Goal: Task Accomplishment & Management: Manage account settings

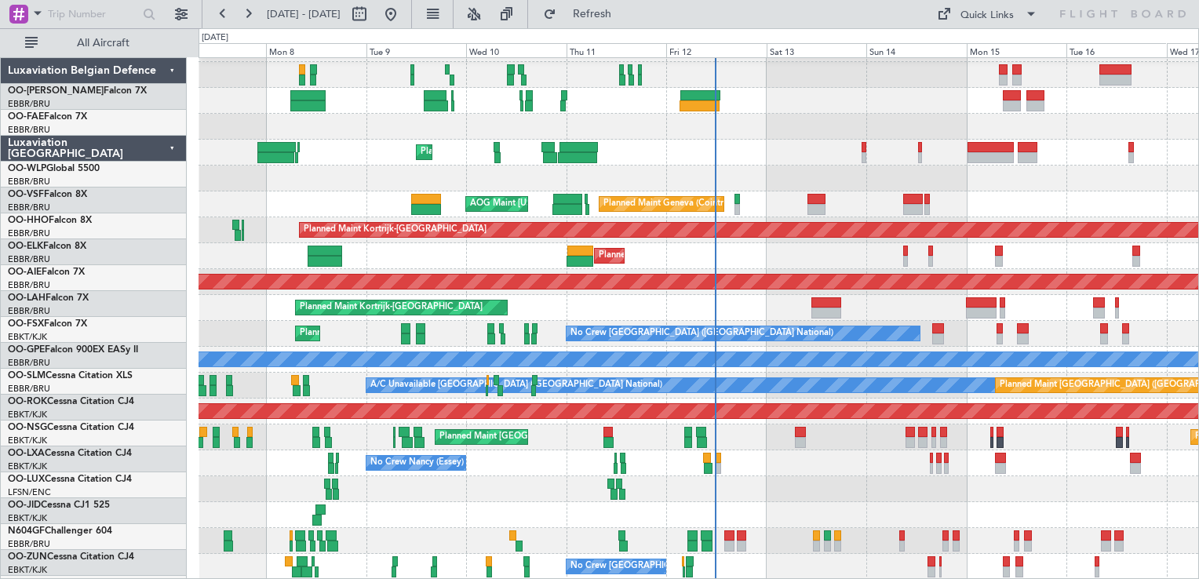
click at [979, 166] on div at bounding box center [697, 179] width 999 height 26
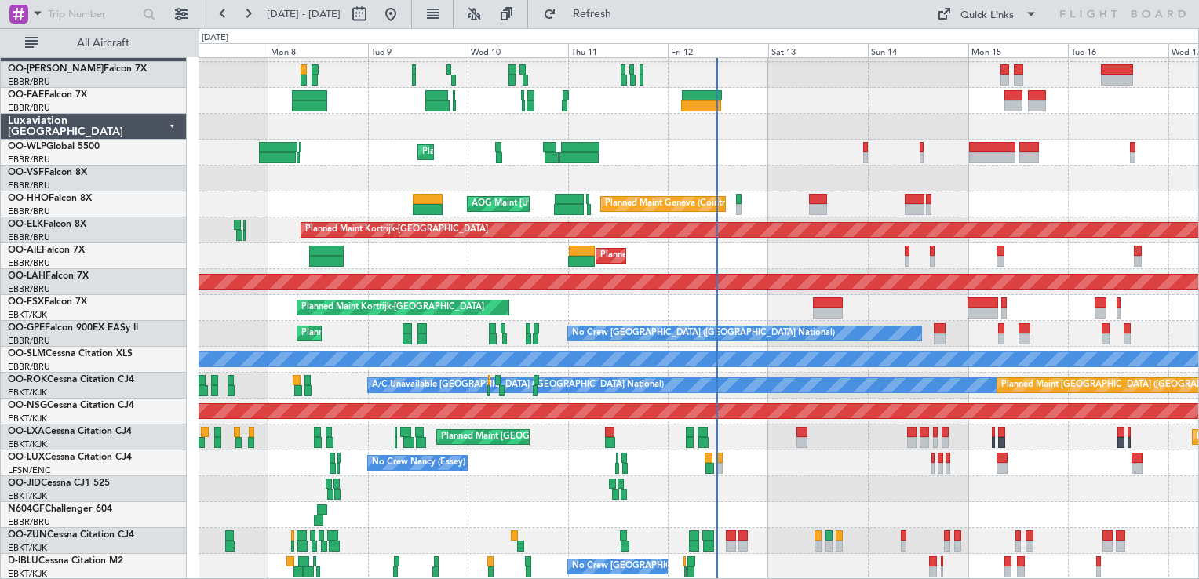
scroll to position [22, 0]
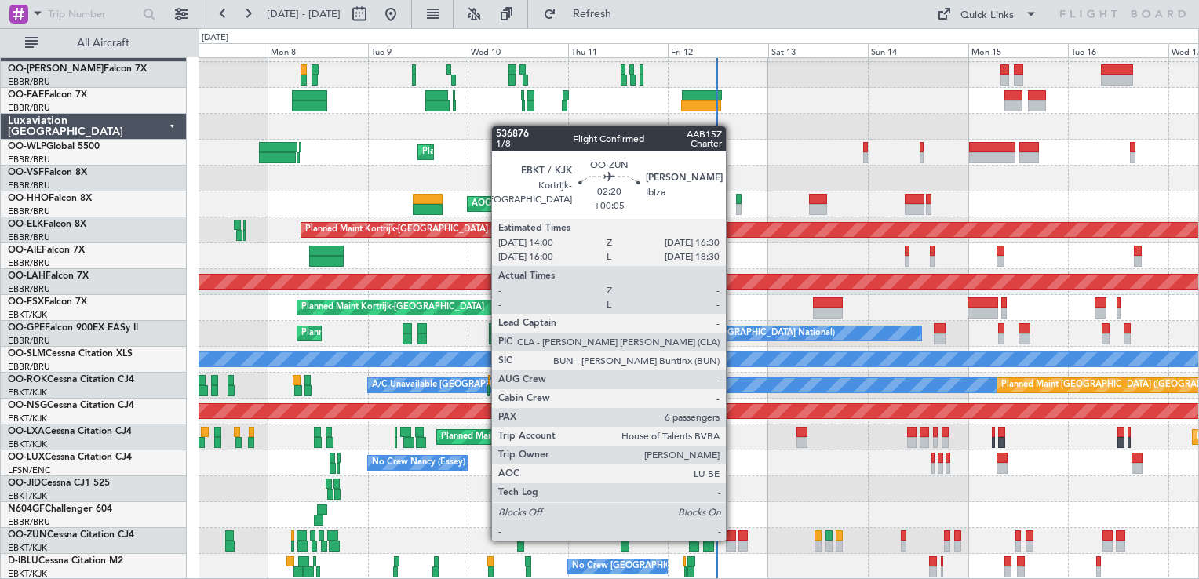
click at [733, 539] on div at bounding box center [731, 535] width 11 height 11
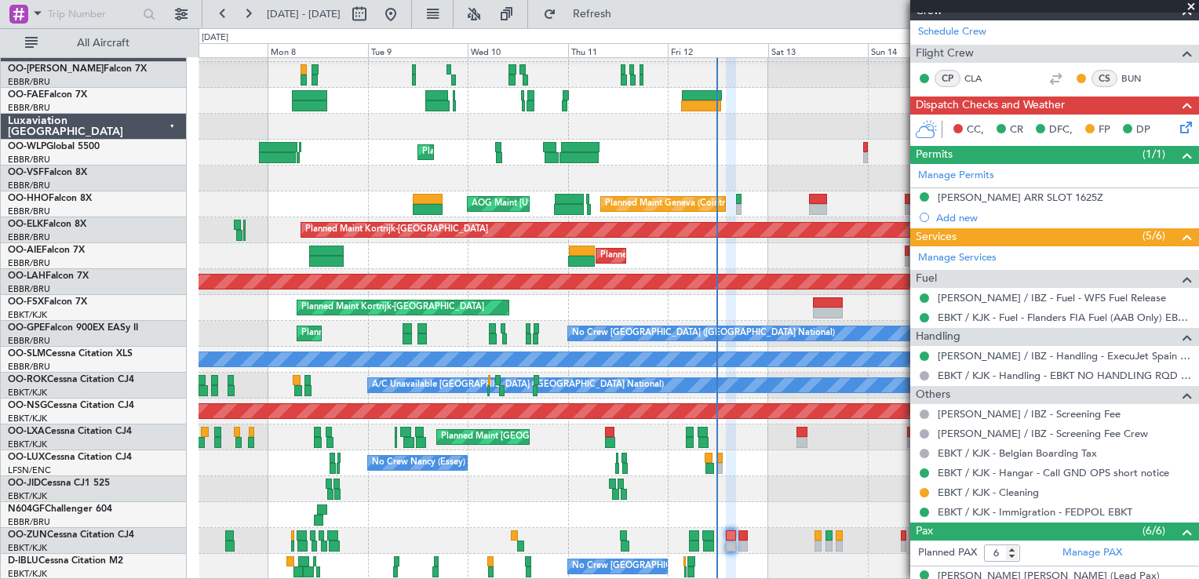
scroll to position [0, 0]
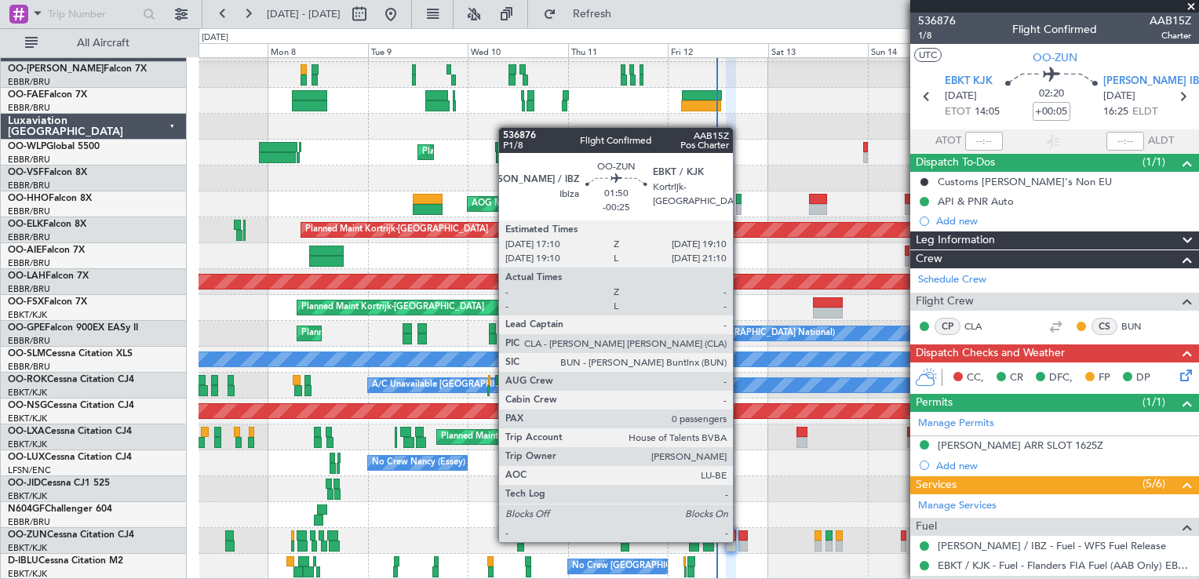
click at [740, 541] on div at bounding box center [742, 546] width 9 height 11
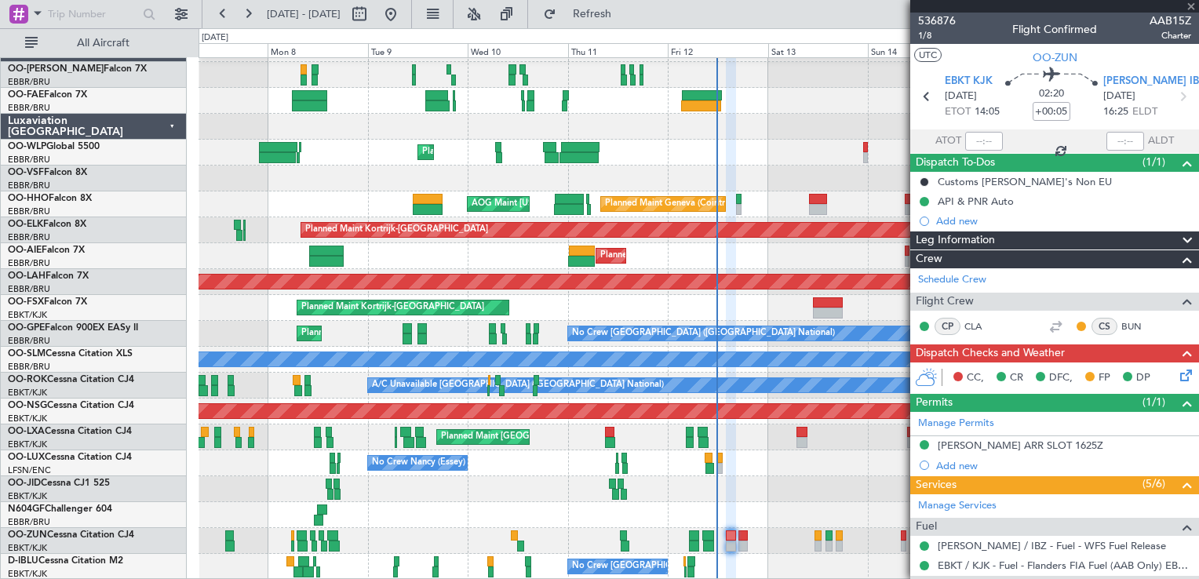
type input "-00:25"
type input "0"
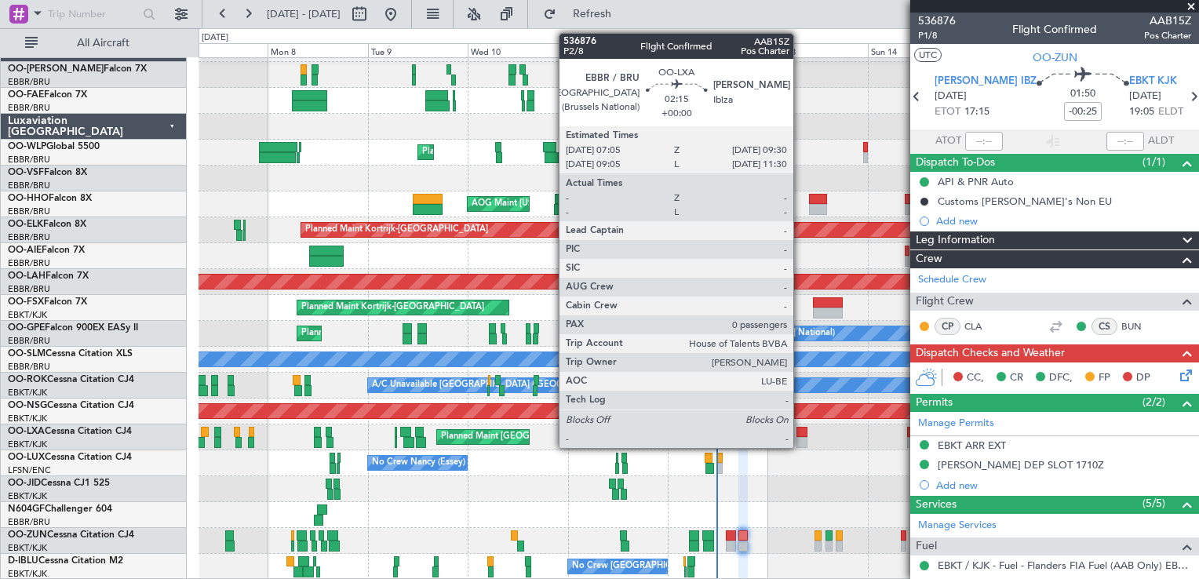
click at [800, 435] on div at bounding box center [801, 432] width 10 height 11
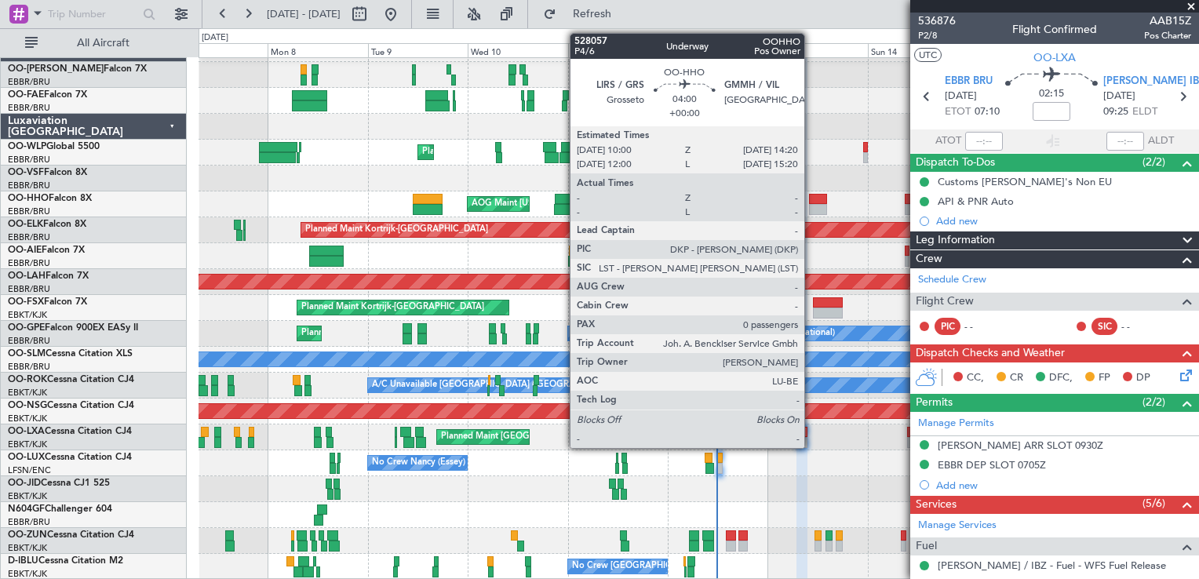
click at [811, 198] on div at bounding box center [818, 199] width 19 height 11
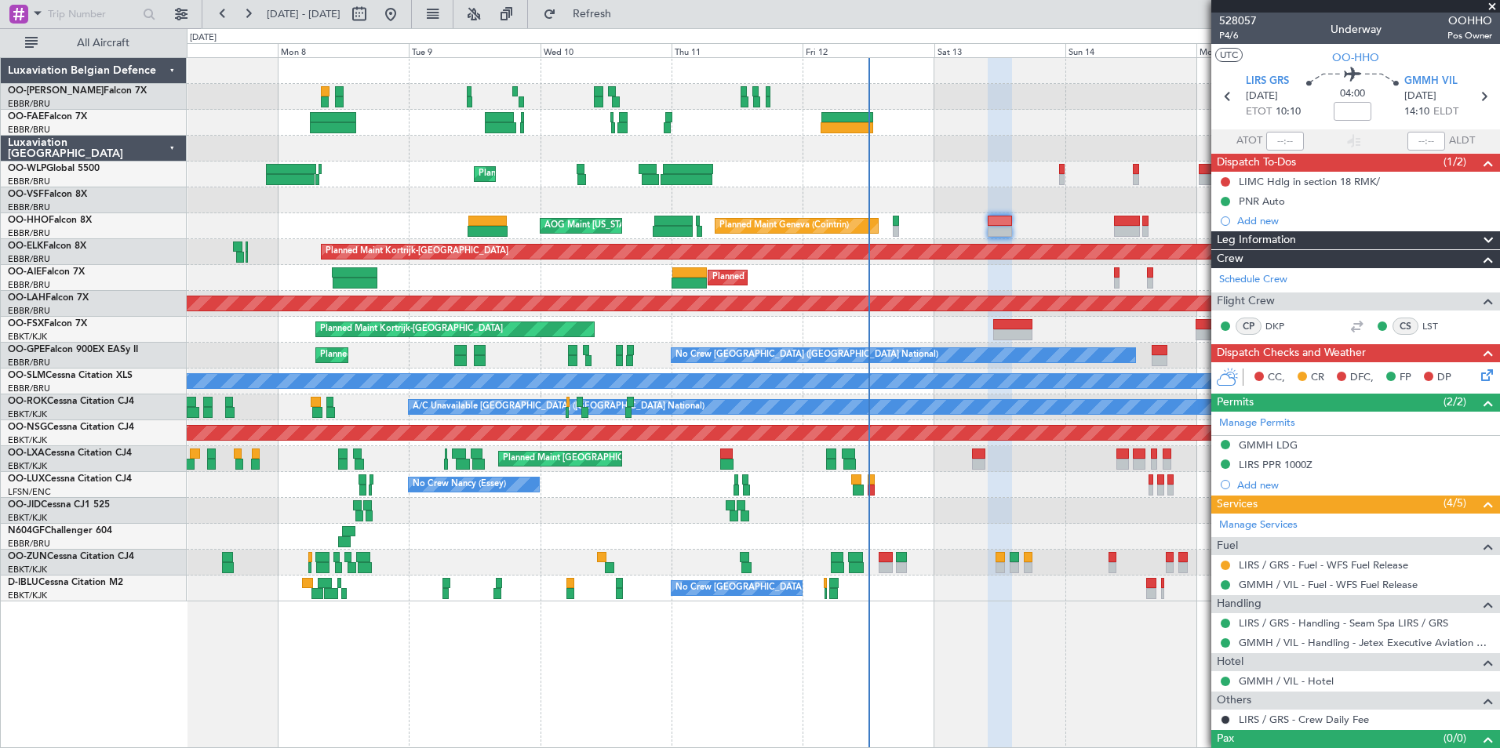
click at [988, 578] on div at bounding box center [1000, 403] width 24 height 691
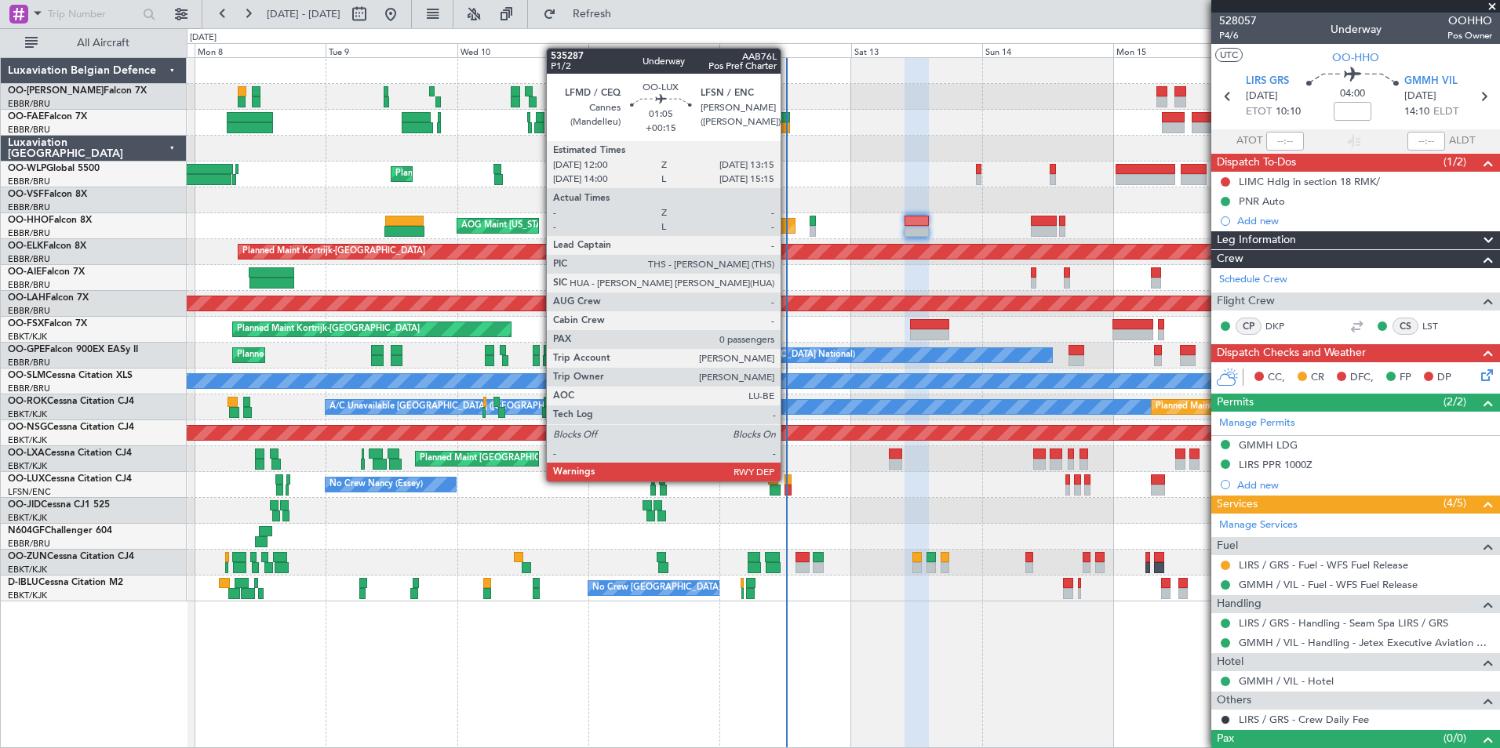
click at [788, 480] on div at bounding box center [787, 480] width 7 height 11
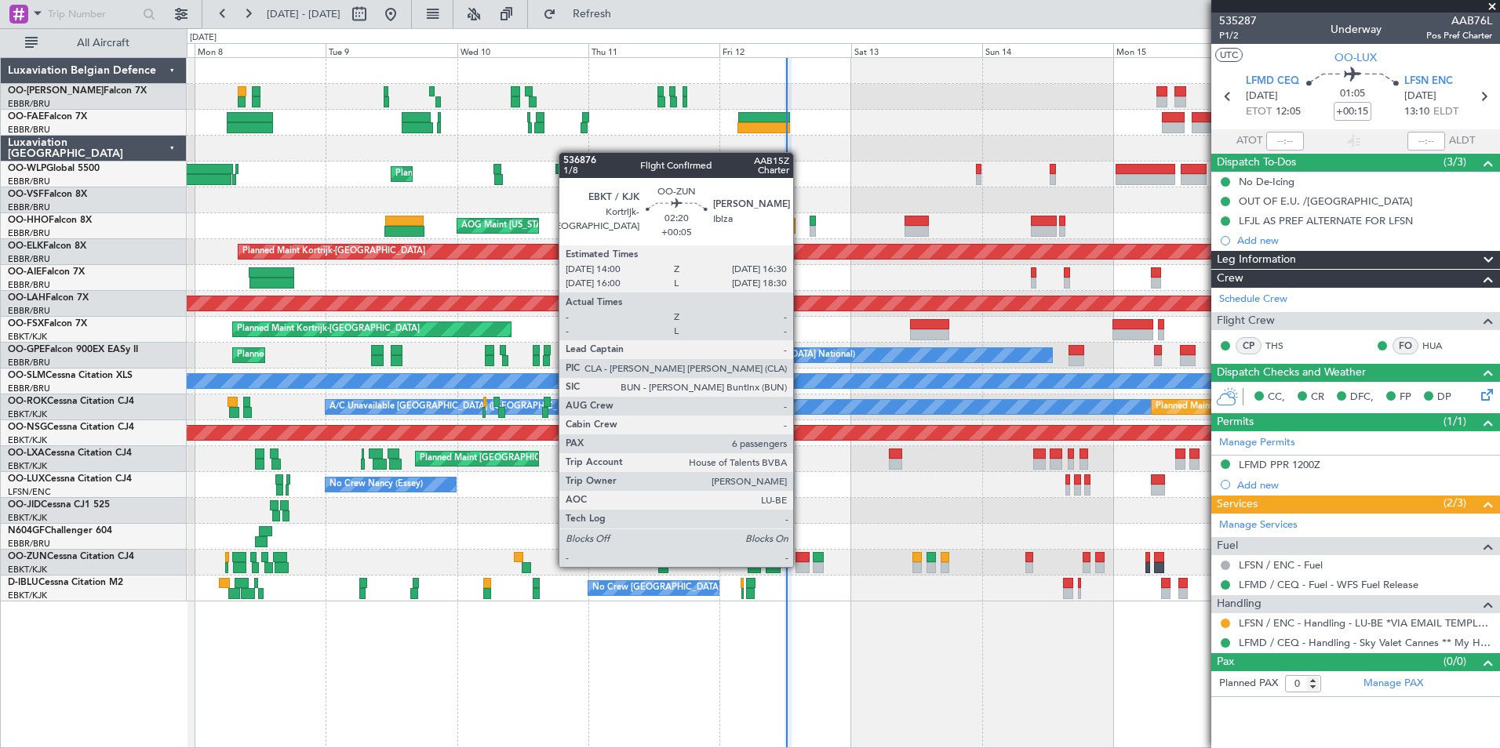
click at [800, 566] on div at bounding box center [802, 567] width 14 height 11
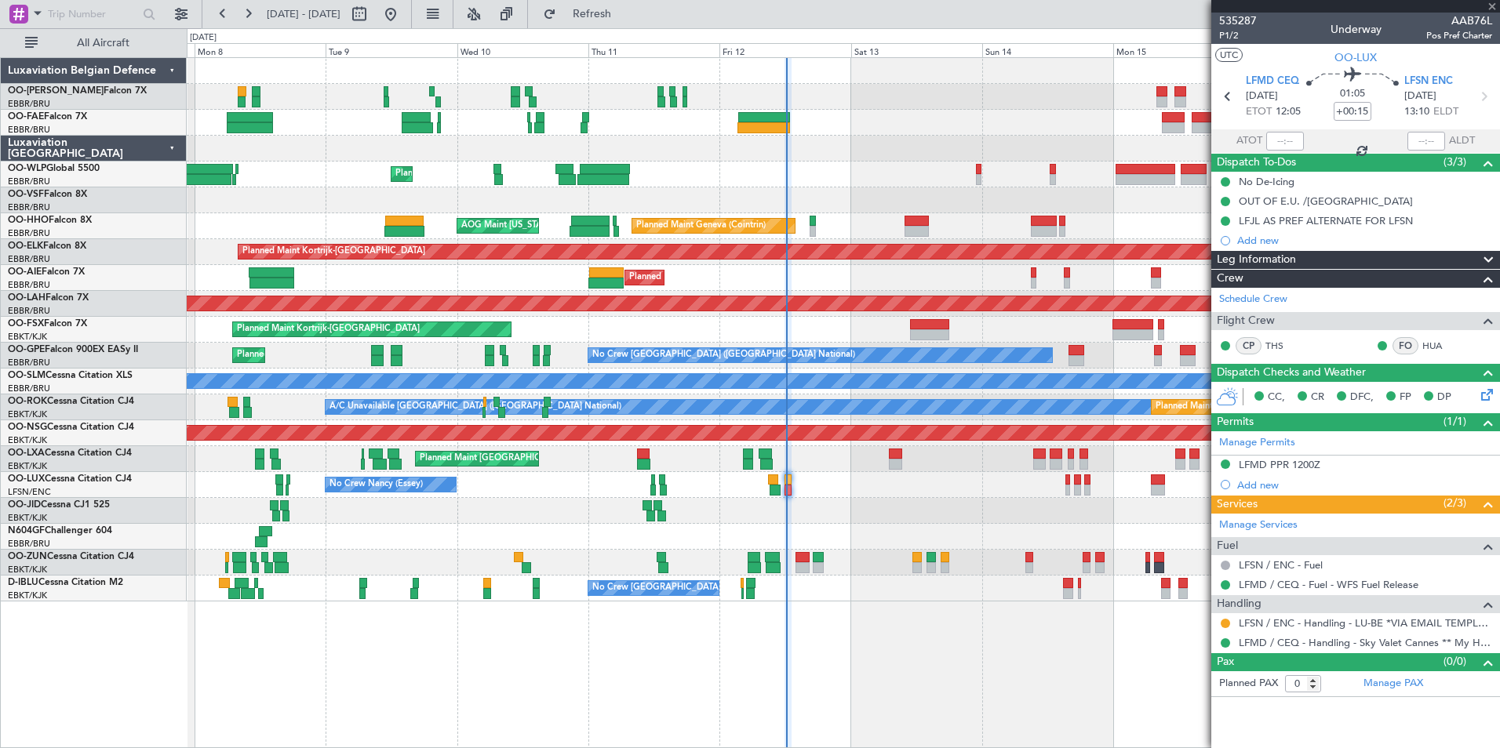
type input "+00:05"
type input "6"
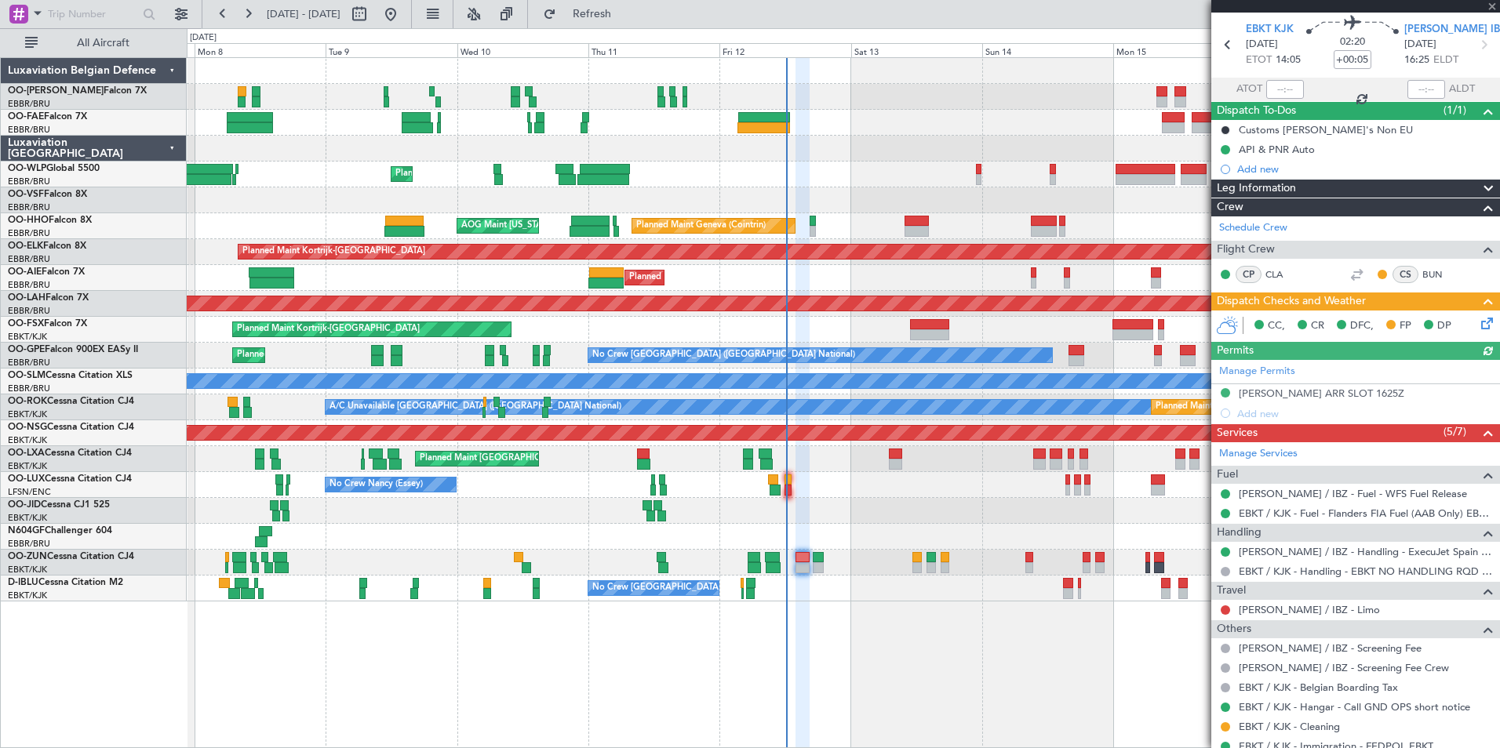
scroll to position [78, 0]
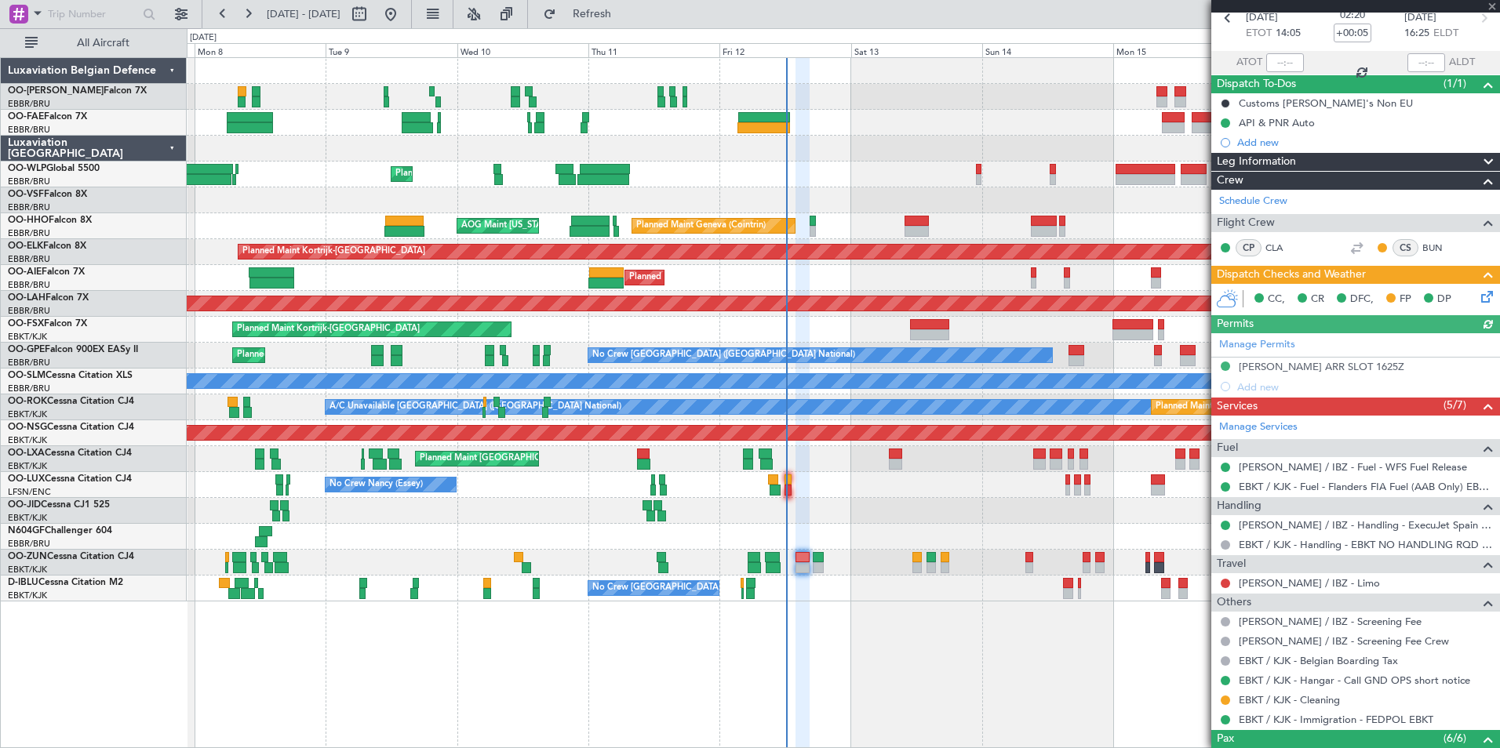
click at [1198, 578] on mat-tooltip-component "LEIB / IBZ - Limo" at bounding box center [1304, 610] width 147 height 42
click at [1198, 578] on link "LEIB / IBZ - Limo" at bounding box center [1309, 583] width 141 height 13
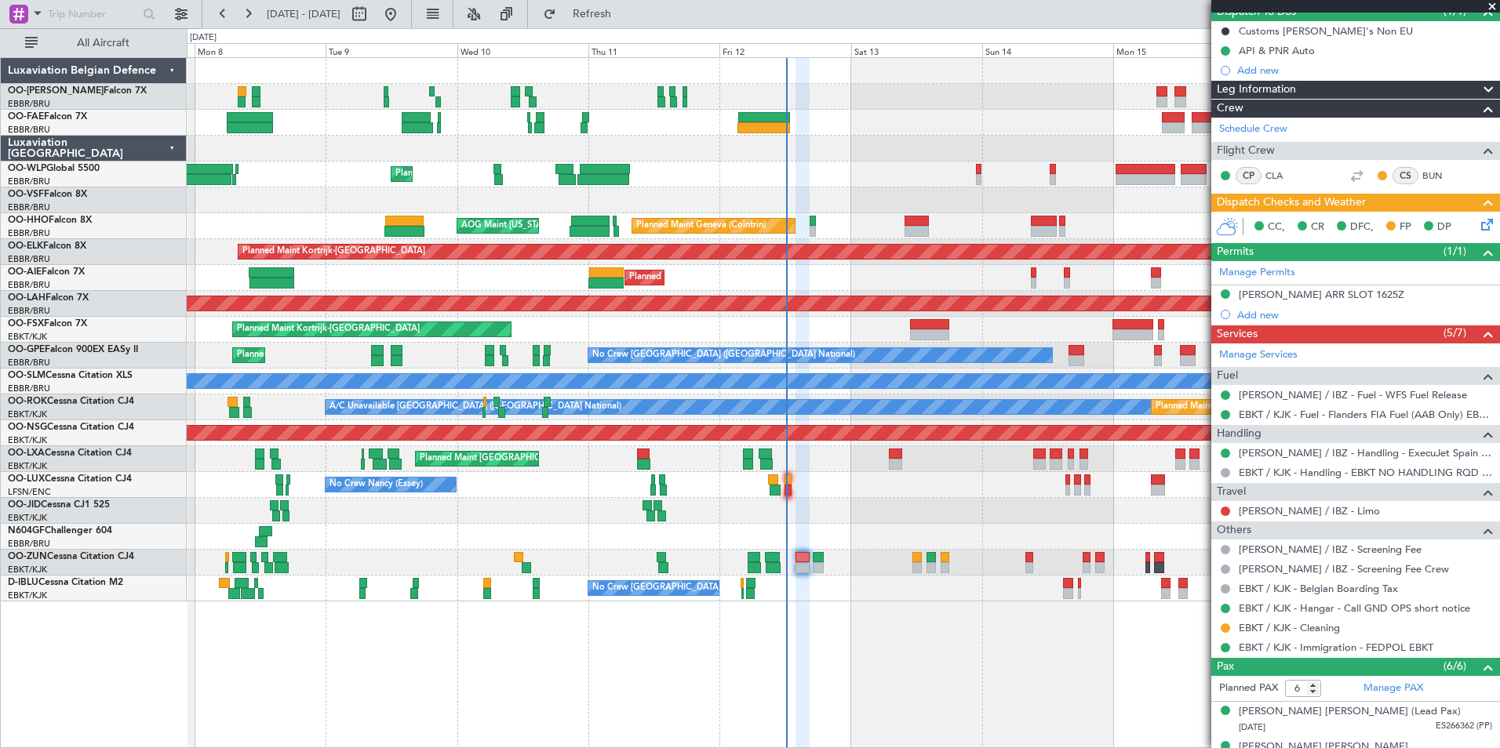
scroll to position [314, 0]
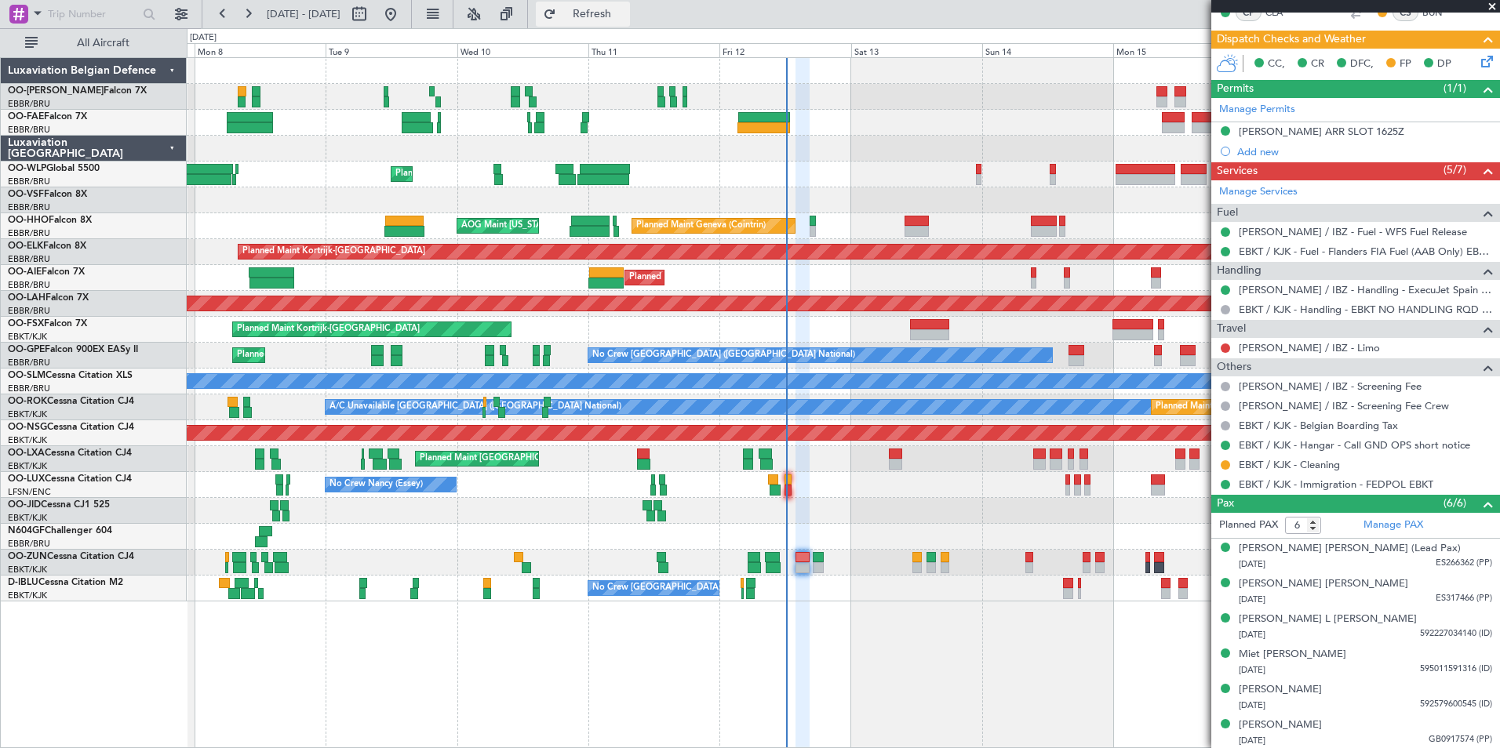
click at [625, 18] on span "Refresh" at bounding box center [592, 14] width 66 height 11
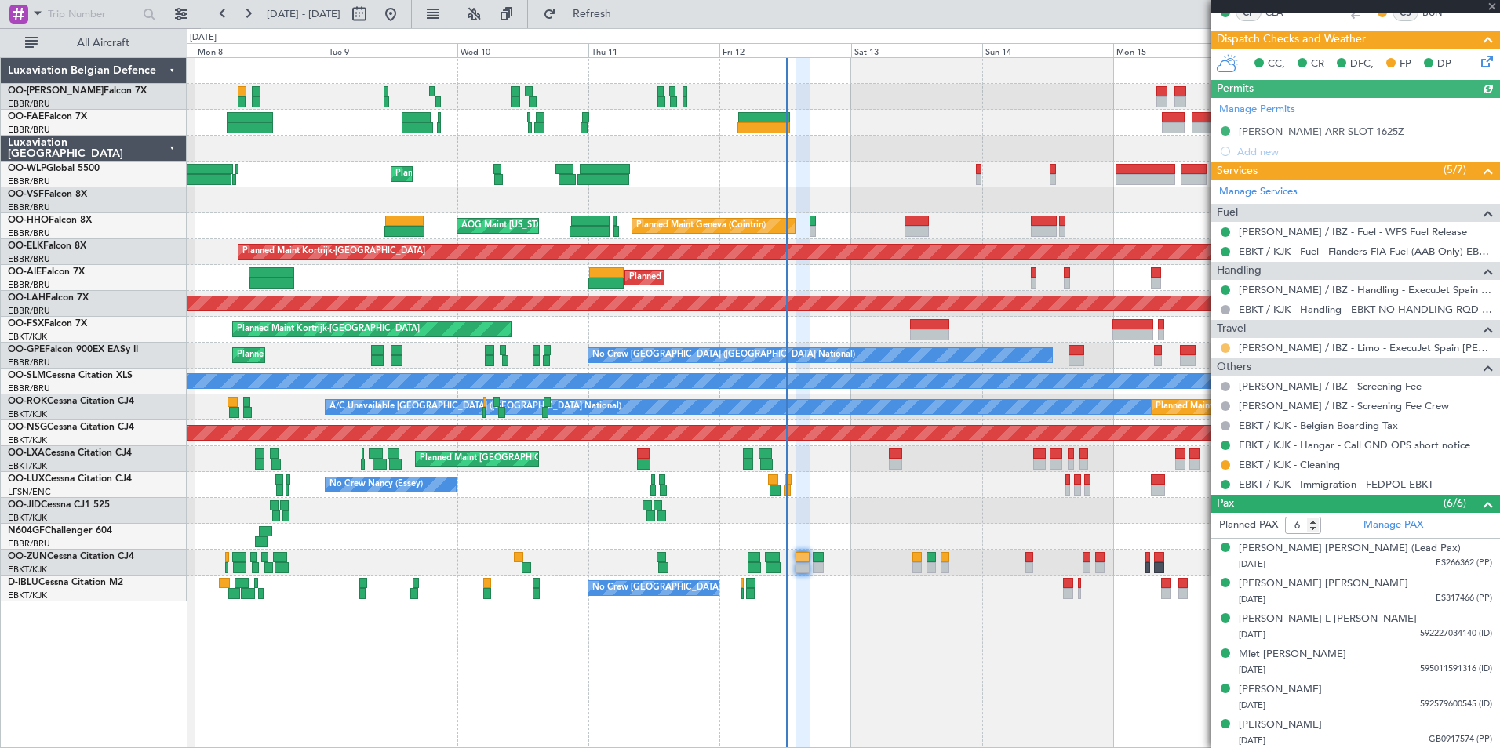
click at [1198, 344] on button at bounding box center [1225, 348] width 9 height 9
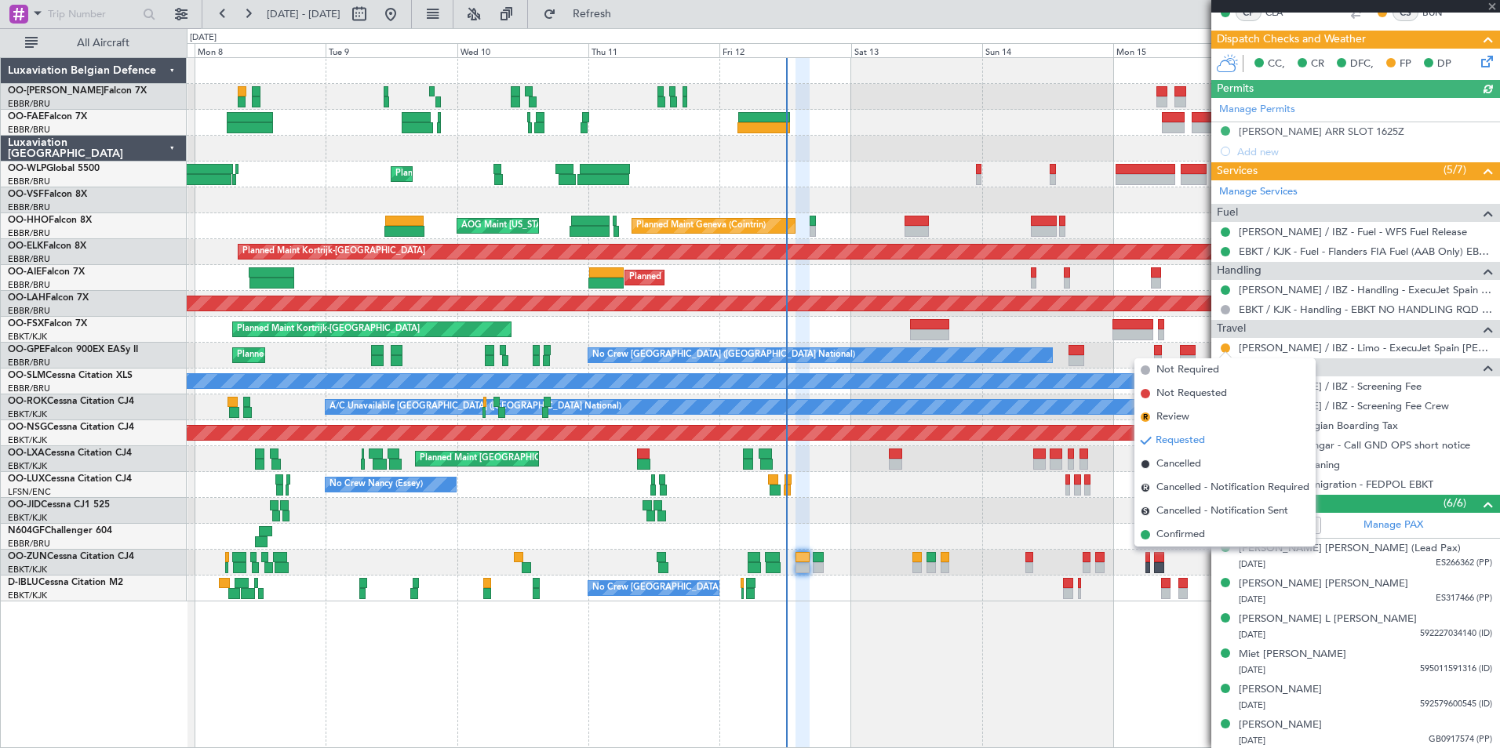
click at [1033, 578] on div "Planned Maint Liege Planned Maint Geneva (Cointrin) AOG Maint New York (Teterbo…" at bounding box center [843, 402] width 1313 height 691
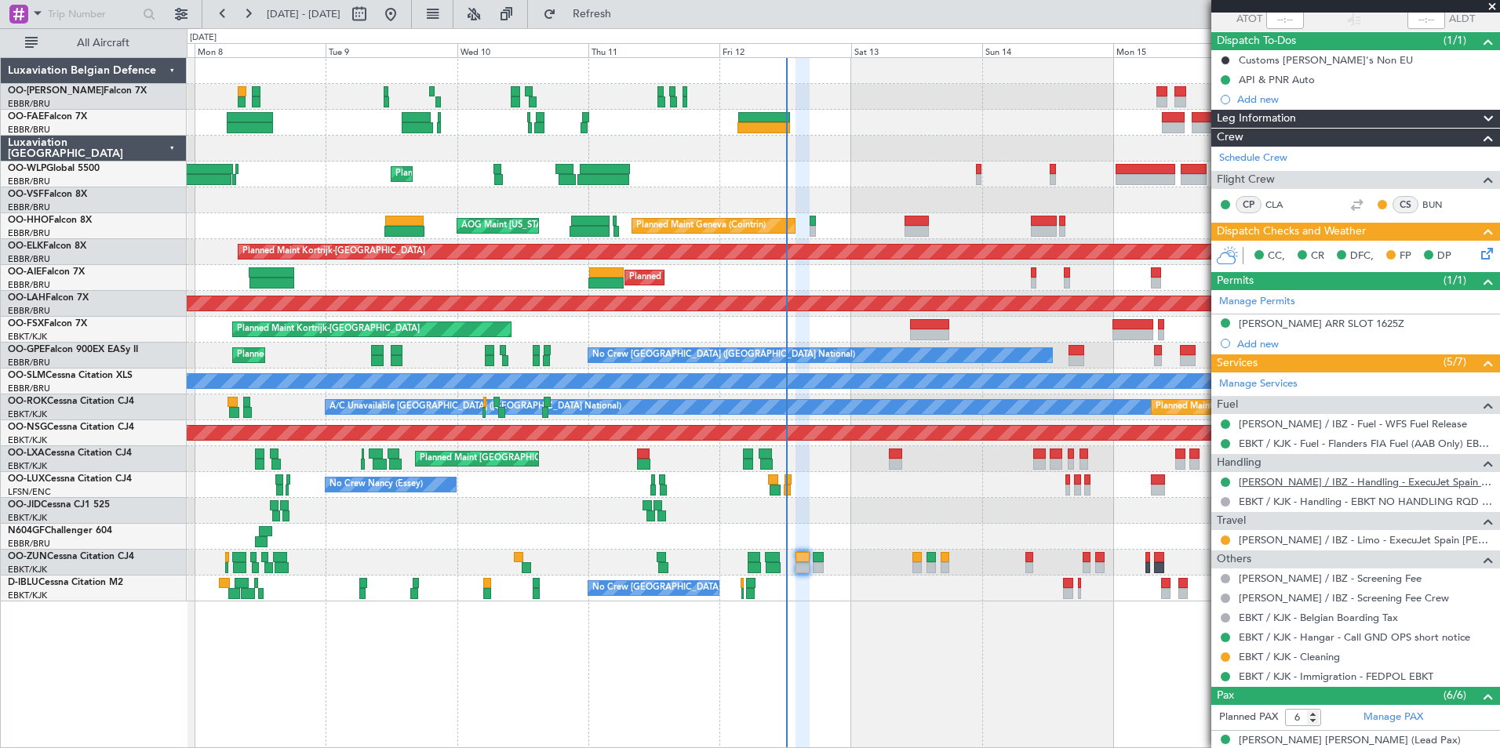
scroll to position [157, 0]
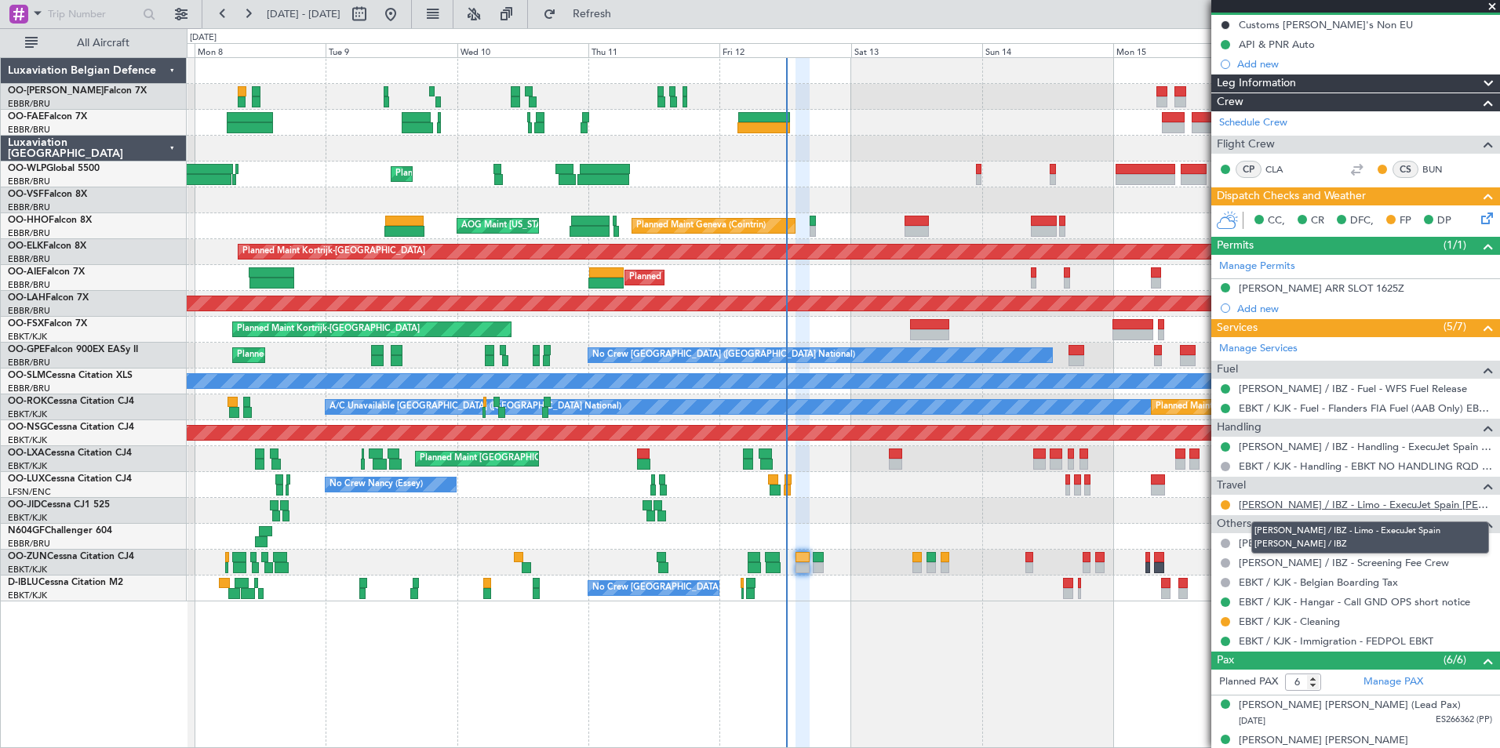
click at [1198, 506] on link "[PERSON_NAME] / IBZ - Limo - ExecuJet Spain [PERSON_NAME] / IBZ" at bounding box center [1365, 504] width 253 height 13
click at [1198, 505] on link "[PERSON_NAME] / IBZ - Limo - ExecuJet Spain [PERSON_NAME] / IBZ" at bounding box center [1365, 504] width 253 height 13
click at [623, 21] on button "Refresh" at bounding box center [583, 14] width 94 height 25
drag, startPoint x: 605, startPoint y: 5, endPoint x: 698, endPoint y: 86, distance: 124.0
click at [605, 5] on button "Refresh" at bounding box center [583, 14] width 94 height 25
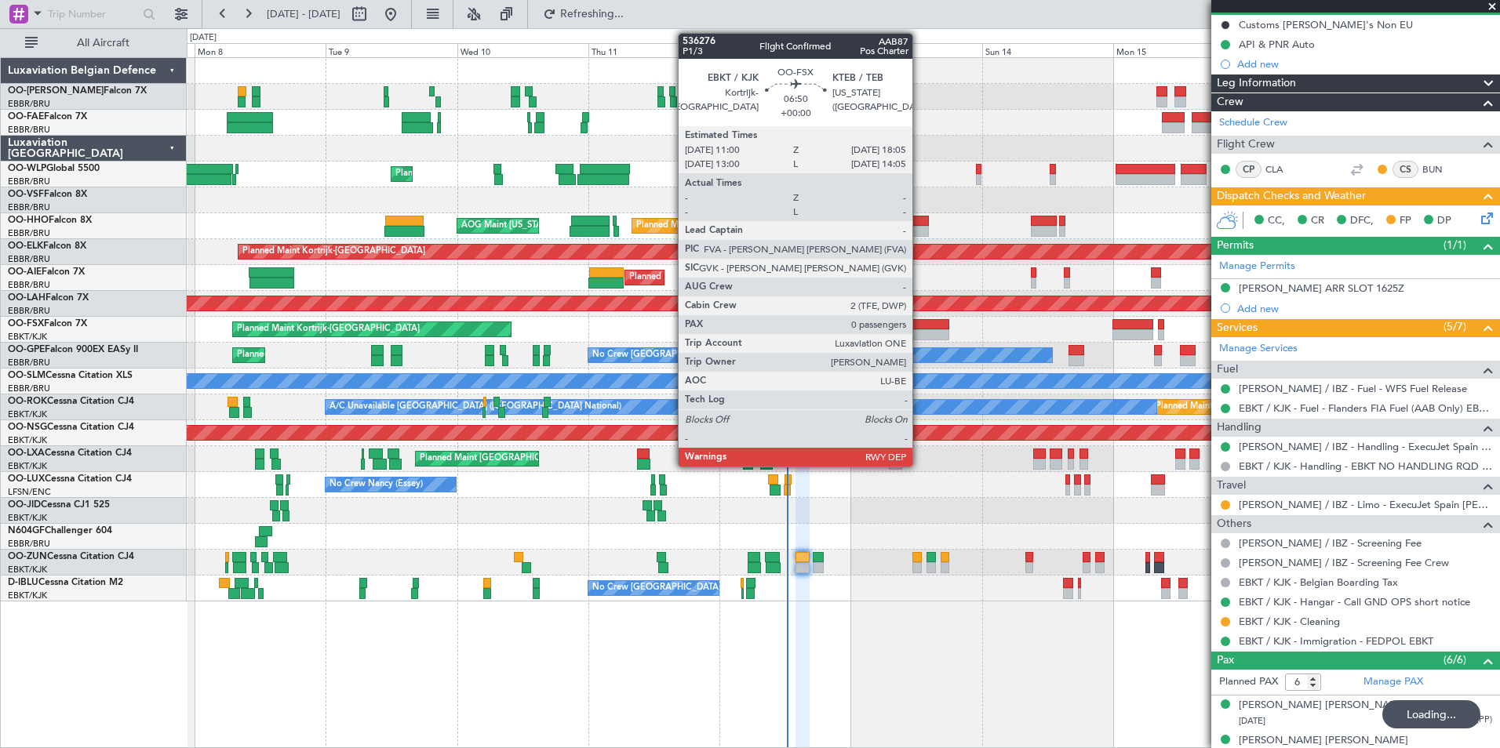
click at [919, 328] on div at bounding box center [929, 324] width 39 height 11
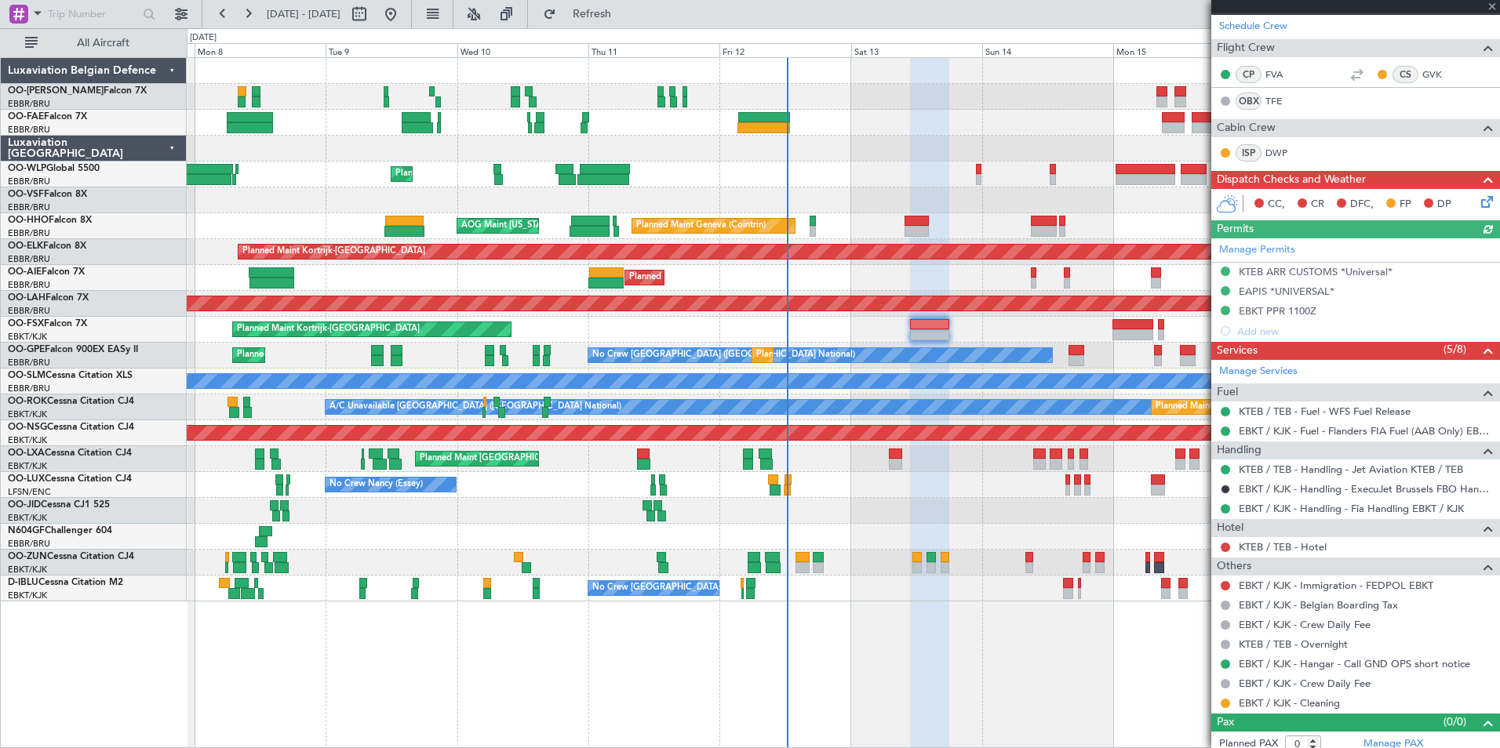
scroll to position [235, 0]
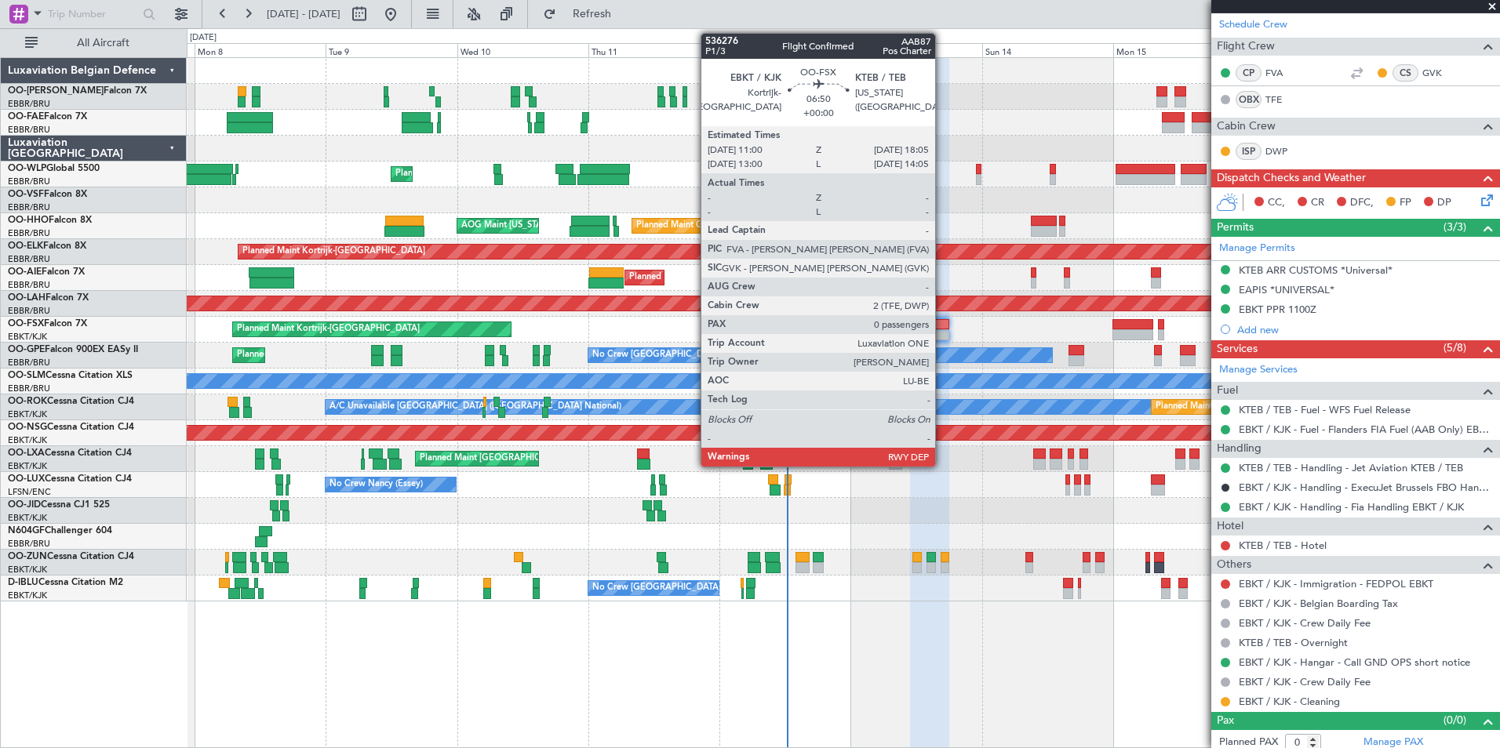
click at [942, 331] on div at bounding box center [929, 334] width 39 height 11
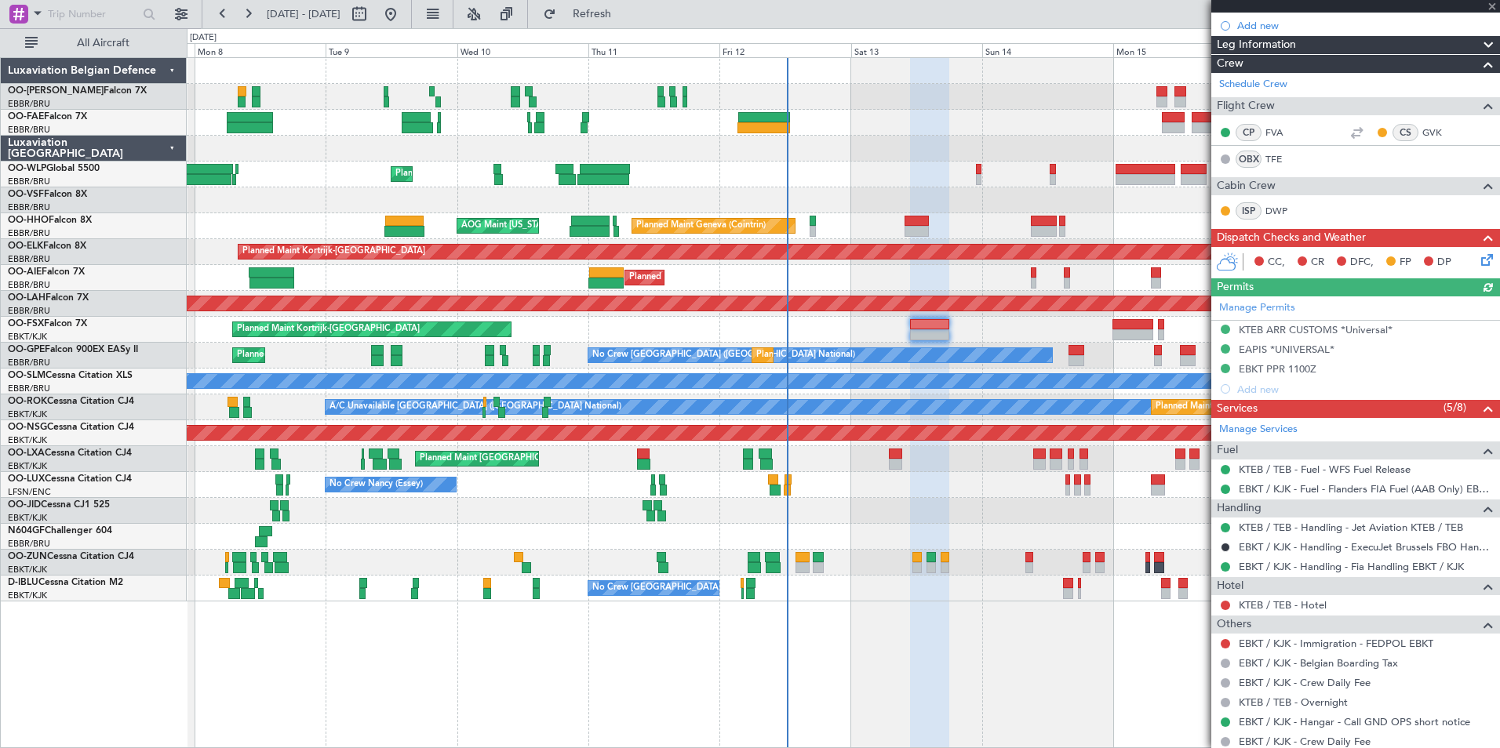
scroll to position [242, 0]
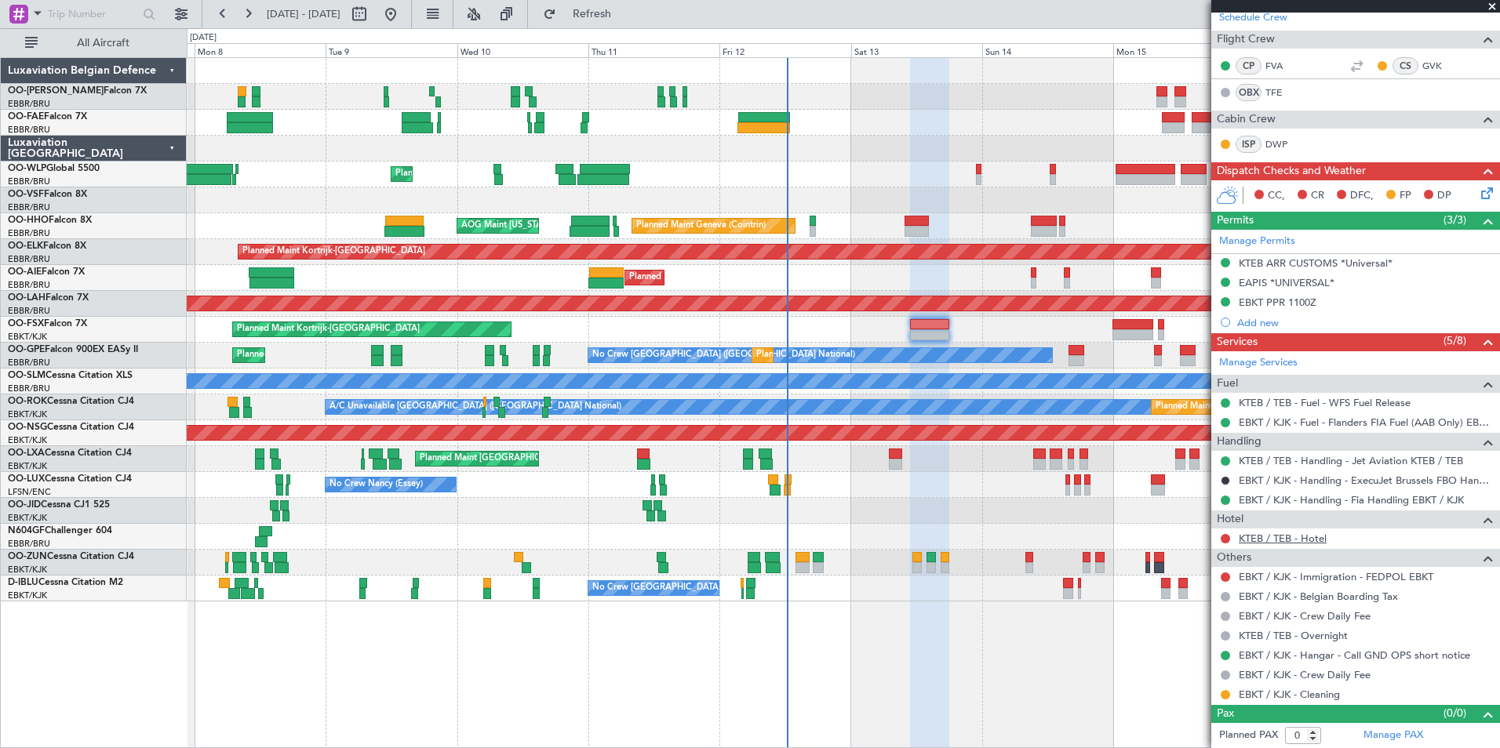
click at [1198, 540] on link "KTEB / TEB - Hotel" at bounding box center [1283, 538] width 88 height 13
click at [1198, 533] on link "KTEB / TEB - Hotel" at bounding box center [1283, 538] width 88 height 13
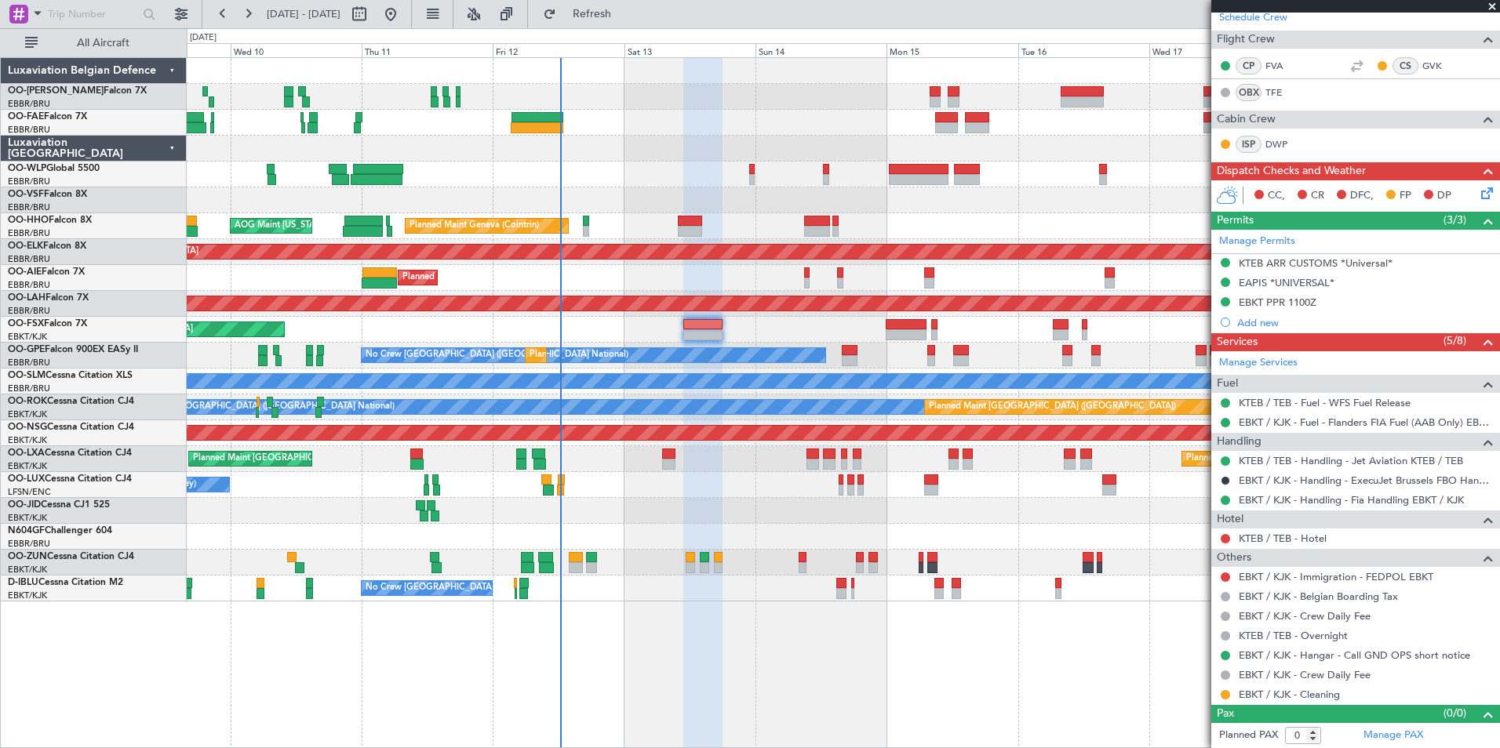
click at [914, 218] on div "Planned Maint Geneva (Cointrin) AOG Maint New York (Teterboro)" at bounding box center [843, 226] width 1312 height 26
click at [613, 22] on button "Refresh" at bounding box center [583, 14] width 94 height 25
click at [625, 19] on span "Refresh" at bounding box center [592, 14] width 66 height 11
click at [605, 9] on button "Refresh" at bounding box center [583, 14] width 94 height 25
drag, startPoint x: 643, startPoint y: 9, endPoint x: 644, endPoint y: 33, distance: 24.4
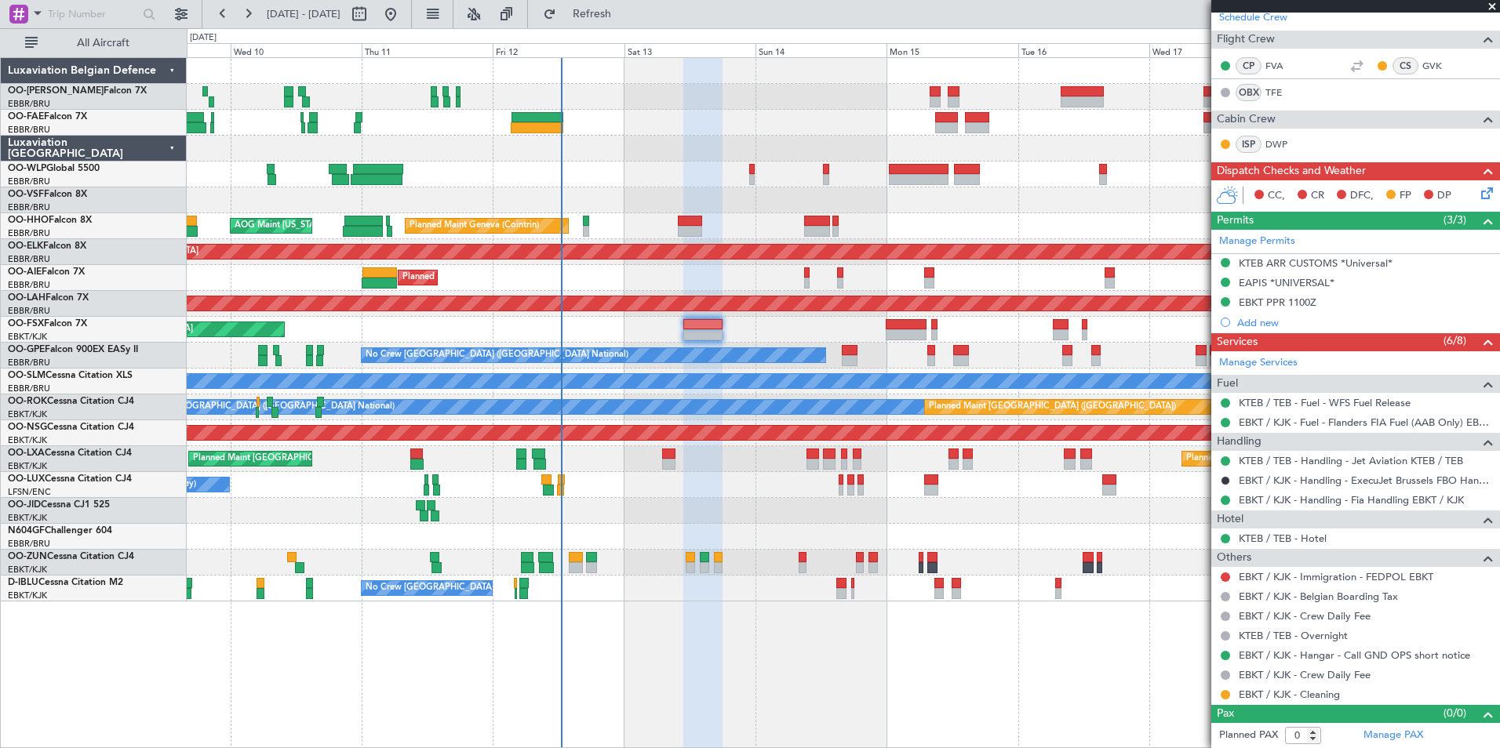
click at [625, 9] on span "Refresh" at bounding box center [592, 14] width 66 height 11
click at [625, 19] on span "Refresh" at bounding box center [592, 14] width 66 height 11
click at [615, 14] on span "Refresh" at bounding box center [592, 14] width 66 height 11
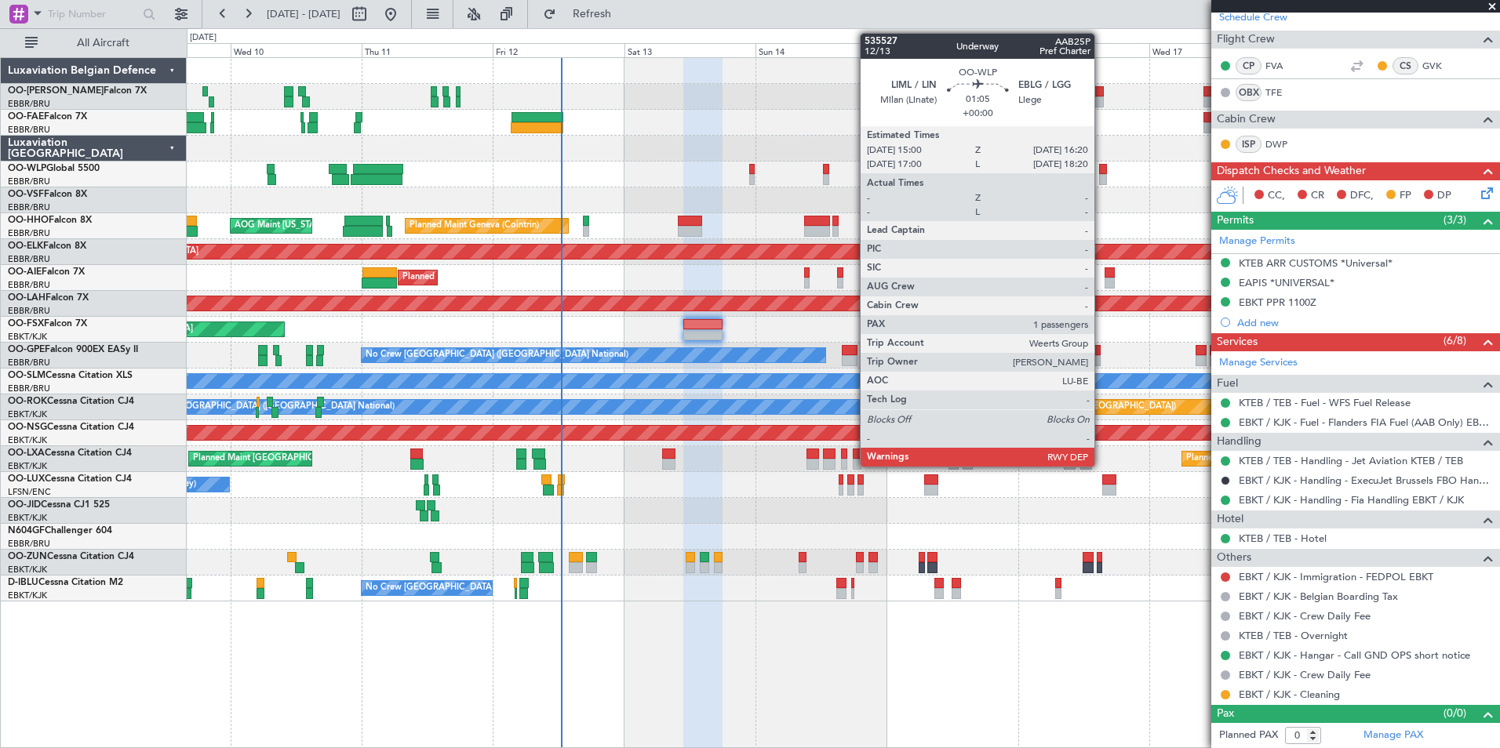
click at [1101, 169] on div at bounding box center [1103, 169] width 8 height 11
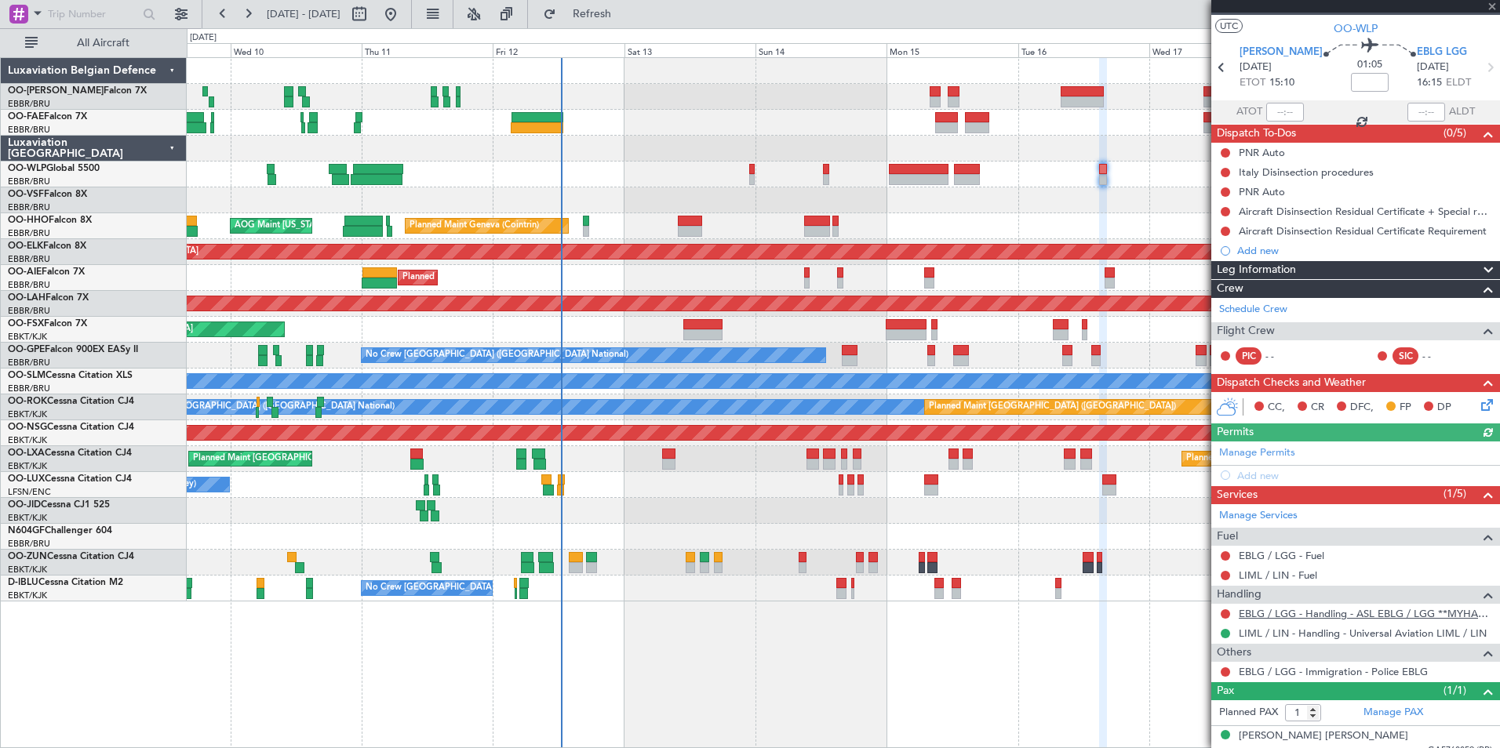
scroll to position [42, 0]
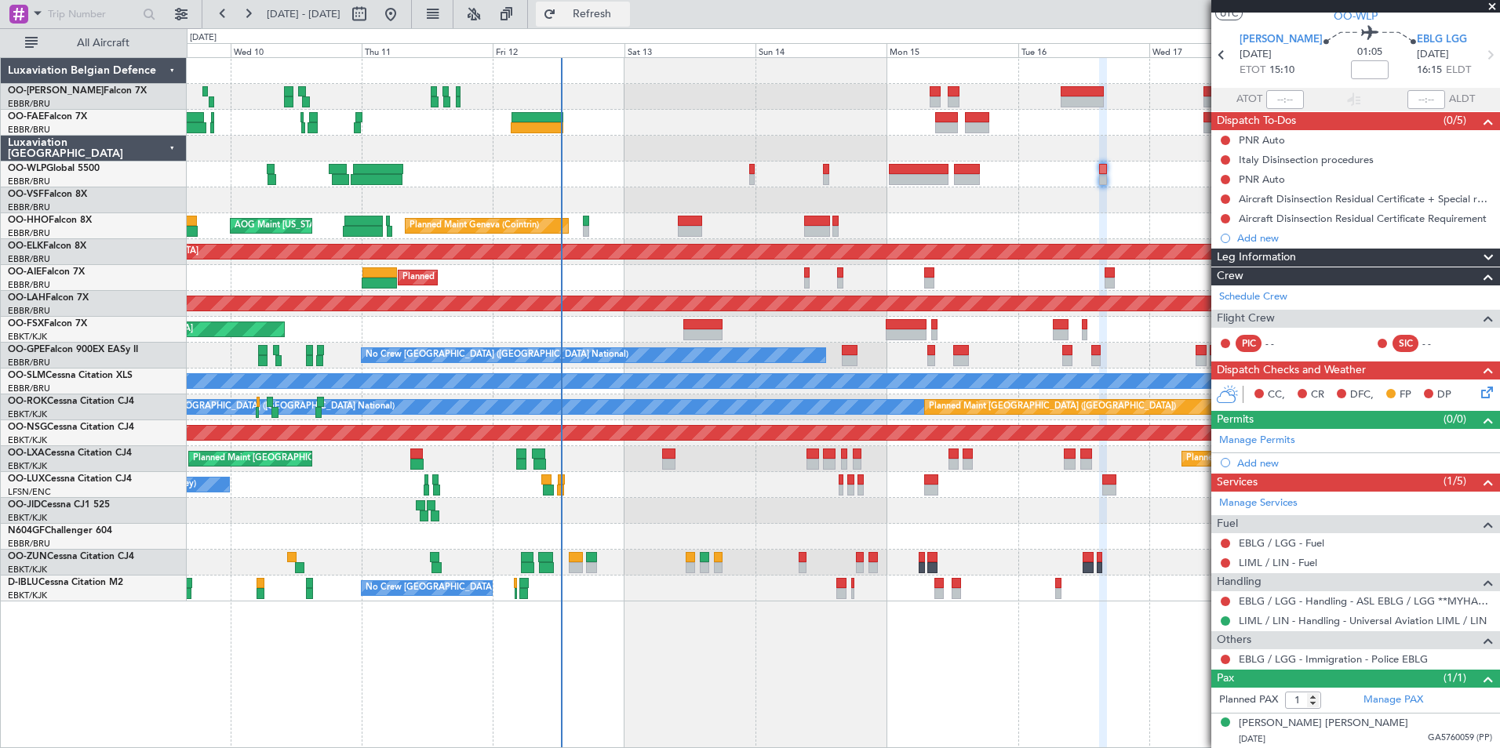
click at [628, 22] on button "Refresh" at bounding box center [583, 14] width 94 height 25
click at [604, 14] on button "Refresh" at bounding box center [583, 14] width 94 height 25
click at [621, 21] on button "Refresh" at bounding box center [583, 14] width 94 height 25
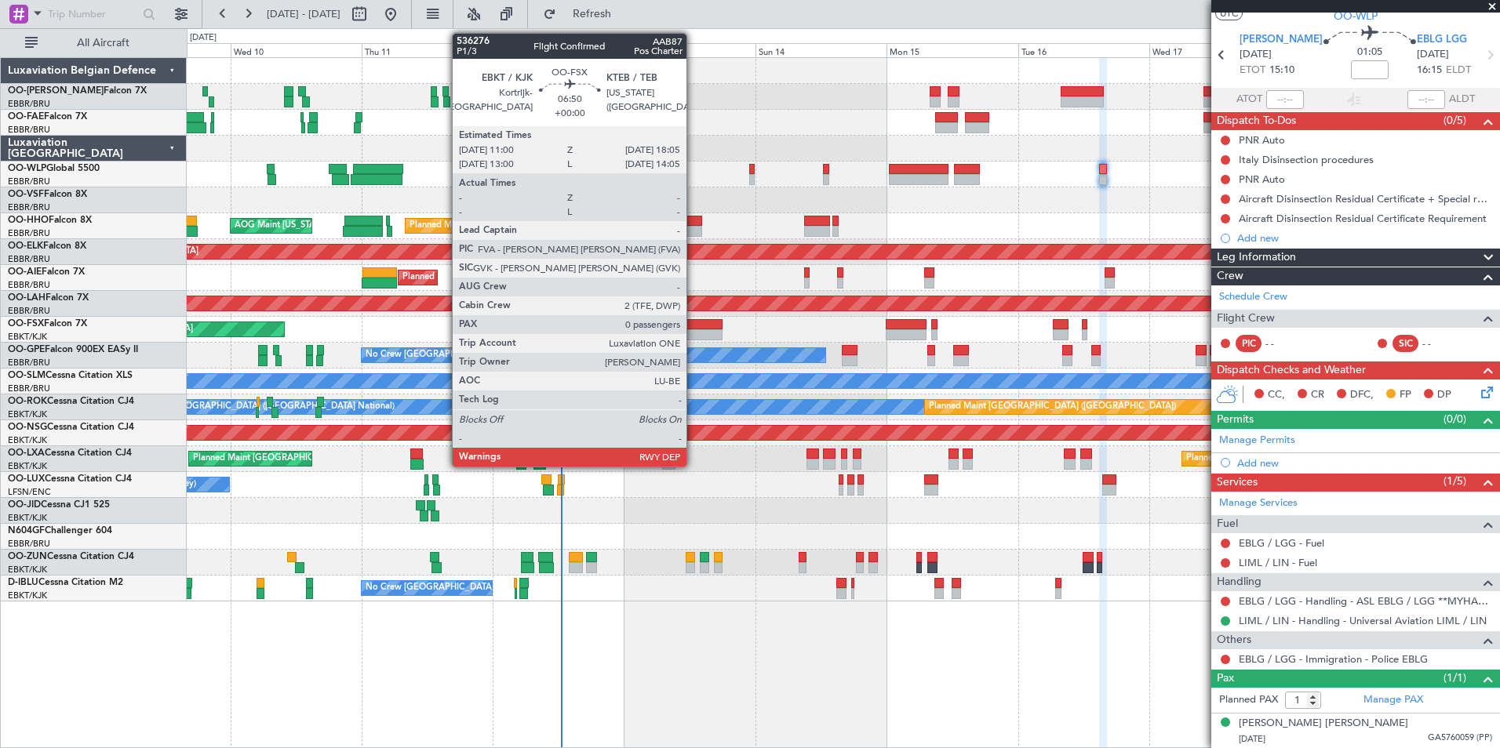
click at [693, 319] on div at bounding box center [702, 324] width 39 height 11
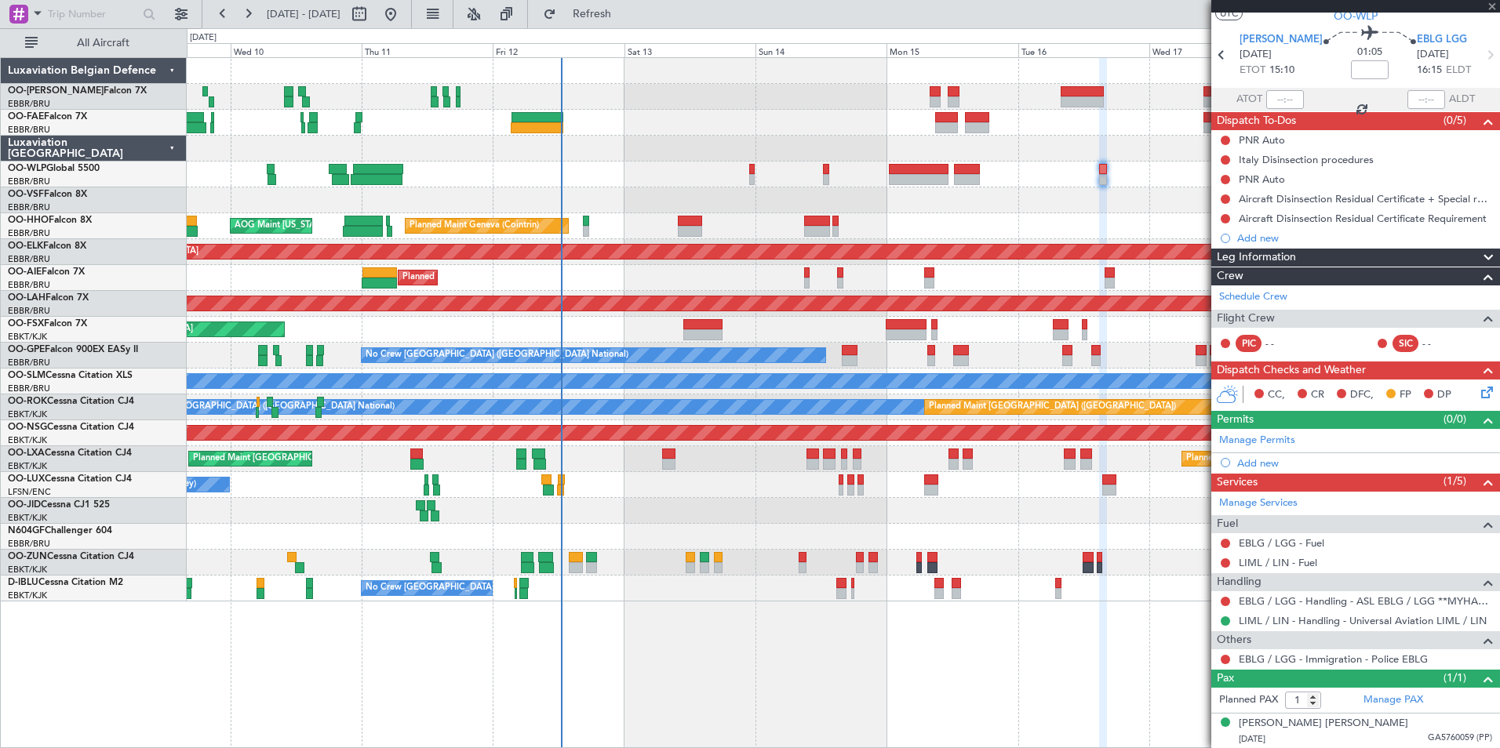
type input "0"
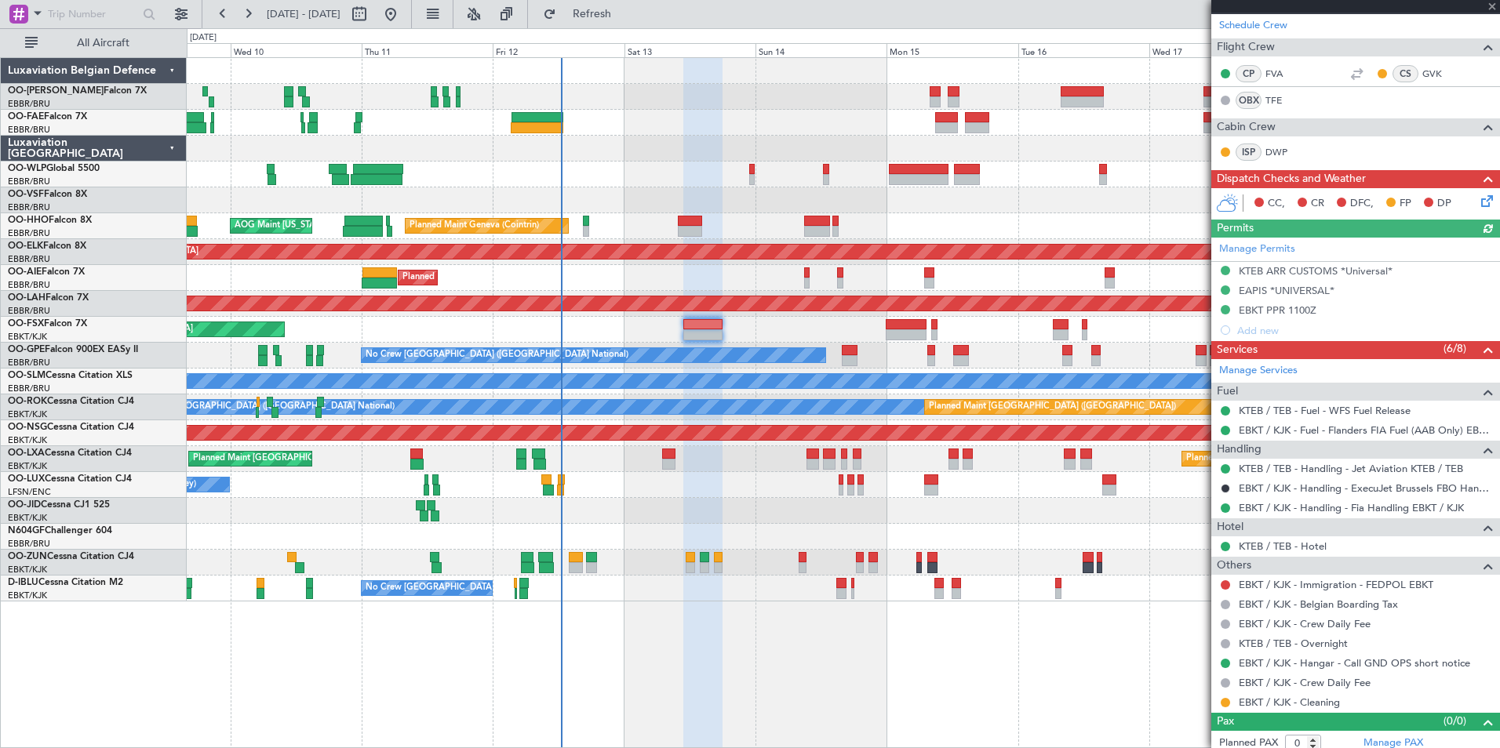
scroll to position [235, 0]
click at [682, 329] on div "Planned Maint Kortrijk-[GEOGRAPHIC_DATA]" at bounding box center [843, 330] width 1312 height 26
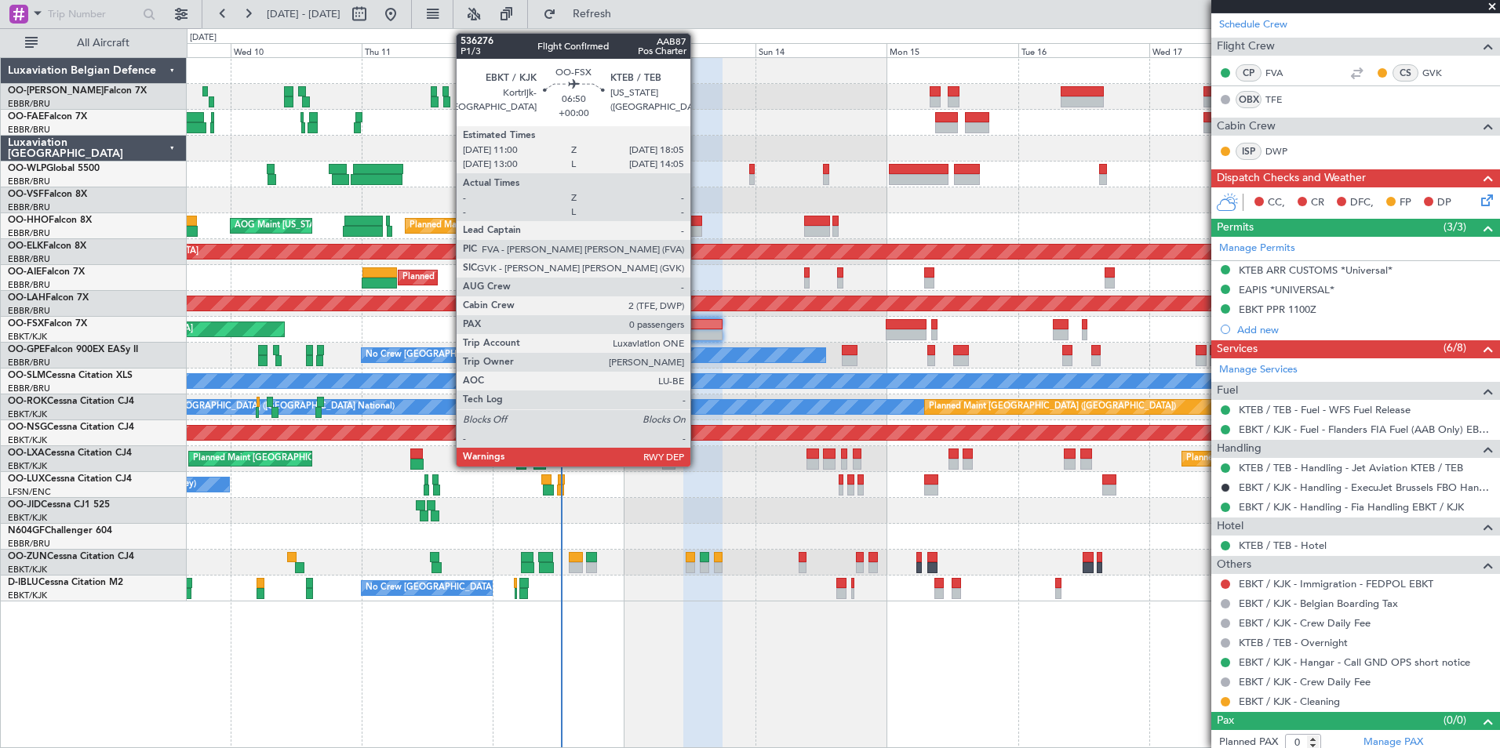
click at [697, 329] on div at bounding box center [702, 334] width 39 height 11
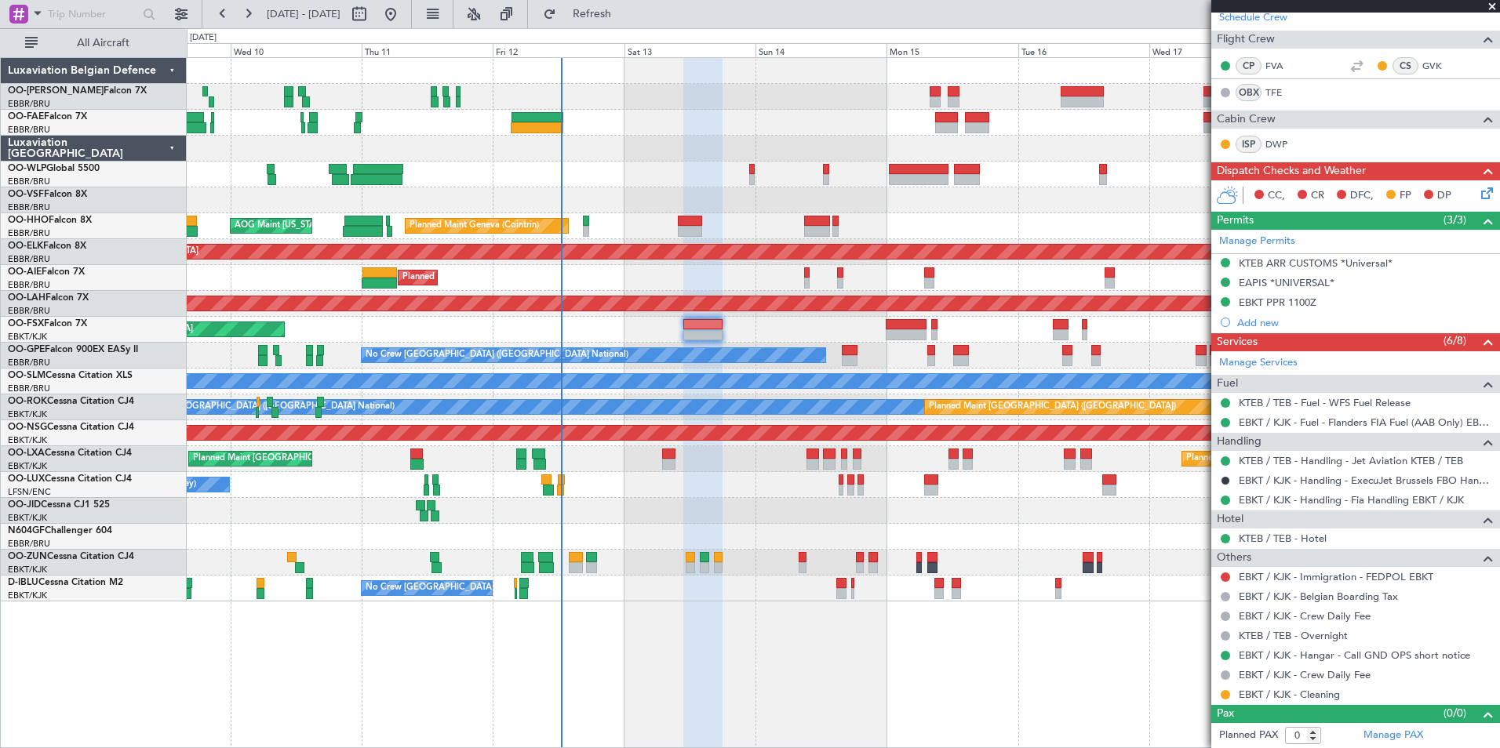
scroll to position [0, 0]
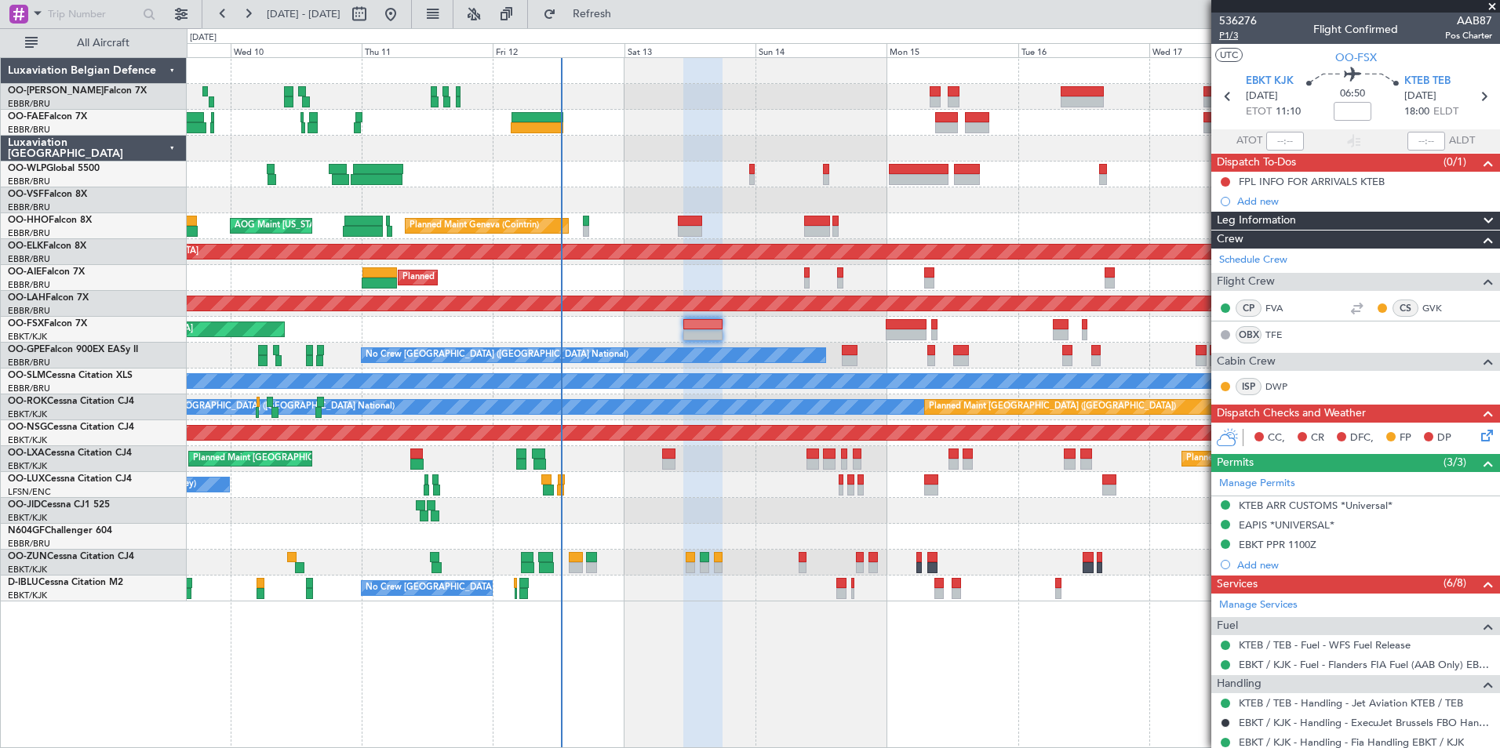
click at [1198, 38] on span "P1/3" at bounding box center [1238, 35] width 38 height 13
drag, startPoint x: 627, startPoint y: 13, endPoint x: 744, endPoint y: 238, distance: 253.4
click at [625, 13] on span "Refresh" at bounding box center [592, 14] width 66 height 11
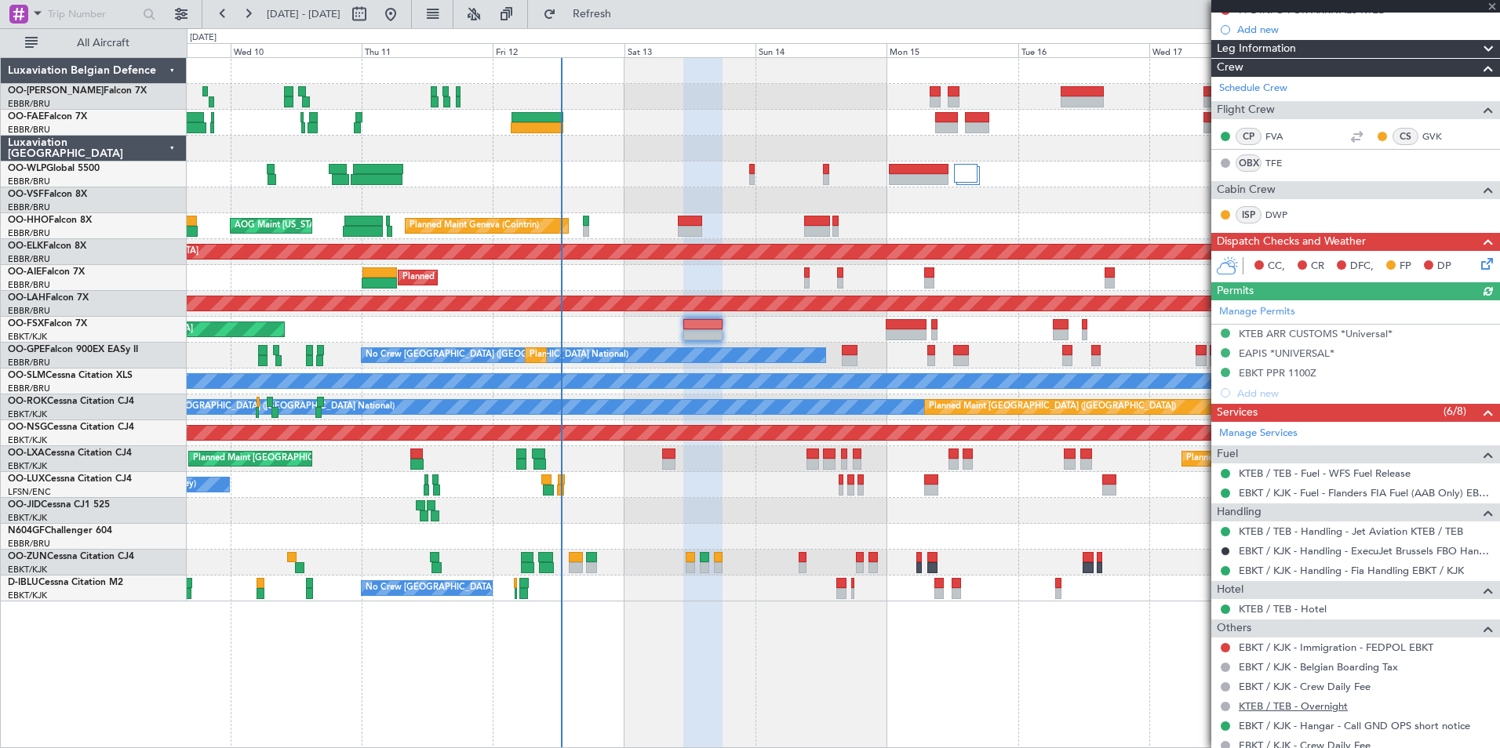
scroll to position [235, 0]
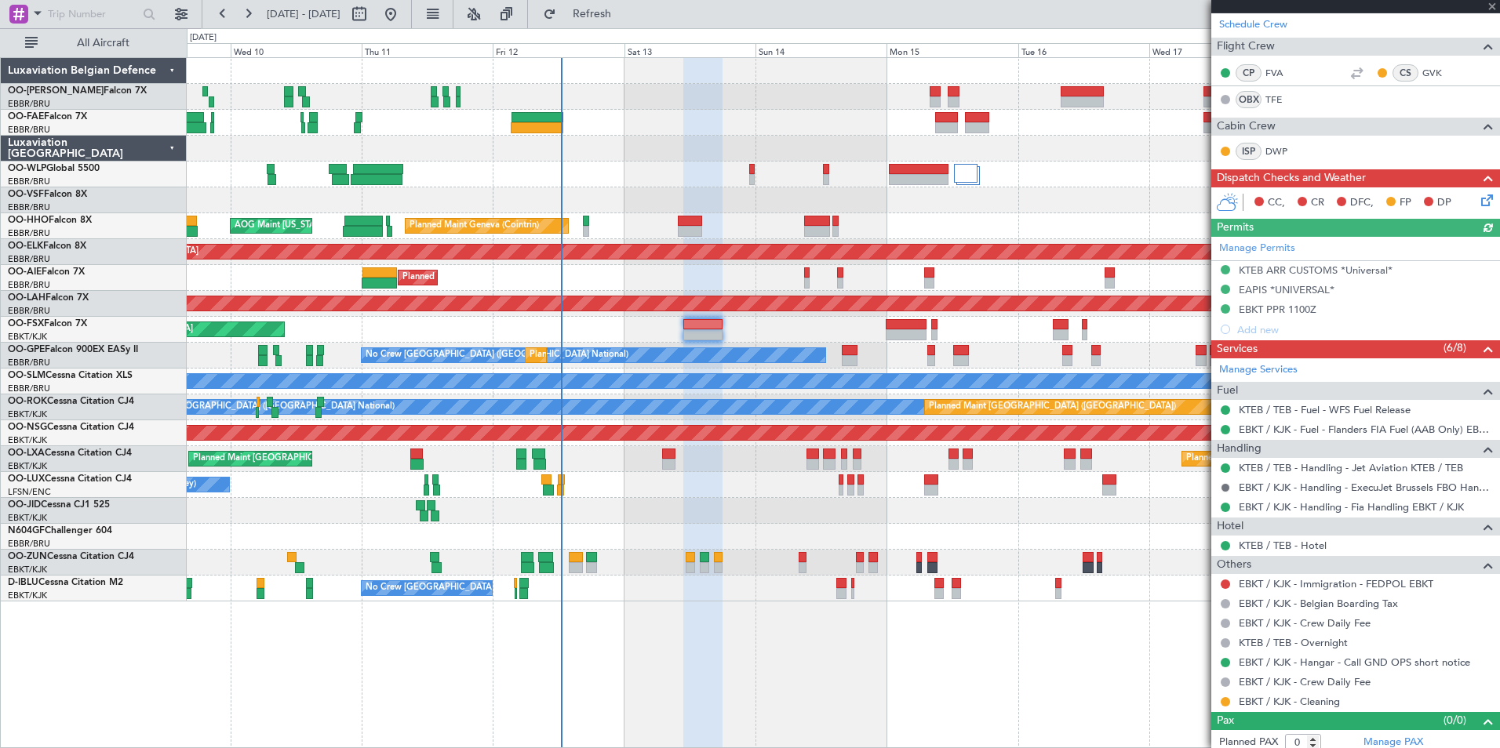
click at [1198, 486] on button at bounding box center [1225, 487] width 9 height 9
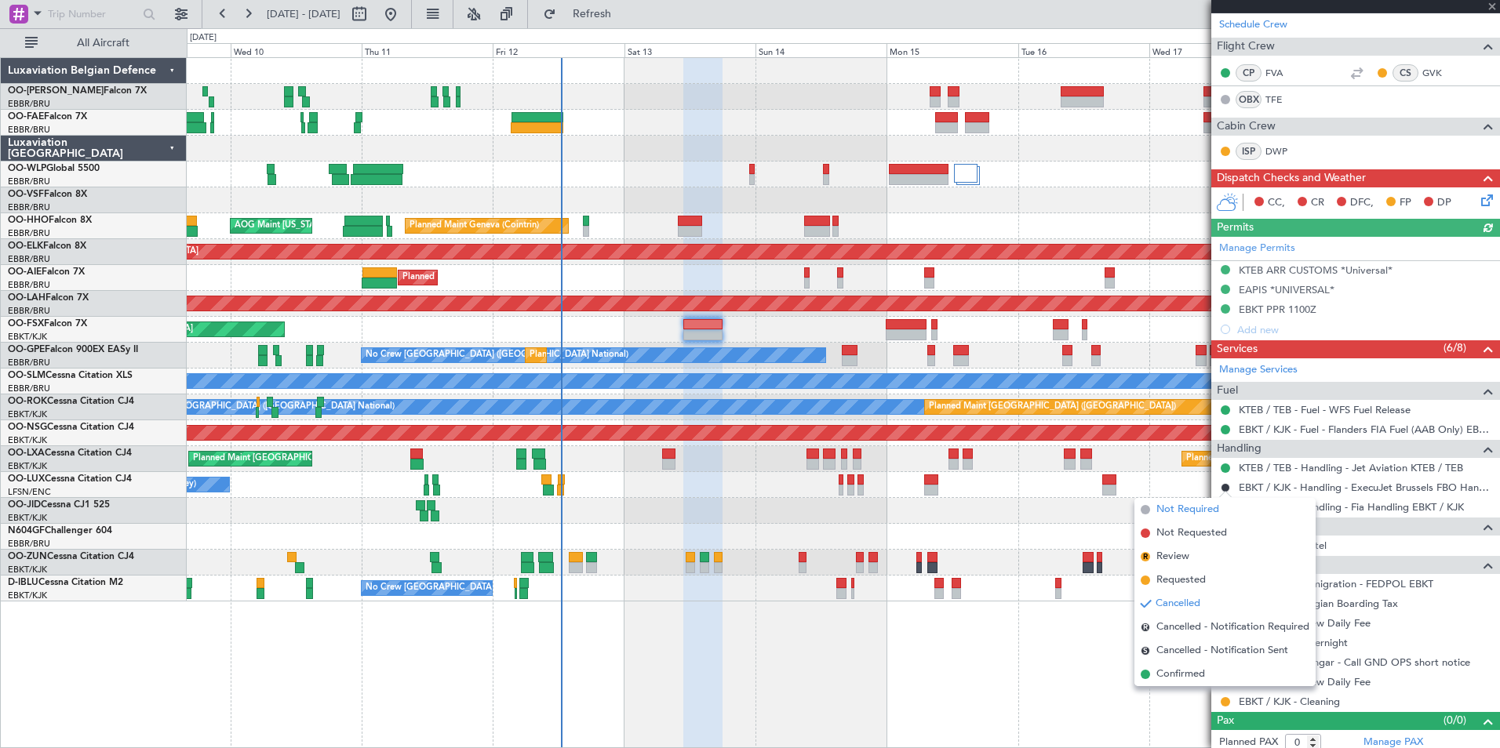
click at [1192, 508] on span "Not Required" at bounding box center [1187, 510] width 63 height 16
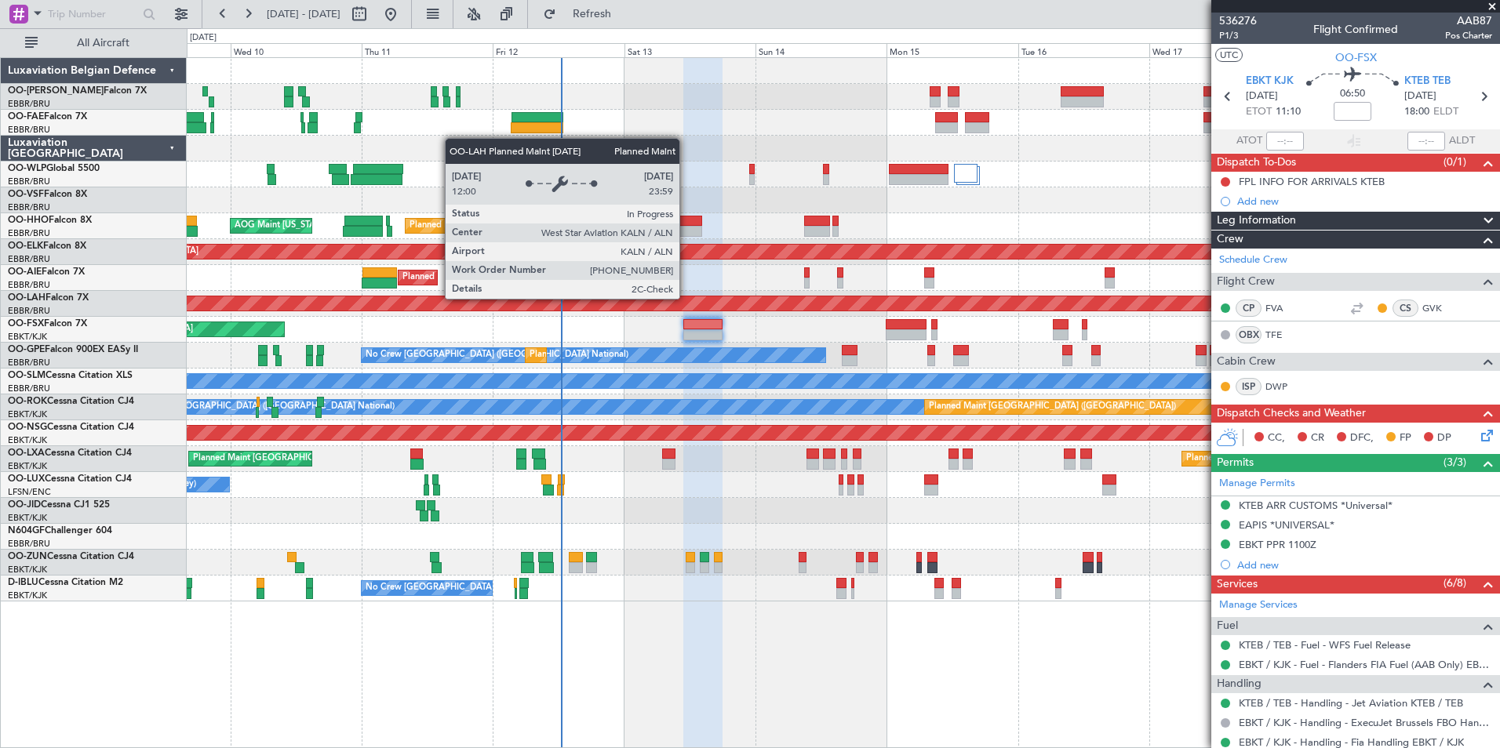
scroll to position [235, 0]
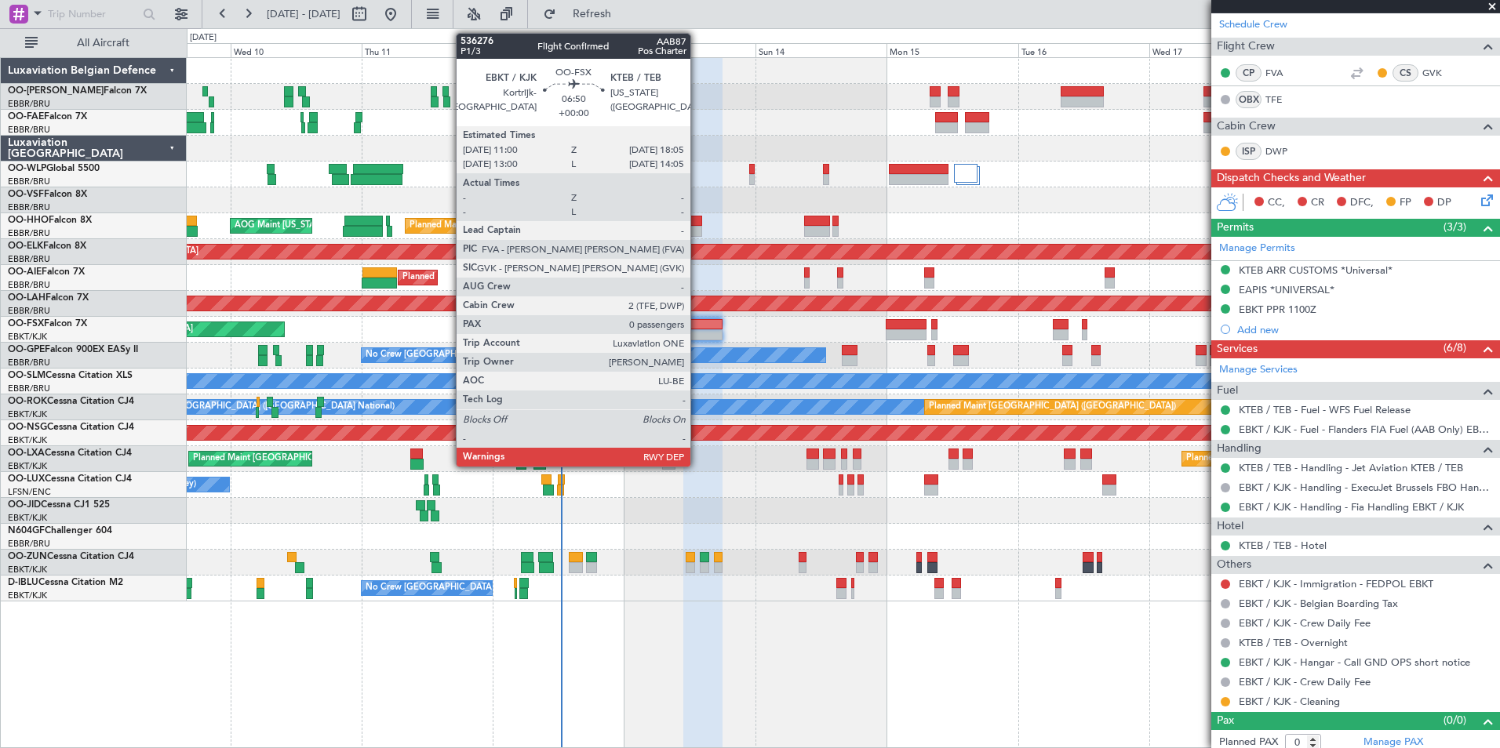
click at [697, 332] on div at bounding box center [702, 334] width 39 height 11
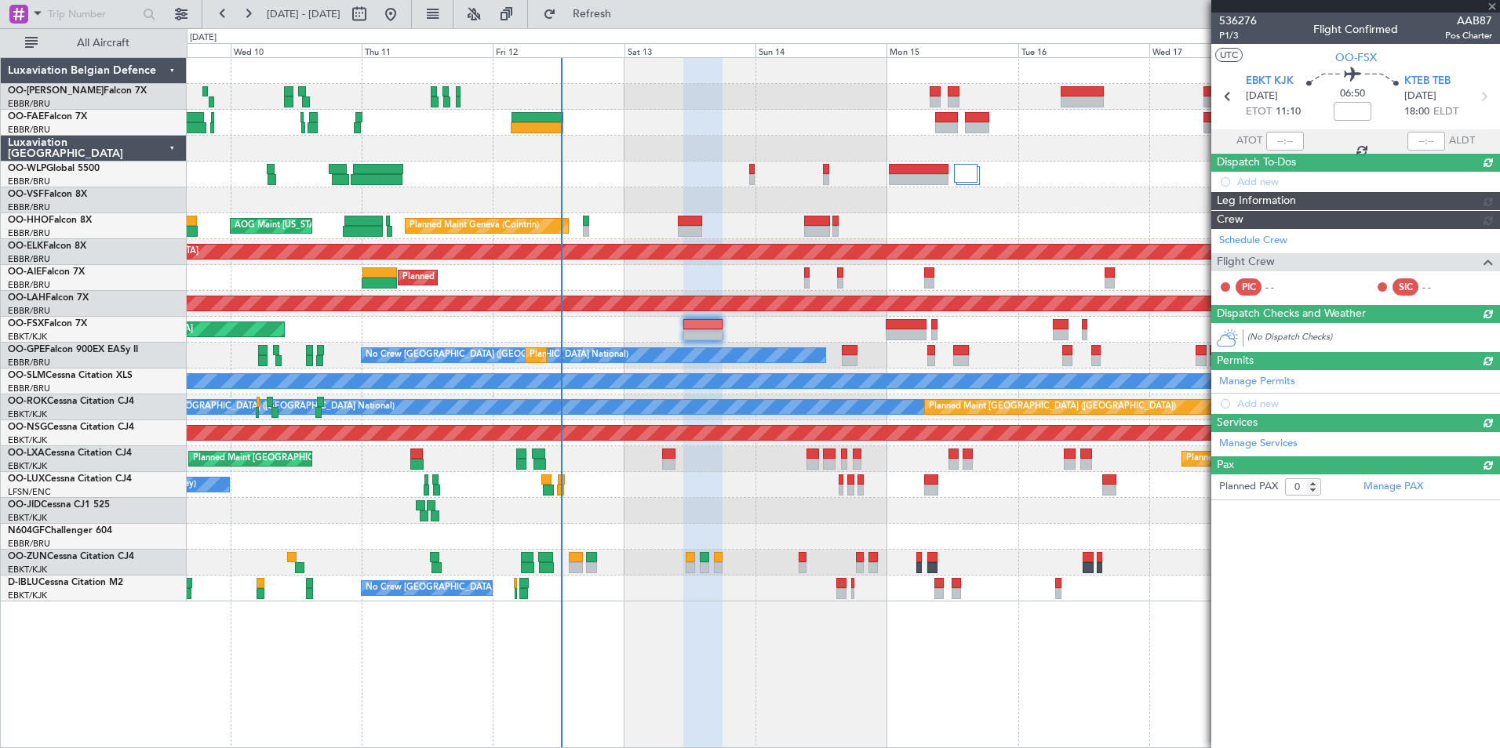
scroll to position [0, 0]
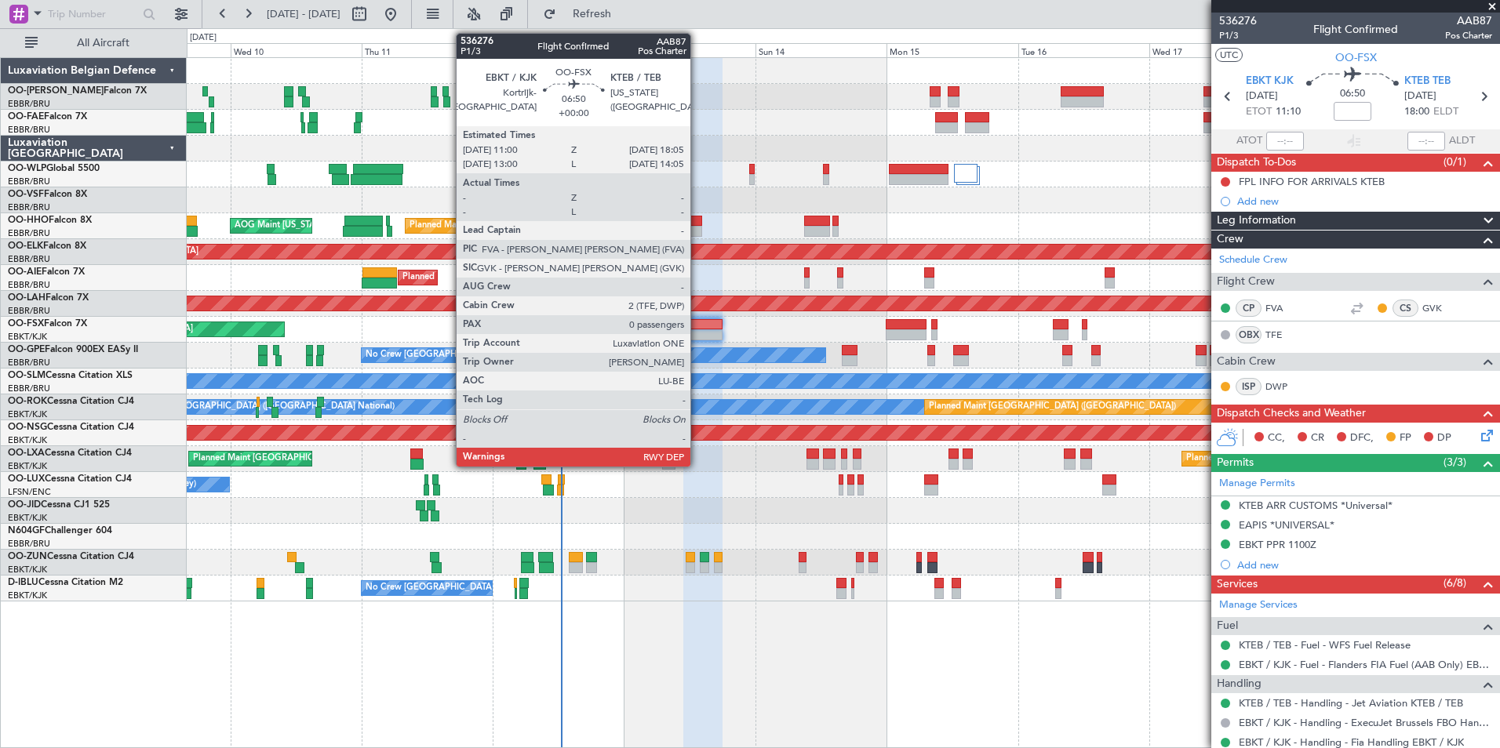
click at [697, 326] on div at bounding box center [702, 324] width 39 height 11
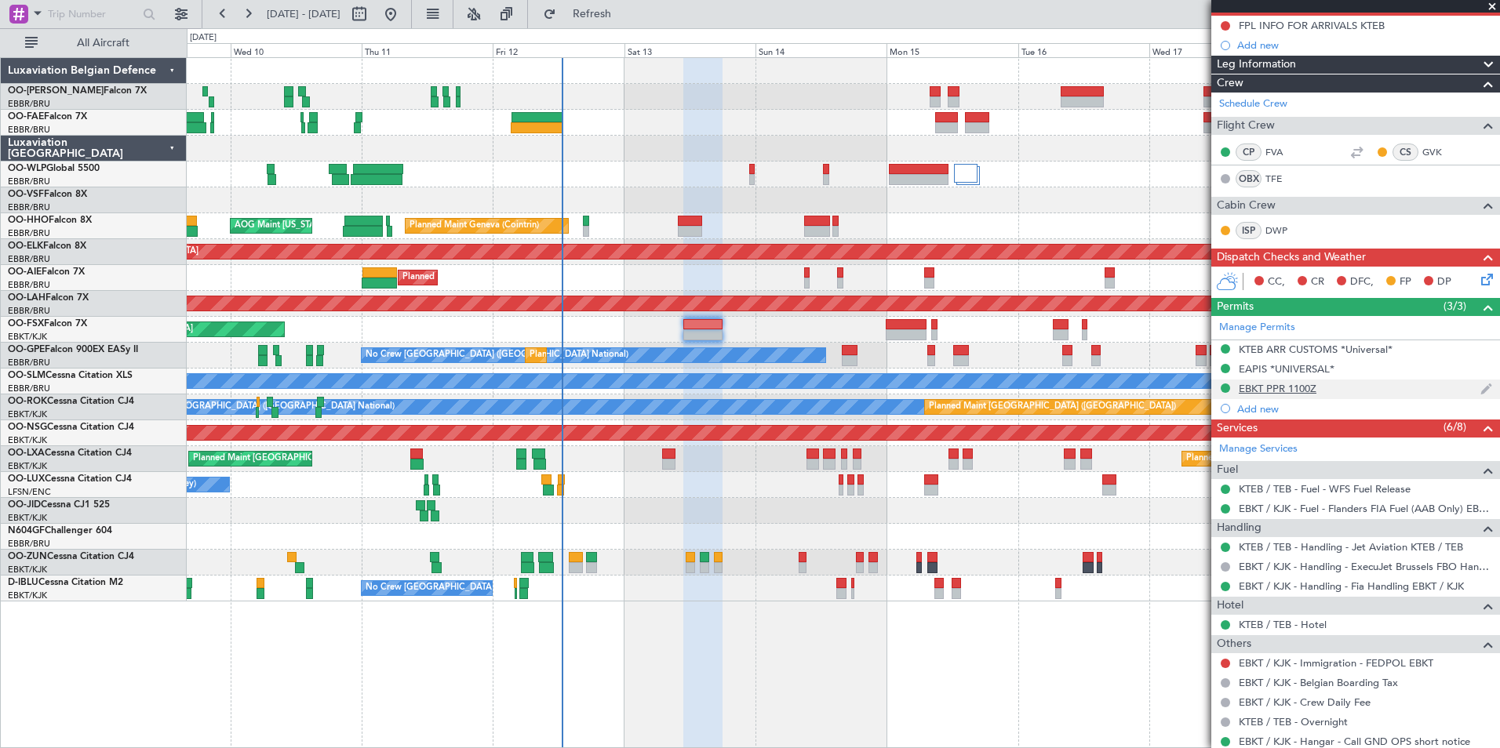
scroll to position [157, 0]
drag, startPoint x: 1225, startPoint y: 344, endPoint x: 1228, endPoint y: 383, distance: 38.5
click at [1225, 344] on button at bounding box center [1225, 348] width 9 height 9
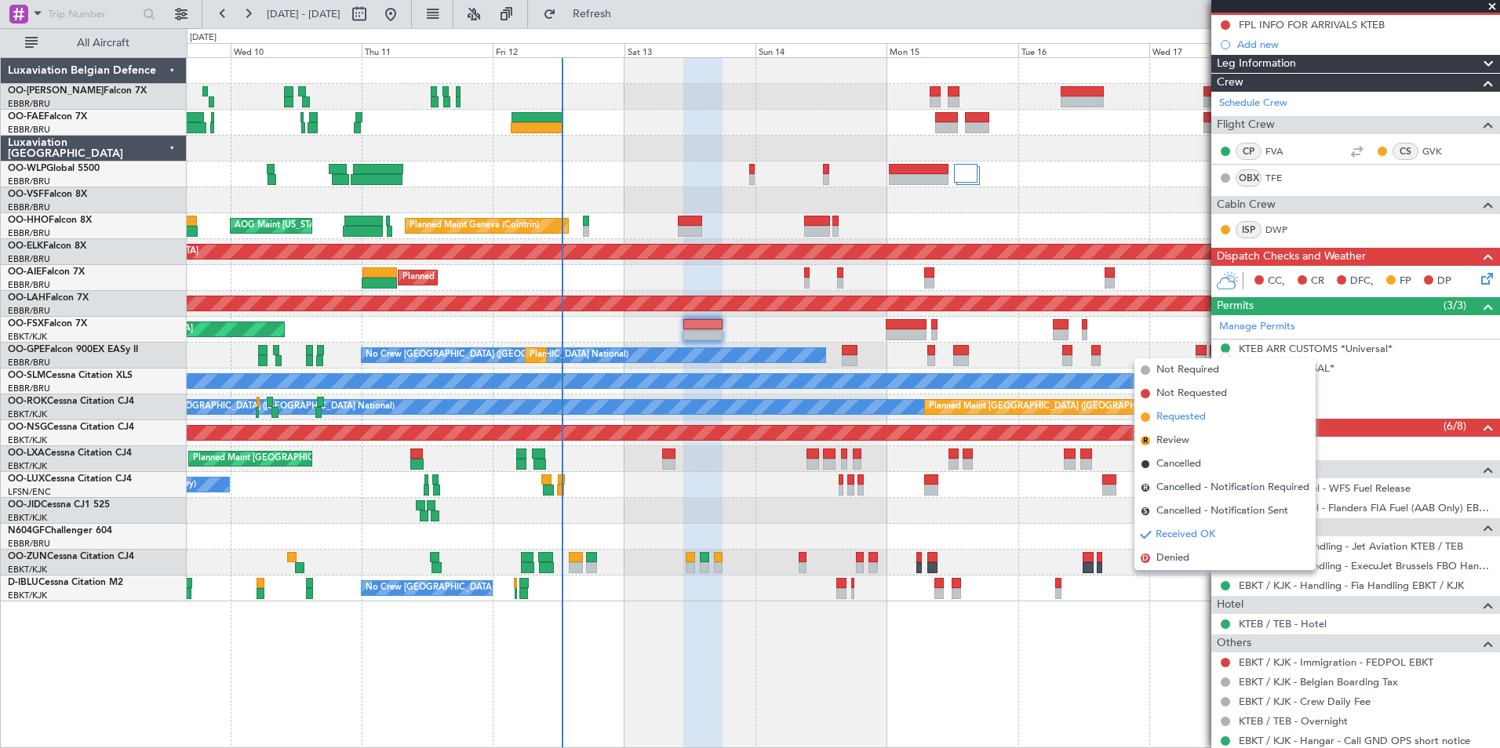
click at [1191, 424] on span "Requested" at bounding box center [1180, 418] width 49 height 16
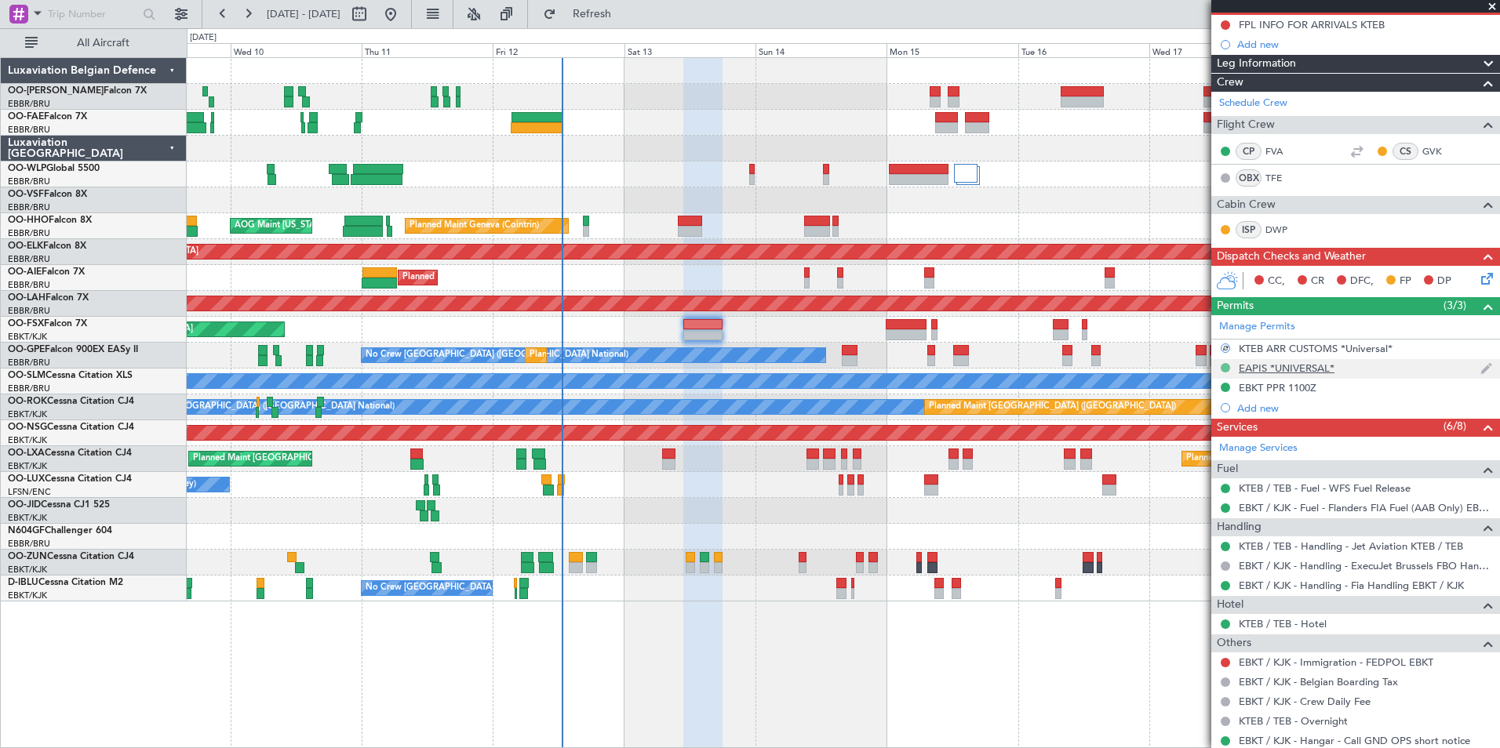
click at [1223, 367] on button at bounding box center [1225, 367] width 9 height 9
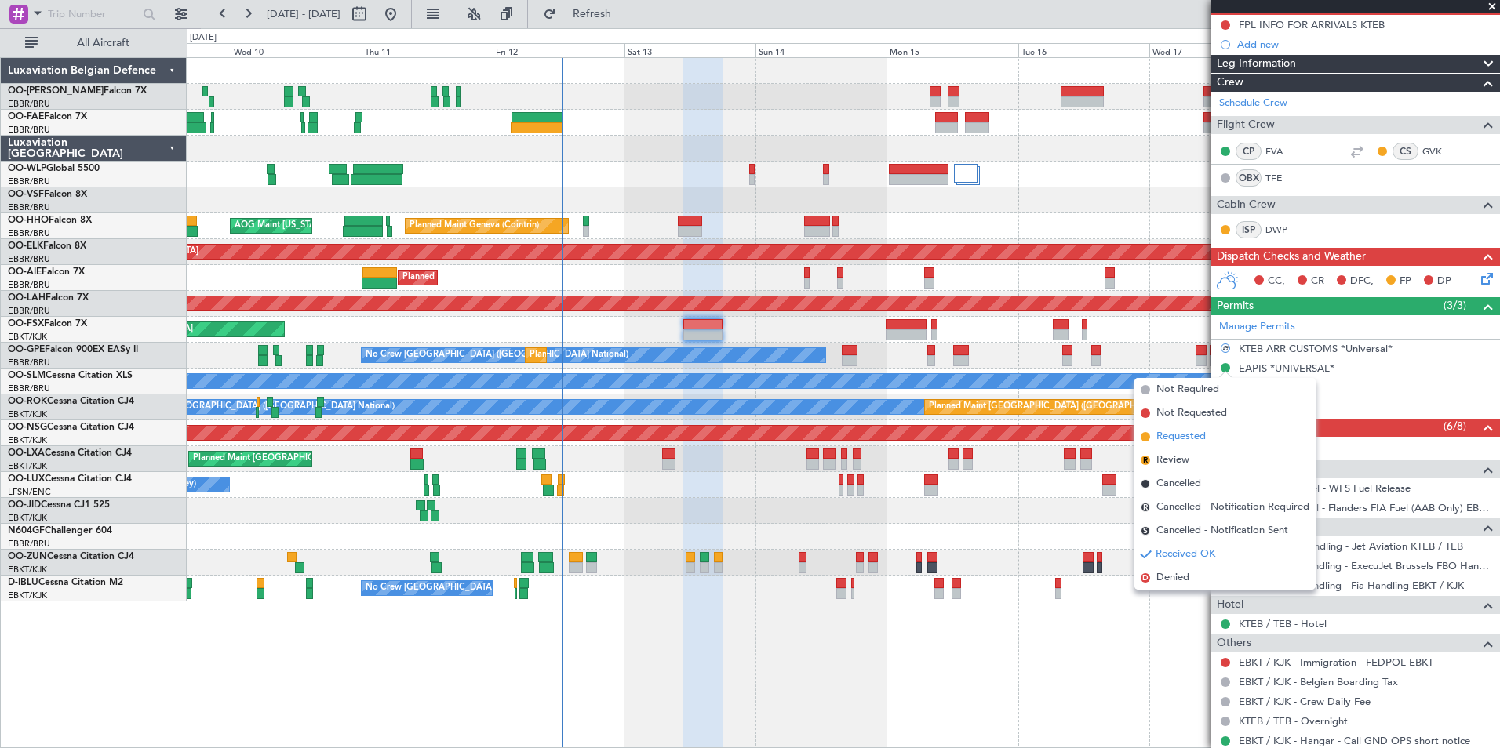
click at [1203, 439] on span "Requested" at bounding box center [1180, 437] width 49 height 16
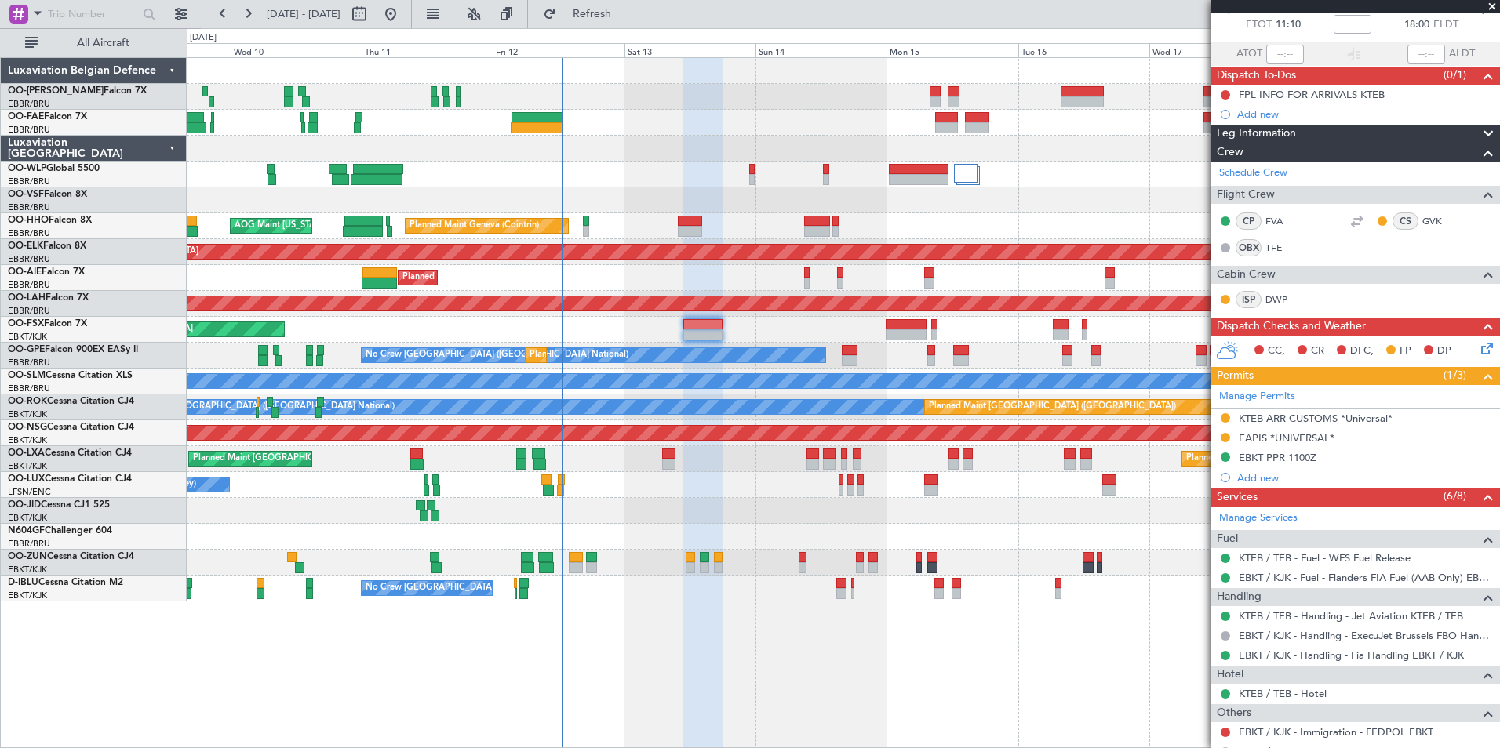
scroll to position [0, 0]
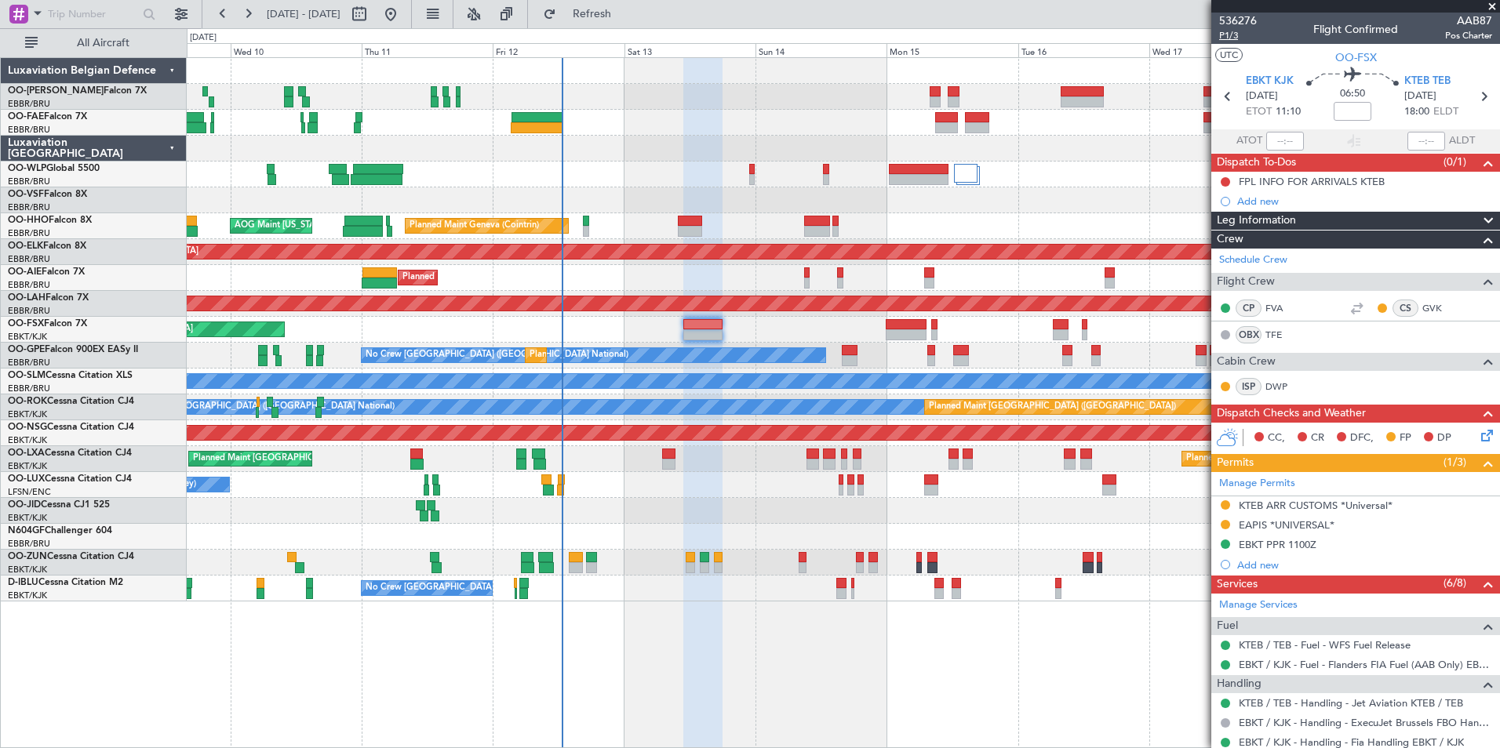
click at [1230, 35] on span "P1/3" at bounding box center [1238, 35] width 38 height 13
click at [625, 19] on span "Refresh" at bounding box center [592, 14] width 66 height 11
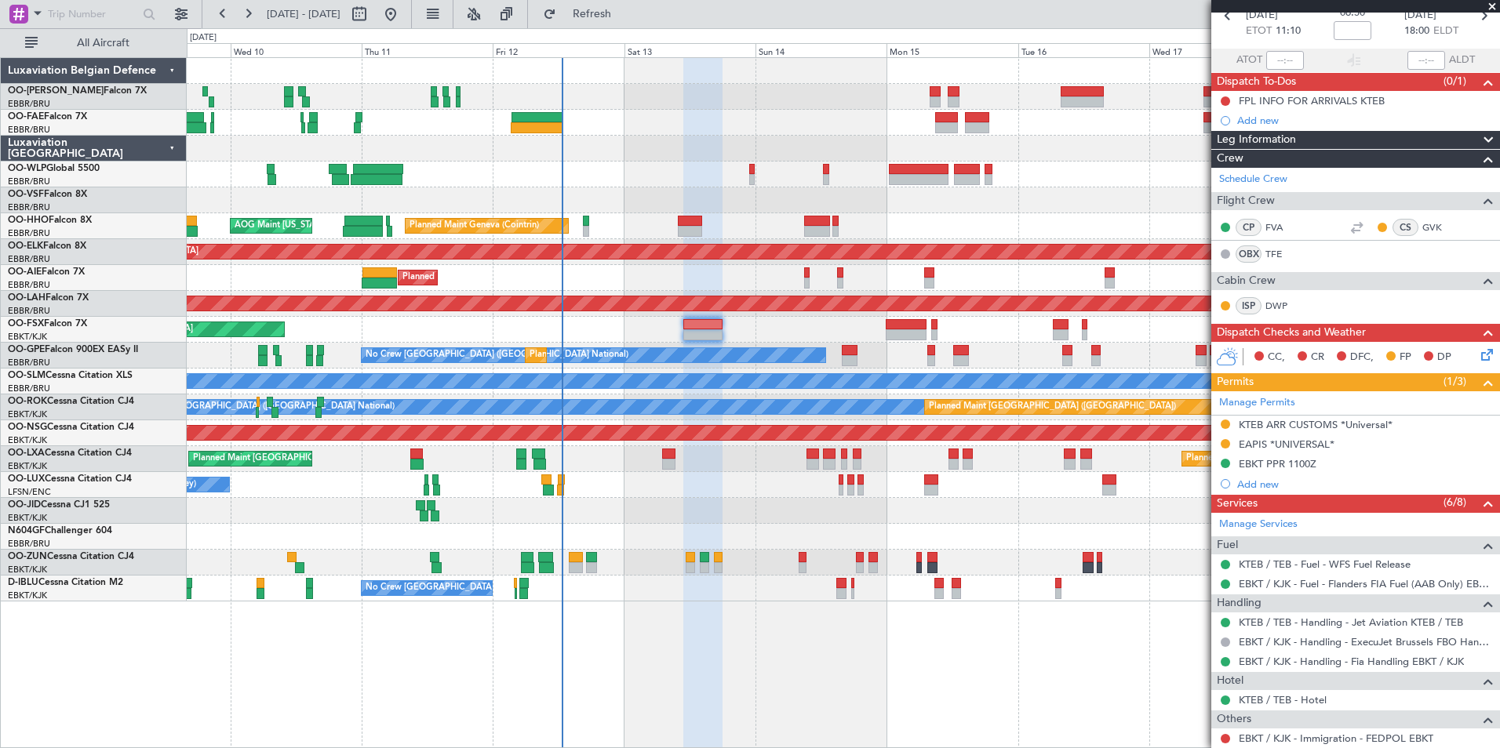
scroll to position [242, 0]
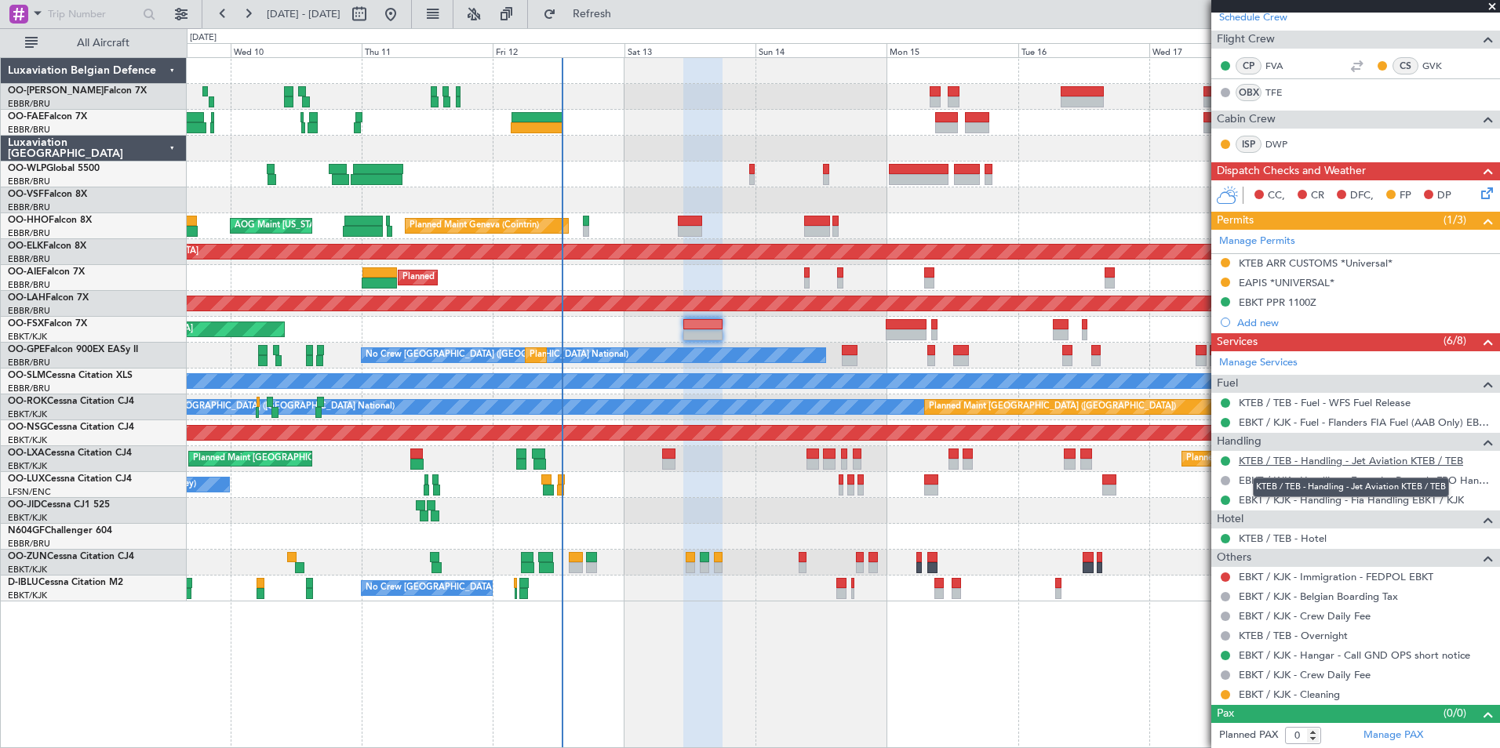
click at [1327, 460] on link "KTEB / TEB - Handling - Jet Aviation KTEB / TEB" at bounding box center [1351, 460] width 224 height 13
click at [592, 10] on button "Refresh" at bounding box center [583, 14] width 94 height 25
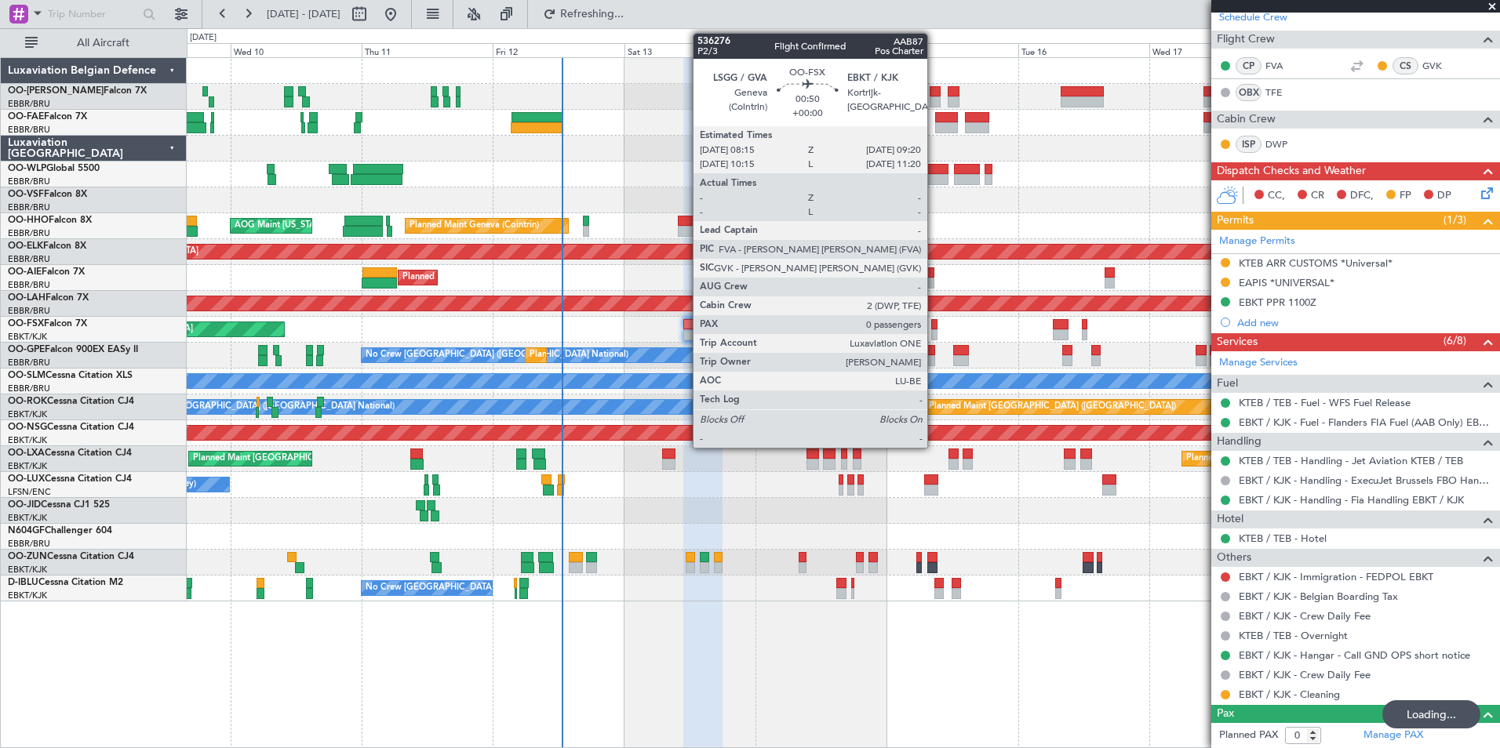
click at [934, 333] on div at bounding box center [934, 334] width 6 height 11
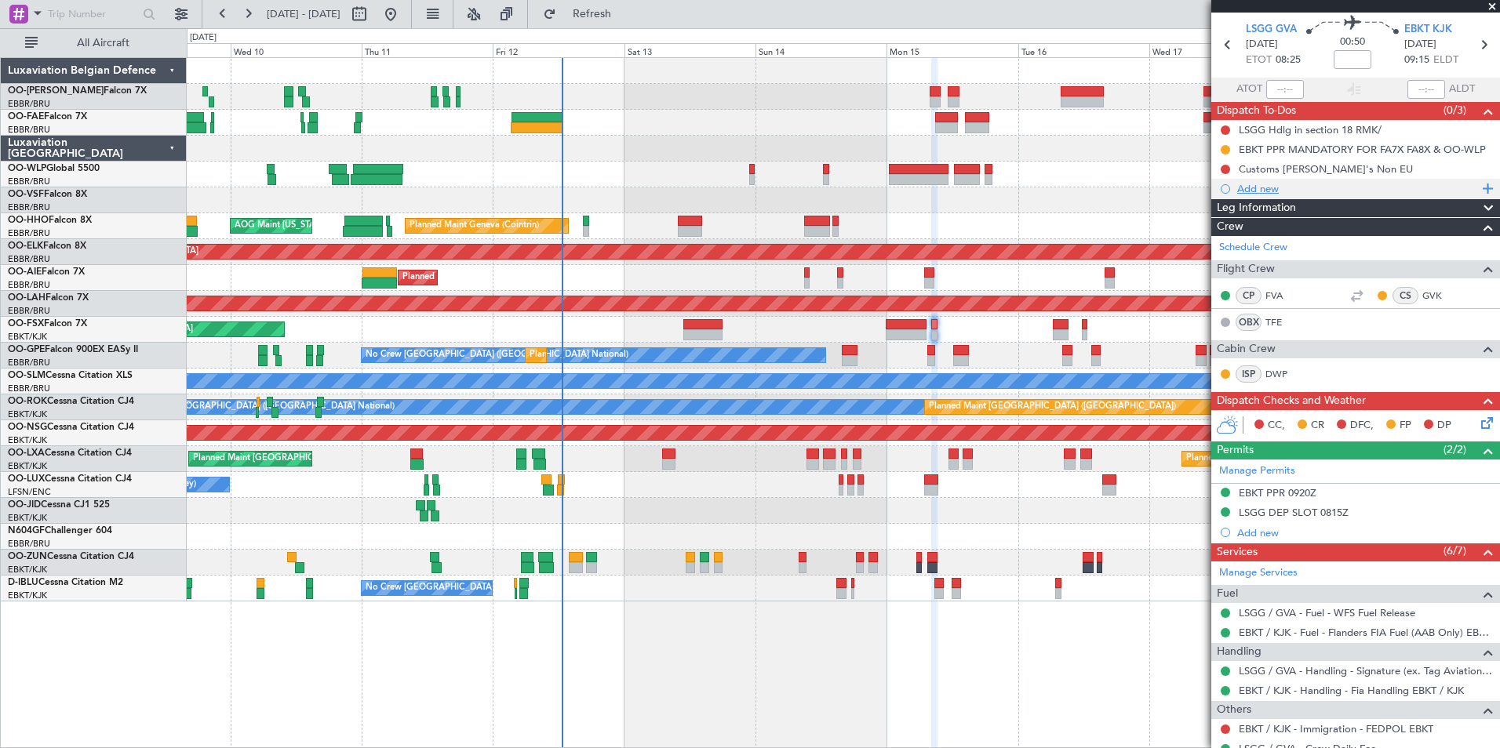
scroll to position [0, 0]
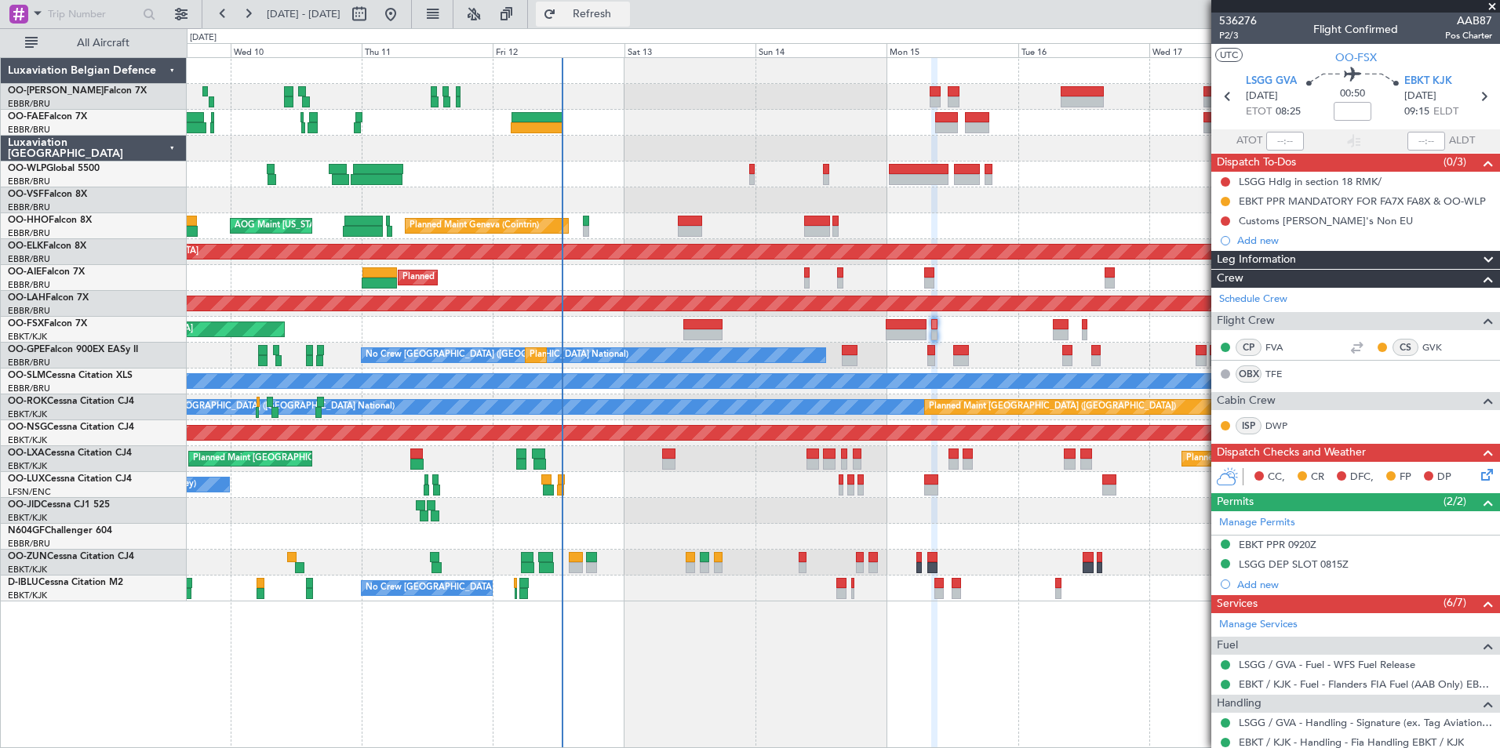
click at [630, 20] on button "Refresh" at bounding box center [583, 14] width 94 height 25
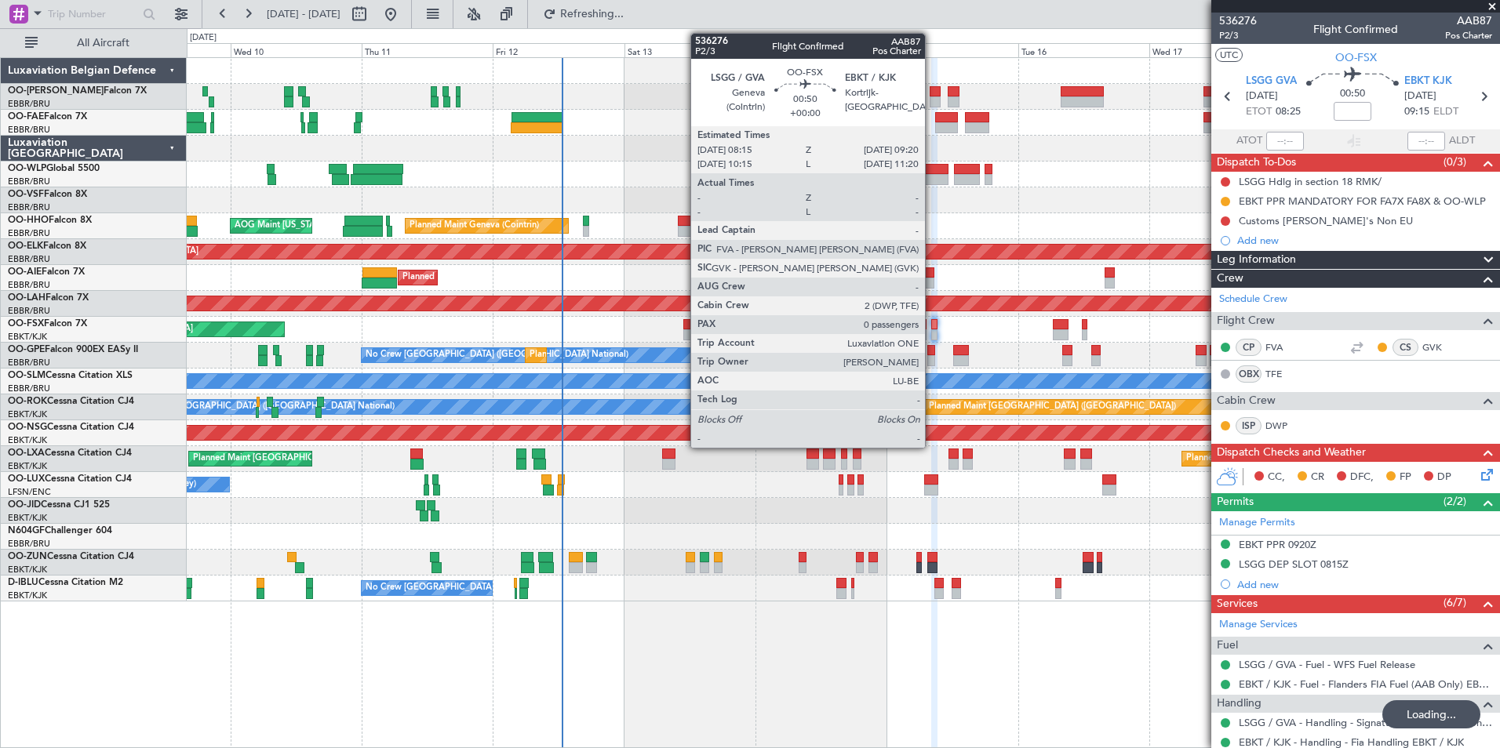
click at [934, 323] on div at bounding box center [934, 324] width 6 height 11
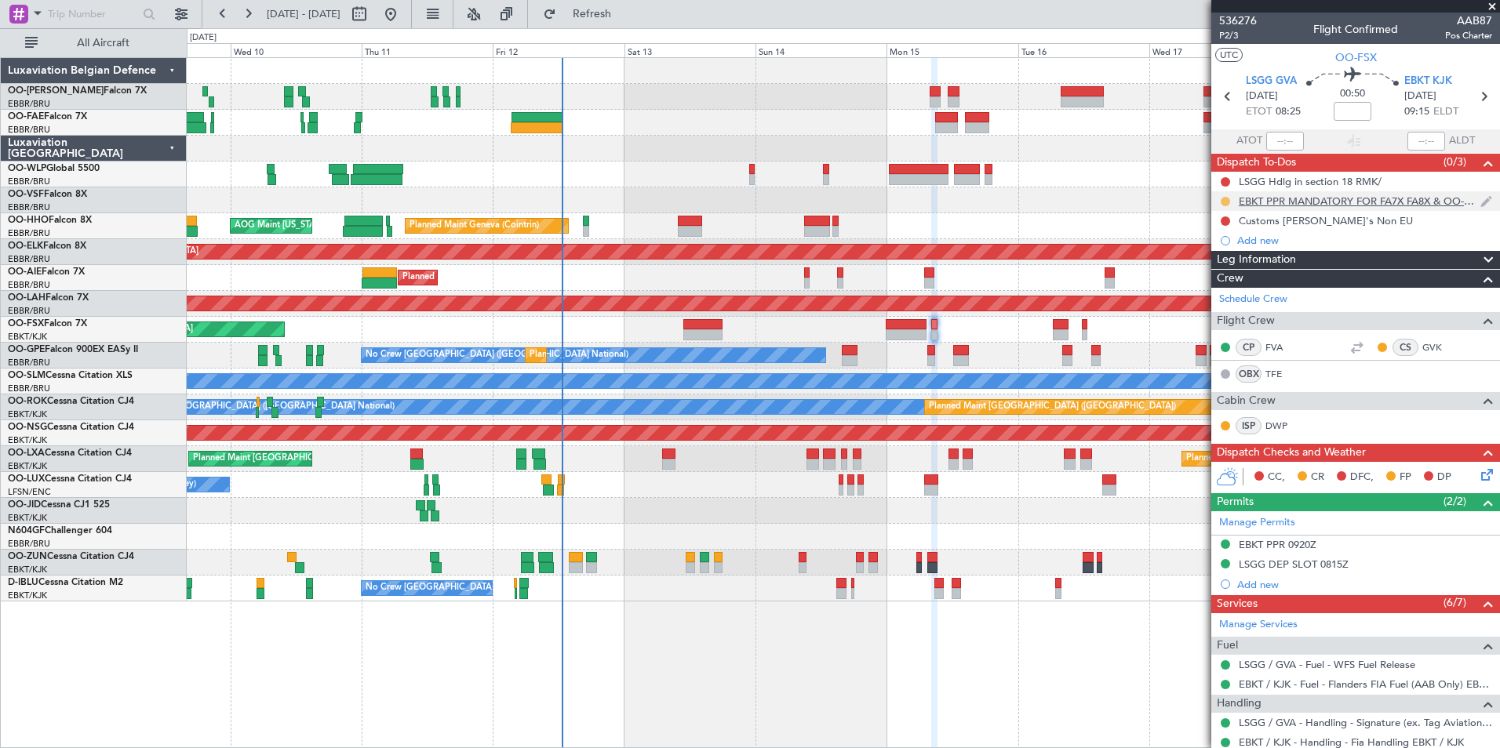
click at [1229, 197] on button at bounding box center [1225, 201] width 9 height 9
click at [1216, 269] on span "Completed" at bounding box center [1232, 271] width 52 height 16
click at [1221, 222] on button at bounding box center [1225, 221] width 9 height 9
click at [1104, 616] on div "Planned Maint Liege Planned Maint Geneva (Cointrin) AOG Maint New York (Teterbo…" at bounding box center [843, 402] width 1313 height 691
click at [1165, 661] on div "Planned Maint Liege Planned Maint Geneva (Cointrin) AOG Maint New York (Teterbo…" at bounding box center [843, 402] width 1313 height 691
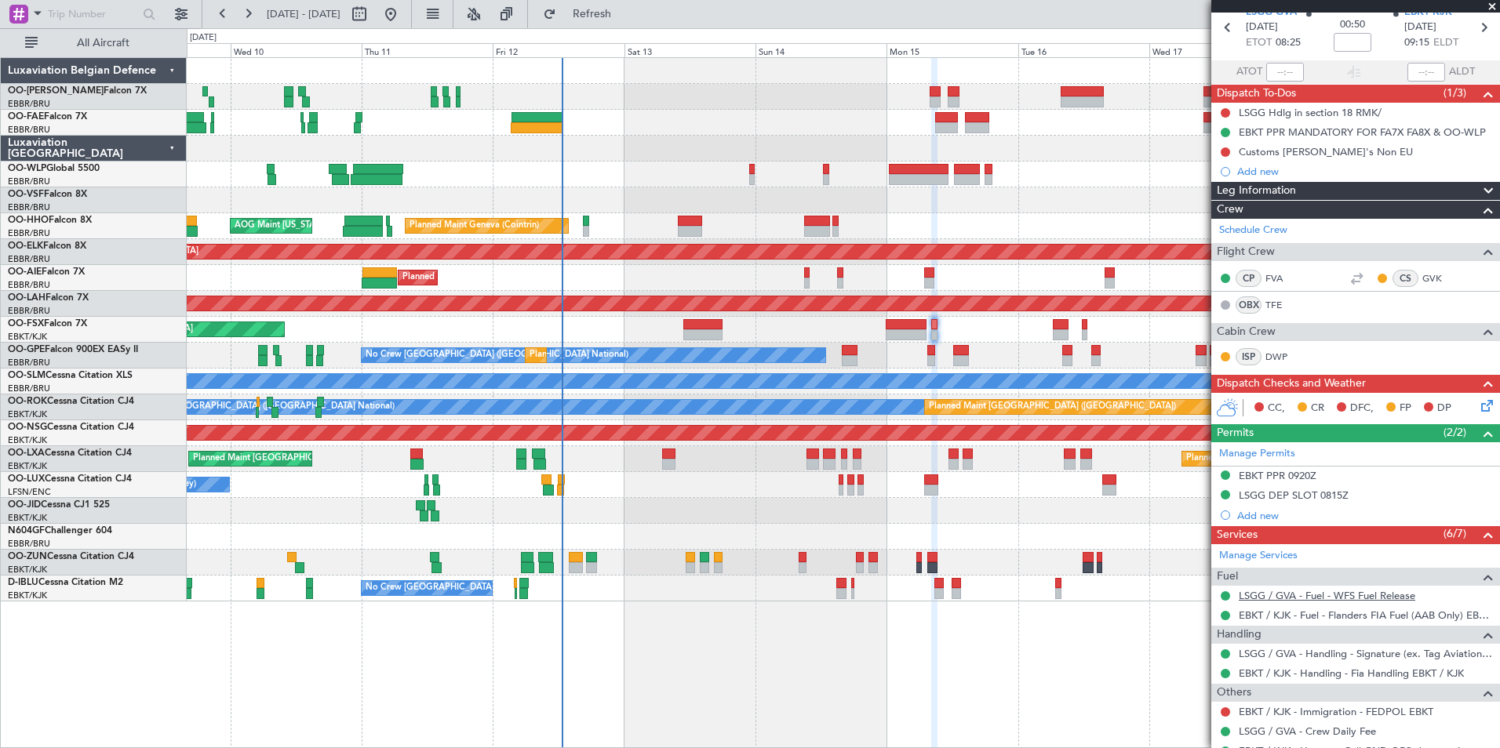
scroll to position [126, 0]
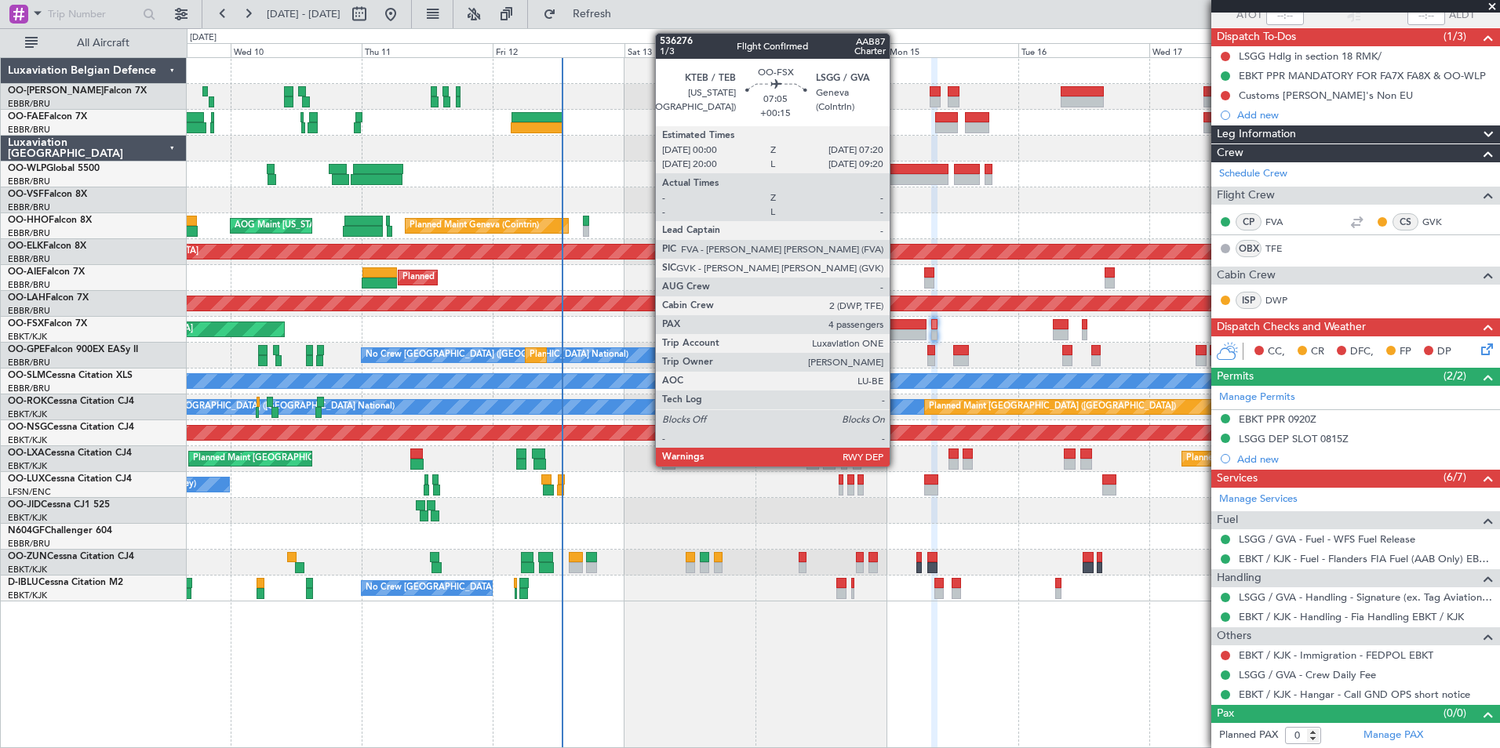
click at [897, 326] on div at bounding box center [906, 324] width 41 height 11
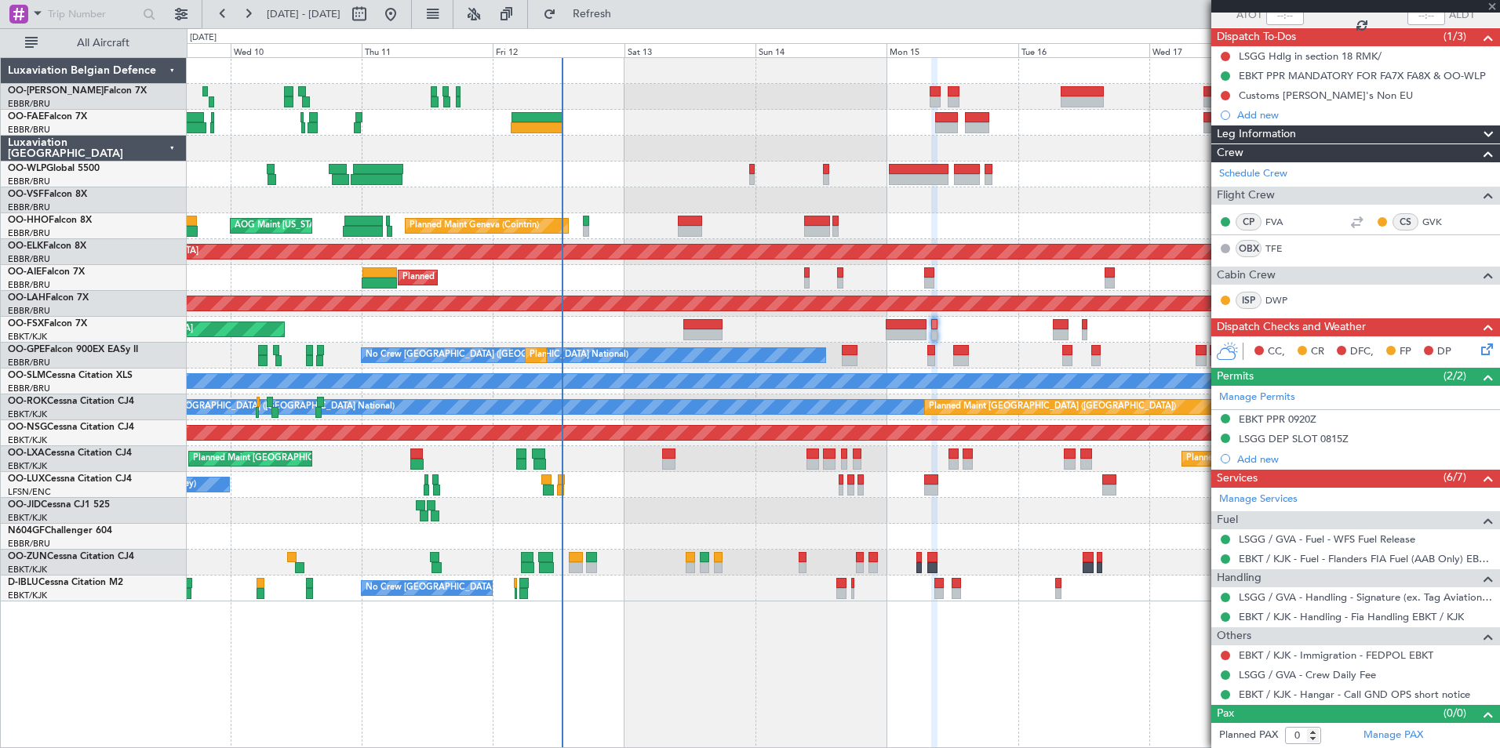
type input "+00:15"
type input "4"
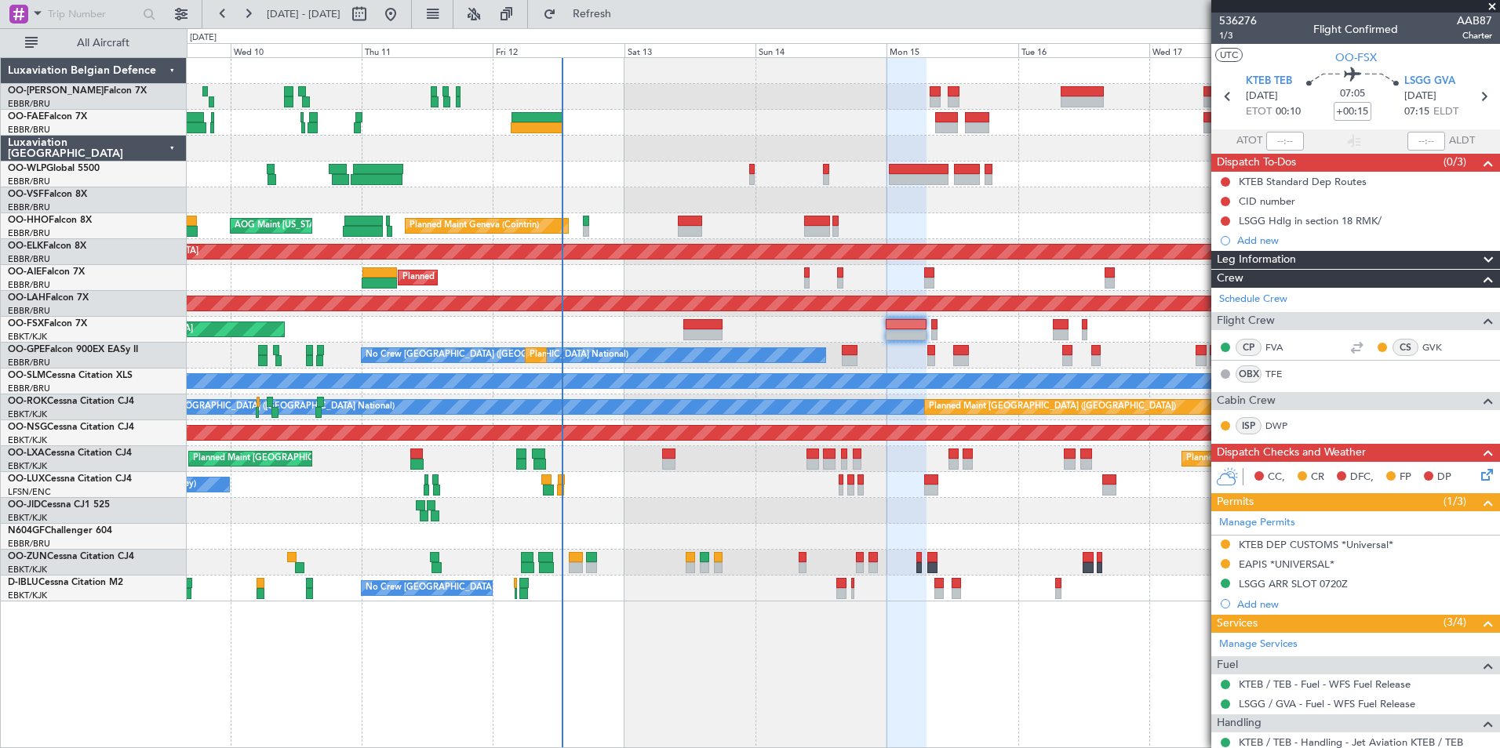
click at [1135, 720] on div "Planned Maint Liege Planned Maint Geneva (Cointrin) AOG Maint New York (Teterbo…" at bounding box center [843, 402] width 1313 height 691
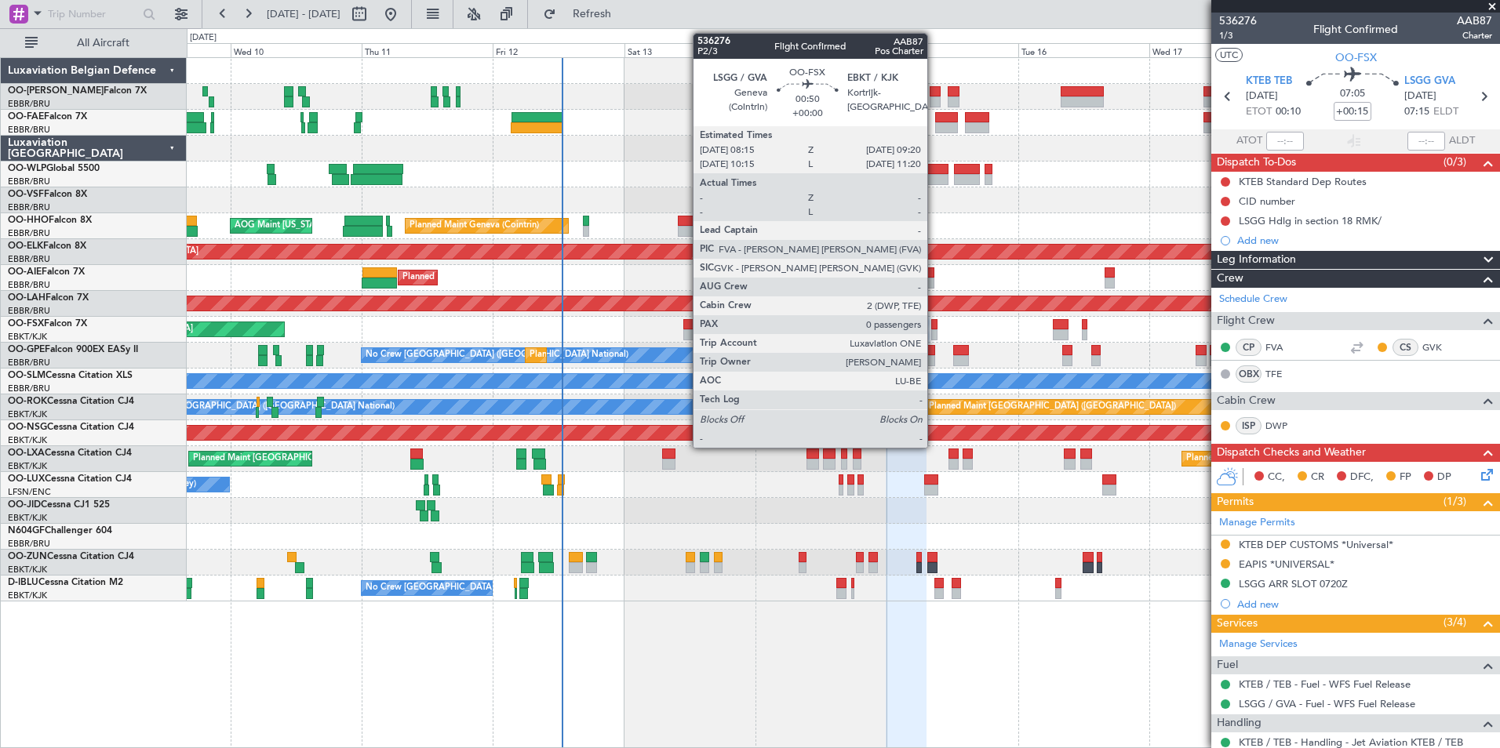
click at [934, 321] on div at bounding box center [934, 324] width 6 height 11
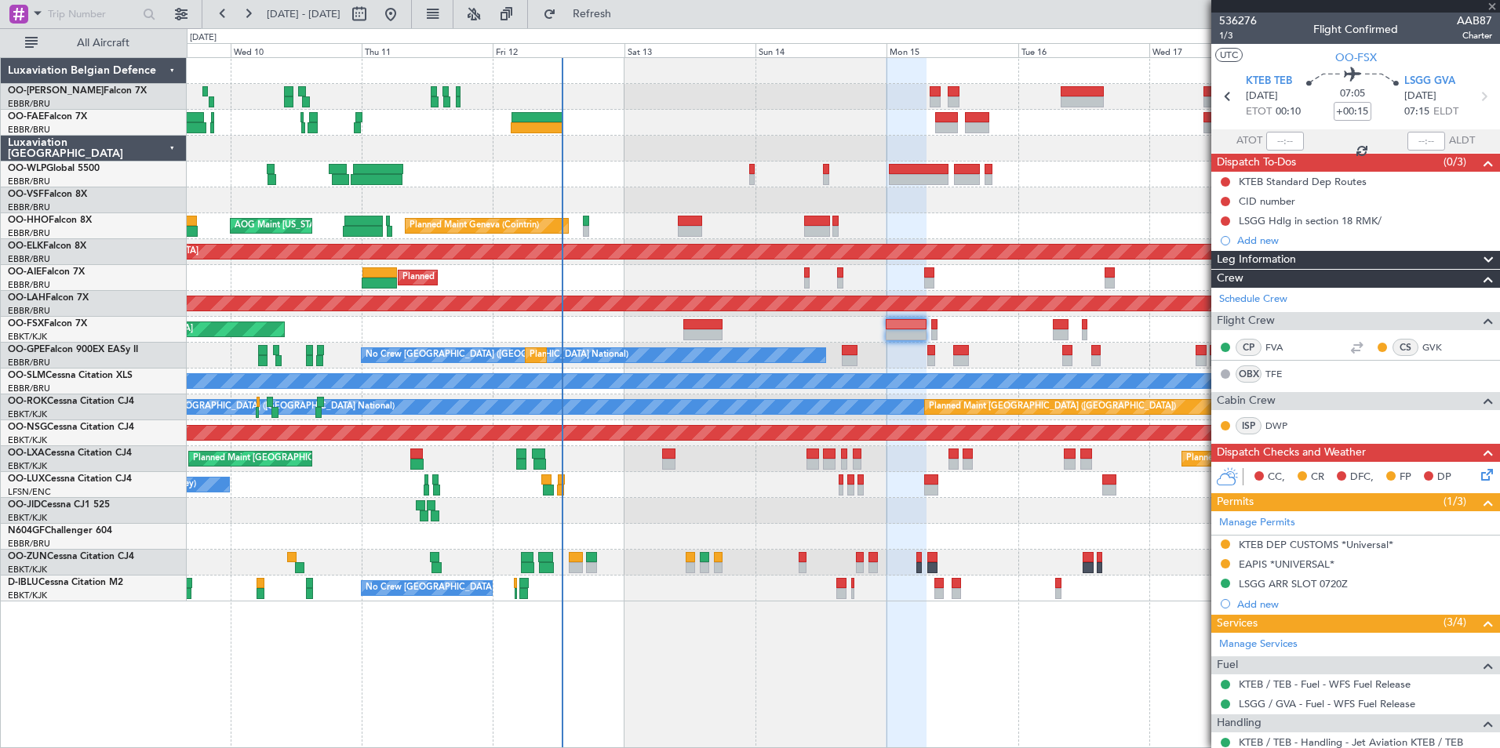
type input "0"
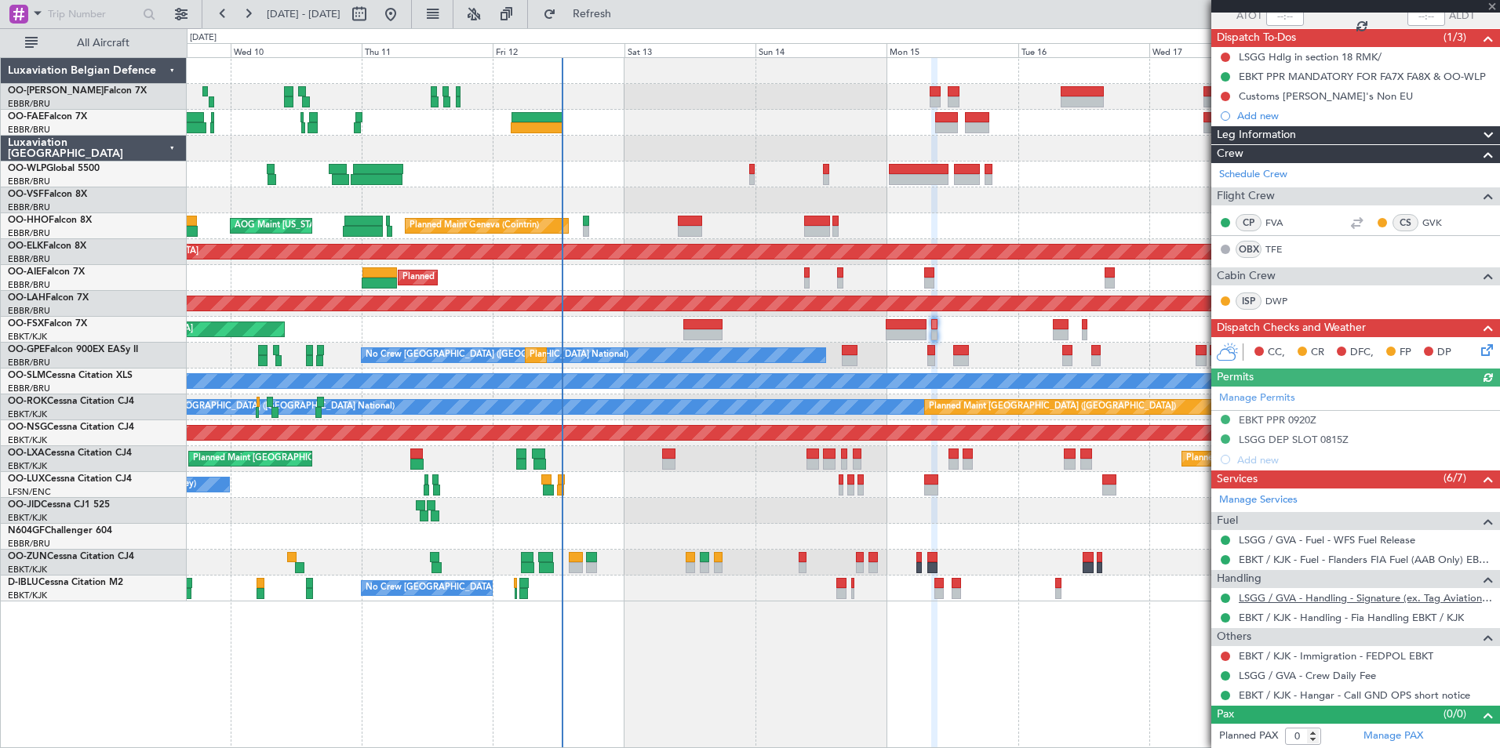
scroll to position [126, 0]
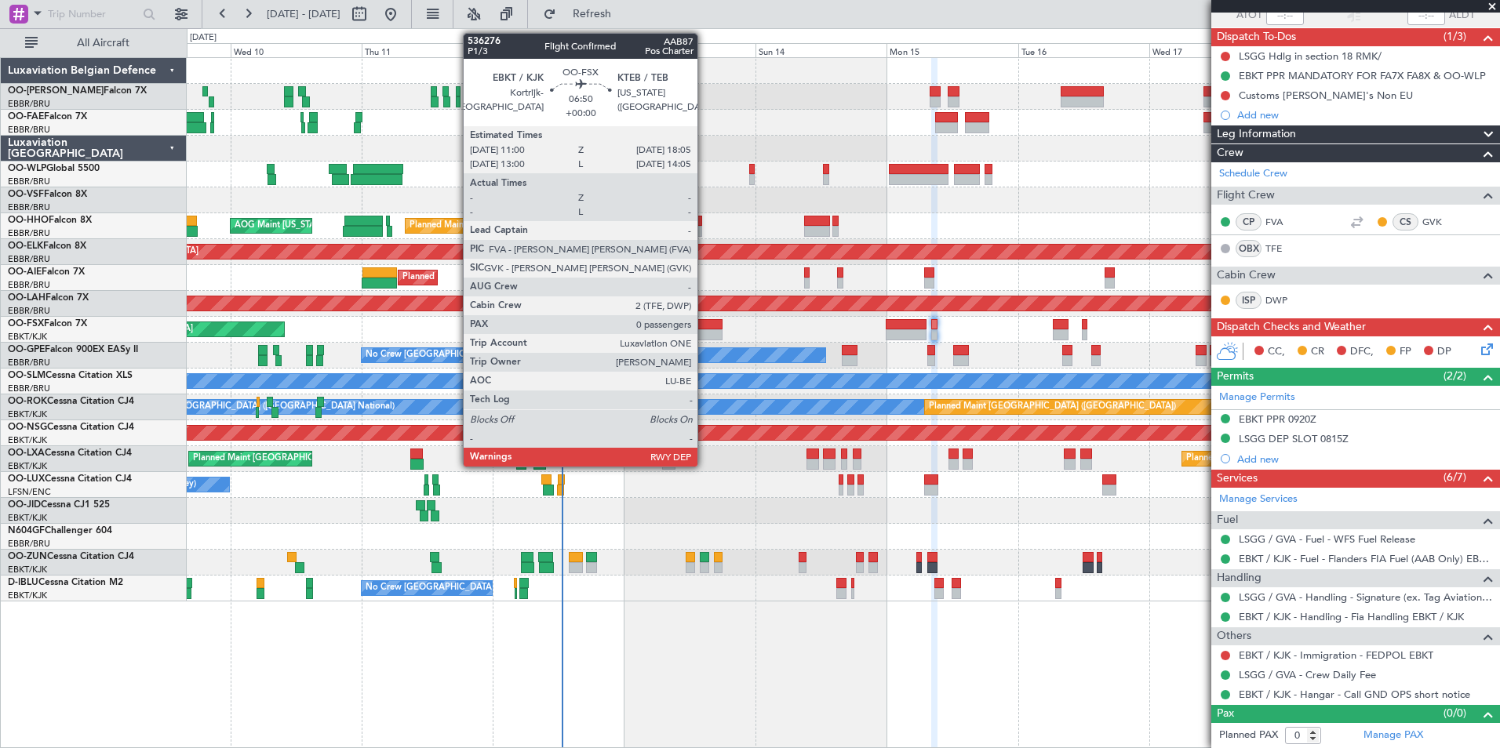
click at [704, 319] on div at bounding box center [702, 324] width 39 height 11
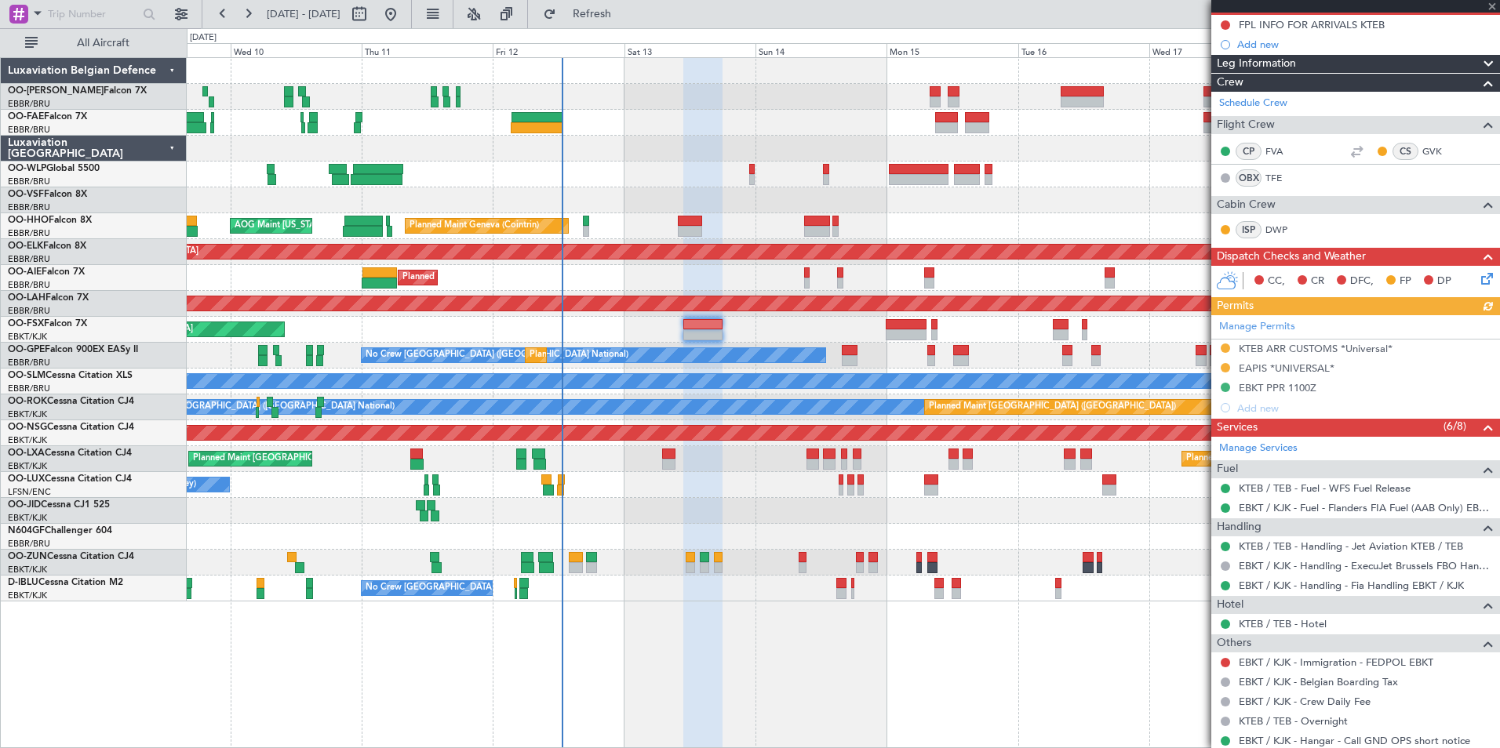
scroll to position [0, 0]
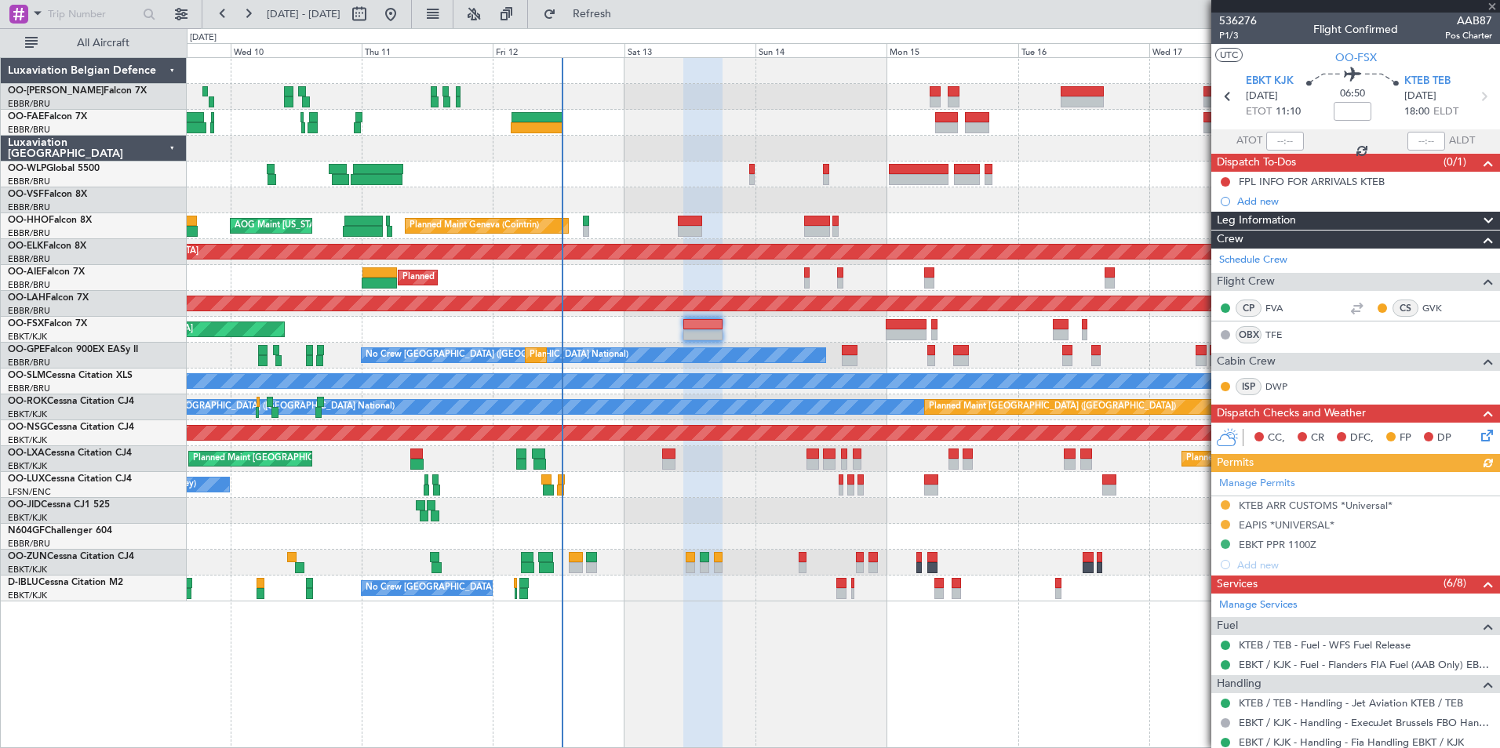
click at [1232, 32] on mat-tooltip-component "Trip Number" at bounding box center [1238, 50] width 78 height 42
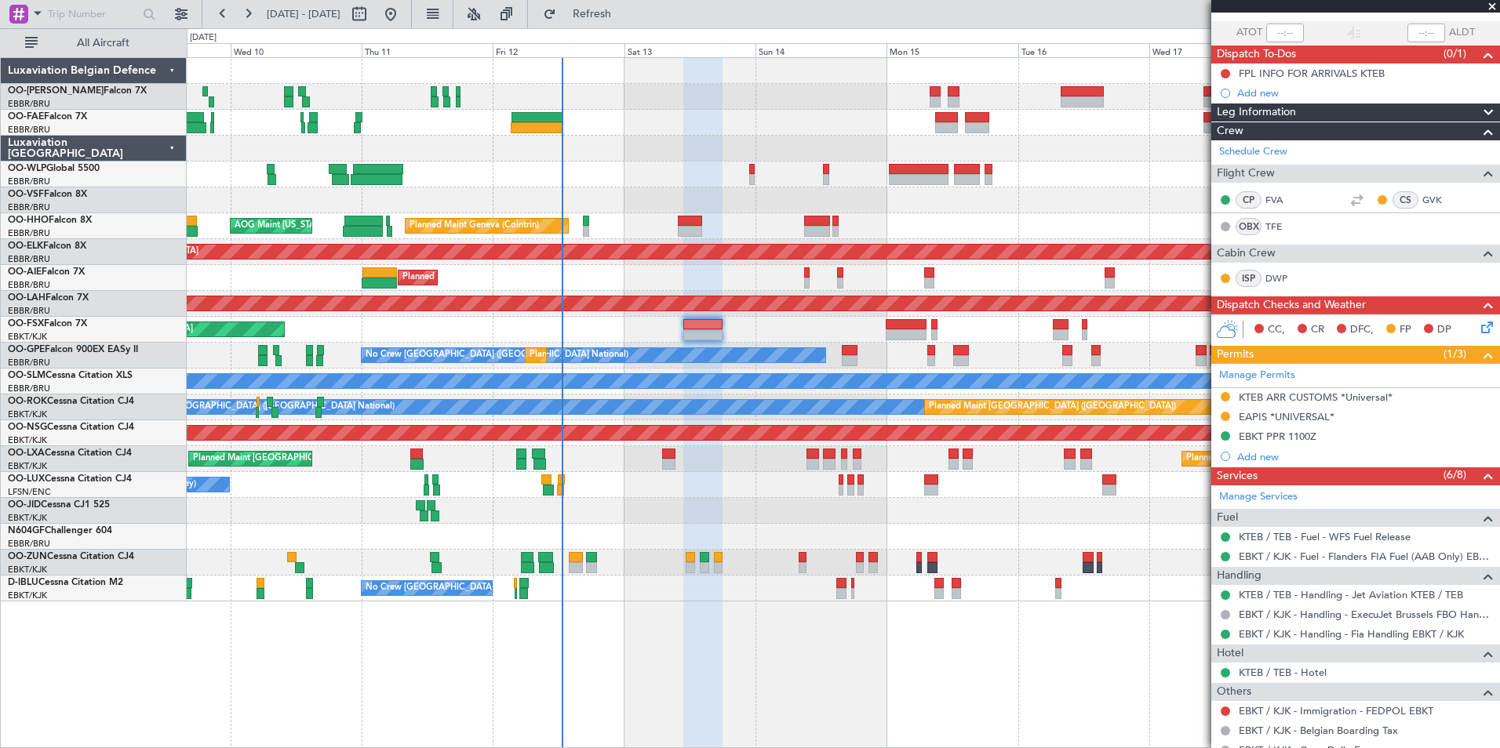
scroll to position [242, 0]
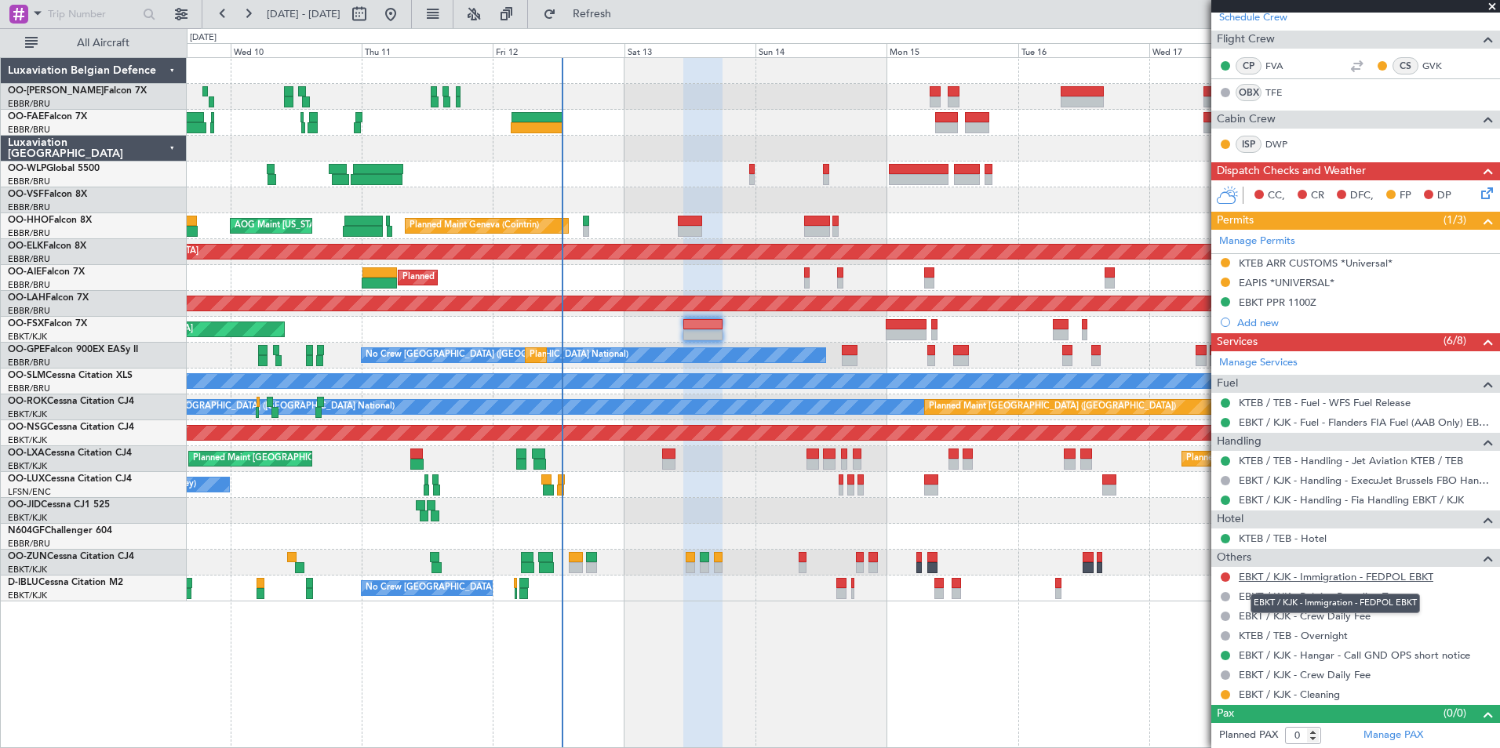
click at [1311, 576] on link "EBKT / KJK - Immigration - FEDPOL EBKT" at bounding box center [1336, 576] width 195 height 13
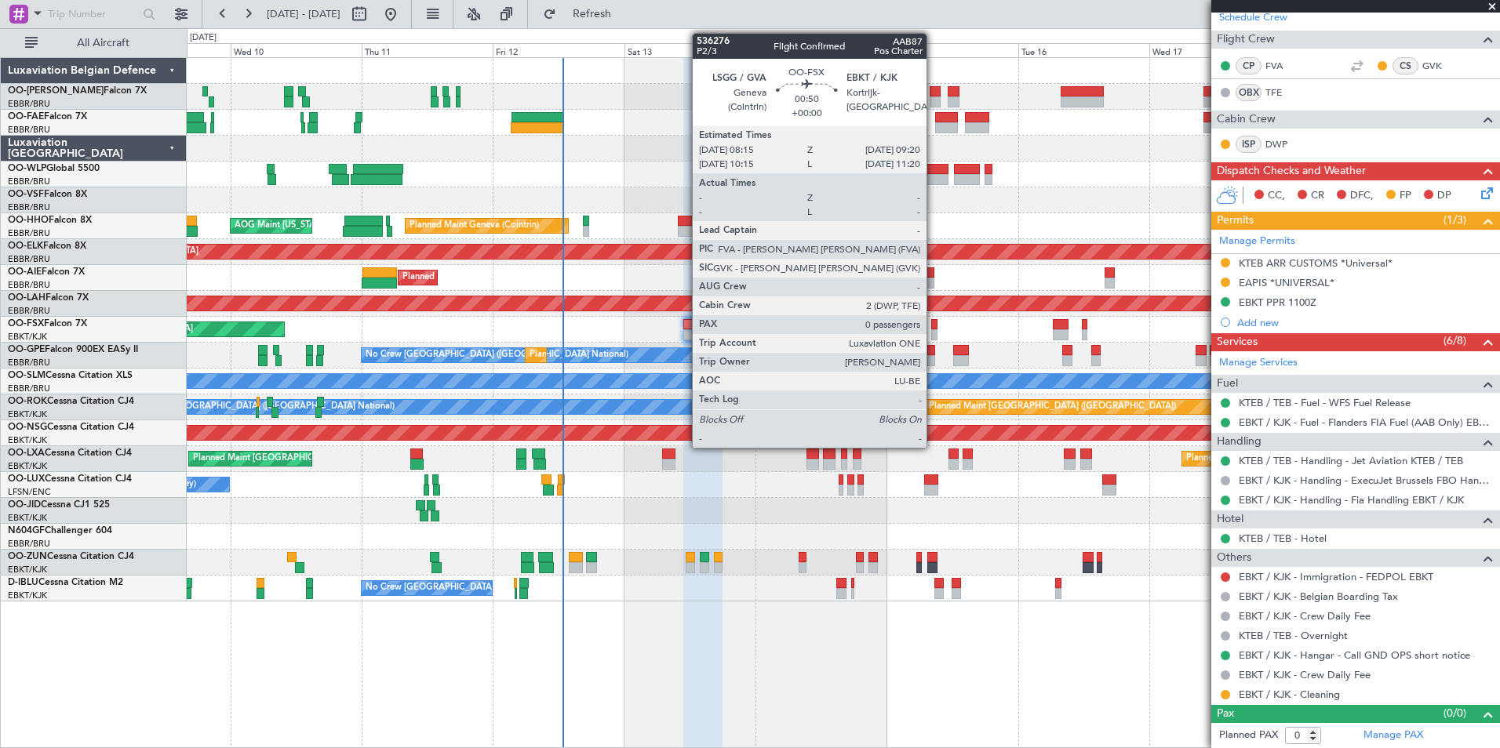
click at [934, 323] on div at bounding box center [934, 324] width 6 height 11
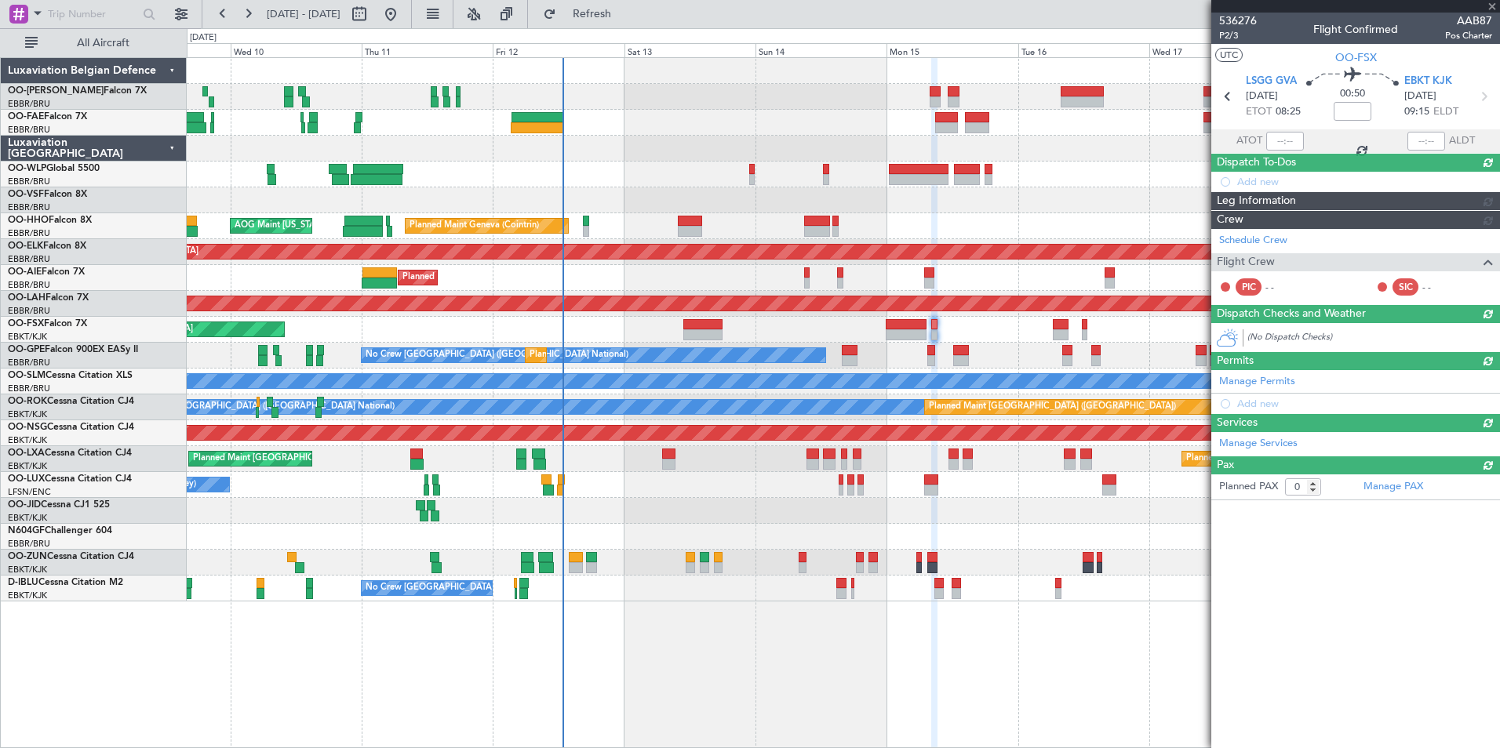
scroll to position [0, 0]
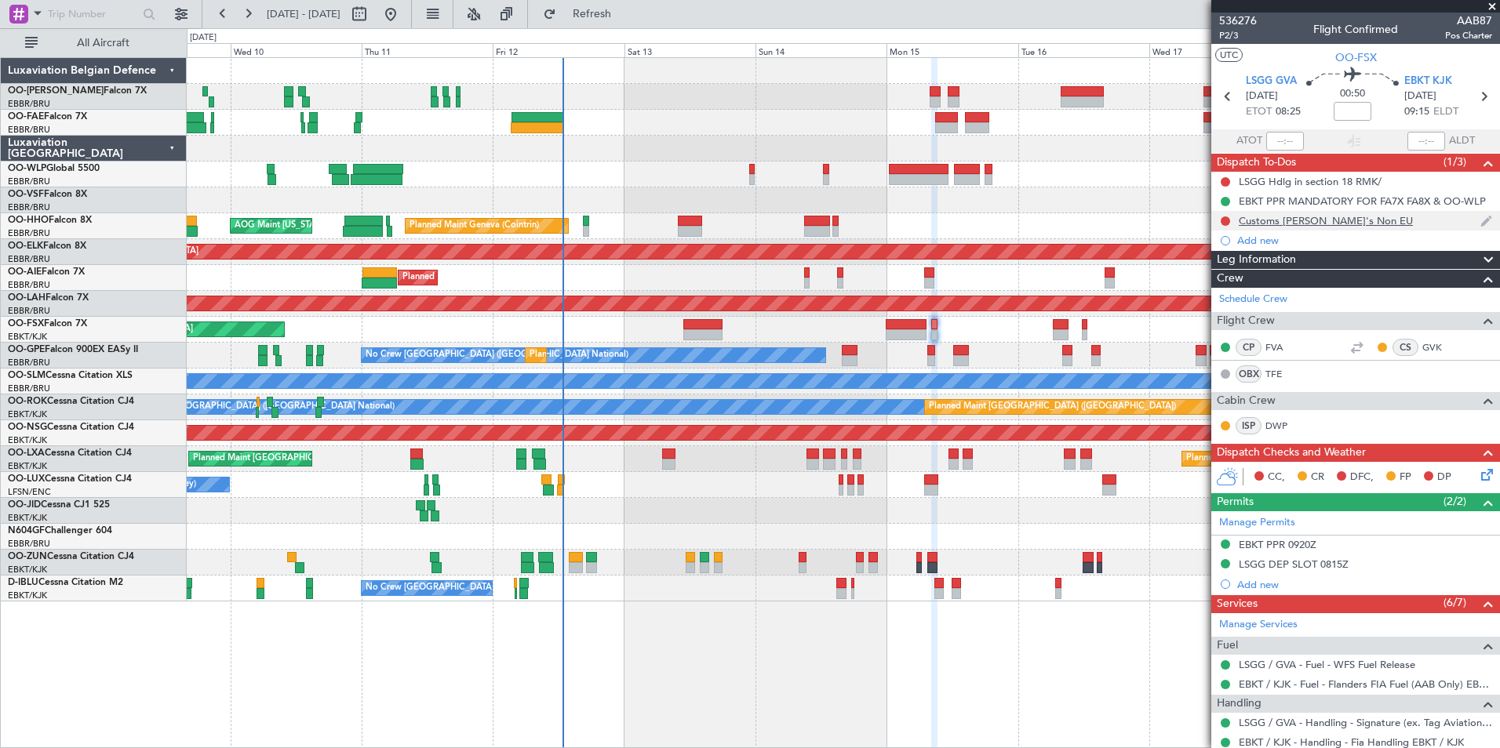
click at [1319, 218] on div "Customs [PERSON_NAME]'s Non EU" at bounding box center [1326, 220] width 174 height 13
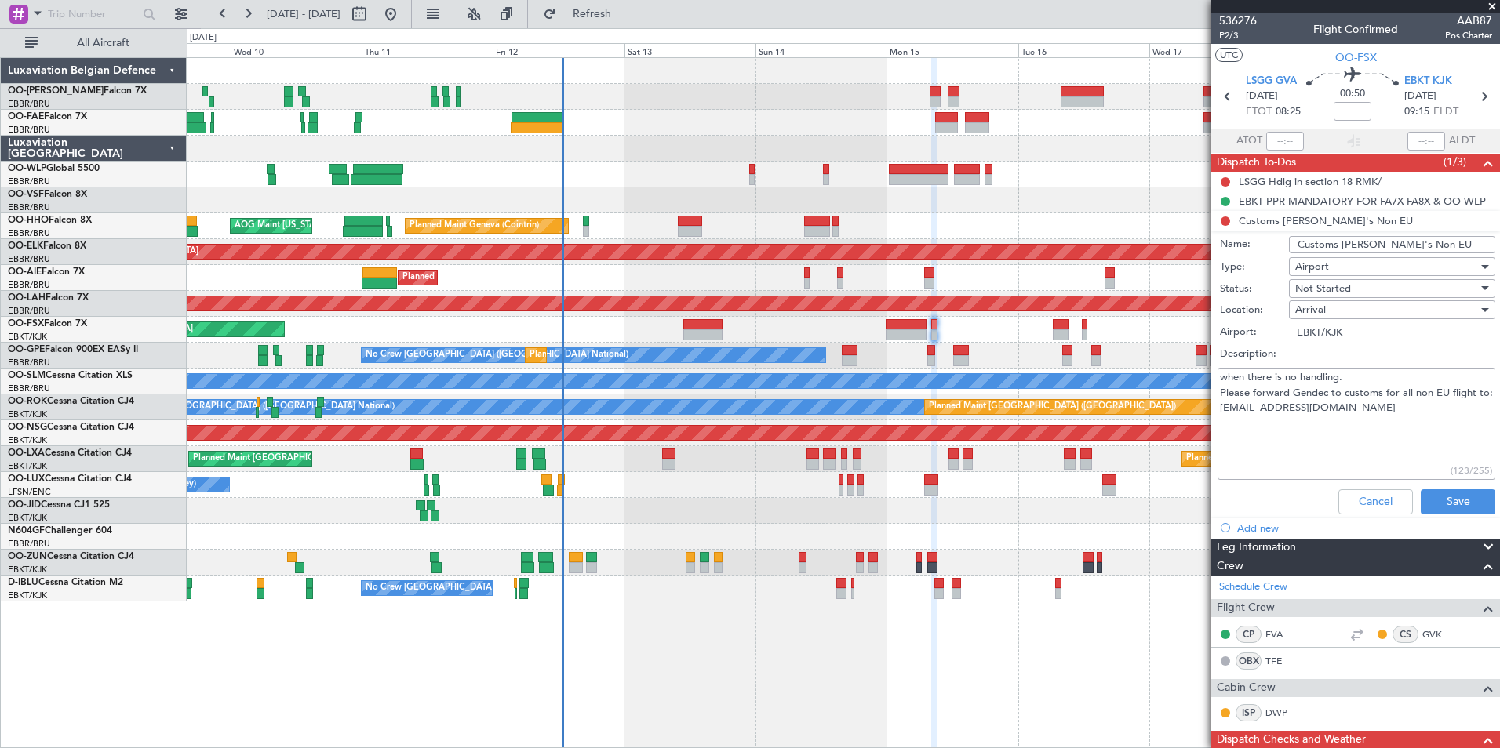
drag, startPoint x: 1221, startPoint y: 424, endPoint x: 1360, endPoint y: 424, distance: 138.9
click at [1399, 417] on textarea "when there is no handling. Please forward Gendec to customs for all non EU flig…" at bounding box center [1357, 424] width 278 height 112
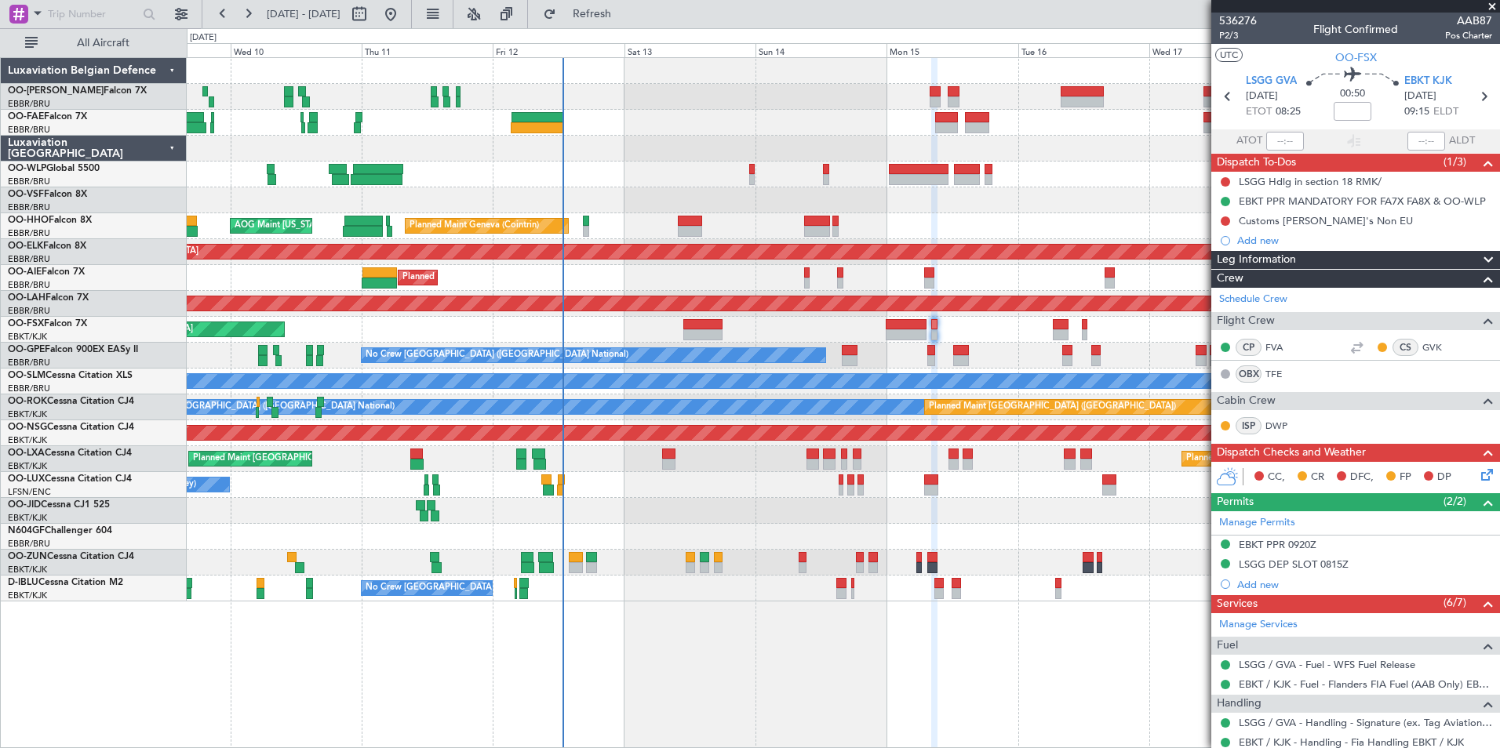
click at [1097, 709] on div "Planned Maint Liege Planned Maint Geneva (Cointrin) AOG Maint New York (Teterbo…" at bounding box center [843, 402] width 1313 height 691
drag, startPoint x: 654, startPoint y: 20, endPoint x: 676, endPoint y: 64, distance: 49.8
click at [625, 20] on span "Refresh" at bounding box center [592, 14] width 66 height 11
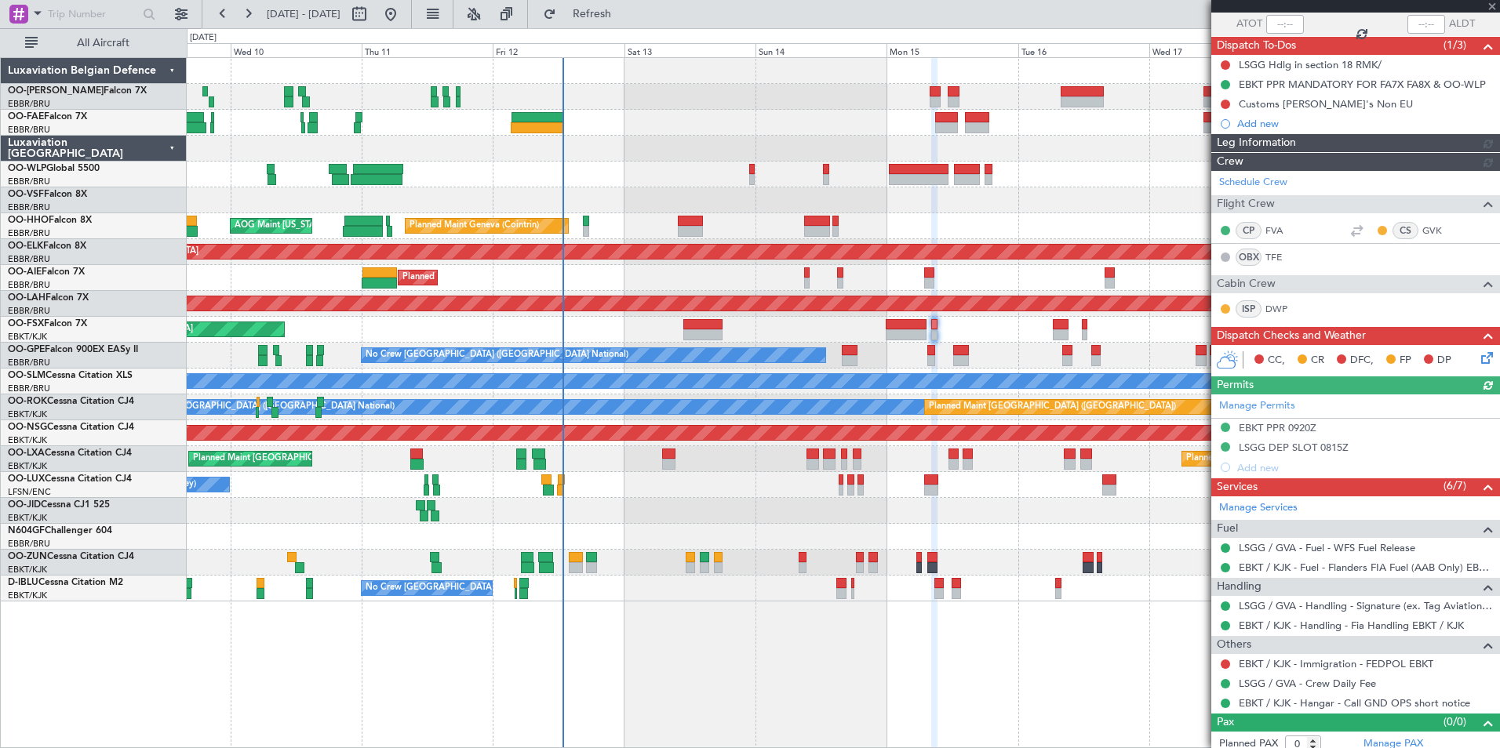
scroll to position [126, 0]
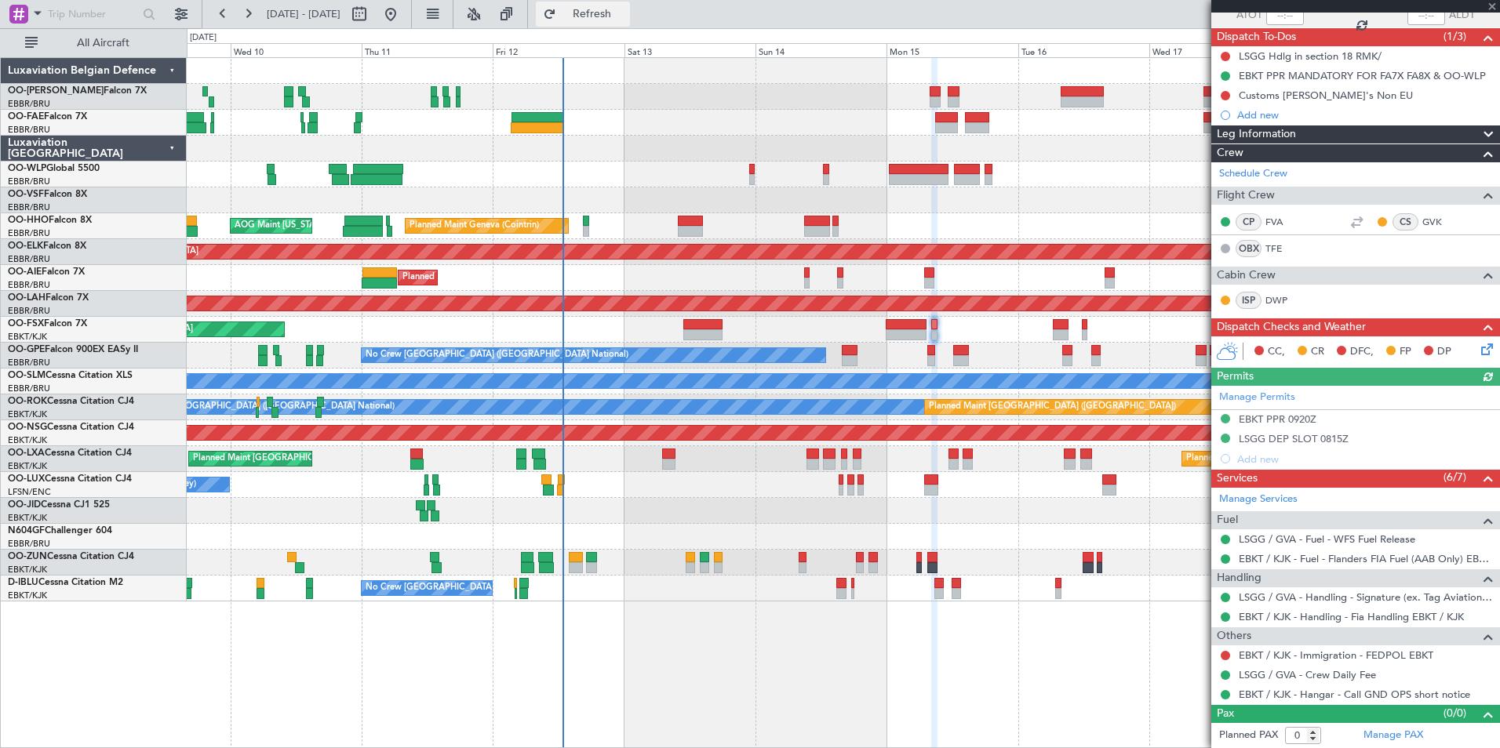
click at [625, 15] on span "Refresh" at bounding box center [592, 14] width 66 height 11
click at [625, 14] on span "Refresh" at bounding box center [592, 14] width 66 height 11
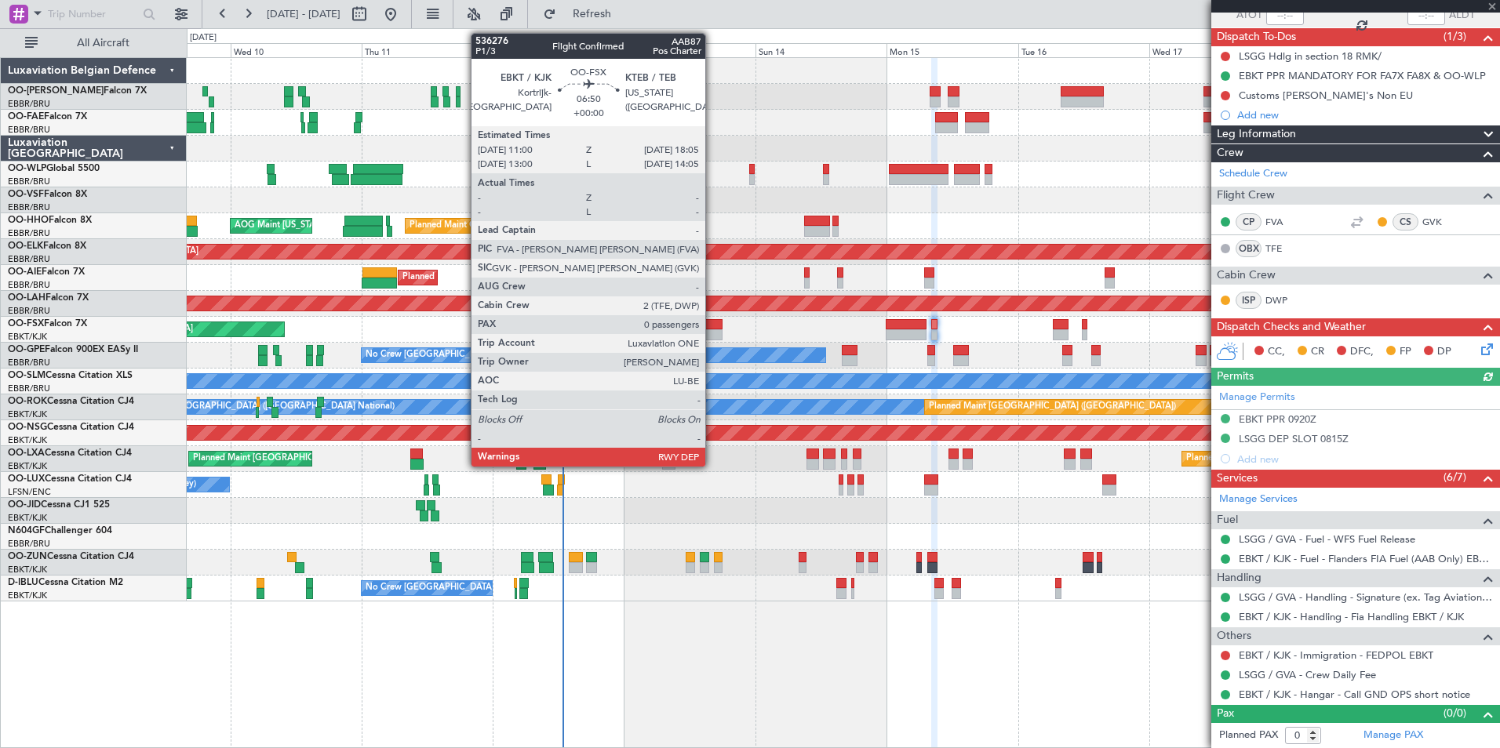
click at [712, 329] on div at bounding box center [702, 324] width 39 height 11
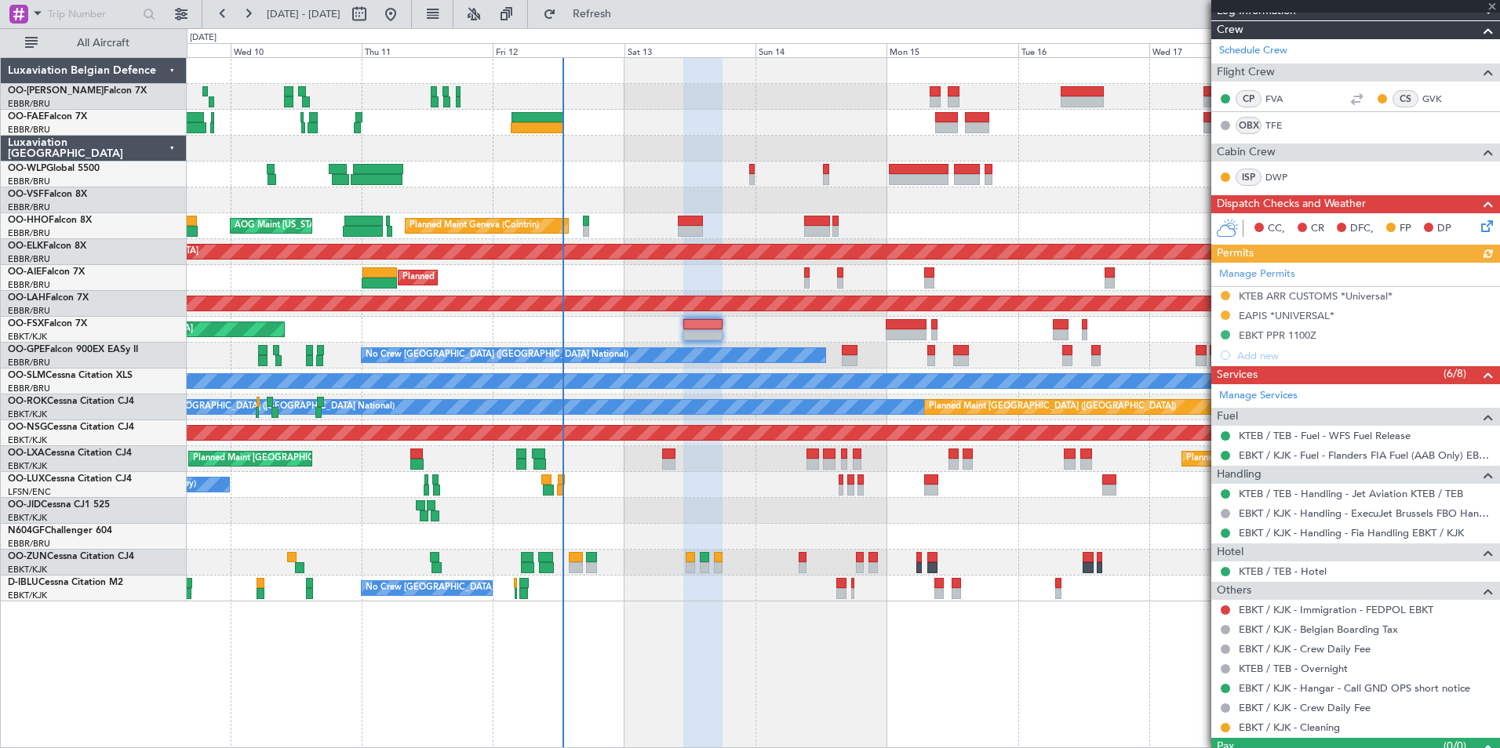
scroll to position [242, 0]
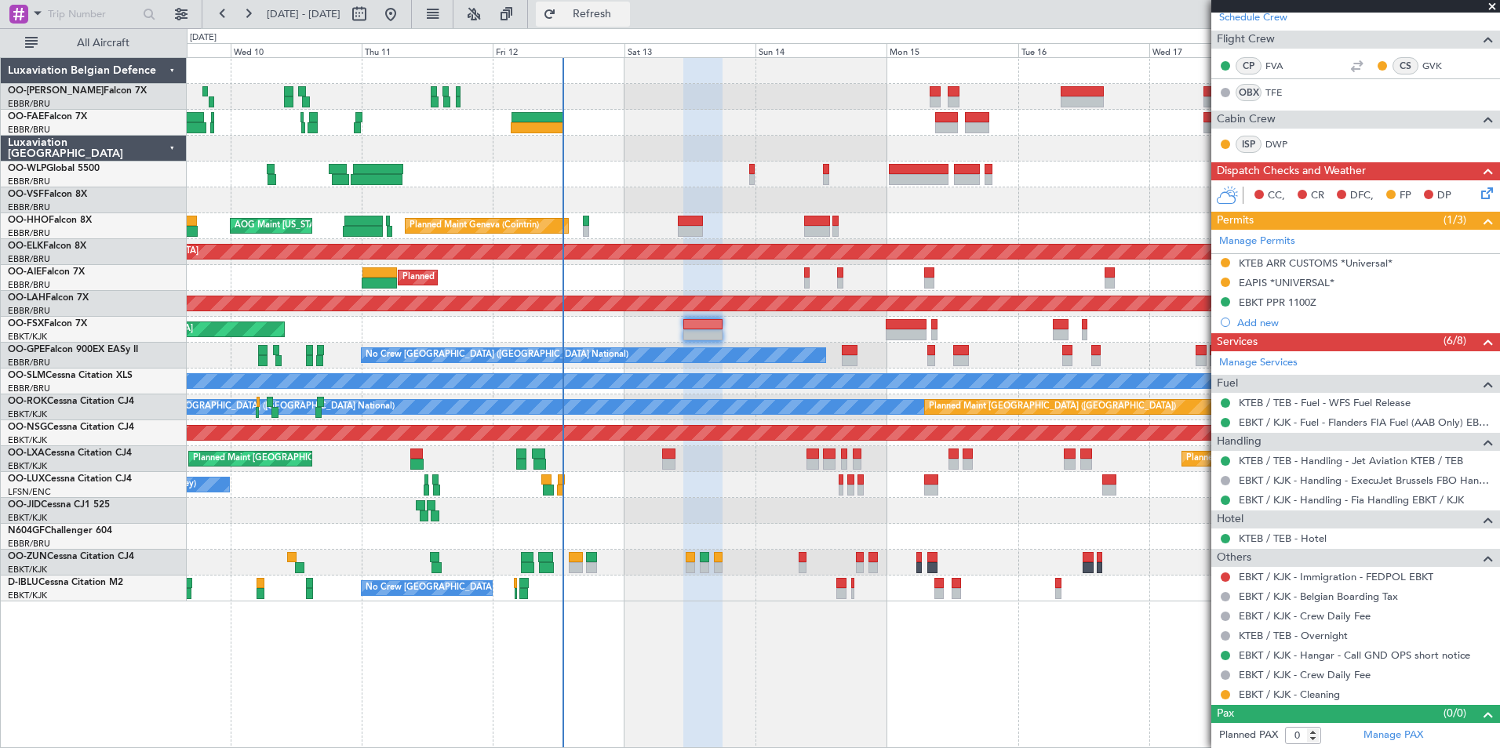
click at [625, 19] on span "Refresh" at bounding box center [592, 14] width 66 height 11
click at [614, 15] on span "Refresh" at bounding box center [592, 14] width 66 height 11
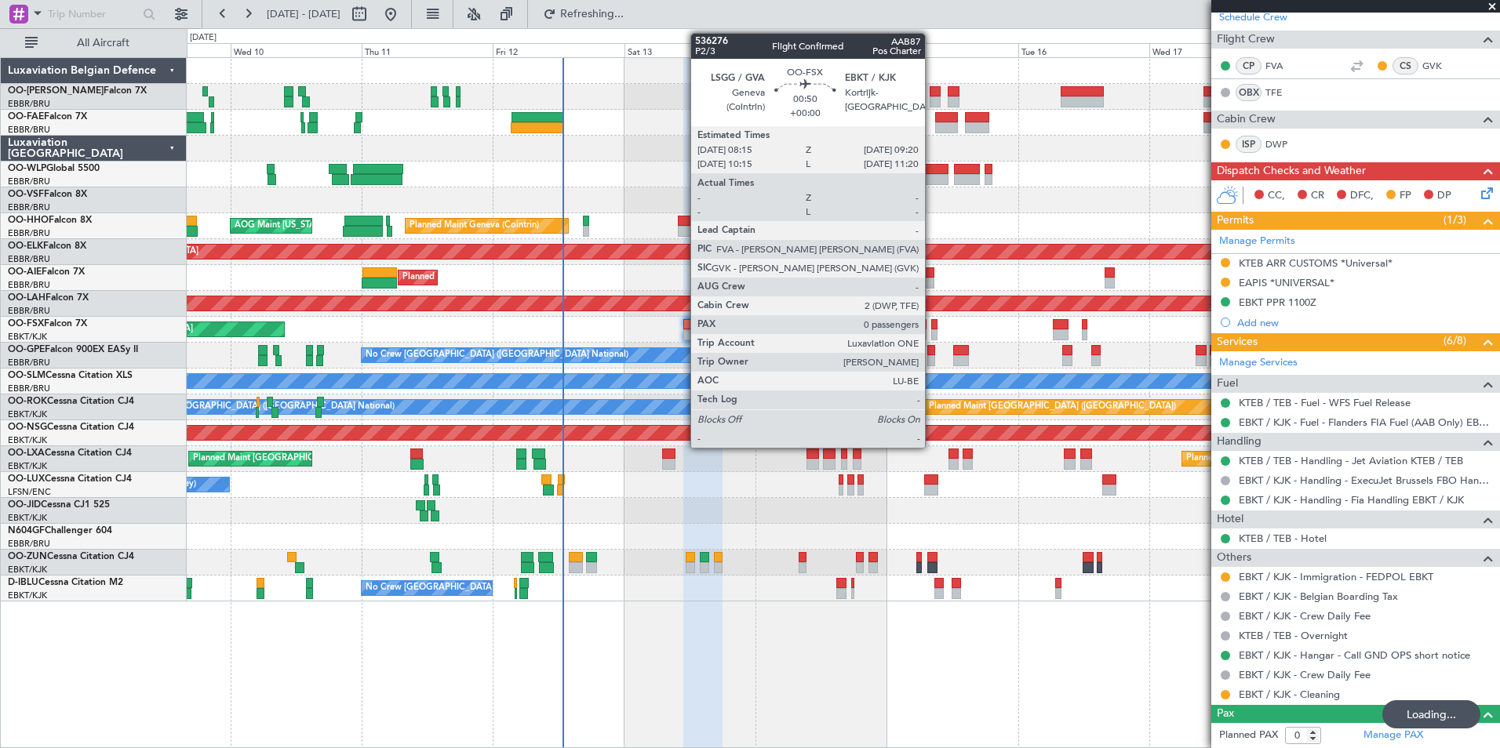
click at [934, 321] on div at bounding box center [934, 324] width 6 height 11
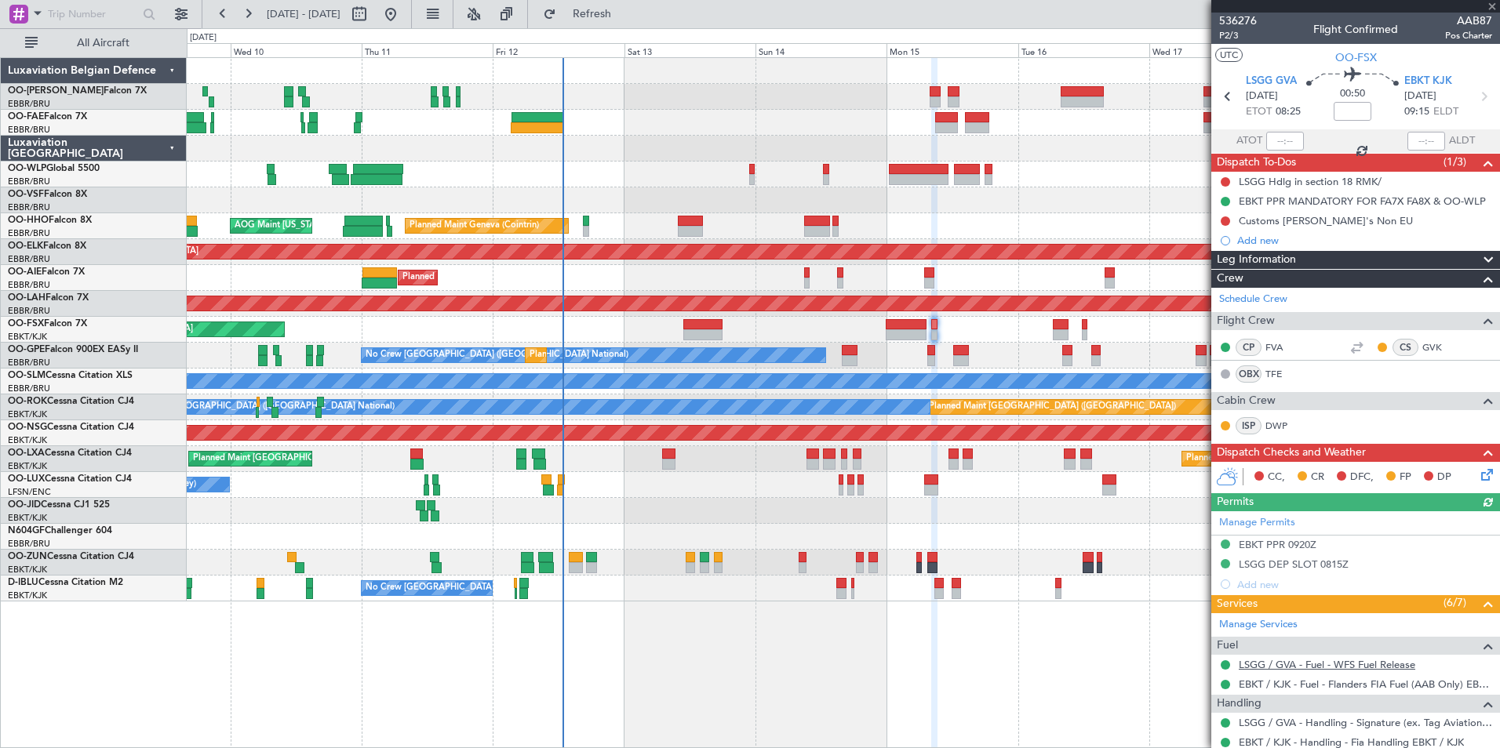
scroll to position [126, 0]
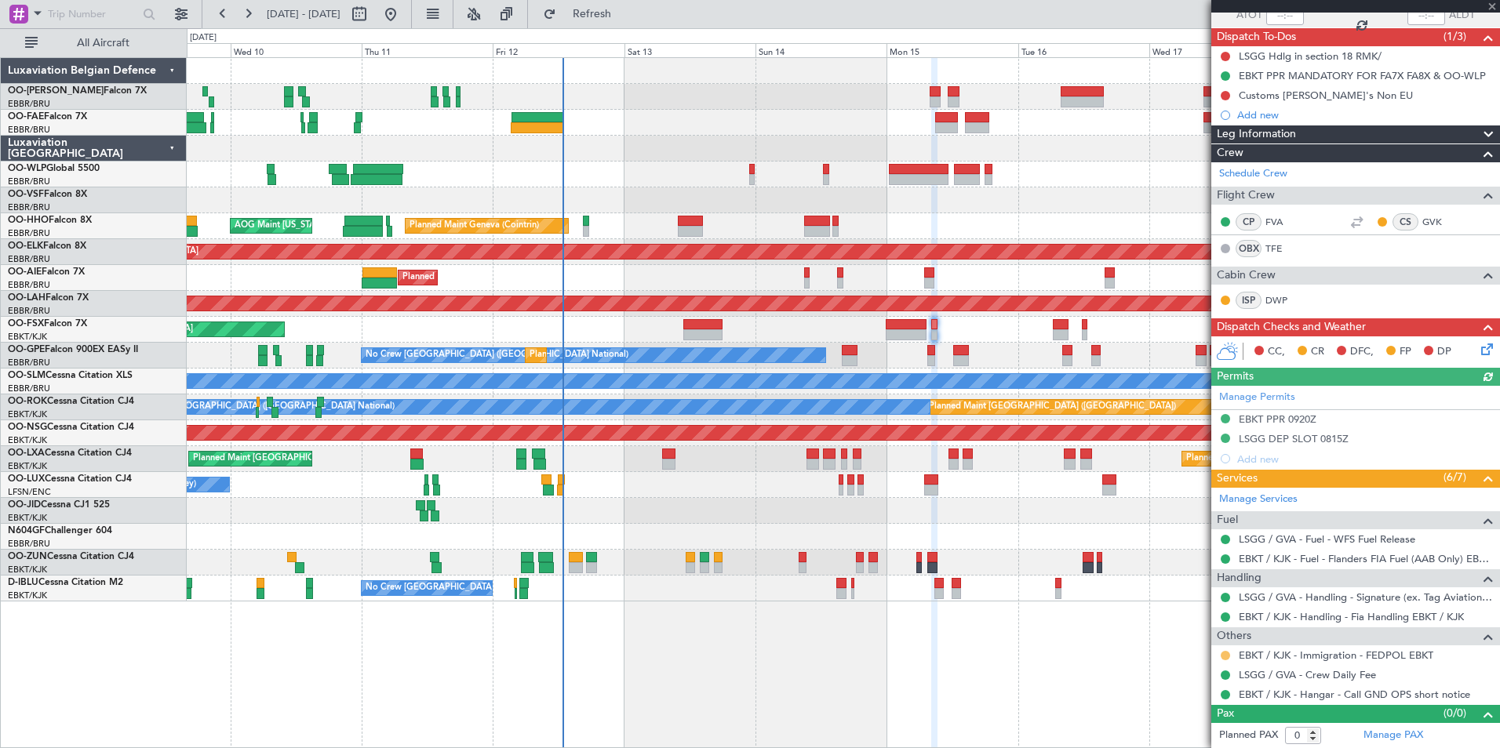
click at [1225, 654] on button at bounding box center [1225, 655] width 9 height 9
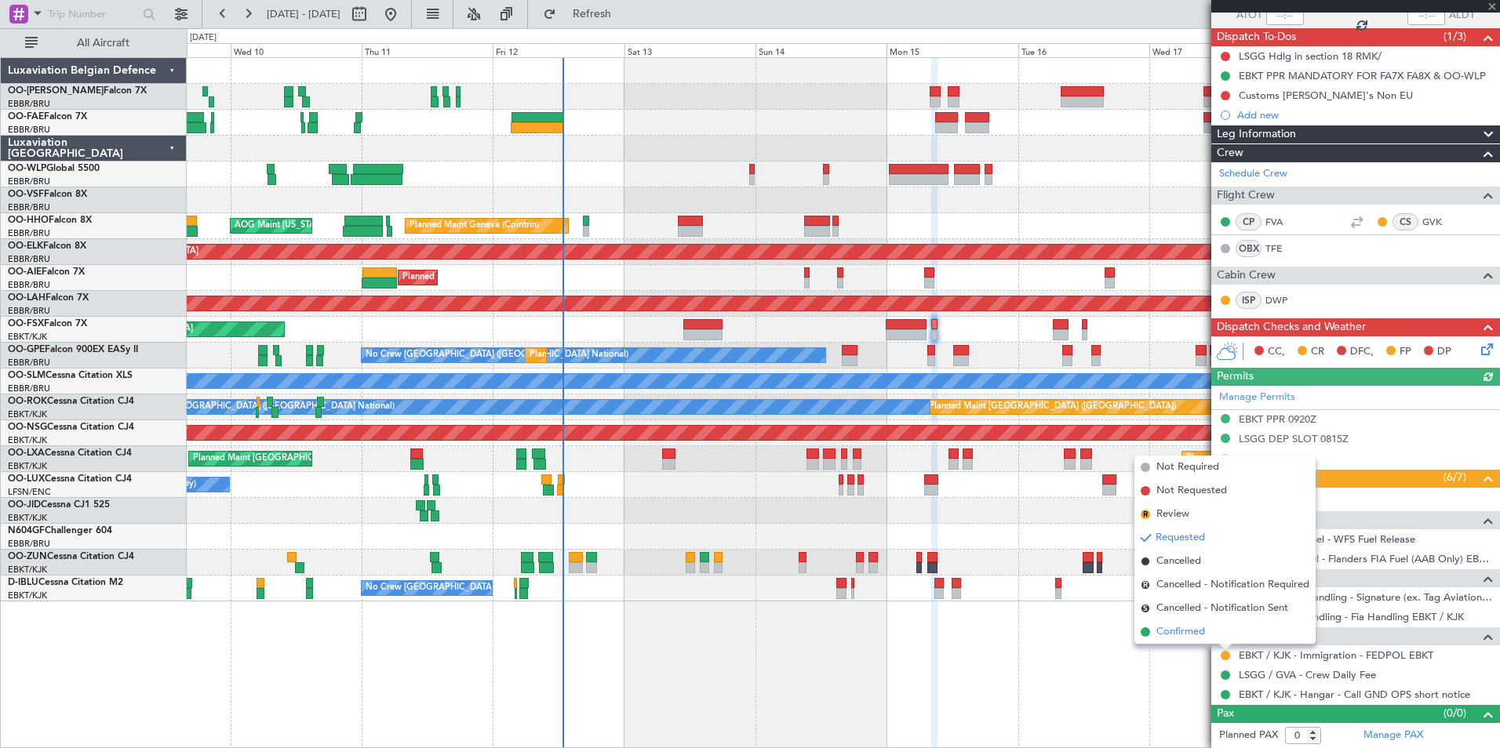
click at [1189, 635] on span "Confirmed" at bounding box center [1180, 632] width 49 height 16
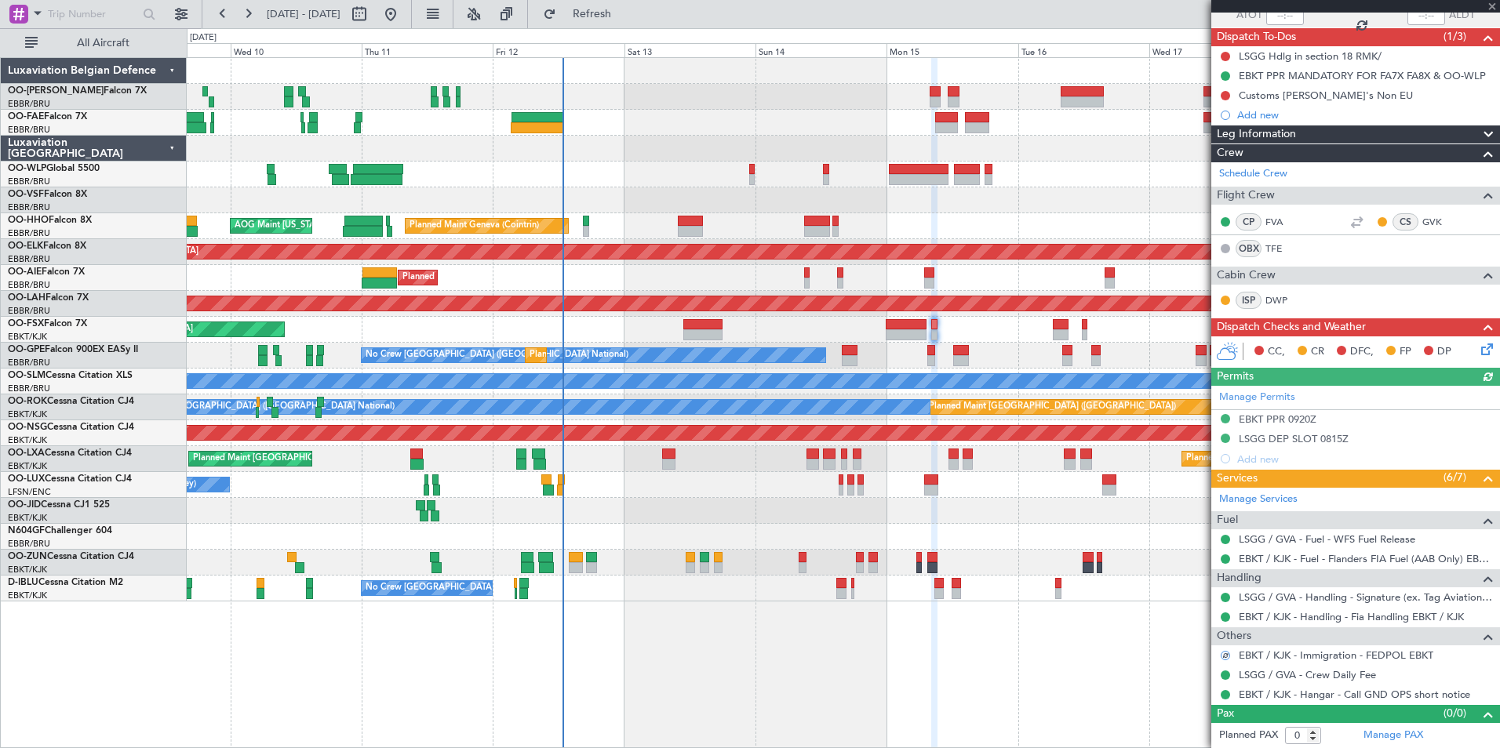
click at [1478, 353] on icon at bounding box center [1484, 346] width 13 height 13
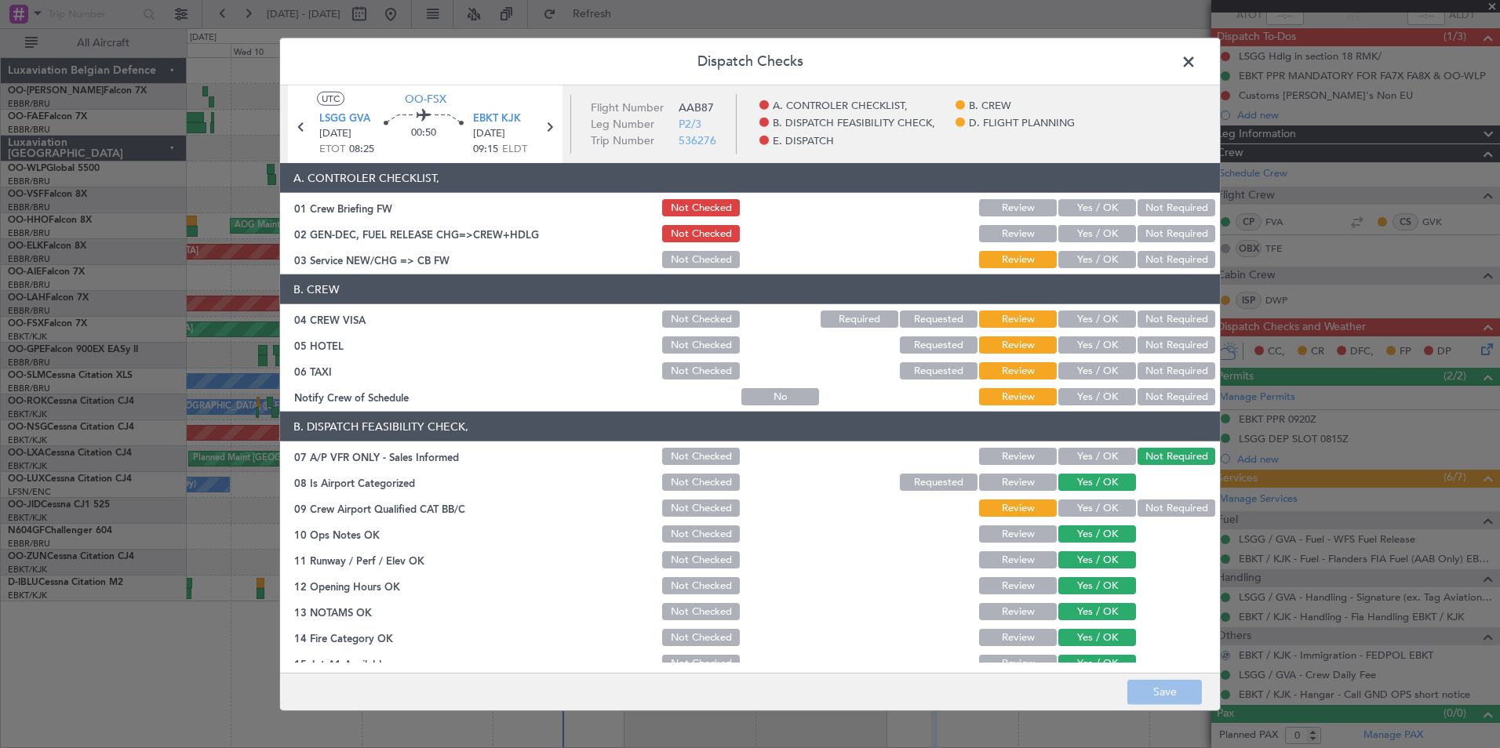
drag, startPoint x: 1076, startPoint y: 251, endPoint x: 1073, endPoint y: 235, distance: 15.9
click at [1076, 250] on div "Yes / OK" at bounding box center [1095, 260] width 79 height 22
click at [1074, 231] on button "Yes / OK" at bounding box center [1097, 233] width 78 height 17
drag, startPoint x: 1086, startPoint y: 255, endPoint x: 1109, endPoint y: 321, distance: 70.0
click at [1085, 257] on button "Yes / OK" at bounding box center [1097, 259] width 78 height 17
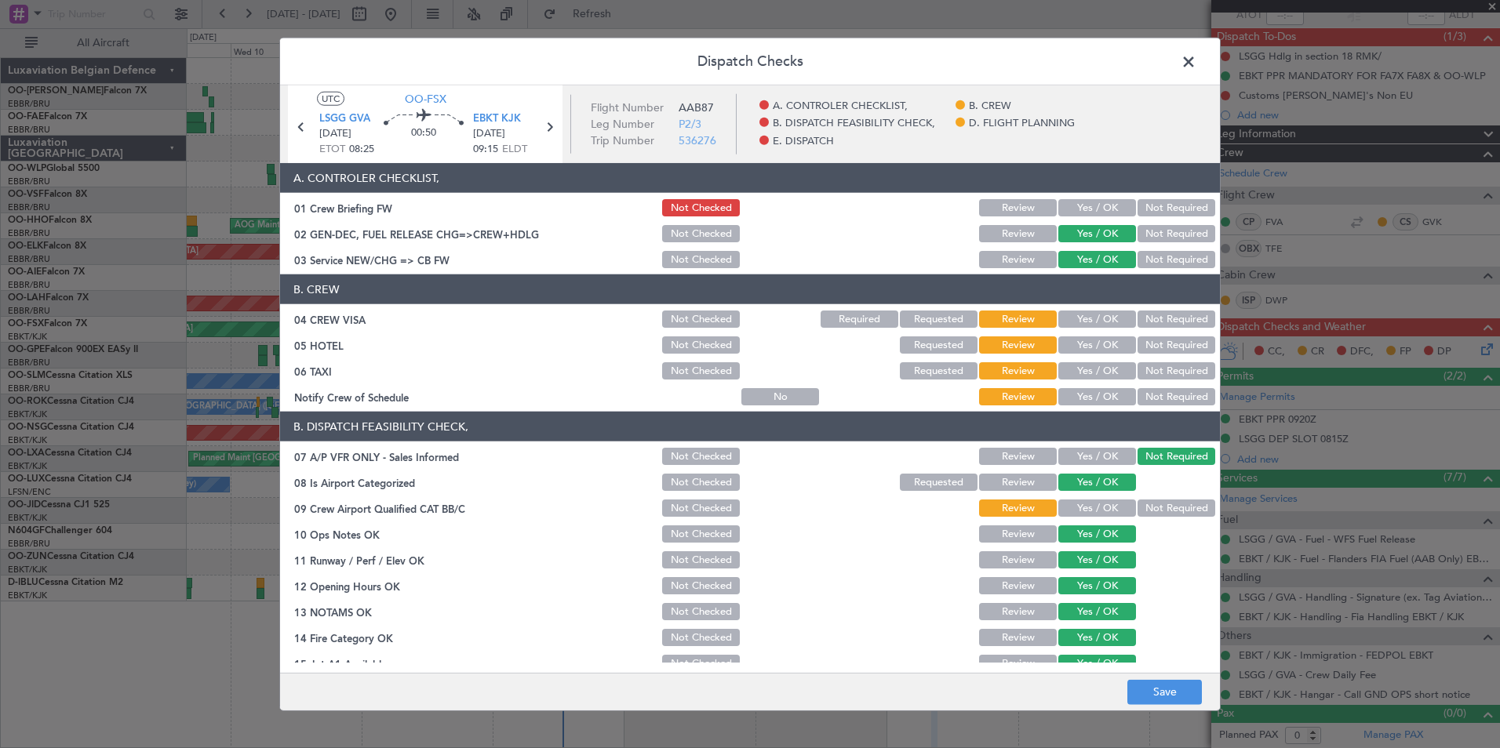
click at [1138, 326] on button "Not Required" at bounding box center [1177, 319] width 78 height 17
click at [1151, 354] on div "Not Required" at bounding box center [1174, 345] width 79 height 22
drag, startPoint x: 1158, startPoint y: 348, endPoint x: 1154, endPoint y: 369, distance: 22.3
click at [1157, 348] on button "Not Required" at bounding box center [1177, 345] width 78 height 17
click at [1154, 369] on button "Not Required" at bounding box center [1177, 370] width 78 height 17
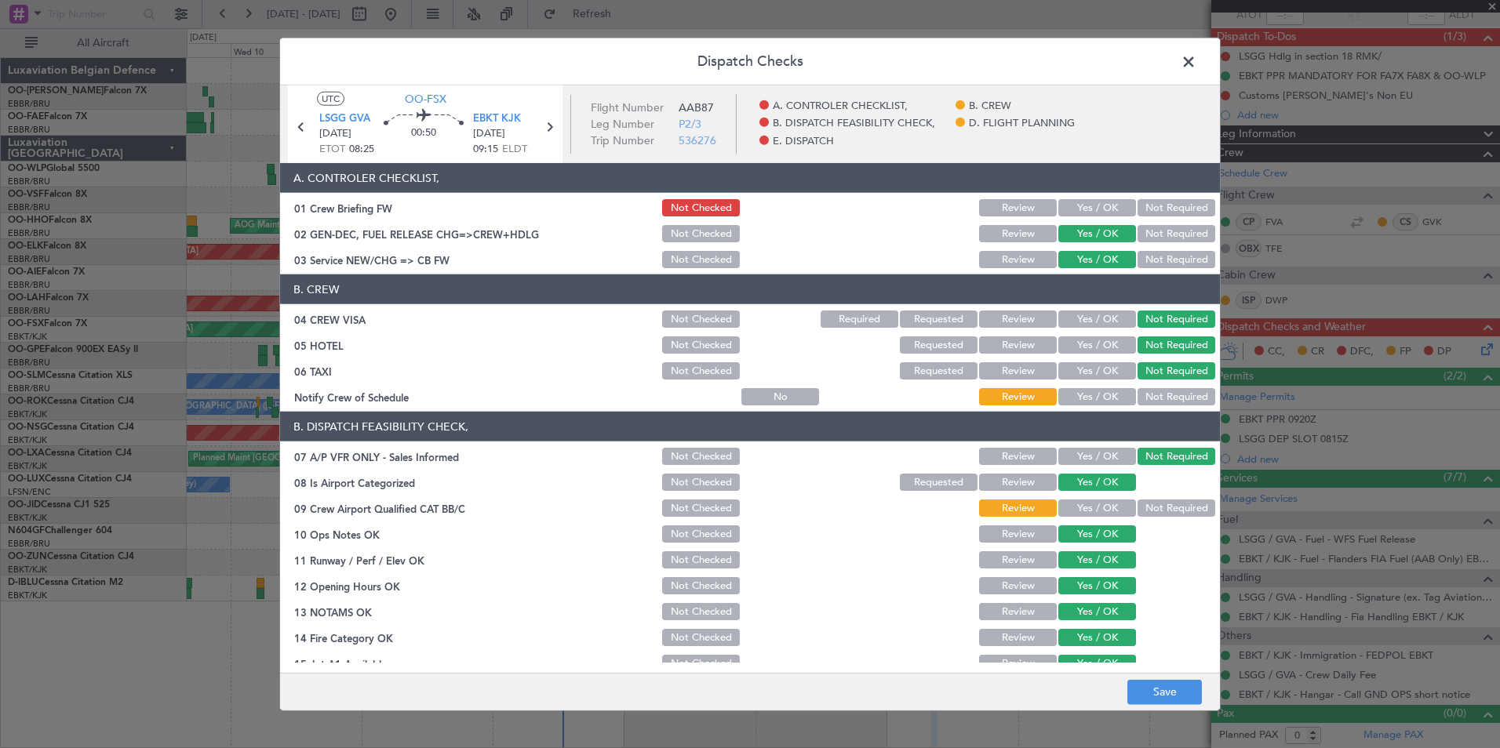
click at [1113, 402] on button "Yes / OK" at bounding box center [1097, 396] width 78 height 17
click at [1153, 507] on button "Not Required" at bounding box center [1177, 508] width 78 height 17
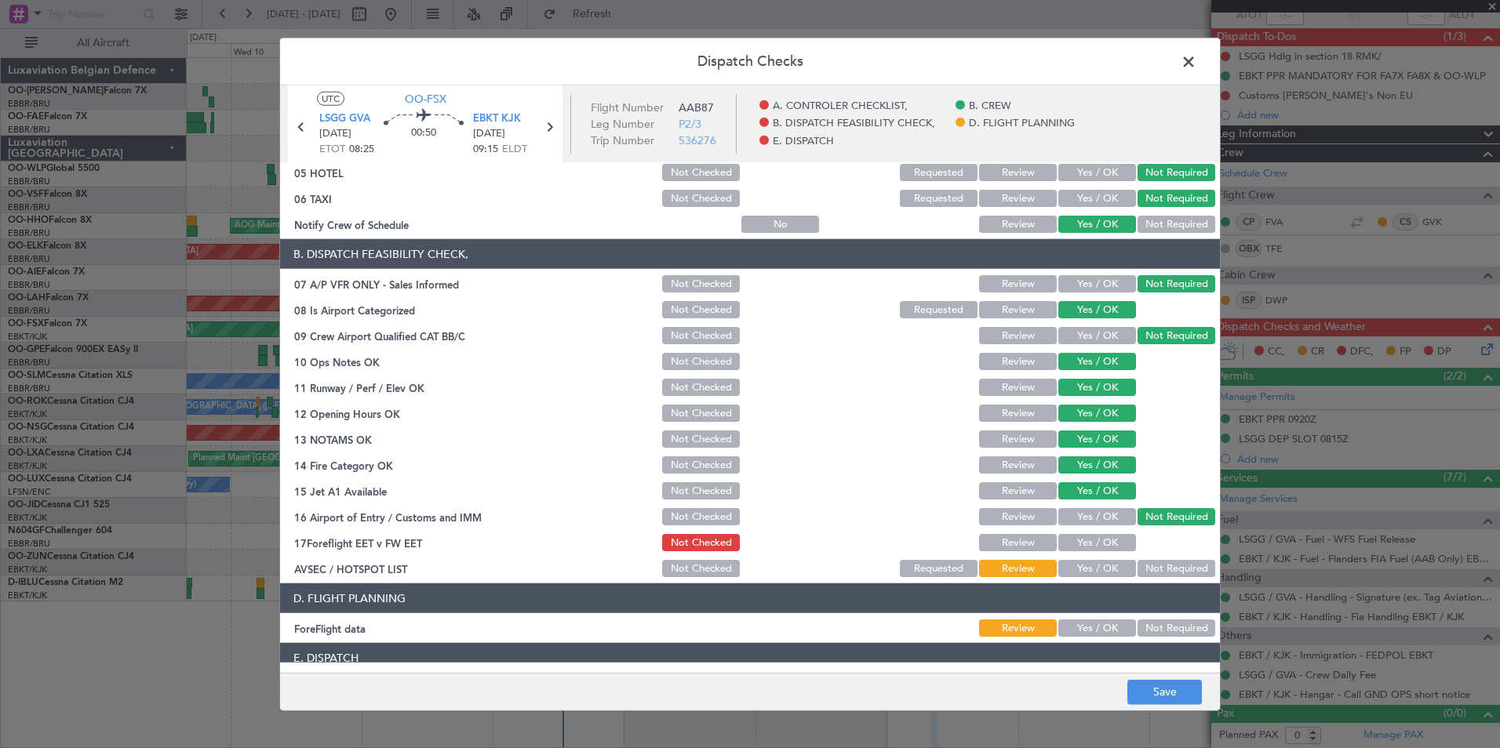
scroll to position [290, 0]
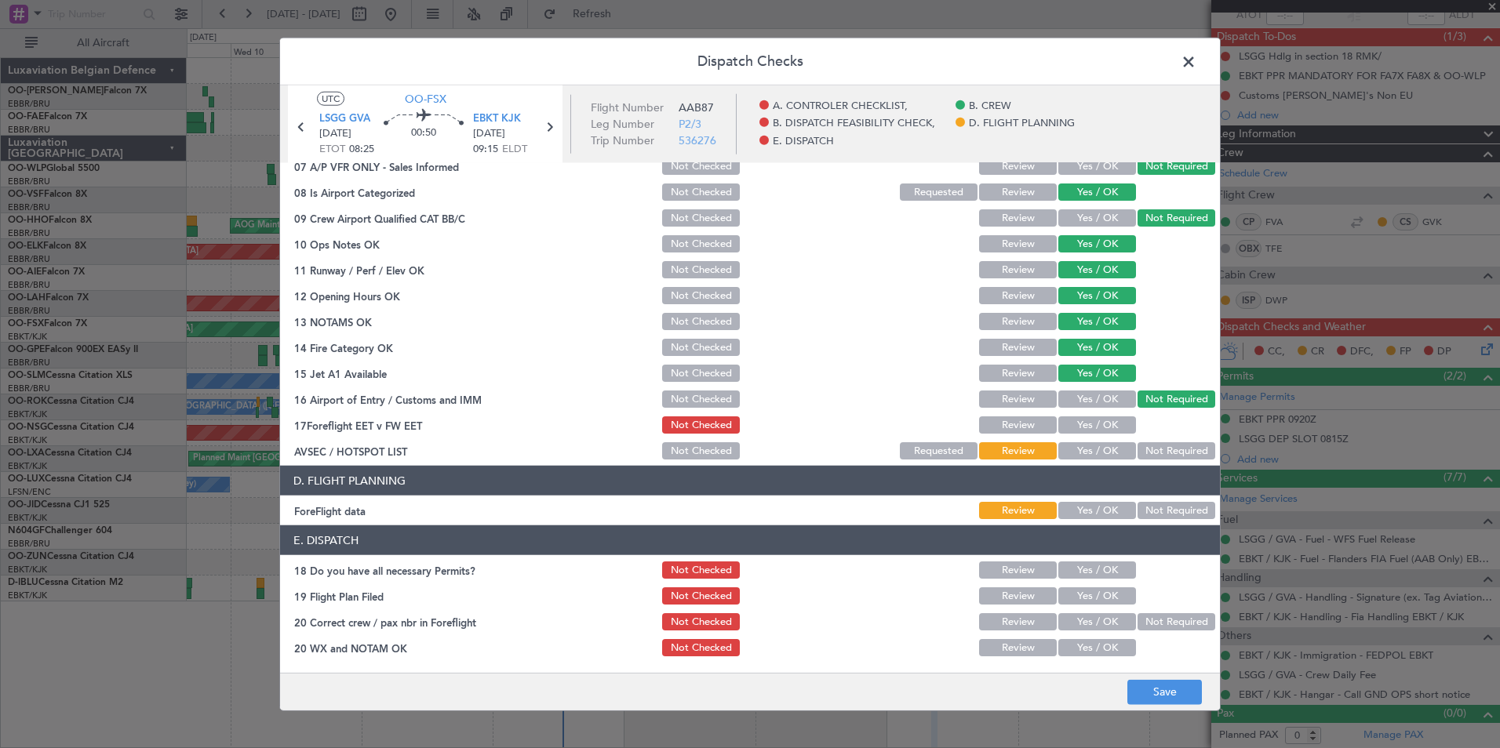
click at [1095, 396] on button "Yes / OK" at bounding box center [1097, 399] width 78 height 17
click at [1152, 454] on button "Not Required" at bounding box center [1177, 450] width 78 height 17
click at [1141, 520] on div "Not Required" at bounding box center [1174, 511] width 79 height 22
click at [1165, 514] on button "Not Required" at bounding box center [1177, 510] width 78 height 17
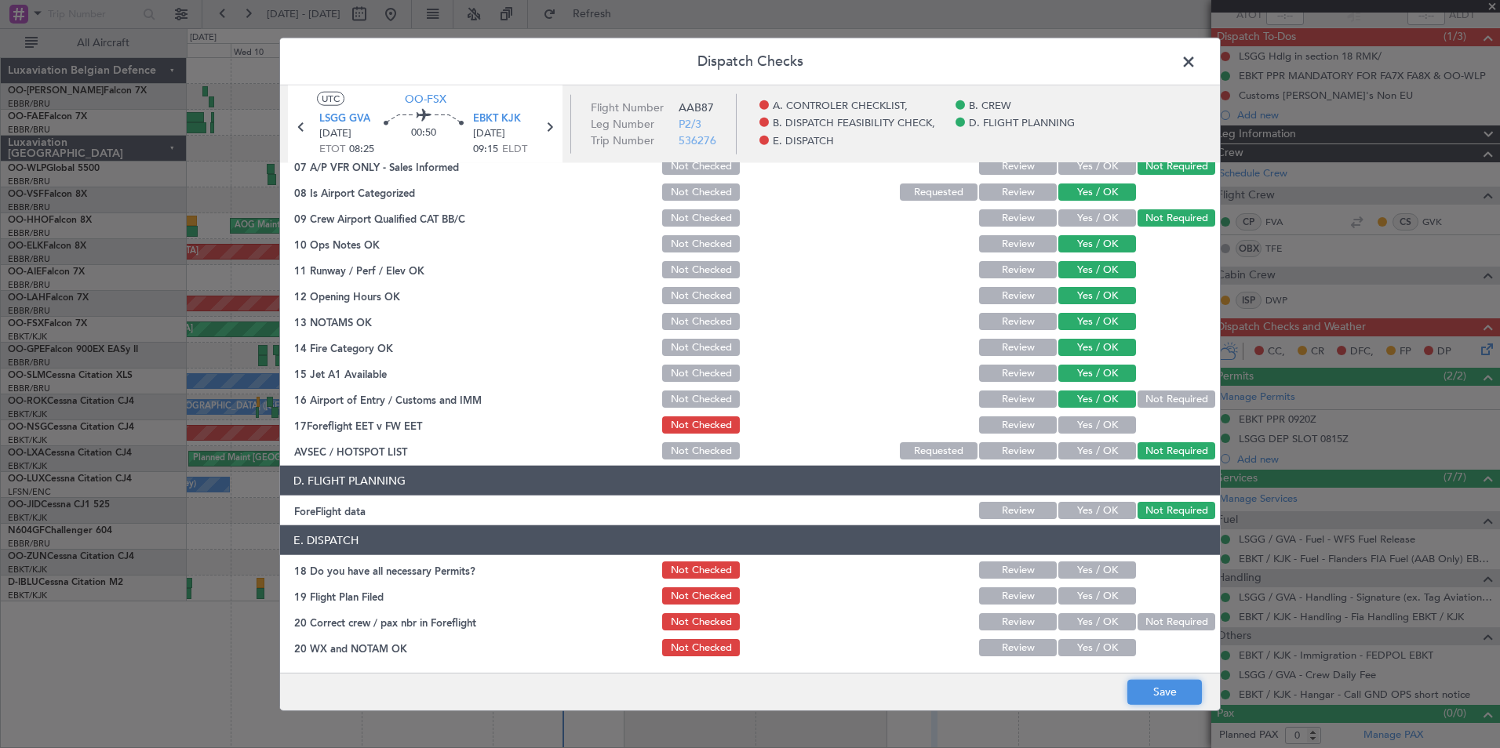
click at [1174, 696] on button "Save" at bounding box center [1164, 691] width 75 height 25
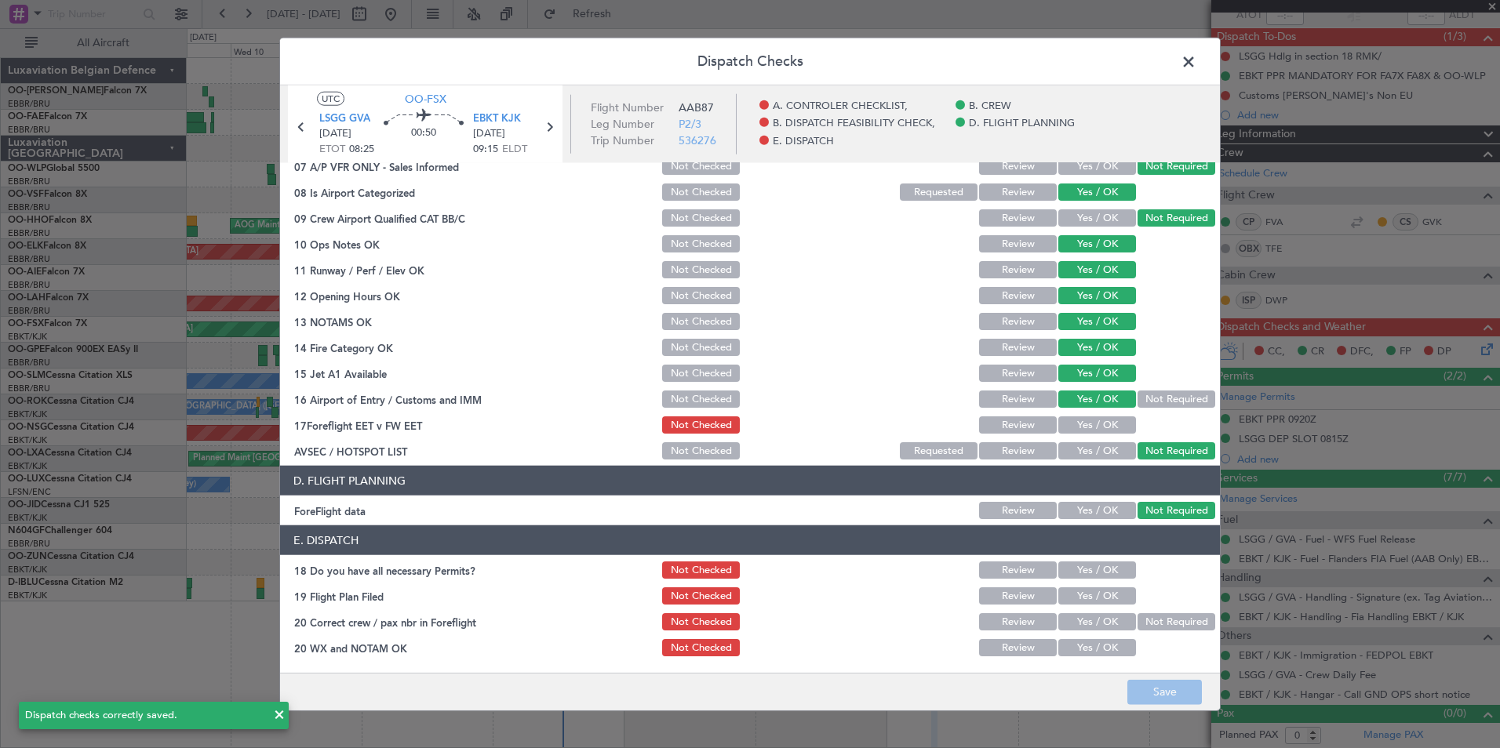
drag, startPoint x: 1189, startPoint y: 66, endPoint x: 1130, endPoint y: 66, distance: 58.8
click at [1196, 66] on span at bounding box center [1196, 65] width 0 height 31
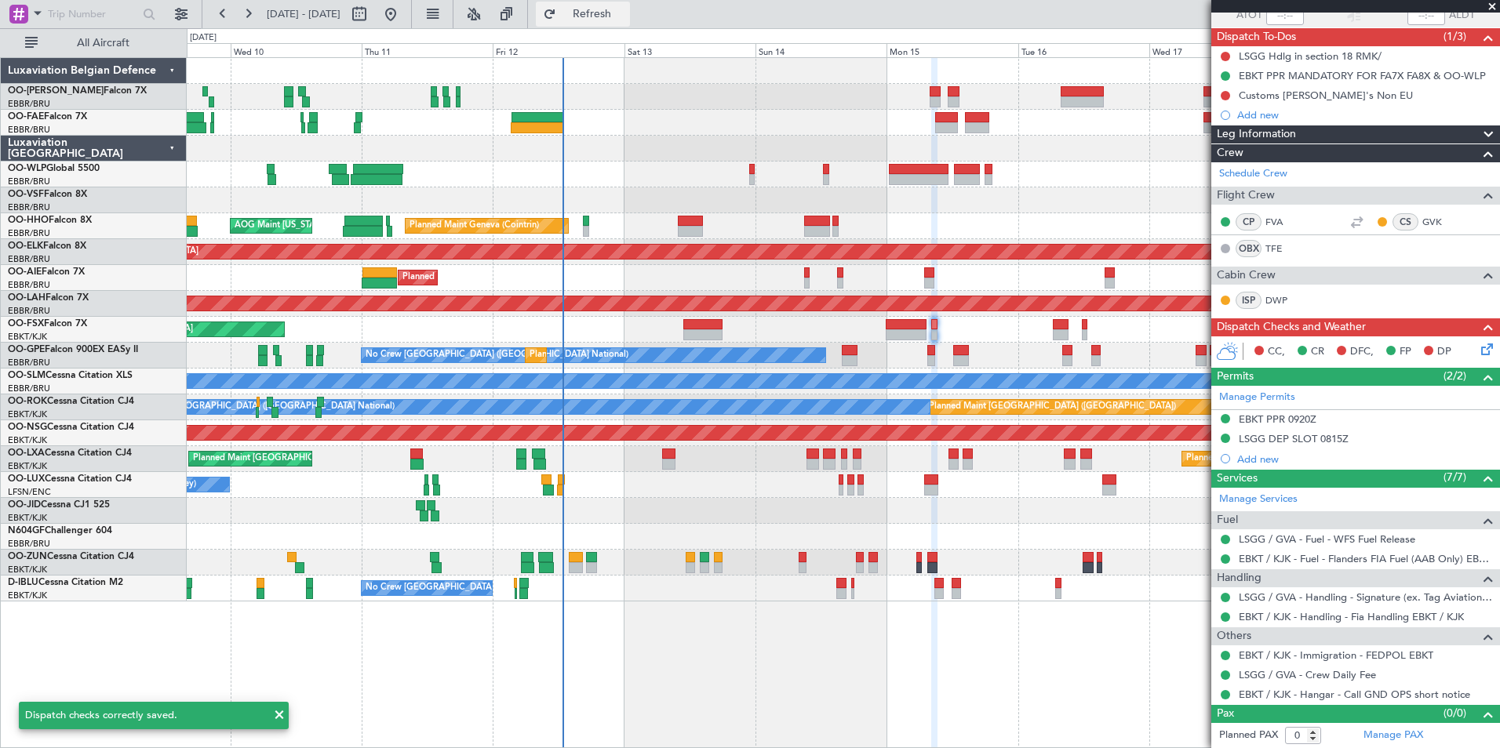
click at [625, 13] on span "Refresh" at bounding box center [592, 14] width 66 height 11
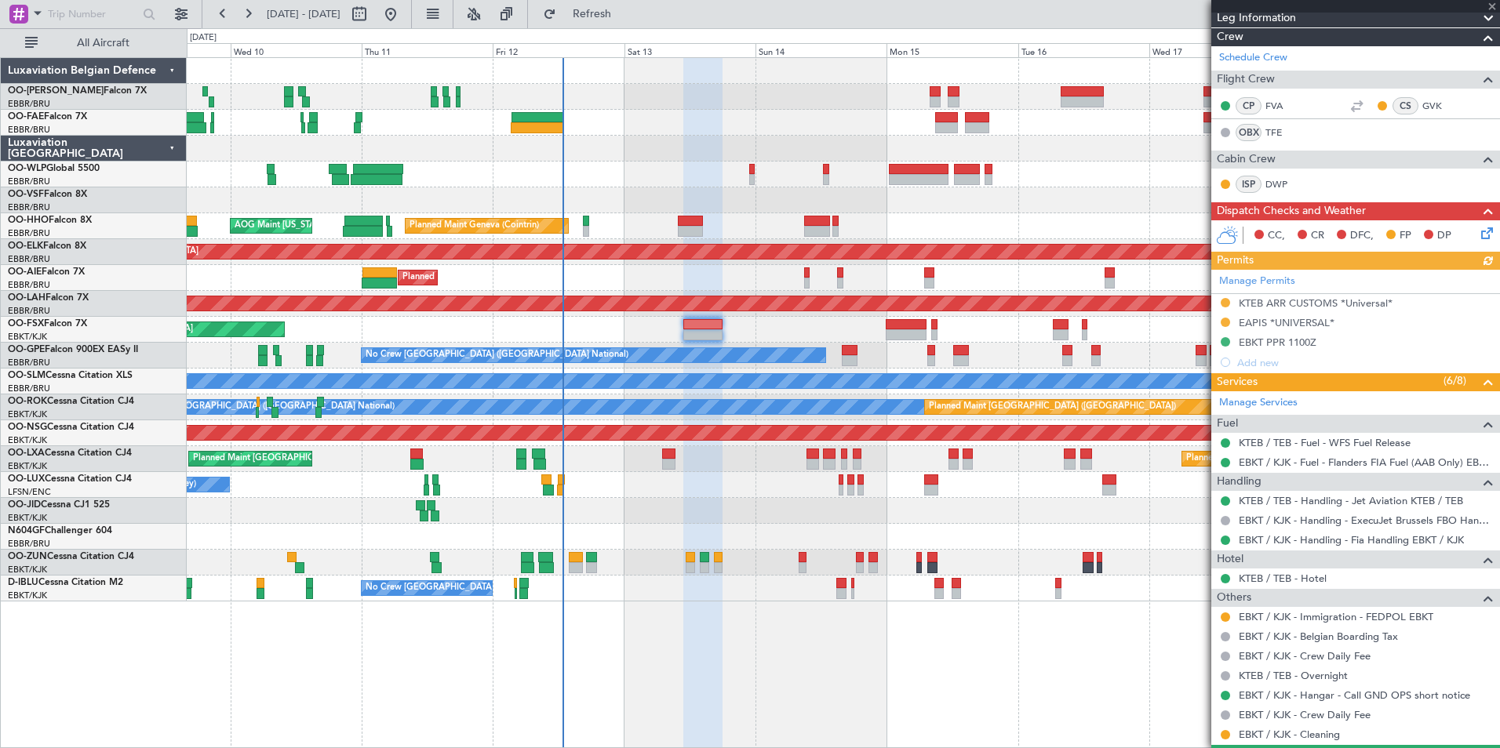
scroll to position [242, 0]
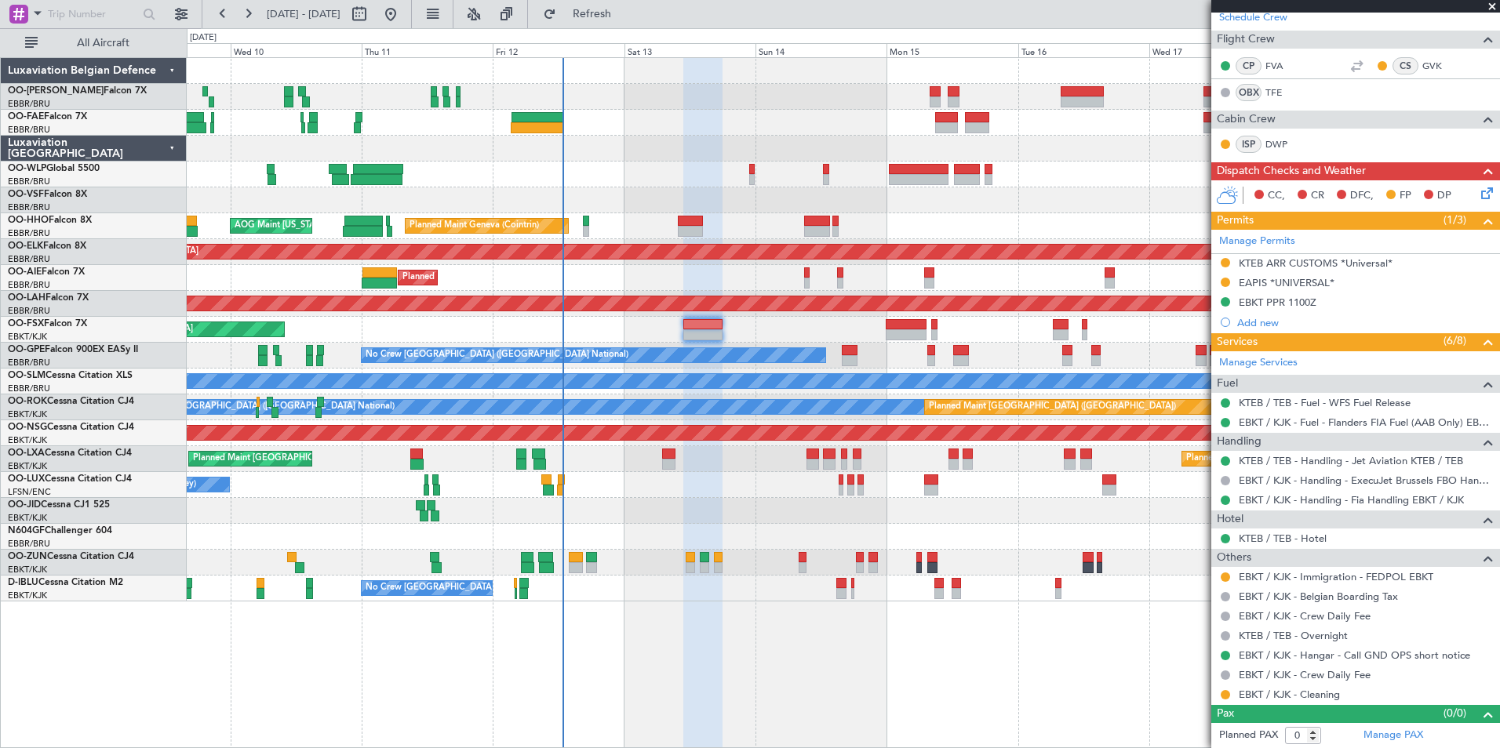
click at [1227, 582] on div at bounding box center [1225, 577] width 13 height 13
click at [1225, 580] on button at bounding box center [1225, 577] width 9 height 9
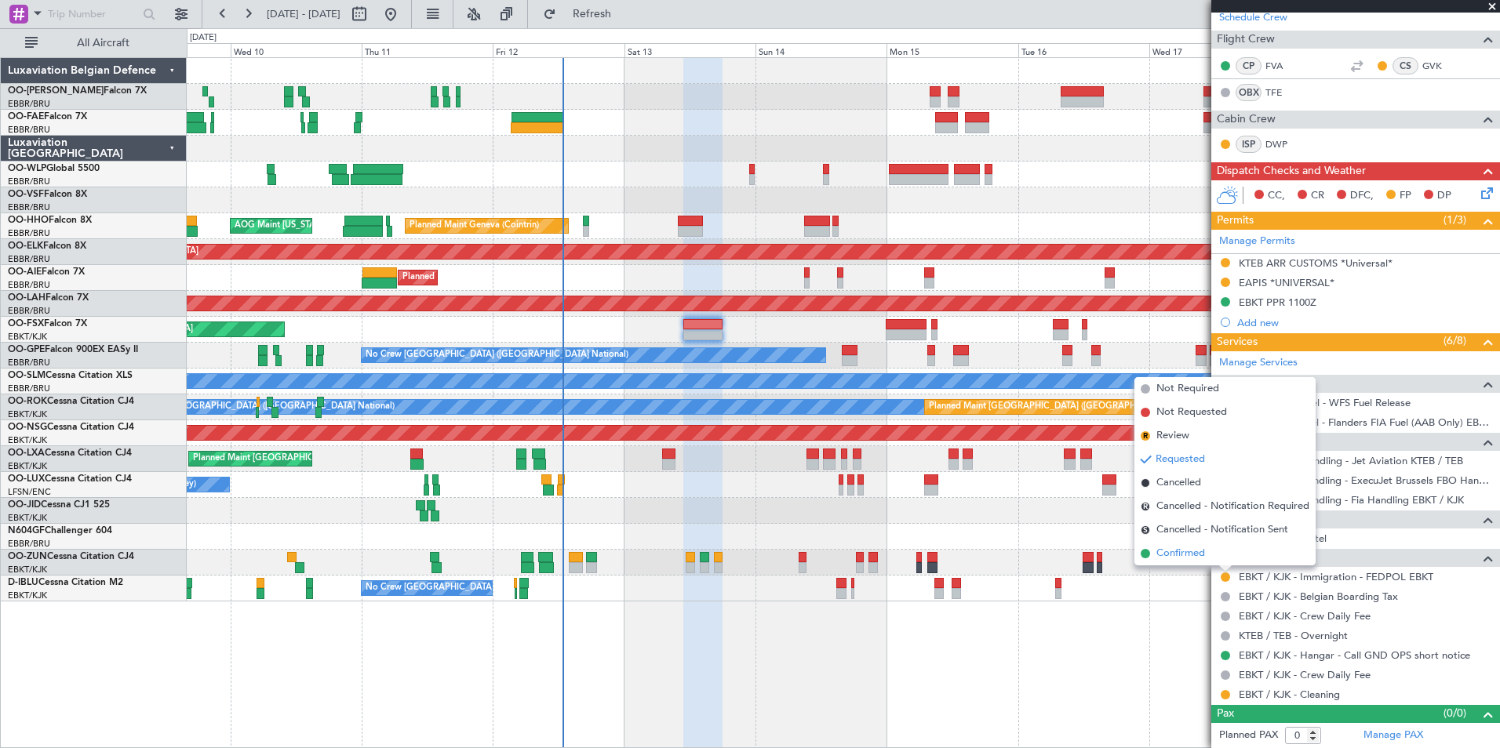
click at [1204, 548] on span "Confirmed" at bounding box center [1180, 554] width 49 height 16
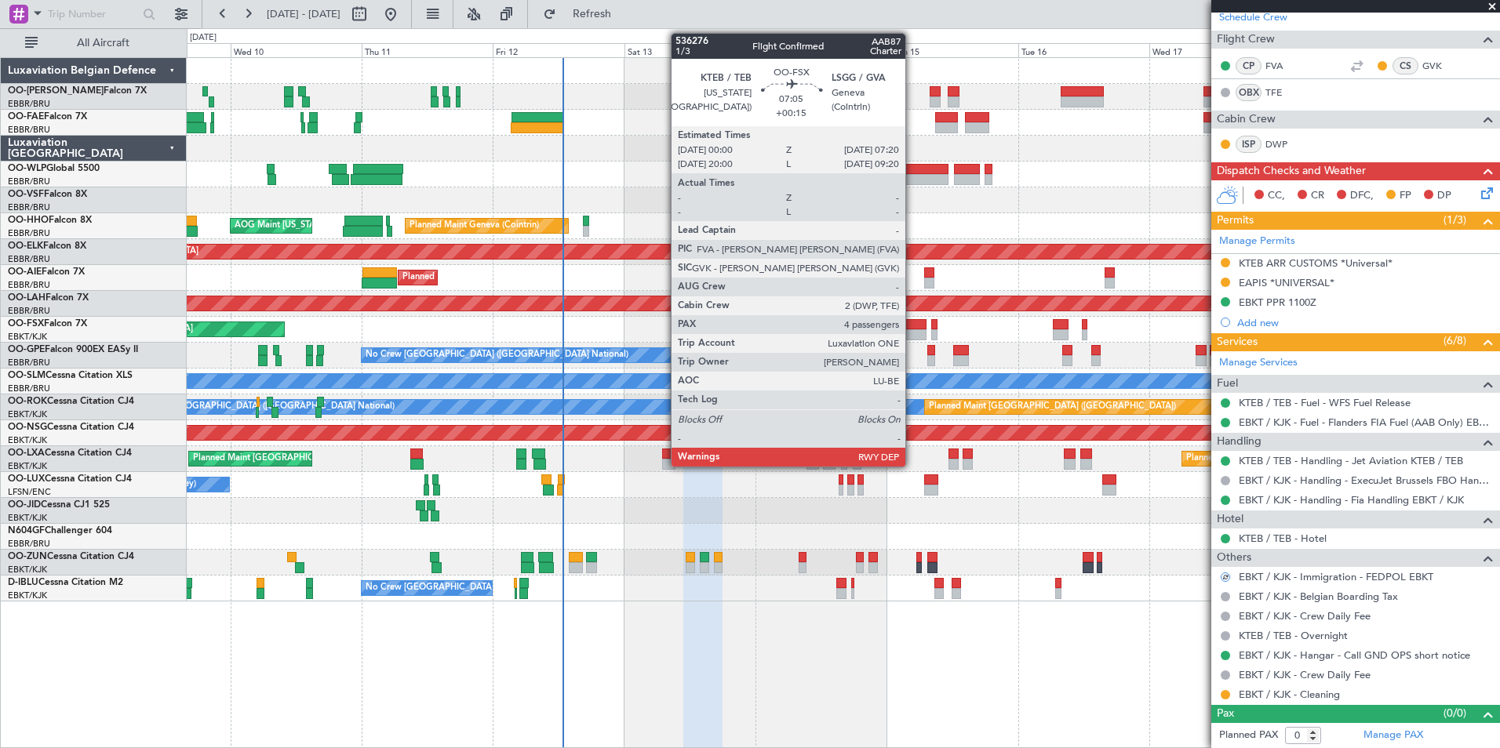
click at [912, 329] on div at bounding box center [906, 324] width 41 height 11
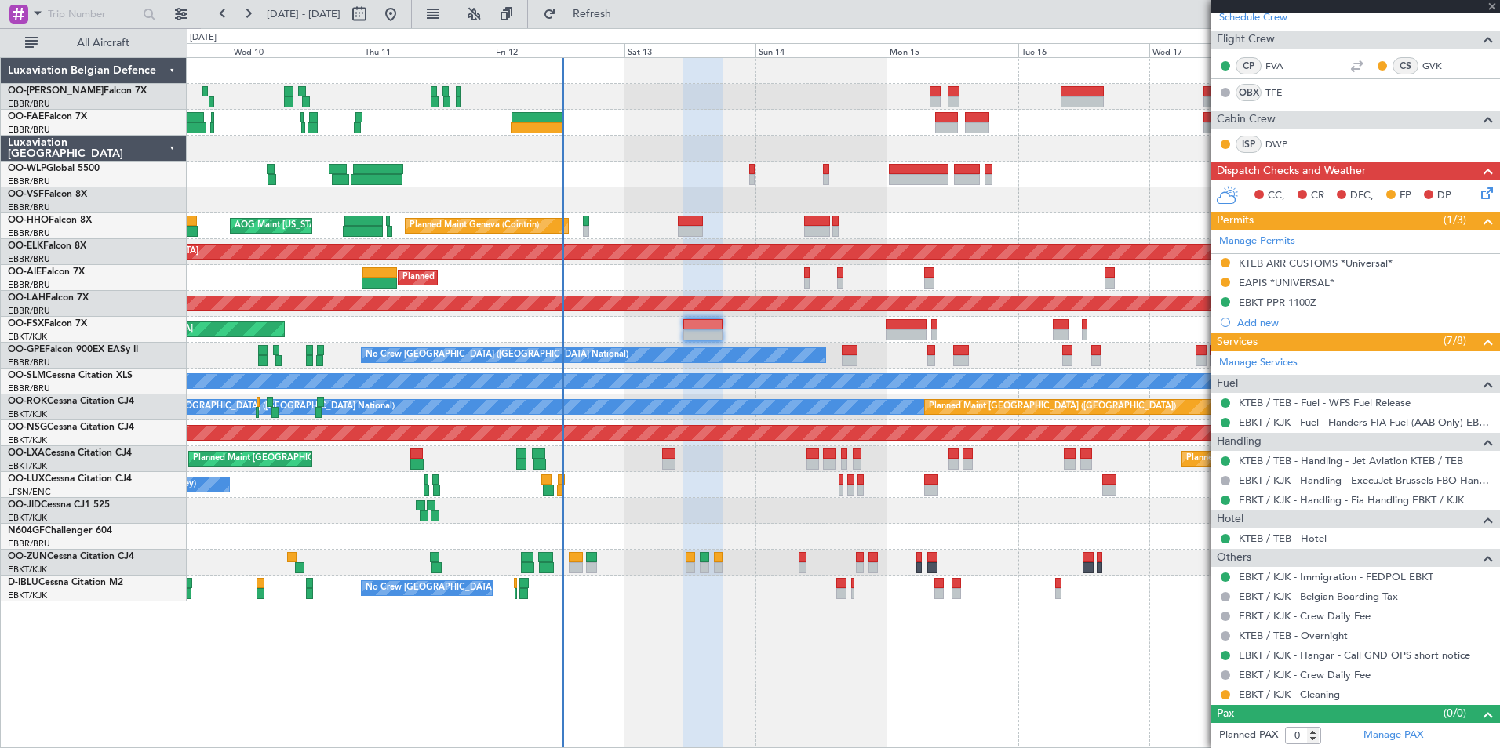
type input "+00:15"
type input "4"
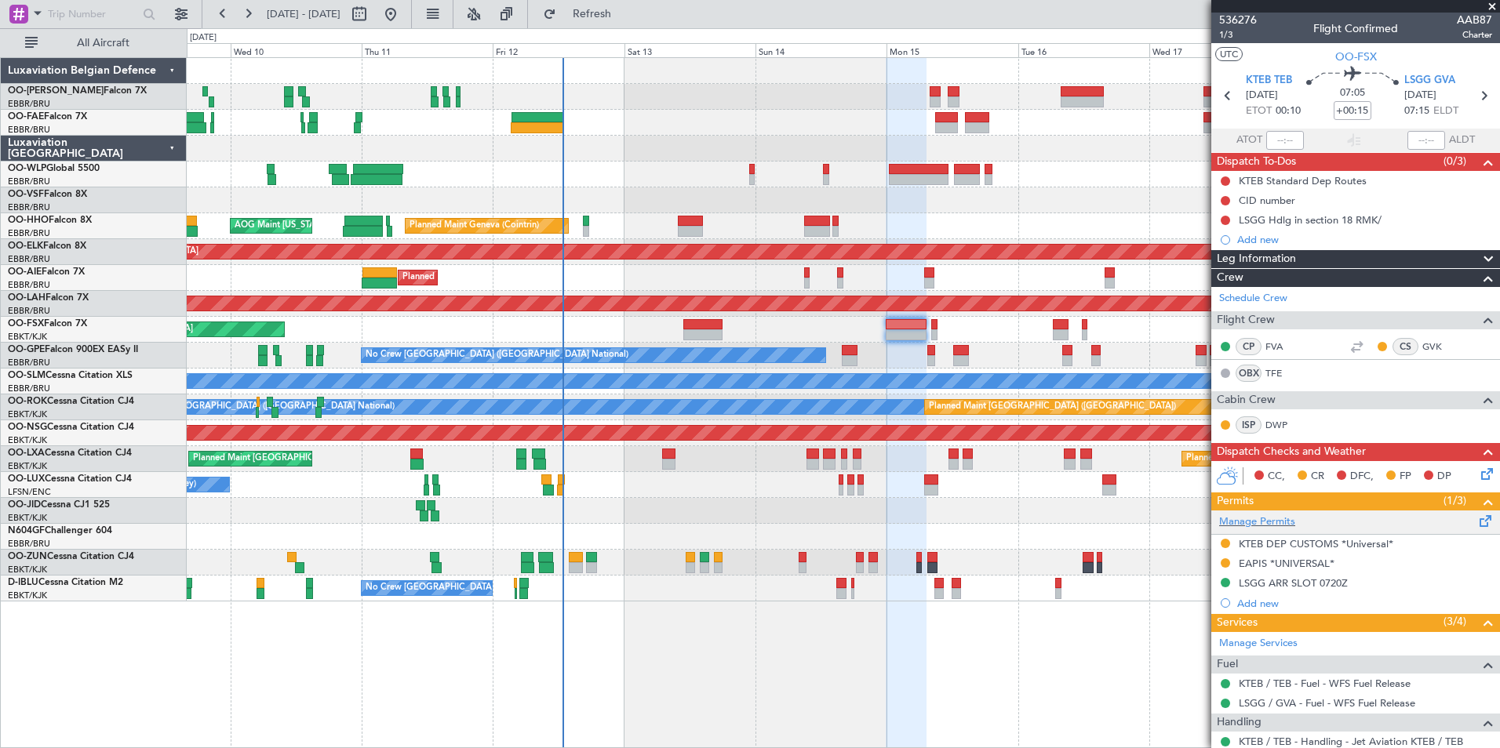
scroll to position [0, 0]
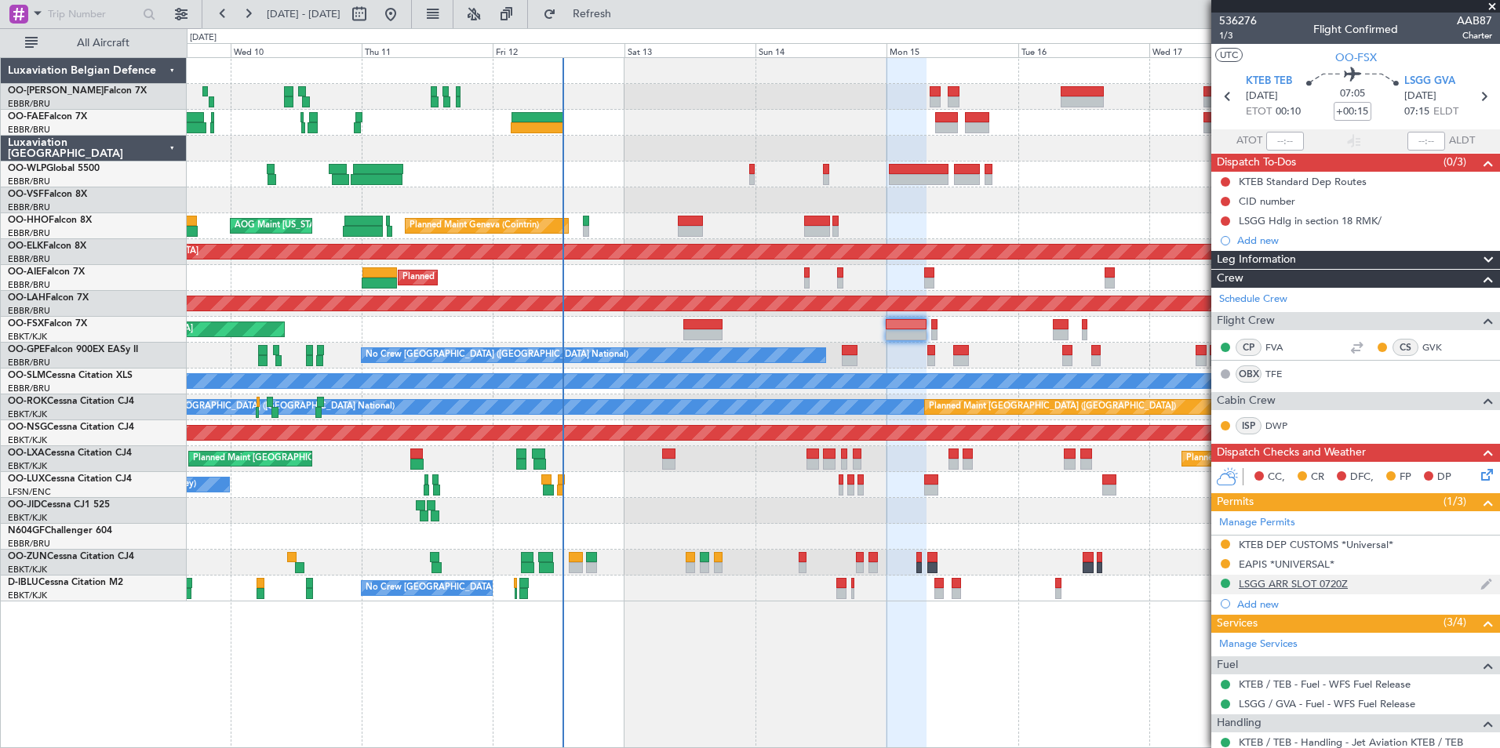
click at [1293, 586] on div "LSGG ARR SLOT 0720Z" at bounding box center [1293, 583] width 109 height 13
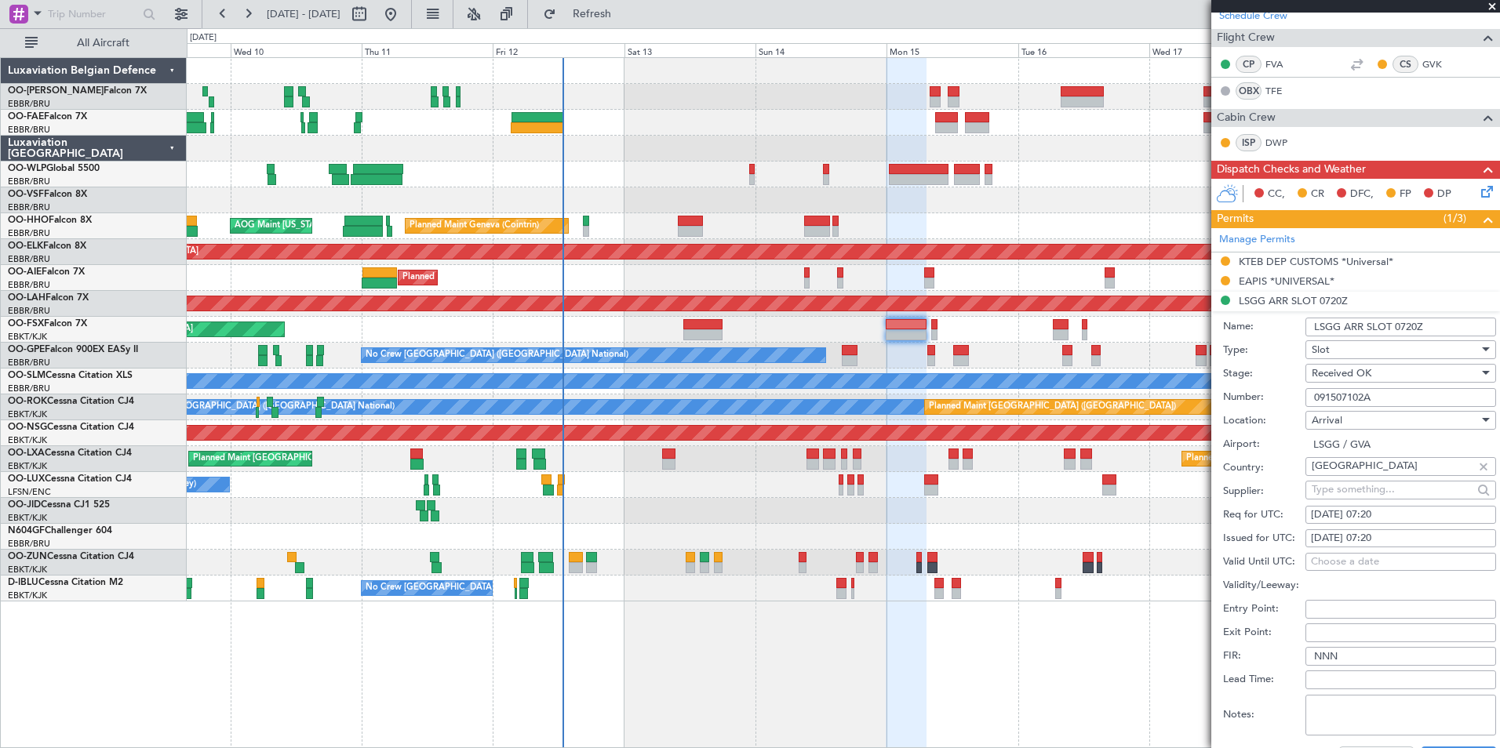
scroll to position [314, 0]
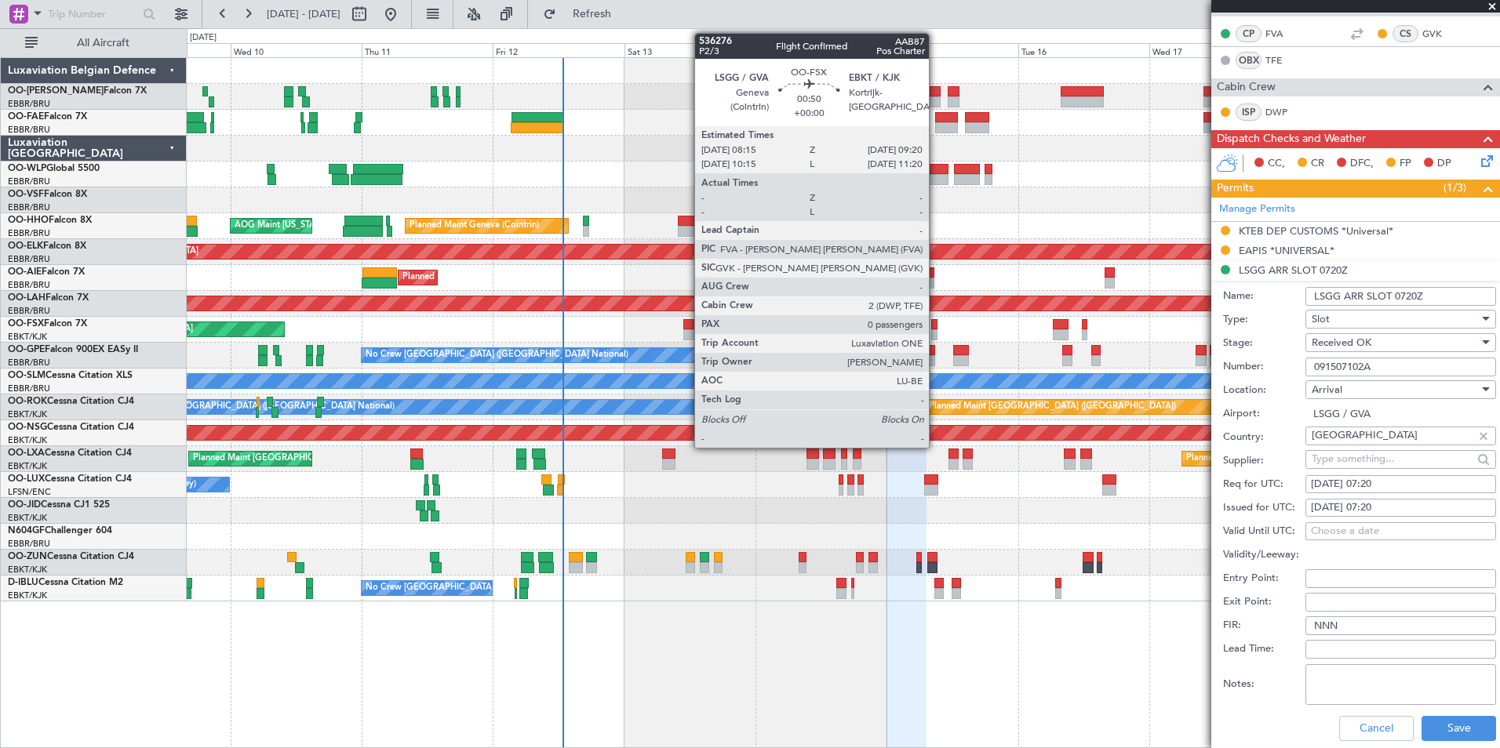
click at [936, 323] on div at bounding box center [934, 324] width 6 height 11
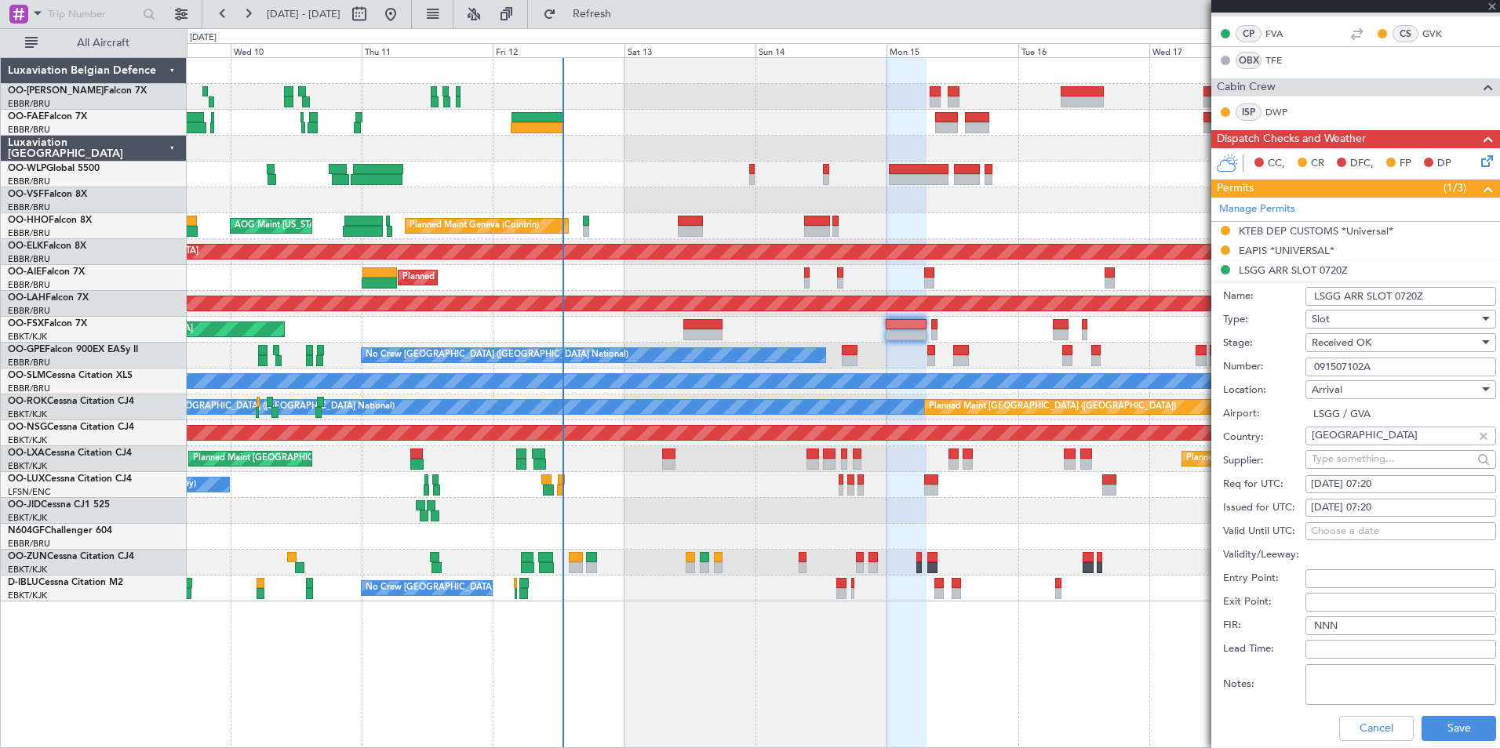
type input "0"
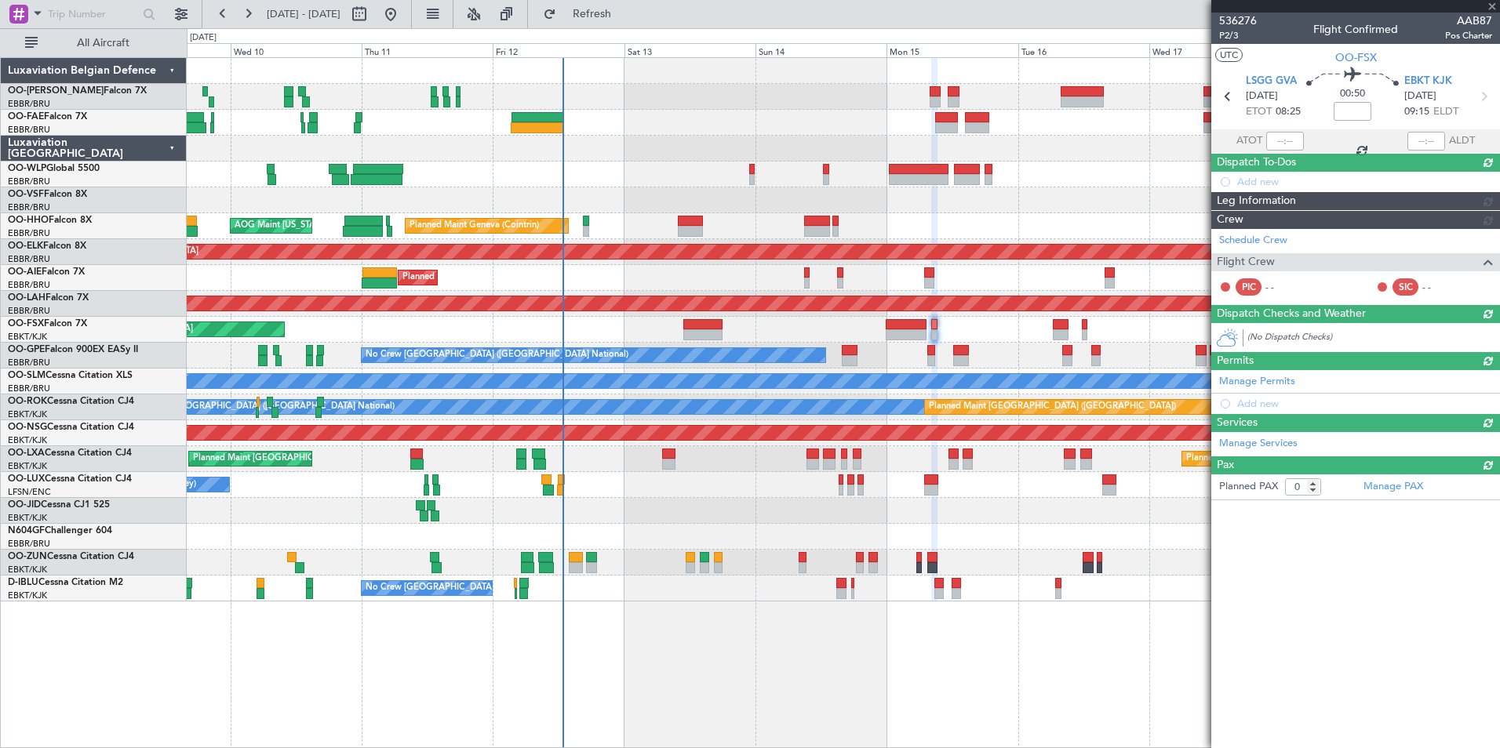
scroll to position [0, 0]
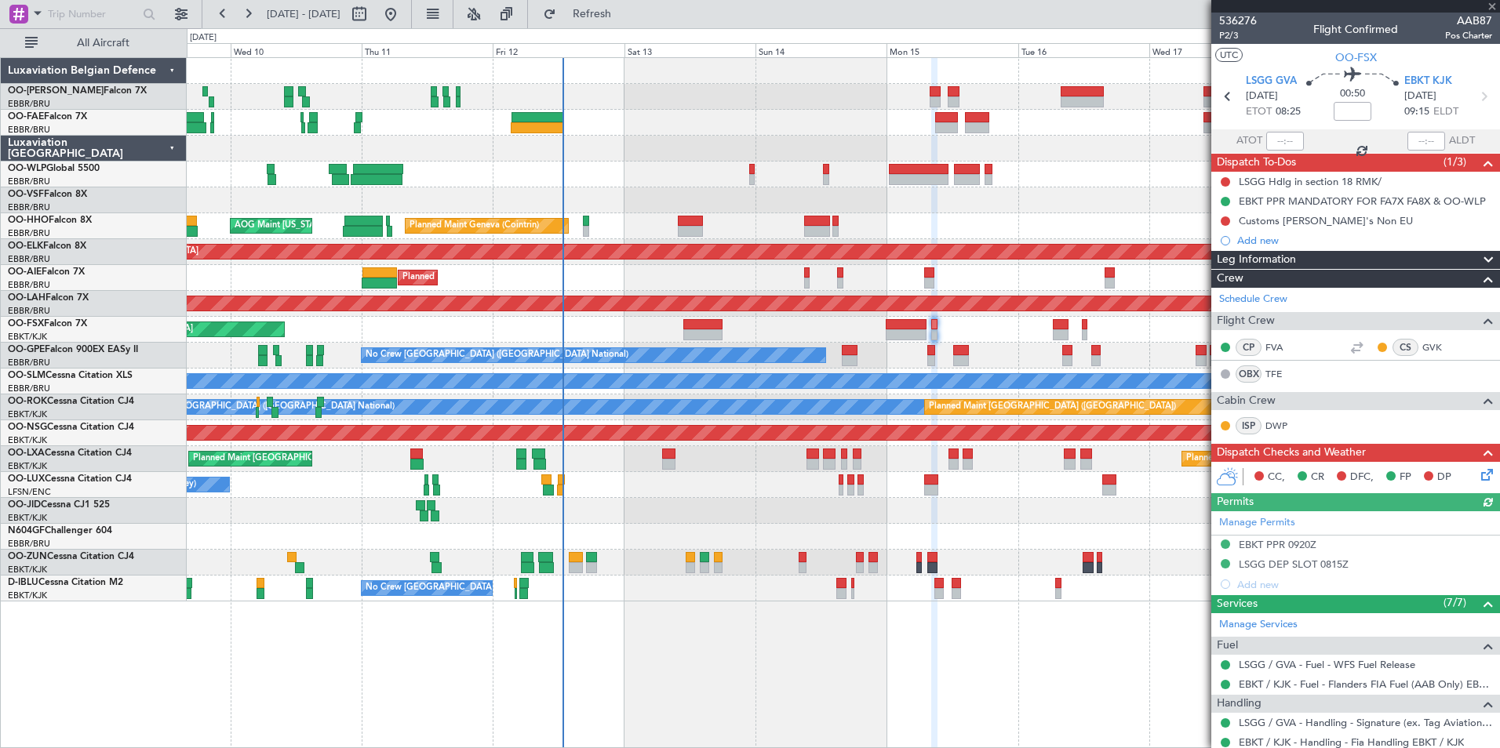
click at [1308, 569] on div "Manage Permits EBKT PPR 0920Z LSGG DEP SLOT 0815Z Add new" at bounding box center [1355, 552] width 289 height 83
click at [1318, 563] on div "LSGG DEP SLOT 0815Z" at bounding box center [1294, 564] width 110 height 13
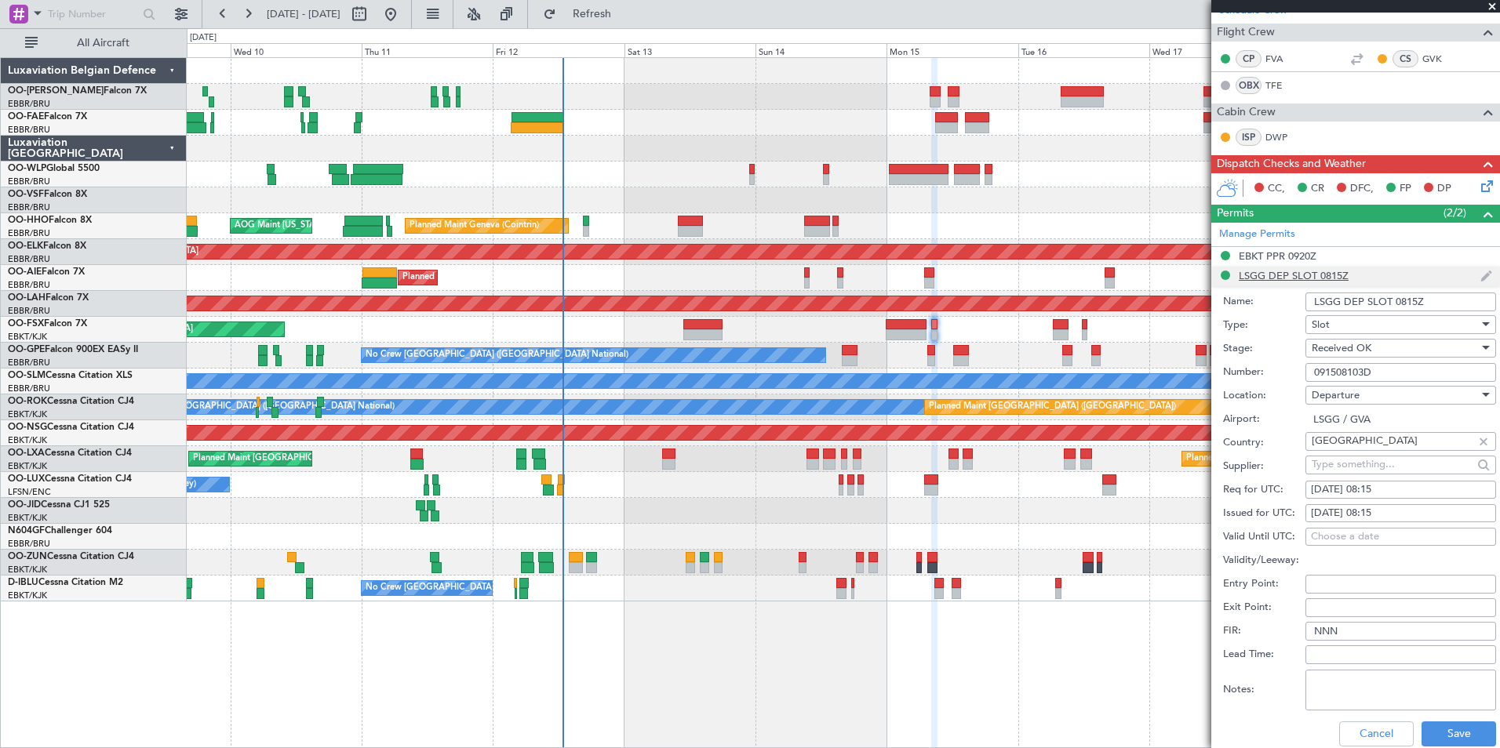
scroll to position [314, 0]
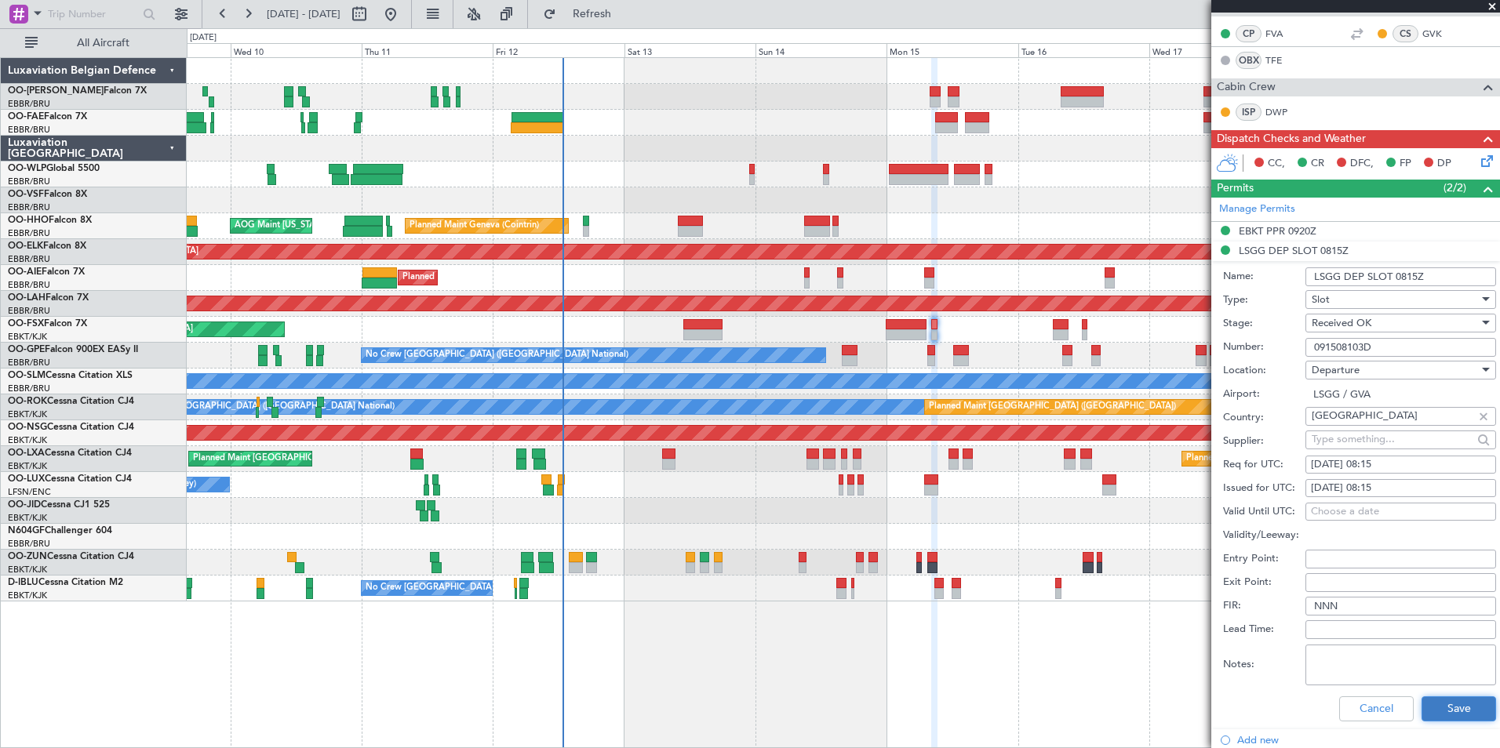
click at [1425, 699] on button "Save" at bounding box center [1459, 709] width 75 height 25
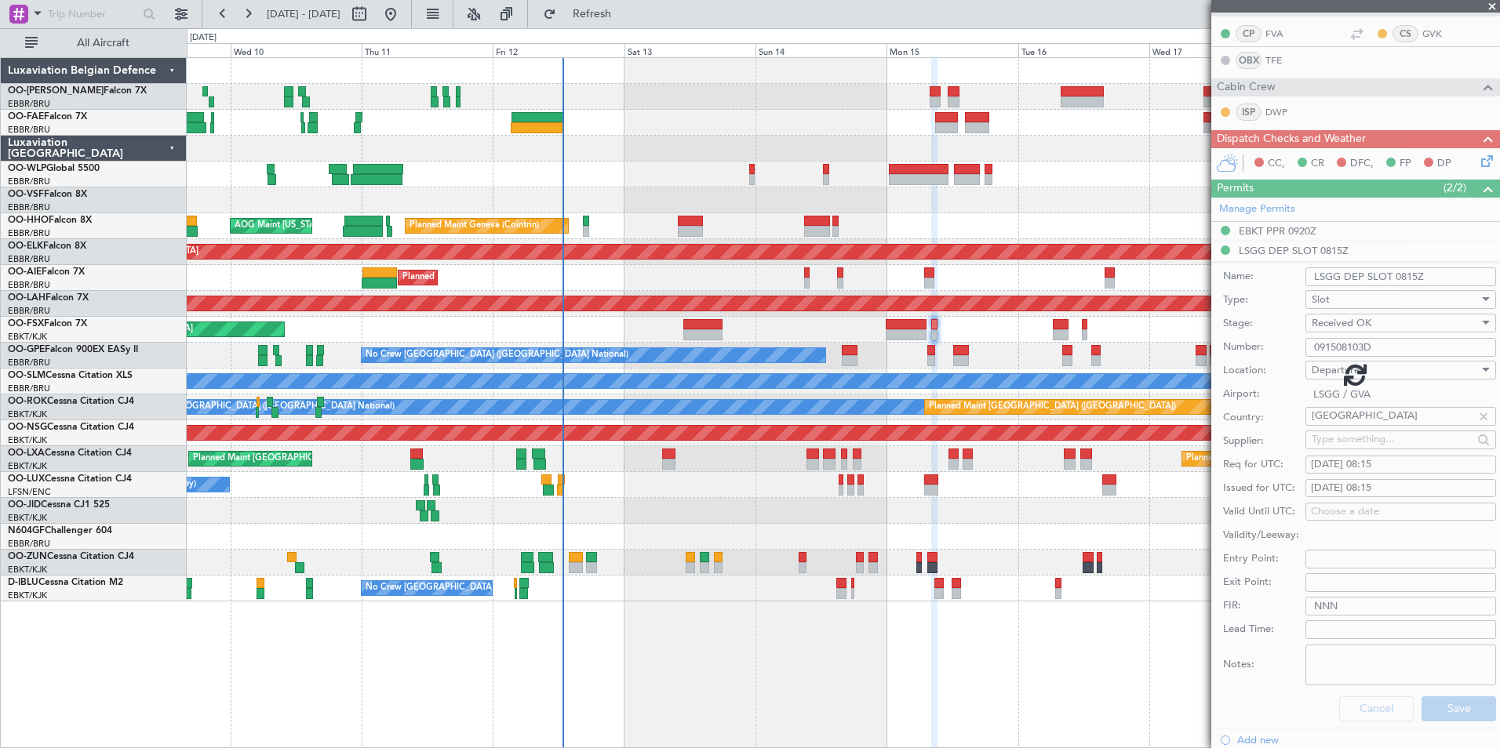
scroll to position [126, 0]
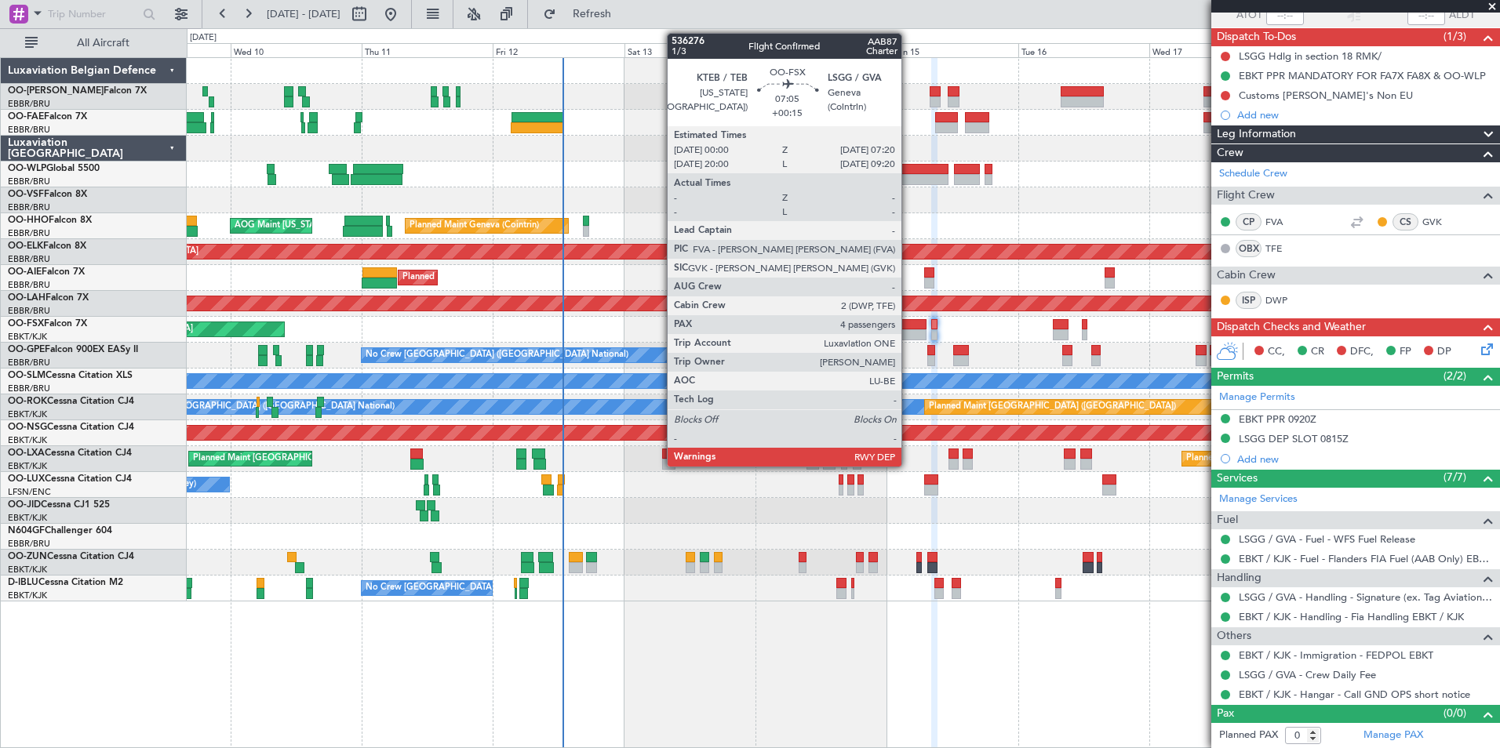
click at [908, 324] on div at bounding box center [906, 324] width 41 height 11
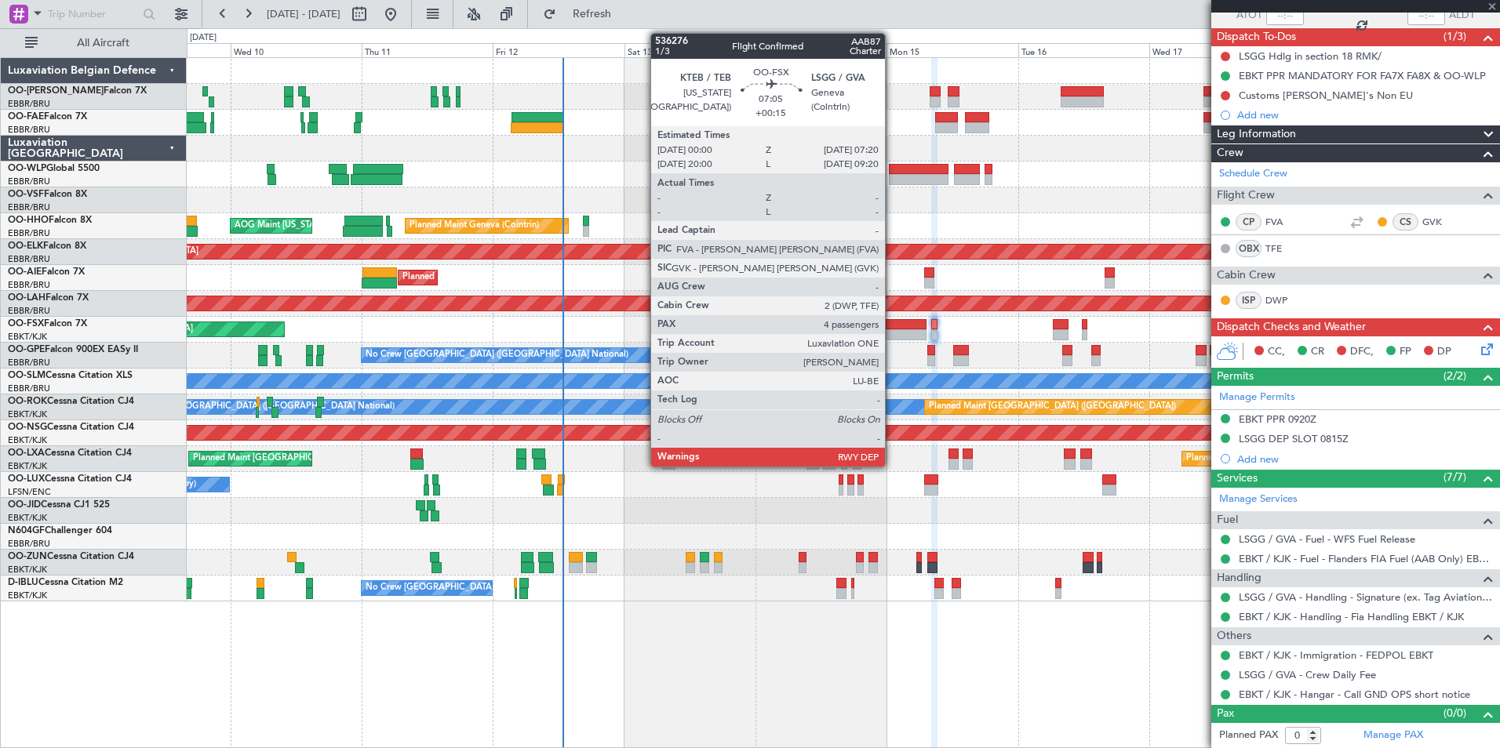
type input "+00:15"
type input "4"
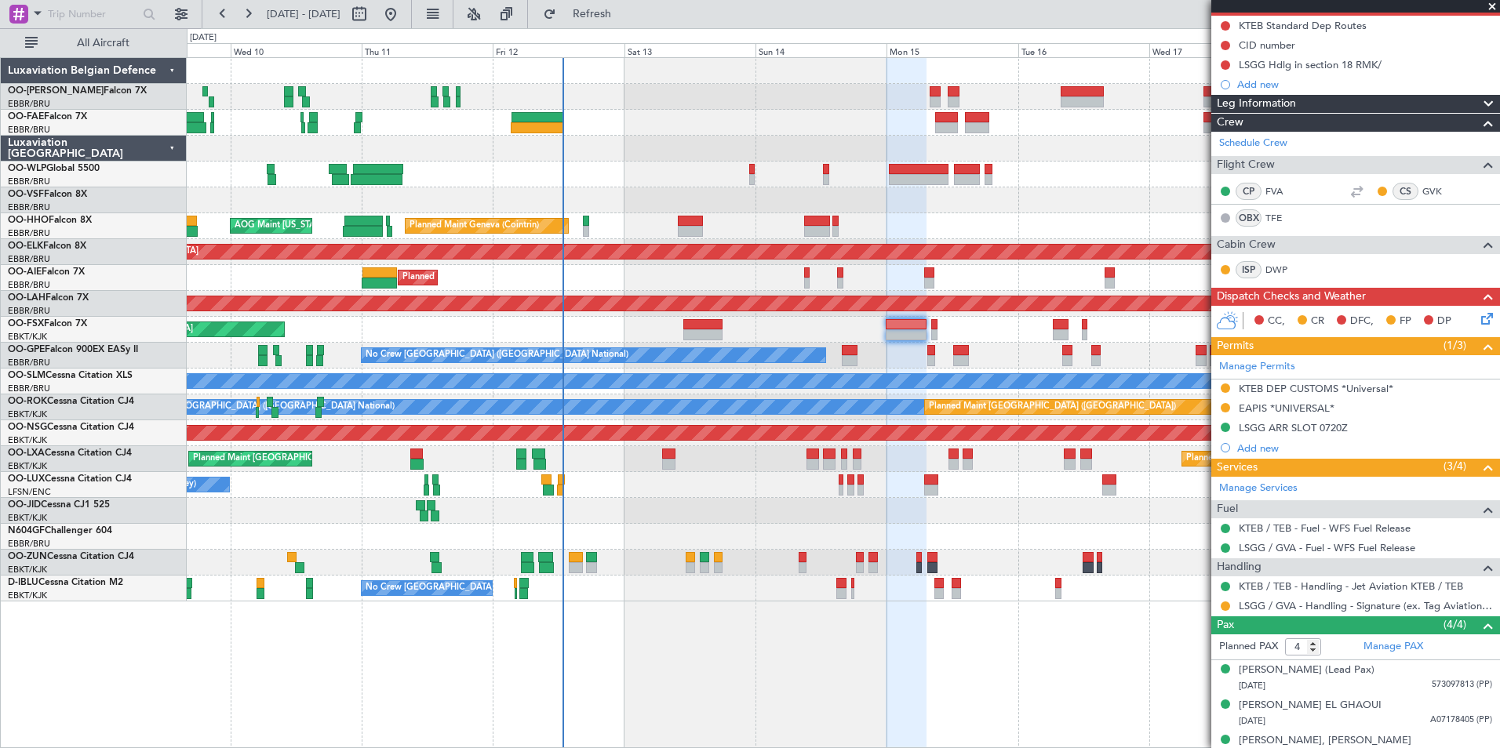
scroll to position [209, 0]
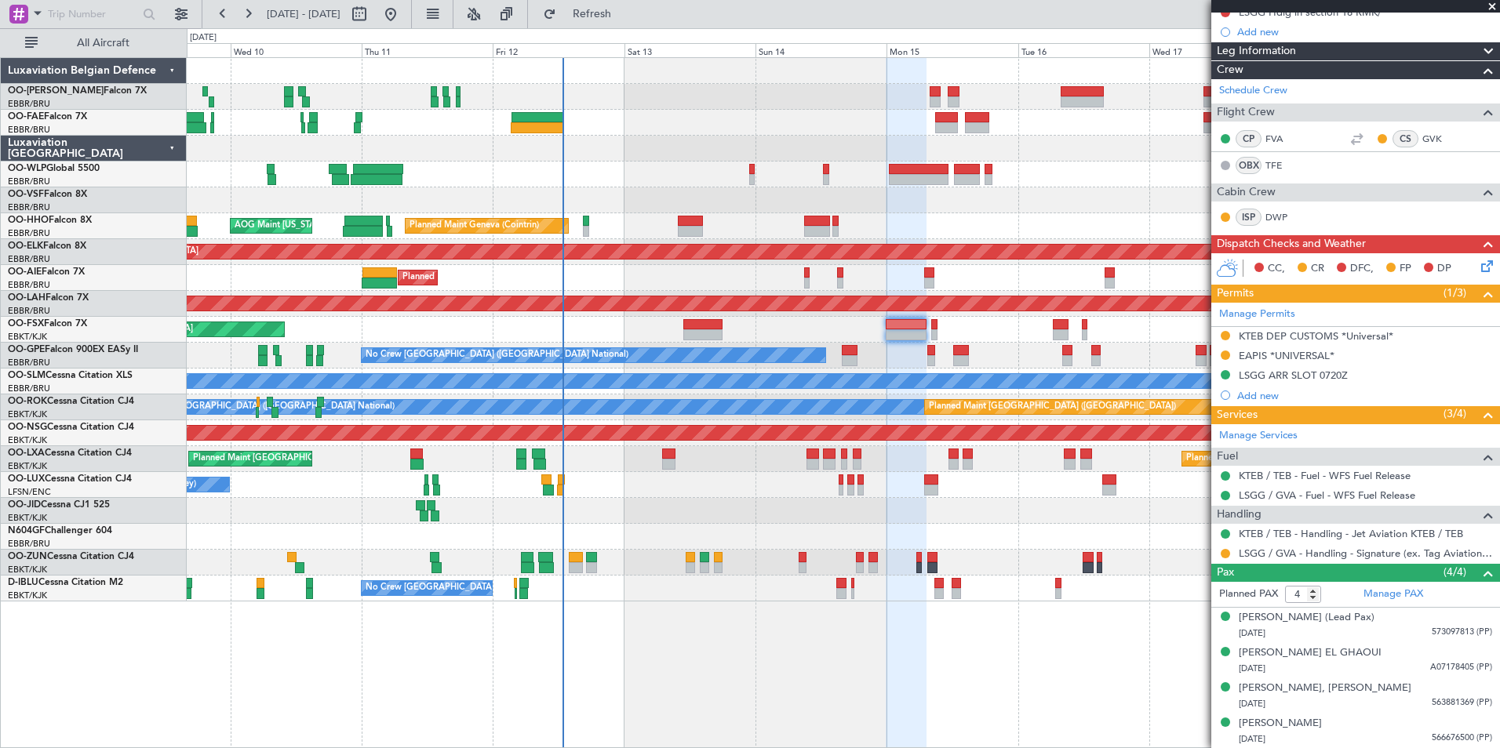
click at [1219, 552] on div at bounding box center [1225, 554] width 13 height 13
click at [1225, 552] on button at bounding box center [1225, 553] width 9 height 9
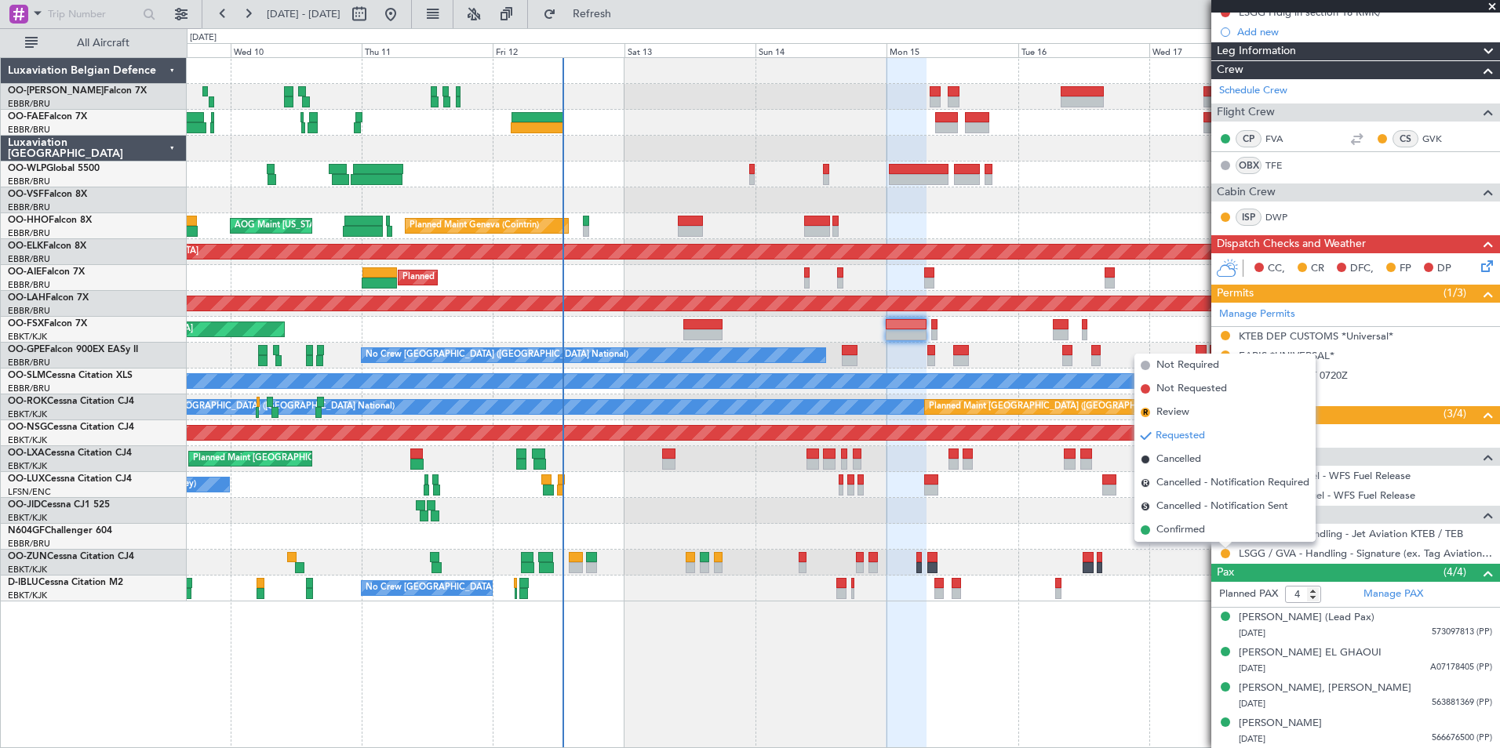
click at [1158, 533] on li "Confirmed" at bounding box center [1224, 531] width 181 height 24
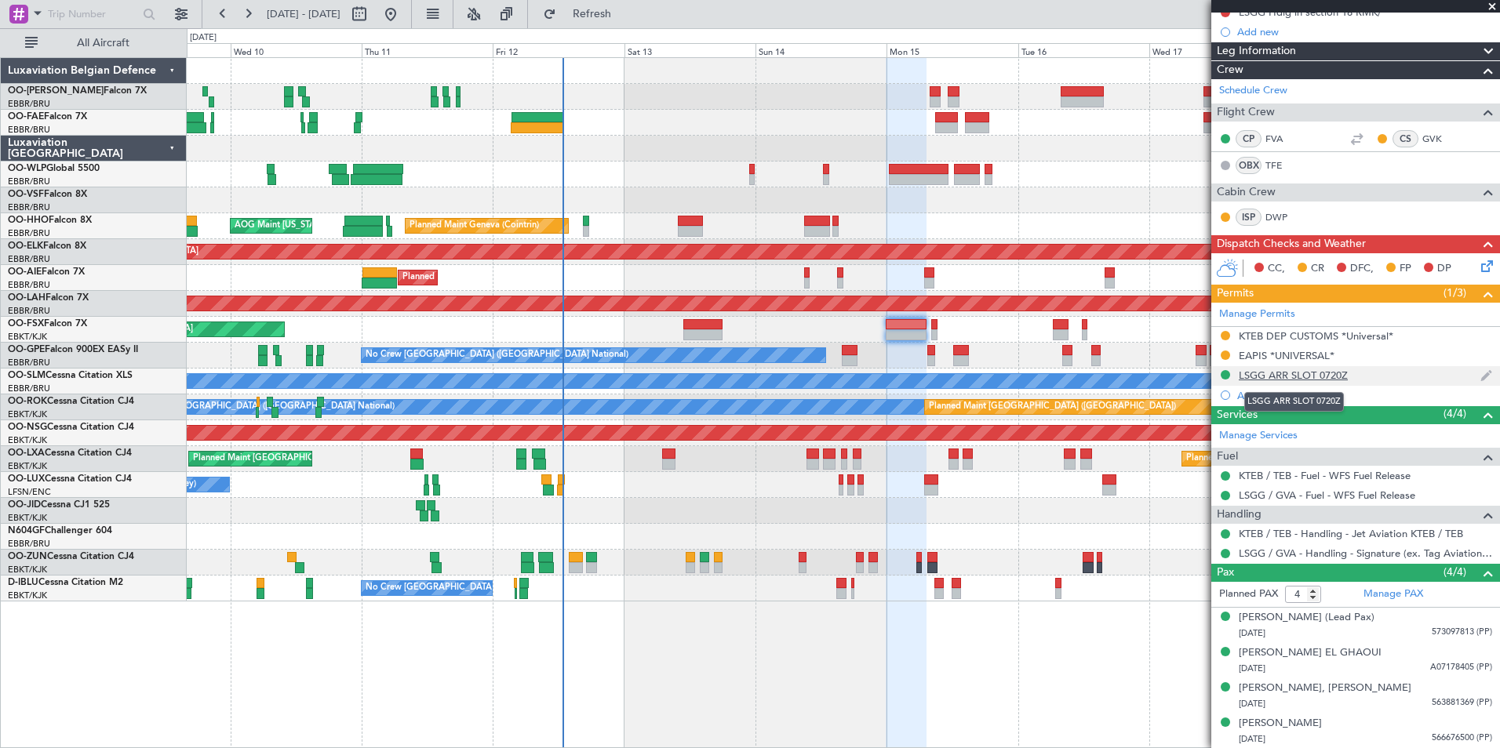
click at [1296, 373] on div "LSGG ARR SLOT 0720Z" at bounding box center [1293, 375] width 109 height 13
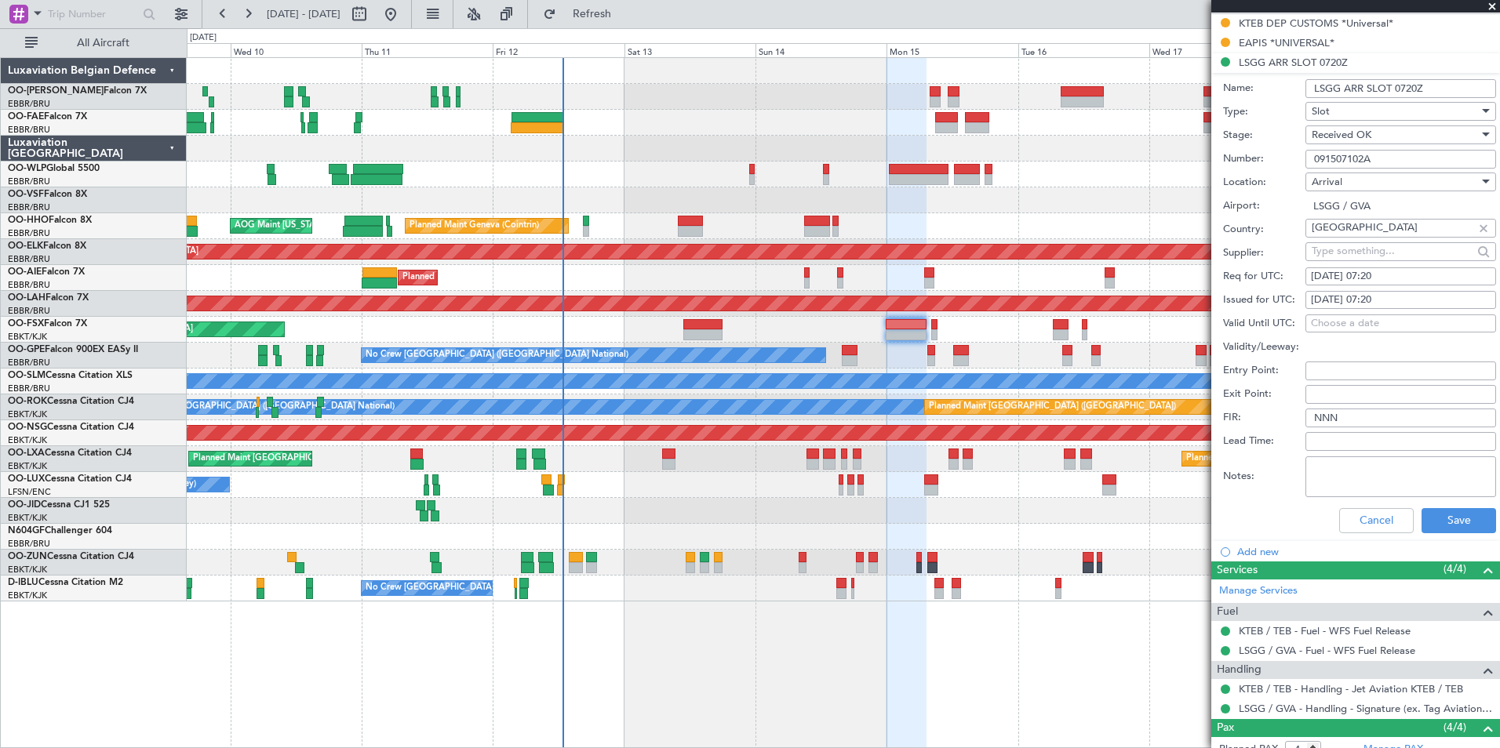
scroll to position [522, 0]
click at [1385, 476] on textarea "Notes:" at bounding box center [1400, 476] width 191 height 41
paste textarea "07:00 to 07:19 UTC"
type textarea "07:00 to 07:19 UTC"
click at [1428, 517] on button "Save" at bounding box center [1459, 520] width 75 height 25
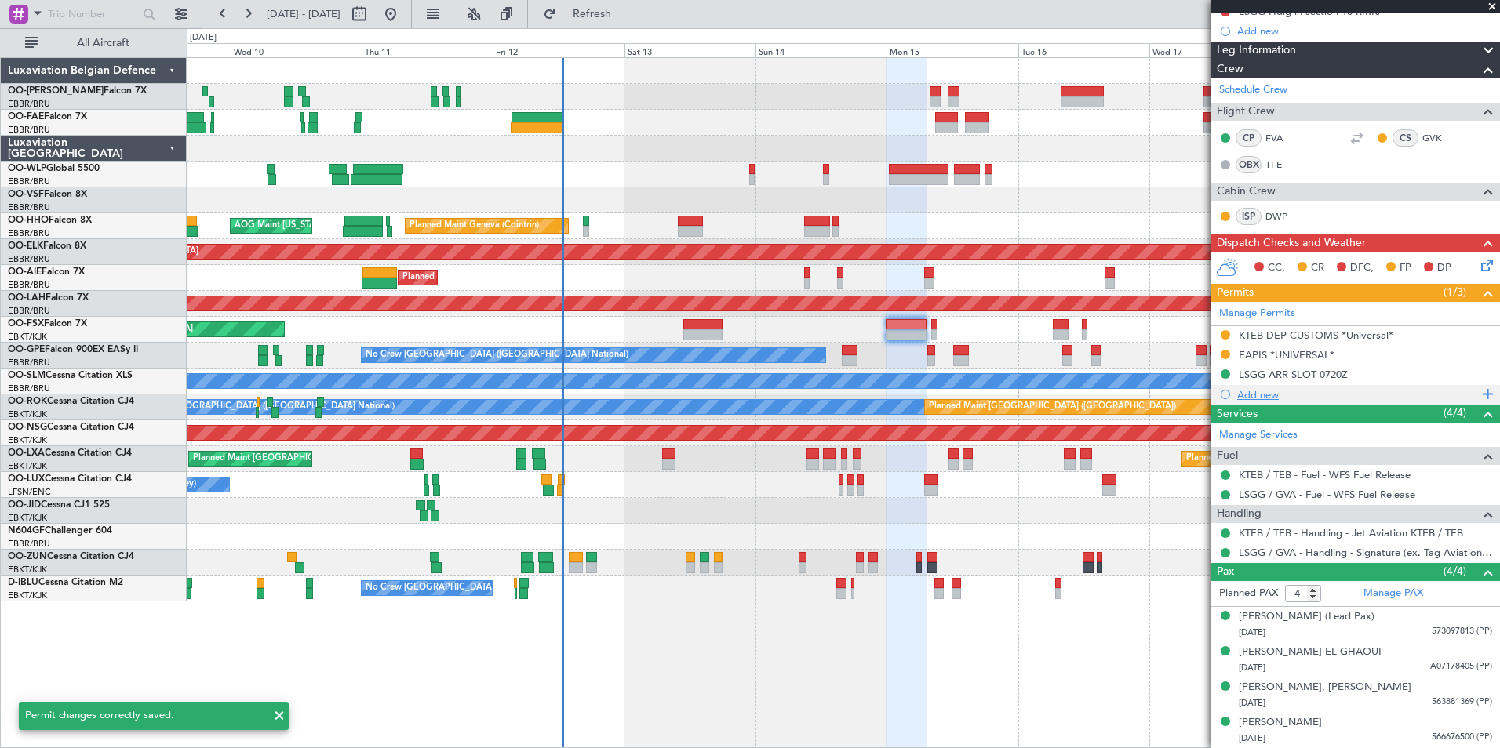
scroll to position [209, 0]
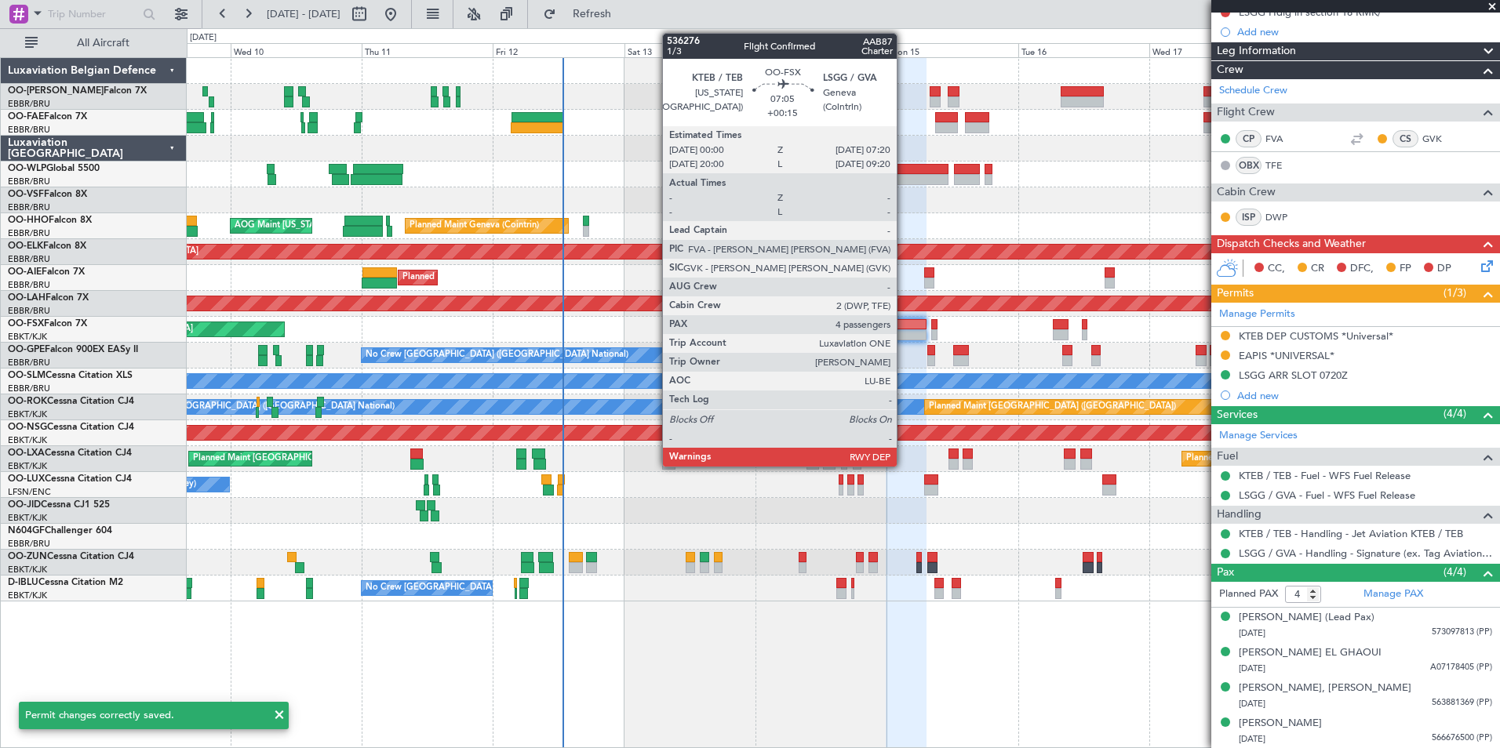
click at [904, 329] on div at bounding box center [906, 324] width 41 height 11
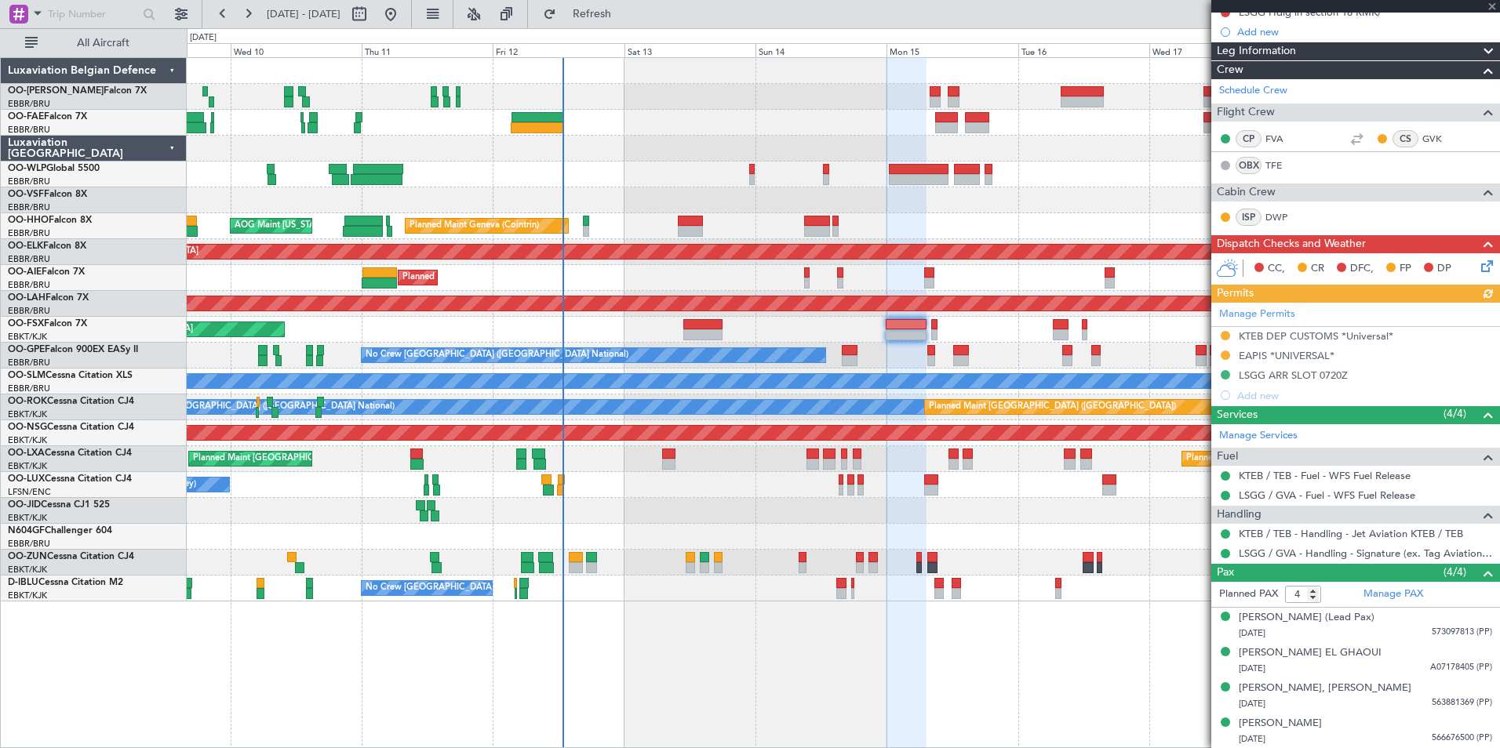
click at [1323, 377] on div "Manage Permits KTEB DEP CUSTOMS *Universal* EAPIS *UNIVERSAL* LSGG ARR SLOT 072…" at bounding box center [1355, 354] width 289 height 103
click at [1320, 377] on div "LSGG ARR SLOT 0720Z" at bounding box center [1293, 375] width 109 height 13
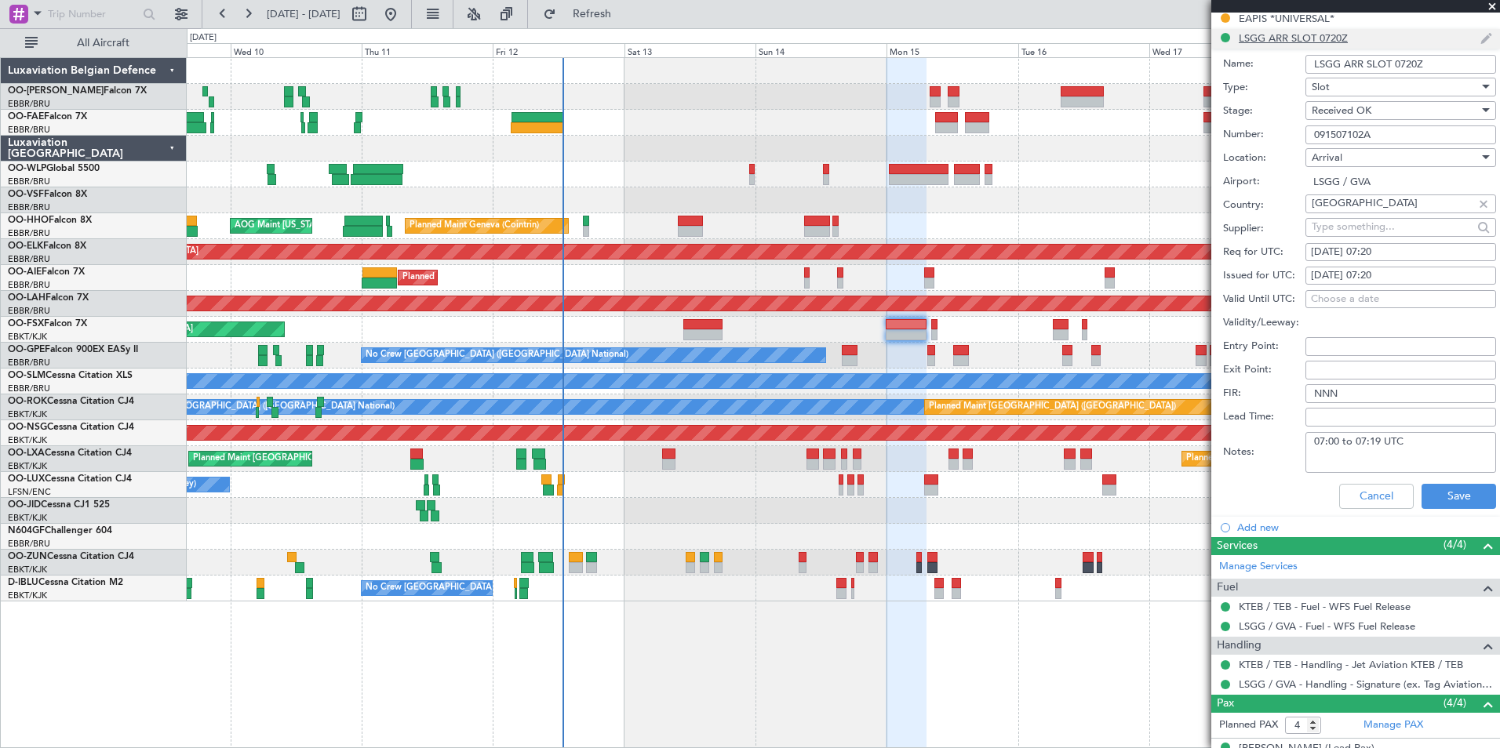
scroll to position [522, 0]
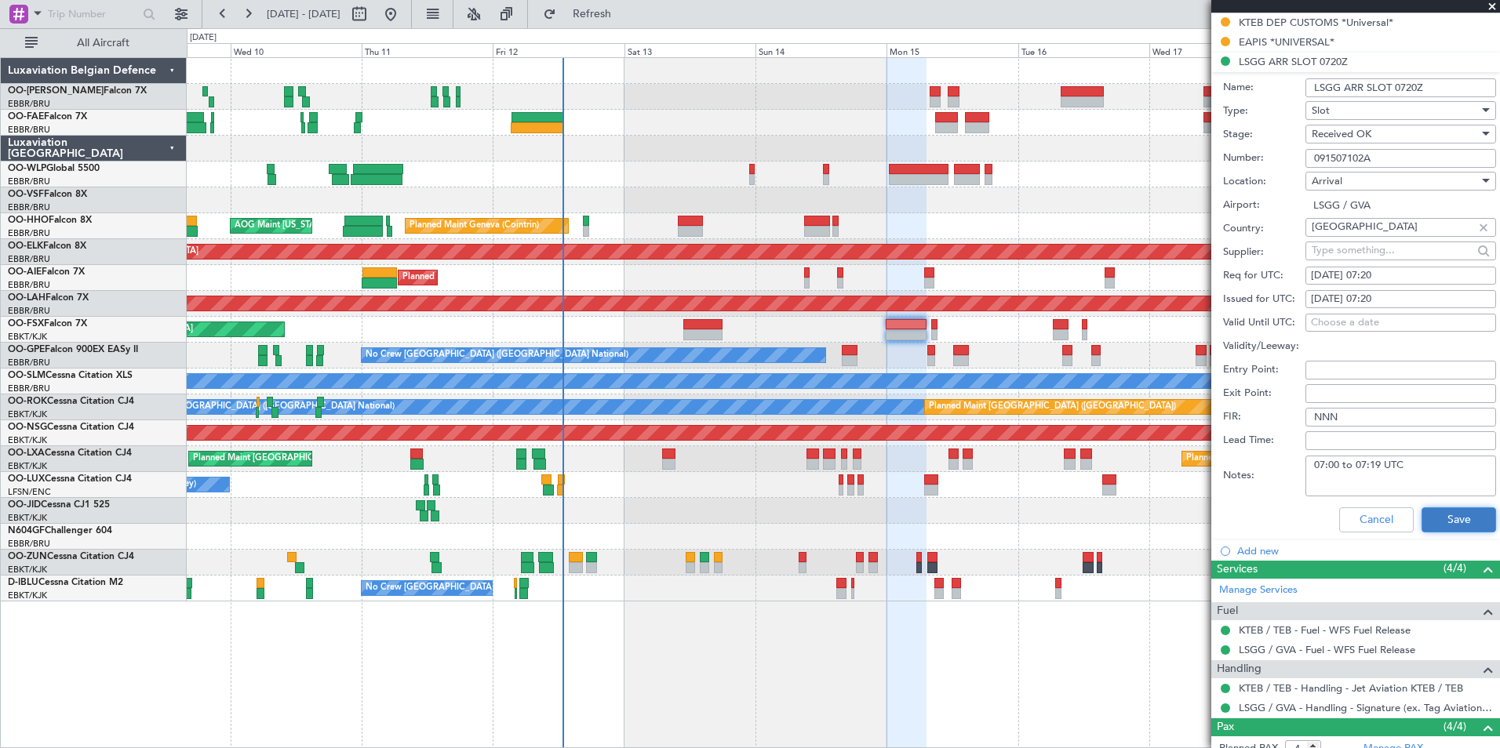
click at [1434, 519] on button "Save" at bounding box center [1459, 520] width 75 height 25
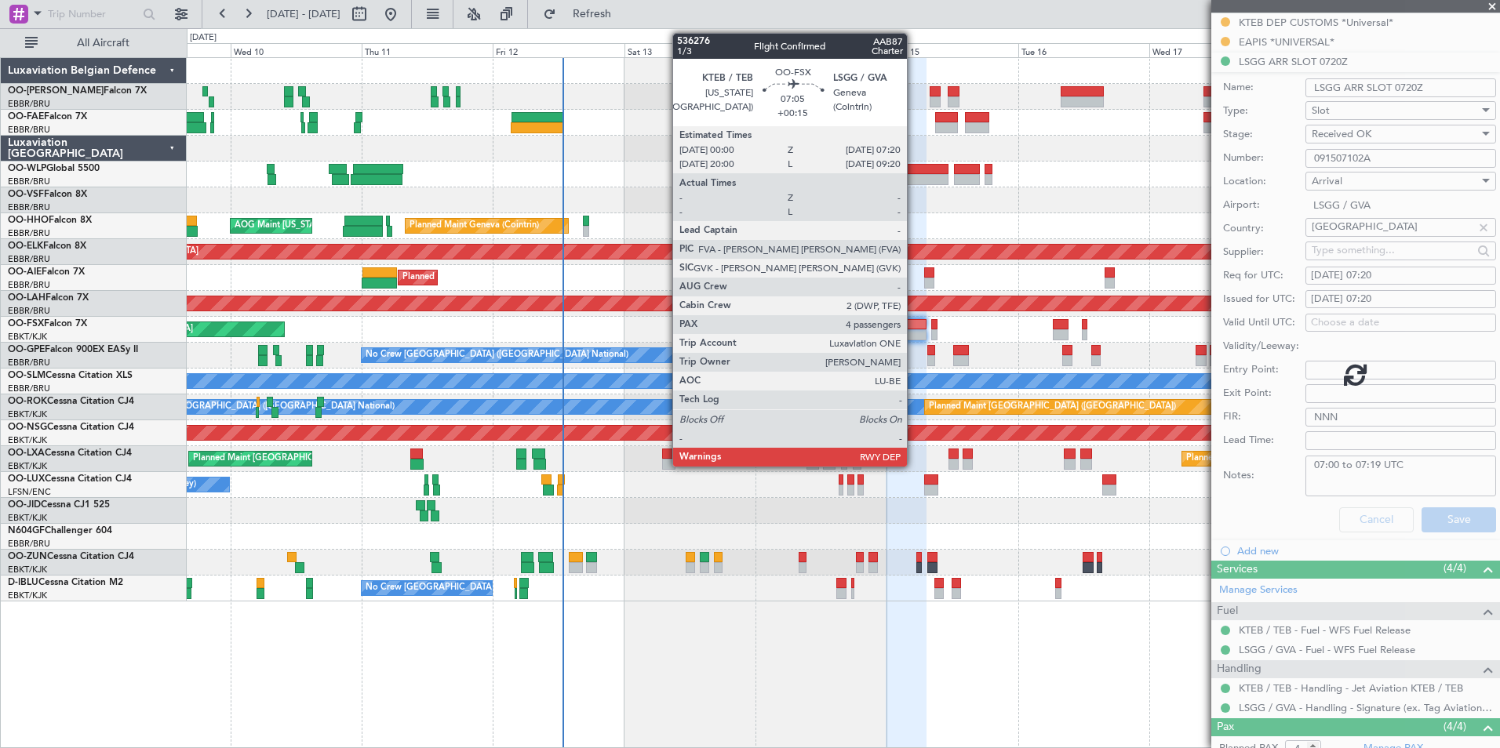
scroll to position [209, 0]
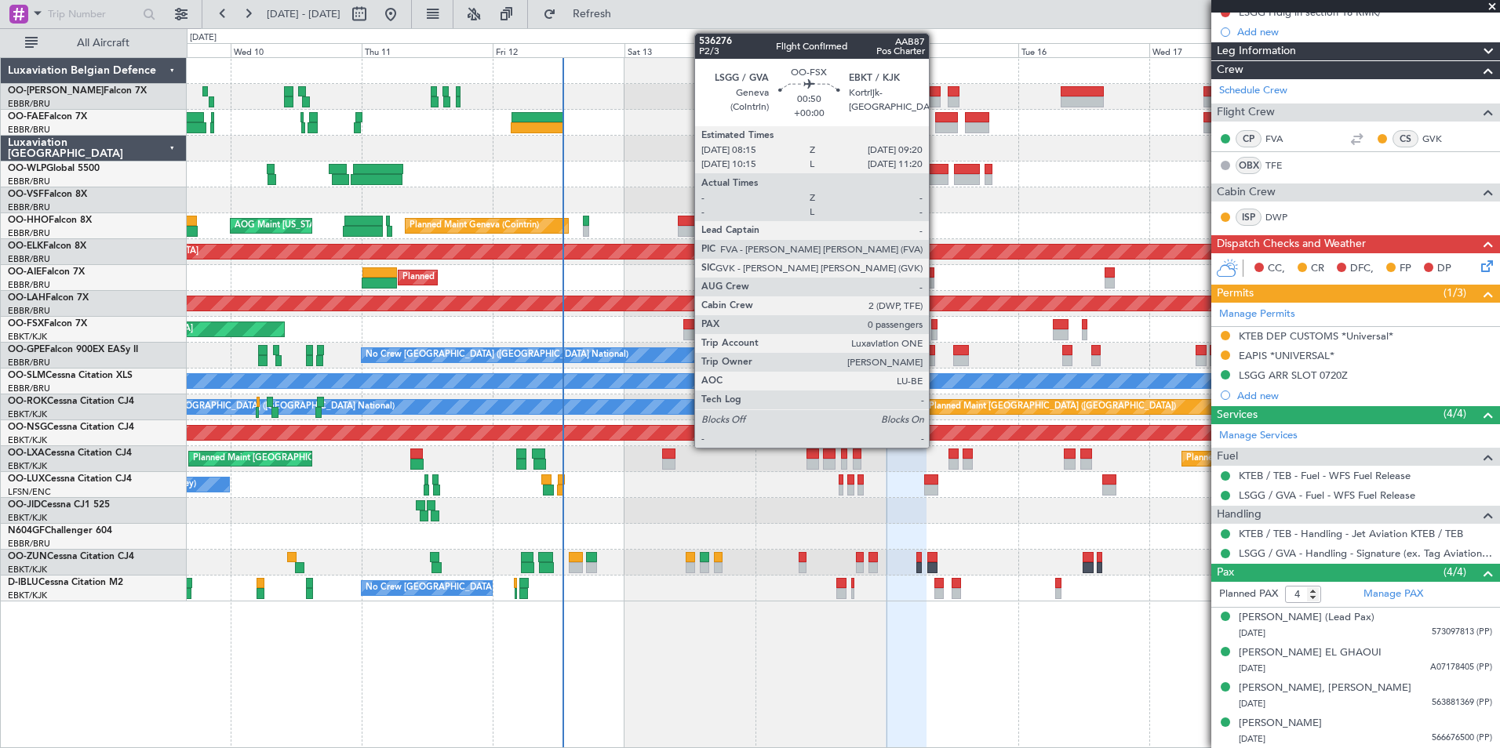
click at [936, 323] on div at bounding box center [934, 324] width 6 height 11
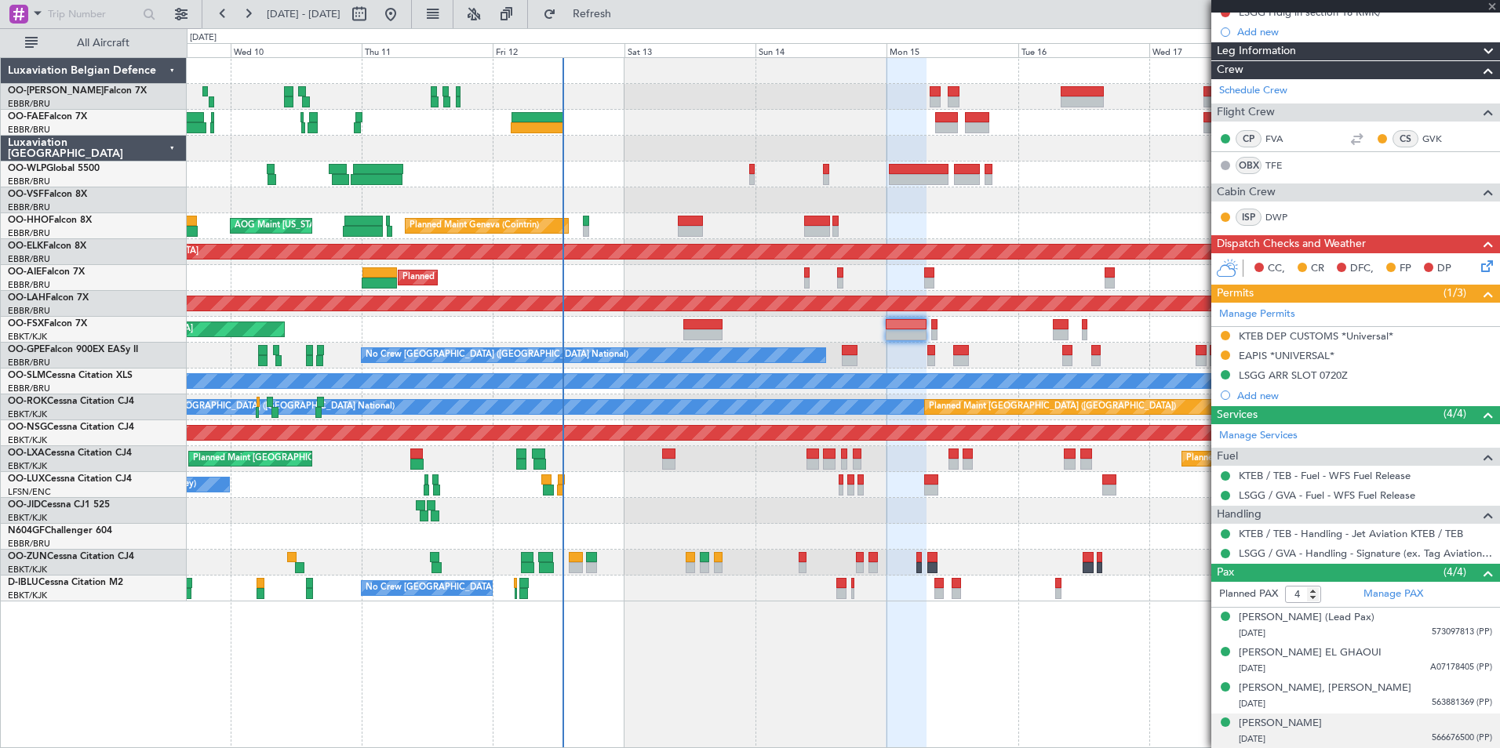
type input "0"
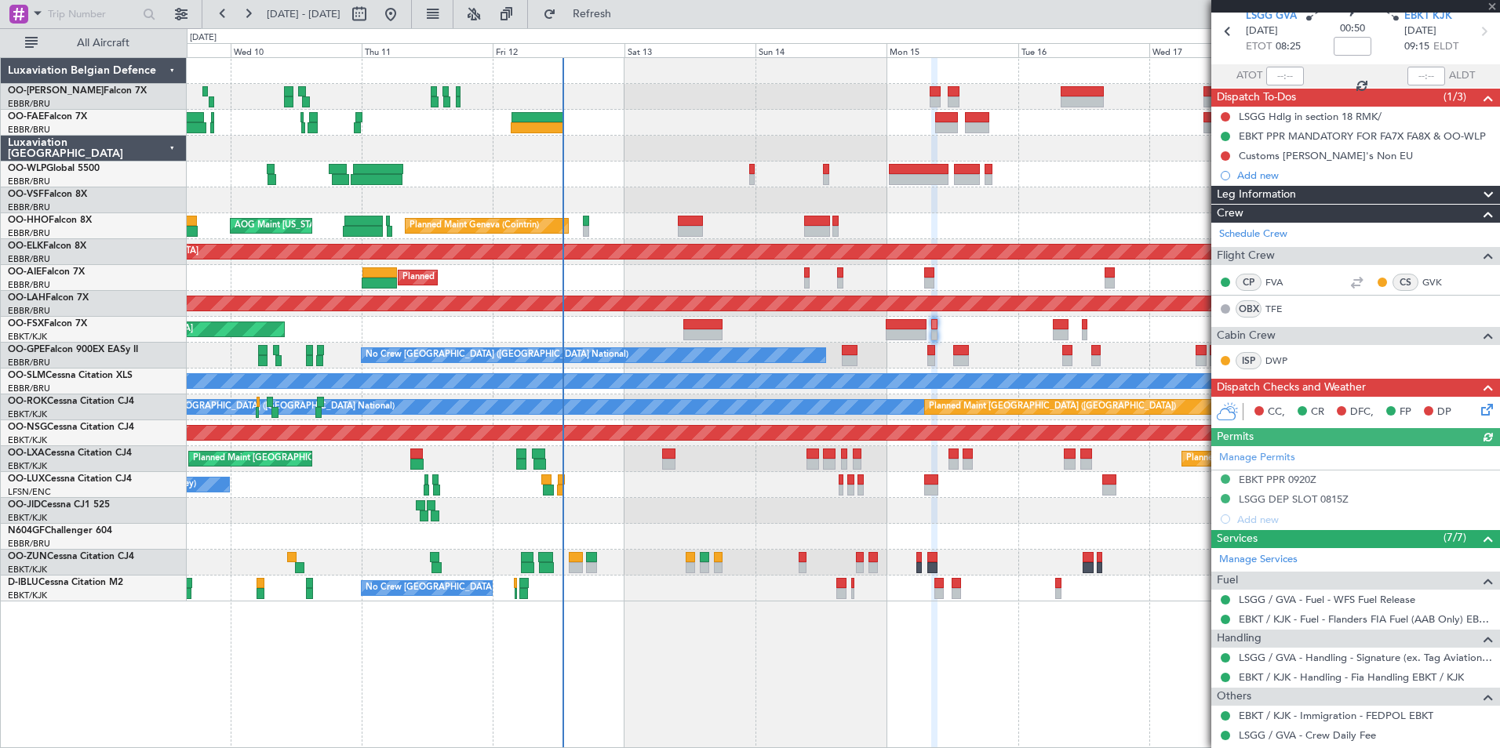
scroll to position [126, 0]
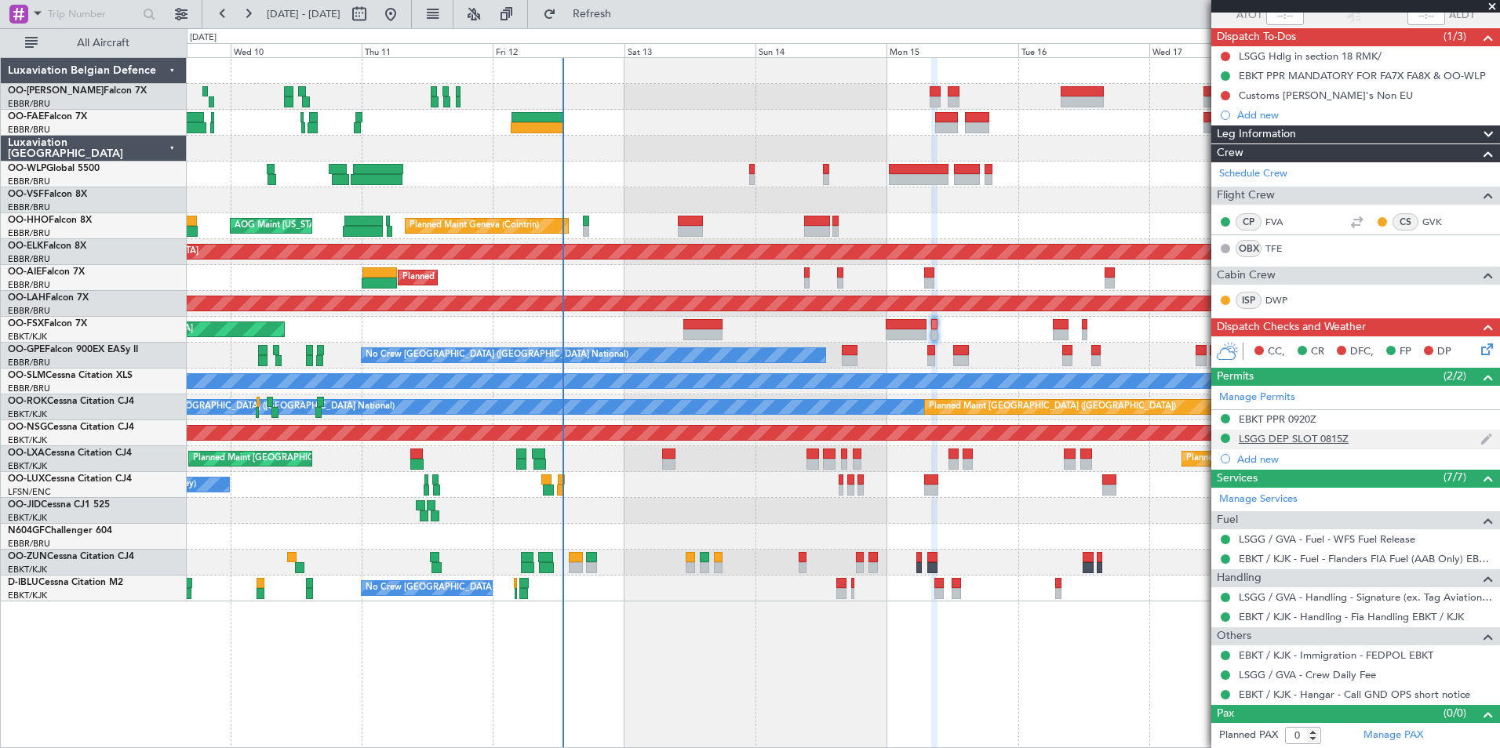
click at [1302, 433] on div "LSGG DEP SLOT 0815Z" at bounding box center [1294, 438] width 110 height 13
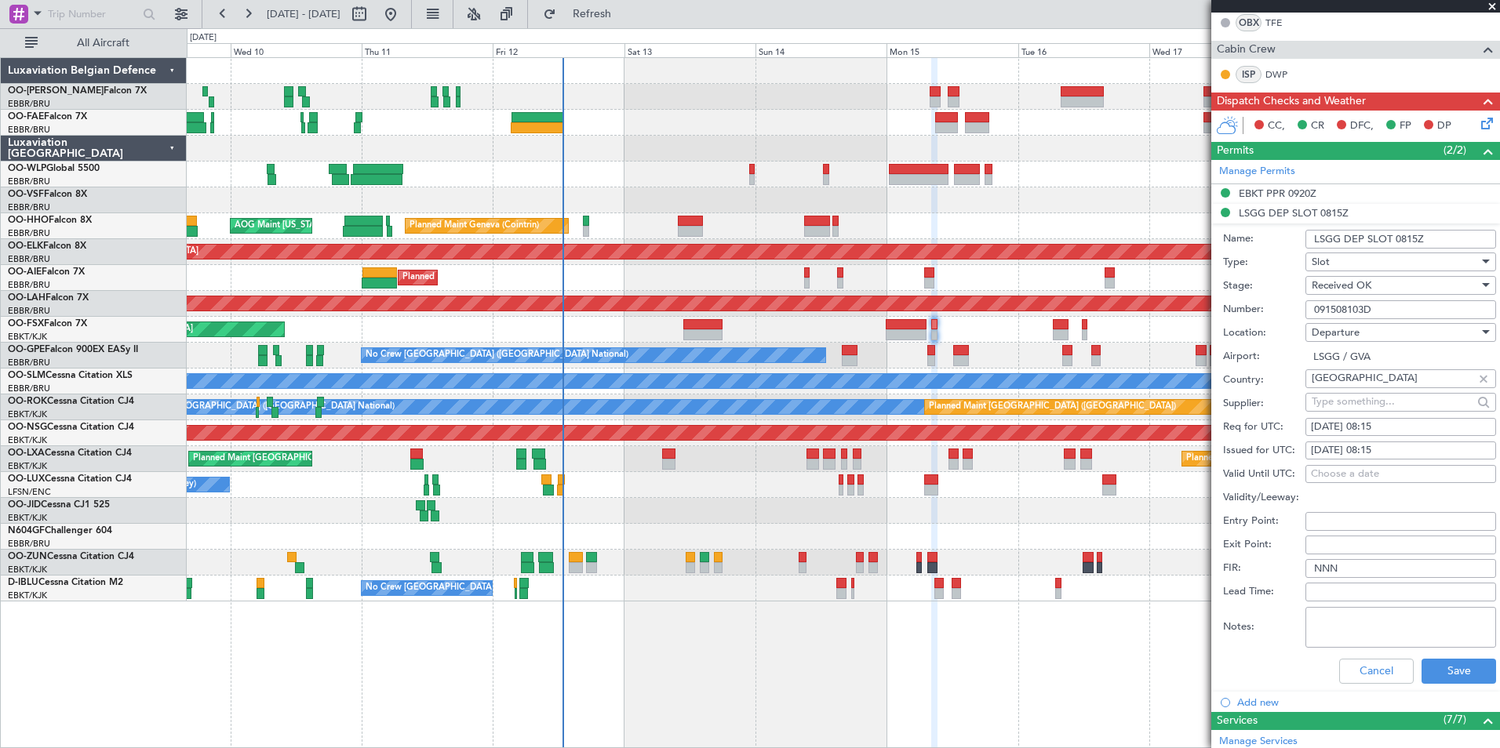
scroll to position [361, 0]
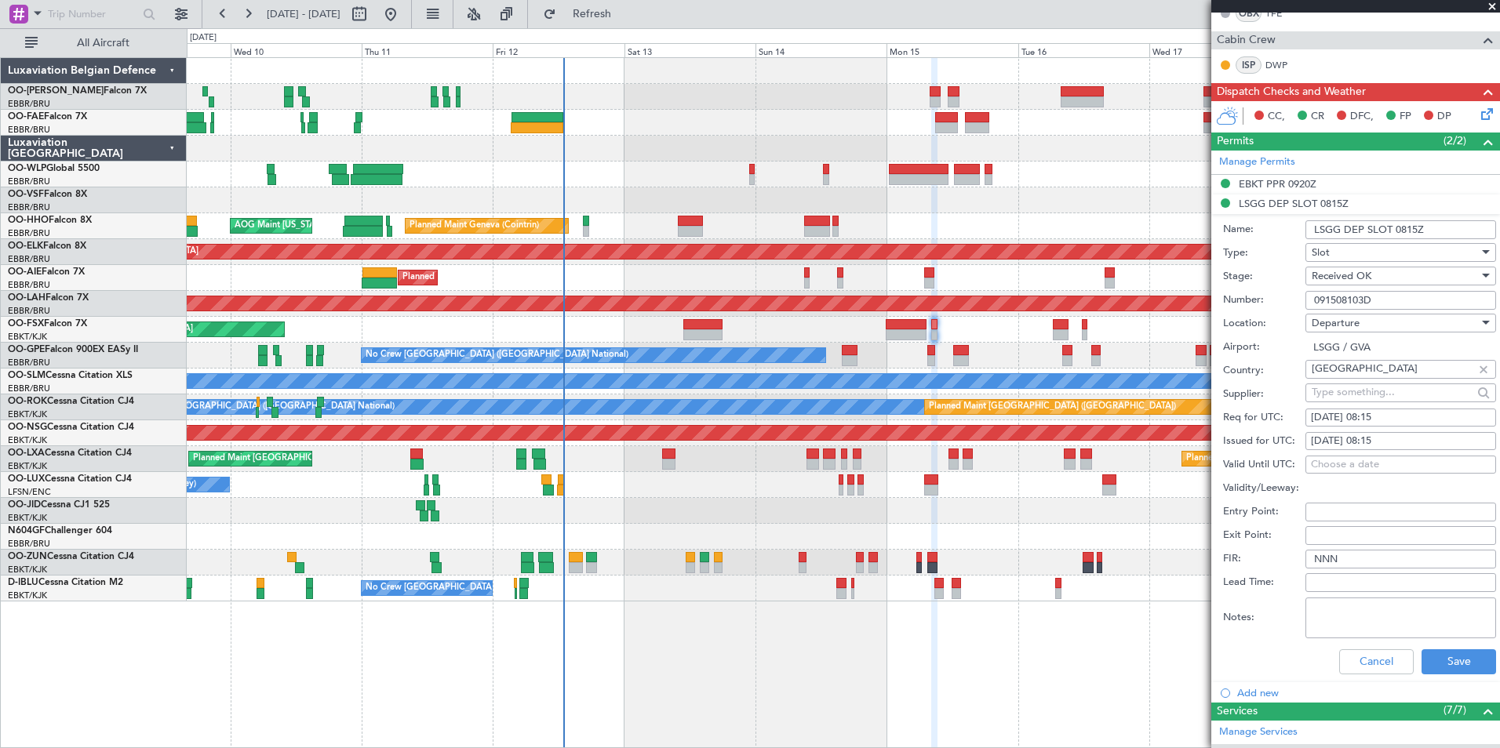
click at [1327, 610] on textarea "Notes:" at bounding box center [1400, 618] width 191 height 41
paste textarea "08:00 to 08:19 UTC"
type textarea "08:00 to 08:19 UTC"
click at [1454, 655] on button "Save" at bounding box center [1459, 662] width 75 height 25
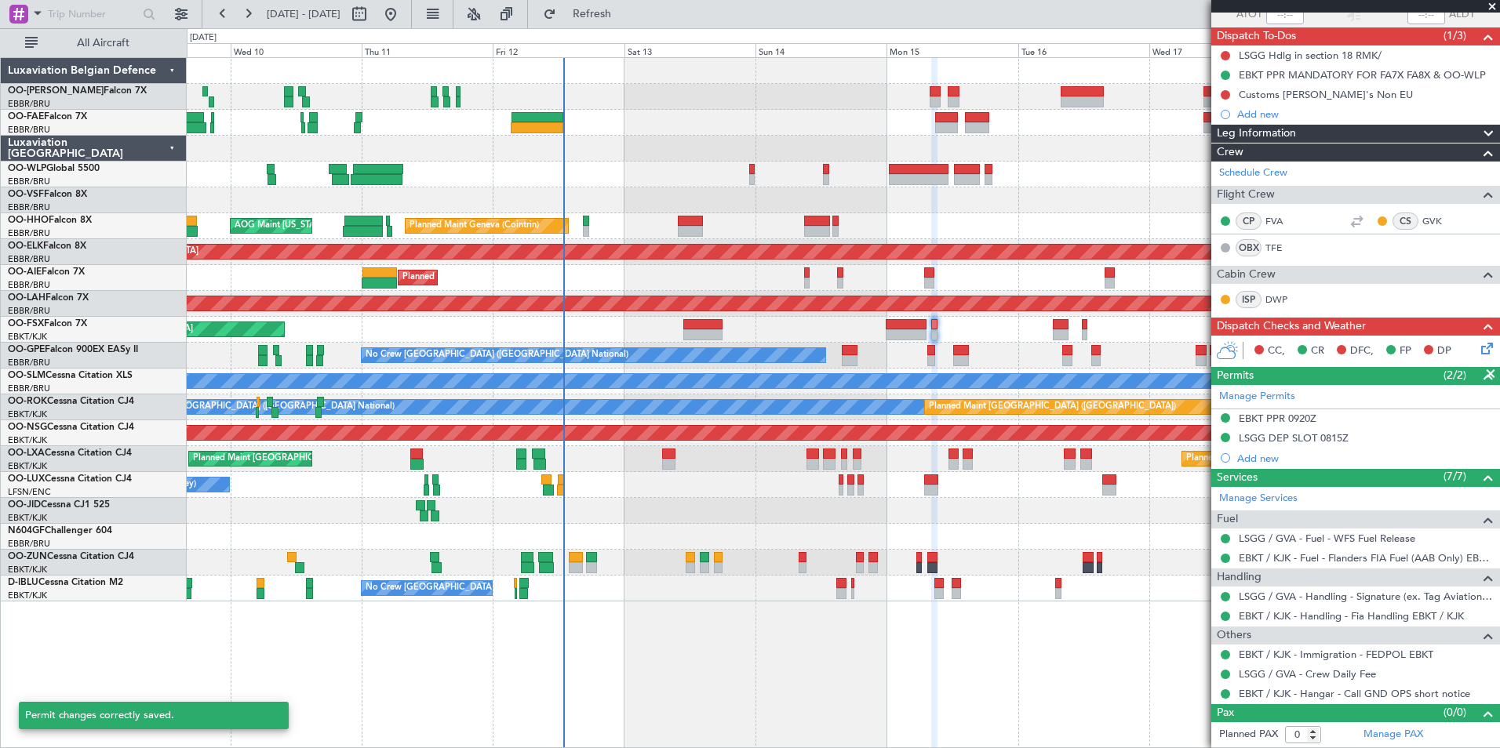
scroll to position [126, 0]
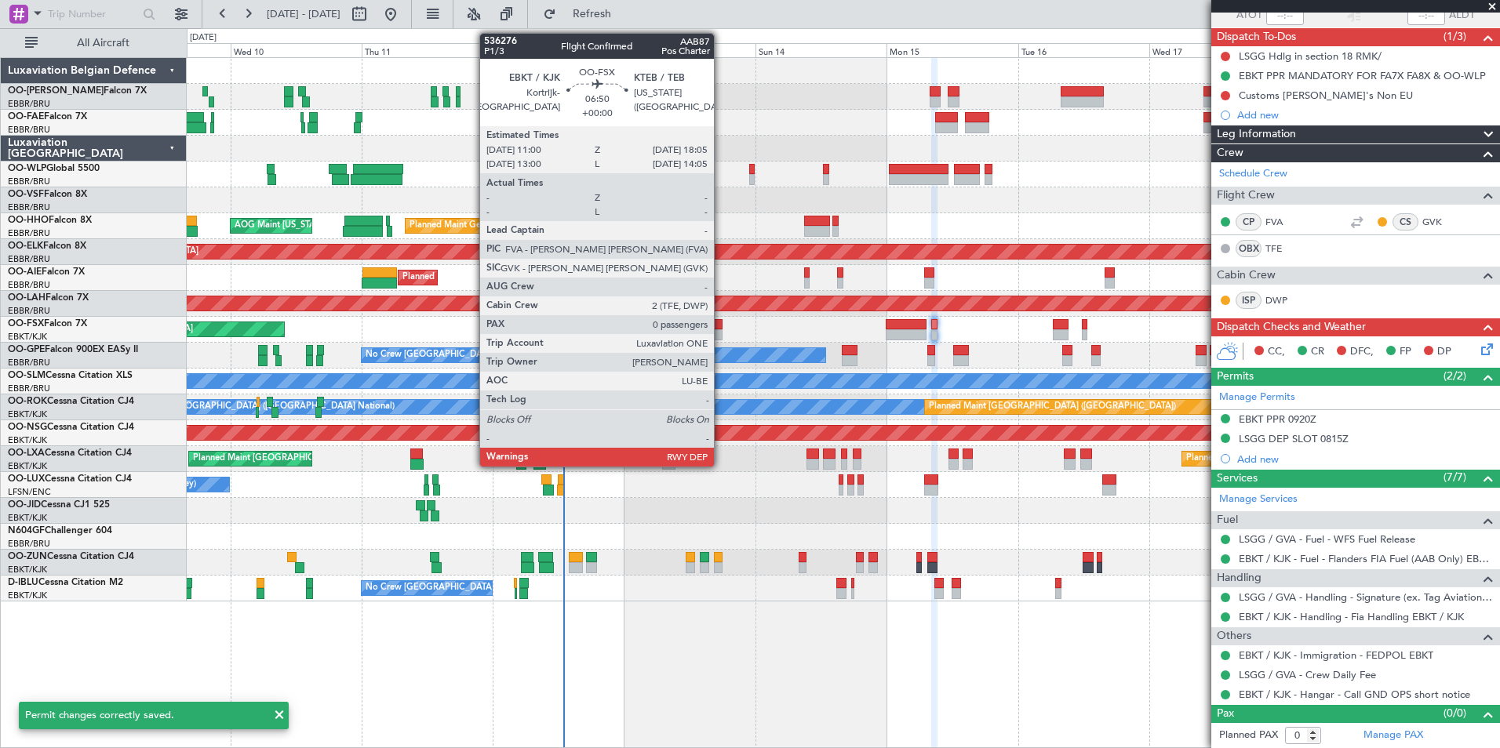
click at [721, 328] on div at bounding box center [702, 324] width 39 height 11
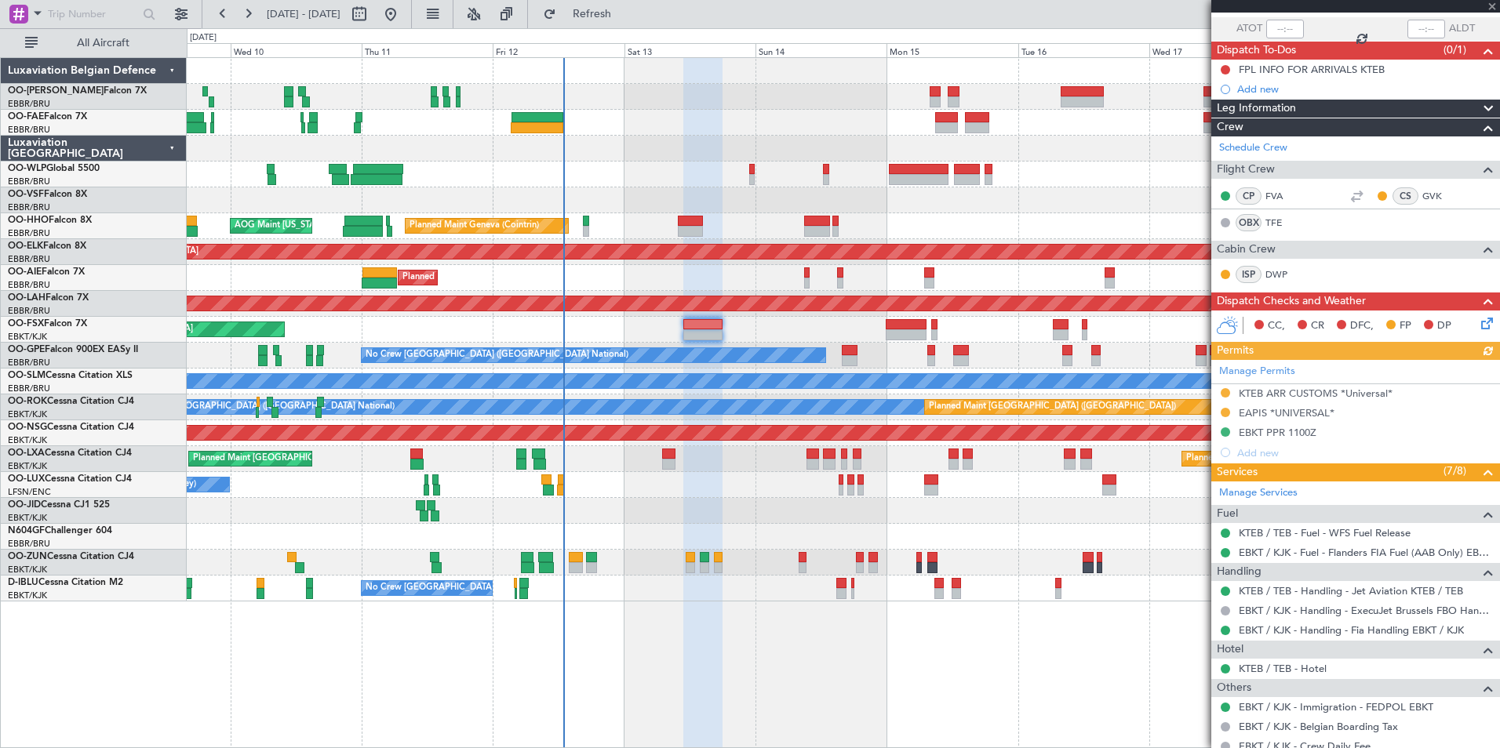
scroll to position [0, 0]
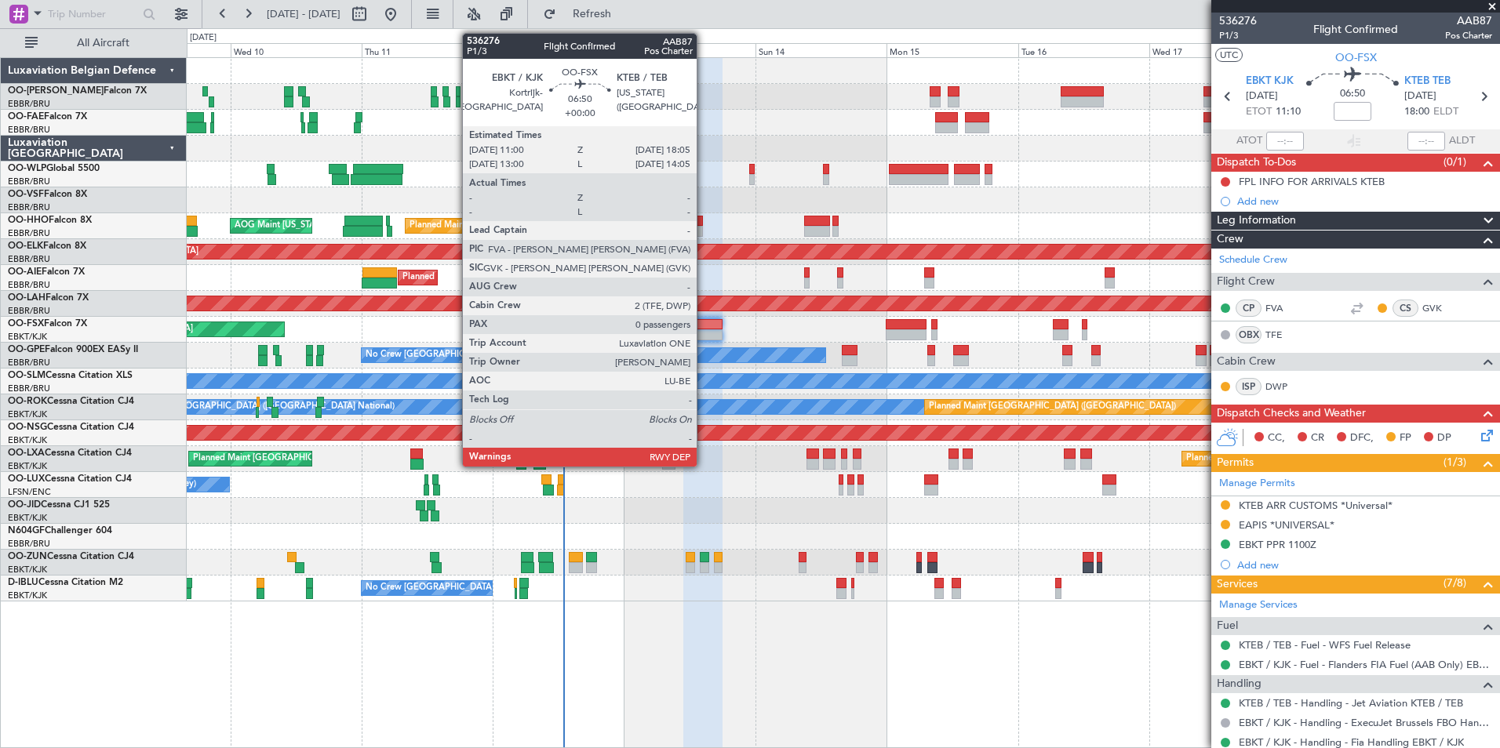
click at [704, 336] on div at bounding box center [702, 334] width 39 height 11
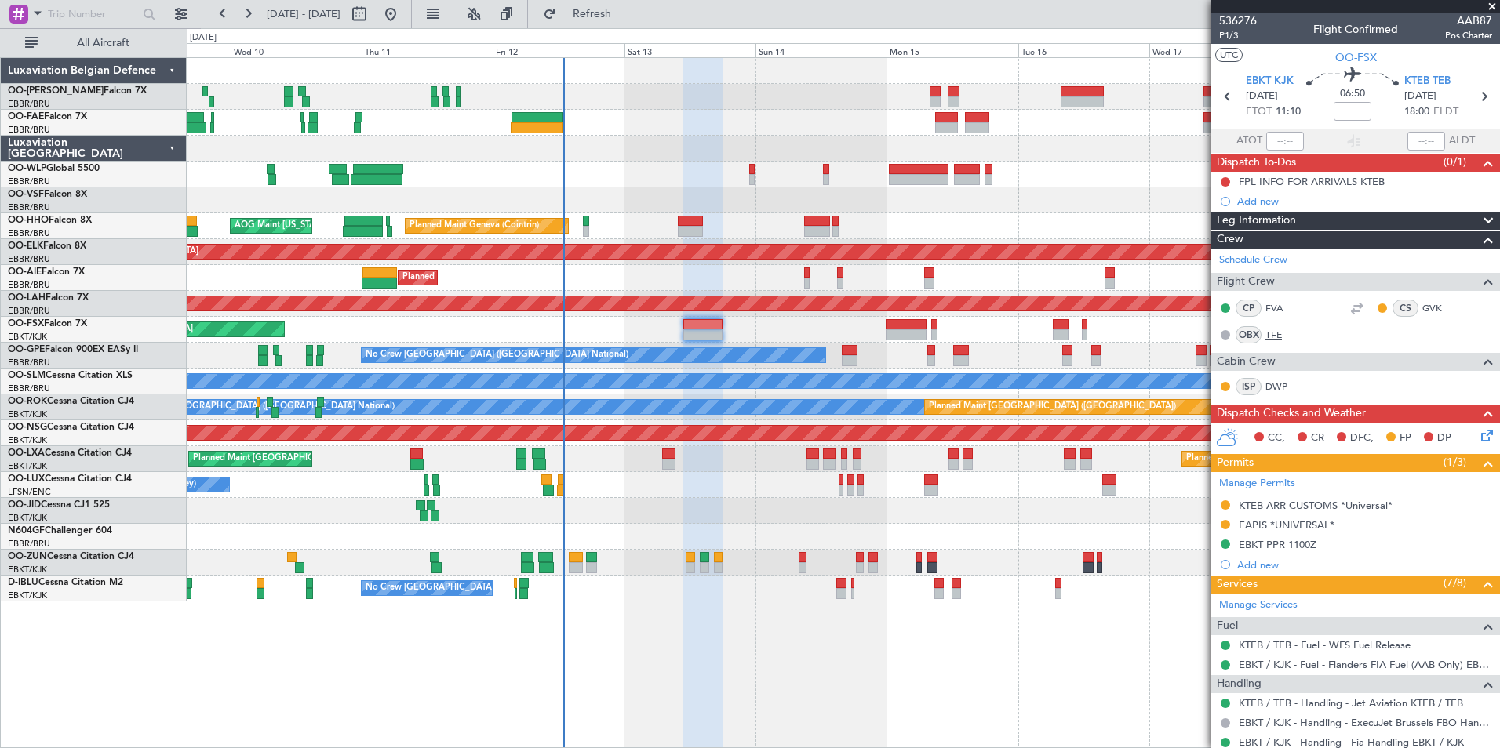
click at [1279, 330] on link "TFE" at bounding box center [1282, 335] width 35 height 14
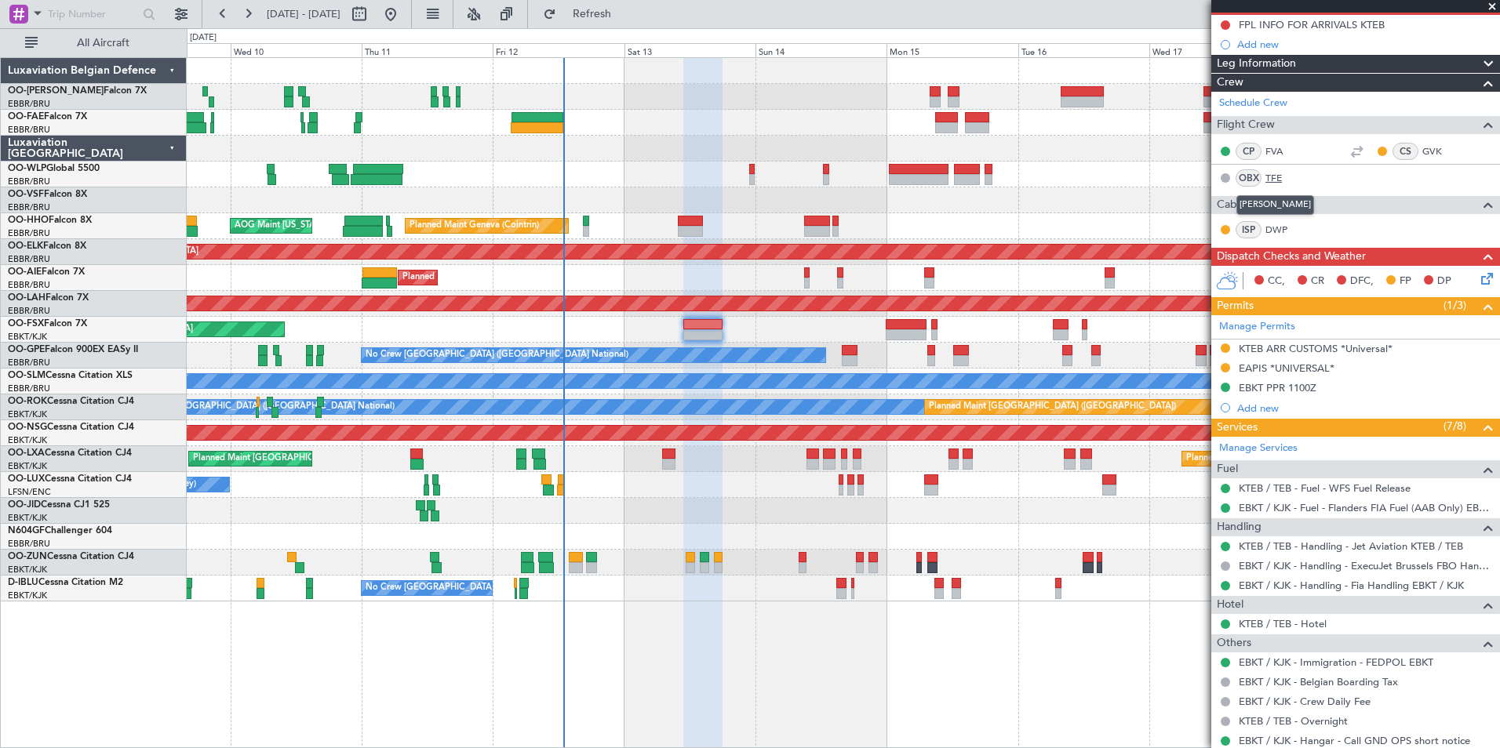
click at [1272, 180] on link "TFE" at bounding box center [1282, 178] width 35 height 14
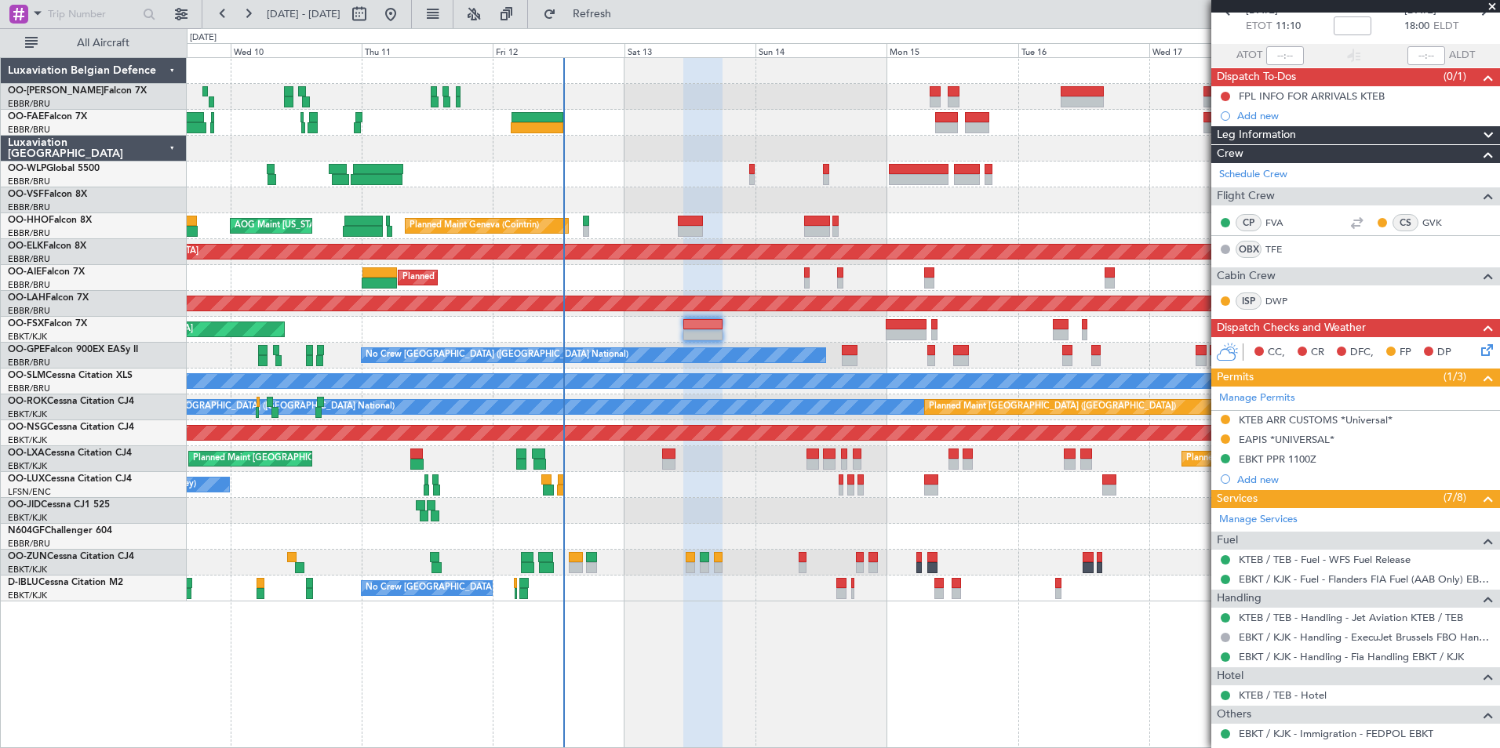
scroll to position [0, 0]
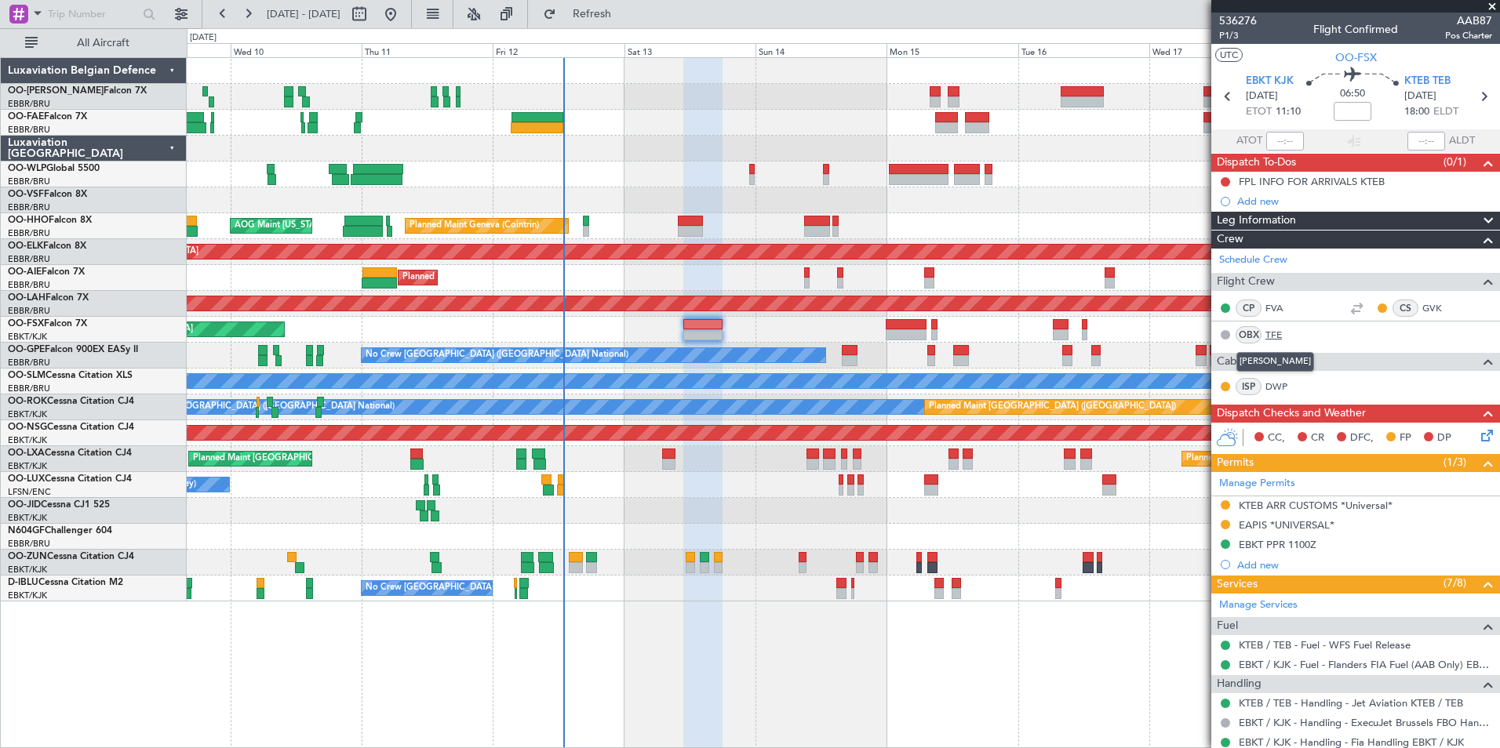
click at [1266, 335] on link "TFE" at bounding box center [1282, 335] width 35 height 14
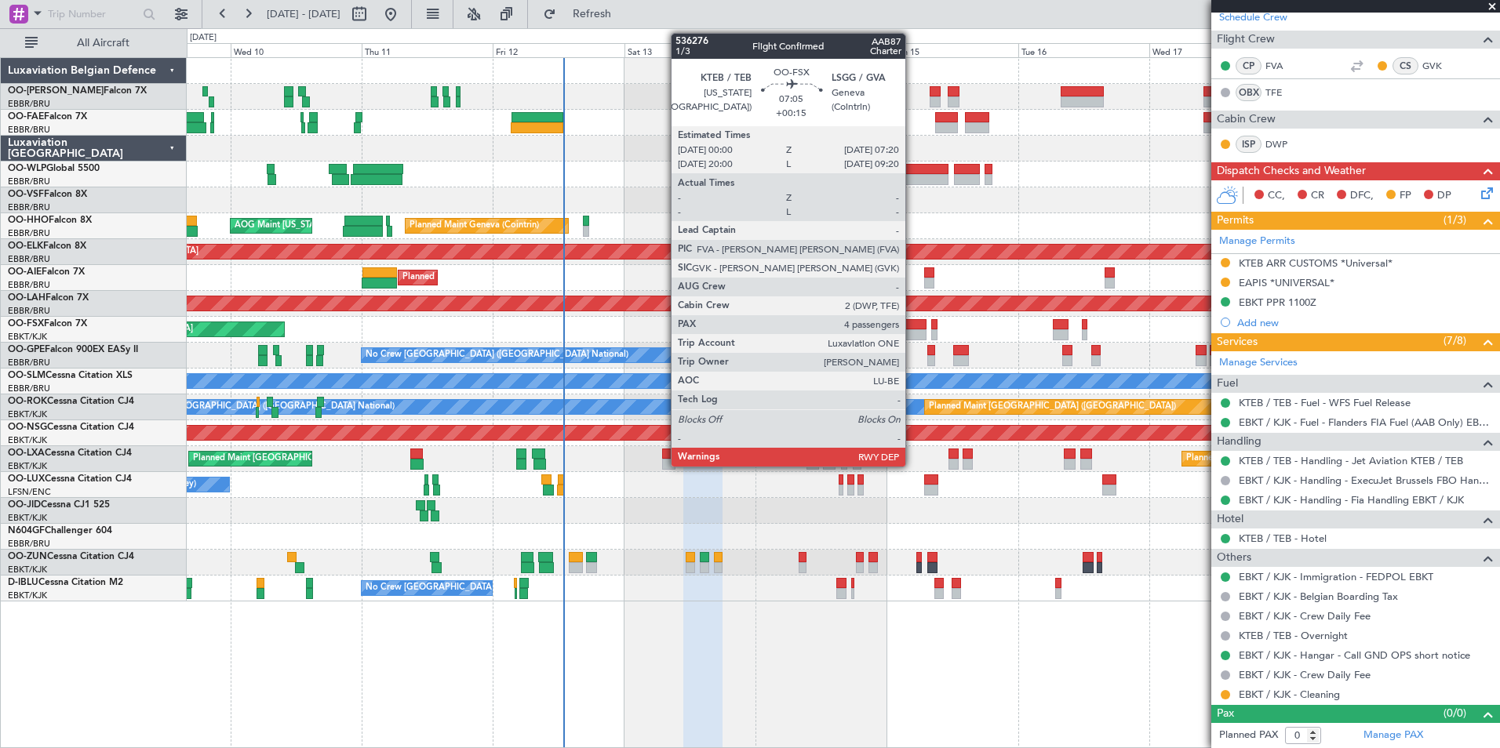
click at [912, 324] on div at bounding box center [906, 324] width 41 height 11
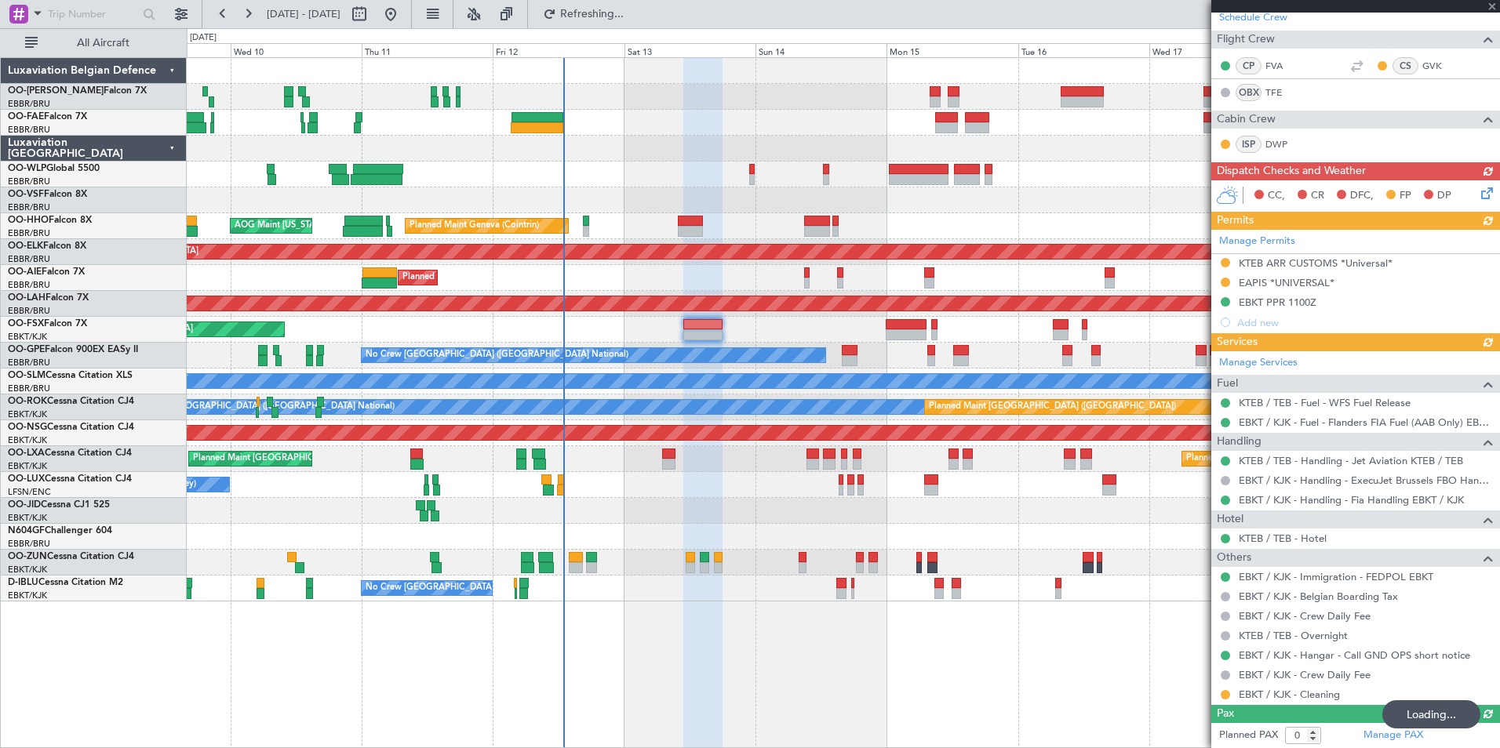
type input "+00:15"
type input "4"
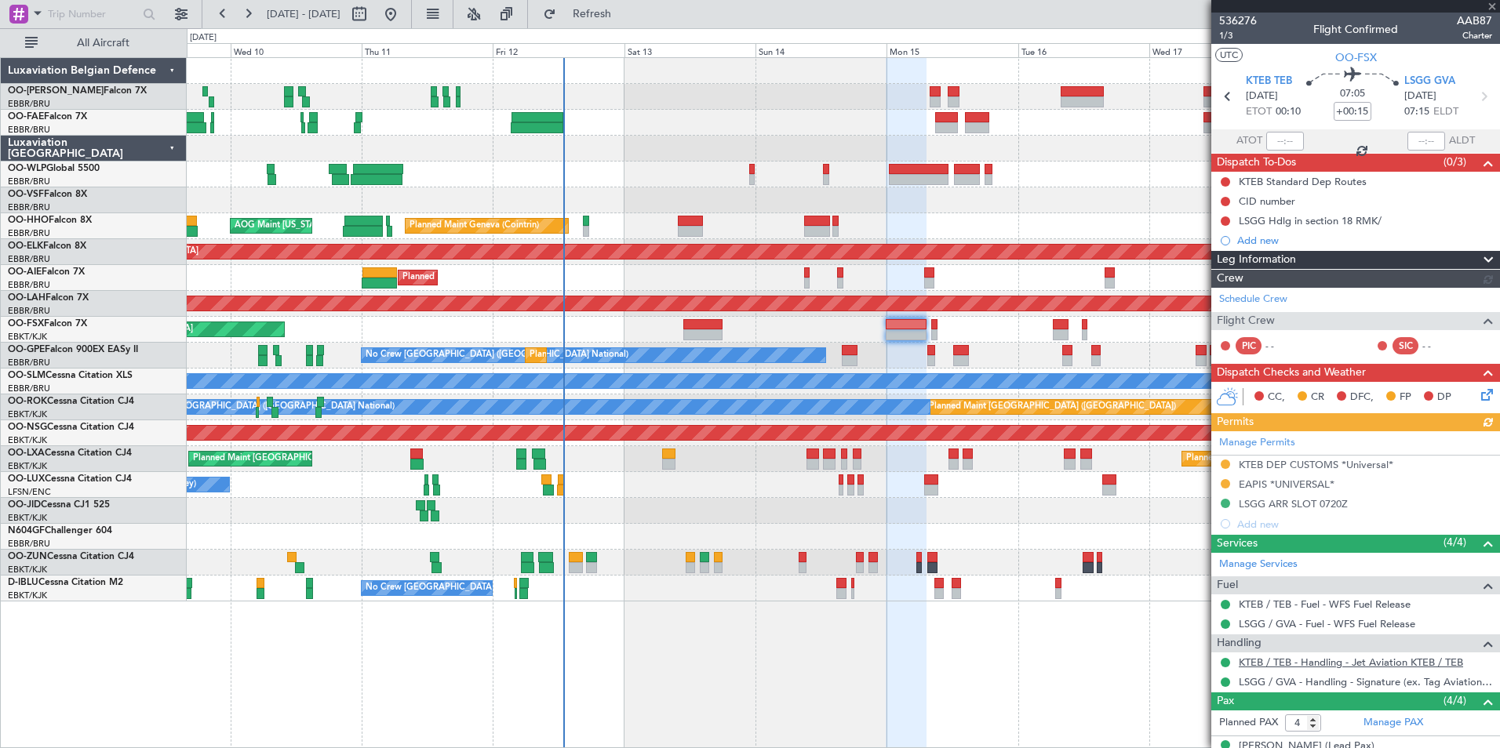
scroll to position [207, 0]
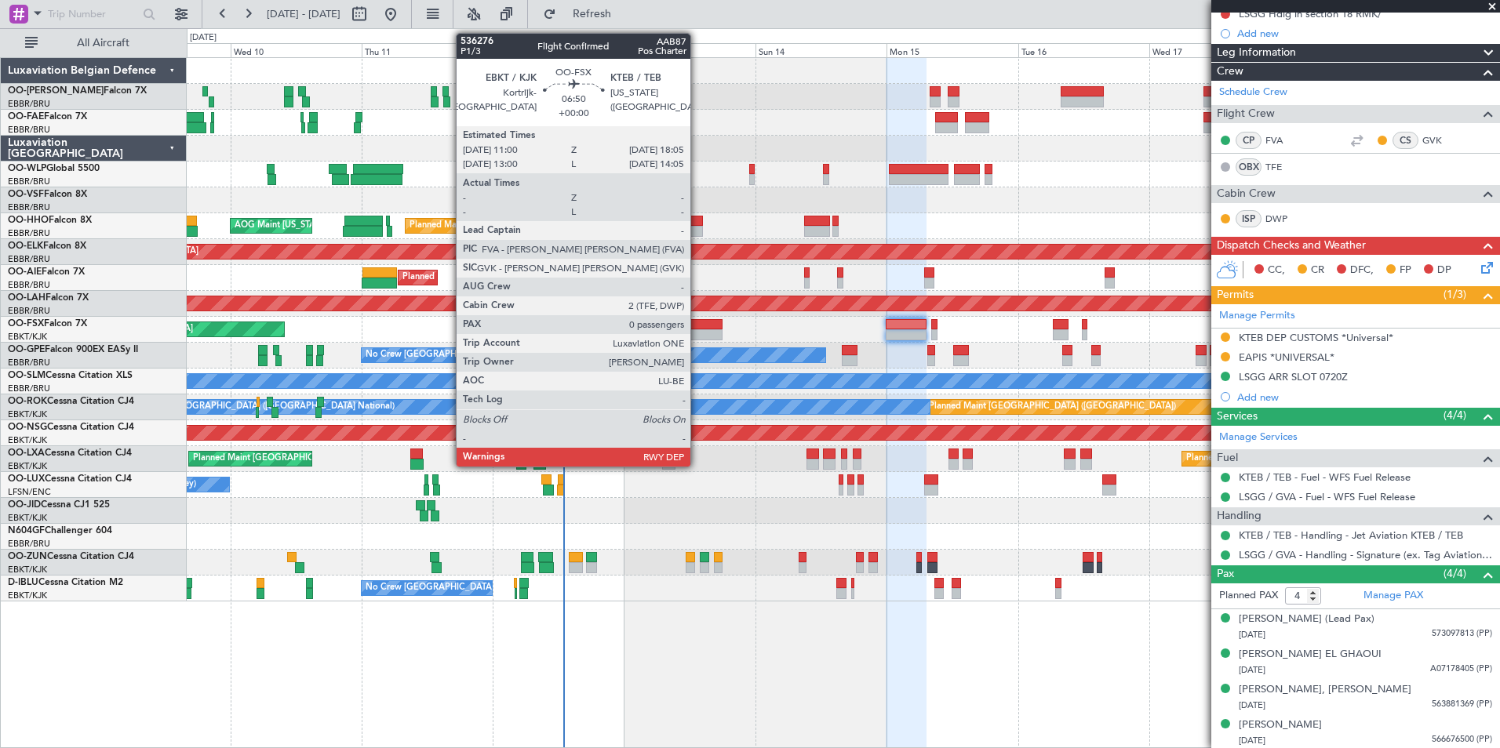
click at [697, 329] on div at bounding box center [702, 334] width 39 height 11
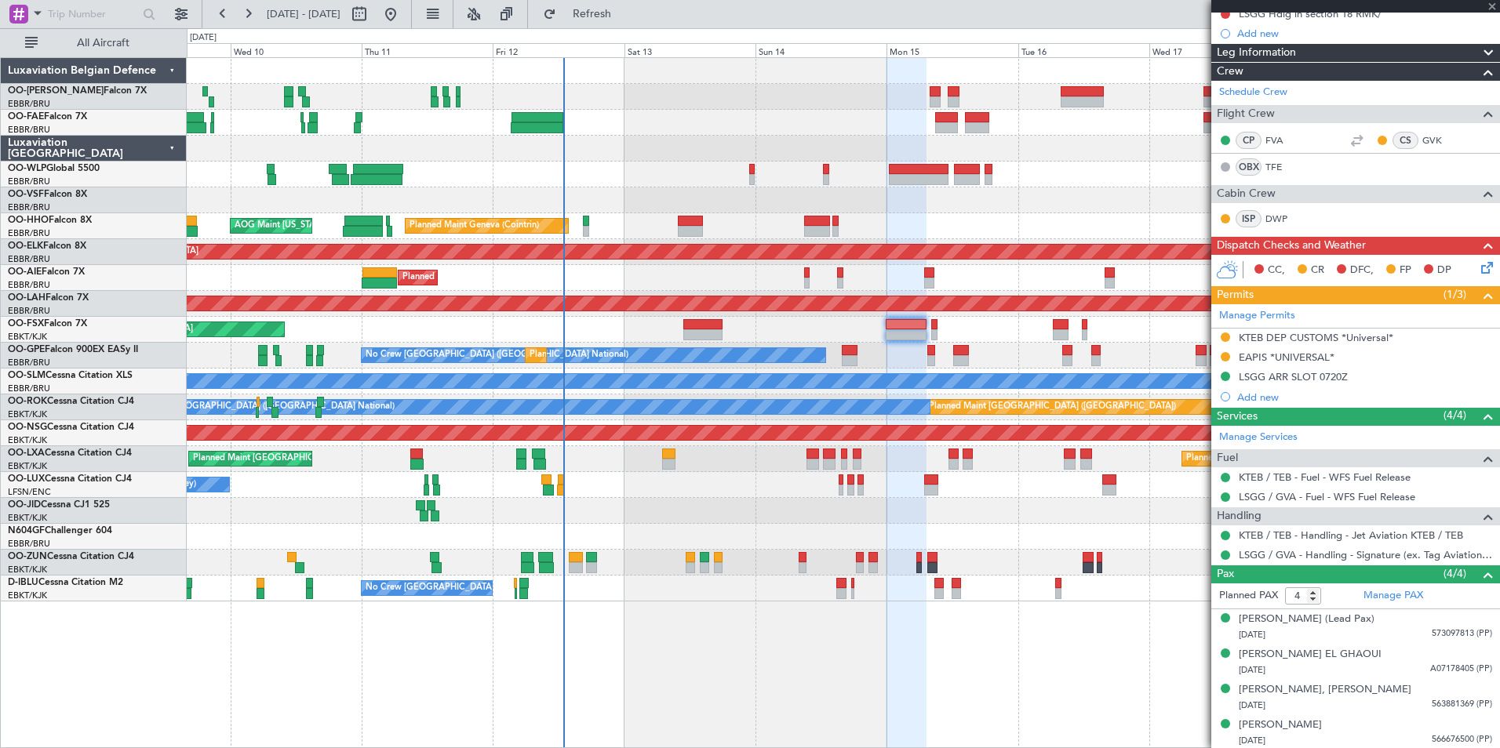
type input "0"
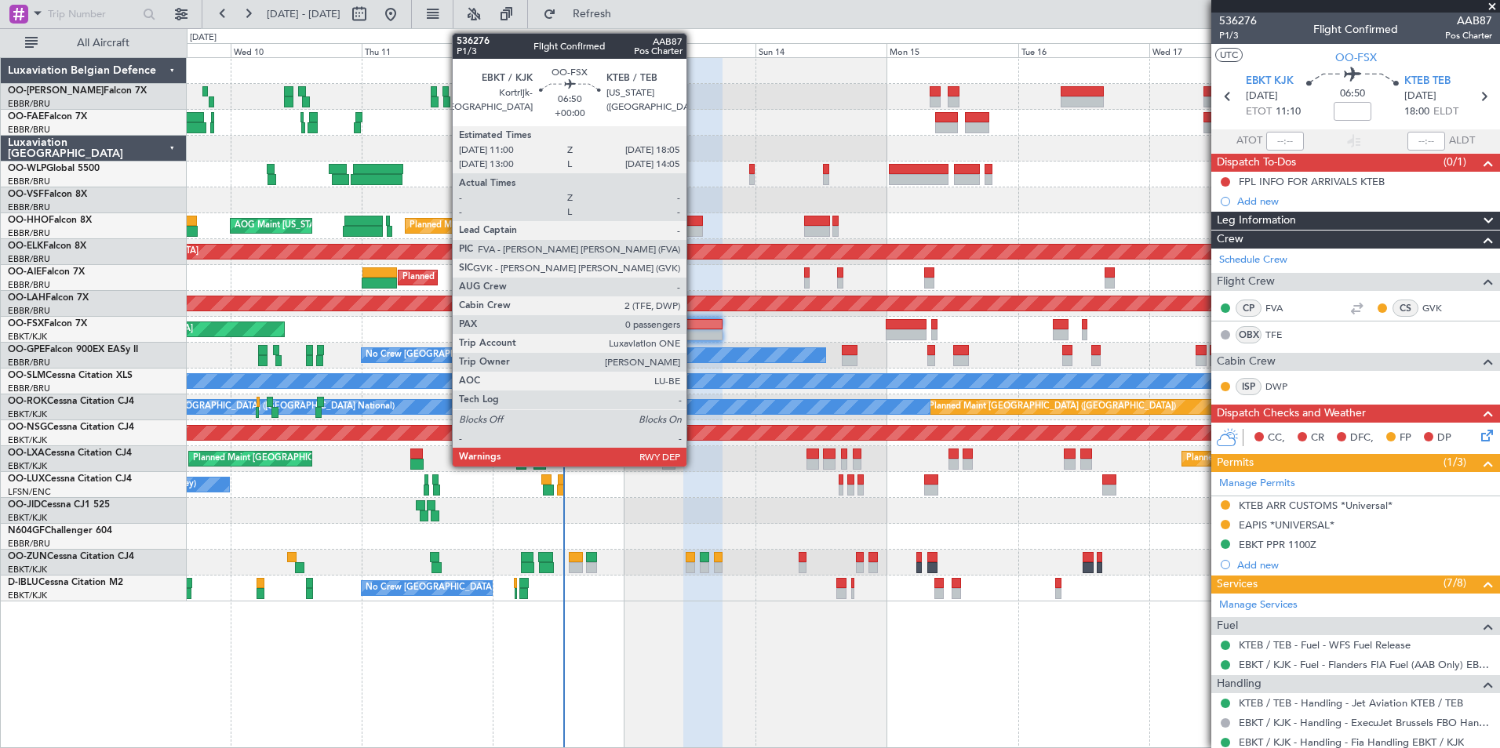
click at [693, 328] on div at bounding box center [702, 324] width 39 height 11
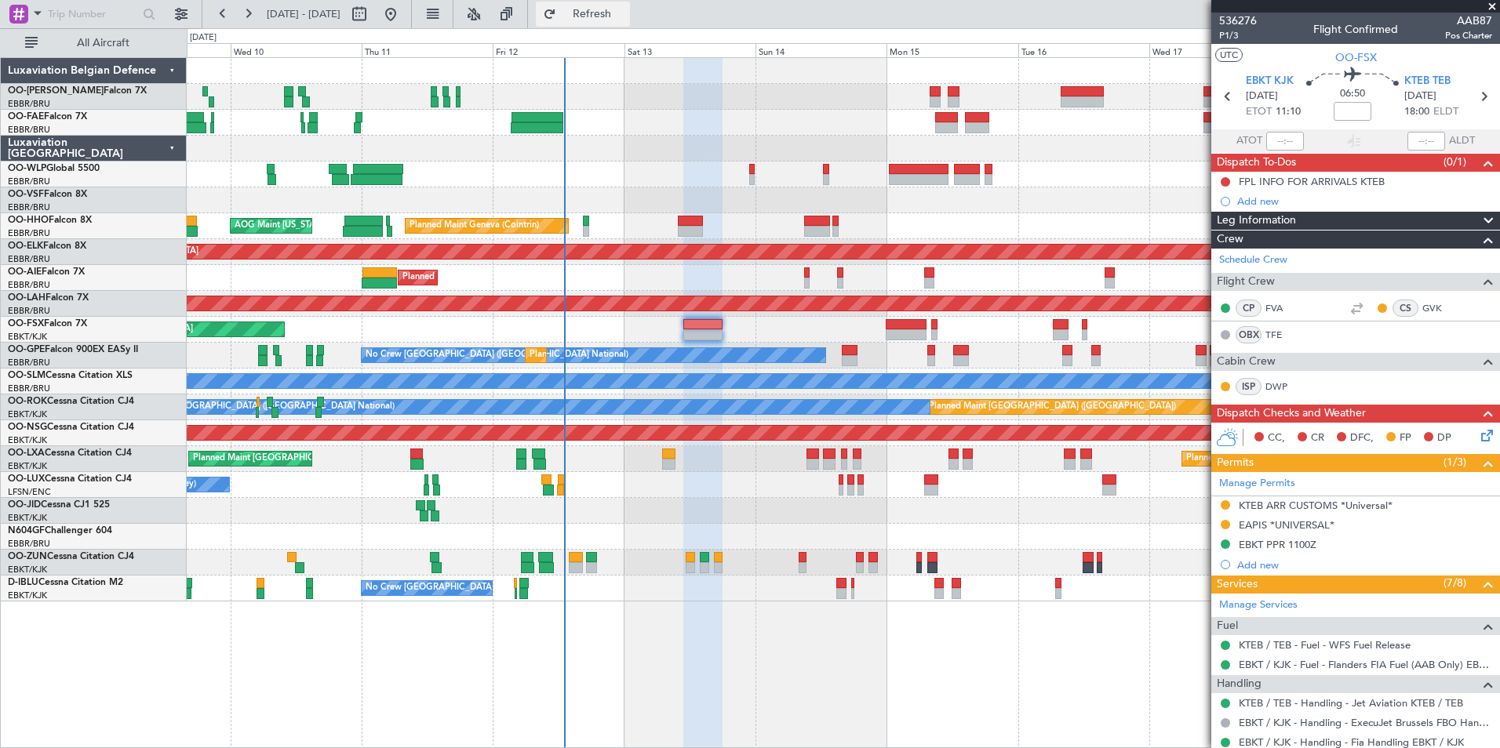
click at [625, 16] on span "Refresh" at bounding box center [592, 14] width 66 height 11
click at [1273, 328] on link "TFE" at bounding box center [1282, 335] width 35 height 14
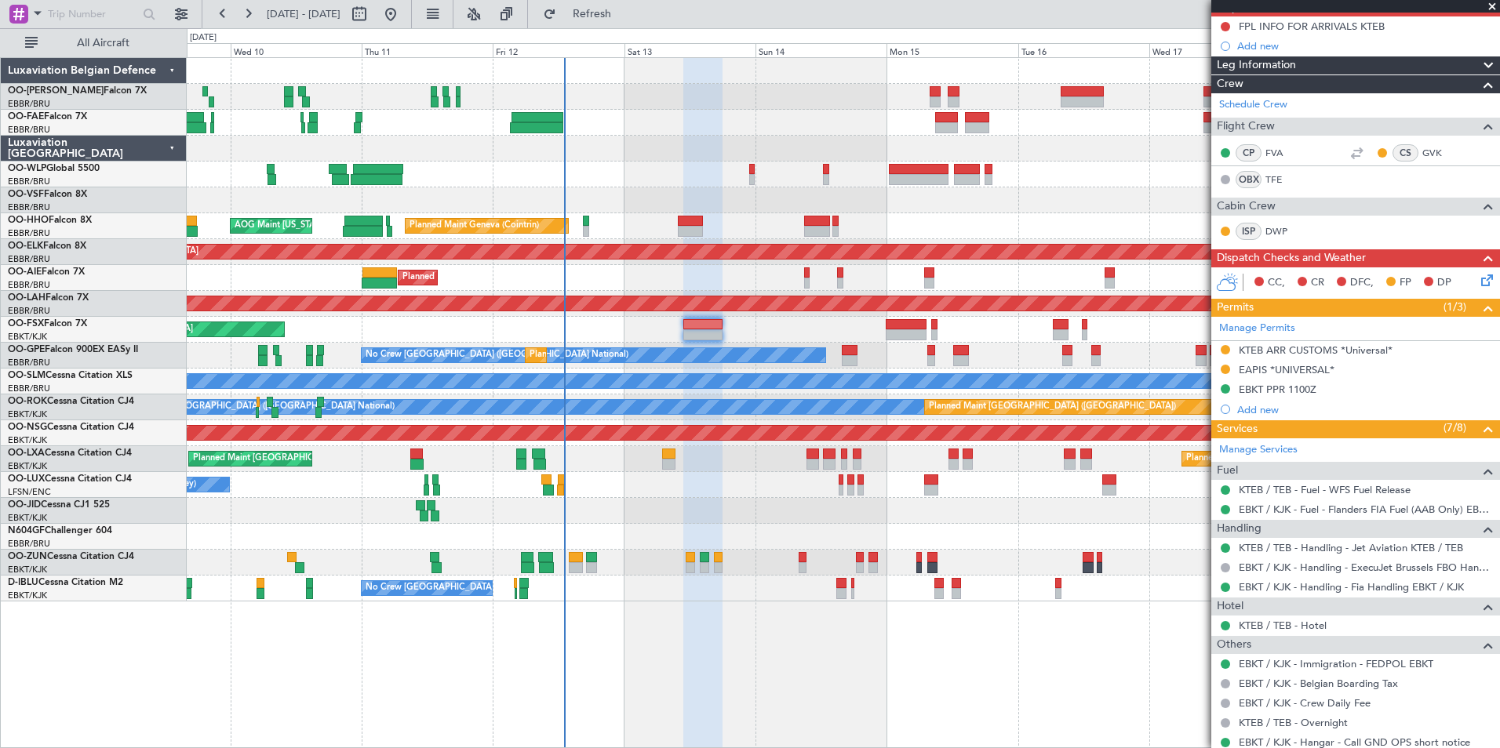
scroll to position [157, 0]
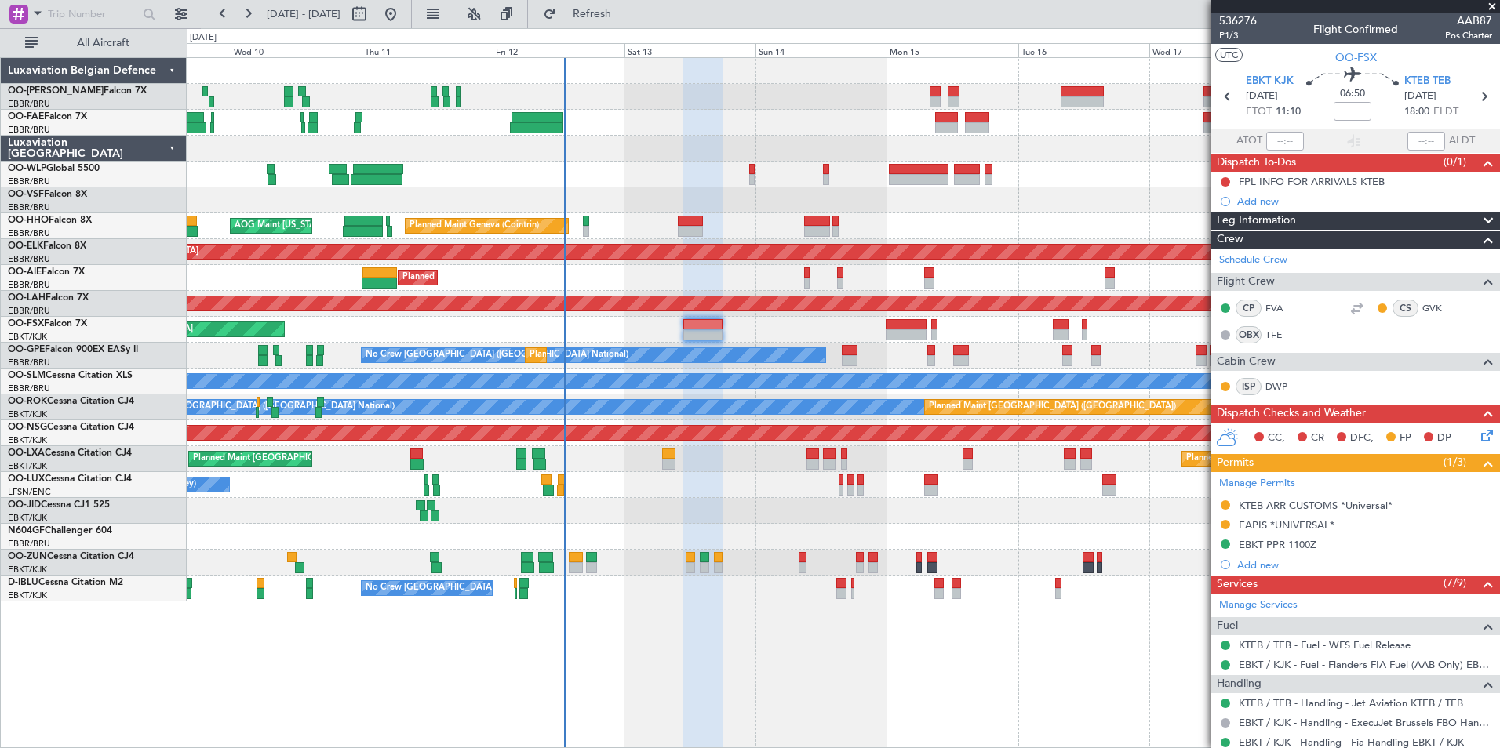
scroll to position [157, 0]
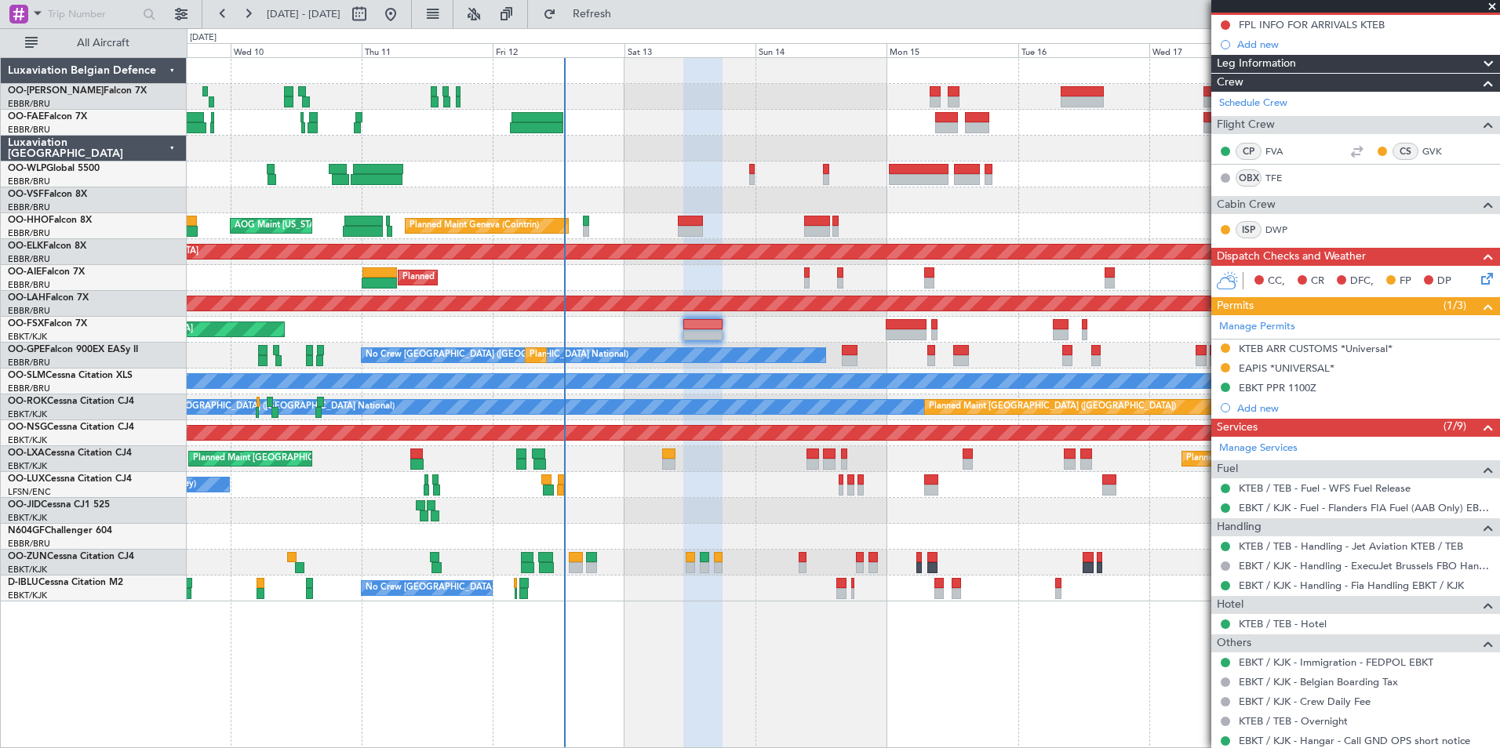
click at [639, 29] on div "0 0 Tue 9 Wed 10 Thu 11 Fri 12 Sat 13 Sun 14 [DATE] Tue 16 Wed 17 Thu 18 Fri 19" at bounding box center [843, 43] width 1312 height 28
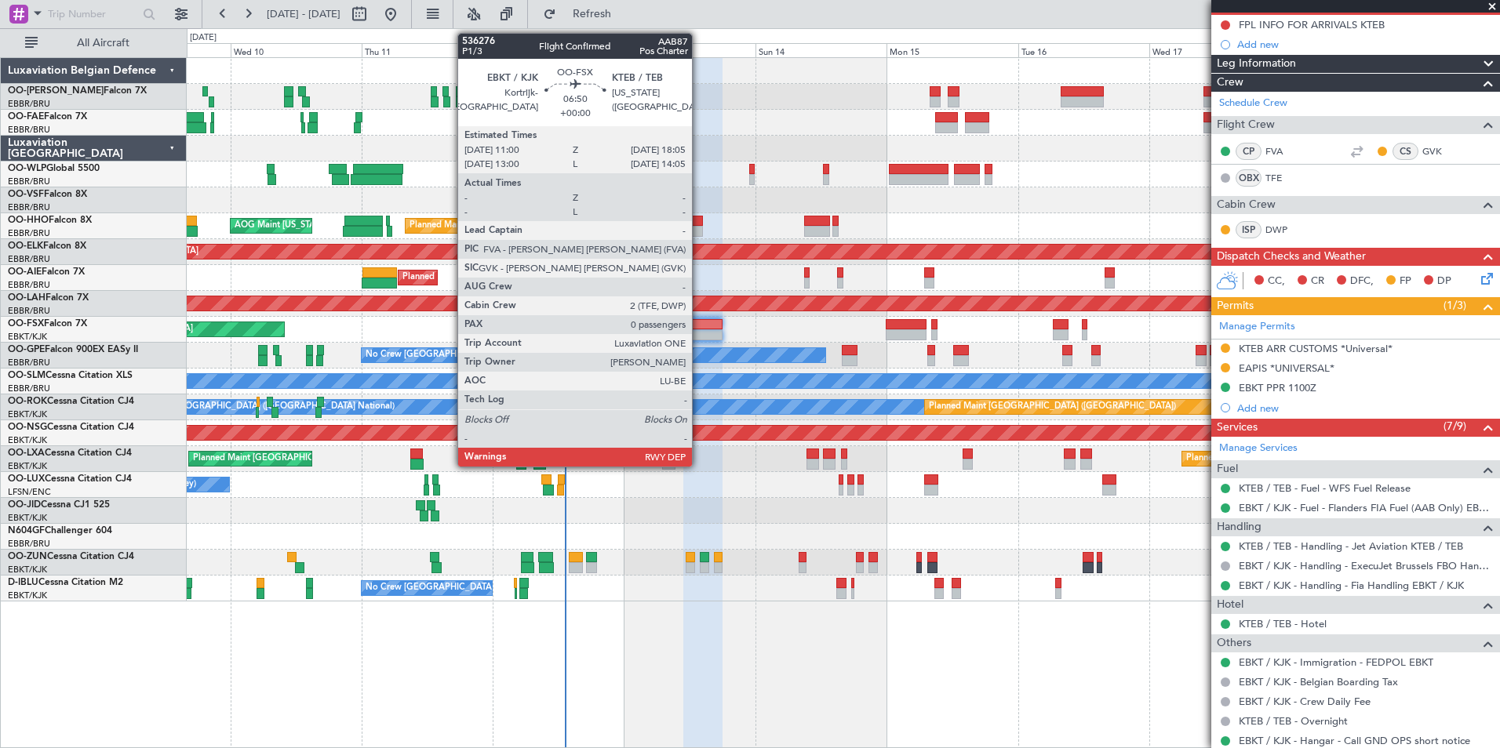
click at [699, 321] on div at bounding box center [702, 324] width 39 height 11
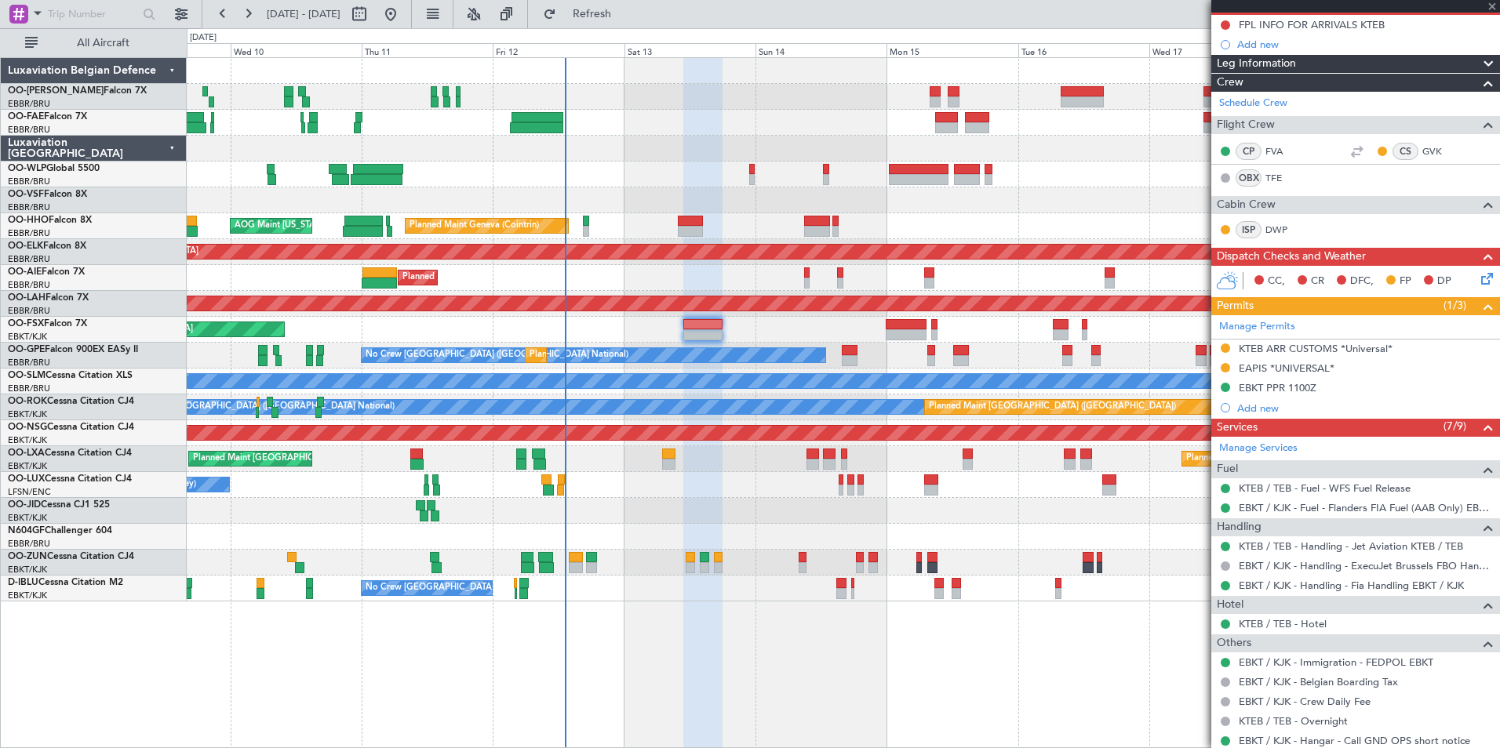
scroll to position [0, 0]
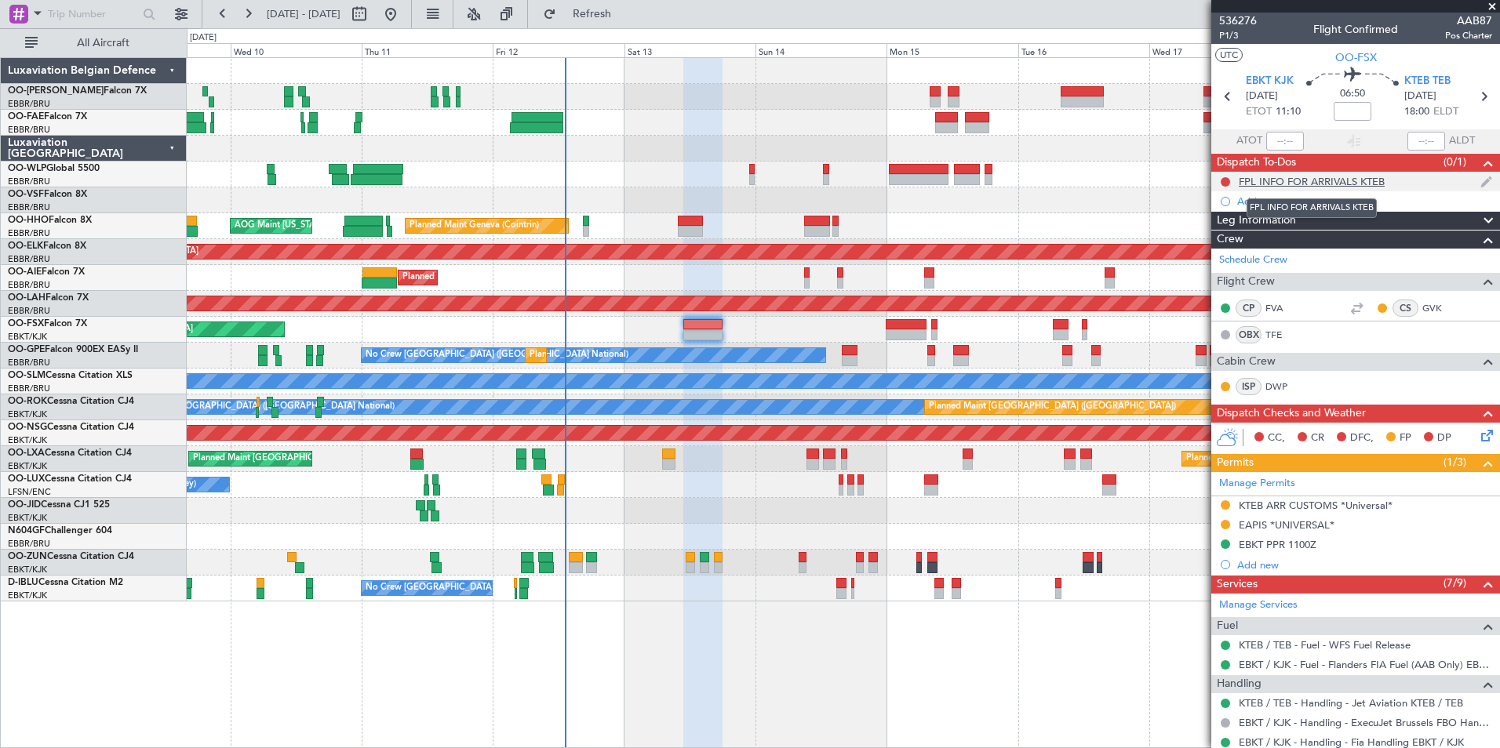
click at [1336, 177] on div "FPL INFO FOR ARRIVALS KTEB" at bounding box center [1312, 181] width 146 height 13
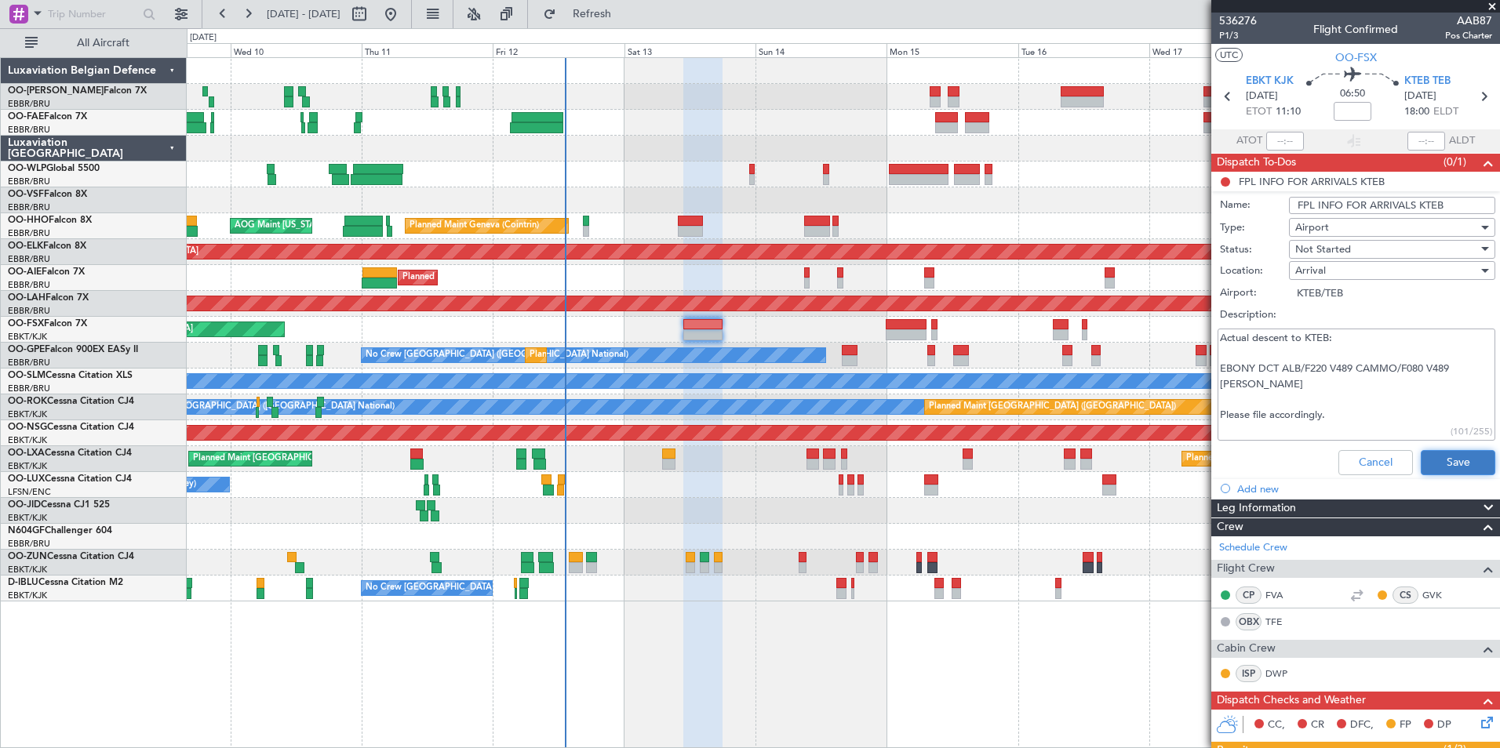
click at [1443, 468] on button "Save" at bounding box center [1458, 462] width 75 height 25
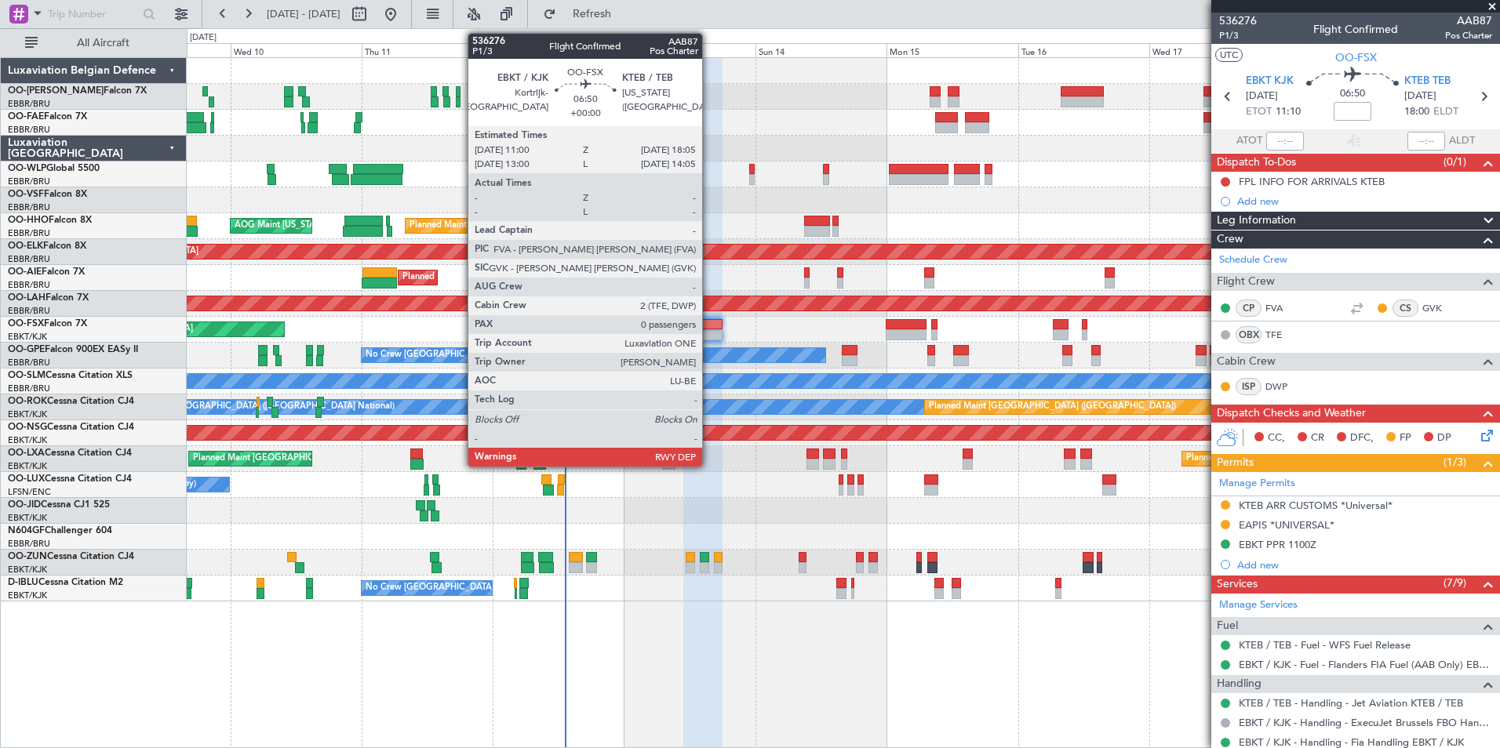
click at [709, 329] on div at bounding box center [702, 324] width 39 height 11
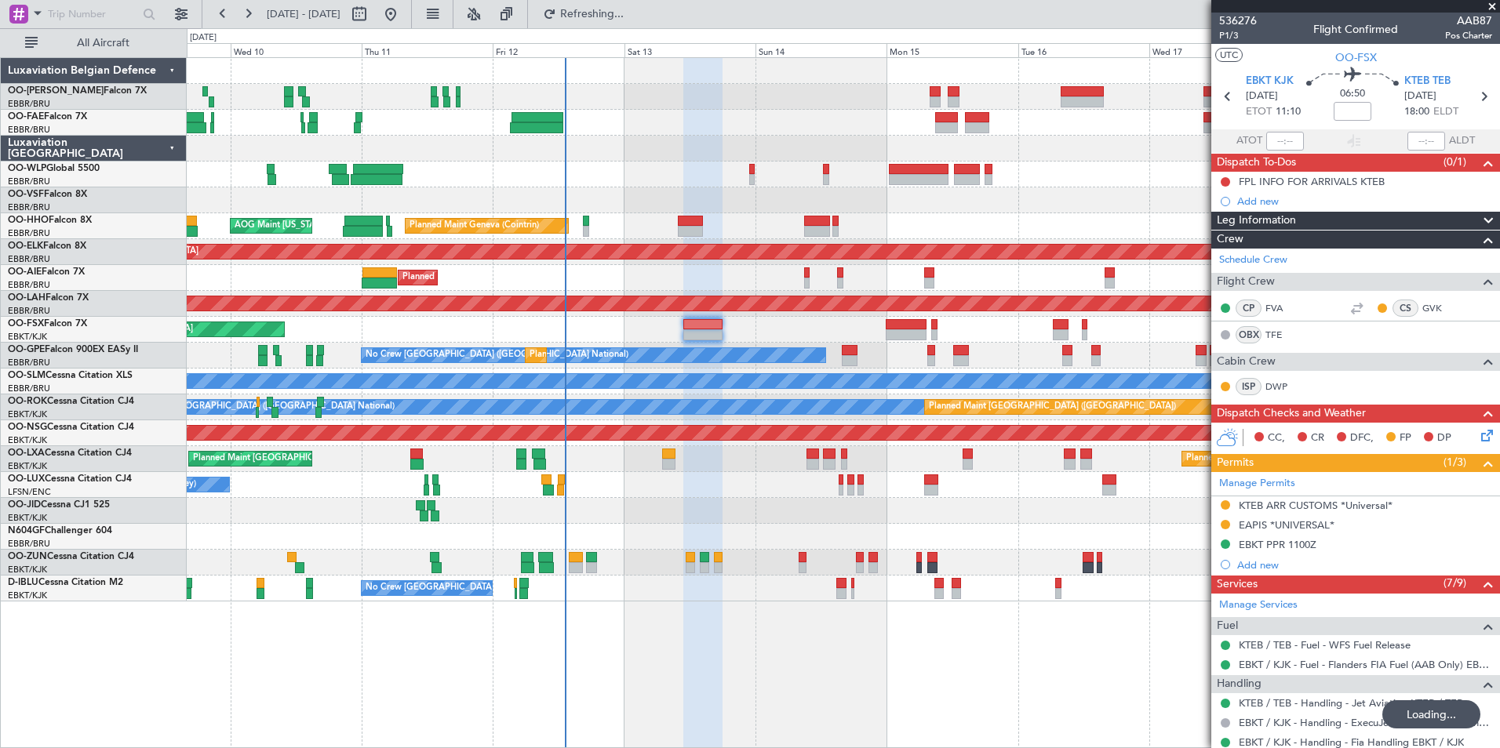
click at [630, 25] on button "Refreshing..." at bounding box center [583, 14] width 94 height 25
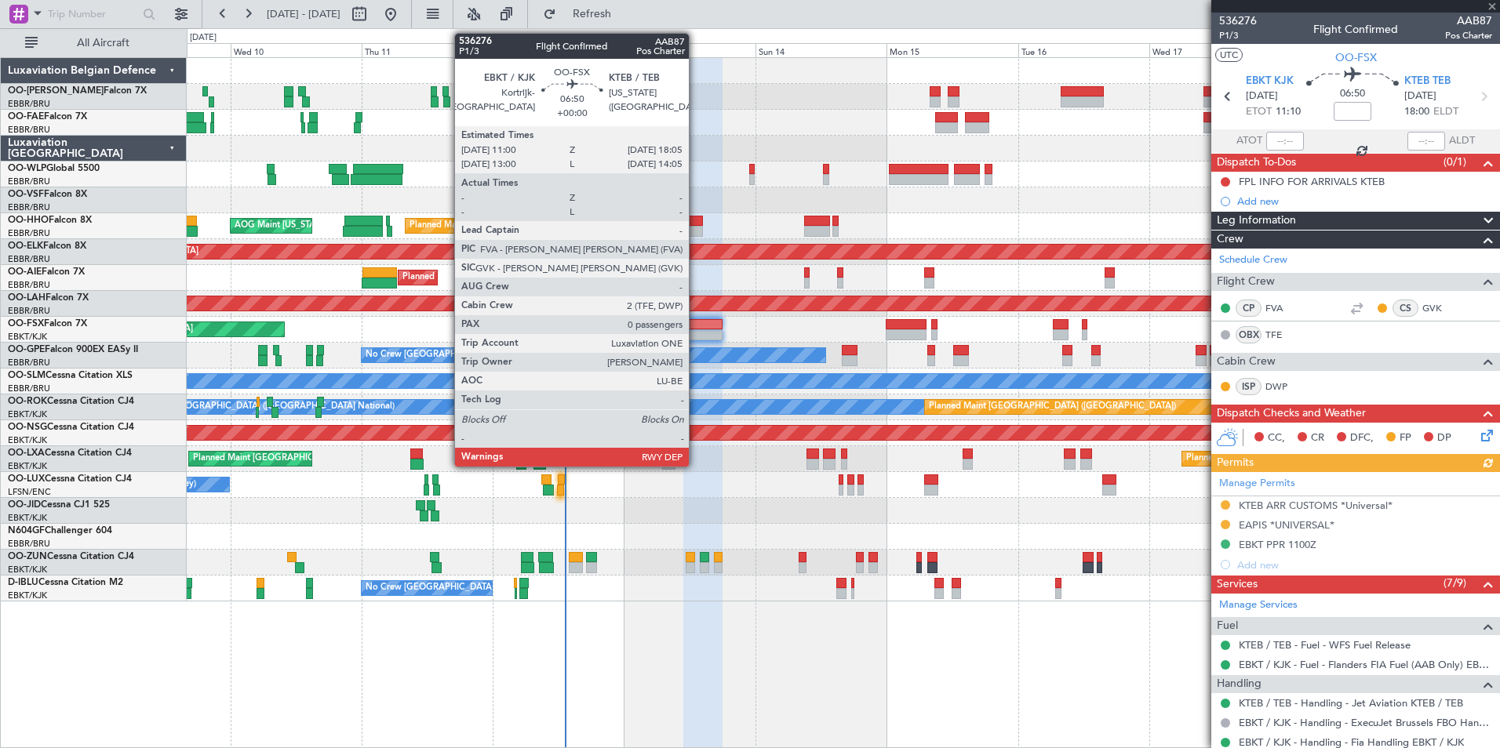
click at [696, 320] on div at bounding box center [702, 324] width 39 height 11
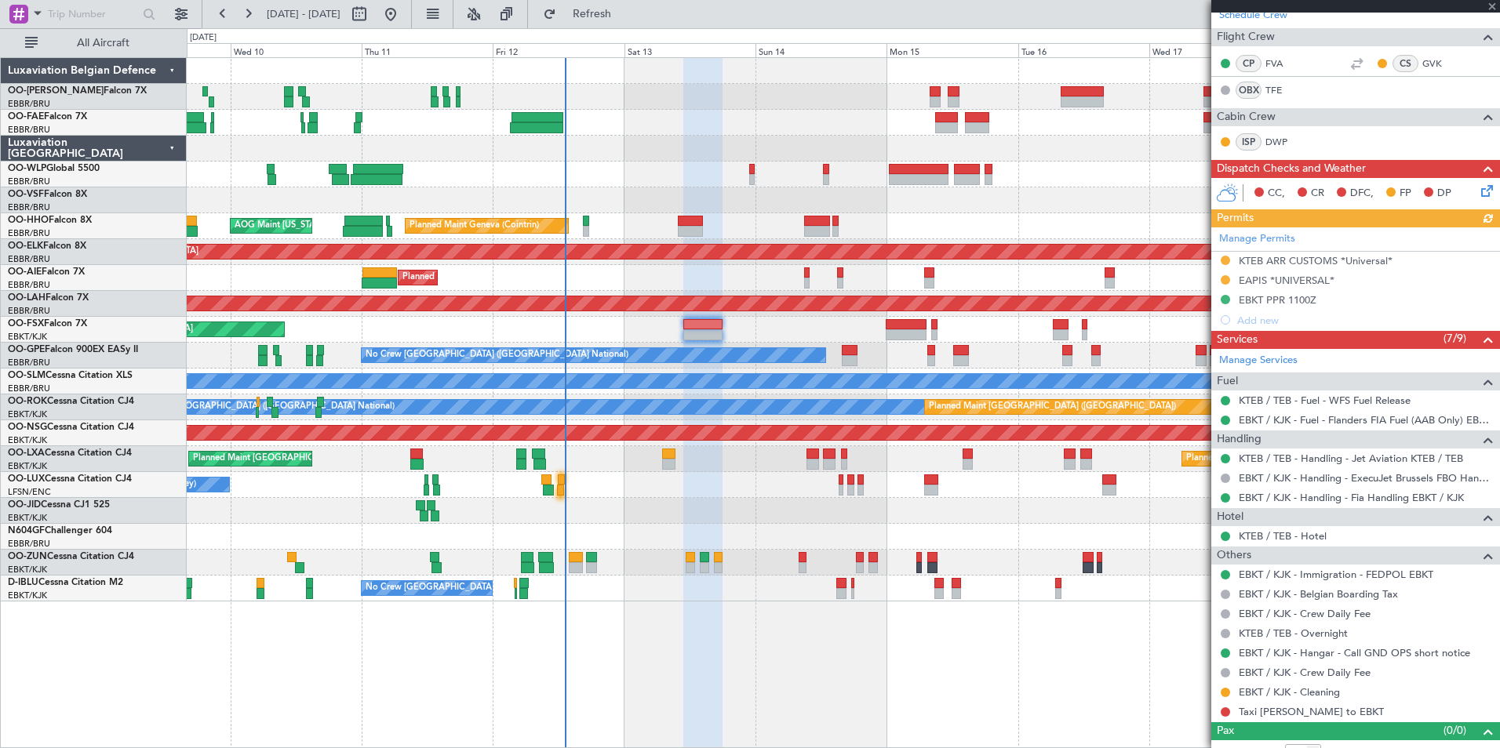
scroll to position [262, 0]
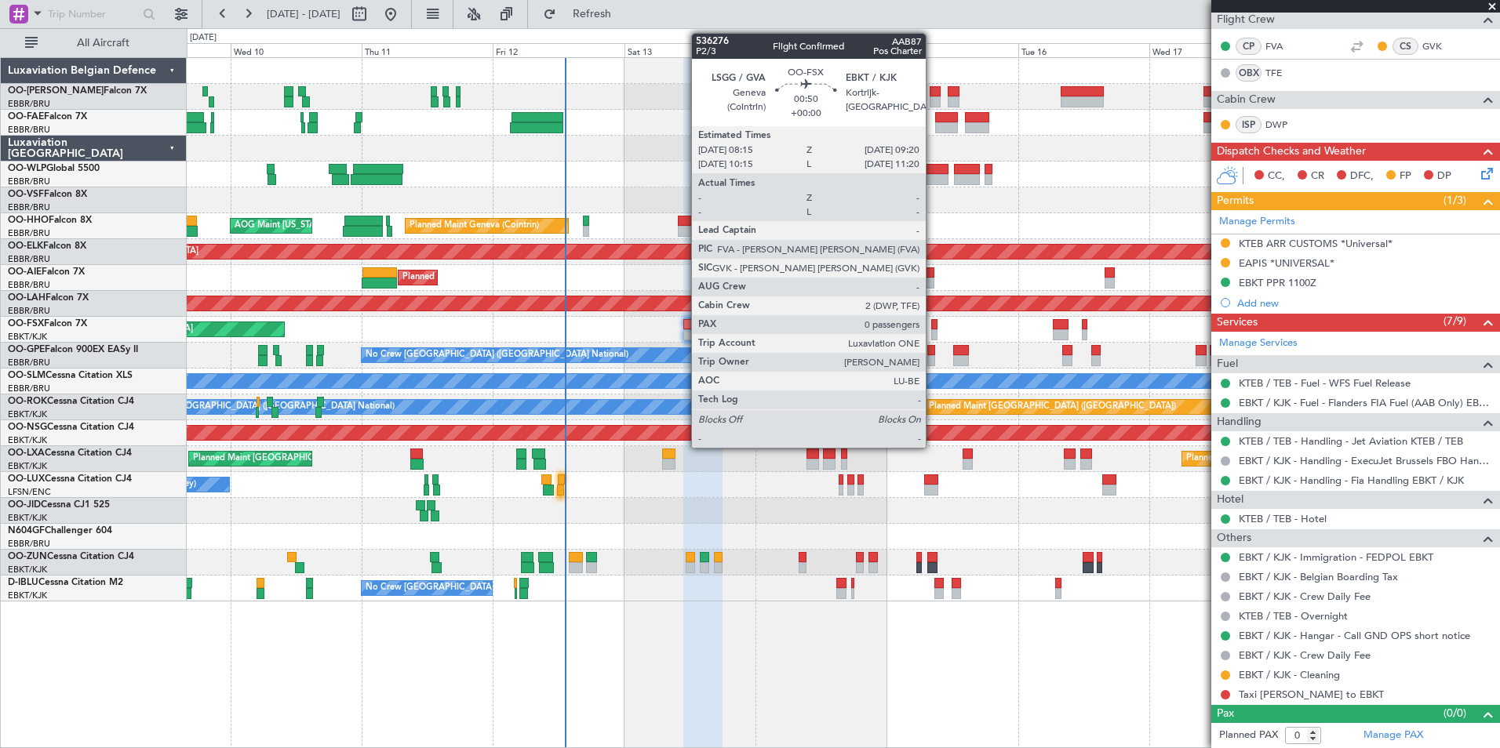
click at [933, 320] on div at bounding box center [934, 324] width 6 height 11
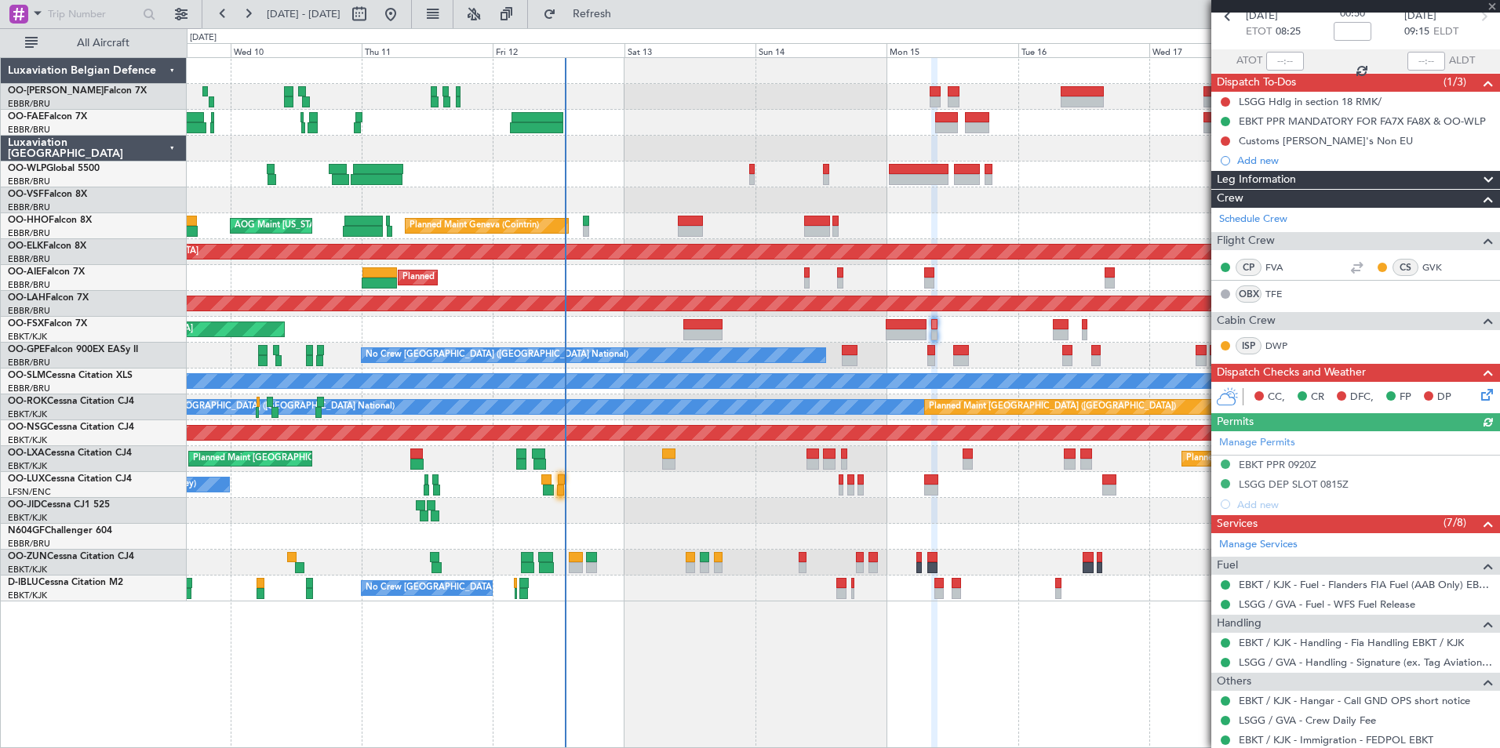
scroll to position [145, 0]
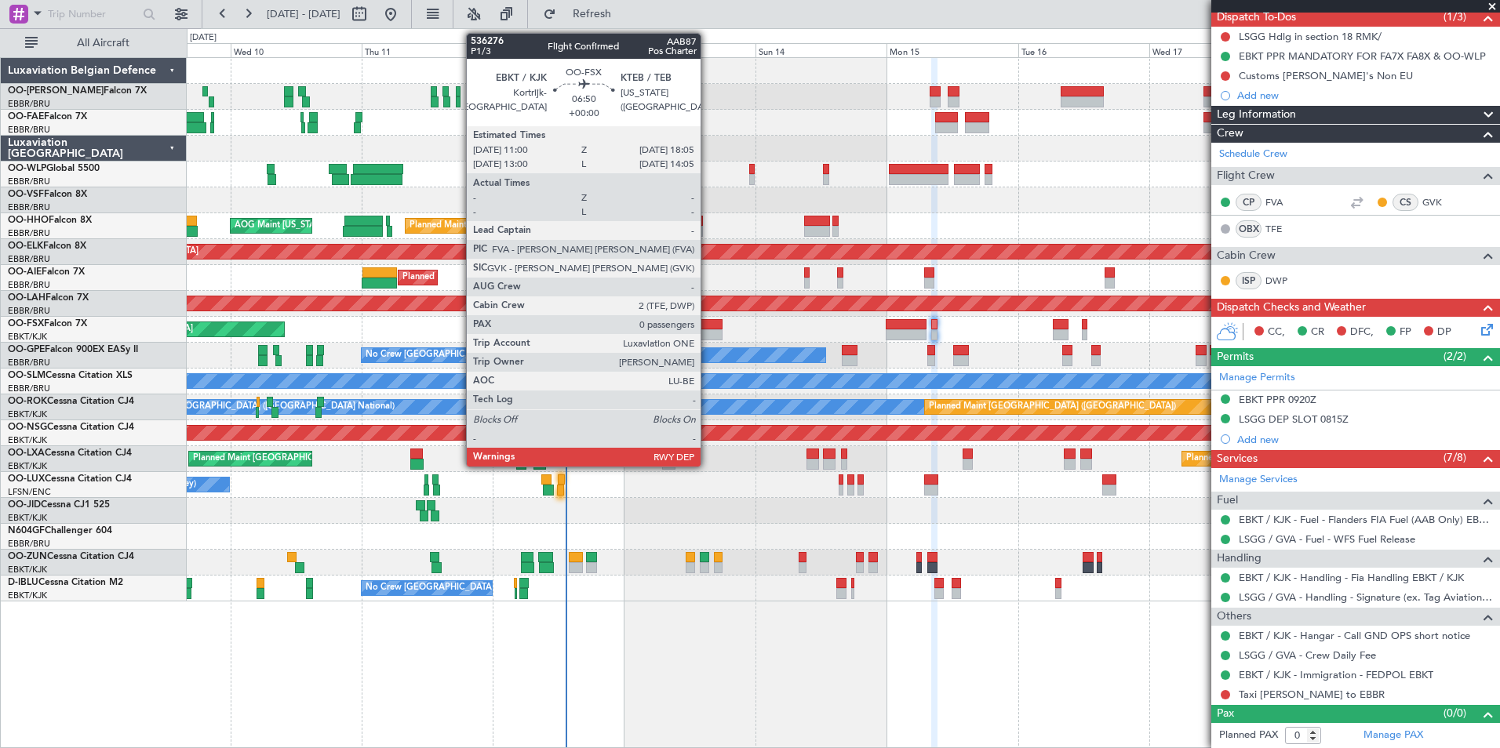
click at [708, 319] on div at bounding box center [702, 324] width 39 height 11
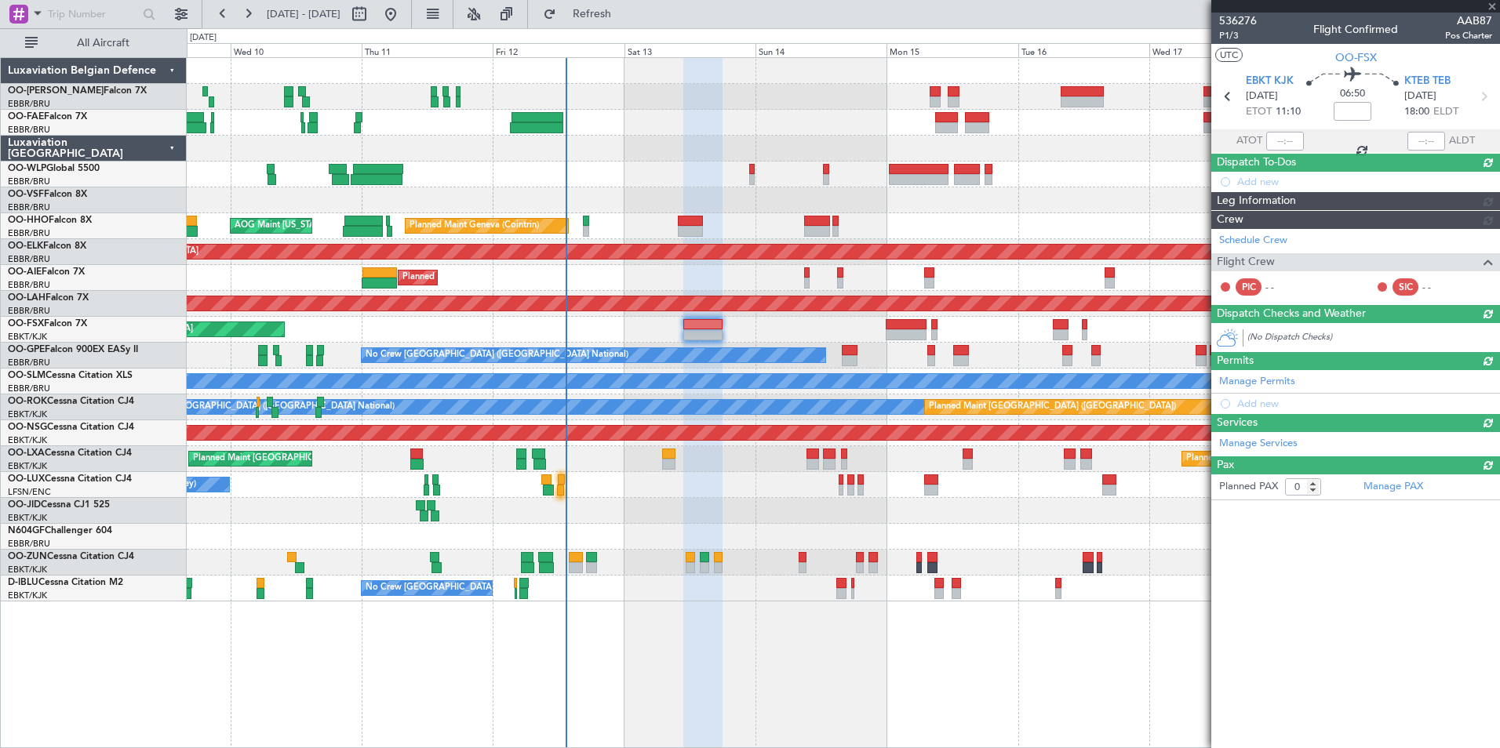
scroll to position [0, 0]
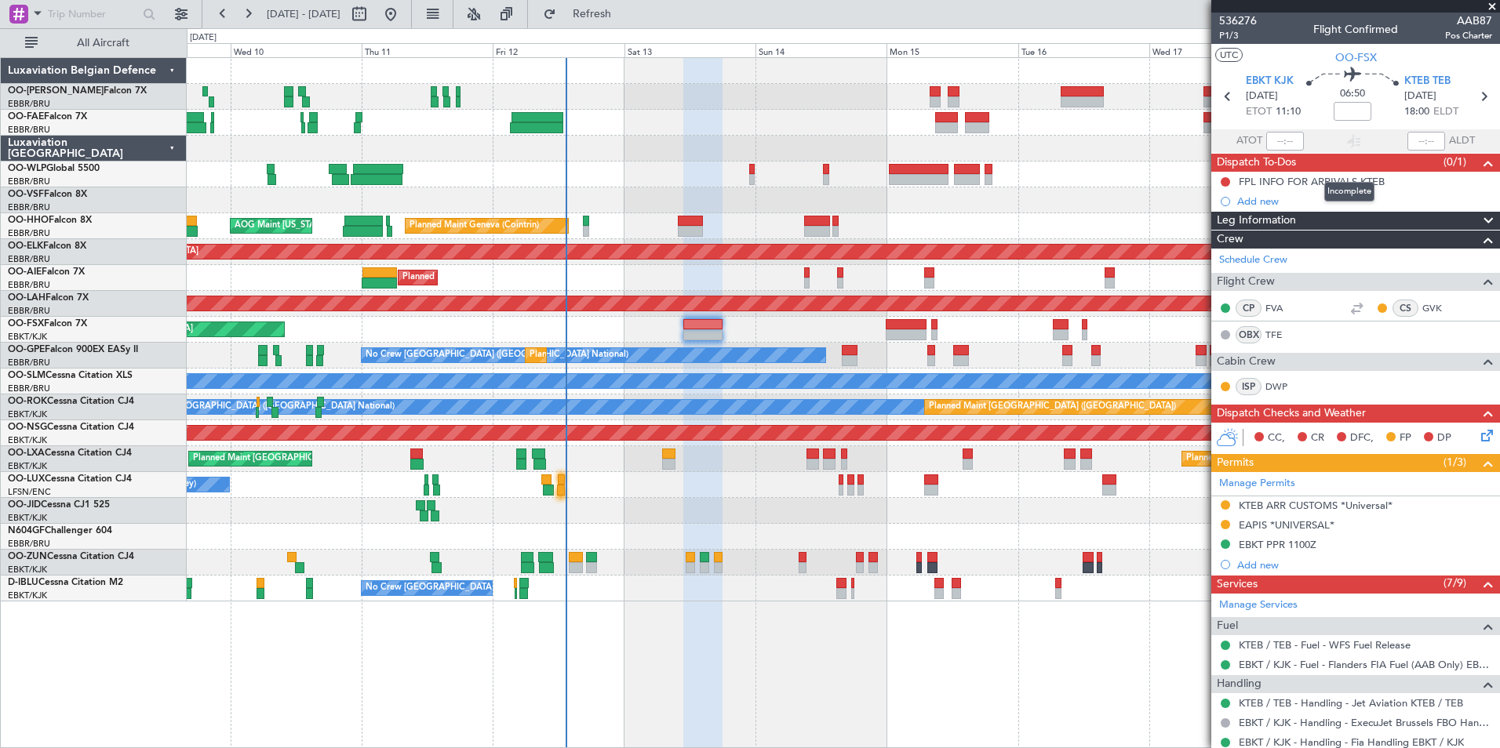
click at [1338, 179] on mat-tooltip-component "Incomplete" at bounding box center [1349, 192] width 72 height 42
click at [1279, 176] on div "FPL INFO FOR ARRIVALS KTEB" at bounding box center [1312, 181] width 146 height 13
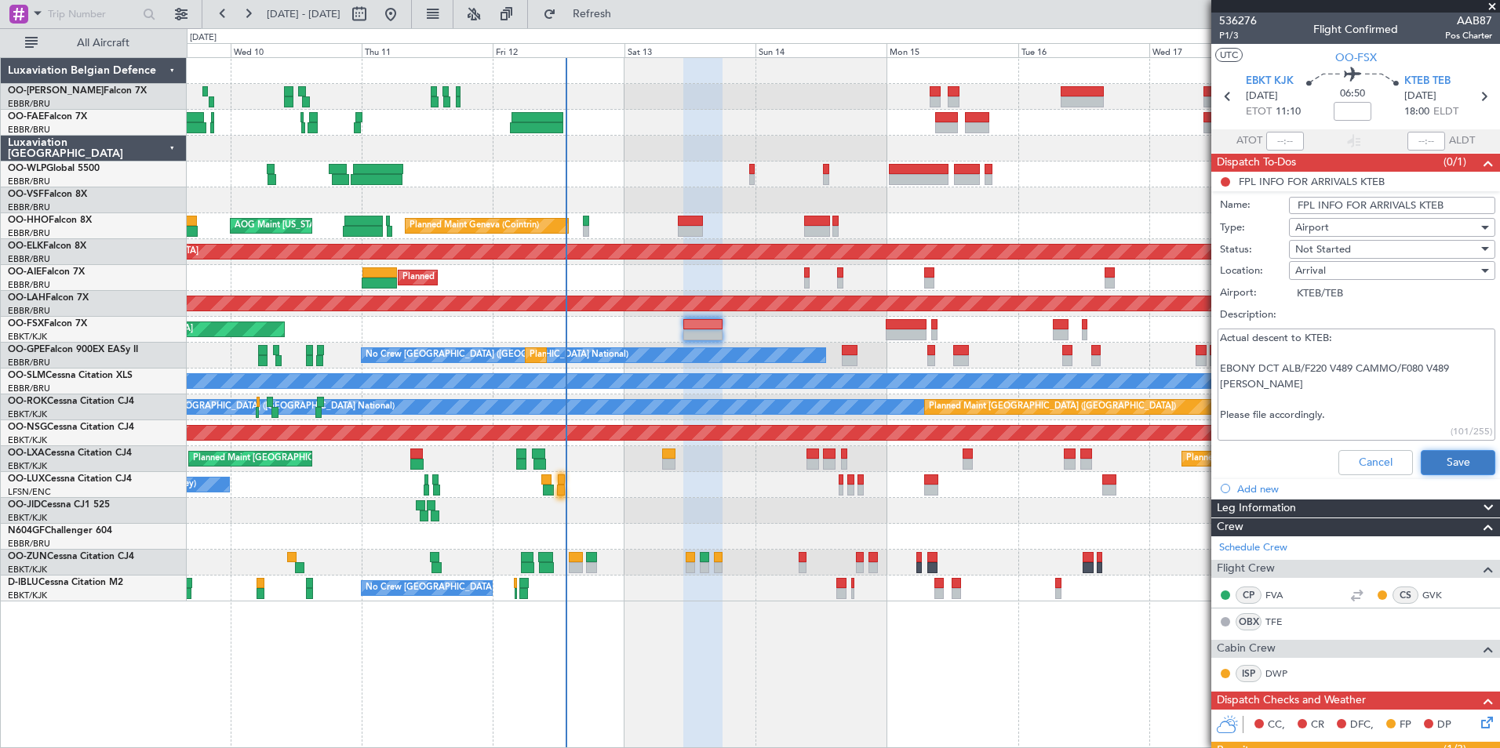
click at [1476, 468] on button "Save" at bounding box center [1458, 462] width 75 height 25
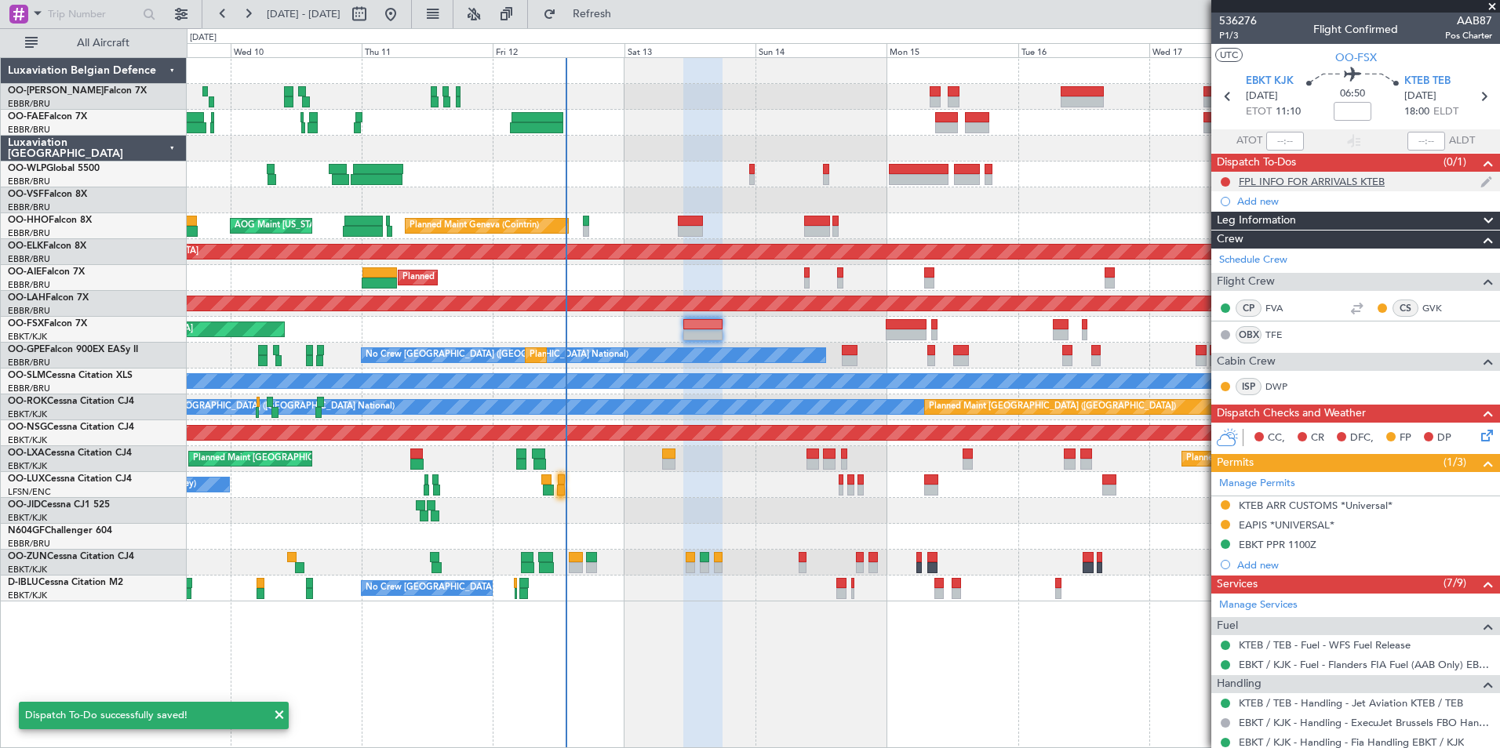
click at [1360, 180] on div "FPL INFO FOR ARRIVALS KTEB" at bounding box center [1312, 181] width 146 height 13
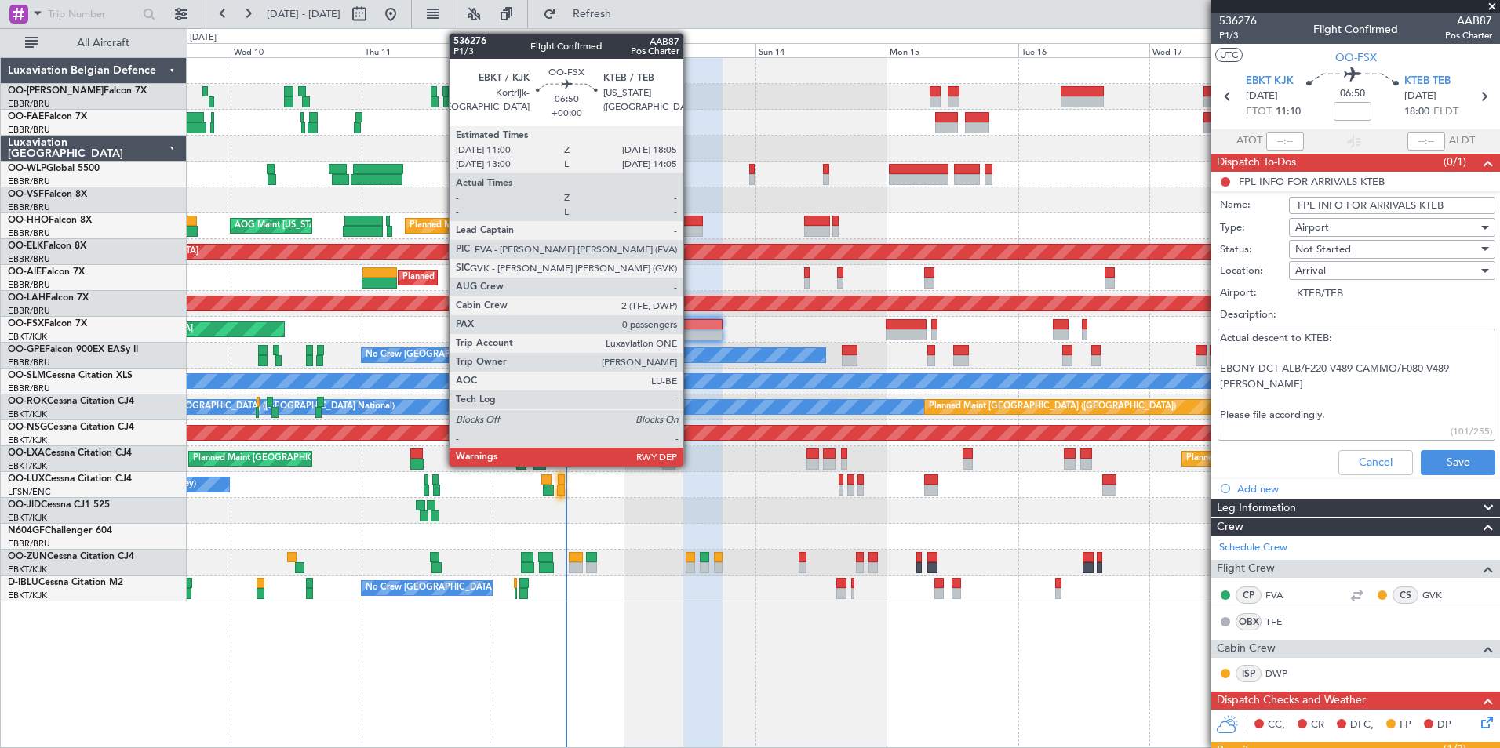
click at [690, 321] on div at bounding box center [702, 324] width 39 height 11
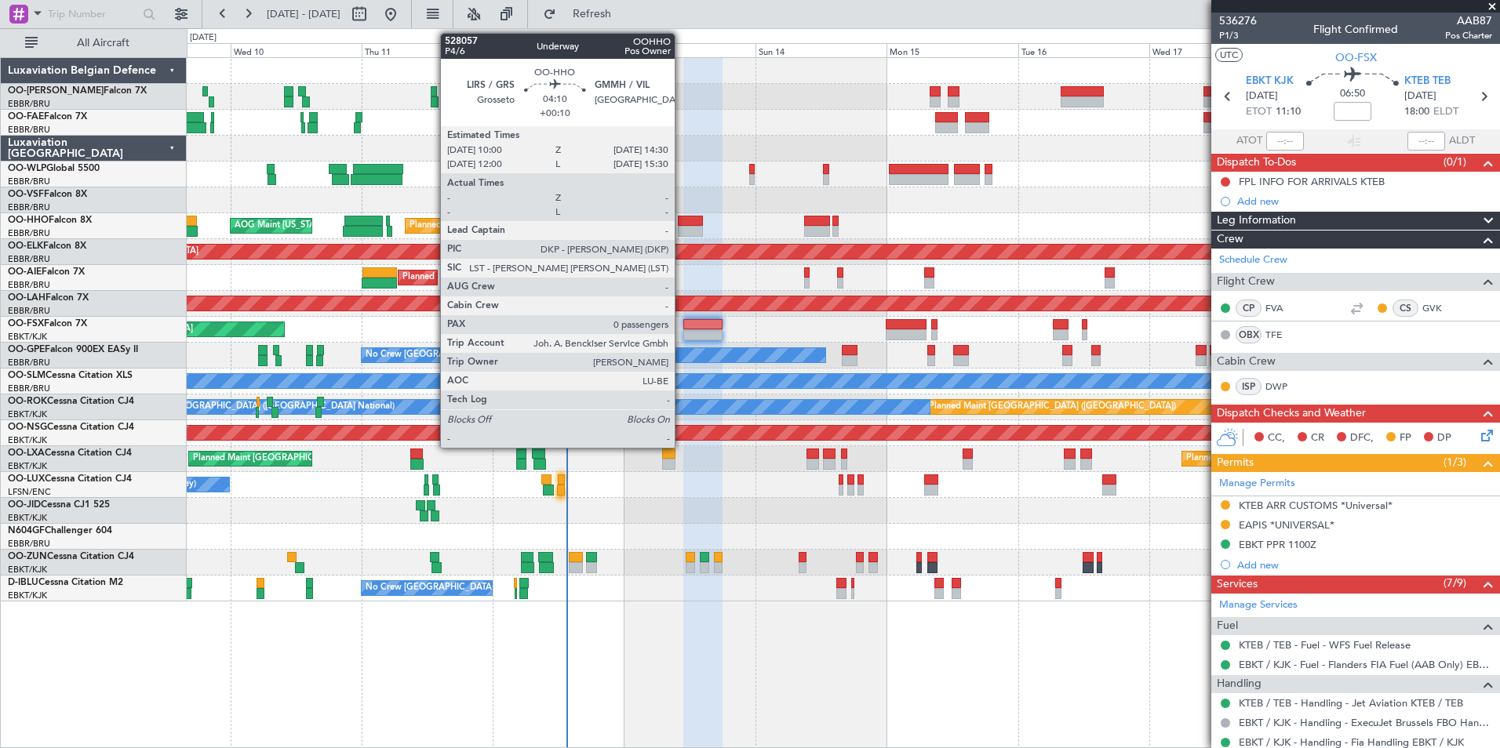
click at [682, 227] on div at bounding box center [690, 231] width 25 height 11
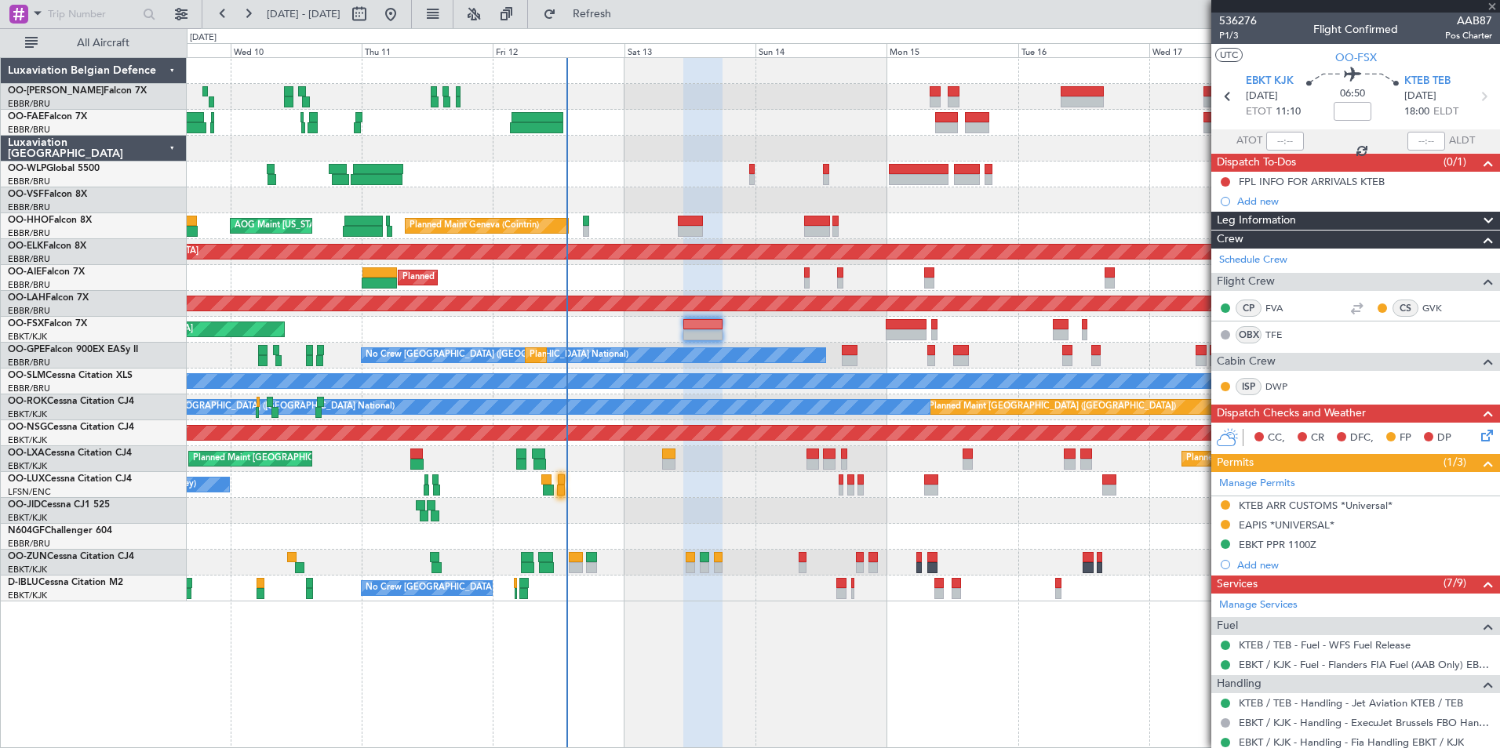
type input "+00:10"
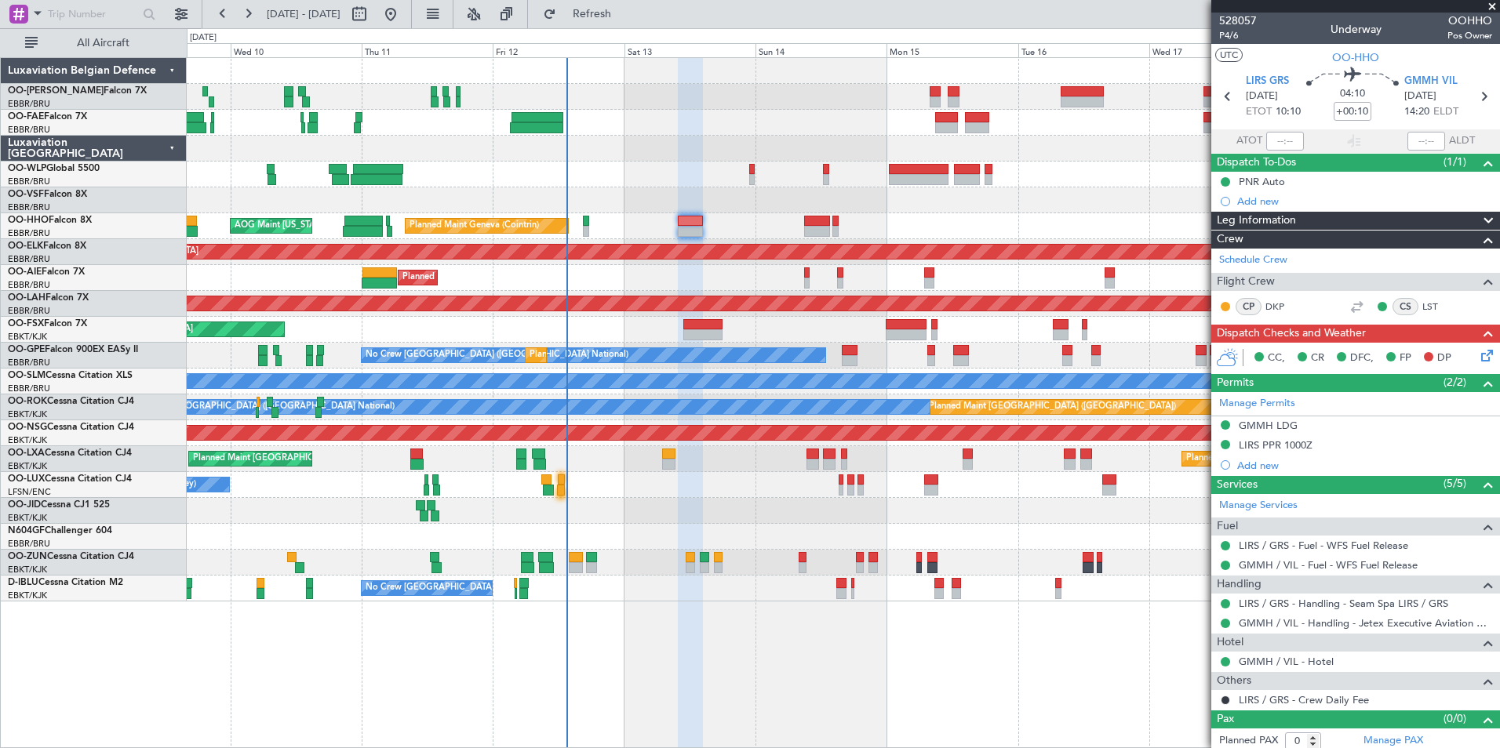
click at [684, 224] on div at bounding box center [690, 221] width 25 height 11
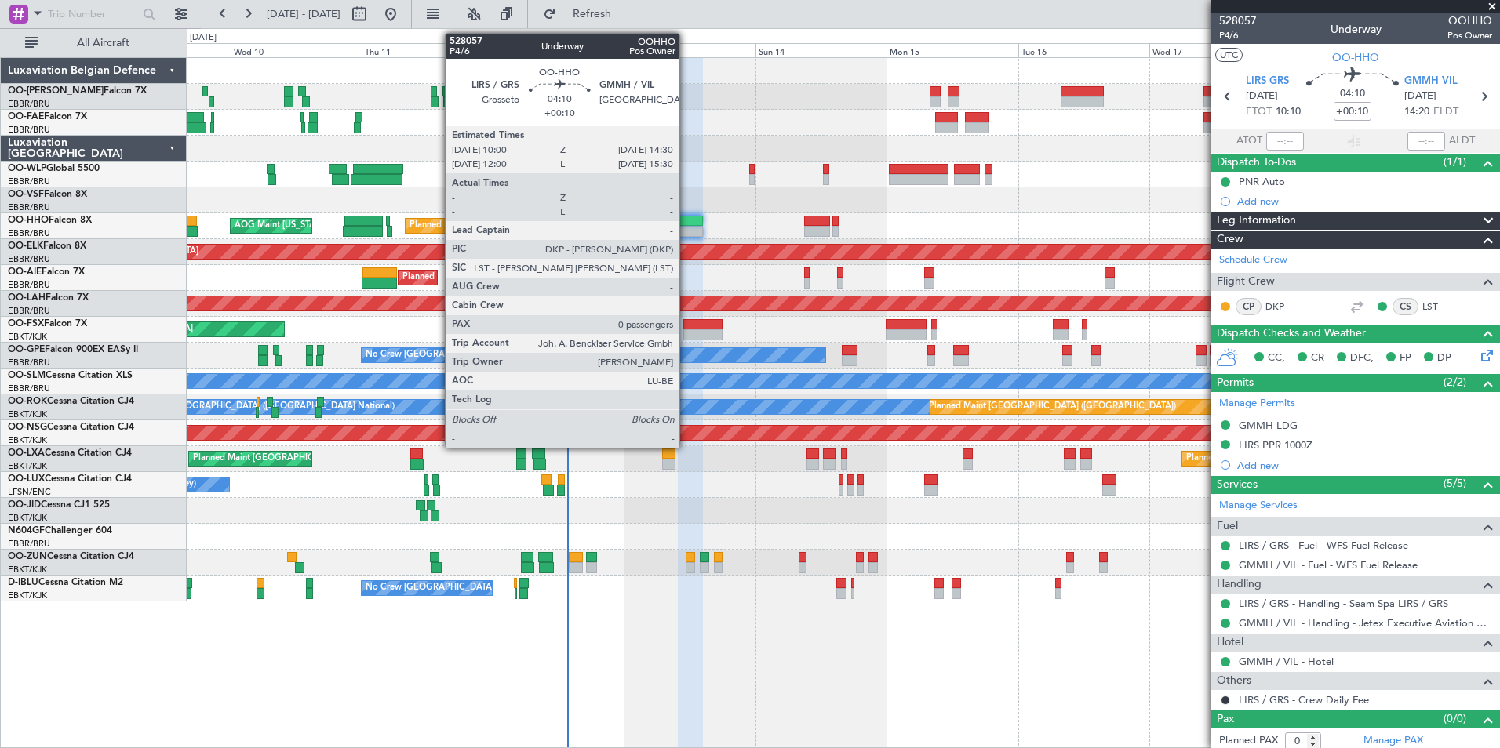
click at [686, 230] on div at bounding box center [690, 231] width 25 height 11
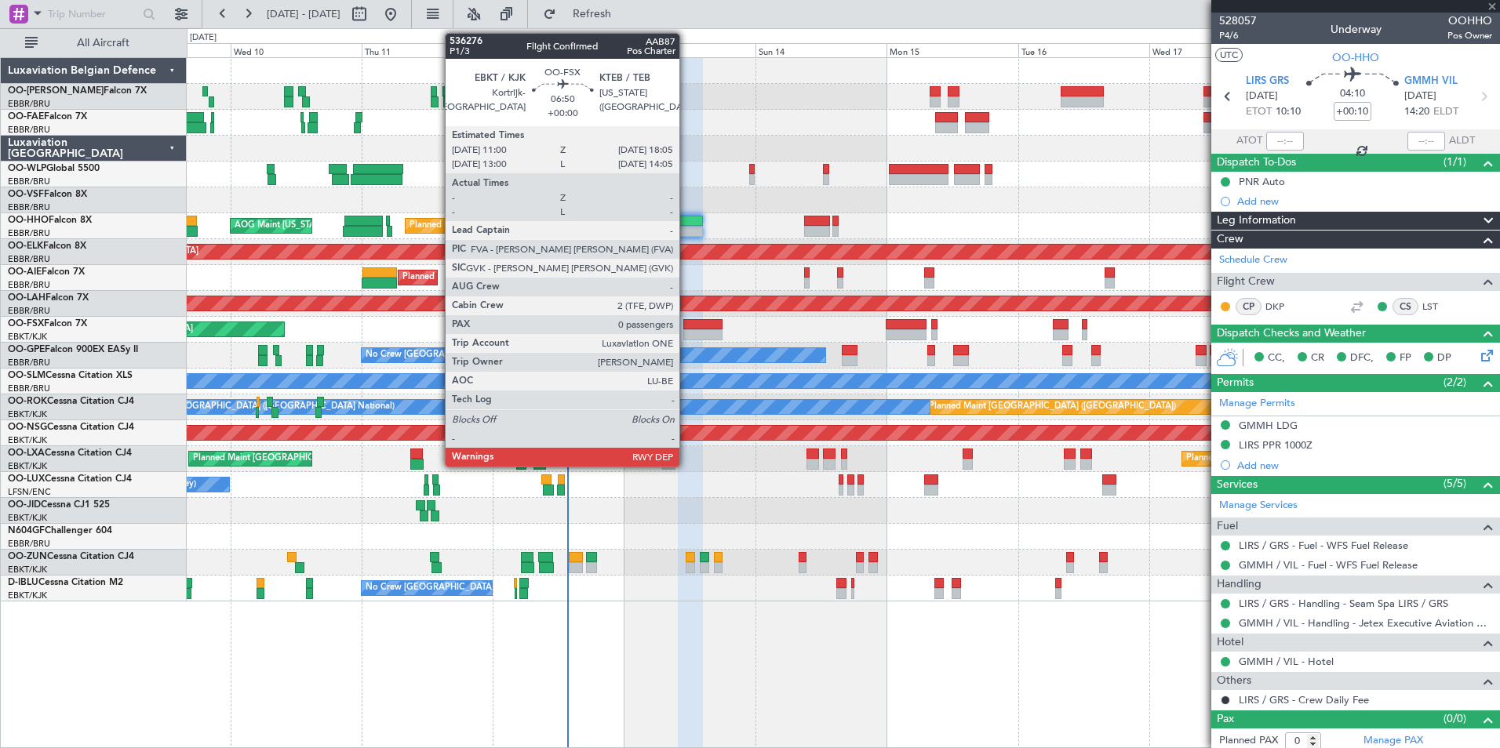
click at [686, 321] on div at bounding box center [702, 324] width 39 height 11
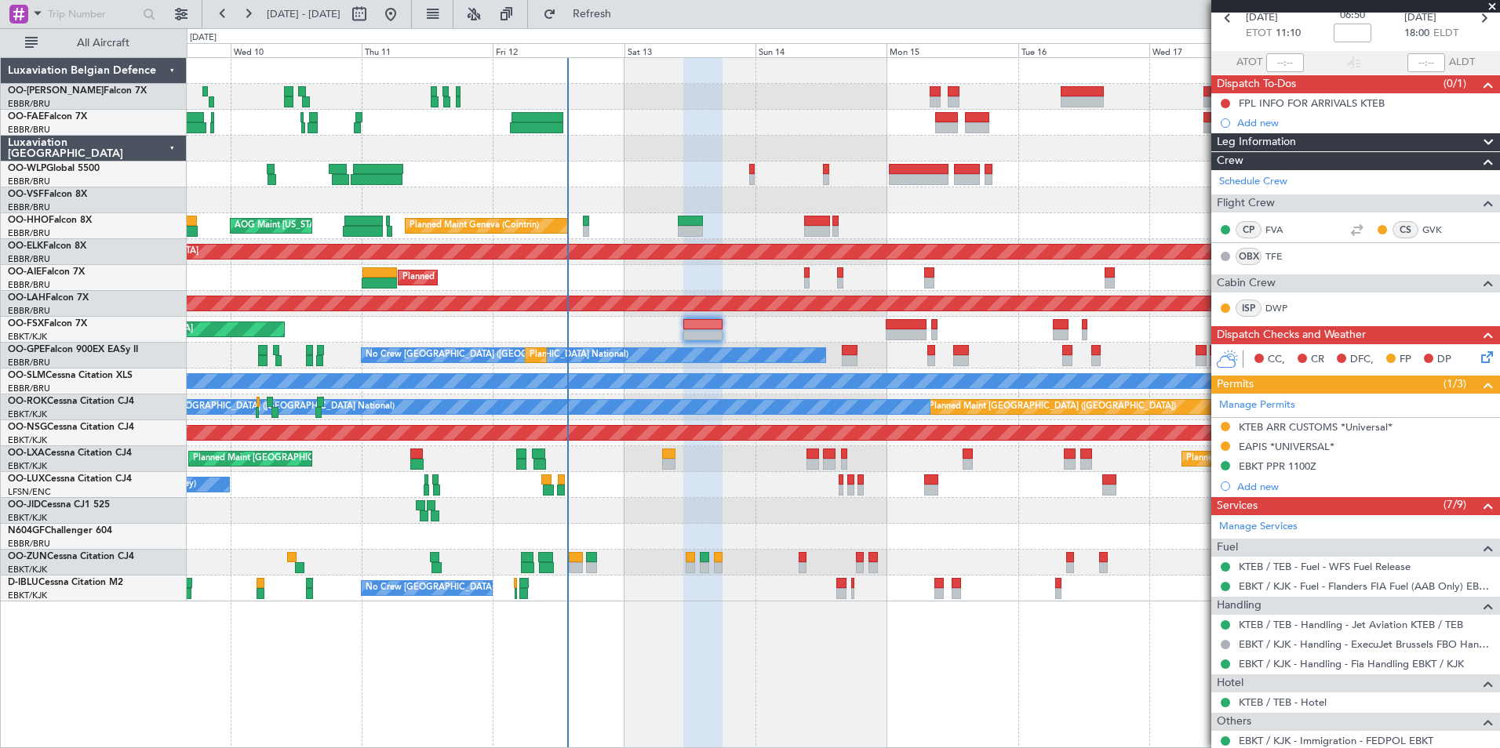
scroll to position [235, 0]
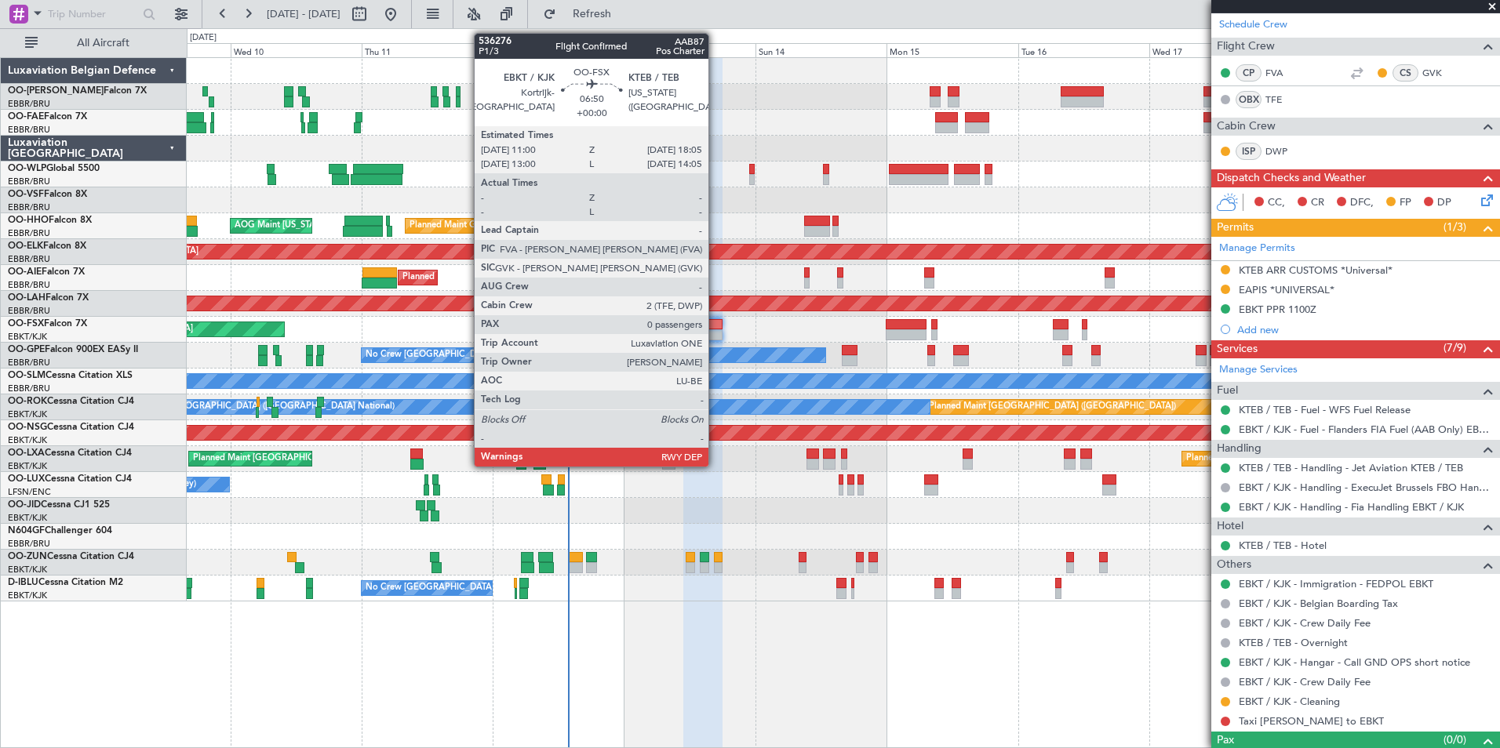
click at [714, 321] on div at bounding box center [702, 324] width 39 height 11
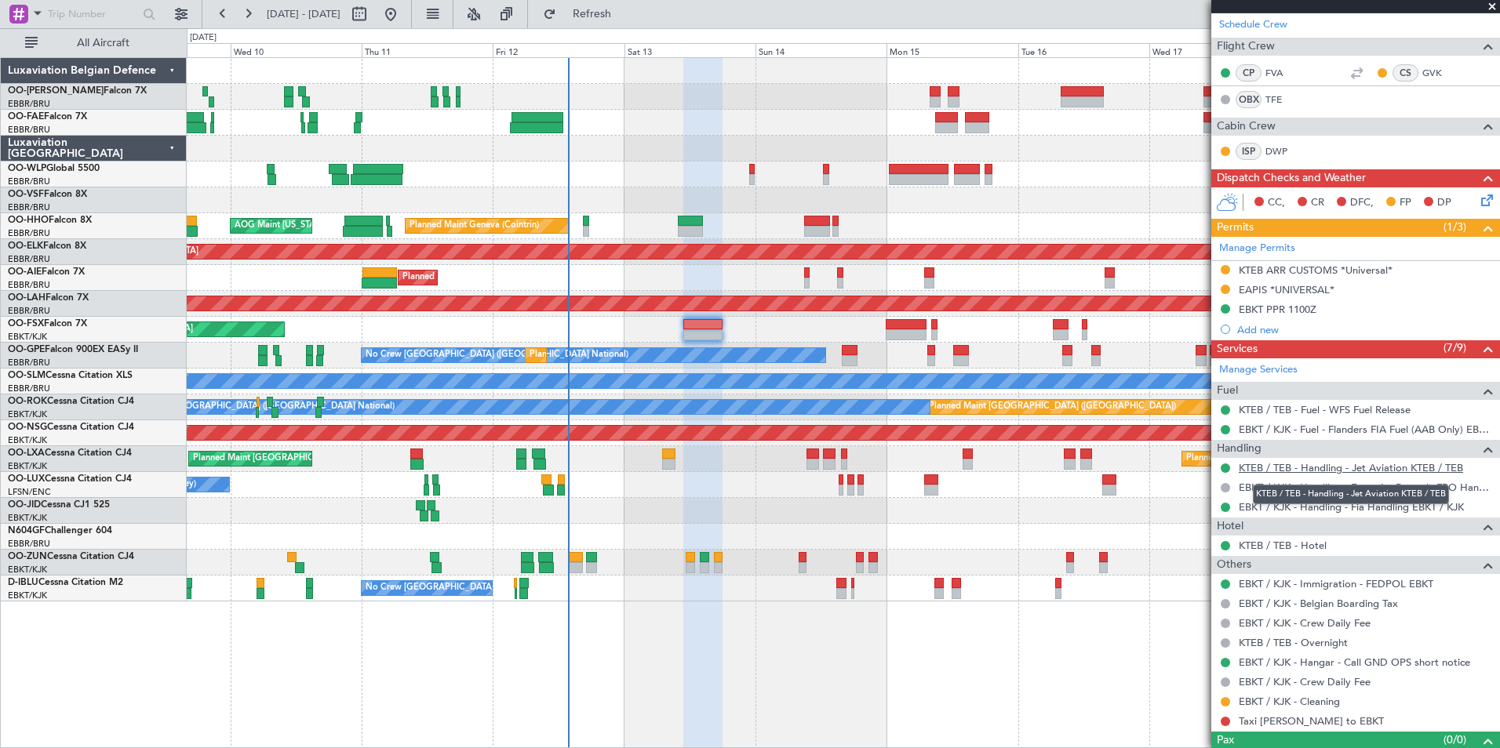
click at [1316, 468] on link "KTEB / TEB - Handling - Jet Aviation KTEB / TEB" at bounding box center [1351, 467] width 224 height 13
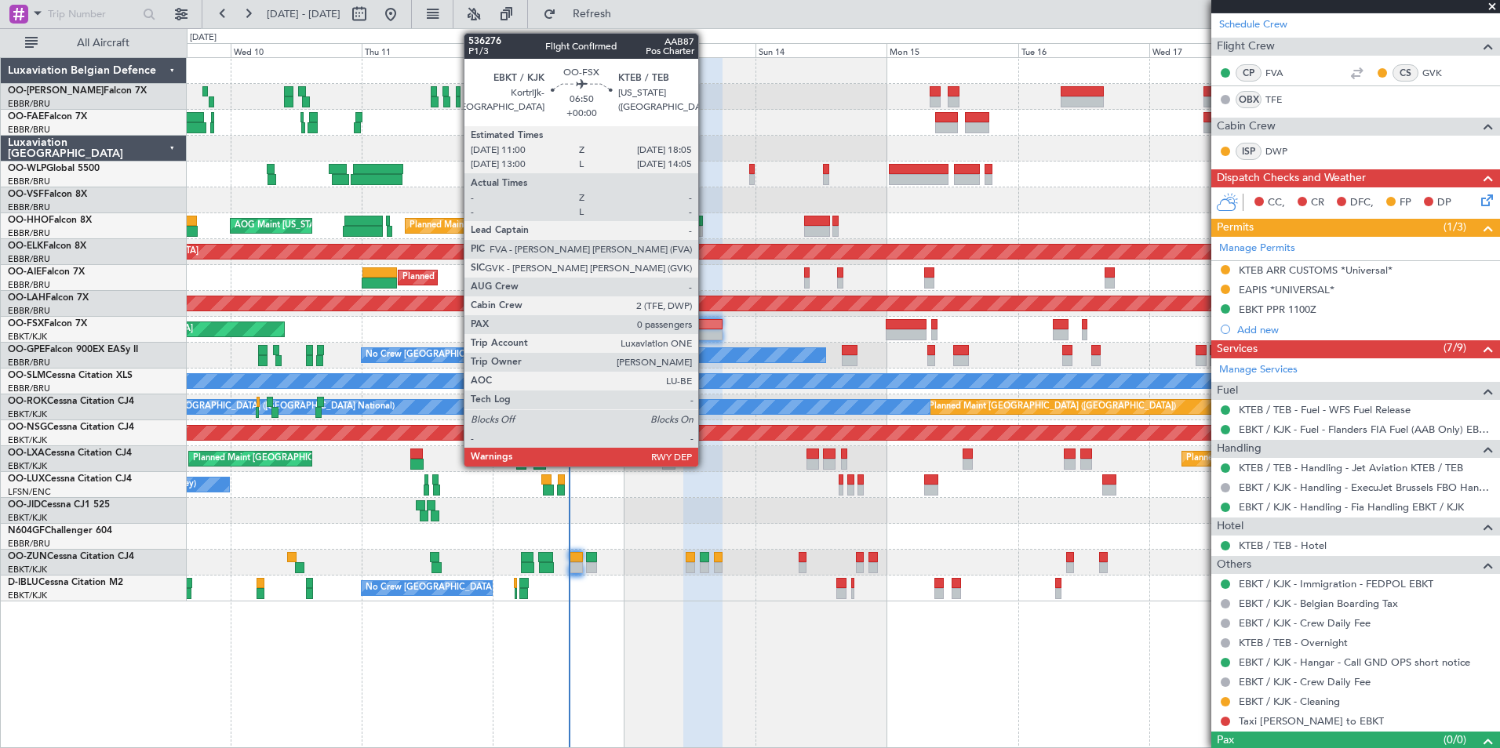
click at [705, 329] on div at bounding box center [702, 324] width 39 height 11
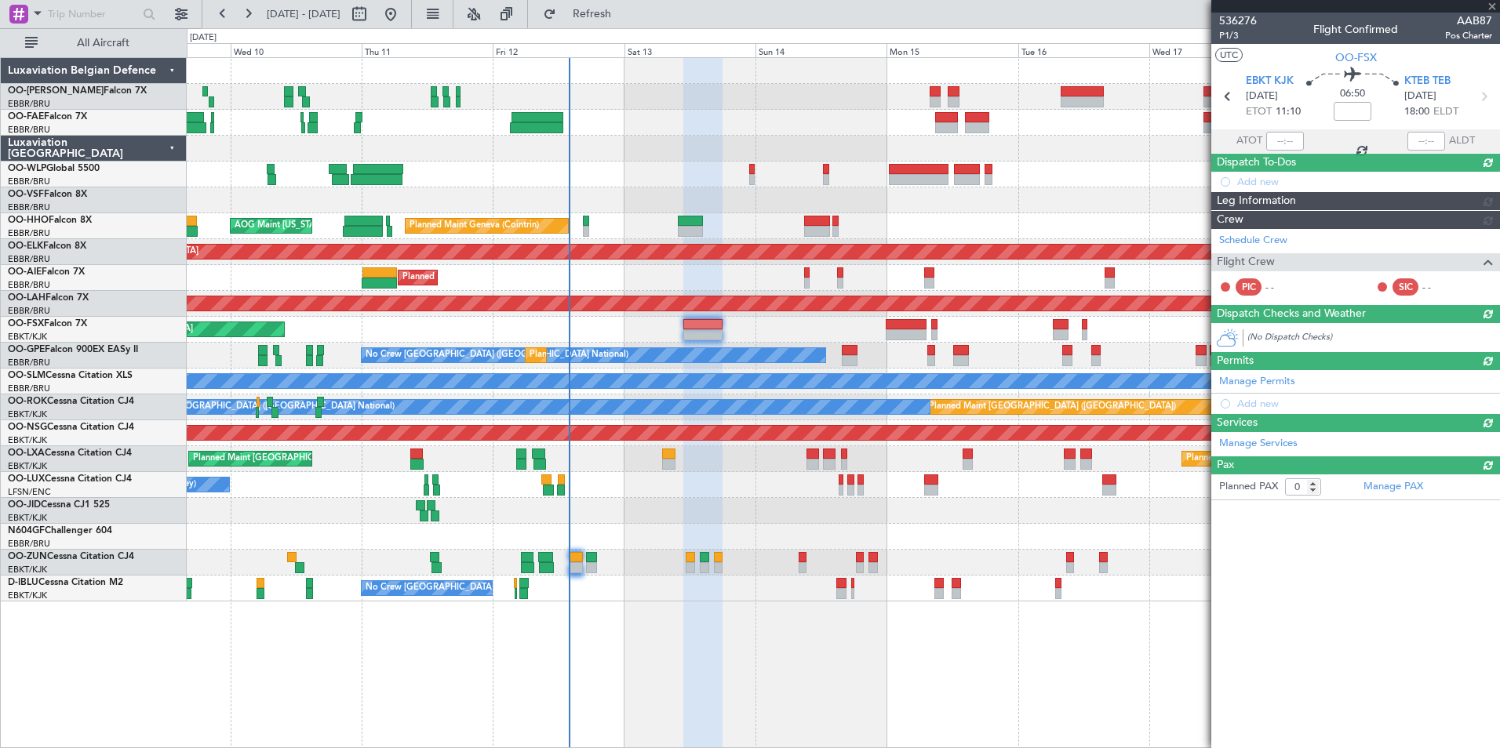
scroll to position [0, 0]
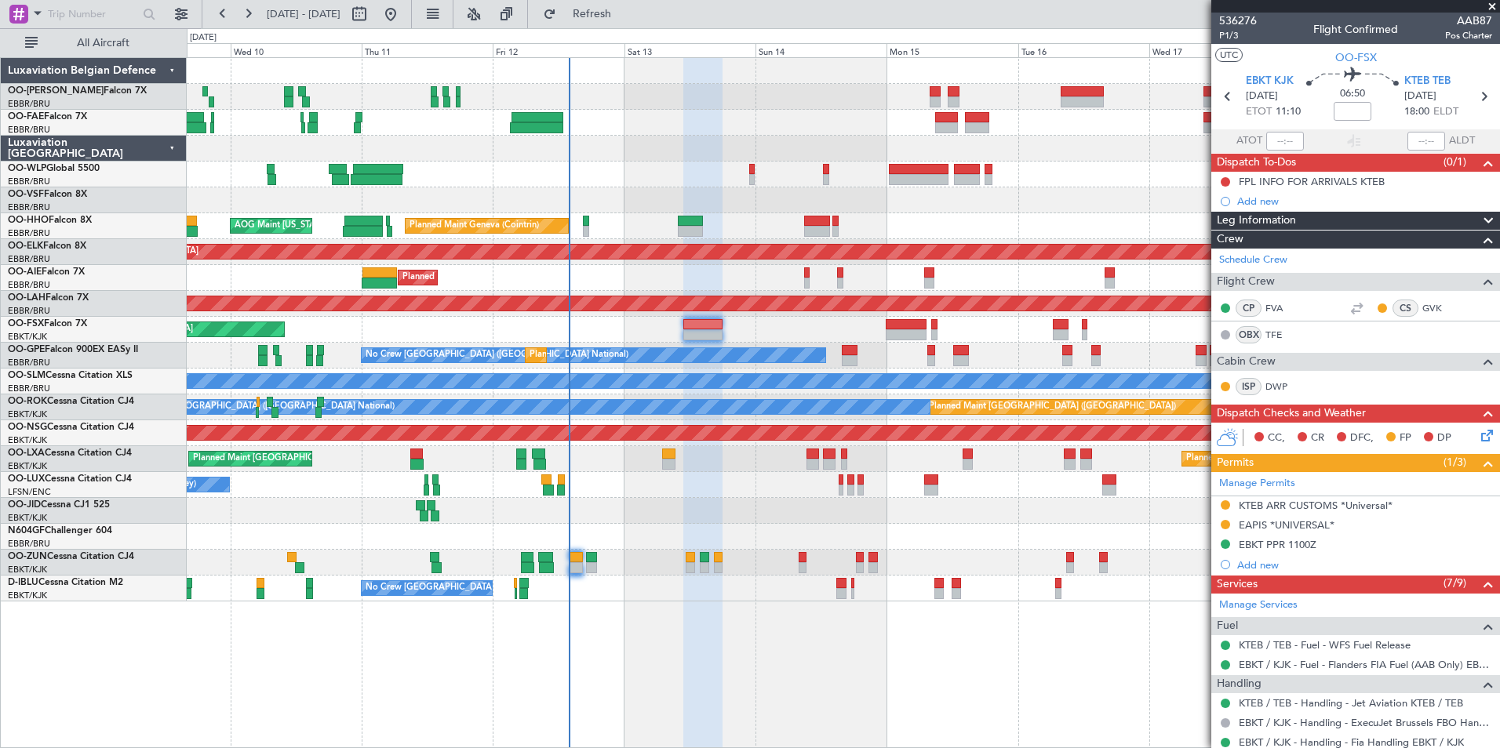
click at [892, 322] on div at bounding box center [906, 324] width 41 height 11
type input "+00:15"
type input "4"
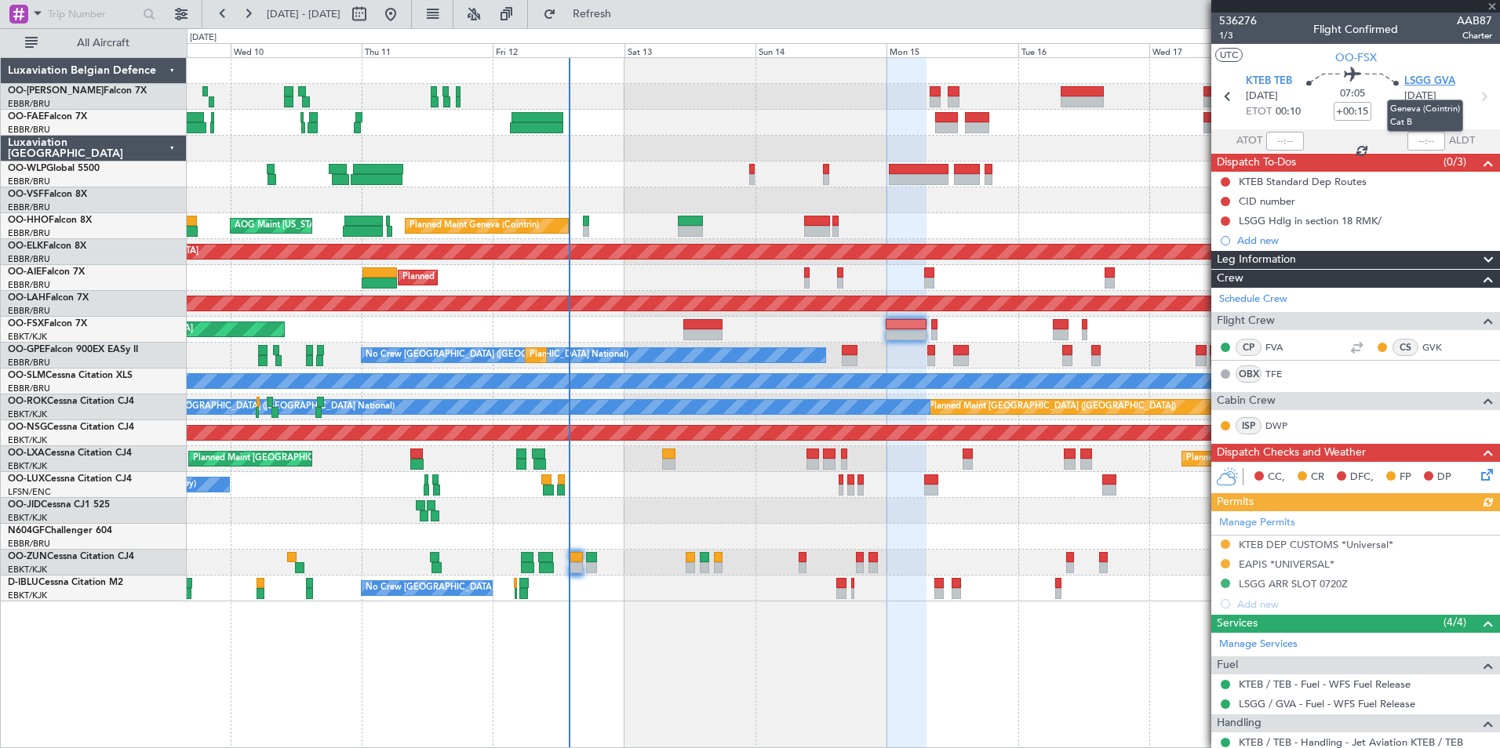
click at [1422, 82] on span "LSGG GVA" at bounding box center [1429, 82] width 51 height 16
click at [1305, 190] on div "KTEB Standard Dep Routes" at bounding box center [1355, 182] width 289 height 20
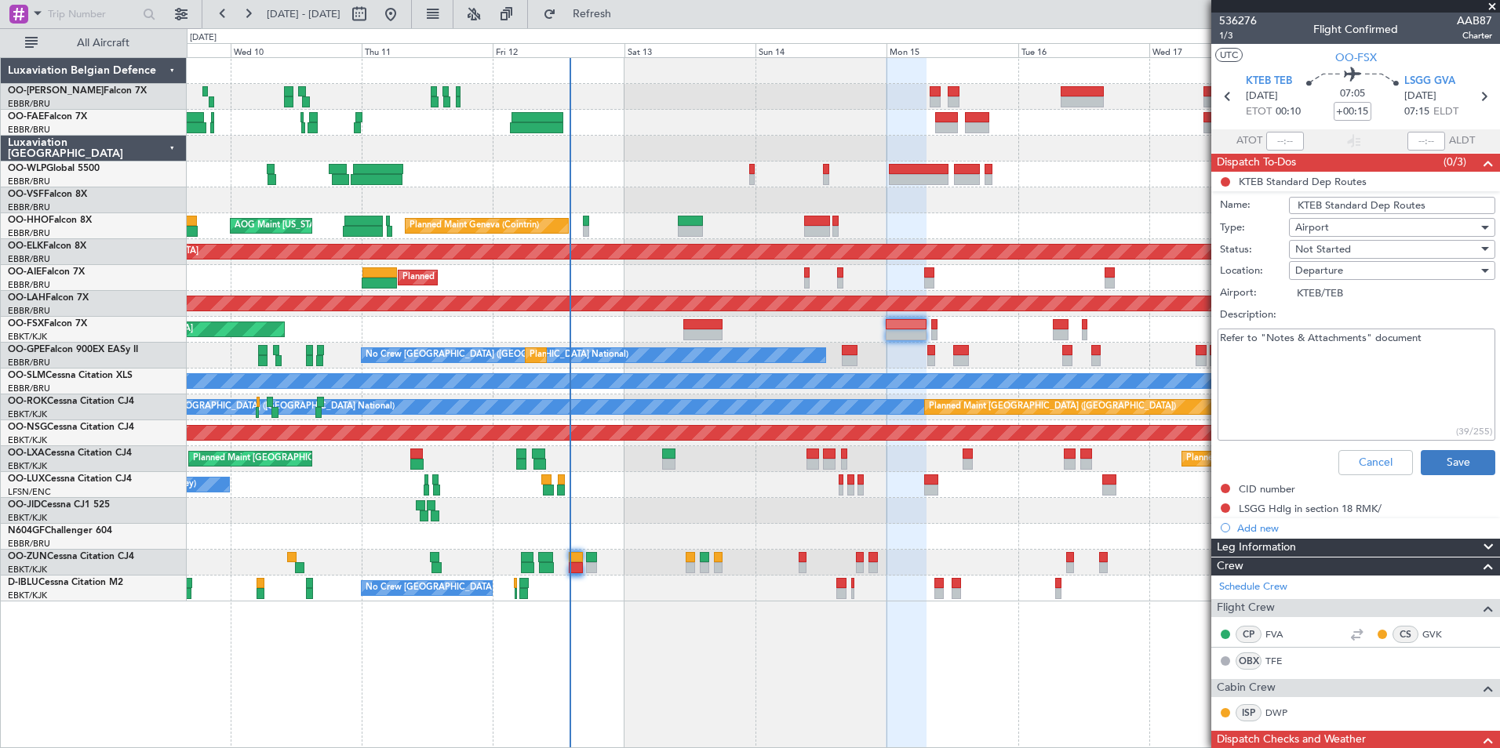
drag, startPoint x: 1475, startPoint y: 448, endPoint x: 1411, endPoint y: 452, distance: 63.7
click at [1474, 448] on div "Cancel Save" at bounding box center [1351, 463] width 296 height 38
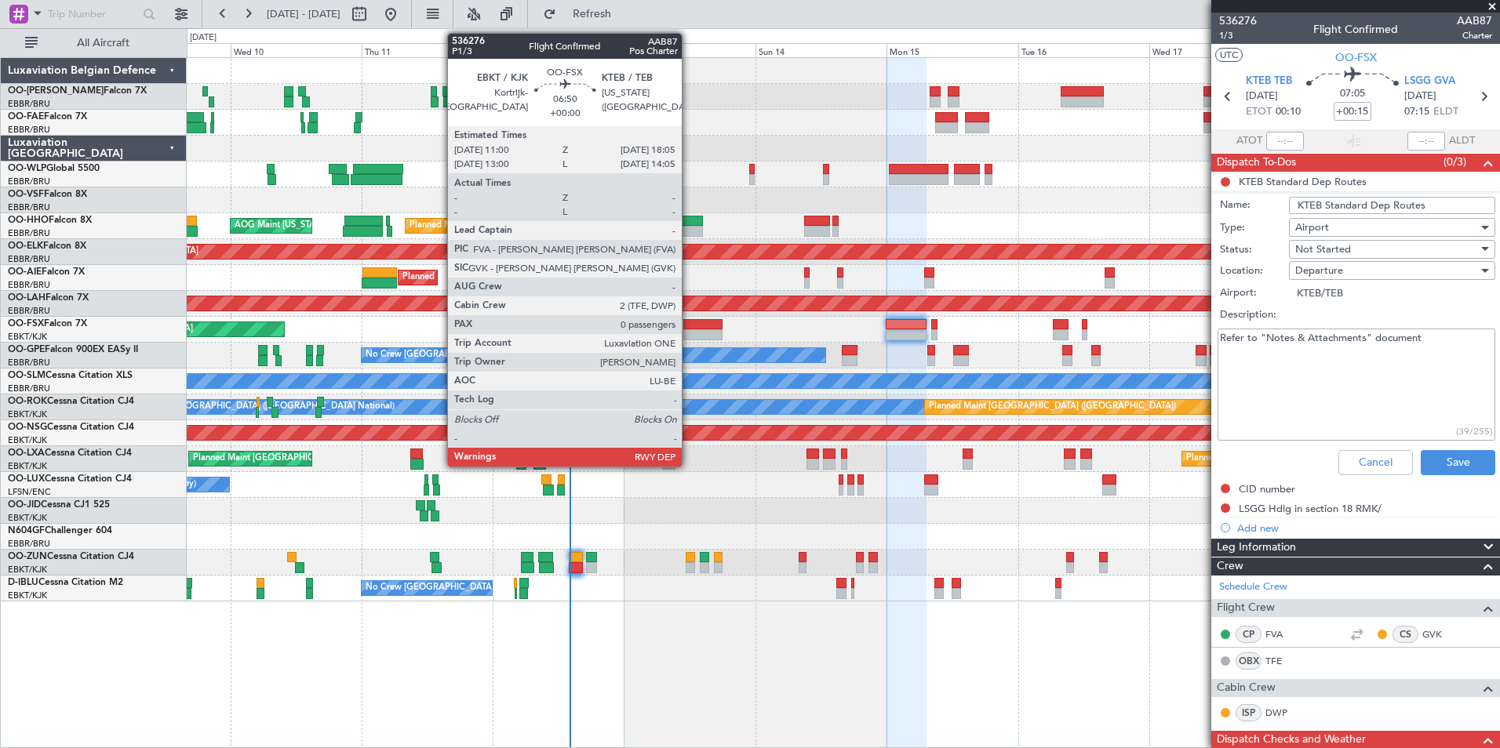
click at [697, 329] on div at bounding box center [702, 324] width 39 height 11
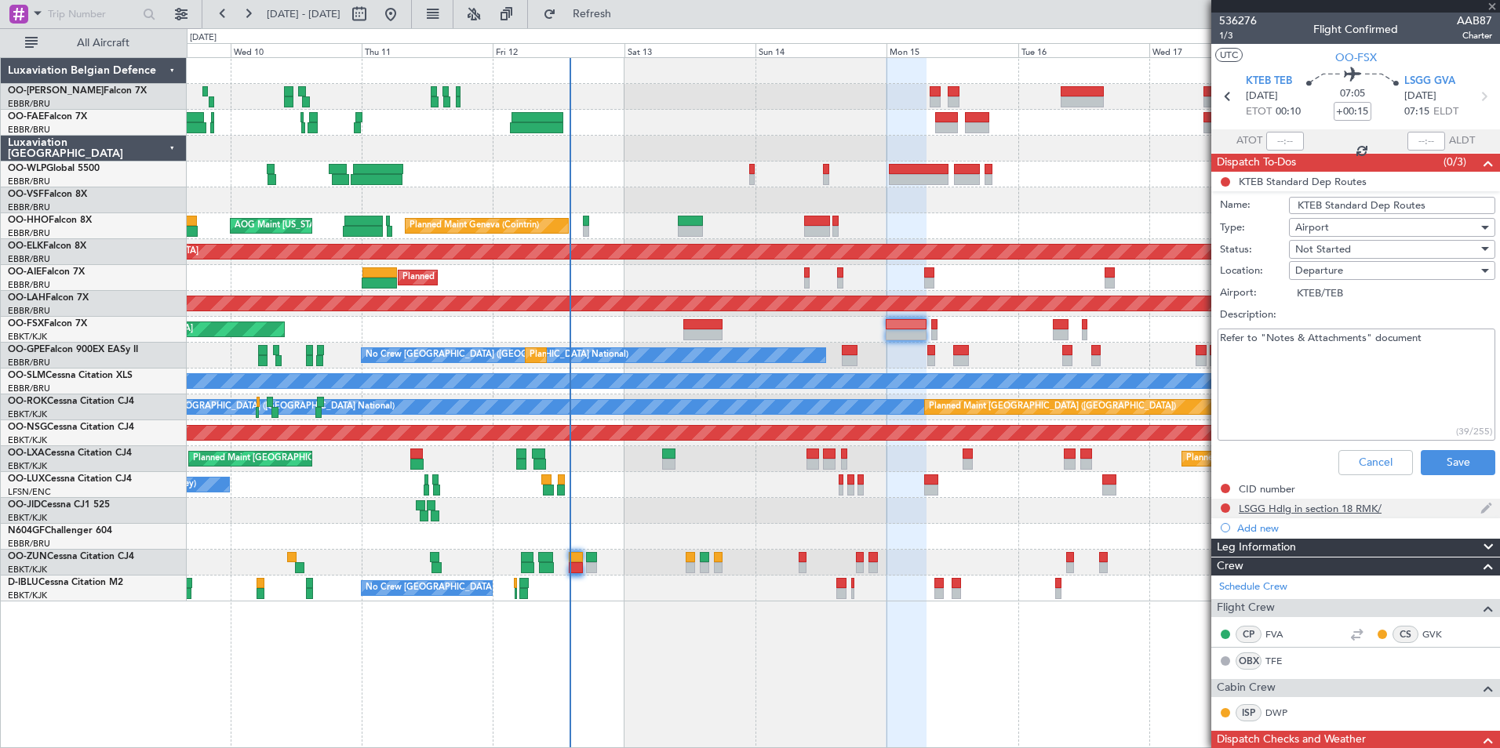
type input "0"
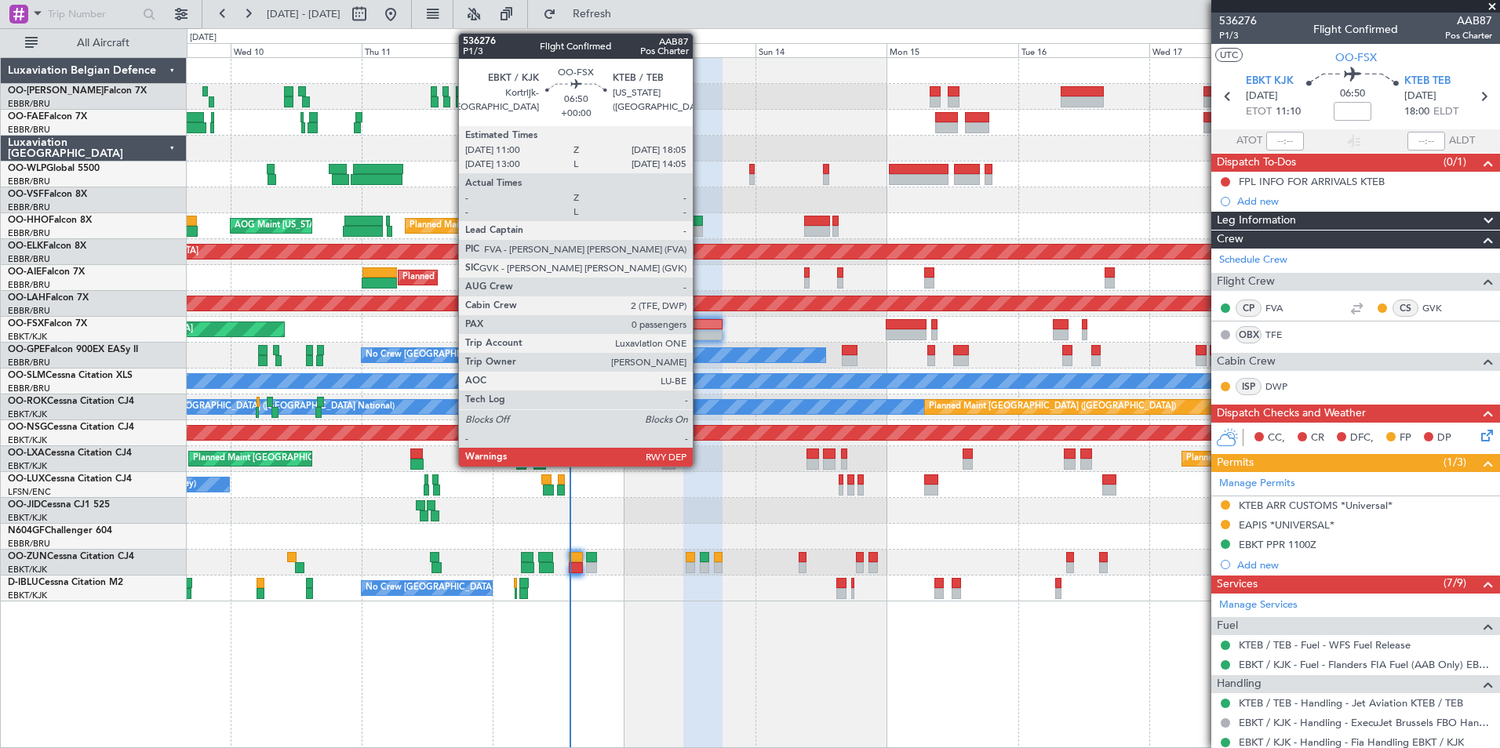
click at [700, 326] on div at bounding box center [702, 324] width 39 height 11
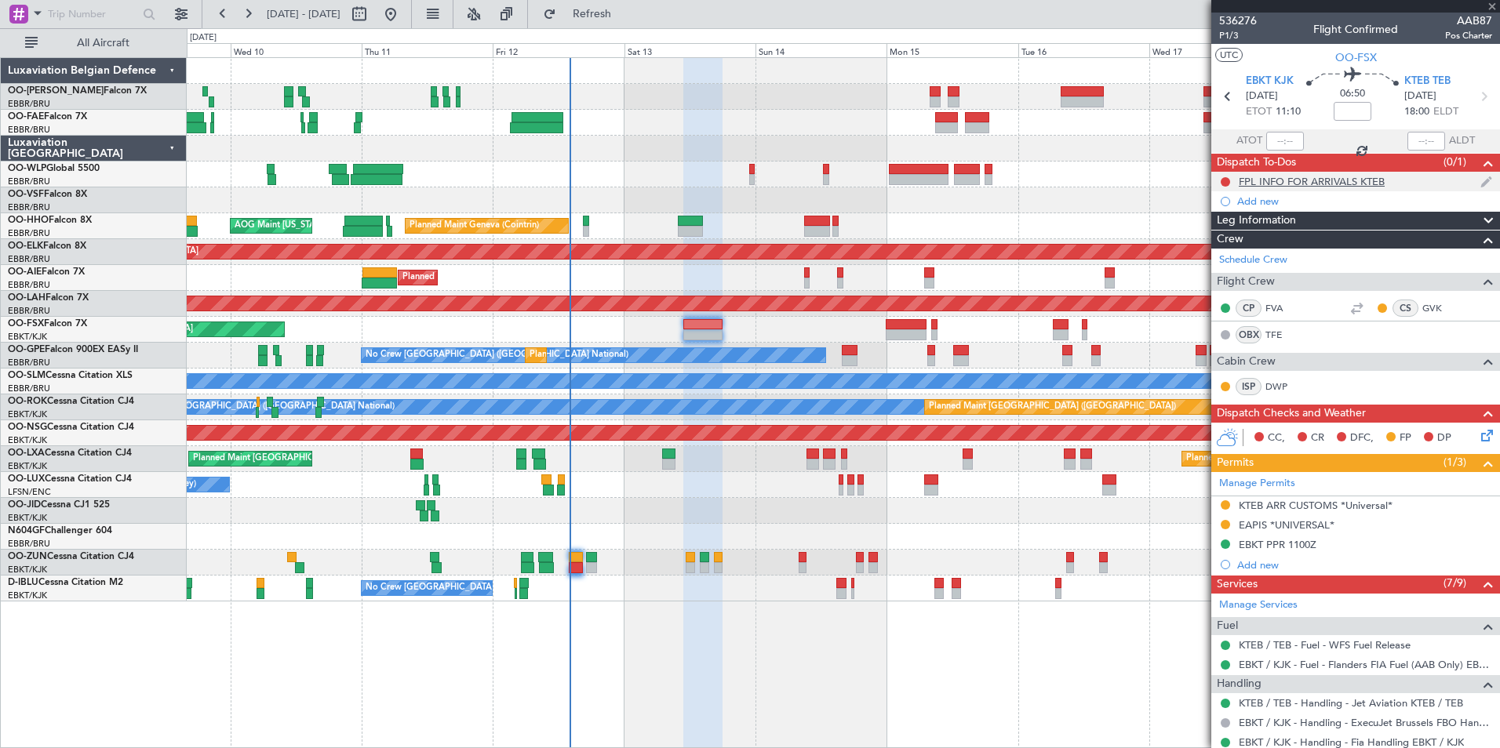
click at [1345, 186] on div "FPL INFO FOR ARRIVALS KTEB" at bounding box center [1312, 181] width 146 height 13
click at [1324, 187] on mat-tooltip-component "Incomplete" at bounding box center [1349, 192] width 72 height 42
click at [1376, 173] on div "FPL INFO FOR ARRIVALS KTEB" at bounding box center [1355, 182] width 289 height 20
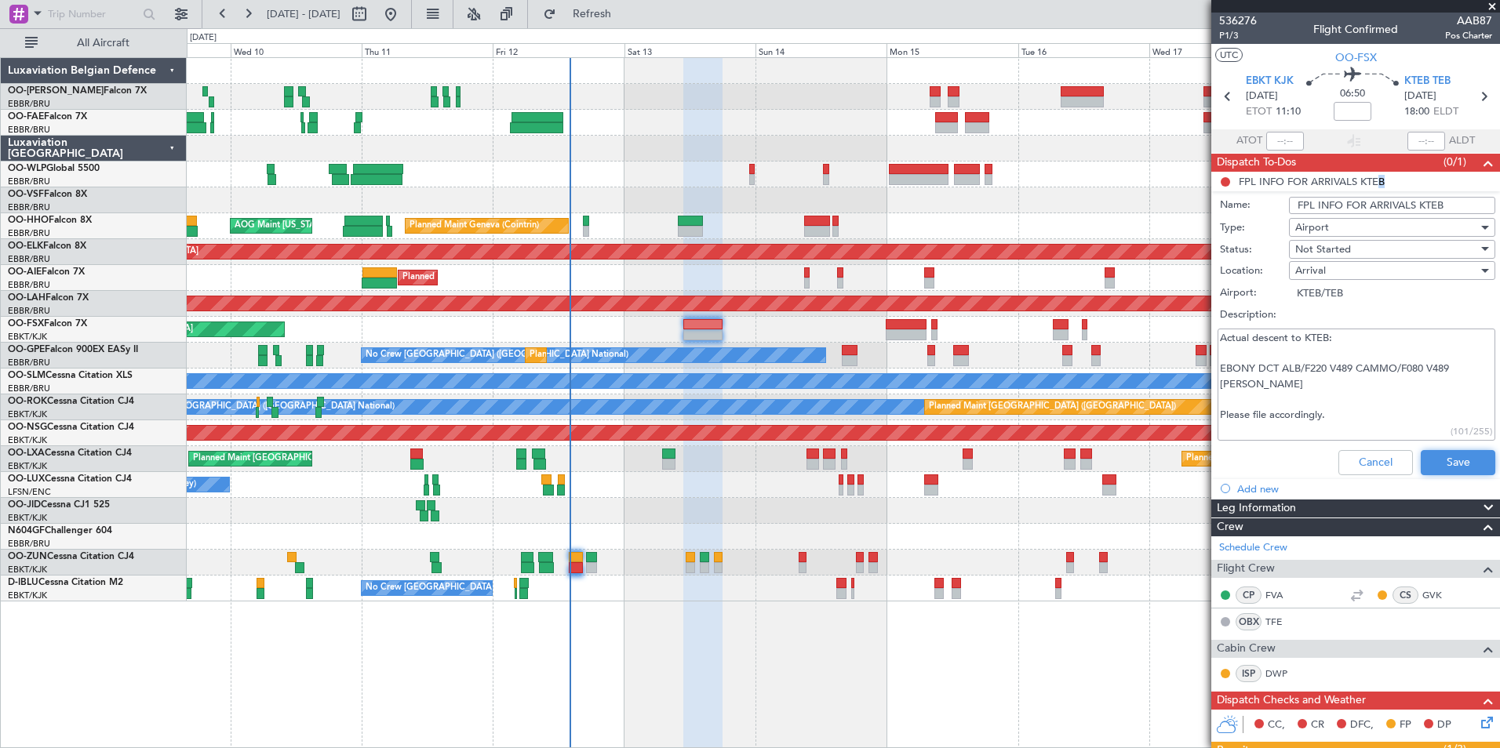
click at [1472, 469] on button "Save" at bounding box center [1458, 462] width 75 height 25
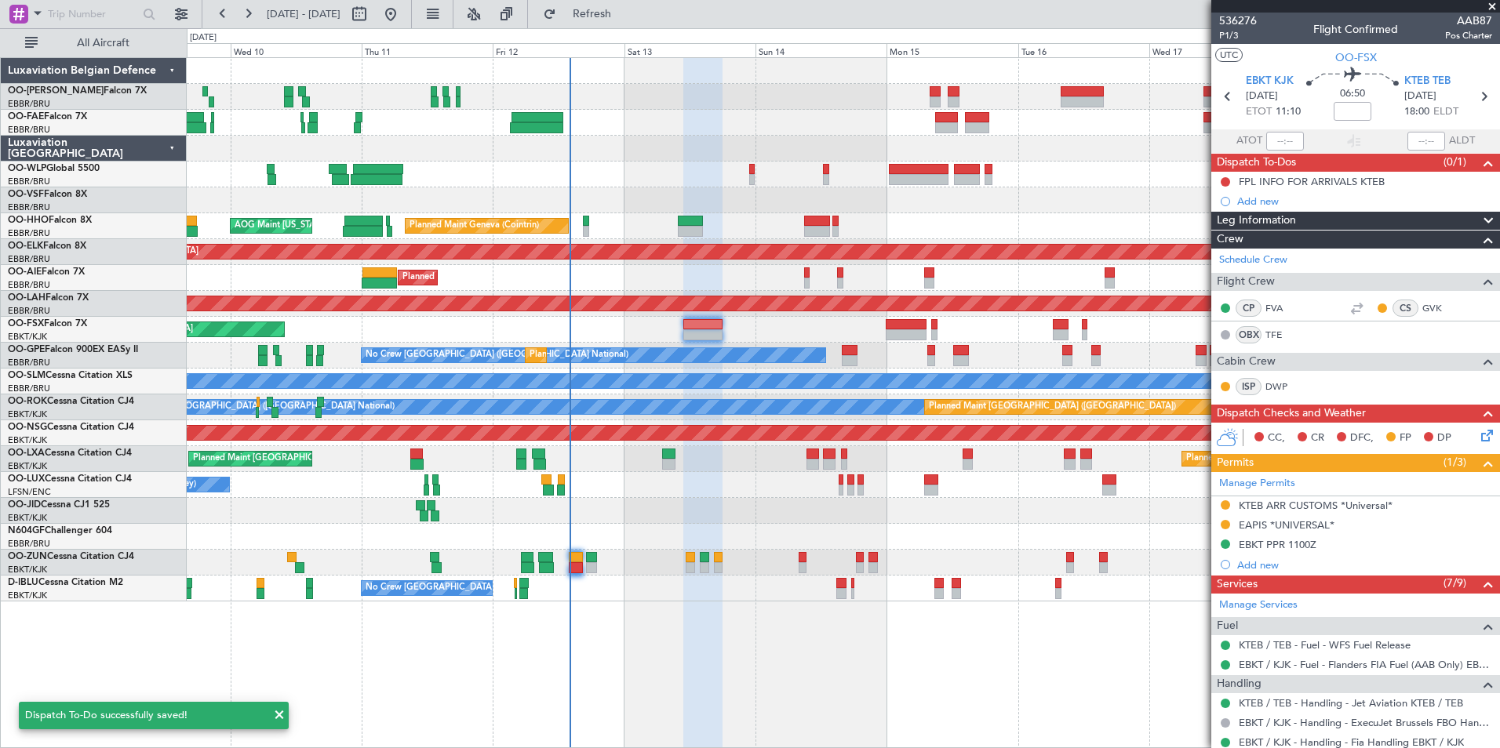
click at [1498, 1] on span at bounding box center [1492, 7] width 16 height 14
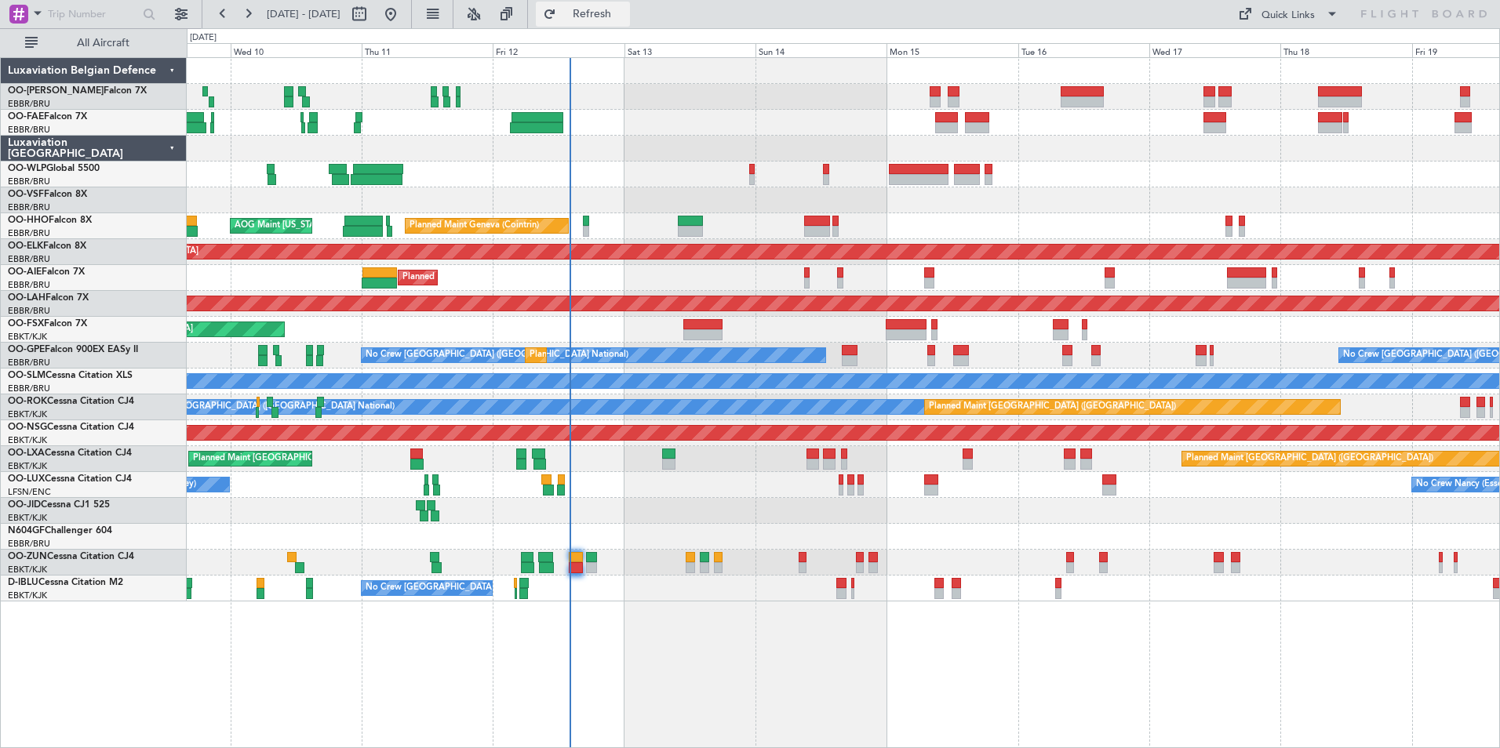
click at [625, 12] on span "Refresh" at bounding box center [592, 14] width 66 height 11
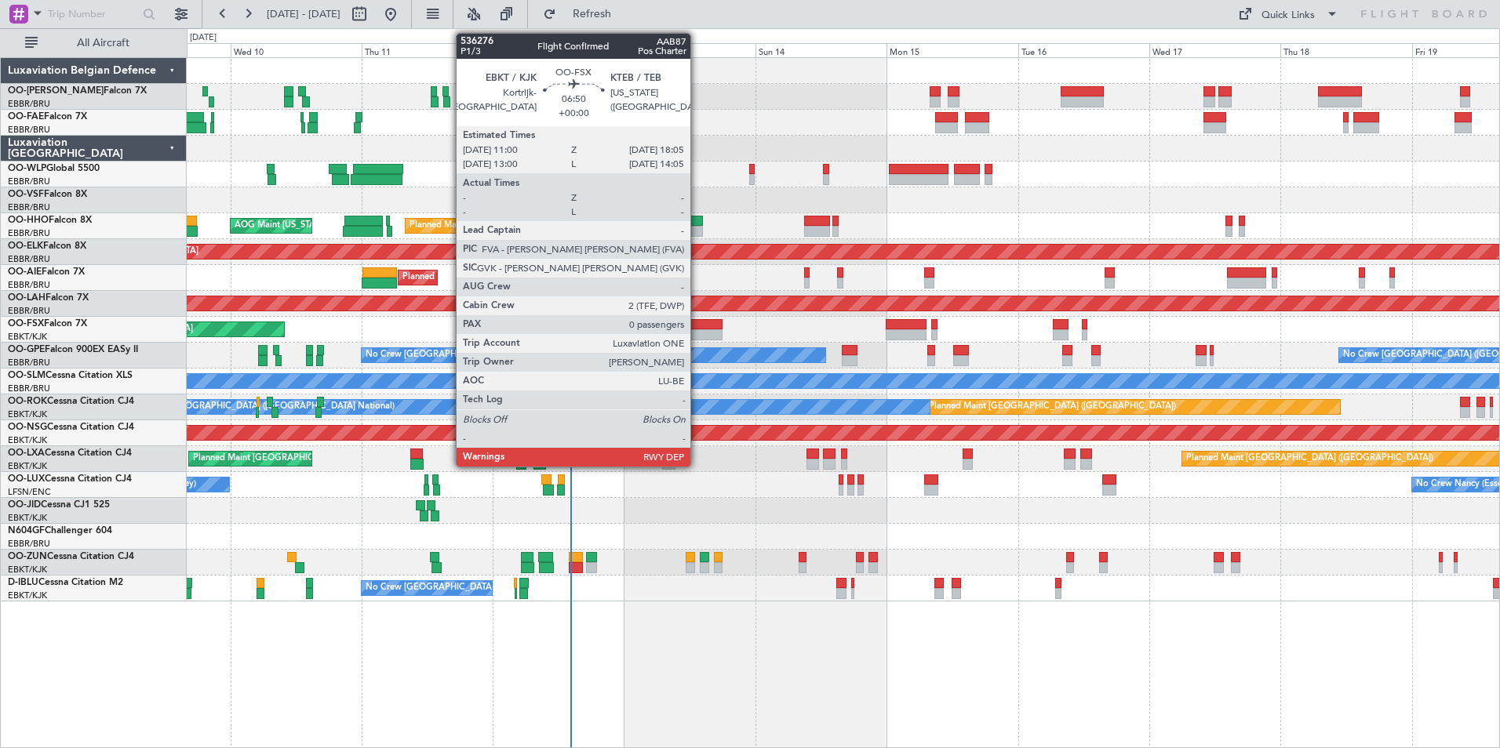
click at [697, 329] on div at bounding box center [702, 324] width 39 height 11
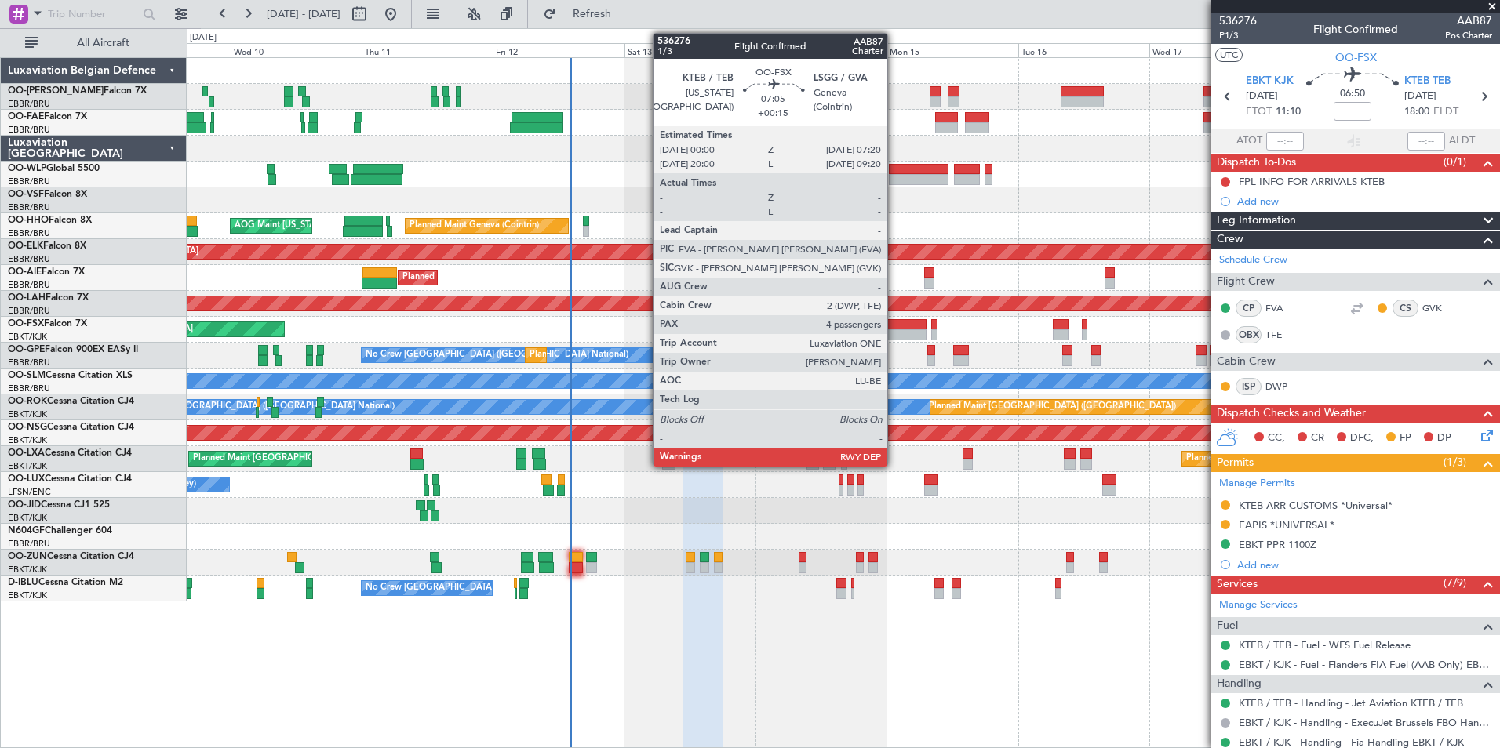
click at [896, 329] on div at bounding box center [906, 324] width 41 height 11
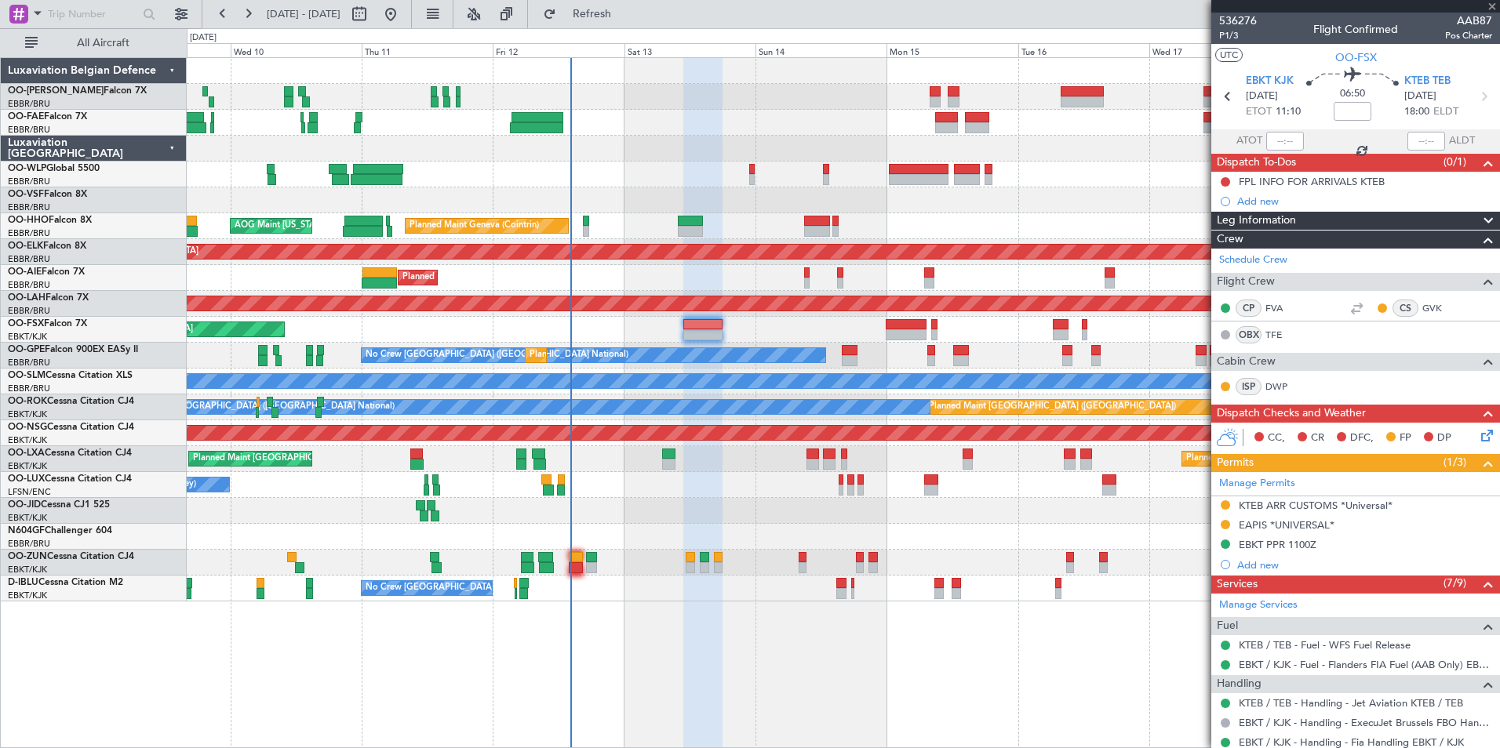
type input "+00:15"
type input "4"
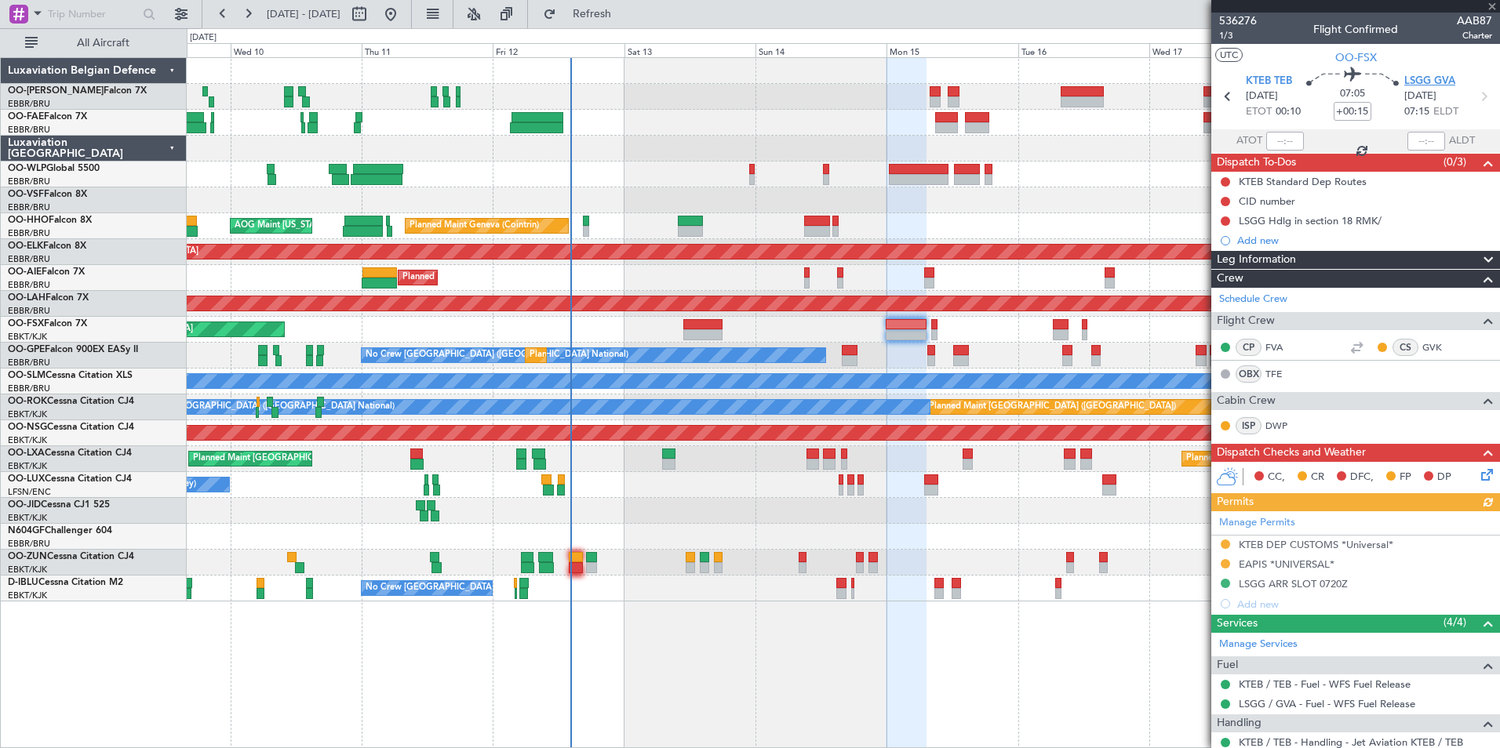
click at [1425, 86] on span "LSGG GVA" at bounding box center [1429, 82] width 51 height 16
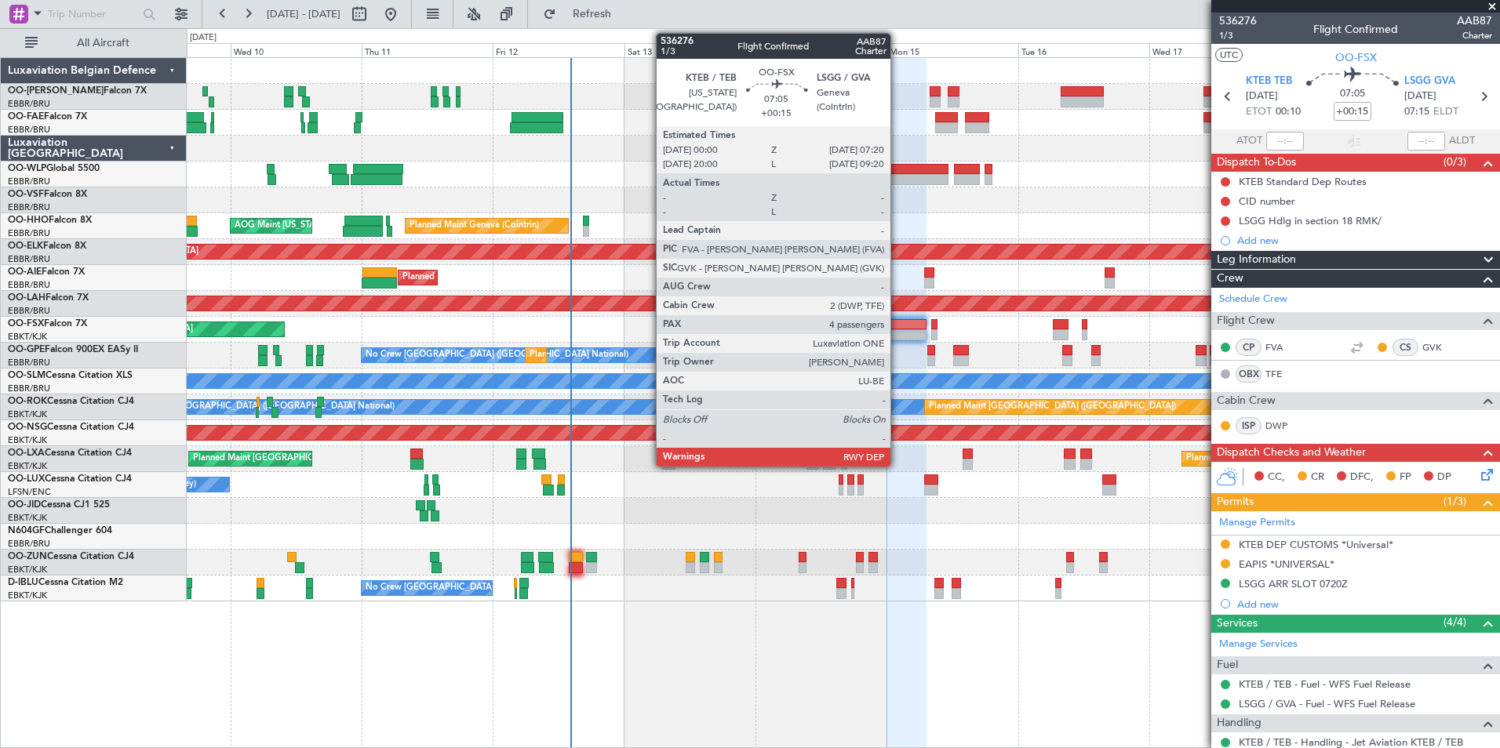
click at [897, 326] on div at bounding box center [906, 324] width 41 height 11
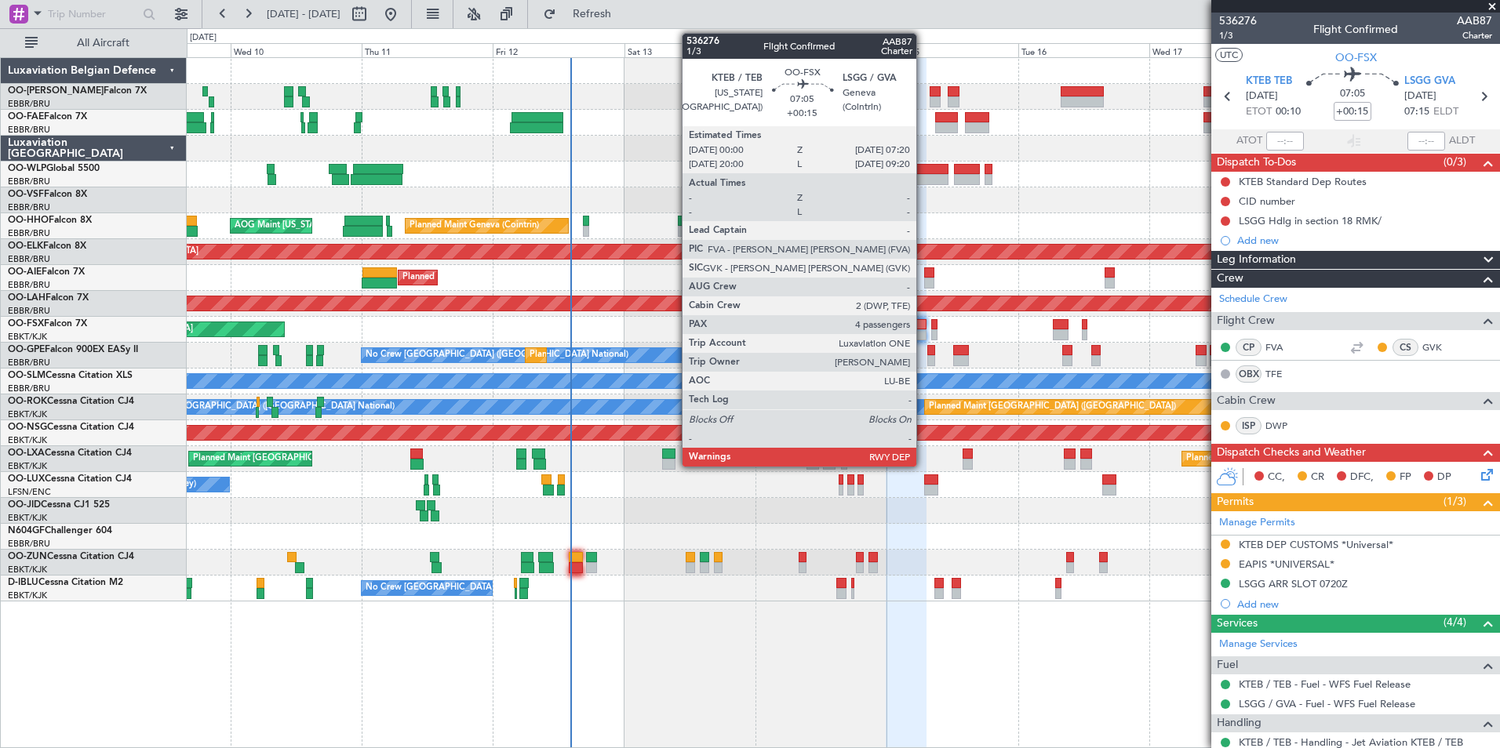
click at [923, 322] on div at bounding box center [906, 324] width 41 height 11
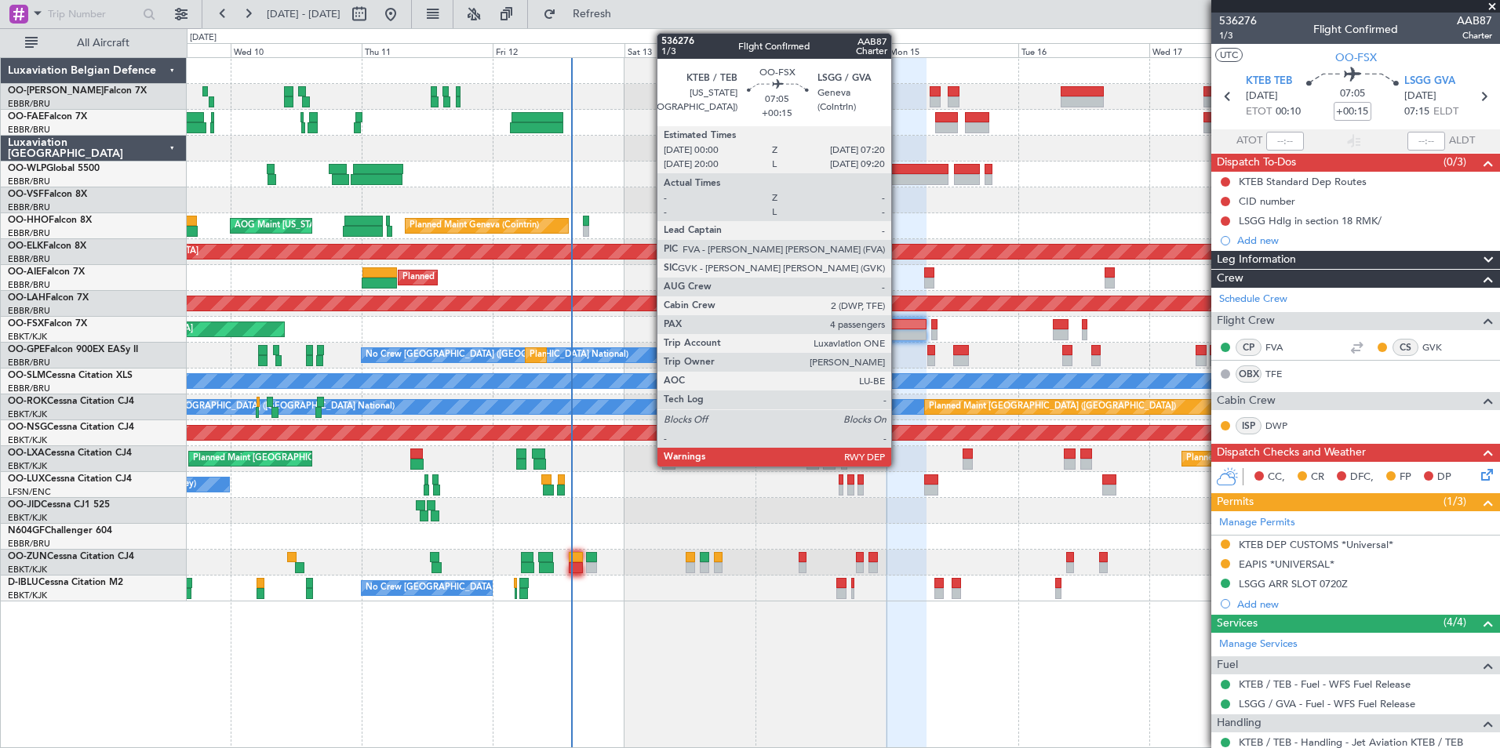
click at [898, 333] on div at bounding box center [906, 334] width 41 height 11
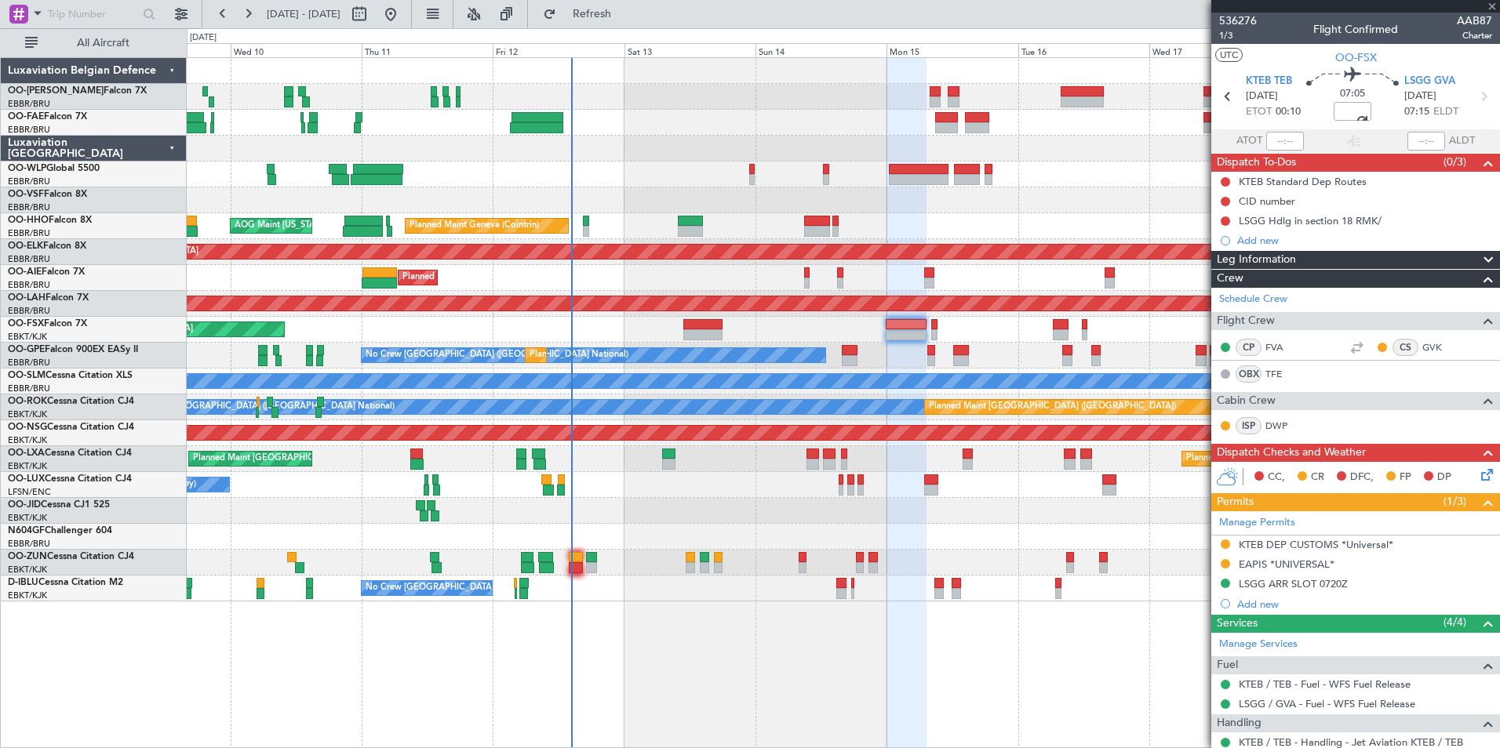
click at [1310, 56] on section "UTC OO-FSX" at bounding box center [1355, 56] width 289 height 24
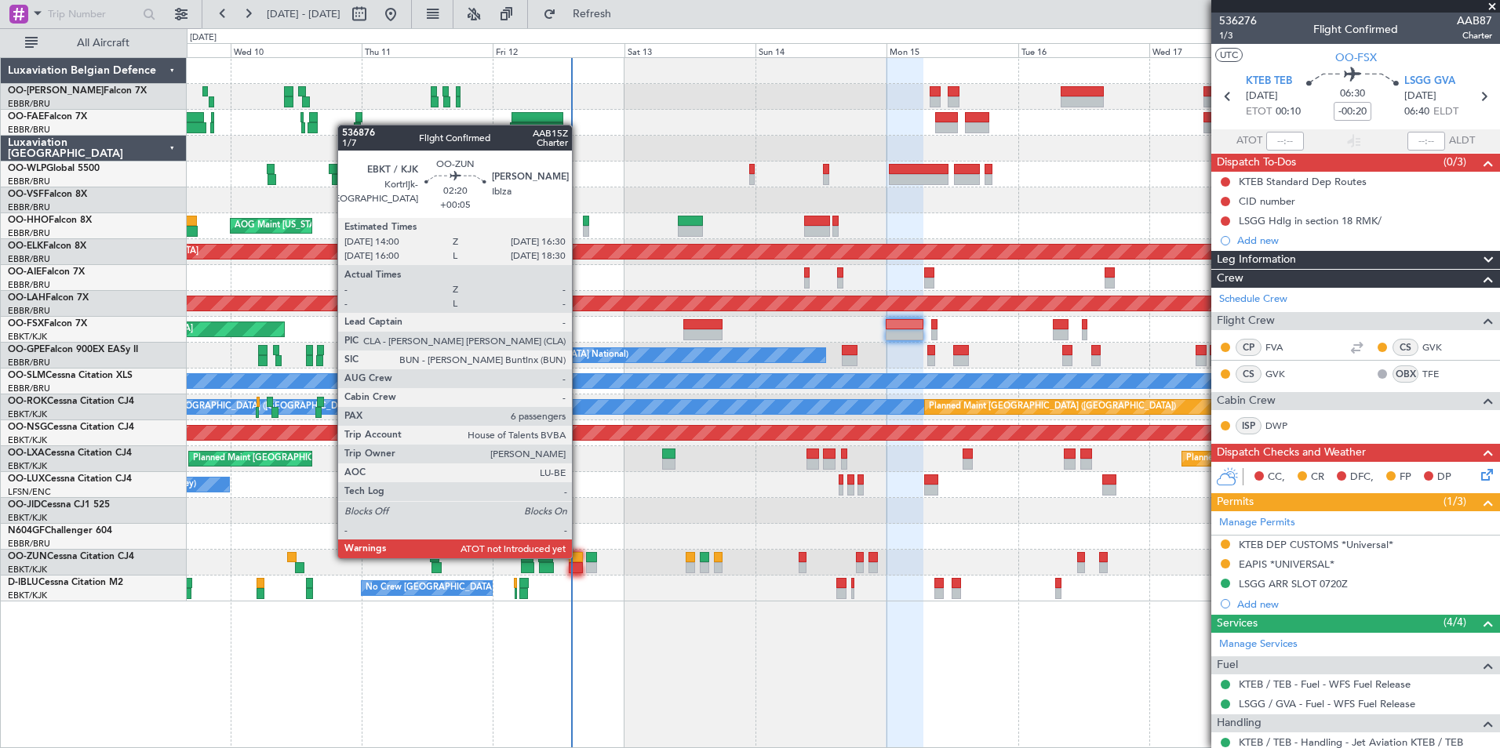
click at [579, 557] on div at bounding box center [576, 557] width 14 height 11
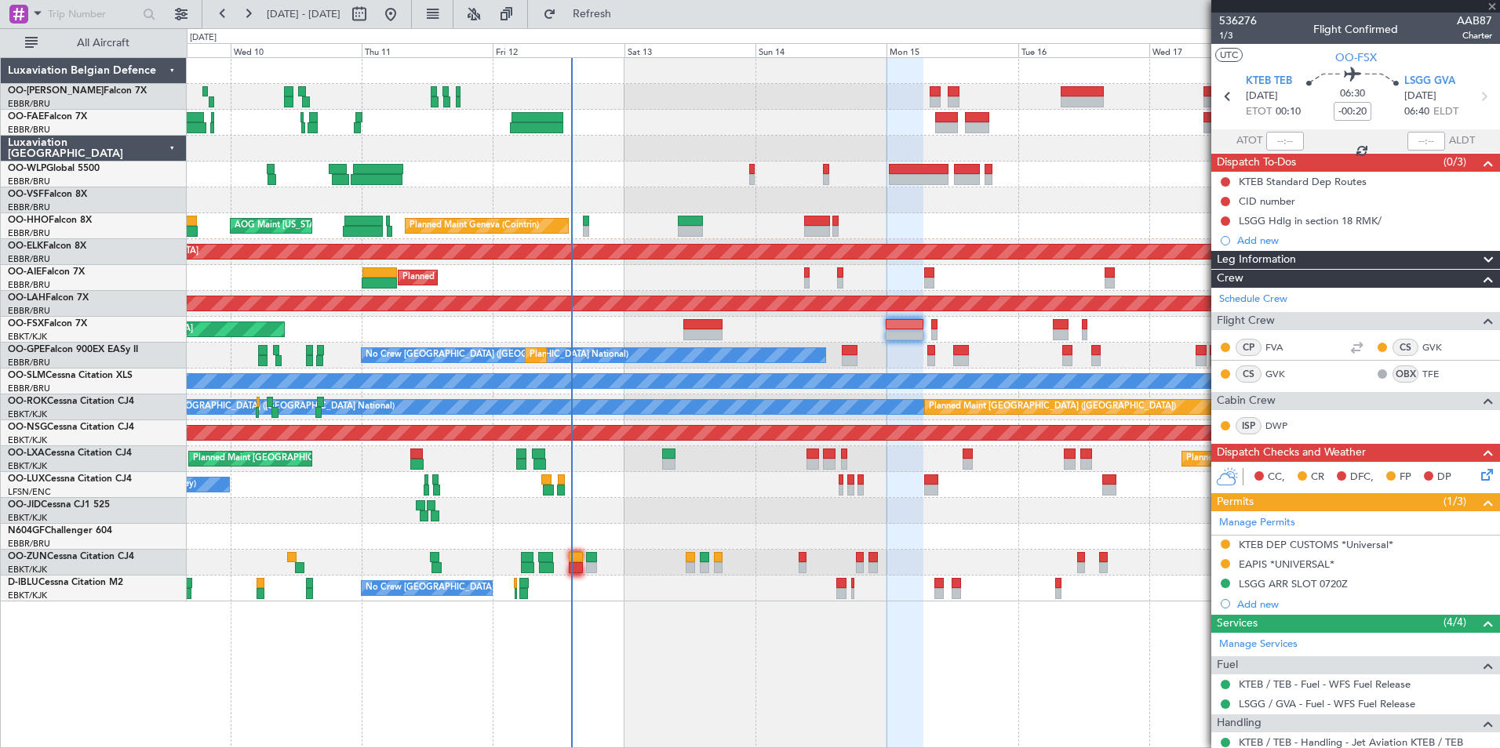
type input "+00:05"
type input "6"
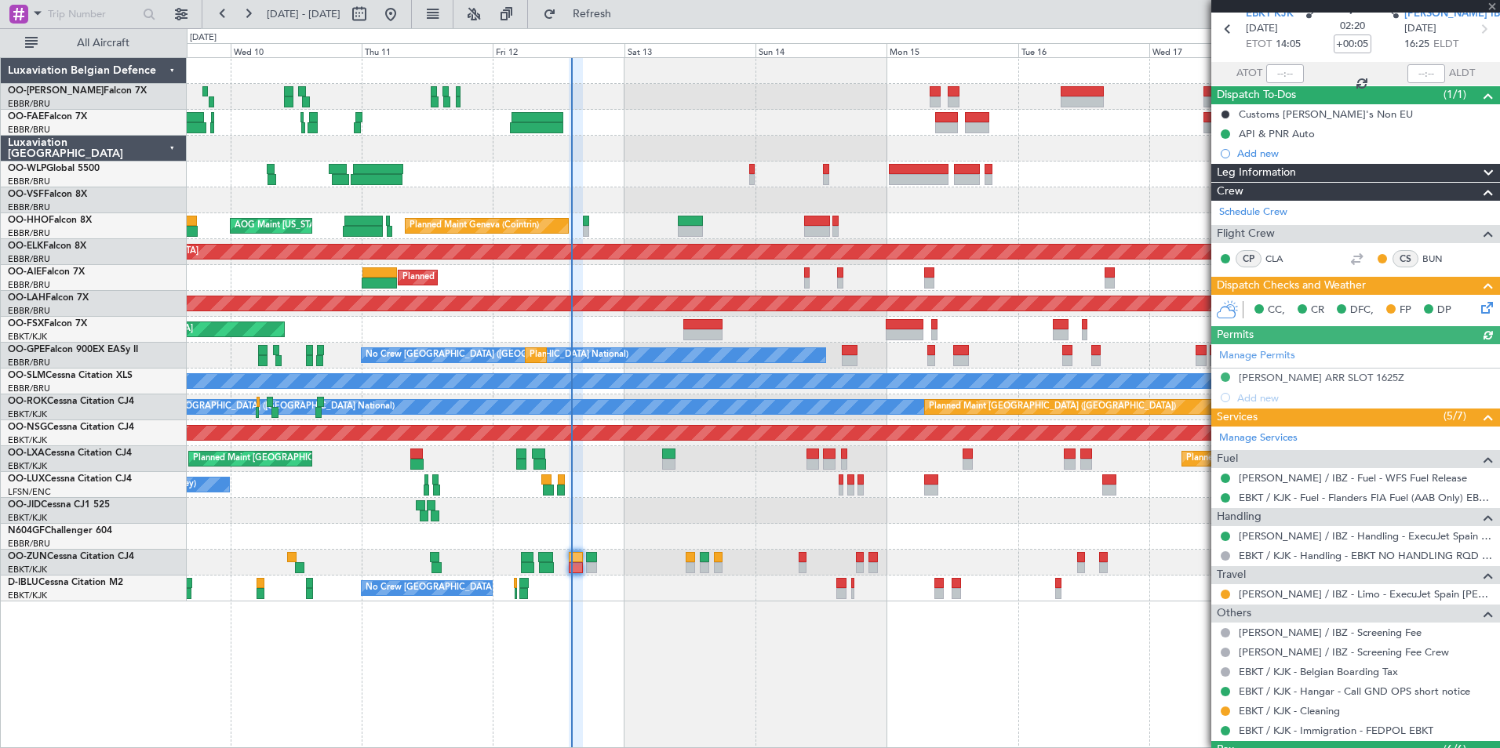
scroll to position [78, 0]
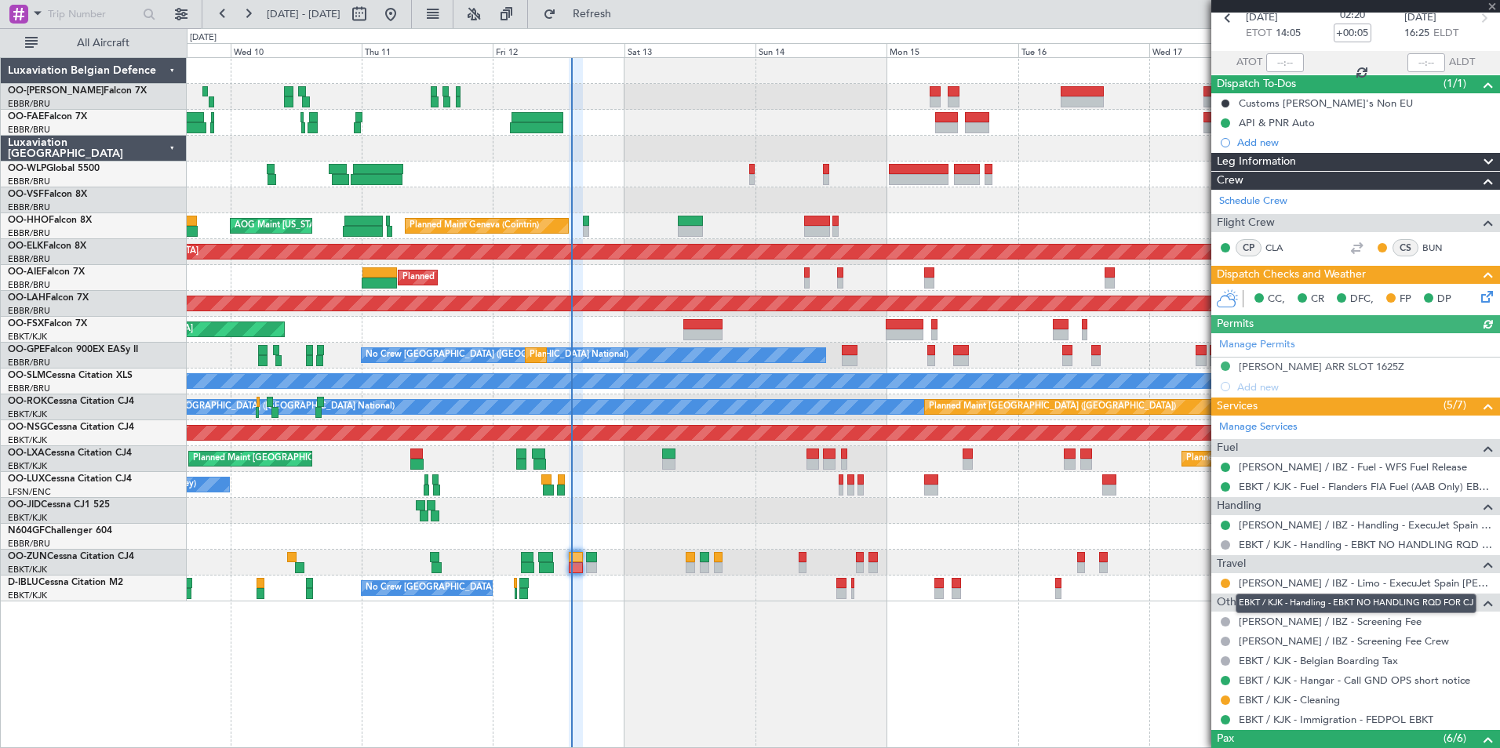
click at [1321, 583] on mat-tooltip-component "EBKT / KJK - Handling - EBKT NO HANDLING RQD FOR CJ" at bounding box center [1356, 604] width 263 height 42
click at [1413, 583] on link "LEIB / IBZ - Limo - ExecuJet Spain LEIB / IBZ" at bounding box center [1365, 583] width 253 height 13
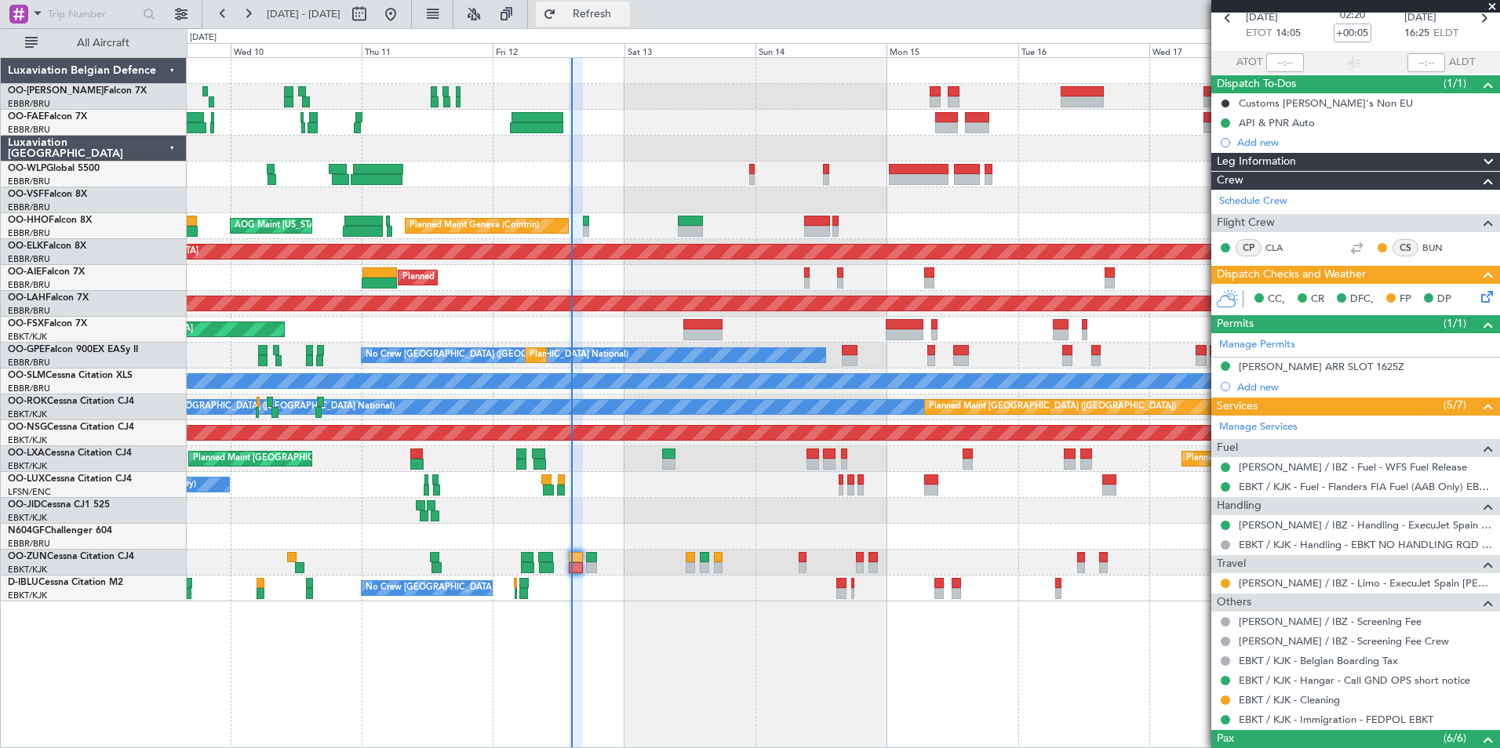
click at [625, 10] on span "Refresh" at bounding box center [592, 14] width 66 height 11
click at [1226, 581] on button at bounding box center [1225, 583] width 9 height 9
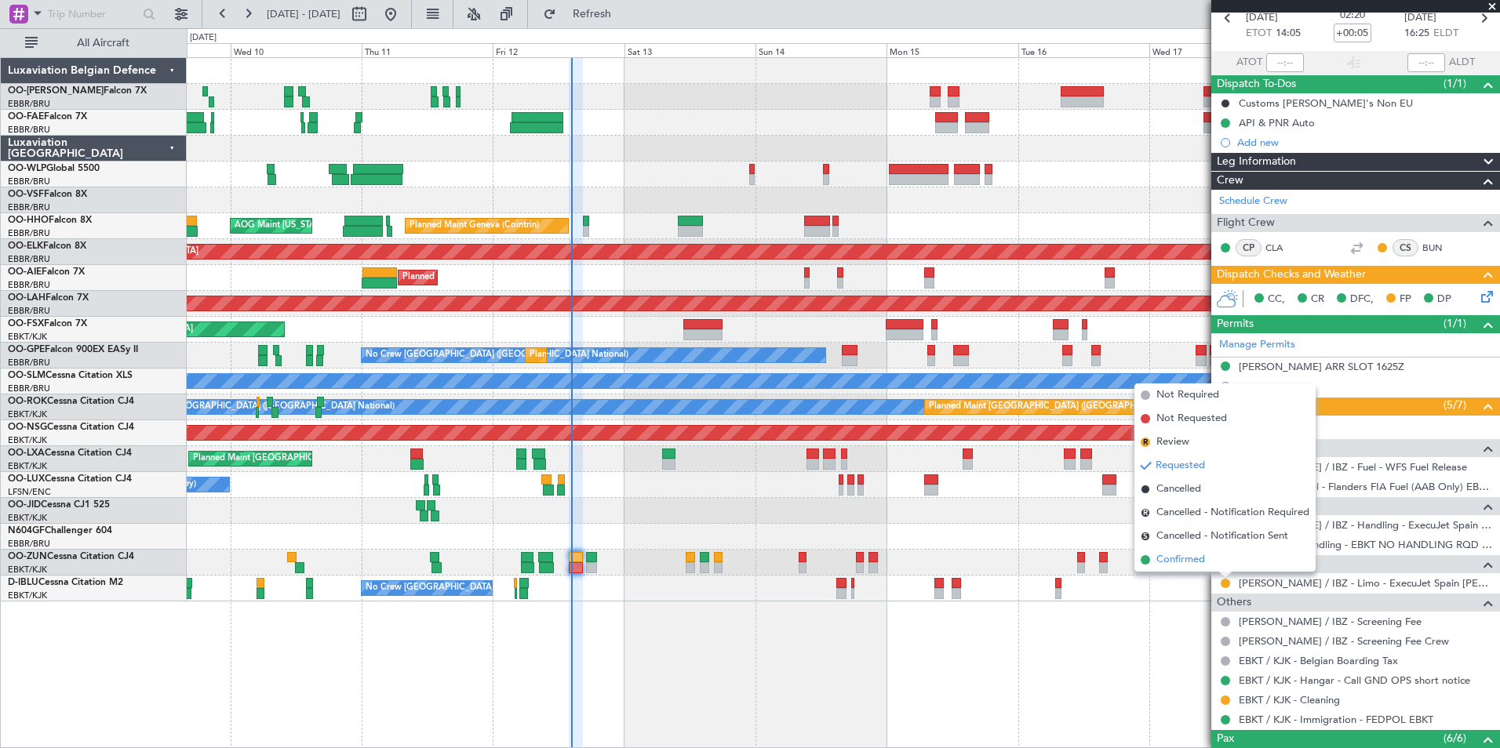
click at [1197, 565] on span "Confirmed" at bounding box center [1180, 560] width 49 height 16
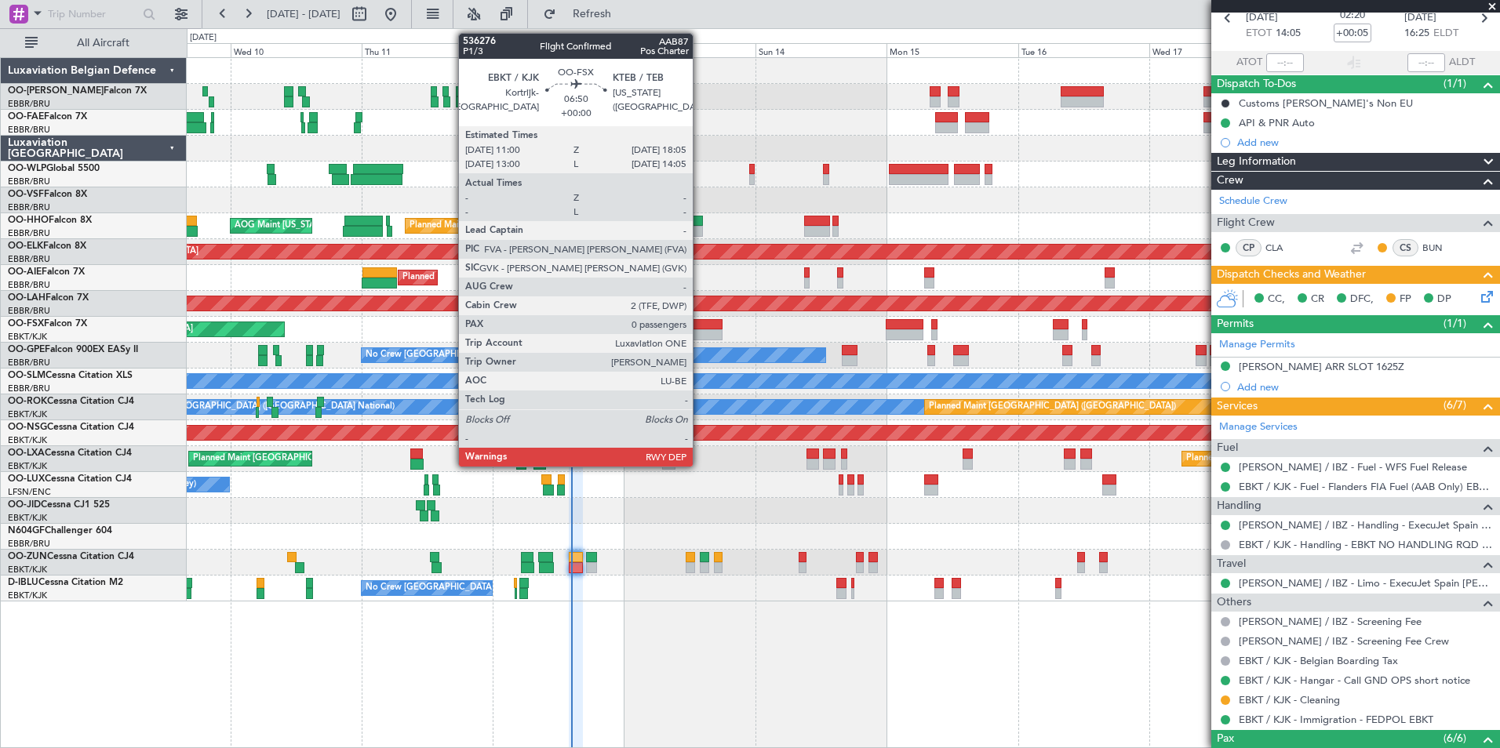
click at [700, 324] on div at bounding box center [702, 324] width 39 height 11
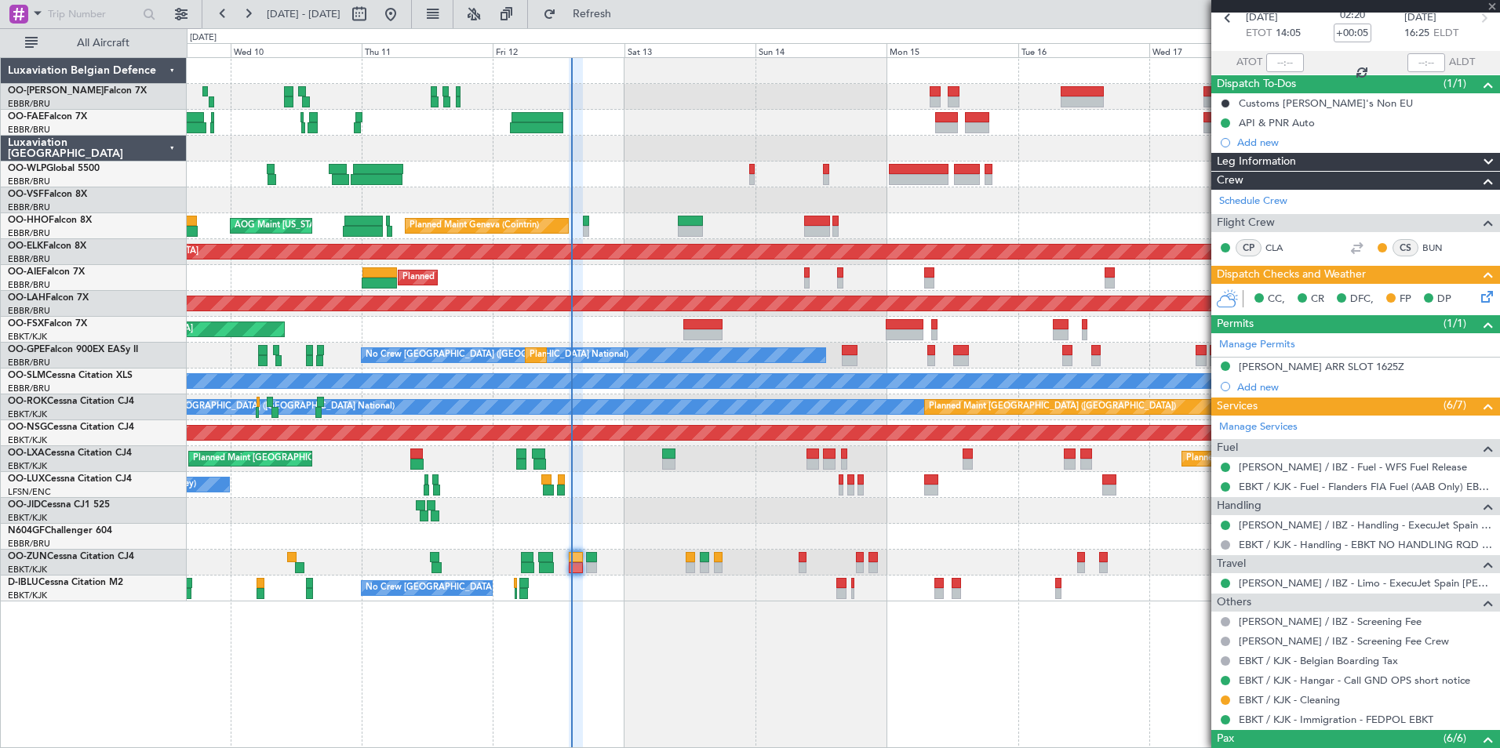
type input "0"
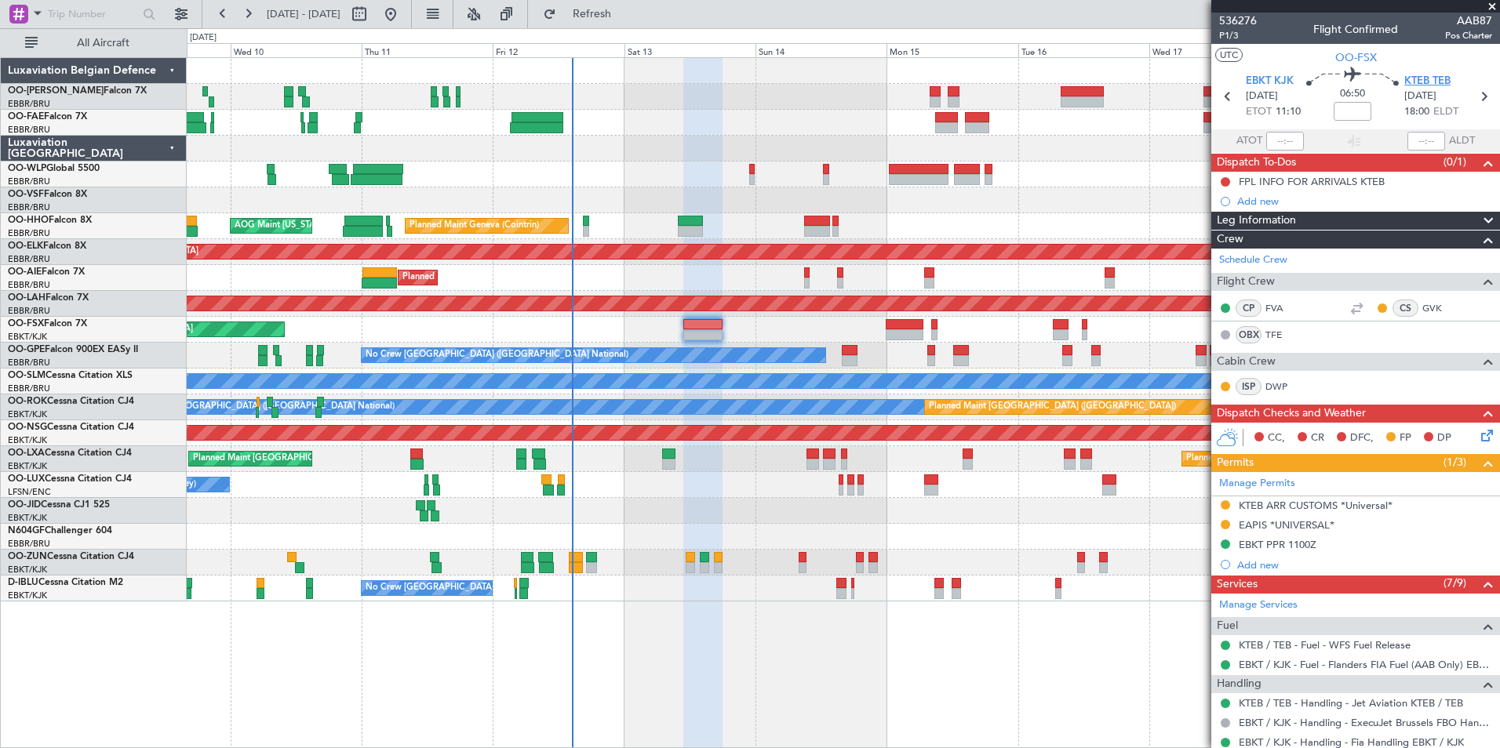
click at [1422, 76] on span "KTEB TEB" at bounding box center [1427, 82] width 46 height 16
click at [699, 316] on div "Planned Maint [PERSON_NAME]-[GEOGRAPHIC_DATA][PERSON_NAME] ([GEOGRAPHIC_DATA][P…" at bounding box center [843, 304] width 1312 height 26
click at [1263, 202] on div "Add new" at bounding box center [1357, 201] width 241 height 13
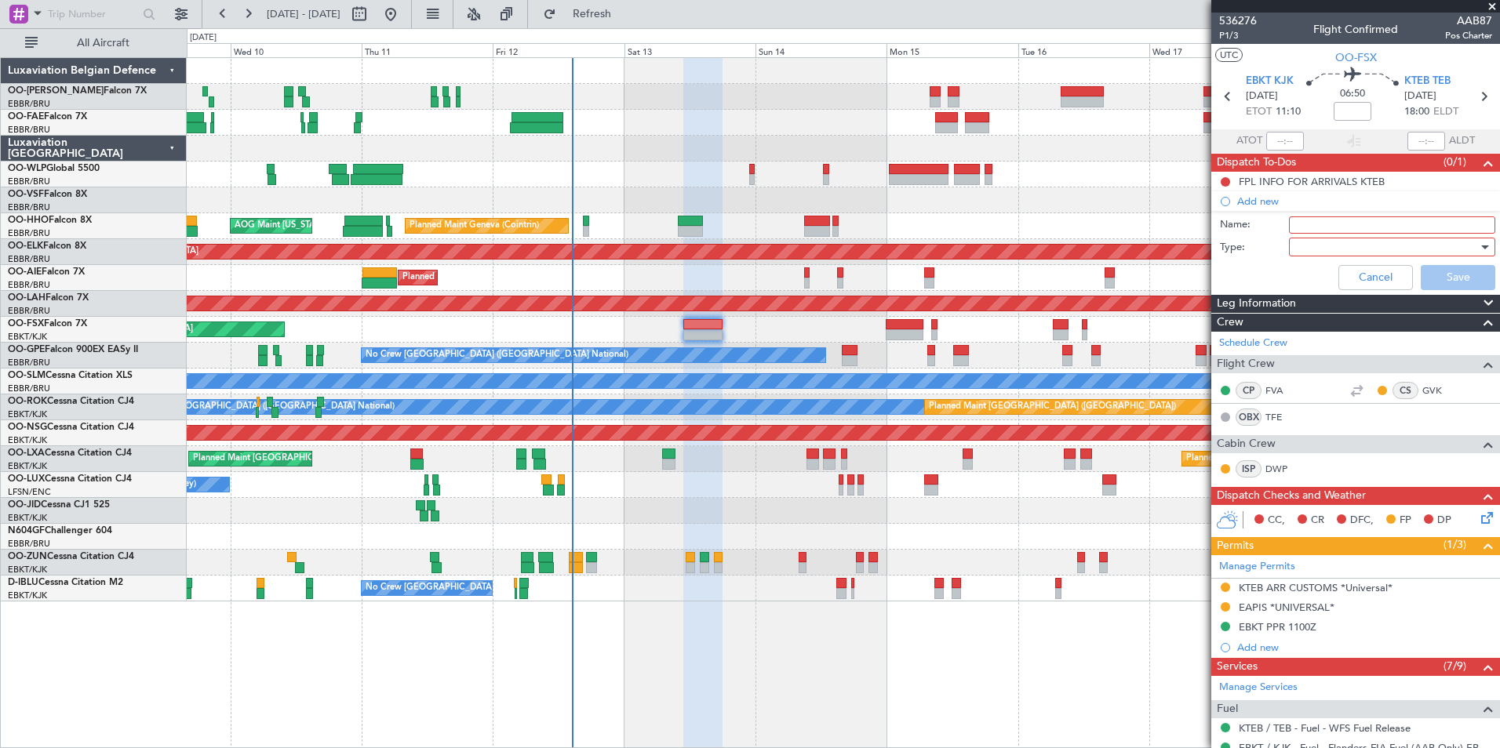
click at [1316, 220] on input "Name:" at bounding box center [1392, 225] width 206 height 17
click at [1411, 223] on input "KZNY" at bounding box center [1392, 225] width 206 height 17
paste input "(631) 468-1425"
type input "KZNY (631) 468-1425"
click at [1354, 250] on div at bounding box center [1386, 247] width 183 height 24
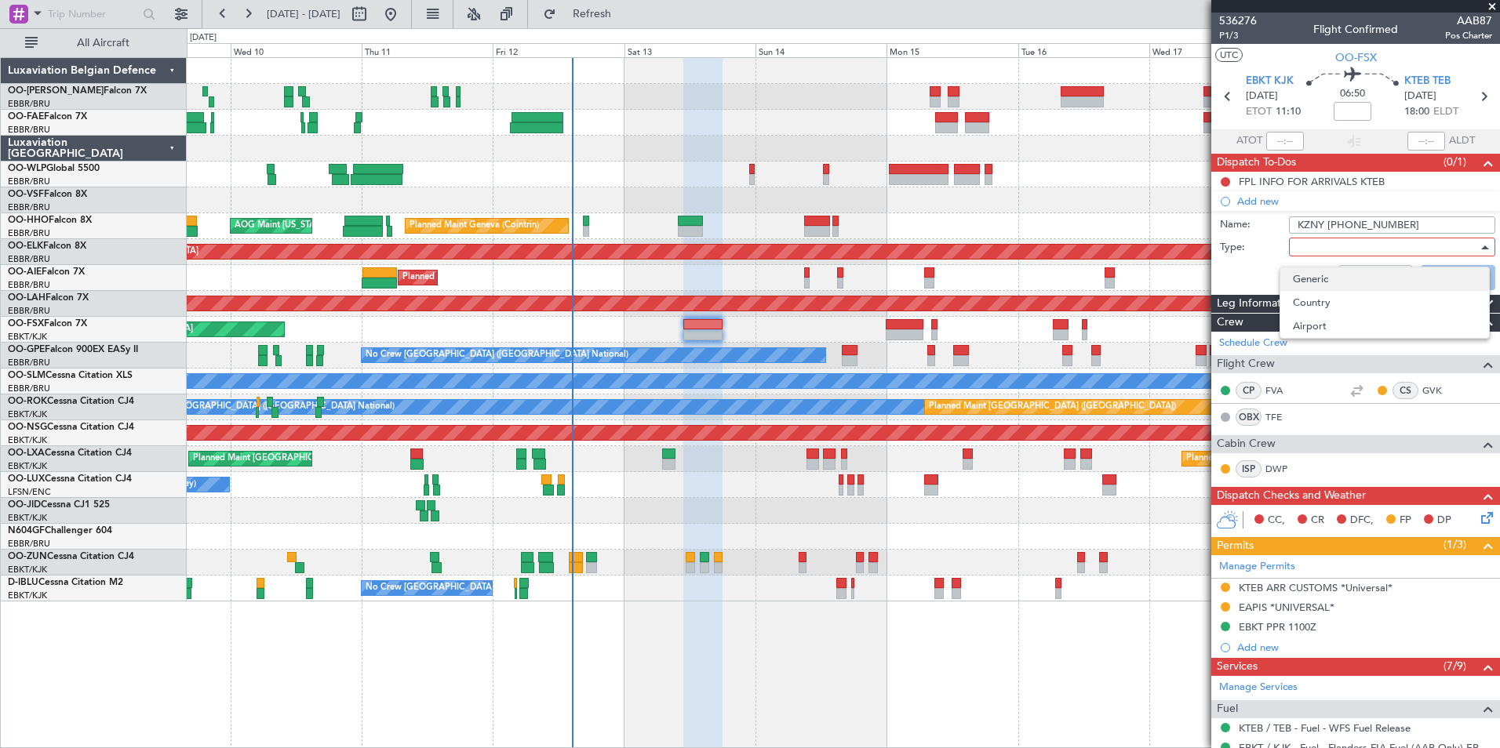
click at [1328, 279] on span "Generic" at bounding box center [1385, 280] width 184 height 24
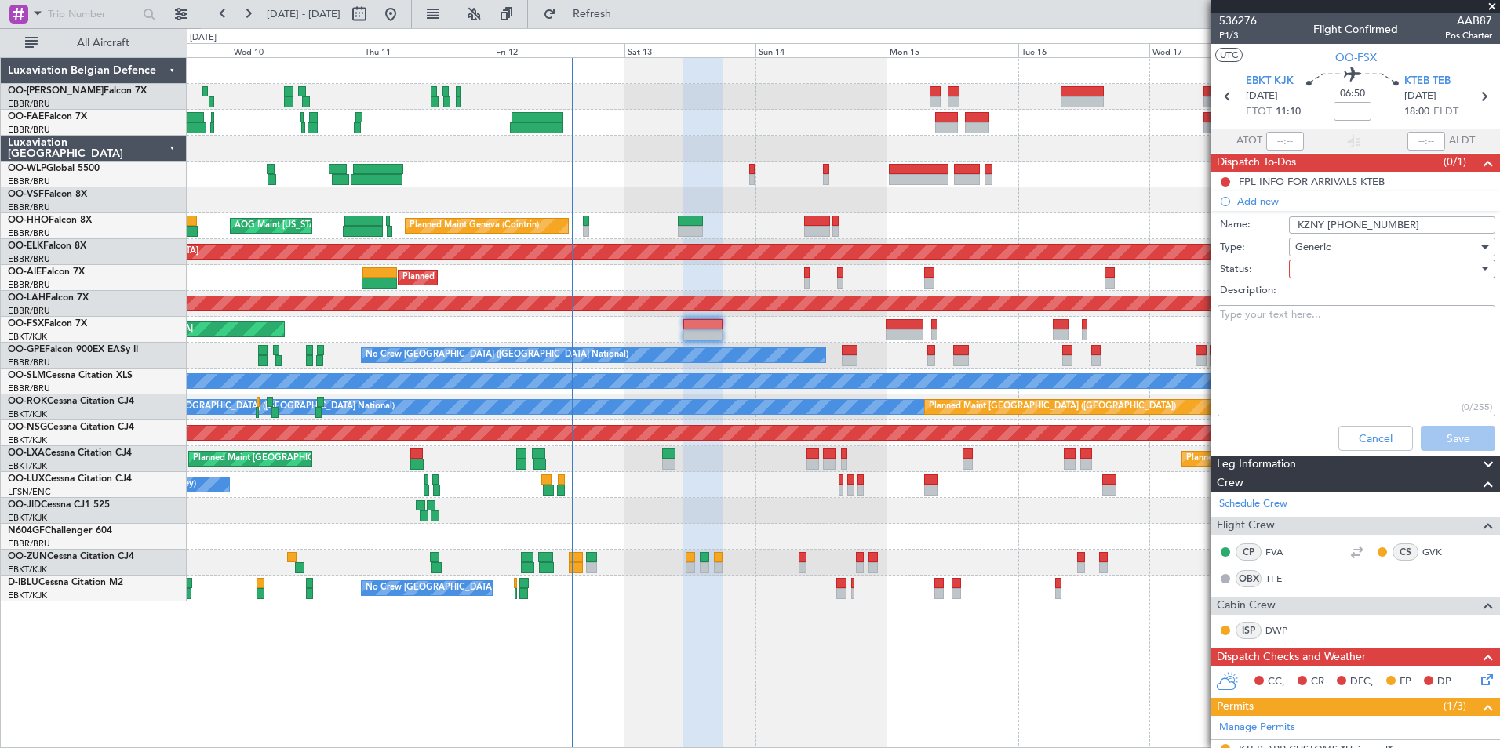
click at [1325, 265] on div at bounding box center [1386, 269] width 183 height 24
click at [1313, 324] on span "In Progress" at bounding box center [1385, 324] width 184 height 24
click at [1442, 430] on button "Save" at bounding box center [1458, 438] width 75 height 25
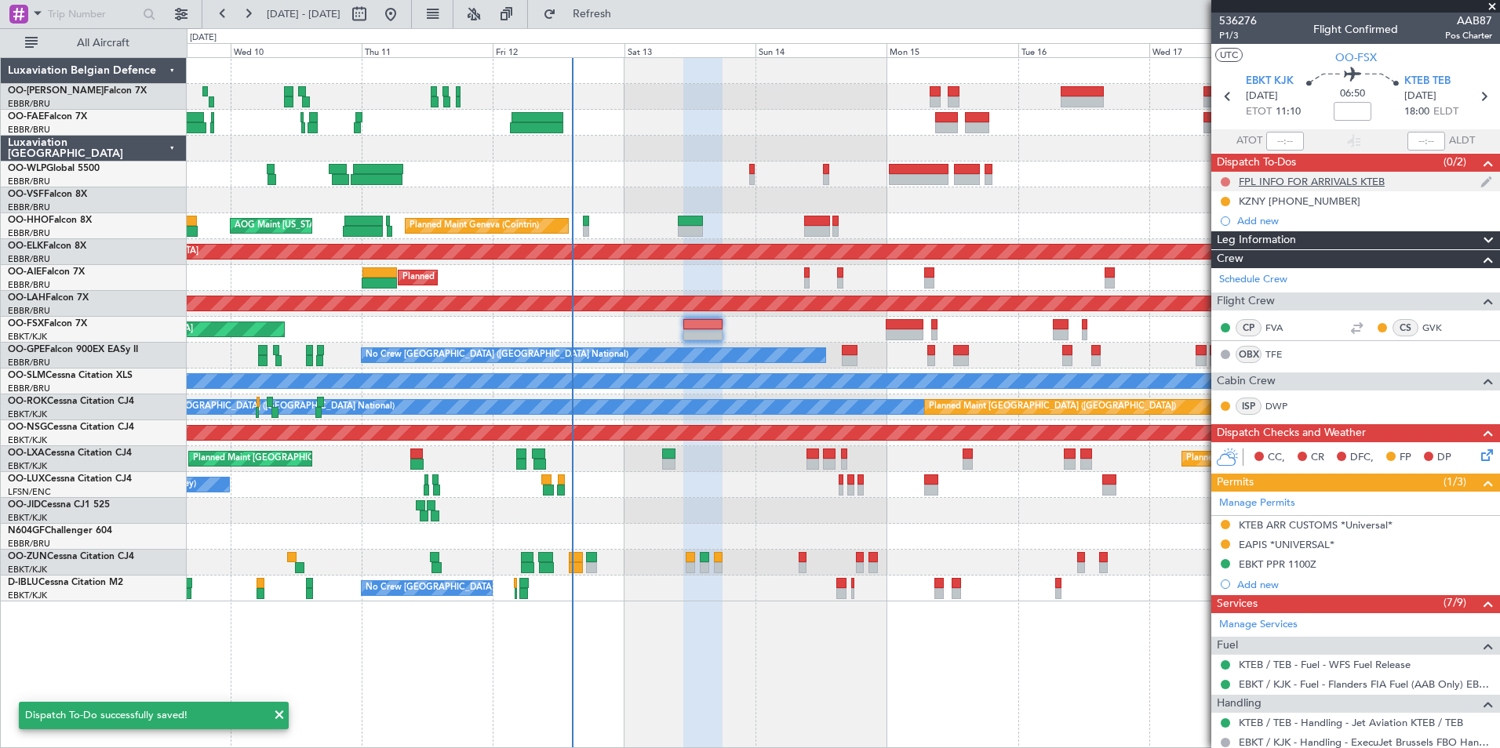
click at [1221, 181] on button at bounding box center [1225, 181] width 9 height 9
click at [1229, 246] on span "Completed" at bounding box center [1233, 251] width 52 height 16
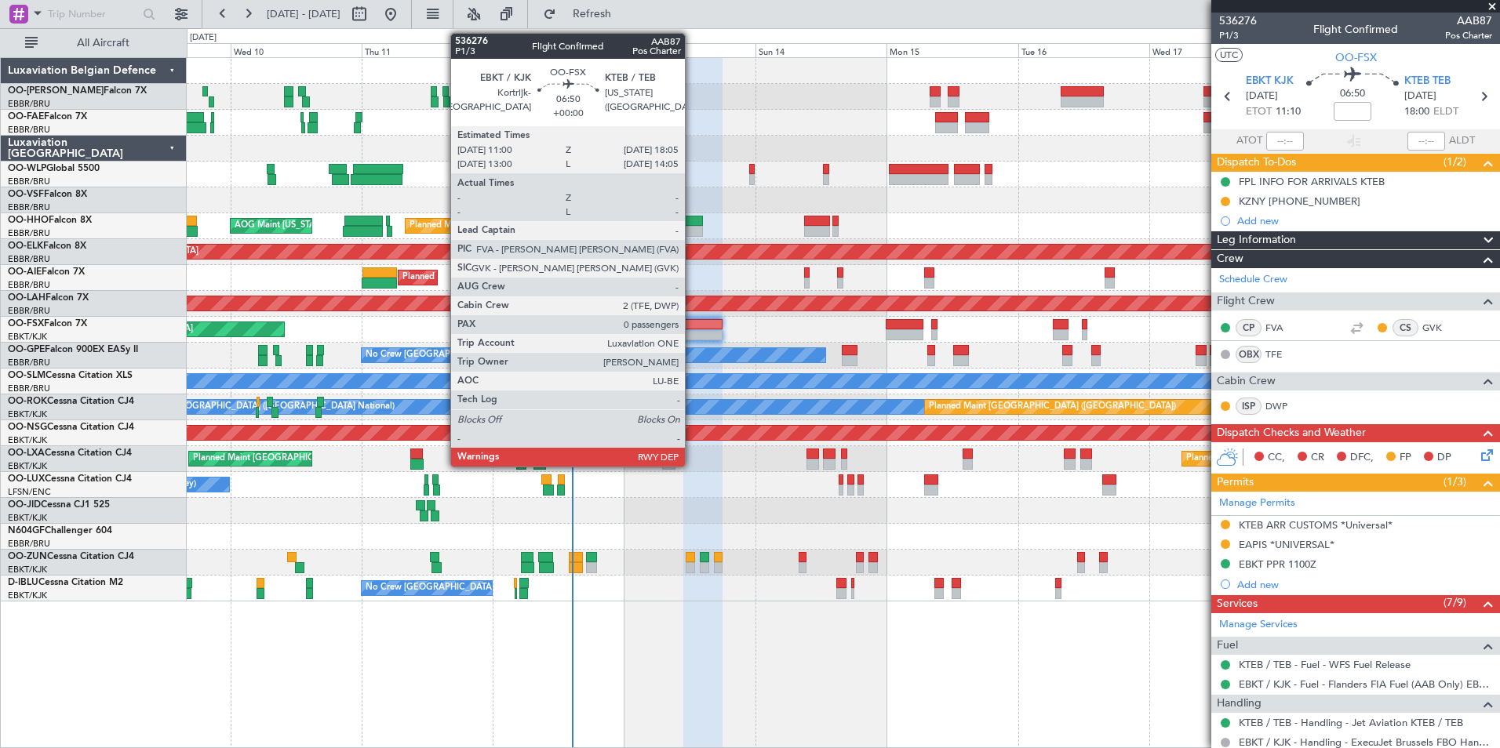
click at [692, 329] on div at bounding box center [702, 334] width 39 height 11
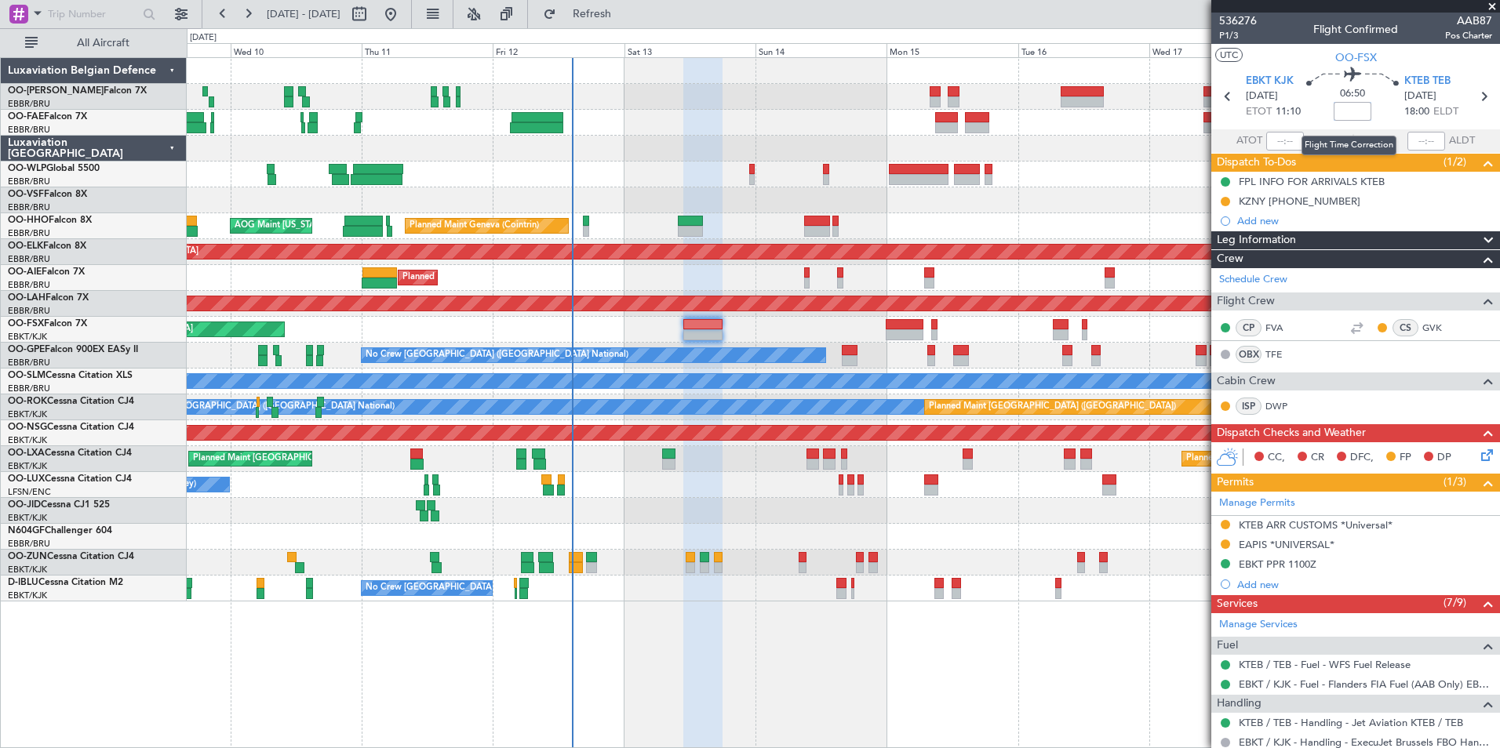
click at [1344, 108] on input at bounding box center [1353, 111] width 38 height 19
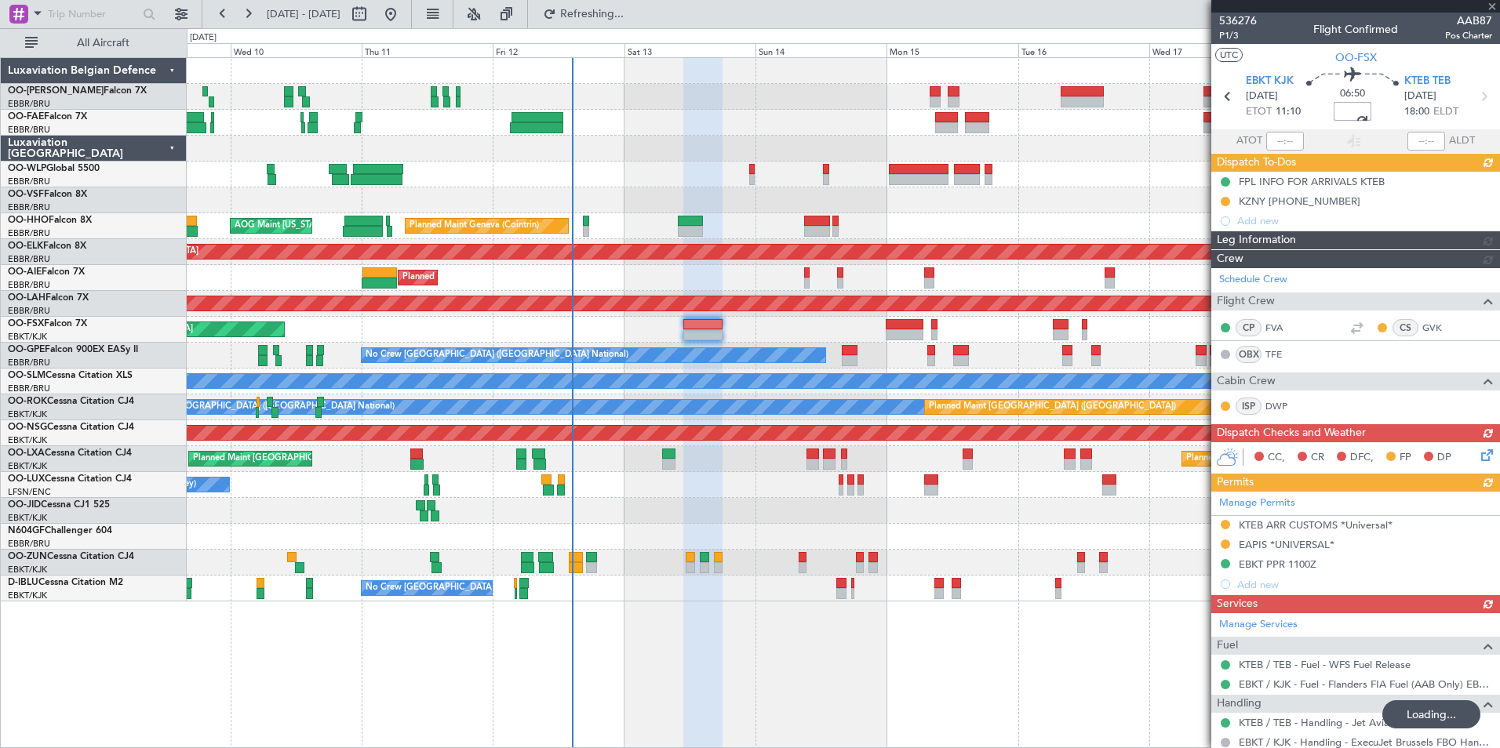
scroll to position [0, 5]
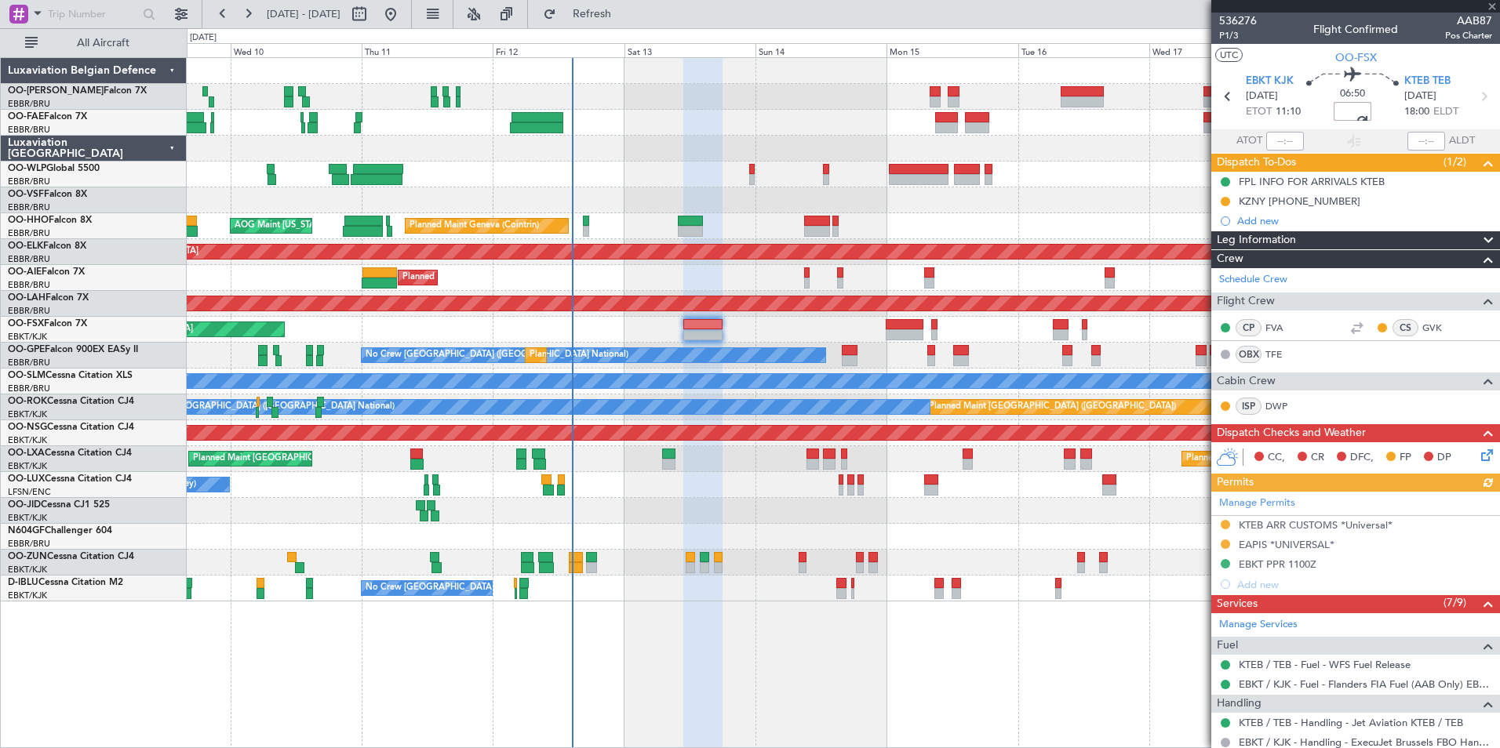
type input "+00:04"
click at [1359, 113] on input "+00:04" at bounding box center [1353, 111] width 38 height 19
click at [625, 9] on span "Refresh" at bounding box center [592, 14] width 66 height 11
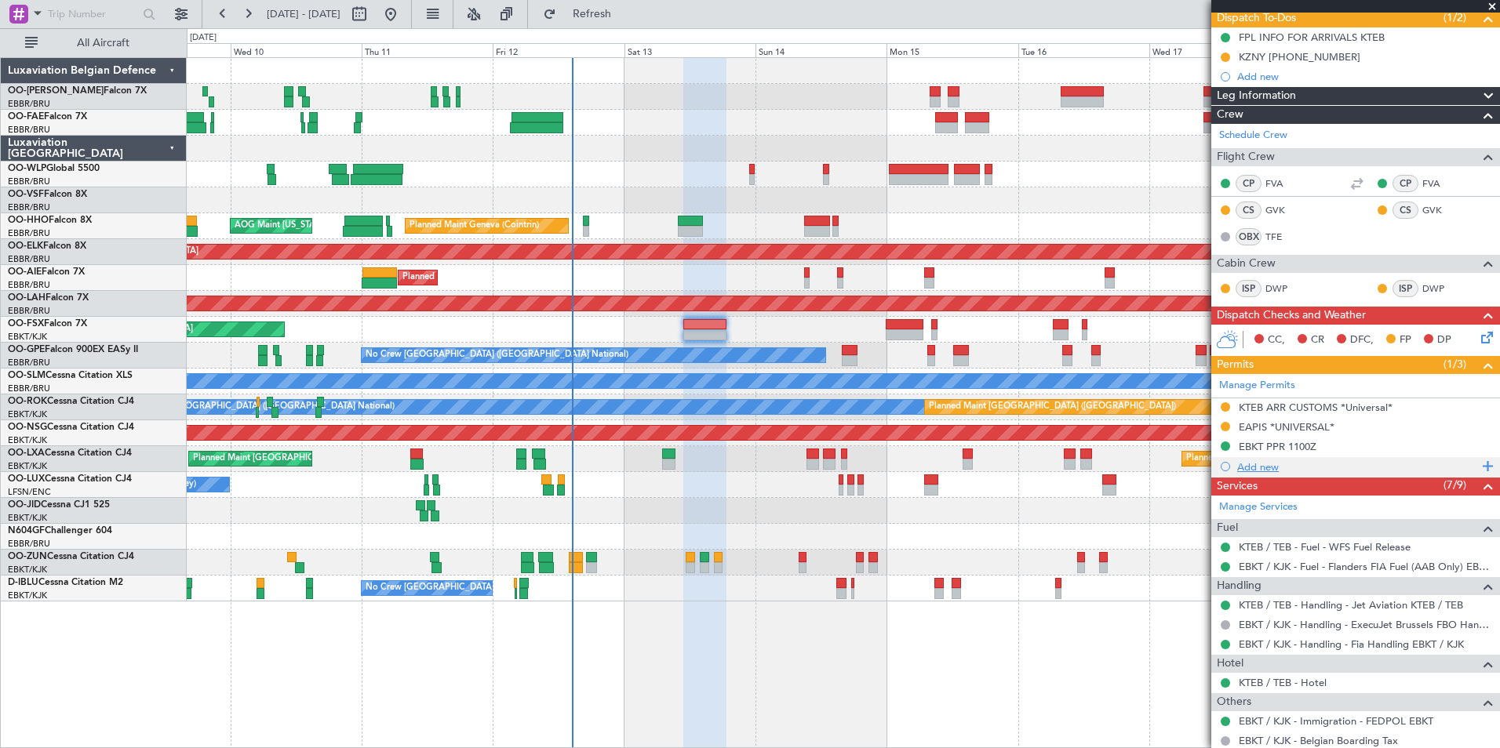
scroll to position [157, 0]
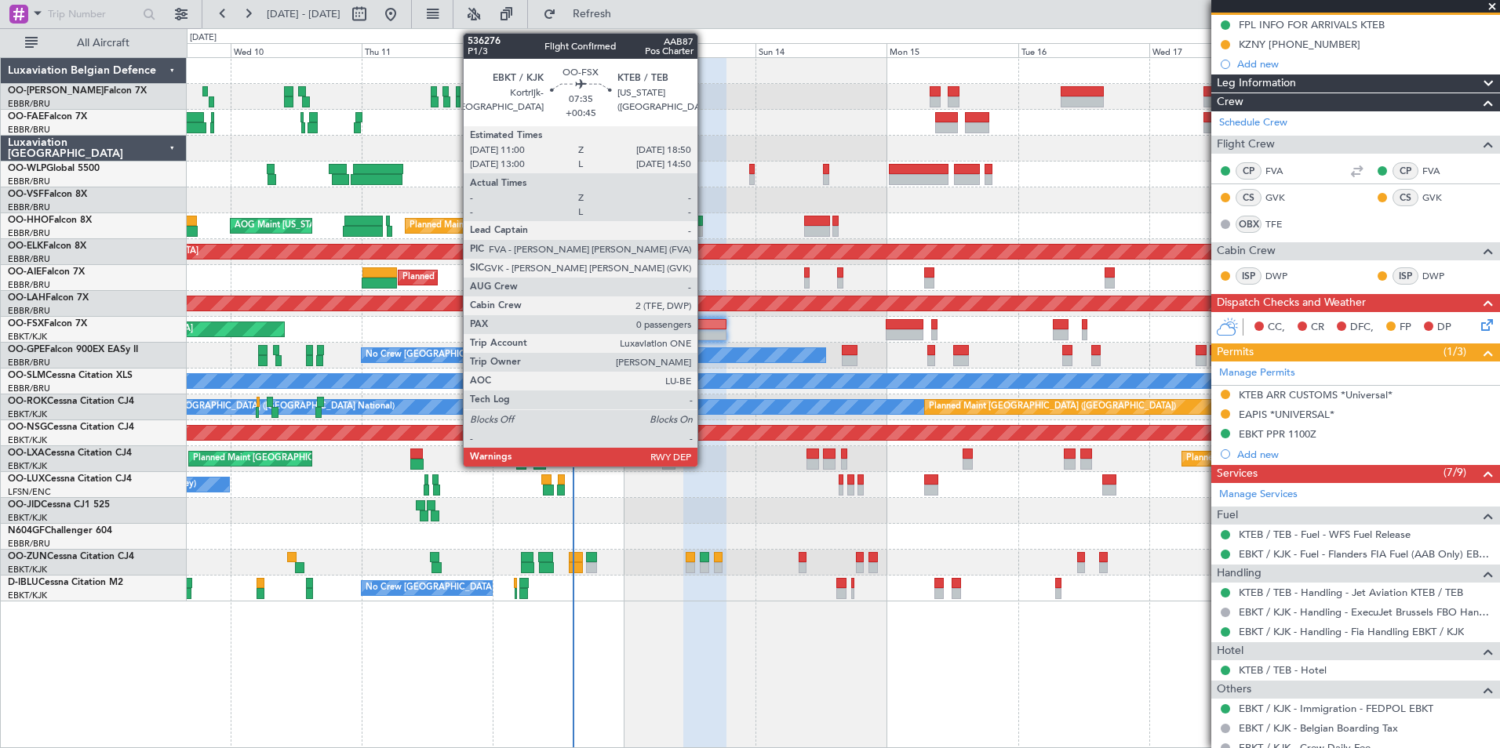
click at [704, 322] on div at bounding box center [704, 324] width 43 height 11
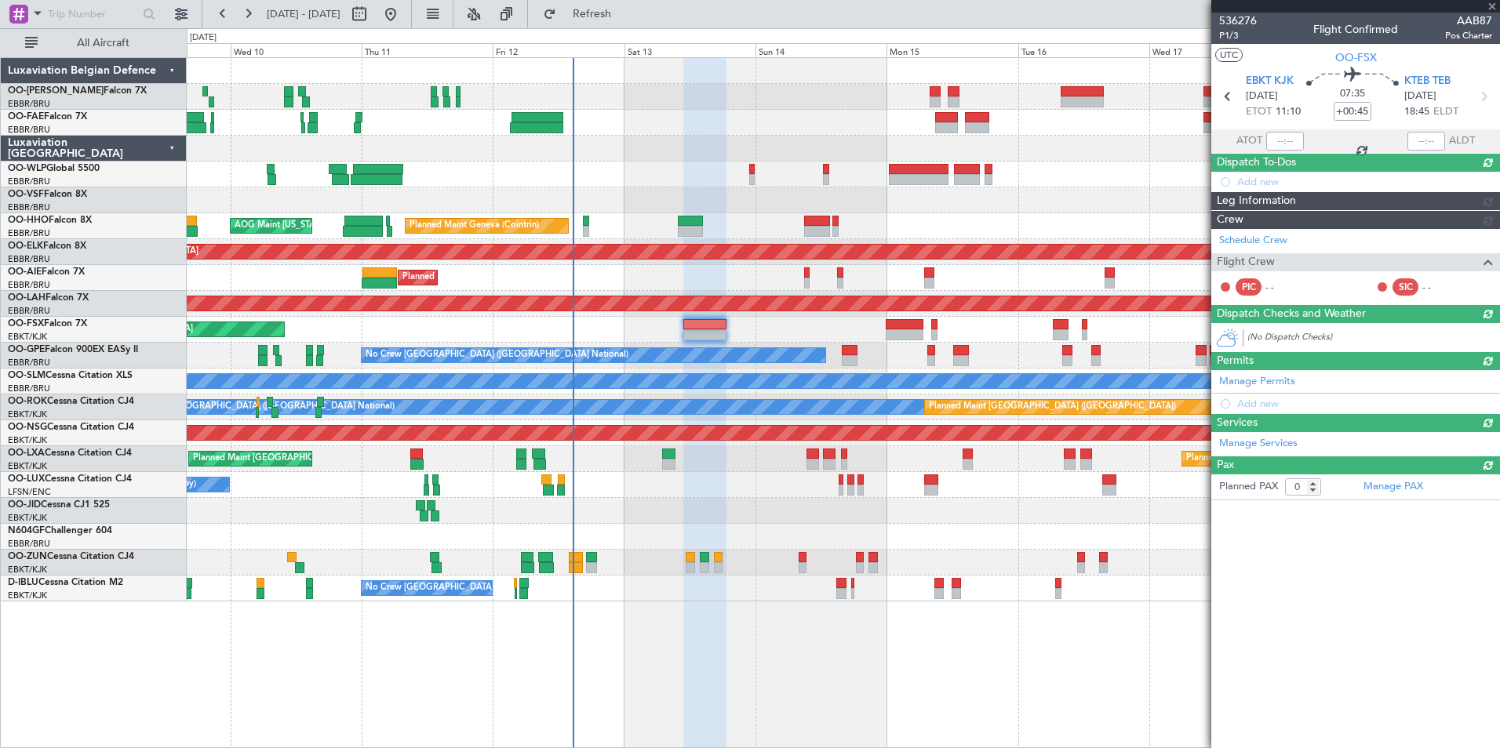
scroll to position [0, 0]
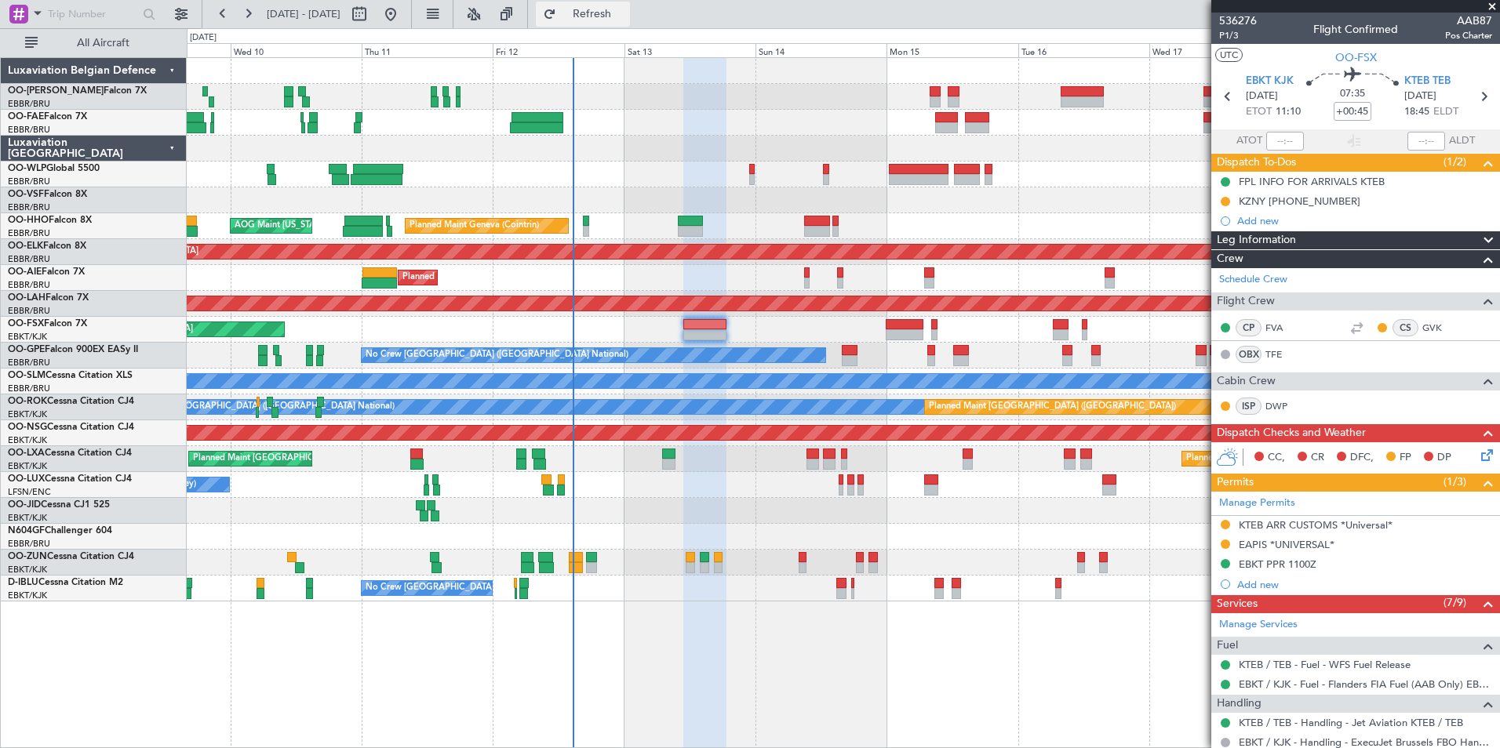
click at [625, 14] on span "Refresh" at bounding box center [592, 14] width 66 height 11
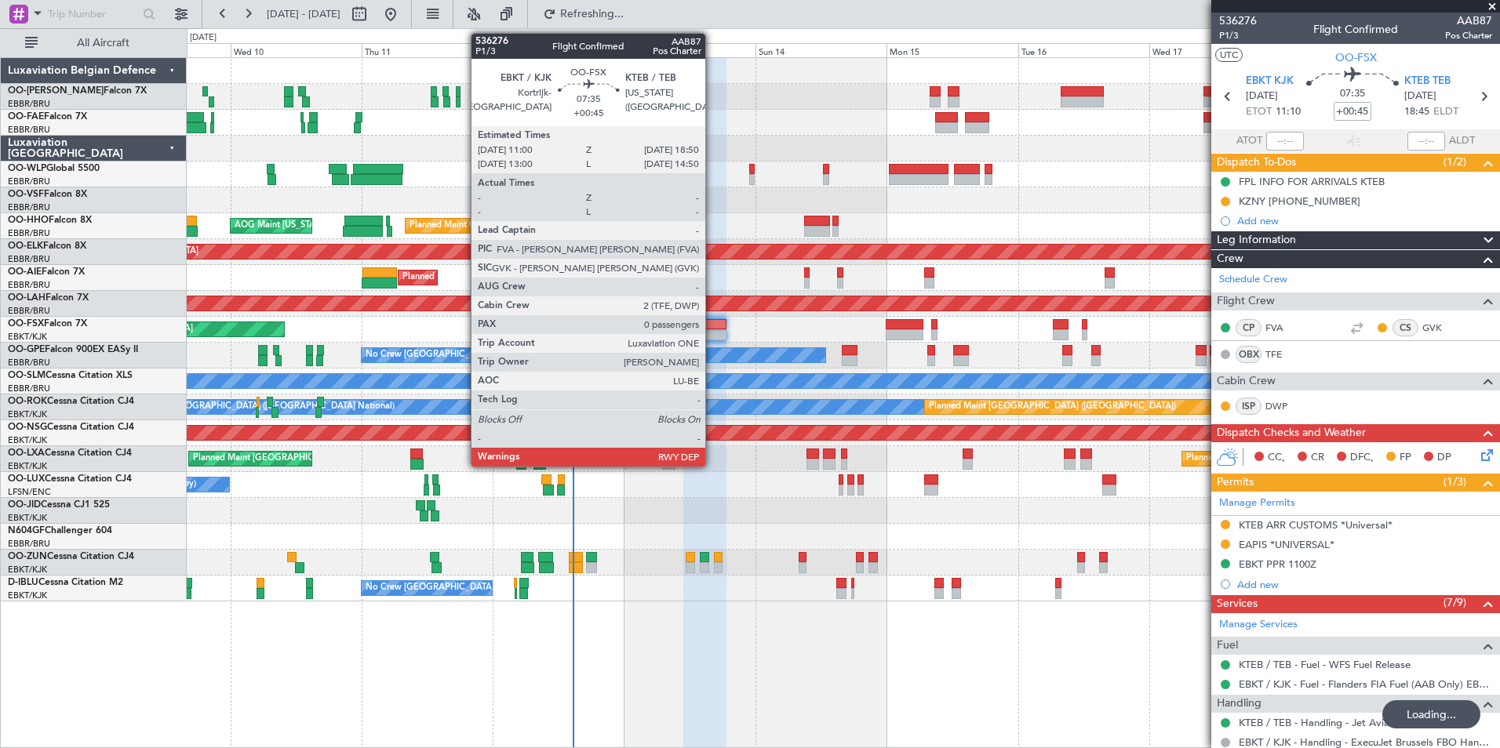
click at [712, 336] on div at bounding box center [704, 334] width 43 height 11
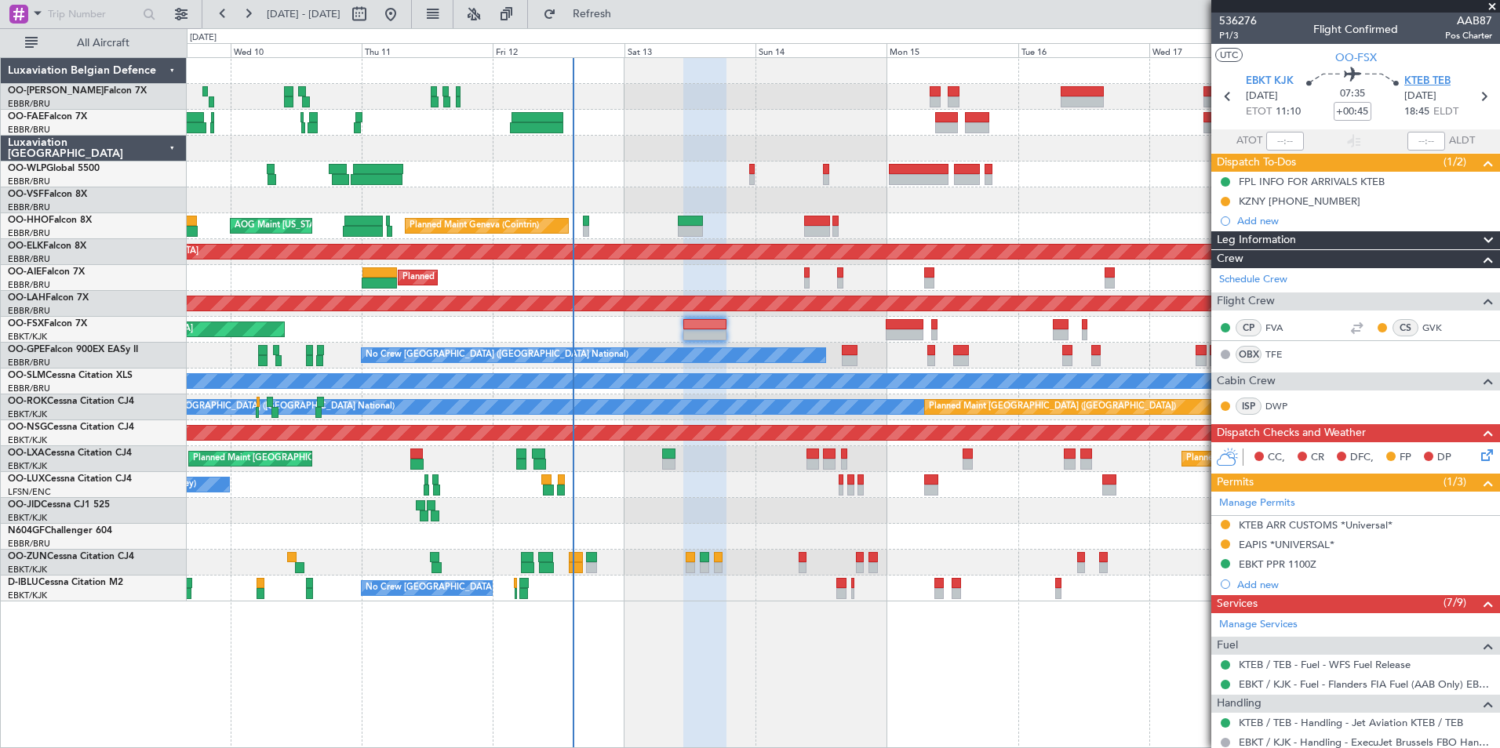
click at [1440, 82] on span "KTEB TEB" at bounding box center [1427, 82] width 46 height 16
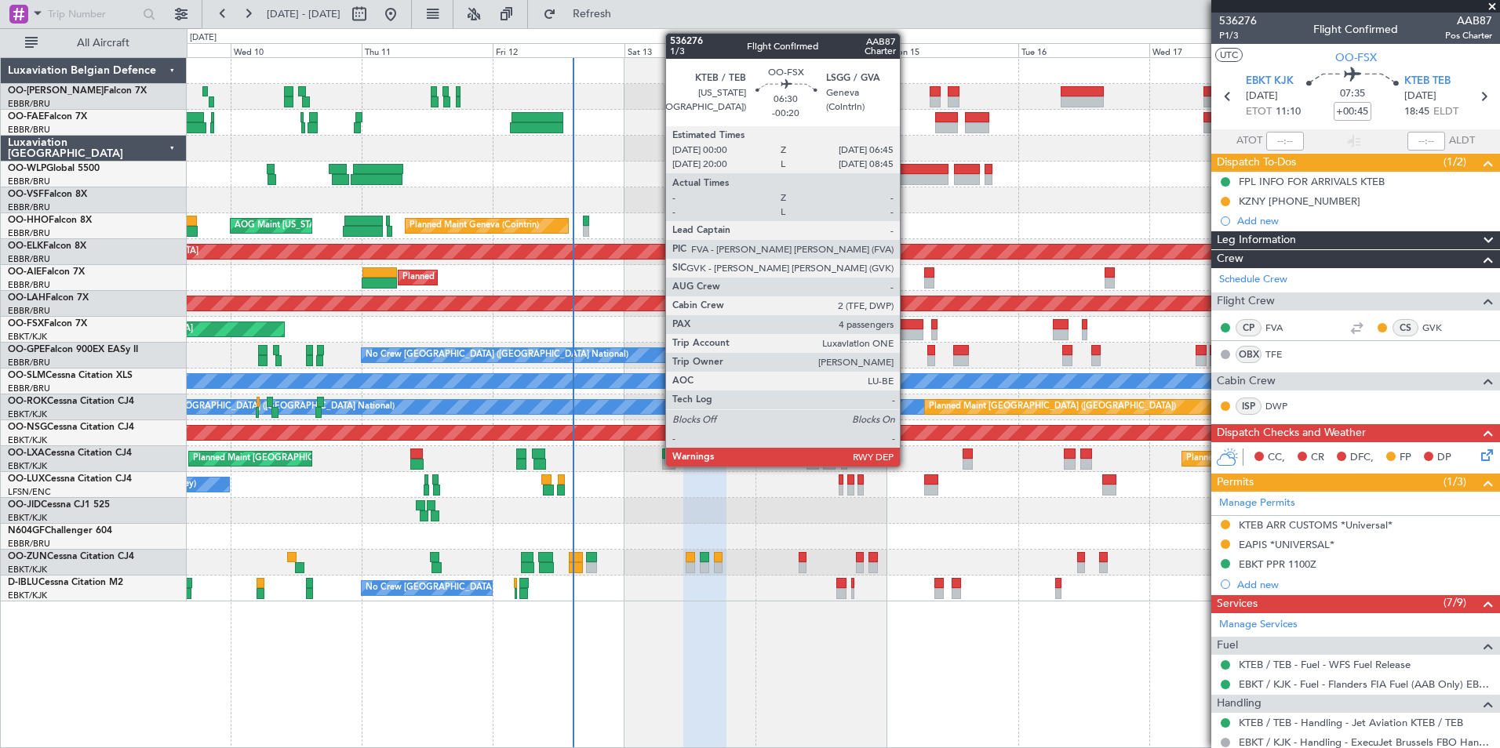
click at [907, 322] on div at bounding box center [905, 324] width 38 height 11
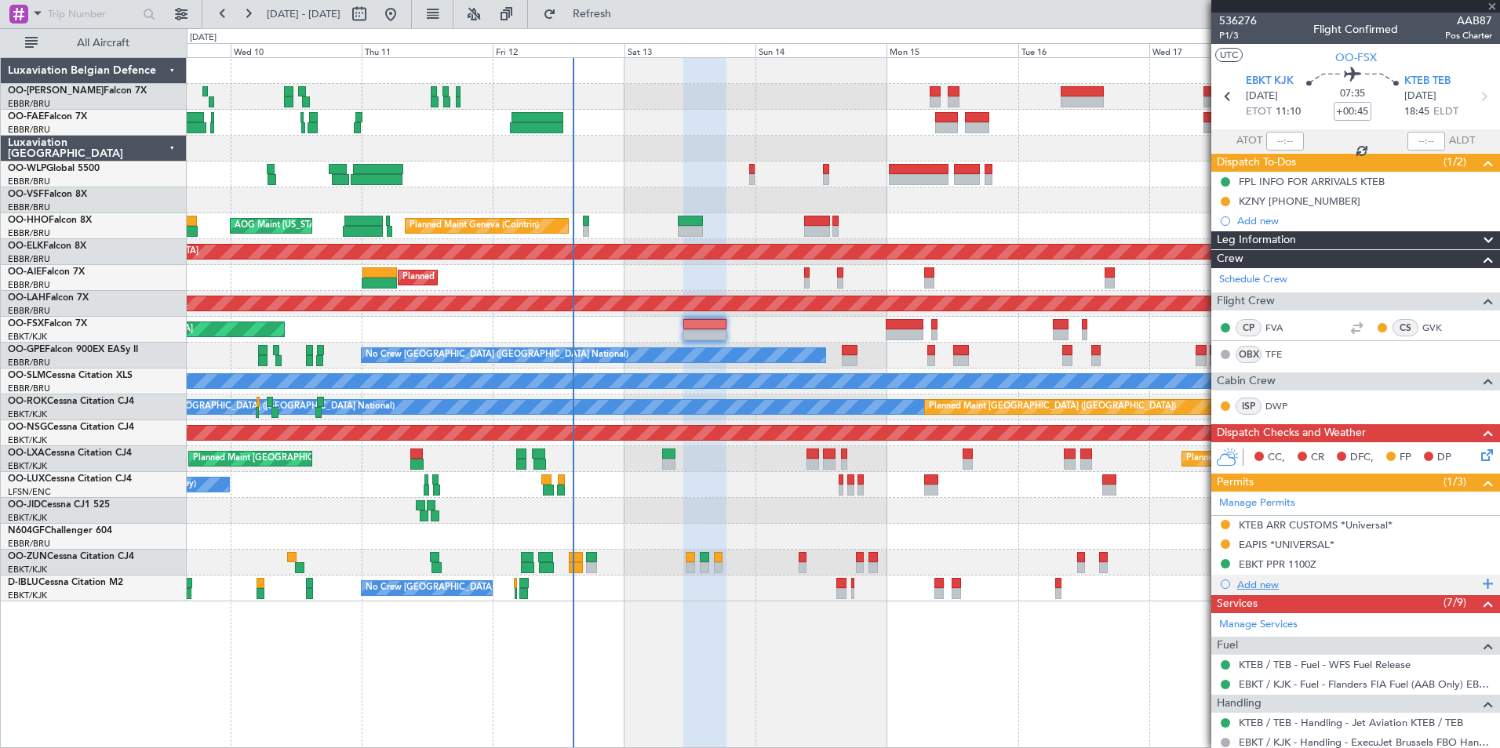
type input "-00:20"
type input "4"
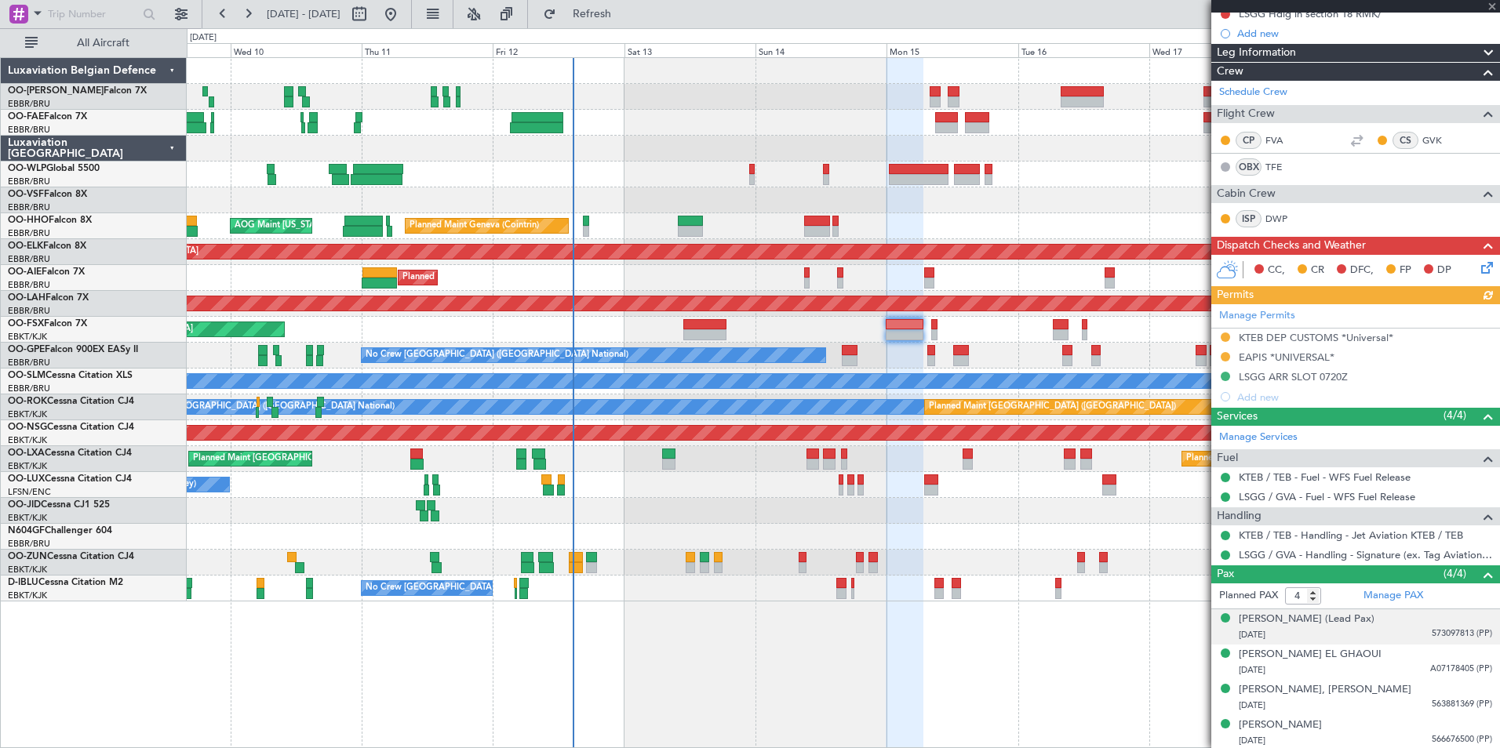
scroll to position [209, 0]
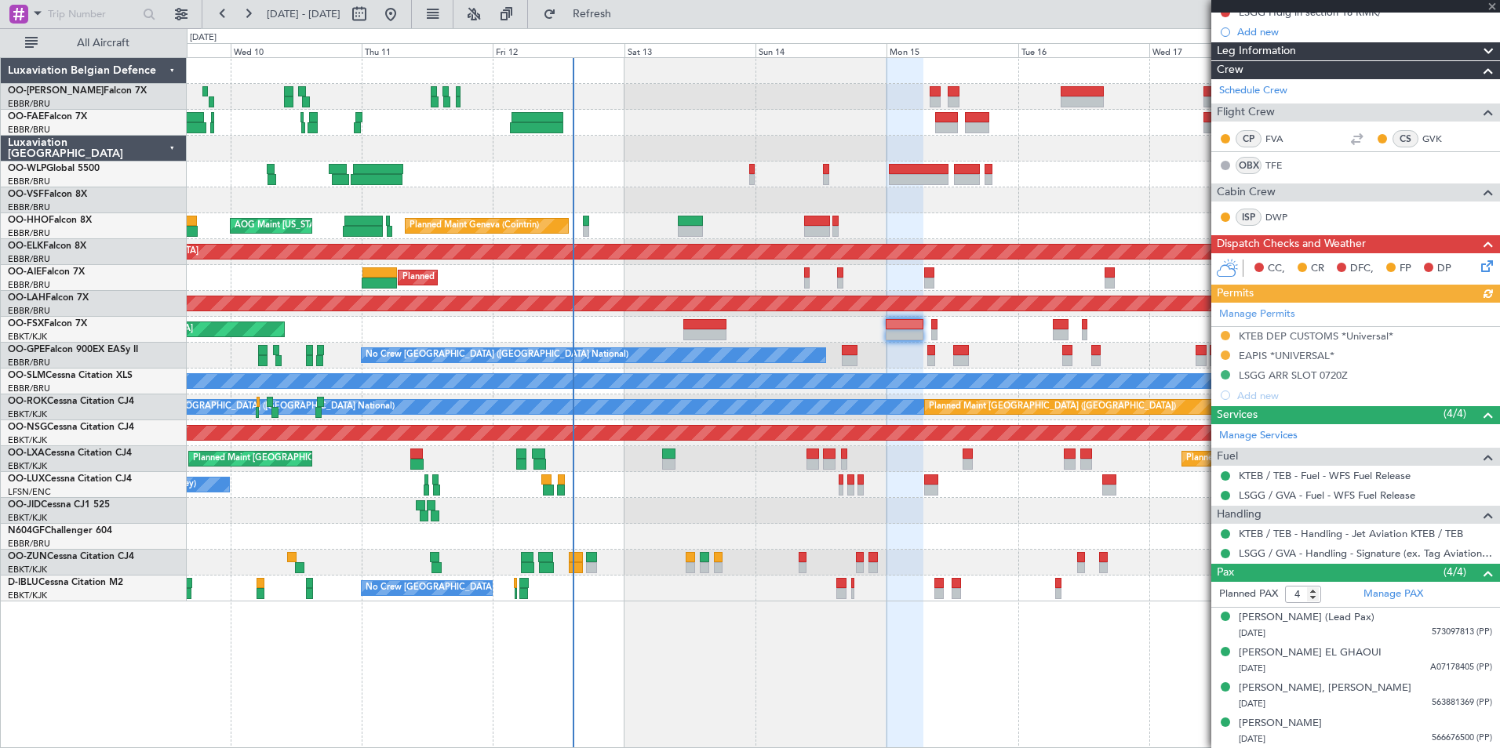
click at [1295, 378] on div "Manage Permits KTEB DEP CUSTOMS *Universal* EAPIS *UNIVERSAL* LSGG ARR SLOT 072…" at bounding box center [1355, 354] width 289 height 103
click at [1305, 370] on div "Manage Permits KTEB DEP CUSTOMS *Universal* EAPIS *UNIVERSAL* LSGG ARR SLOT 072…" at bounding box center [1355, 354] width 289 height 103
click at [1337, 377] on div "Manage Permits KTEB DEP CUSTOMS *Universal* EAPIS *UNIVERSAL* LSGG ARR SLOT 072…" at bounding box center [1355, 354] width 289 height 103
click at [1338, 371] on div "LSGG ARR SLOT 0720Z" at bounding box center [1293, 375] width 109 height 13
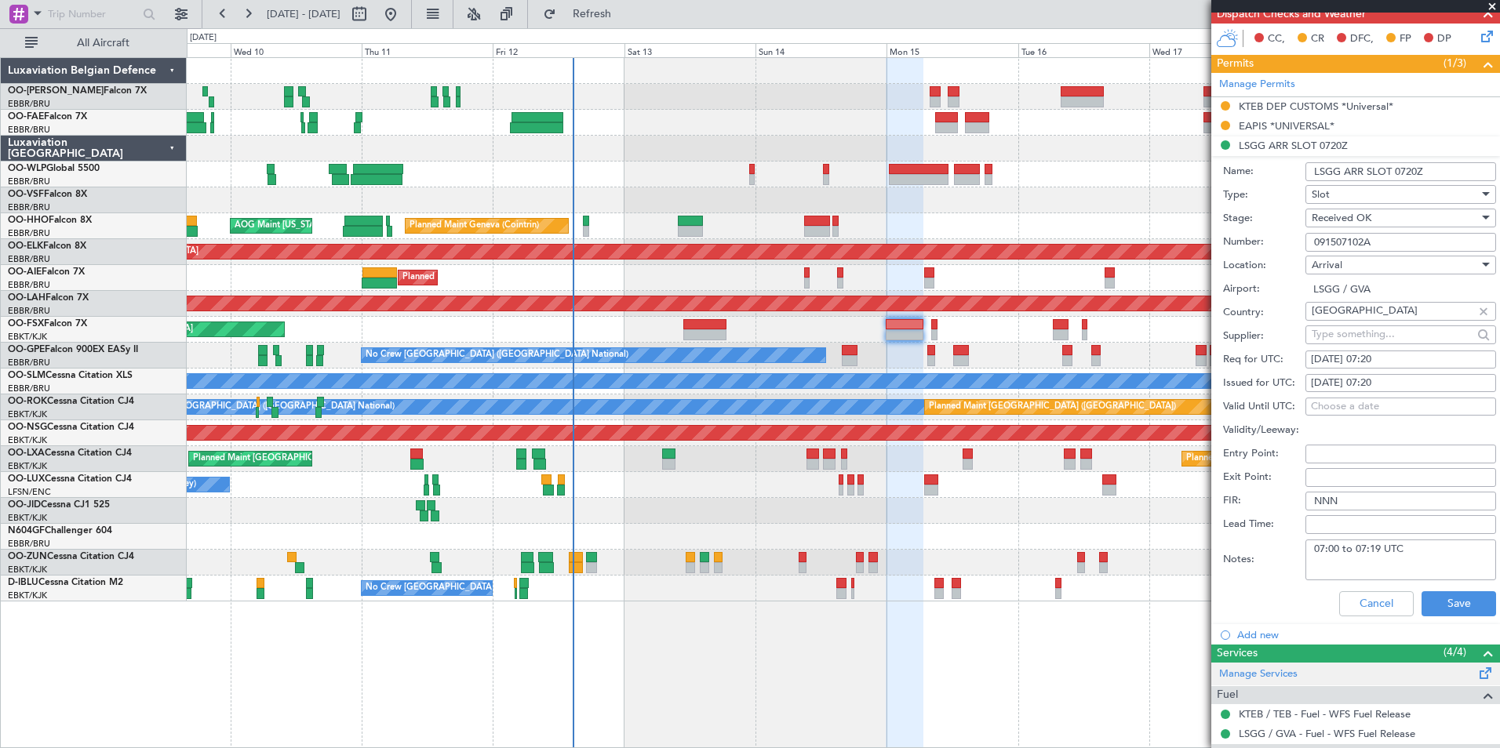
scroll to position [444, 0]
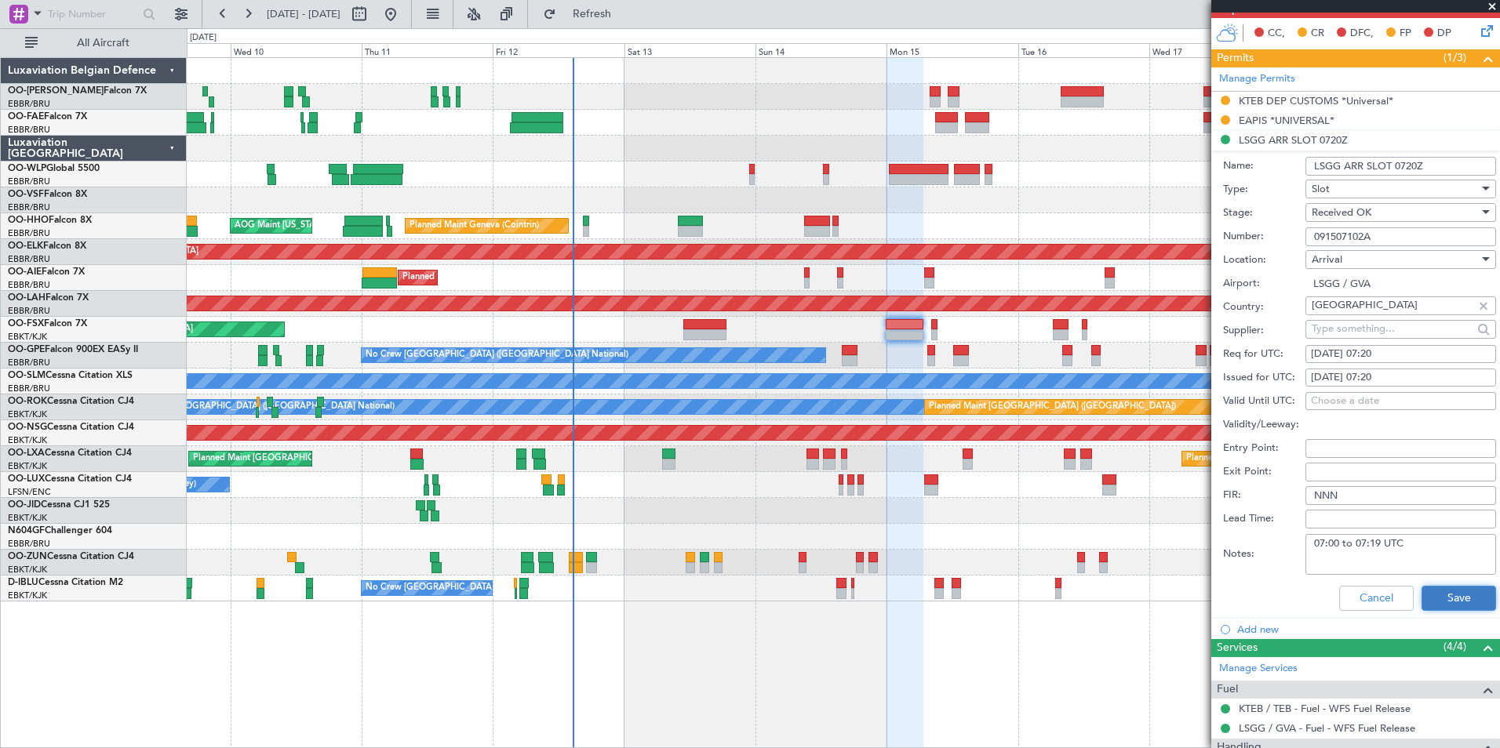
click at [1425, 599] on button "Save" at bounding box center [1459, 598] width 75 height 25
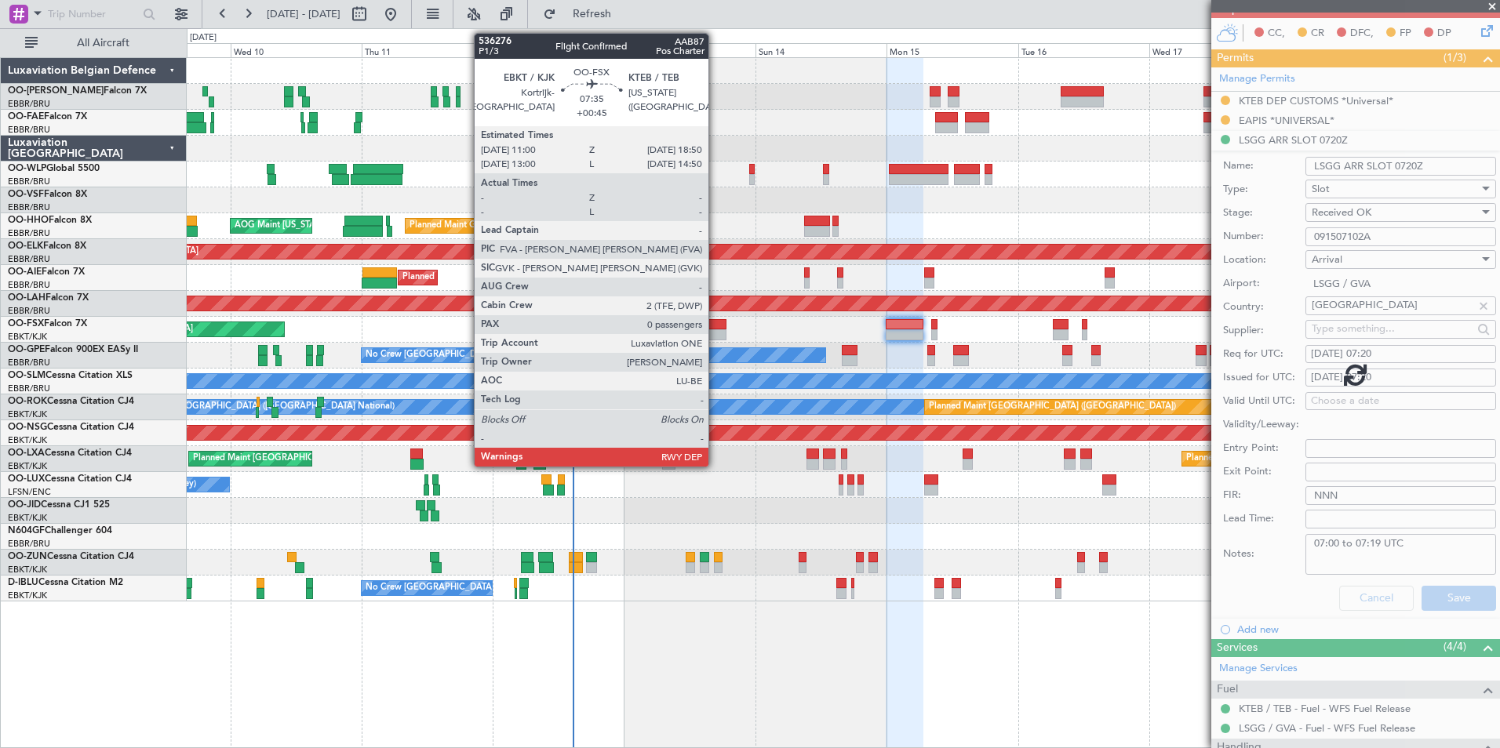
click at [715, 330] on div at bounding box center [704, 334] width 43 height 11
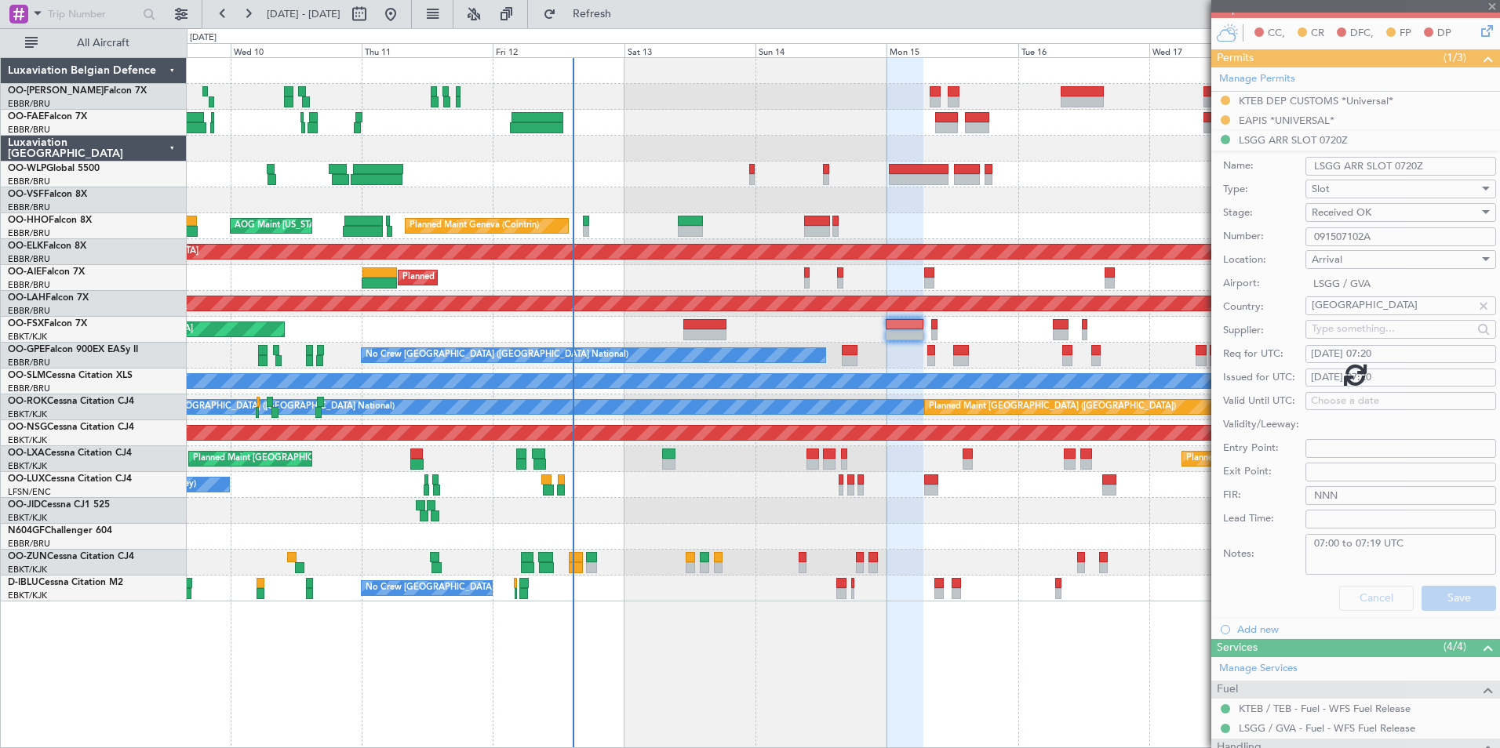
scroll to position [209, 0]
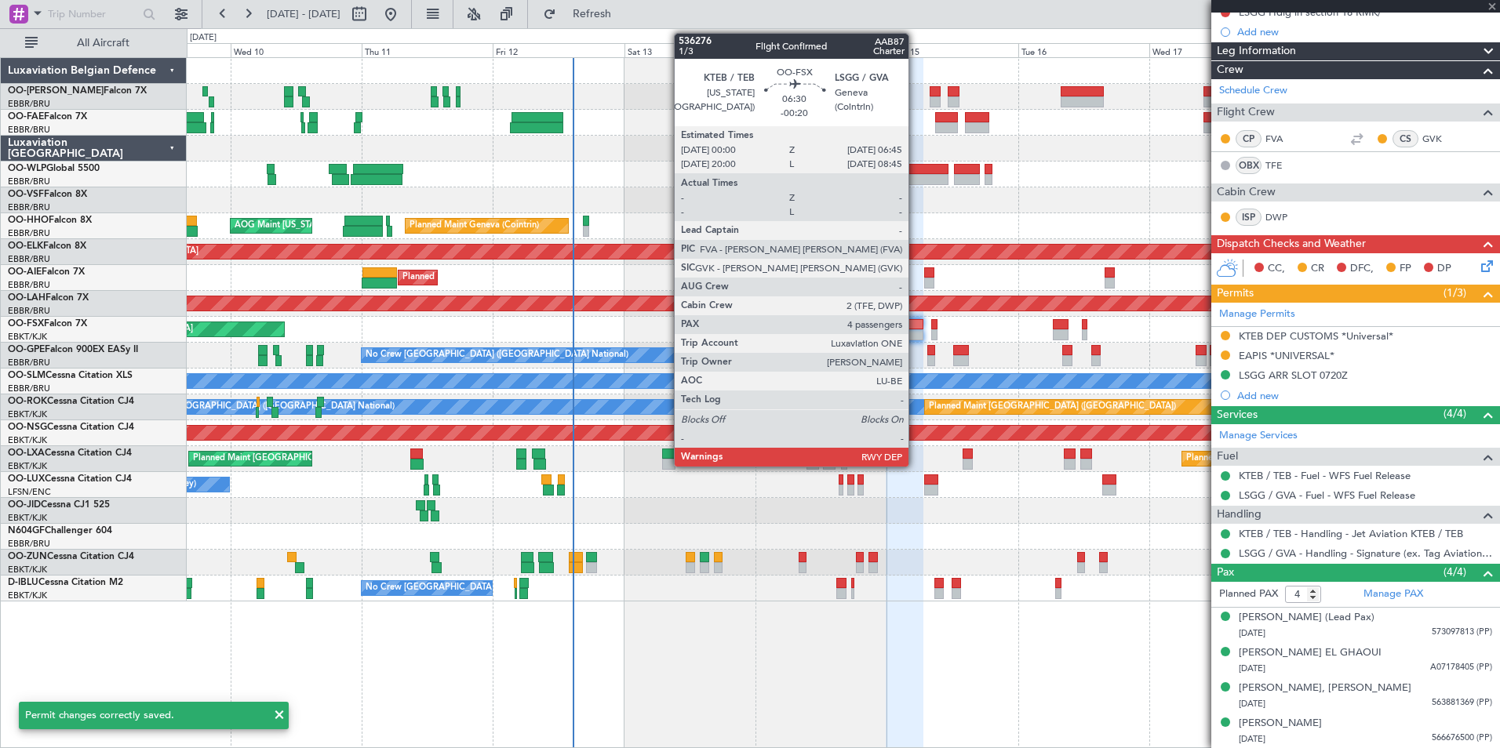
click at [916, 333] on div at bounding box center [905, 334] width 38 height 11
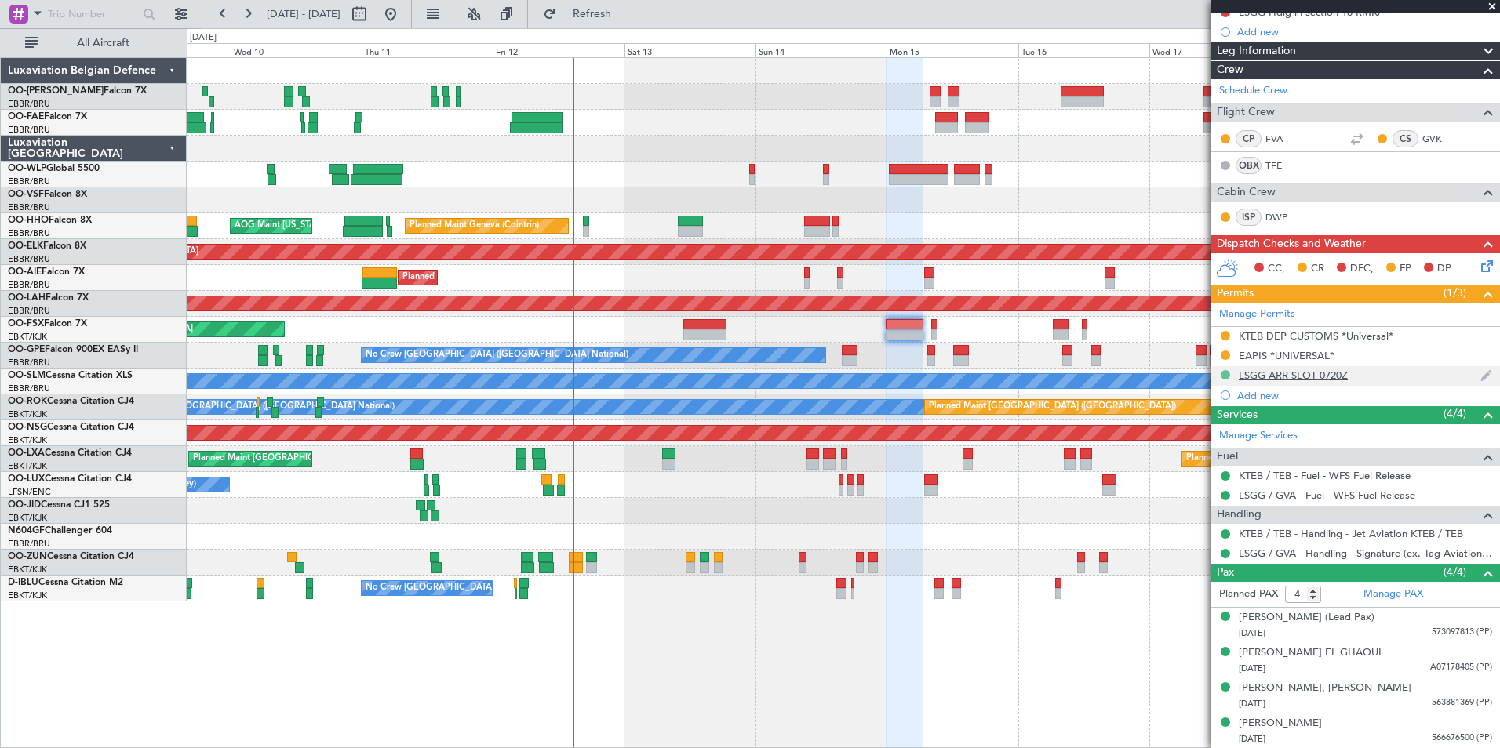
click at [1226, 370] on button at bounding box center [1225, 374] width 9 height 9
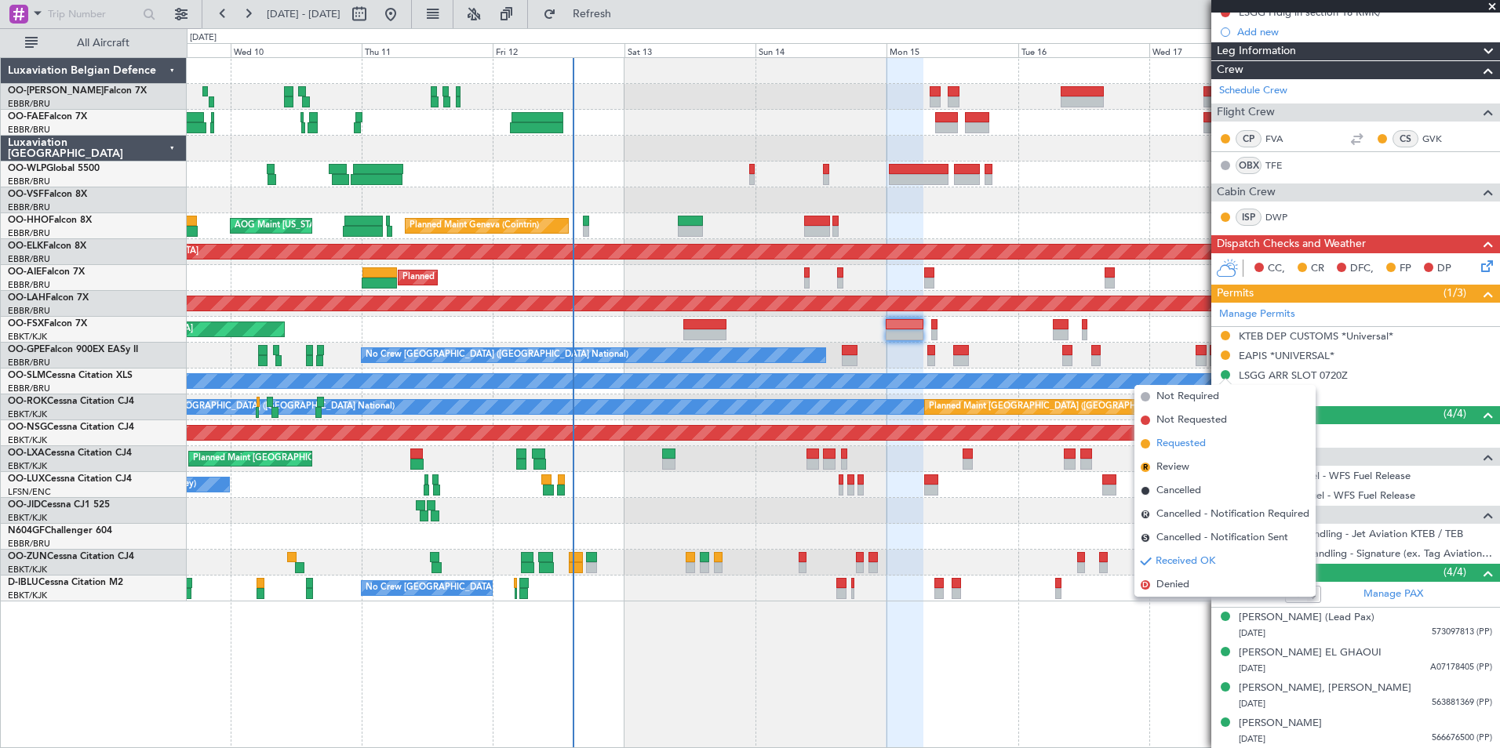
click at [1195, 446] on span "Requested" at bounding box center [1180, 444] width 49 height 16
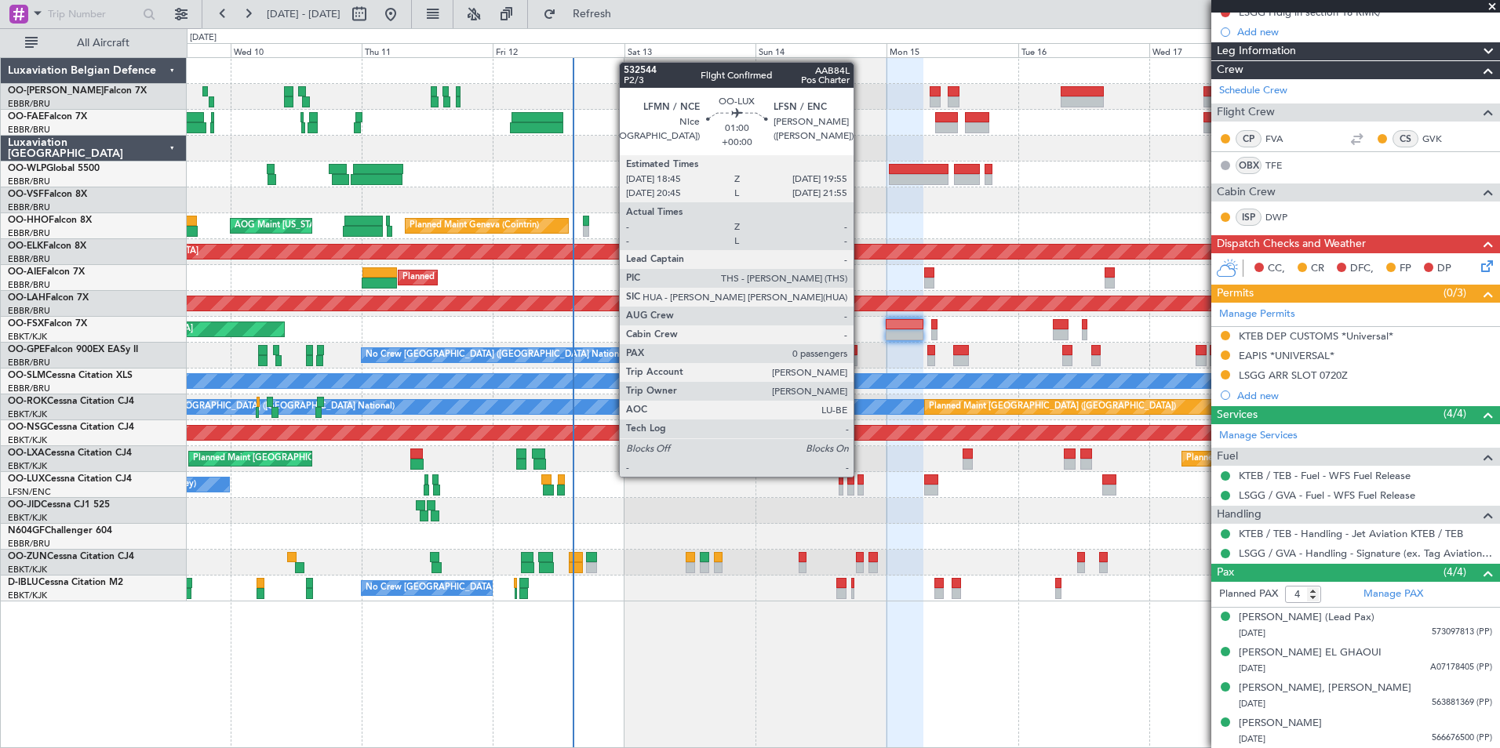
click at [861, 475] on div at bounding box center [860, 480] width 7 height 11
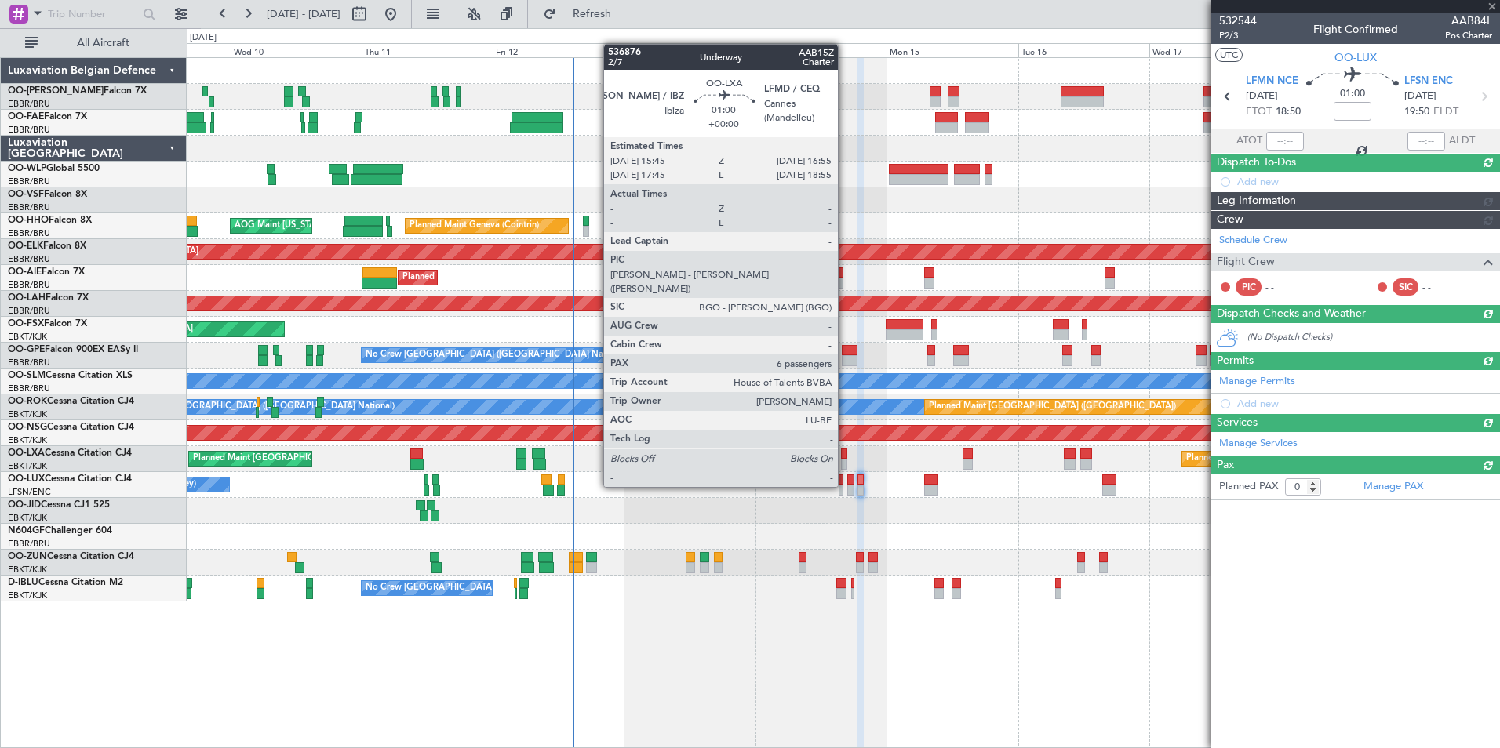
scroll to position [0, 0]
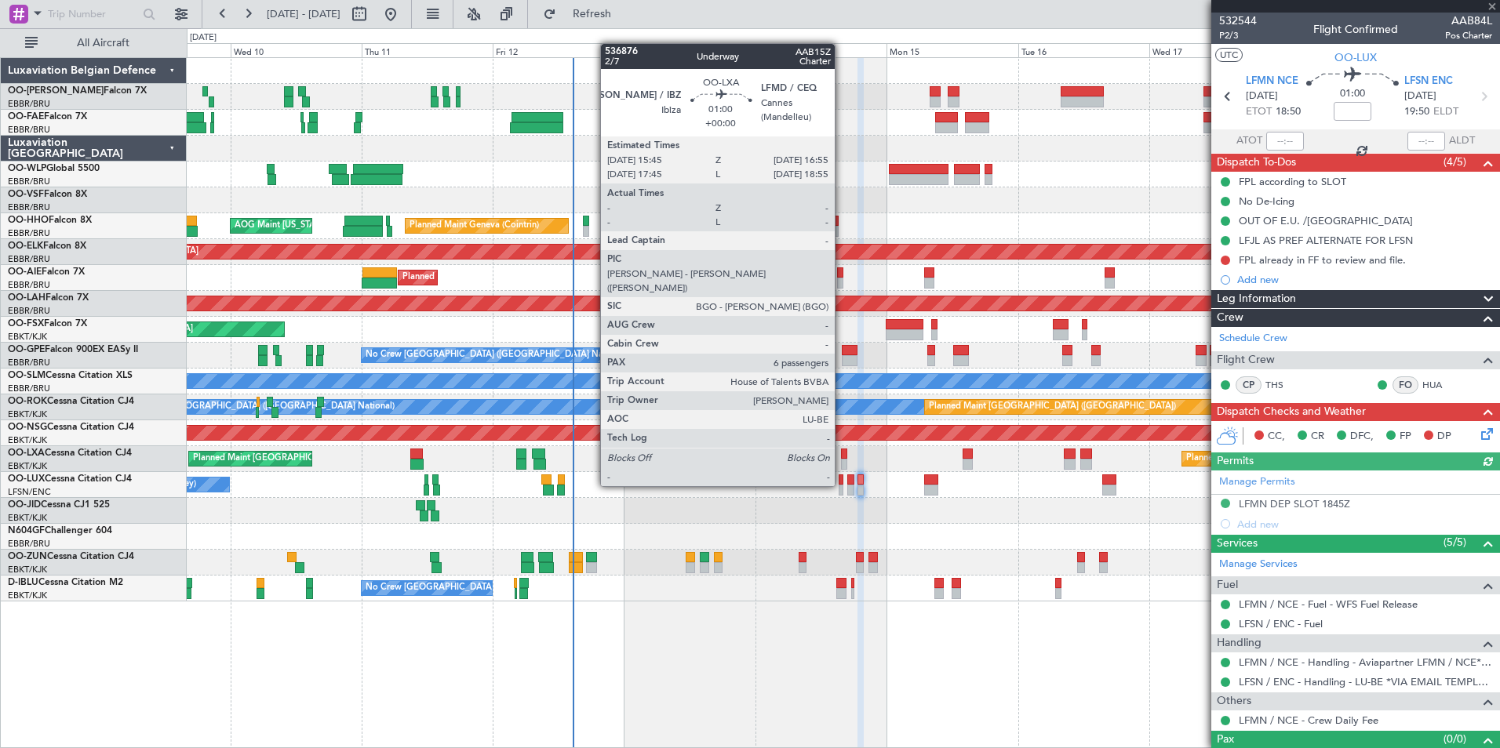
click at [842, 457] on div at bounding box center [844, 454] width 7 height 11
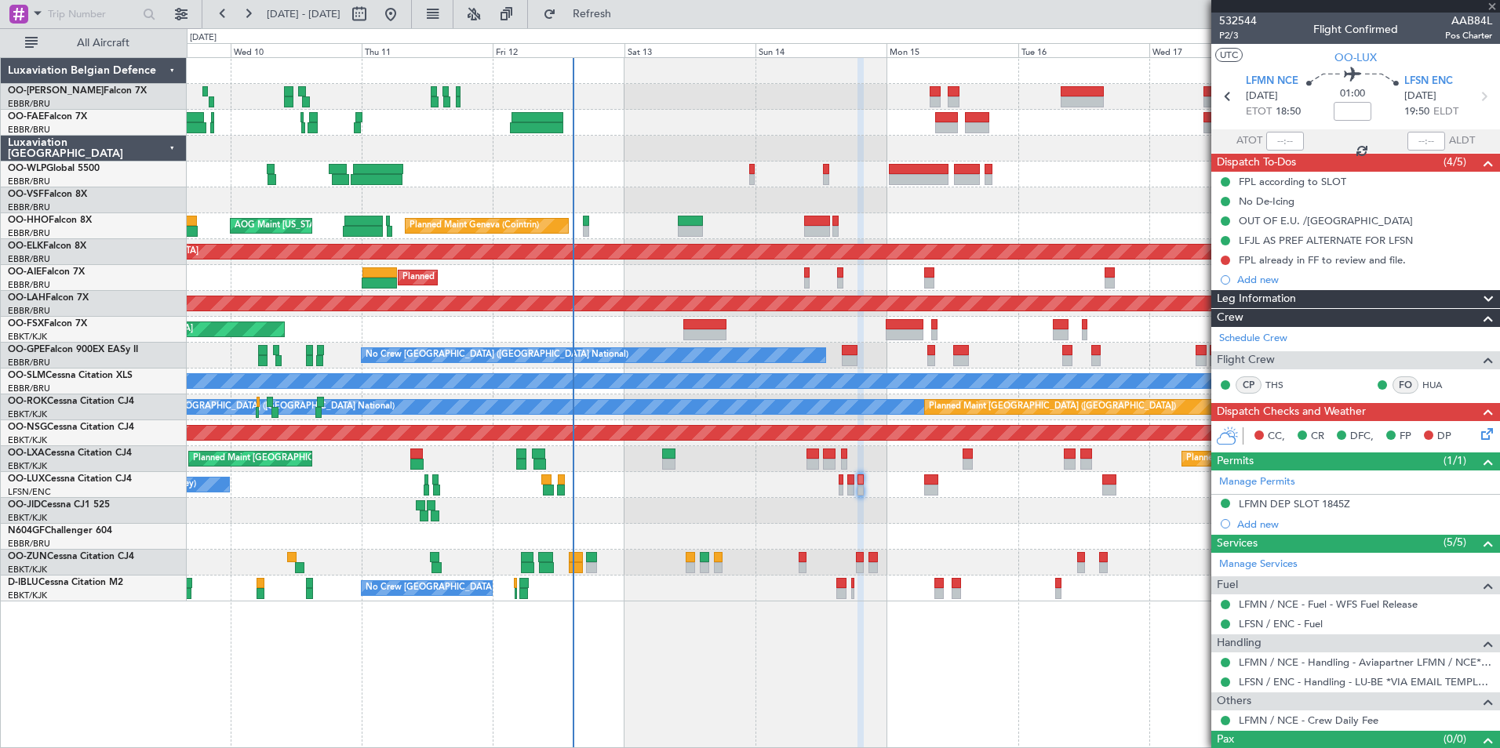
type input "6"
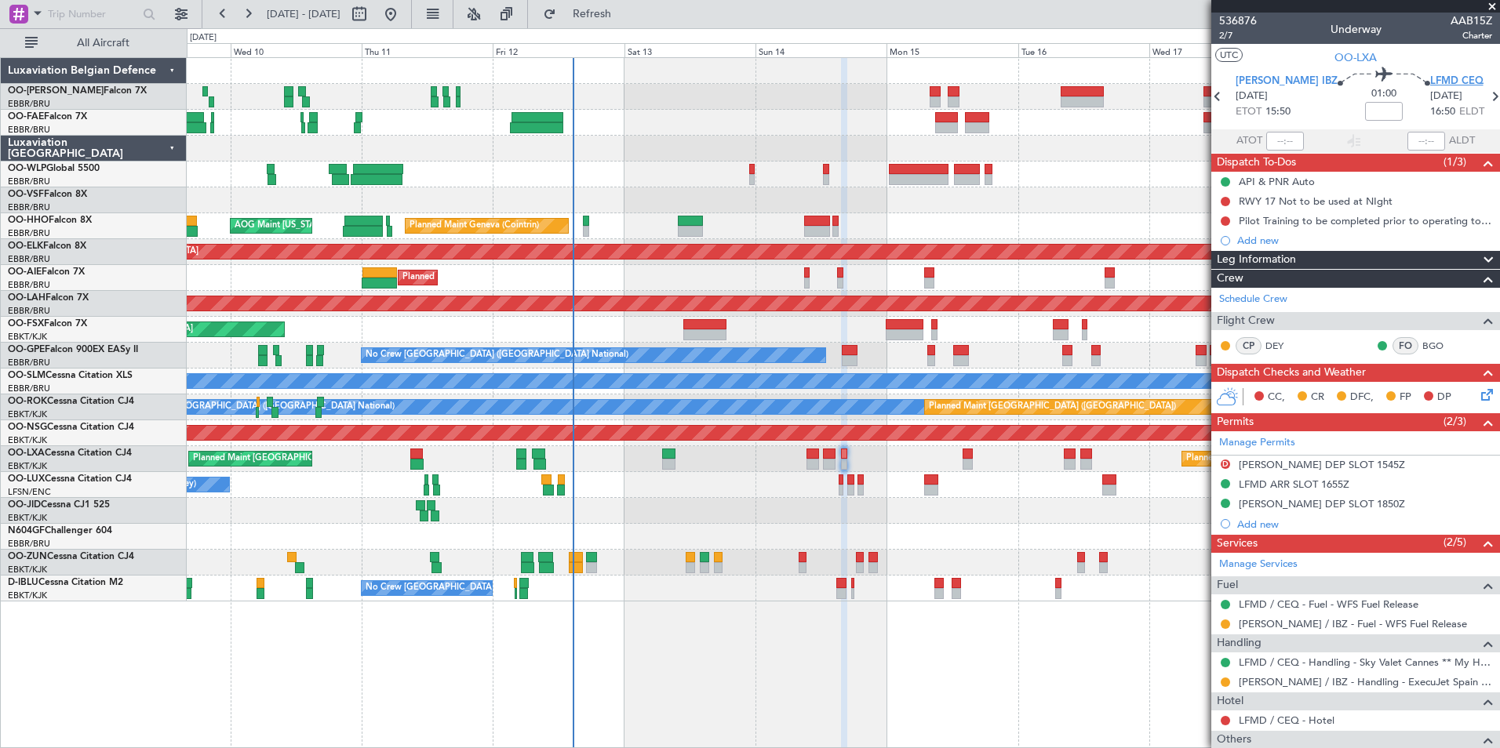
click at [1431, 75] on span "LFMD CEQ" at bounding box center [1456, 82] width 53 height 16
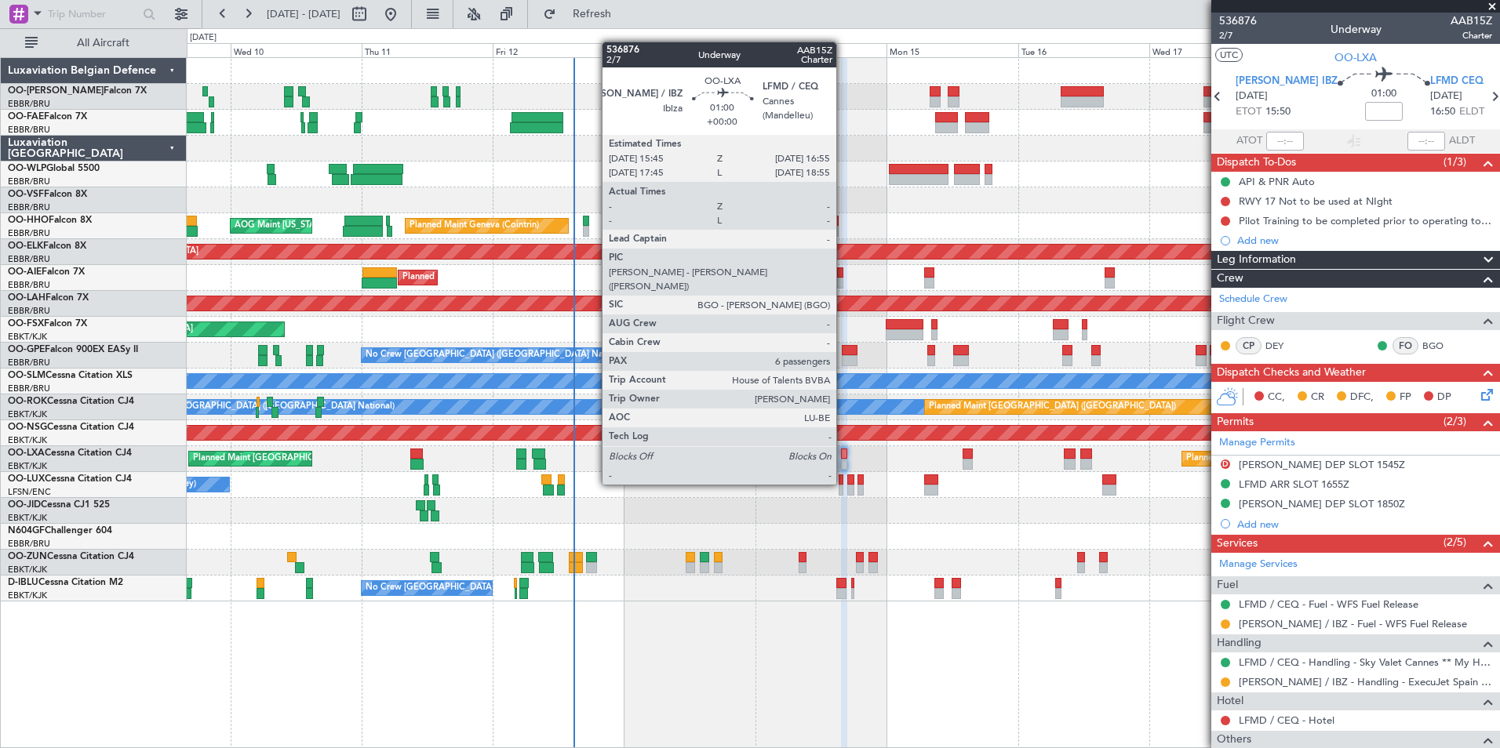
click at [843, 455] on div at bounding box center [844, 454] width 7 height 11
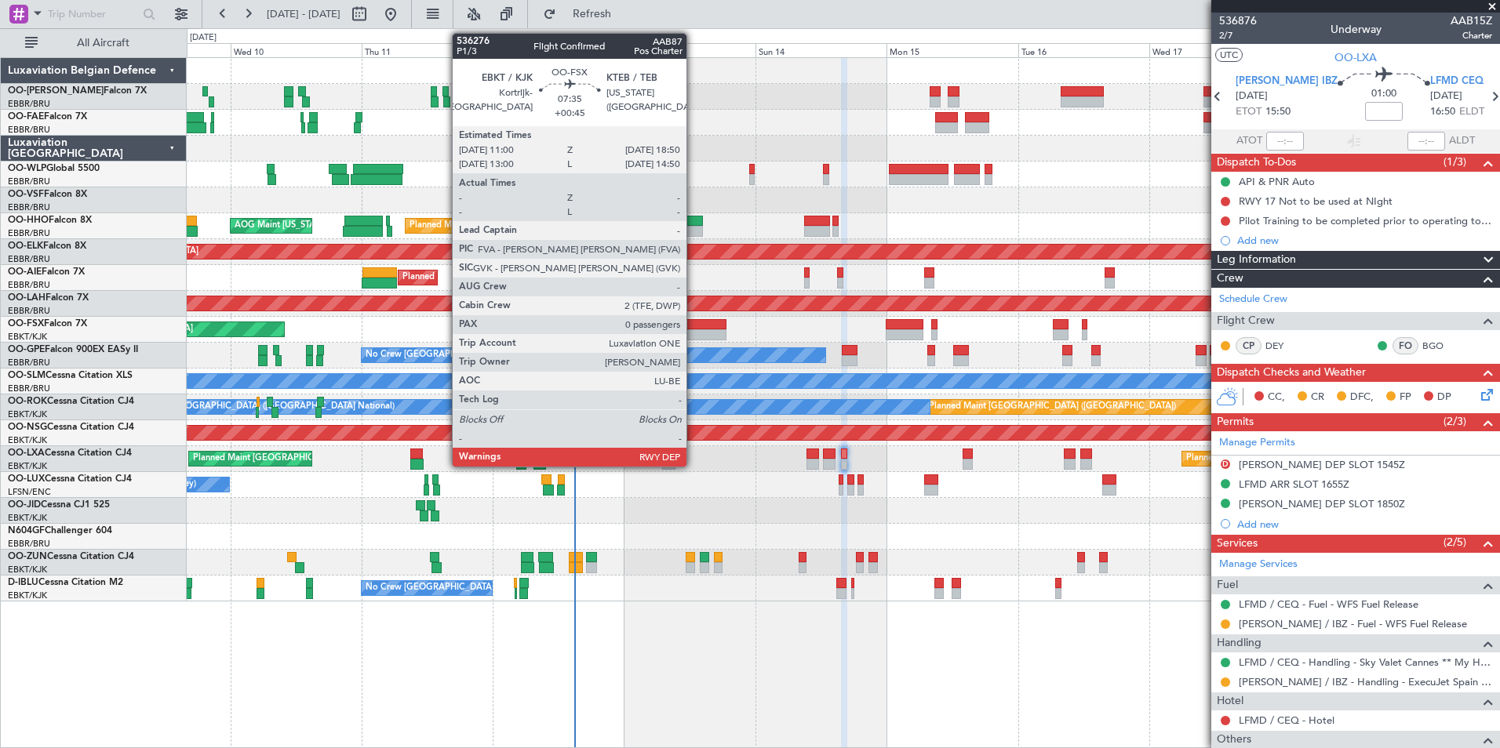
click at [693, 333] on div at bounding box center [704, 334] width 43 height 11
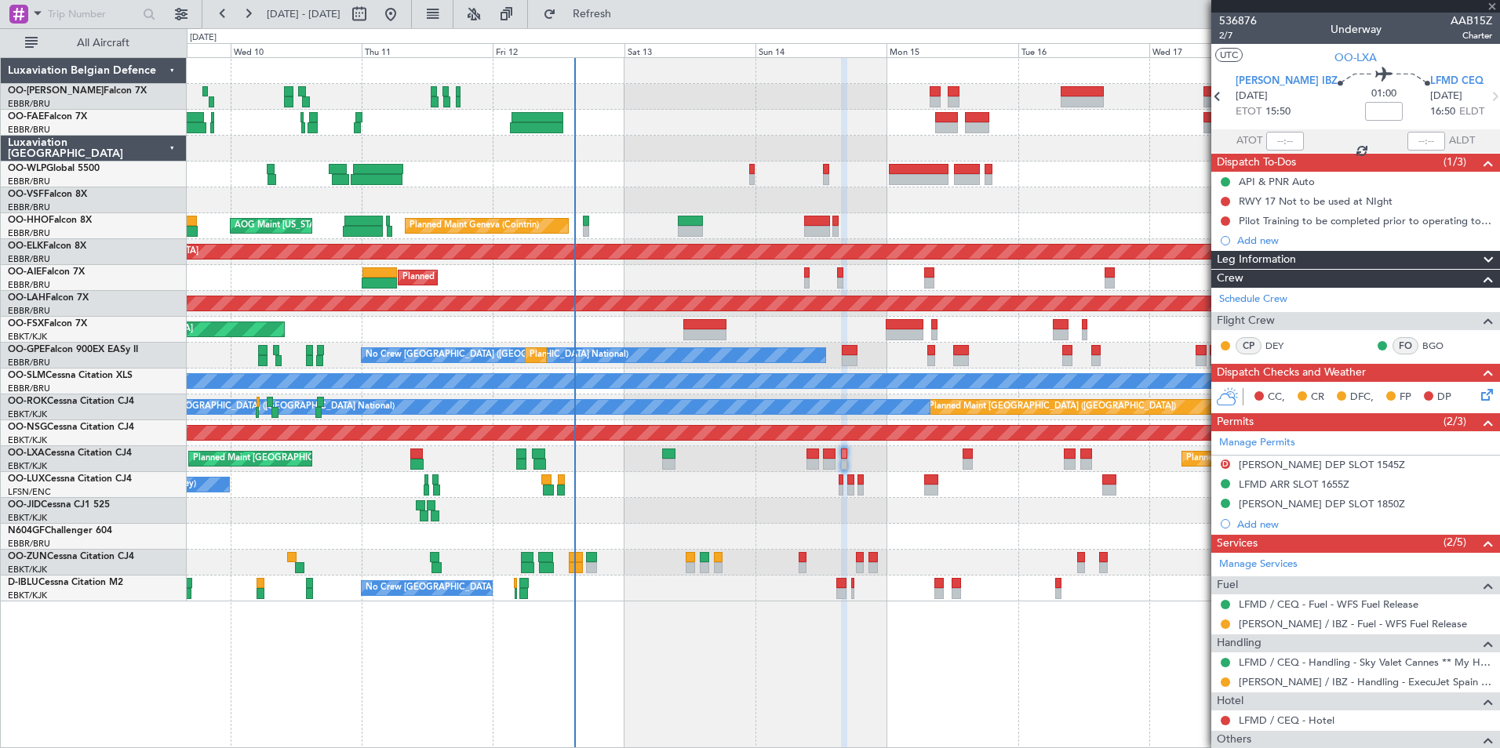
type input "+00:45"
type input "0"
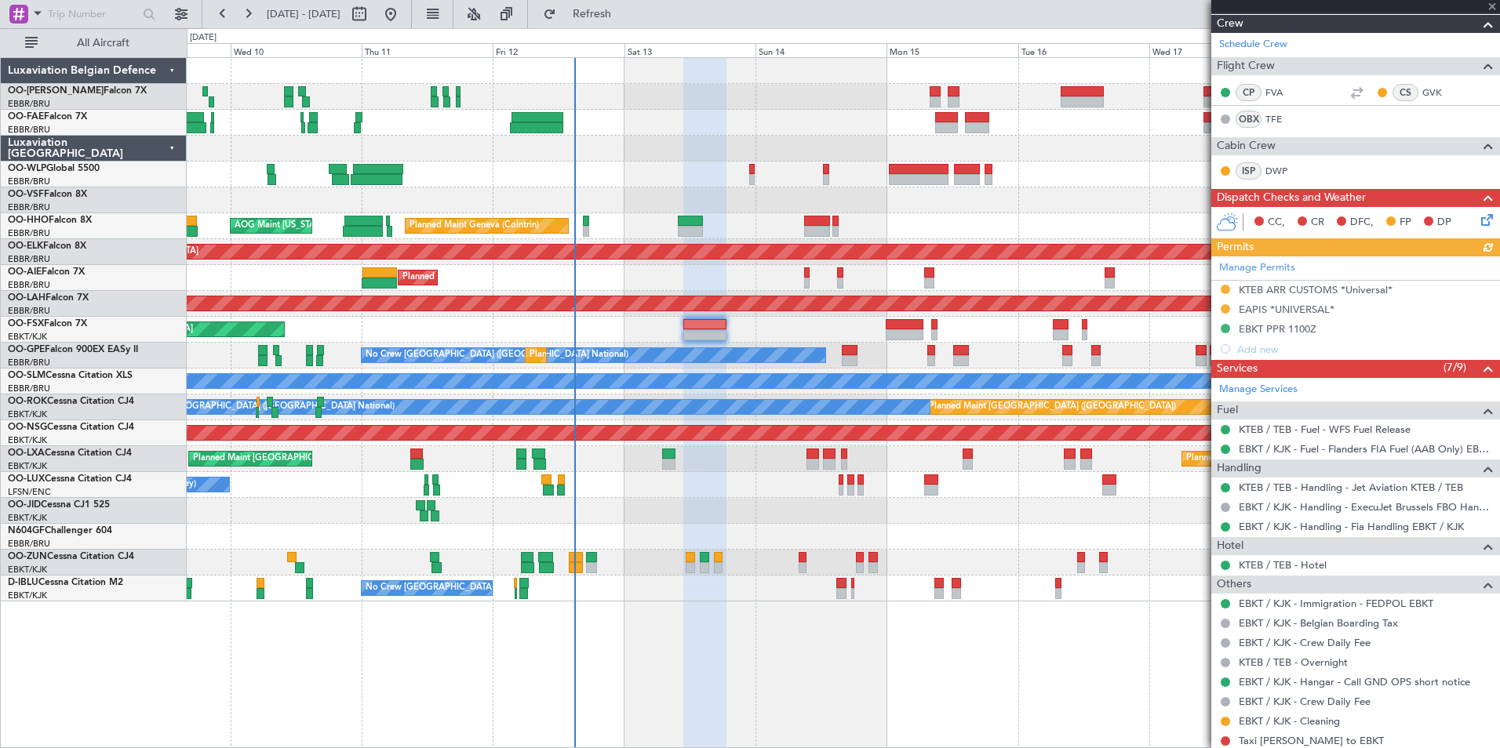
scroll to position [282, 0]
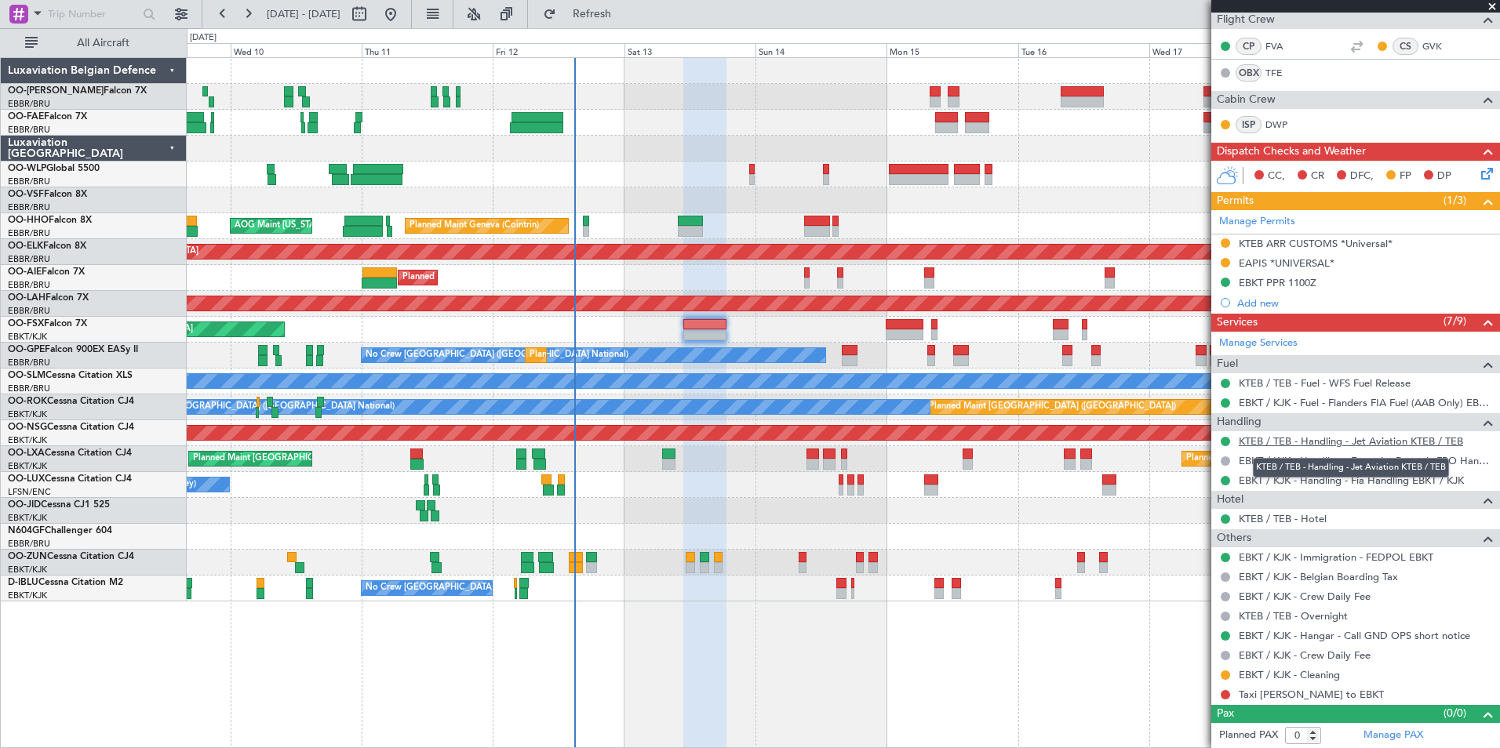
click at [1298, 439] on link "KTEB / TEB - Handling - Jet Aviation KTEB / TEB" at bounding box center [1351, 441] width 224 height 13
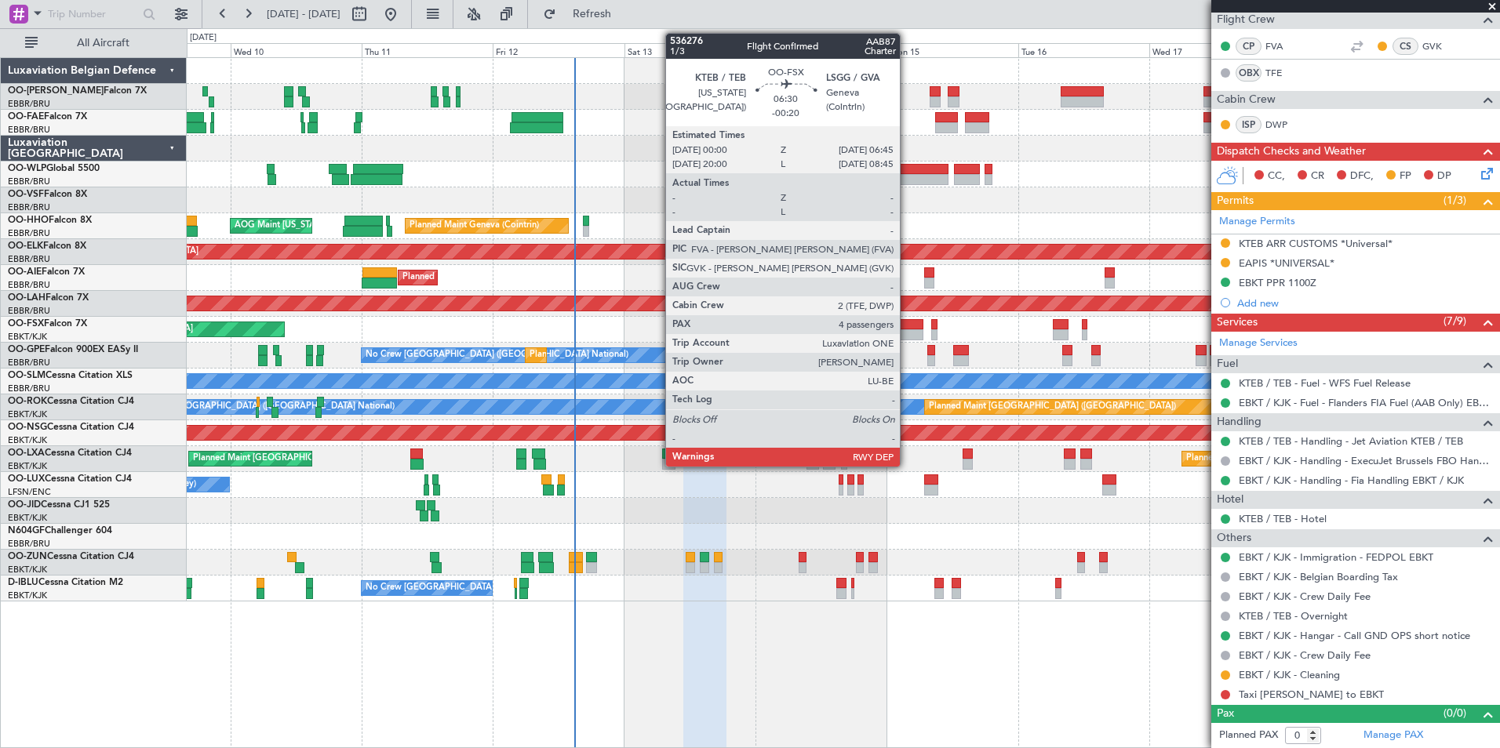
click at [907, 319] on div at bounding box center [905, 324] width 38 height 11
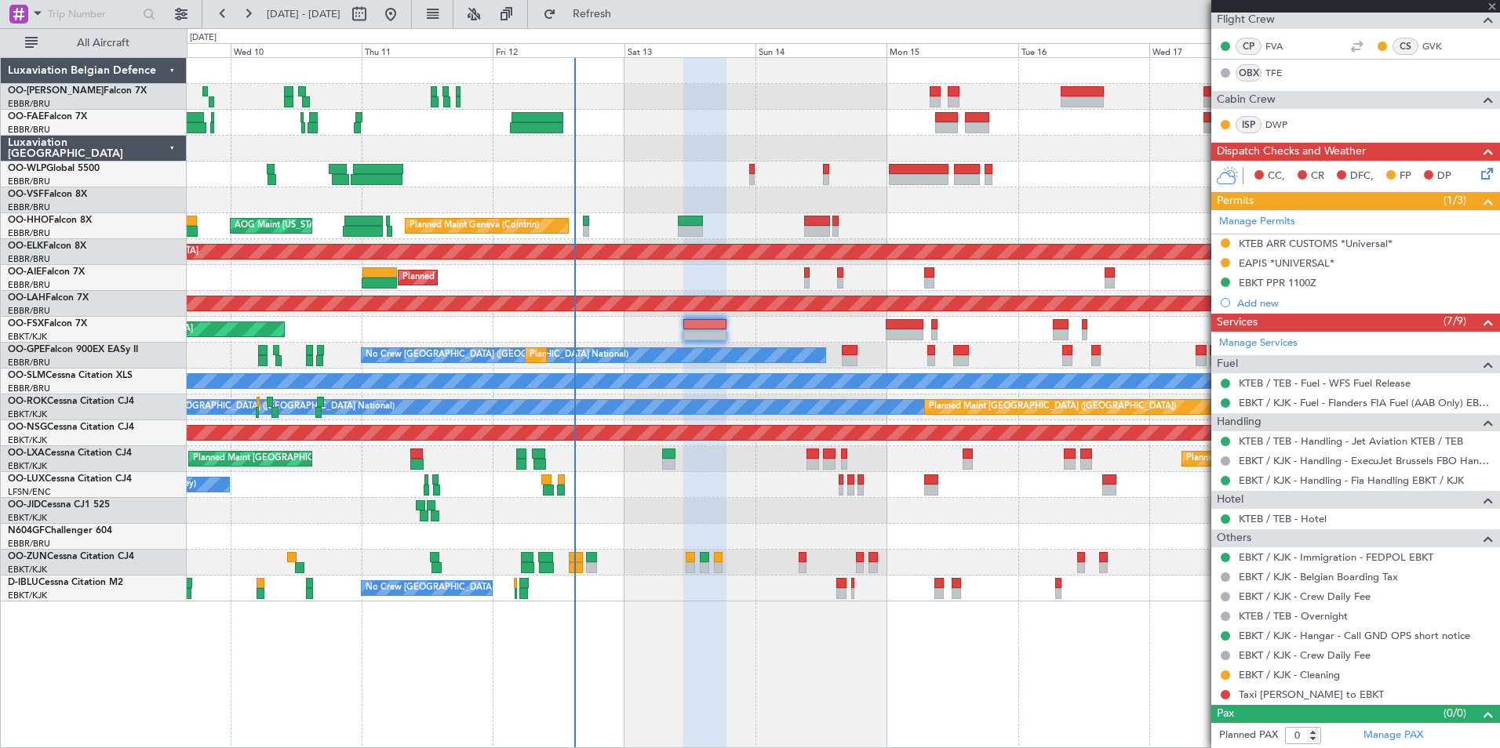
type input "-00:20"
type input "4"
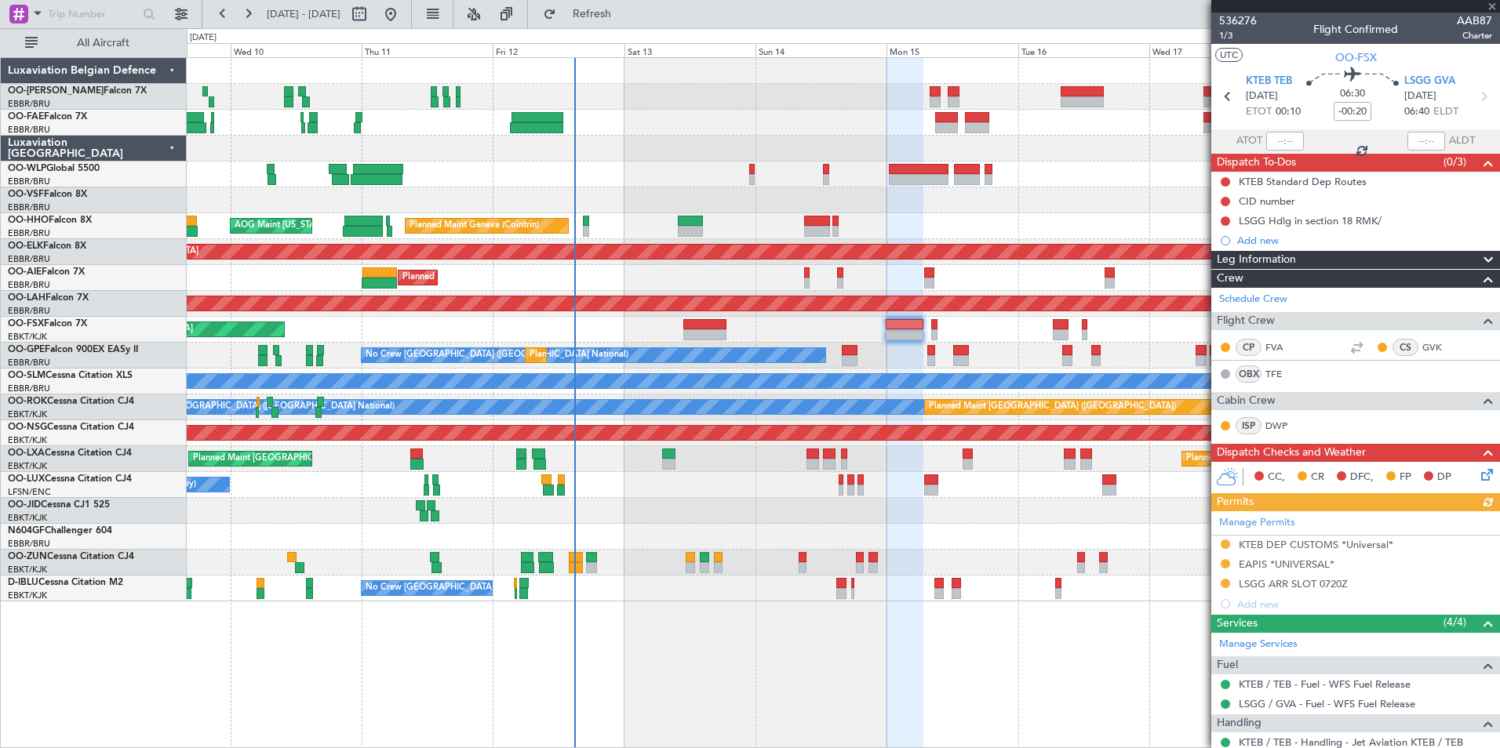
scroll to position [209, 0]
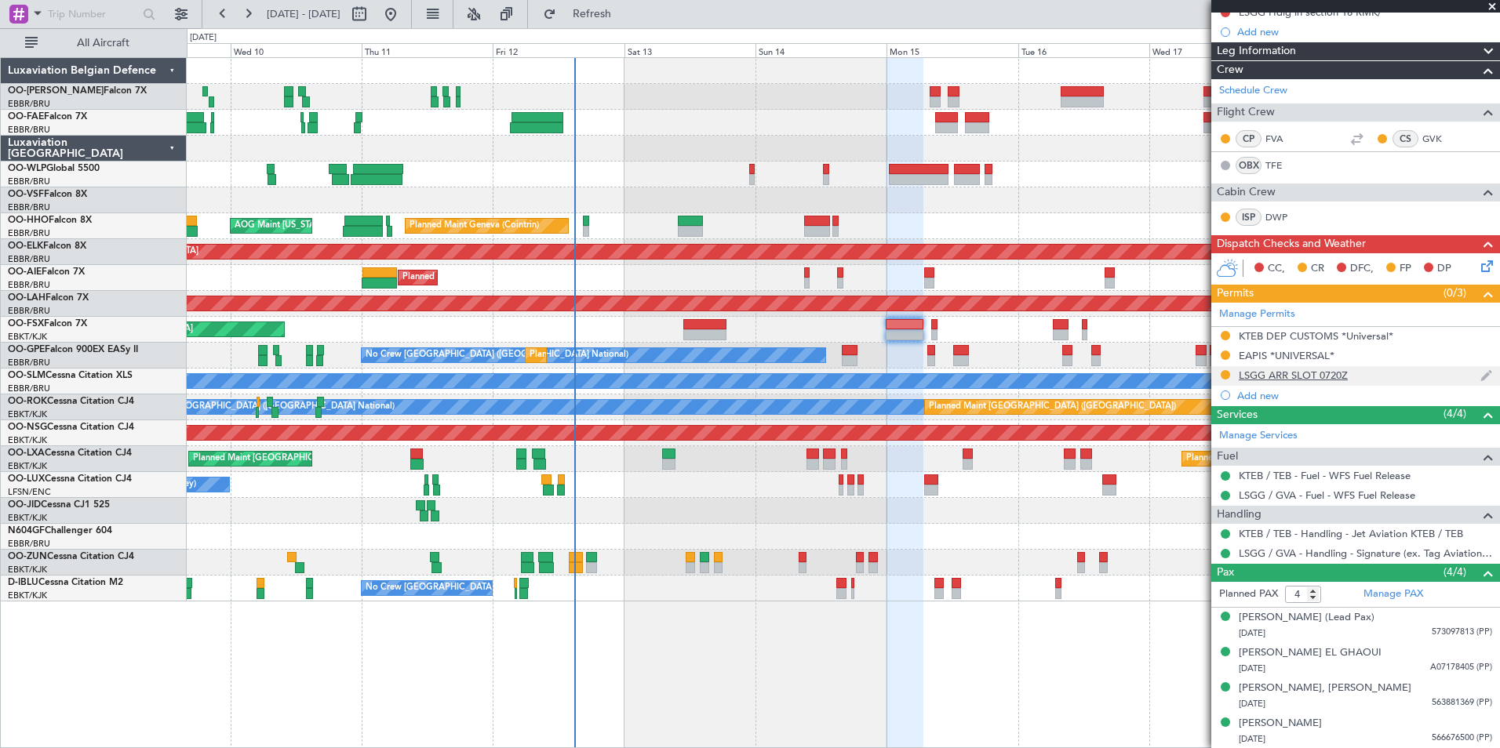
click at [1372, 374] on div "LSGG ARR SLOT 0720Z" at bounding box center [1355, 376] width 289 height 20
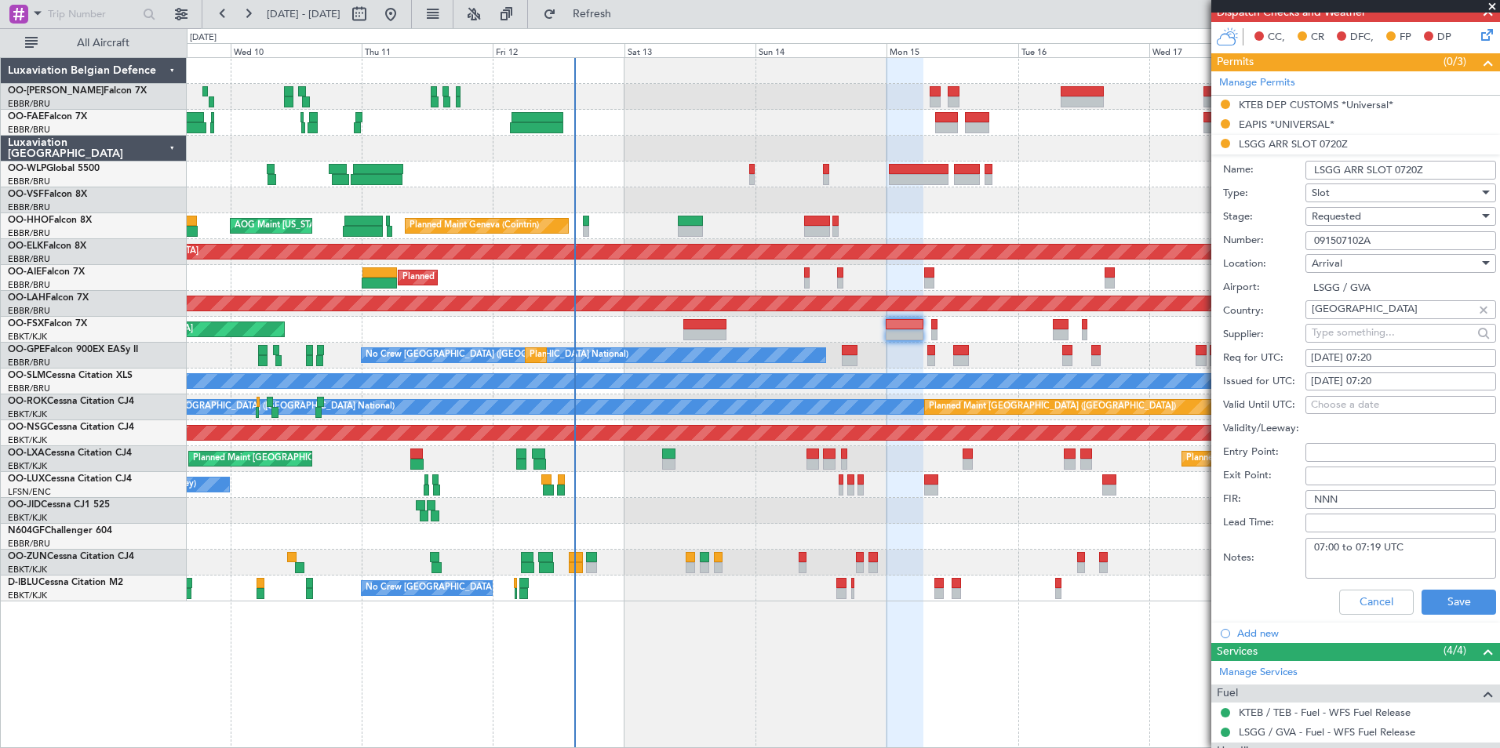
scroll to position [444, 0]
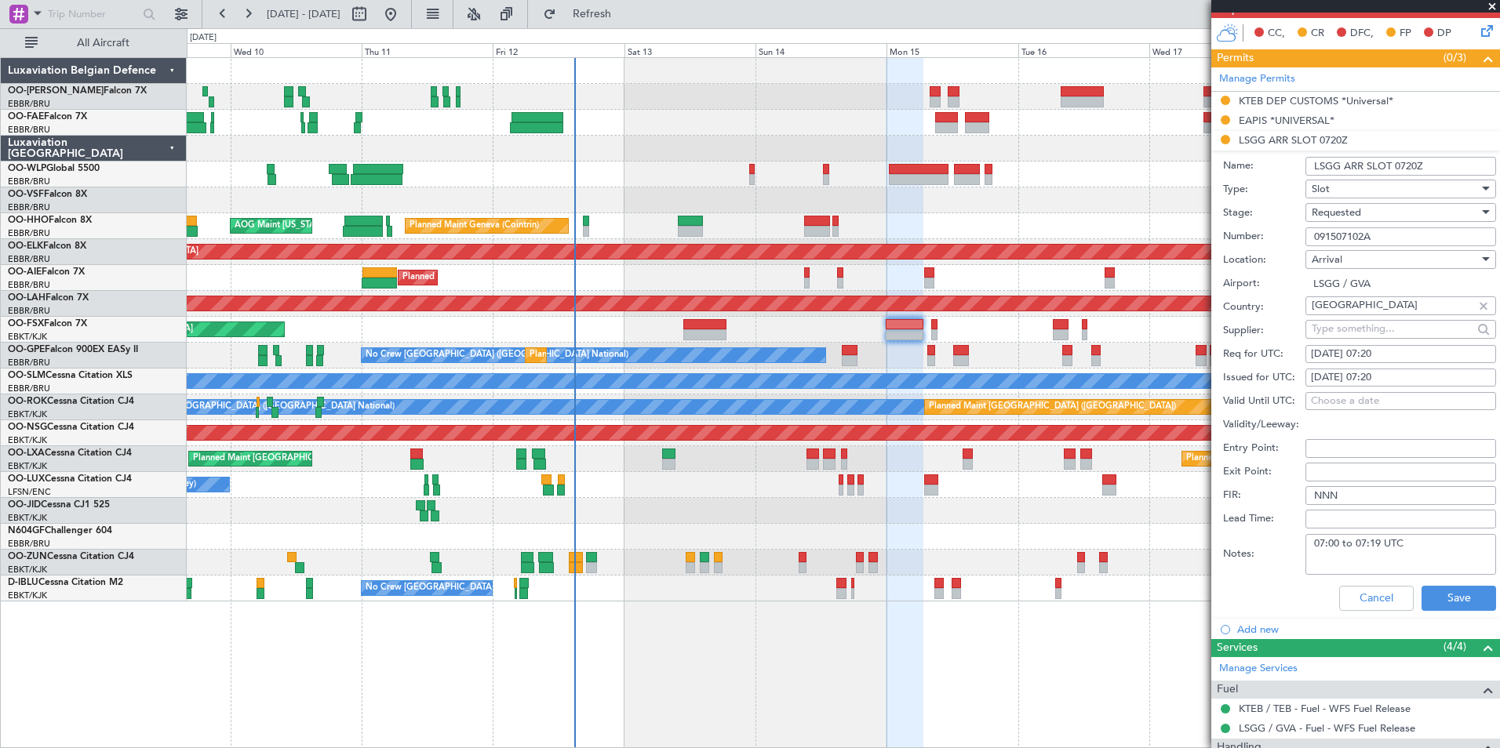
click at [1400, 356] on div "15/09/2025 07:20" at bounding box center [1401, 355] width 180 height 16
select select "9"
select select "2025"
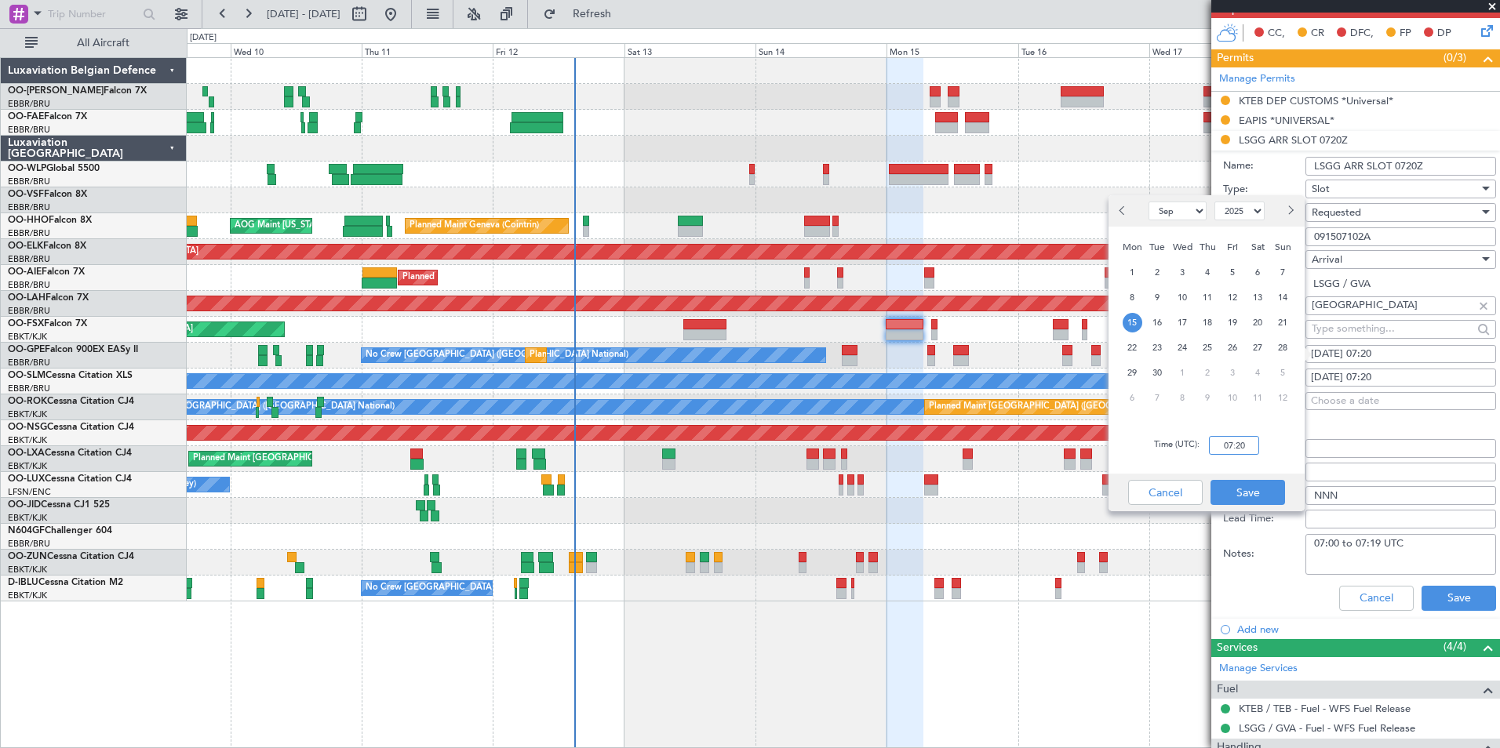
click at [1254, 450] on input "07:20" at bounding box center [1234, 445] width 50 height 19
type input "06:45"
click at [1263, 491] on button "Save" at bounding box center [1247, 492] width 75 height 25
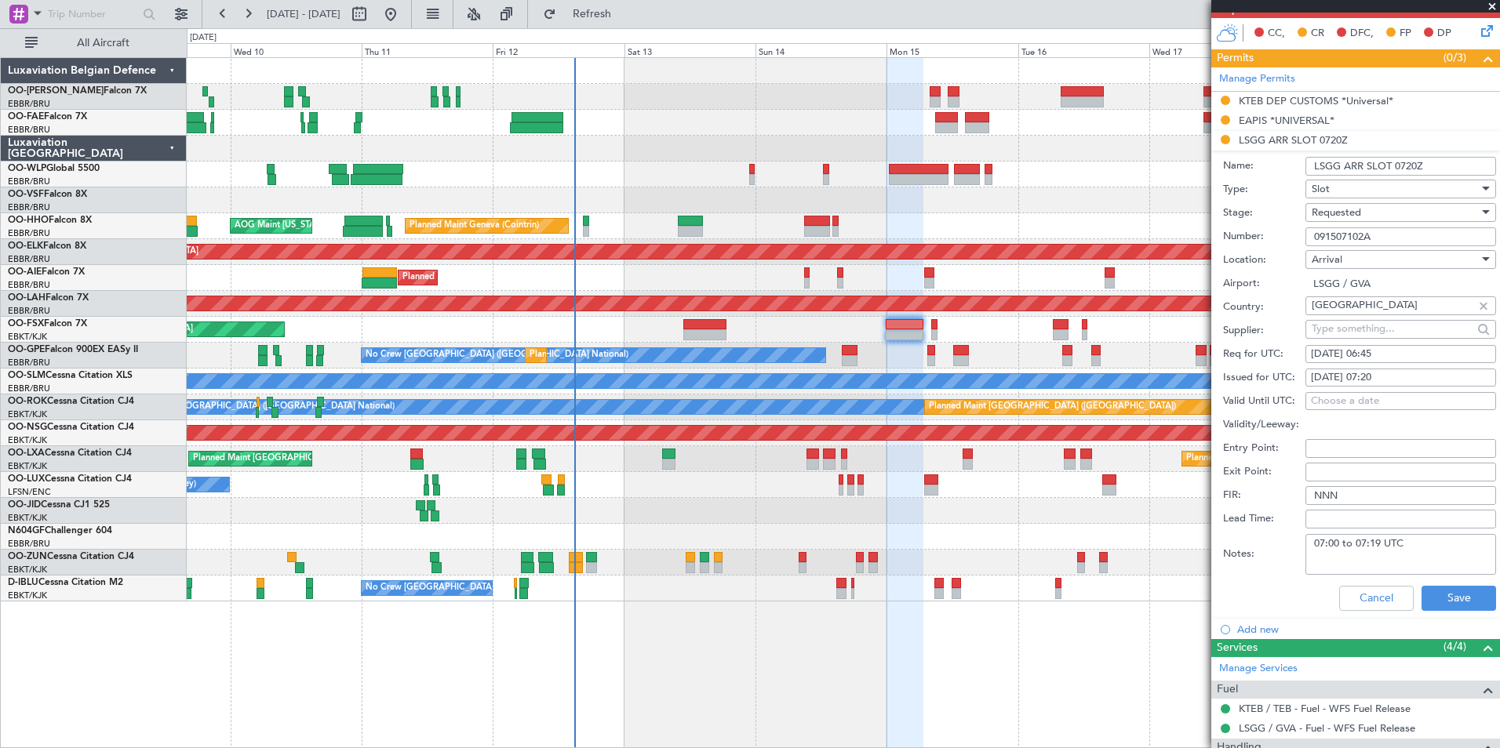
click at [1415, 380] on div "15/09/2025 07:20" at bounding box center [1401, 378] width 180 height 16
select select "9"
select select "2025"
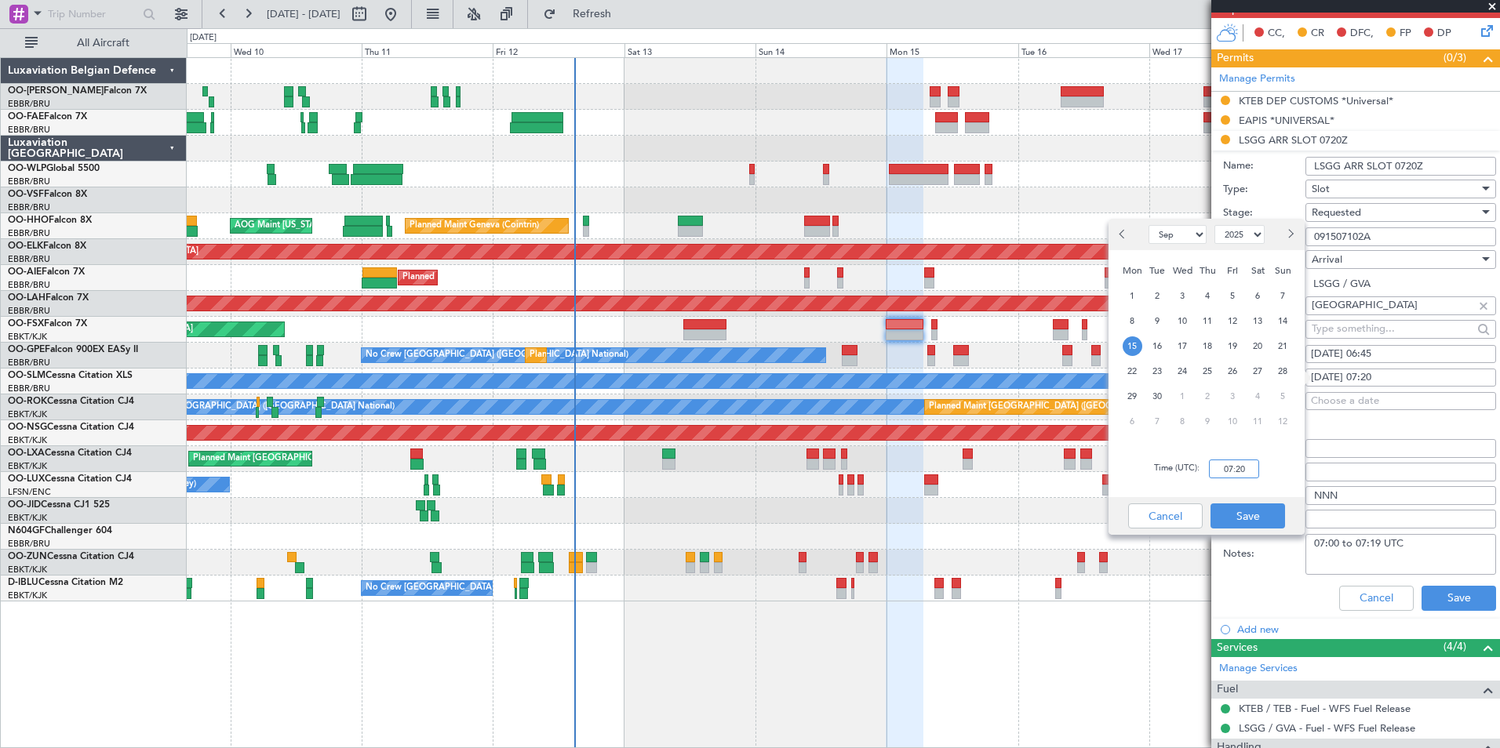
click at [1252, 474] on input "07:20" at bounding box center [1234, 469] width 50 height 19
type input "06:45"
click at [1256, 519] on button "Save" at bounding box center [1247, 516] width 75 height 25
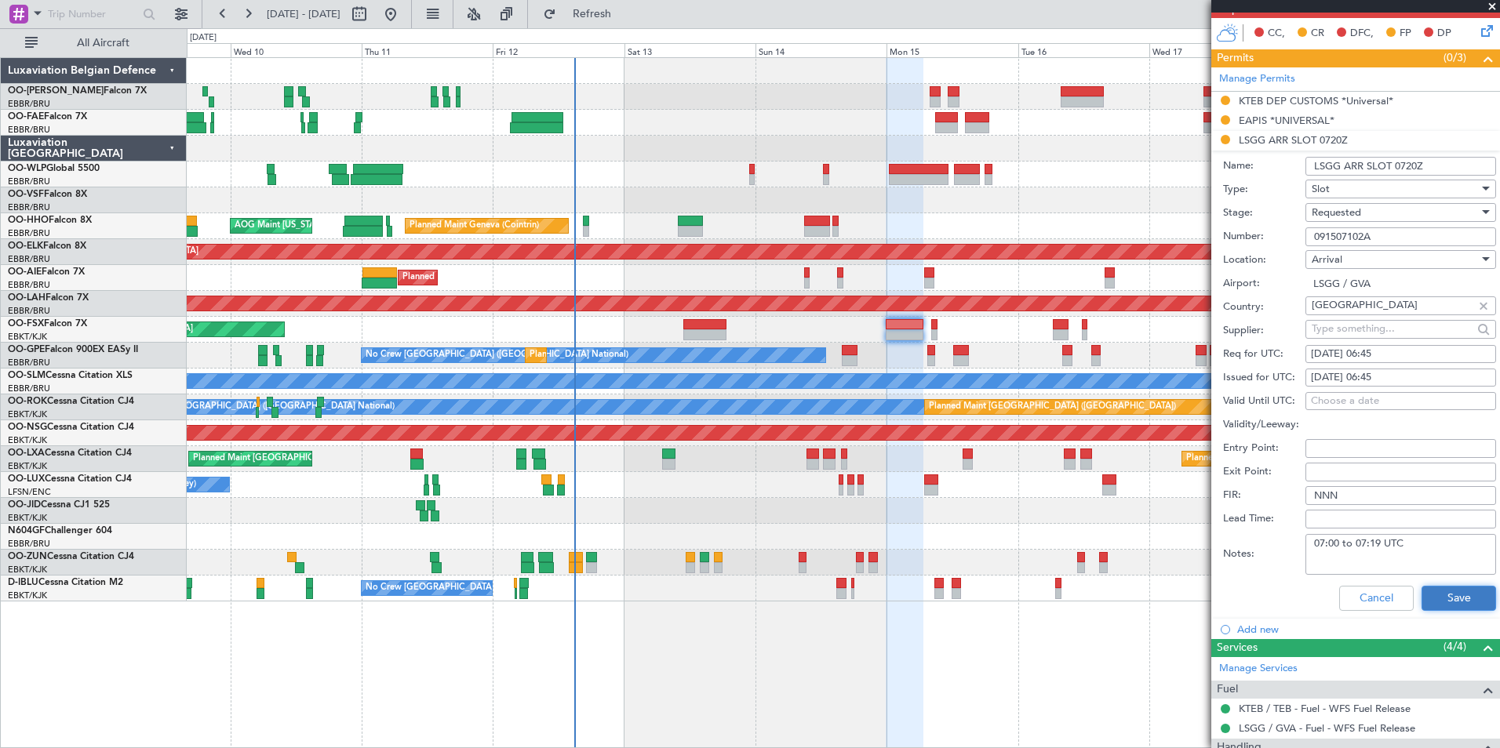
click at [1455, 593] on button "Save" at bounding box center [1459, 598] width 75 height 25
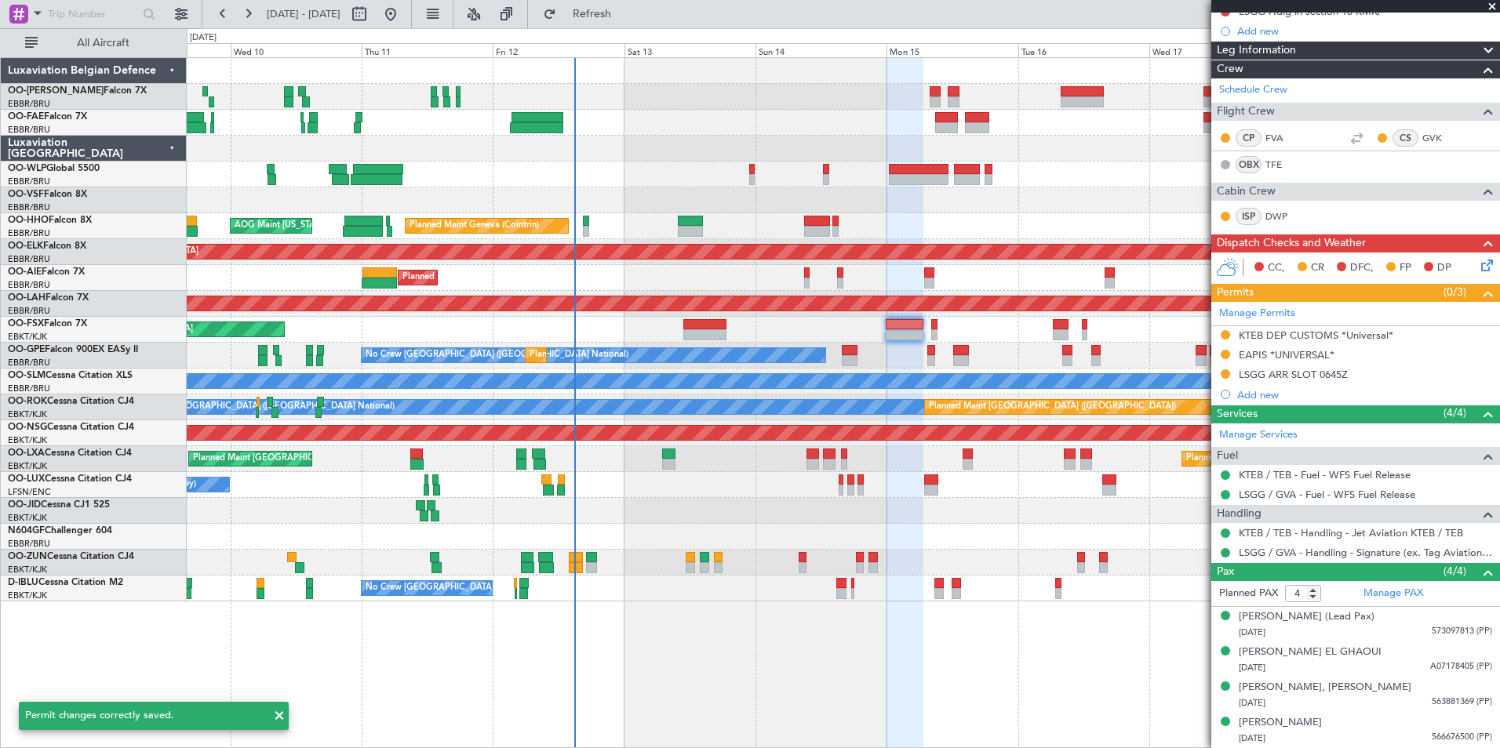
scroll to position [209, 0]
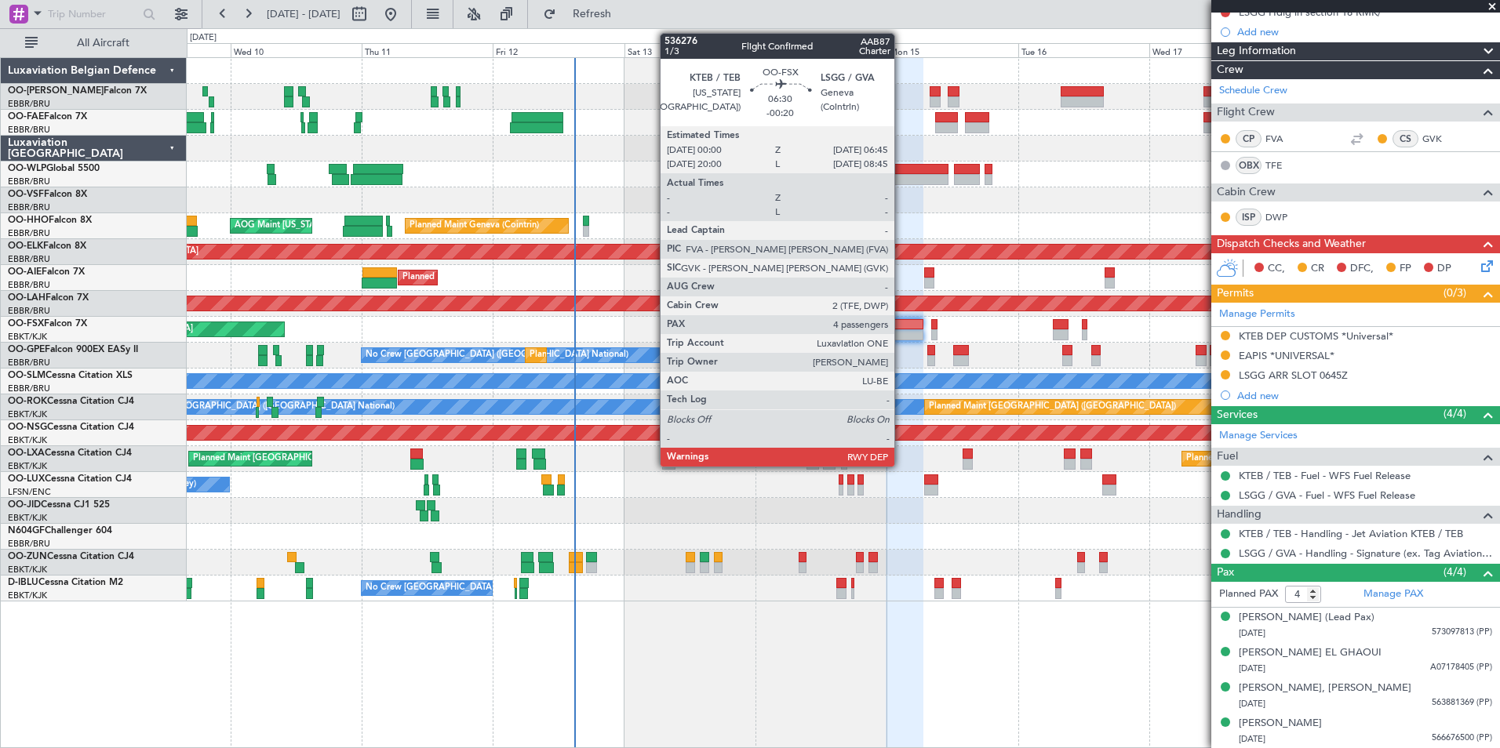
click at [901, 321] on div at bounding box center [905, 324] width 38 height 11
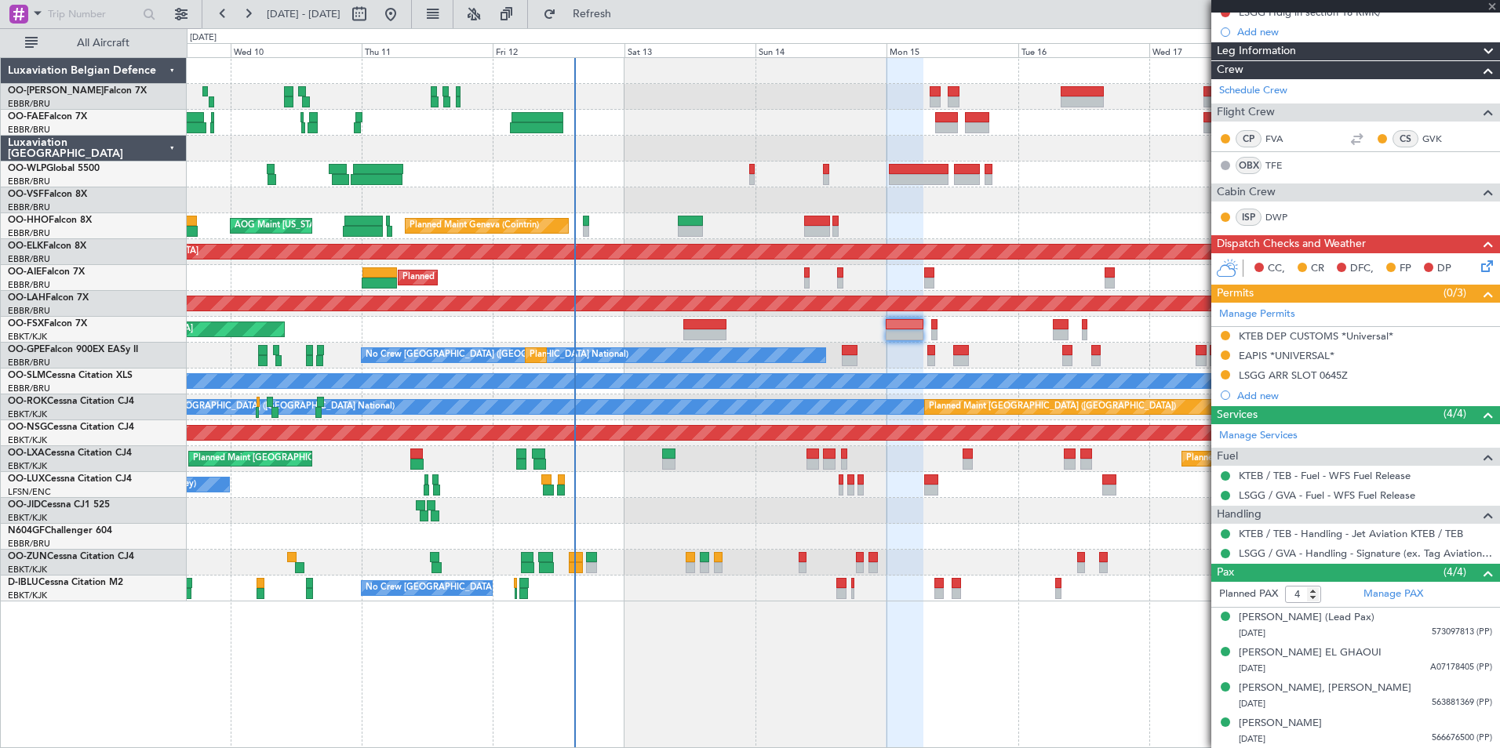
scroll to position [0, 0]
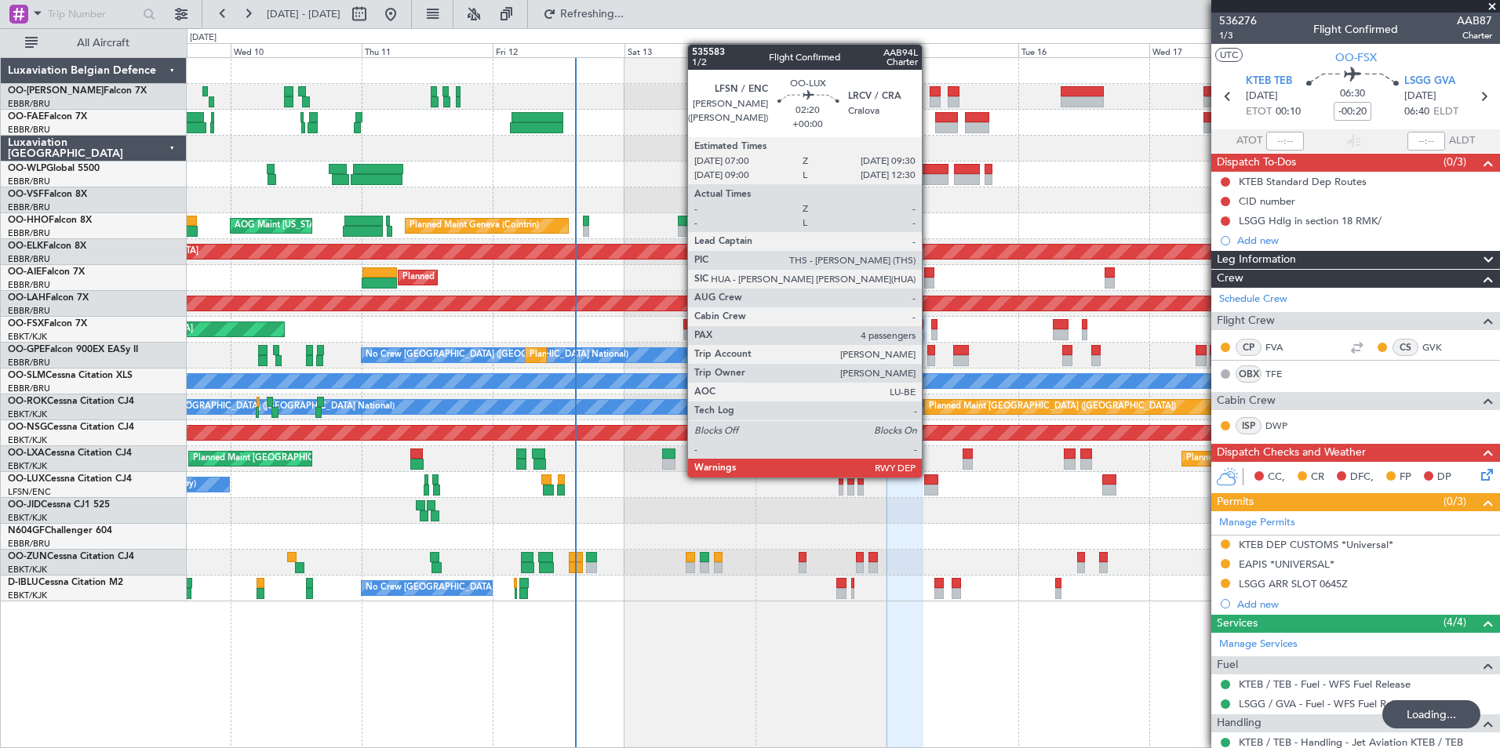
click at [929, 476] on div at bounding box center [931, 480] width 14 height 11
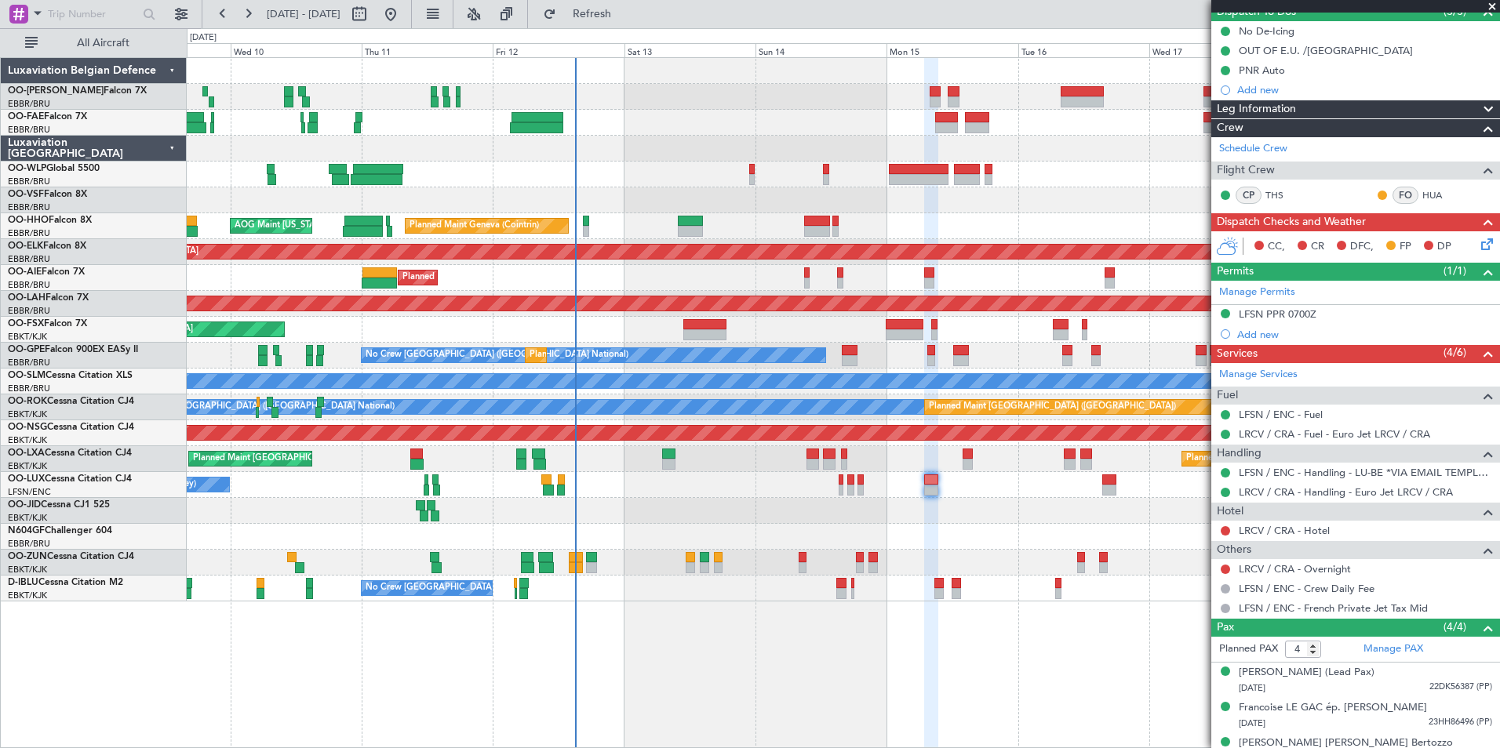
scroll to position [127, 0]
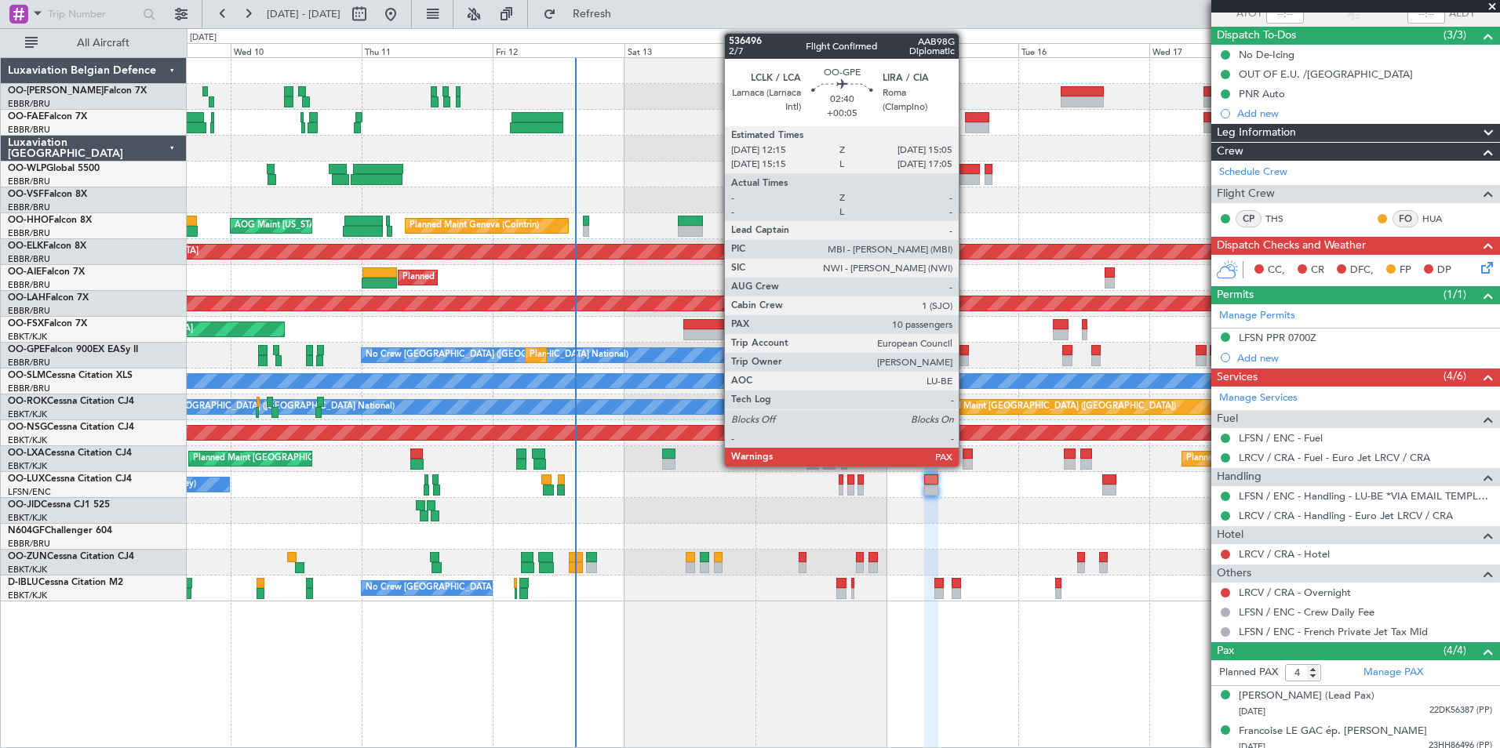
click at [965, 358] on div at bounding box center [961, 360] width 16 height 11
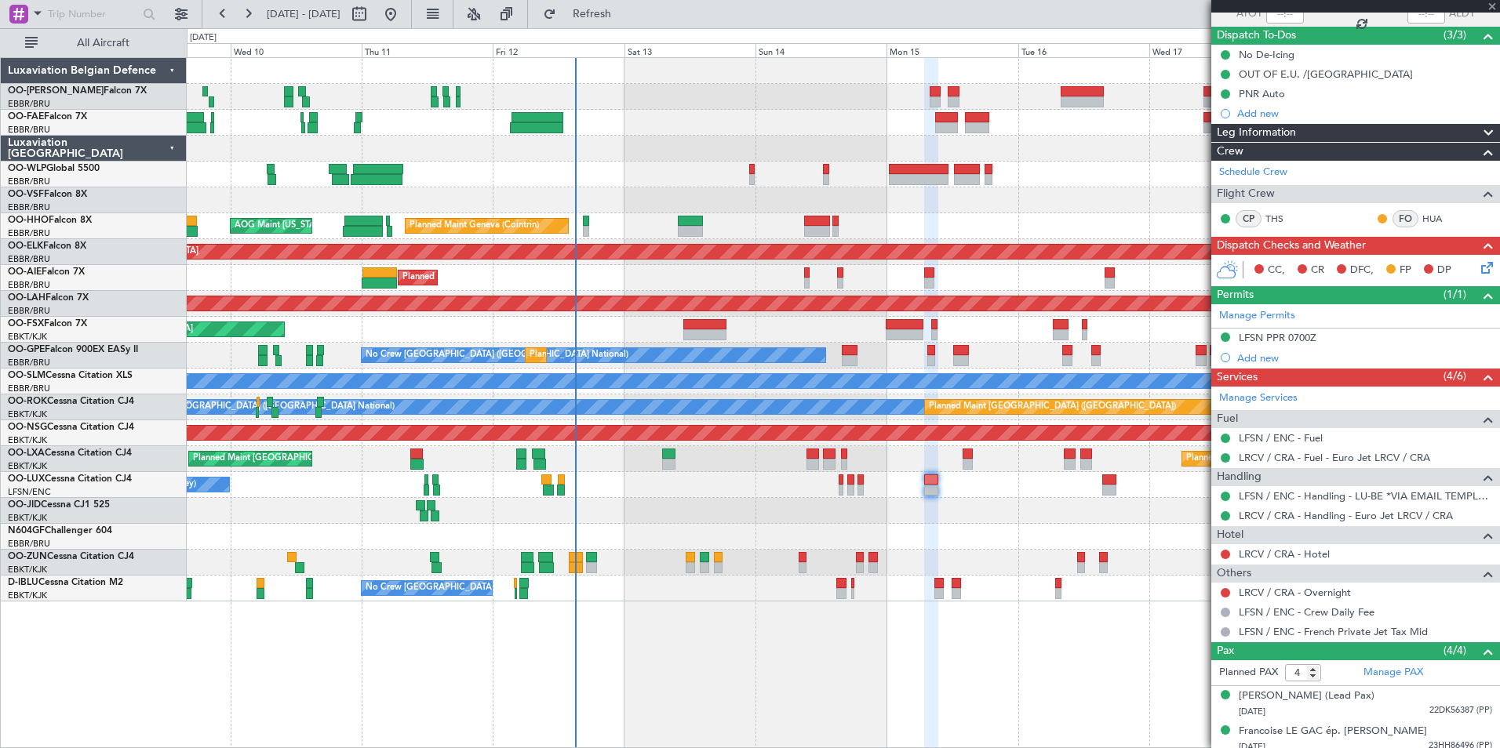
type input "+00:05"
type input "10"
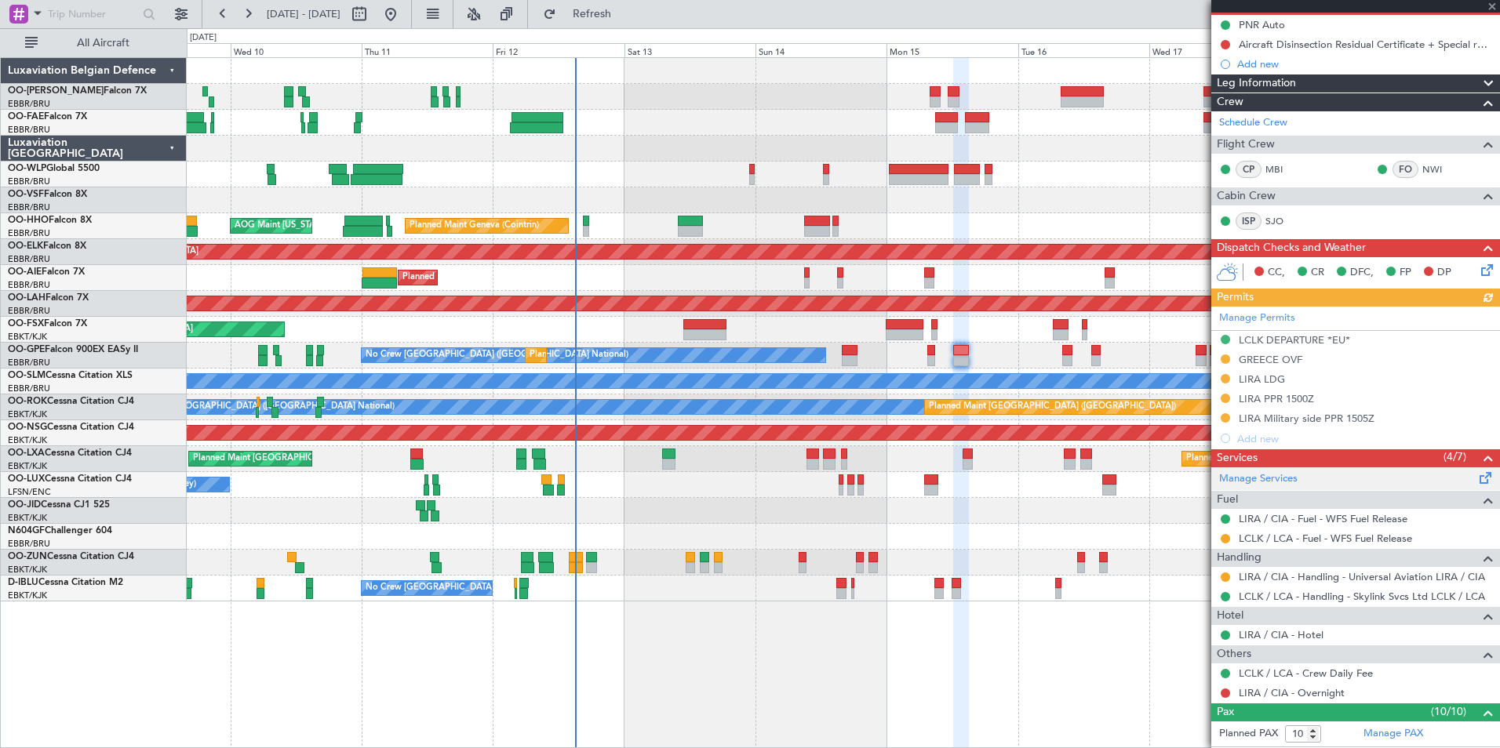
scroll to position [235, 0]
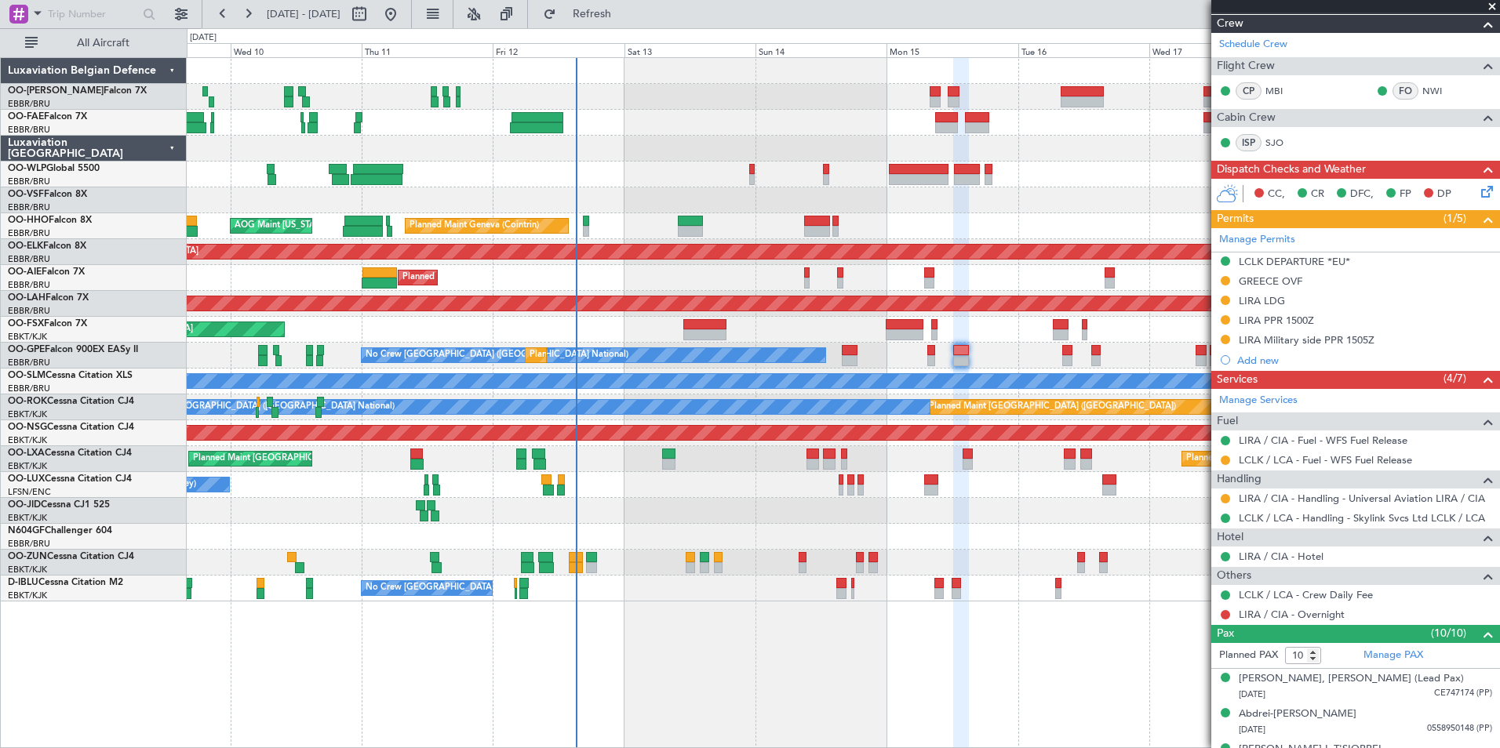
drag, startPoint x: 649, startPoint y: 15, endPoint x: 814, endPoint y: 232, distance: 273.2
click at [625, 15] on span "Refresh" at bounding box center [592, 14] width 66 height 11
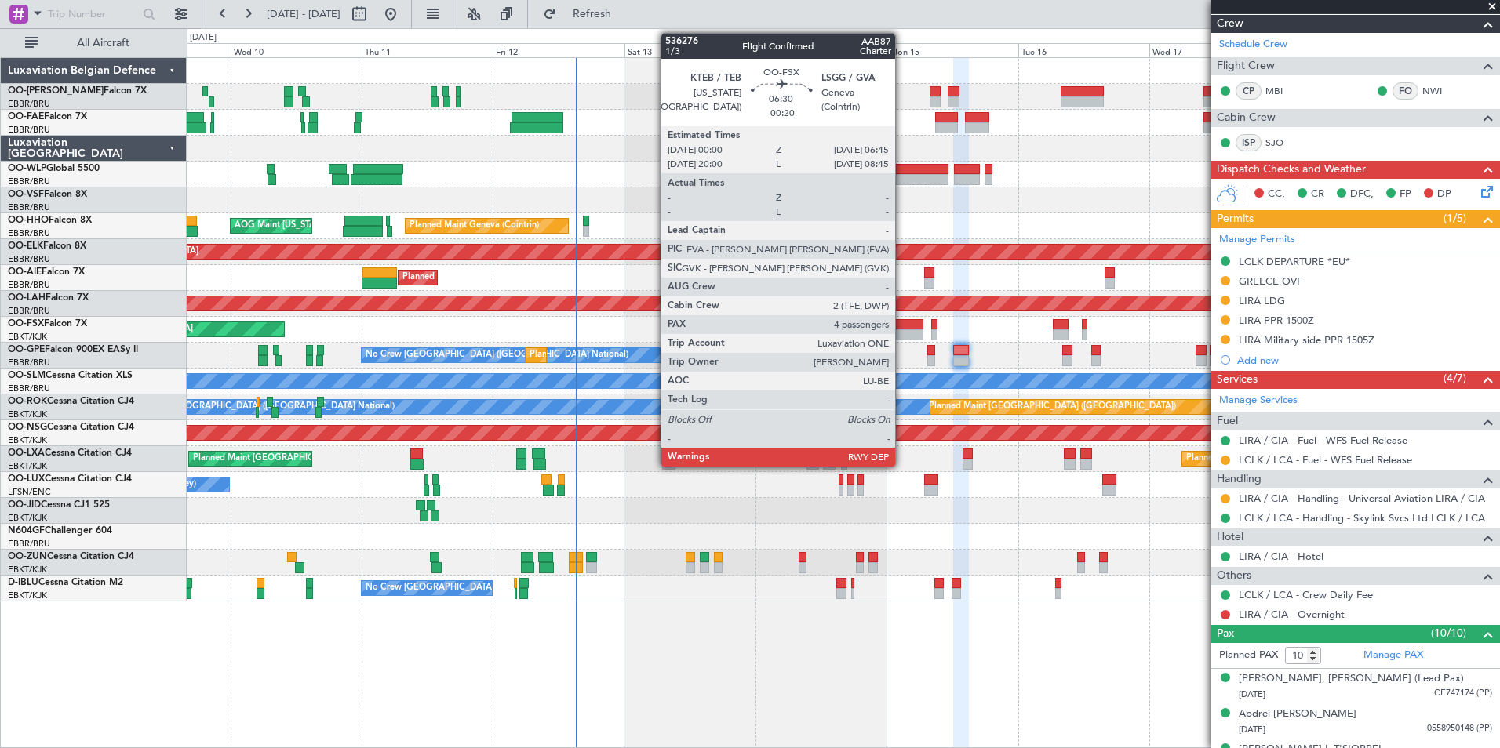
click at [902, 326] on div at bounding box center [905, 324] width 38 height 11
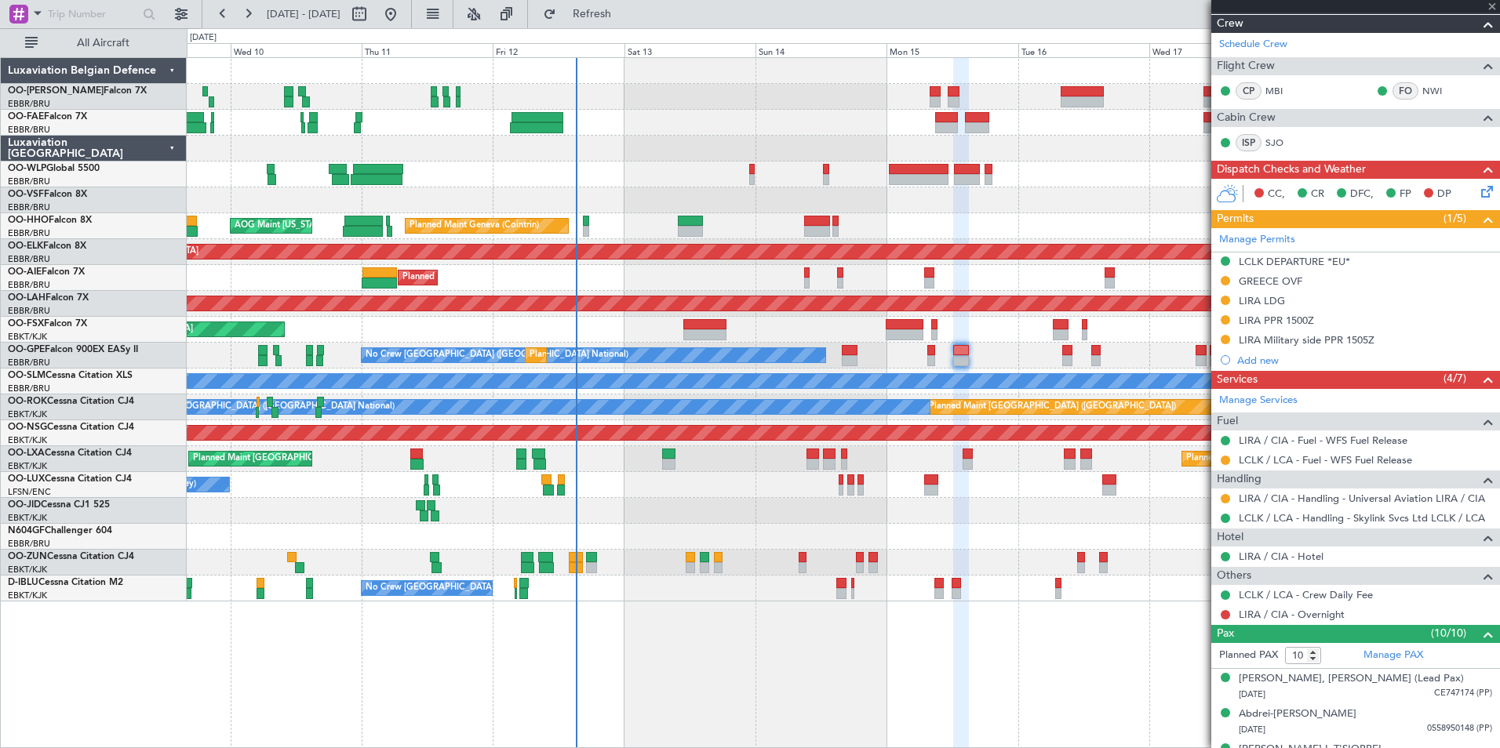
type input "-00:20"
type input "4"
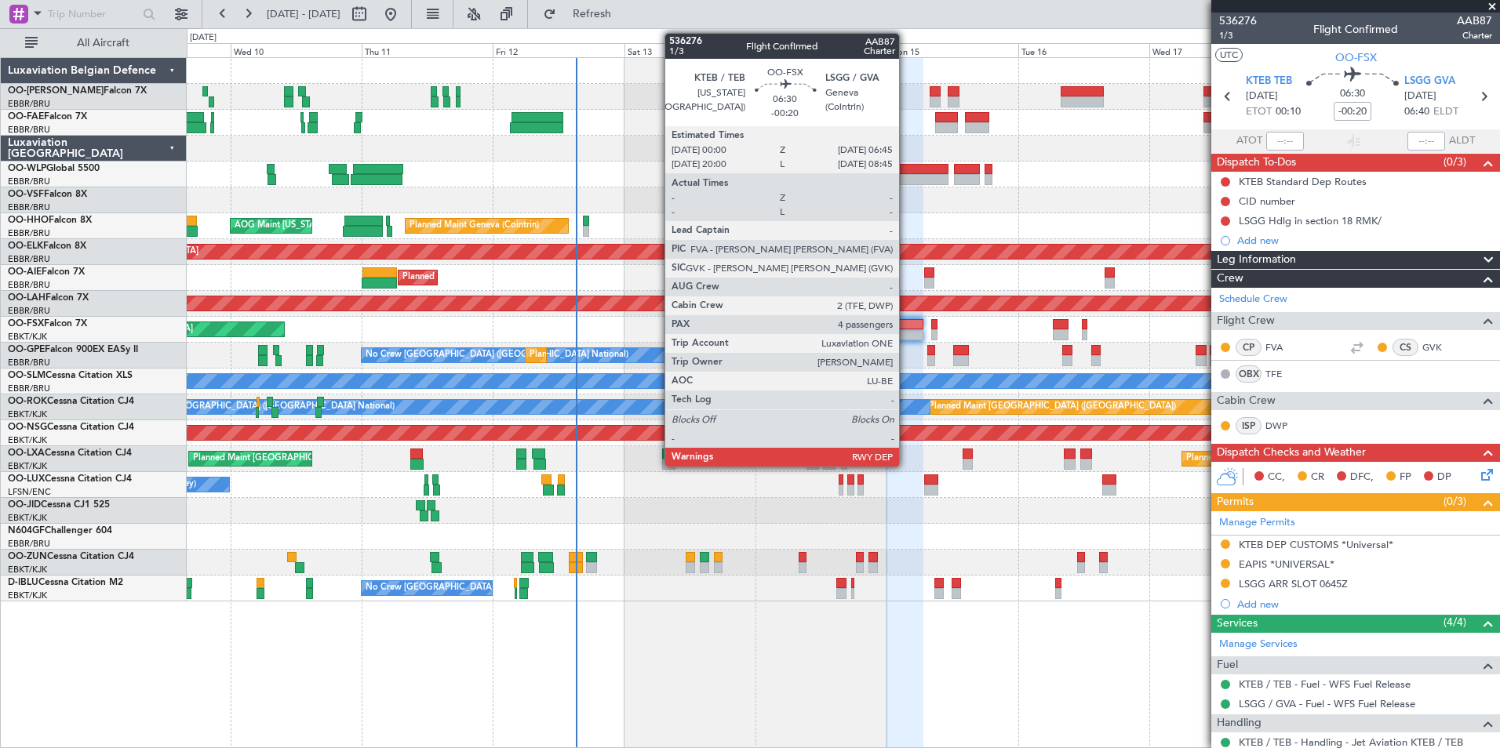
click at [906, 331] on div at bounding box center [905, 334] width 38 height 11
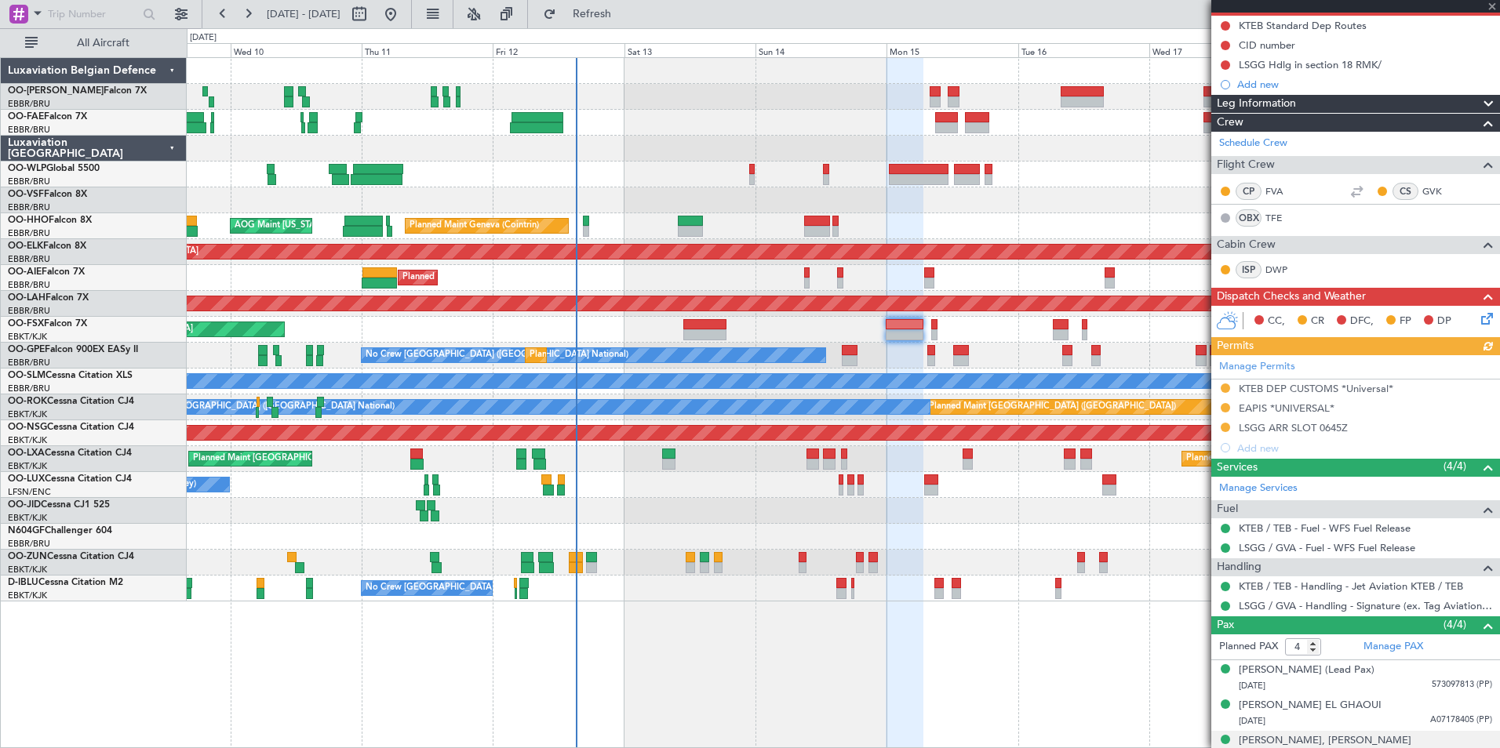
scroll to position [157, 0]
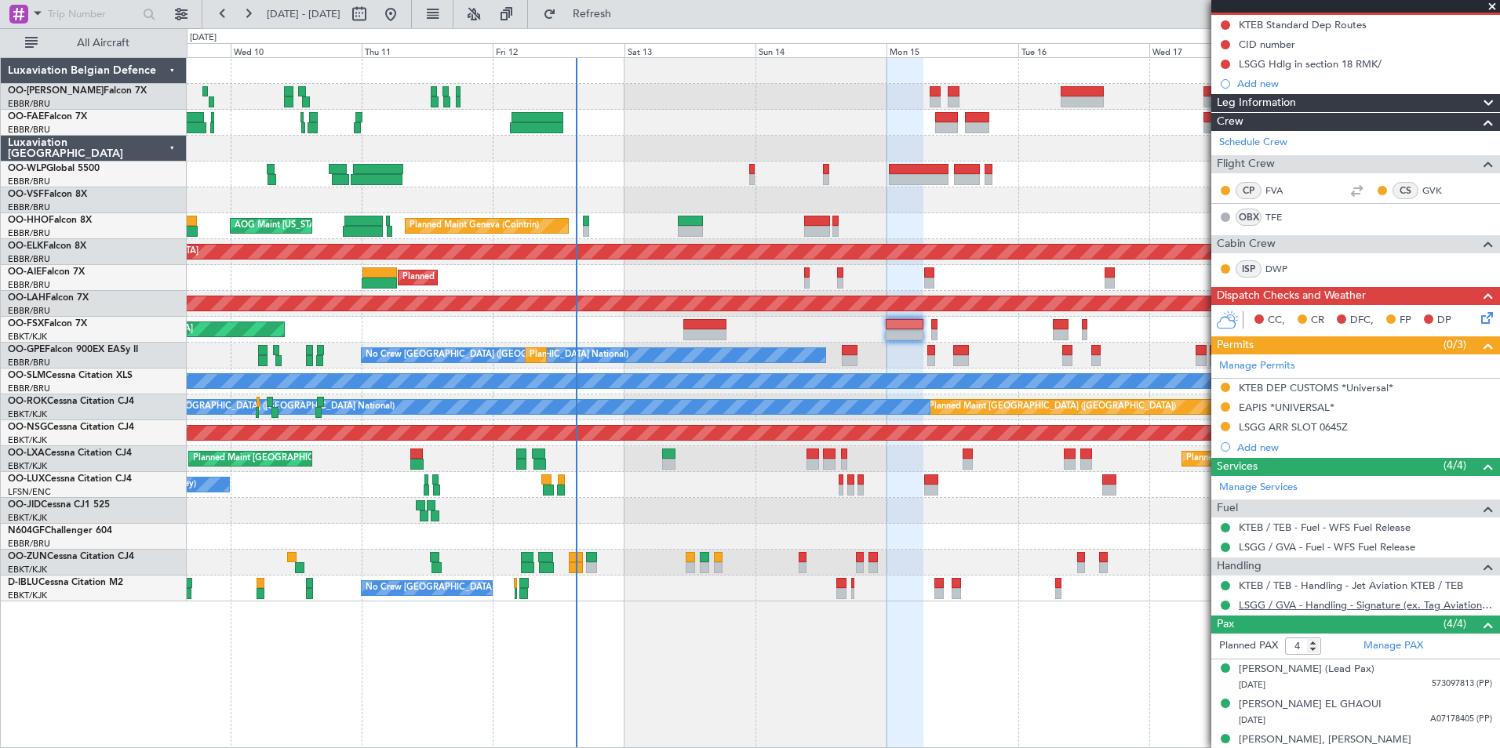
click at [1349, 605] on link "LSGG / GVA - Handling - Signature (ex. Tag Aviation) LSGG / GVA" at bounding box center [1365, 605] width 253 height 13
click at [1264, 581] on link "KTEB / TEB - Handling - Jet Aviation KTEB / TEB" at bounding box center [1351, 585] width 224 height 13
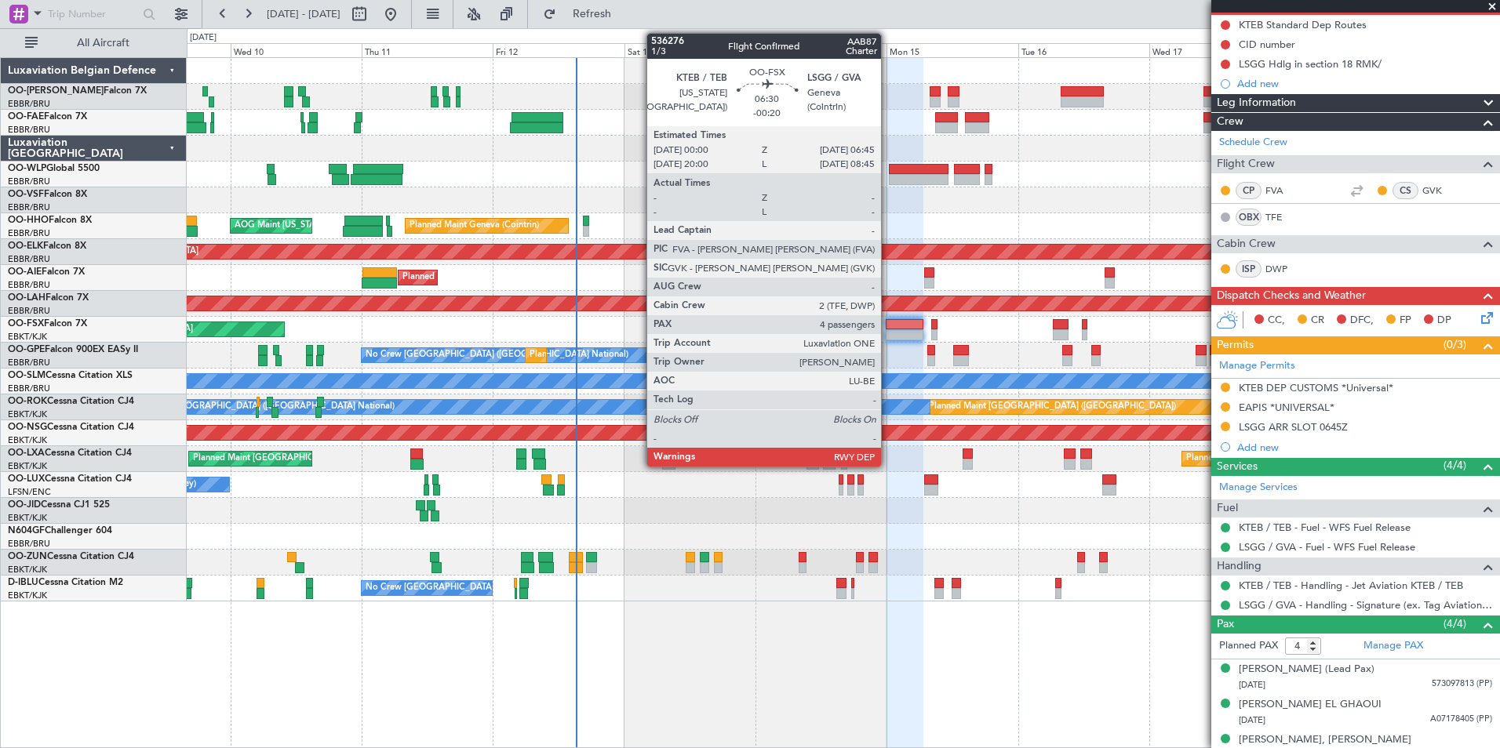
click at [888, 328] on div at bounding box center [905, 324] width 38 height 11
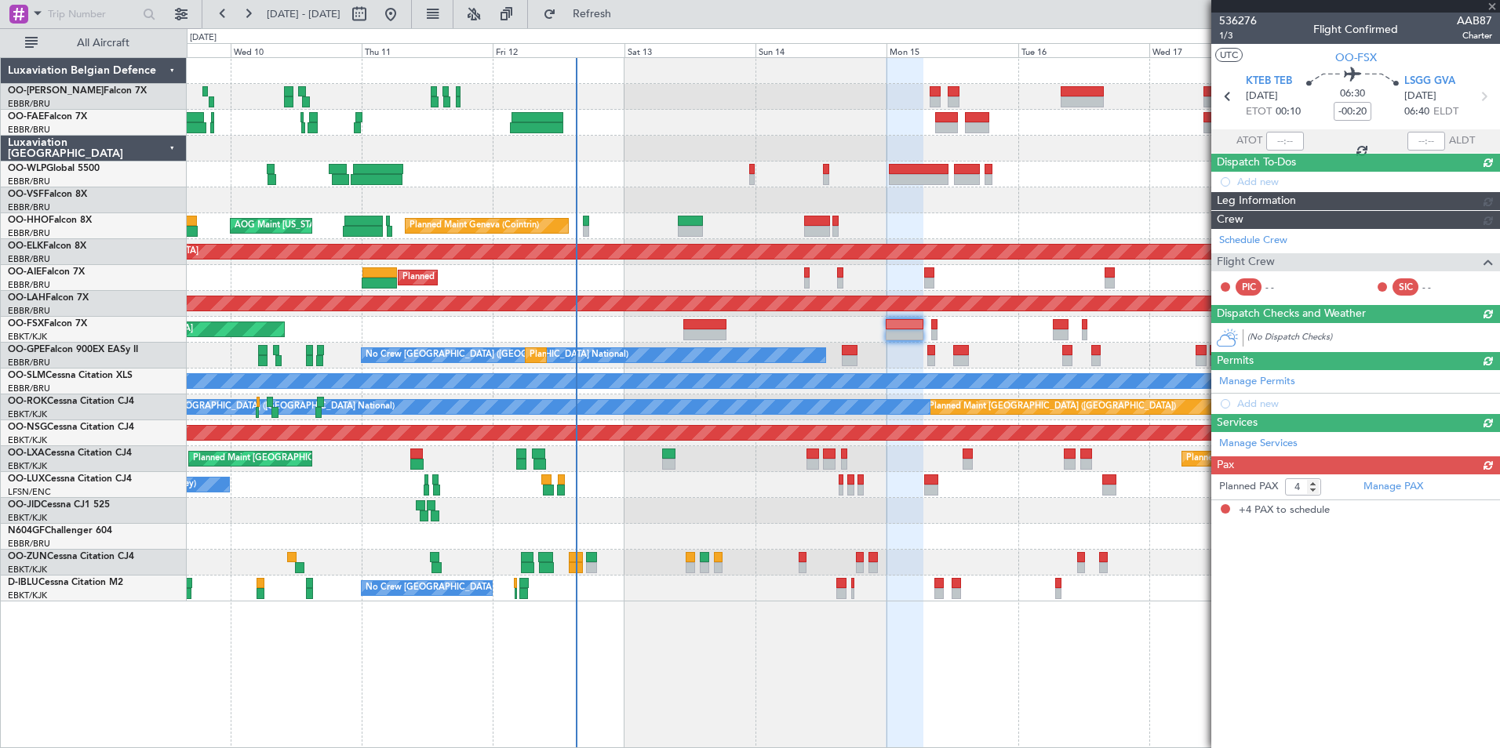
scroll to position [0, 0]
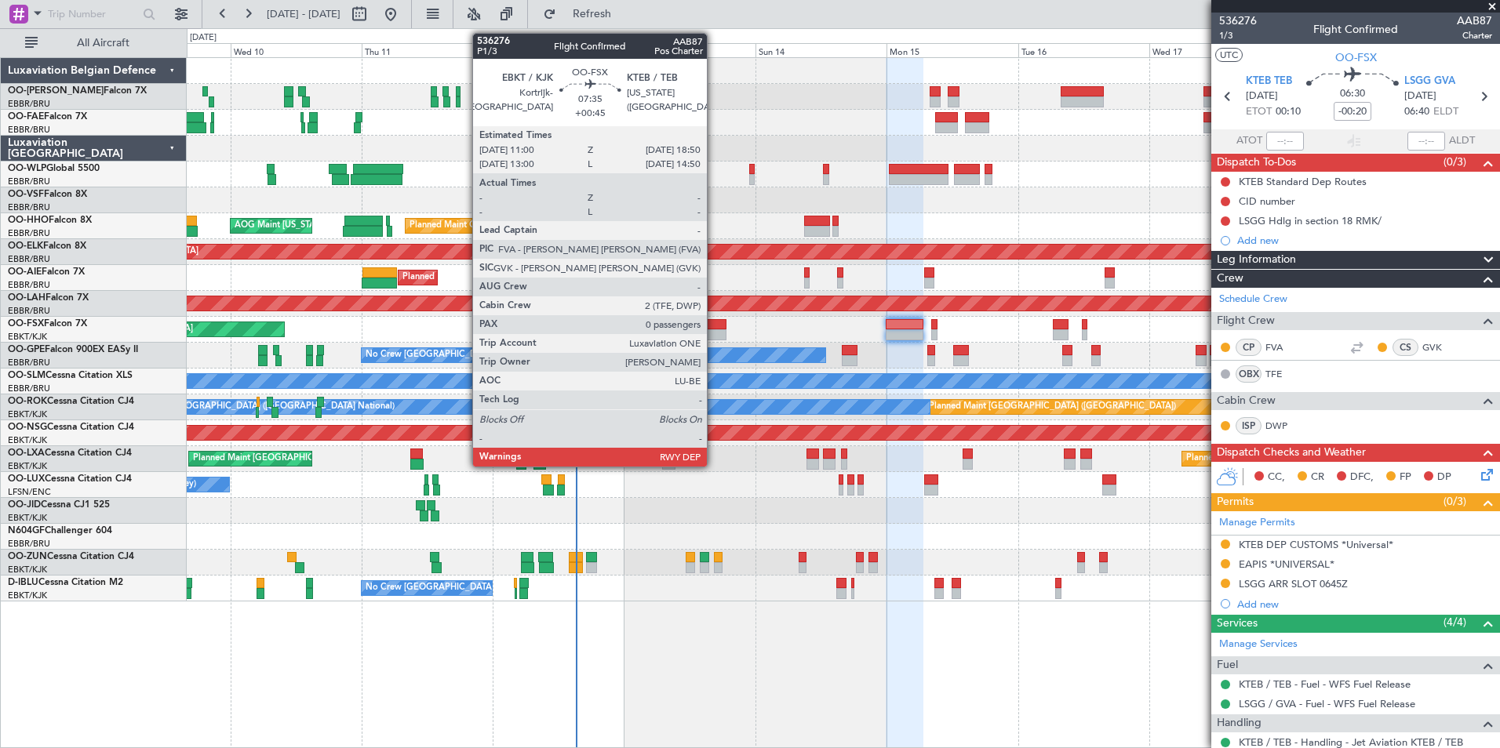
click at [714, 329] on div at bounding box center [704, 324] width 43 height 11
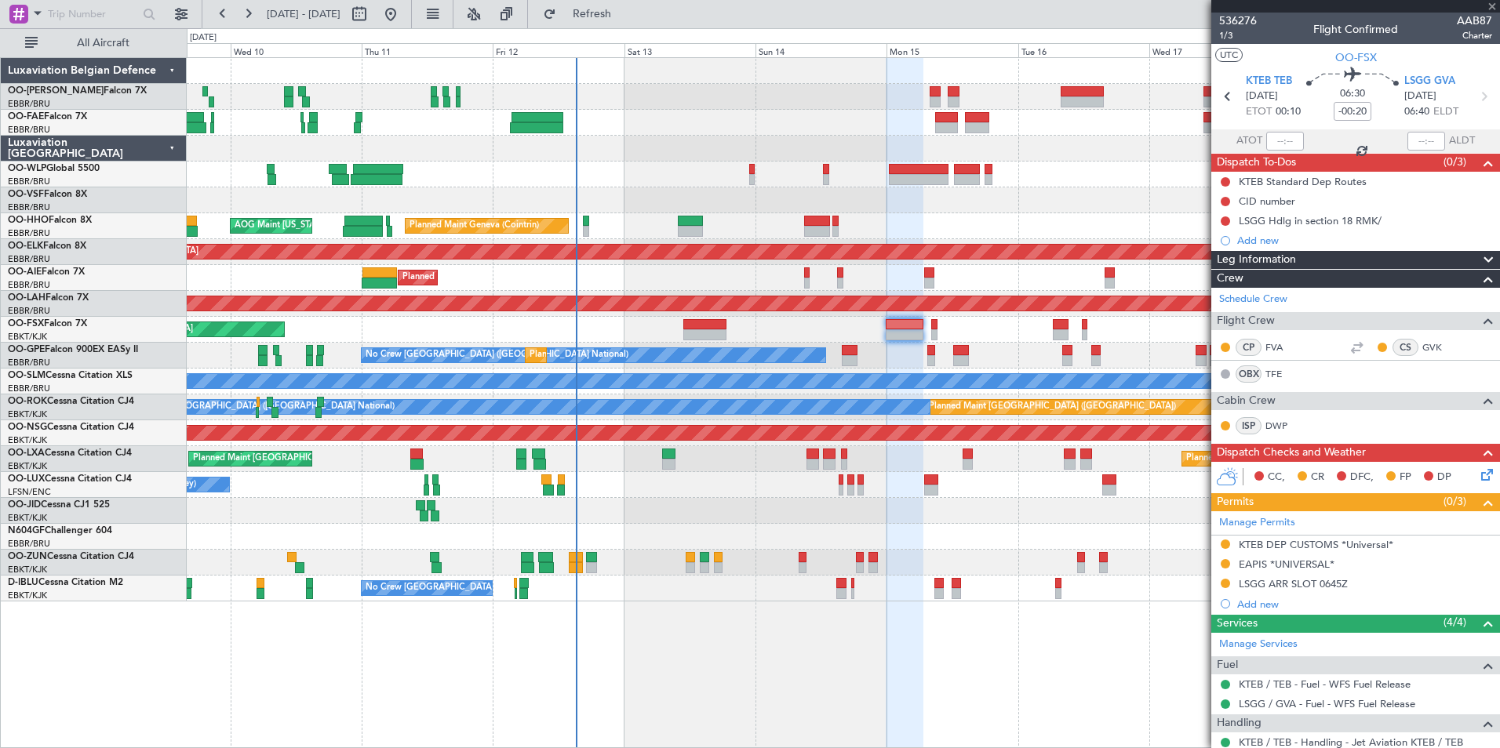
type input "+00:45"
type input "0"
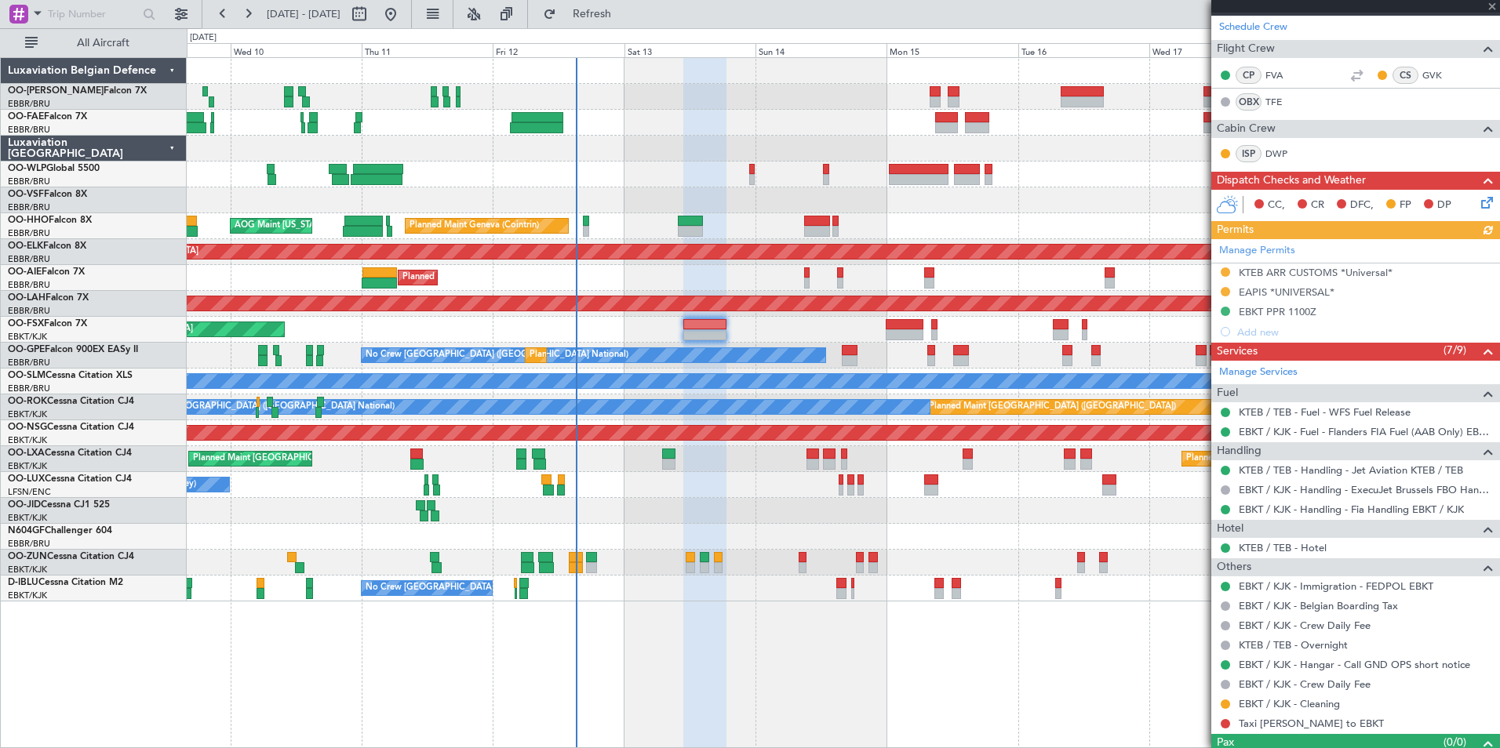
scroll to position [282, 0]
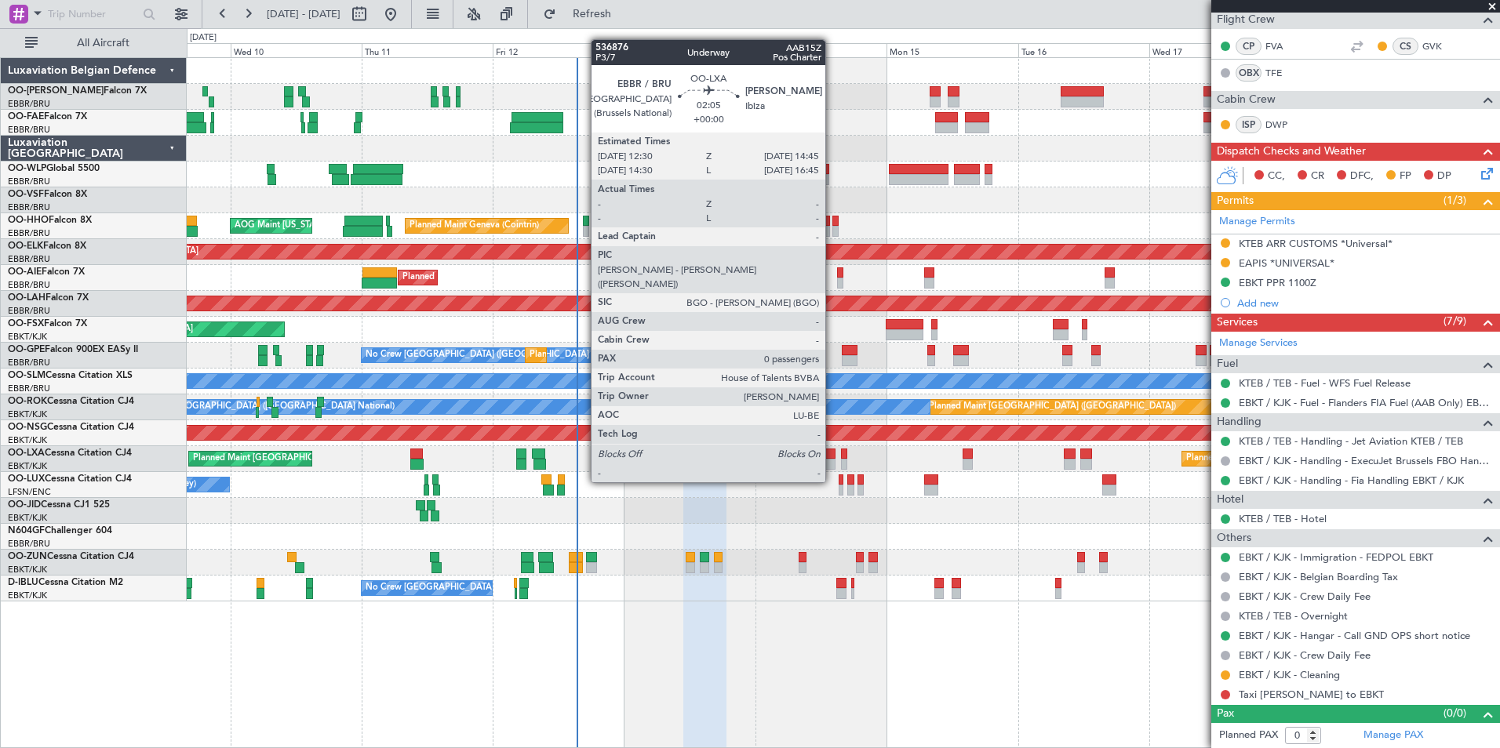
click at [832, 454] on div at bounding box center [829, 454] width 13 height 11
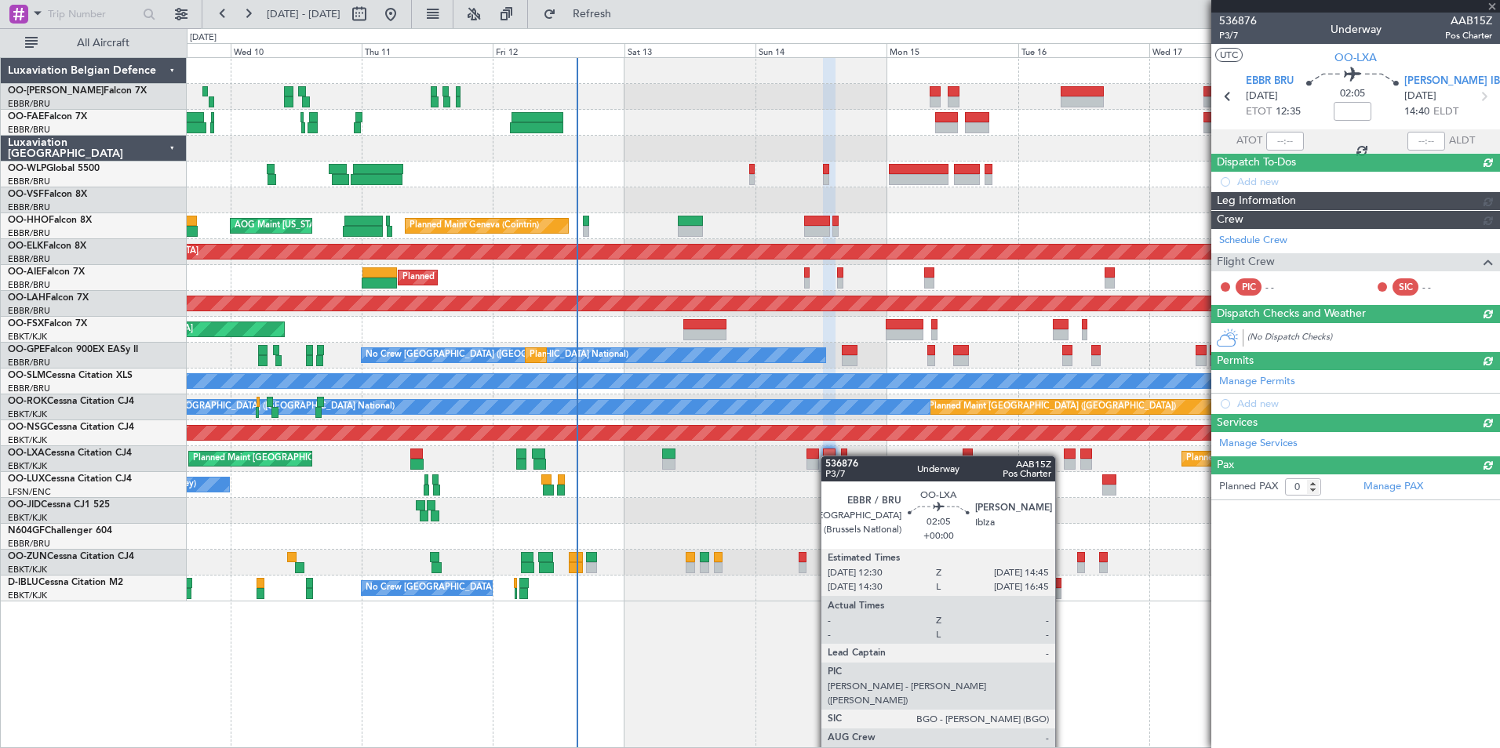
scroll to position [0, 0]
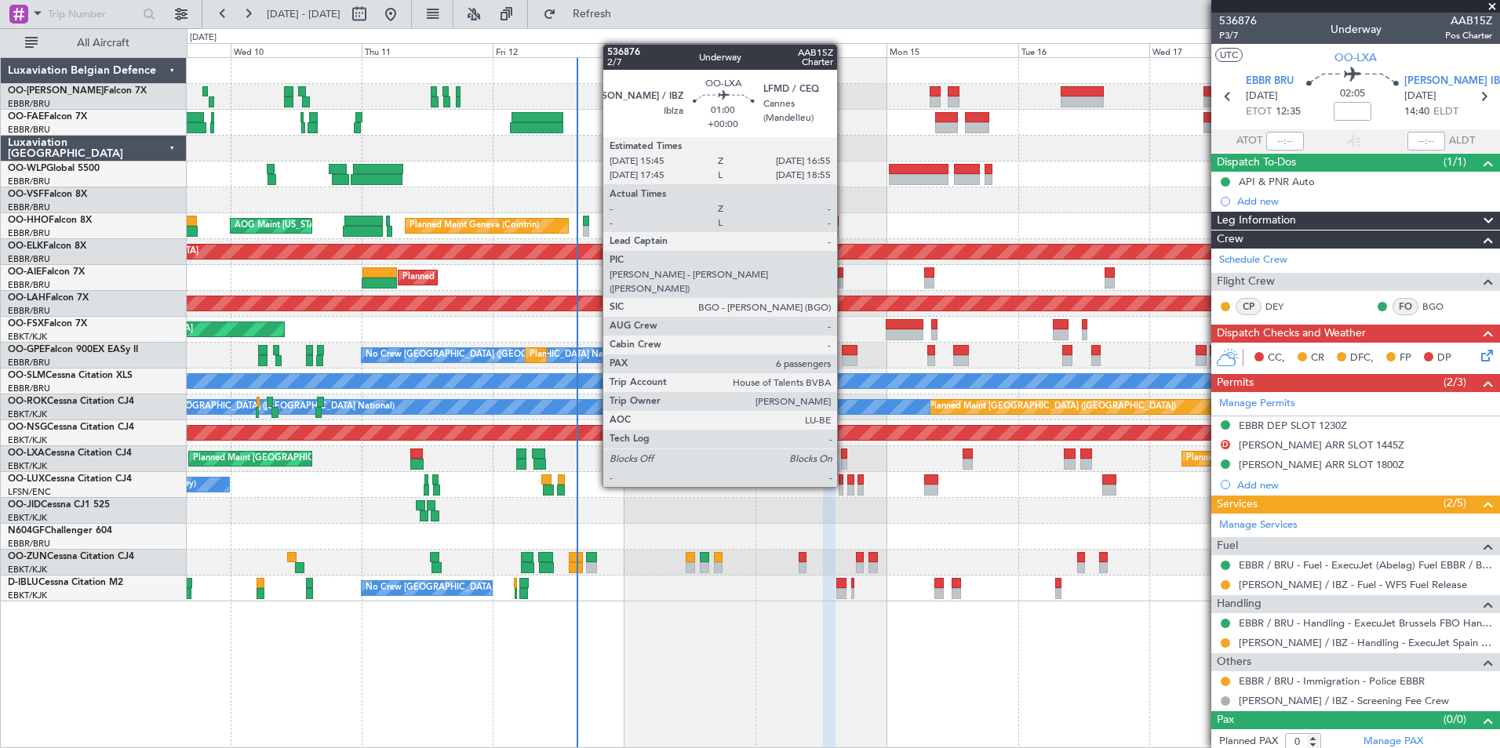
click at [844, 457] on div at bounding box center [844, 454] width 7 height 11
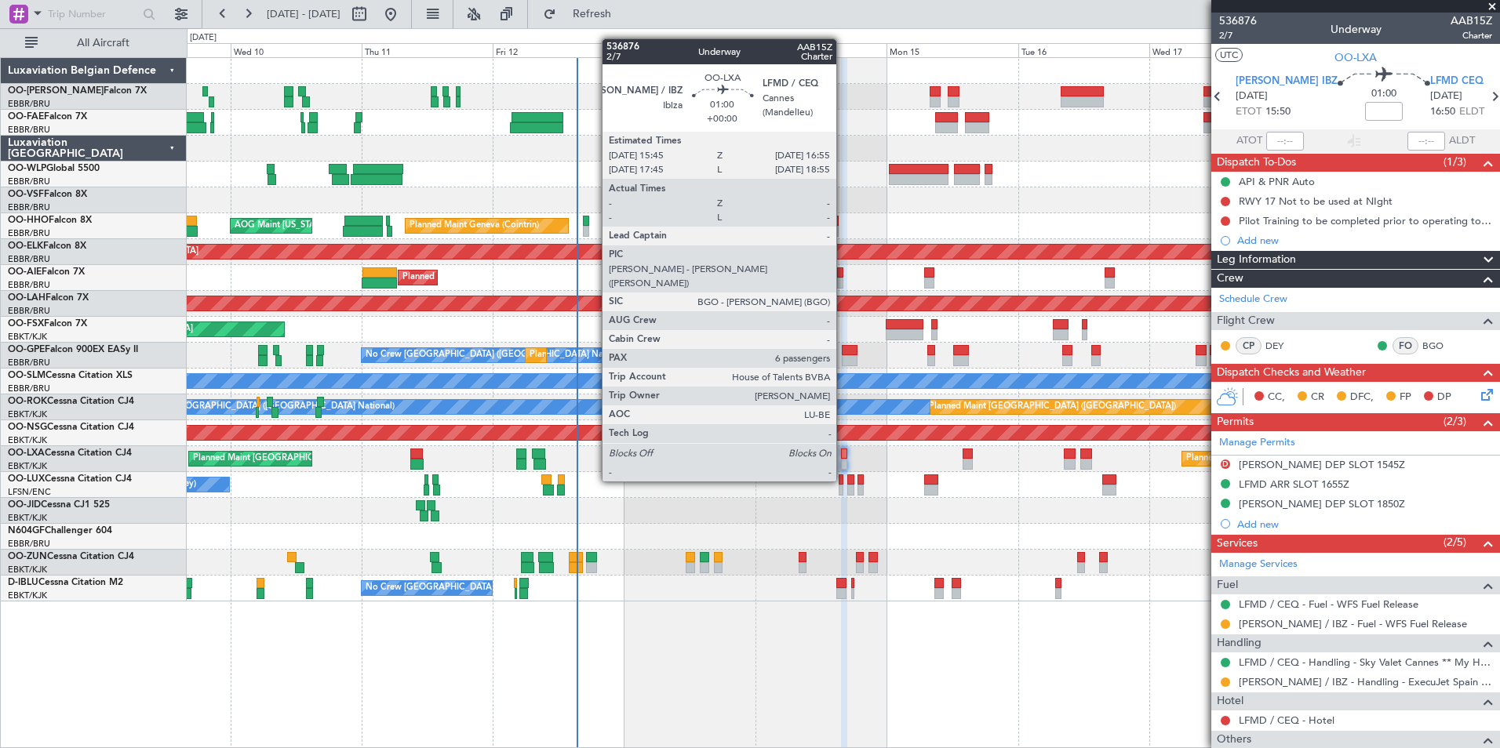
click at [843, 452] on div at bounding box center [844, 454] width 7 height 11
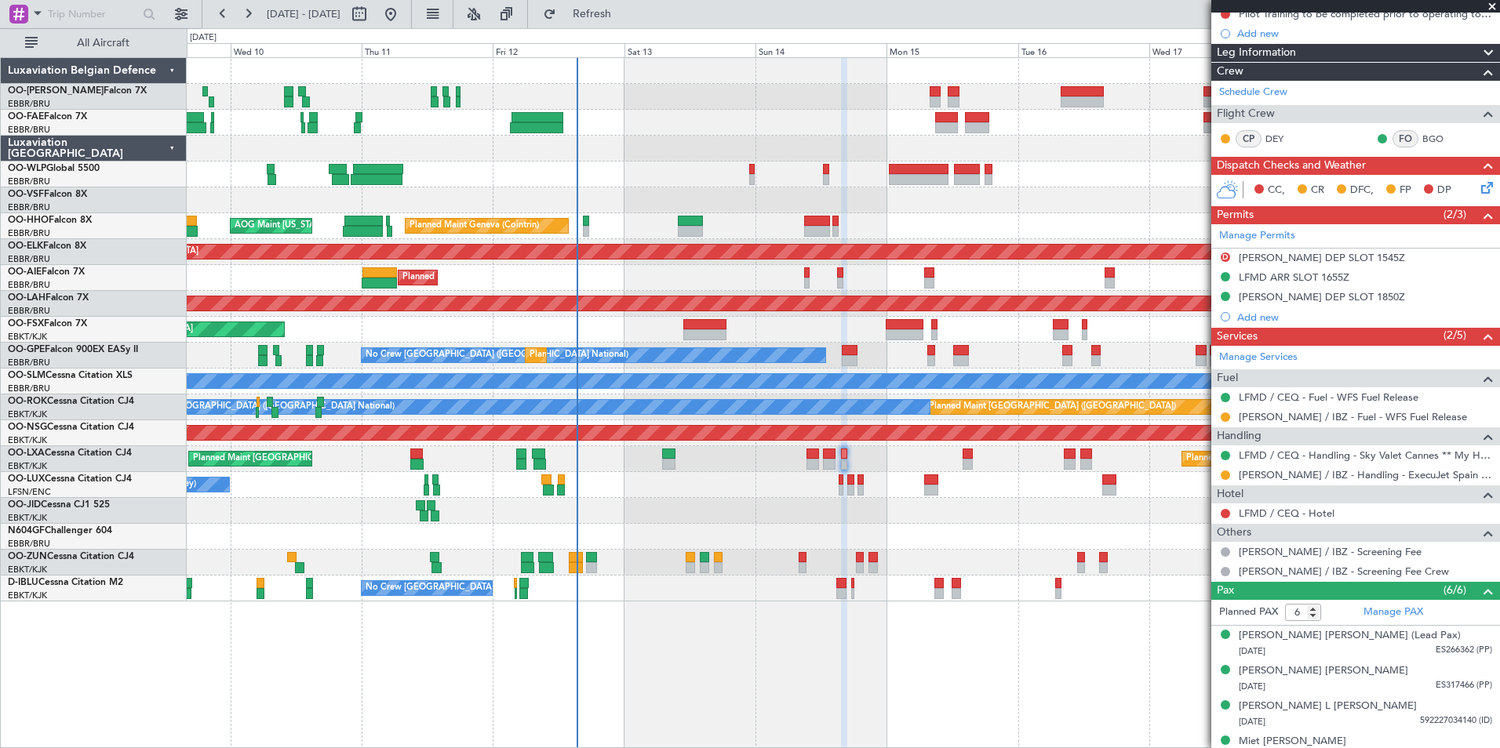
scroll to position [235, 0]
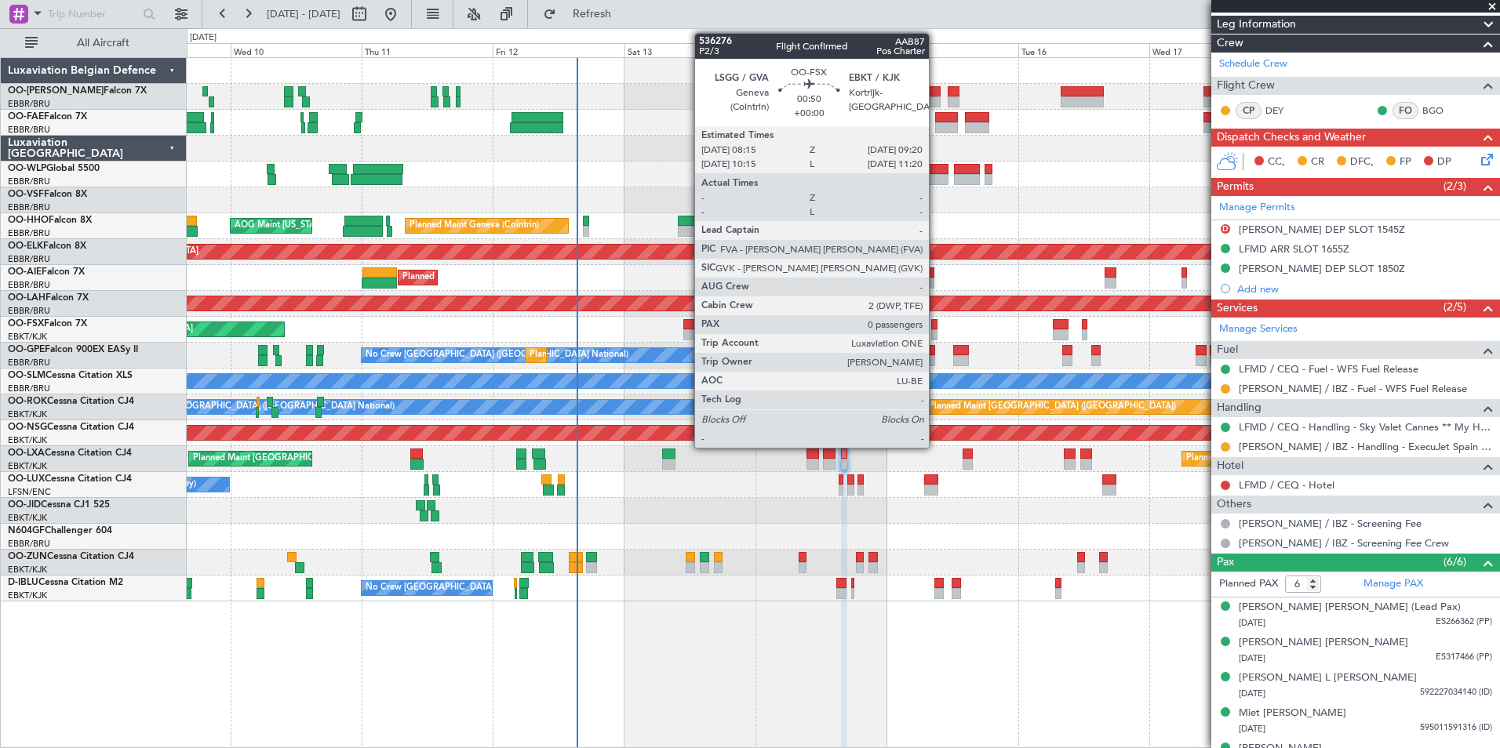
click at [934, 324] on div at bounding box center [934, 324] width 6 height 11
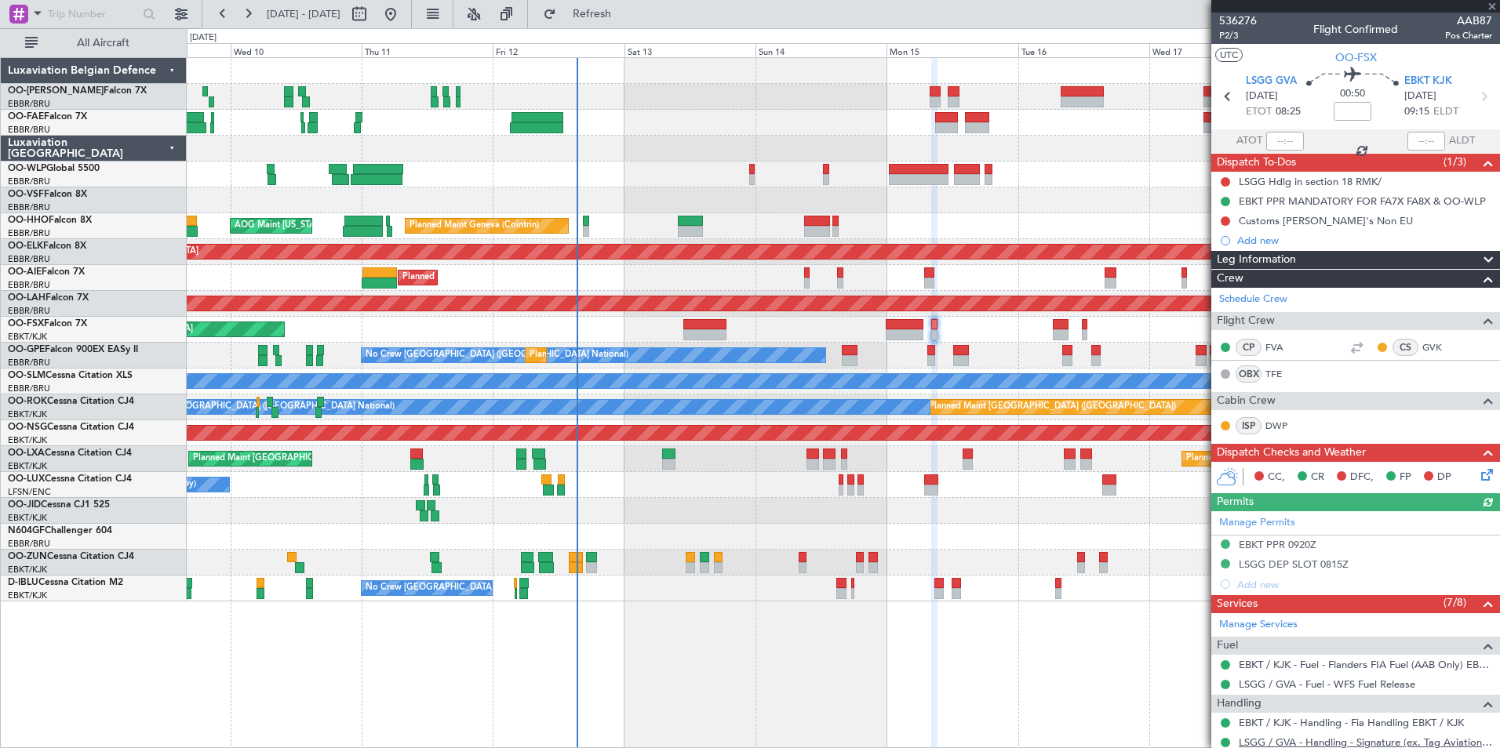
scroll to position [145, 0]
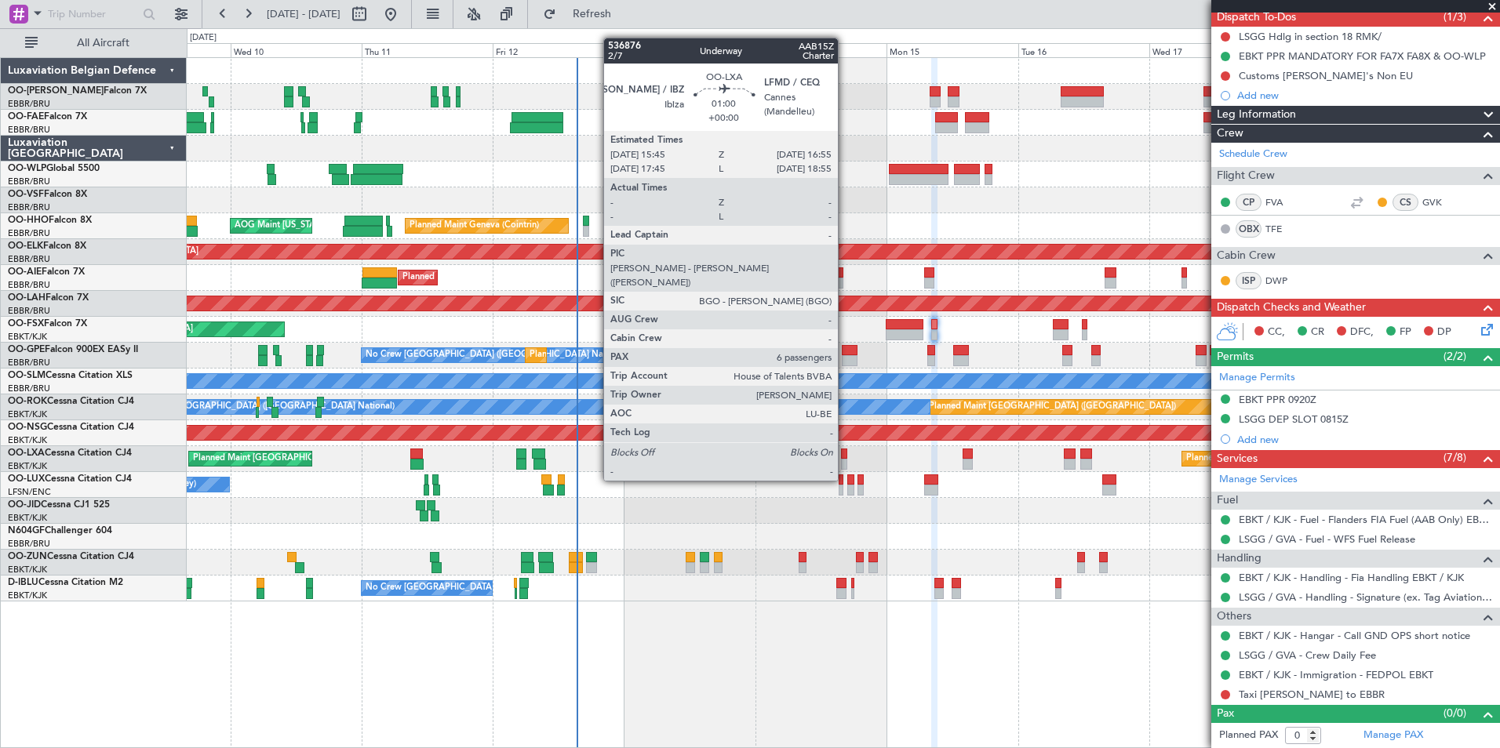
click at [845, 451] on div at bounding box center [844, 454] width 7 height 11
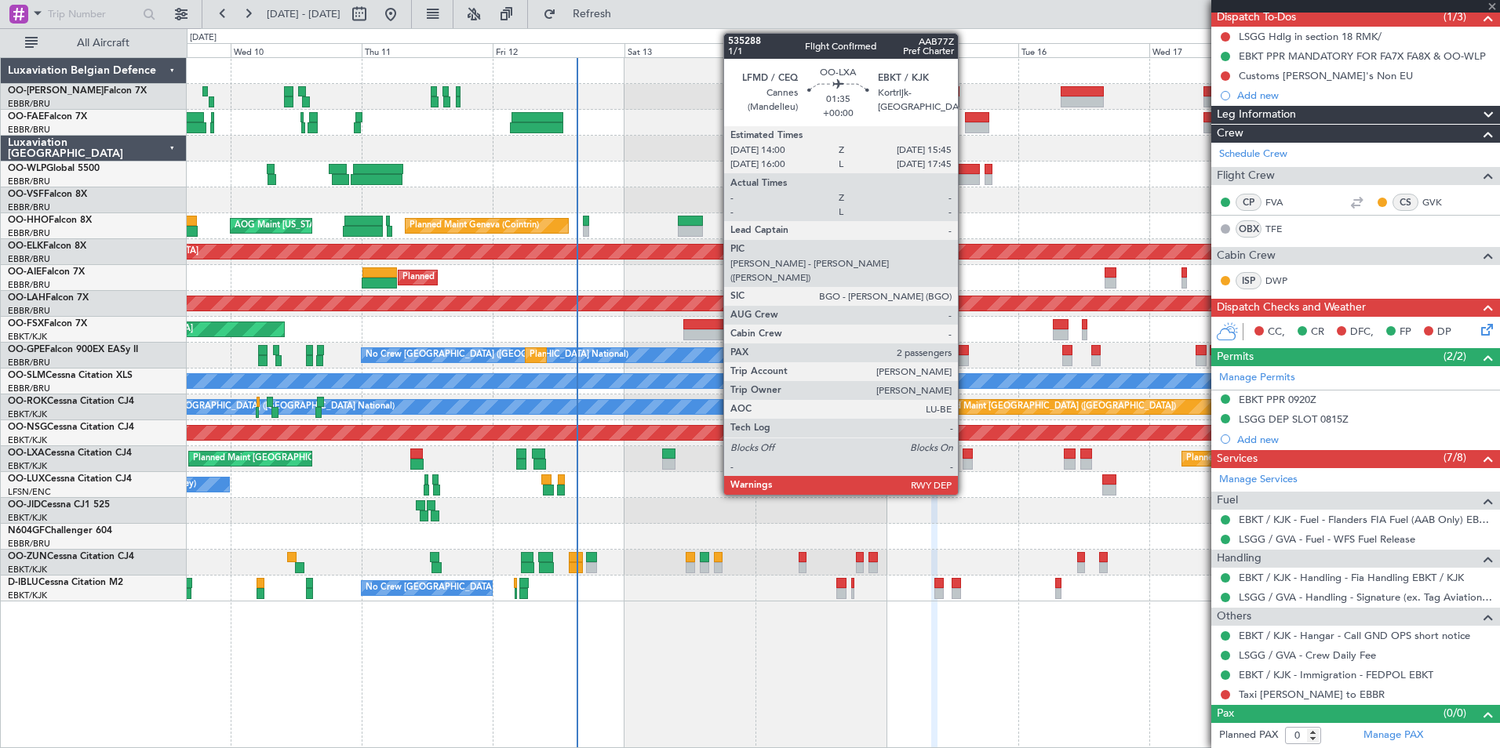
type input "6"
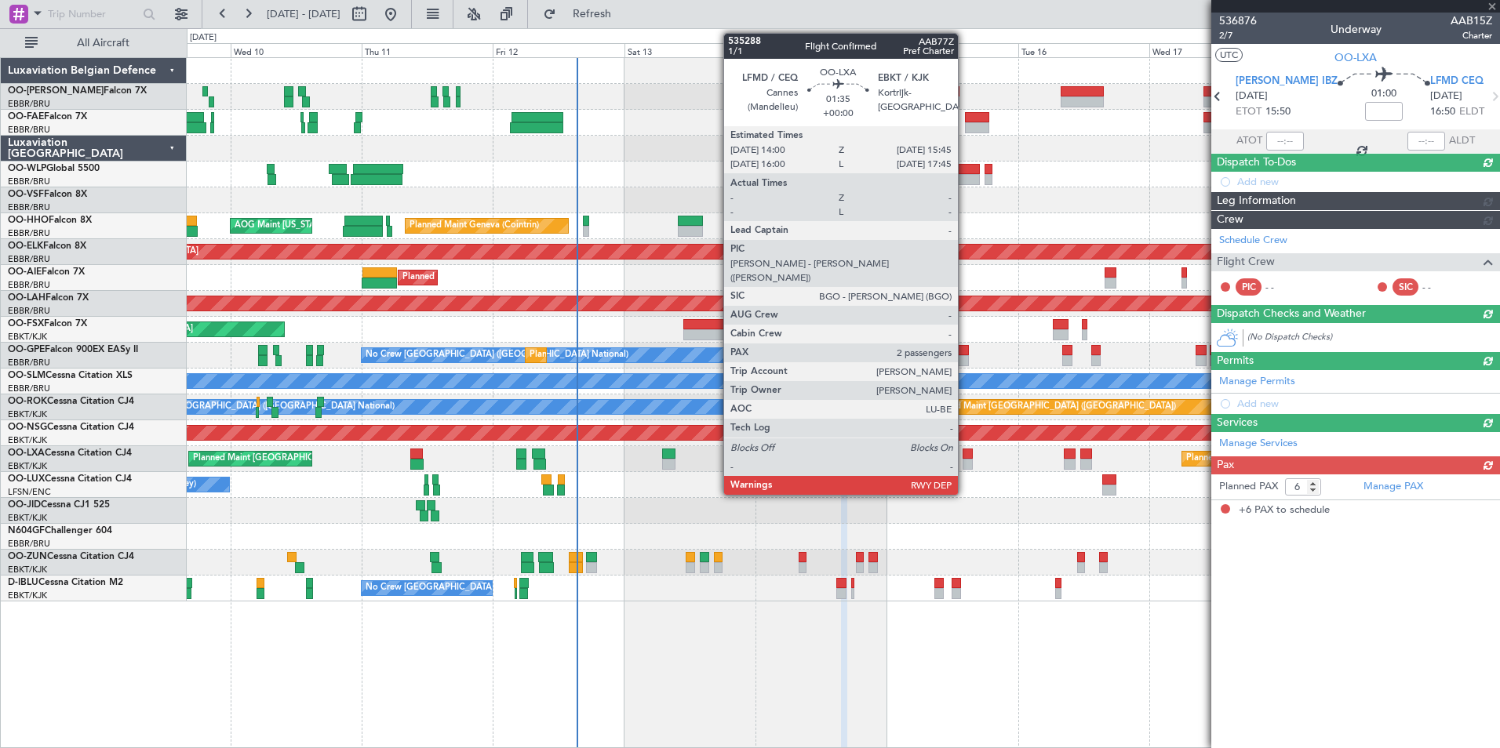
scroll to position [0, 0]
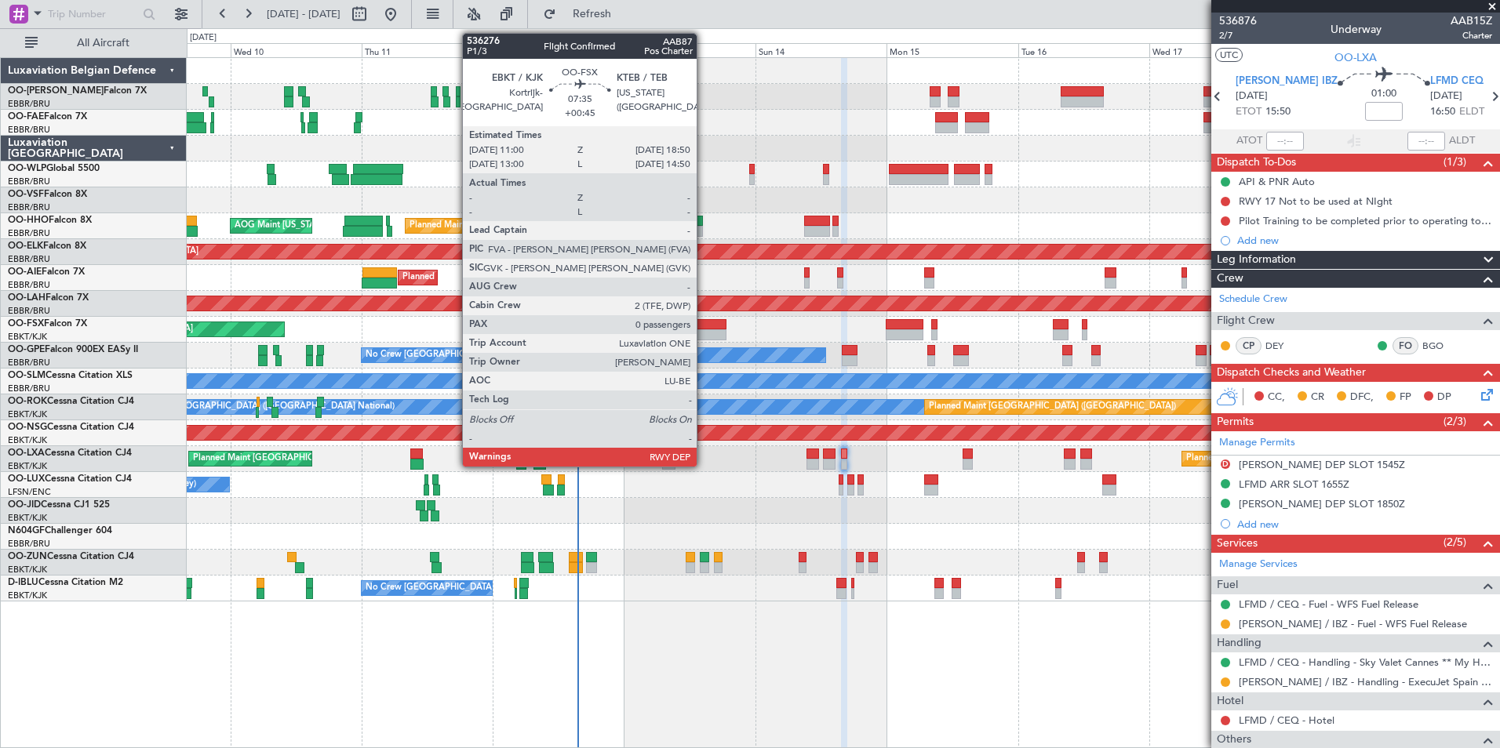
click at [704, 329] on div at bounding box center [704, 334] width 43 height 11
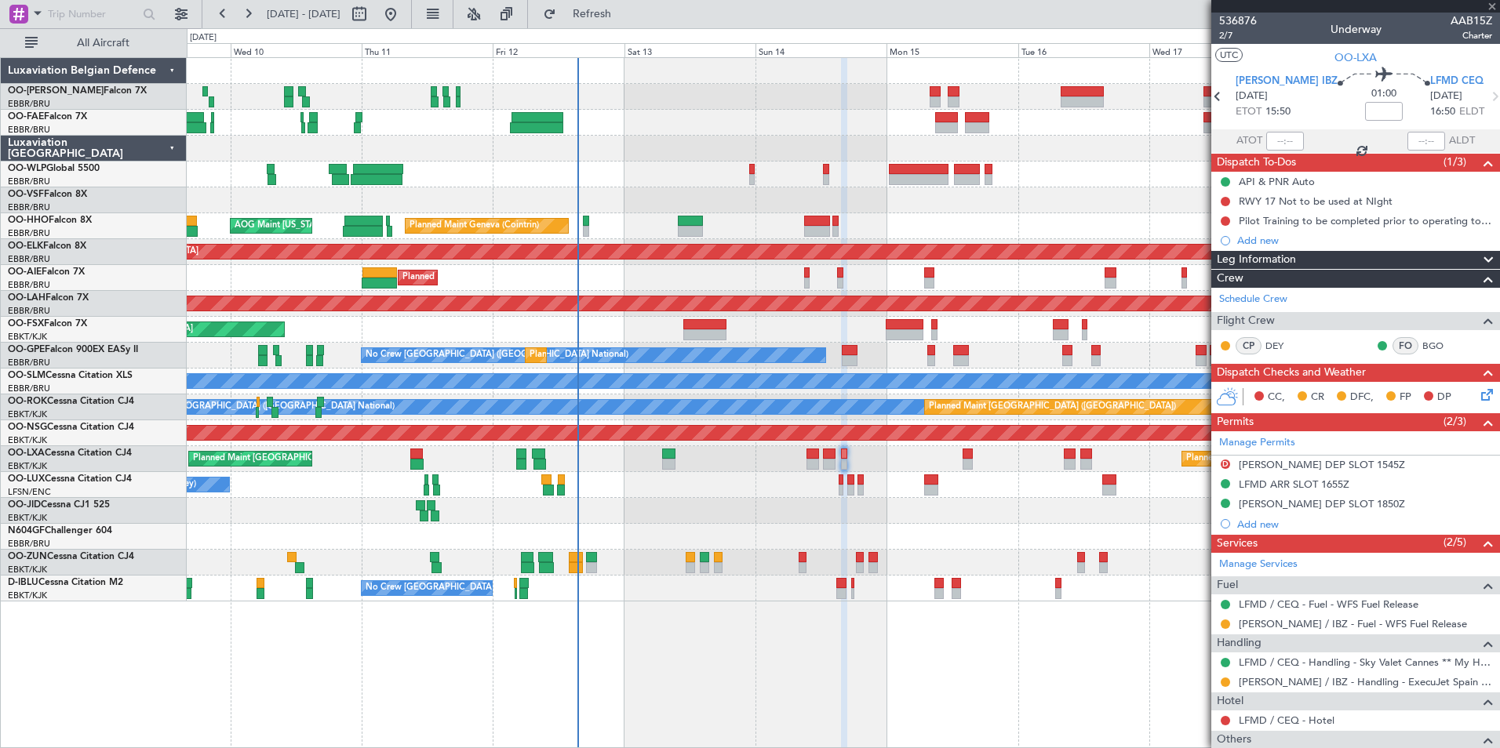
type input "+00:45"
type input "0"
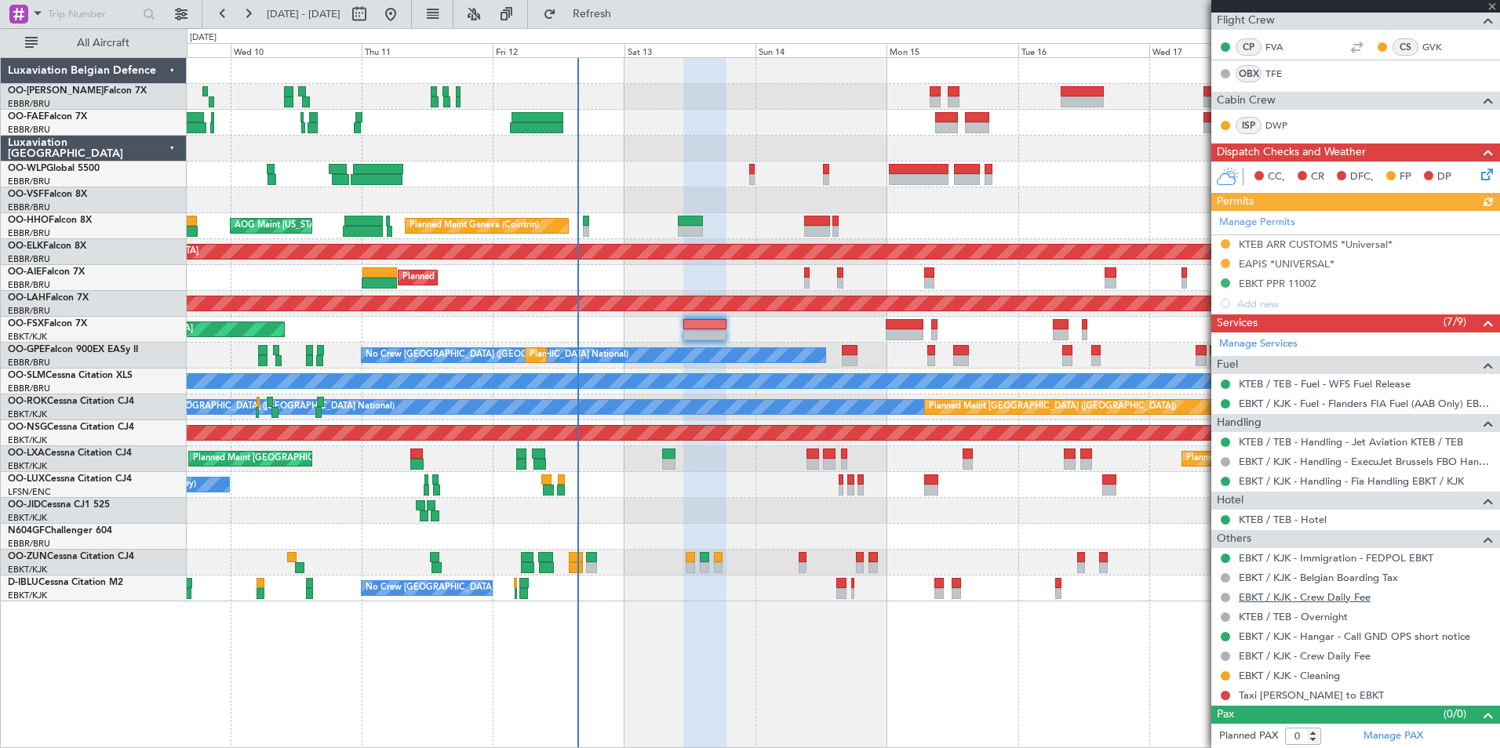
scroll to position [282, 0]
click at [1294, 525] on div "KTEB / TEB - Hotel" at bounding box center [1355, 519] width 289 height 20
click at [1294, 519] on link "KTEB / TEB - Hotel" at bounding box center [1283, 518] width 88 height 13
click at [938, 323] on div "Planned Maint Kortrijk-[GEOGRAPHIC_DATA]" at bounding box center [843, 330] width 1312 height 26
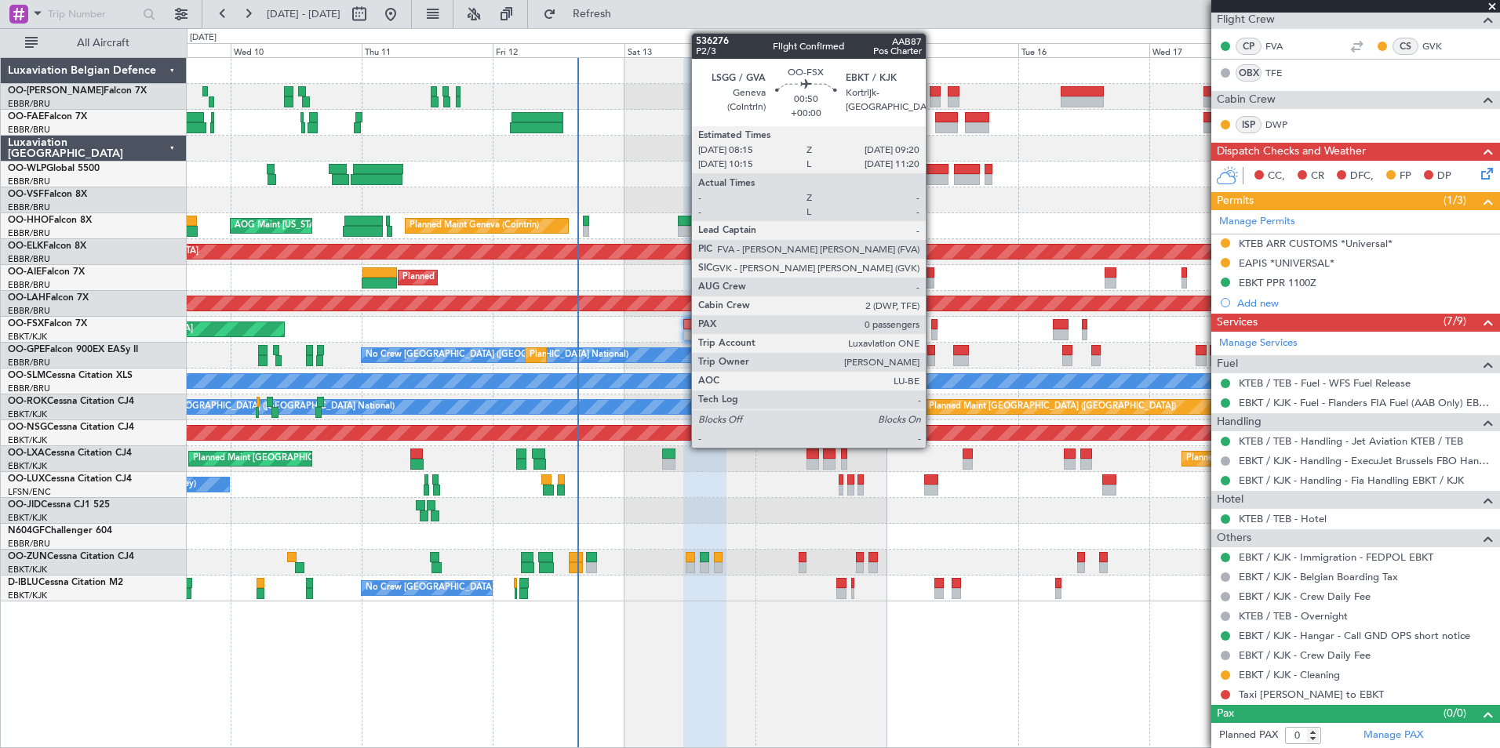
click at [933, 326] on div at bounding box center [934, 324] width 6 height 11
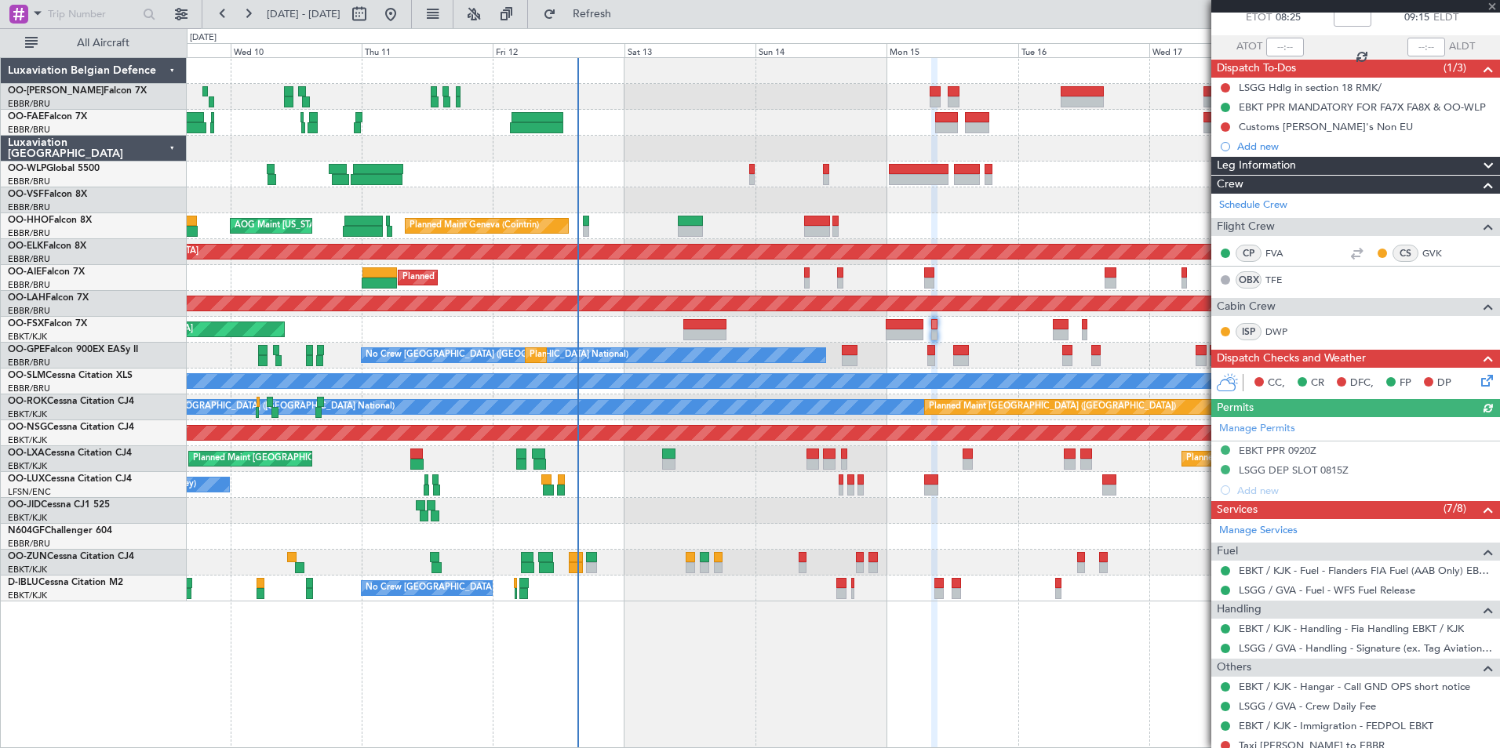
scroll to position [145, 0]
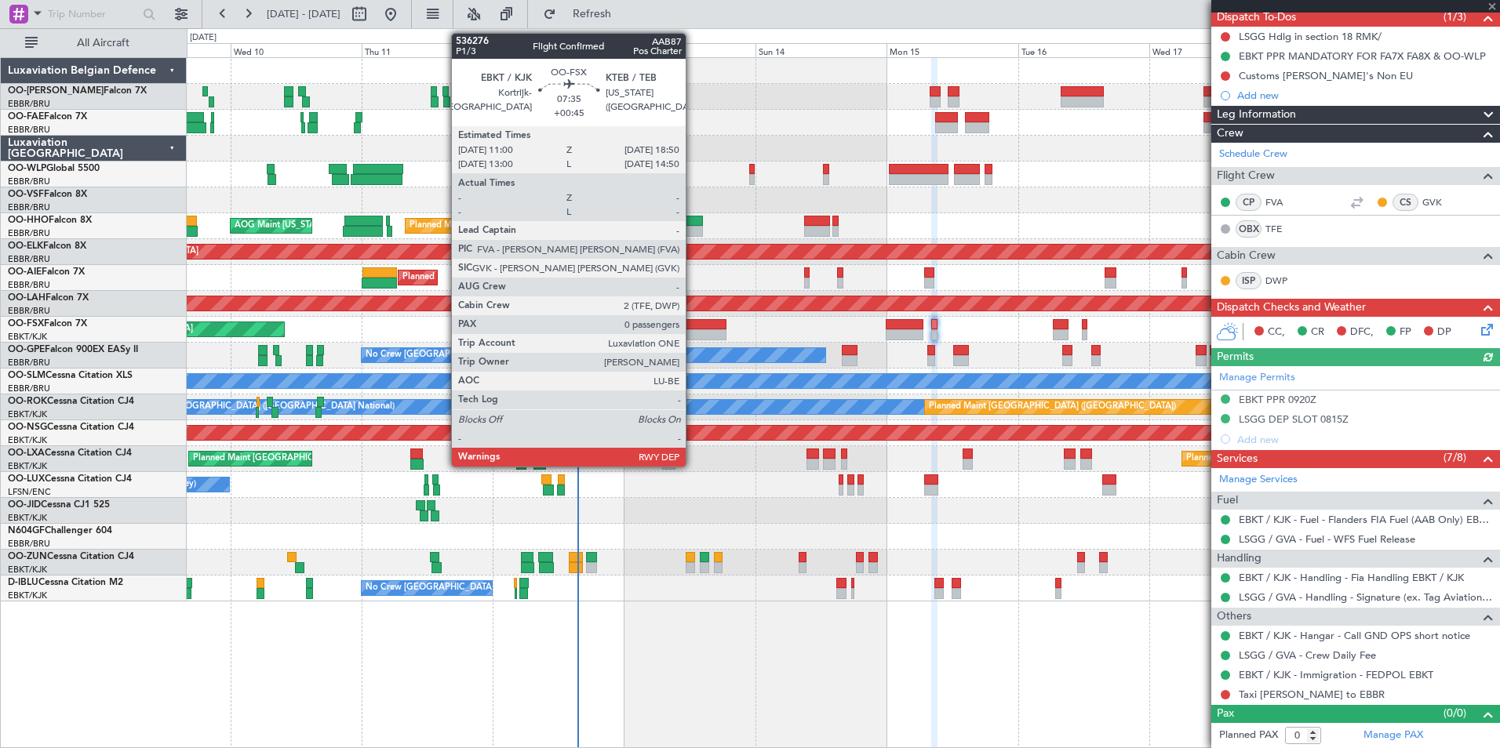
click at [693, 337] on div at bounding box center [704, 334] width 43 height 11
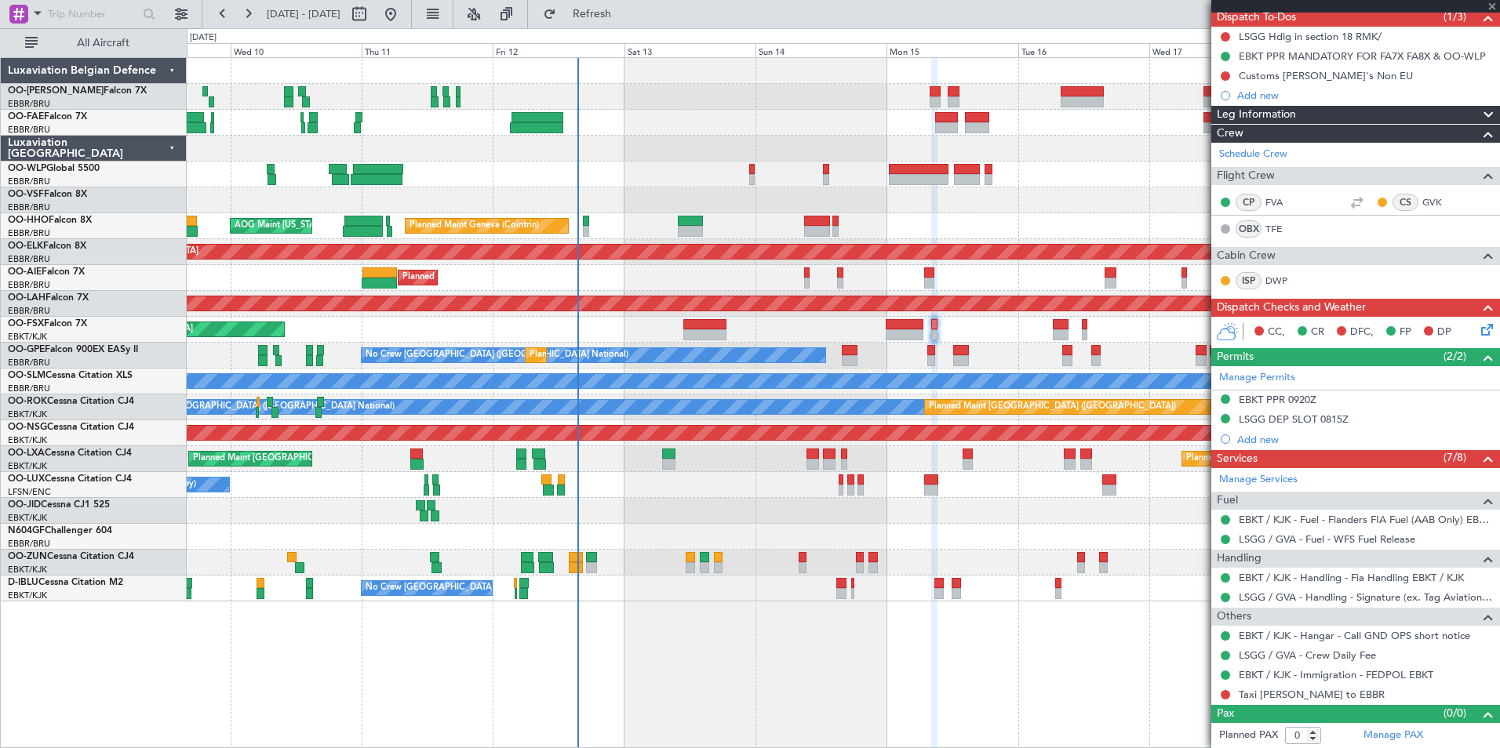
type input "+00:45"
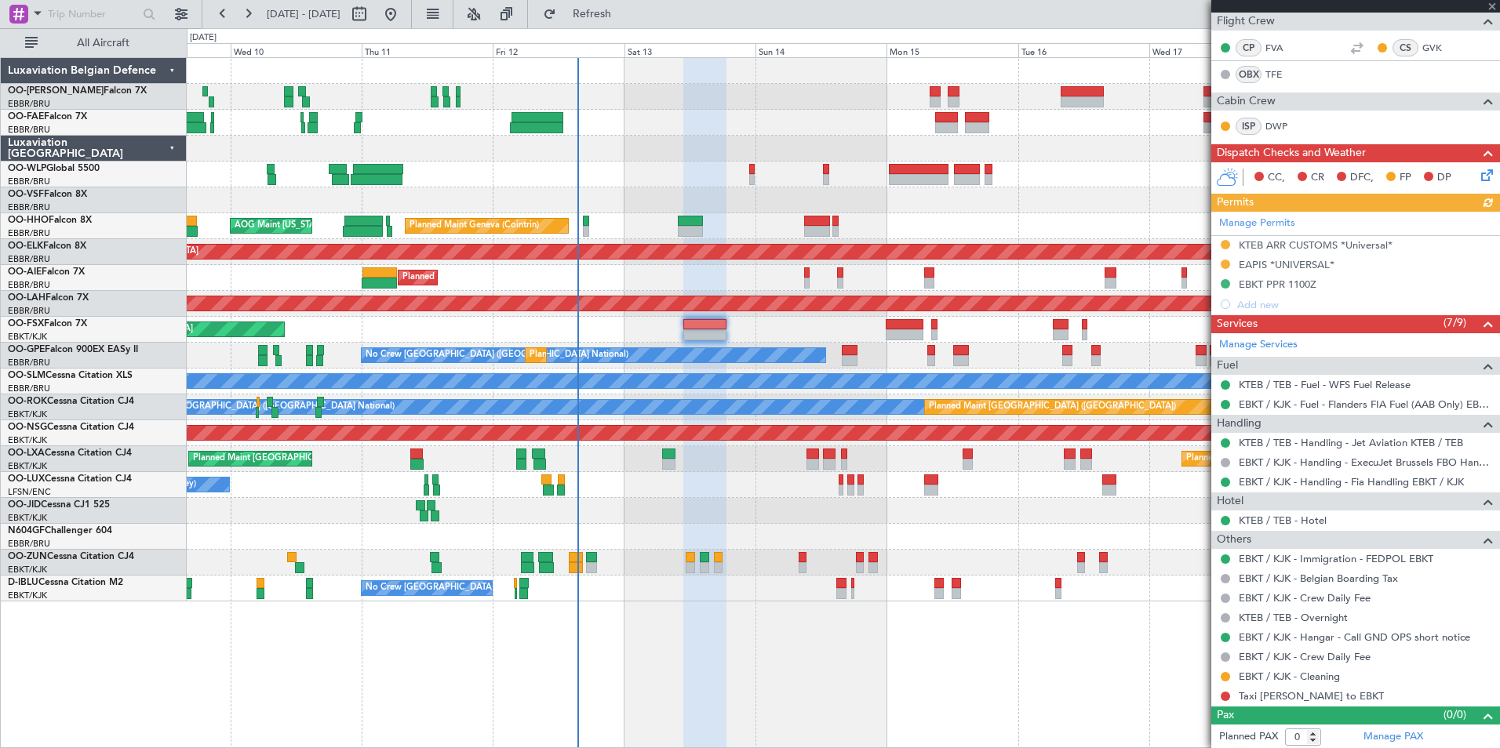
scroll to position [282, 0]
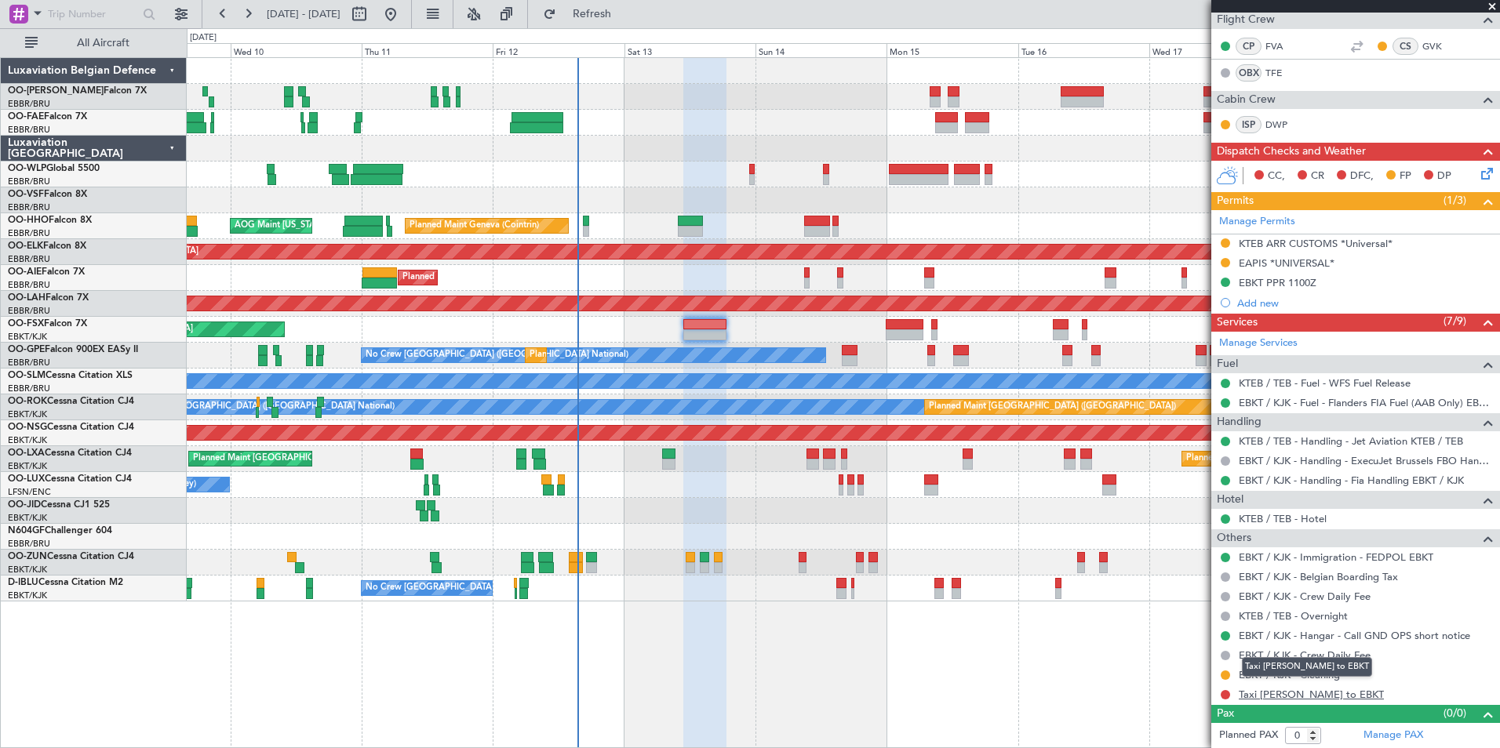
click at [1309, 693] on link "Taxi [PERSON_NAME] to EBKT" at bounding box center [1311, 694] width 145 height 13
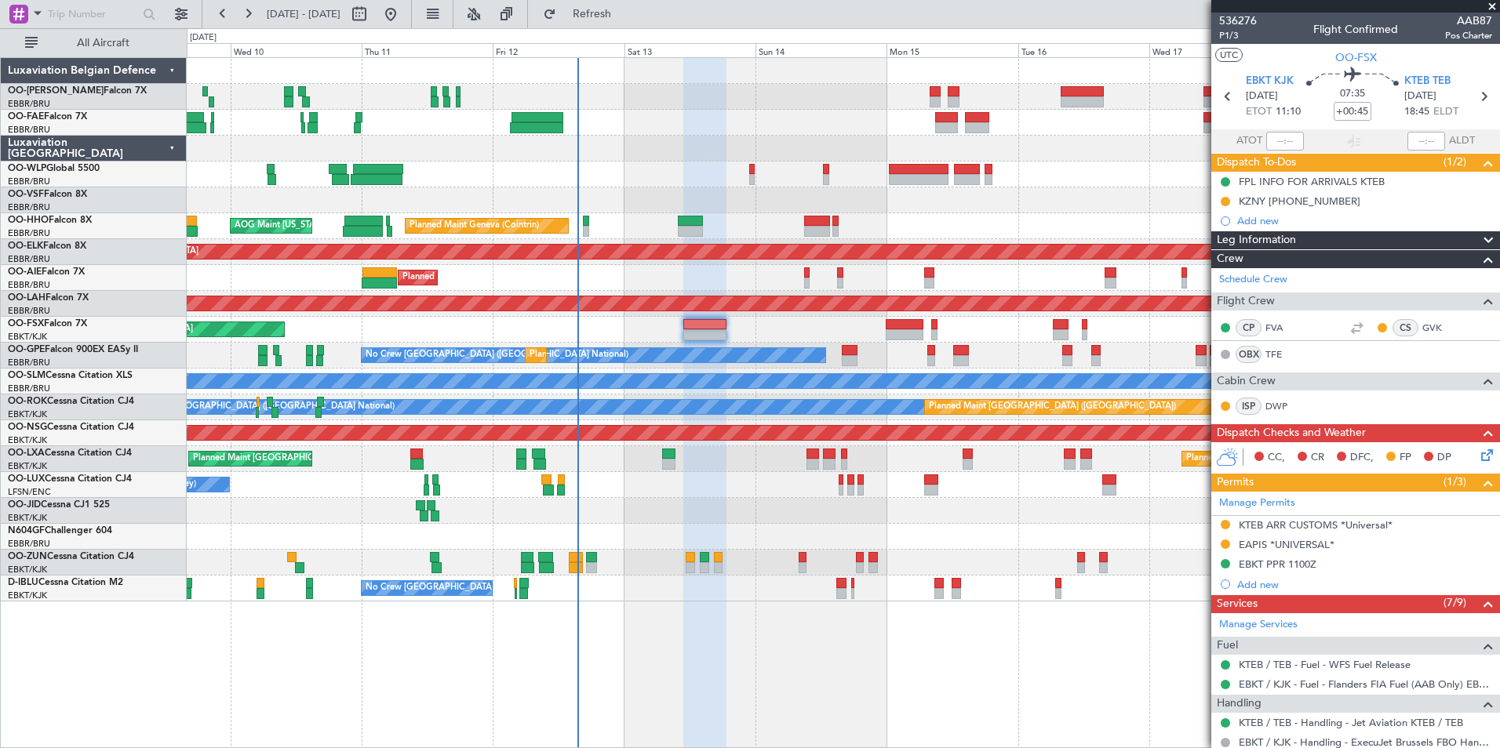
scroll to position [282, 0]
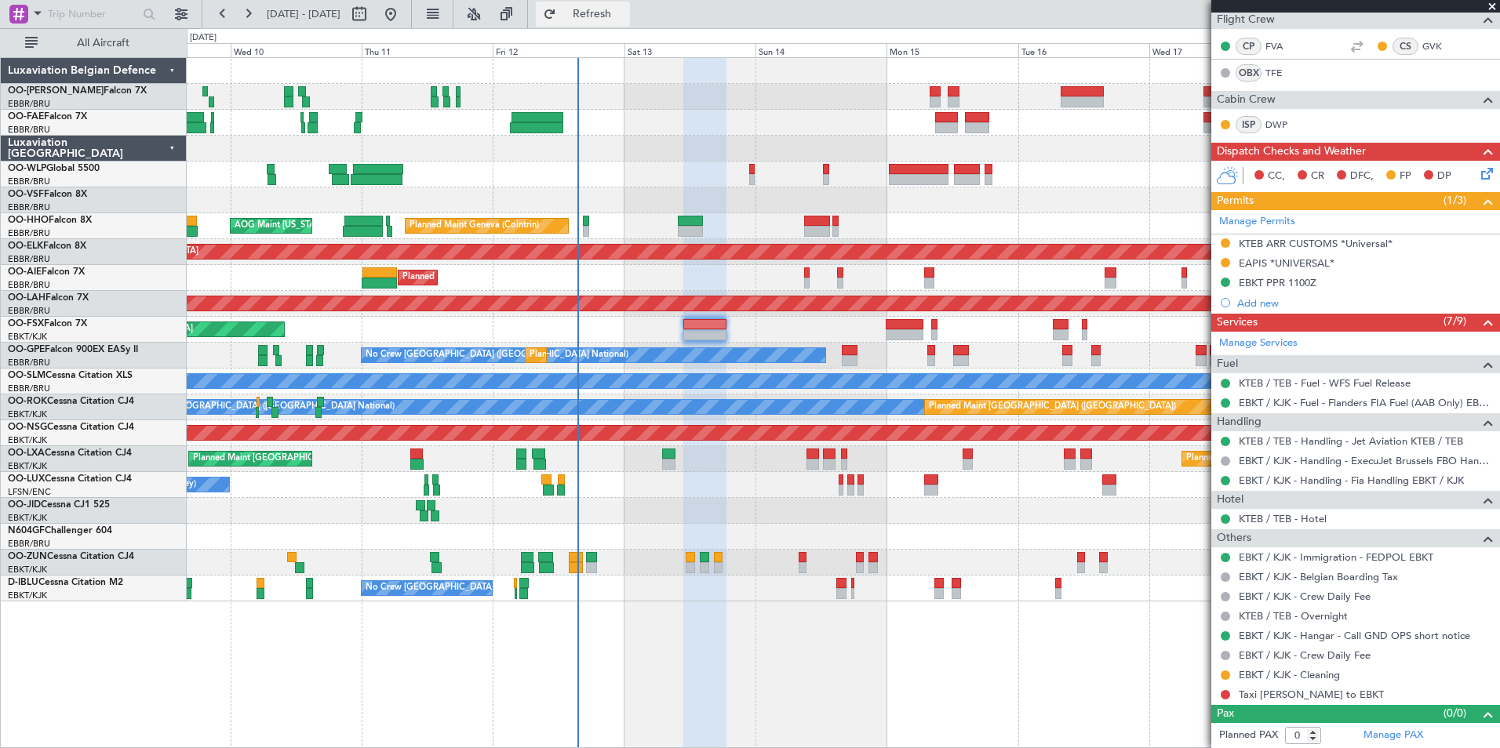
click at [619, 13] on span "Refresh" at bounding box center [592, 14] width 66 height 11
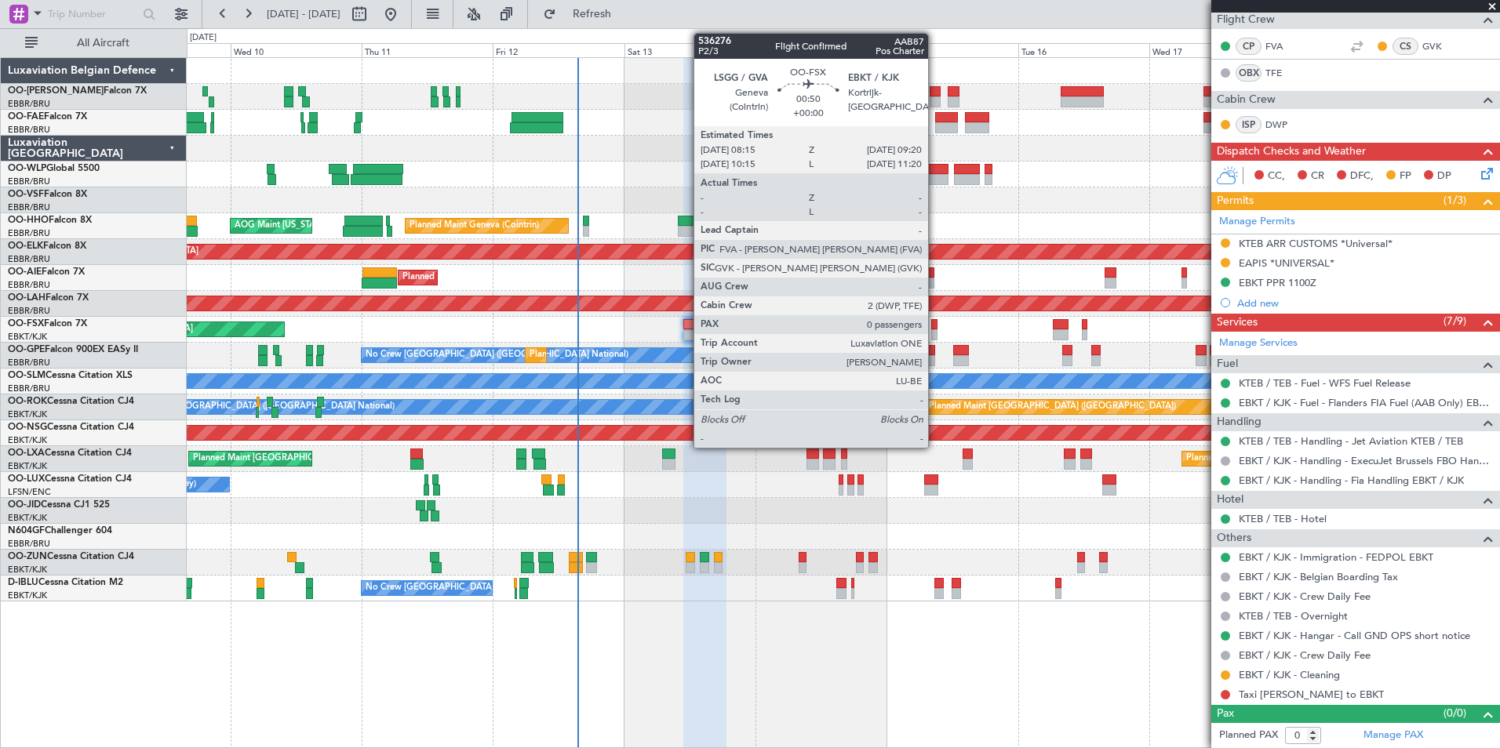
click at [935, 324] on div at bounding box center [934, 324] width 6 height 11
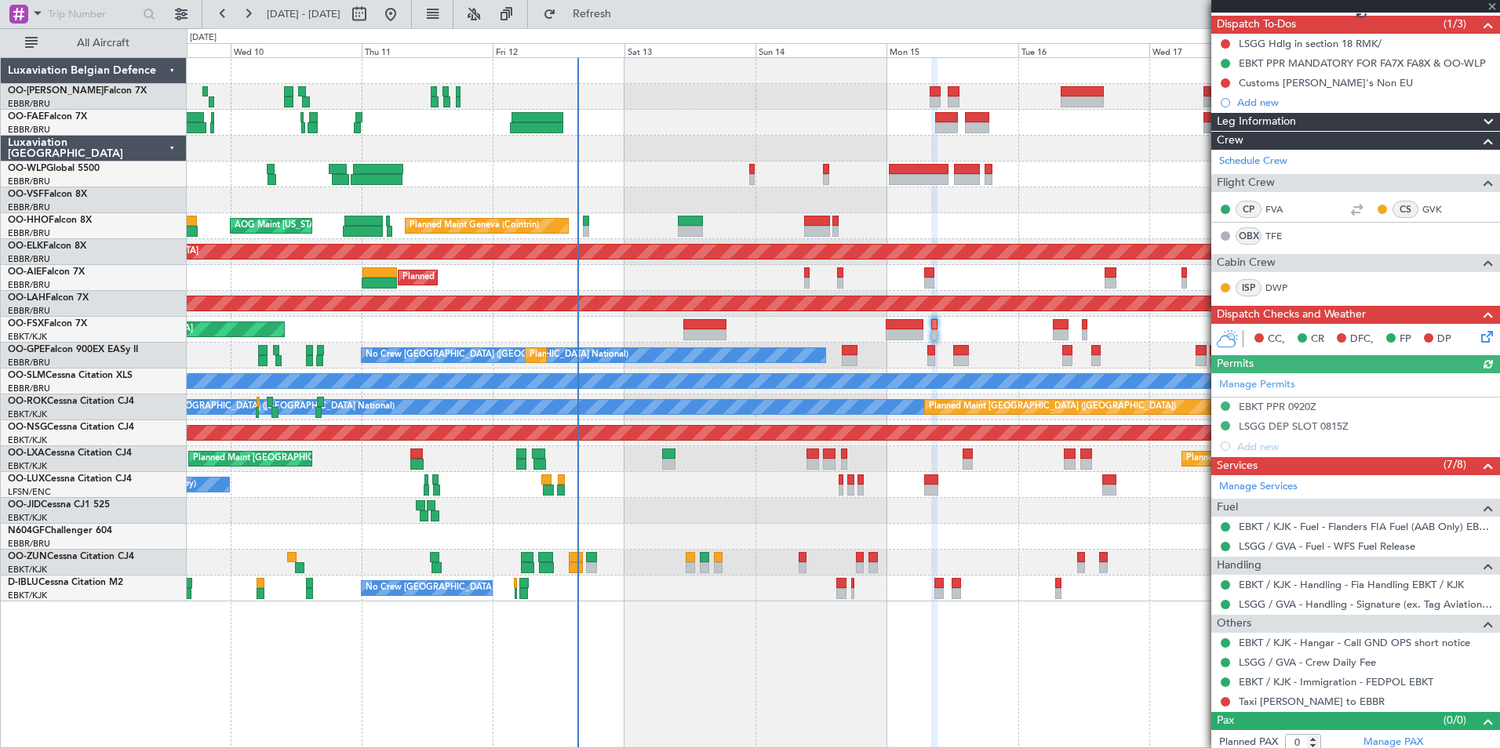
scroll to position [145, 0]
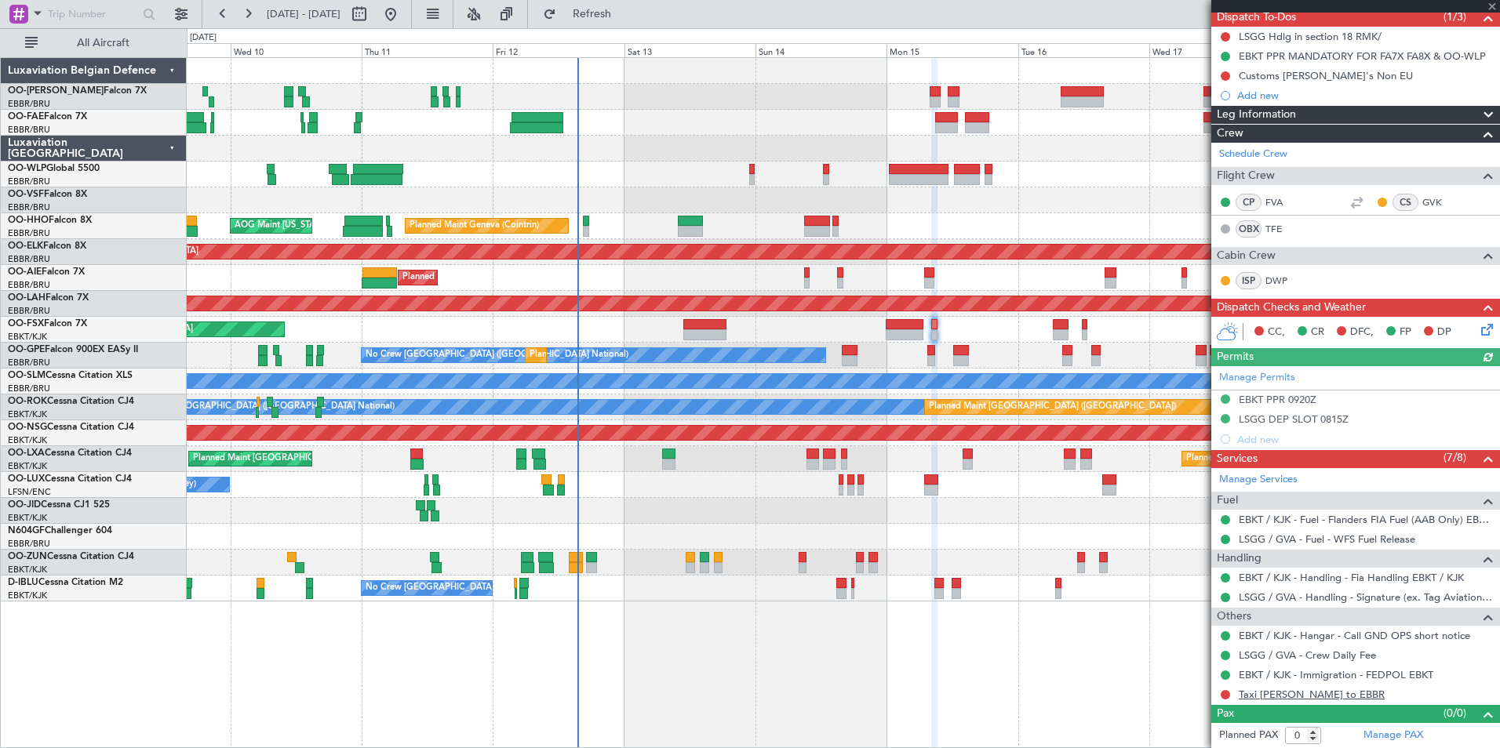
click at [1309, 697] on link "Taxi [PERSON_NAME] to EBBR" at bounding box center [1312, 694] width 146 height 13
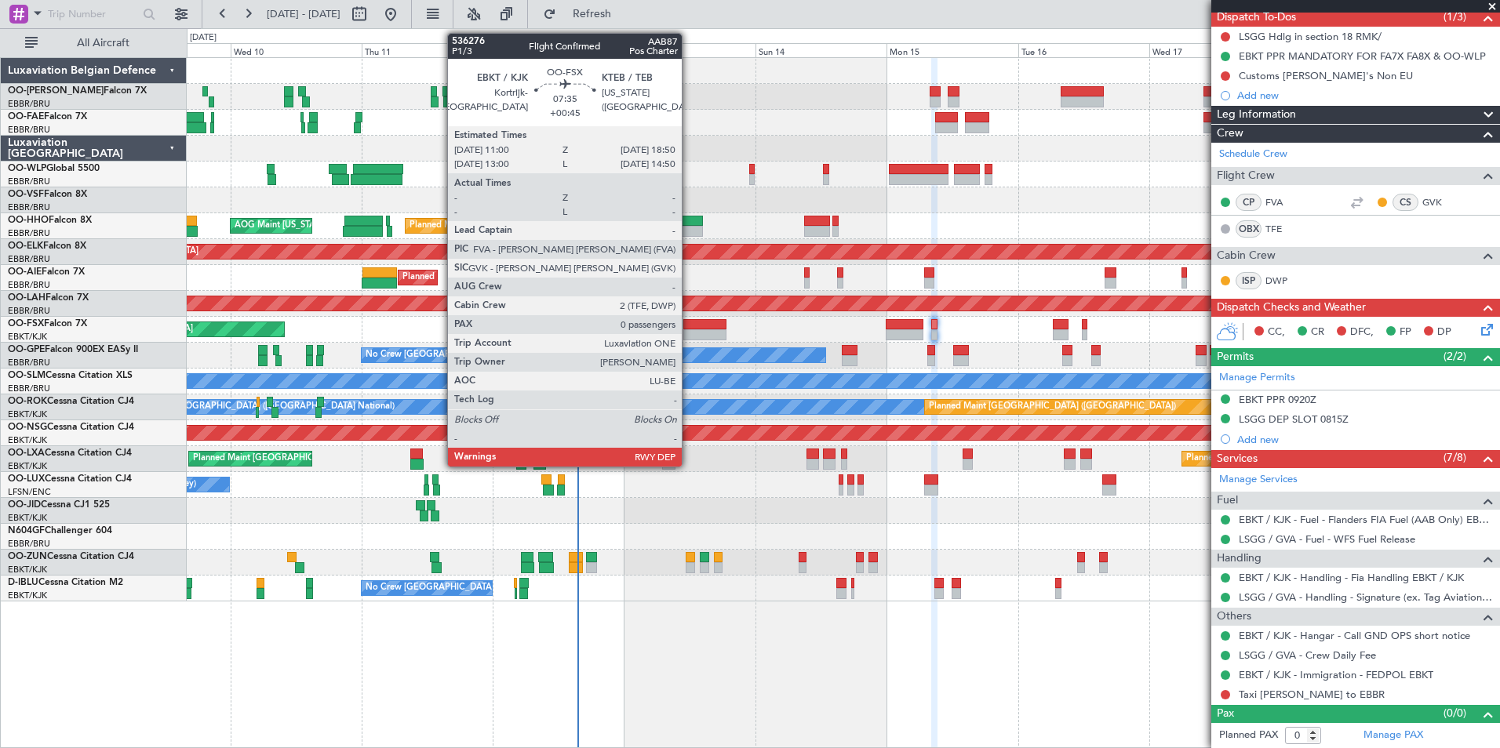
click at [688, 326] on div at bounding box center [704, 324] width 43 height 11
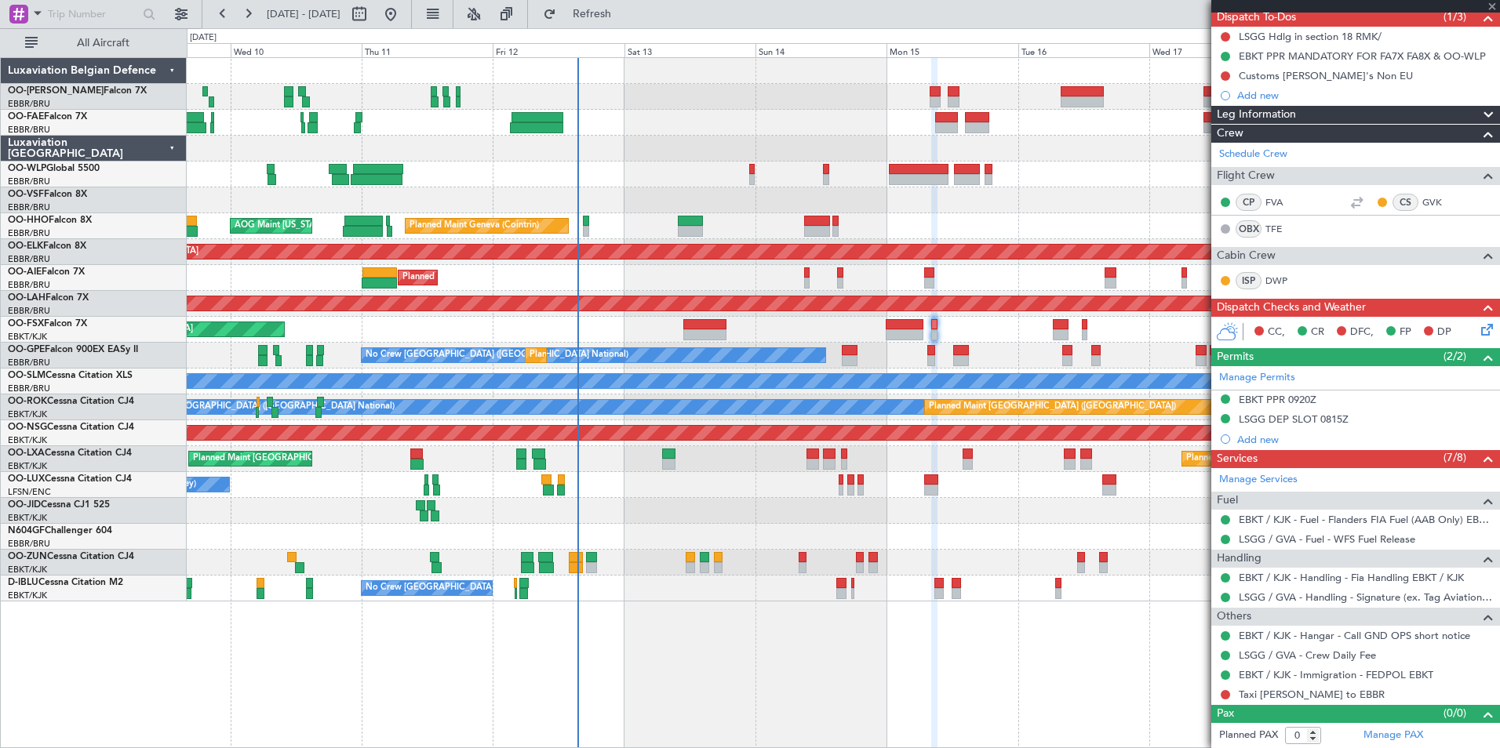
type input "+00:45"
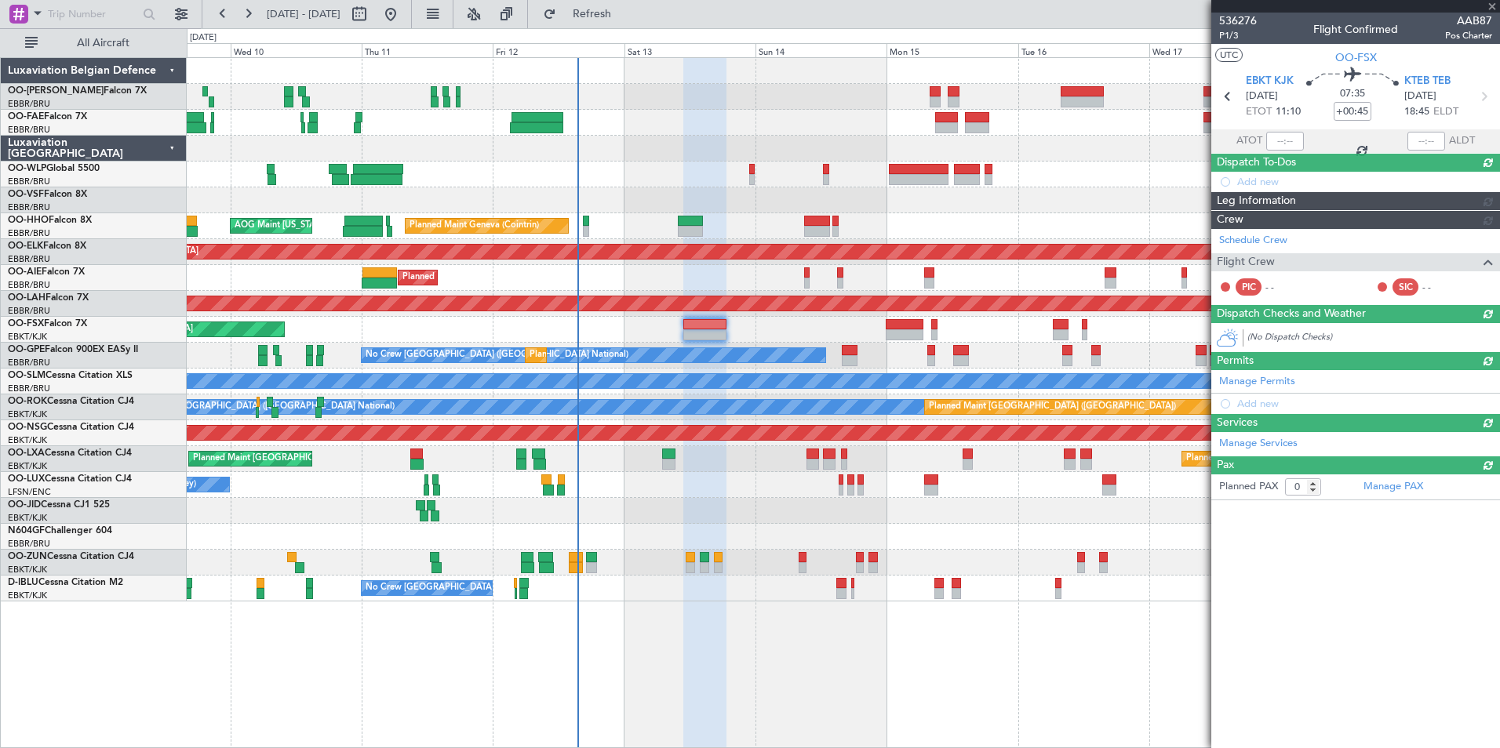
scroll to position [0, 0]
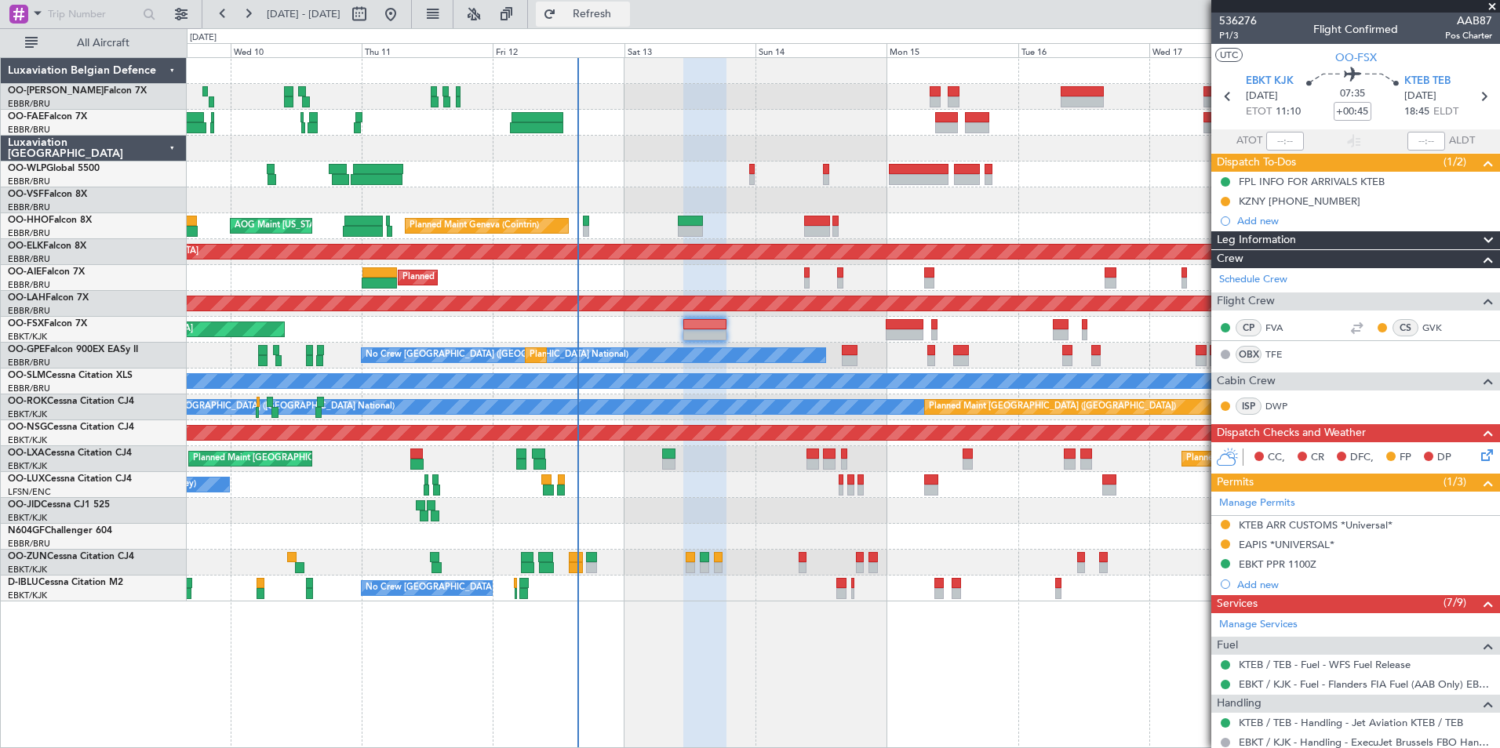
click at [617, 23] on button "Refresh" at bounding box center [583, 14] width 94 height 25
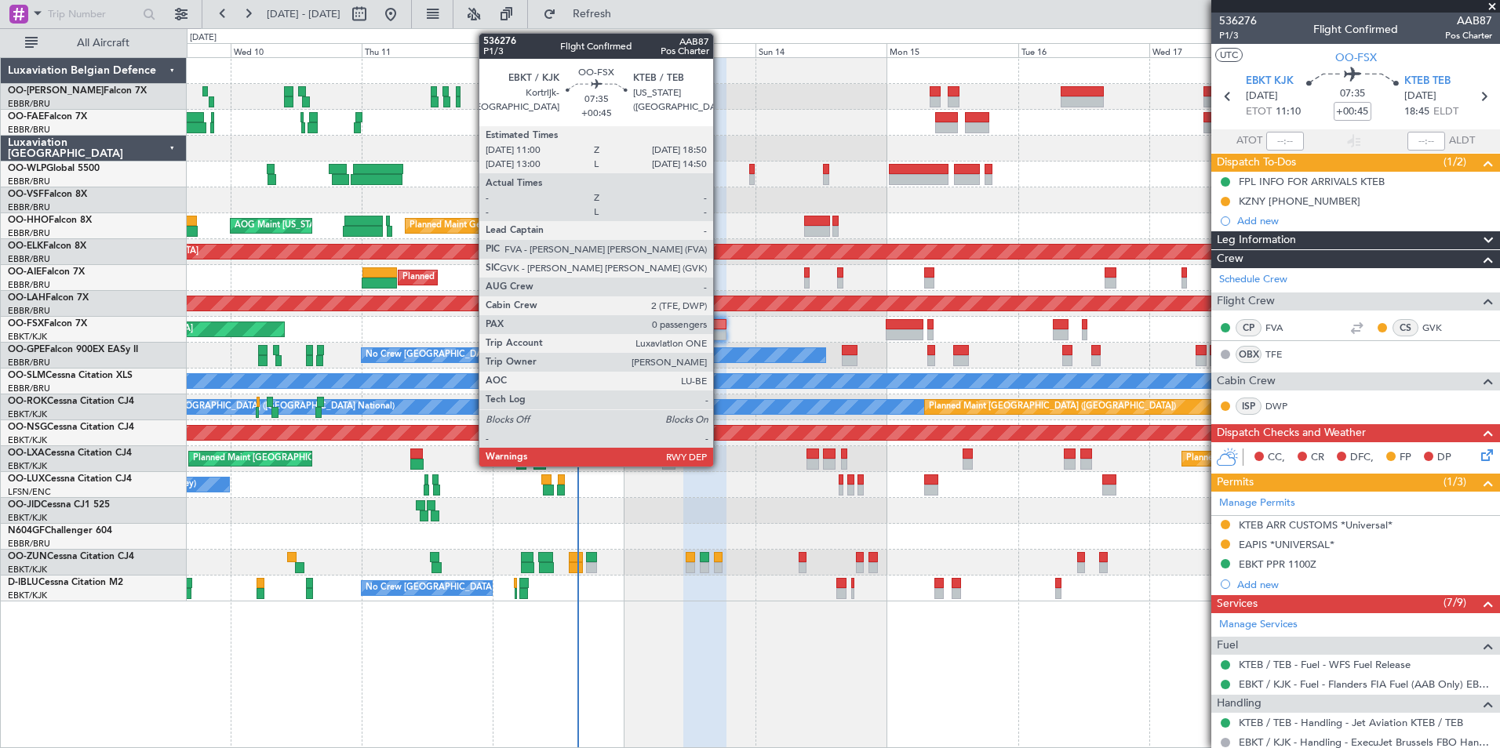
click at [720, 326] on div at bounding box center [704, 324] width 43 height 11
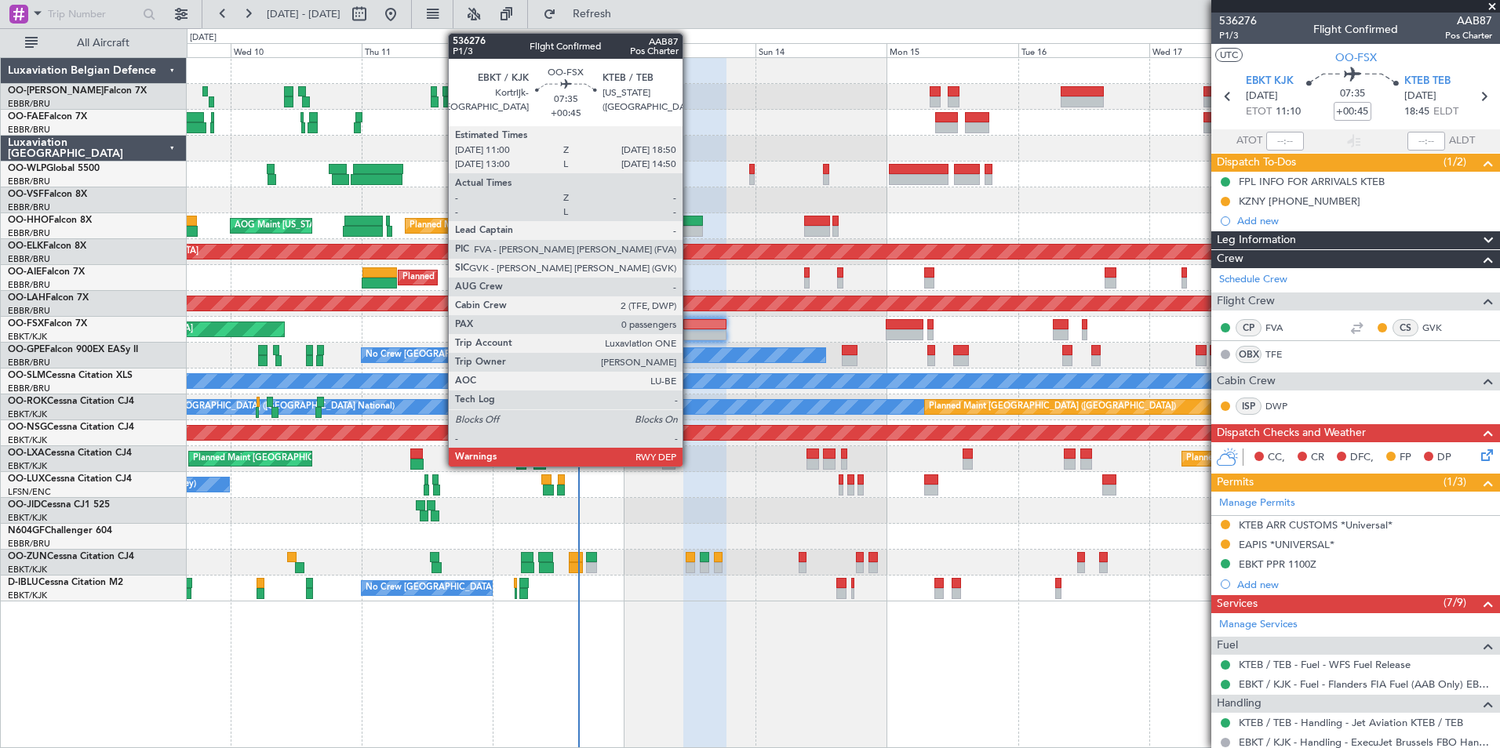
click at [690, 329] on div at bounding box center [704, 324] width 43 height 11
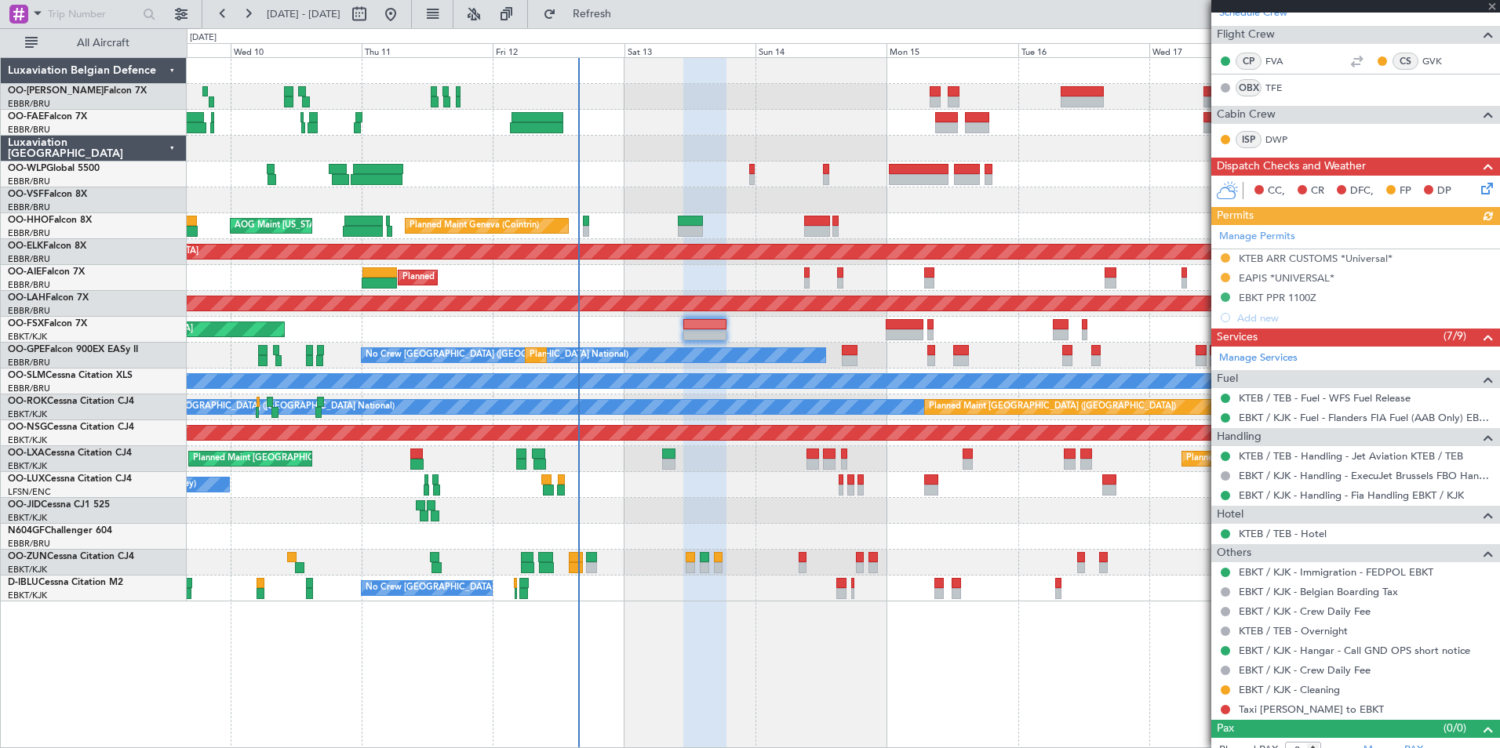
scroll to position [282, 0]
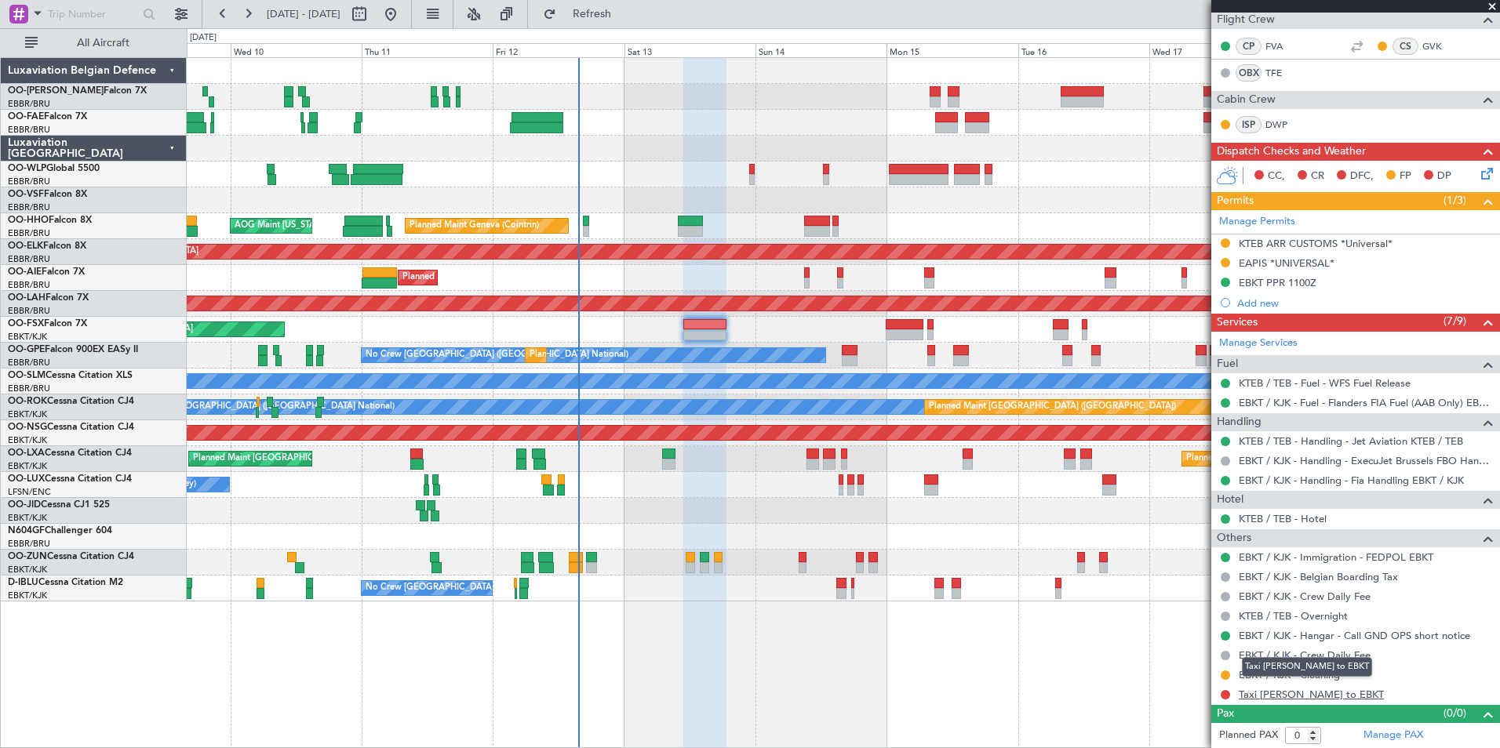
click at [1295, 694] on link "Taxi [PERSON_NAME] to EBKT" at bounding box center [1311, 694] width 145 height 13
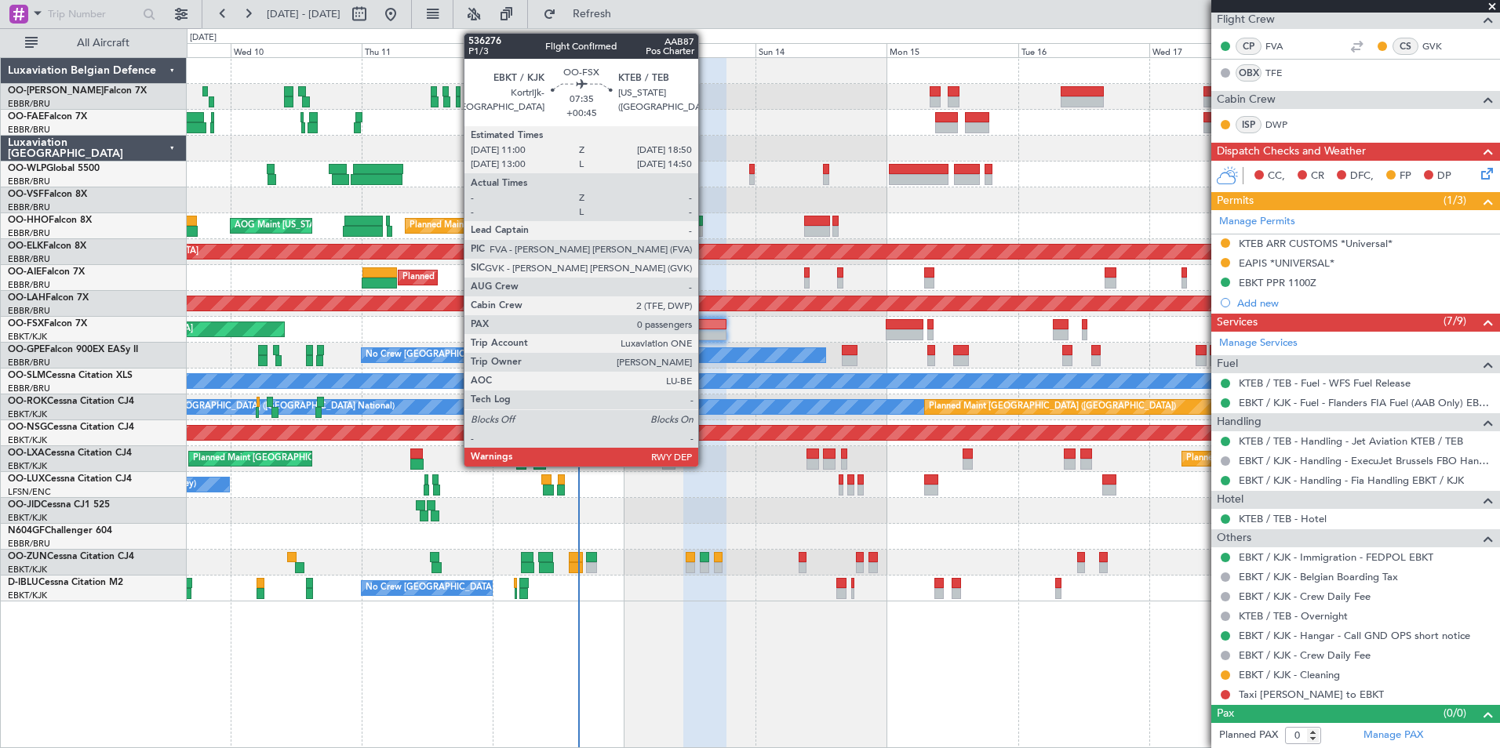
click at [705, 322] on div at bounding box center [704, 324] width 43 height 11
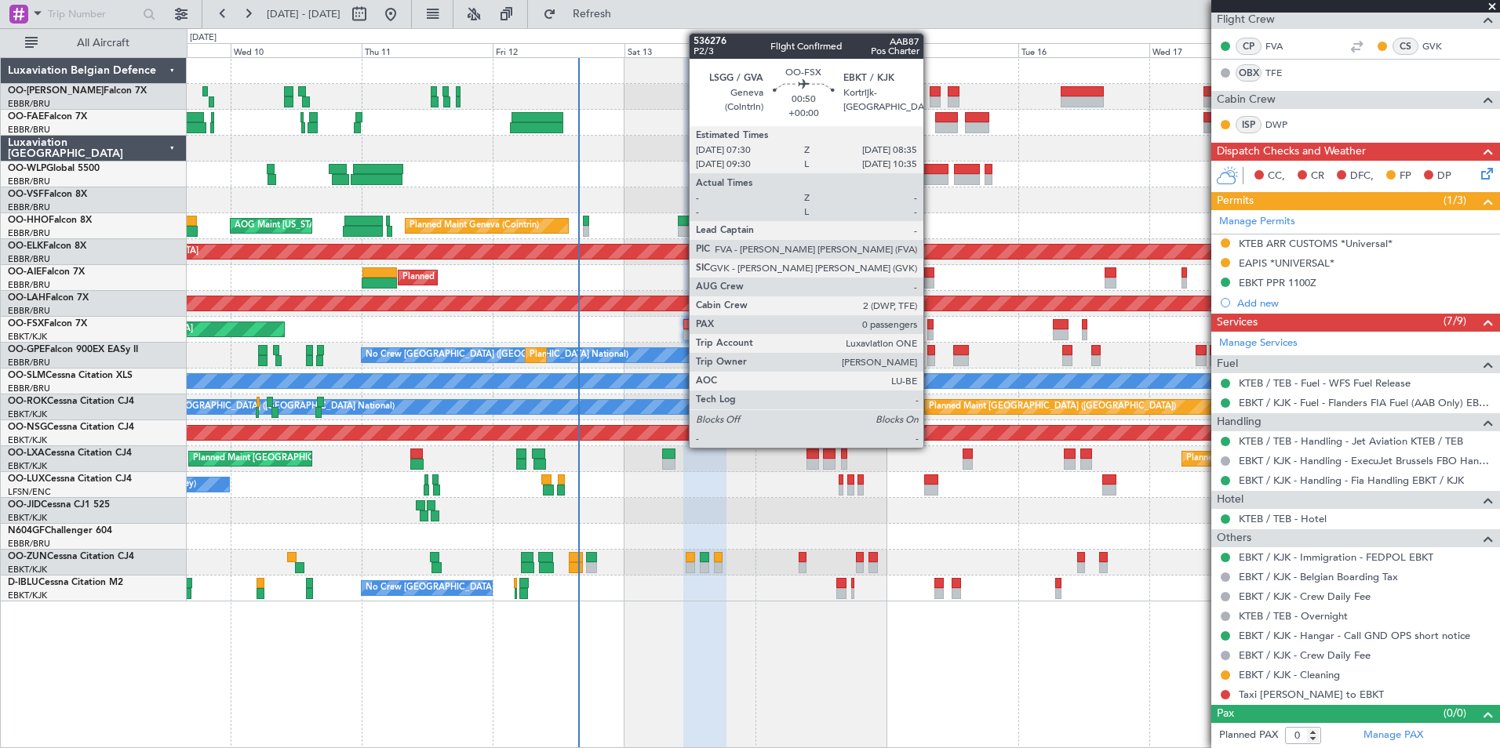
click at [930, 330] on div at bounding box center [930, 334] width 6 height 11
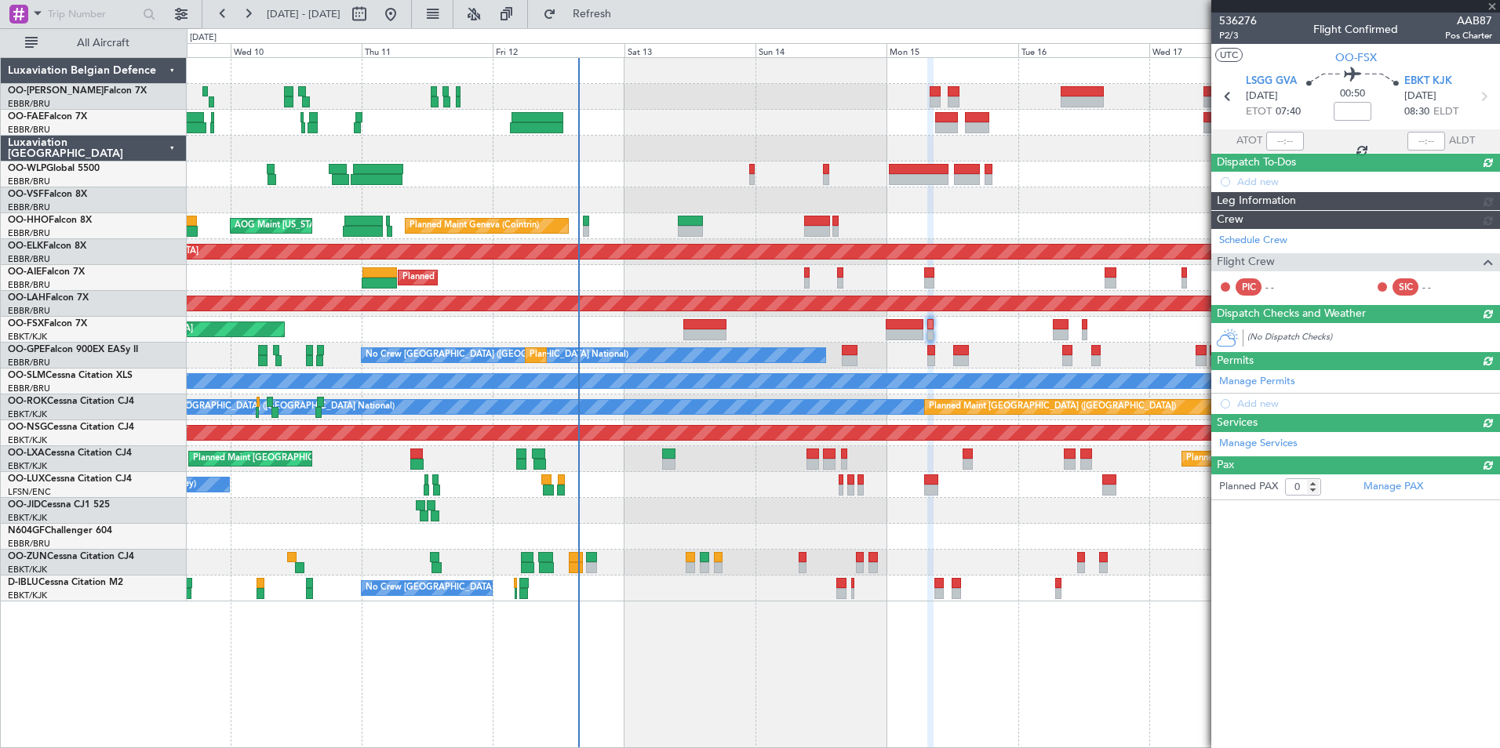
scroll to position [0, 0]
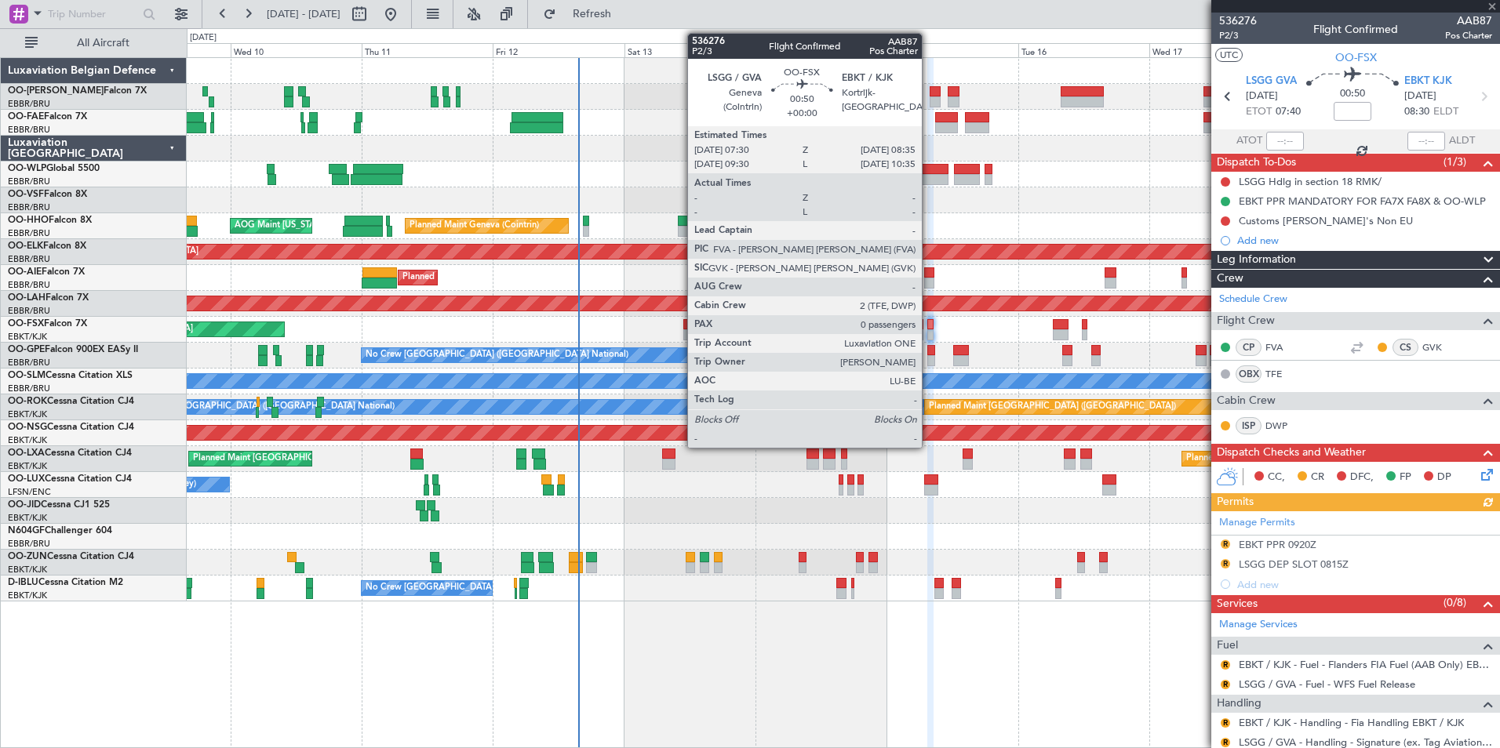
click at [929, 333] on div at bounding box center [930, 334] width 6 height 11
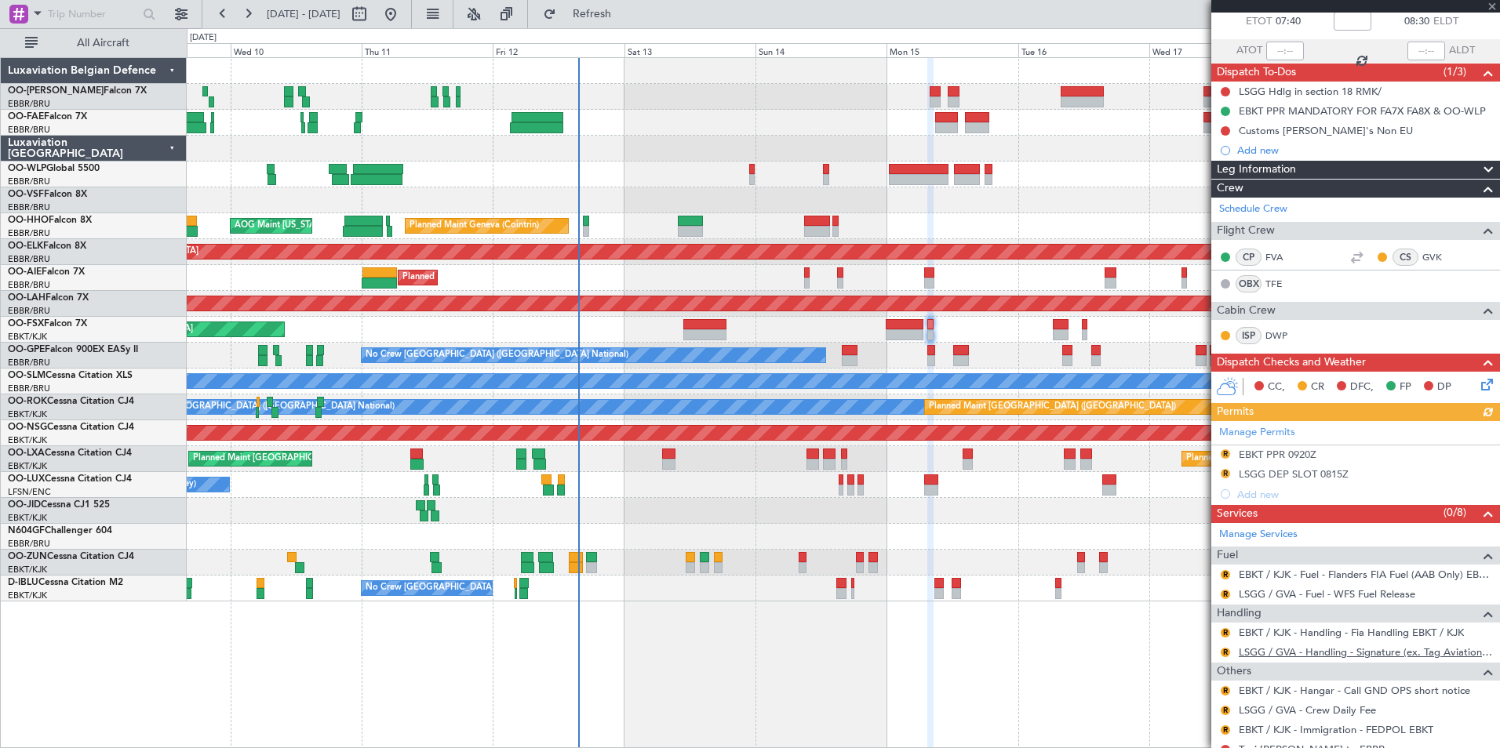
scroll to position [145, 0]
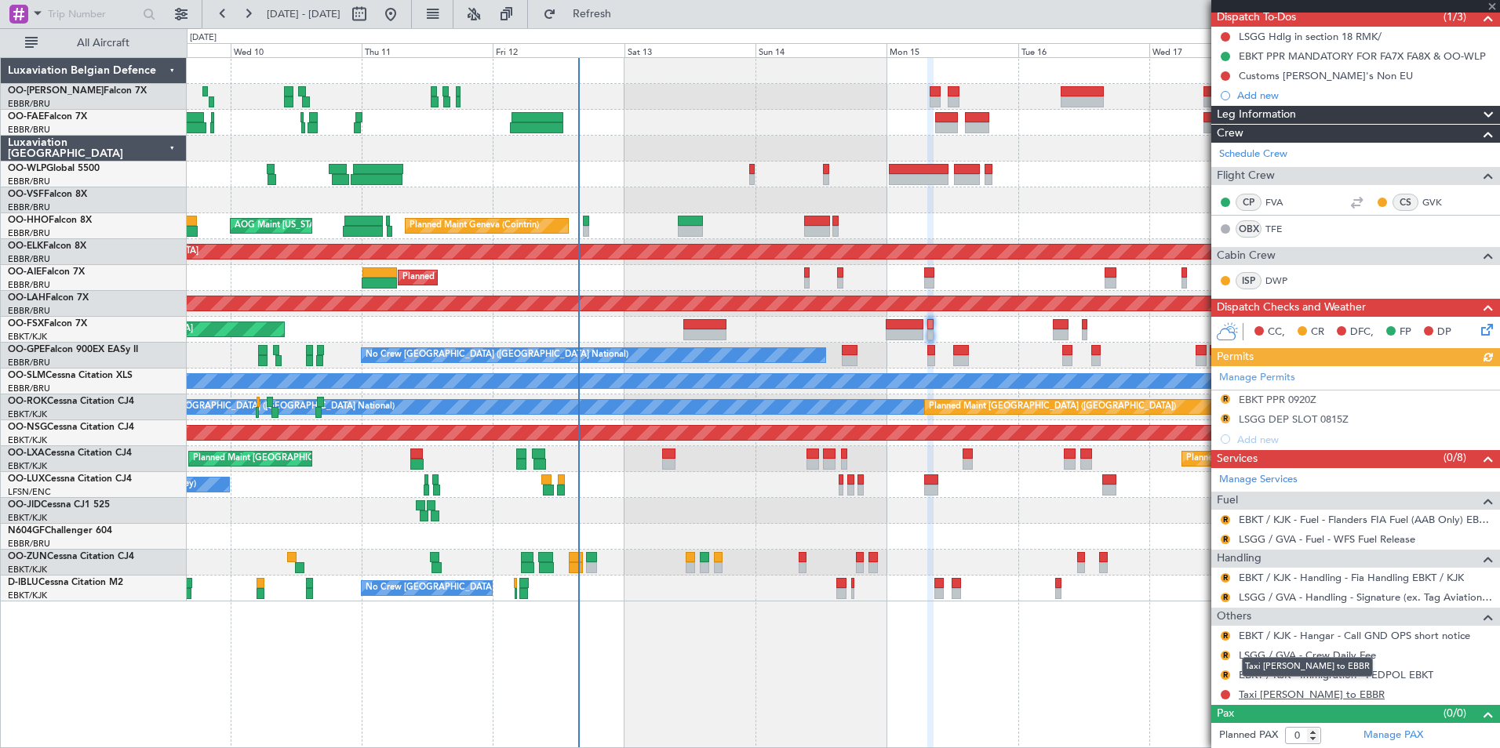
click at [1292, 695] on link "Taxi [PERSON_NAME] to EBBR" at bounding box center [1312, 694] width 146 height 13
click at [1282, 694] on link "Taxi [PERSON_NAME] to EBBR" at bounding box center [1312, 694] width 146 height 13
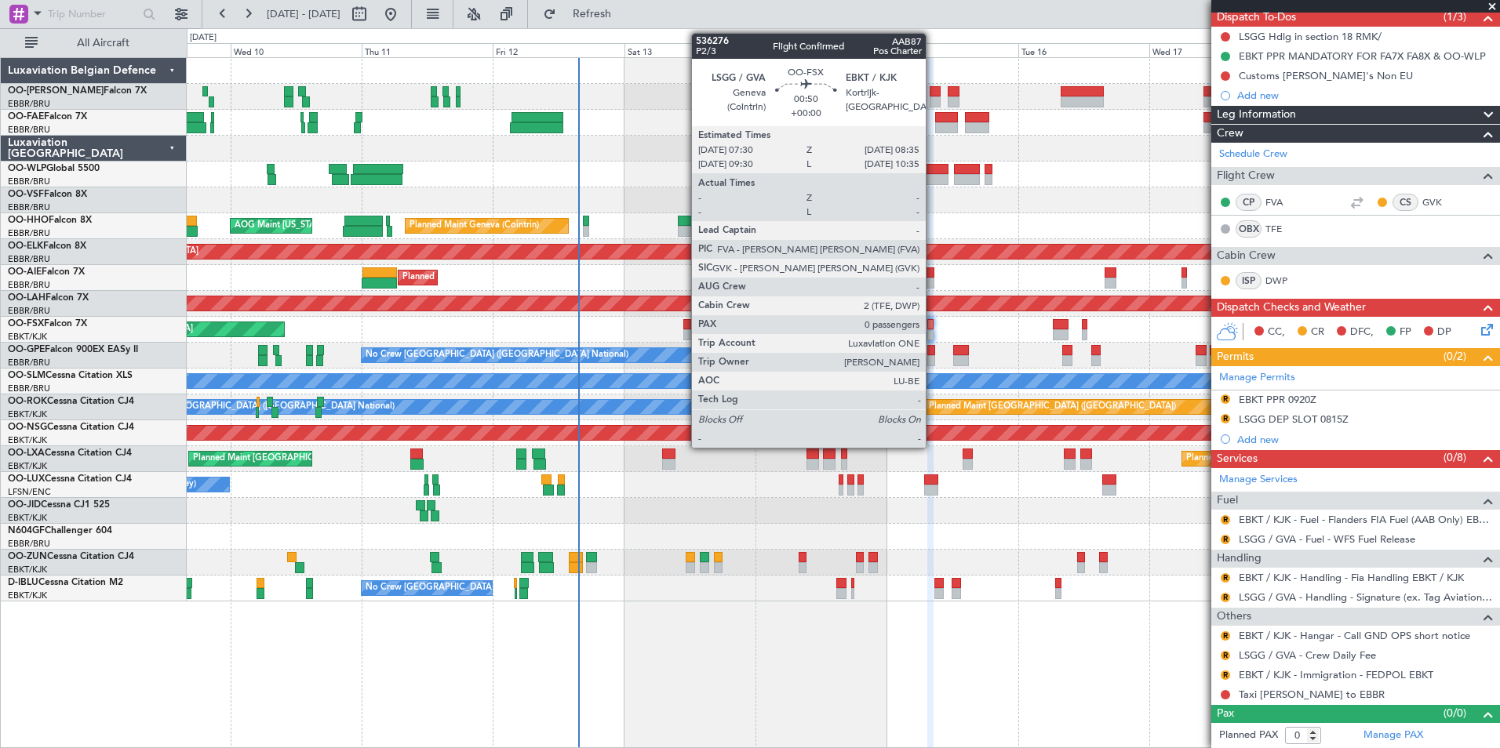
click at [933, 329] on div at bounding box center [930, 334] width 6 height 11
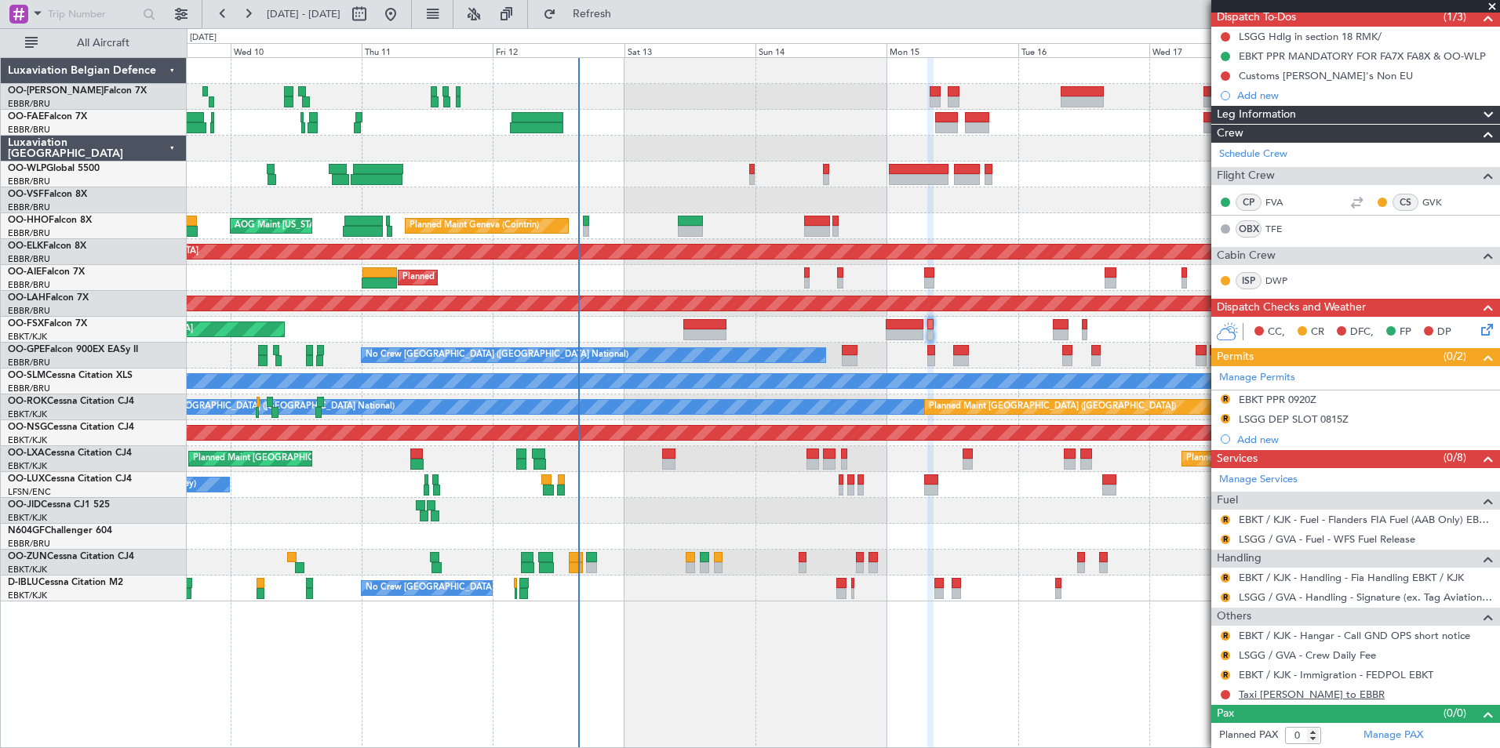
click at [1308, 690] on link "Taxi [PERSON_NAME] to EBBR" at bounding box center [1312, 694] width 146 height 13
click at [622, 19] on span "Refresh" at bounding box center [592, 14] width 66 height 11
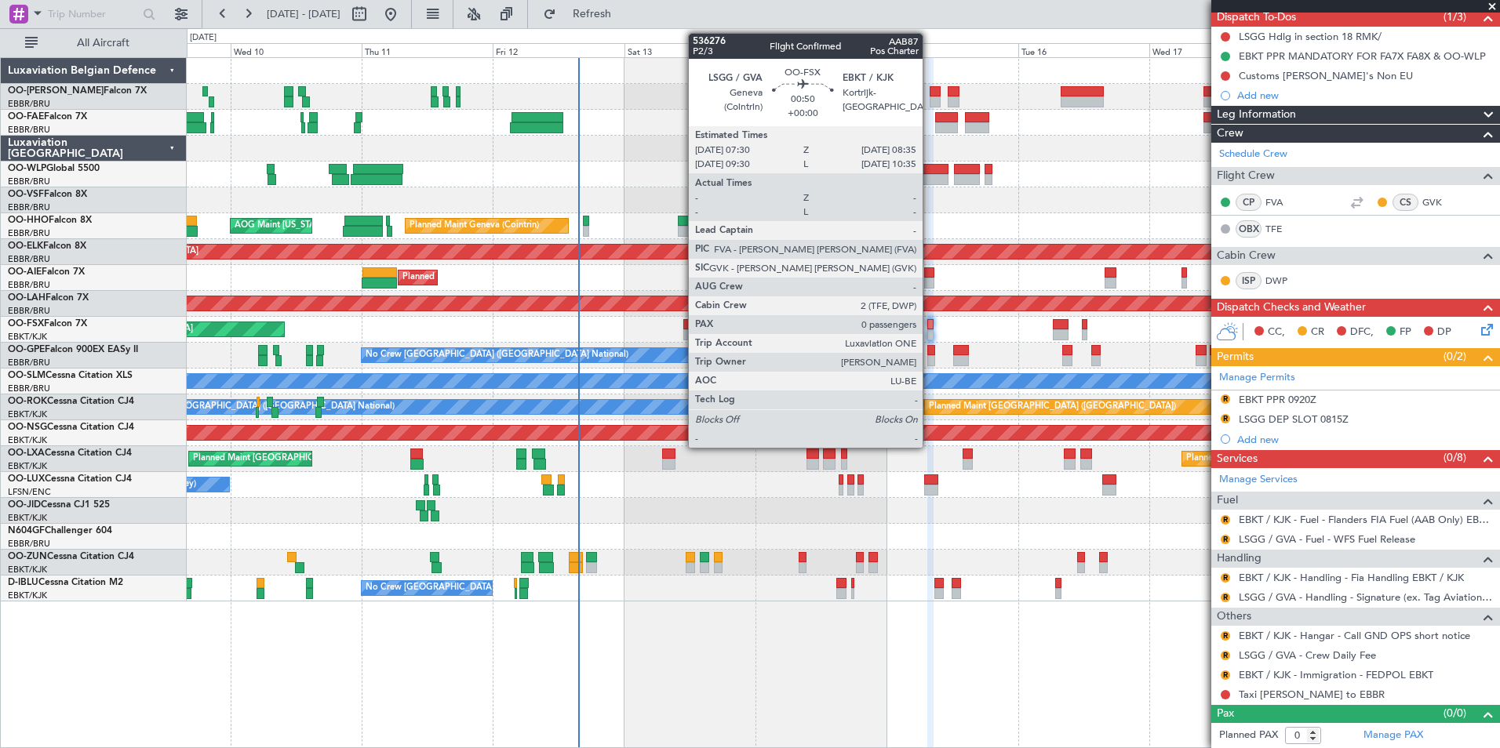
click at [930, 322] on div at bounding box center [930, 324] width 6 height 11
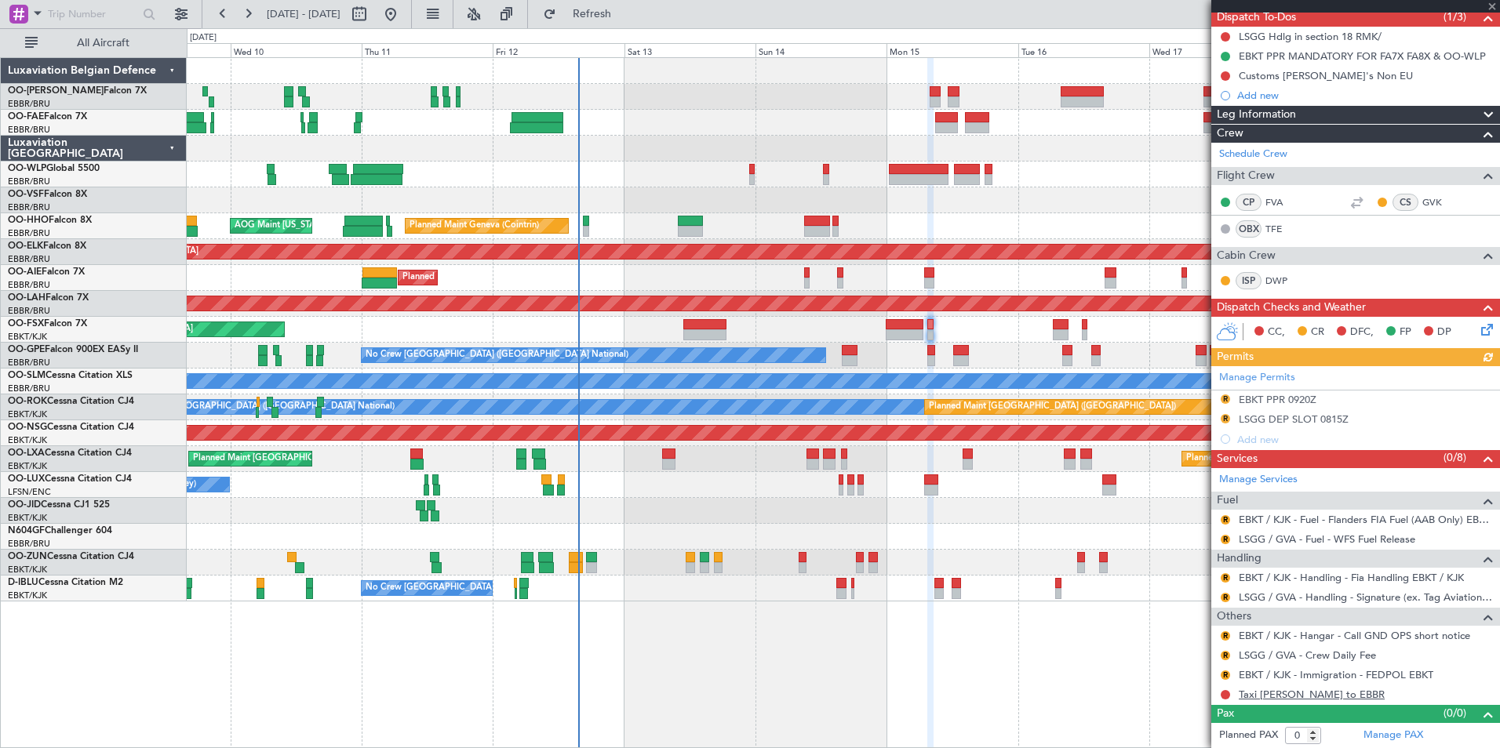
click at [1310, 691] on link "Taxi [PERSON_NAME] to EBBR" at bounding box center [1312, 694] width 146 height 13
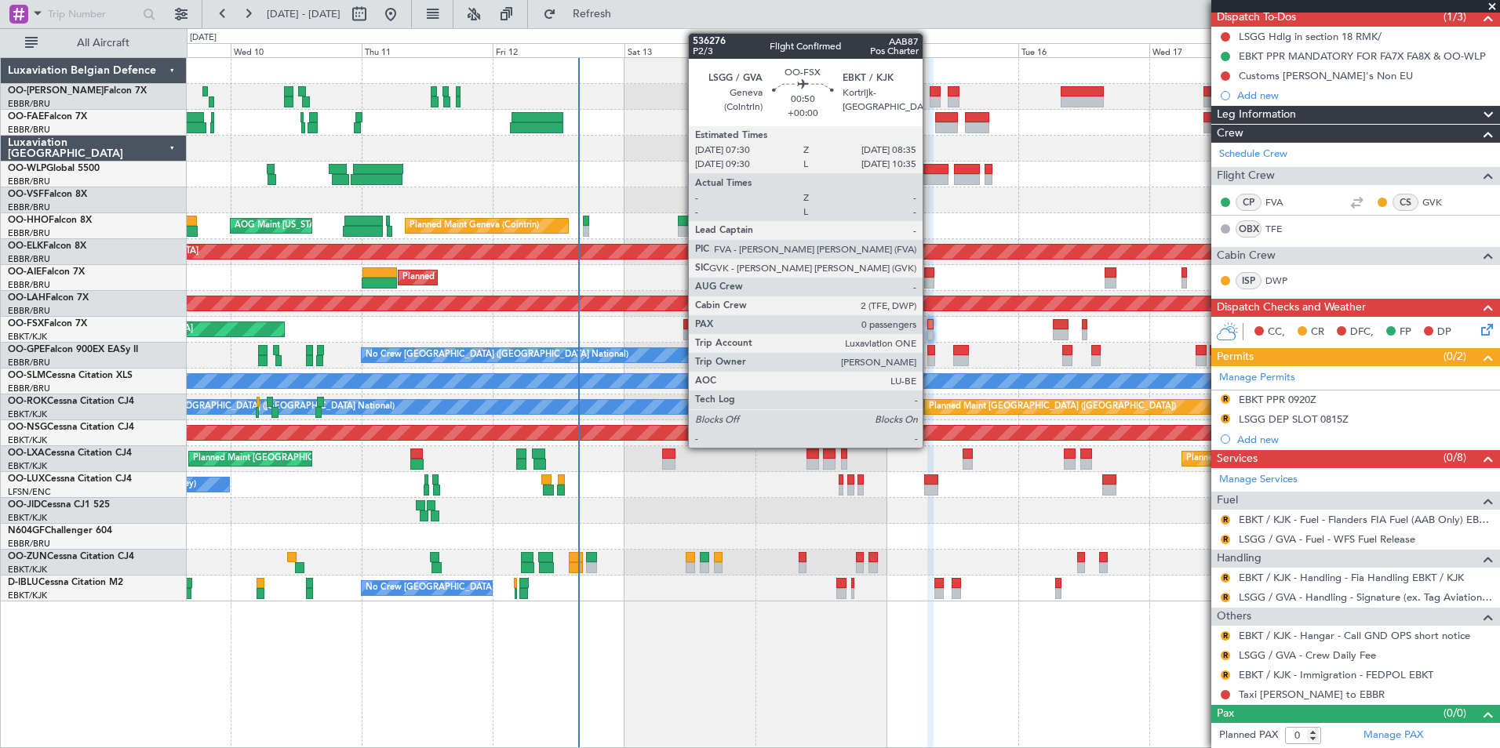
click at [930, 324] on div at bounding box center [930, 324] width 6 height 11
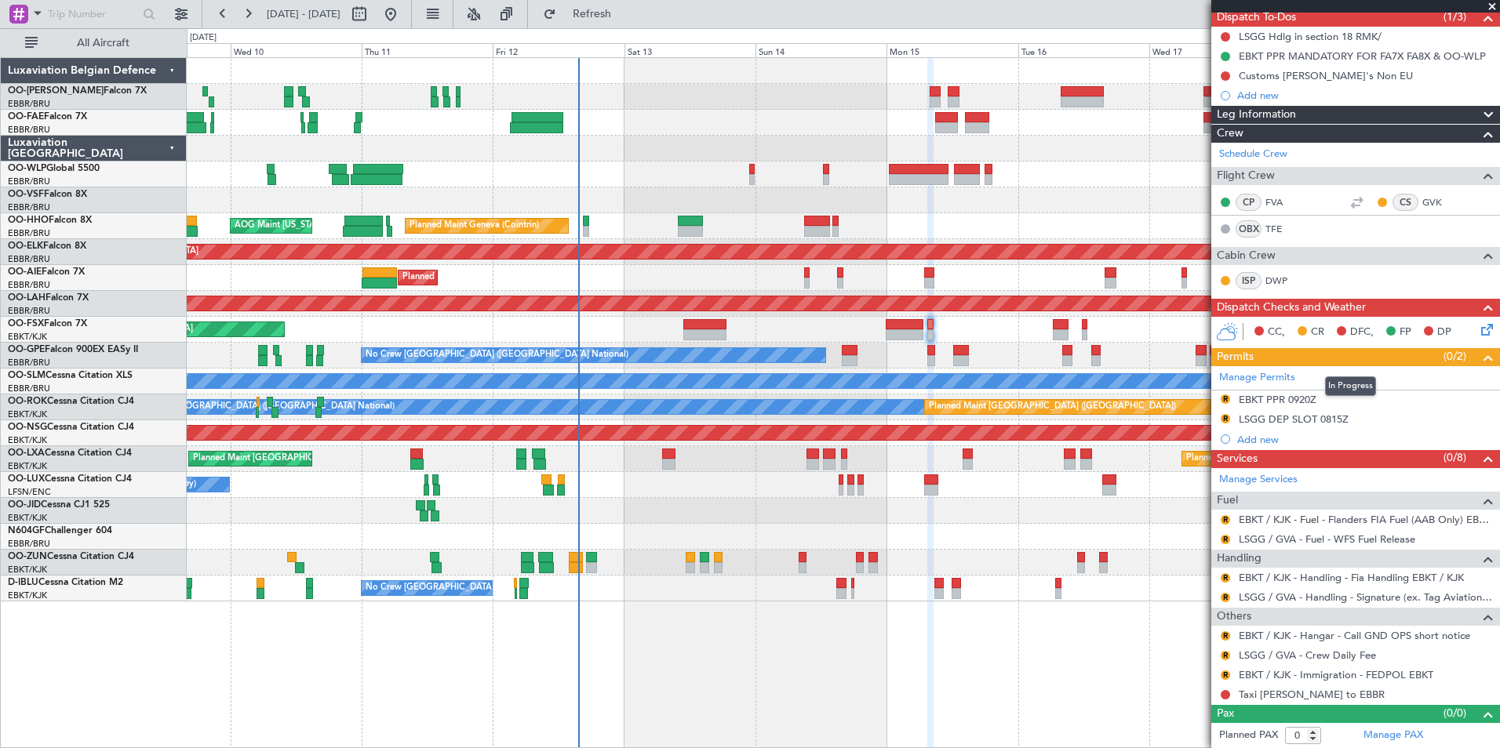
click at [1316, 399] on mat-tooltip-component "In Progress" at bounding box center [1350, 387] width 73 height 42
click at [1282, 412] on mat-tooltip-component "EBKT PPR 0920Z" at bounding box center [1278, 427] width 95 height 42
click at [1281, 406] on mat-tooltip-component "EBKT PPR 0920Z" at bounding box center [1278, 427] width 95 height 42
click at [1303, 694] on mat-tooltip-component "LSGG / GVA - Crew Daily Fee" at bounding box center [1307, 682] width 144 height 42
click at [1305, 696] on link "Taxi [PERSON_NAME] to EBBR" at bounding box center [1312, 694] width 146 height 13
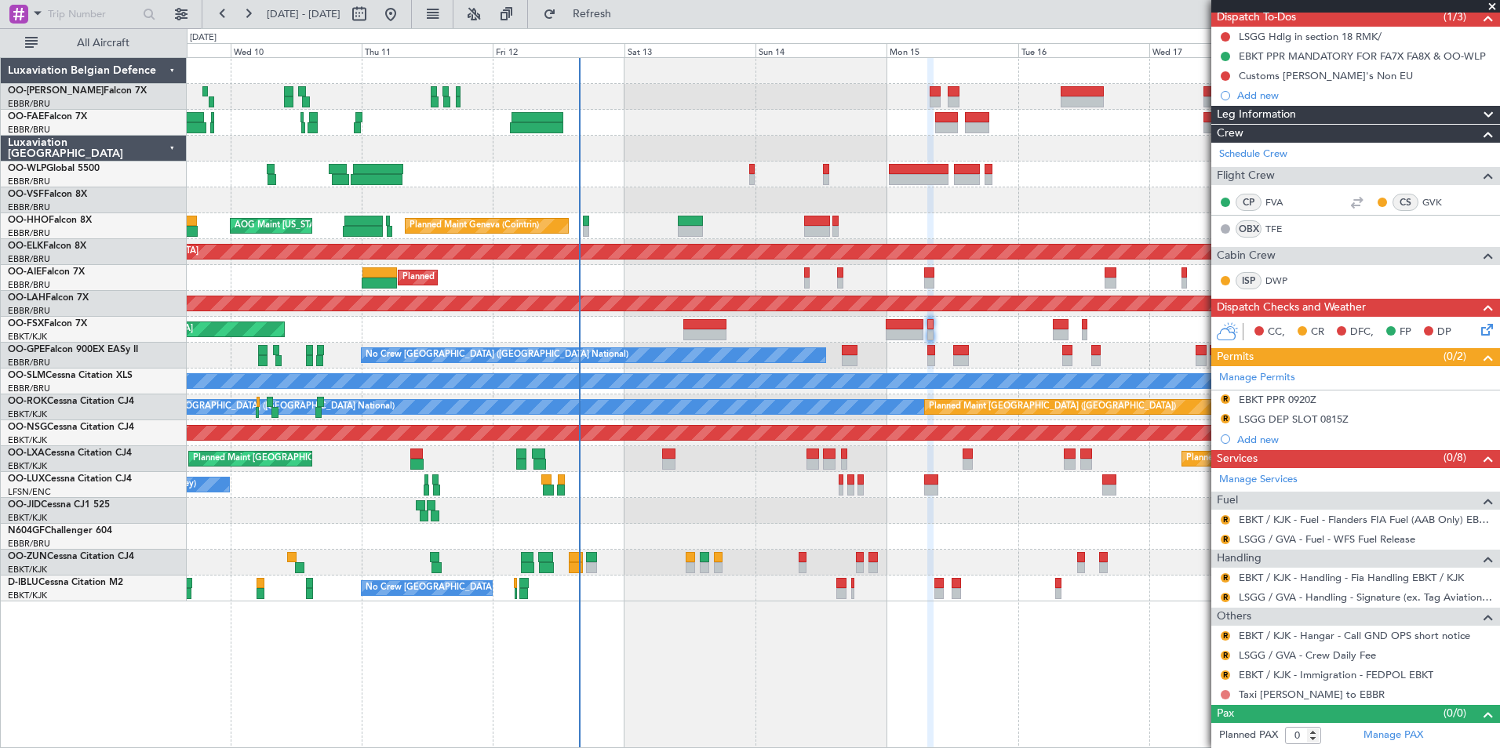
click at [1226, 696] on button at bounding box center [1225, 694] width 9 height 9
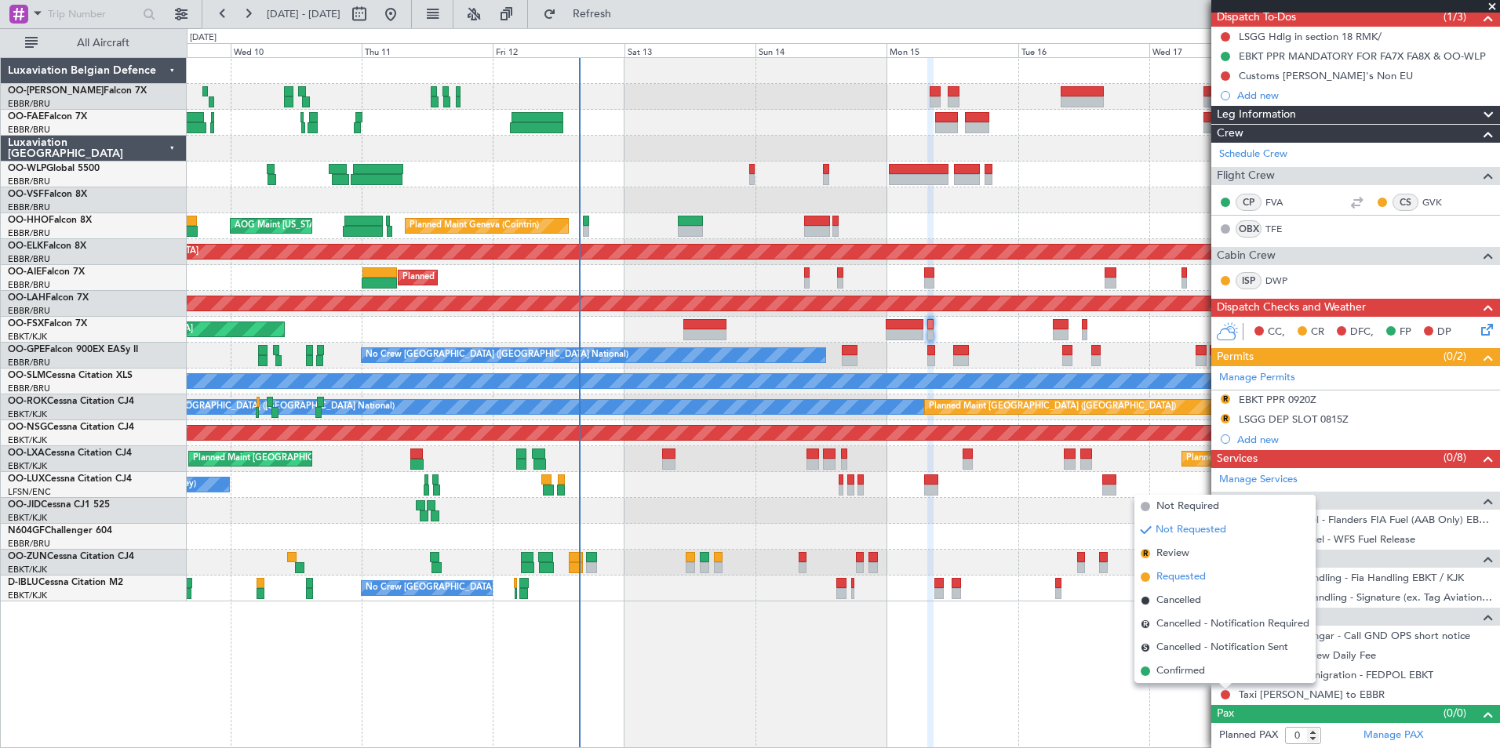
click at [1181, 570] on span "Requested" at bounding box center [1180, 578] width 49 height 16
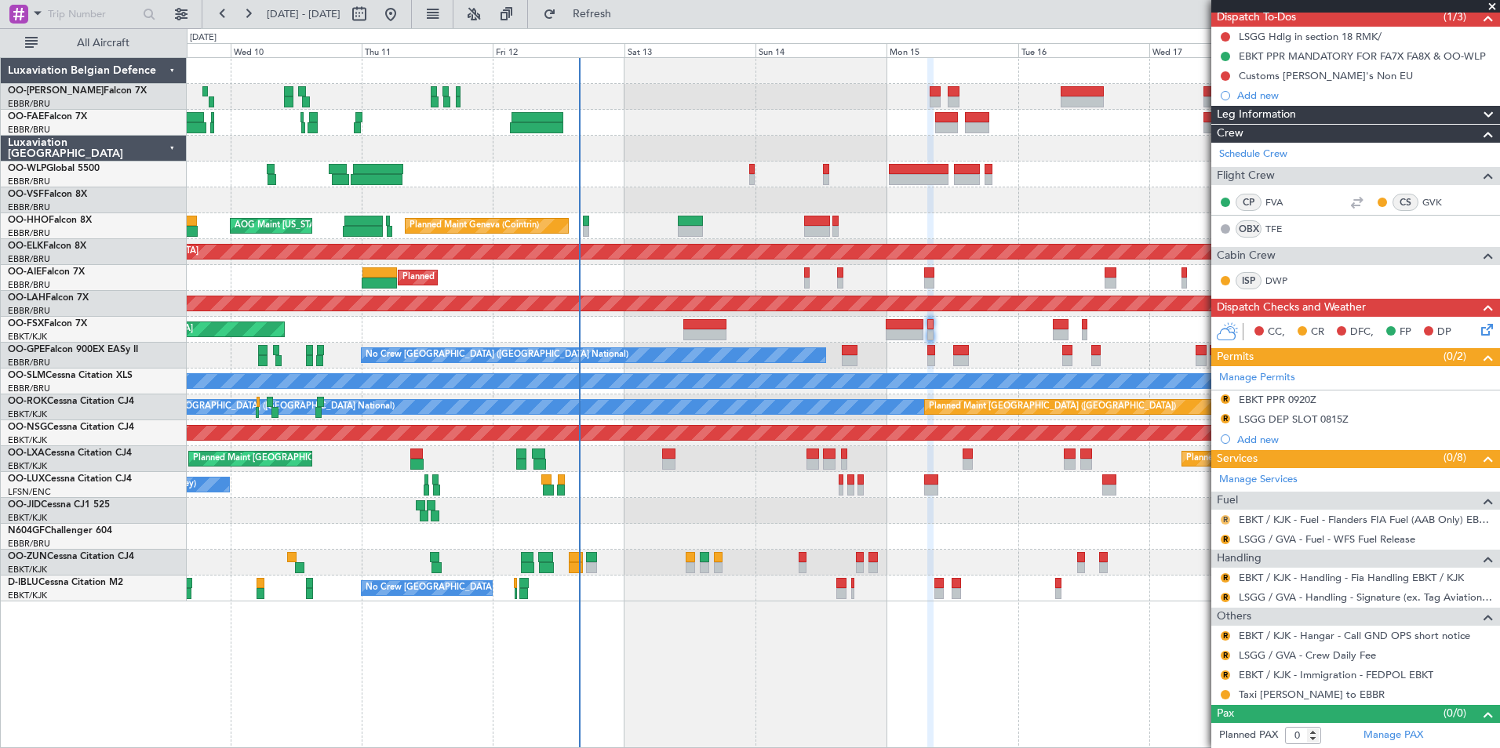
click at [1226, 518] on button "R" at bounding box center [1225, 519] width 9 height 9
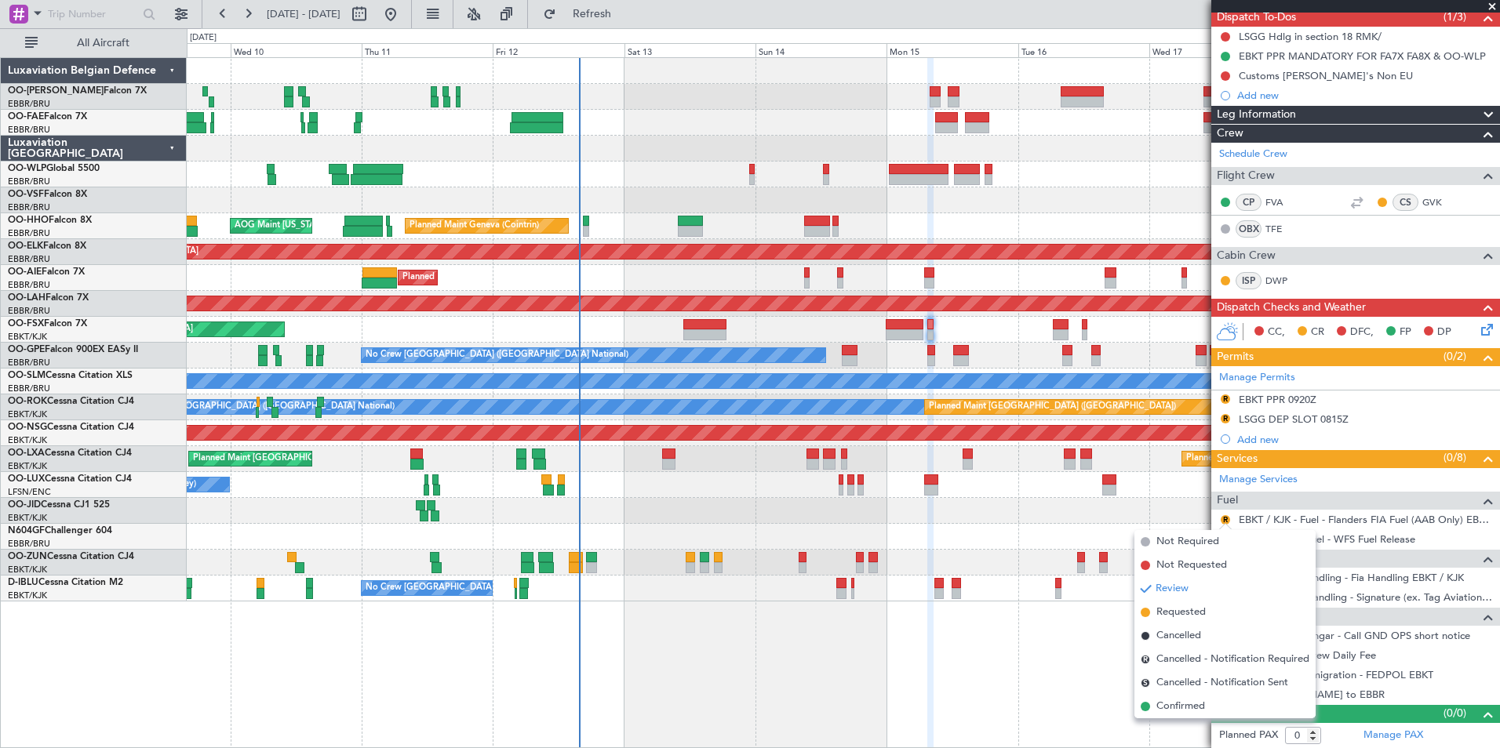
drag, startPoint x: 1189, startPoint y: 703, endPoint x: 1190, endPoint y: 685, distance: 18.1
click at [1190, 702] on span "Confirmed" at bounding box center [1180, 707] width 49 height 16
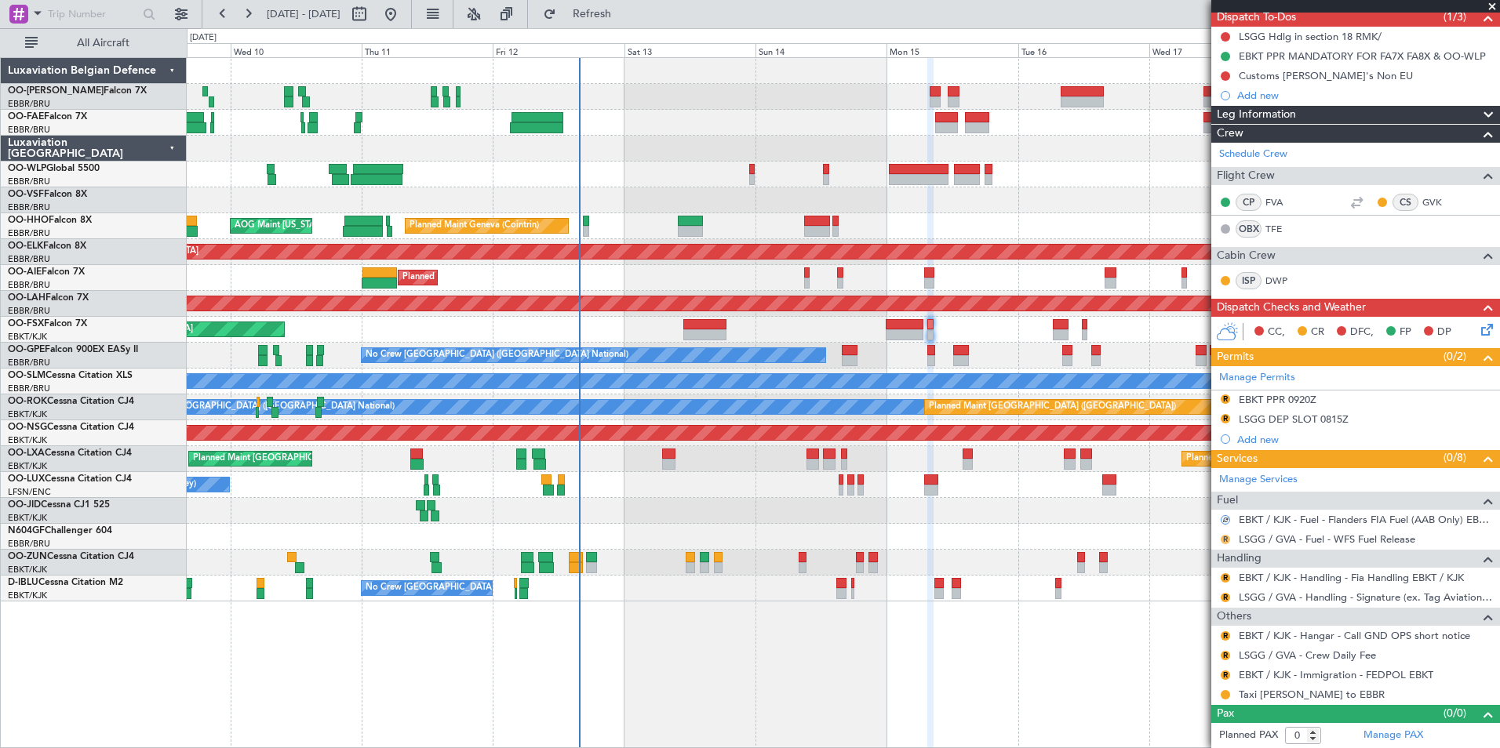
click at [1222, 537] on button "R" at bounding box center [1225, 539] width 9 height 9
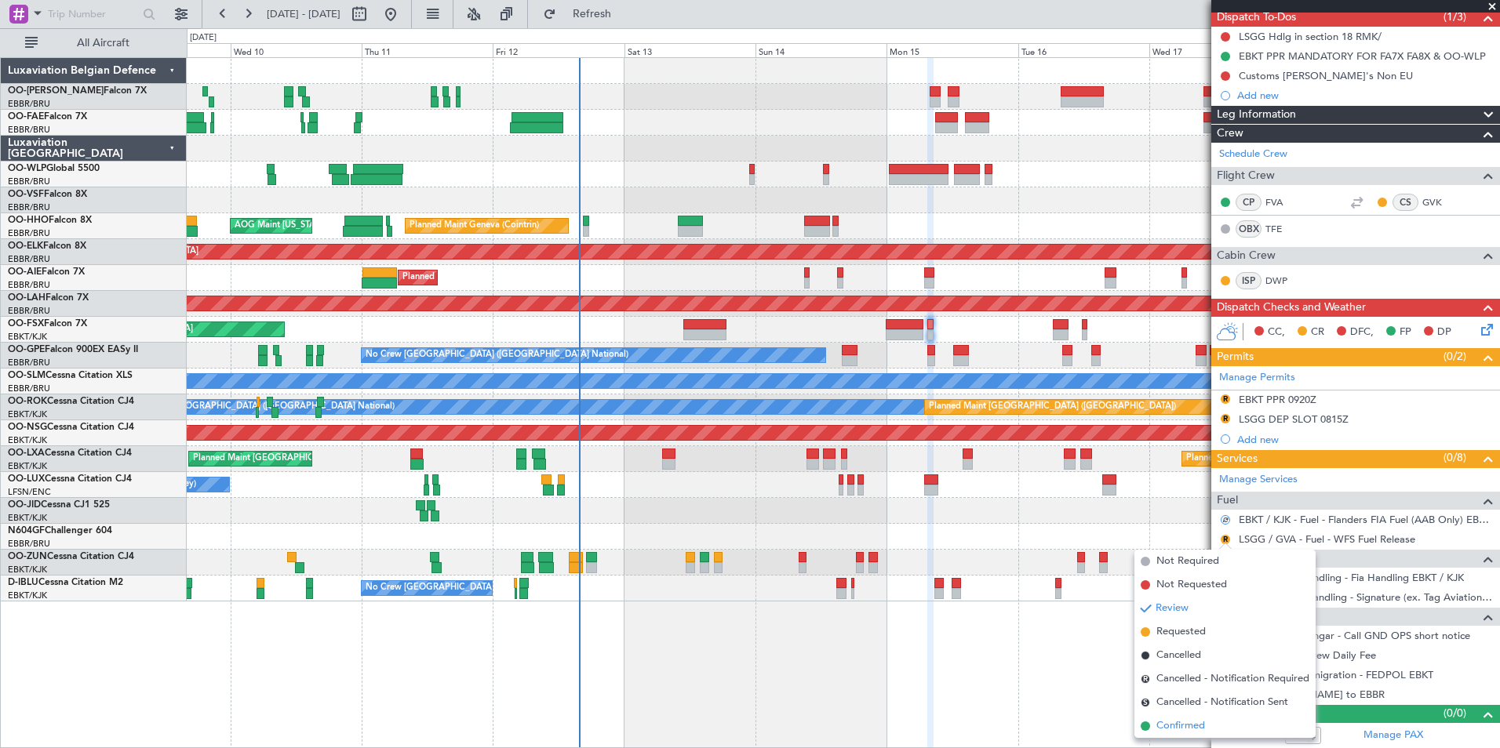
click at [1177, 721] on span "Confirmed" at bounding box center [1180, 727] width 49 height 16
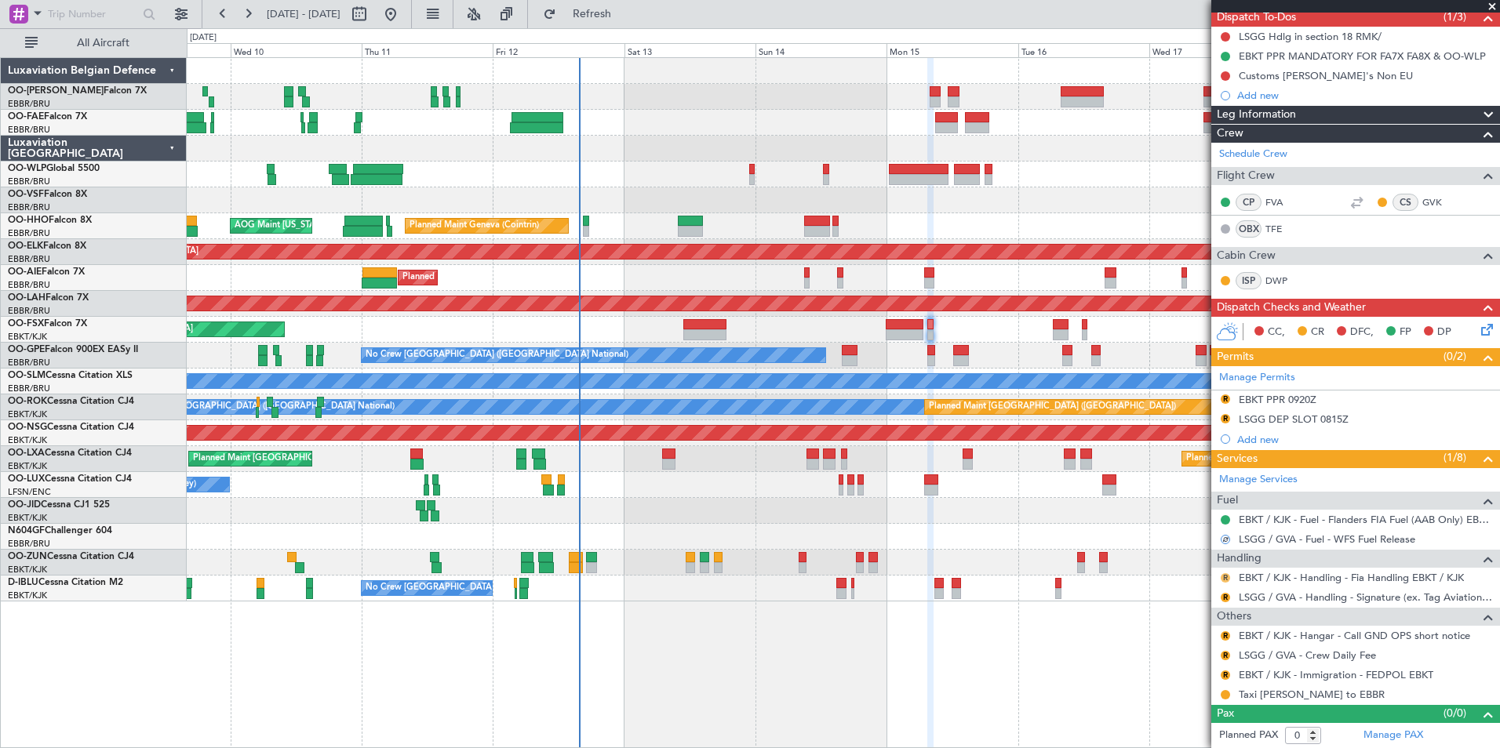
click at [1221, 577] on button "R" at bounding box center [1225, 577] width 9 height 9
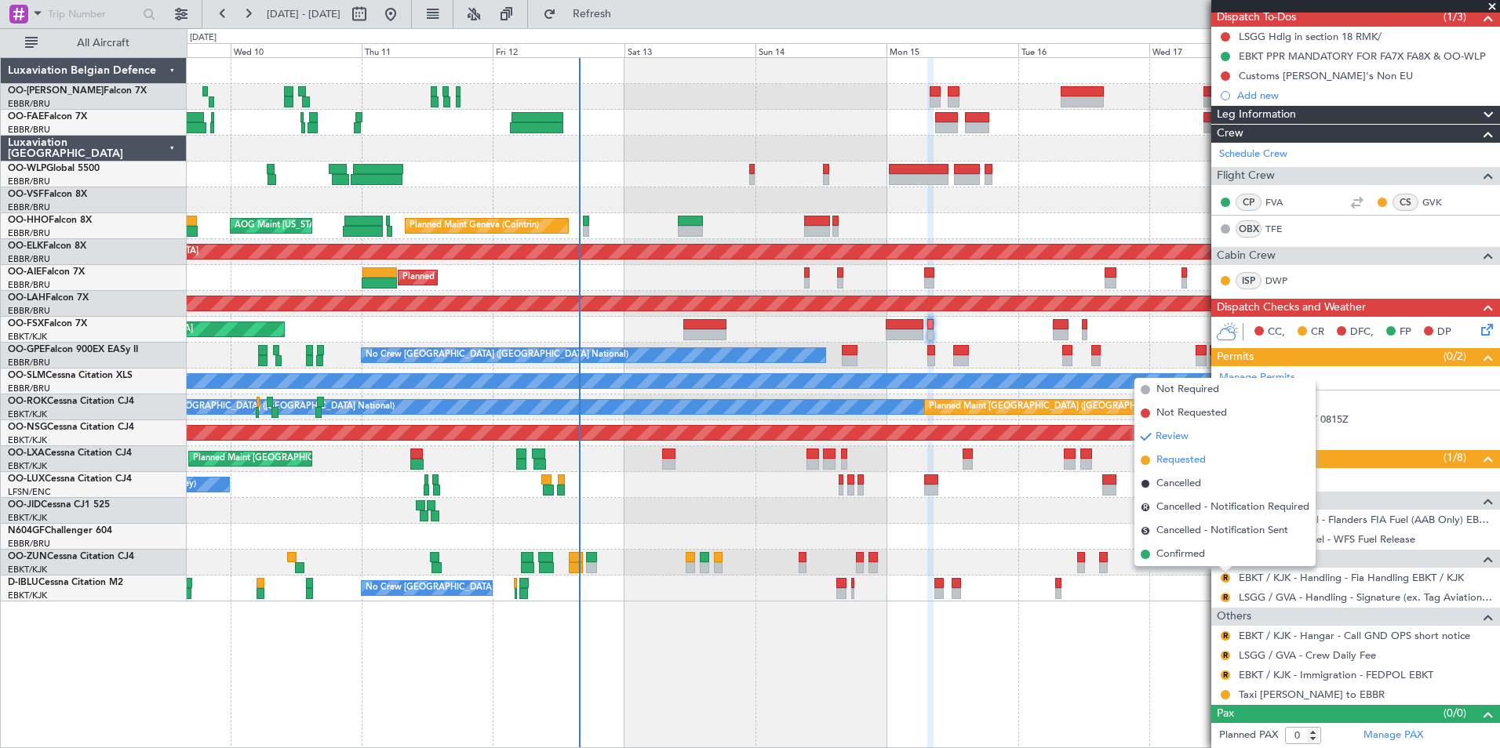
click at [1175, 459] on span "Requested" at bounding box center [1180, 461] width 49 height 16
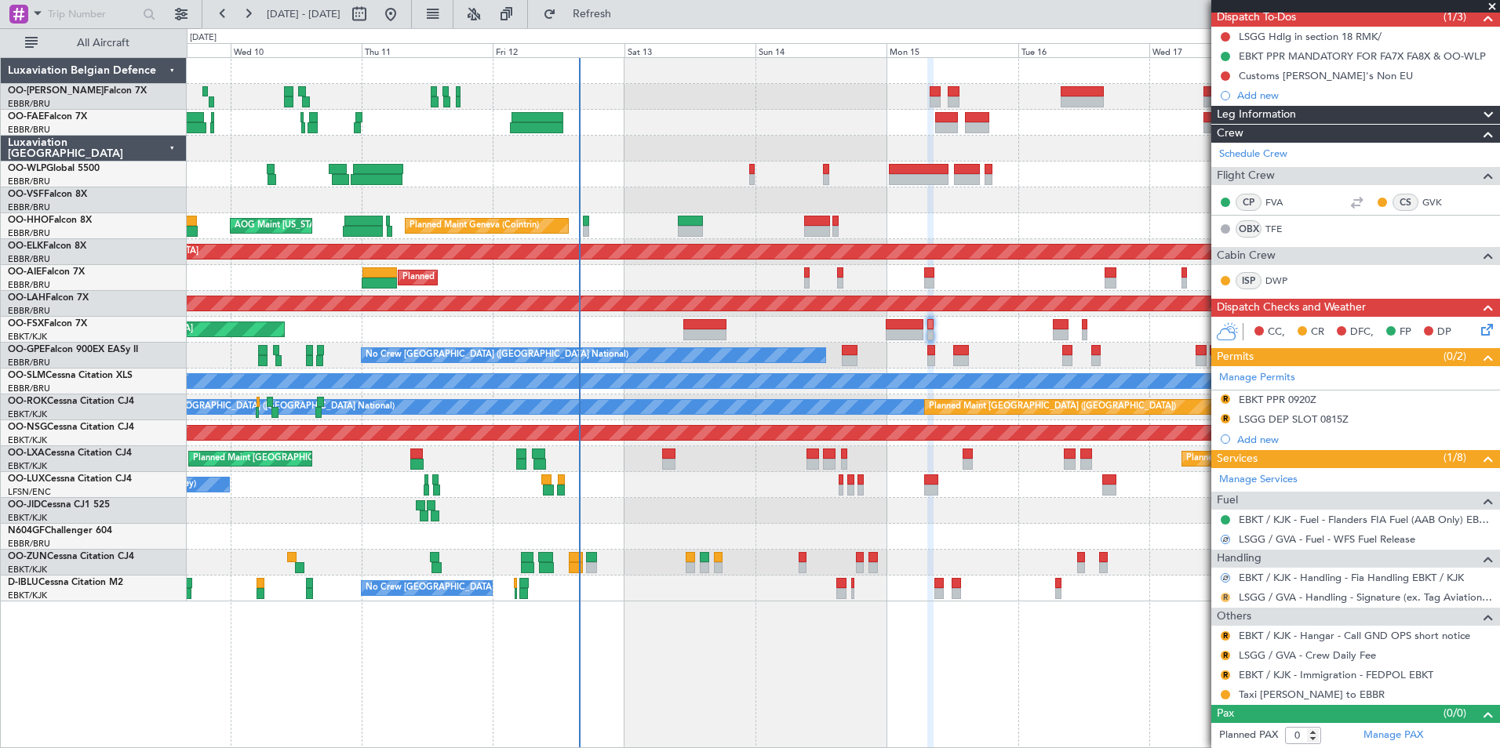
click at [1229, 597] on button "R" at bounding box center [1225, 597] width 9 height 9
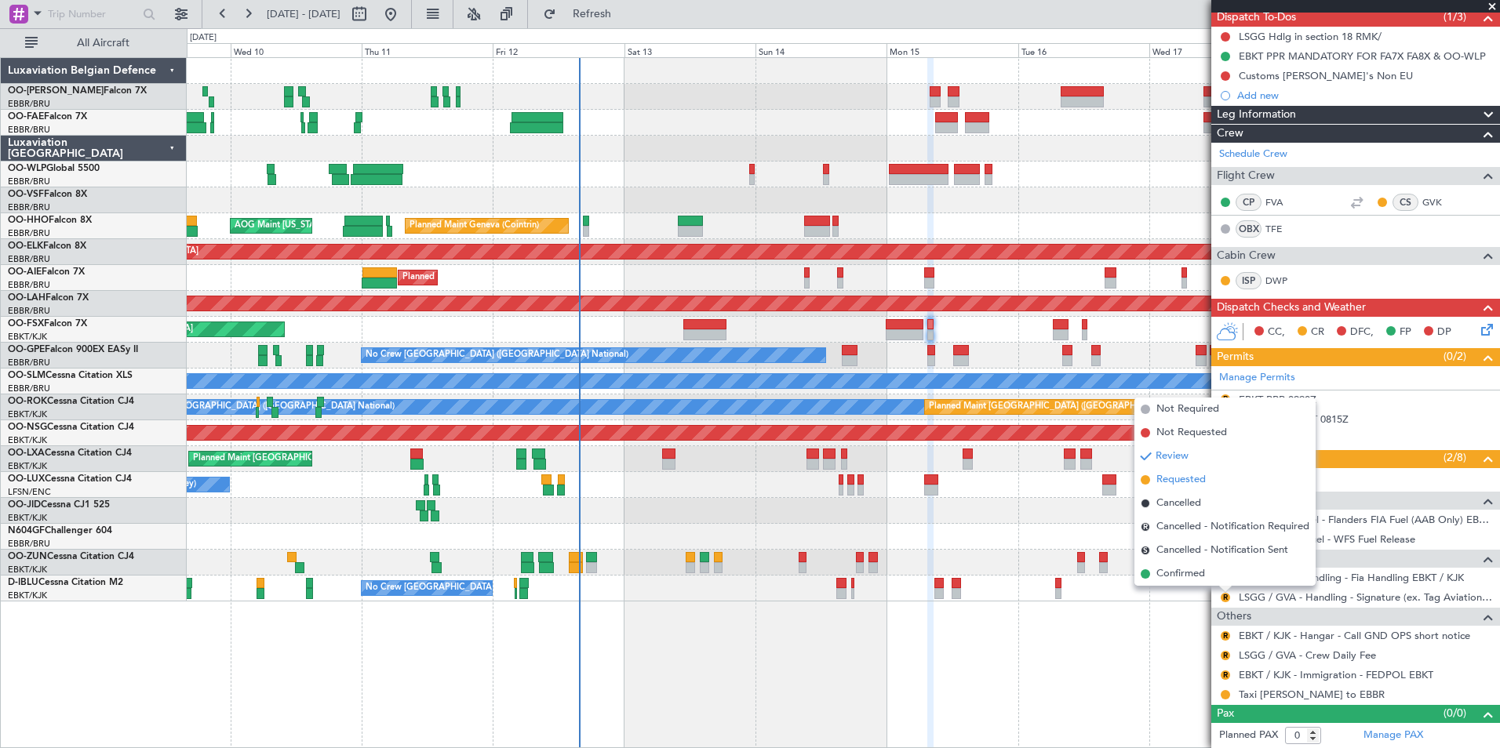
click at [1174, 480] on span "Requested" at bounding box center [1180, 480] width 49 height 16
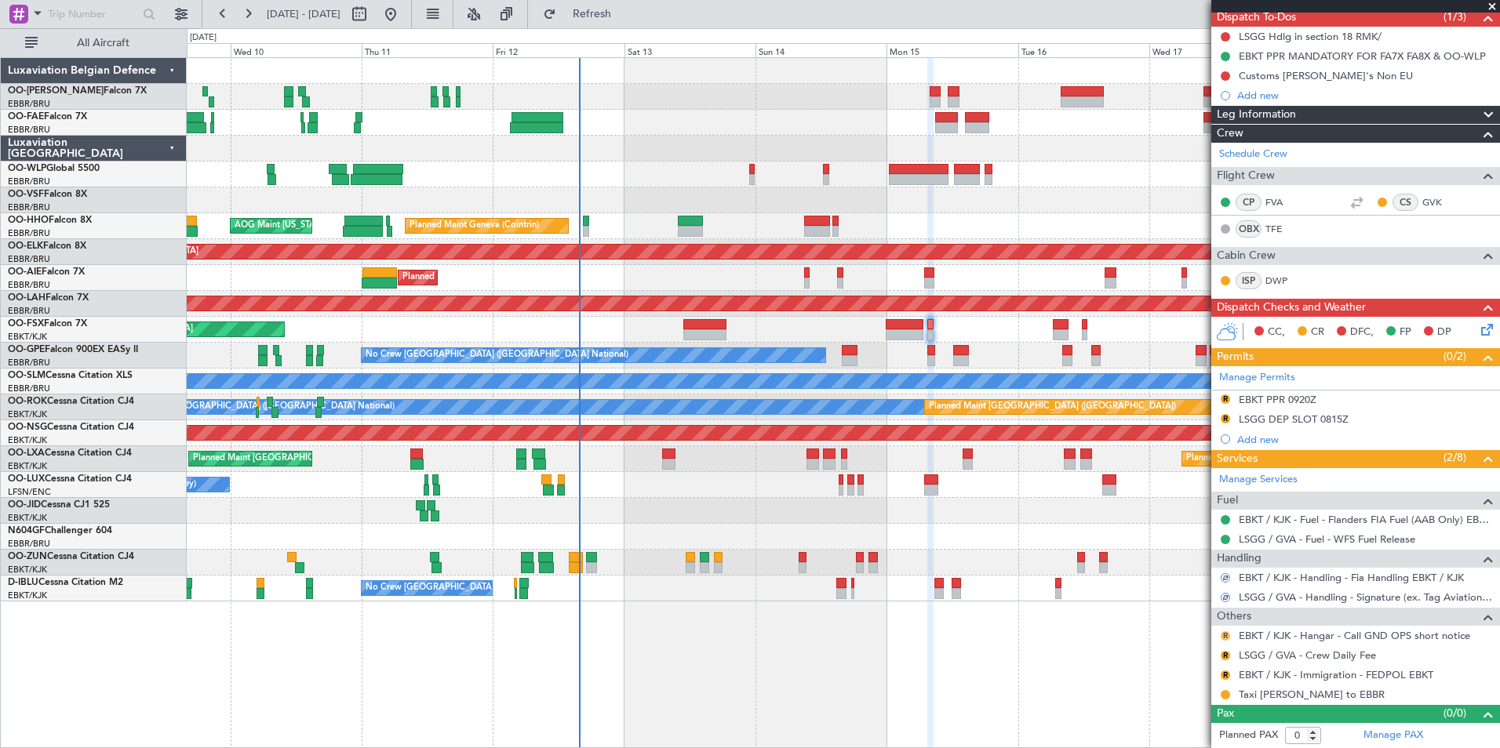
click at [1225, 633] on button "R" at bounding box center [1225, 636] width 9 height 9
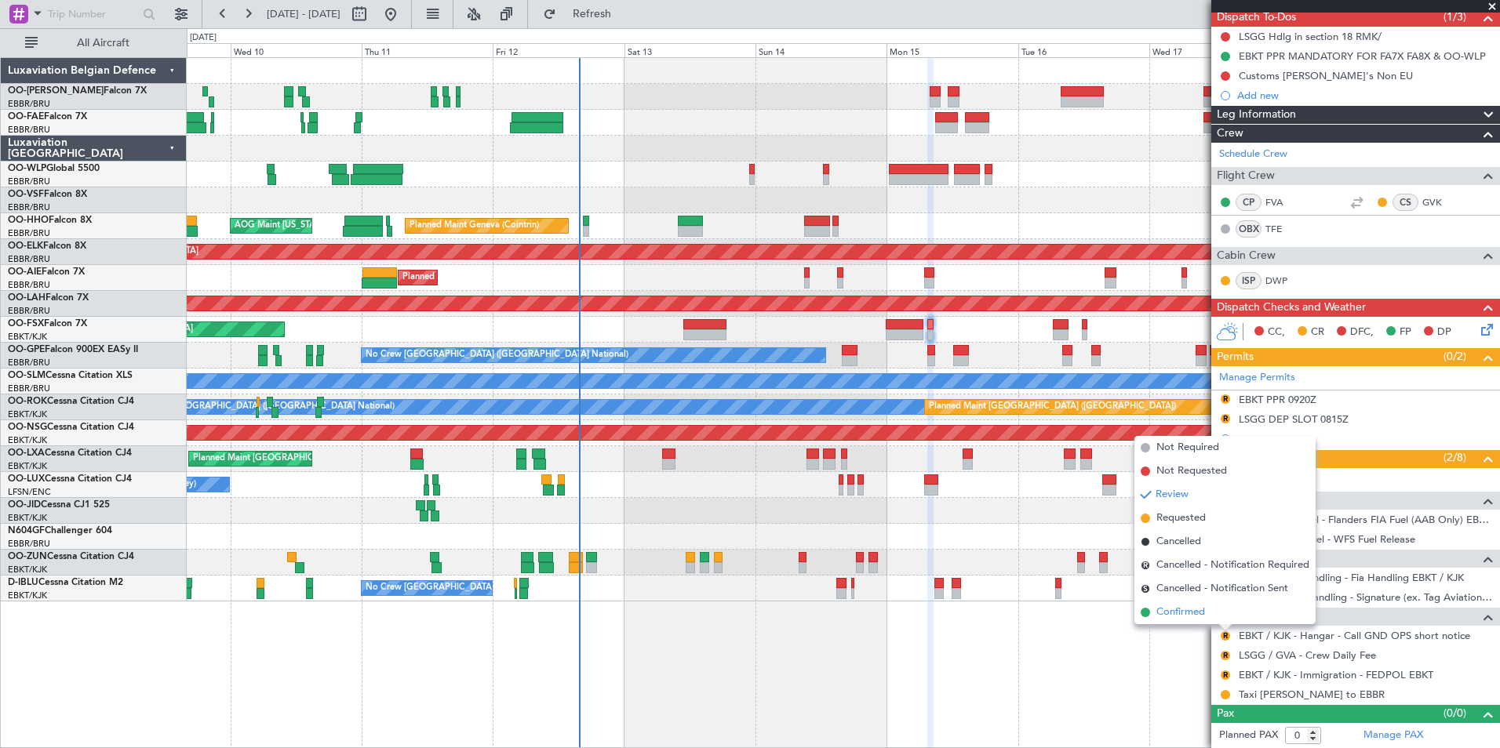
click at [1164, 613] on span "Confirmed" at bounding box center [1180, 613] width 49 height 16
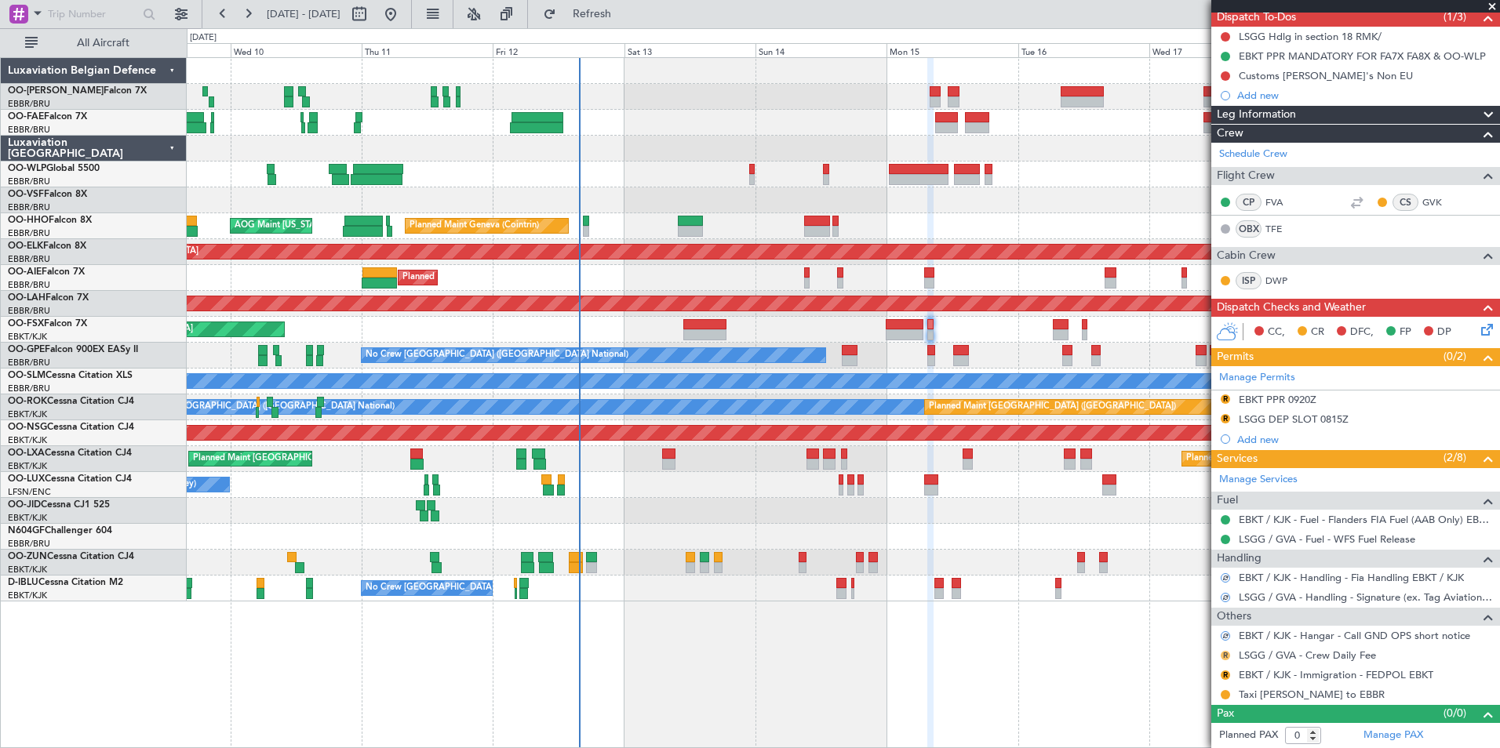
click at [1225, 653] on button "R" at bounding box center [1225, 655] width 9 height 9
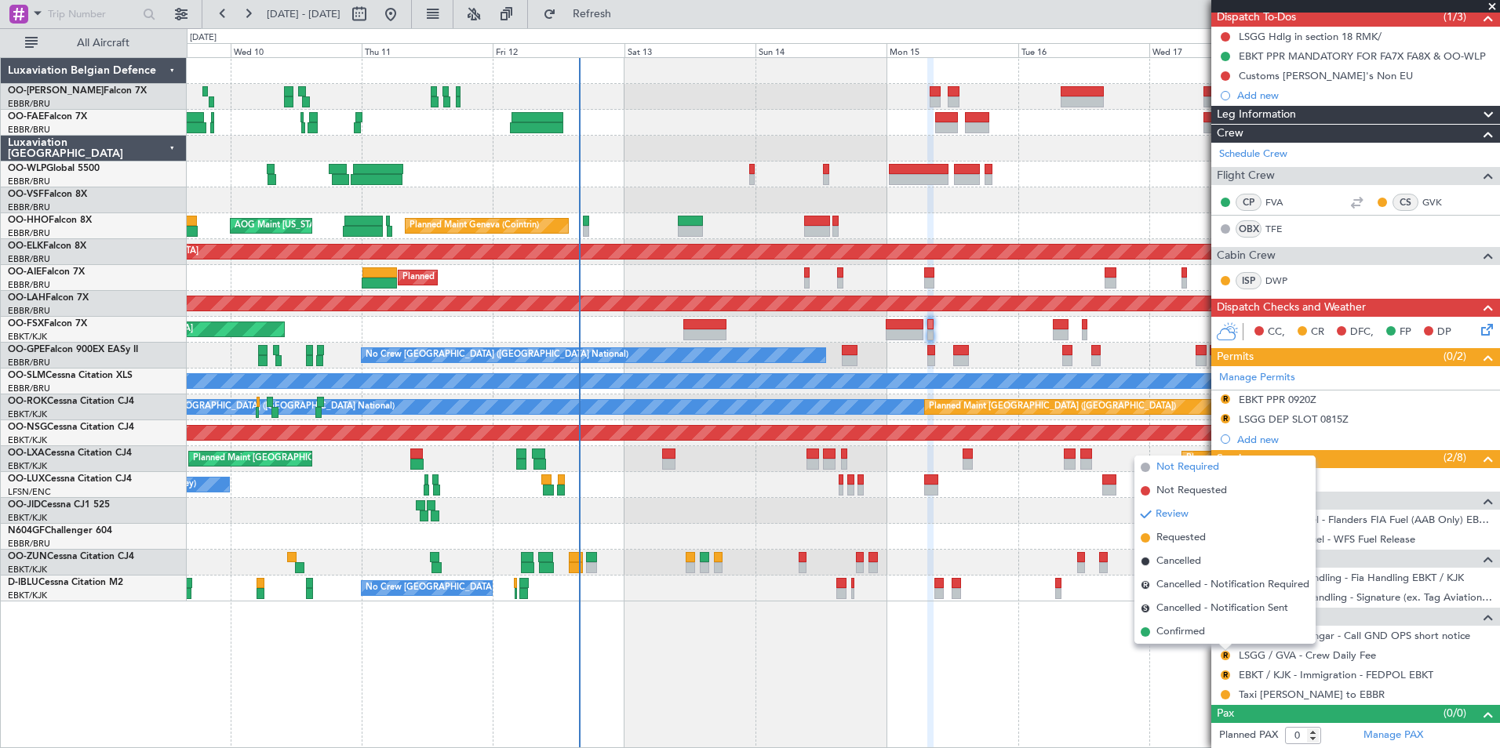
click at [1207, 471] on span "Not Required" at bounding box center [1187, 468] width 63 height 16
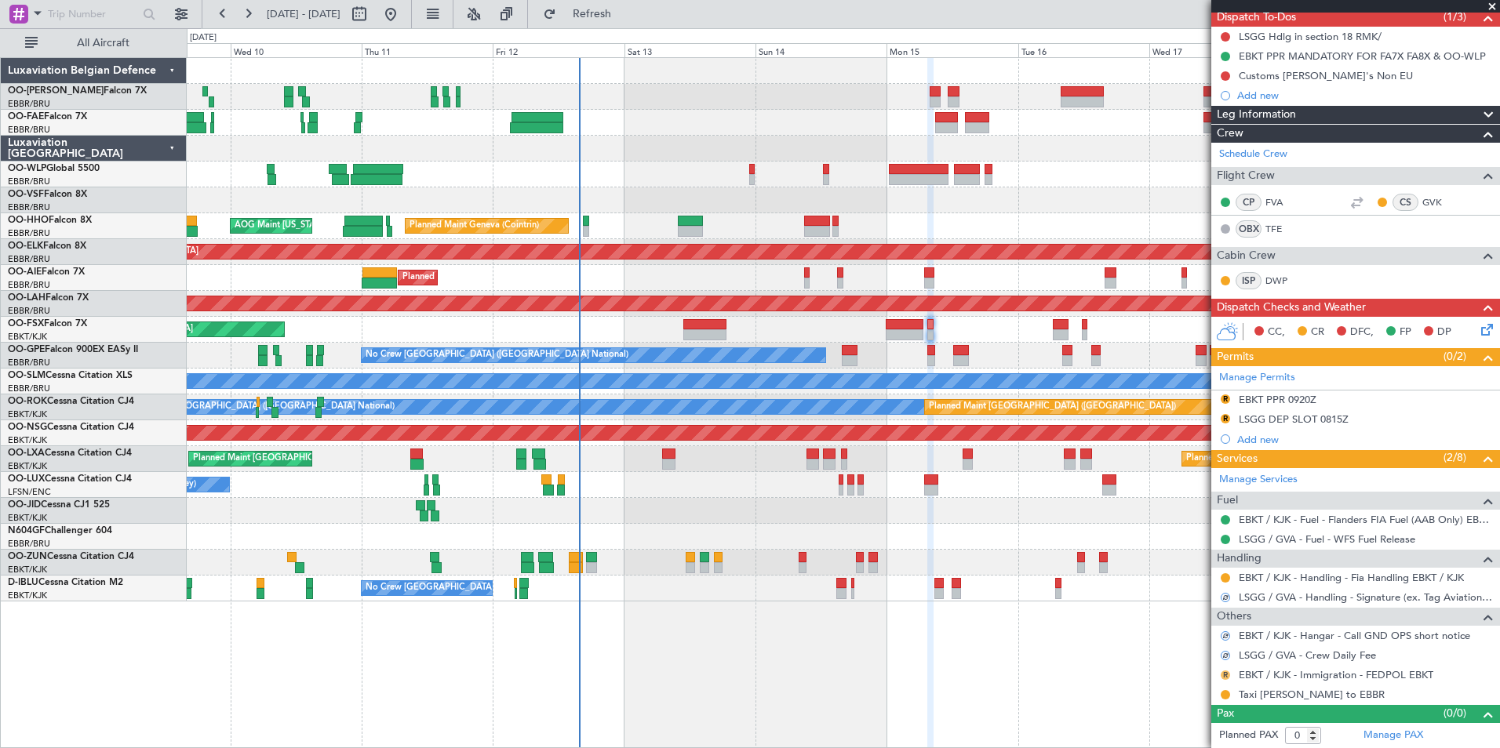
click at [1223, 673] on button "R" at bounding box center [1225, 675] width 9 height 9
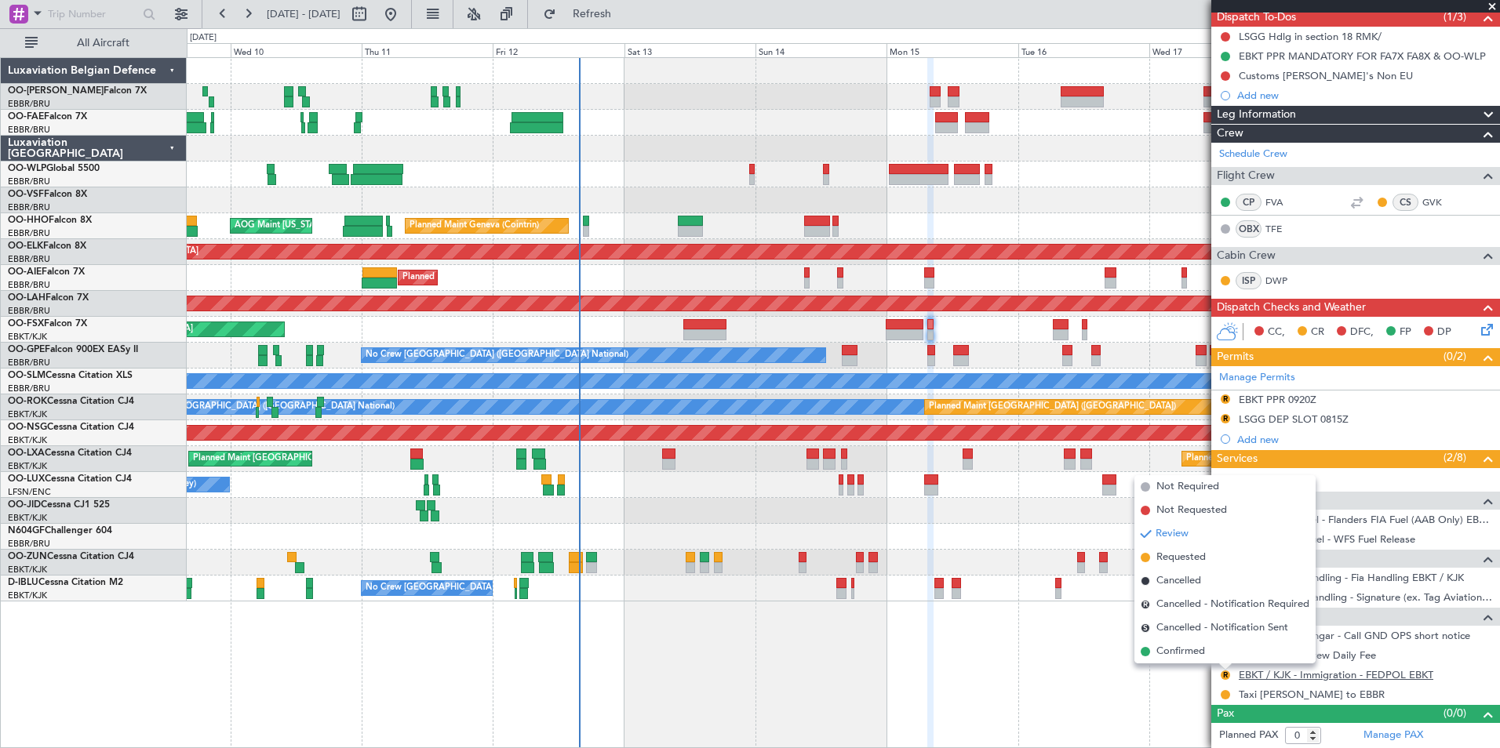
click at [1352, 673] on link "EBKT / KJK - Immigration - FEDPOL EBKT" at bounding box center [1336, 674] width 195 height 13
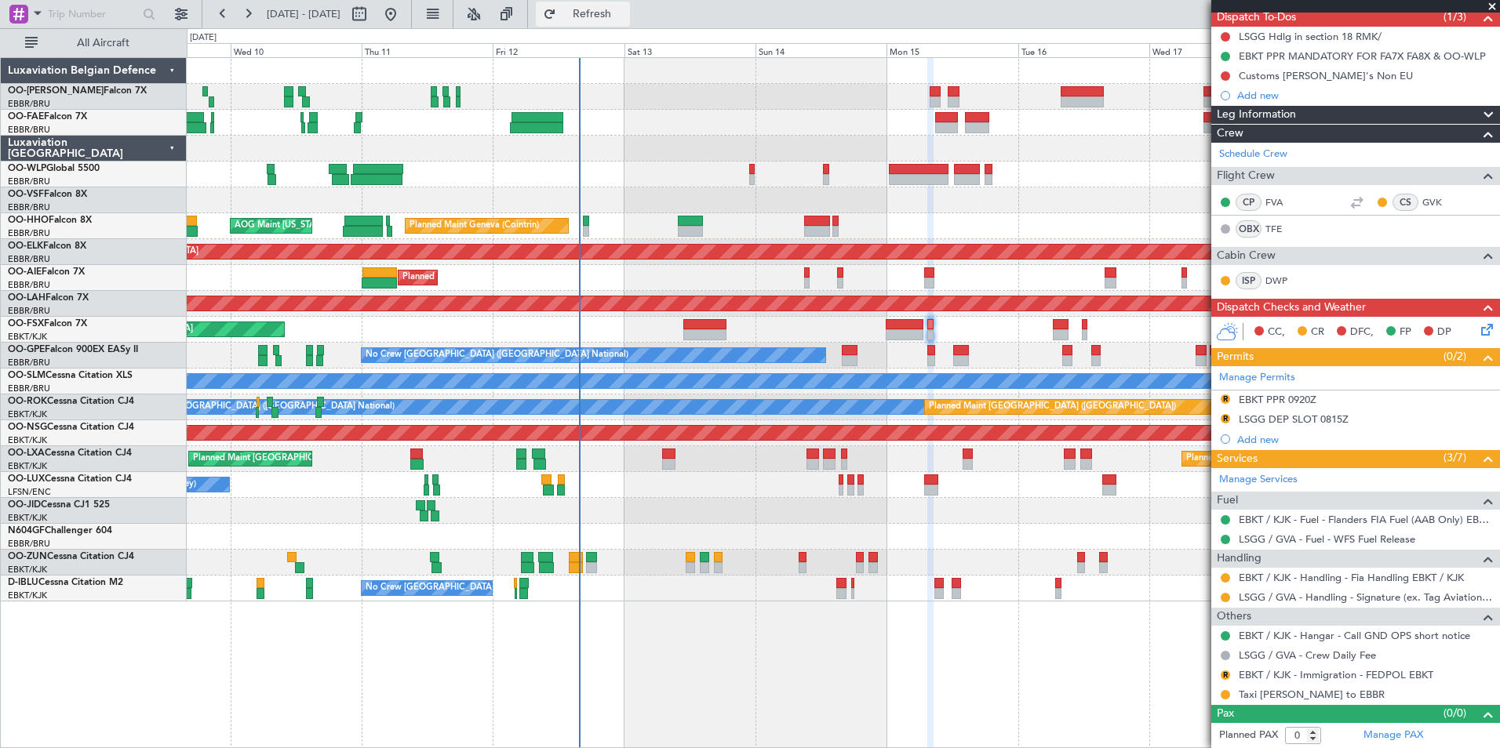
click at [610, 9] on span "Refresh" at bounding box center [592, 14] width 66 height 11
drag, startPoint x: 1226, startPoint y: 696, endPoint x: 1206, endPoint y: 685, distance: 23.2
click at [1225, 696] on button at bounding box center [1225, 694] width 9 height 9
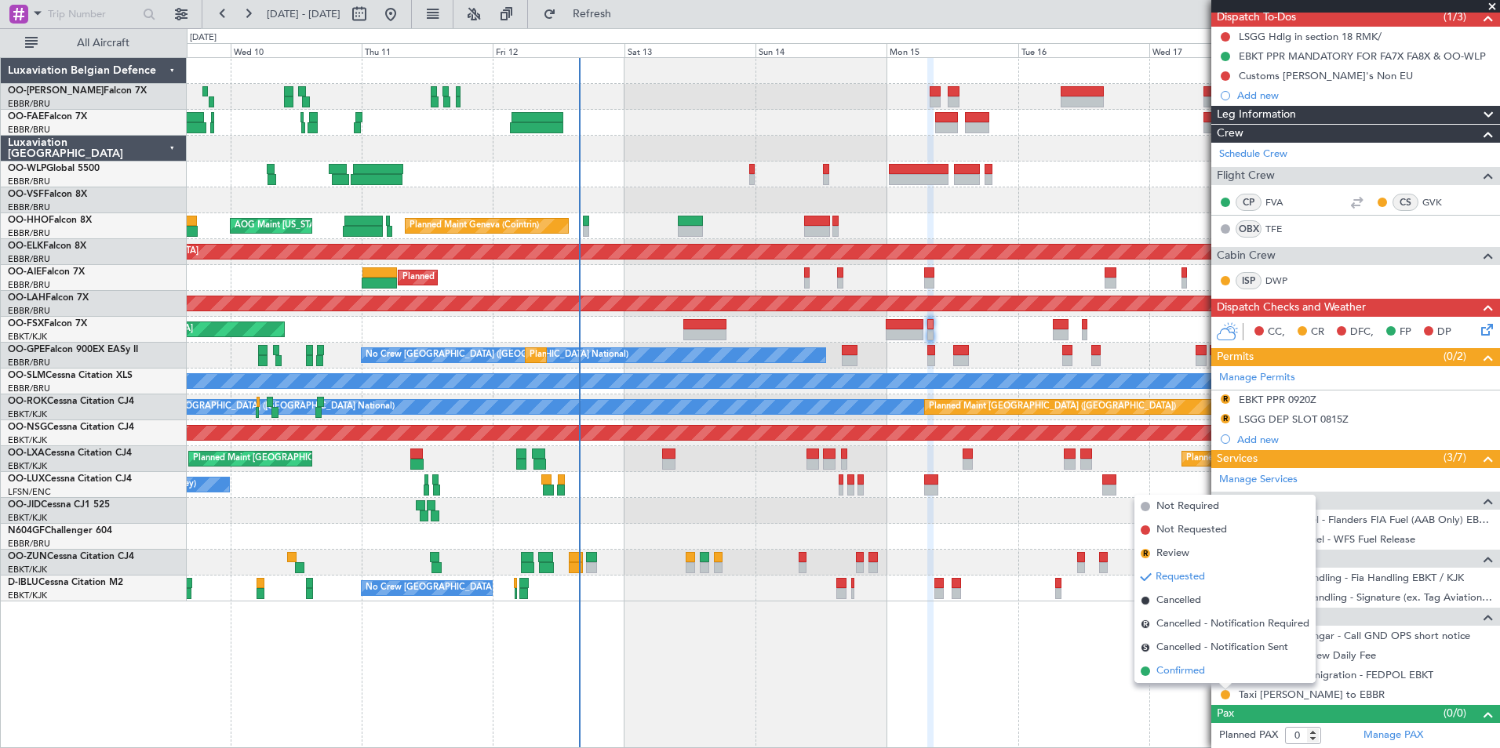
click at [1194, 670] on span "Confirmed" at bounding box center [1180, 672] width 49 height 16
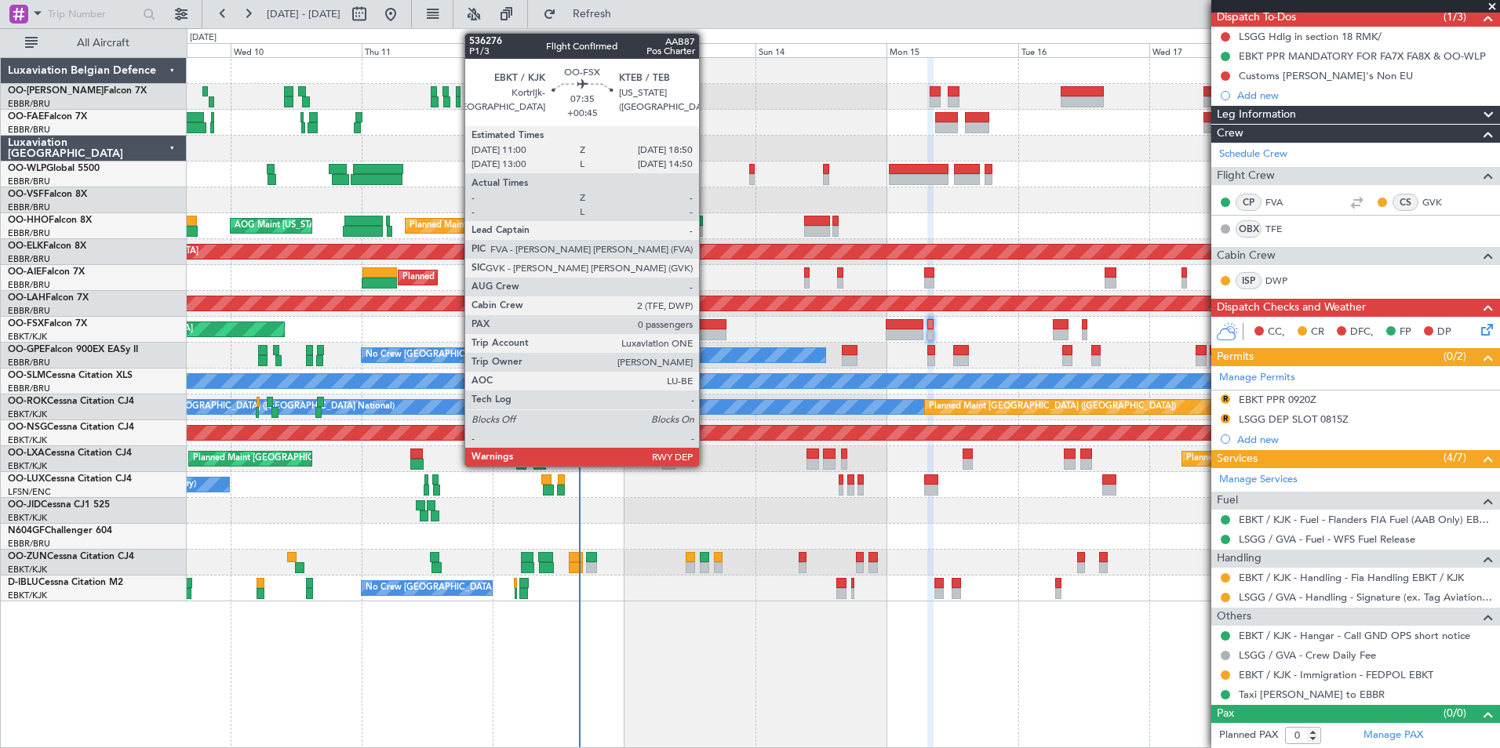
click at [706, 328] on div at bounding box center [704, 324] width 43 height 11
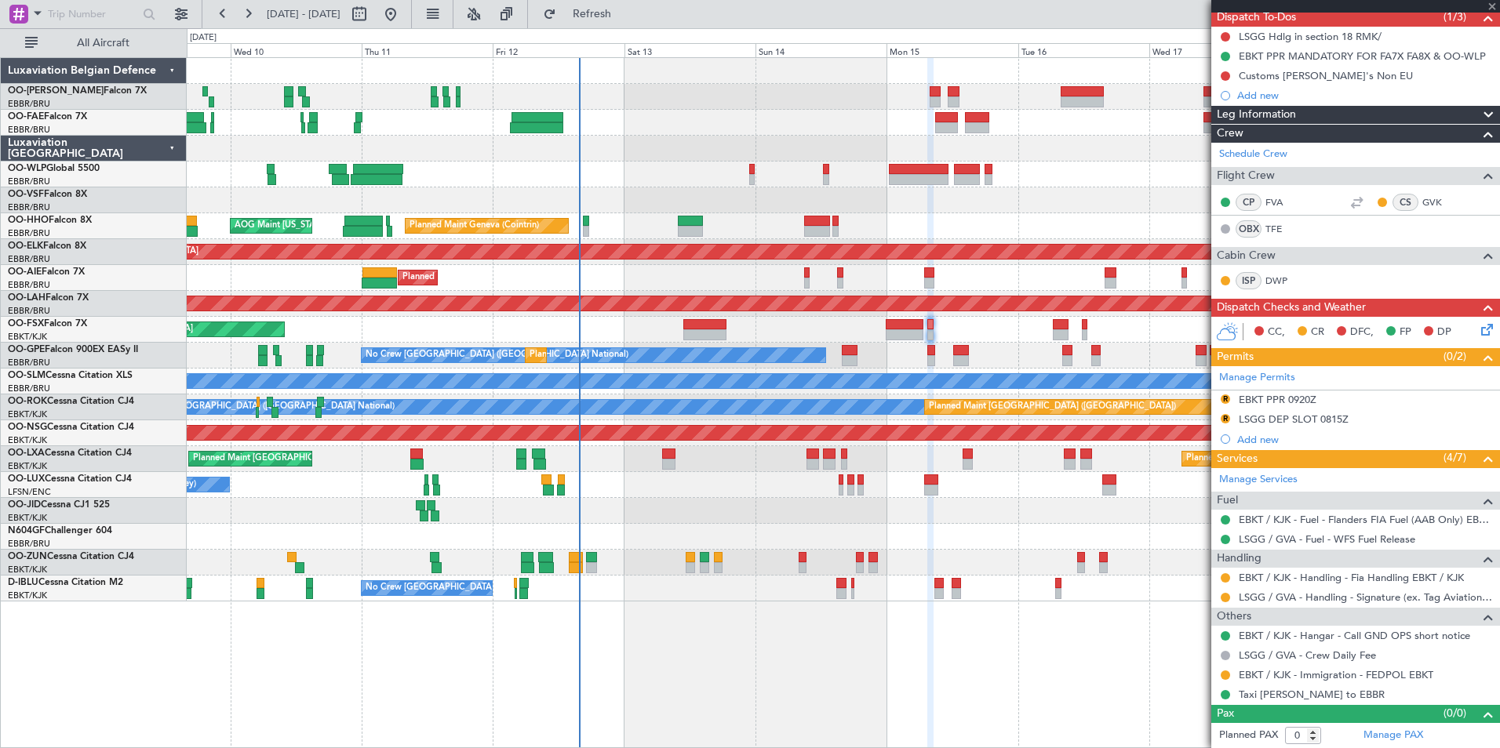
type input "+00:45"
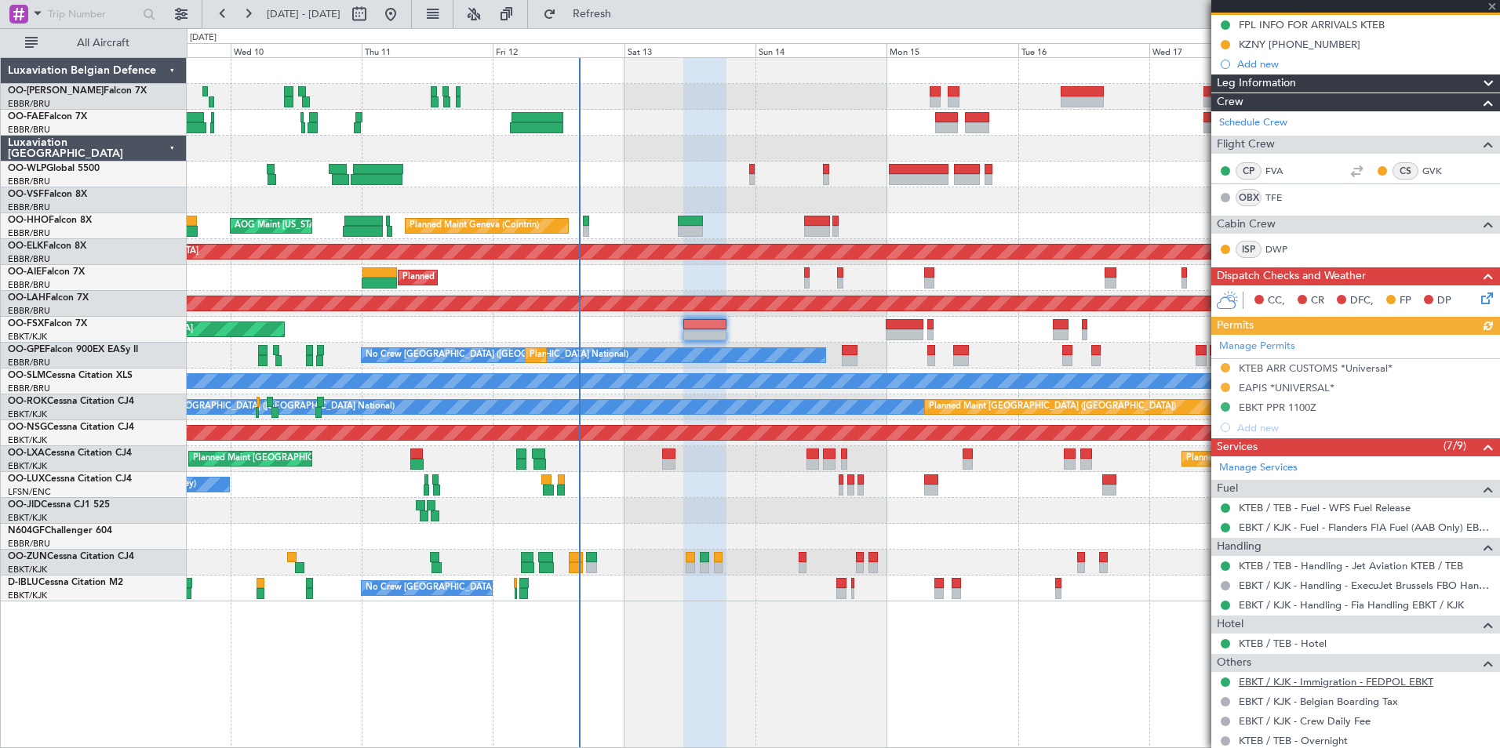
scroll to position [282, 0]
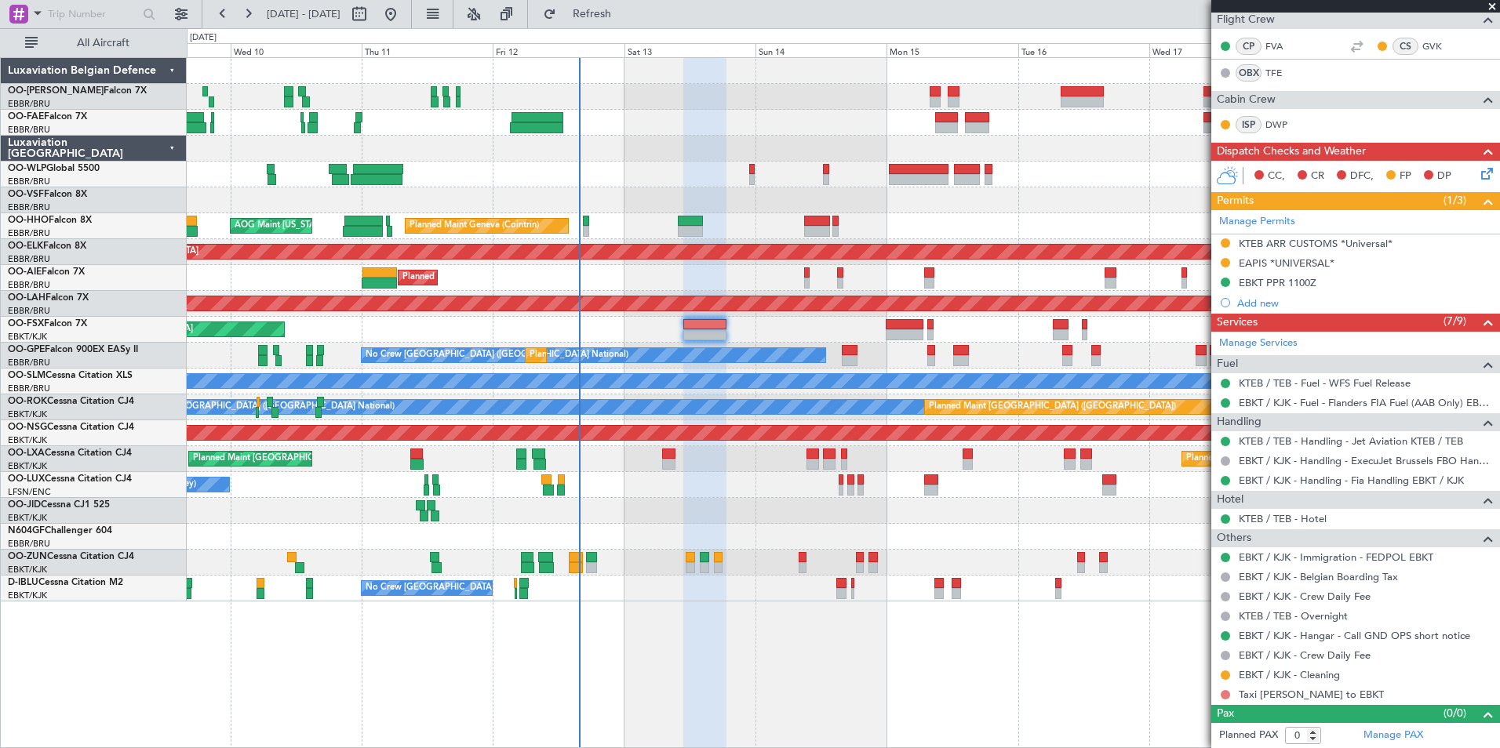
click at [1224, 691] on button at bounding box center [1225, 694] width 9 height 9
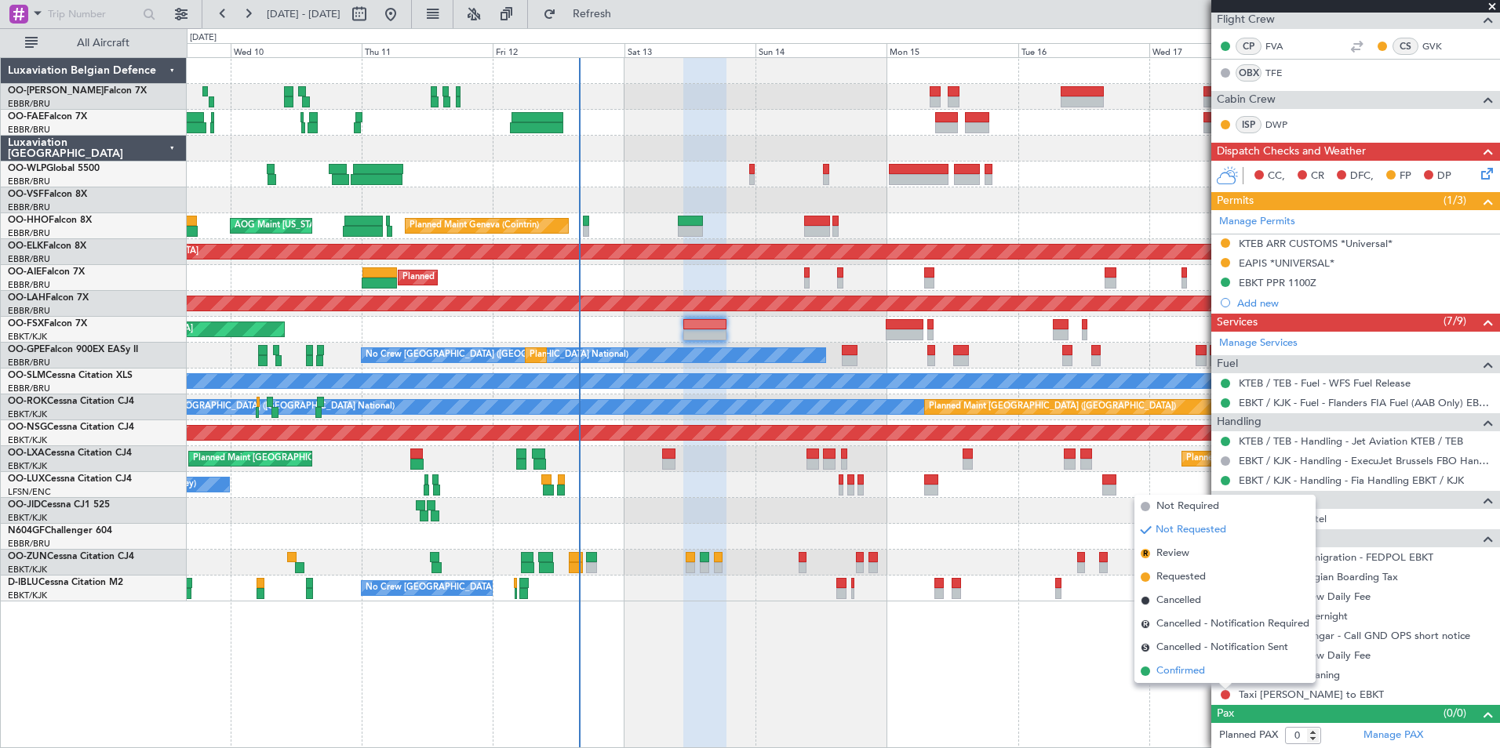
click at [1184, 674] on span "Confirmed" at bounding box center [1180, 672] width 49 height 16
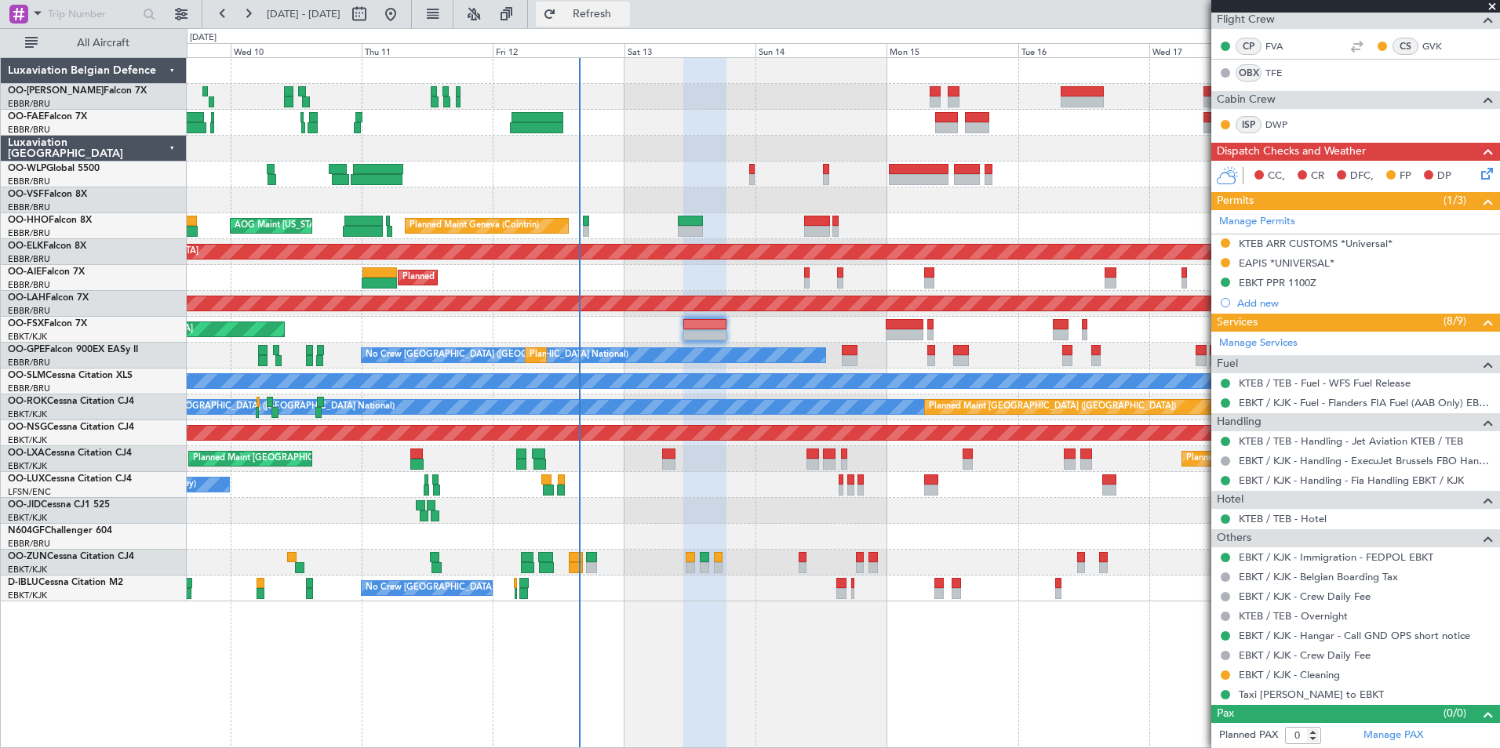
click at [625, 15] on span "Refresh" at bounding box center [592, 14] width 66 height 11
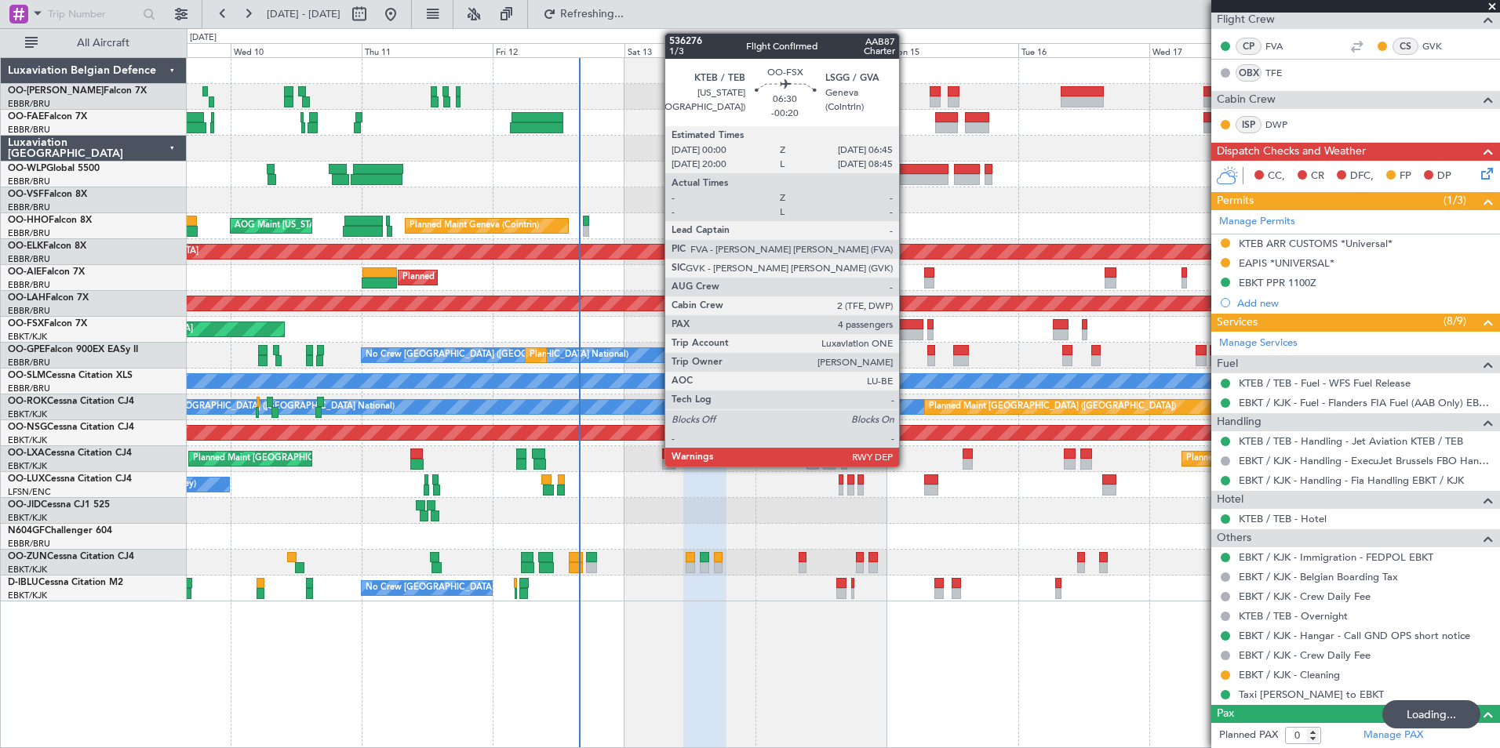
click at [906, 324] on div at bounding box center [905, 324] width 38 height 11
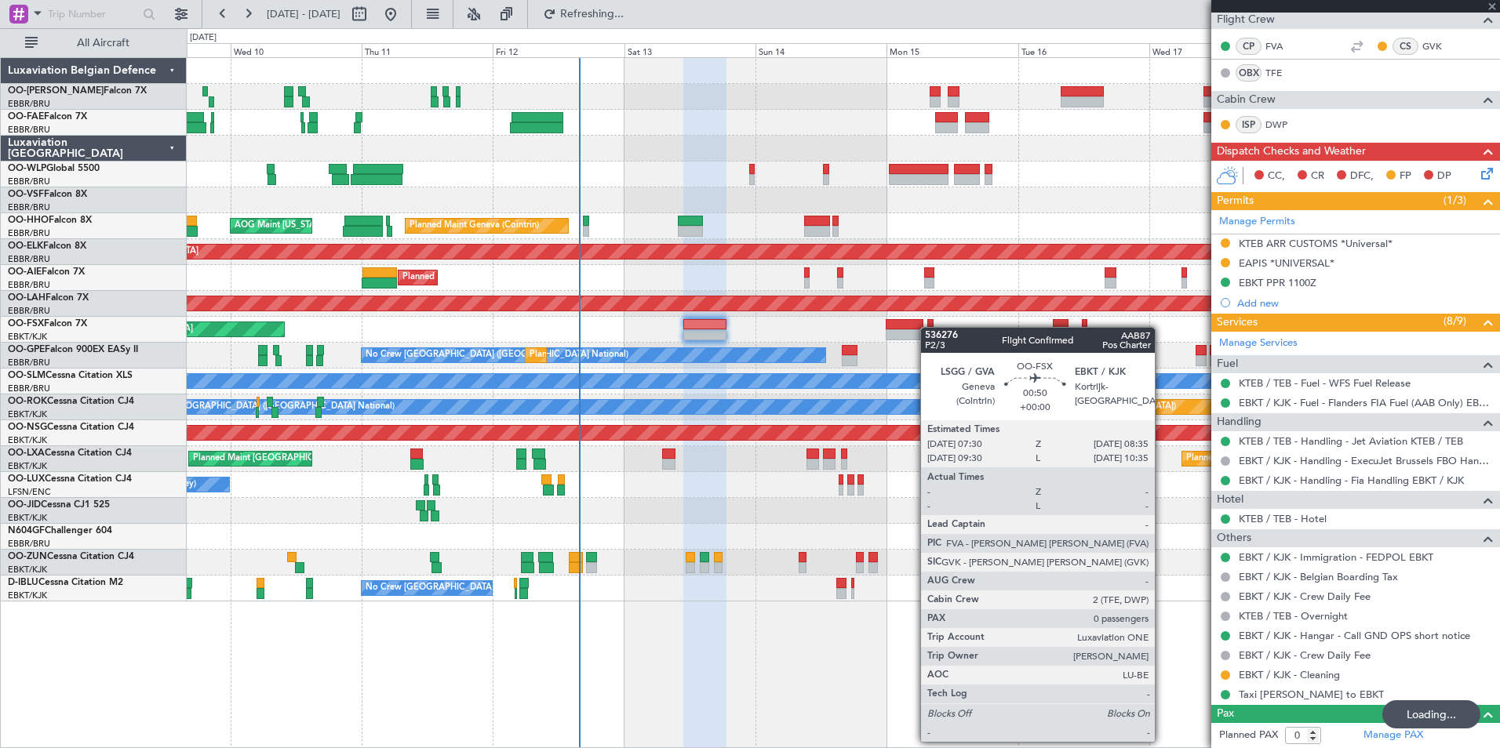
click at [928, 327] on div at bounding box center [930, 324] width 6 height 11
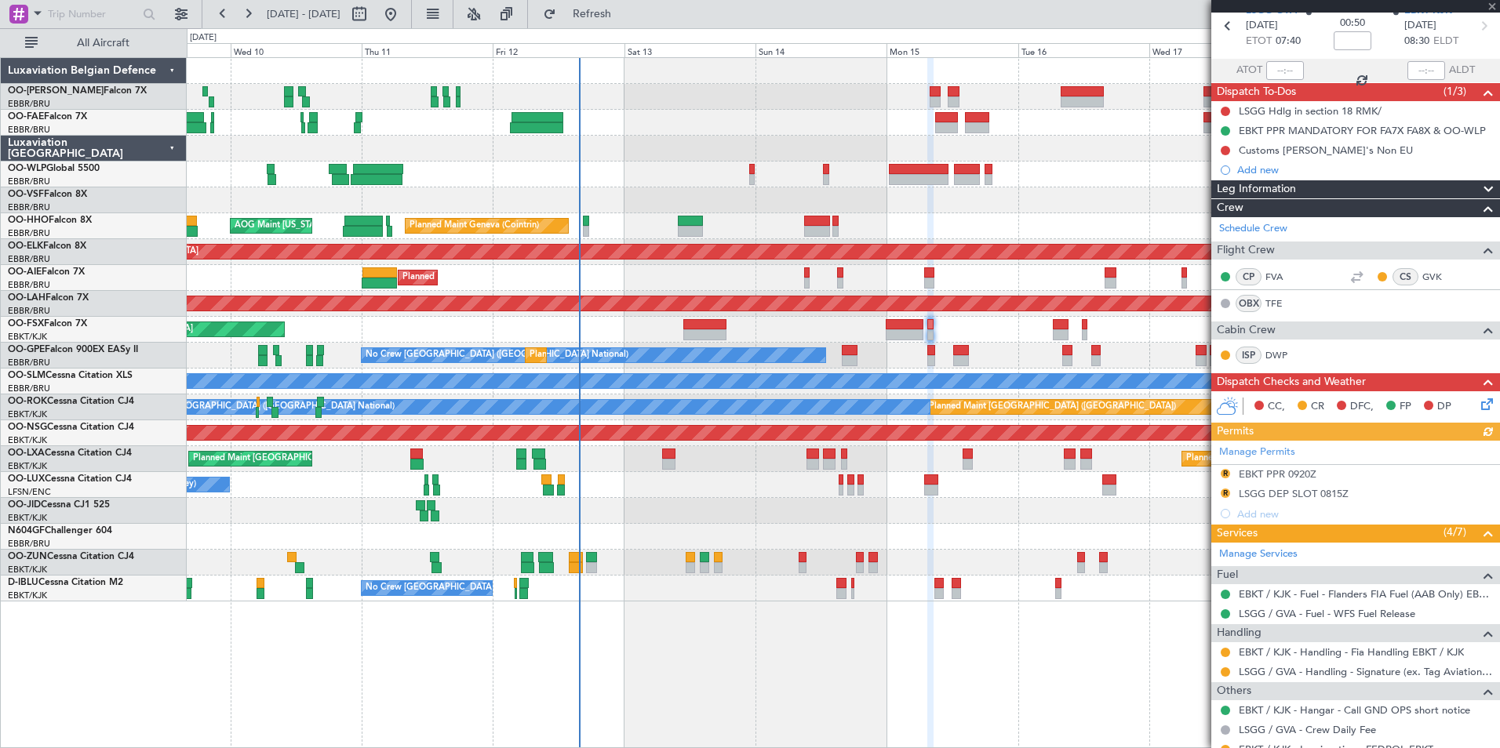
scroll to position [145, 0]
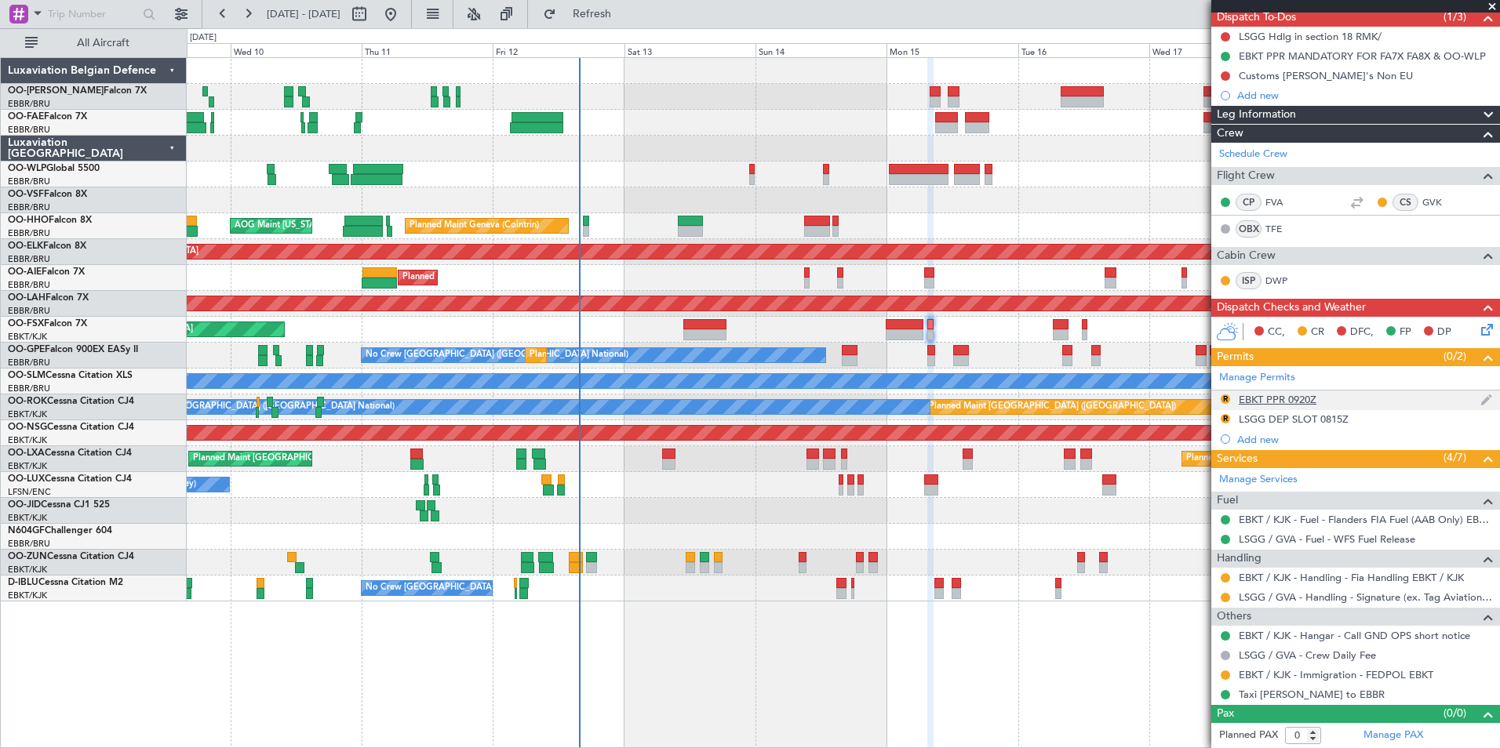
click at [1300, 406] on mat-tooltip-component "EBKT PPR 0920Z" at bounding box center [1278, 427] width 95 height 42
click at [1308, 401] on div "EBKT PPR 0920Z" at bounding box center [1278, 399] width 78 height 13
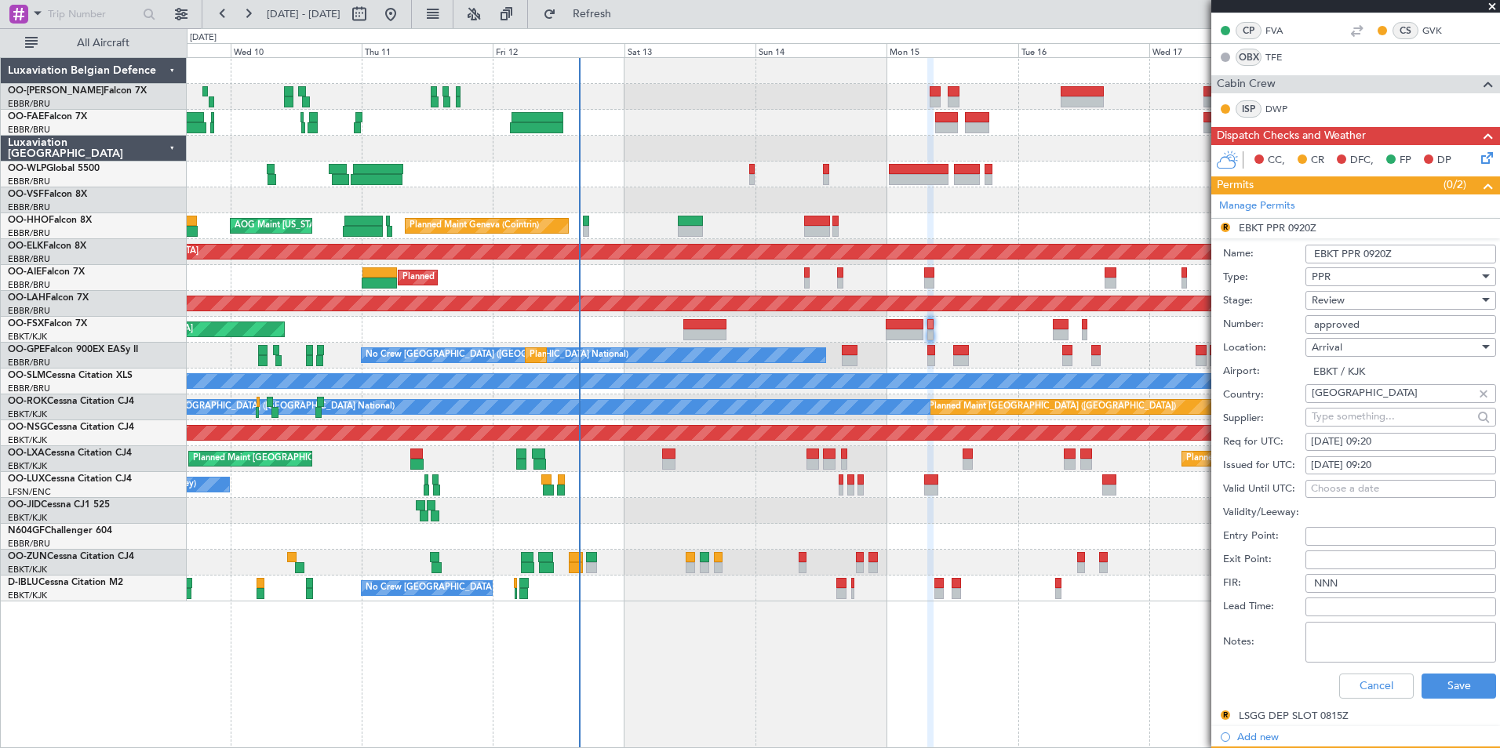
scroll to position [380, 0]
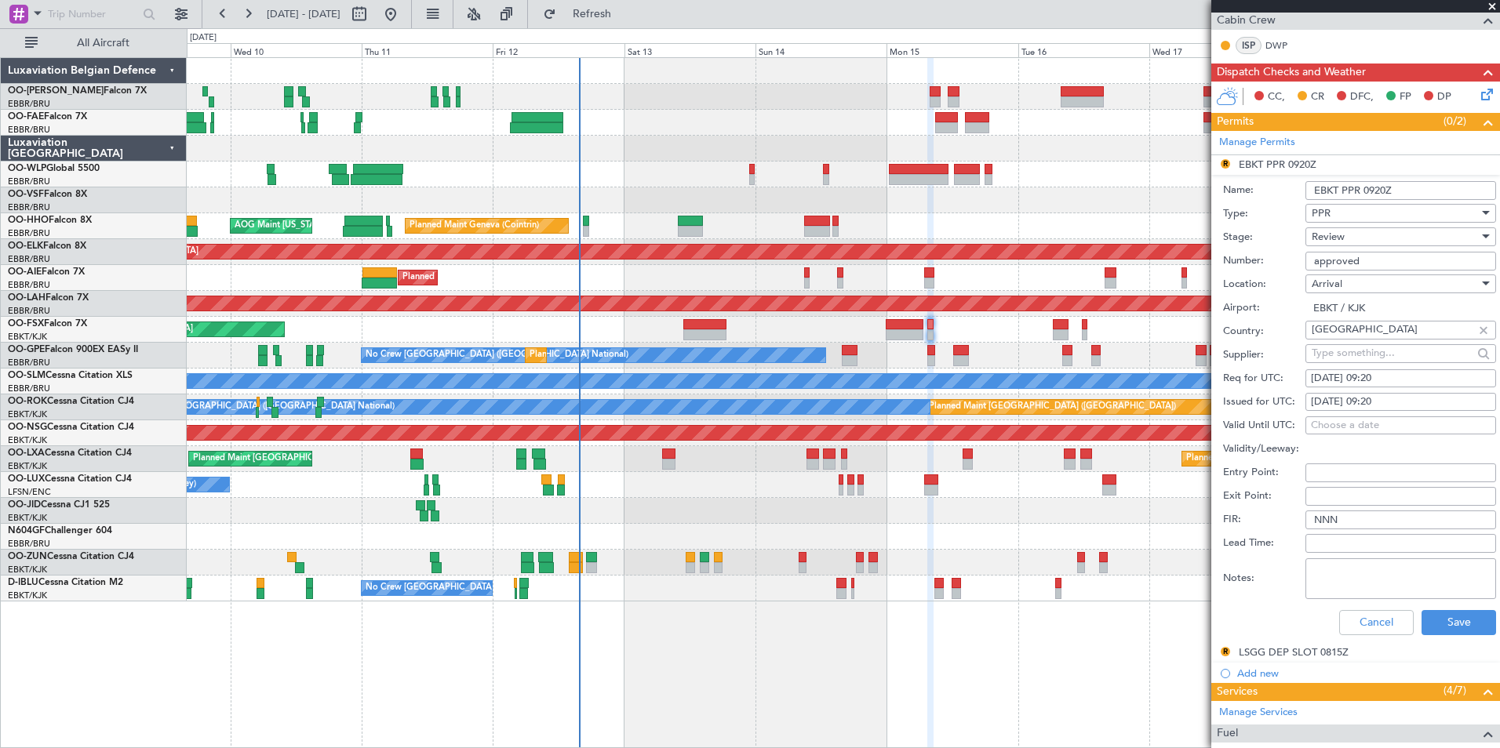
click at [1409, 382] on div "15/09/2025 09:20" at bounding box center [1401, 379] width 180 height 16
select select "9"
select select "2025"
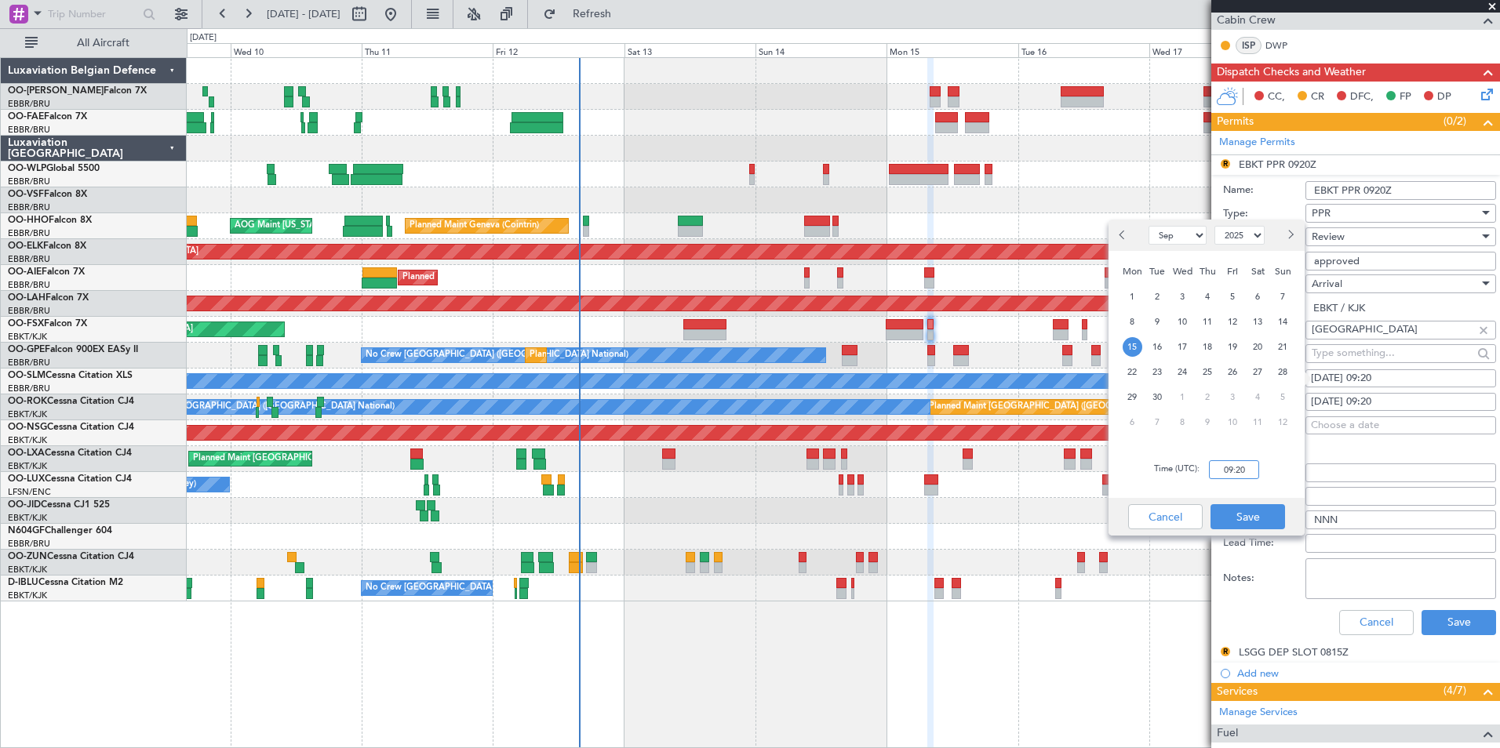
click at [1256, 477] on input "09:20" at bounding box center [1234, 470] width 50 height 19
type input "08:35"
click at [1255, 506] on button "Save" at bounding box center [1247, 516] width 75 height 25
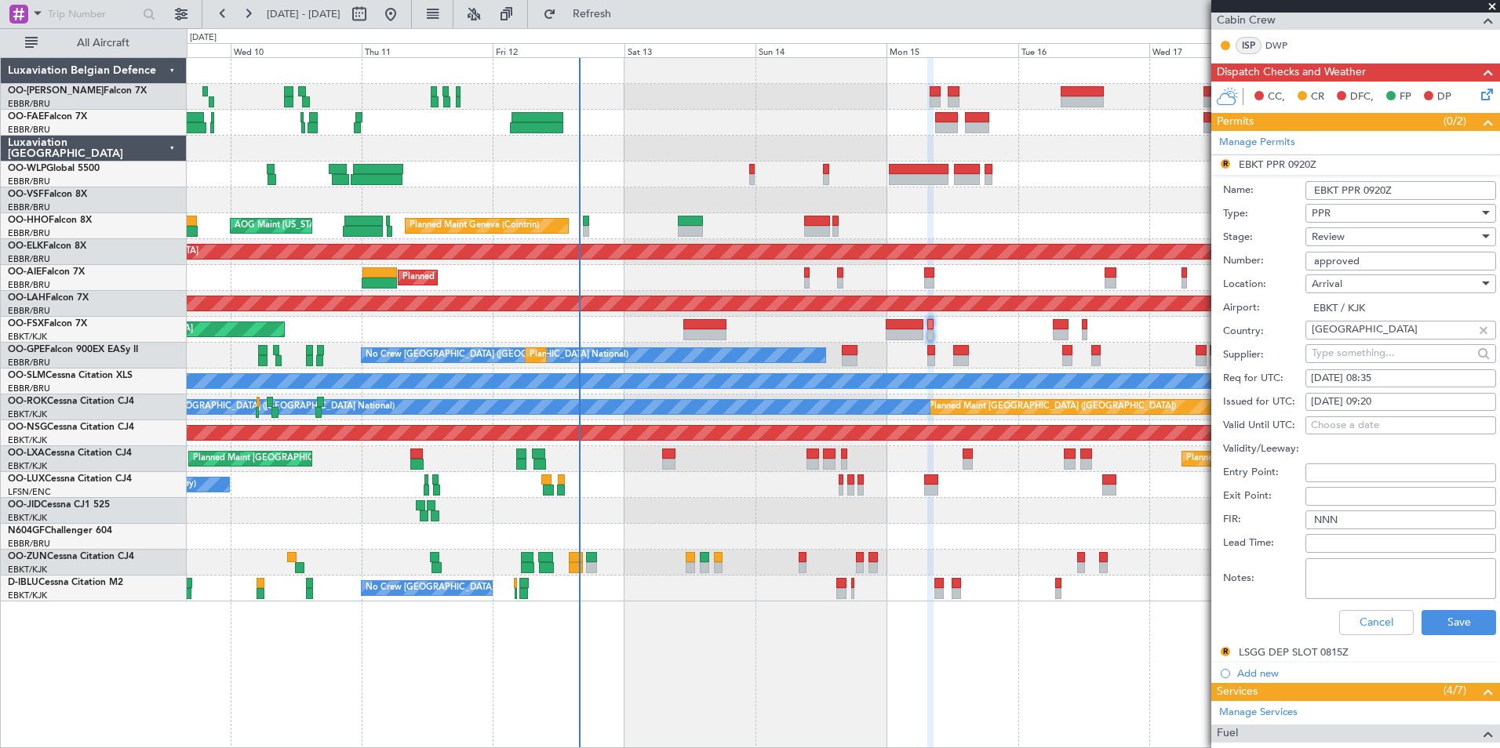
click at [1382, 393] on fb-calendar-cell "15/09/2025 09:20" at bounding box center [1400, 402] width 191 height 19
drag, startPoint x: 1437, startPoint y: 406, endPoint x: 1390, endPoint y: 435, distance: 54.9
click at [1437, 406] on div "15/09/2025 09:20" at bounding box center [1401, 403] width 180 height 16
select select "9"
select select "2025"
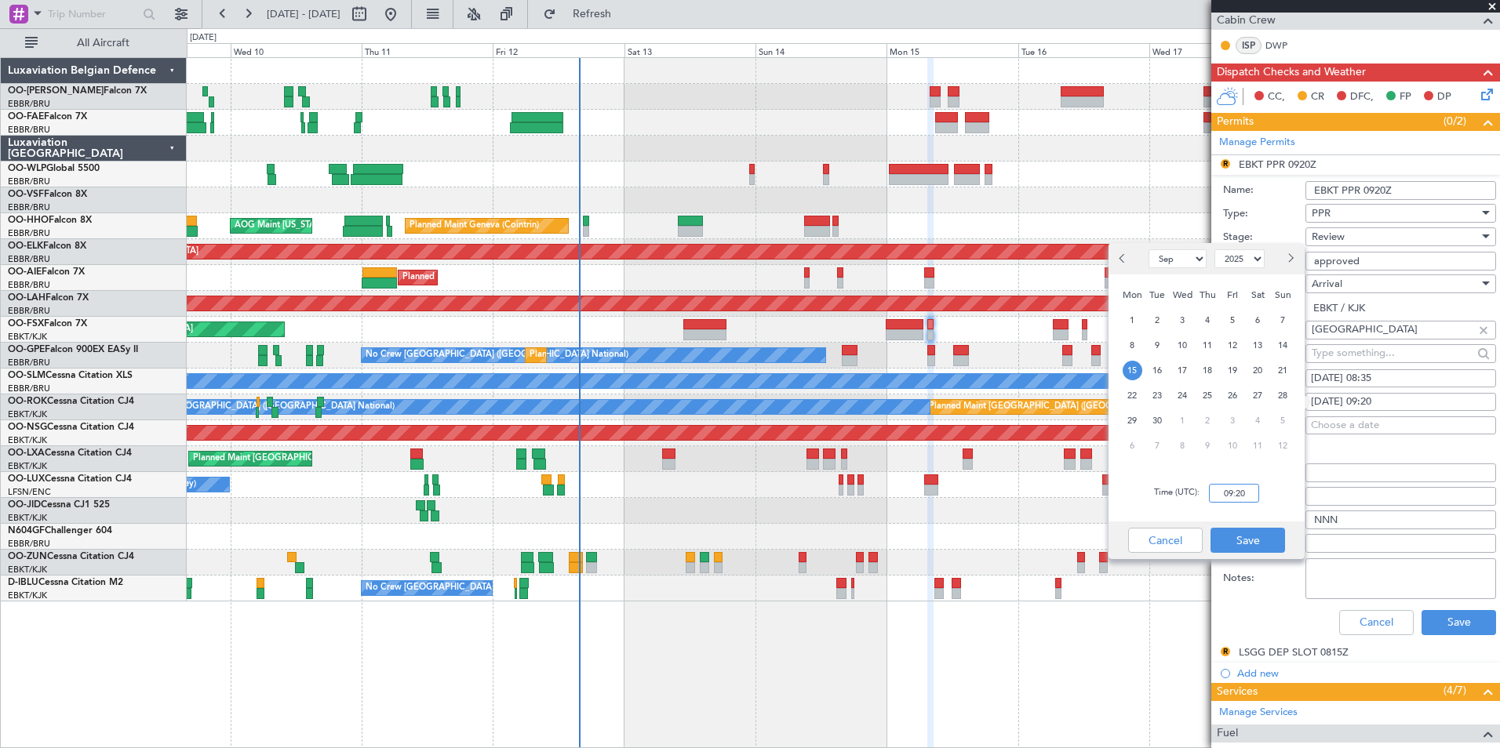
click at [1244, 497] on input "09:20" at bounding box center [1234, 493] width 50 height 19
click at [1229, 491] on input "00:35" at bounding box center [1234, 493] width 50 height 19
click at [1226, 490] on input "00:35" at bounding box center [1234, 493] width 50 height 19
type input "08:35"
click at [1253, 530] on button "Save" at bounding box center [1247, 540] width 75 height 25
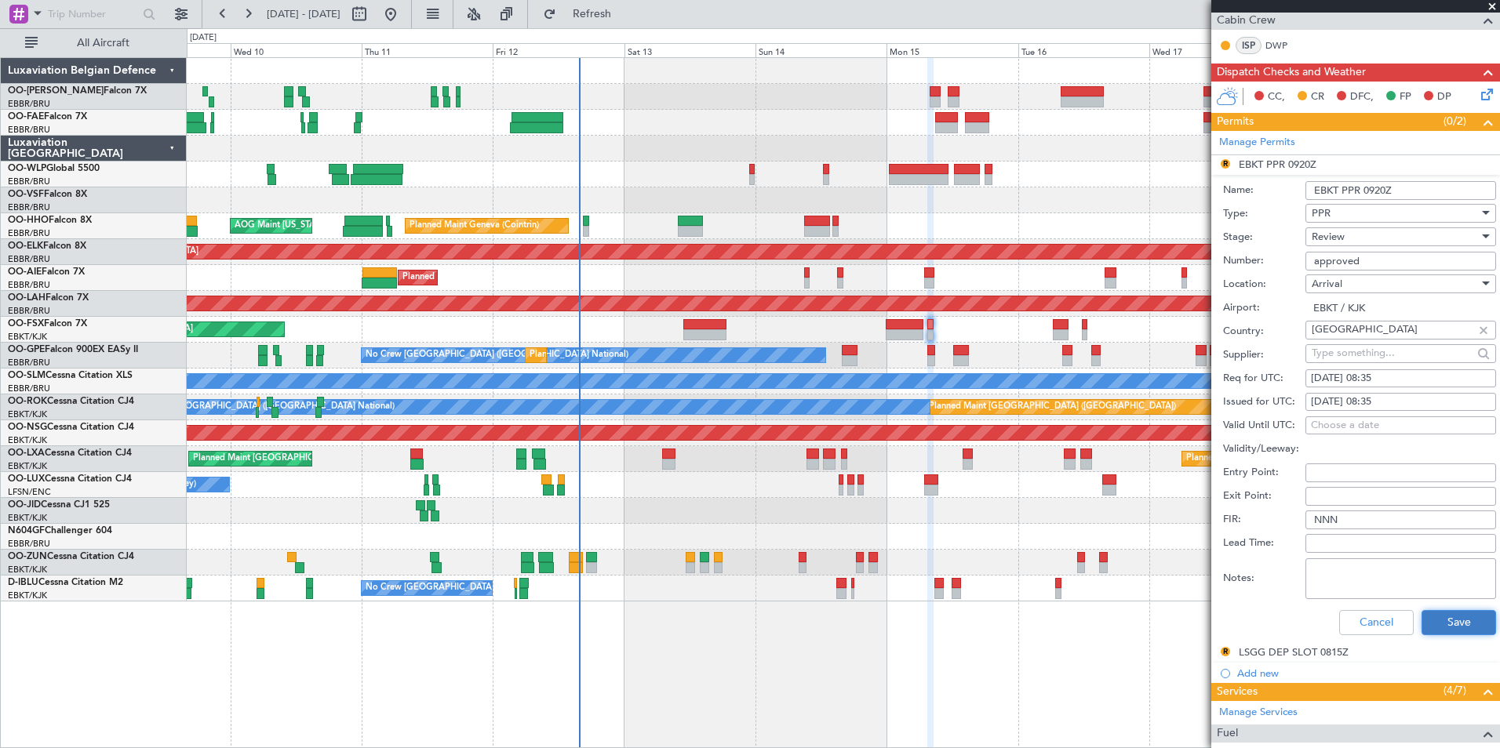
click at [1465, 611] on button "Save" at bounding box center [1459, 622] width 75 height 25
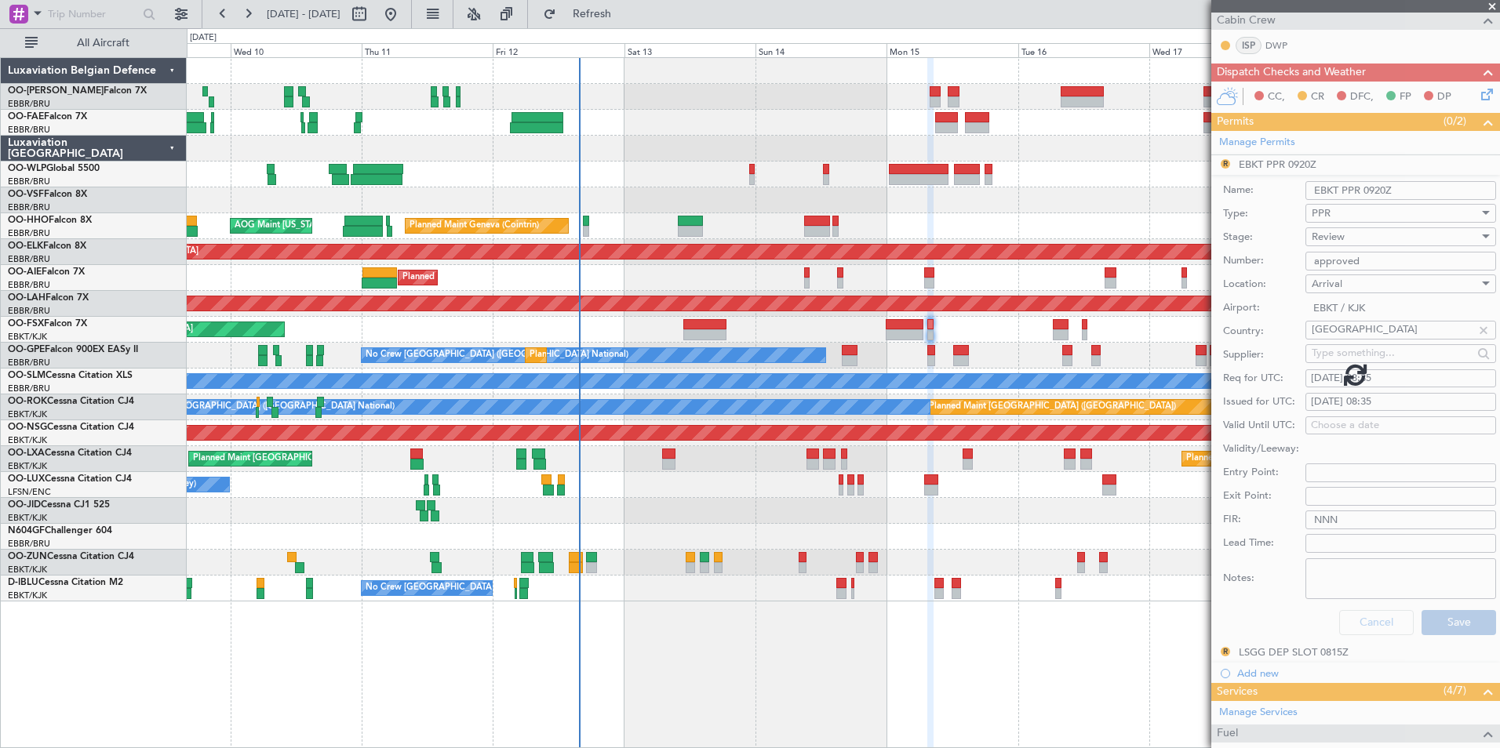
scroll to position [145, 0]
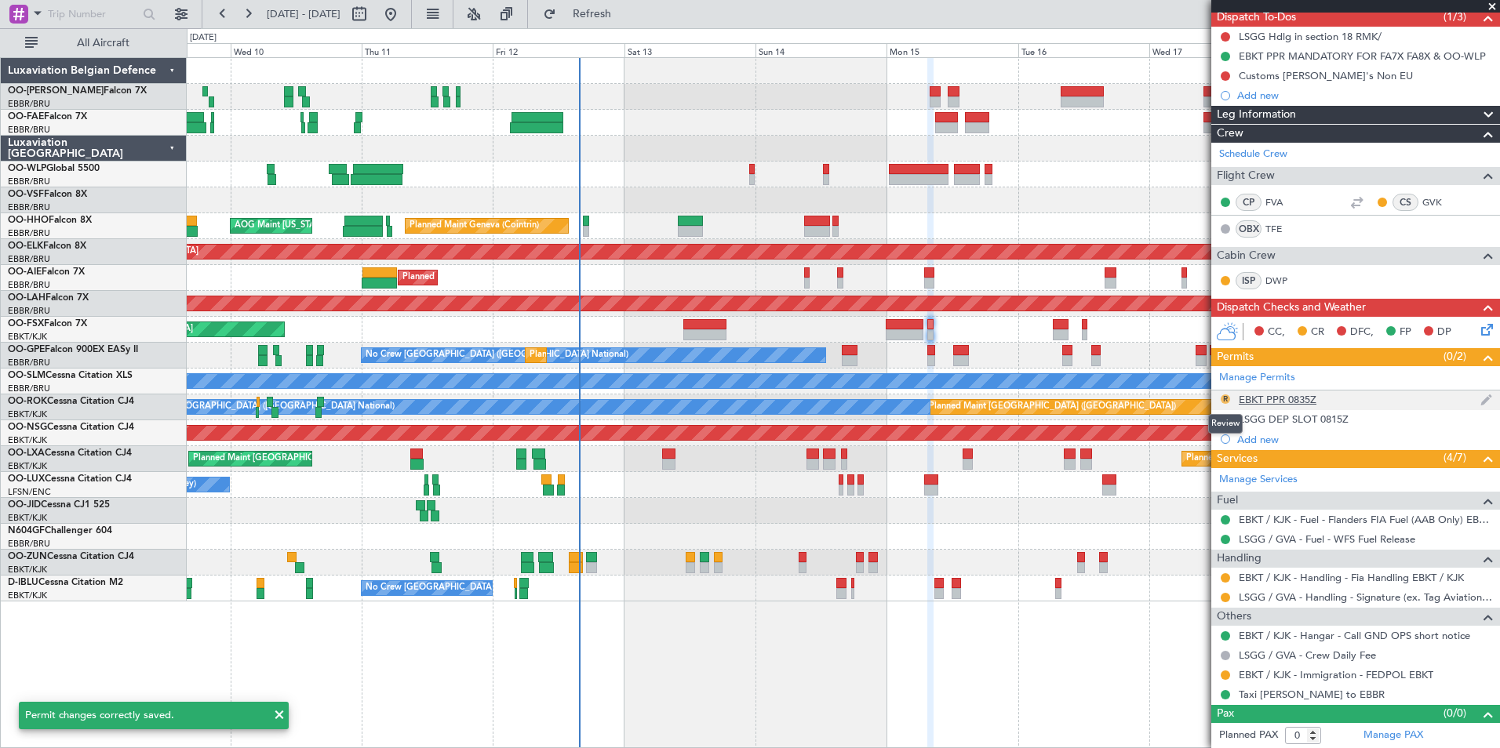
click at [1223, 395] on button "R" at bounding box center [1225, 399] width 9 height 9
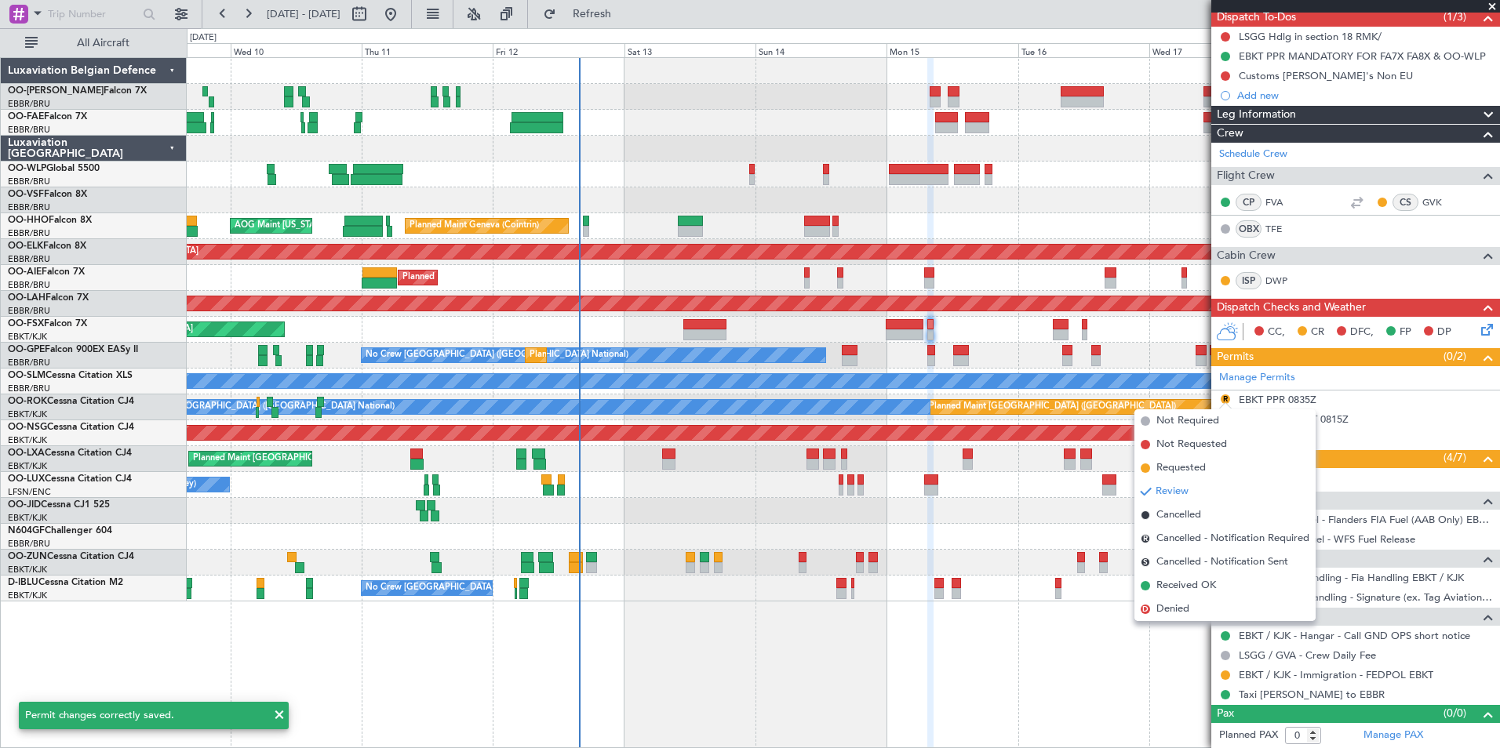
click at [1194, 468] on span "Requested" at bounding box center [1180, 469] width 49 height 16
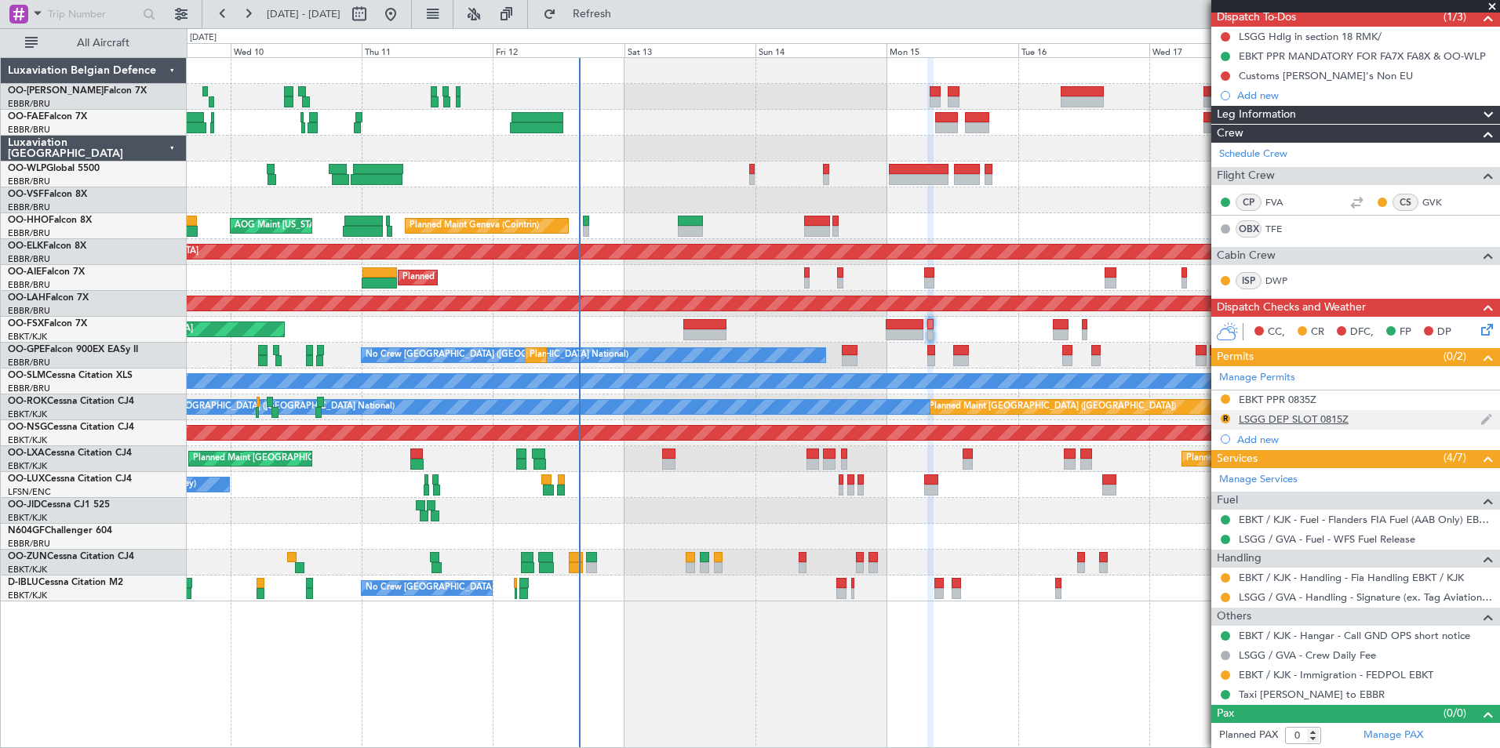
click at [1287, 420] on div "LSGG DEP SLOT 0815Z" at bounding box center [1294, 419] width 110 height 13
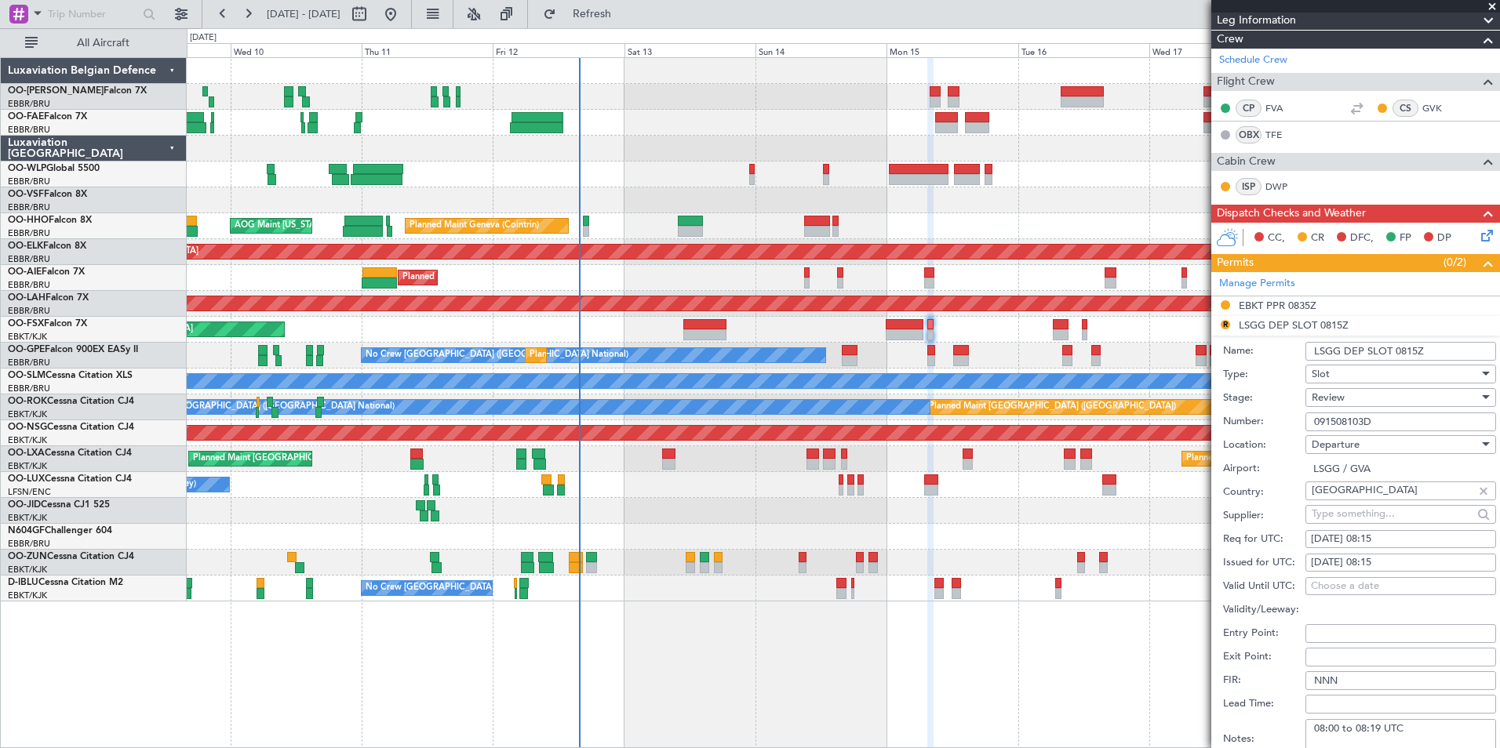
scroll to position [380, 0]
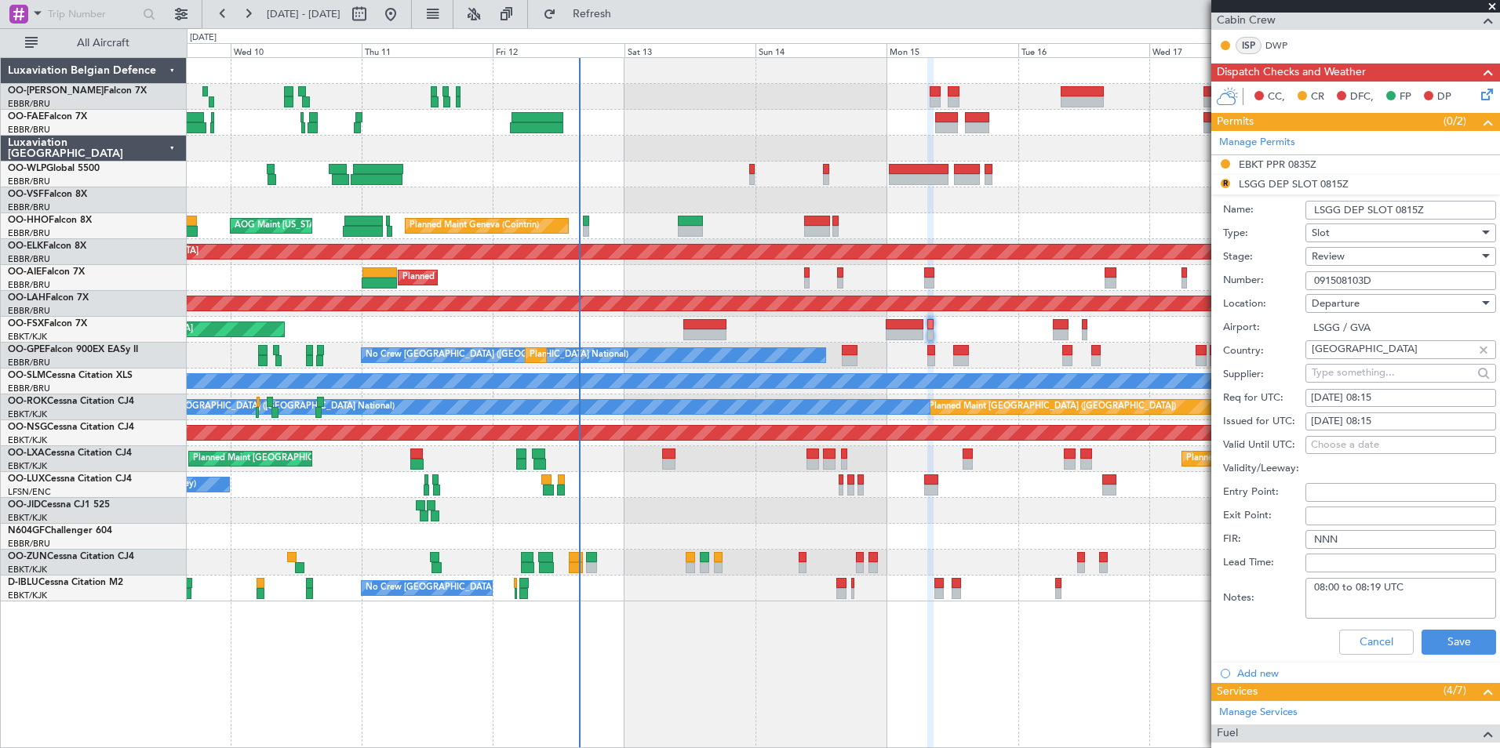
click at [1370, 395] on div "15/09/2025 08:15" at bounding box center [1401, 399] width 180 height 16
select select "9"
select select "2025"
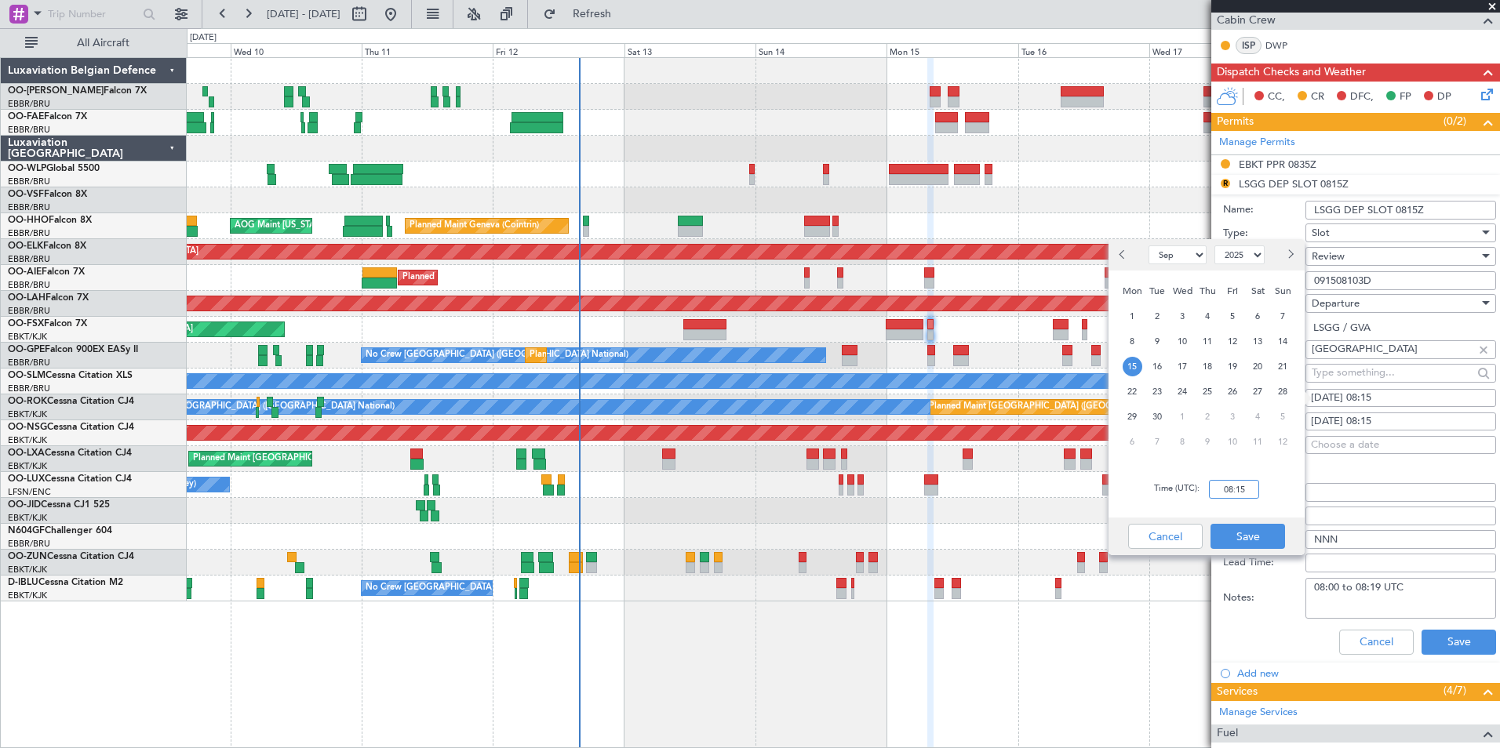
click at [1237, 492] on input "08:15" at bounding box center [1234, 489] width 50 height 19
type input "07:30"
click at [1268, 536] on button "Save" at bounding box center [1247, 536] width 75 height 25
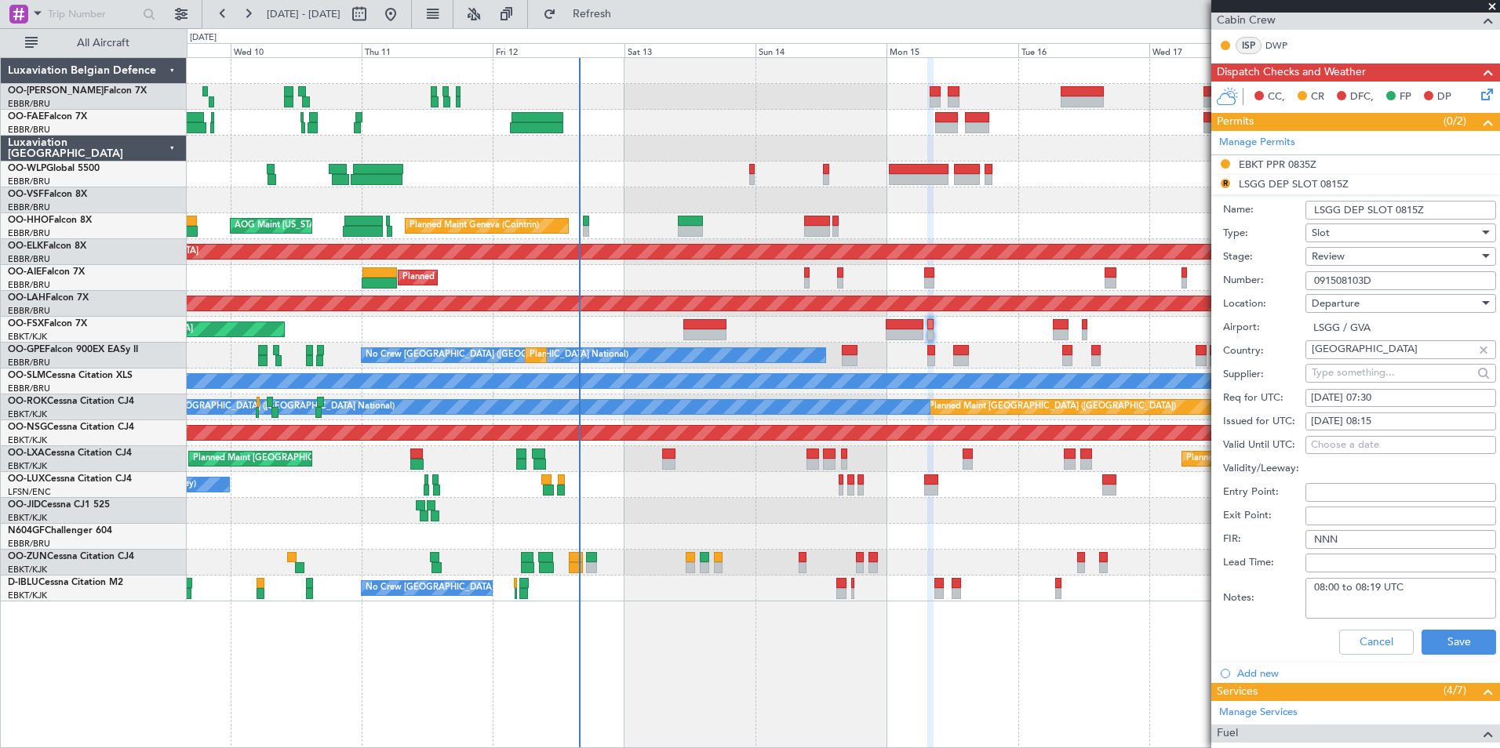
click at [1370, 415] on div "15/09/2025 08:15" at bounding box center [1401, 422] width 180 height 16
select select "9"
select select "2025"
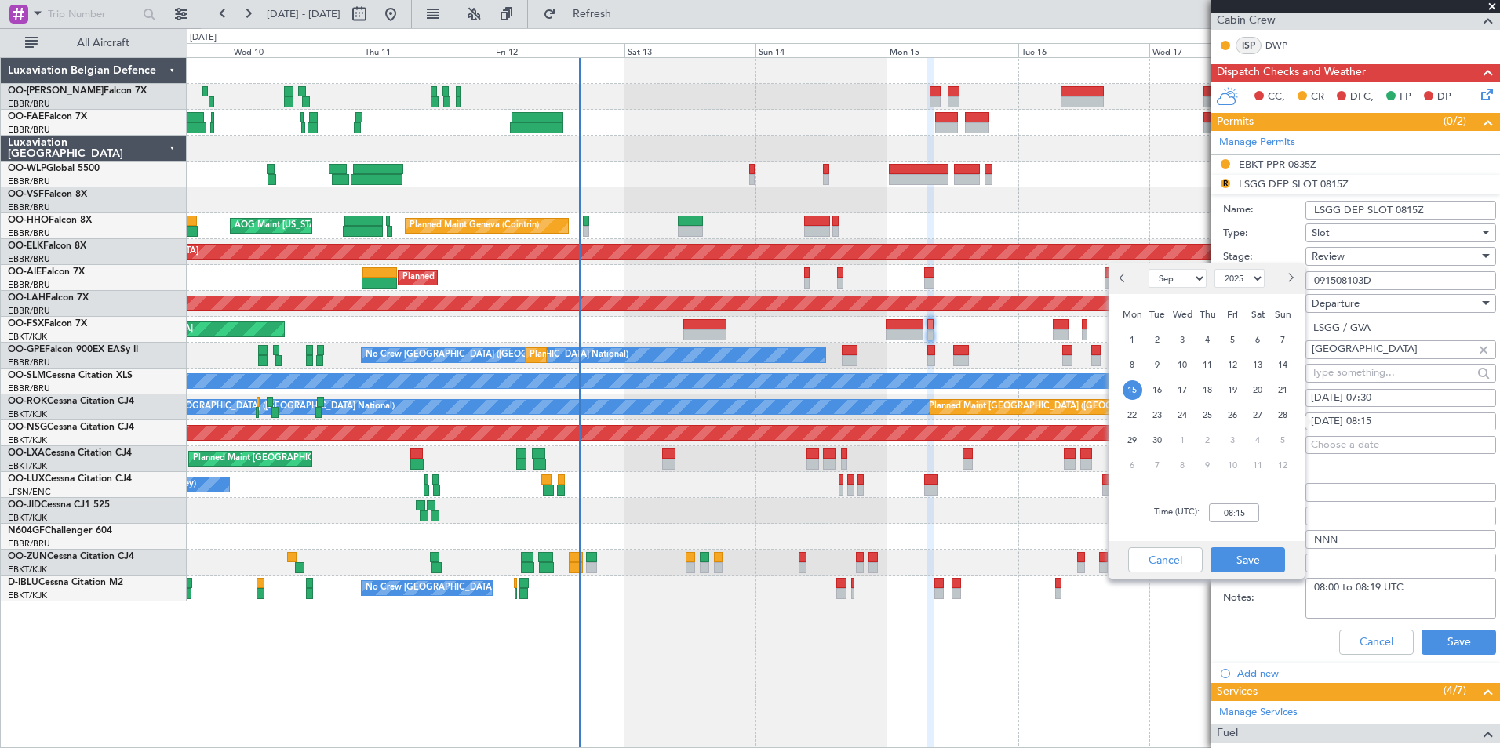
click at [1230, 522] on div "Time (UTC): 08:15" at bounding box center [1206, 513] width 196 height 56
click at [1231, 515] on input "08:15" at bounding box center [1234, 513] width 50 height 19
type input "07:30"
click at [1247, 562] on button "Save" at bounding box center [1247, 560] width 75 height 25
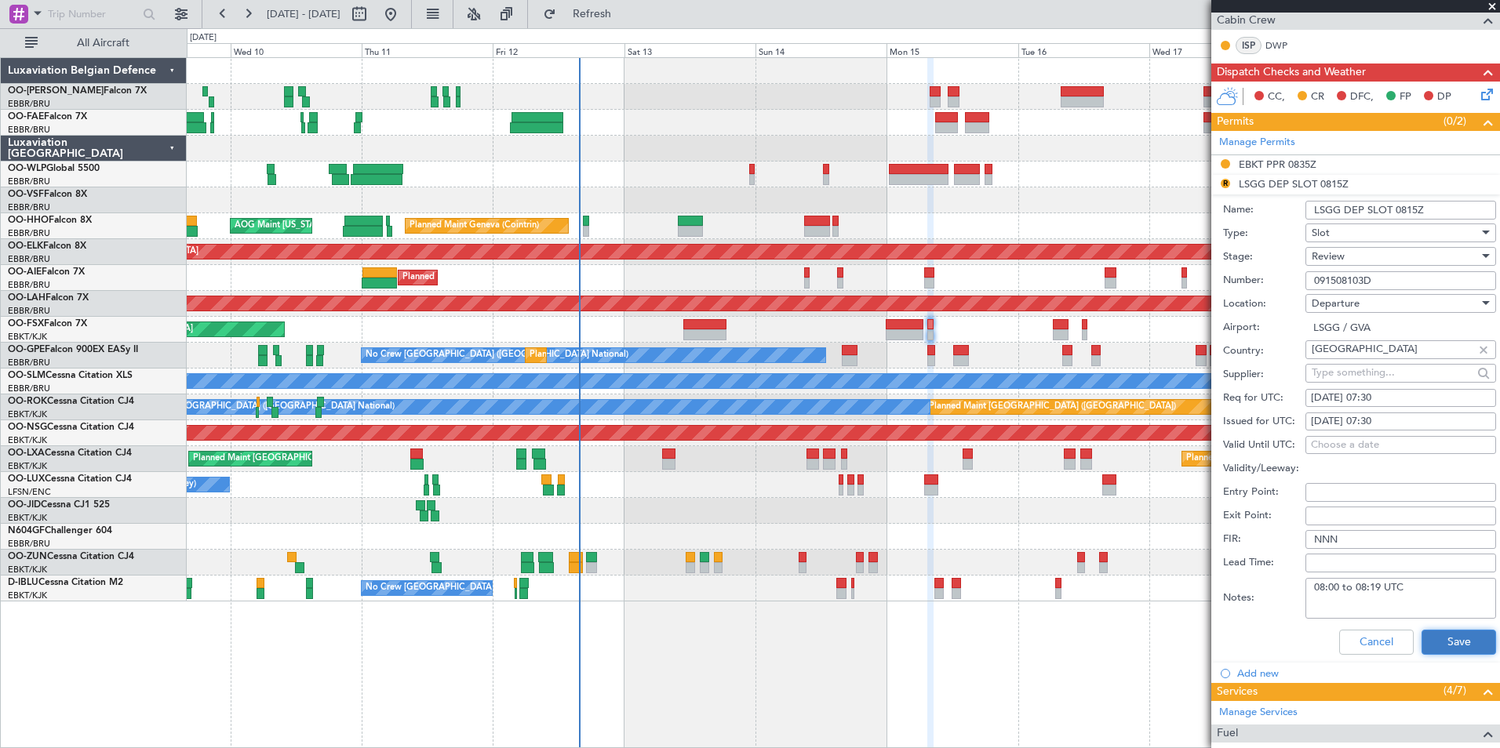
click at [1440, 641] on button "Save" at bounding box center [1459, 642] width 75 height 25
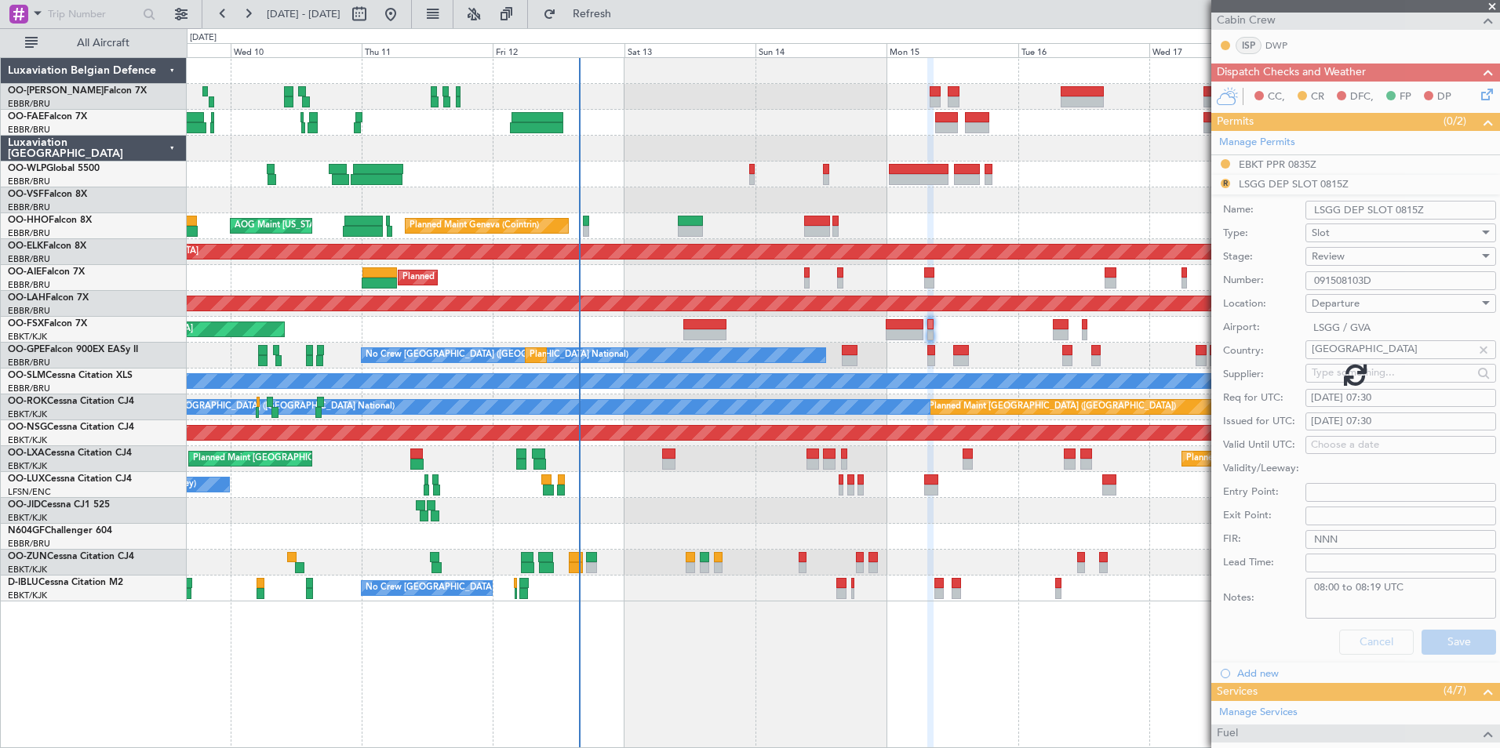
scroll to position [145, 0]
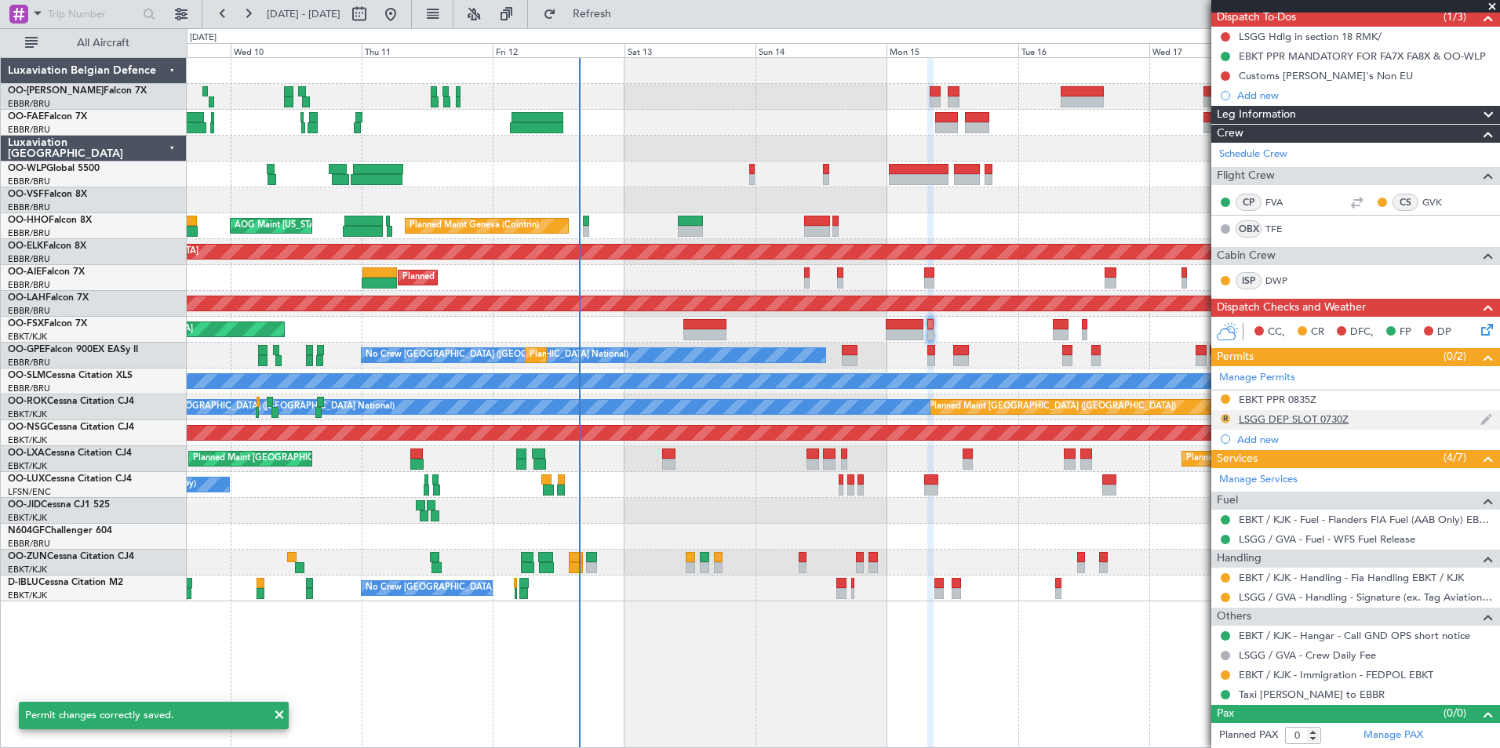
click at [1225, 418] on button "R" at bounding box center [1225, 418] width 9 height 9
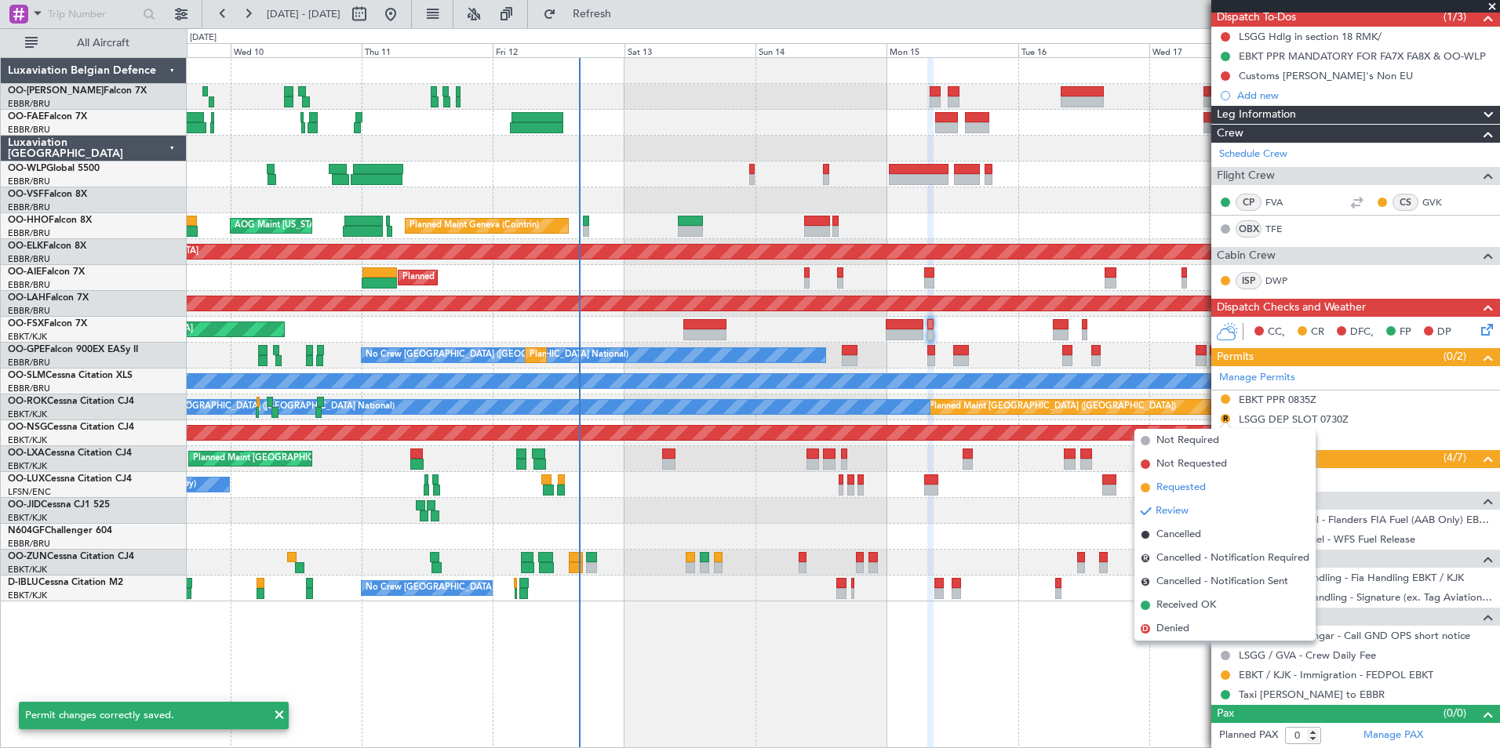
click at [1159, 486] on span "Requested" at bounding box center [1180, 488] width 49 height 16
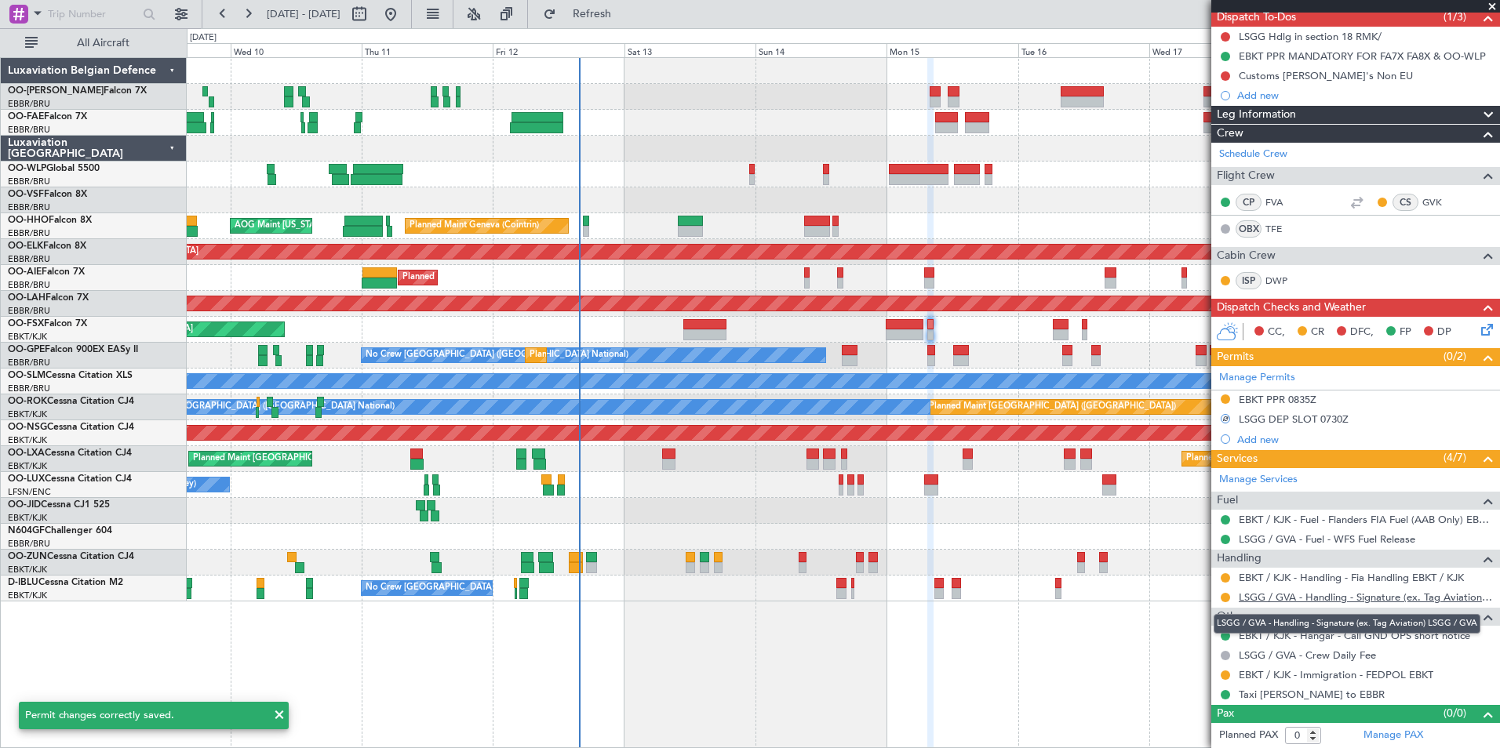
click at [1348, 595] on link "LSGG / GVA - Handling - Signature (ex. Tag Aviation) LSGG / GVA" at bounding box center [1365, 597] width 253 height 13
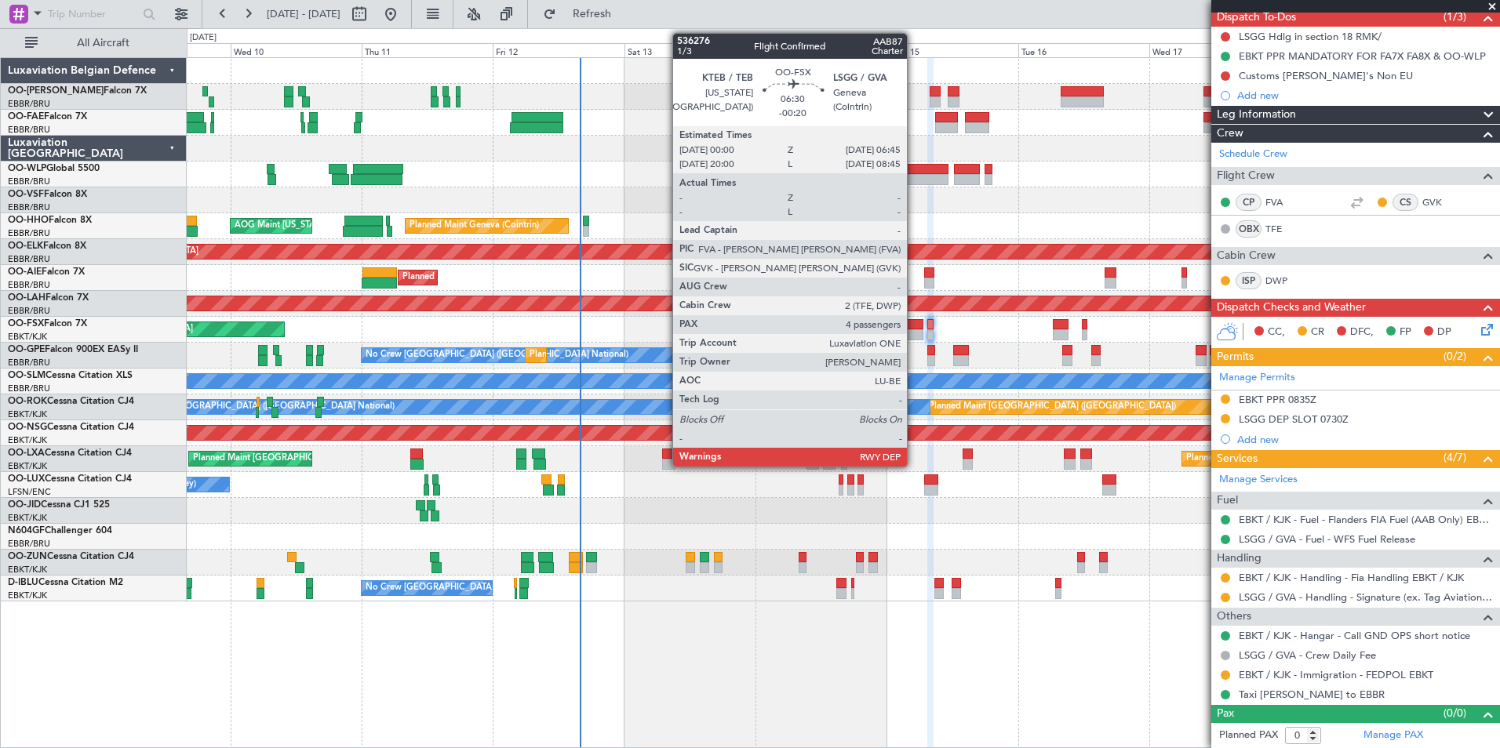
click at [914, 322] on div at bounding box center [905, 324] width 38 height 11
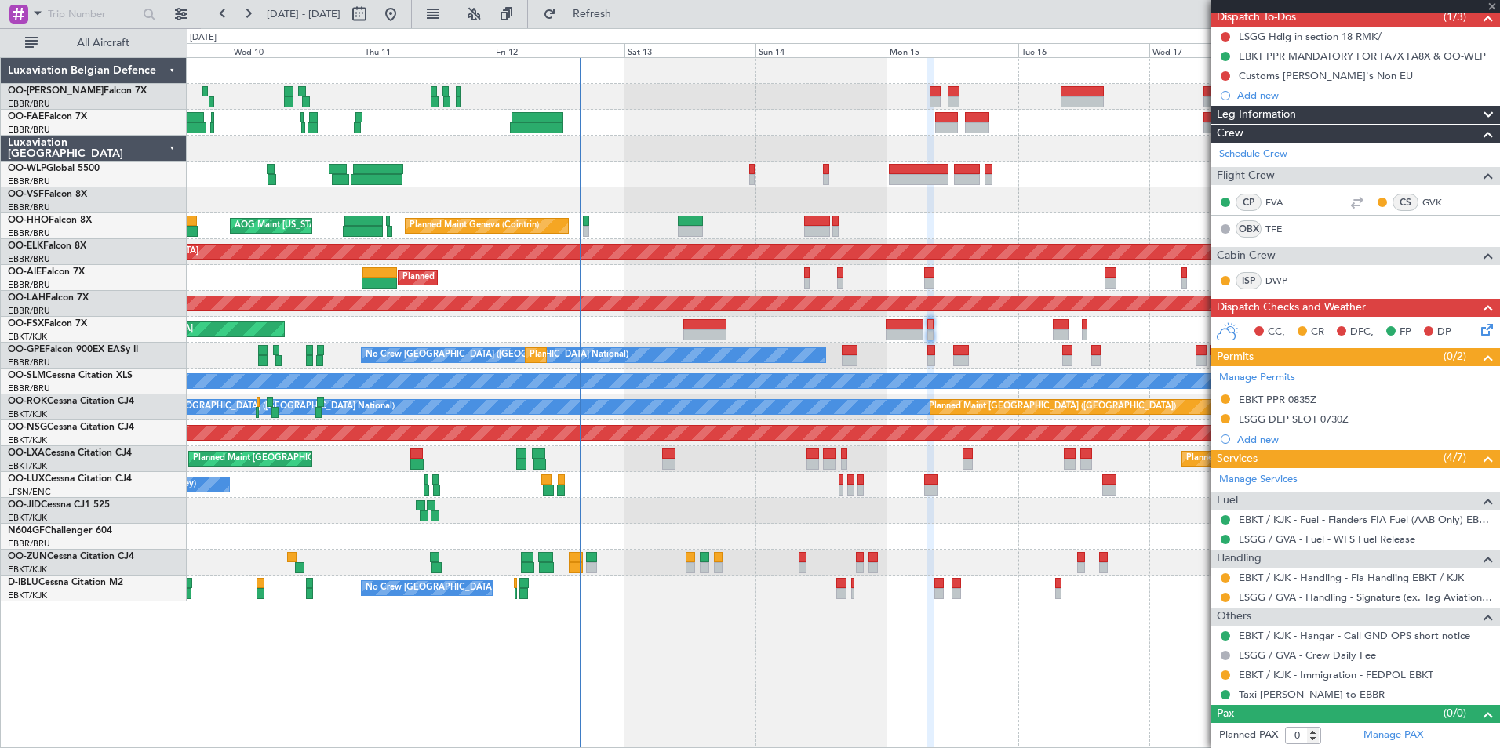
type input "-00:20"
type input "4"
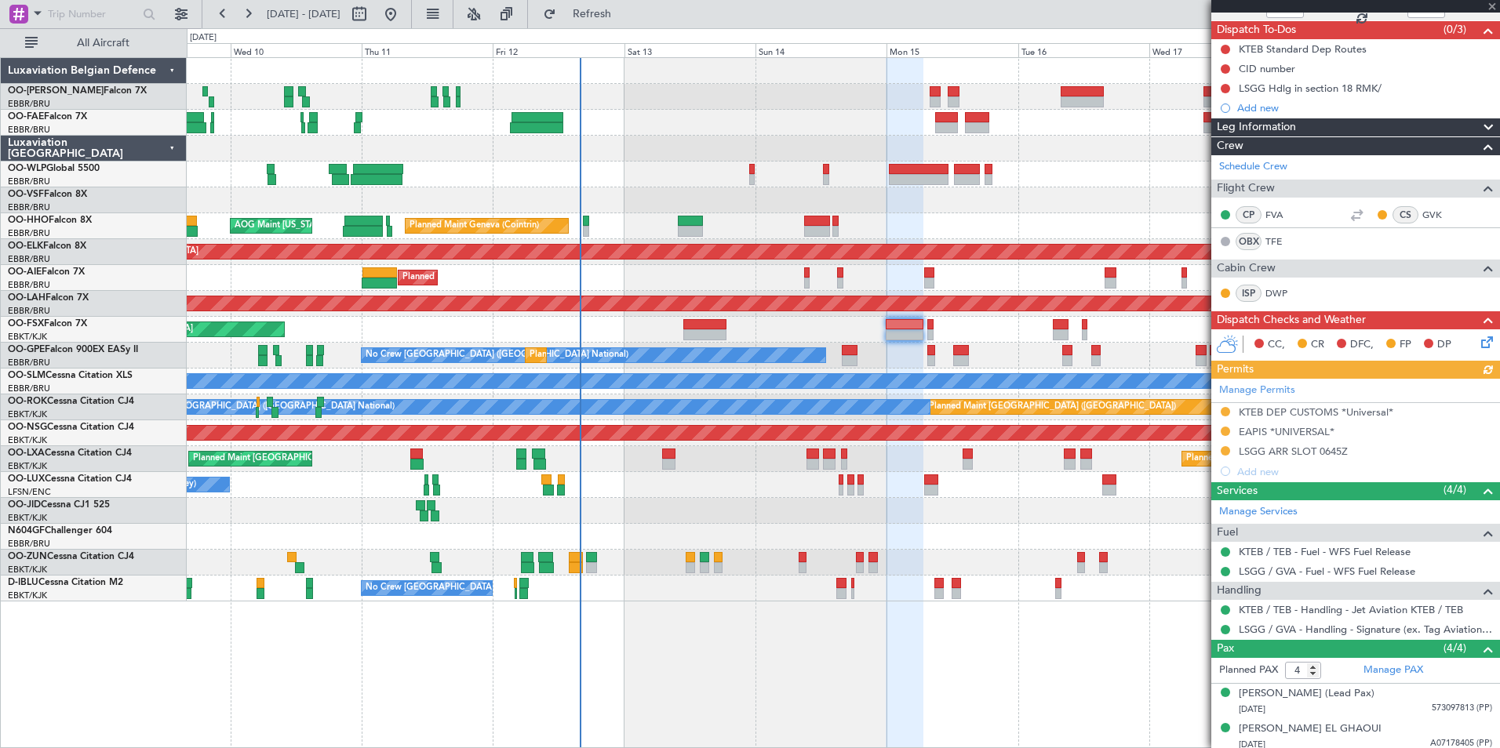
scroll to position [209, 0]
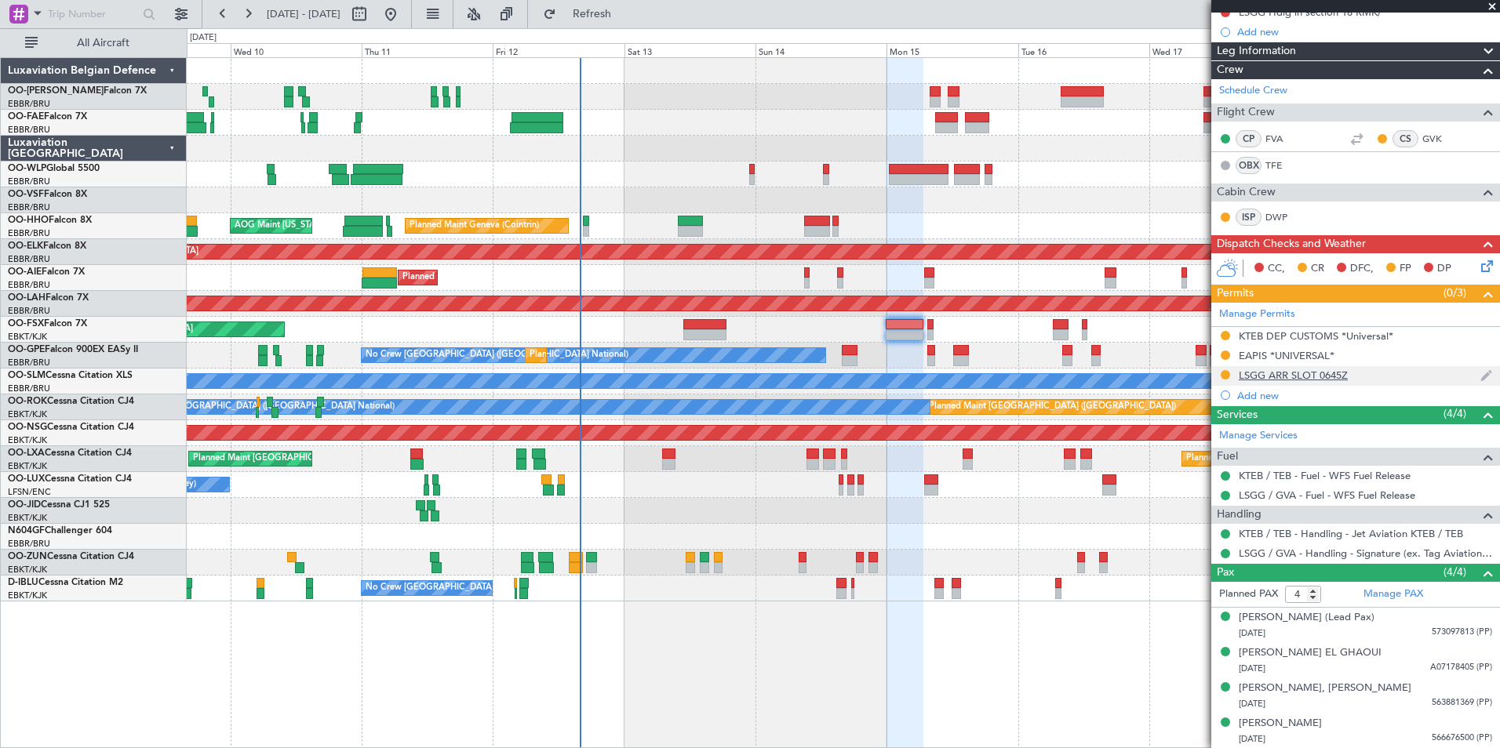
click at [1349, 374] on div "LSGG ARR SLOT 0645Z" at bounding box center [1355, 376] width 289 height 20
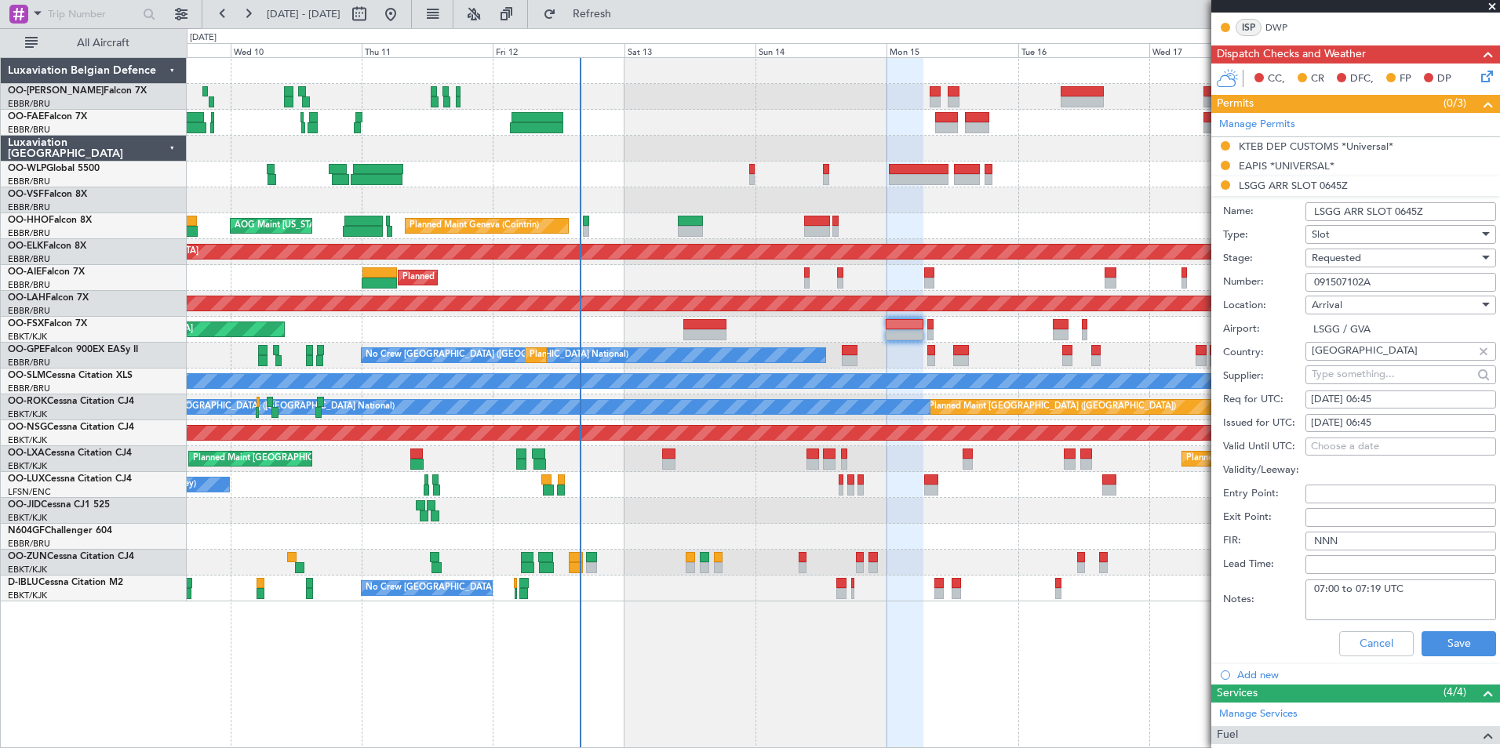
scroll to position [522, 0]
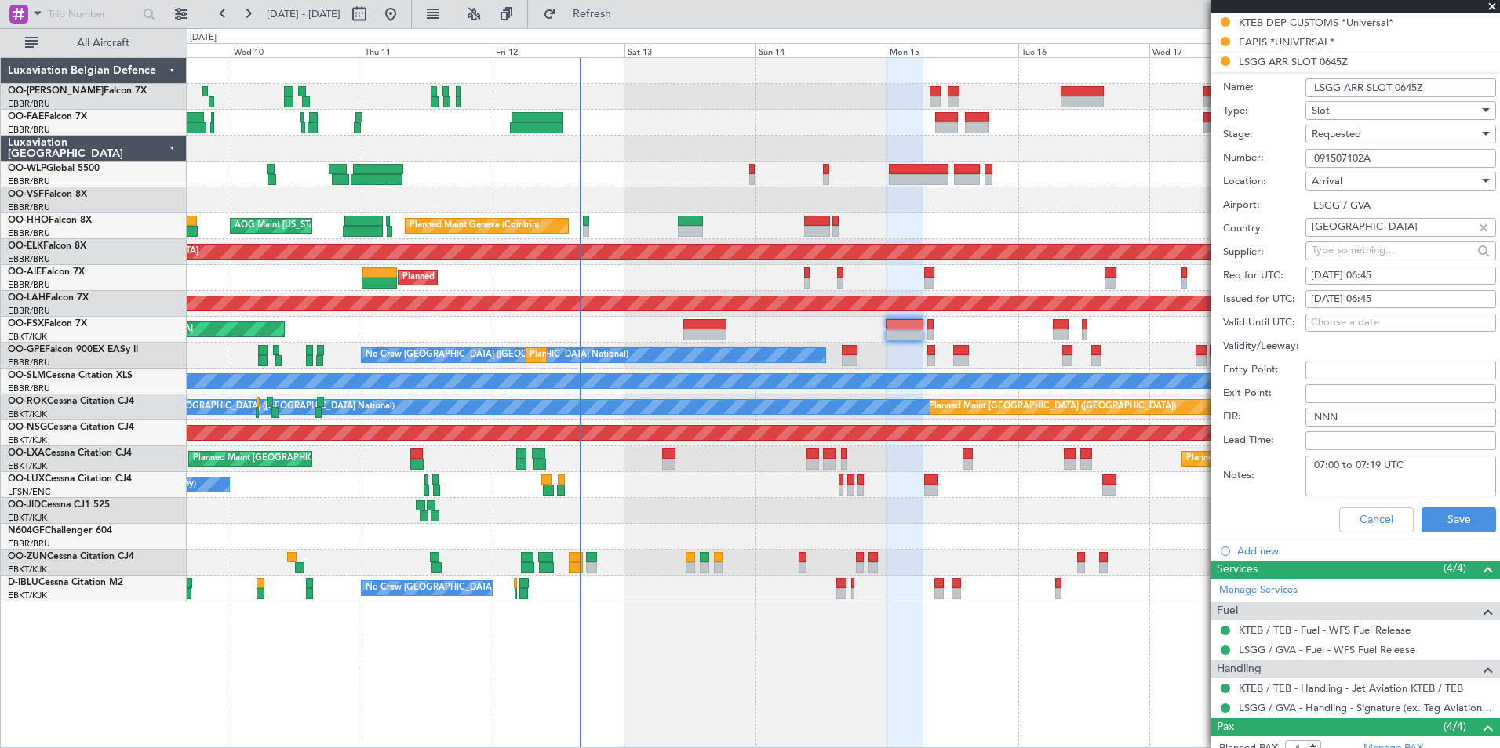
drag, startPoint x: 1313, startPoint y: 468, endPoint x: 1424, endPoint y: 452, distance: 111.8
click at [1424, 453] on div "Notes: 07:00 to 07:19 UTC" at bounding box center [1359, 476] width 273 height 47
paste textarea "06:20 to 06:39 UTC"
type textarea "06:20 to 06:39 UTC"
click at [1434, 510] on button "Save" at bounding box center [1459, 520] width 75 height 25
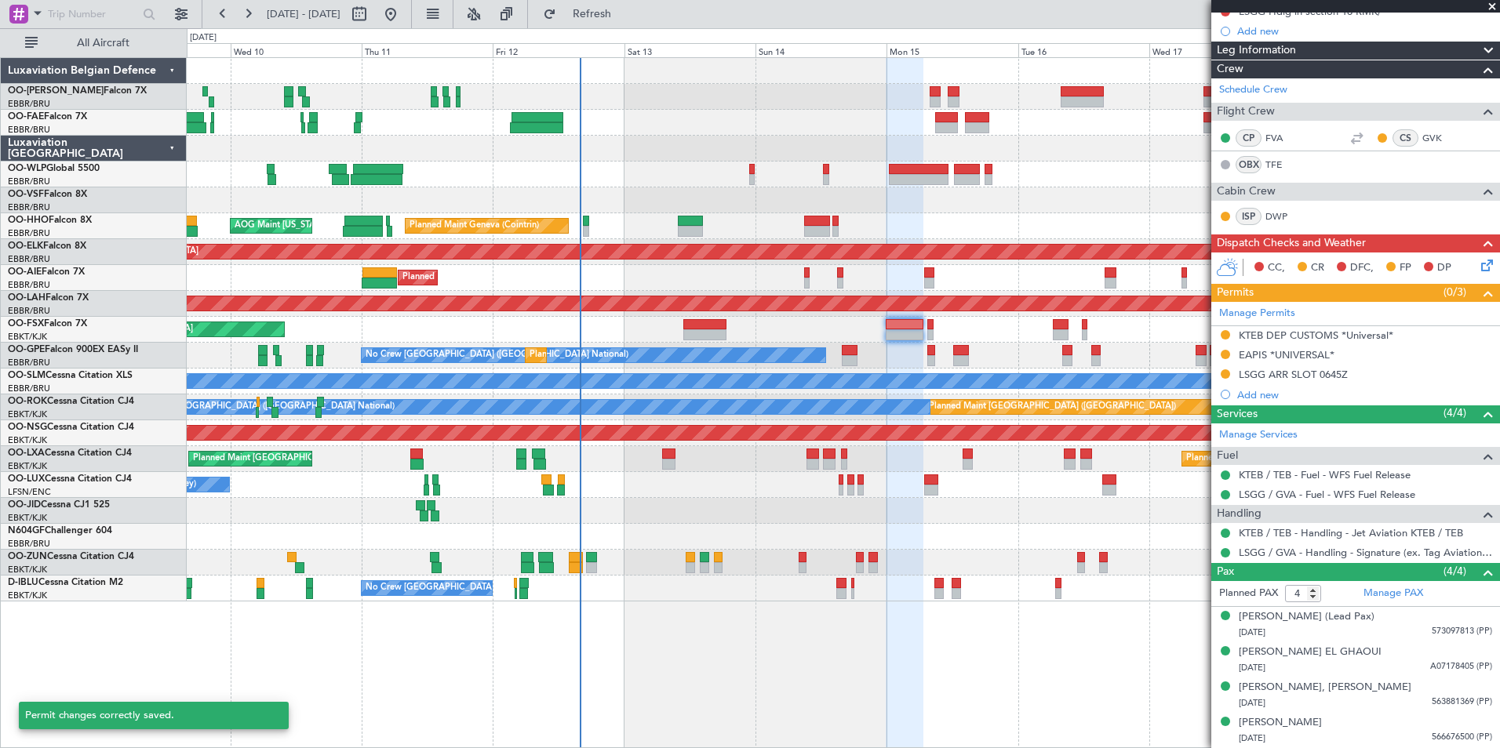
scroll to position [209, 0]
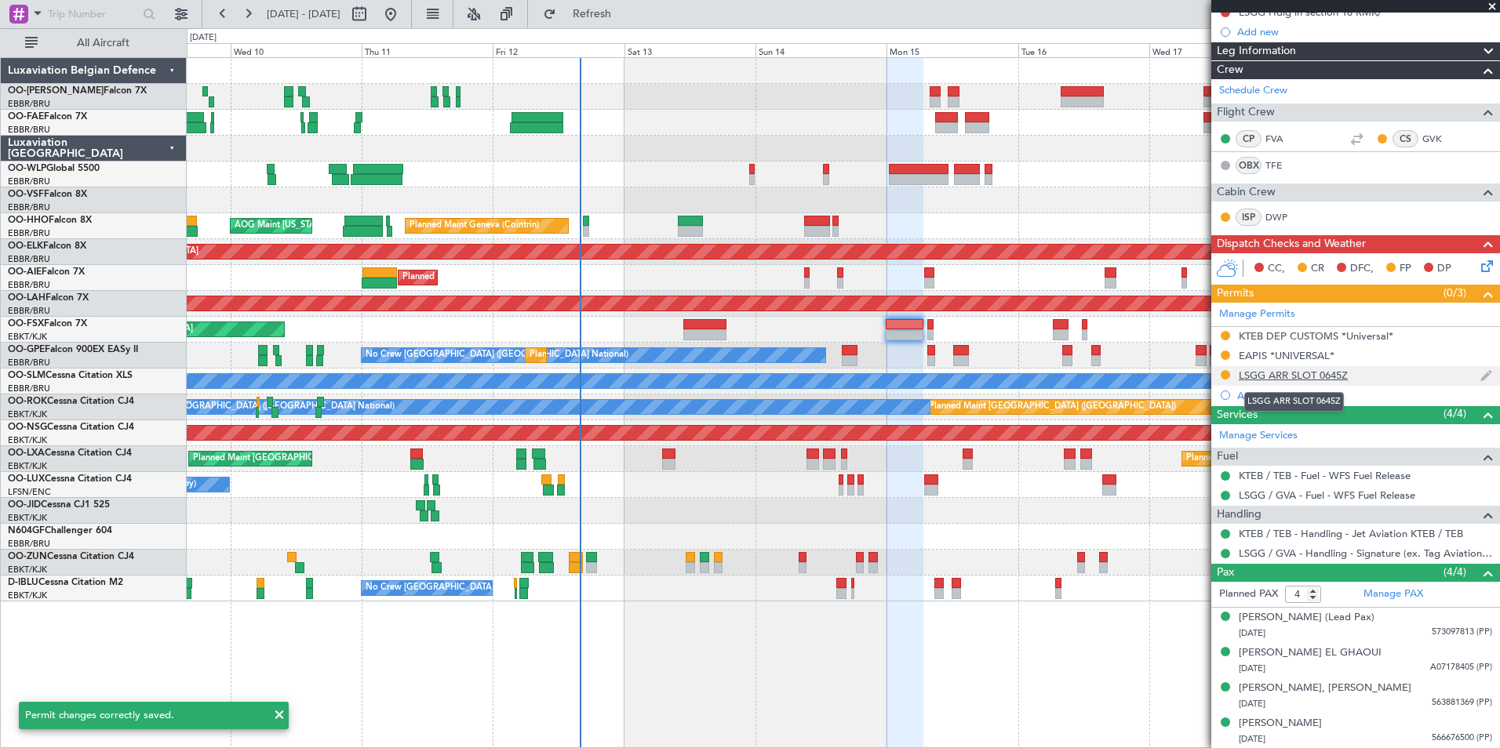
click at [1317, 375] on div "LSGG ARR SLOT 0645Z" at bounding box center [1293, 375] width 109 height 13
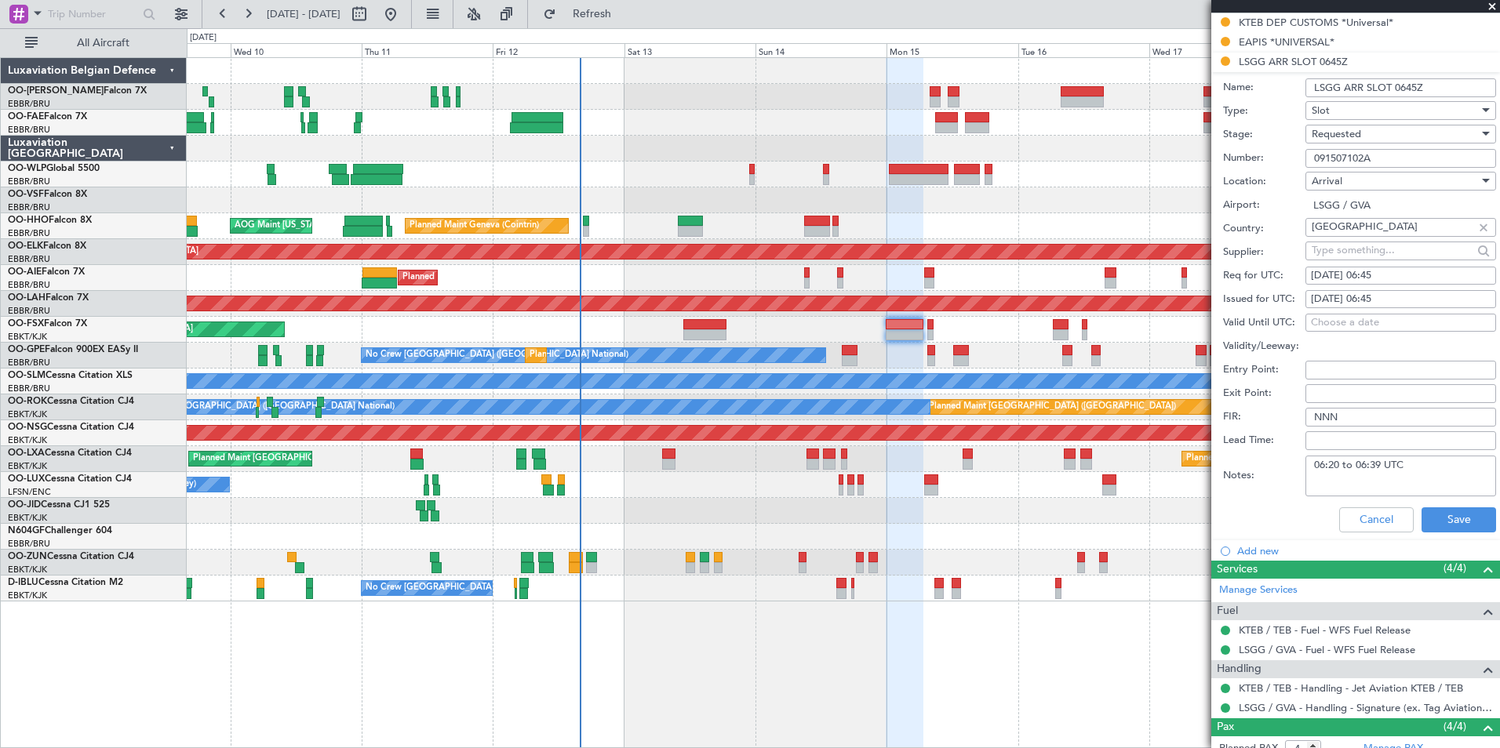
drag, startPoint x: 1393, startPoint y: 160, endPoint x: 1221, endPoint y: 160, distance: 172.6
click at [1221, 160] on form "Name: LSGG ARR SLOT 0645Z Type: Slot Stage: Requested Number: 091507102A Locati…" at bounding box center [1355, 306] width 289 height 468
paste input "091506208A"
type input "091506208A"
click at [1455, 508] on button "Save" at bounding box center [1459, 520] width 75 height 25
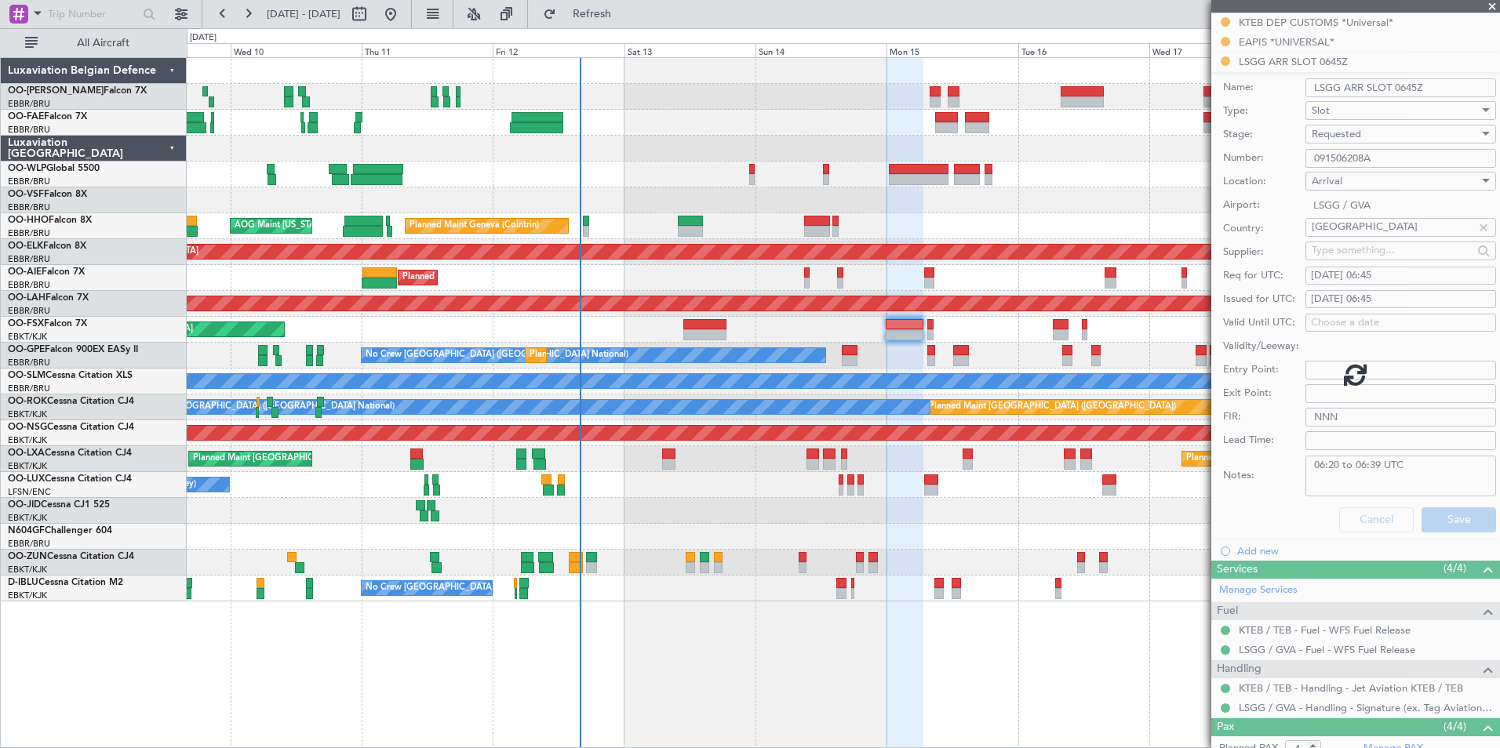
scroll to position [209, 0]
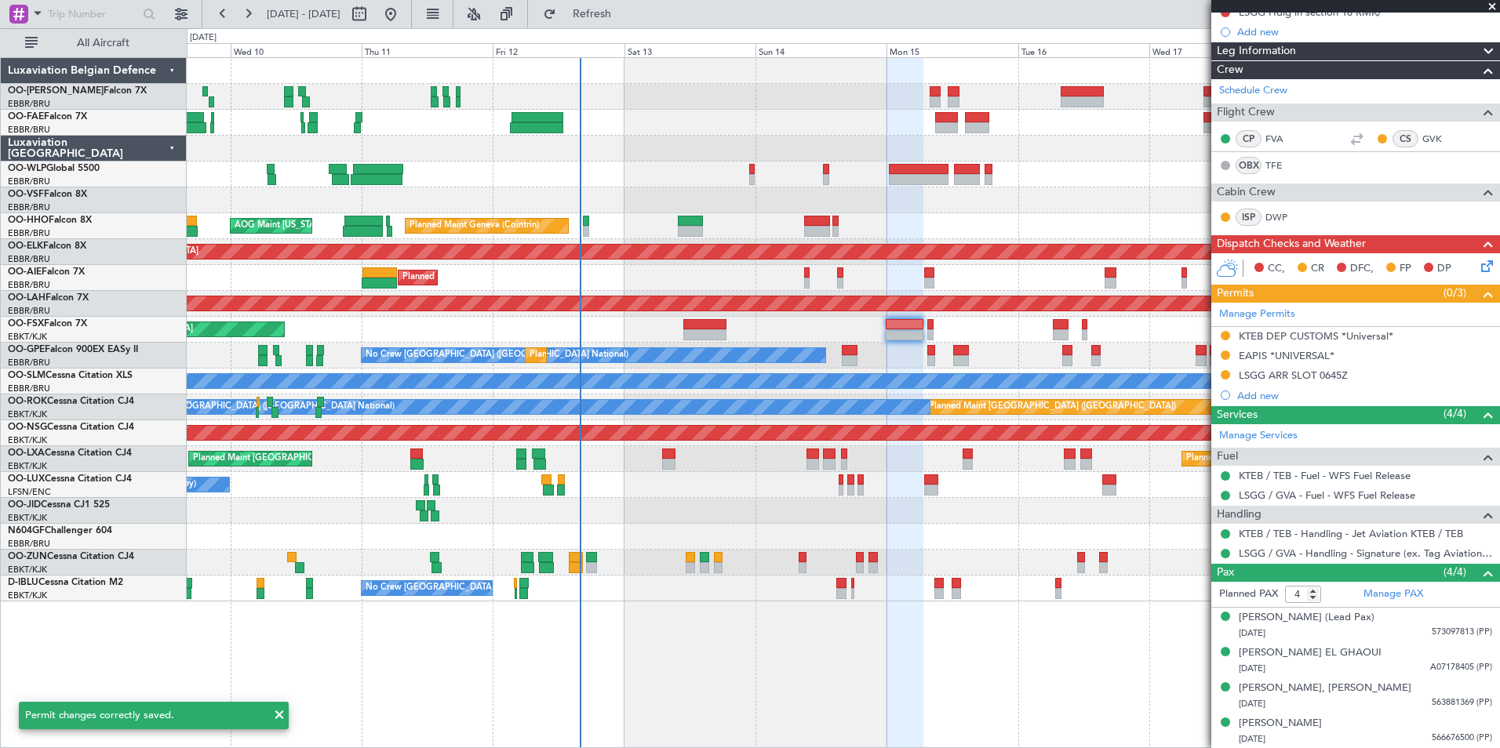
click at [1491, 1] on span at bounding box center [1492, 7] width 16 height 14
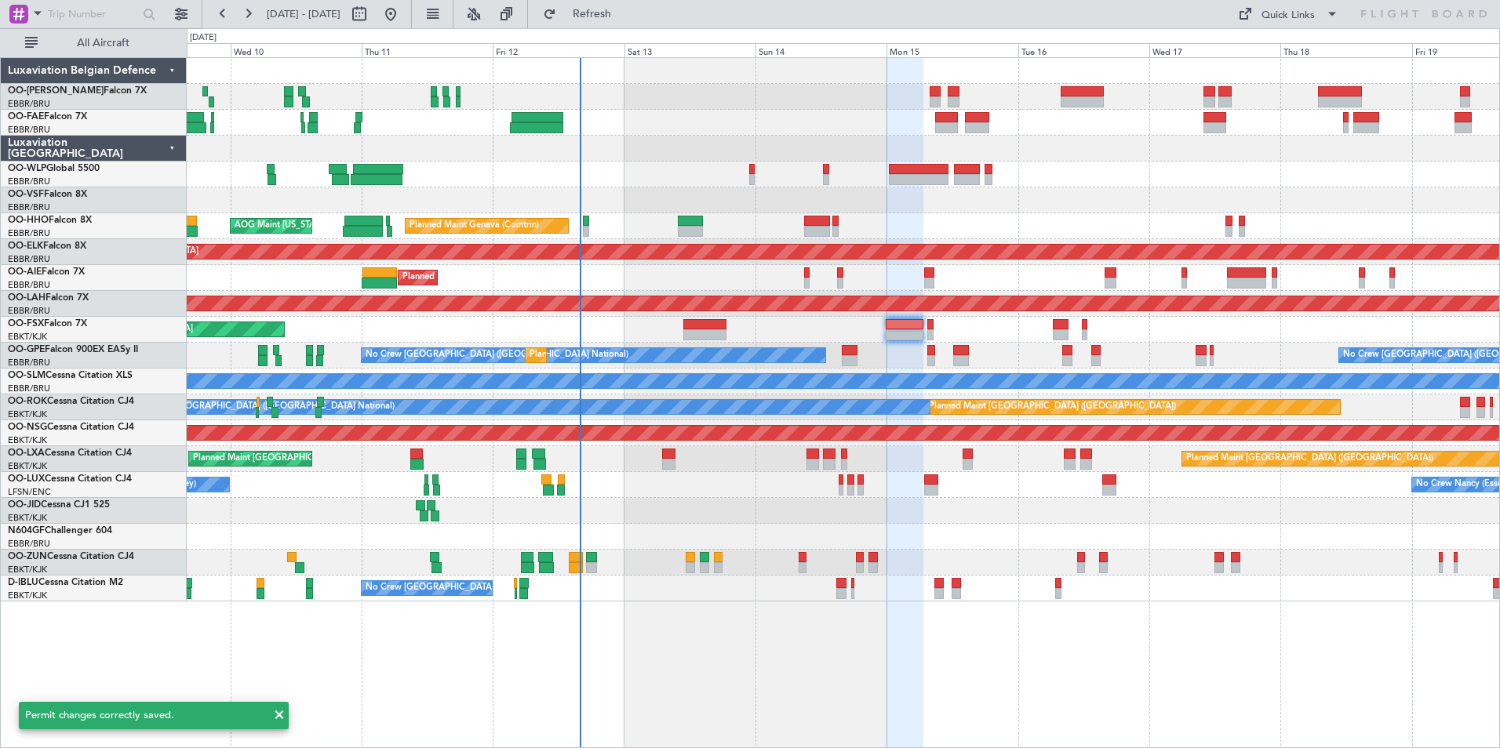
type input "0"
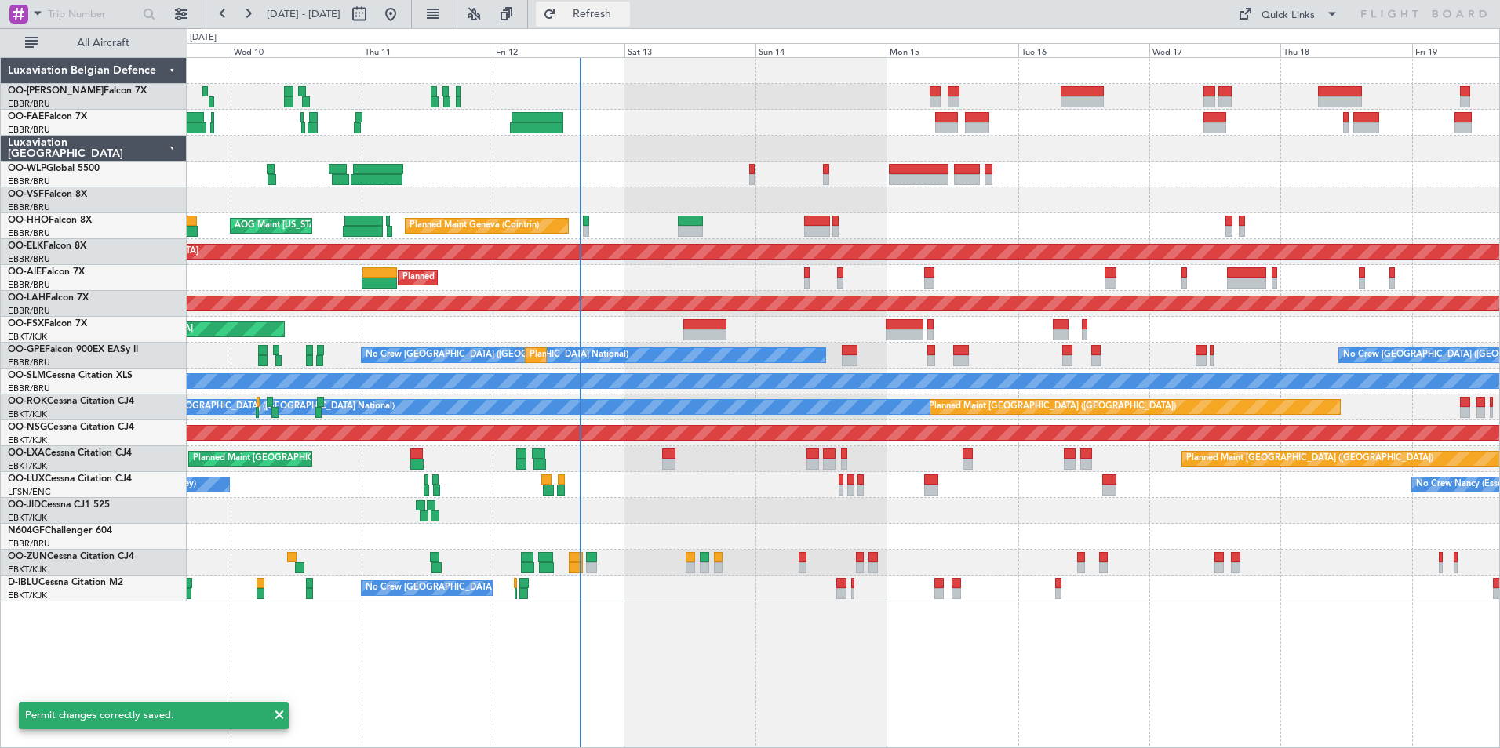
click at [630, 24] on button "Refresh" at bounding box center [583, 14] width 94 height 25
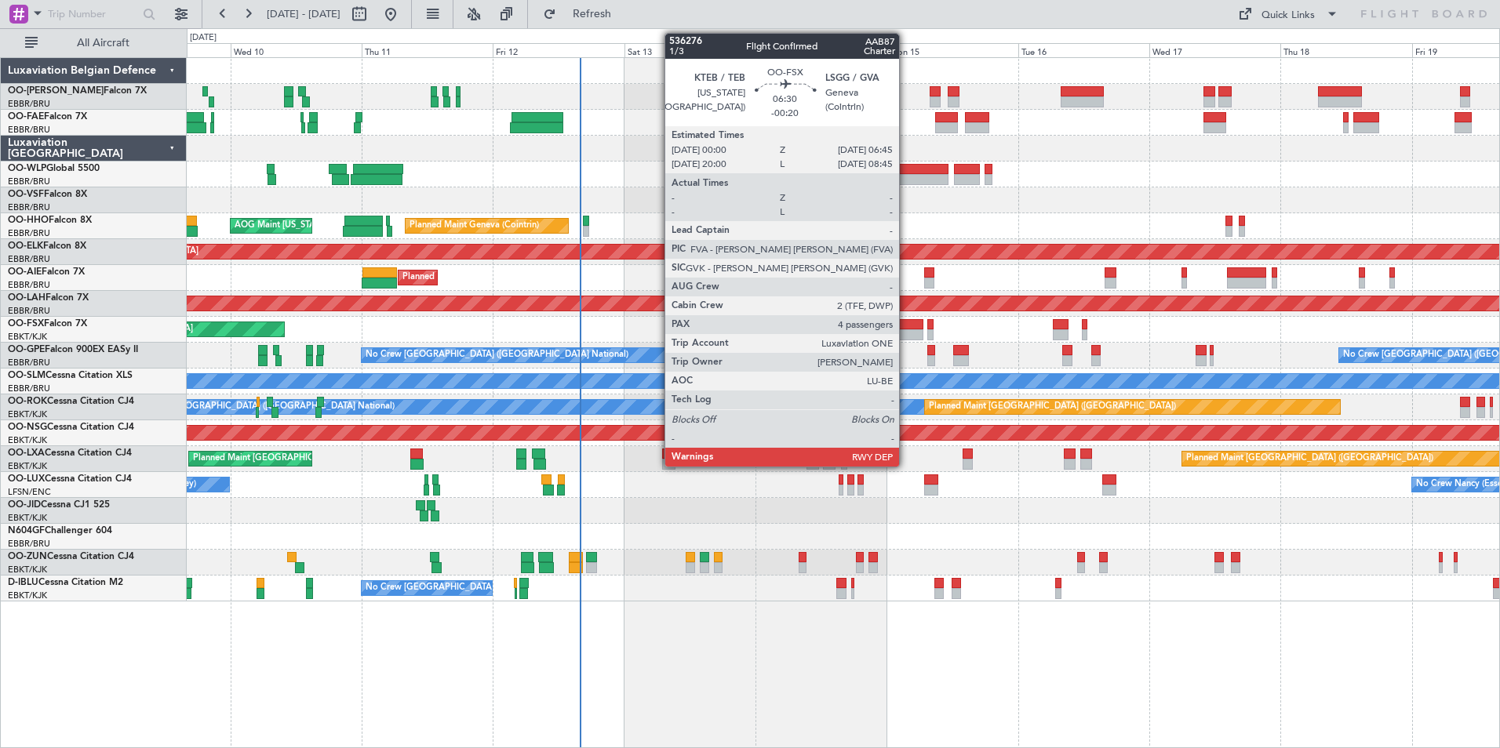
click at [906, 331] on div at bounding box center [905, 334] width 38 height 11
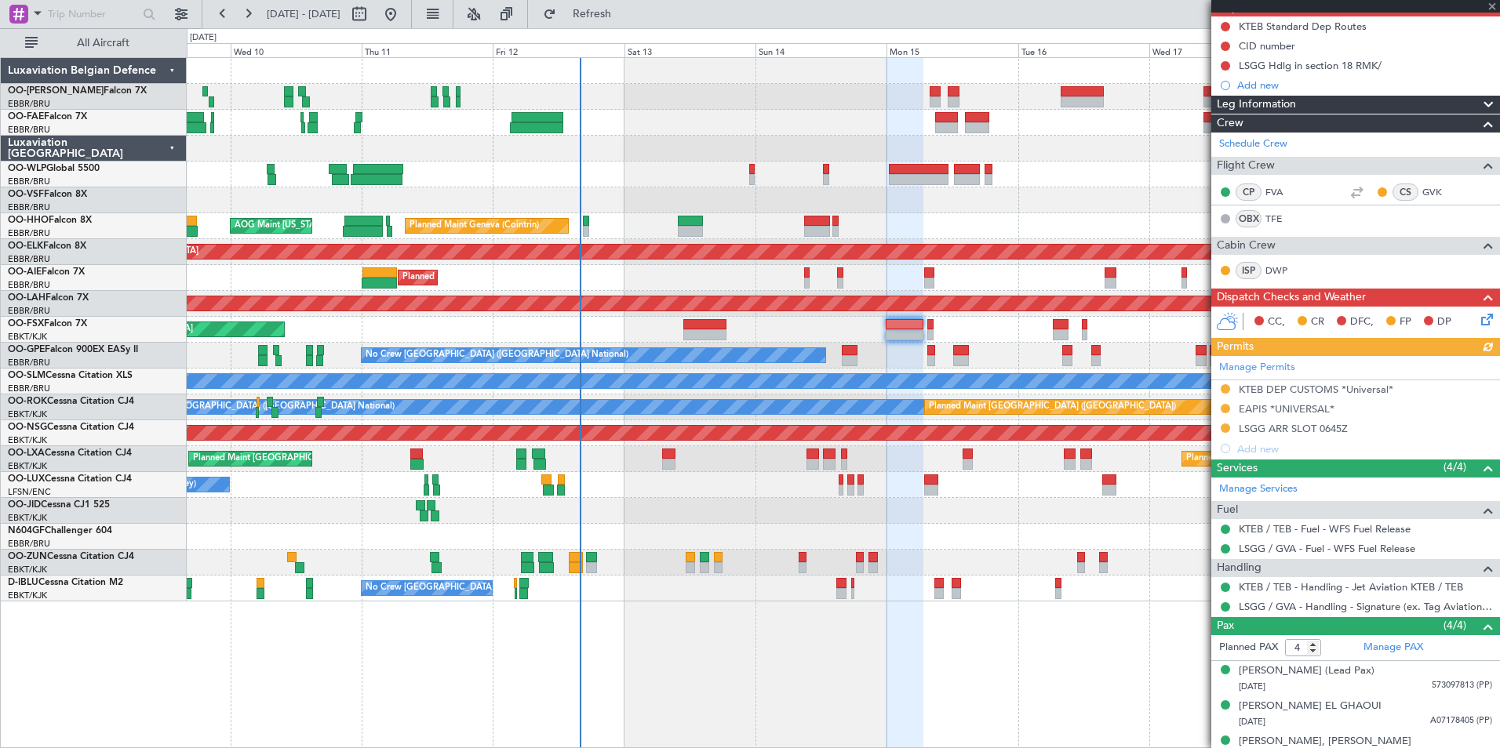
scroll to position [157, 0]
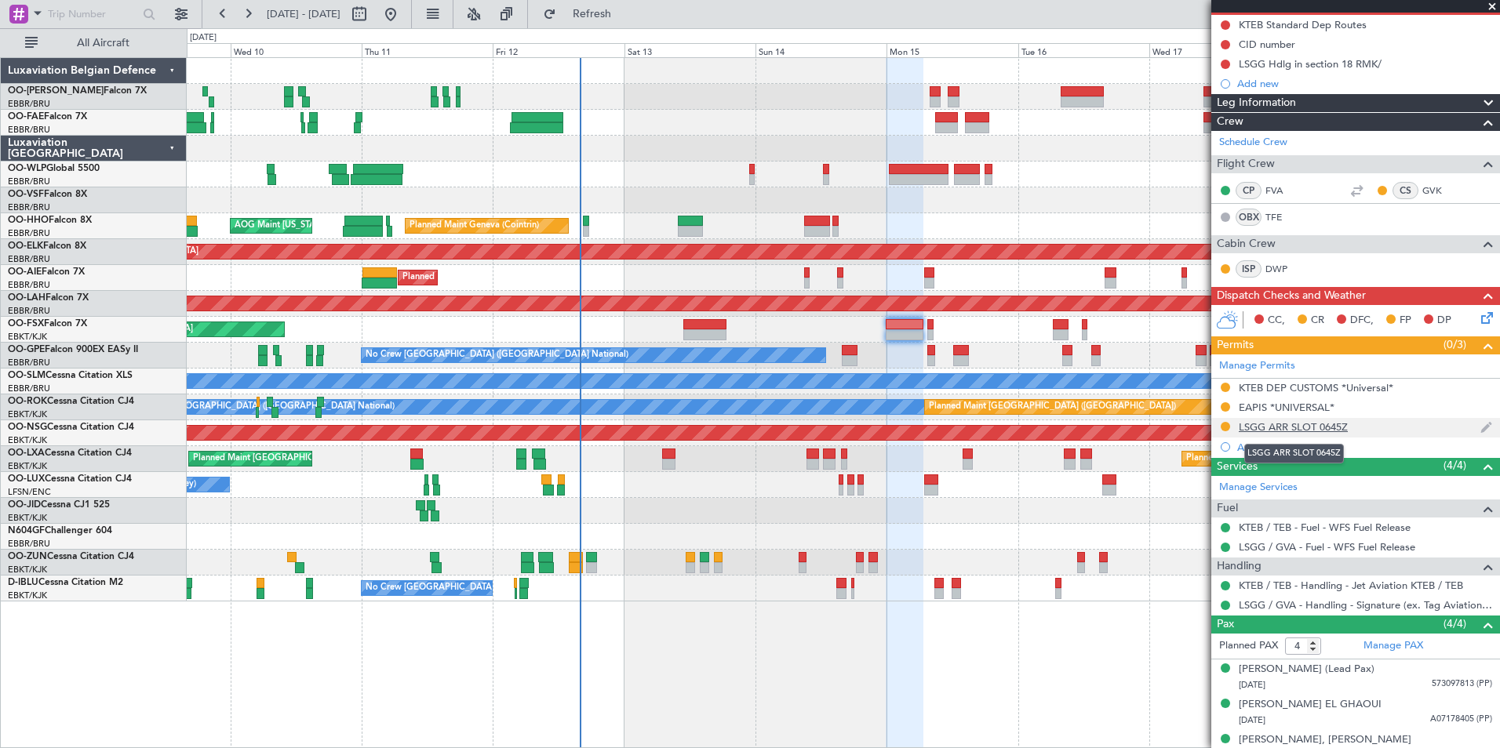
click at [1256, 425] on div "LSGG ARR SLOT 0645Z" at bounding box center [1293, 426] width 109 height 13
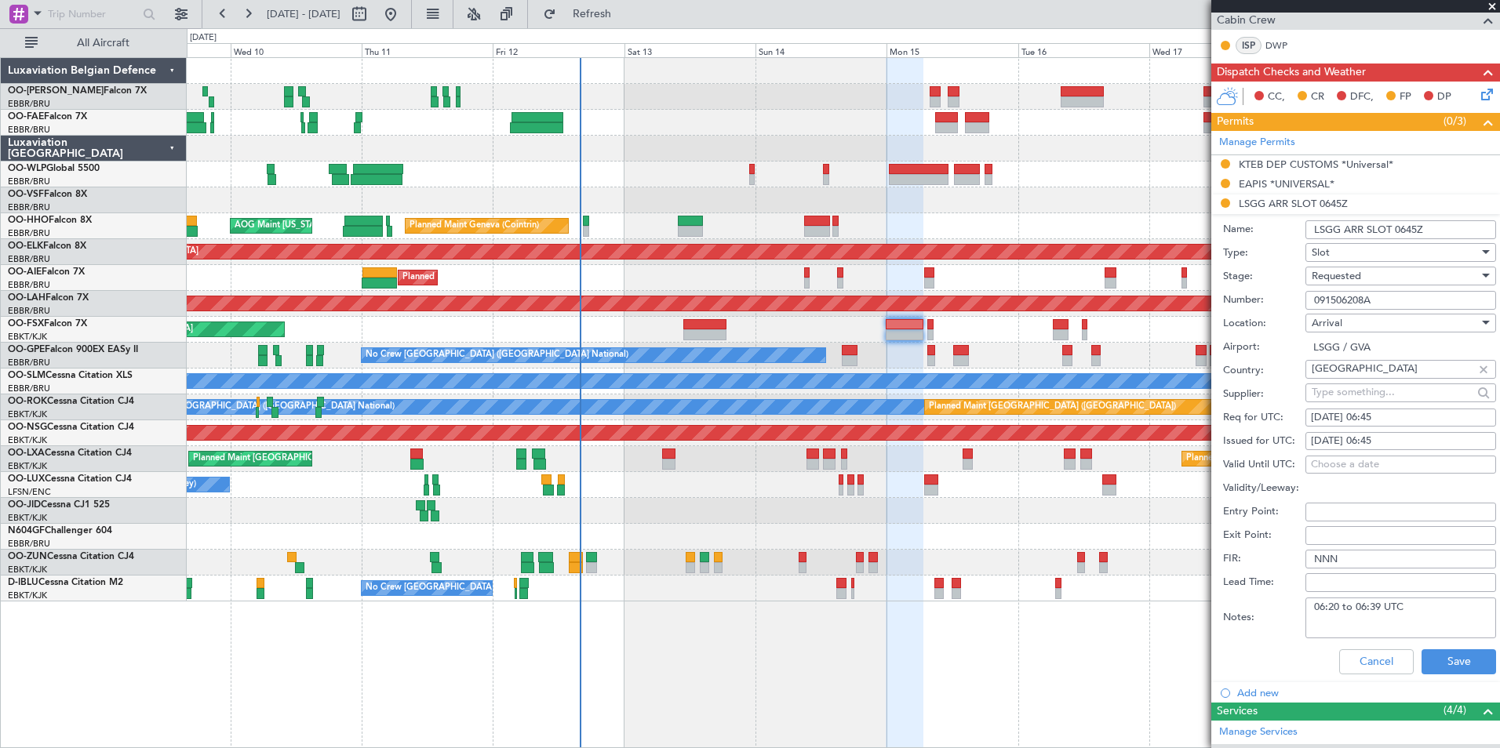
scroll to position [471, 0]
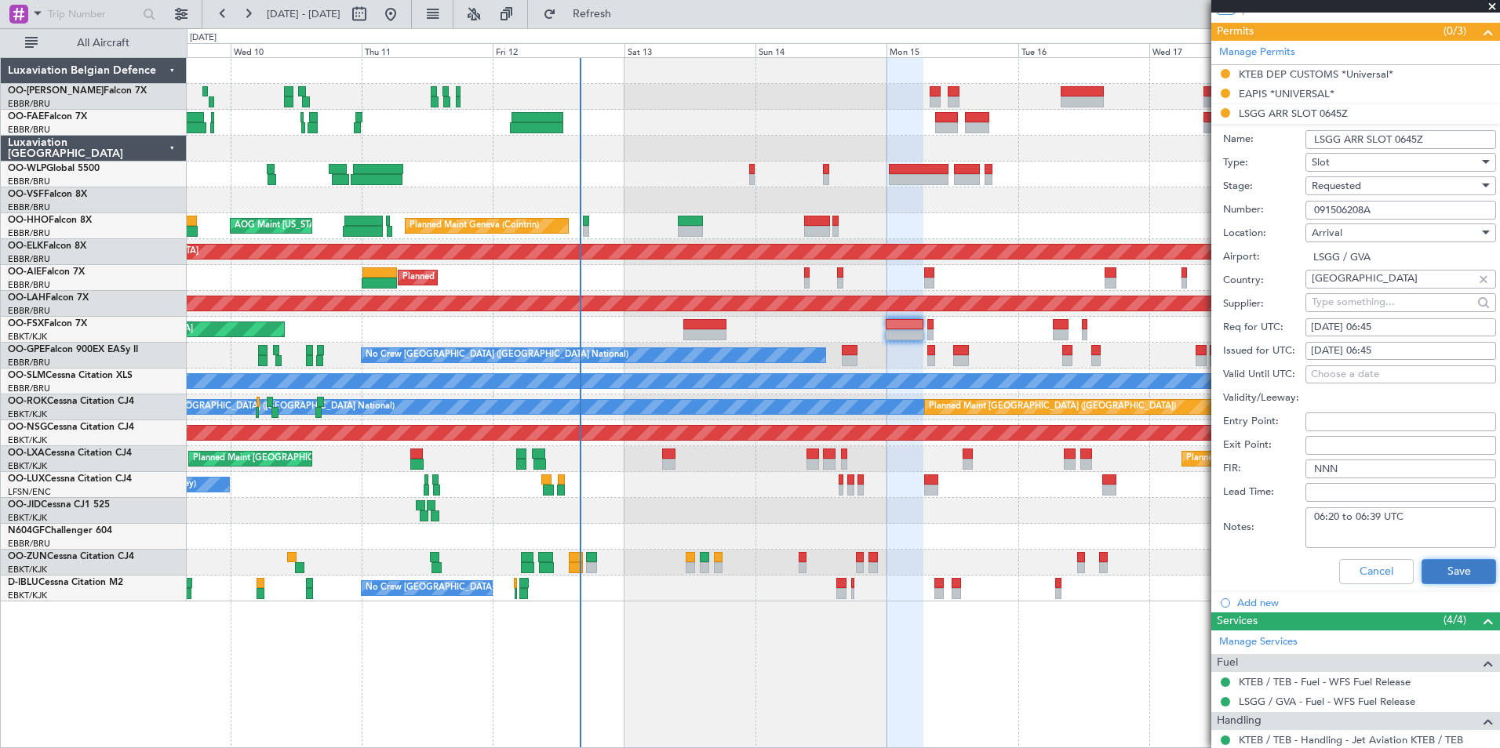
click at [1451, 572] on button "Save" at bounding box center [1459, 571] width 75 height 25
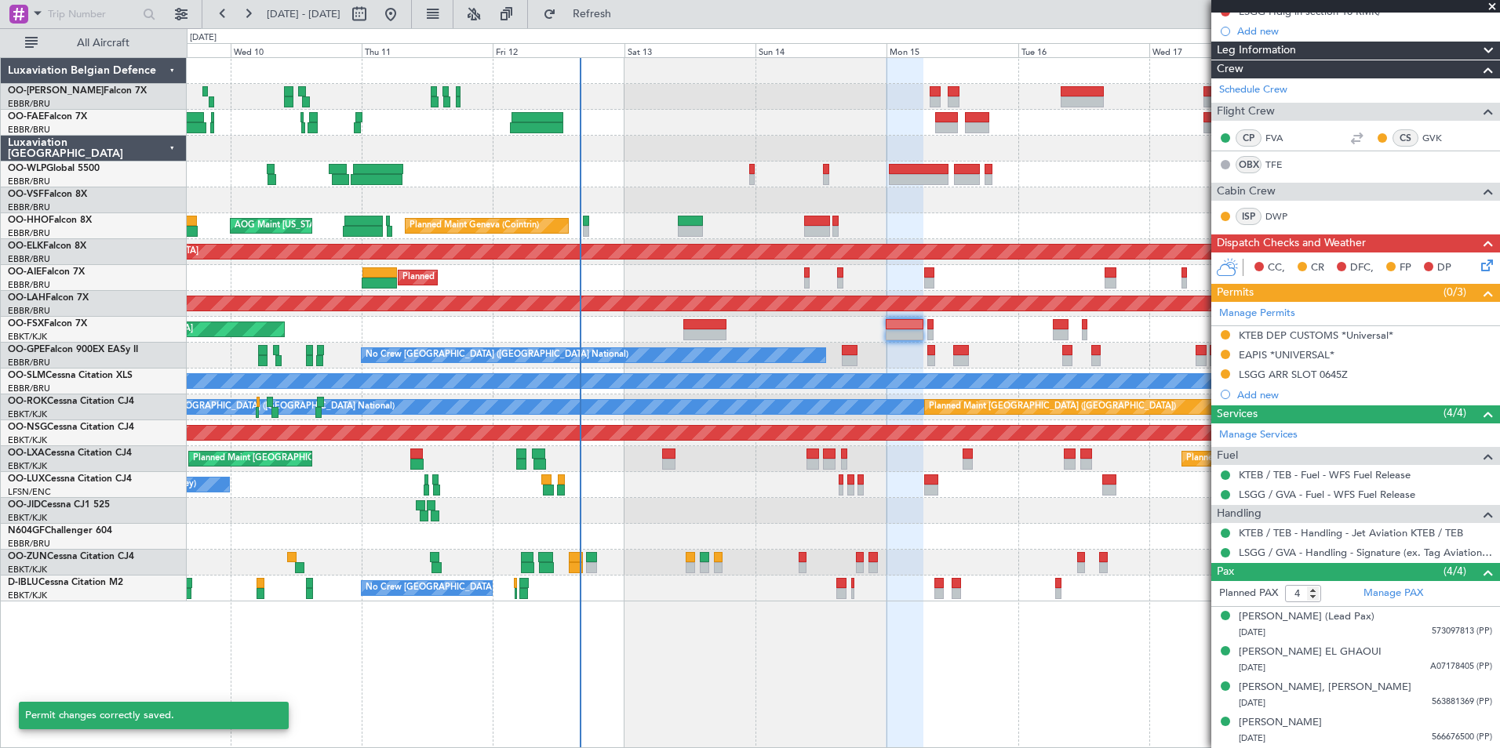
scroll to position [209, 0]
click at [1328, 379] on div "LSGG ARR SLOT 0645Z" at bounding box center [1293, 375] width 109 height 13
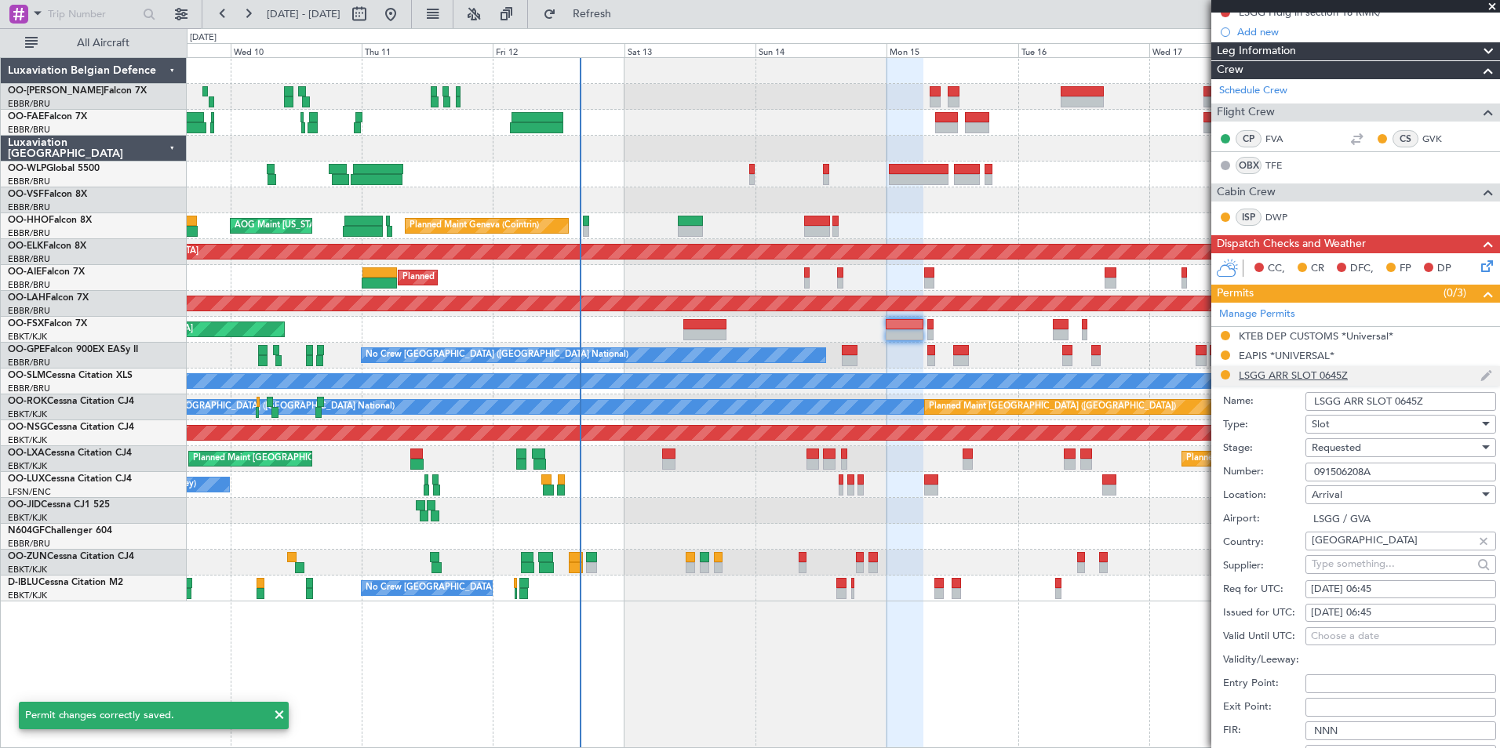
scroll to position [471, 0]
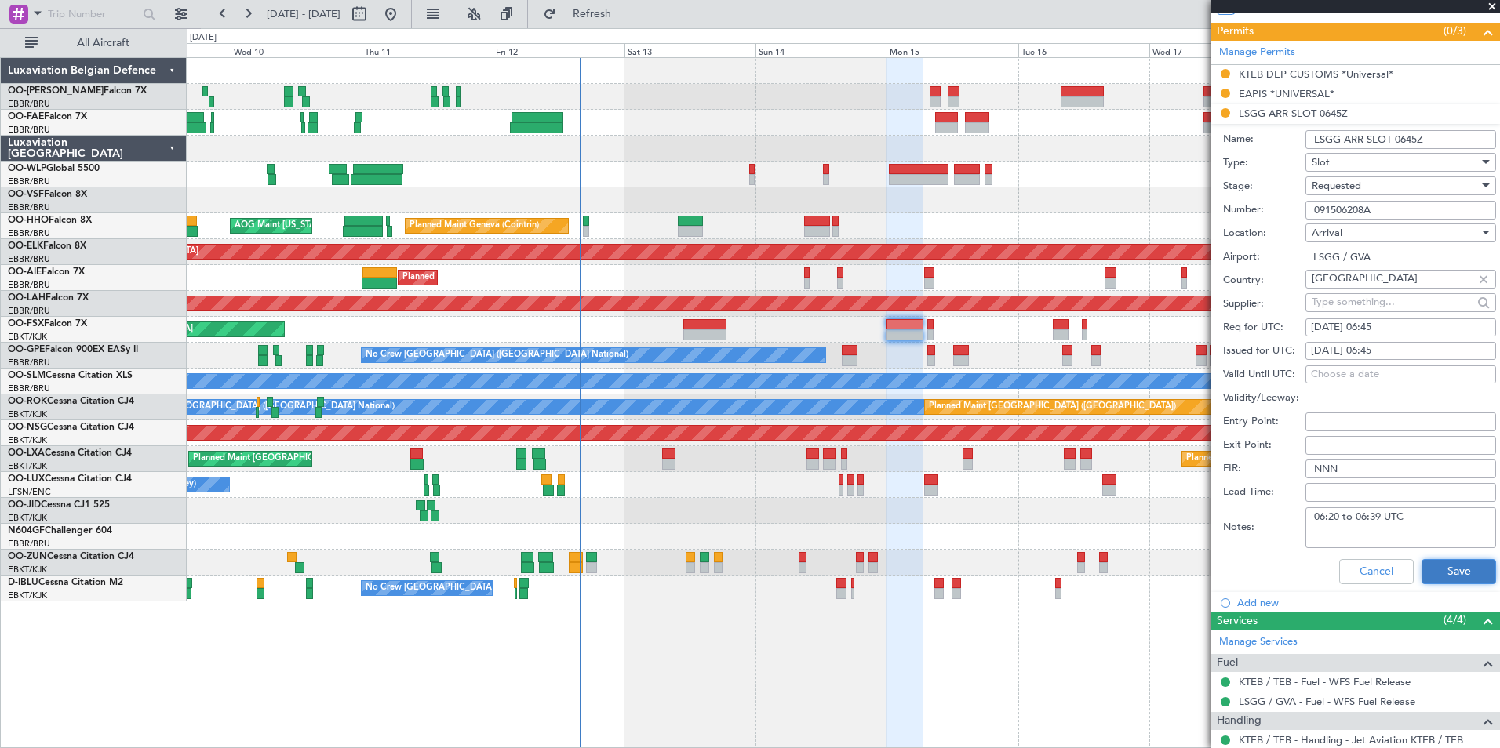
click at [1475, 563] on button "Save" at bounding box center [1459, 571] width 75 height 25
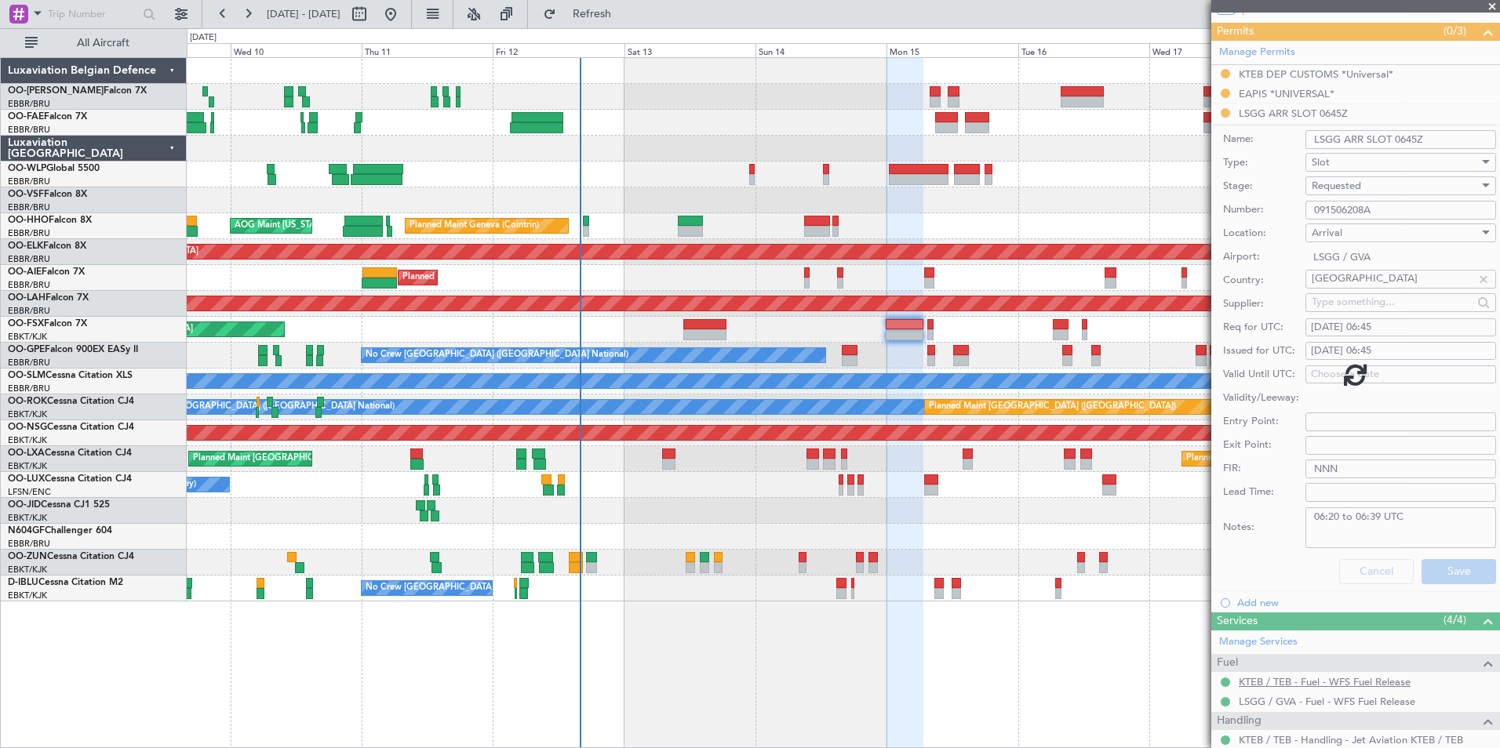
scroll to position [209, 0]
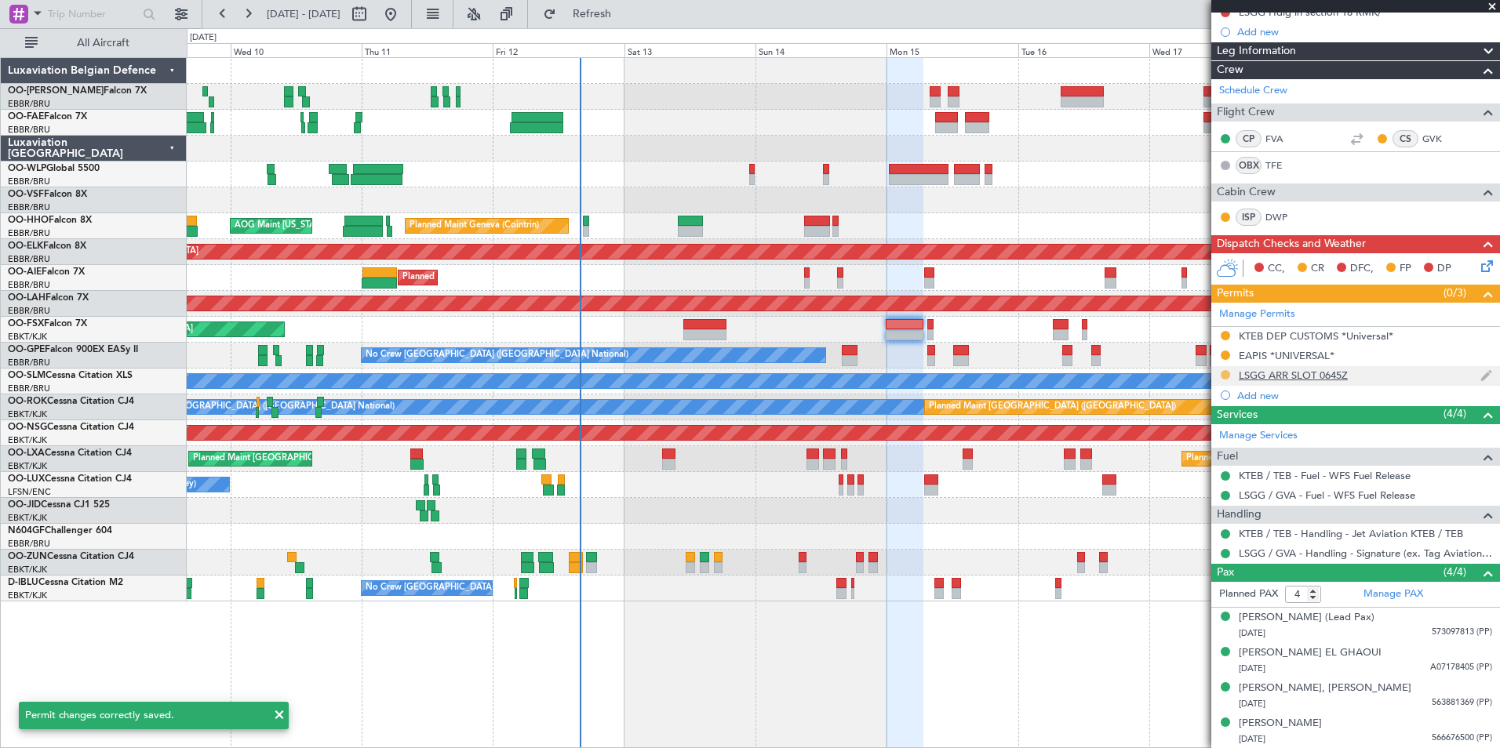
click at [1223, 377] on button at bounding box center [1225, 374] width 9 height 9
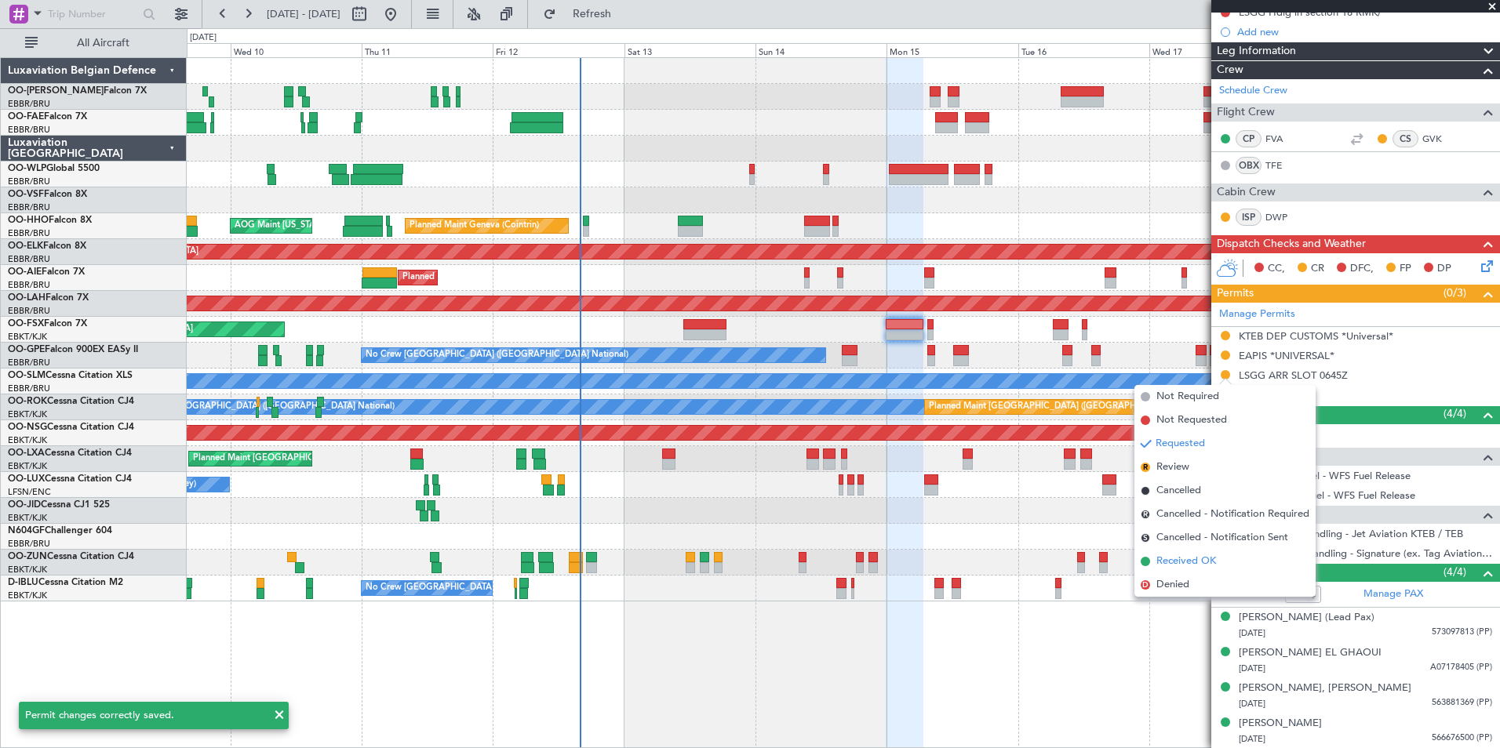
click at [1211, 554] on span "Received OK" at bounding box center [1186, 562] width 60 height 16
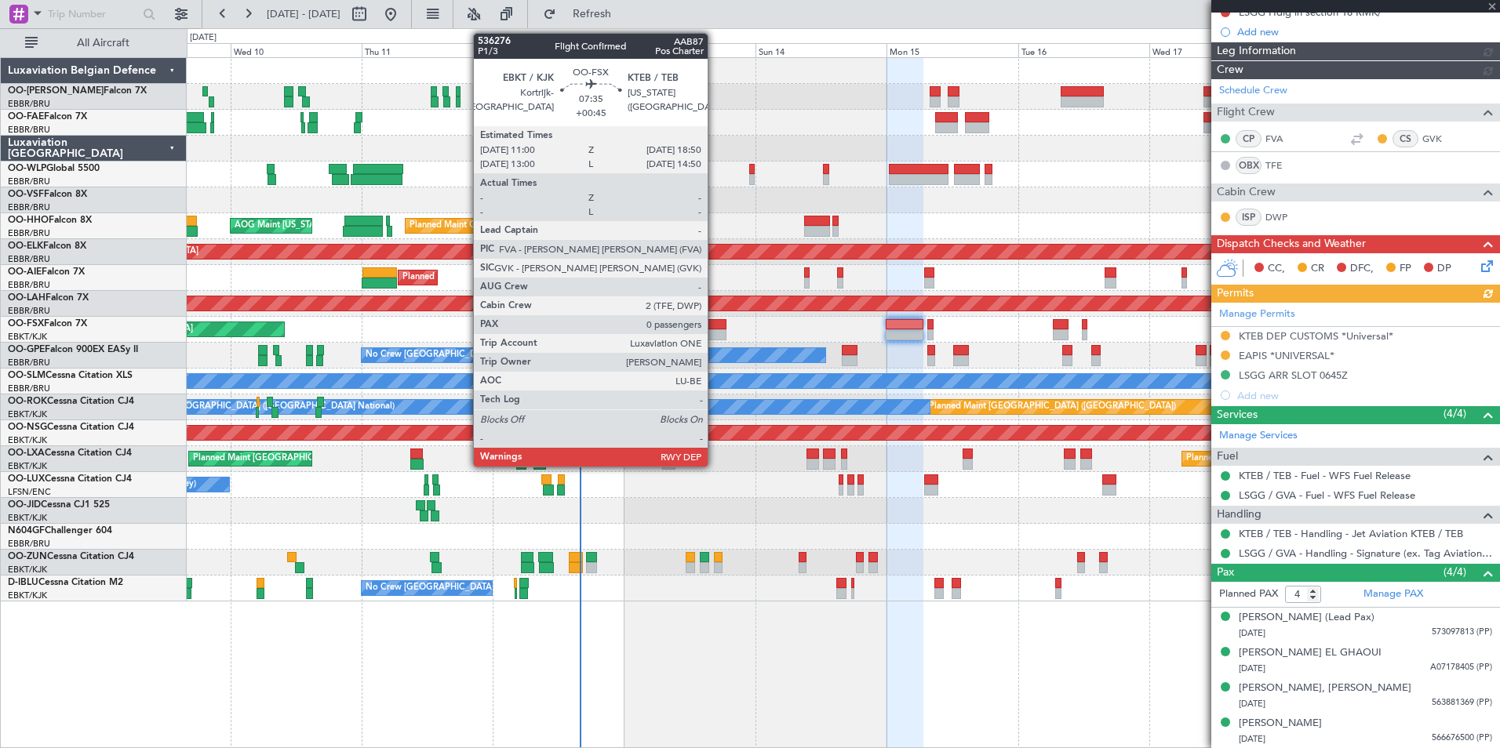
click at [715, 338] on div at bounding box center [704, 334] width 43 height 11
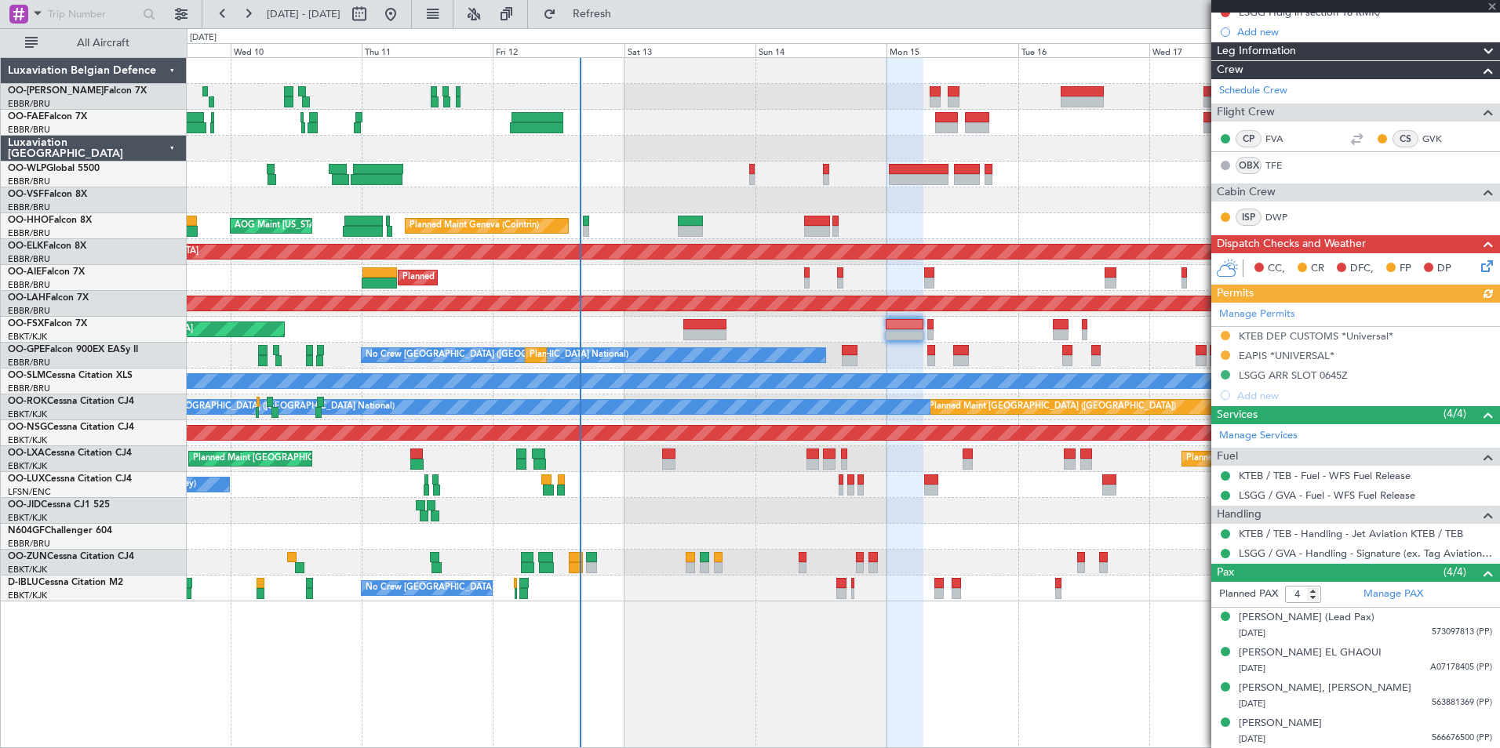
type input "+00:45"
type input "0"
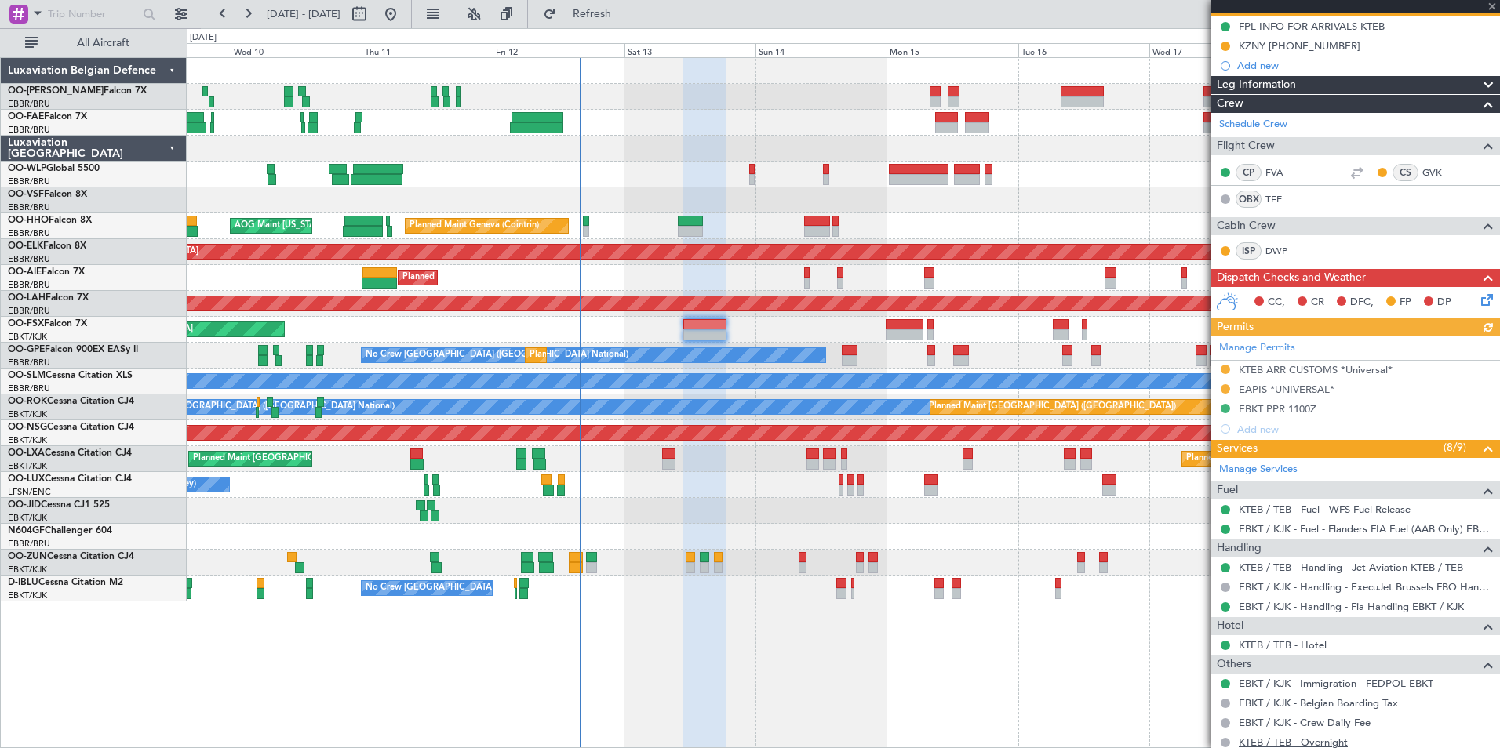
scroll to position [282, 0]
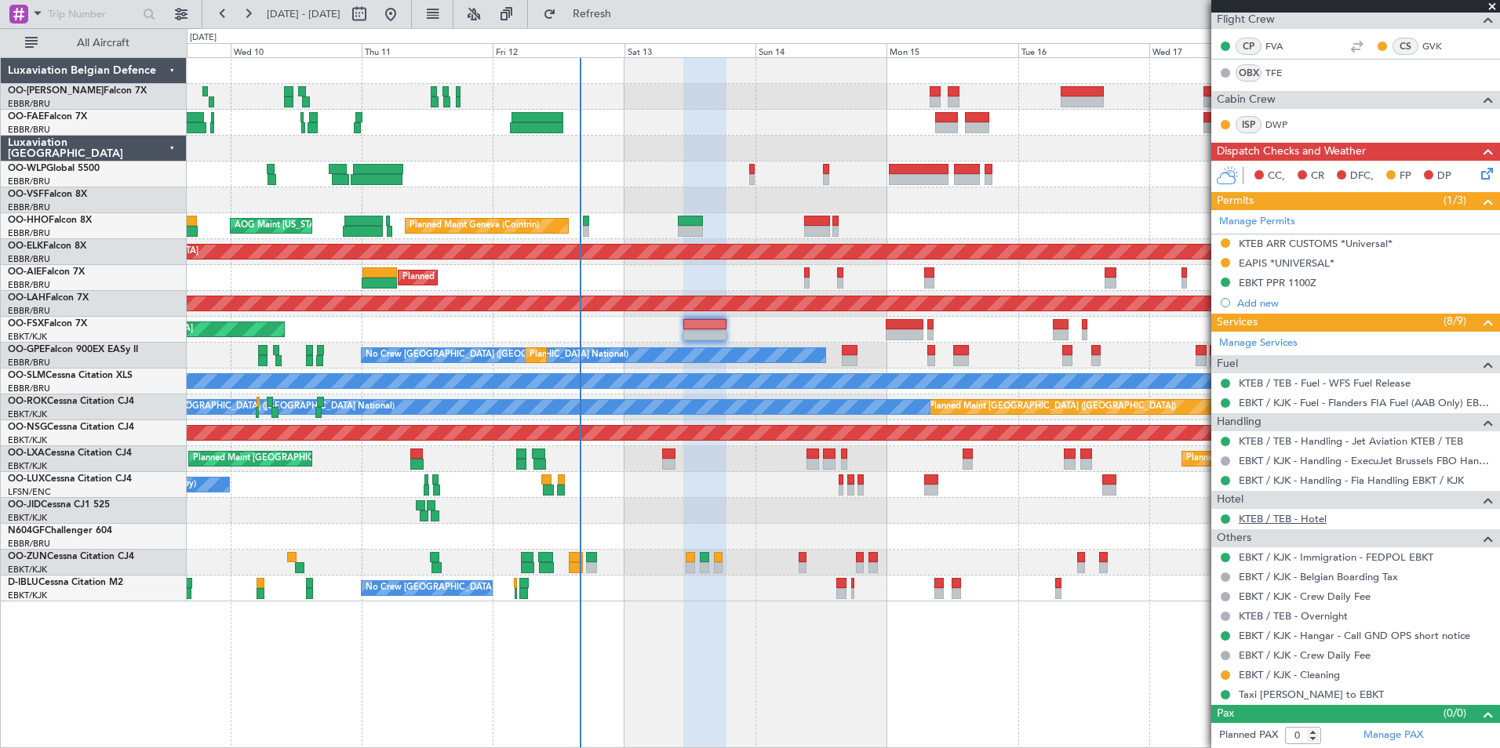
click at [1312, 519] on link "KTEB / TEB - Hotel" at bounding box center [1283, 518] width 88 height 13
click at [625, 16] on span "Refresh" at bounding box center [592, 14] width 66 height 11
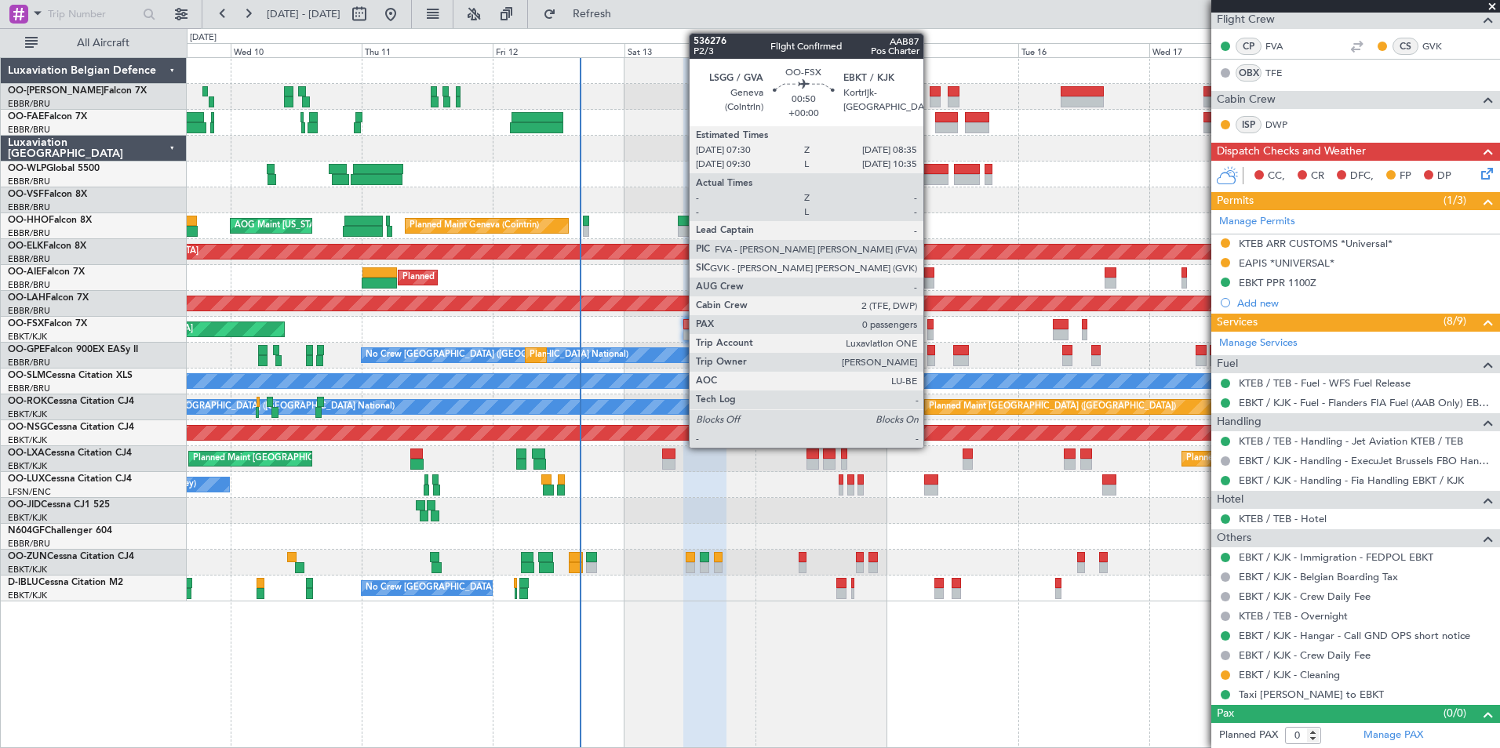
click at [930, 322] on div at bounding box center [930, 324] width 6 height 11
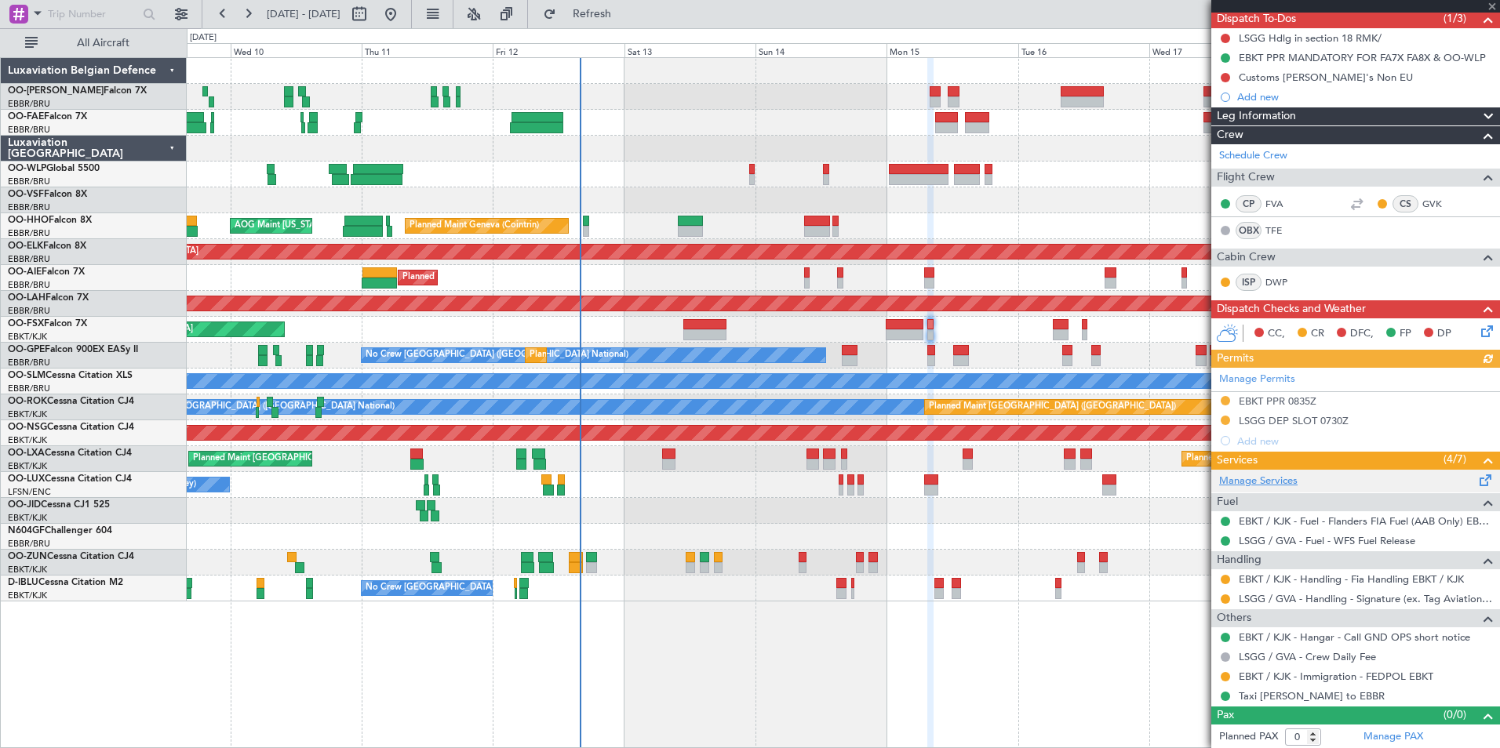
scroll to position [145, 0]
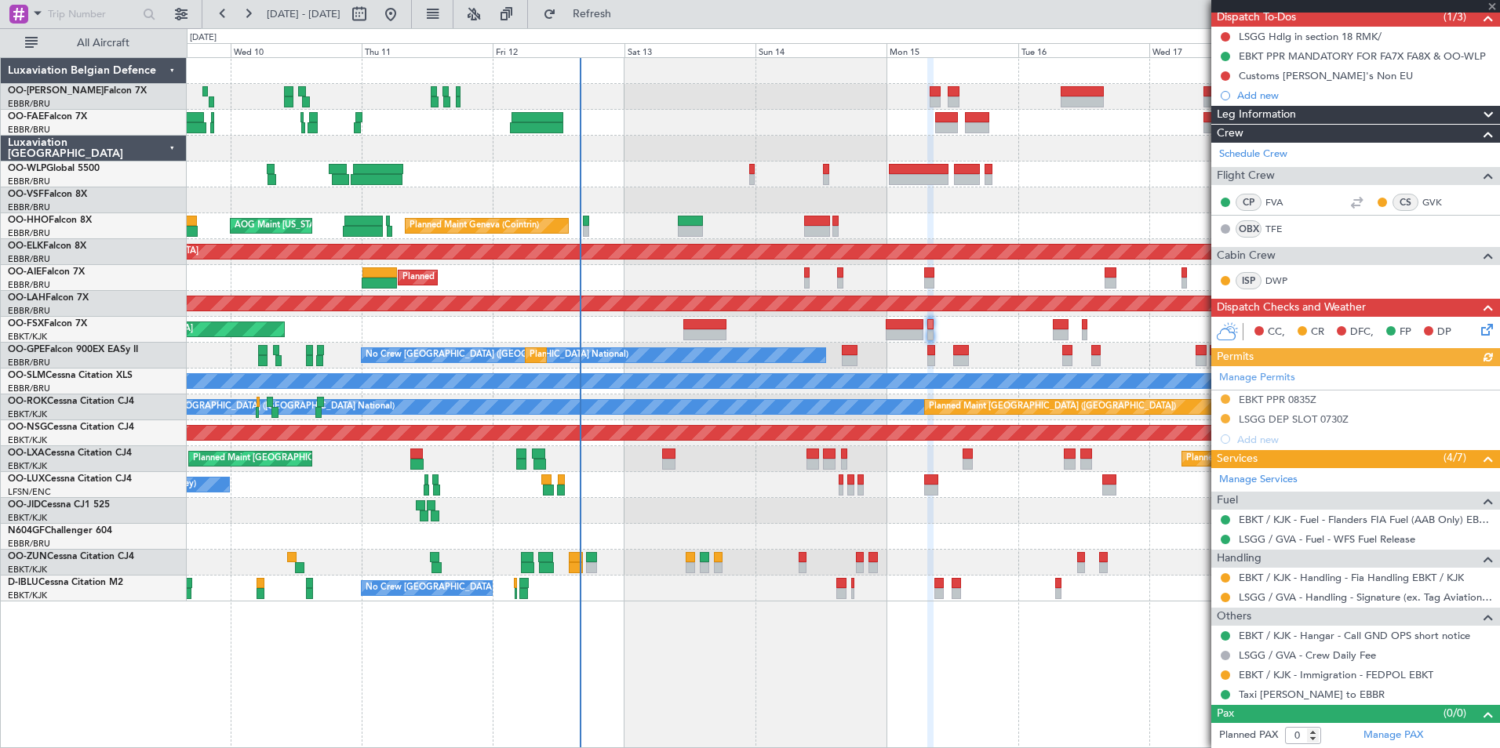
click at [1225, 394] on div "Manage Permits EBKT PPR 0835Z LSGG DEP SLOT 0730Z Add new" at bounding box center [1355, 407] width 289 height 83
click at [1227, 399] on div "Manage Permits EBKT PPR 0835Z LSGG DEP SLOT 0730Z Add new" at bounding box center [1355, 407] width 289 height 83
click at [1223, 397] on button at bounding box center [1225, 399] width 9 height 9
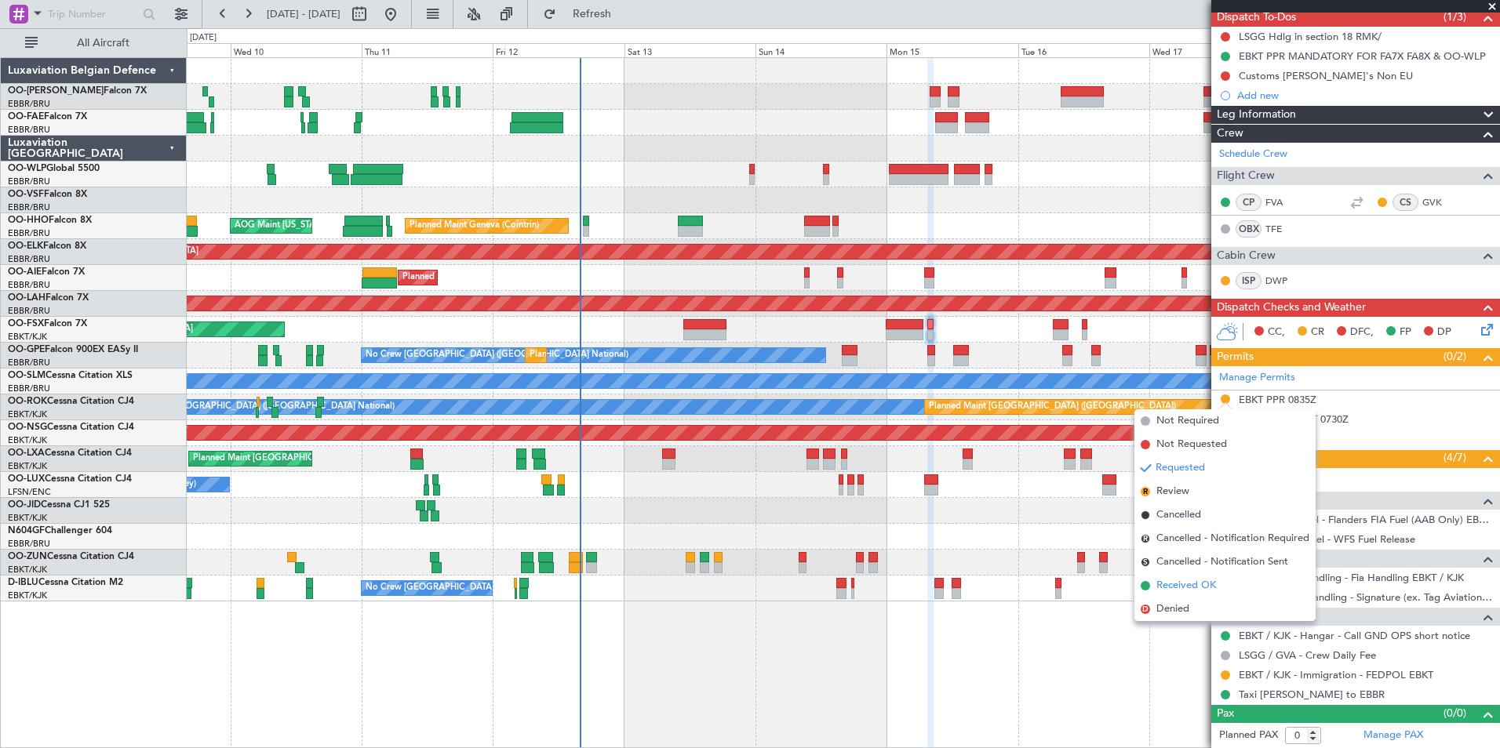
click at [1181, 581] on span "Received OK" at bounding box center [1186, 586] width 60 height 16
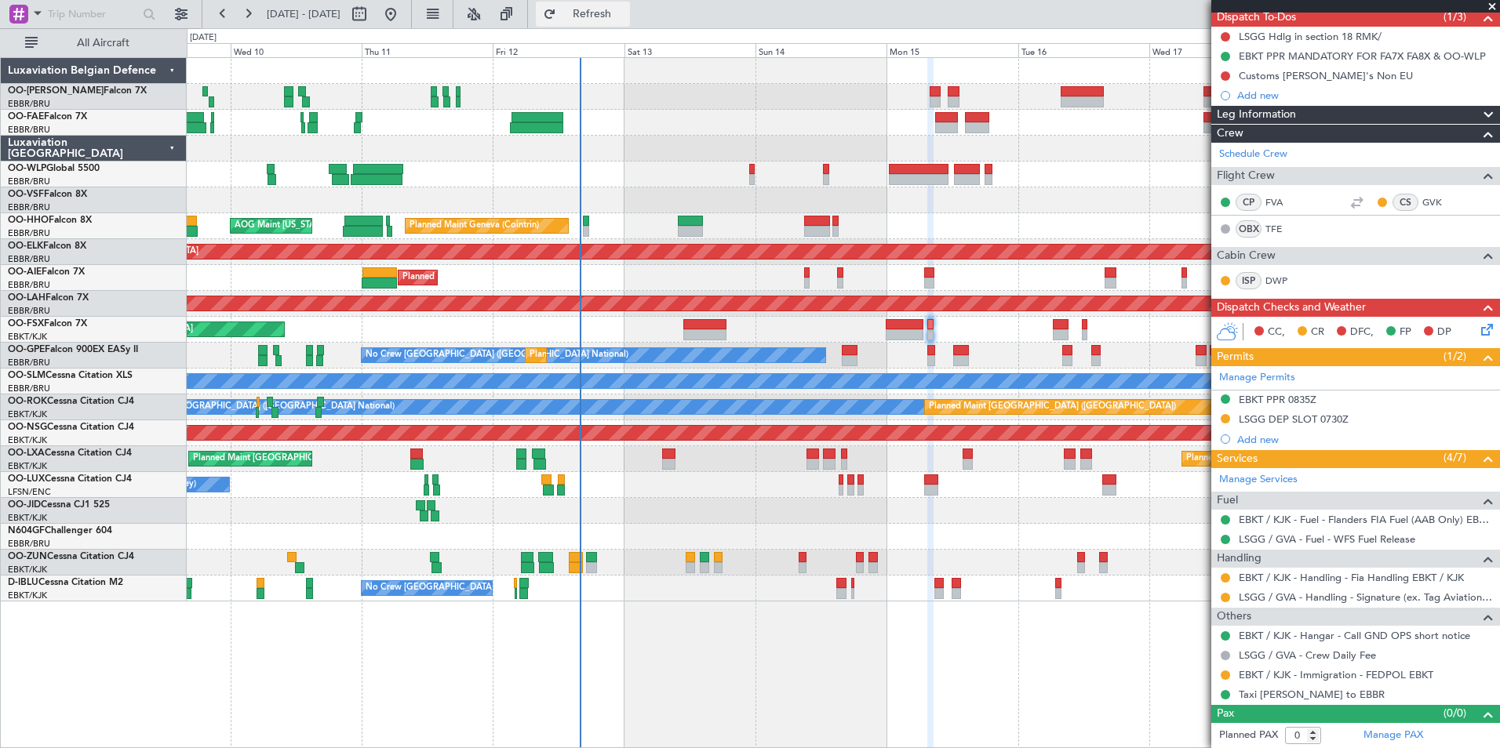
click at [630, 23] on button "Refresh" at bounding box center [583, 14] width 94 height 25
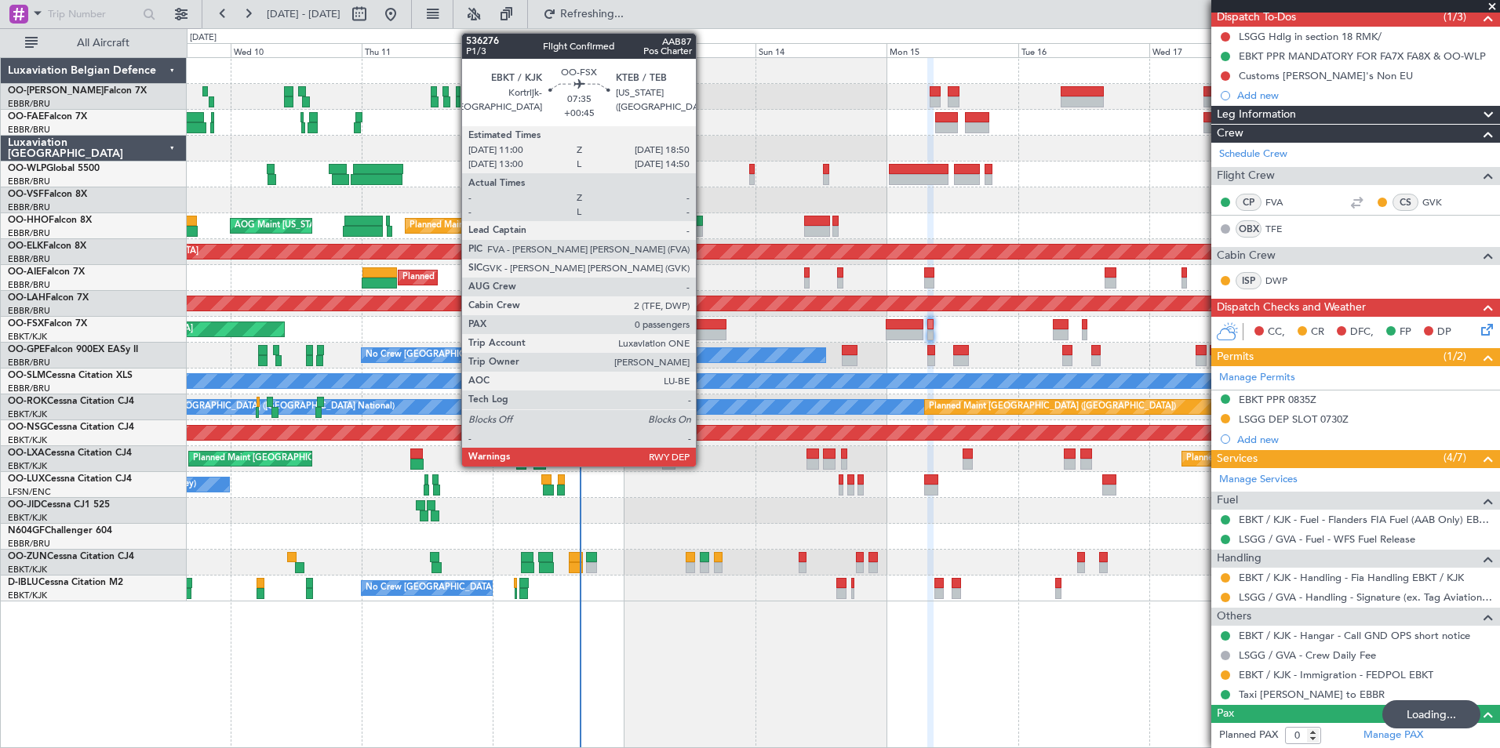
click at [702, 325] on div at bounding box center [704, 324] width 43 height 11
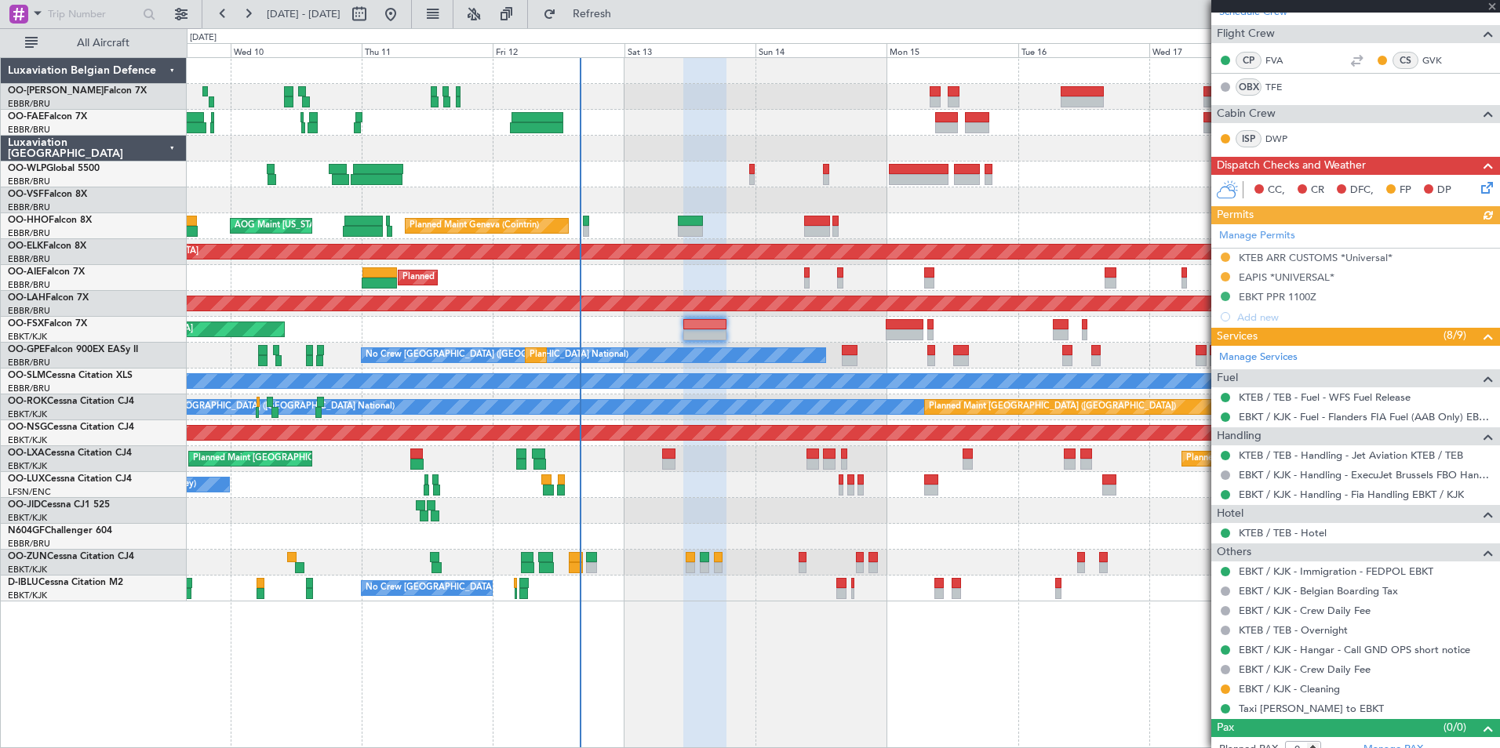
scroll to position [282, 0]
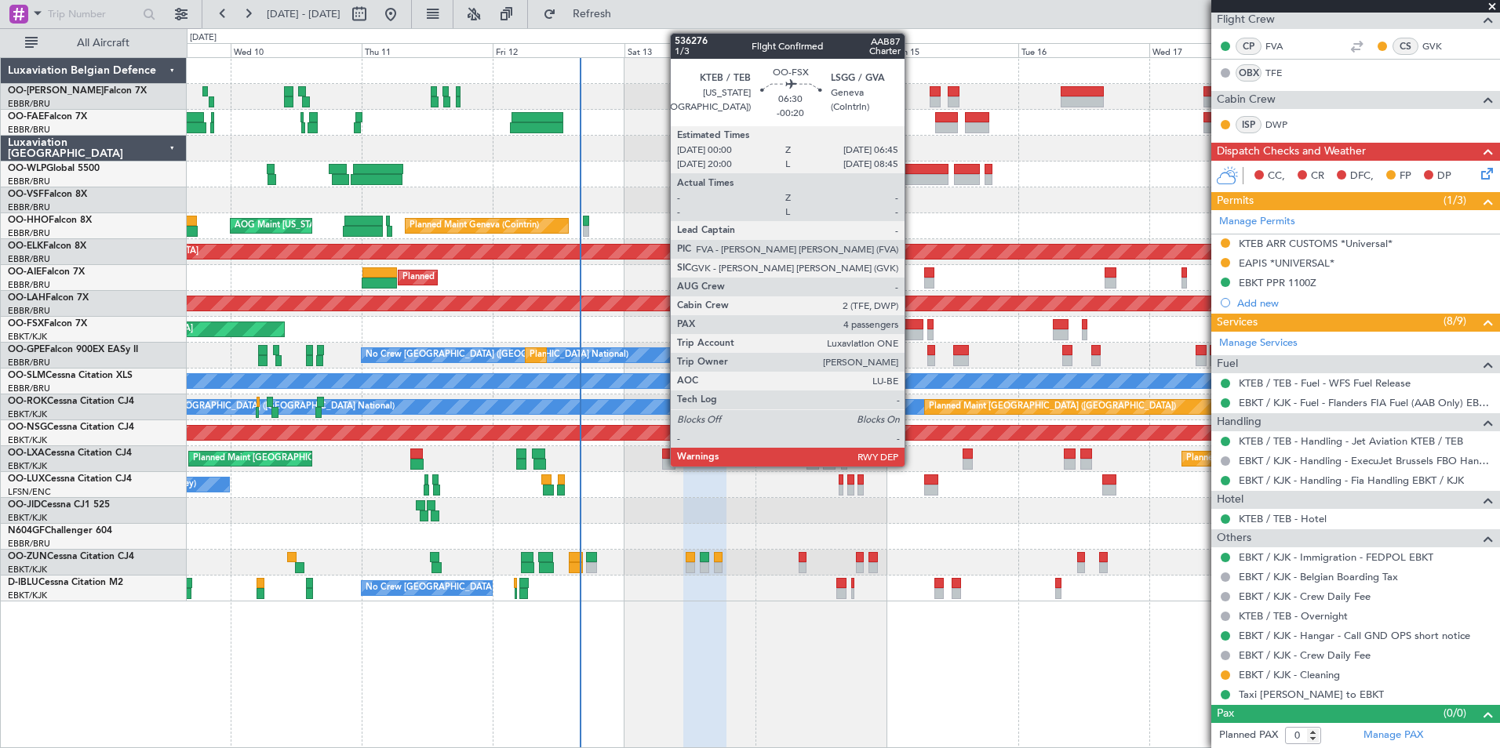
click at [912, 328] on div at bounding box center [905, 324] width 38 height 11
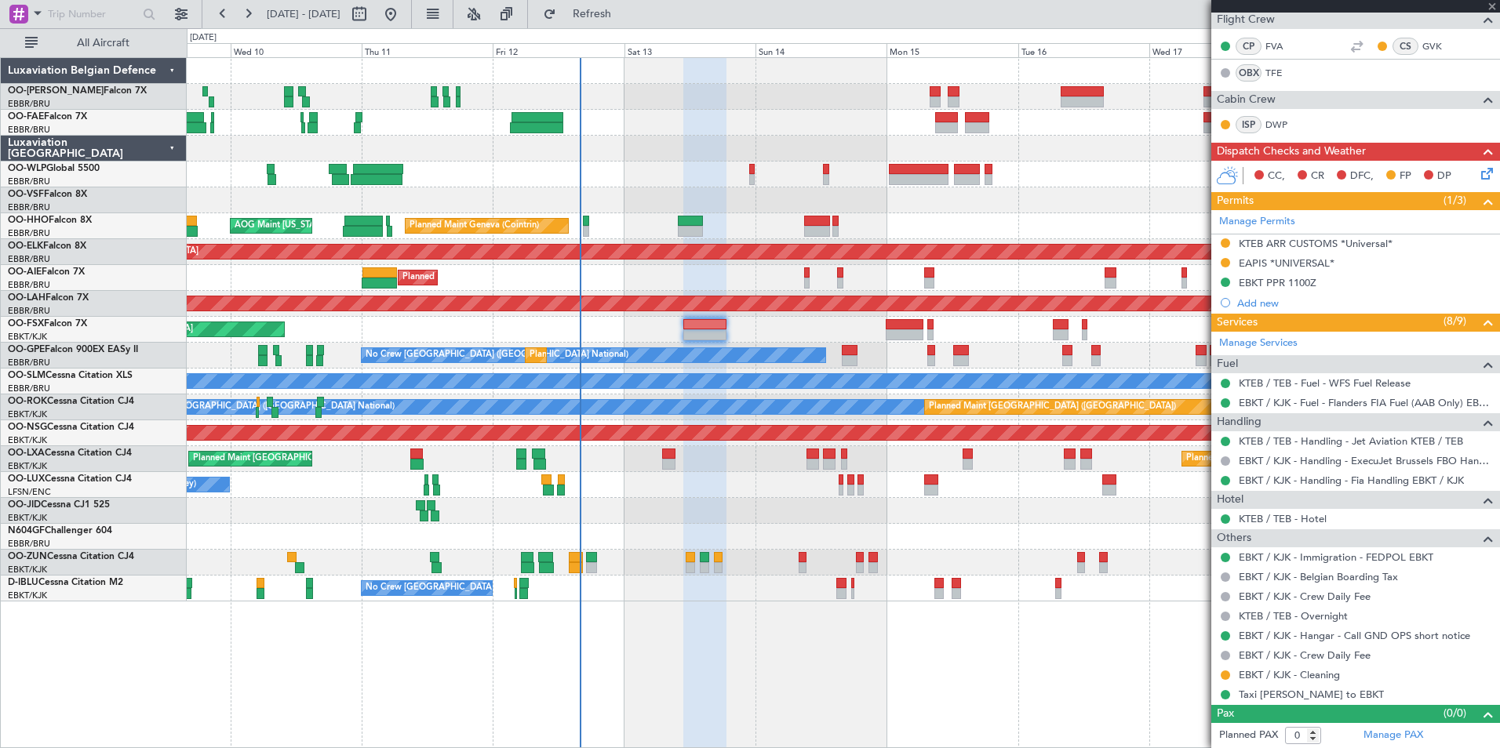
type input "-00:20"
type input "4"
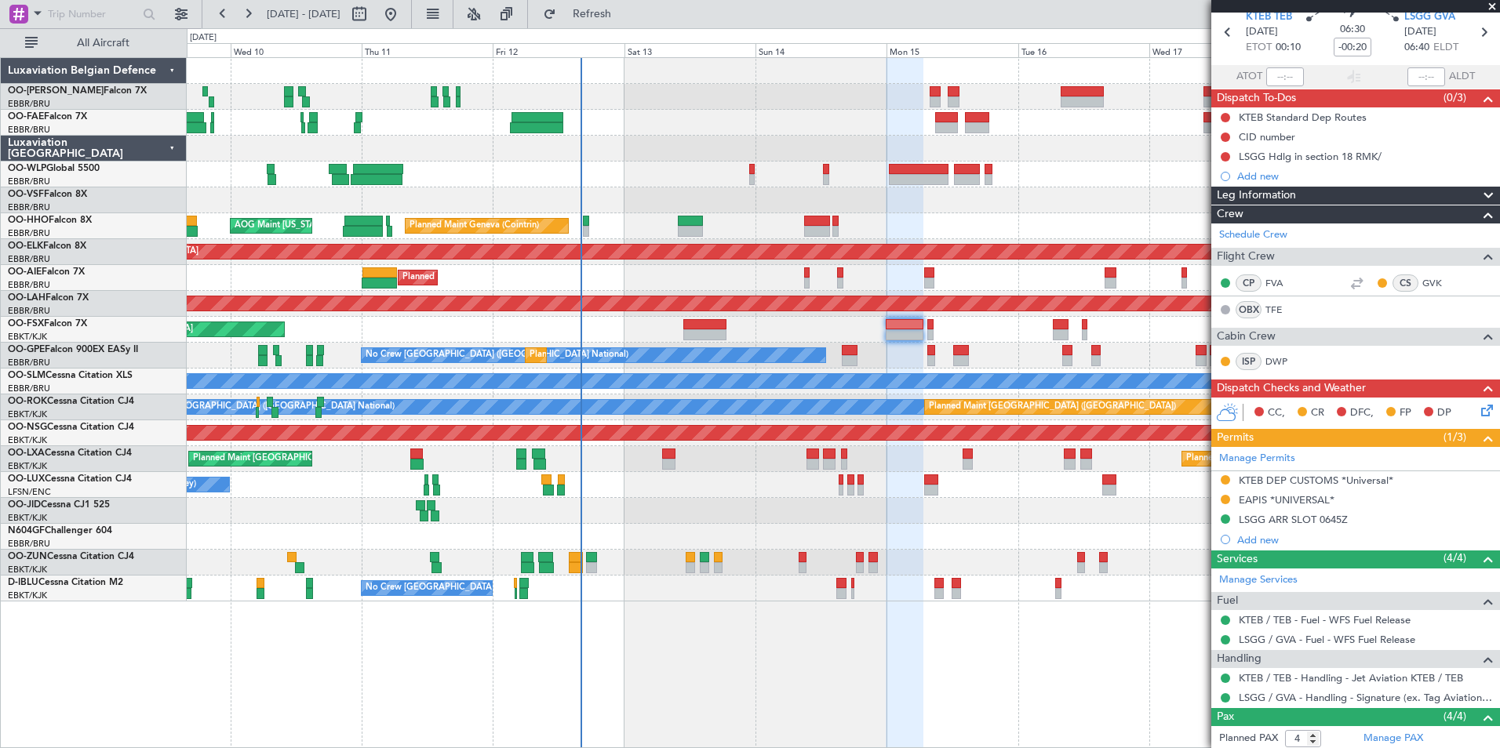
scroll to position [157, 0]
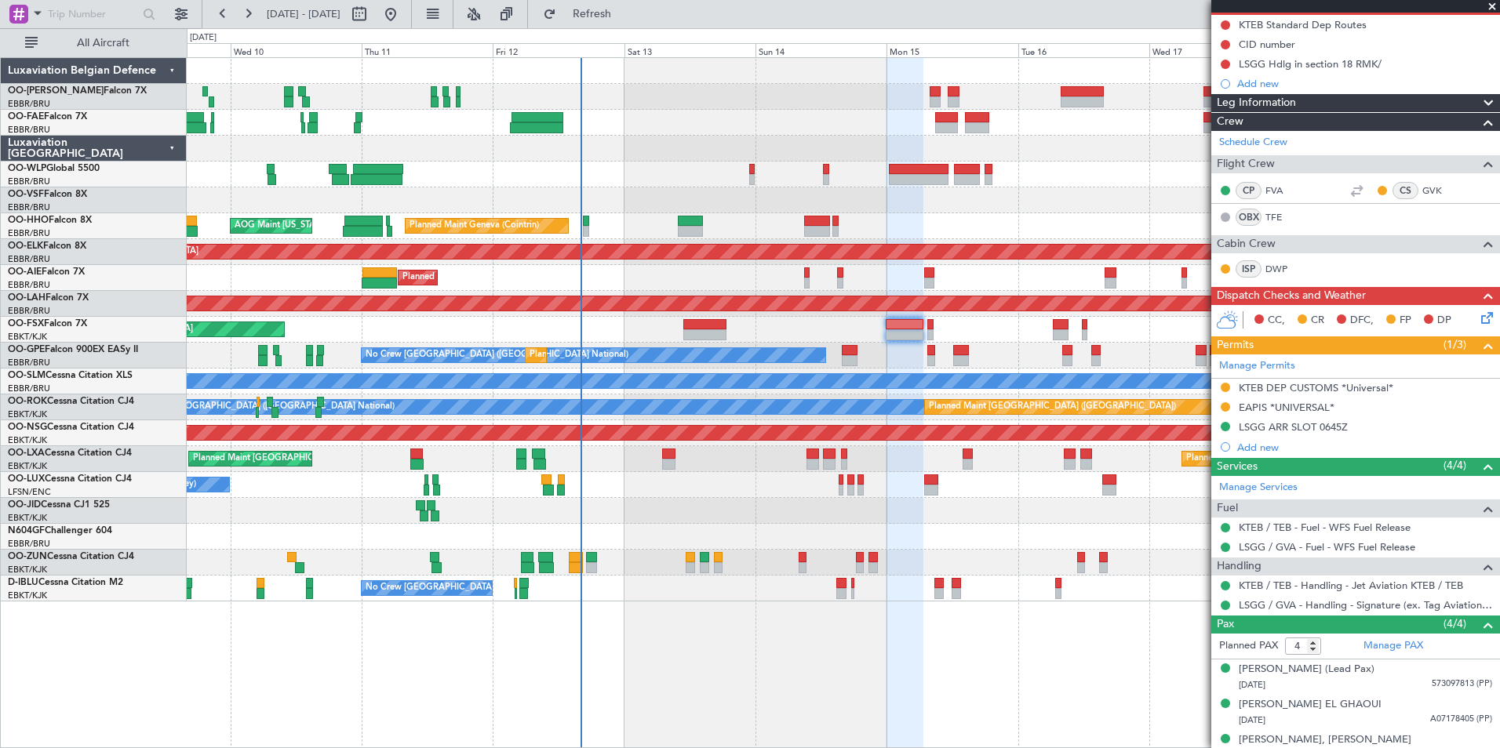
click at [1007, 635] on div "Planned Maint Liege Planned Maint Geneva (Cointrin) AOG Maint New York (Teterbo…" at bounding box center [843, 402] width 1313 height 691
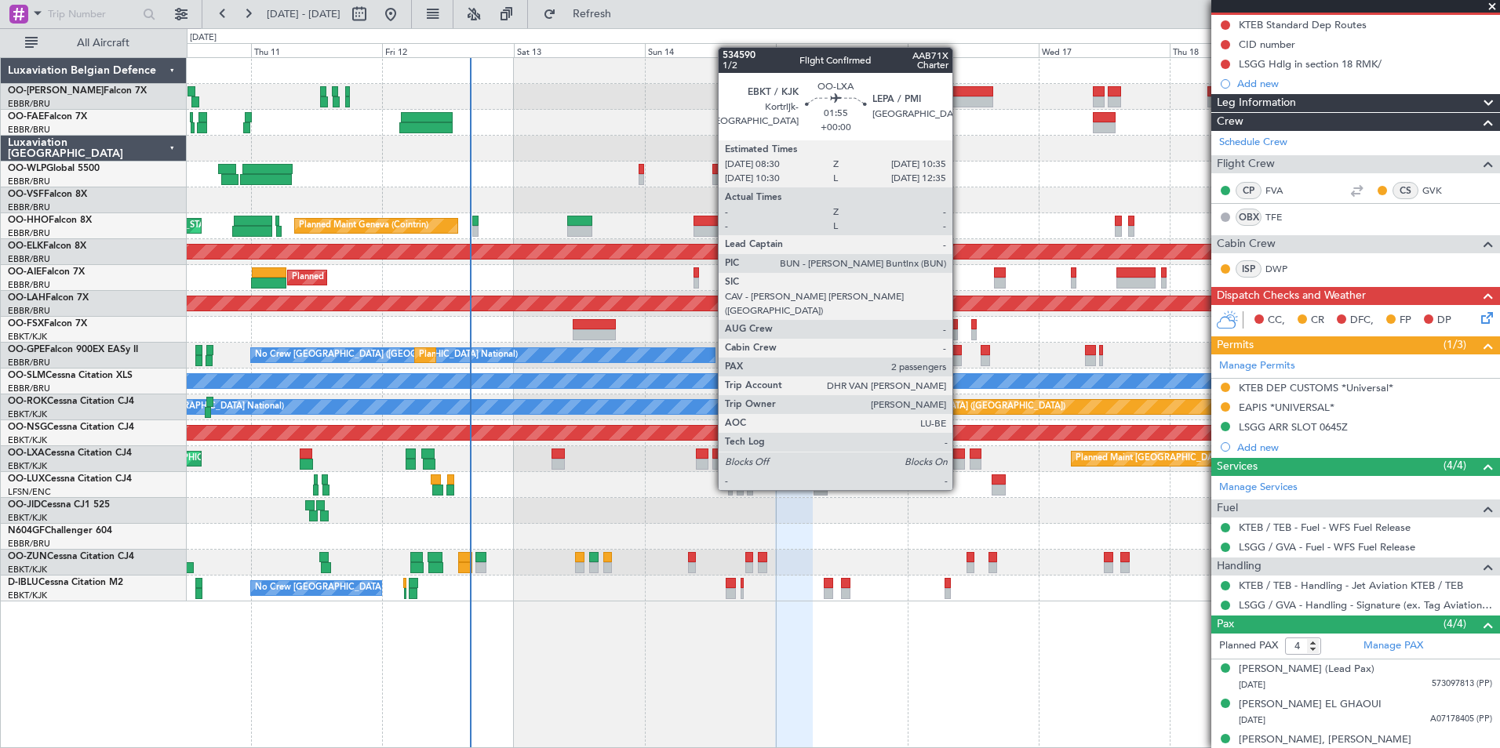
click at [959, 461] on div at bounding box center [959, 464] width 12 height 11
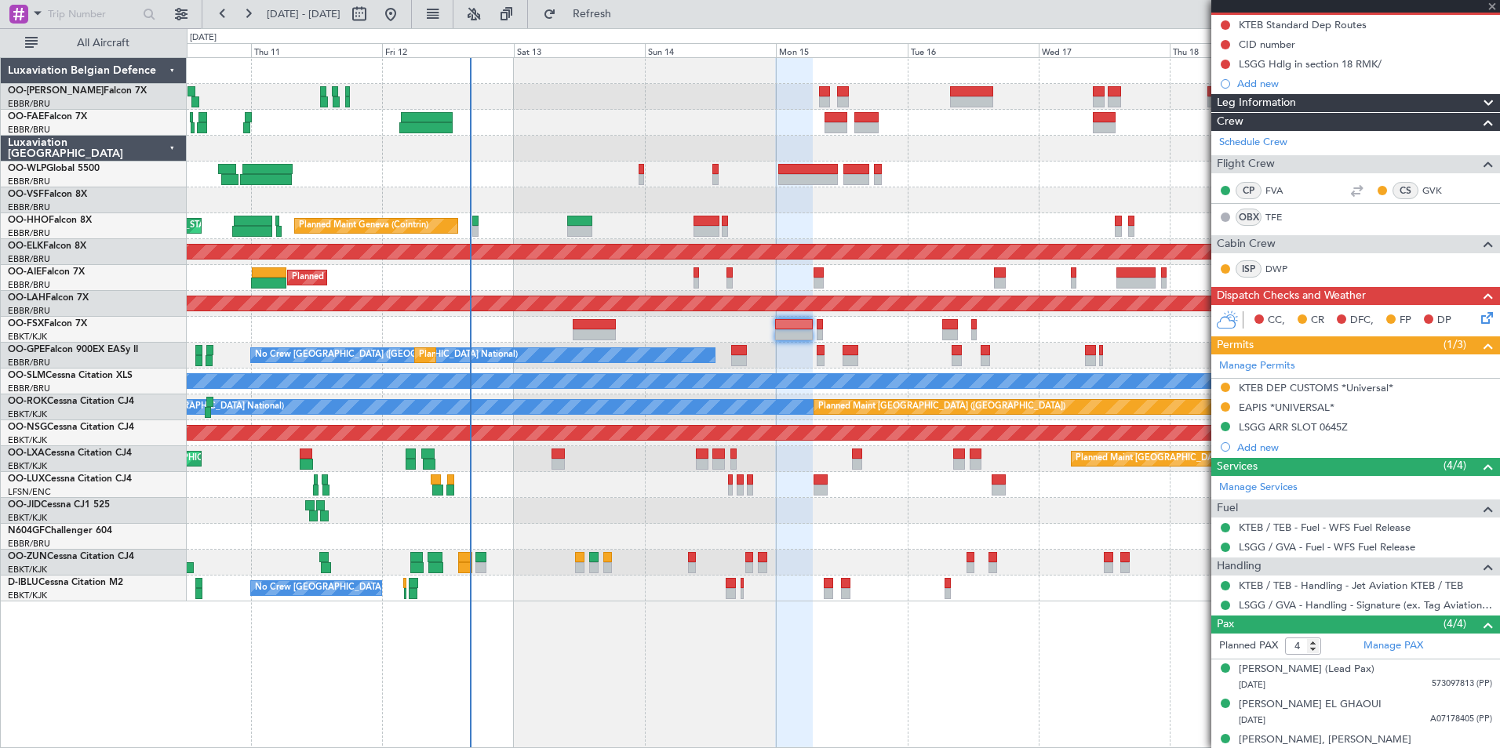
type input "2"
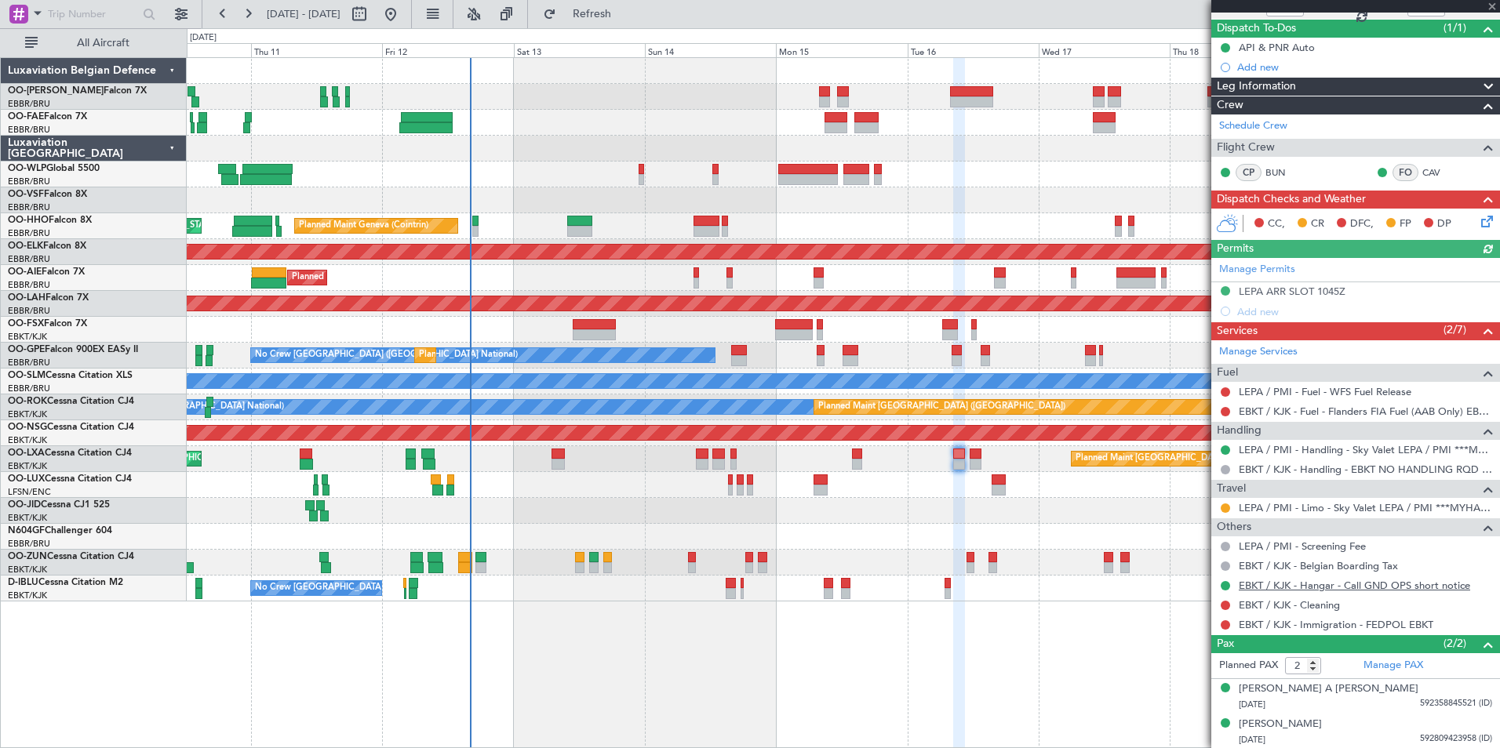
scroll to position [135, 0]
click at [1418, 509] on link "LEPA / PMI - Limo - Sky Valet LEPA / PMI ***MYHANDLING***" at bounding box center [1365, 507] width 253 height 13
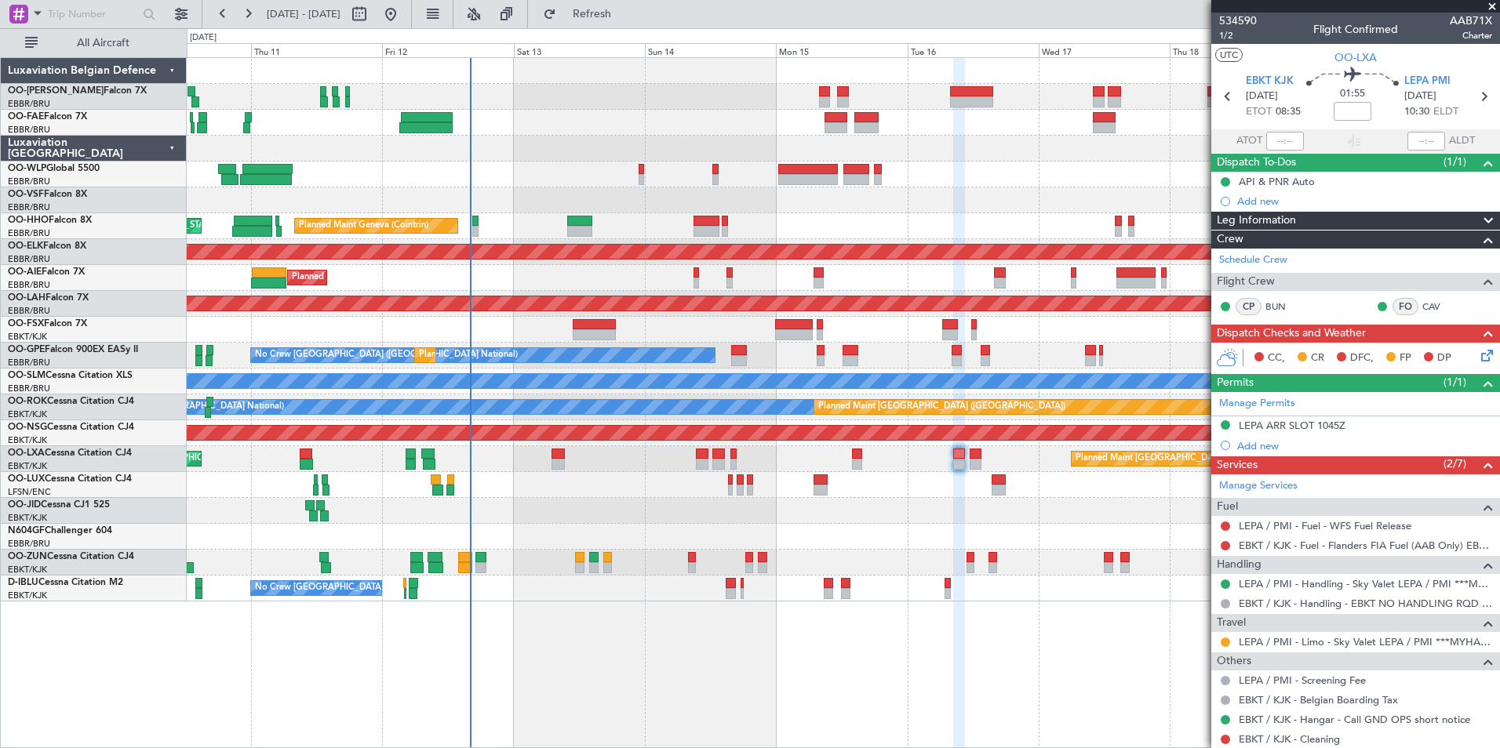
scroll to position [135, 0]
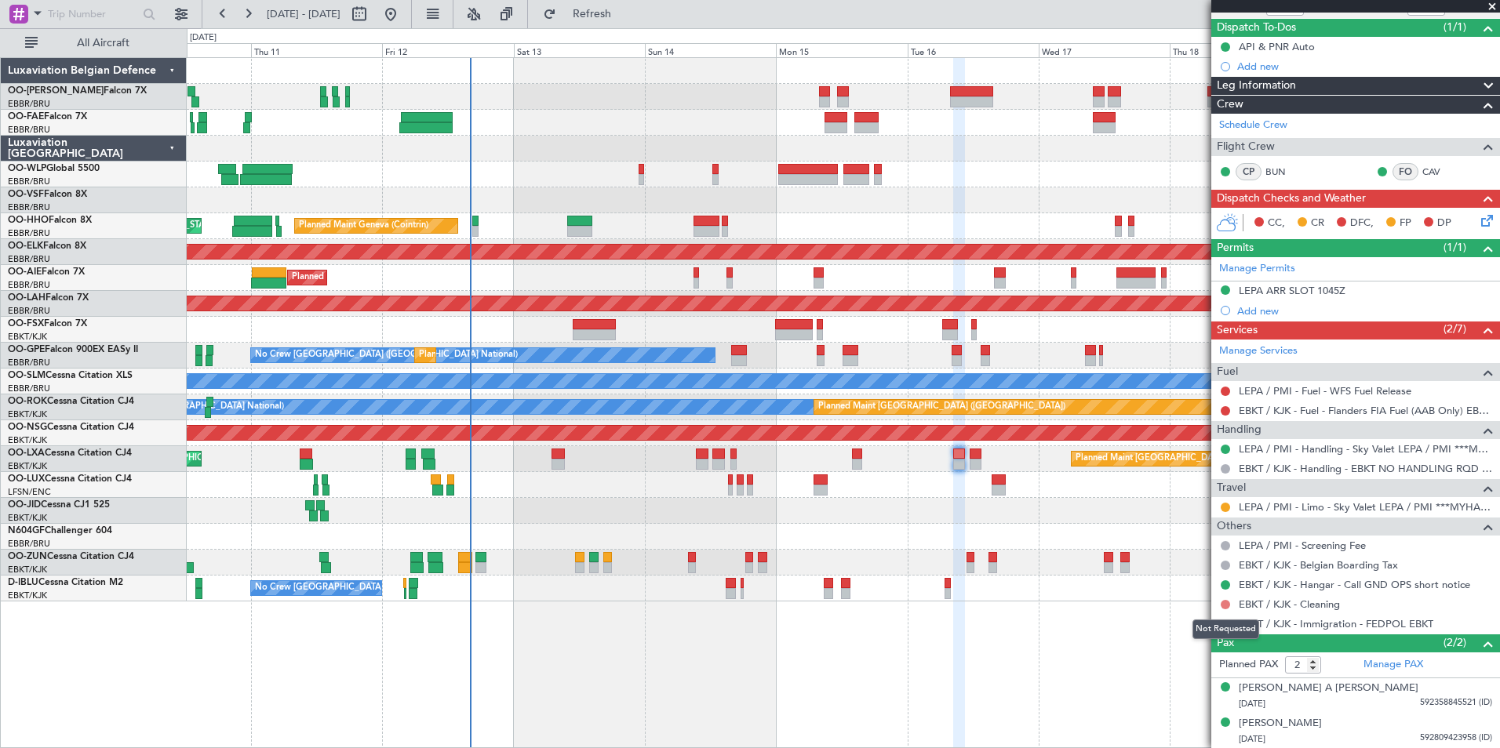
click at [1222, 602] on button at bounding box center [1225, 604] width 9 height 9
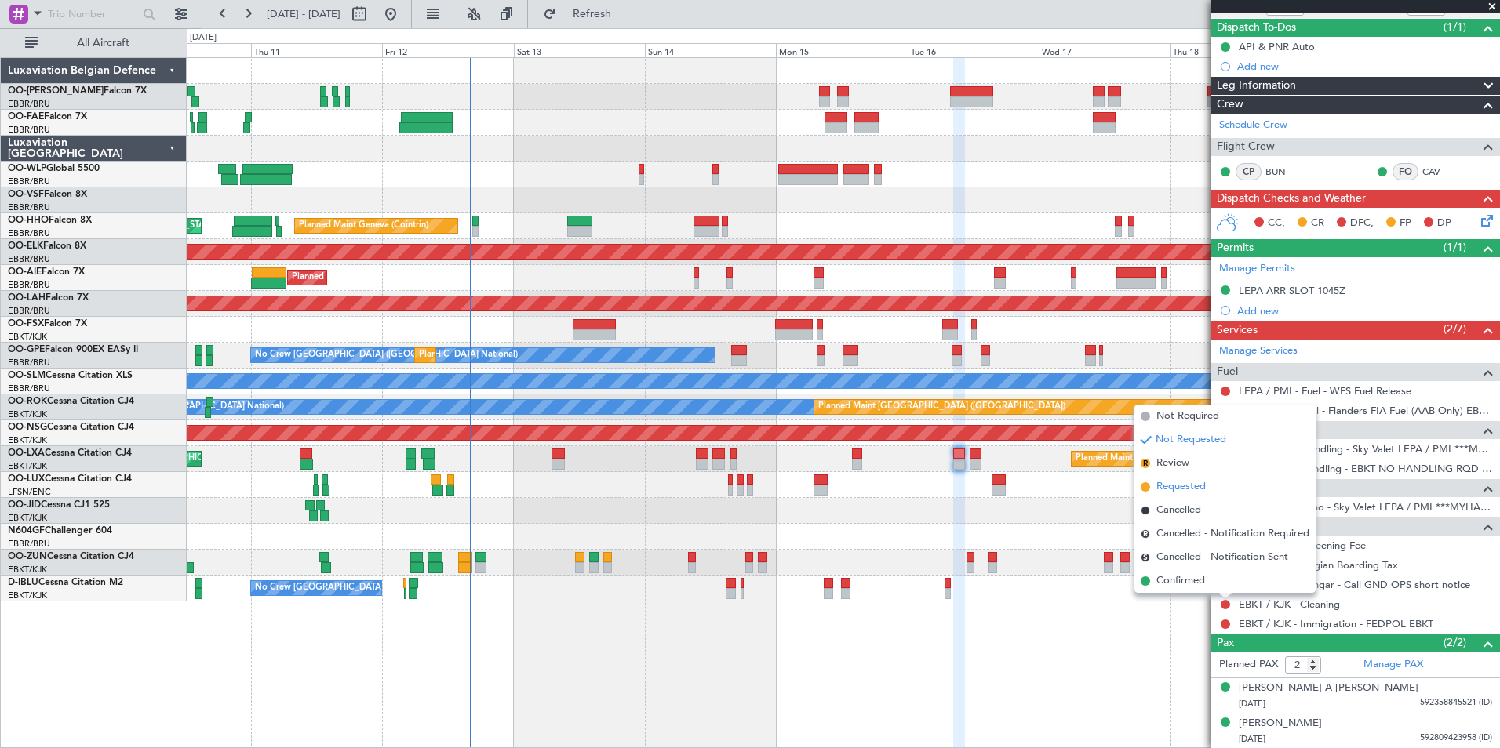
click at [1179, 482] on span "Requested" at bounding box center [1180, 487] width 49 height 16
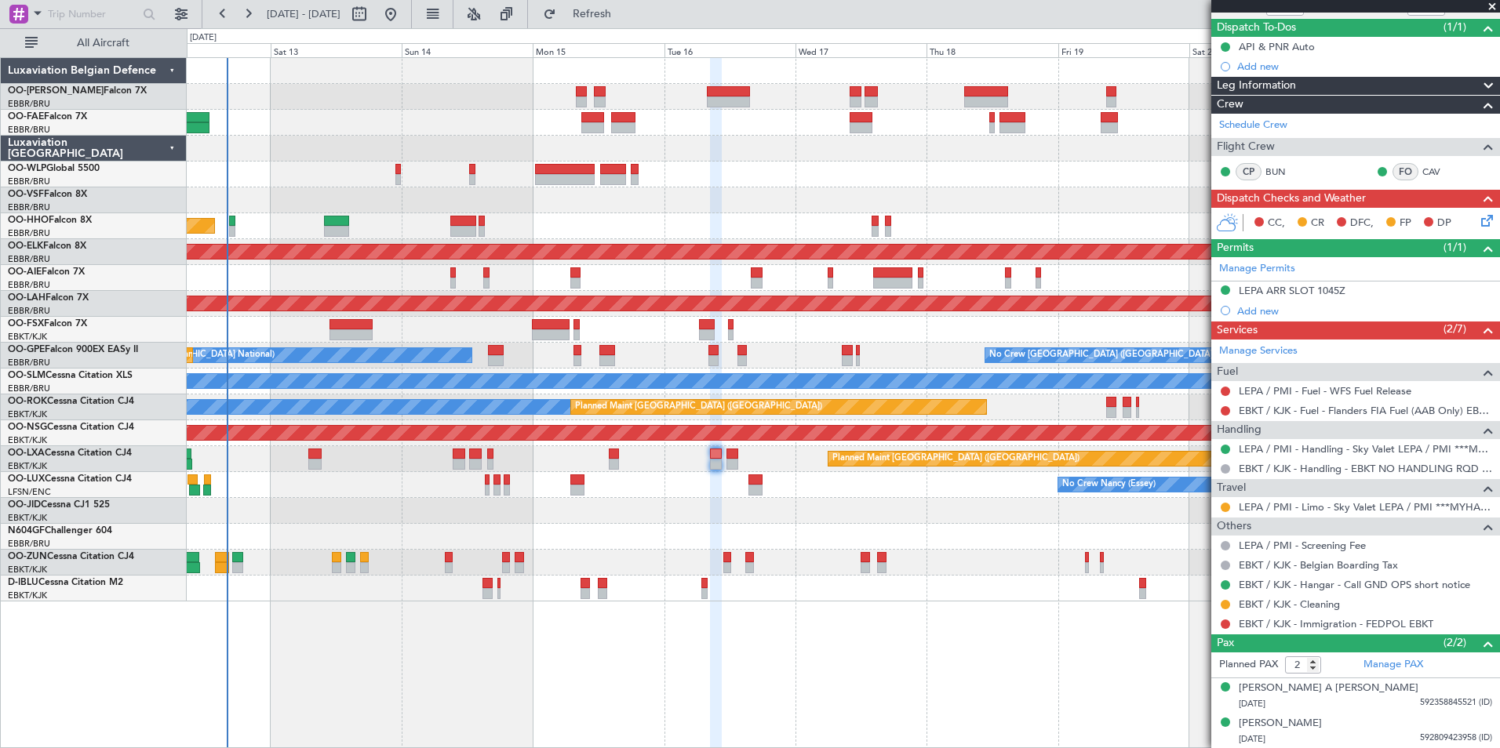
click at [782, 670] on div "Planned Maint Geneva (Cointrin) AOG Maint [US_STATE] ([GEOGRAPHIC_DATA]) Planne…" at bounding box center [843, 402] width 1313 height 691
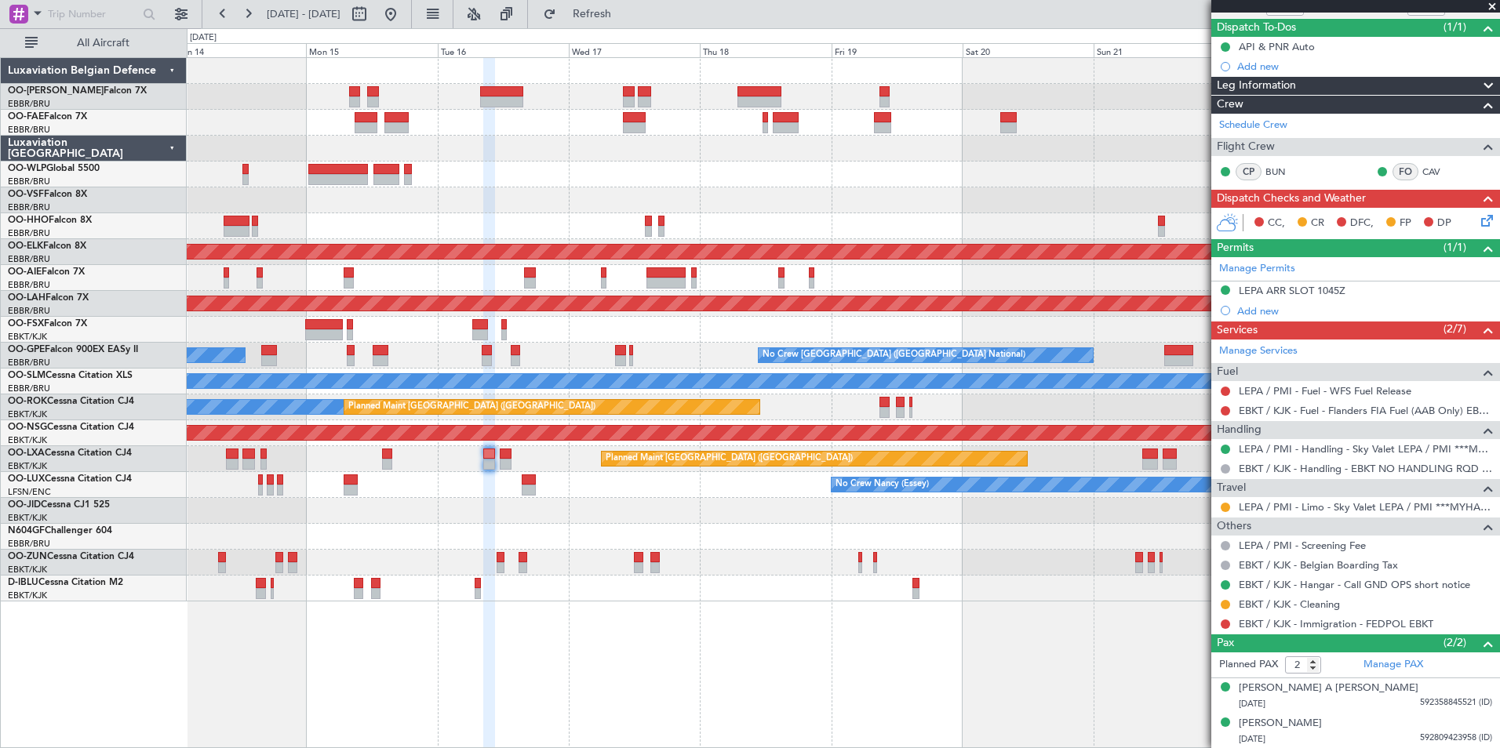
click at [817, 672] on div "Planned Maint Geneva (Cointrin) Planned Maint [GEOGRAPHIC_DATA]-[GEOGRAPHIC_DAT…" at bounding box center [843, 402] width 1313 height 691
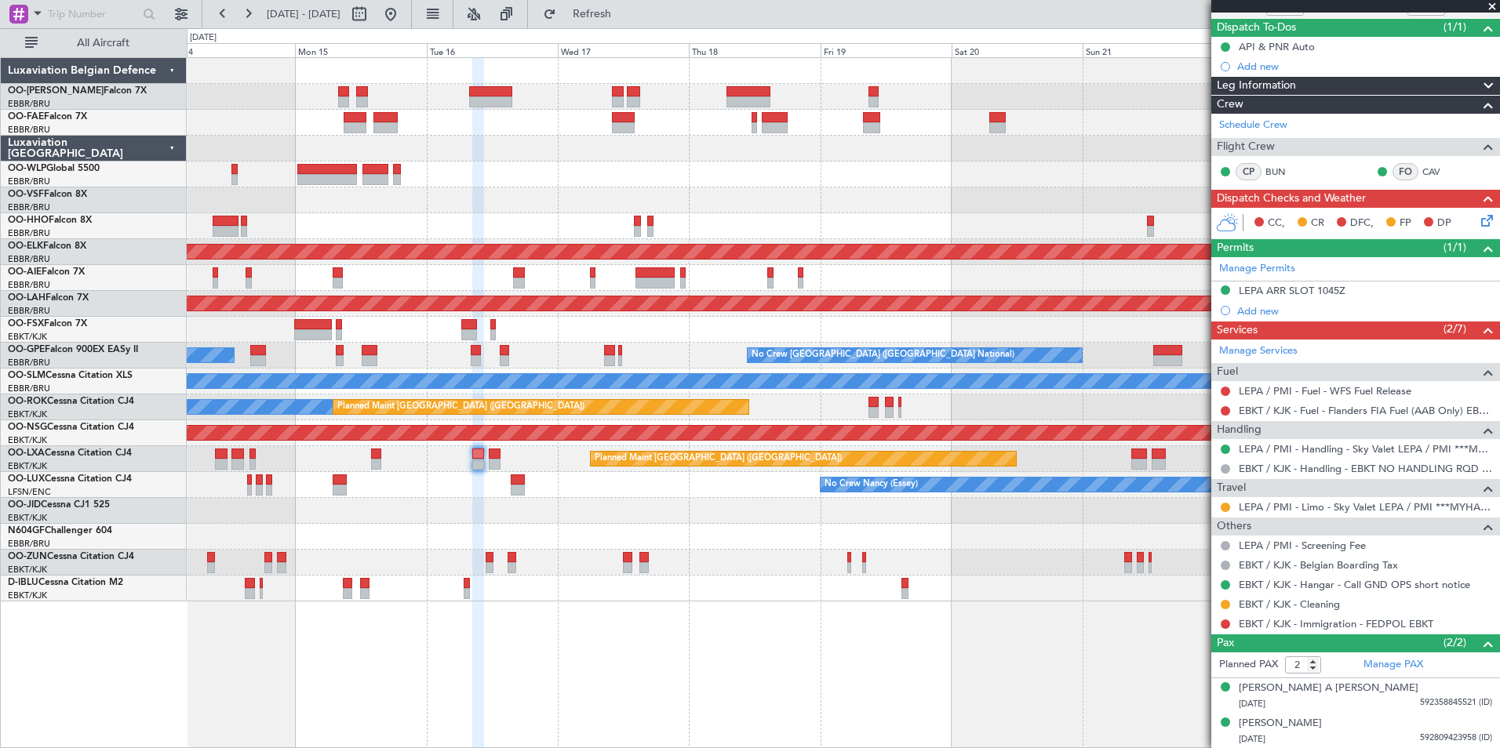
click at [751, 655] on div "Planned Maint Geneva (Cointrin) Planned Maint [GEOGRAPHIC_DATA]-[GEOGRAPHIC_DAT…" at bounding box center [843, 402] width 1313 height 691
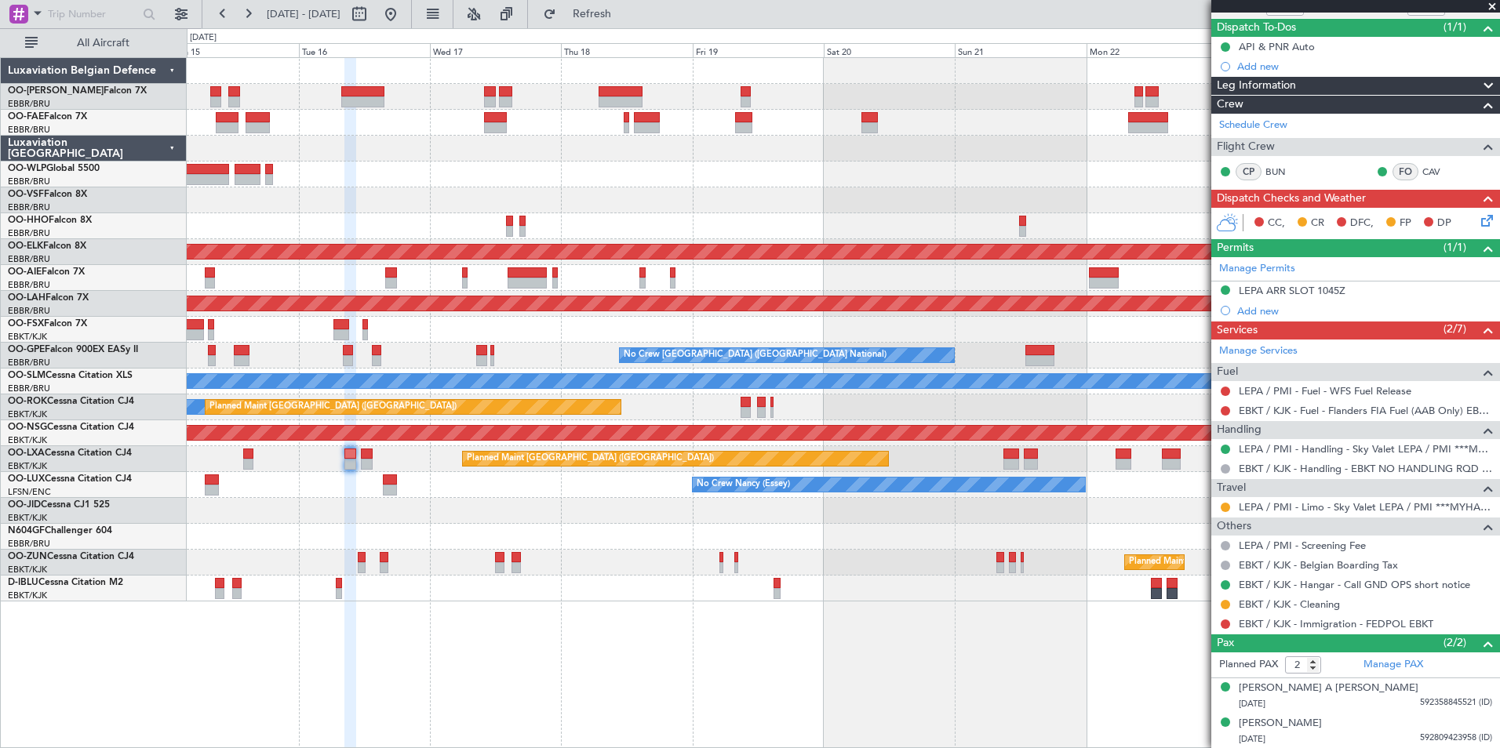
click at [1141, 628] on div "Planned Maint Kortrijk-[GEOGRAPHIC_DATA] Planned Maint [GEOGRAPHIC_DATA] ([GEOG…" at bounding box center [843, 402] width 1313 height 691
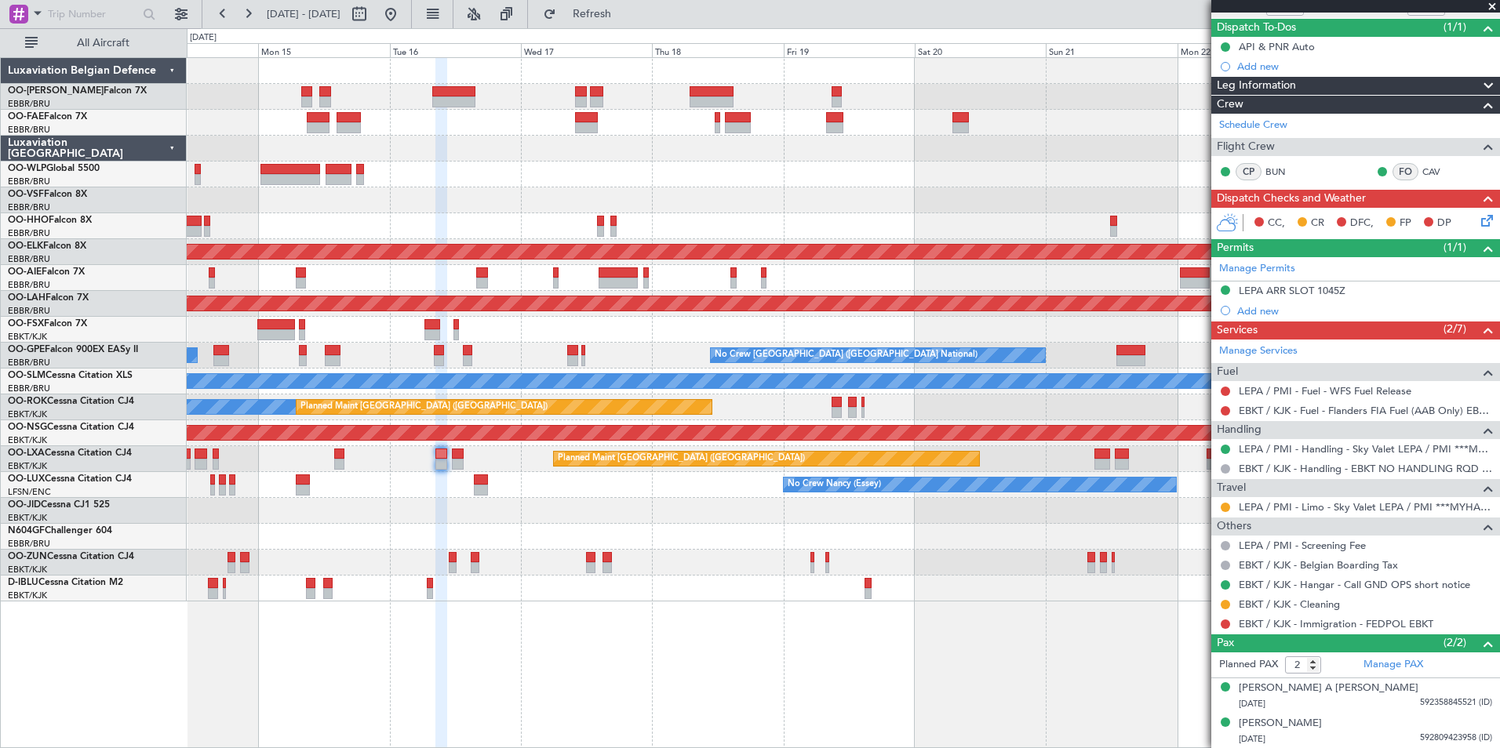
click at [1056, 686] on div "Planned Maint Geneva (Cointrin) Planned Maint [GEOGRAPHIC_DATA]-[GEOGRAPHIC_DAT…" at bounding box center [843, 402] width 1313 height 691
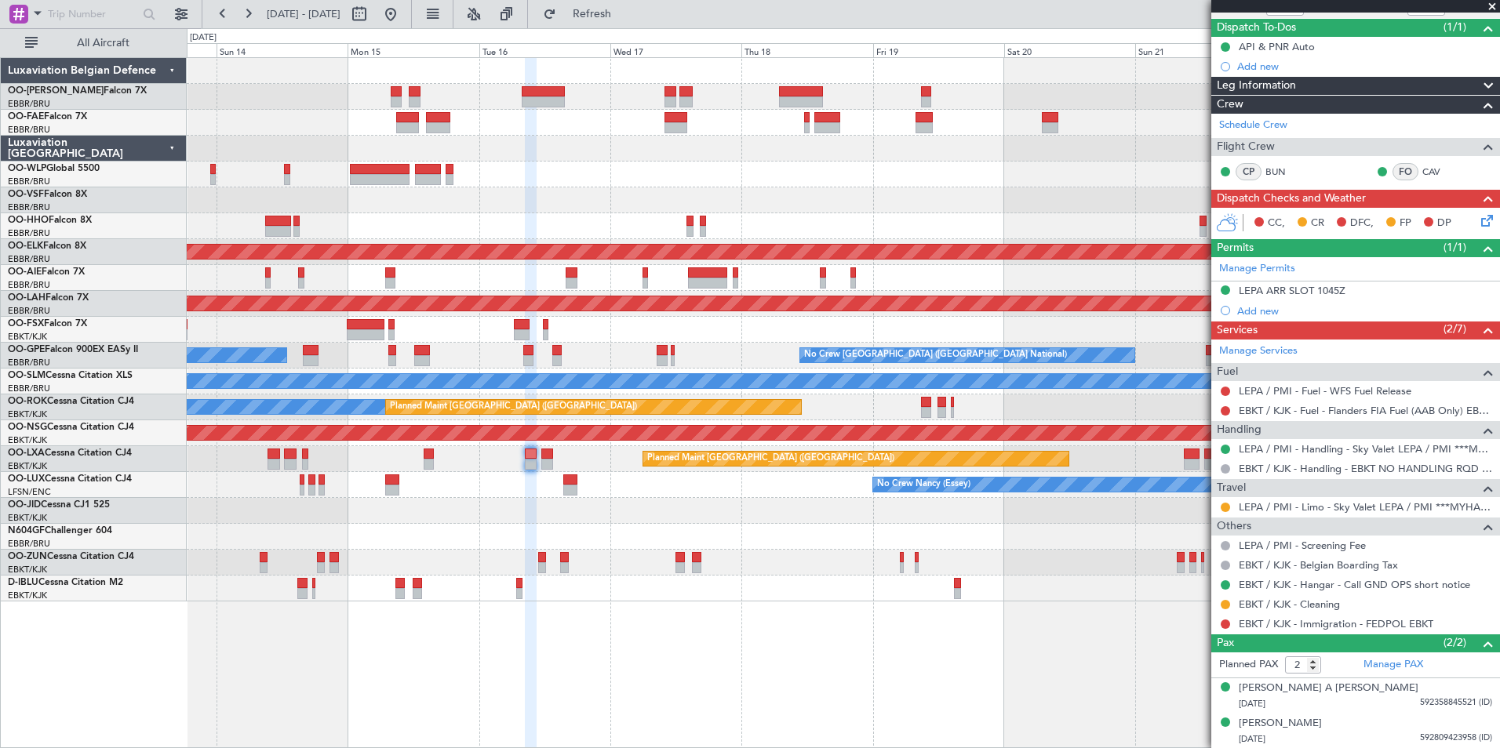
click at [1014, 710] on div "Planned Maint Geneva (Cointrin) Planned Maint [GEOGRAPHIC_DATA]-[GEOGRAPHIC_DAT…" at bounding box center [843, 402] width 1313 height 691
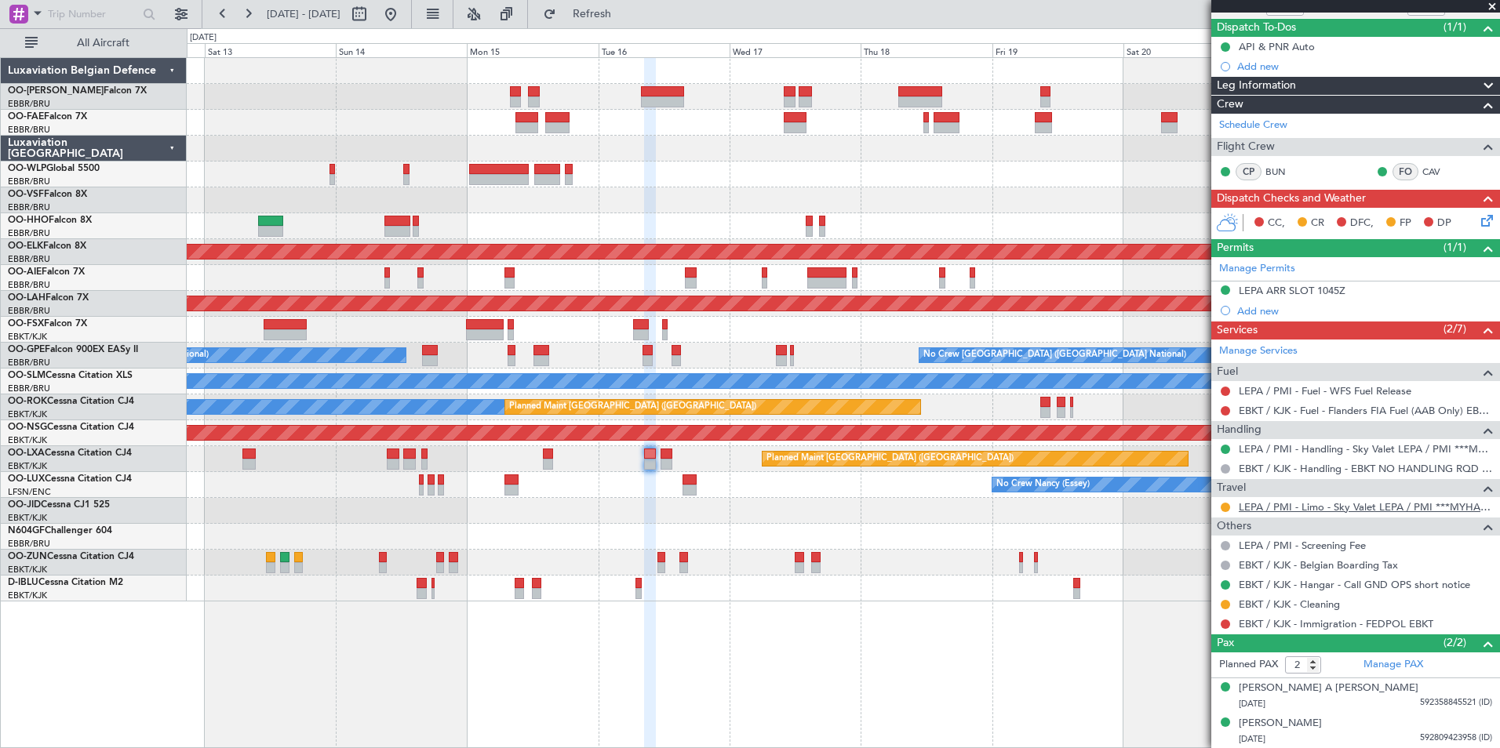
click at [1392, 501] on link "LEPA / PMI - Limo - Sky Valet LEPA / PMI ***MYHANDLING***" at bounding box center [1365, 507] width 253 height 13
click at [691, 530] on div "Planned Maint Geneva (Cointrin) AOG Maint [US_STATE] ([GEOGRAPHIC_DATA]) Planne…" at bounding box center [843, 330] width 1312 height 544
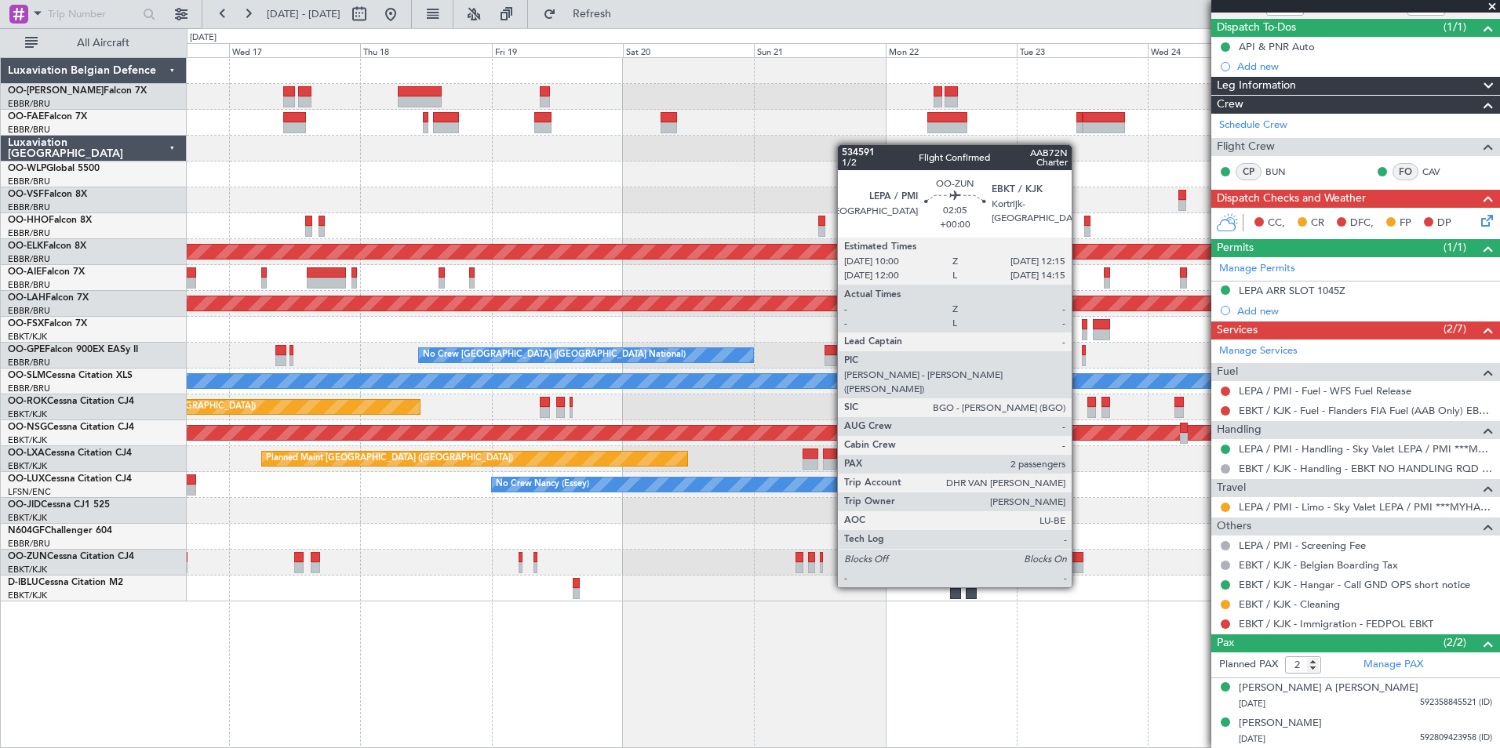
click at [1079, 558] on div at bounding box center [1077, 557] width 13 height 11
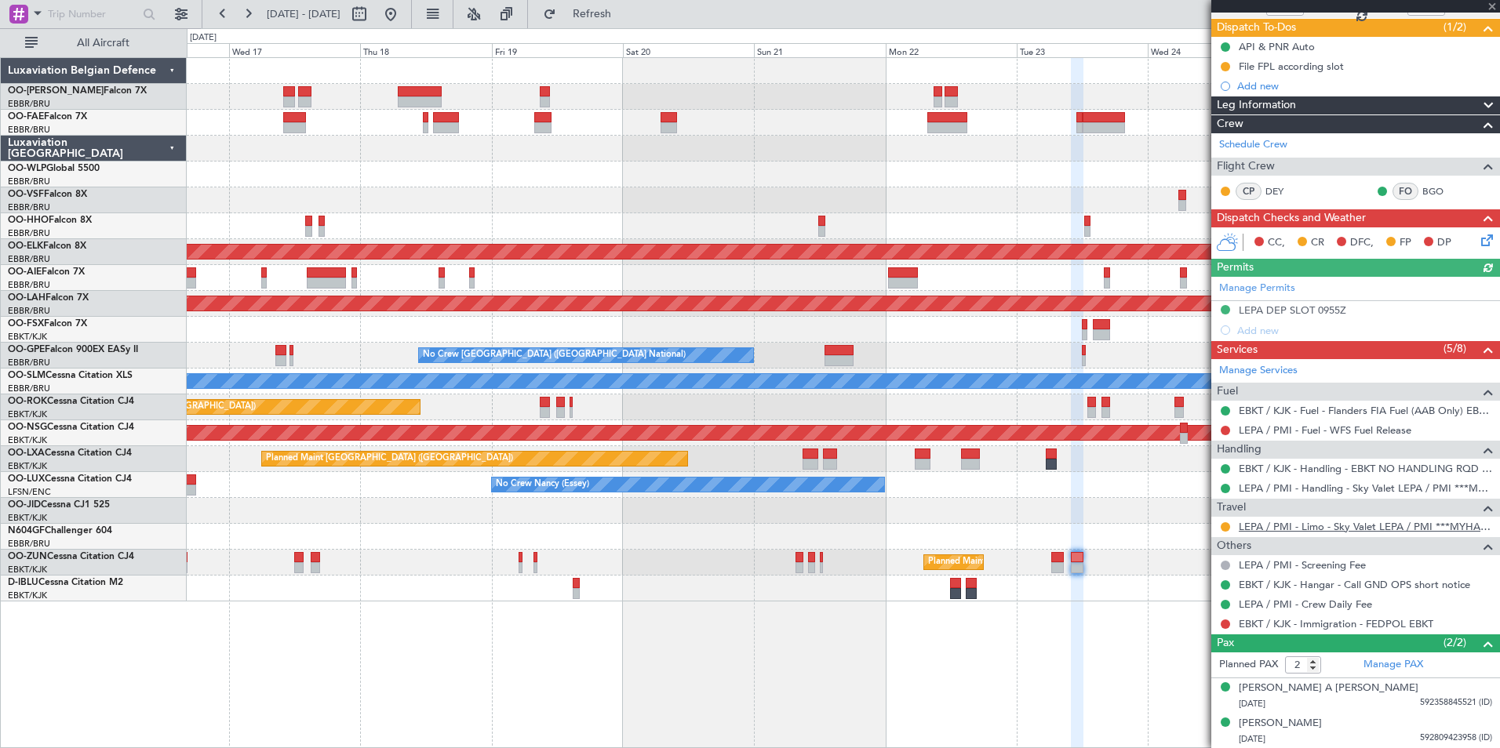
click at [1336, 528] on link "LEPA / PMI - Limo - Sky Valet LEPA / PMI ***MYHANDLING***" at bounding box center [1365, 526] width 253 height 13
click at [1221, 650] on fb-app "[DATE] - [DATE] Refresh Quick Links All Aircraft Owner [GEOGRAPHIC_DATA] Owner …" at bounding box center [750, 380] width 1500 height 737
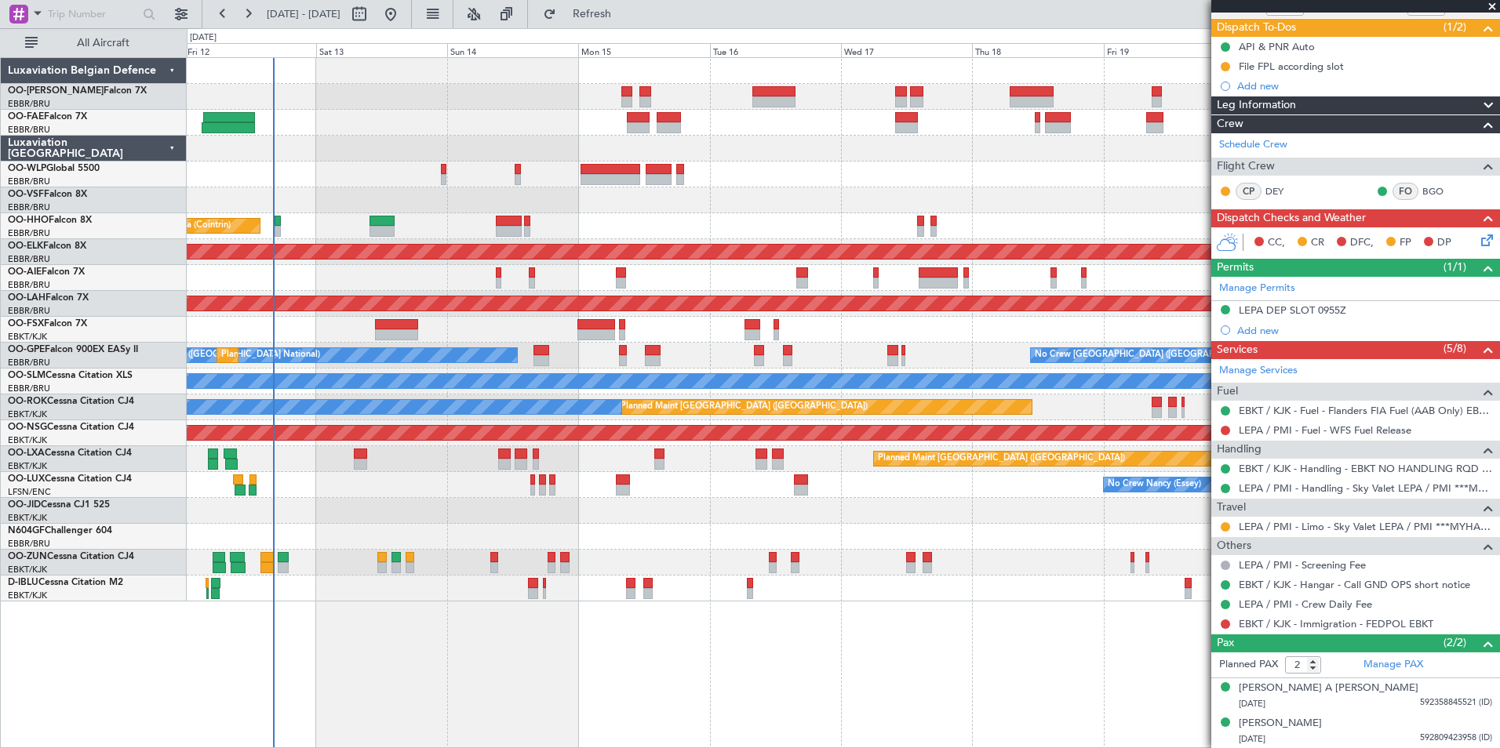
click at [989, 667] on div "Planned Maint Liege Planned Maint Geneva ([GEOGRAPHIC_DATA]) AOG Maint [US_STAT…" at bounding box center [843, 402] width 1313 height 691
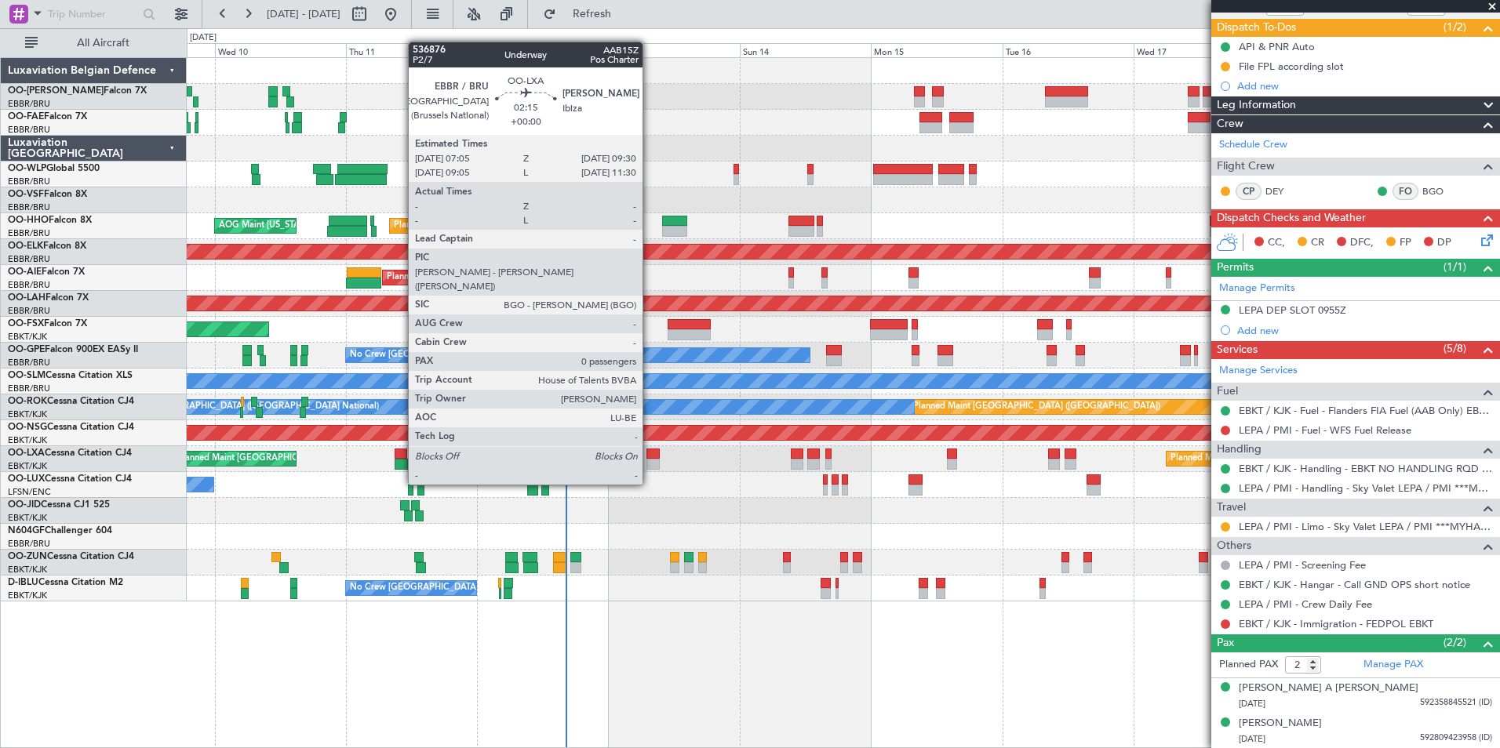
click at [650, 457] on div at bounding box center [652, 454] width 13 height 11
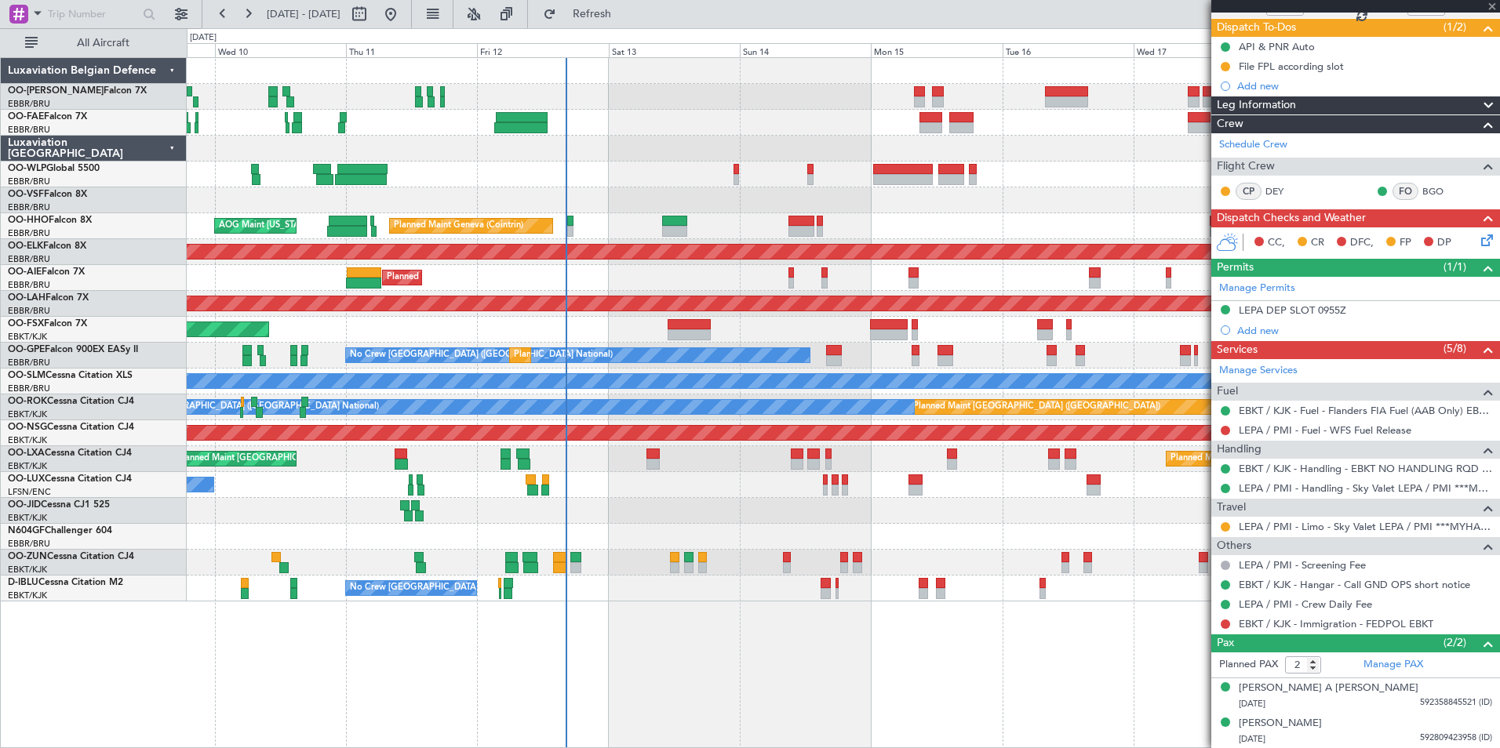
type input "0"
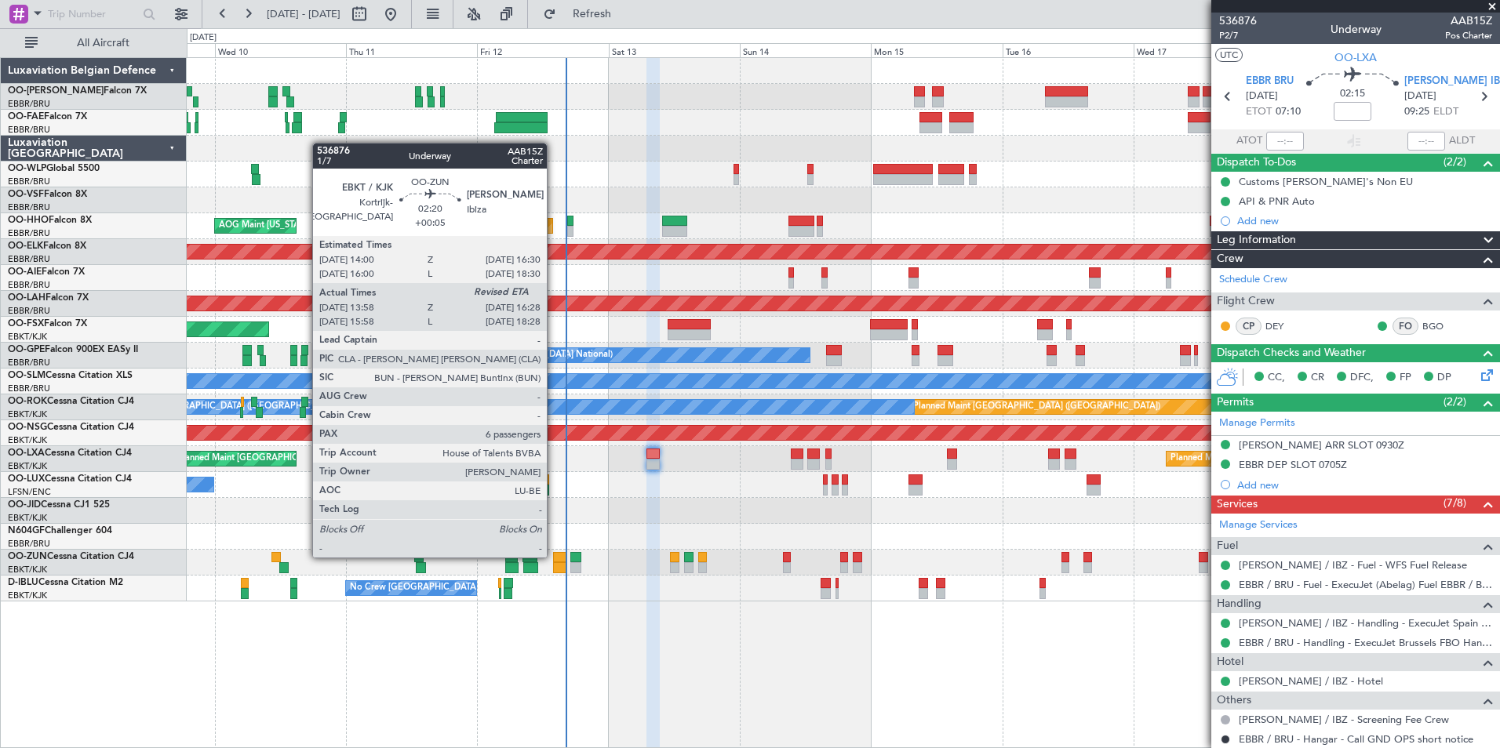
click at [554, 556] on div at bounding box center [560, 557] width 14 height 11
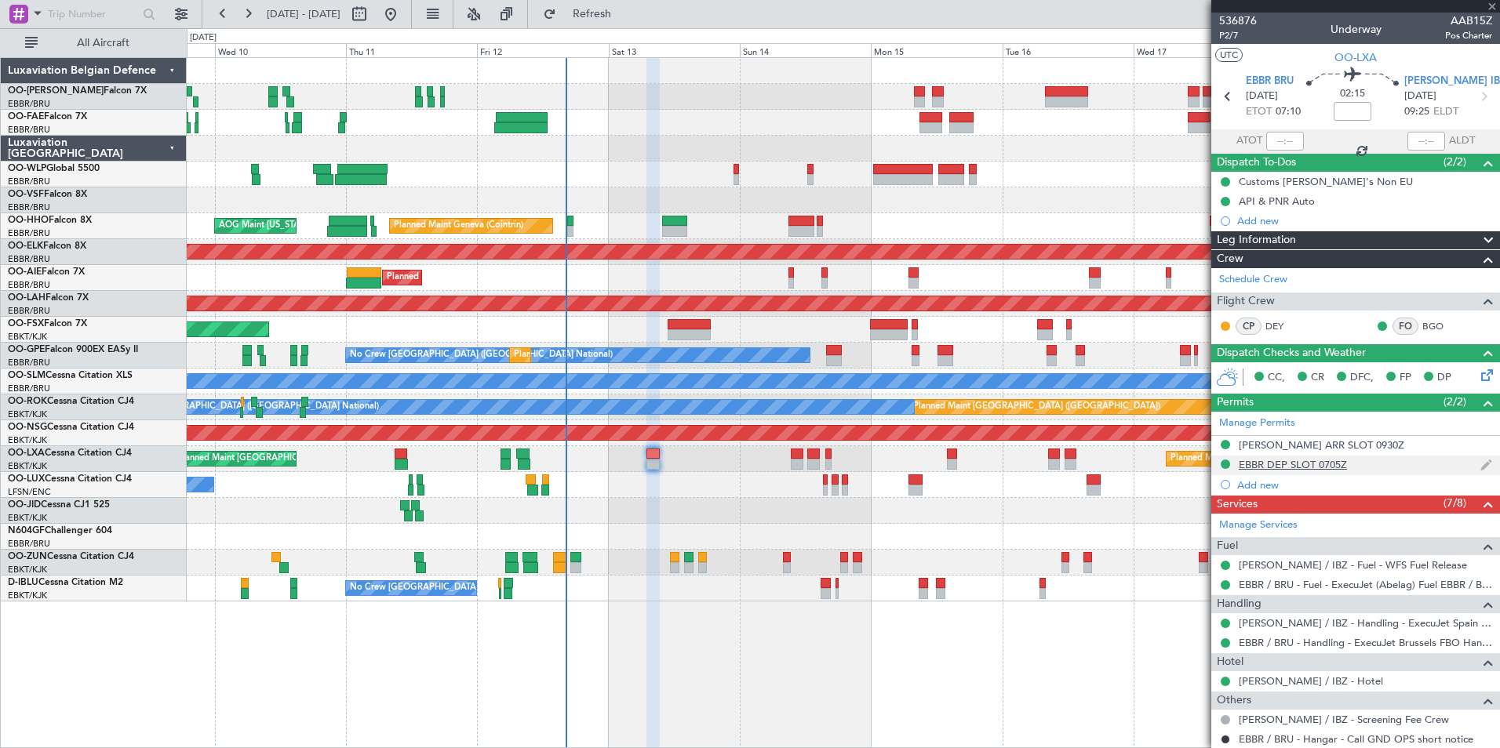
type input "+00:05"
type input "14:03"
type input "6"
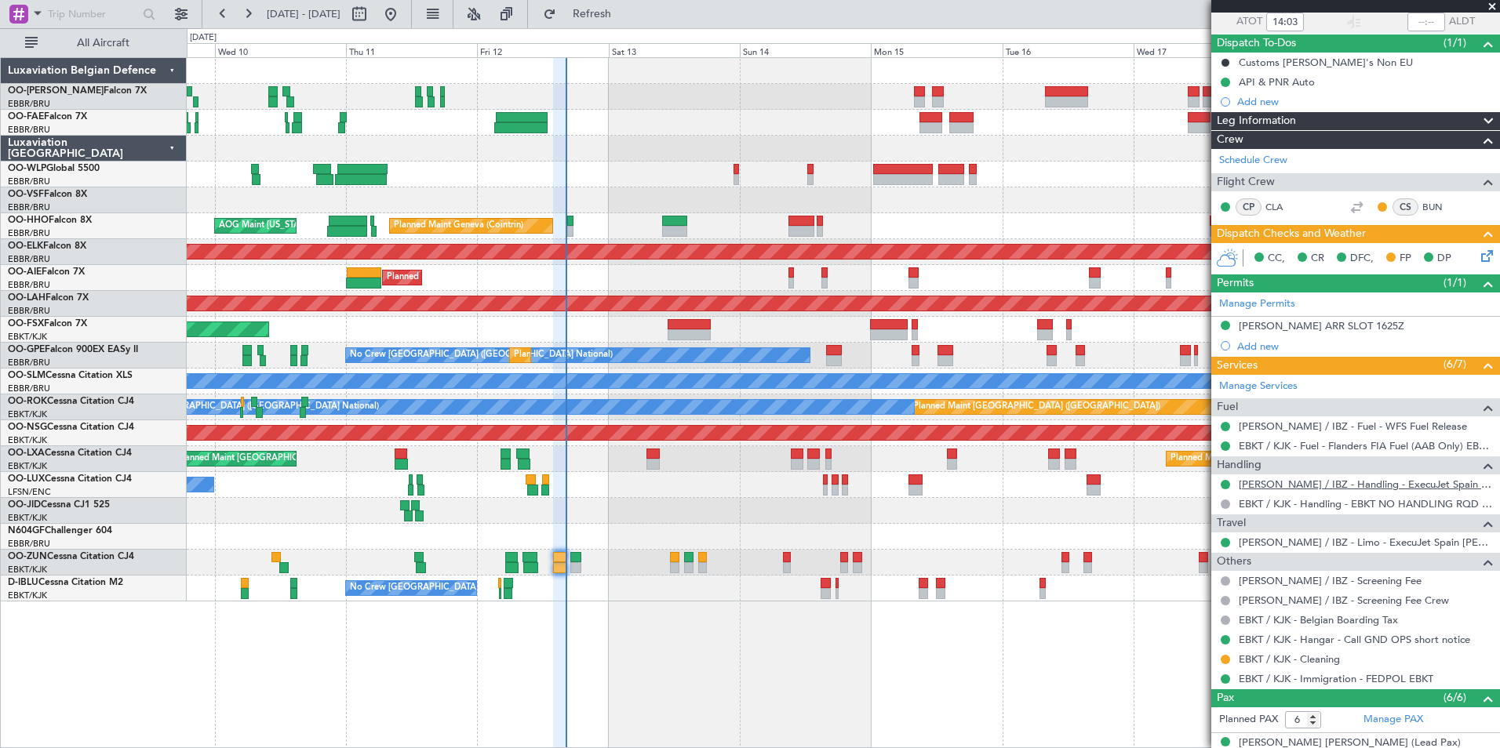
scroll to position [157, 0]
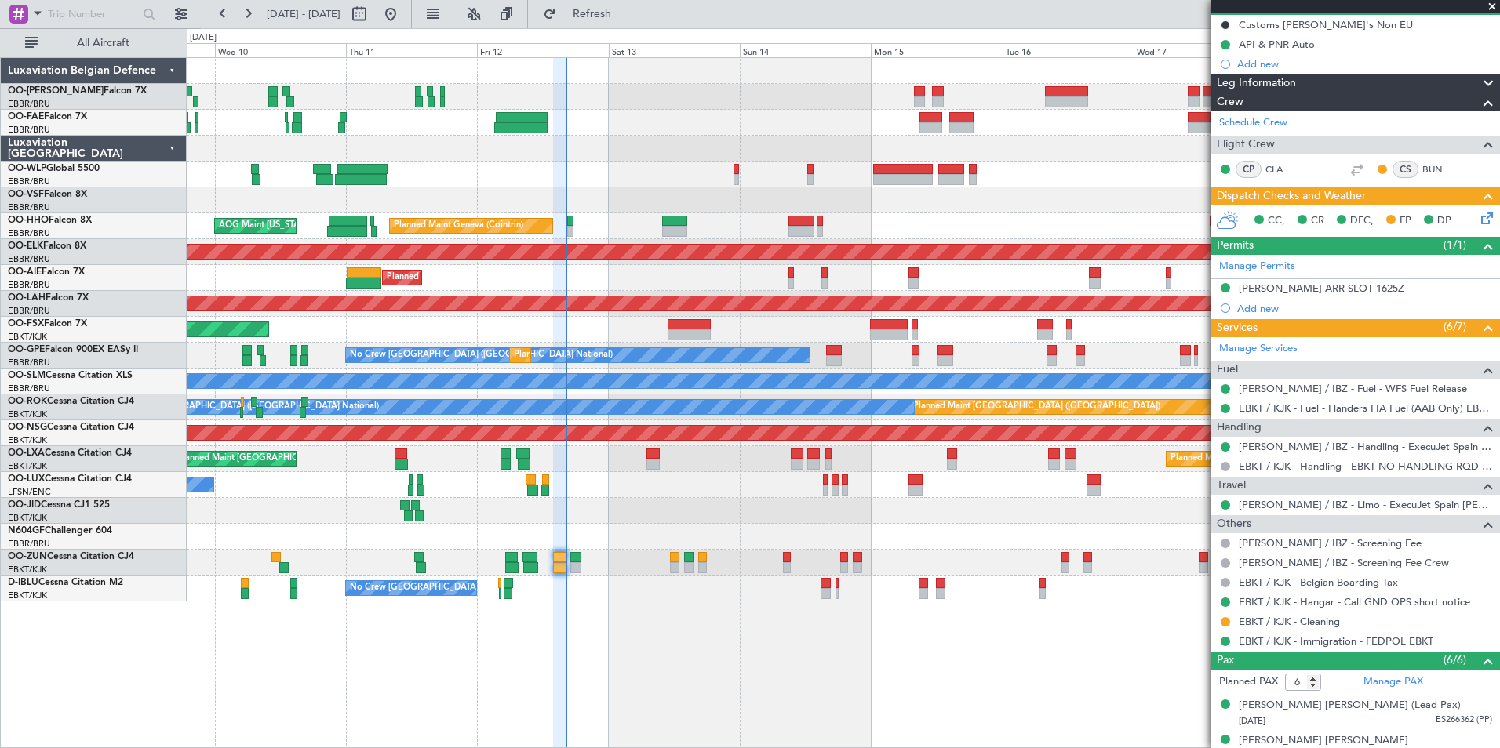
click at [1305, 623] on link "EBKT / KJK - Cleaning" at bounding box center [1289, 621] width 101 height 13
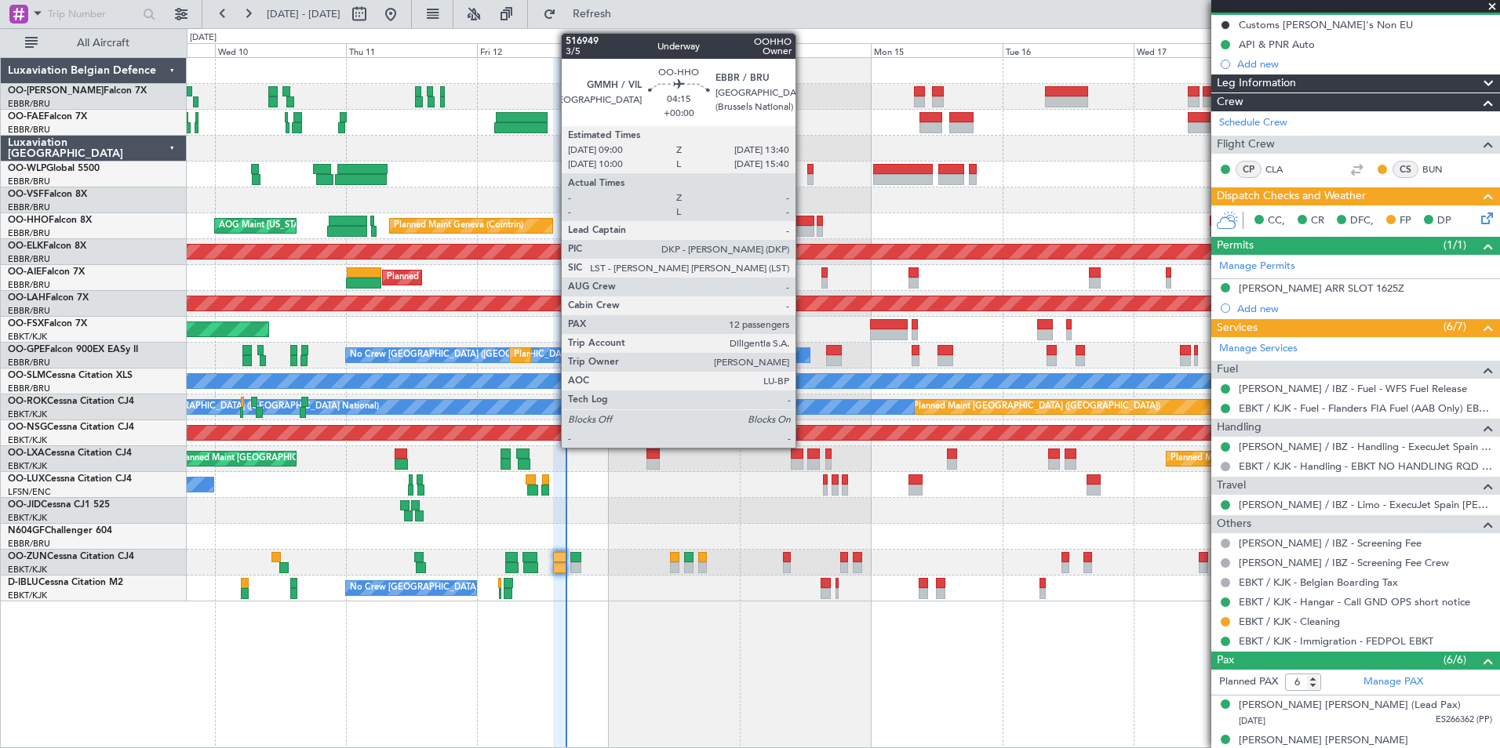
click at [801, 225] on div at bounding box center [801, 221] width 26 height 11
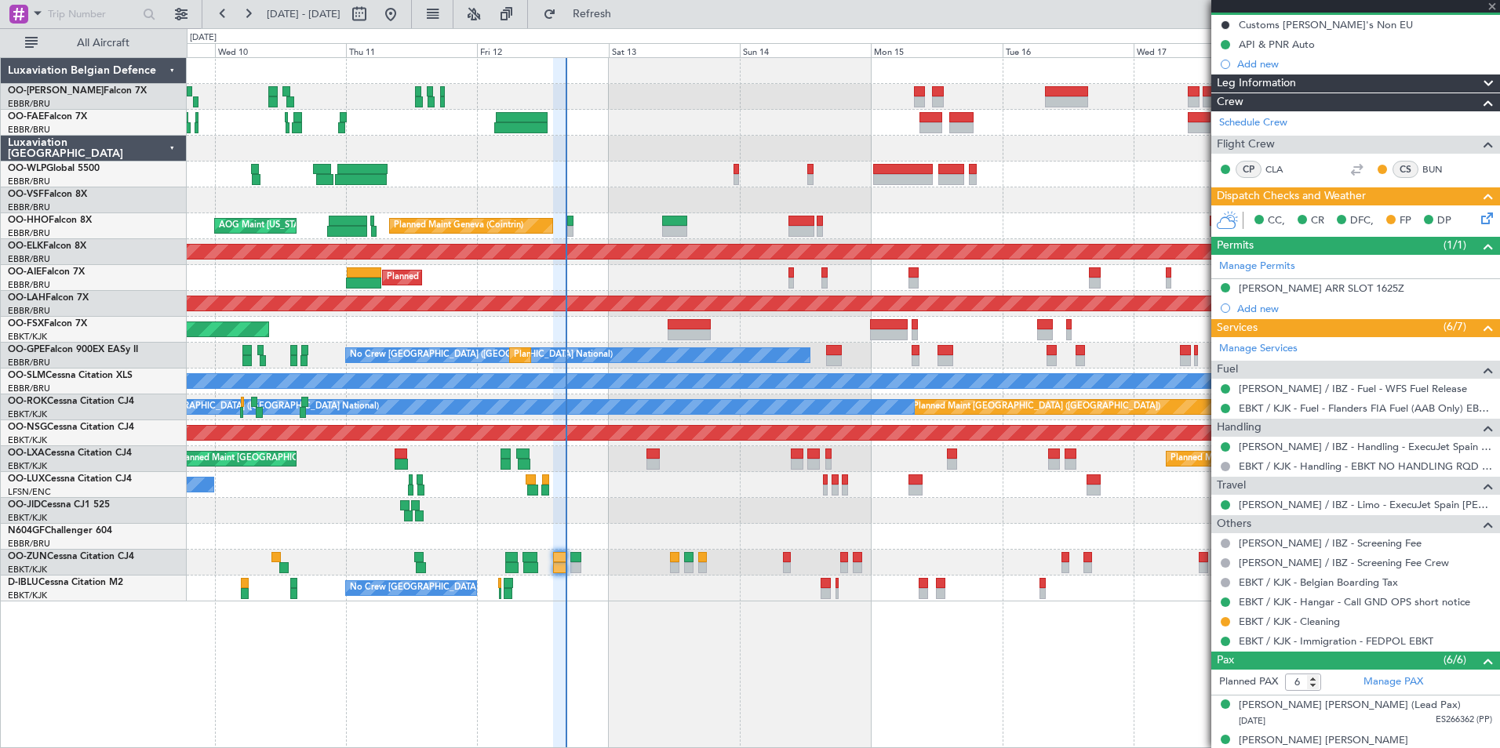
type input "12"
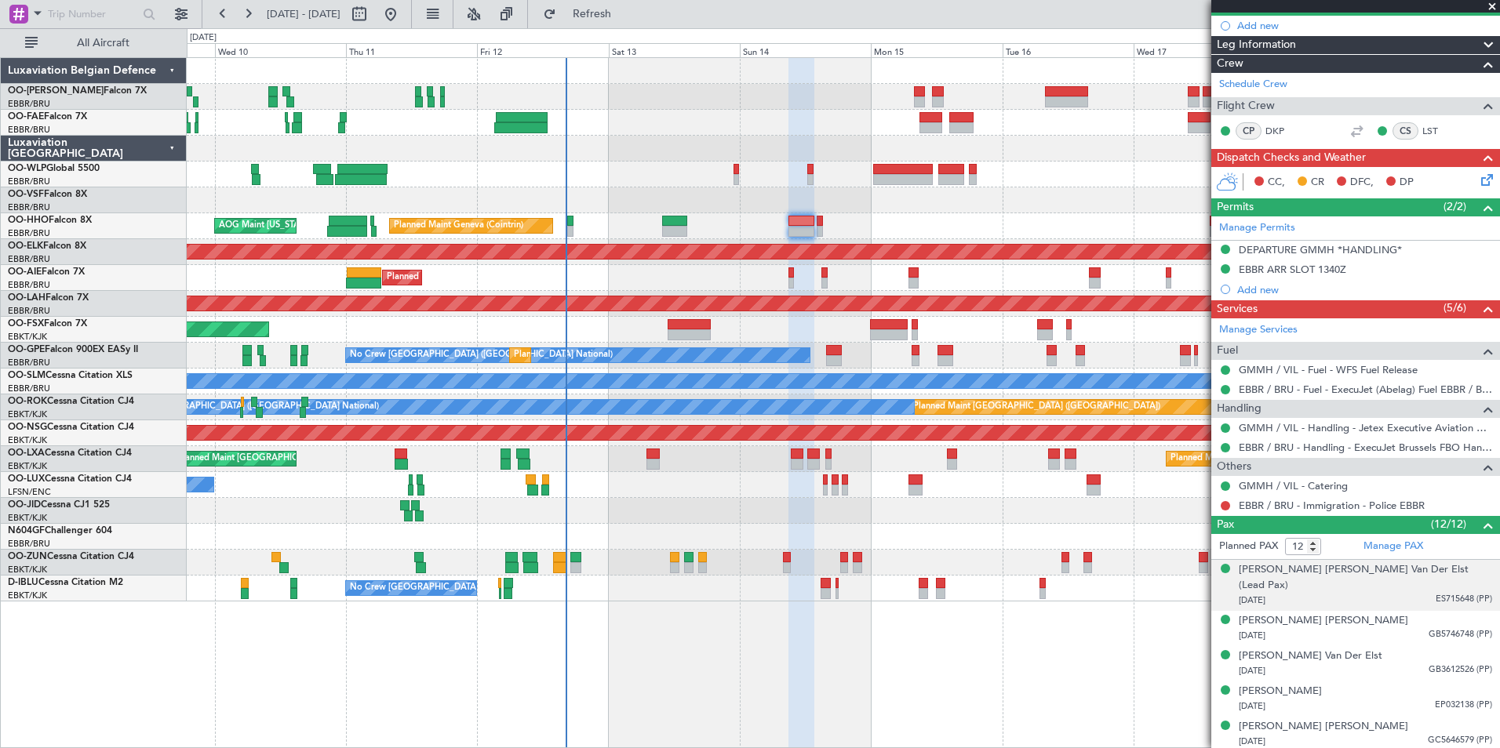
scroll to position [155, 0]
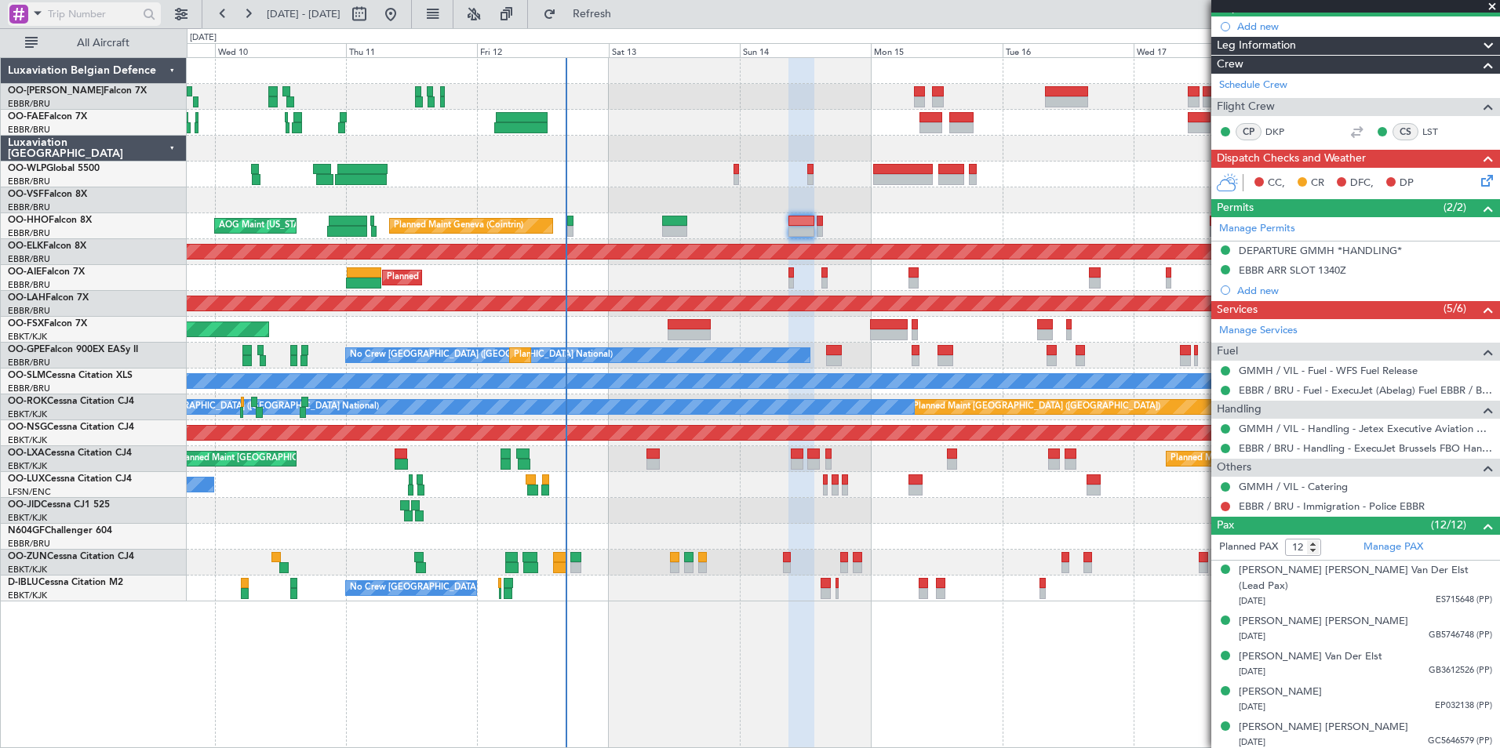
click at [39, 10] on span at bounding box center [37, 13] width 19 height 20
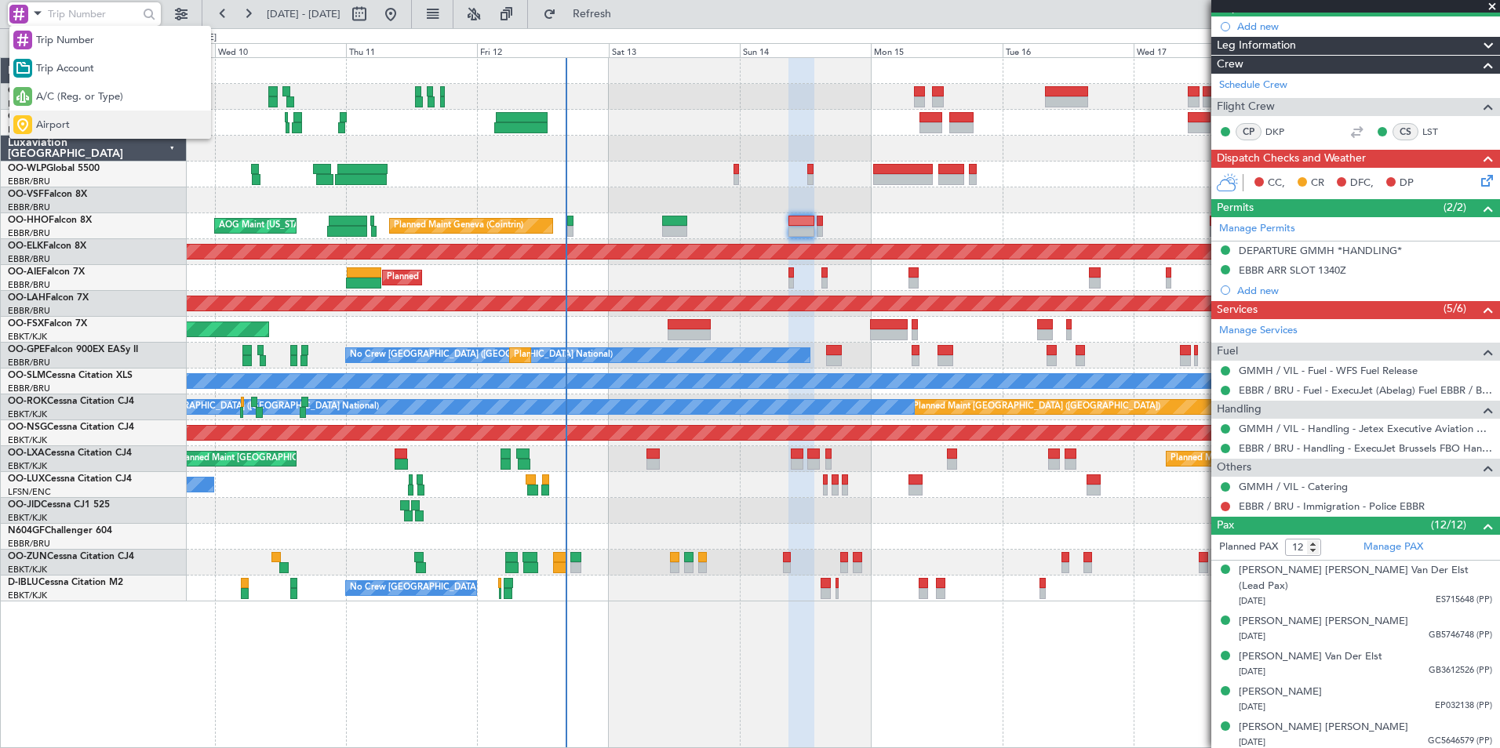
click at [56, 121] on span "Airport" at bounding box center [53, 126] width 34 height 16
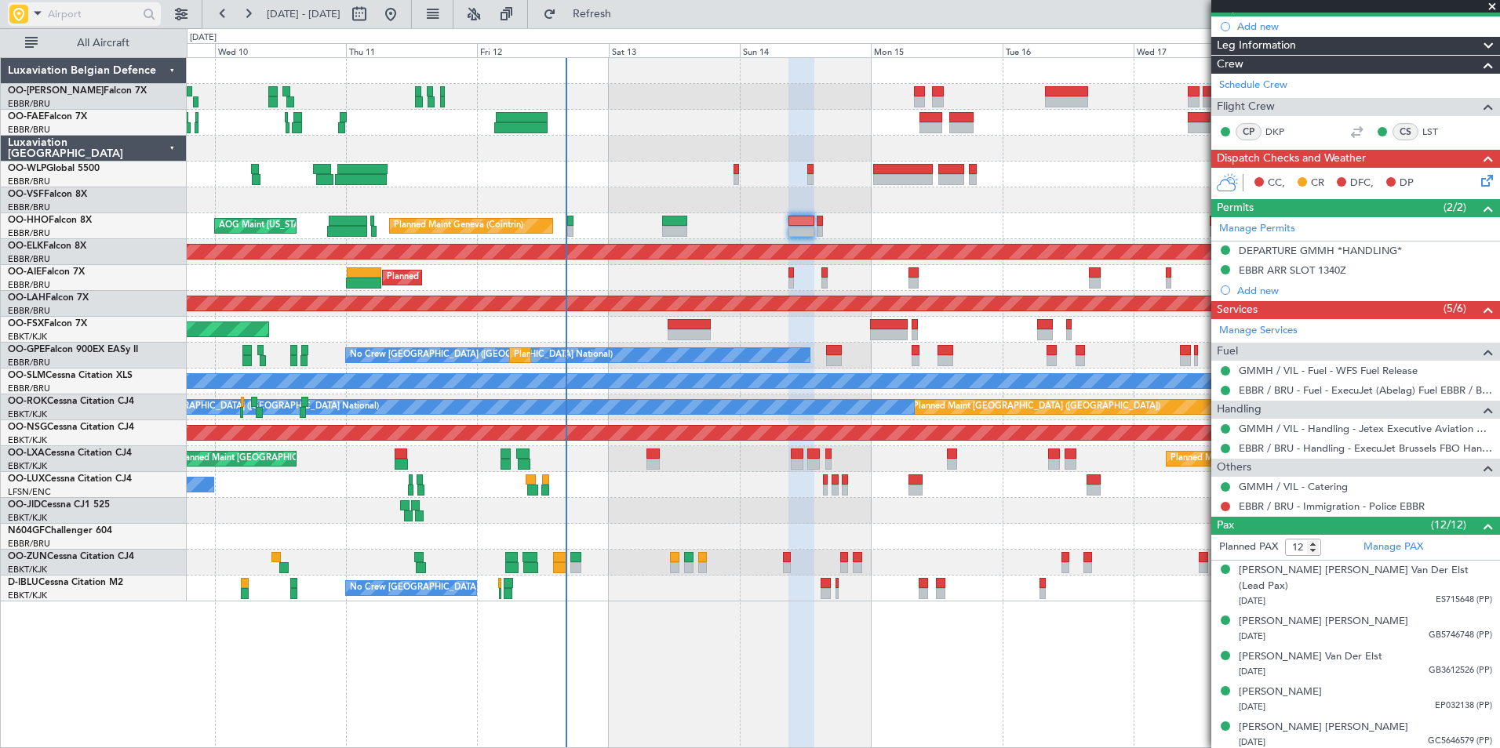
click at [83, 9] on input "text" at bounding box center [93, 14] width 90 height 24
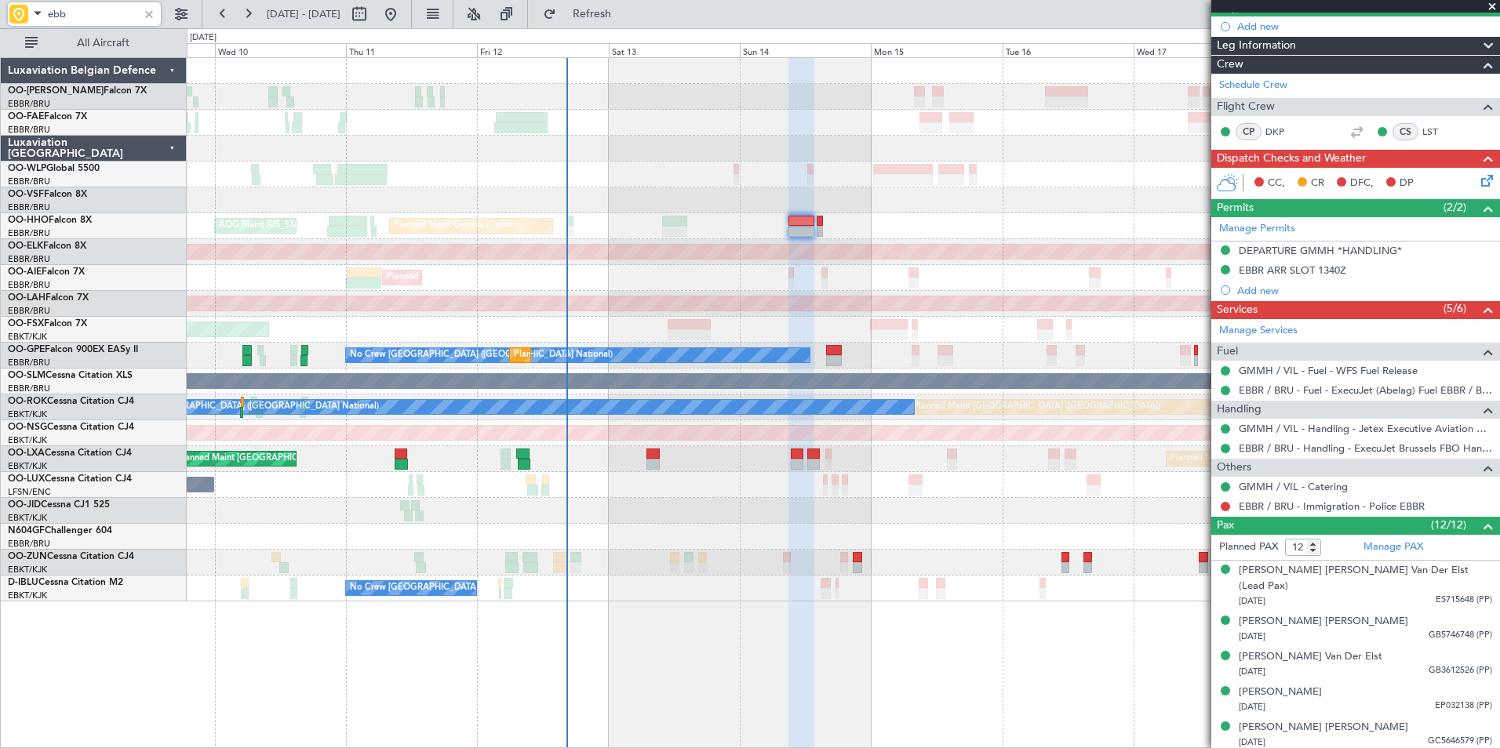
type input "ebbr"
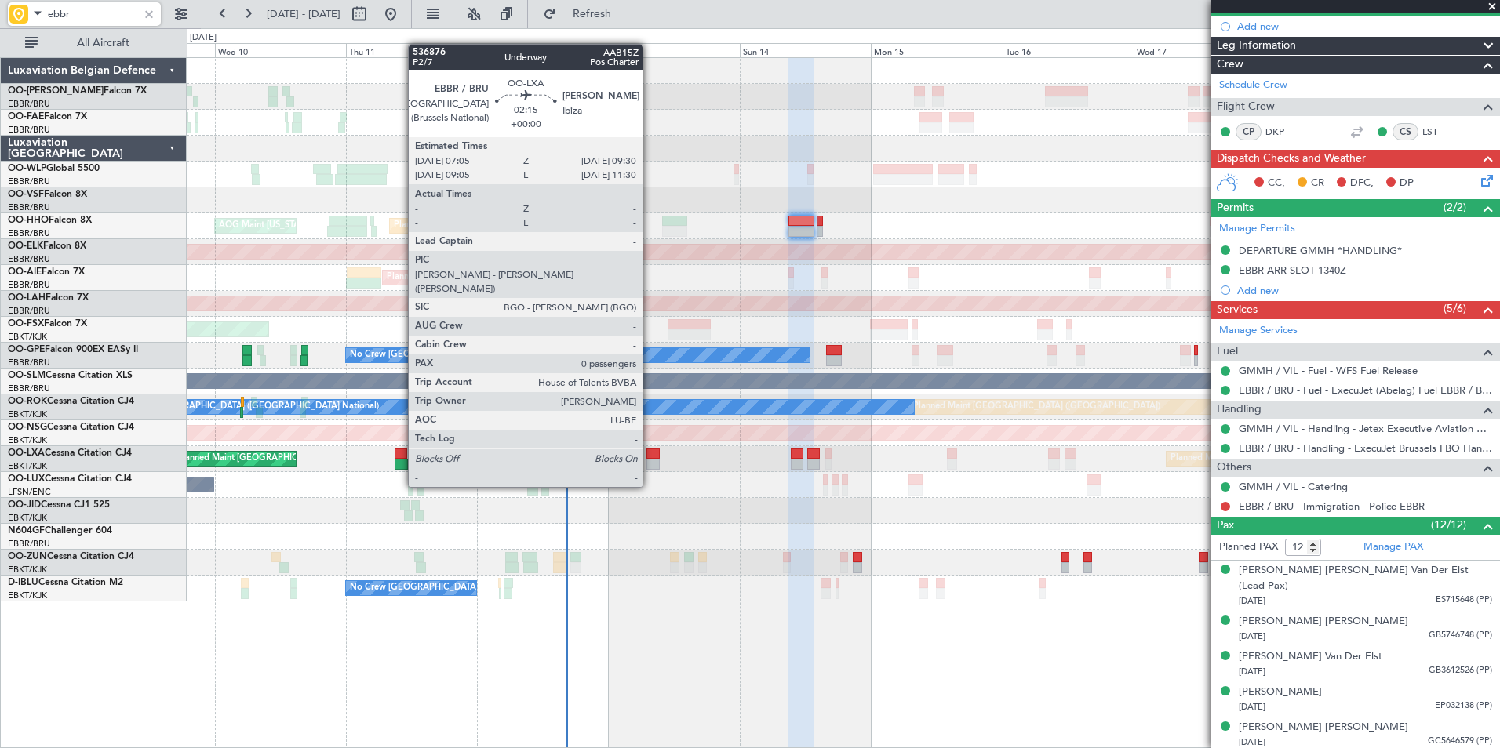
click at [650, 459] on div at bounding box center [652, 464] width 13 height 11
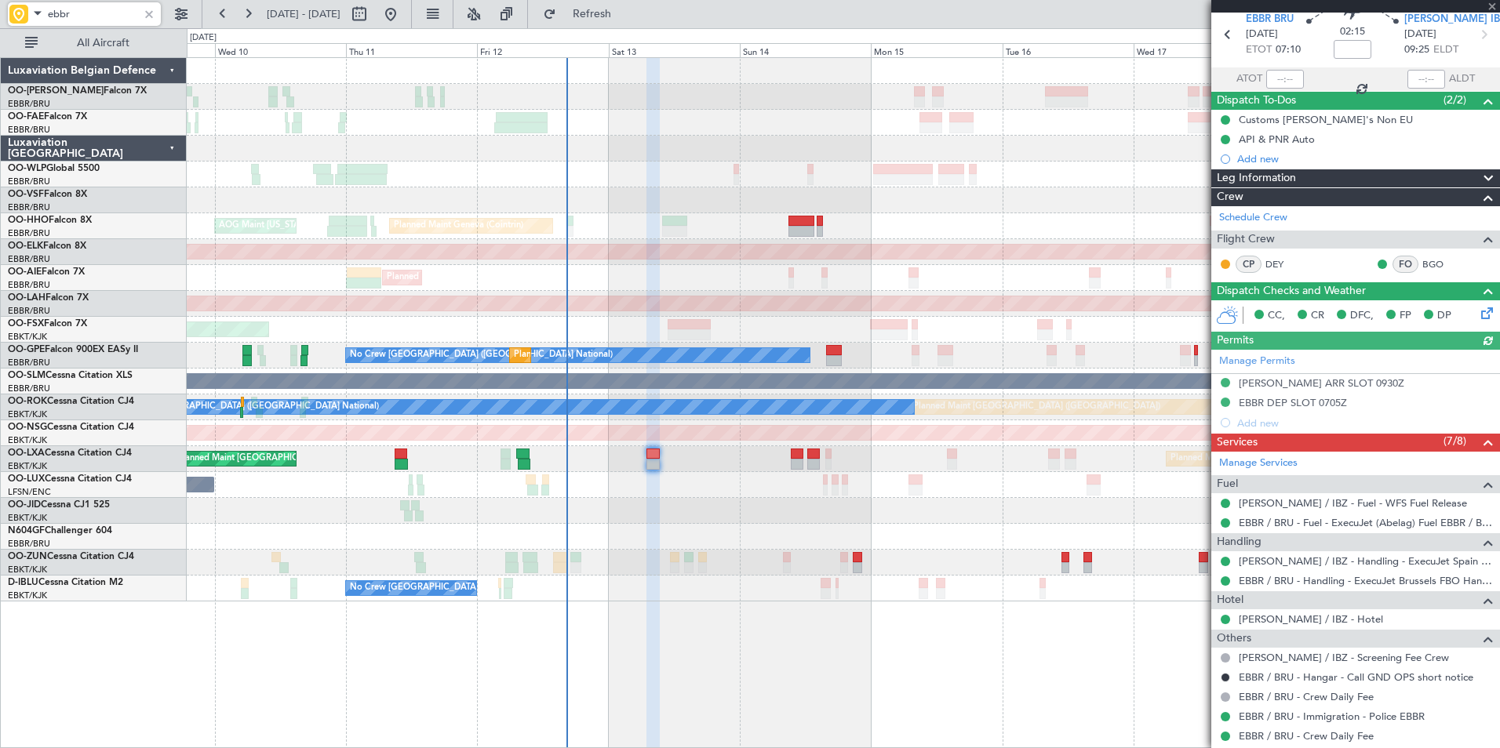
scroll to position [123, 0]
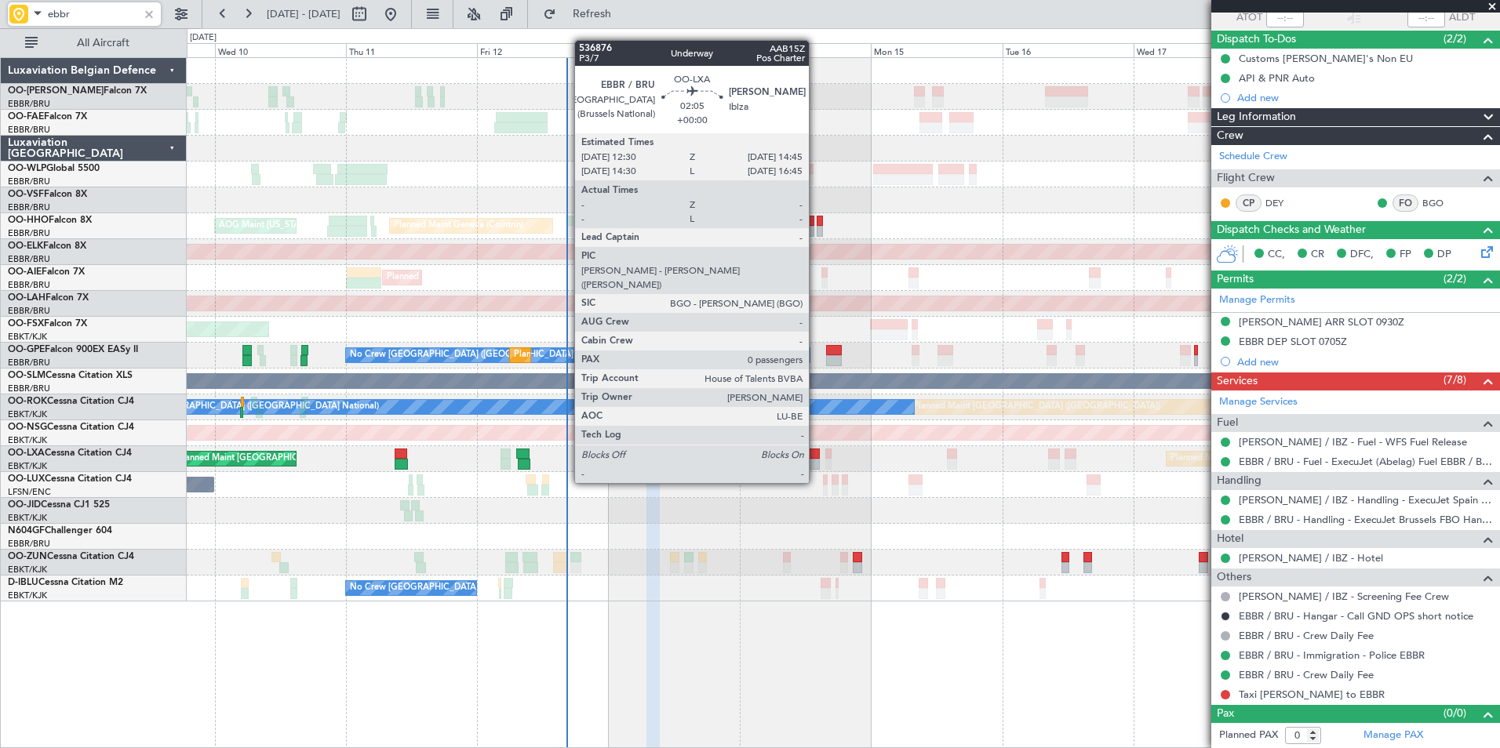
click at [816, 455] on div at bounding box center [813, 454] width 13 height 11
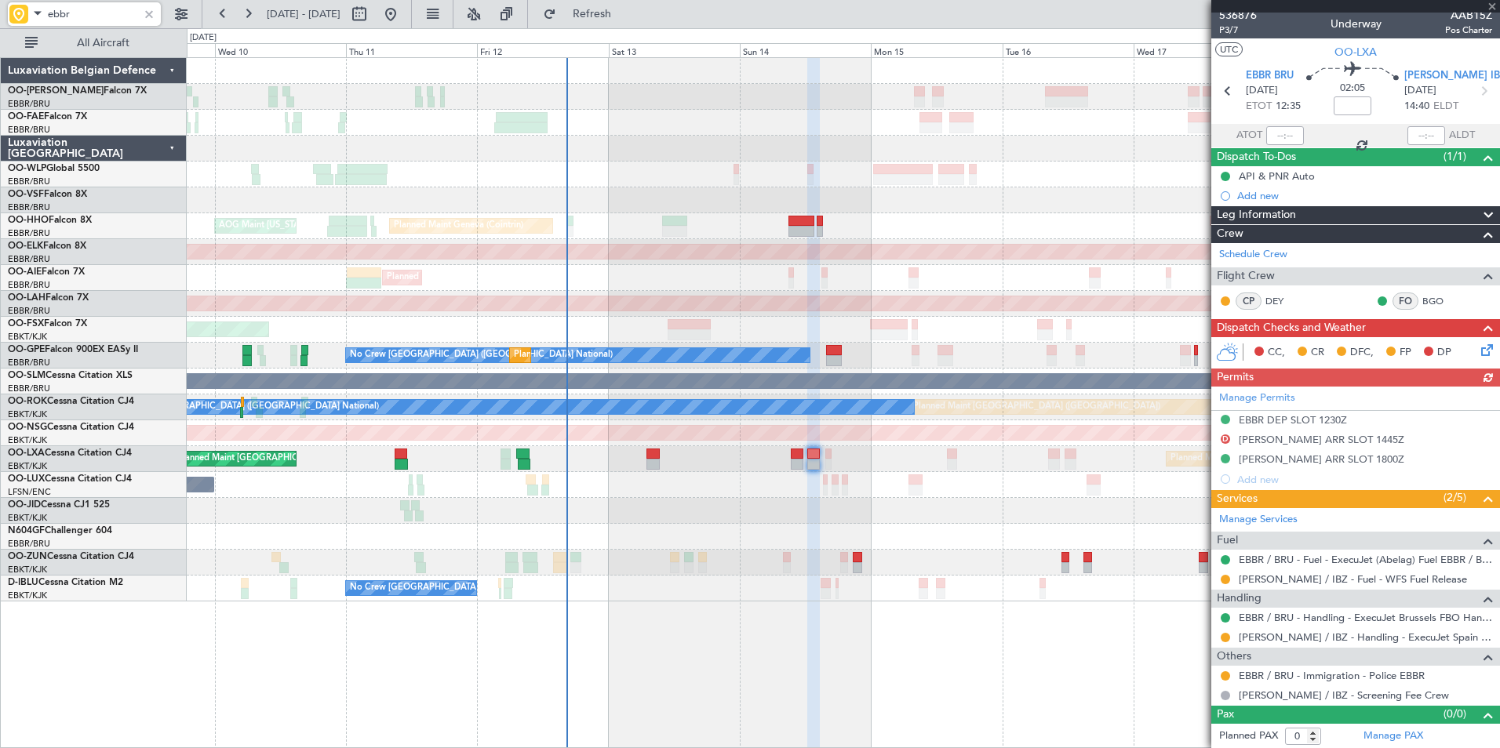
scroll to position [6, 0]
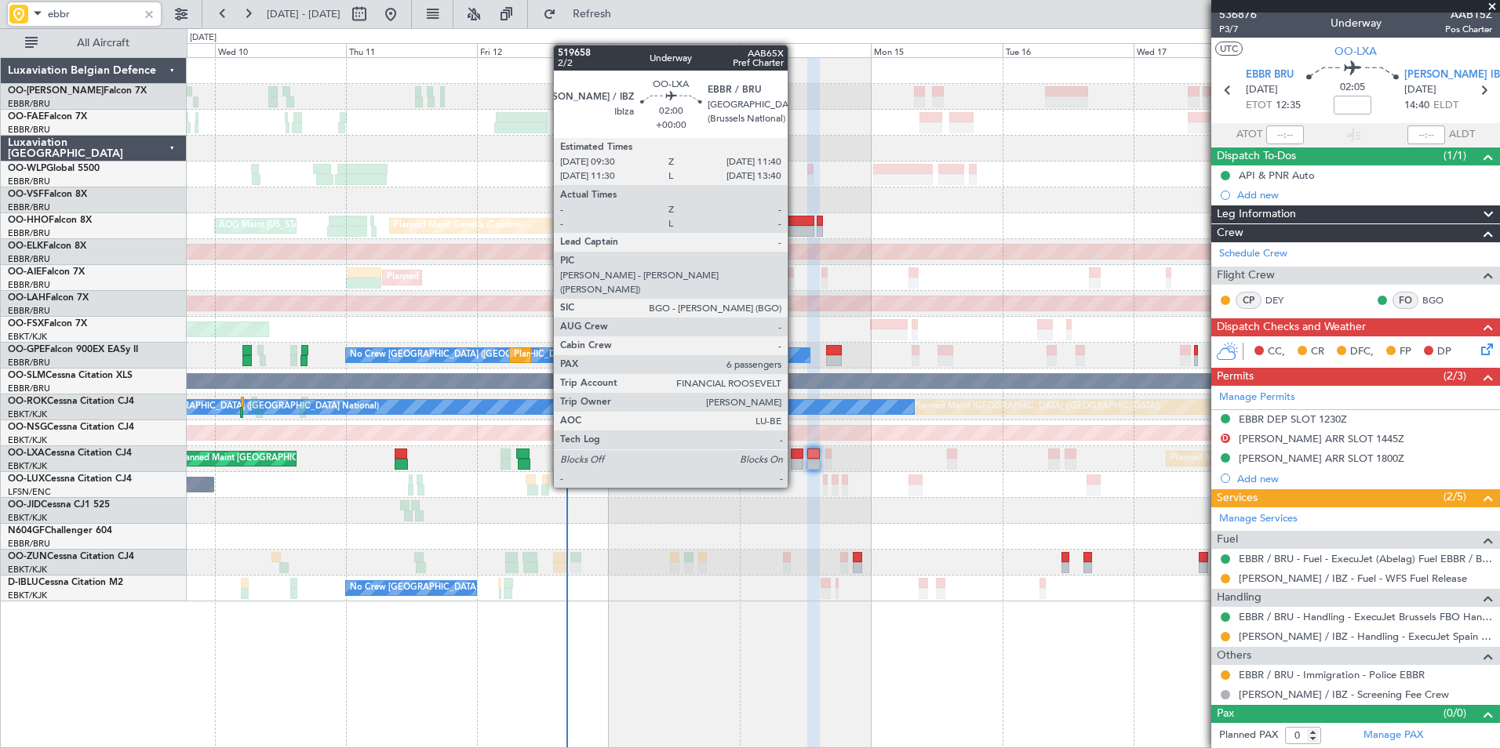
click at [795, 460] on div at bounding box center [797, 464] width 13 height 11
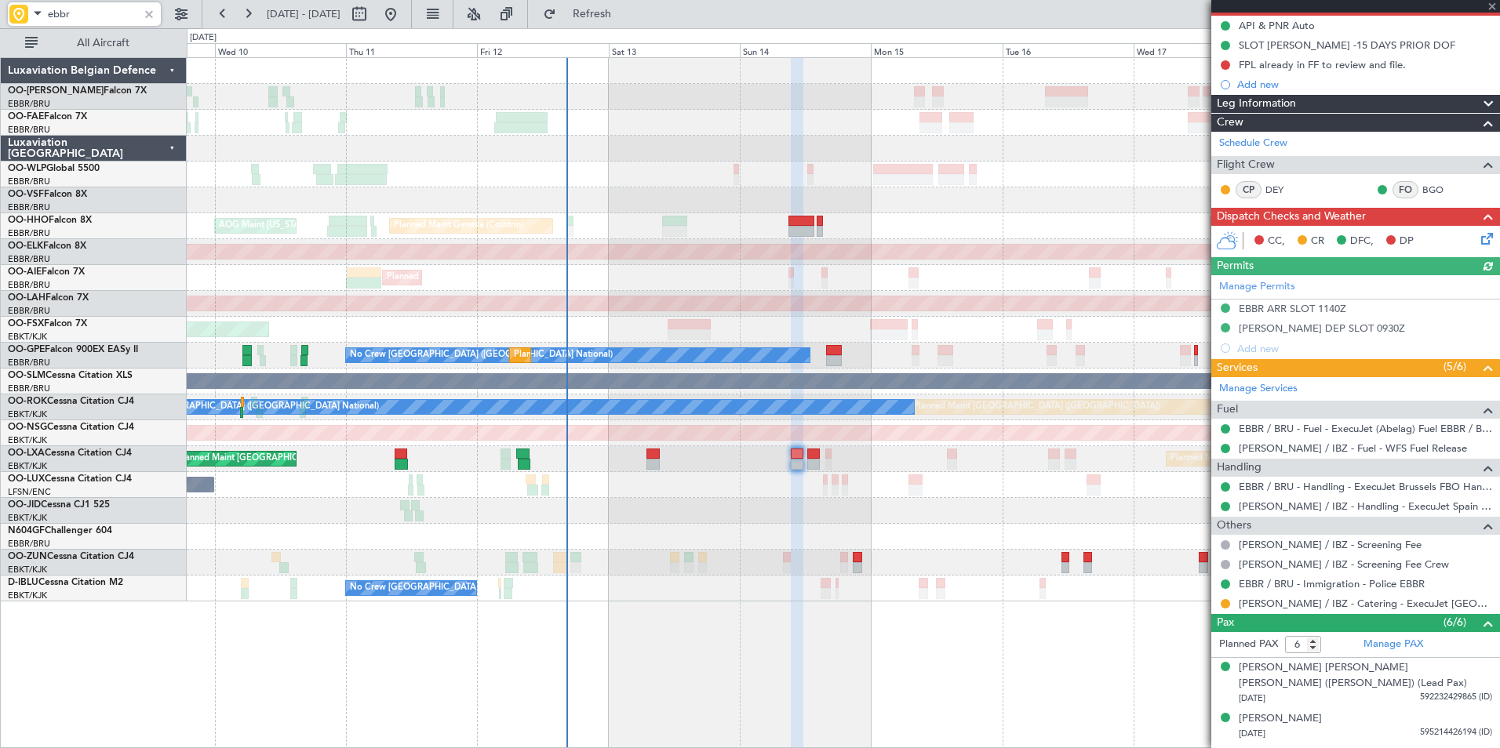
scroll to position [157, 0]
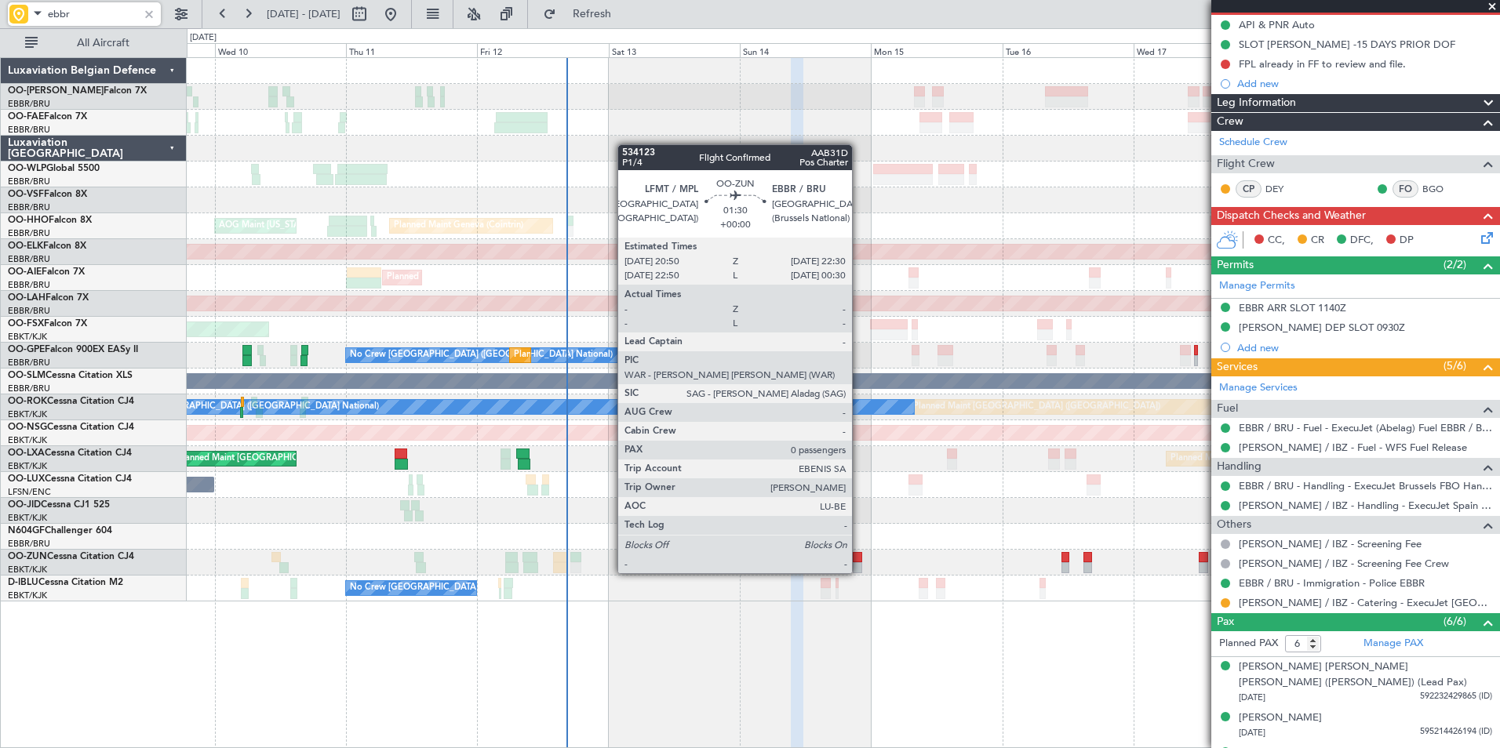
click at [857, 559] on div at bounding box center [857, 557] width 9 height 11
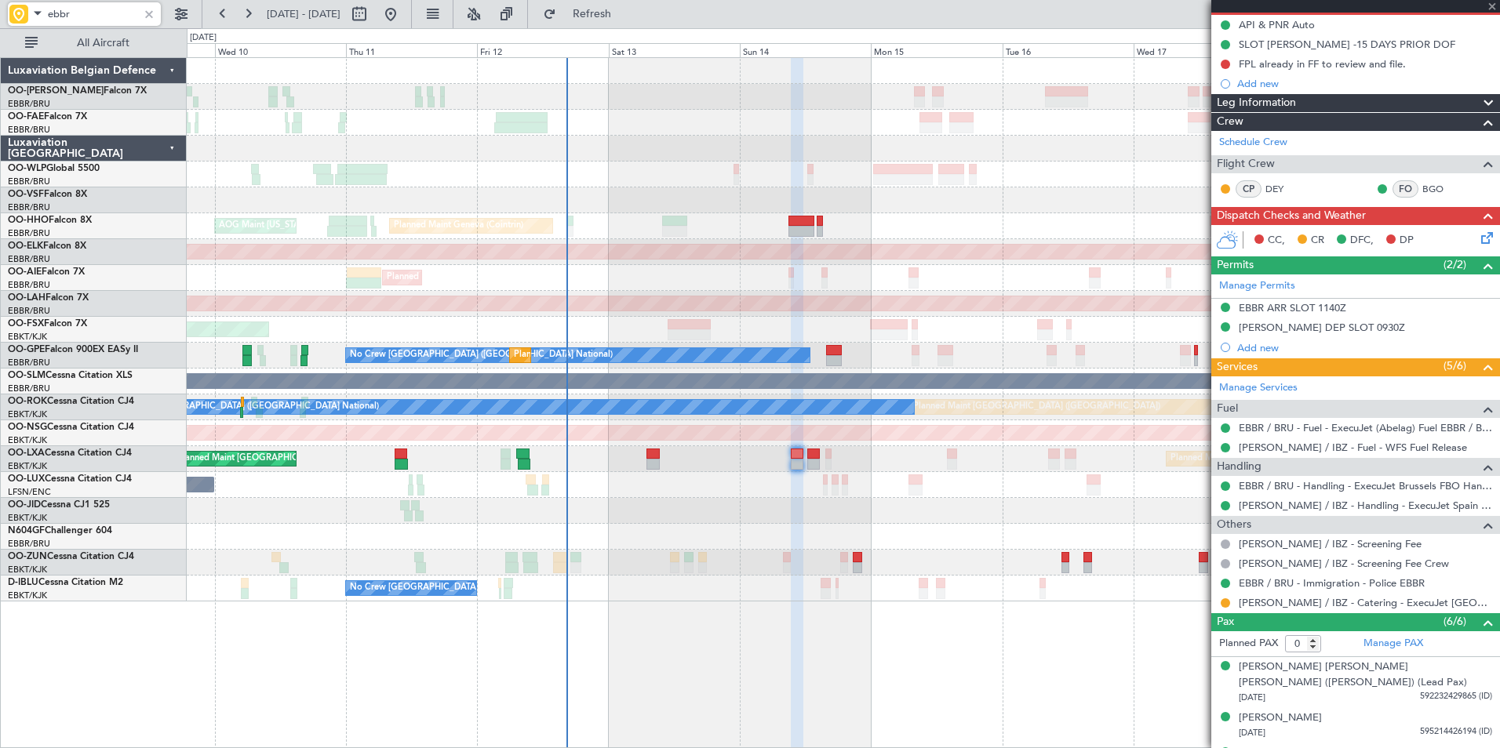
scroll to position [0, 0]
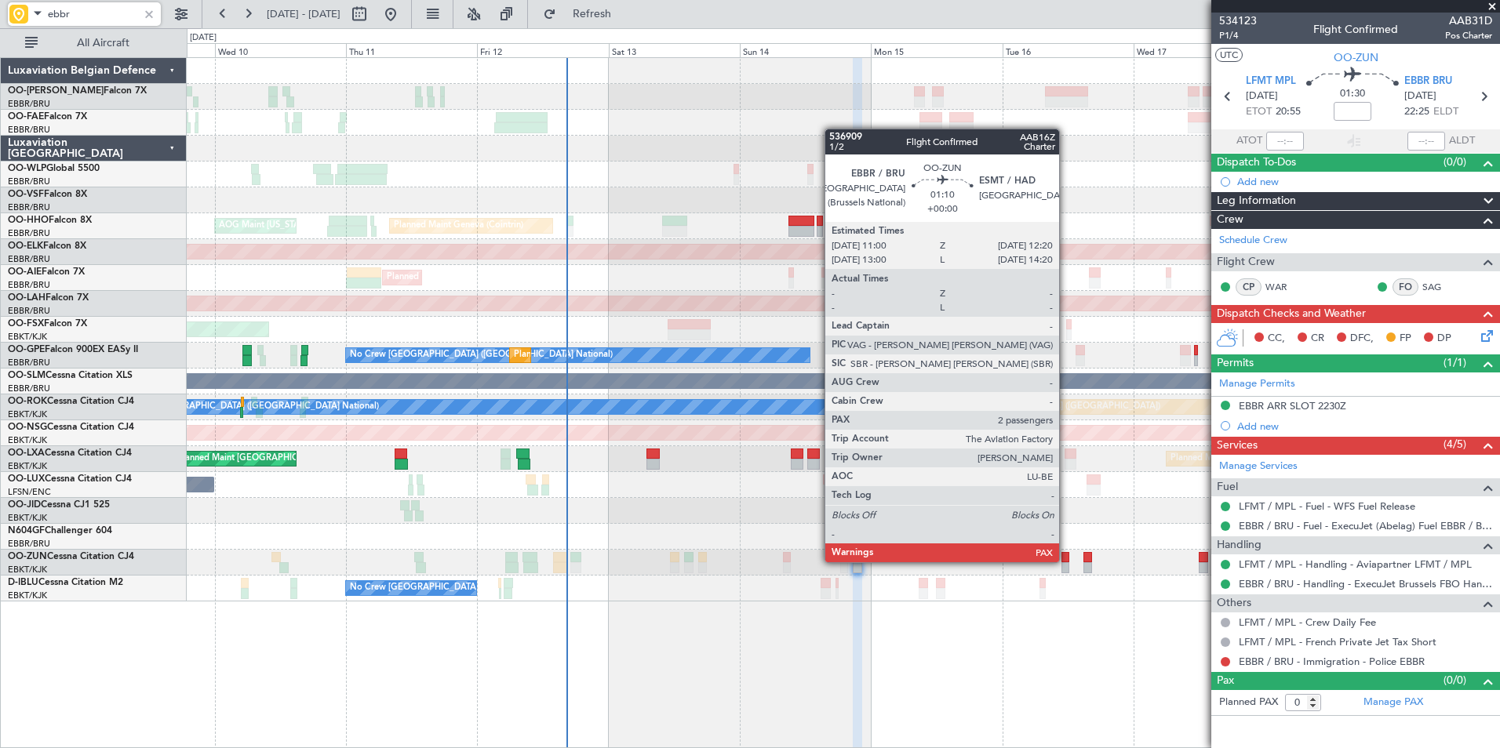
click at [1066, 562] on div at bounding box center [1065, 567] width 8 height 11
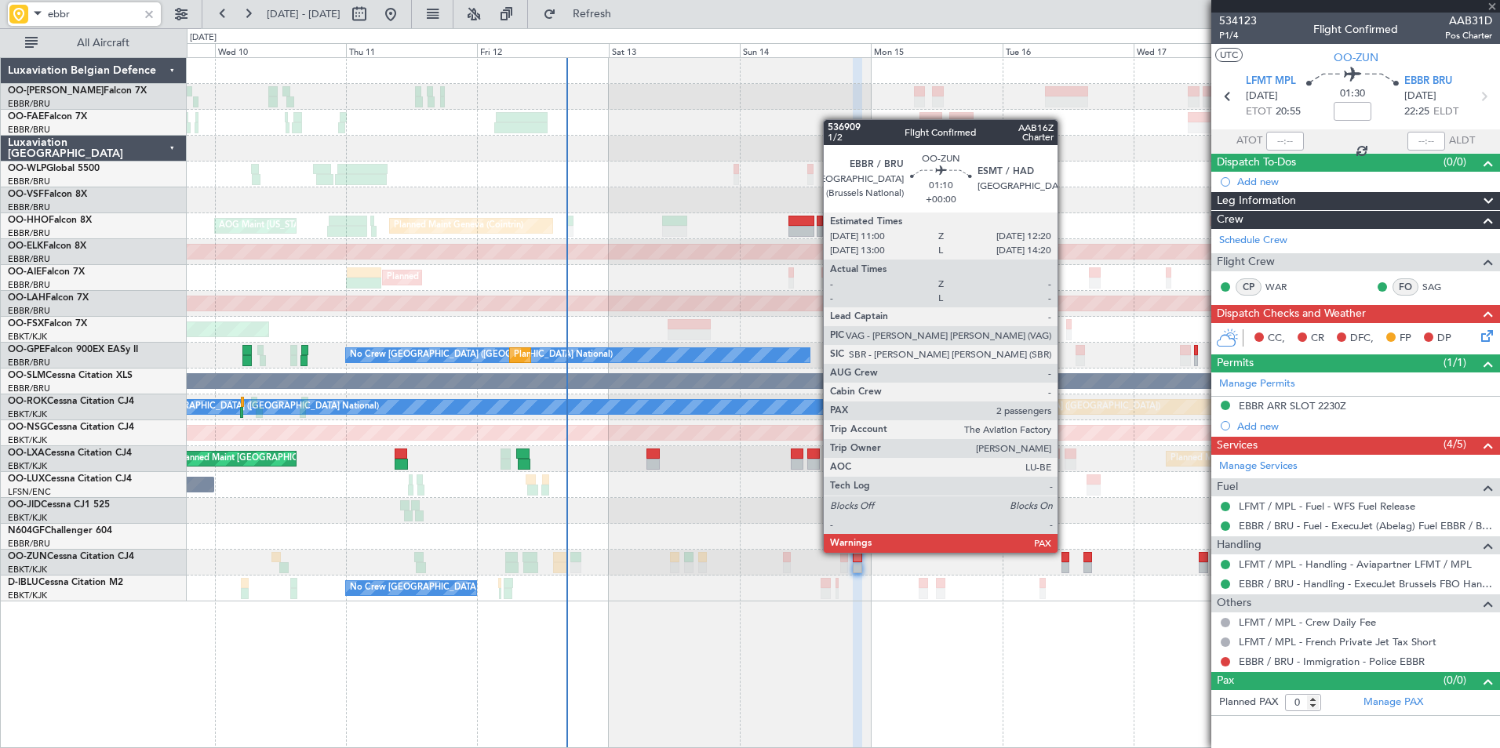
type input "2"
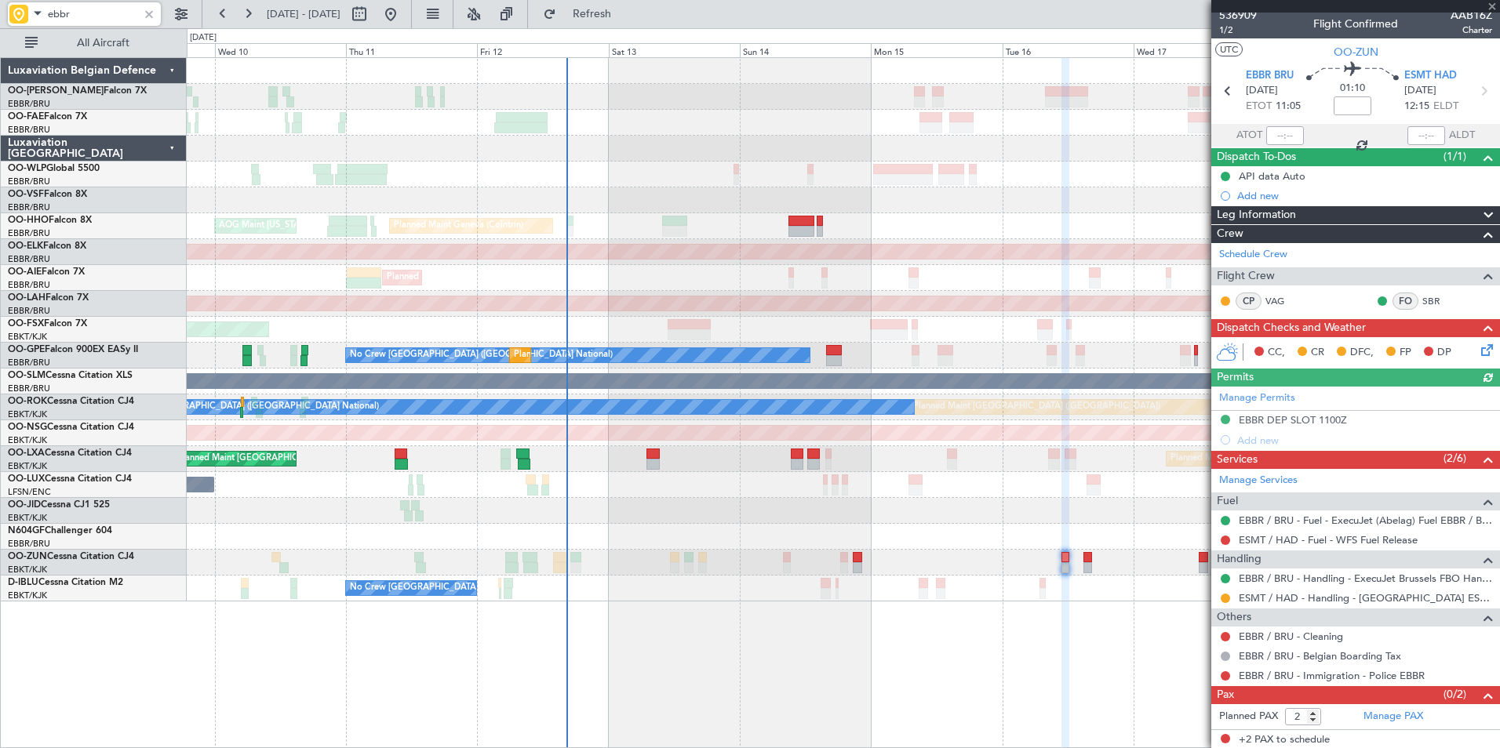
scroll to position [7, 0]
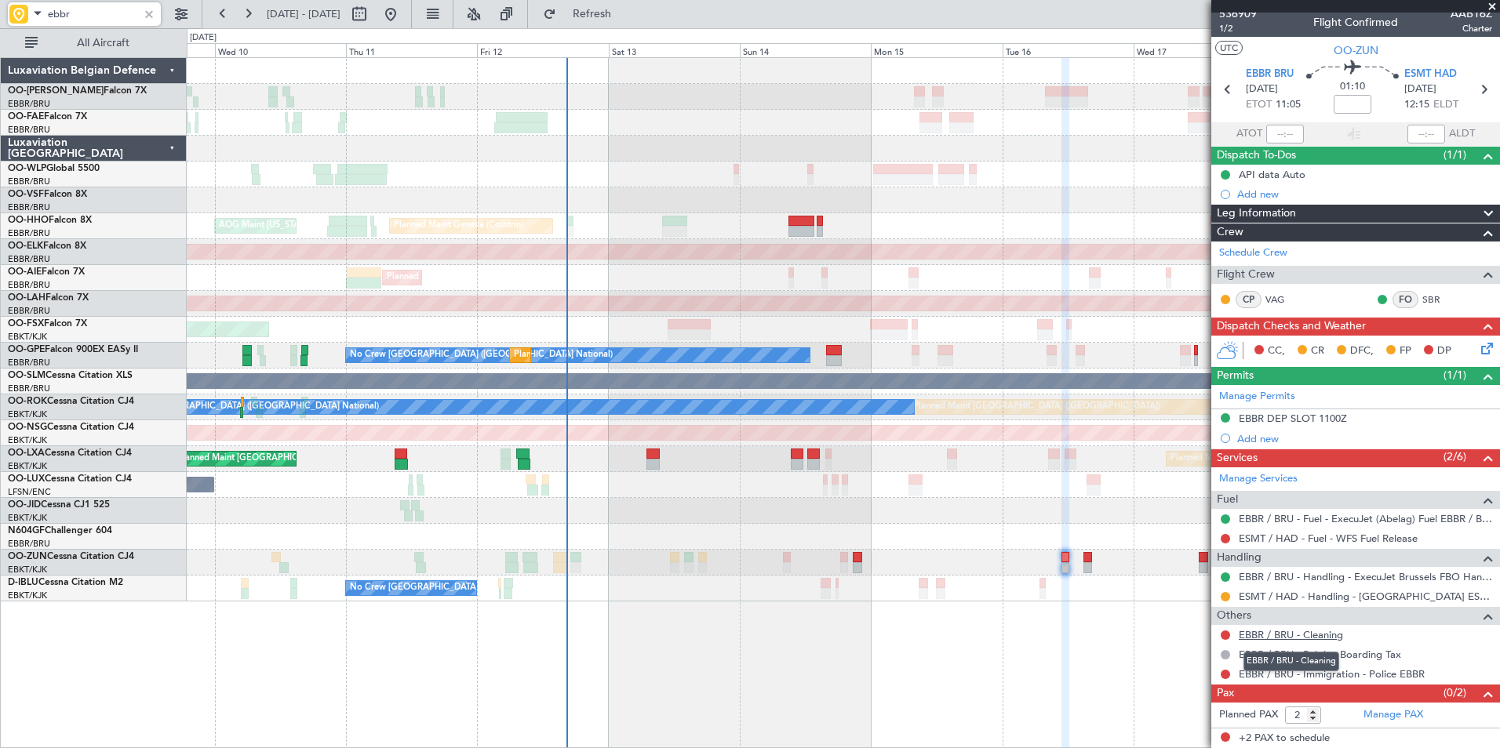
type input "ebbr"
click at [1305, 636] on link "EBBR / BRU - Cleaning" at bounding box center [1291, 634] width 104 height 13
click at [35, 5] on span at bounding box center [37, 13] width 19 height 20
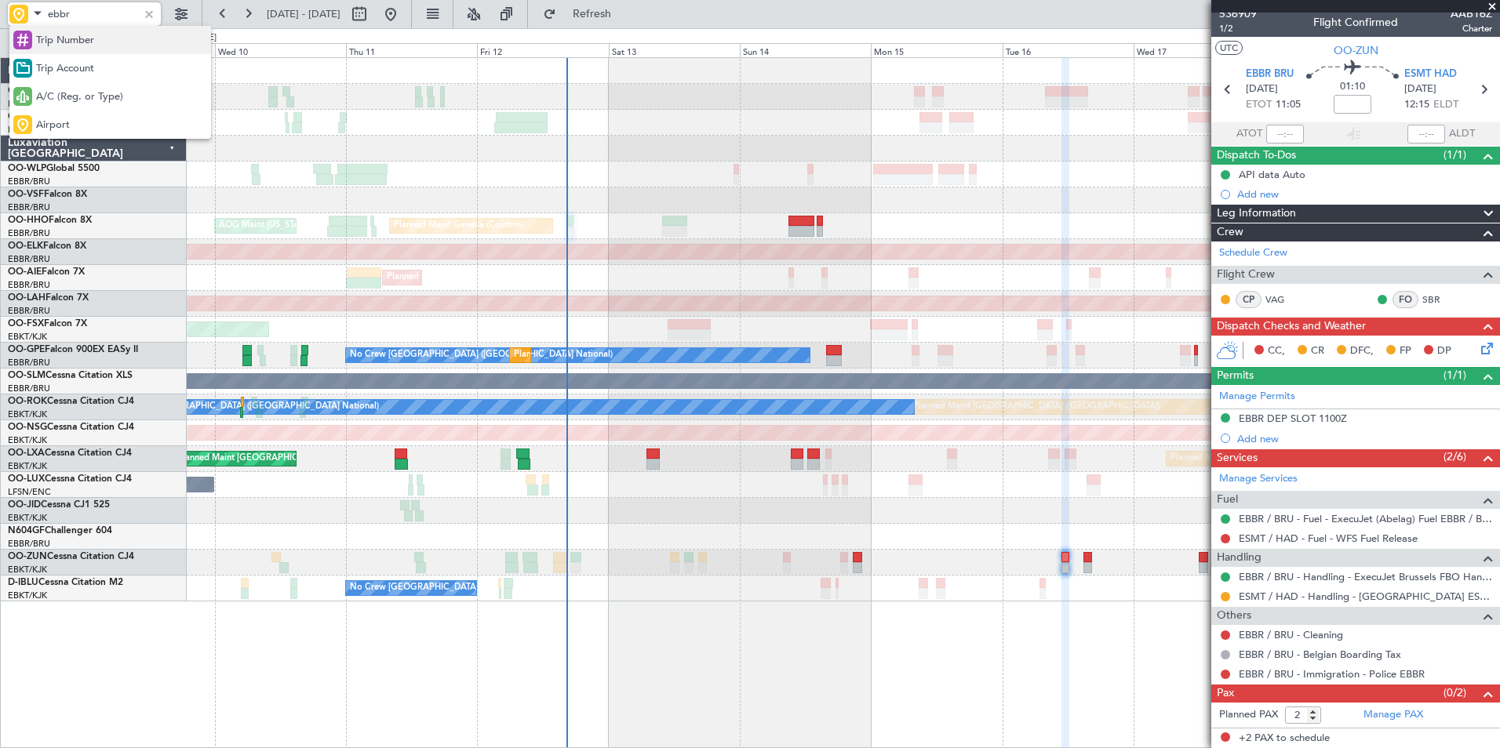
click at [56, 36] on span "Trip Number" at bounding box center [65, 41] width 58 height 16
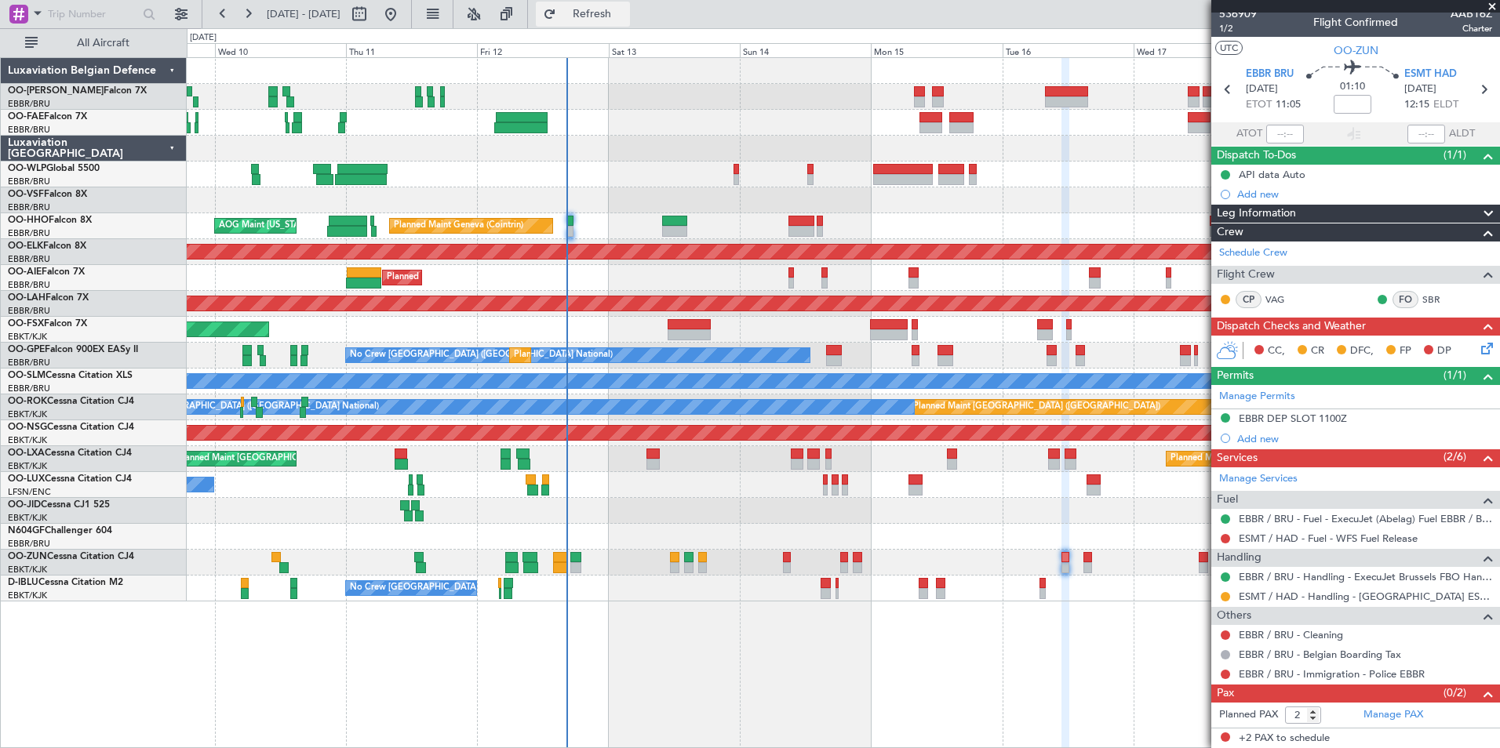
click at [621, 6] on button "Refresh" at bounding box center [583, 14] width 94 height 25
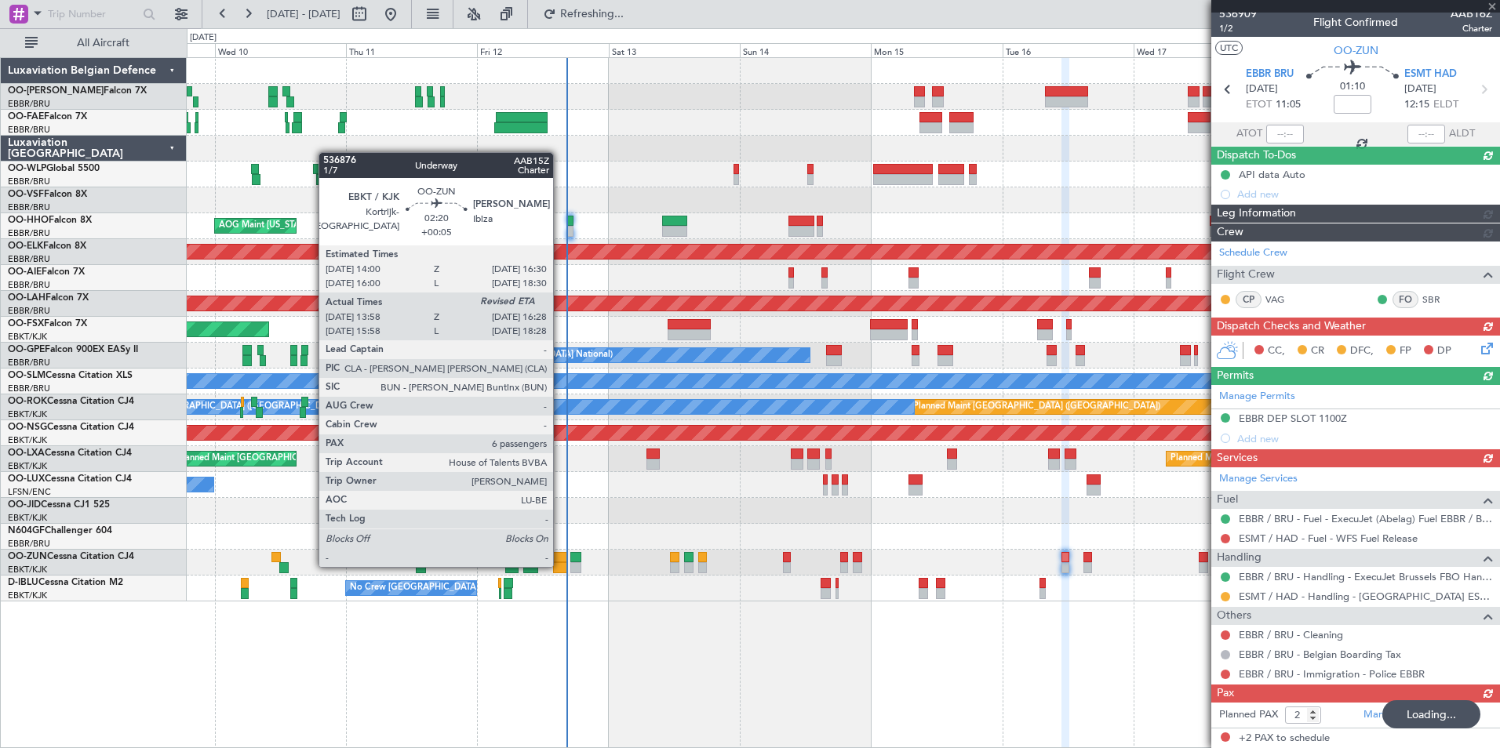
click at [560, 566] on div at bounding box center [560, 567] width 14 height 11
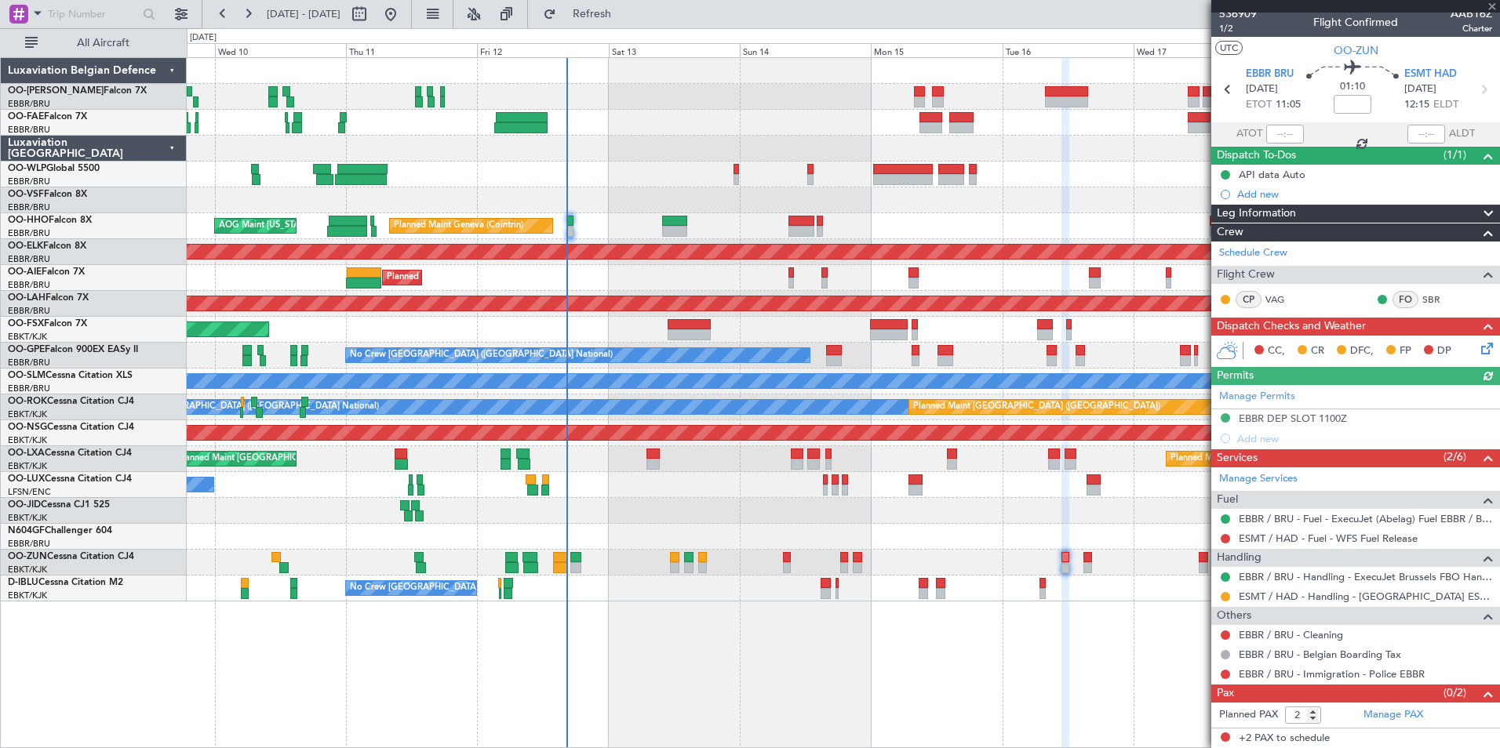
type input "+00:05"
type input "14:03"
type input "6"
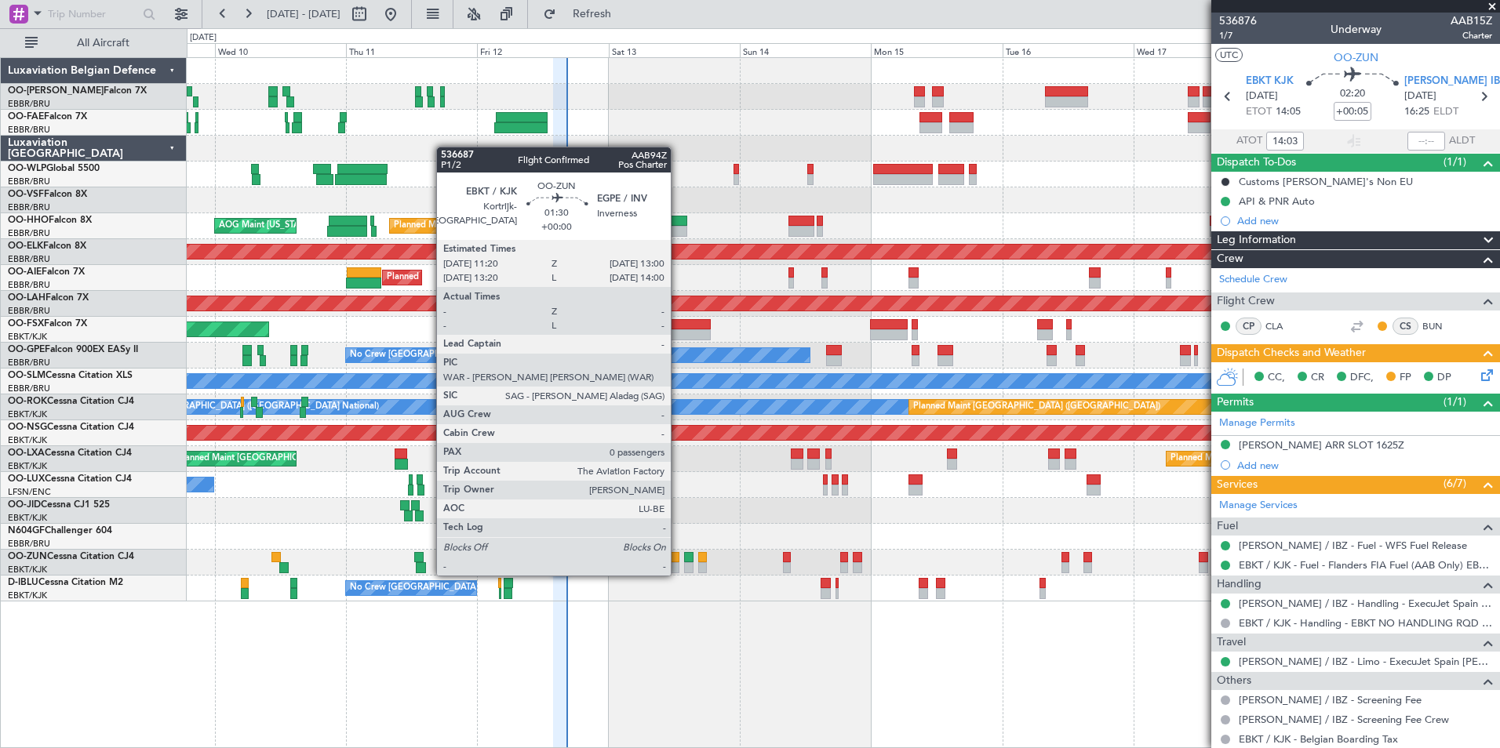
click at [678, 560] on div at bounding box center [674, 557] width 9 height 11
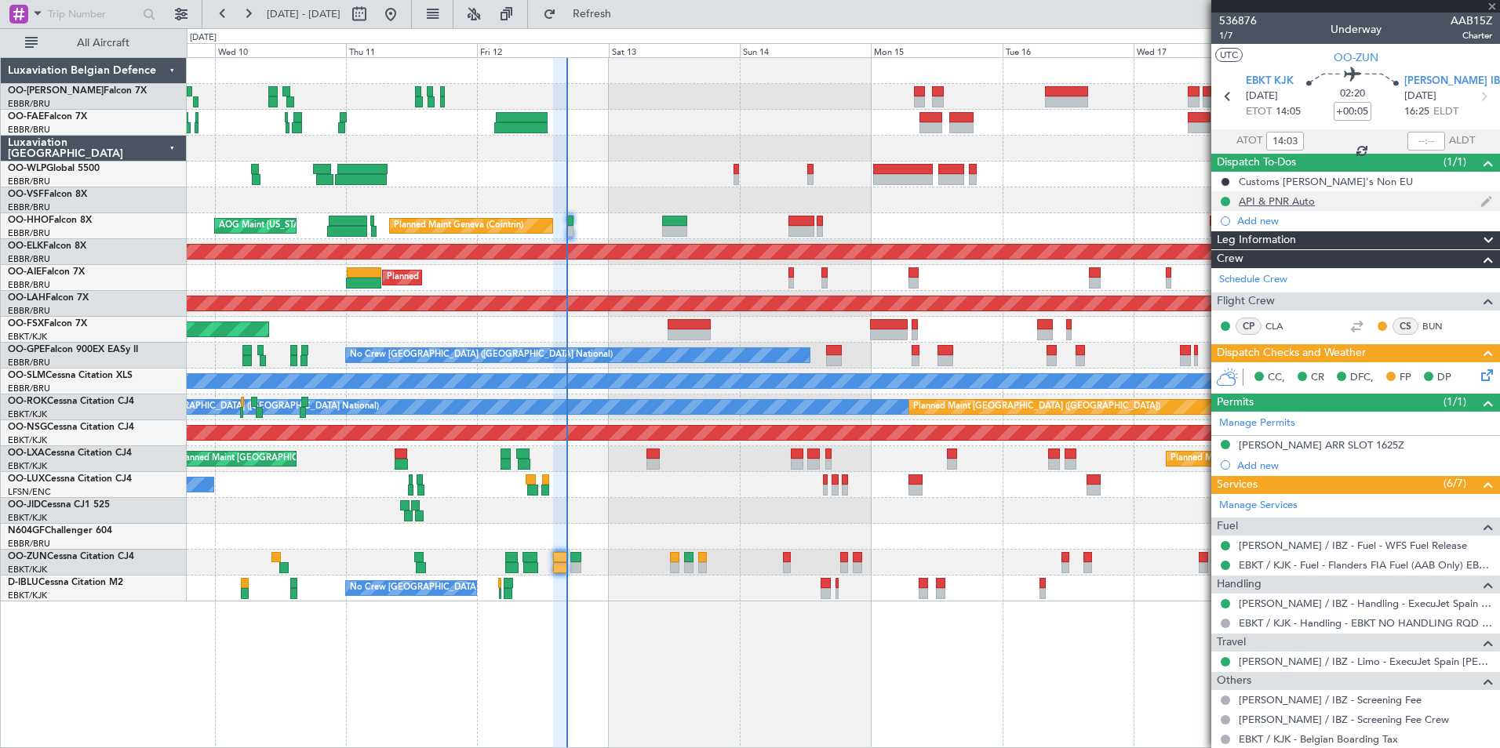
type input "0"
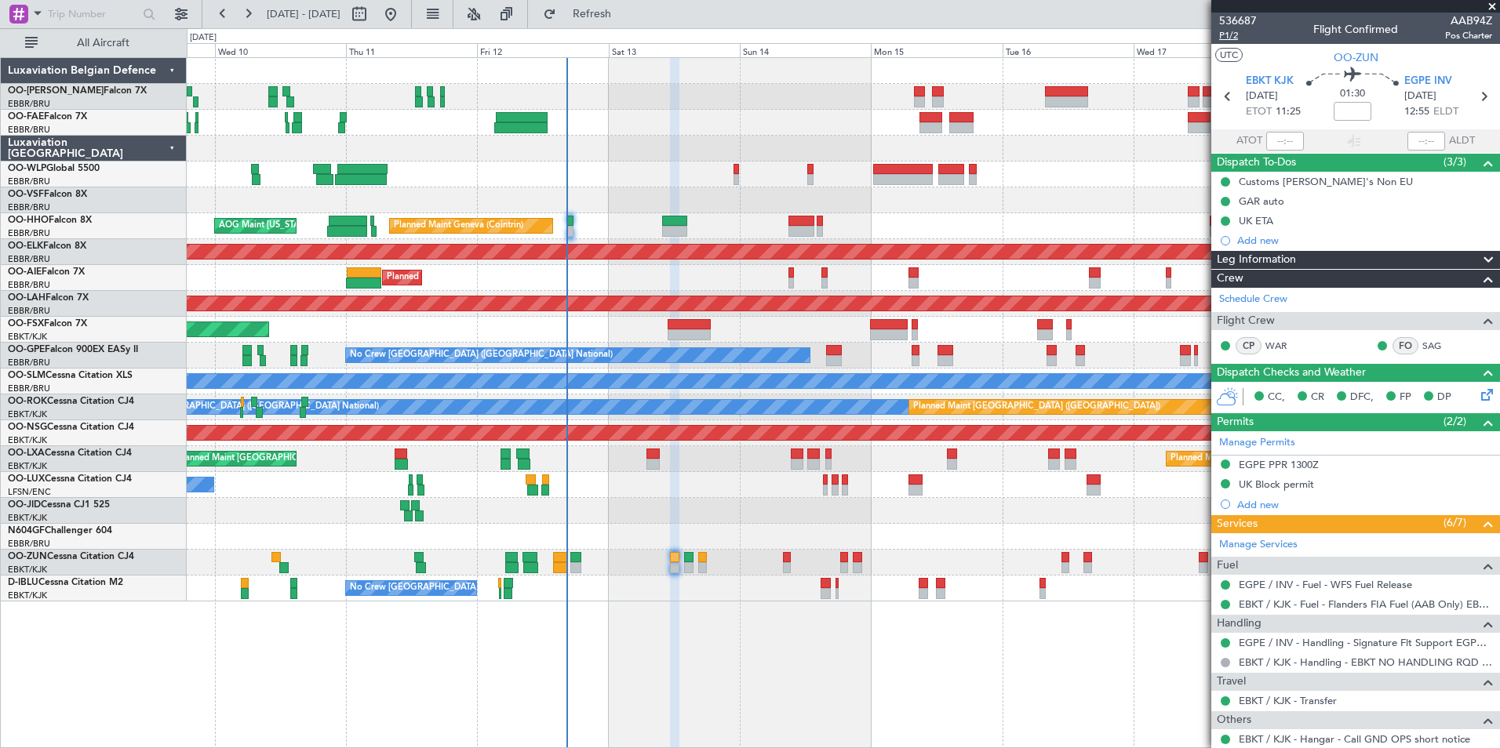
click at [1237, 42] on span "P1/2" at bounding box center [1238, 35] width 38 height 13
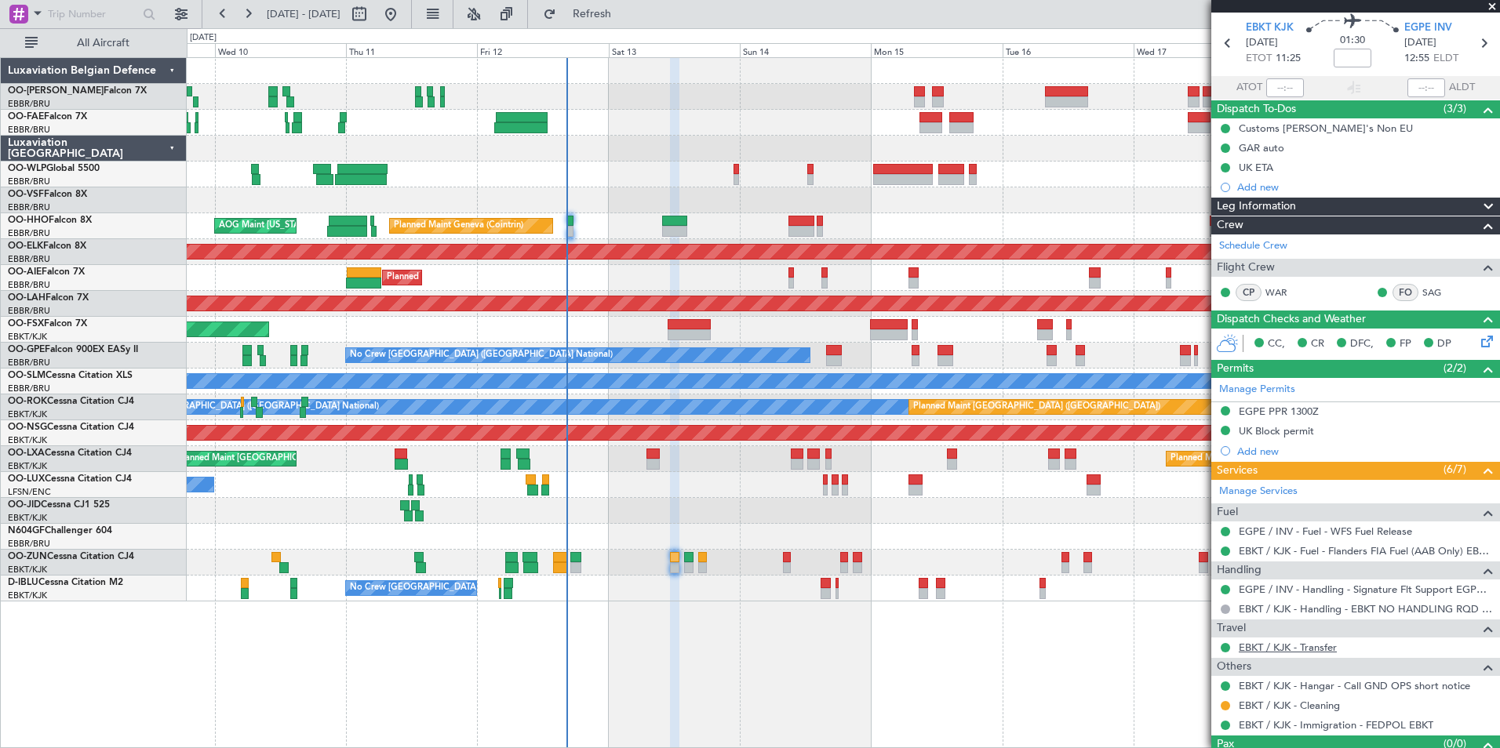
scroll to position [84, 0]
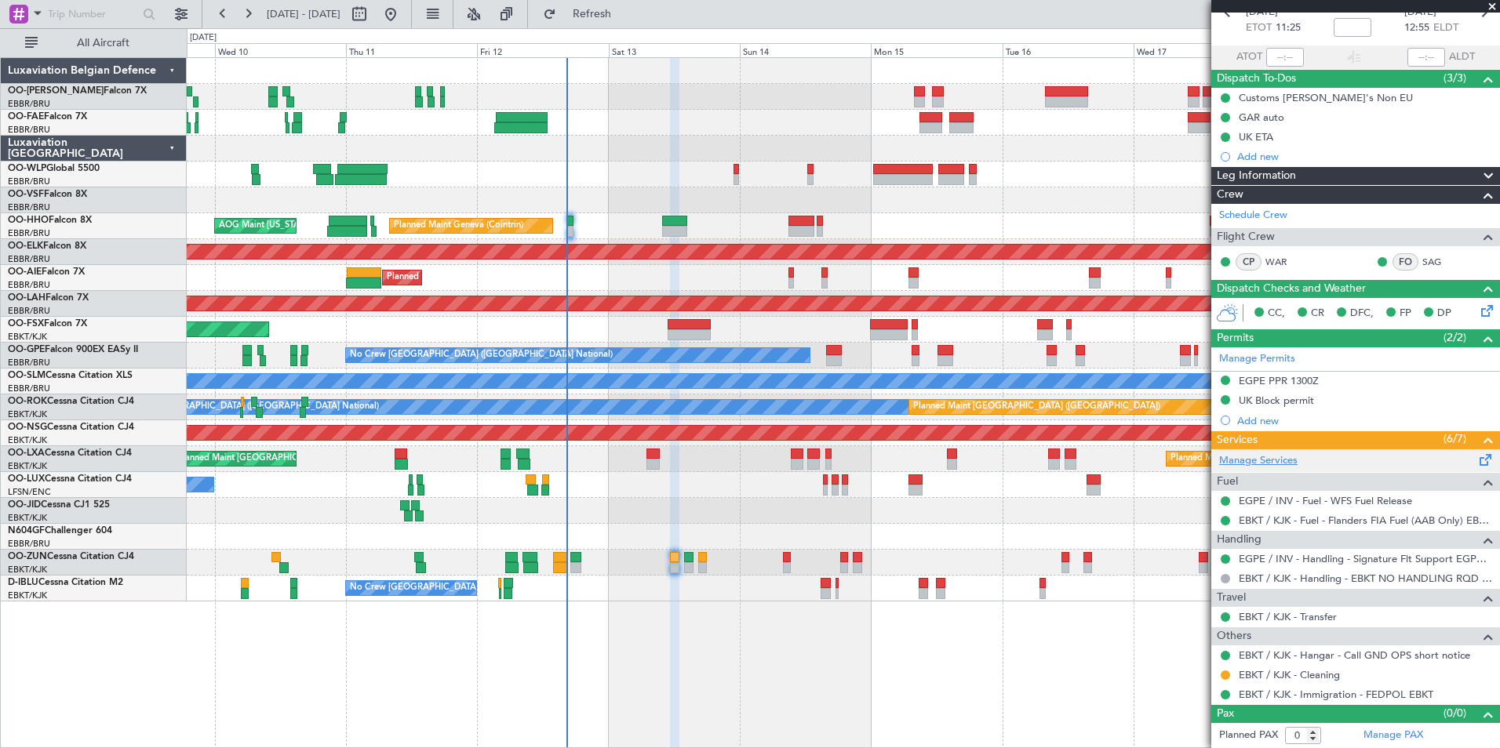
click at [1257, 459] on link "Manage Services" at bounding box center [1258, 461] width 78 height 16
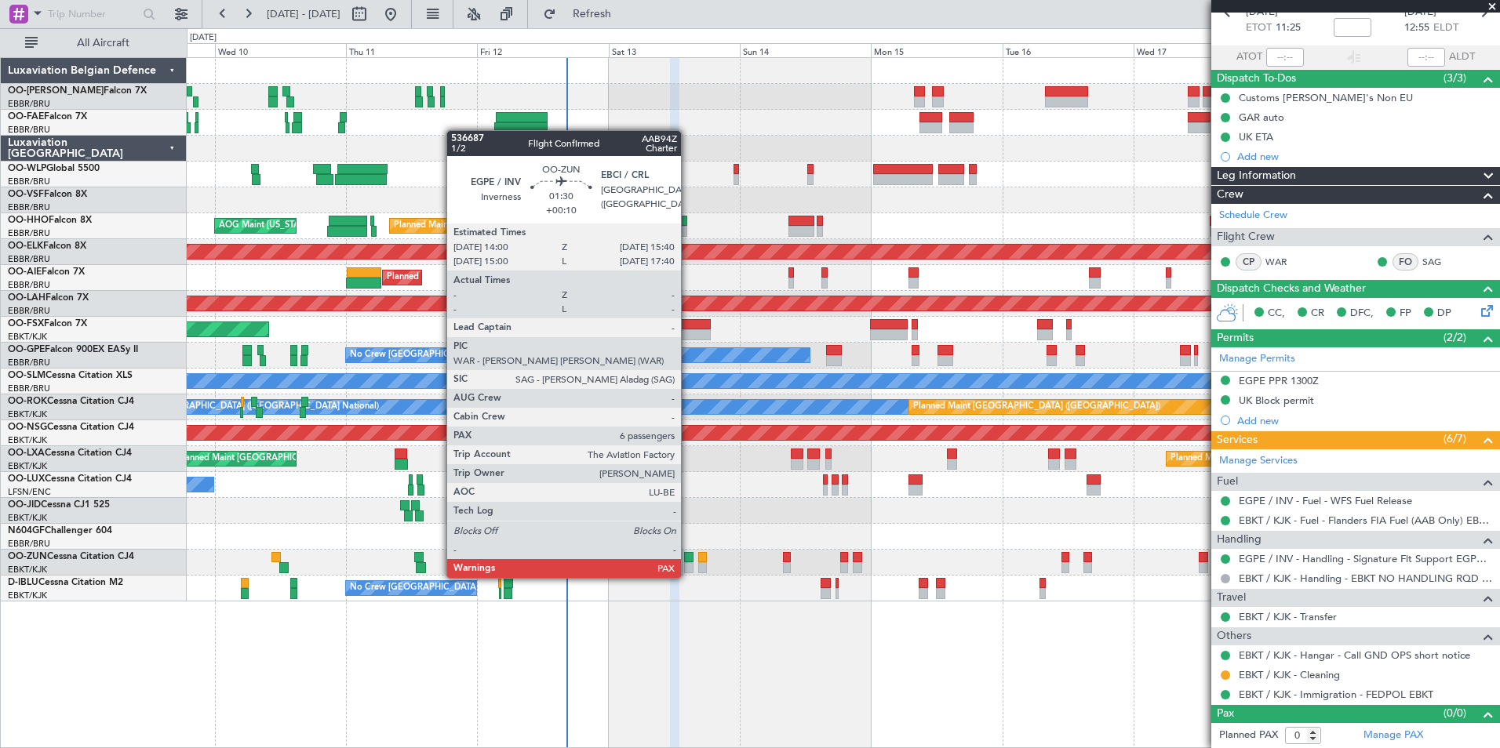
click at [688, 562] on div at bounding box center [688, 567] width 9 height 11
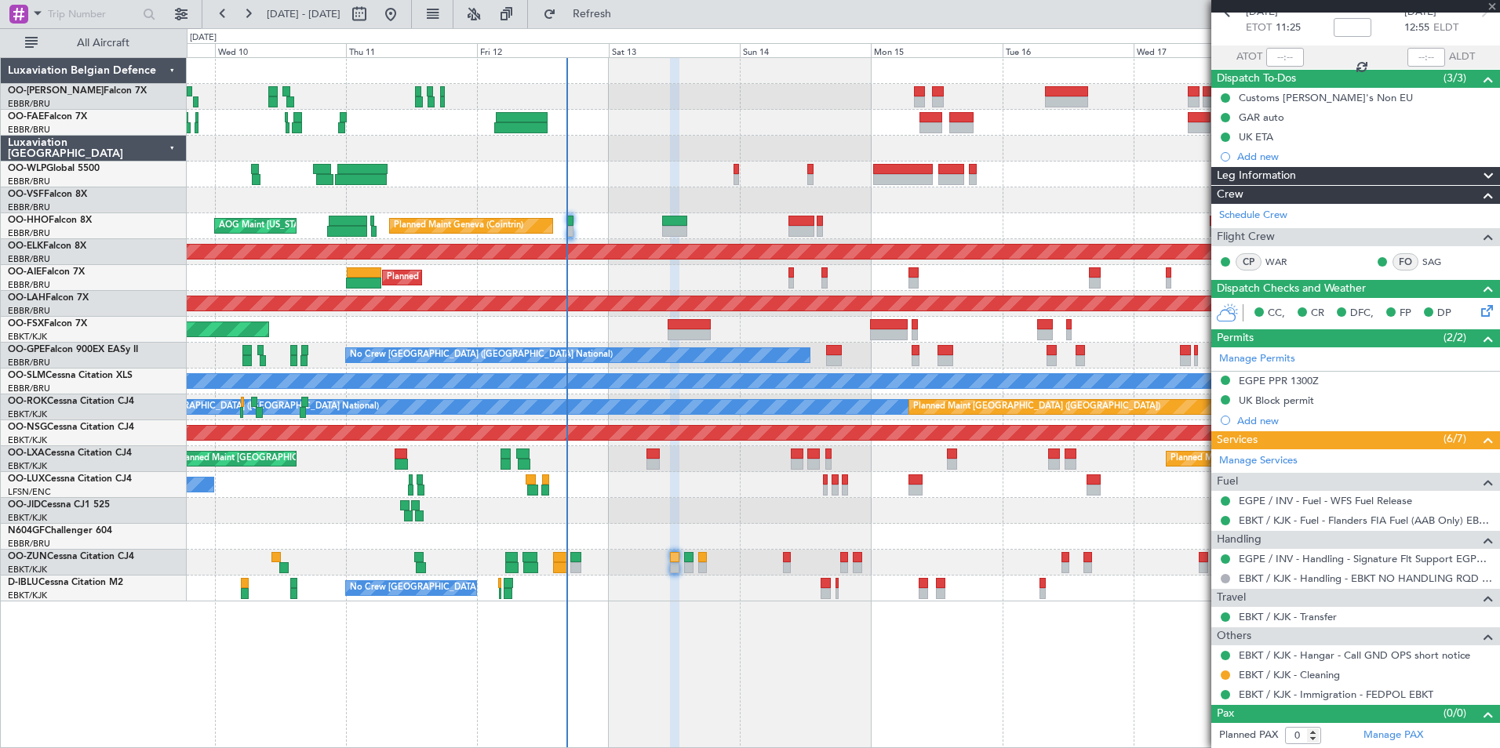
type input "+00:10"
type input "6"
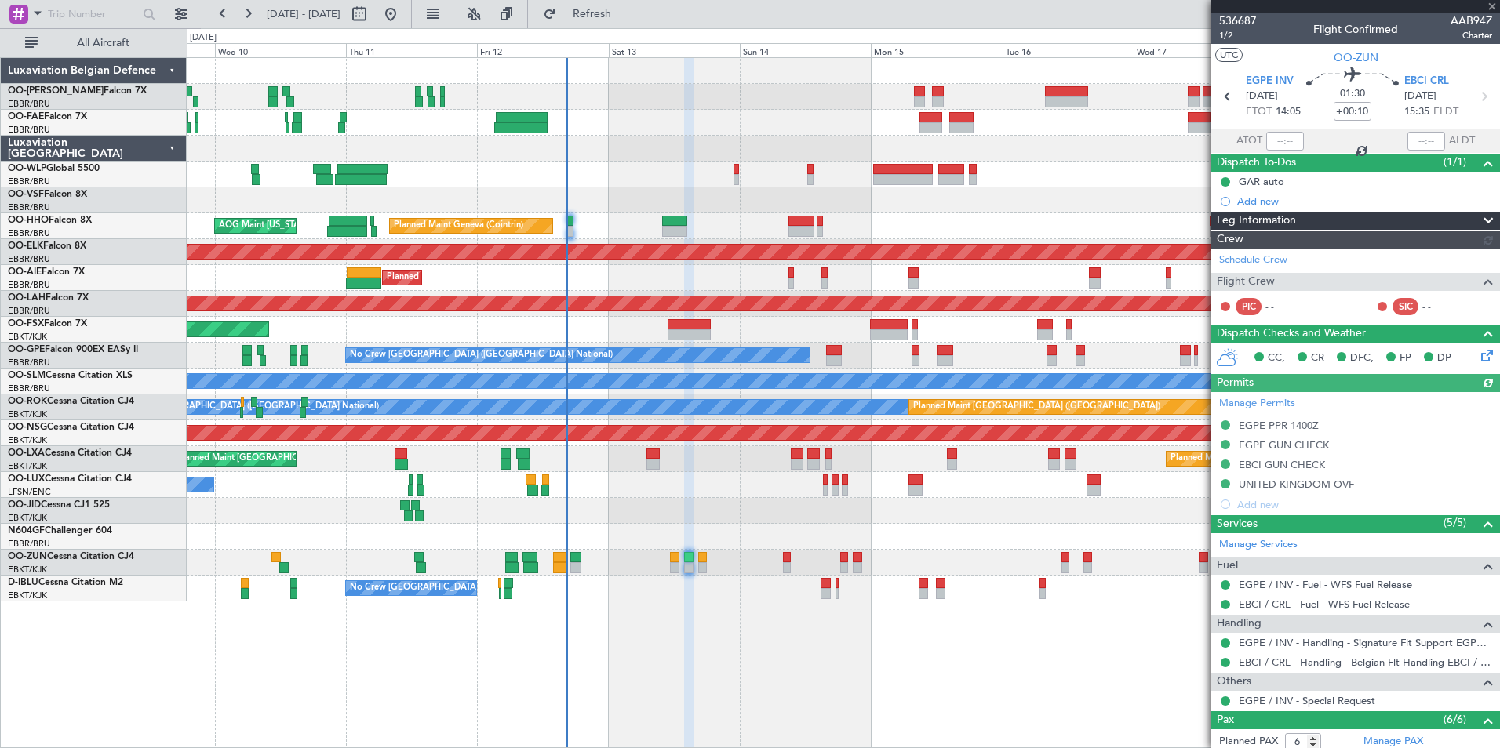
scroll to position [234, 0]
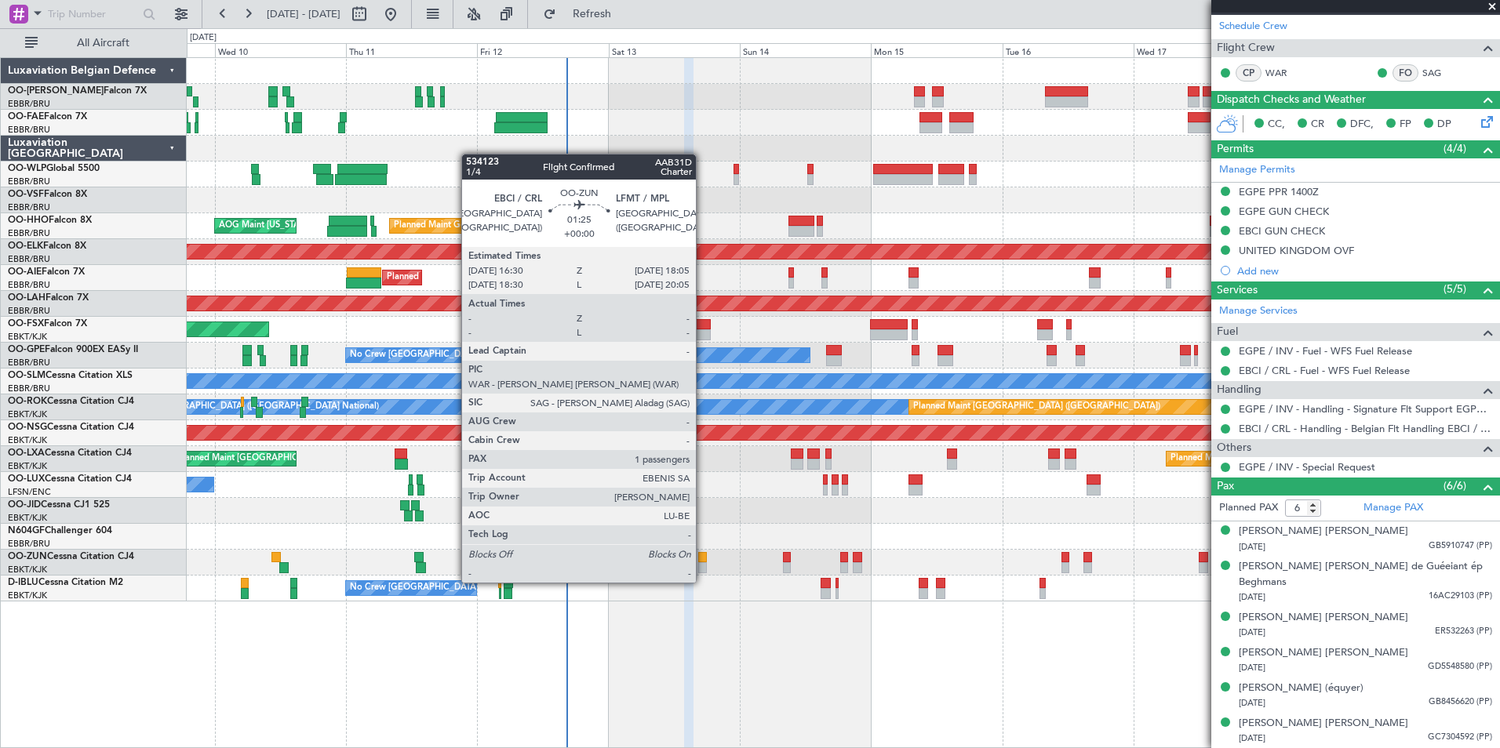
click at [703, 567] on div at bounding box center [702, 567] width 9 height 11
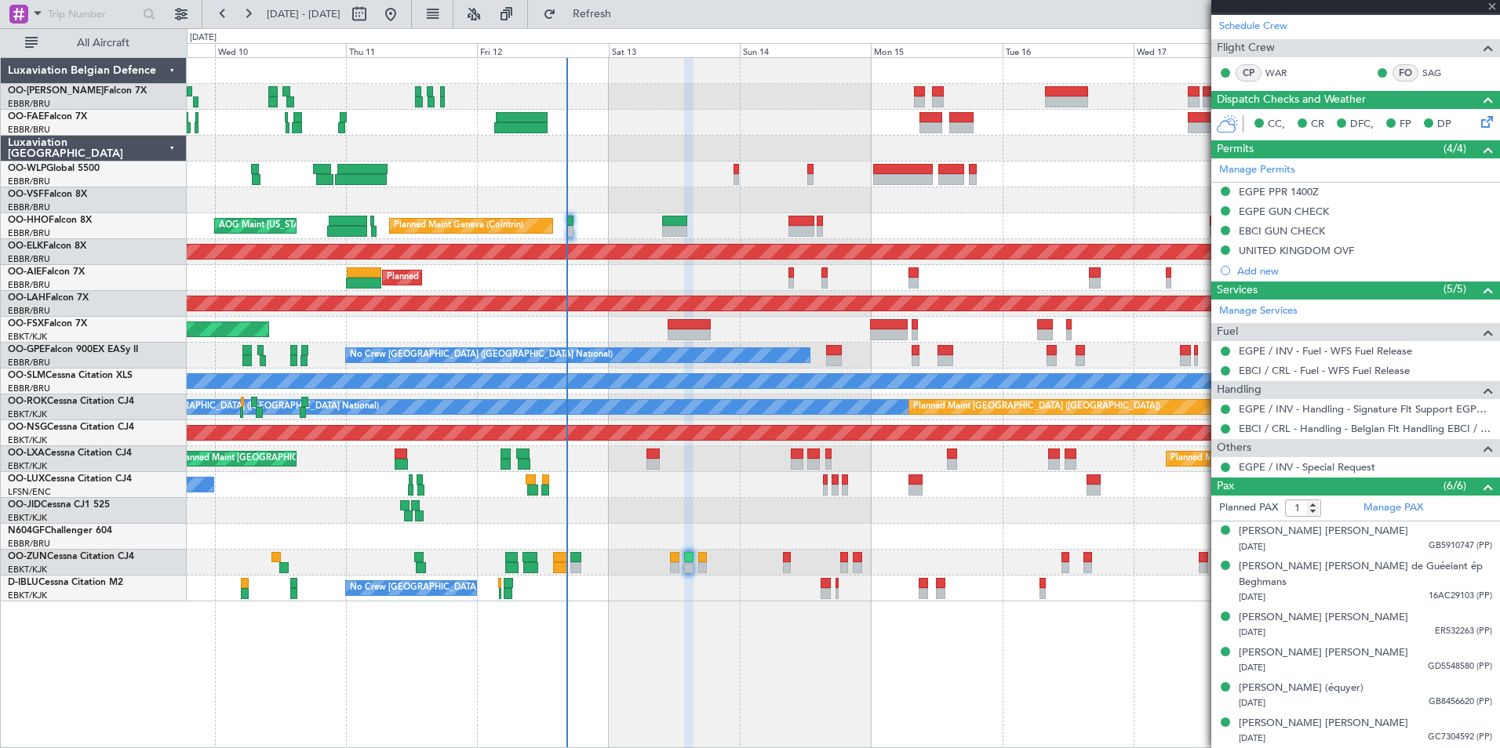
scroll to position [0, 0]
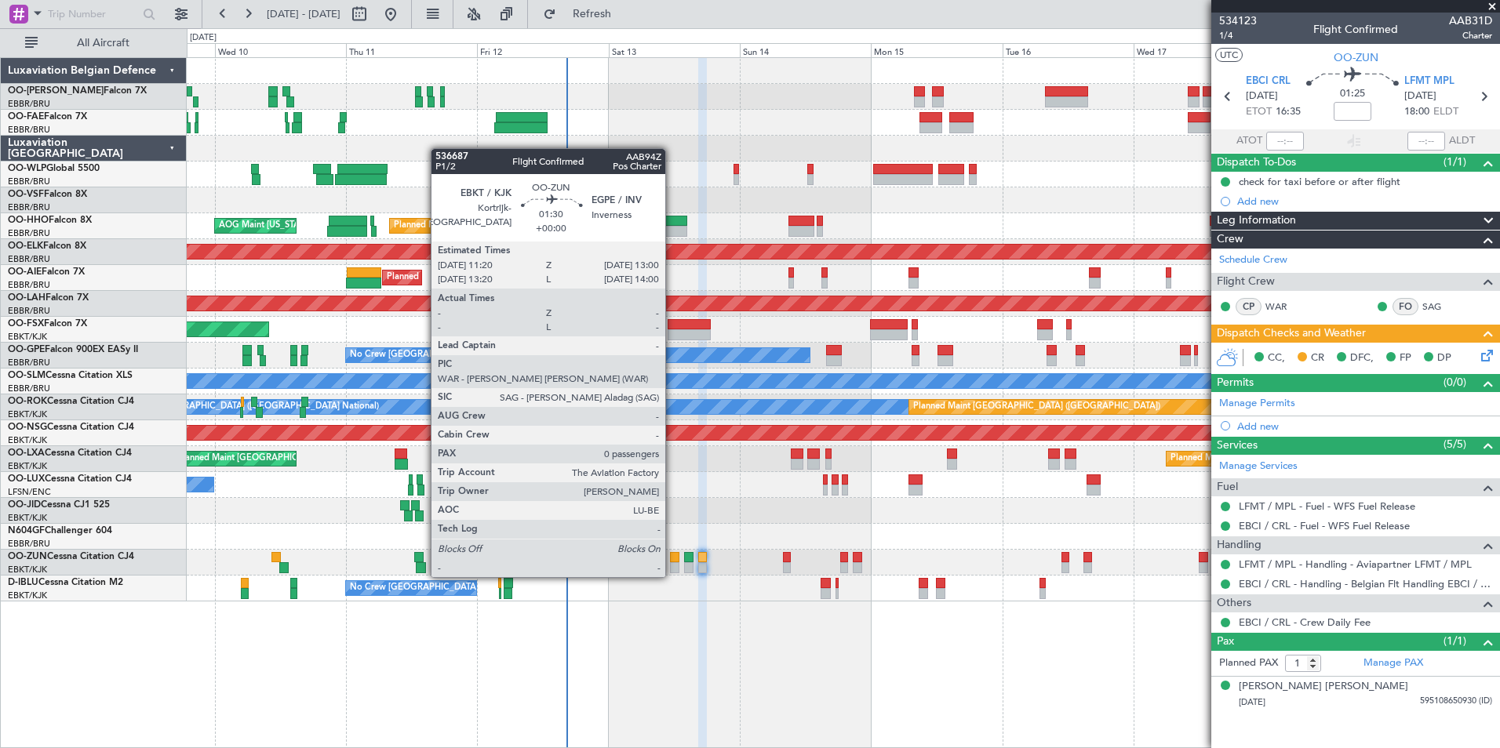
click at [672, 562] on div at bounding box center [674, 557] width 9 height 11
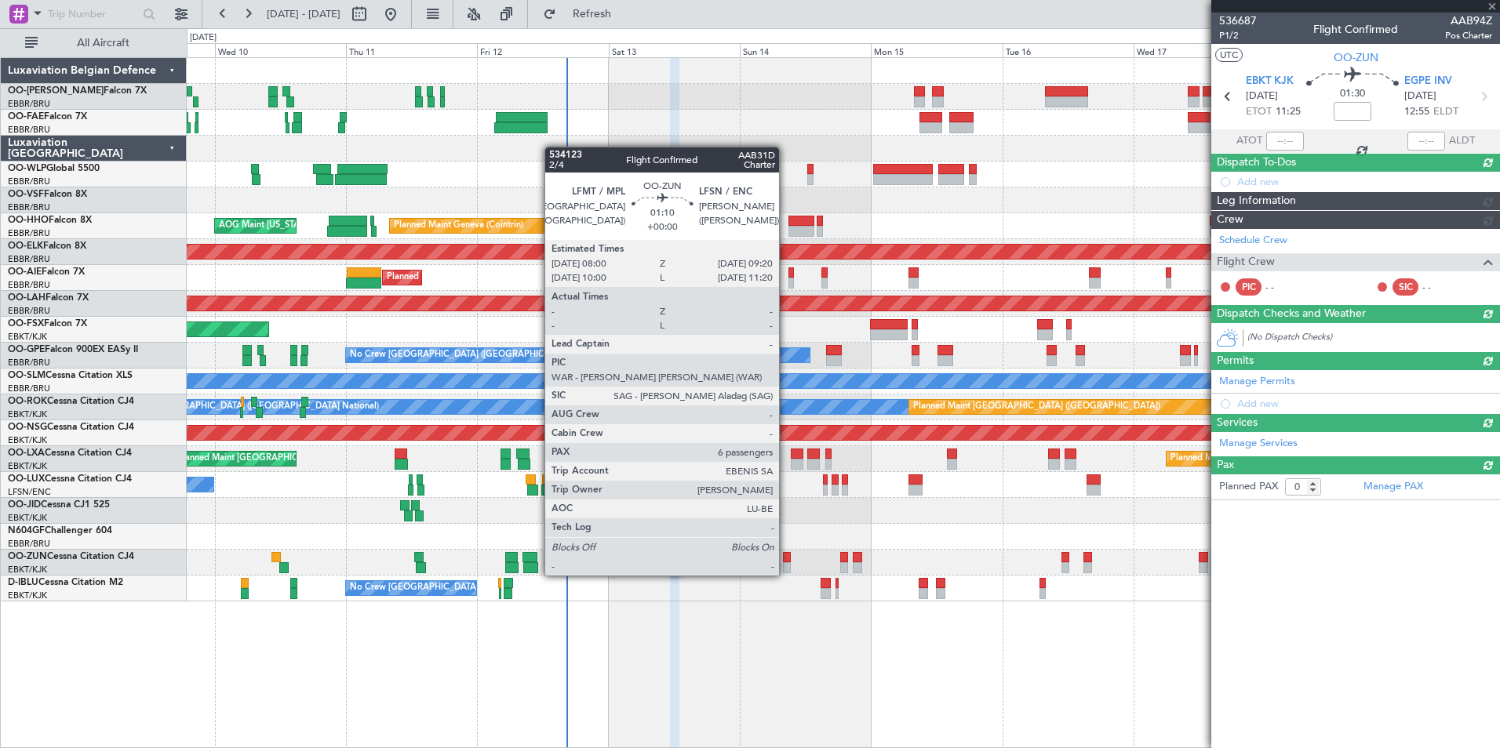
click at [786, 560] on div at bounding box center [787, 557] width 8 height 11
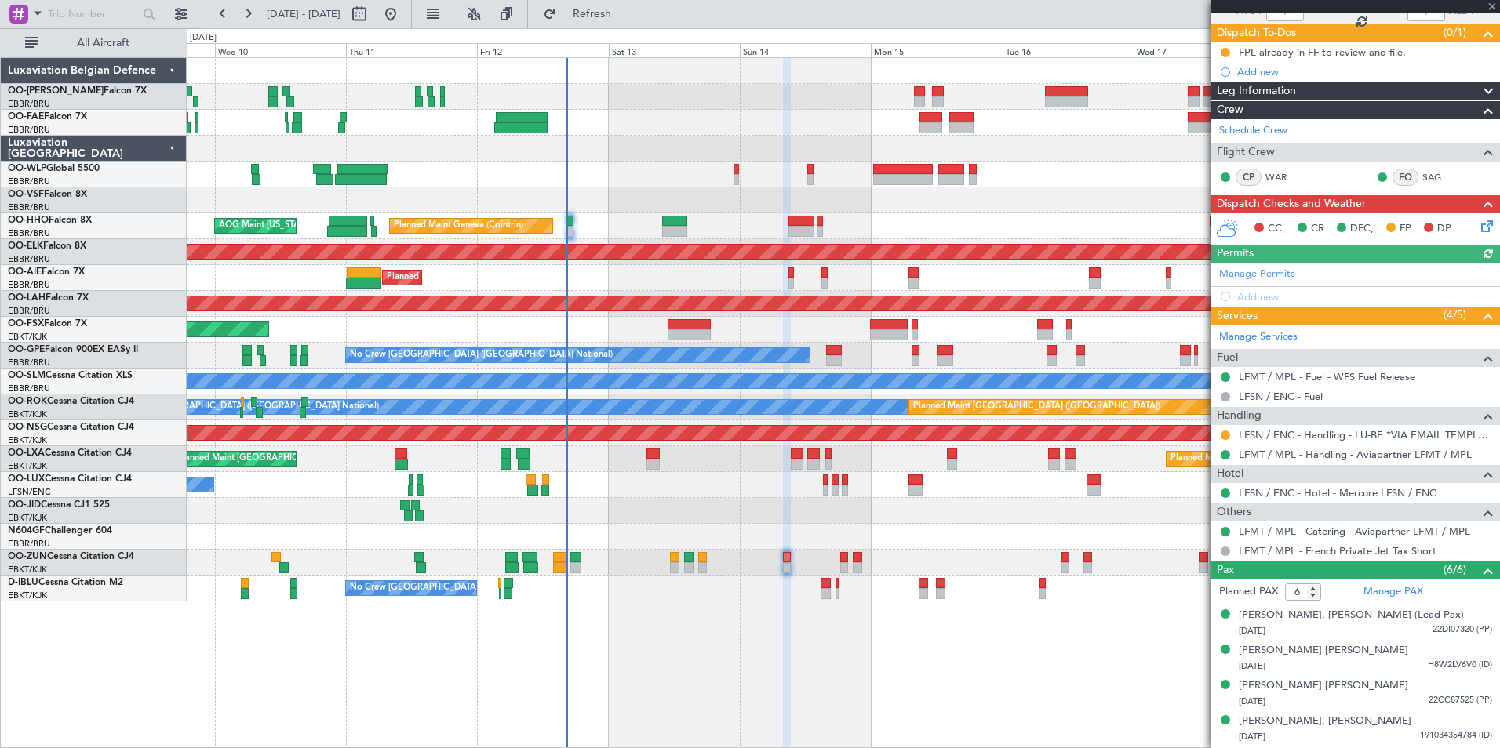
scroll to position [157, 0]
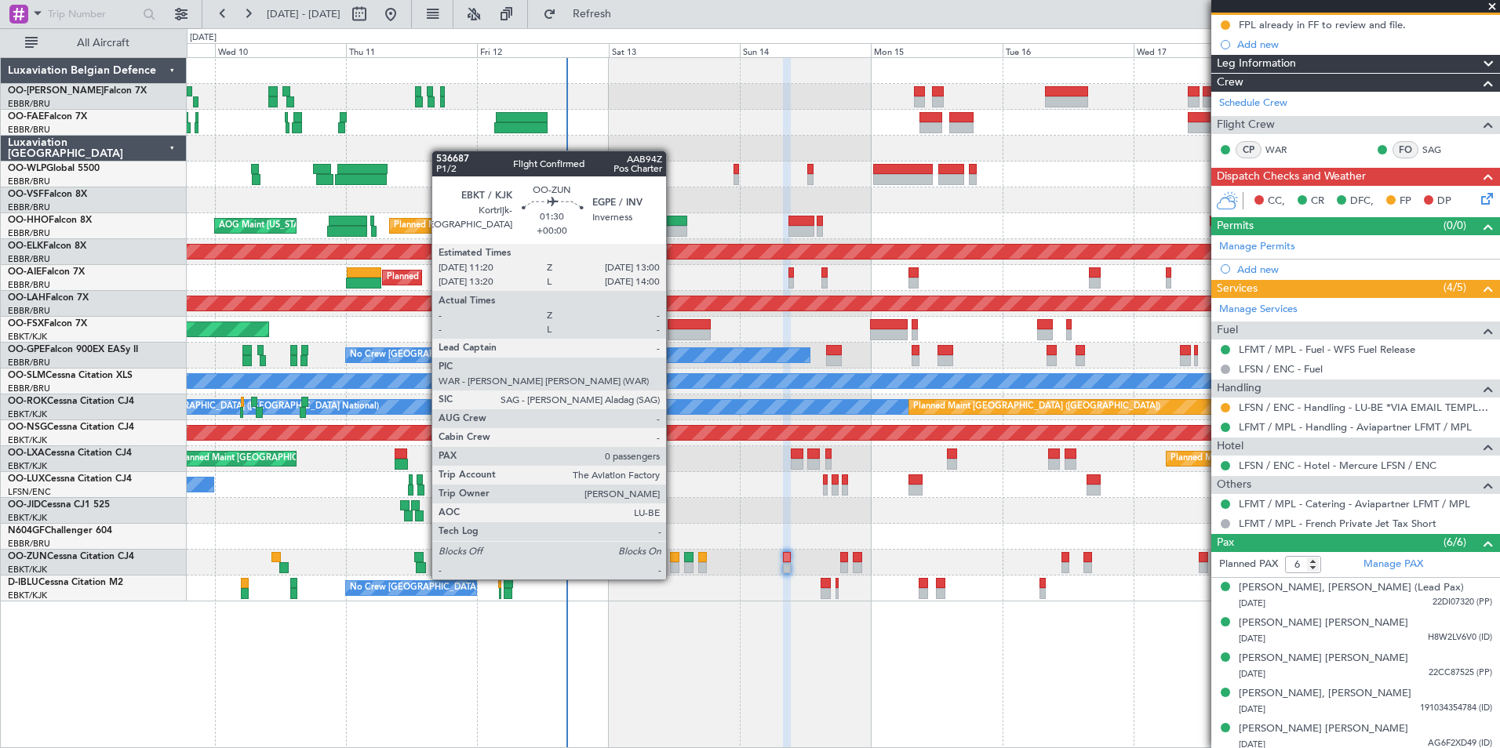
click at [673, 564] on div at bounding box center [674, 567] width 9 height 11
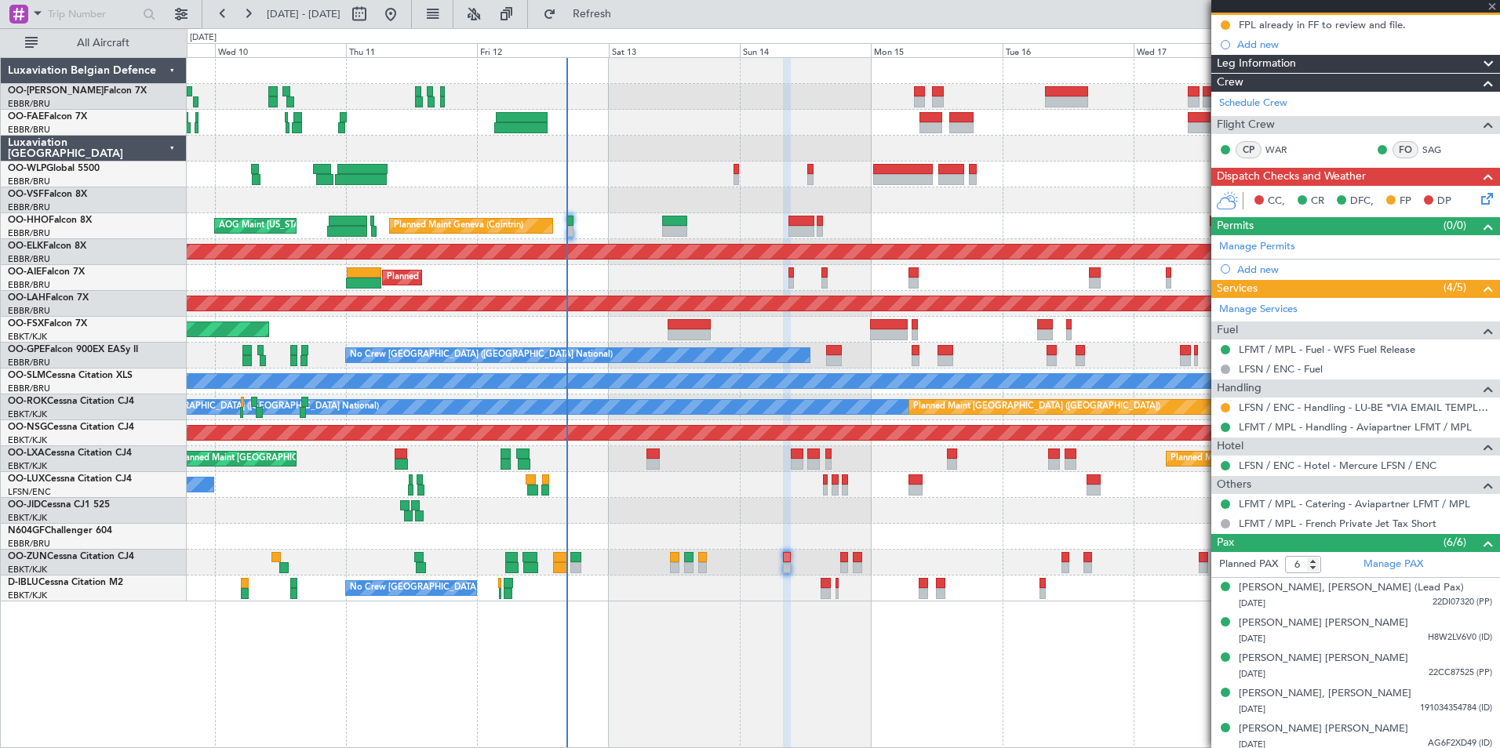
type input "0"
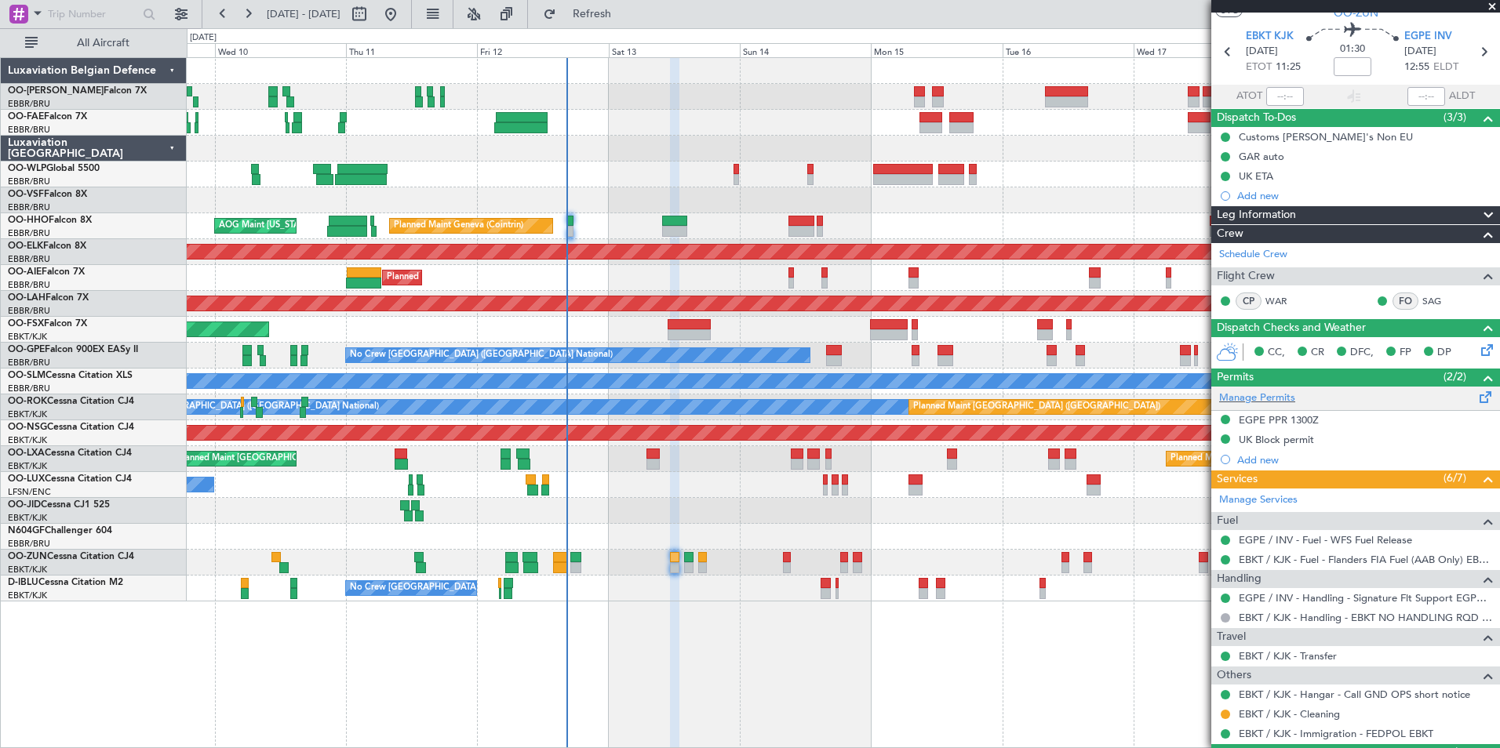
scroll to position [84, 0]
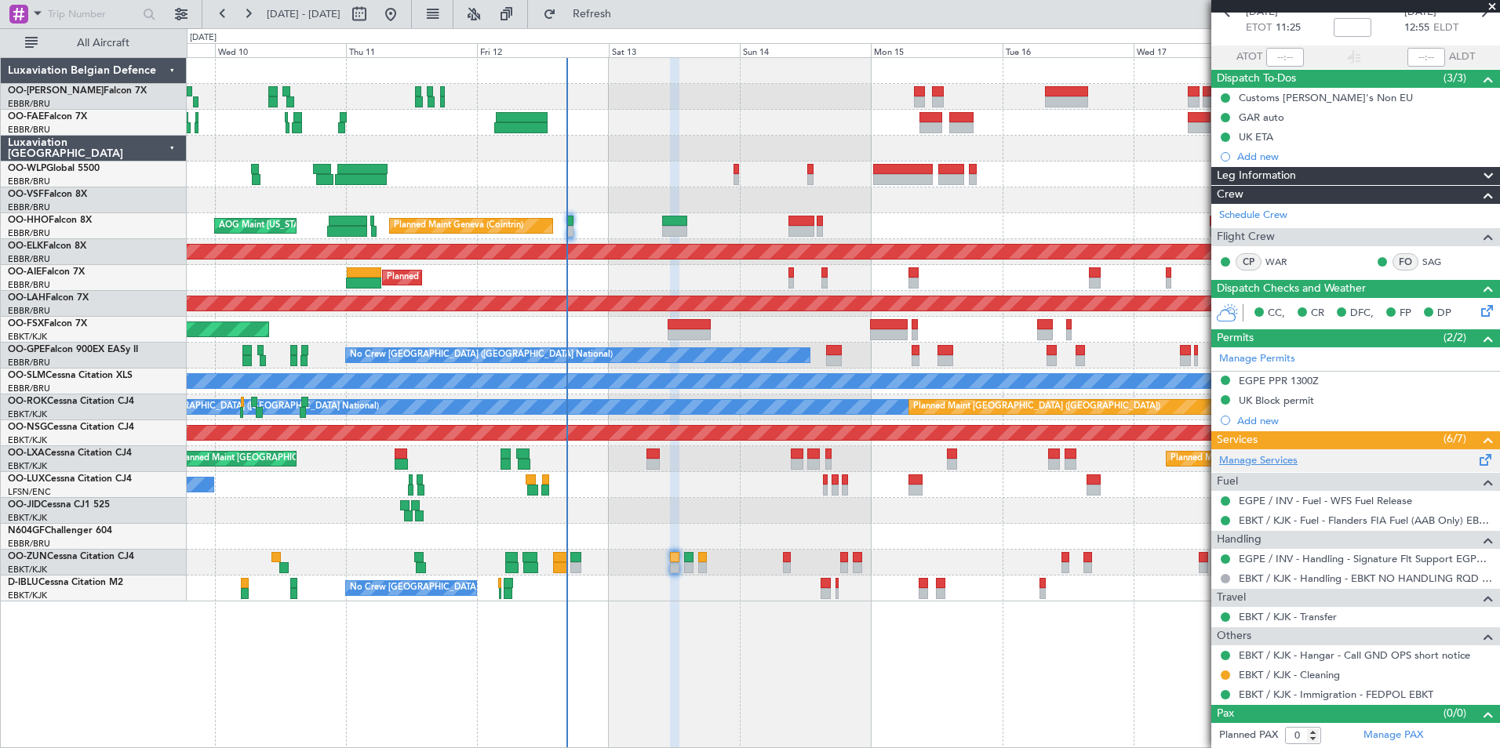
click at [1269, 466] on link "Manage Services" at bounding box center [1258, 461] width 78 height 16
click at [613, 17] on span "Refresh" at bounding box center [592, 14] width 66 height 11
click at [625, 20] on span "Refresh" at bounding box center [592, 14] width 66 height 11
drag, startPoint x: 639, startPoint y: 3, endPoint x: 736, endPoint y: 286, distance: 298.7
click at [630, 3] on button "Refresh" at bounding box center [583, 14] width 94 height 25
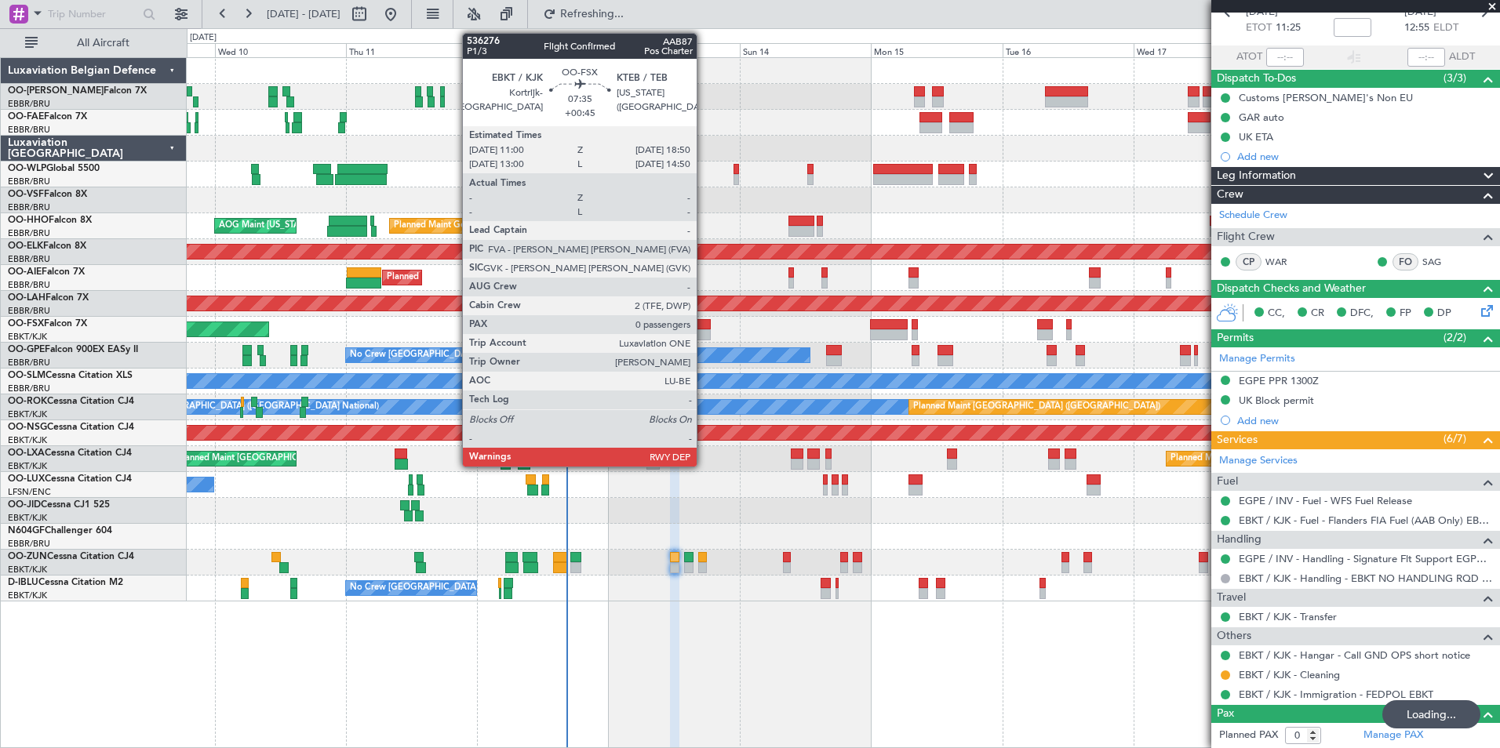
click at [703, 326] on div at bounding box center [689, 324] width 43 height 11
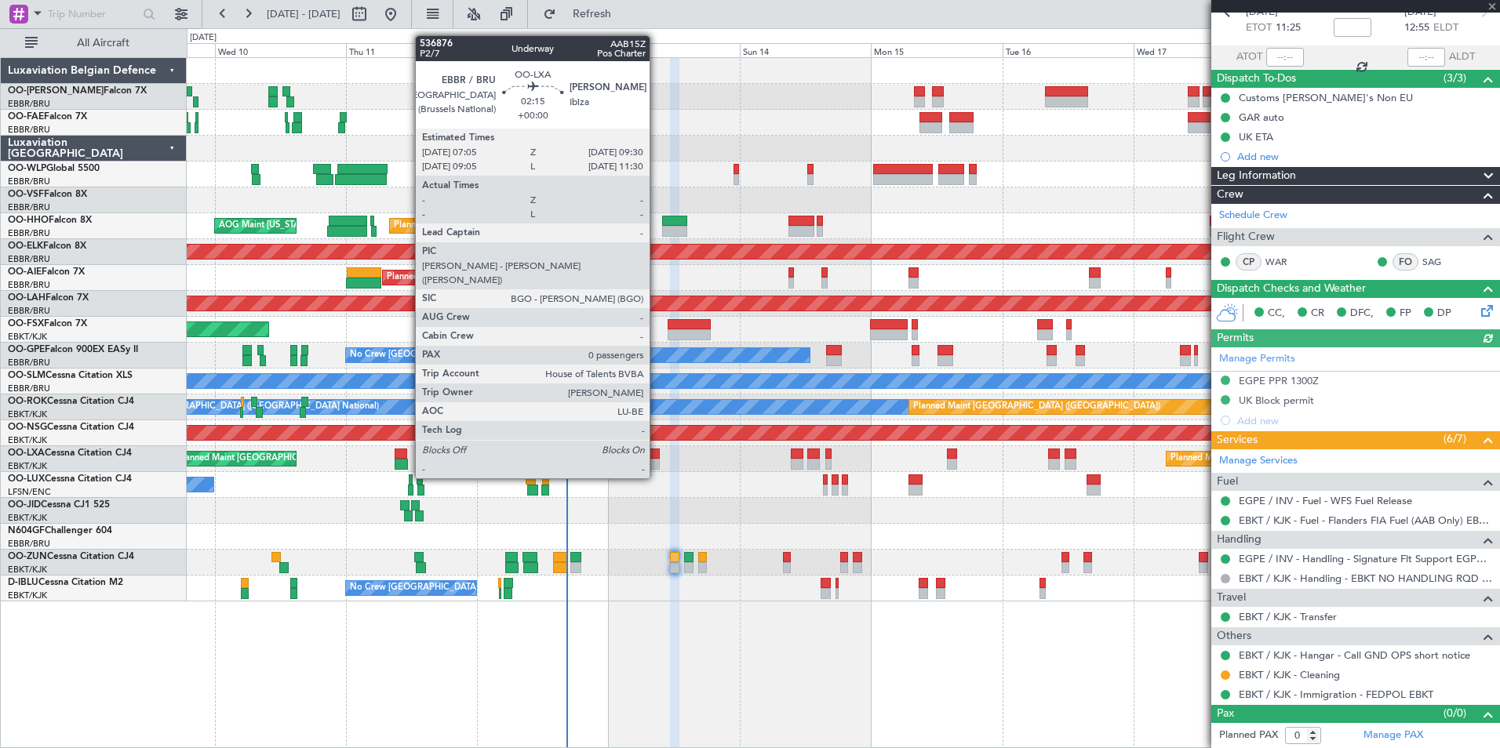
click at [657, 450] on div at bounding box center [652, 454] width 13 height 11
type input "+00:45"
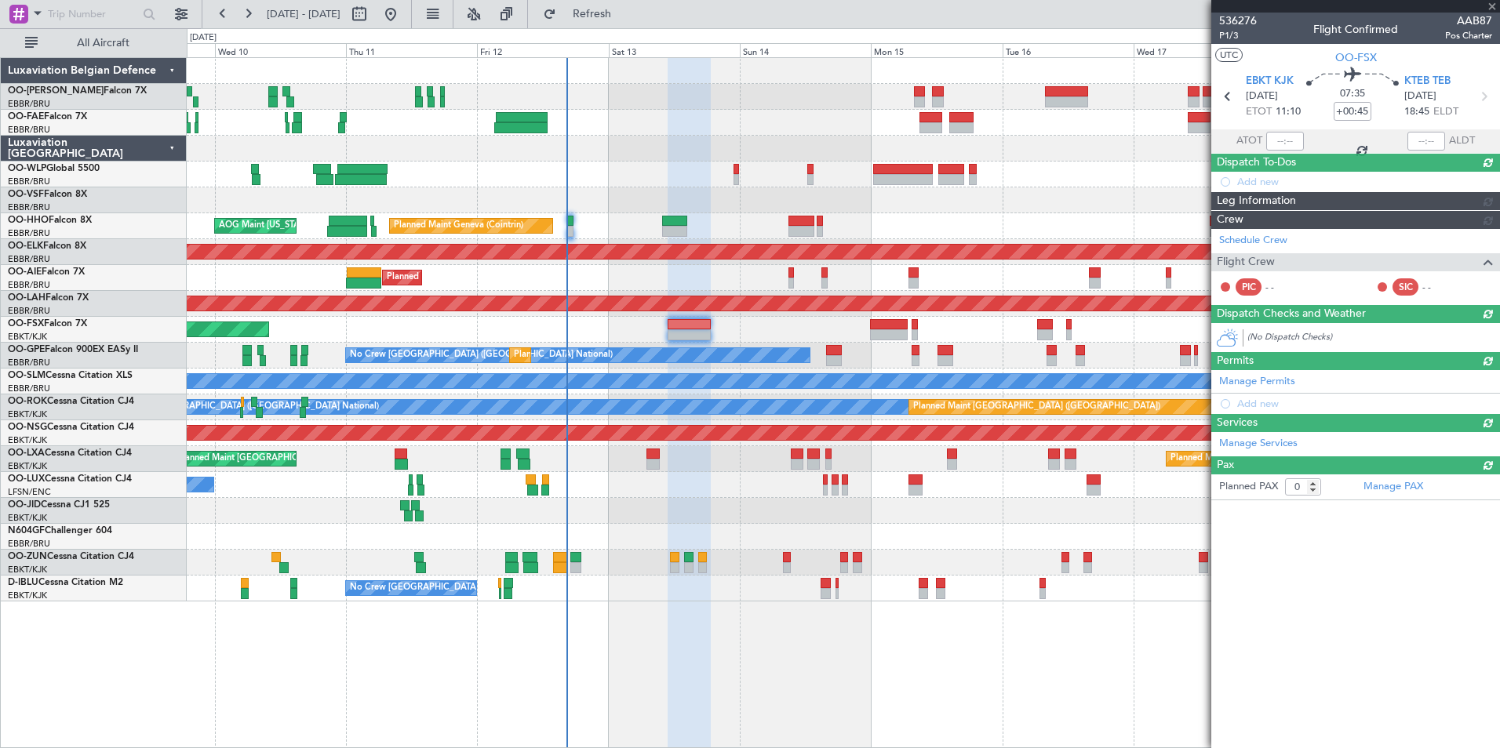
scroll to position [0, 0]
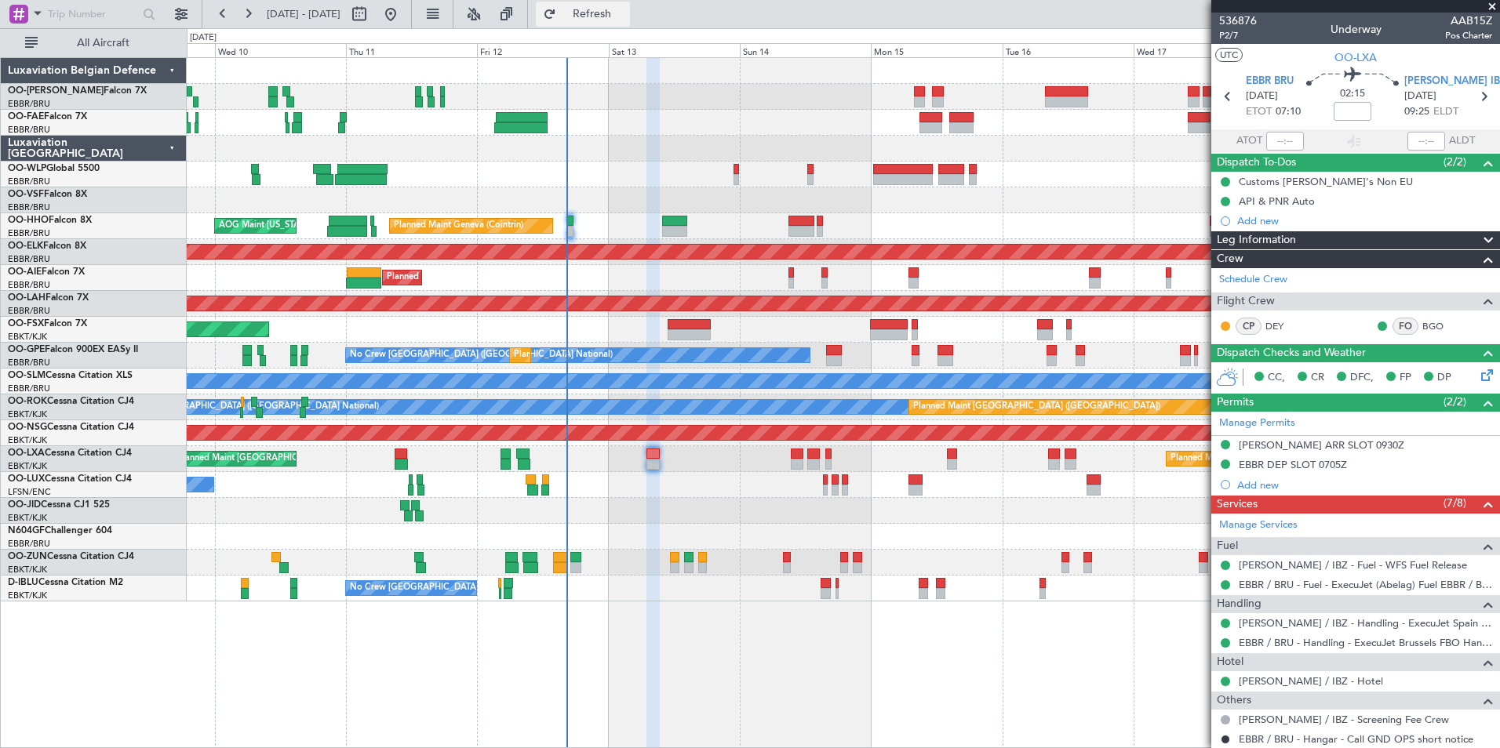
click at [625, 15] on span "Refresh" at bounding box center [592, 14] width 66 height 11
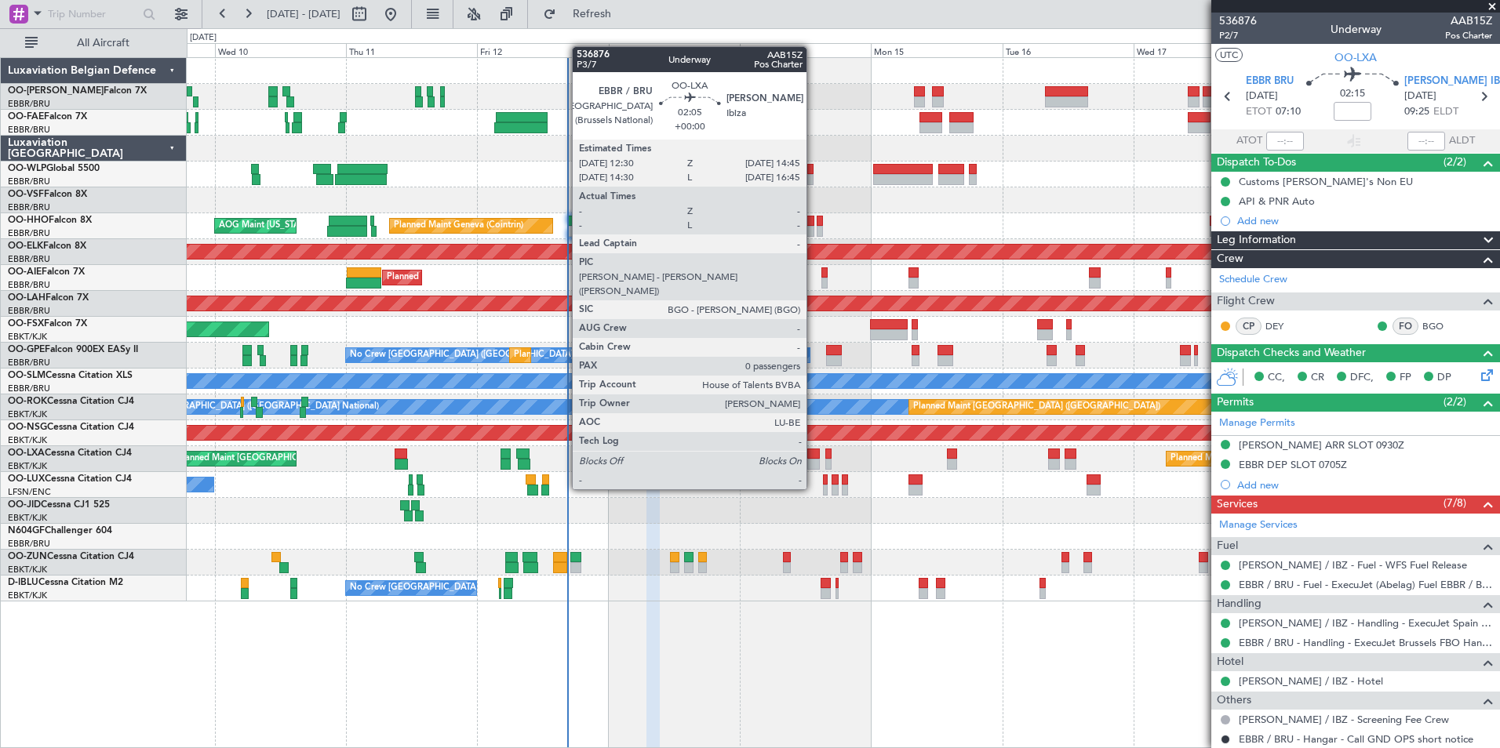
click at [814, 461] on div at bounding box center [813, 464] width 13 height 11
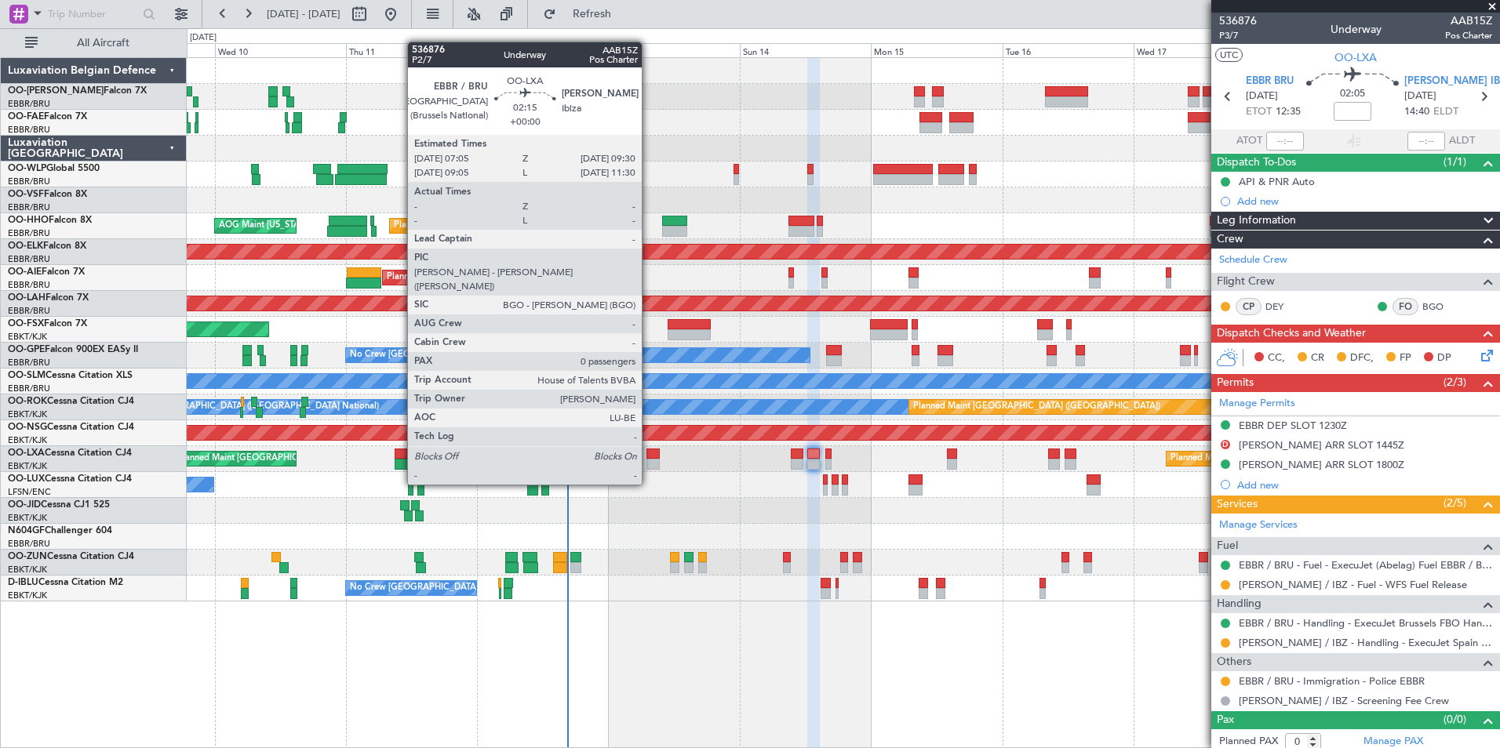
click at [650, 457] on div at bounding box center [652, 454] width 13 height 11
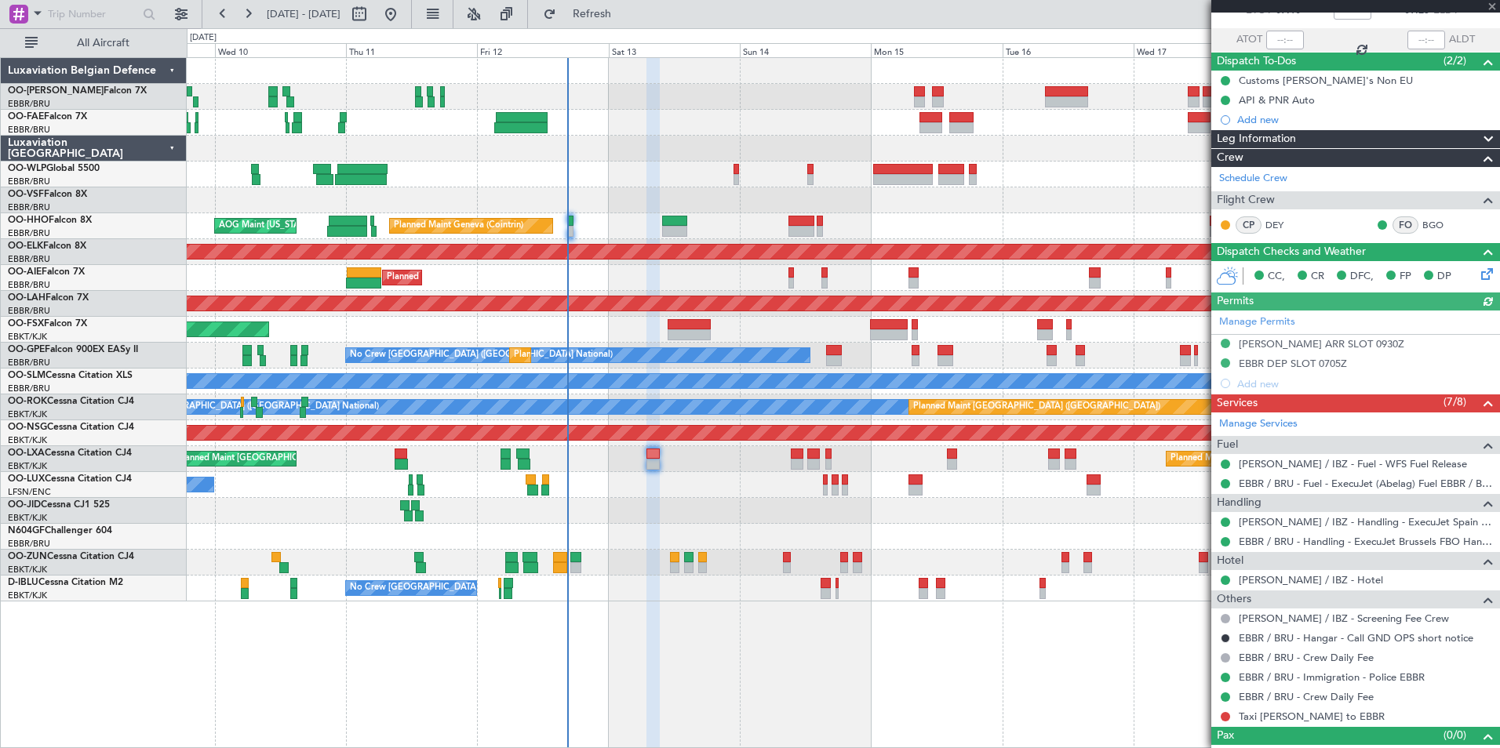
scroll to position [123, 0]
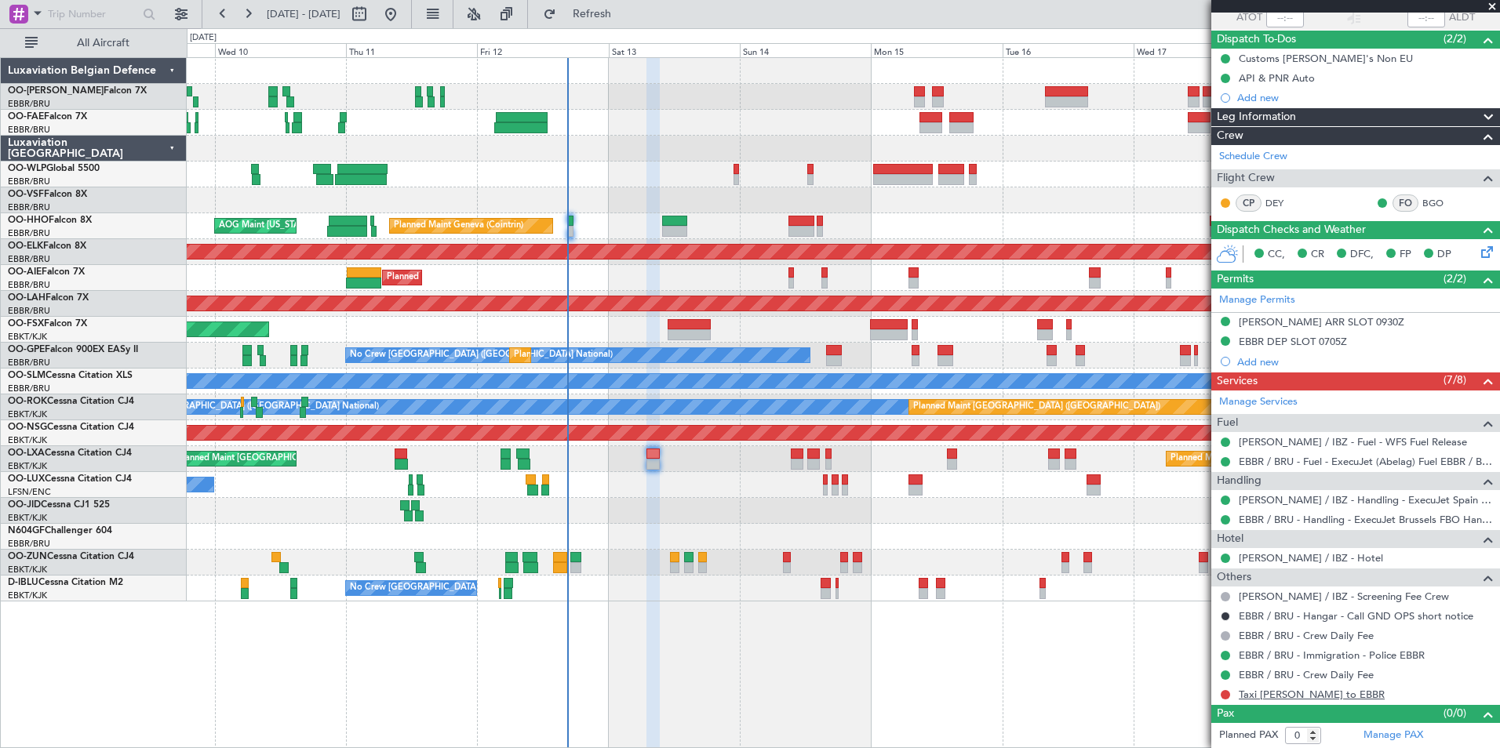
click at [1268, 699] on link "Taxi [PERSON_NAME] to EBBR" at bounding box center [1312, 694] width 146 height 13
click at [1306, 697] on link "Taxi [PERSON_NAME] to EBBR" at bounding box center [1312, 694] width 146 height 13
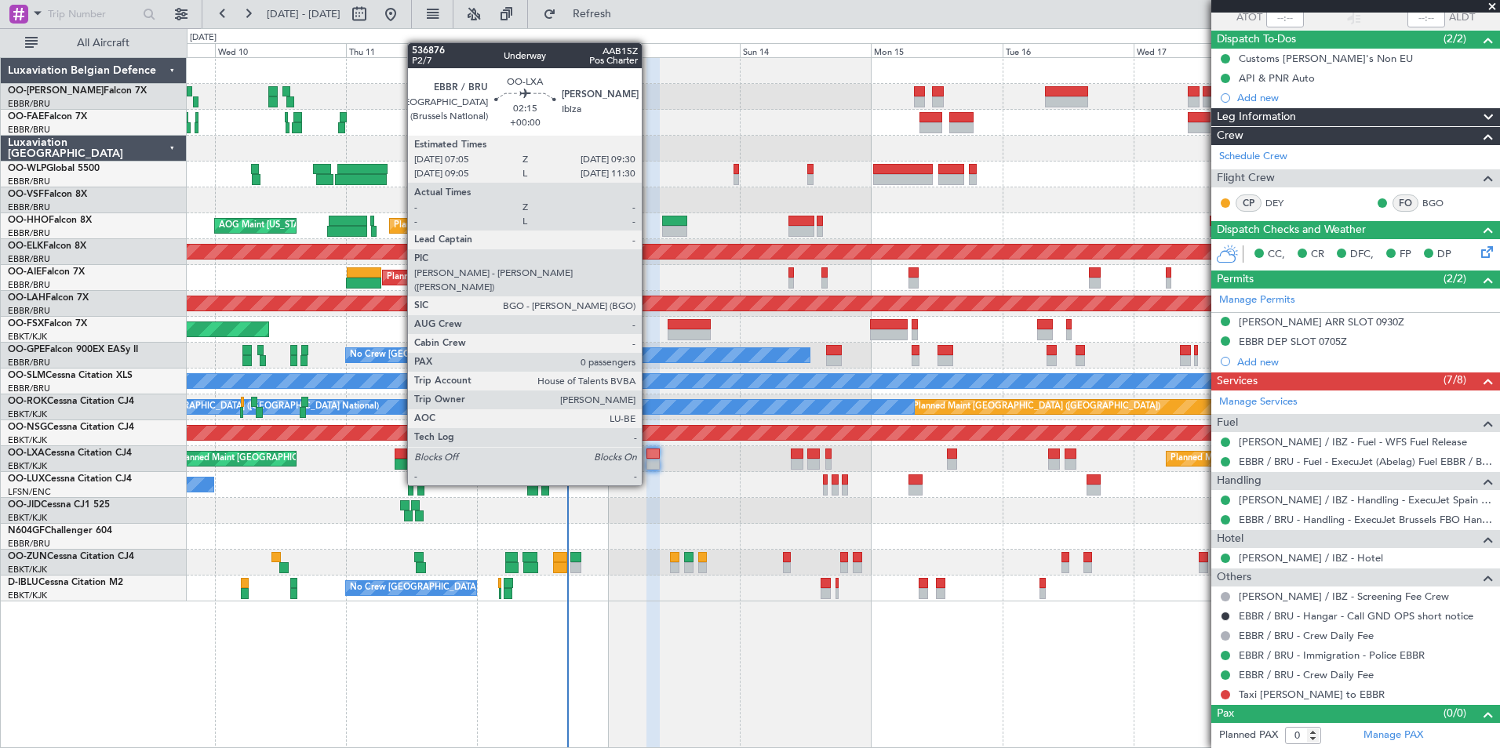
click at [649, 457] on div at bounding box center [652, 454] width 13 height 11
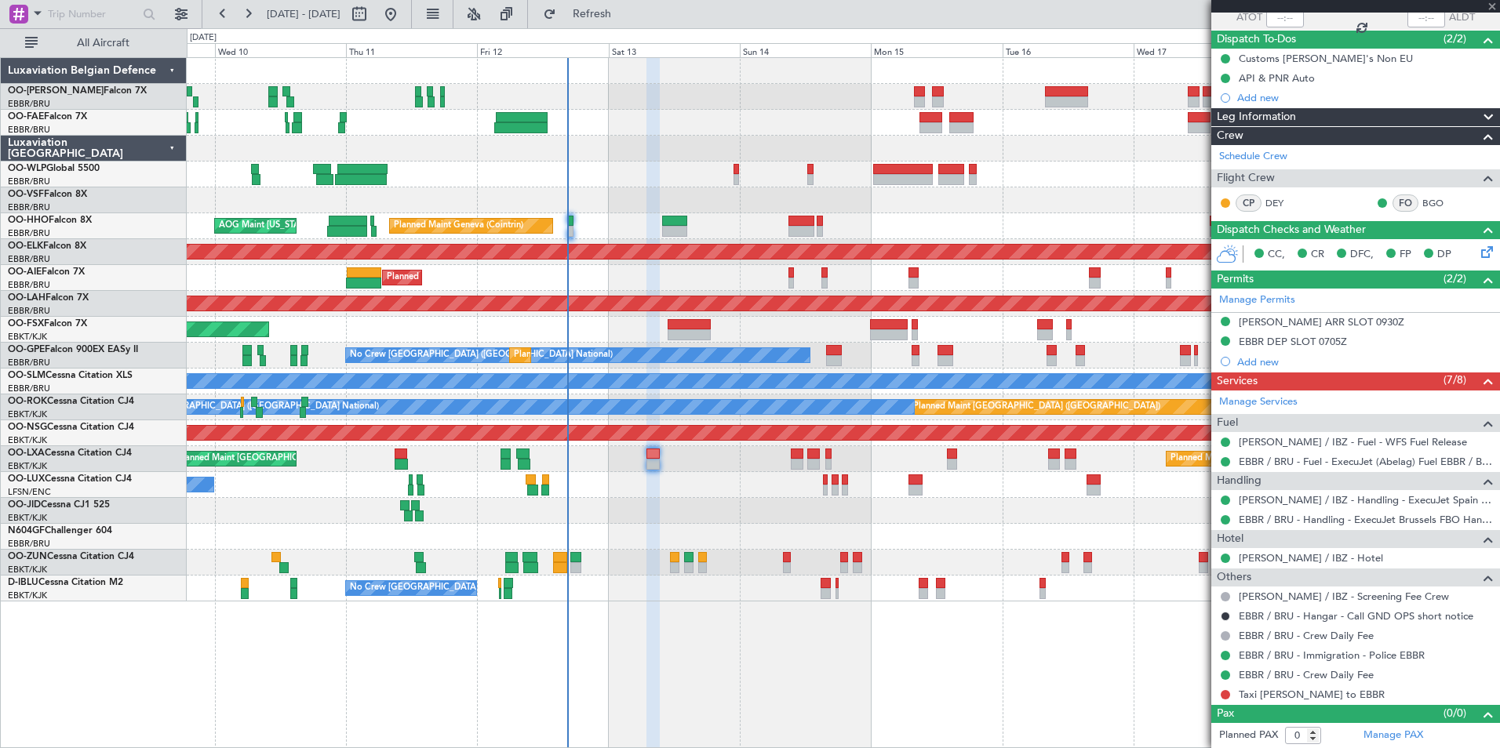
scroll to position [0, 0]
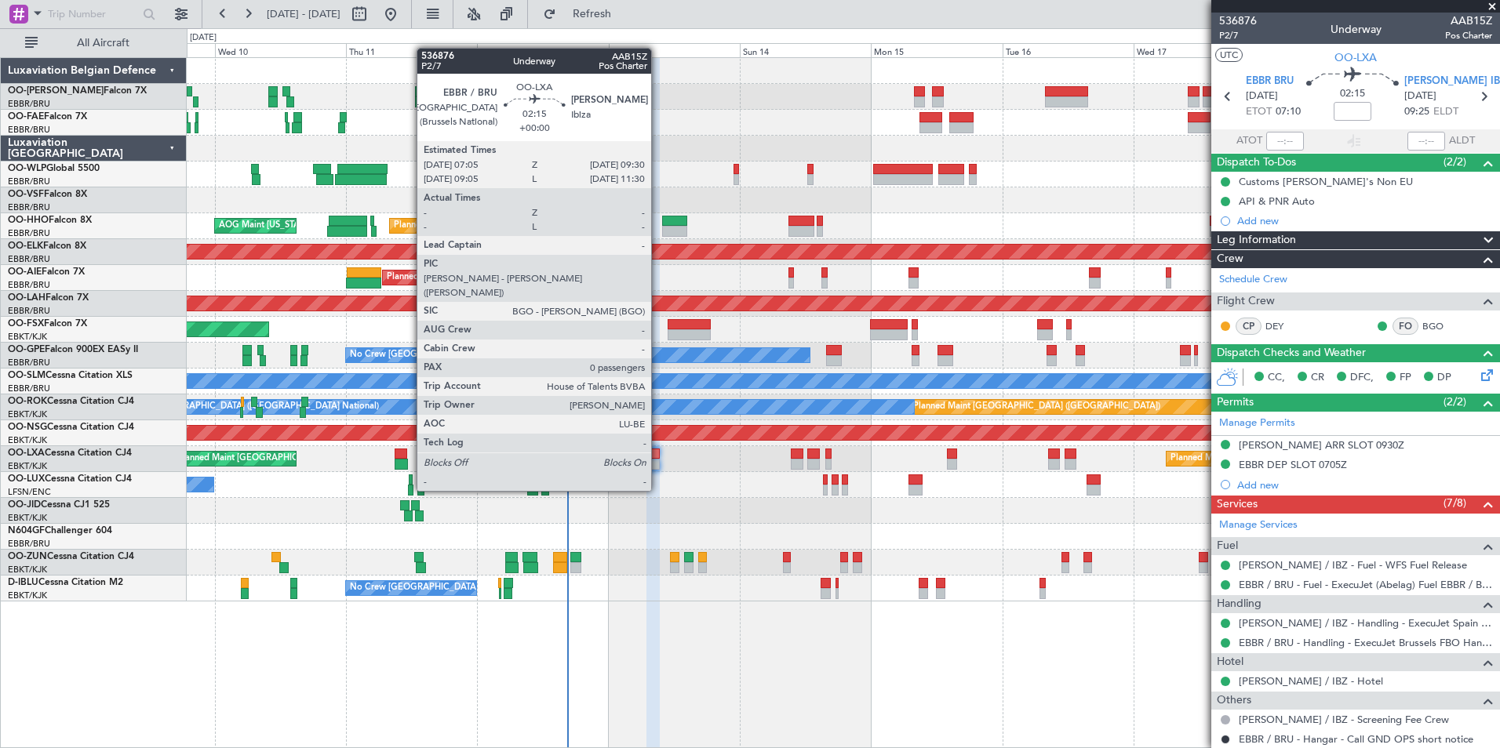
click at [658, 463] on div at bounding box center [652, 464] width 13 height 11
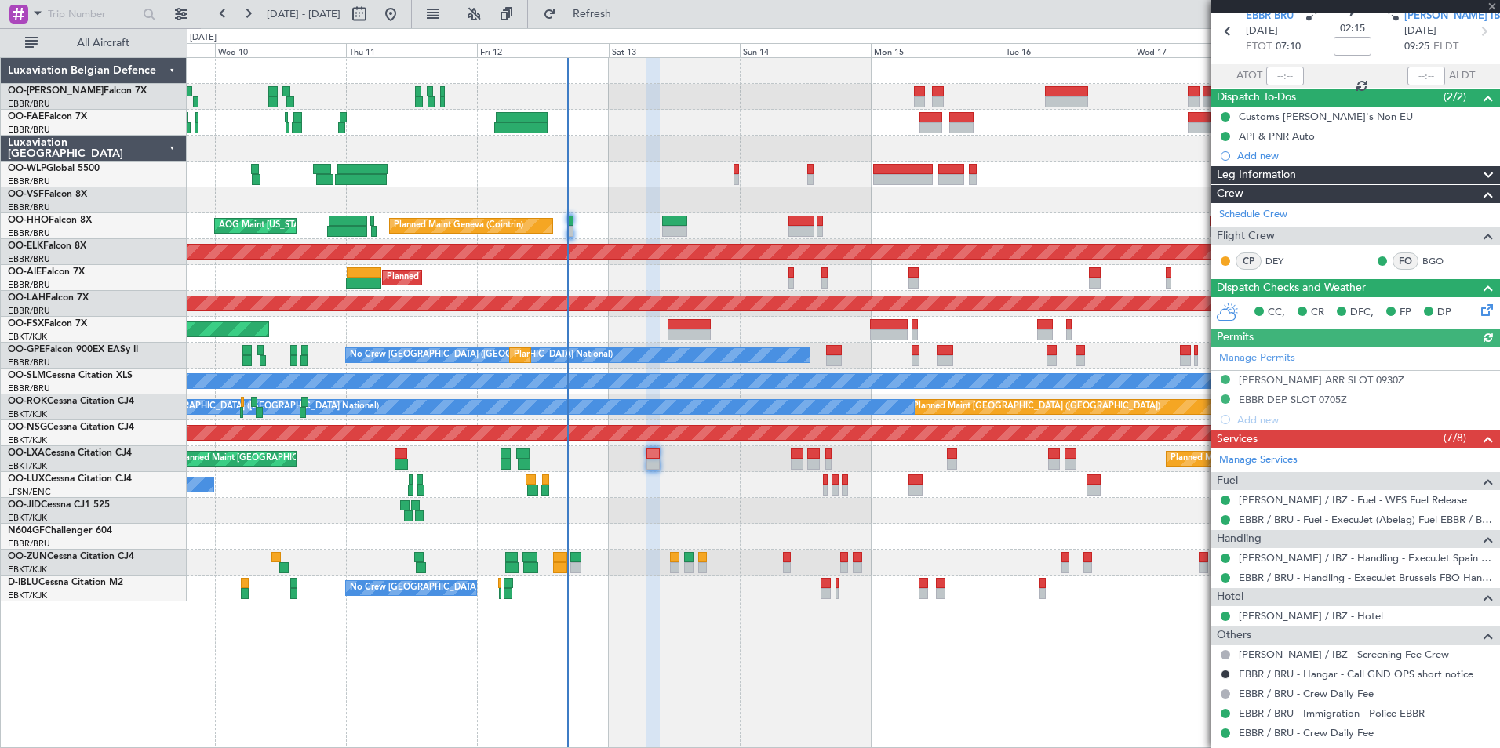
scroll to position [123, 0]
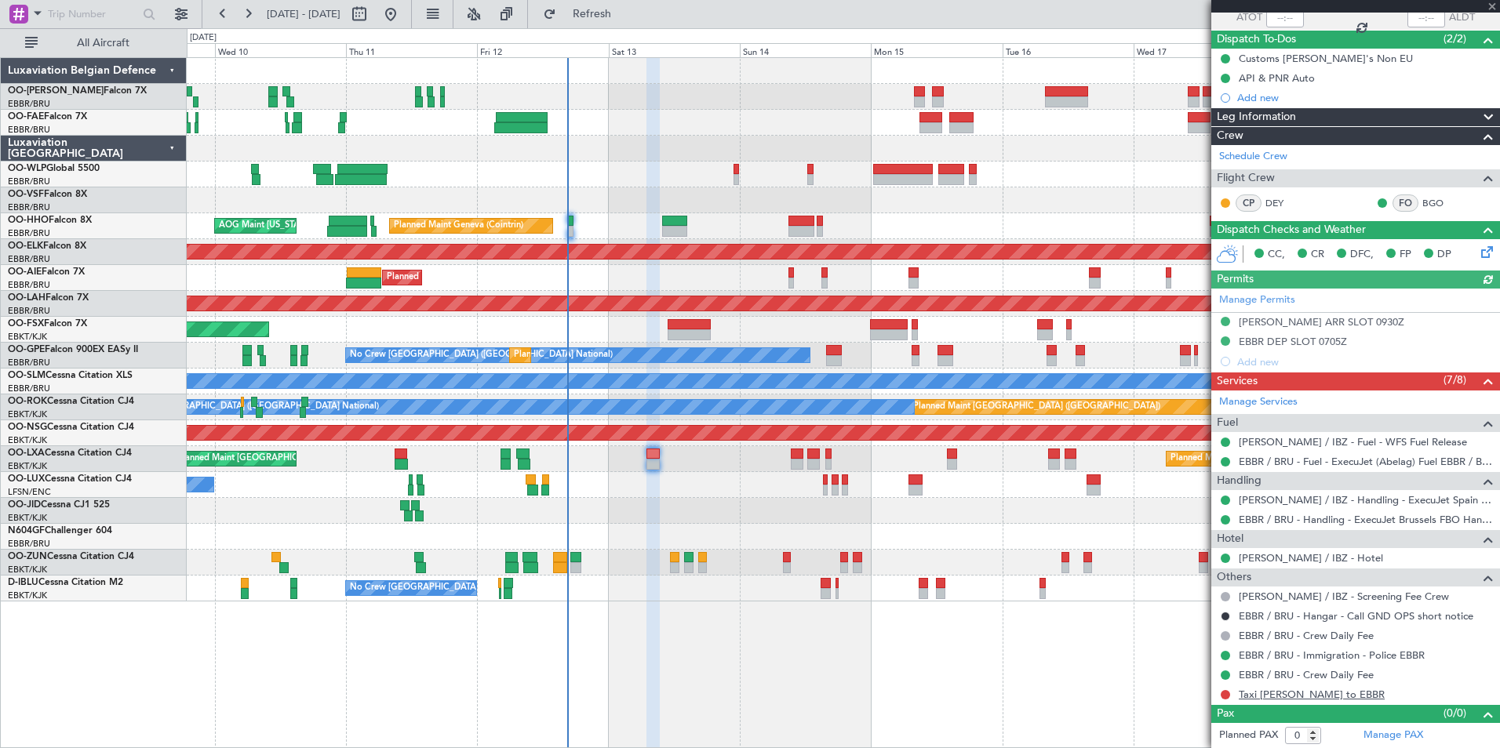
click at [1270, 691] on link "Taxi [PERSON_NAME] to EBBR" at bounding box center [1312, 694] width 146 height 13
click at [628, 29] on div "0 0 Tue 9 Wed 10 Thu 11 Fri 12 Sat 13 Sun 14 [DATE] Tue 16 Wed 17 Thu 18 Fri 19" at bounding box center [843, 43] width 1312 height 28
click at [625, 20] on span "Refresh" at bounding box center [592, 14] width 66 height 11
click at [691, 316] on div "Planned Maint [PERSON_NAME]-[GEOGRAPHIC_DATA][PERSON_NAME] ([GEOGRAPHIC_DATA][P…" at bounding box center [843, 304] width 1312 height 26
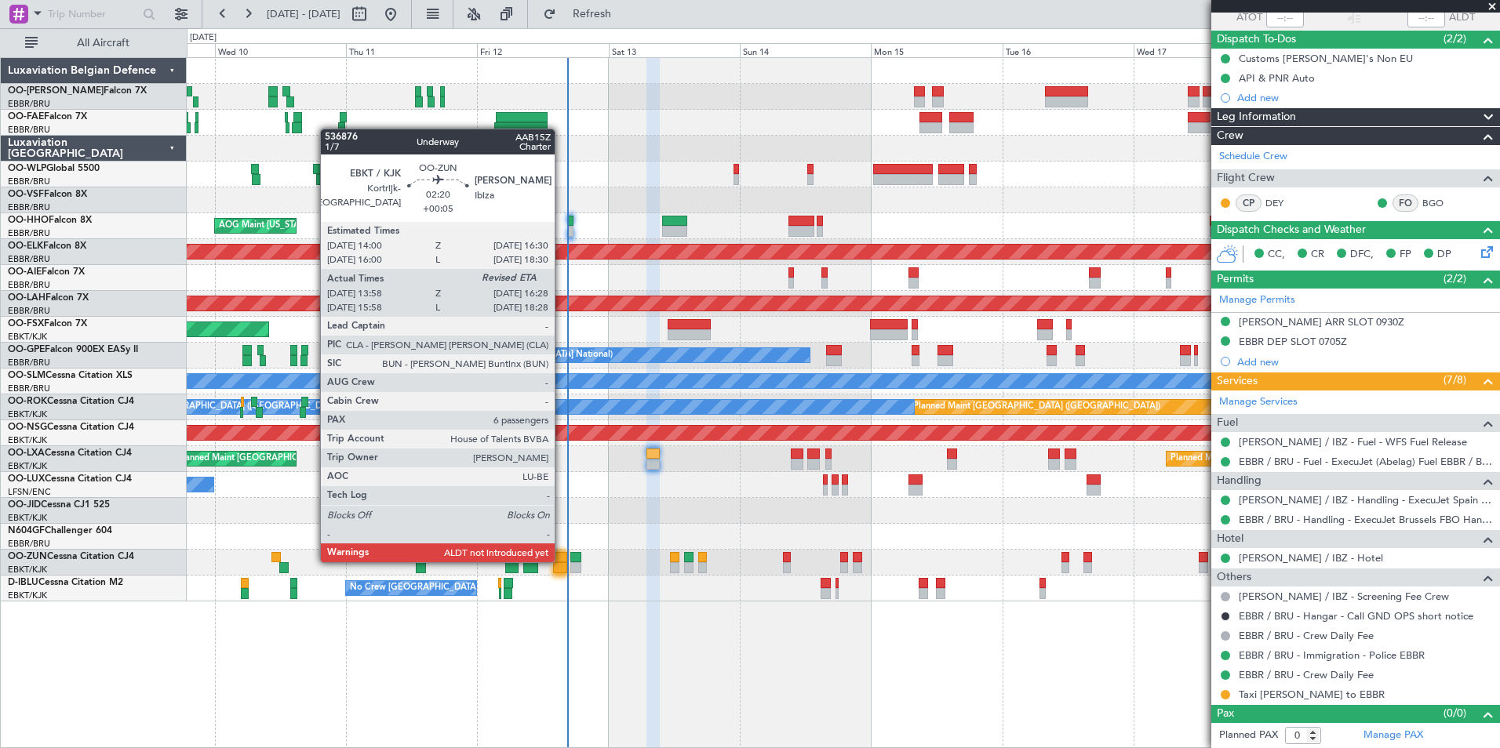
click at [562, 561] on div at bounding box center [560, 557] width 14 height 11
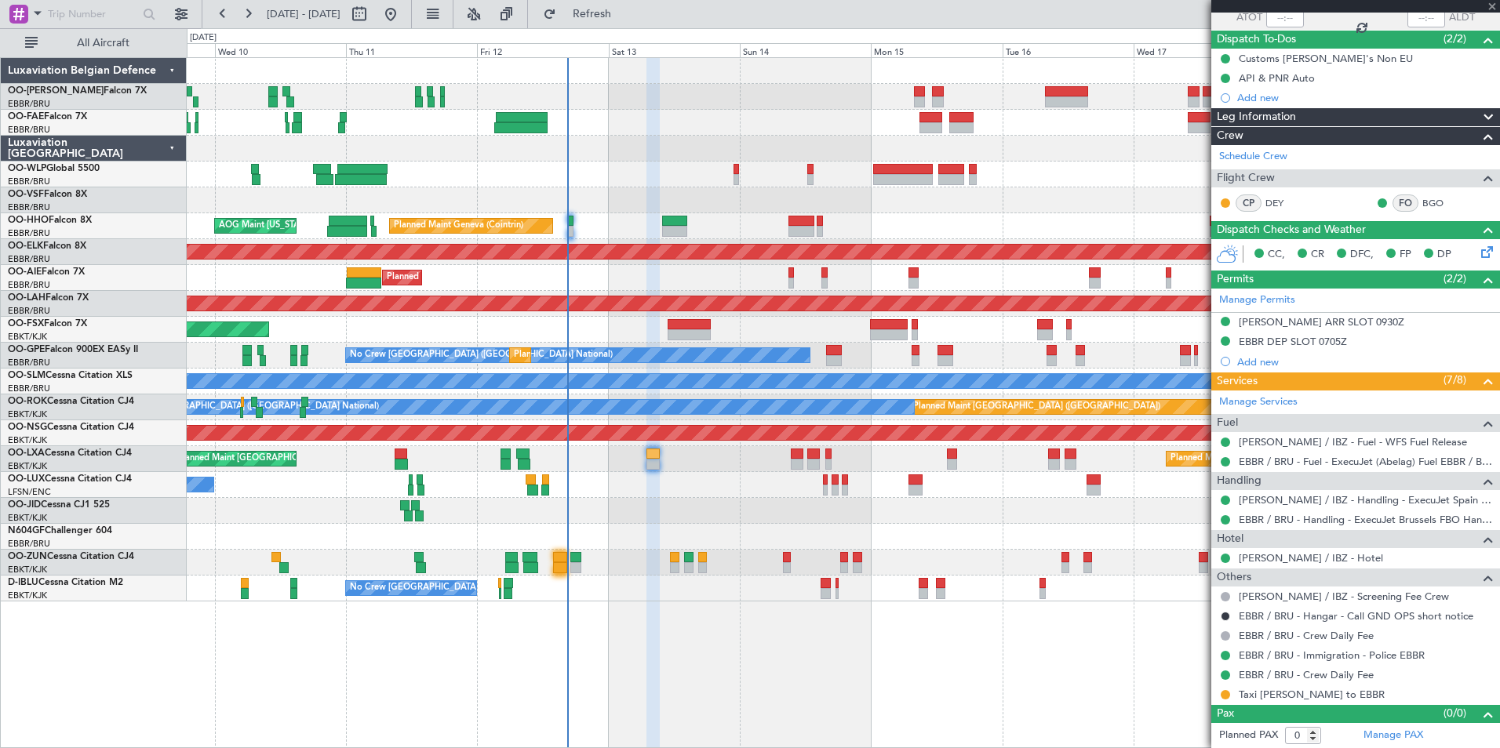
type input "+00:05"
type input "14:03"
type input "6"
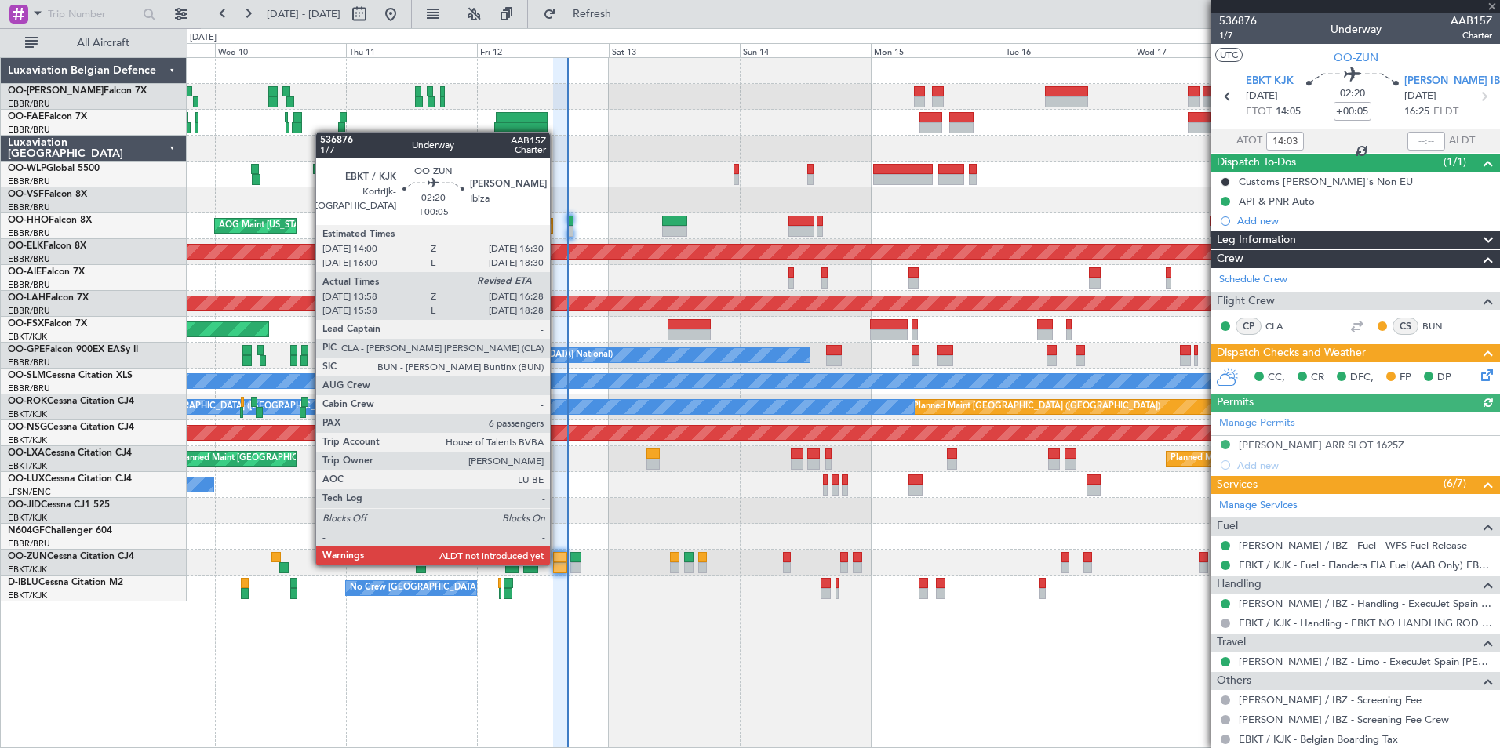
click at [557, 564] on div at bounding box center [560, 567] width 14 height 11
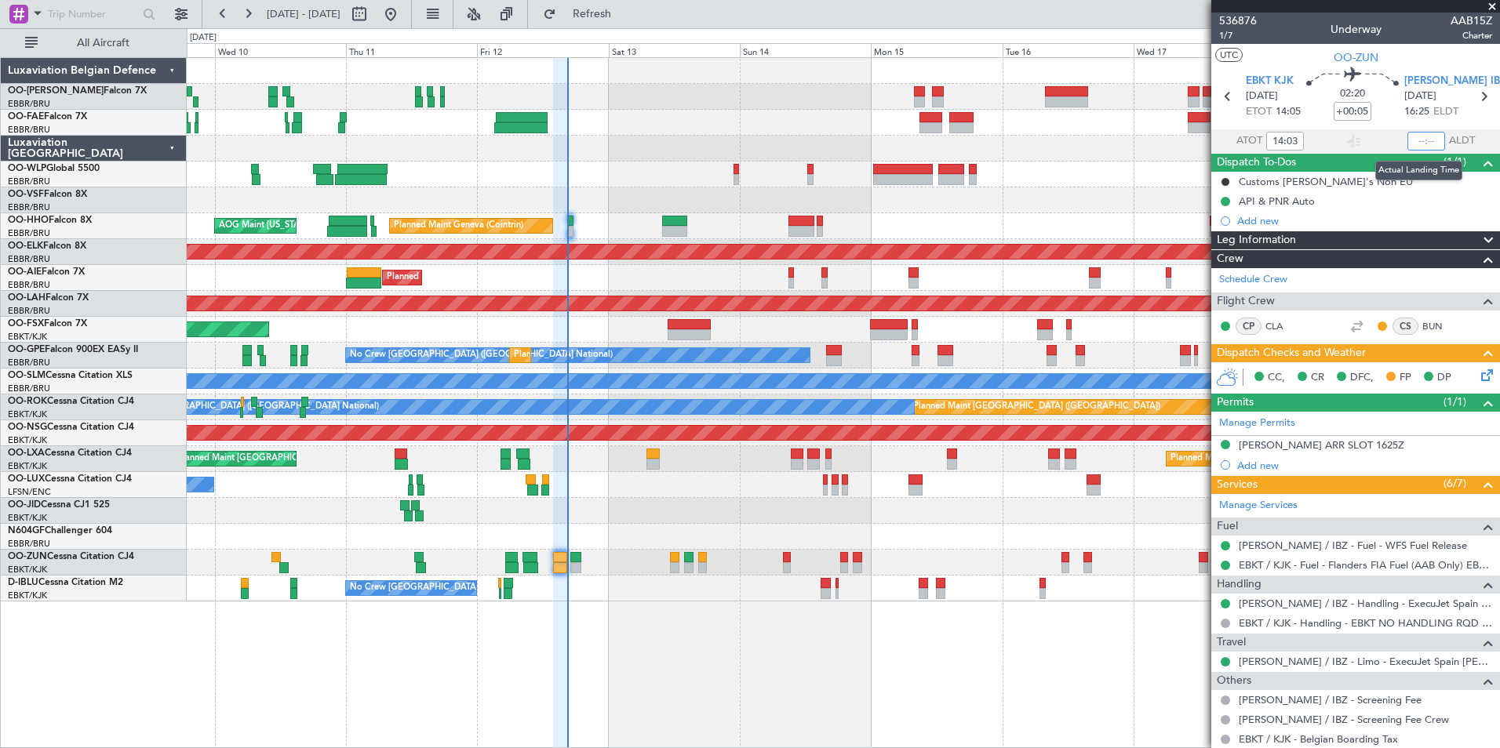
click at [1407, 140] on input "text" at bounding box center [1426, 141] width 38 height 19
click at [1287, 59] on section "UTC OO-ZUN" at bounding box center [1355, 56] width 289 height 24
type input "16:09"
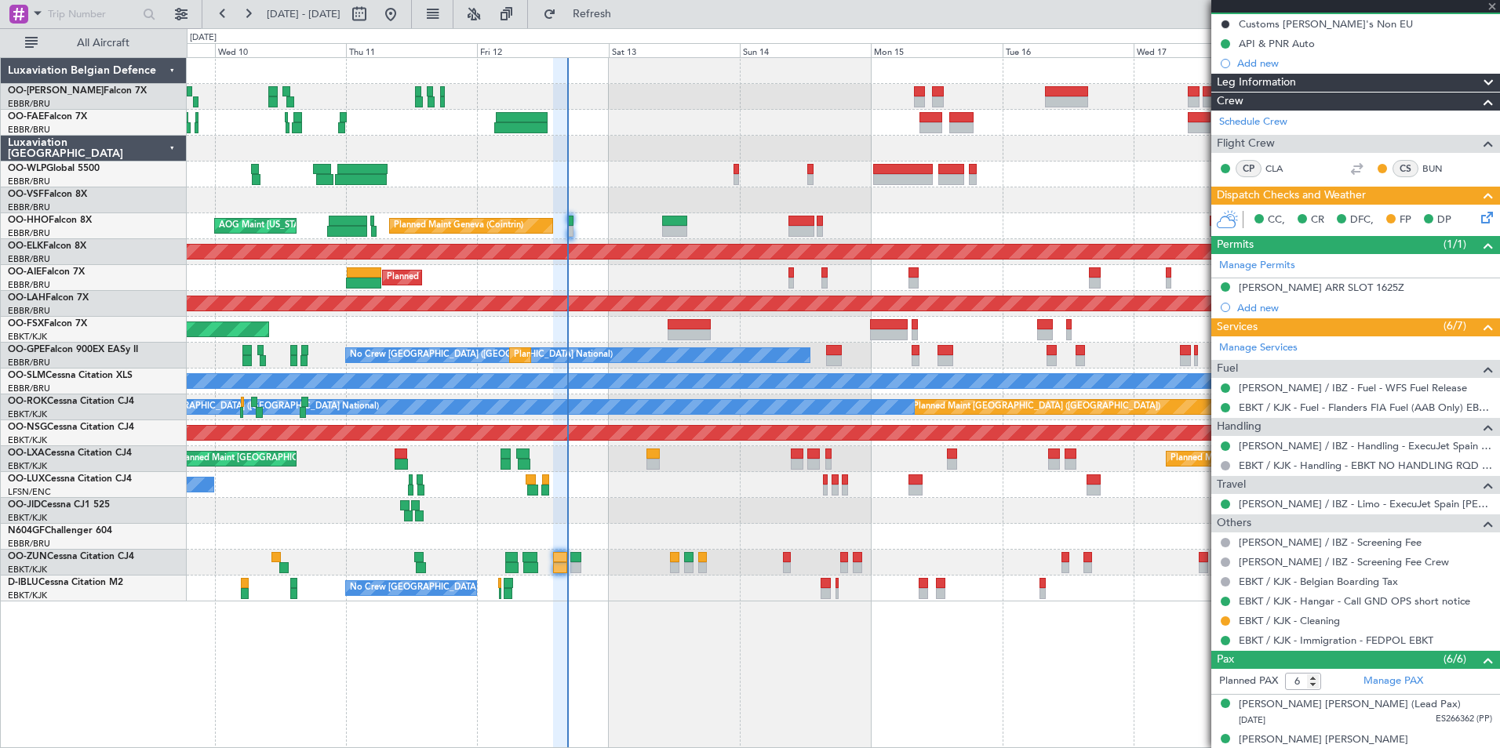
scroll to position [157, 0]
click at [1483, 213] on icon at bounding box center [1484, 215] width 13 height 13
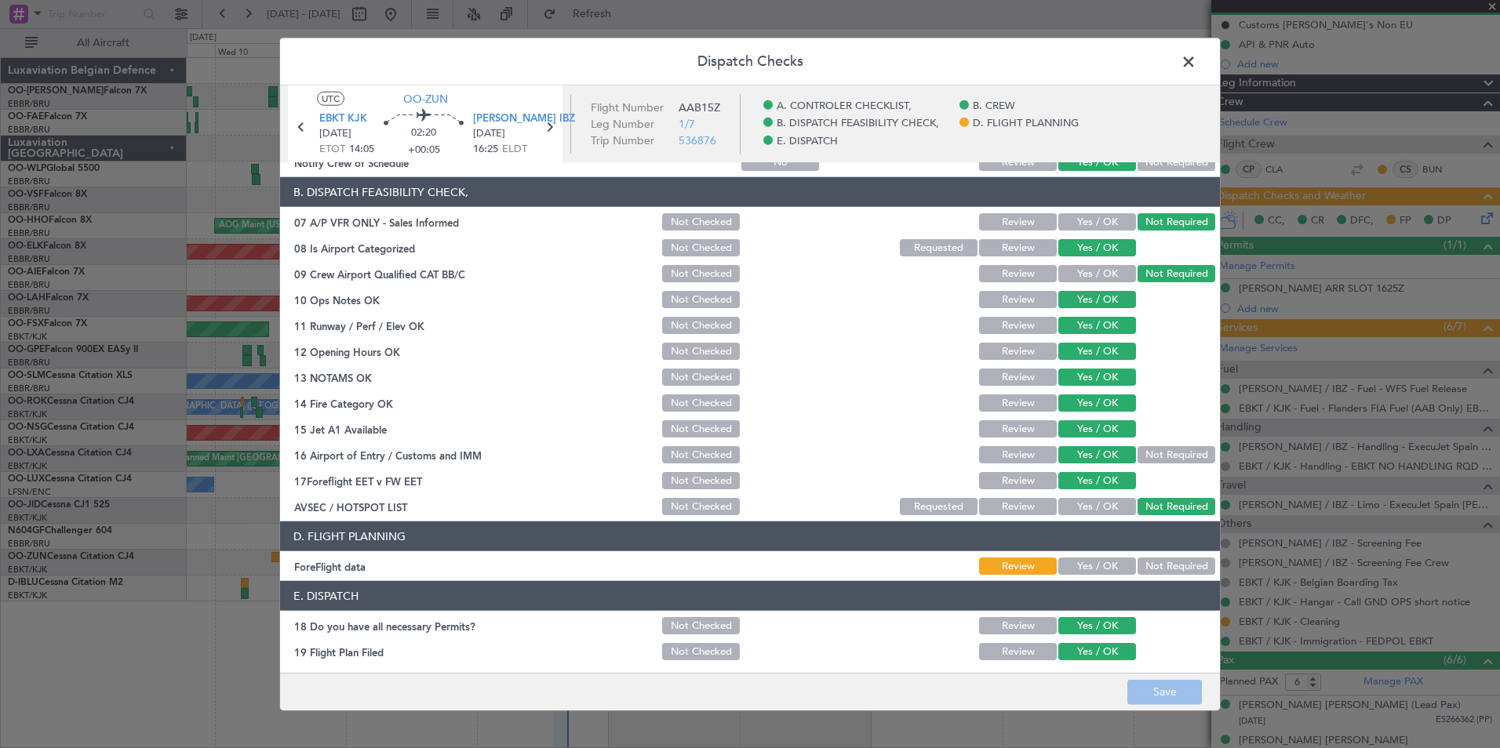
scroll to position [290, 0]
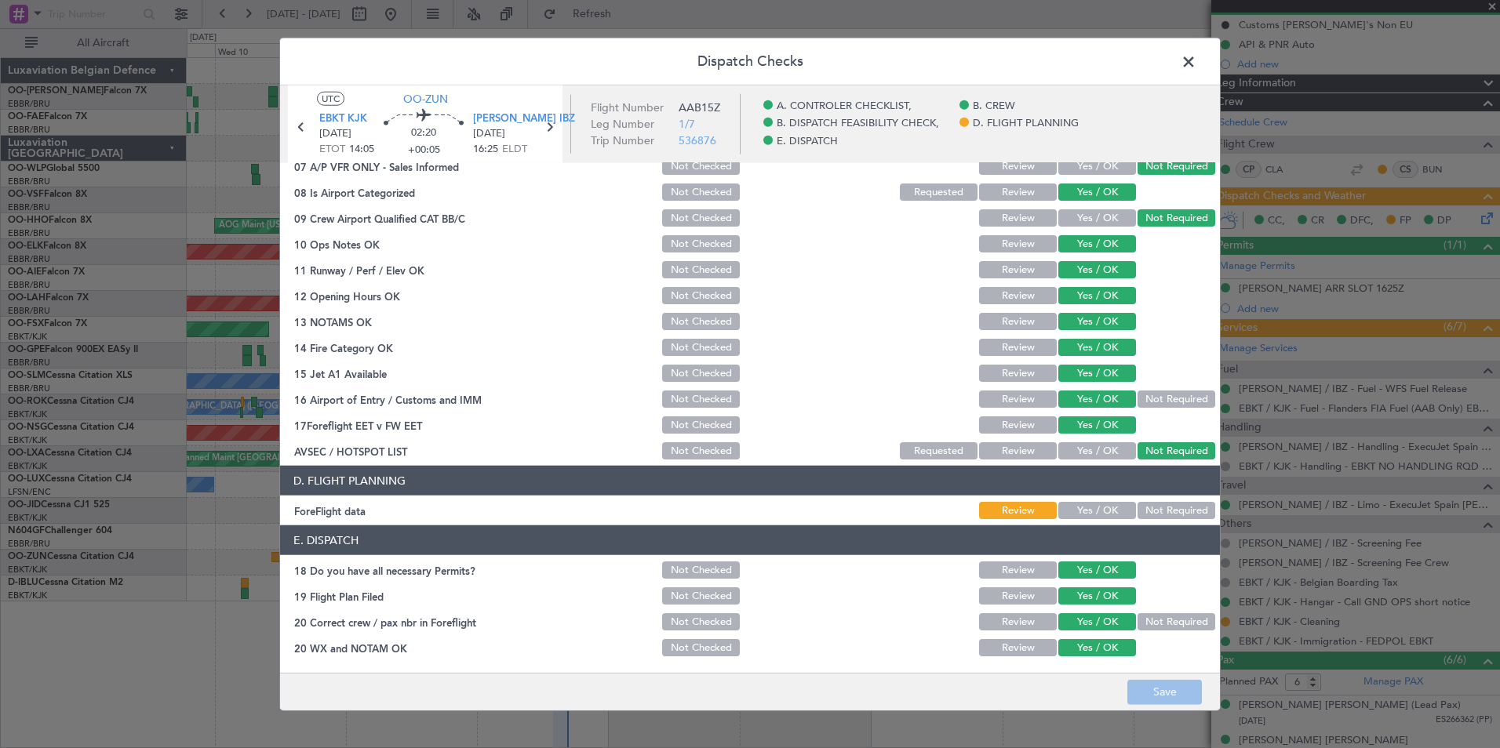
click at [1156, 505] on button "Not Required" at bounding box center [1177, 510] width 78 height 17
click at [1178, 696] on button "Save" at bounding box center [1164, 691] width 75 height 25
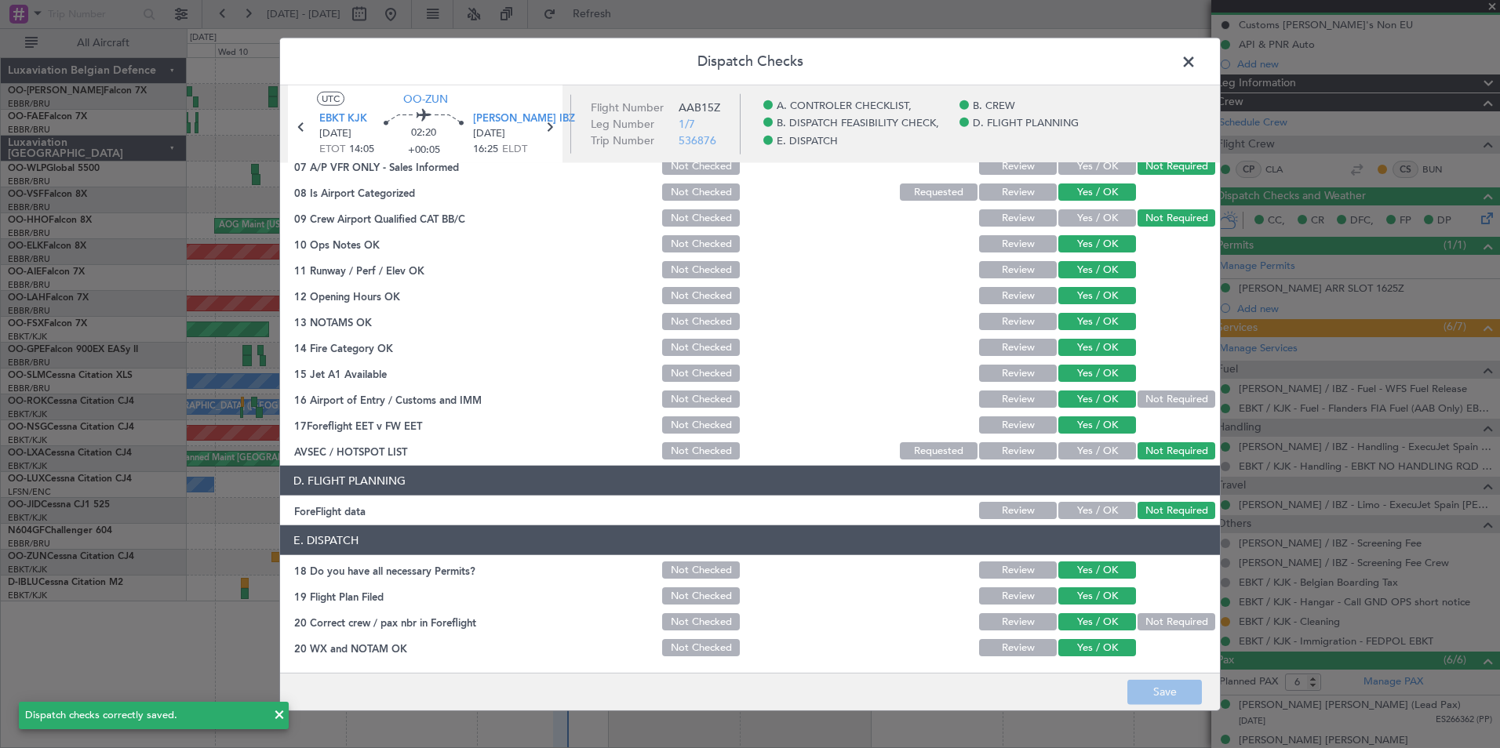
drag, startPoint x: 1187, startPoint y: 63, endPoint x: 779, endPoint y: 84, distance: 408.5
click at [1196, 62] on span at bounding box center [1196, 65] width 0 height 31
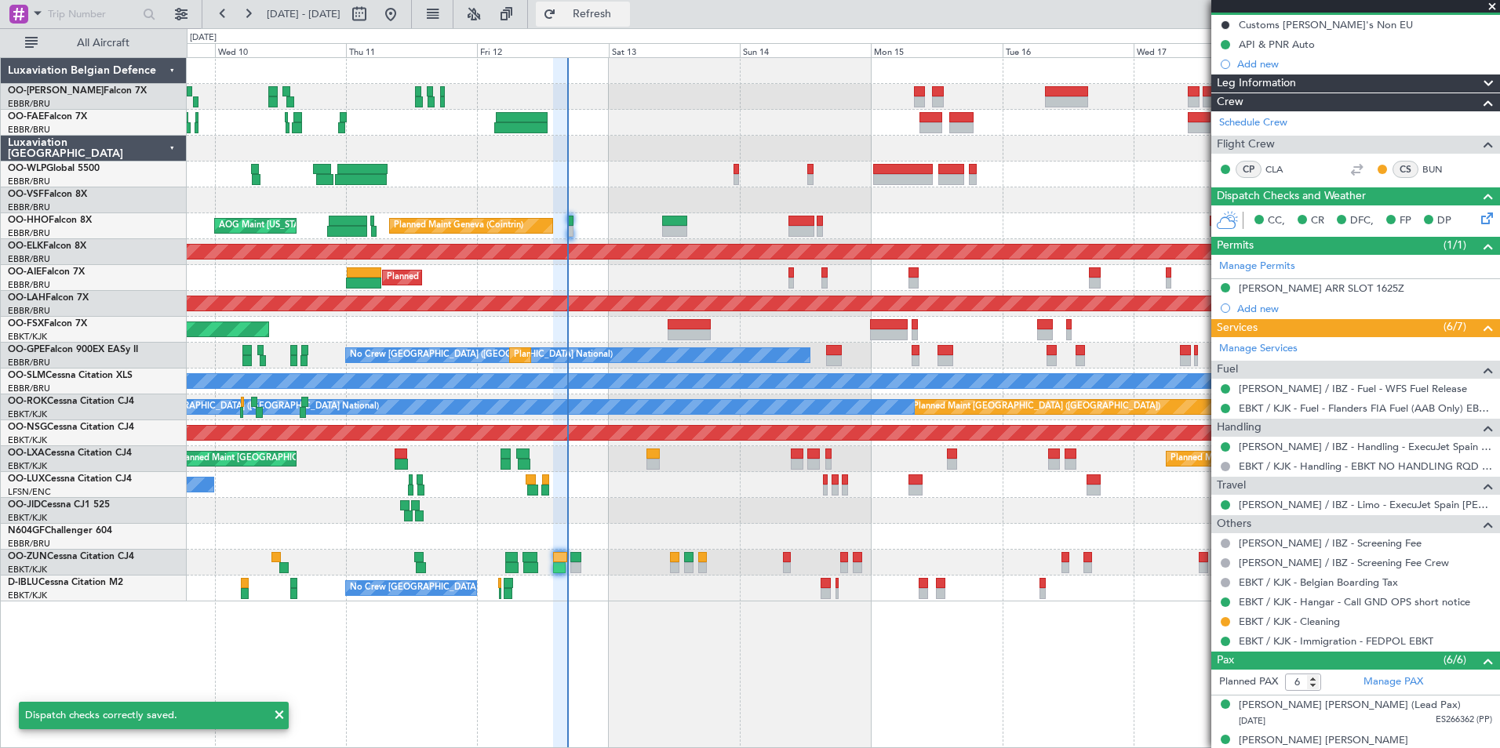
click at [625, 17] on span "Refresh" at bounding box center [592, 14] width 66 height 11
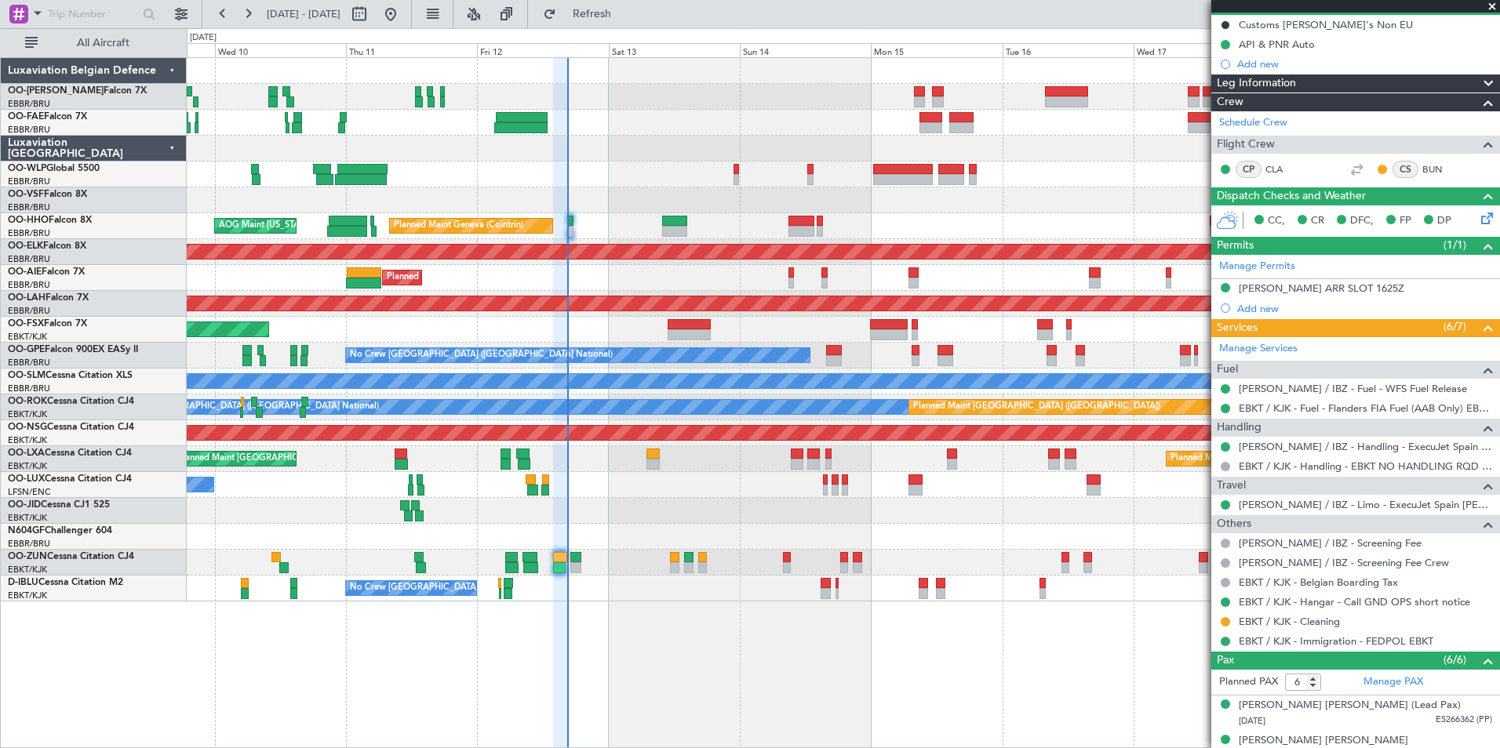
drag, startPoint x: 645, startPoint y: 3, endPoint x: 668, endPoint y: 215, distance: 213.1
click at [630, 3] on button "Refresh" at bounding box center [583, 14] width 94 height 25
click at [679, 320] on div at bounding box center [689, 324] width 43 height 11
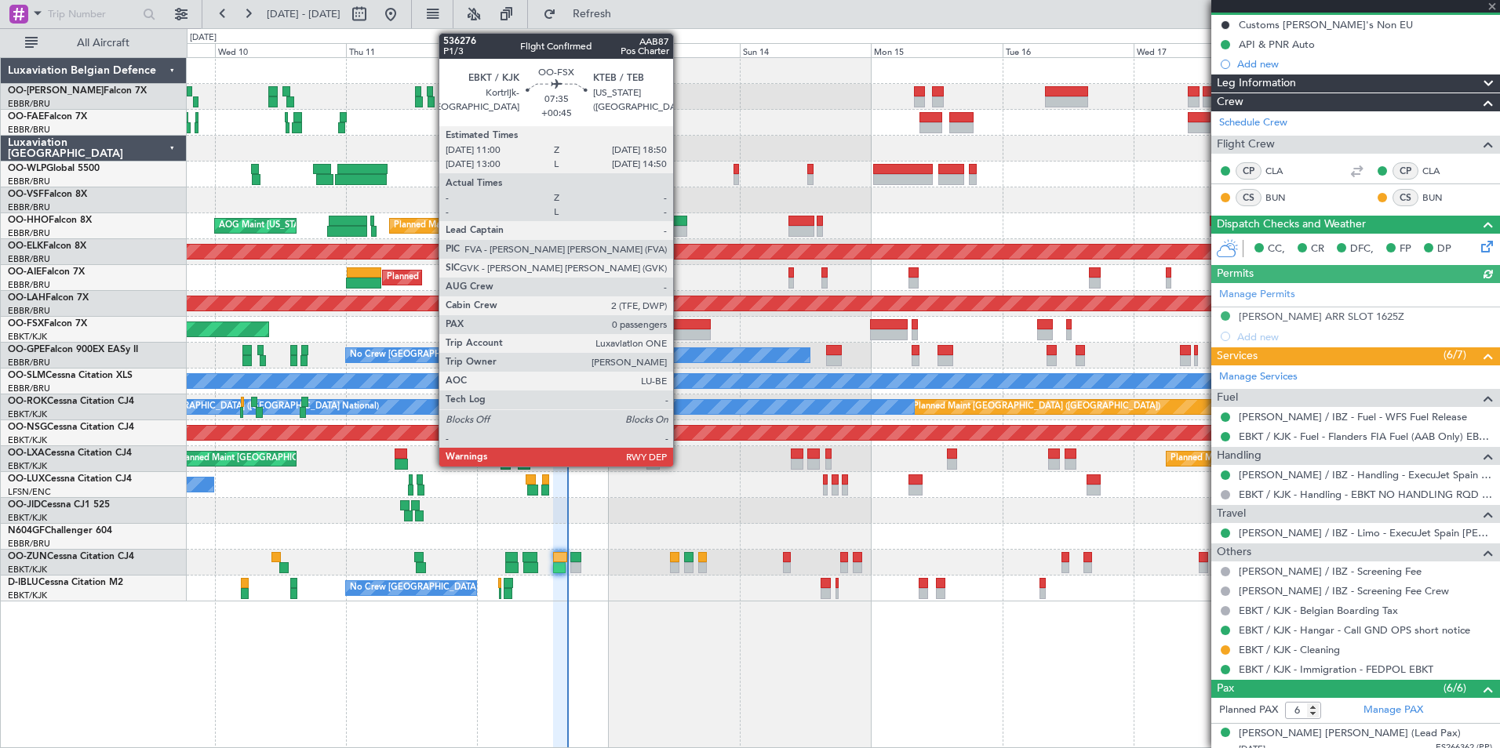
type input "+00:45"
type input "0"
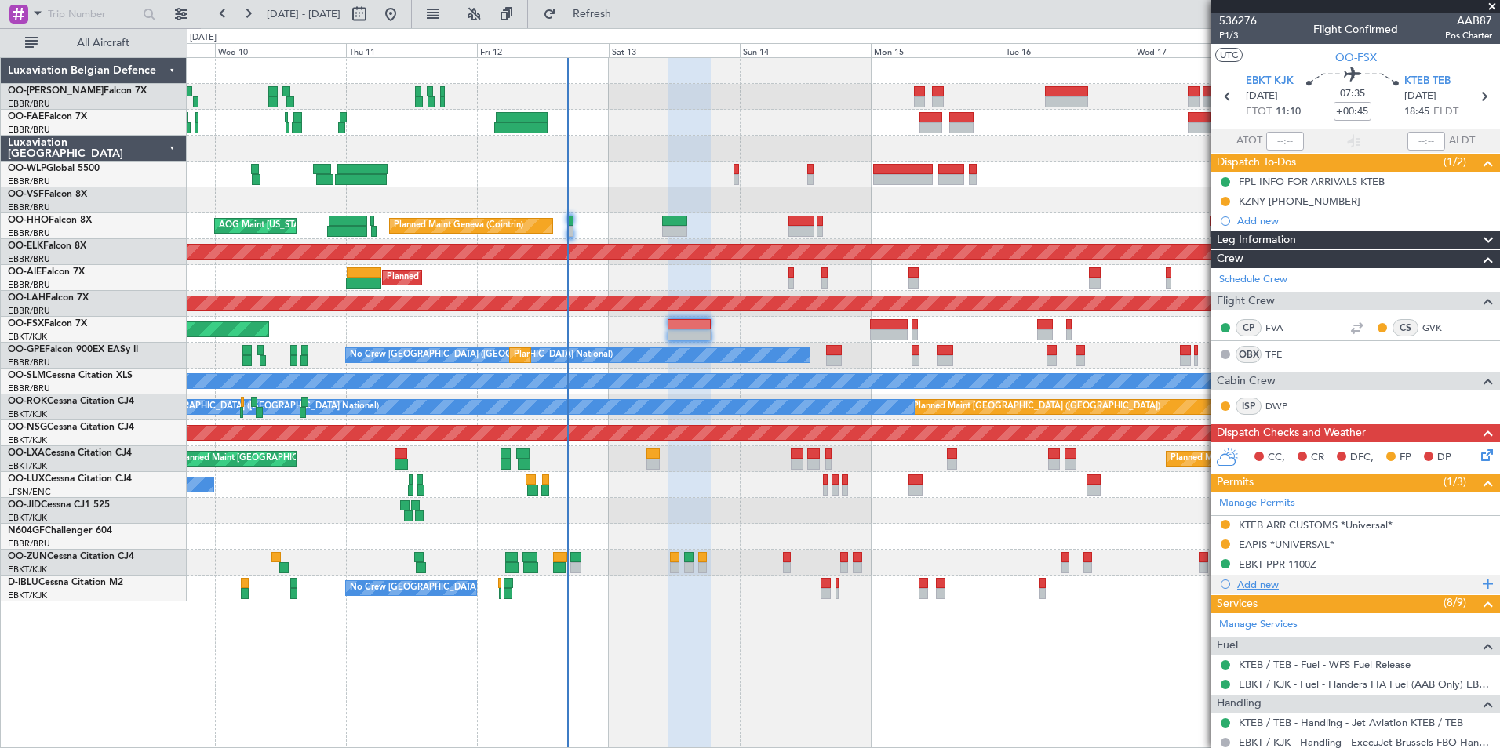
scroll to position [157, 0]
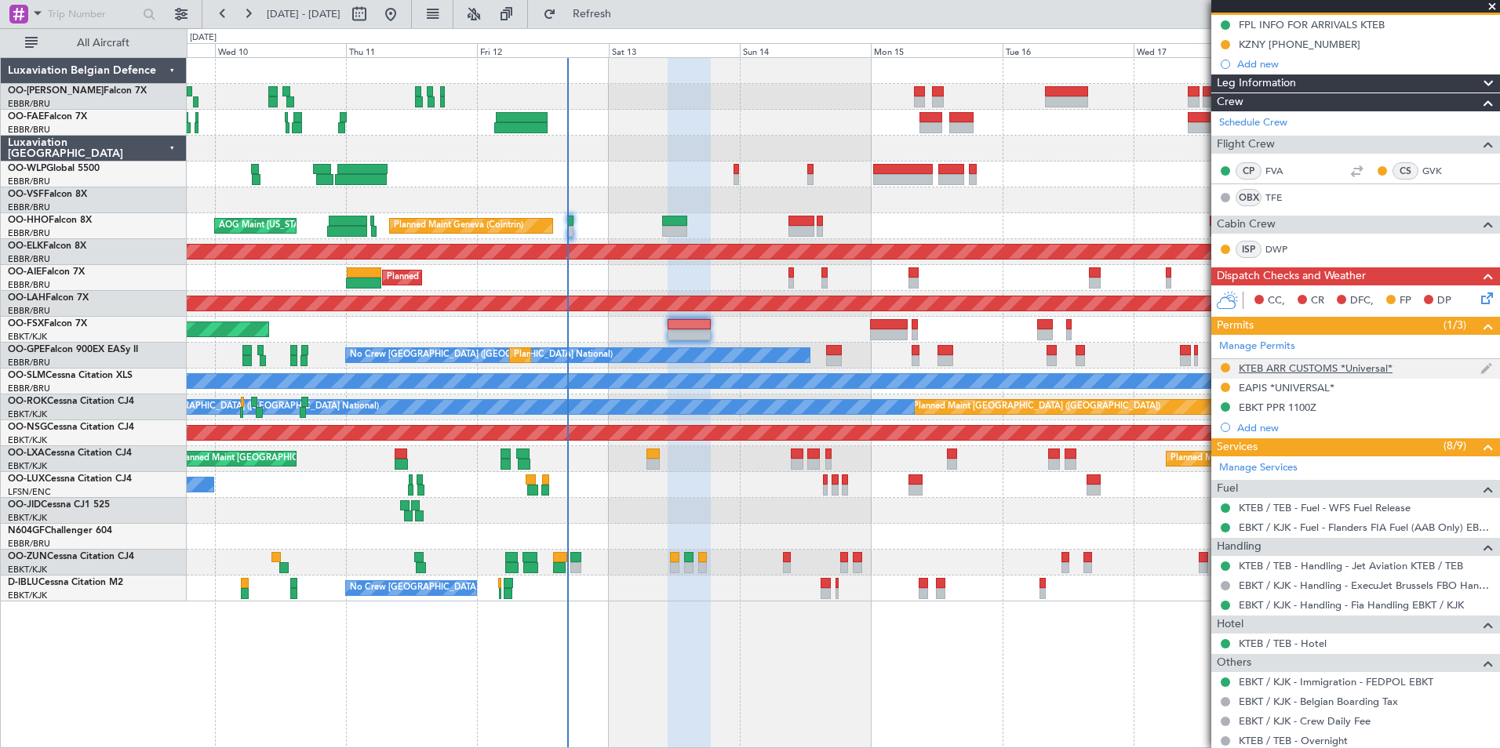
click at [1370, 369] on div "KTEB ARR CUSTOMS *Universal*" at bounding box center [1316, 368] width 154 height 13
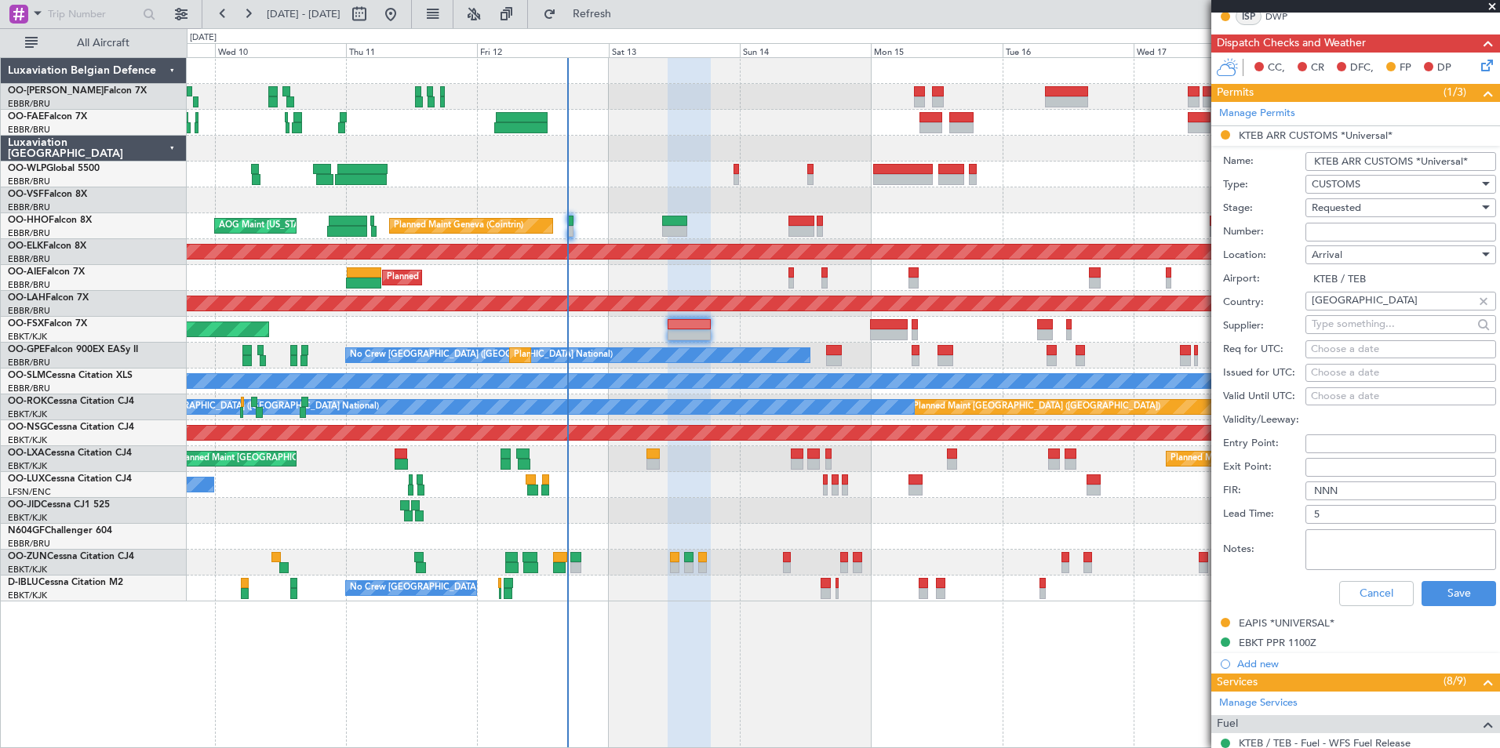
scroll to position [392, 0]
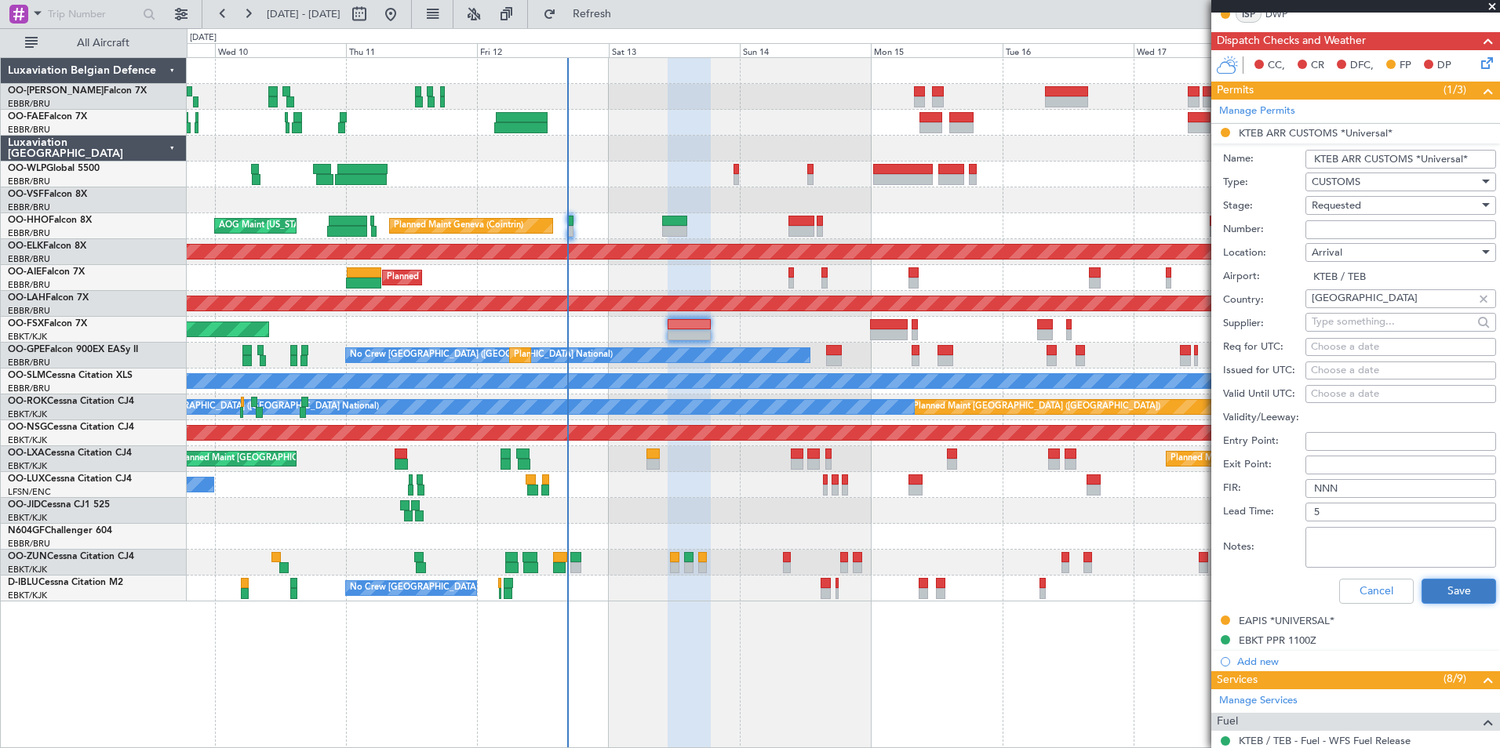
click at [1476, 595] on button "Save" at bounding box center [1459, 591] width 75 height 25
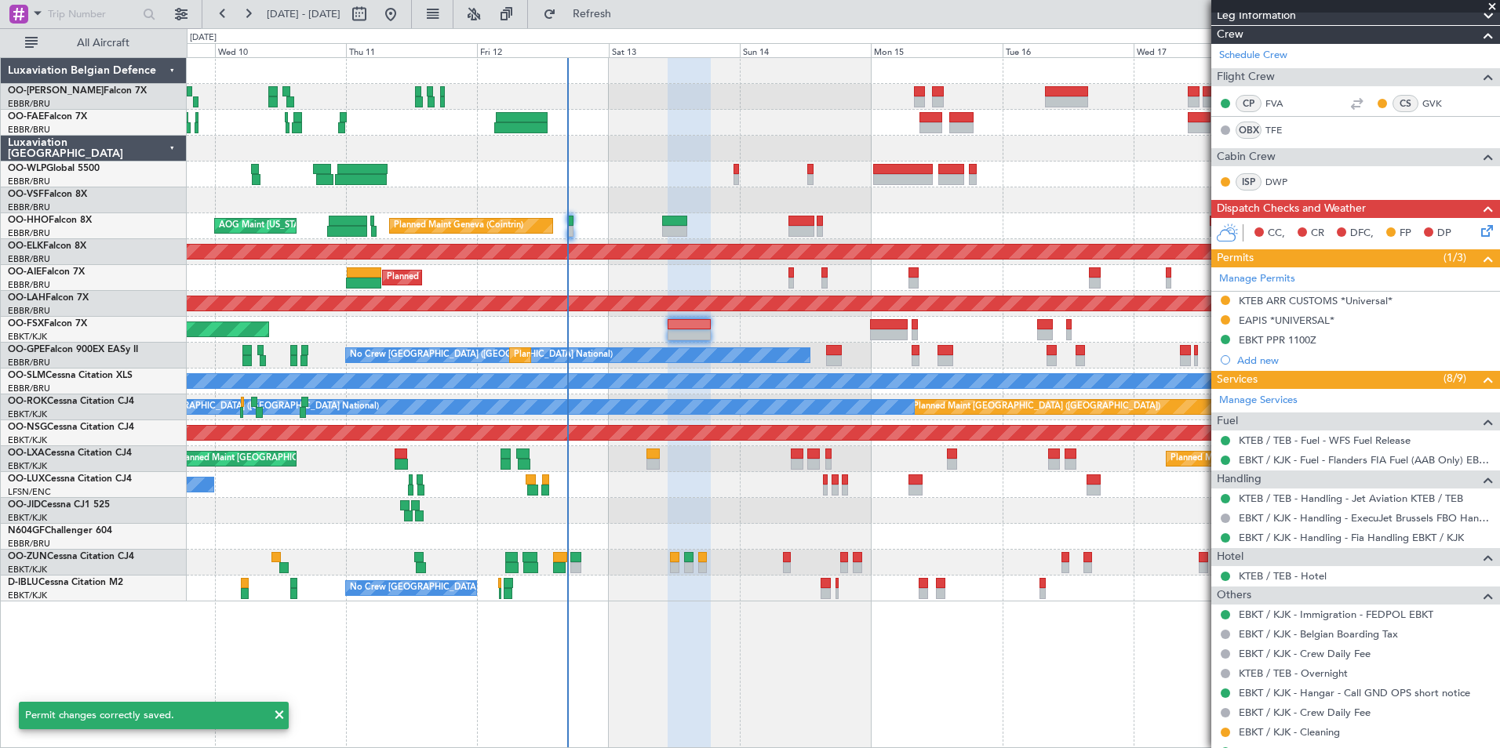
scroll to position [203, 0]
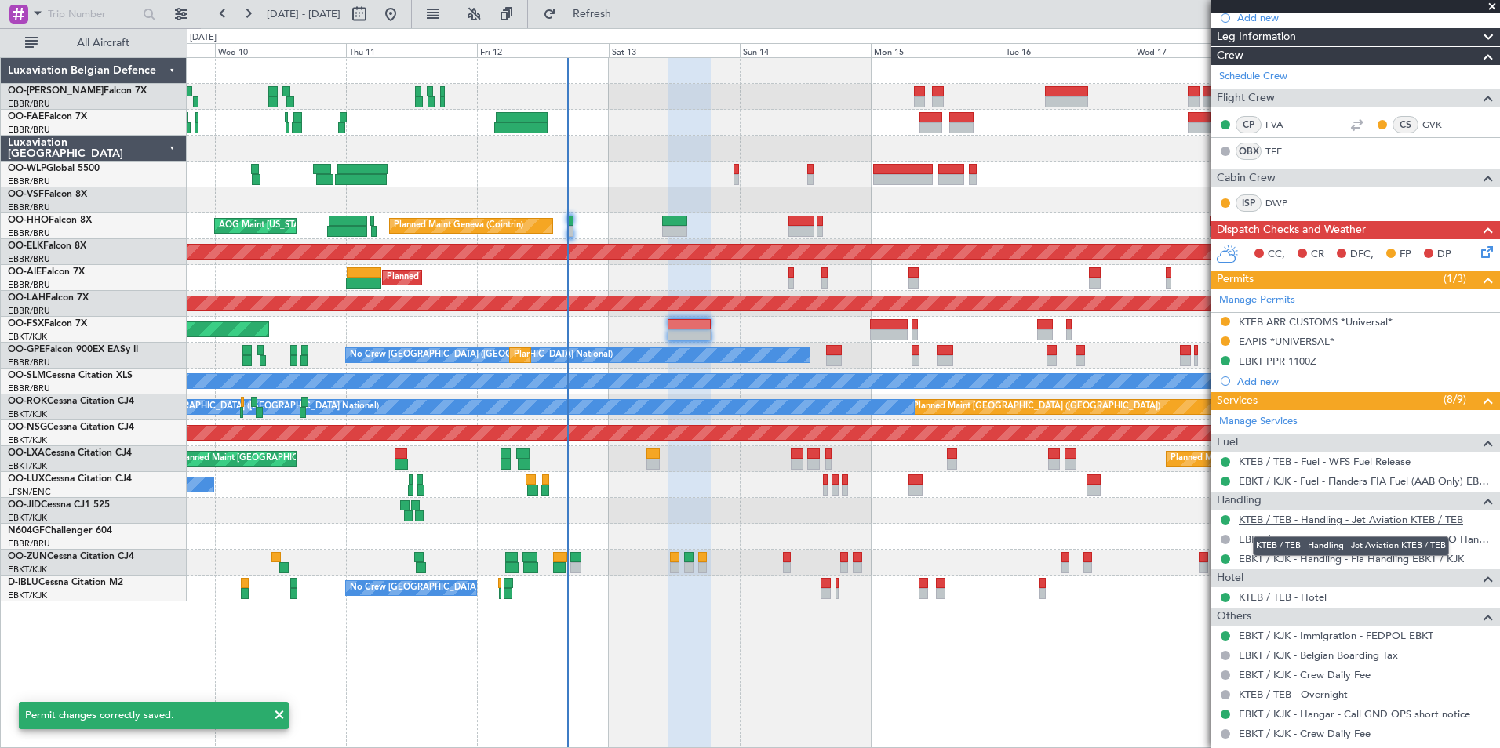
click at [1343, 519] on link "KTEB / TEB - Handling - Jet Aviation KTEB / TEB" at bounding box center [1351, 519] width 224 height 13
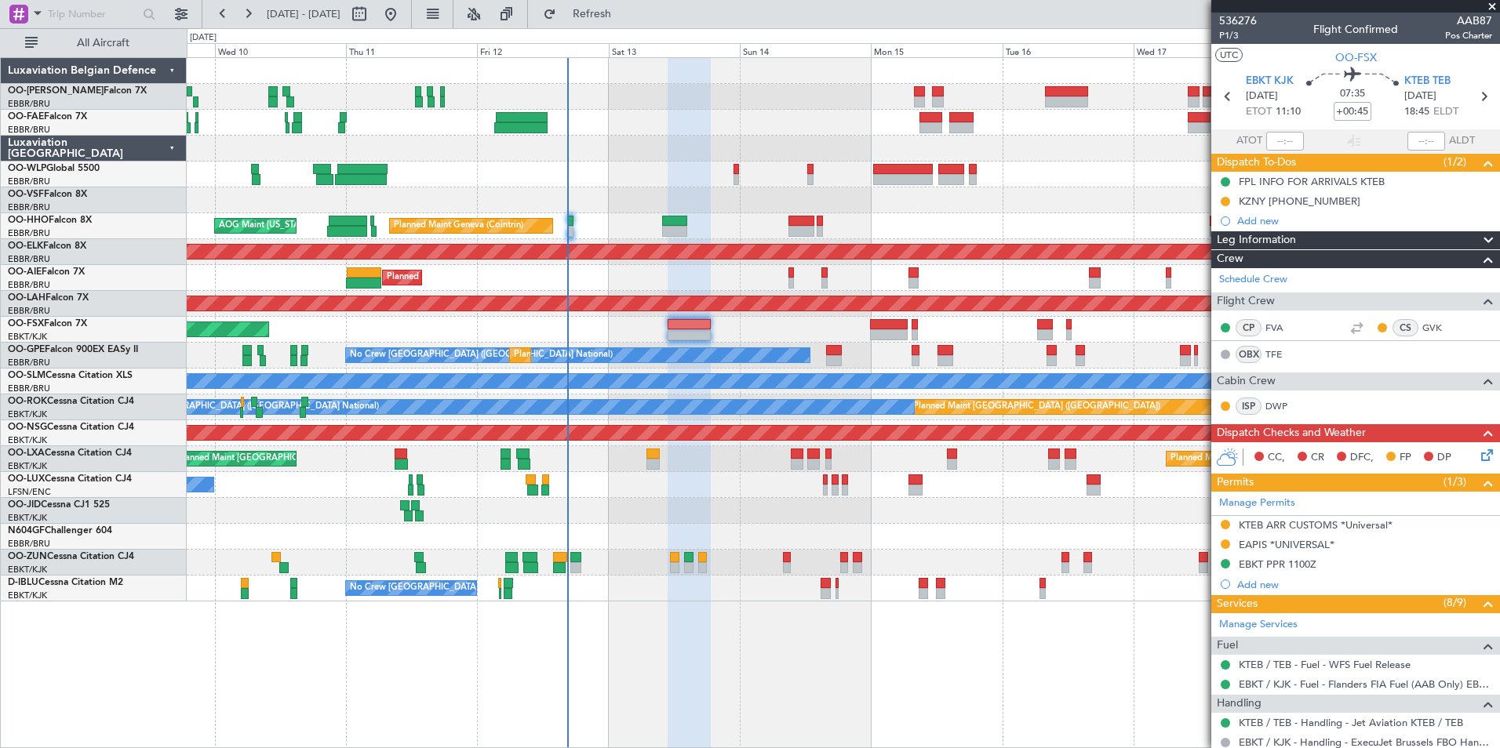
scroll to position [203, 0]
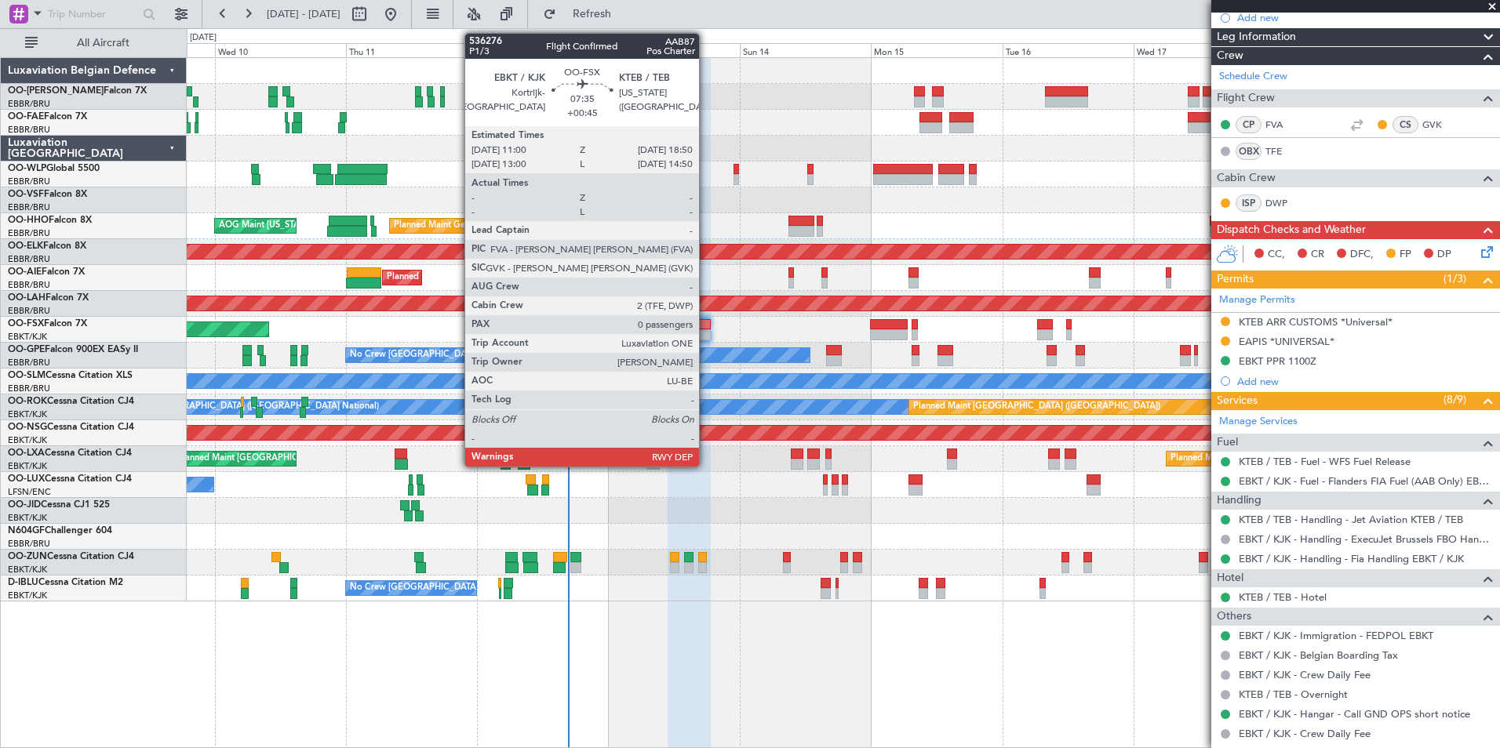
click at [706, 331] on div at bounding box center [689, 334] width 43 height 11
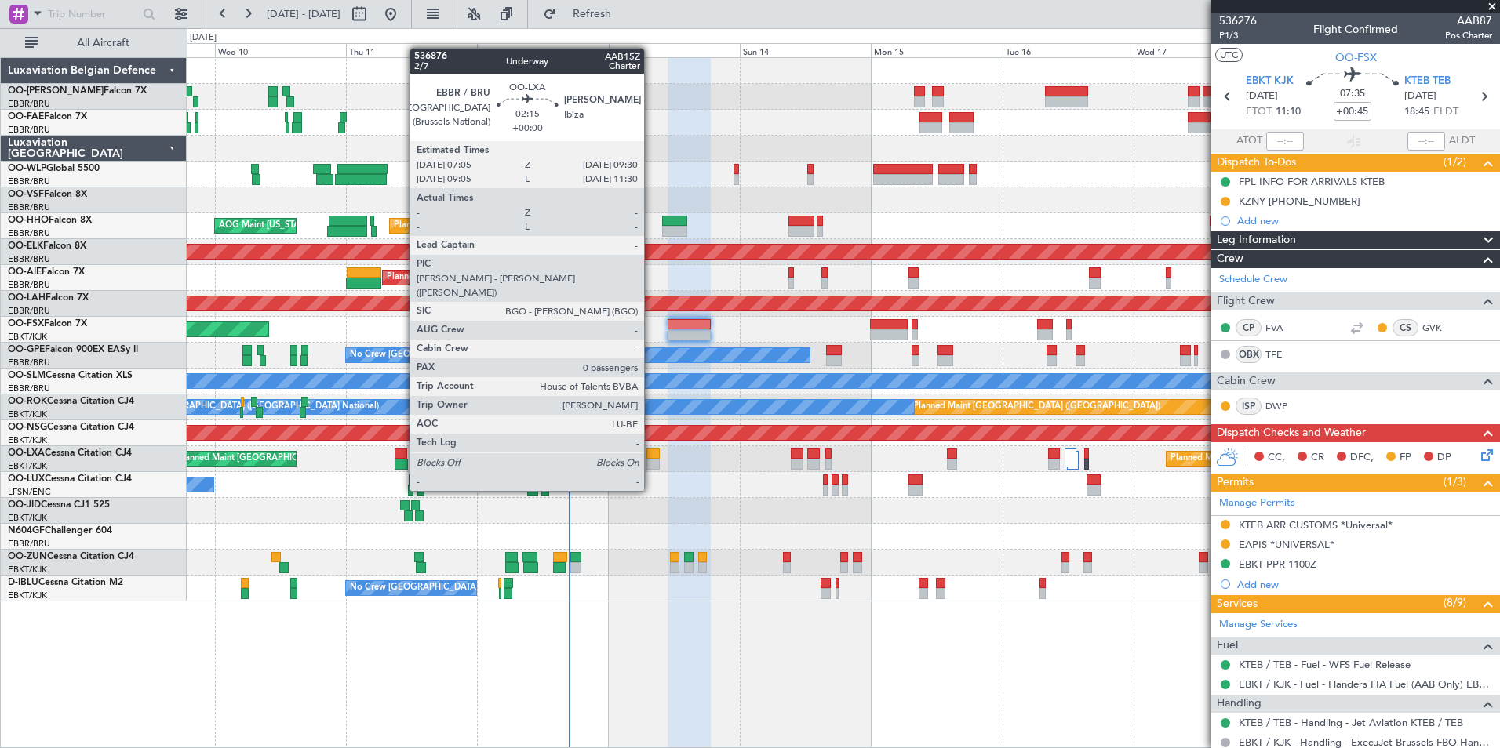
click at [651, 463] on div at bounding box center [652, 464] width 13 height 11
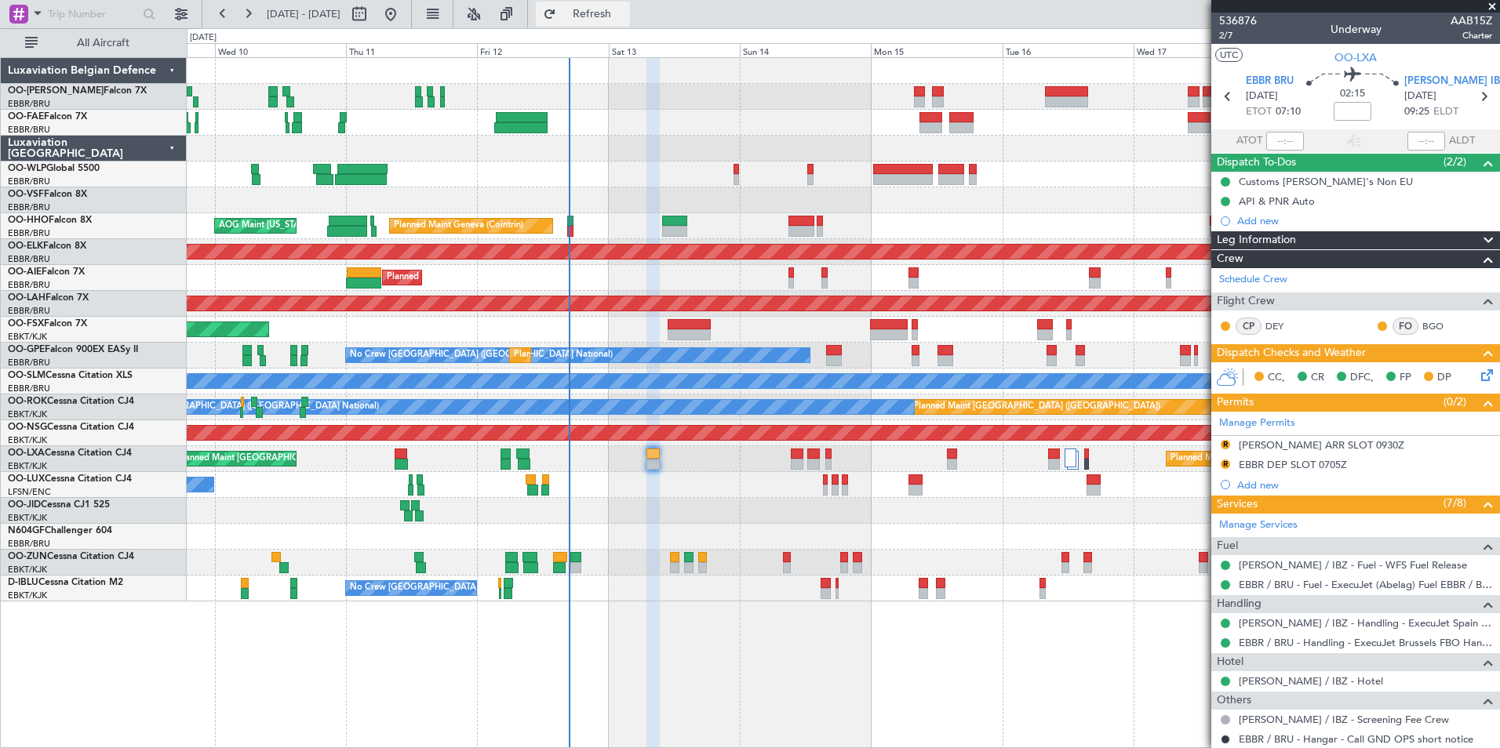
click at [630, 25] on button "Refresh" at bounding box center [583, 14] width 94 height 25
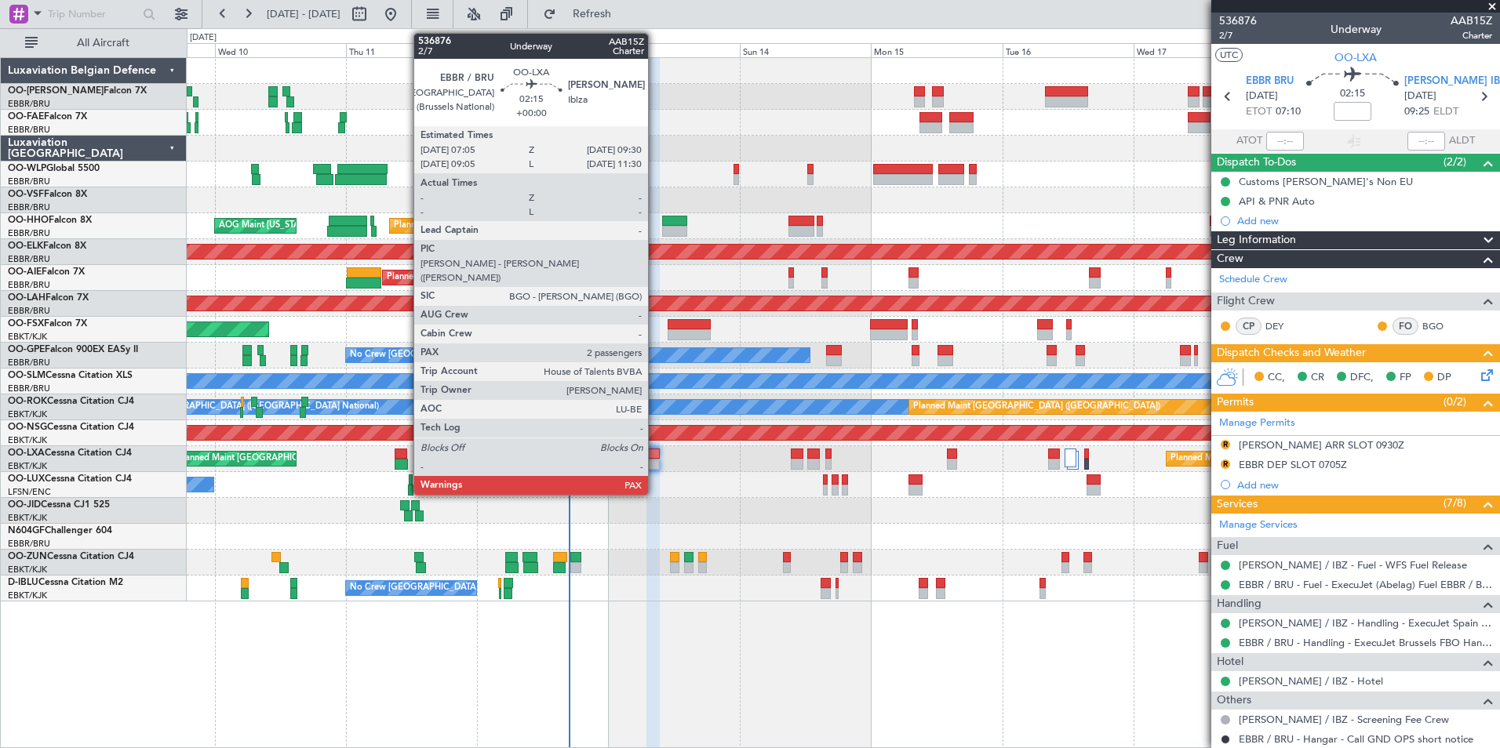
click at [655, 453] on div at bounding box center [652, 454] width 13 height 11
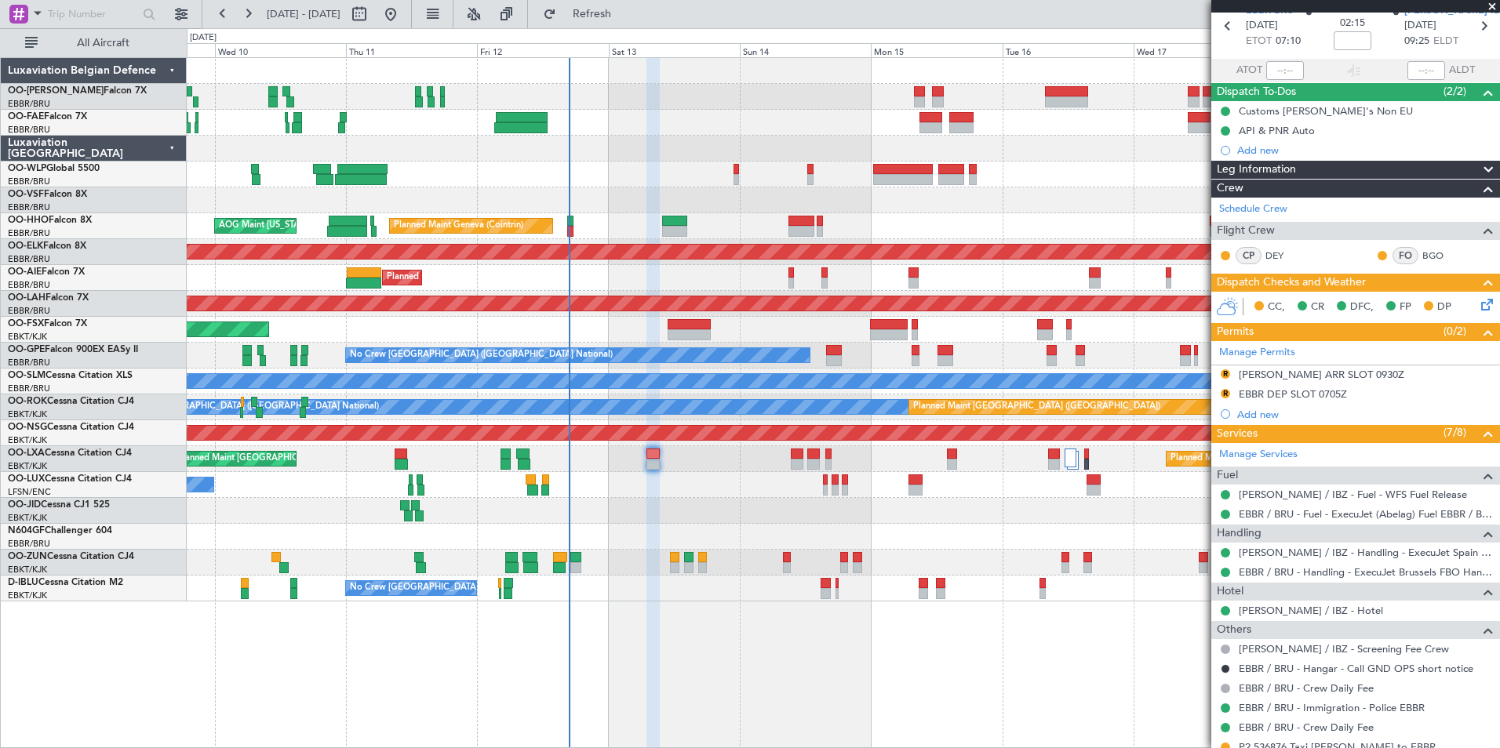
scroll to position [157, 0]
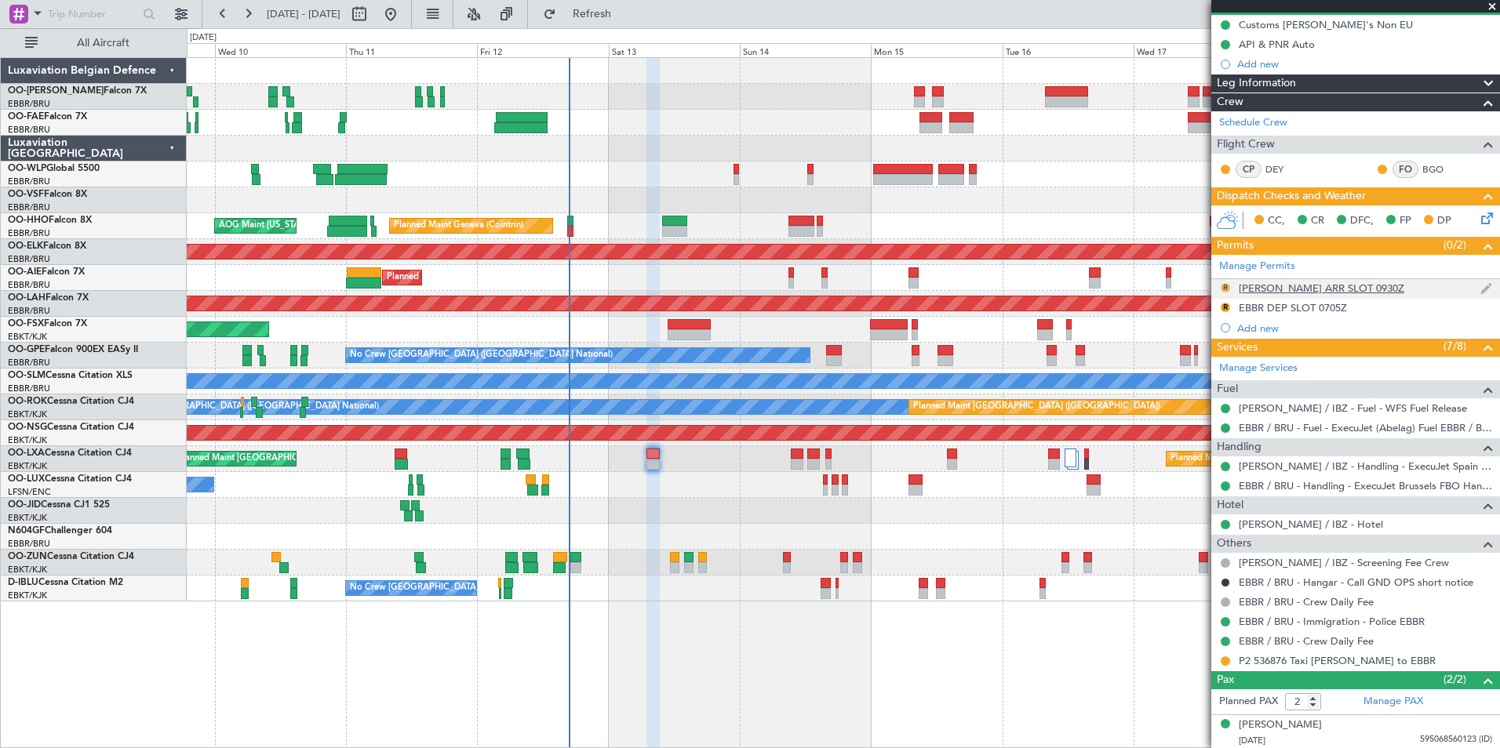
click at [1225, 292] on div "R" at bounding box center [1225, 288] width 13 height 13
drag, startPoint x: 1224, startPoint y: 284, endPoint x: 1213, endPoint y: 316, distance: 34.0
click at [1224, 283] on button "R" at bounding box center [1225, 287] width 9 height 9
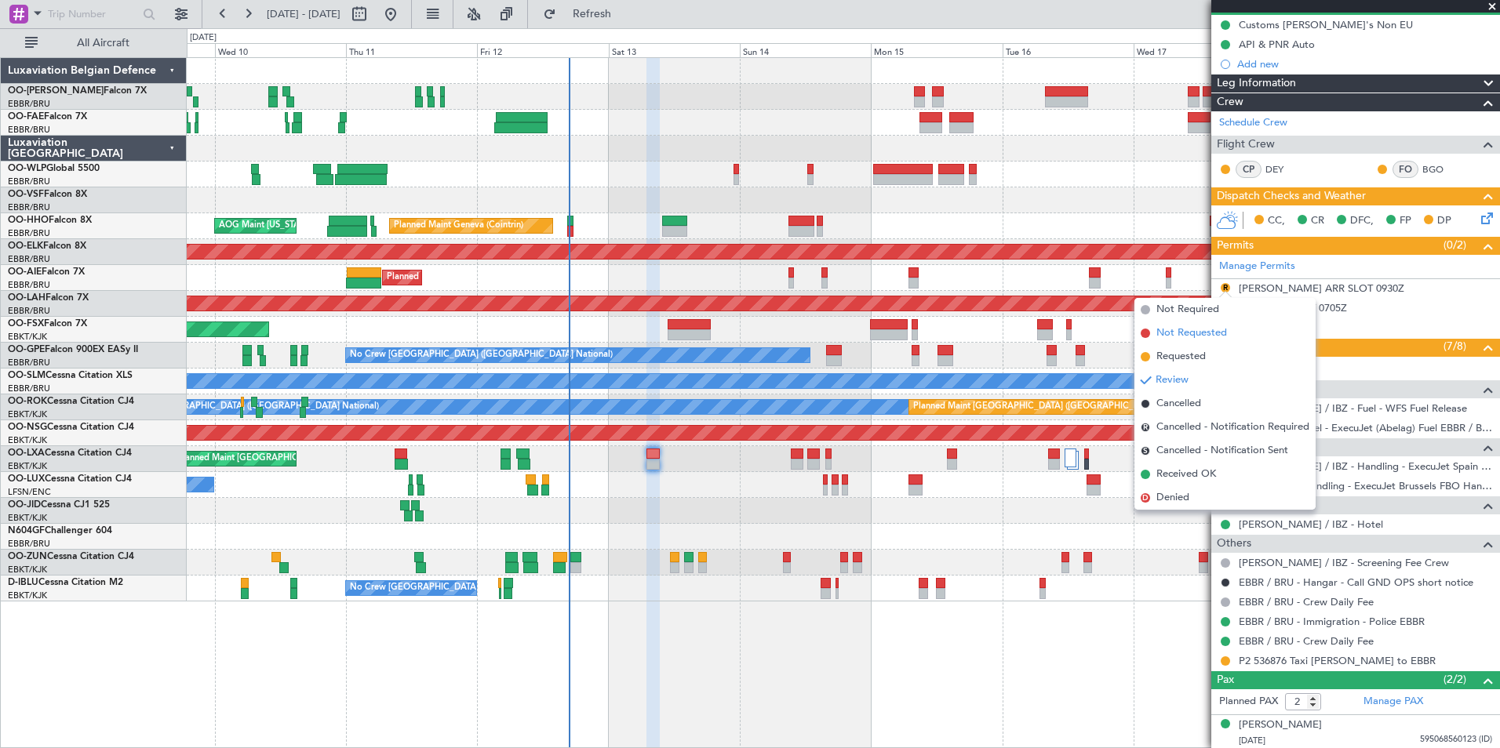
drag, startPoint x: 1159, startPoint y: 467, endPoint x: 1203, endPoint y: 341, distance: 133.0
click at [1159, 461] on ul "Not Required Not Requested Requested Review Cancelled R Cancelled - Notificatio…" at bounding box center [1224, 404] width 181 height 212
click at [1164, 467] on span "Received OK" at bounding box center [1186, 475] width 60 height 16
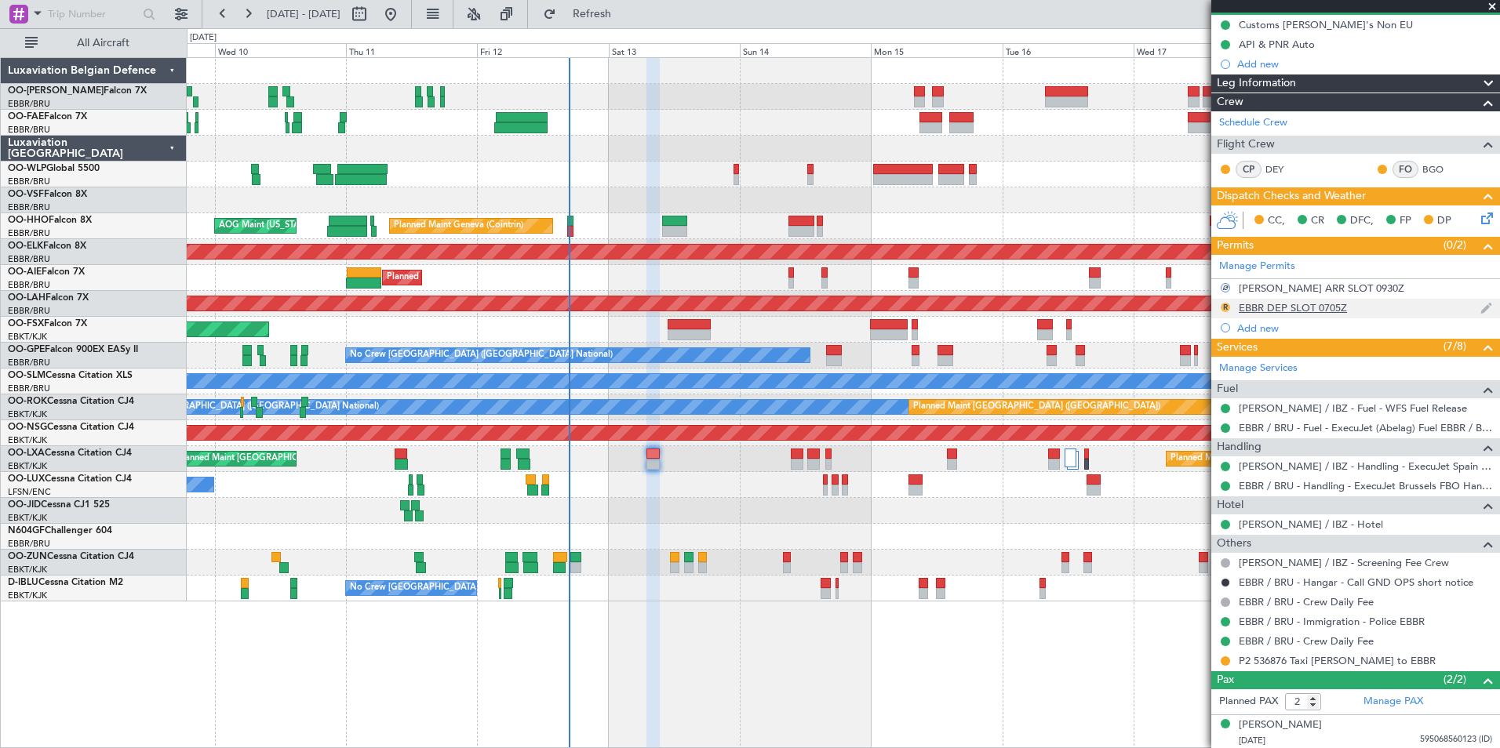
click at [1227, 303] on button "R" at bounding box center [1225, 307] width 9 height 9
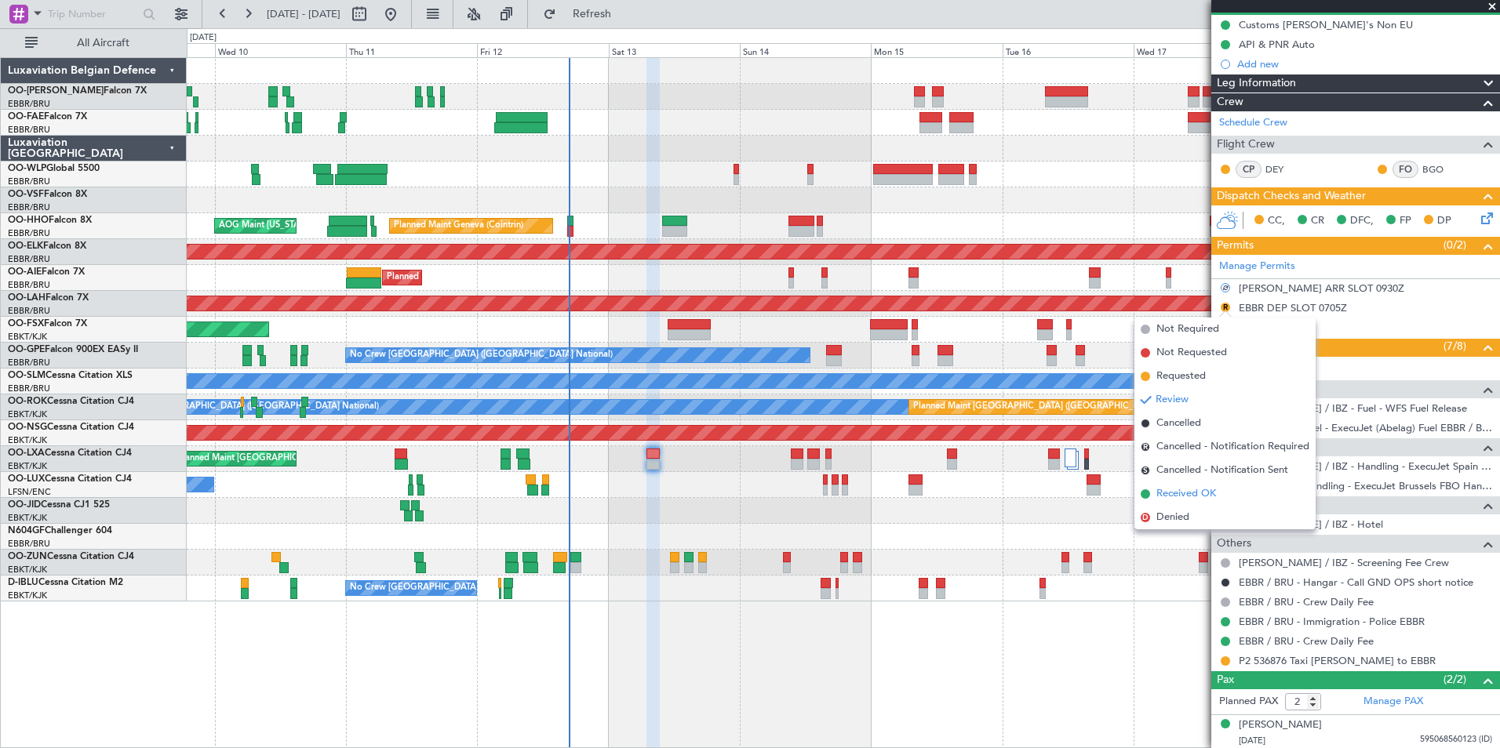
click at [1179, 498] on span "Received OK" at bounding box center [1186, 494] width 60 height 16
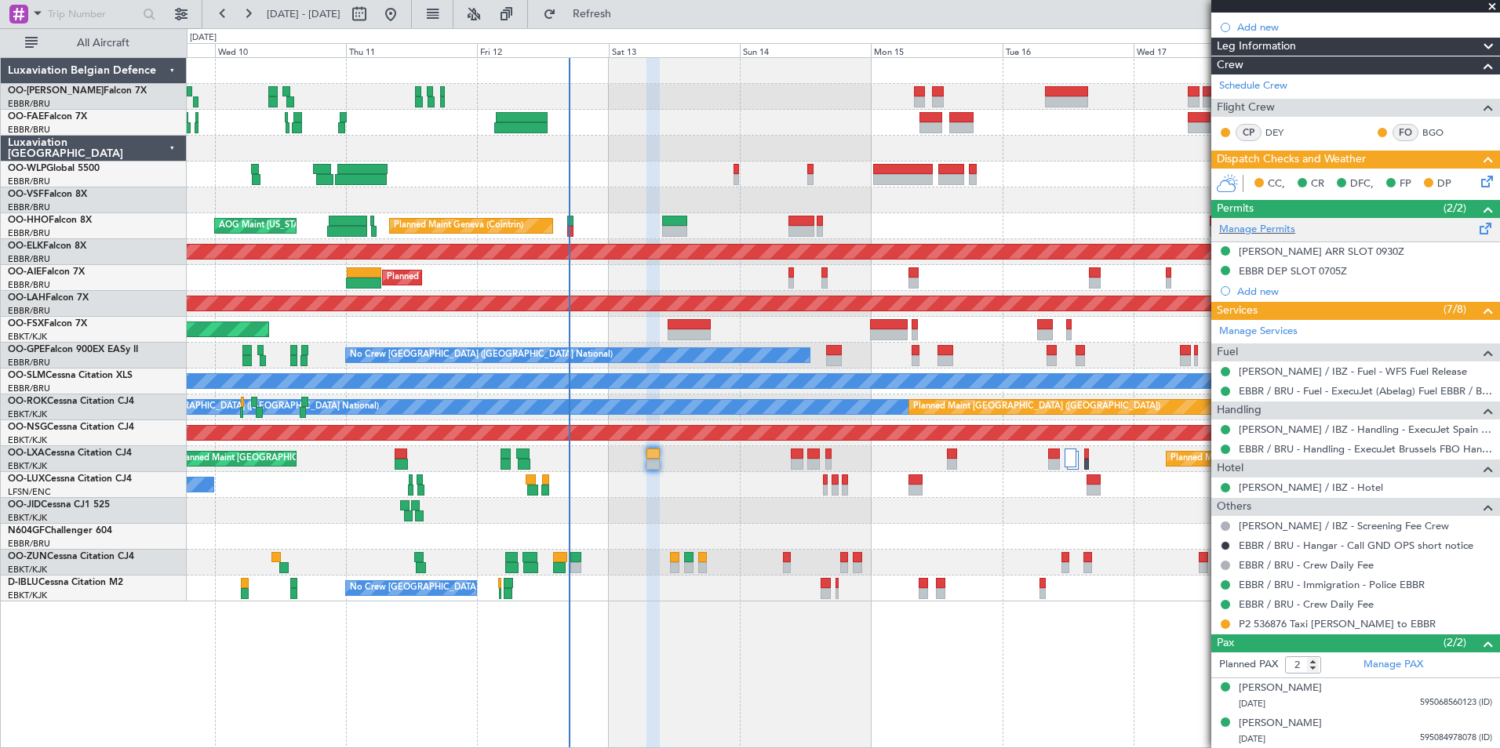
scroll to position [0, 0]
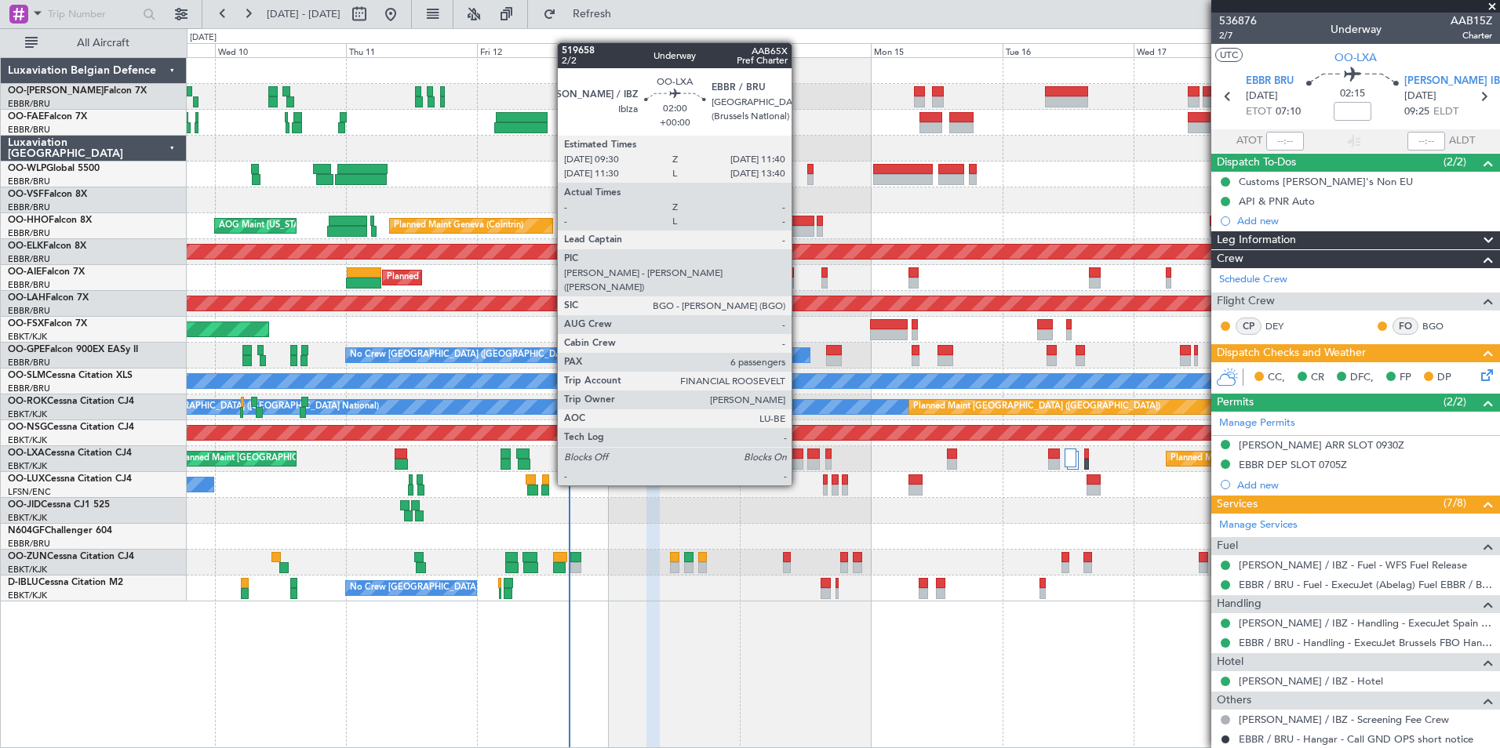
click at [799, 457] on div at bounding box center [797, 454] width 13 height 11
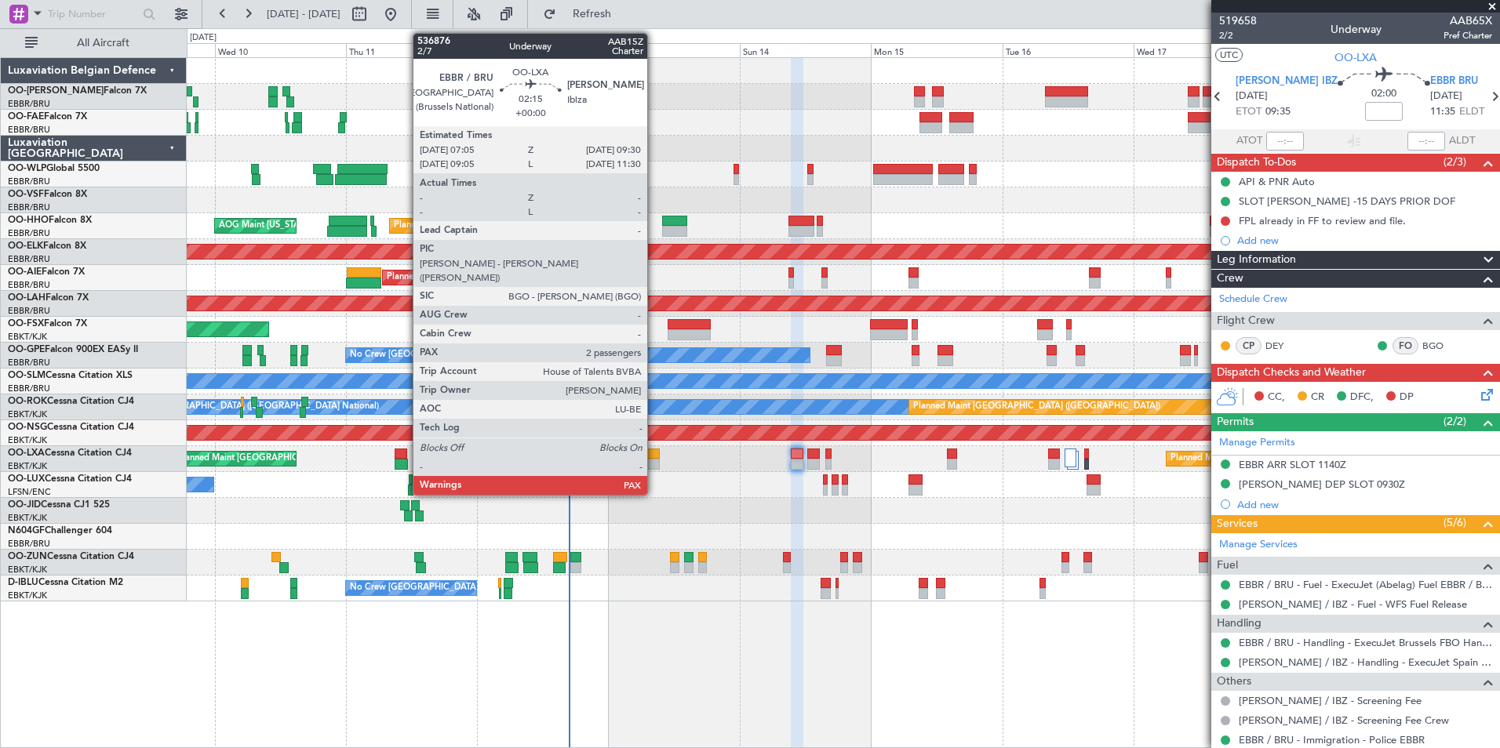
click at [654, 464] on div at bounding box center [652, 464] width 13 height 11
type input "2"
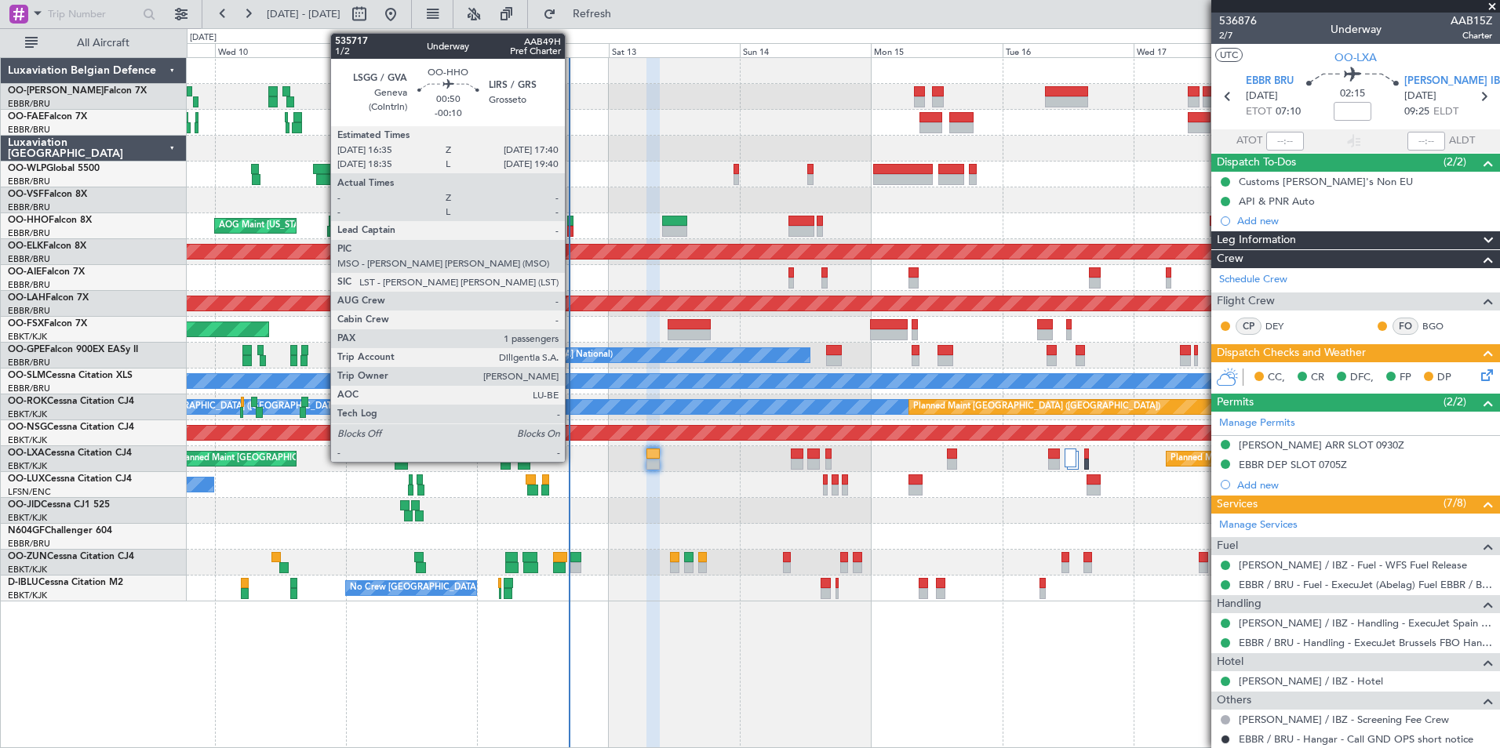
click at [572, 218] on div at bounding box center [570, 221] width 6 height 11
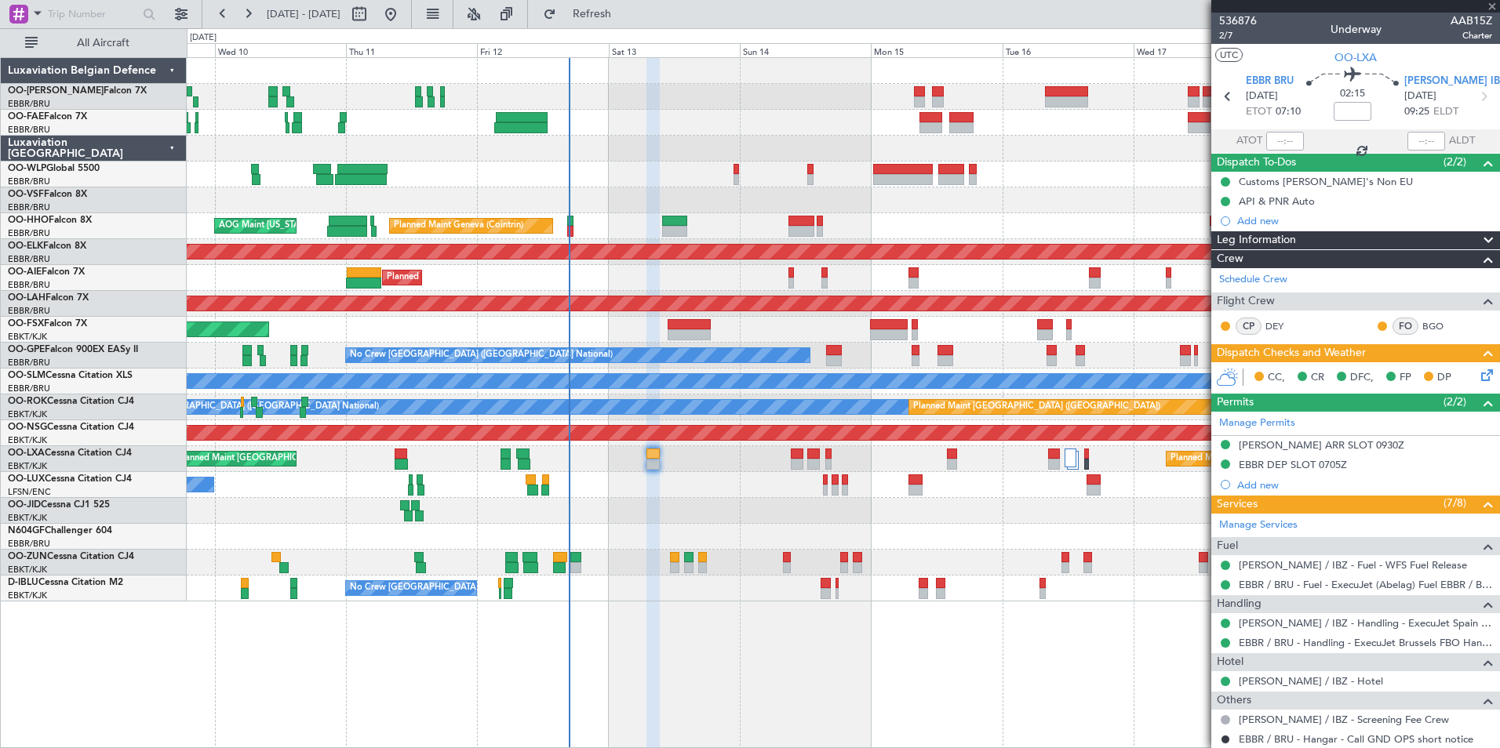
type input "-00:10"
type input "1"
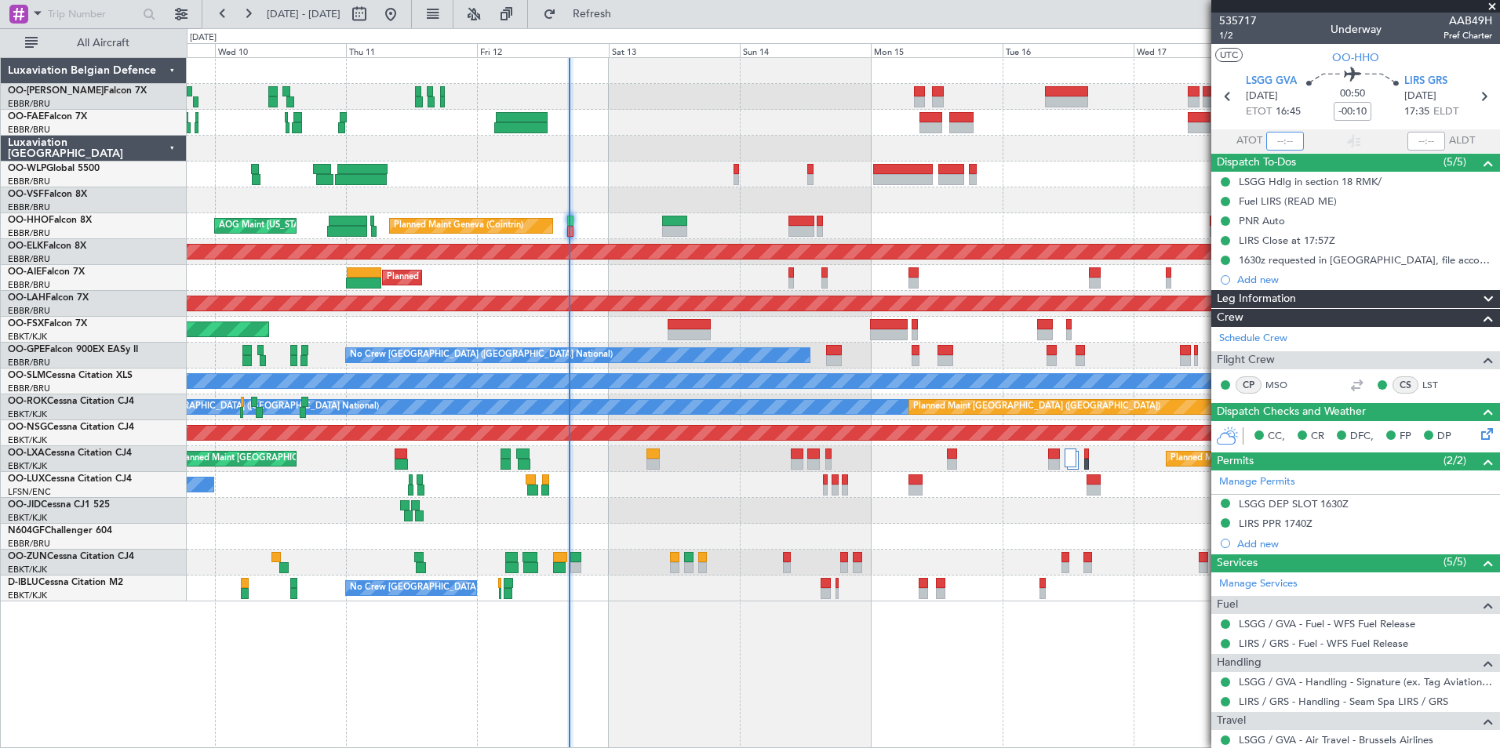
click at [1280, 142] on input "text" at bounding box center [1285, 141] width 38 height 19
click at [1261, 53] on section "UTC OO-HHO" at bounding box center [1355, 56] width 289 height 24
type input "16:49"
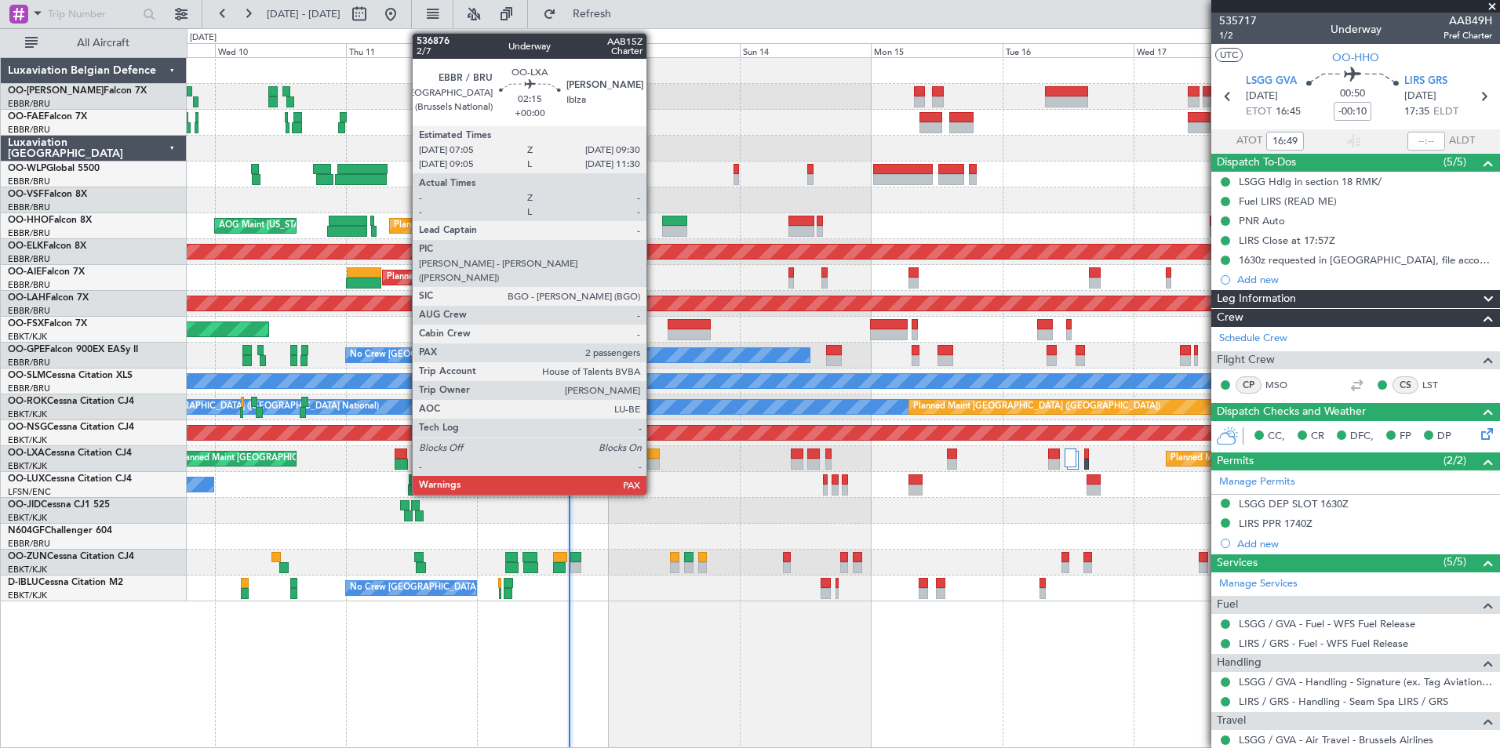
click at [654, 461] on div at bounding box center [652, 464] width 13 height 11
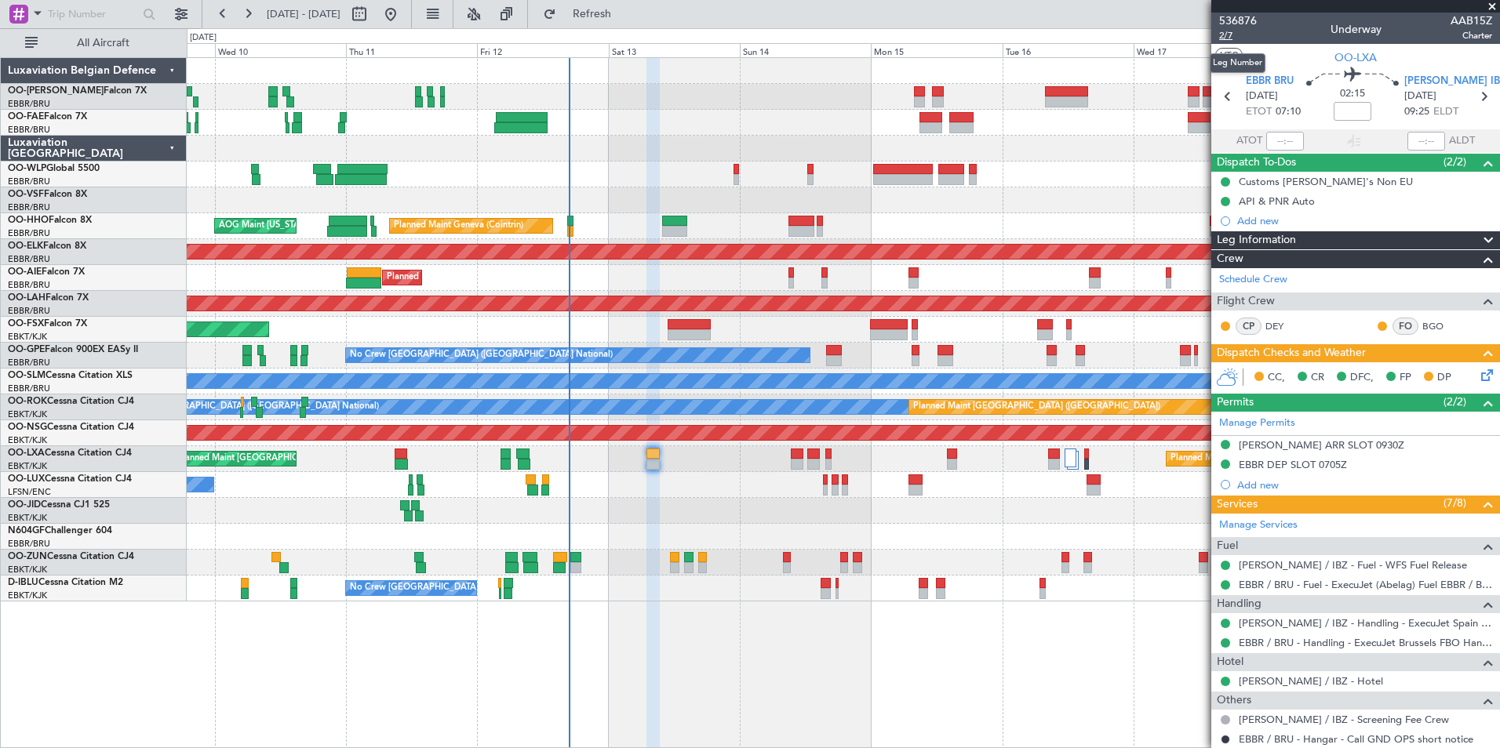
click at [1229, 33] on span "2/7" at bounding box center [1238, 35] width 38 height 13
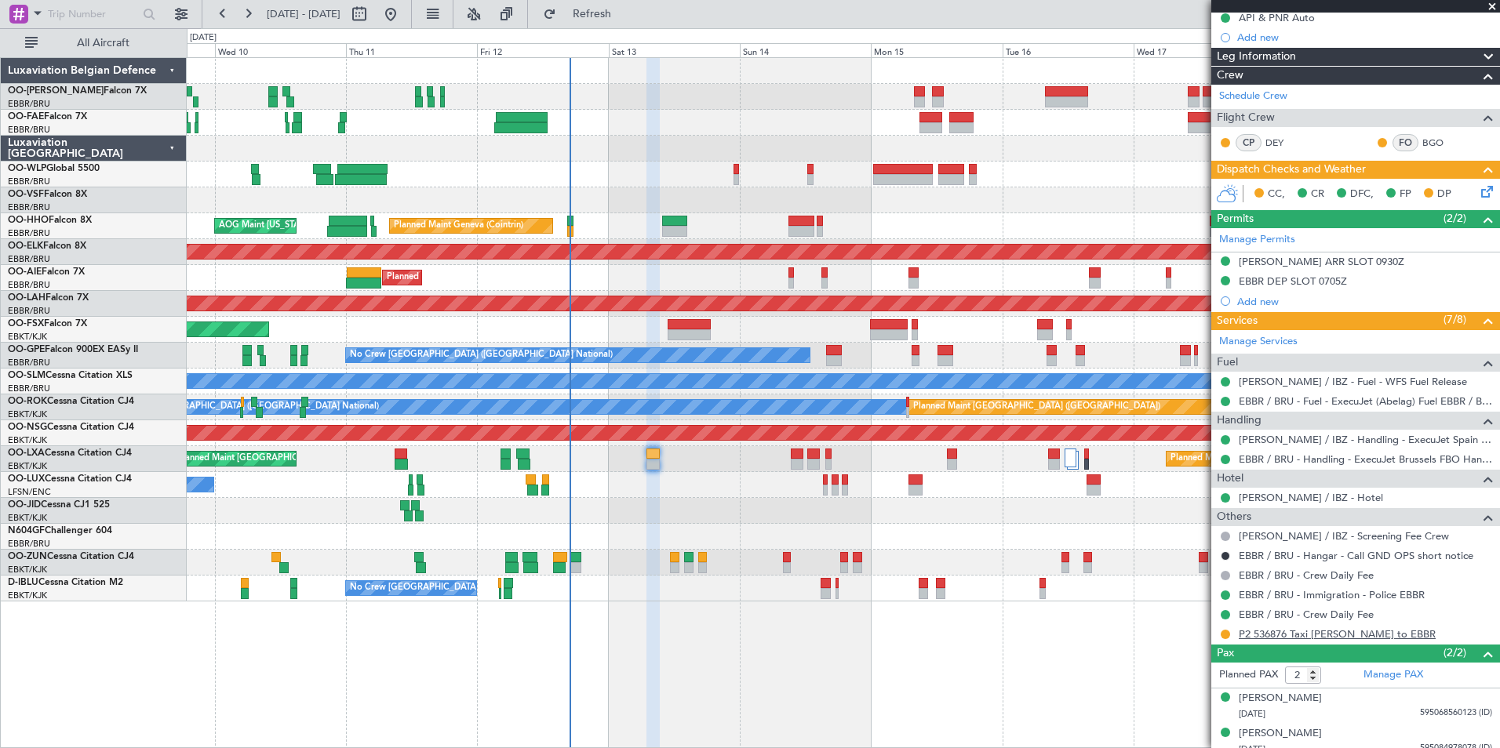
scroll to position [194, 0]
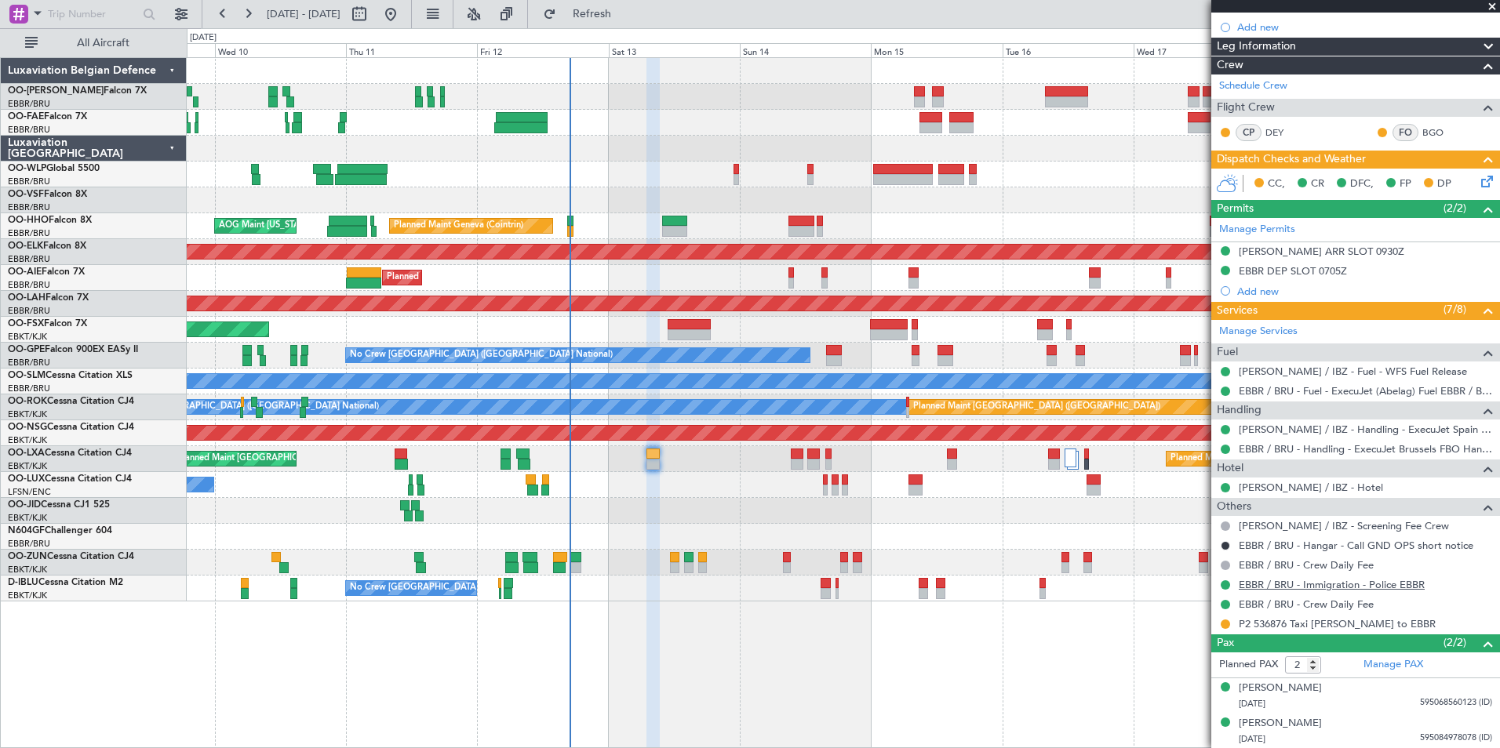
click at [1331, 584] on link "EBBR / BRU - Immigration - Police EBBR" at bounding box center [1332, 584] width 186 height 13
click at [585, 21] on button "Refresh" at bounding box center [583, 14] width 94 height 25
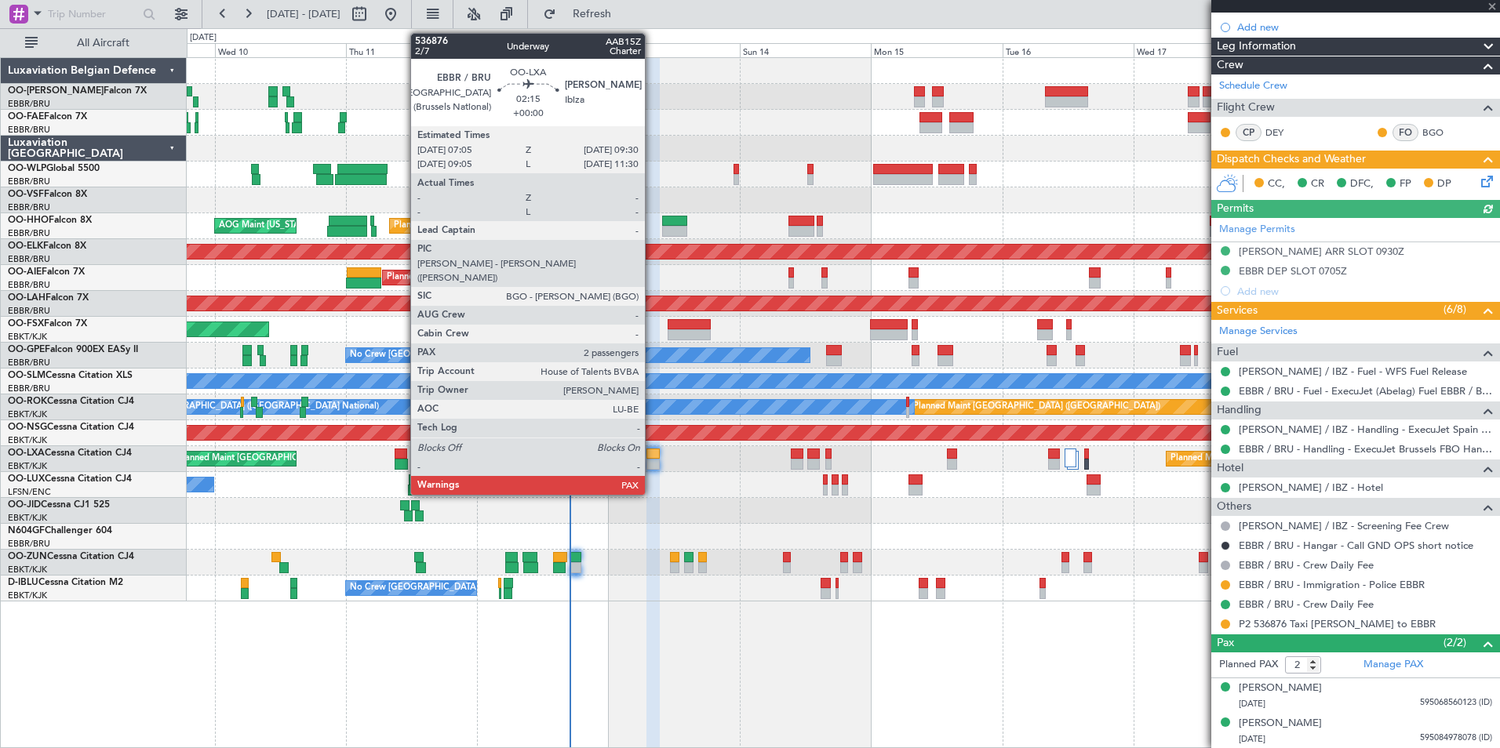
click at [652, 452] on div at bounding box center [652, 454] width 13 height 11
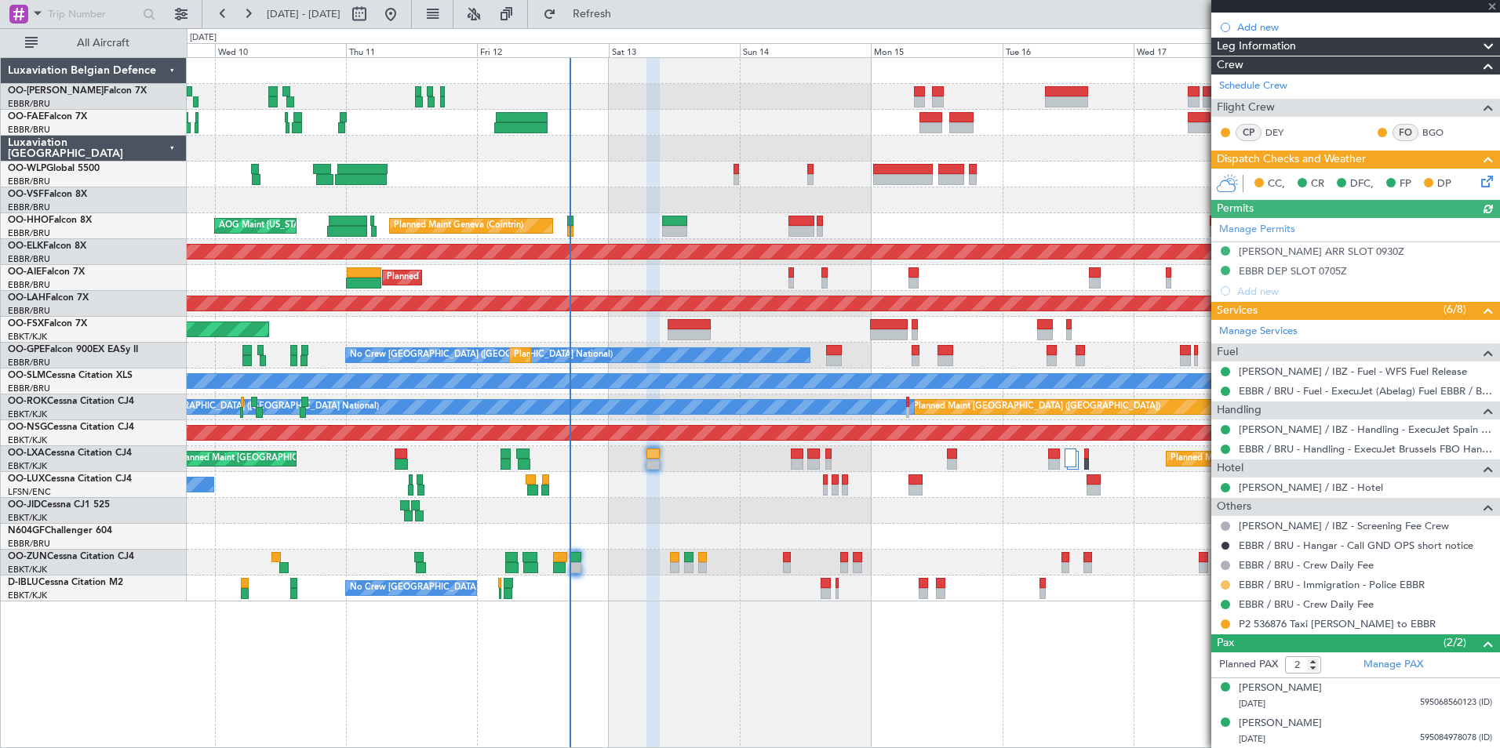
click at [1227, 584] on button at bounding box center [1225, 585] width 9 height 9
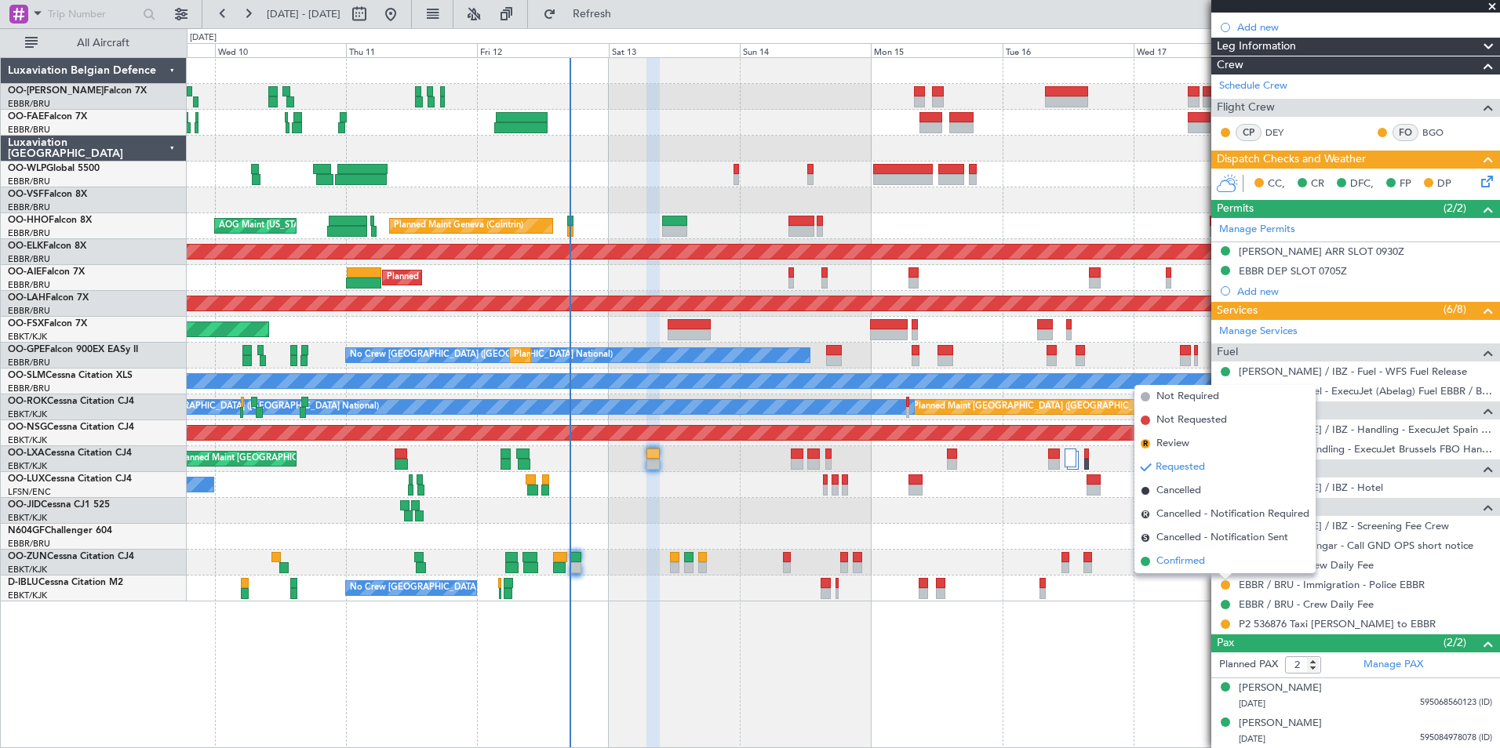
click at [1178, 562] on span "Confirmed" at bounding box center [1180, 562] width 49 height 16
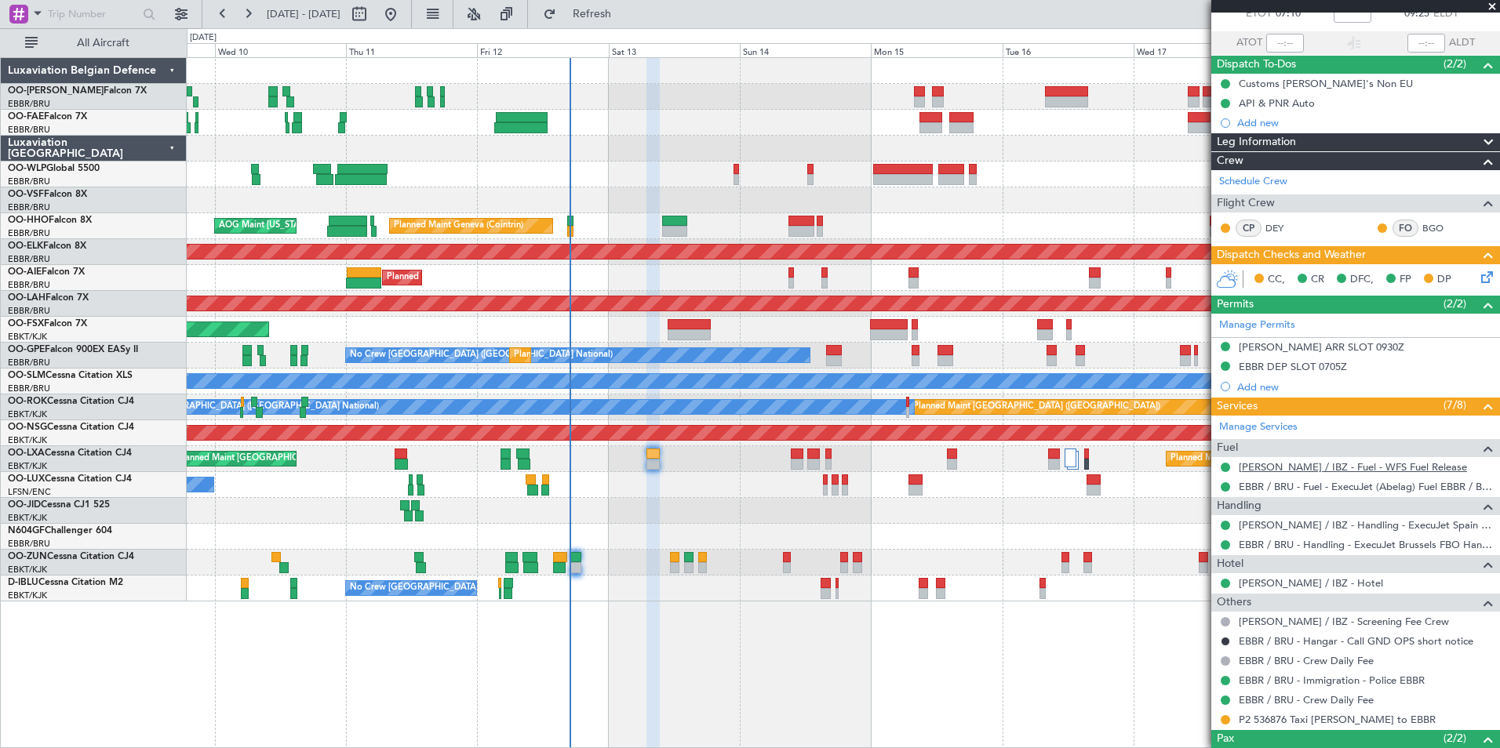
scroll to position [0, 0]
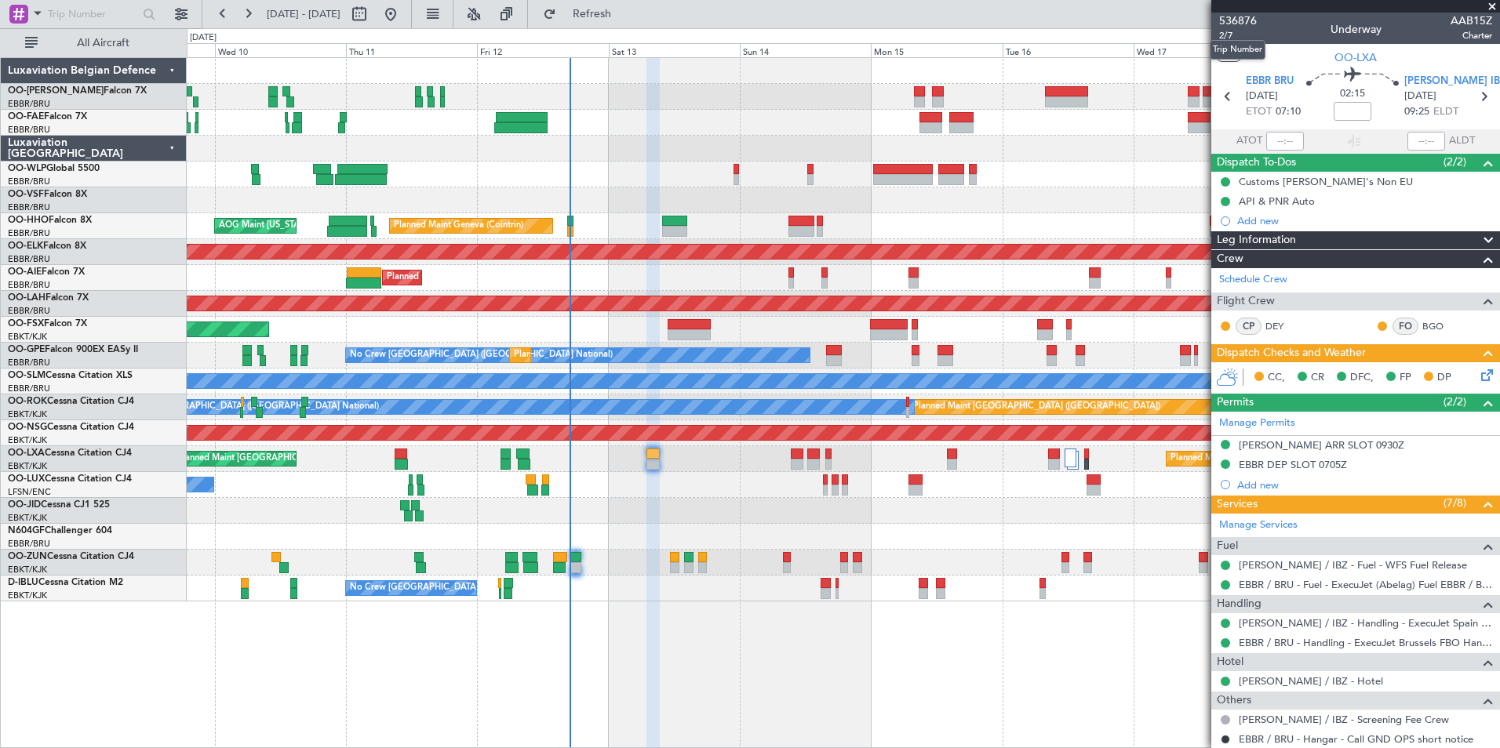
click at [1222, 34] on mat-tooltip-component "Trip Number" at bounding box center [1238, 50] width 78 height 42
click at [1224, 40] on span "2/7" at bounding box center [1238, 35] width 38 height 13
click at [891, 619] on div "Planned Maint Liege Planned Maint Geneva (Cointrin) AOG Maint New York (Teterbo…" at bounding box center [843, 402] width 1313 height 691
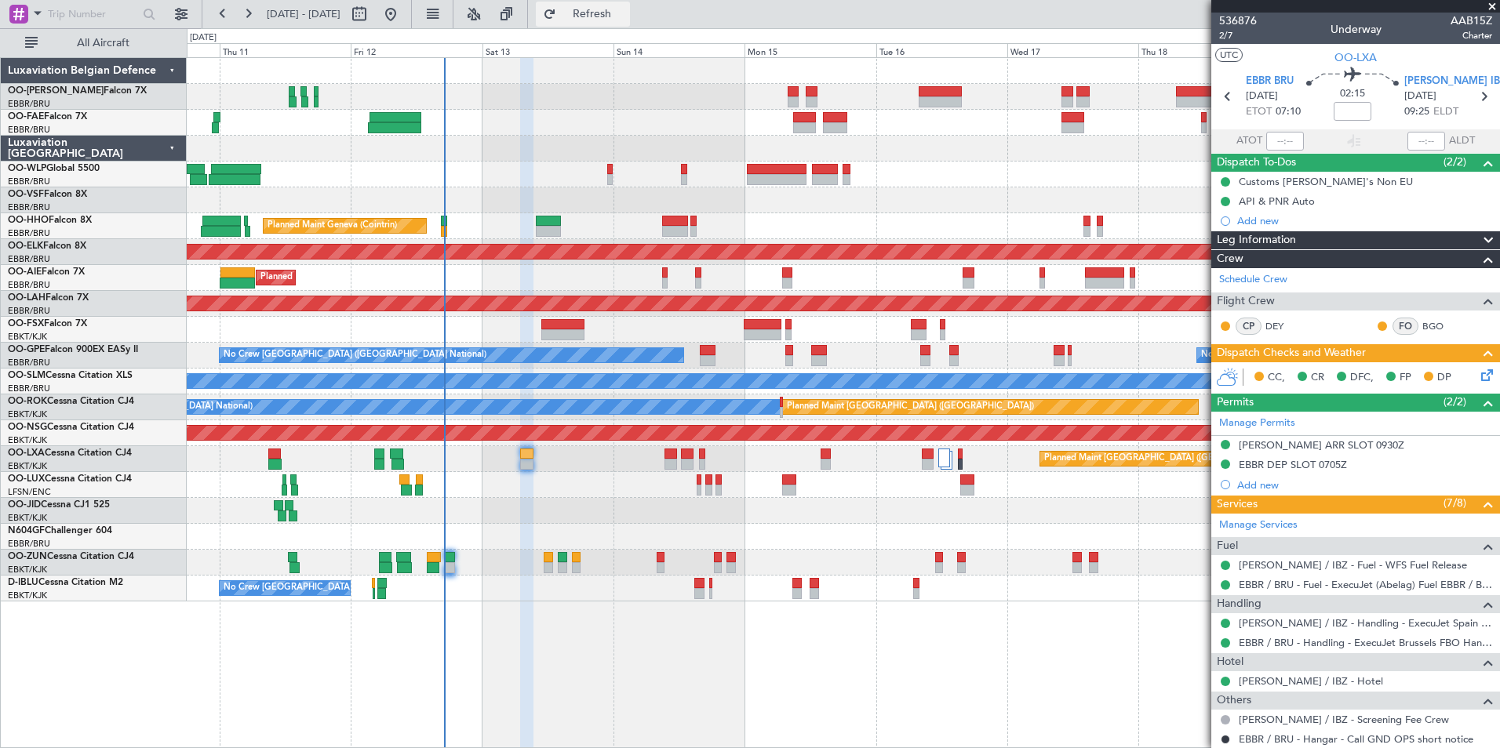
click at [630, 20] on button "Refresh" at bounding box center [583, 14] width 94 height 25
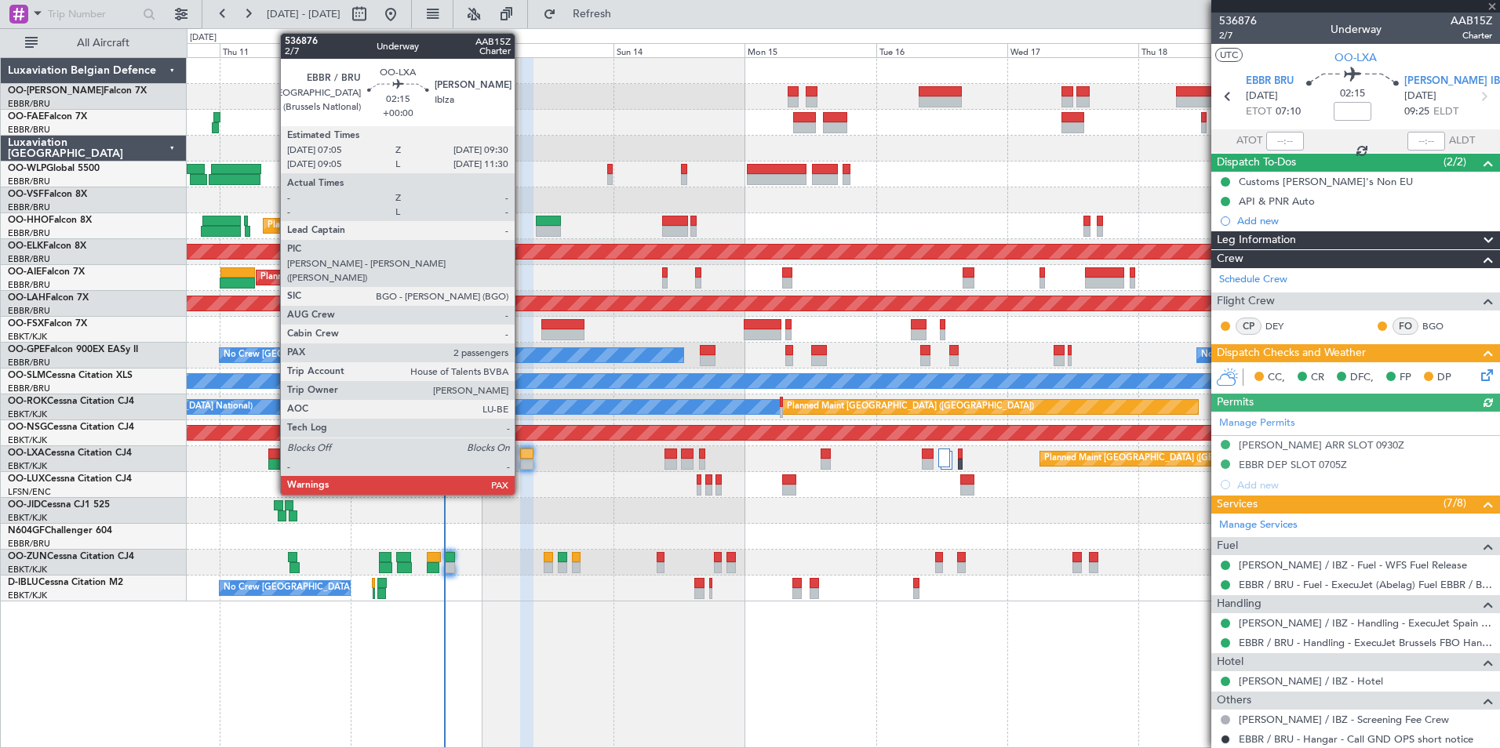
click at [524, 461] on div at bounding box center [526, 464] width 13 height 11
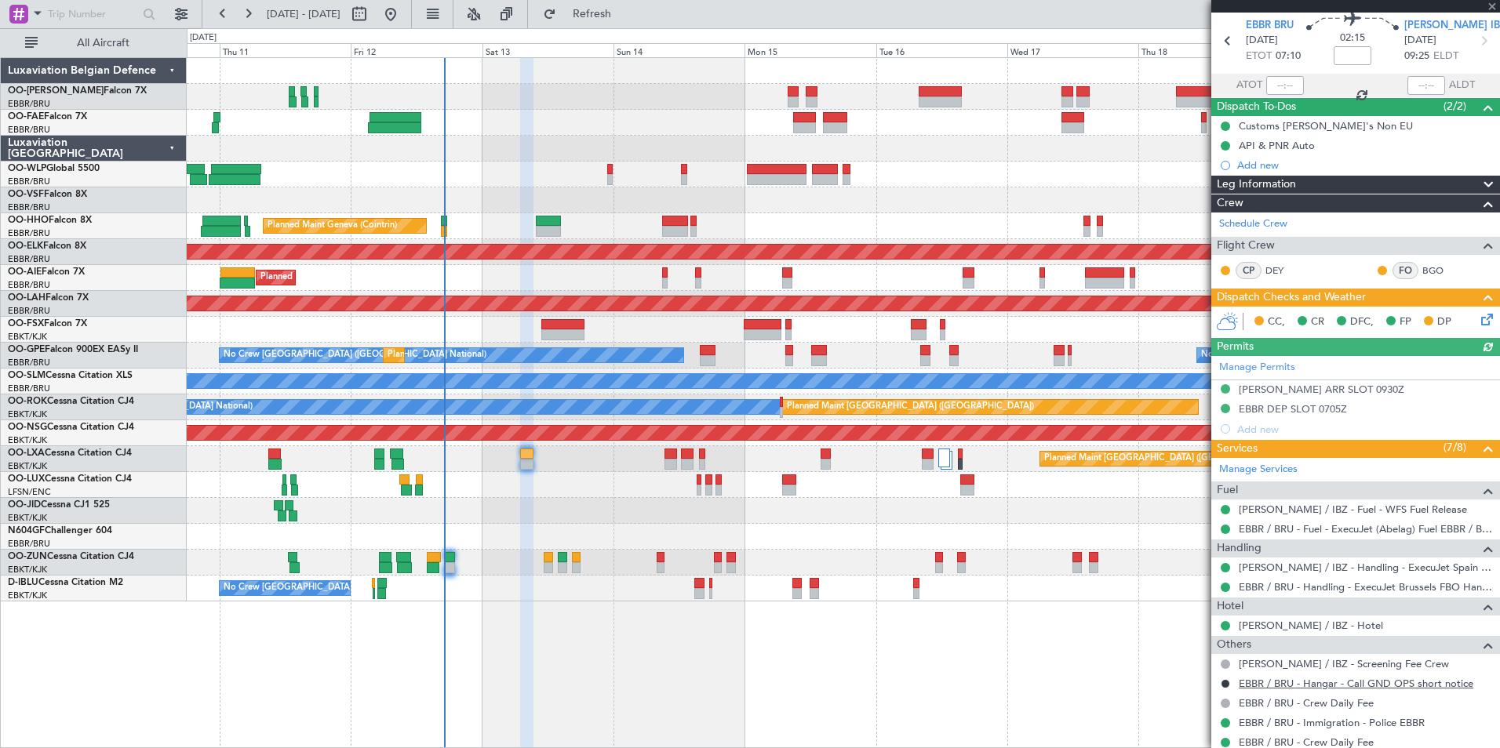
scroll to position [194, 0]
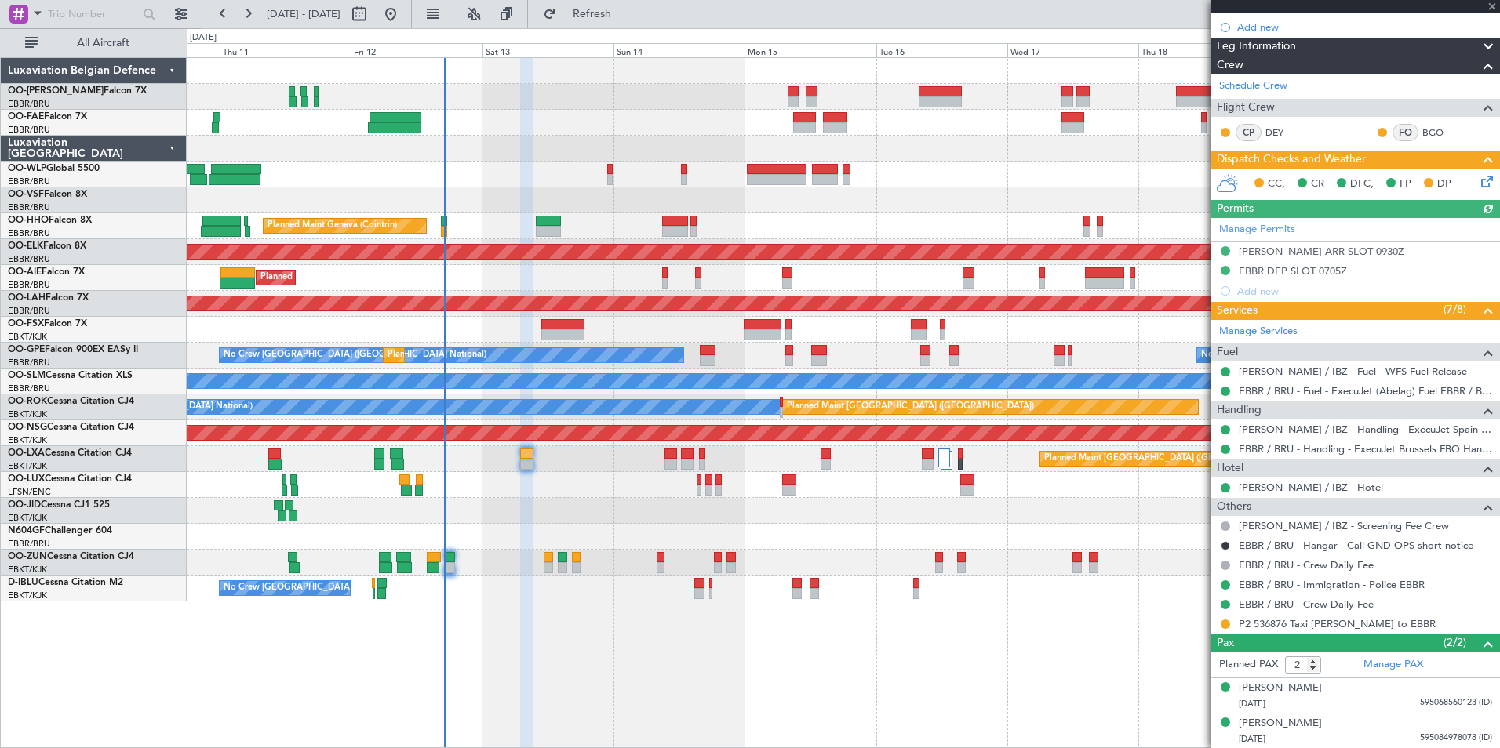
click at [1478, 185] on icon at bounding box center [1484, 179] width 13 height 13
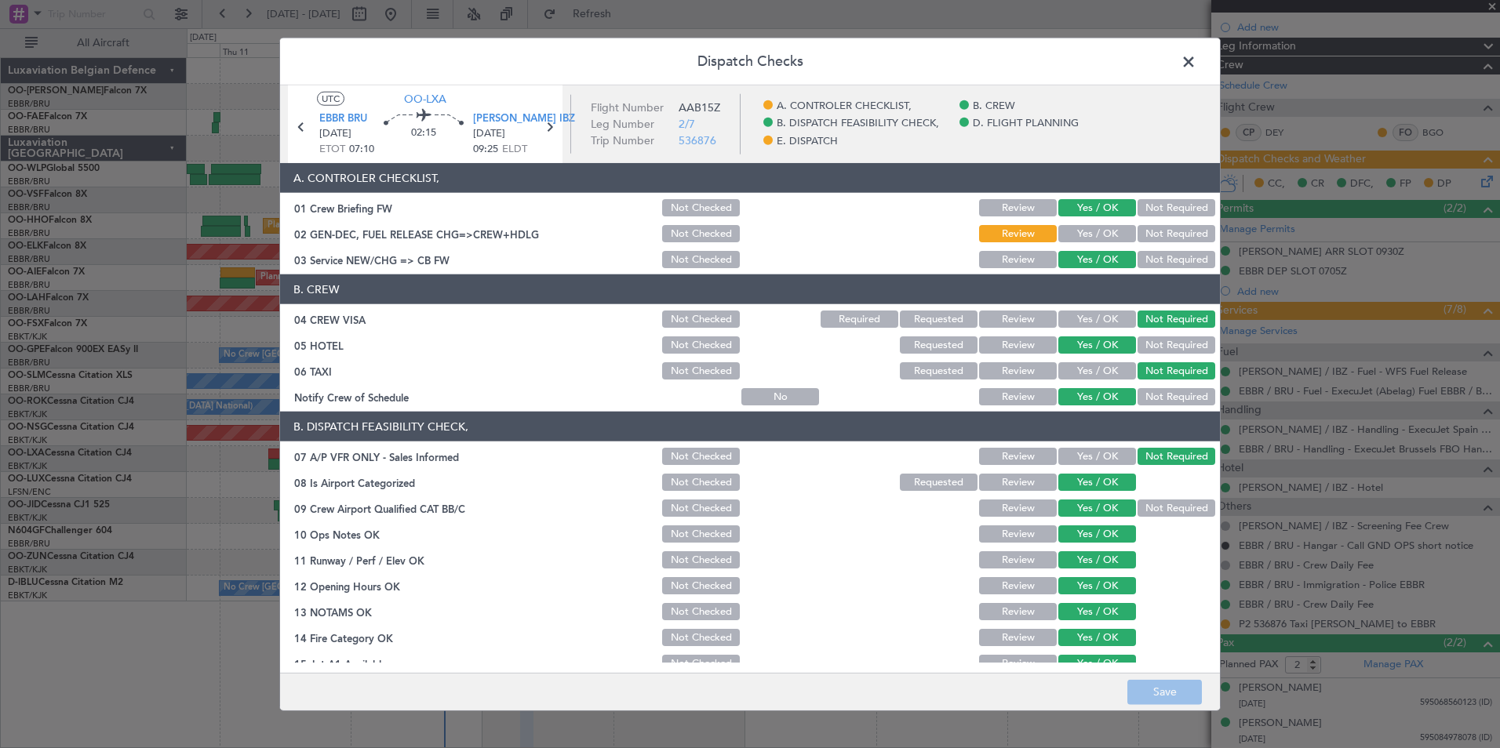
click at [1069, 233] on button "Yes / OK" at bounding box center [1097, 233] width 78 height 17
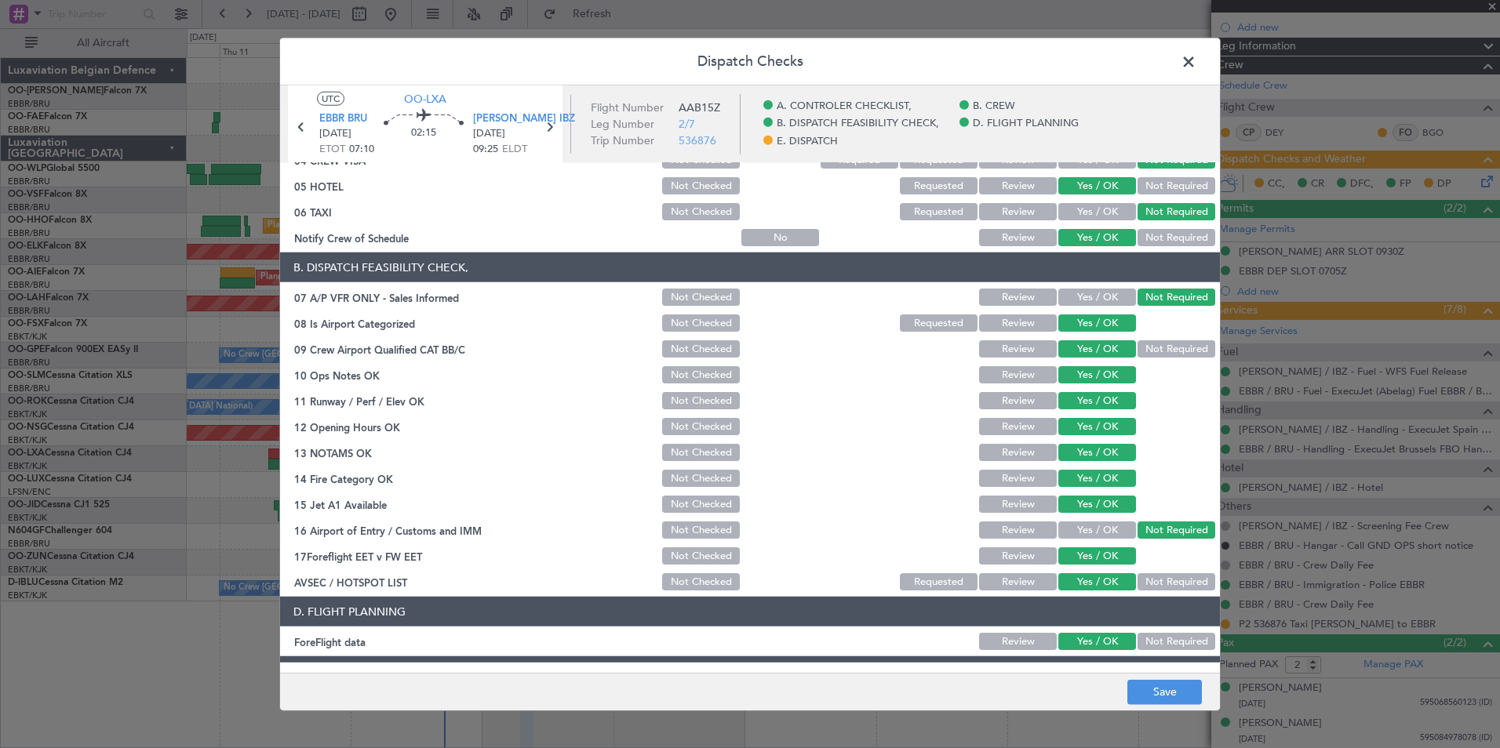
scroll to position [290, 0]
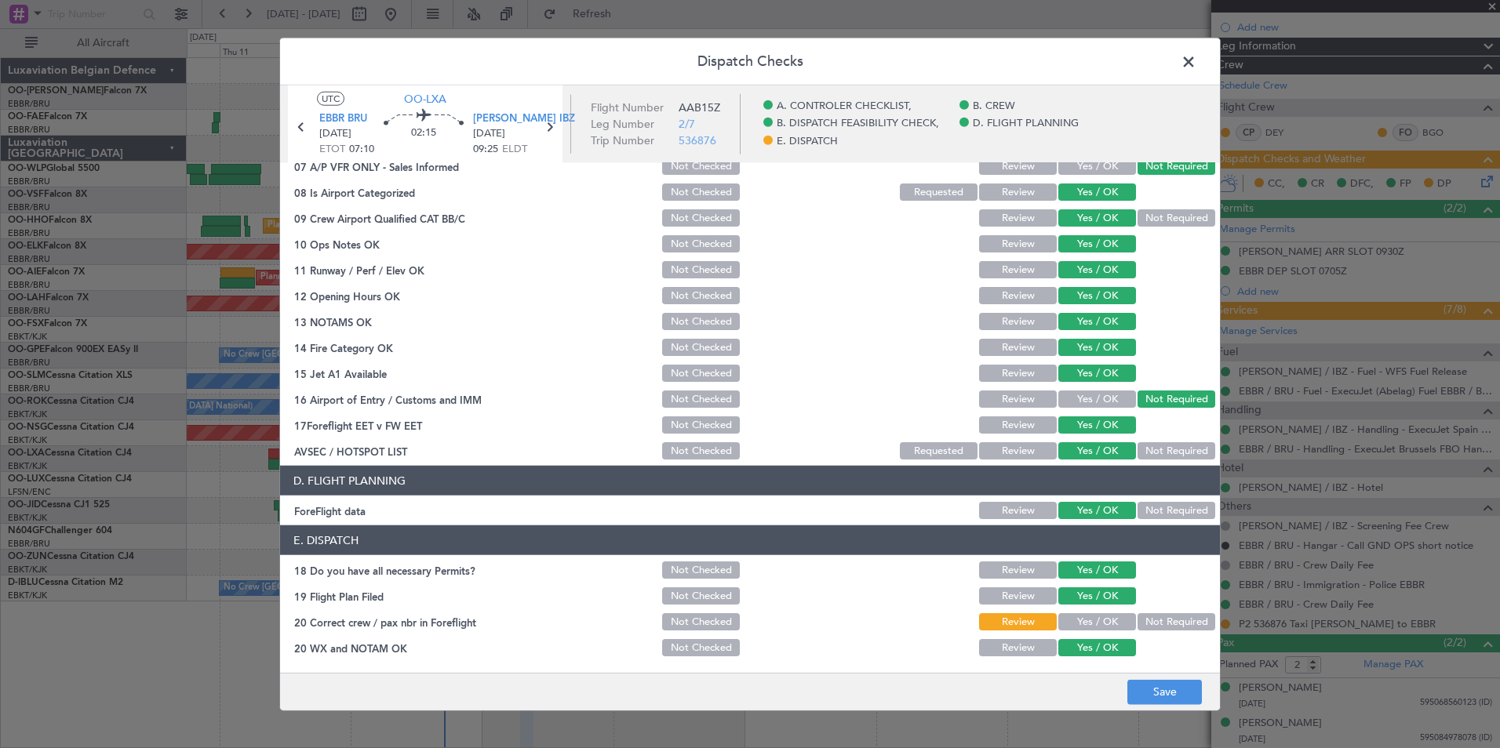
click at [1095, 614] on button "Yes / OK" at bounding box center [1097, 621] width 78 height 17
click at [1137, 701] on button "Save" at bounding box center [1164, 691] width 75 height 25
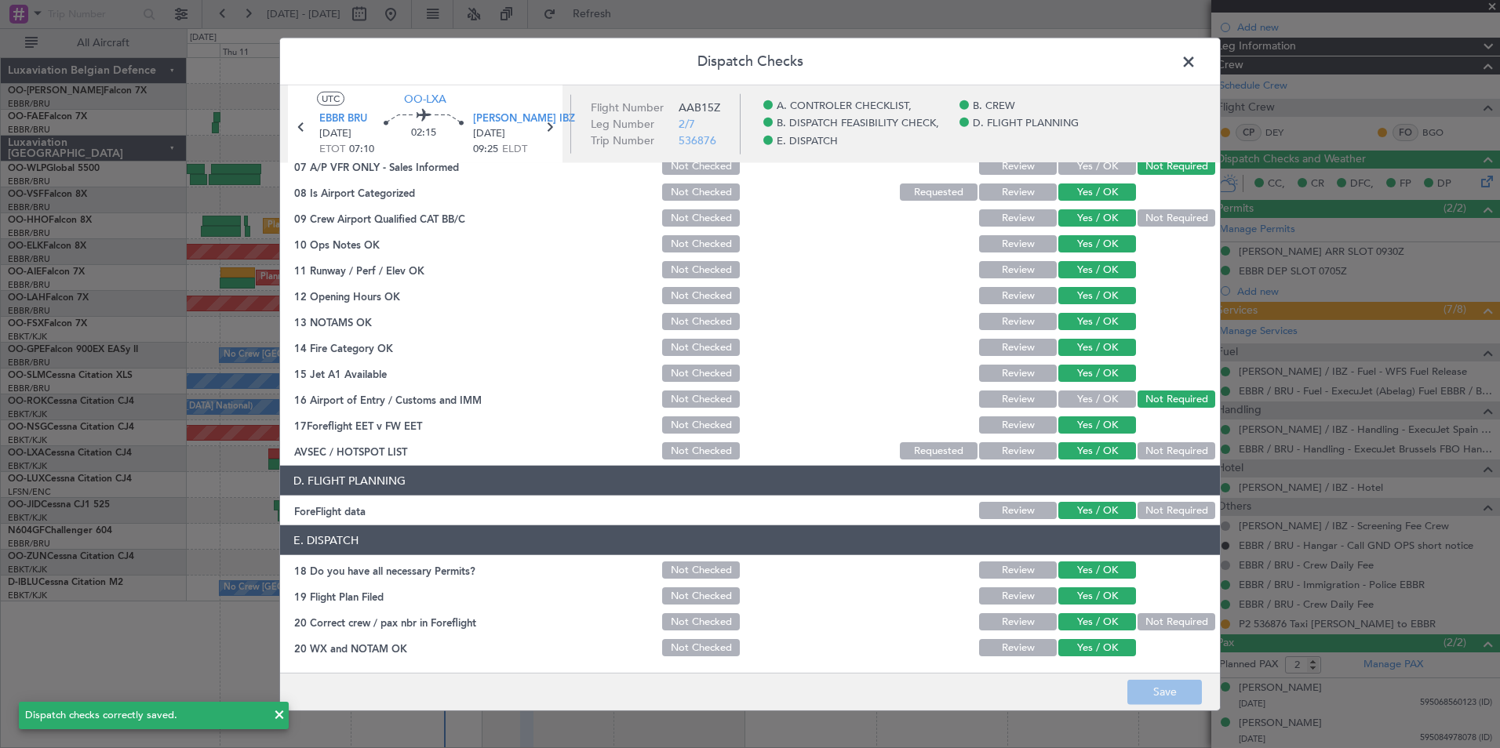
click at [1196, 60] on span at bounding box center [1196, 65] width 0 height 31
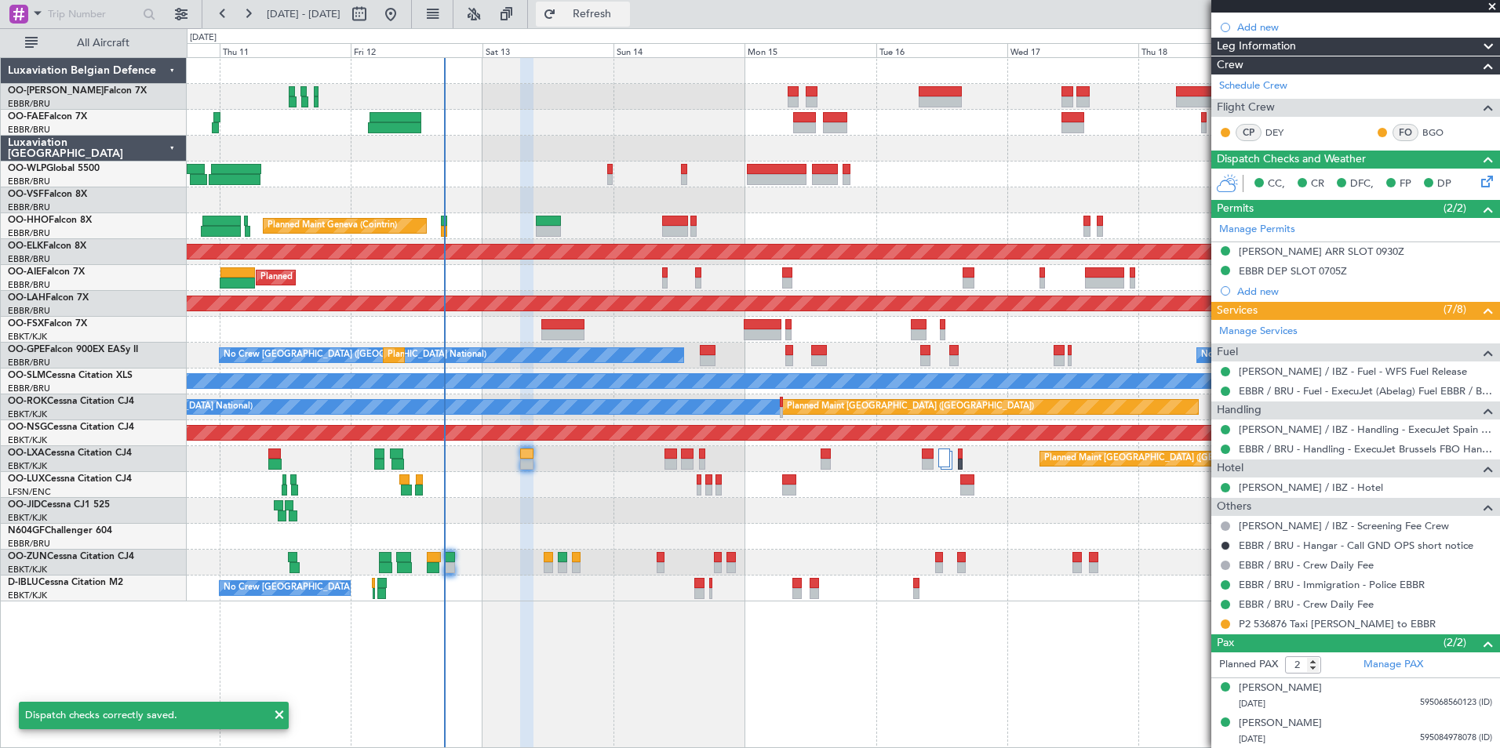
click at [615, 11] on span "Refresh" at bounding box center [592, 14] width 66 height 11
click at [618, 20] on button "Refresh" at bounding box center [583, 14] width 94 height 25
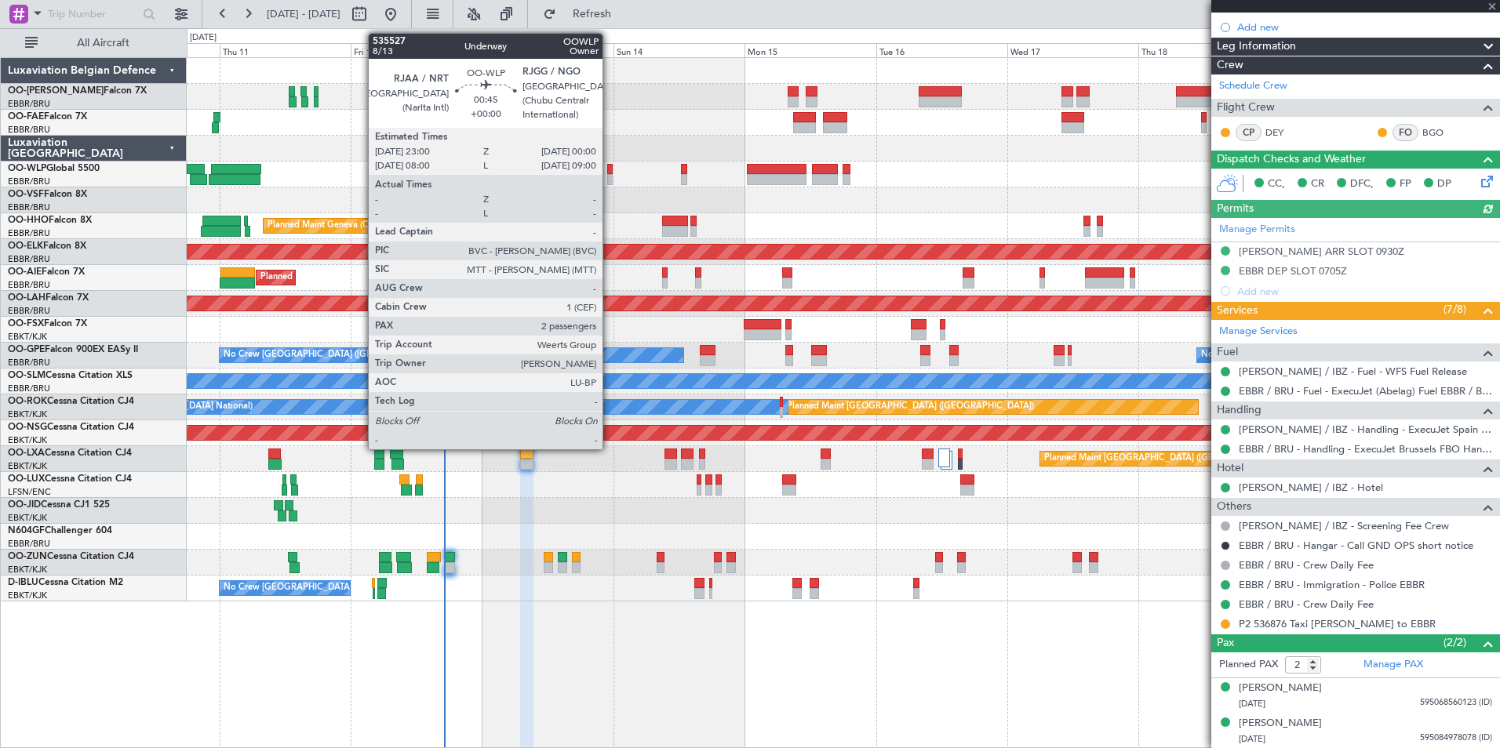
click at [610, 173] on div at bounding box center [609, 169] width 5 height 11
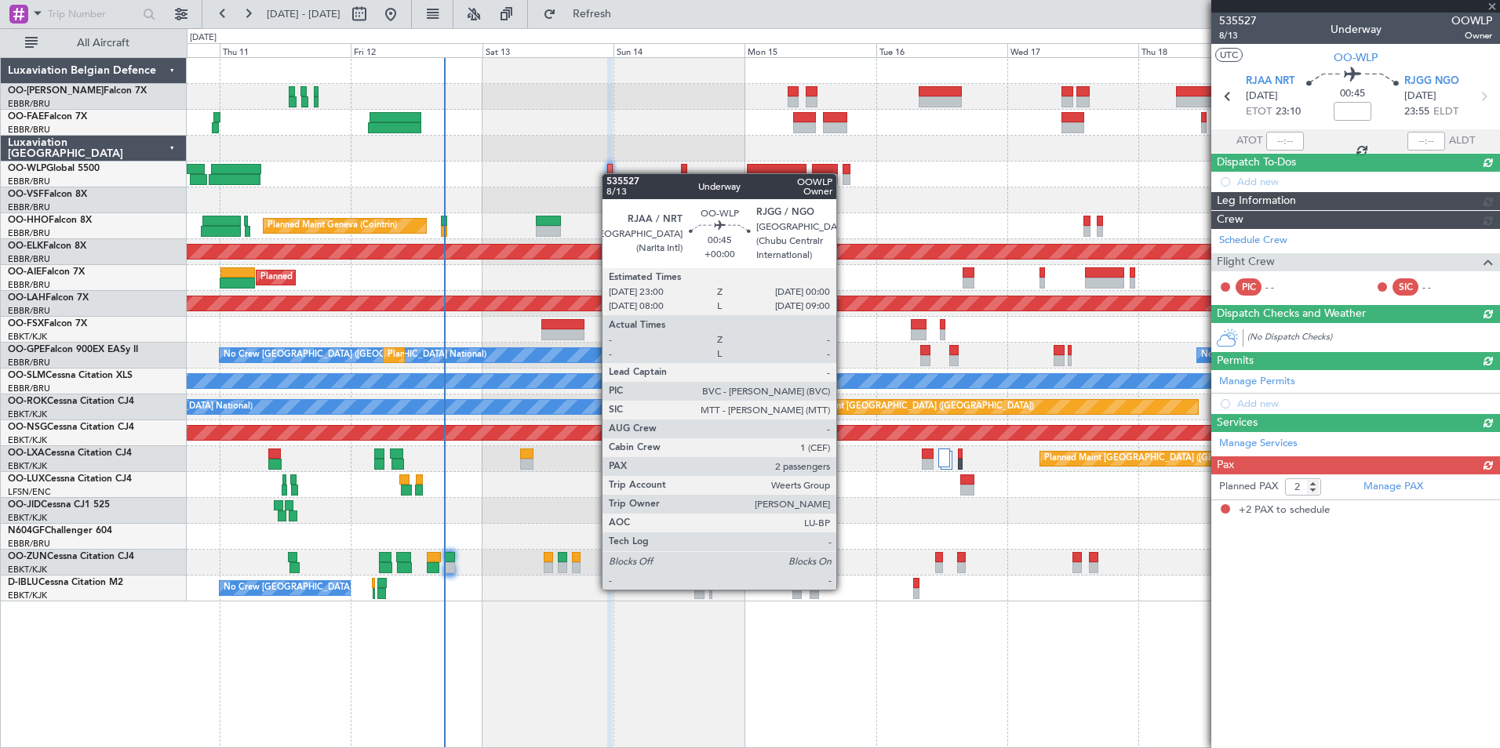
scroll to position [0, 0]
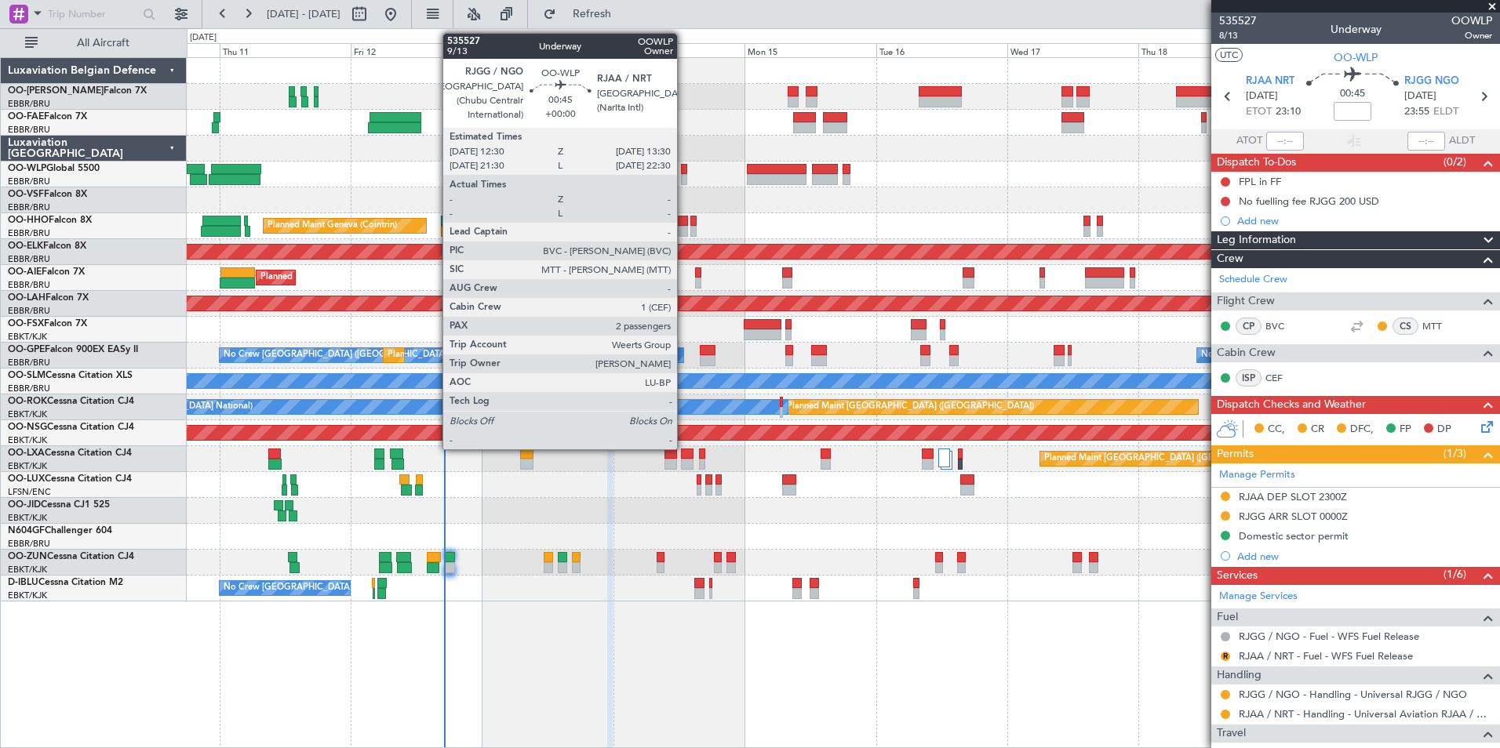
click at [684, 164] on div at bounding box center [683, 169] width 5 height 11
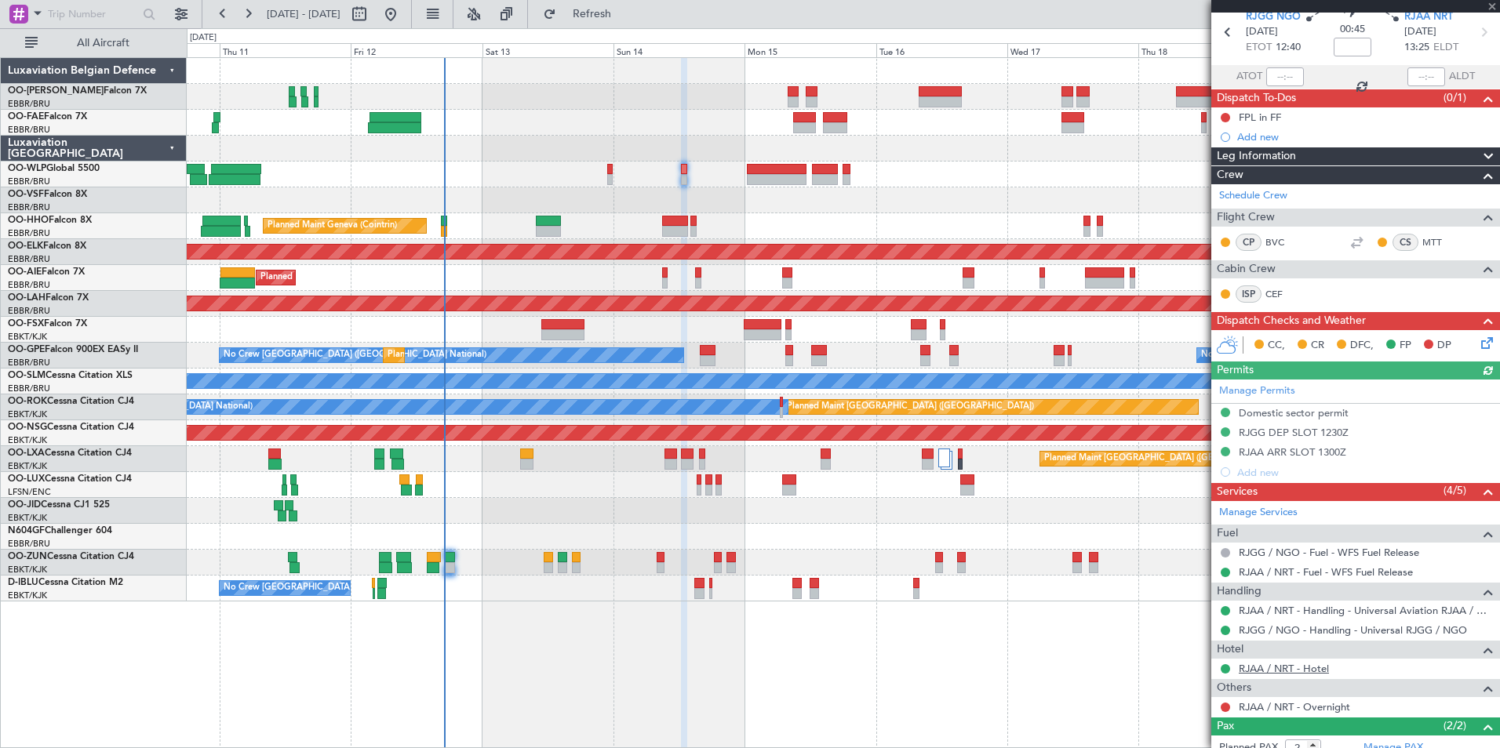
scroll to position [147, 0]
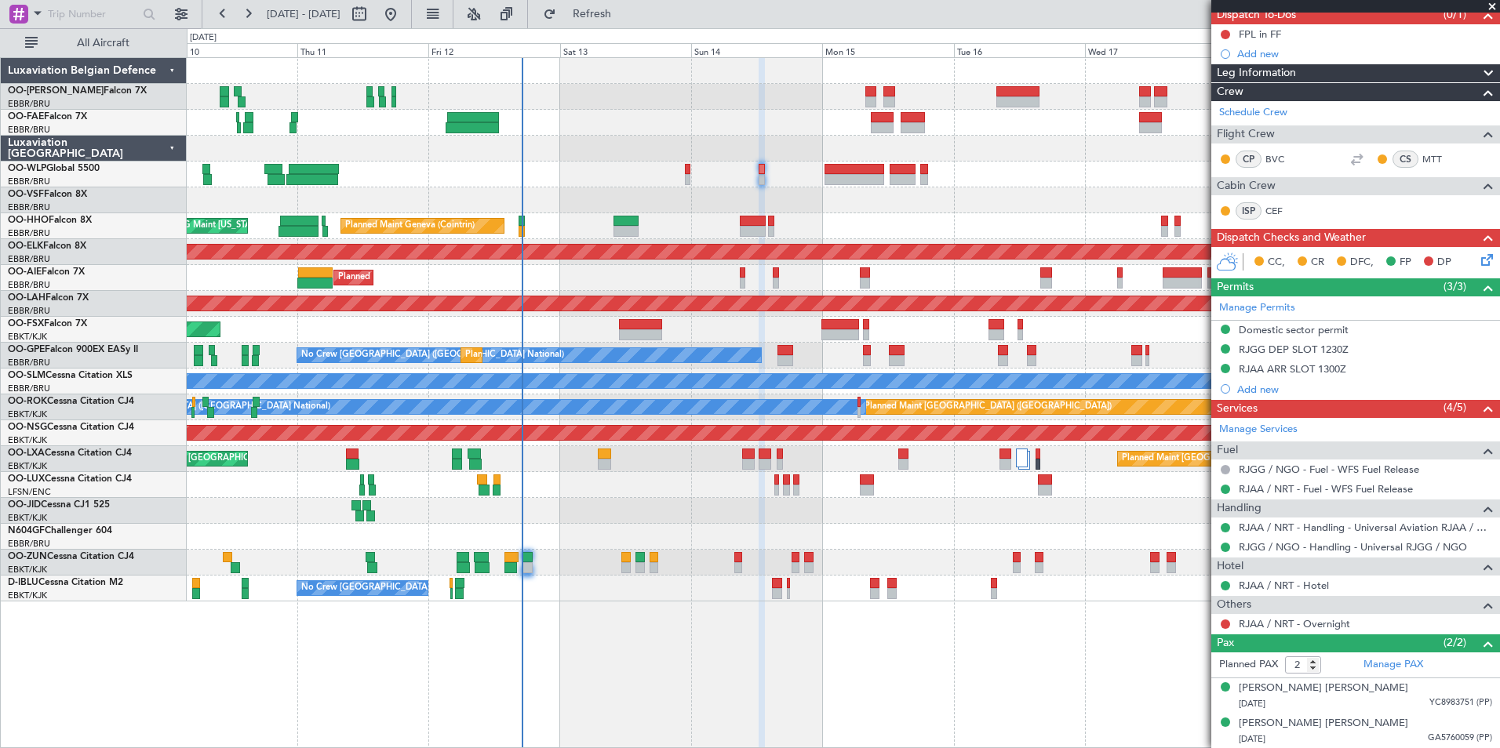
click at [1004, 668] on div "Planned Maint Liege Planned Maint Geneva (Cointrin) AOG Maint New York (Teterbo…" at bounding box center [843, 402] width 1313 height 691
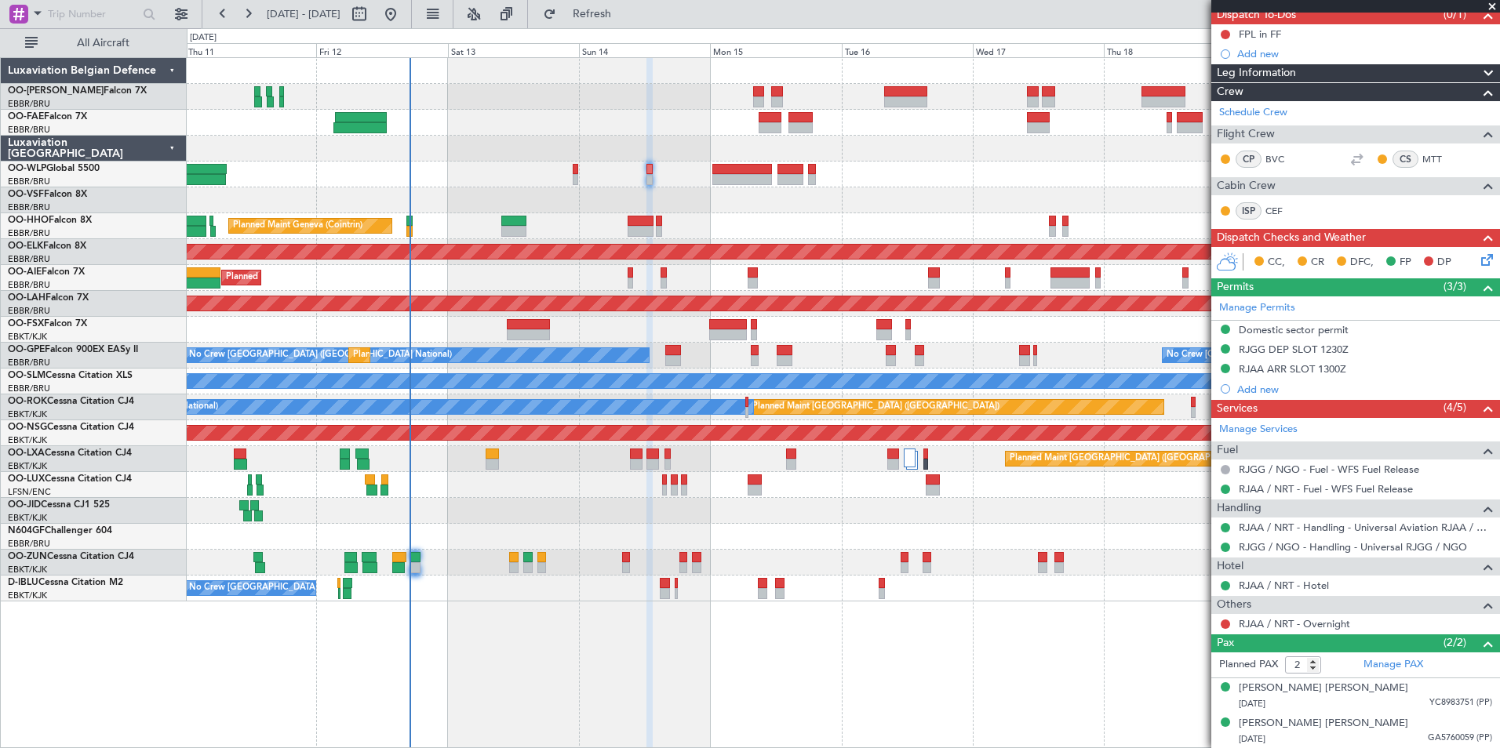
click at [928, 233] on div "Planned Maint Geneva (Cointrin) AOG Maint New York (Teterboro)" at bounding box center [843, 226] width 1312 height 26
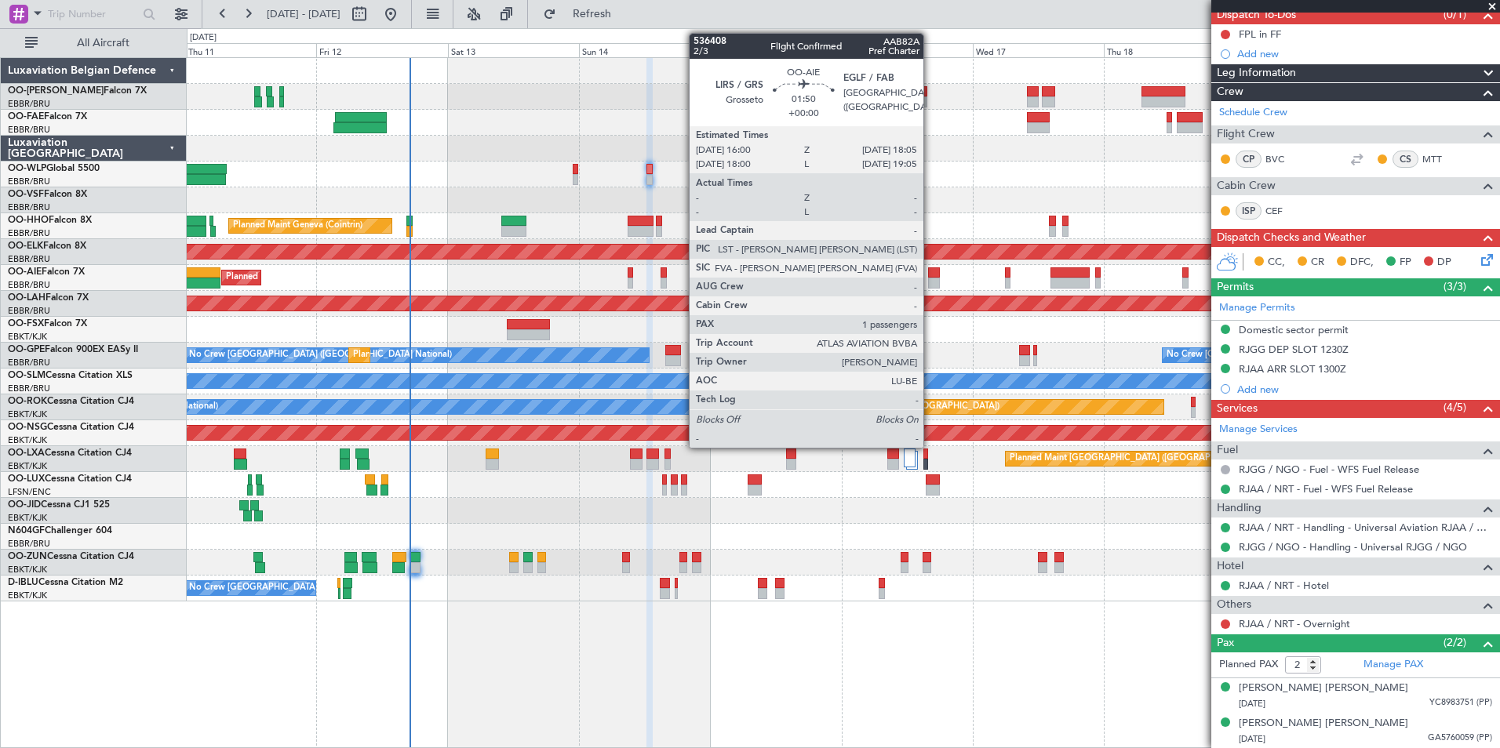
click at [930, 268] on div at bounding box center [934, 273] width 12 height 11
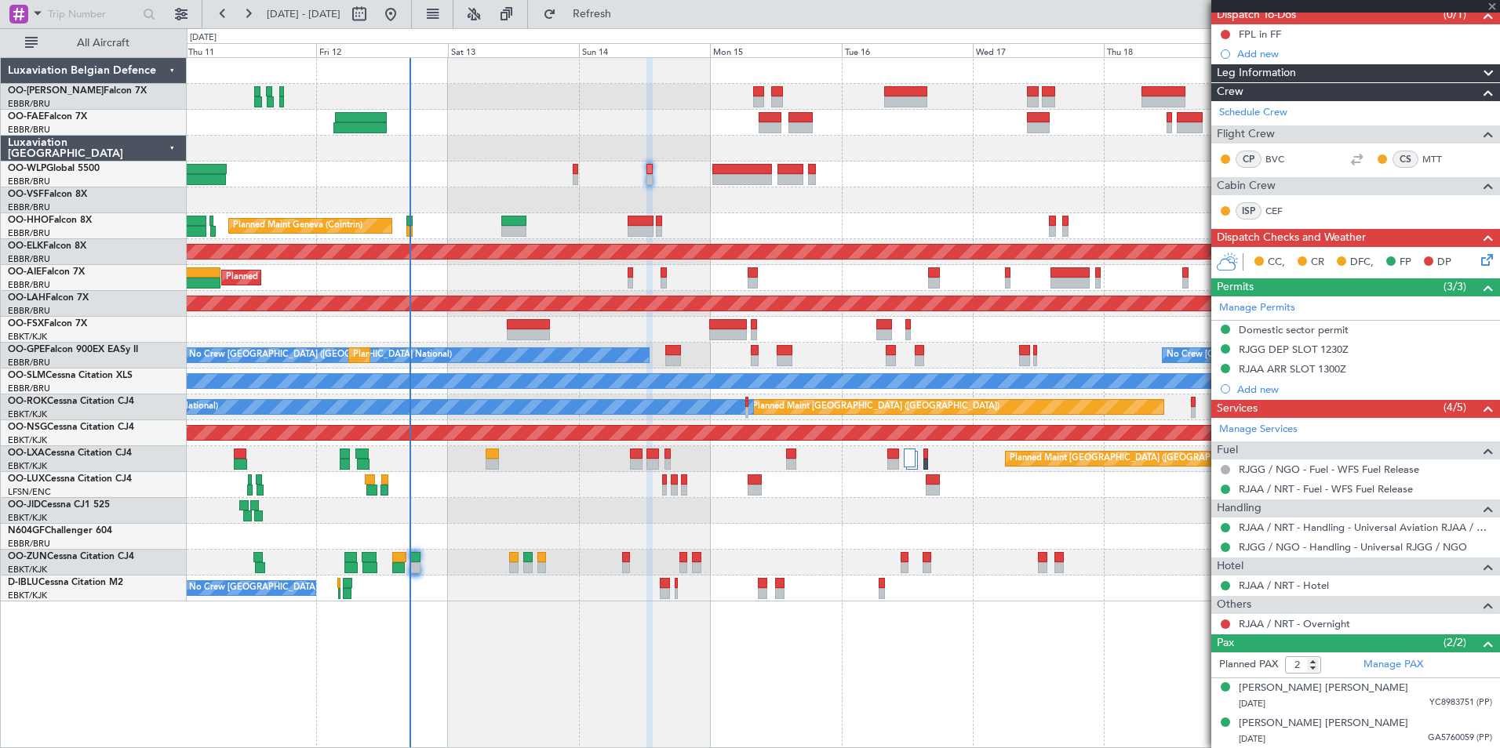
type input "1"
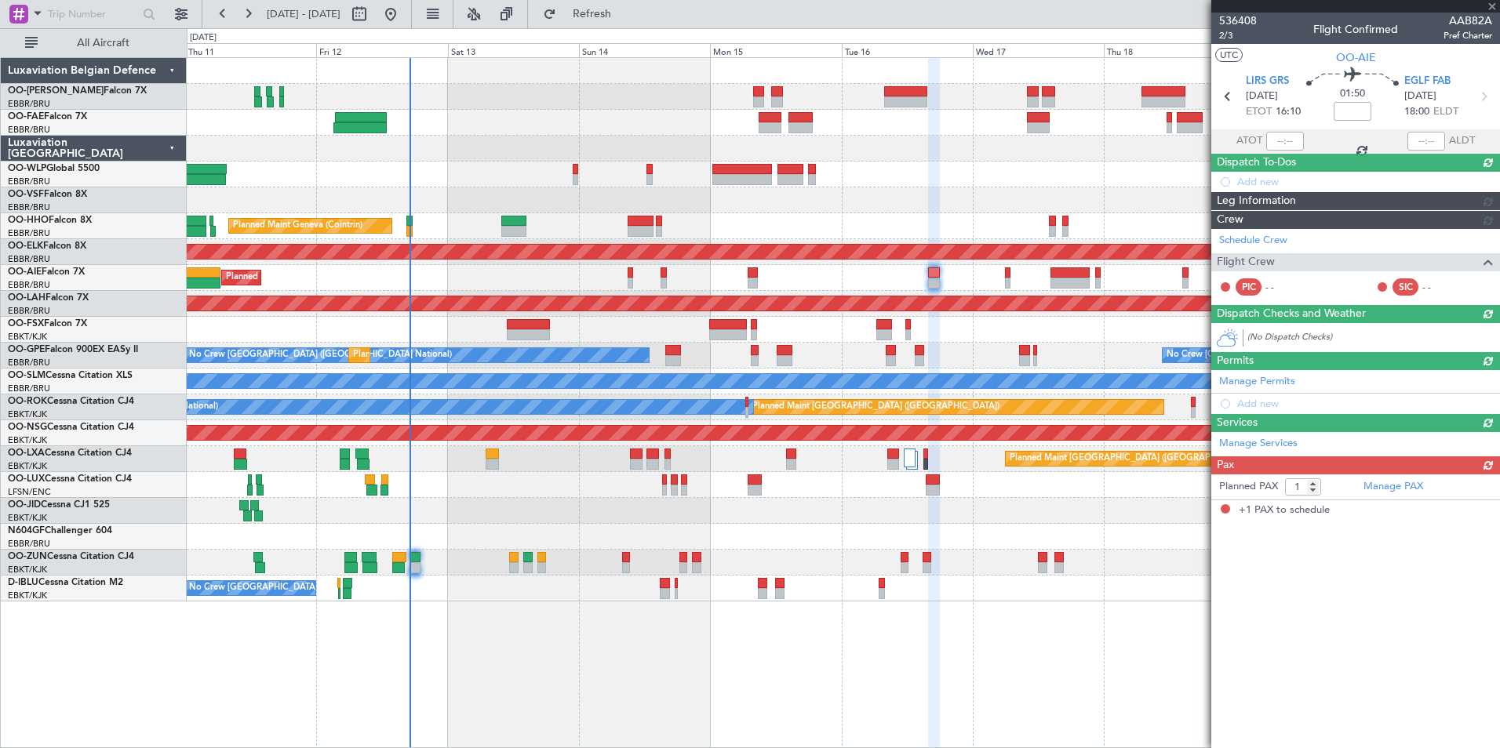
scroll to position [0, 0]
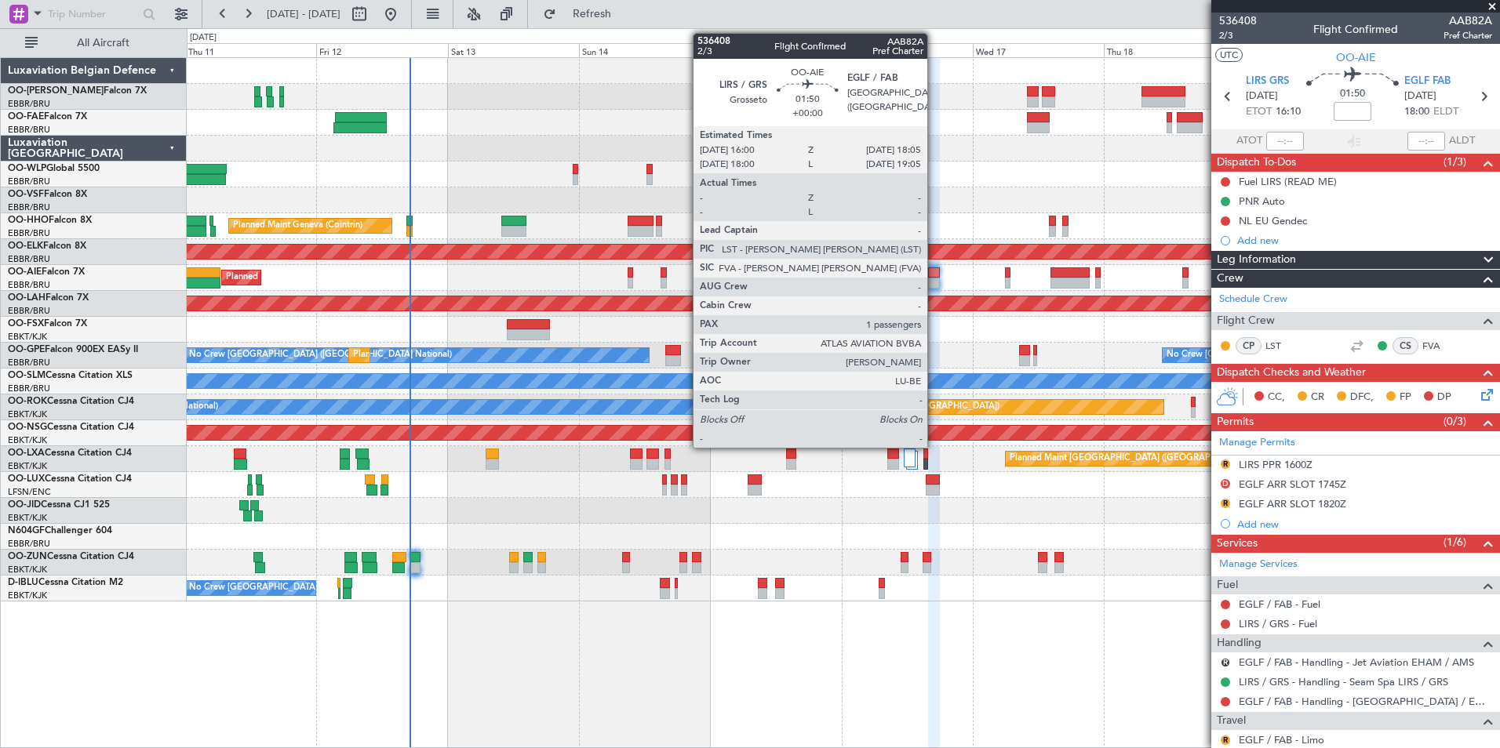
click at [934, 278] on div at bounding box center [934, 283] width 12 height 11
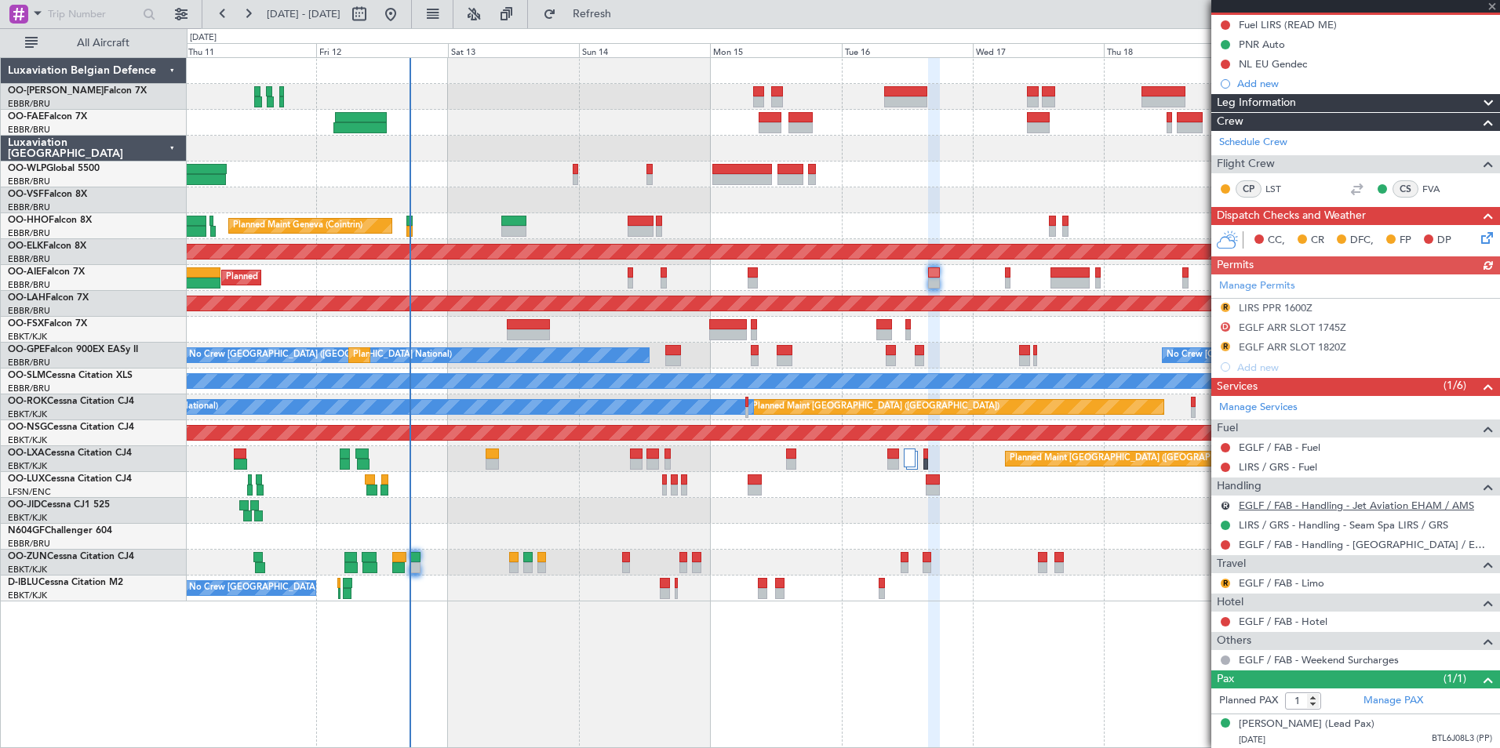
scroll to position [173, 0]
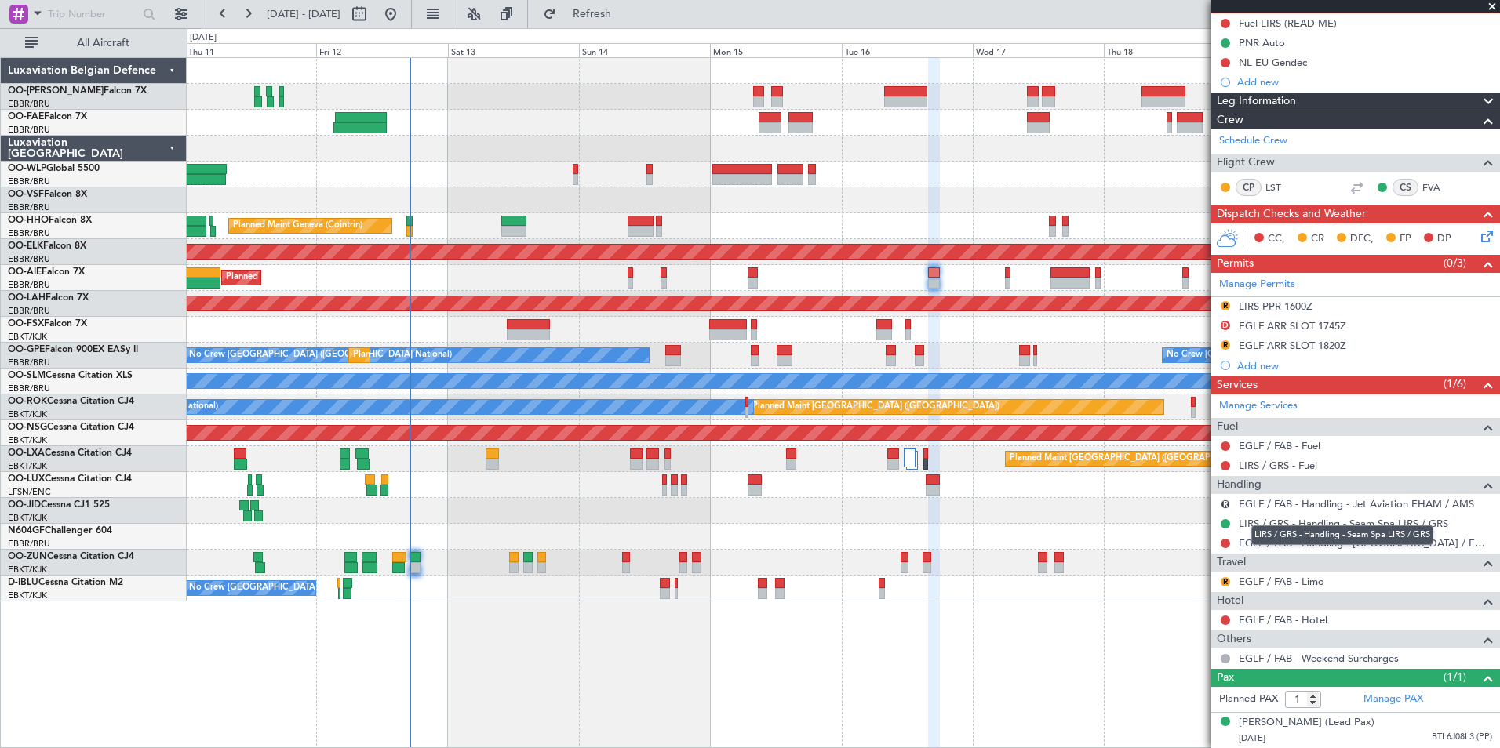
click at [1325, 517] on link "LIRS / GRS - Handling - Seam Spa LIRS / GRS" at bounding box center [1343, 523] width 209 height 13
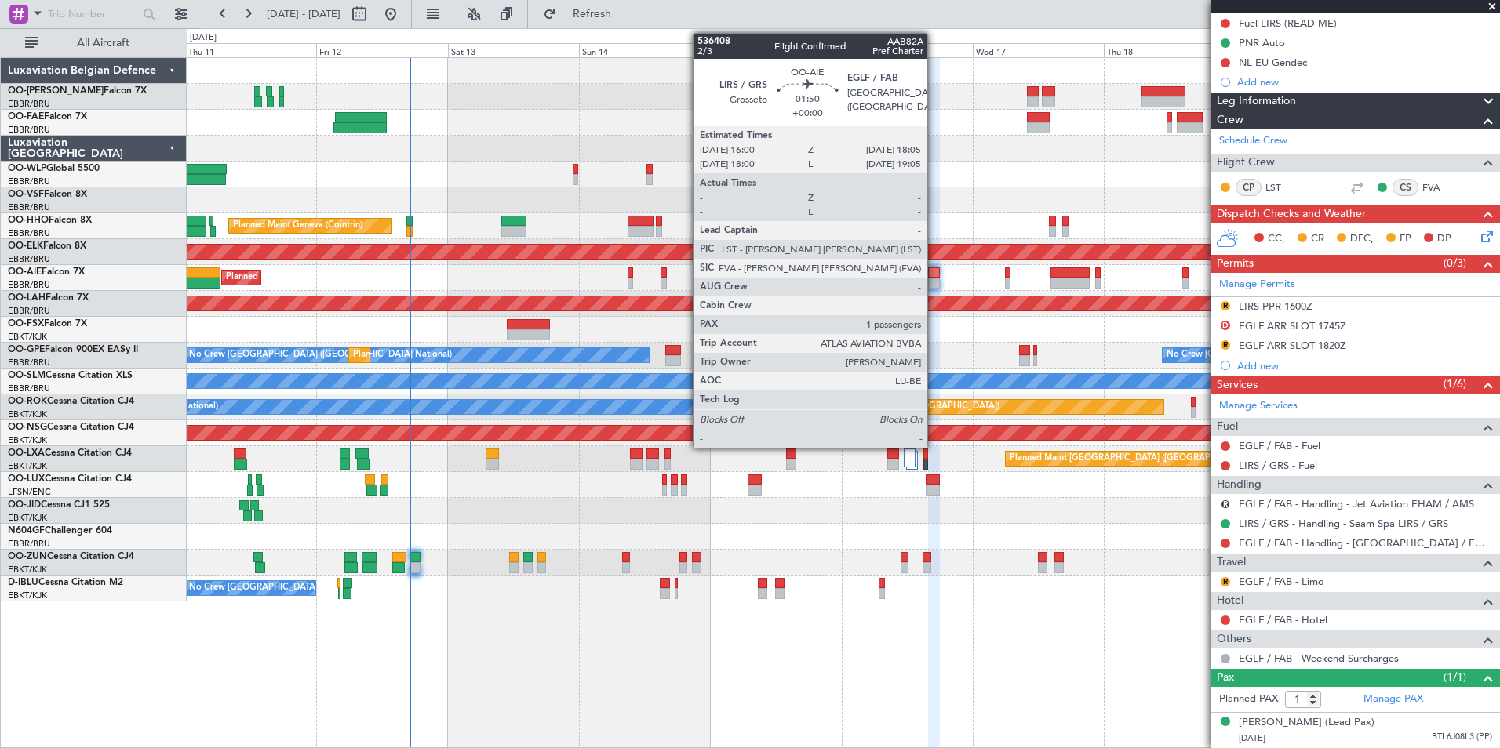
click at [934, 274] on div at bounding box center [934, 273] width 12 height 11
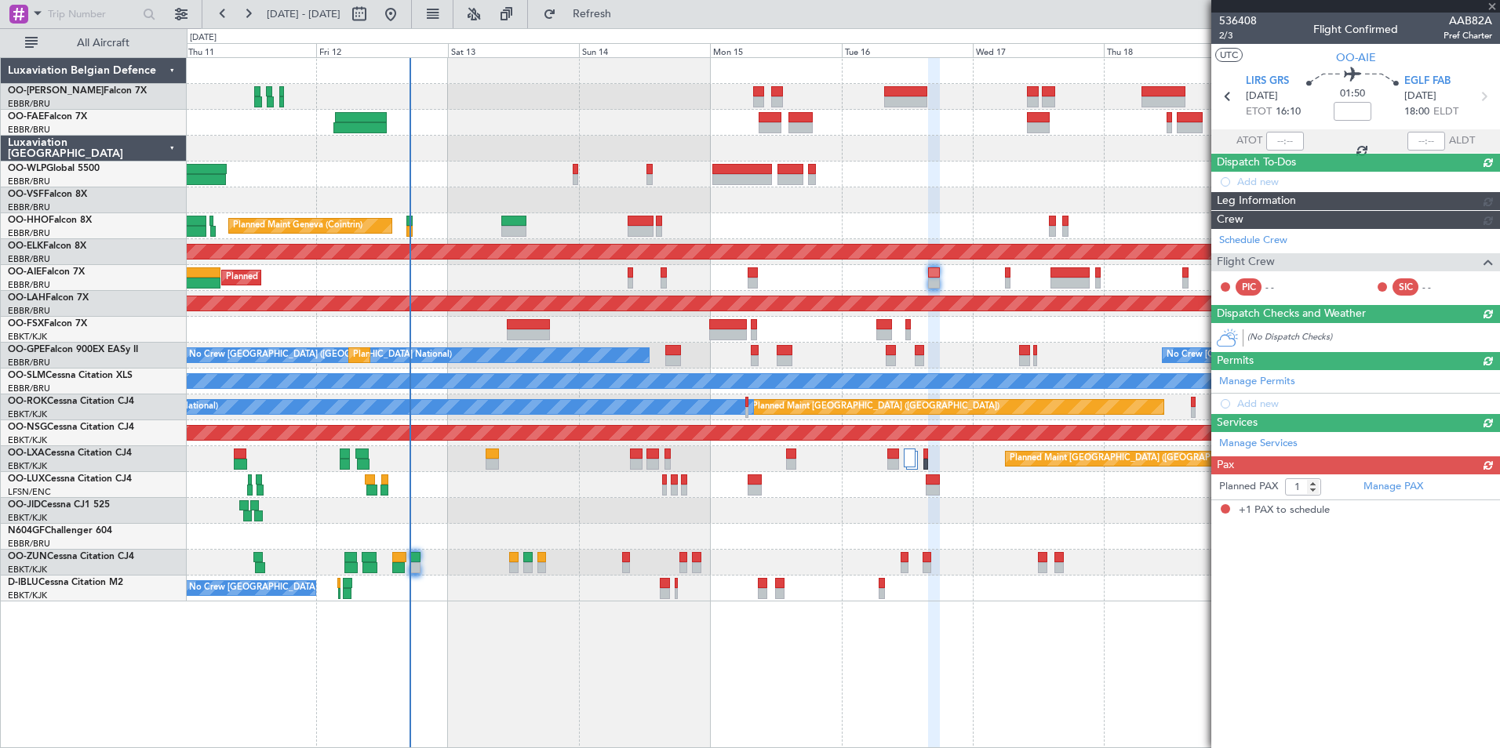
scroll to position [0, 0]
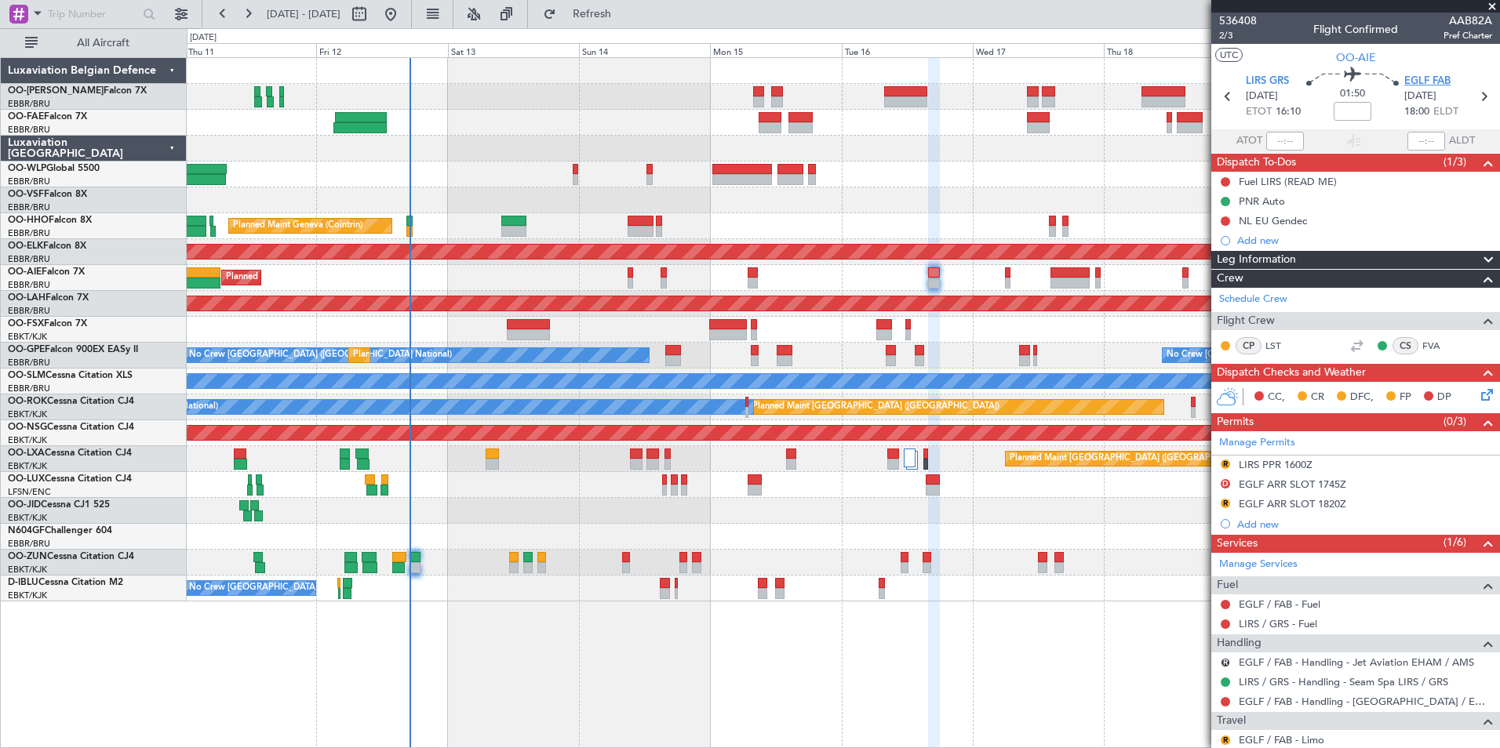
click at [1425, 82] on span "EGLF FAB" at bounding box center [1427, 82] width 46 height 16
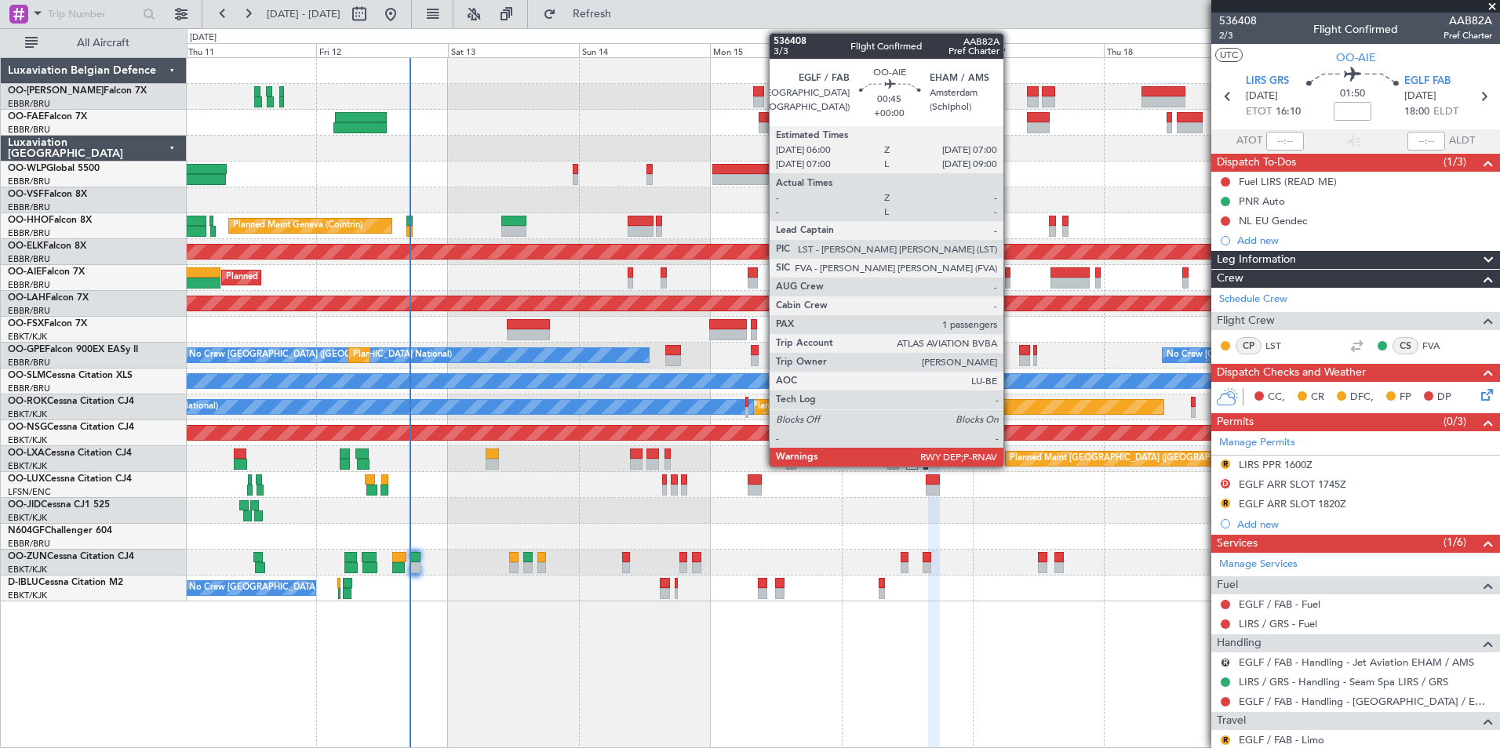
click at [1010, 271] on div at bounding box center [1007, 273] width 5 height 11
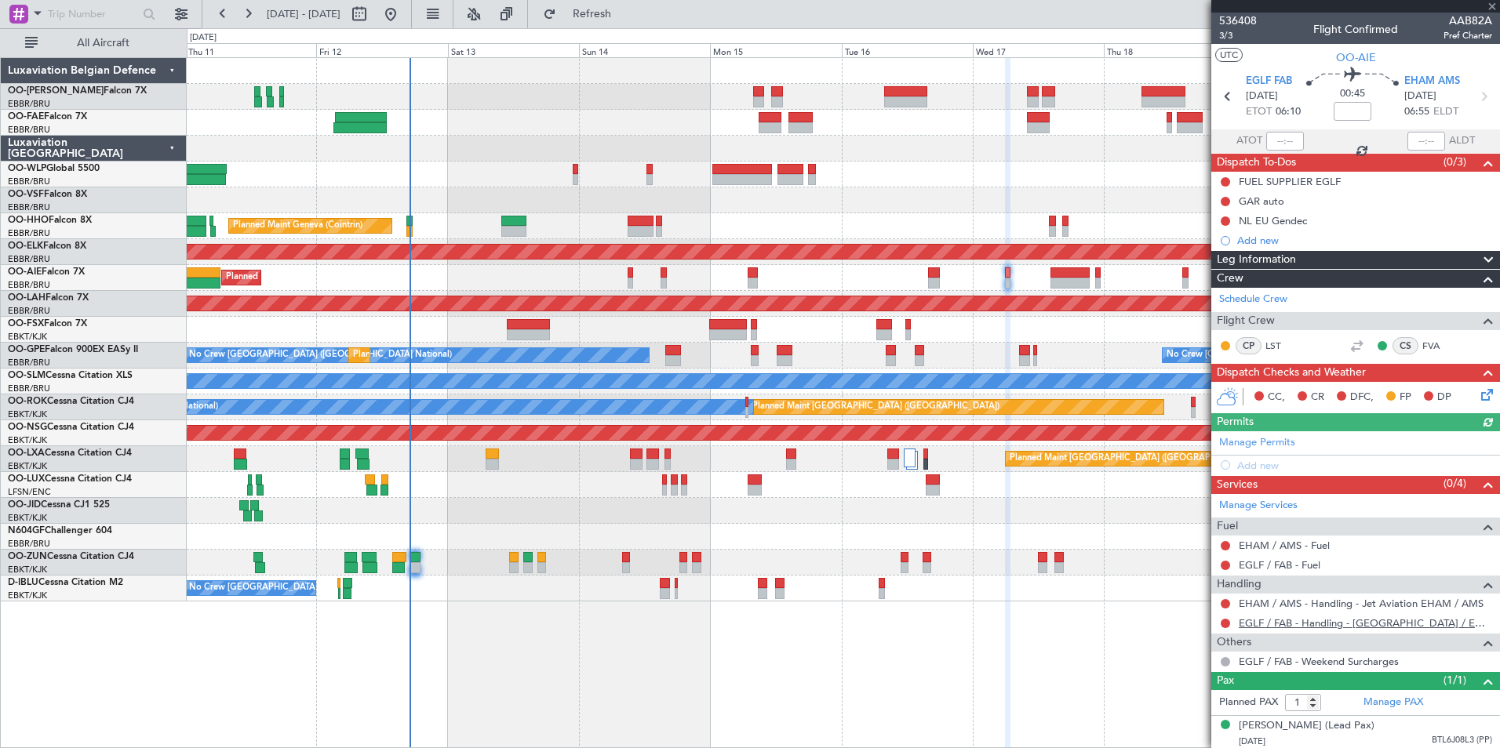
click at [1320, 622] on link "EGLF / FAB - Handling - [GEOGRAPHIC_DATA] / EGLF / FAB" at bounding box center [1365, 623] width 253 height 13
click at [625, 13] on span "Refresh" at bounding box center [592, 14] width 66 height 11
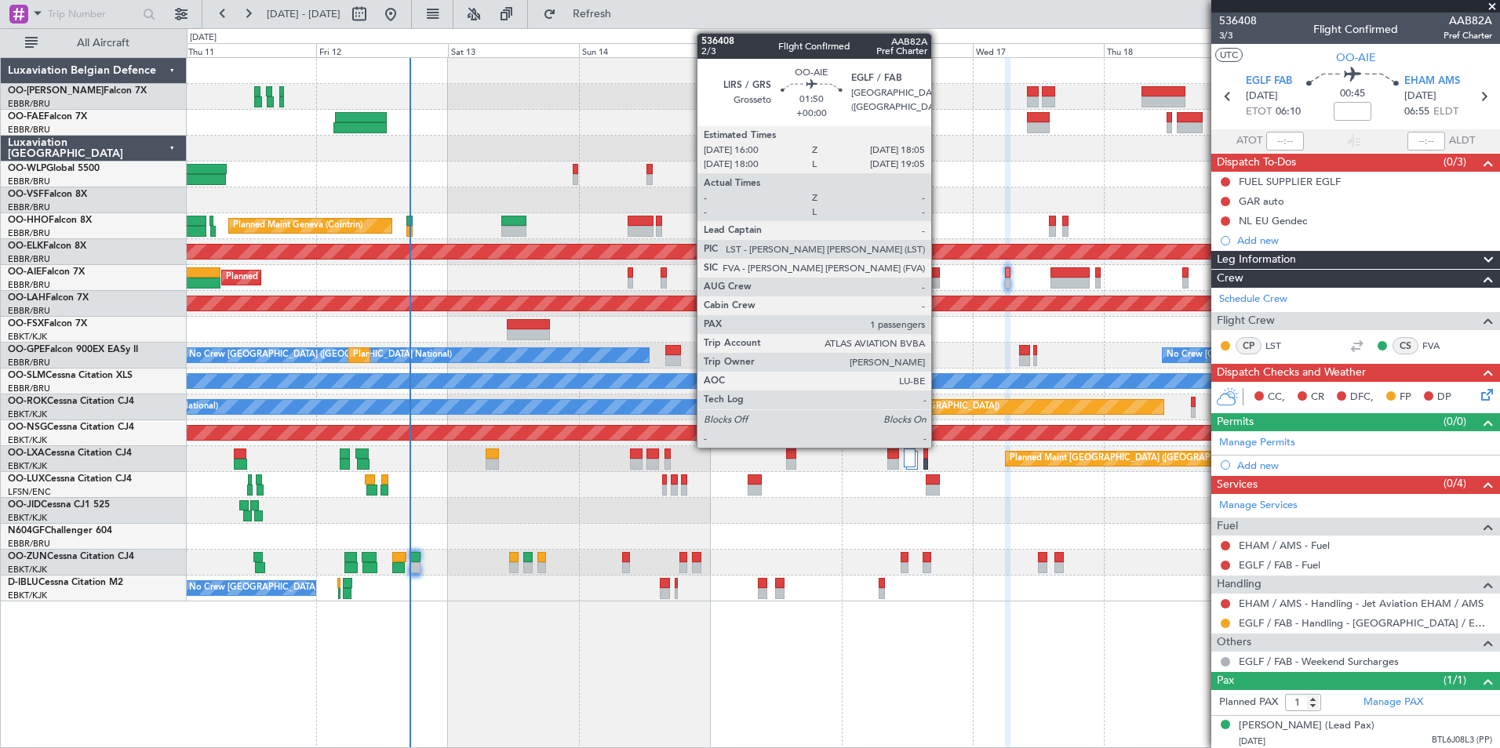
click at [938, 270] on div at bounding box center [934, 273] width 12 height 11
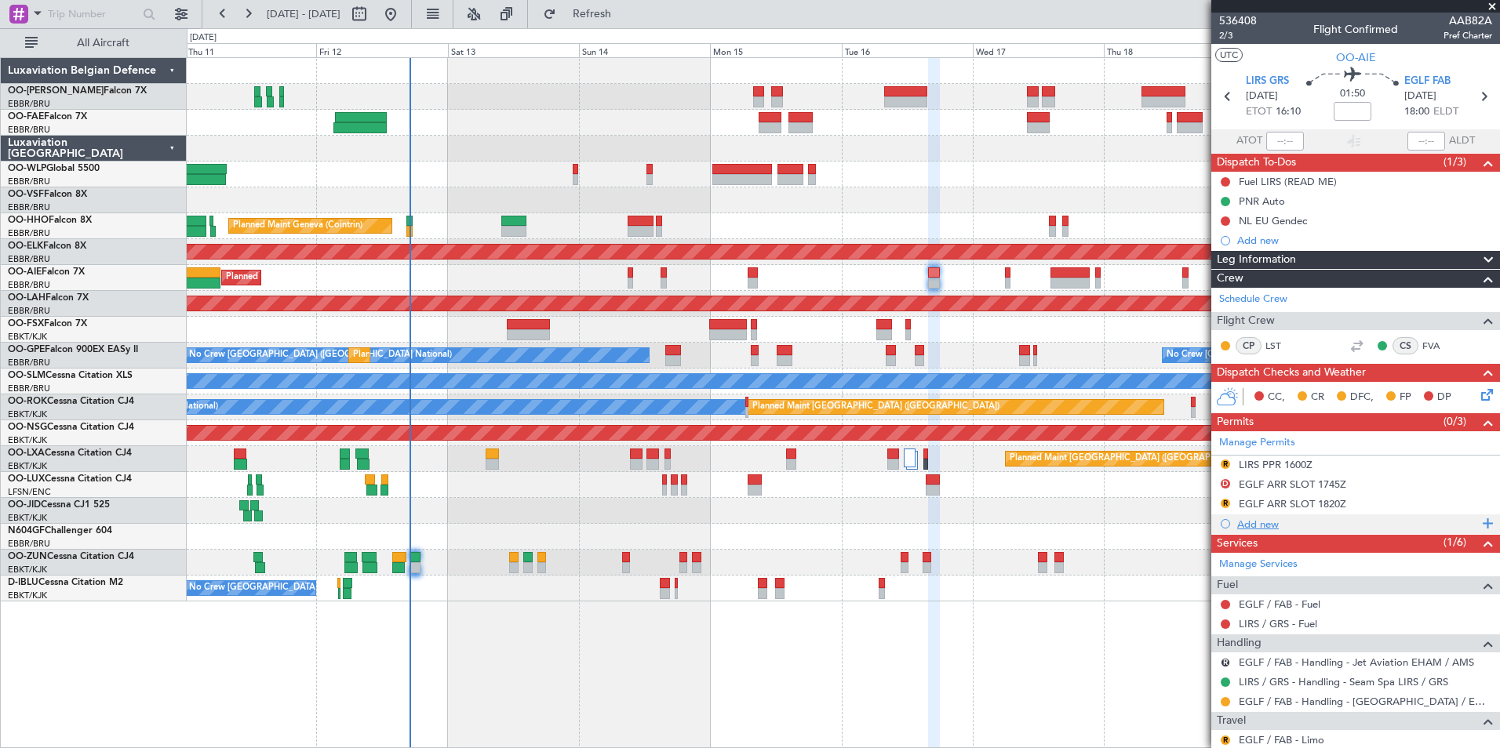
click at [1272, 524] on div "Add new" at bounding box center [1357, 524] width 241 height 13
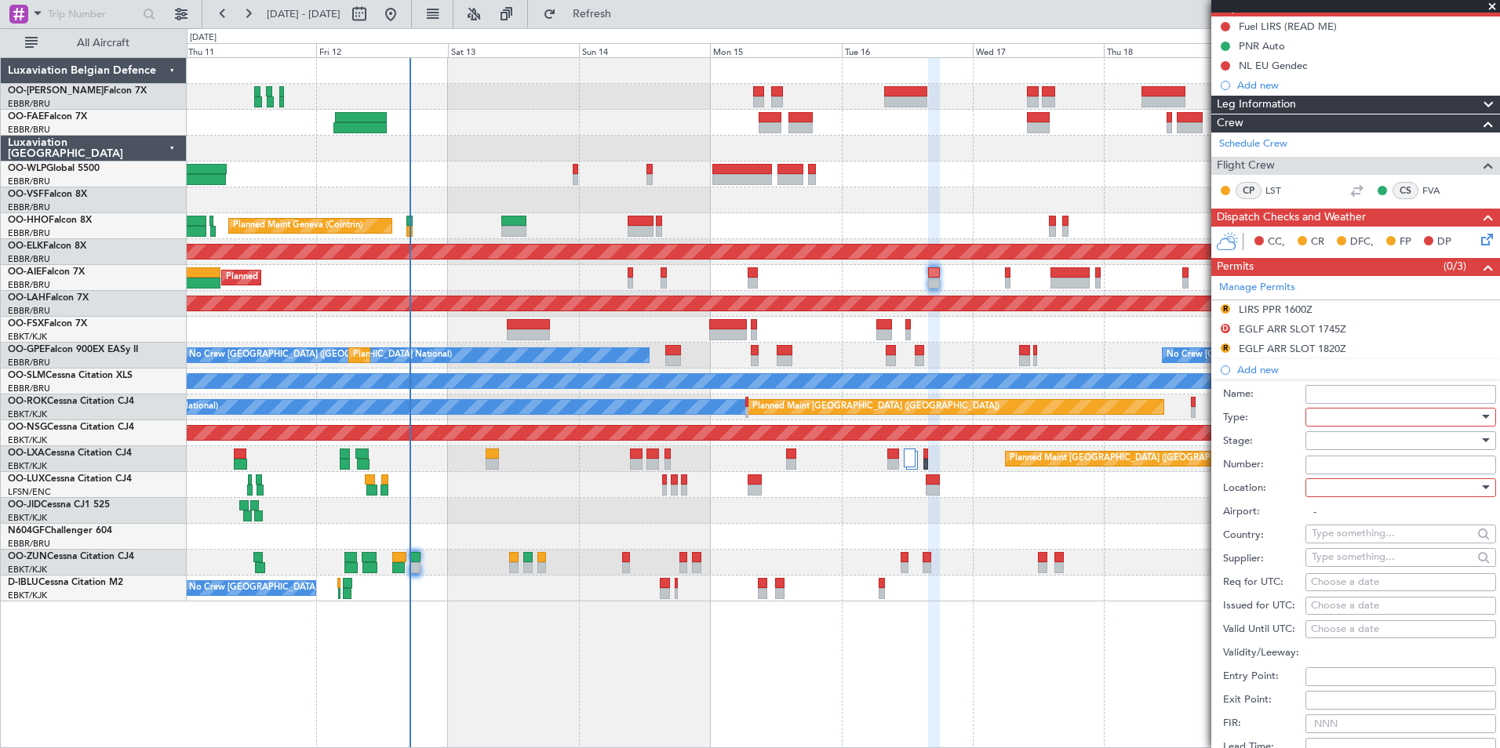
scroll to position [157, 0]
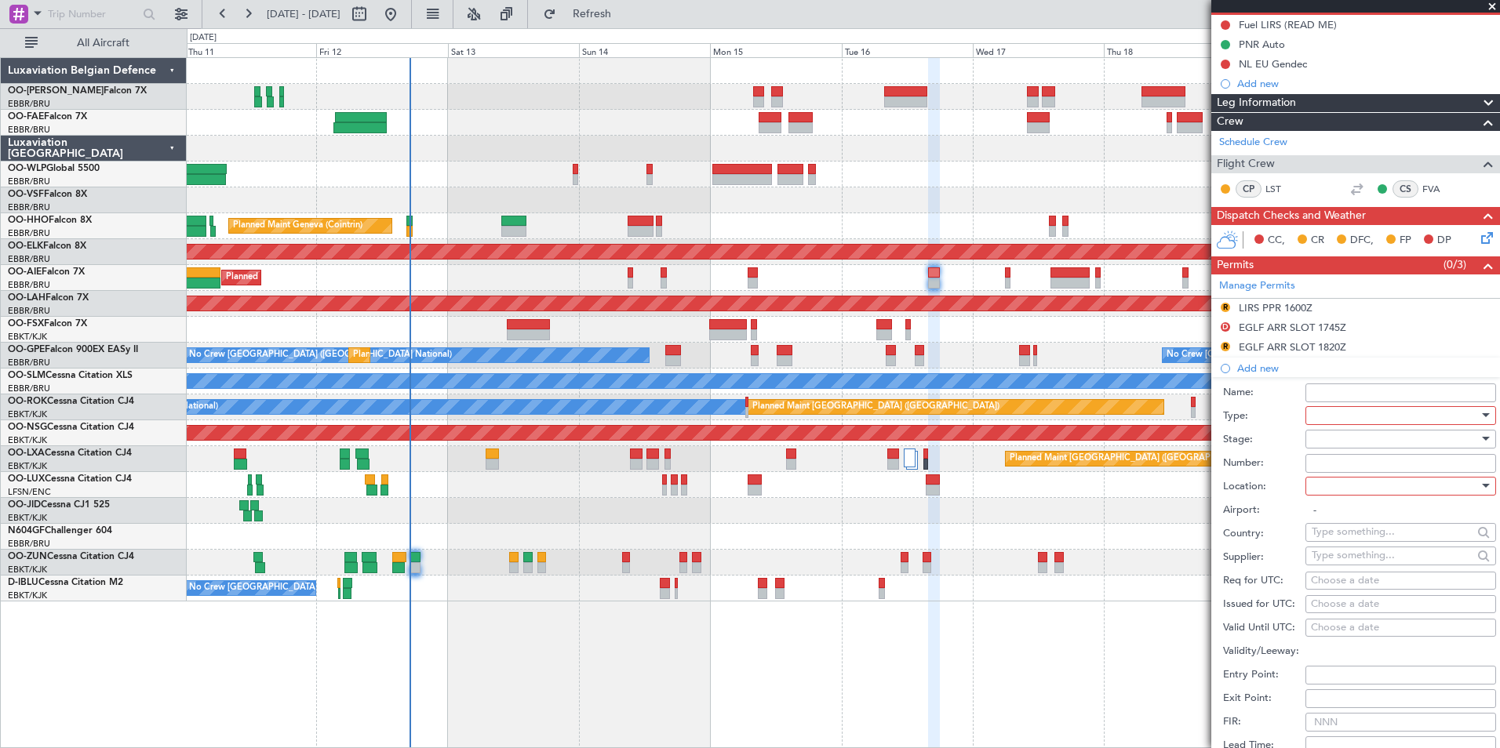
click at [1354, 419] on div at bounding box center [1395, 416] width 167 height 24
click at [1362, 509] on span "Landing" at bounding box center [1394, 509] width 165 height 24
click at [1339, 388] on input "Name:" at bounding box center [1400, 393] width 191 height 19
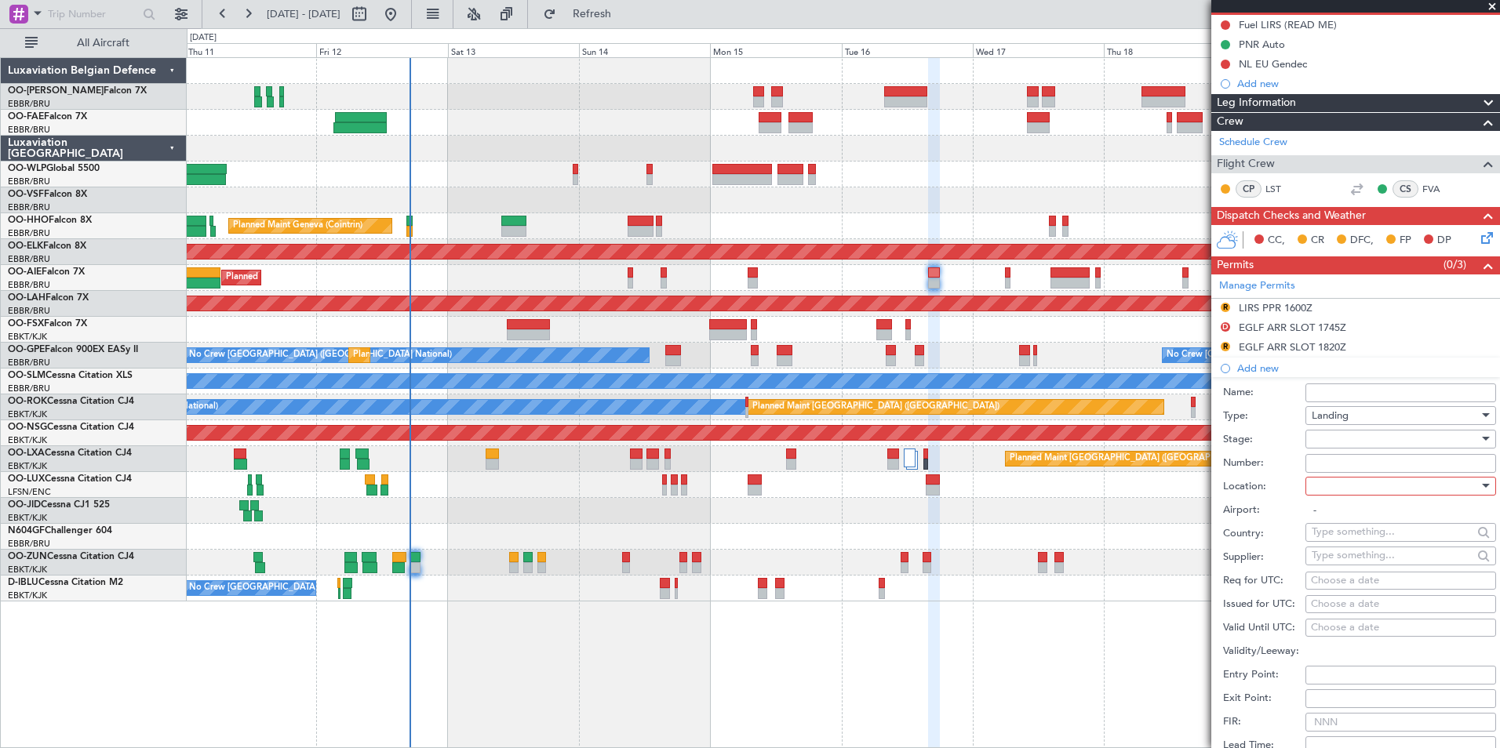
type input "UK BLOCK PERMIT"
click at [1394, 492] on div at bounding box center [1395, 487] width 167 height 24
click at [1351, 564] on span "Arrival" at bounding box center [1394, 565] width 165 height 24
type input "EGLF / FAB"
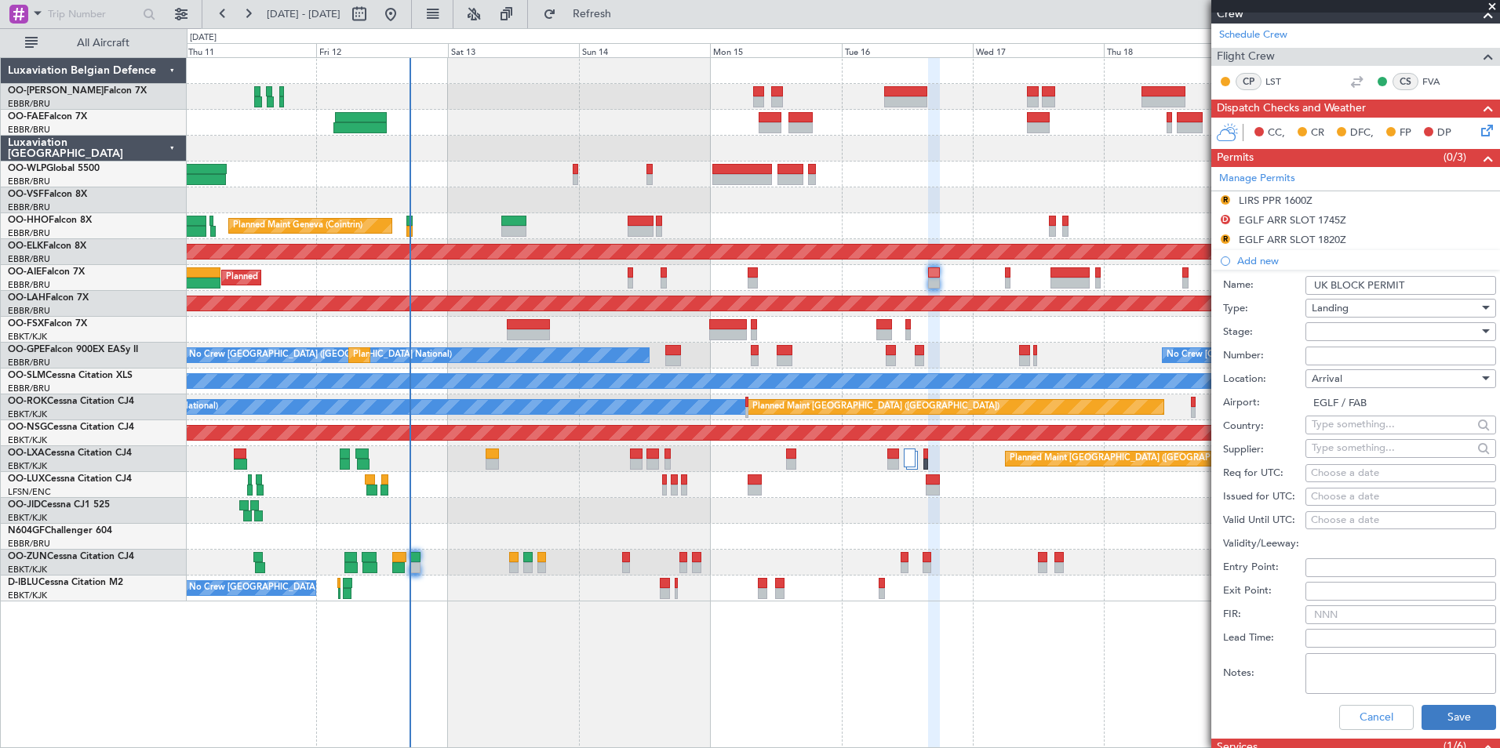
scroll to position [392, 0]
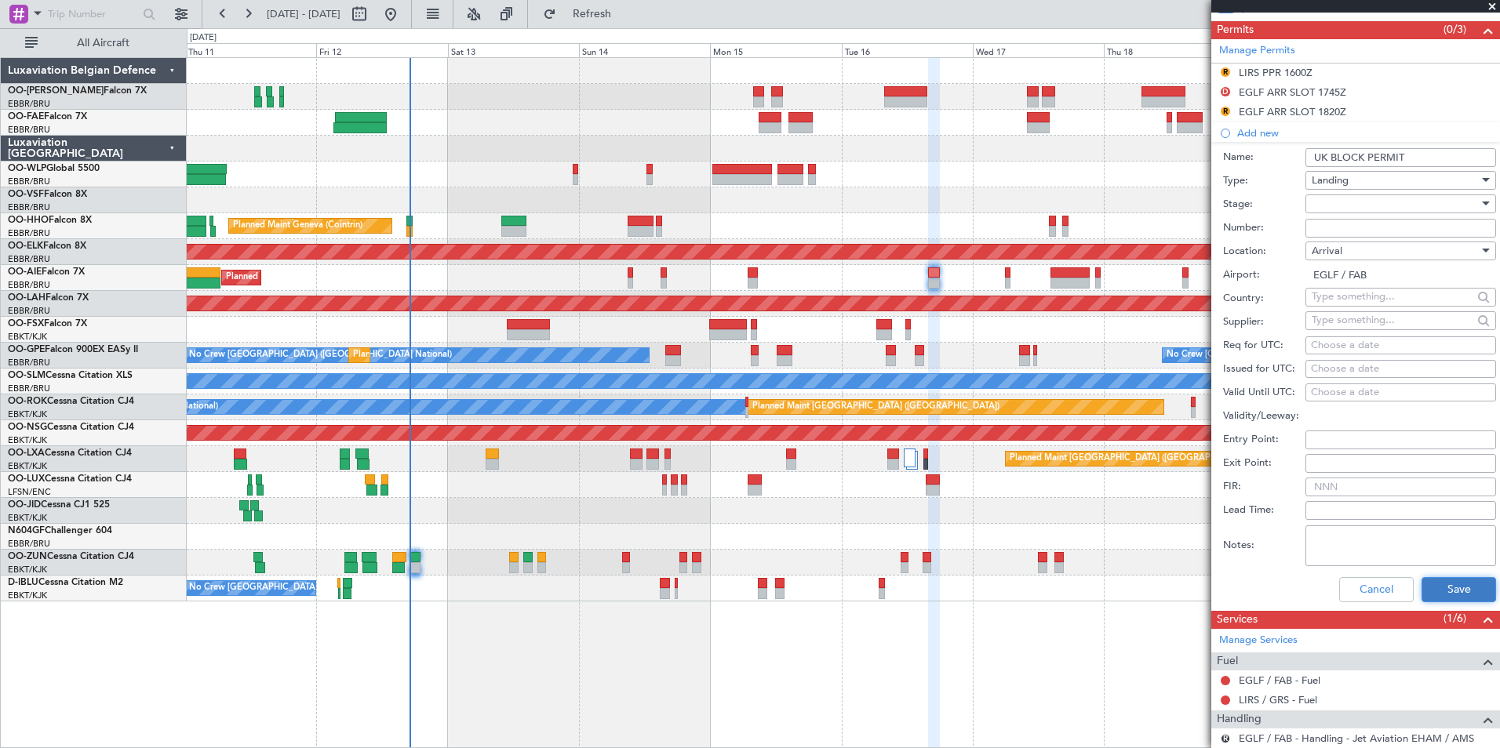
click at [1431, 581] on button "Save" at bounding box center [1459, 589] width 75 height 25
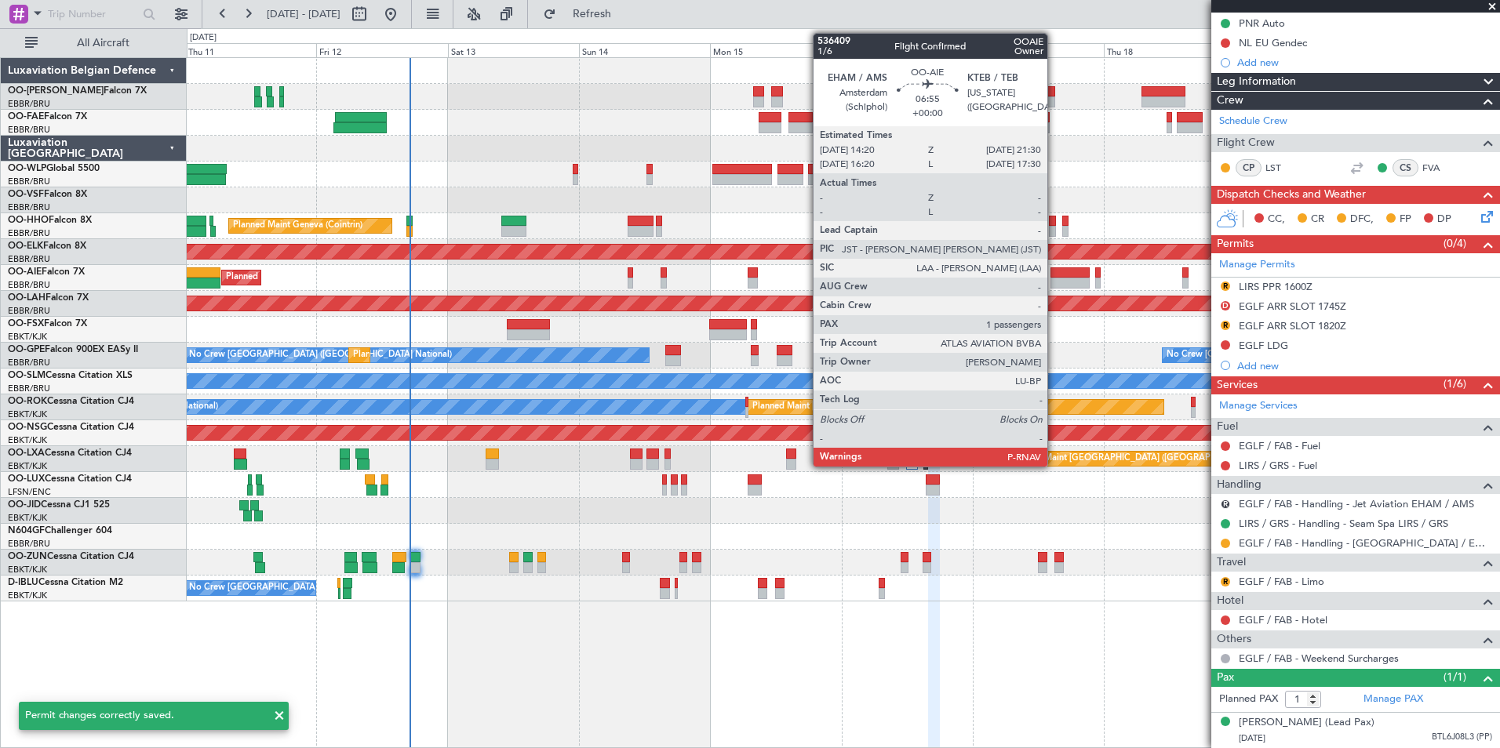
scroll to position [193, 0]
click at [1054, 272] on div at bounding box center [1069, 273] width 39 height 11
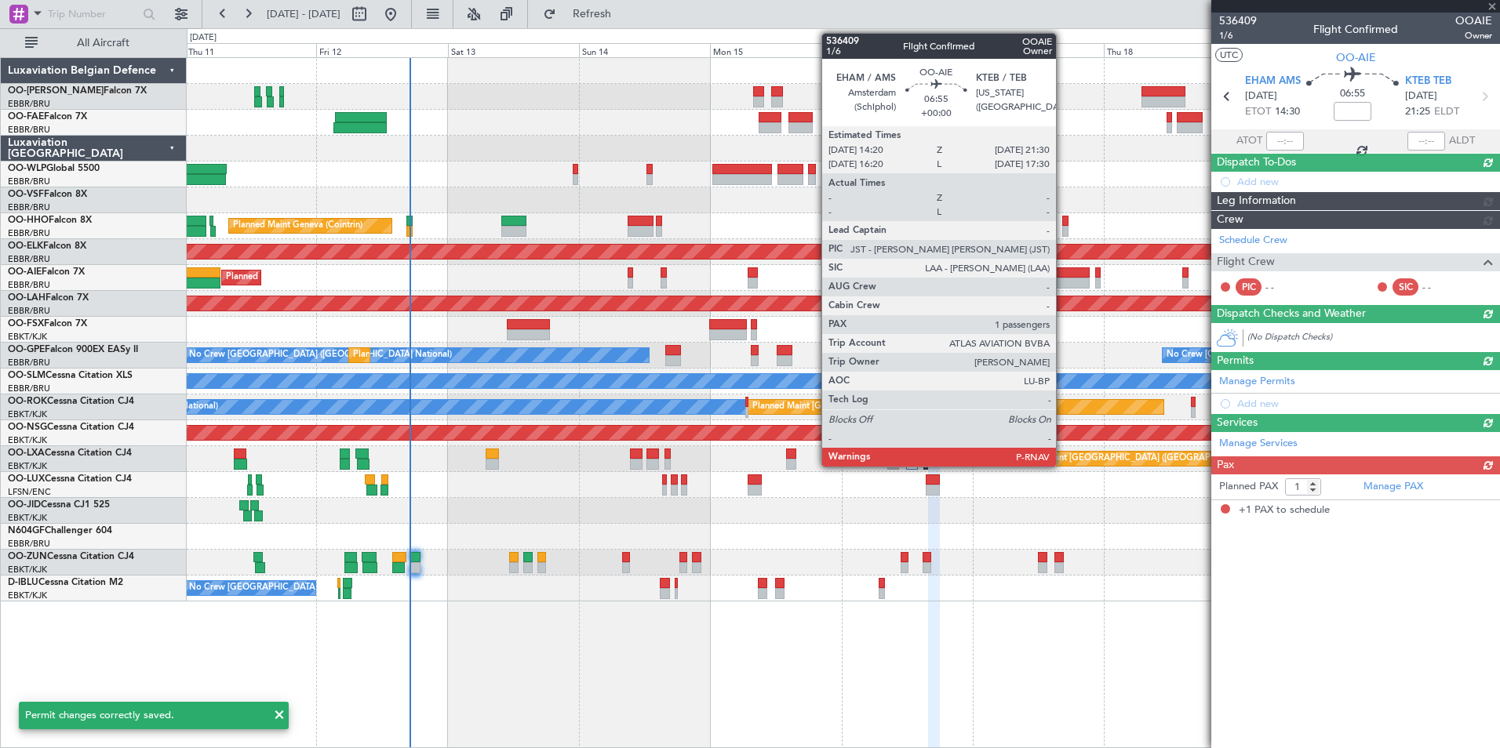
scroll to position [0, 0]
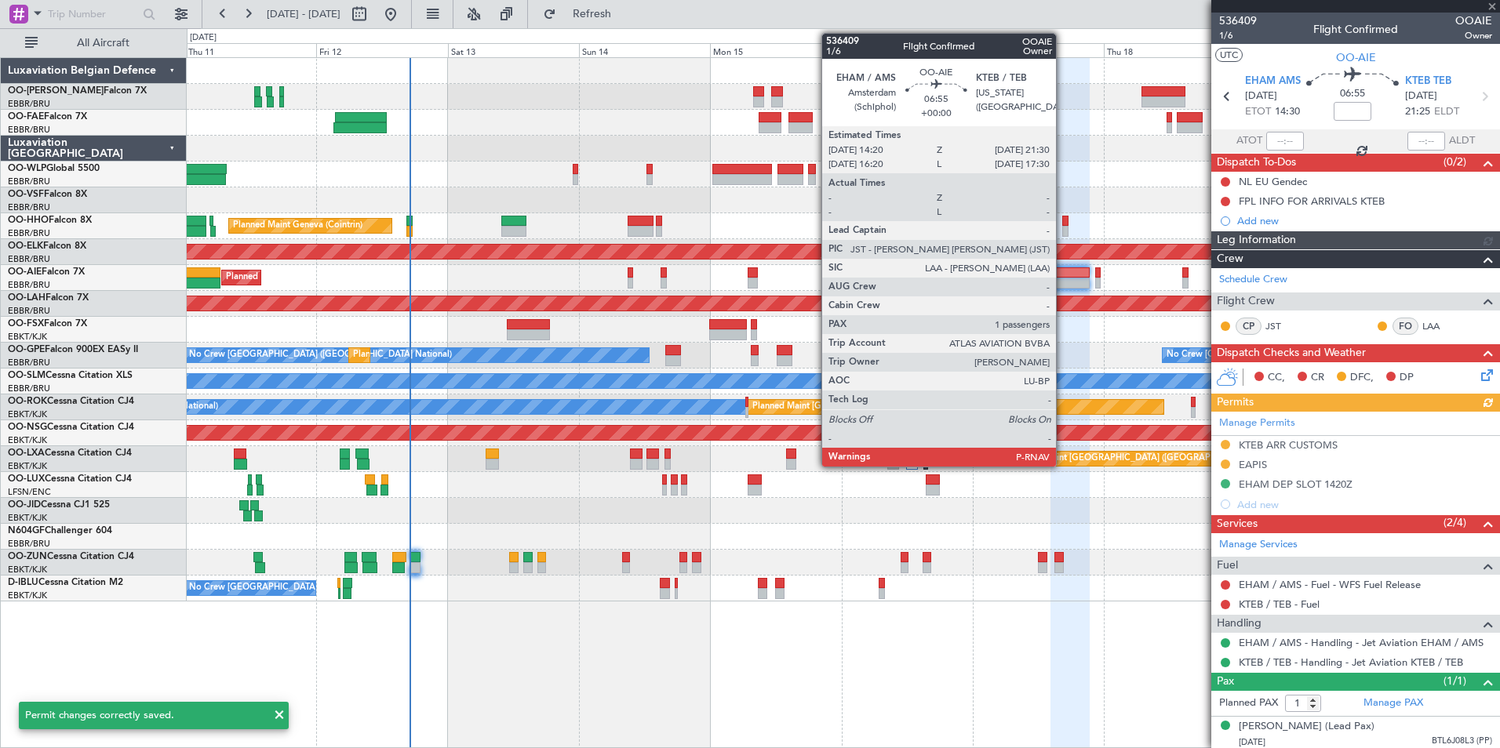
click at [1063, 277] on div at bounding box center [1069, 273] width 39 height 11
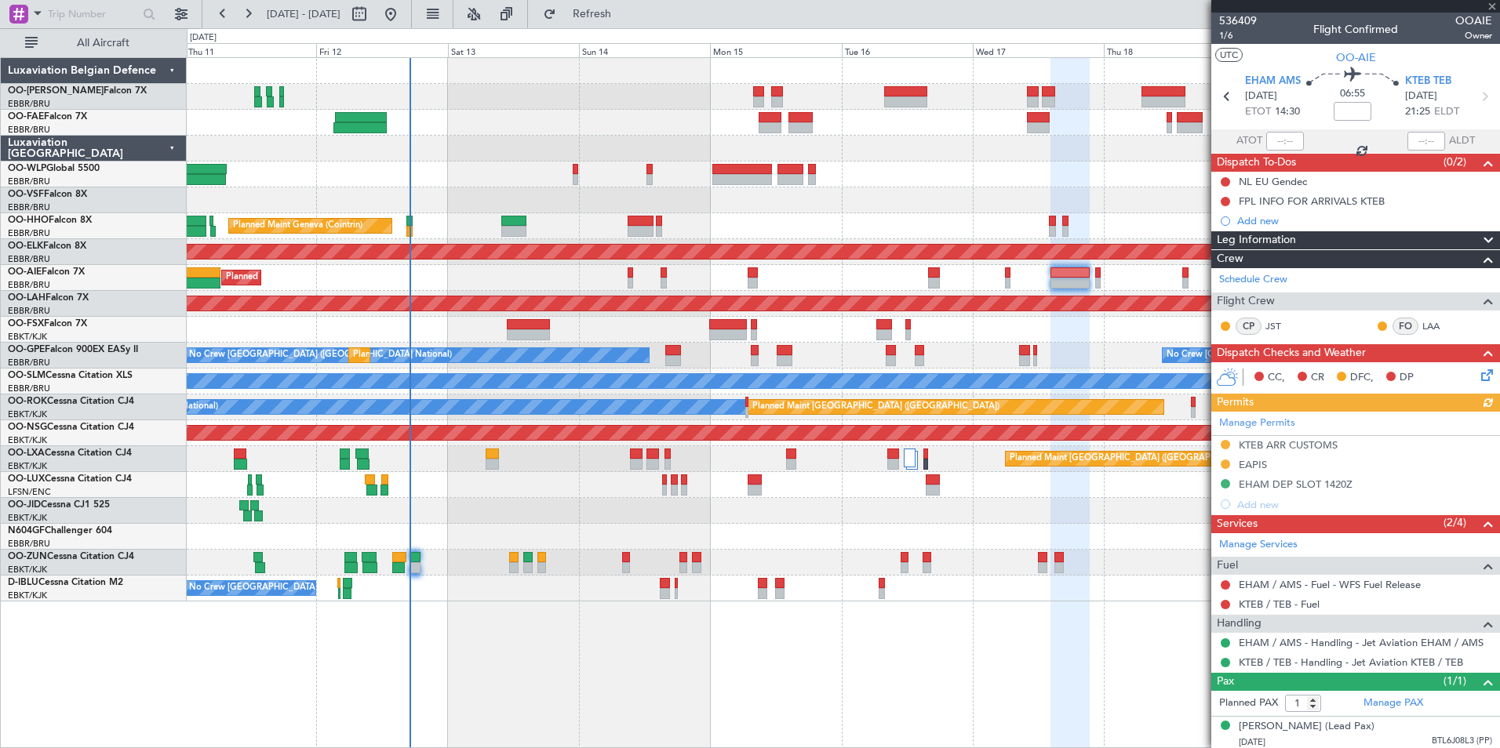
scroll to position [19, 0]
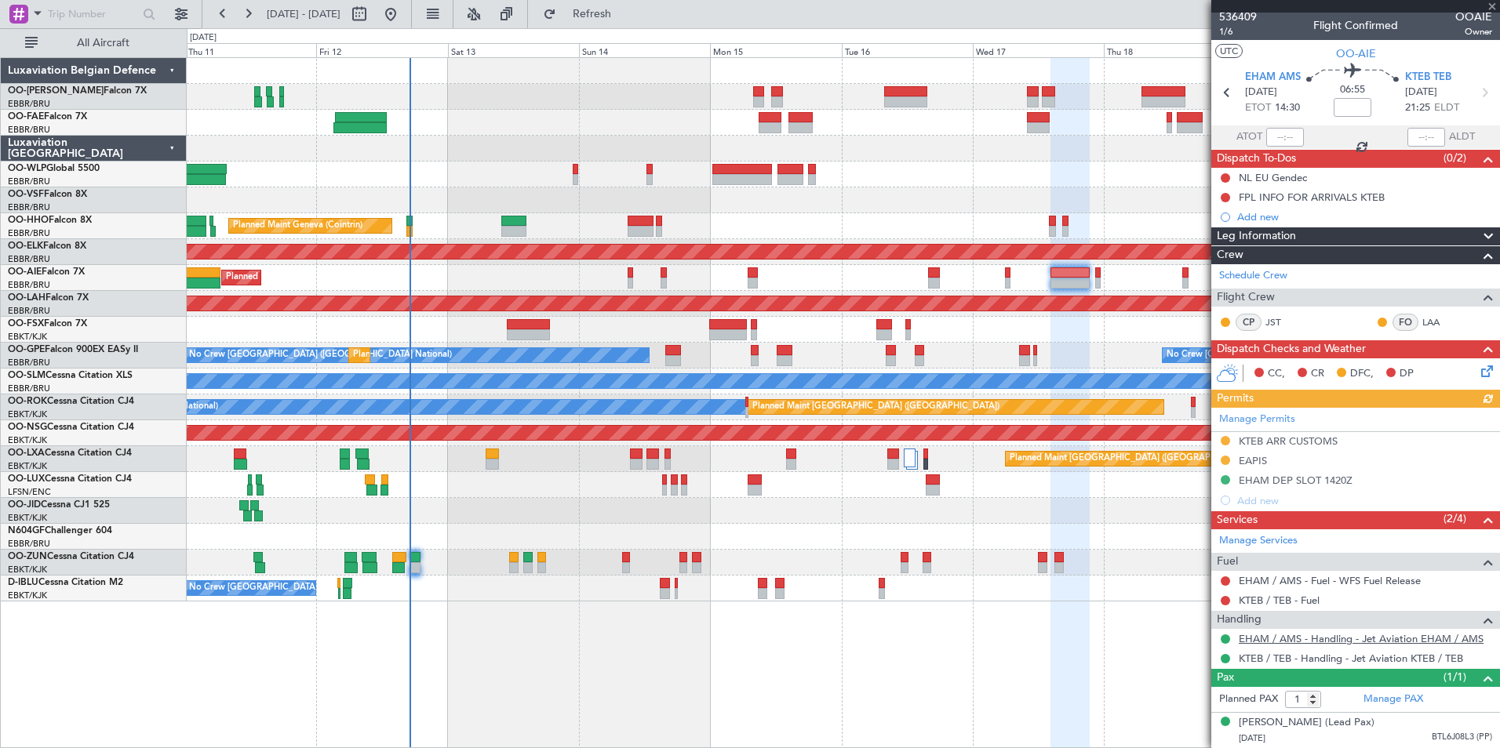
click at [1364, 632] on link "EHAM / AMS - Handling - Jet Aviation EHAM / AMS" at bounding box center [1361, 638] width 245 height 13
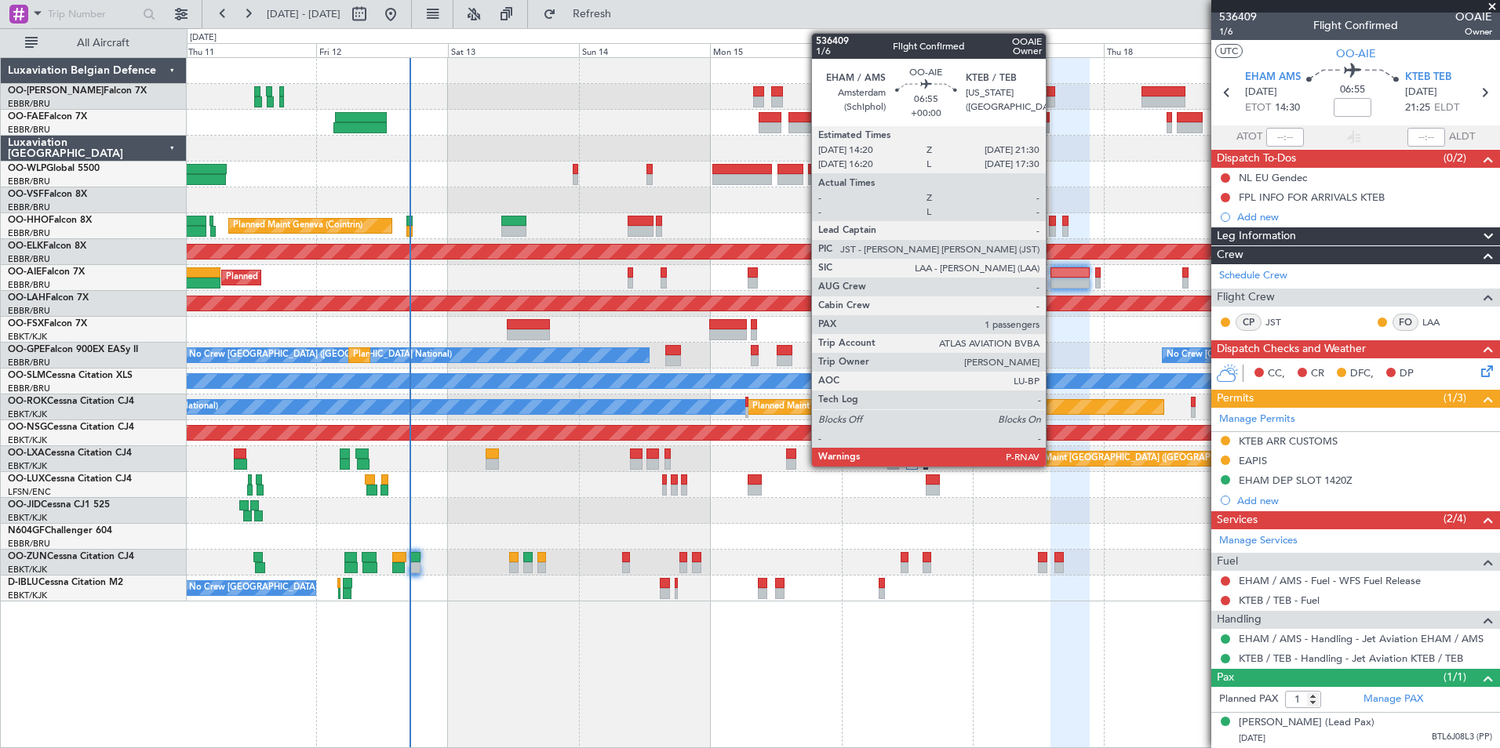
click at [1053, 271] on div at bounding box center [1069, 273] width 39 height 11
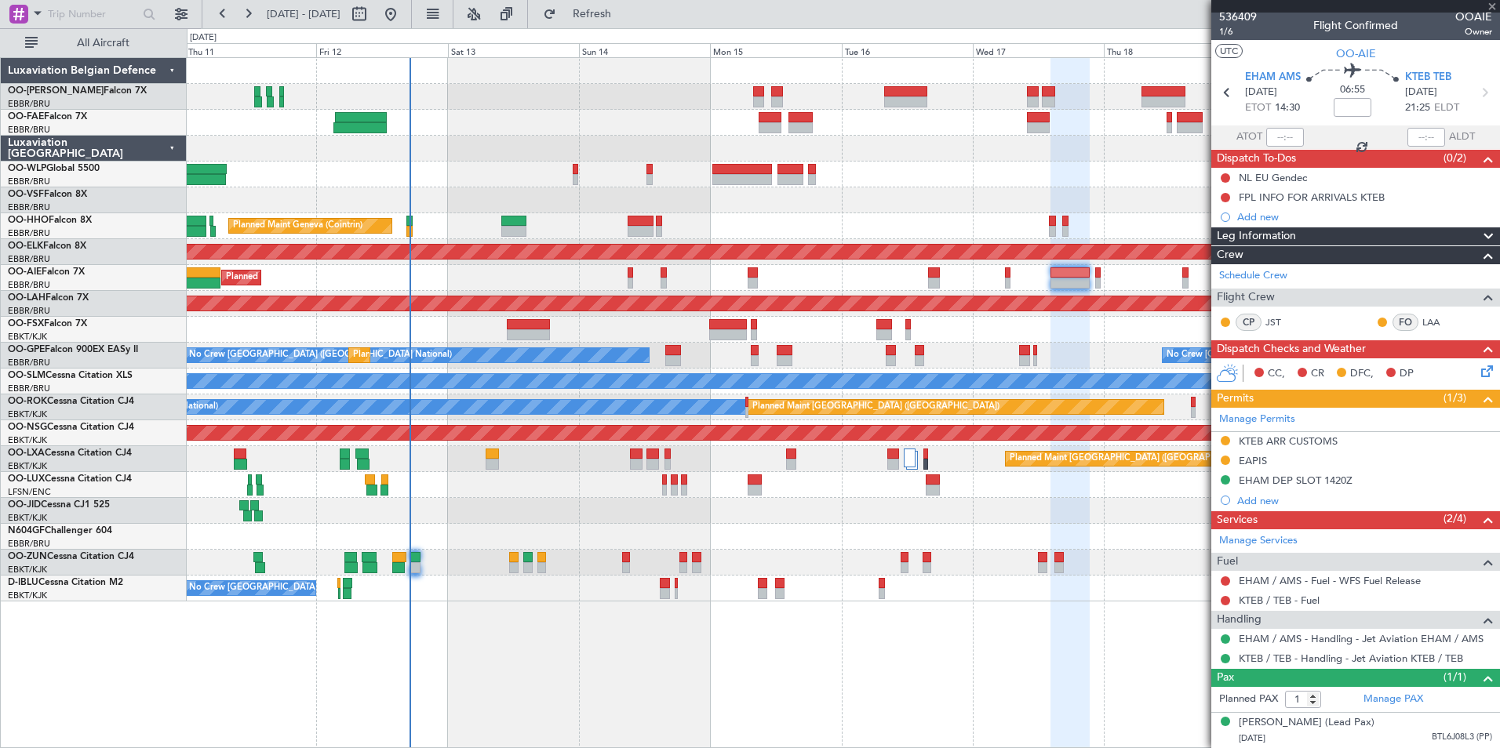
scroll to position [0, 0]
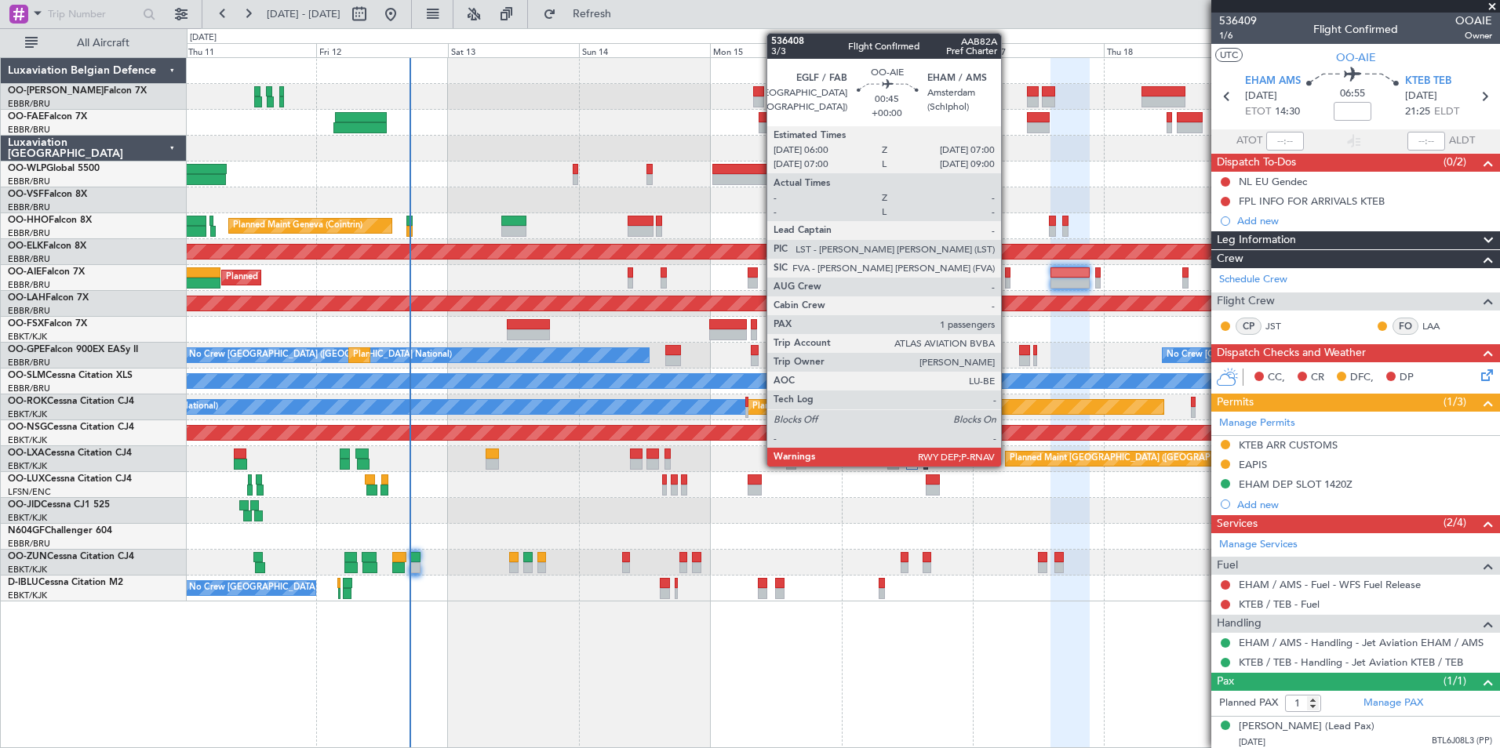
click at [1008, 271] on div at bounding box center [1007, 273] width 5 height 11
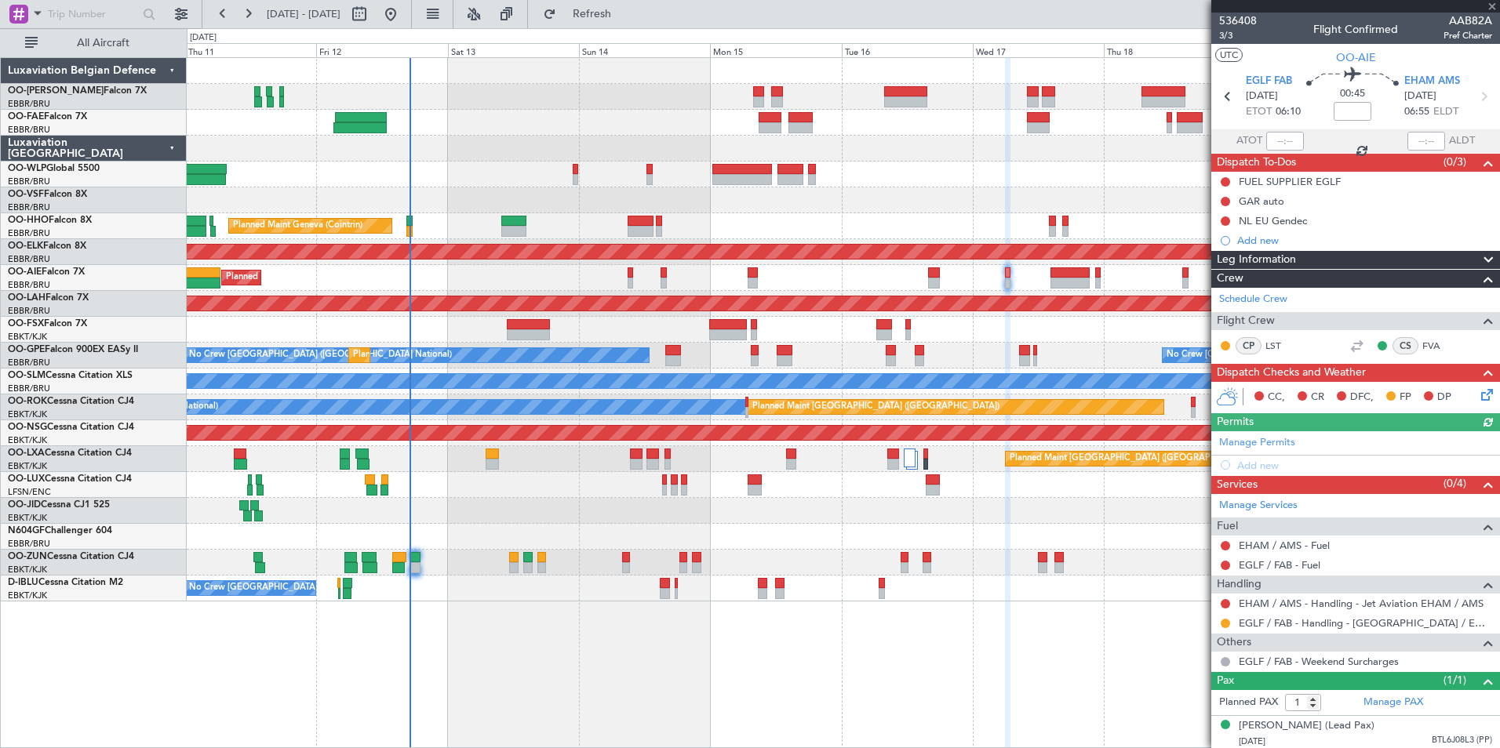
scroll to position [18, 0]
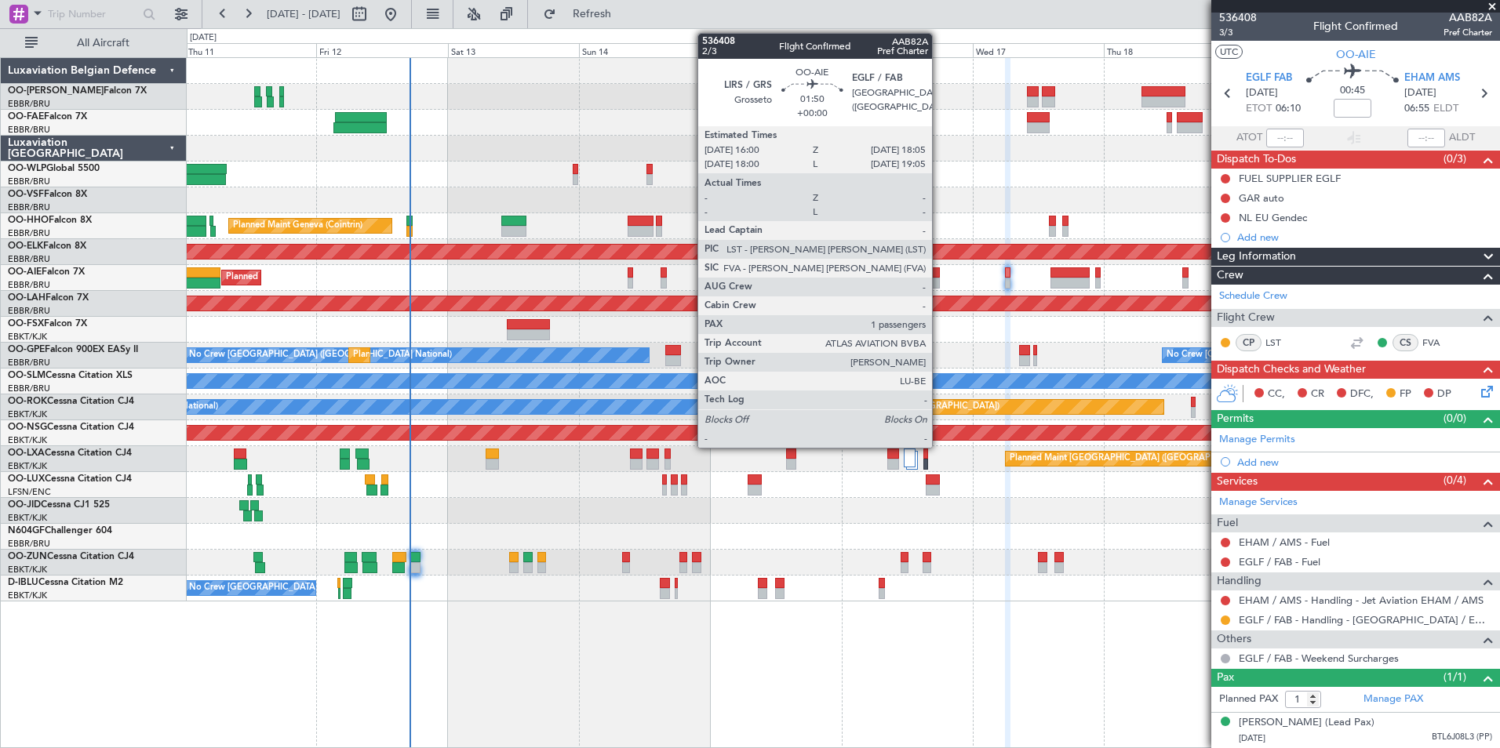
click at [939, 278] on div at bounding box center [934, 283] width 12 height 11
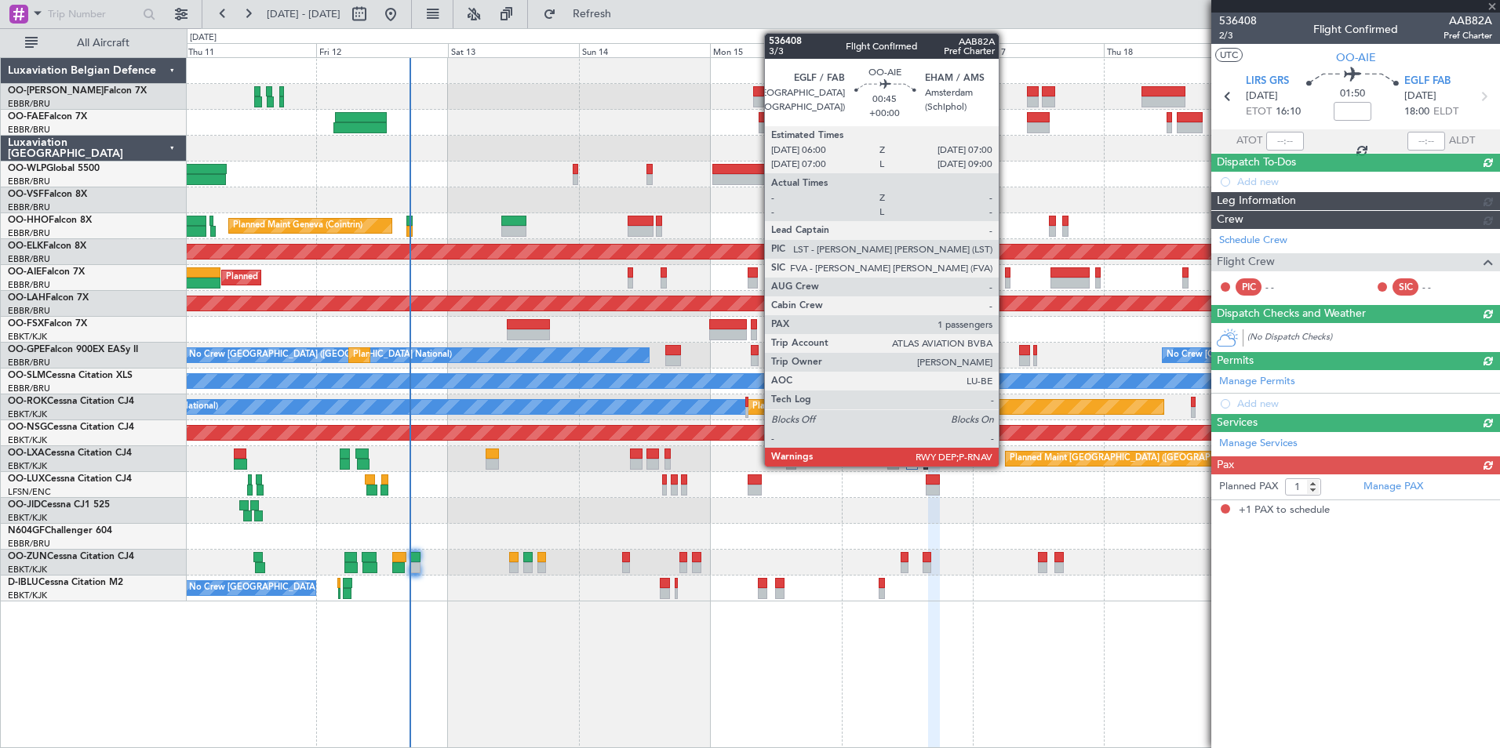
scroll to position [0, 0]
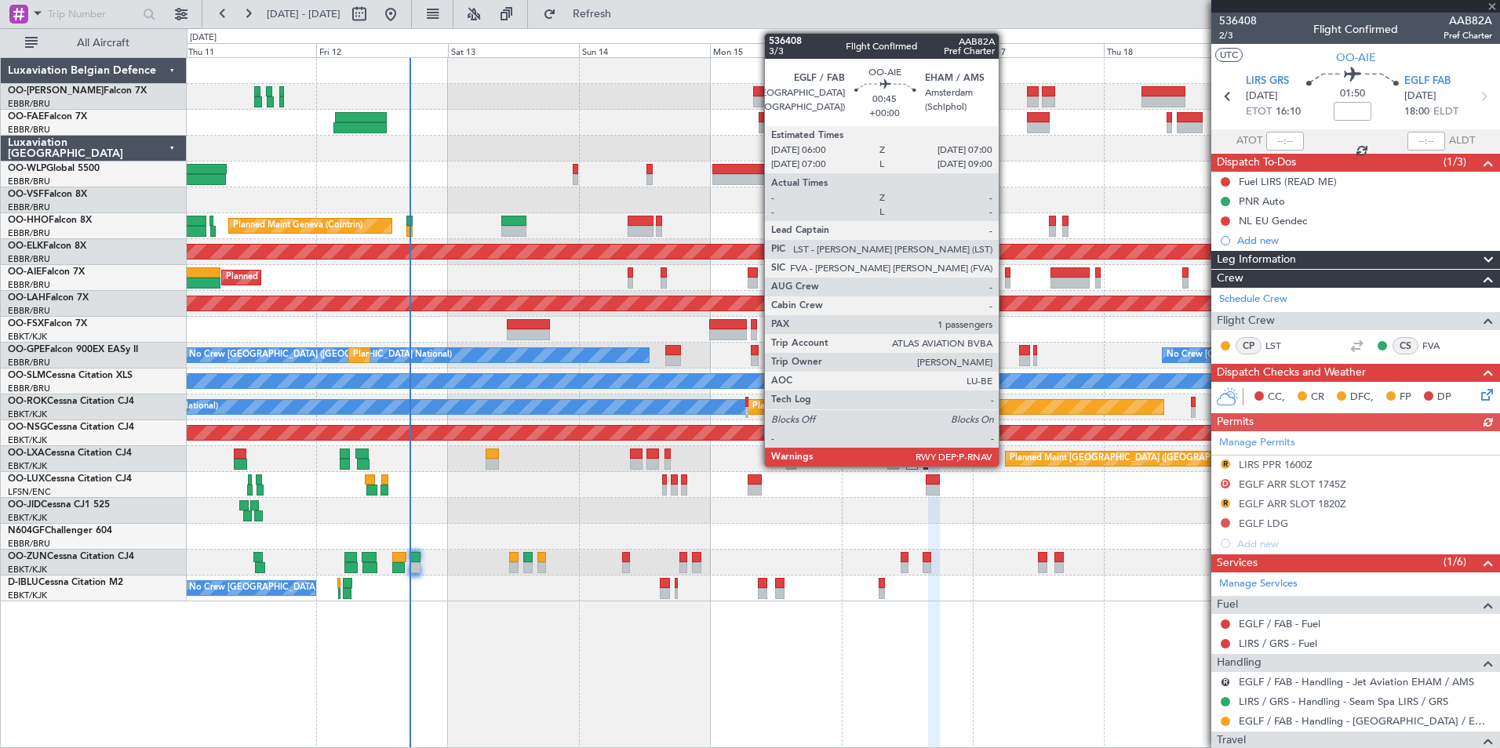
click at [1006, 268] on div at bounding box center [1007, 273] width 5 height 11
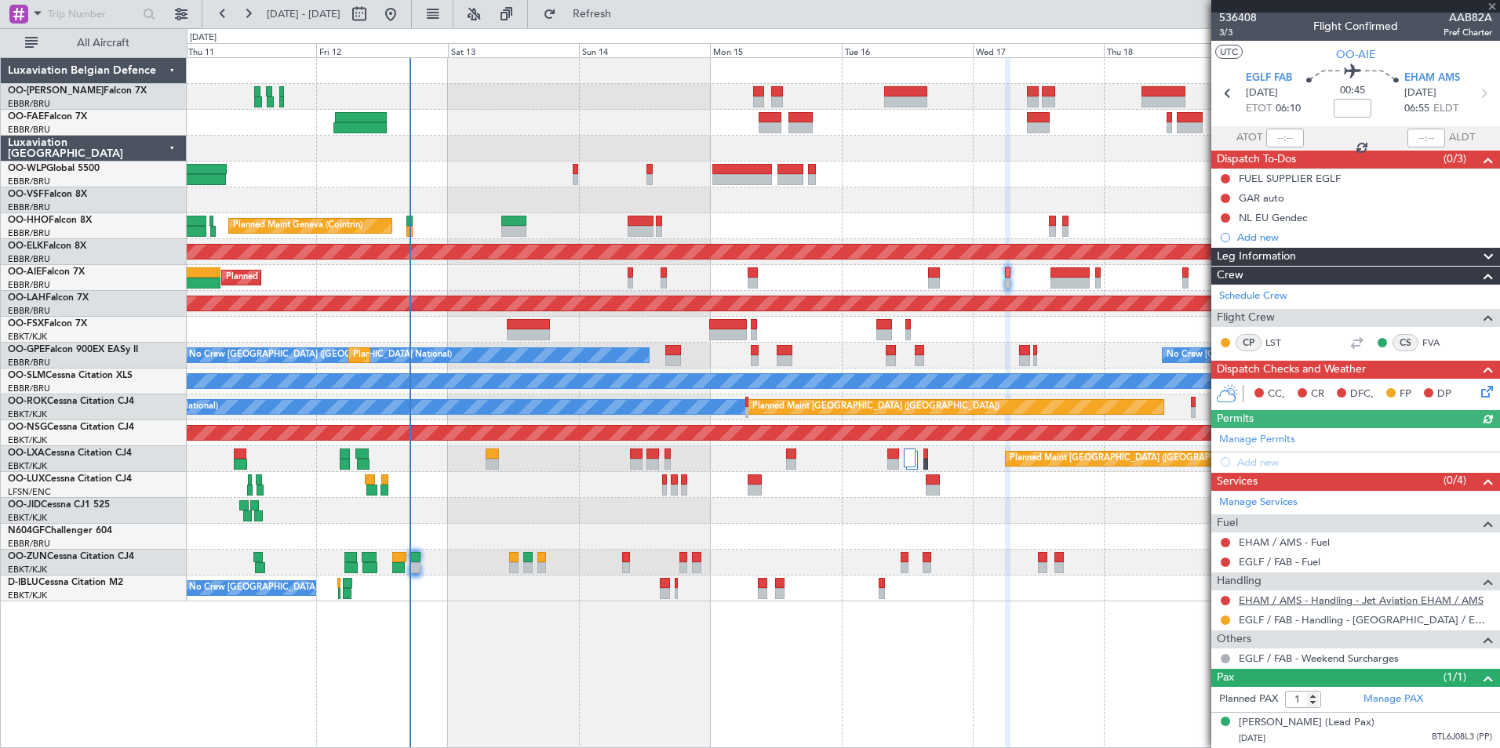
scroll to position [18, 0]
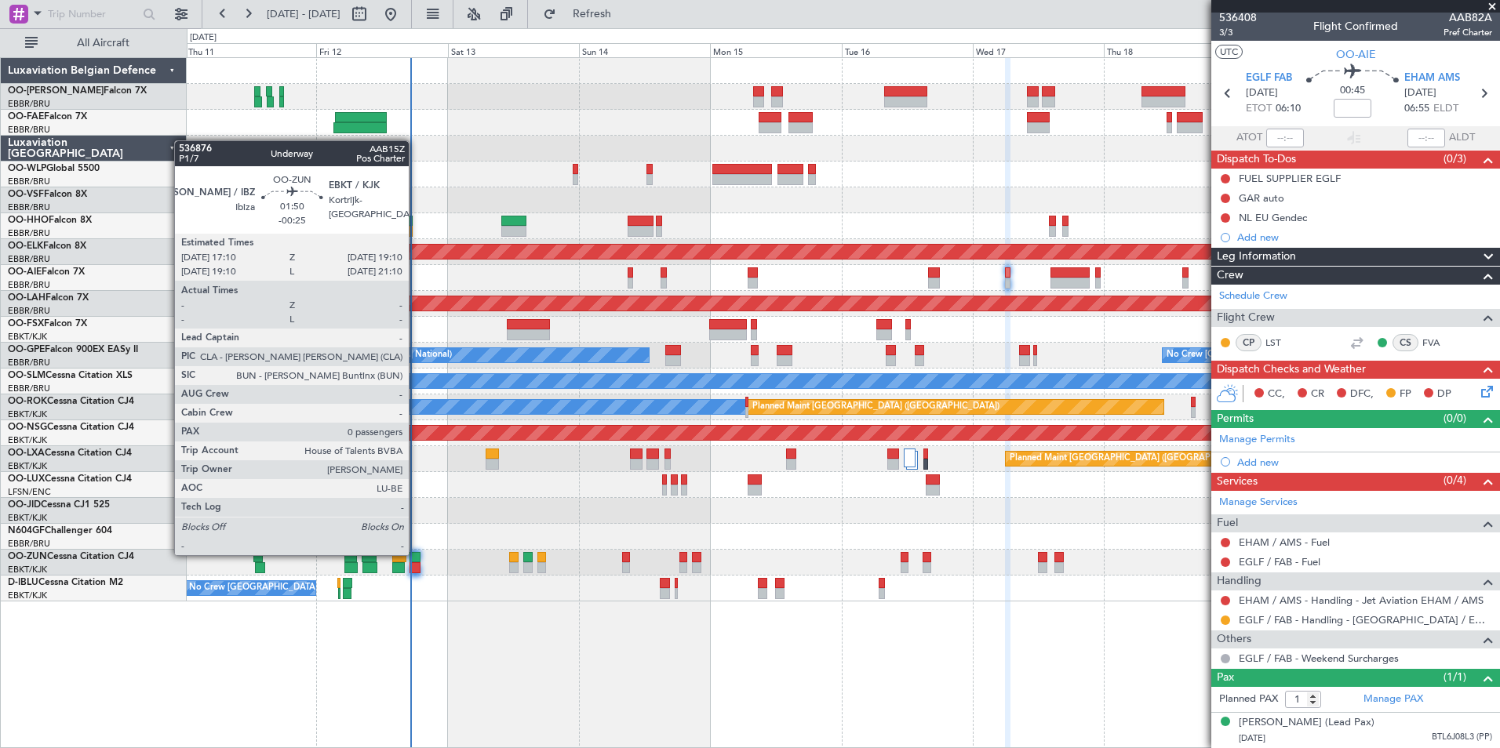
click at [416, 555] on div at bounding box center [415, 557] width 11 height 11
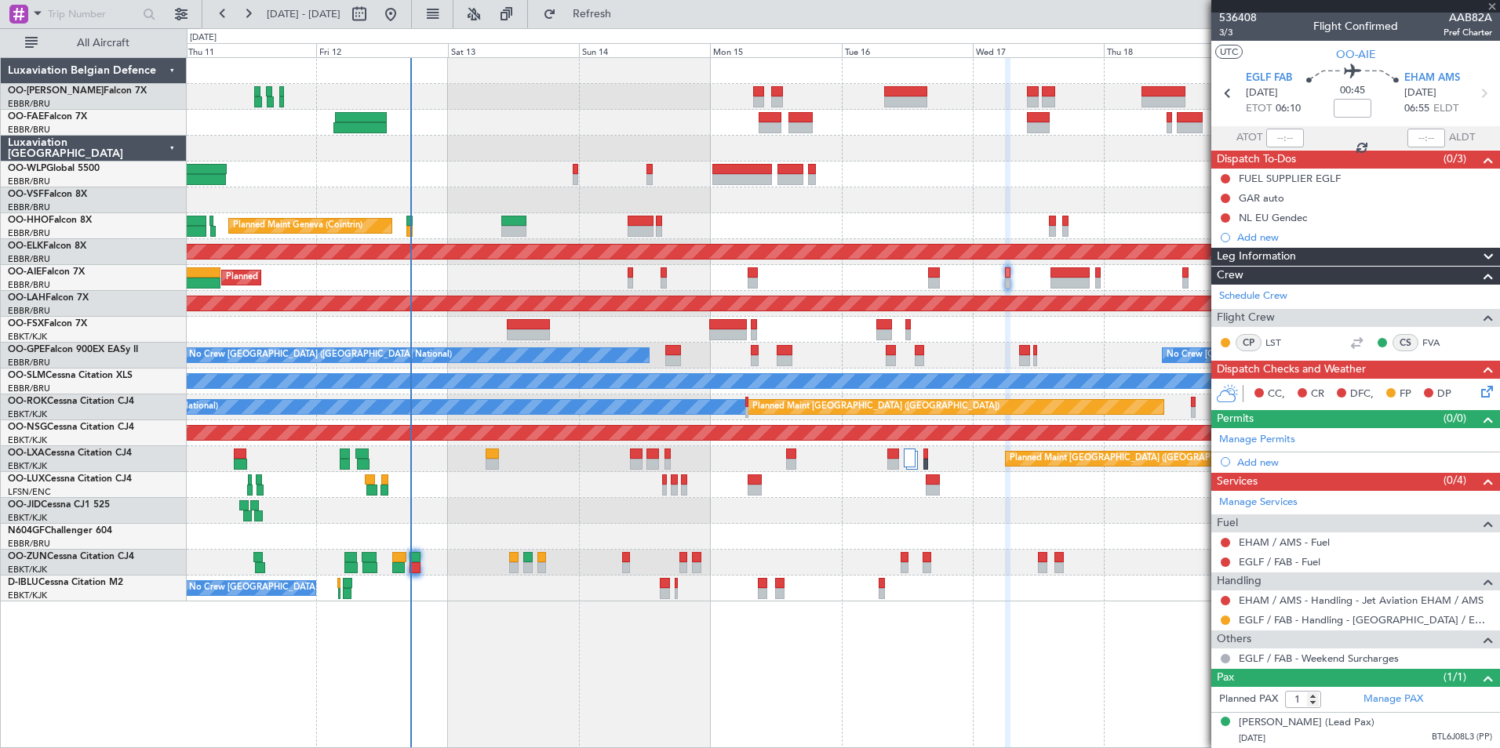
type input "-00:25"
type input "0"
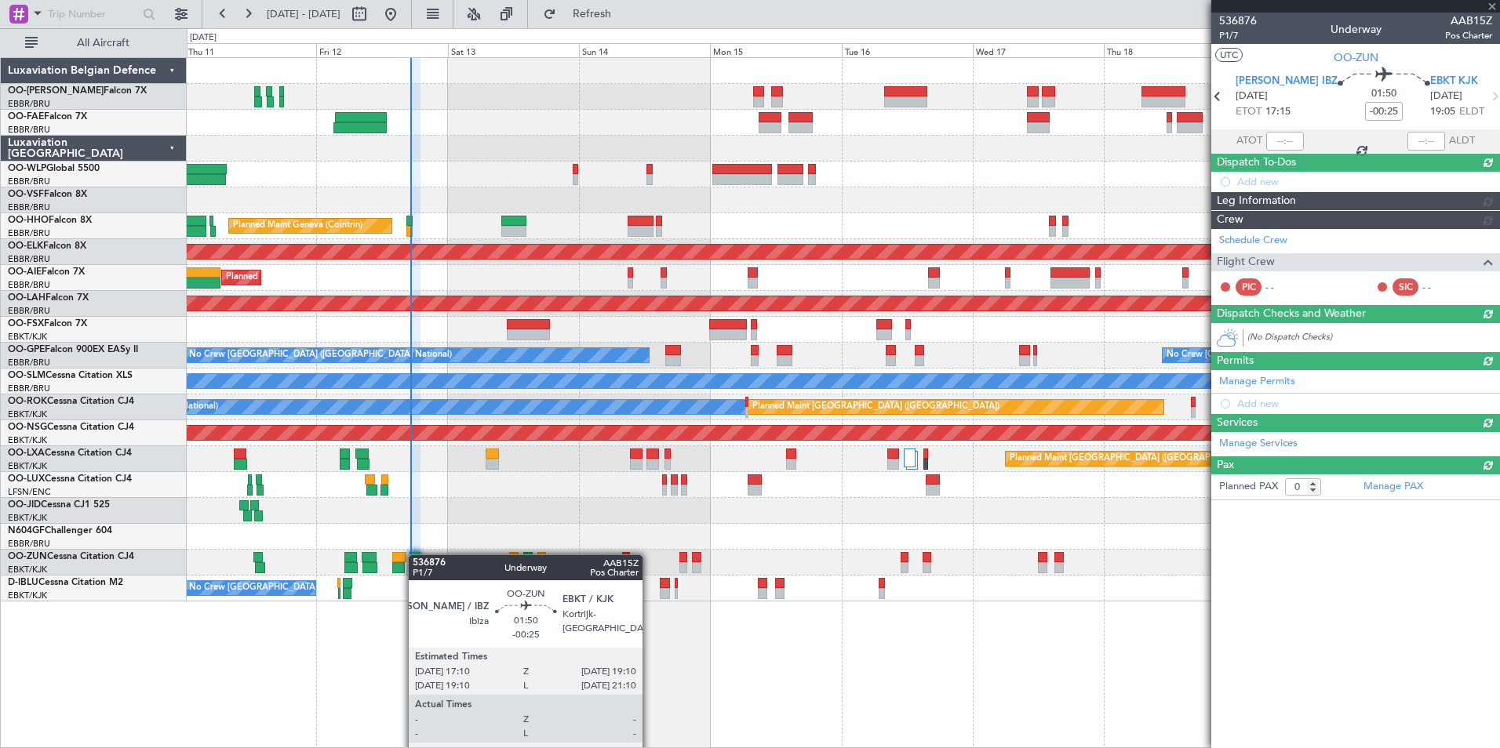
scroll to position [0, 0]
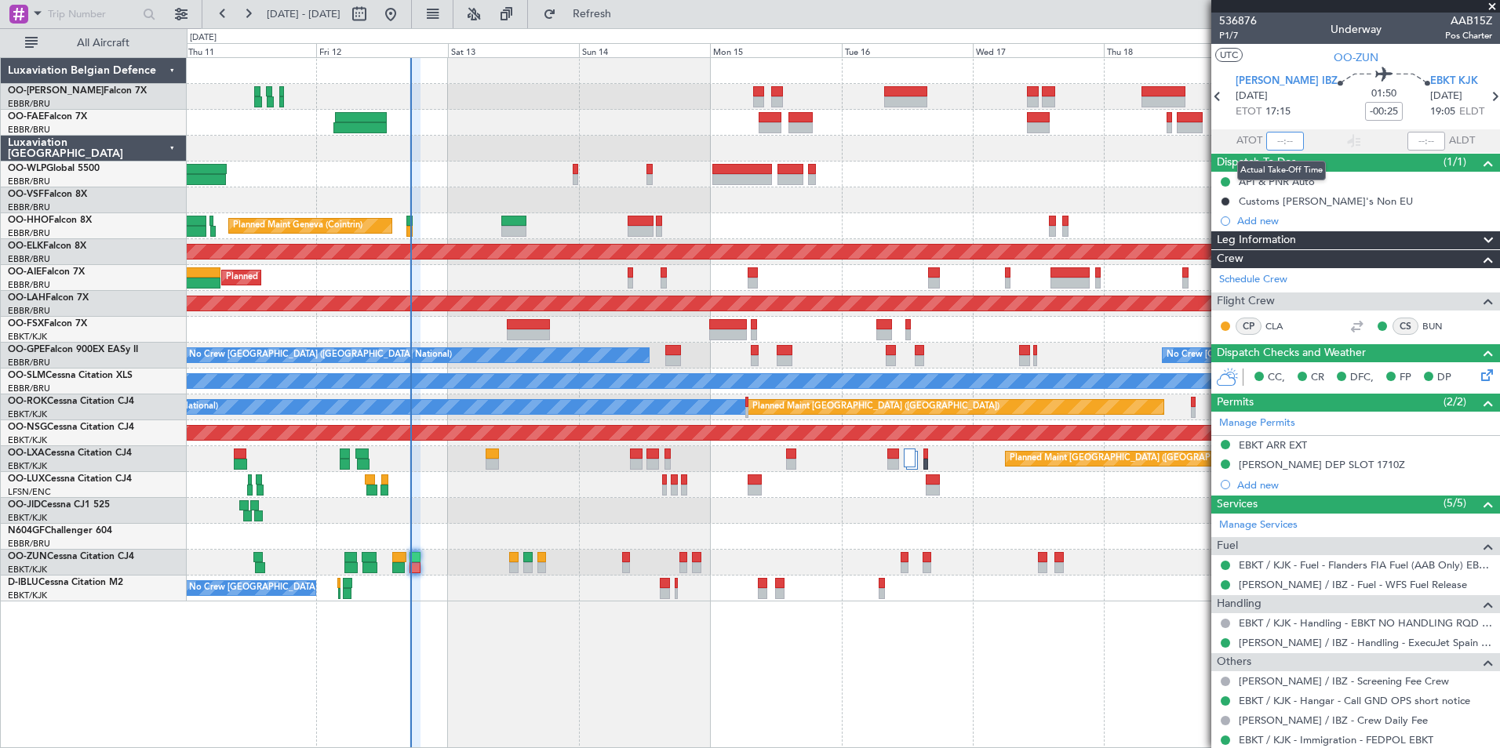
click at [1271, 138] on input "text" at bounding box center [1285, 141] width 38 height 19
click at [1291, 49] on section "UTC OO-ZUN" at bounding box center [1355, 56] width 289 height 24
type input "16:57"
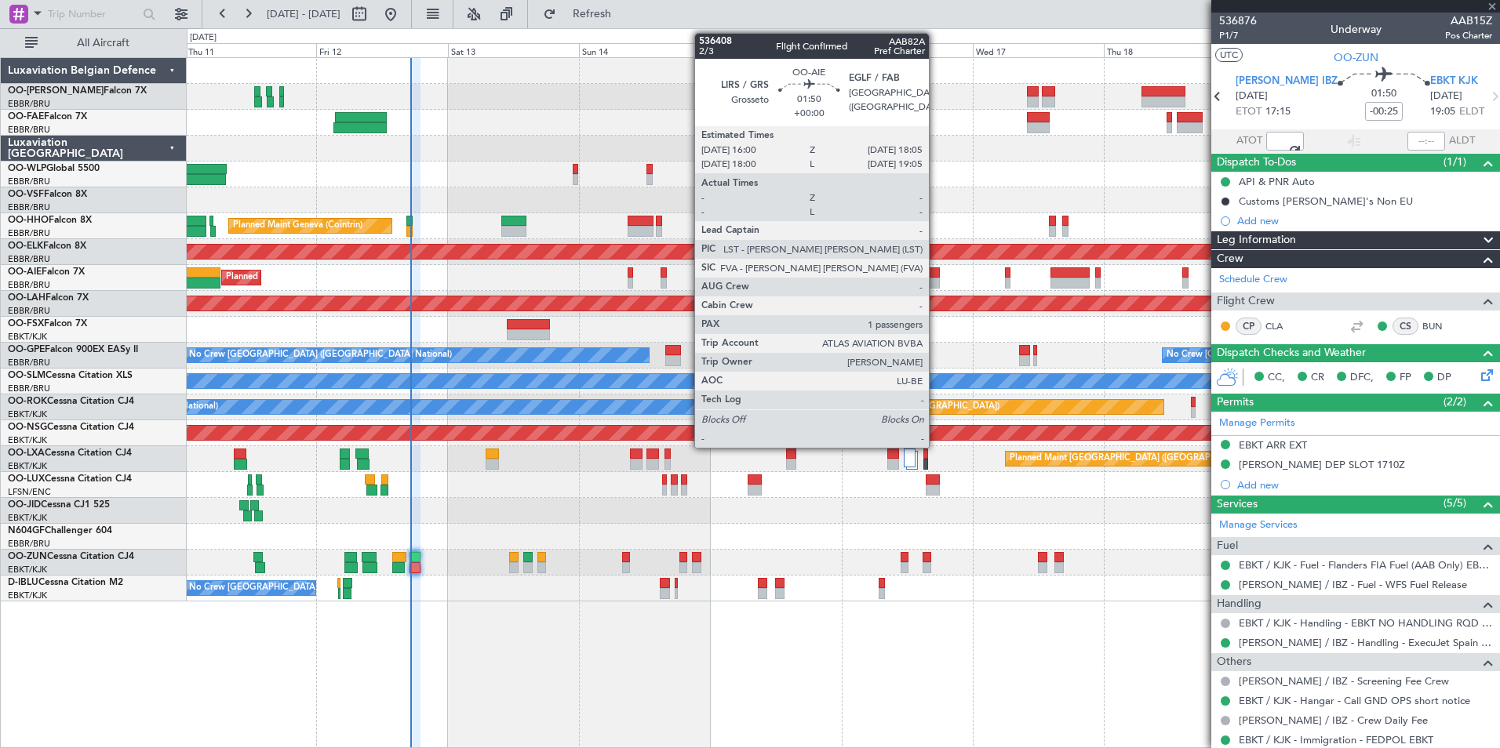
click at [936, 275] on div at bounding box center [934, 273] width 12 height 11
type input "1"
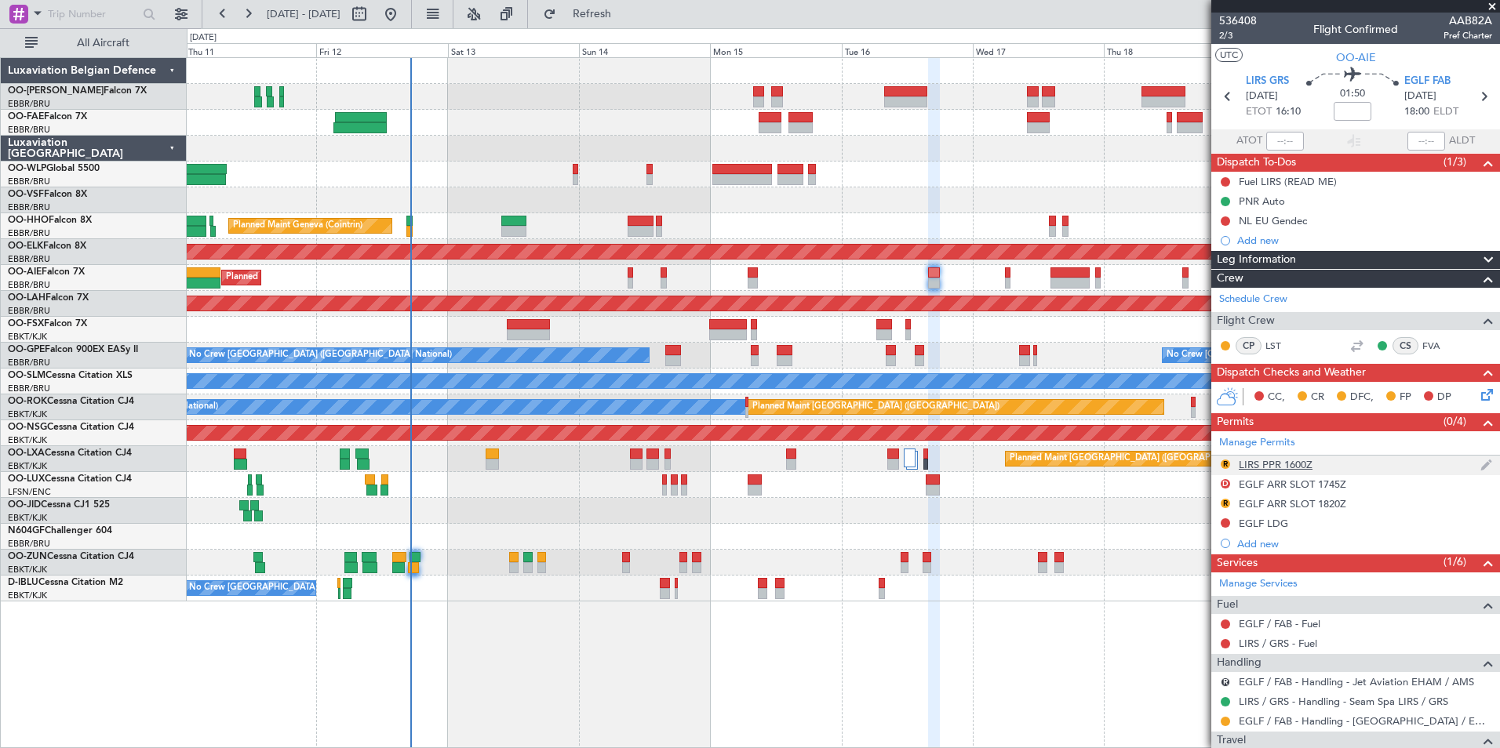
click at [1278, 461] on div "LIRS PPR 1600Z" at bounding box center [1276, 464] width 74 height 13
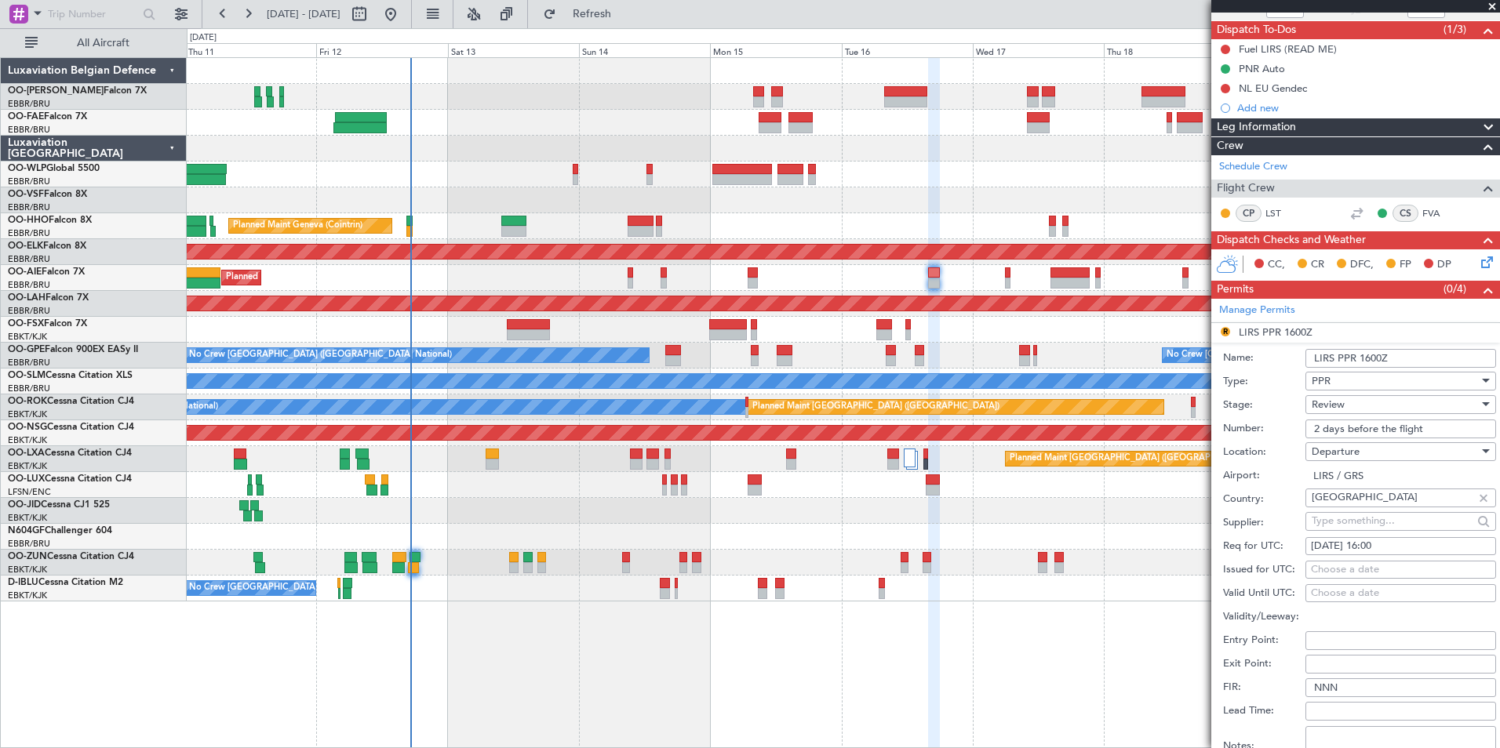
scroll to position [314, 0]
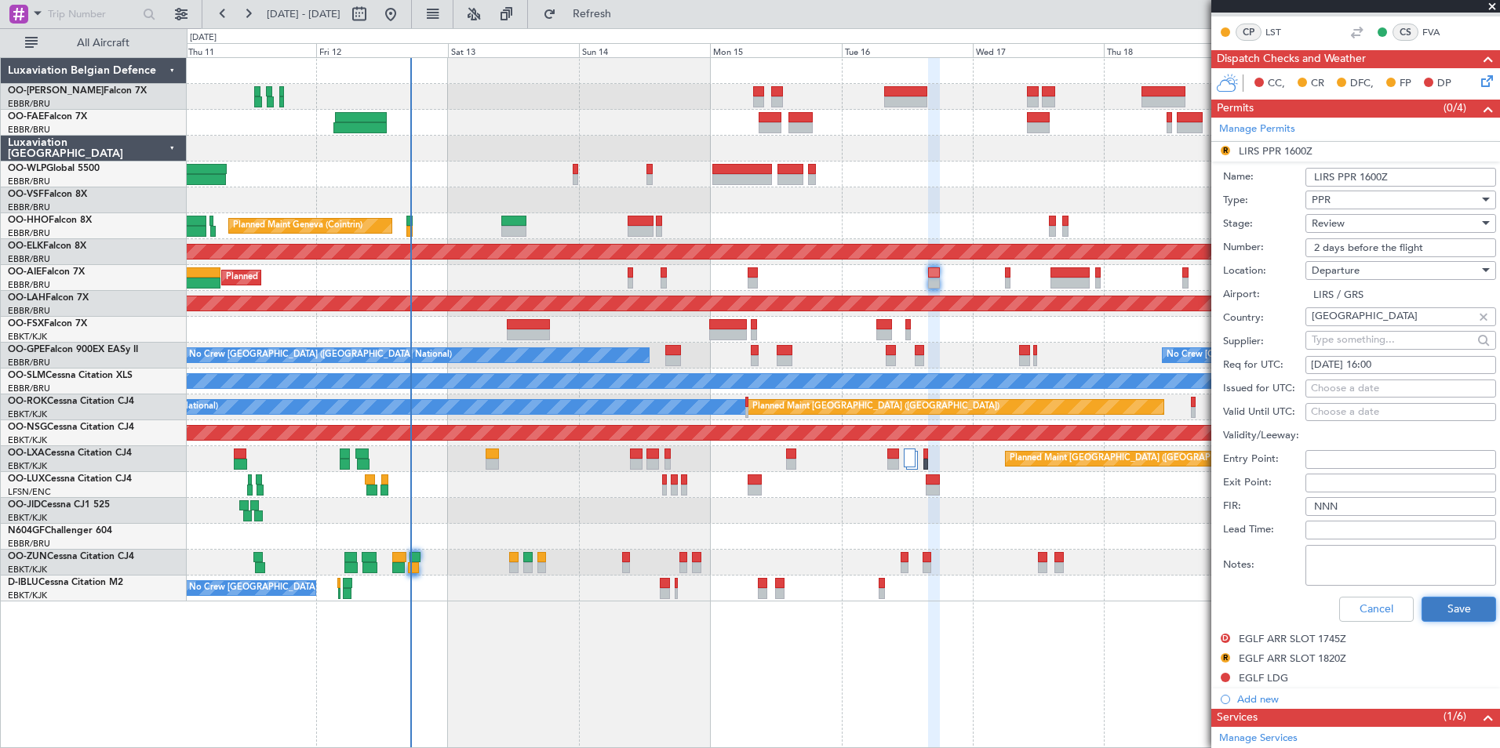
click at [1465, 610] on button "Save" at bounding box center [1459, 609] width 75 height 25
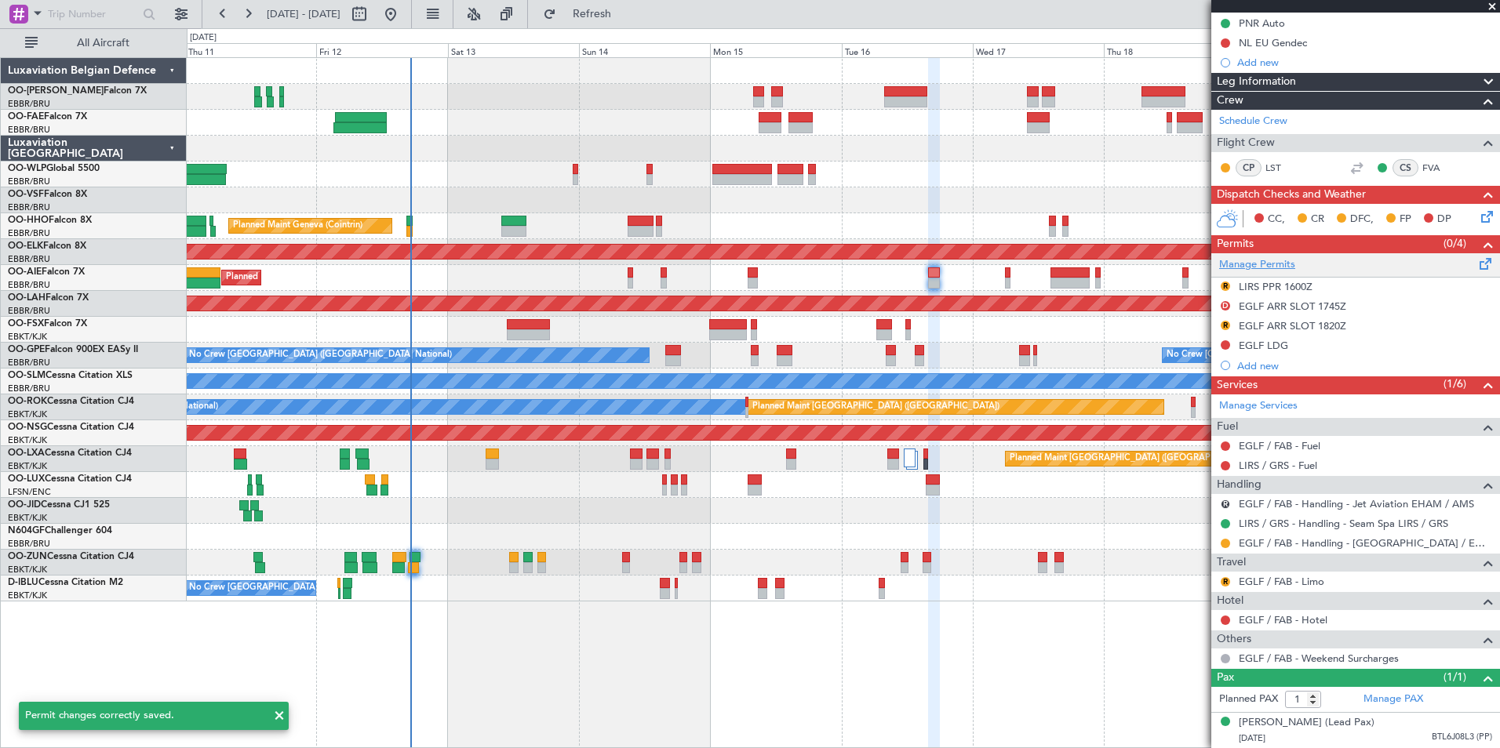
scroll to position [193, 0]
click at [1222, 282] on button "R" at bounding box center [1225, 286] width 9 height 9
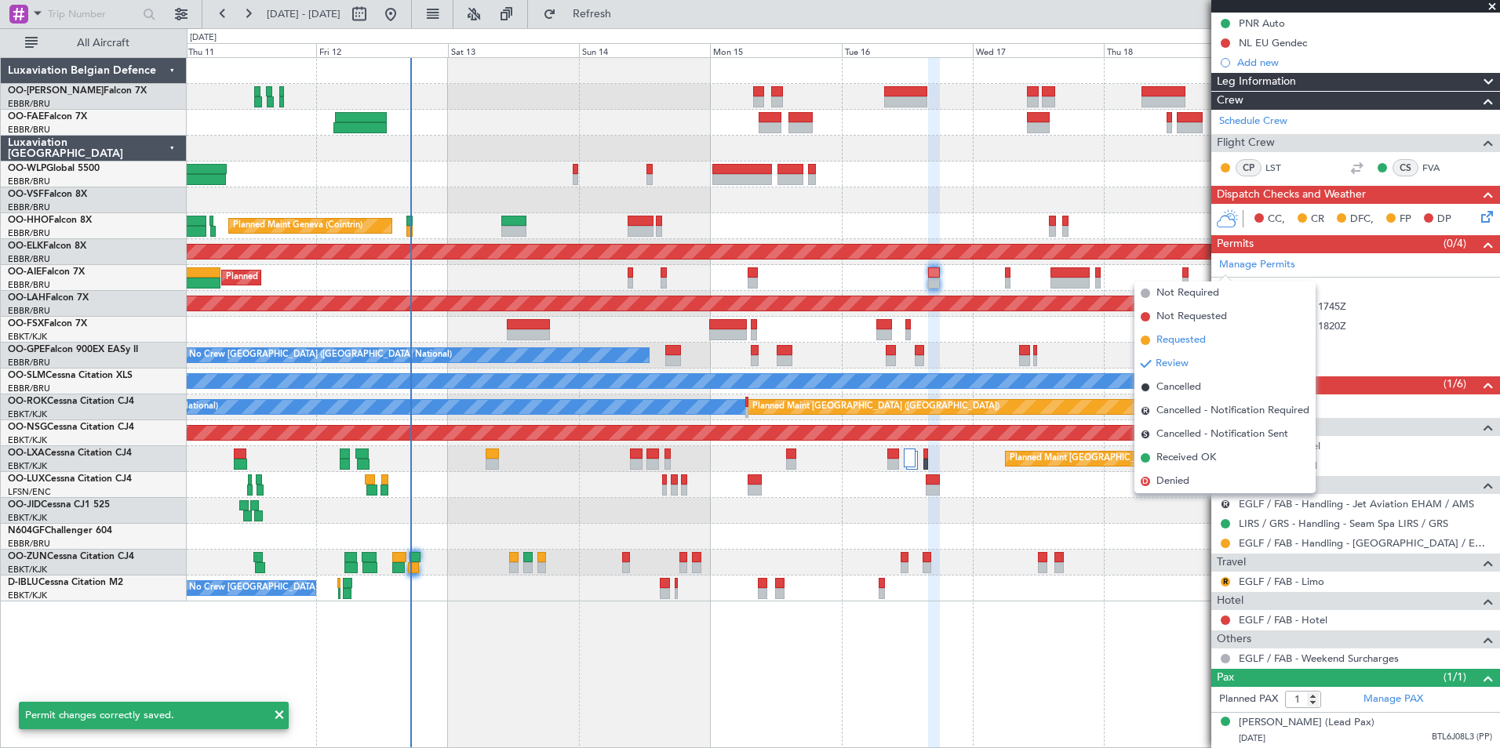
click at [1197, 341] on span "Requested" at bounding box center [1180, 341] width 49 height 16
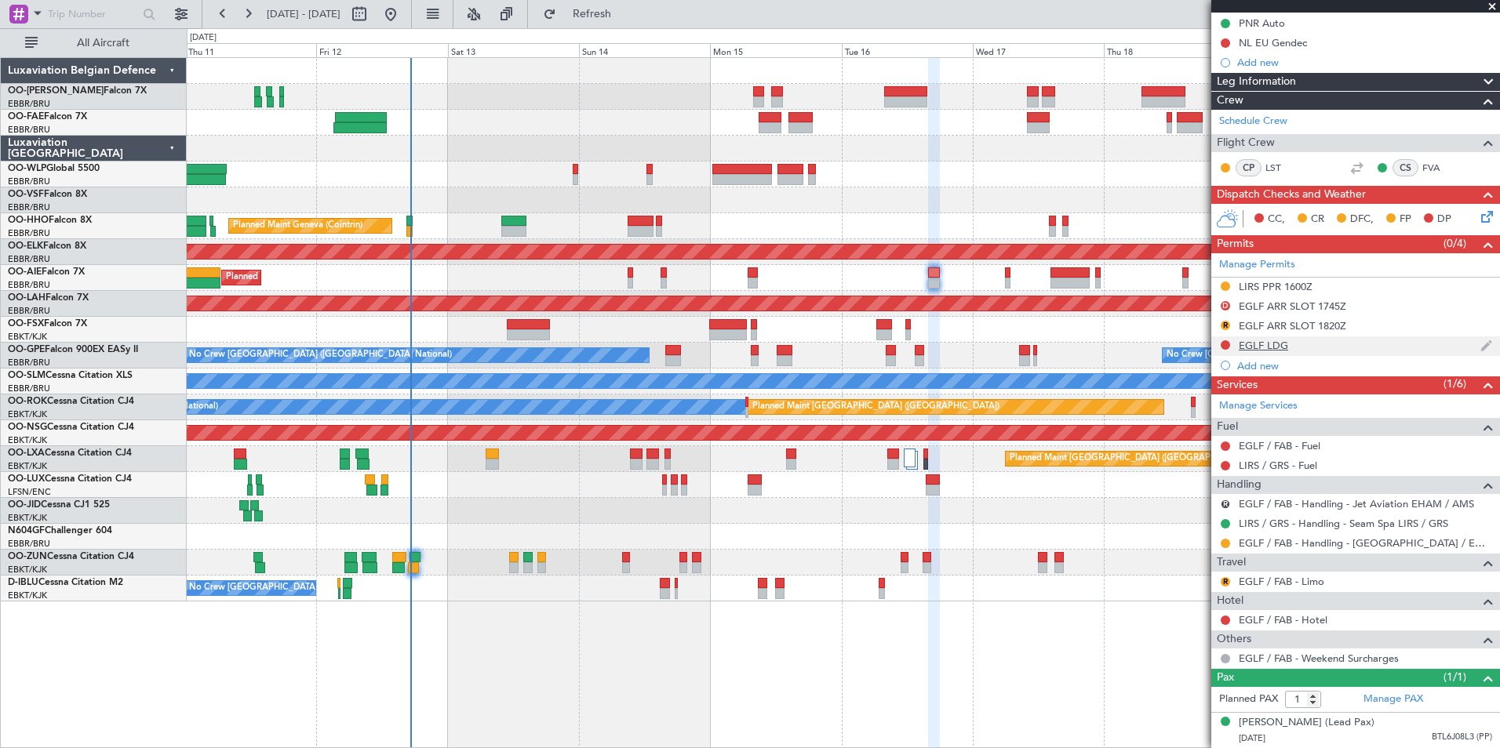
click at [1285, 339] on div "EGLF LDG" at bounding box center [1263, 345] width 49 height 13
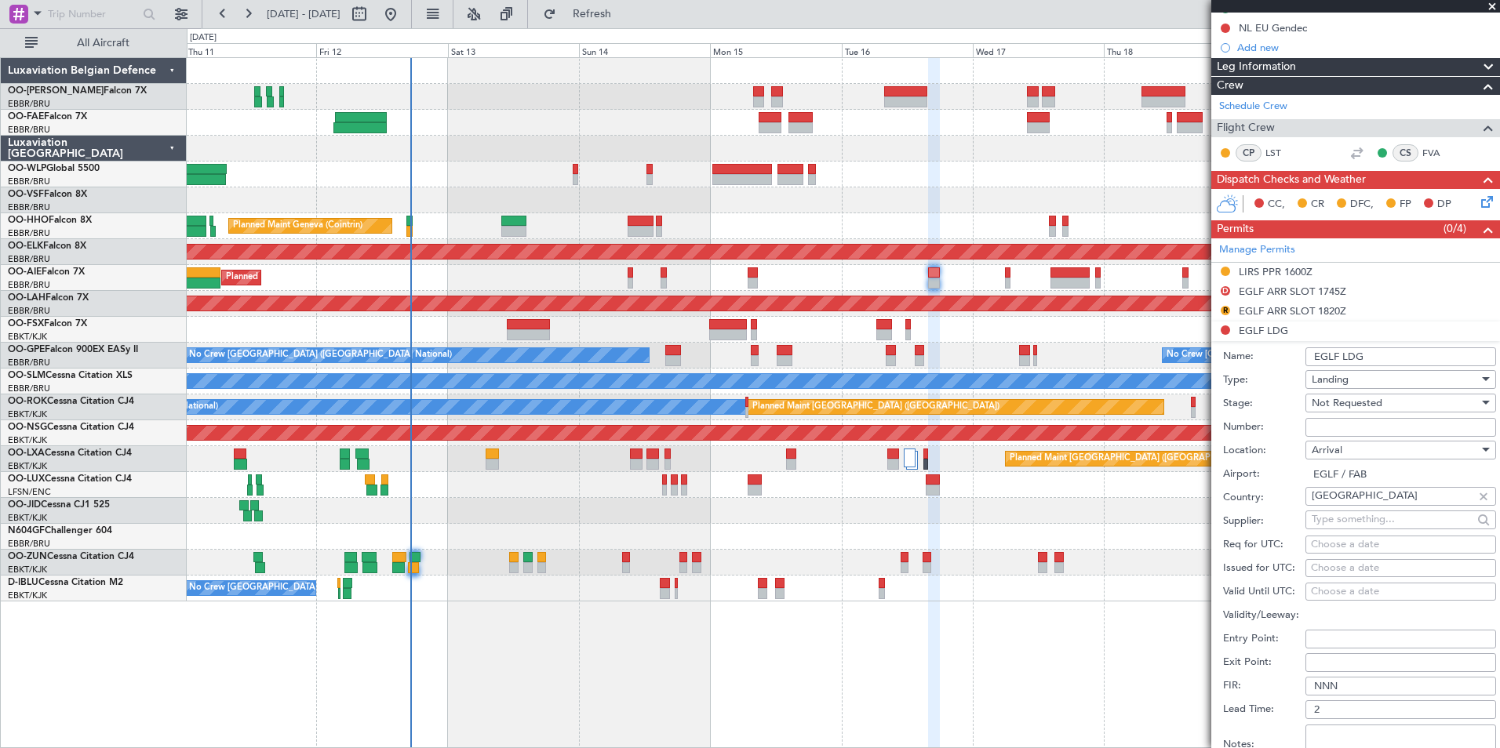
click at [1387, 353] on input "EGLF LDG" at bounding box center [1400, 357] width 191 height 19
drag, startPoint x: 1387, startPoint y: 353, endPoint x: 1256, endPoint y: 343, distance: 131.4
click at [1257, 347] on div "Name: EGLF LDG" at bounding box center [1359, 357] width 273 height 24
type input "UK BLOCK PERMIT"
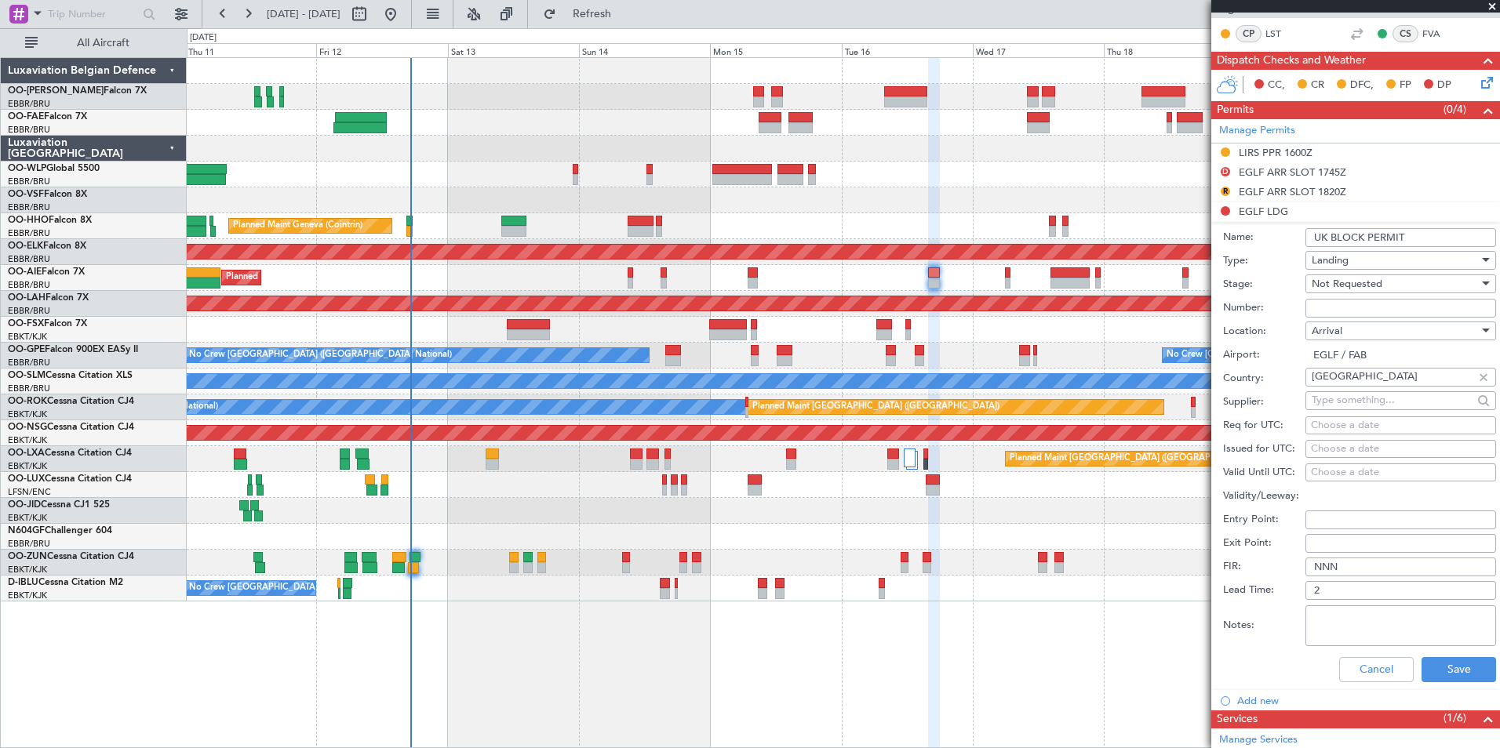
scroll to position [507, 0]
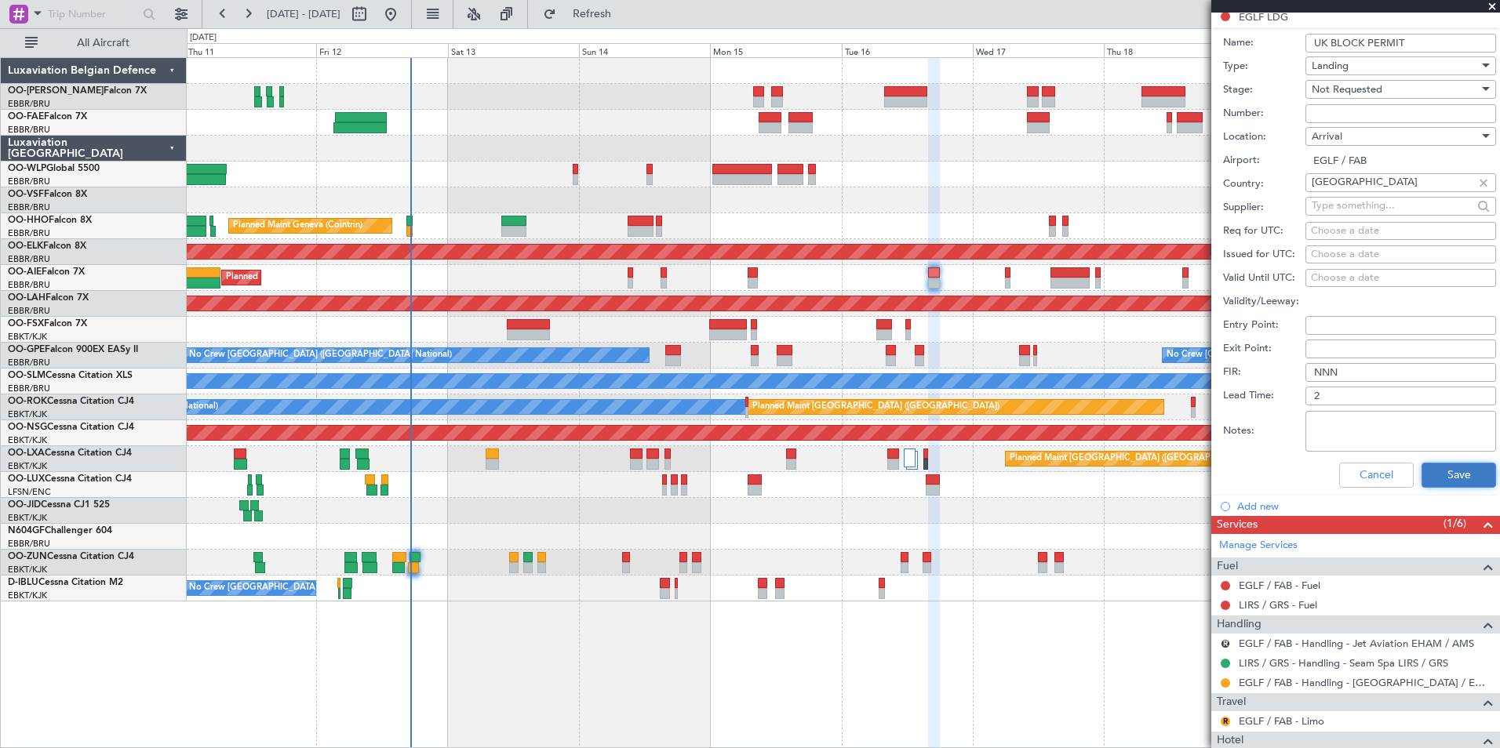
click at [1430, 482] on button "Save" at bounding box center [1459, 475] width 75 height 25
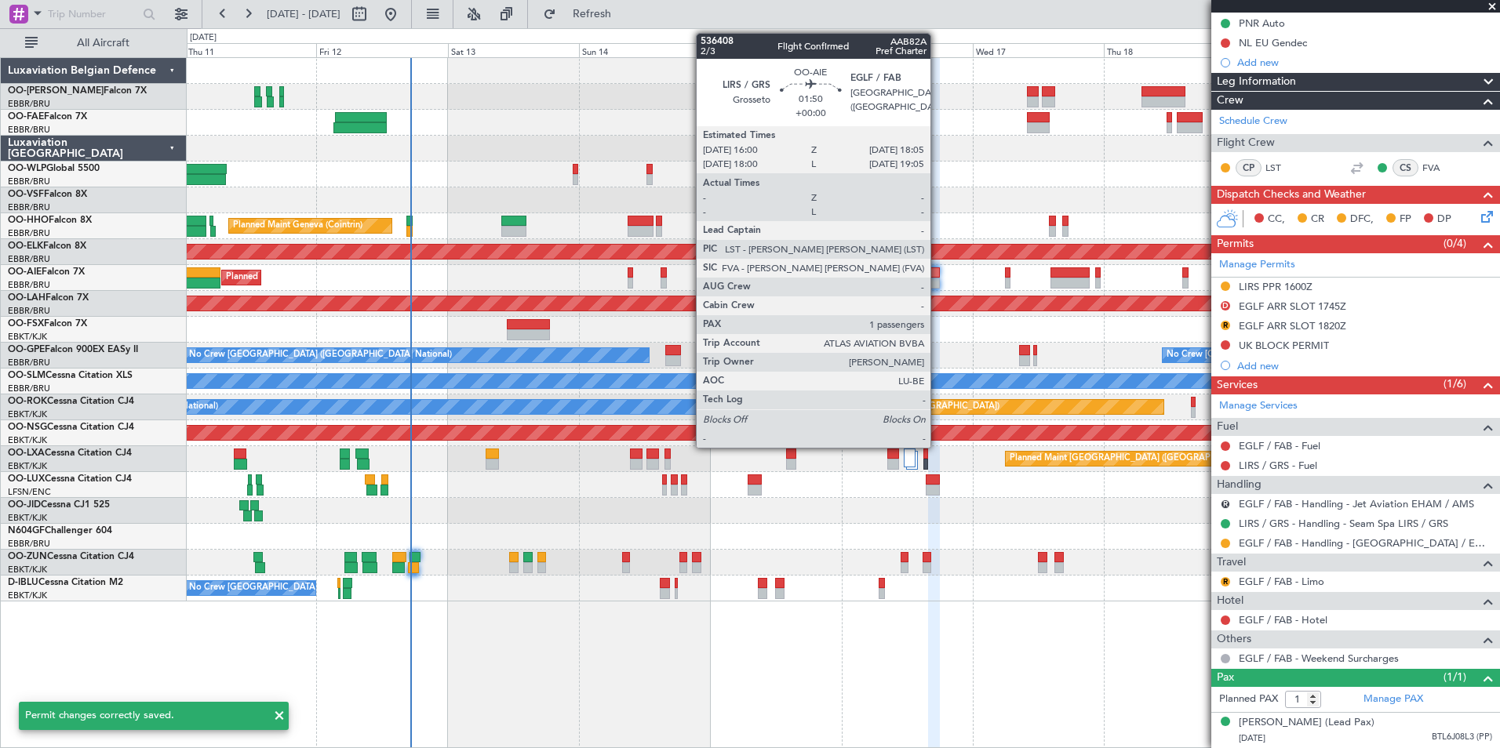
scroll to position [38, 0]
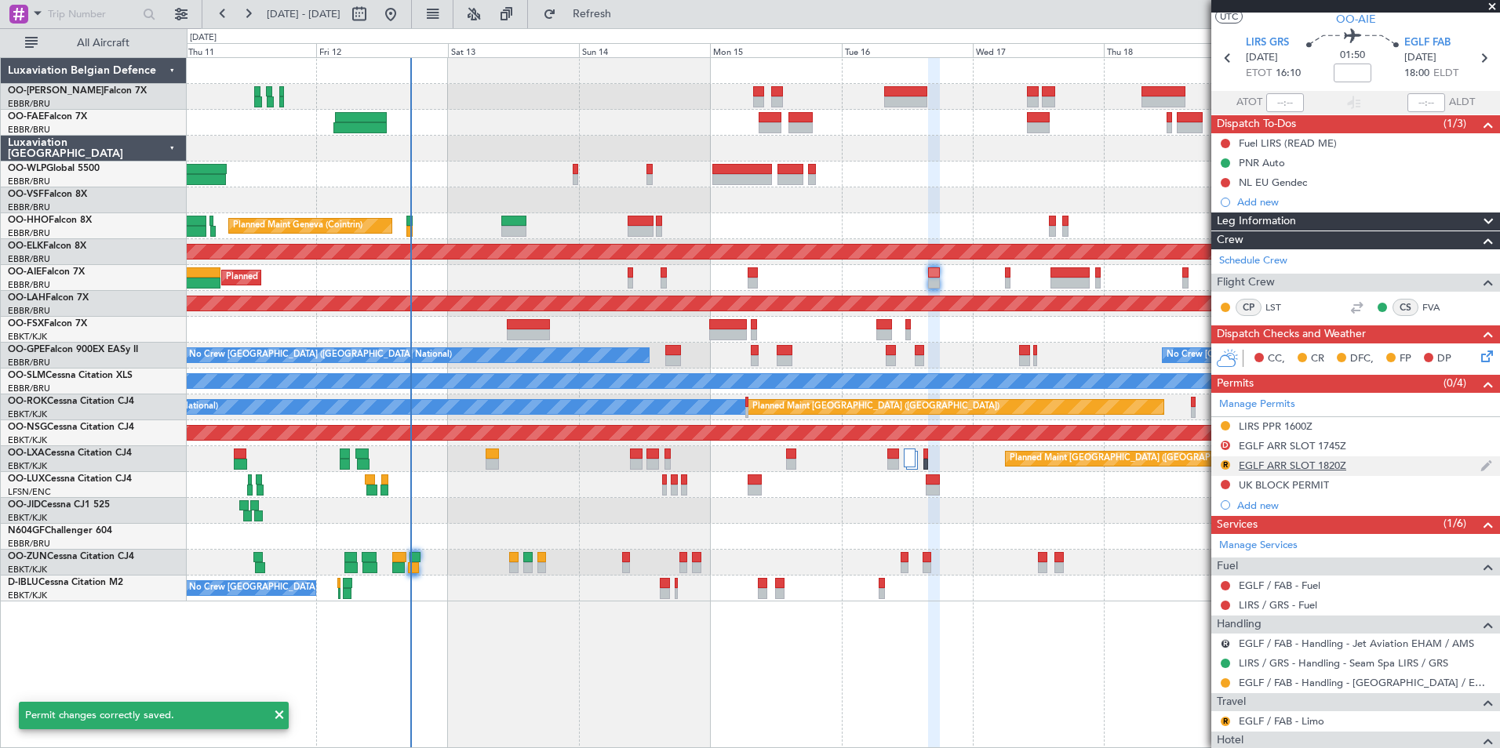
click at [1269, 464] on div "EGLF ARR SLOT 1820Z" at bounding box center [1292, 465] width 107 height 13
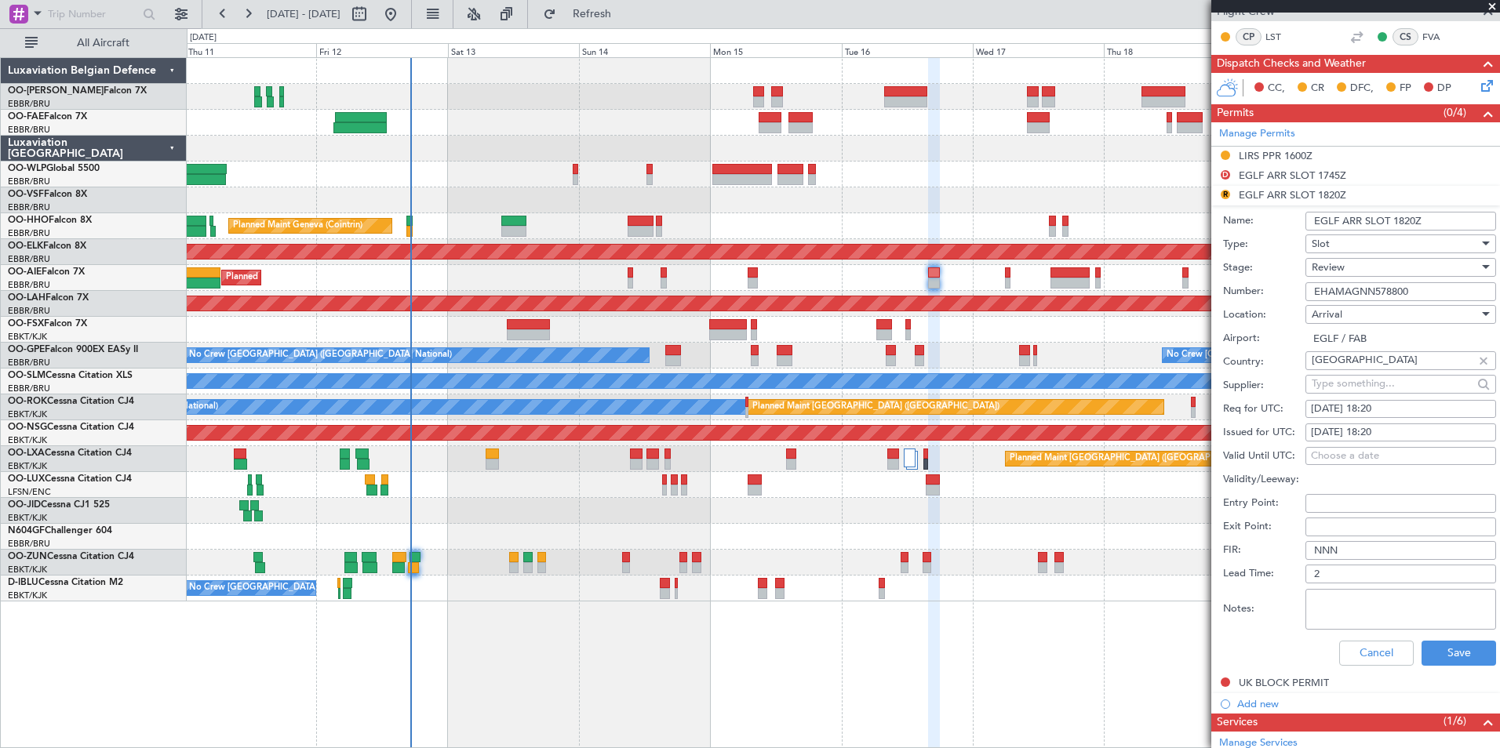
scroll to position [350, 0]
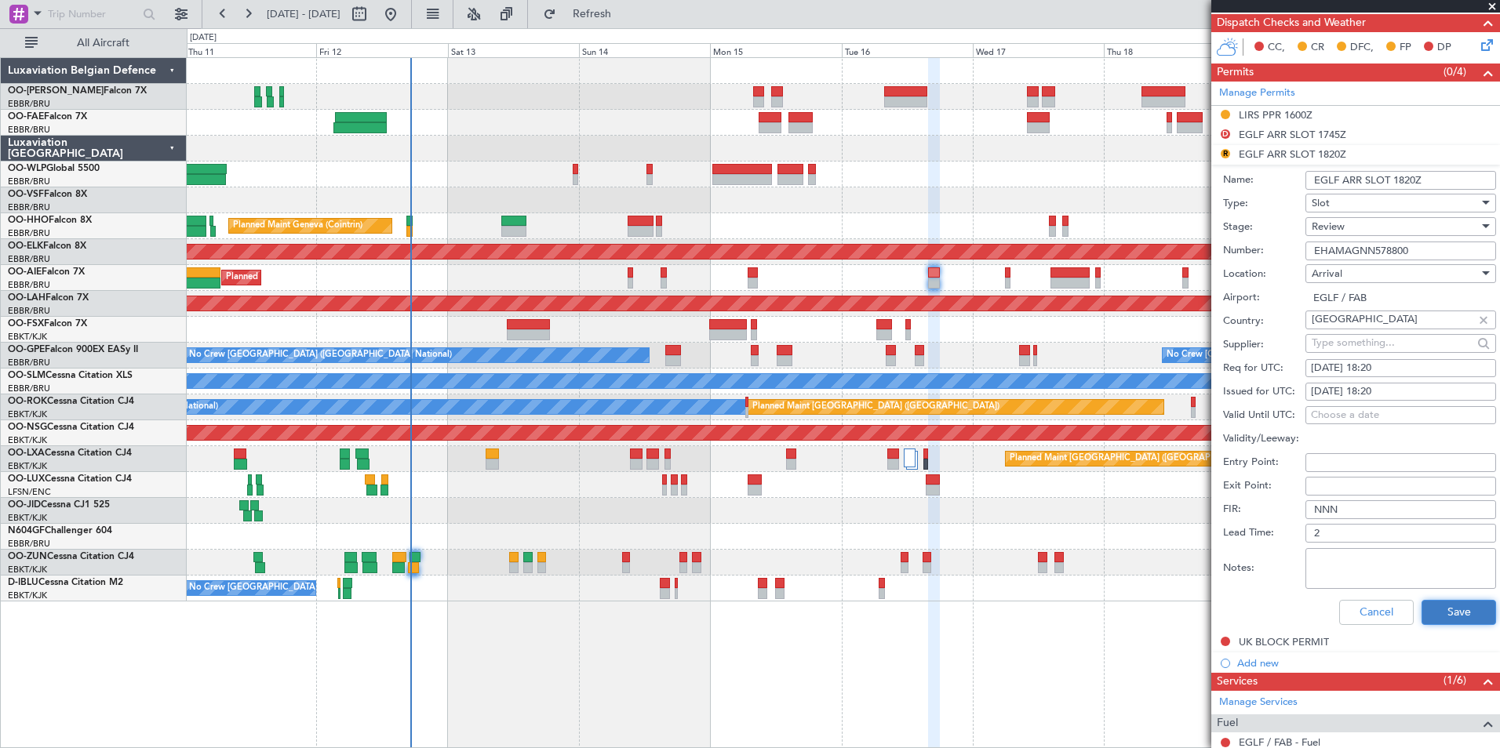
click at [1455, 621] on button "Save" at bounding box center [1459, 612] width 75 height 25
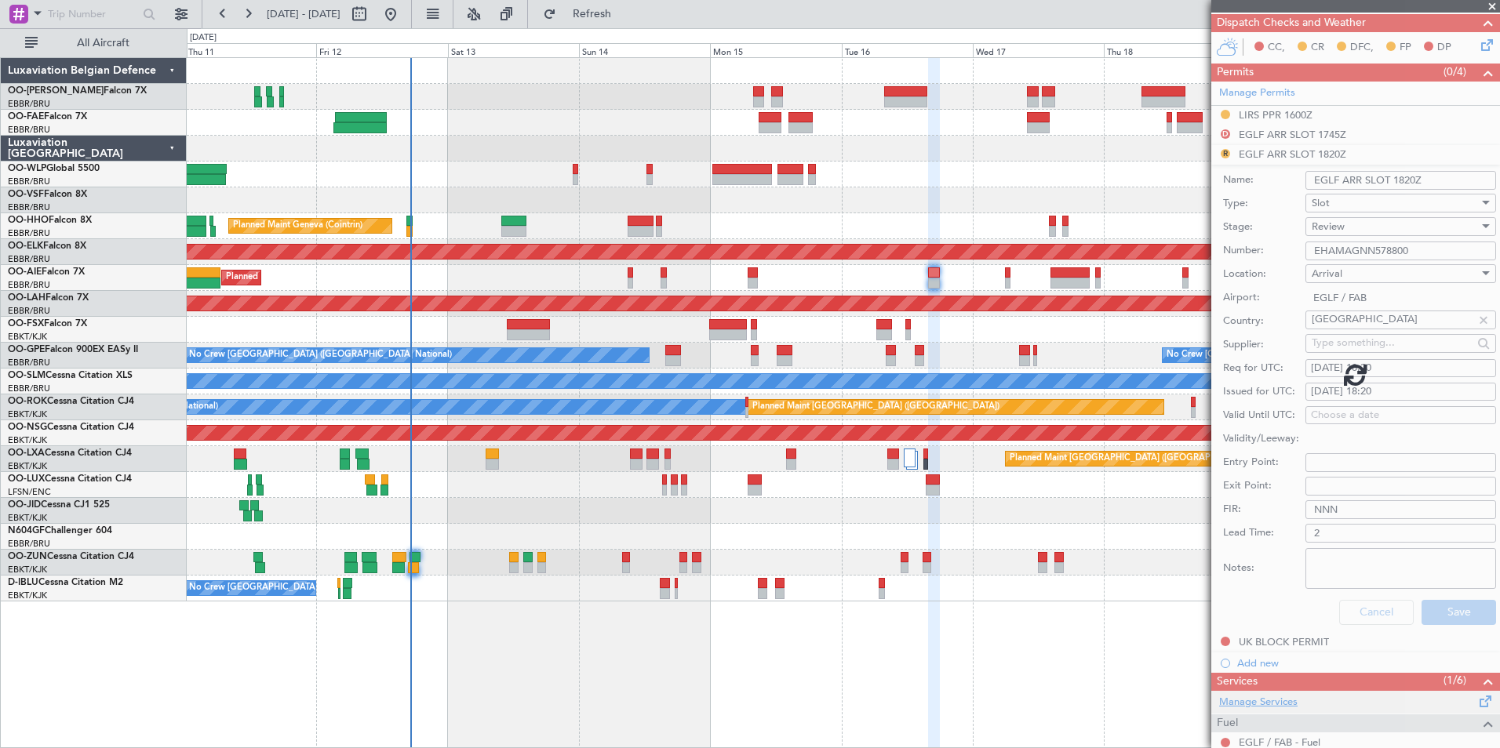
scroll to position [193, 0]
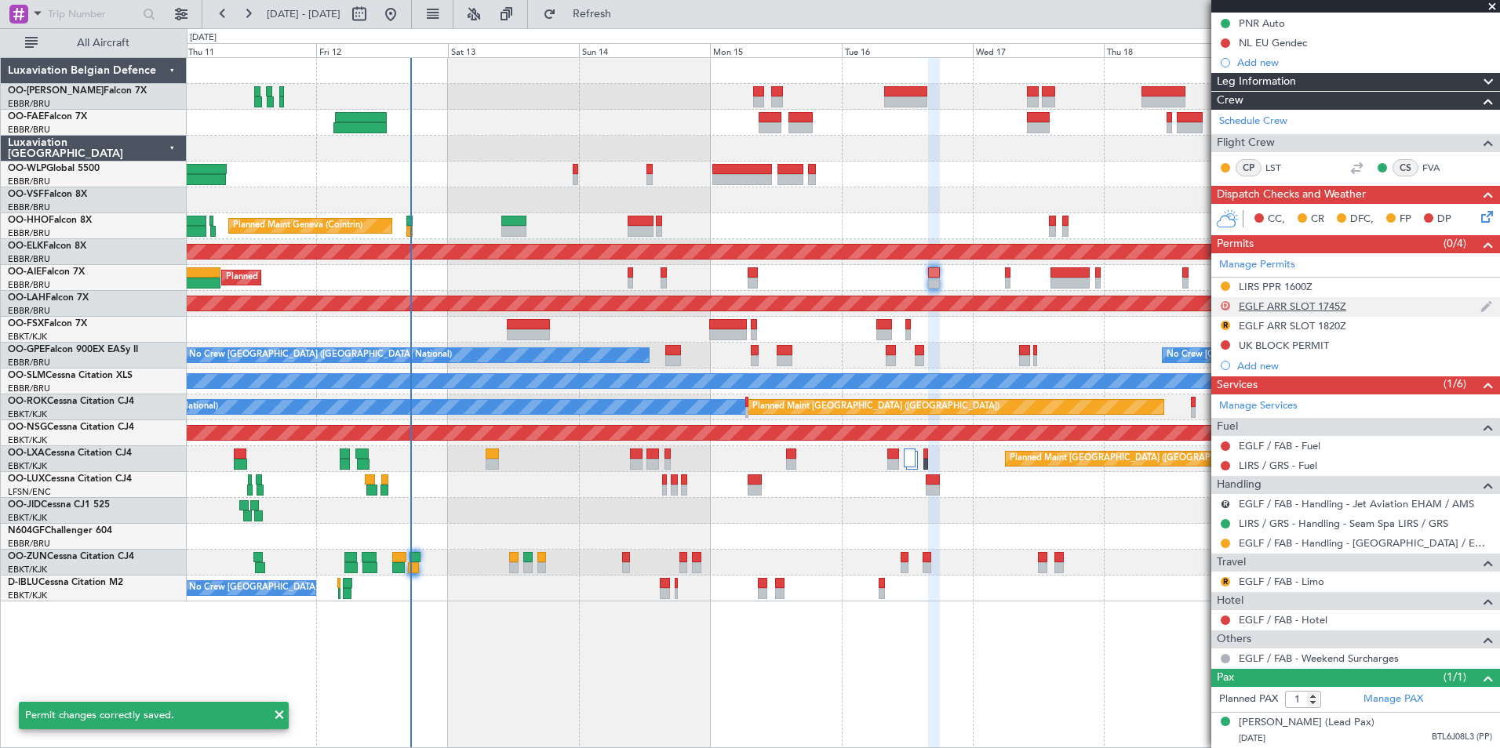
click at [1228, 301] on button "D" at bounding box center [1225, 305] width 9 height 9
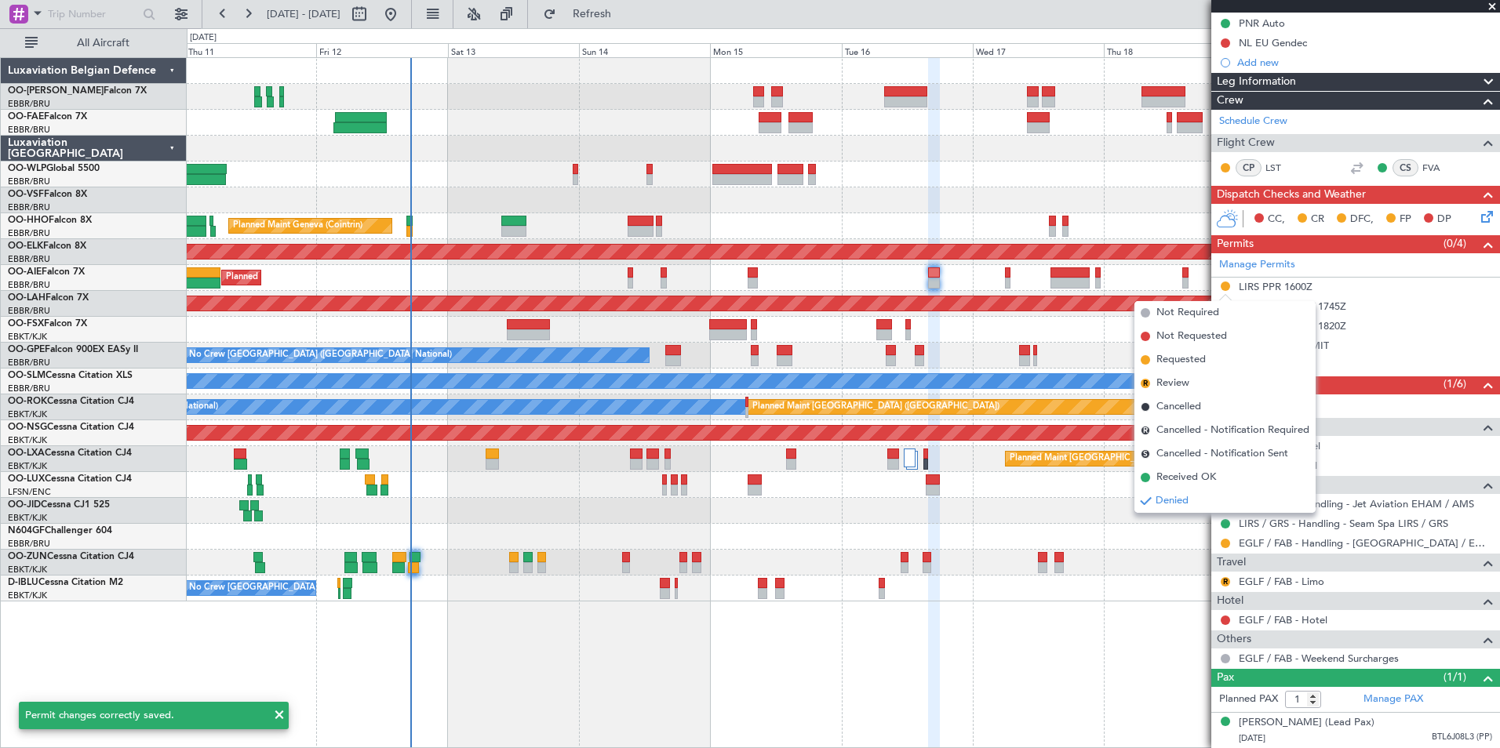
drag, startPoint x: 1178, startPoint y: 410, endPoint x: 1218, endPoint y: 365, distance: 60.5
click at [1181, 406] on span "Cancelled" at bounding box center [1178, 407] width 45 height 16
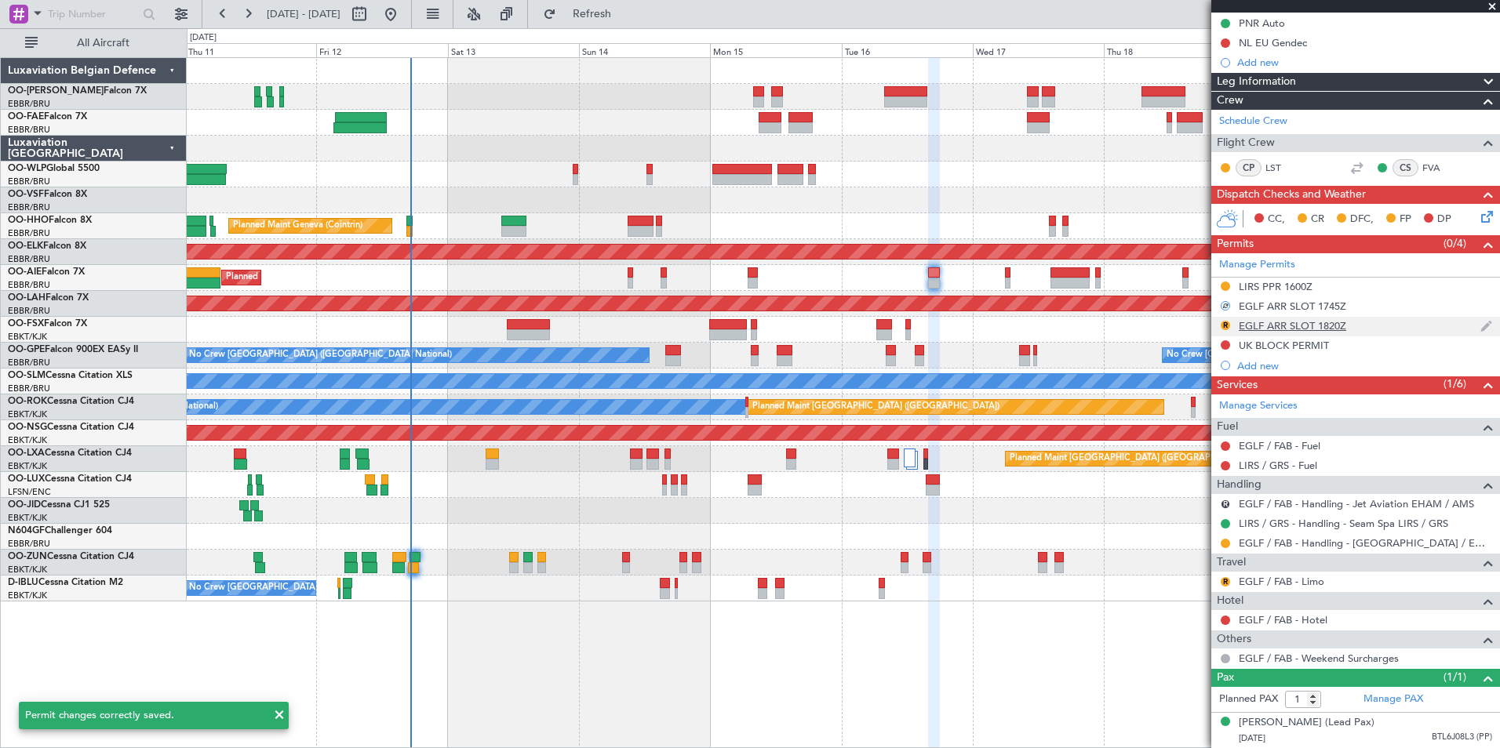
click at [1222, 317] on div "R EGLF ARR SLOT 1820Z" at bounding box center [1355, 327] width 289 height 20
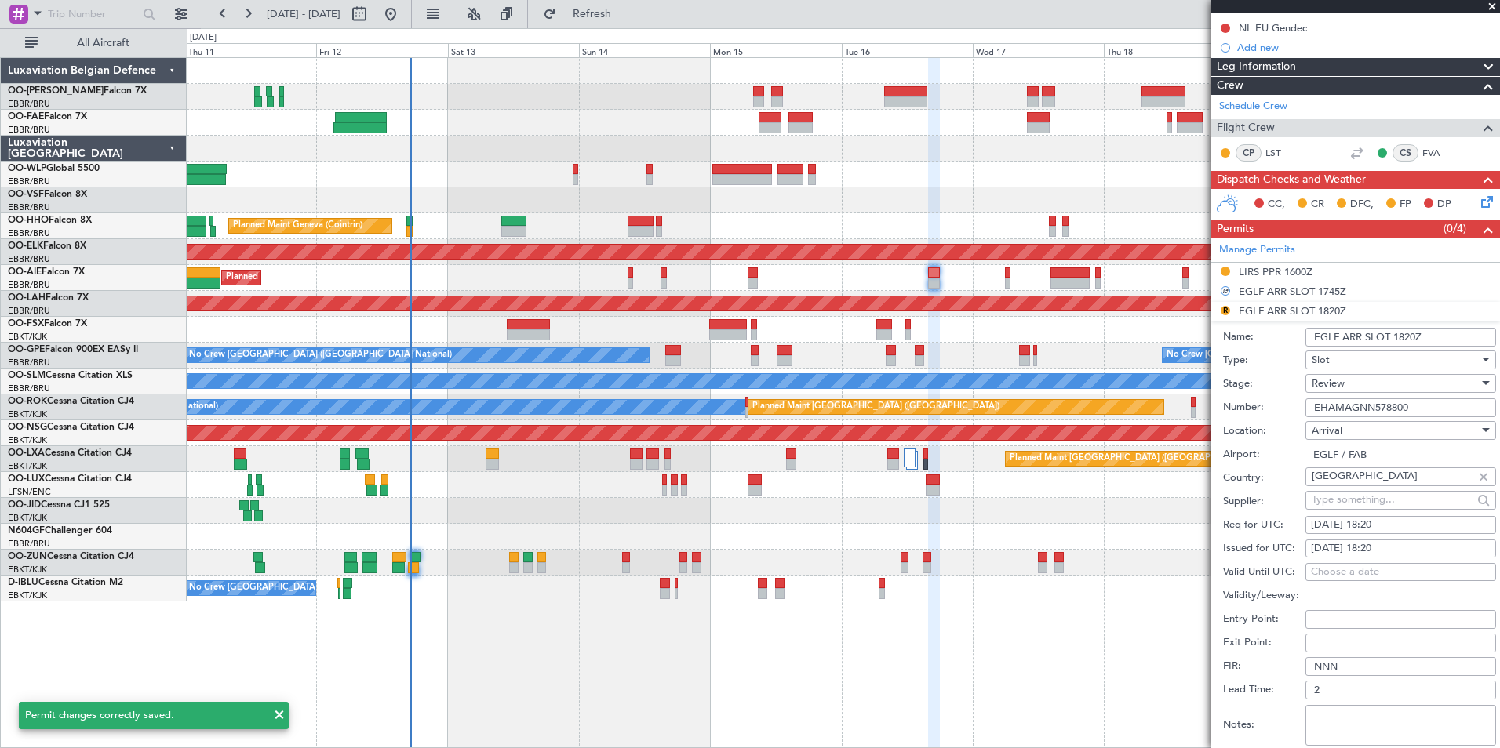
click at [1222, 310] on li "R EGLF ARR SLOT 1820Z Name: EGLF ARR SLOT 1820Z Type: Slot Stage: Review Number…" at bounding box center [1355, 546] width 289 height 488
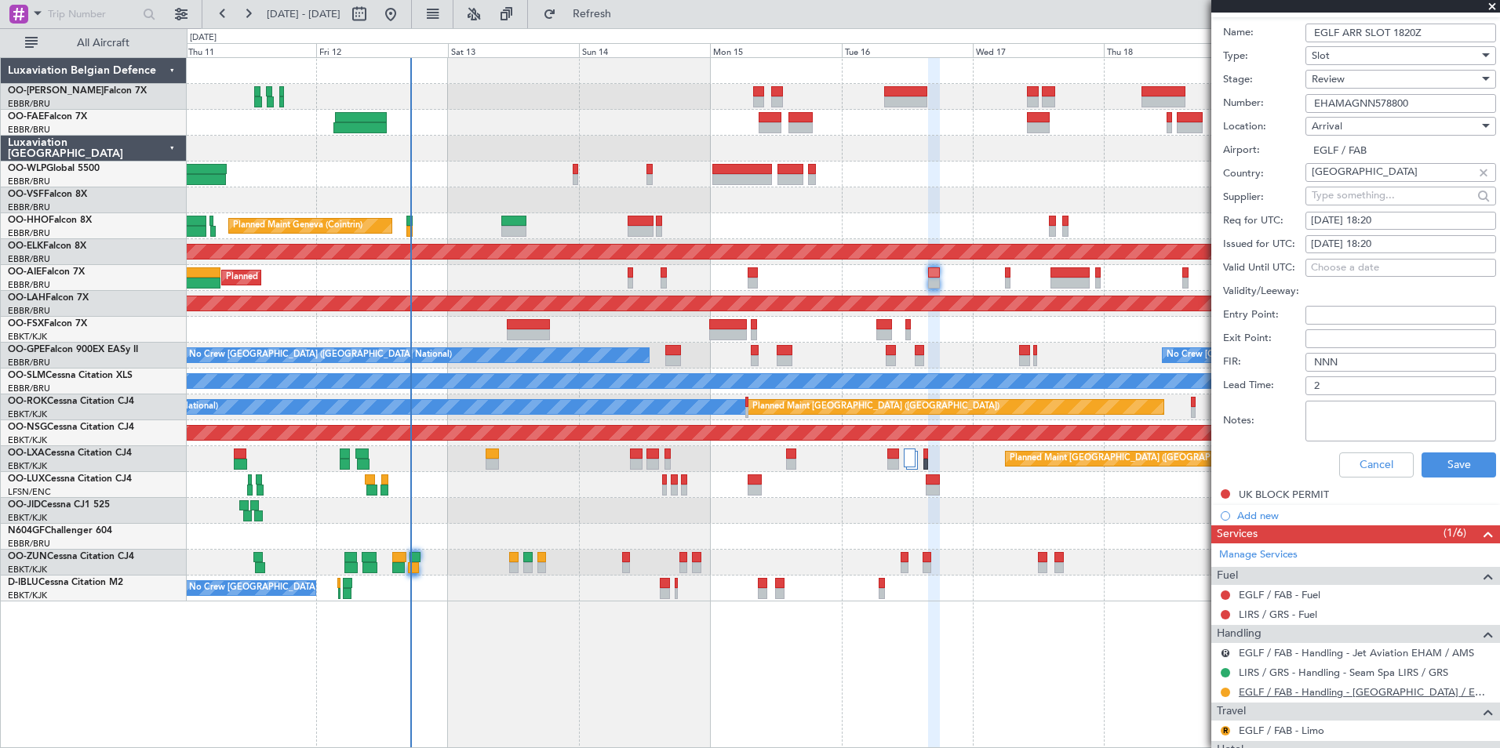
scroll to position [585, 0]
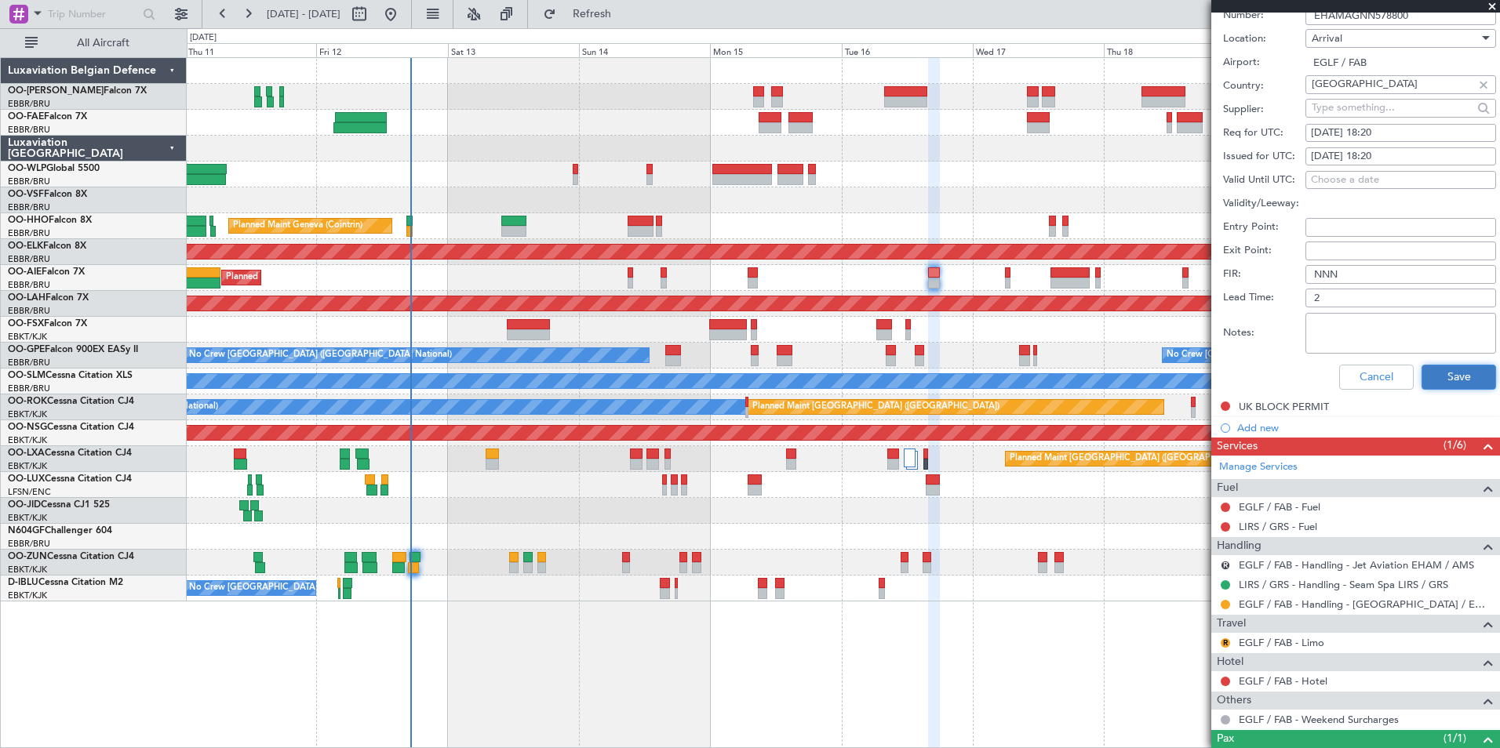
click at [1435, 374] on button "Save" at bounding box center [1459, 377] width 75 height 25
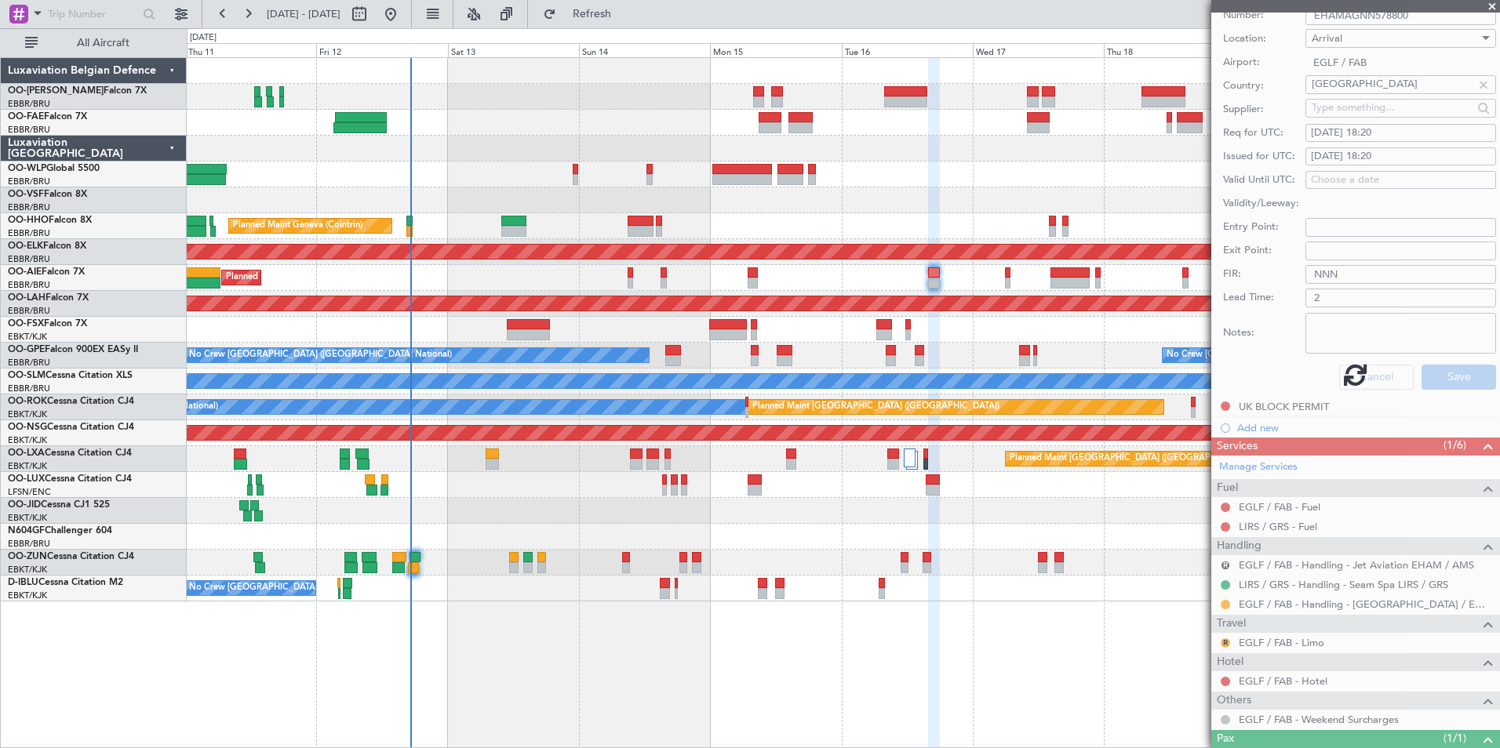
scroll to position [117, 0]
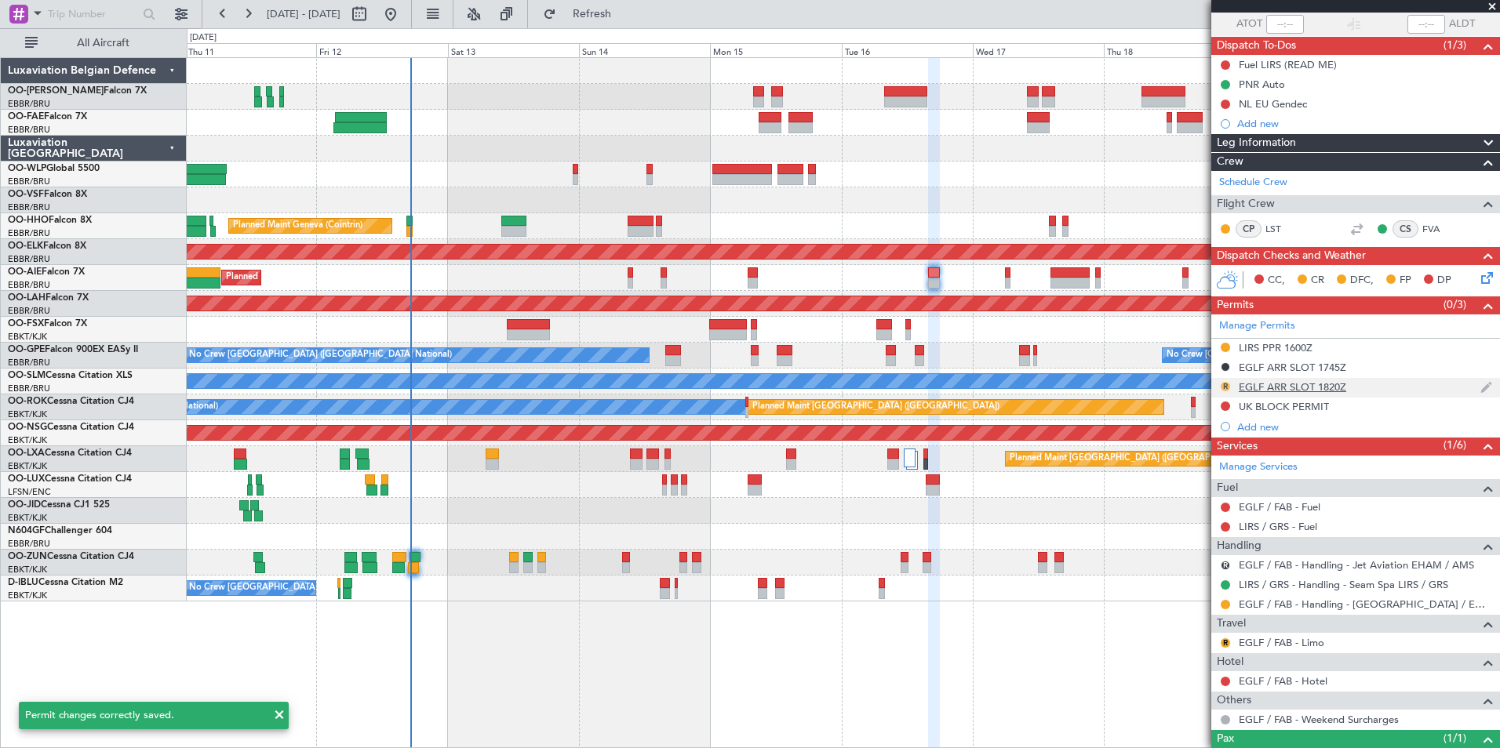
click at [1225, 388] on button "R" at bounding box center [1225, 386] width 9 height 9
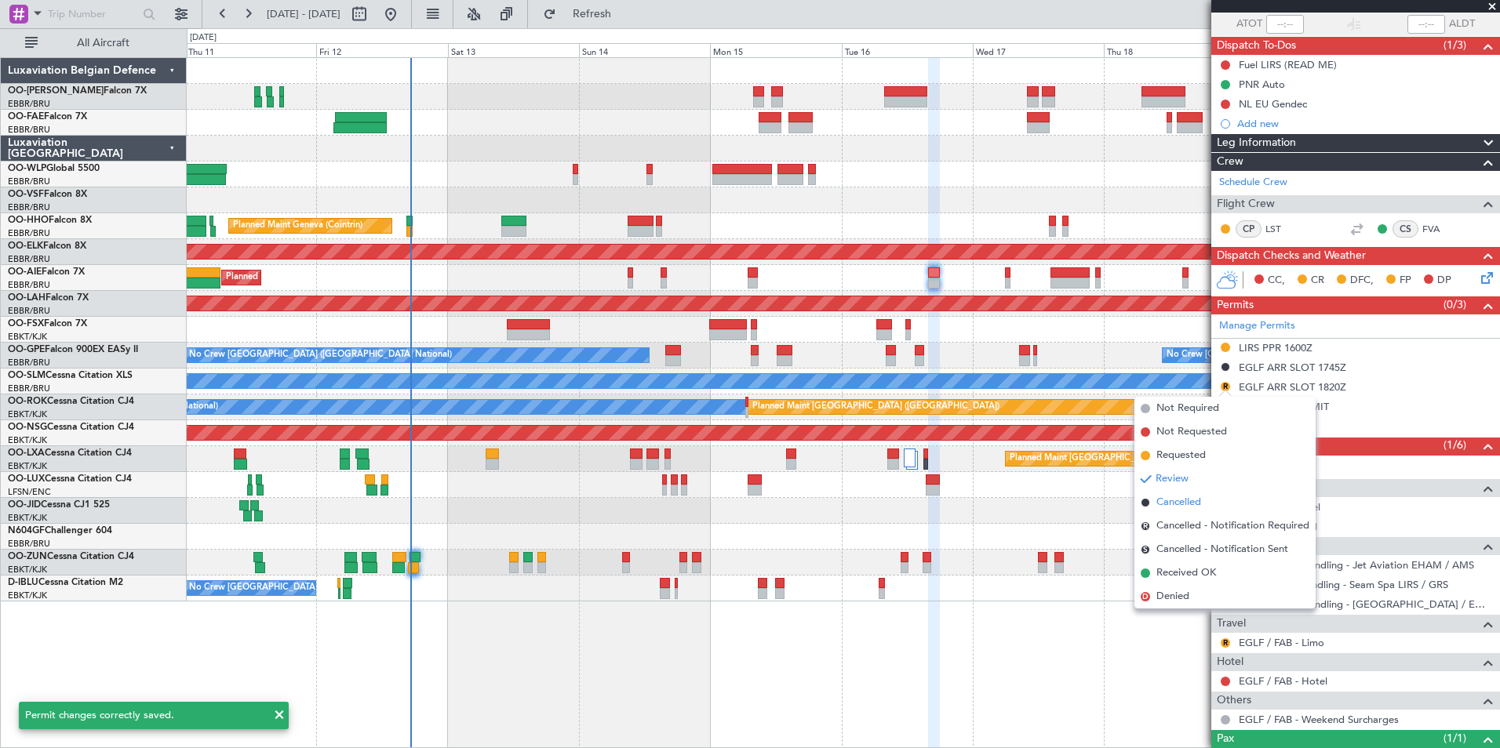
click at [1188, 499] on span "Cancelled" at bounding box center [1178, 503] width 45 height 16
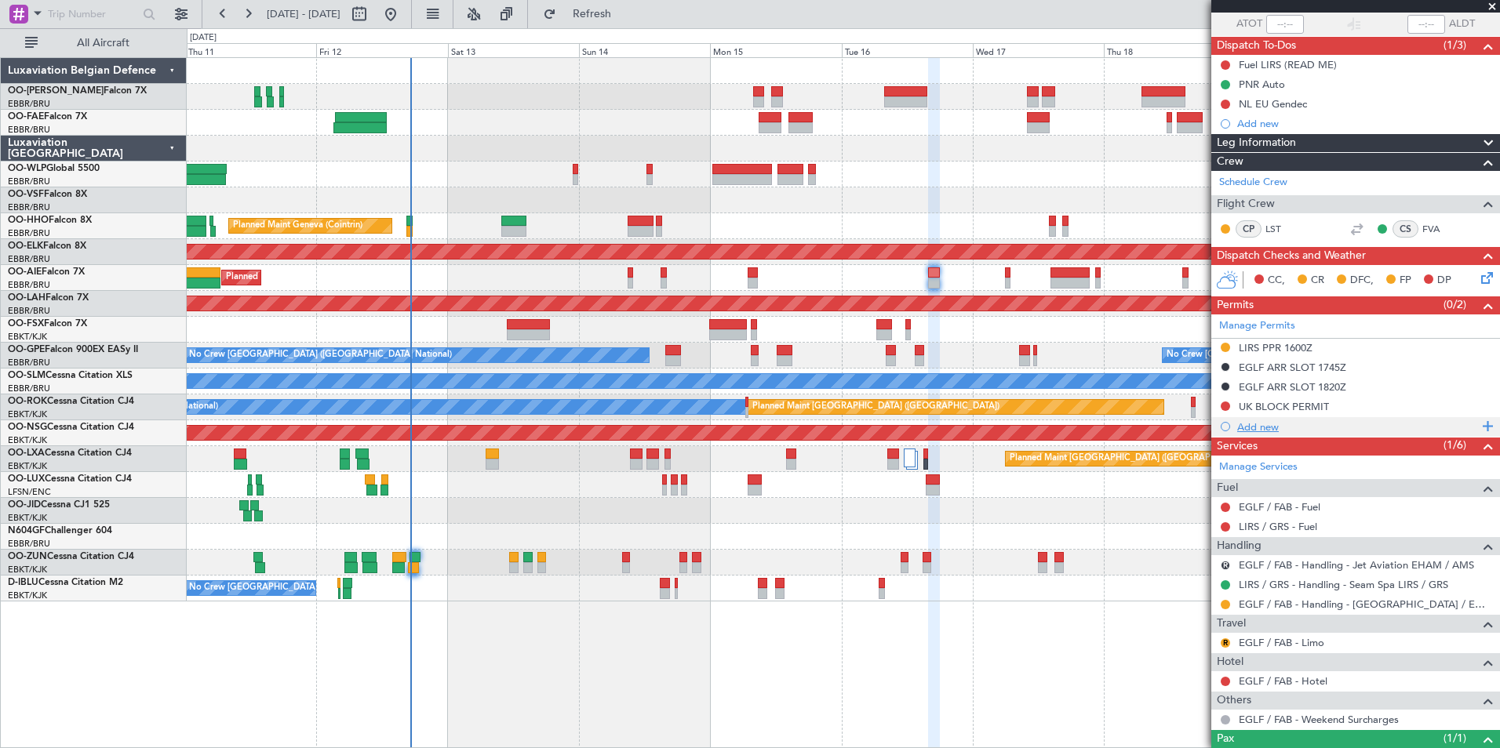
click at [1279, 425] on div "Add new" at bounding box center [1357, 426] width 241 height 13
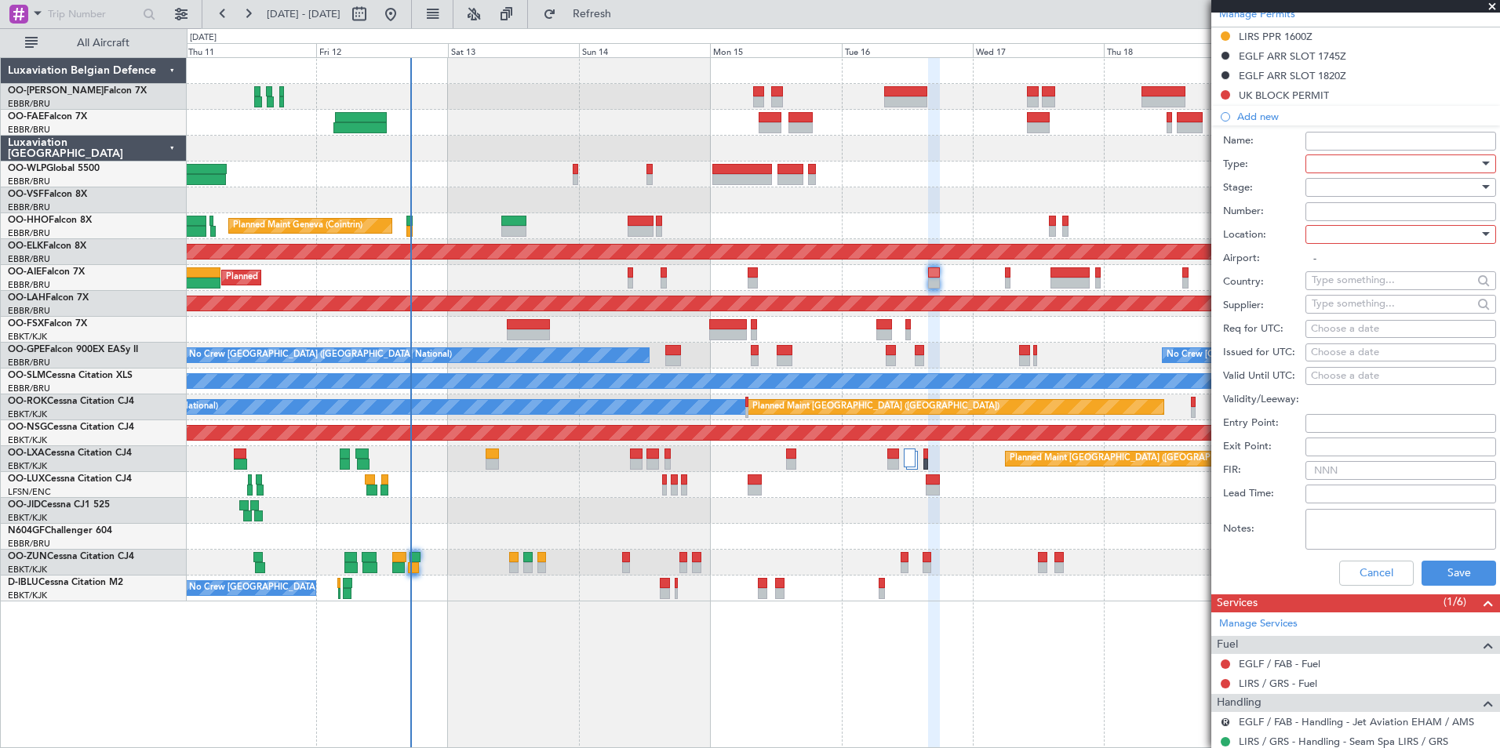
scroll to position [431, 0]
click at [1345, 161] on div at bounding box center [1395, 162] width 167 height 24
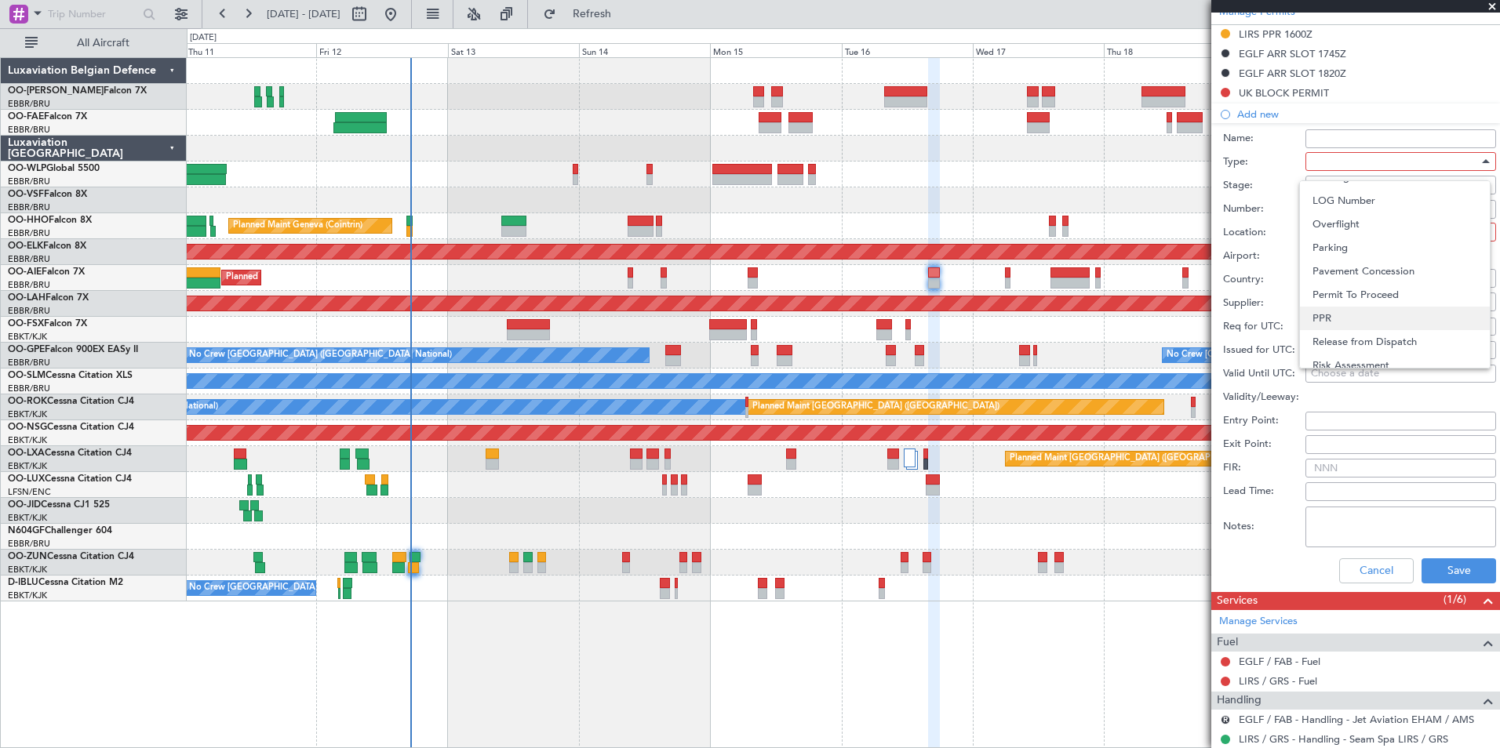
click at [1348, 311] on span "PPR" at bounding box center [1394, 319] width 165 height 24
click at [1348, 242] on div at bounding box center [1395, 232] width 167 height 24
click at [1356, 305] on span "Arrival" at bounding box center [1394, 311] width 165 height 24
type input "EGLF / FAB"
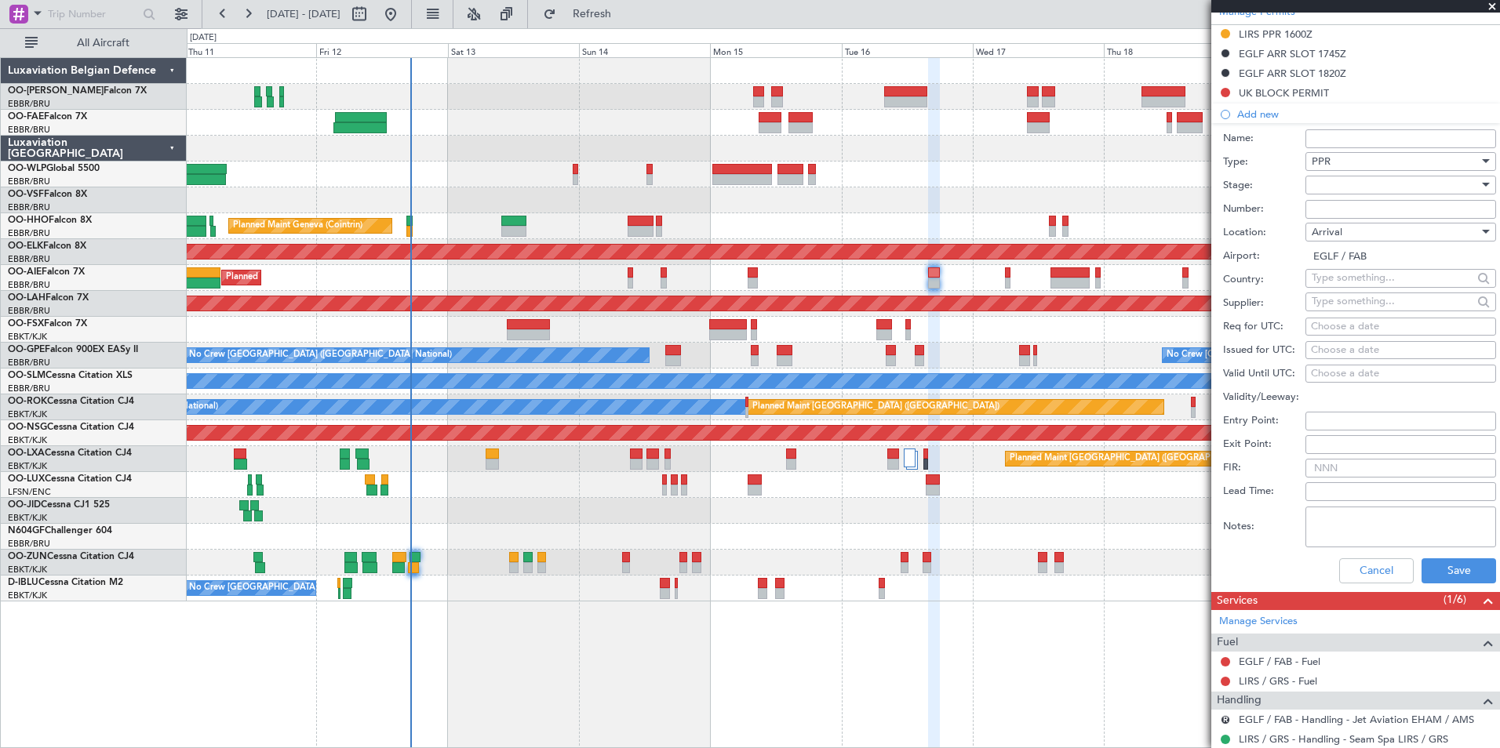
click at [1345, 323] on div "Choose a date" at bounding box center [1401, 327] width 180 height 16
select select "9"
select select "2025"
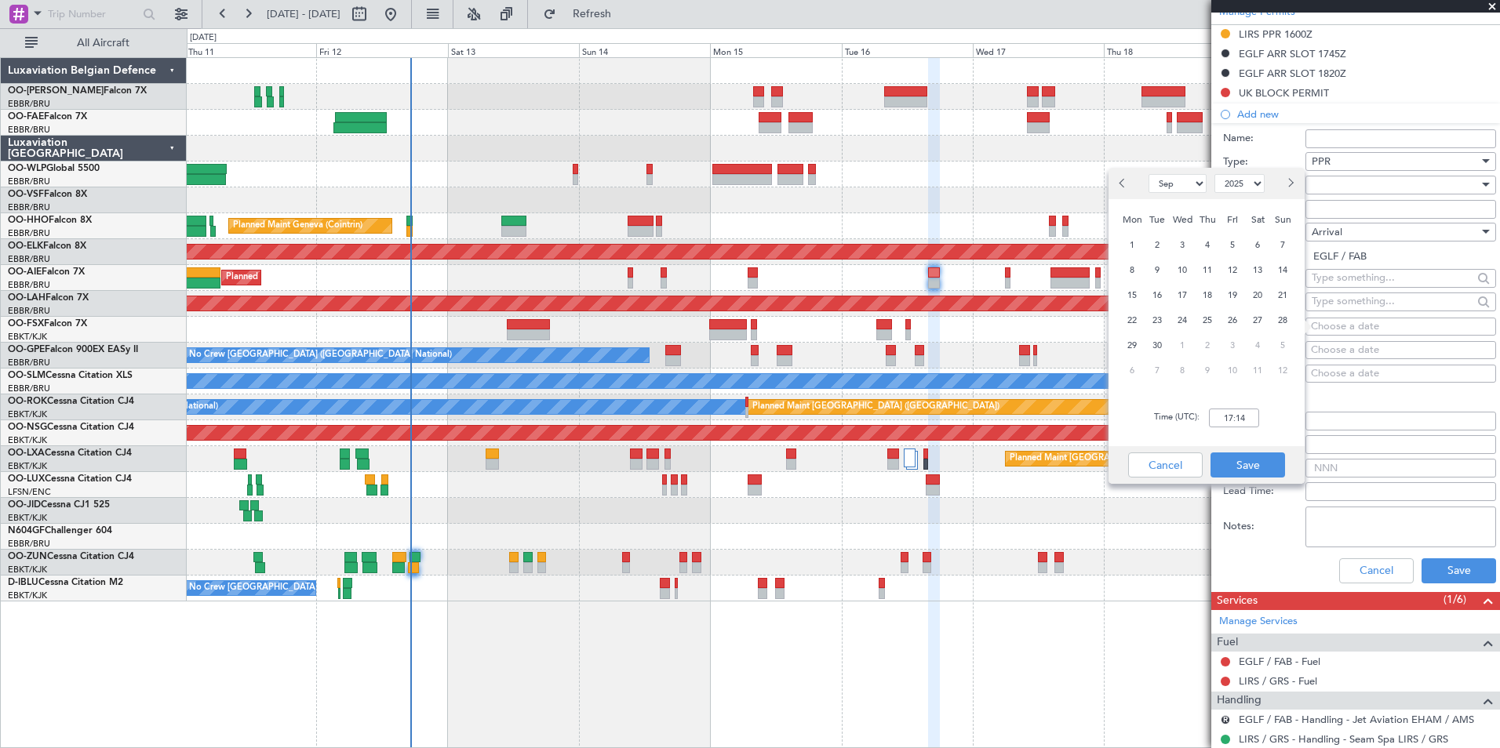
drag, startPoint x: 1157, startPoint y: 298, endPoint x: 1167, endPoint y: 307, distance: 13.4
click at [1159, 298] on span "16" at bounding box center [1158, 296] width 20 height 20
drag, startPoint x: 1235, startPoint y: 404, endPoint x: 1238, endPoint y: 415, distance: 11.4
click at [1237, 413] on div "Time (UTC): 00:00" at bounding box center [1206, 418] width 196 height 56
click at [1239, 416] on input "00:00" at bounding box center [1234, 418] width 50 height 19
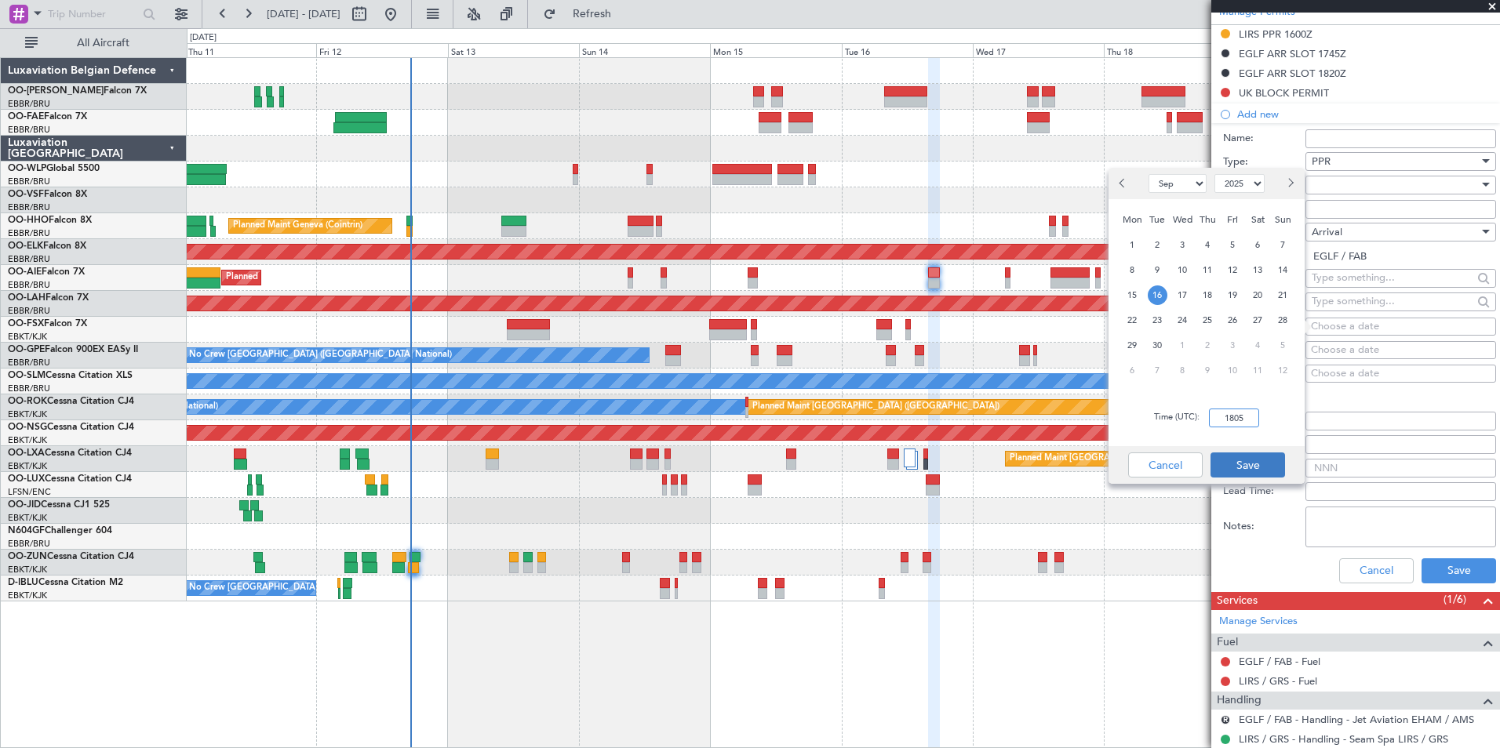
type input "18:05"
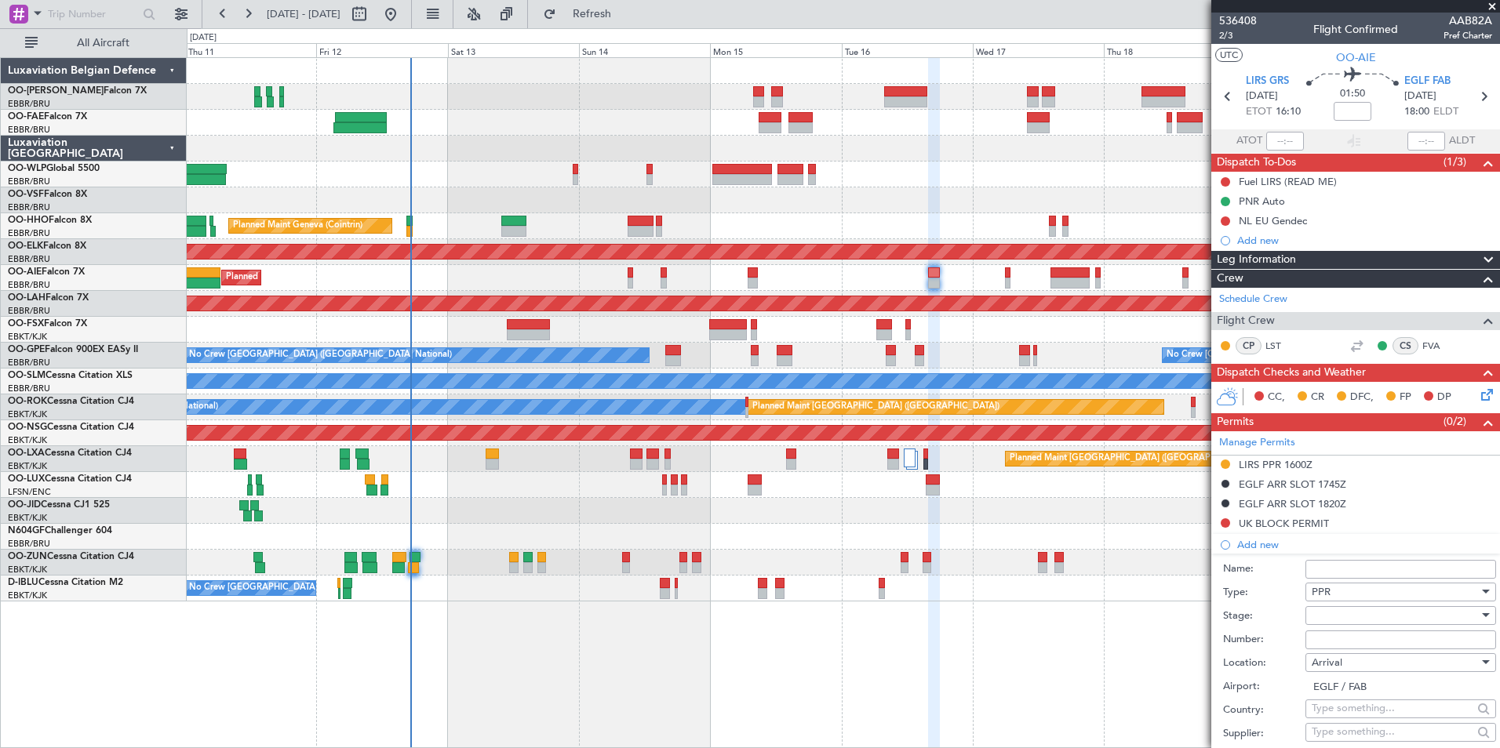
scroll to position [431, 0]
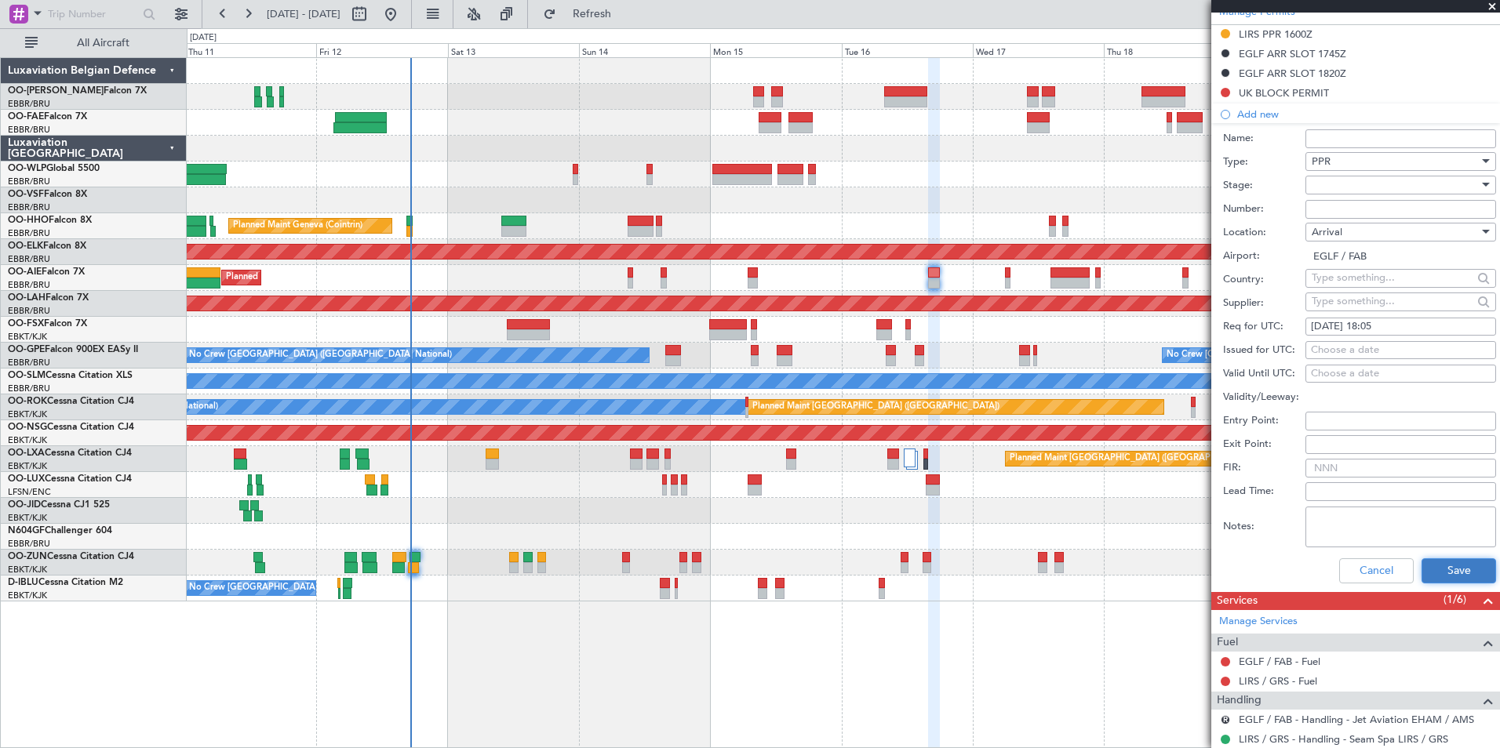
click at [1441, 572] on button "Save" at bounding box center [1459, 571] width 75 height 25
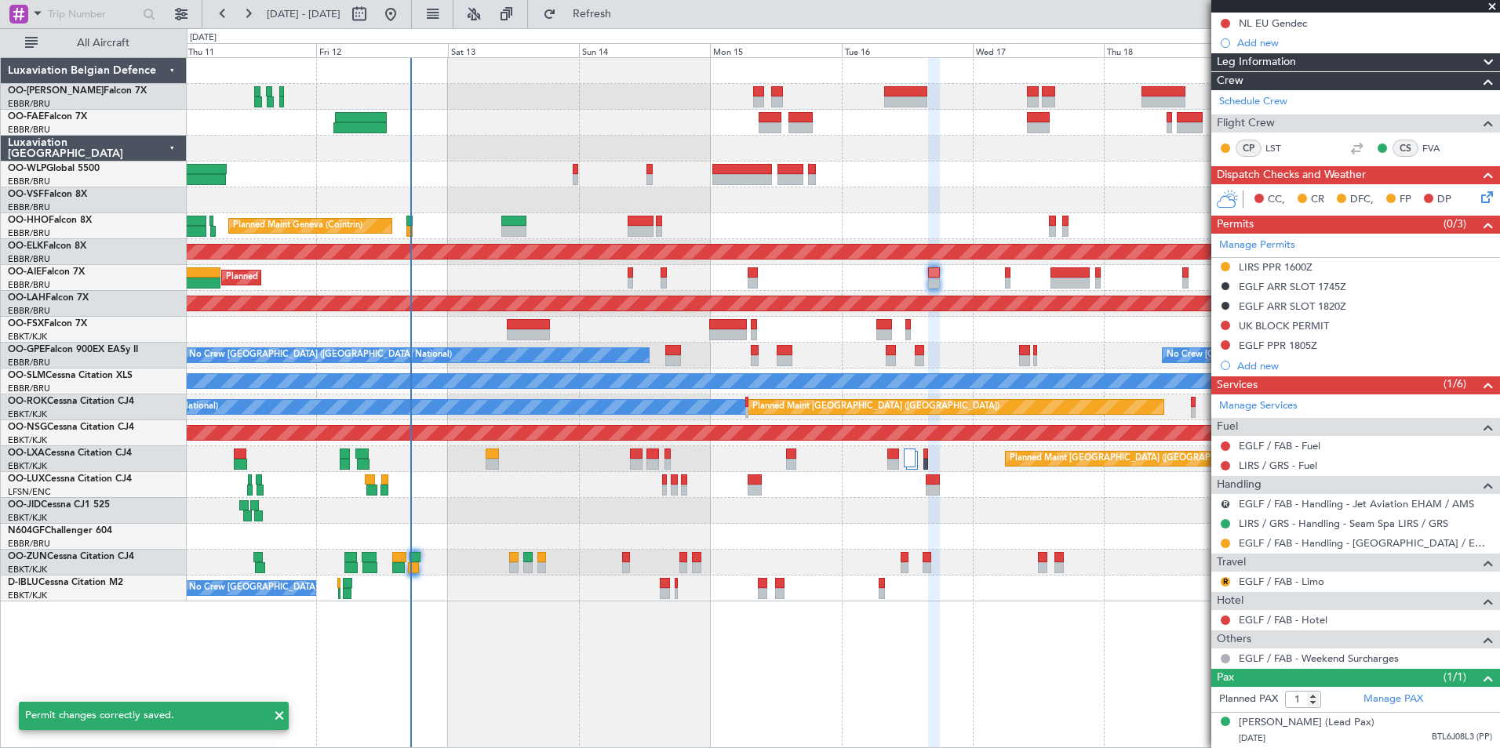
scroll to position [213, 0]
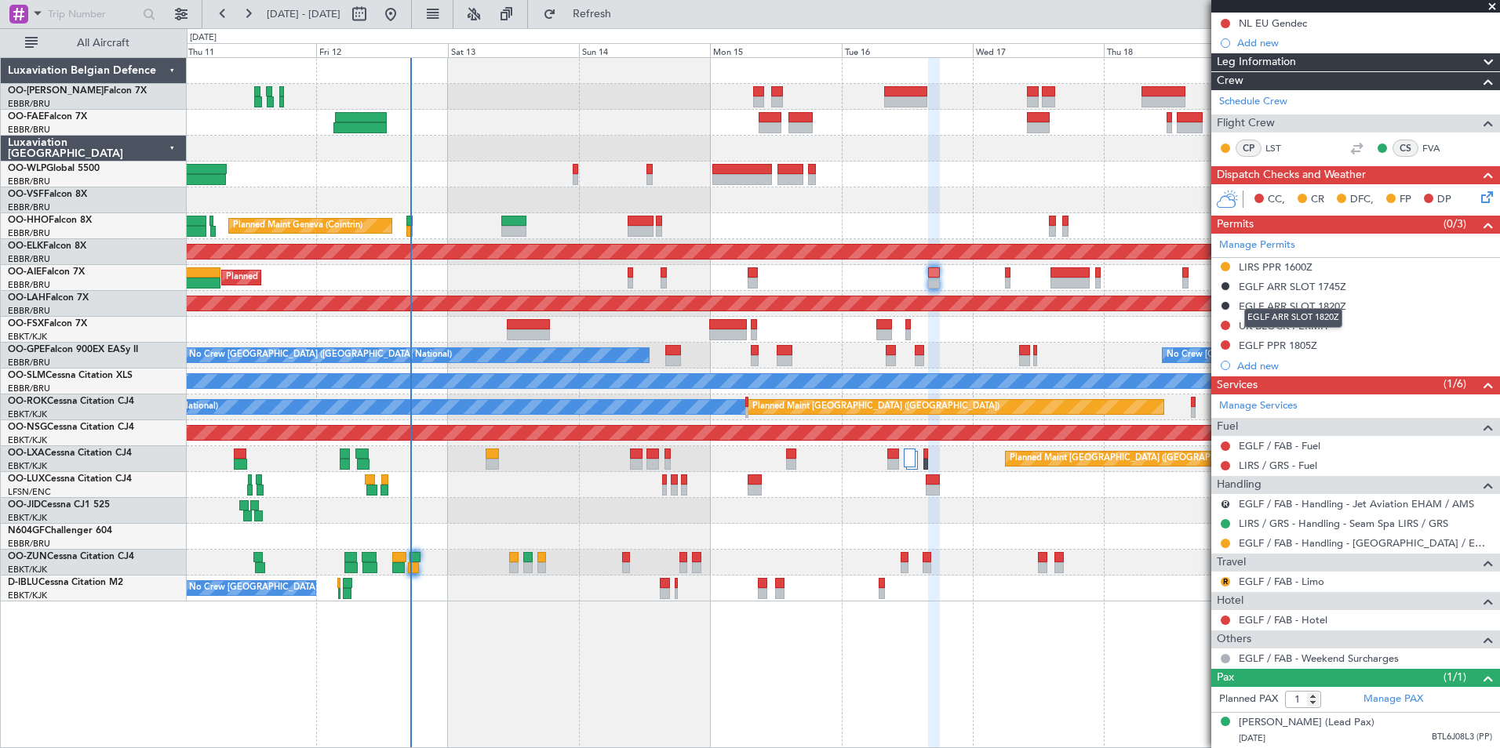
click at [1291, 309] on div "EGLF ARR SLOT 1820Z" at bounding box center [1293, 318] width 98 height 20
click at [1335, 317] on div "UK BLOCK PERMIT" at bounding box center [1355, 327] width 289 height 20
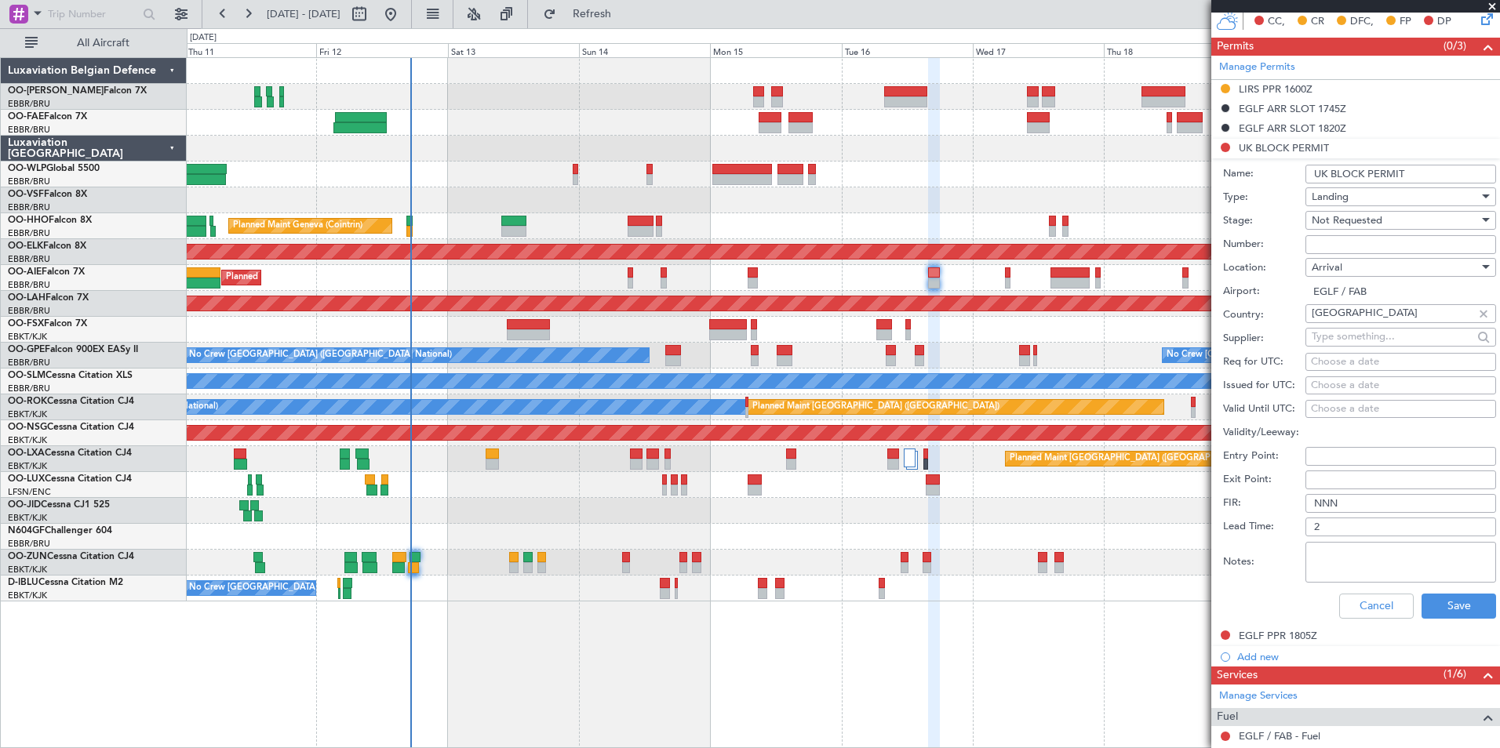
scroll to position [352, 0]
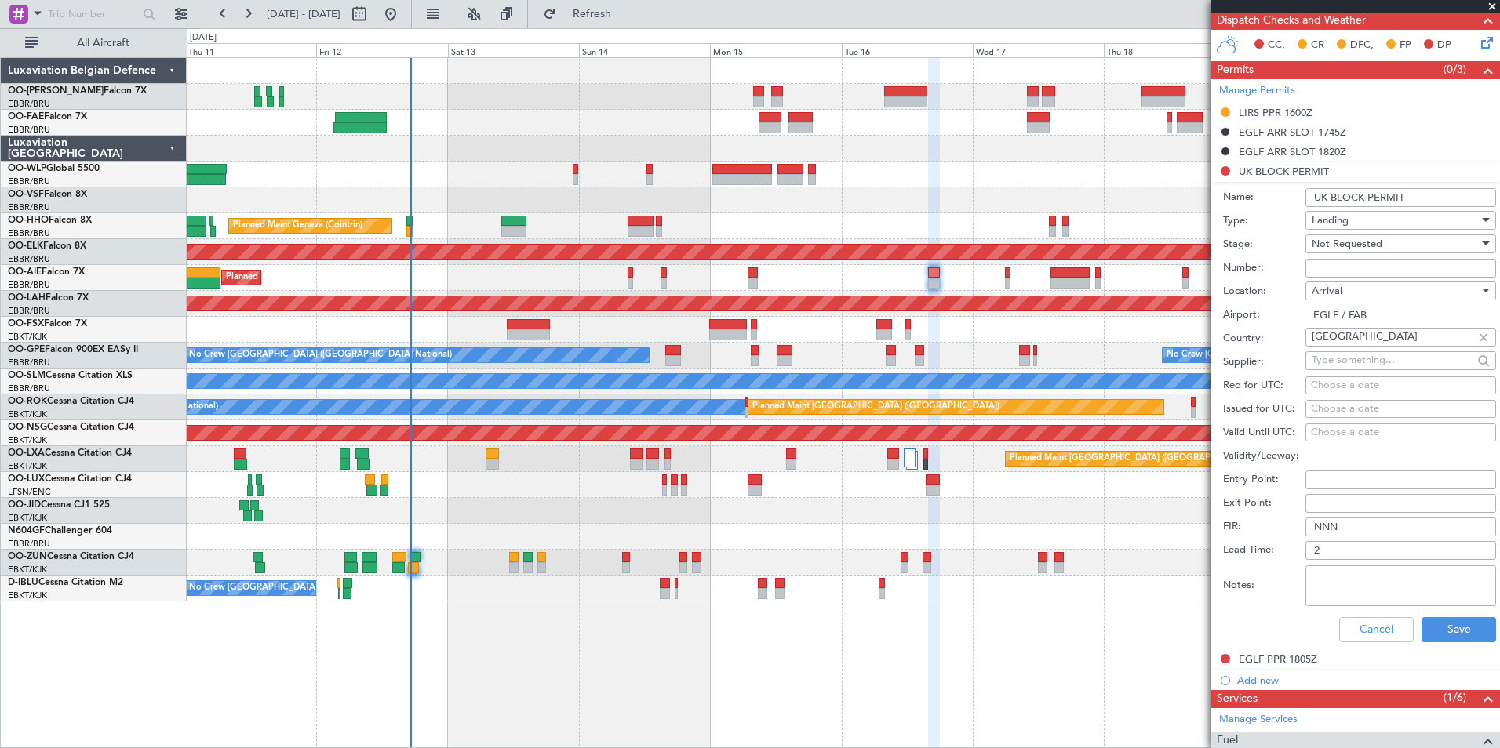
click at [1359, 261] on input "Number:" at bounding box center [1400, 268] width 191 height 19
paste input "BFOP-2024-30105V8"
type input "BFOP-2024-30105V8"
click at [1461, 633] on button "Save" at bounding box center [1459, 629] width 75 height 25
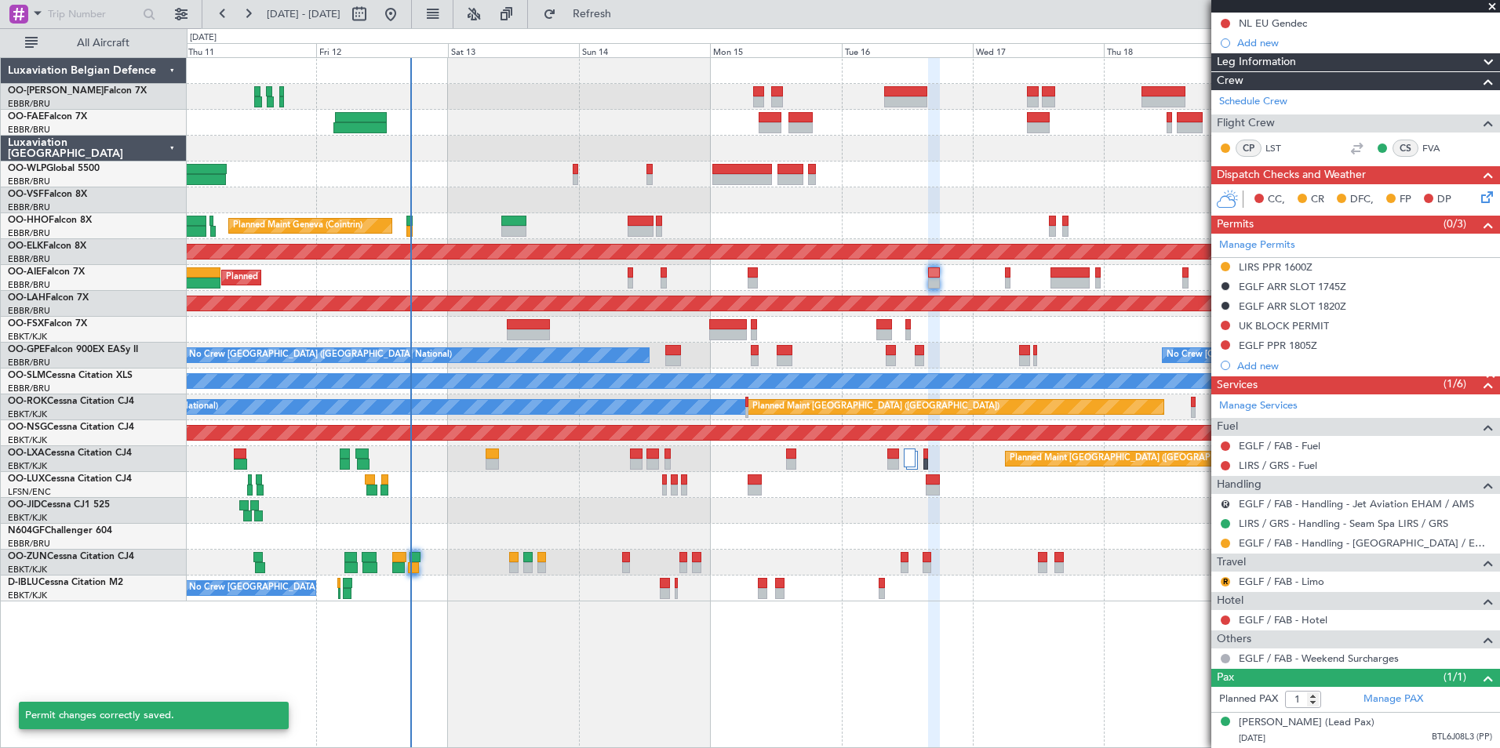
scroll to position [213, 0]
click at [1223, 319] on div at bounding box center [1225, 325] width 13 height 13
click at [1227, 321] on button at bounding box center [1225, 325] width 9 height 9
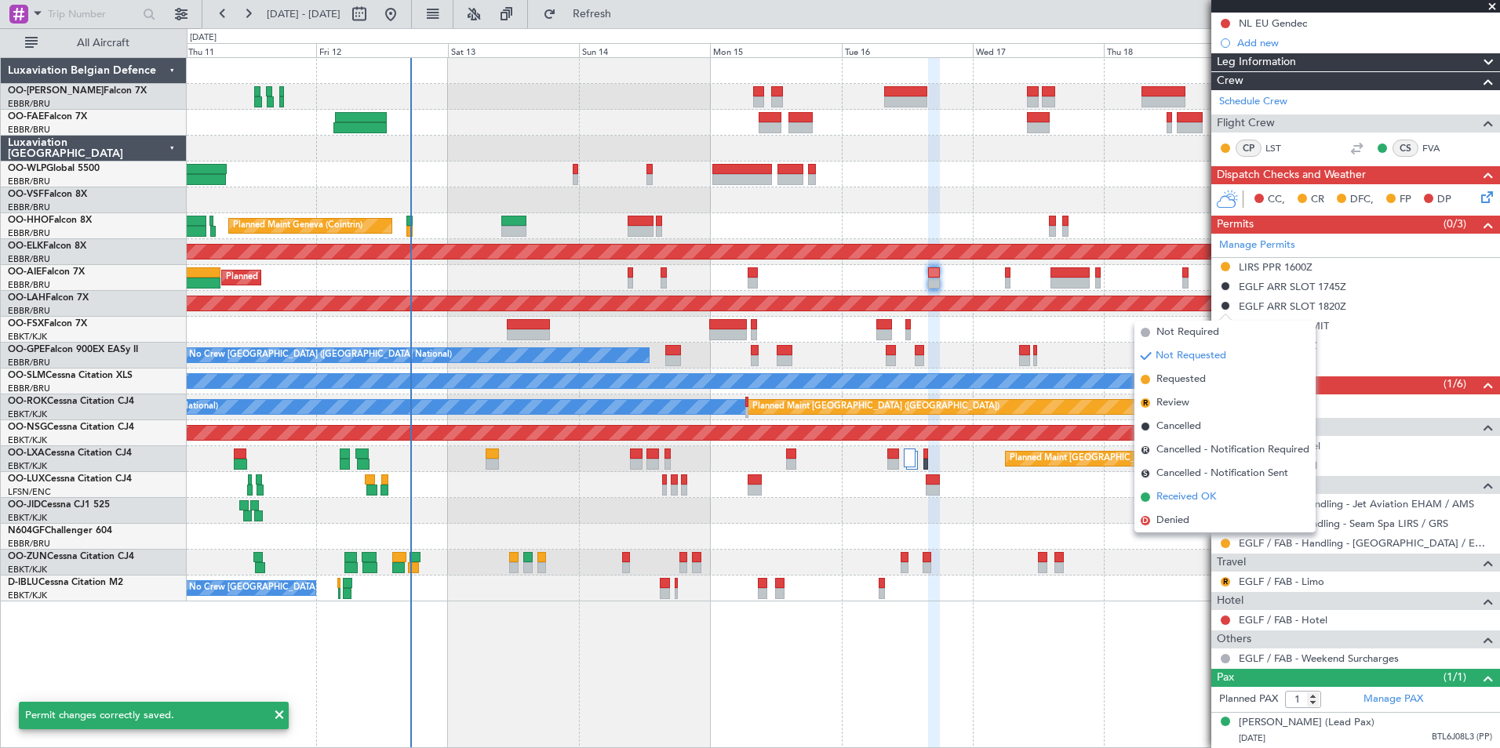
click at [1178, 495] on span "Received OK" at bounding box center [1186, 498] width 60 height 16
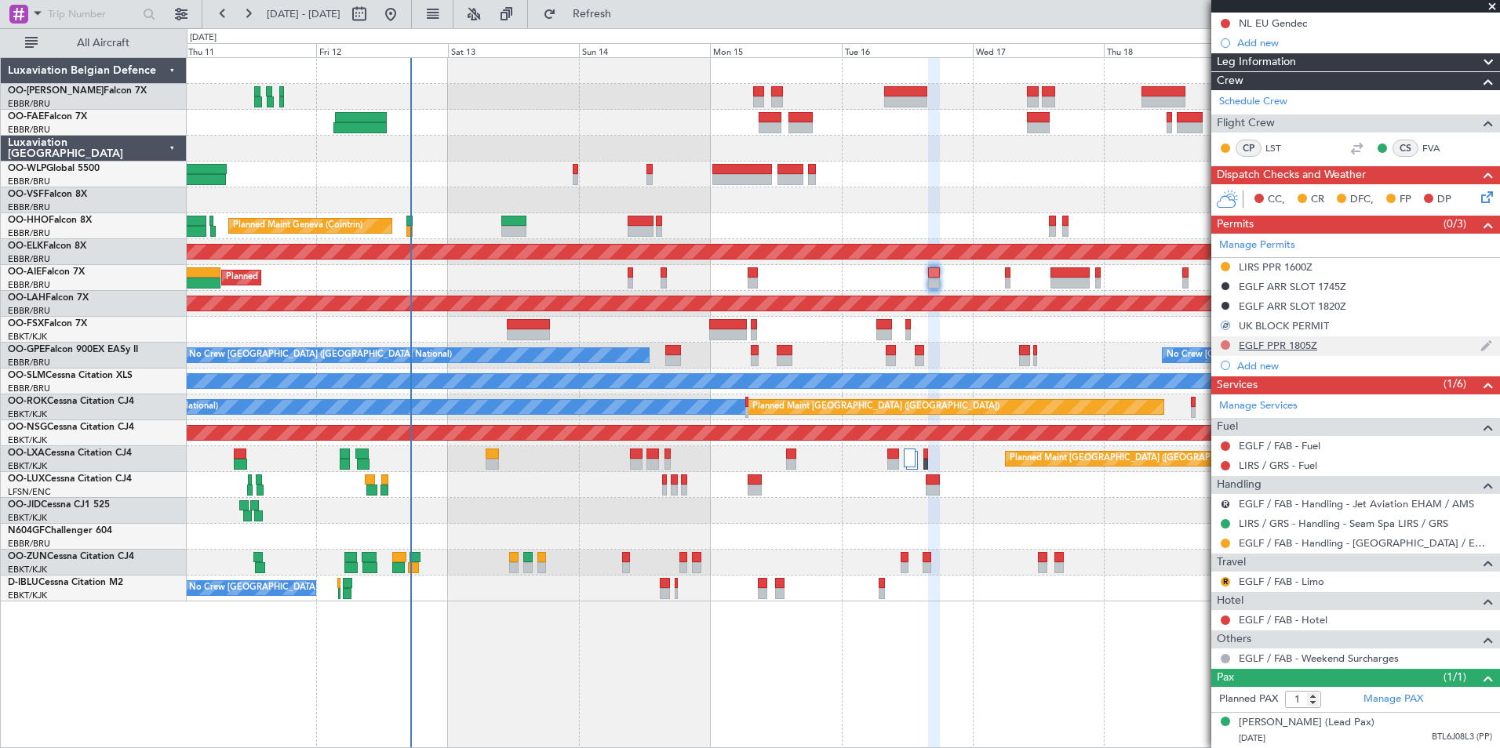
click at [1226, 340] on button at bounding box center [1225, 344] width 9 height 9
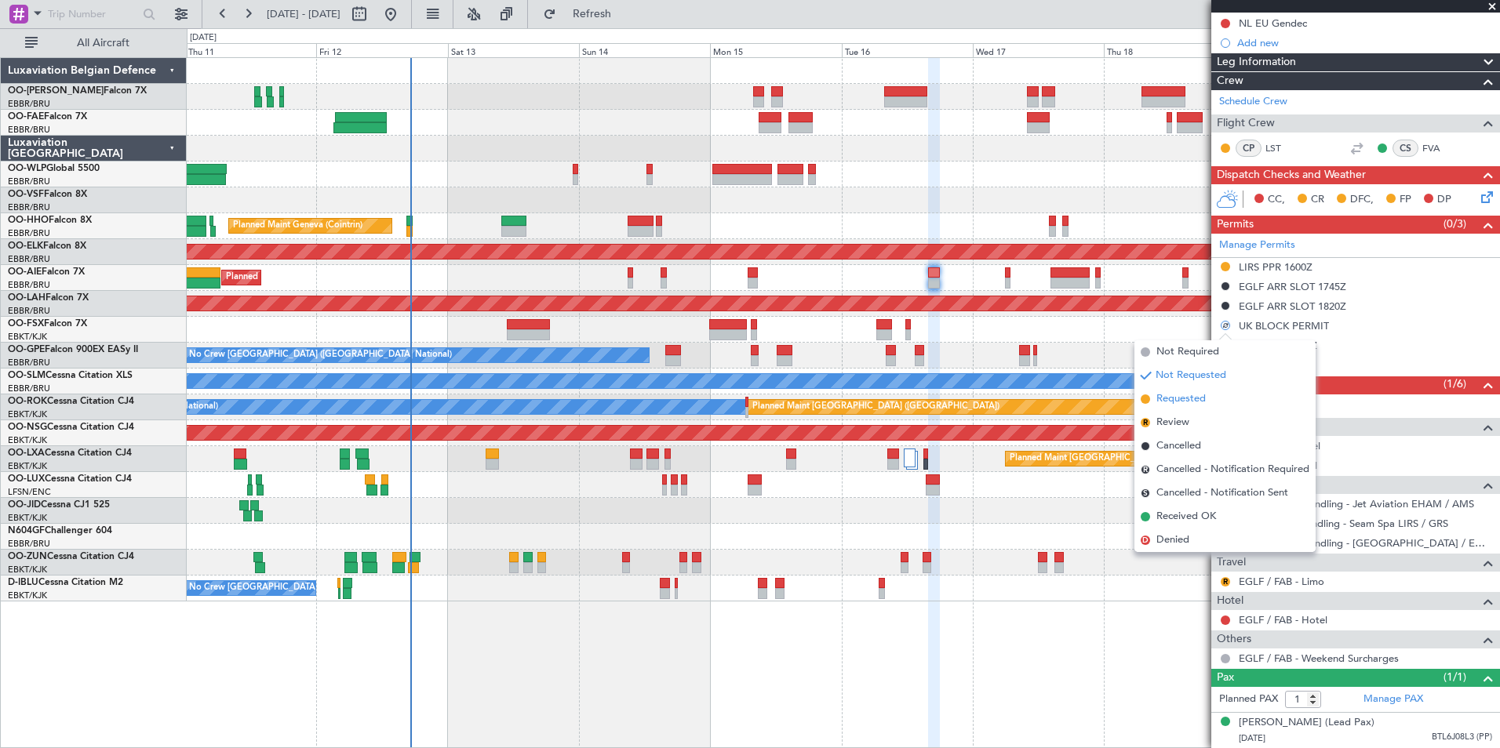
click at [1195, 399] on span "Requested" at bounding box center [1180, 399] width 49 height 16
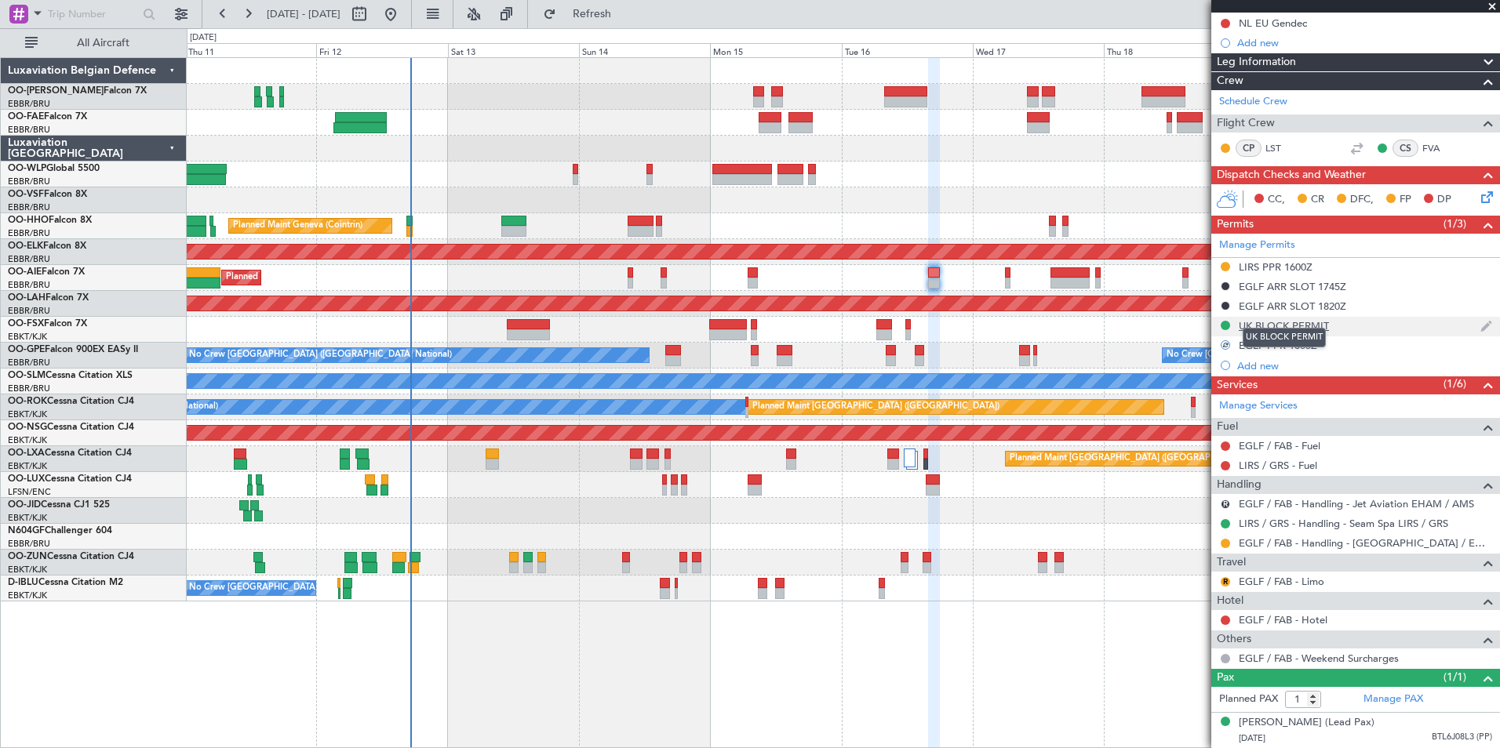
click at [1305, 319] on div "UK BLOCK PERMIT" at bounding box center [1284, 325] width 90 height 13
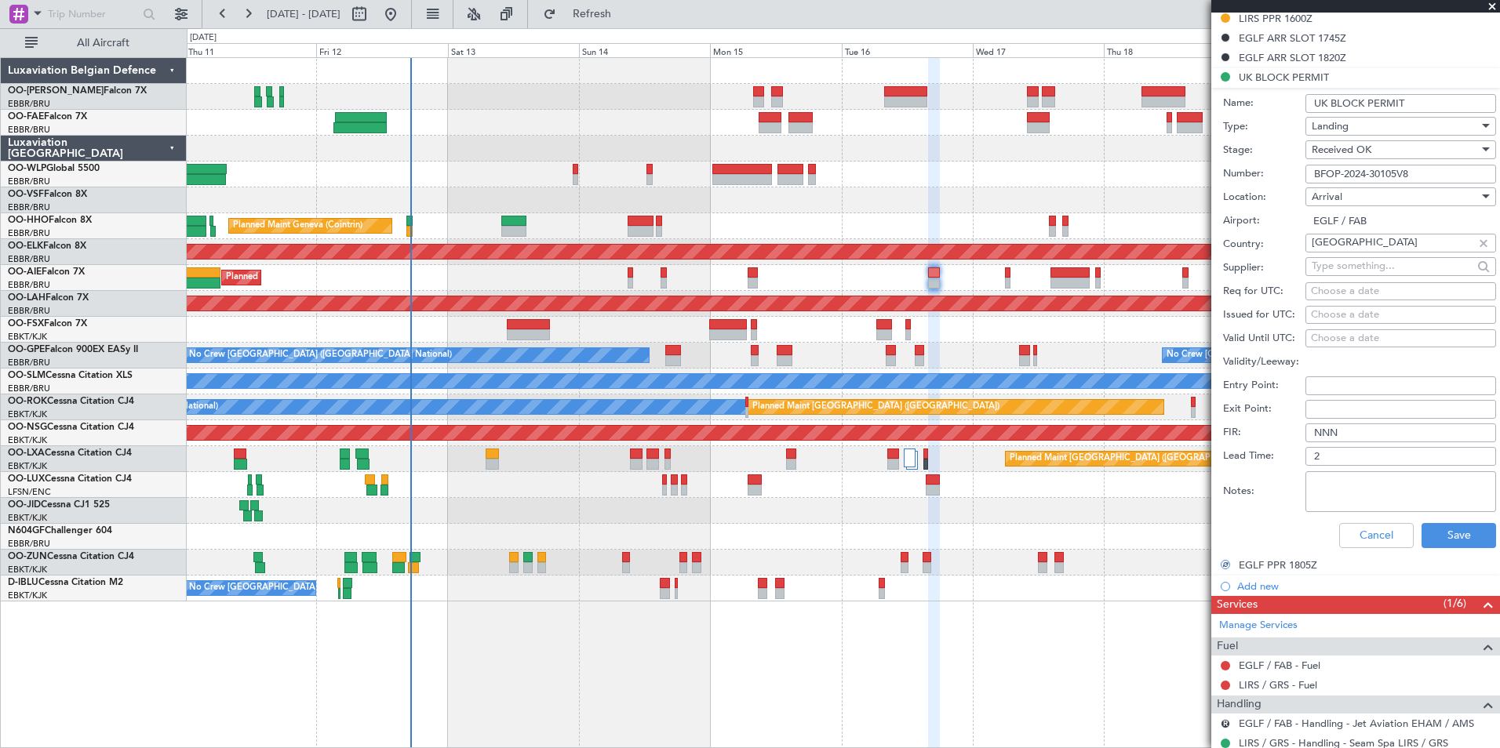
scroll to position [448, 0]
click at [1429, 524] on button "Save" at bounding box center [1459, 534] width 75 height 25
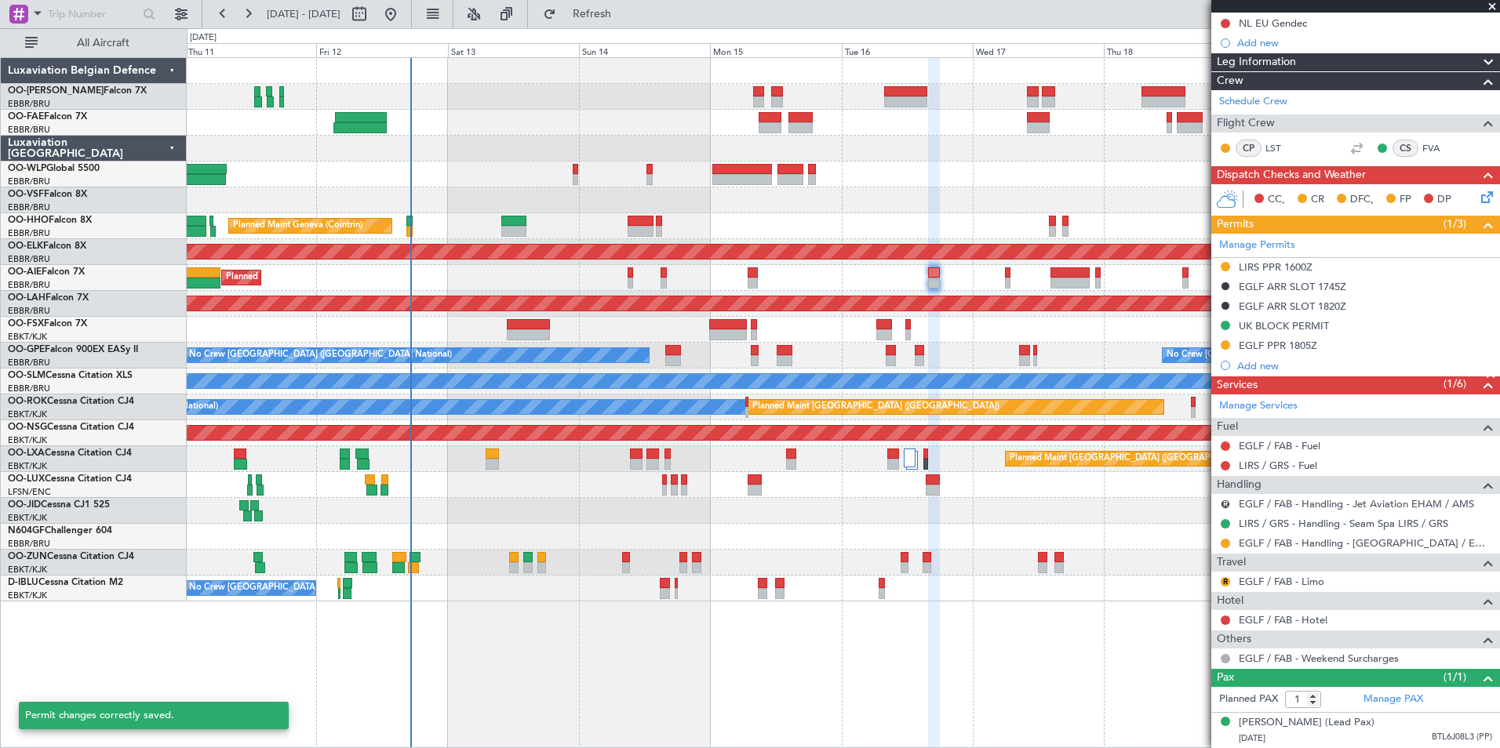
scroll to position [213, 0]
click at [1336, 317] on div "UK BLOCK PERMIT" at bounding box center [1355, 327] width 289 height 20
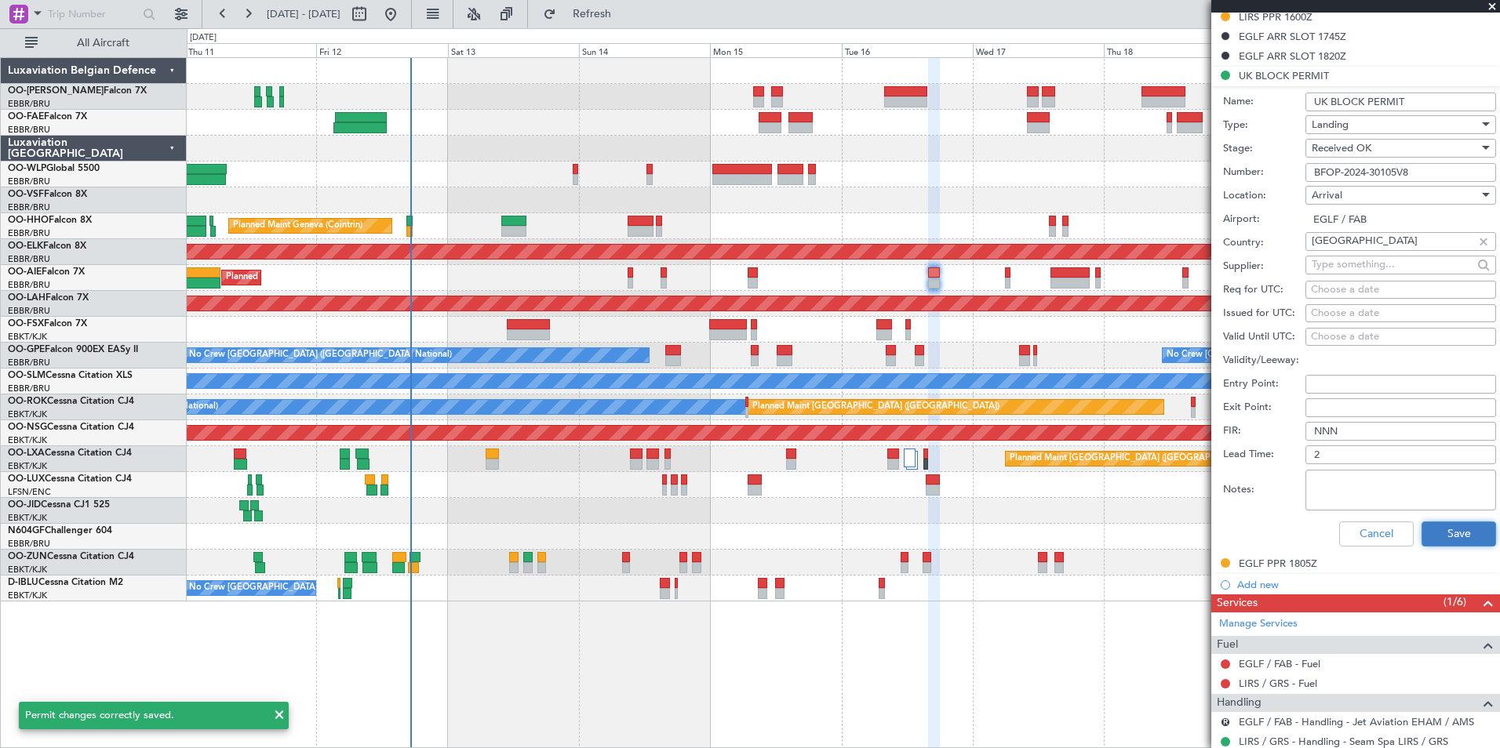
click at [1455, 528] on button "Save" at bounding box center [1459, 534] width 75 height 25
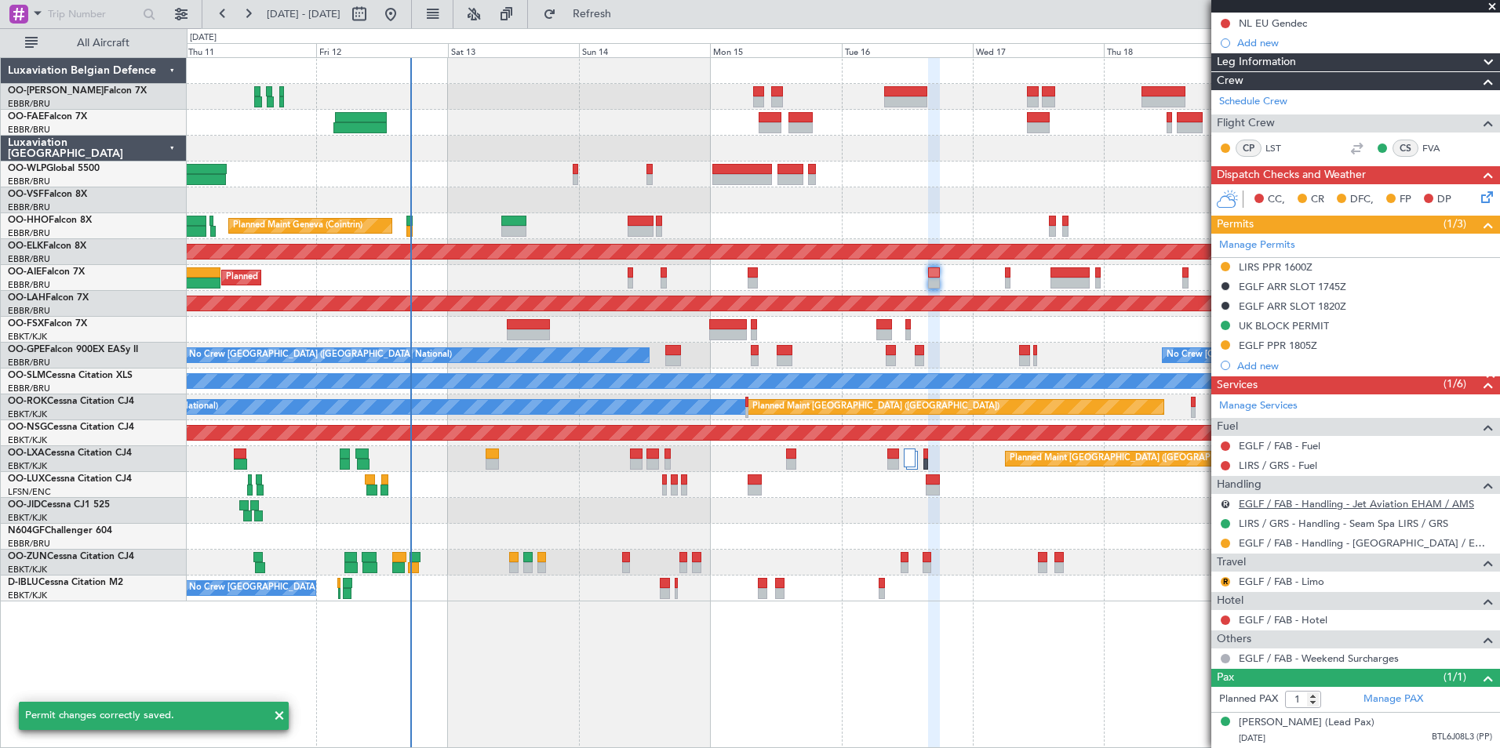
scroll to position [213, 0]
click at [1228, 500] on button "R" at bounding box center [1225, 504] width 9 height 9
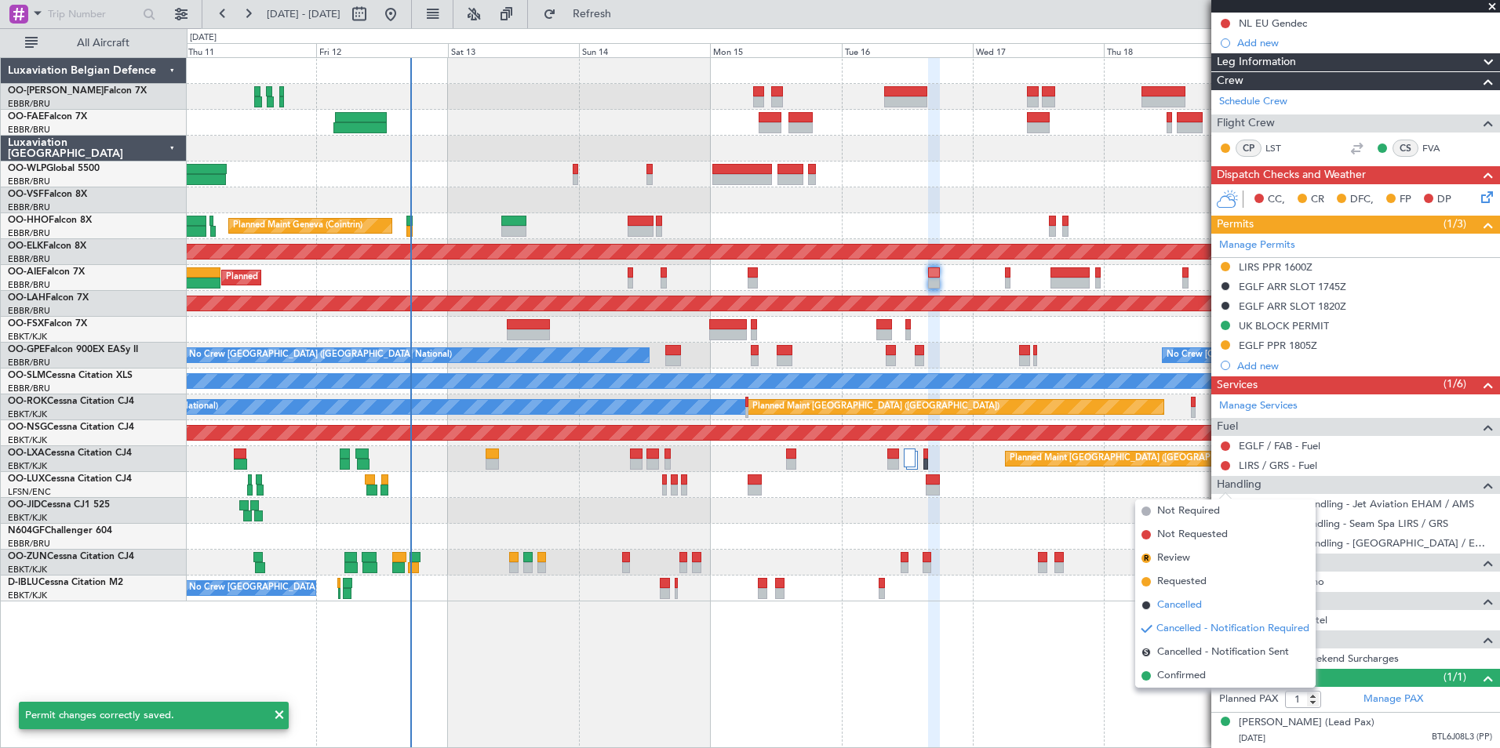
click at [1195, 604] on span "Cancelled" at bounding box center [1179, 606] width 45 height 16
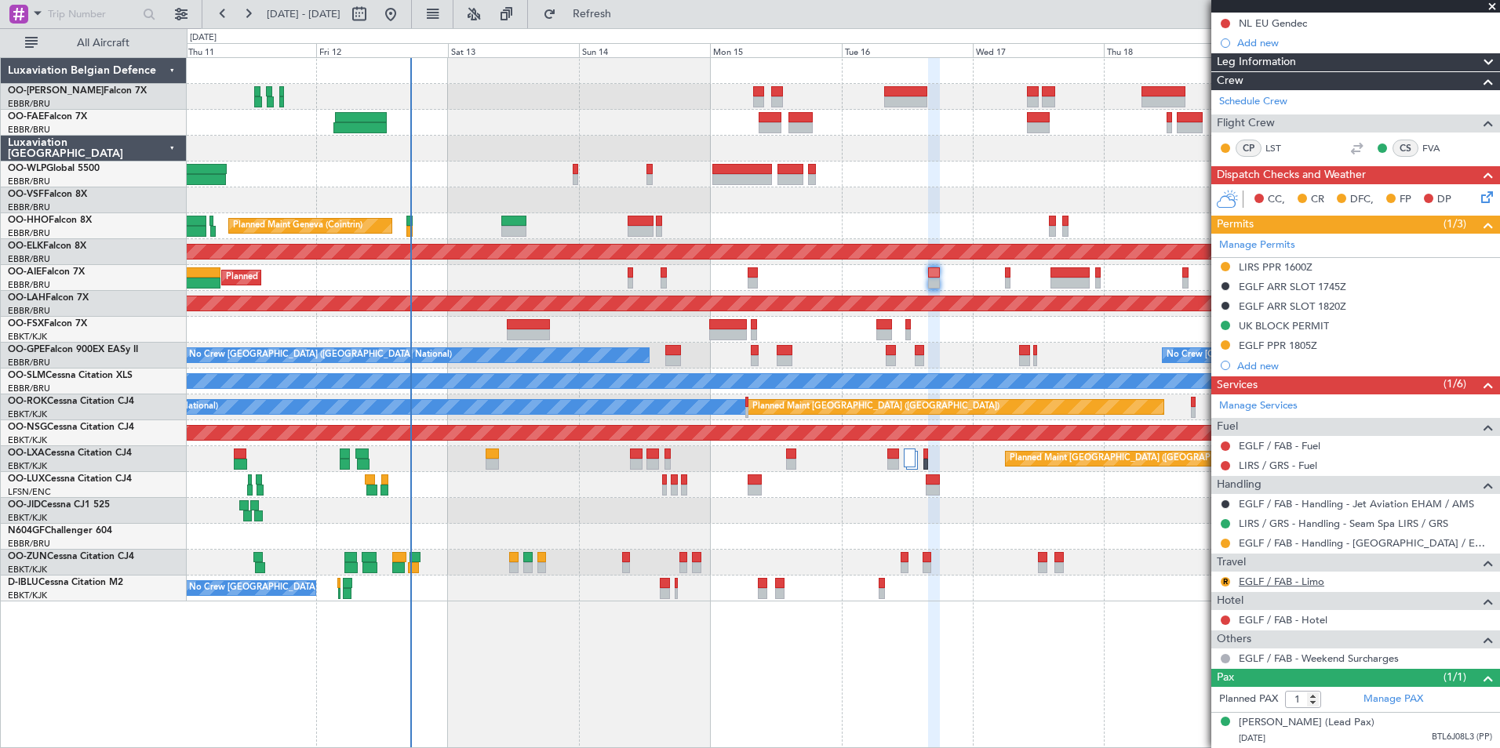
click at [1252, 575] on link "EGLF / FAB - Limo" at bounding box center [1282, 581] width 86 height 13
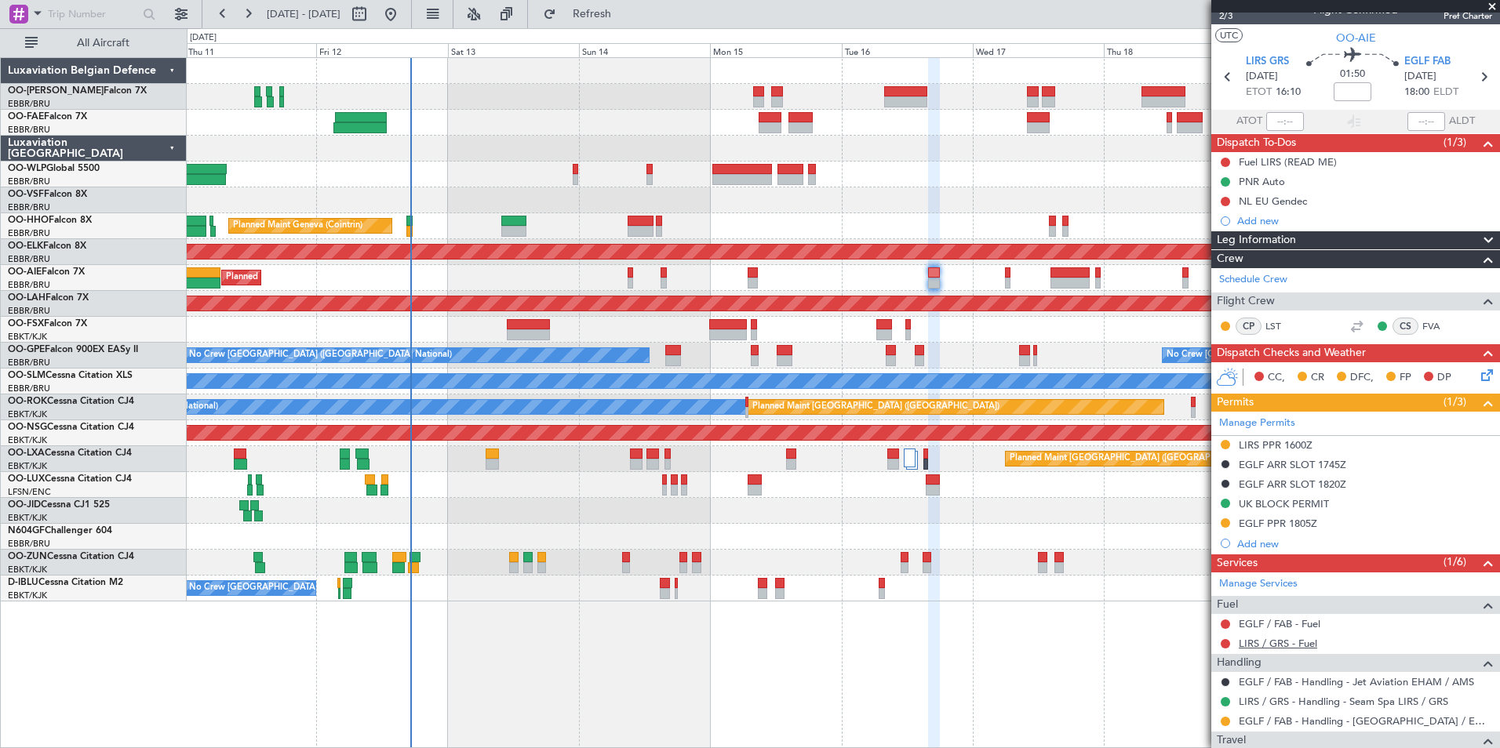
scroll to position [0, 0]
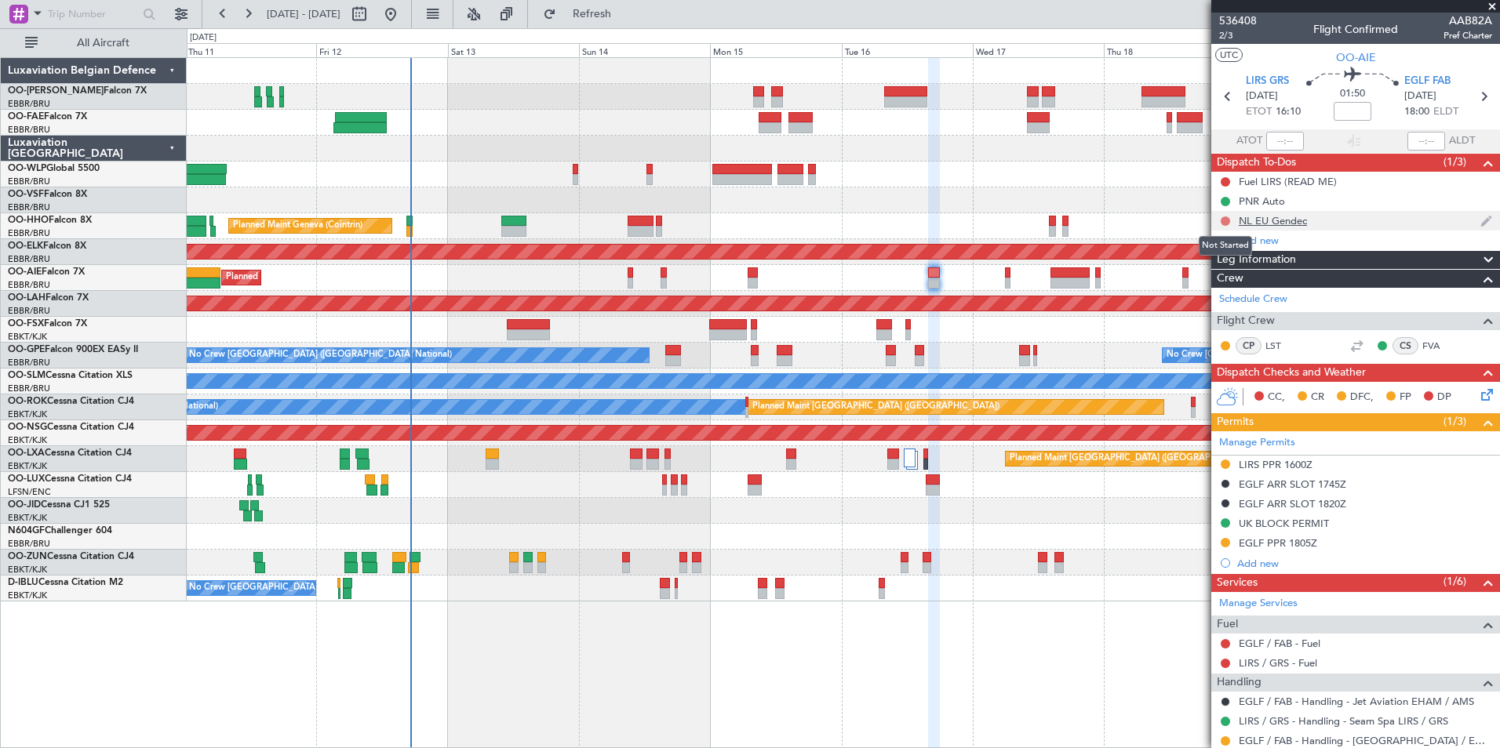
click at [1221, 221] on button at bounding box center [1225, 221] width 9 height 9
click at [1228, 313] on span "Cancelled" at bounding box center [1229, 314] width 45 height 16
click at [1232, 38] on span "2/3" at bounding box center [1238, 35] width 38 height 13
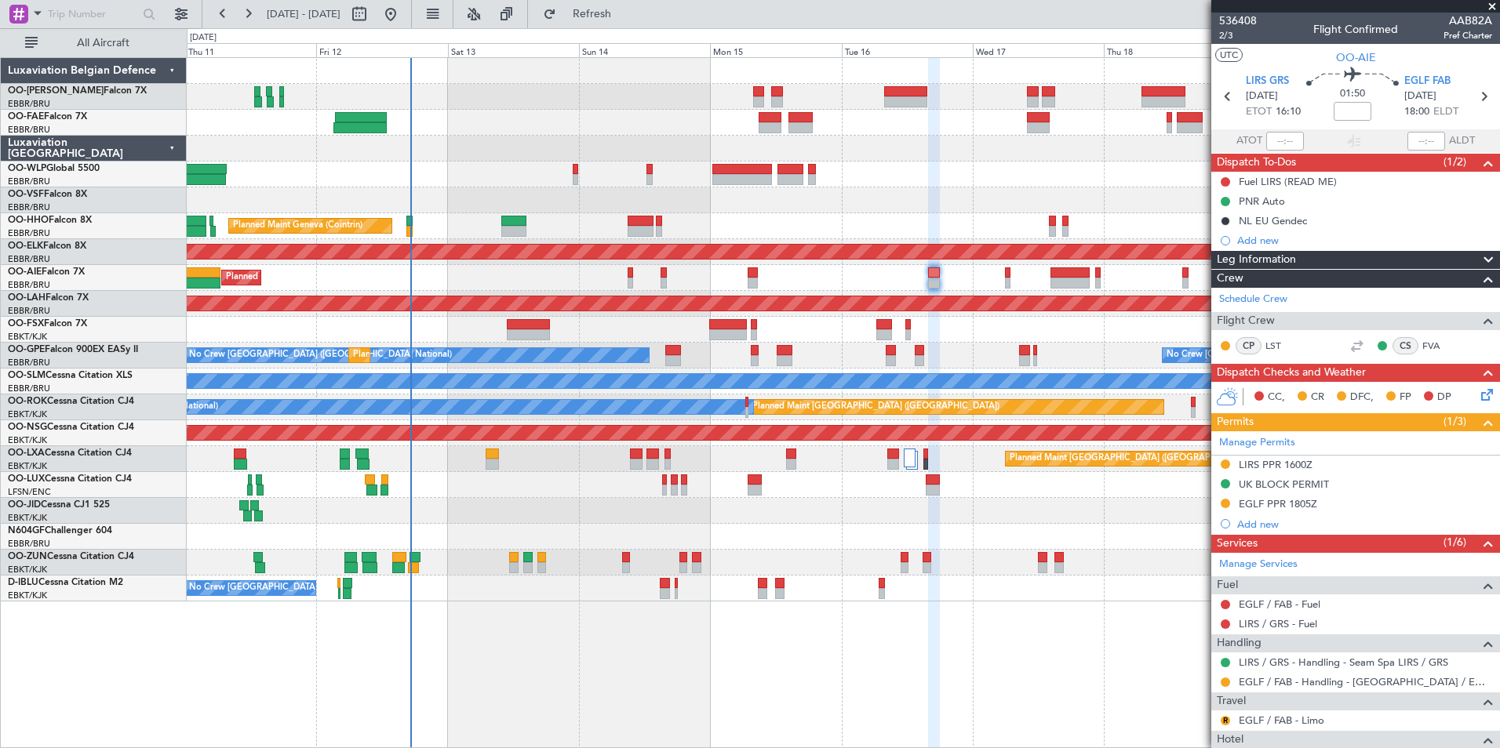
click at [638, 16] on fb-refresh-button "Refresh" at bounding box center [583, 14] width 110 height 28
click at [625, 15] on span "Refresh" at bounding box center [592, 14] width 66 height 11
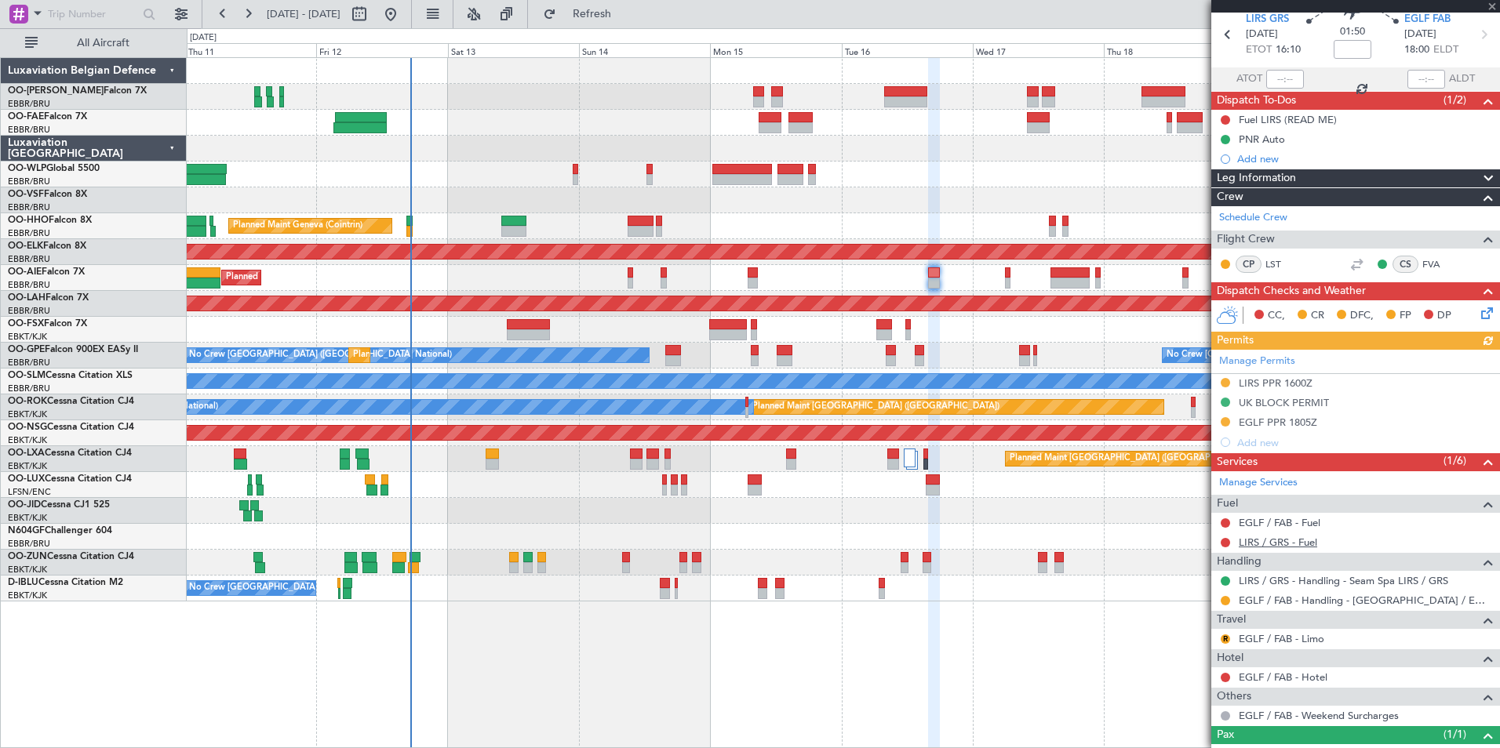
scroll to position [134, 0]
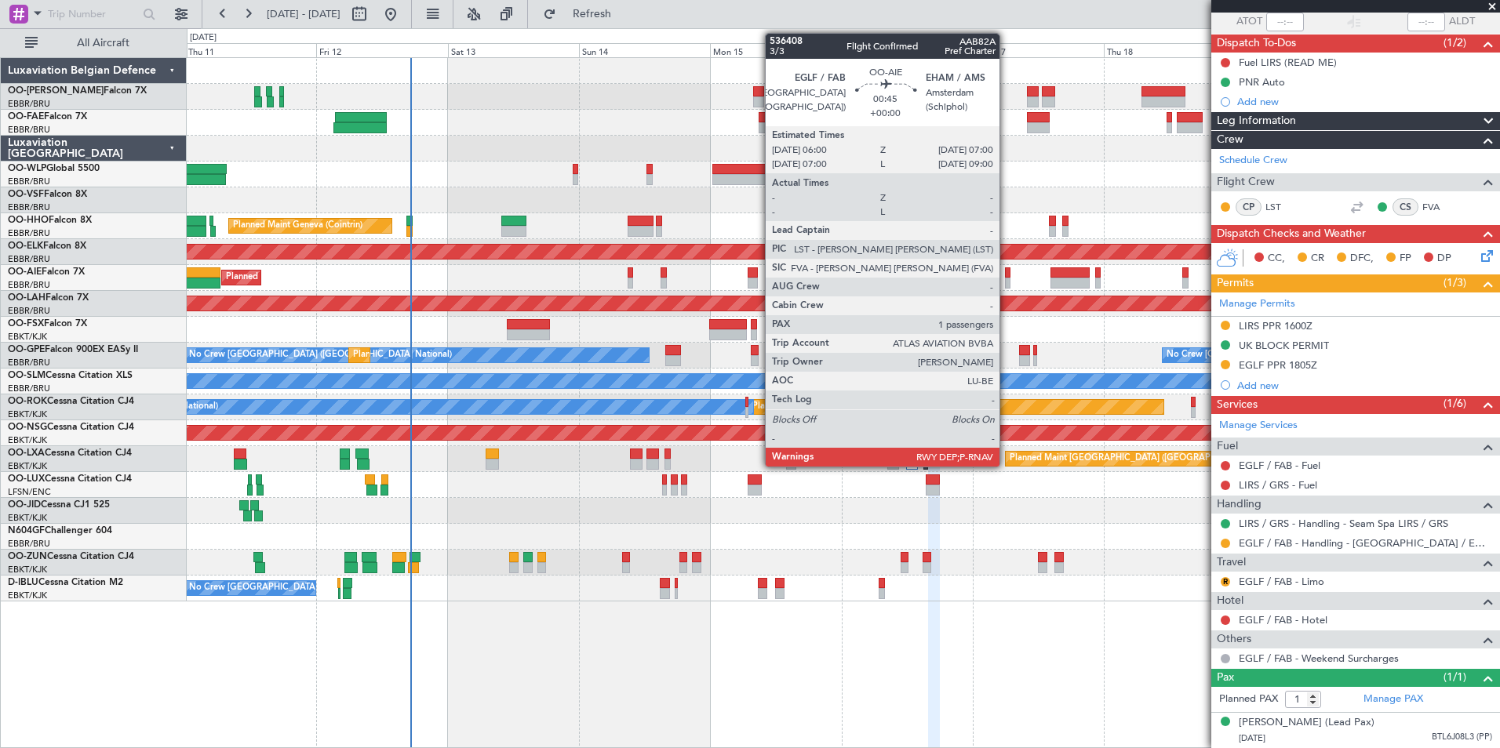
click at [1007, 271] on div at bounding box center [1007, 273] width 5 height 11
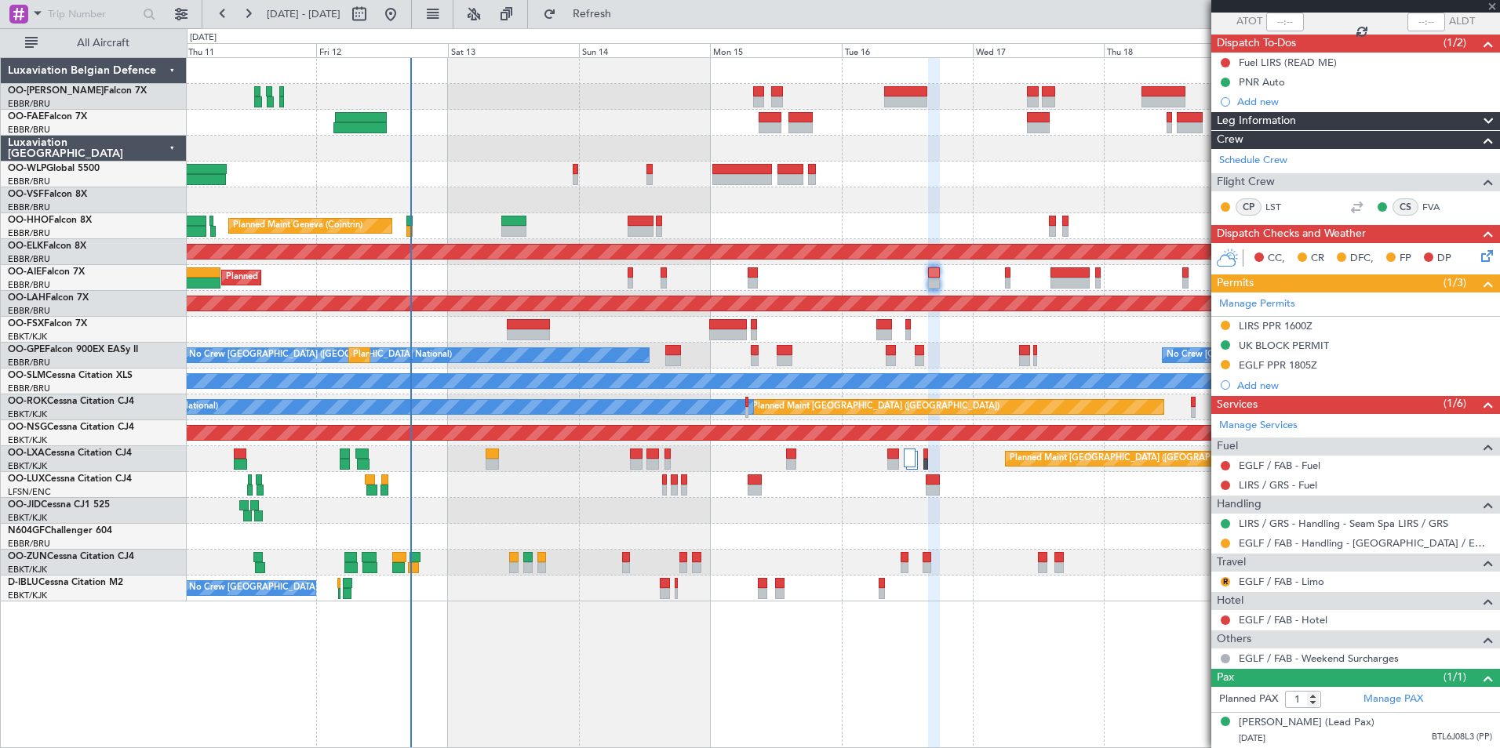
scroll to position [0, 0]
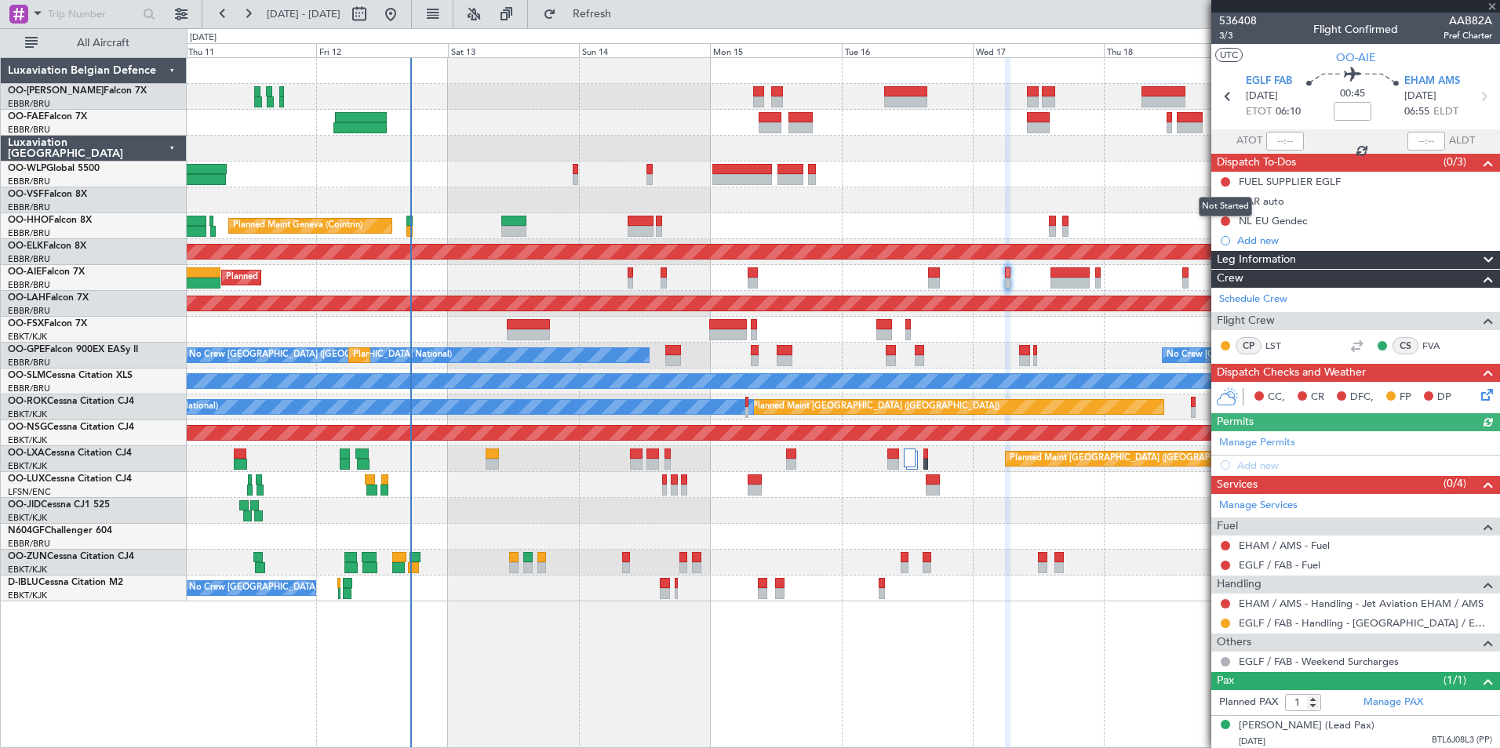
click at [1225, 202] on div "Not Started" at bounding box center [1225, 207] width 53 height 20
click at [1226, 201] on button at bounding box center [1225, 201] width 9 height 9
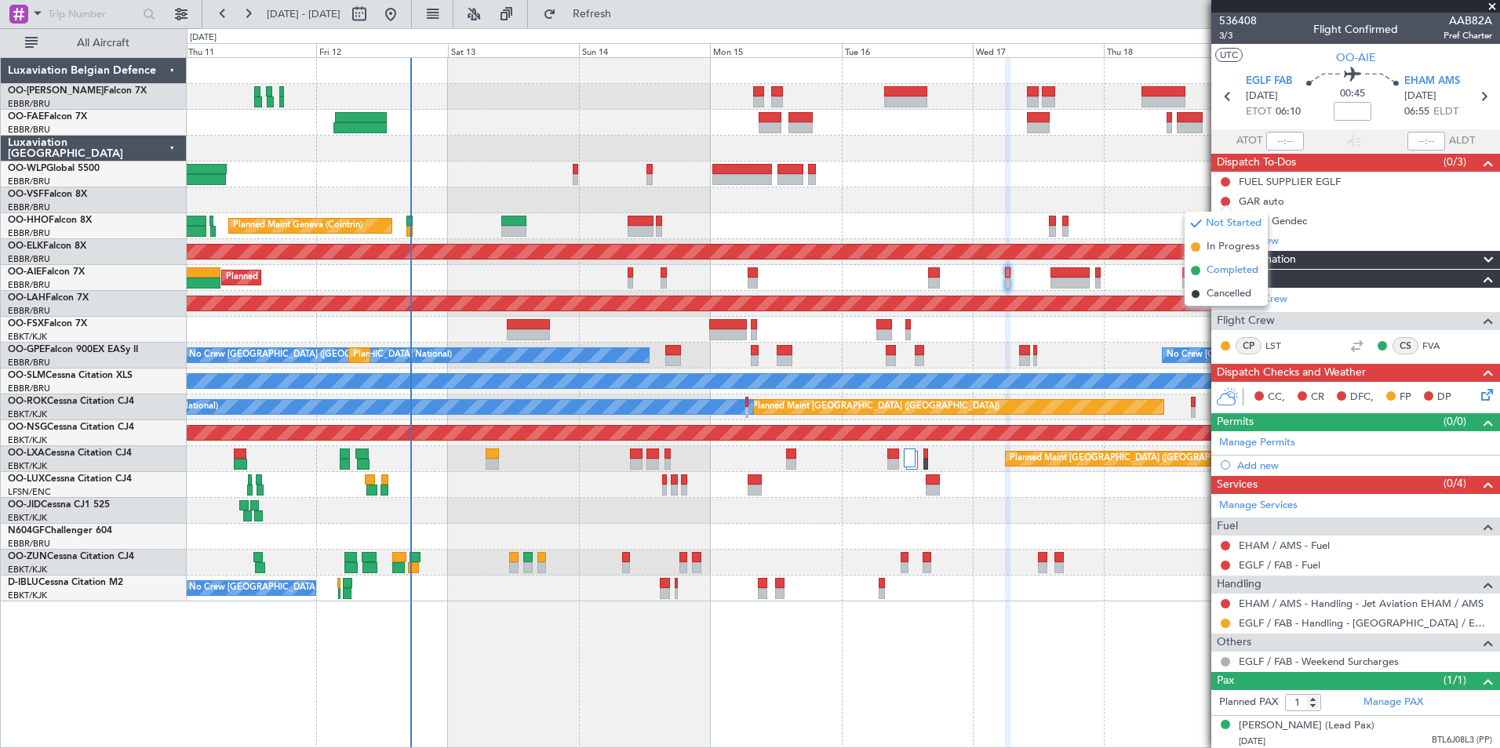
click at [1219, 275] on span "Completed" at bounding box center [1233, 271] width 52 height 16
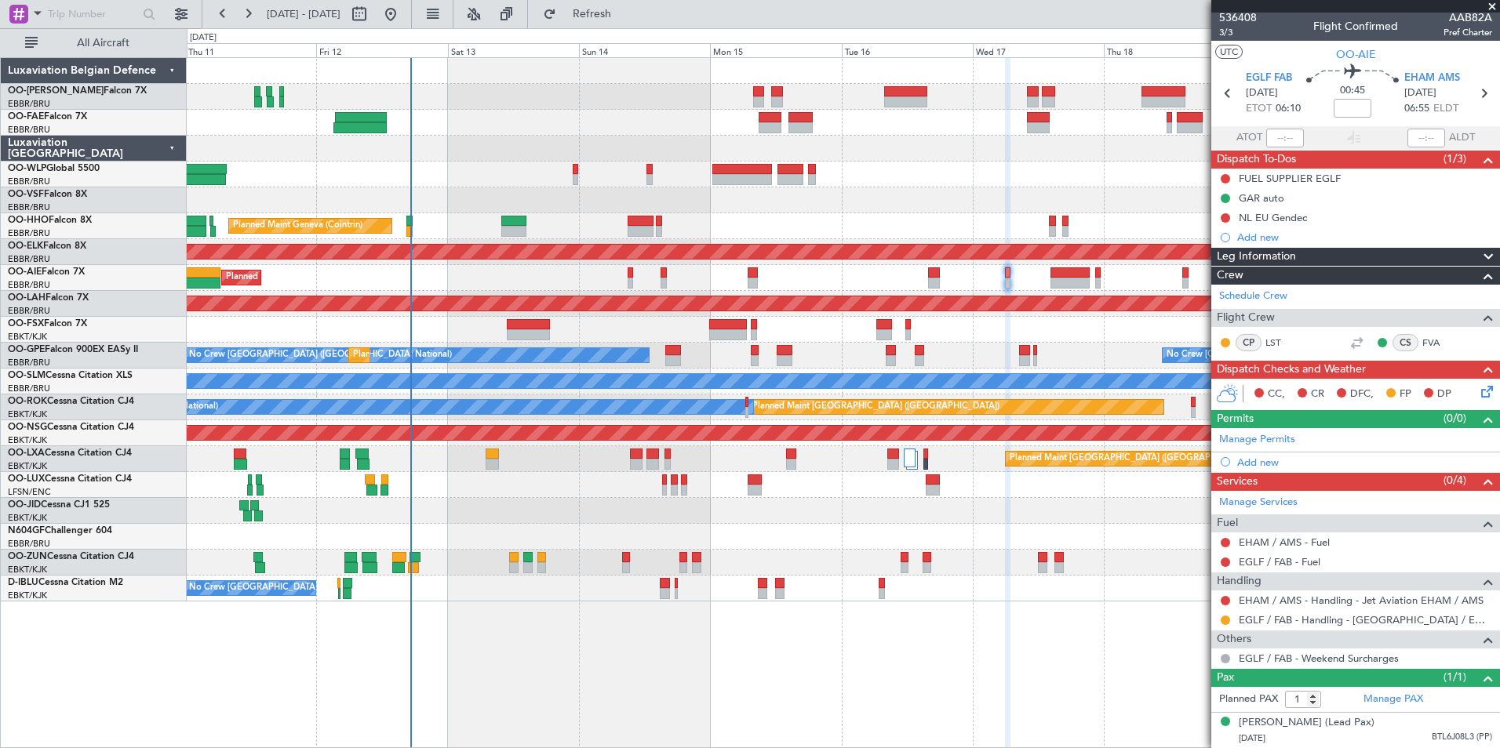
scroll to position [18, 0]
click at [1222, 596] on button at bounding box center [1225, 600] width 9 height 9
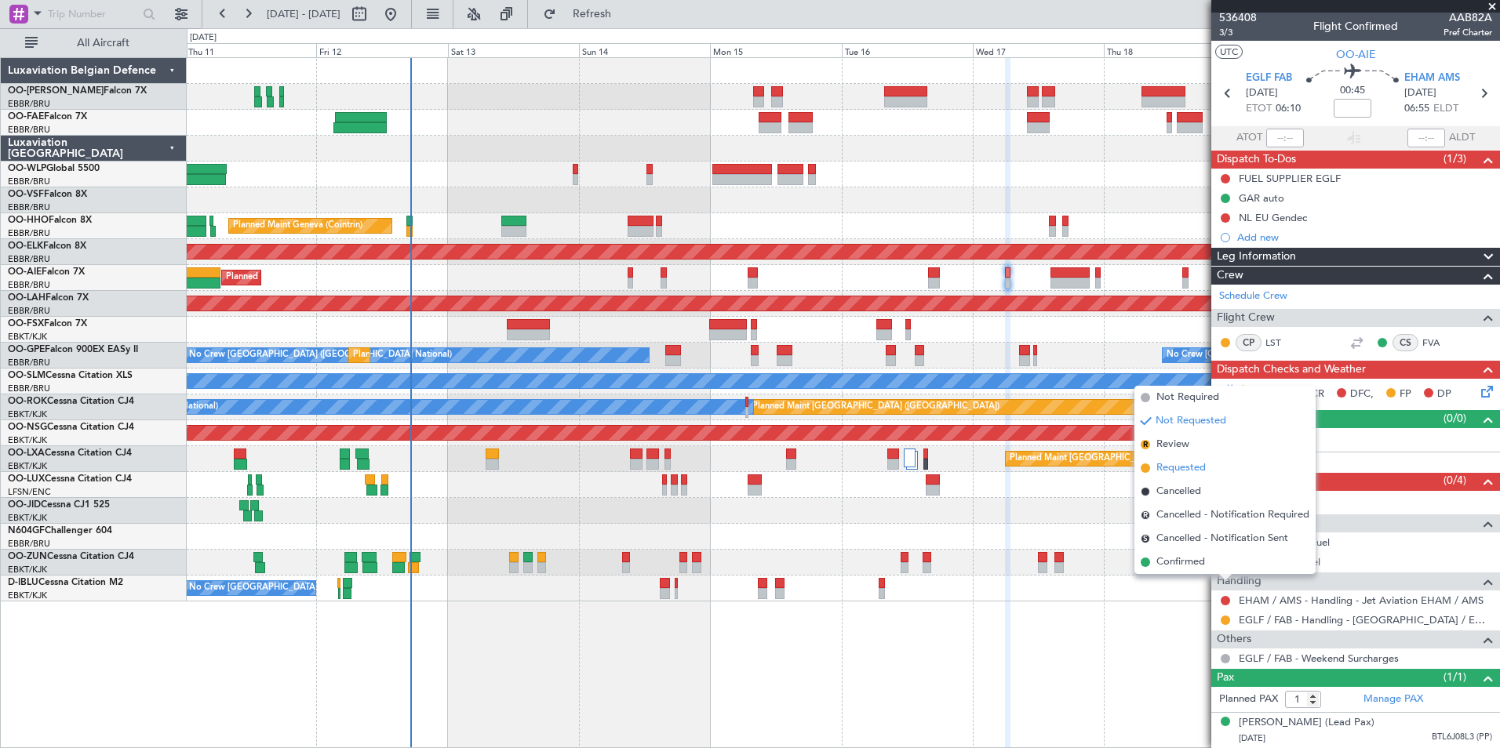
click at [1185, 469] on span "Requested" at bounding box center [1180, 469] width 49 height 16
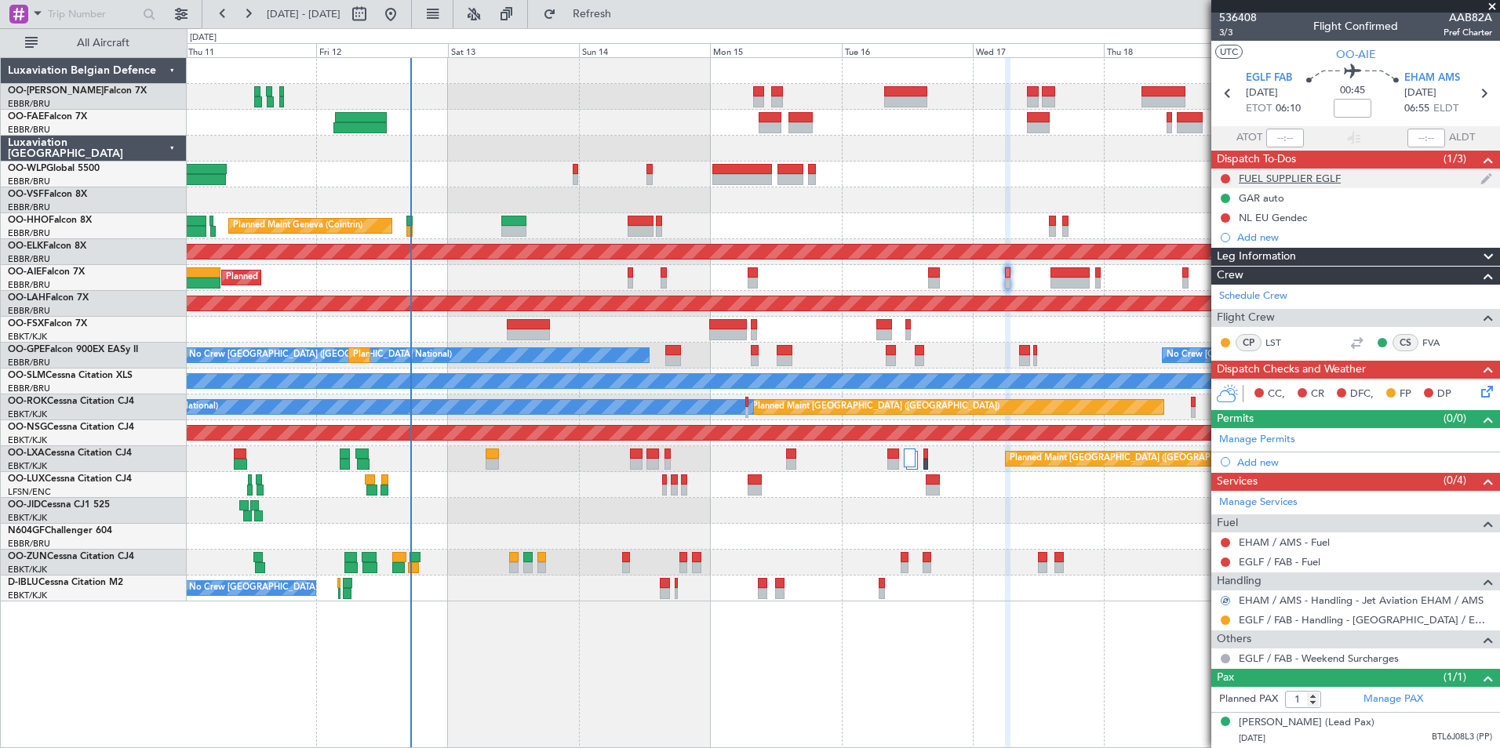
scroll to position [0, 0]
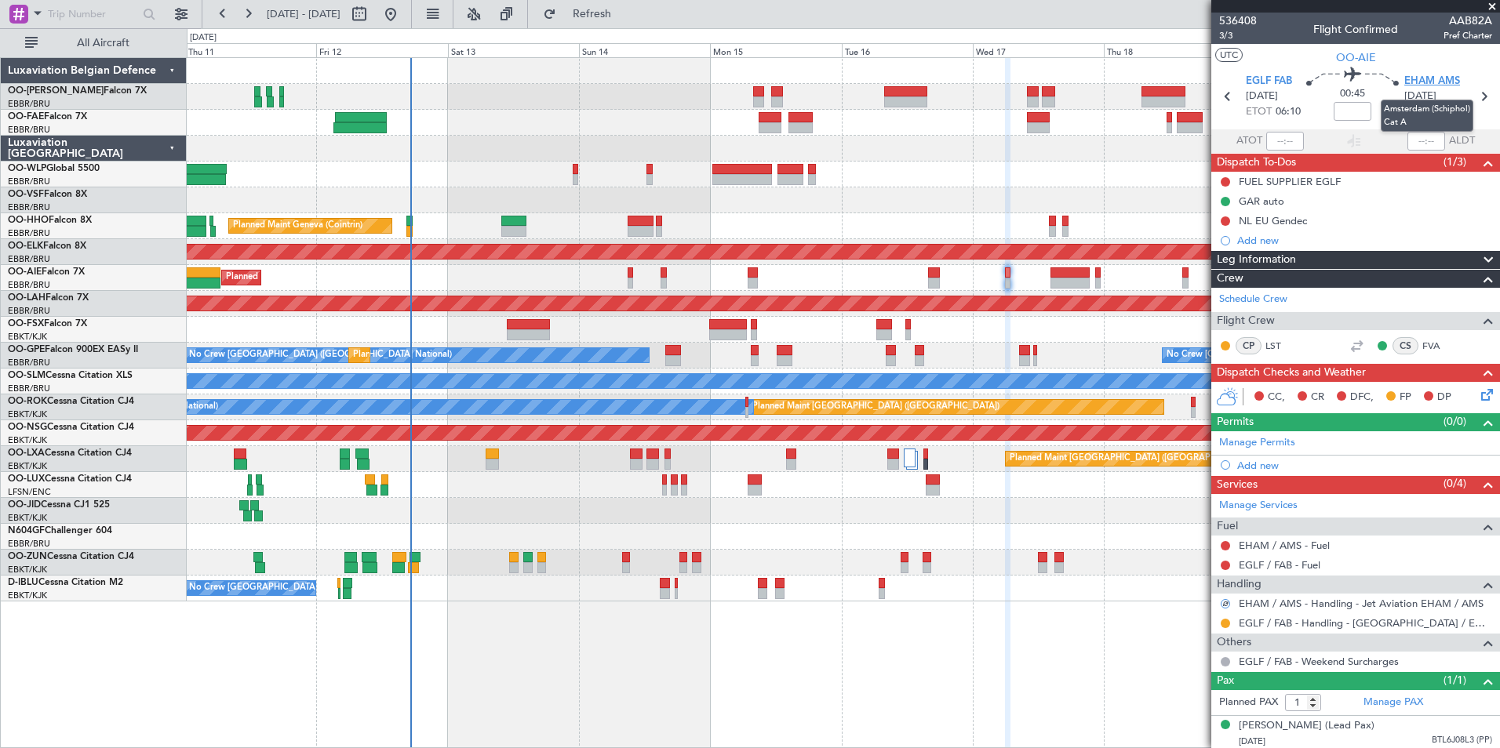
click at [1414, 75] on span "EHAM AMS" at bounding box center [1432, 82] width 56 height 16
click at [625, 11] on span "Refresh" at bounding box center [592, 14] width 66 height 11
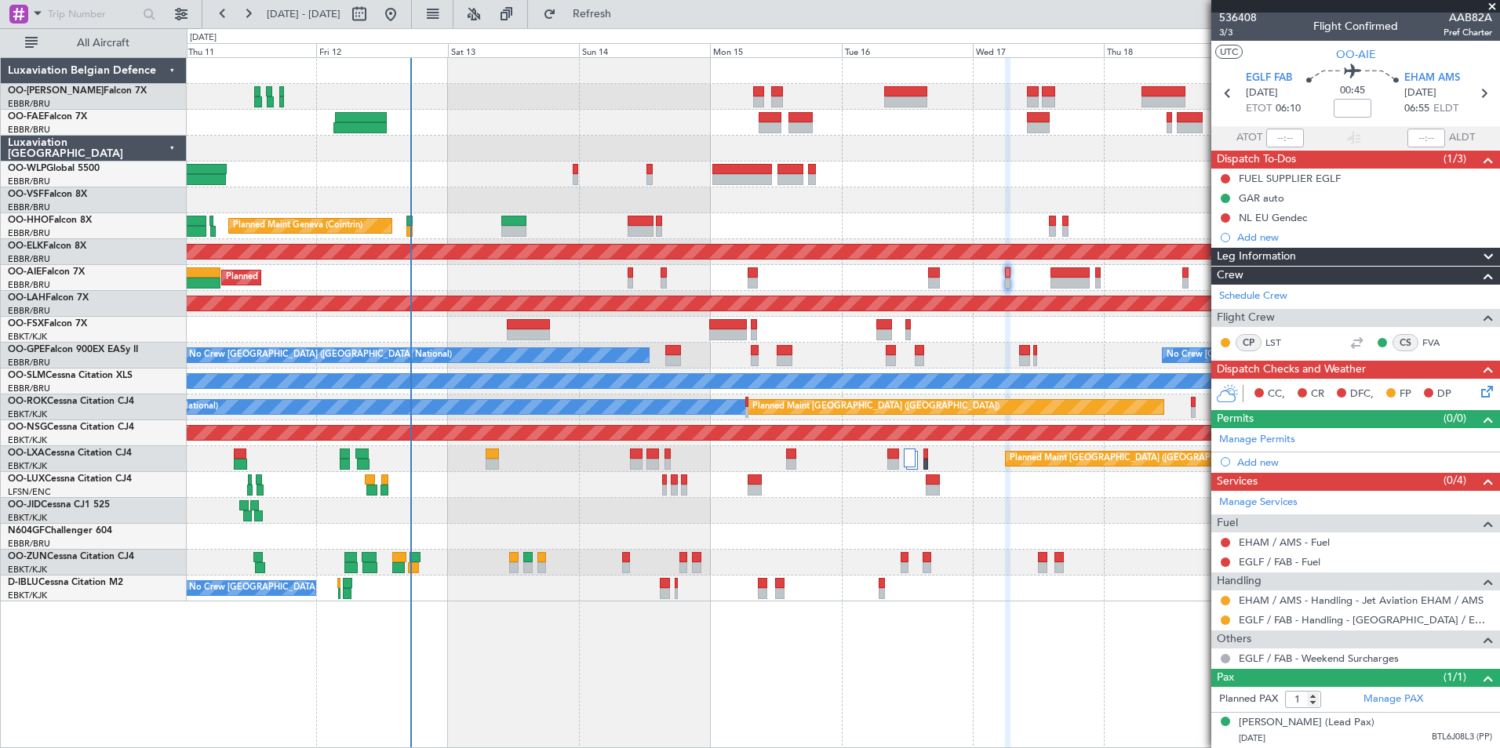
scroll to position [18, 0]
click at [1265, 456] on div "Add new" at bounding box center [1357, 462] width 241 height 13
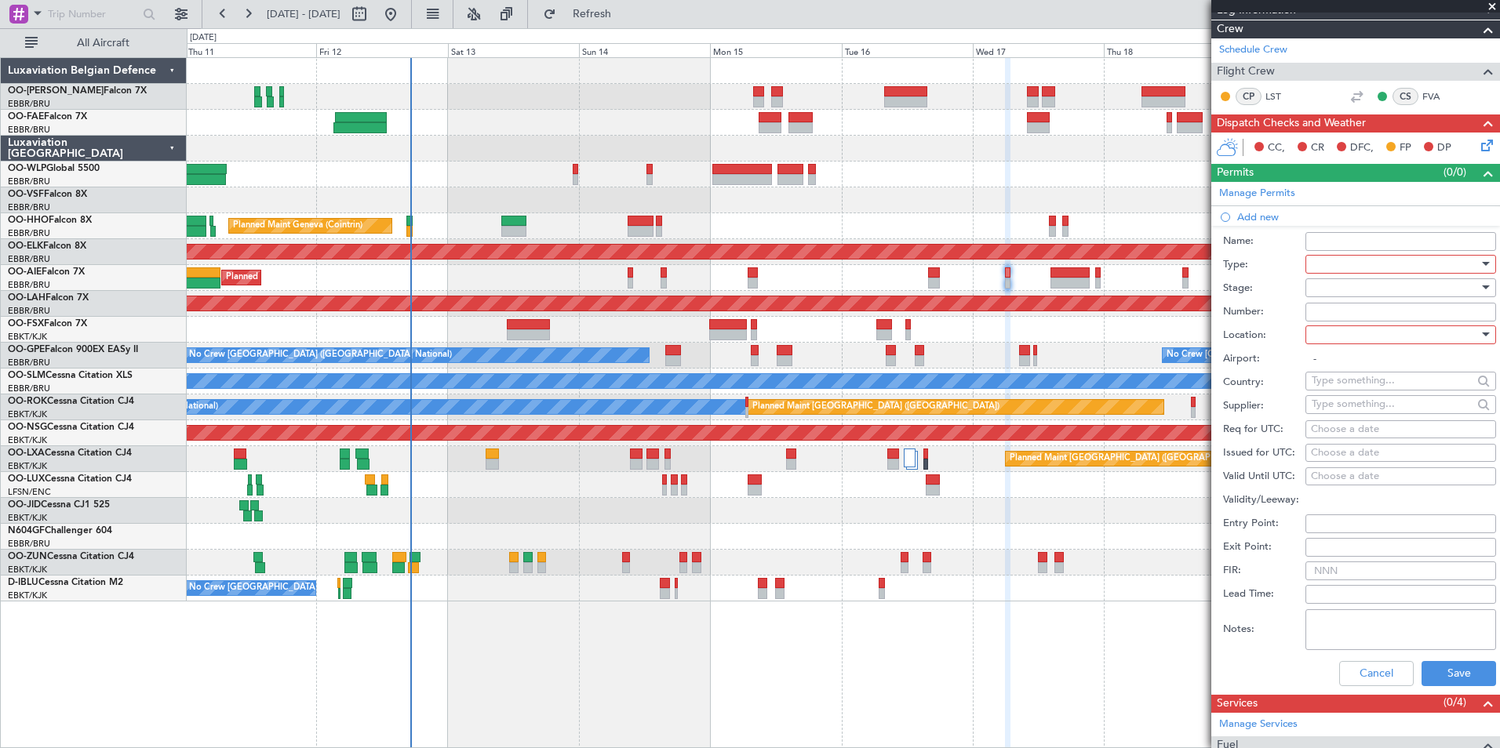
scroll to position [253, 0]
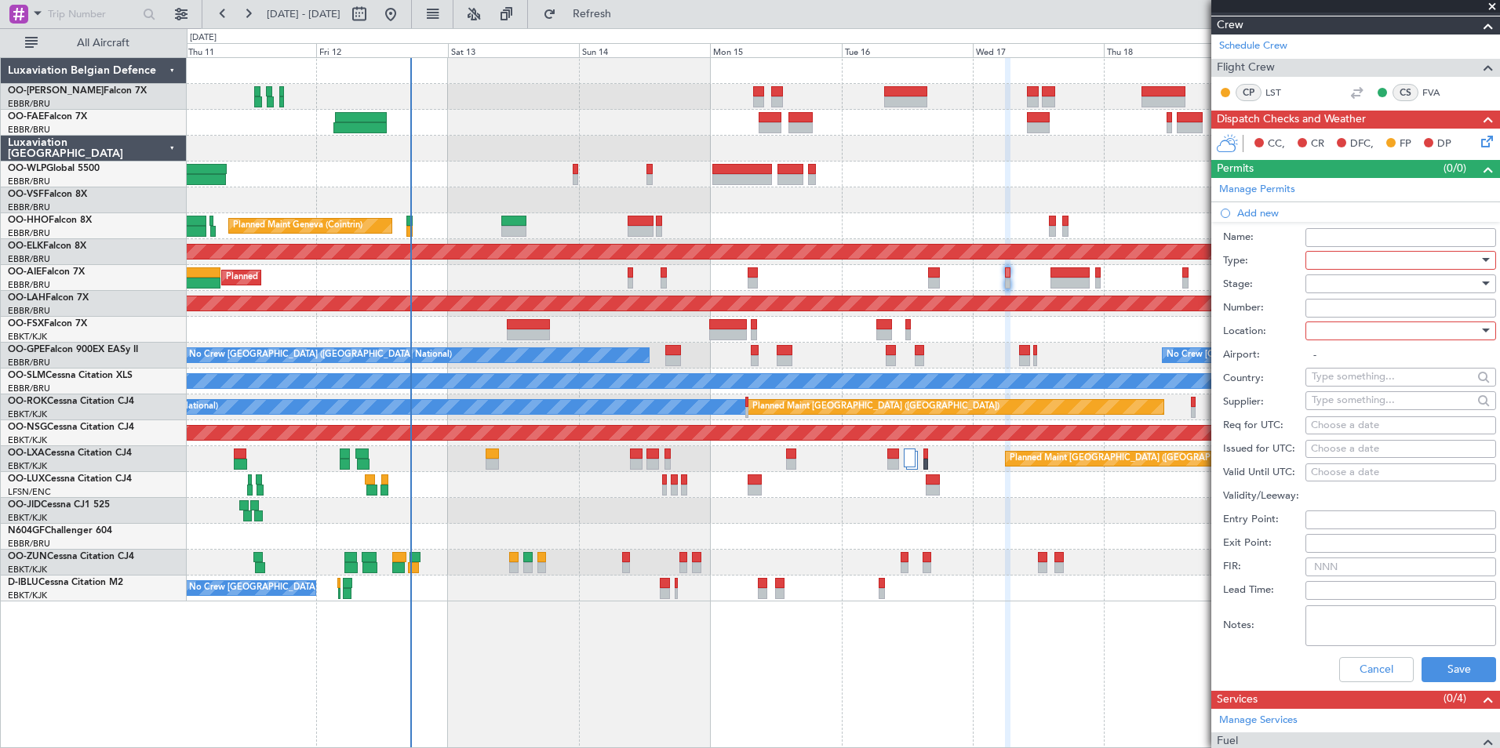
click at [1320, 260] on div at bounding box center [1395, 261] width 167 height 24
click at [1341, 410] on span "Slot" at bounding box center [1394, 410] width 165 height 24
click at [1352, 325] on div at bounding box center [1395, 331] width 167 height 24
click at [1333, 409] on span "Arrival" at bounding box center [1394, 410] width 165 height 24
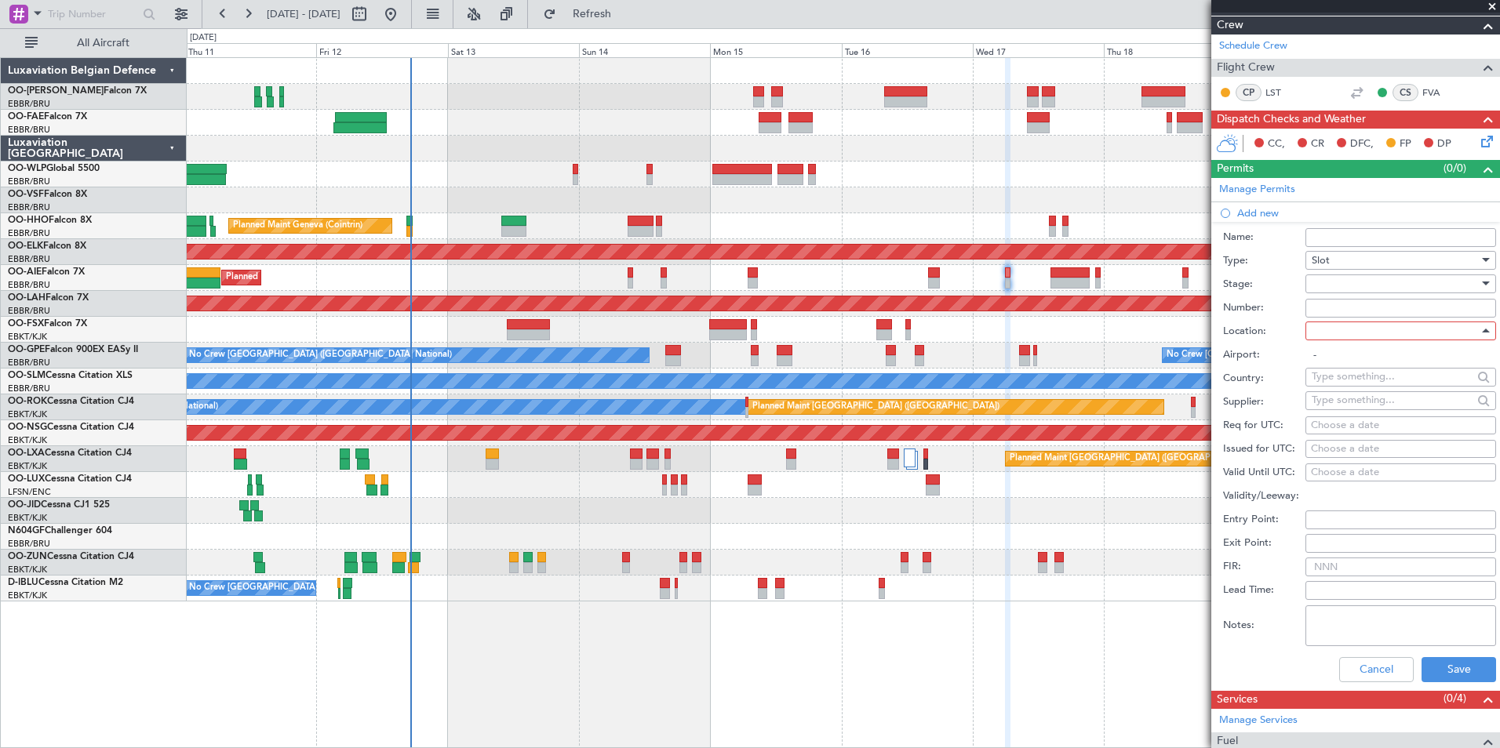
type input "EHAM / AMS"
click at [1339, 425] on div "Choose a date" at bounding box center [1401, 426] width 180 height 16
select select "9"
select select "2025"
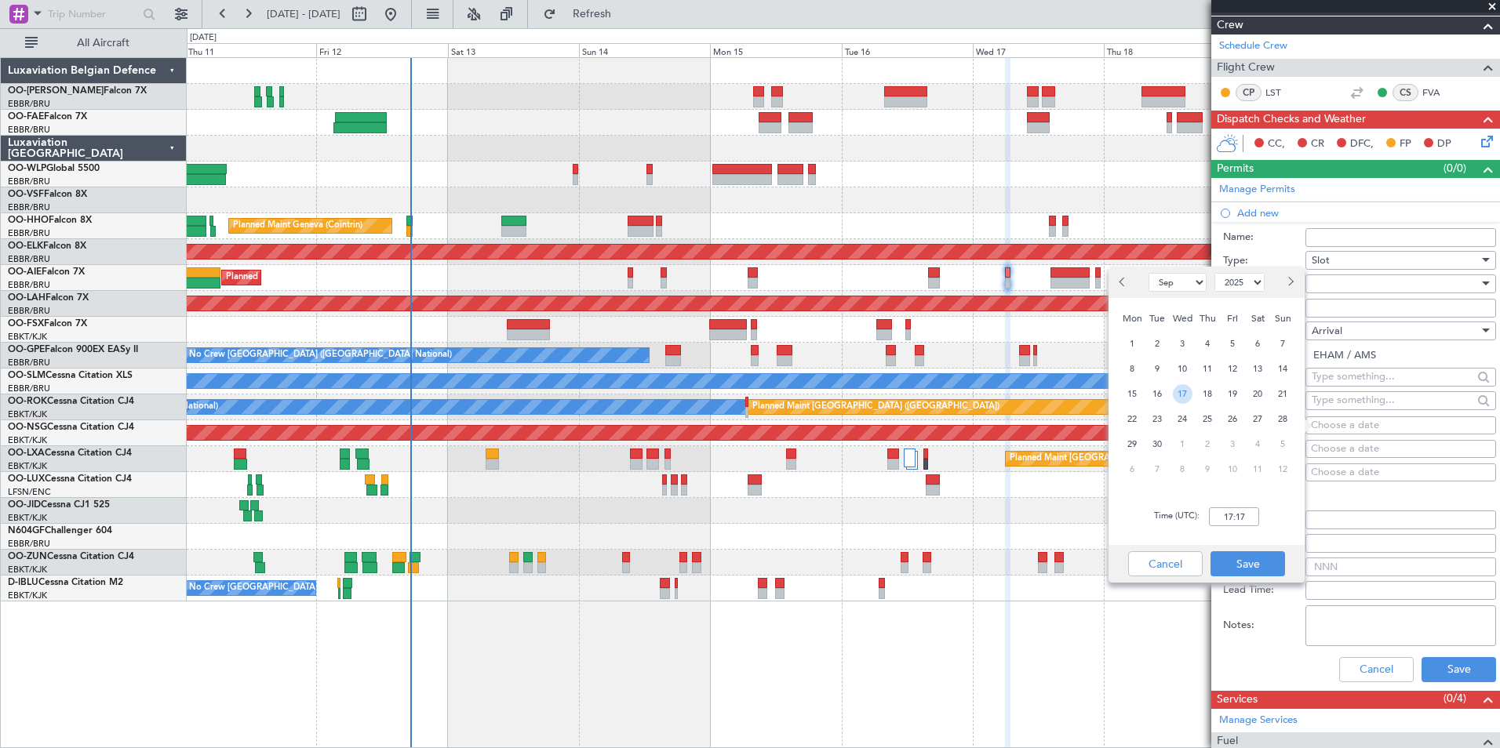
click at [1181, 398] on span "17" at bounding box center [1183, 394] width 20 height 20
click at [1246, 519] on input "00:00" at bounding box center [1234, 517] width 50 height 19
type input "07:00"
click at [1246, 566] on button "Save" at bounding box center [1247, 564] width 75 height 25
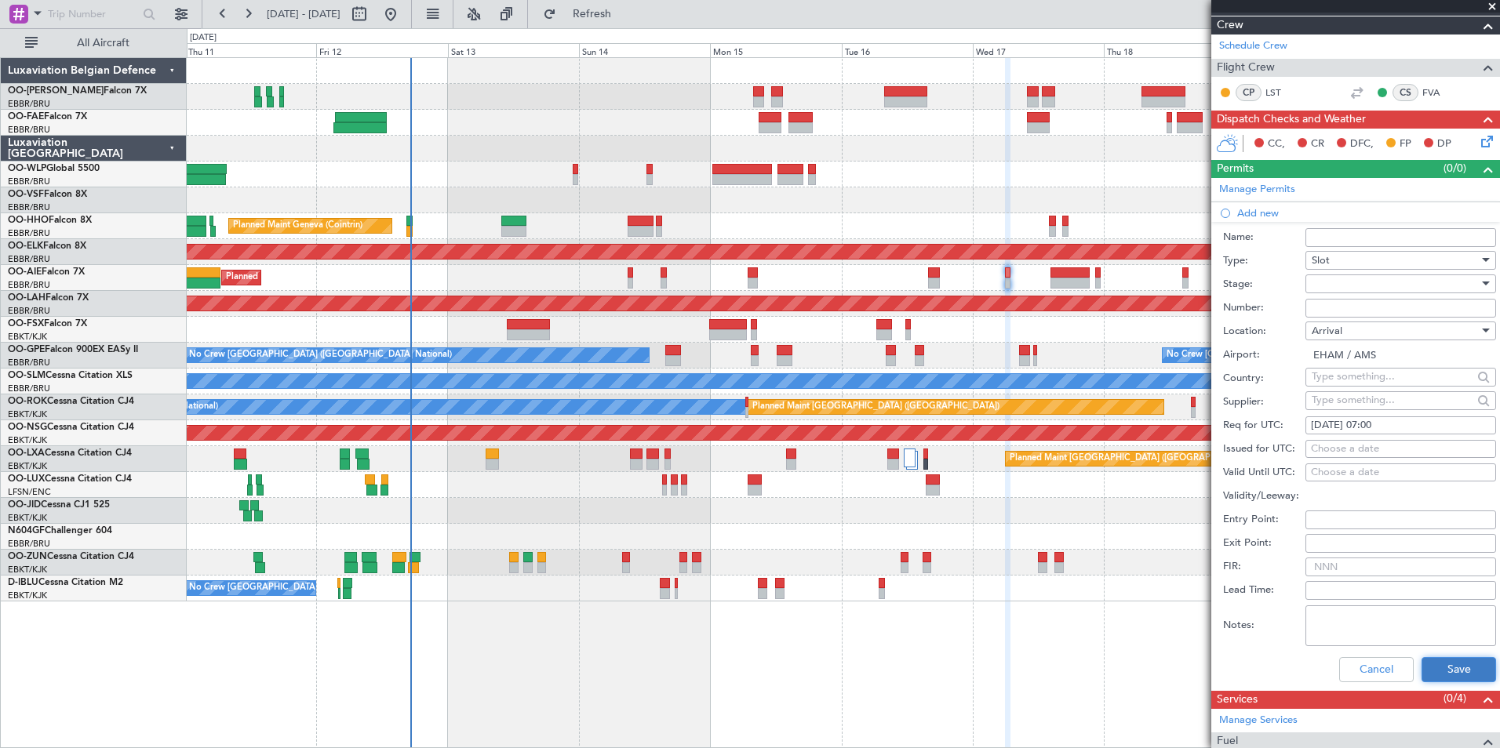
click at [1427, 658] on button "Save" at bounding box center [1459, 669] width 75 height 25
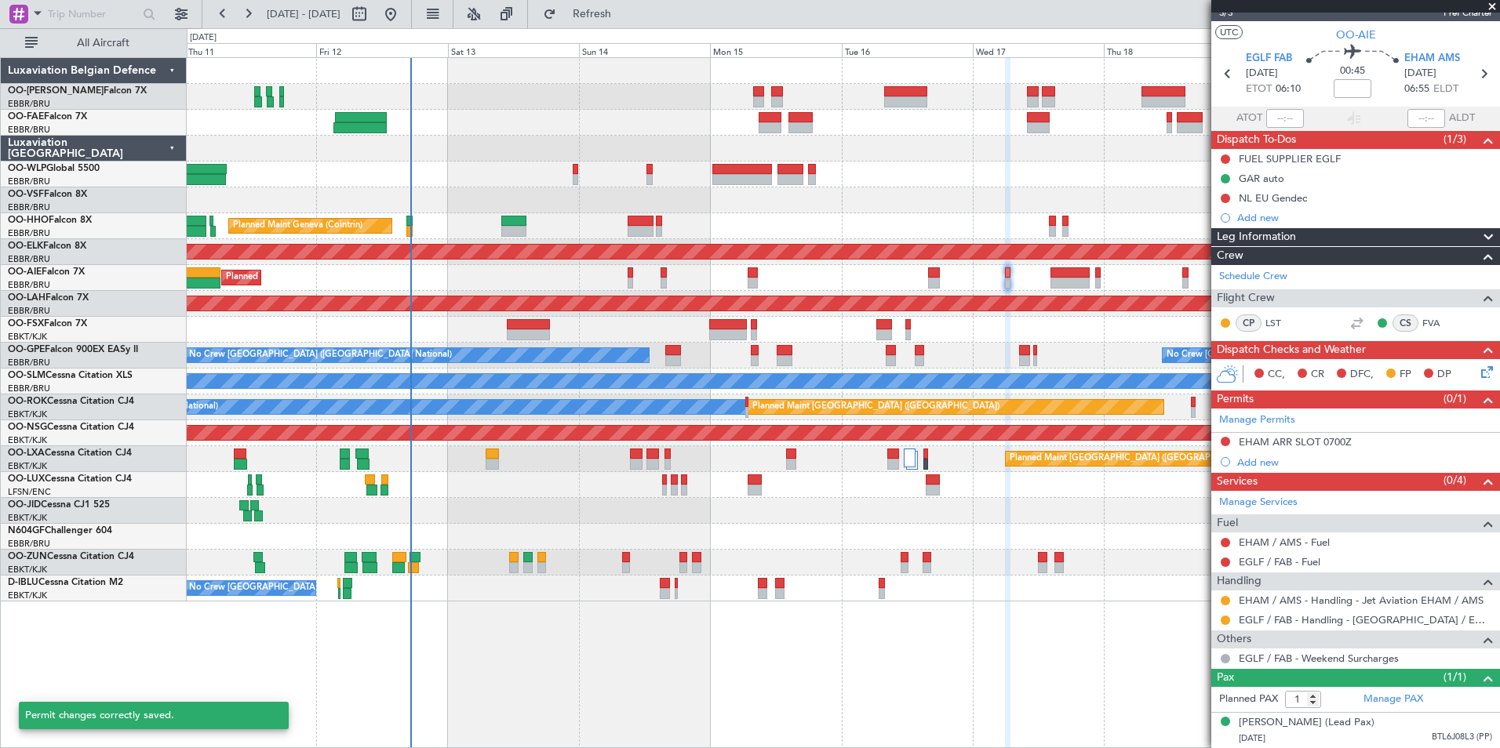
scroll to position [38, 0]
click at [1478, 363] on icon at bounding box center [1484, 369] width 13 height 13
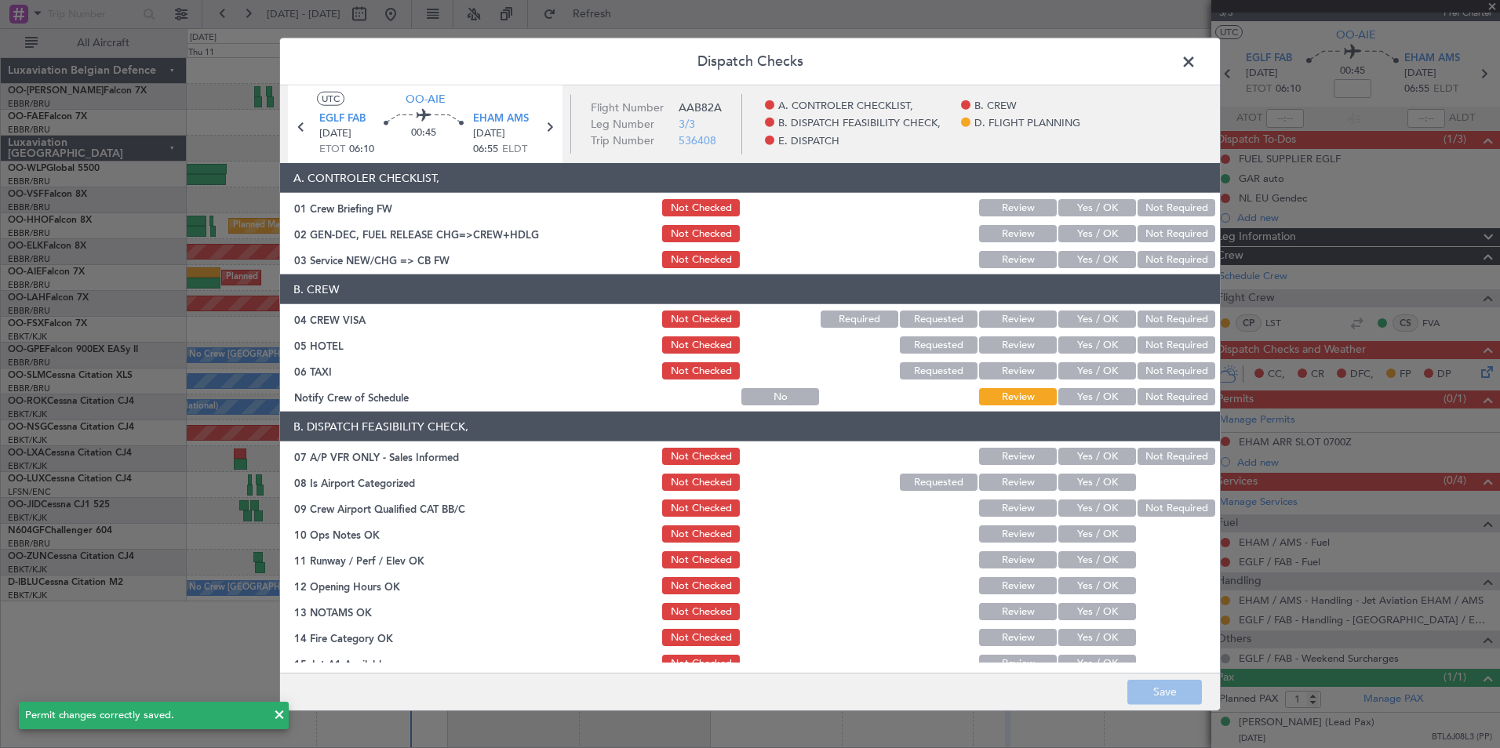
click at [1094, 253] on button "Yes / OK" at bounding box center [1097, 259] width 78 height 17
click at [1144, 319] on button "Not Required" at bounding box center [1177, 319] width 78 height 17
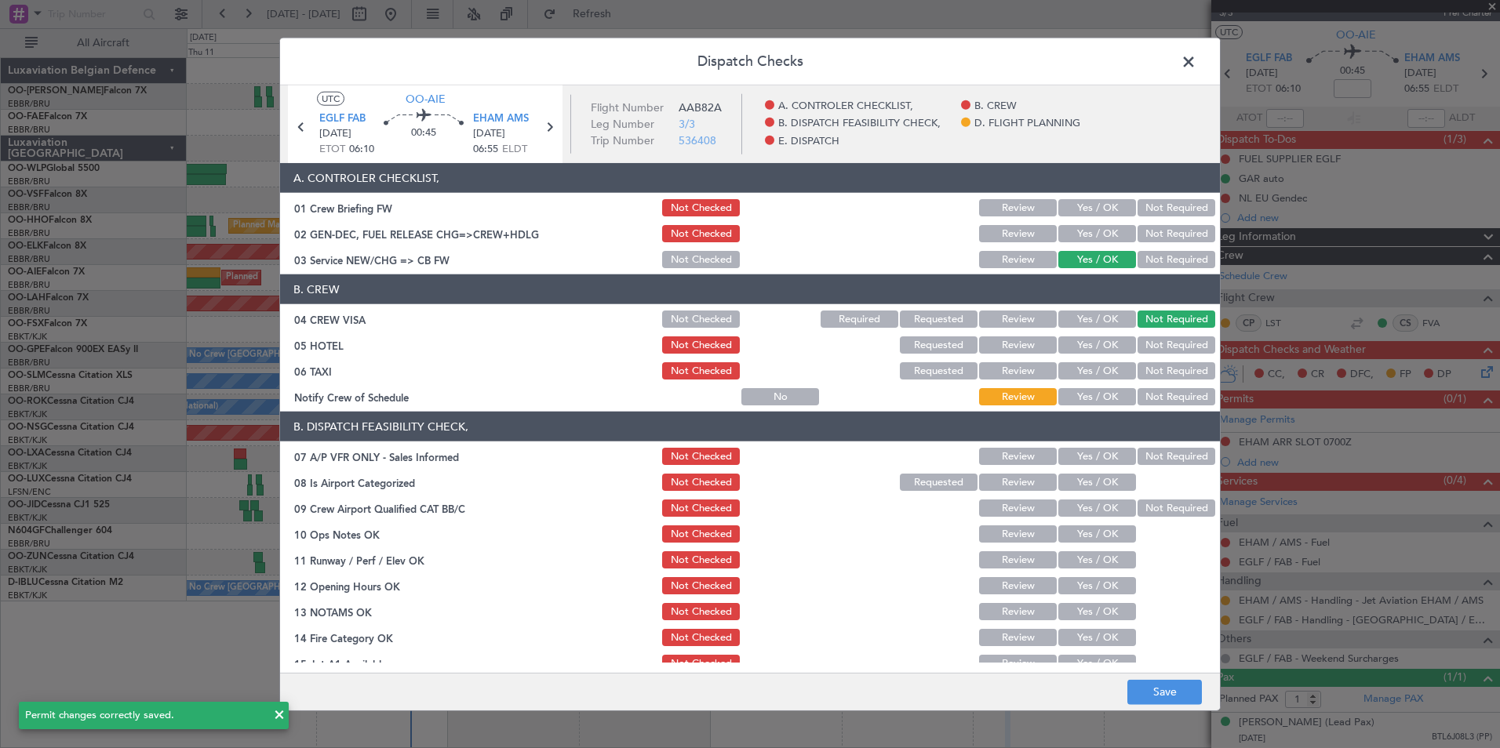
drag, startPoint x: 1148, startPoint y: 343, endPoint x: 1148, endPoint y: 354, distance: 11.0
click at [1148, 346] on button "Not Required" at bounding box center [1177, 345] width 78 height 17
click at [1149, 370] on button "Not Required" at bounding box center [1177, 370] width 78 height 17
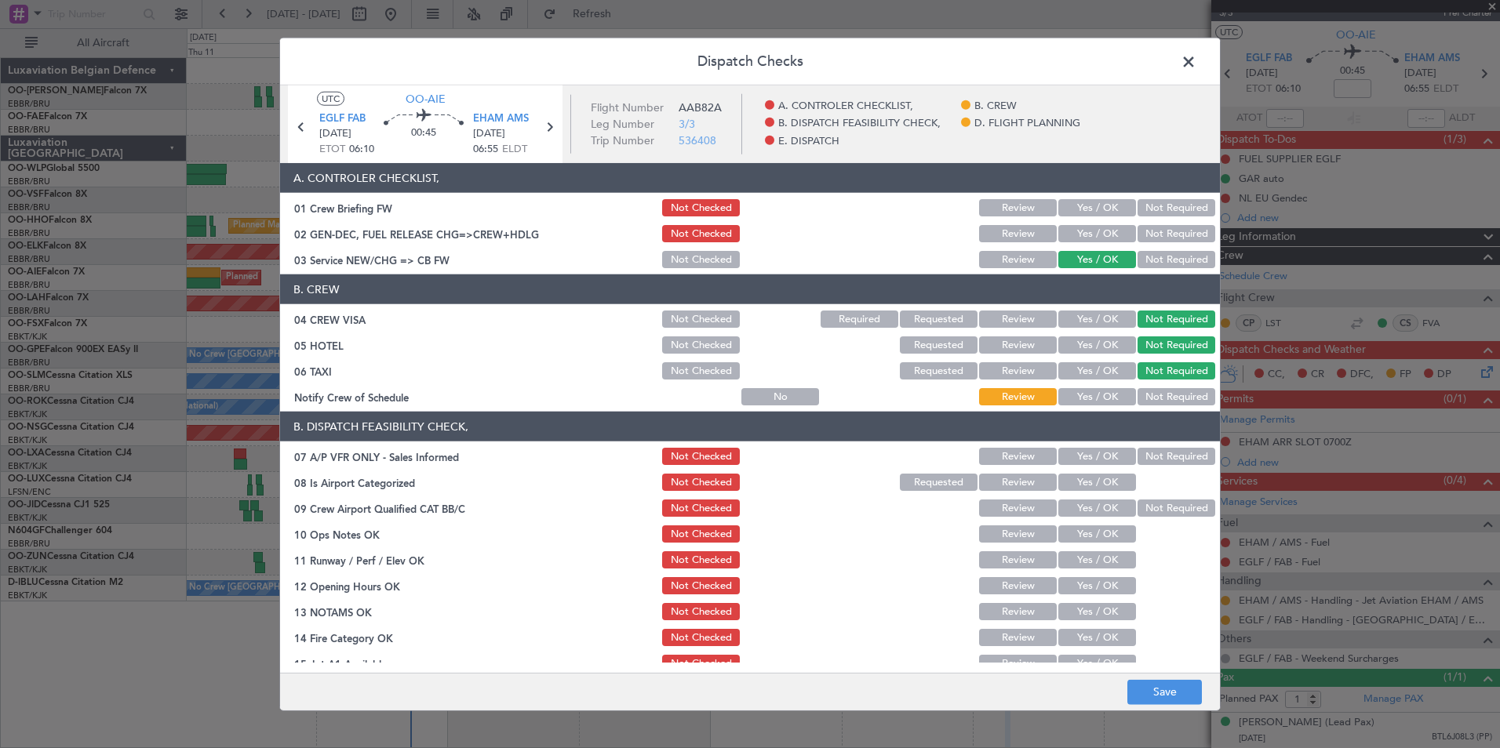
drag, startPoint x: 1115, startPoint y: 392, endPoint x: 1132, endPoint y: 424, distance: 35.8
click at [1115, 393] on button "Yes / OK" at bounding box center [1097, 396] width 78 height 17
drag, startPoint x: 1143, startPoint y: 445, endPoint x: 1141, endPoint y: 455, distance: 10.3
click at [1141, 455] on section "B. DISPATCH FEASIBILITY CHECK, 07 A/P VFR ONLY - Sales Informed Not Checked Rev…" at bounding box center [750, 582] width 940 height 340
click at [1141, 457] on button "Not Required" at bounding box center [1177, 456] width 78 height 17
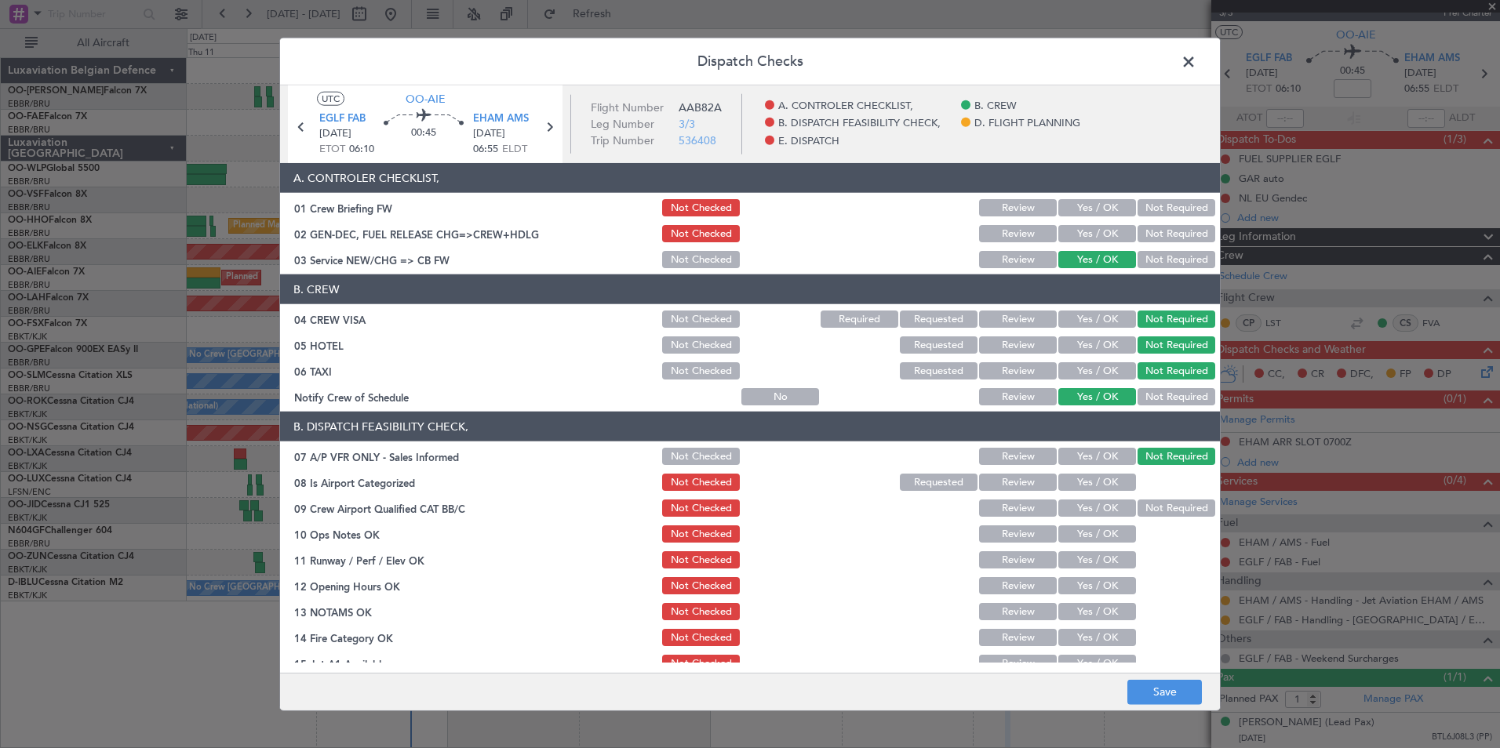
drag, startPoint x: 1094, startPoint y: 487, endPoint x: 1102, endPoint y: 486, distance: 7.9
click at [1100, 486] on button "Yes / OK" at bounding box center [1097, 482] width 78 height 17
click at [1139, 502] on button "Not Required" at bounding box center [1177, 508] width 78 height 17
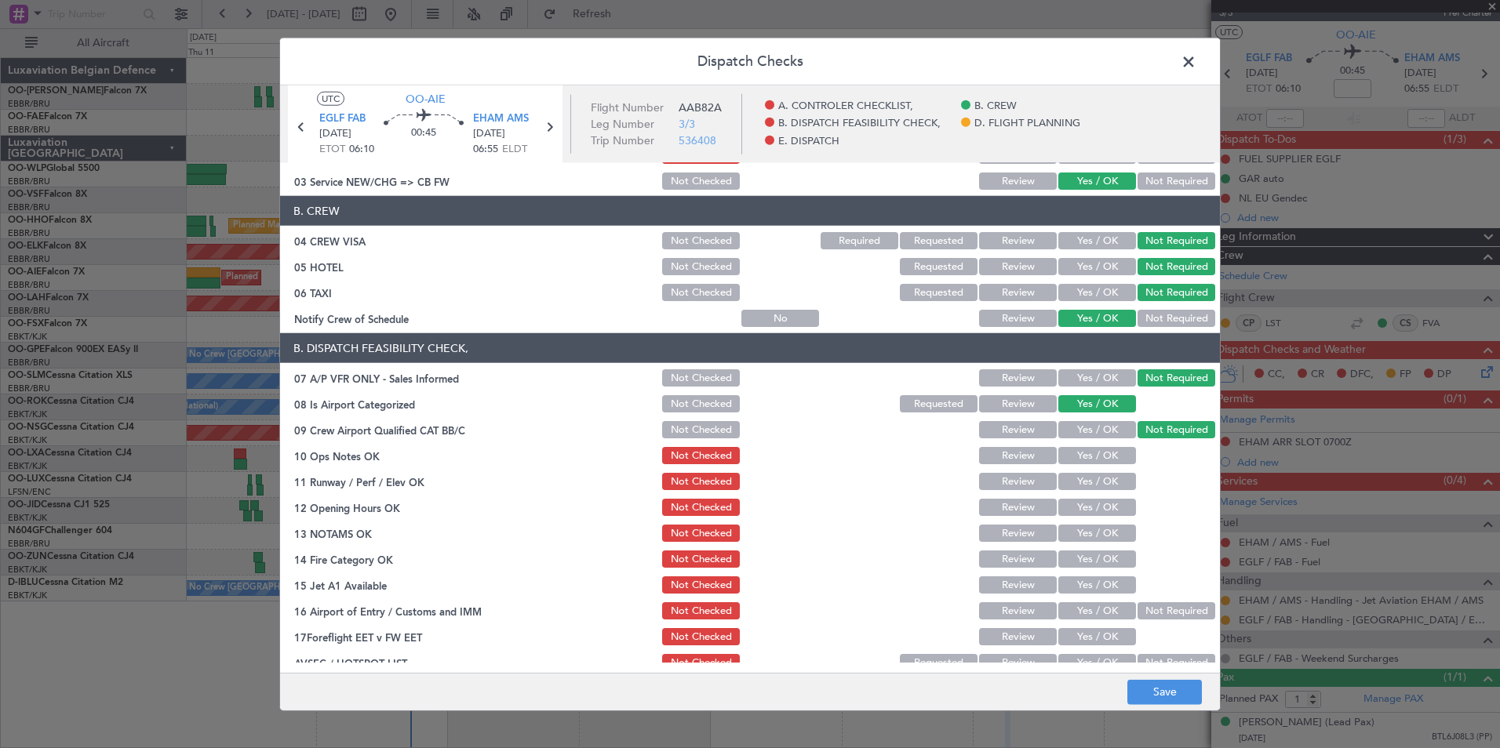
scroll to position [157, 0]
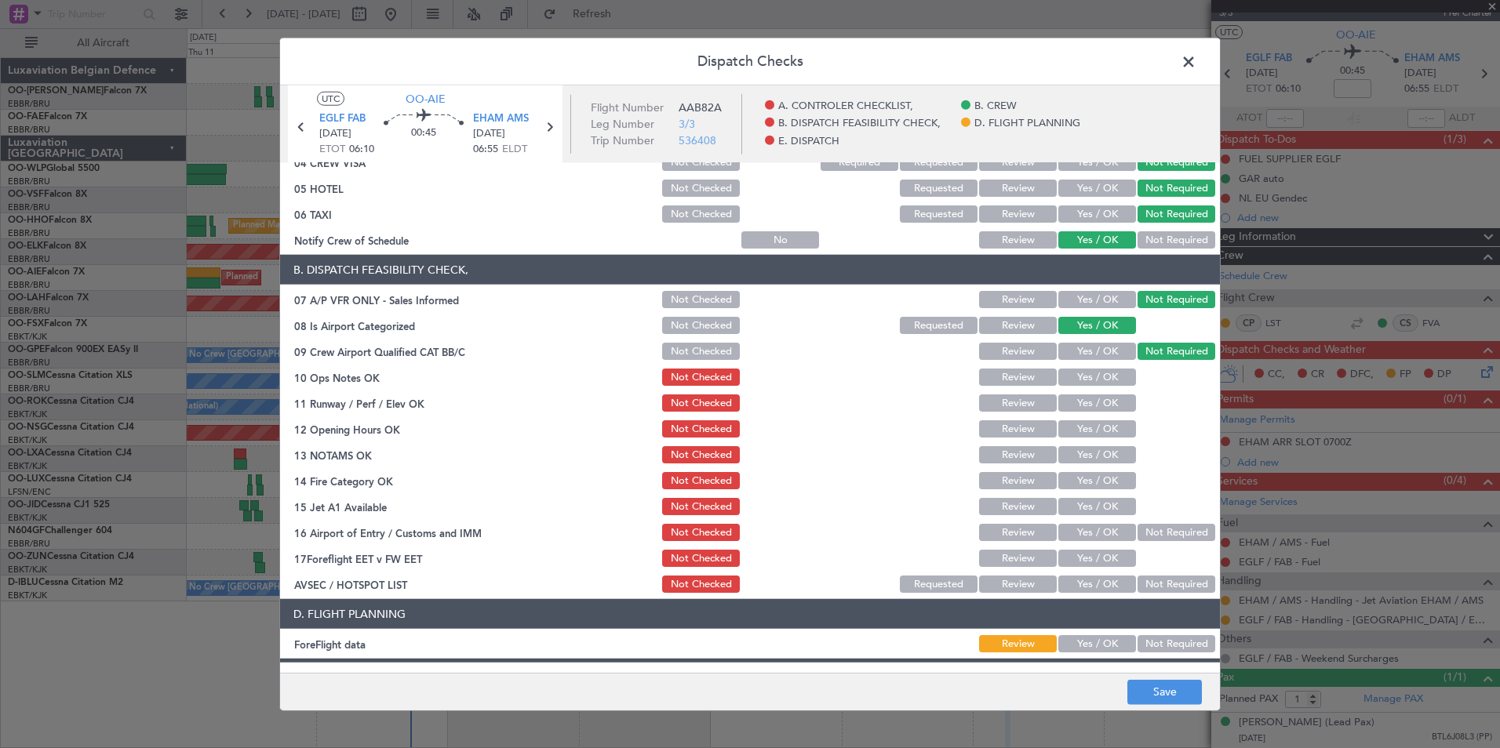
click at [1098, 376] on button "Yes / OK" at bounding box center [1097, 377] width 78 height 17
click at [1105, 406] on button "Yes / OK" at bounding box center [1097, 403] width 78 height 17
click at [1105, 424] on button "Yes / OK" at bounding box center [1097, 428] width 78 height 17
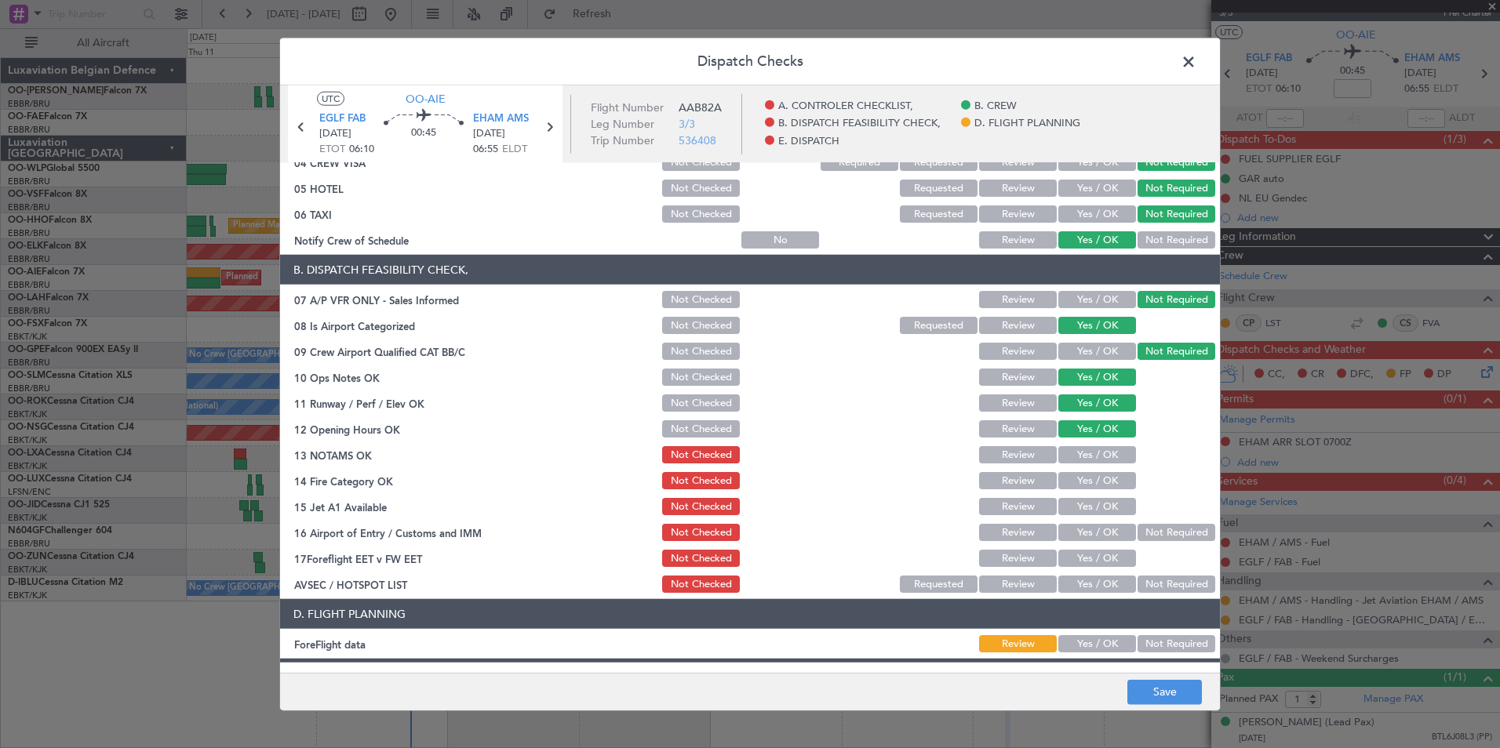
click at [1105, 447] on button "Yes / OK" at bounding box center [1097, 454] width 78 height 17
click at [1107, 485] on button "Yes / OK" at bounding box center [1097, 480] width 78 height 17
click at [1102, 504] on button "Yes / OK" at bounding box center [1097, 506] width 78 height 17
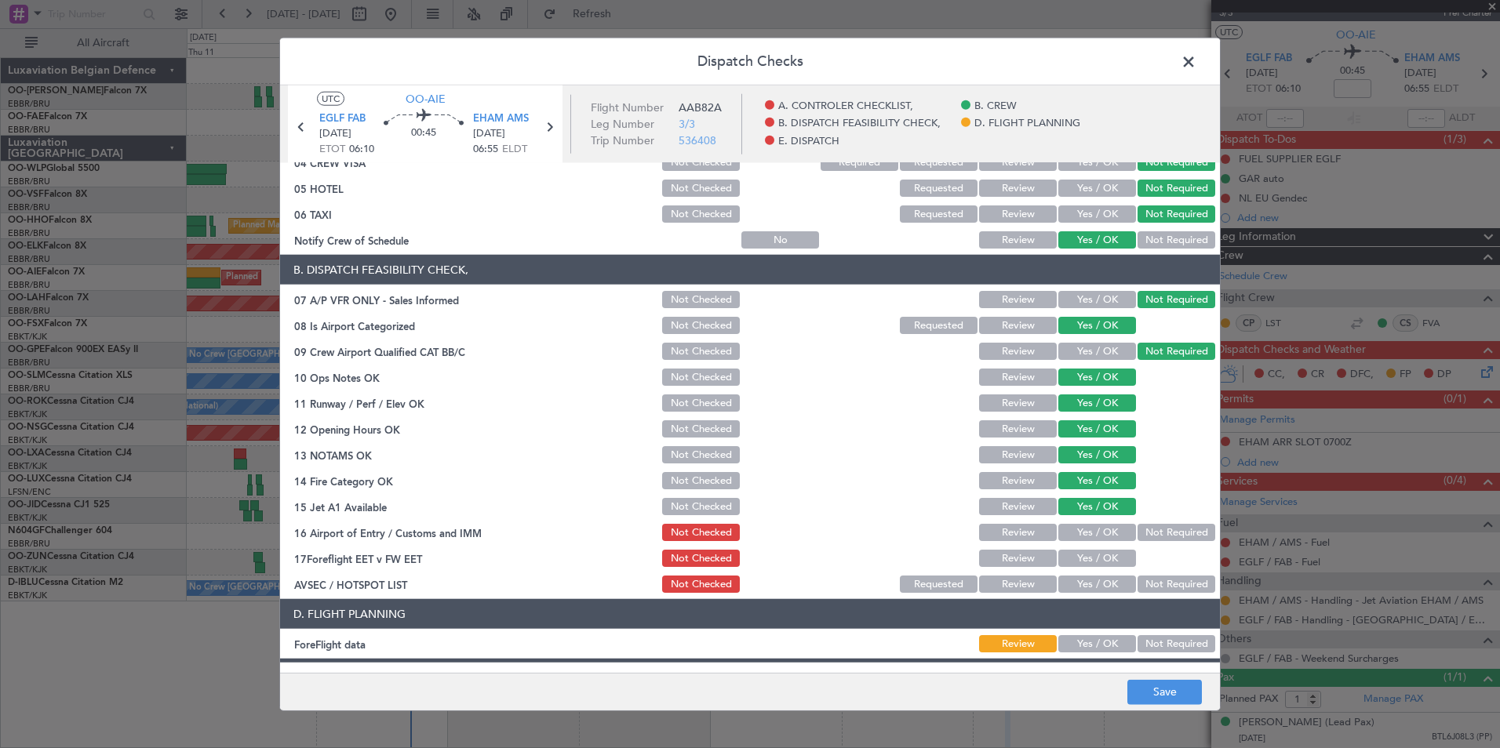
click at [1097, 530] on button "Yes / OK" at bounding box center [1097, 532] width 78 height 17
click at [1161, 584] on button "Not Required" at bounding box center [1177, 584] width 78 height 17
click at [1155, 641] on button "Not Required" at bounding box center [1177, 643] width 78 height 17
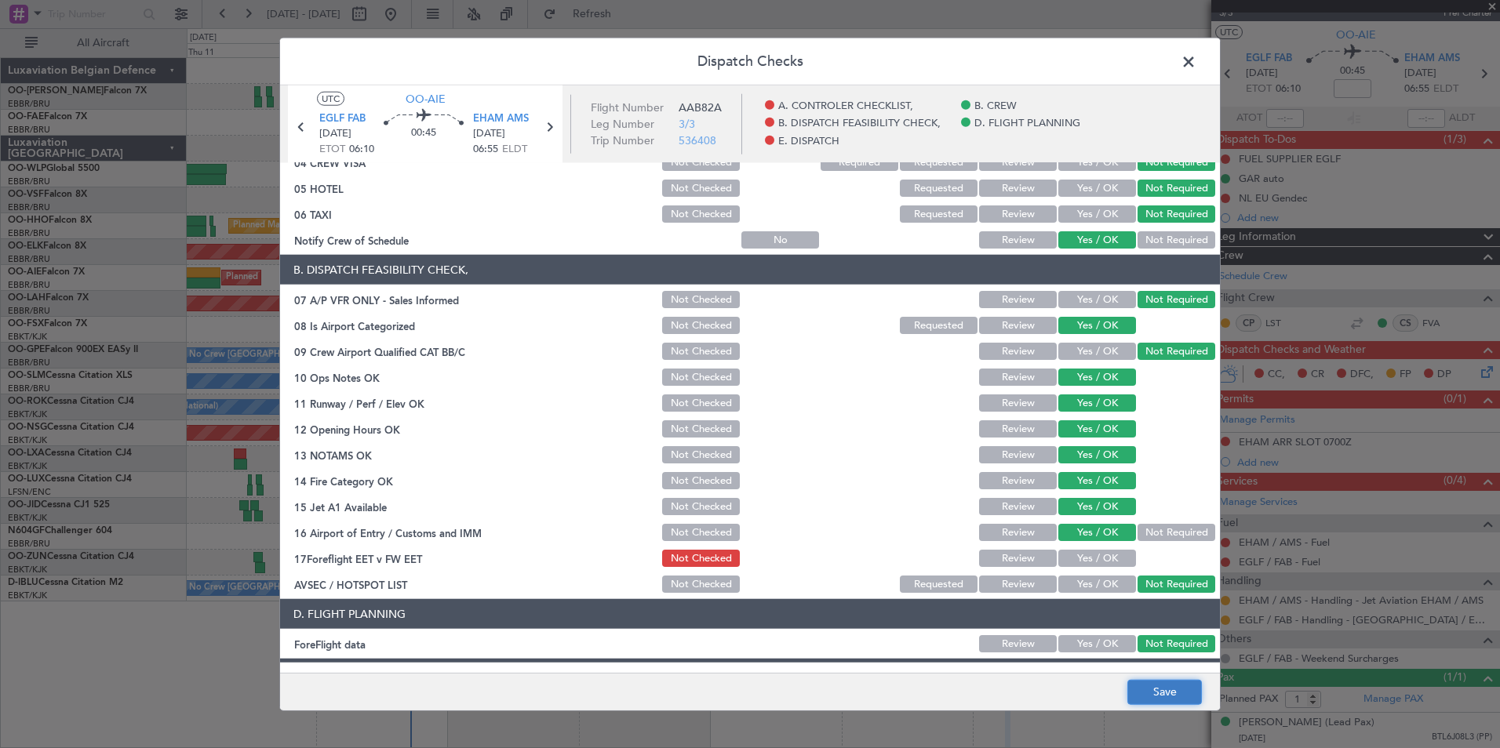
click at [1154, 701] on button "Save" at bounding box center [1164, 691] width 75 height 25
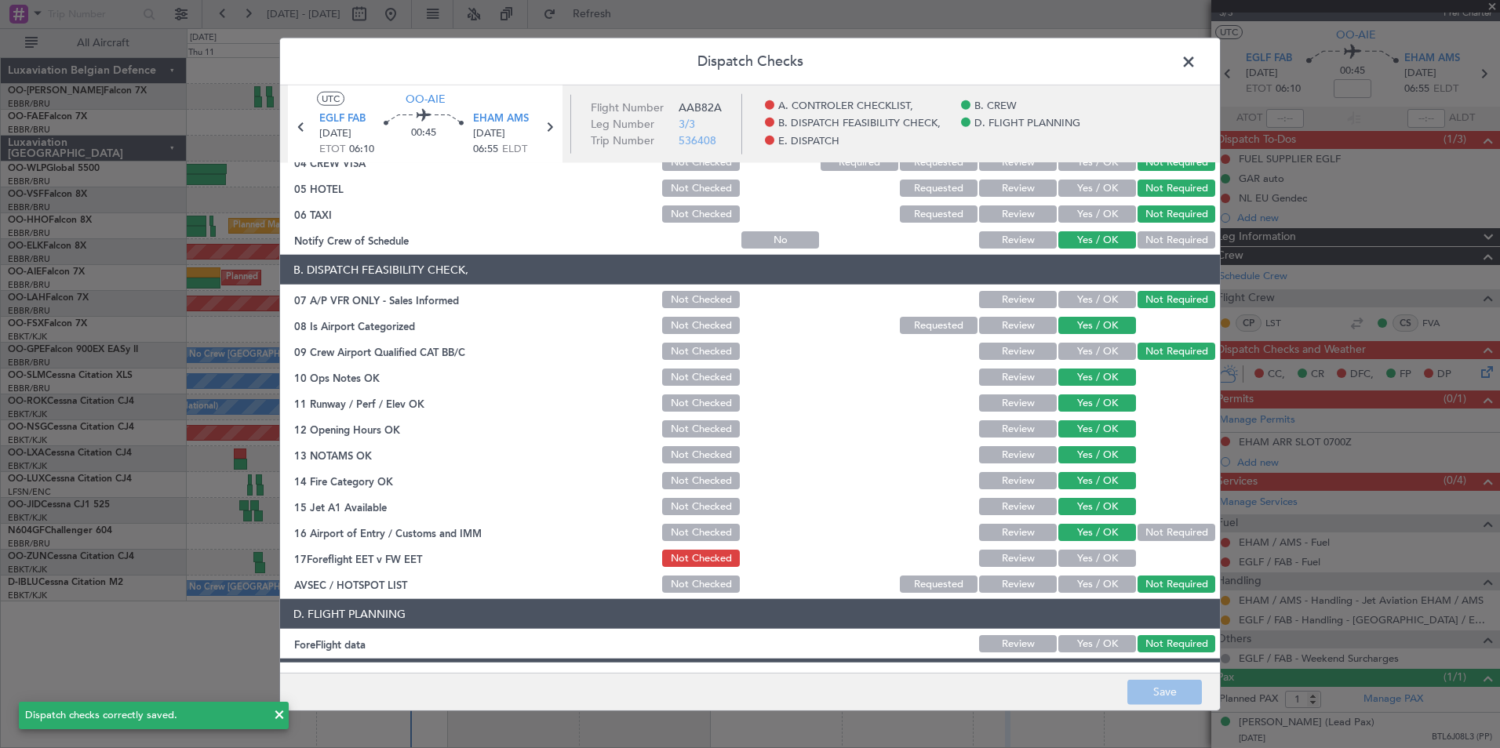
drag, startPoint x: 1192, startPoint y: 59, endPoint x: 725, endPoint y: 46, distance: 467.8
click at [1196, 59] on span at bounding box center [1196, 65] width 0 height 31
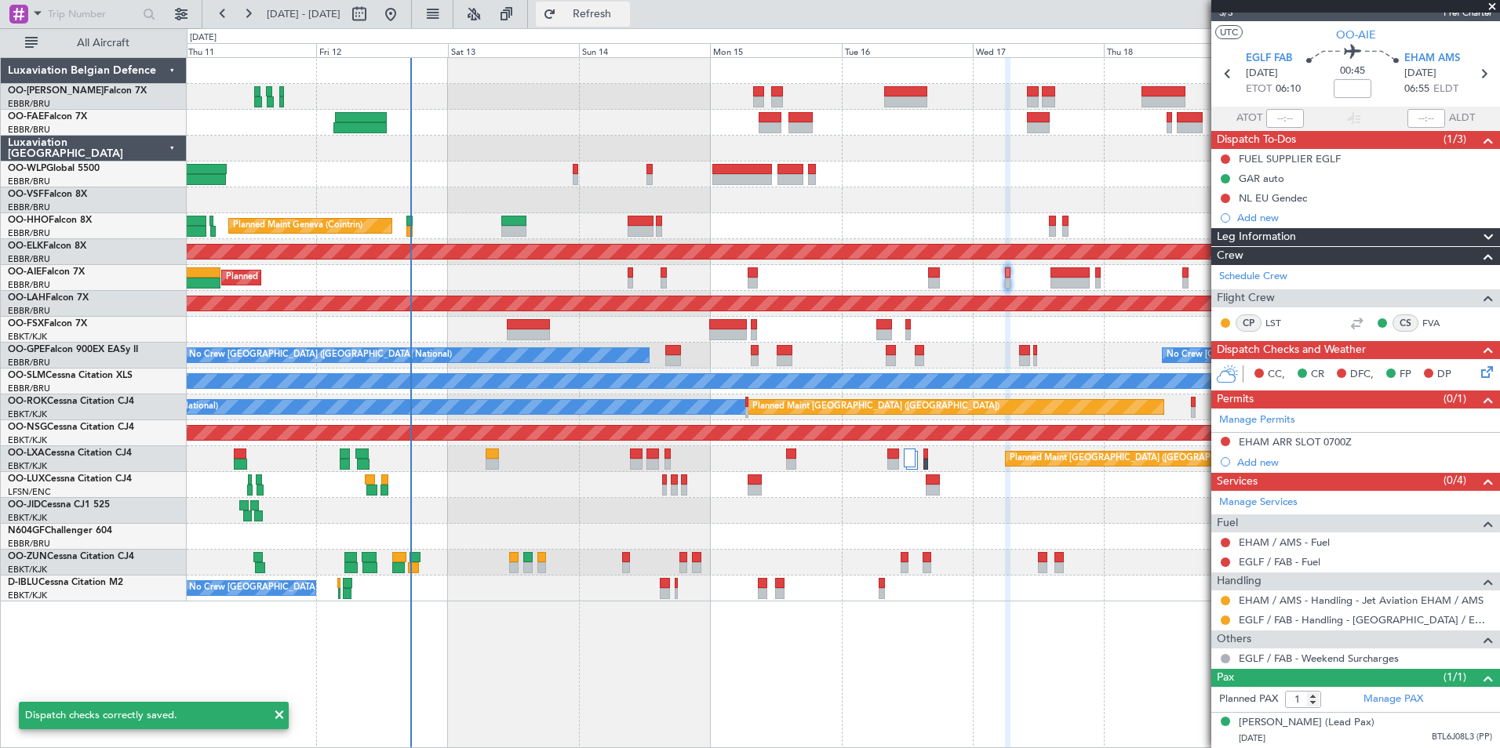
click at [625, 9] on span "Refresh" at bounding box center [592, 14] width 66 height 11
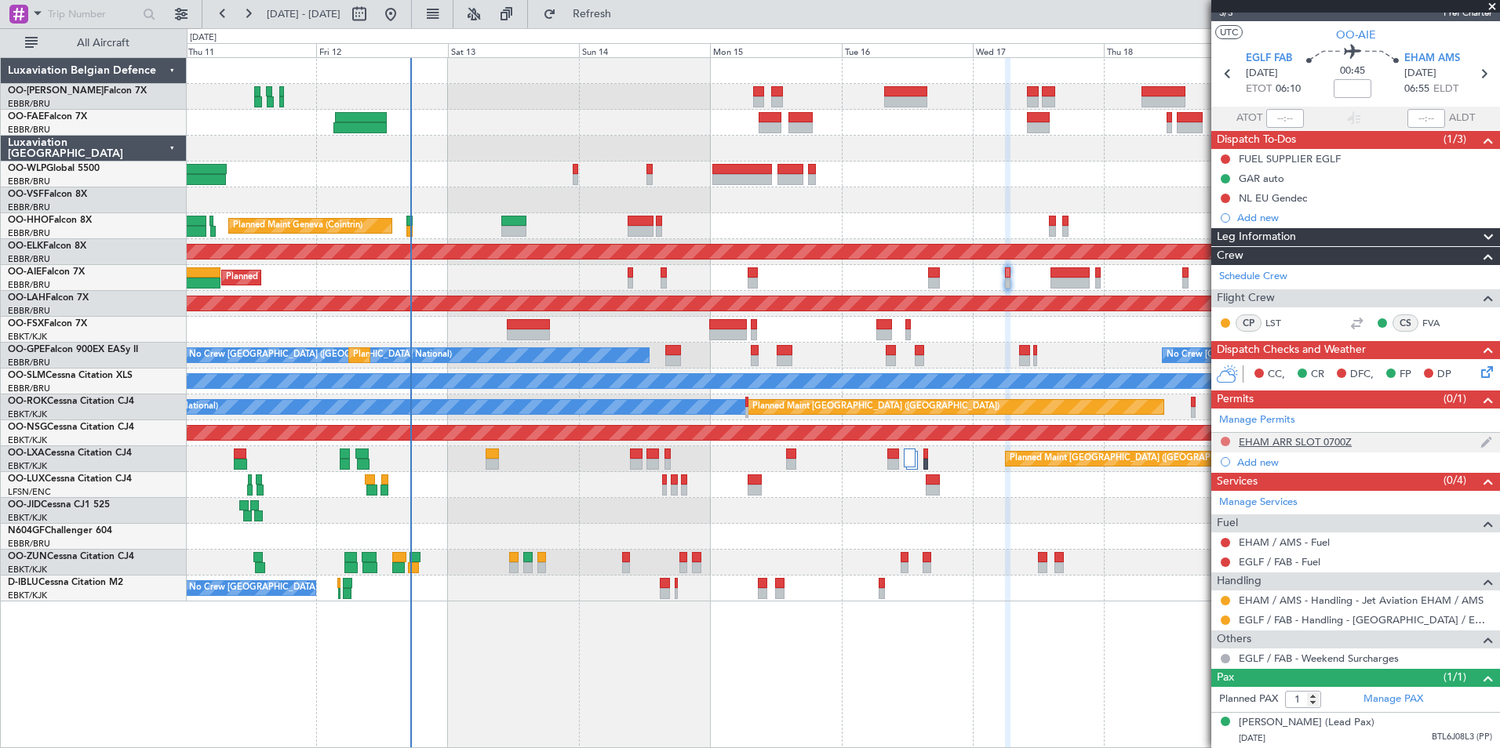
click at [1225, 437] on button at bounding box center [1225, 441] width 9 height 9
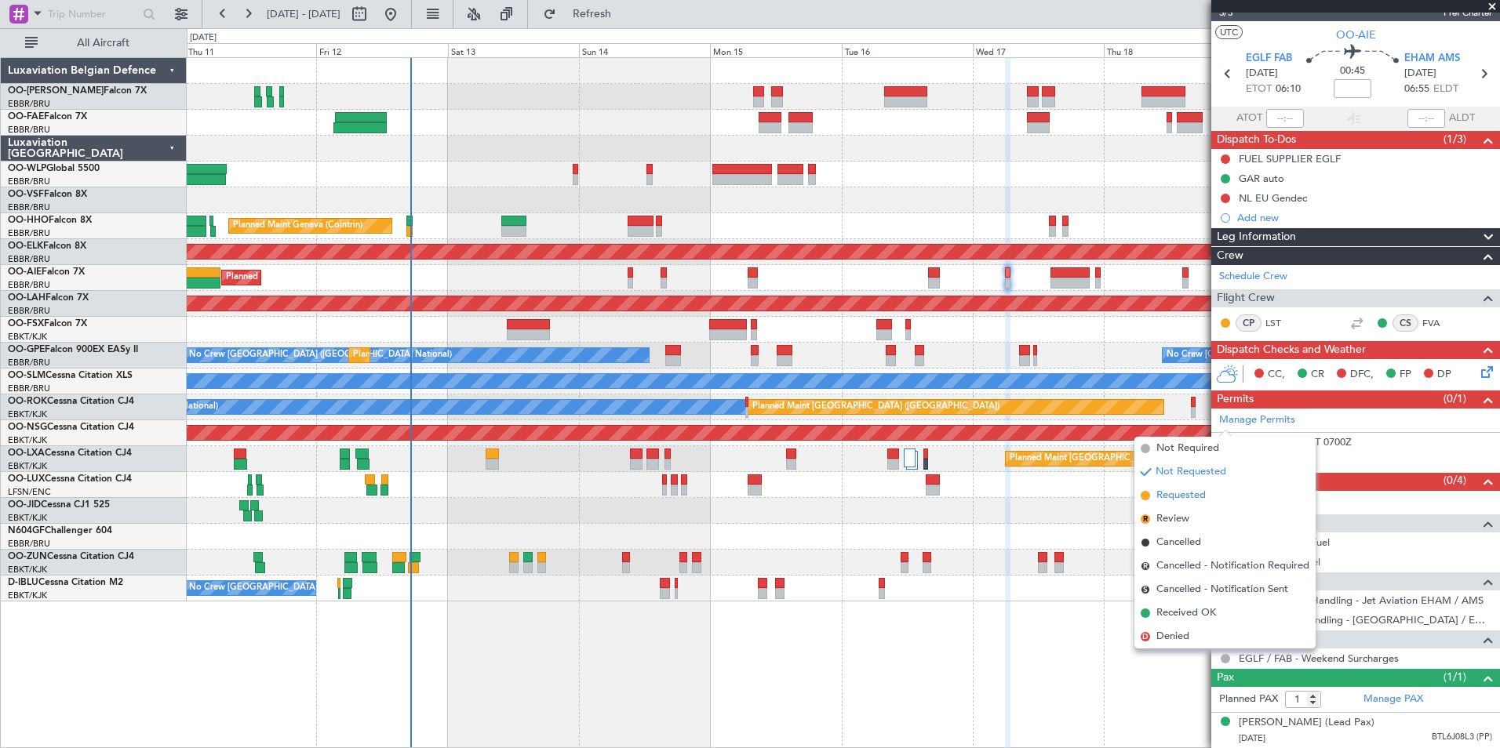
click at [1216, 496] on li "Requested" at bounding box center [1224, 496] width 181 height 24
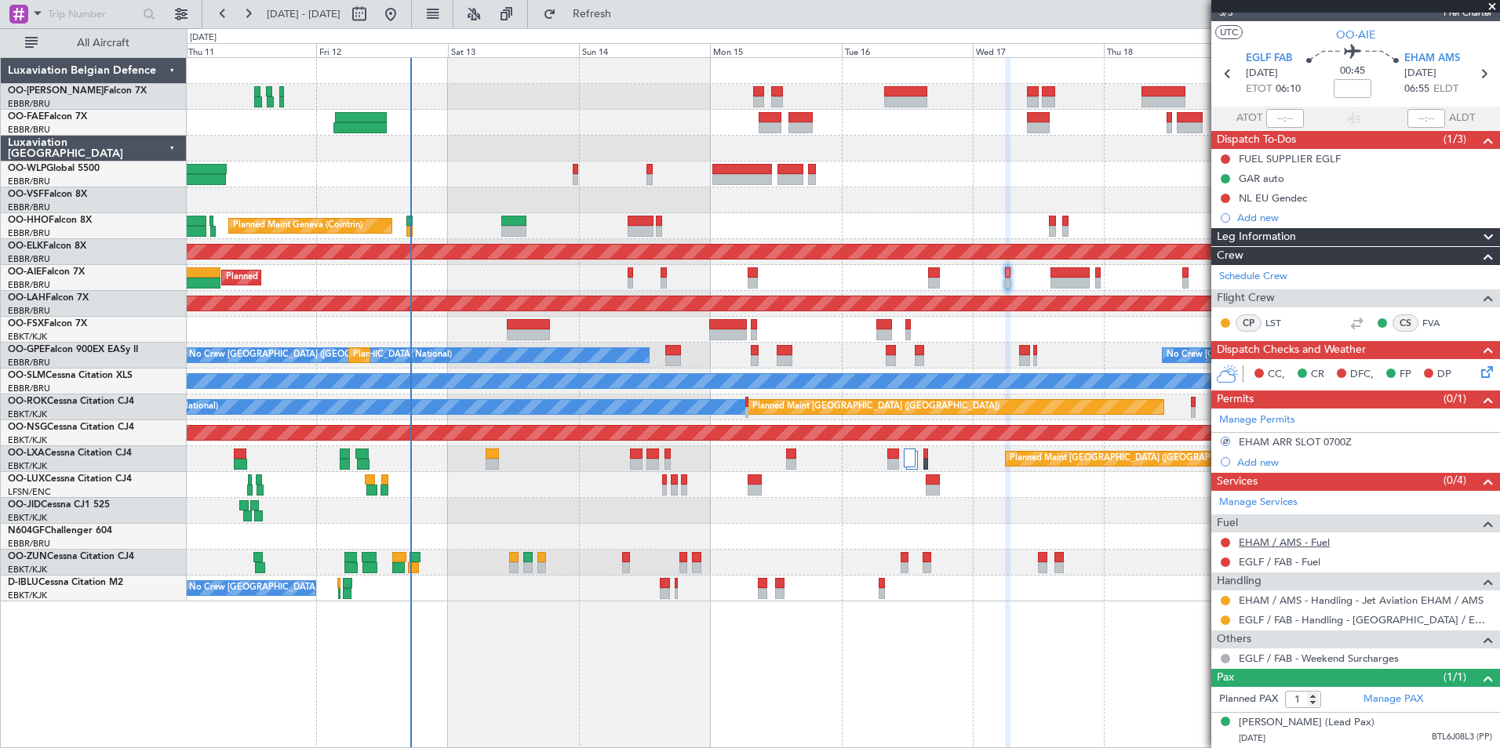
click at [1292, 536] on link "EHAM / AMS - Fuel" at bounding box center [1284, 542] width 91 height 13
click at [625, 19] on span "Refresh" at bounding box center [592, 14] width 66 height 11
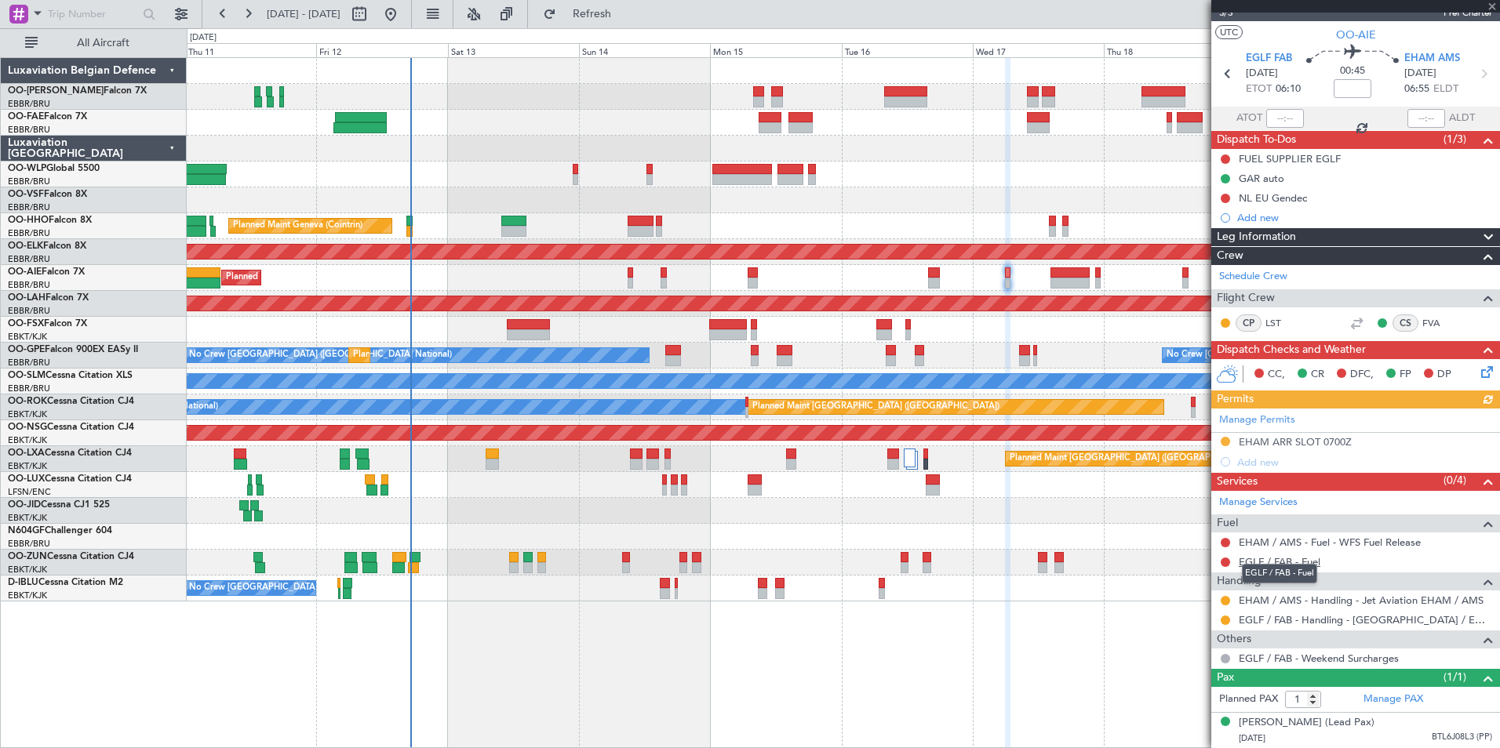
click at [1305, 555] on link "EGLF / FAB - Fuel" at bounding box center [1280, 561] width 82 height 13
click at [611, 20] on button "Refresh" at bounding box center [583, 14] width 94 height 25
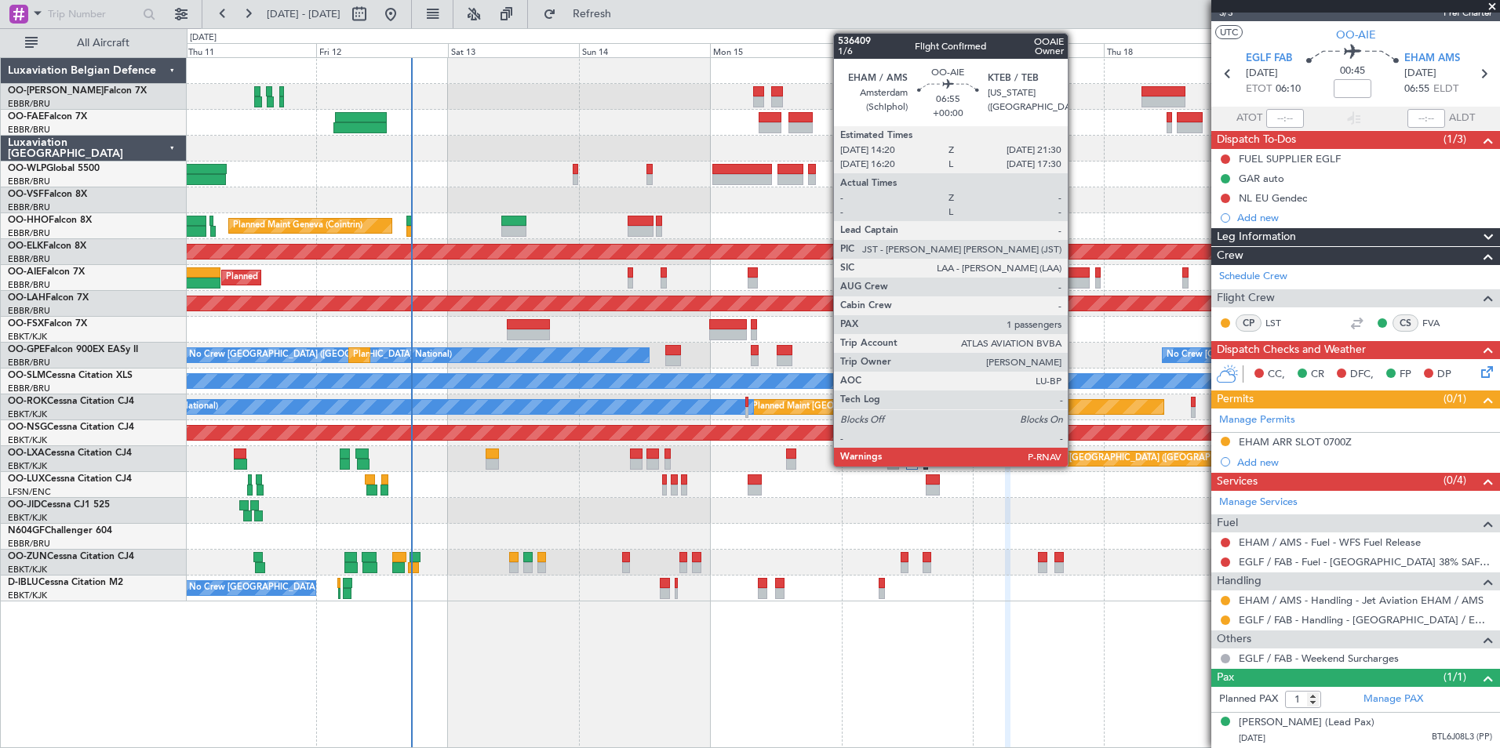
click at [1075, 268] on div at bounding box center [1069, 273] width 39 height 11
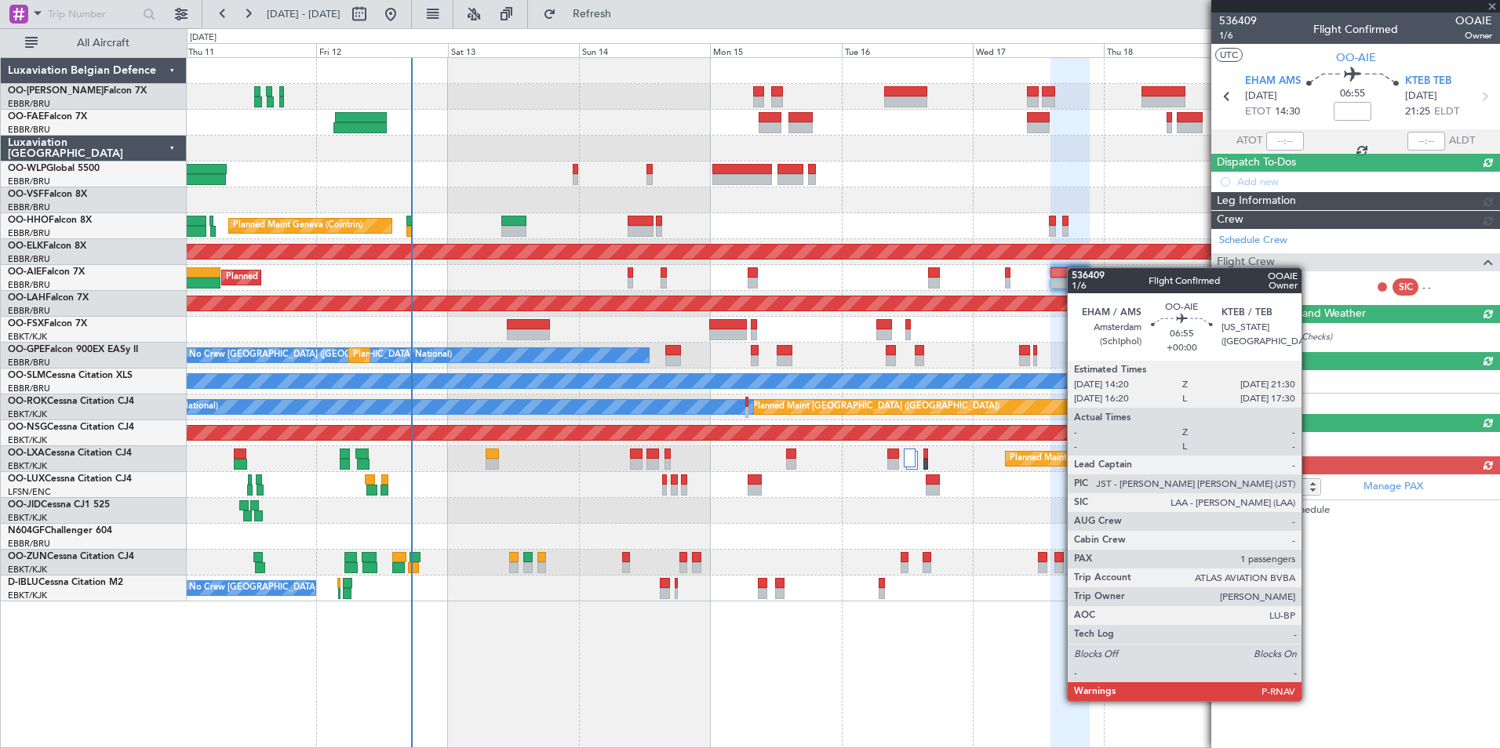
scroll to position [0, 0]
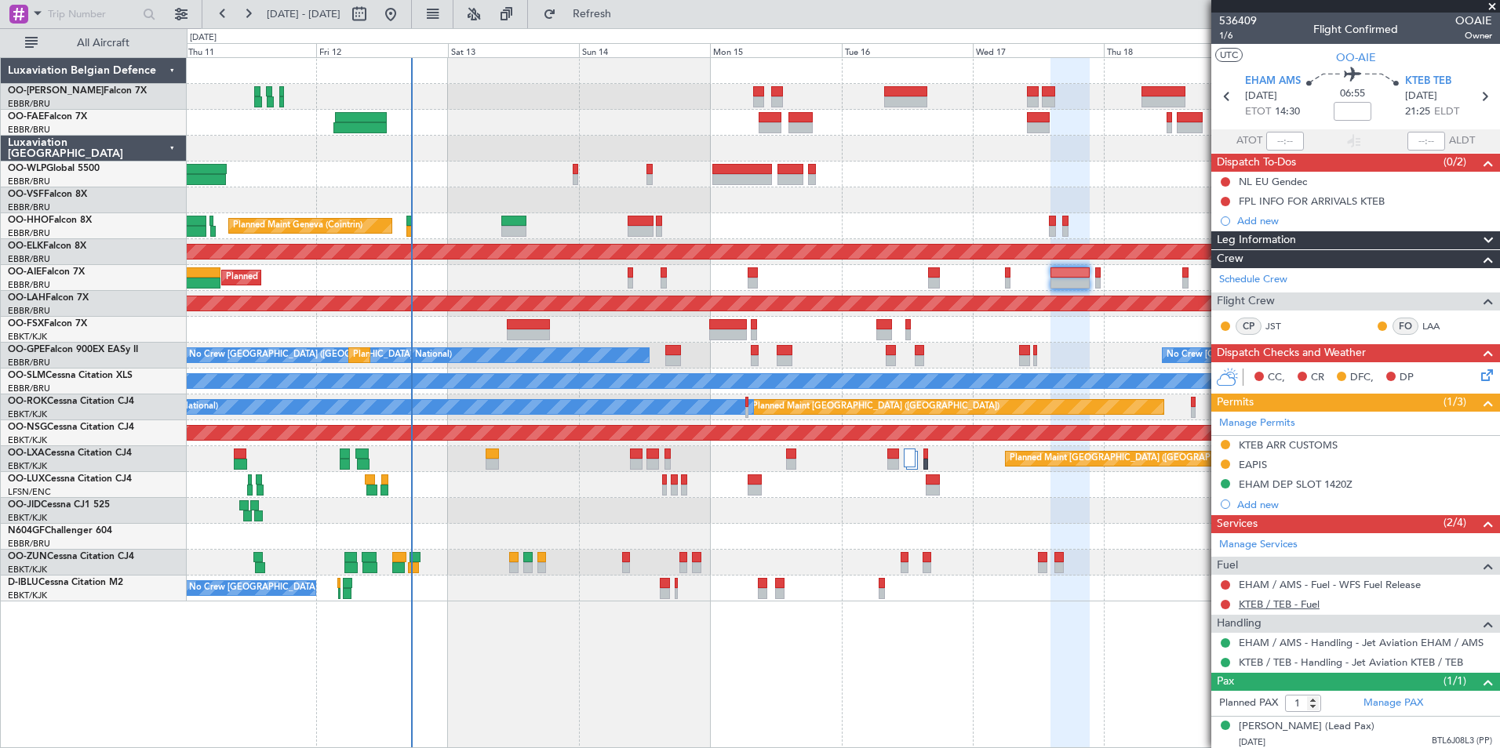
click at [1295, 600] on link "KTEB / TEB - Fuel" at bounding box center [1279, 604] width 81 height 13
click at [630, 20] on button "Refresh" at bounding box center [583, 14] width 94 height 25
click at [617, 5] on button "Refresh" at bounding box center [583, 14] width 94 height 25
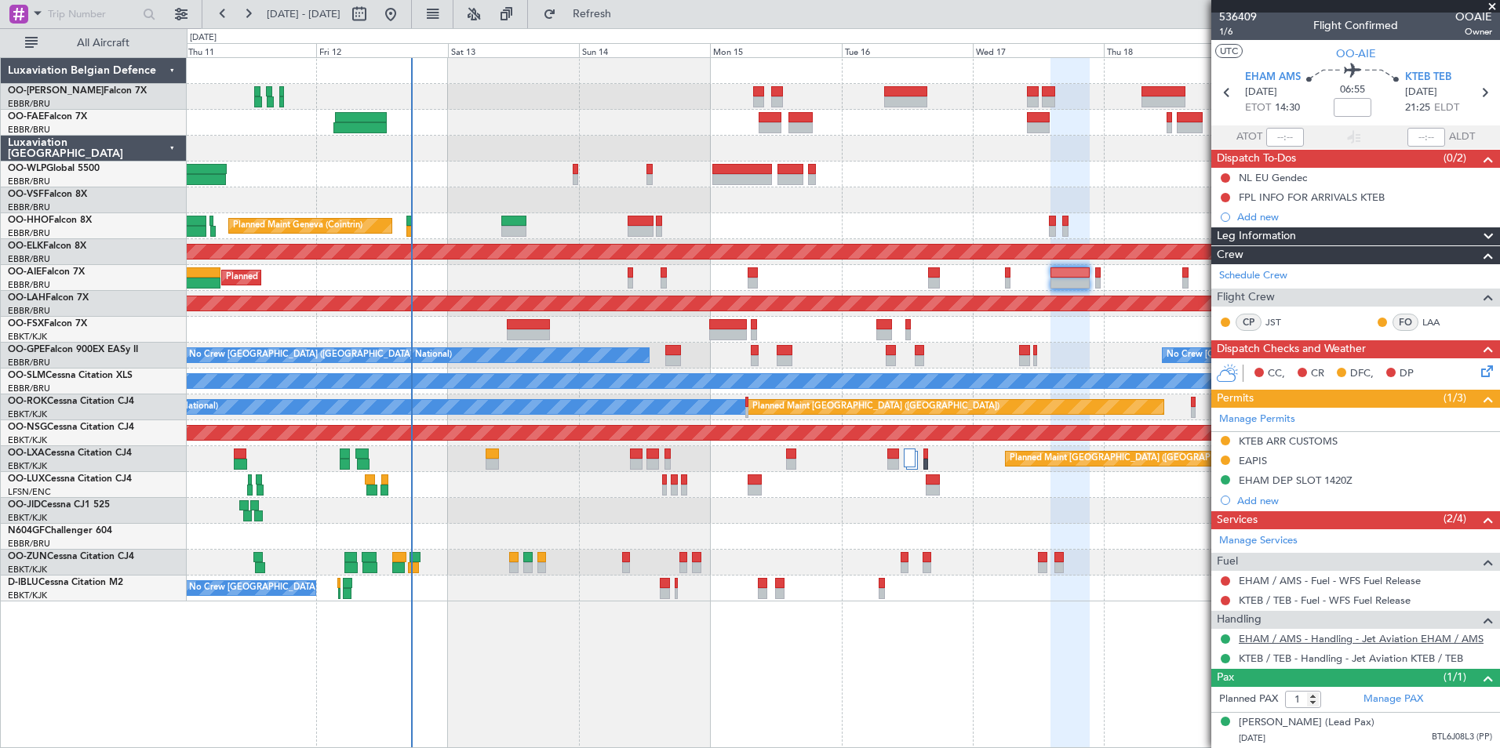
scroll to position [19, 0]
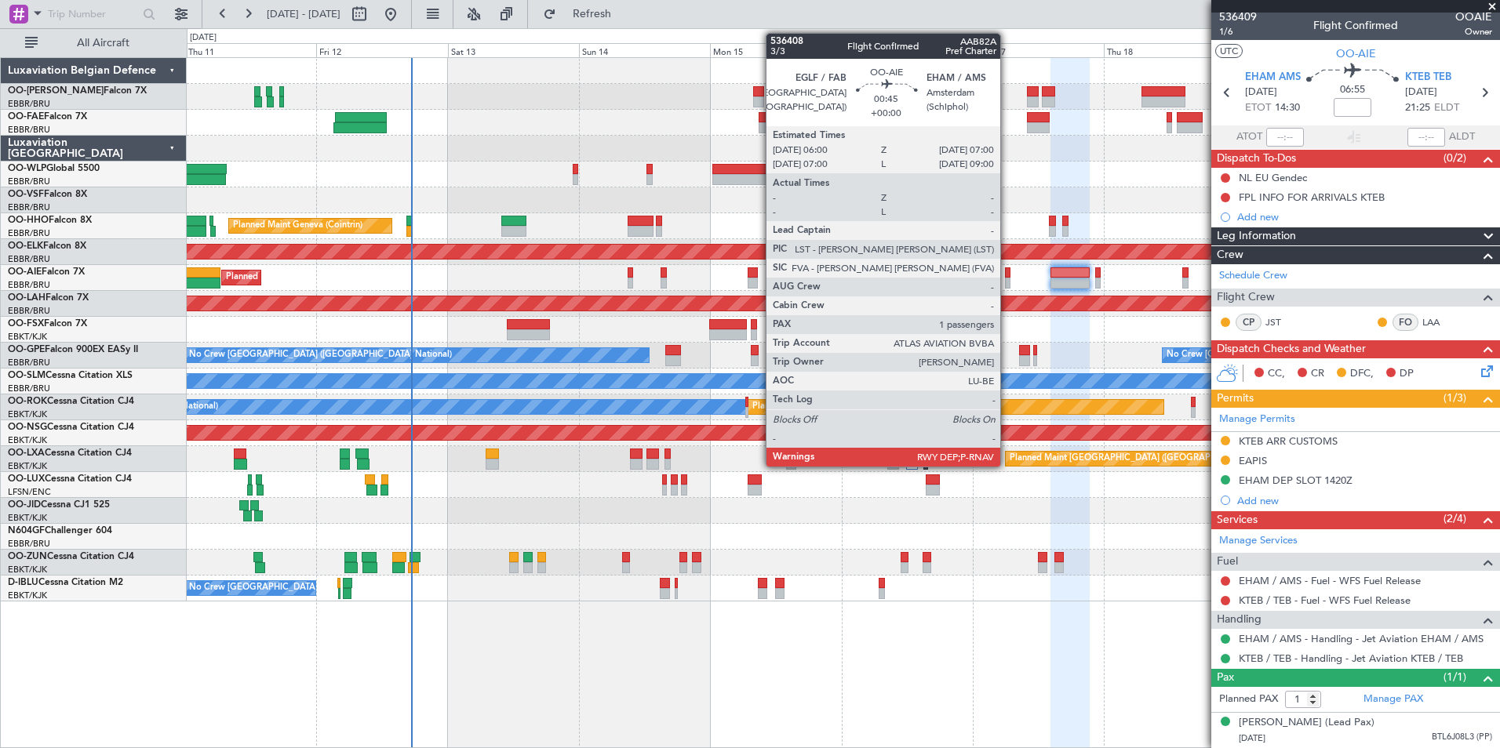
click at [1007, 278] on div at bounding box center [1007, 283] width 5 height 11
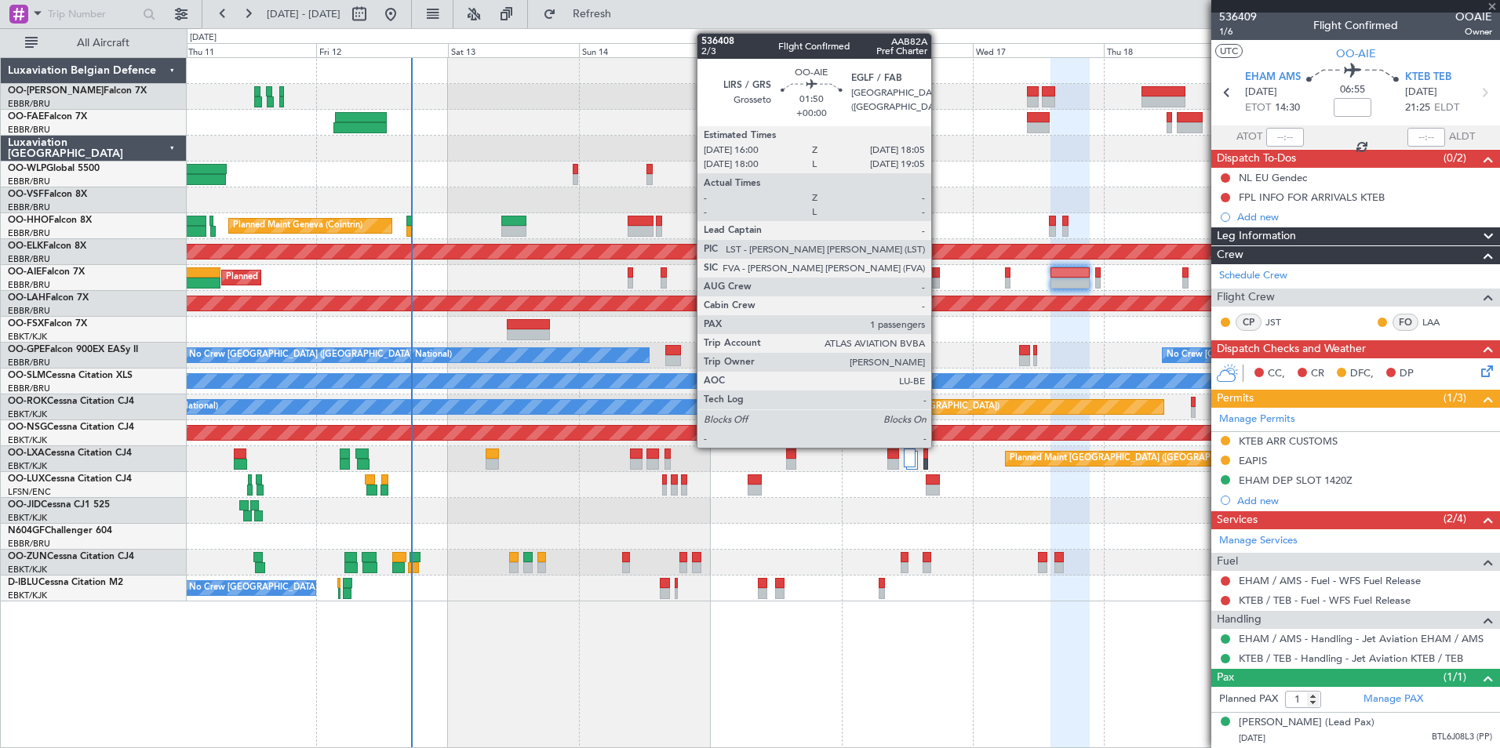
click at [938, 276] on div at bounding box center [934, 273] width 12 height 11
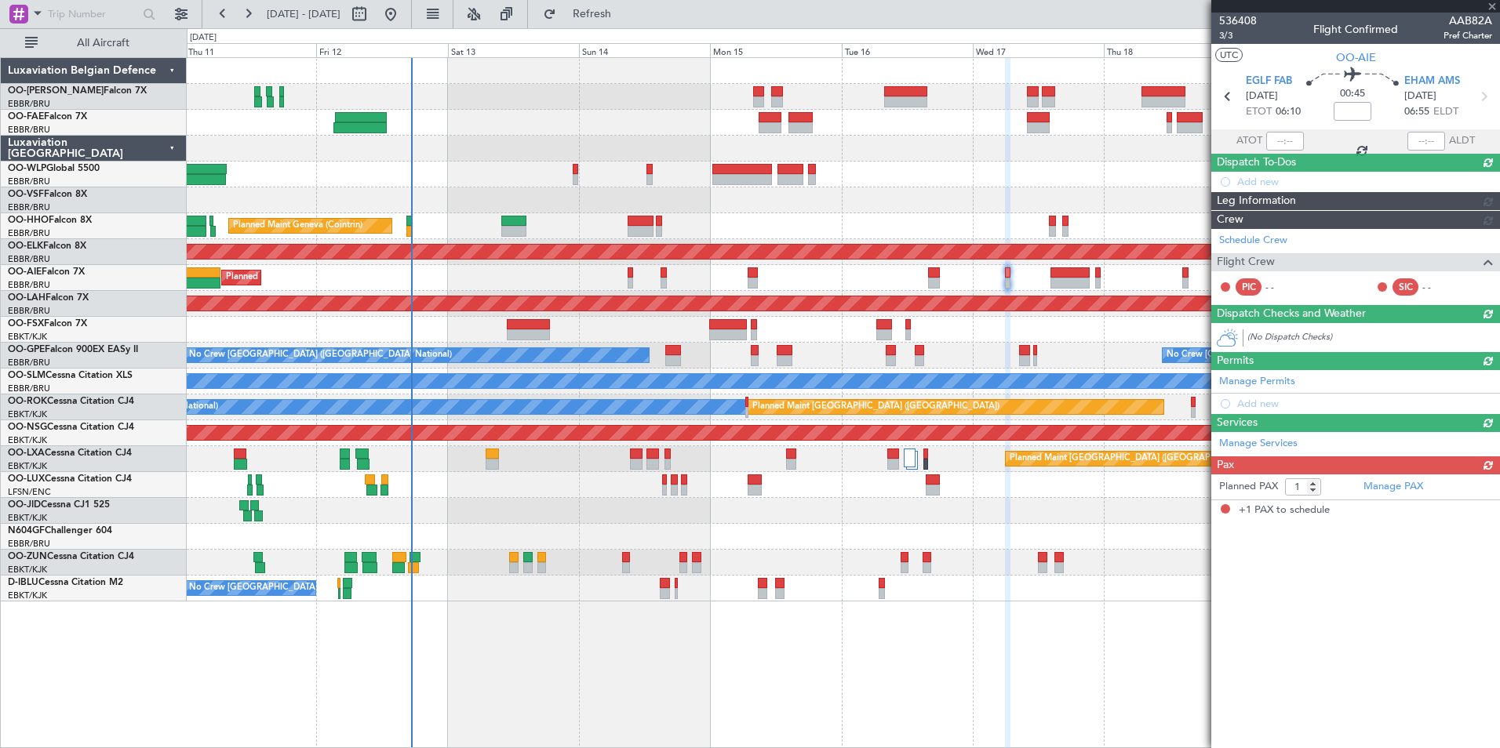
scroll to position [0, 0]
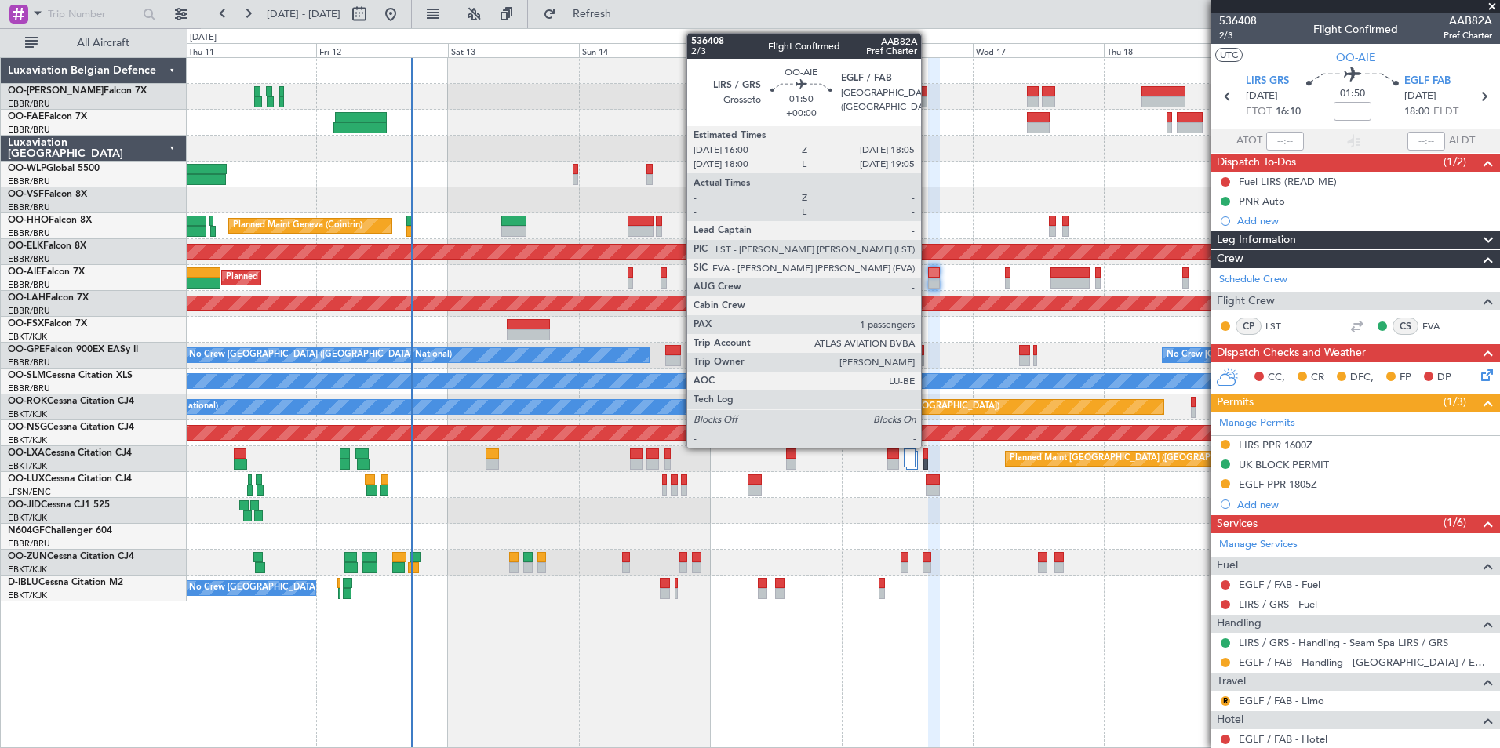
click at [928, 272] on div at bounding box center [934, 273] width 12 height 11
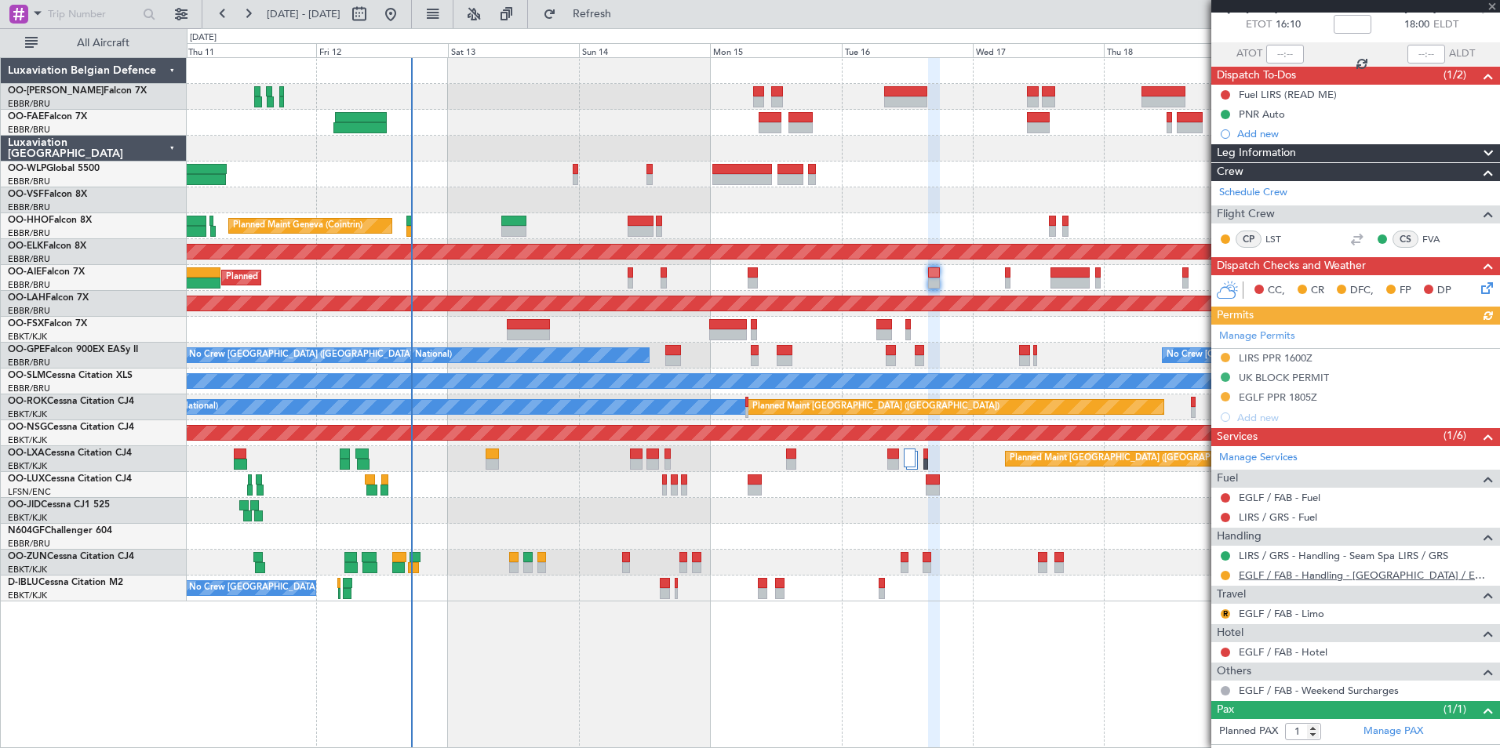
scroll to position [134, 0]
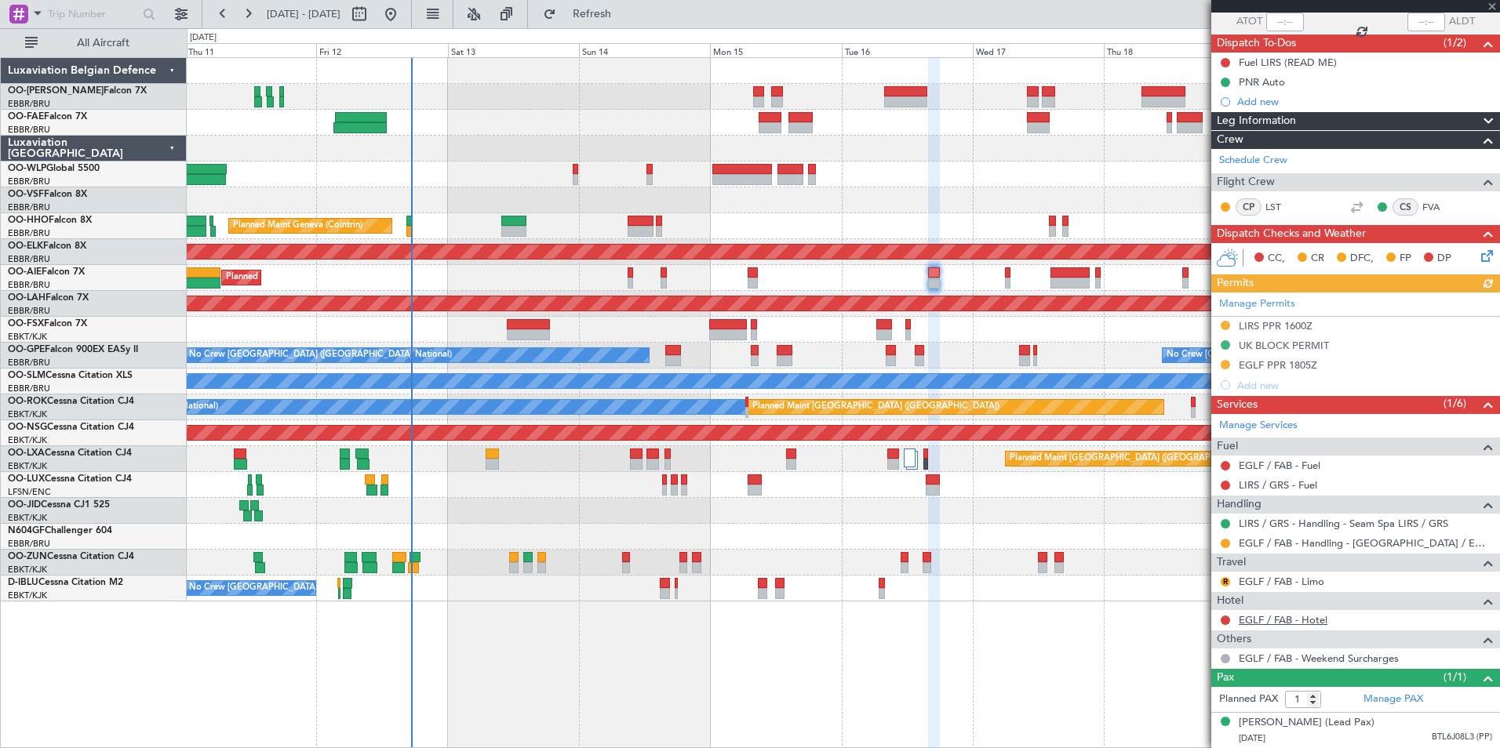
click at [1299, 613] on link "EGLF / FAB - Hotel" at bounding box center [1283, 619] width 89 height 13
click at [1311, 613] on link "EGLF / FAB - Hotel" at bounding box center [1283, 619] width 89 height 13
click at [609, 9] on button "Refresh" at bounding box center [583, 14] width 94 height 25
click at [620, 9] on span "Refresh" at bounding box center [592, 14] width 66 height 11
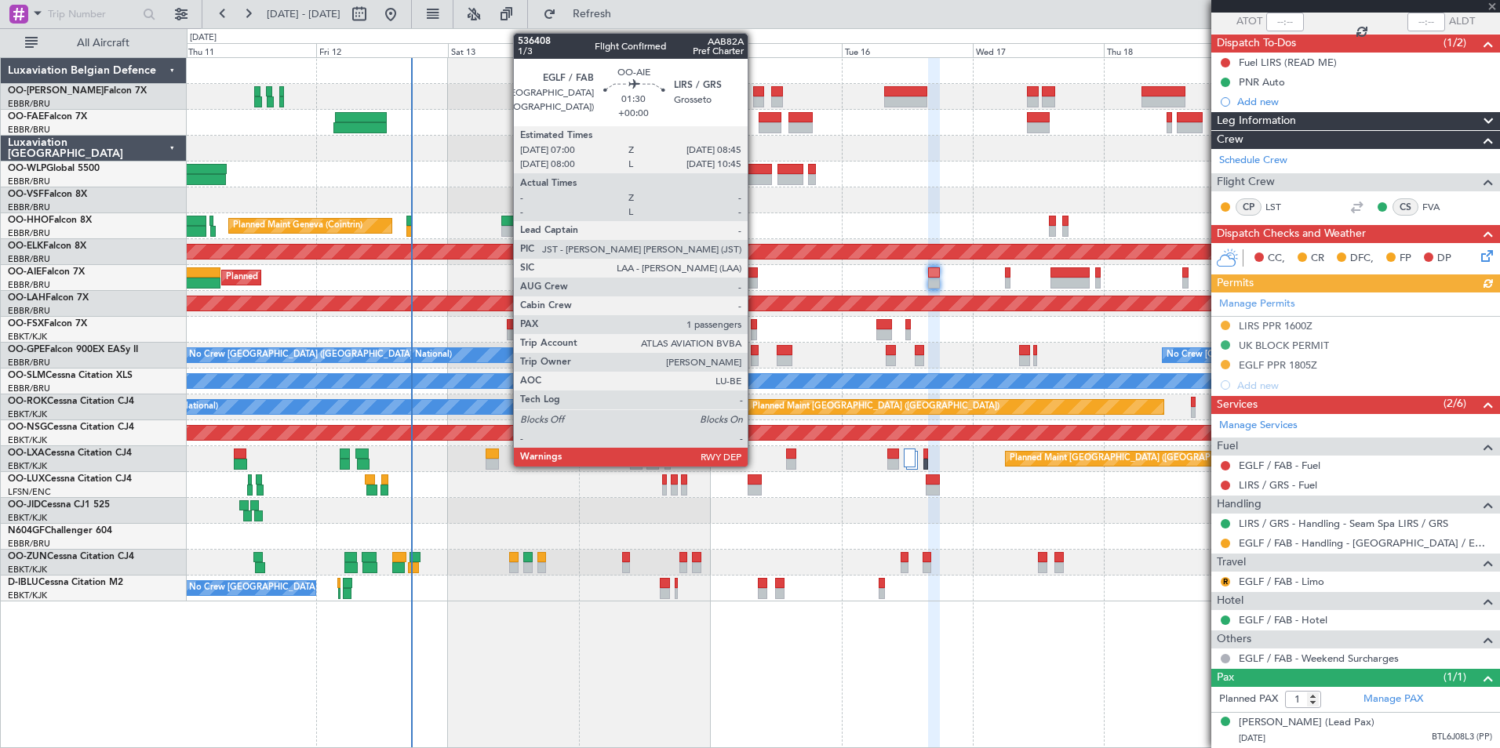
click at [755, 277] on div at bounding box center [753, 273] width 10 height 11
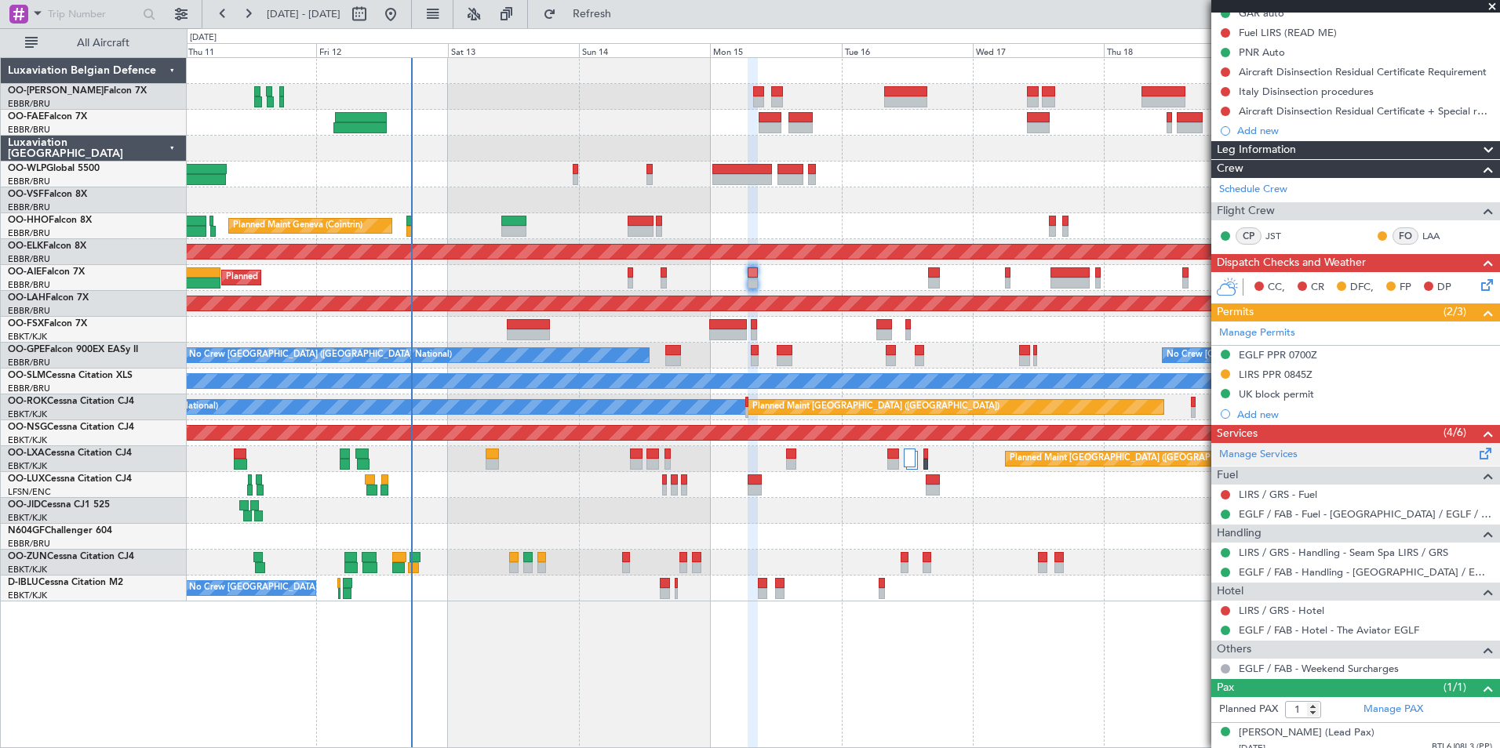
scroll to position [194, 0]
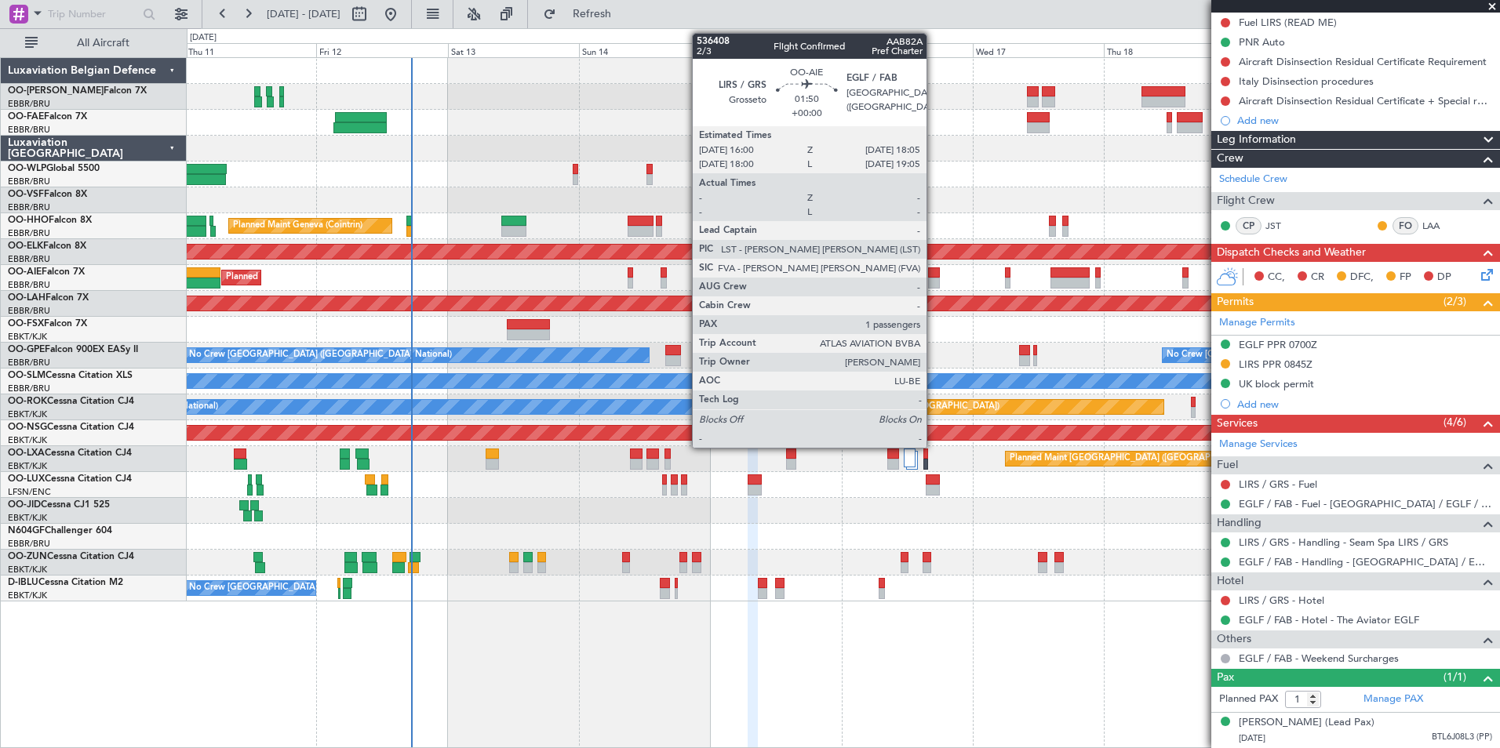
click at [934, 273] on div at bounding box center [934, 273] width 12 height 11
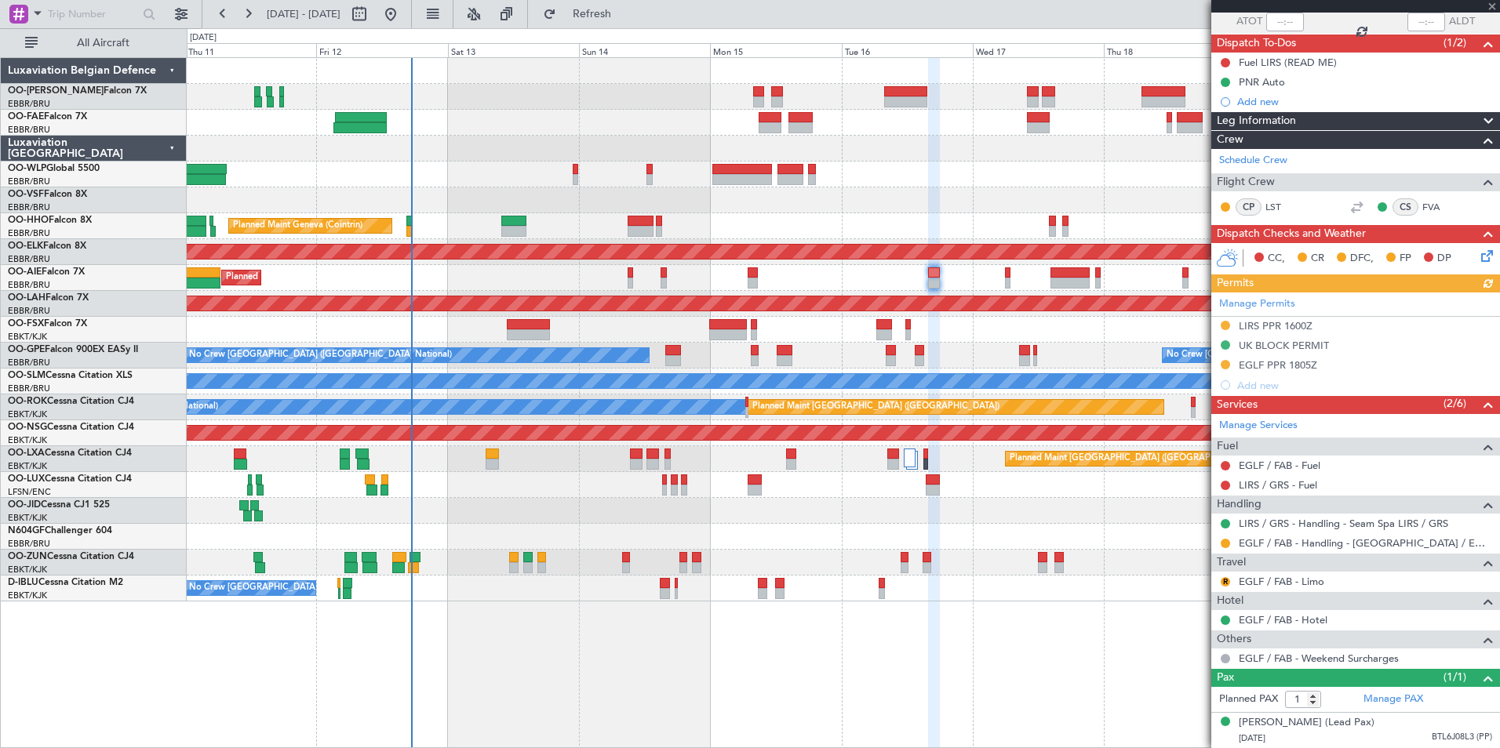
scroll to position [134, 0]
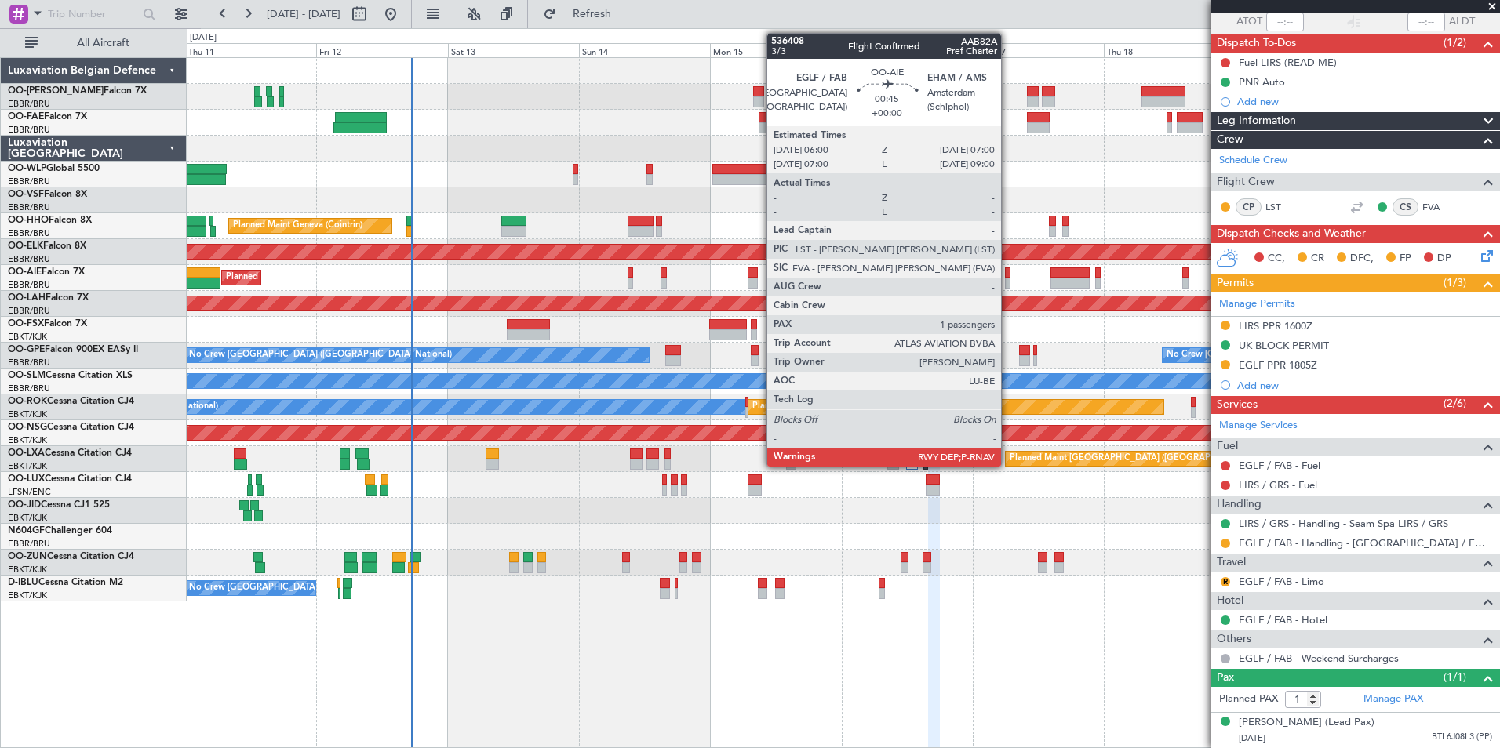
click at [1008, 272] on div at bounding box center [1007, 273] width 5 height 11
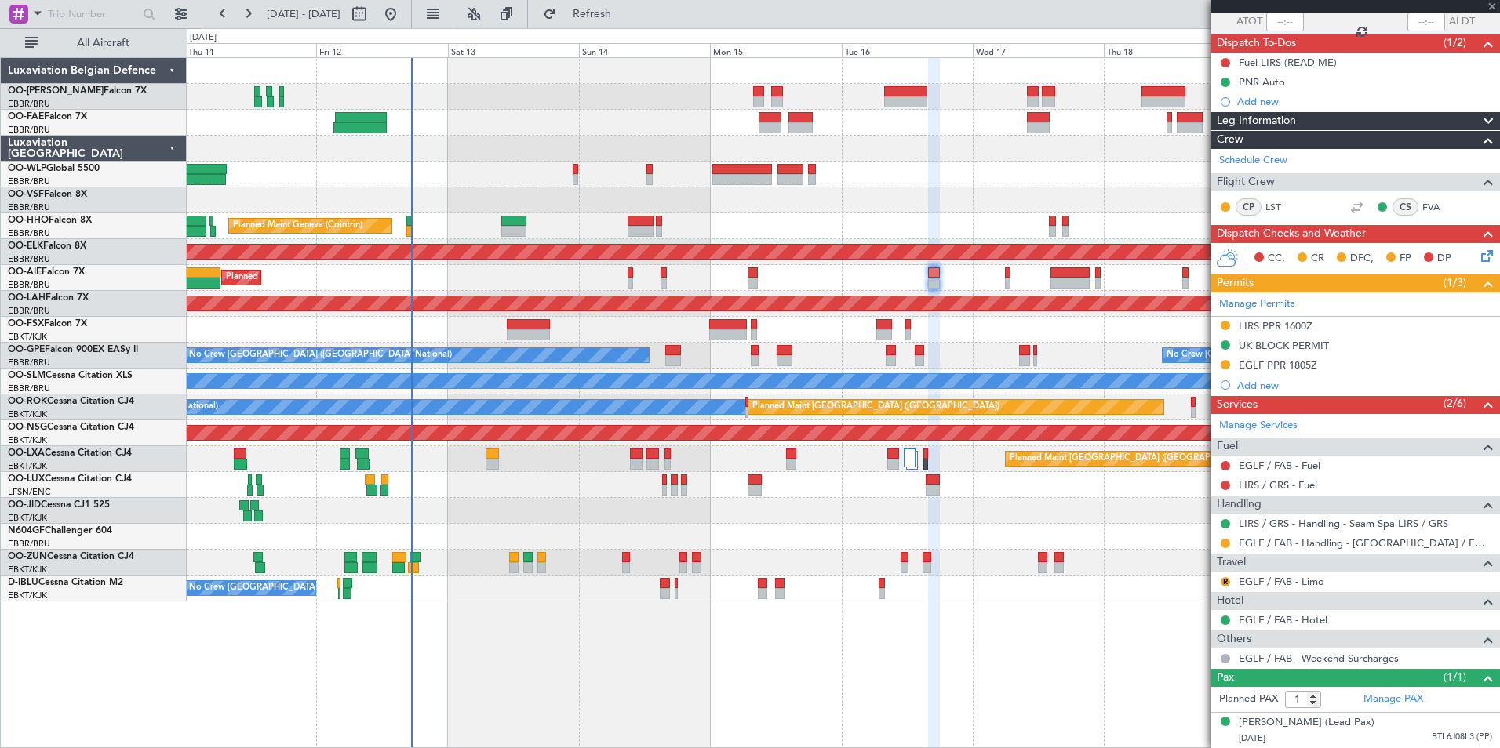
scroll to position [0, 0]
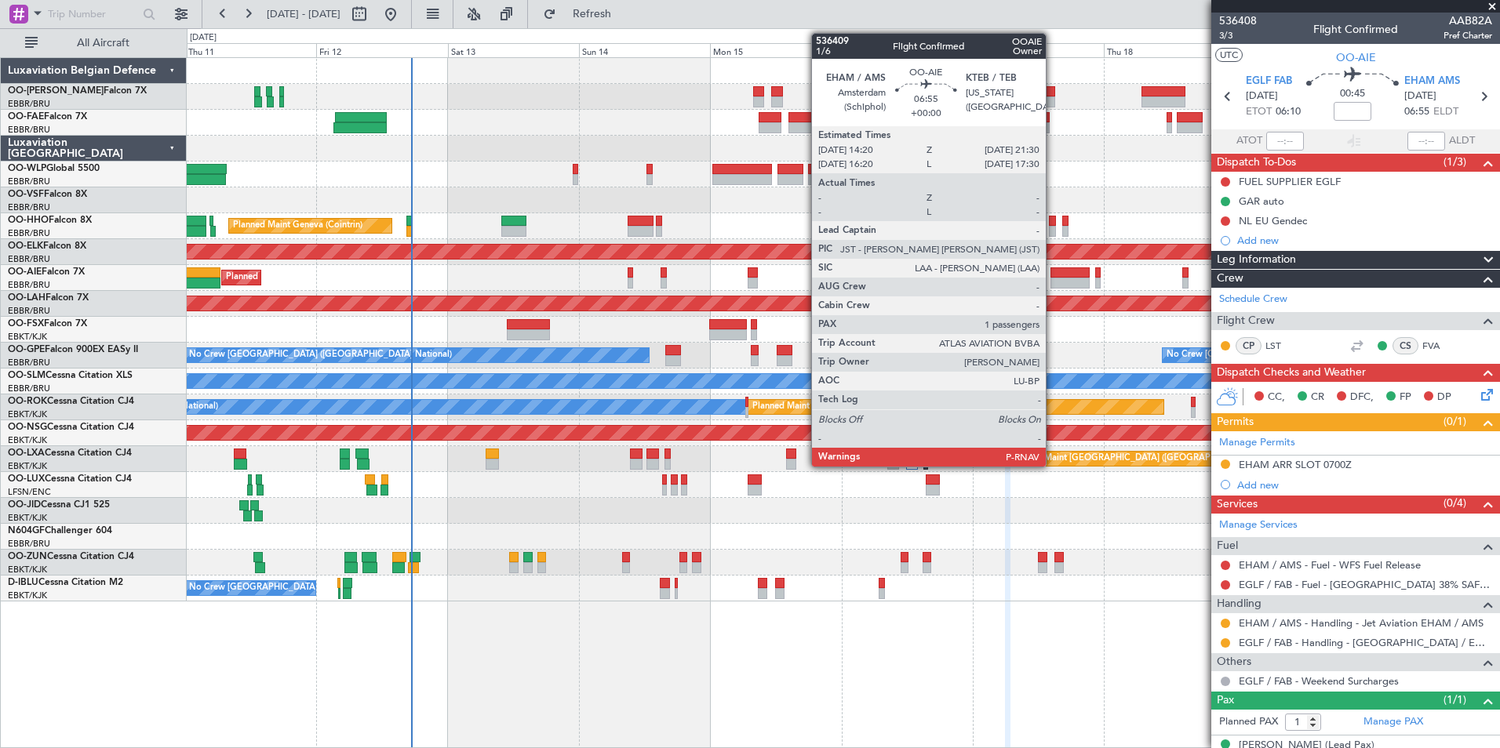
click at [1058, 277] on div at bounding box center [1069, 273] width 39 height 11
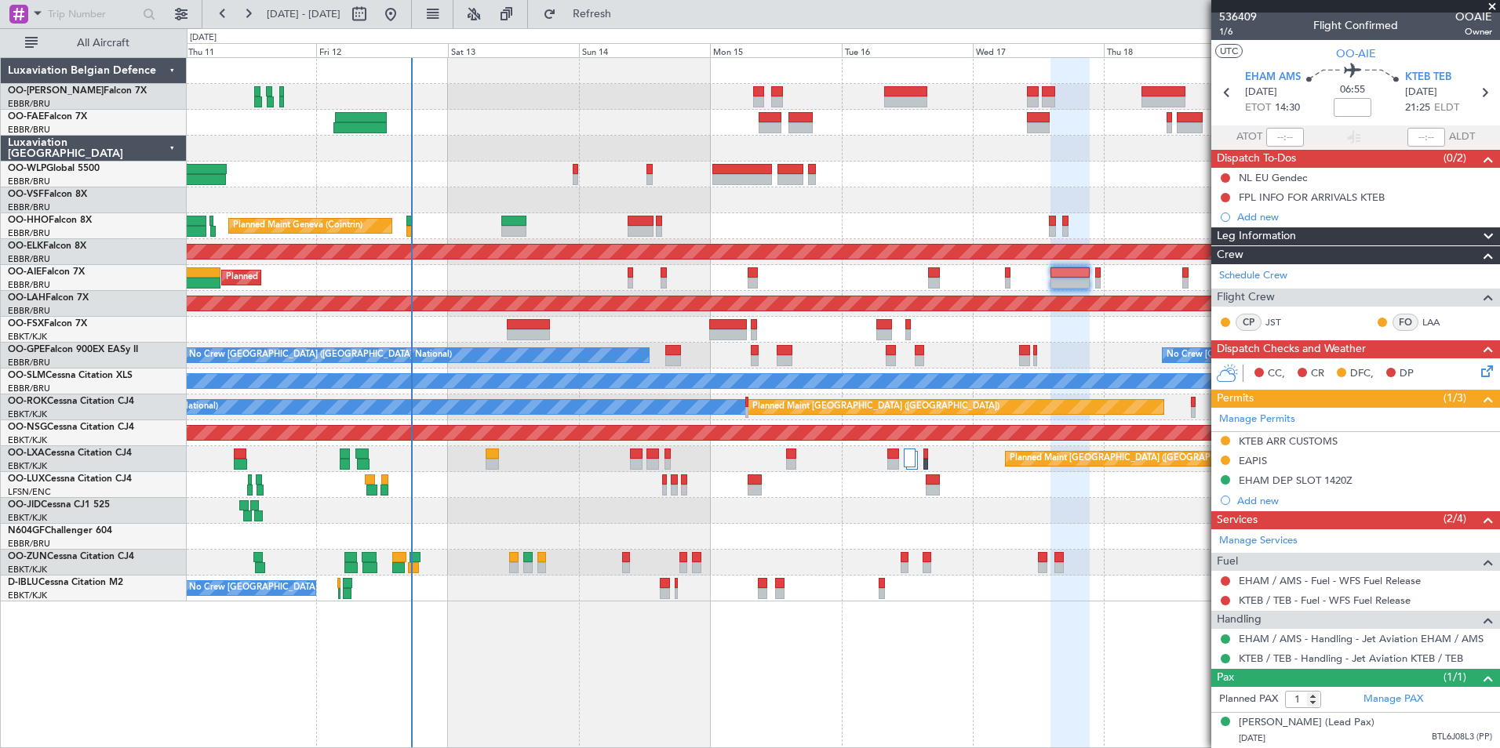
scroll to position [19, 0]
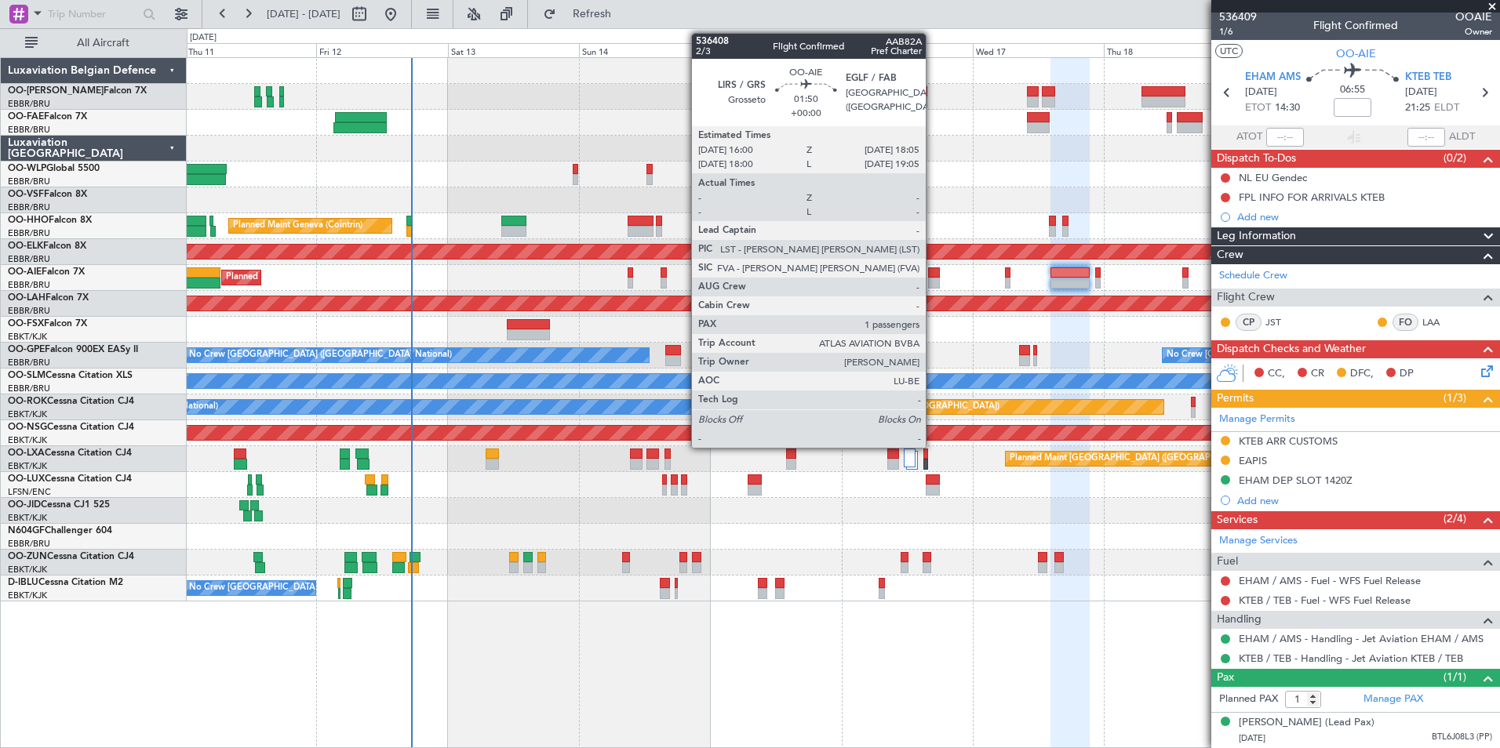
click at [933, 283] on div at bounding box center [934, 283] width 12 height 11
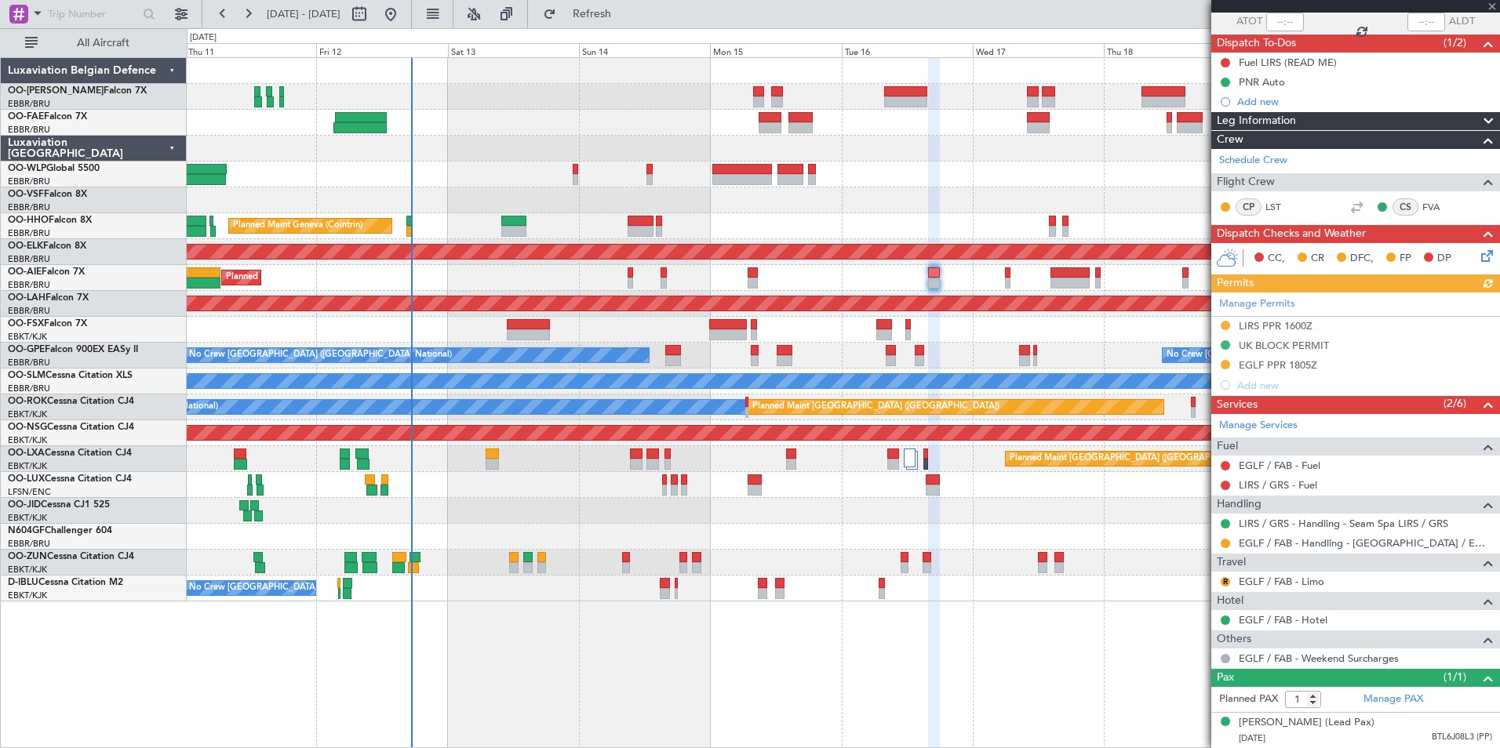
scroll to position [134, 0]
click at [1313, 575] on link "EGLF / FAB - Limo" at bounding box center [1282, 581] width 86 height 13
click at [639, 29] on div "0 0 Thu 11 Fri 12 Sat 13 Sun 14 Mon 15 Tue 16 Wed 17 Sep 2025 Thu 18 Fri 19 Sat…" at bounding box center [843, 43] width 1312 height 28
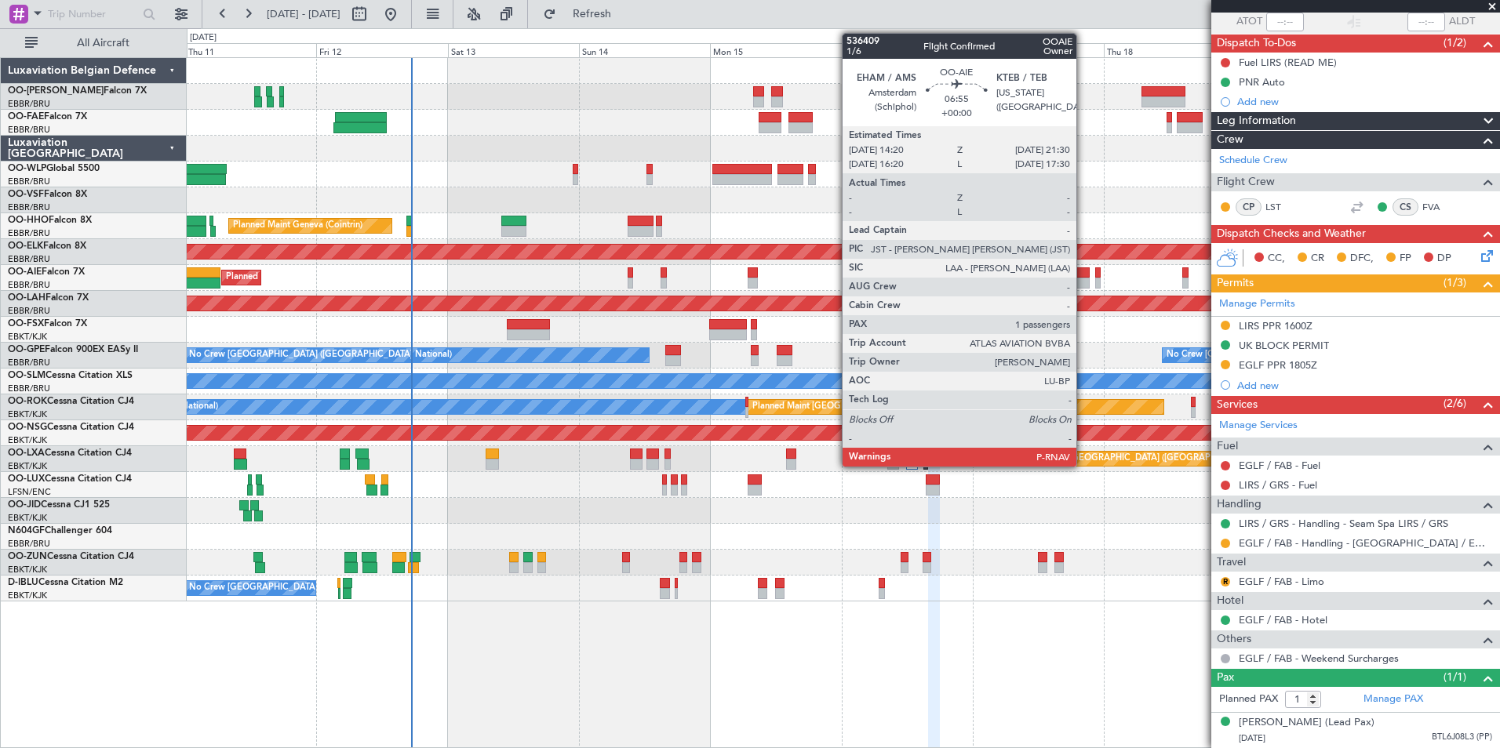
click at [1083, 276] on div at bounding box center [1069, 273] width 39 height 11
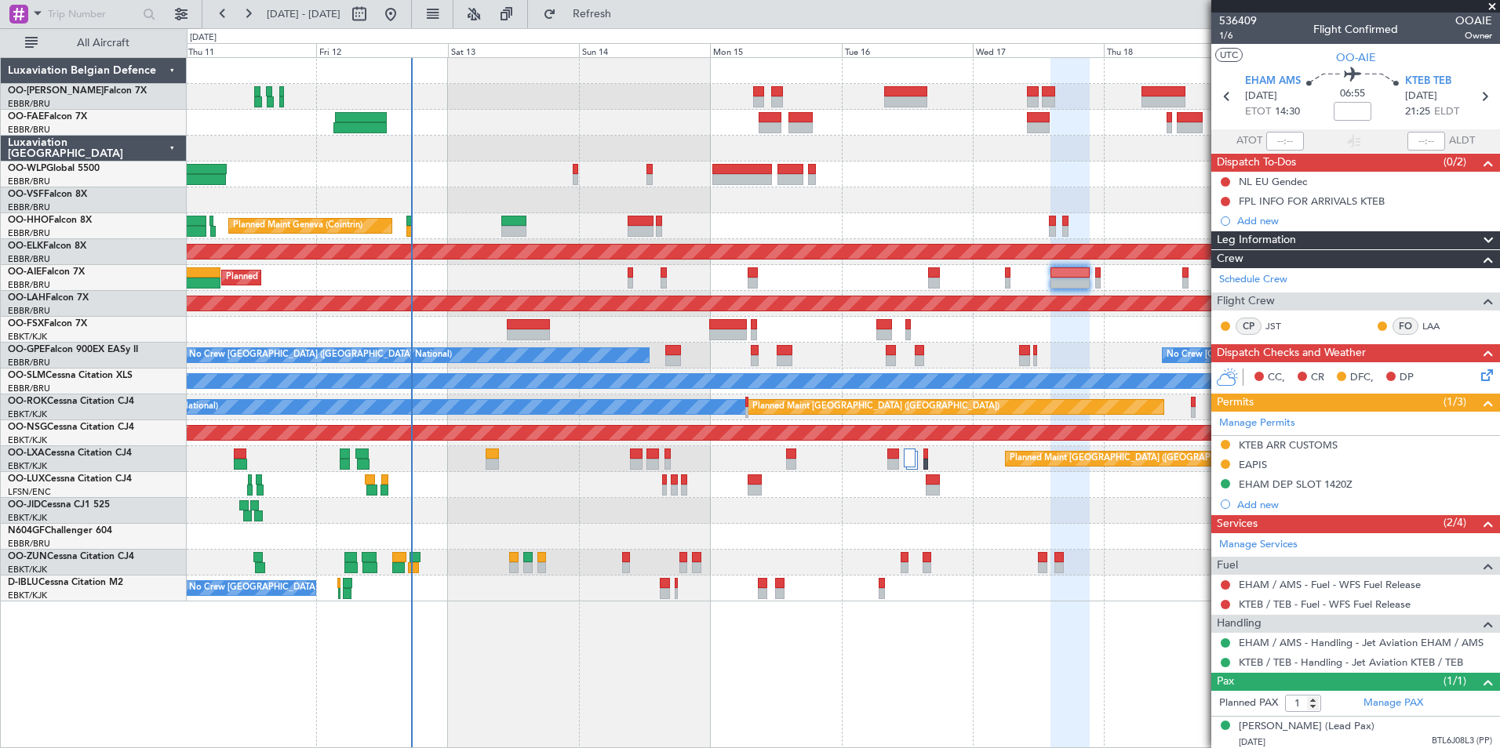
scroll to position [19, 0]
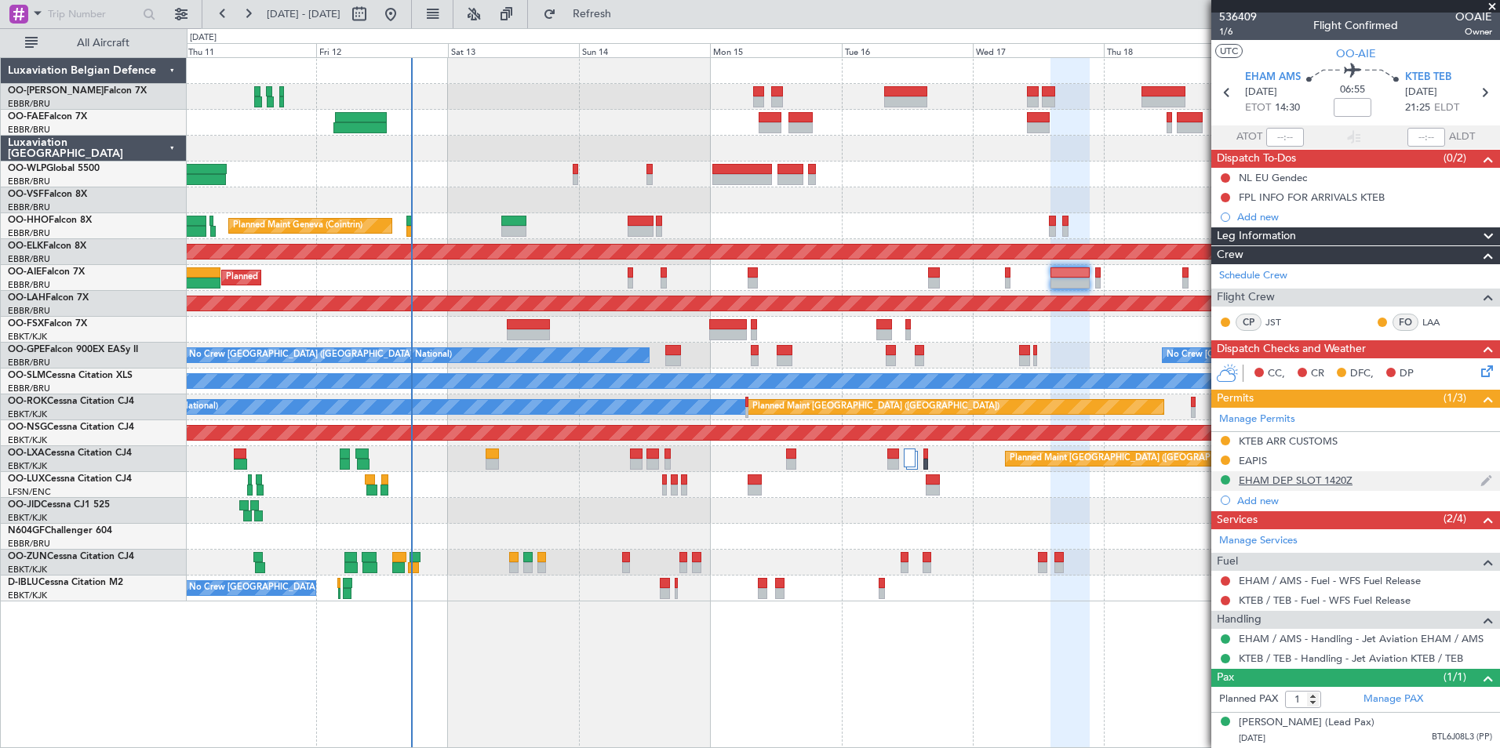
click at [1353, 471] on div "EHAM DEP SLOT 1420Z" at bounding box center [1355, 481] width 289 height 20
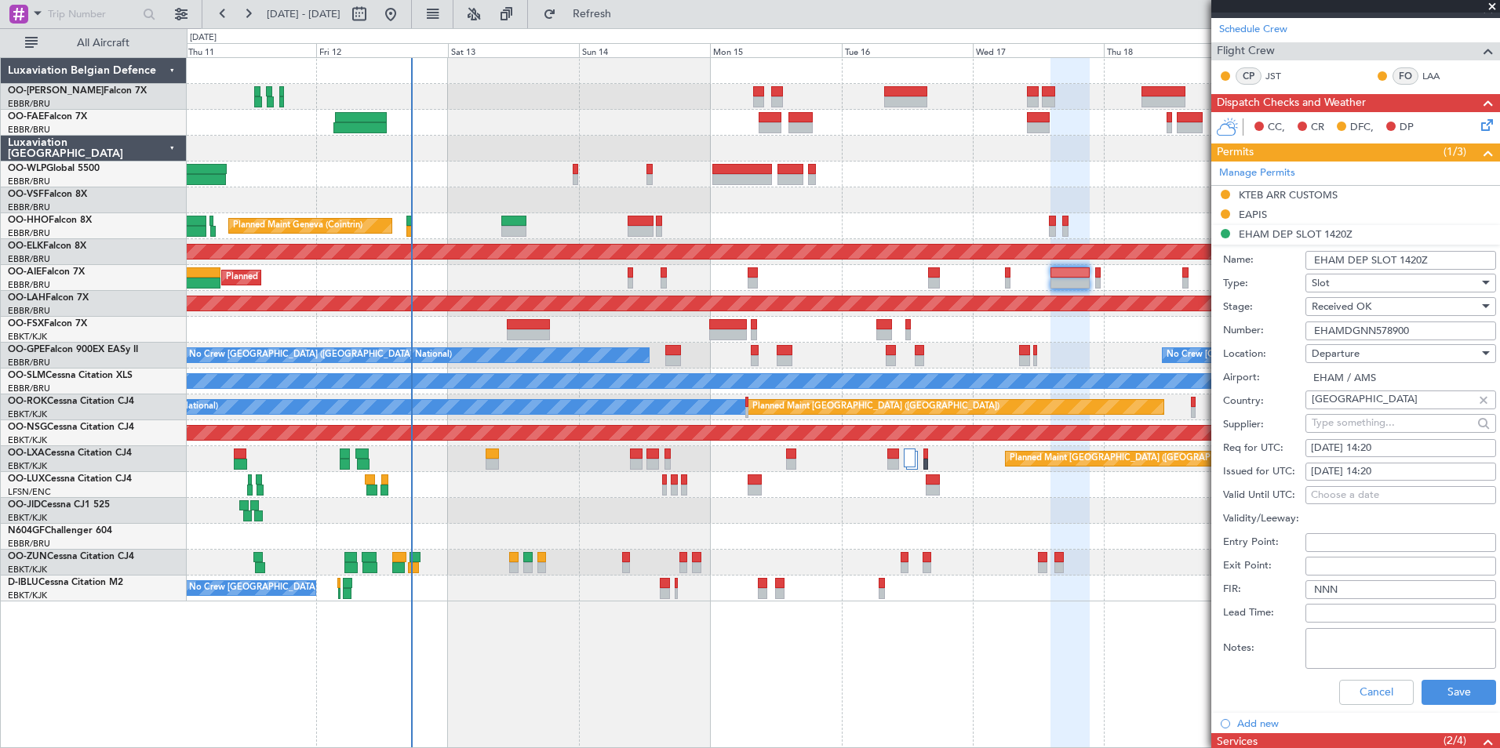
scroll to position [254, 0]
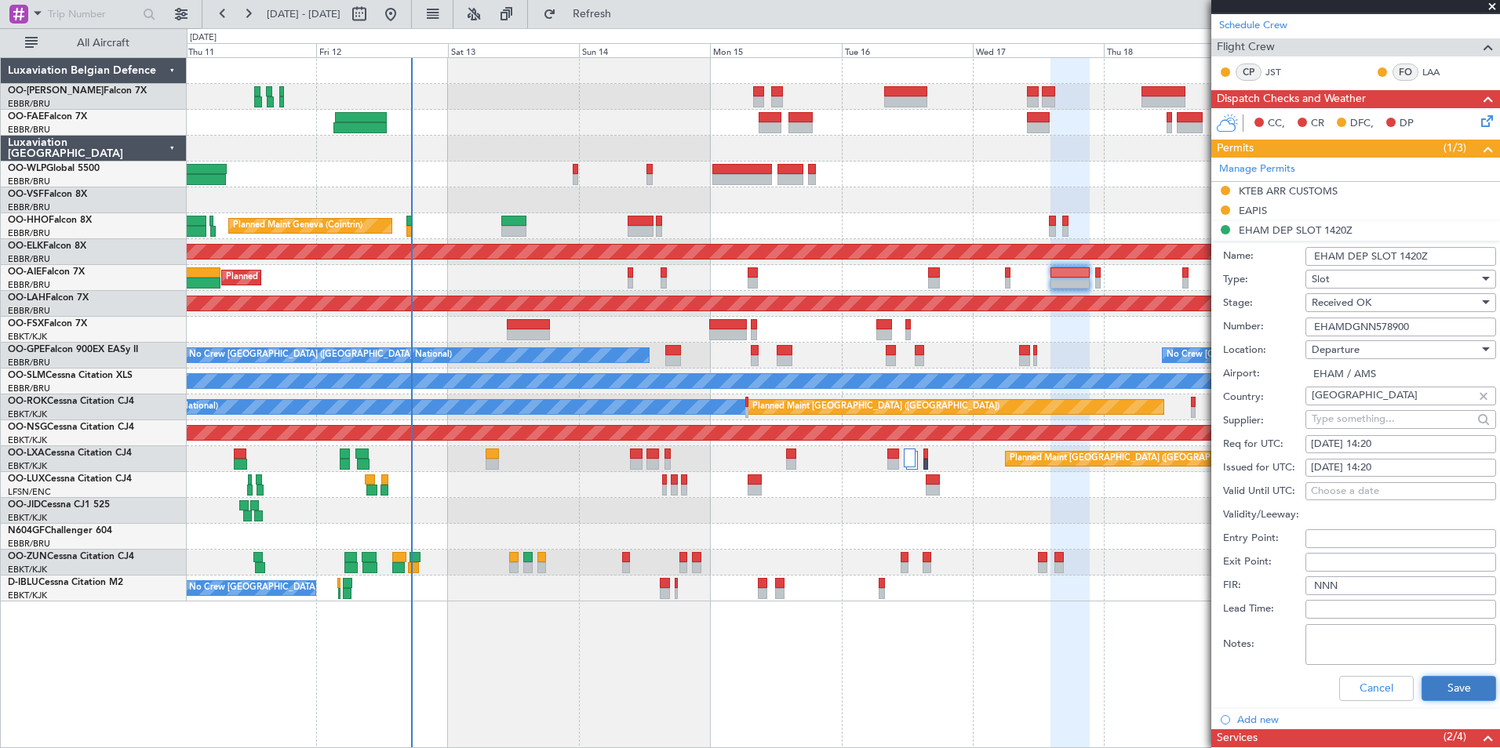
click at [1460, 692] on button "Save" at bounding box center [1459, 688] width 75 height 25
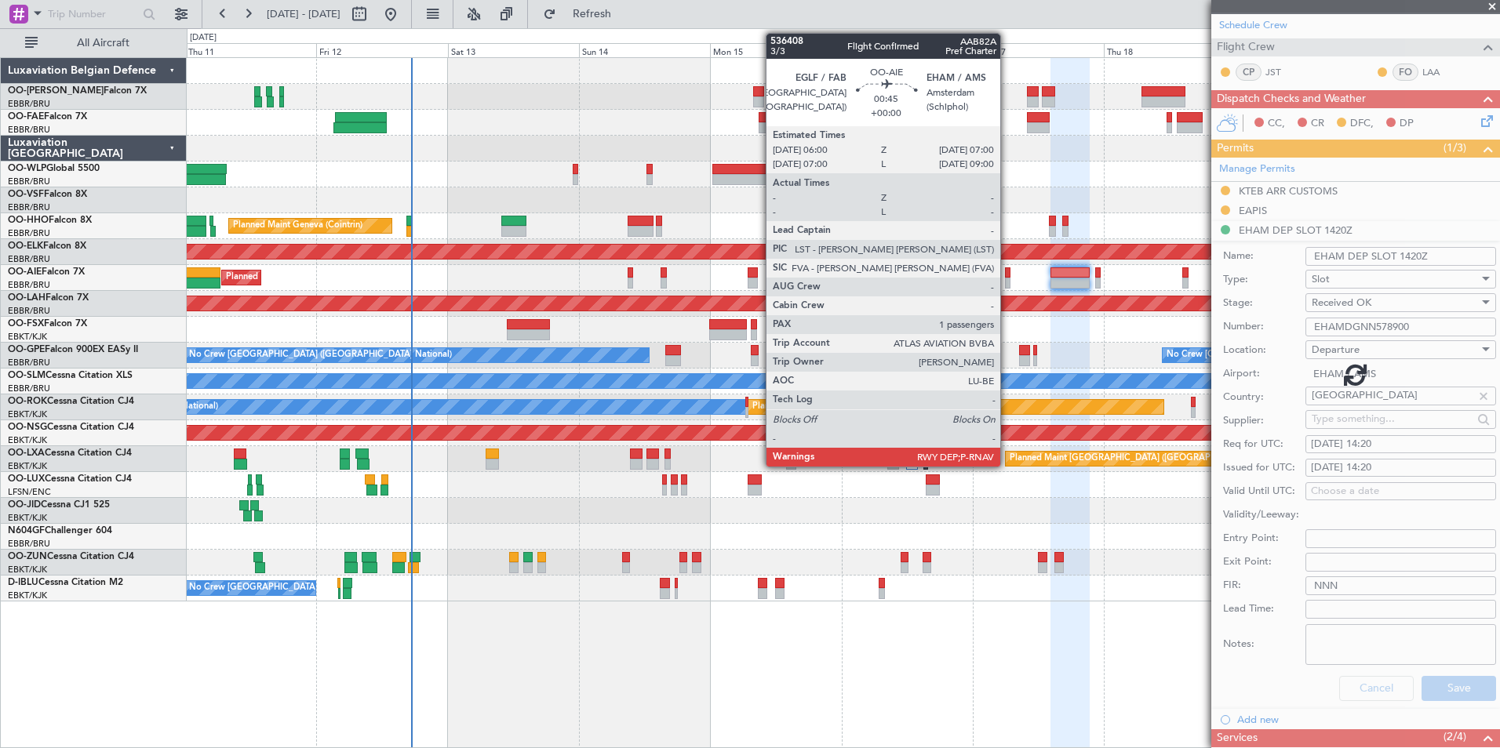
click at [1007, 274] on div at bounding box center [1007, 273] width 5 height 11
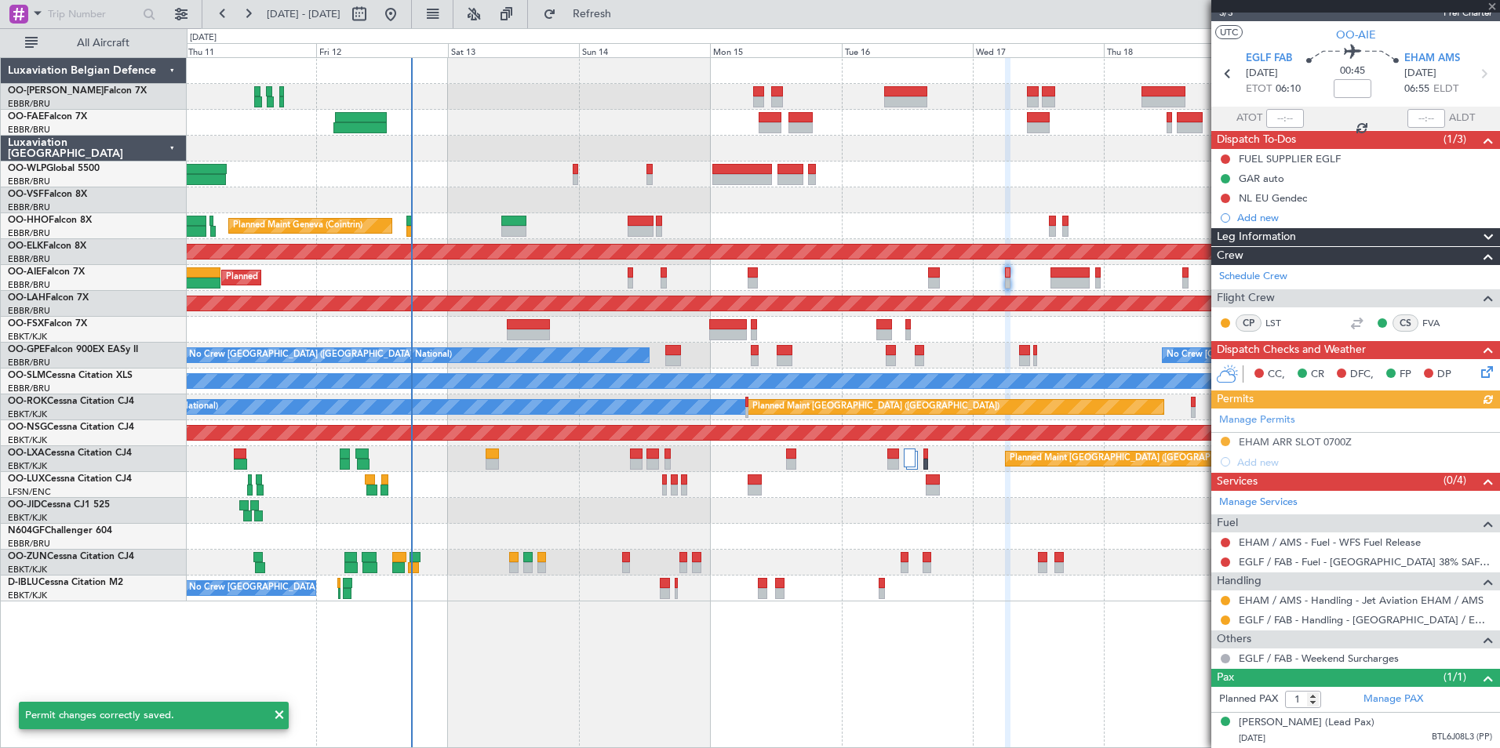
scroll to position [38, 0]
click at [1224, 596] on button at bounding box center [1225, 600] width 9 height 9
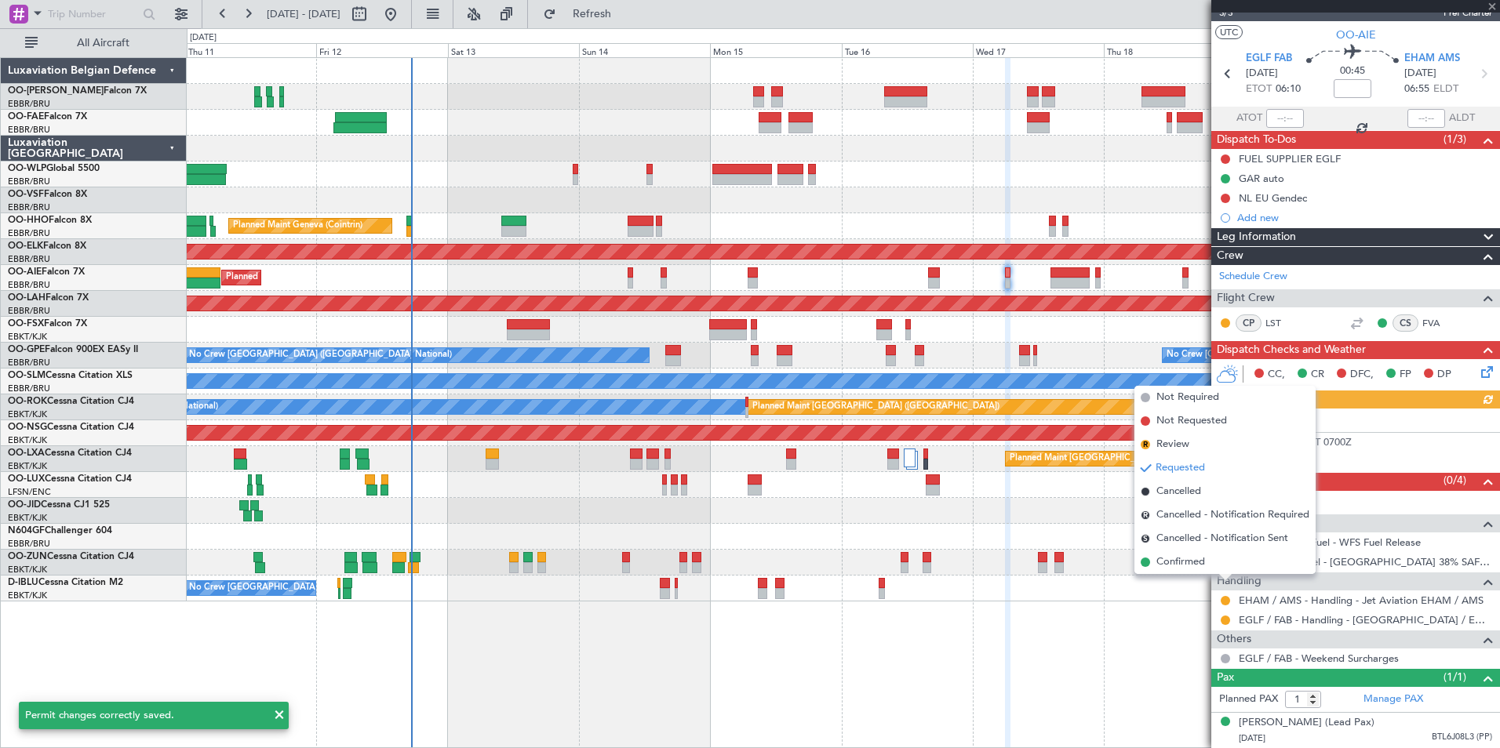
click at [1181, 562] on span "Confirmed" at bounding box center [1180, 563] width 49 height 16
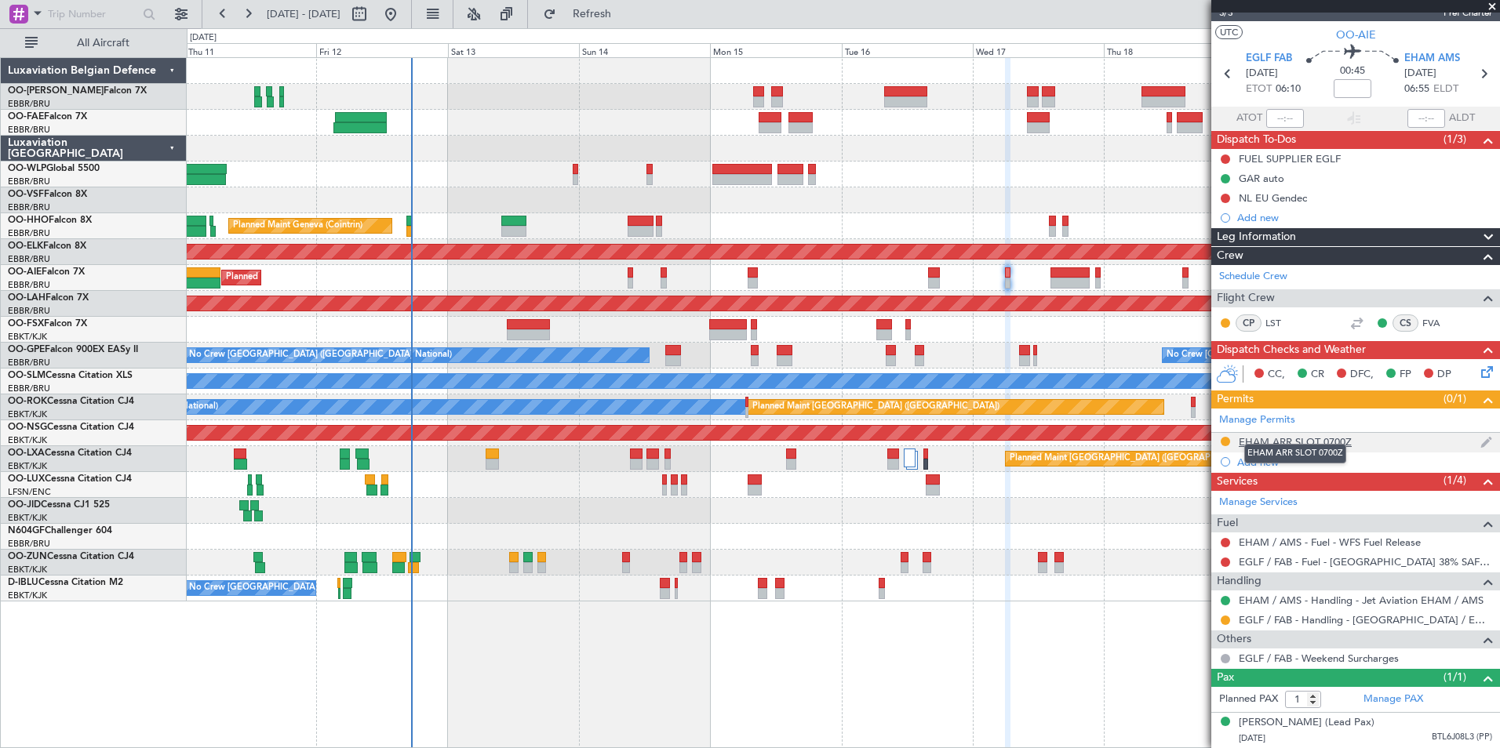
click at [1351, 435] on div "EHAM ARR SLOT 0700Z" at bounding box center [1295, 441] width 113 height 13
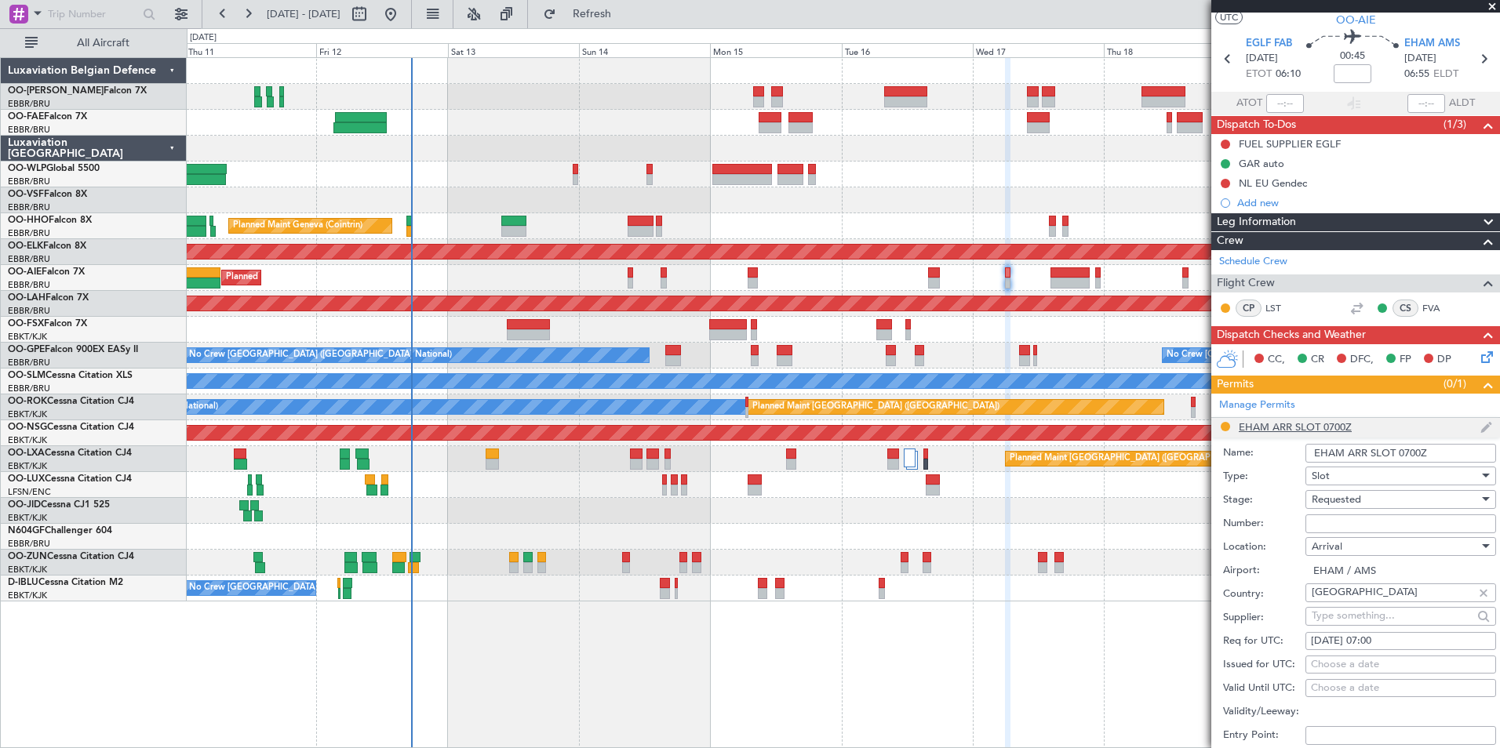
scroll to position [195, 0]
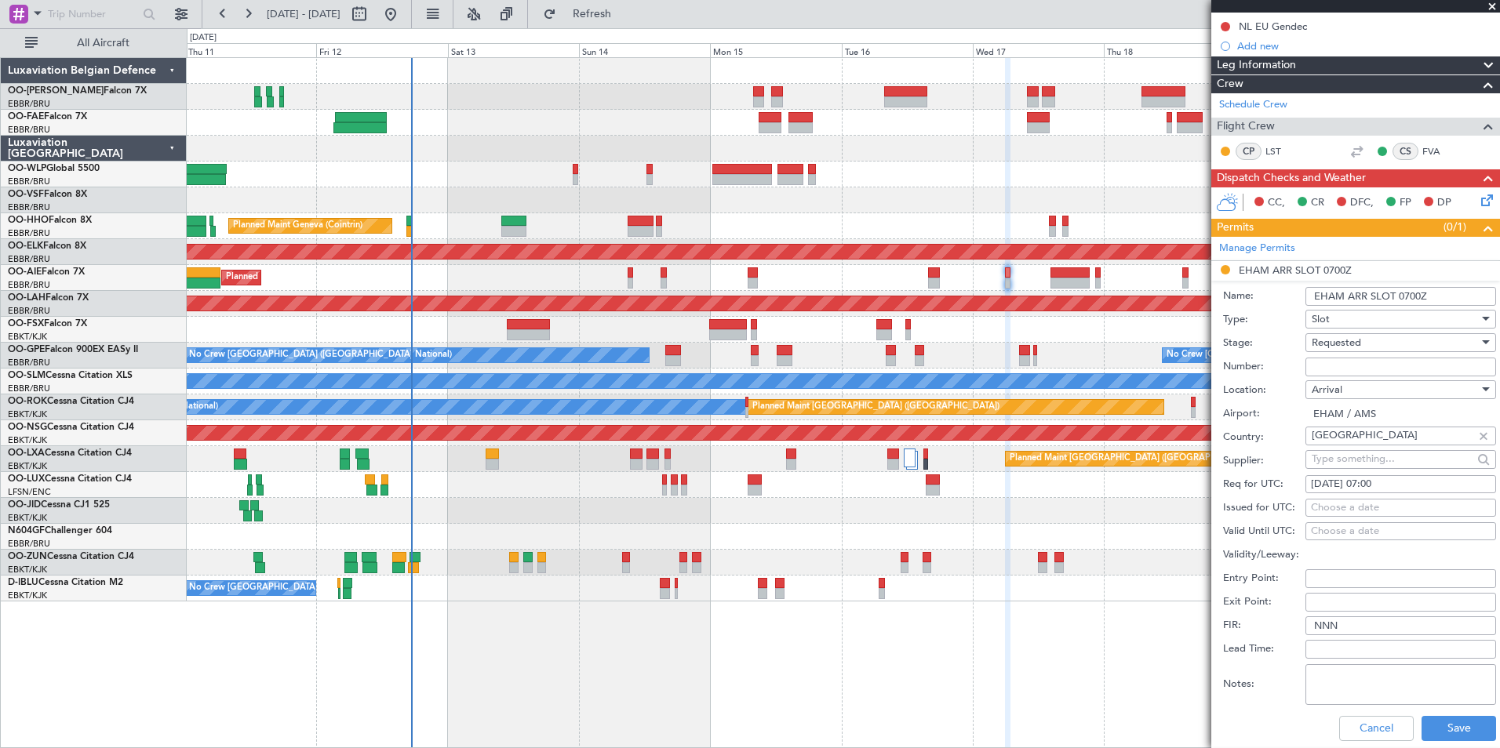
click at [1366, 513] on div "Choose a date" at bounding box center [1401, 509] width 180 height 16
select select "9"
select select "2025"
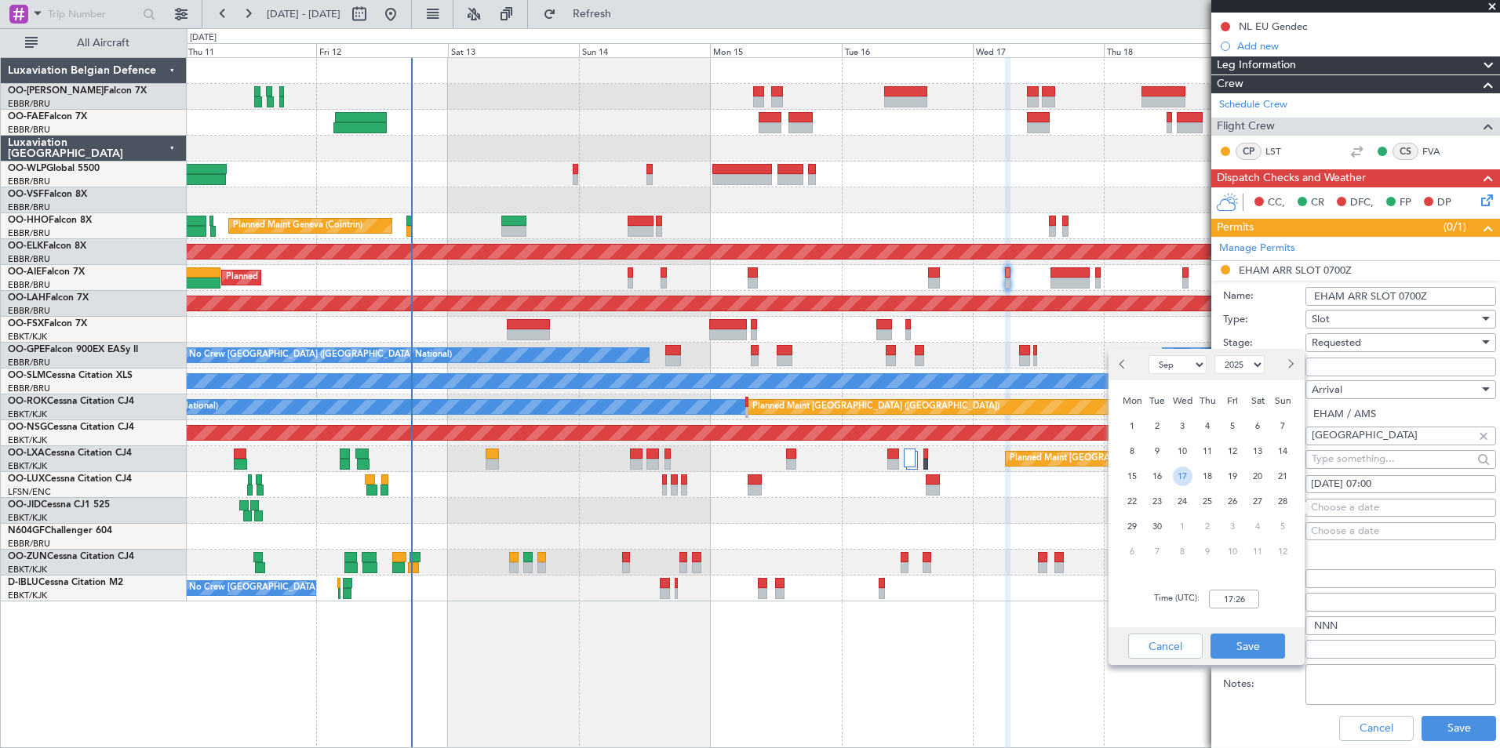
click at [1185, 479] on span "17" at bounding box center [1183, 477] width 20 height 20
click at [1241, 588] on div "Time (UTC): 00:00" at bounding box center [1206, 599] width 196 height 56
click at [1244, 600] on input "00:00" at bounding box center [1234, 599] width 50 height 19
type input "07:00"
click at [1252, 638] on button "Save" at bounding box center [1247, 646] width 75 height 25
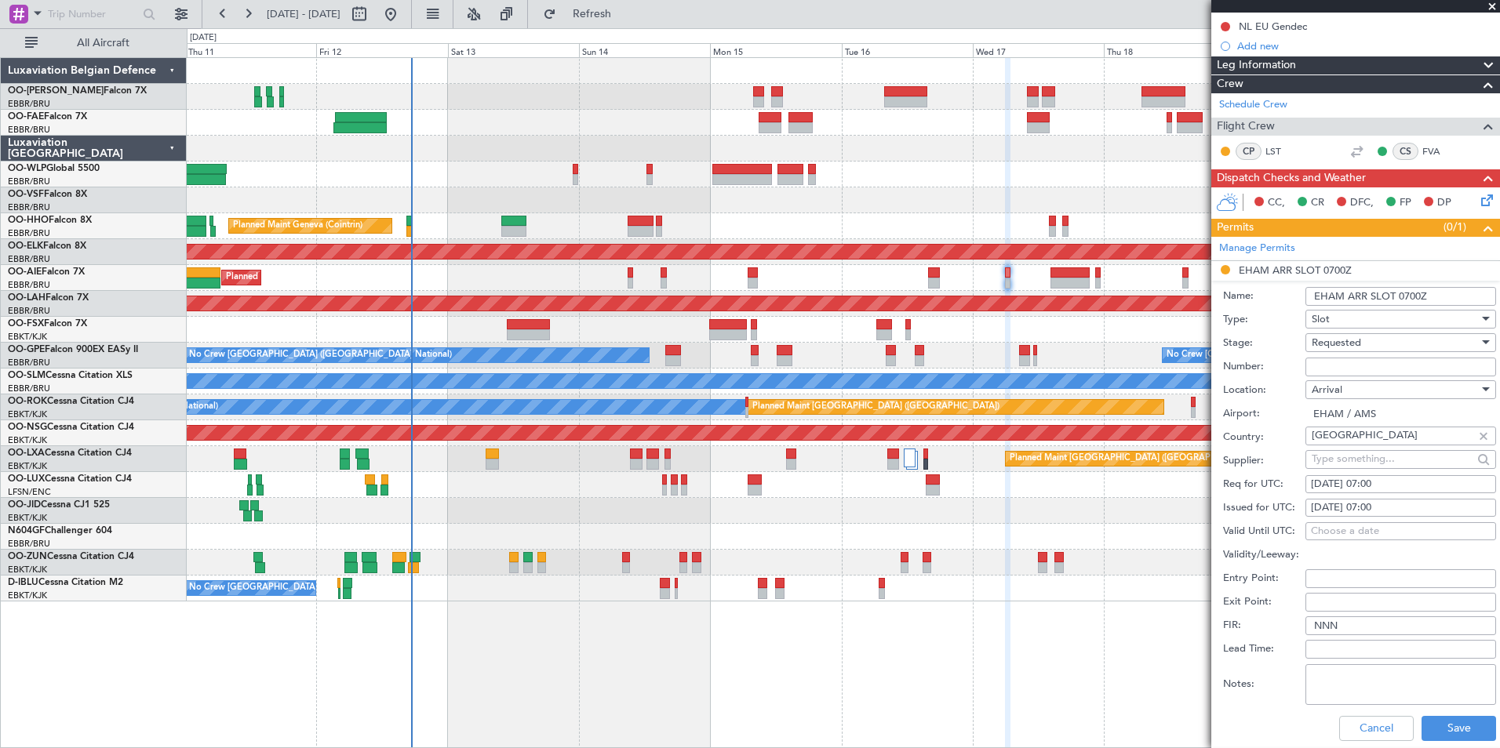
click at [1387, 362] on input "Number:" at bounding box center [1400, 367] width 191 height 19
paste input "EHAMAGNN578800 ("
drag, startPoint x: 1413, startPoint y: 369, endPoint x: 1422, endPoint y: 367, distance: 8.8
click at [1422, 367] on input "EHAMAGNN578800 (" at bounding box center [1400, 367] width 191 height 19
type input "EHAMAGNN578800"
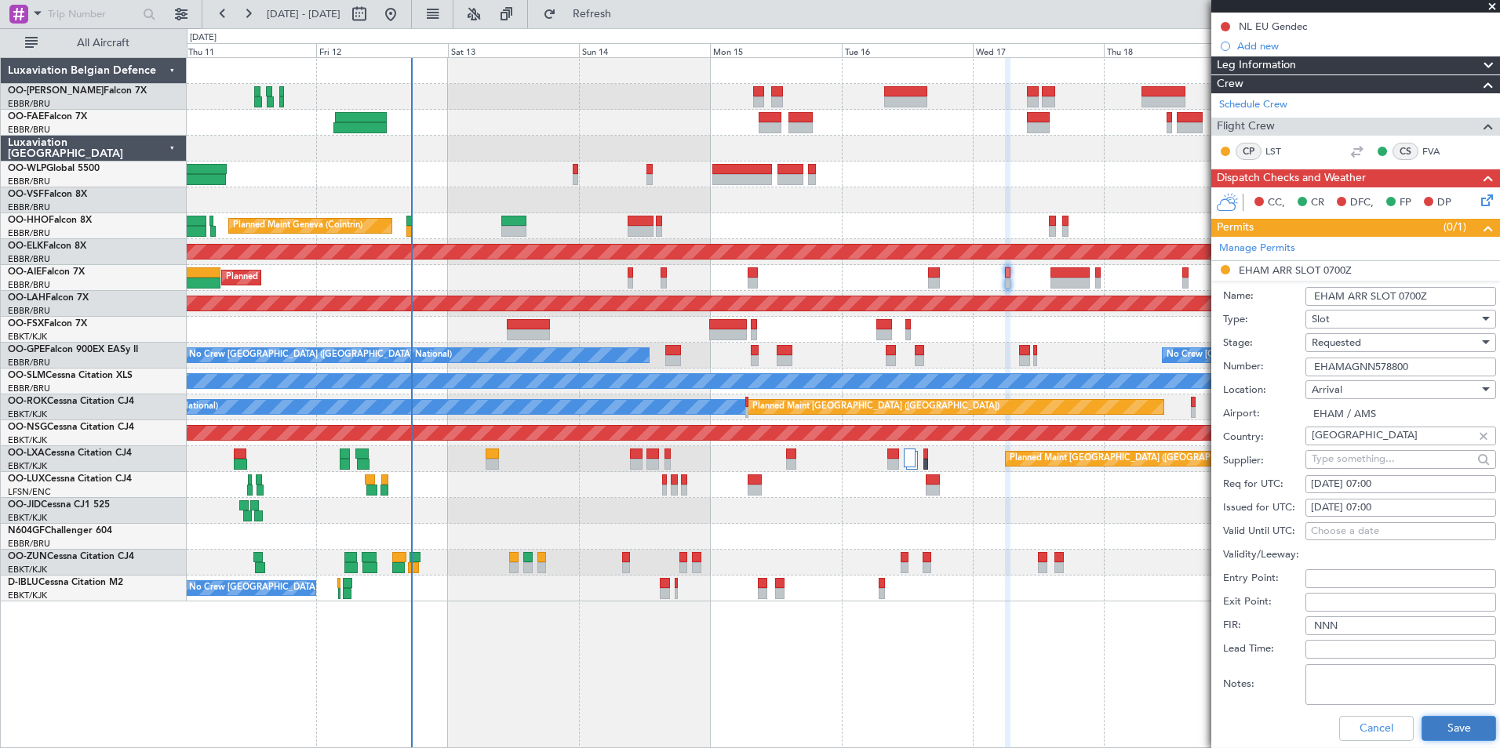
click at [1430, 726] on button "Save" at bounding box center [1459, 728] width 75 height 25
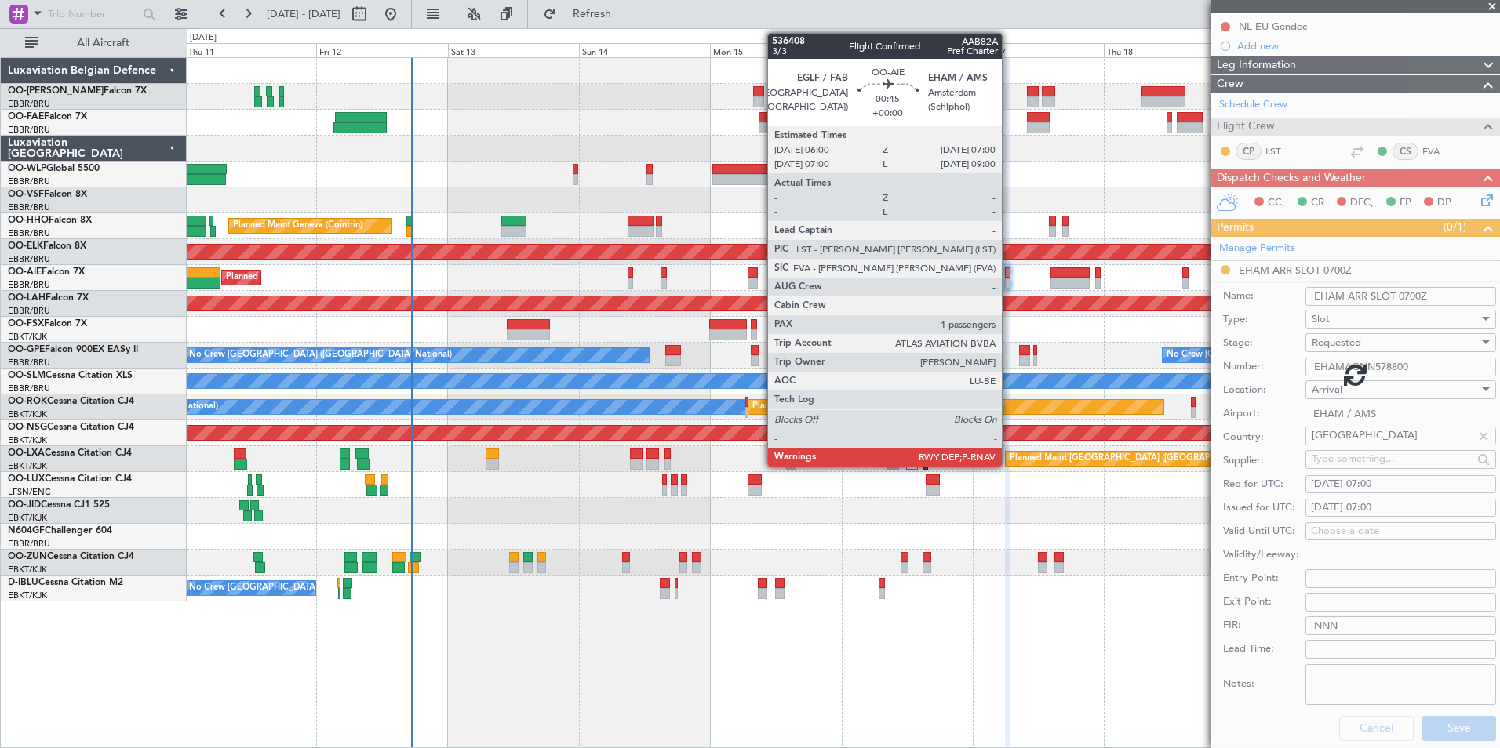
scroll to position [38, 0]
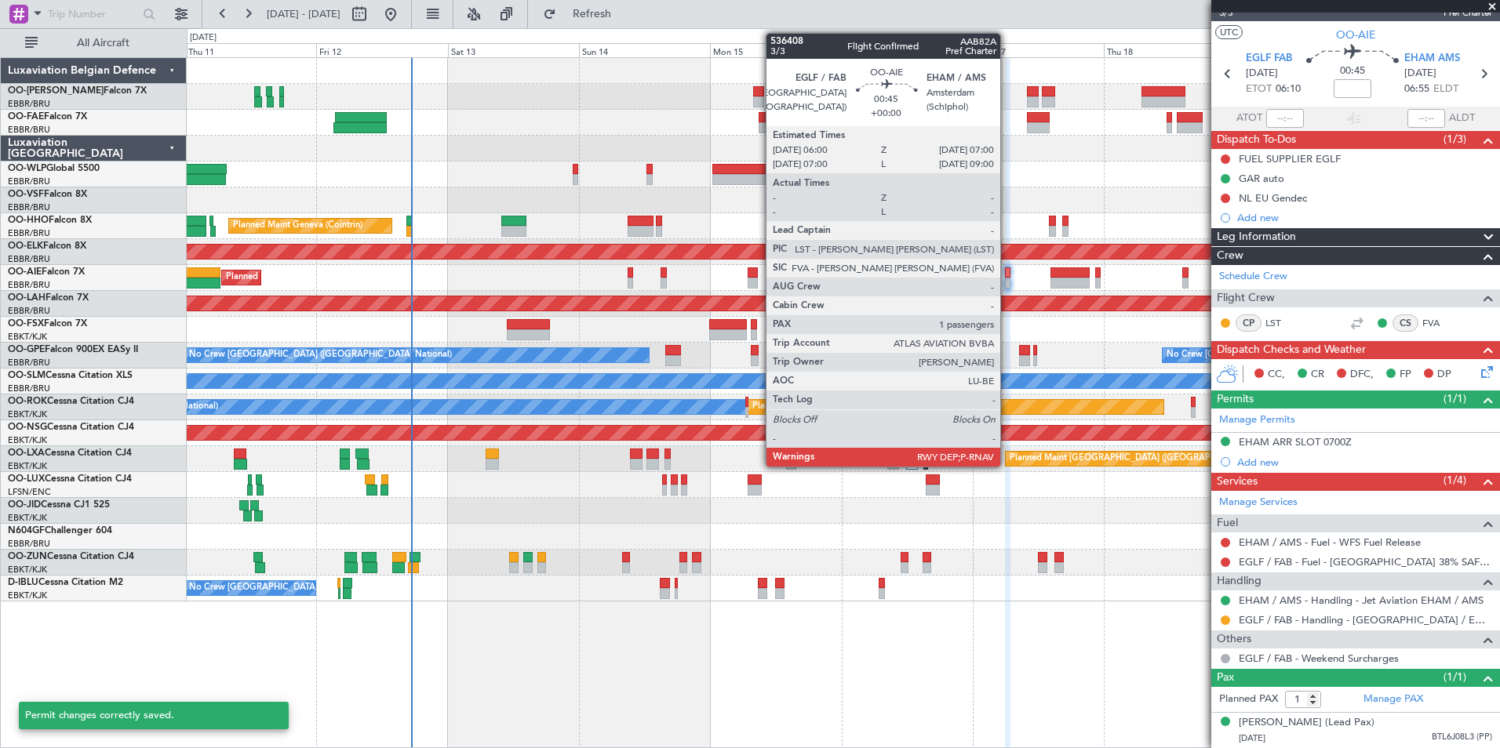
click at [1007, 274] on div at bounding box center [1007, 273] width 5 height 11
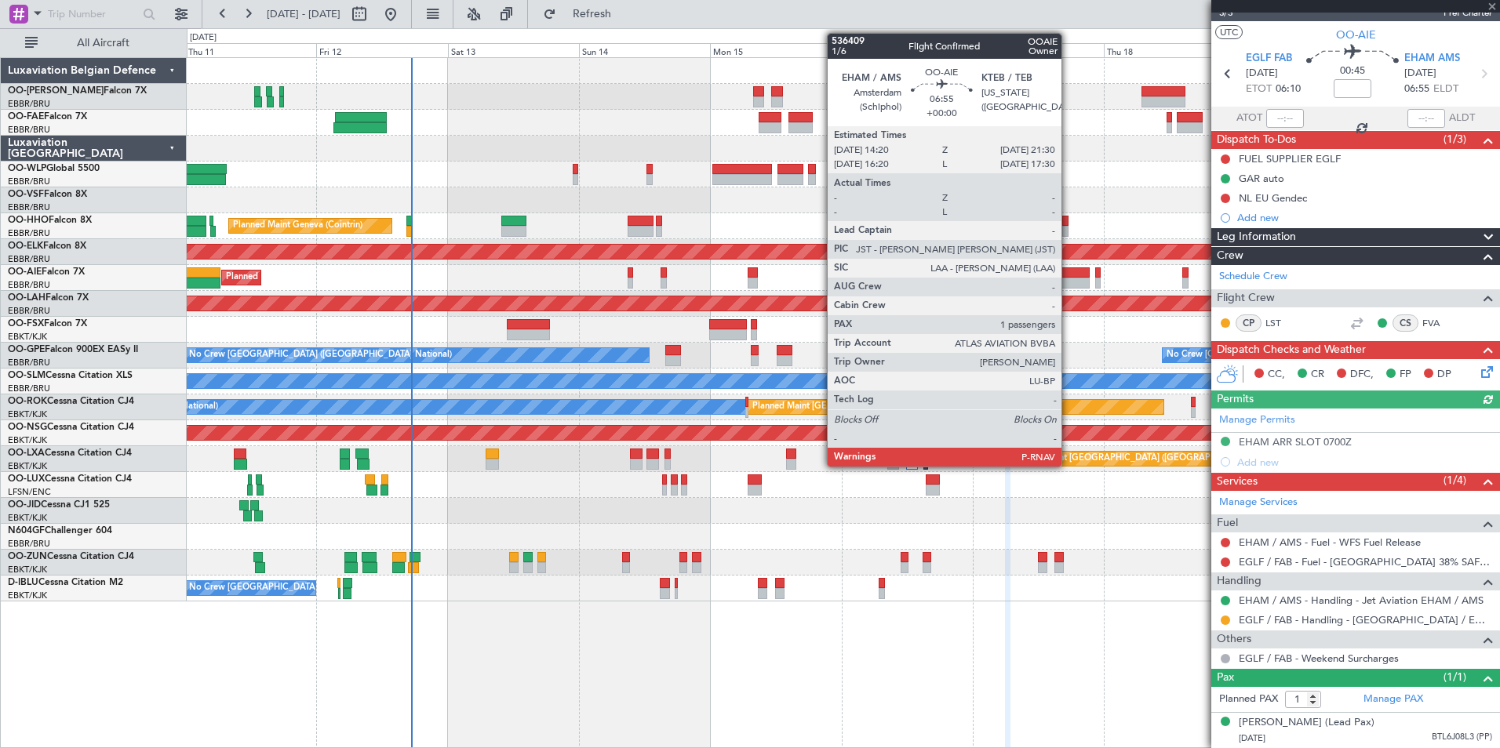
click at [1069, 275] on div at bounding box center [1069, 273] width 39 height 11
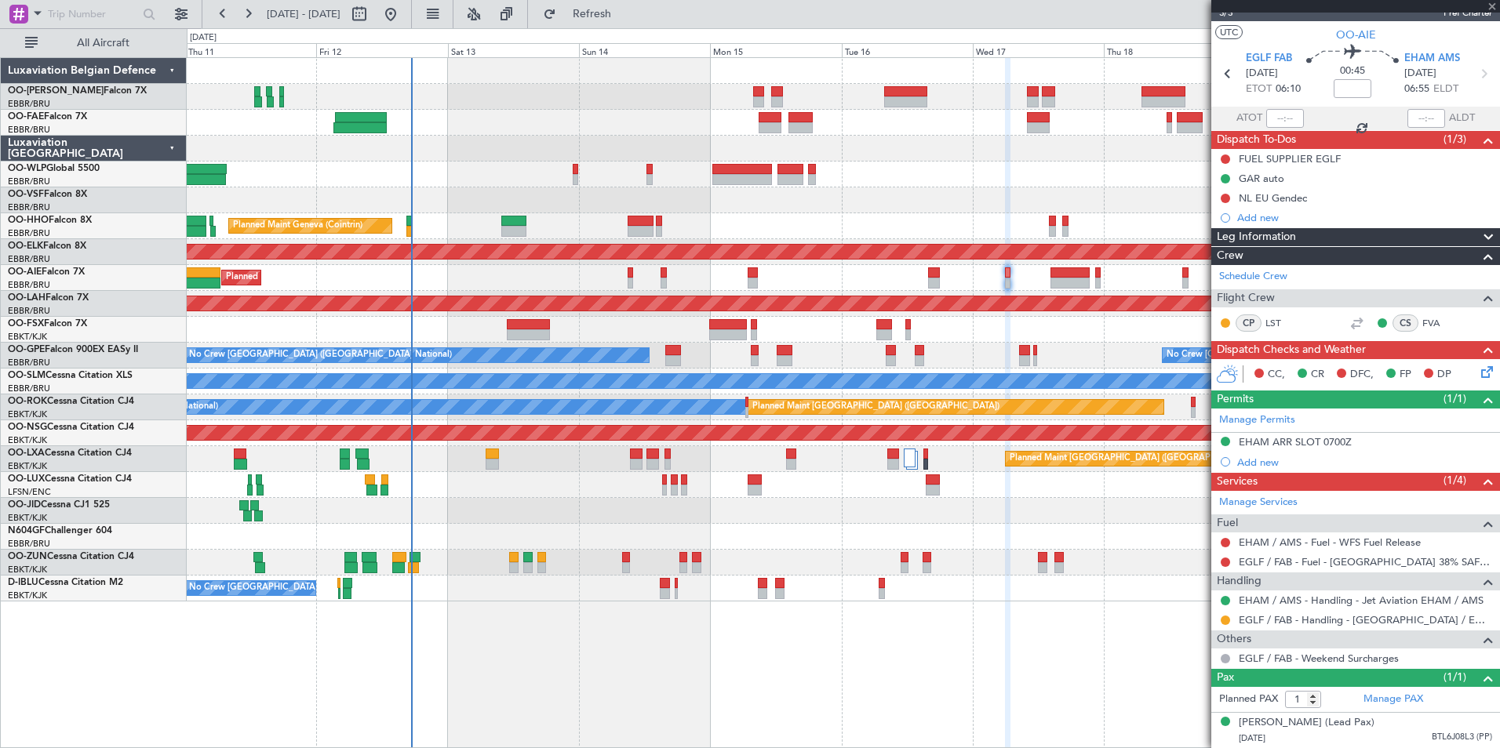
scroll to position [0, 0]
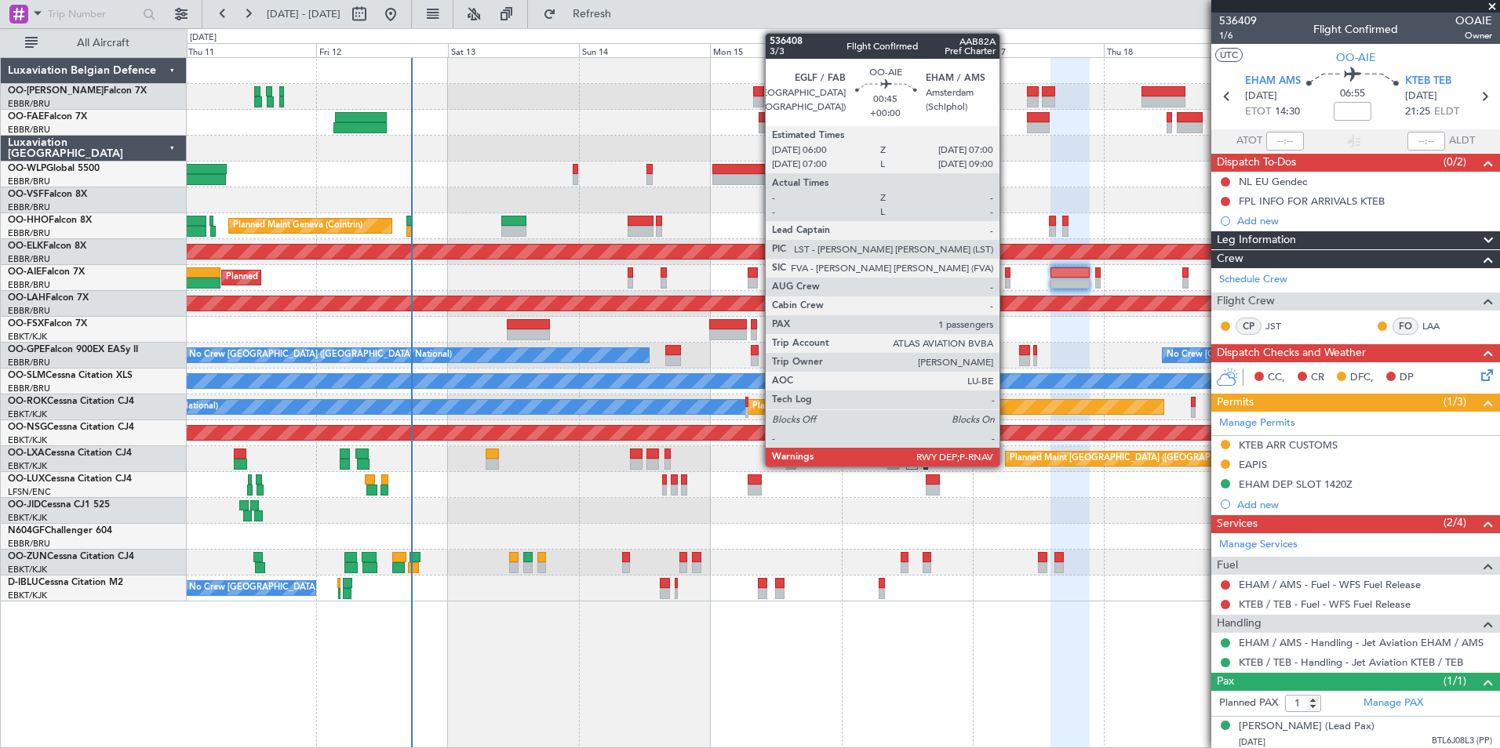
click at [1007, 272] on div at bounding box center [1007, 273] width 5 height 11
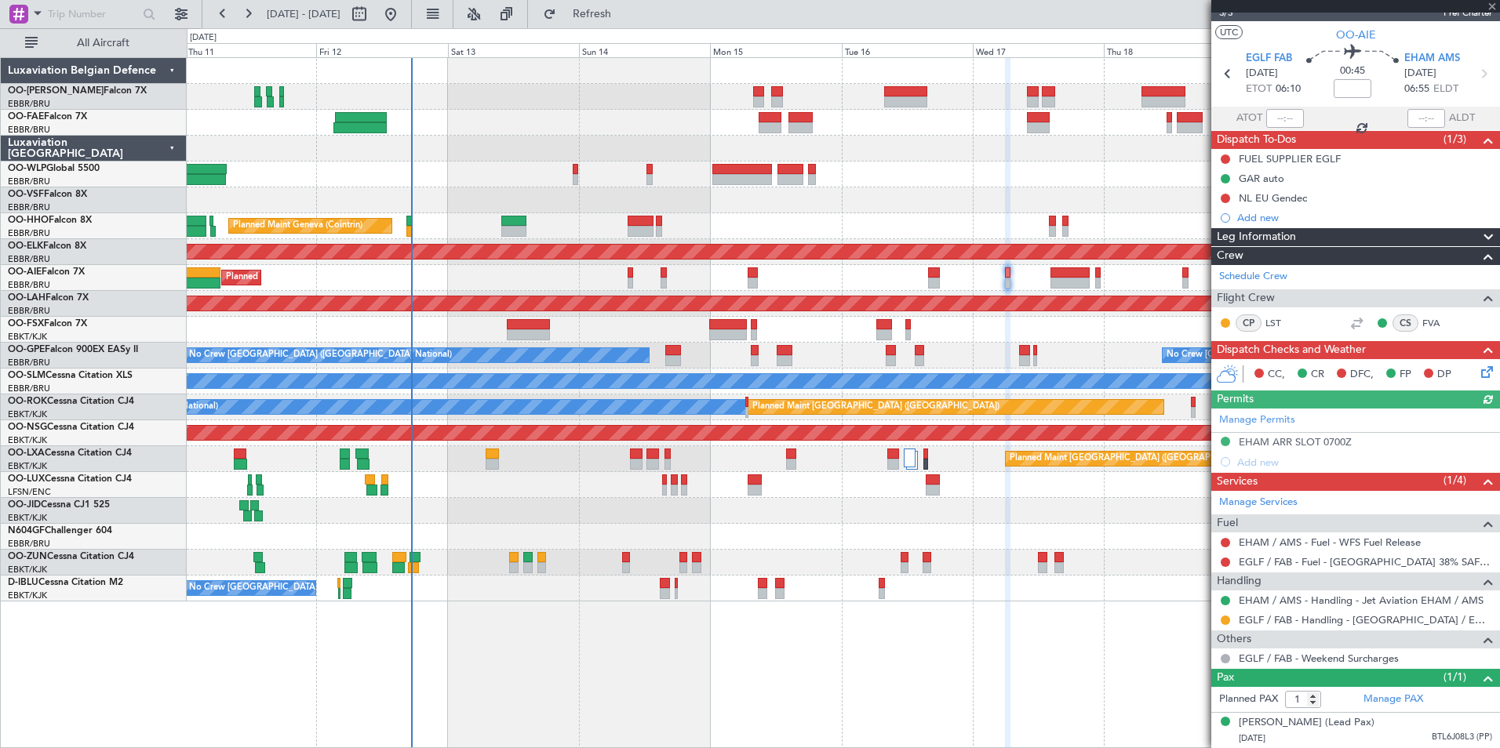
scroll to position [38, 0]
click at [1341, 435] on div "EHAM ARR SLOT 0700Z" at bounding box center [1295, 441] width 113 height 13
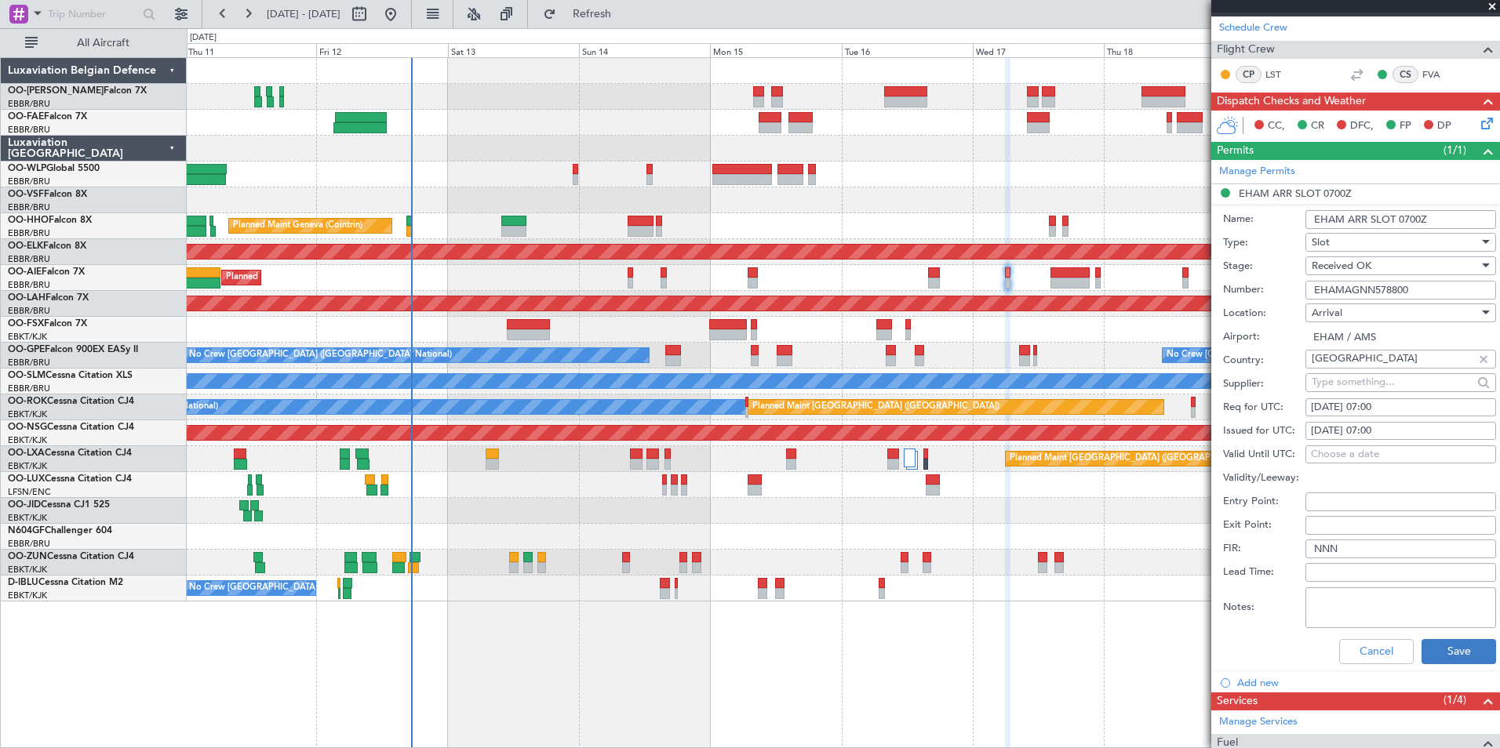
scroll to position [273, 0]
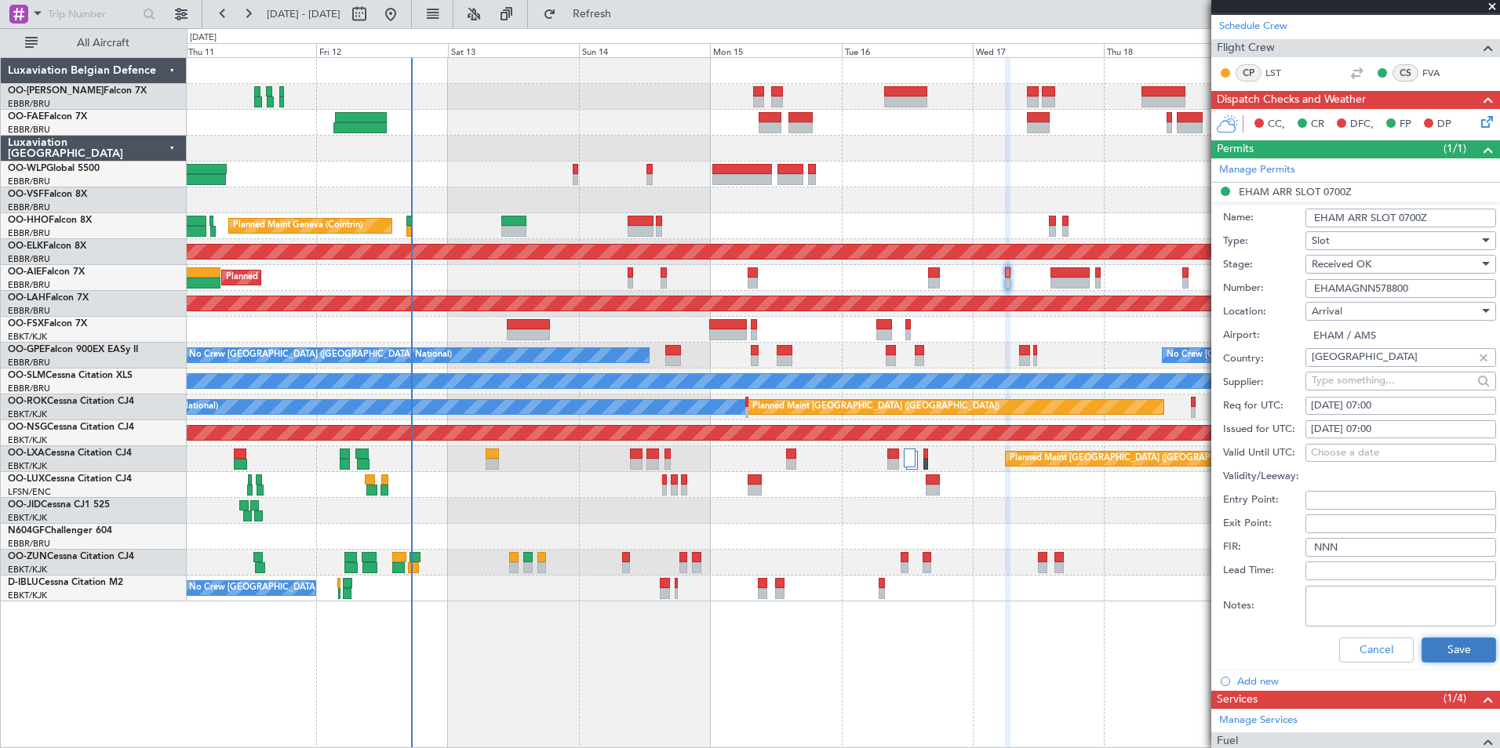
click at [1437, 647] on button "Save" at bounding box center [1459, 650] width 75 height 25
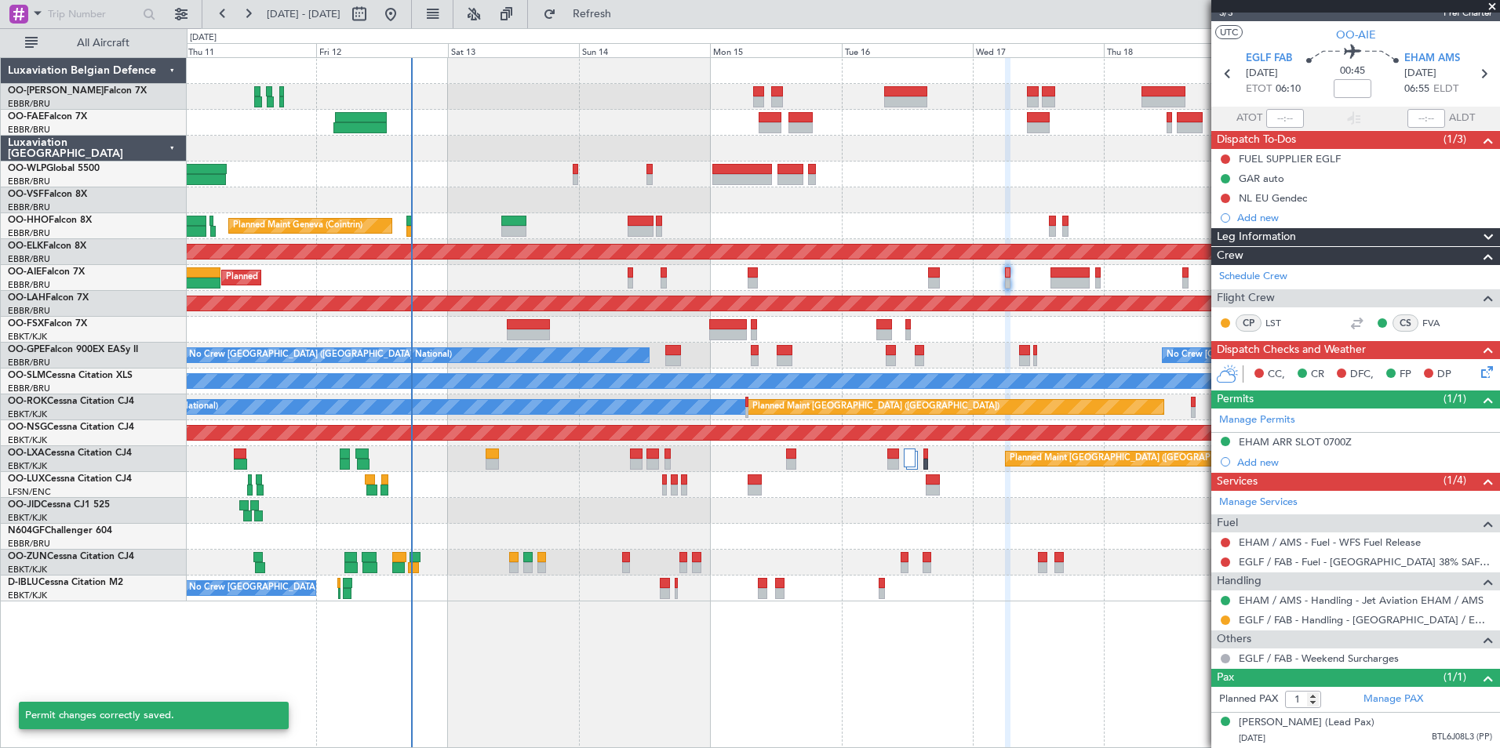
scroll to position [38, 0]
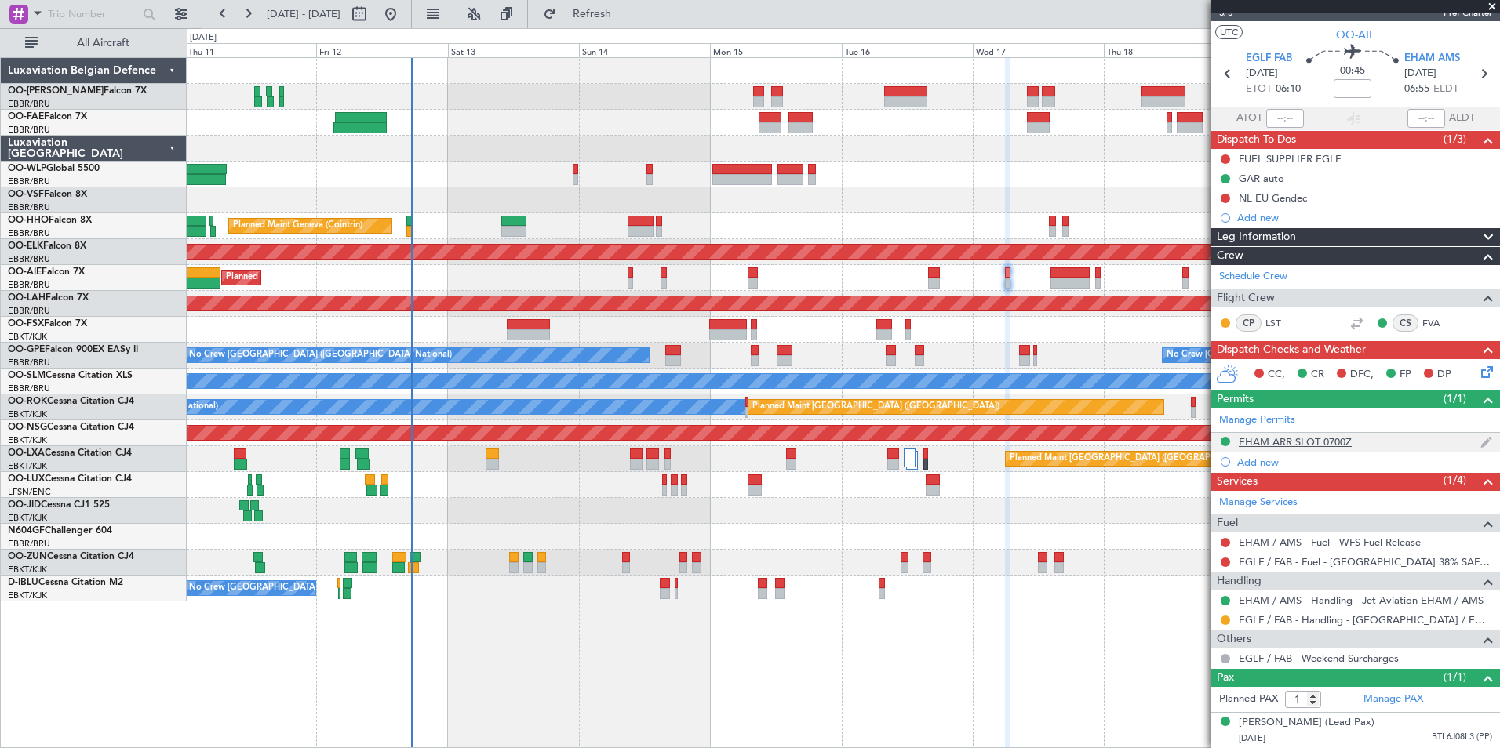
click at [1352, 433] on div "EHAM ARR SLOT 0700Z" at bounding box center [1355, 443] width 289 height 20
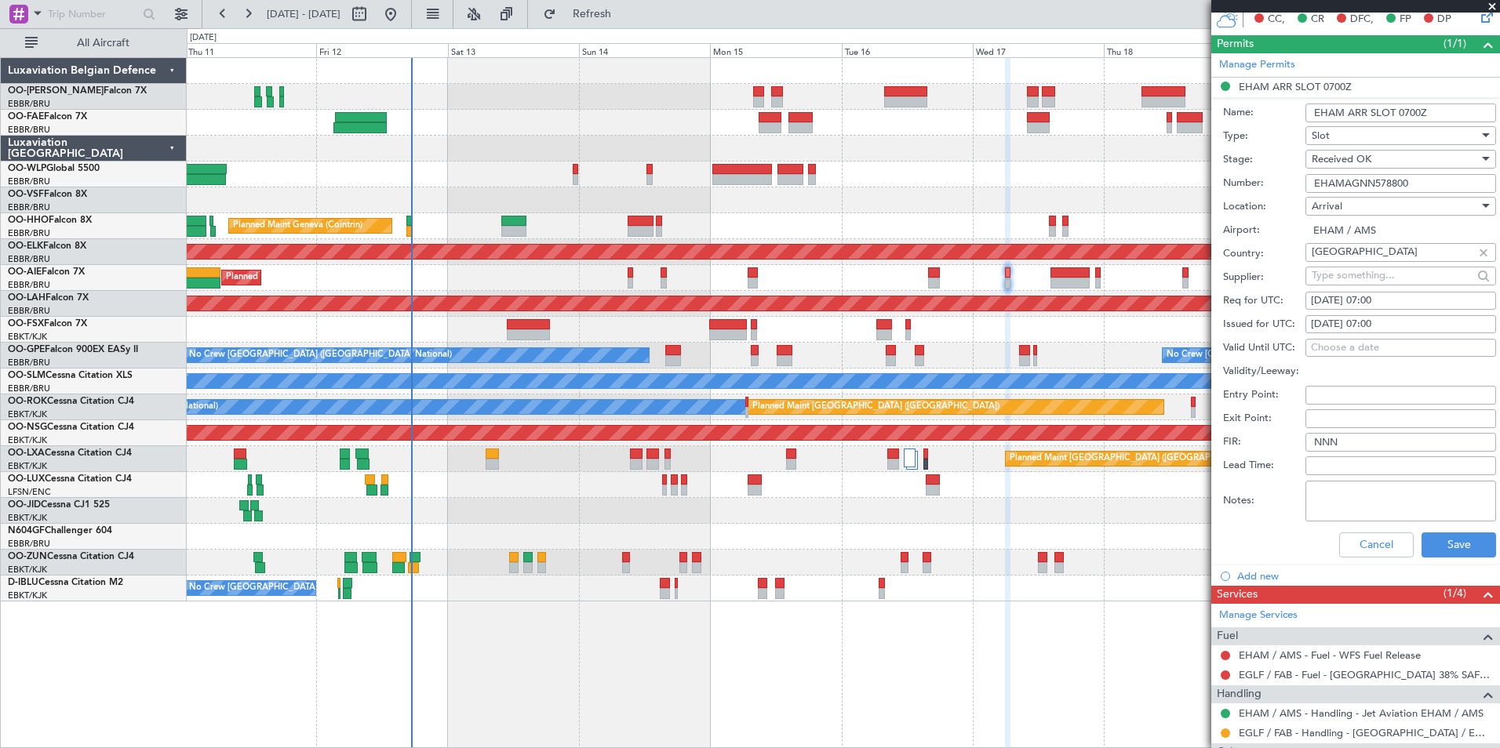
scroll to position [506, 0]
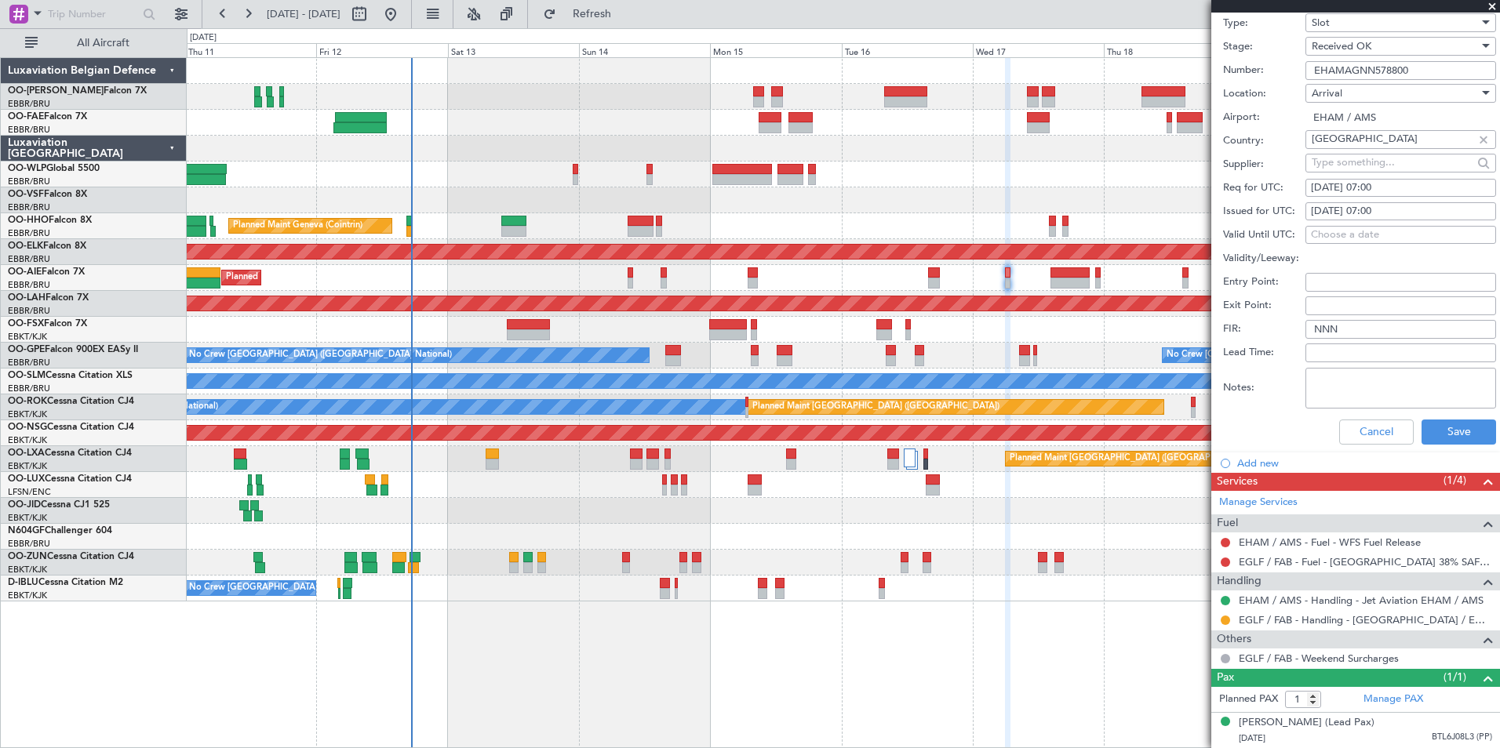
click at [1374, 368] on textarea "Notes:" at bounding box center [1400, 388] width 191 height 41
paste textarea "slot +/- 30 minutes"
type textarea "slot +/- 30 minutes"
click at [1454, 420] on button "Save" at bounding box center [1459, 432] width 75 height 25
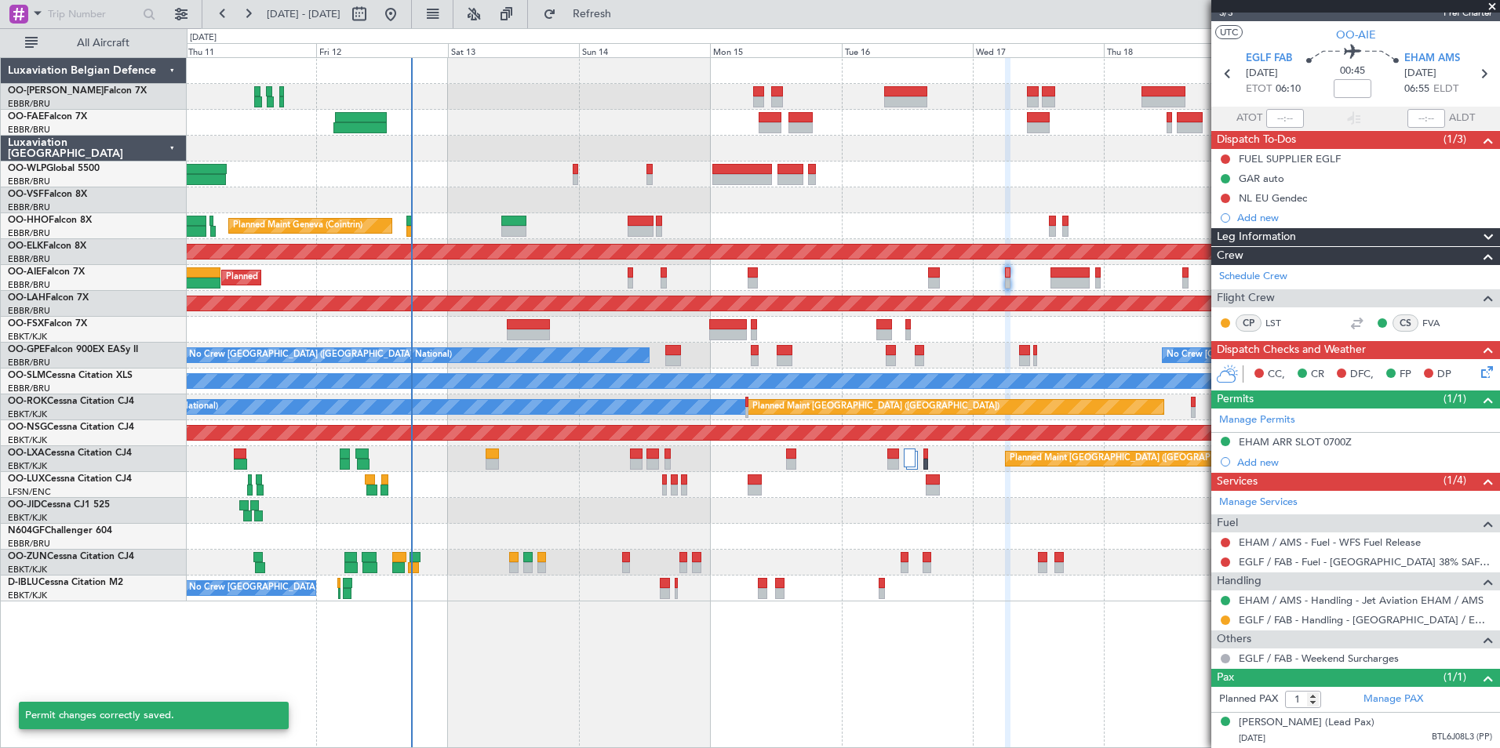
scroll to position [38, 0]
click at [1349, 435] on div "EHAM ARR SLOT 0700Z" at bounding box center [1295, 441] width 113 height 13
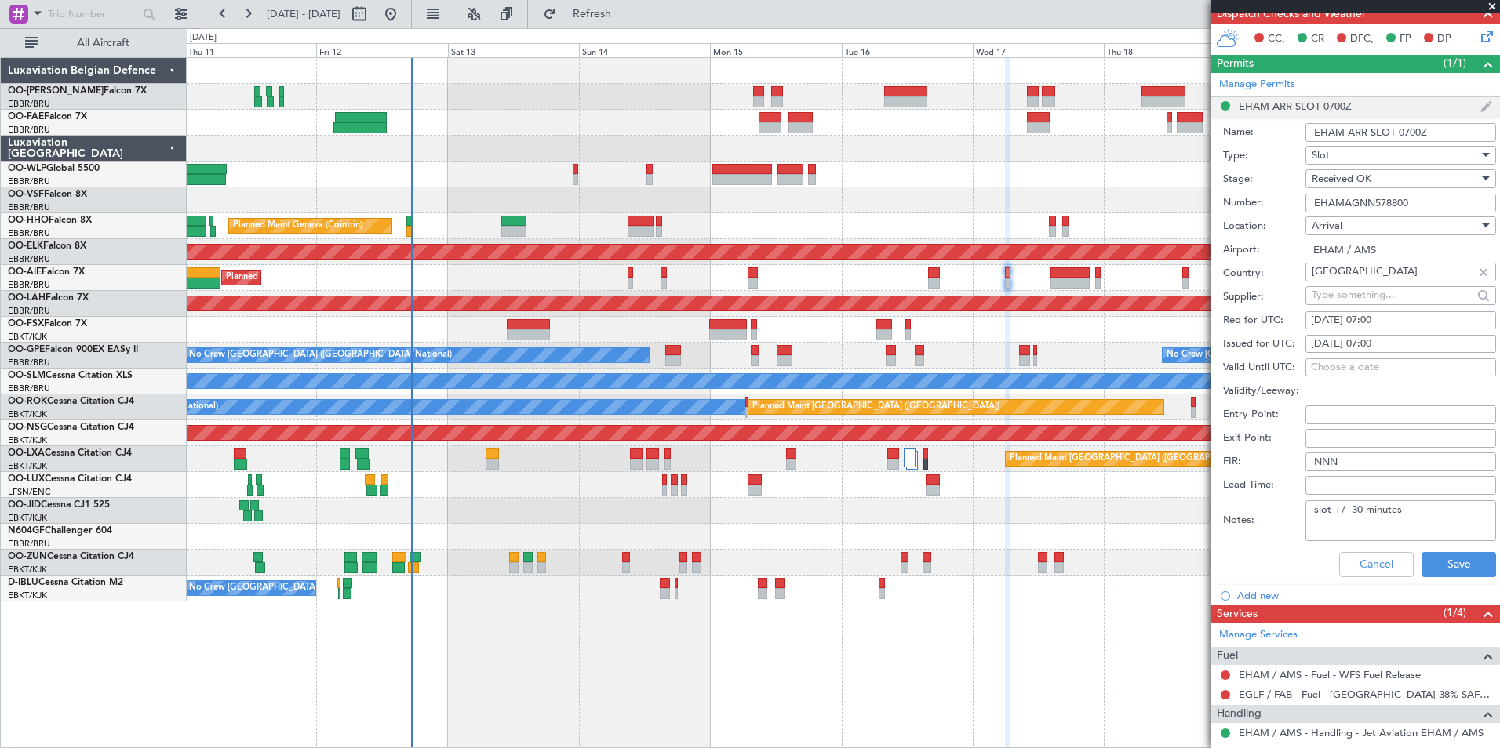
scroll to position [349, 0]
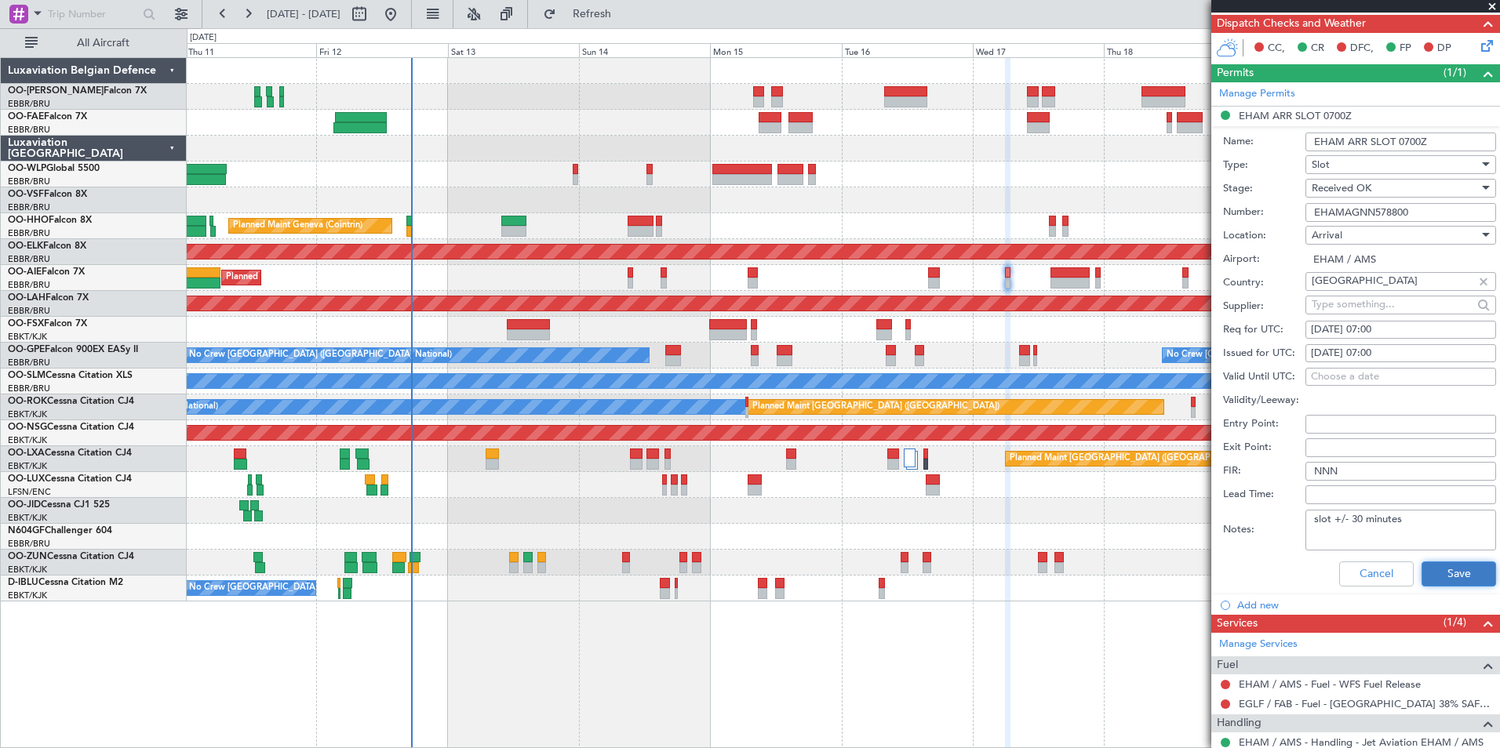
click at [1468, 562] on button "Save" at bounding box center [1459, 574] width 75 height 25
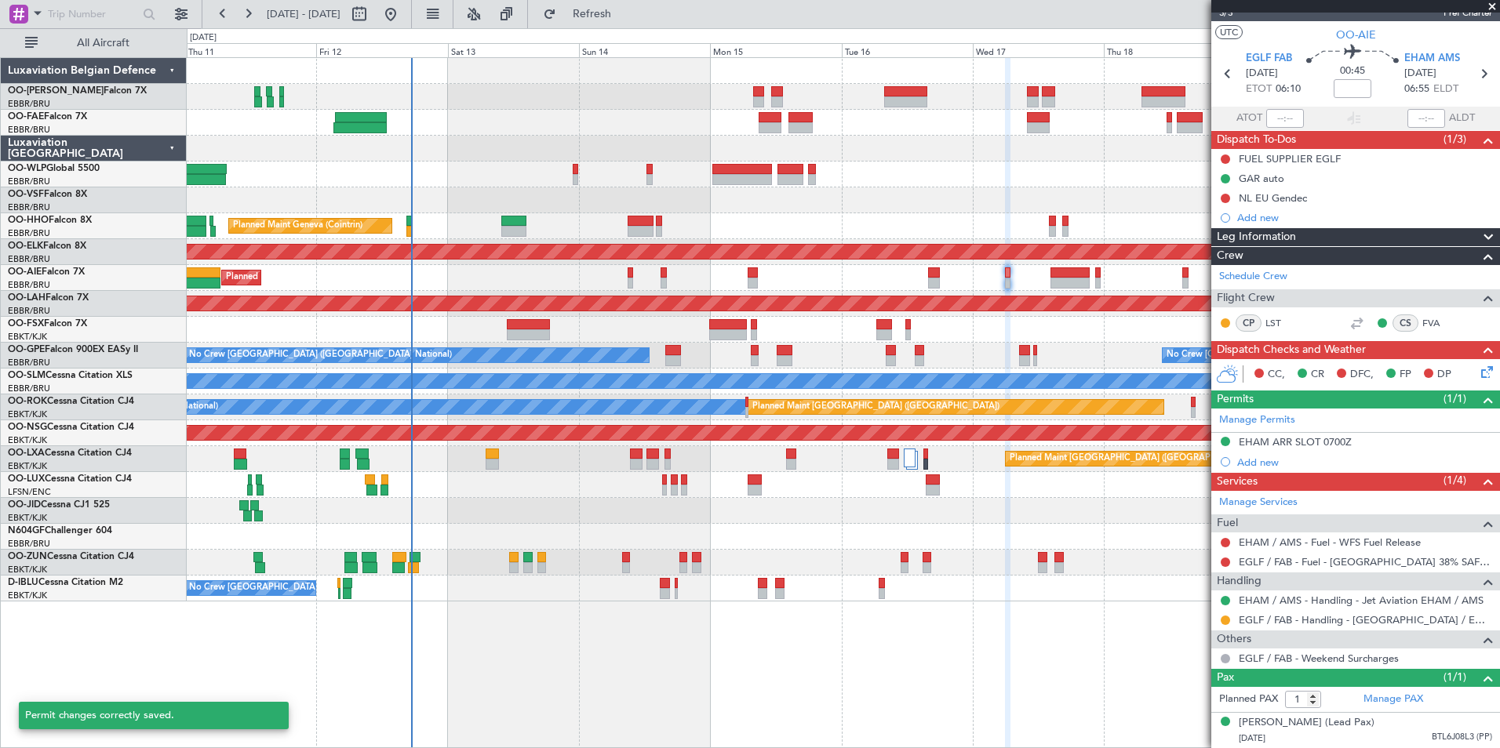
scroll to position [38, 0]
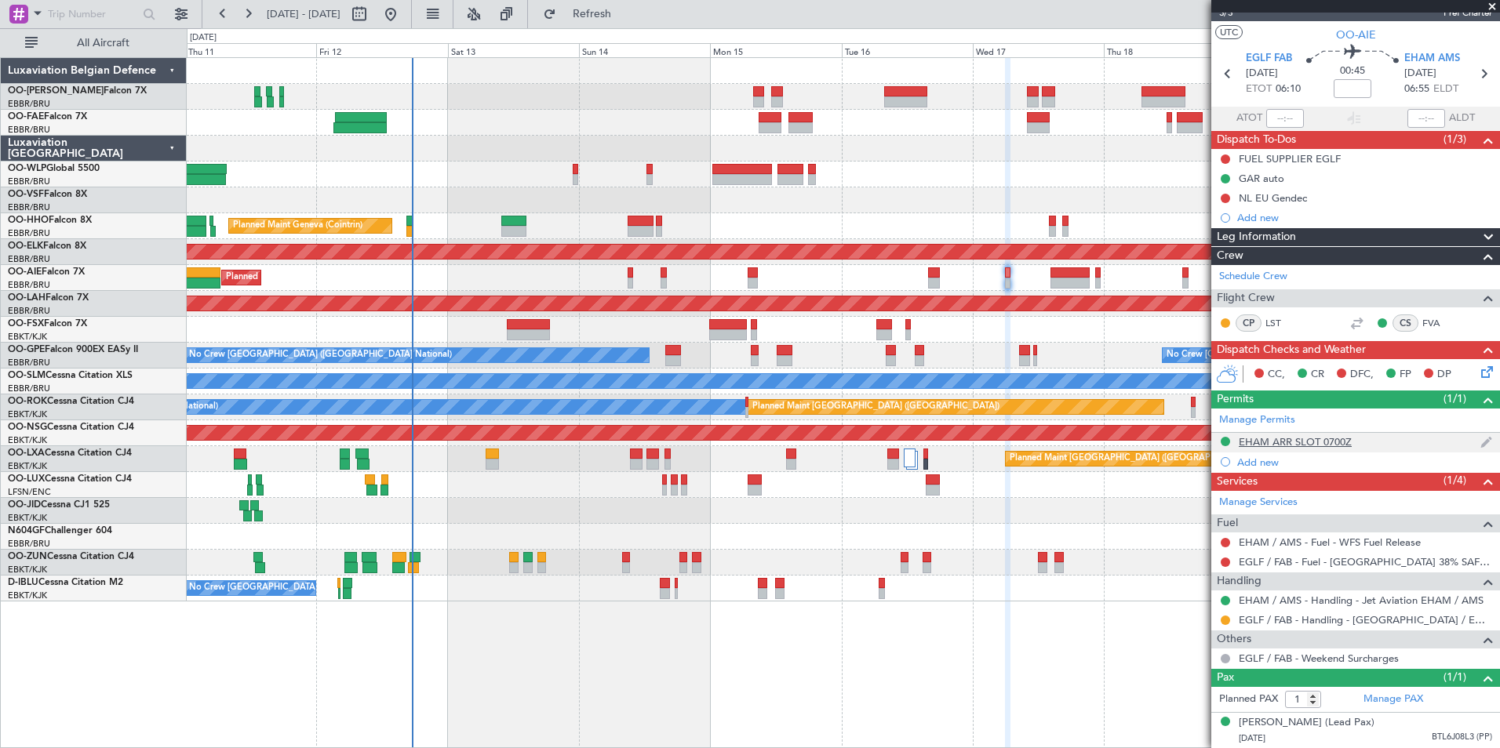
click at [1298, 435] on div "EHAM ARR SLOT 0700Z" at bounding box center [1295, 441] width 113 height 13
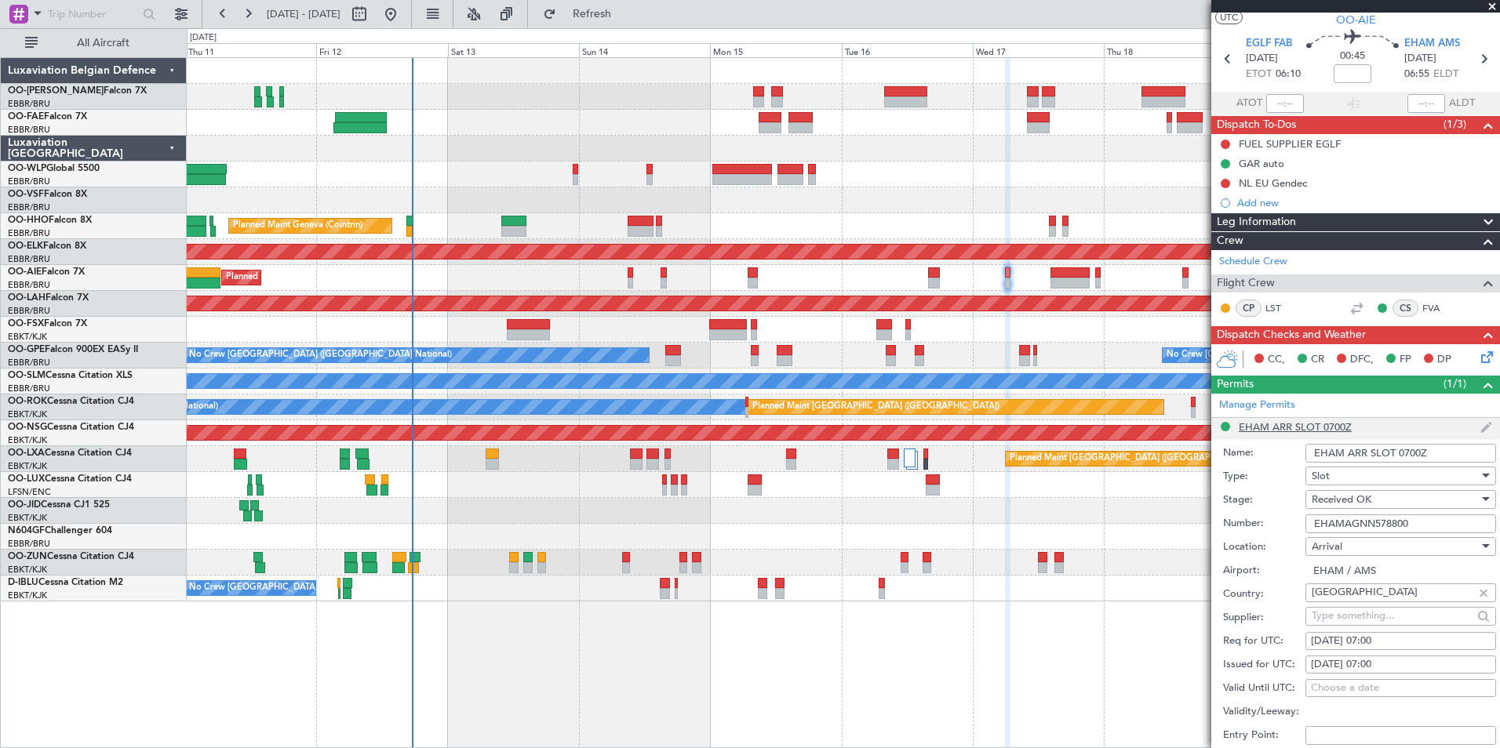
scroll to position [349, 0]
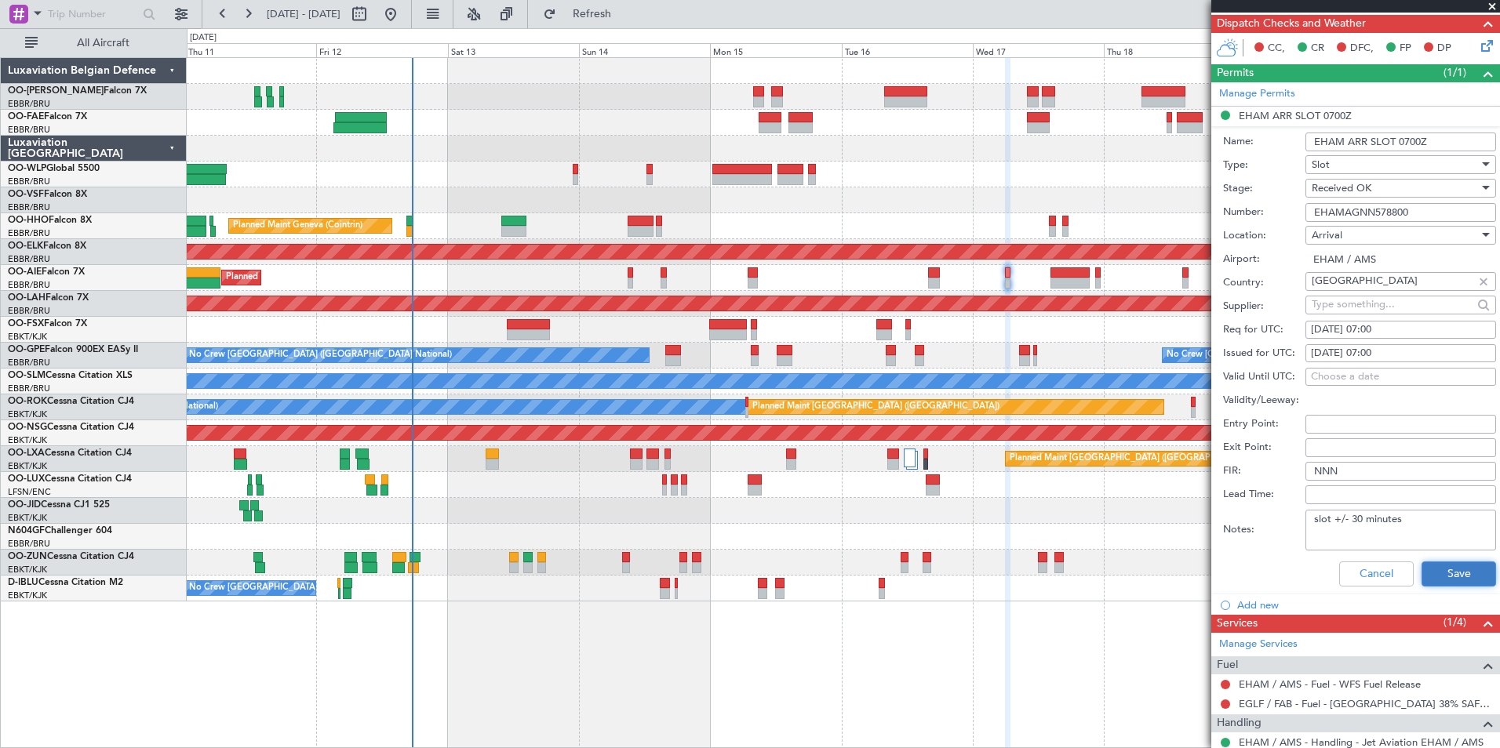
click at [1438, 575] on button "Save" at bounding box center [1459, 574] width 75 height 25
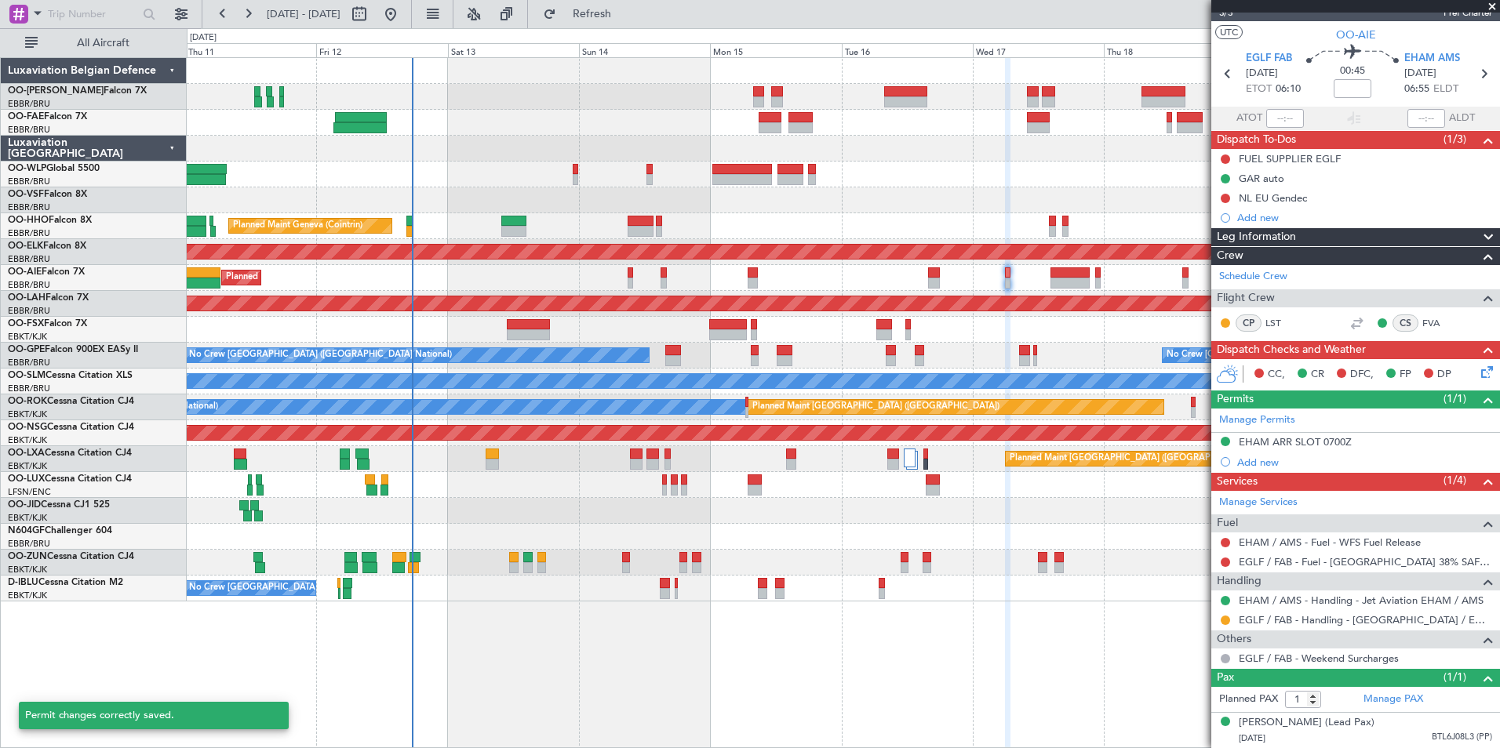
scroll to position [38, 0]
click at [1493, 5] on span at bounding box center [1492, 7] width 16 height 14
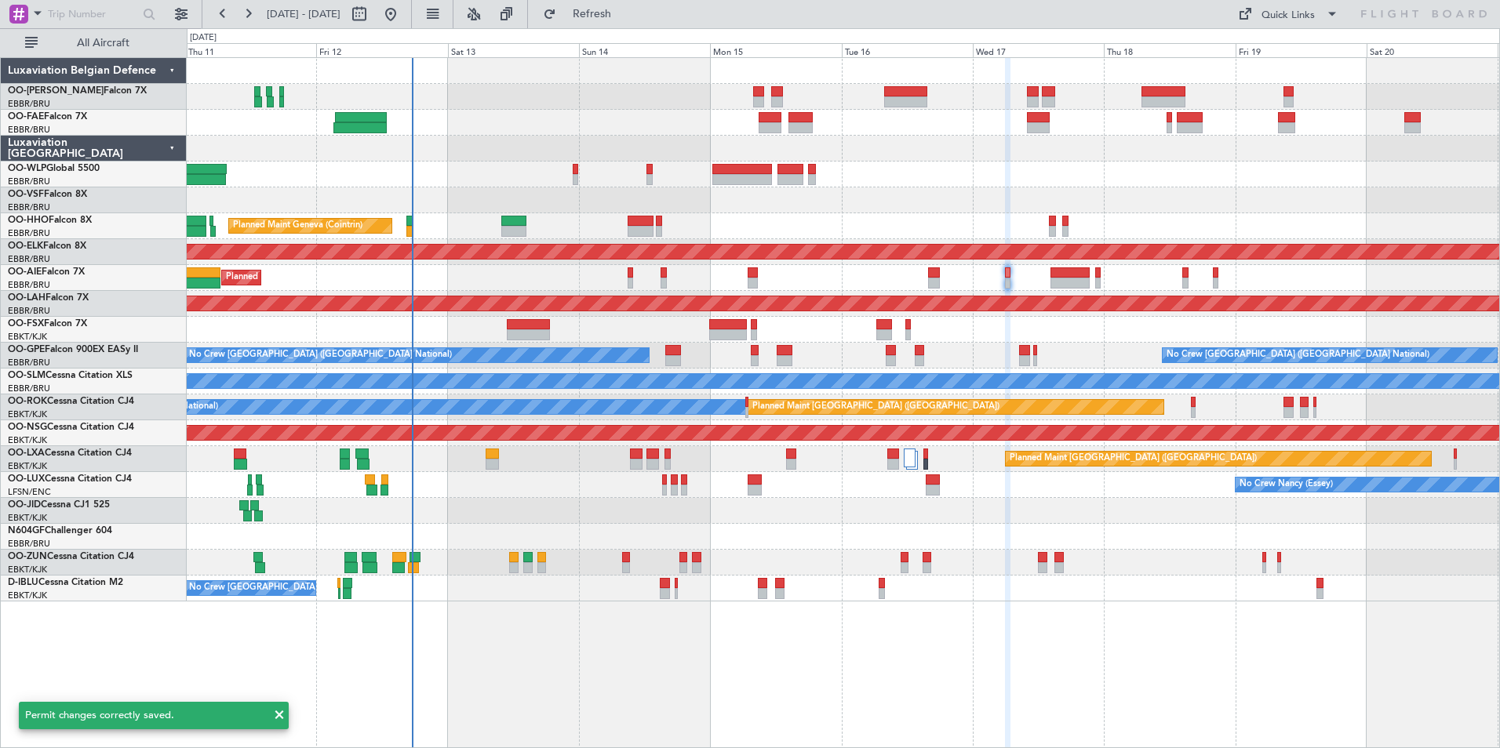
type input "0"
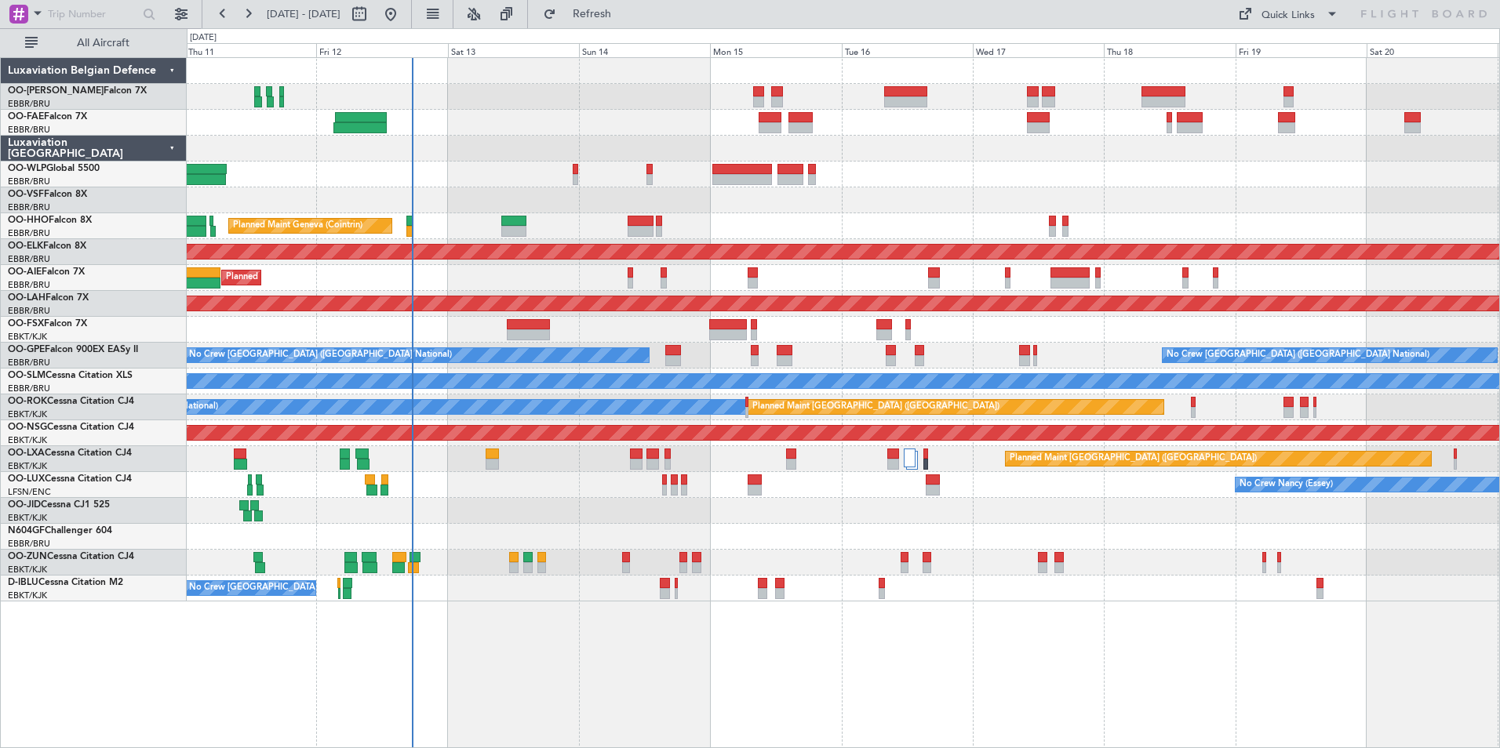
drag, startPoint x: 665, startPoint y: 13, endPoint x: 684, endPoint y: 212, distance: 200.2
click at [625, 13] on span "Refresh" at bounding box center [592, 14] width 66 height 11
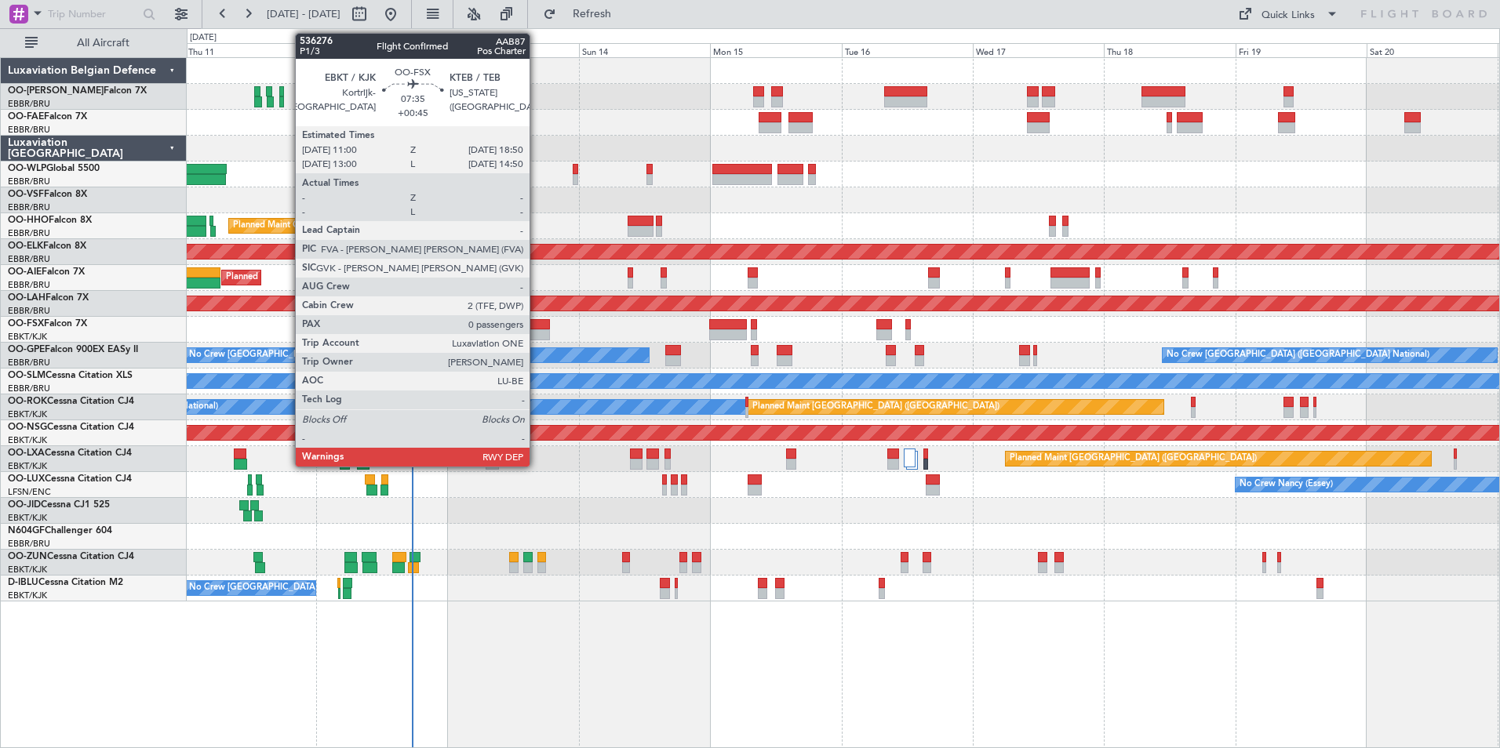
click at [537, 326] on div at bounding box center [528, 324] width 43 height 11
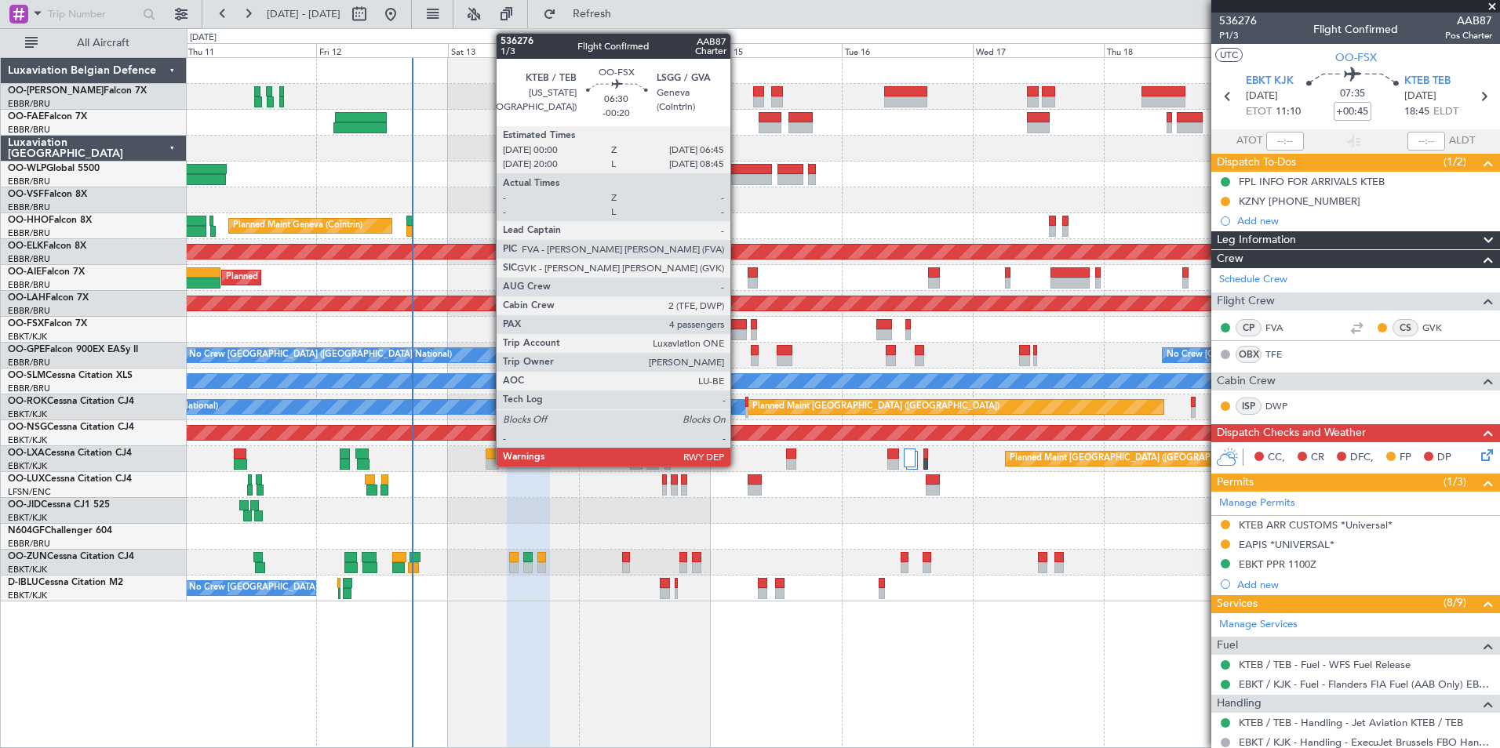
click at [737, 330] on div at bounding box center [728, 334] width 38 height 11
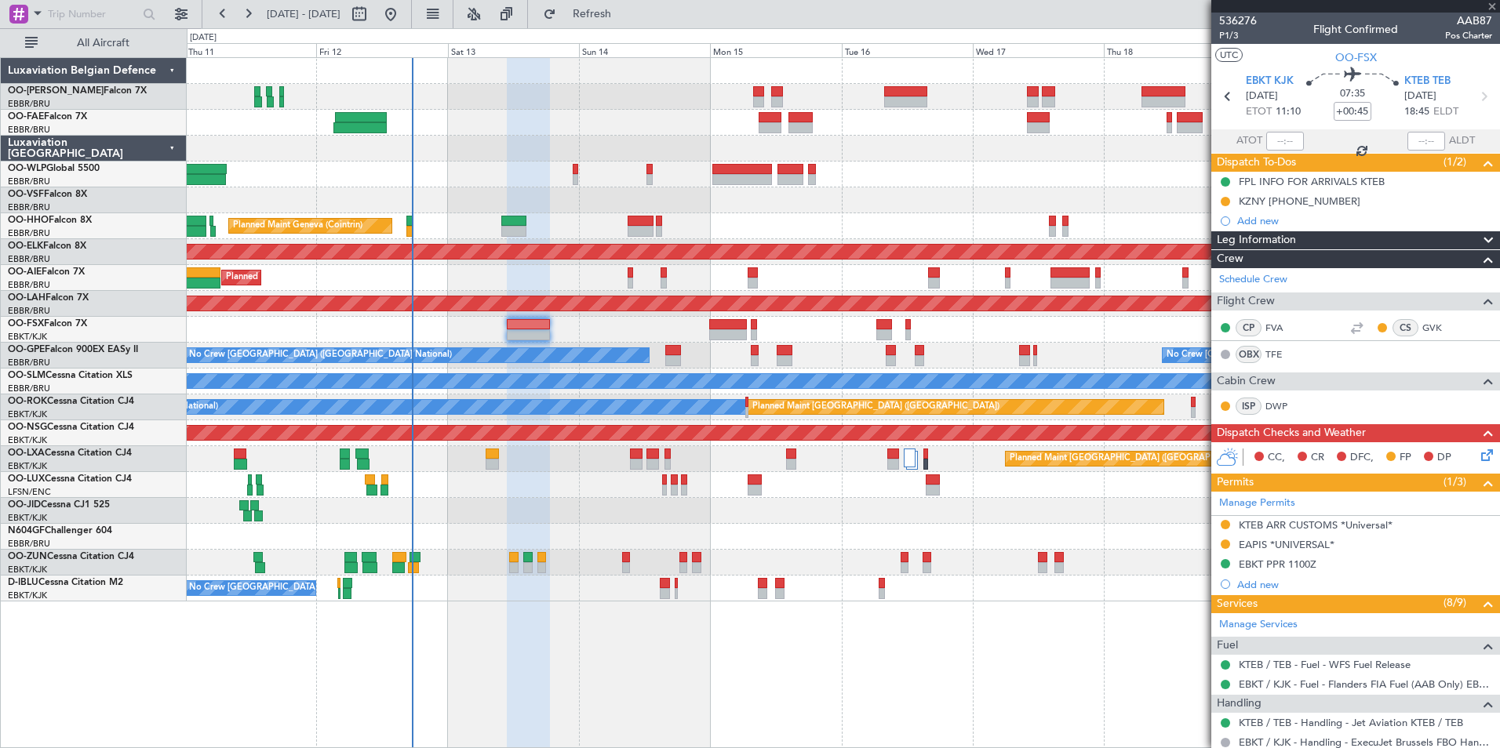
type input "-00:20"
type input "4"
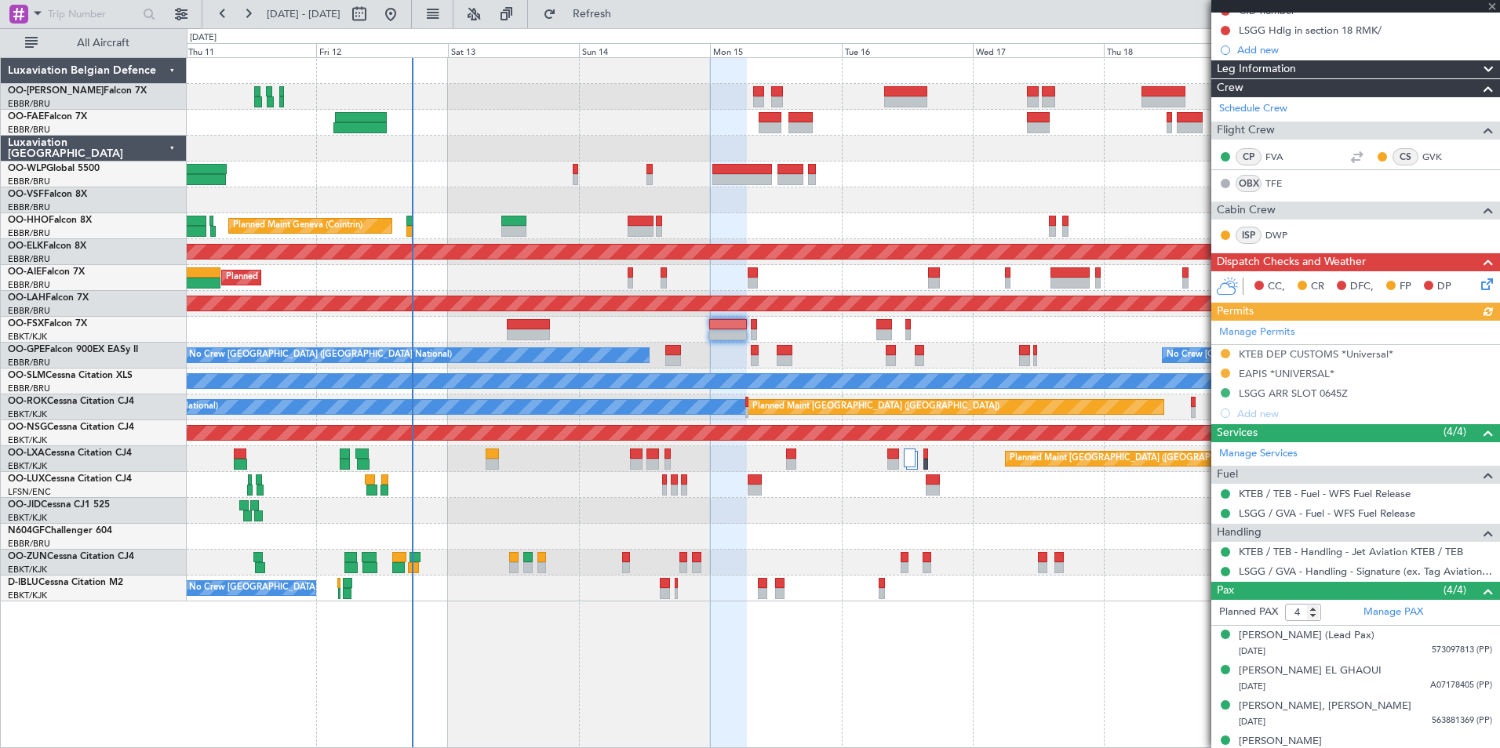
scroll to position [209, 0]
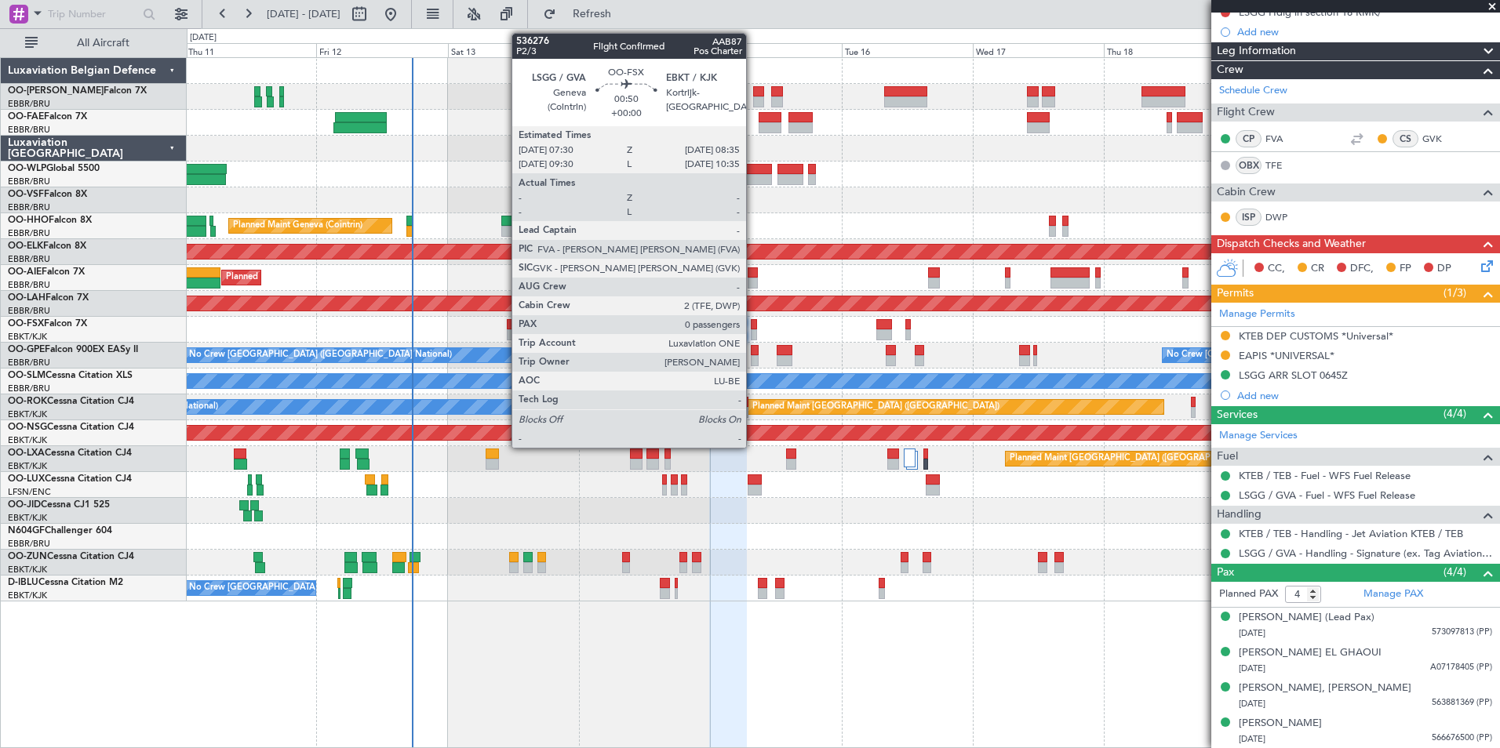
click at [753, 320] on div at bounding box center [754, 324] width 6 height 11
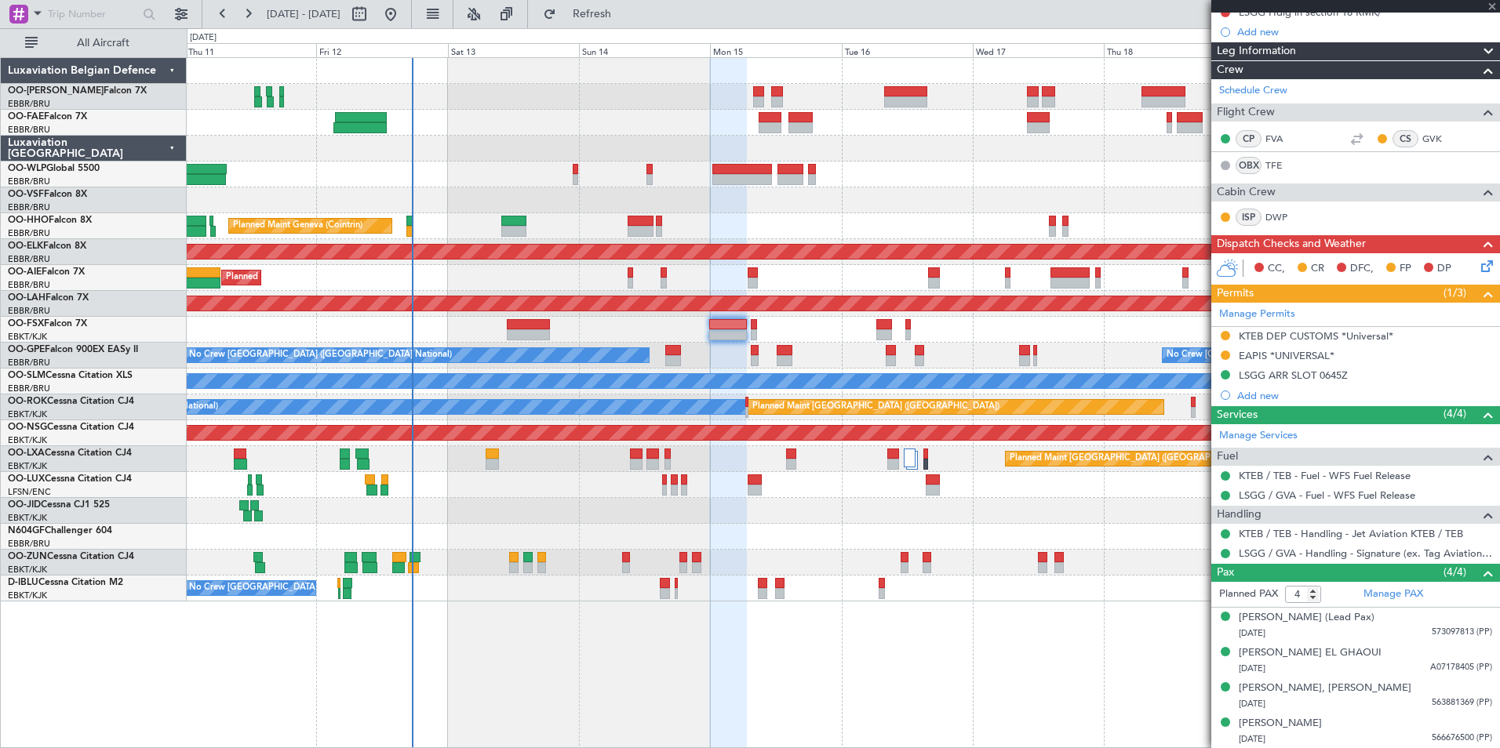
type input "0"
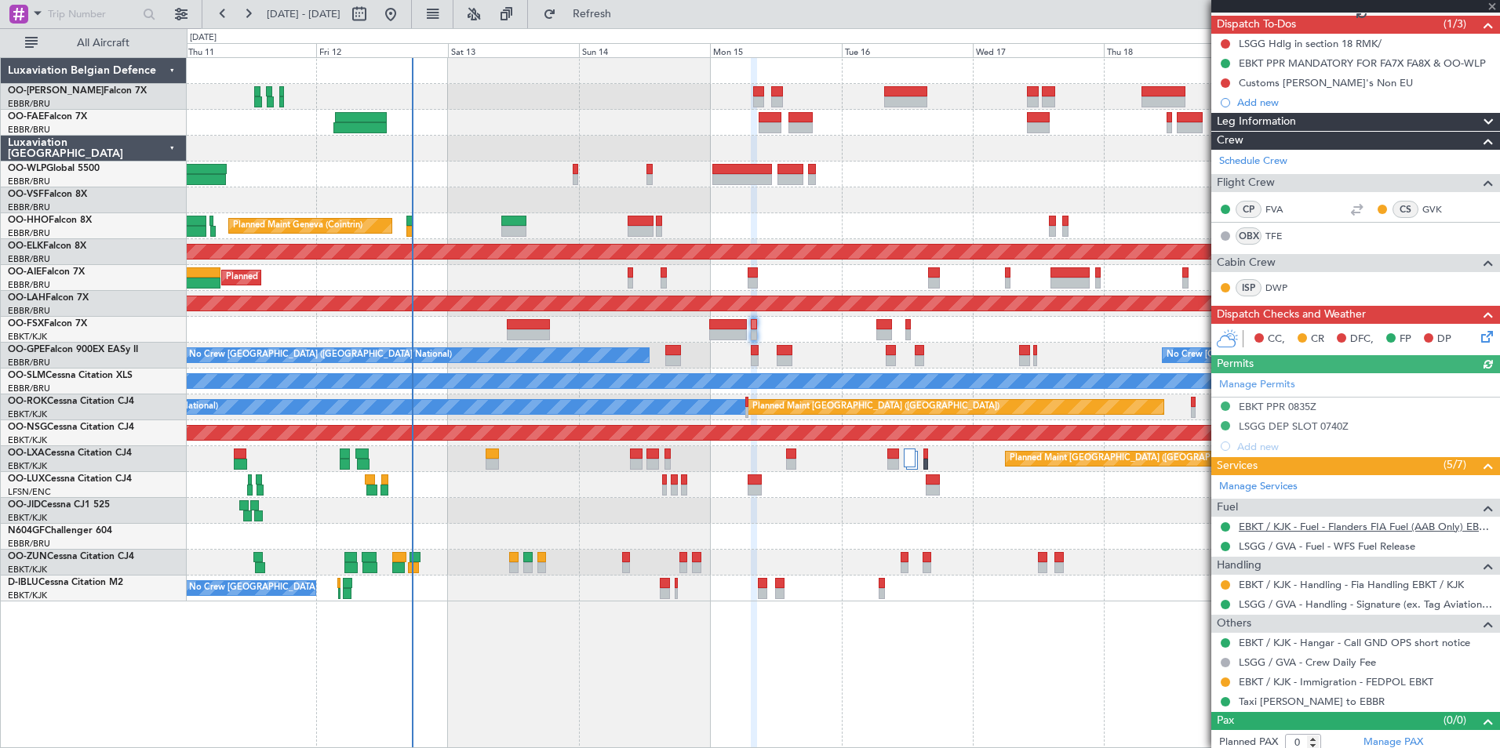
scroll to position [145, 0]
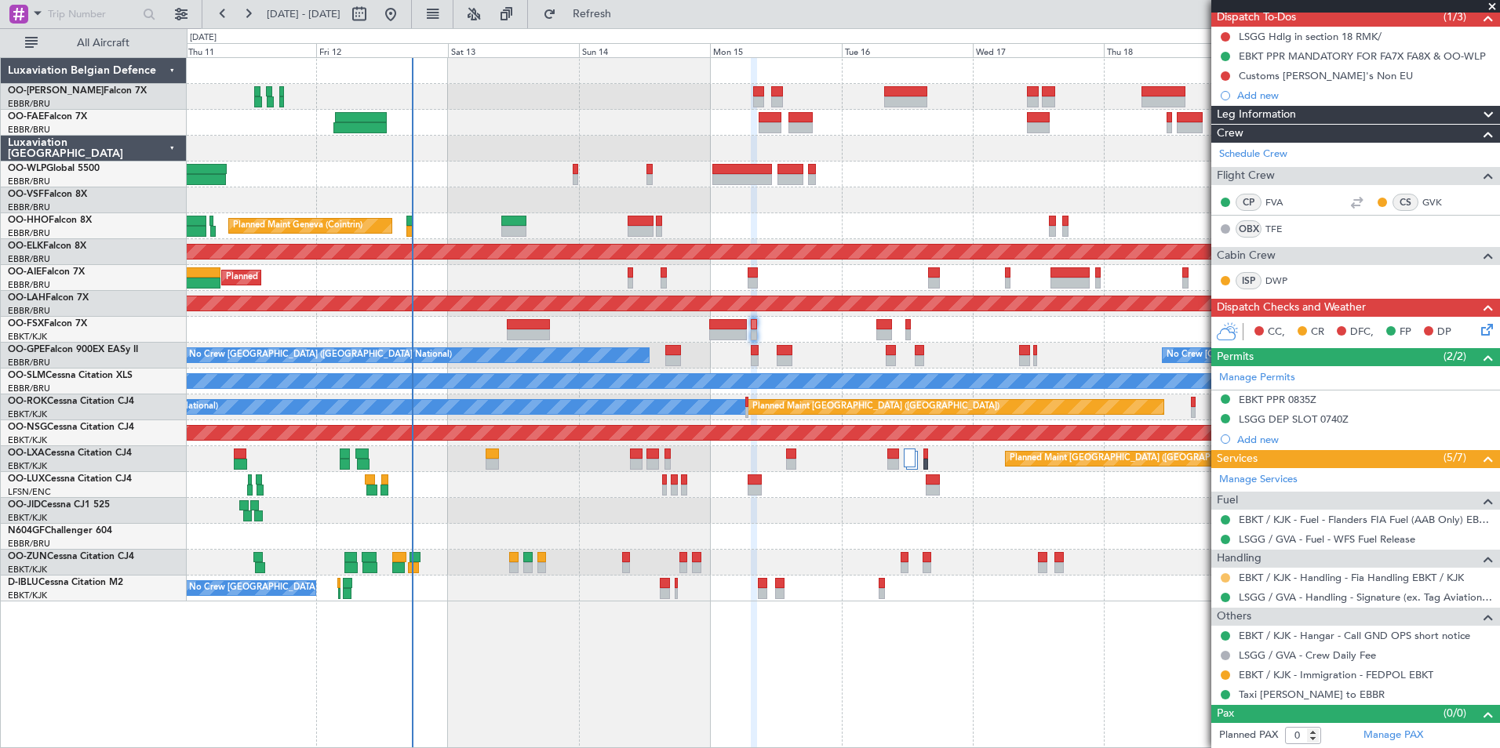
click at [1227, 573] on button at bounding box center [1225, 577] width 9 height 9
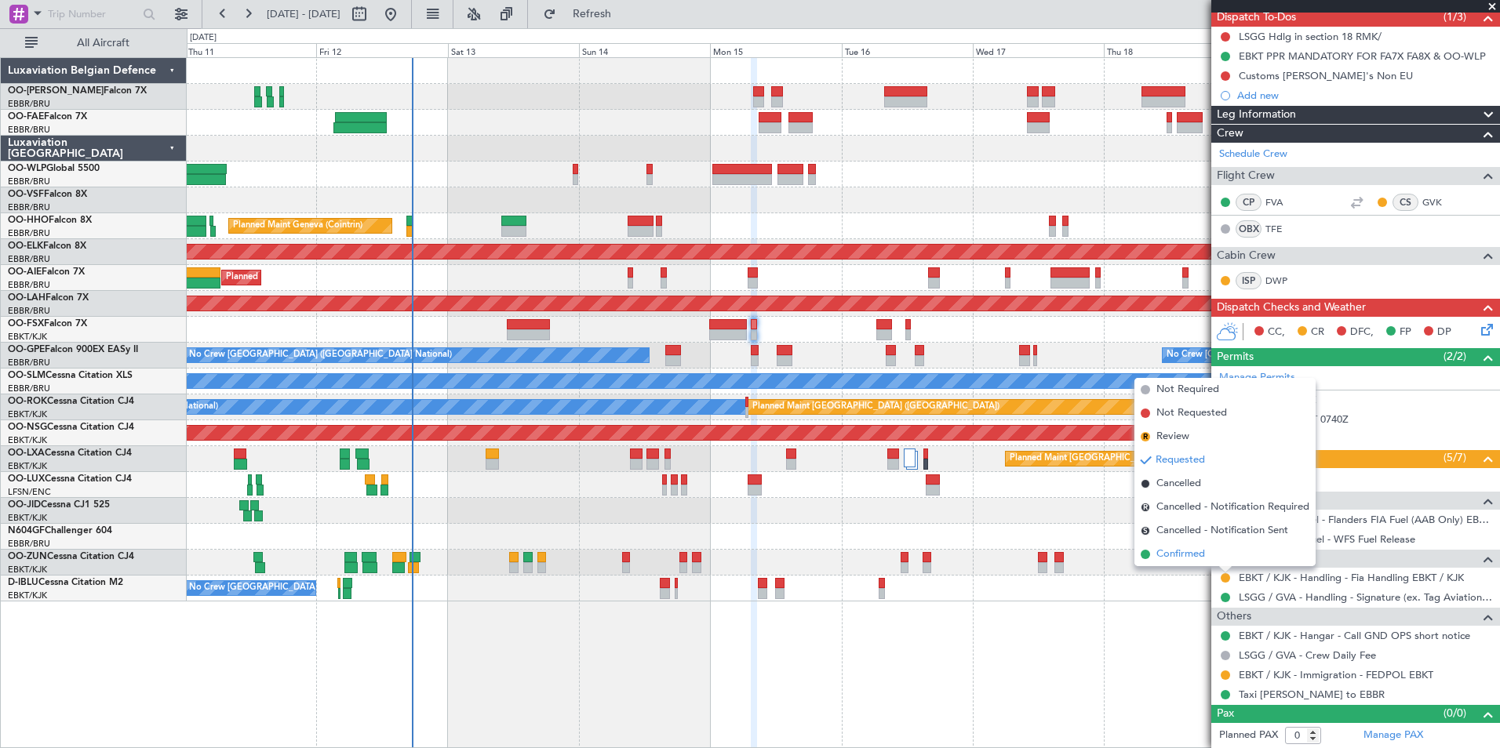
click at [1181, 554] on span "Confirmed" at bounding box center [1180, 555] width 49 height 16
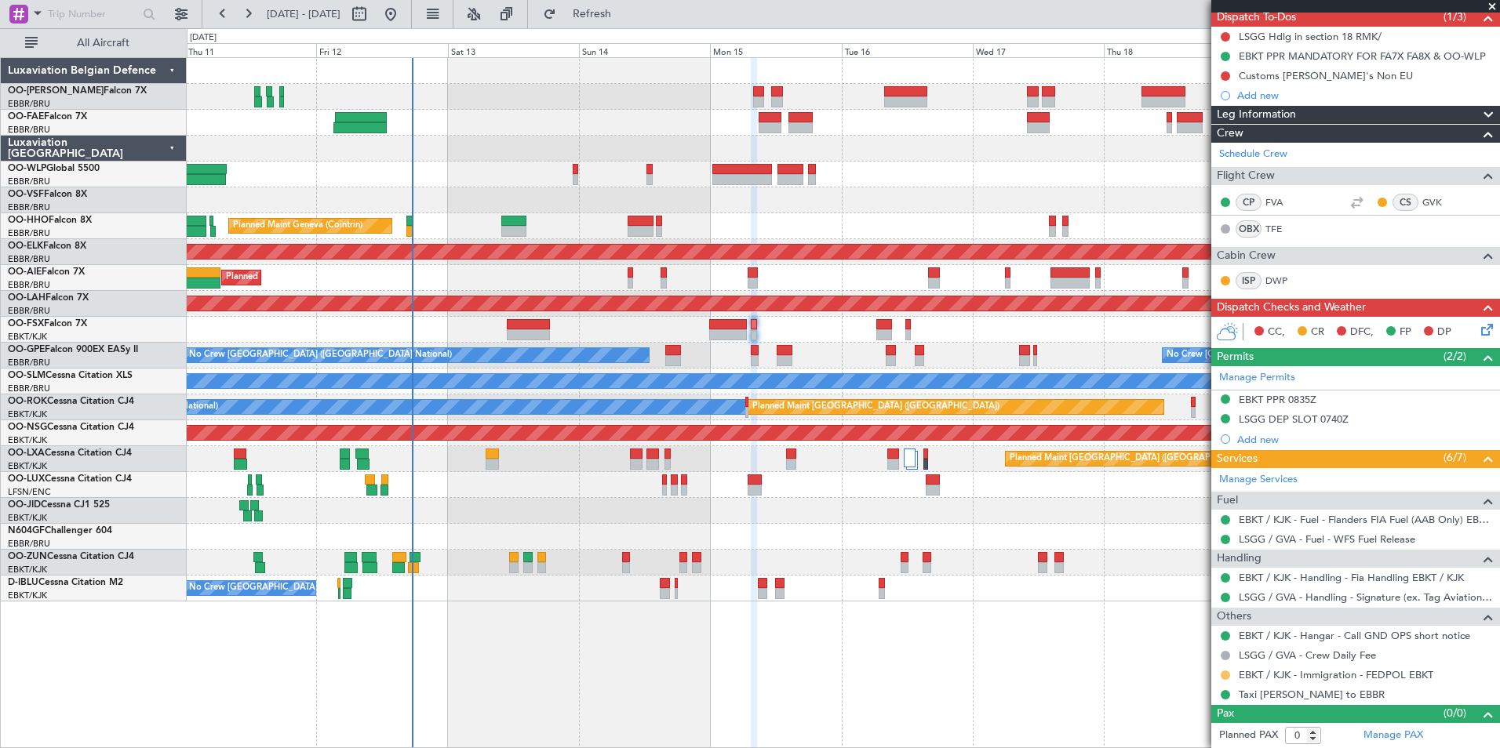
click at [1226, 676] on button at bounding box center [1225, 675] width 9 height 9
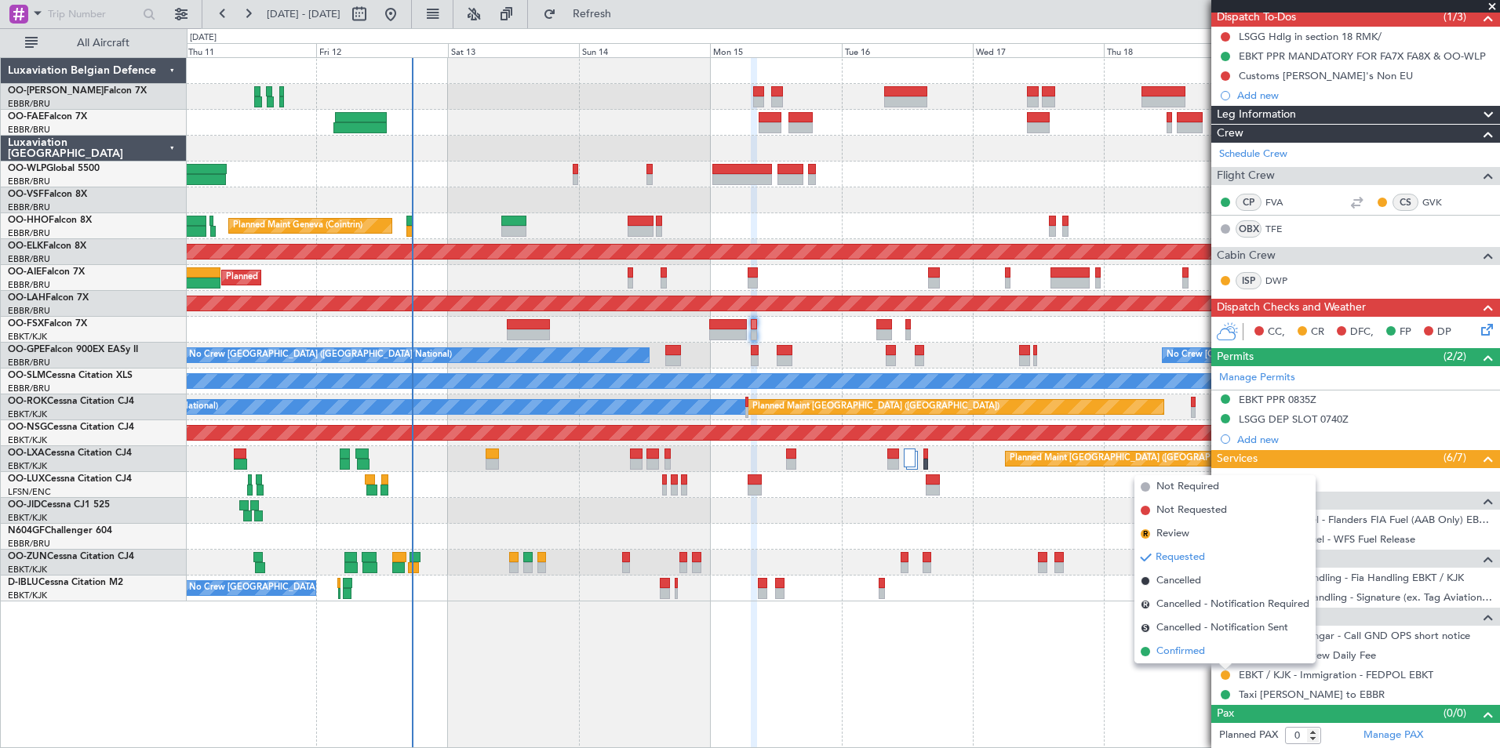
click at [1178, 651] on span "Confirmed" at bounding box center [1180, 652] width 49 height 16
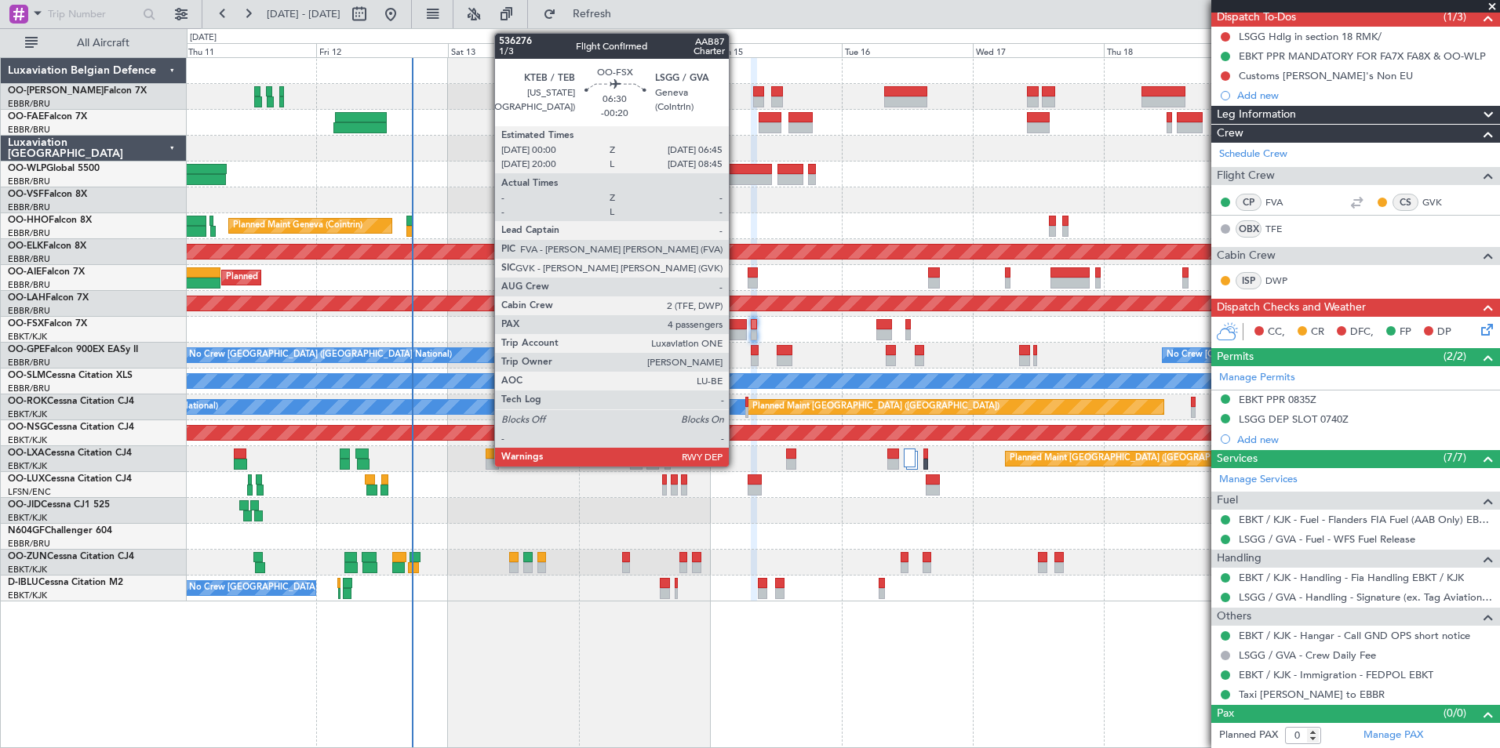
click at [736, 326] on div at bounding box center [728, 324] width 38 height 11
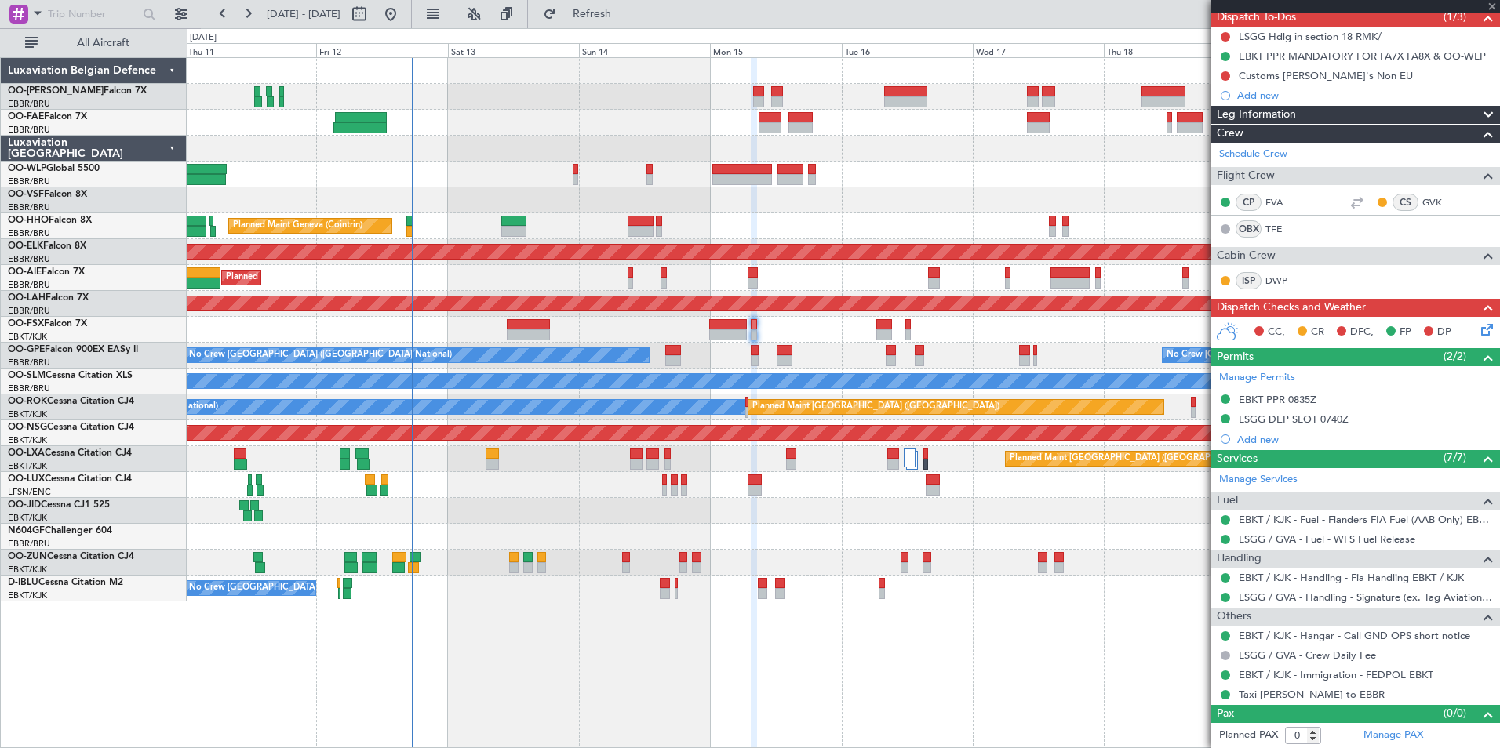
type input "-00:20"
type input "4"
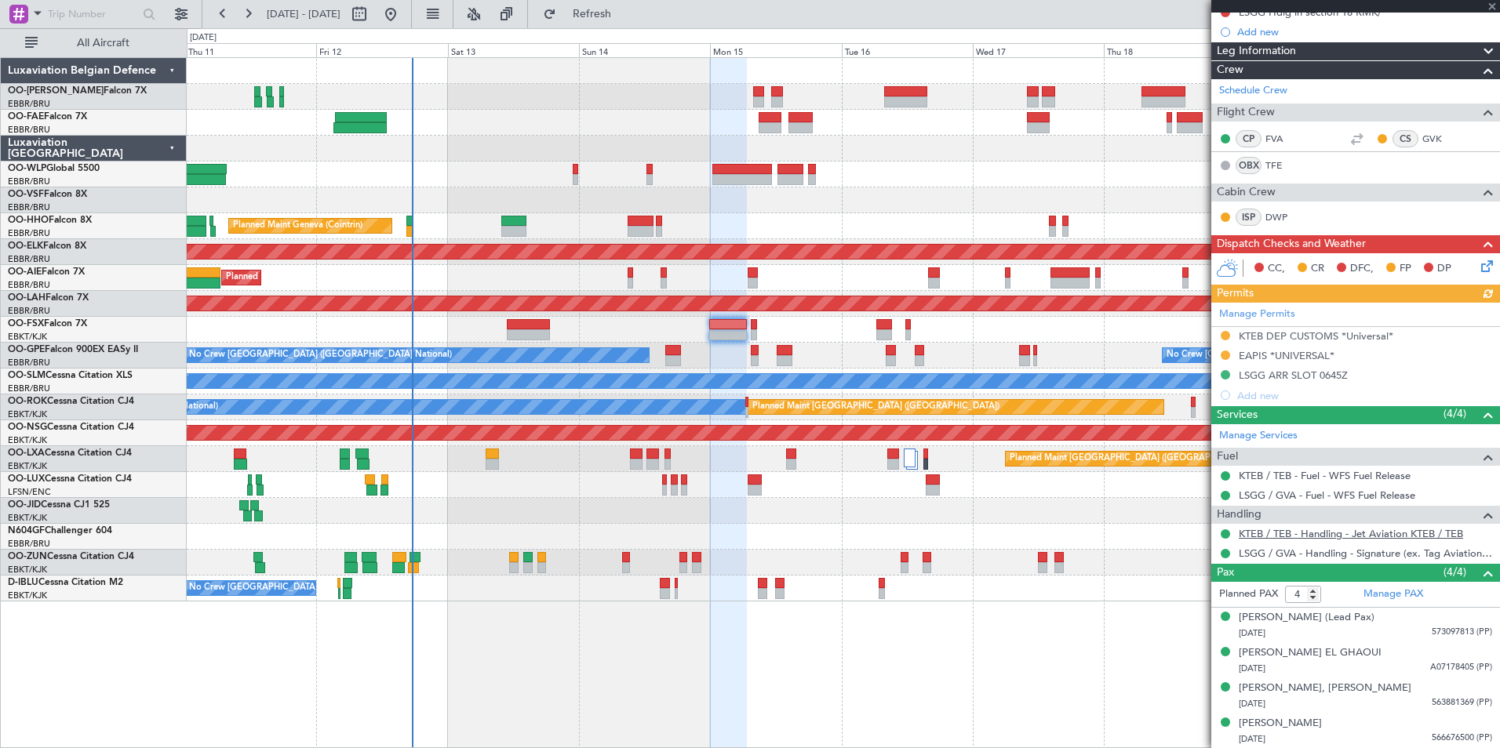
scroll to position [0, 0]
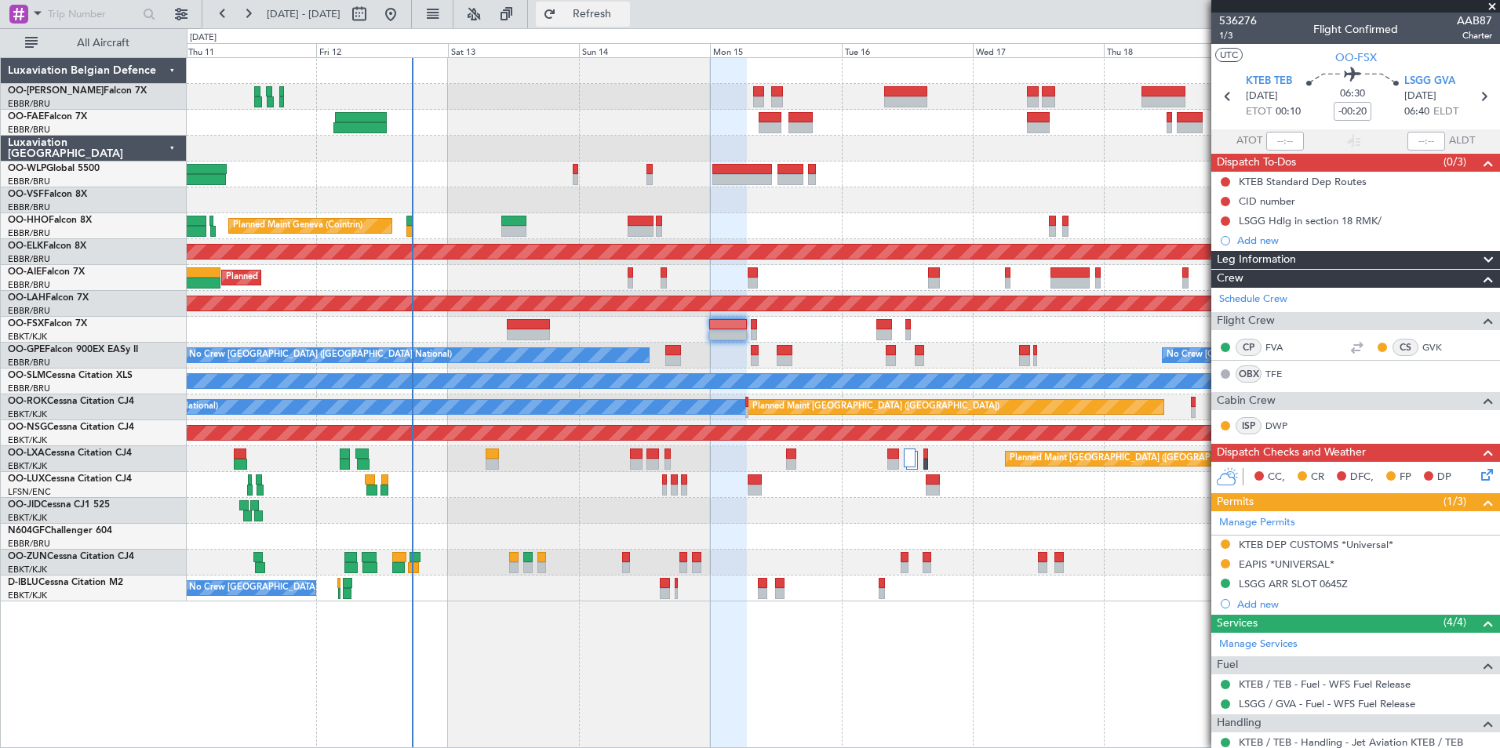
click at [630, 24] on button "Refresh" at bounding box center [583, 14] width 94 height 25
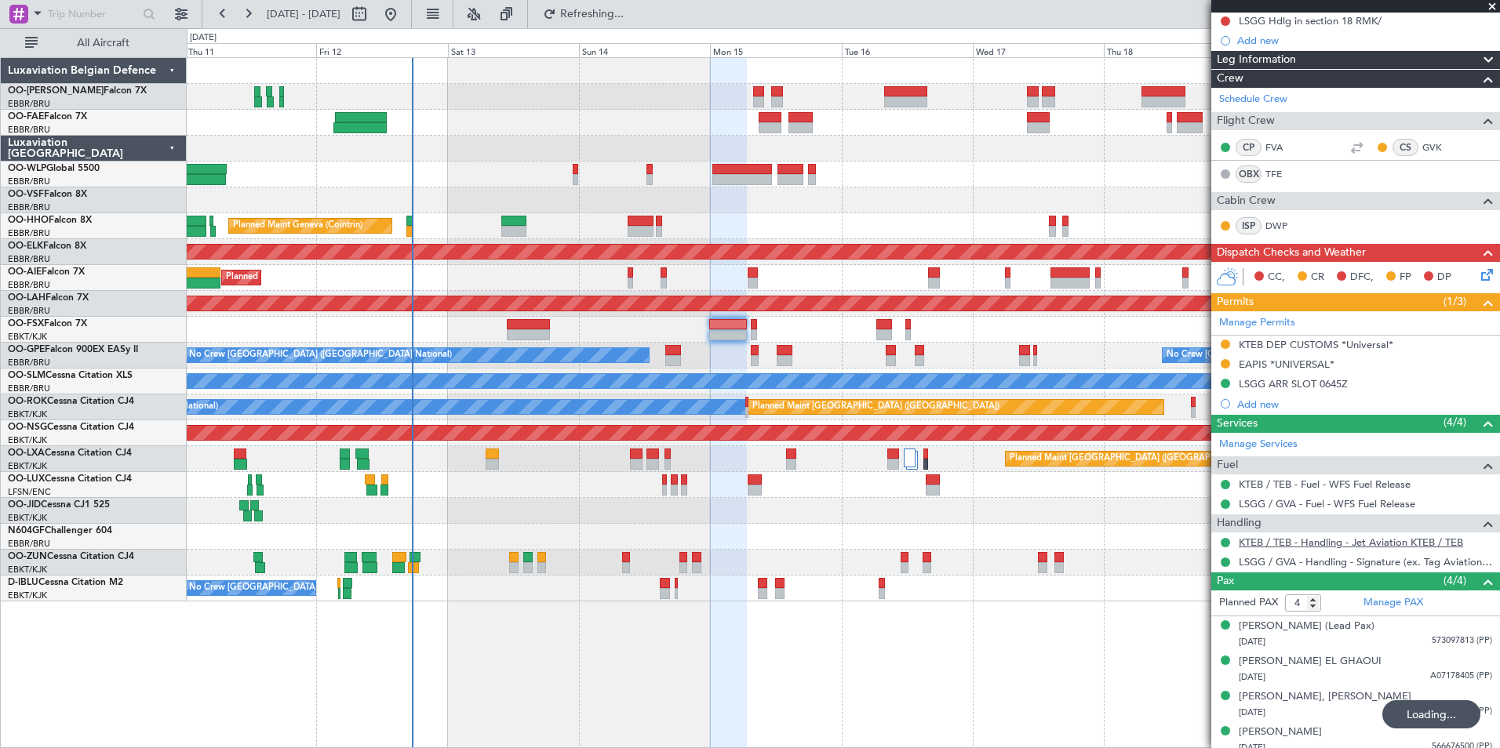
scroll to position [209, 0]
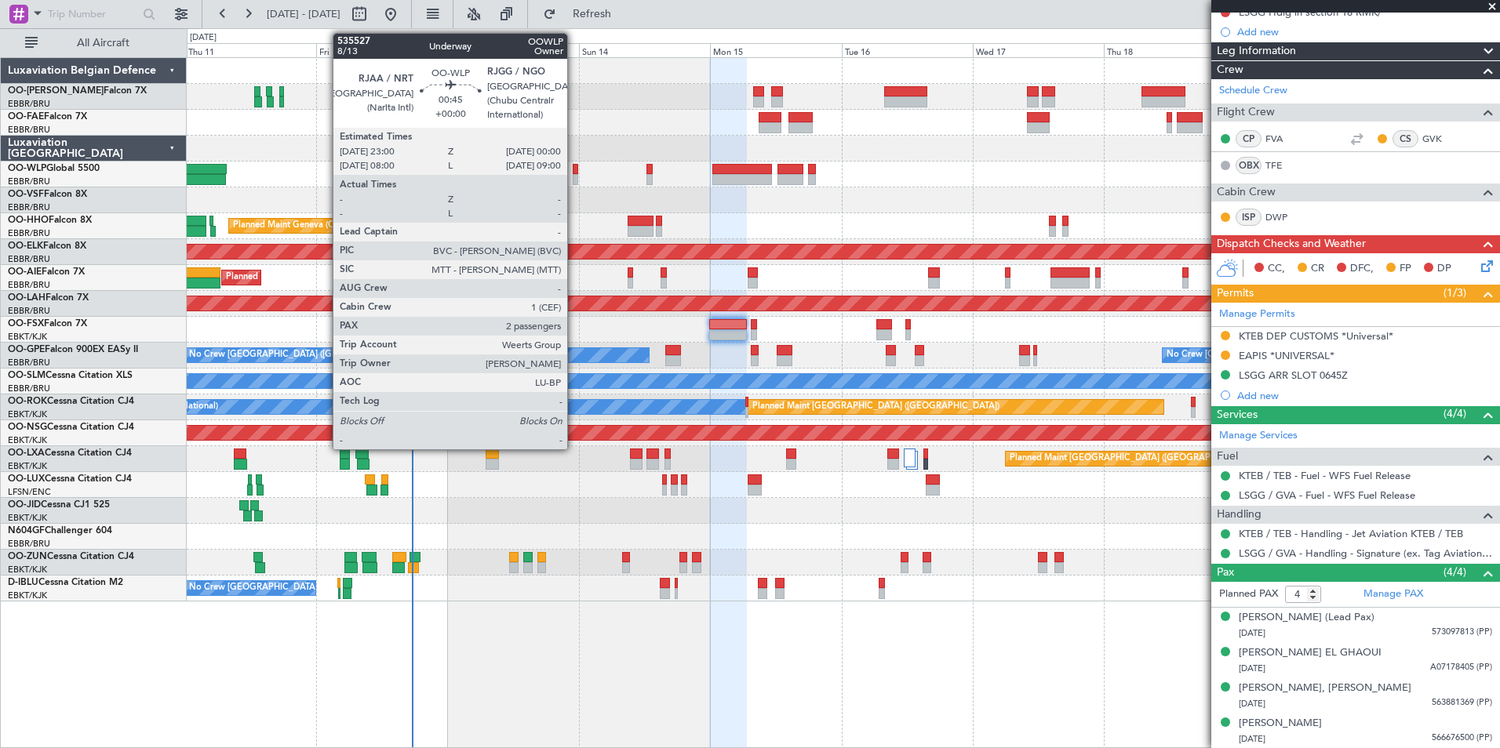
click at [574, 168] on div at bounding box center [575, 169] width 5 height 11
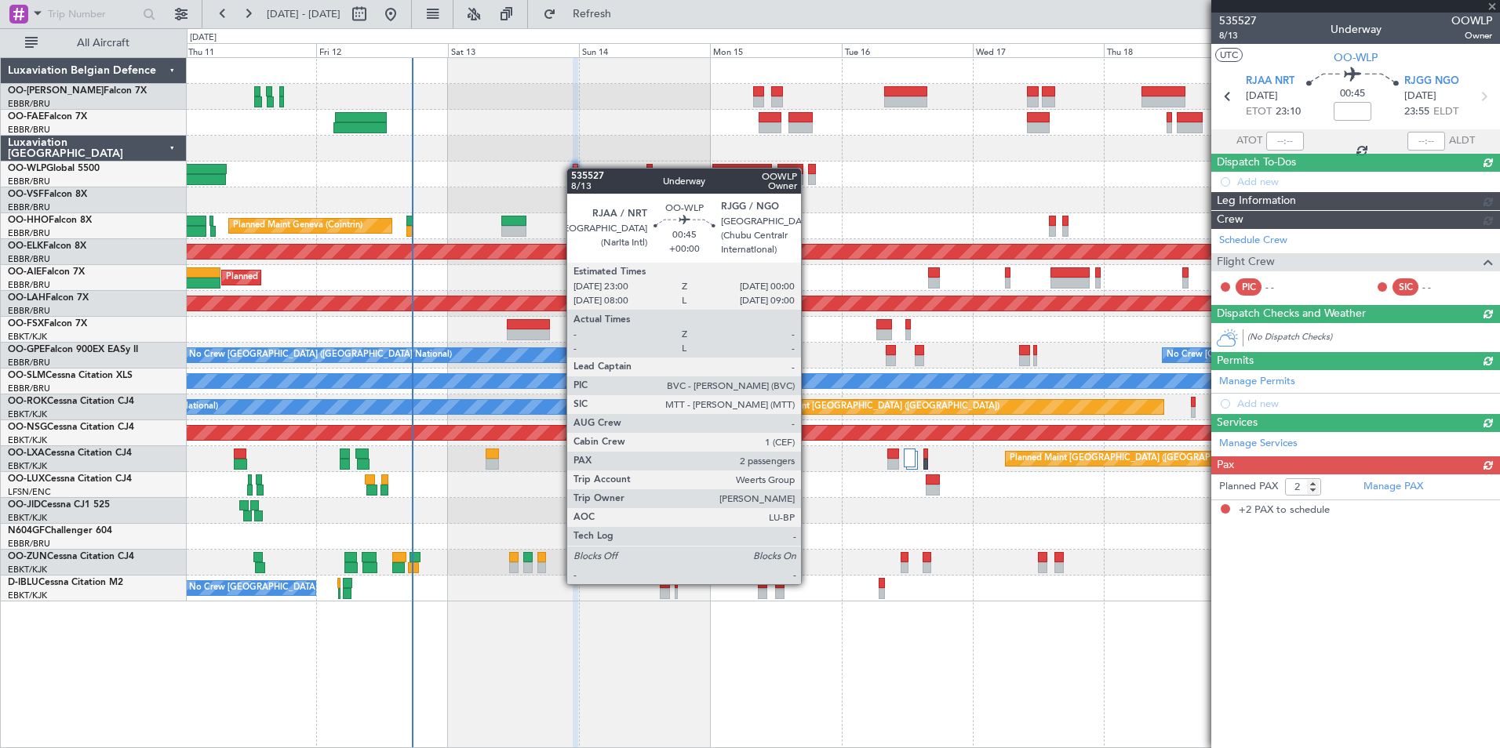
scroll to position [0, 0]
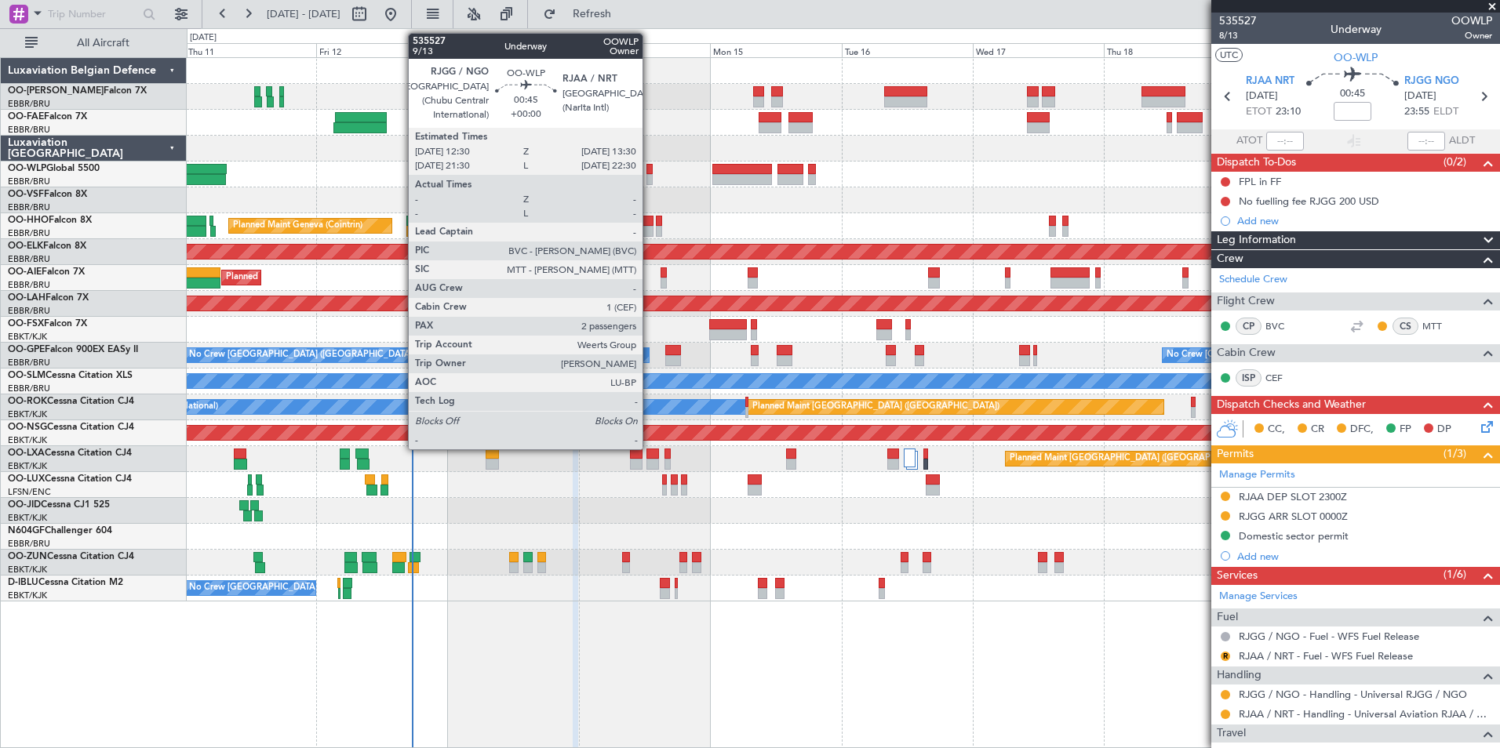
click at [650, 172] on div at bounding box center [648, 169] width 5 height 11
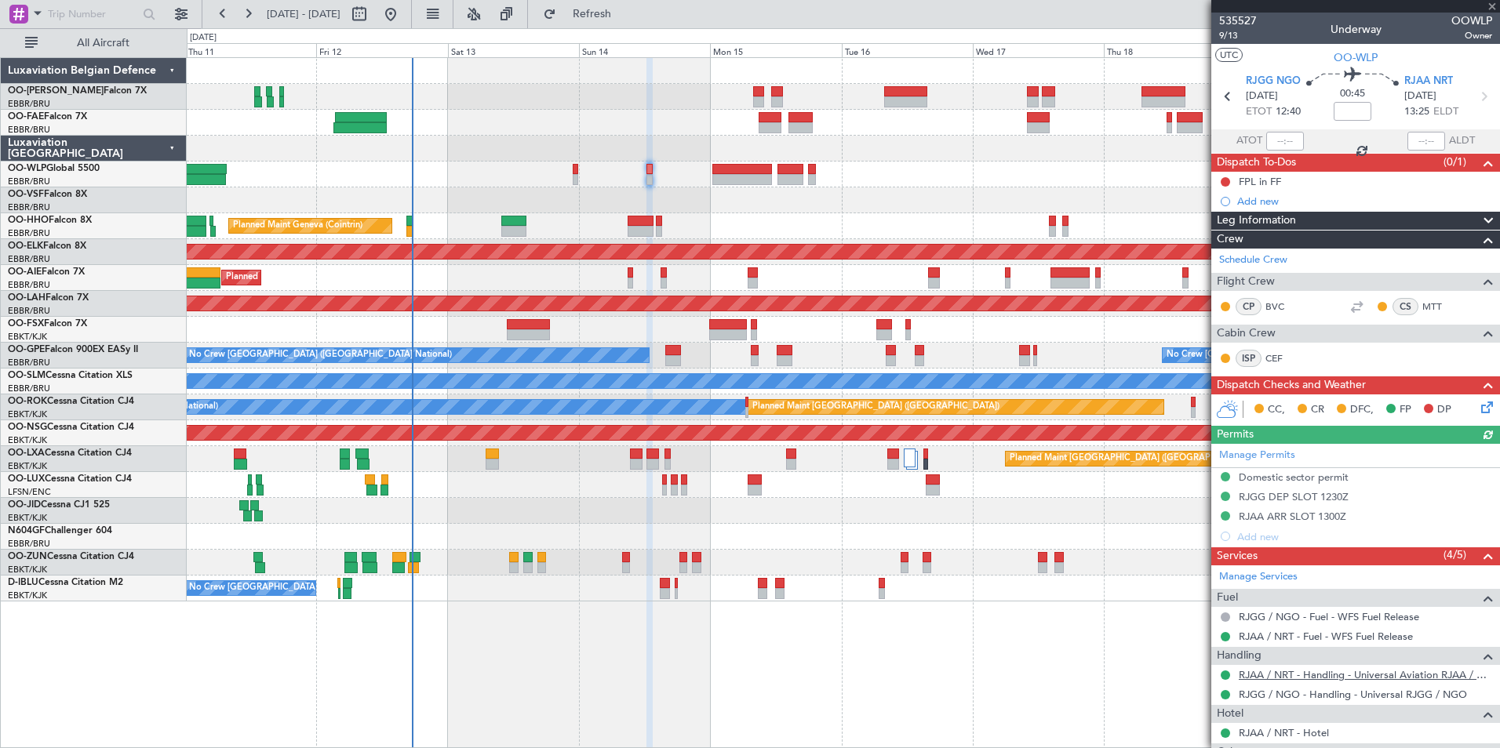
scroll to position [147, 0]
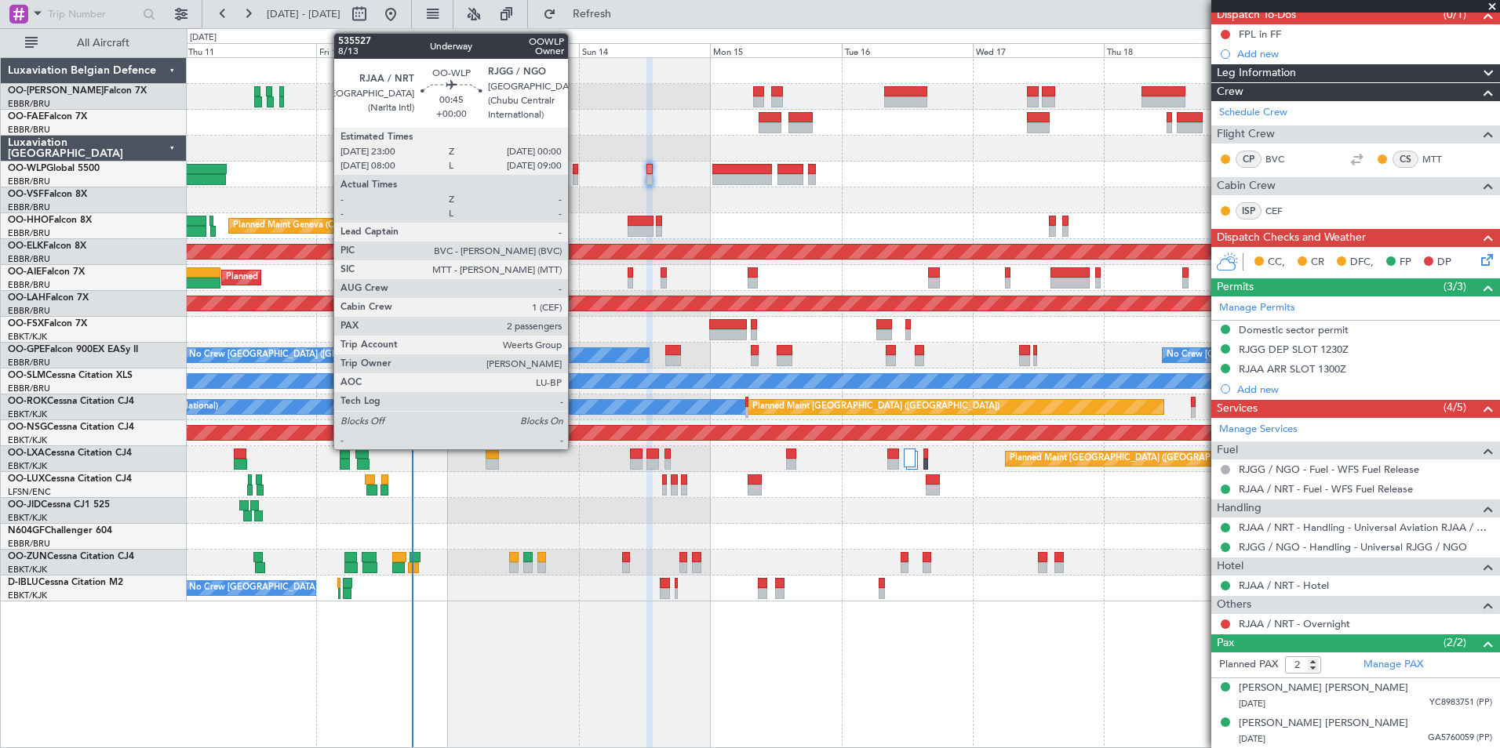
click at [575, 173] on div at bounding box center [575, 169] width 5 height 11
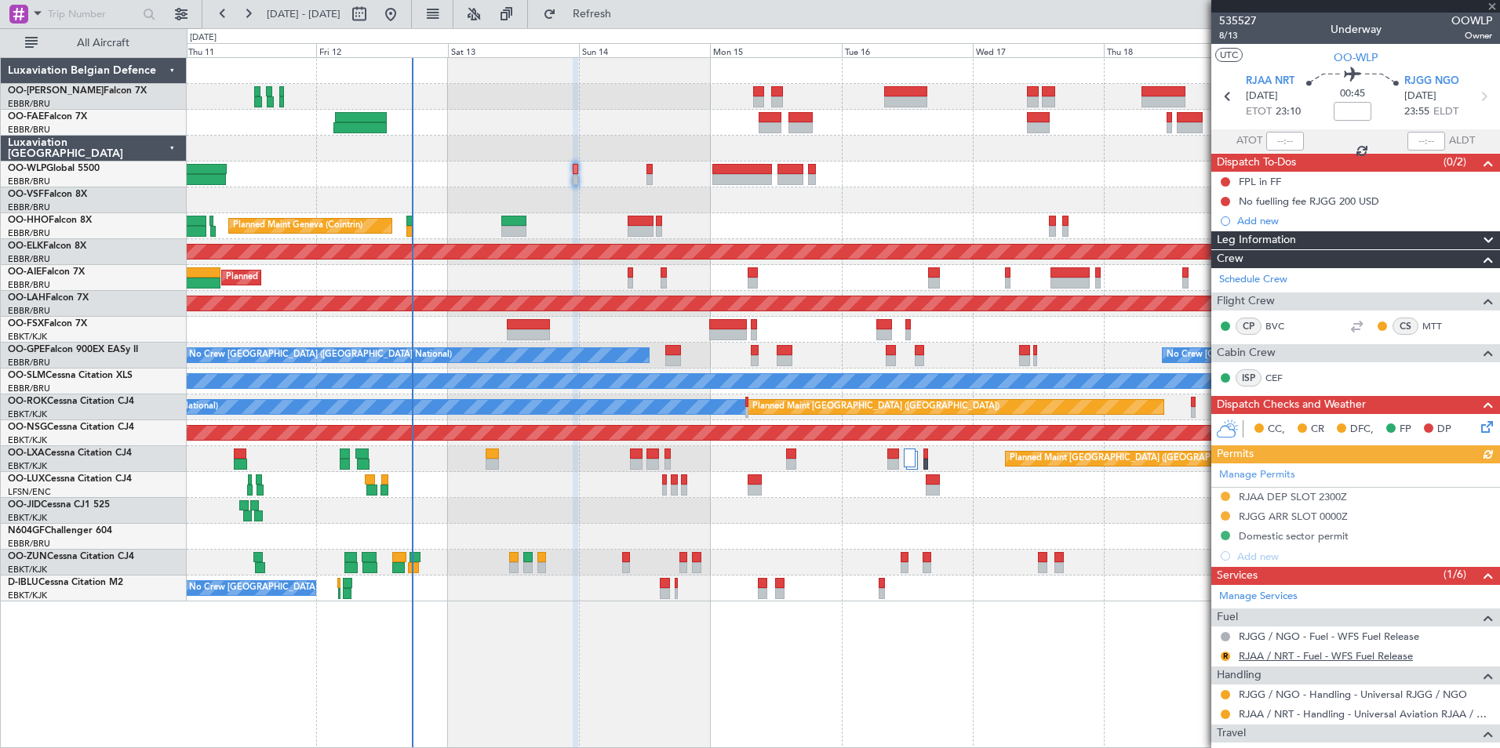
scroll to position [157, 0]
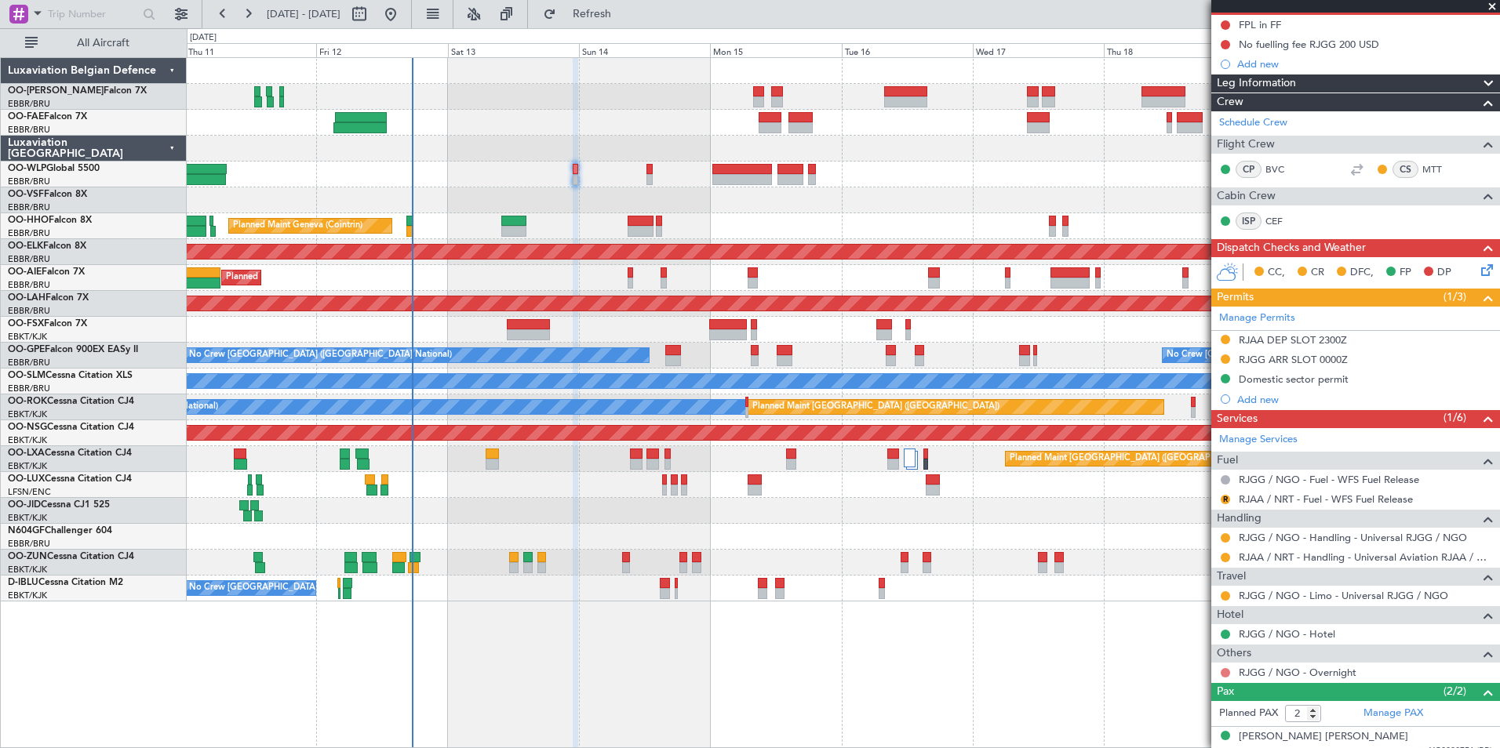
click at [1223, 672] on button at bounding box center [1225, 672] width 9 height 9
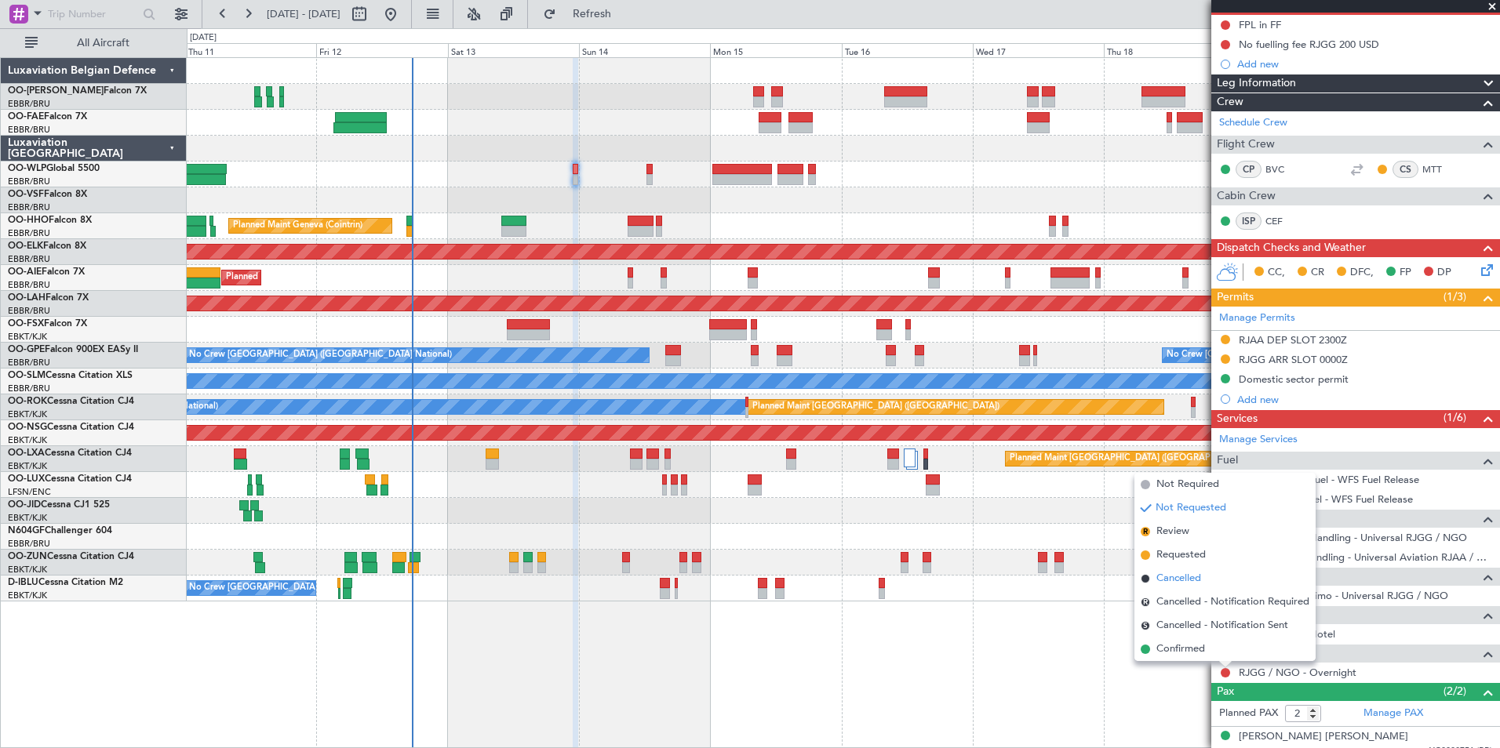
click at [1185, 581] on span "Cancelled" at bounding box center [1178, 579] width 45 height 16
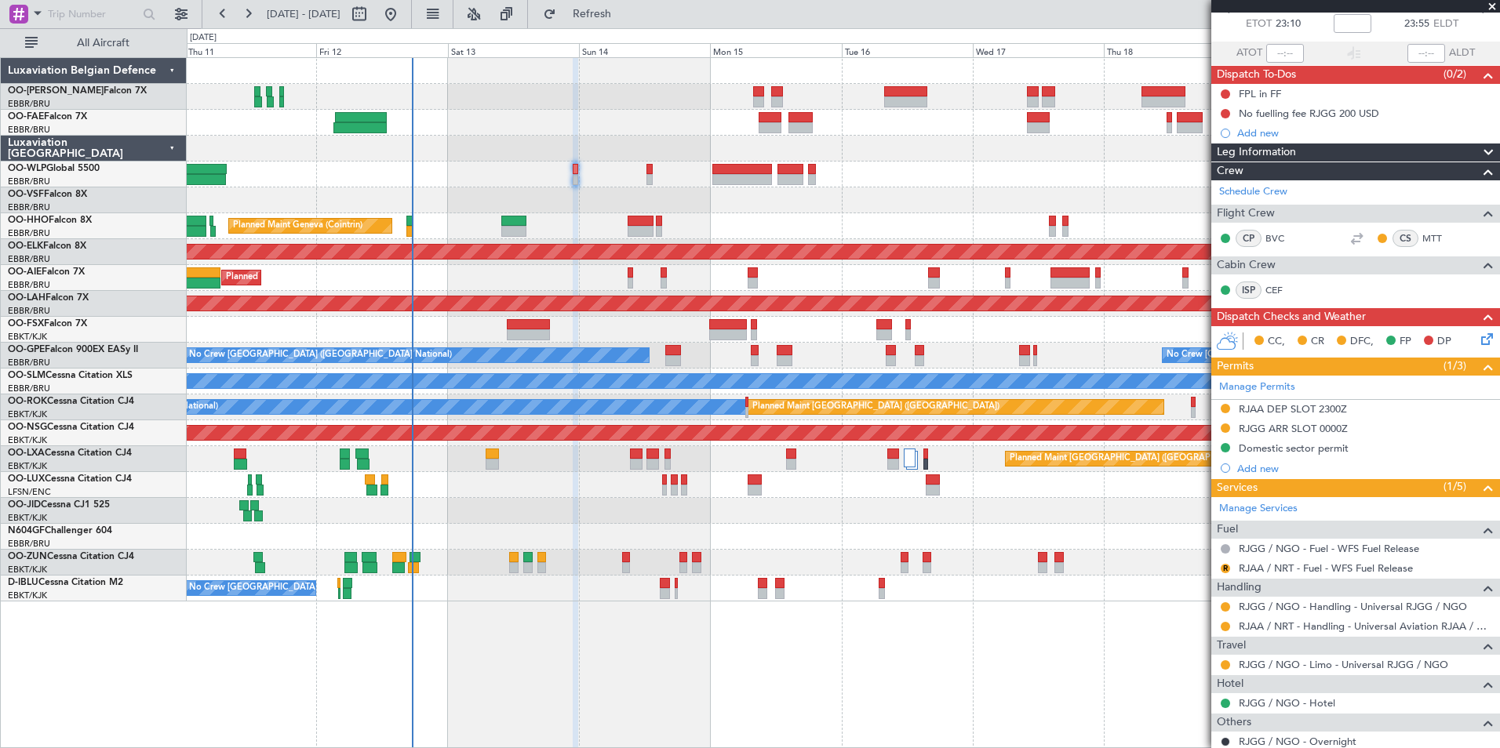
scroll to position [0, 0]
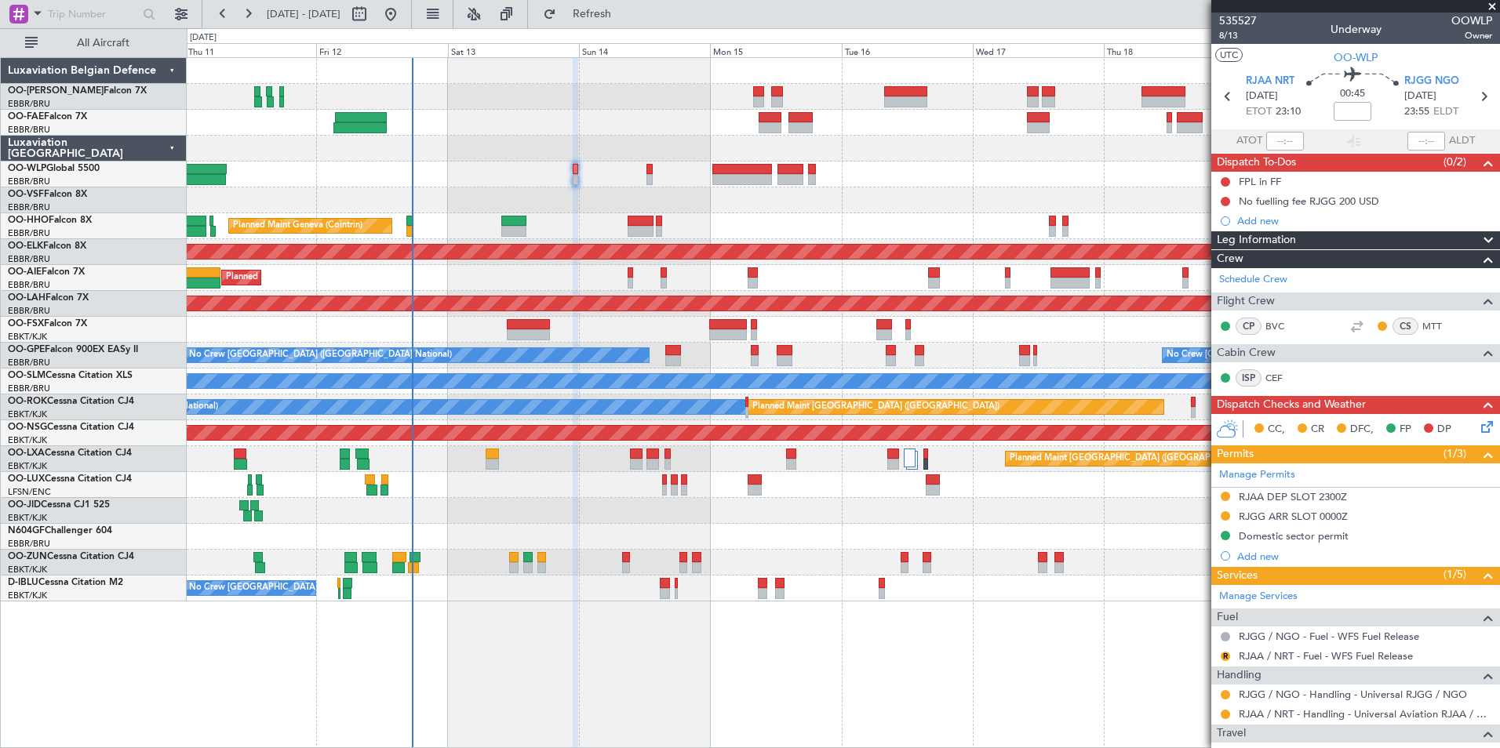
click at [1478, 425] on icon at bounding box center [1484, 424] width 13 height 13
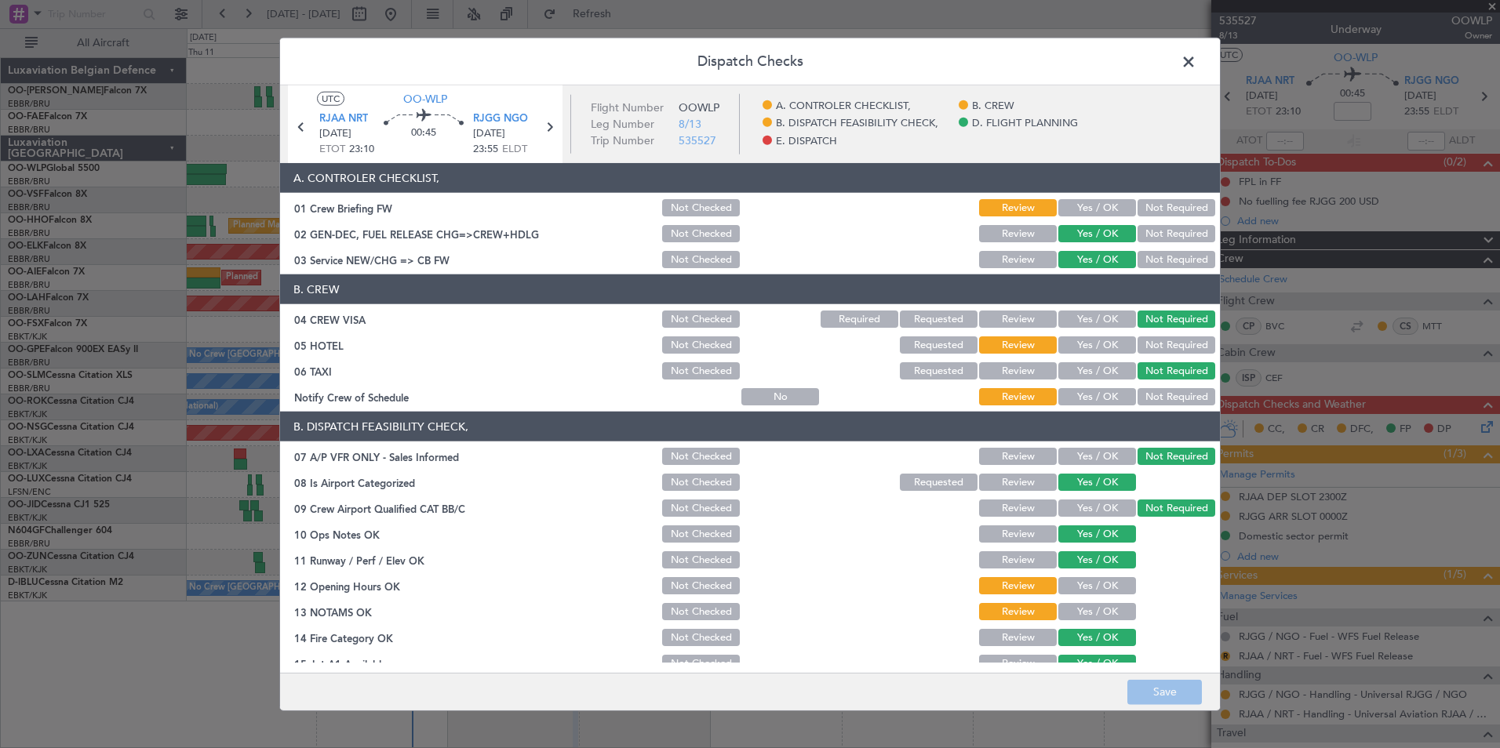
click at [1196, 71] on span at bounding box center [1196, 65] width 0 height 31
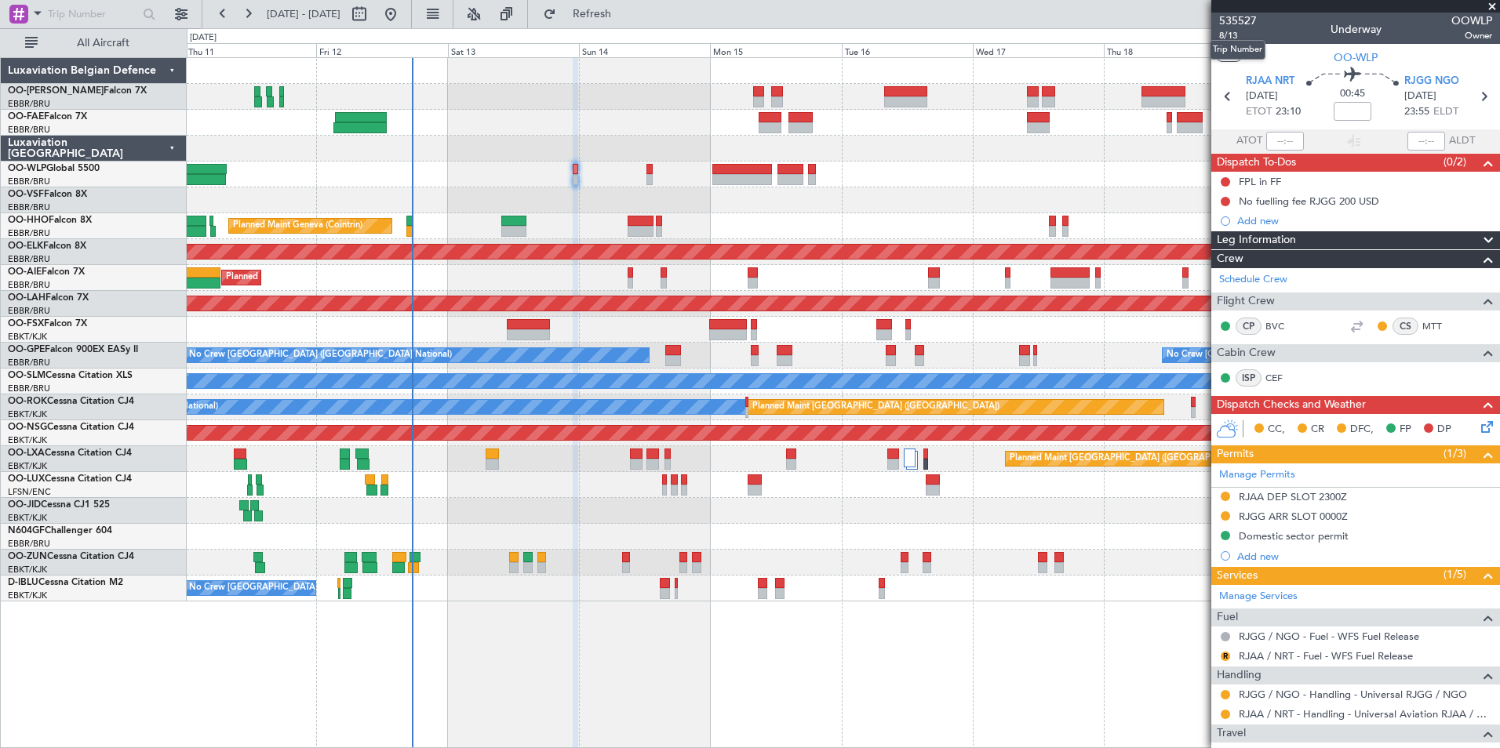
click at [1233, 36] on mat-tooltip-component "Trip Number" at bounding box center [1238, 50] width 78 height 42
click at [1229, 32] on span "8/13" at bounding box center [1238, 35] width 38 height 13
click at [625, 19] on span "Refresh" at bounding box center [592, 14] width 66 height 11
click at [625, 9] on span "Refresh" at bounding box center [592, 14] width 66 height 11
click at [625, 13] on span "Refresh" at bounding box center [592, 14] width 66 height 11
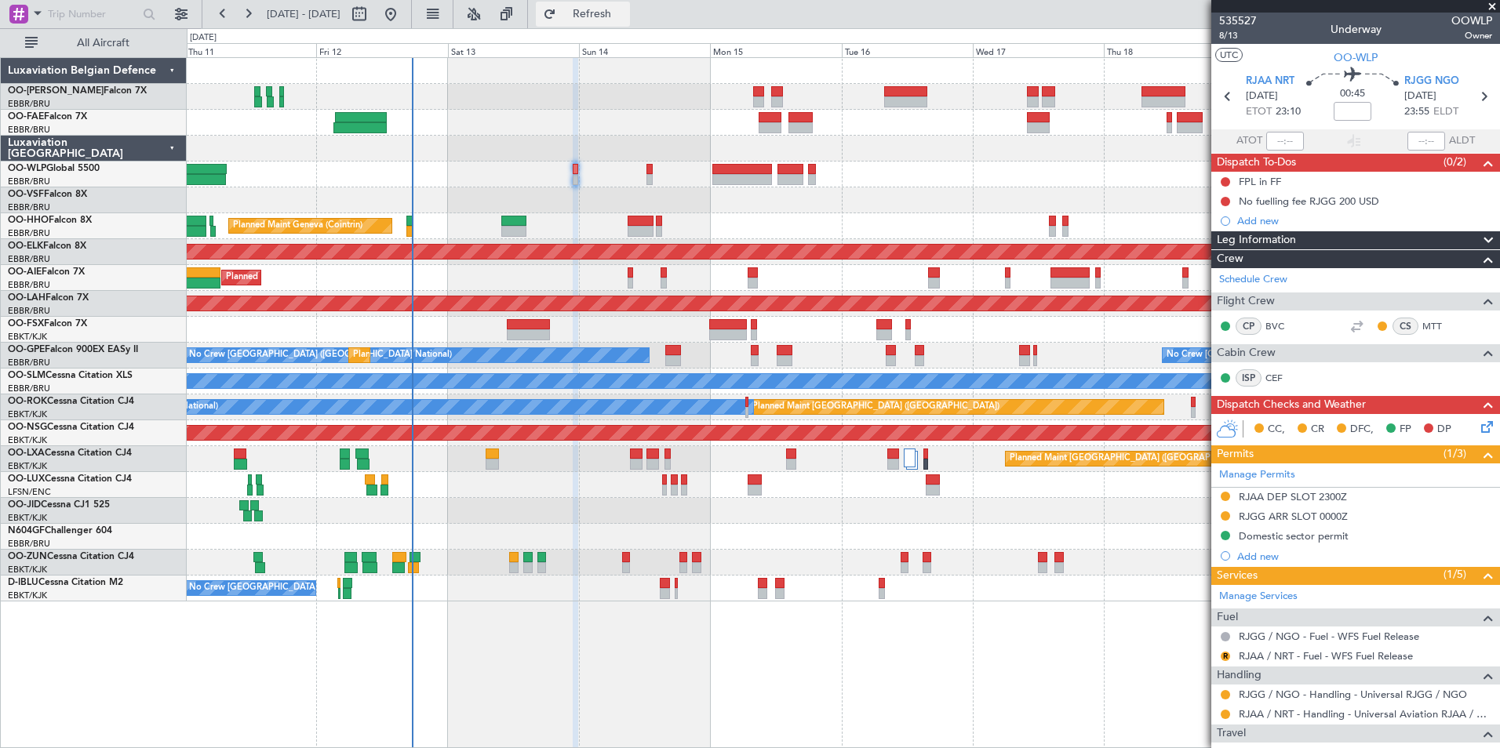
click at [625, 18] on span "Refresh" at bounding box center [592, 14] width 66 height 11
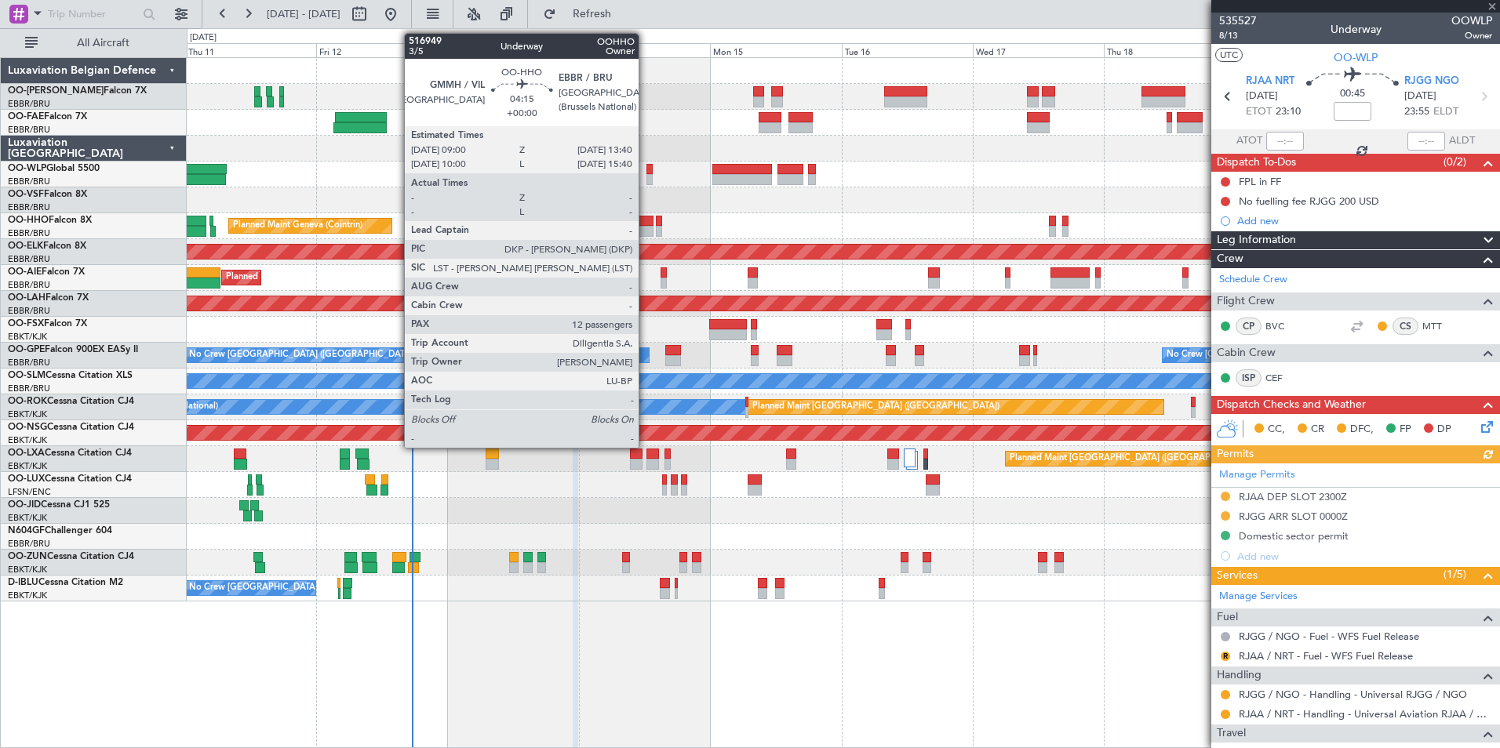
click at [646, 223] on div at bounding box center [641, 221] width 26 height 11
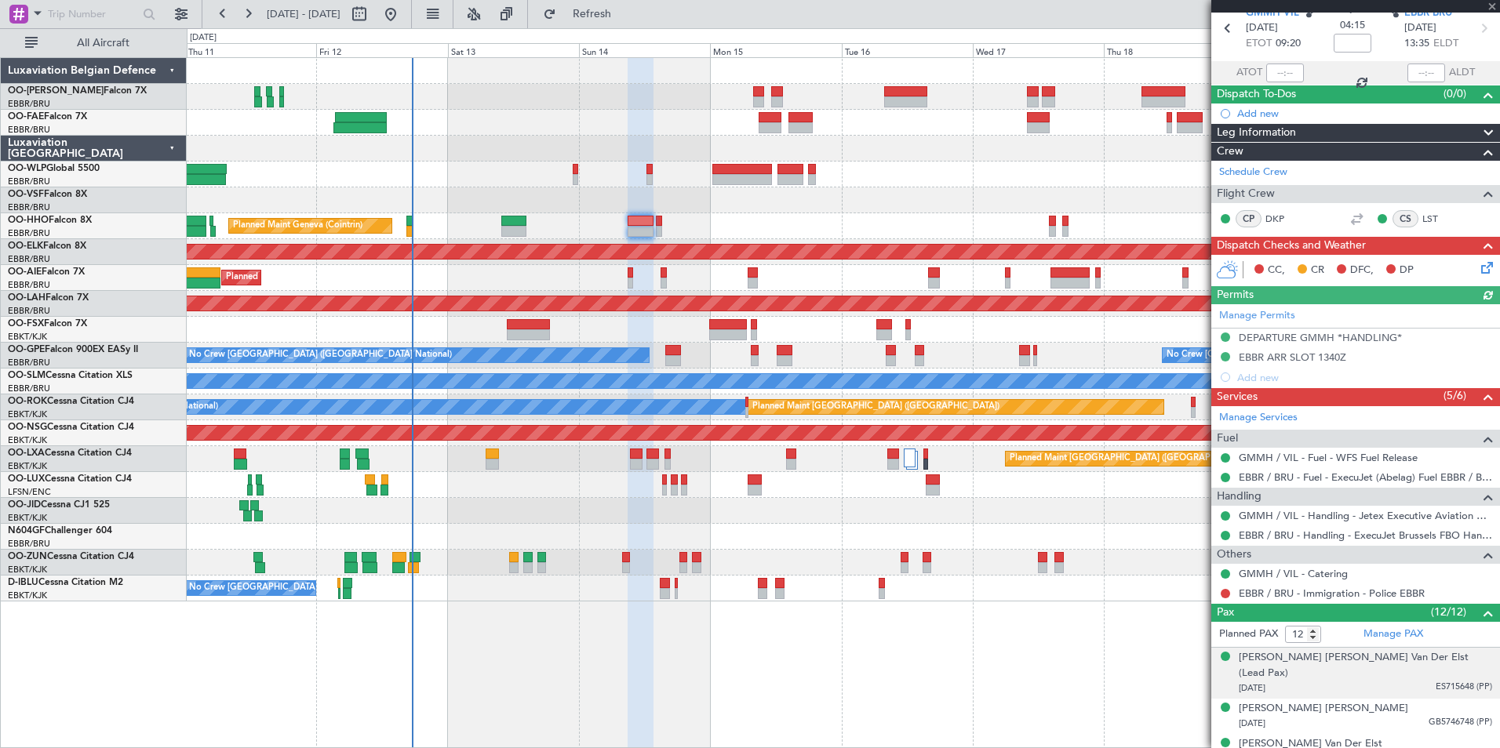
scroll to position [157, 0]
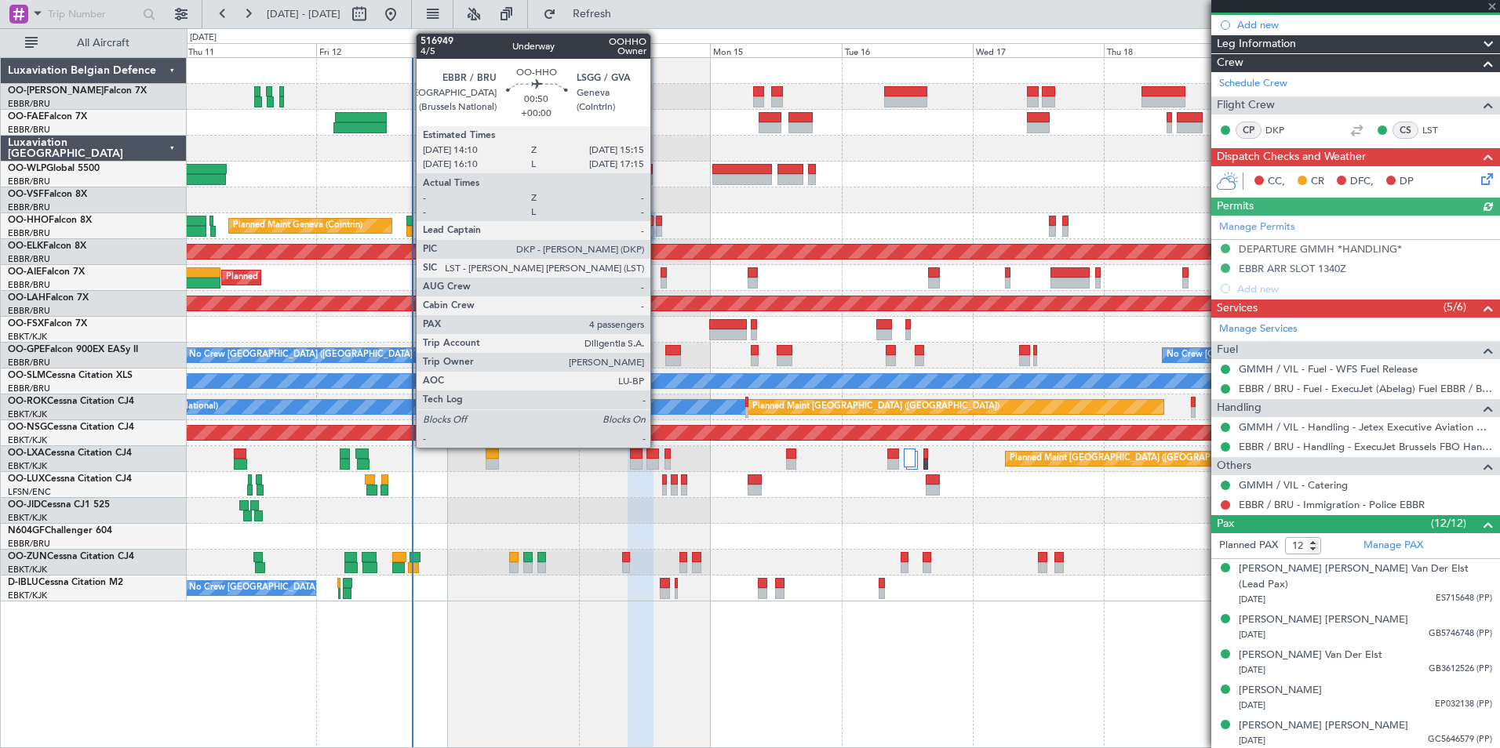
click at [657, 220] on div at bounding box center [659, 221] width 6 height 11
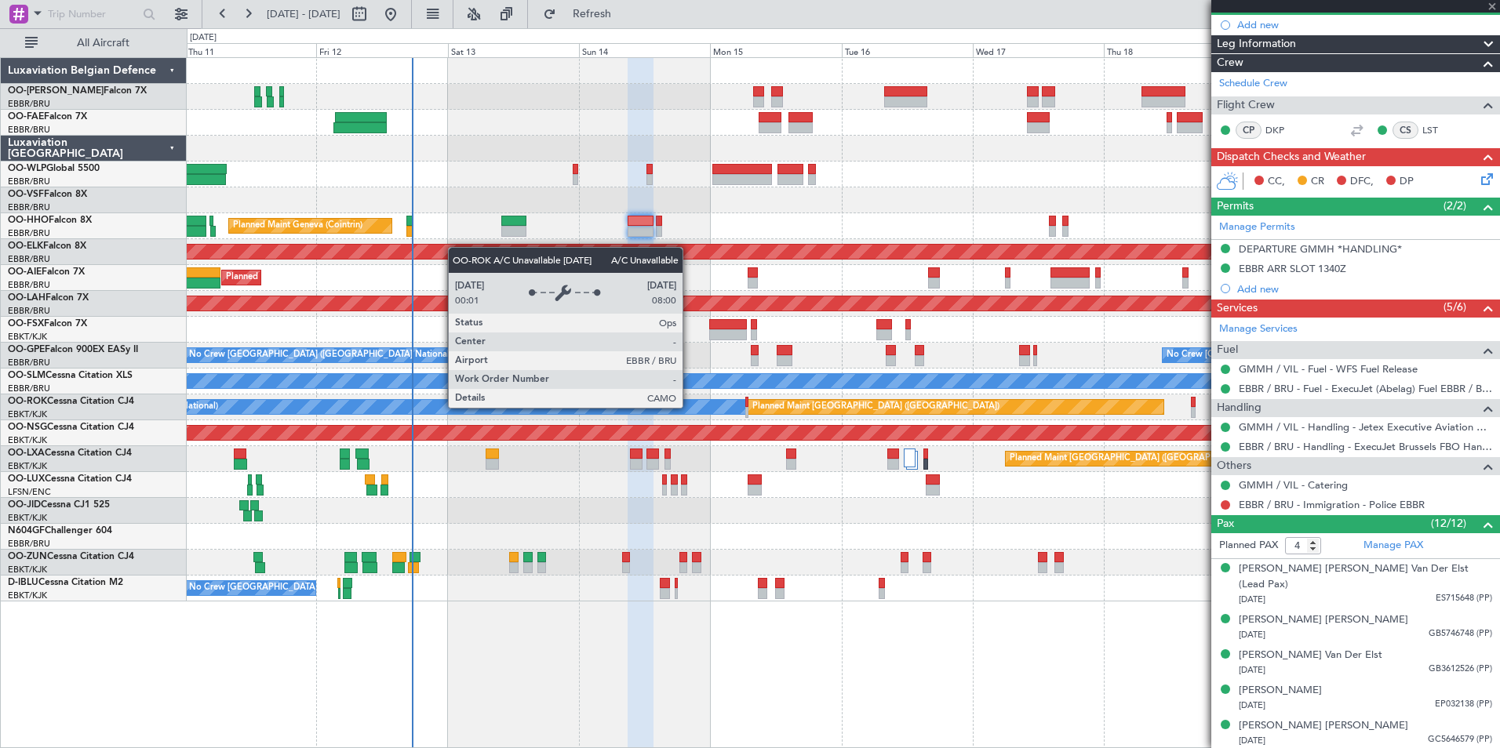
scroll to position [0, 0]
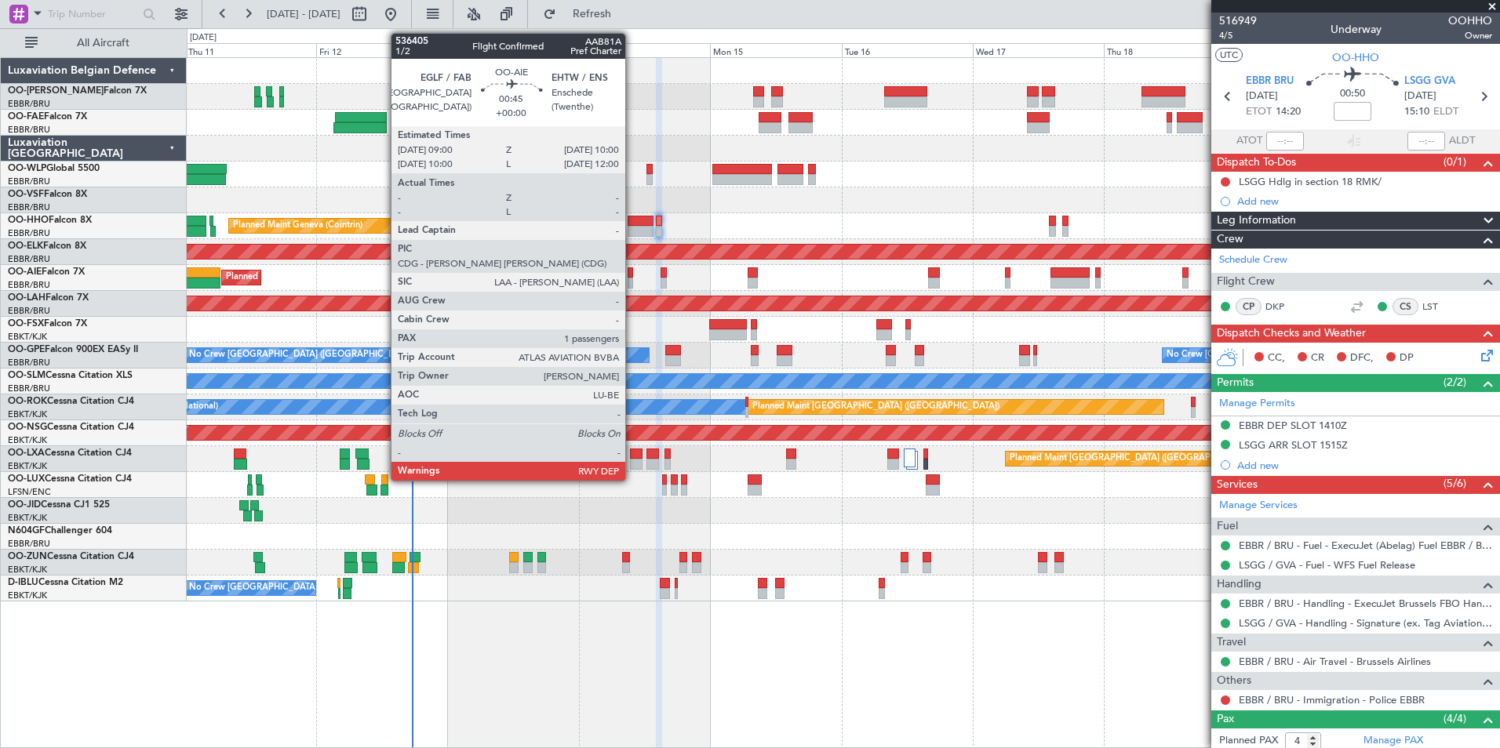
click at [632, 273] on div at bounding box center [630, 273] width 5 height 11
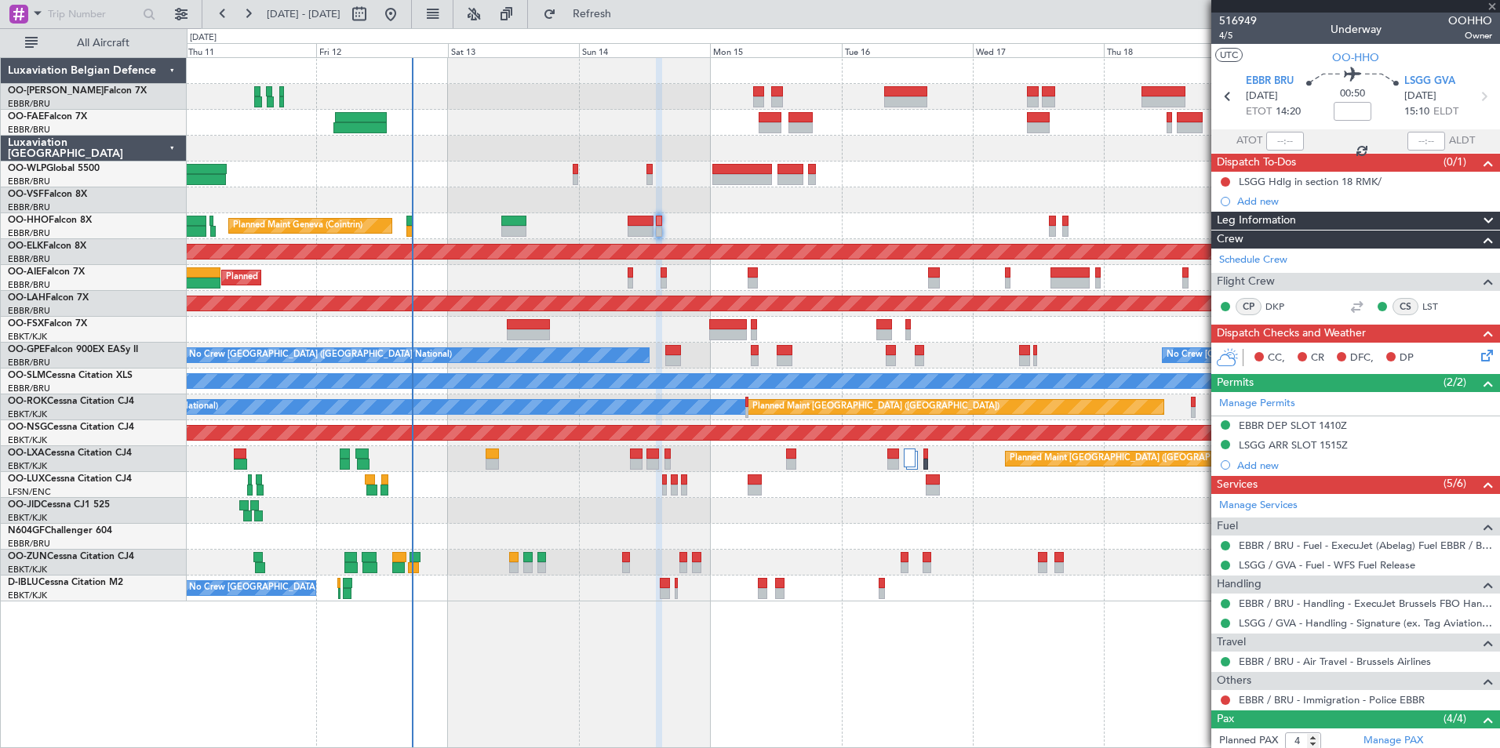
type input "1"
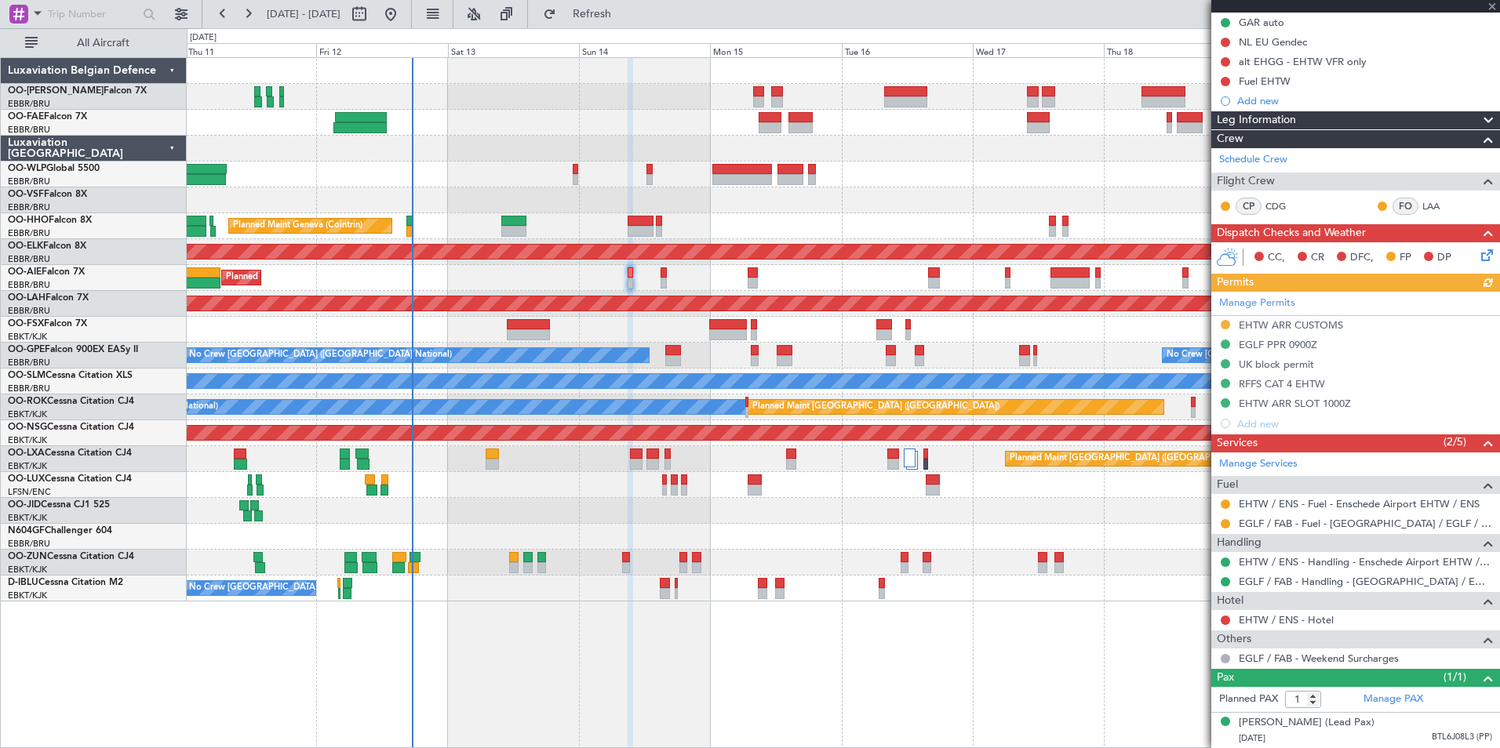
scroll to position [174, 0]
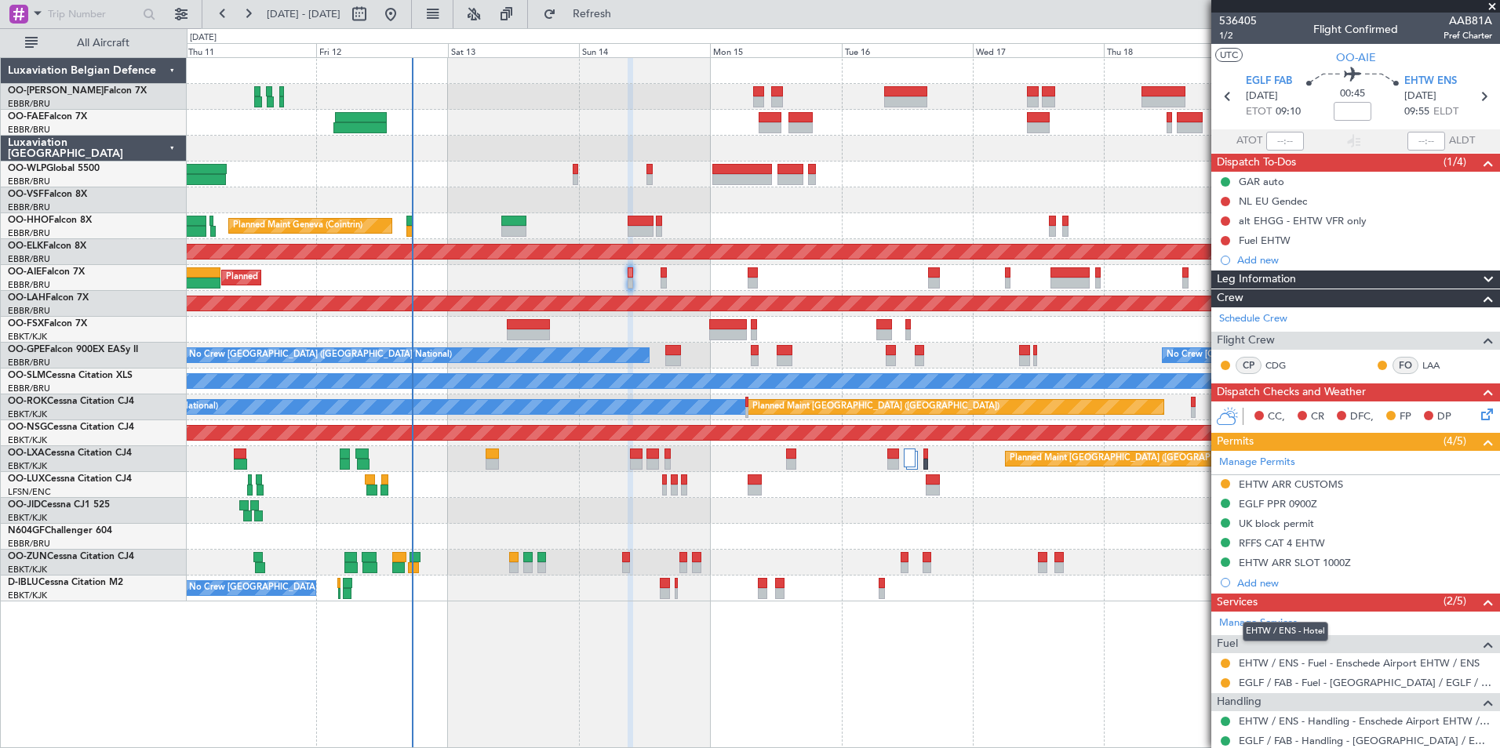
scroll to position [174, 0]
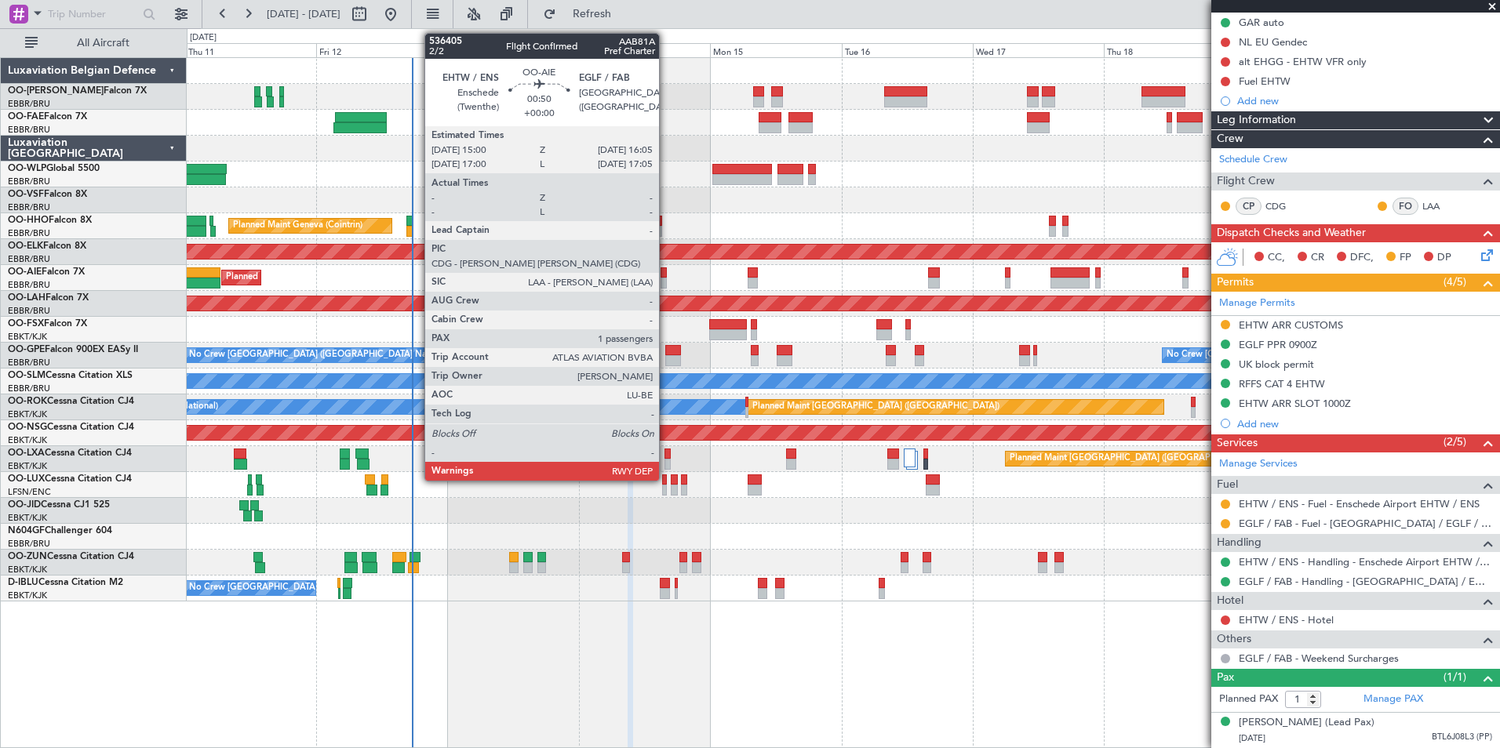
click at [666, 269] on div at bounding box center [664, 273] width 6 height 11
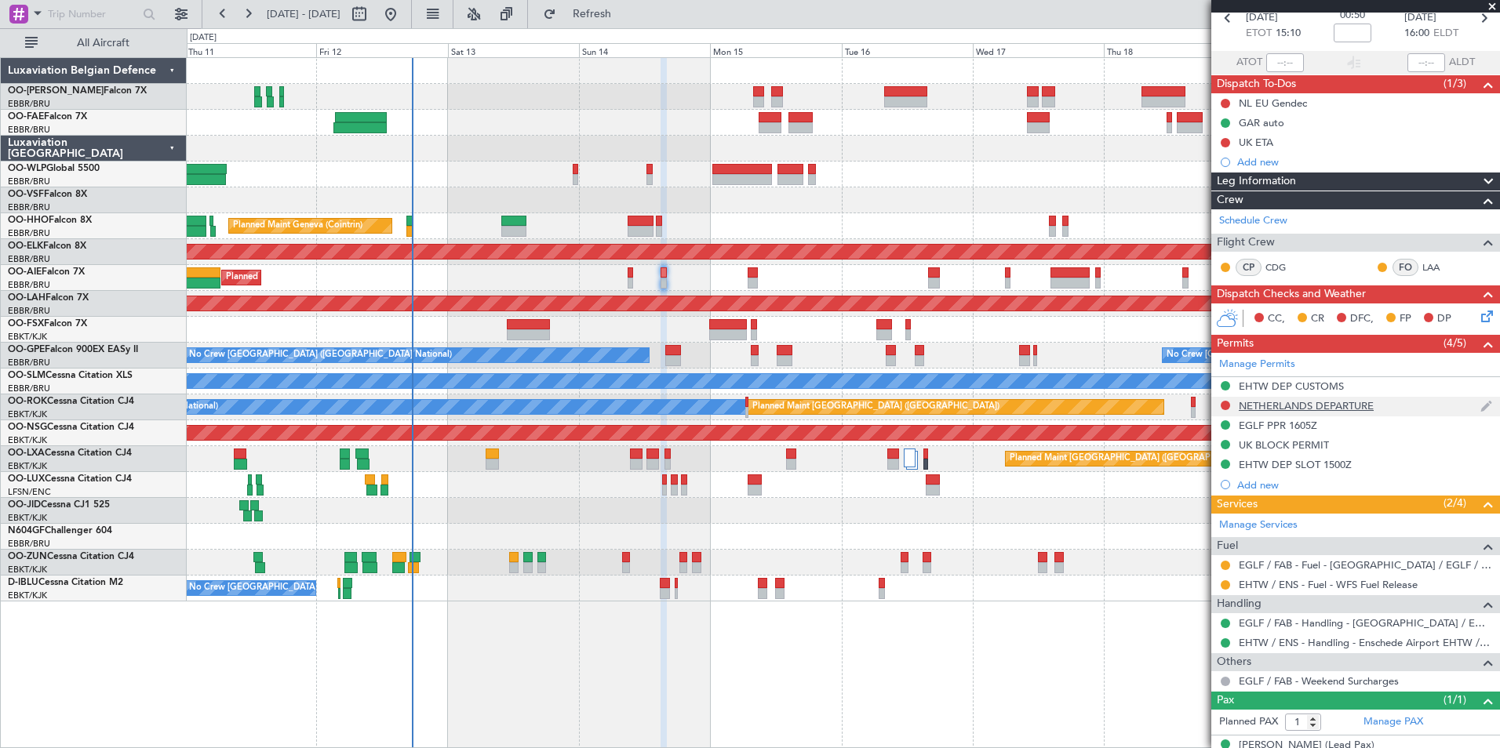
scroll to position [0, 0]
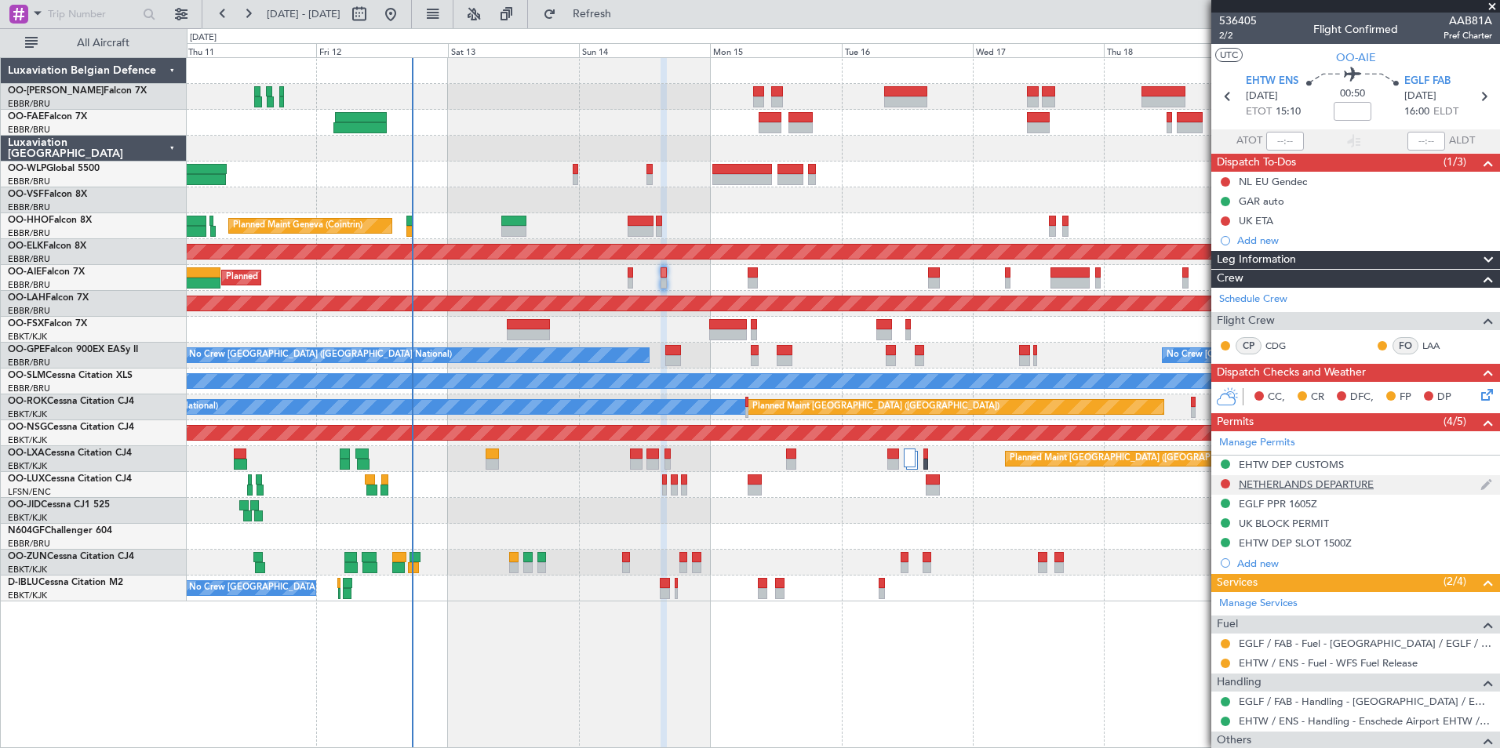
click at [1328, 482] on div "NETHERLANDS DEPARTURE" at bounding box center [1306, 484] width 135 height 13
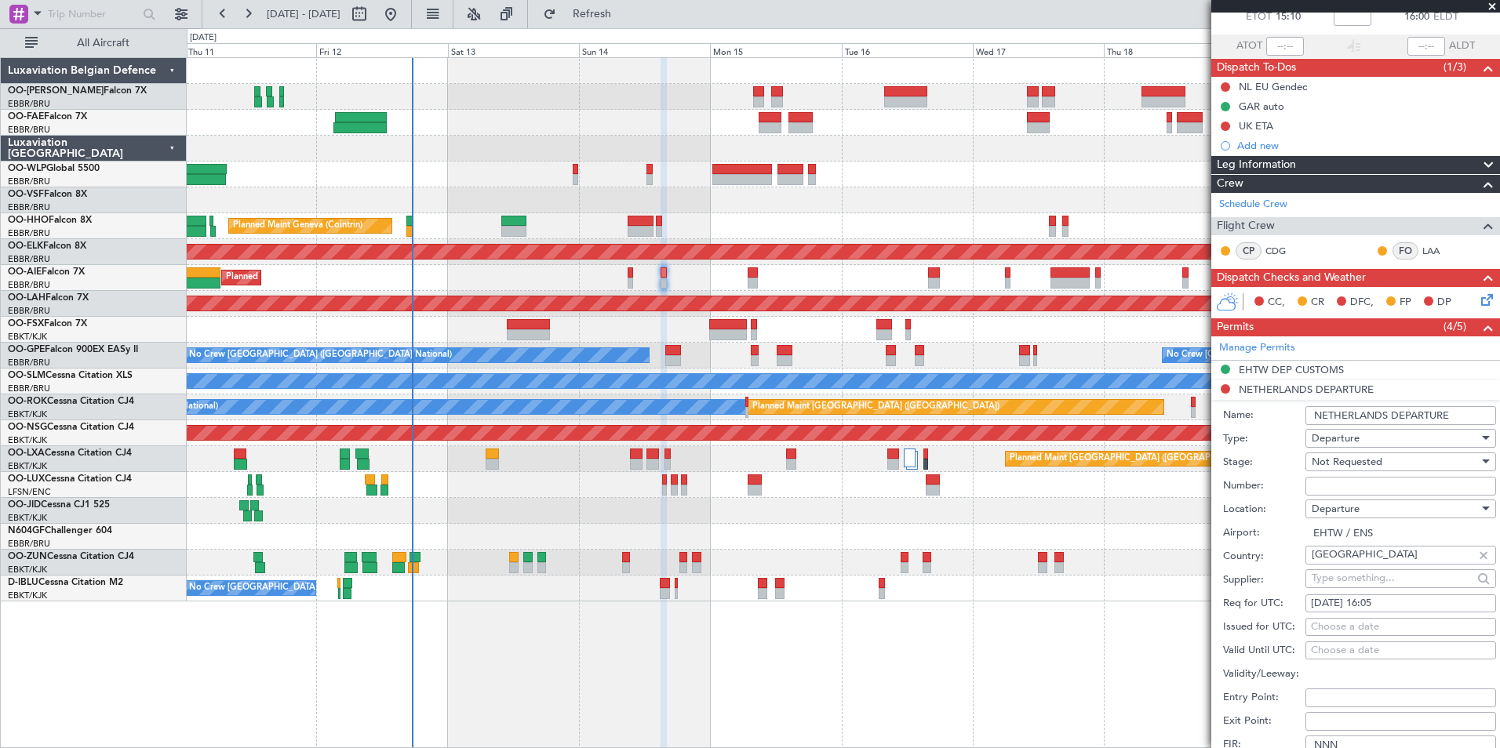
scroll to position [314, 0]
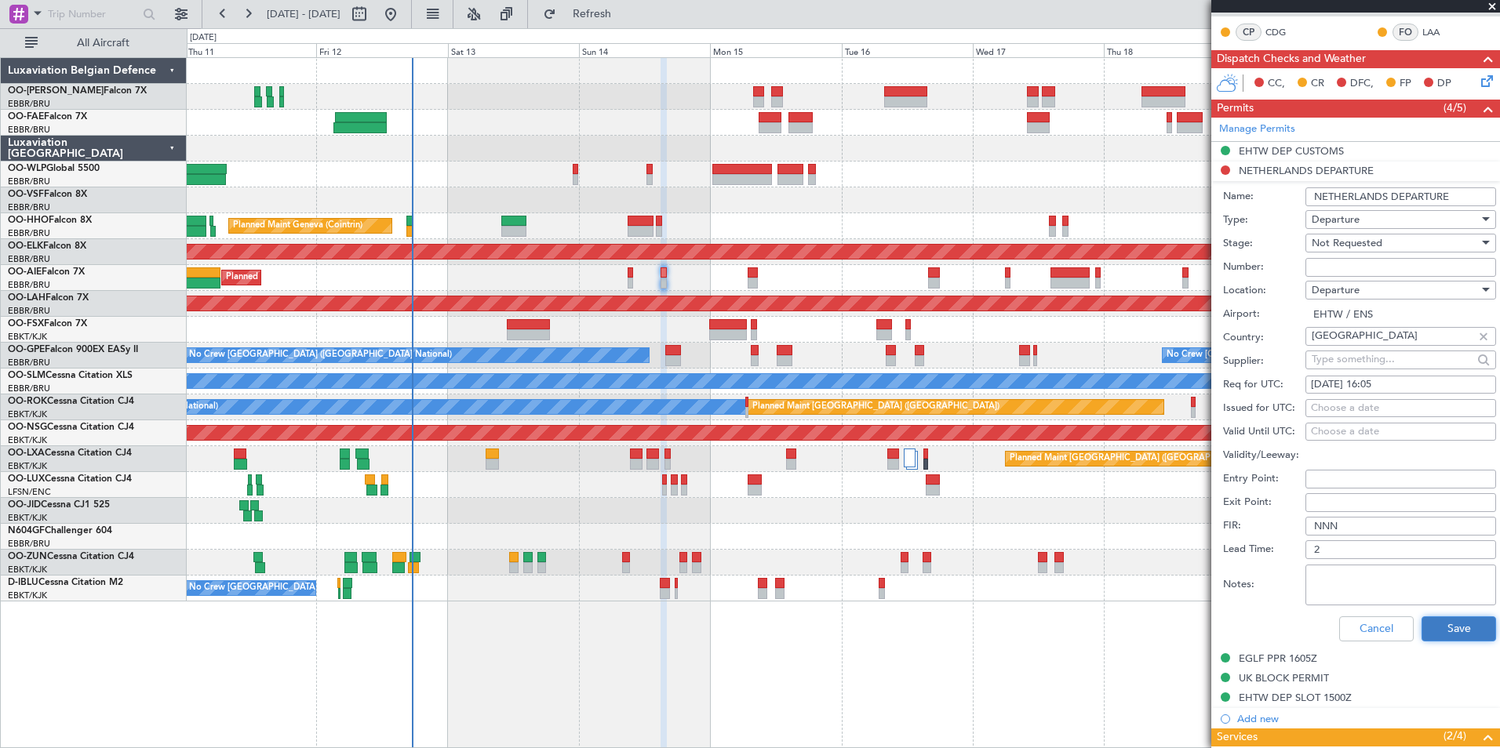
click at [1423, 631] on button "Save" at bounding box center [1459, 629] width 75 height 25
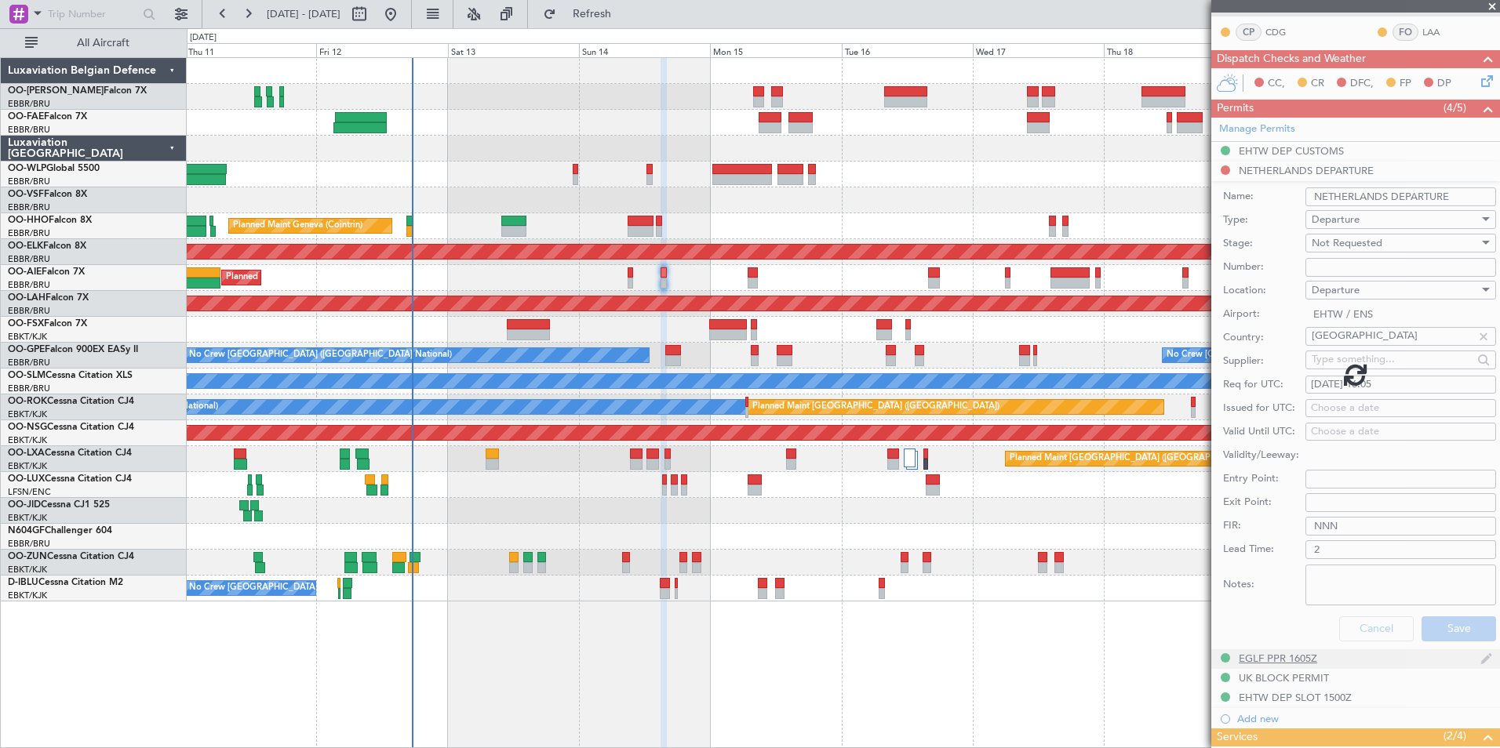
scroll to position [116, 0]
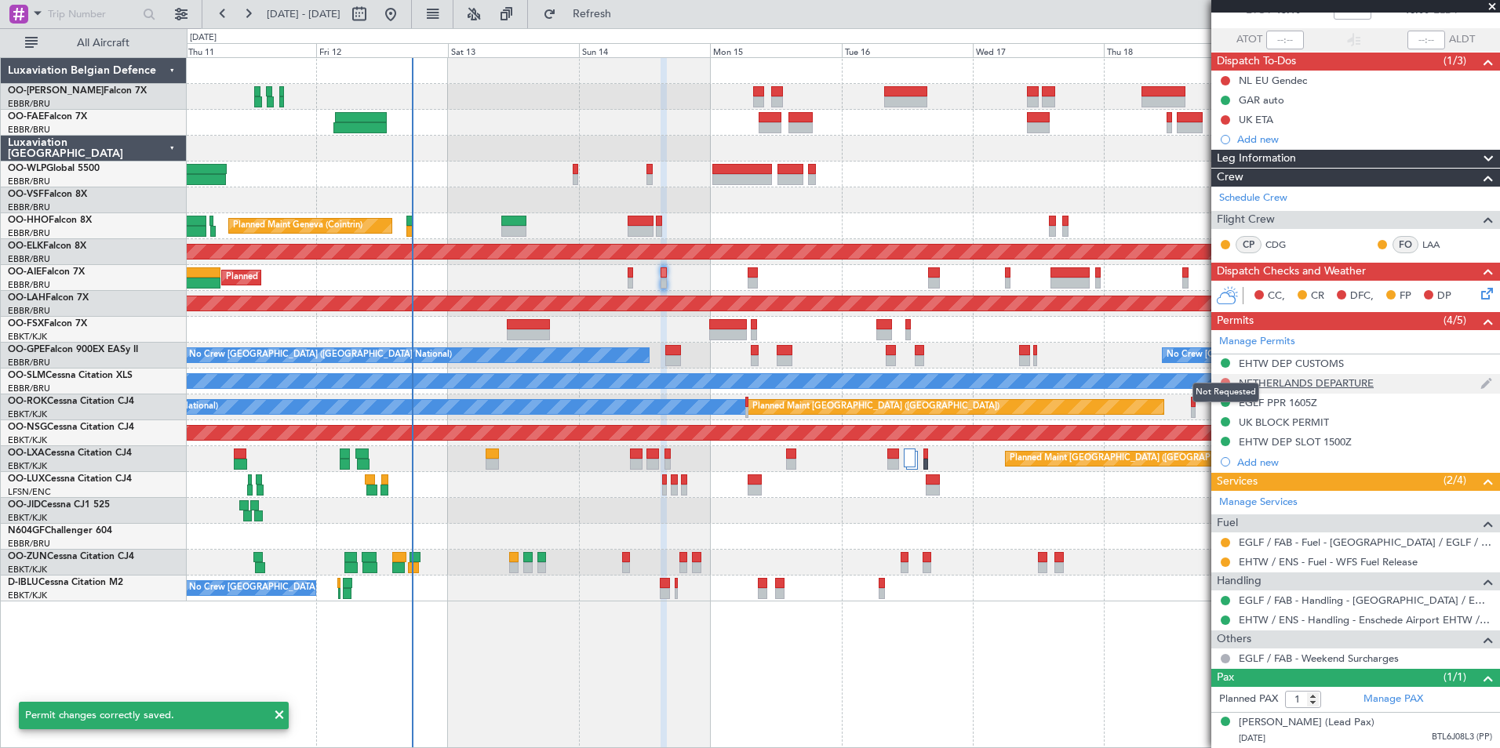
click at [1225, 378] on button at bounding box center [1225, 382] width 9 height 9
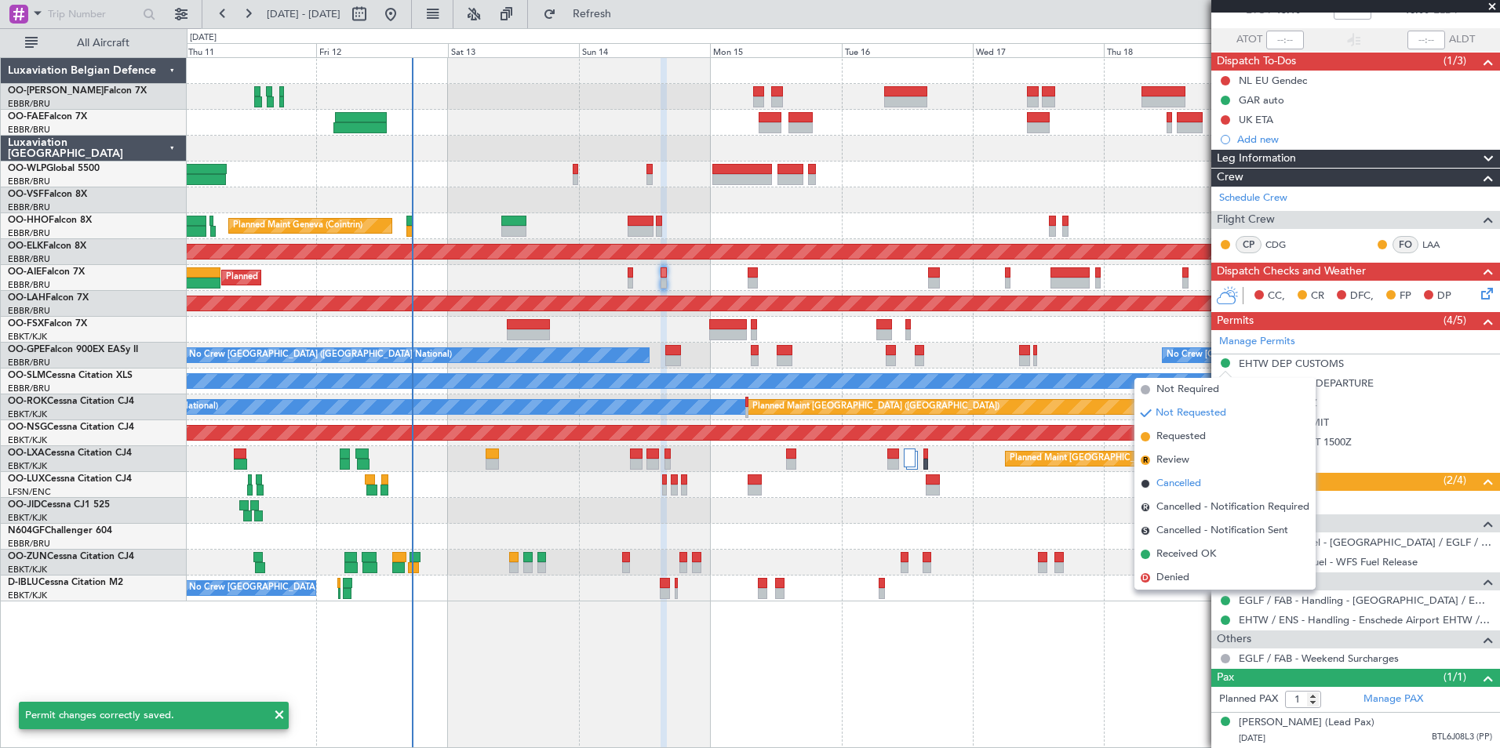
click at [1191, 483] on span "Cancelled" at bounding box center [1178, 484] width 45 height 16
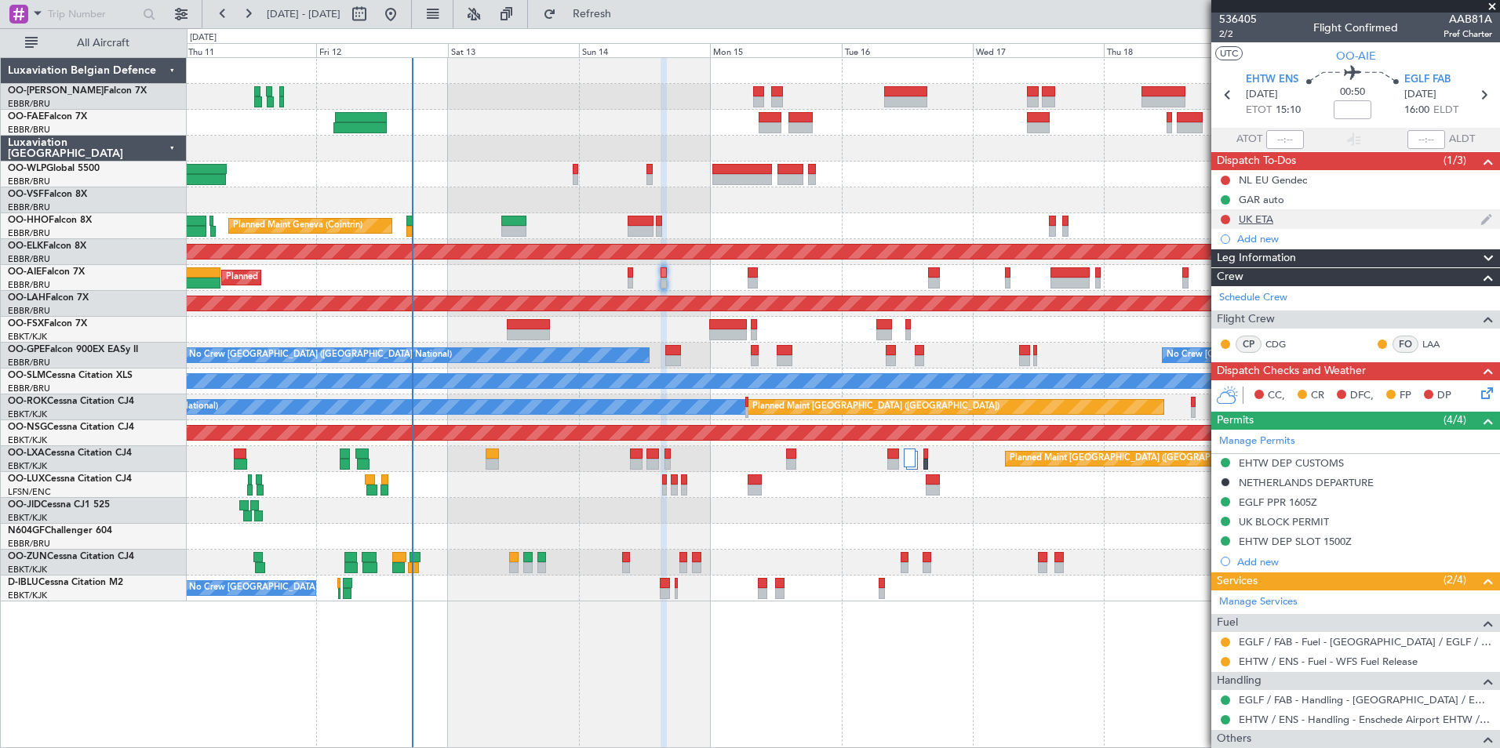
scroll to position [0, 0]
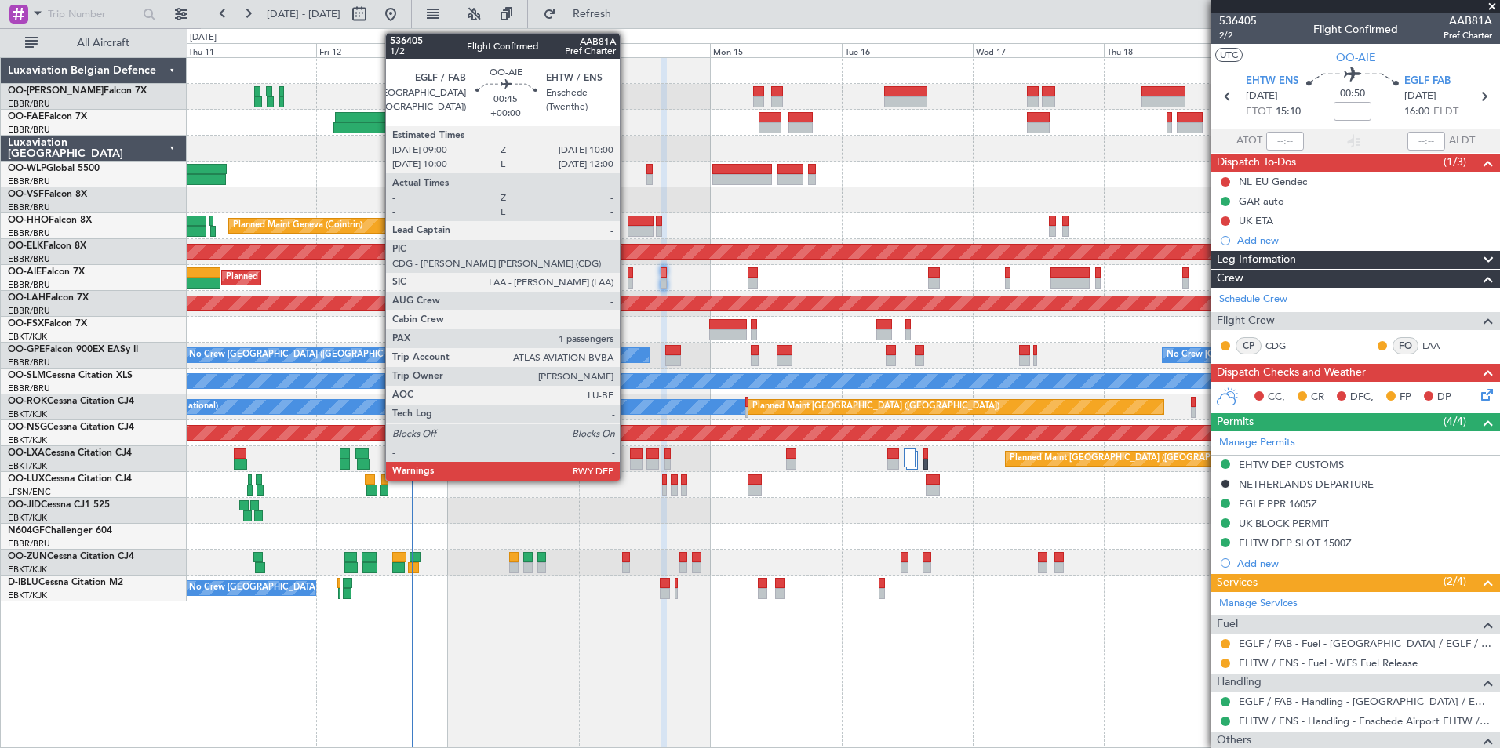
click at [628, 268] on div at bounding box center [630, 273] width 5 height 11
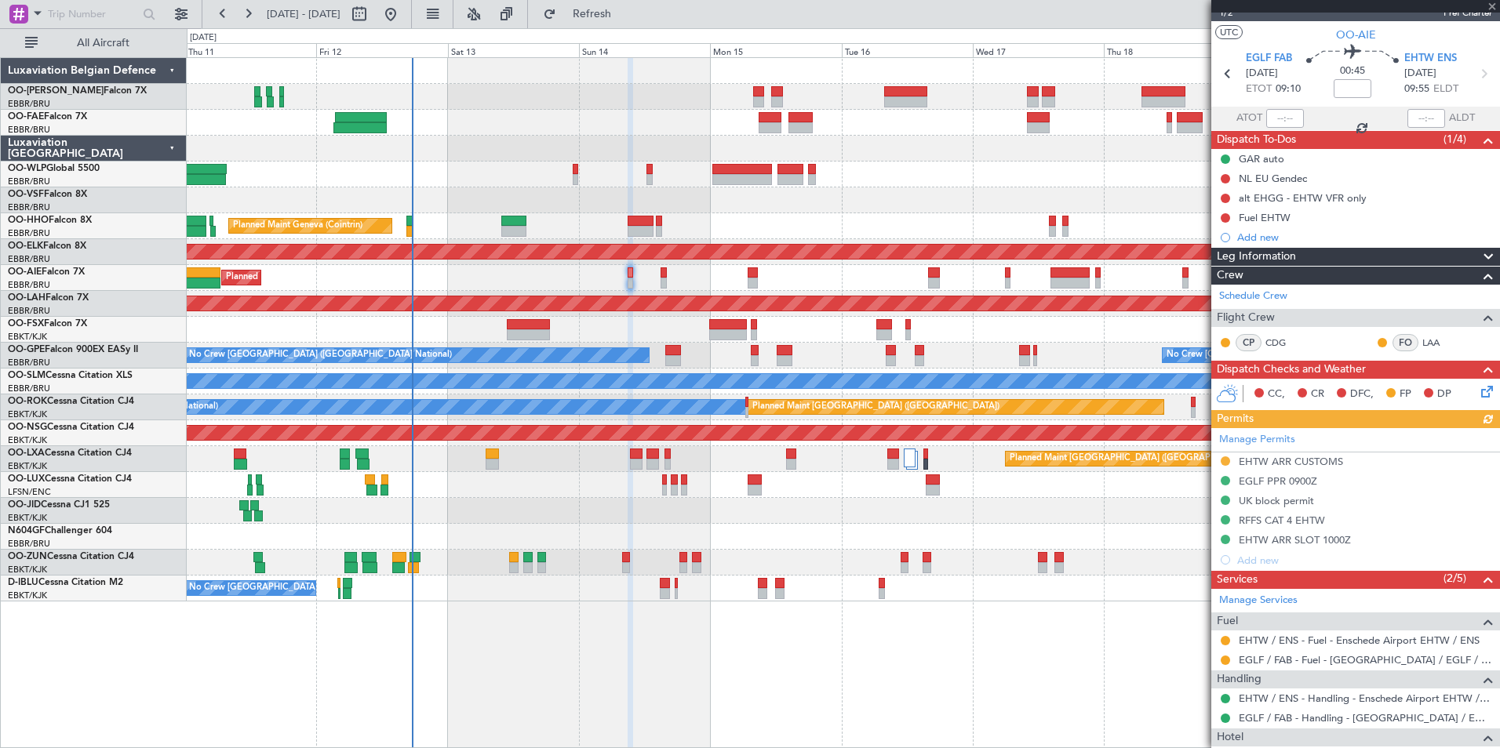
scroll to position [78, 0]
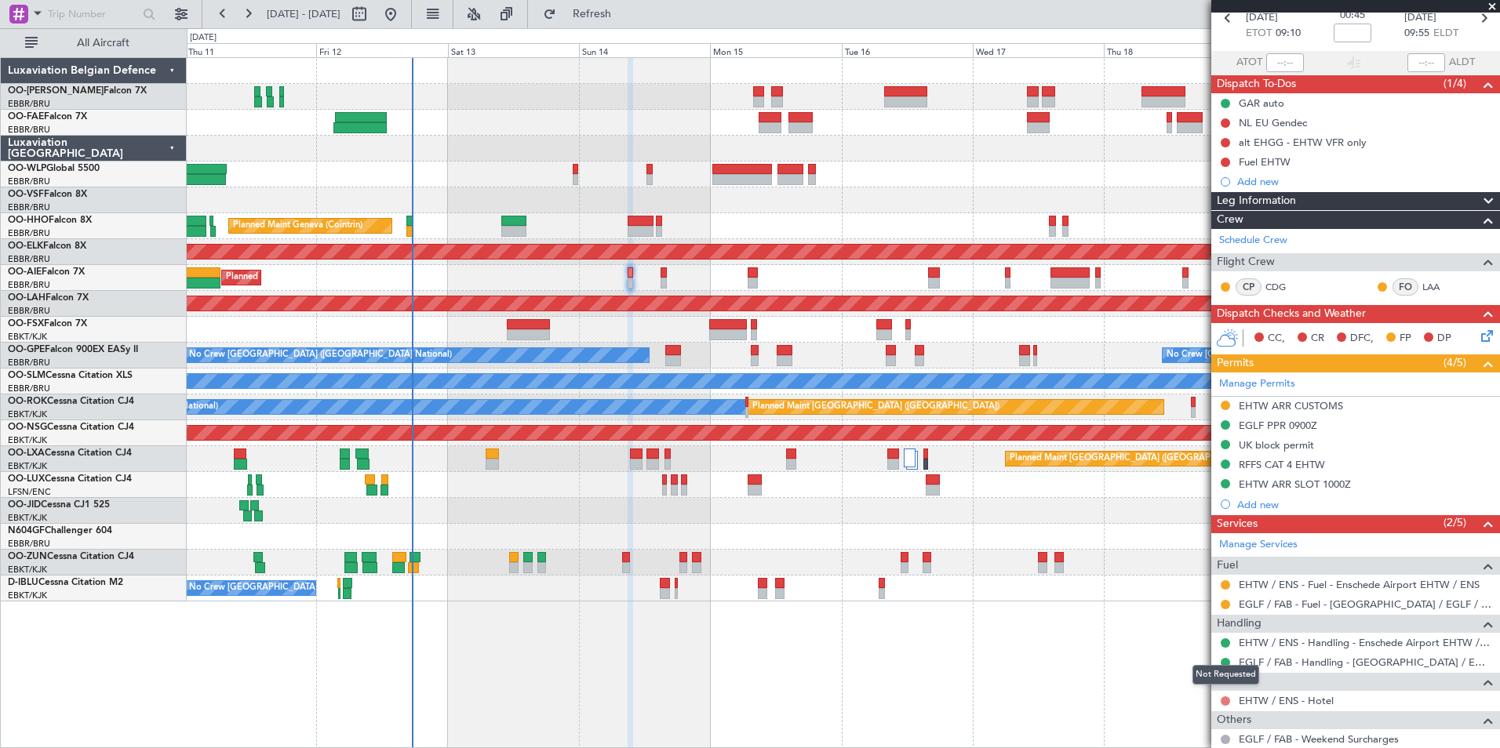
click at [1225, 699] on button at bounding box center [1225, 701] width 9 height 9
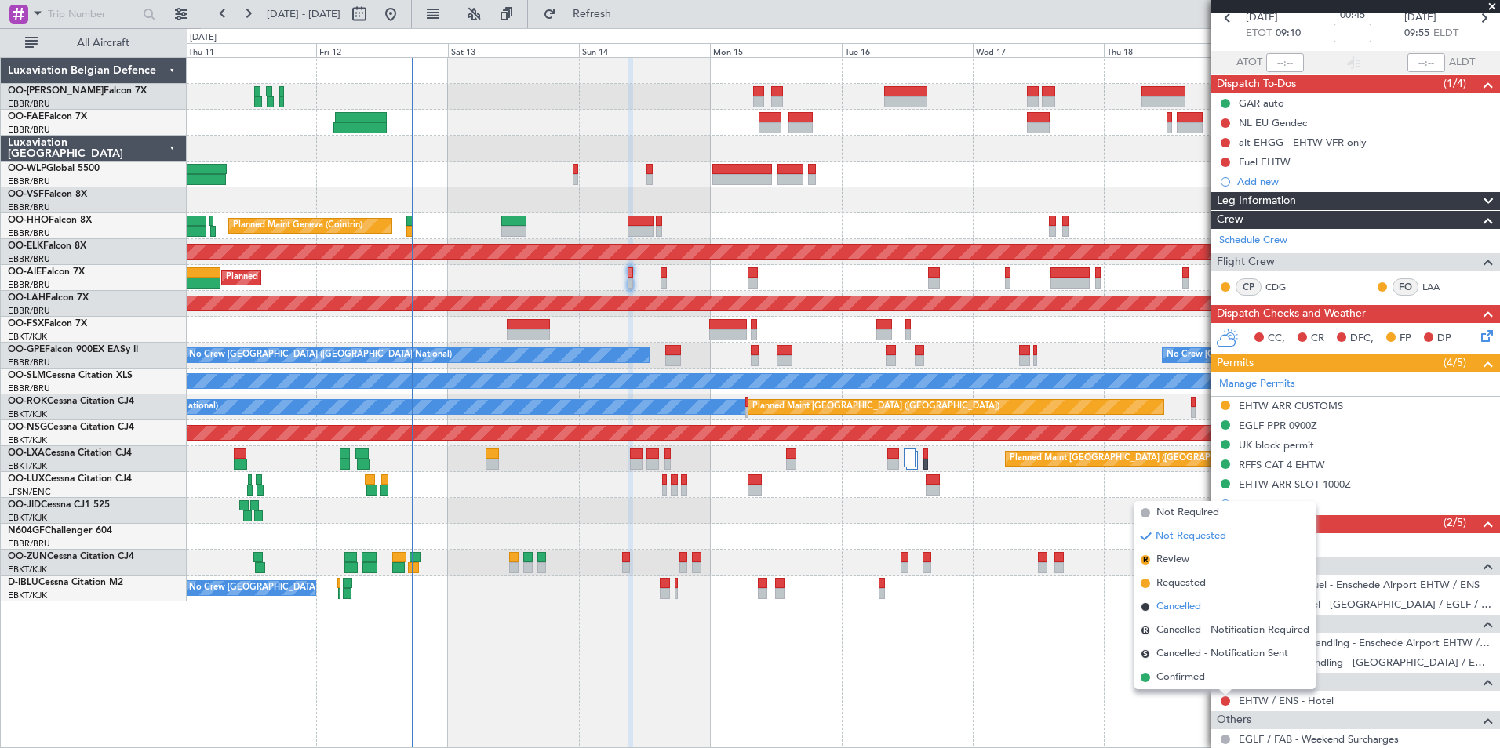
click at [1167, 605] on span "Cancelled" at bounding box center [1178, 607] width 45 height 16
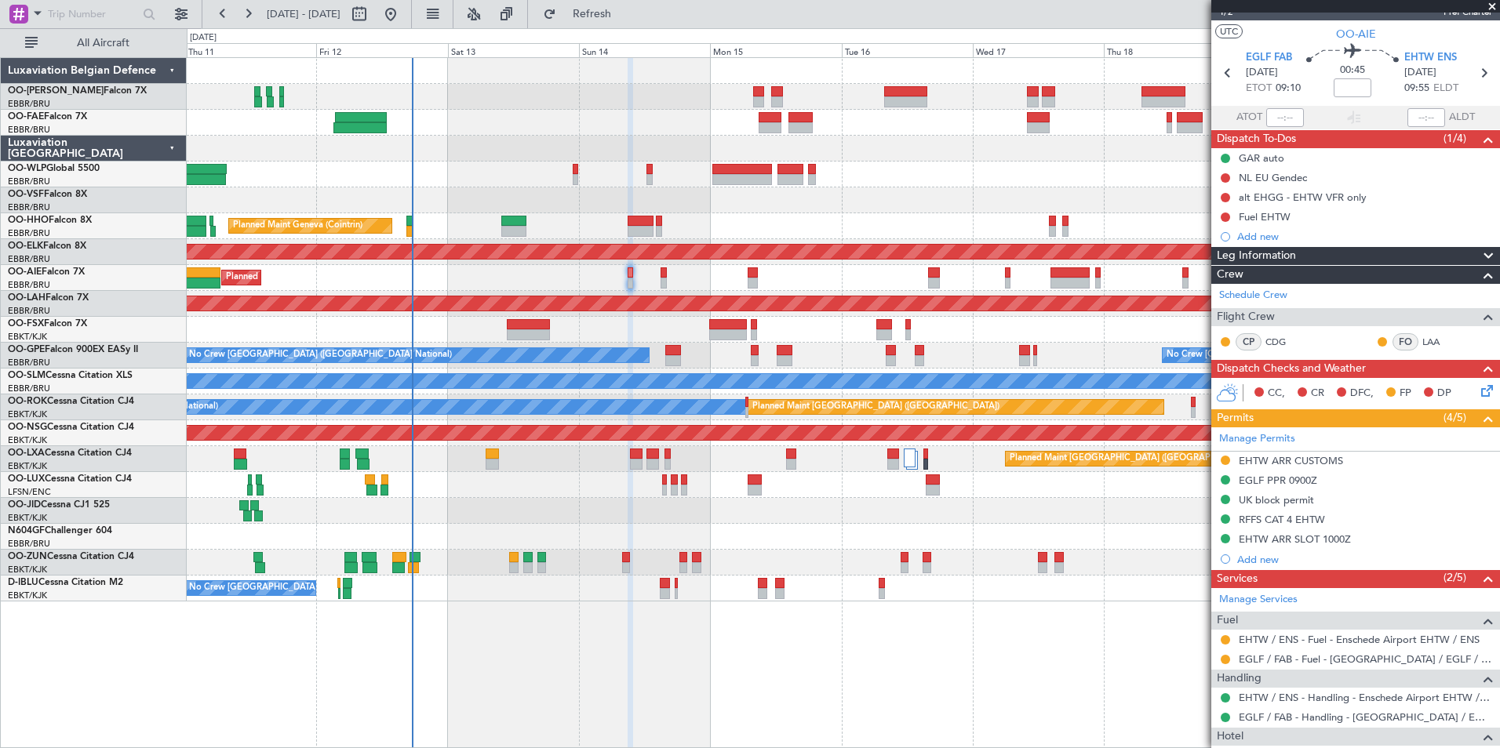
scroll to position [0, 0]
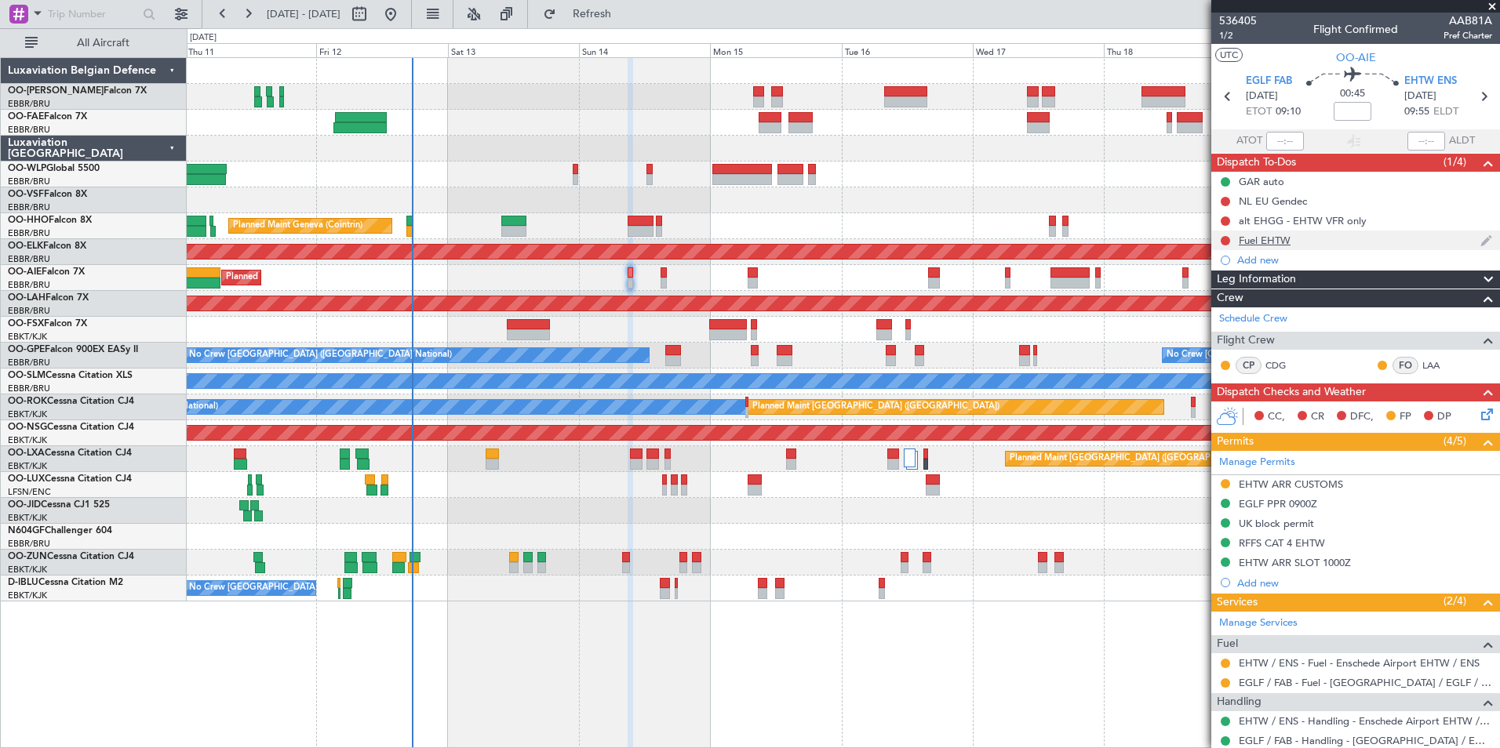
click at [1287, 238] on div "Fuel EHTW" at bounding box center [1265, 240] width 52 height 13
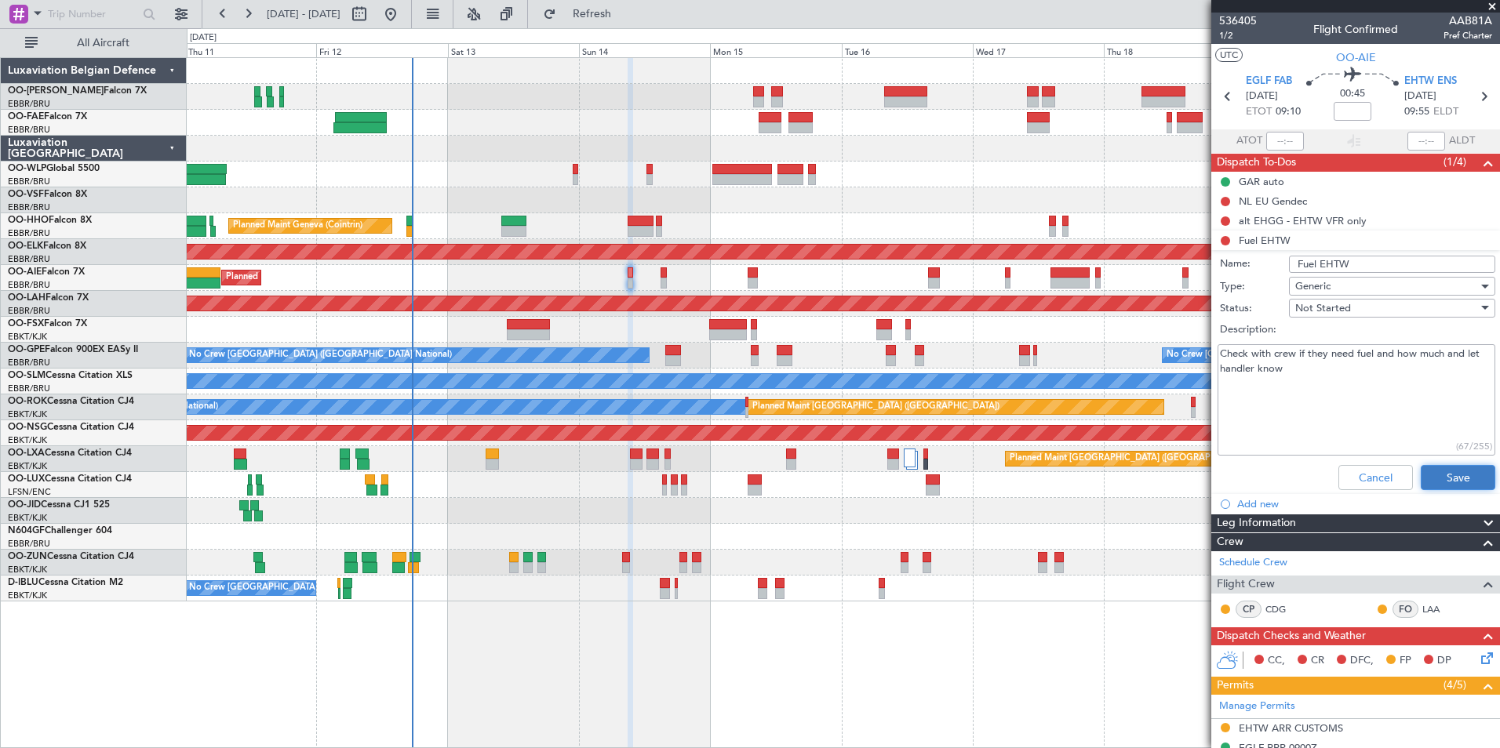
click at [1430, 470] on button "Save" at bounding box center [1458, 477] width 75 height 25
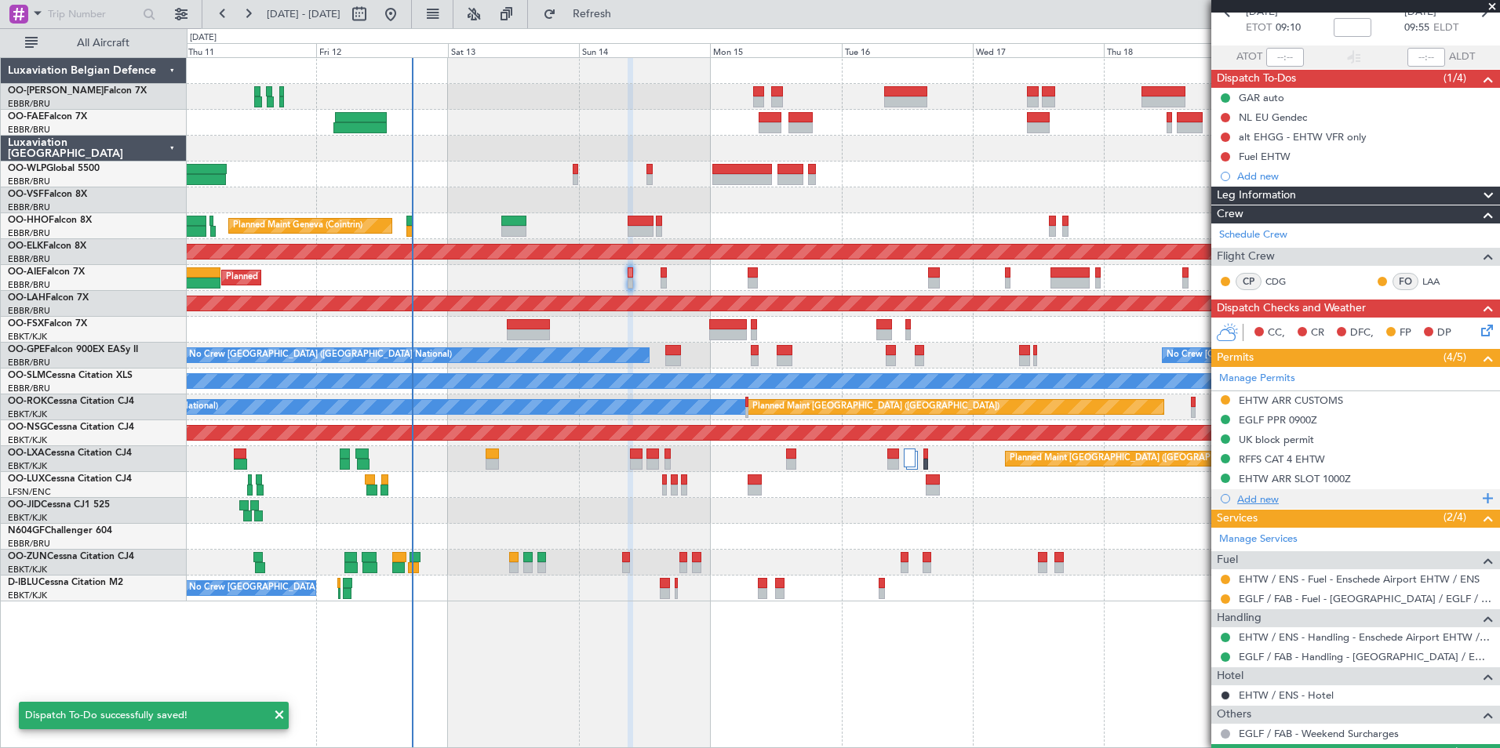
scroll to position [174, 0]
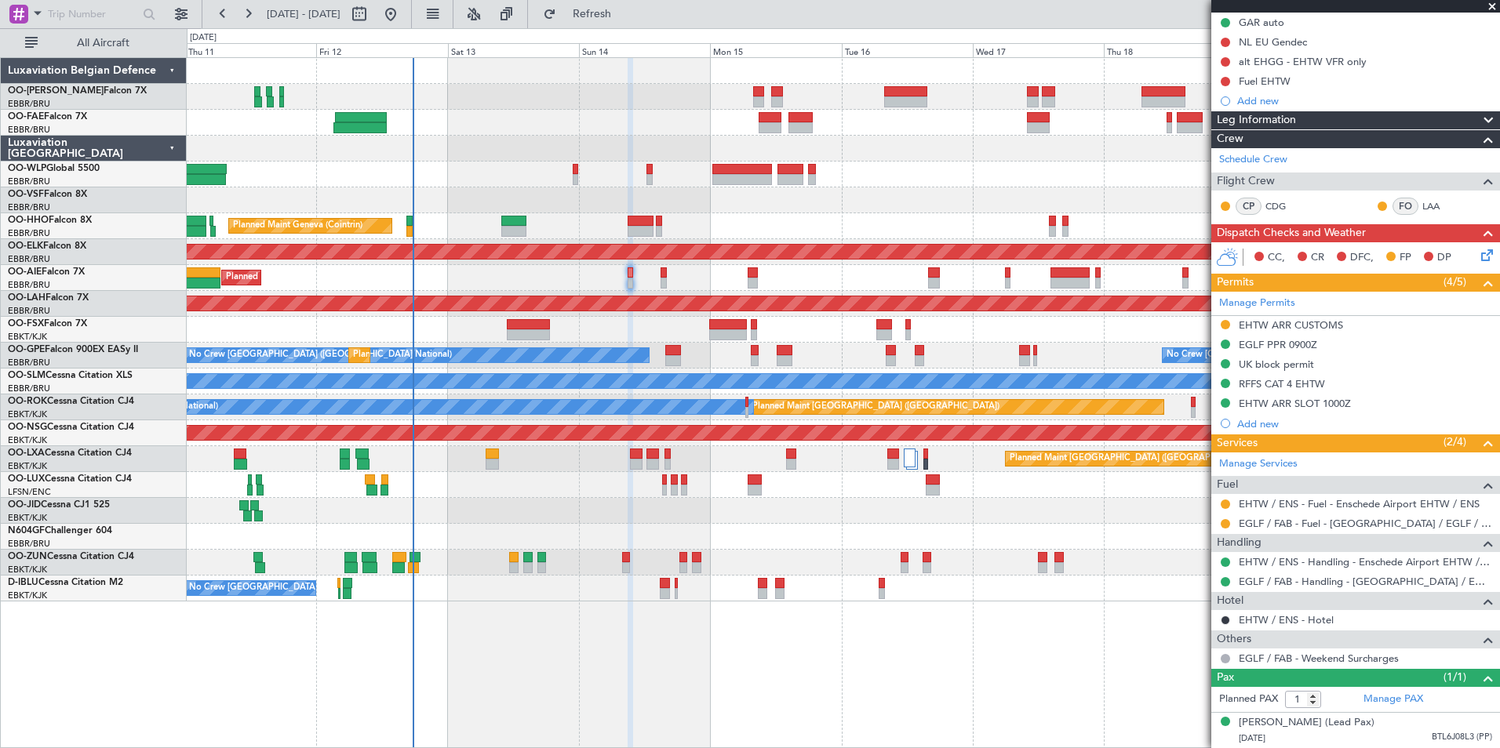
click at [630, 21] on button "Refresh" at bounding box center [583, 14] width 94 height 25
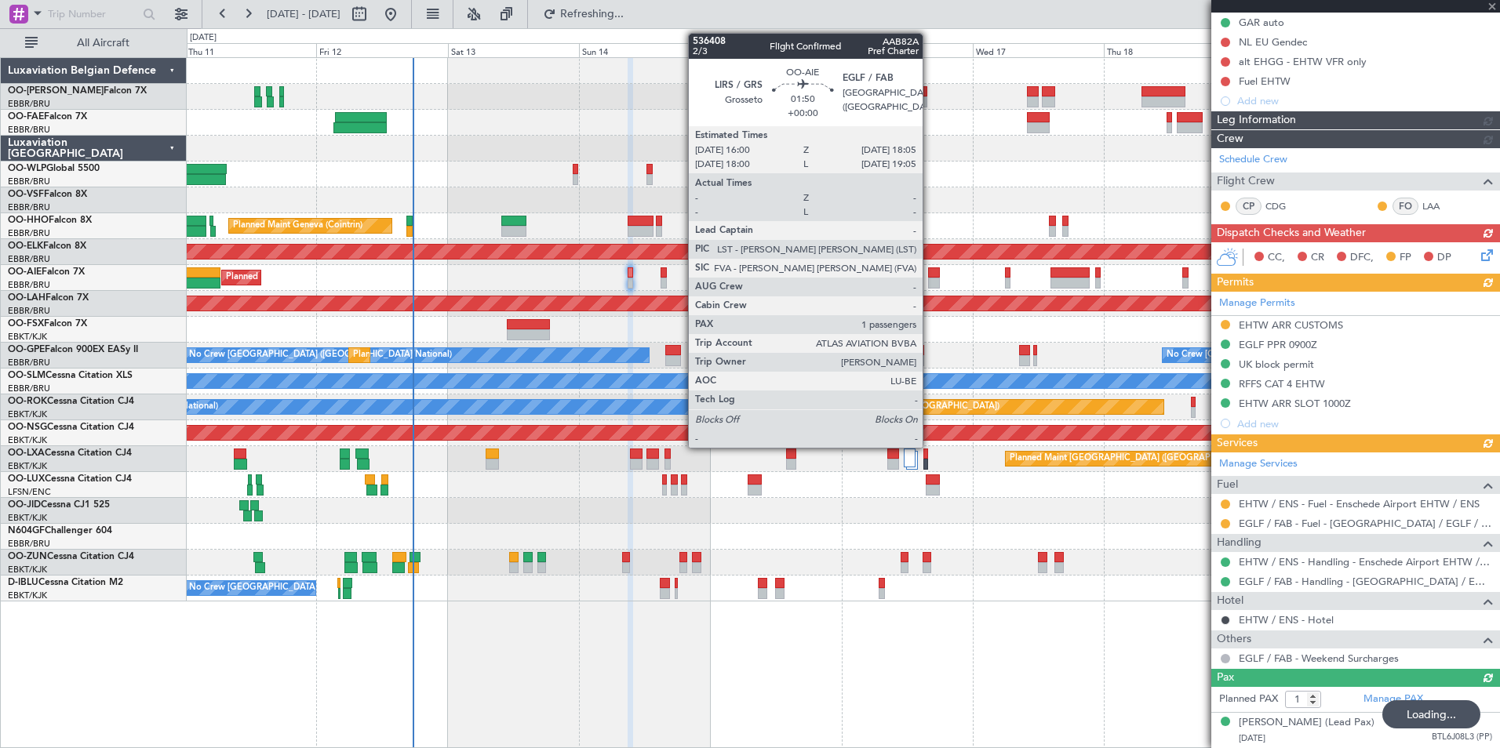
click at [930, 279] on div at bounding box center [934, 283] width 12 height 11
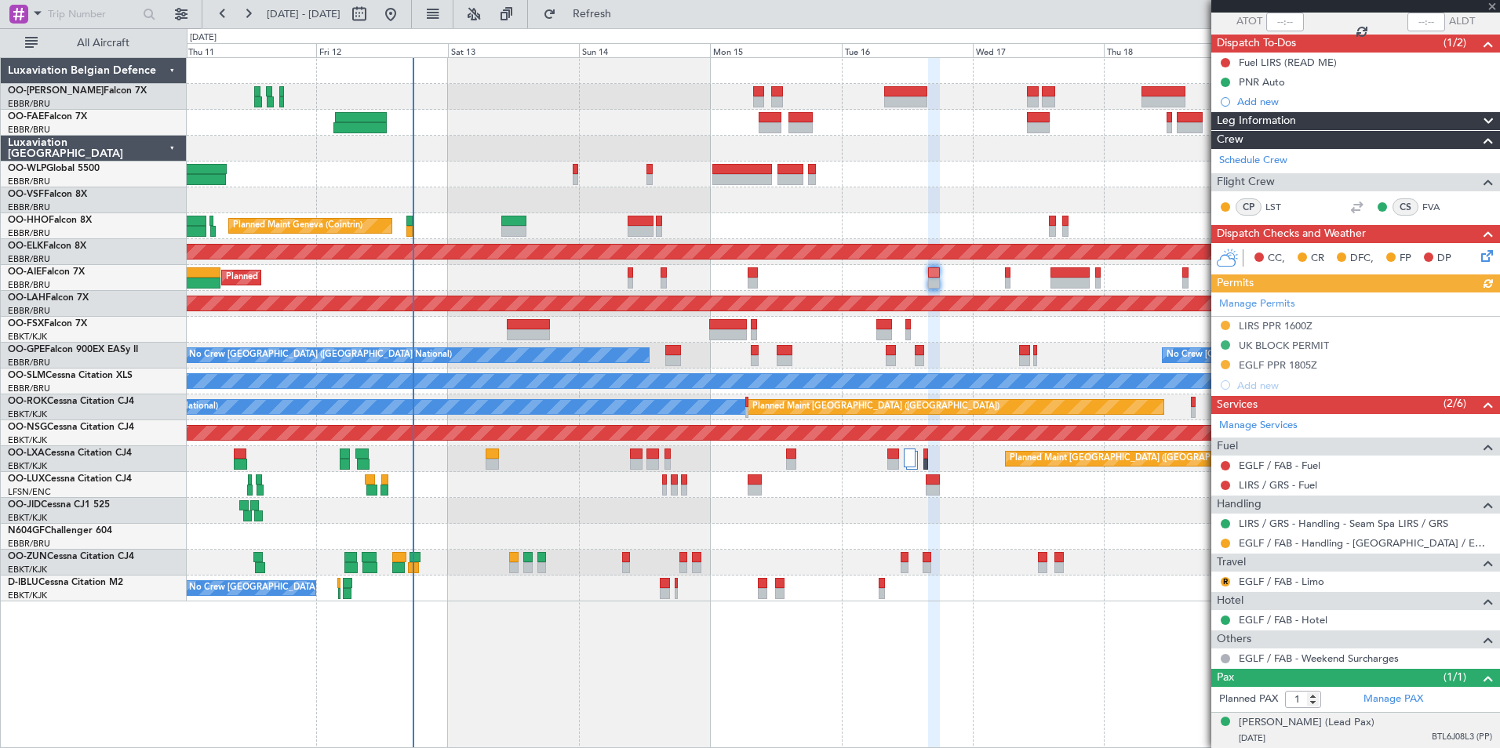
scroll to position [134, 0]
drag, startPoint x: 625, startPoint y: 9, endPoint x: 646, endPoint y: 85, distance: 79.0
click at [625, 9] on span "Refresh" at bounding box center [592, 14] width 66 height 11
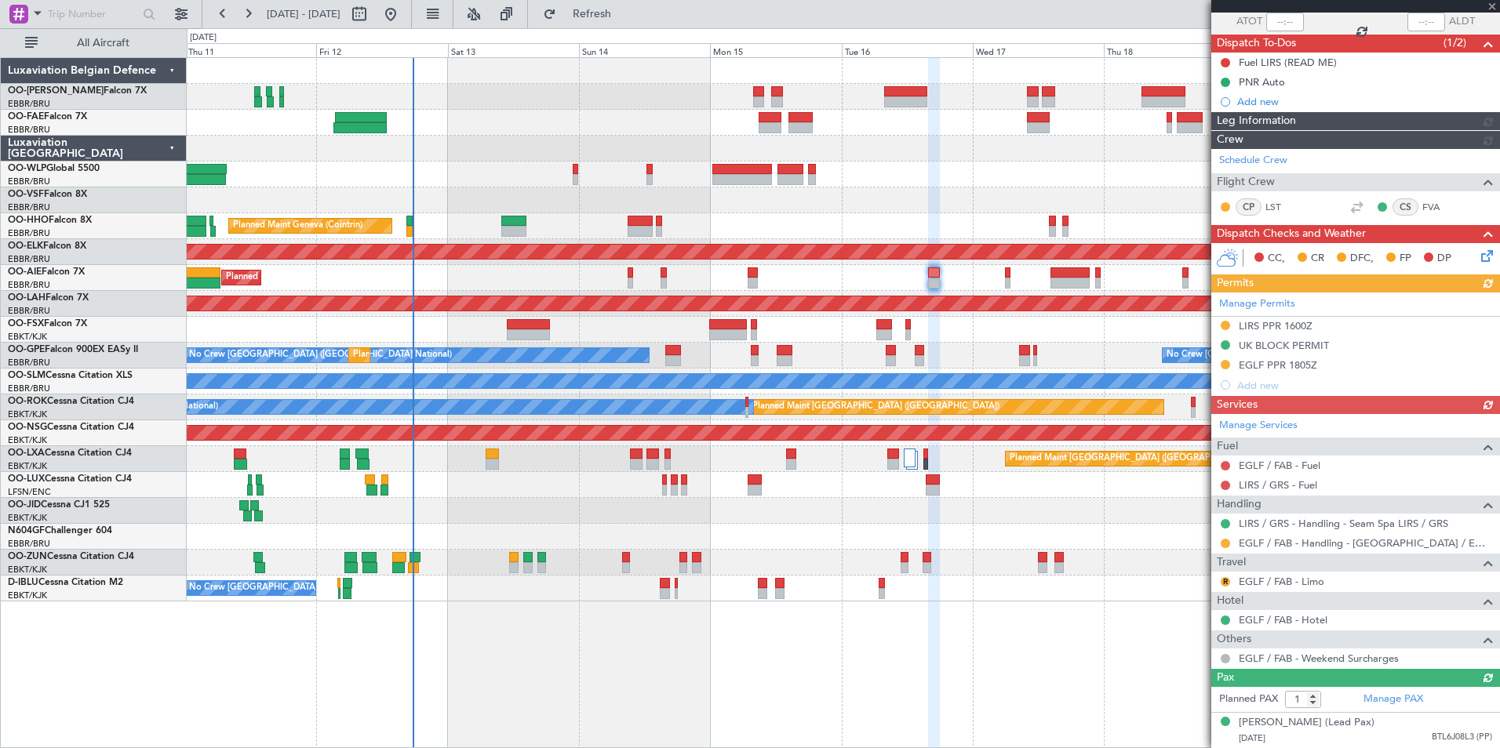
click at [1292, 575] on link "EGLF / FAB - Limo" at bounding box center [1282, 581] width 86 height 13
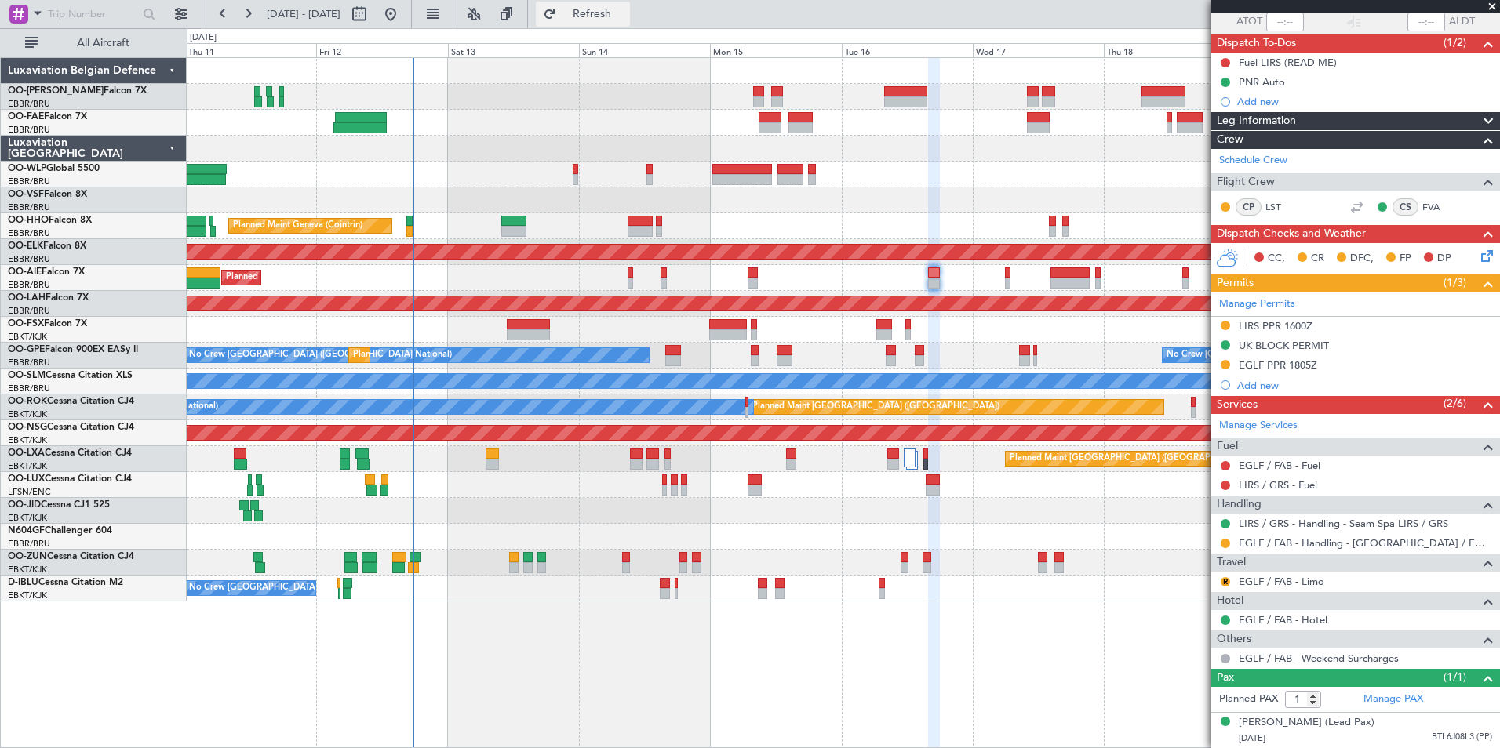
click at [625, 14] on span "Refresh" at bounding box center [592, 14] width 66 height 11
click at [1225, 577] on button "R" at bounding box center [1225, 581] width 9 height 9
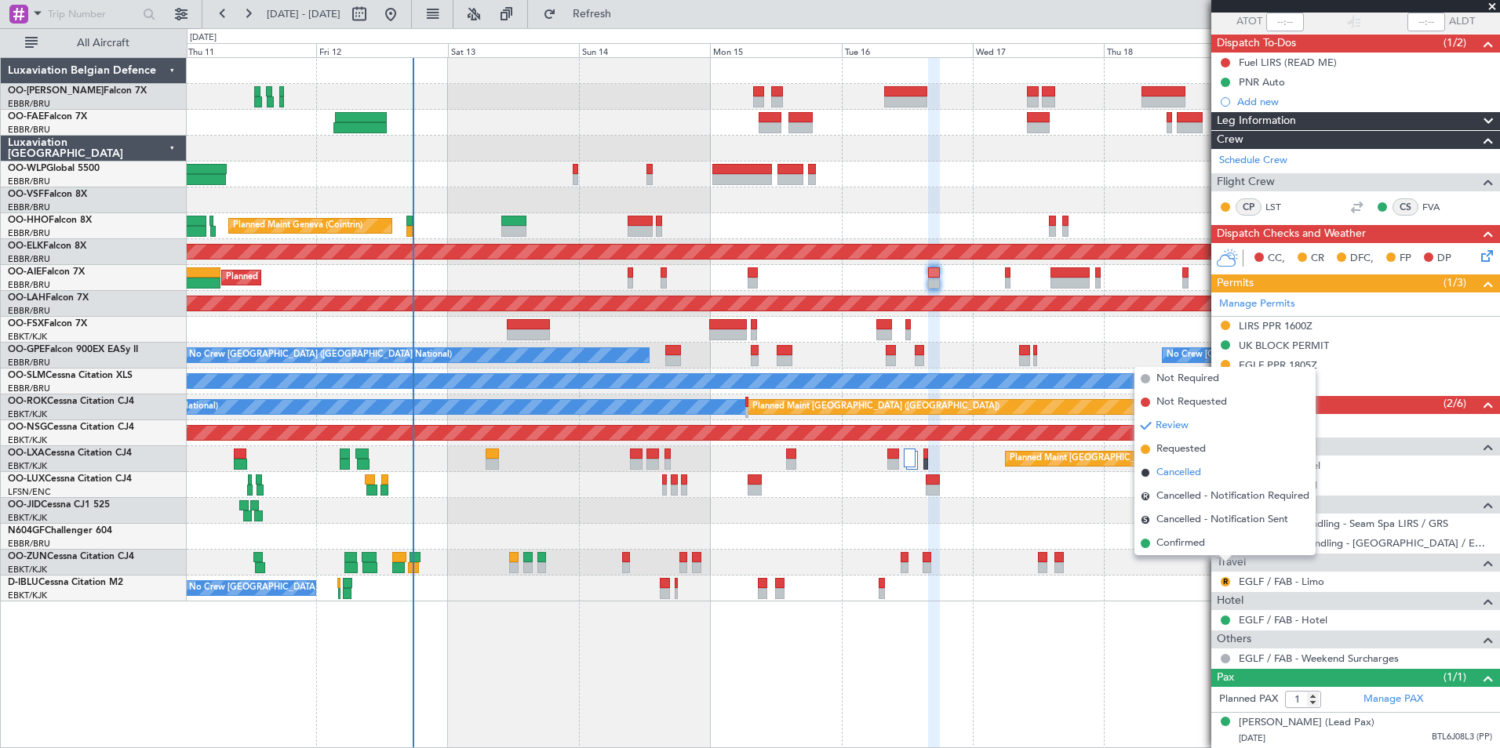
click at [1176, 478] on span "Cancelled" at bounding box center [1178, 473] width 45 height 16
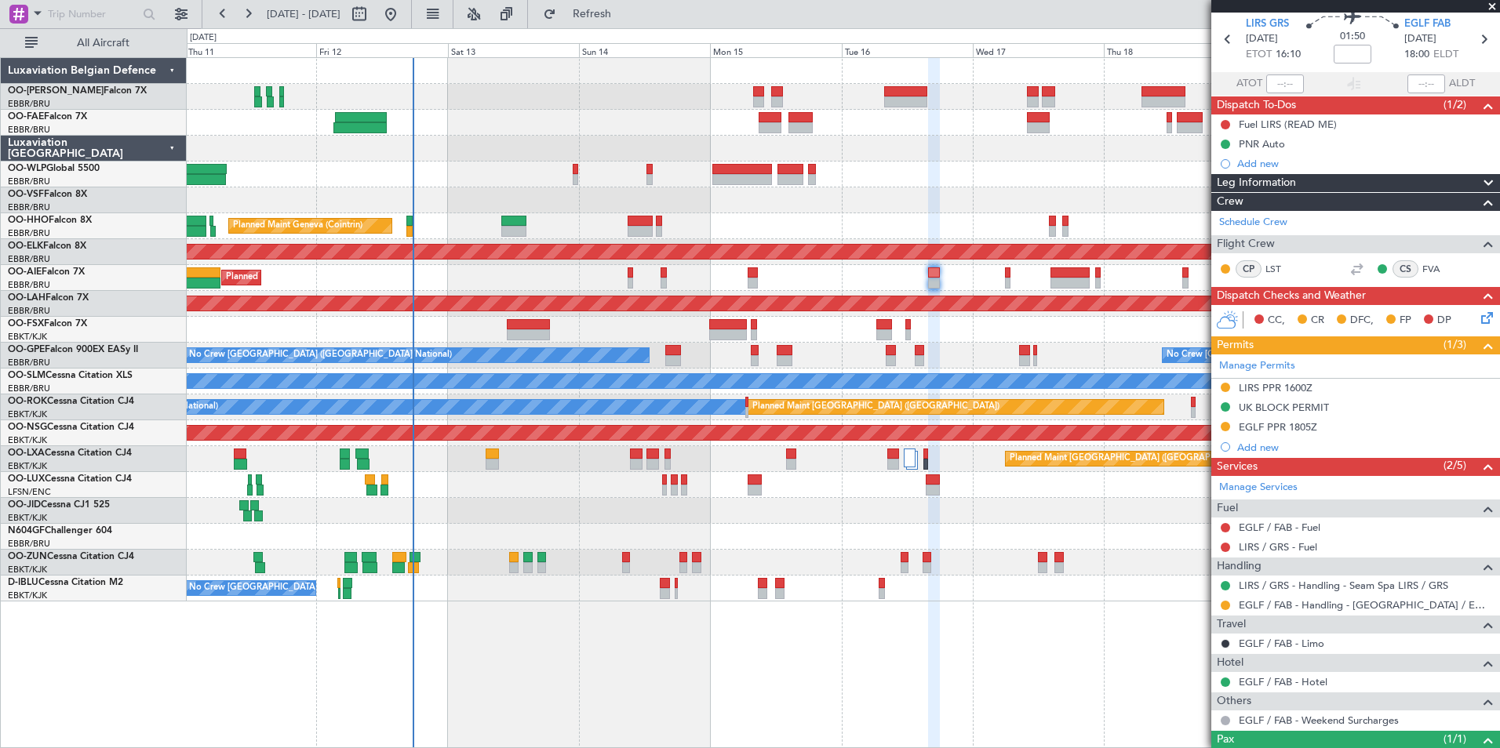
scroll to position [0, 0]
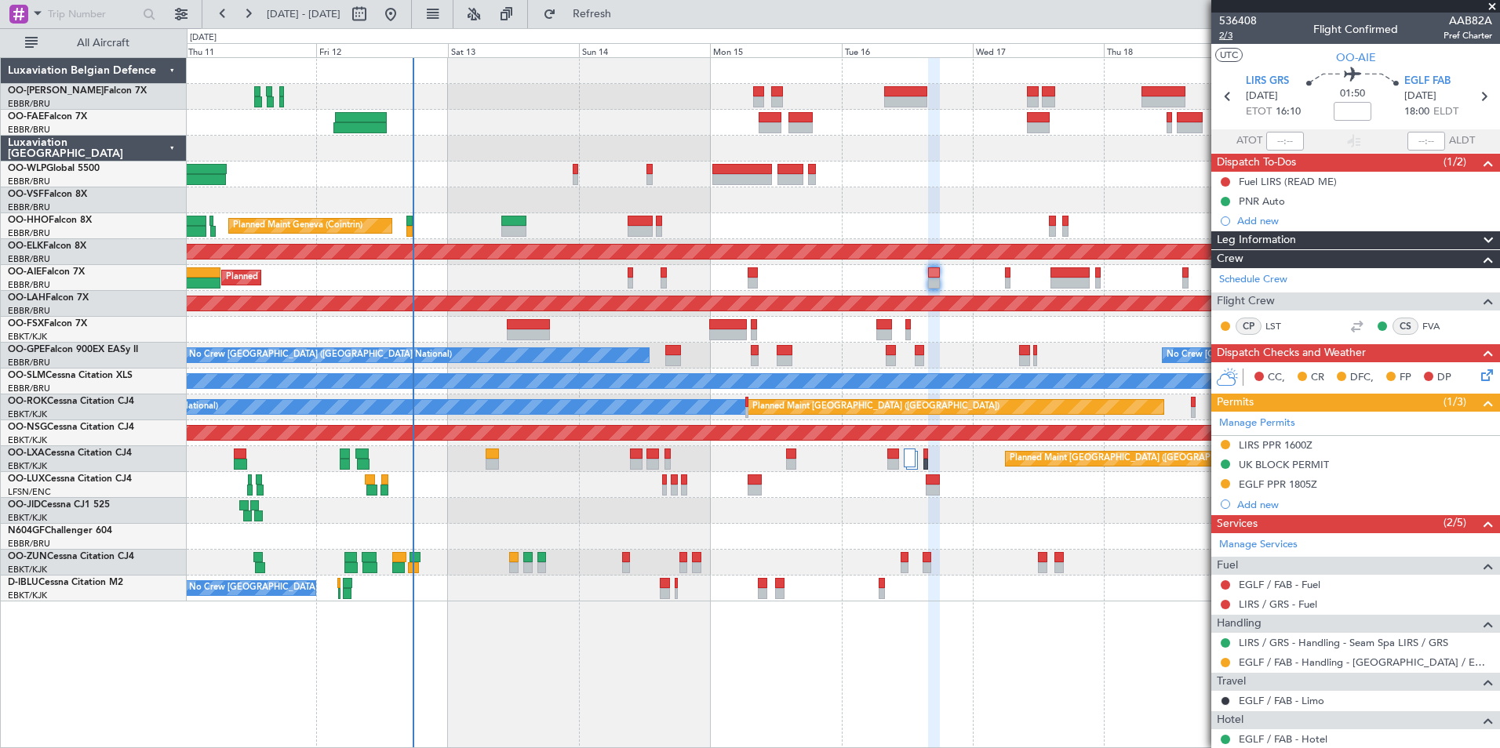
click at [1221, 38] on span "2/3" at bounding box center [1238, 35] width 38 height 13
click at [625, 17] on span "Refresh" at bounding box center [592, 14] width 66 height 11
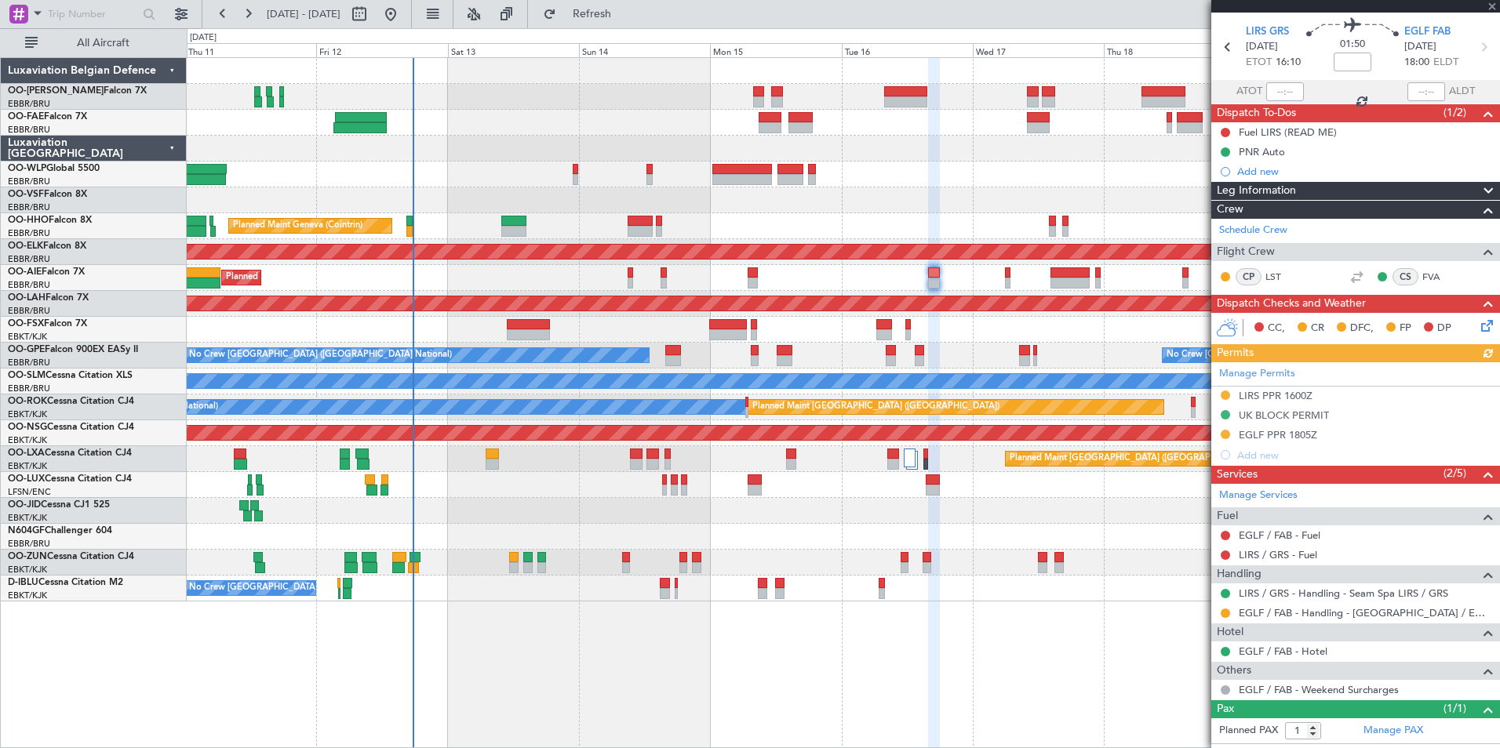
scroll to position [96, 0]
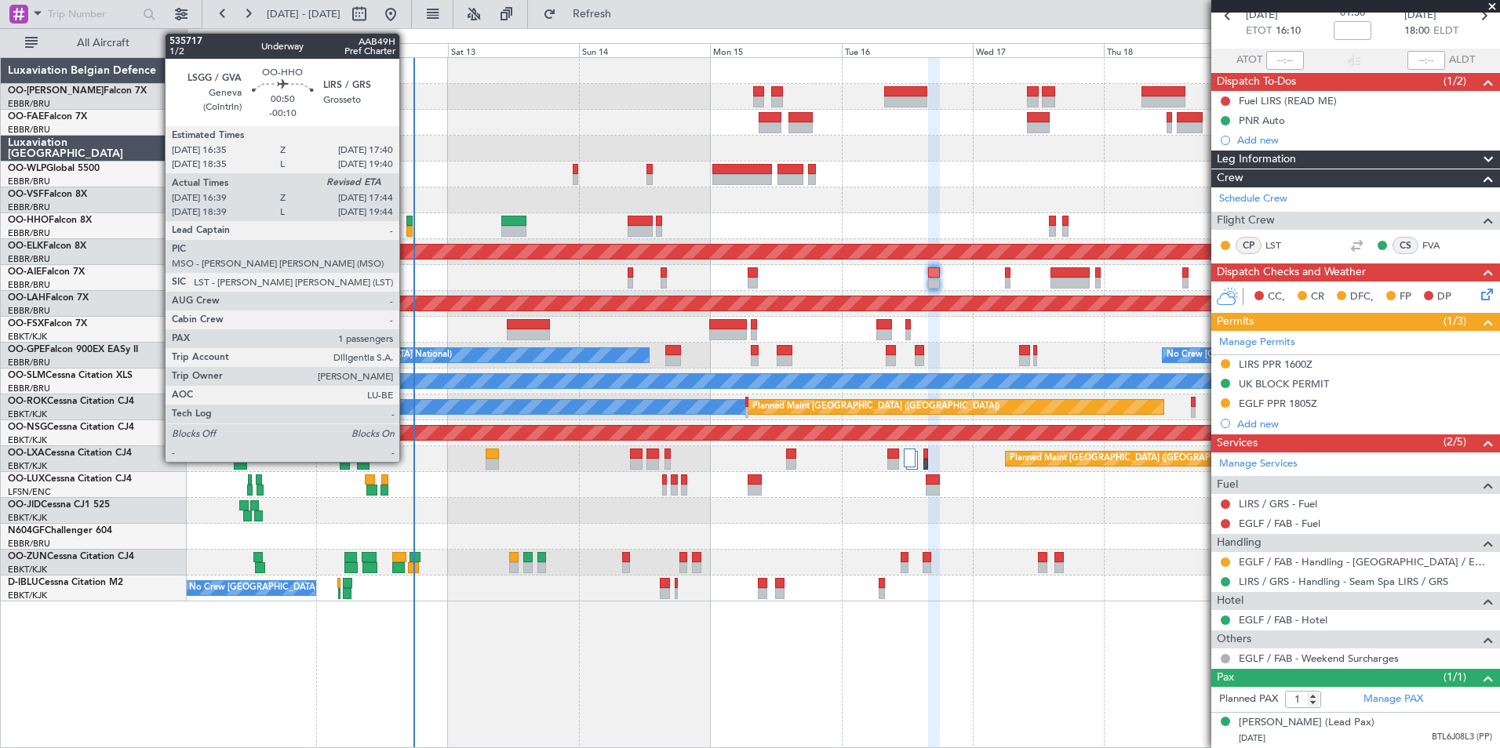
click at [406, 223] on div at bounding box center [409, 221] width 6 height 11
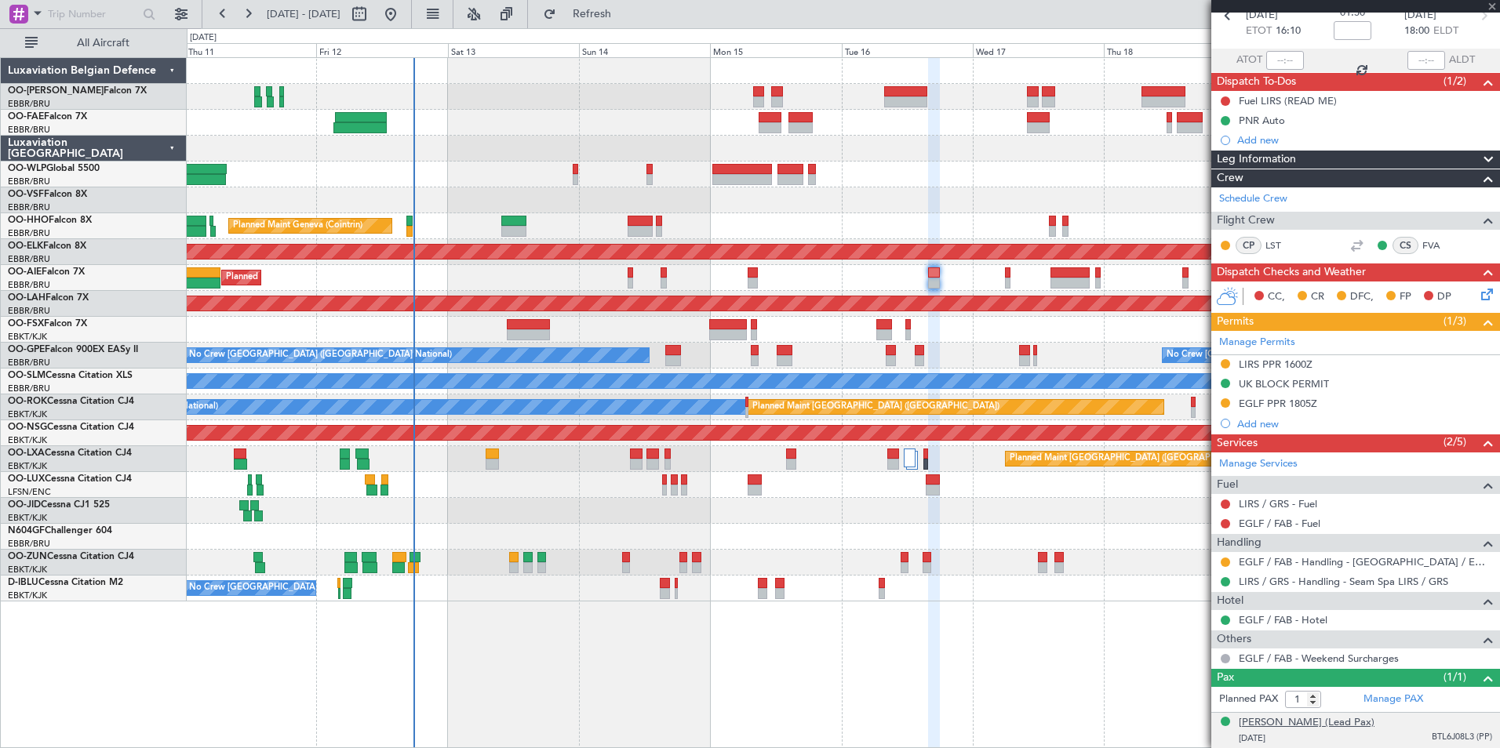
type input "-00:10"
type input "16:49"
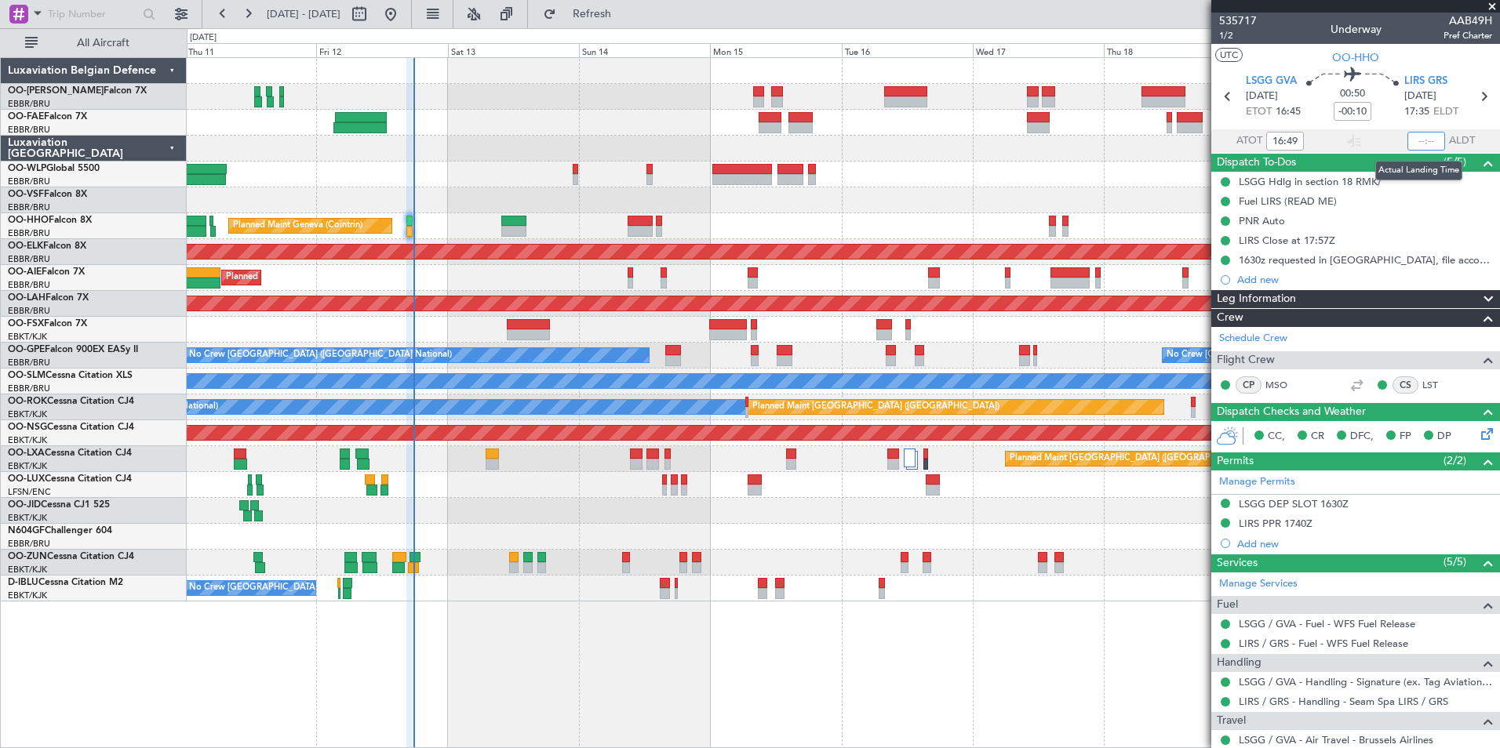
click at [1413, 138] on input "text" at bounding box center [1426, 141] width 38 height 19
type input "17:44"
click at [630, 24] on button "Refresh" at bounding box center [583, 14] width 94 height 25
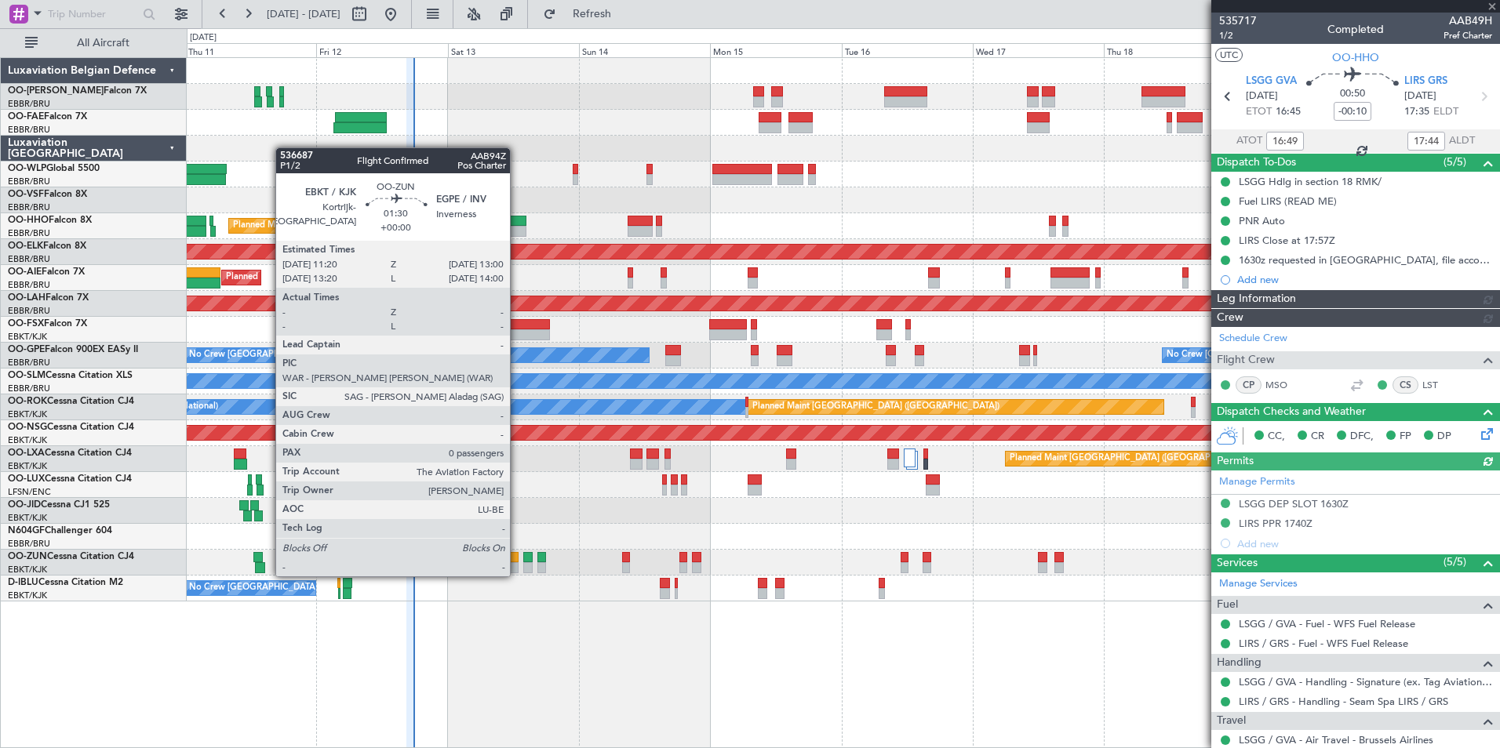
click at [517, 561] on div at bounding box center [513, 557] width 9 height 11
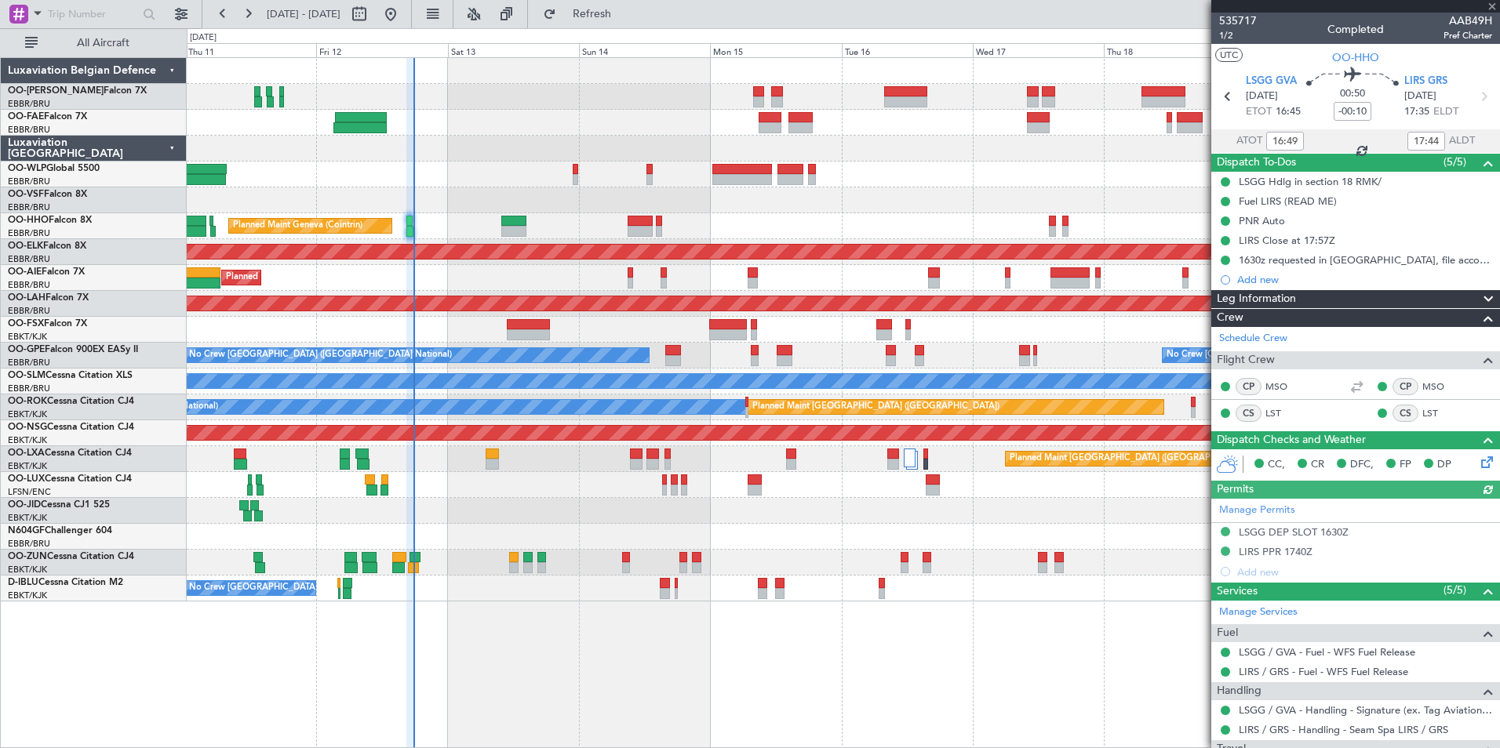
click at [508, 557] on div "Planned Maint Kortrijk-[GEOGRAPHIC_DATA]" at bounding box center [843, 563] width 1312 height 26
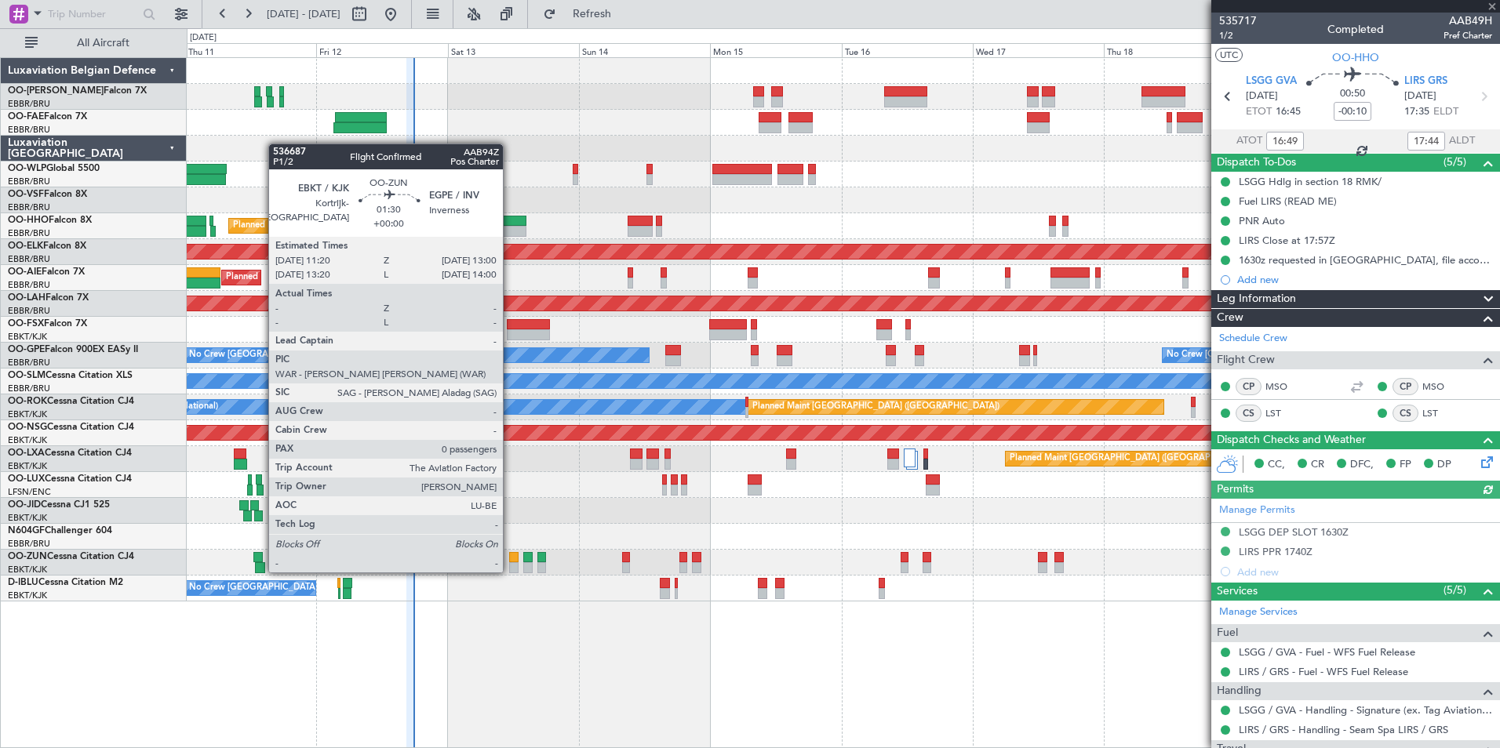
click at [510, 557] on div at bounding box center [513, 557] width 9 height 11
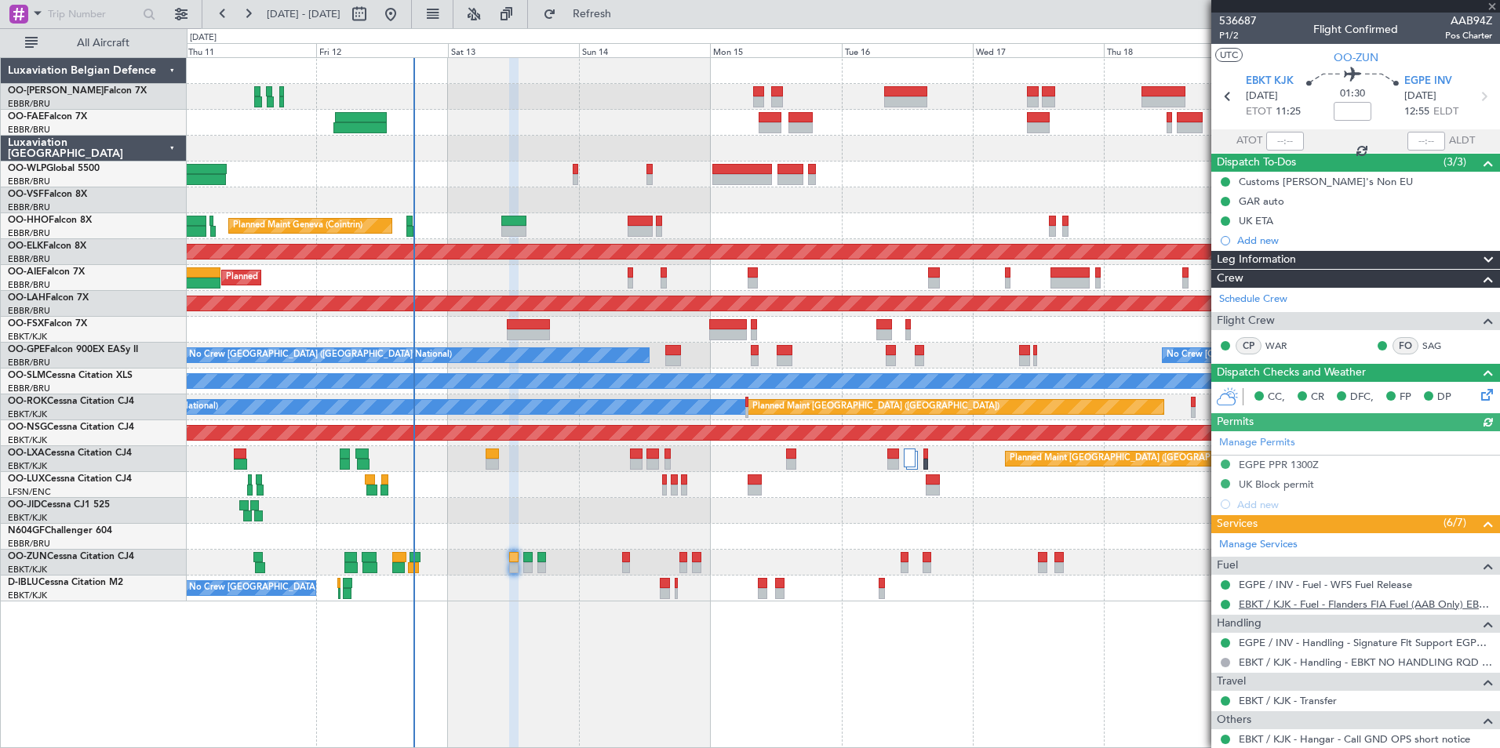
scroll to position [84, 0]
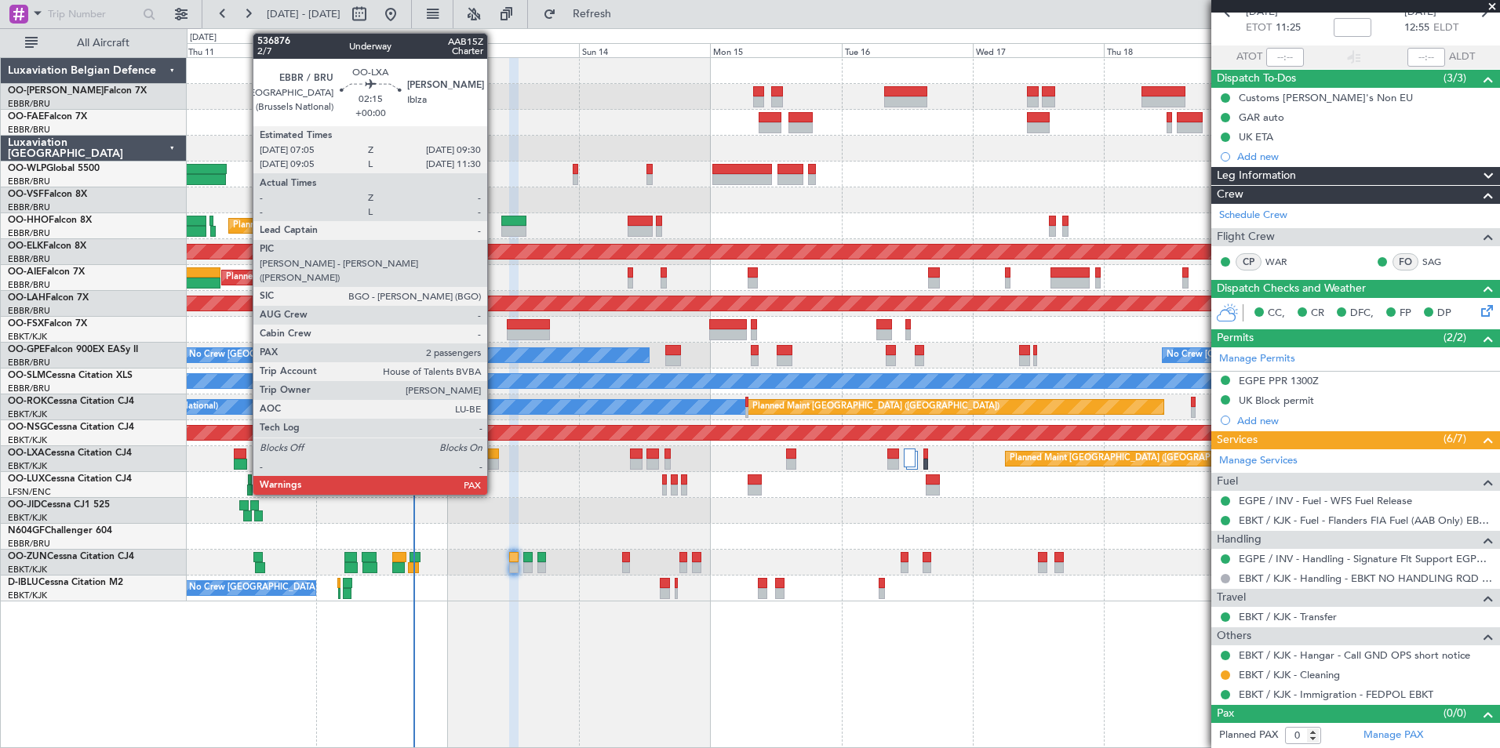
click at [494, 464] on div at bounding box center [492, 464] width 13 height 11
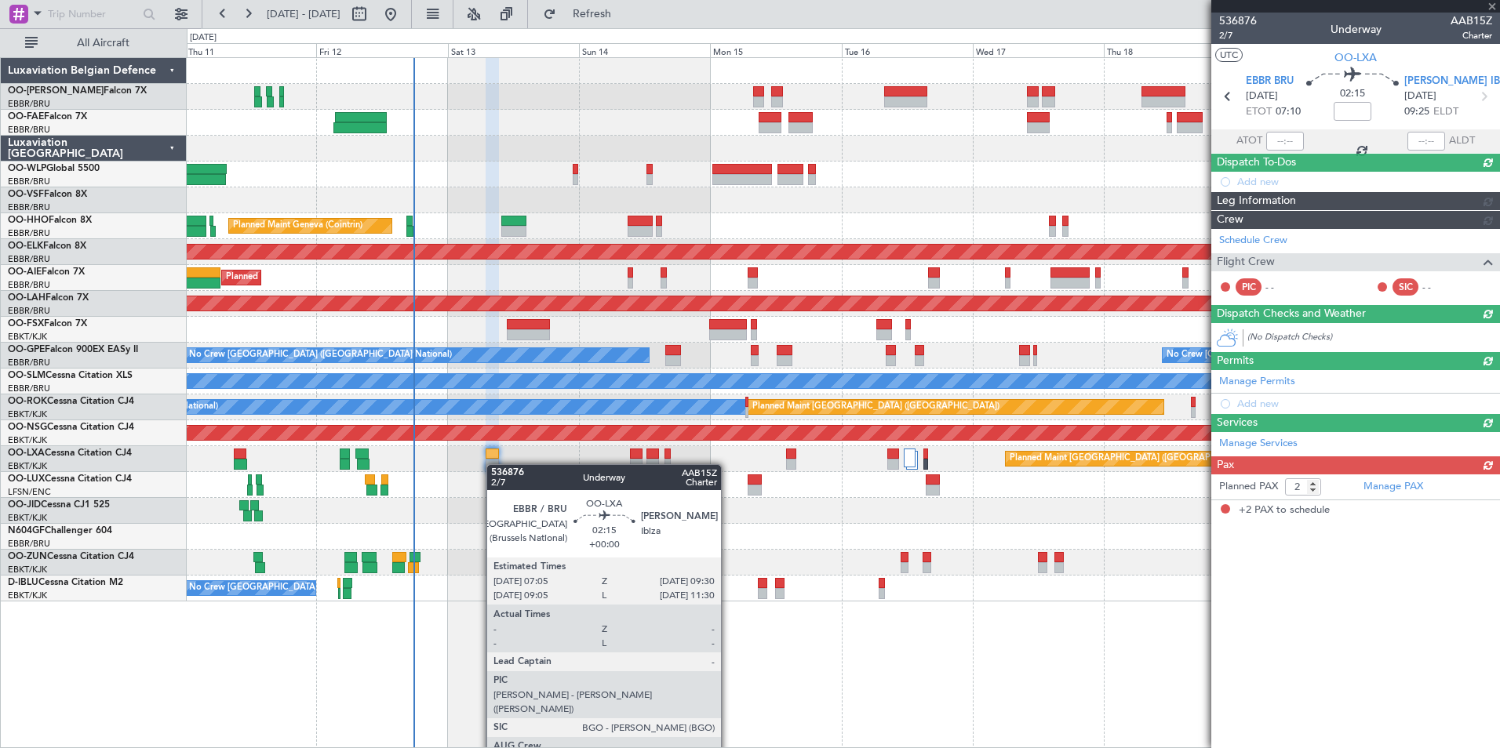
scroll to position [0, 0]
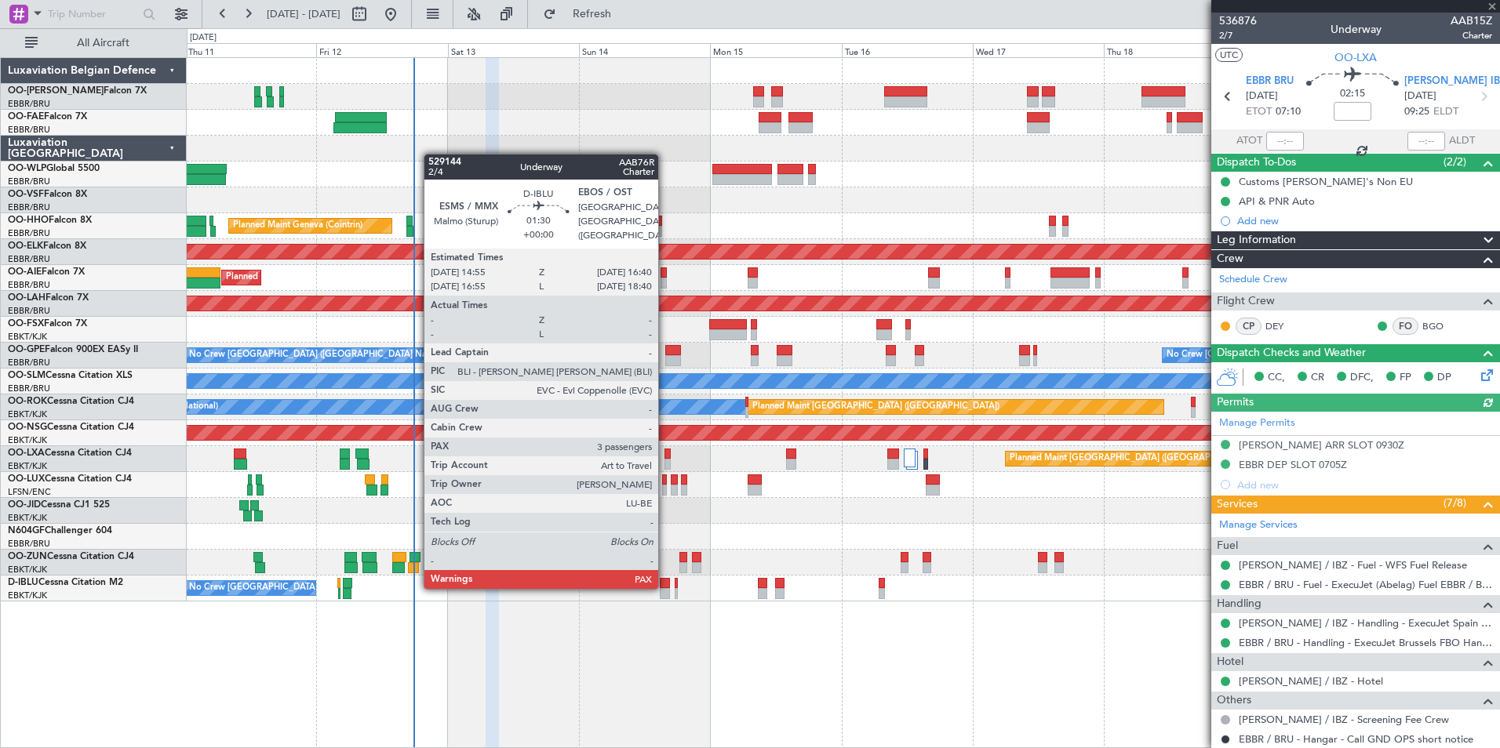
click at [665, 586] on div at bounding box center [665, 583] width 10 height 11
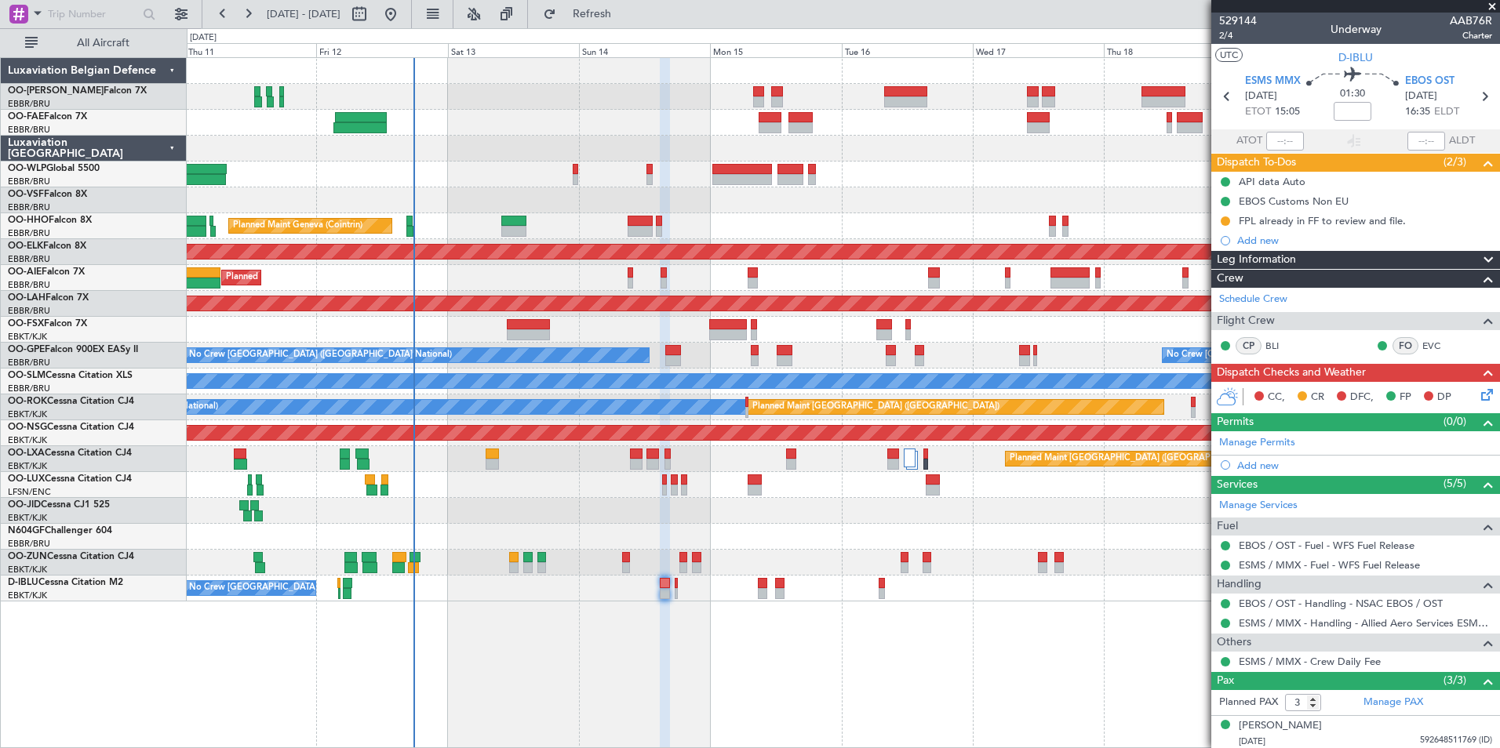
click at [679, 584] on div "No Crew [GEOGRAPHIC_DATA] ([GEOGRAPHIC_DATA] National)" at bounding box center [843, 589] width 1312 height 26
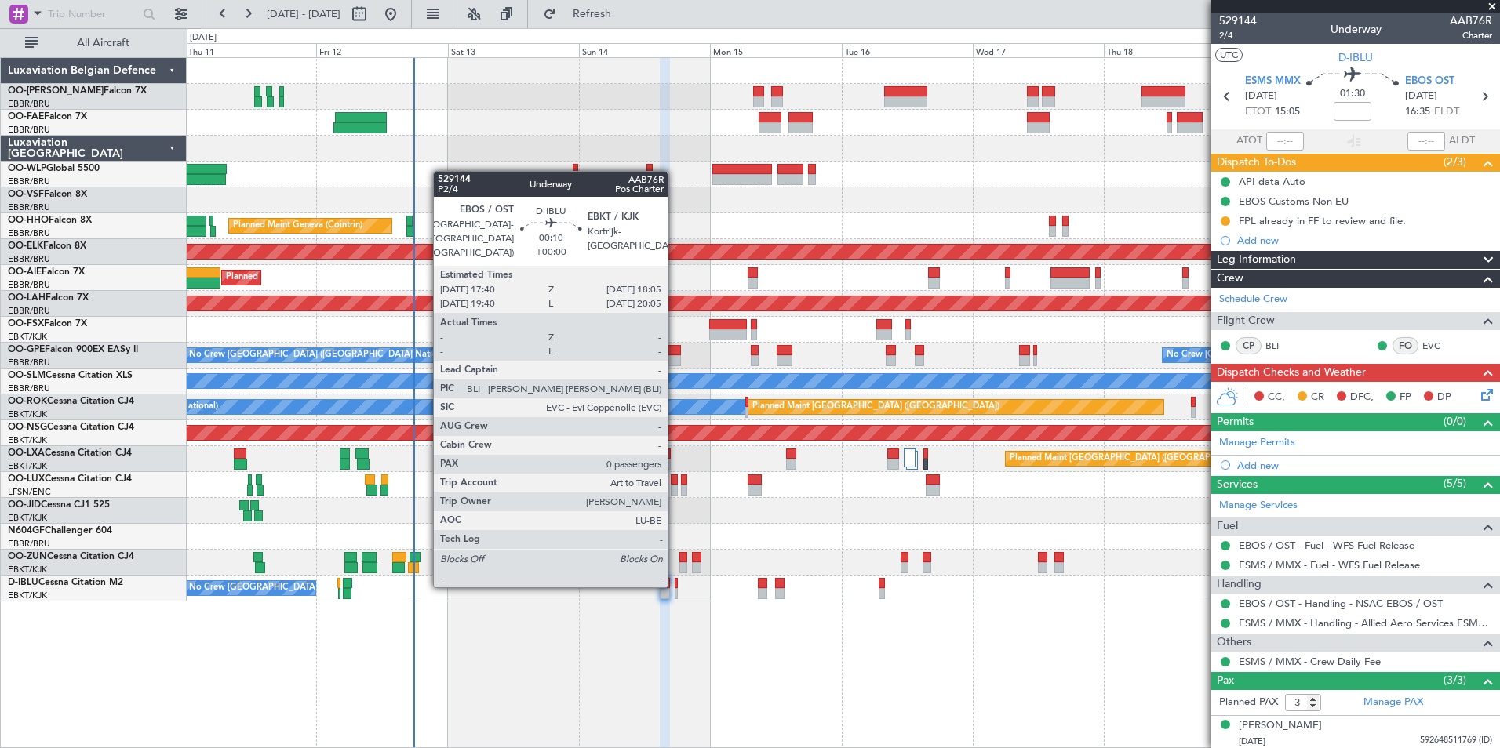
click at [675, 584] on div at bounding box center [676, 583] width 2 height 11
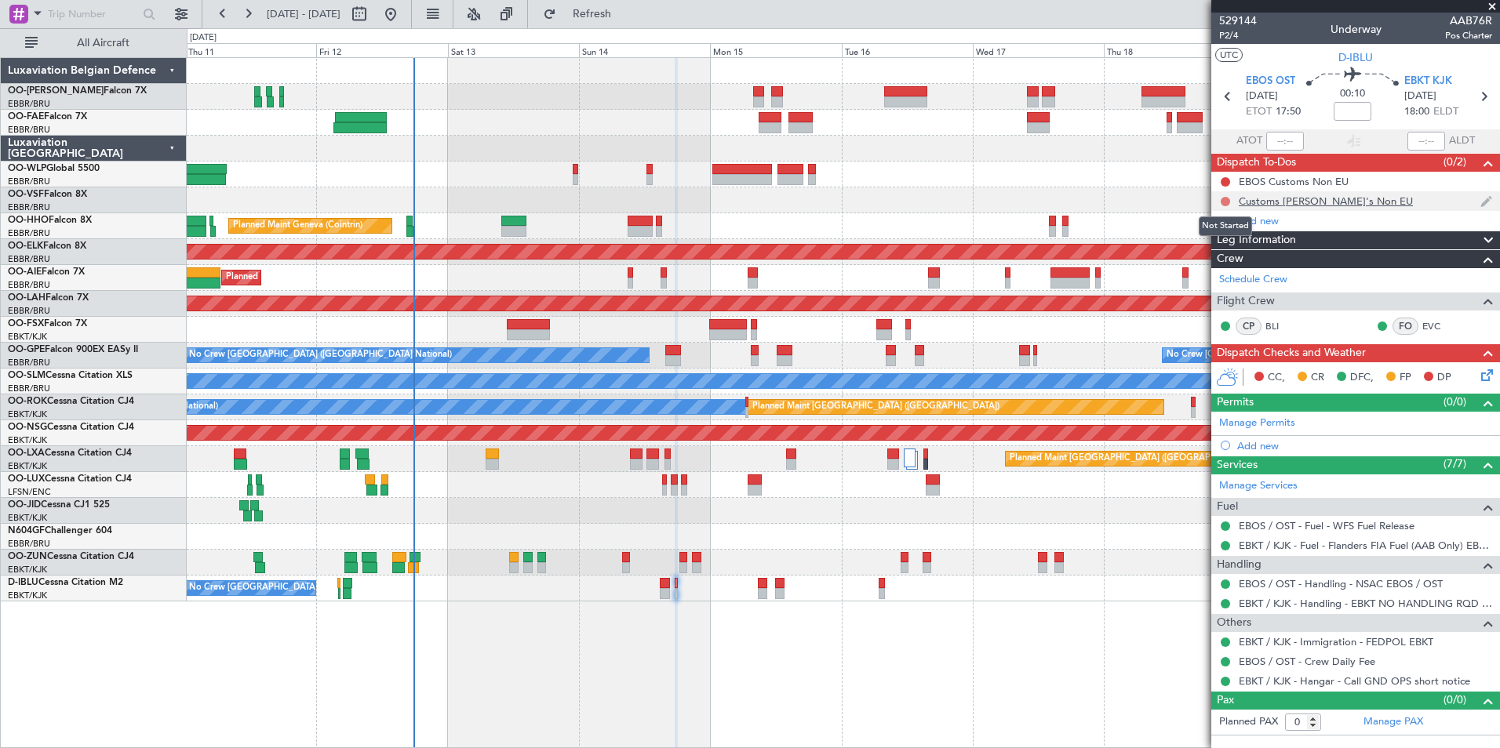
click at [1225, 199] on button at bounding box center [1225, 201] width 9 height 9
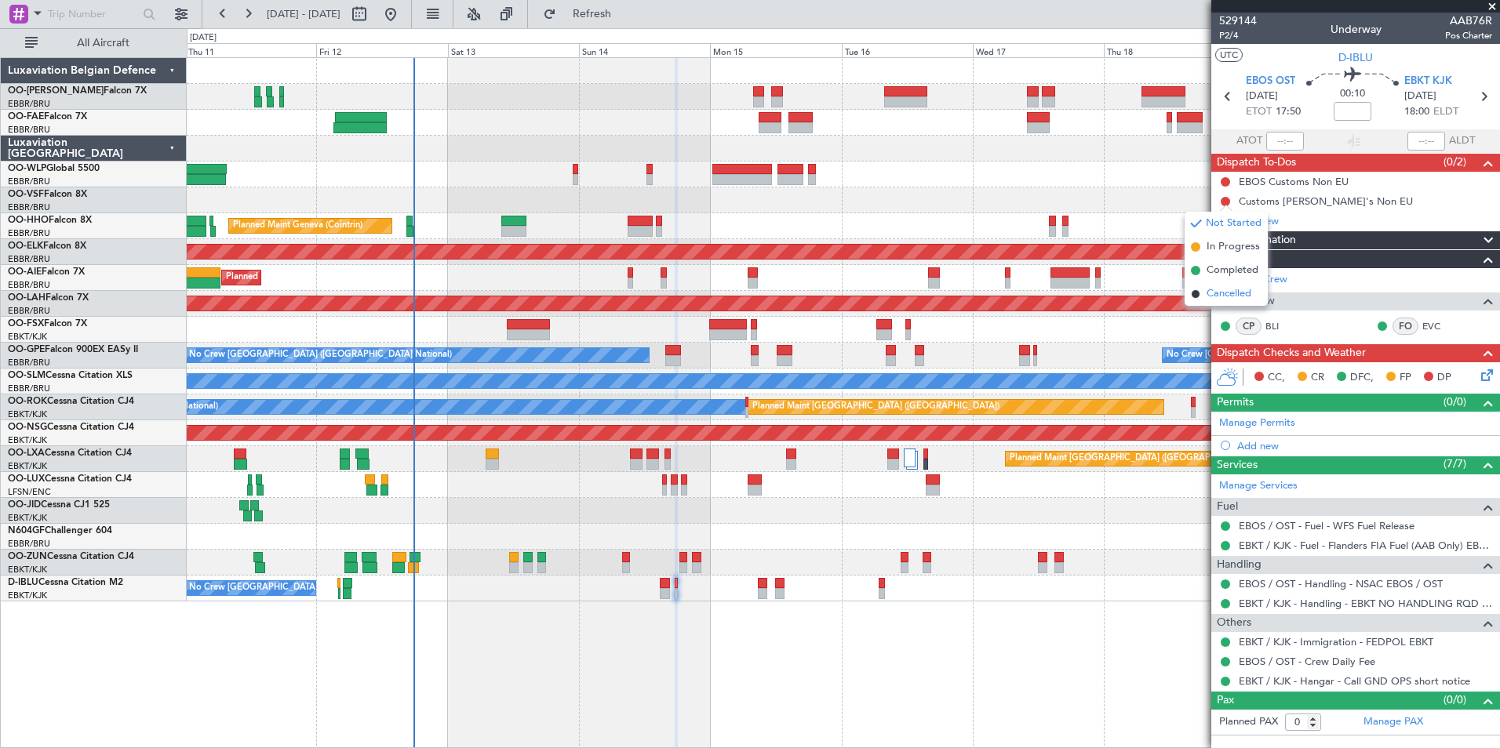
click at [1229, 286] on span "Cancelled" at bounding box center [1229, 294] width 45 height 16
click at [1226, 180] on button at bounding box center [1225, 181] width 9 height 9
click at [1230, 277] on span "Cancelled" at bounding box center [1229, 275] width 45 height 16
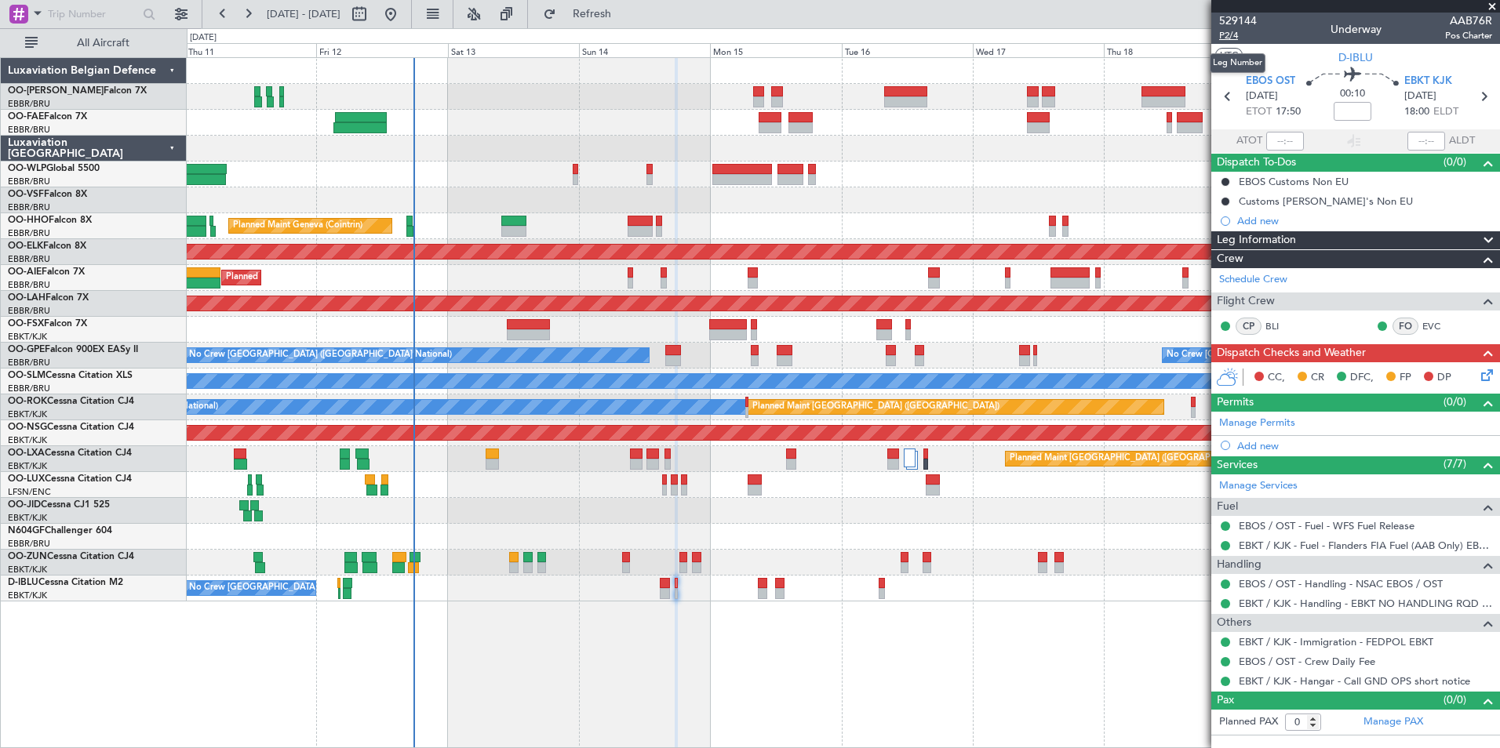
click at [1234, 38] on span "P2/4" at bounding box center [1238, 35] width 38 height 13
click at [599, 10] on button "Refresh" at bounding box center [583, 14] width 94 height 25
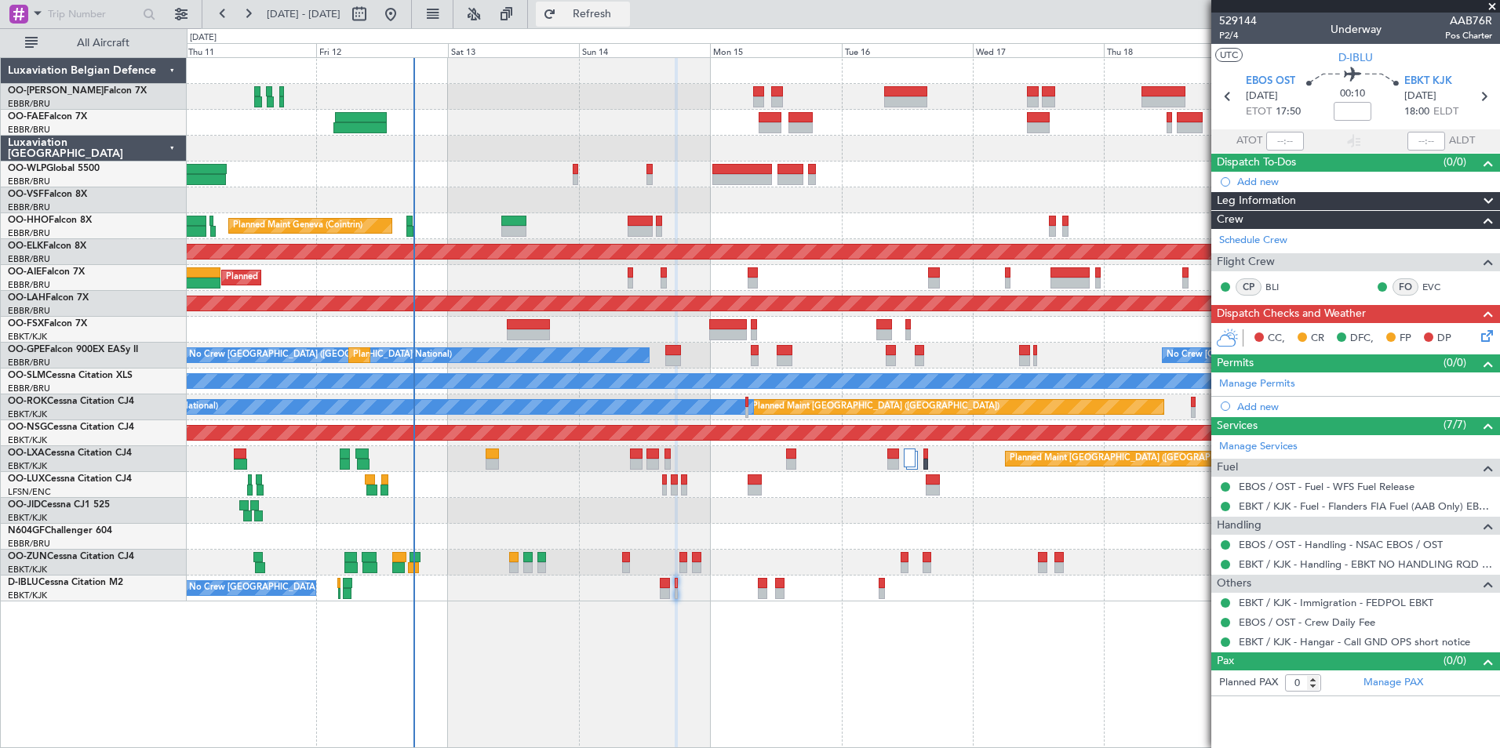
click at [630, 24] on button "Refresh" at bounding box center [583, 14] width 94 height 25
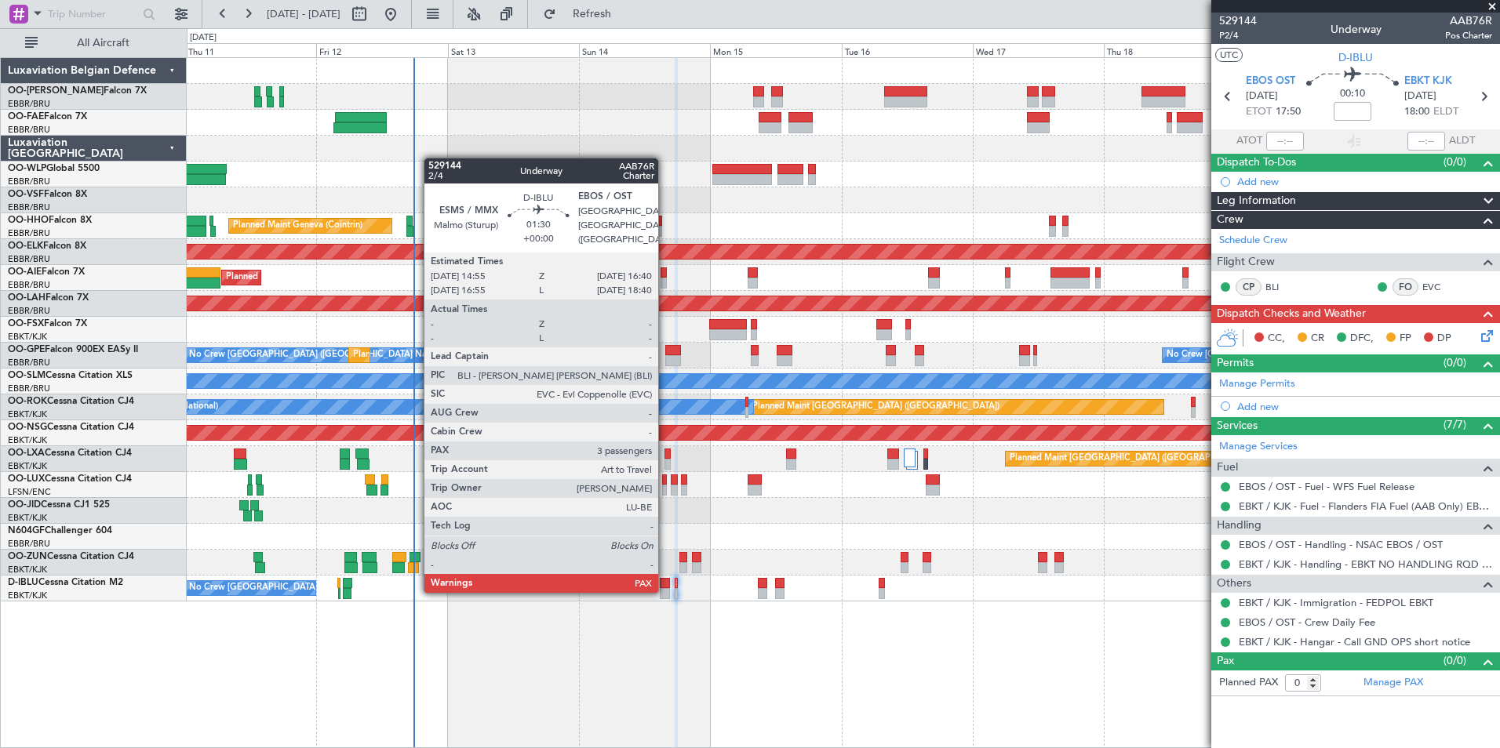
click at [665, 590] on div at bounding box center [665, 593] width 10 height 11
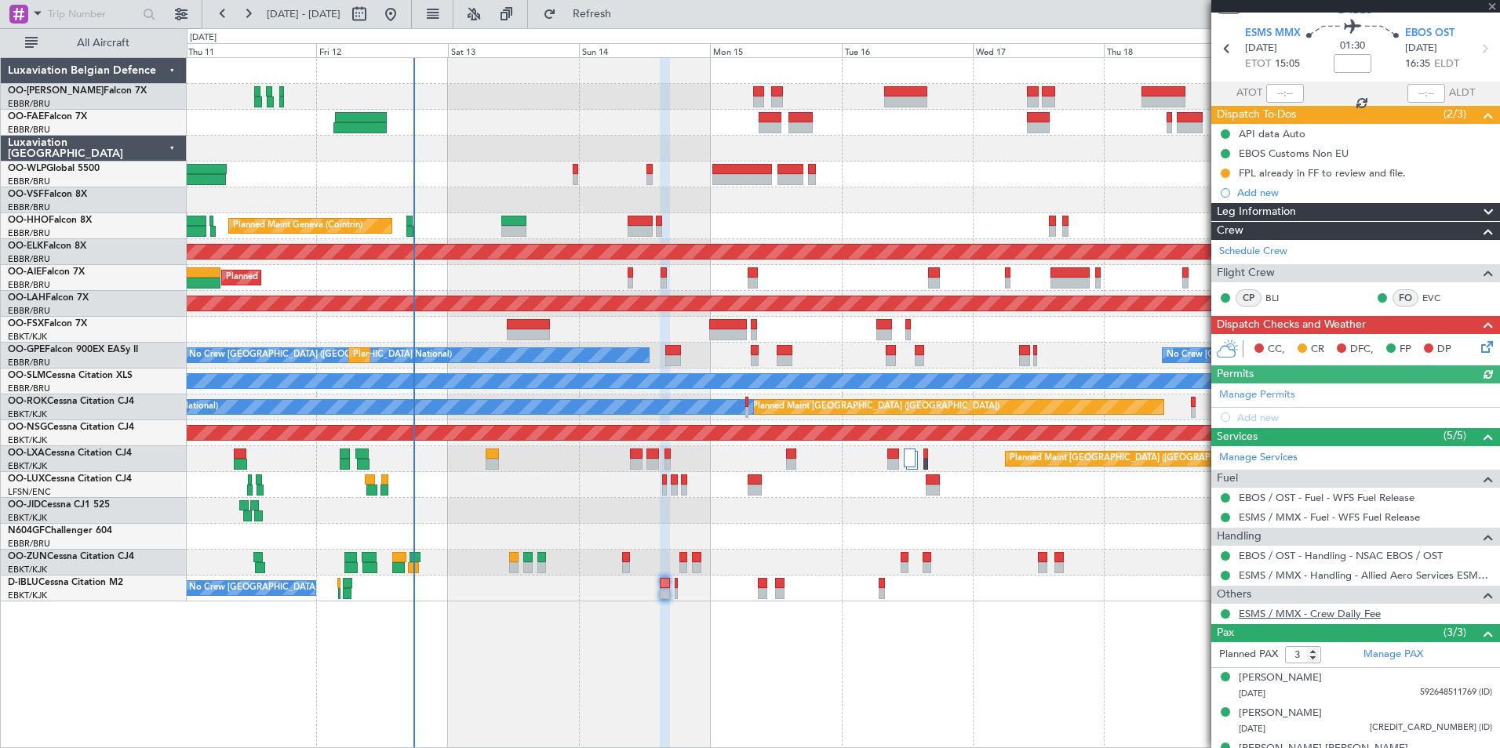
scroll to position [73, 0]
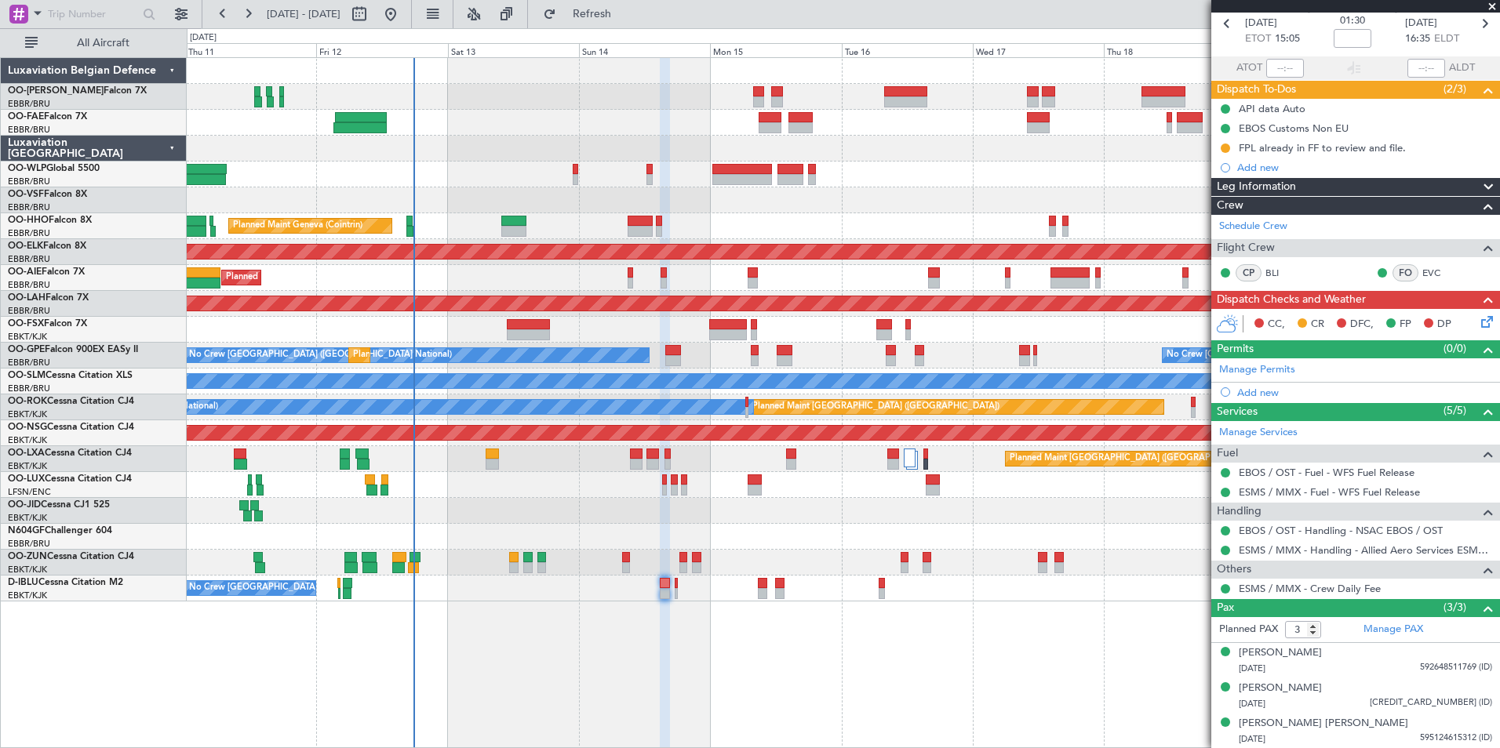
click at [676, 583] on div at bounding box center [676, 583] width 2 height 11
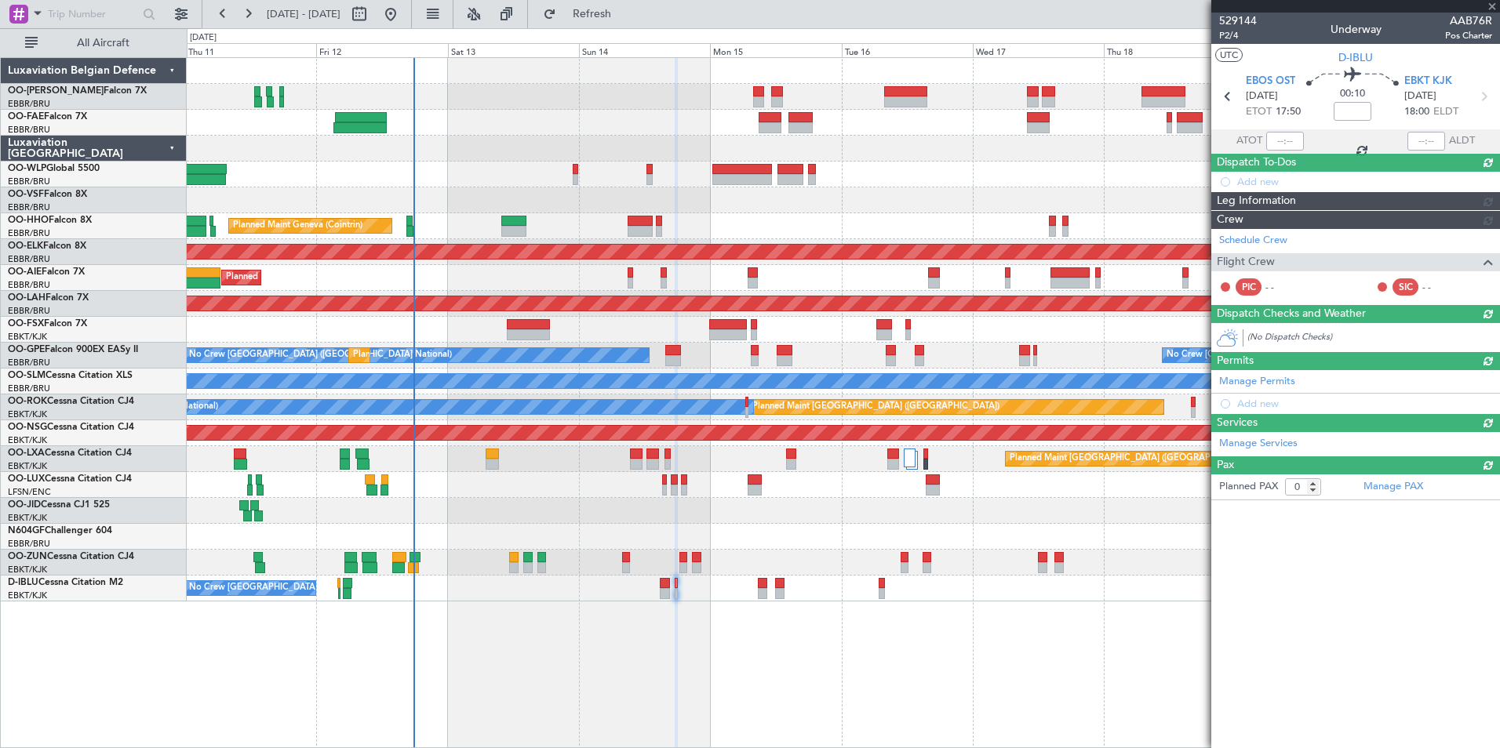
scroll to position [0, 0]
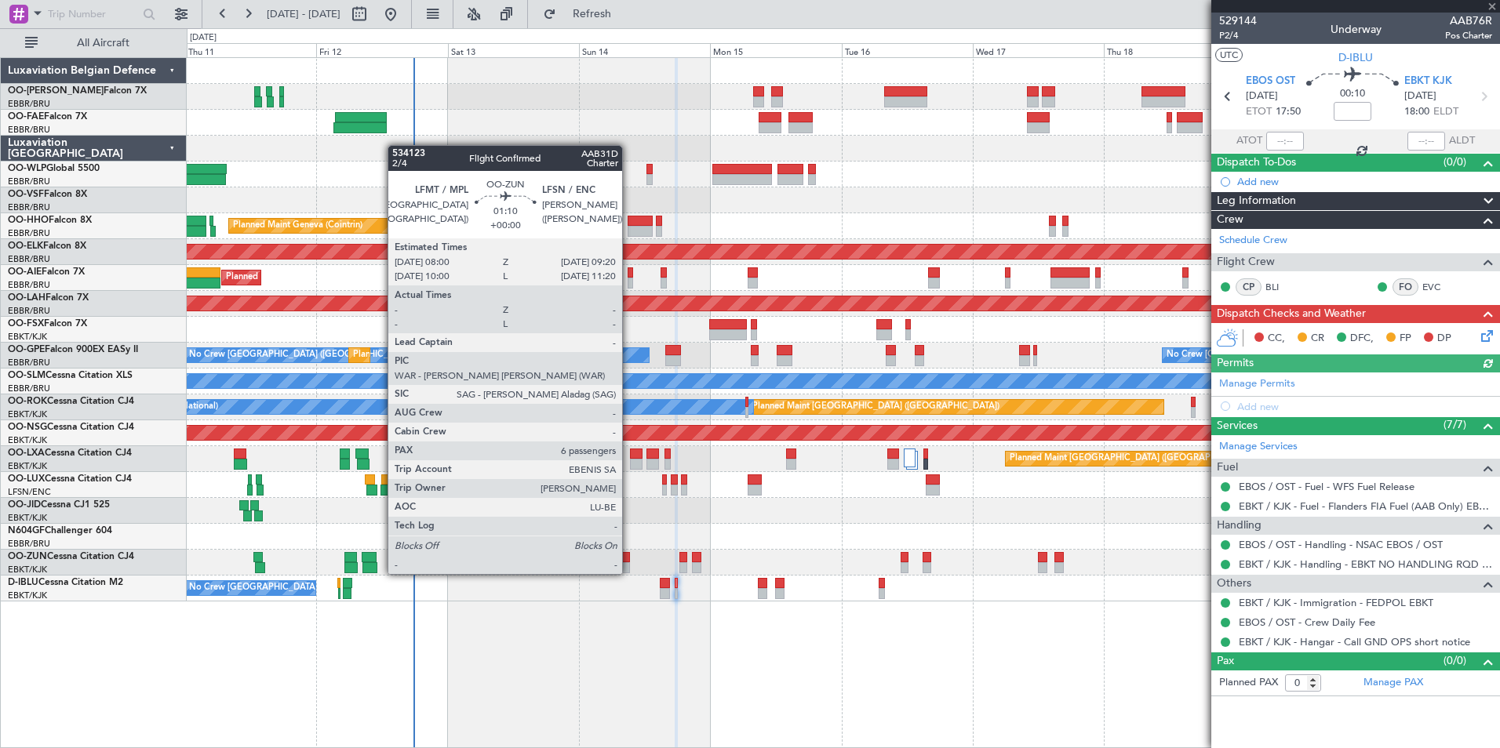
click at [629, 559] on div at bounding box center [626, 557] width 8 height 11
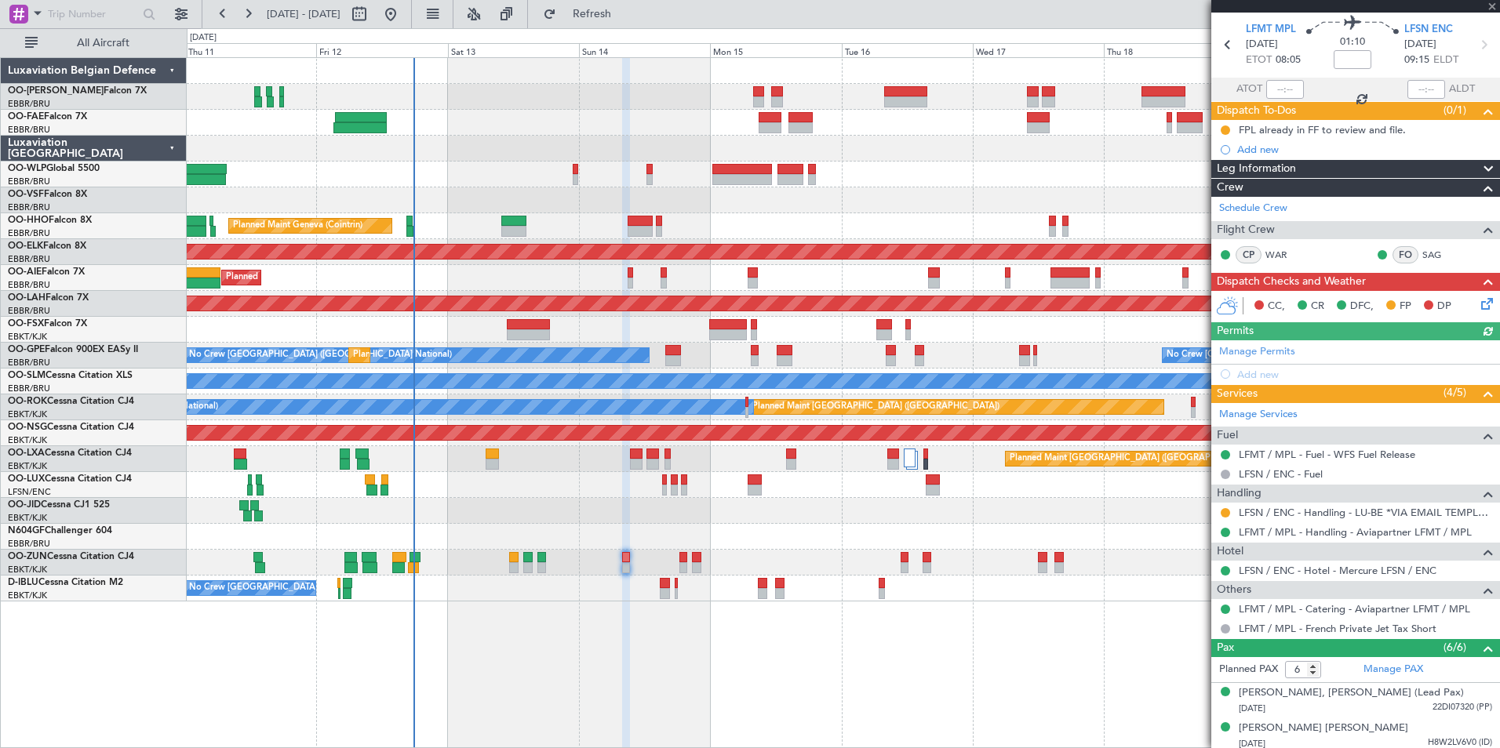
scroll to position [78, 0]
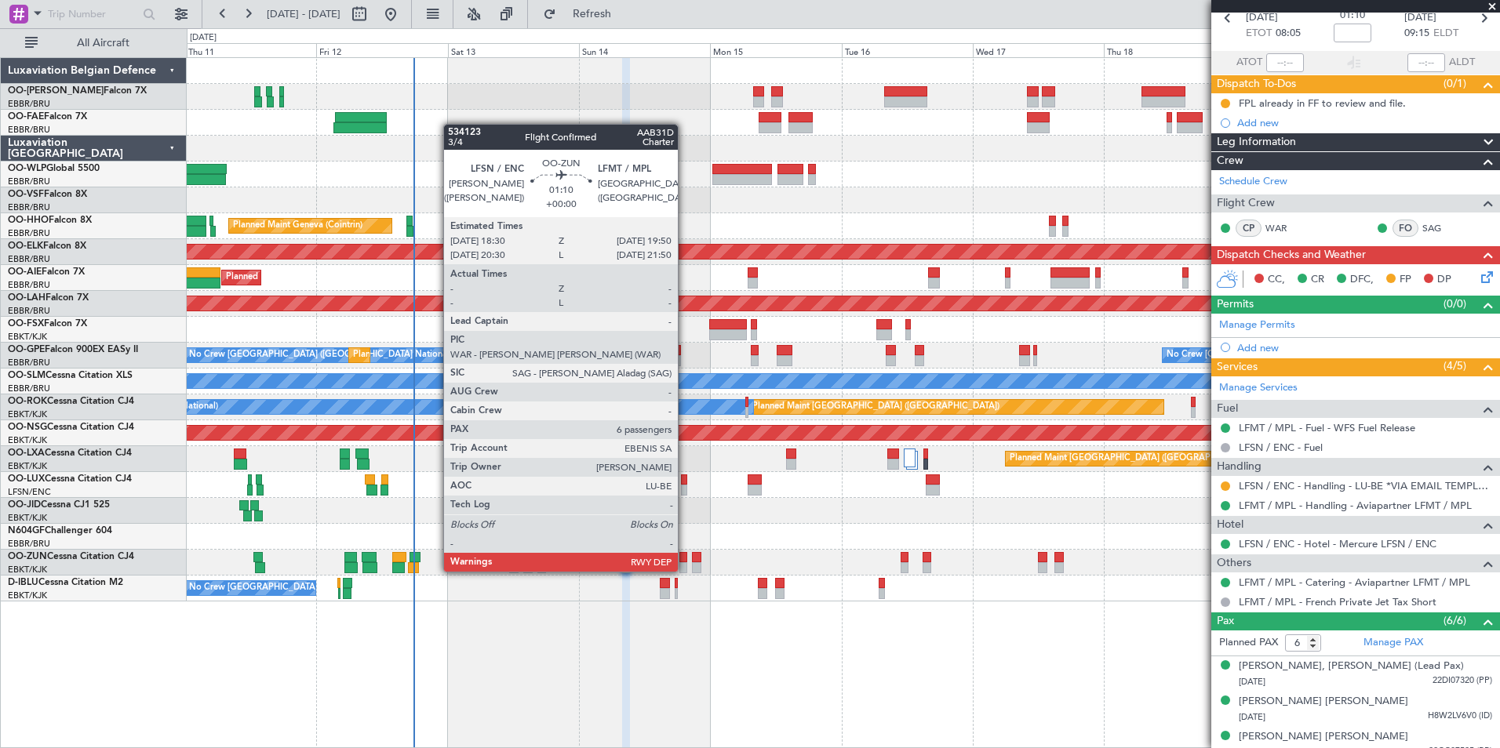
click at [685, 556] on div at bounding box center [683, 557] width 8 height 11
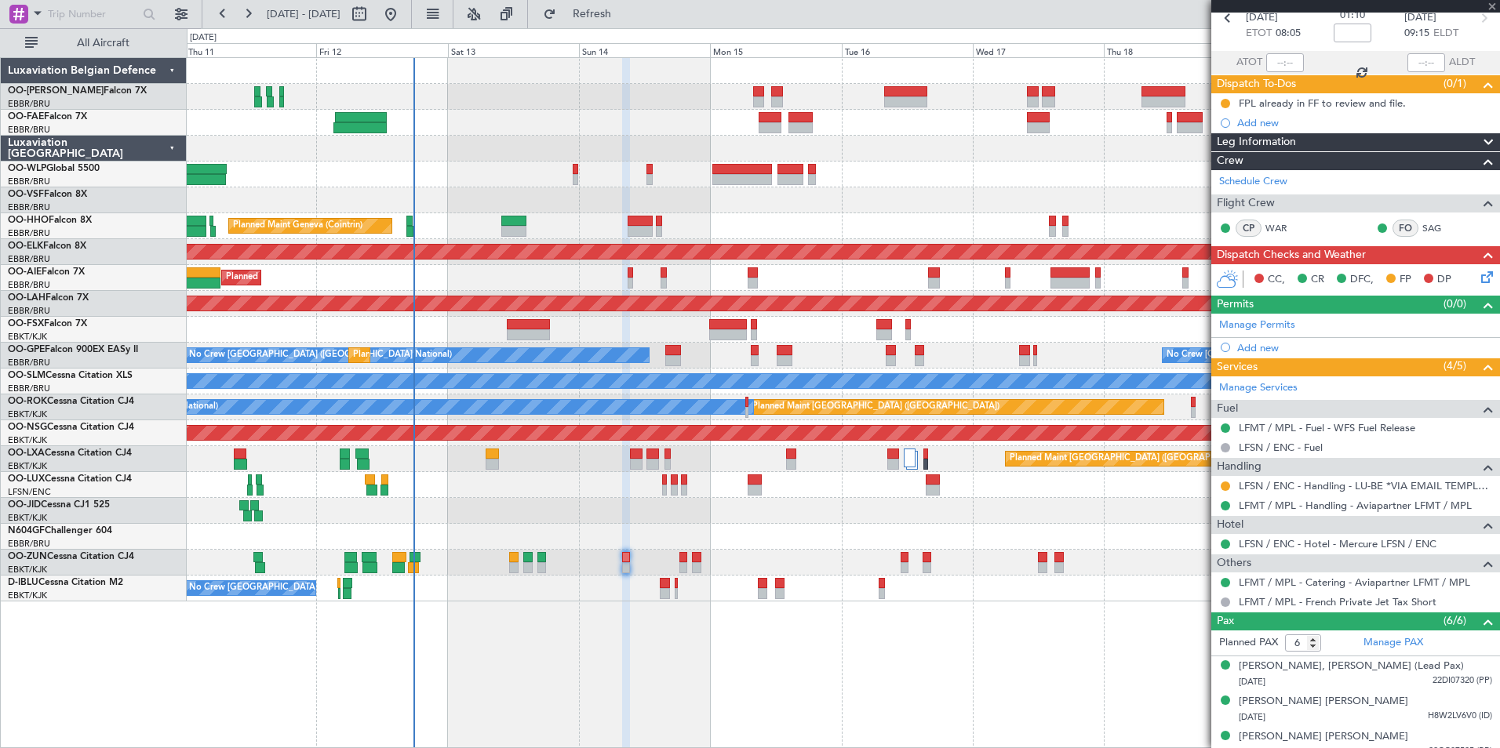
scroll to position [0, 0]
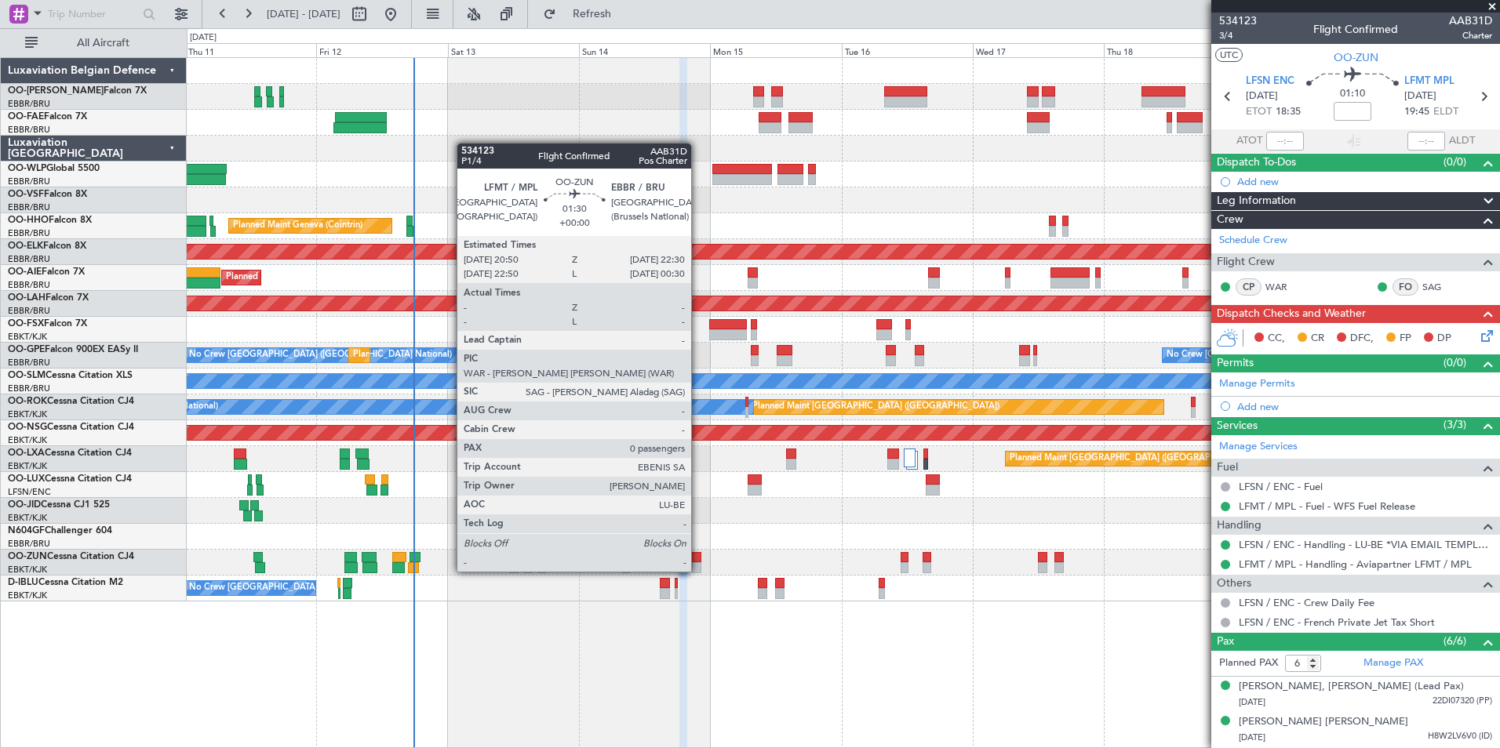
click at [698, 558] on div at bounding box center [696, 557] width 9 height 11
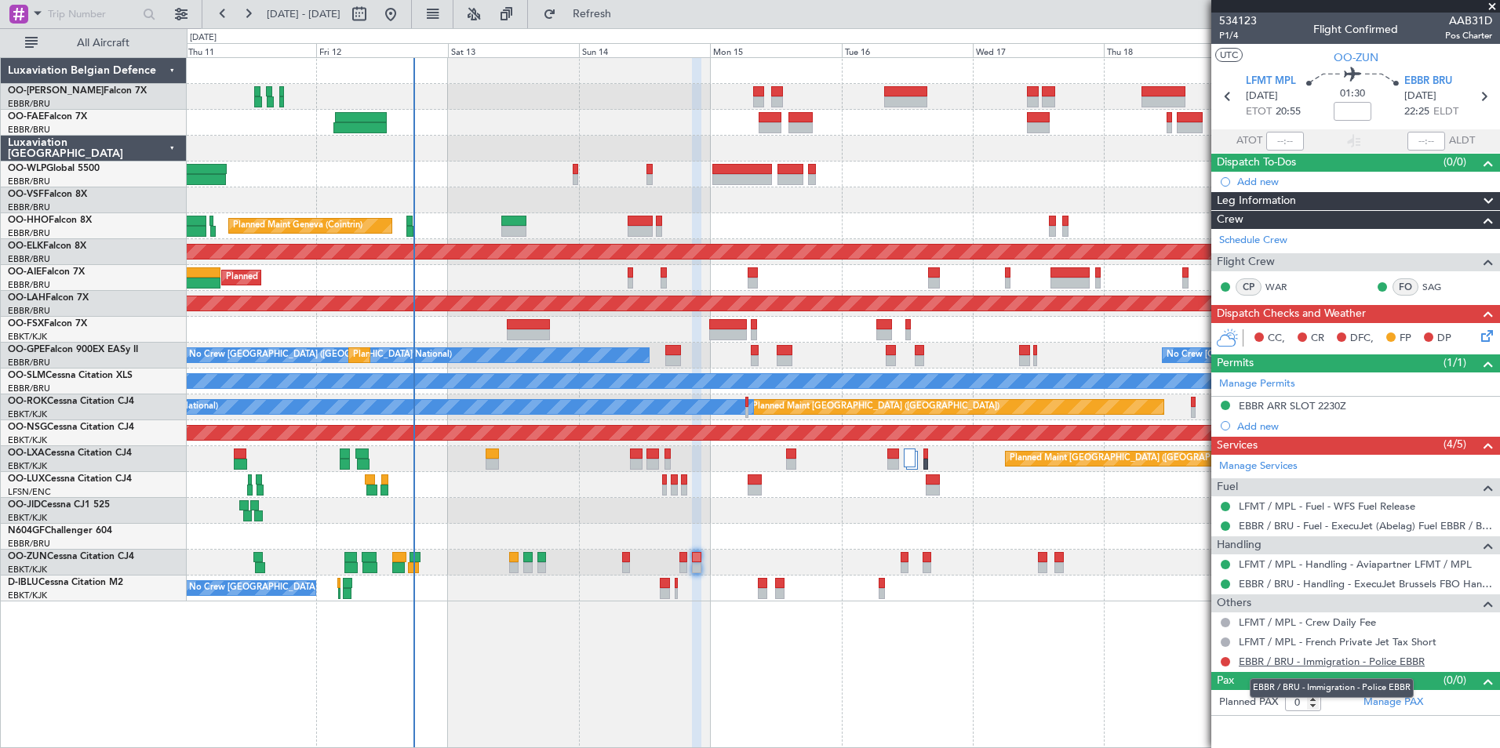
click at [1294, 658] on link "EBBR / BRU - Immigration - Police EBBR" at bounding box center [1332, 661] width 186 height 13
drag, startPoint x: 642, startPoint y: 15, endPoint x: 658, endPoint y: 53, distance: 41.1
click at [625, 15] on span "Refresh" at bounding box center [592, 14] width 66 height 11
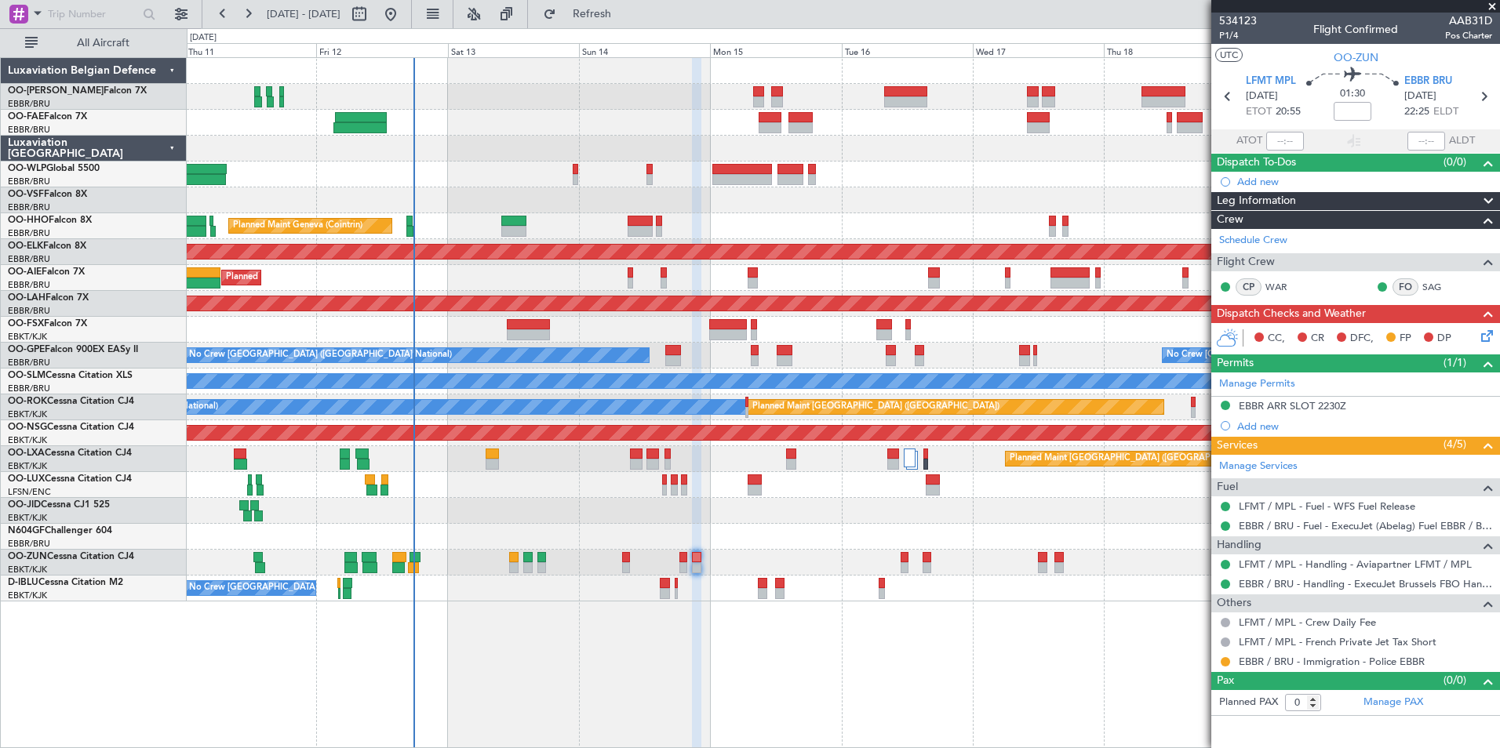
drag, startPoint x: 669, startPoint y: 24, endPoint x: 648, endPoint y: 233, distance: 210.5
click at [630, 24] on button "Refresh" at bounding box center [583, 14] width 94 height 25
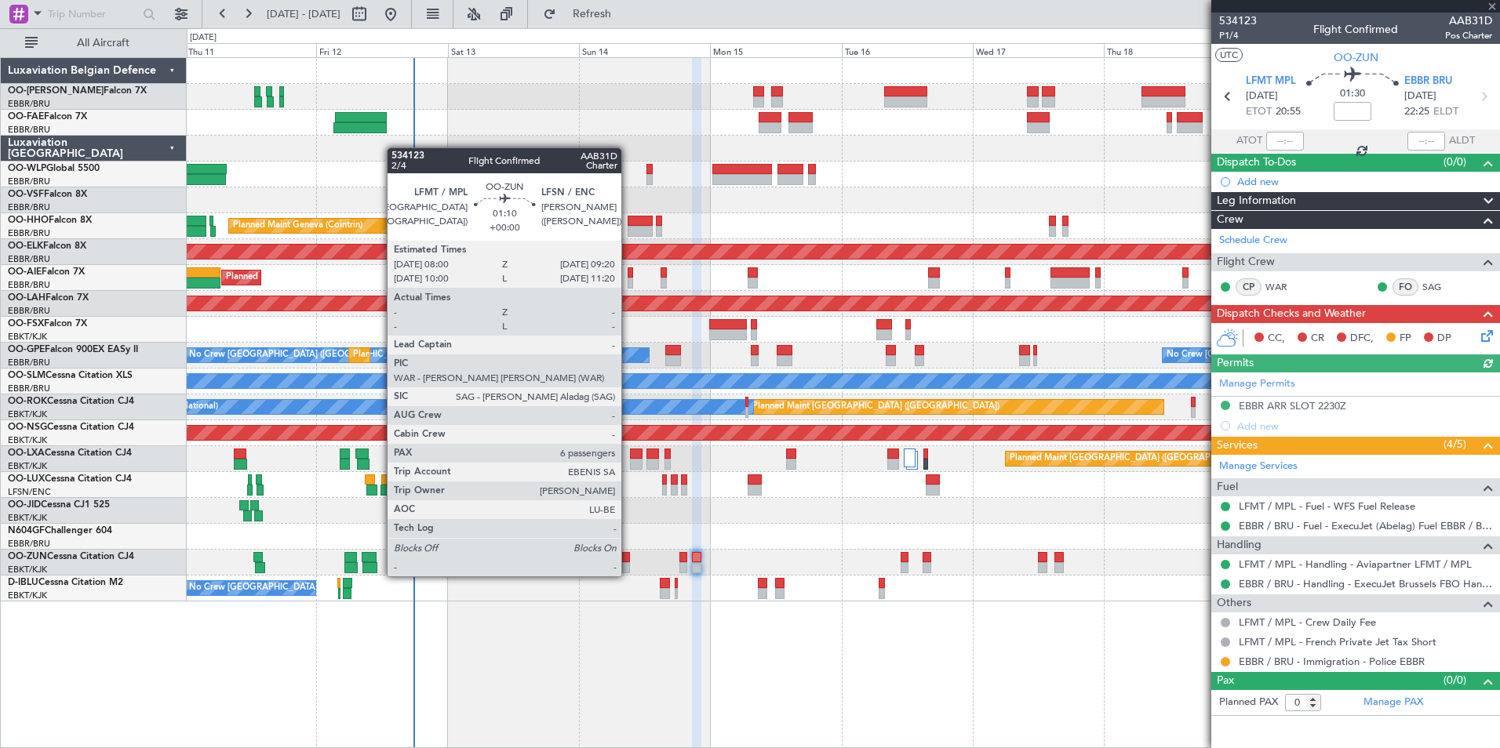
click at [625, 561] on div at bounding box center [626, 557] width 8 height 11
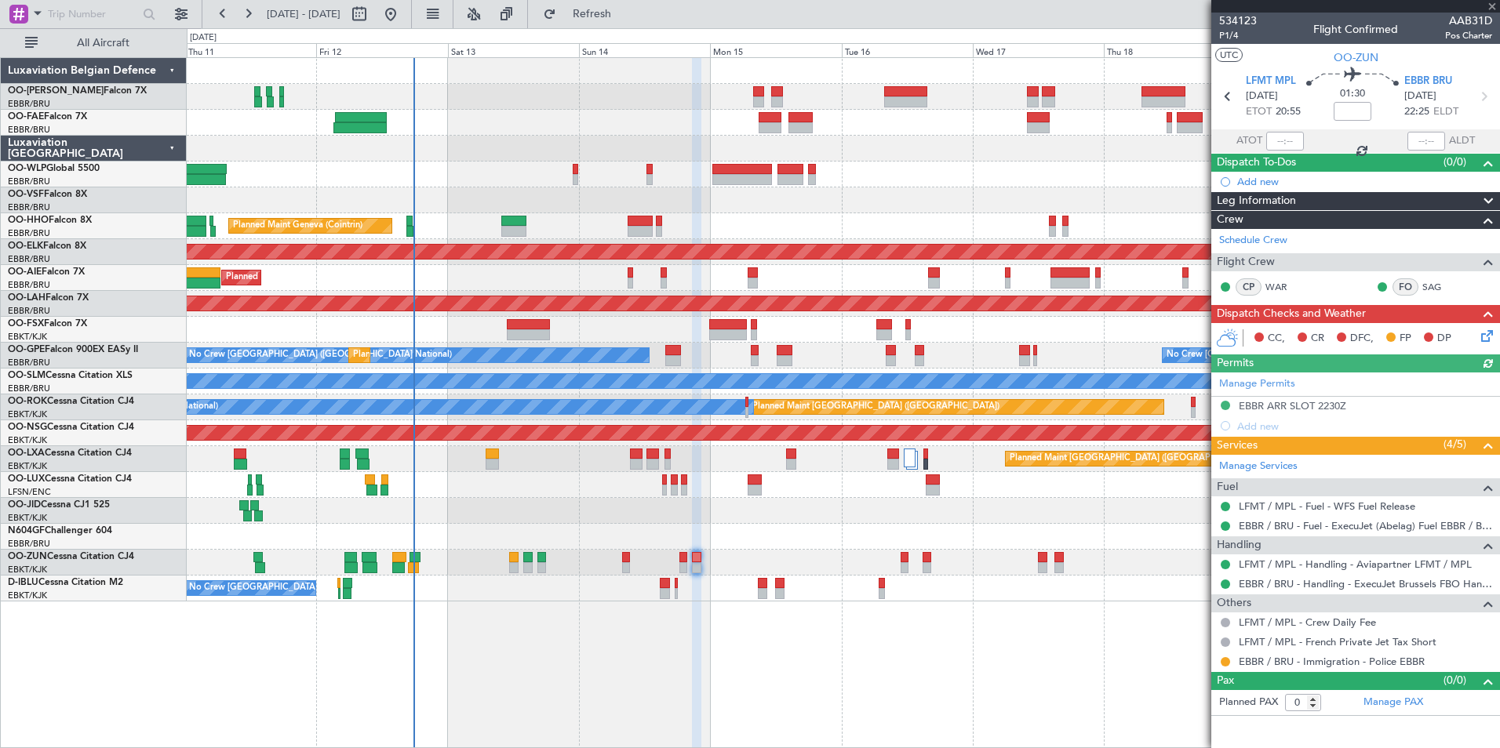
type input "6"
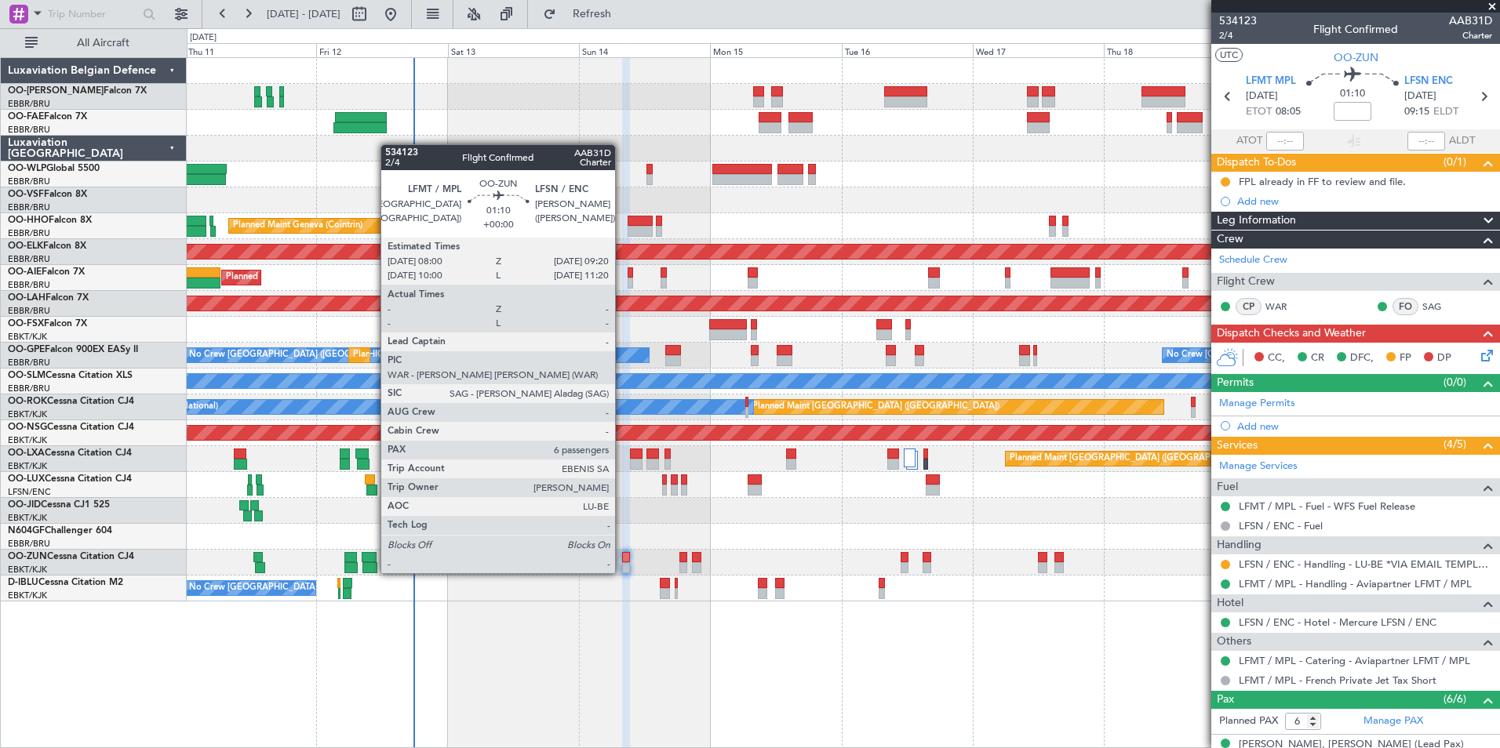
click at [622, 558] on div at bounding box center [626, 557] width 8 height 11
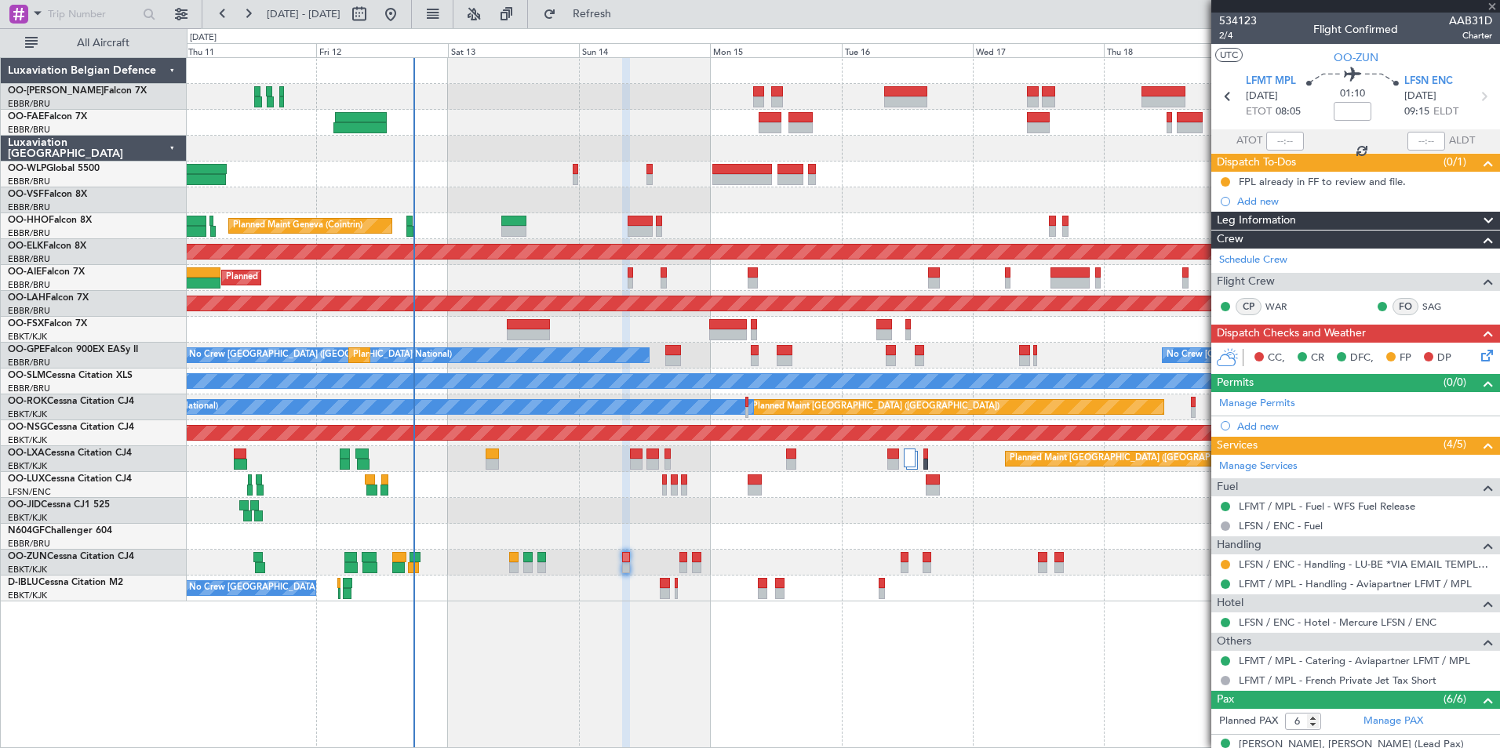
click at [628, 557] on div at bounding box center [626, 557] width 8 height 11
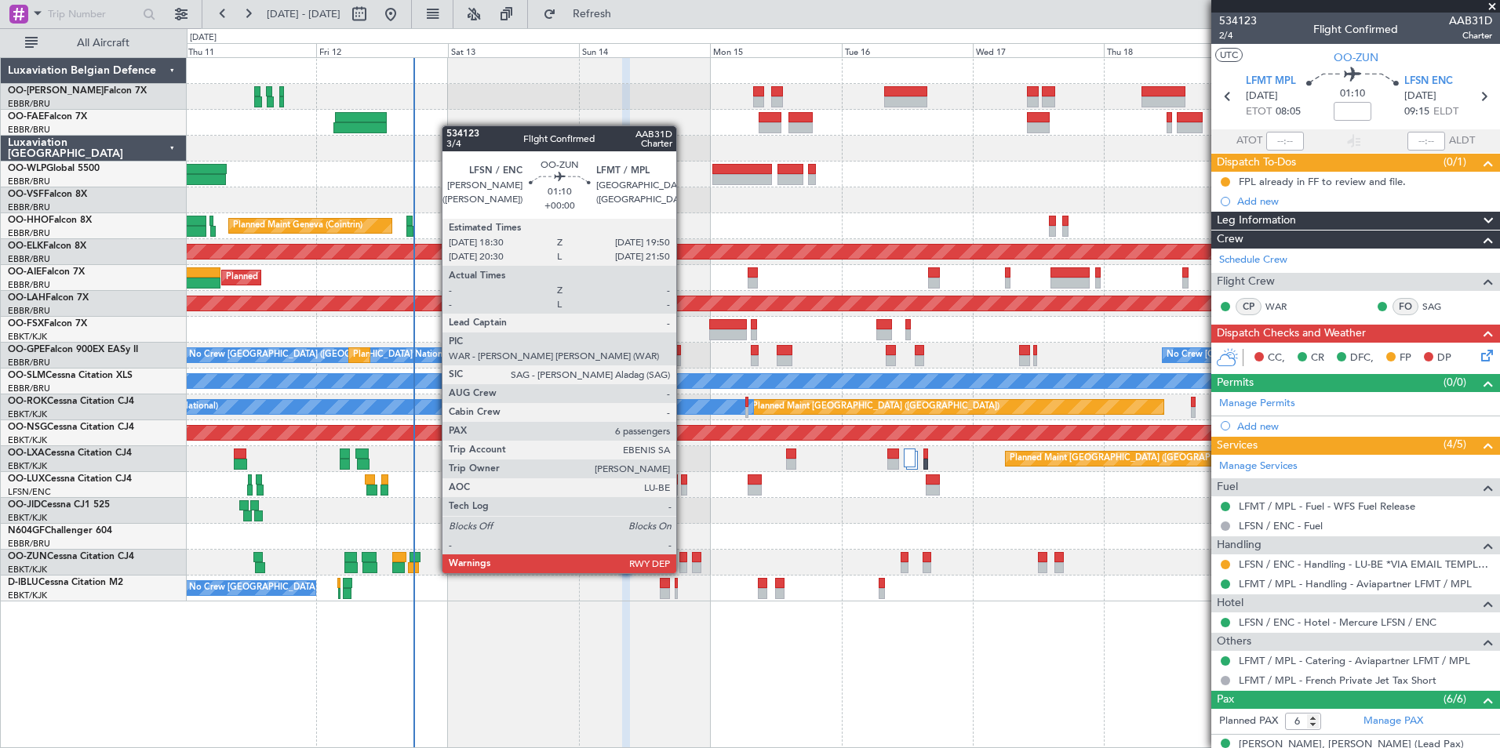
click at [683, 558] on div at bounding box center [683, 557] width 8 height 11
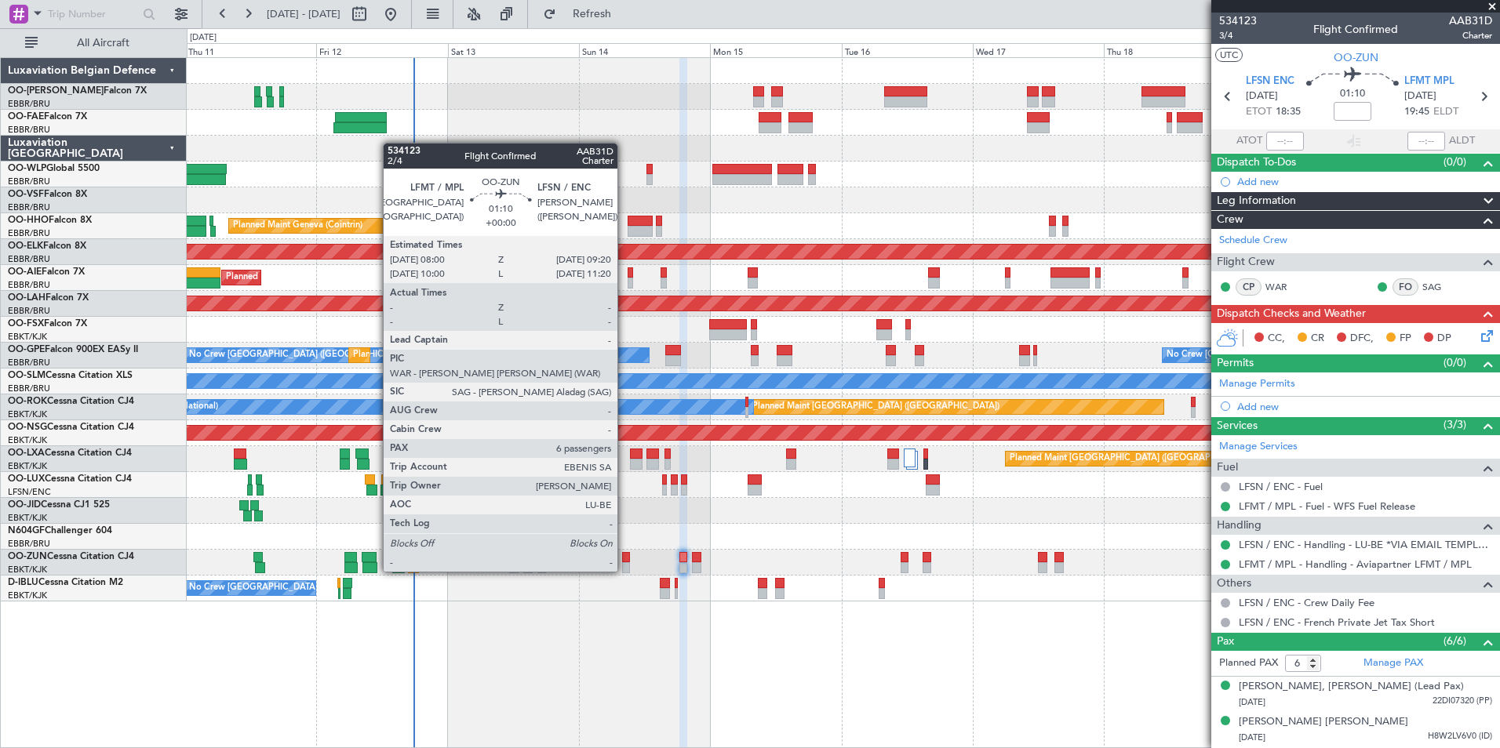
click at [624, 556] on div at bounding box center [626, 557] width 8 height 11
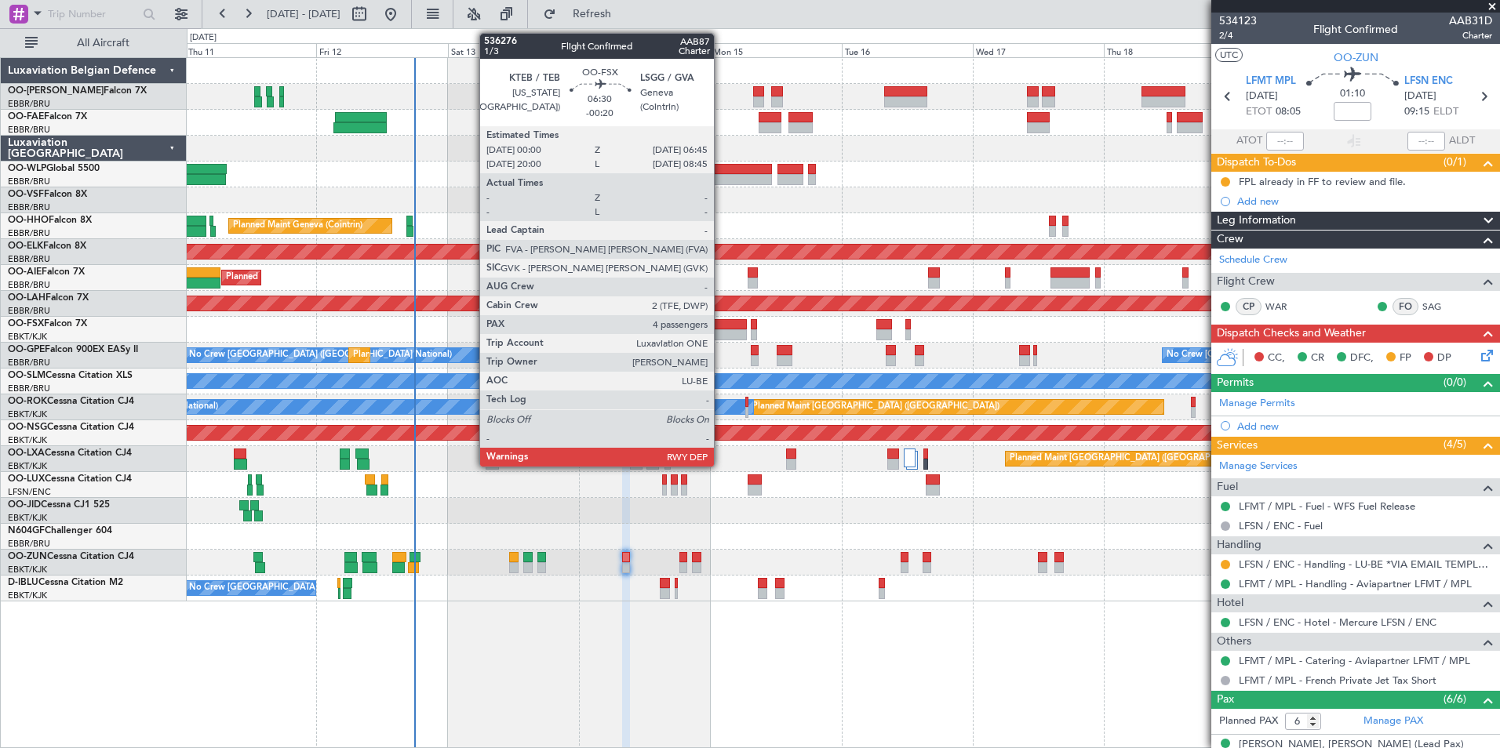
click at [721, 332] on div at bounding box center [728, 334] width 38 height 11
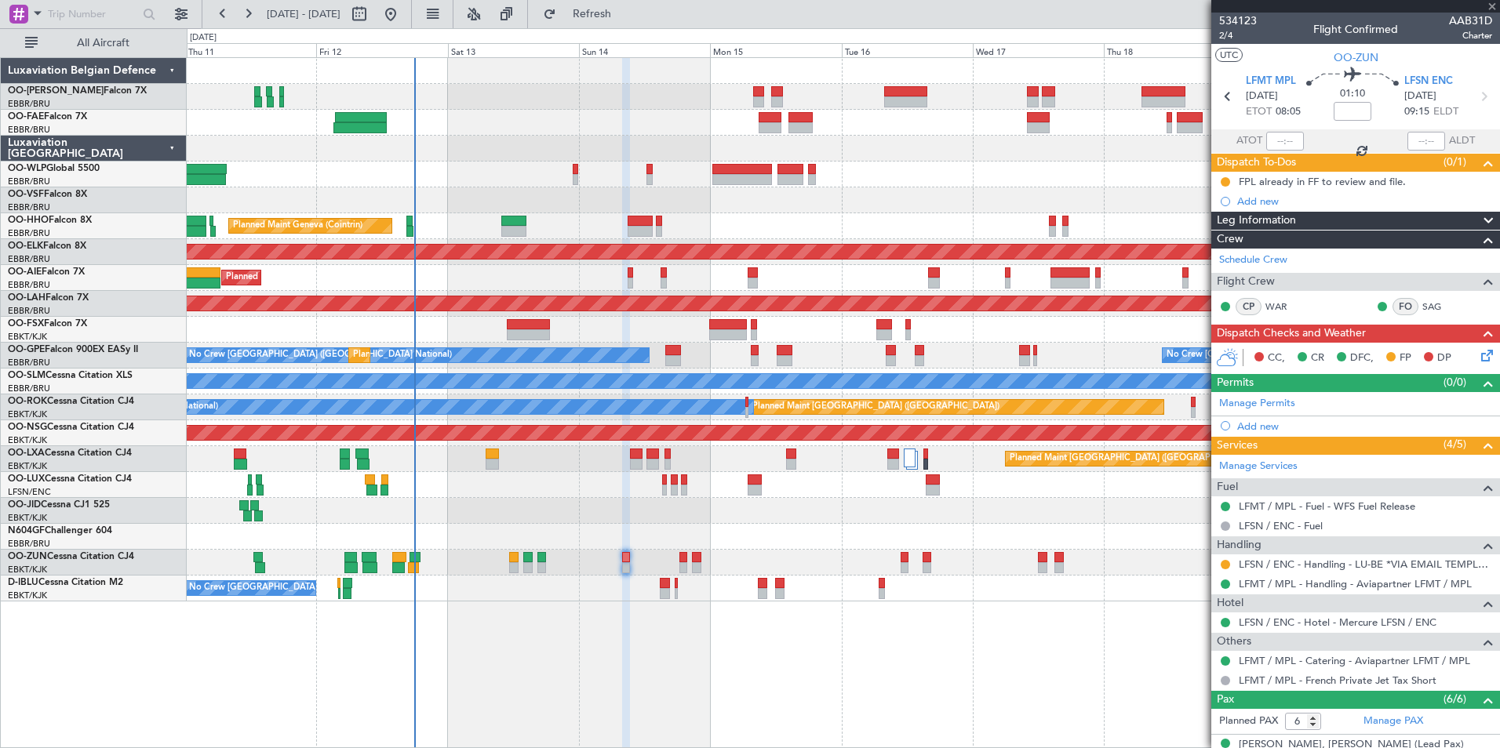
type input "-00:20"
type input "4"
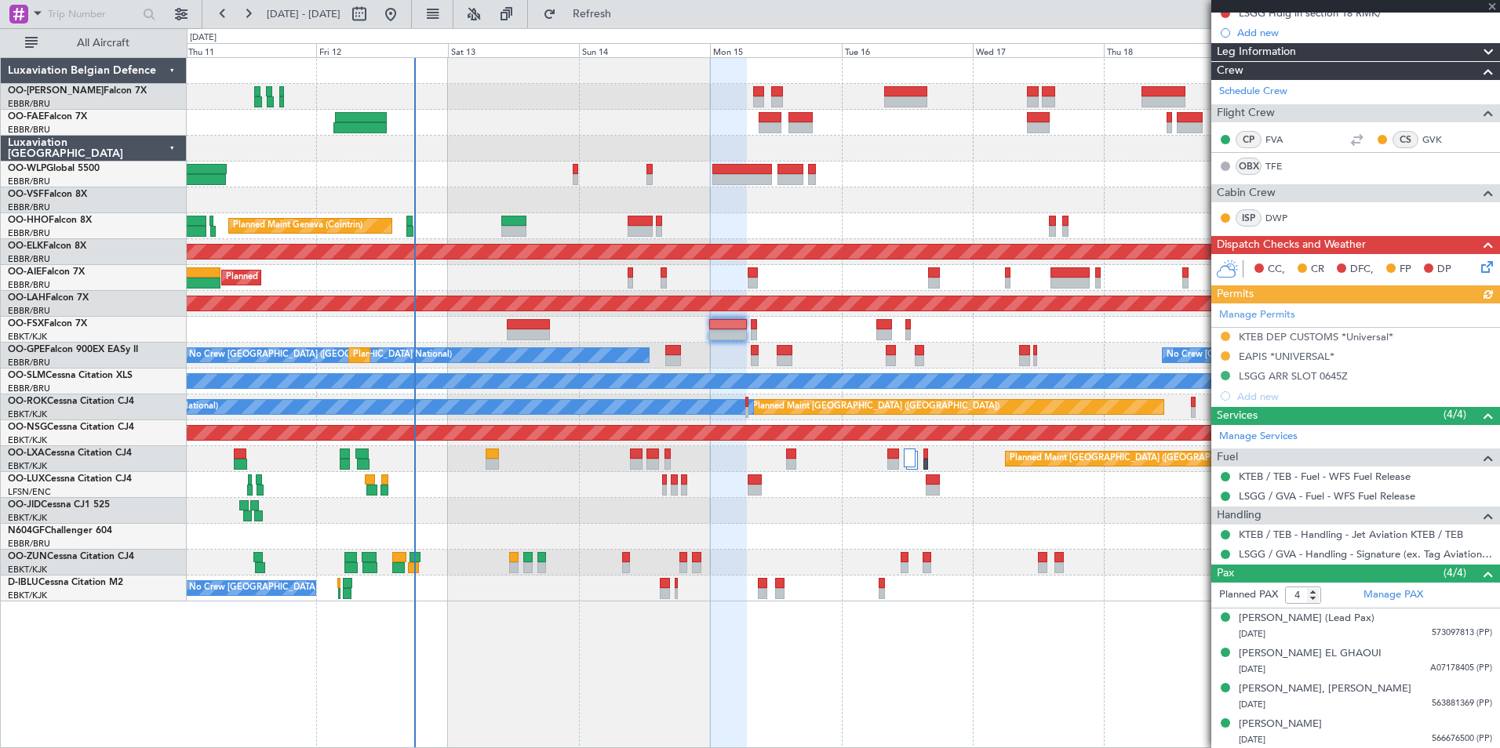
scroll to position [209, 0]
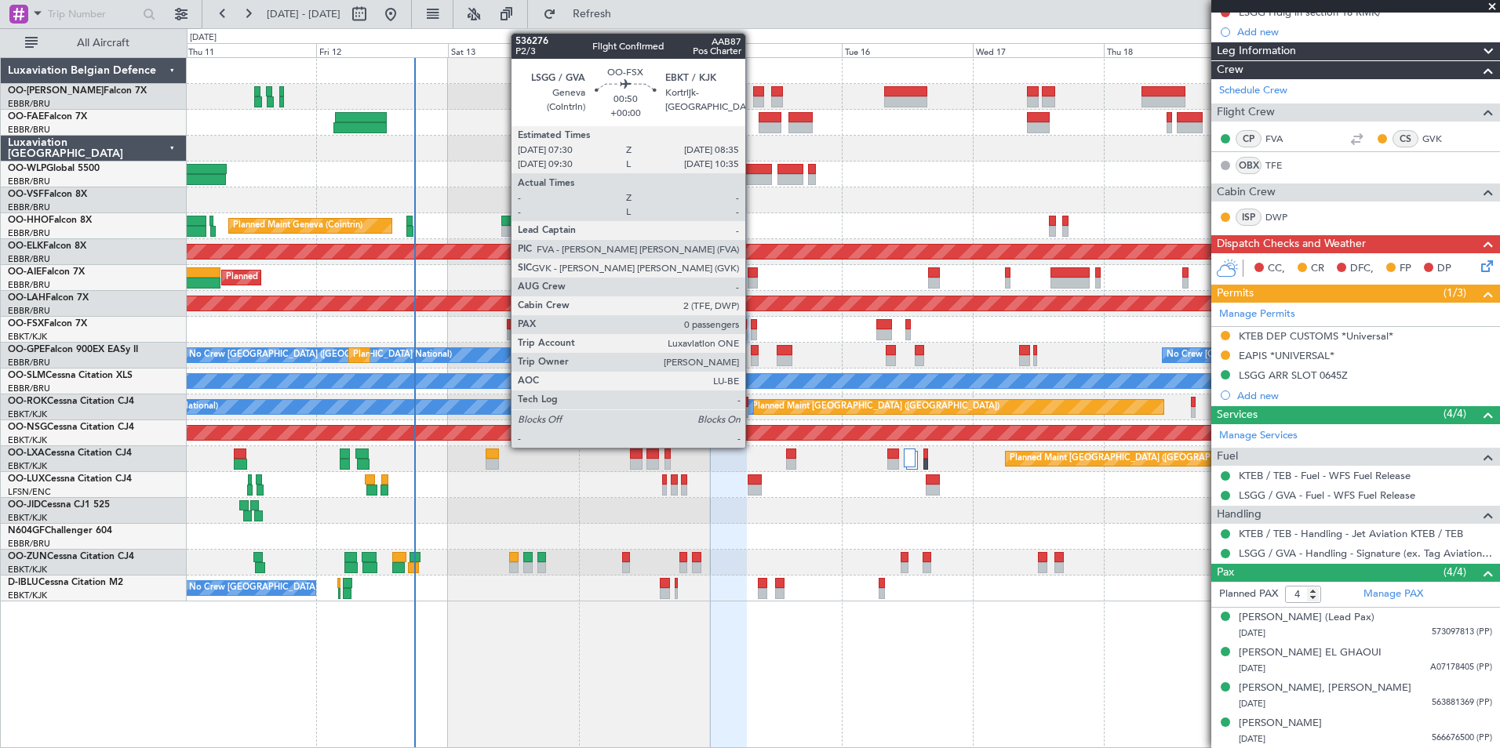
click at [752, 324] on div at bounding box center [754, 324] width 6 height 11
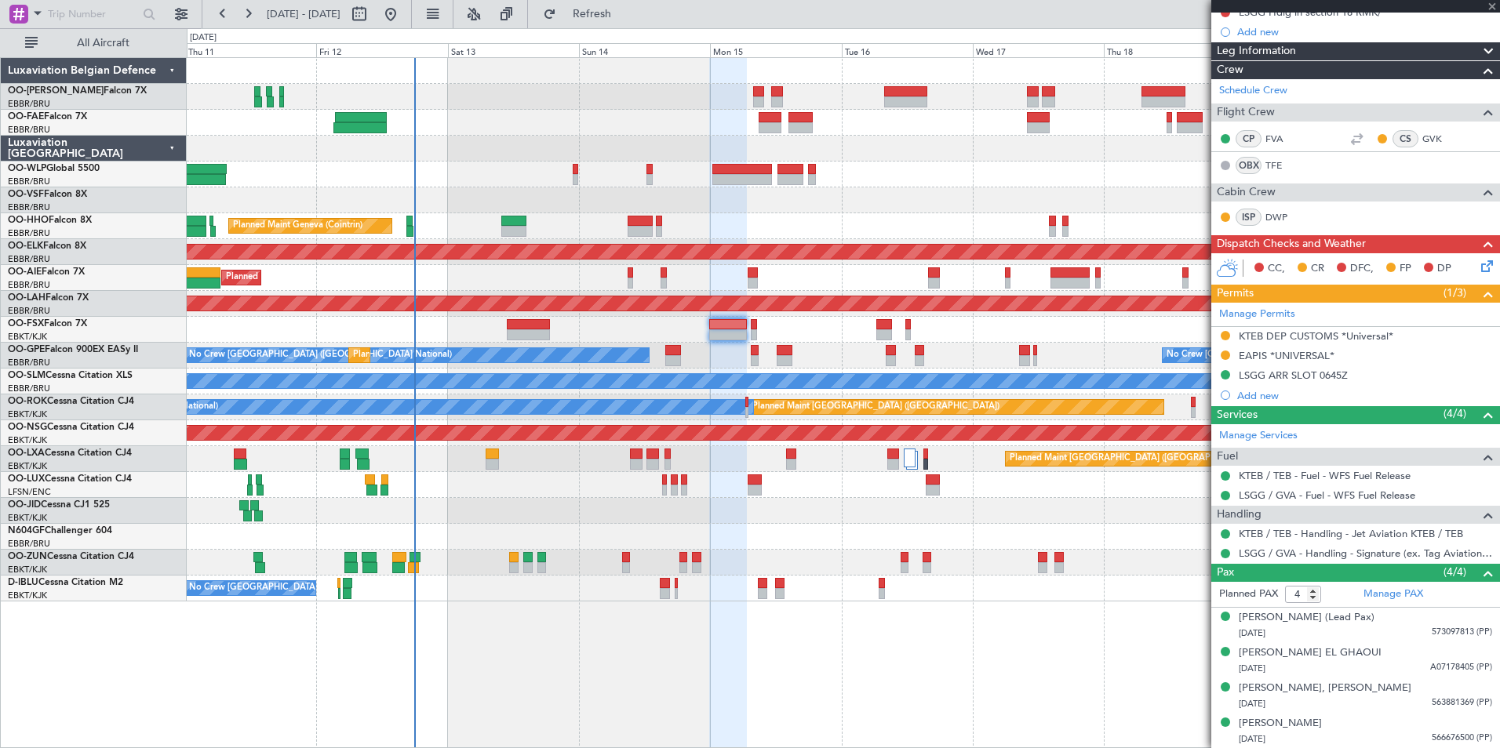
type input "0"
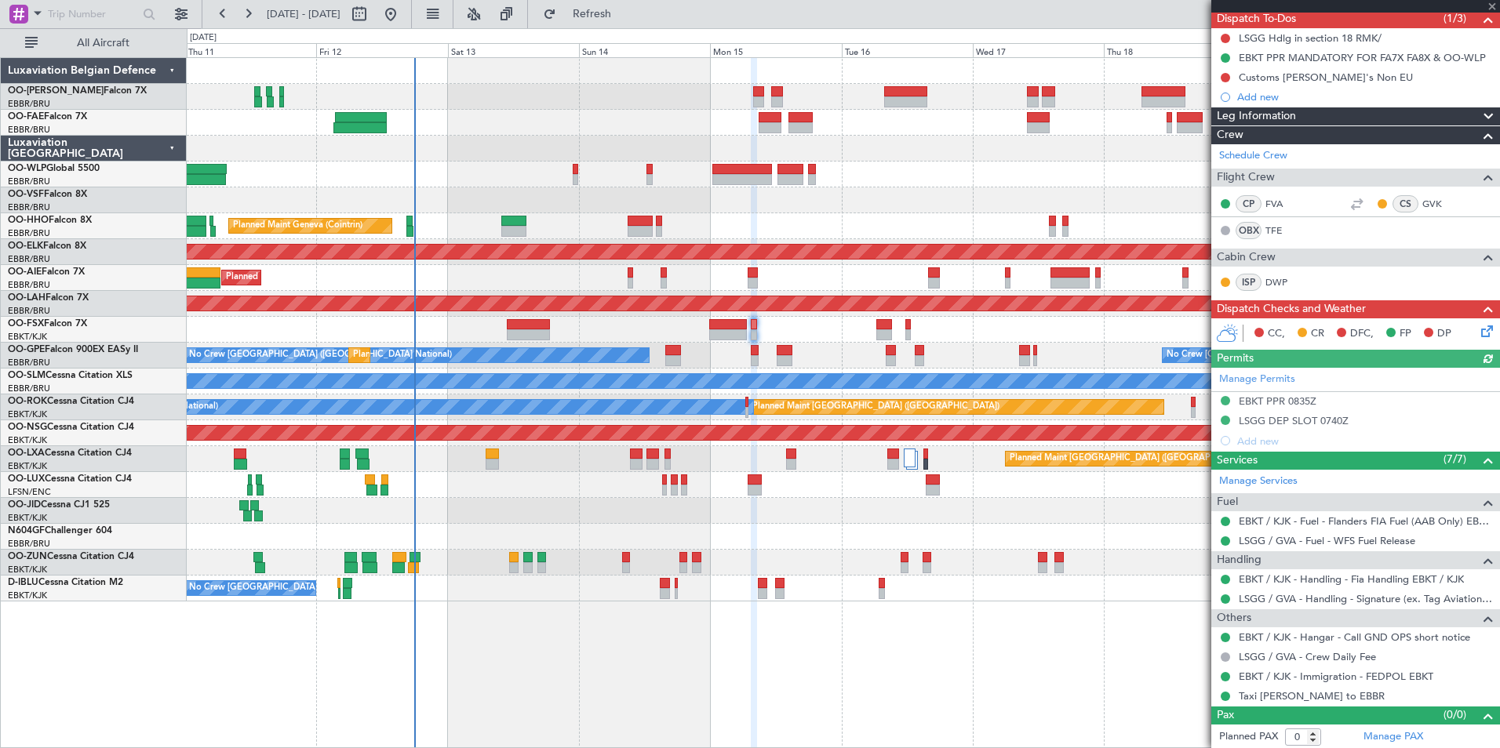
scroll to position [145, 0]
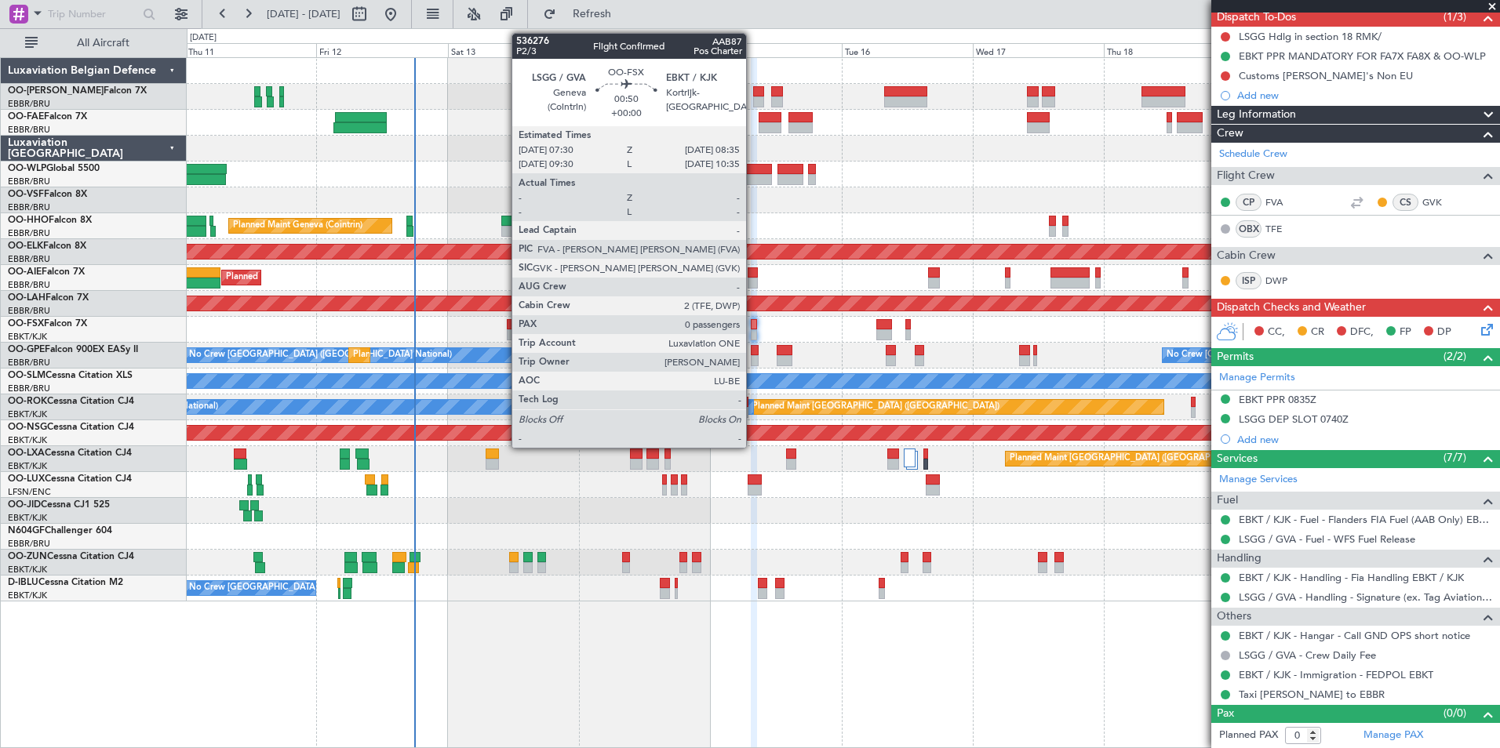
click at [753, 325] on div at bounding box center [754, 324] width 6 height 11
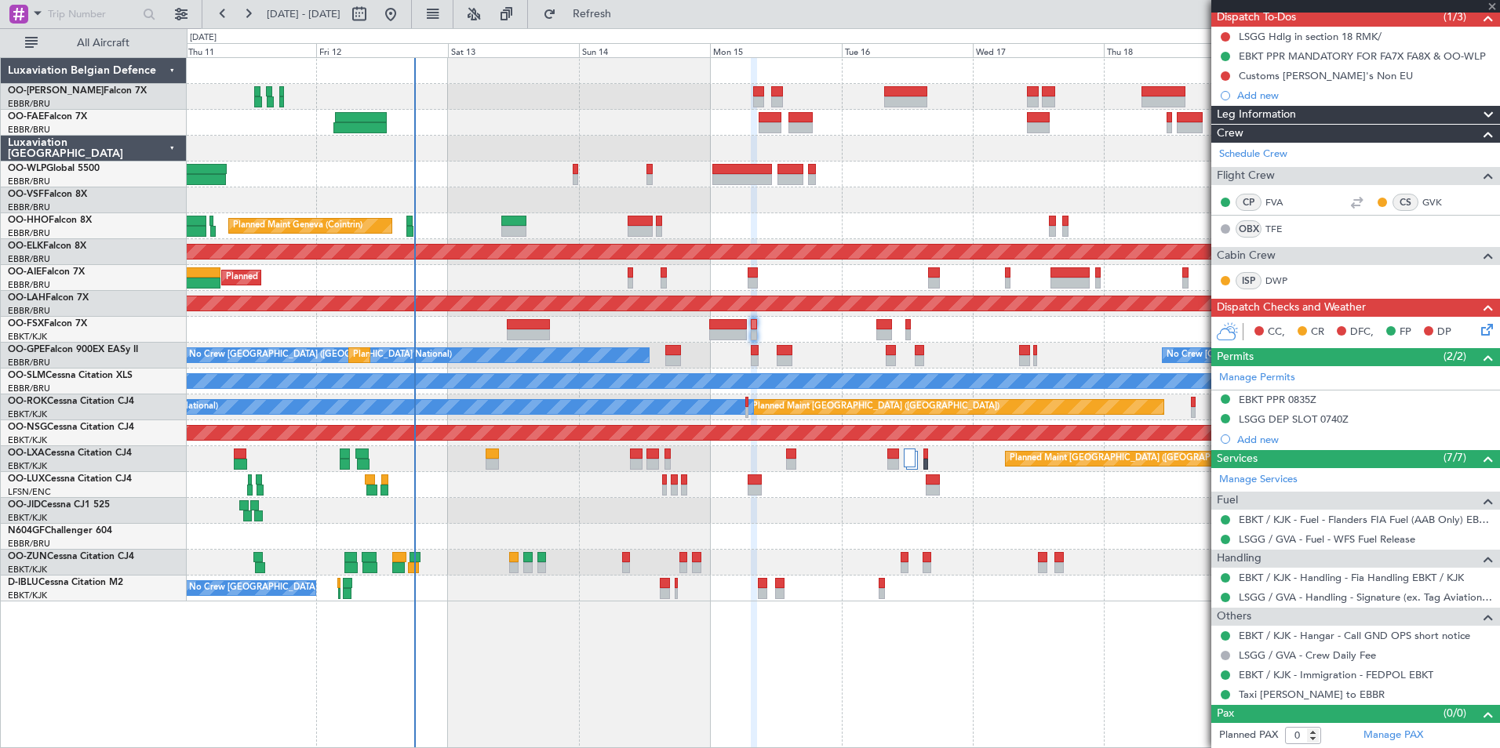
scroll to position [0, 0]
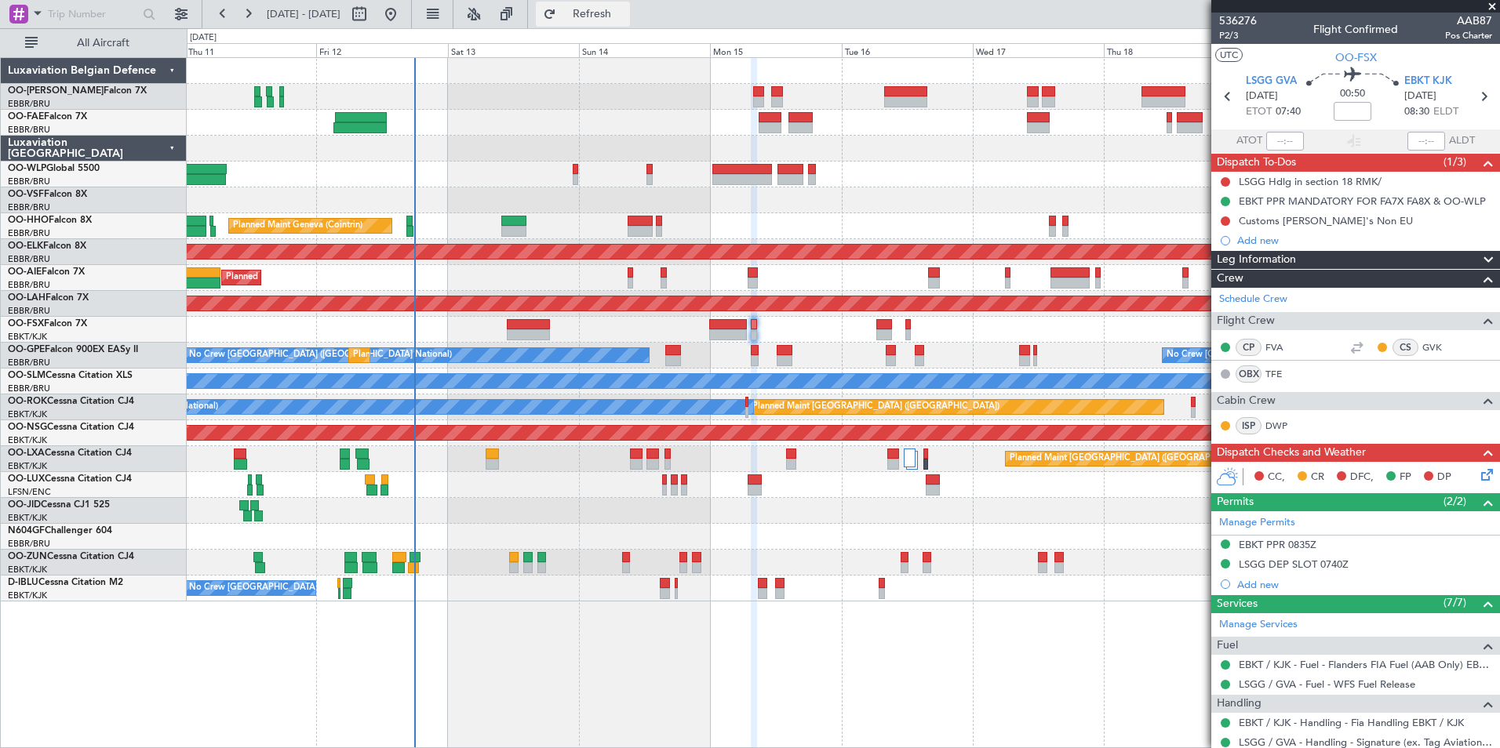
click at [625, 12] on span "Refresh" at bounding box center [592, 14] width 66 height 11
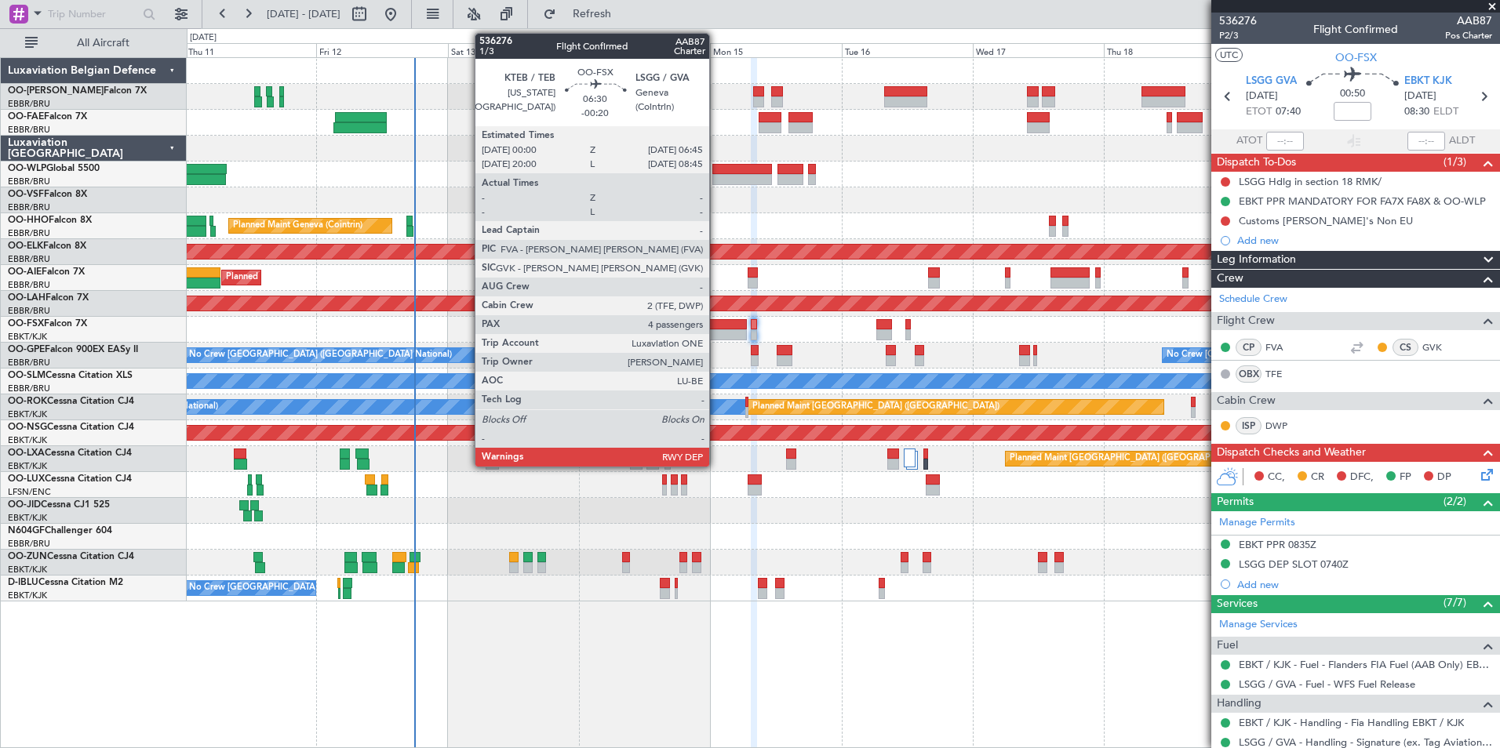
click at [717, 326] on div at bounding box center [728, 324] width 38 height 11
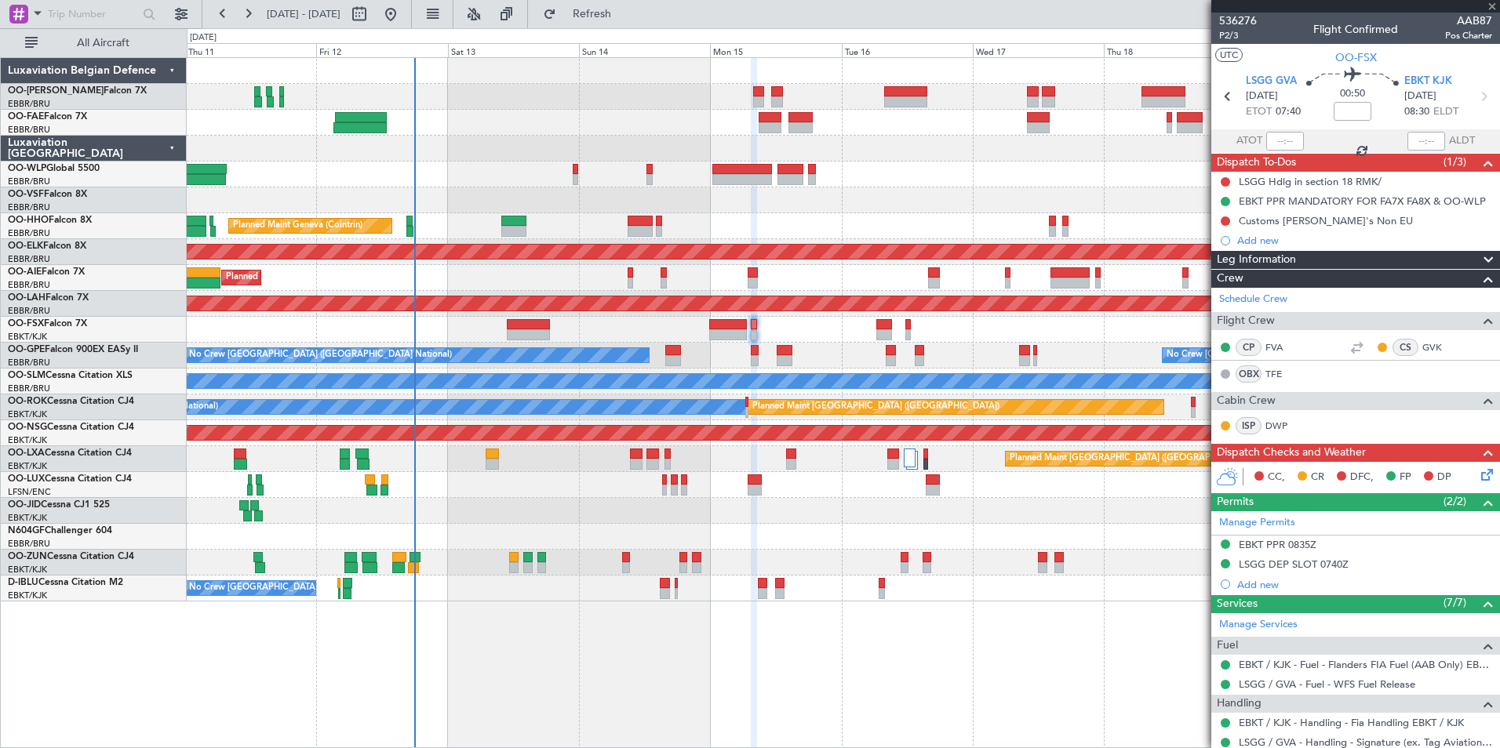
type input "-00:20"
type input "4"
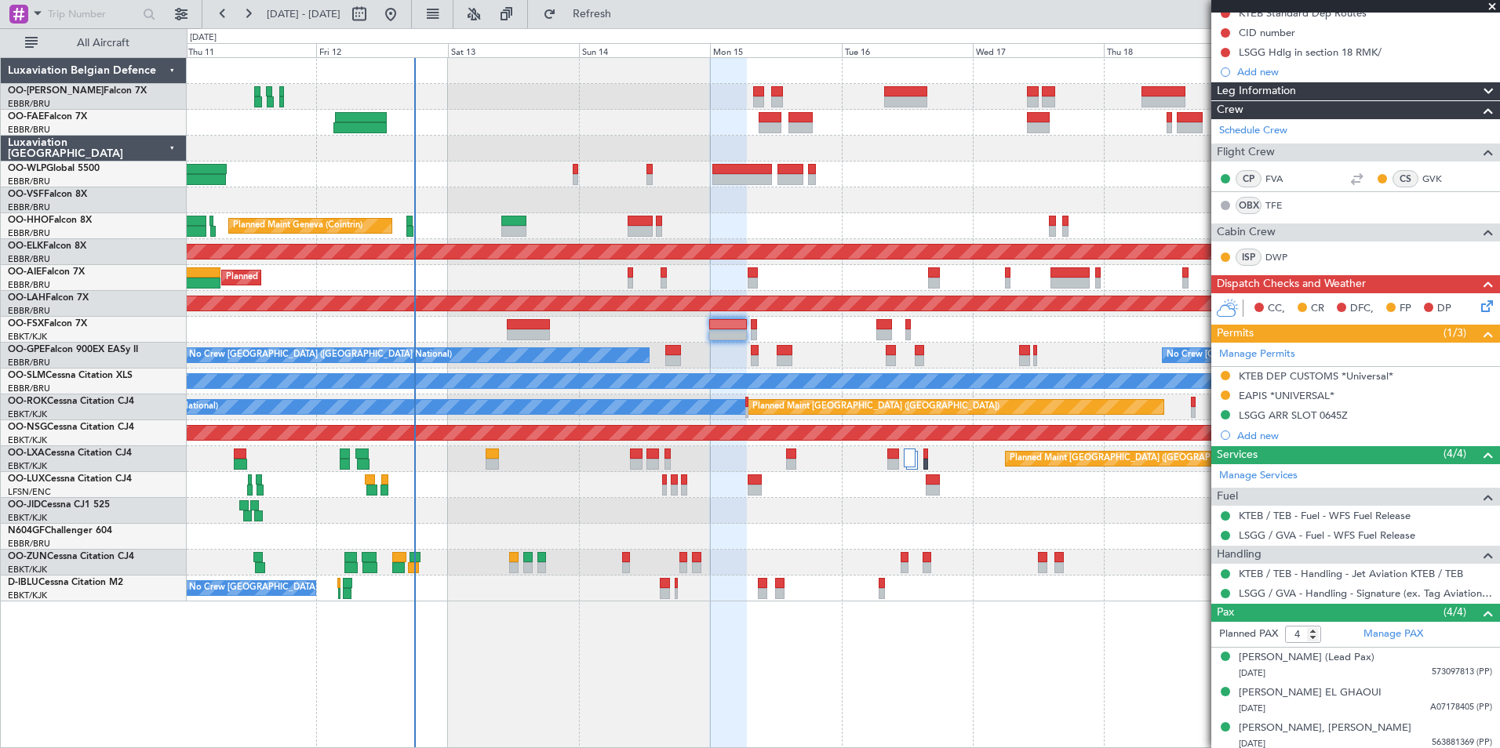
scroll to position [209, 0]
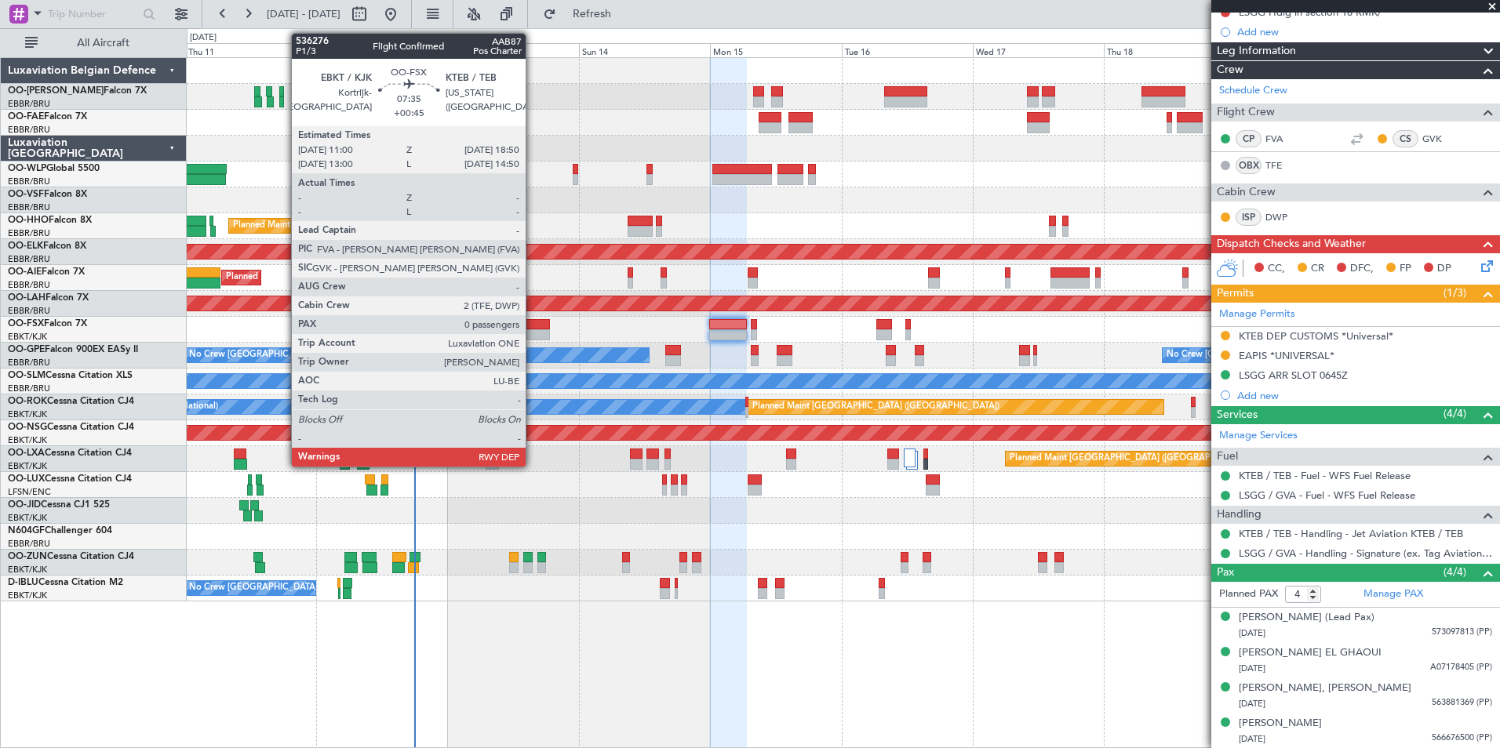
click at [533, 325] on div at bounding box center [528, 324] width 43 height 11
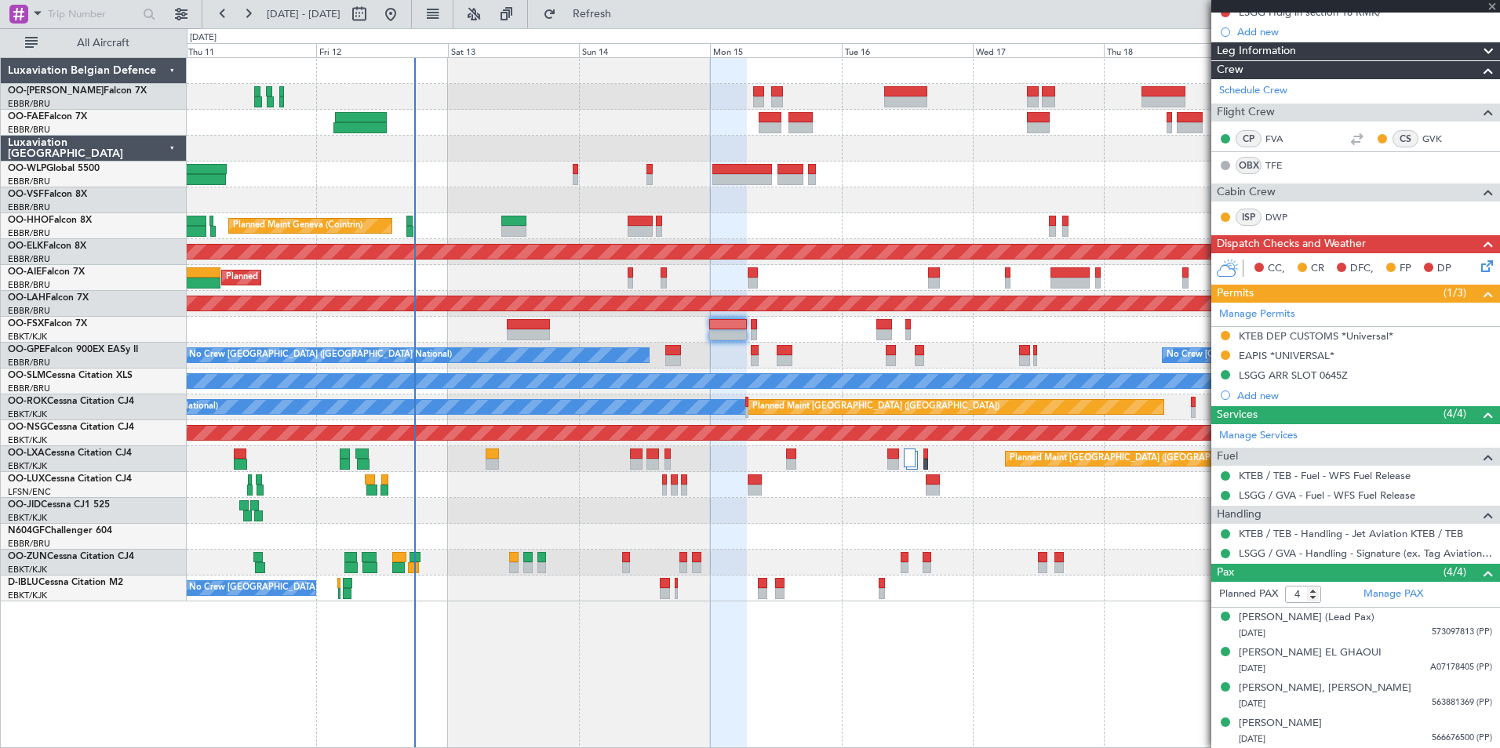
type input "+00:45"
type input "0"
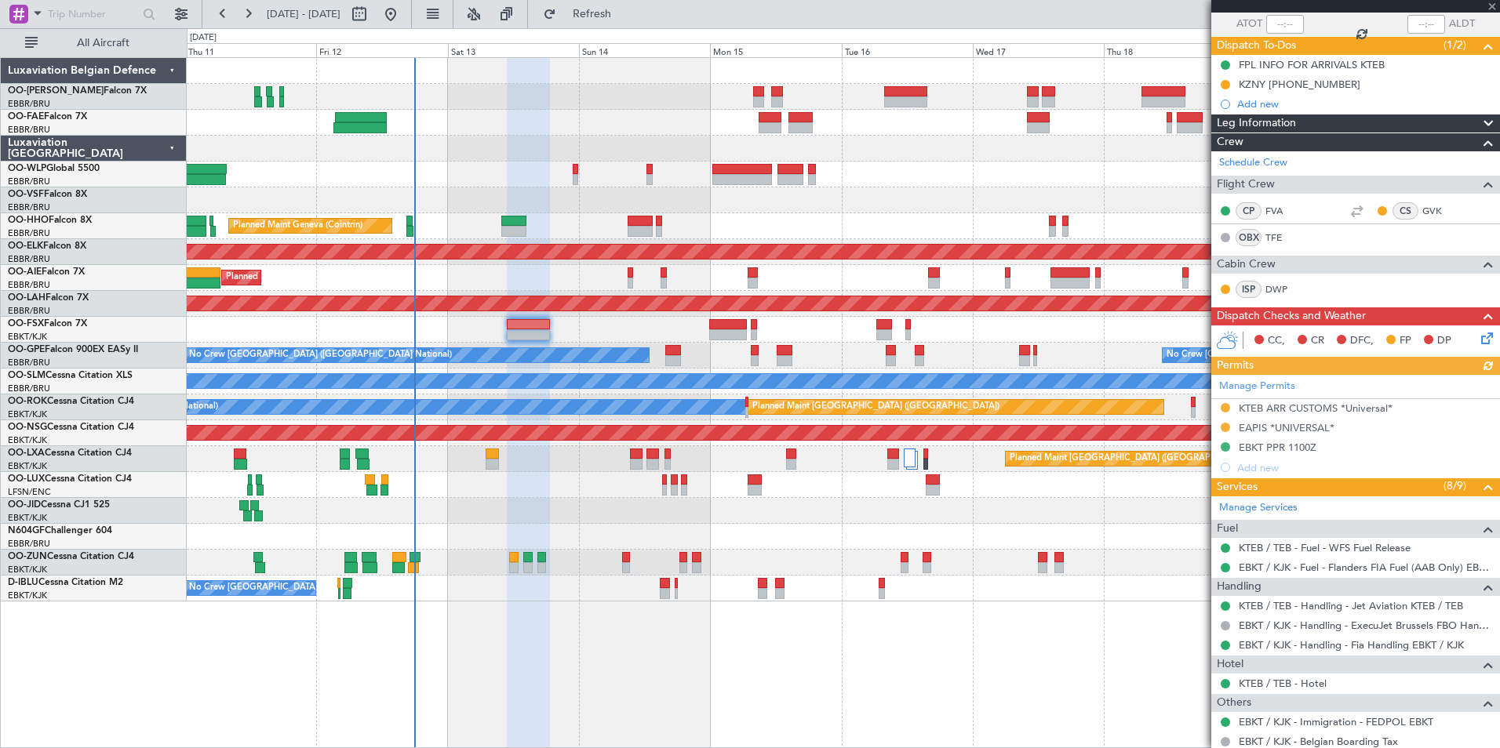
scroll to position [0, 0]
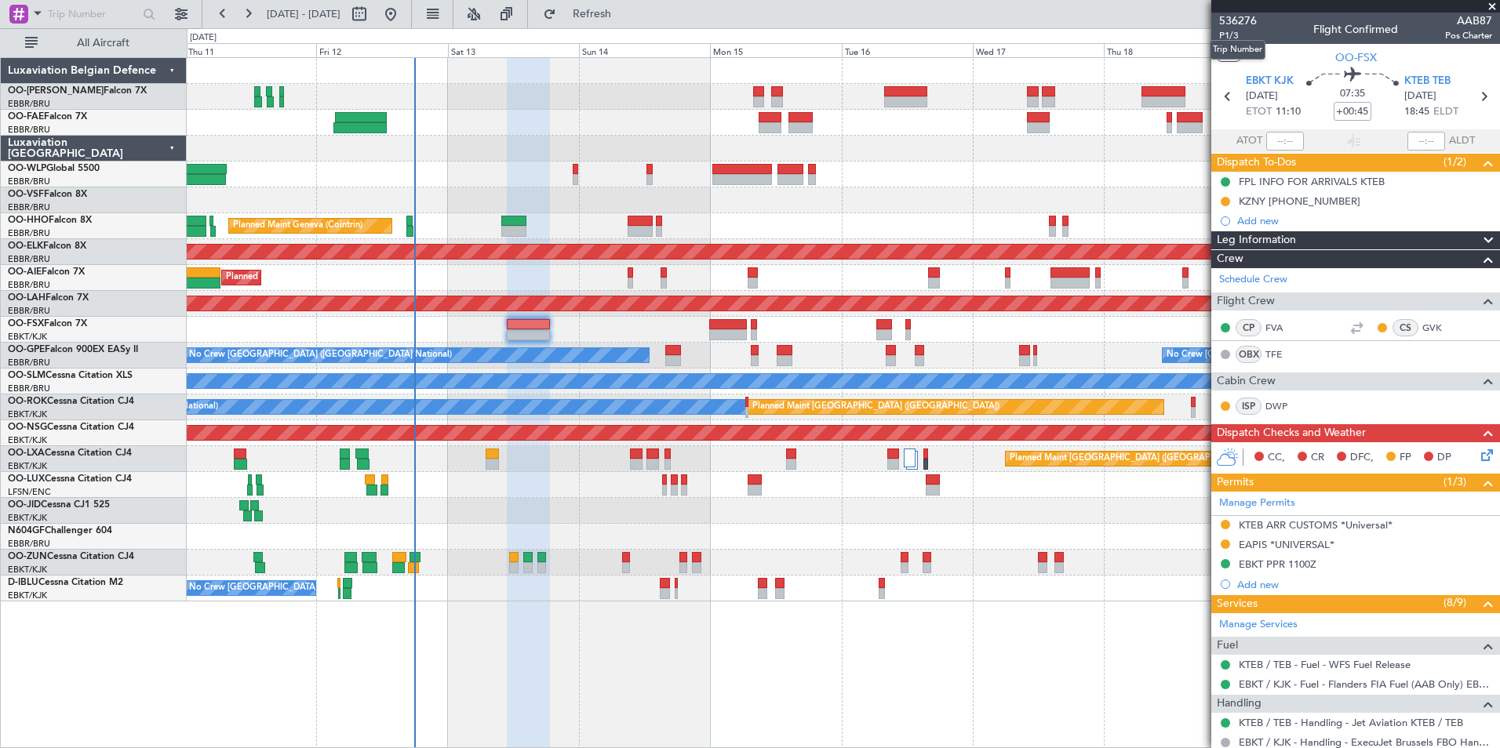
click at [1232, 36] on mat-tooltip-component "Trip Number" at bounding box center [1238, 50] width 78 height 42
click at [1228, 38] on span "P1/3" at bounding box center [1238, 35] width 38 height 13
click at [625, 12] on span "Refresh" at bounding box center [592, 14] width 66 height 11
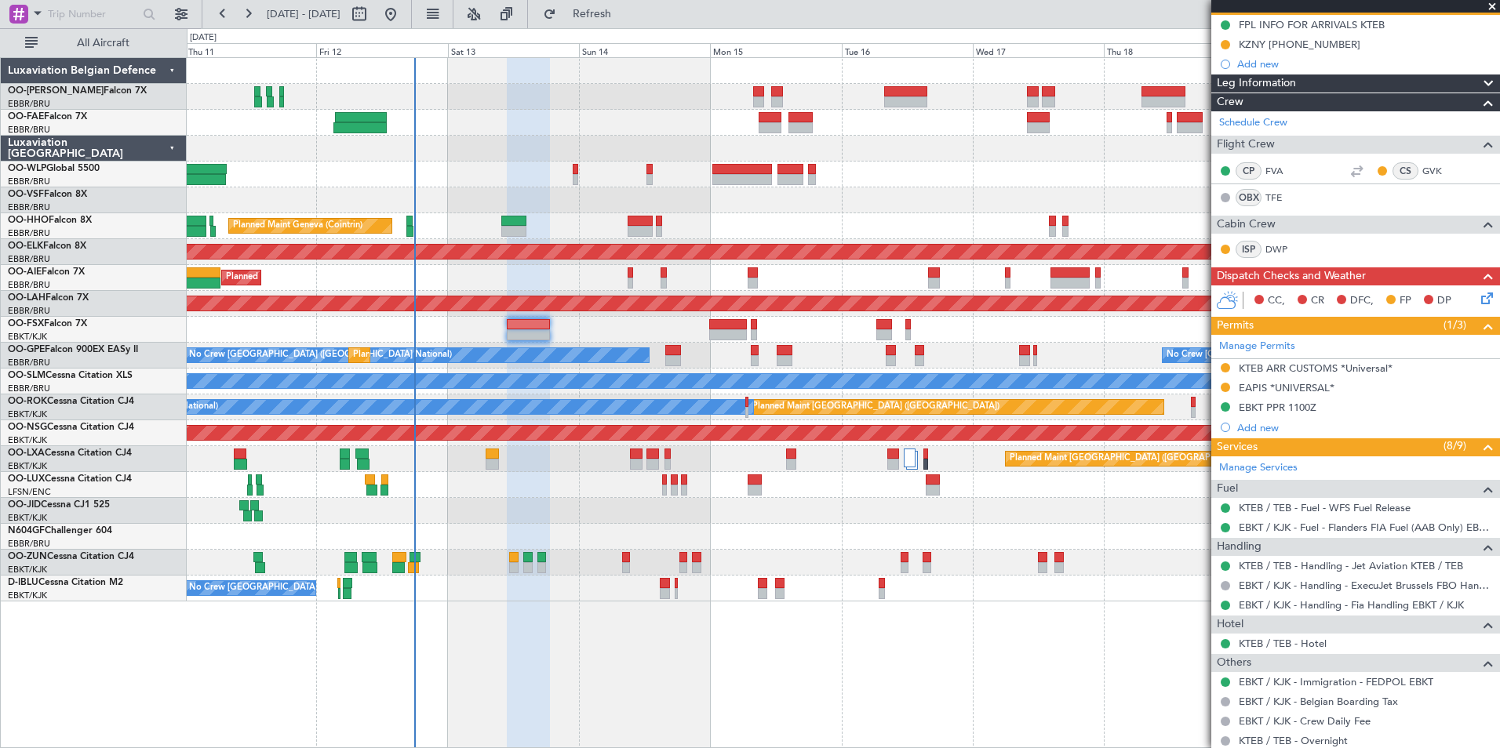
drag, startPoint x: 664, startPoint y: 16, endPoint x: 664, endPoint y: 31, distance: 14.9
click at [625, 16] on span "Refresh" at bounding box center [592, 14] width 66 height 11
click at [622, 10] on span "Refresh" at bounding box center [592, 14] width 66 height 11
click at [625, 17] on span "Refresh" at bounding box center [592, 14] width 66 height 11
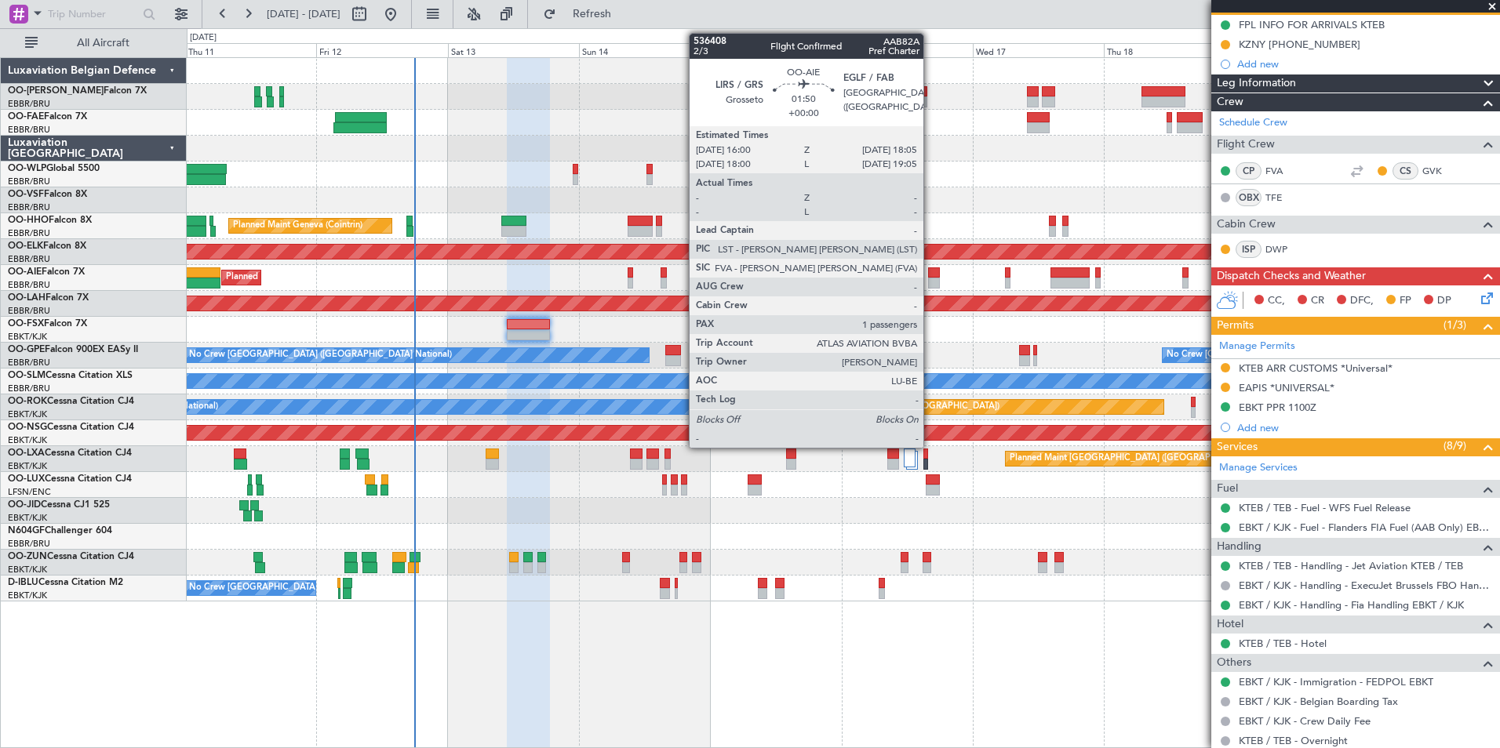
click at [930, 277] on div at bounding box center [934, 273] width 12 height 11
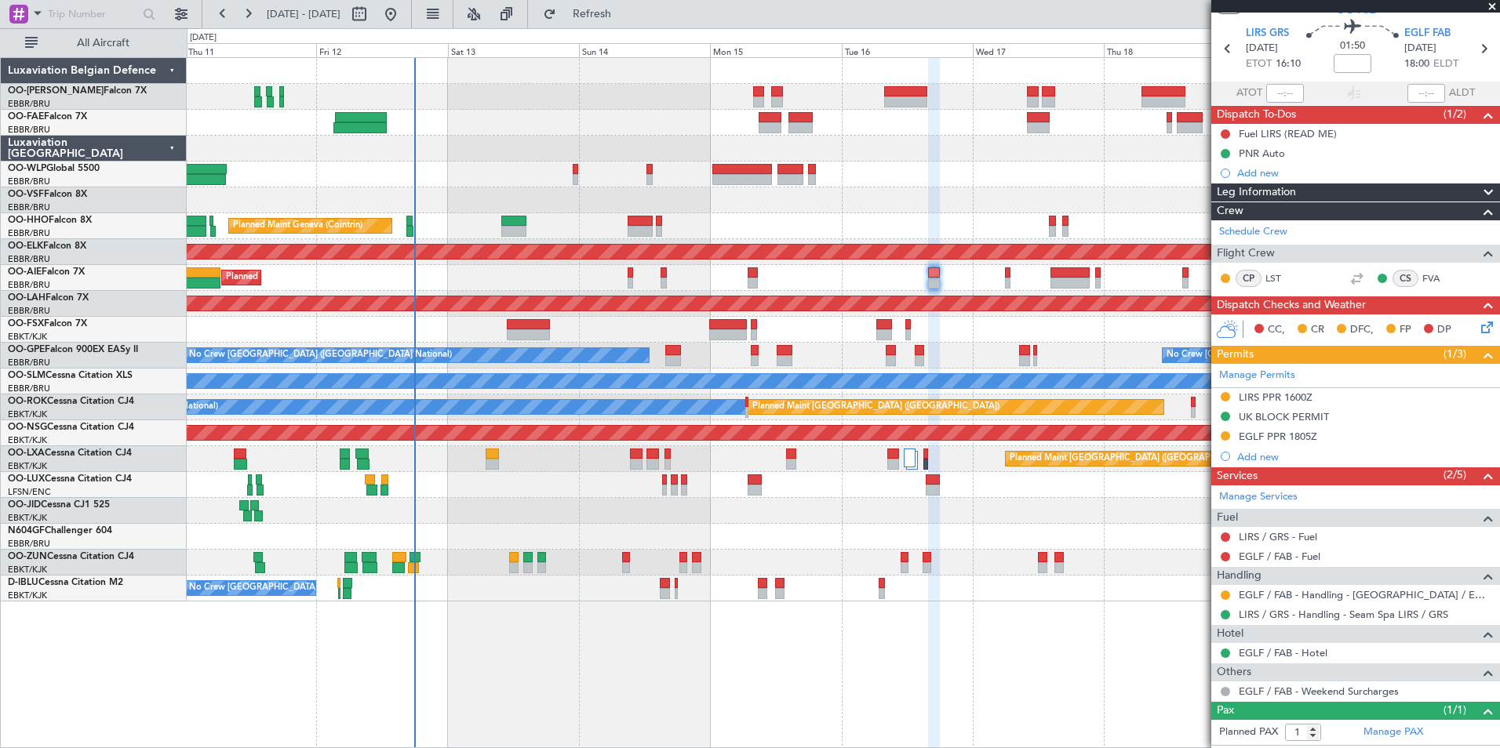
scroll to position [0, 0]
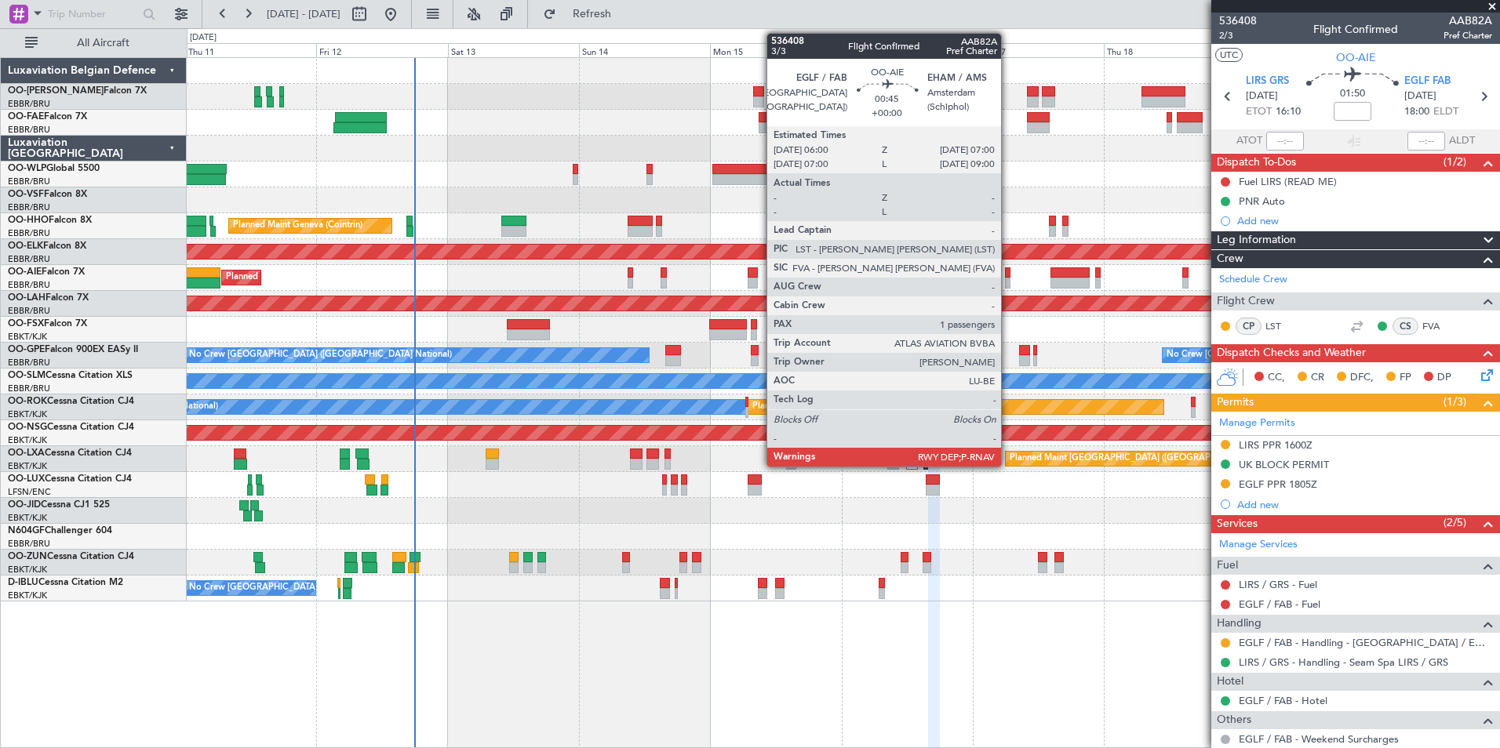
click at [1008, 275] on div at bounding box center [1007, 273] width 5 height 11
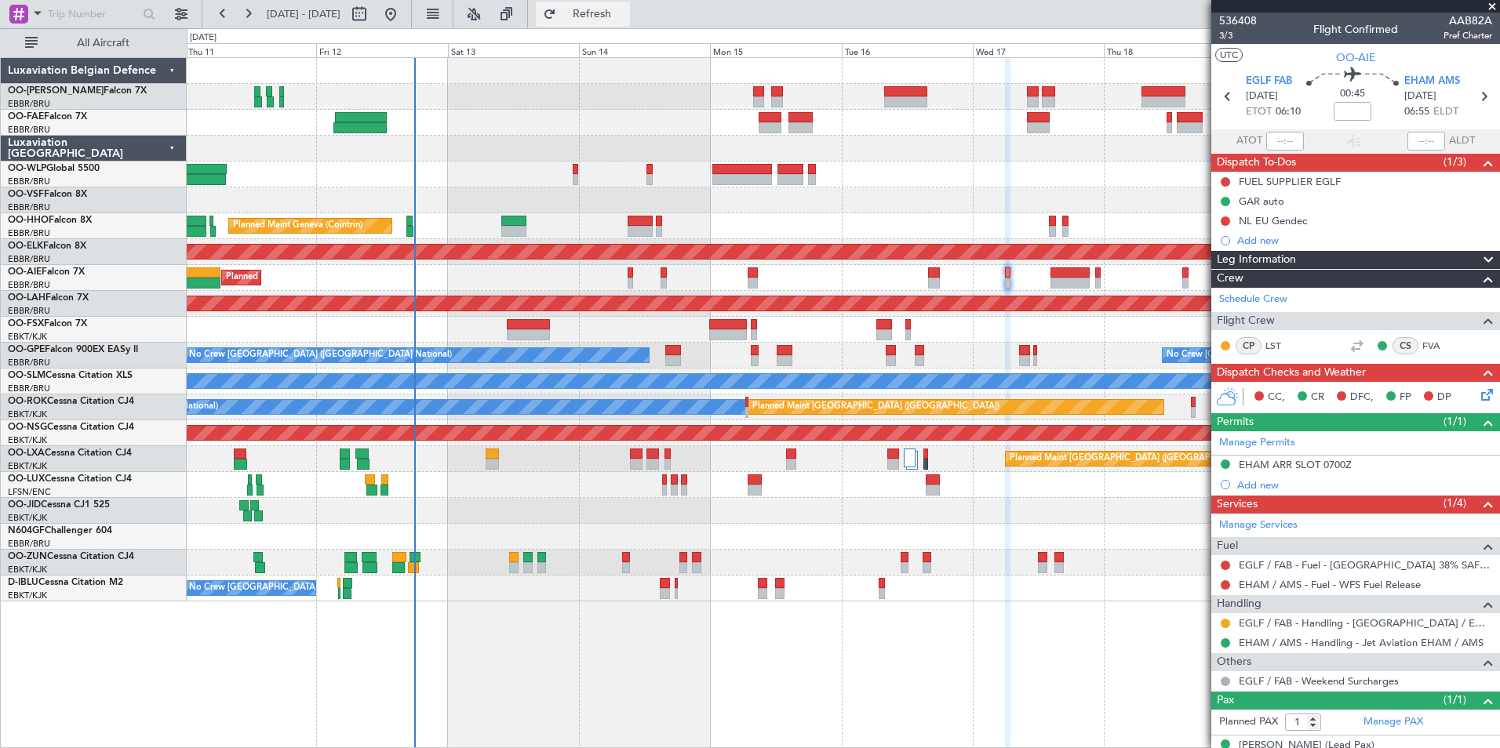
click at [625, 9] on span "Refresh" at bounding box center [592, 14] width 66 height 11
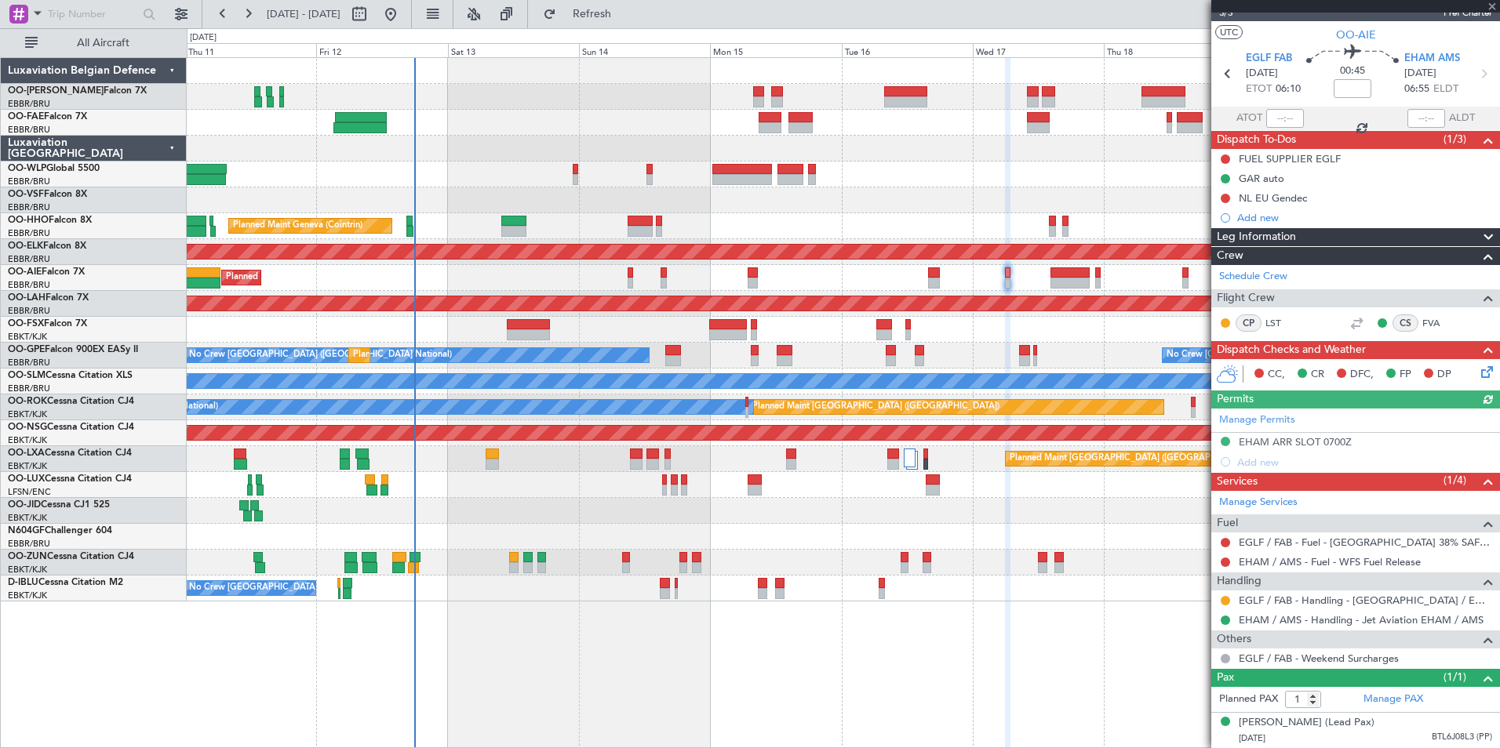
scroll to position [38, 0]
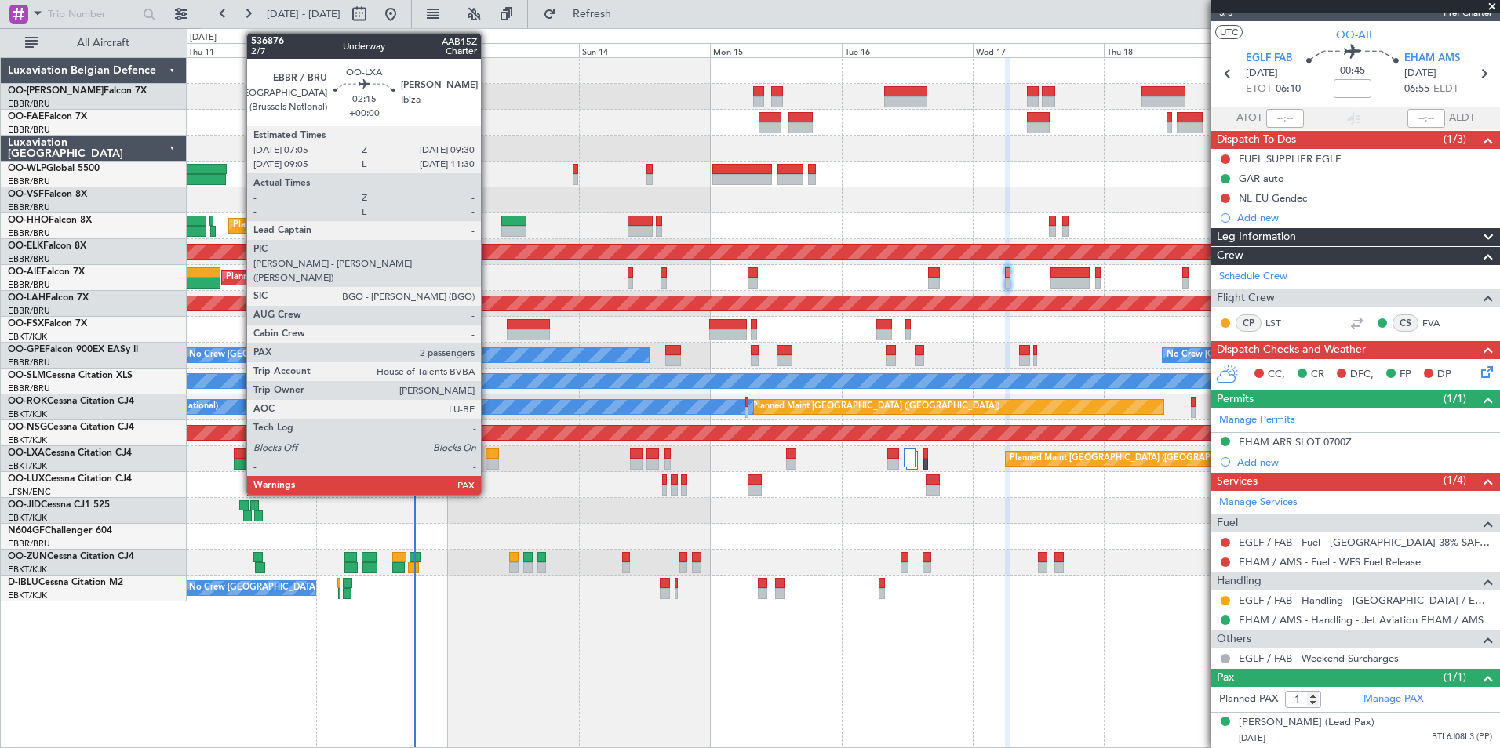
click at [488, 461] on div at bounding box center [492, 464] width 13 height 11
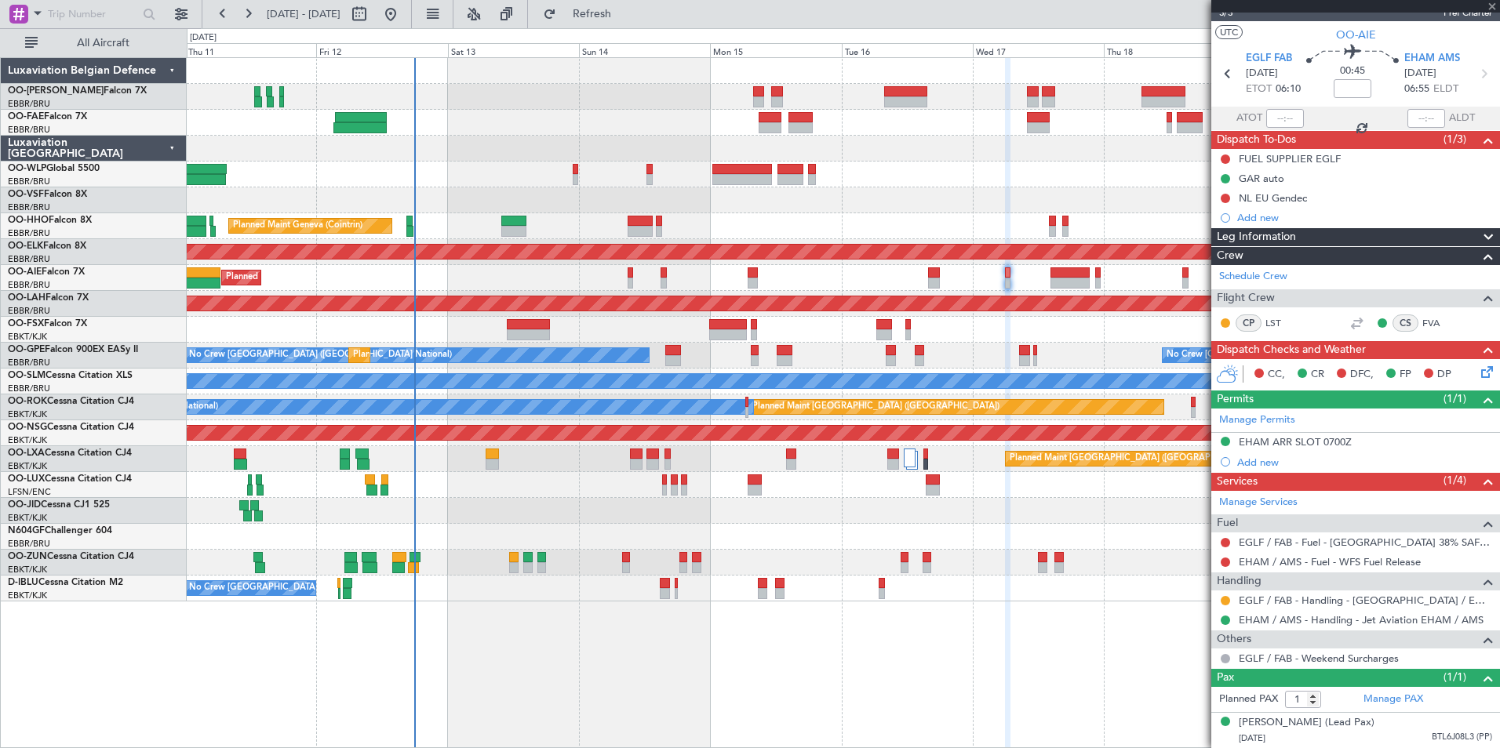
type input "2"
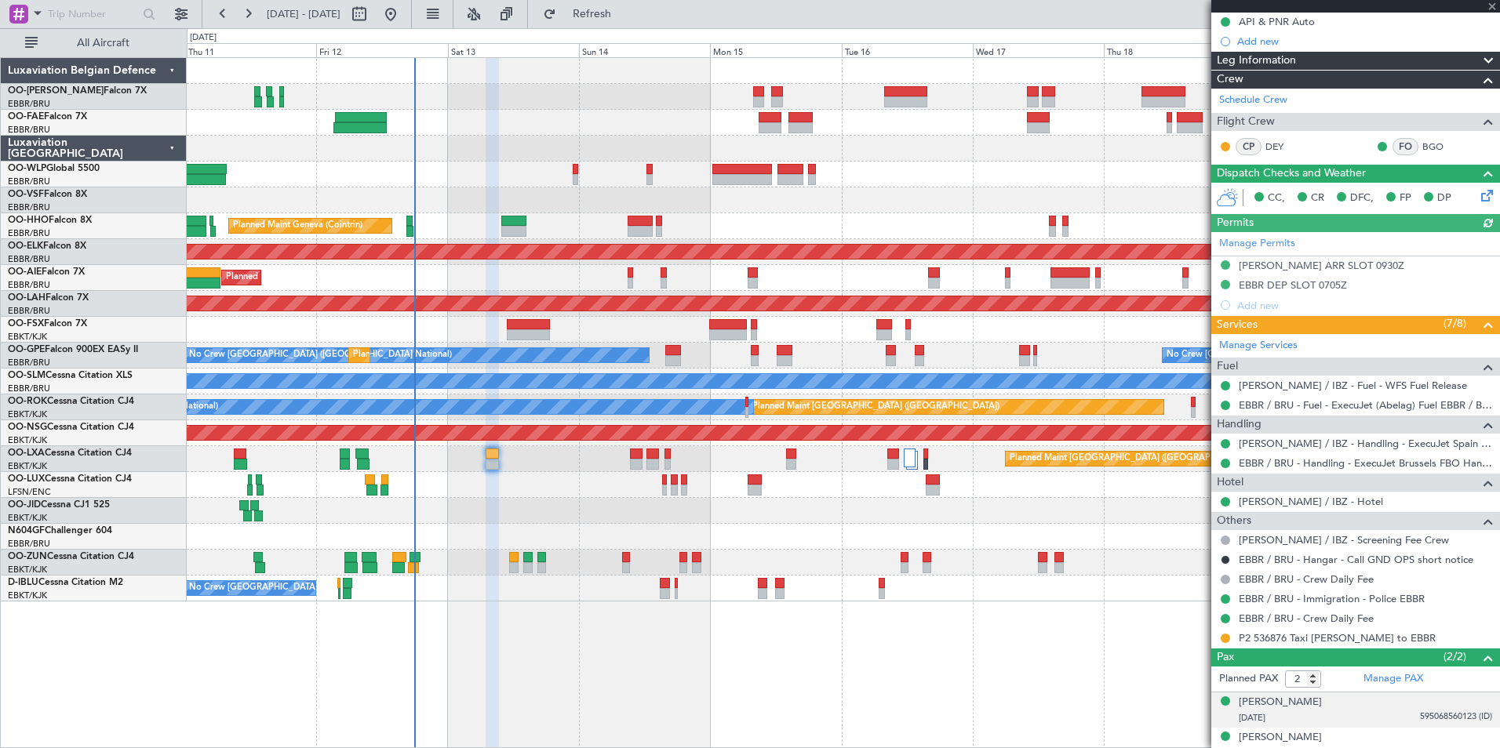
scroll to position [194, 0]
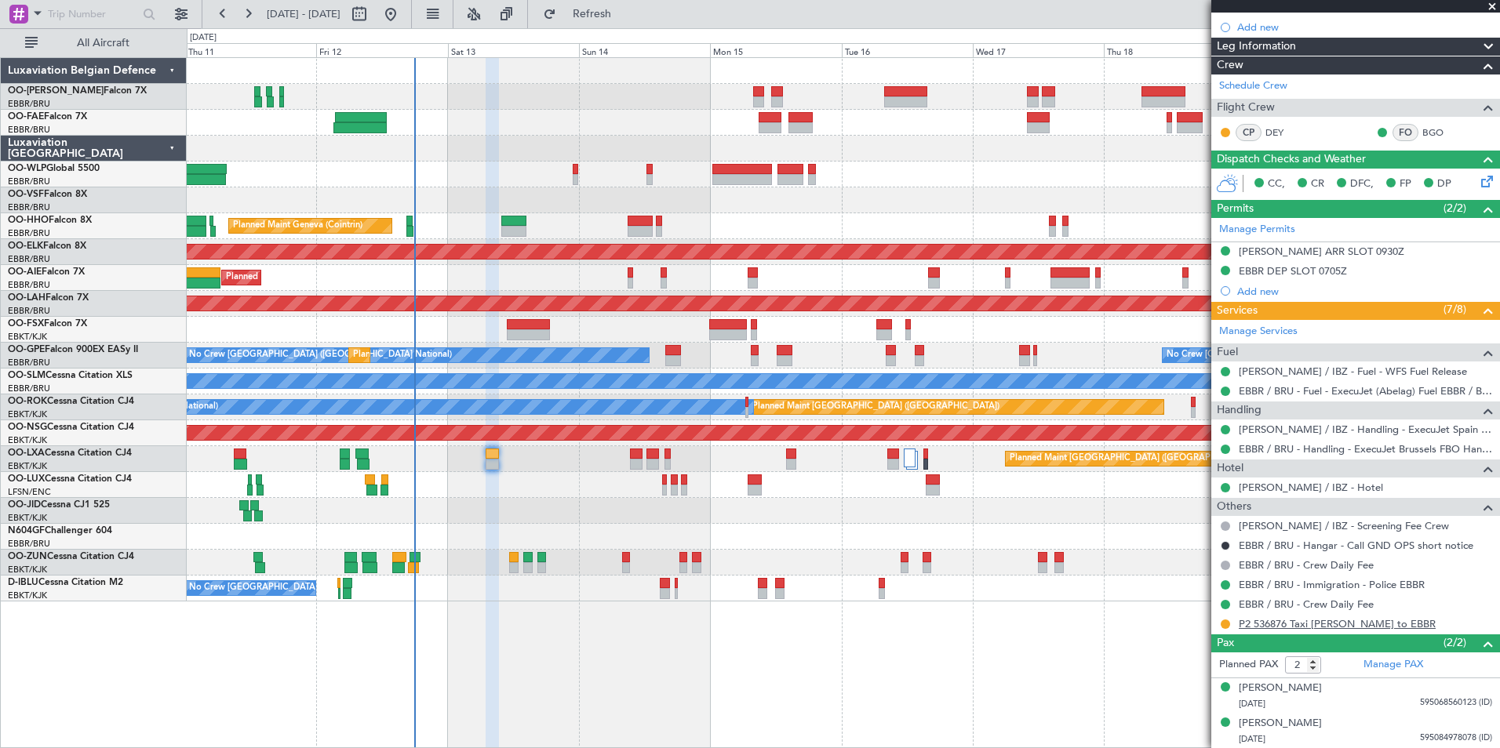
click at [1327, 627] on link "P2 536876 Taxi [PERSON_NAME] to EBBR" at bounding box center [1337, 623] width 197 height 13
click at [617, 21] on button "Refresh" at bounding box center [583, 14] width 94 height 25
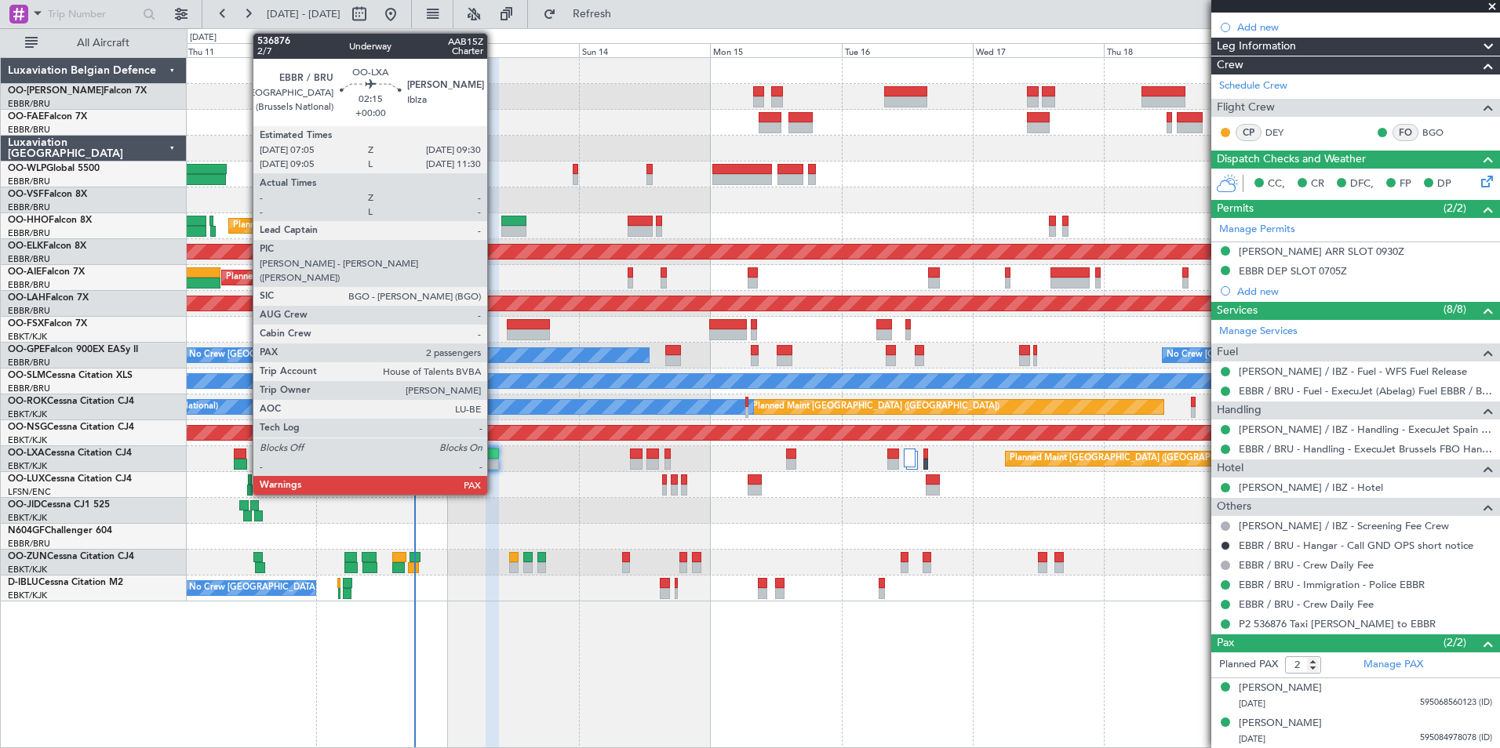
click at [494, 457] on div at bounding box center [492, 454] width 13 height 11
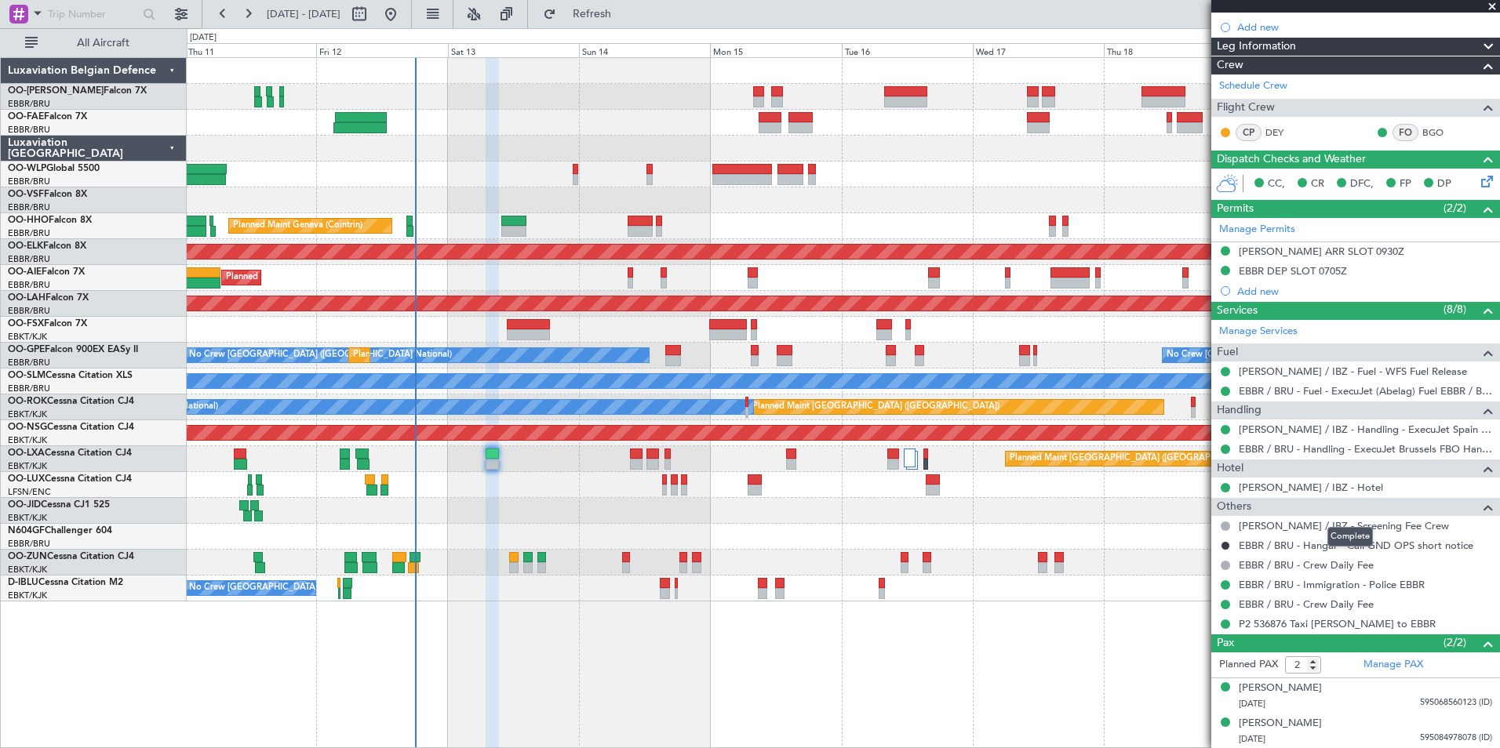
scroll to position [0, 0]
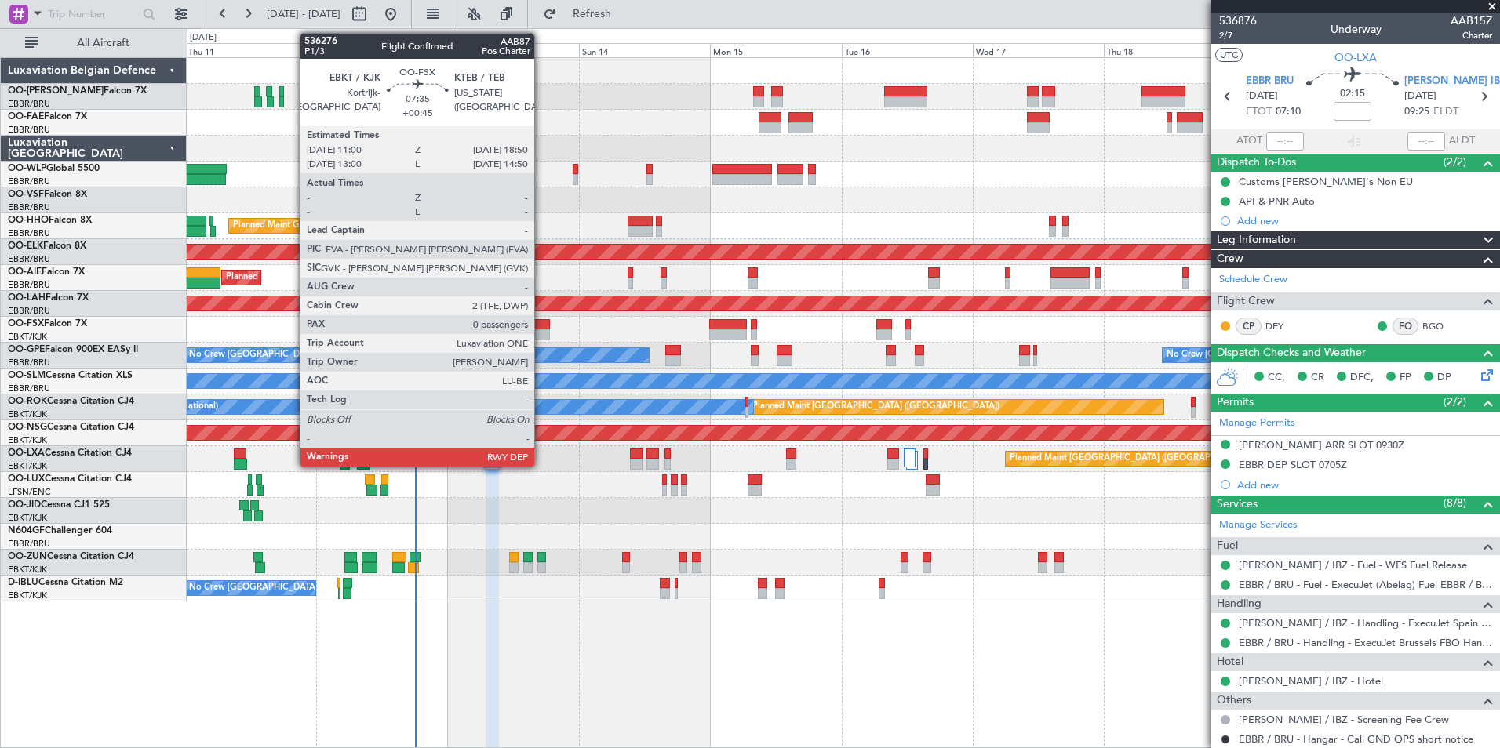
click at [541, 323] on div at bounding box center [528, 324] width 43 height 11
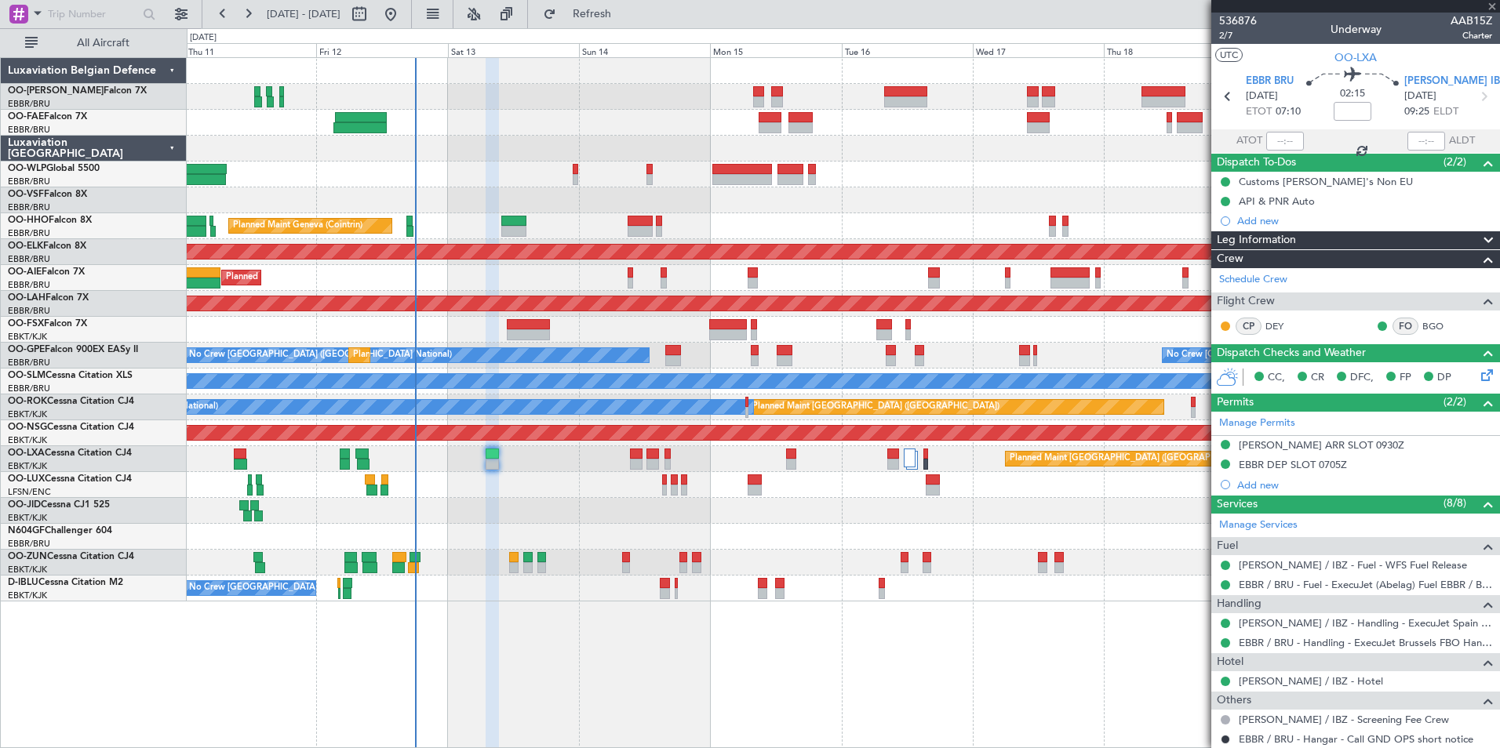
type input "+00:45"
type input "0"
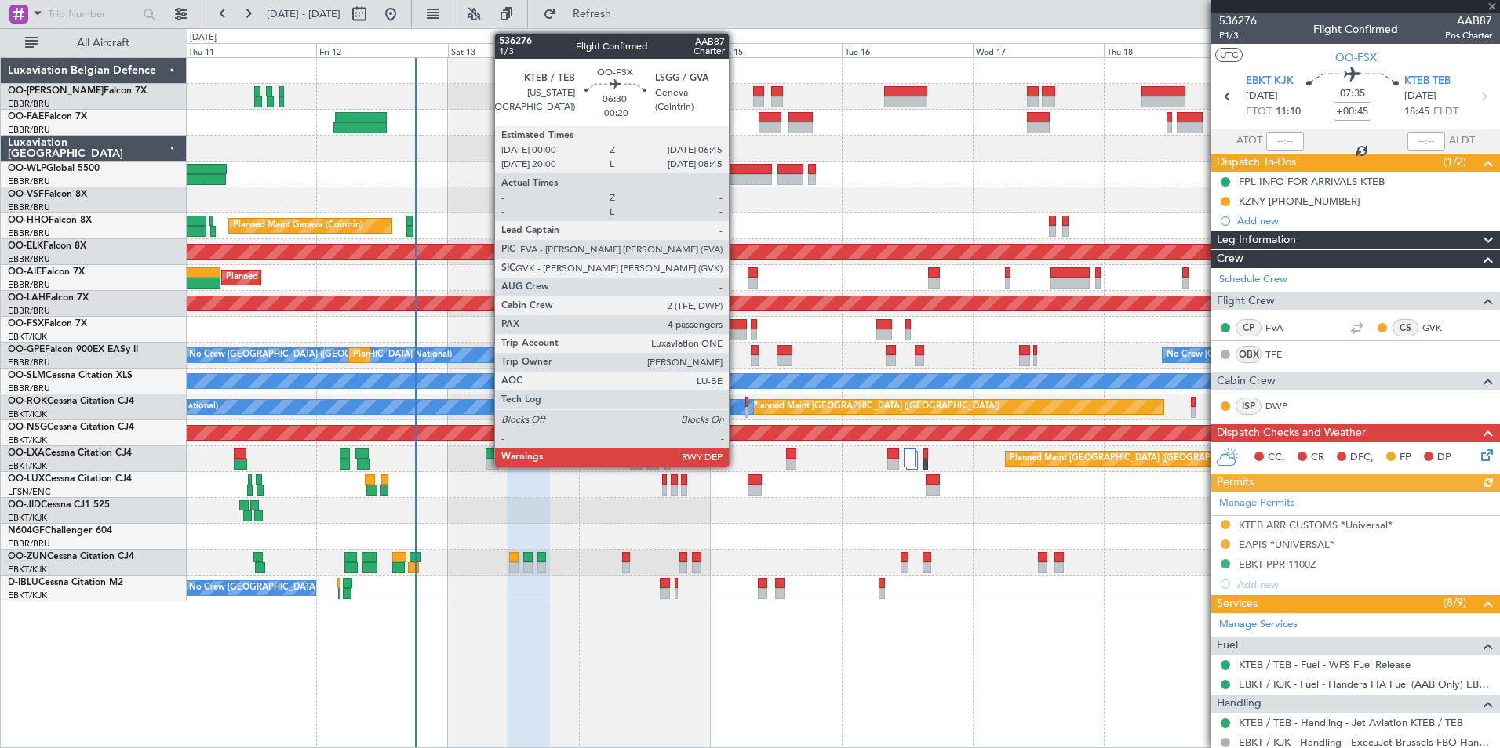
click at [736, 320] on div at bounding box center [728, 324] width 38 height 11
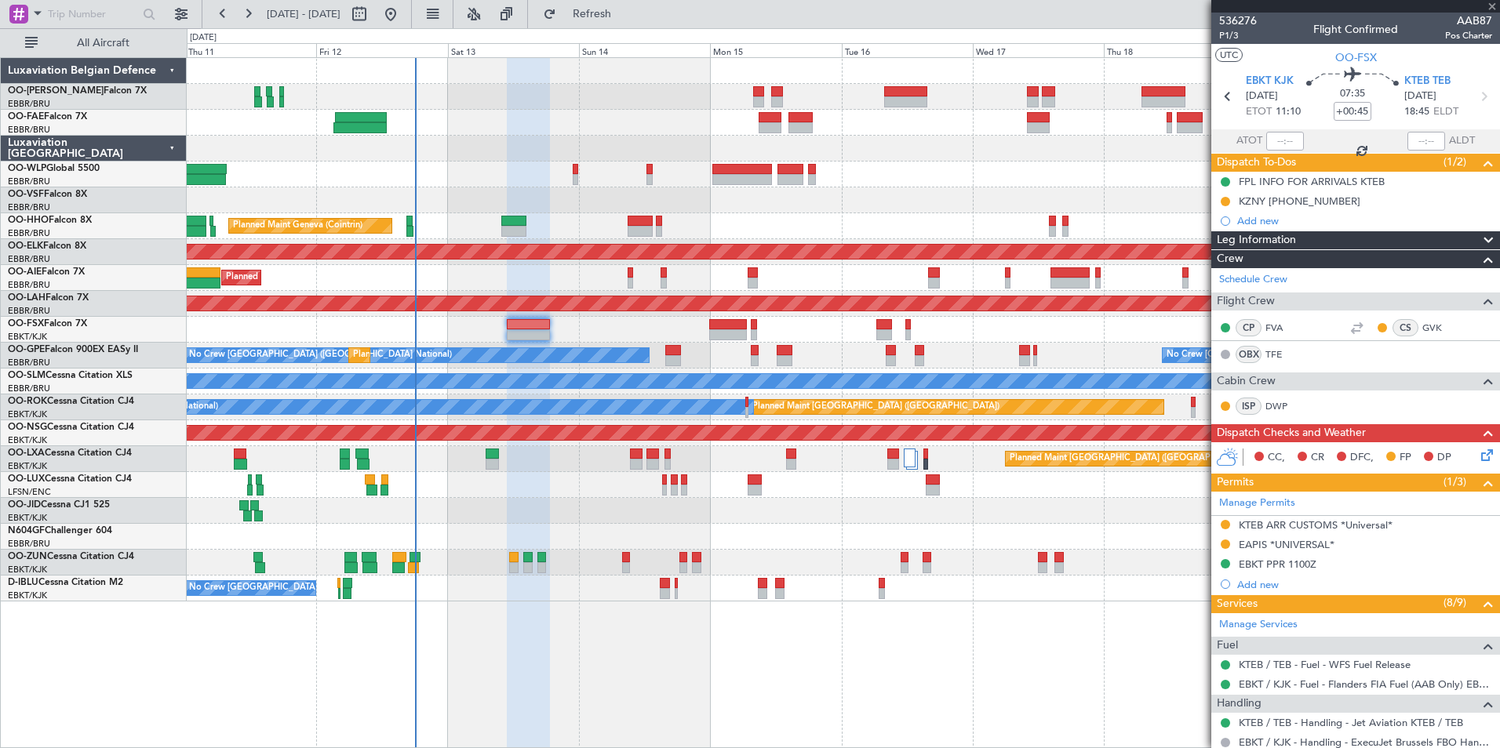
type input "-00:20"
type input "4"
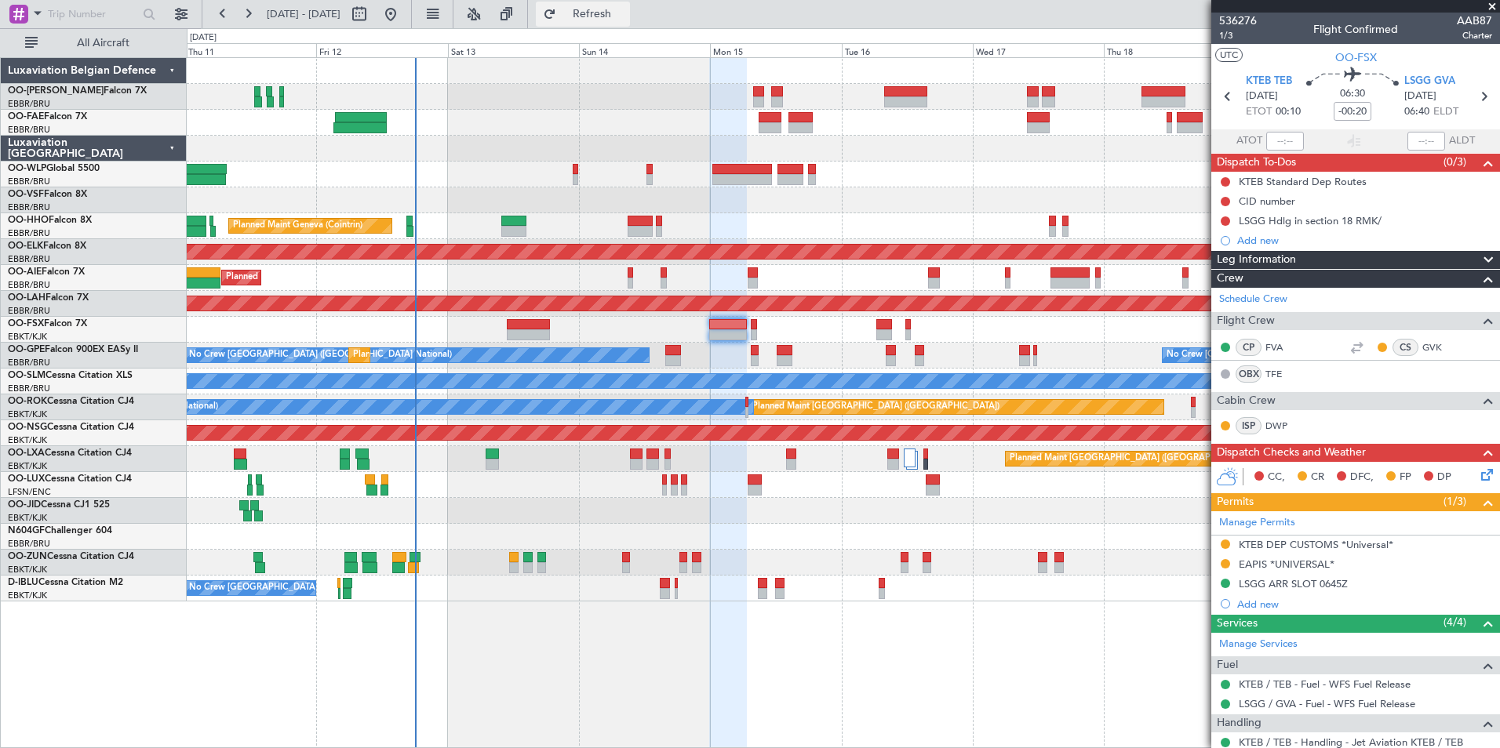
click at [630, 25] on button "Refresh" at bounding box center [583, 14] width 94 height 25
drag, startPoint x: 670, startPoint y: 20, endPoint x: 585, endPoint y: 347, distance: 337.9
click at [630, 20] on button "Refresh" at bounding box center [583, 14] width 94 height 25
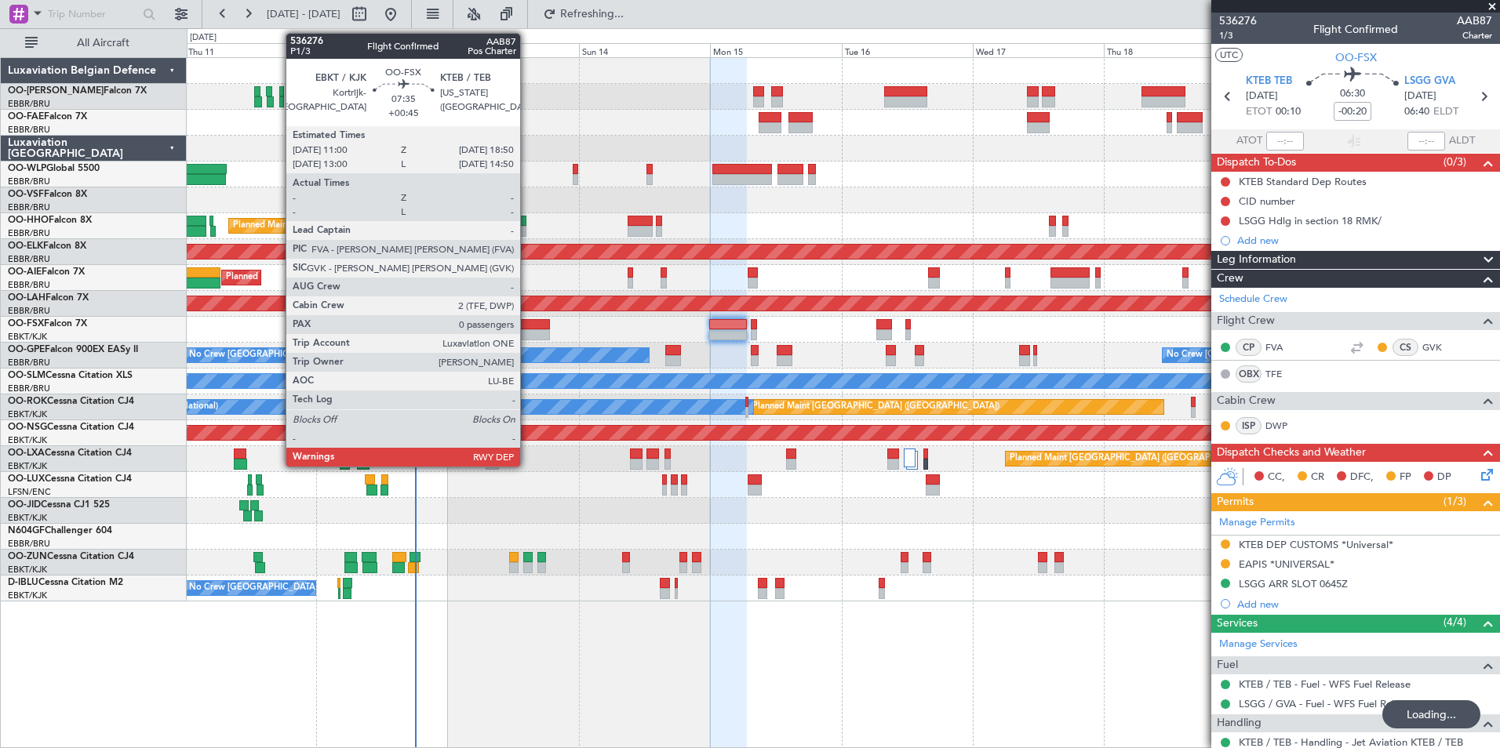
click at [527, 331] on div at bounding box center [528, 334] width 43 height 11
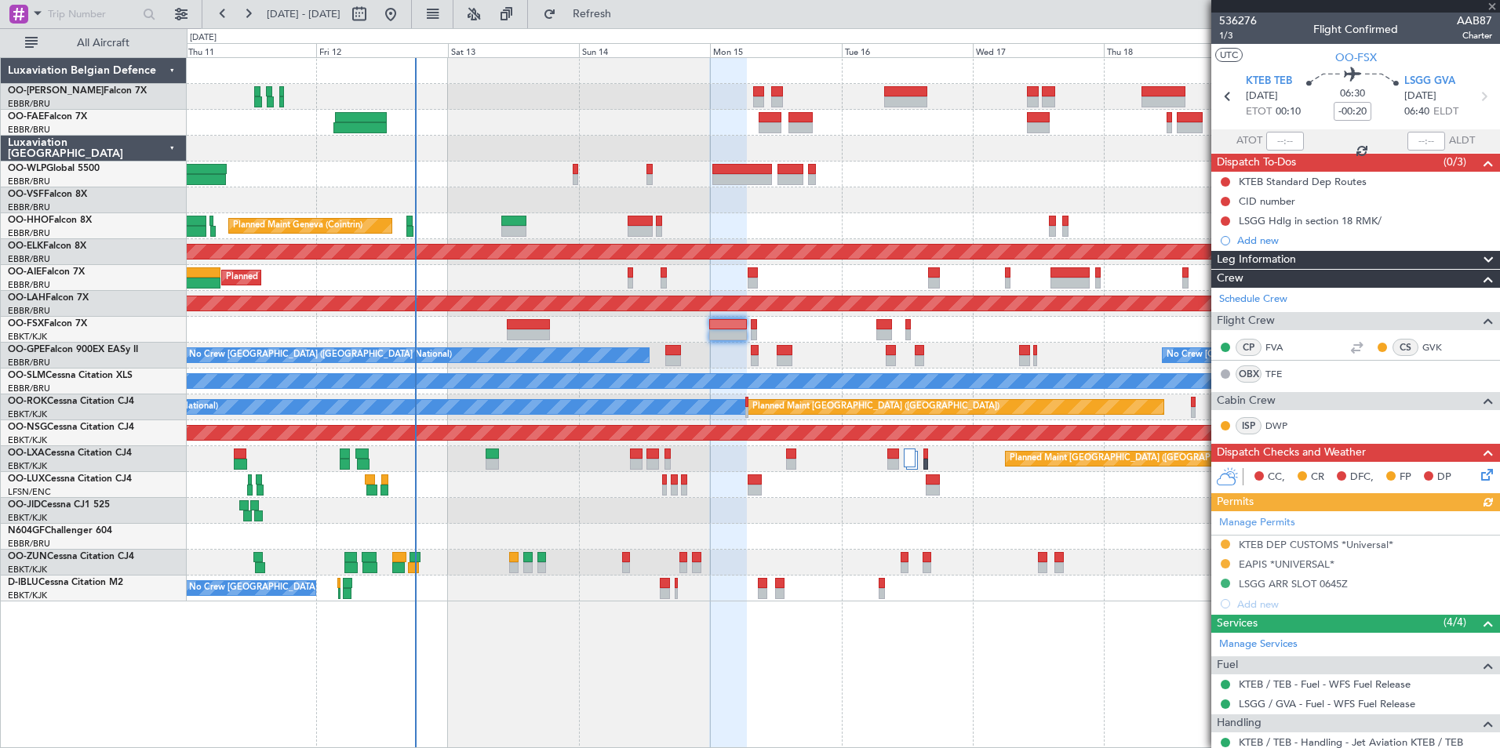
type input "+00:45"
type input "0"
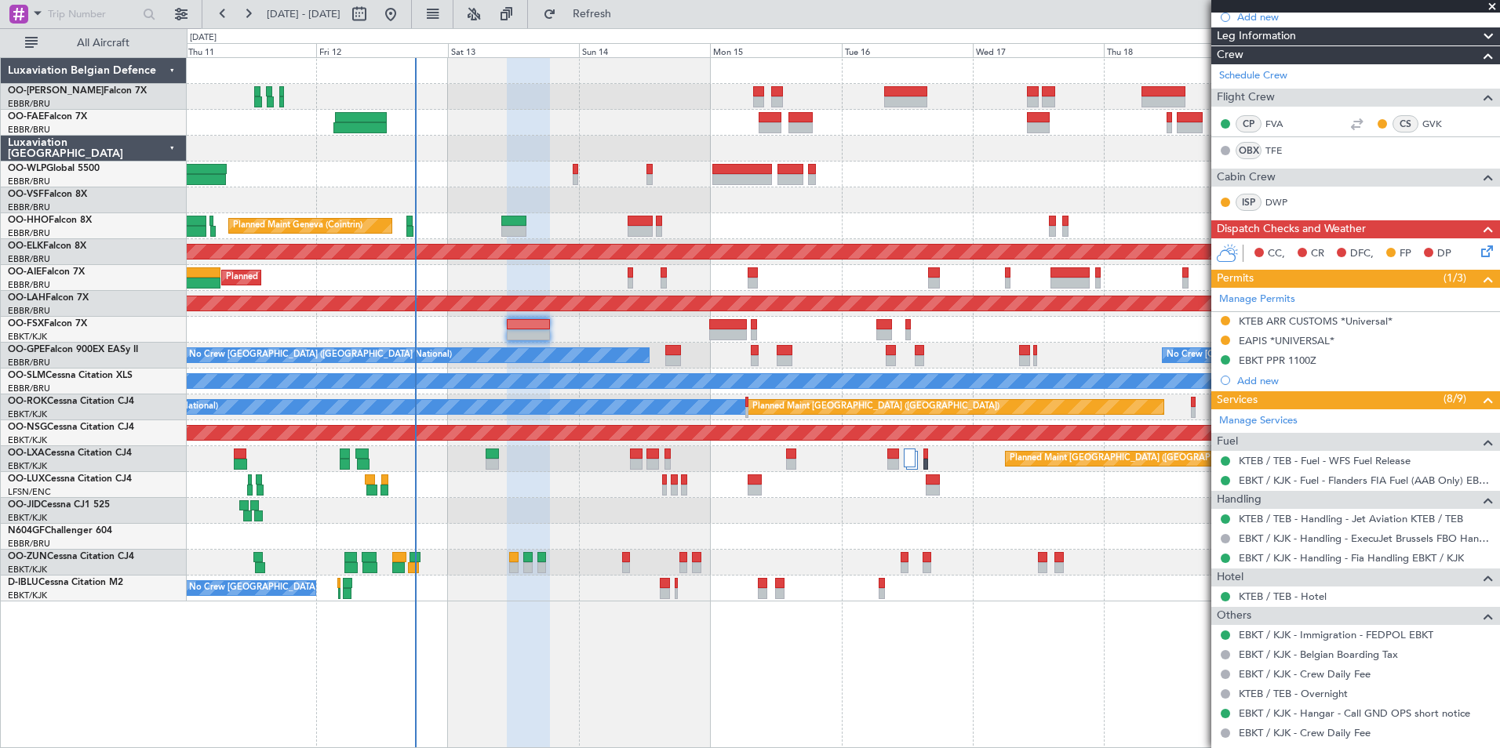
scroll to position [46, 0]
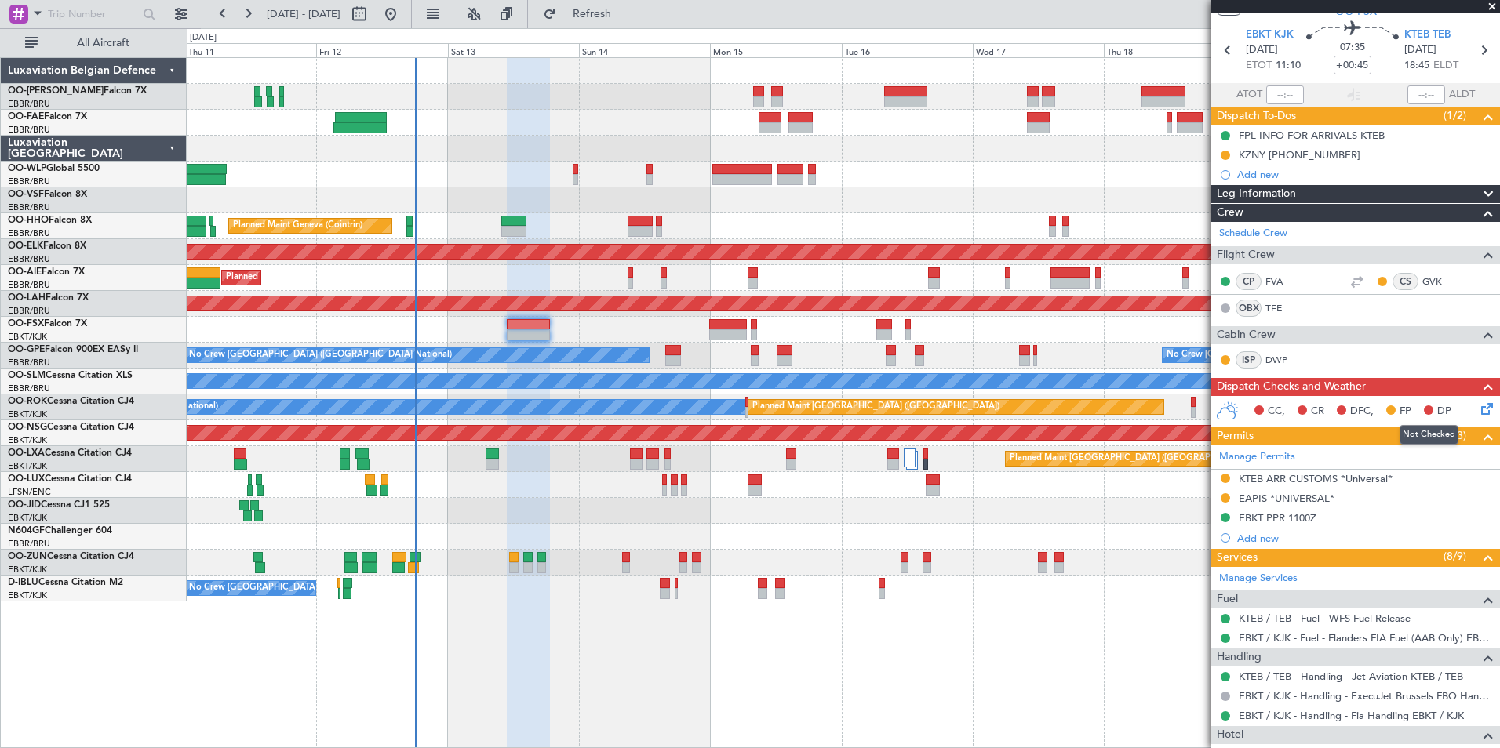
click at [1478, 412] on icon at bounding box center [1484, 406] width 13 height 13
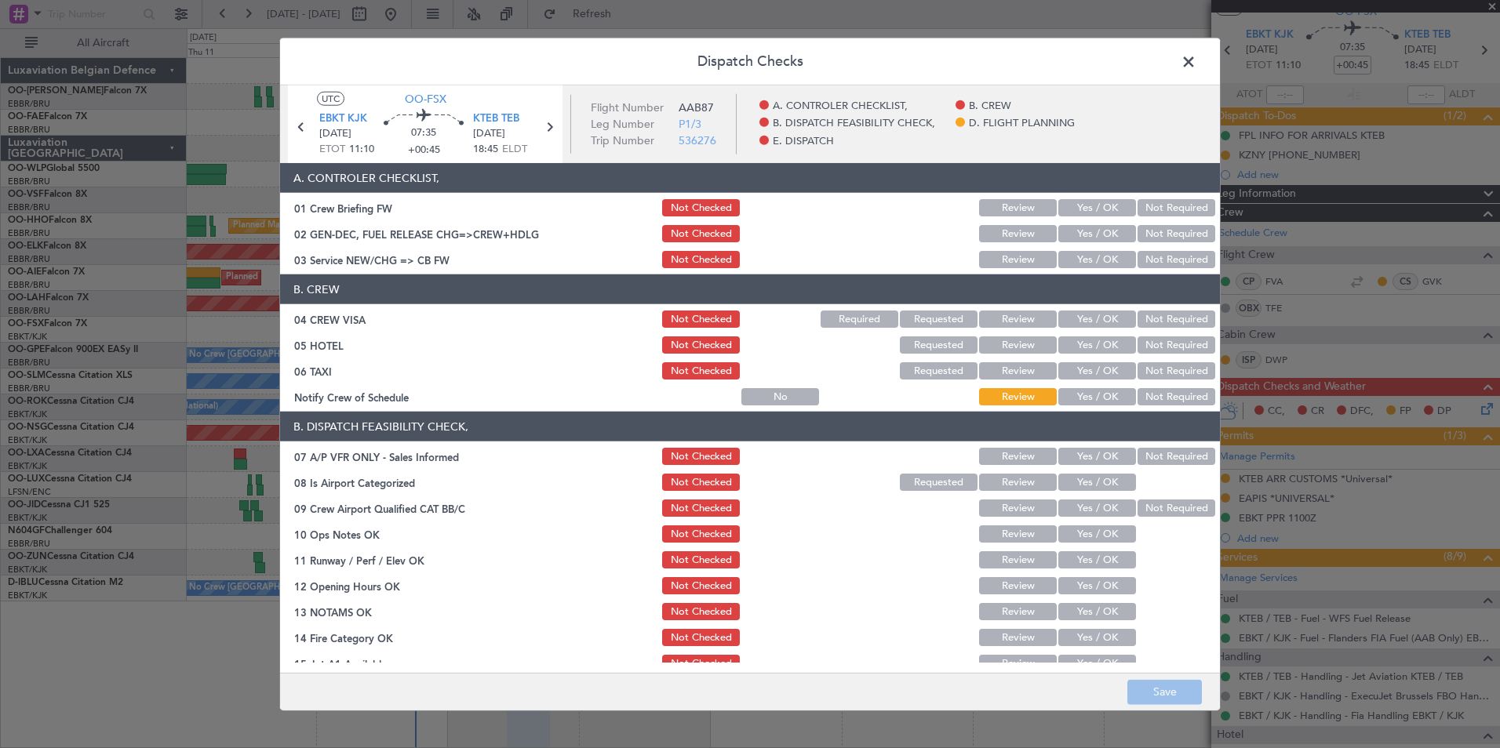
click at [1072, 211] on button "Yes / OK" at bounding box center [1097, 207] width 78 height 17
drag, startPoint x: 1079, startPoint y: 234, endPoint x: 1079, endPoint y: 257, distance: 22.8
click at [1079, 235] on button "Yes / OK" at bounding box center [1097, 233] width 78 height 17
click at [1083, 267] on button "Yes / OK" at bounding box center [1097, 259] width 78 height 17
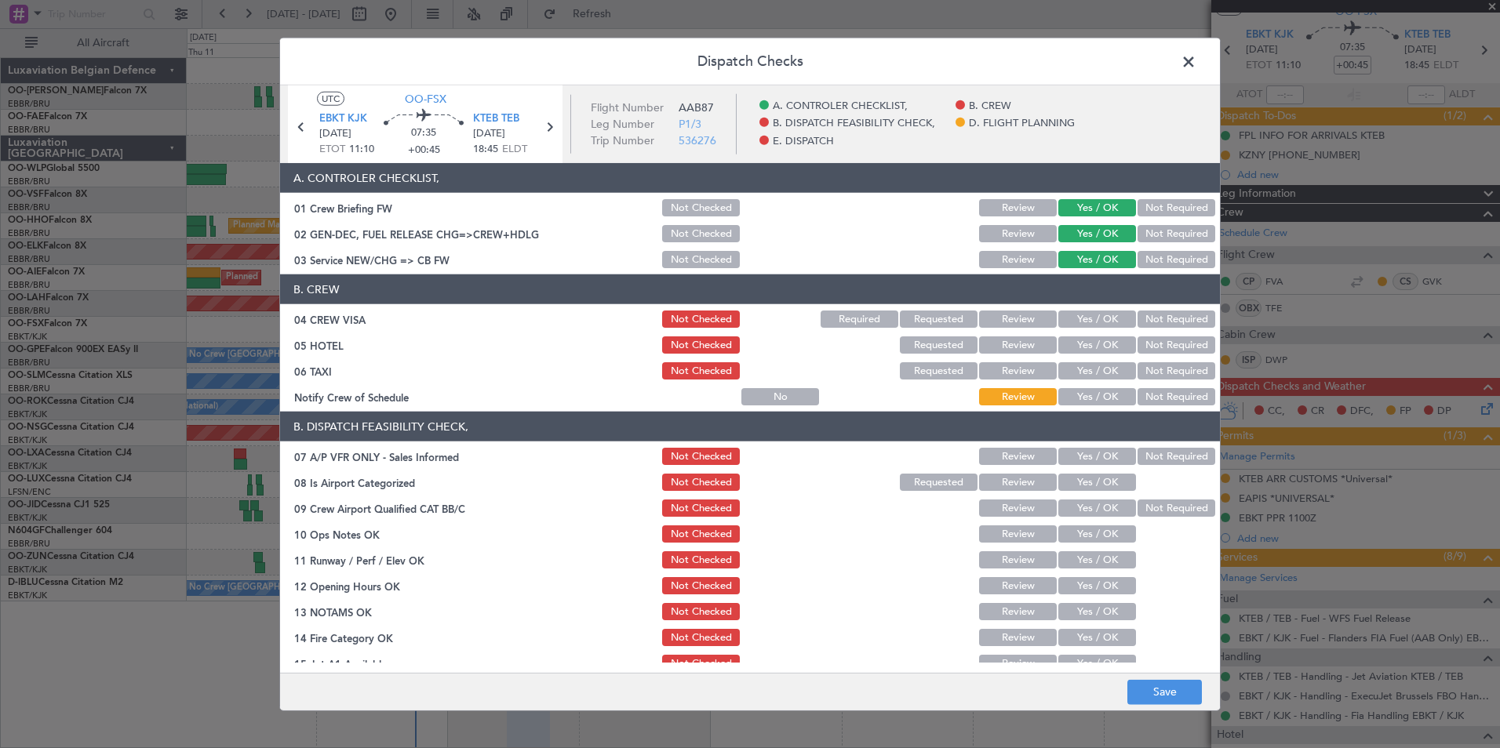
click at [1138, 316] on button "Not Required" at bounding box center [1177, 319] width 78 height 17
click at [1101, 350] on button "Yes / OK" at bounding box center [1097, 345] width 78 height 17
click at [1138, 370] on button "Not Required" at bounding box center [1177, 370] width 78 height 17
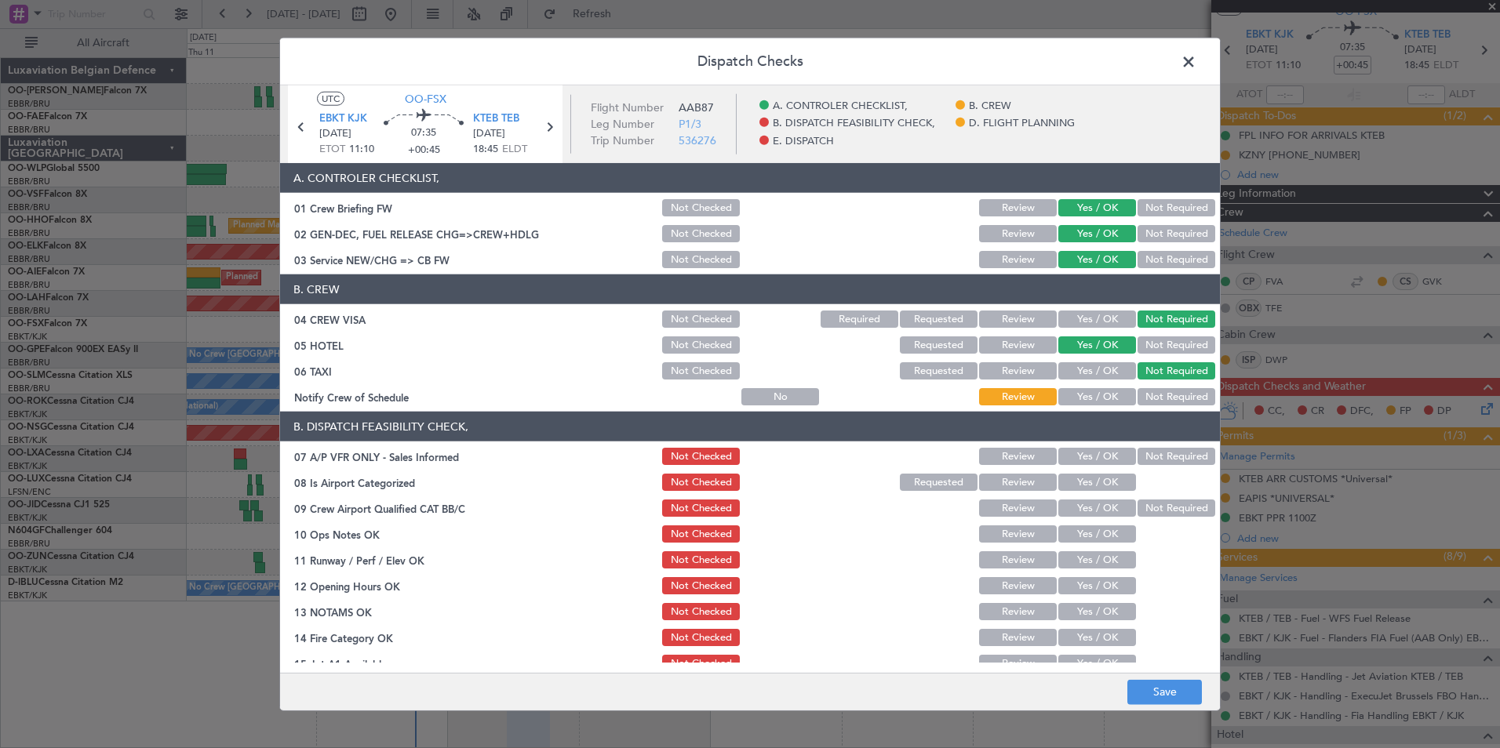
click at [1103, 369] on button "Yes / OK" at bounding box center [1097, 370] width 78 height 17
click at [1105, 400] on button "Yes / OK" at bounding box center [1097, 396] width 78 height 17
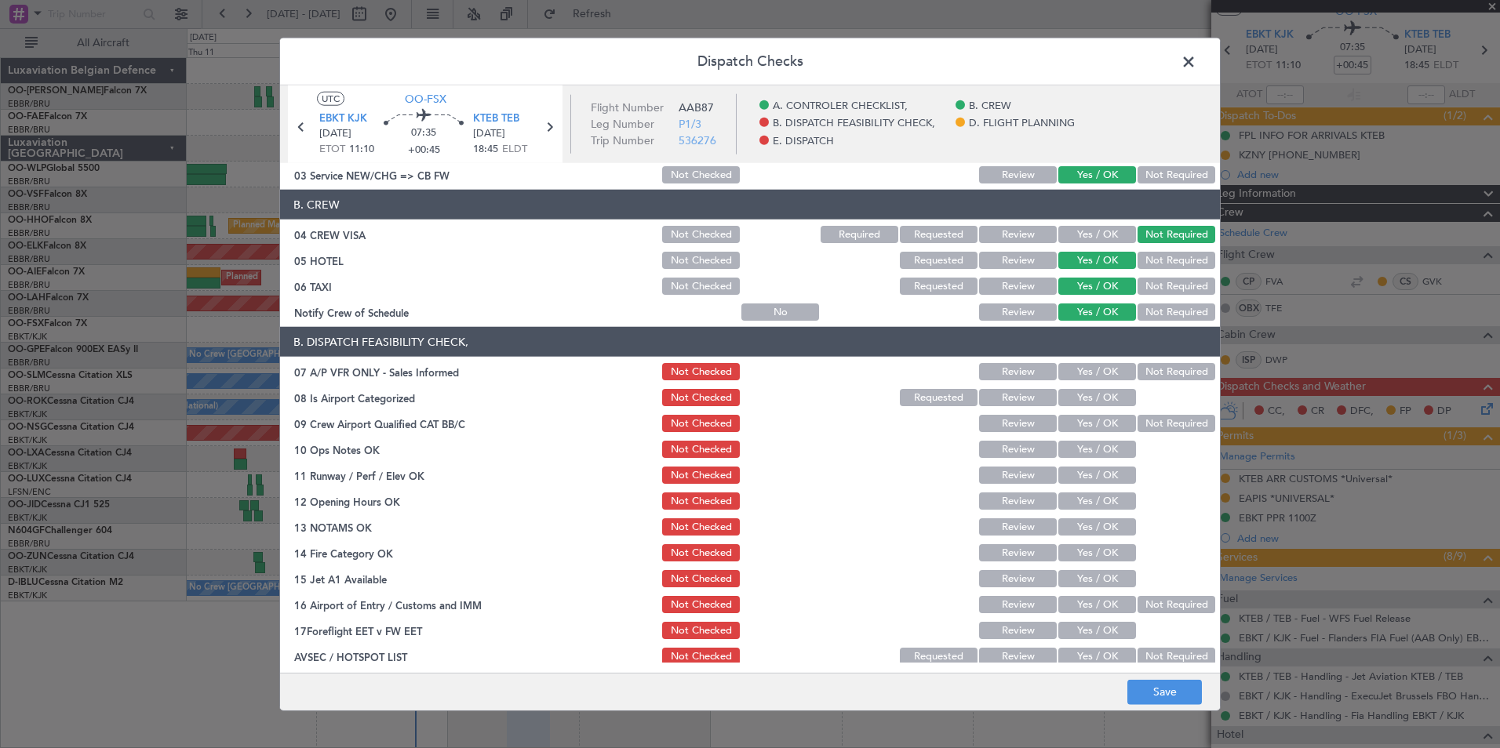
scroll to position [157, 0]
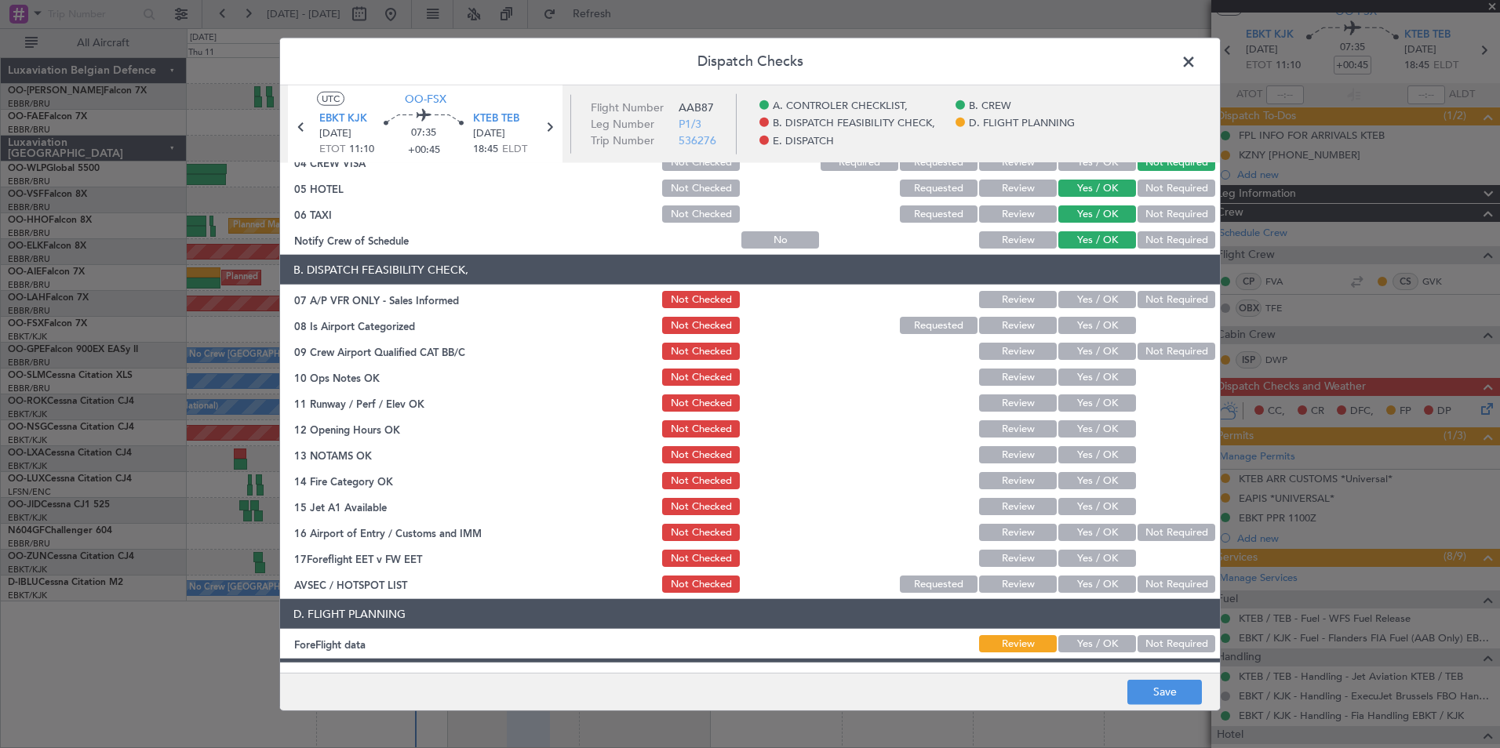
drag, startPoint x: 1151, startPoint y: 300, endPoint x: 1029, endPoint y: 329, distance: 125.2
click at [1145, 299] on button "Not Required" at bounding box center [1177, 299] width 78 height 17
click at [1079, 323] on button "Yes / OK" at bounding box center [1097, 325] width 78 height 17
drag, startPoint x: 1159, startPoint y: 351, endPoint x: 1115, endPoint y: 381, distance: 54.2
click at [1160, 352] on button "Not Required" at bounding box center [1177, 351] width 78 height 17
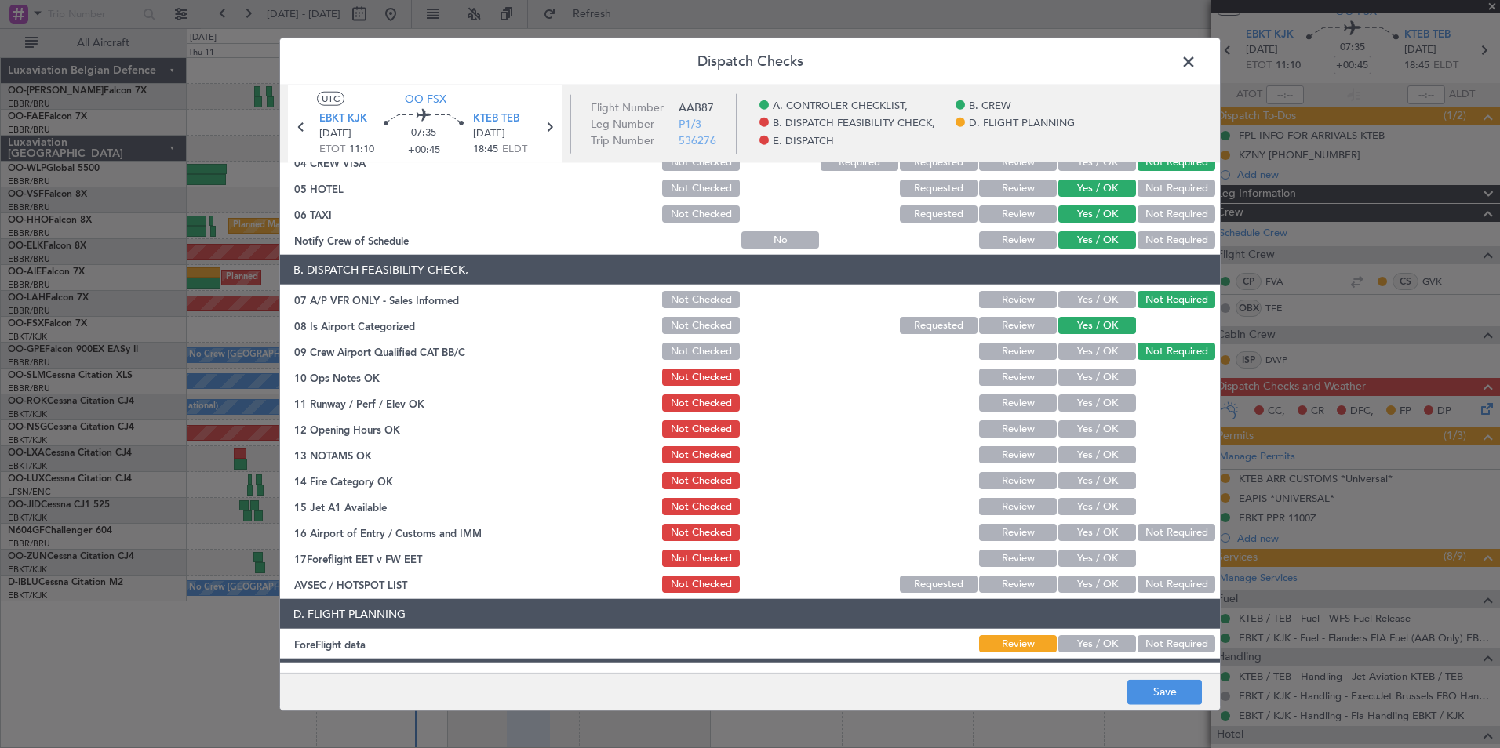
drag, startPoint x: 1111, startPoint y: 383, endPoint x: 1101, endPoint y: 402, distance: 21.1
click at [1109, 384] on button "Yes / OK" at bounding box center [1097, 377] width 78 height 17
drag, startPoint x: 1101, startPoint y: 402, endPoint x: 1101, endPoint y: 420, distance: 18.0
click at [1101, 402] on button "Yes / OK" at bounding box center [1097, 403] width 78 height 17
drag, startPoint x: 1101, startPoint y: 421, endPoint x: 1096, endPoint y: 446, distance: 25.7
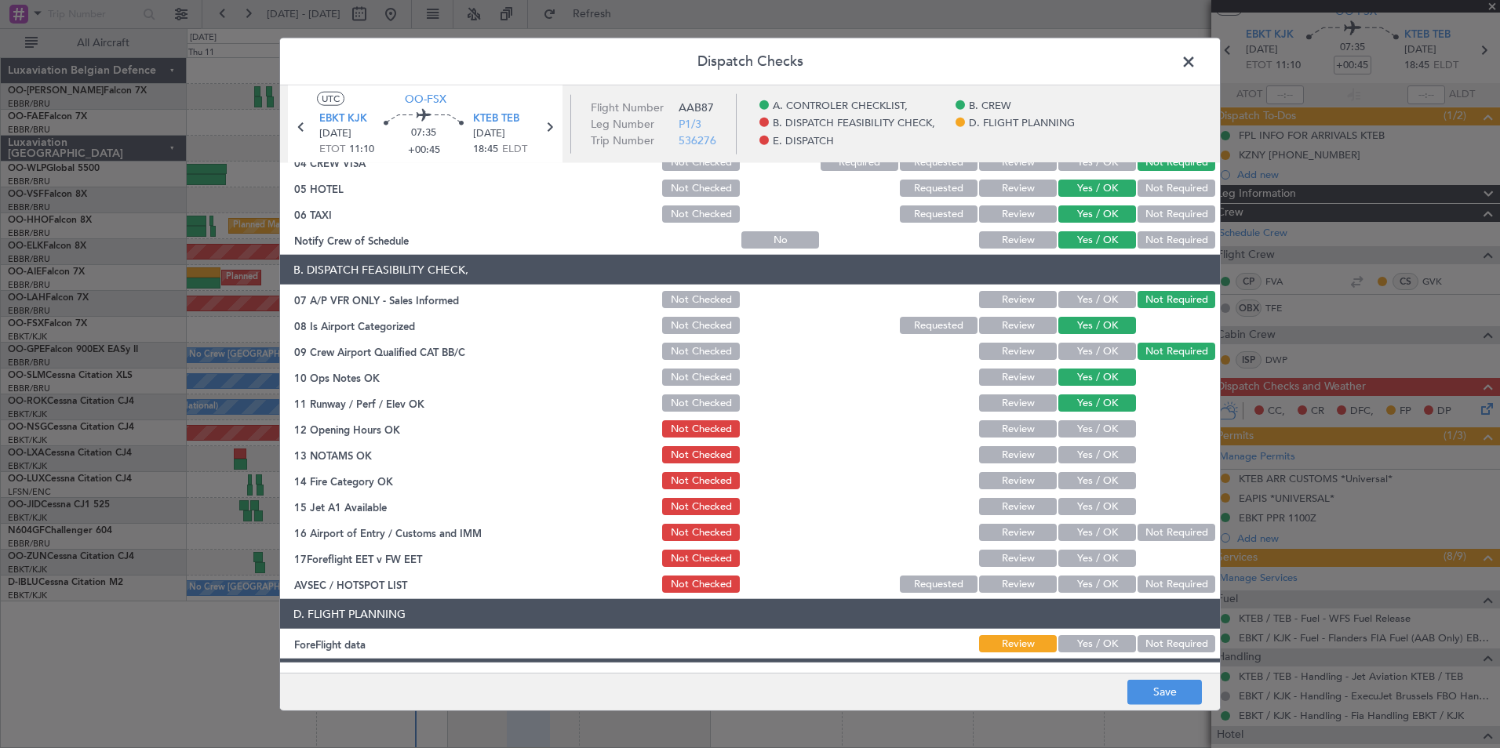
click at [1101, 423] on button "Yes / OK" at bounding box center [1097, 428] width 78 height 17
click at [1091, 457] on button "Yes / OK" at bounding box center [1097, 454] width 78 height 17
drag, startPoint x: 1087, startPoint y: 476, endPoint x: 1083, endPoint y: 484, distance: 8.8
click at [1085, 481] on button "Yes / OK" at bounding box center [1097, 480] width 78 height 17
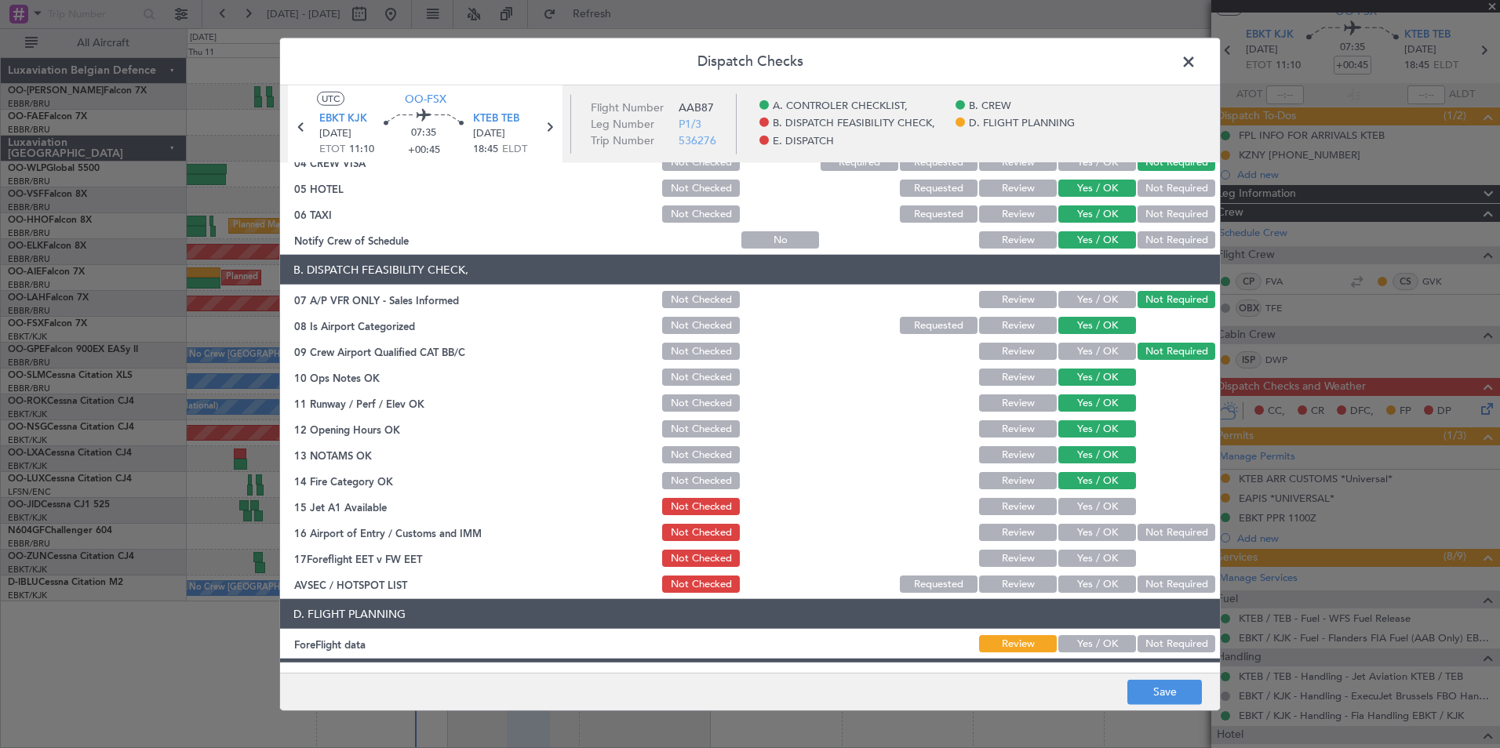
click at [1080, 506] on button "Yes / OK" at bounding box center [1097, 506] width 78 height 17
click at [1083, 520] on section "B. DISPATCH FEASIBILITY CHECK, 07 A/P VFR ONLY - Sales Informed Not Checked Rev…" at bounding box center [750, 425] width 940 height 340
click at [1086, 532] on button "Yes / OK" at bounding box center [1097, 532] width 78 height 17
drag, startPoint x: 1087, startPoint y: 555, endPoint x: 1107, endPoint y: 585, distance: 36.1
click at [1088, 559] on button "Yes / OK" at bounding box center [1097, 558] width 78 height 17
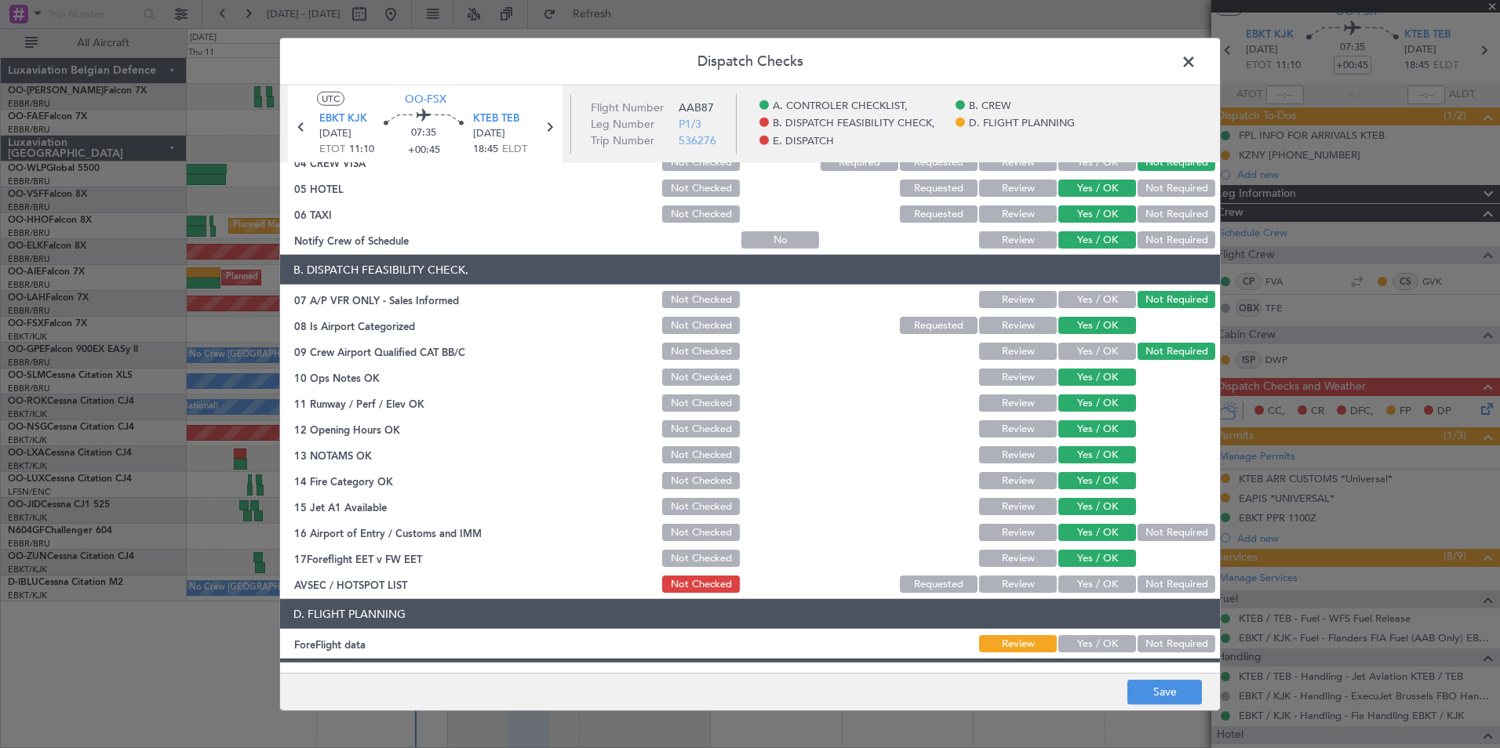
click at [1169, 590] on button "Not Required" at bounding box center [1177, 584] width 78 height 17
click at [1170, 648] on button "Not Required" at bounding box center [1177, 643] width 78 height 17
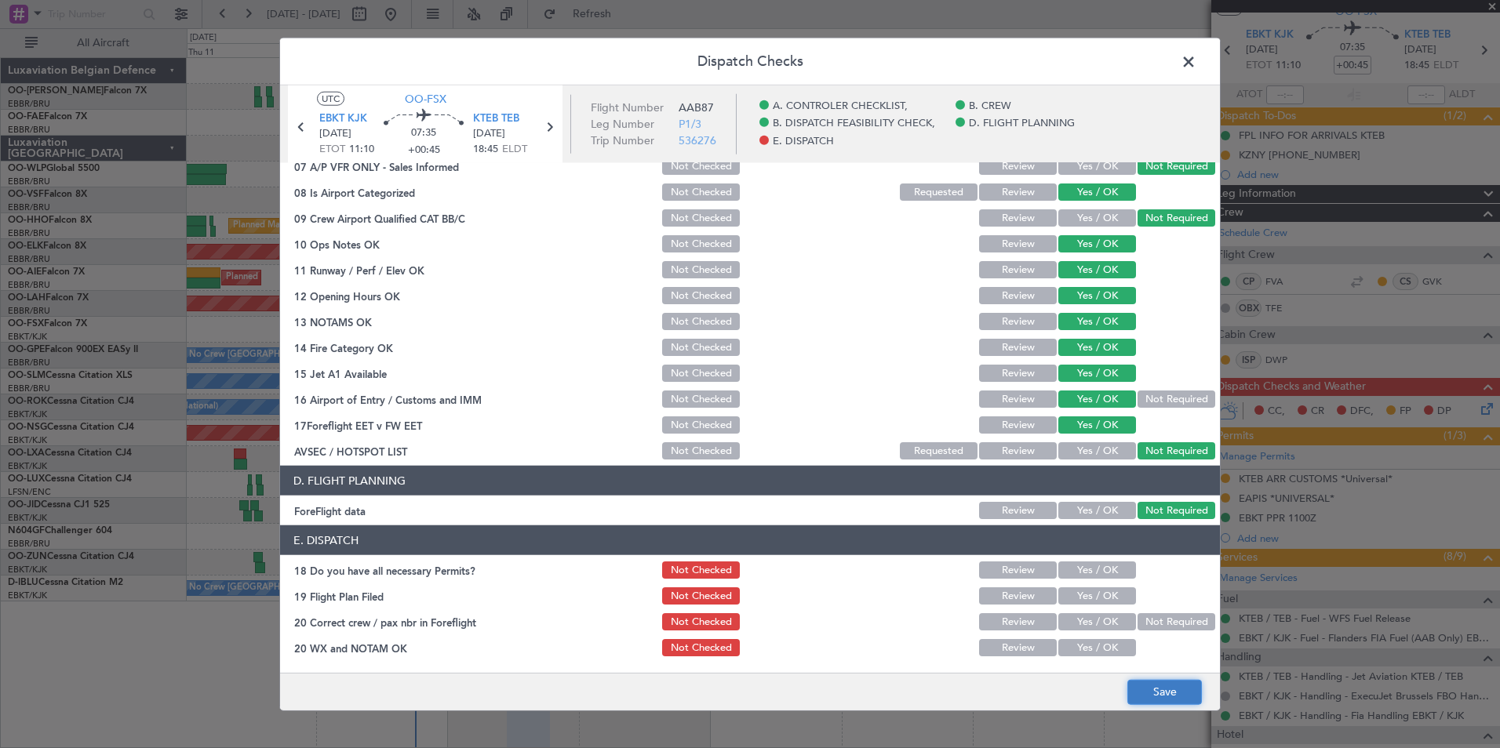
click at [1168, 691] on button "Save" at bounding box center [1164, 691] width 75 height 25
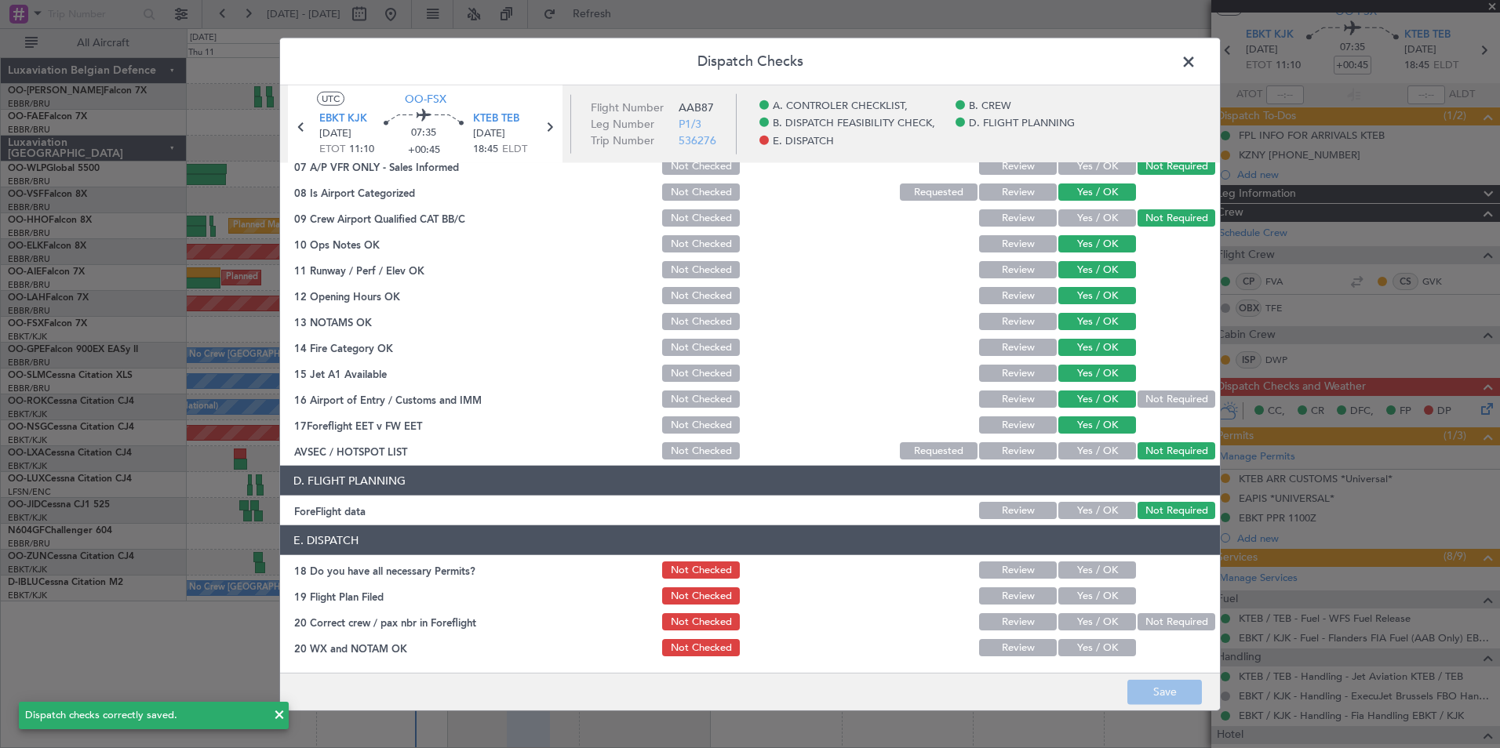
click at [1196, 55] on span at bounding box center [1196, 65] width 0 height 31
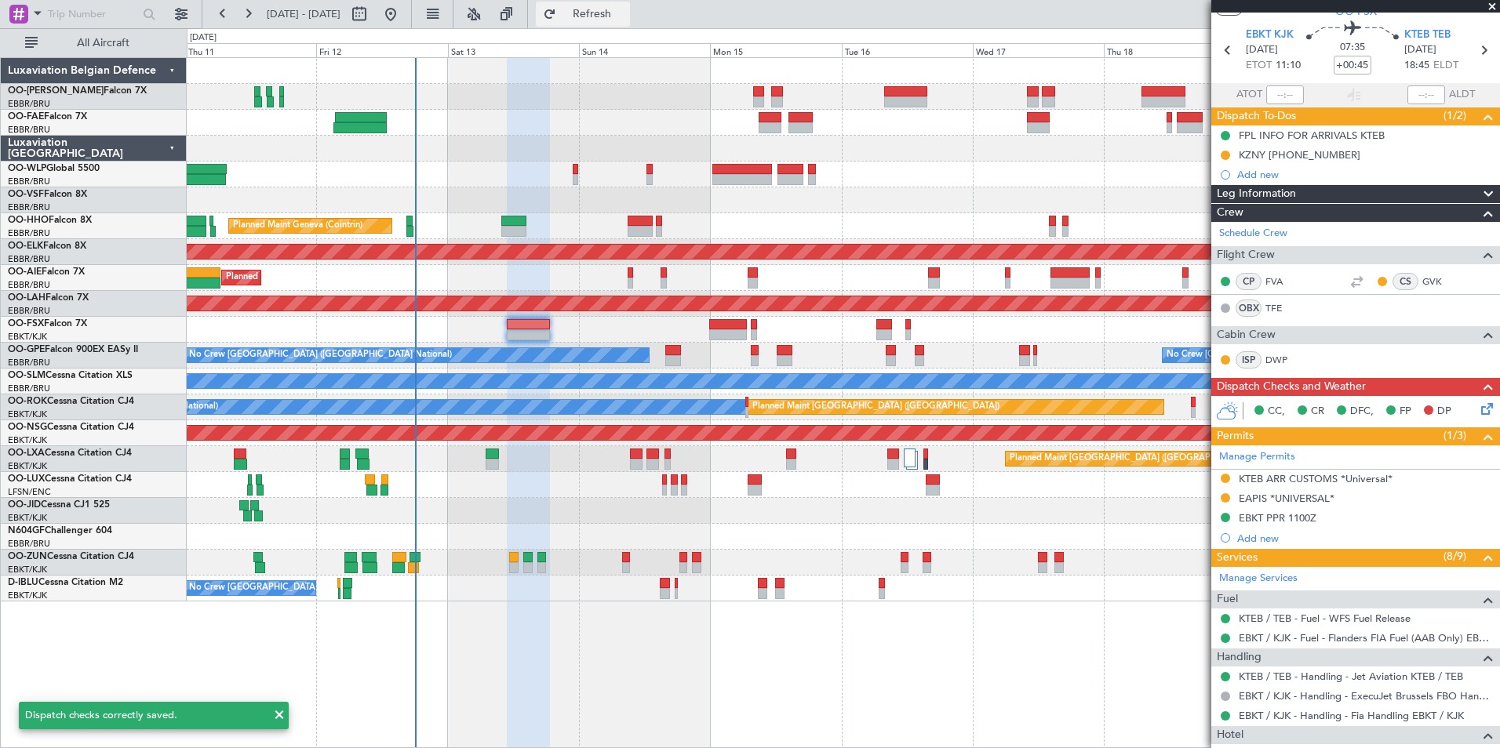
click at [630, 20] on button "Refresh" at bounding box center [583, 14] width 94 height 25
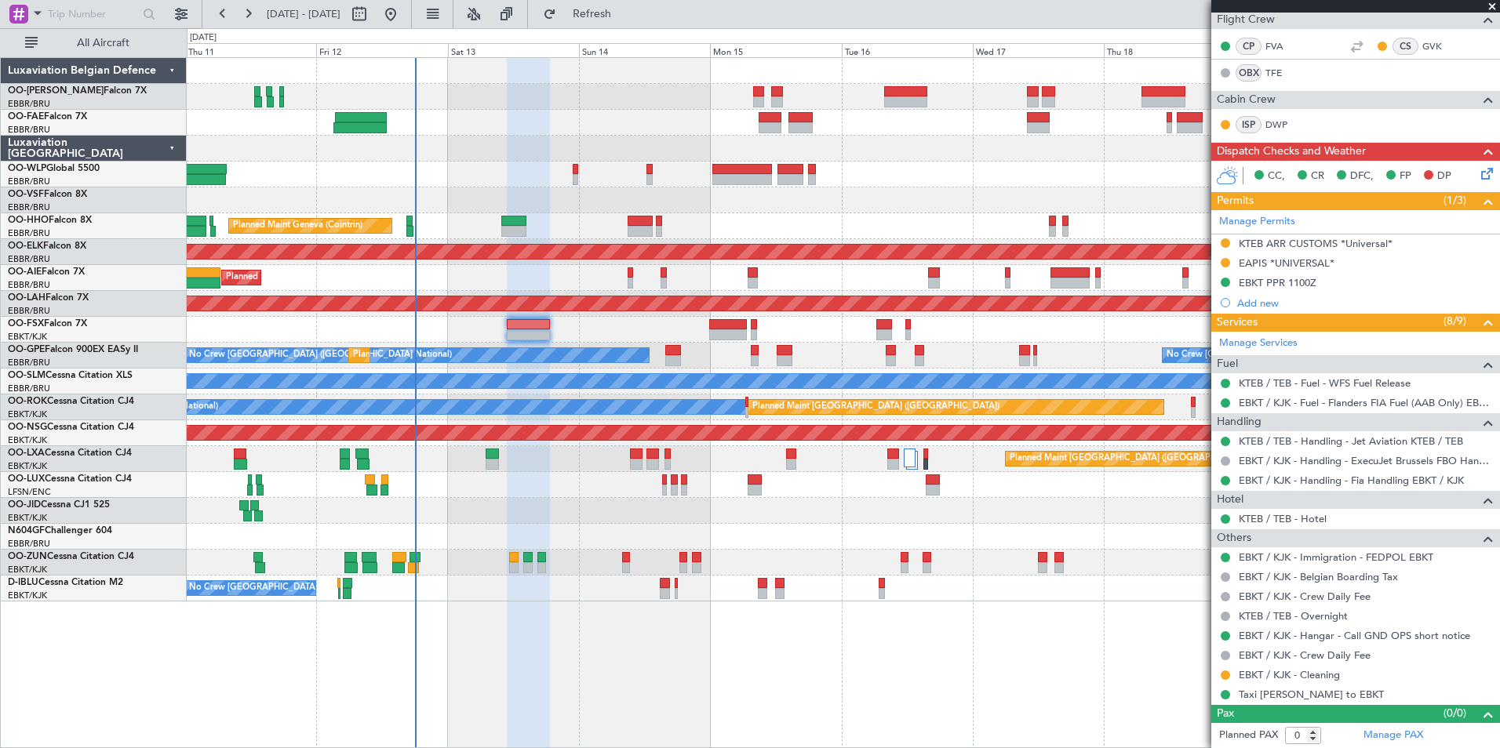
scroll to position [0, 0]
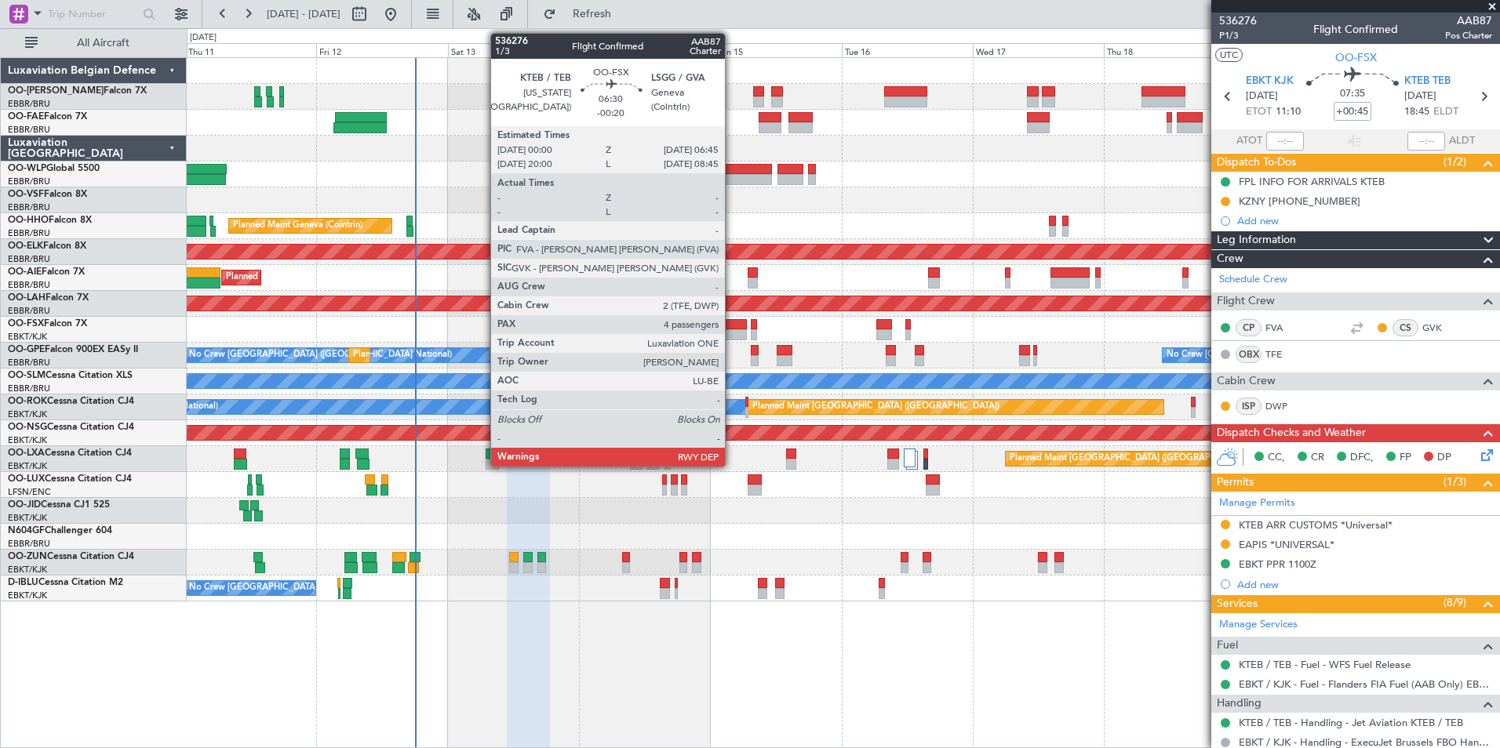
click at [730, 324] on div at bounding box center [728, 324] width 38 height 11
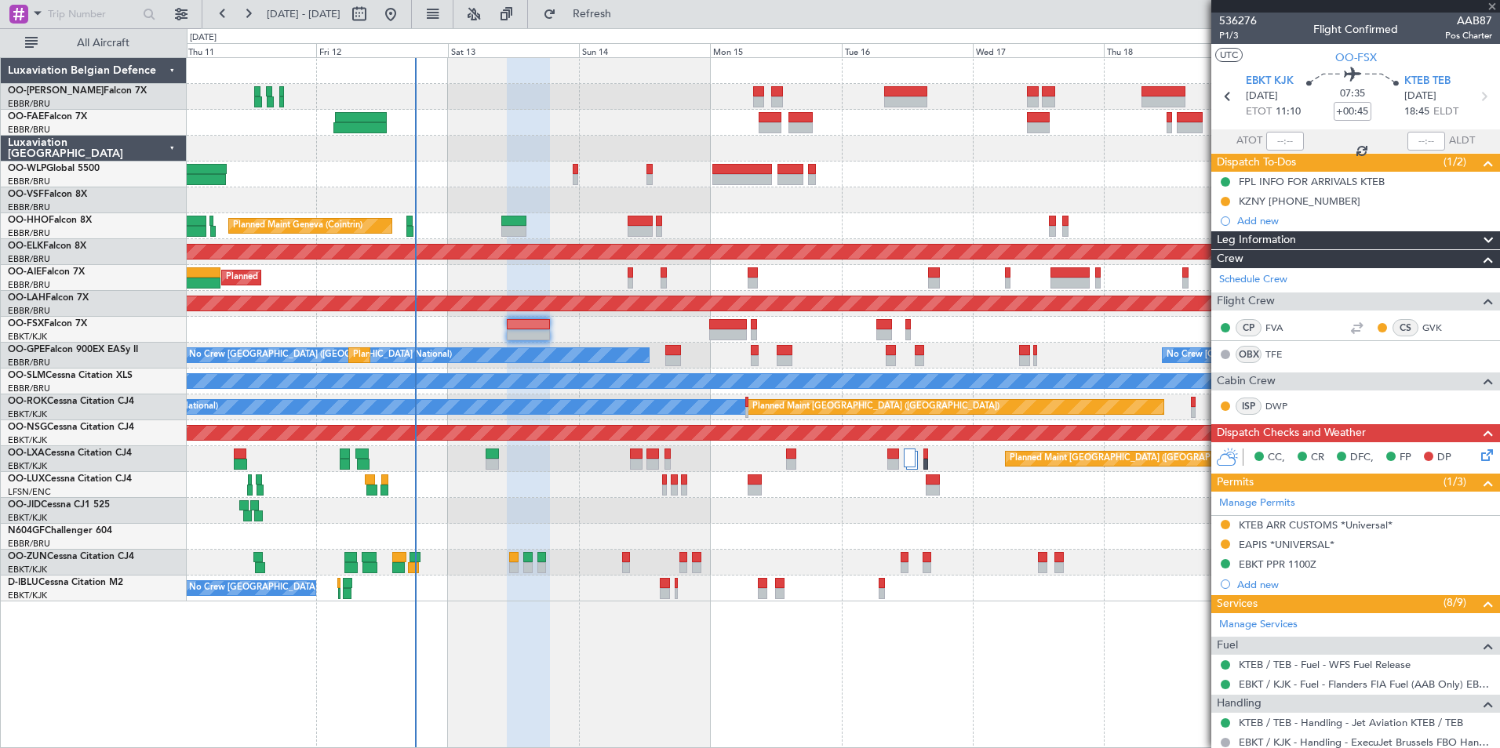
type input "-00:20"
type input "4"
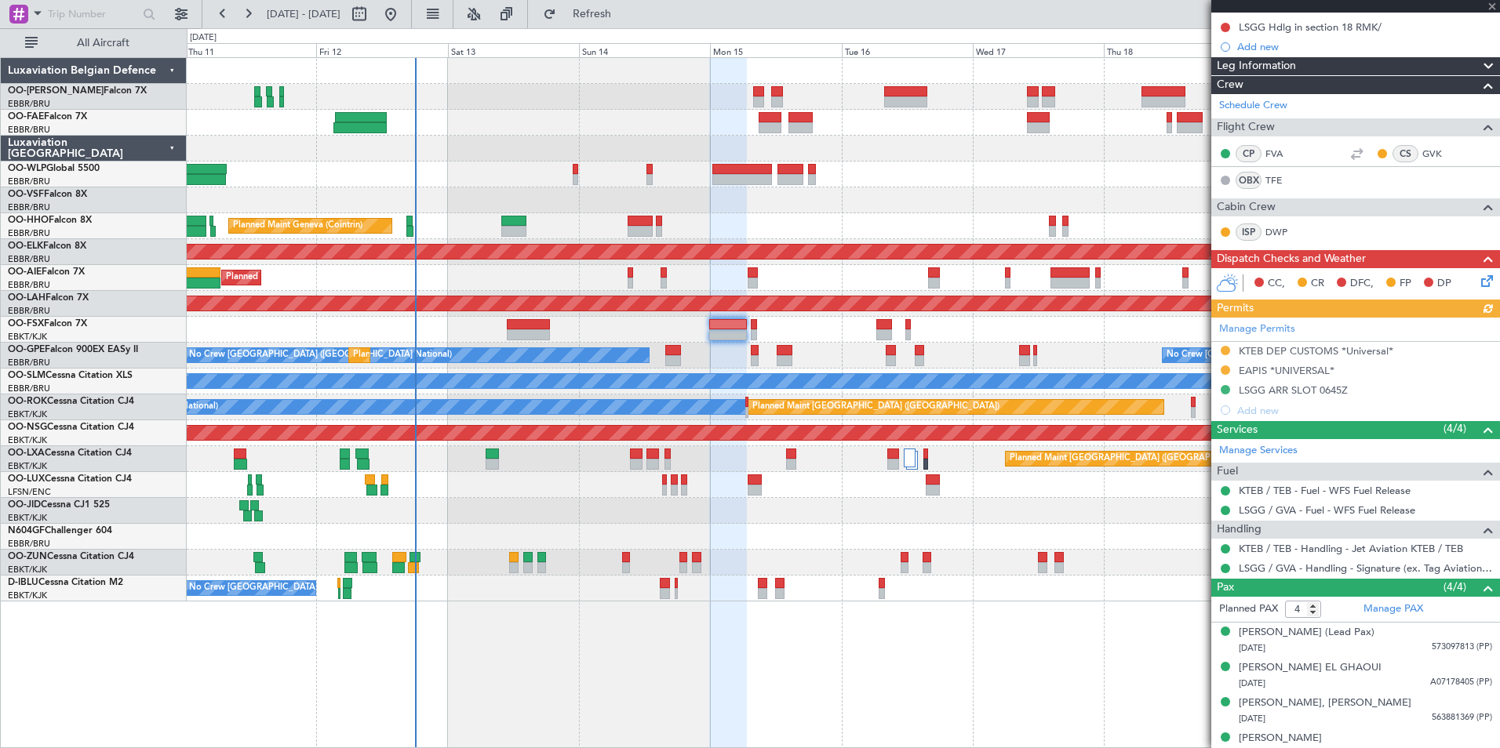
scroll to position [209, 0]
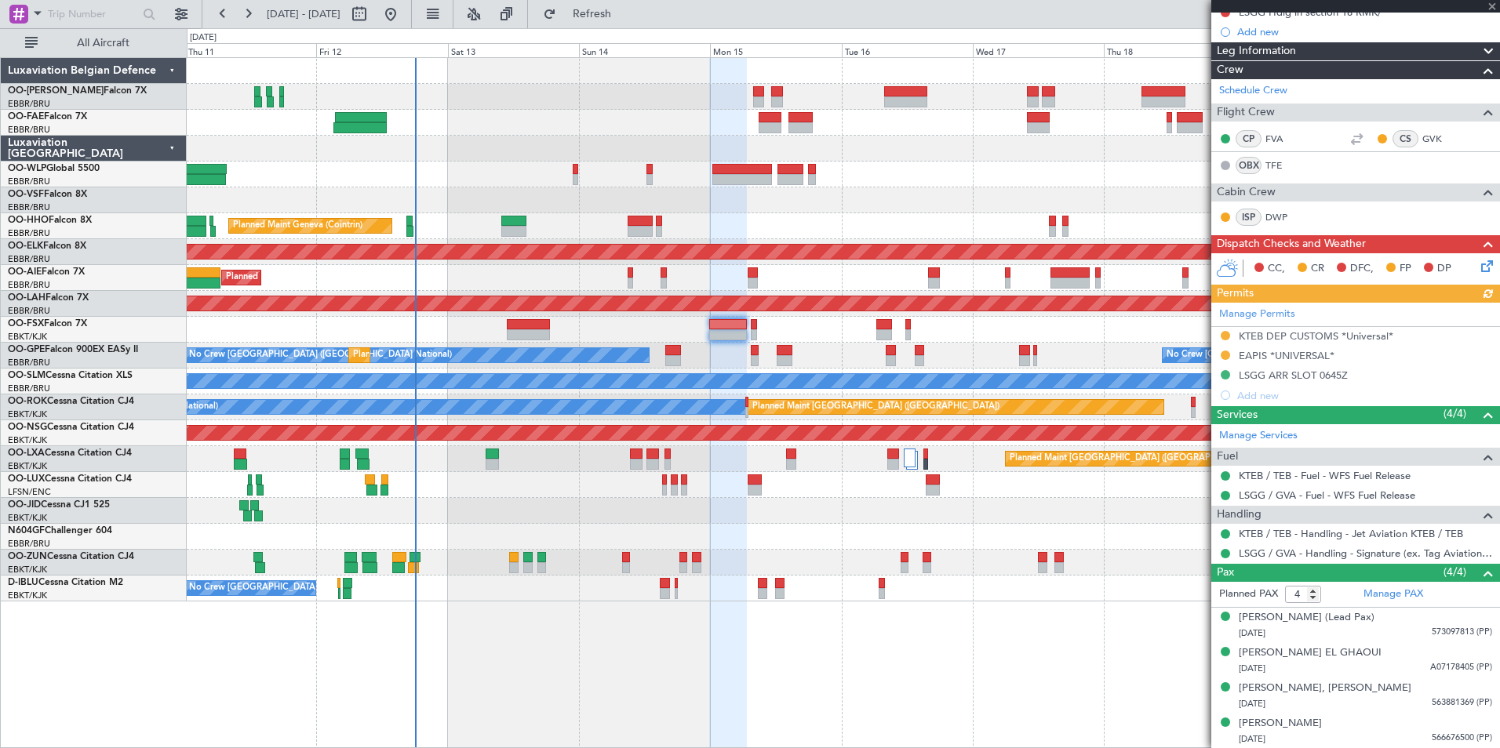
click at [1483, 270] on icon at bounding box center [1484, 263] width 13 height 13
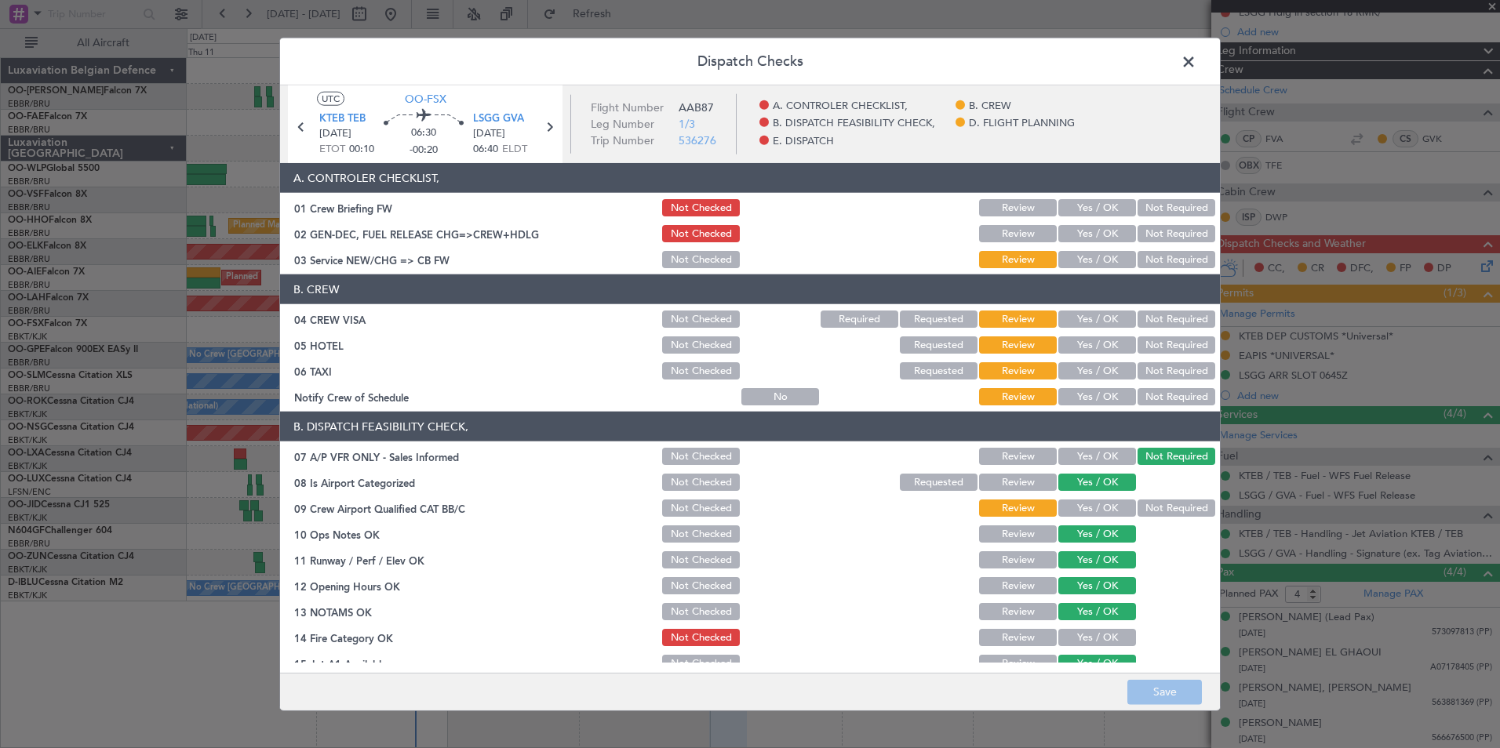
click at [1076, 206] on button "Yes / OK" at bounding box center [1097, 207] width 78 height 17
drag, startPoint x: 1073, startPoint y: 237, endPoint x: 1070, endPoint y: 257, distance: 19.9
click at [1072, 241] on button "Yes / OK" at bounding box center [1097, 233] width 78 height 17
click at [1070, 257] on button "Yes / OK" at bounding box center [1097, 259] width 78 height 17
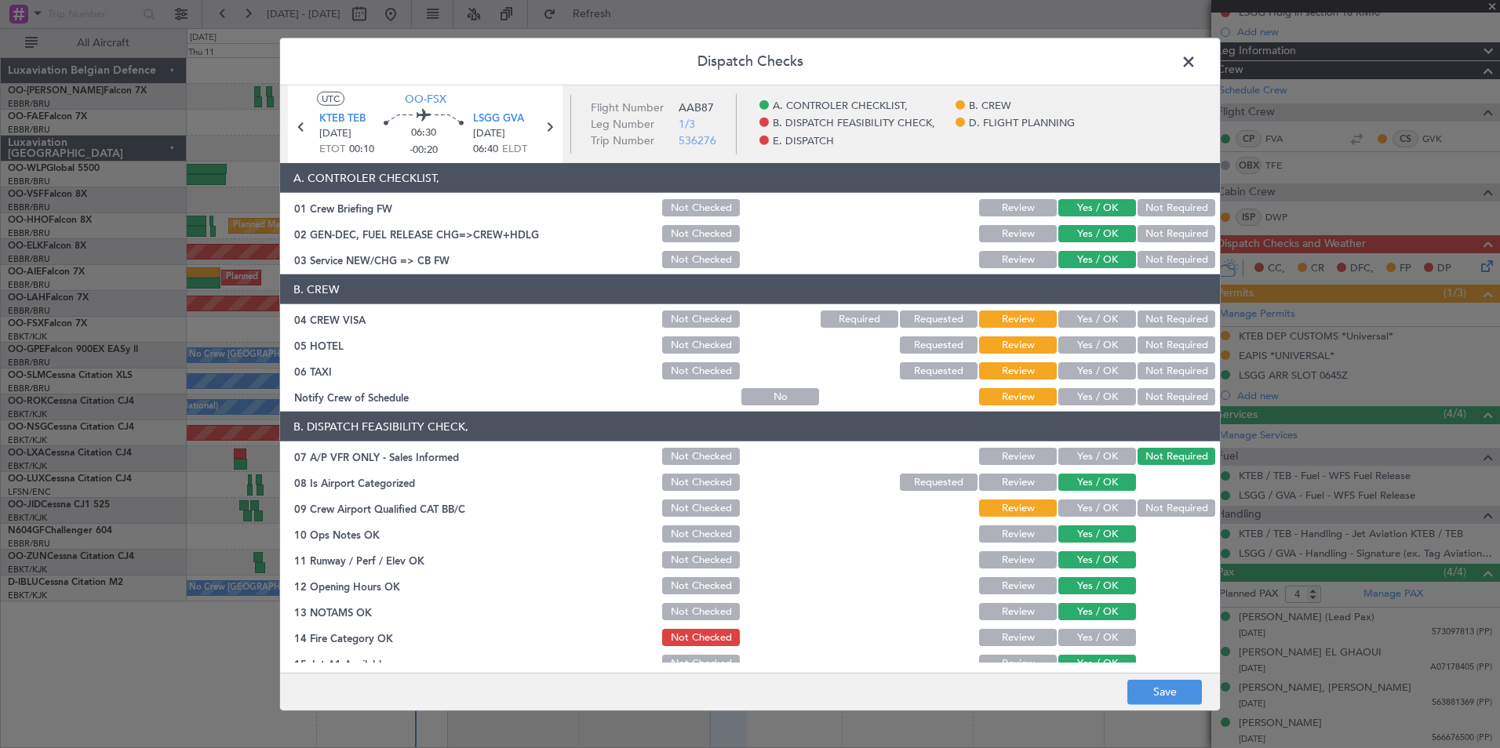
click at [1141, 321] on button "Not Required" at bounding box center [1177, 319] width 78 height 17
drag, startPoint x: 1145, startPoint y: 338, endPoint x: 1140, endPoint y: 369, distance: 31.0
click at [1142, 351] on button "Not Required" at bounding box center [1177, 345] width 78 height 17
click at [1135, 377] on div "Not Required" at bounding box center [1174, 371] width 79 height 22
drag, startPoint x: 1151, startPoint y: 370, endPoint x: 1056, endPoint y: 409, distance: 102.4
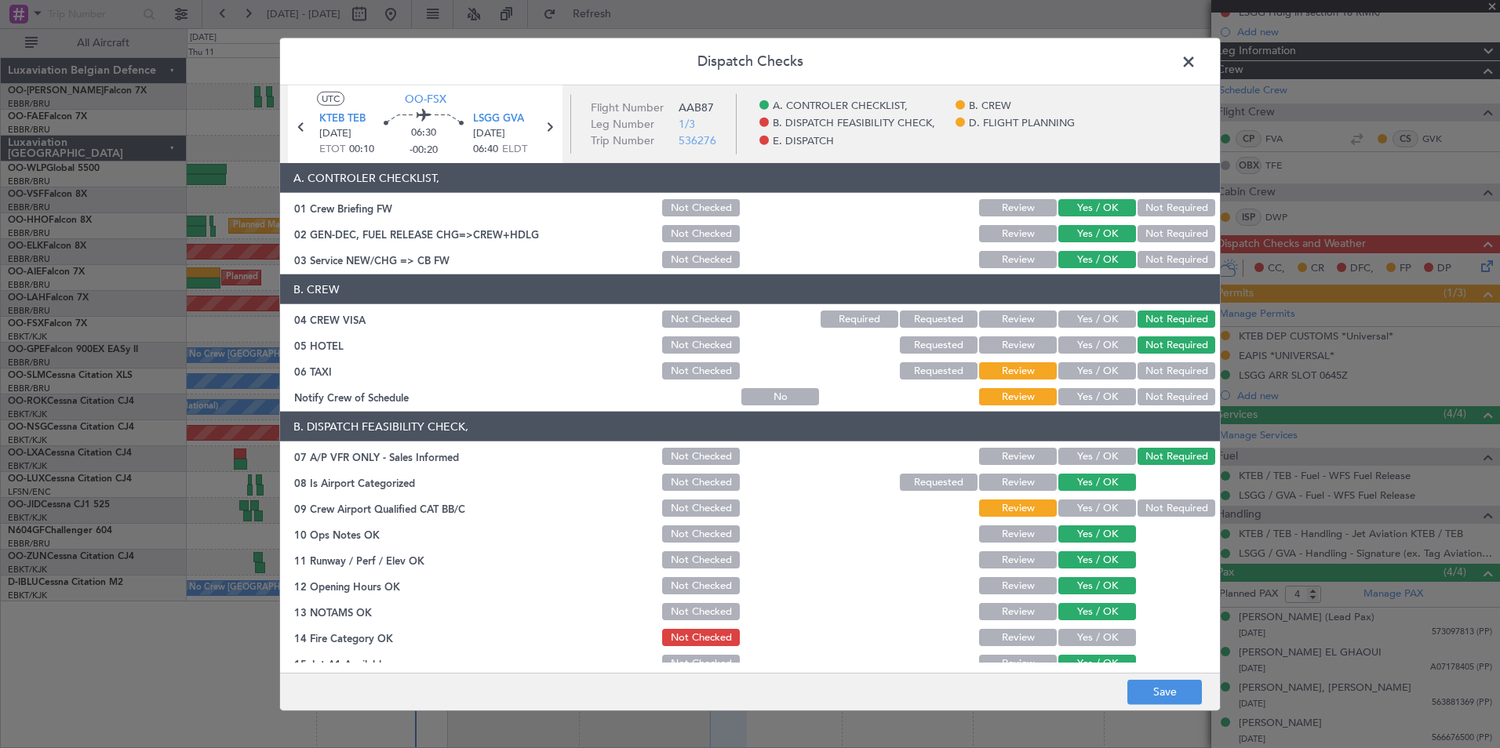
click at [1150, 370] on button "Not Required" at bounding box center [1177, 370] width 78 height 17
click at [1072, 401] on button "Yes / OK" at bounding box center [1097, 396] width 78 height 17
click at [1177, 513] on button "Not Required" at bounding box center [1177, 508] width 78 height 17
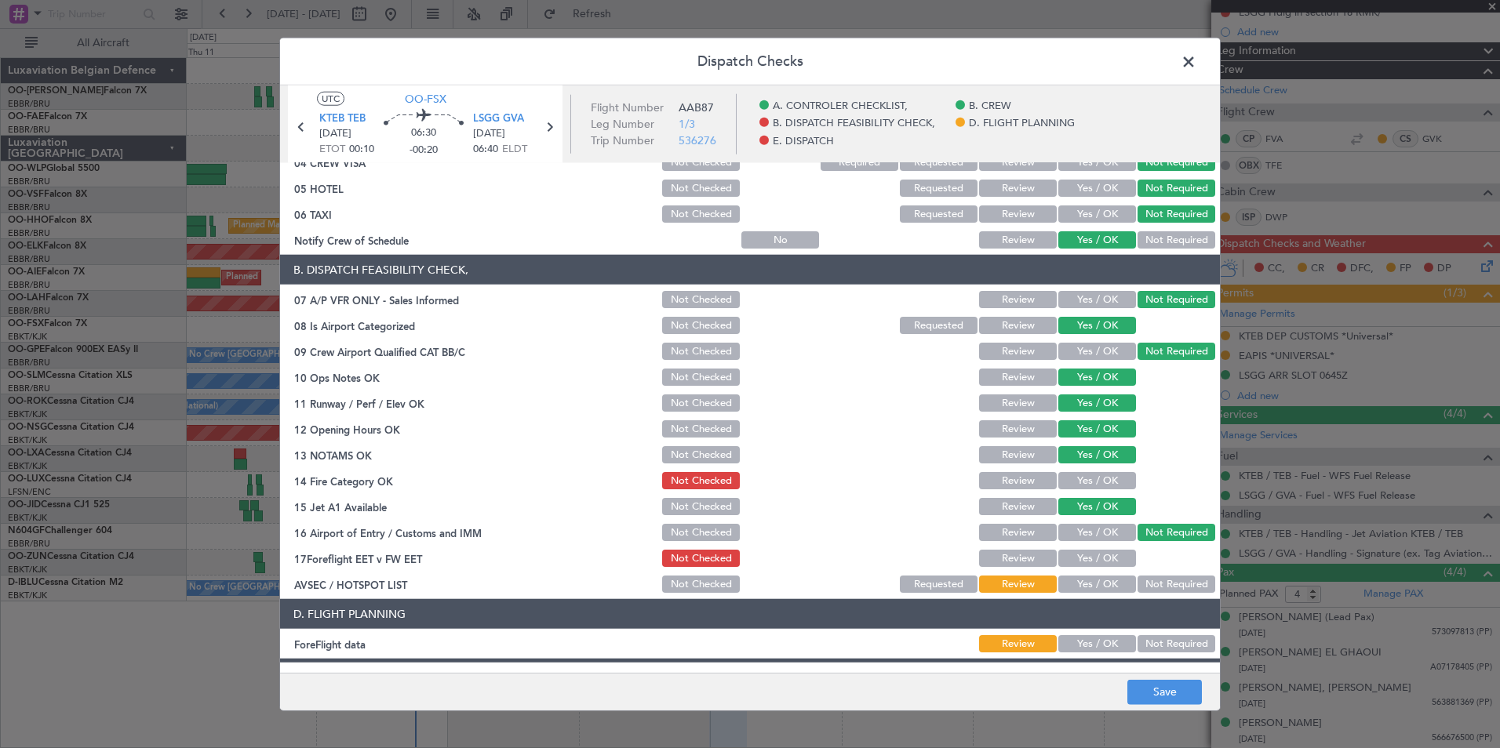
scroll to position [290, 0]
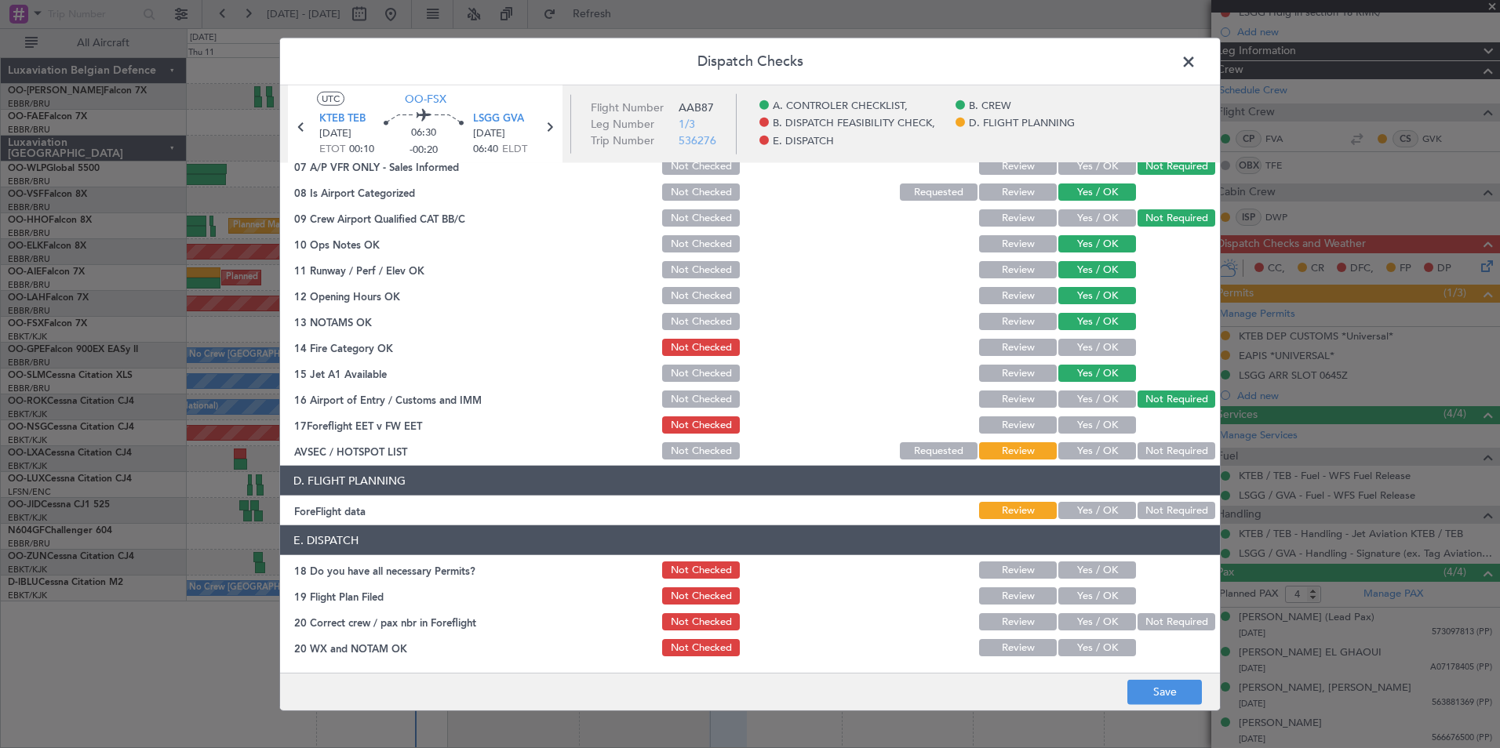
click at [1105, 356] on div "Yes / OK" at bounding box center [1095, 348] width 79 height 22
click at [1107, 346] on button "Yes / OK" at bounding box center [1097, 347] width 78 height 17
click at [1181, 452] on button "Not Required" at bounding box center [1177, 450] width 78 height 17
click at [1078, 401] on button "Yes / OK" at bounding box center [1097, 399] width 78 height 17
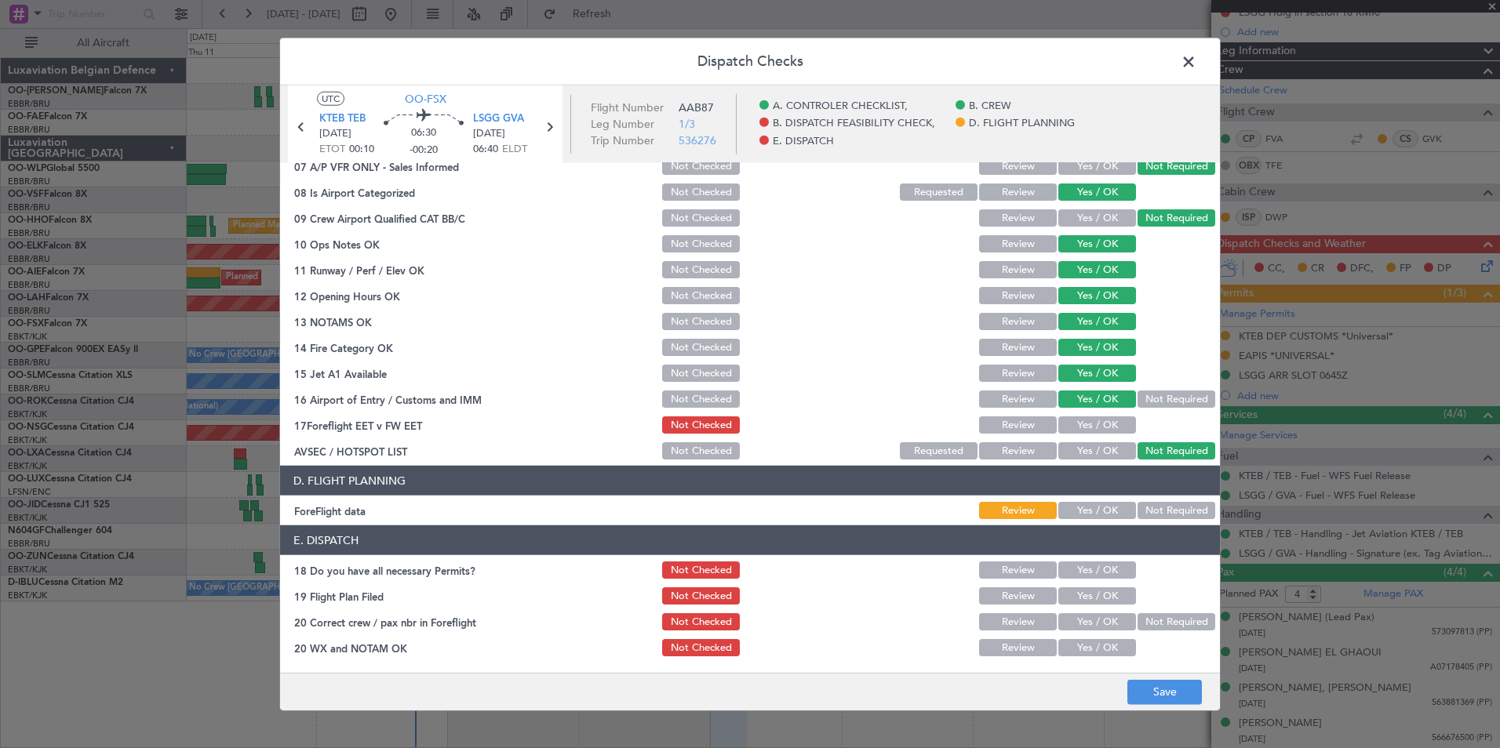
click at [1165, 515] on button "Not Required" at bounding box center [1177, 510] width 78 height 17
click at [1164, 690] on button "Save" at bounding box center [1164, 691] width 75 height 25
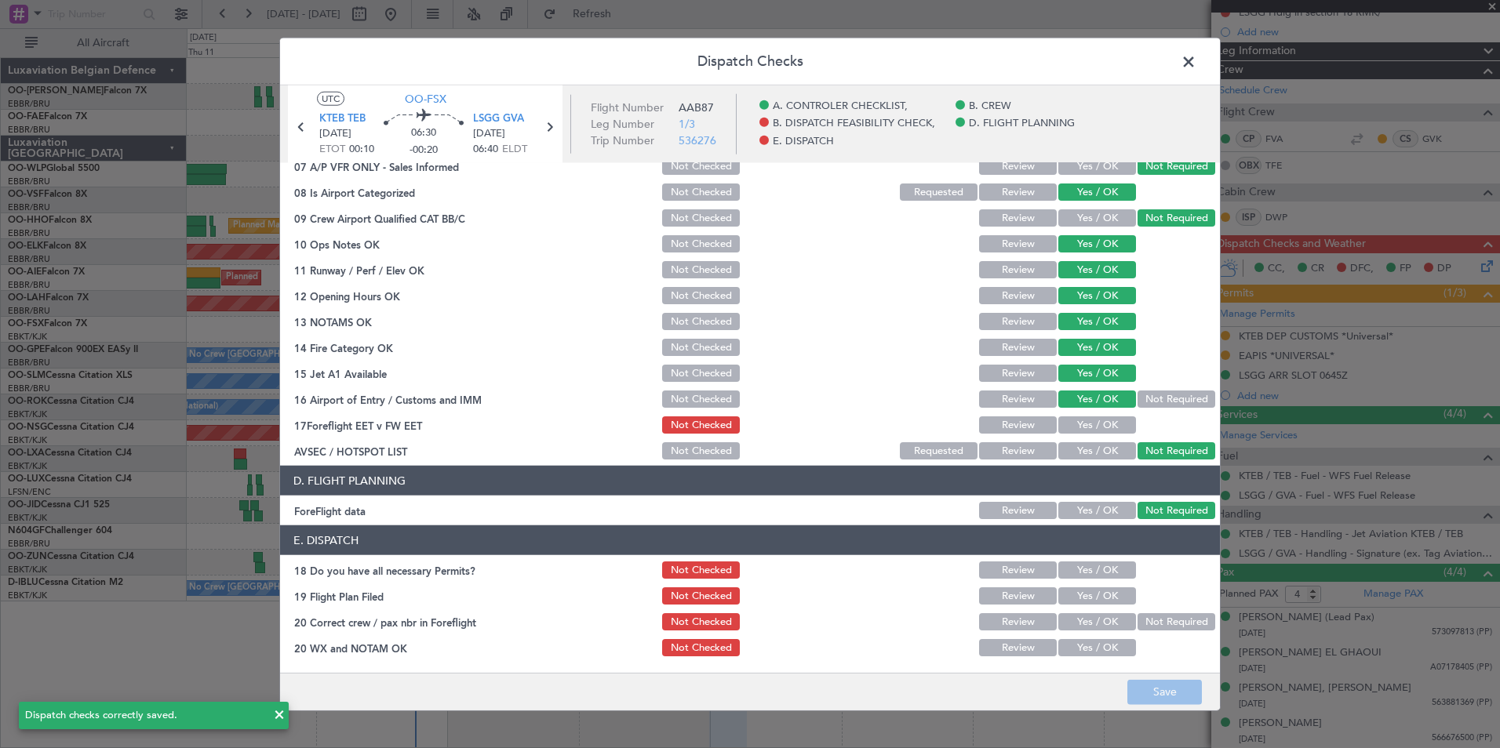
click at [1196, 67] on span at bounding box center [1196, 65] width 0 height 31
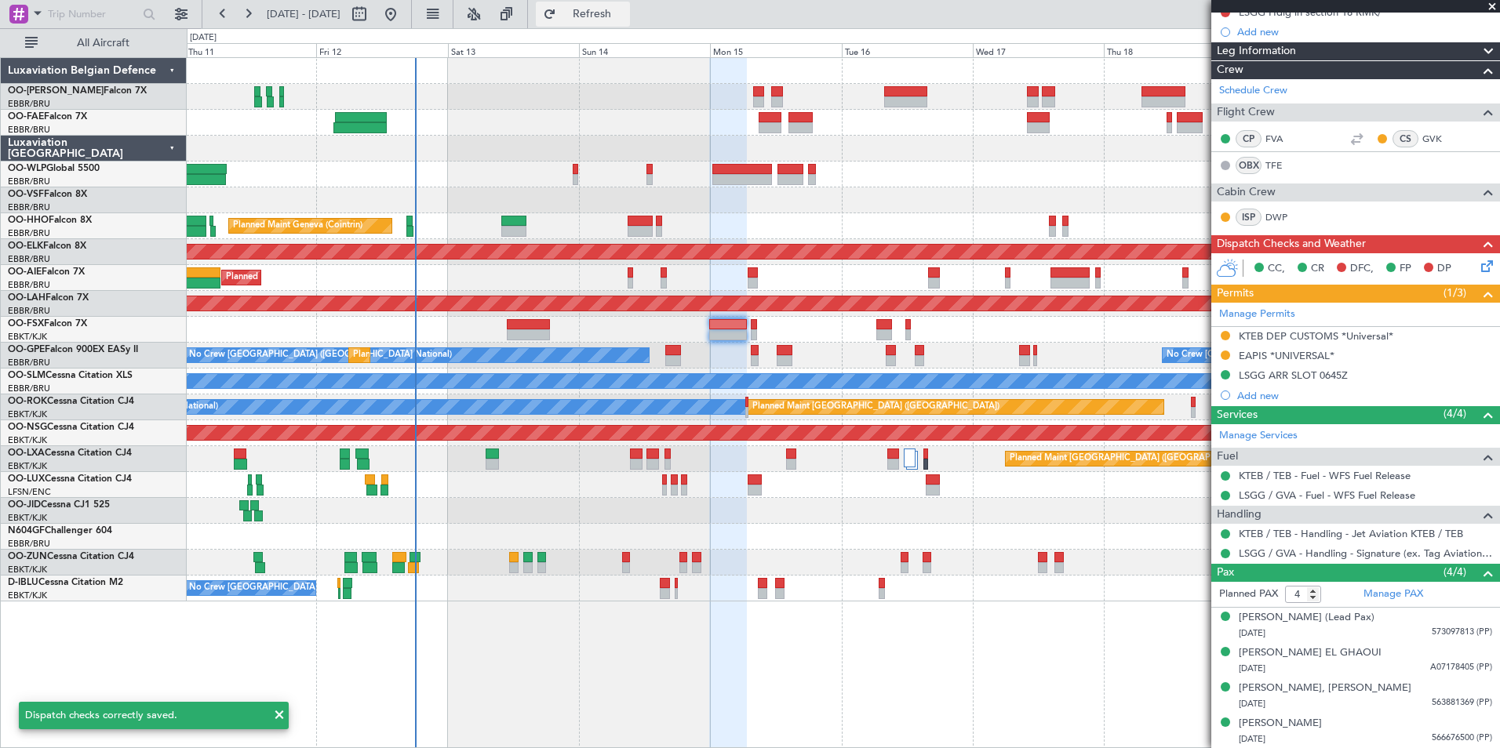
click at [625, 11] on span "Refresh" at bounding box center [592, 14] width 66 height 11
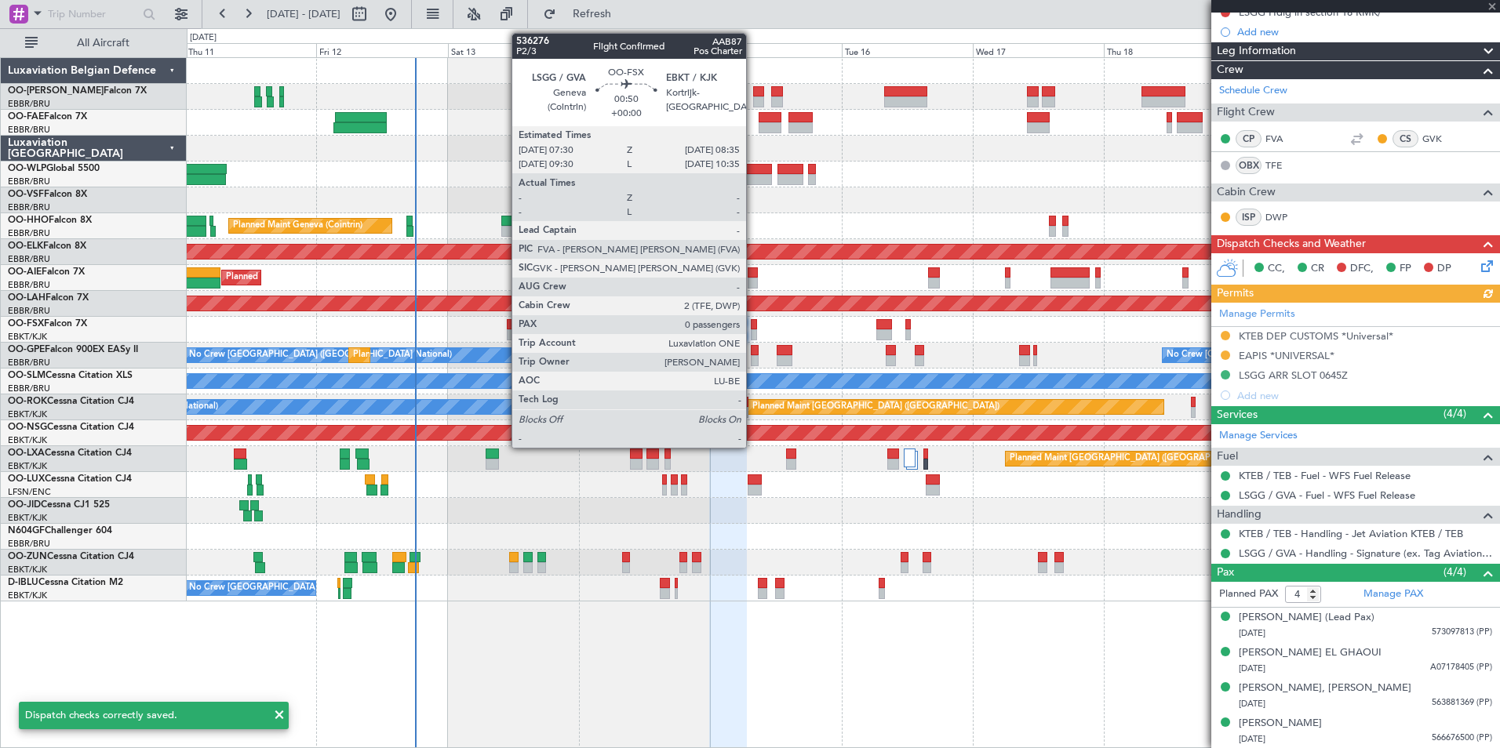
click at [753, 321] on div at bounding box center [754, 324] width 6 height 11
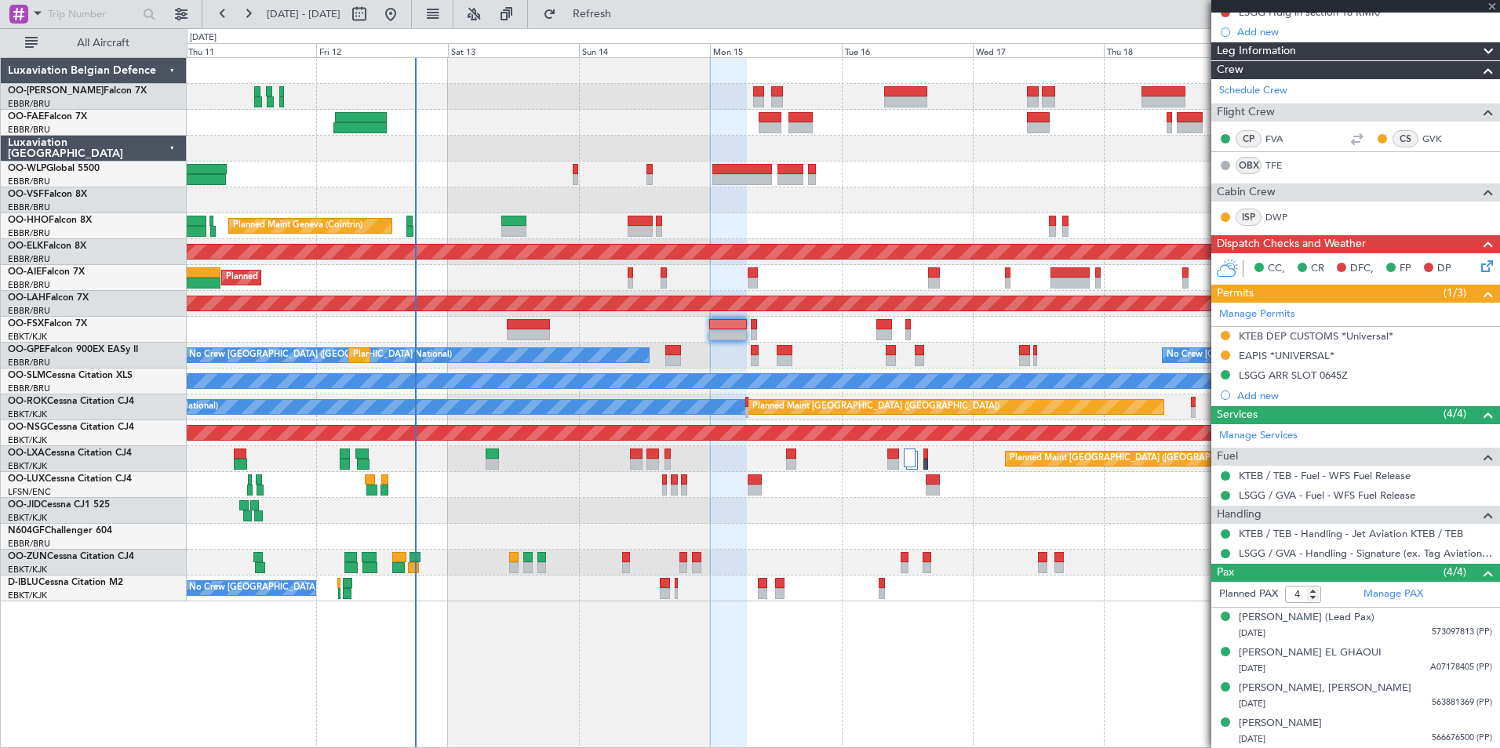
type input "0"
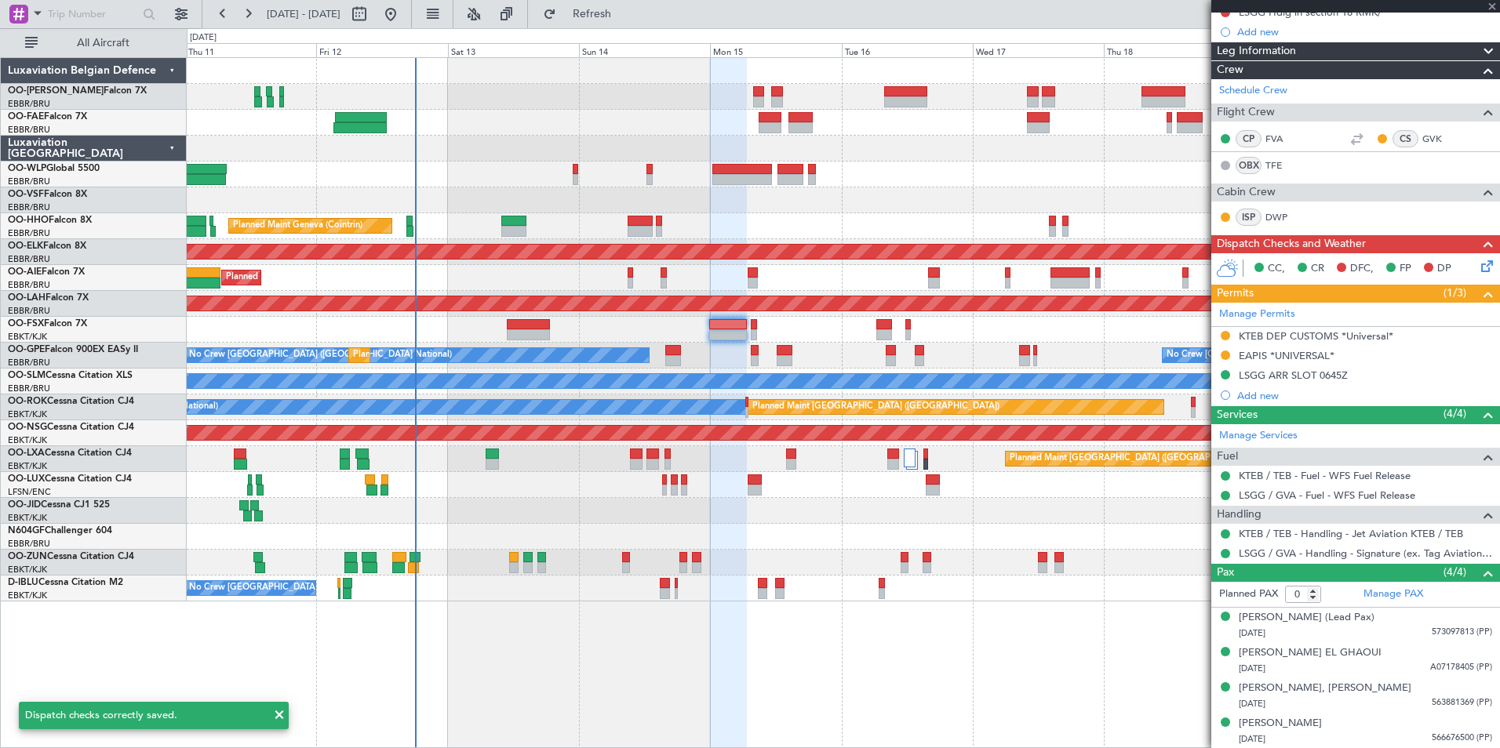
scroll to position [0, 0]
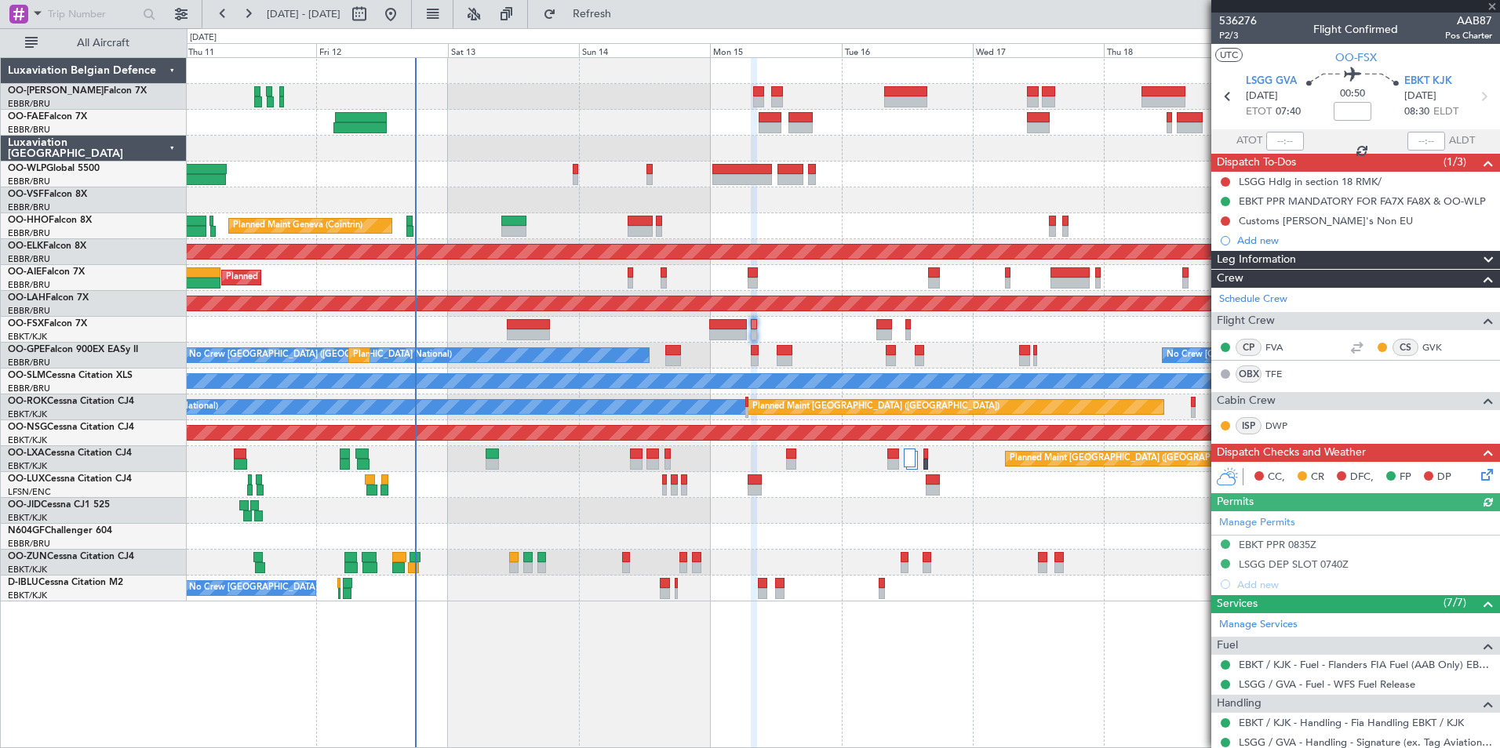
click at [1478, 472] on icon at bounding box center [1484, 472] width 13 height 13
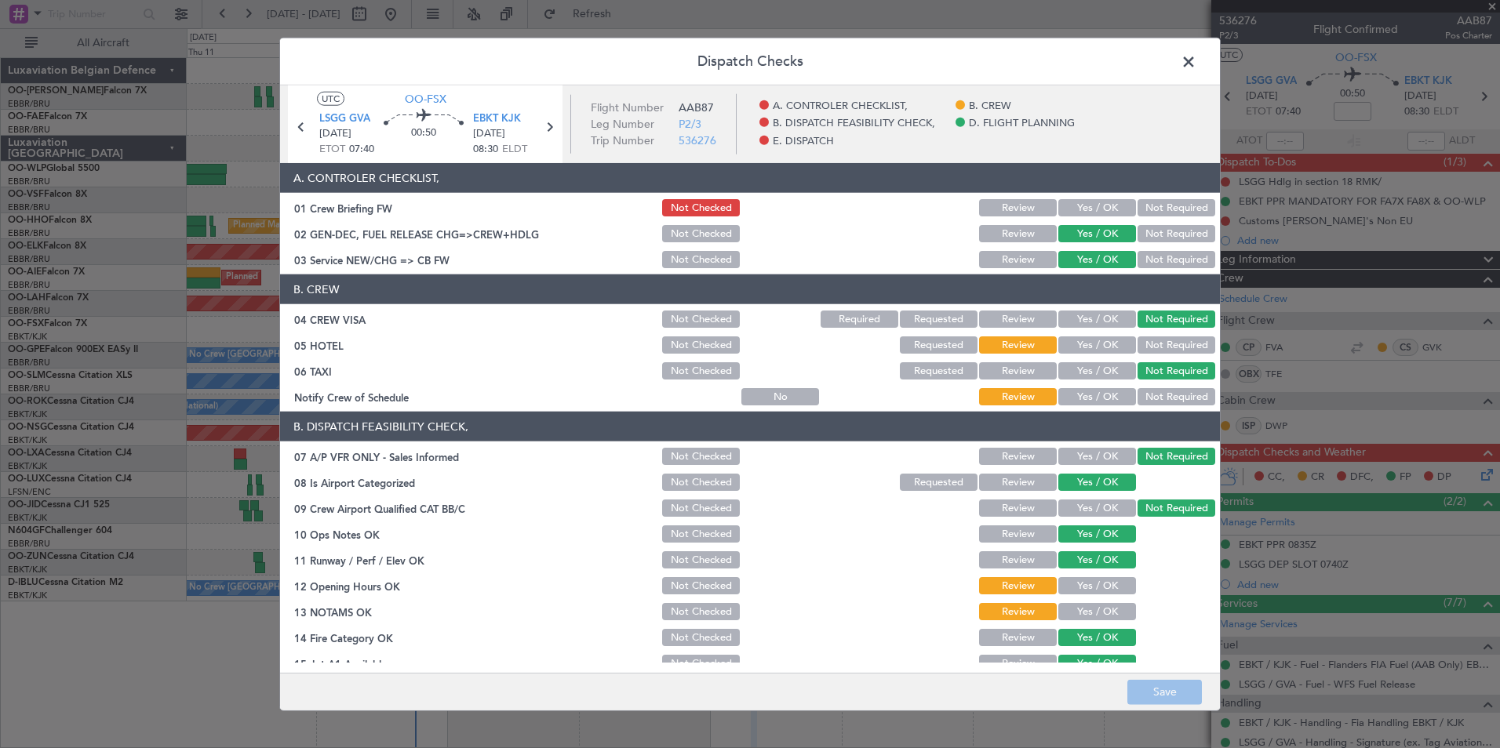
click at [1156, 349] on button "Not Required" at bounding box center [1177, 345] width 78 height 17
click at [1090, 362] on div "Yes / OK" at bounding box center [1095, 371] width 79 height 22
click at [1082, 371] on button "Yes / OK" at bounding box center [1097, 370] width 78 height 17
click at [1085, 389] on button "Yes / OK" at bounding box center [1097, 396] width 78 height 17
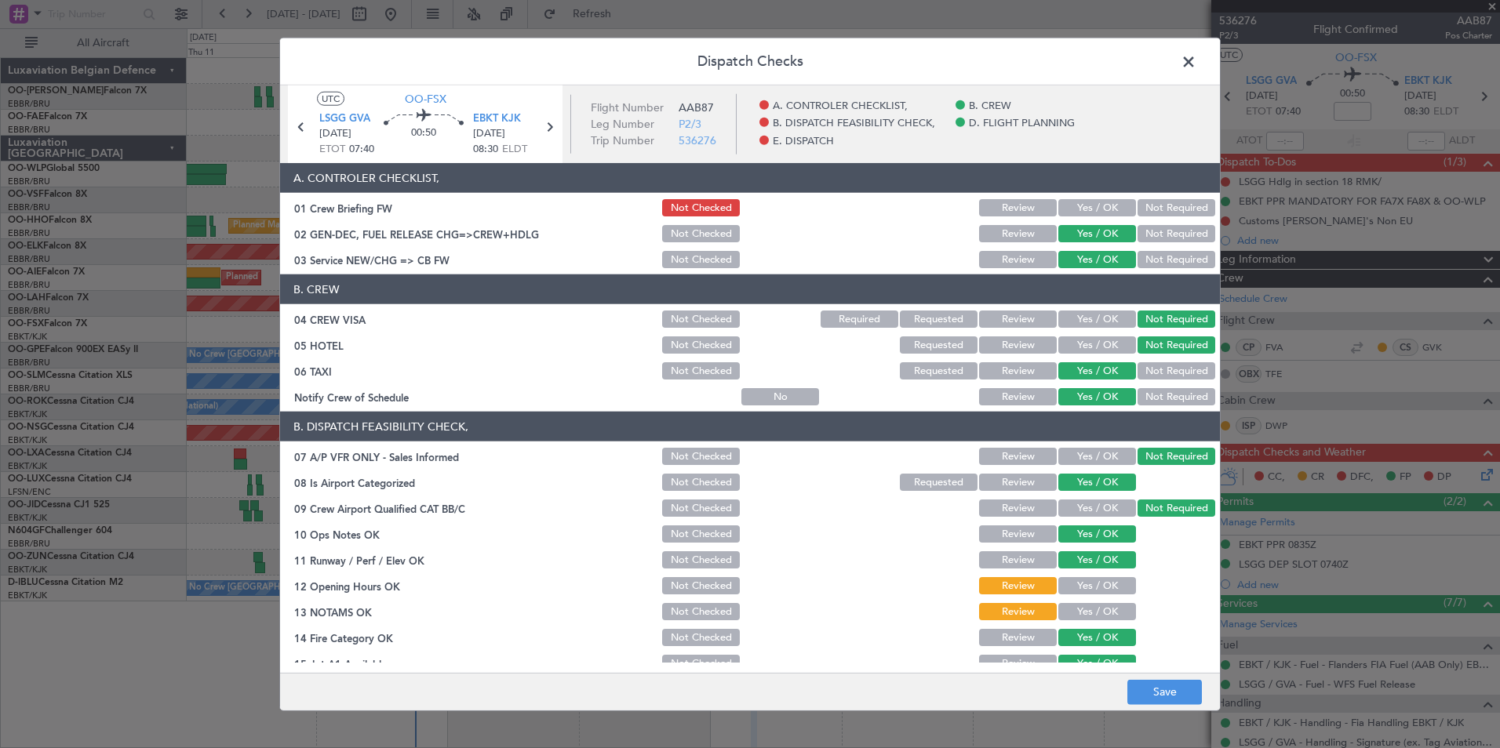
click at [1090, 209] on button "Yes / OK" at bounding box center [1097, 207] width 78 height 17
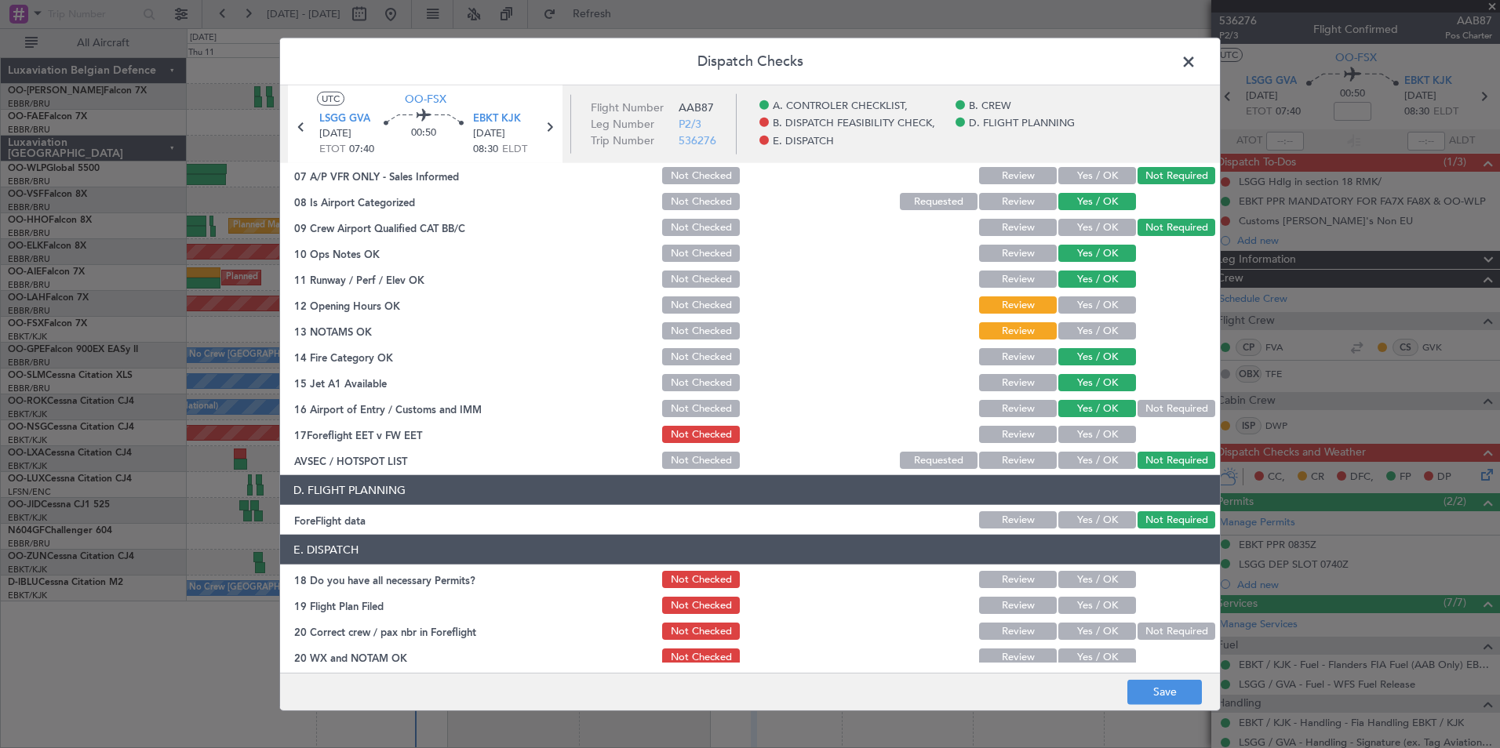
scroll to position [290, 0]
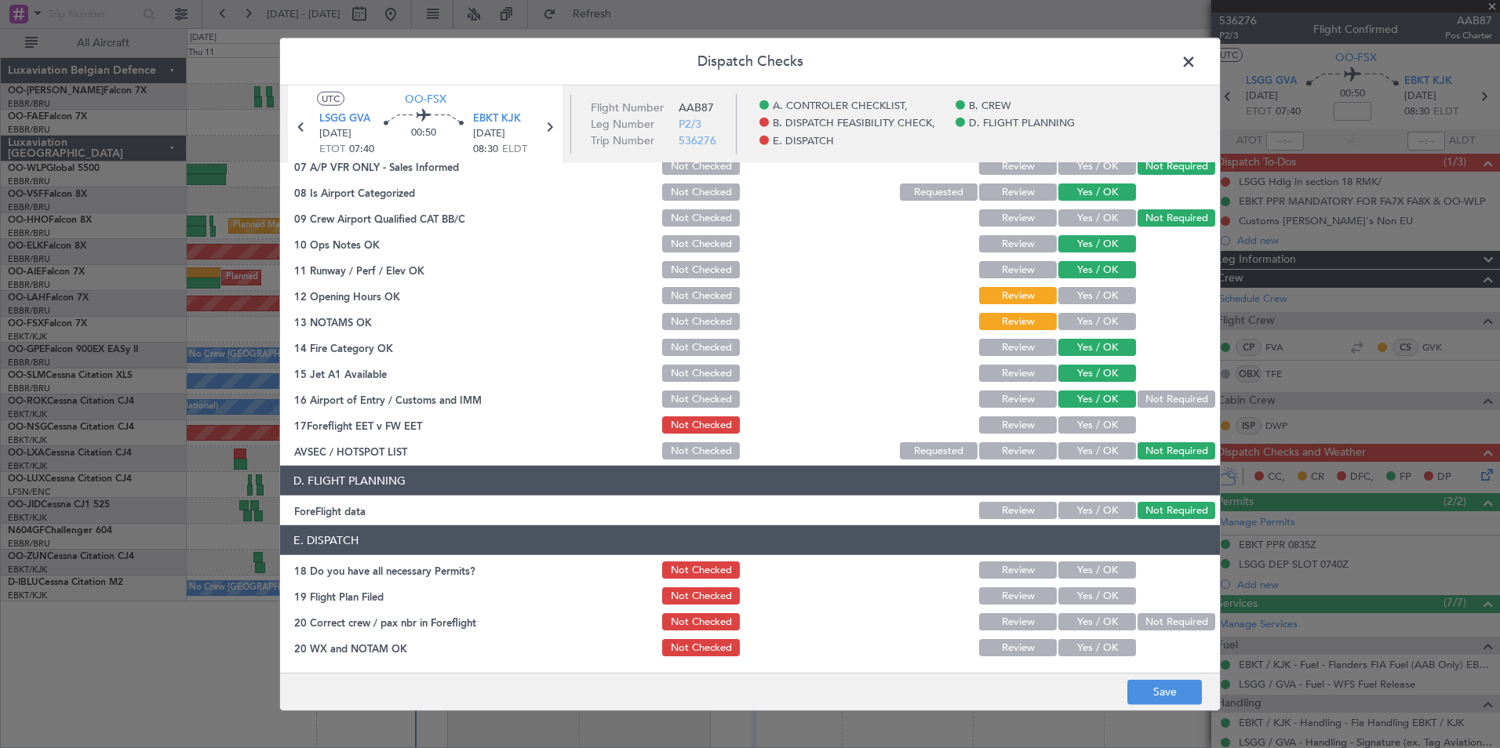
click at [1107, 297] on button "Yes / OK" at bounding box center [1097, 295] width 78 height 17
click at [1103, 320] on button "Yes / OK" at bounding box center [1097, 321] width 78 height 17
click at [1112, 416] on div "Yes / OK" at bounding box center [1095, 425] width 79 height 22
click at [1121, 421] on button "Yes / OK" at bounding box center [1097, 425] width 78 height 17
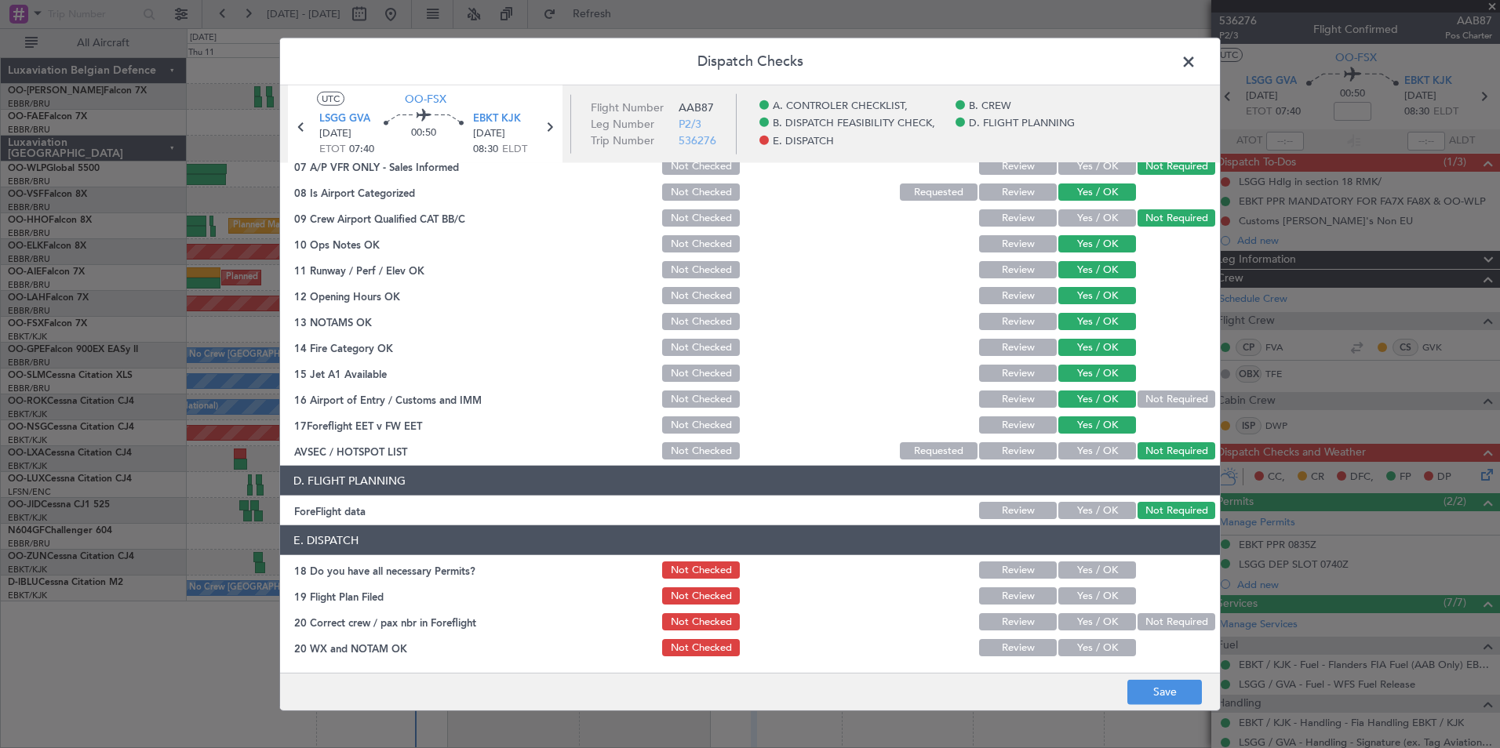
click at [672, 422] on button "Not Checked" at bounding box center [701, 425] width 78 height 17
click at [1173, 688] on button "Save" at bounding box center [1164, 691] width 75 height 25
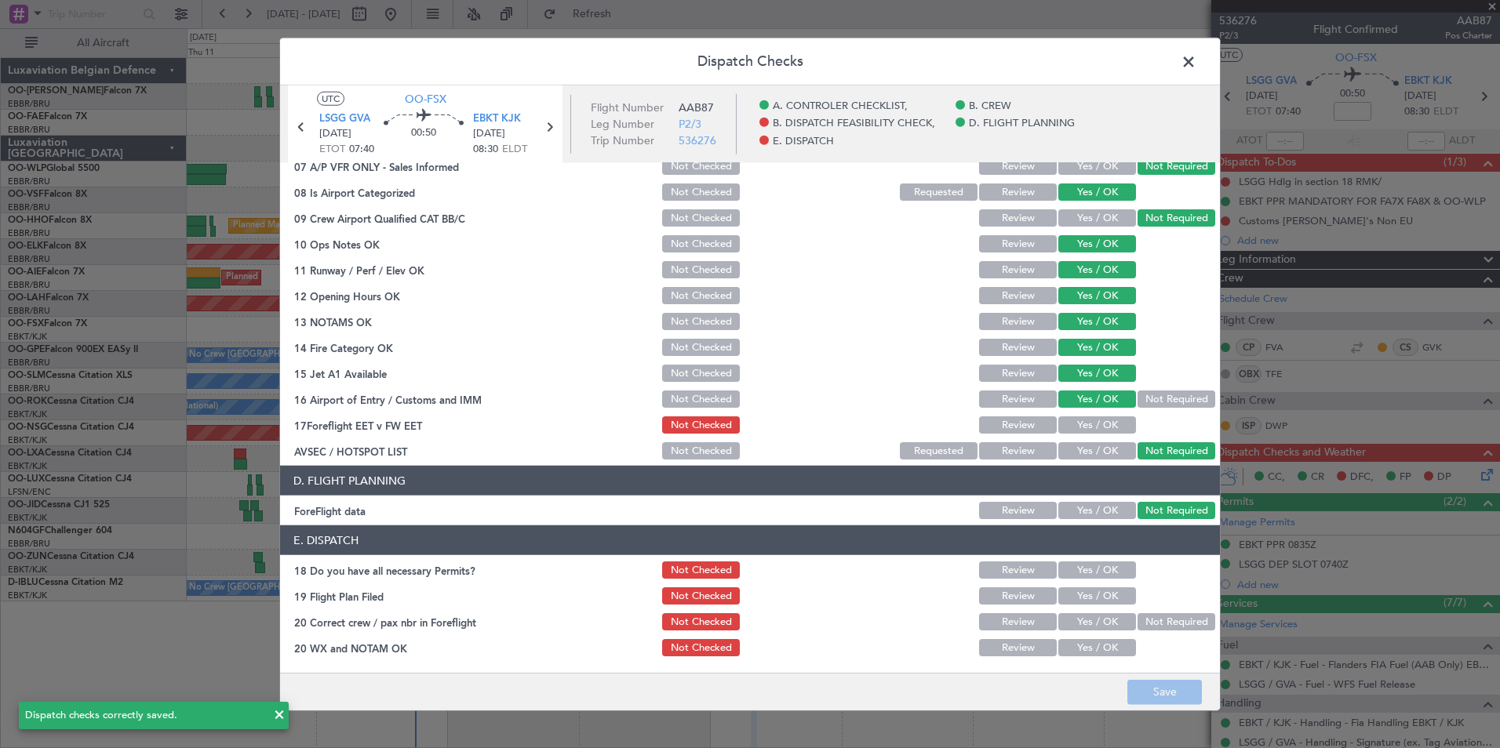
click at [1196, 60] on span at bounding box center [1196, 65] width 0 height 31
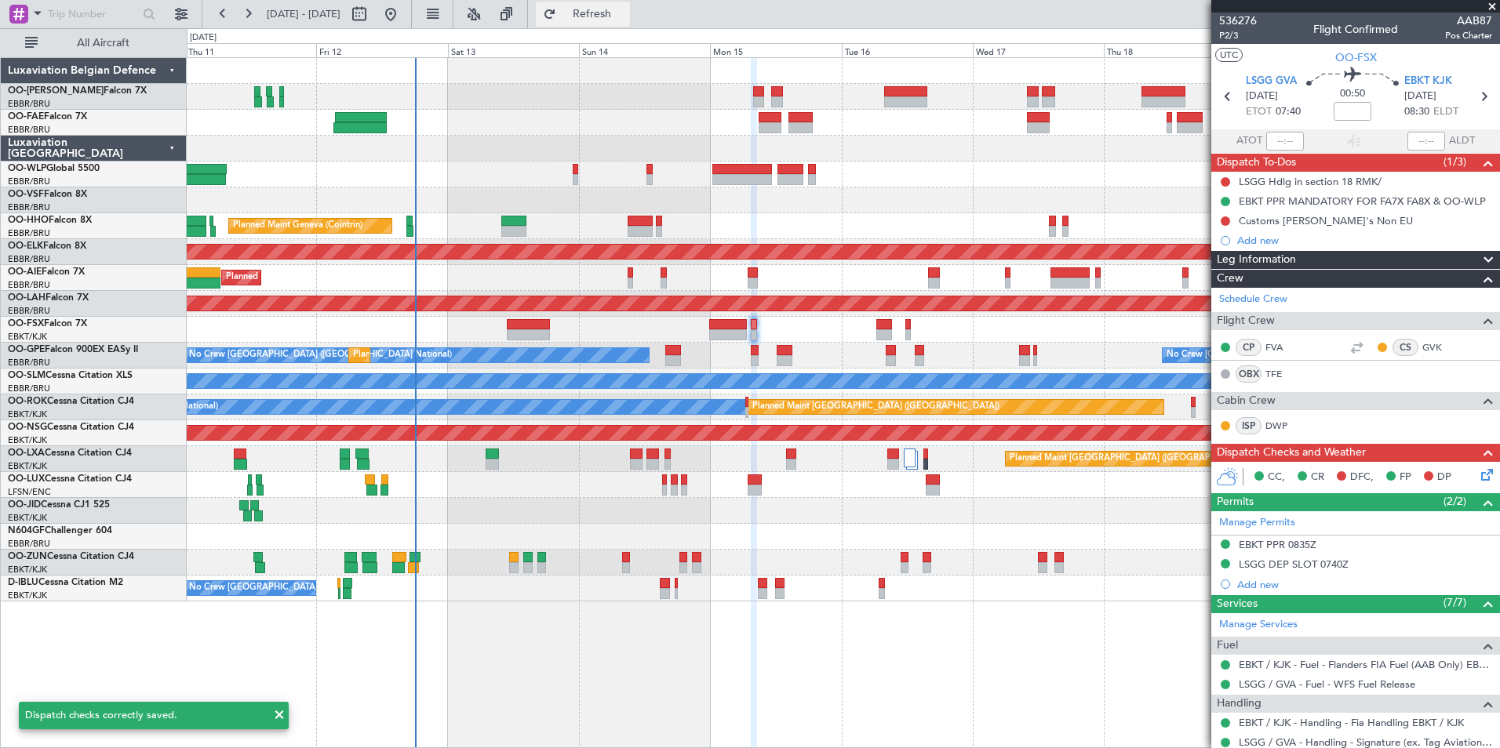
click at [625, 16] on span "Refresh" at bounding box center [592, 14] width 66 height 11
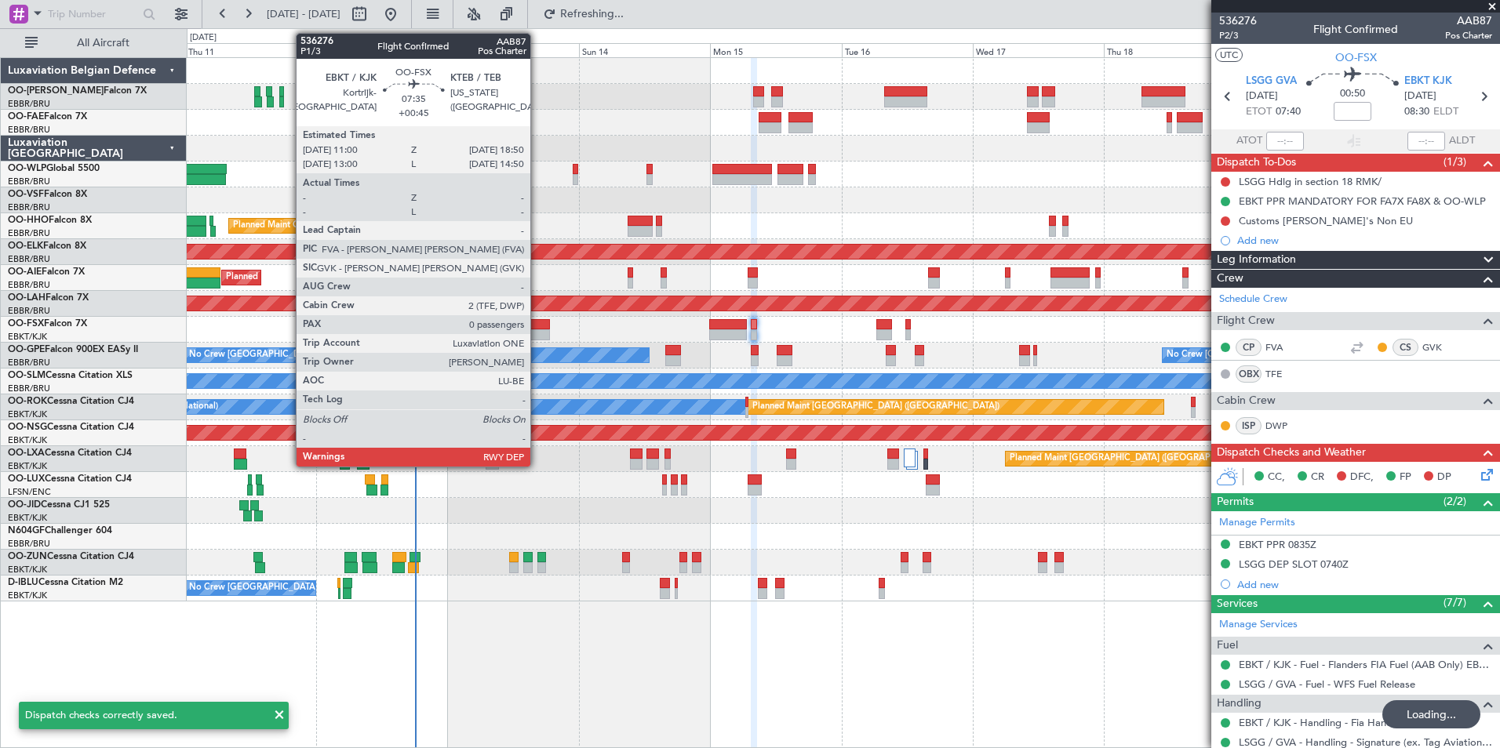
click at [537, 326] on div at bounding box center [528, 324] width 43 height 11
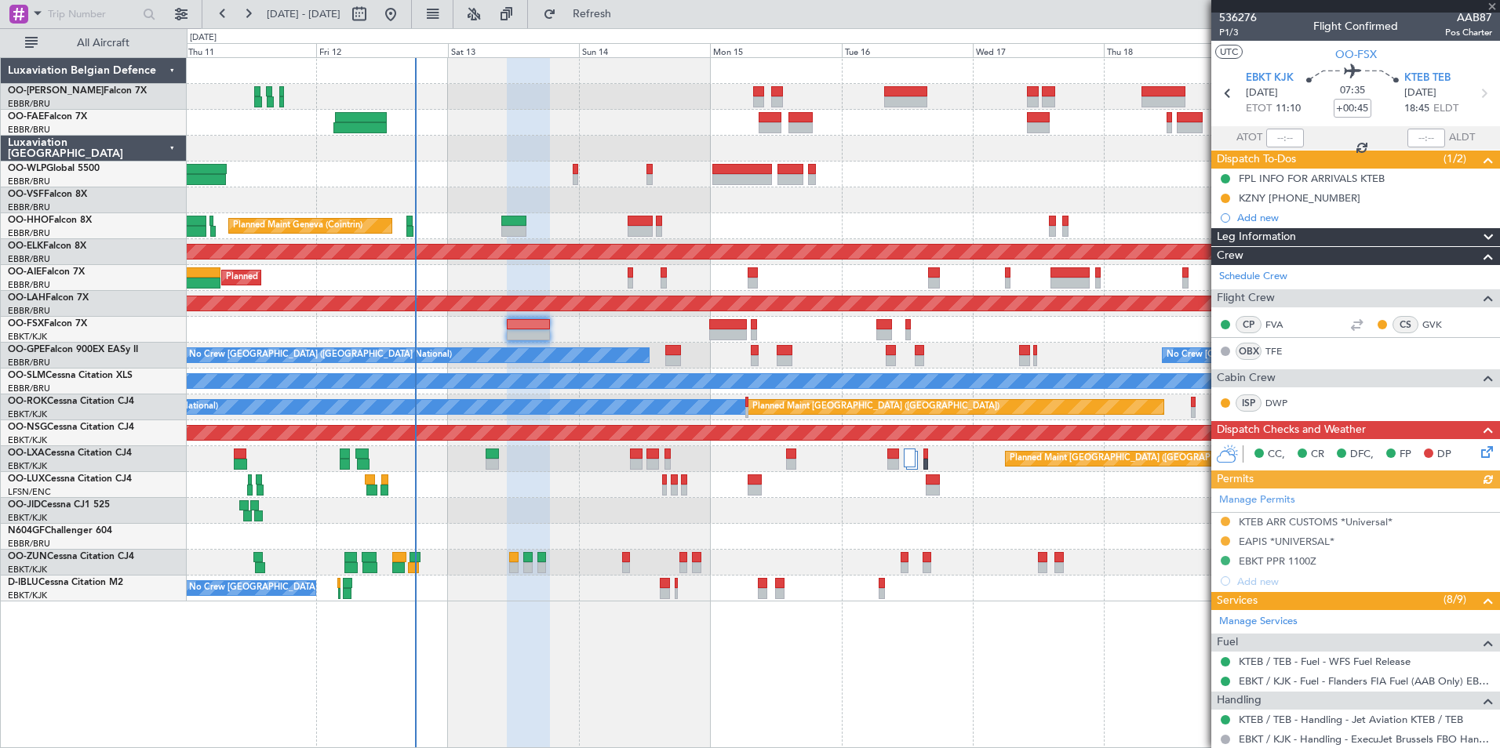
scroll to position [0, 0]
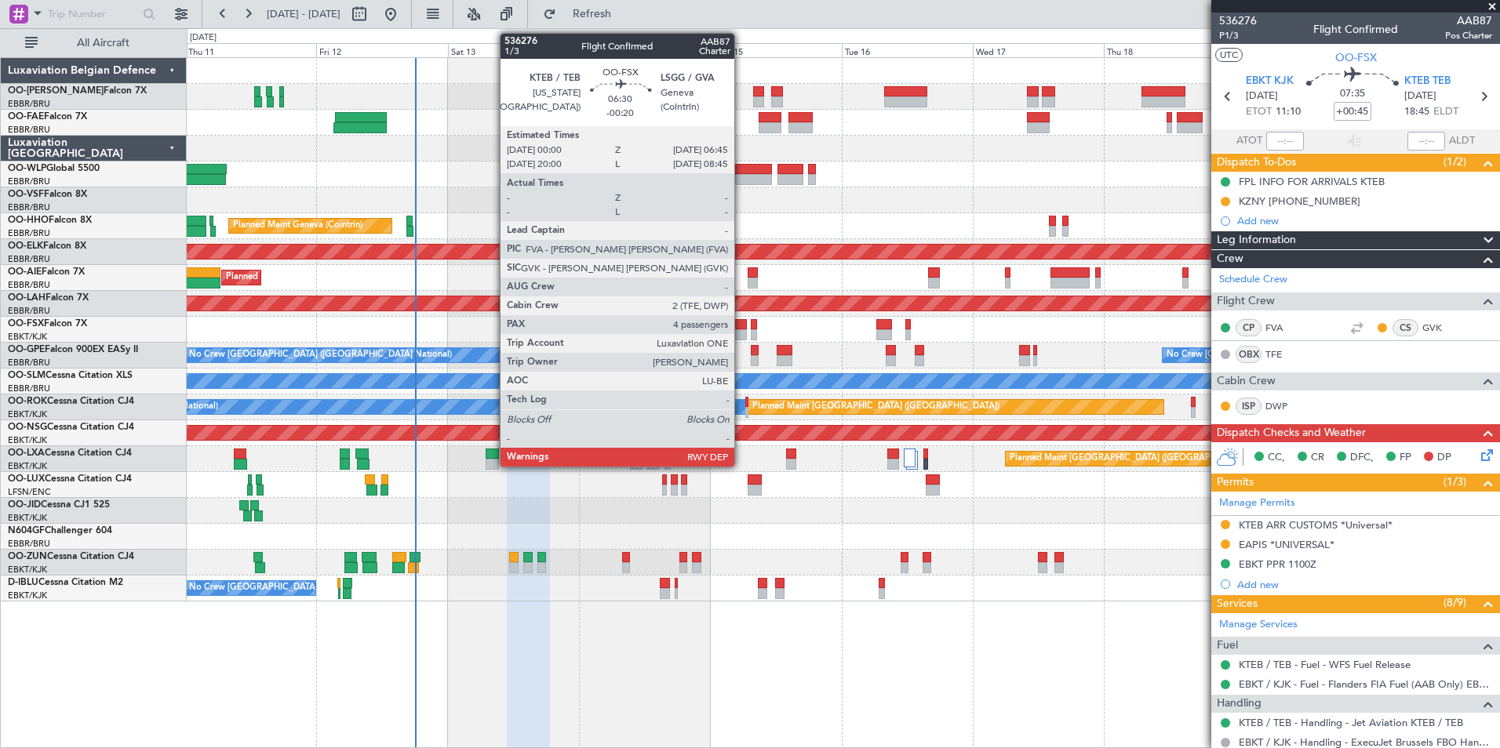
click at [741, 328] on div at bounding box center [728, 324] width 38 height 11
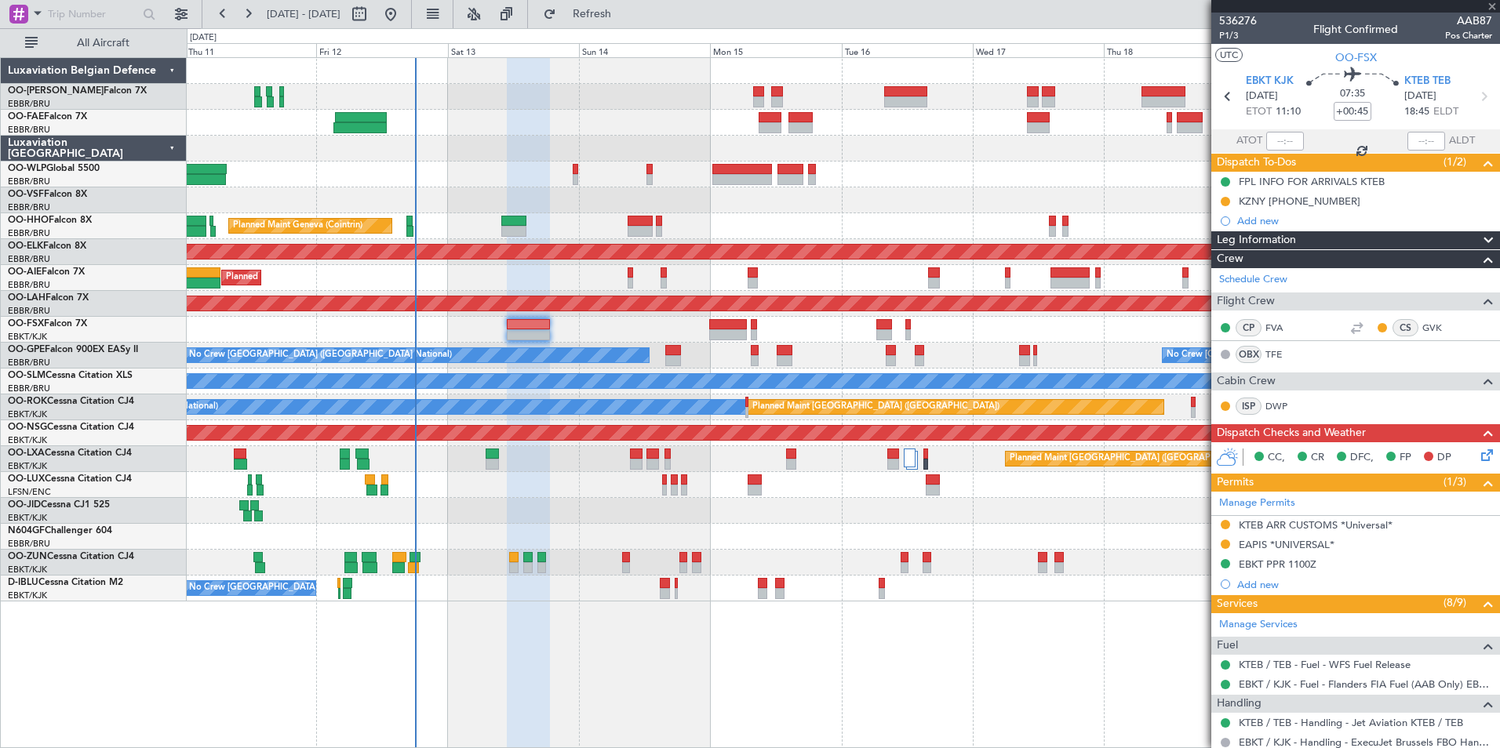
type input "-00:20"
type input "4"
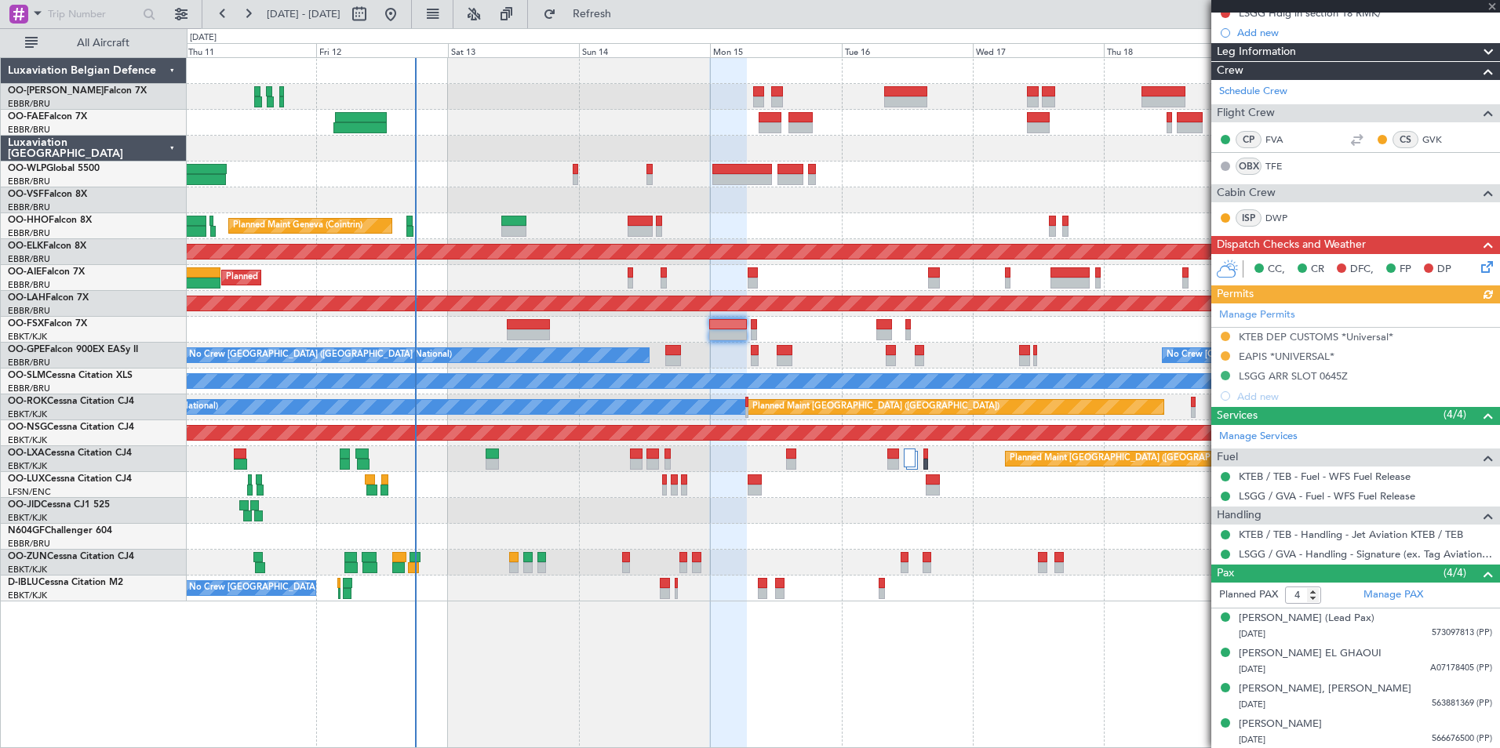
scroll to position [209, 0]
click at [1478, 263] on icon at bounding box center [1484, 263] width 13 height 13
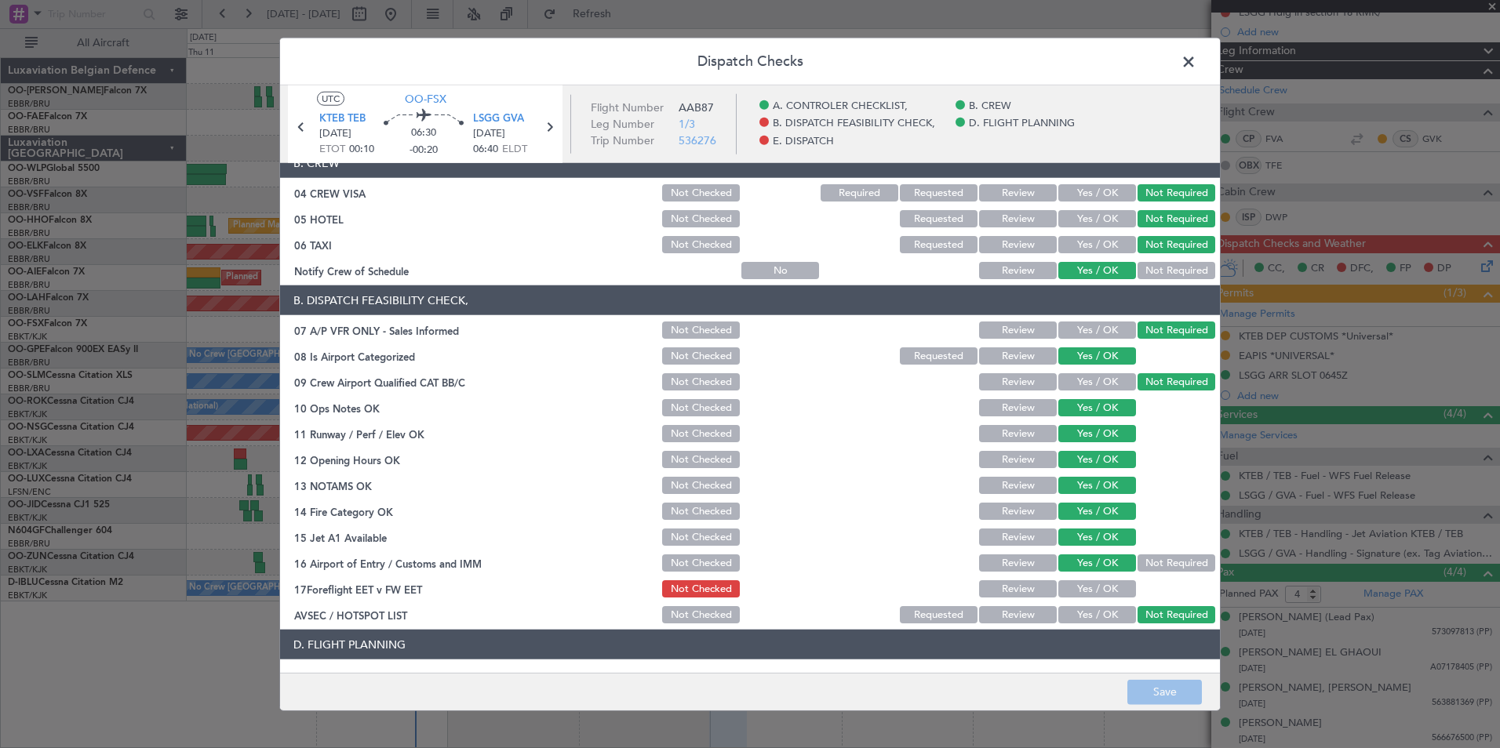
scroll to position [0, 0]
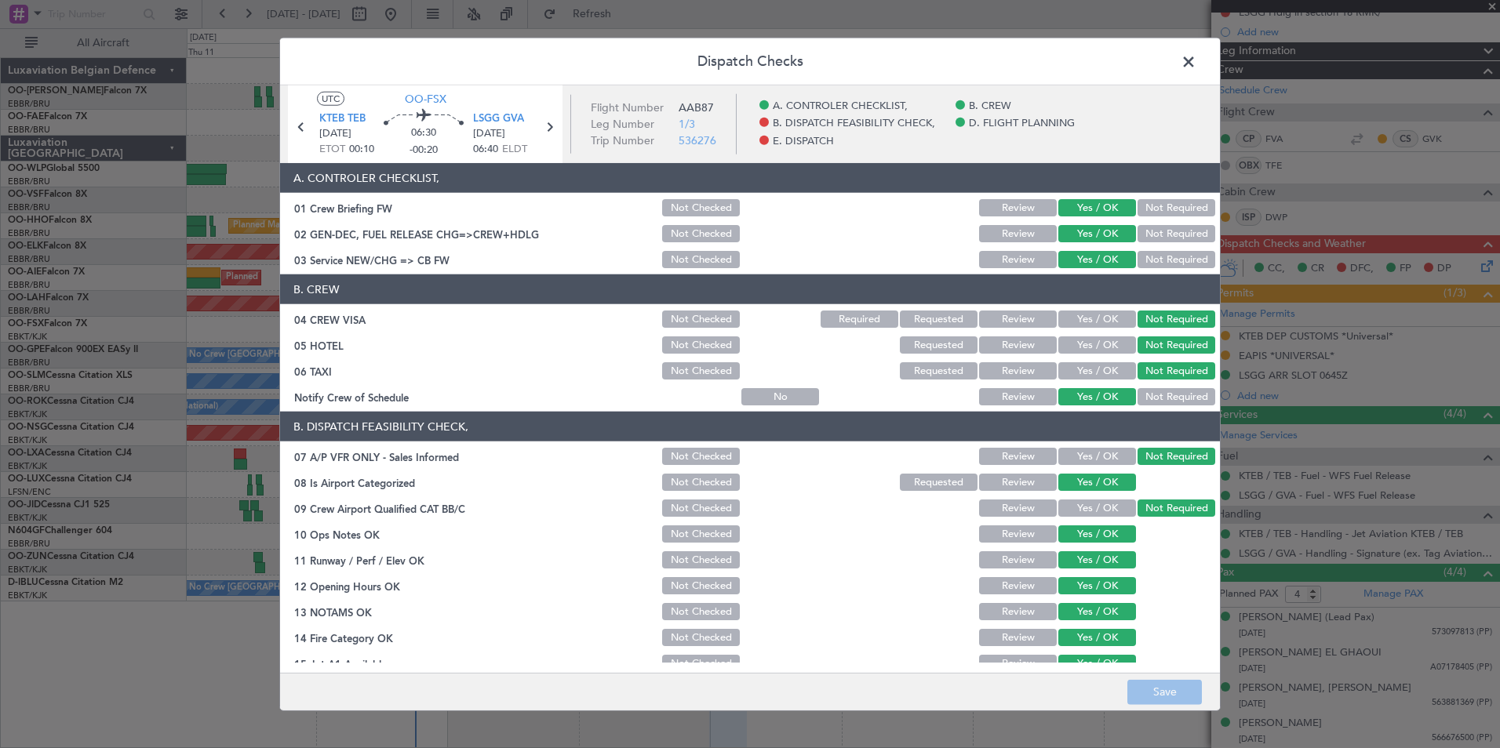
click at [1196, 56] on span at bounding box center [1196, 65] width 0 height 31
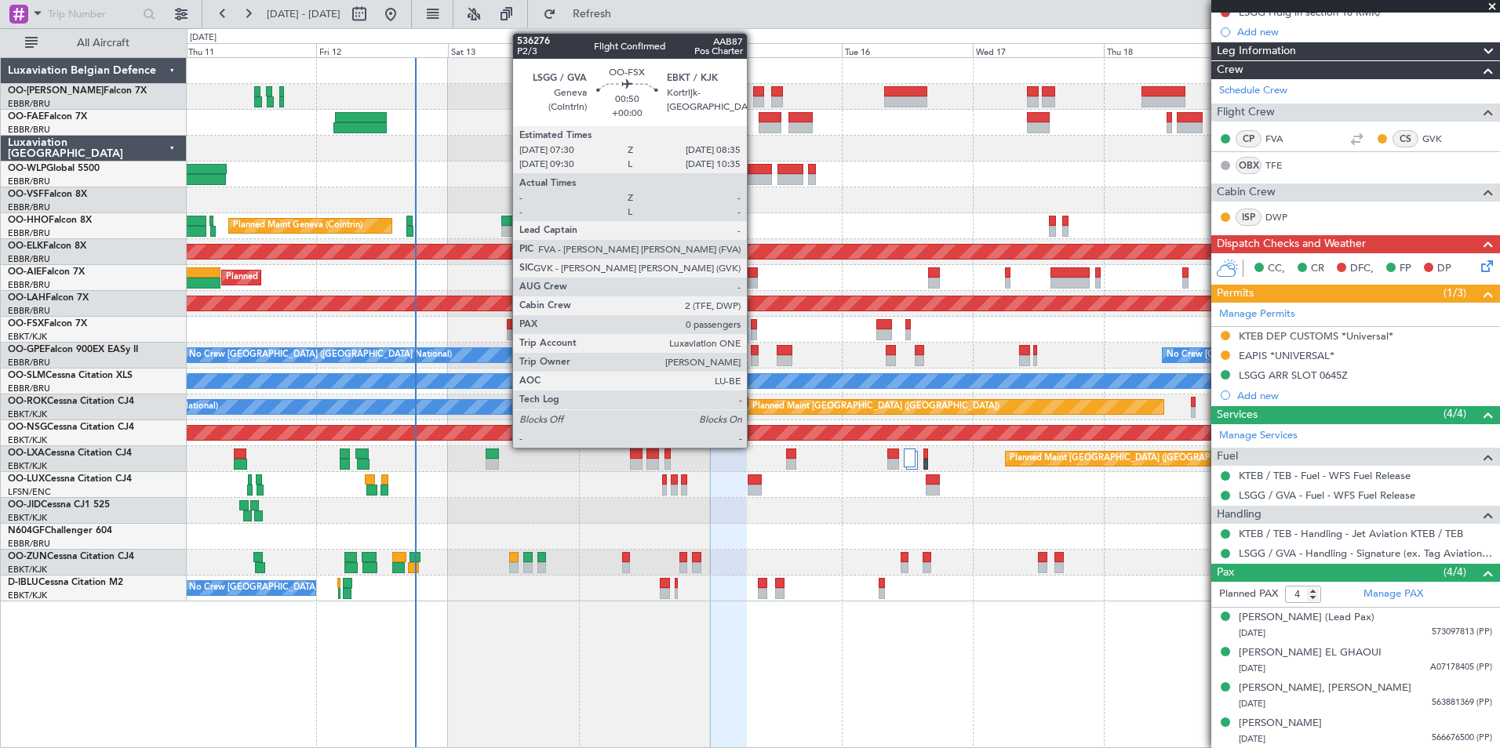
click at [754, 330] on div at bounding box center [754, 334] width 6 height 11
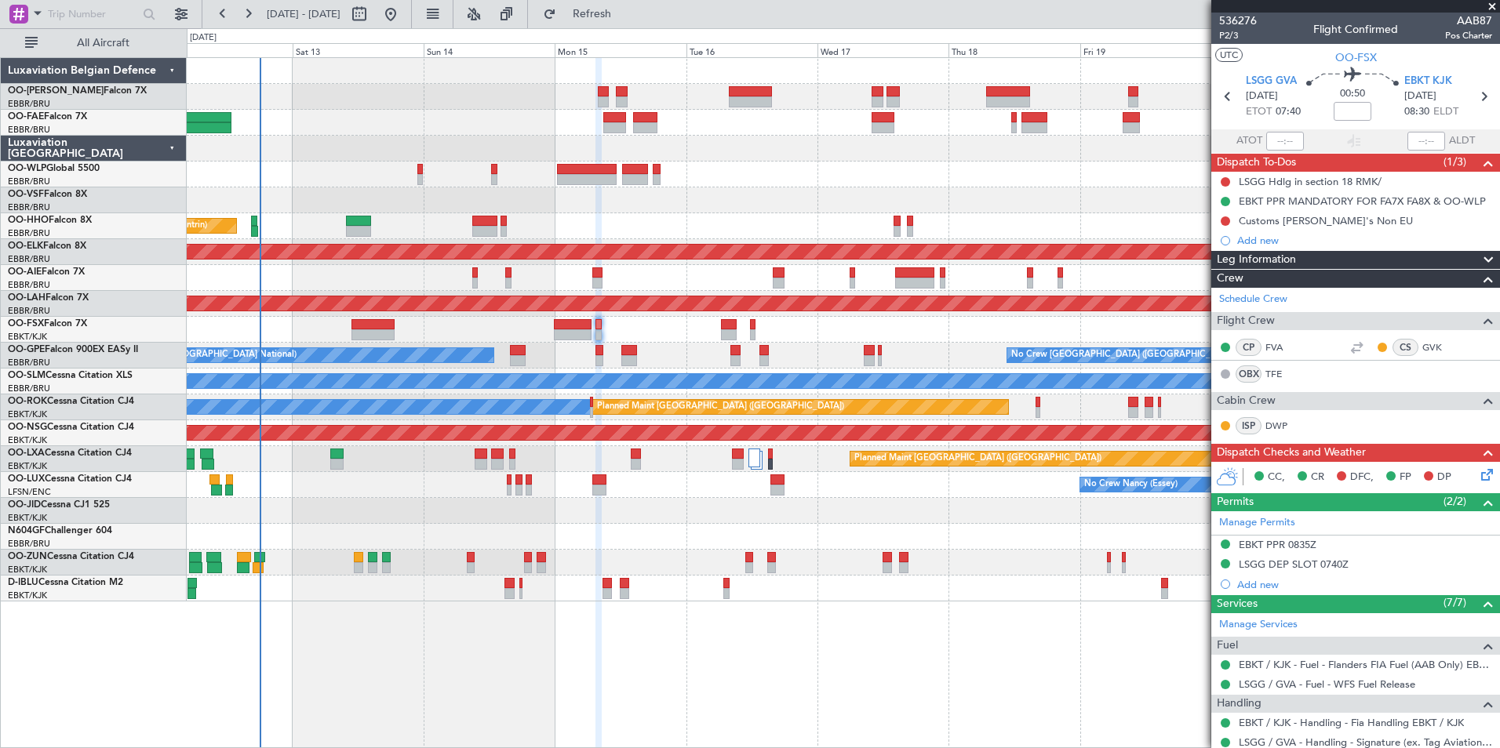
click at [791, 330] on div "Planned Maint Kortrijk-[GEOGRAPHIC_DATA]" at bounding box center [843, 330] width 1312 height 26
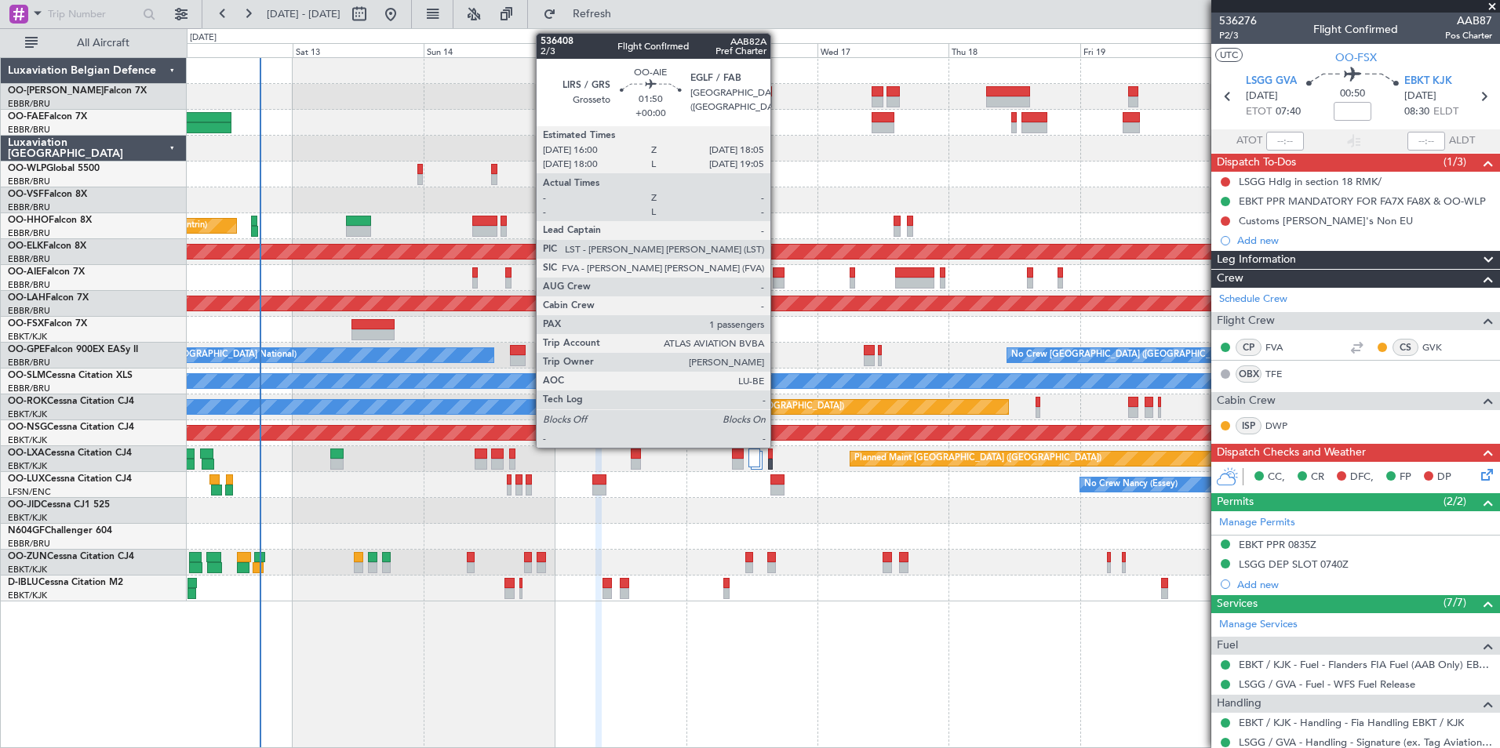
click at [777, 274] on div at bounding box center [779, 273] width 12 height 11
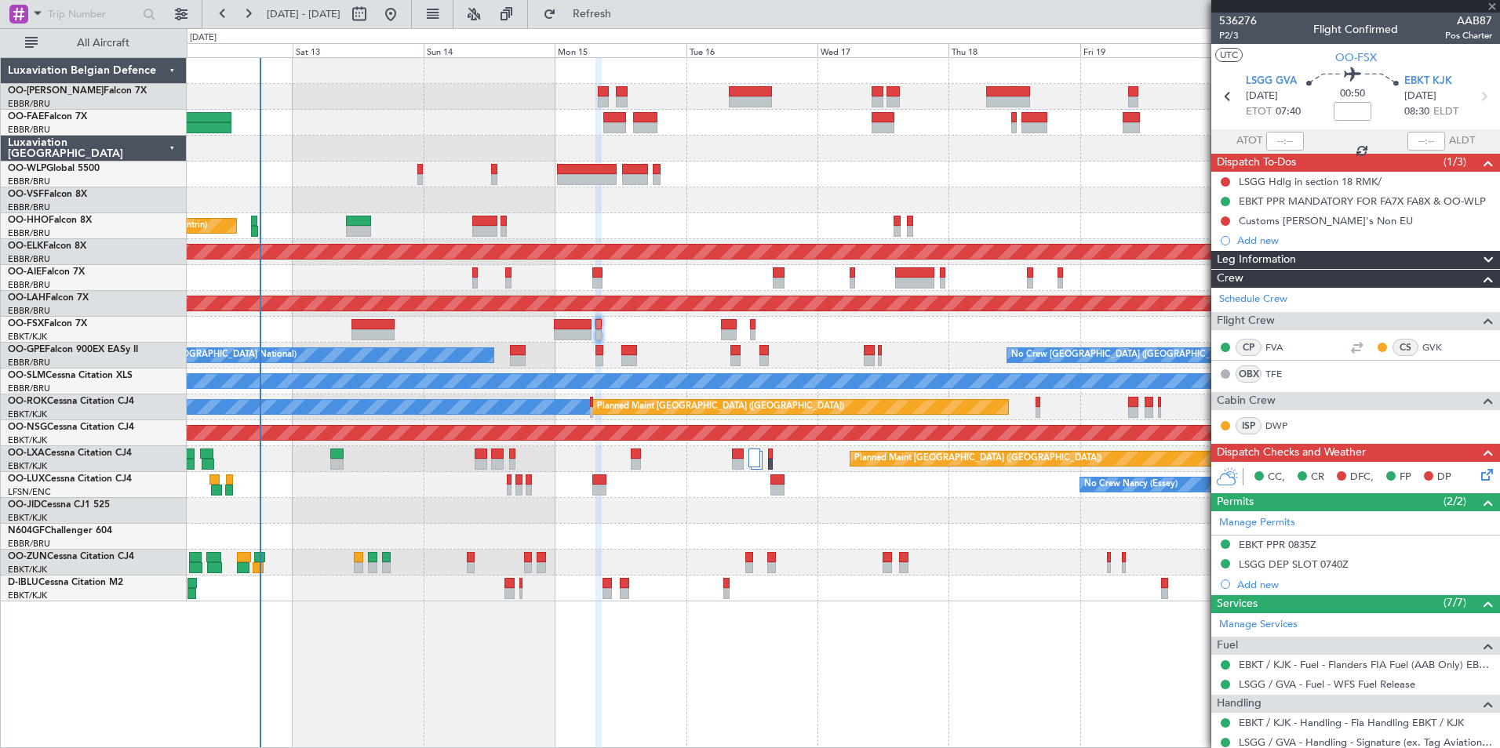
type input "1"
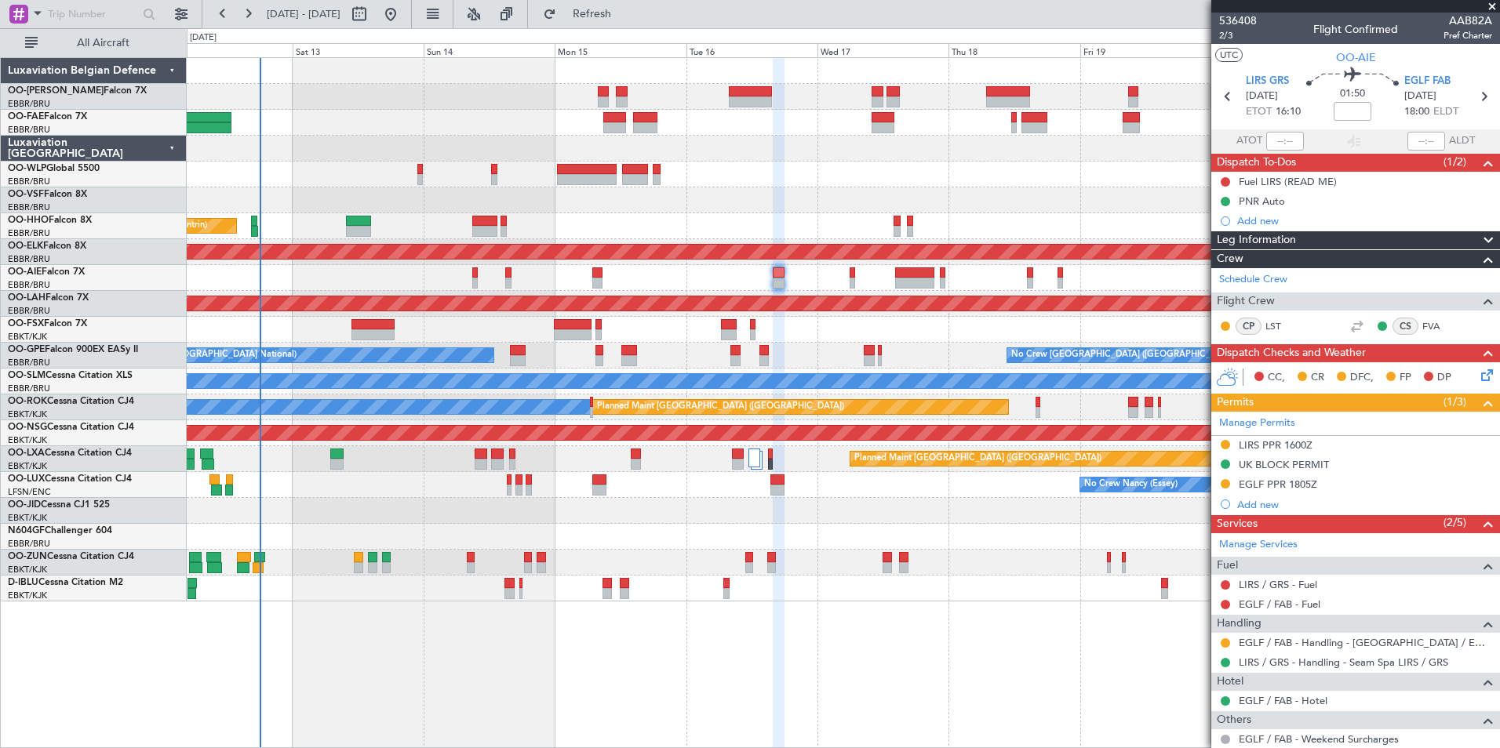
scroll to position [78, 0]
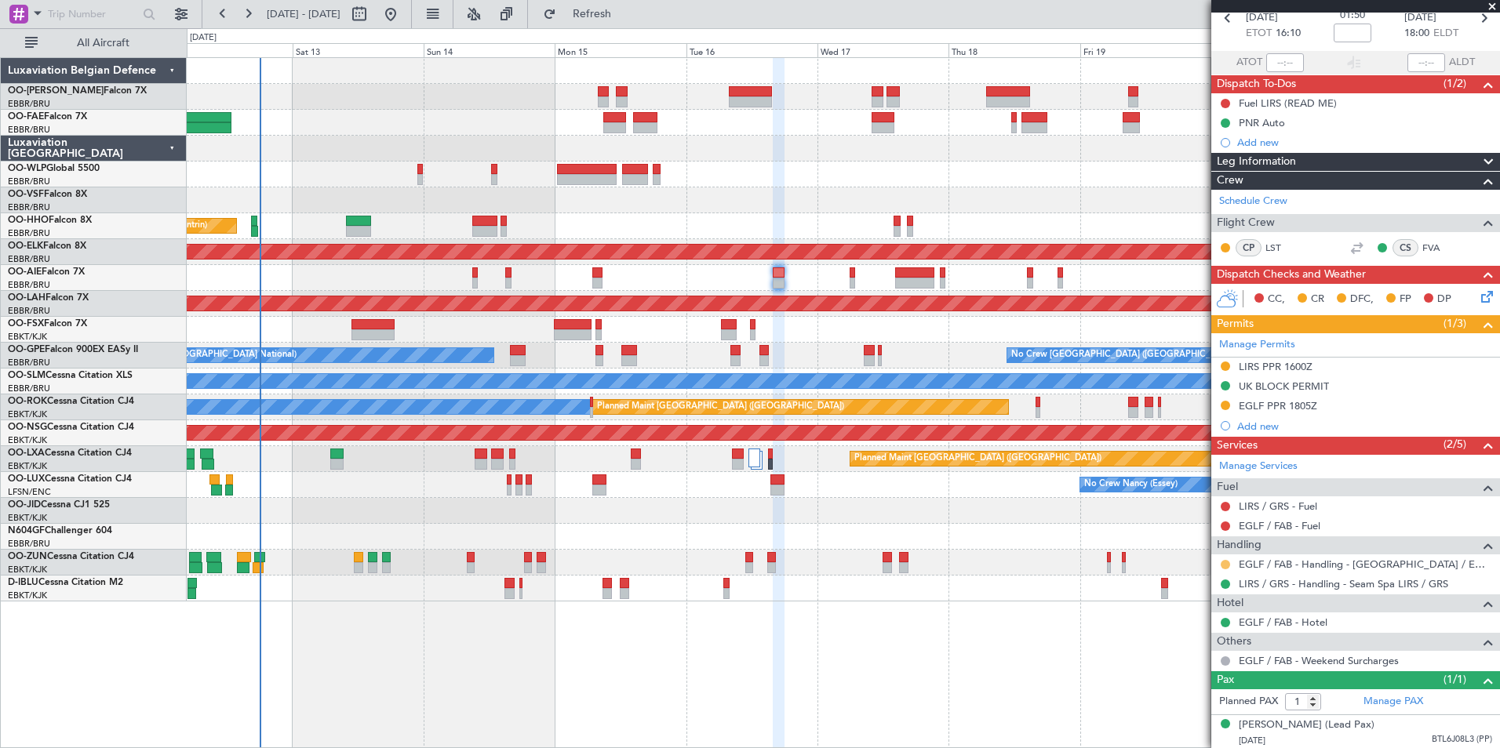
click at [1225, 564] on button at bounding box center [1225, 564] width 9 height 9
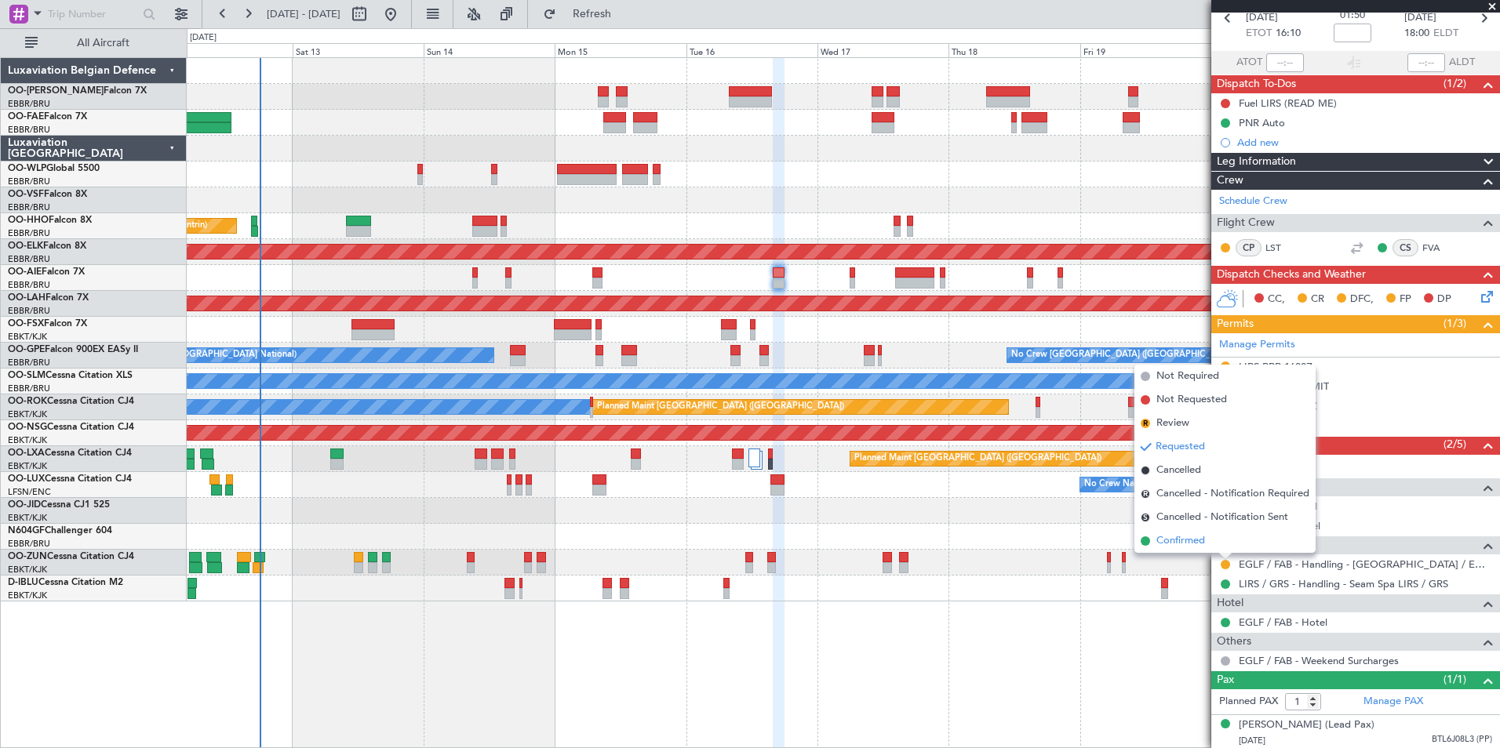
click at [1167, 545] on span "Confirmed" at bounding box center [1180, 541] width 49 height 16
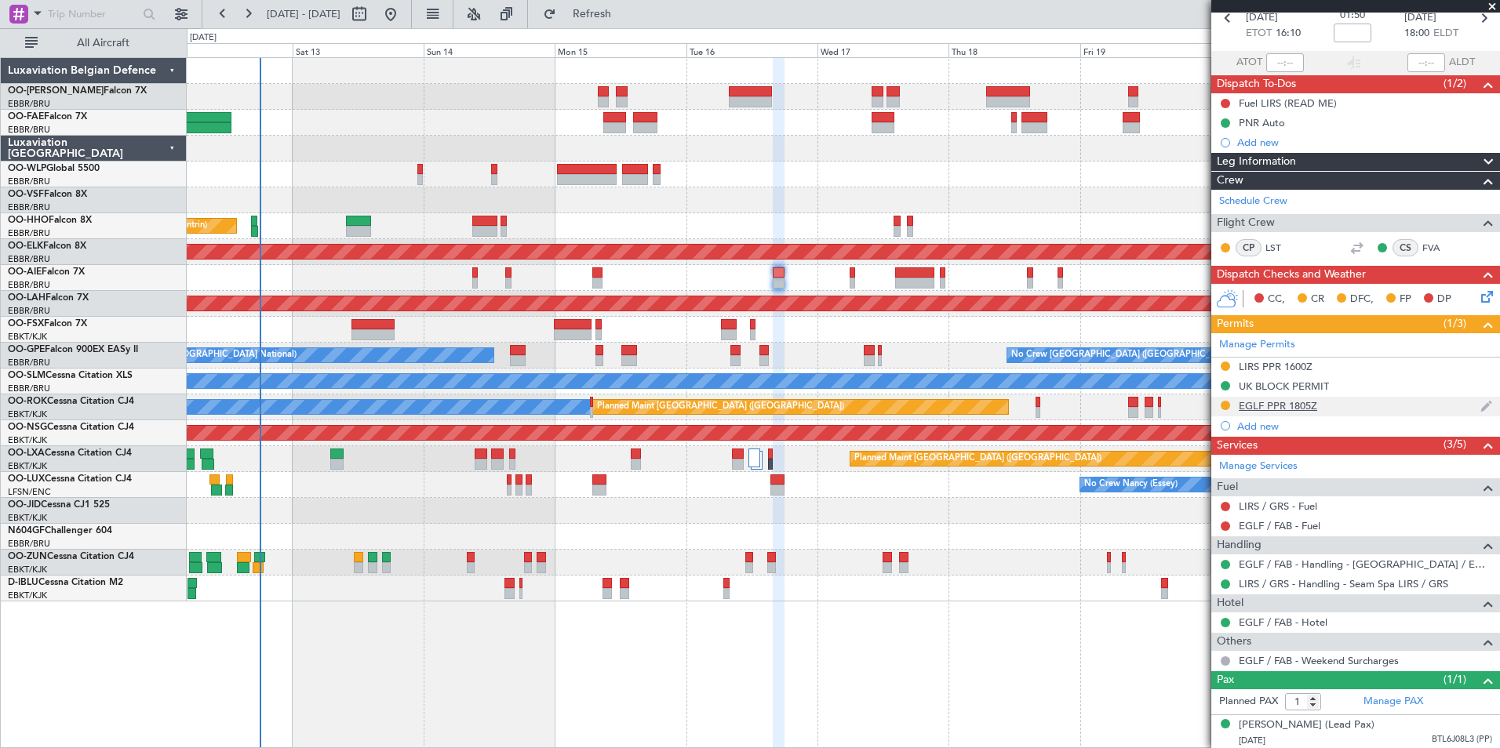
click at [1316, 407] on div "EGLF PPR 1805Z" at bounding box center [1278, 405] width 78 height 13
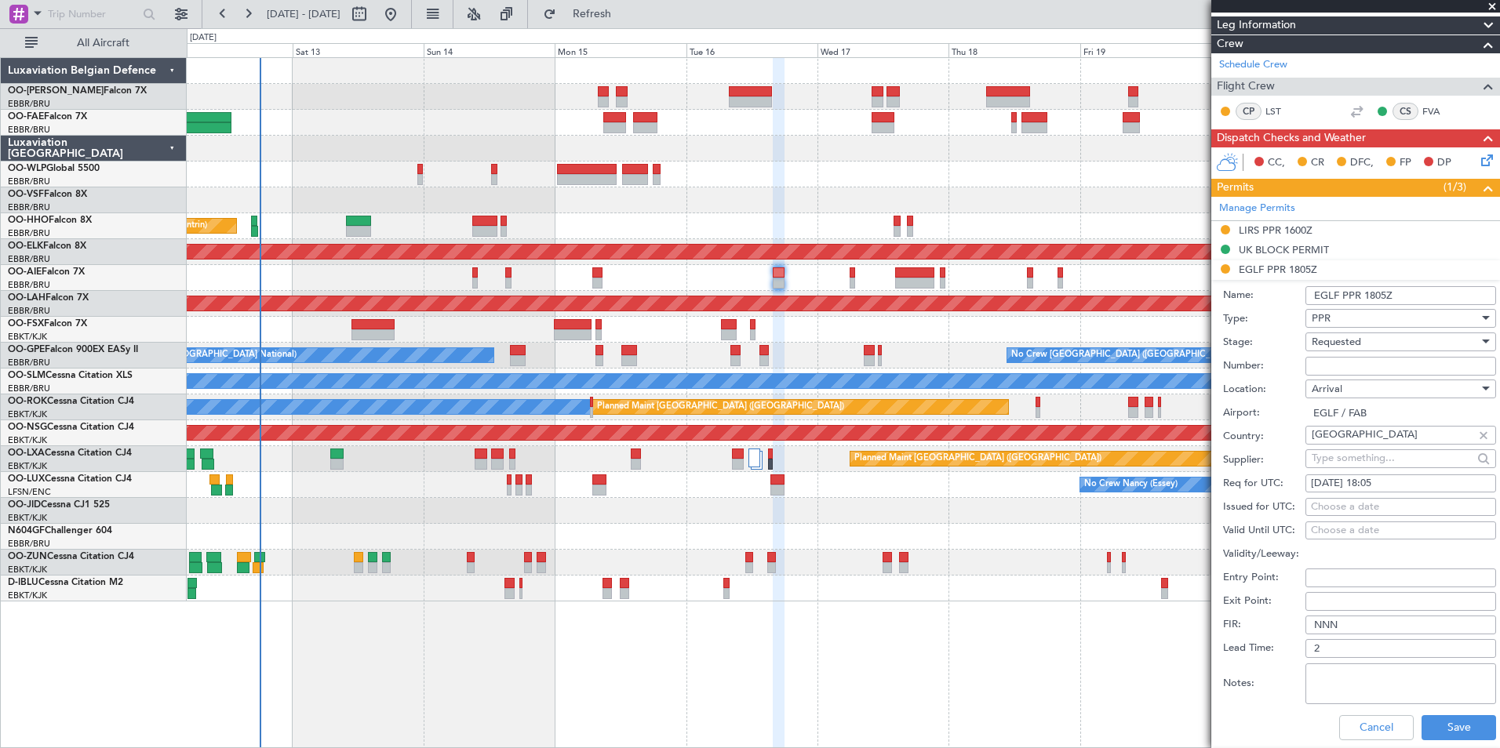
scroll to position [235, 0]
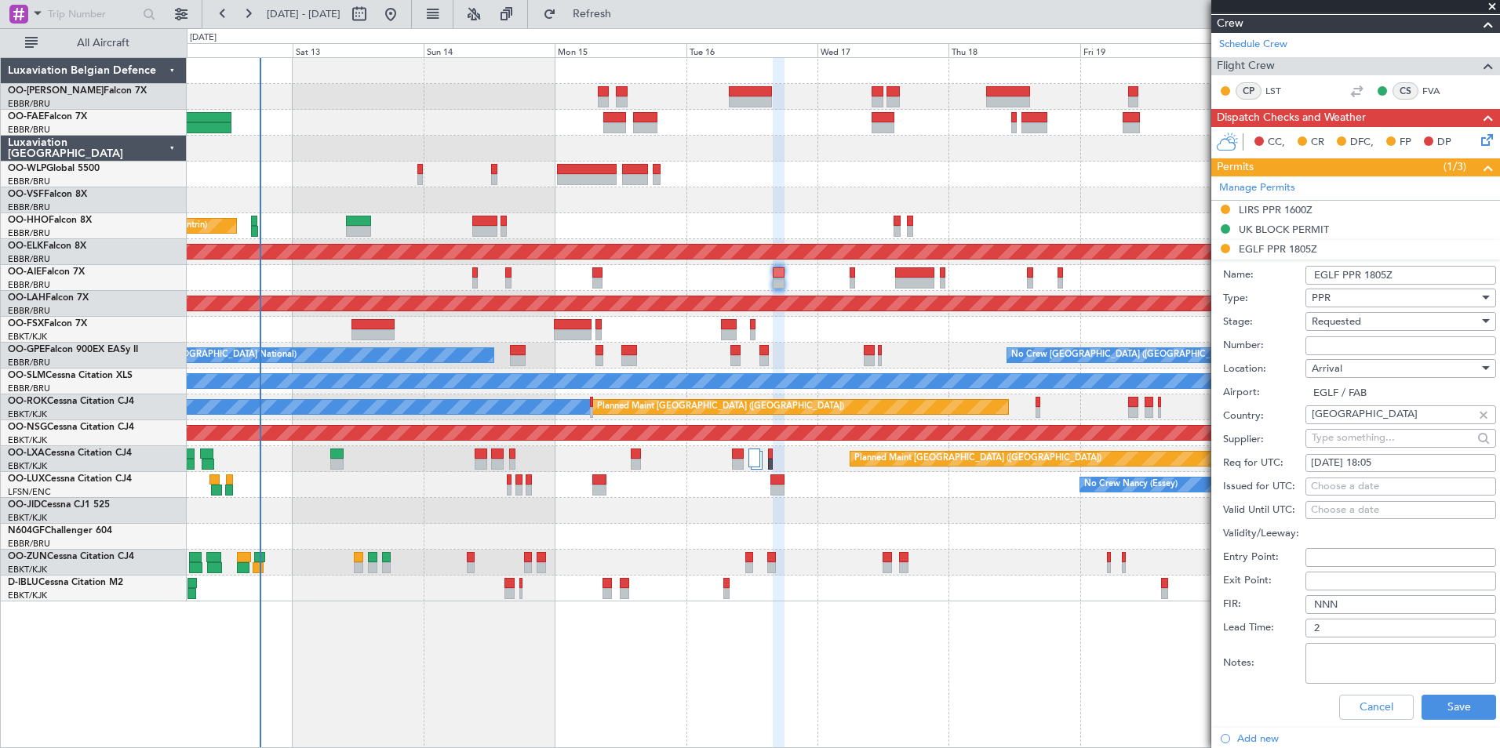
click at [1349, 489] on div "Choose a date" at bounding box center [1401, 487] width 180 height 16
select select "9"
select select "2025"
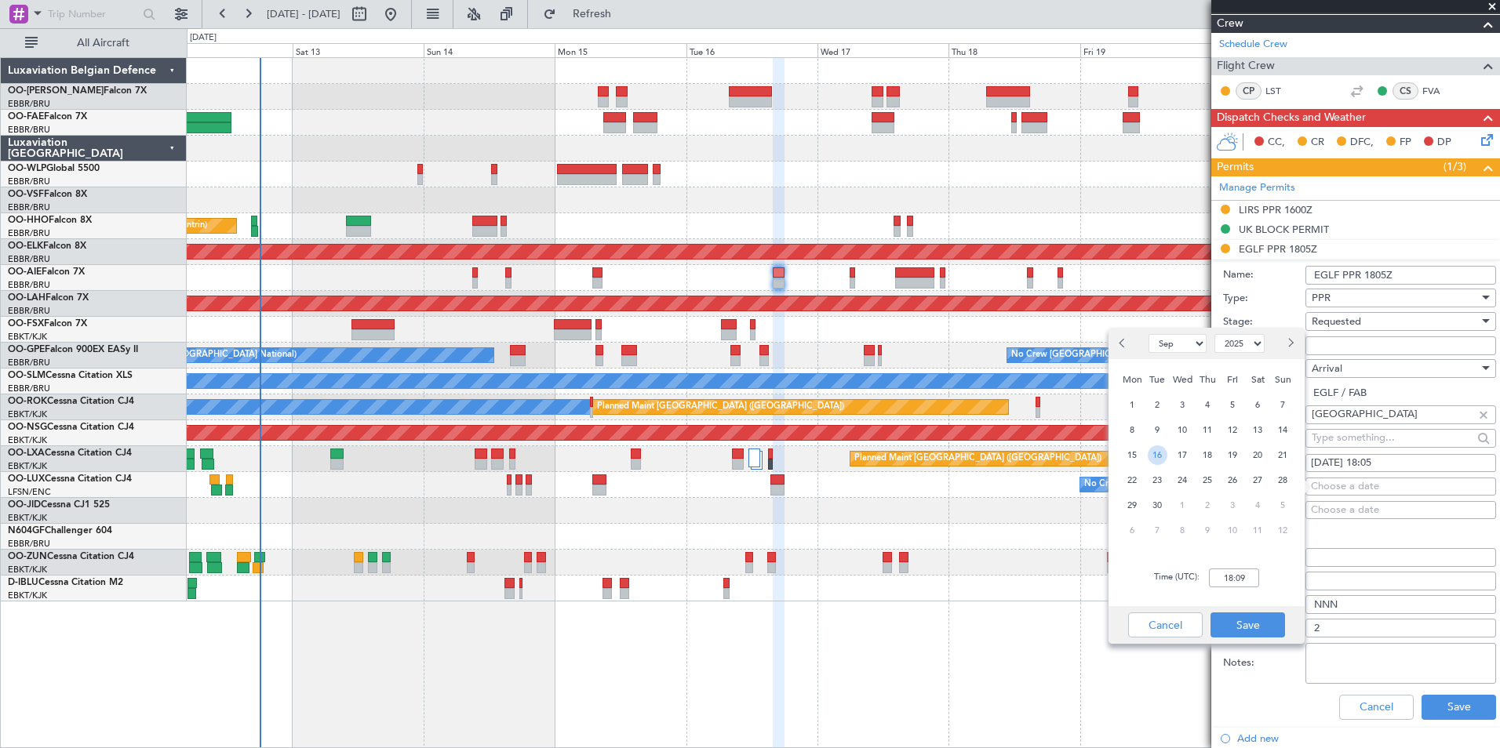
click at [1152, 456] on span "16" at bounding box center [1158, 456] width 20 height 20
click at [1250, 581] on input "00:00" at bounding box center [1234, 578] width 50 height 19
type input "18:05"
click at [1257, 622] on button "Save" at bounding box center [1247, 625] width 75 height 25
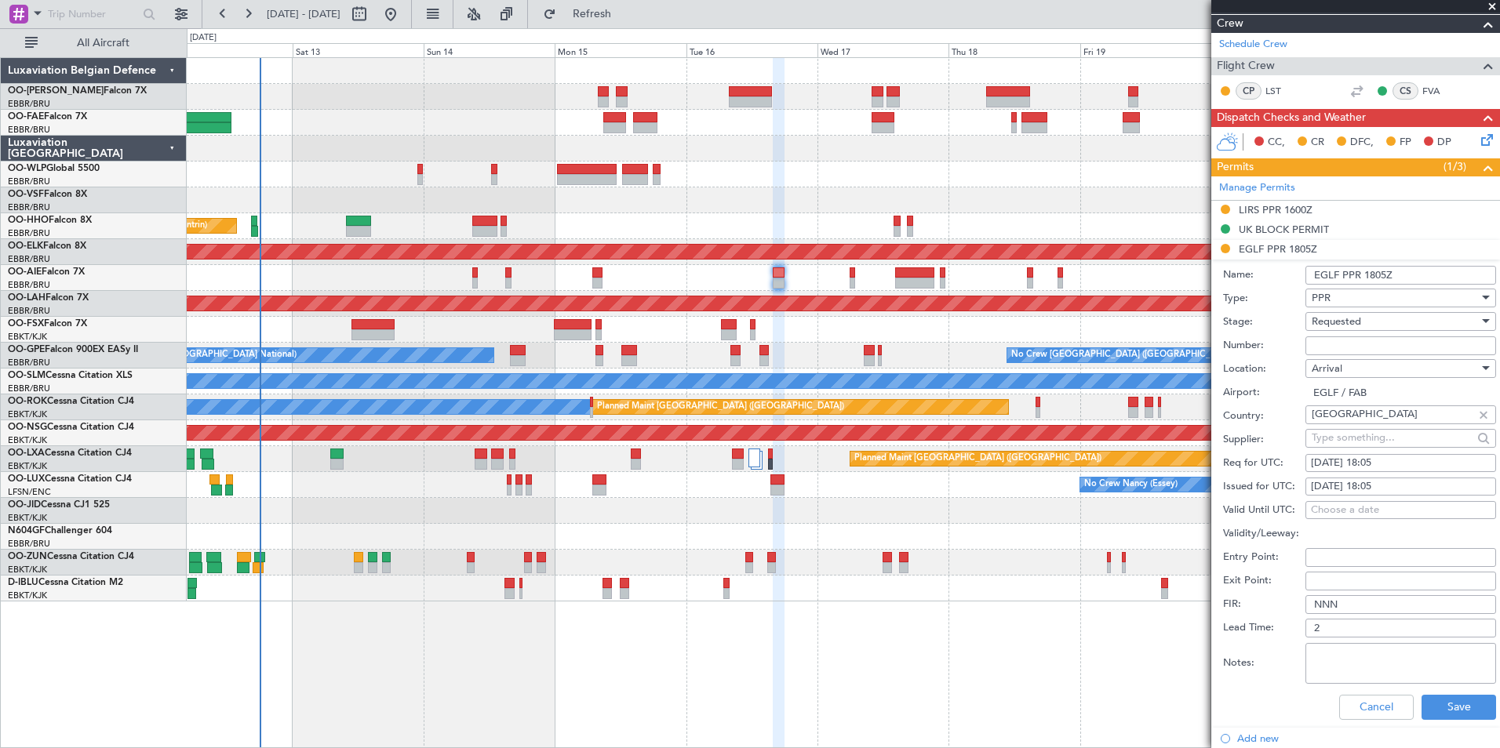
paste input "374681"
type input "374681"
click at [1442, 705] on button "Save" at bounding box center [1459, 707] width 75 height 25
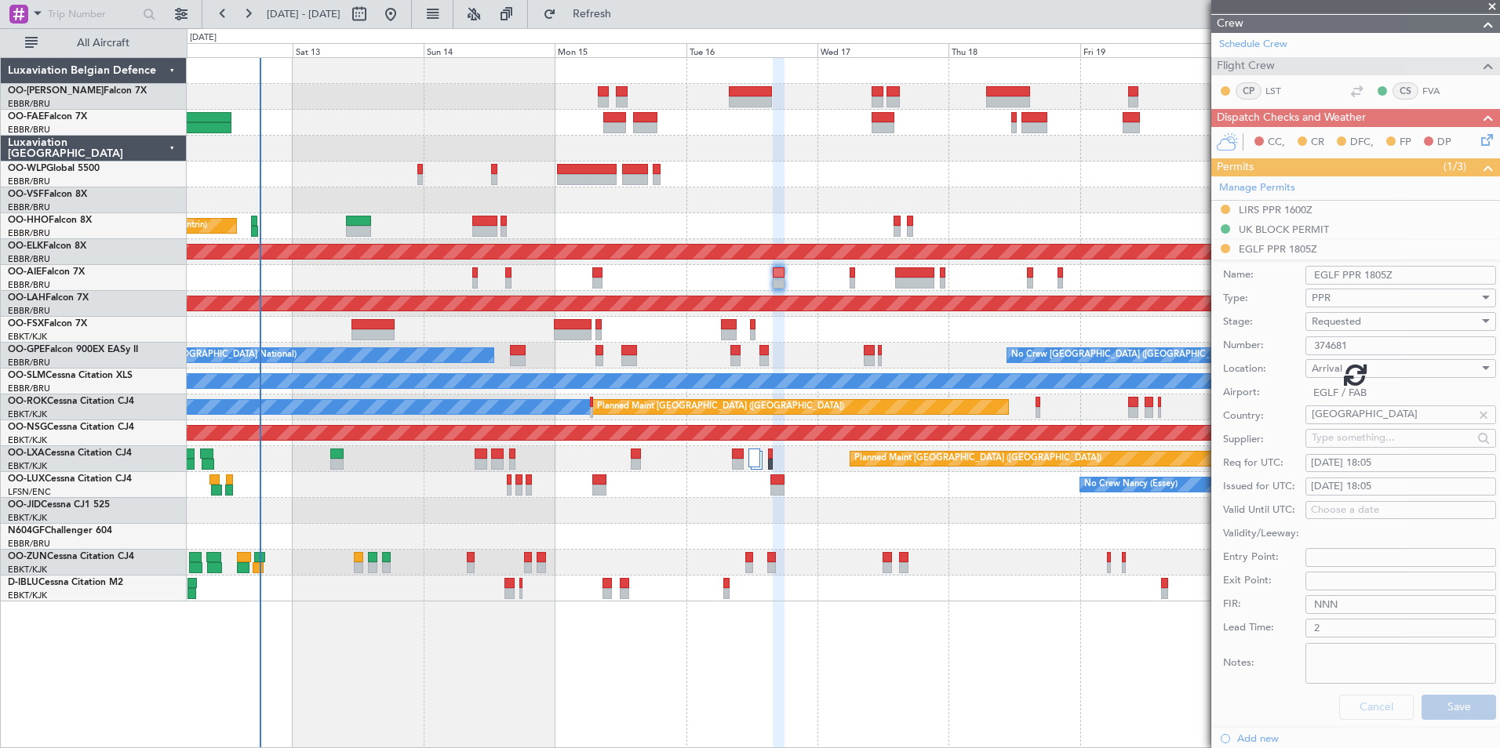
scroll to position [96, 0]
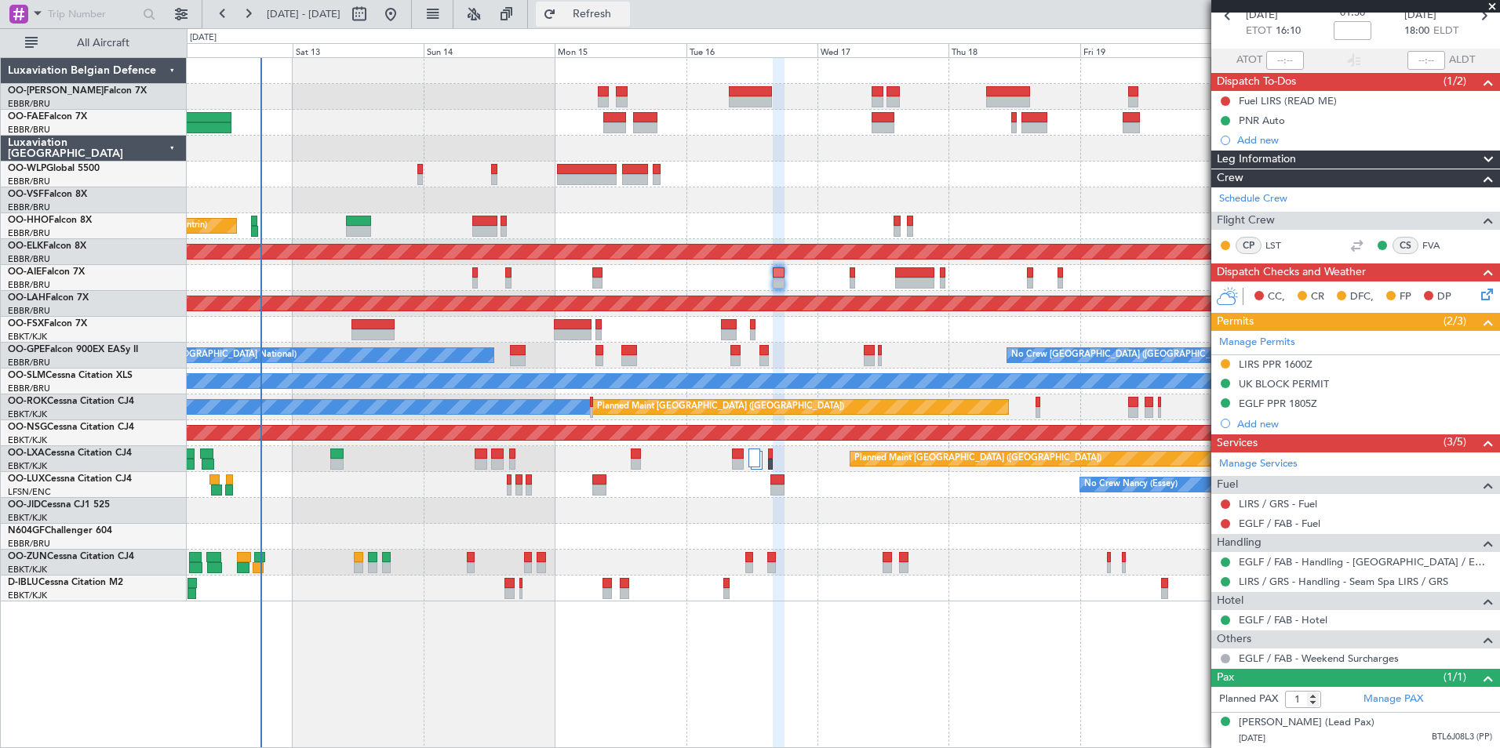
click at [630, 22] on button "Refresh" at bounding box center [583, 14] width 94 height 25
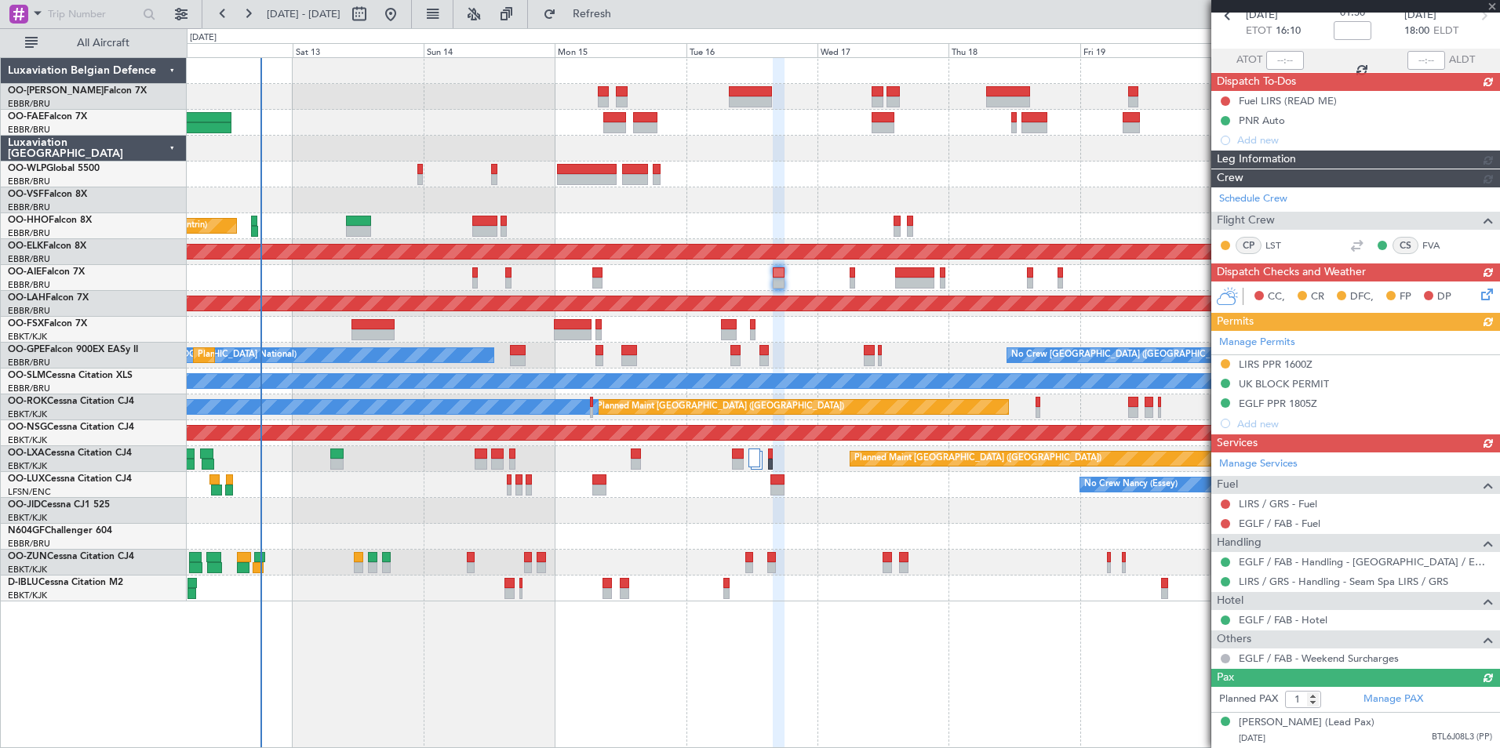
click at [1312, 387] on div "Manage Permits LIRS PPR 1600Z UK BLOCK PERMIT EGLF PPR 1805Z Add new" at bounding box center [1355, 382] width 289 height 103
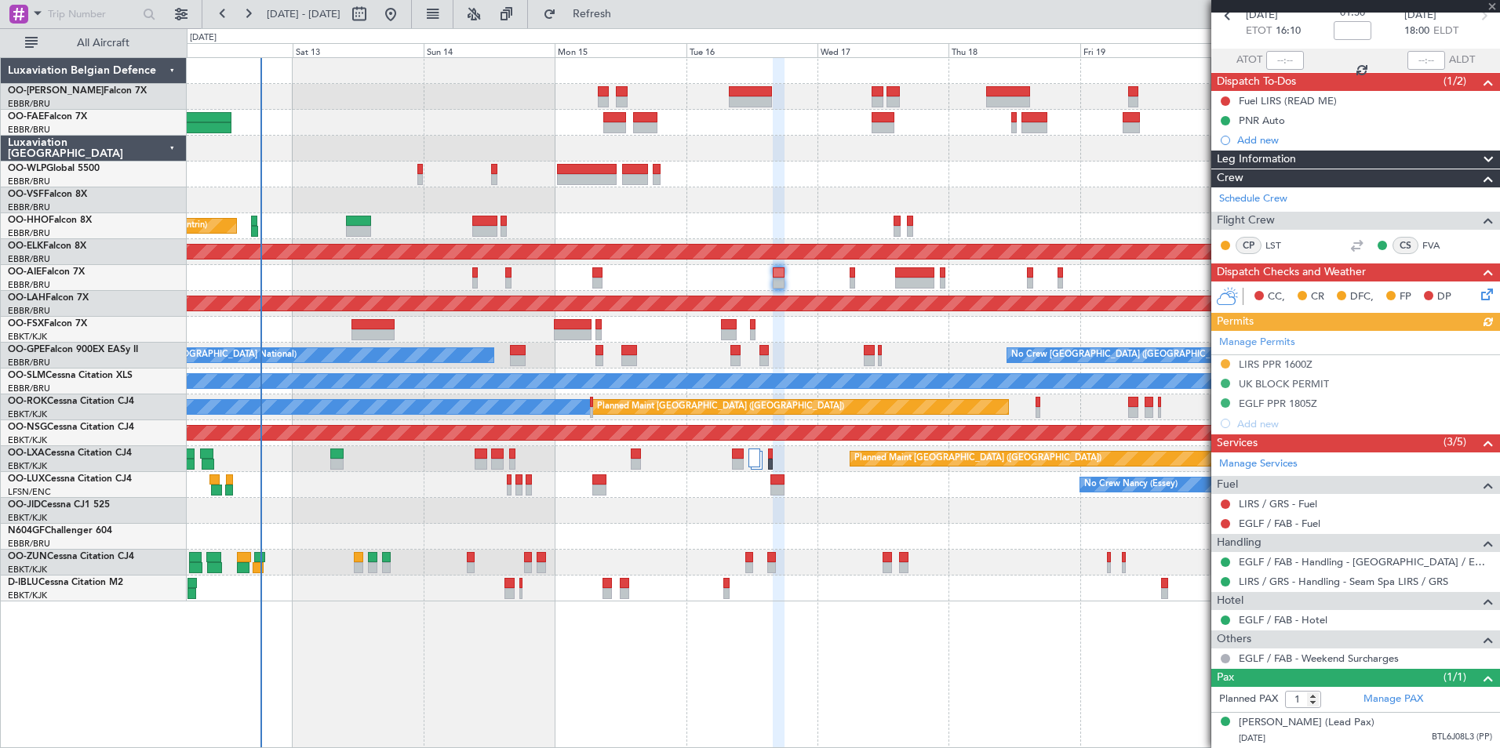
click at [1308, 388] on div "Manage Permits LIRS PPR 1600Z UK BLOCK PERMIT EGLF PPR 1805Z Add new" at bounding box center [1355, 382] width 289 height 103
click at [1289, 392] on div "Manage Permits LIRS PPR 1600Z UK BLOCK PERMIT EGLF PPR 1805Z Add new" at bounding box center [1355, 382] width 289 height 103
click at [1305, 397] on div "EGLF PPR 1805Z" at bounding box center [1278, 403] width 78 height 13
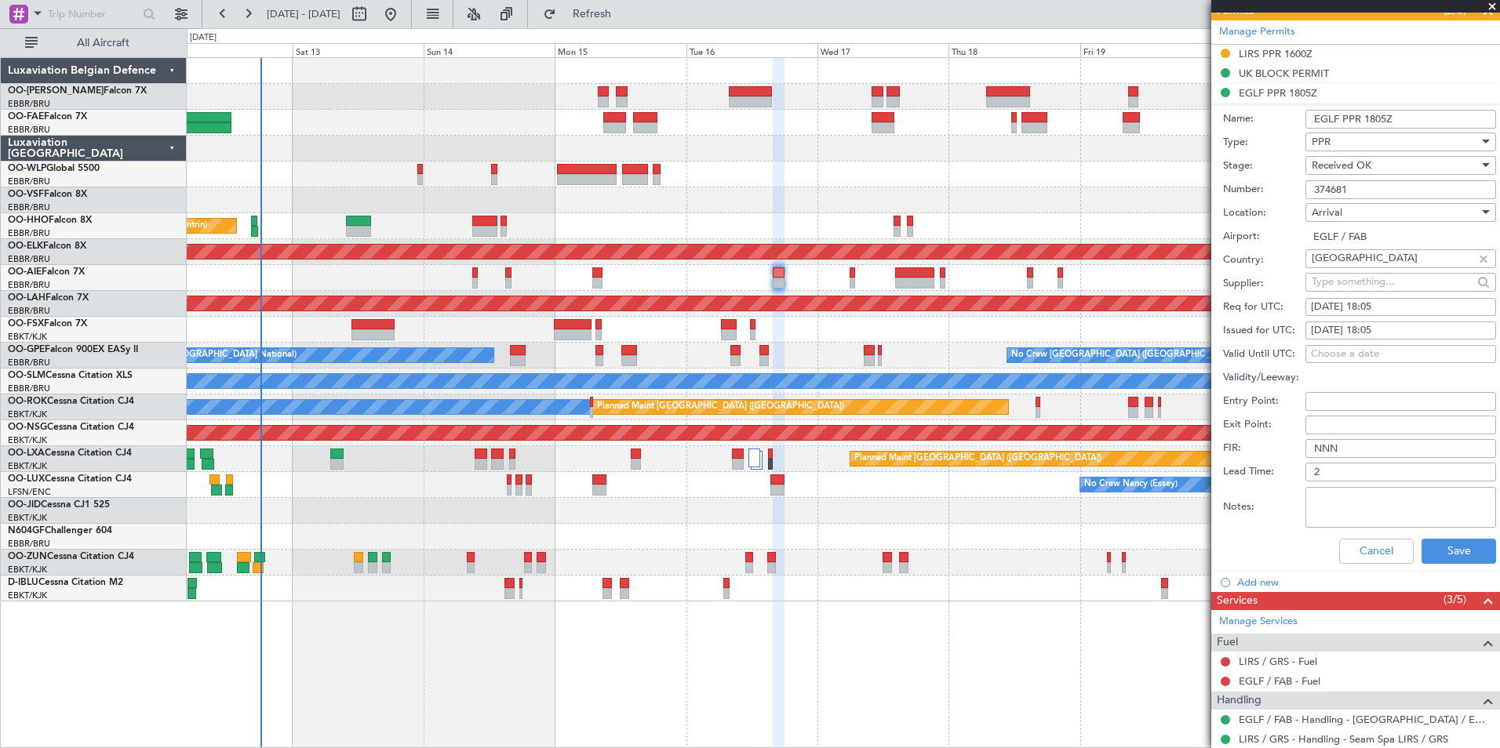
scroll to position [392, 0]
click at [1436, 553] on button "Save" at bounding box center [1459, 550] width 75 height 25
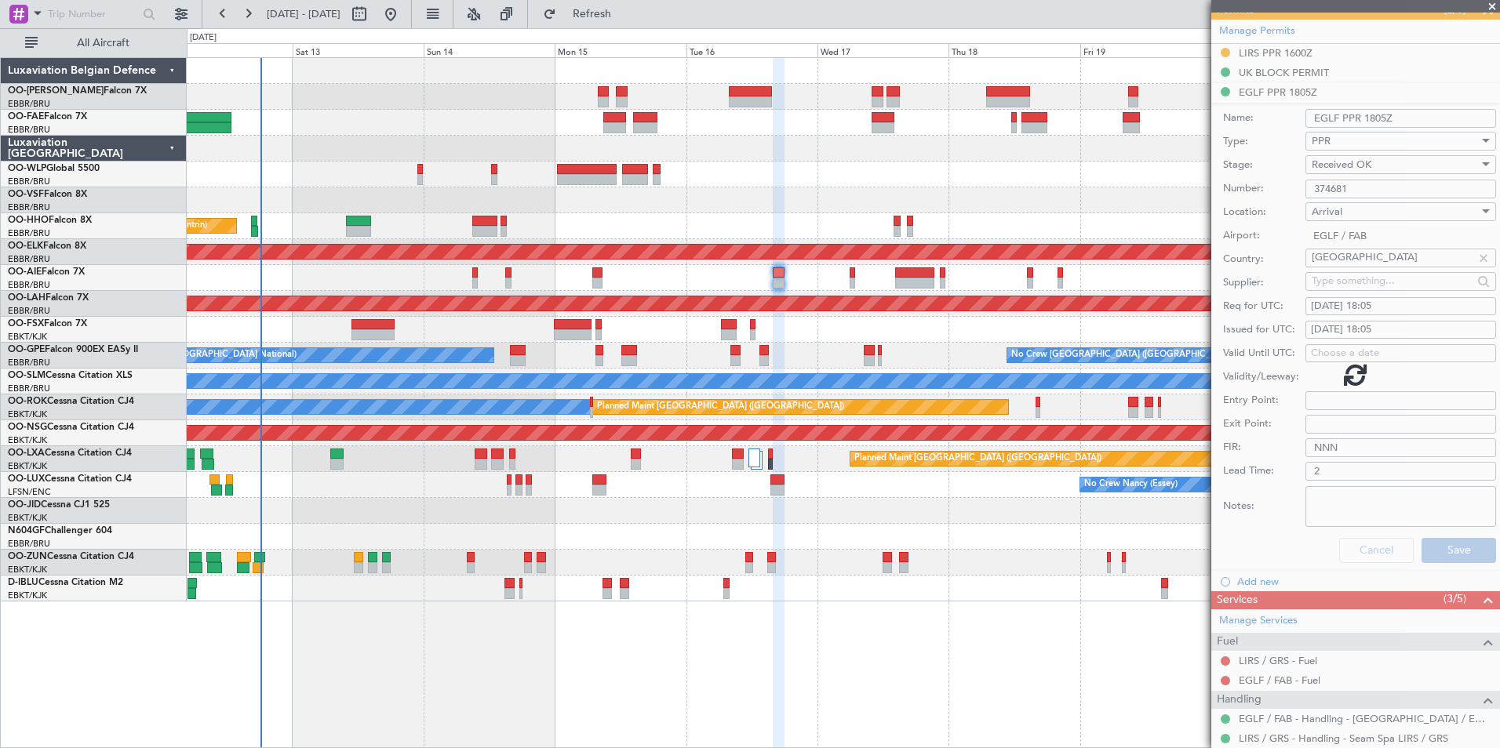
scroll to position [96, 0]
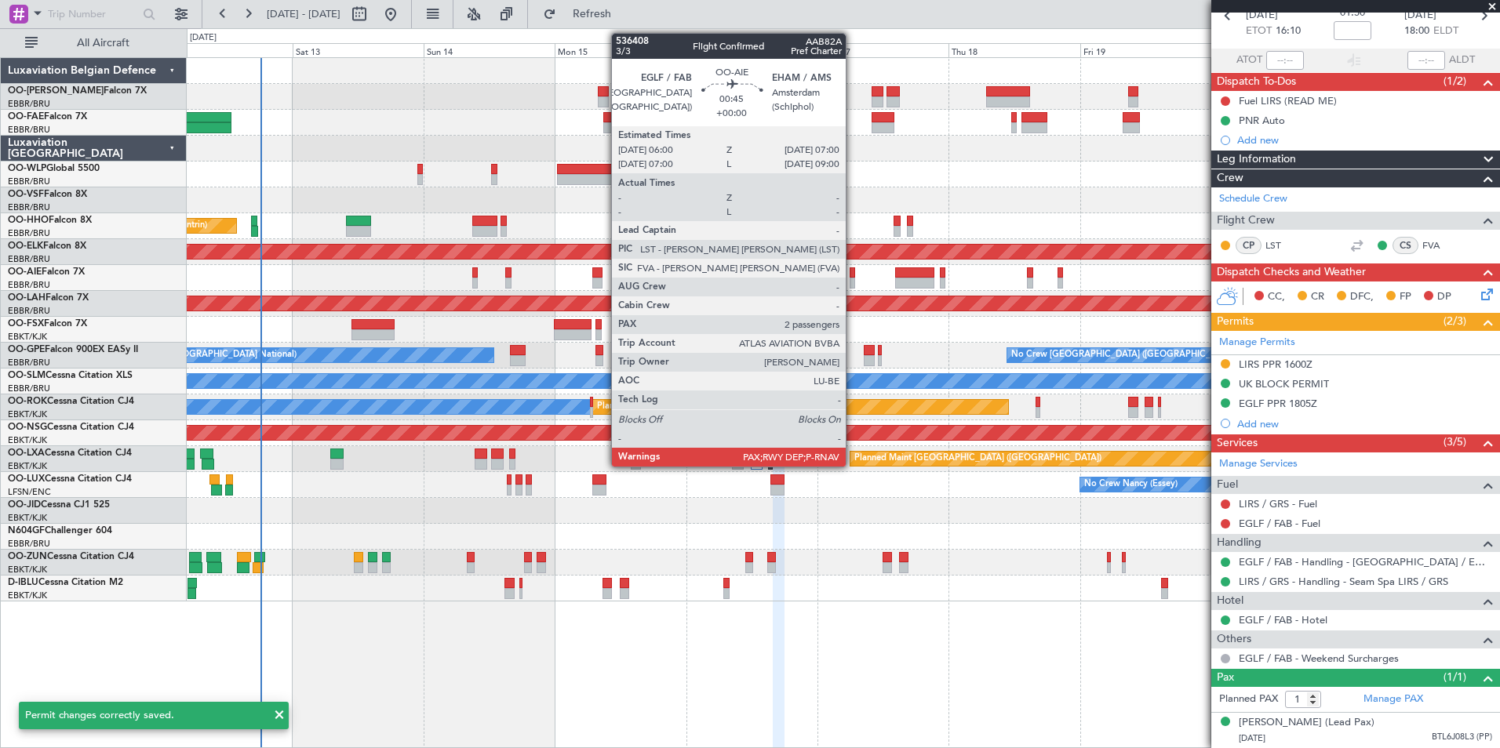
click at [853, 277] on div at bounding box center [852, 273] width 5 height 11
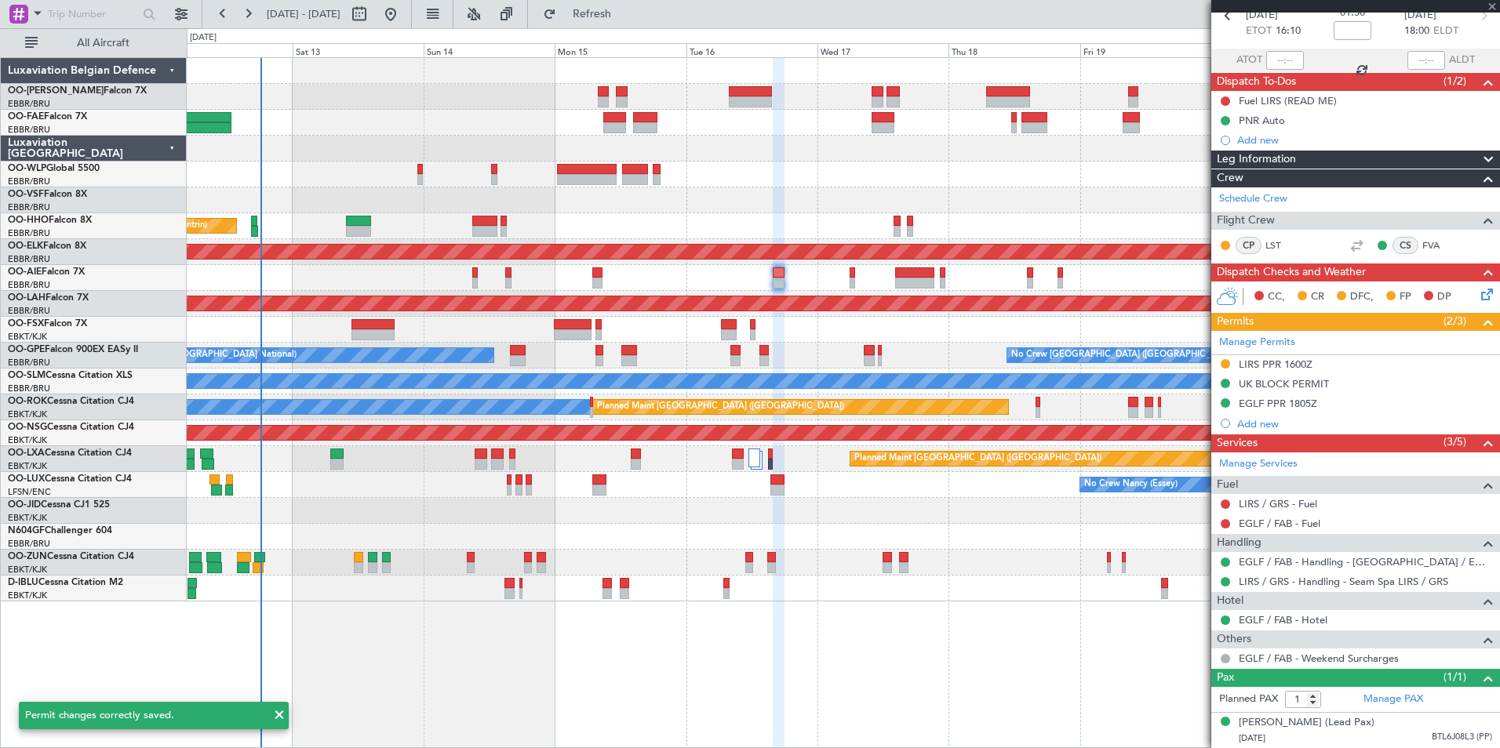
type input "2"
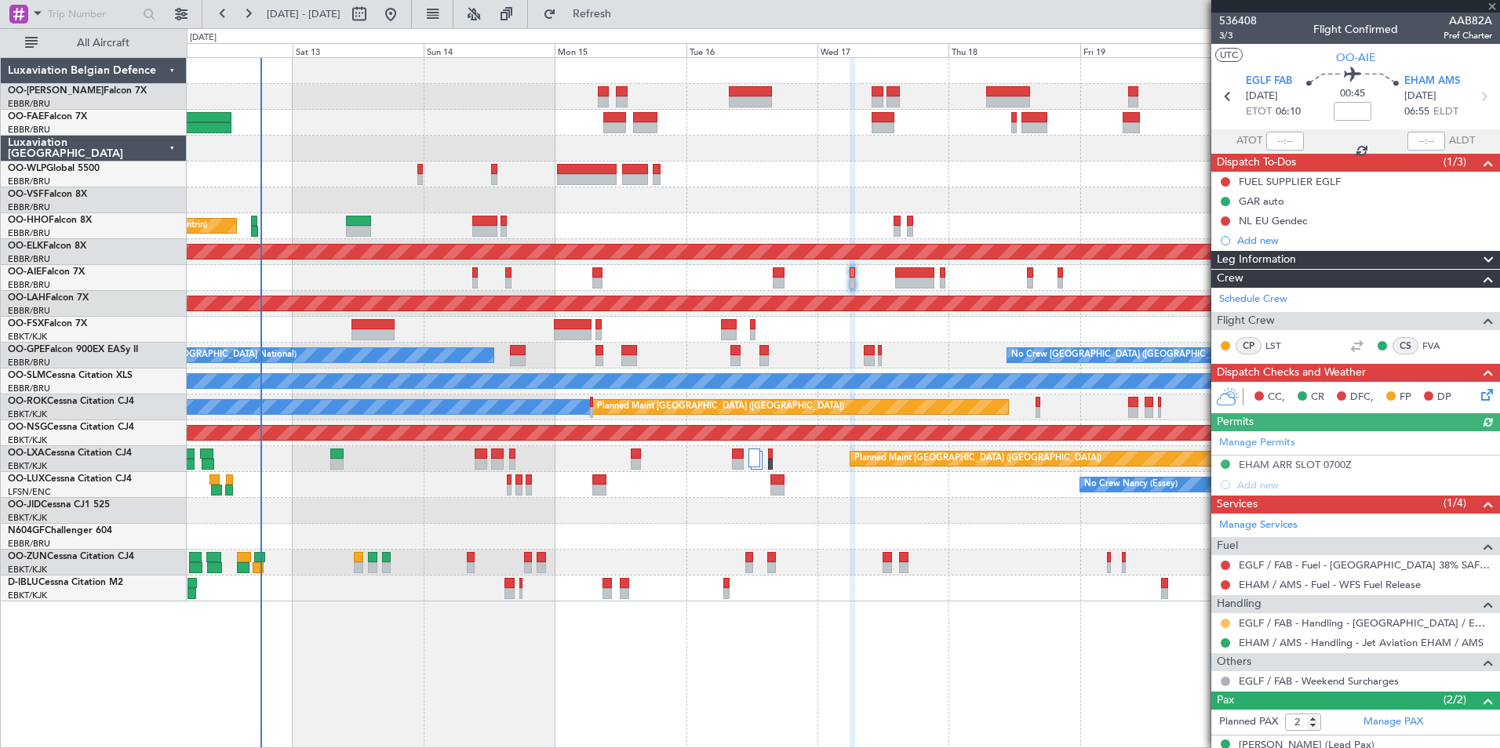
click at [1225, 620] on button at bounding box center [1225, 623] width 9 height 9
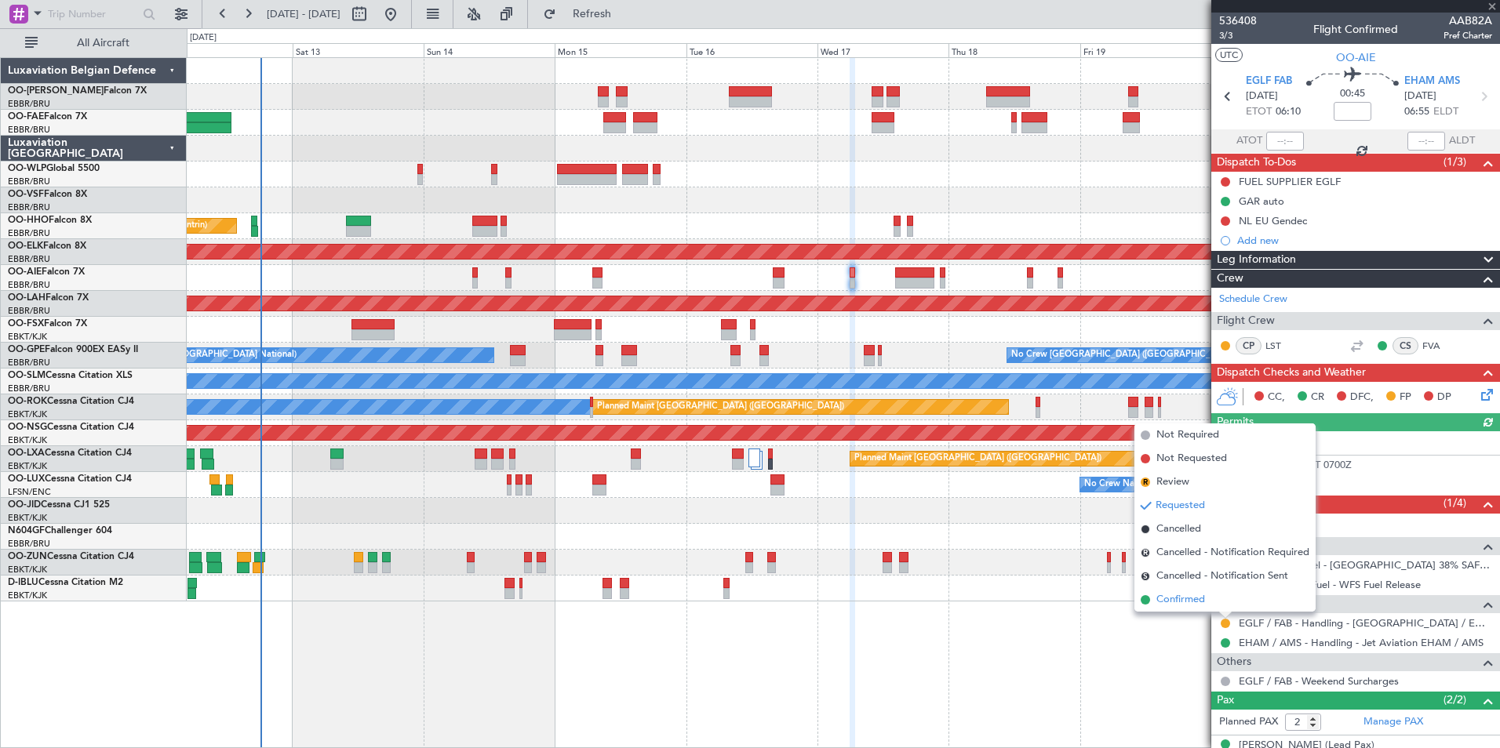
click at [1192, 603] on span "Confirmed" at bounding box center [1180, 600] width 49 height 16
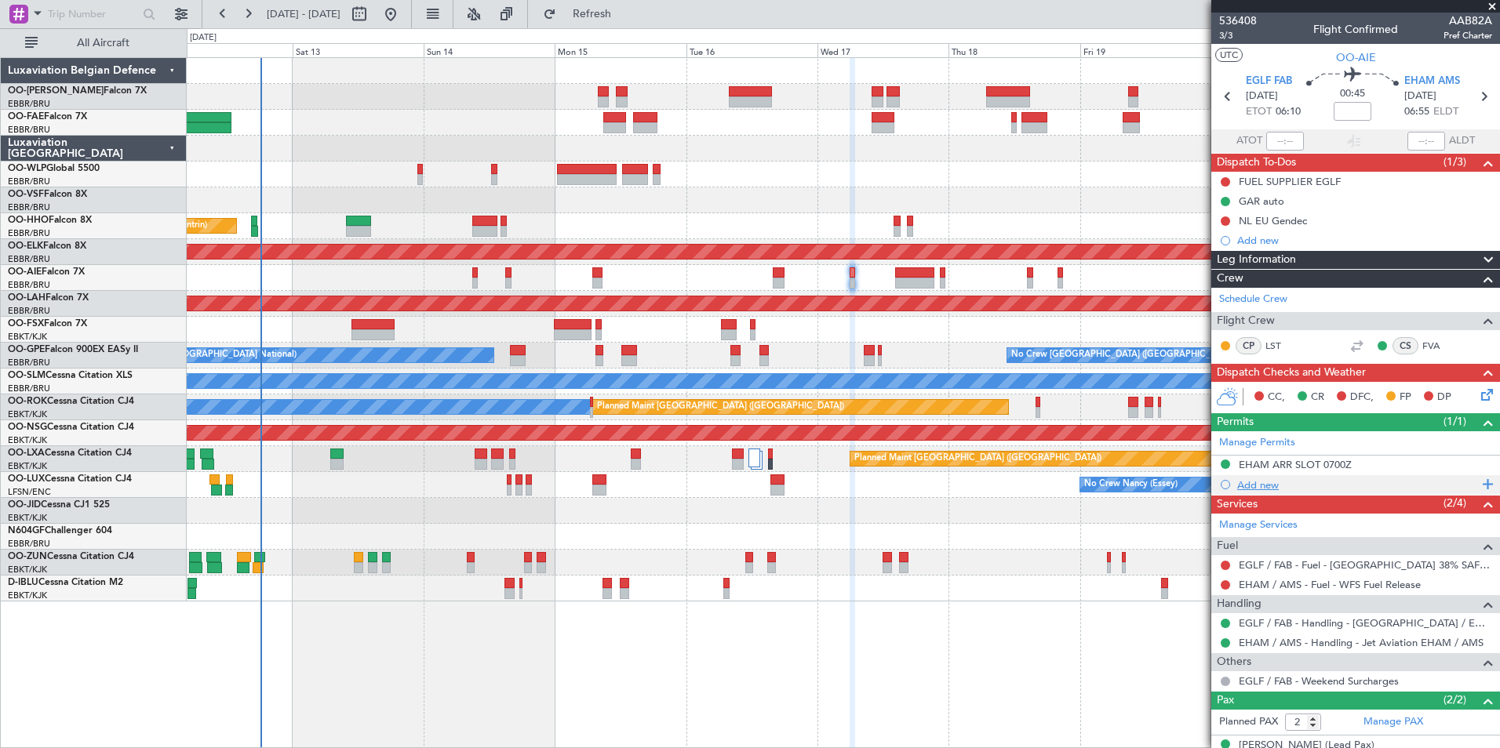
click at [1261, 480] on div "Add new" at bounding box center [1357, 485] width 241 height 13
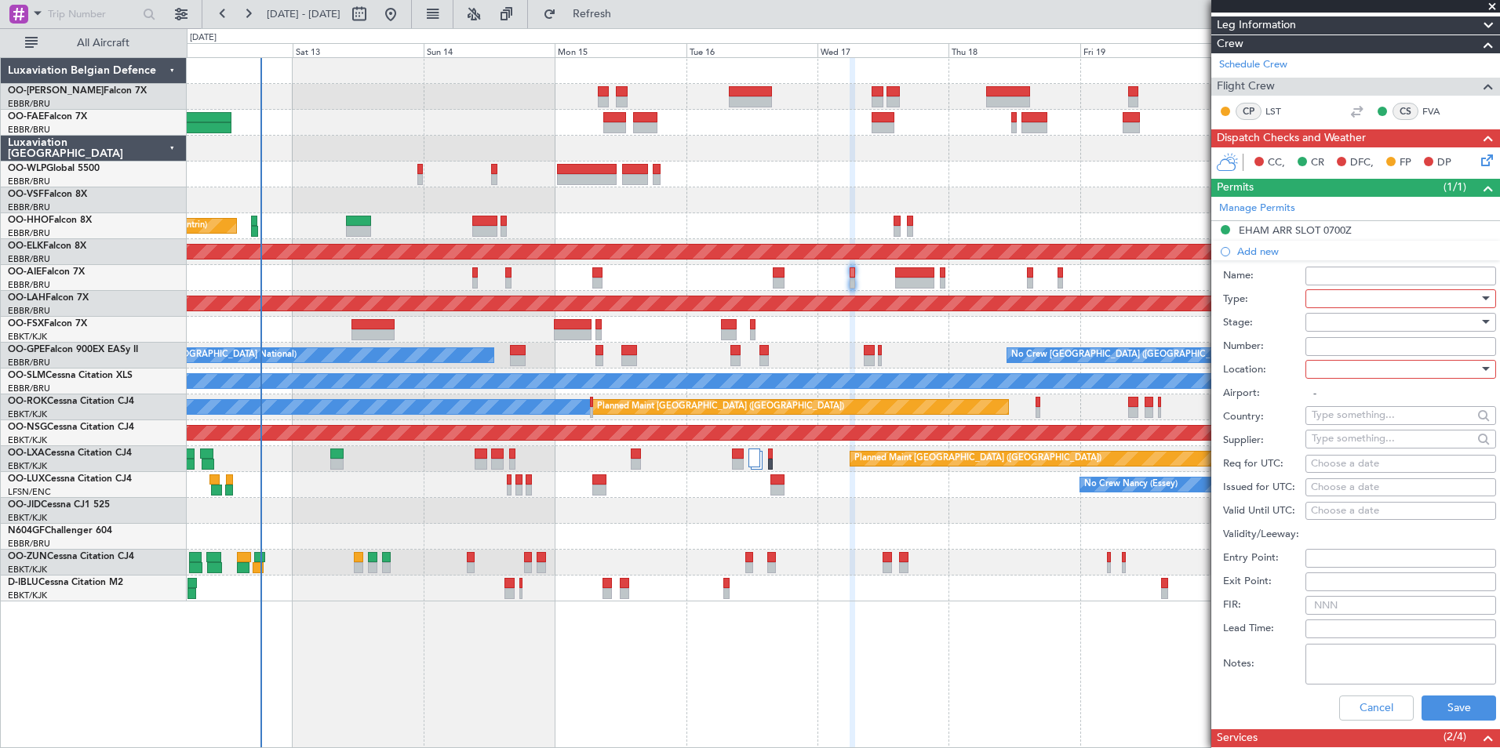
scroll to position [314, 0]
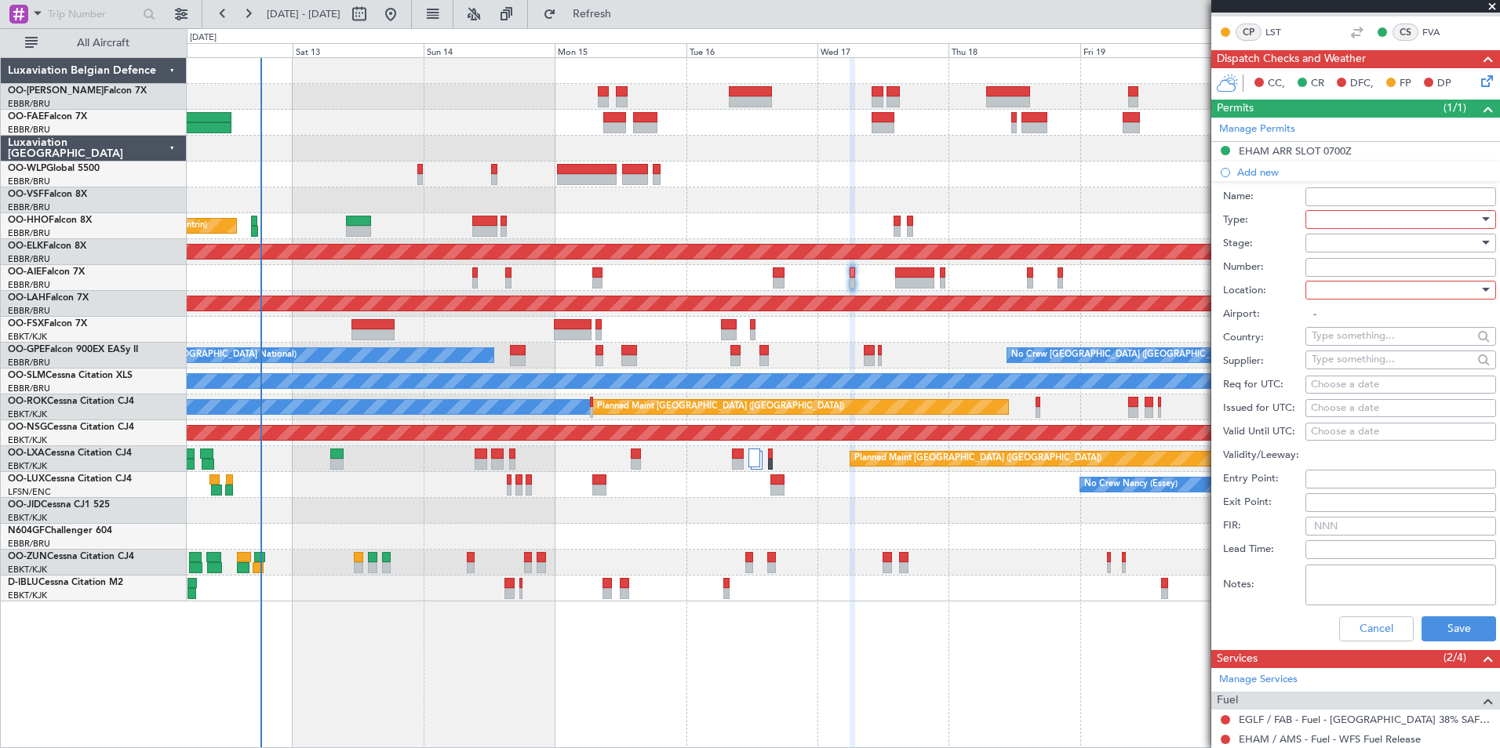
click at [1333, 217] on div at bounding box center [1395, 220] width 167 height 24
click at [1346, 303] on span "PPR" at bounding box center [1394, 297] width 165 height 24
click at [1350, 291] on div at bounding box center [1395, 290] width 167 height 24
click at [1343, 326] on span "Departure" at bounding box center [1394, 322] width 165 height 24
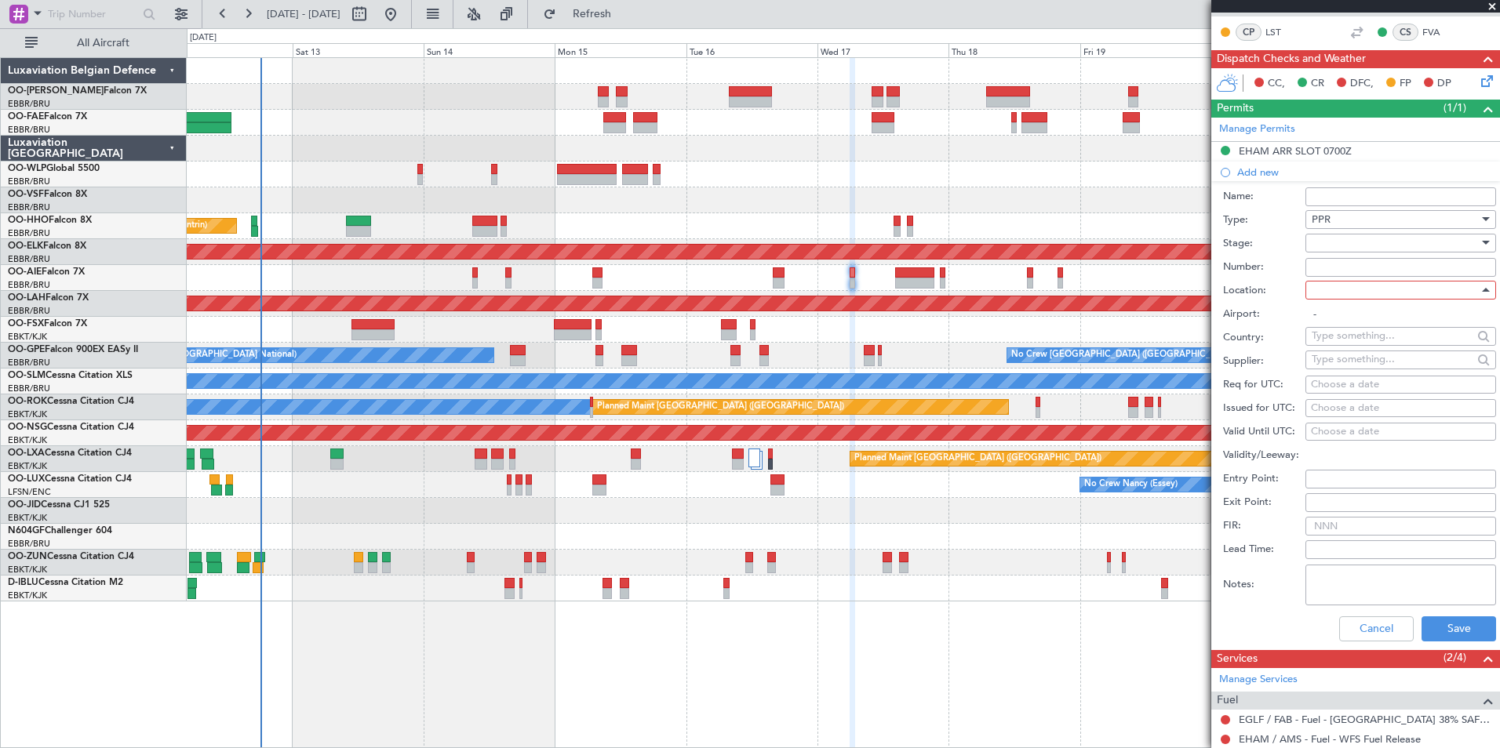
type input "EGLF / FAB"
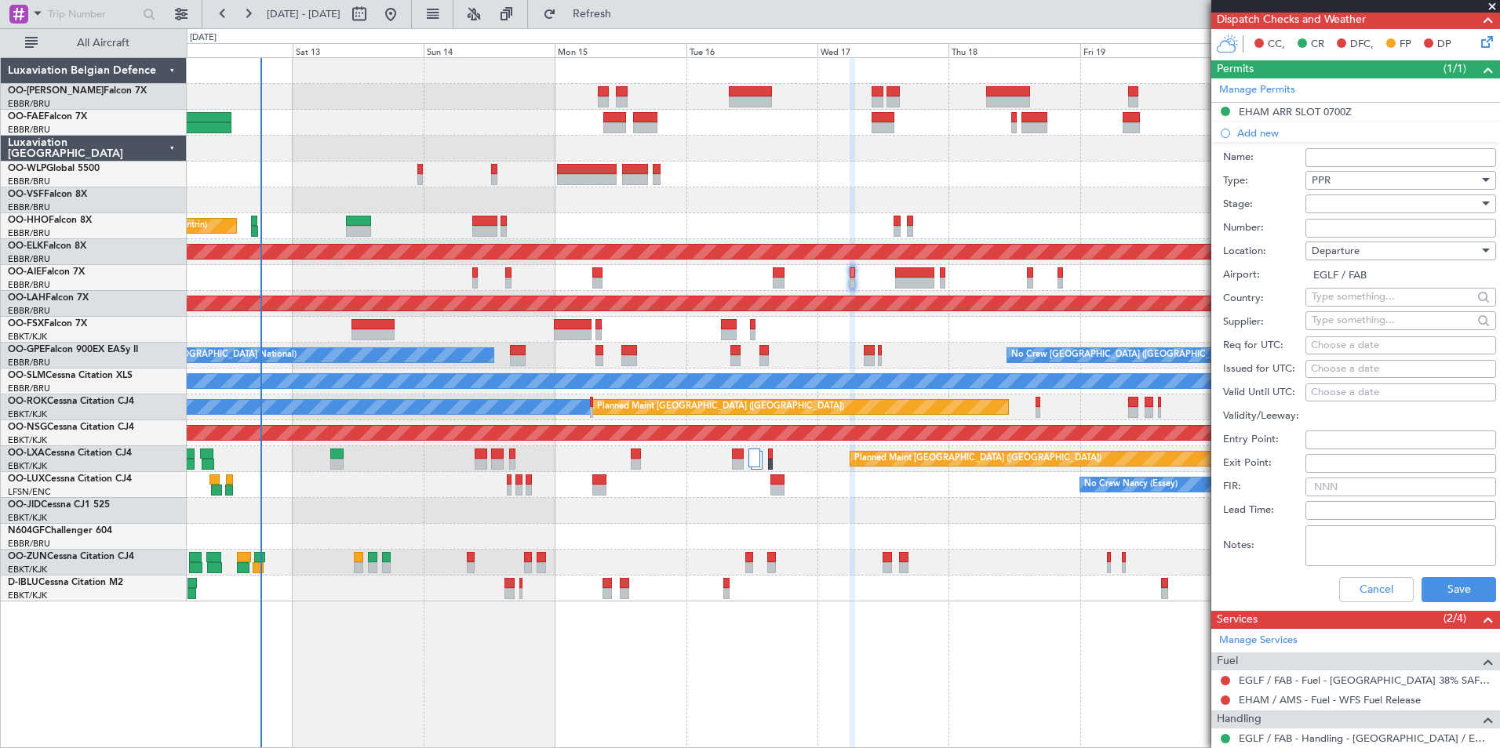
scroll to position [235, 0]
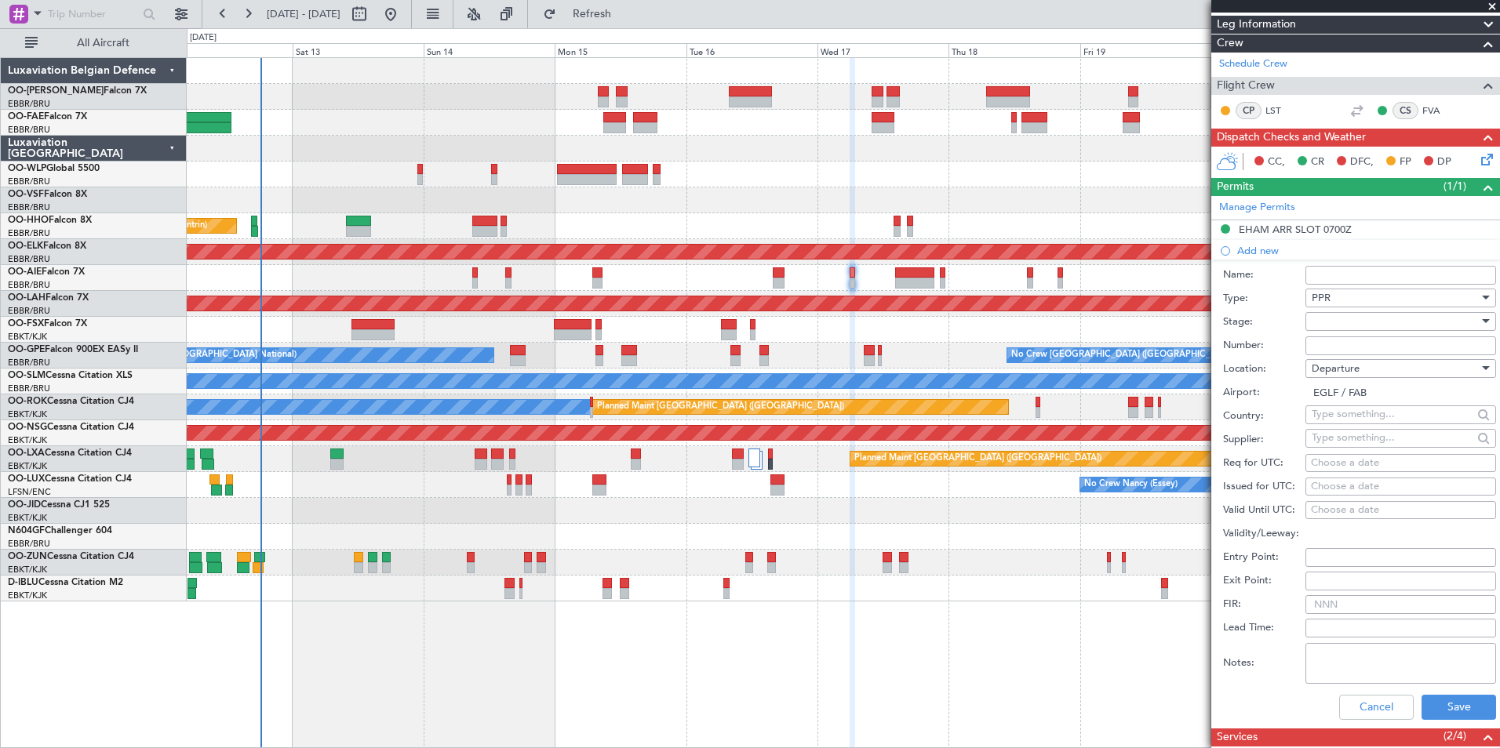
click at [1348, 465] on div "Choose a date" at bounding box center [1401, 464] width 180 height 16
select select "9"
select select "2025"
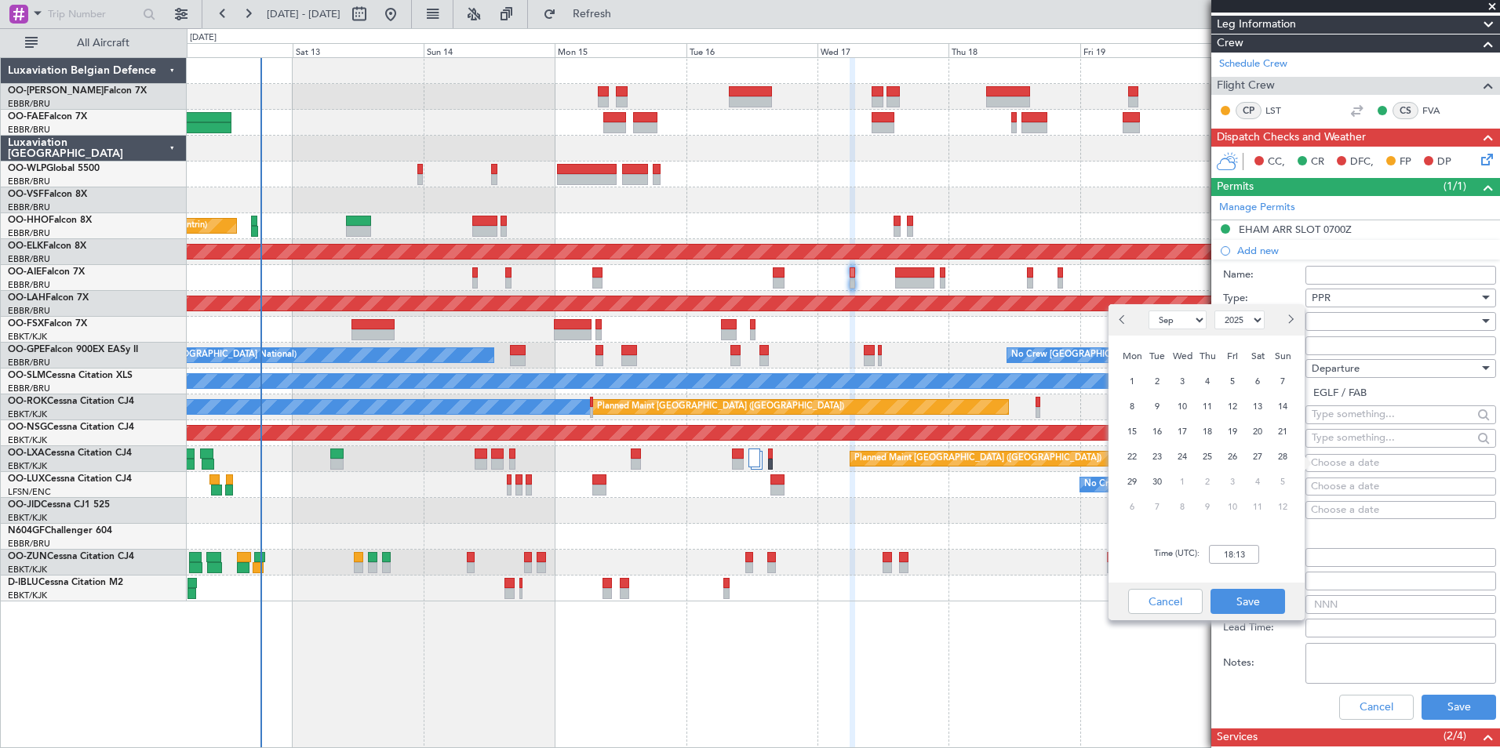
click at [1178, 429] on span "17" at bounding box center [1183, 432] width 20 height 20
click at [1226, 559] on input "00:00" at bounding box center [1234, 554] width 50 height 19
type input "06:00"
click at [1271, 606] on button "Save" at bounding box center [1247, 601] width 75 height 25
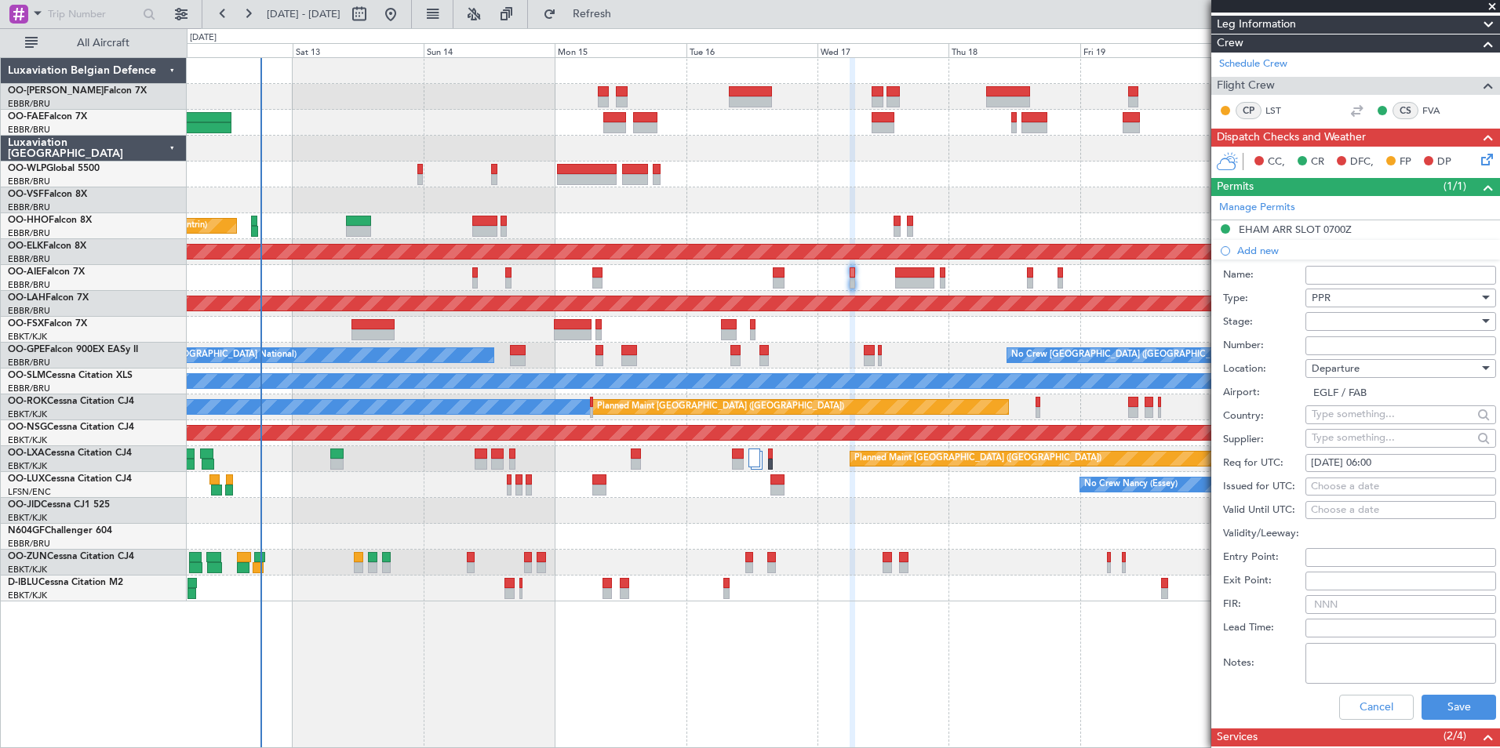
click at [1349, 481] on div "Choose a date" at bounding box center [1401, 487] width 180 height 16
select select "9"
select select "2025"
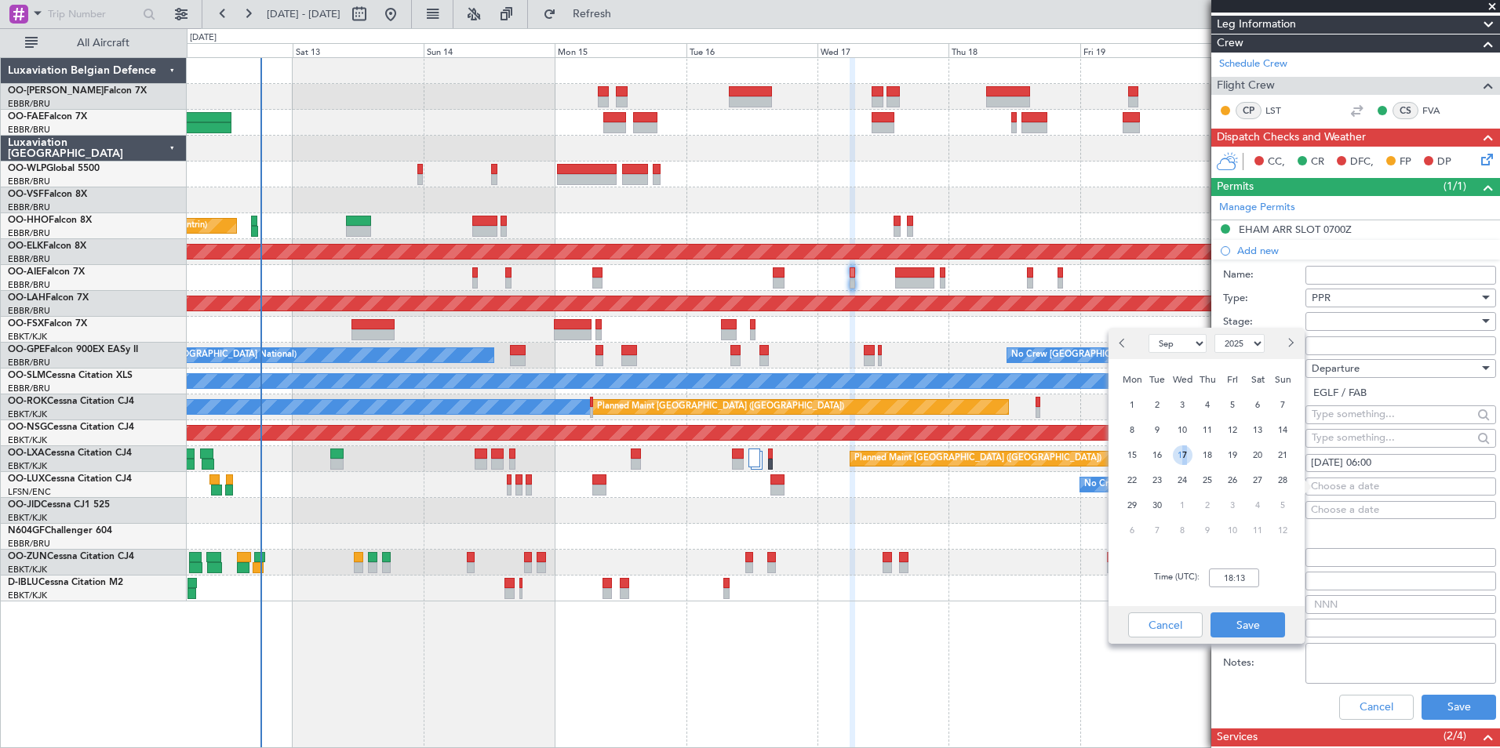
click at [1180, 457] on span "17" at bounding box center [1183, 456] width 20 height 20
click at [1237, 587] on input "00:00" at bounding box center [1234, 578] width 50 height 19
type input "06:00"
click at [1262, 626] on button "Save" at bounding box center [1247, 625] width 75 height 25
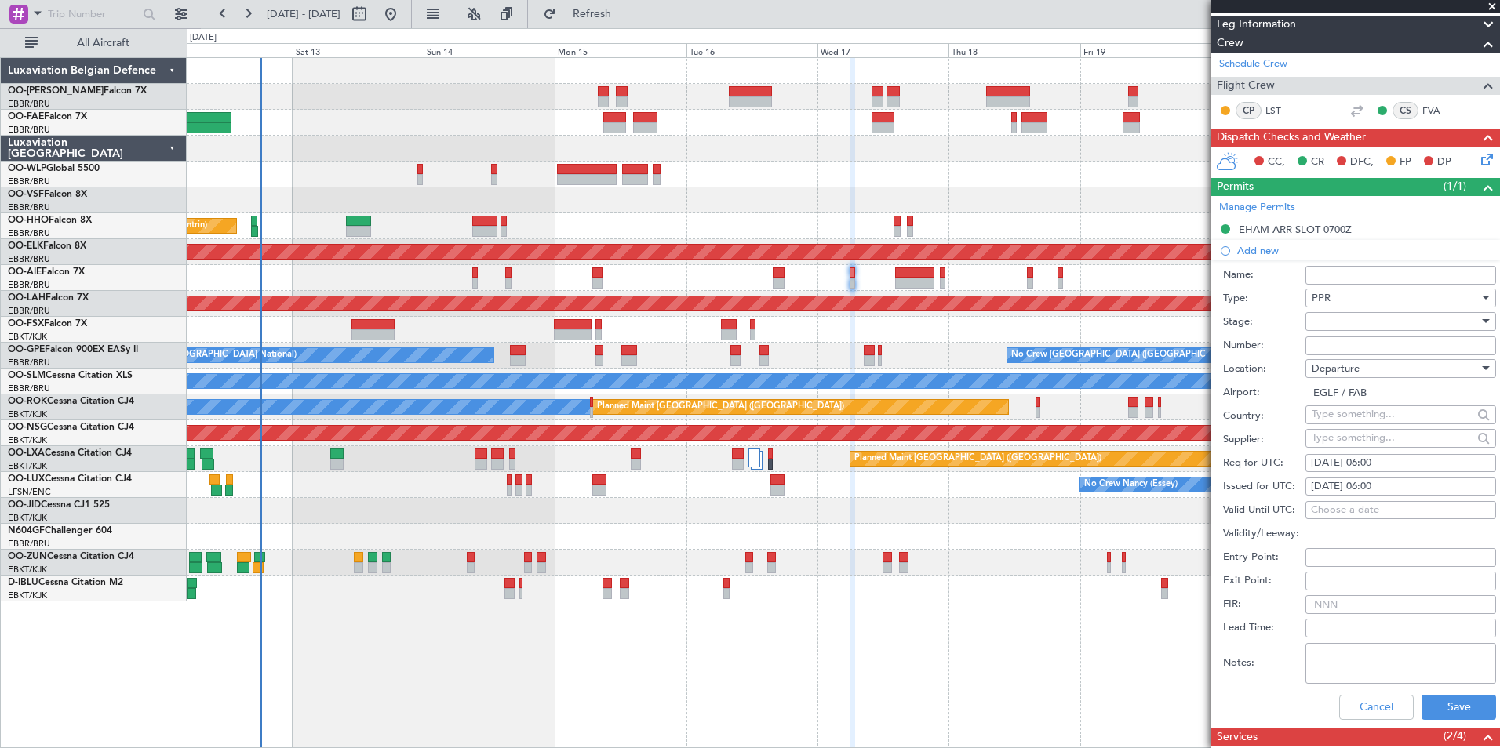
click at [1381, 346] on input "Number:" at bounding box center [1400, 346] width 191 height 19
paste input "374682"
type input "374682"
click at [1434, 706] on button "Save" at bounding box center [1459, 707] width 75 height 25
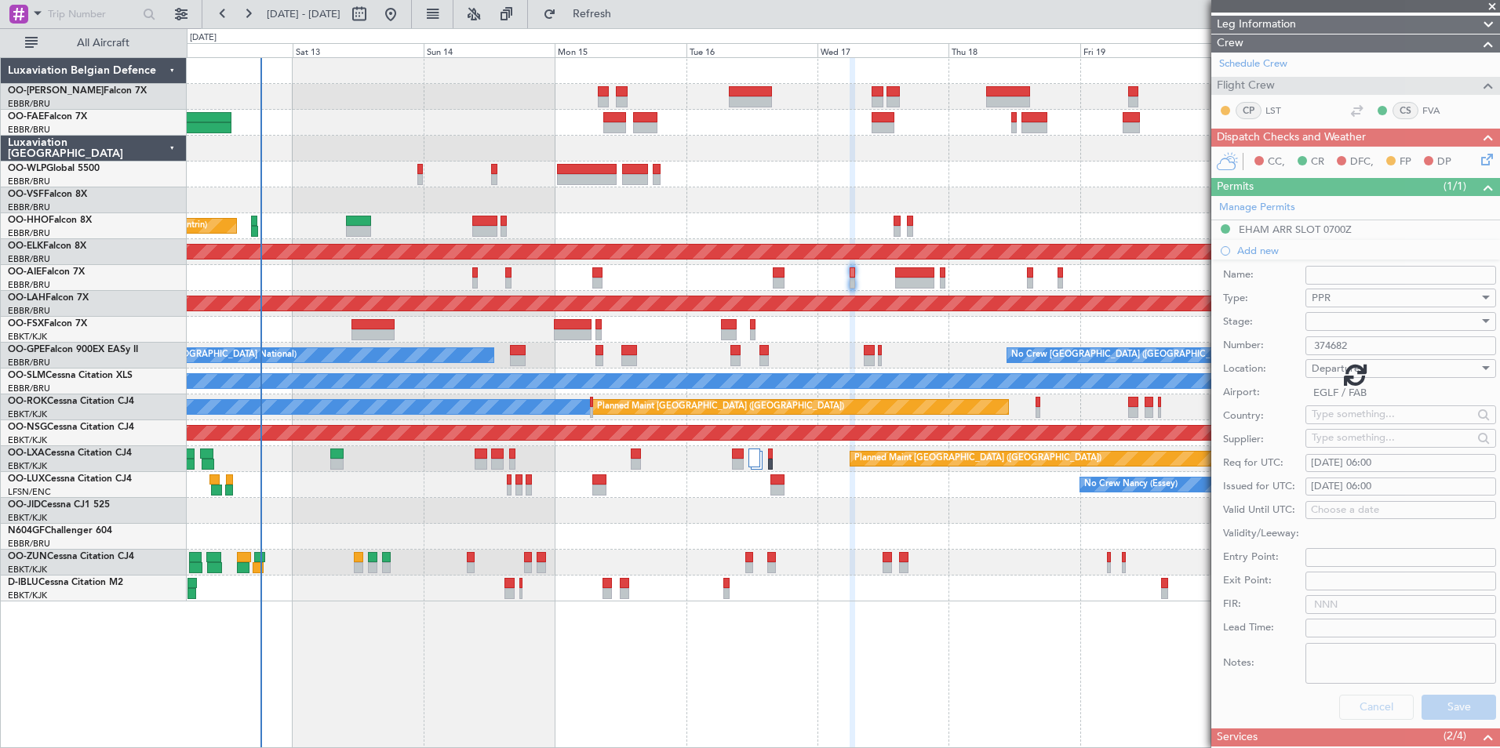
scroll to position [93, 0]
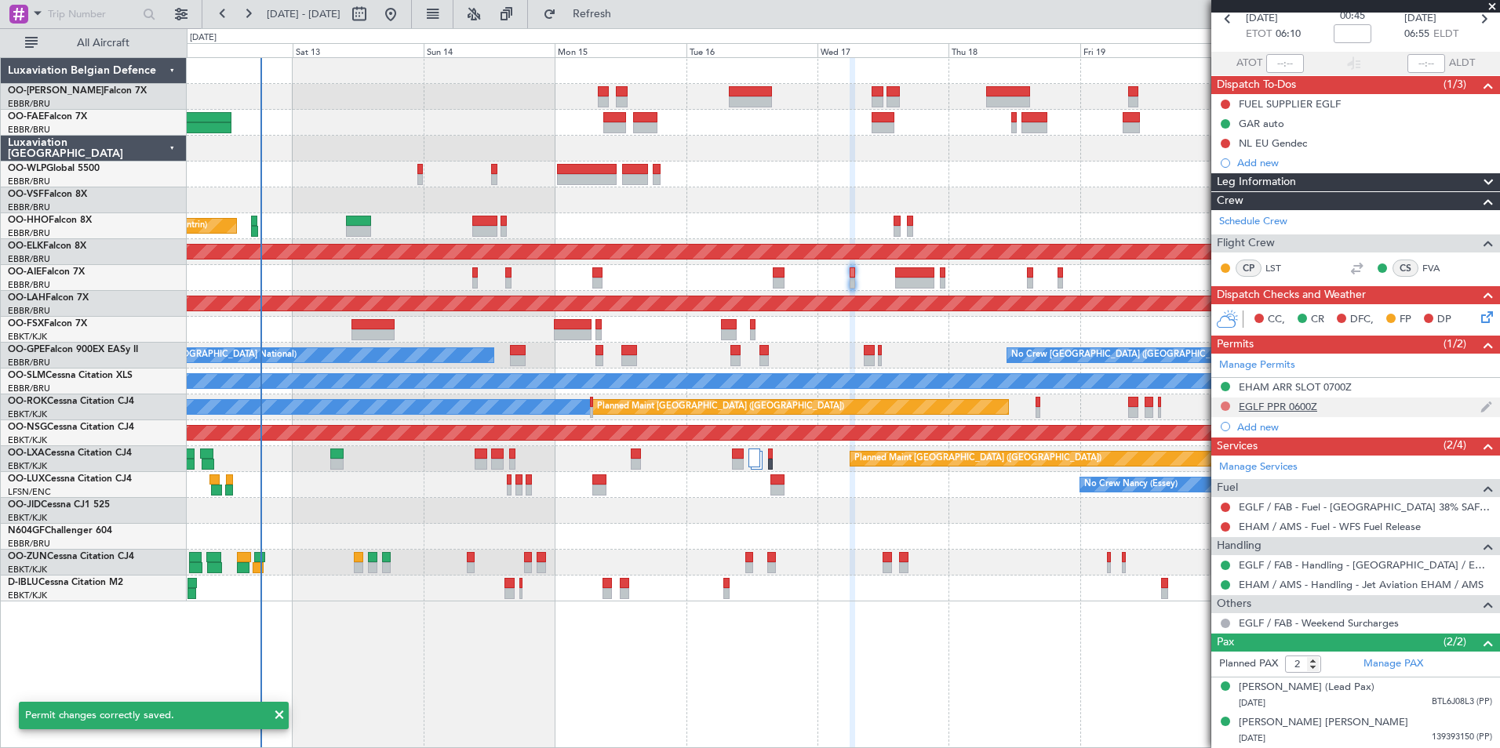
click at [1224, 402] on button at bounding box center [1225, 406] width 9 height 9
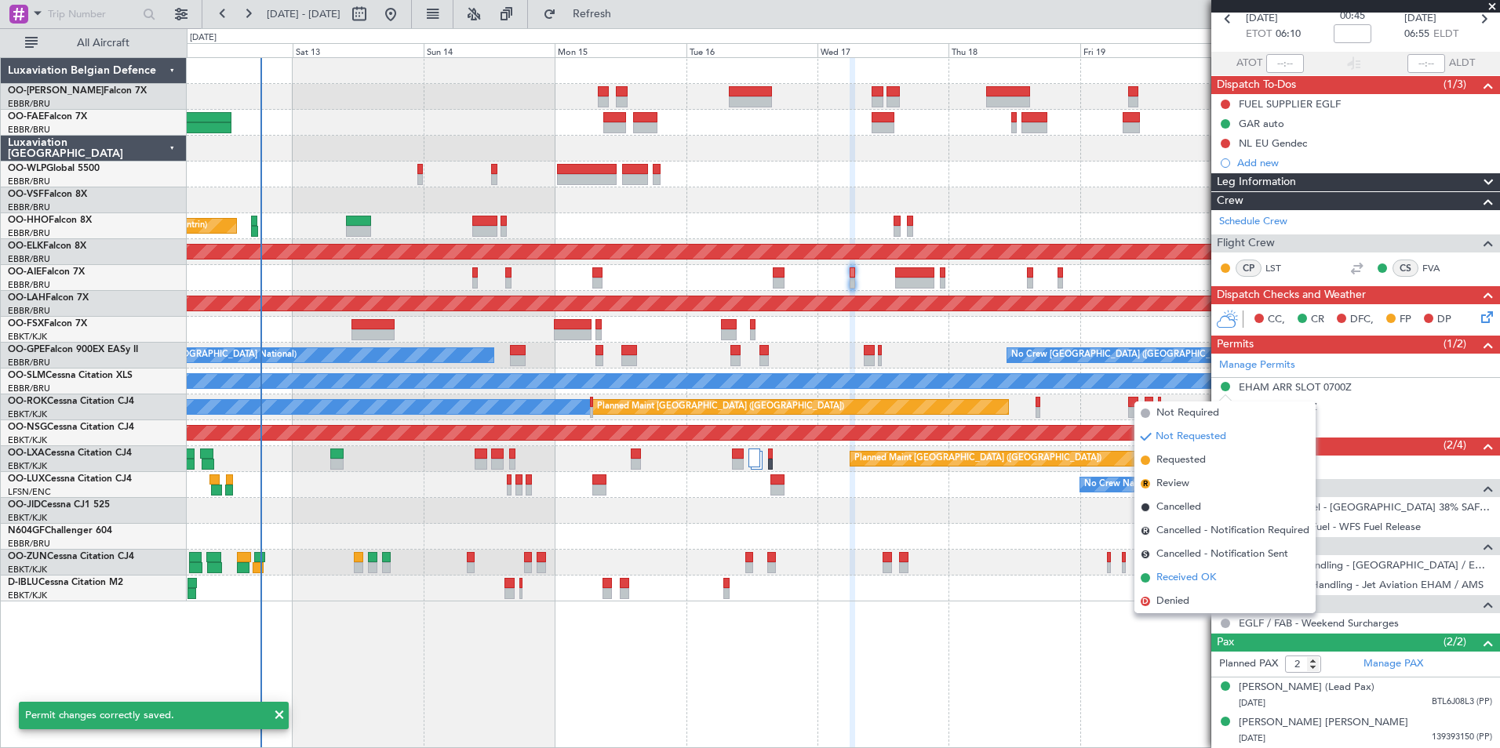
click at [1178, 580] on span "Received OK" at bounding box center [1186, 578] width 60 height 16
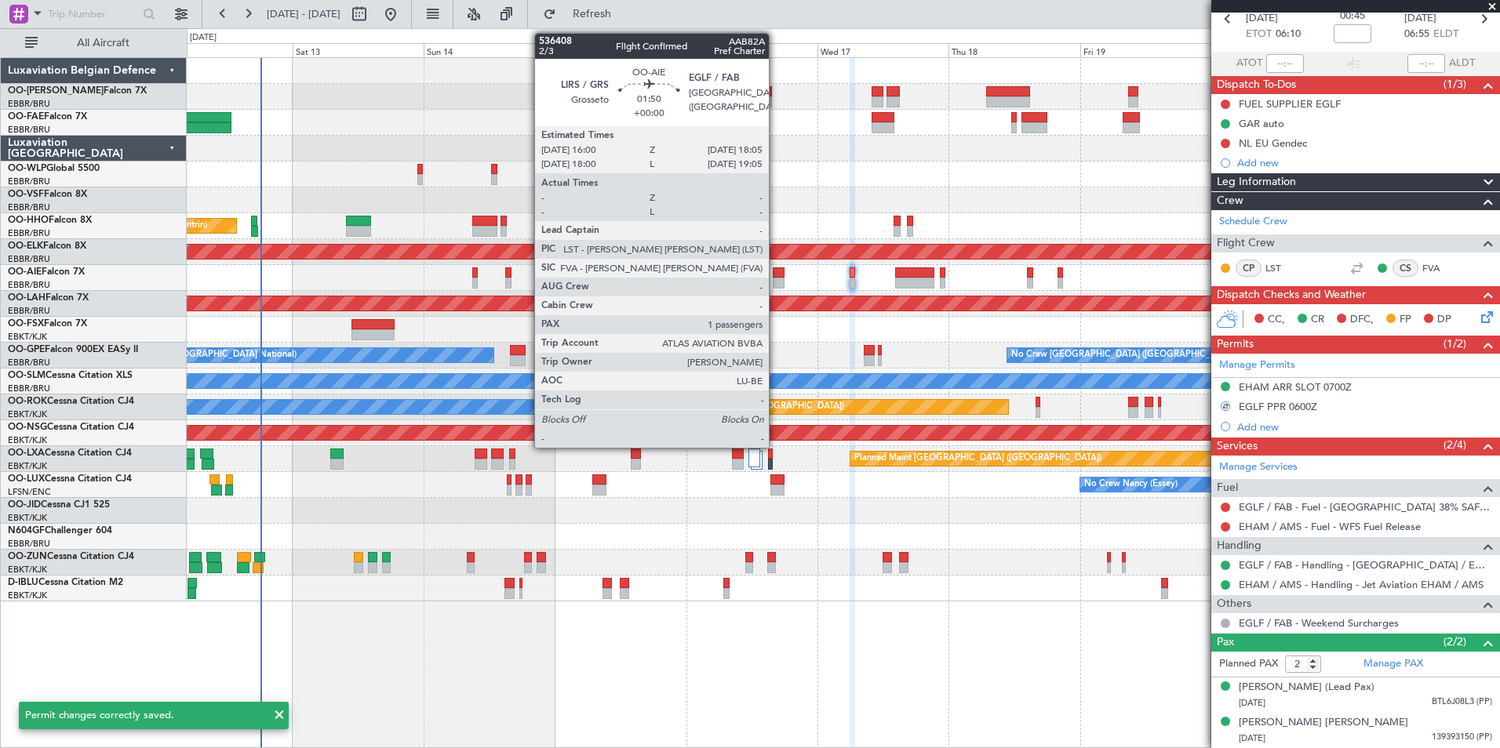
click at [776, 276] on div at bounding box center [779, 273] width 12 height 11
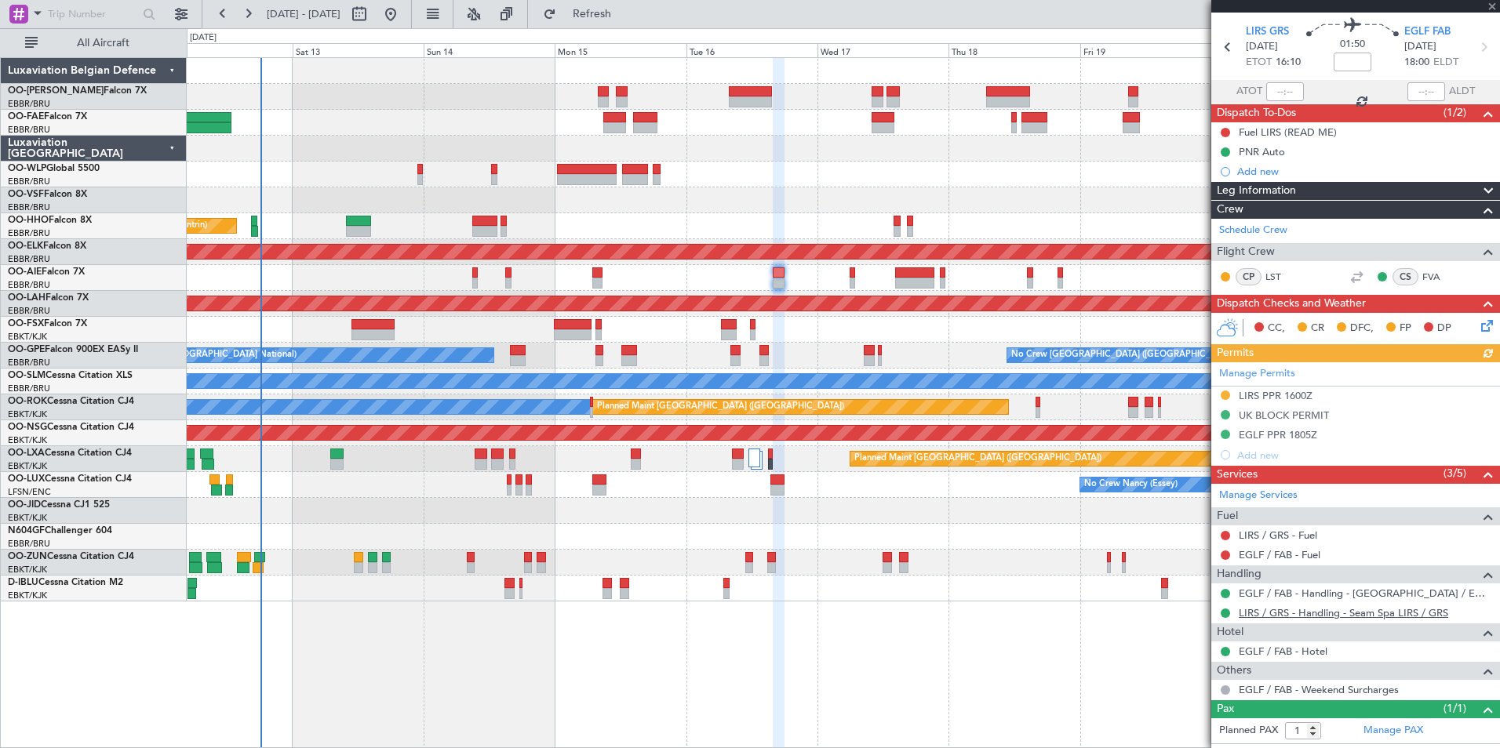
scroll to position [96, 0]
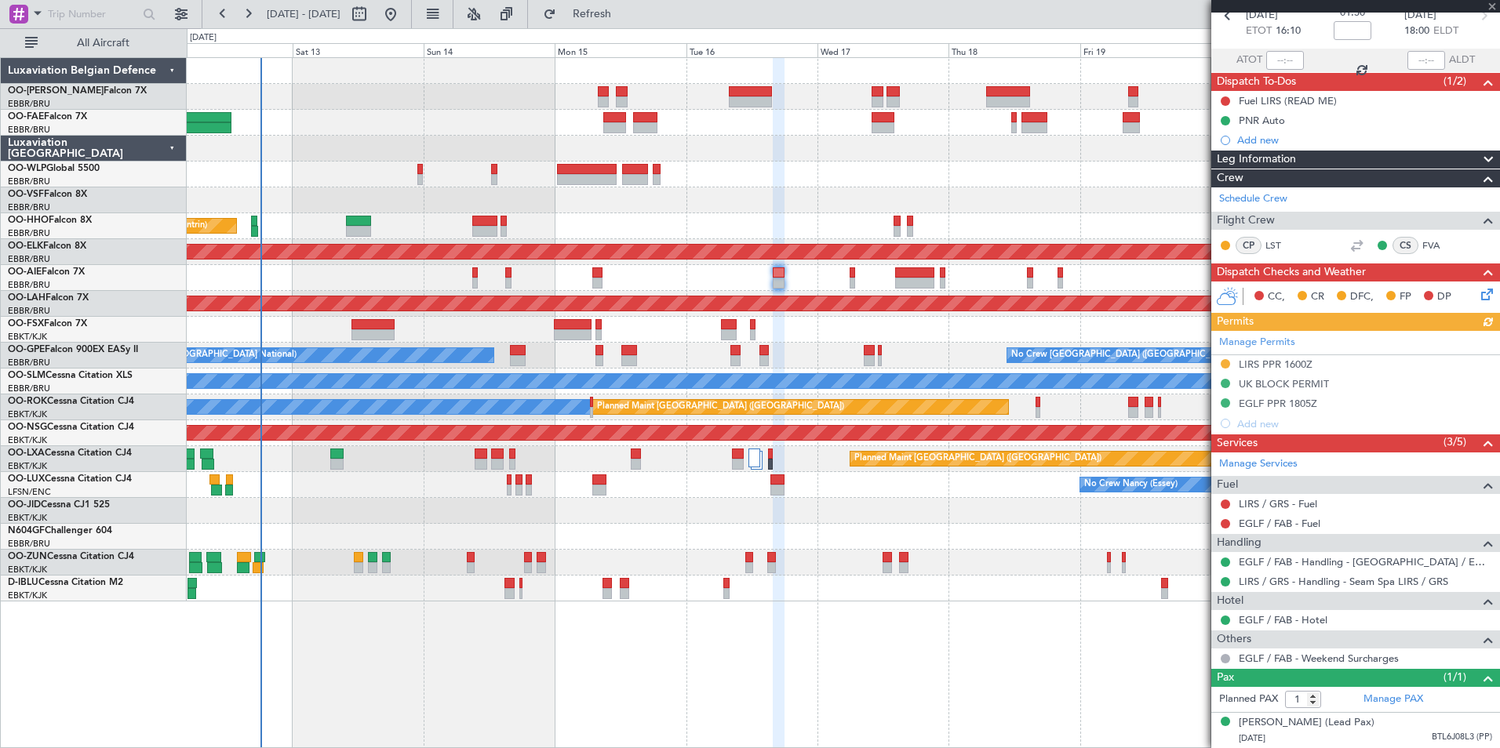
click at [1308, 385] on div "Manage Permits LIRS PPR 1600Z UK BLOCK PERMIT EGLF PPR 1805Z Add new" at bounding box center [1355, 382] width 289 height 103
click at [1311, 397] on div "EGLF PPR 1805Z" at bounding box center [1278, 403] width 78 height 13
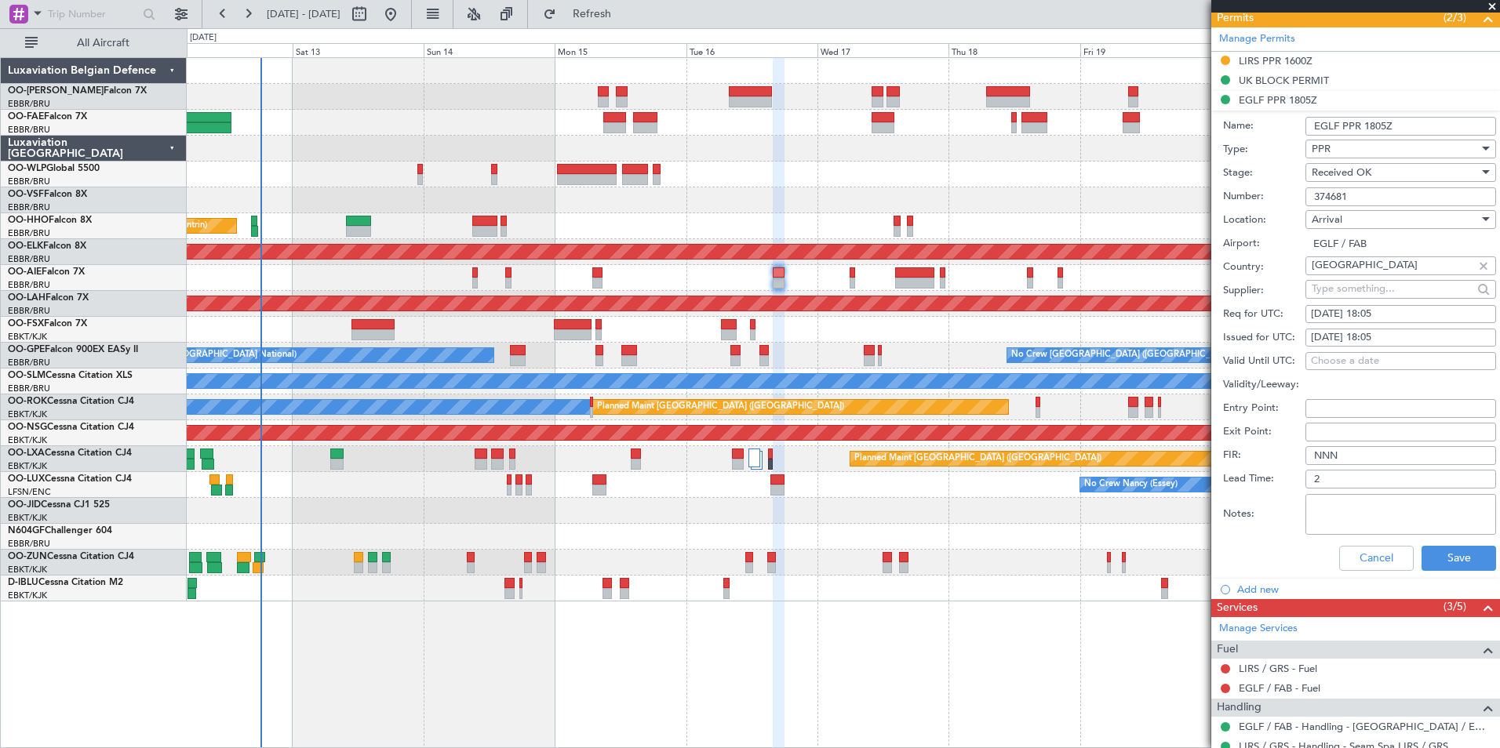
scroll to position [410, 0]
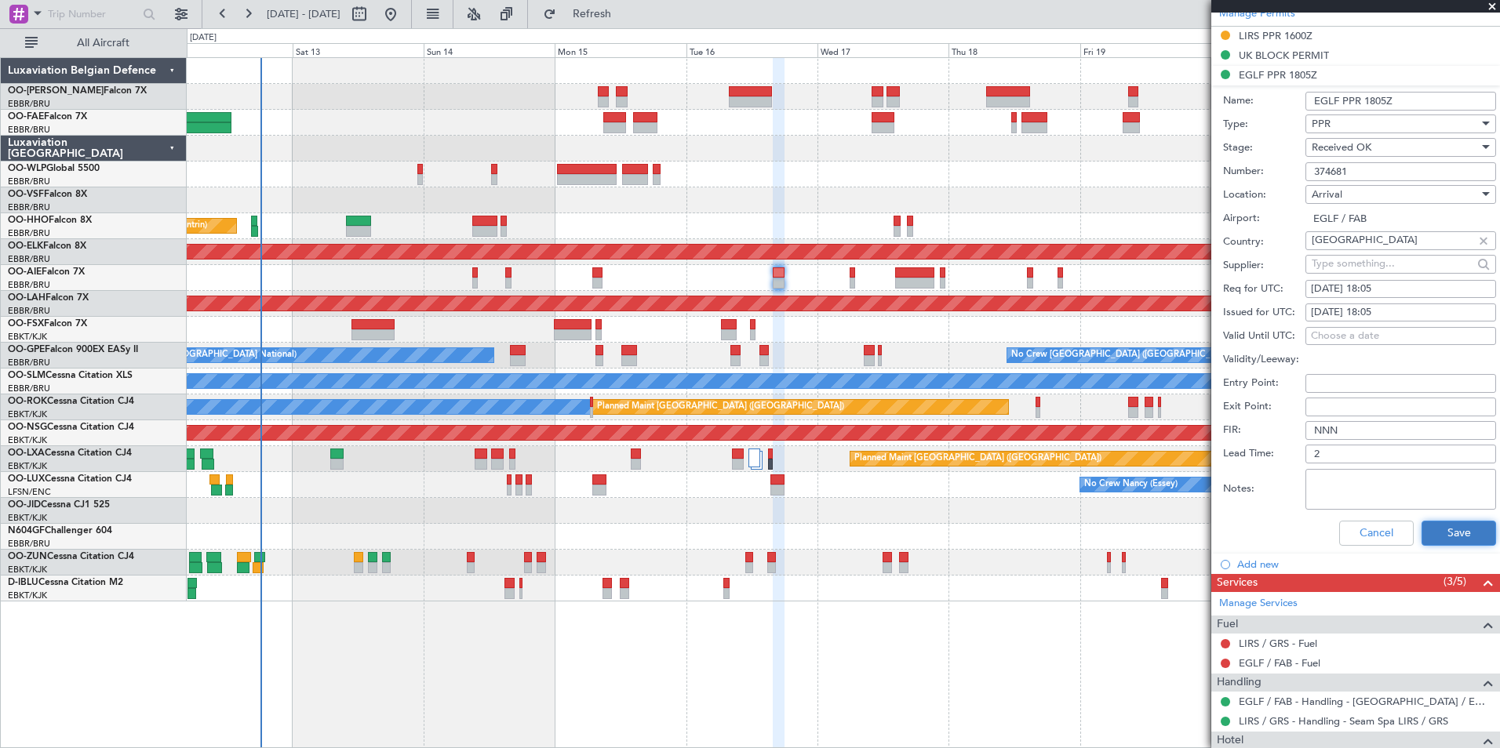
click at [1443, 541] on button "Save" at bounding box center [1459, 533] width 75 height 25
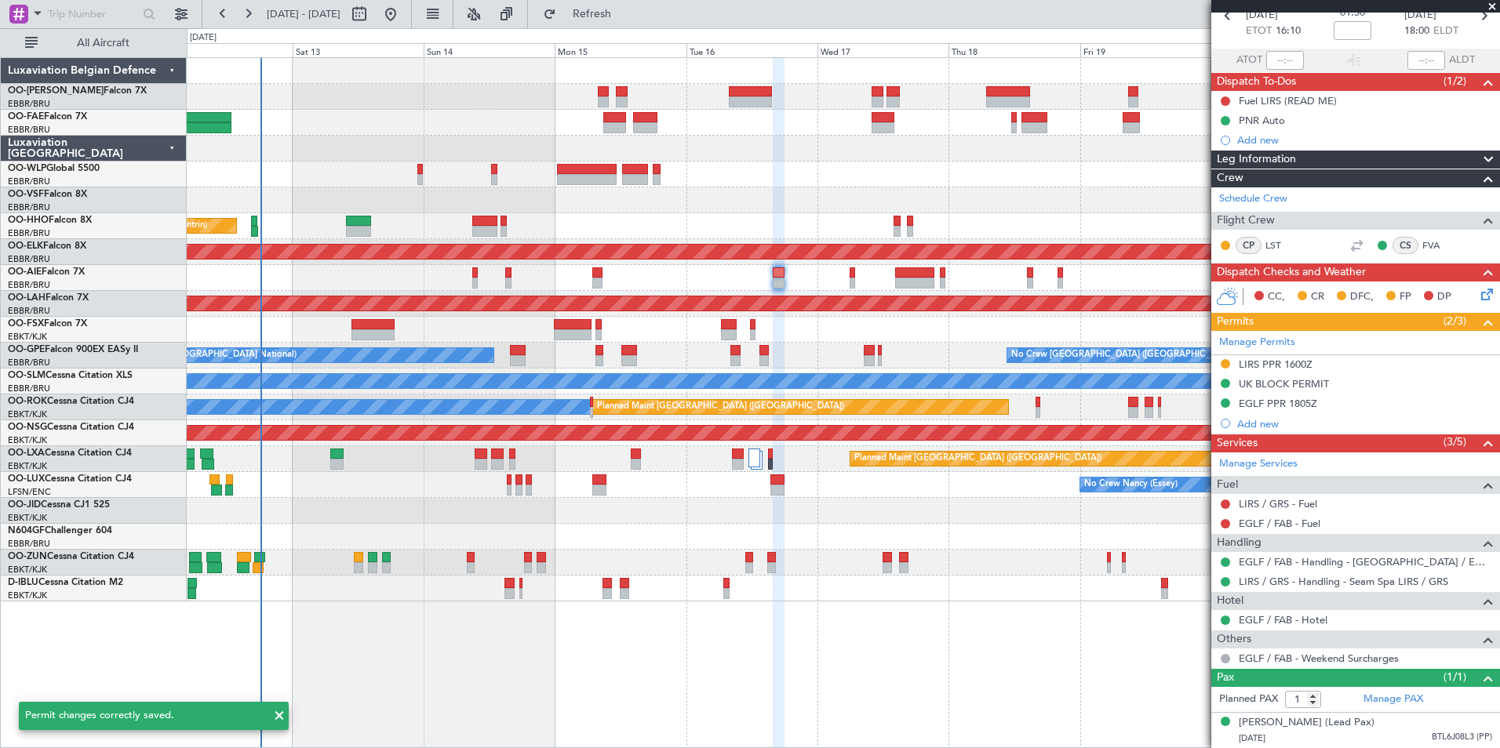
scroll to position [96, 0]
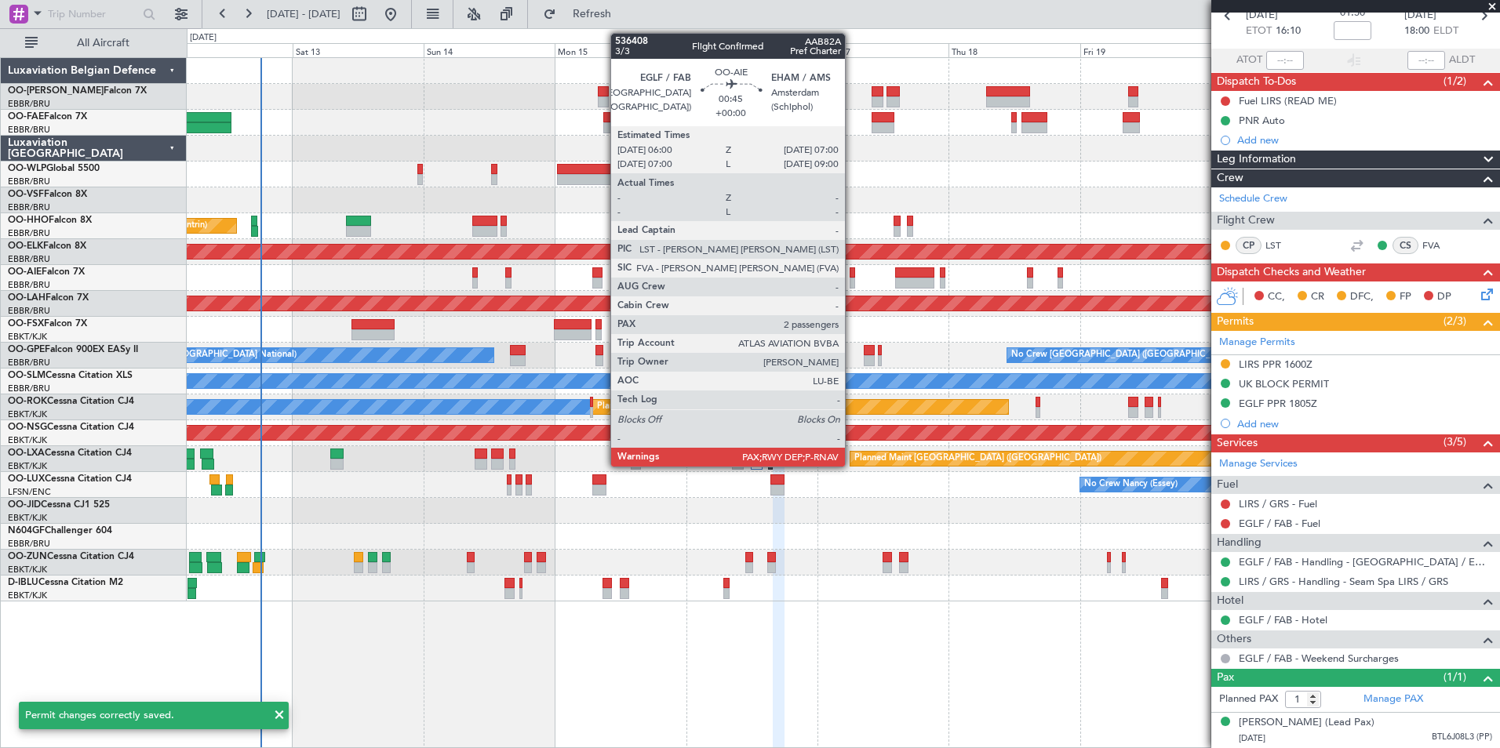
click at [852, 272] on div at bounding box center [852, 273] width 5 height 11
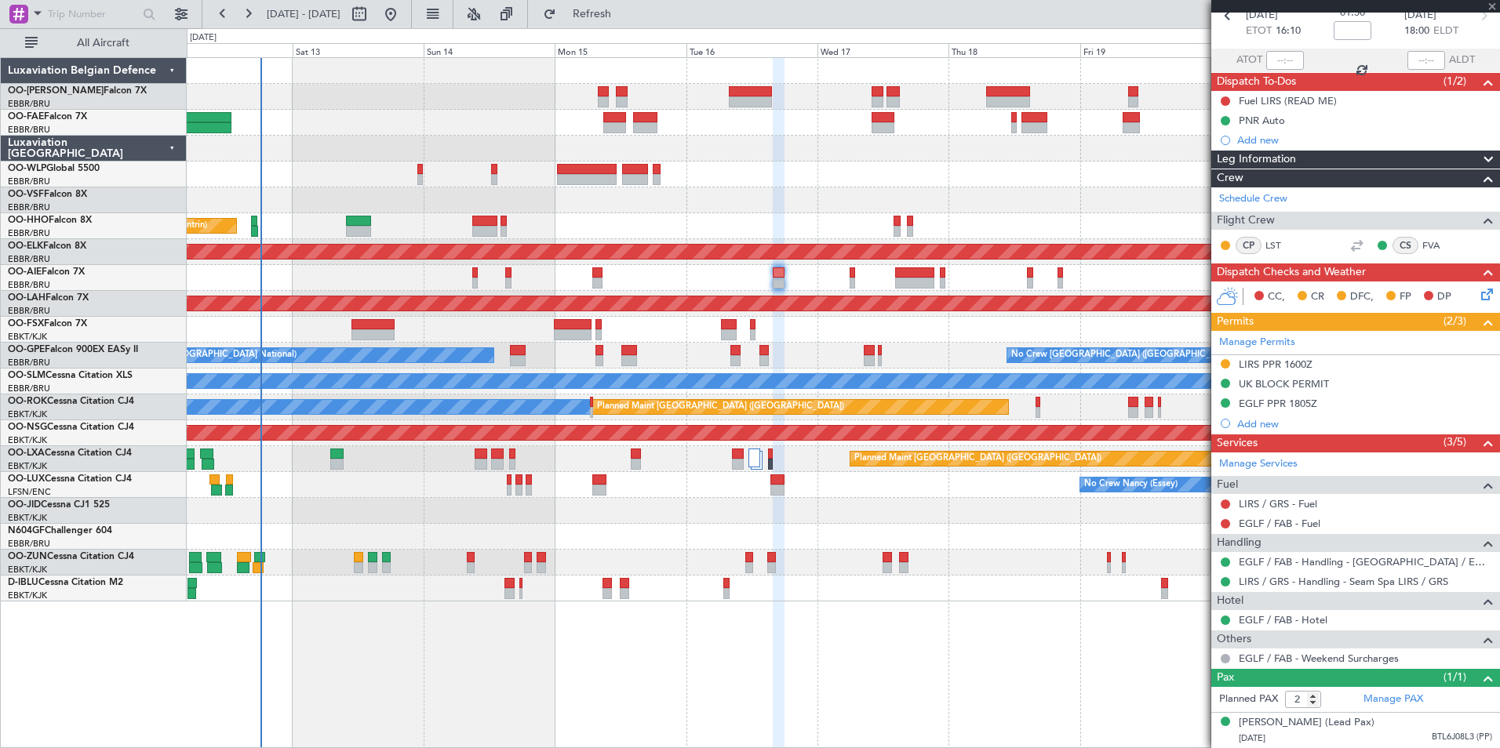
scroll to position [0, 0]
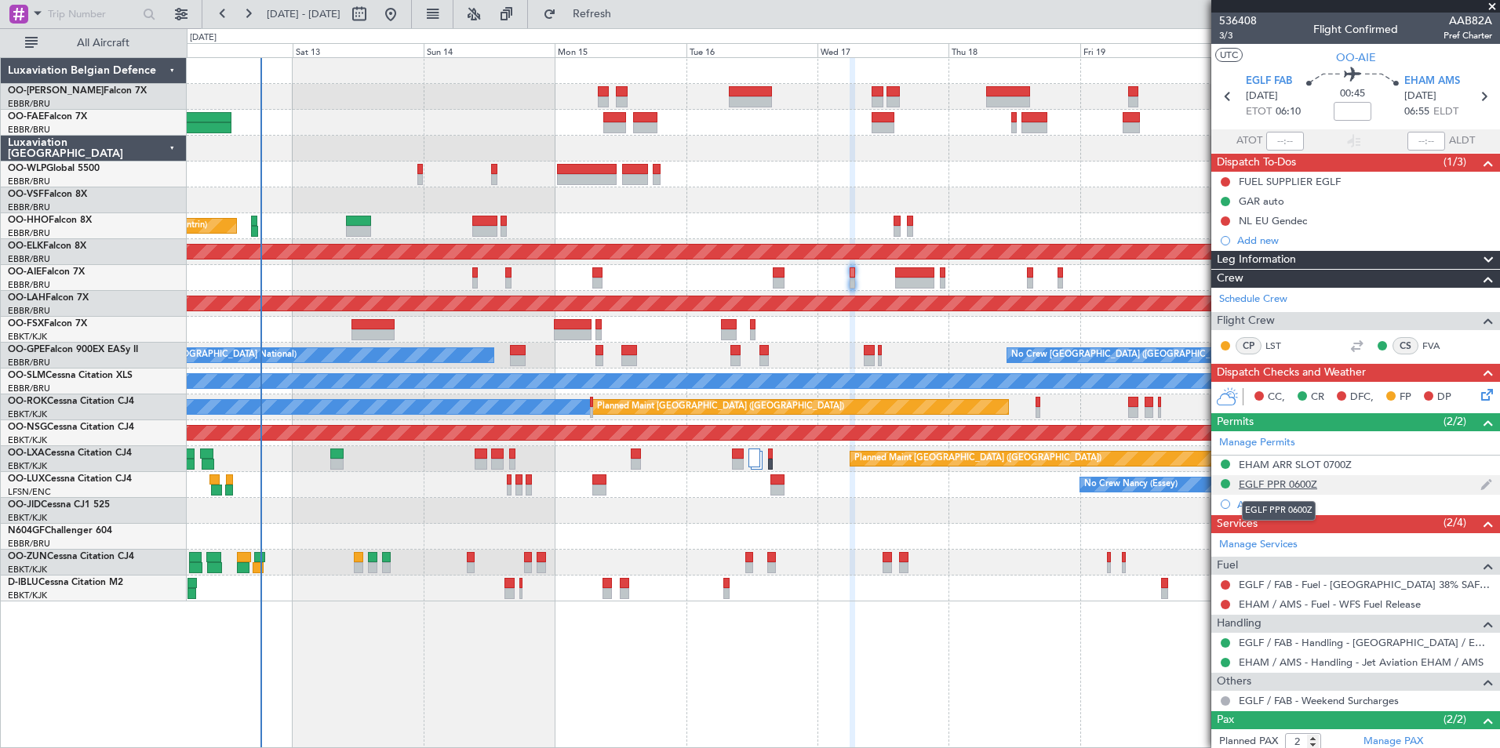
click at [1291, 489] on div "EGLF PPR 0600Z" at bounding box center [1278, 484] width 78 height 13
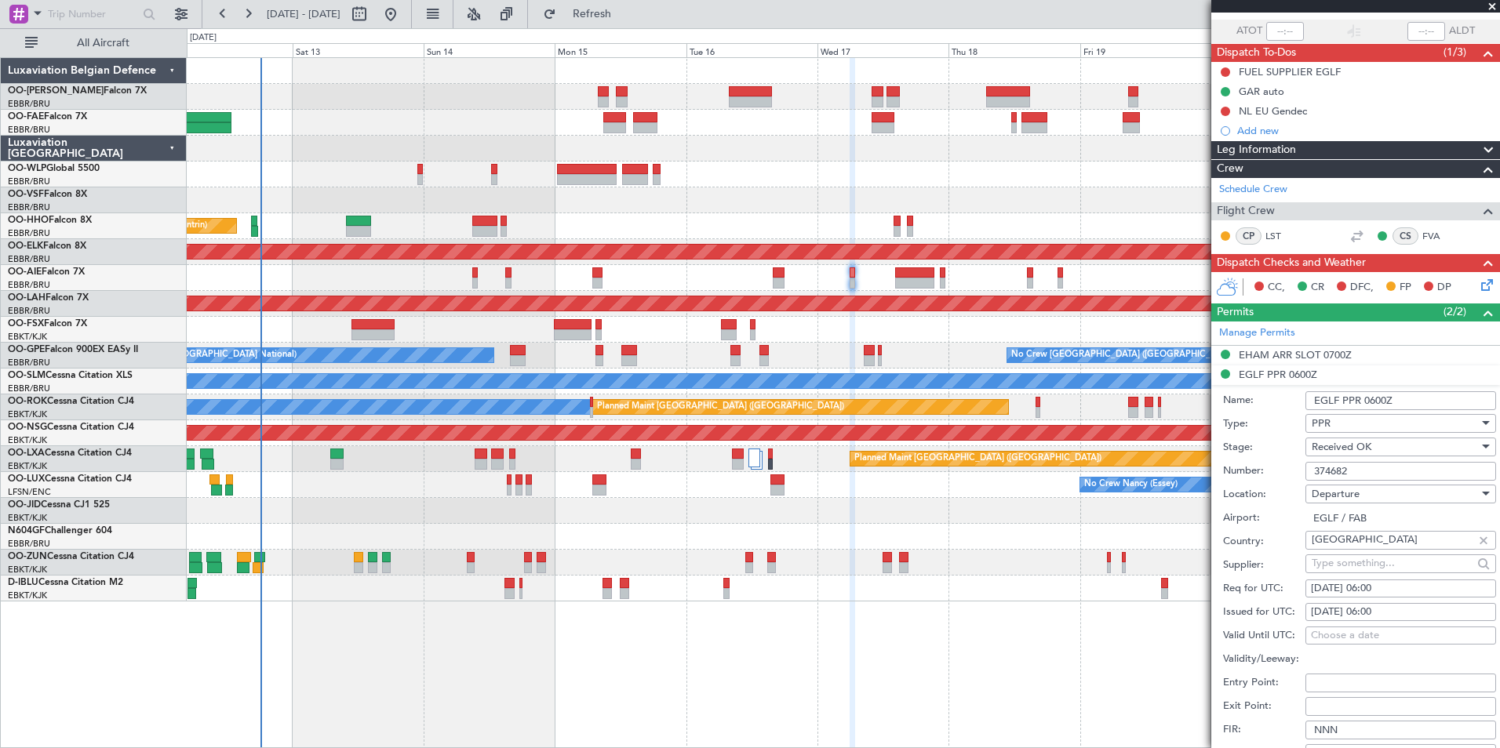
scroll to position [392, 0]
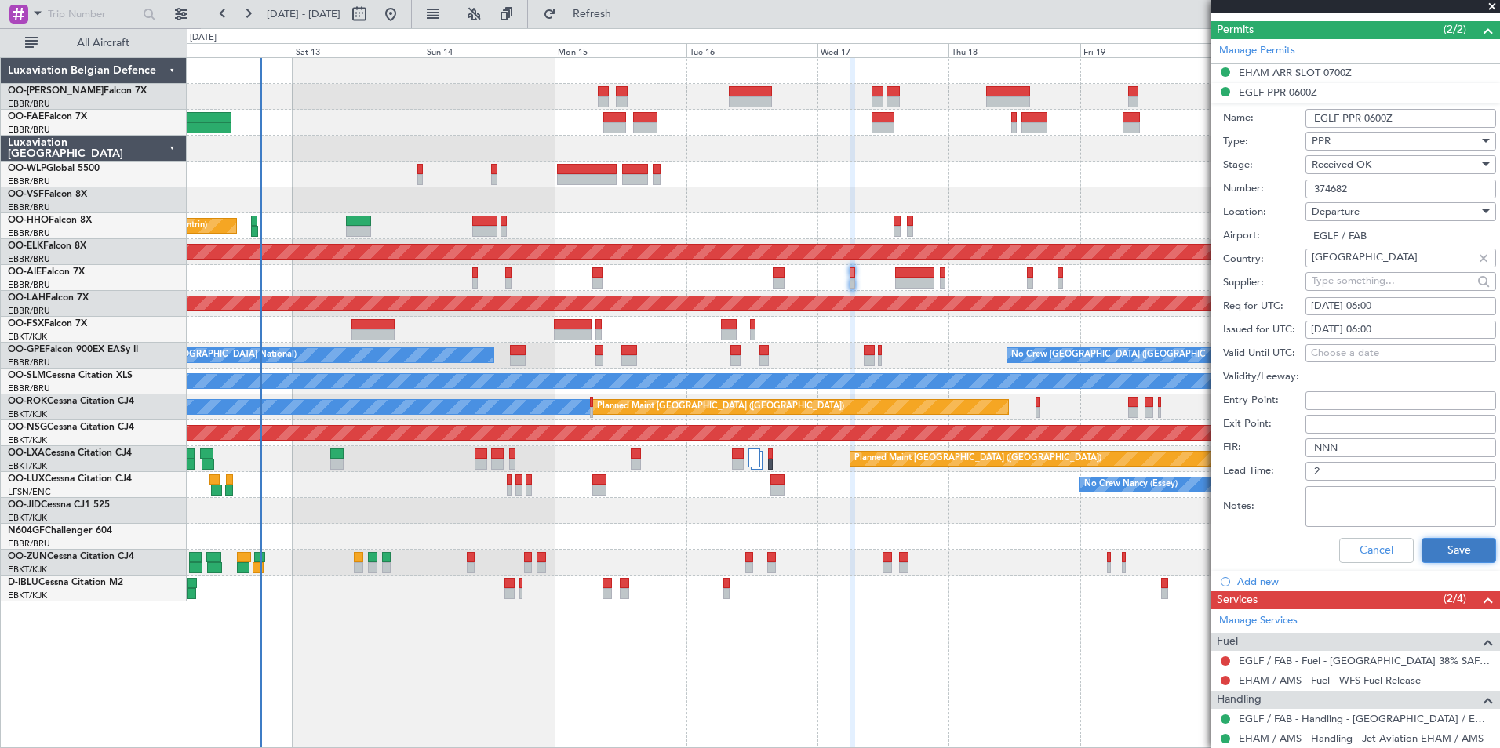
click at [1464, 549] on button "Save" at bounding box center [1459, 550] width 75 height 25
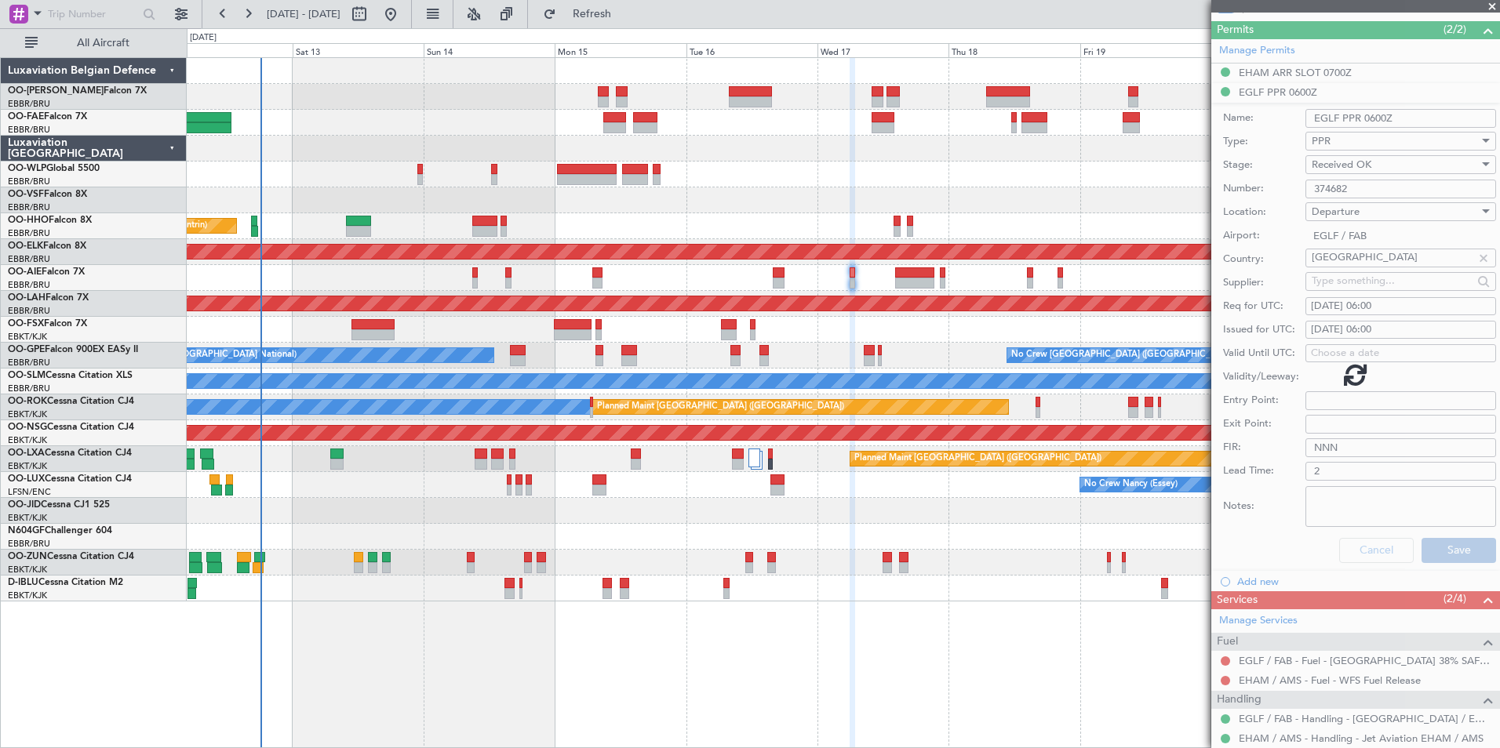
scroll to position [93, 0]
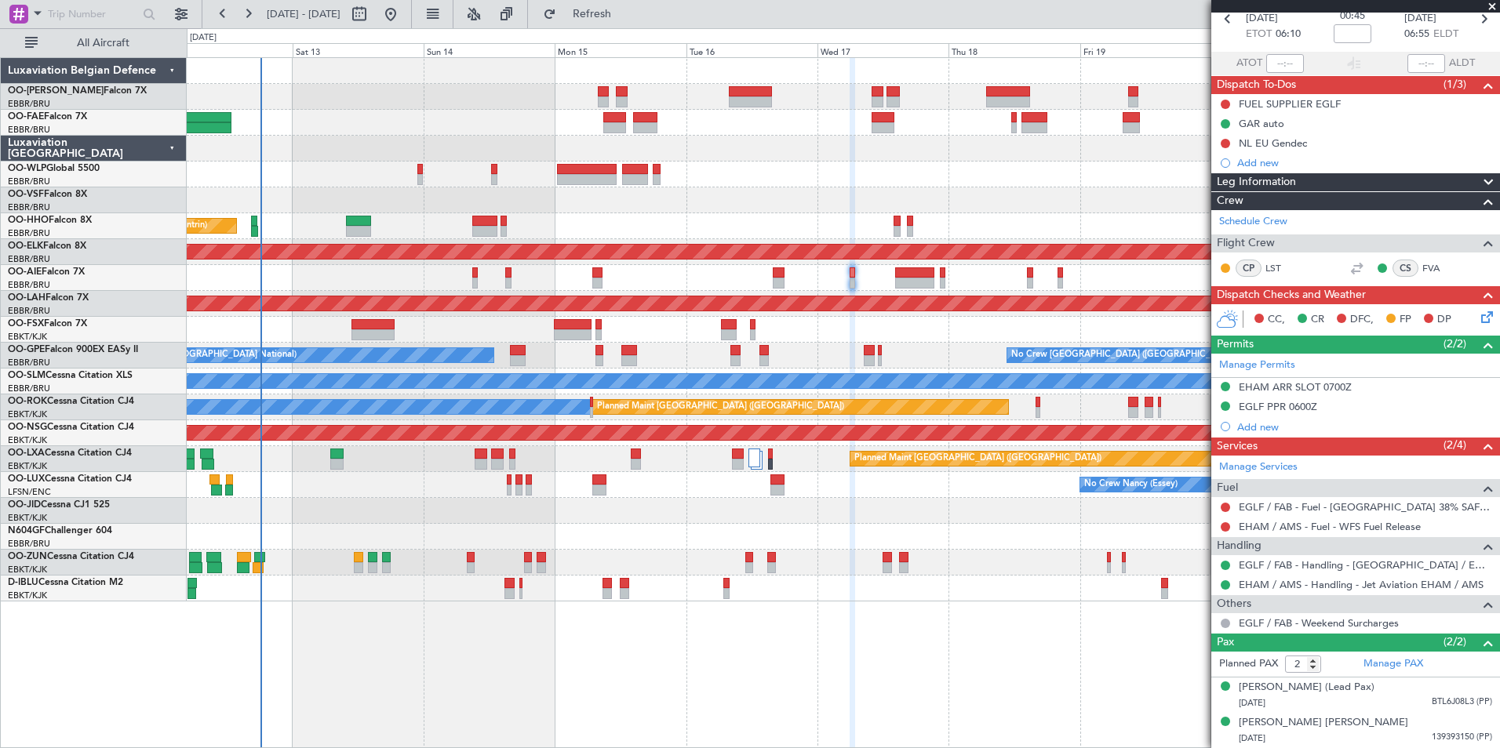
click at [653, 670] on div "Planned Maint Geneva (Cointrin) AOG Maint New York (Teterboro) Planned Maint Ko…" at bounding box center [843, 402] width 1313 height 691
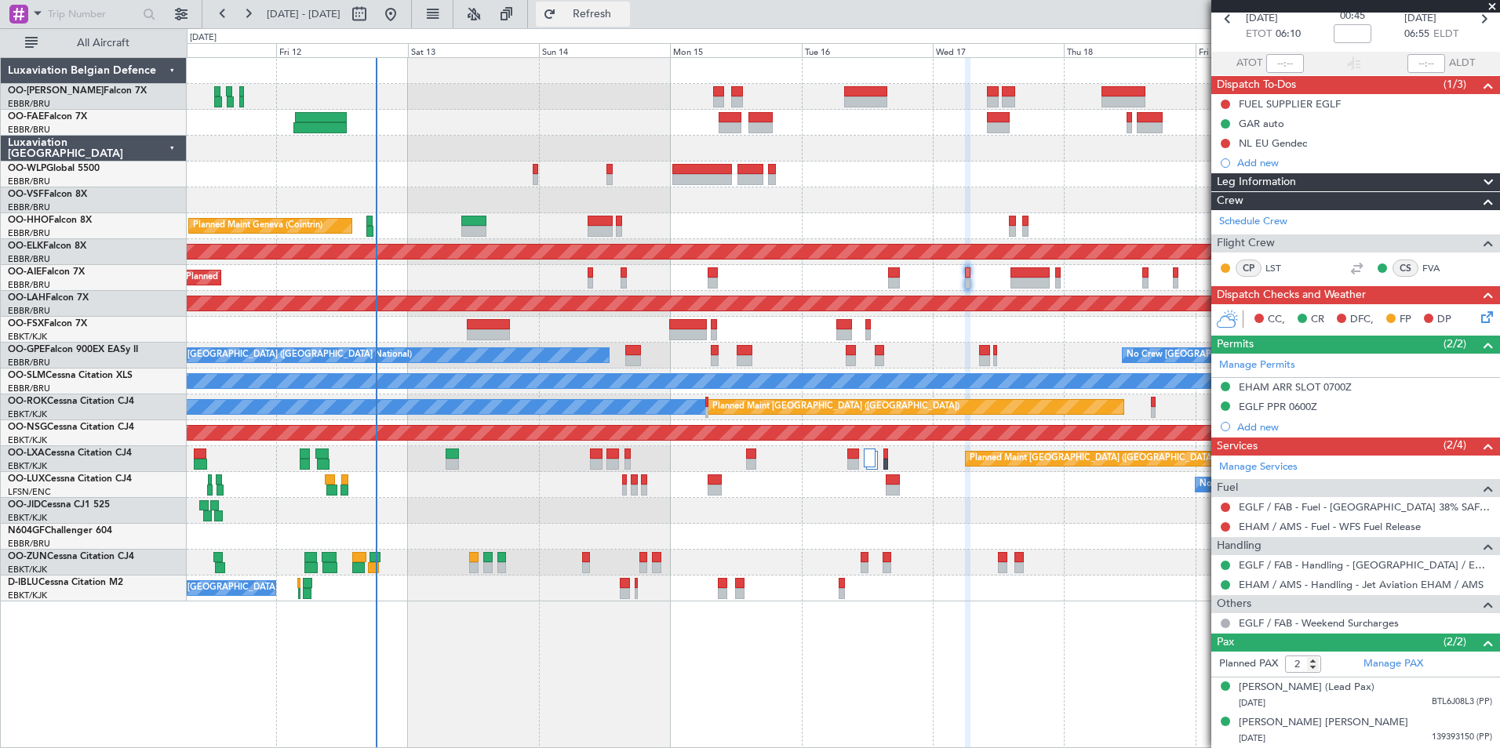
click at [615, 19] on button "Refresh" at bounding box center [583, 14] width 94 height 25
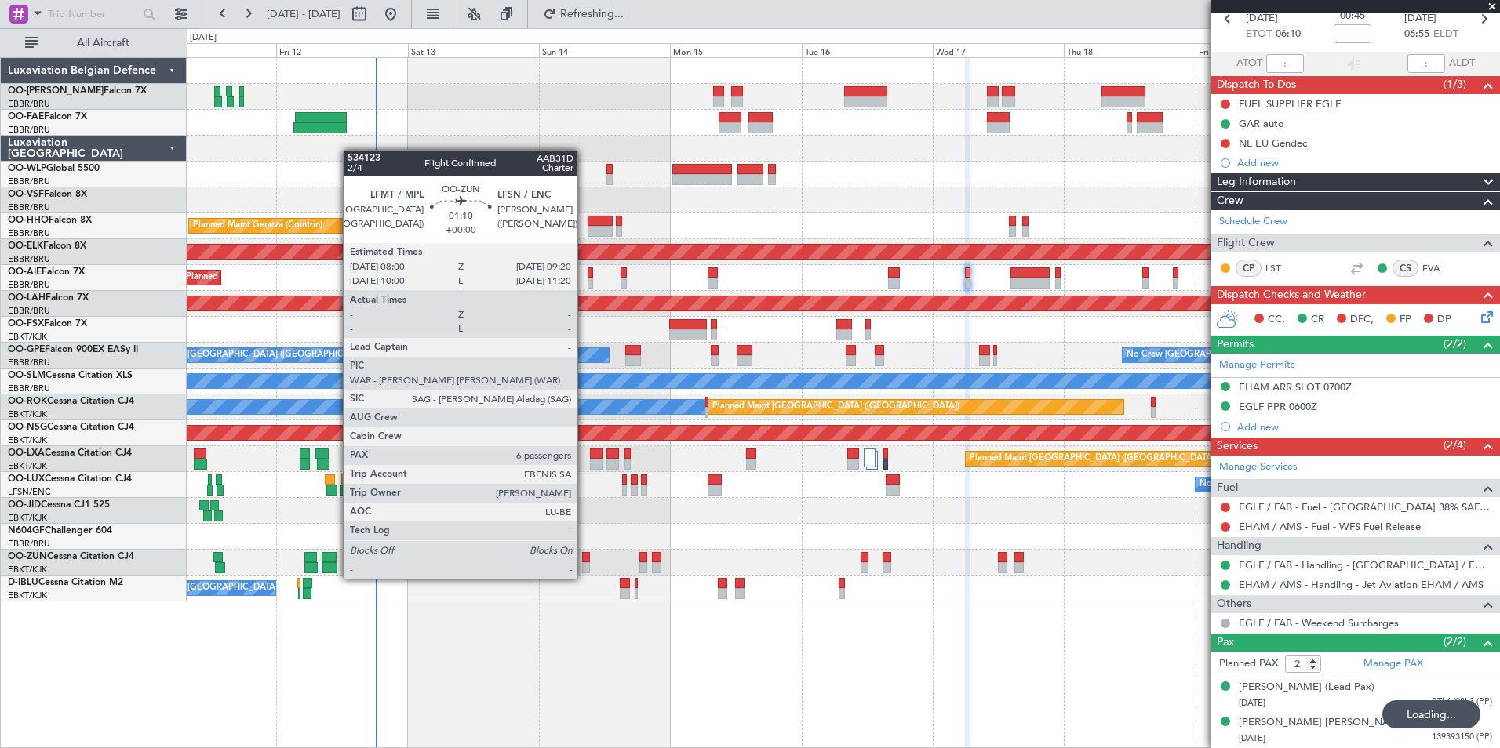
click at [585, 562] on div at bounding box center [586, 557] width 8 height 11
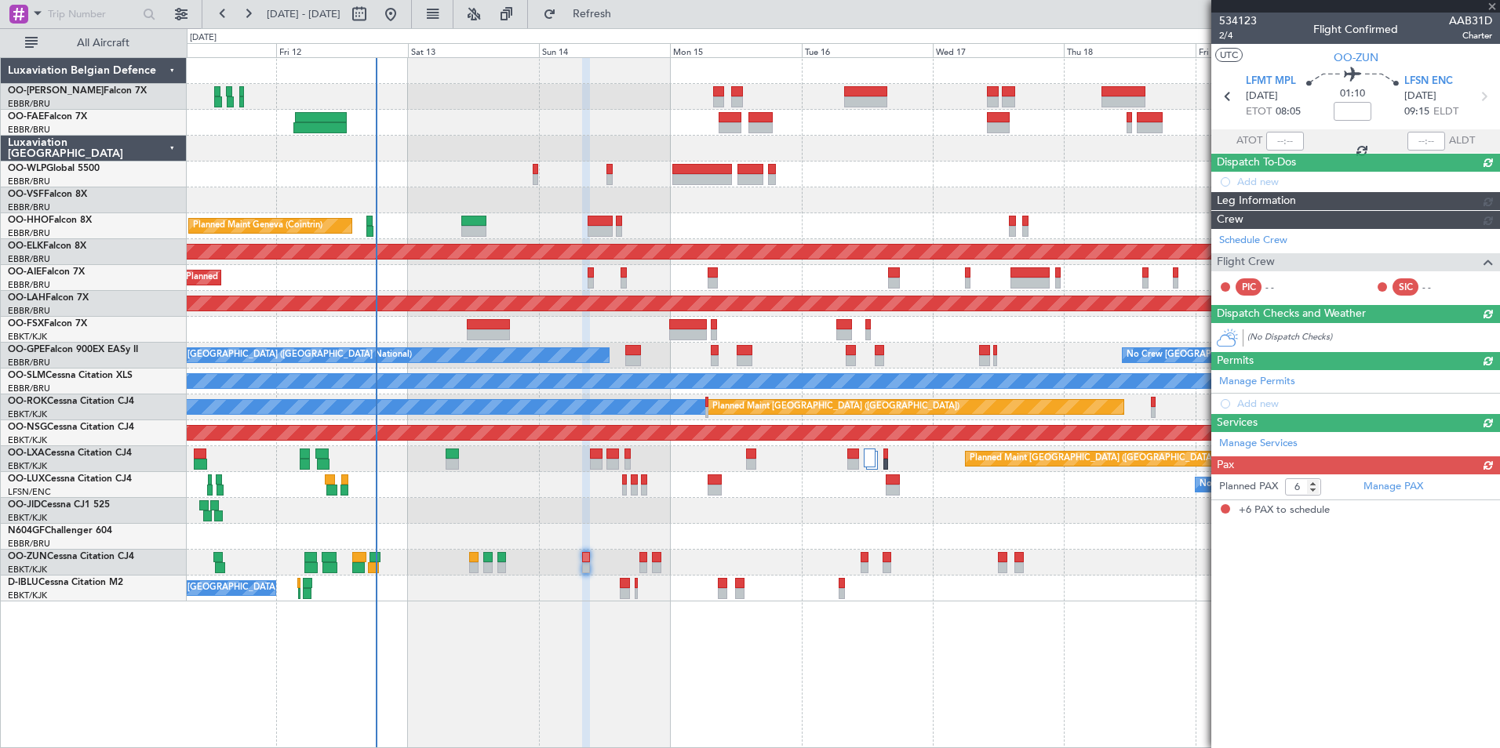
scroll to position [0, 0]
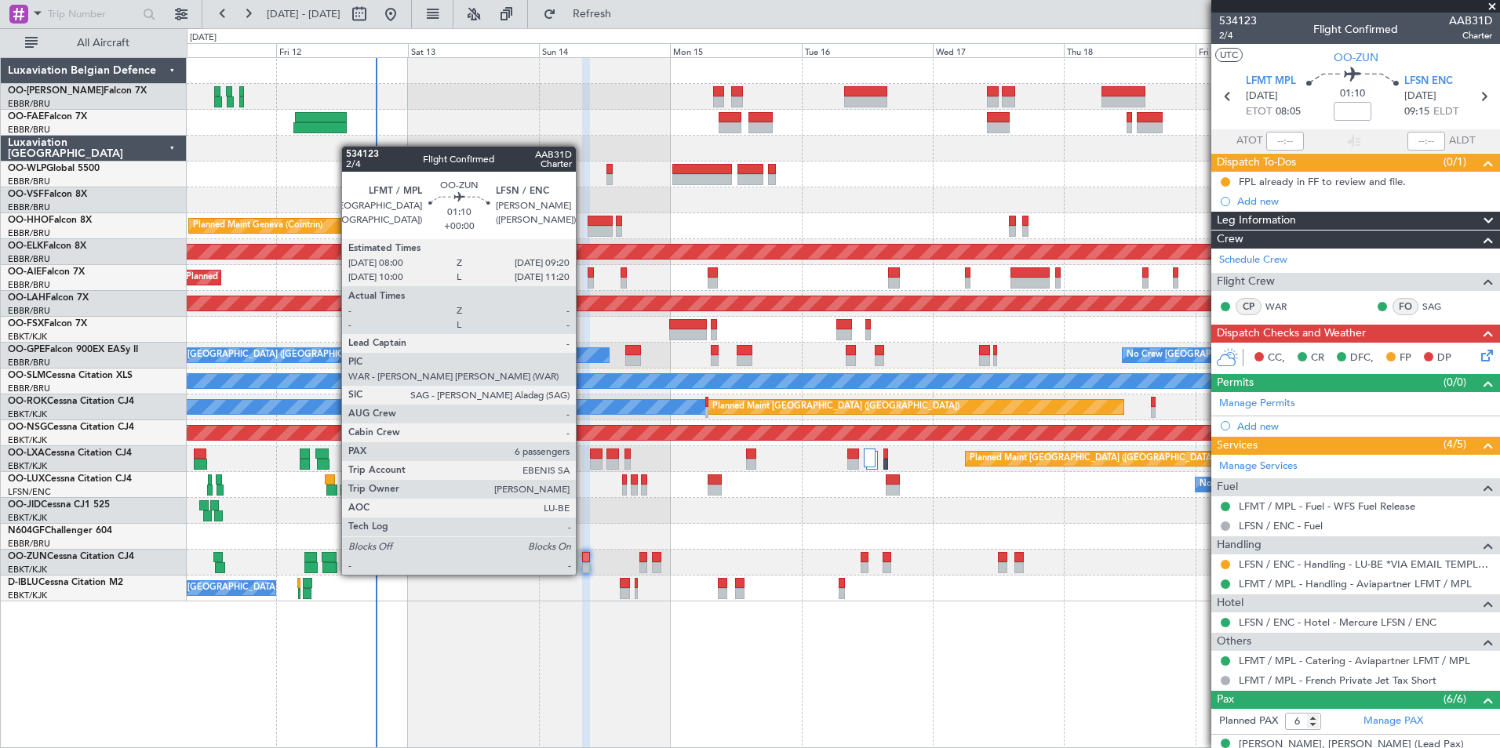
click at [583, 559] on div at bounding box center [586, 557] width 8 height 11
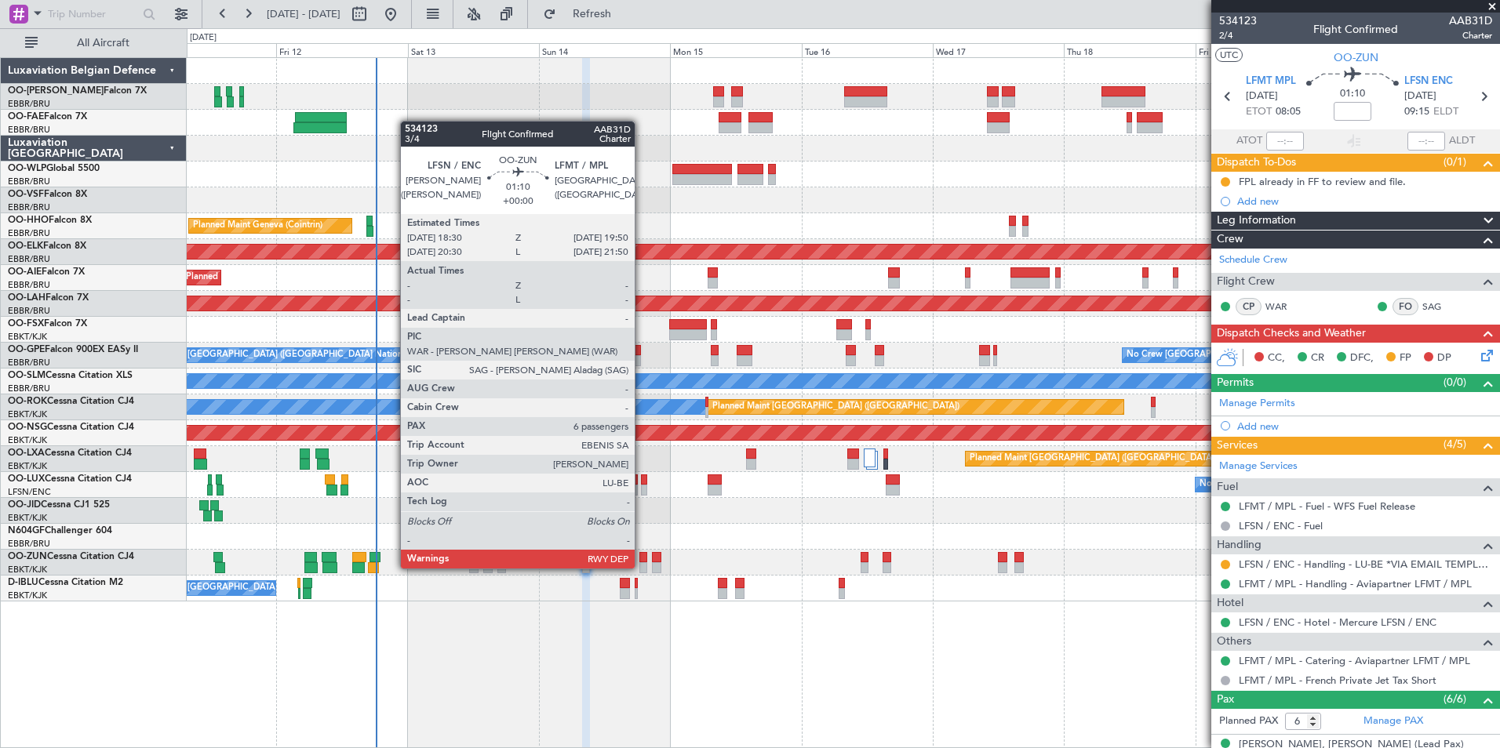
click at [642, 553] on div at bounding box center [643, 557] width 8 height 11
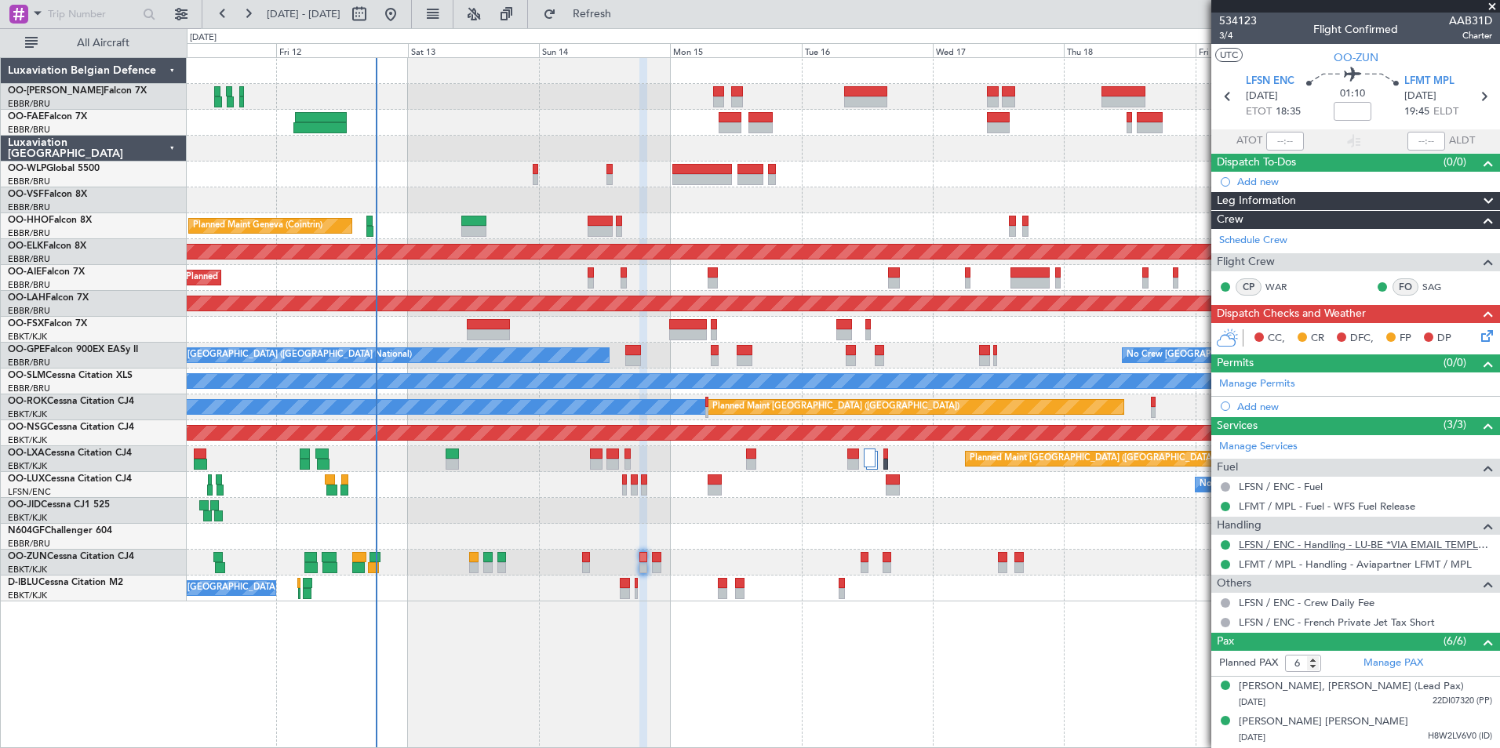
click at [1392, 544] on link "LFSN / ENC - Handling - LU-BE *VIA EMAIL TEMPLATE* LFSN / ENC" at bounding box center [1365, 544] width 253 height 13
click at [618, 15] on span "Refresh" at bounding box center [592, 14] width 66 height 11
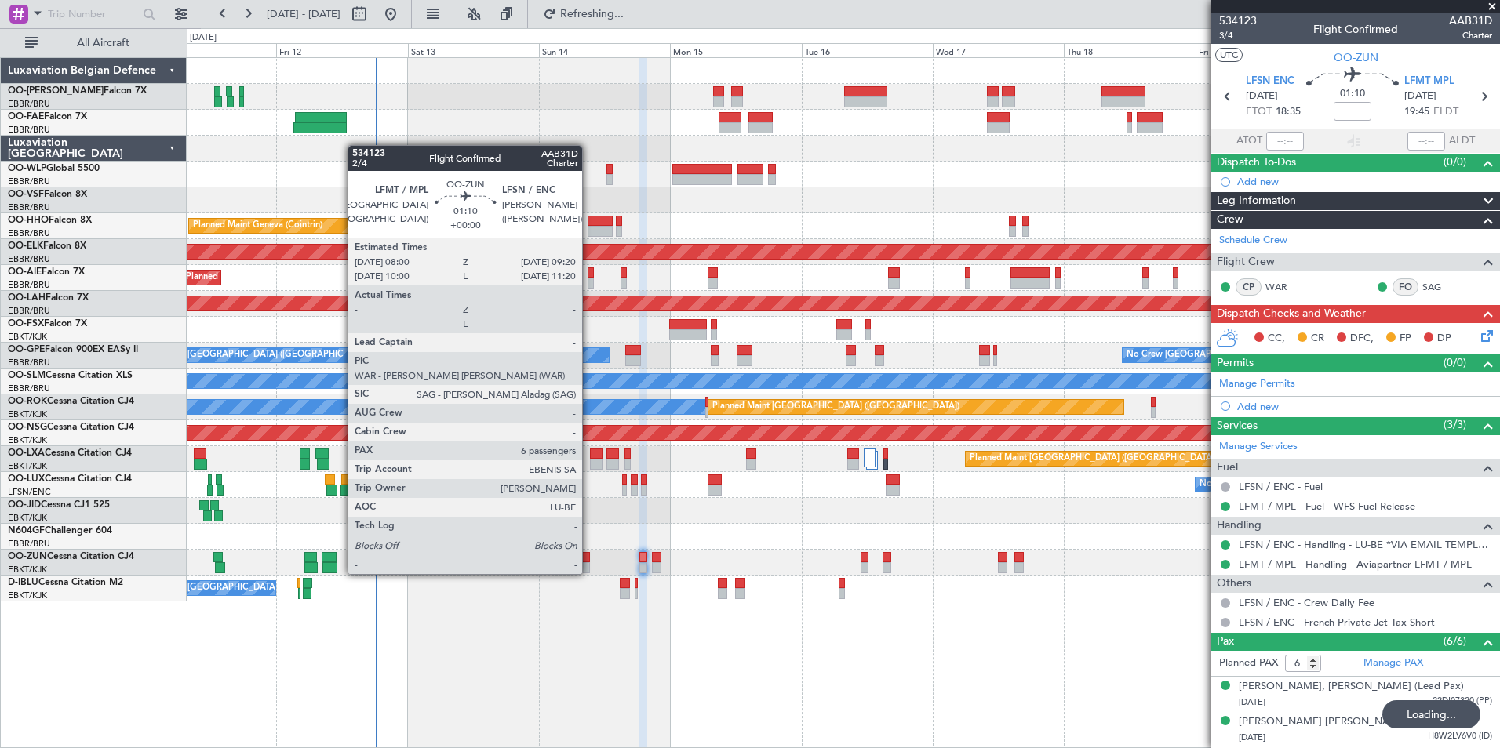
click at [589, 559] on div at bounding box center [586, 557] width 8 height 11
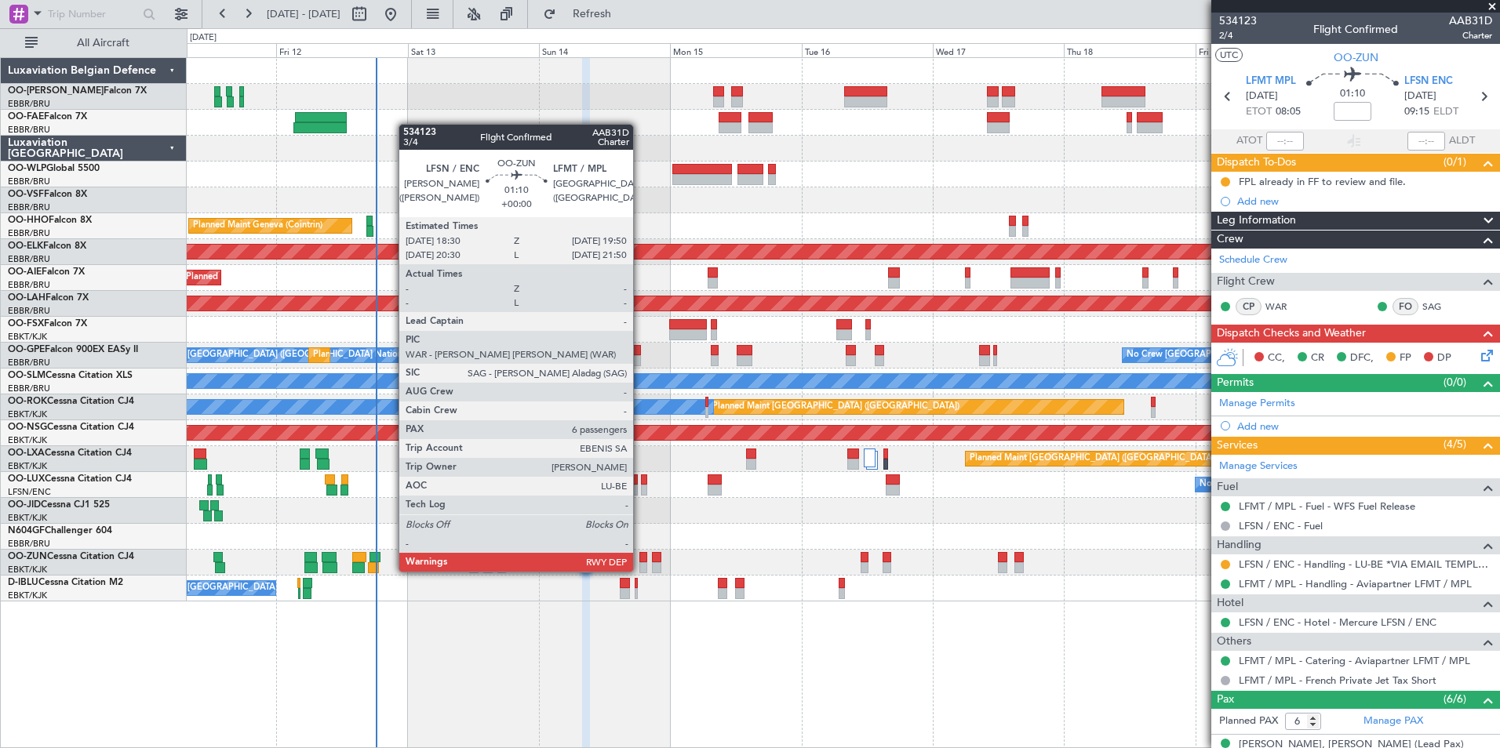
click at [640, 556] on div at bounding box center [643, 557] width 8 height 11
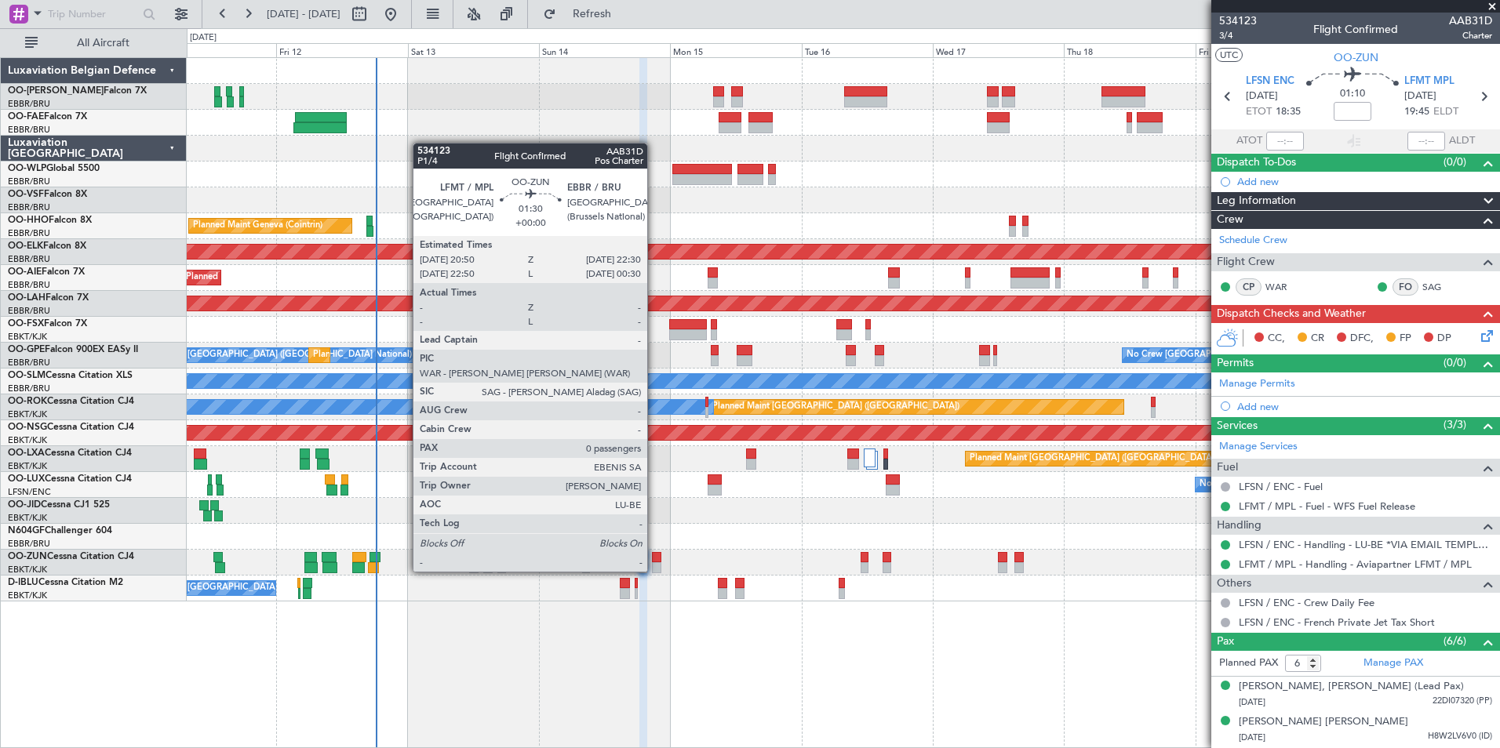
click at [654, 558] on div at bounding box center [656, 557] width 9 height 11
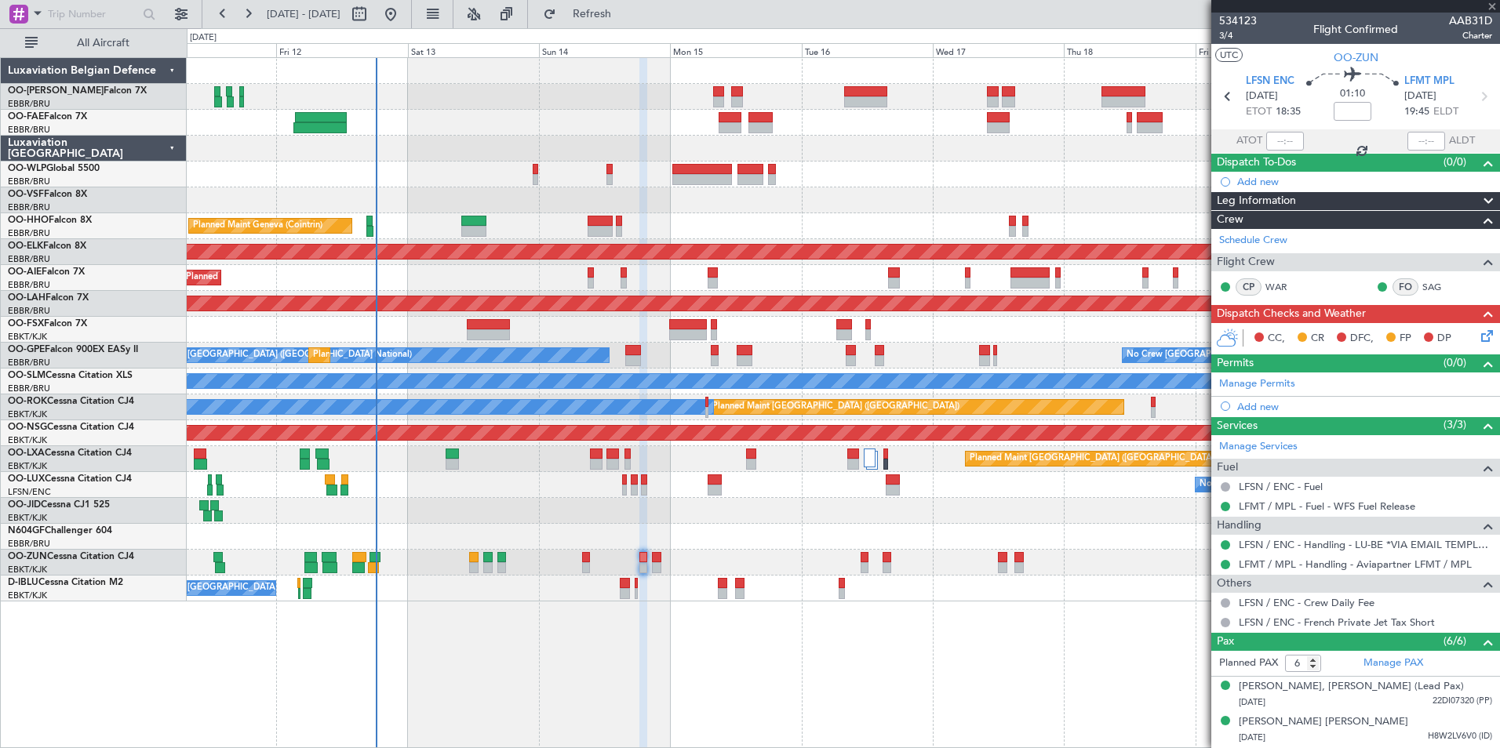
type input "0"
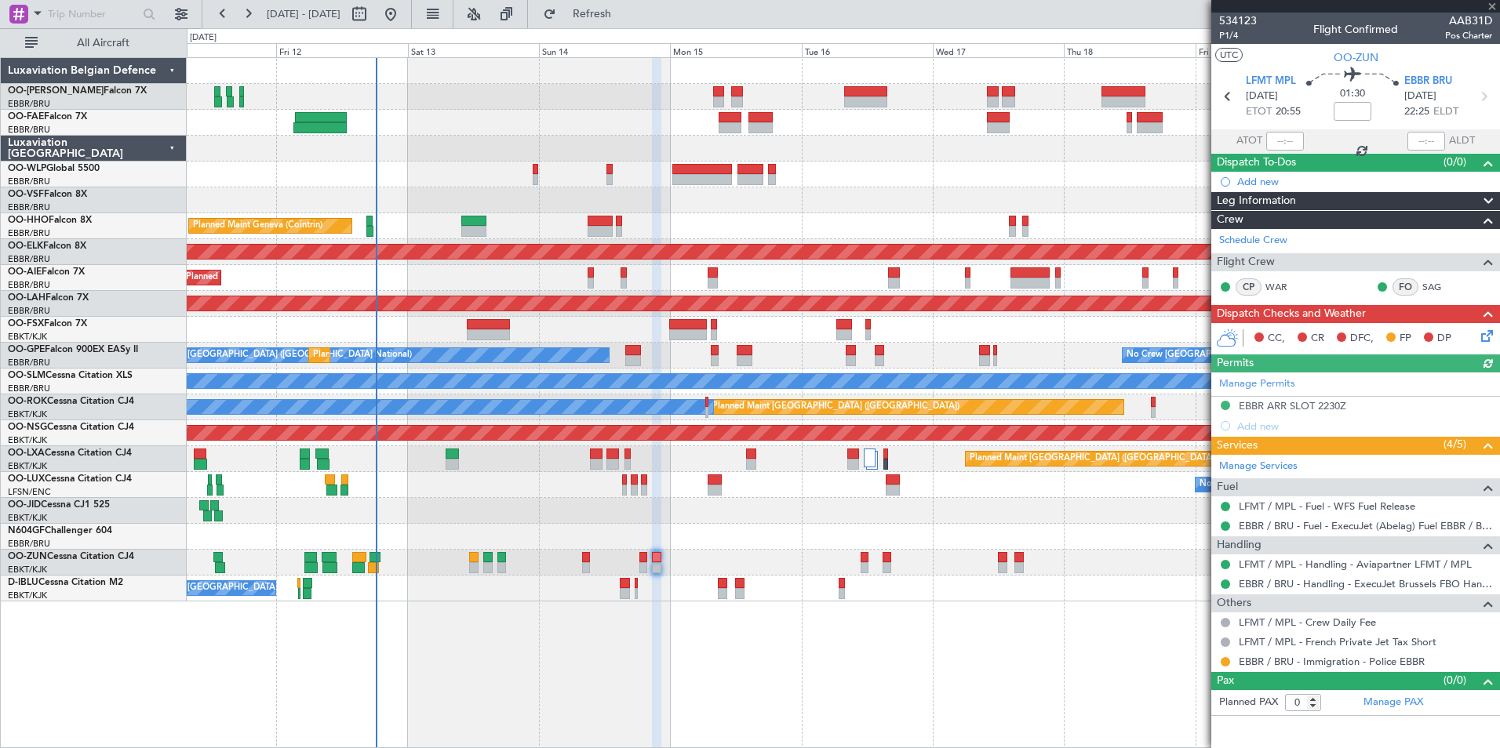
click at [1220, 664] on div at bounding box center [1225, 662] width 13 height 13
click at [1220, 659] on div at bounding box center [1225, 662] width 13 height 13
click at [1225, 661] on button at bounding box center [1225, 661] width 9 height 9
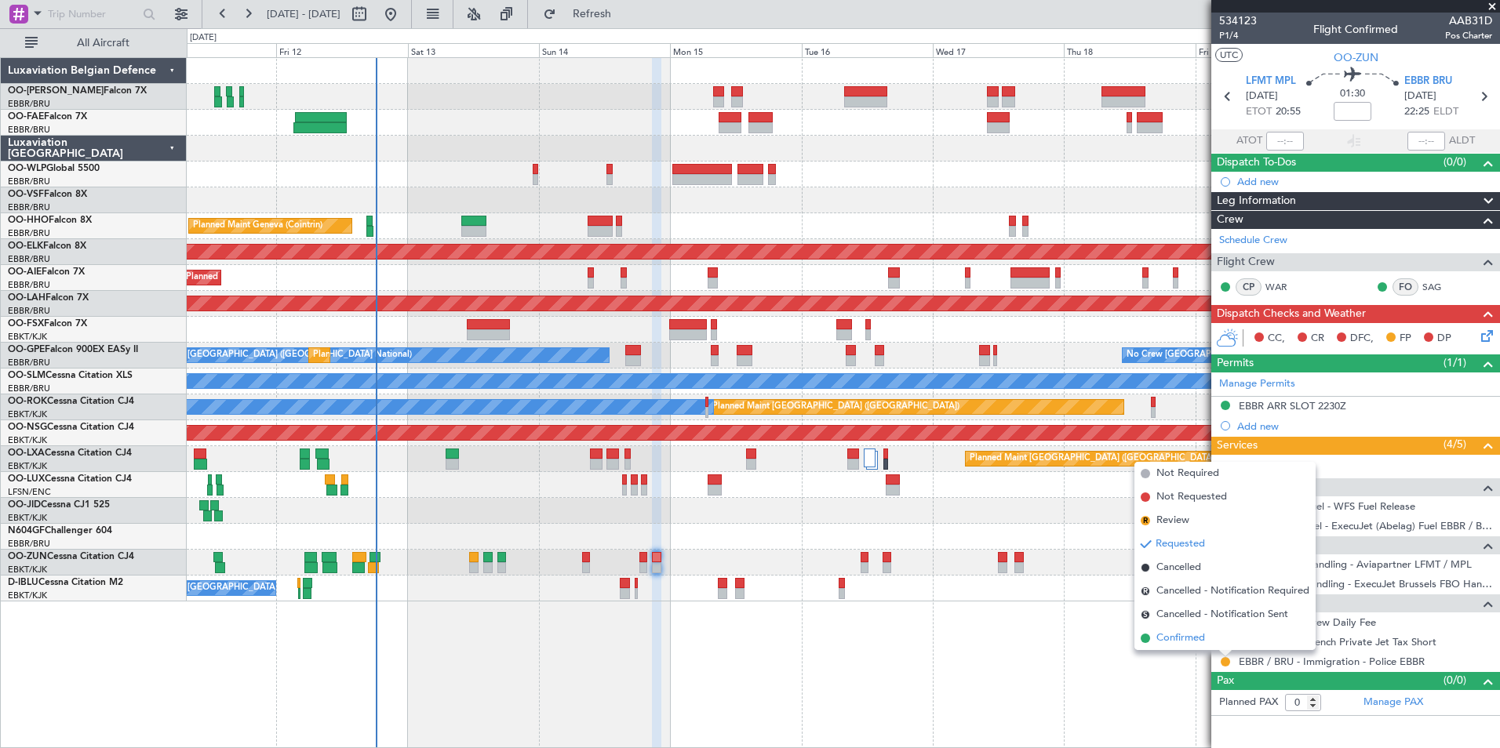
click at [1182, 640] on span "Confirmed" at bounding box center [1180, 639] width 49 height 16
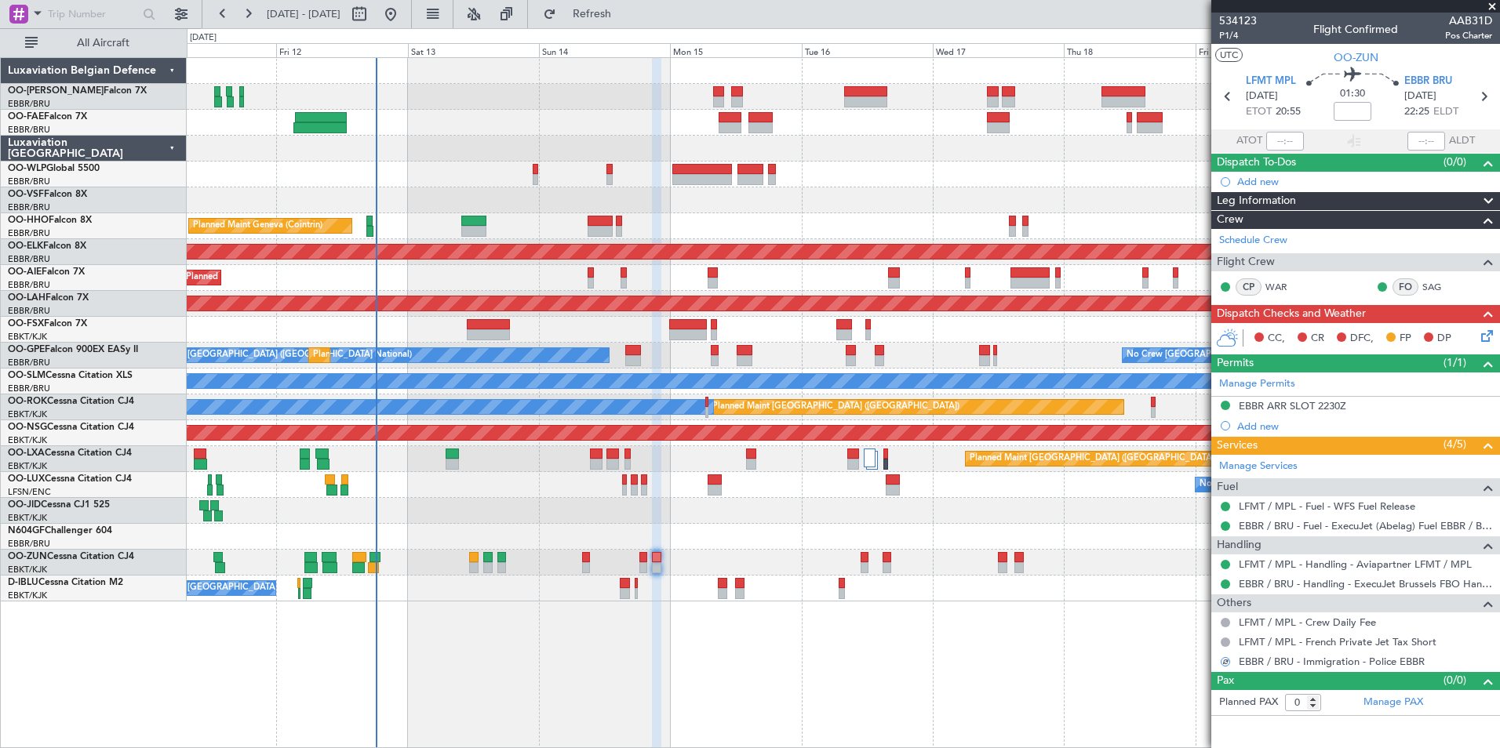
click at [593, 559] on div "Planned Maint Kortrijk-[GEOGRAPHIC_DATA]" at bounding box center [843, 563] width 1312 height 26
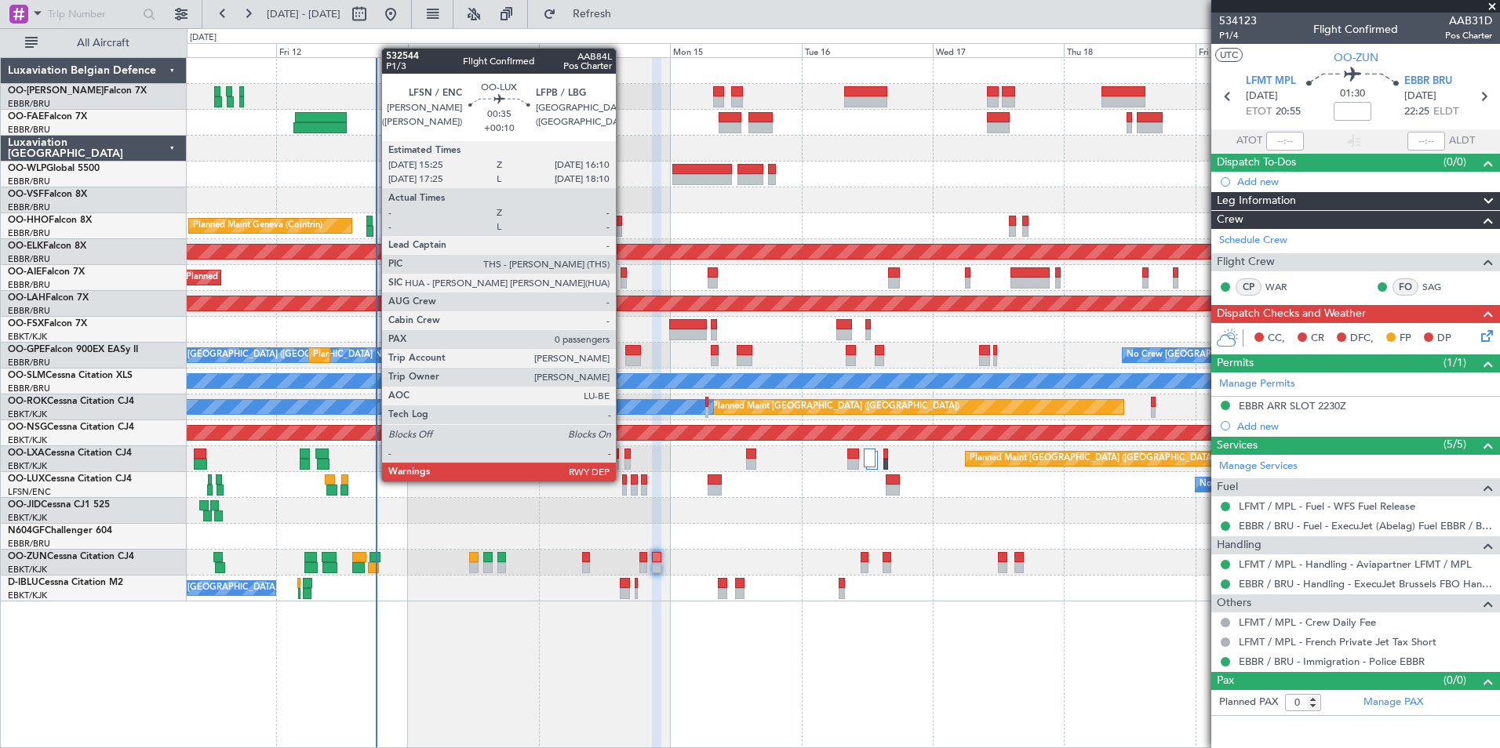
click at [623, 480] on div at bounding box center [624, 480] width 5 height 11
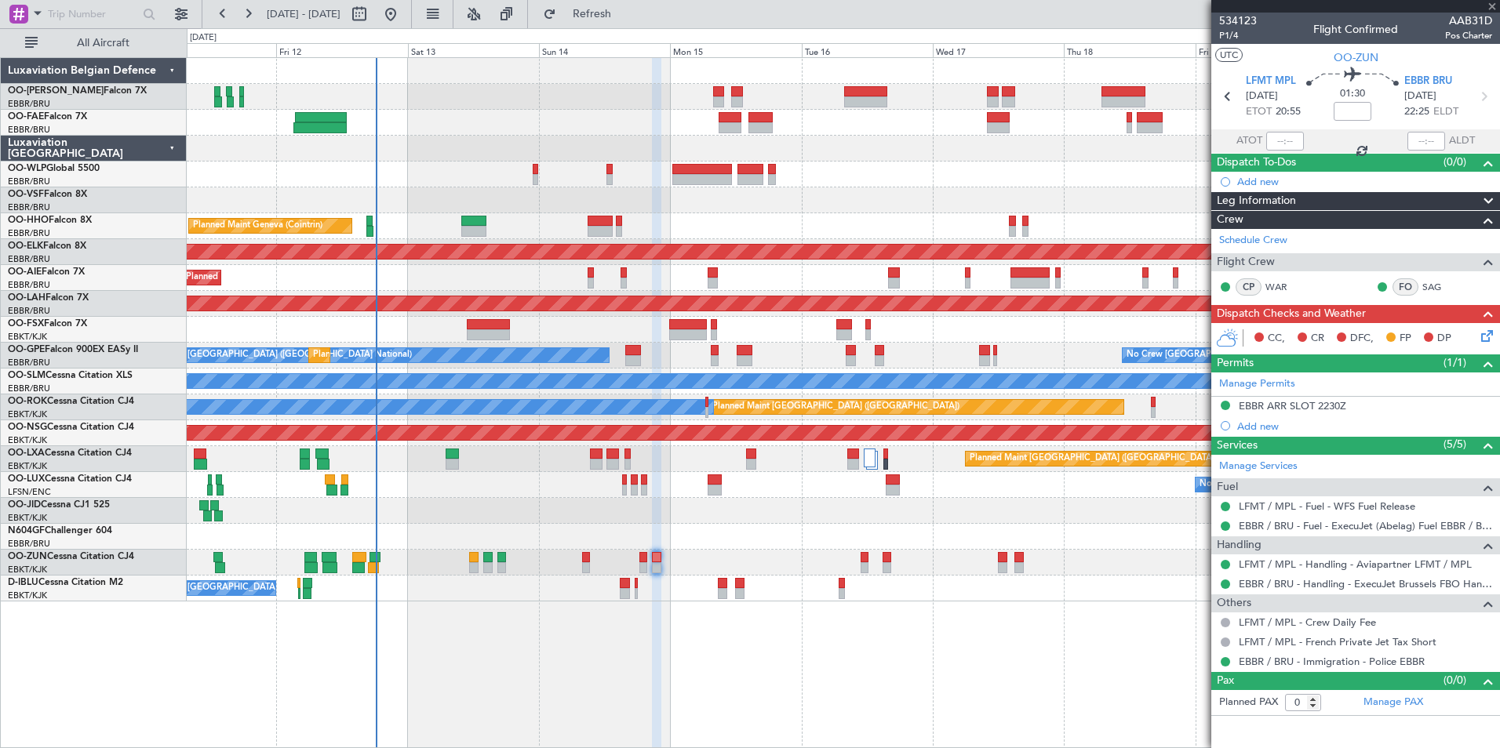
type input "+00:10"
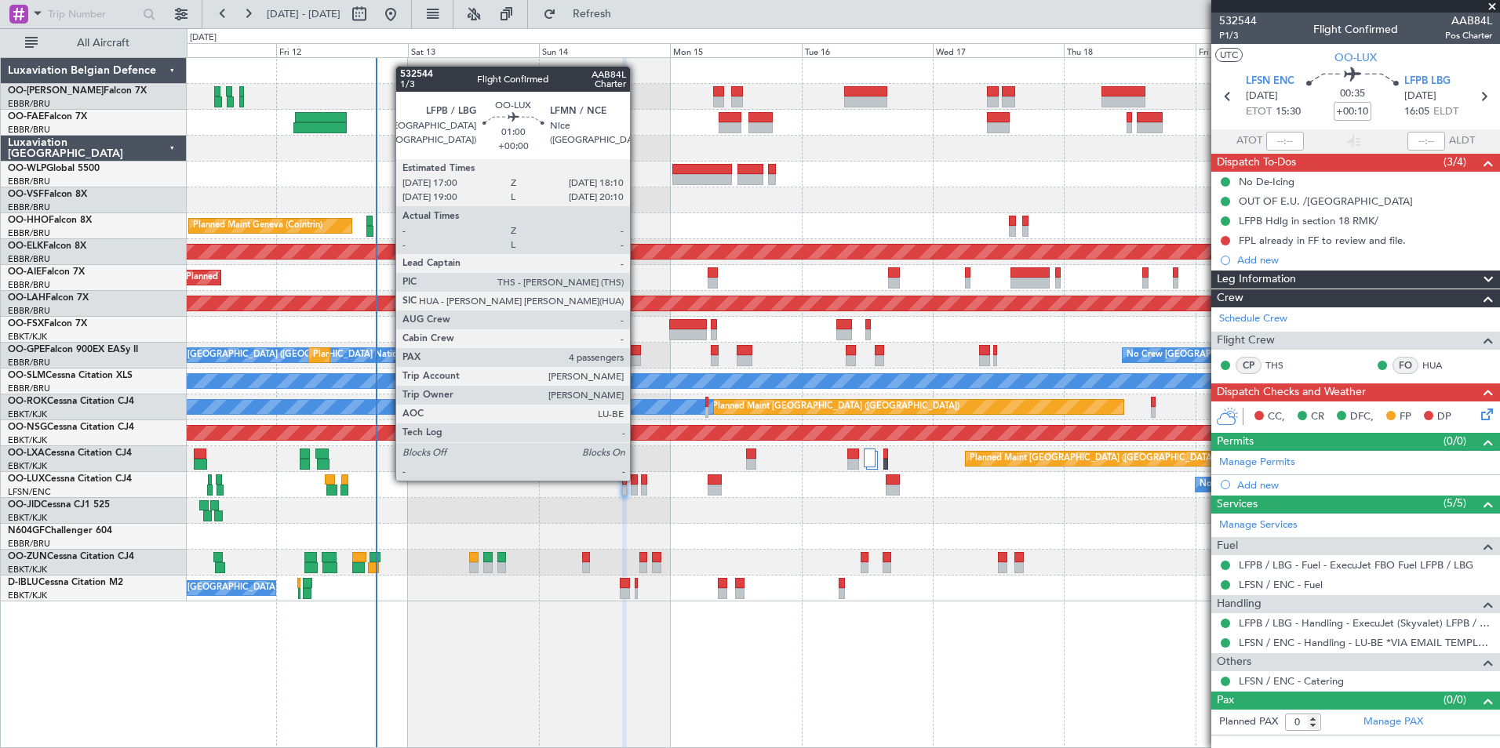
click at [637, 479] on div at bounding box center [634, 480] width 7 height 11
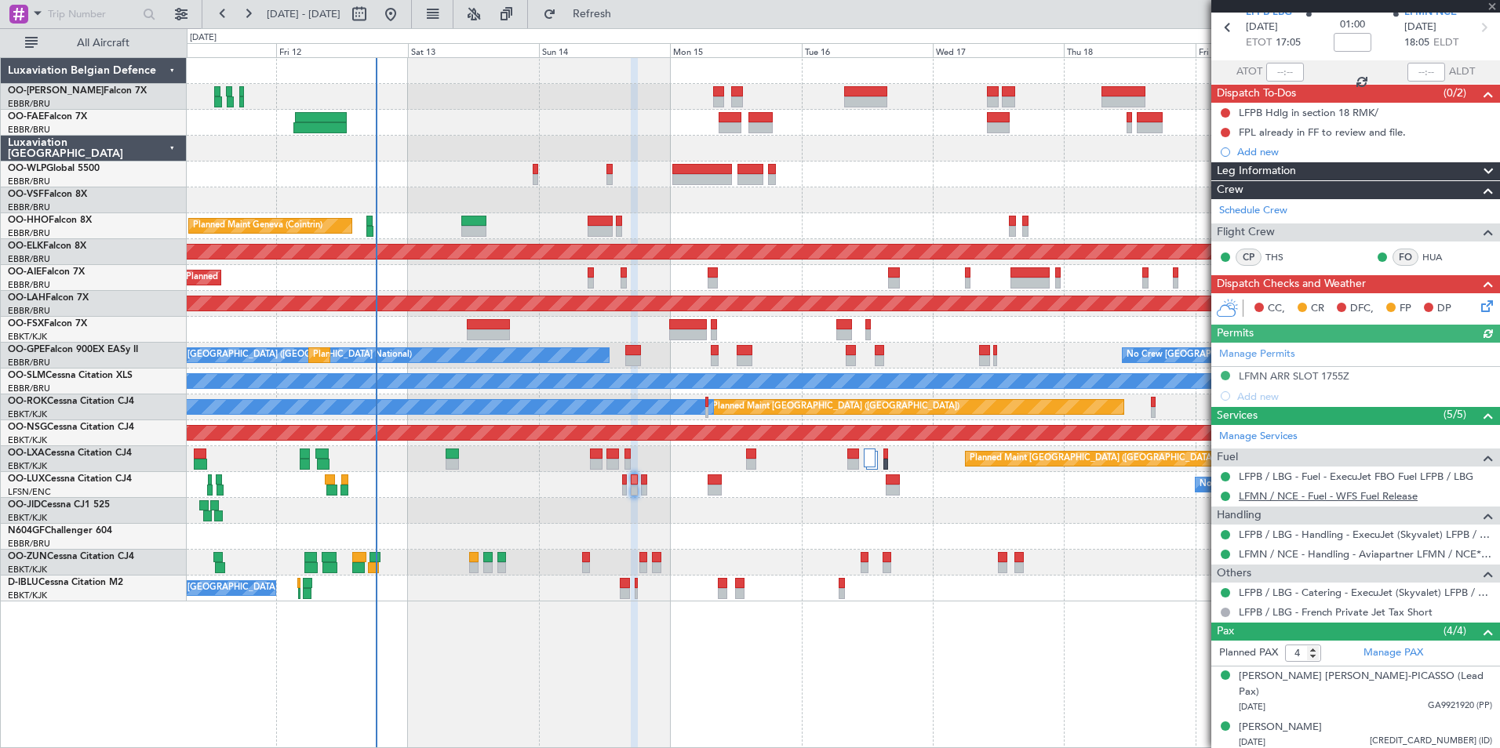
scroll to position [128, 0]
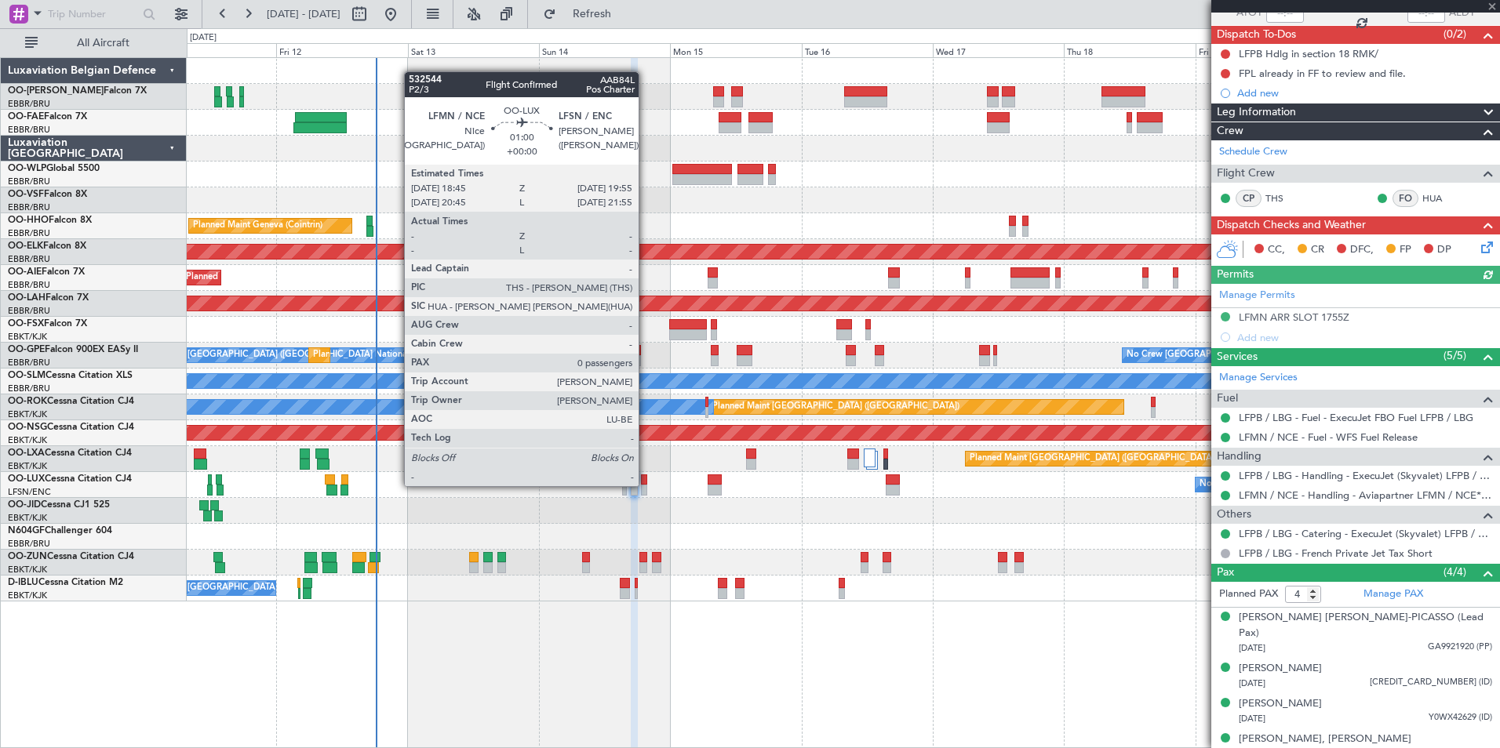
click at [645, 485] on div at bounding box center [644, 490] width 7 height 11
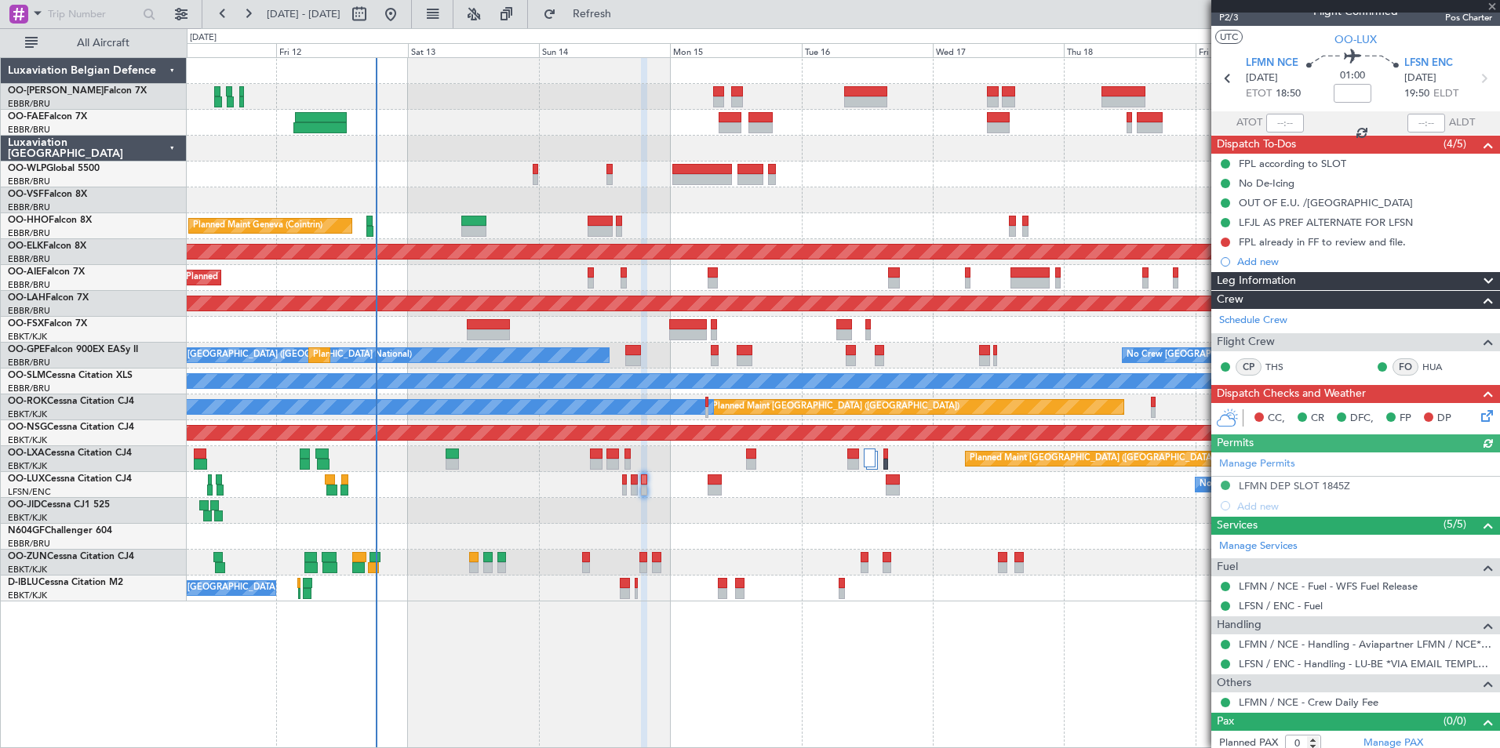
scroll to position [26, 0]
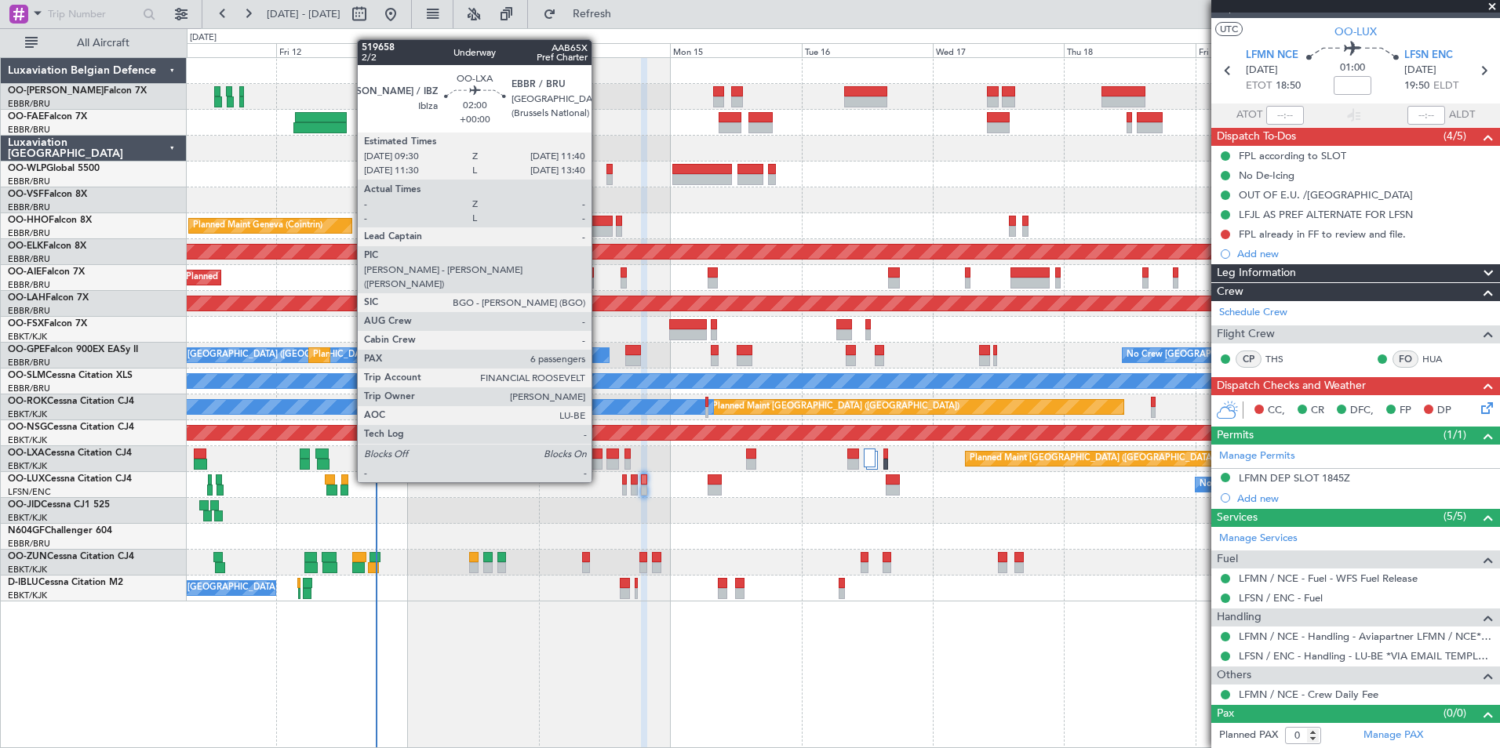
click at [599, 454] on div at bounding box center [596, 454] width 13 height 11
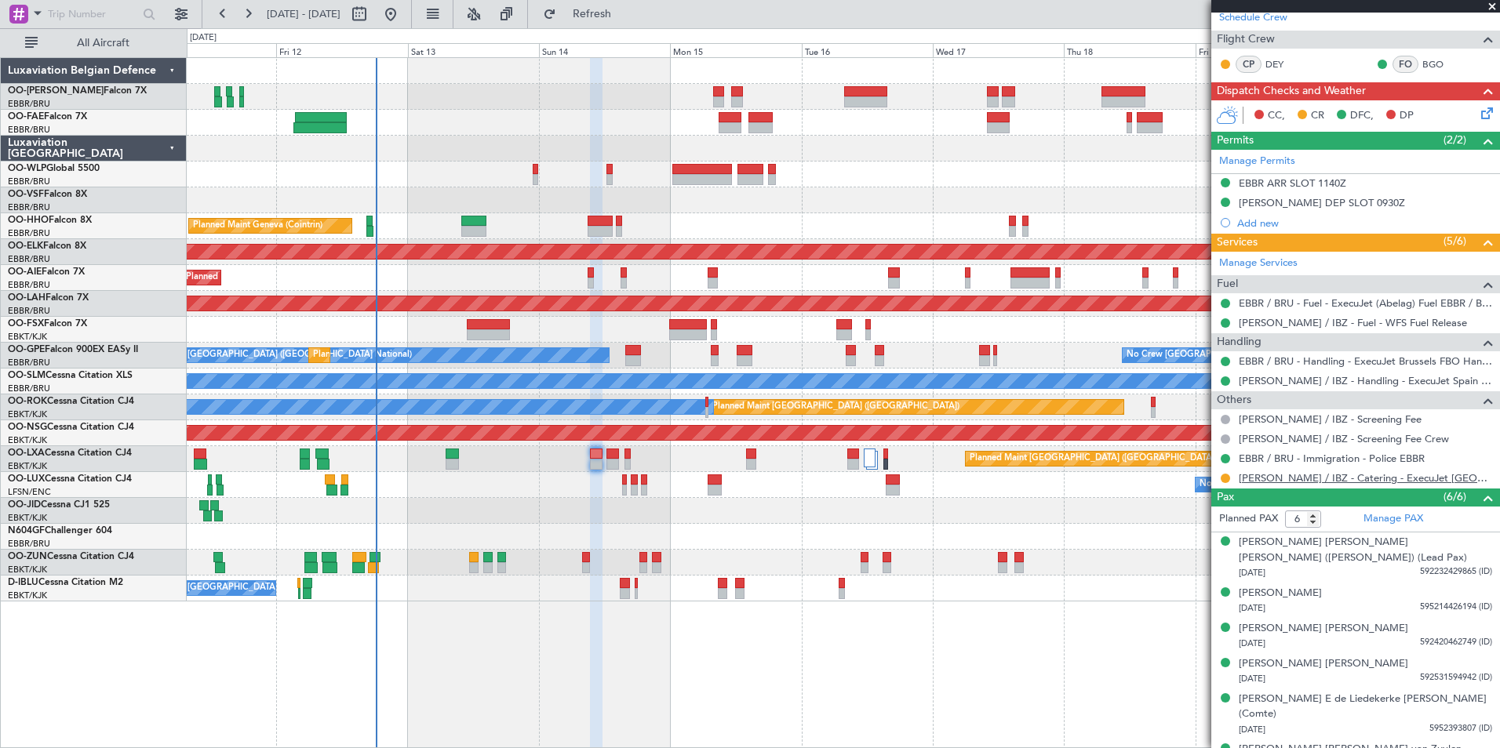
scroll to position [293, 0]
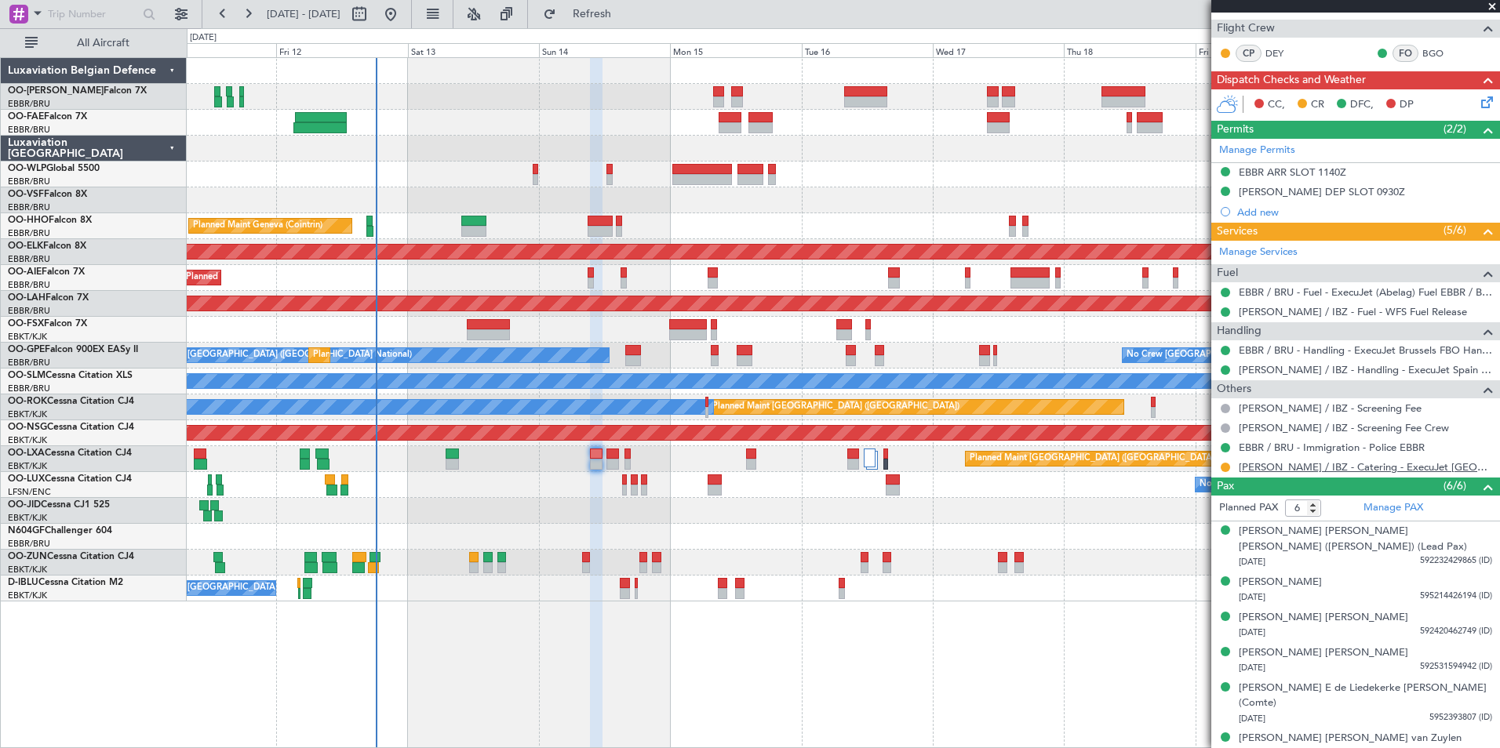
click at [1319, 465] on link "[PERSON_NAME] / IBZ - Catering - ExecuJet [GEOGRAPHIC_DATA] [PERSON_NAME] / IBZ" at bounding box center [1365, 467] width 253 height 13
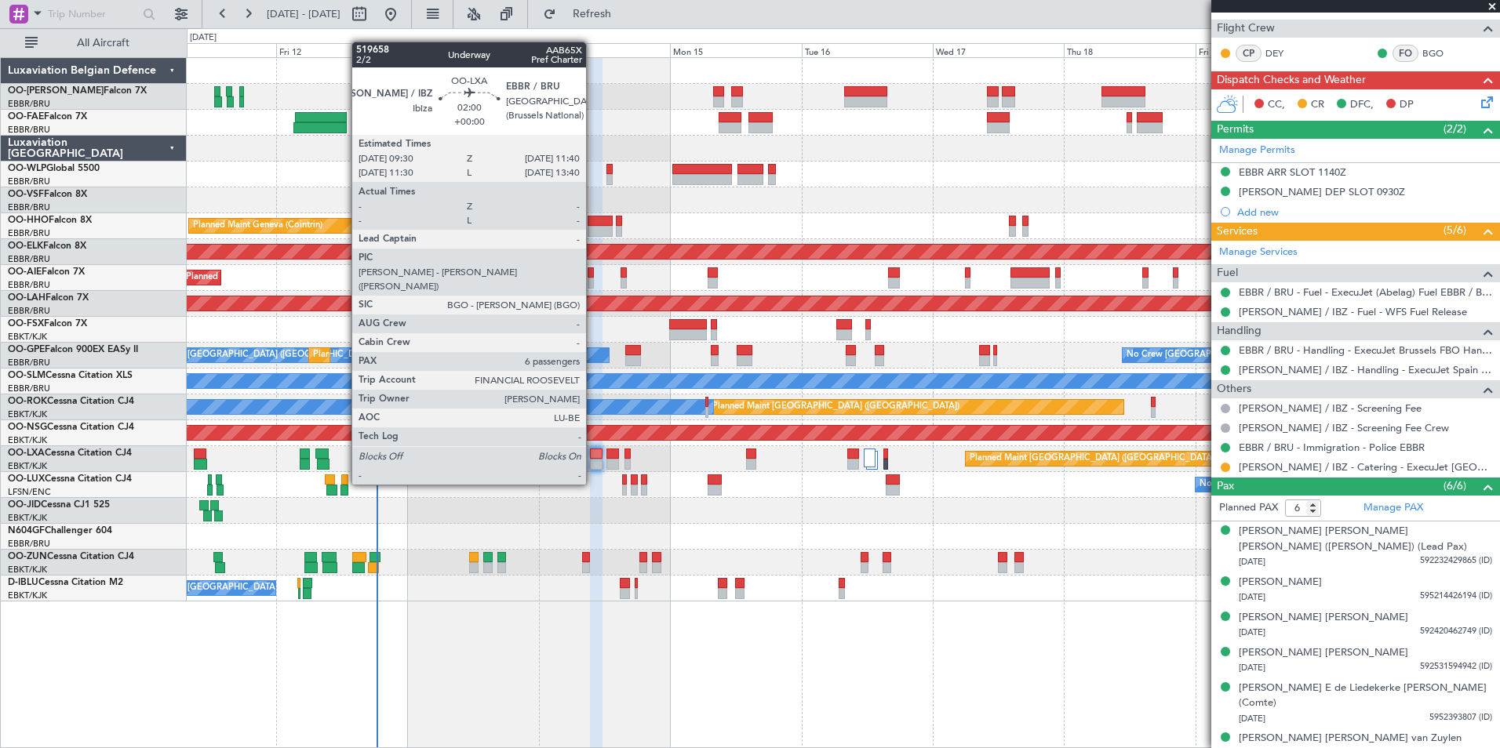
click at [593, 457] on div at bounding box center [596, 454] width 13 height 11
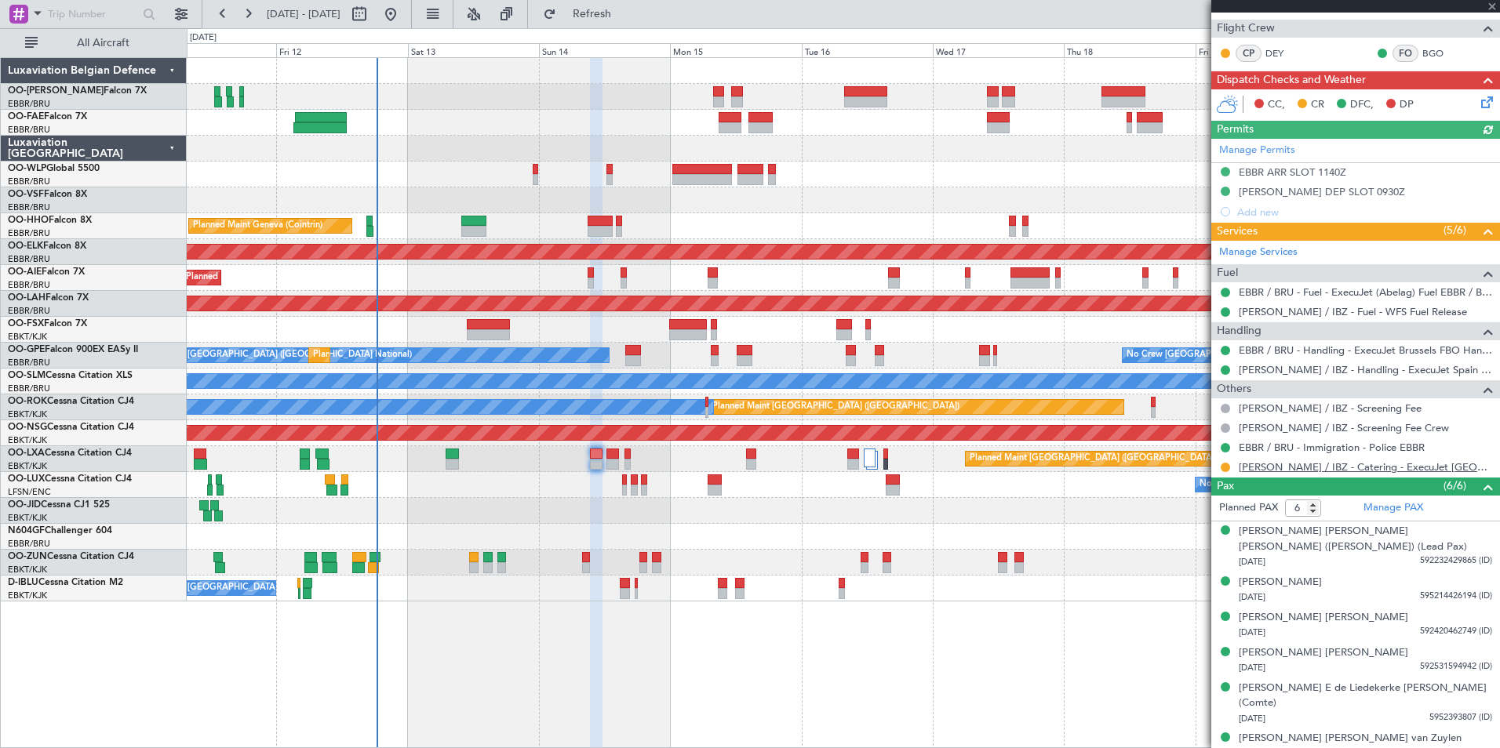
click at [1341, 469] on link "[PERSON_NAME] / IBZ - Catering - ExecuJet [GEOGRAPHIC_DATA] [PERSON_NAME] / IBZ" at bounding box center [1365, 467] width 253 height 13
click at [606, 450] on div "Planned Maint Paris (Le Bourget) Planned Maint Brussels (Brussels National)" at bounding box center [843, 459] width 1312 height 26
click at [591, 455] on div at bounding box center [596, 454] width 13 height 11
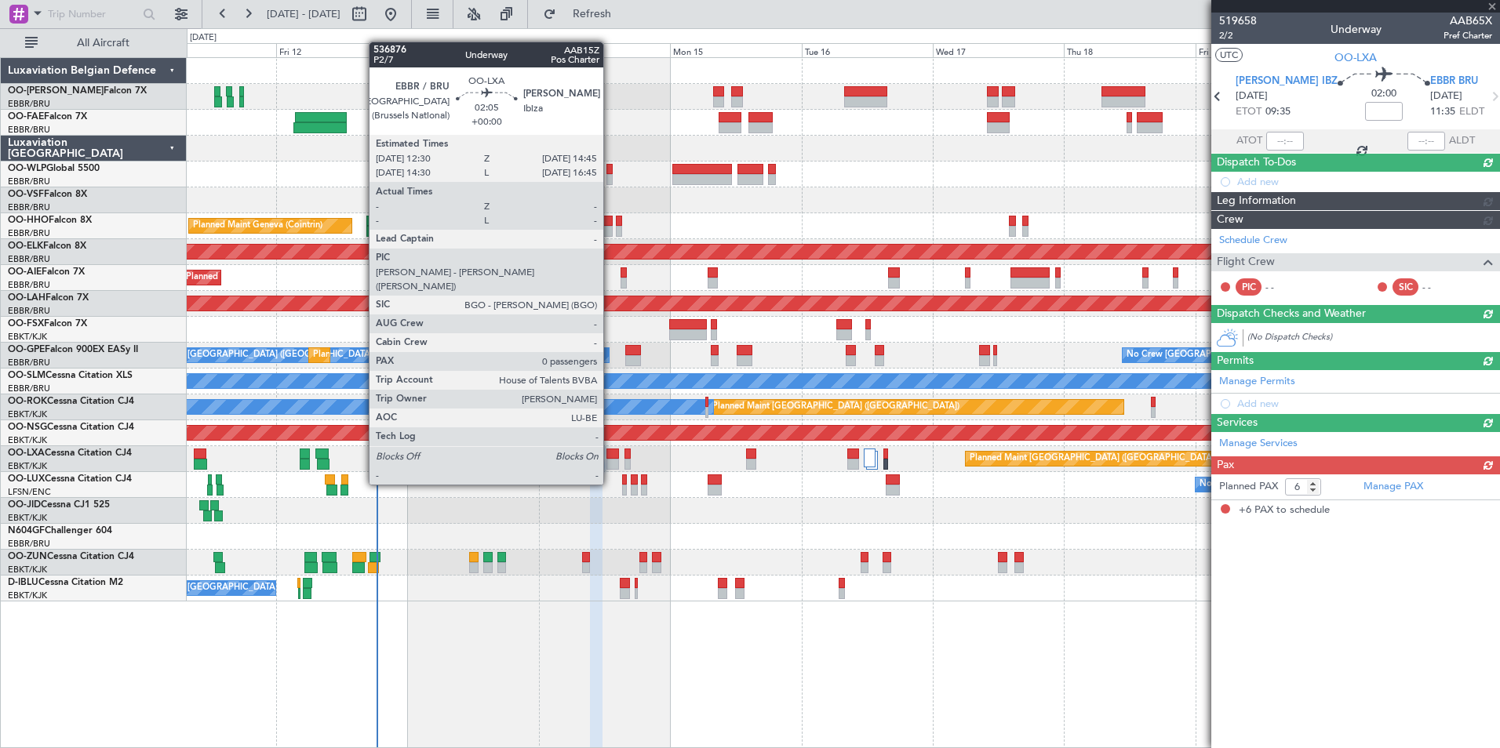
scroll to position [0, 0]
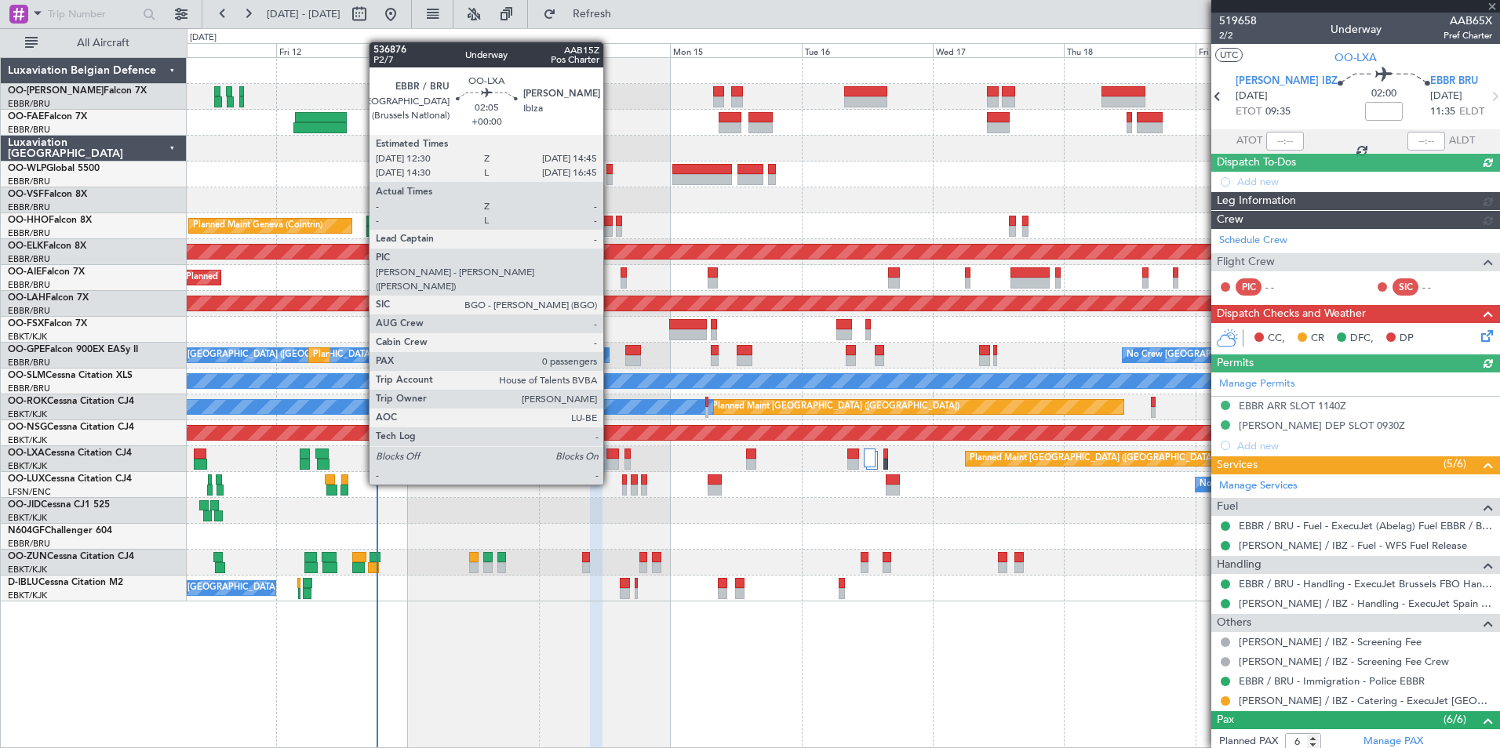
click at [610, 457] on div at bounding box center [612, 454] width 13 height 11
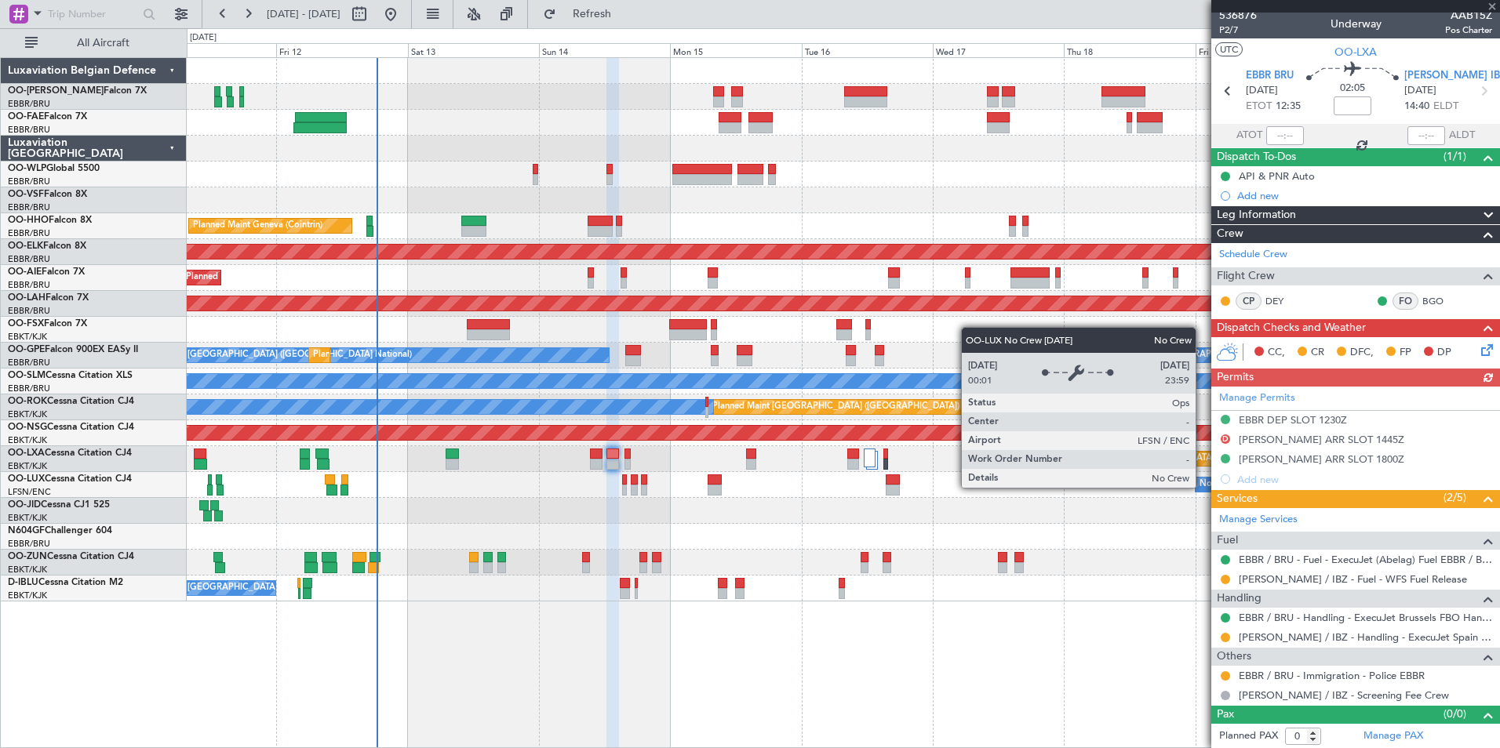
scroll to position [6, 0]
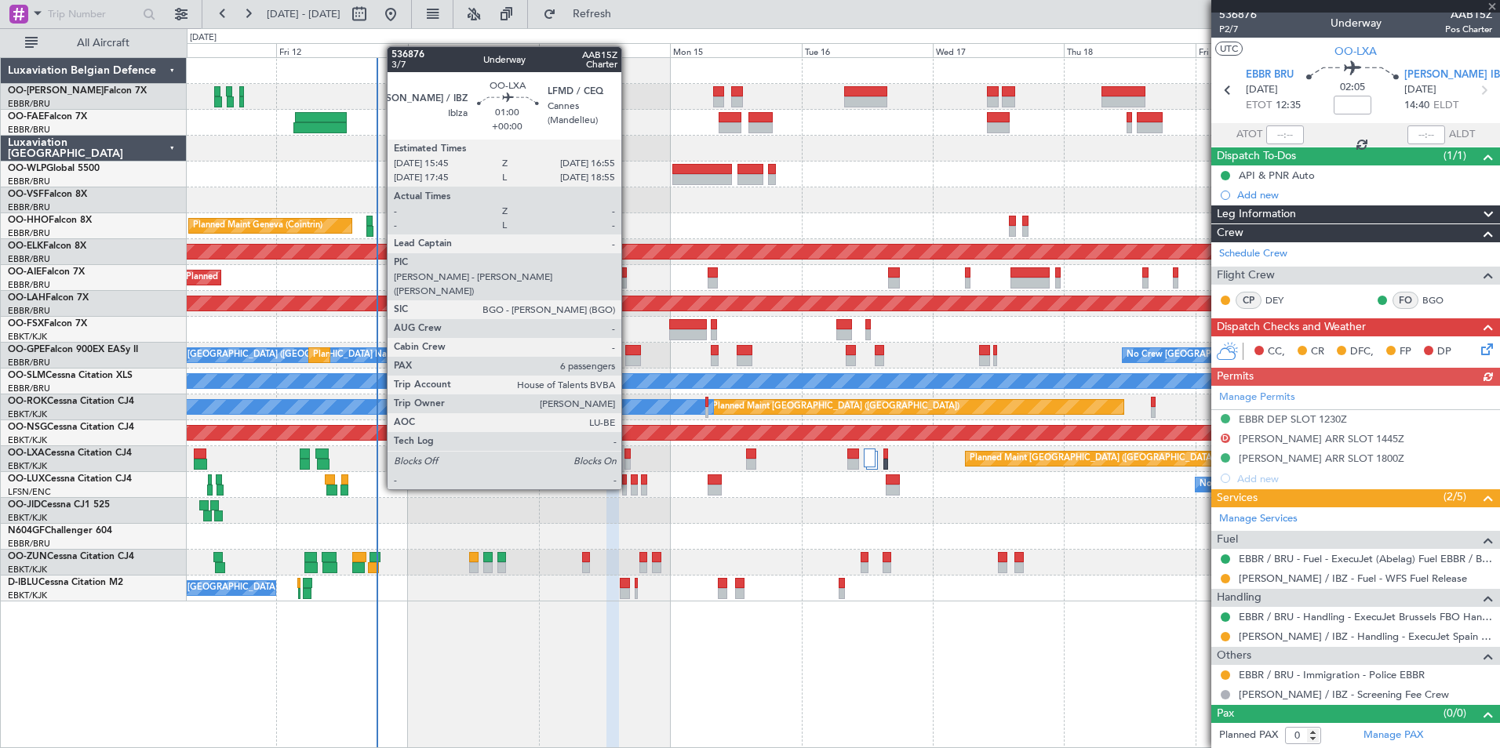
click at [628, 460] on div at bounding box center [627, 464] width 7 height 11
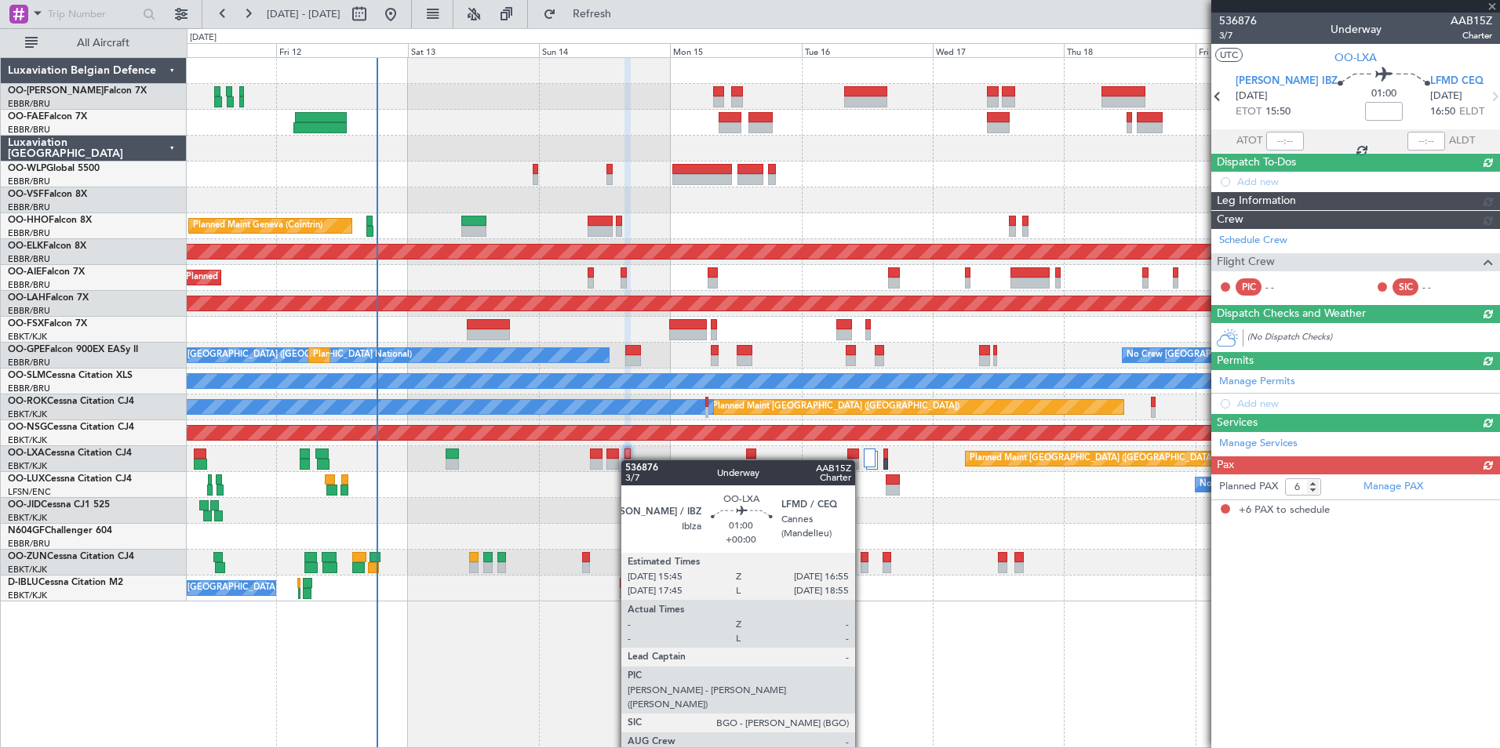
scroll to position [0, 0]
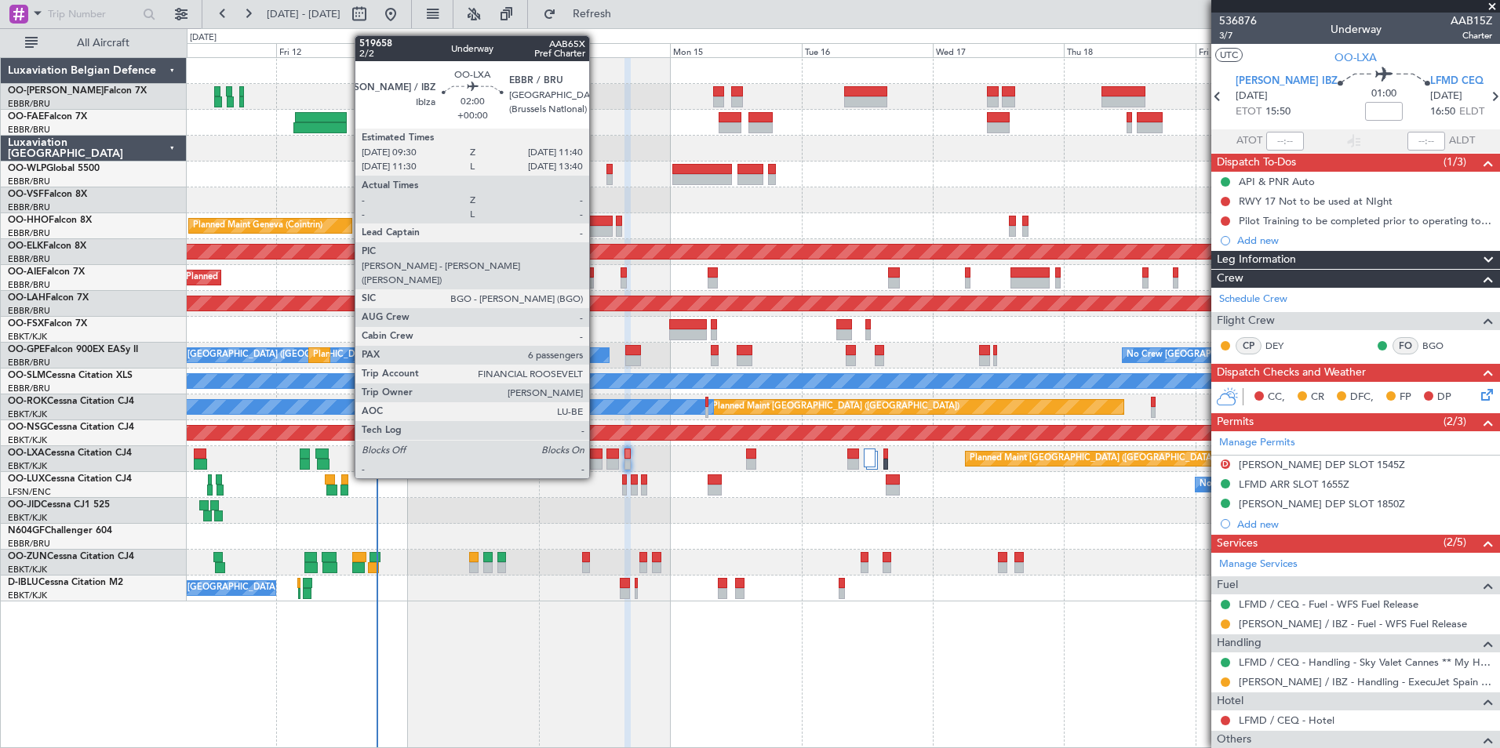
click at [597, 451] on div at bounding box center [596, 454] width 13 height 11
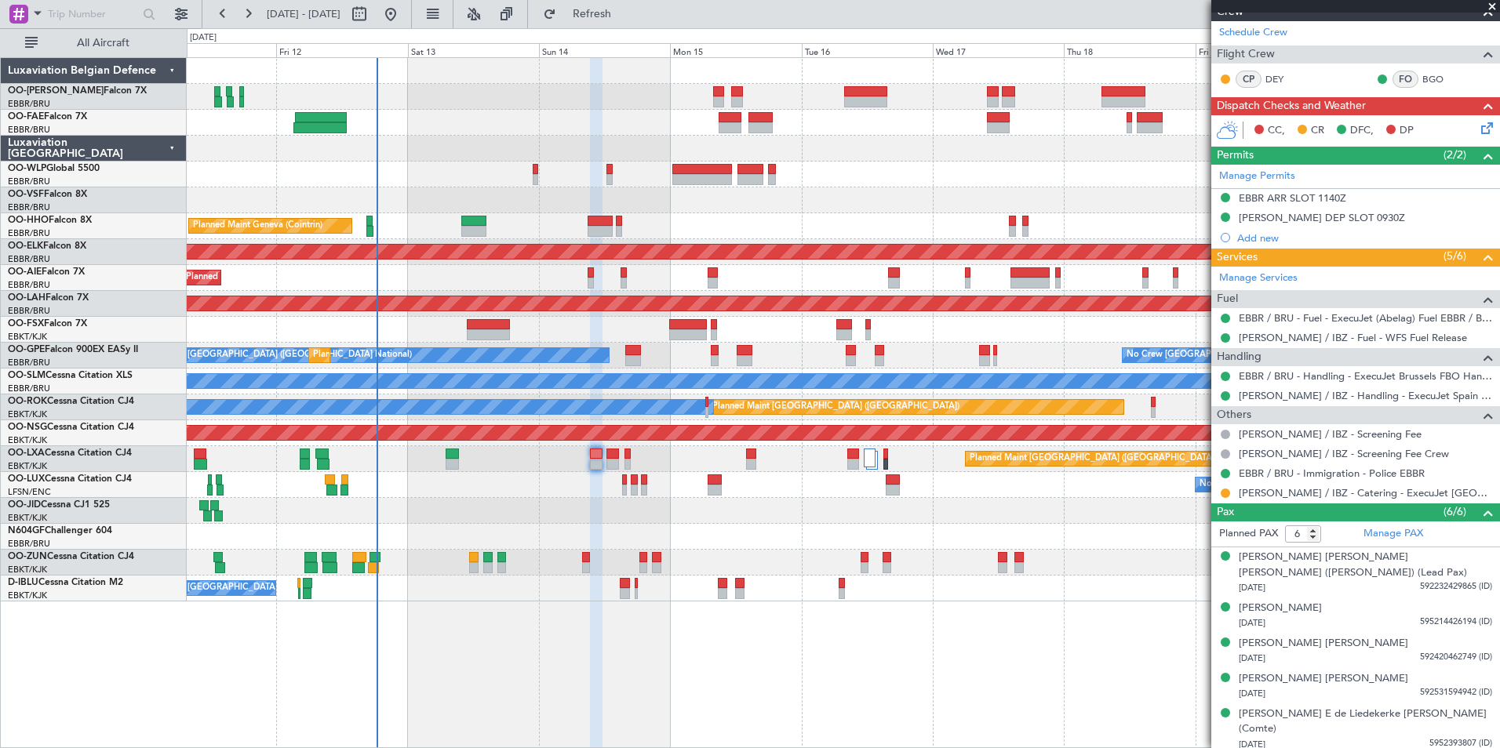
scroll to position [293, 0]
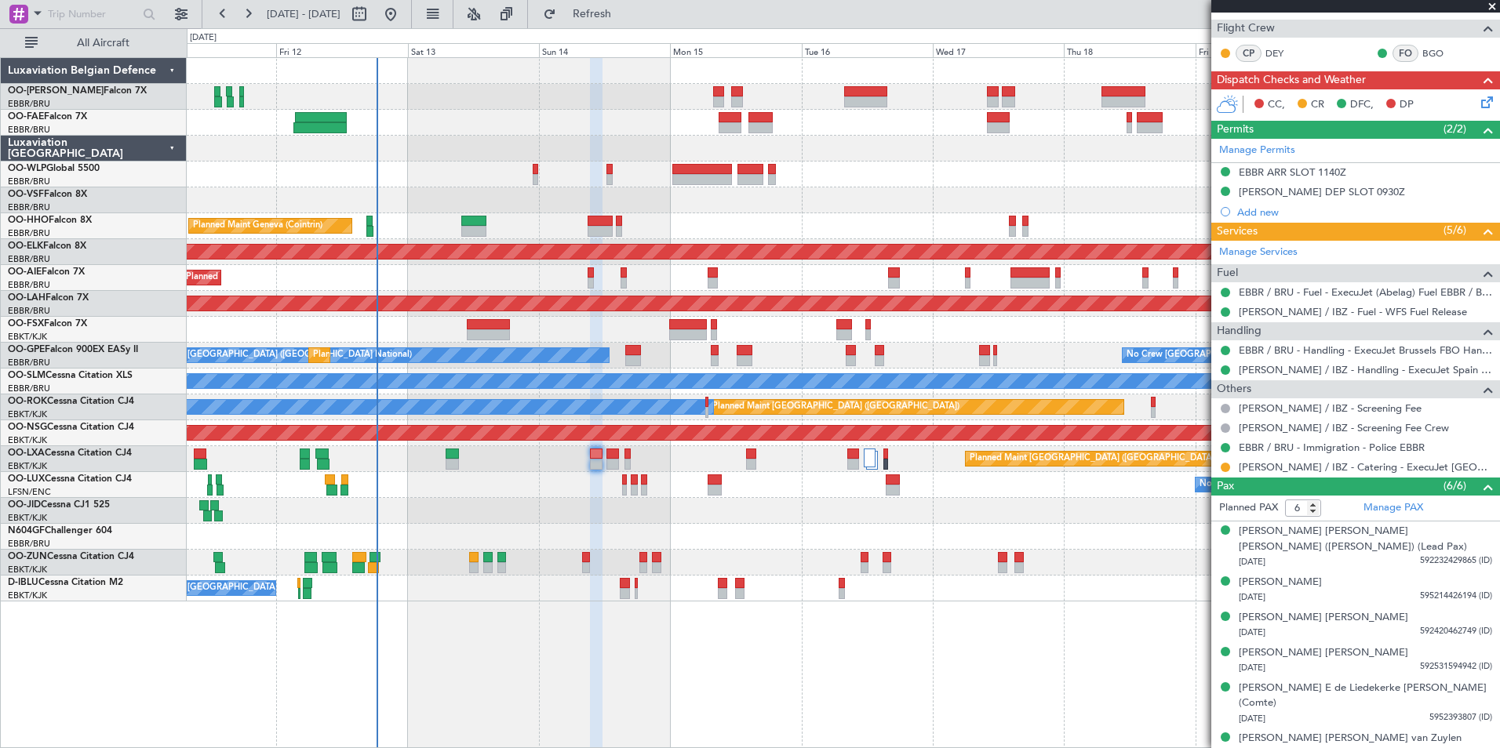
click at [608, 446] on div "Planned Maint Paris (Le Bourget) Planned Maint Brussels (Brussels National)" at bounding box center [843, 459] width 1312 height 26
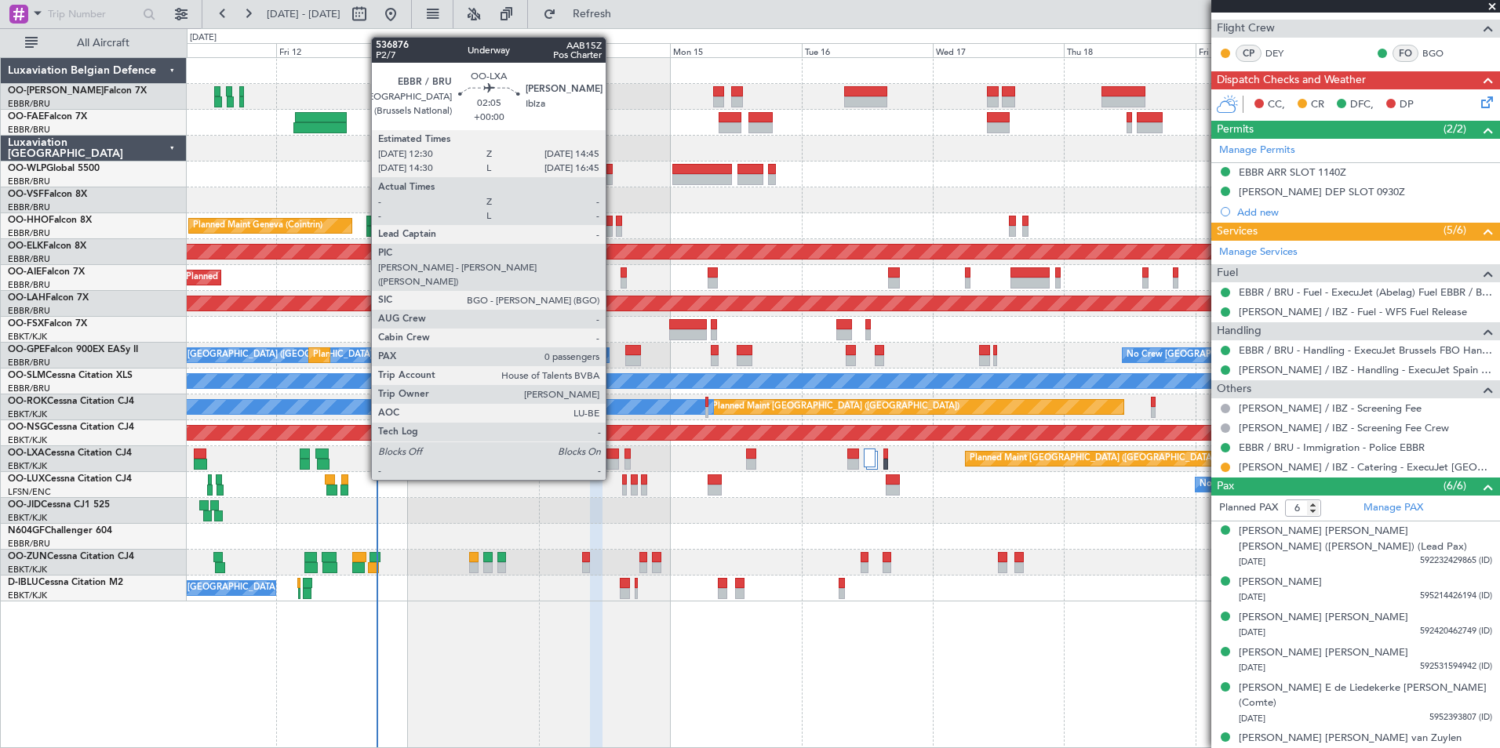
click at [613, 453] on div at bounding box center [612, 454] width 13 height 11
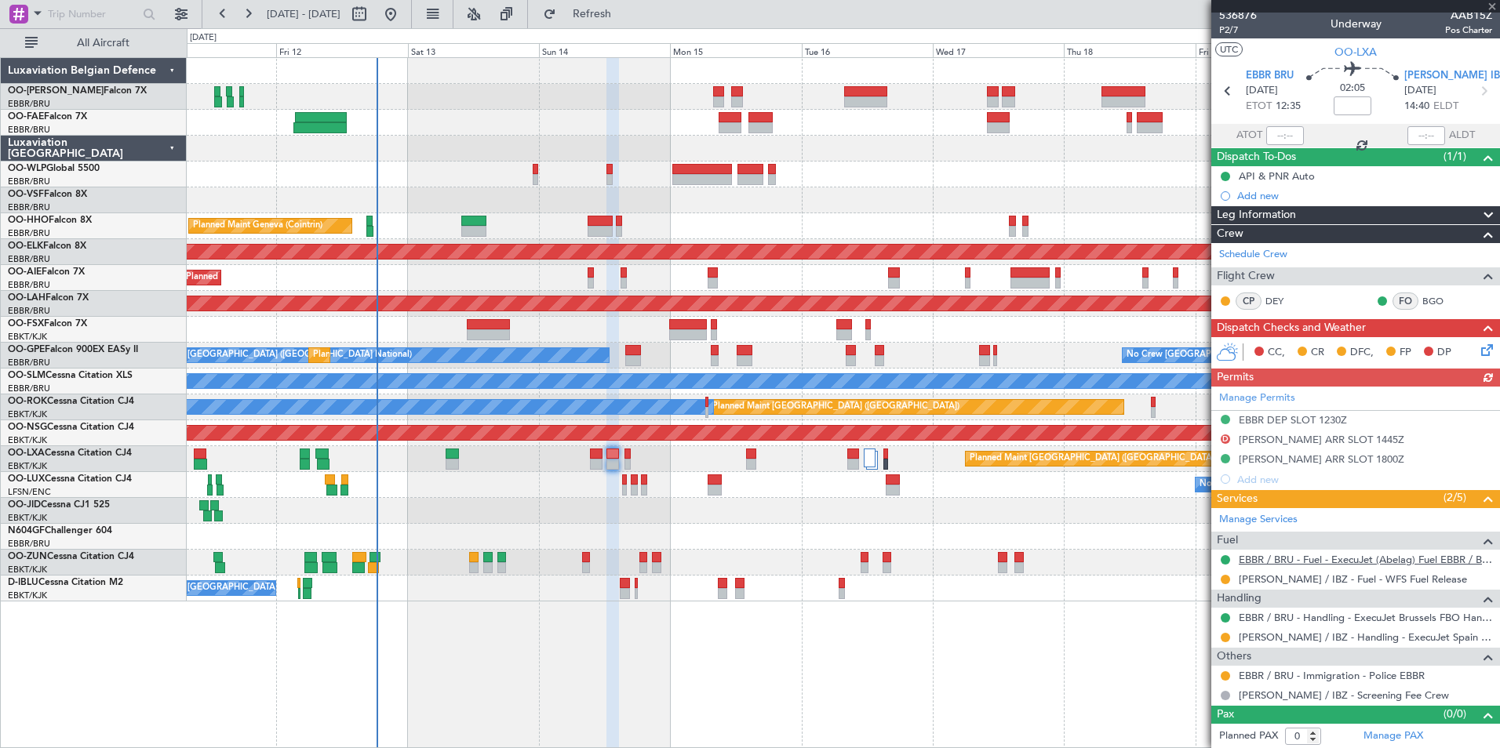
scroll to position [6, 0]
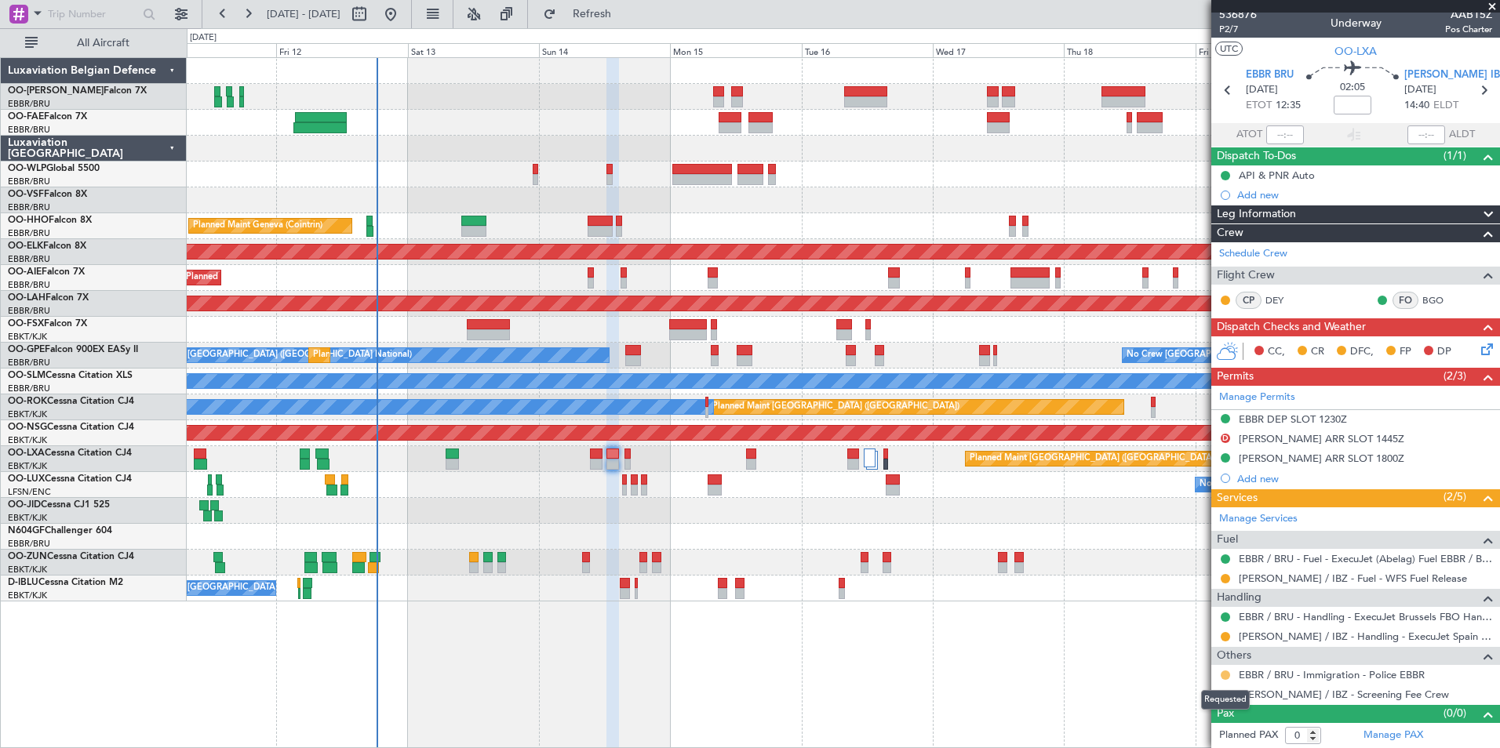
click at [1224, 672] on button at bounding box center [1225, 675] width 9 height 9
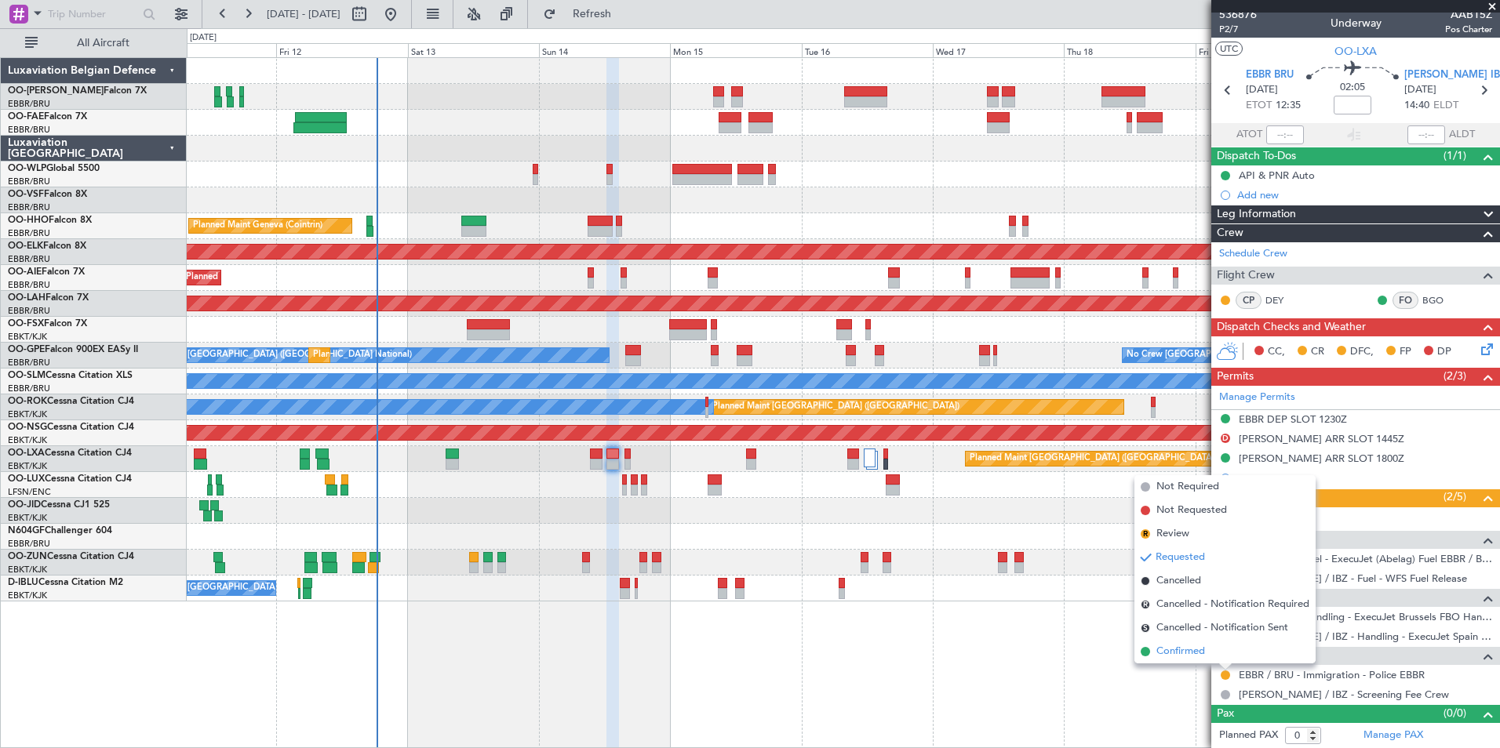
click at [1181, 646] on span "Confirmed" at bounding box center [1180, 652] width 49 height 16
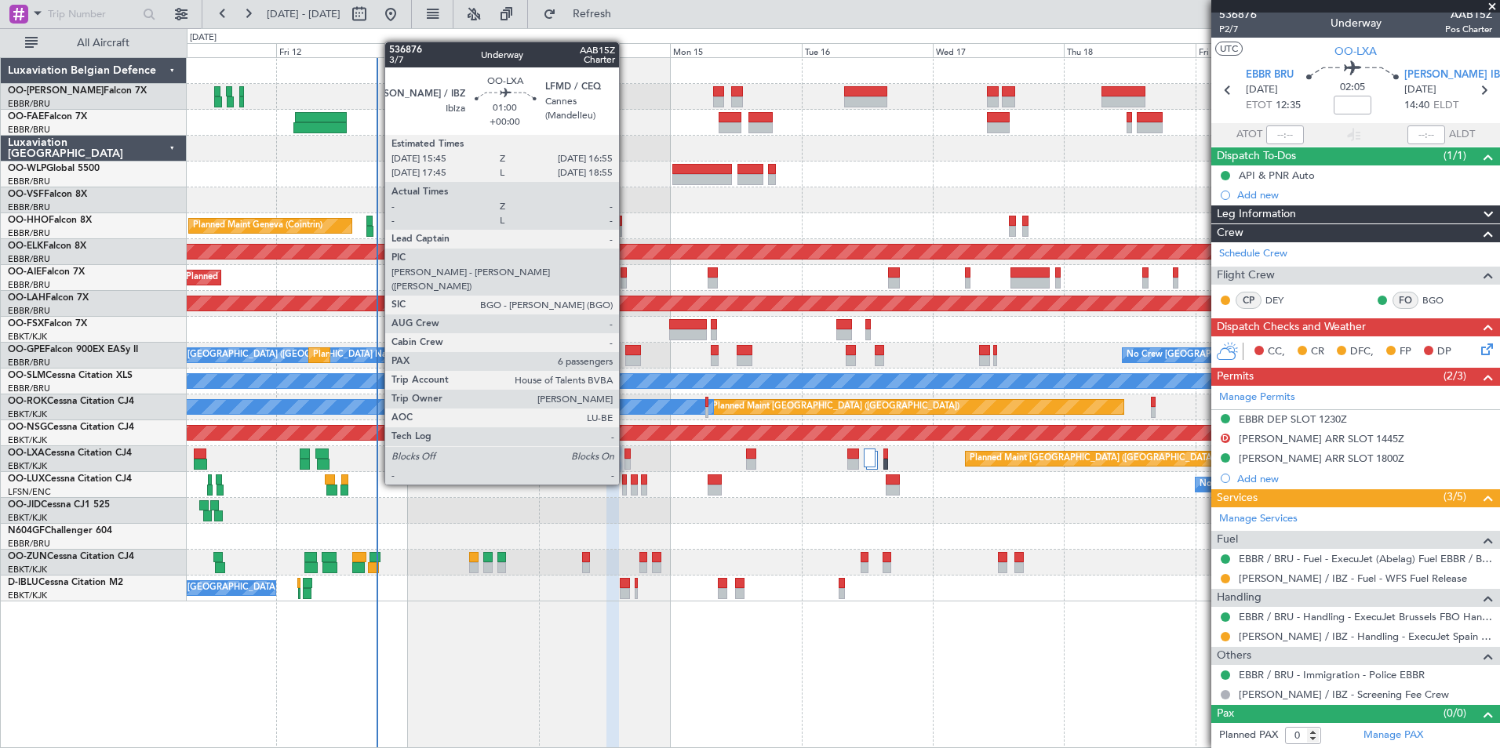
click at [626, 455] on div at bounding box center [627, 454] width 7 height 11
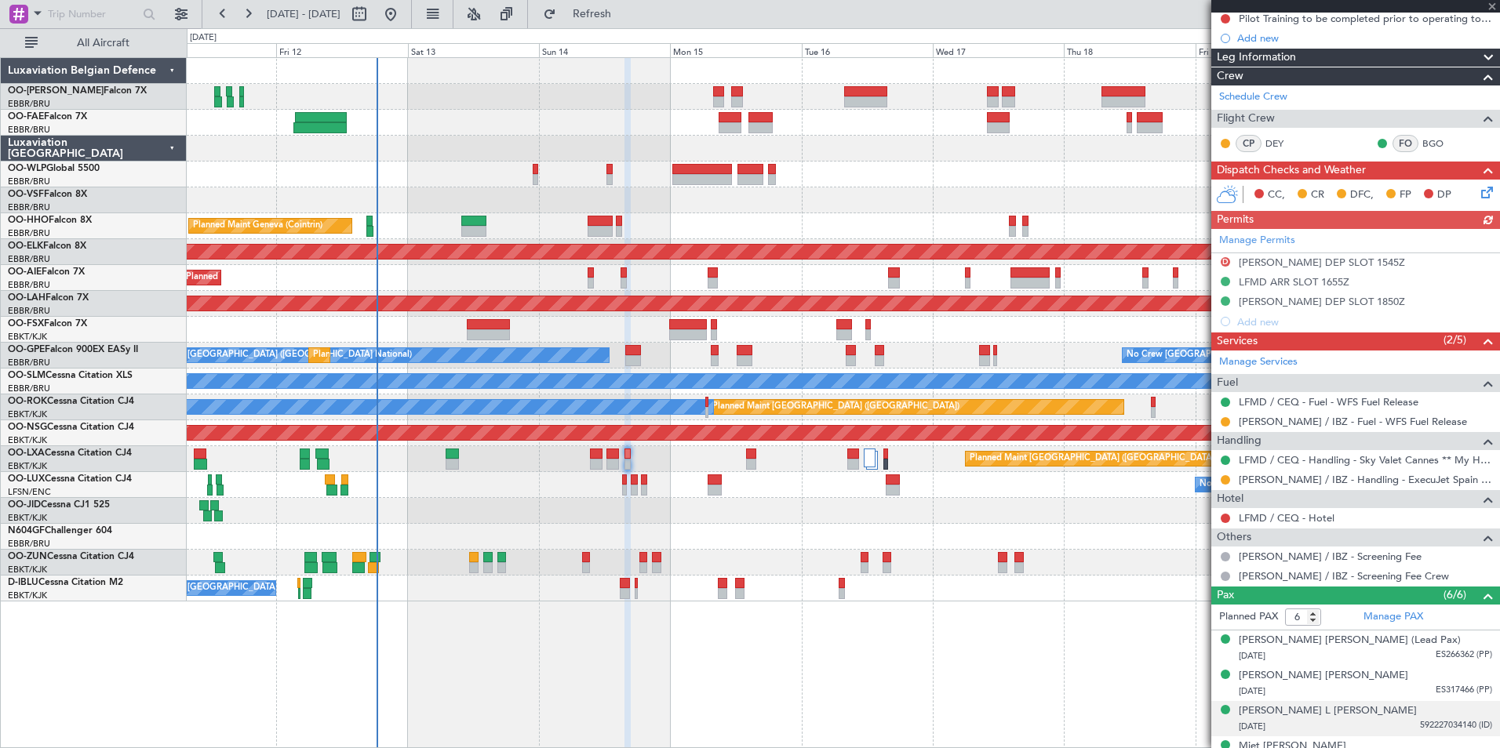
scroll to position [235, 0]
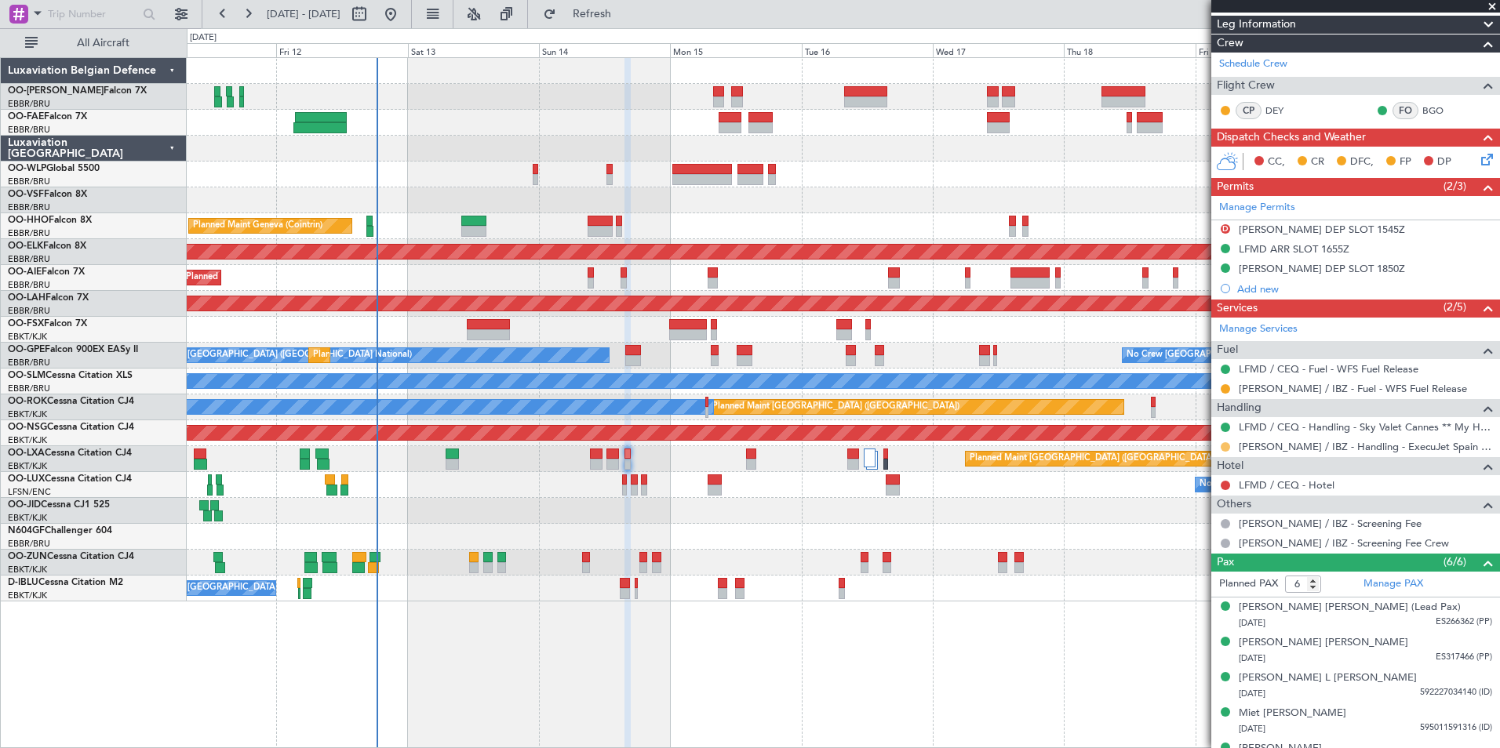
click at [1225, 446] on button at bounding box center [1225, 446] width 9 height 9
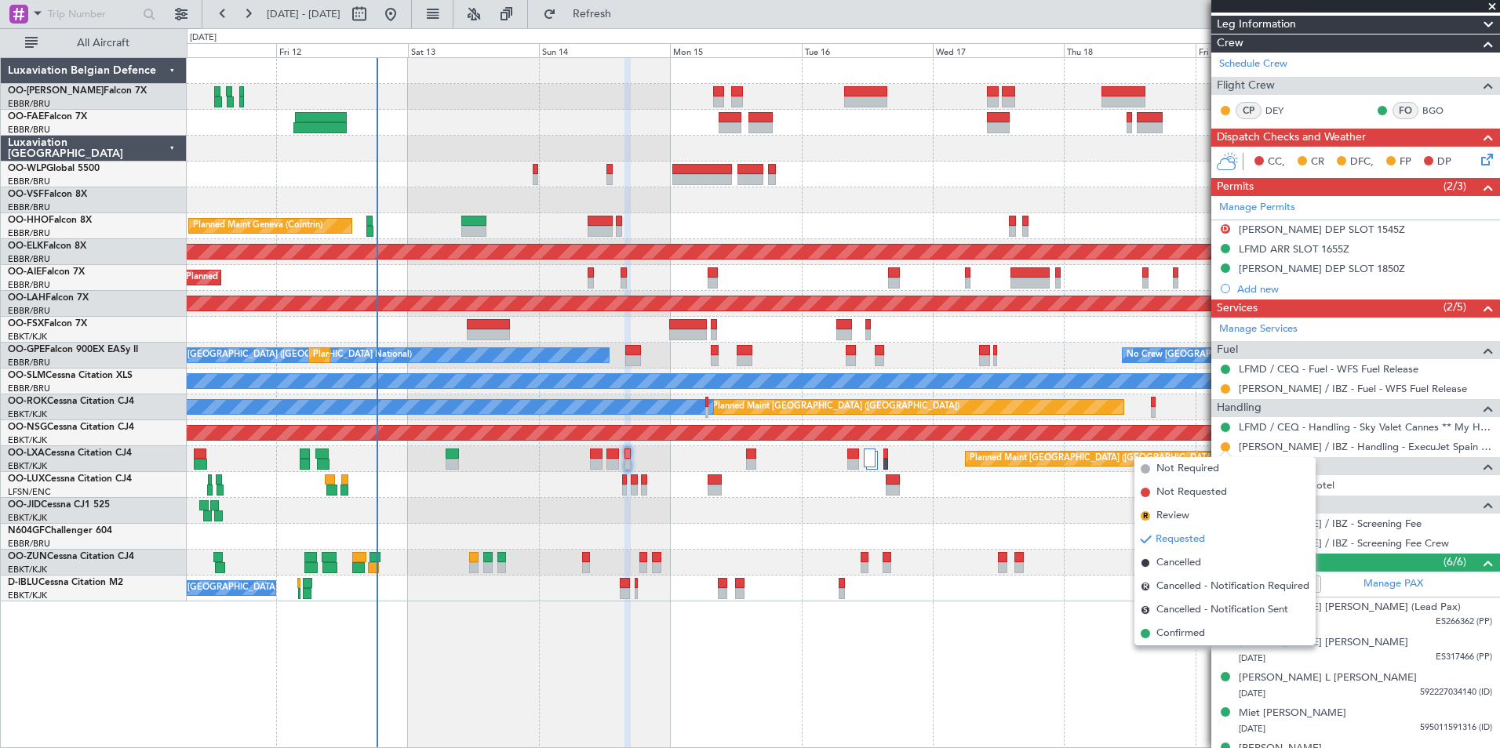
click at [1230, 383] on nimbus-traffic-light at bounding box center [1225, 389] width 13 height 13
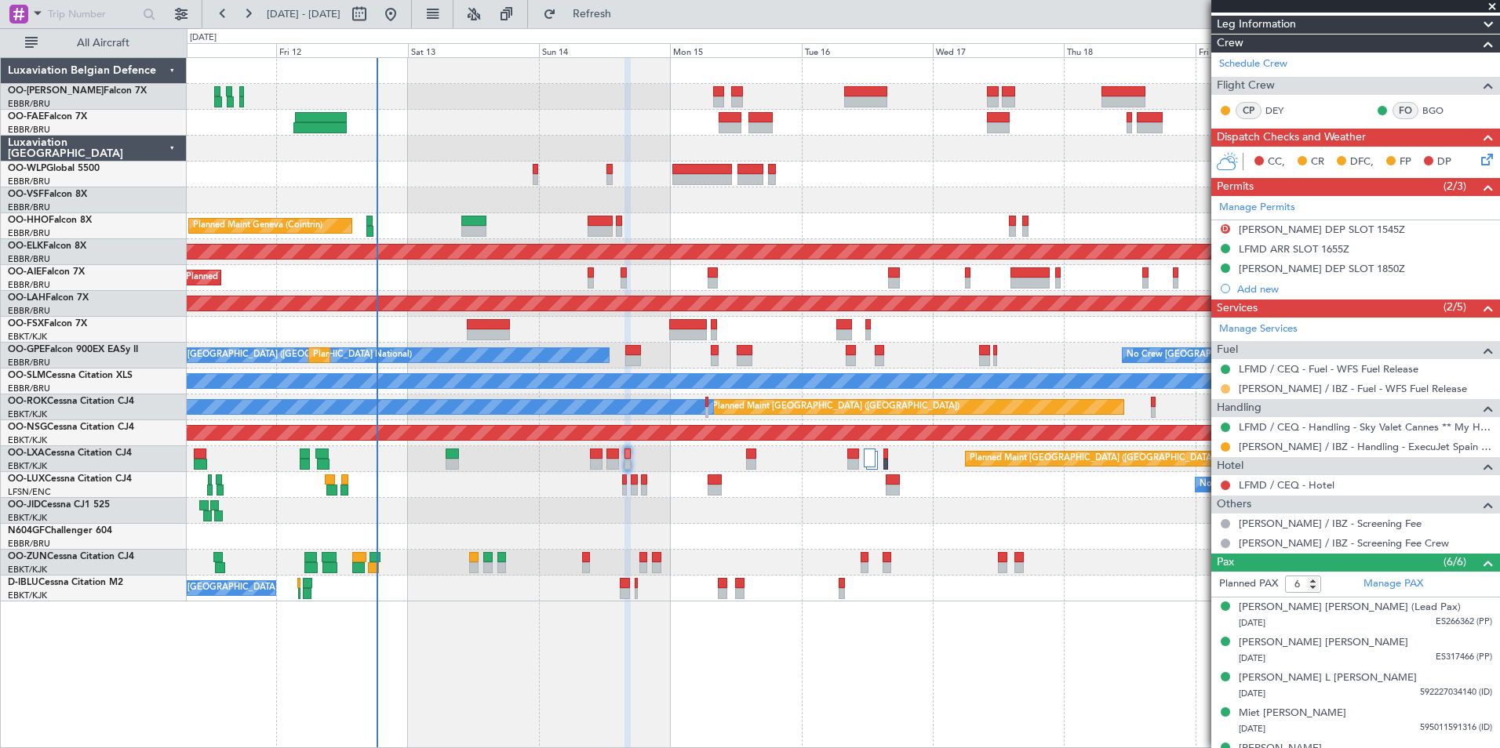
click at [1225, 386] on button at bounding box center [1225, 388] width 9 height 9
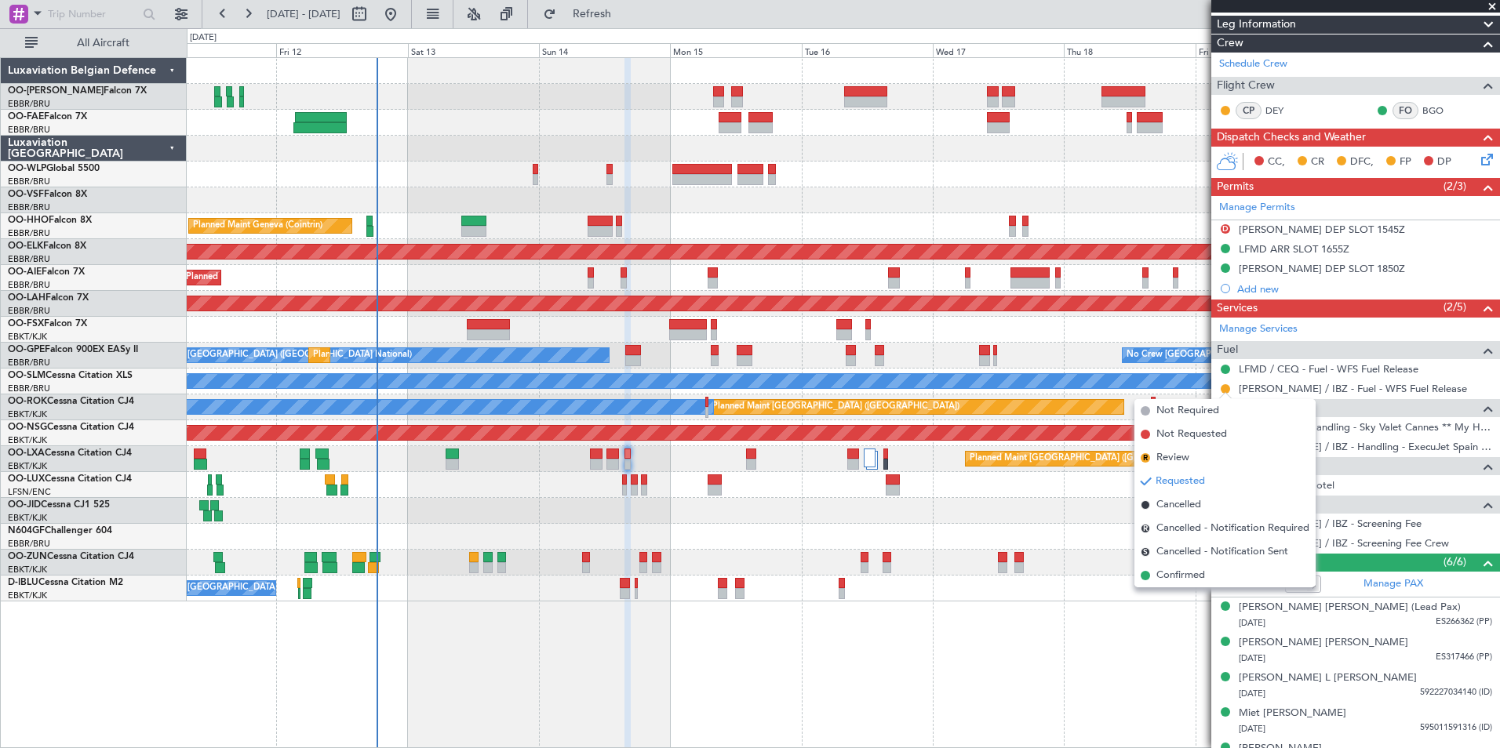
drag, startPoint x: 1204, startPoint y: 574, endPoint x: 1046, endPoint y: 555, distance: 159.7
click at [1200, 575] on span "Confirmed" at bounding box center [1180, 576] width 49 height 16
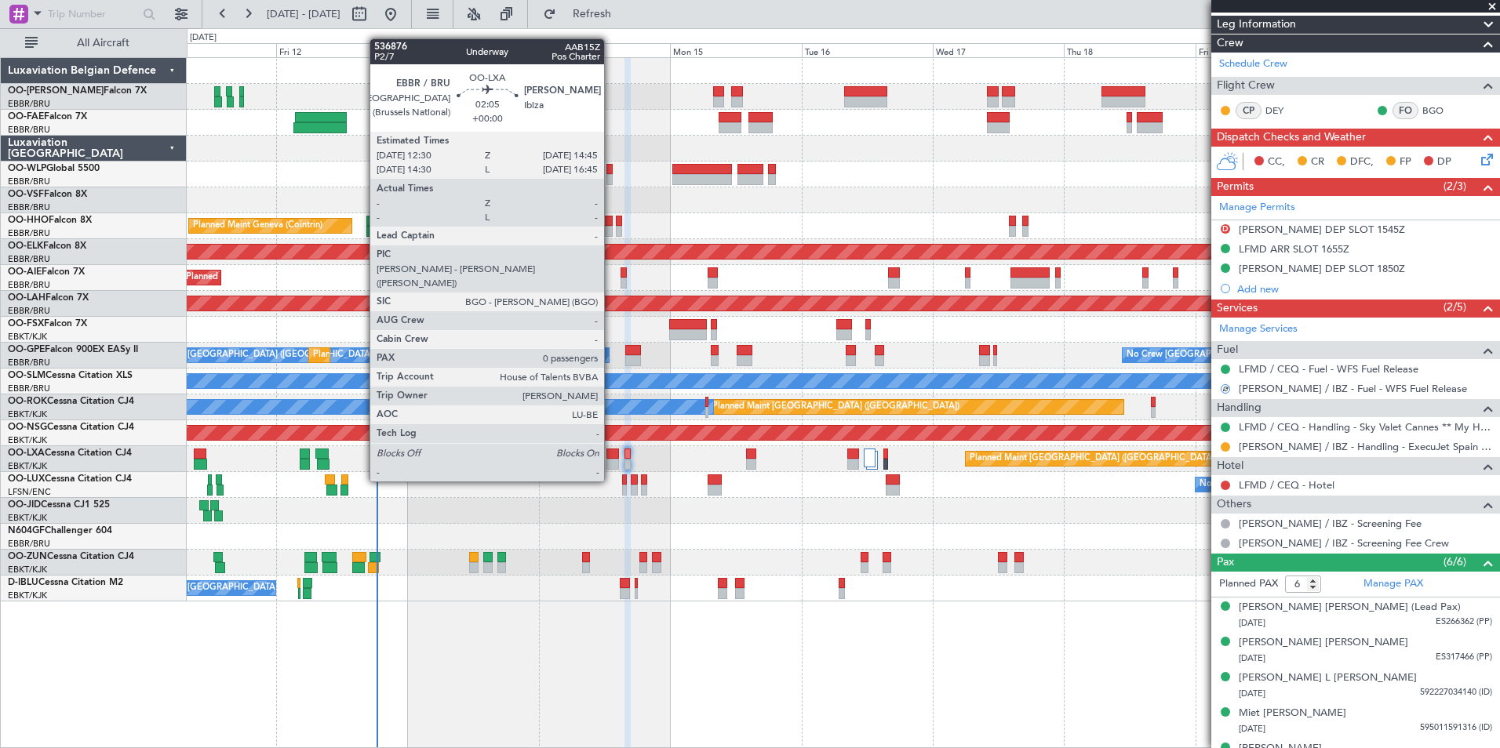
click at [611, 453] on div at bounding box center [612, 454] width 13 height 11
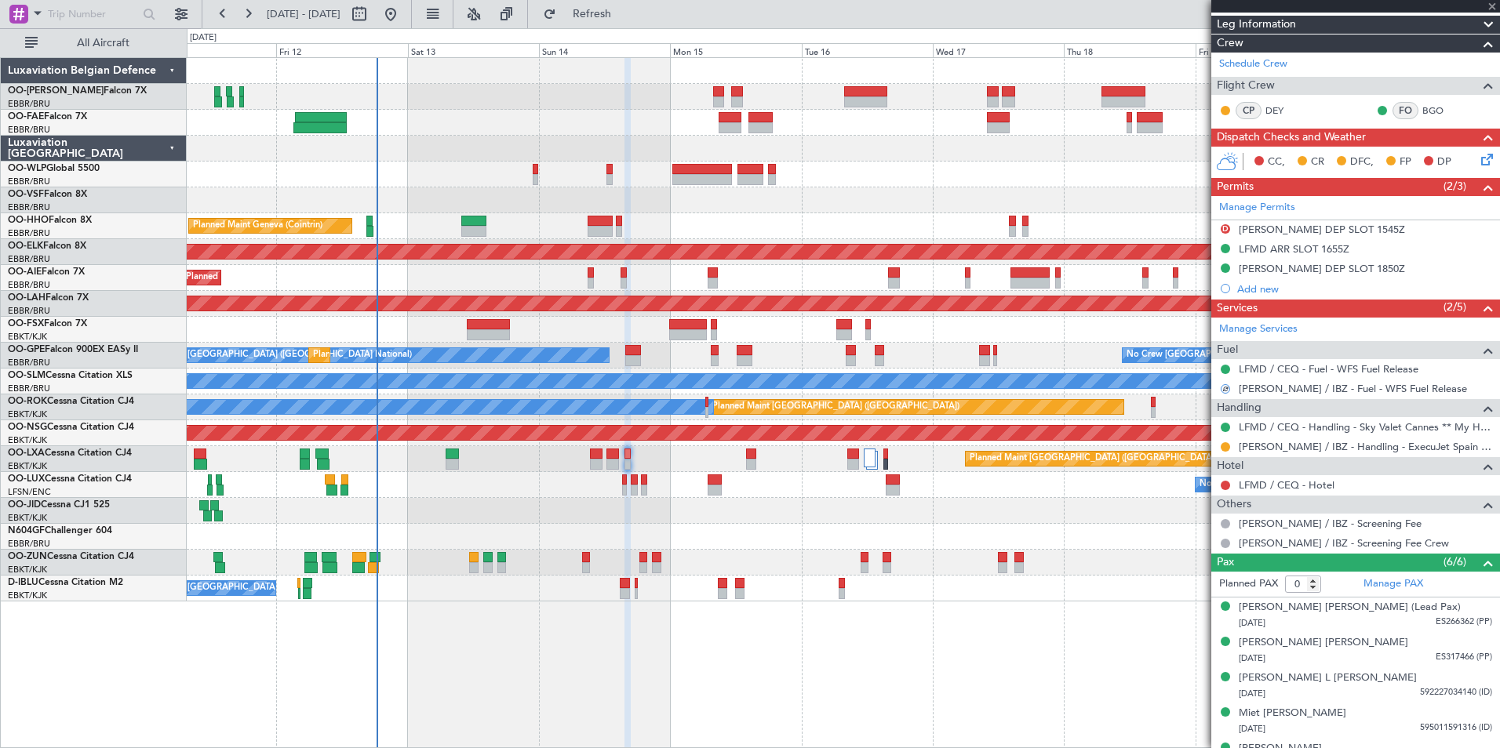
scroll to position [0, 0]
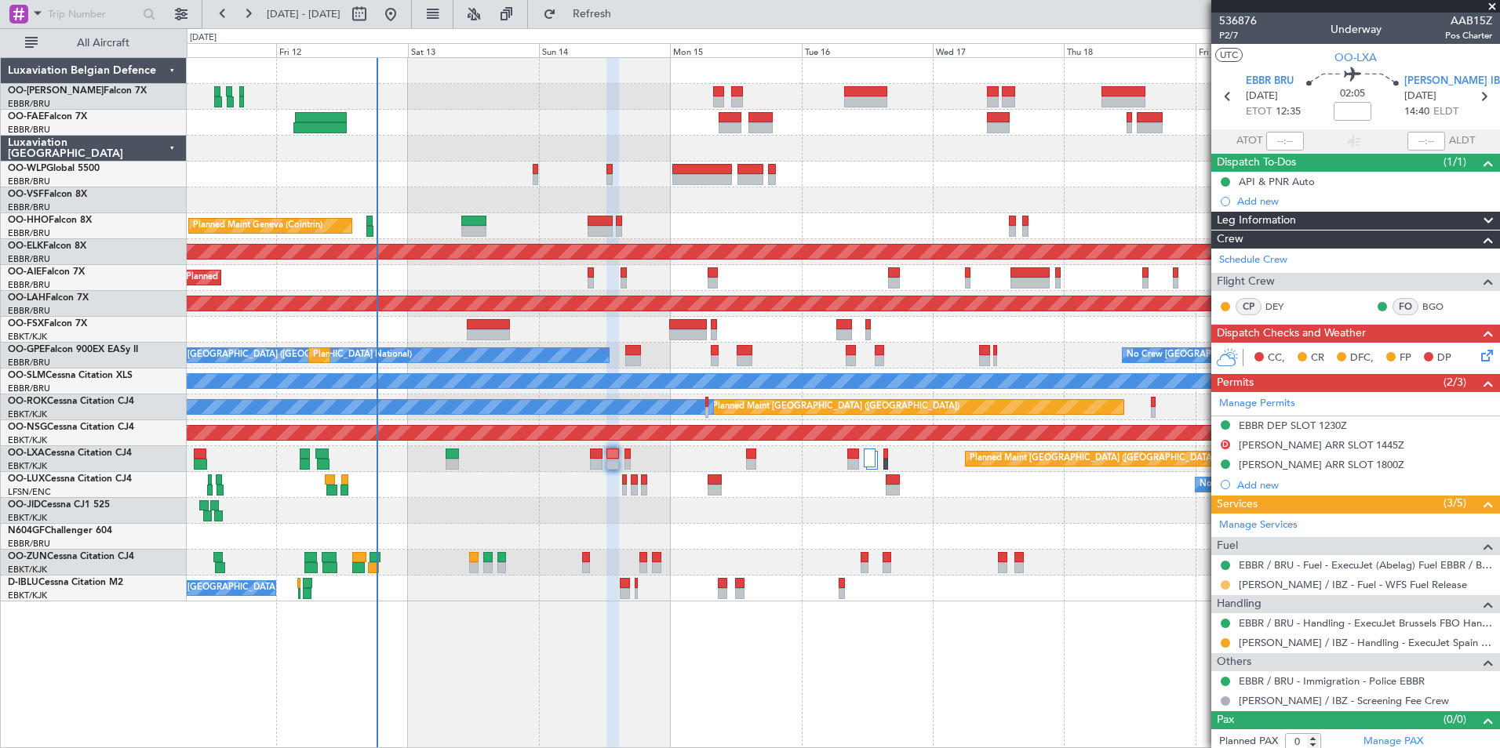
click at [1226, 588] on button at bounding box center [1225, 585] width 9 height 9
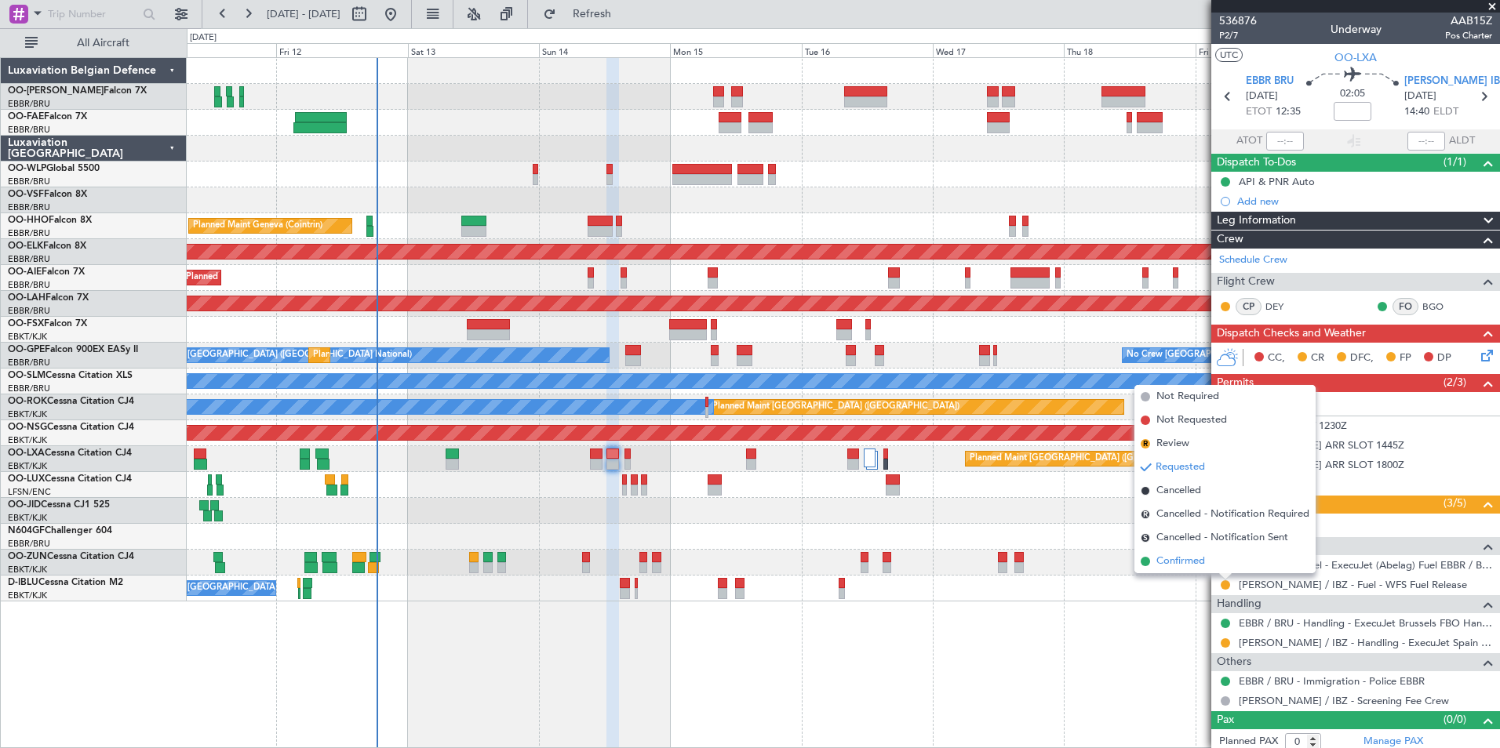
click at [1147, 562] on span at bounding box center [1145, 561] width 9 height 9
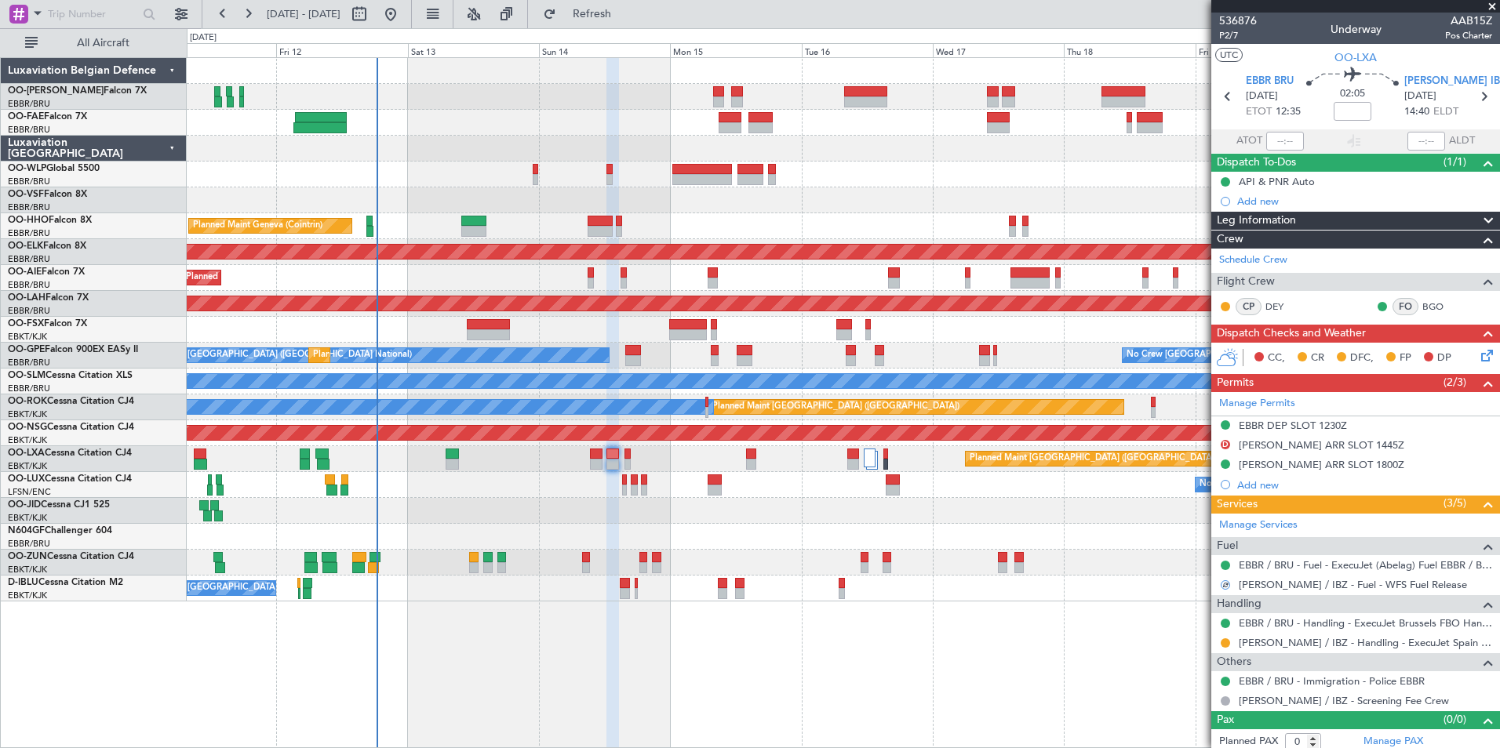
drag, startPoint x: 591, startPoint y: 20, endPoint x: 592, endPoint y: 27, distance: 7.9
click at [592, 20] on button "Refresh" at bounding box center [583, 14] width 94 height 25
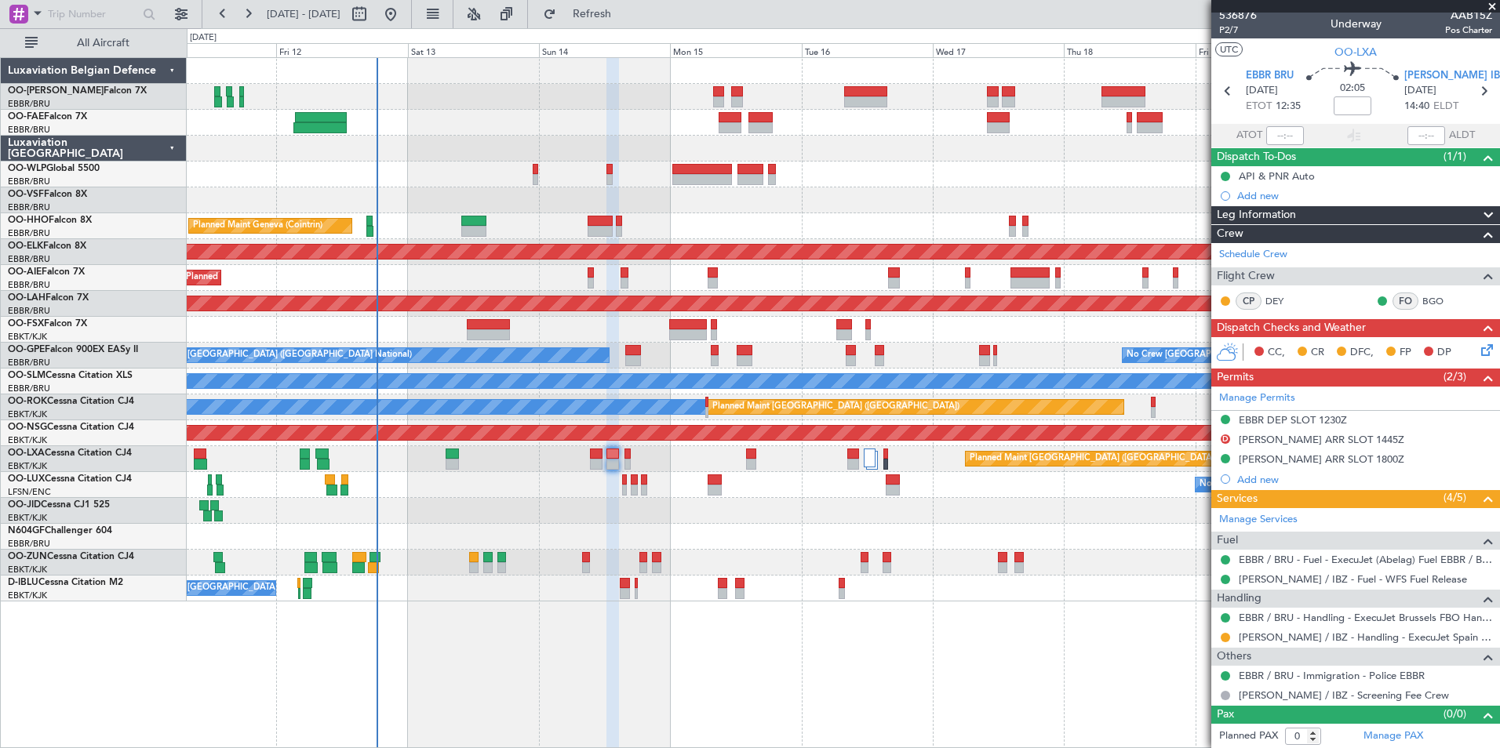
scroll to position [6, 0]
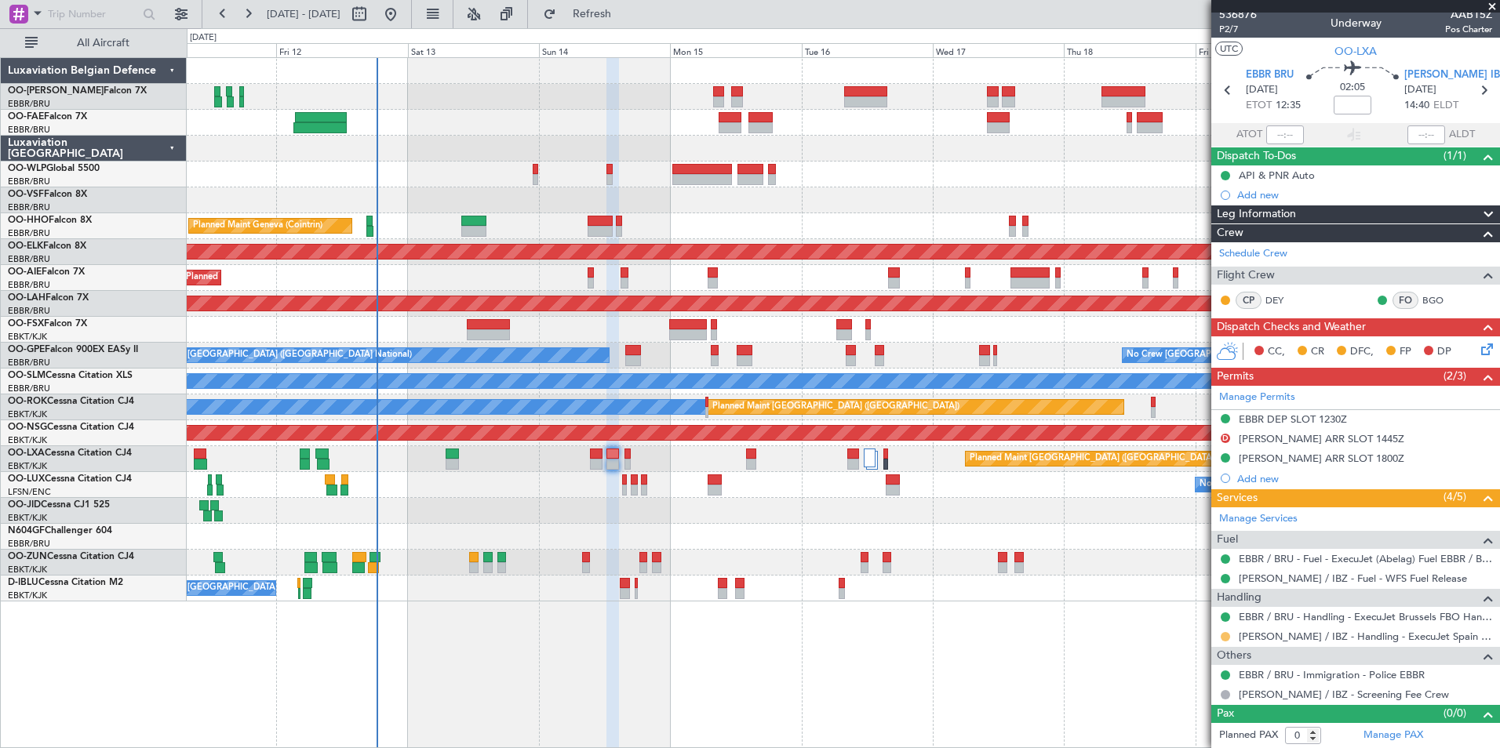
click at [1223, 637] on button at bounding box center [1225, 636] width 9 height 9
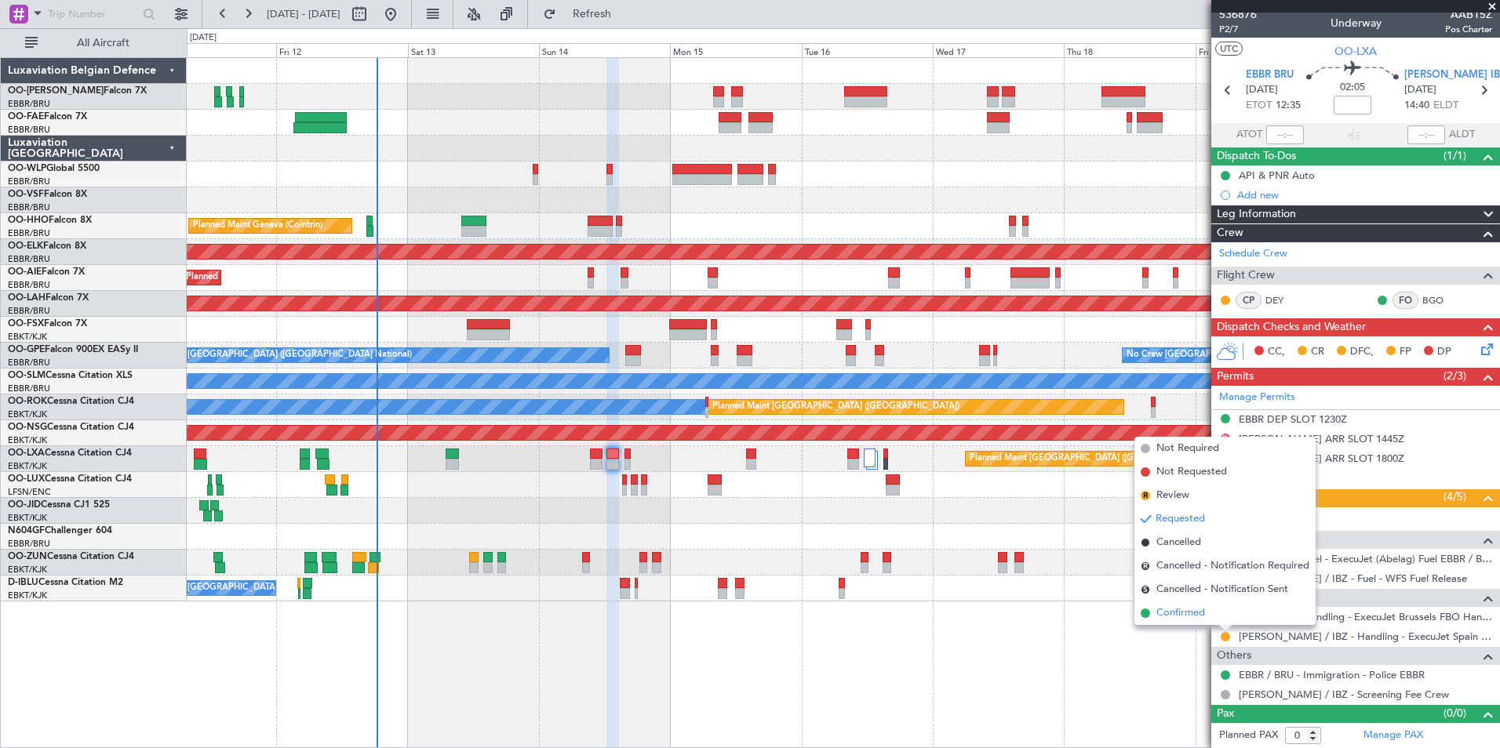
click at [1152, 617] on li "Confirmed" at bounding box center [1224, 614] width 181 height 24
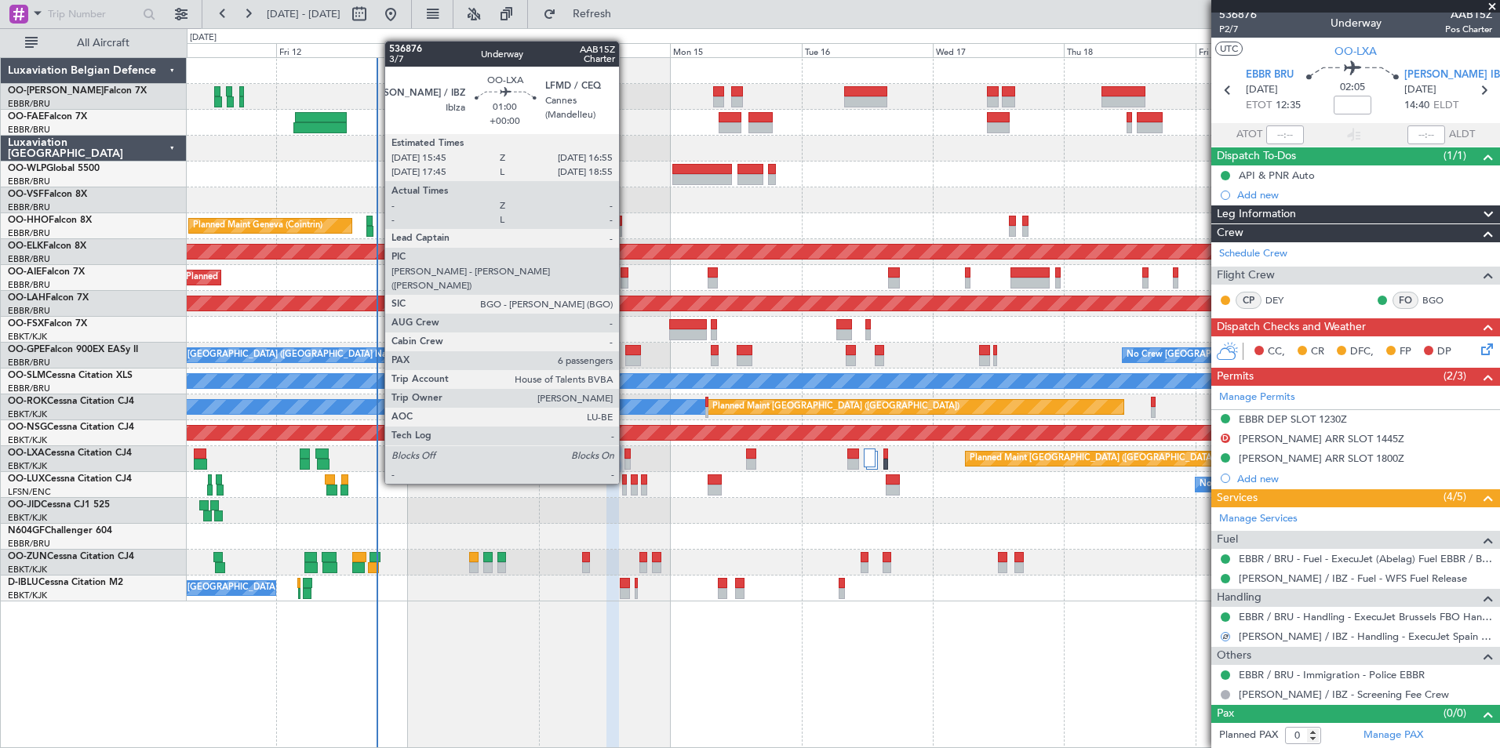
click at [626, 454] on div at bounding box center [627, 454] width 7 height 11
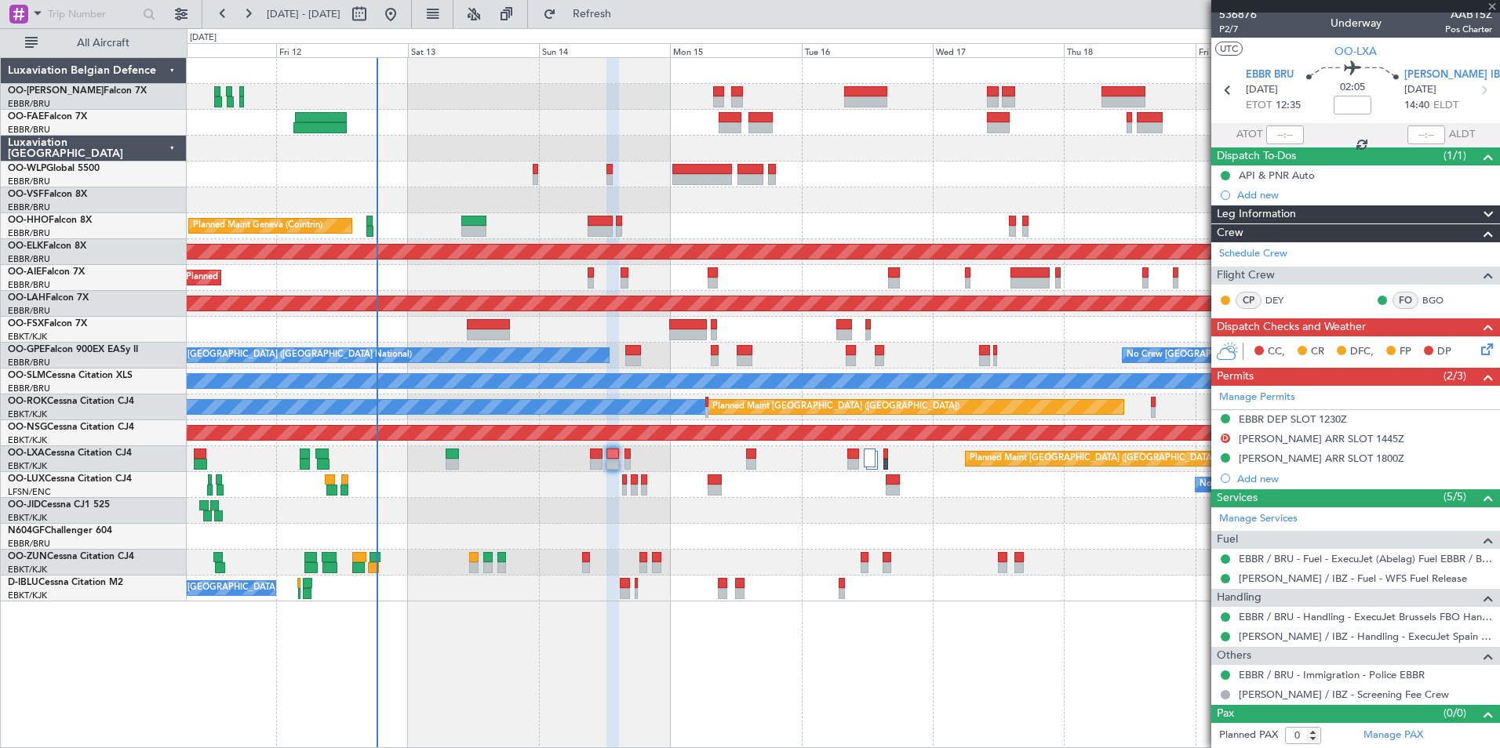
type input "6"
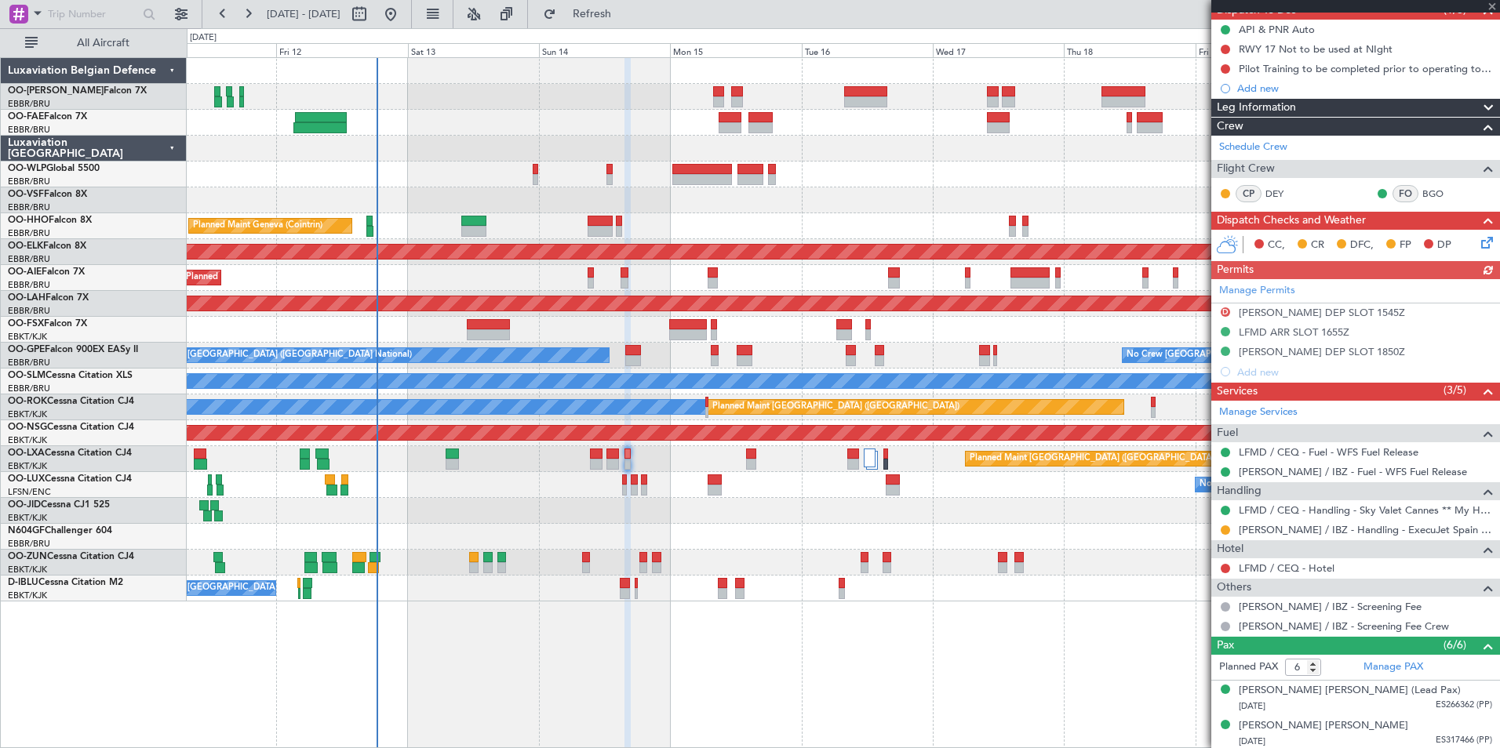
scroll to position [157, 0]
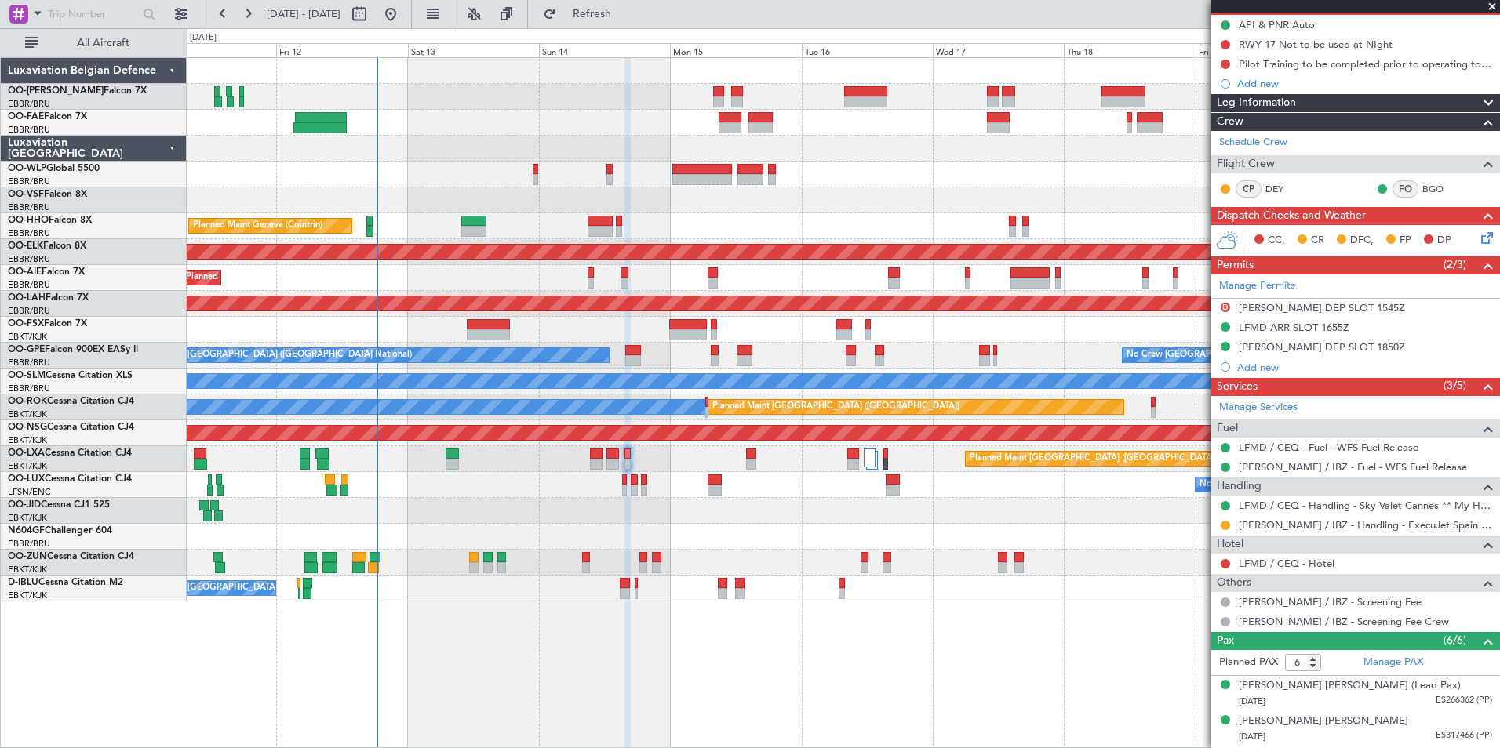
click at [1230, 522] on div at bounding box center [1225, 525] width 13 height 13
click at [1229, 524] on button at bounding box center [1225, 525] width 9 height 9
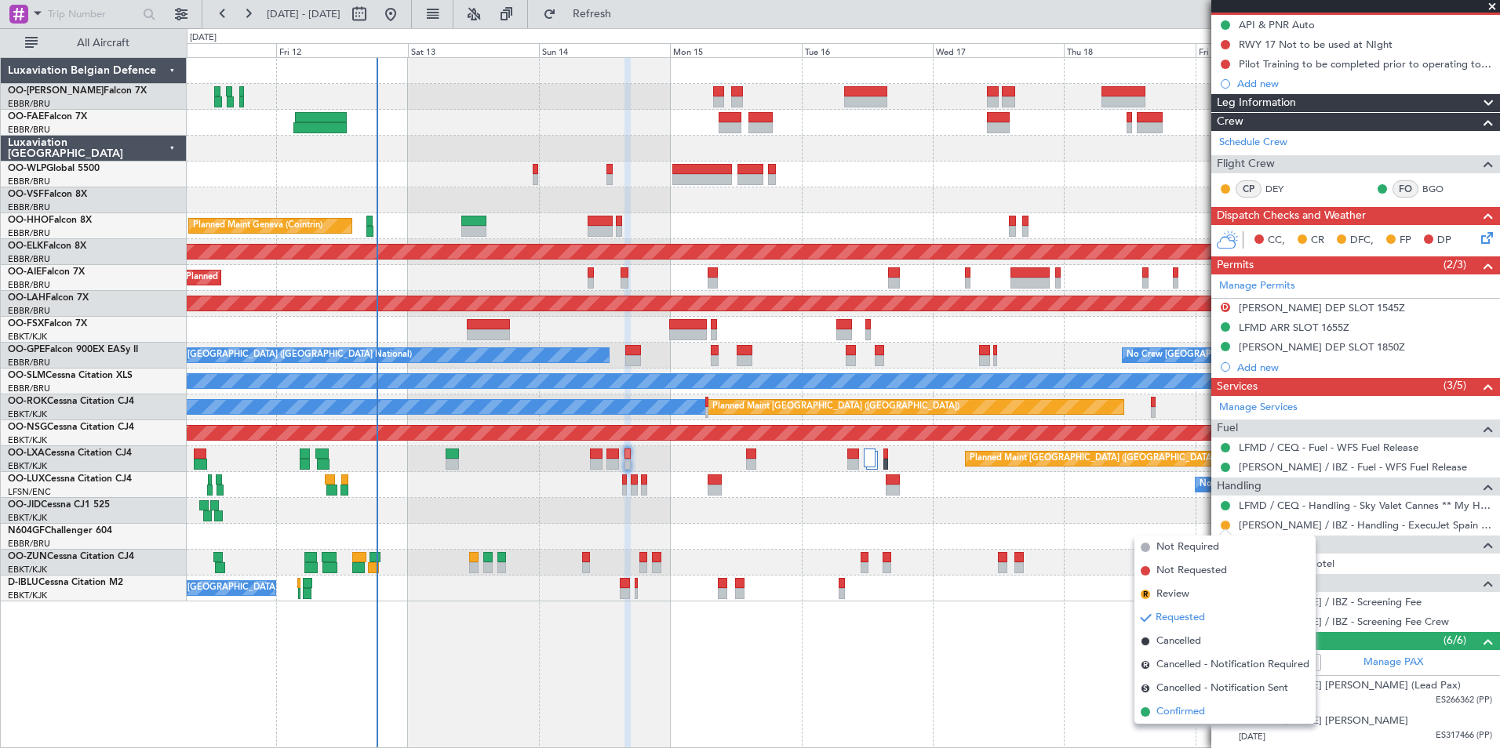
click at [1183, 708] on span "Confirmed" at bounding box center [1180, 712] width 49 height 16
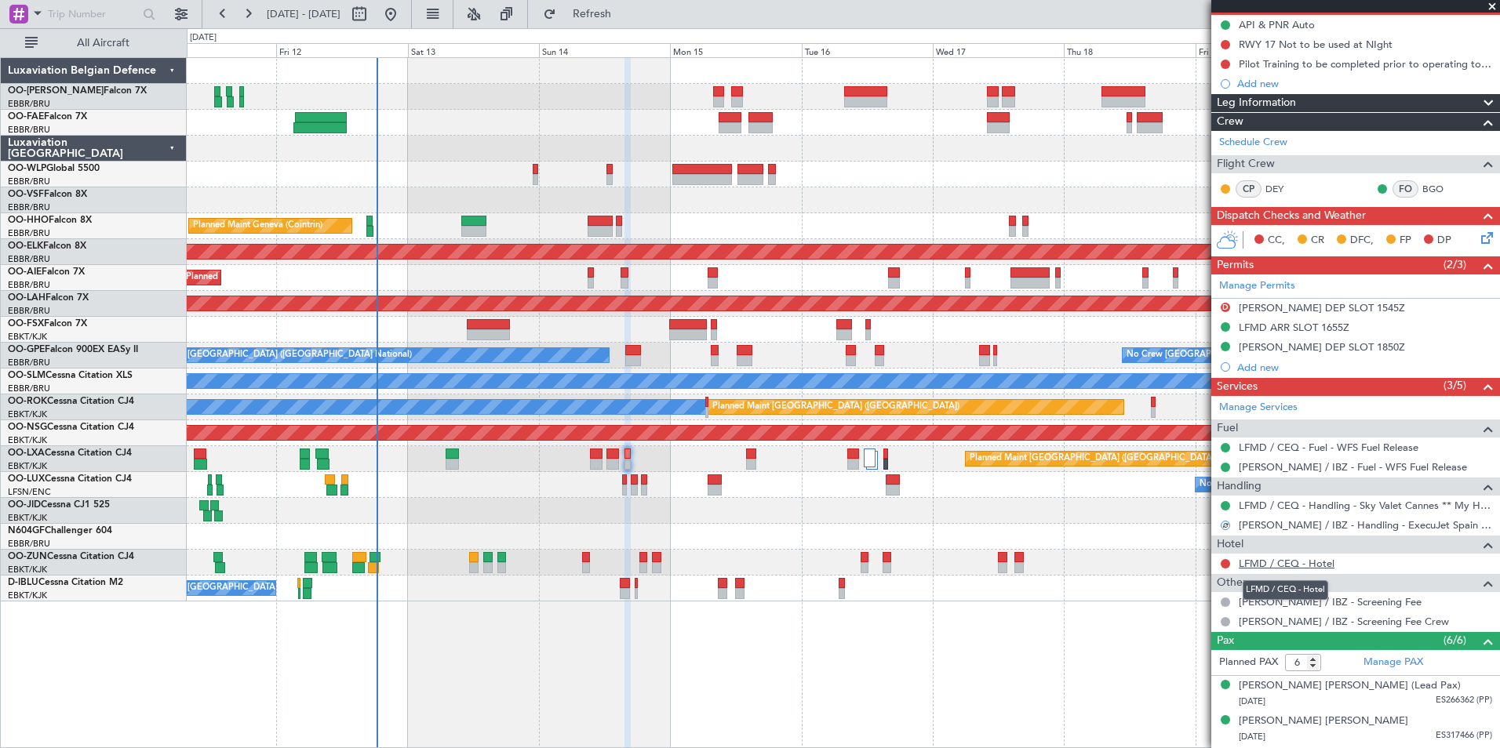
click at [1312, 567] on link "LFMD / CEQ - Hotel" at bounding box center [1287, 563] width 96 height 13
click at [1272, 565] on link "LFMD / CEQ - Hotel" at bounding box center [1287, 563] width 96 height 13
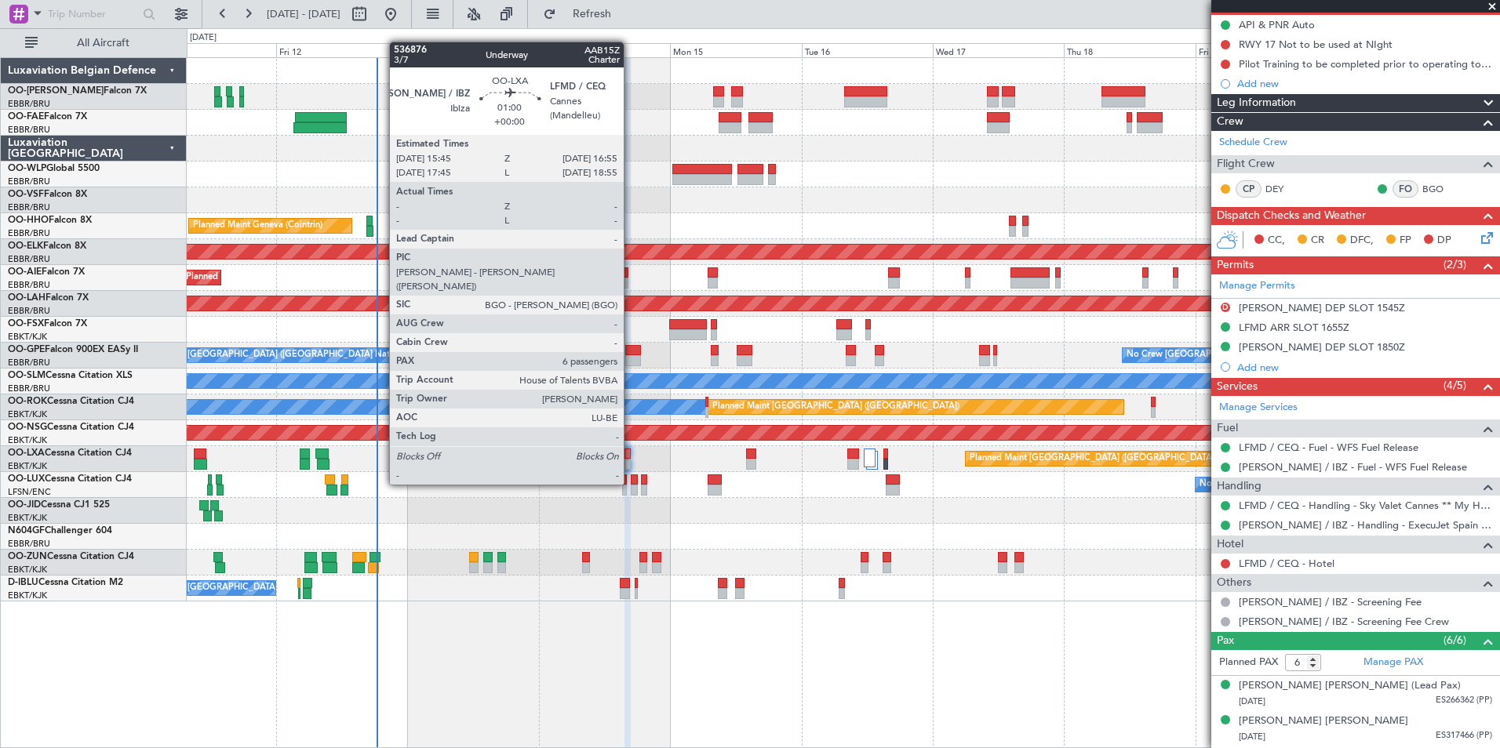
click at [631, 455] on div at bounding box center [627, 454] width 7 height 11
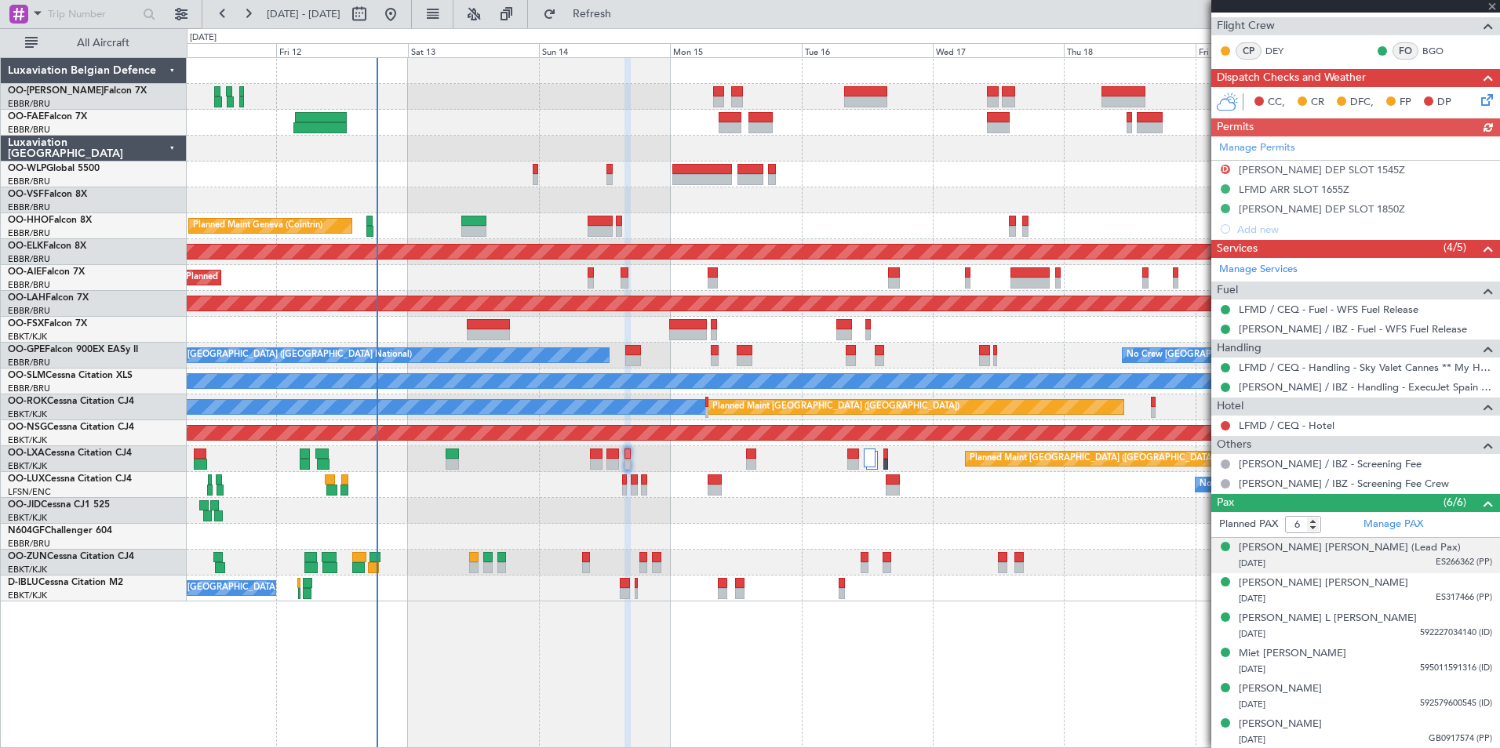
scroll to position [296, 0]
click at [1326, 423] on link "LFMD / CEQ - Hotel" at bounding box center [1287, 424] width 96 height 13
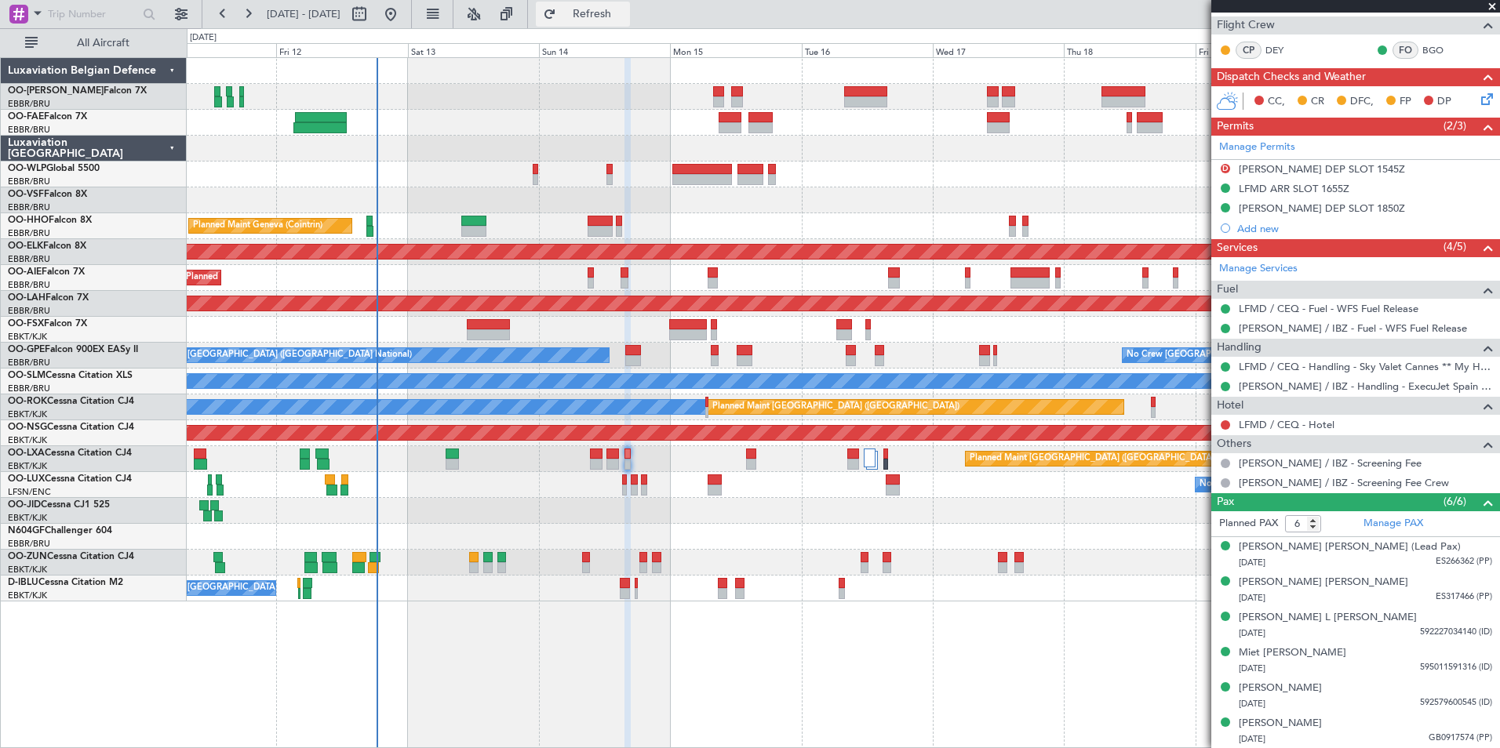
click at [625, 16] on span "Refresh" at bounding box center [592, 14] width 66 height 11
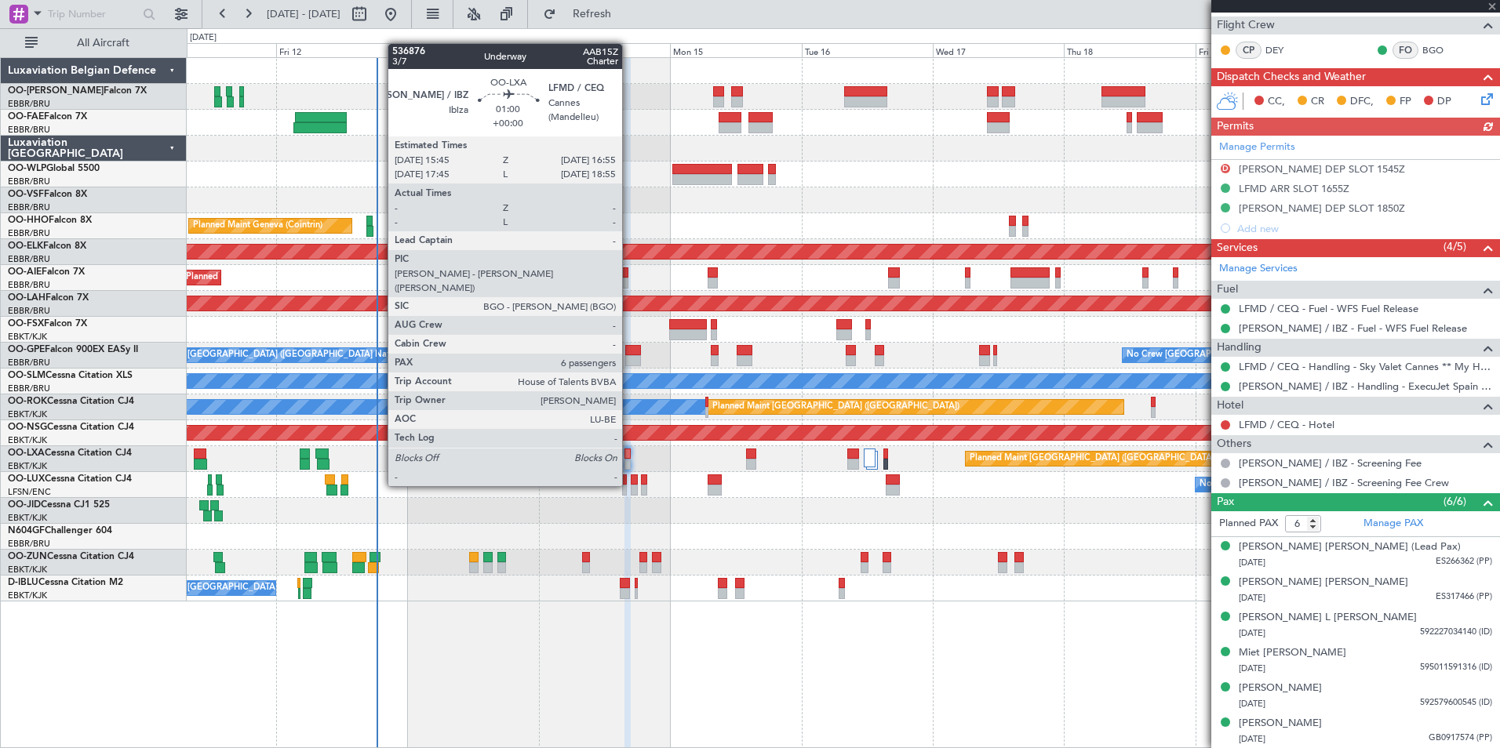
click at [629, 457] on div at bounding box center [627, 454] width 7 height 11
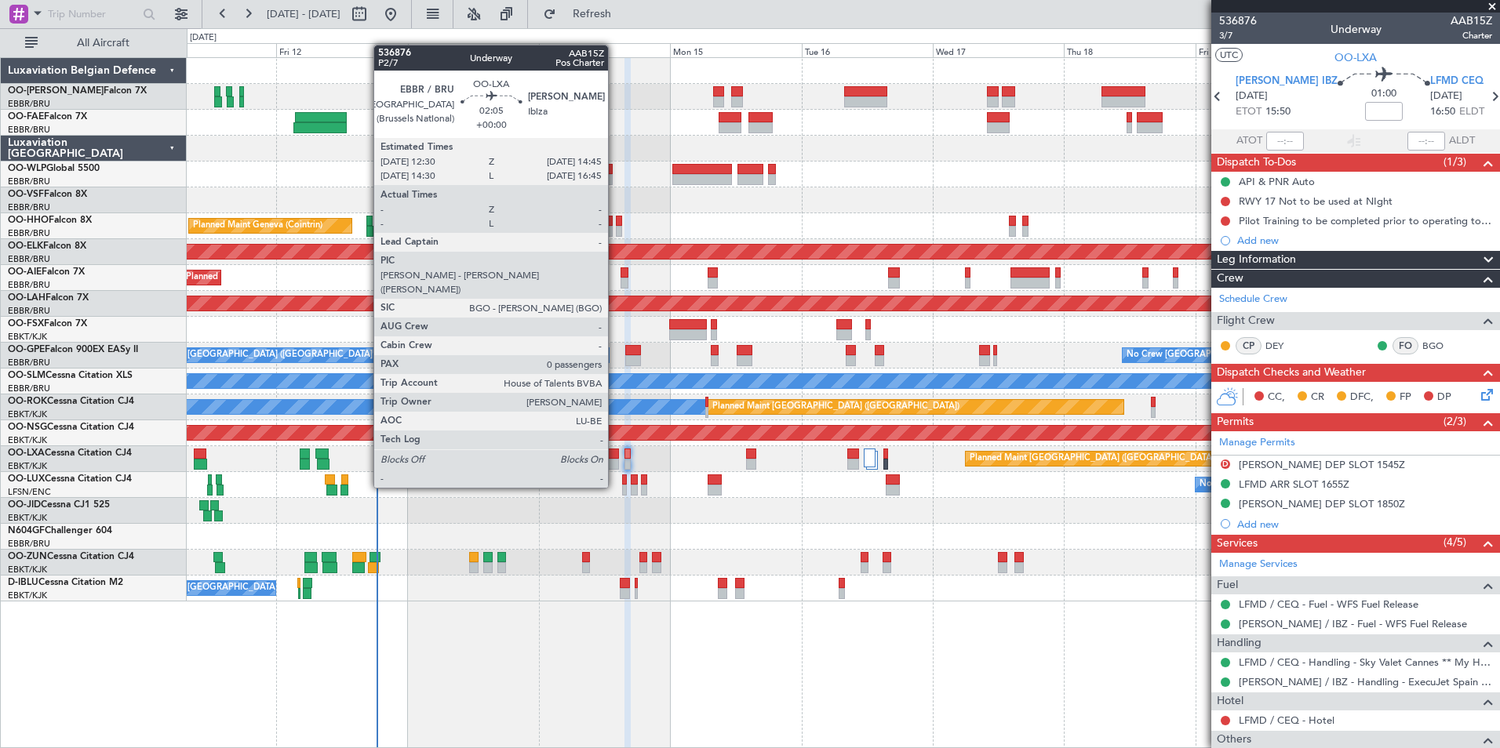
click at [615, 460] on div at bounding box center [612, 464] width 13 height 11
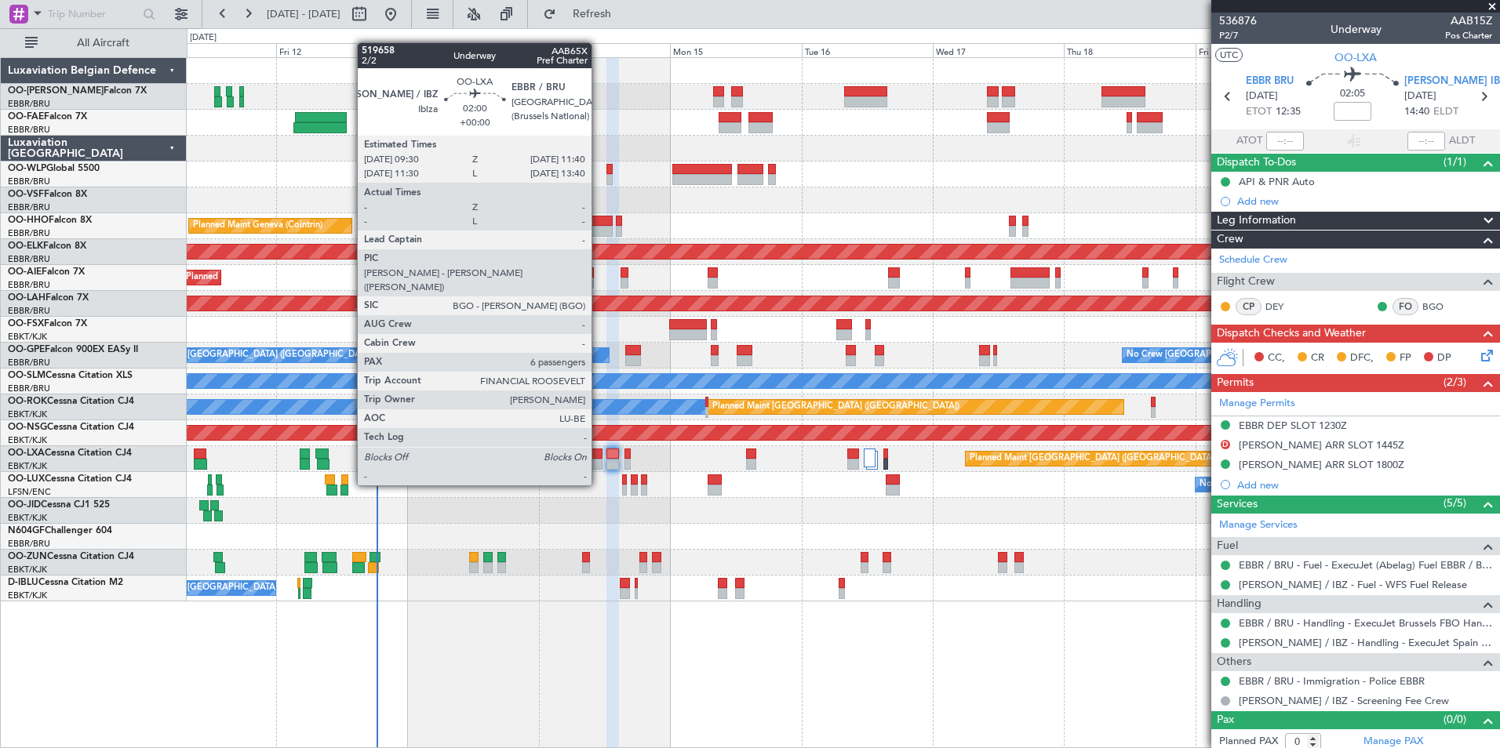
click at [599, 457] on div at bounding box center [596, 454] width 13 height 11
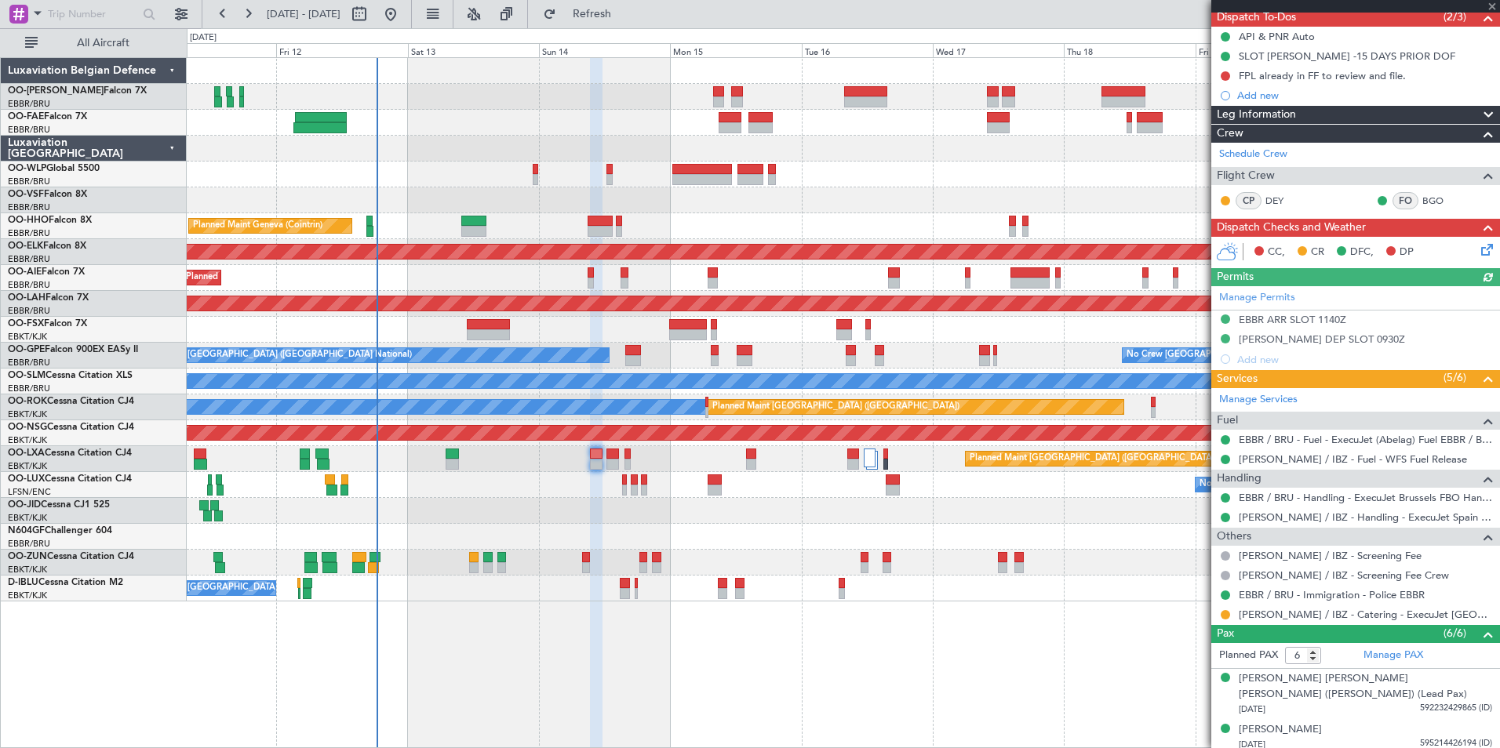
scroll to position [293, 0]
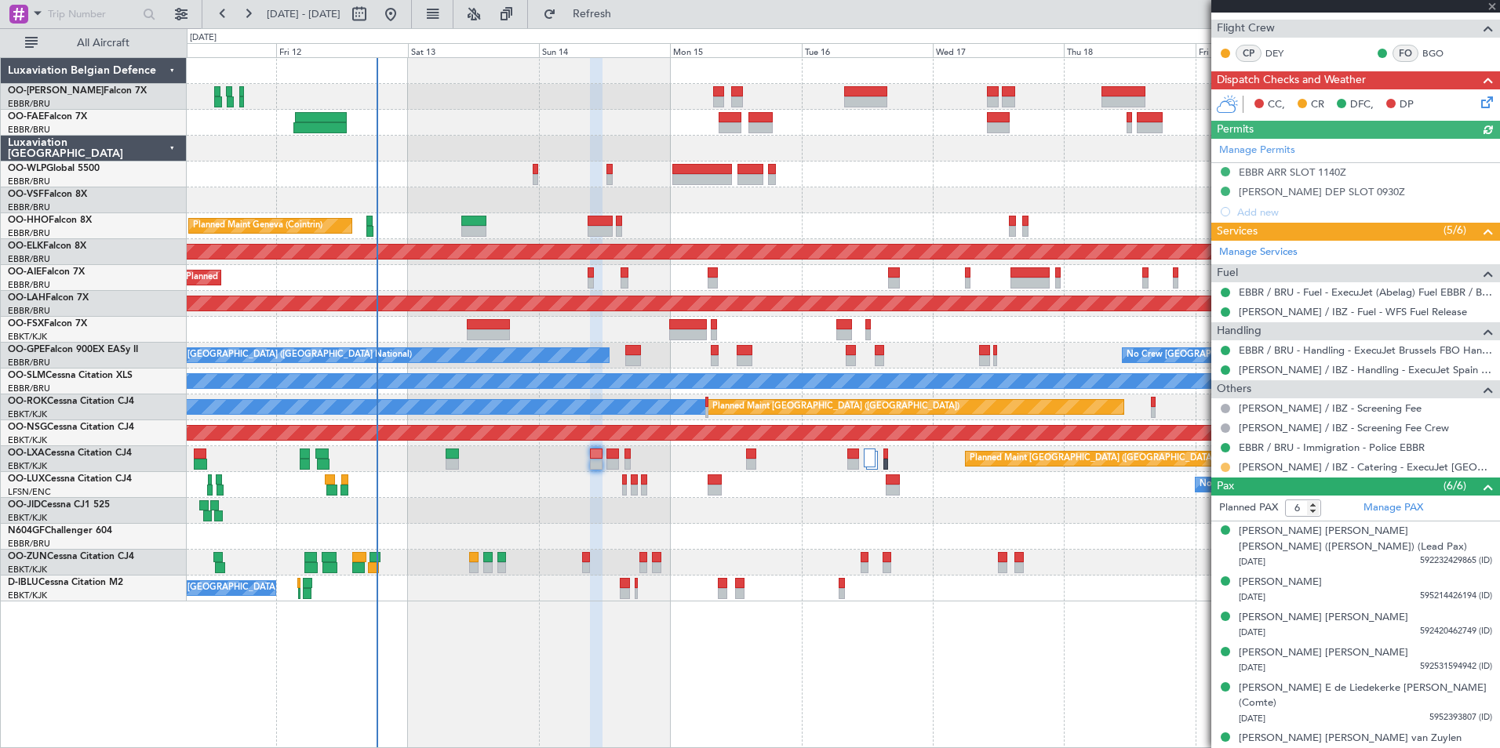
click at [1223, 467] on button at bounding box center [1225, 467] width 9 height 9
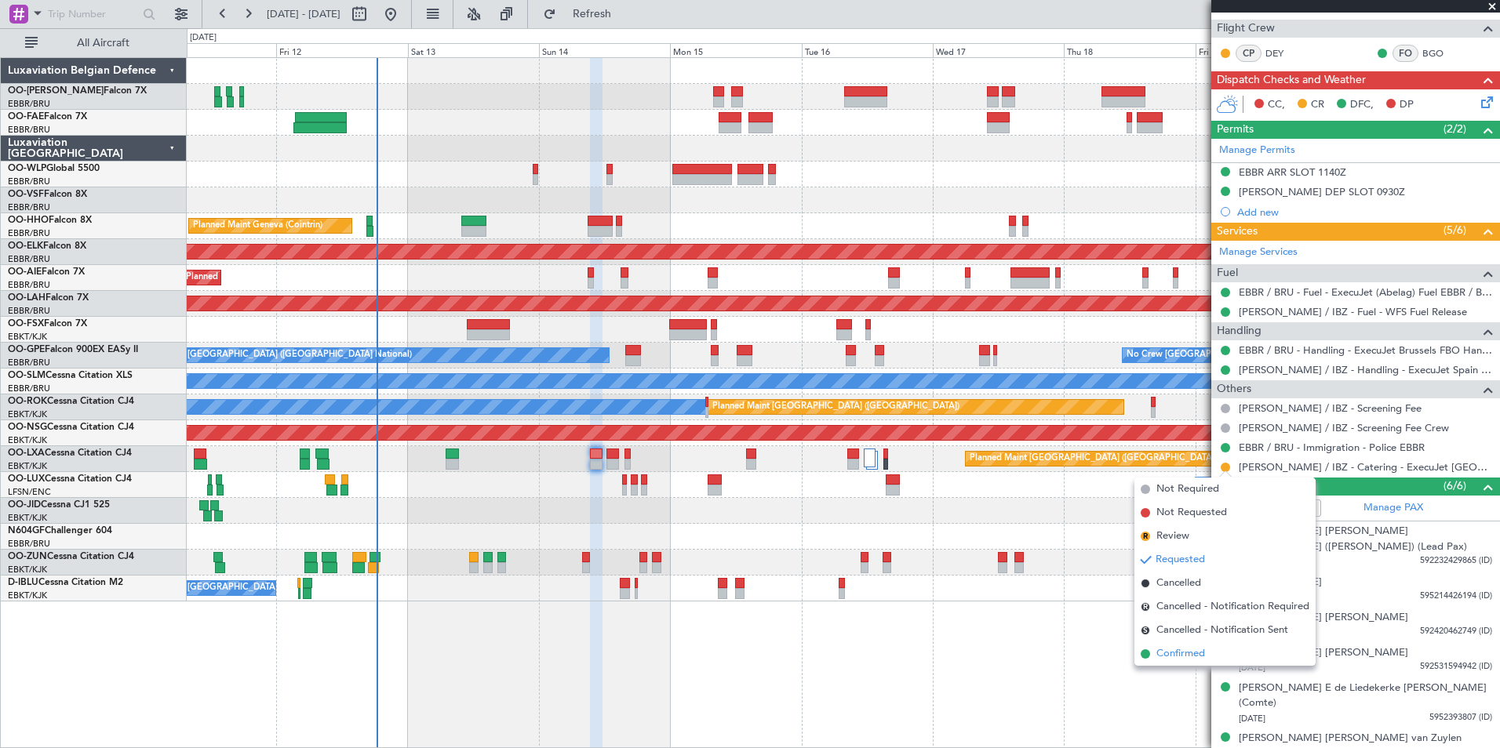
click at [1193, 655] on span "Confirmed" at bounding box center [1180, 654] width 49 height 16
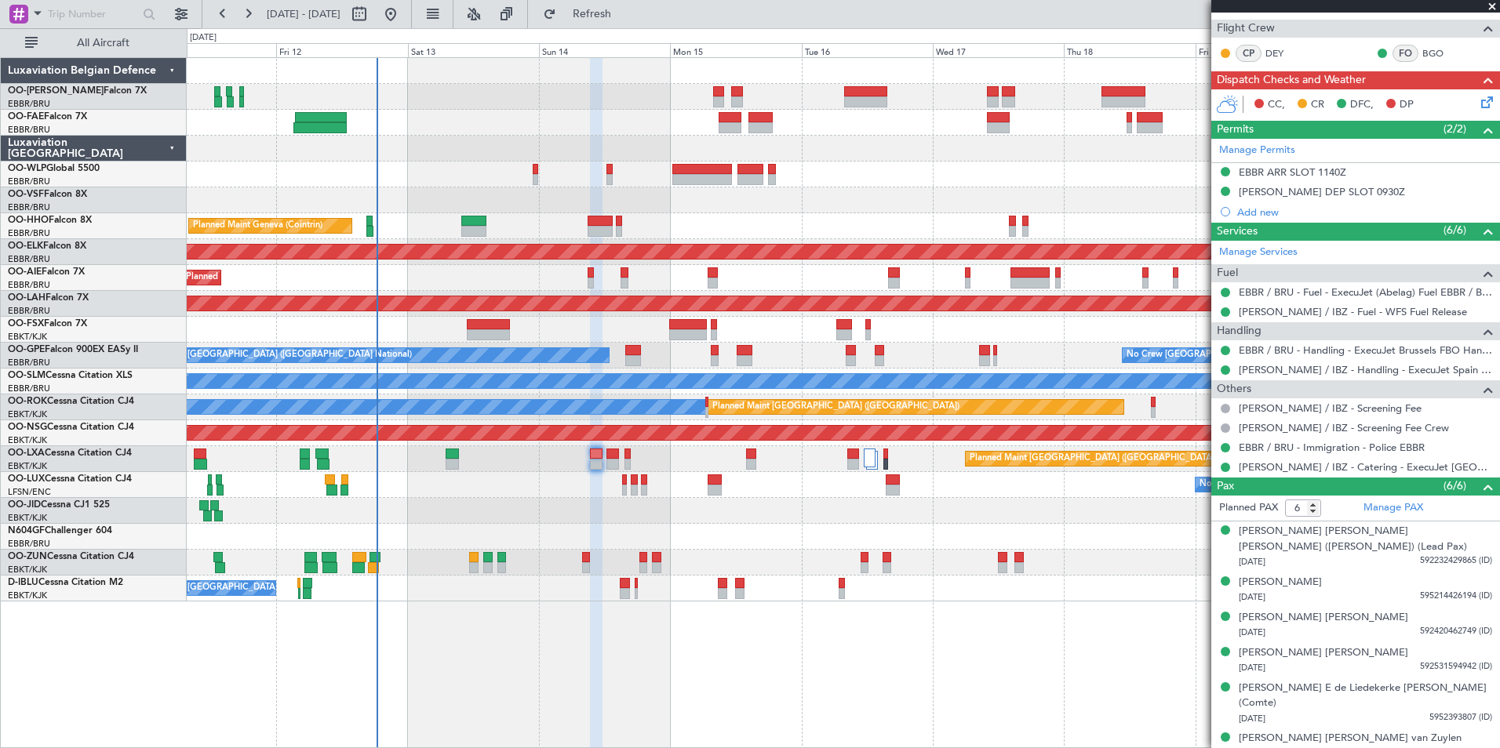
drag, startPoint x: 667, startPoint y: 20, endPoint x: 666, endPoint y: 75, distance: 54.9
click at [630, 20] on button "Refresh" at bounding box center [583, 14] width 94 height 25
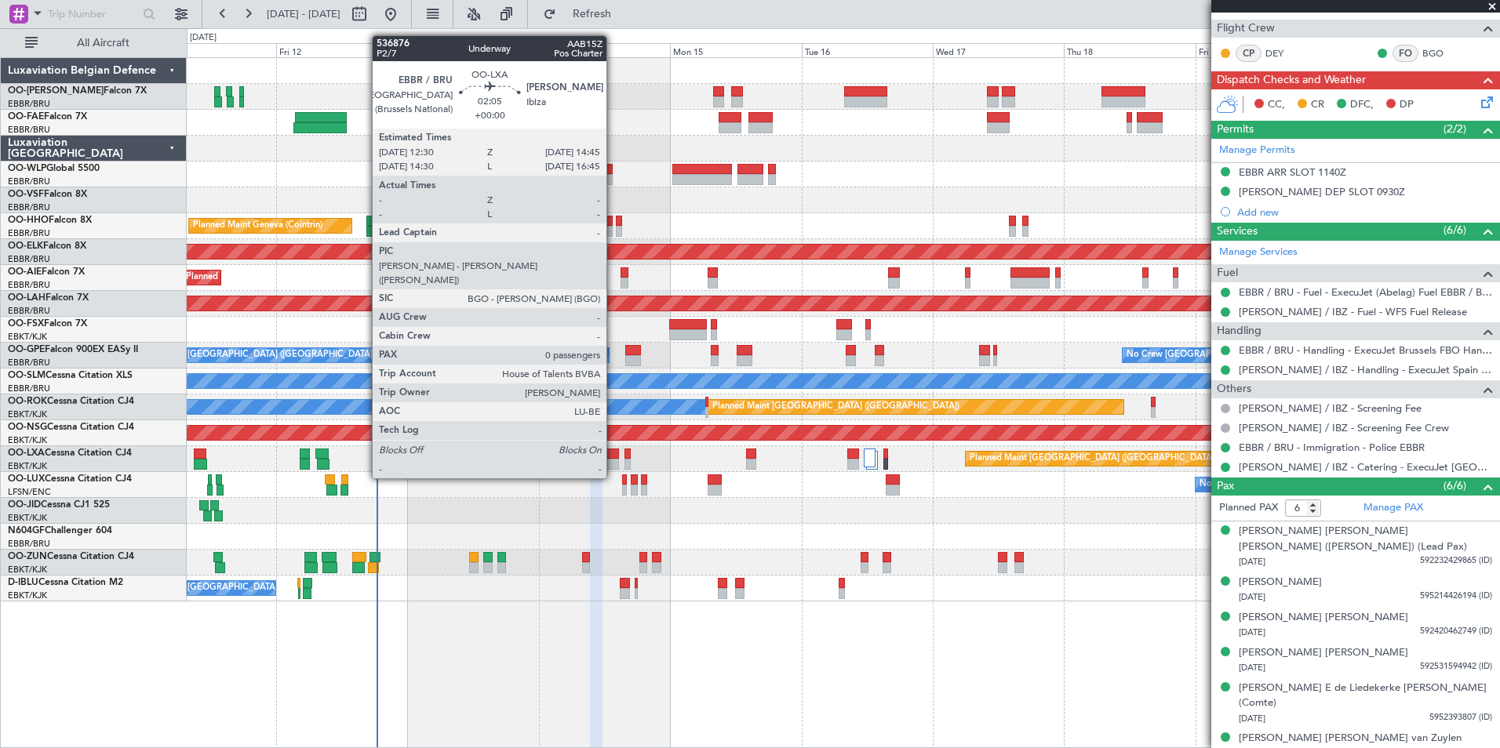
click at [613, 450] on div at bounding box center [612, 454] width 13 height 11
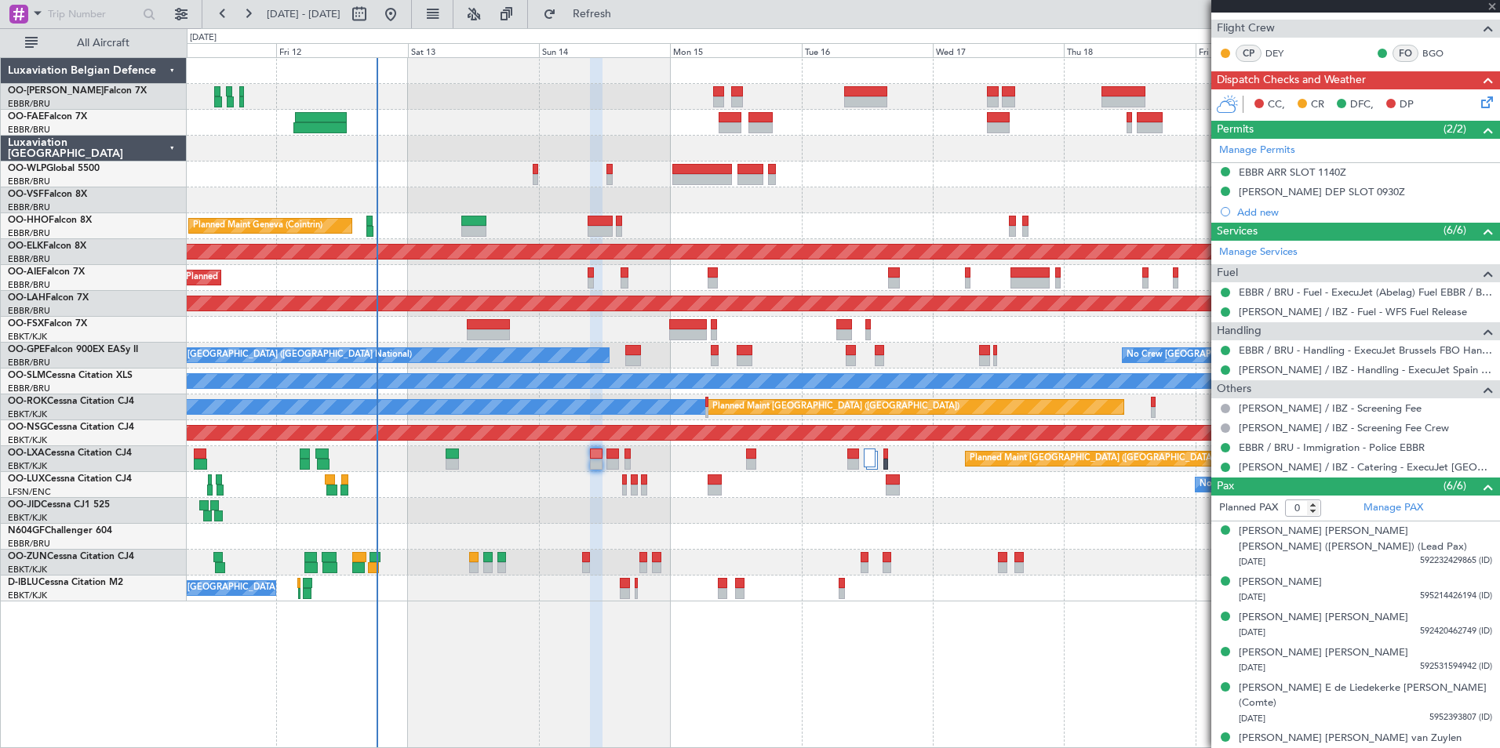
scroll to position [0, 0]
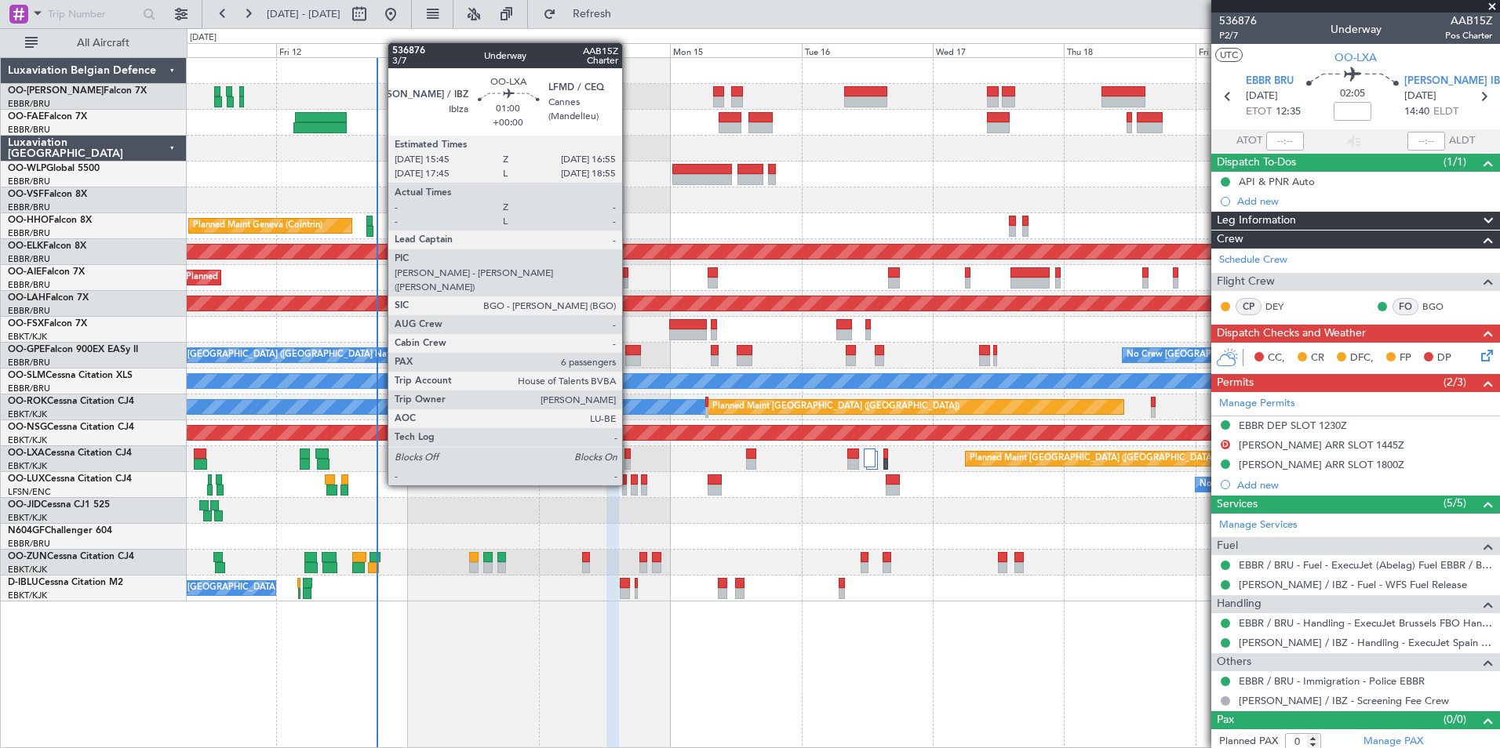
click at [629, 456] on div at bounding box center [627, 454] width 7 height 11
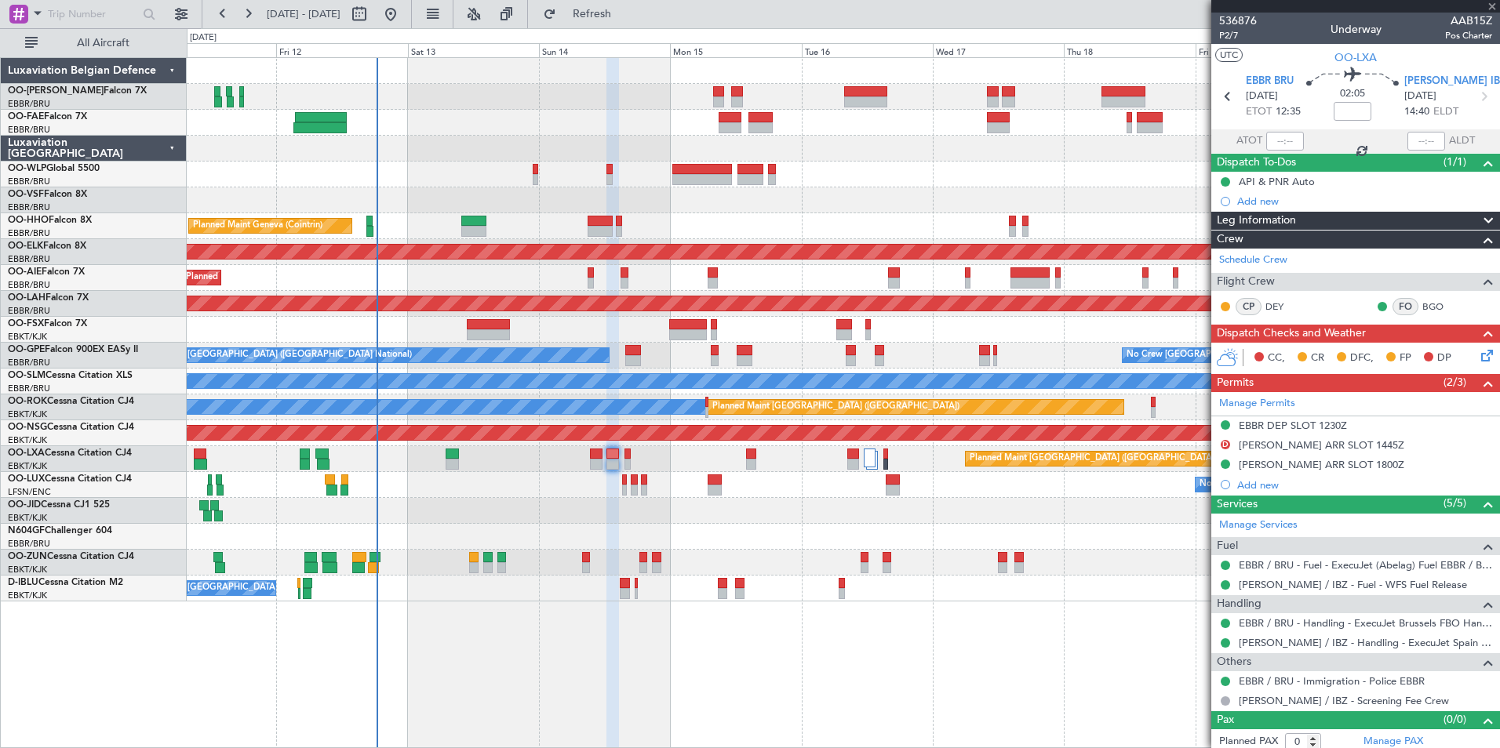
type input "6"
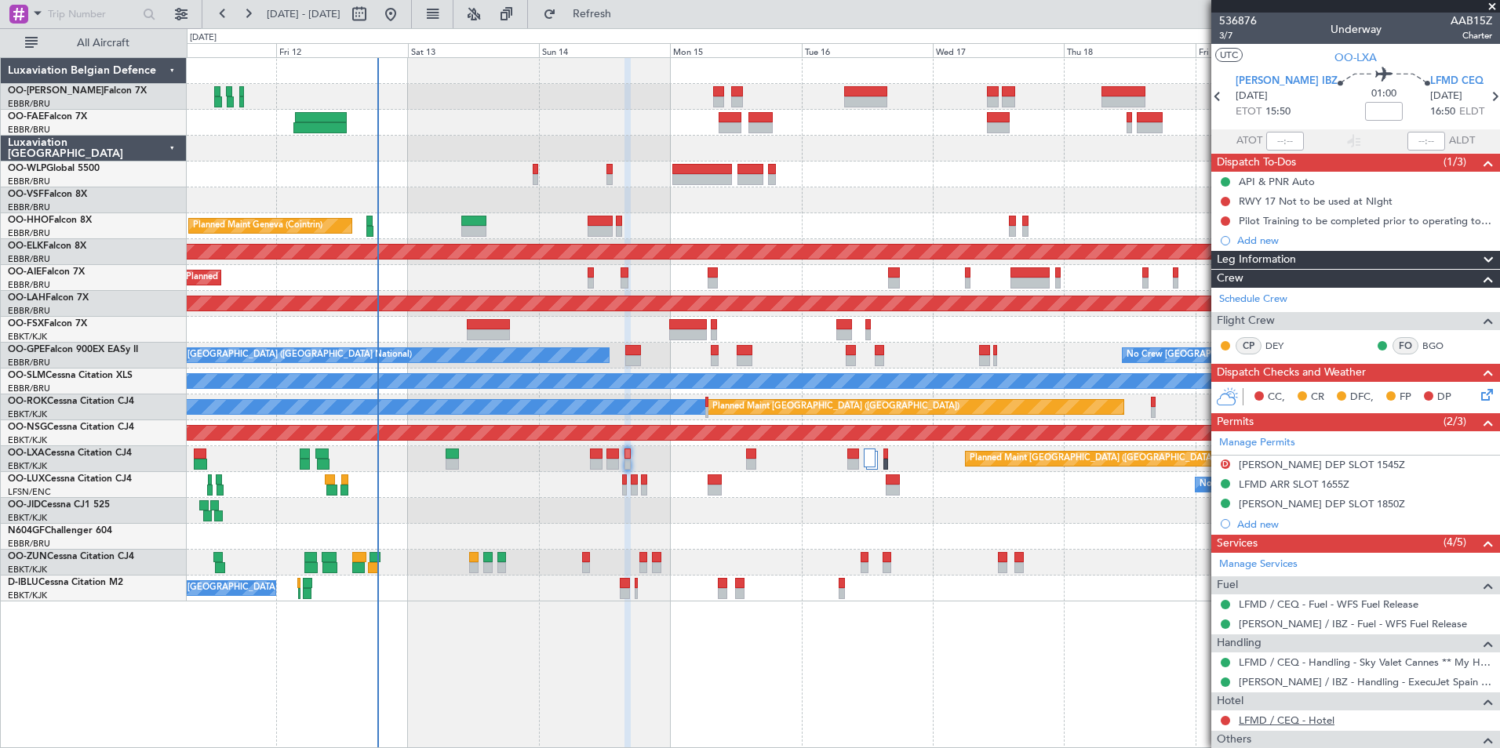
click at [1301, 719] on link "LFMD / CEQ - Hotel" at bounding box center [1287, 720] width 96 height 13
click at [1244, 242] on mat-tooltip-component "Pilot Training to be completed prior to operating to LFMD" at bounding box center [1355, 248] width 260 height 42
click at [1268, 244] on div "Add new" at bounding box center [1357, 240] width 241 height 13
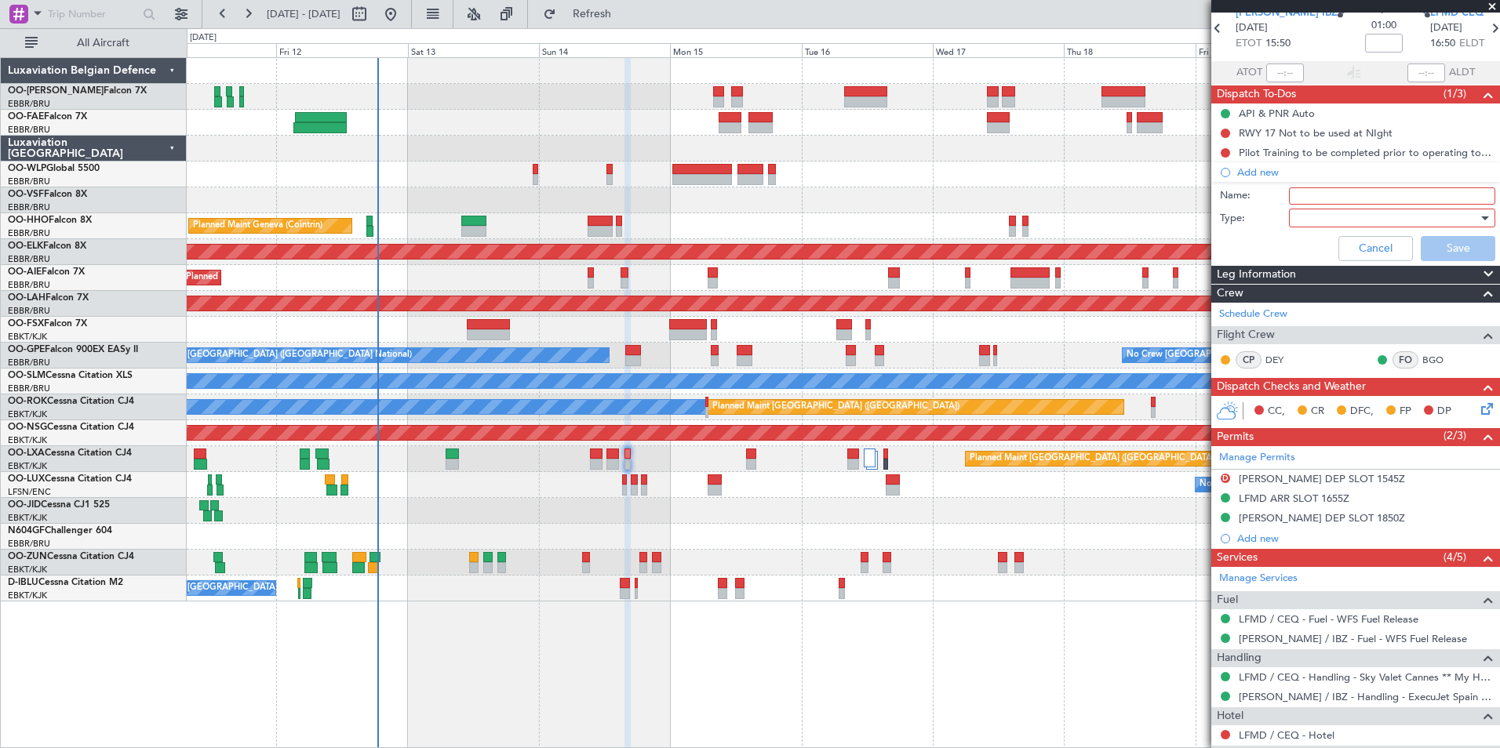
scroll to position [65, 0]
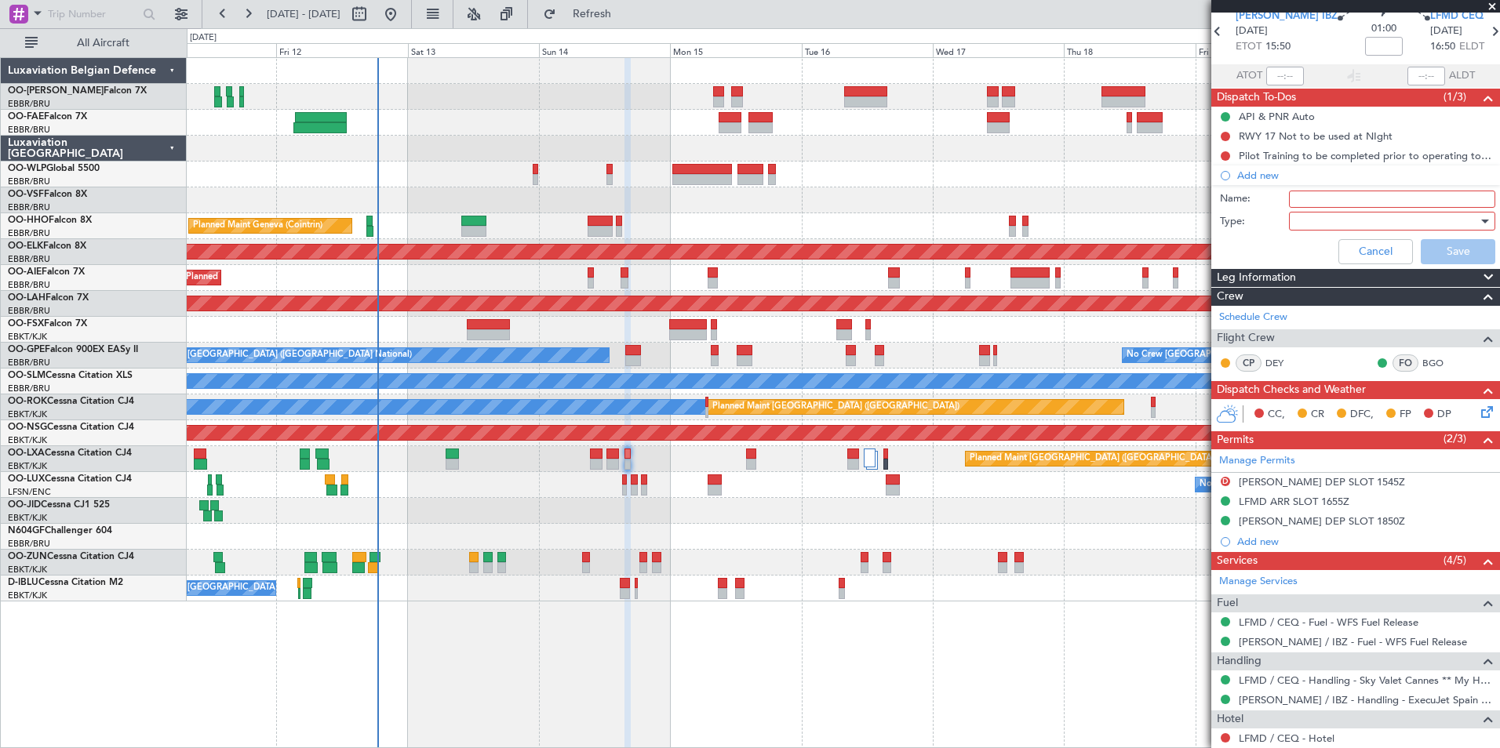
click at [1314, 194] on input "Name:" at bounding box center [1392, 199] width 206 height 17
click at [1391, 201] on input "check hotel with cre<" at bounding box center [1392, 199] width 206 height 17
type input "check hotel with crew"
click at [1384, 213] on div at bounding box center [1386, 221] width 183 height 24
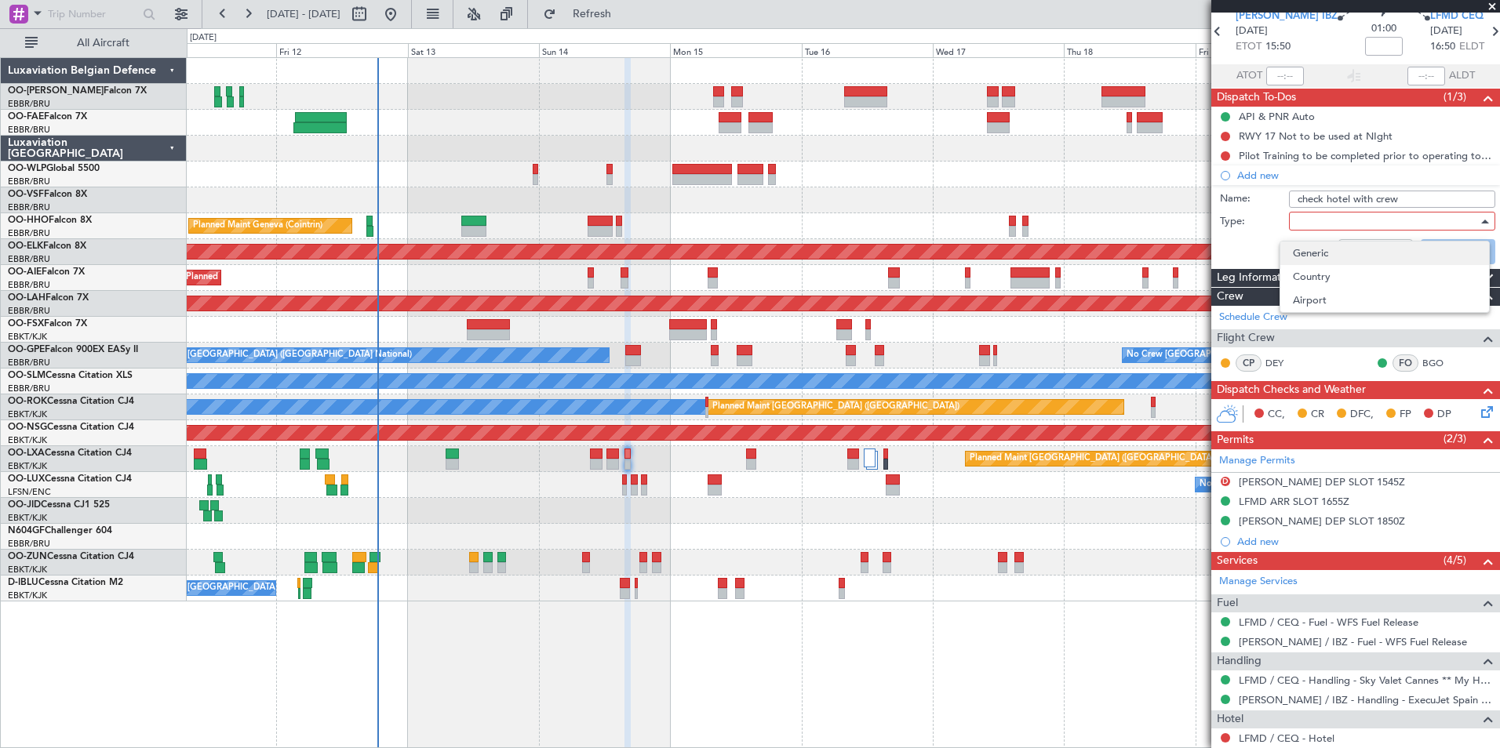
click at [1338, 245] on span "Generic" at bounding box center [1385, 254] width 184 height 24
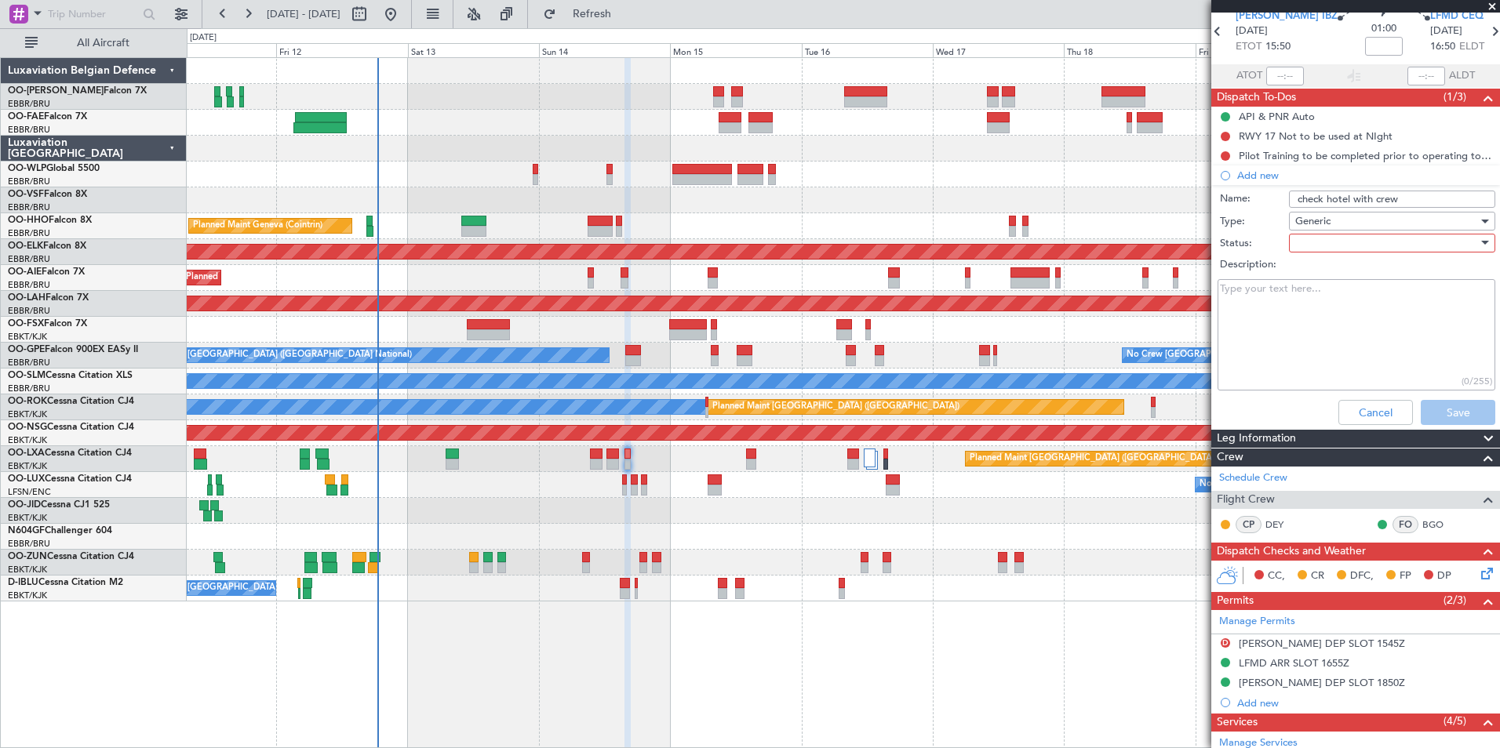
click at [1323, 242] on div at bounding box center [1386, 243] width 183 height 24
click at [1317, 300] on span "In Progress" at bounding box center [1385, 298] width 184 height 24
click at [1456, 407] on button "Save" at bounding box center [1458, 412] width 75 height 25
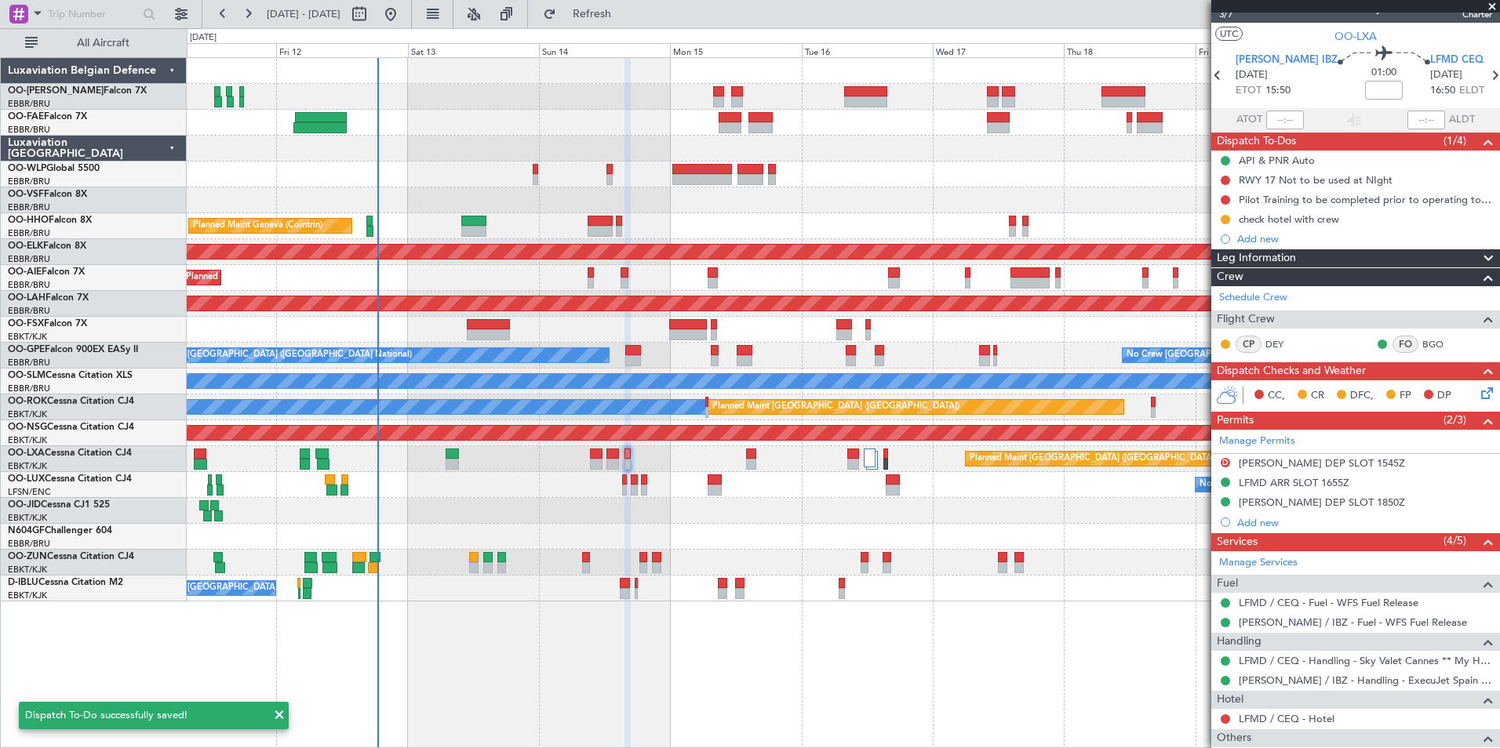
scroll to position [0, 0]
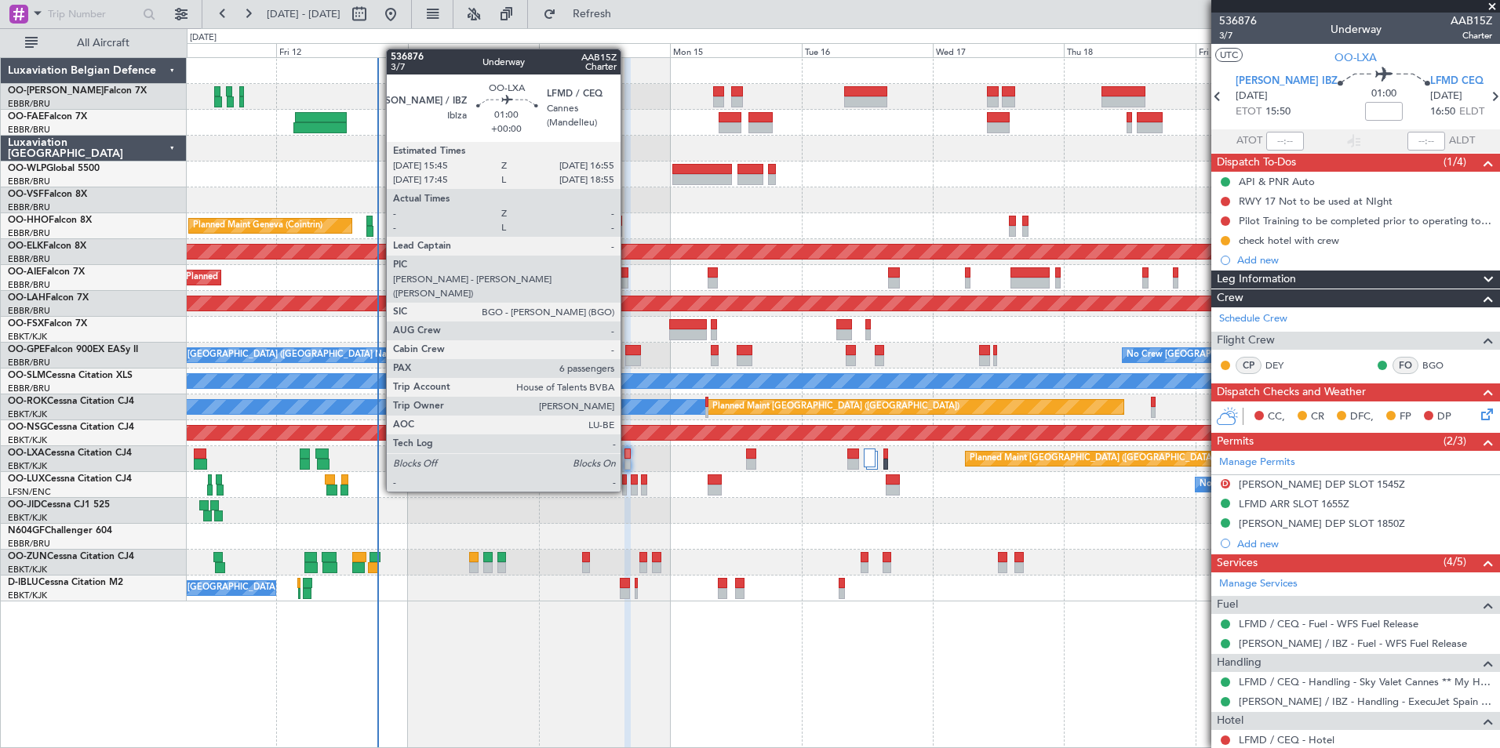
click at [628, 462] on div at bounding box center [627, 464] width 7 height 11
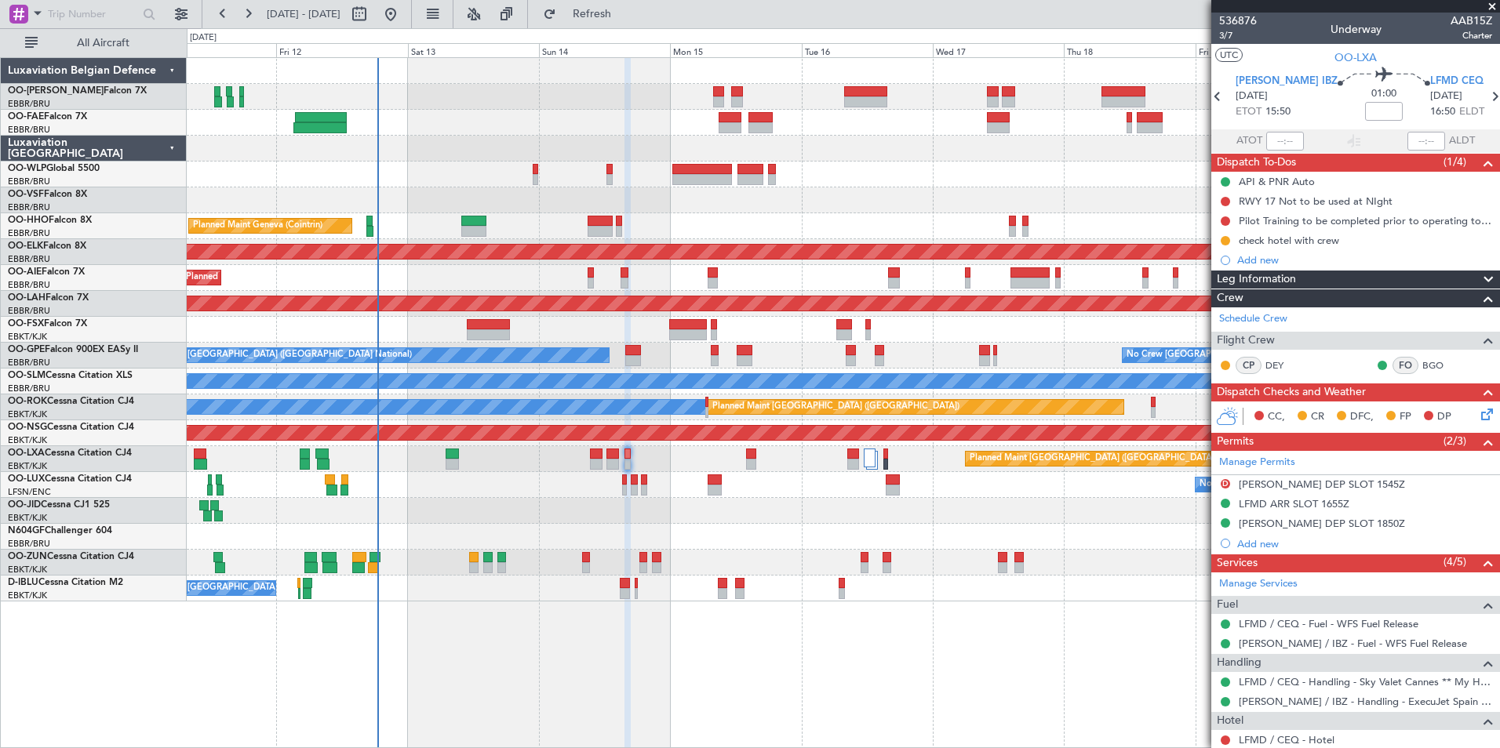
drag, startPoint x: 639, startPoint y: 13, endPoint x: 606, endPoint y: 312, distance: 301.5
click at [625, 13] on span "Refresh" at bounding box center [592, 14] width 66 height 11
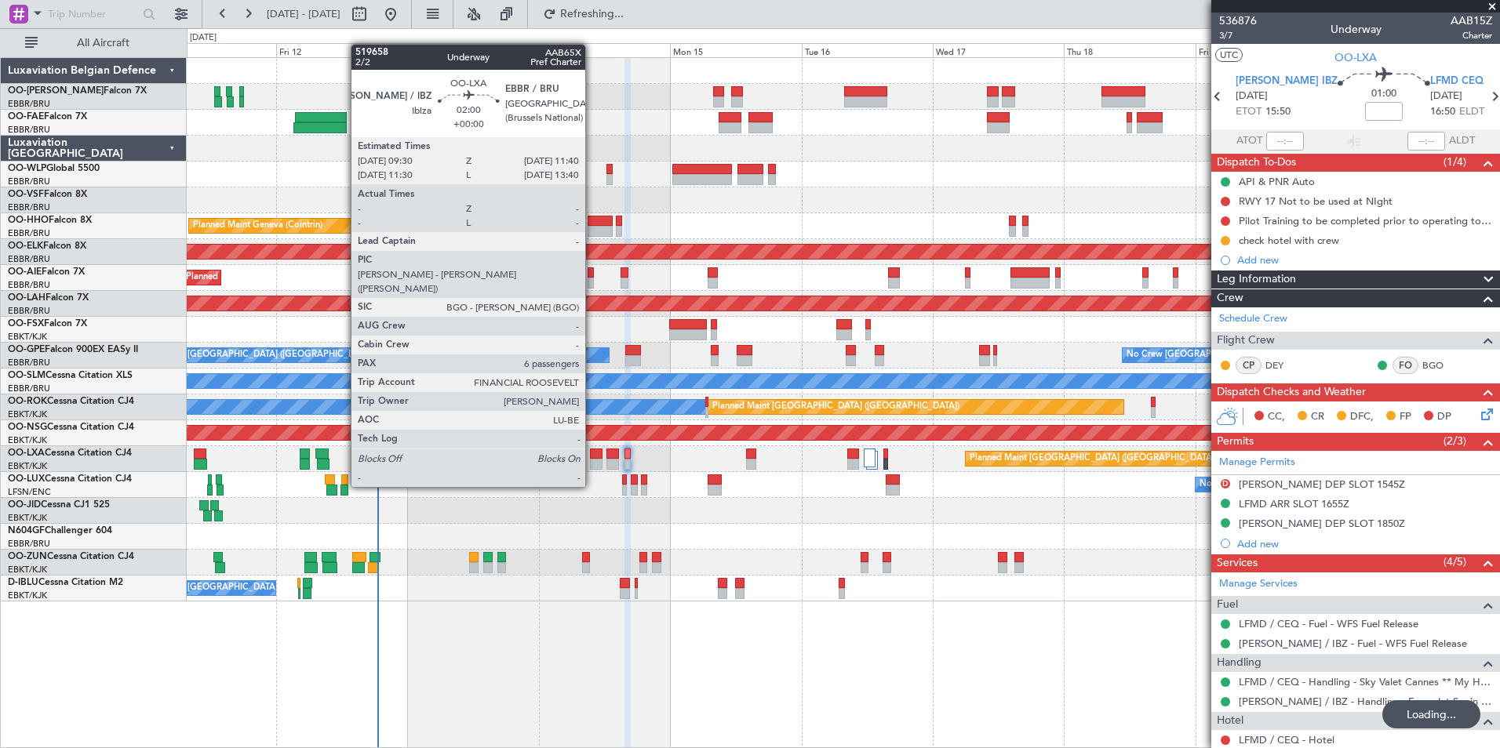
click at [592, 459] on div at bounding box center [596, 464] width 13 height 11
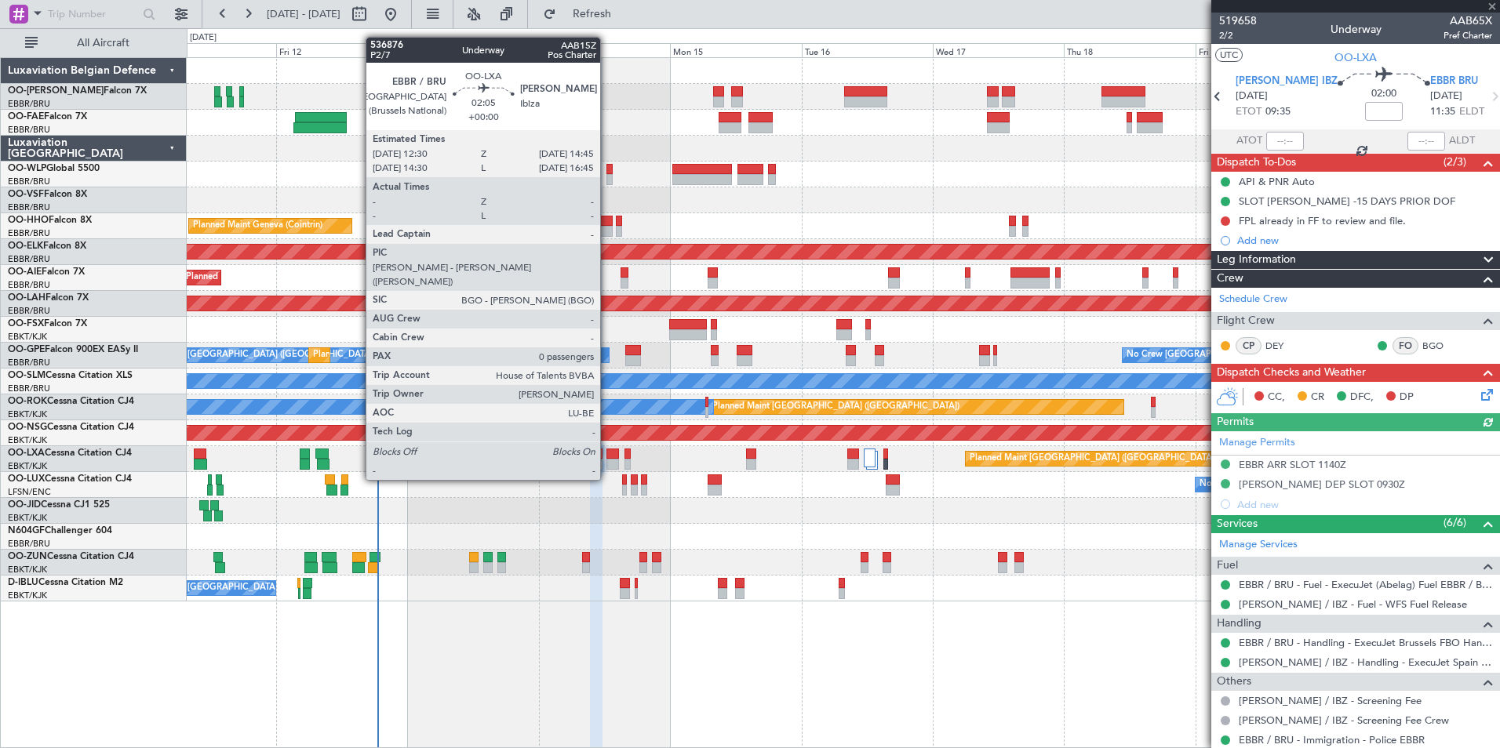
click at [607, 452] on div at bounding box center [612, 454] width 13 height 11
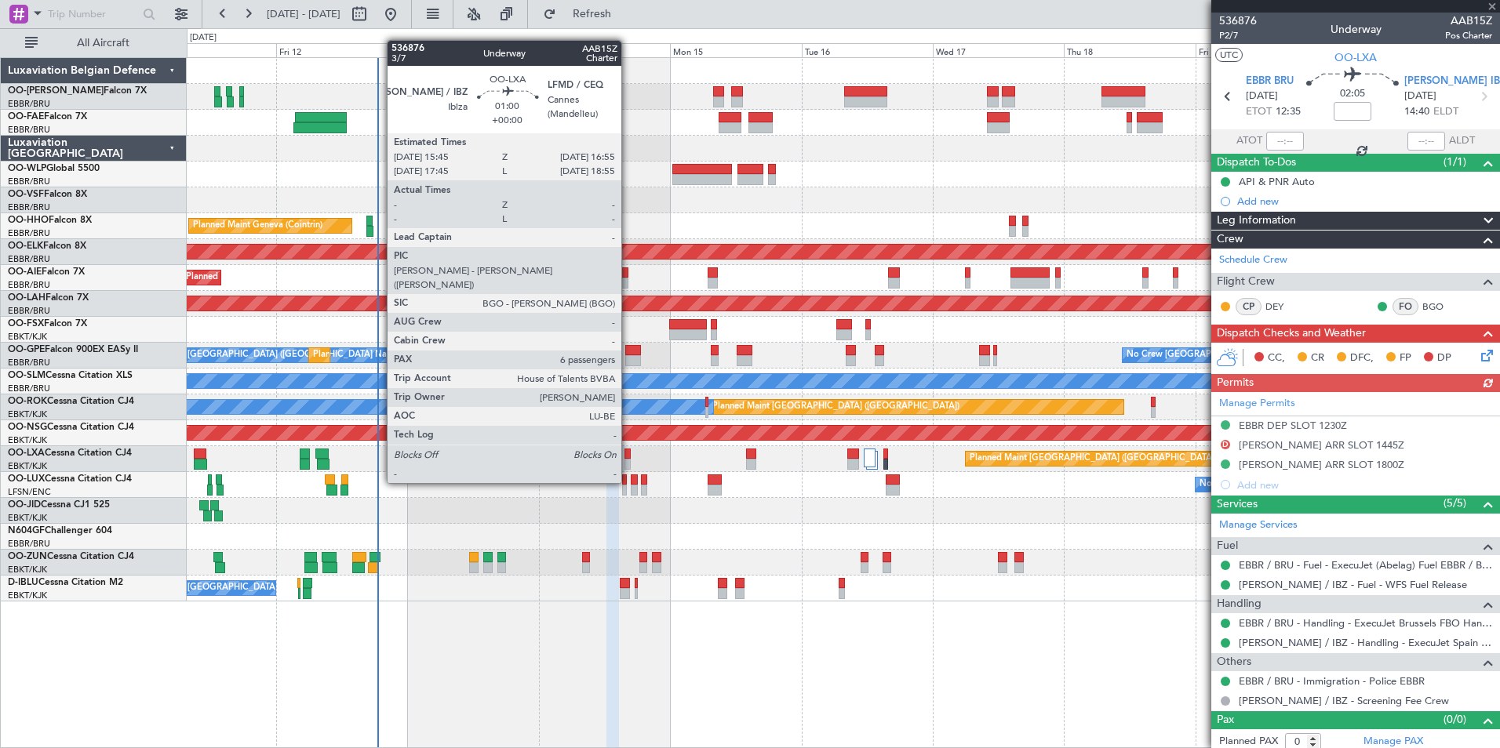
click at [628, 453] on div at bounding box center [627, 454] width 7 height 11
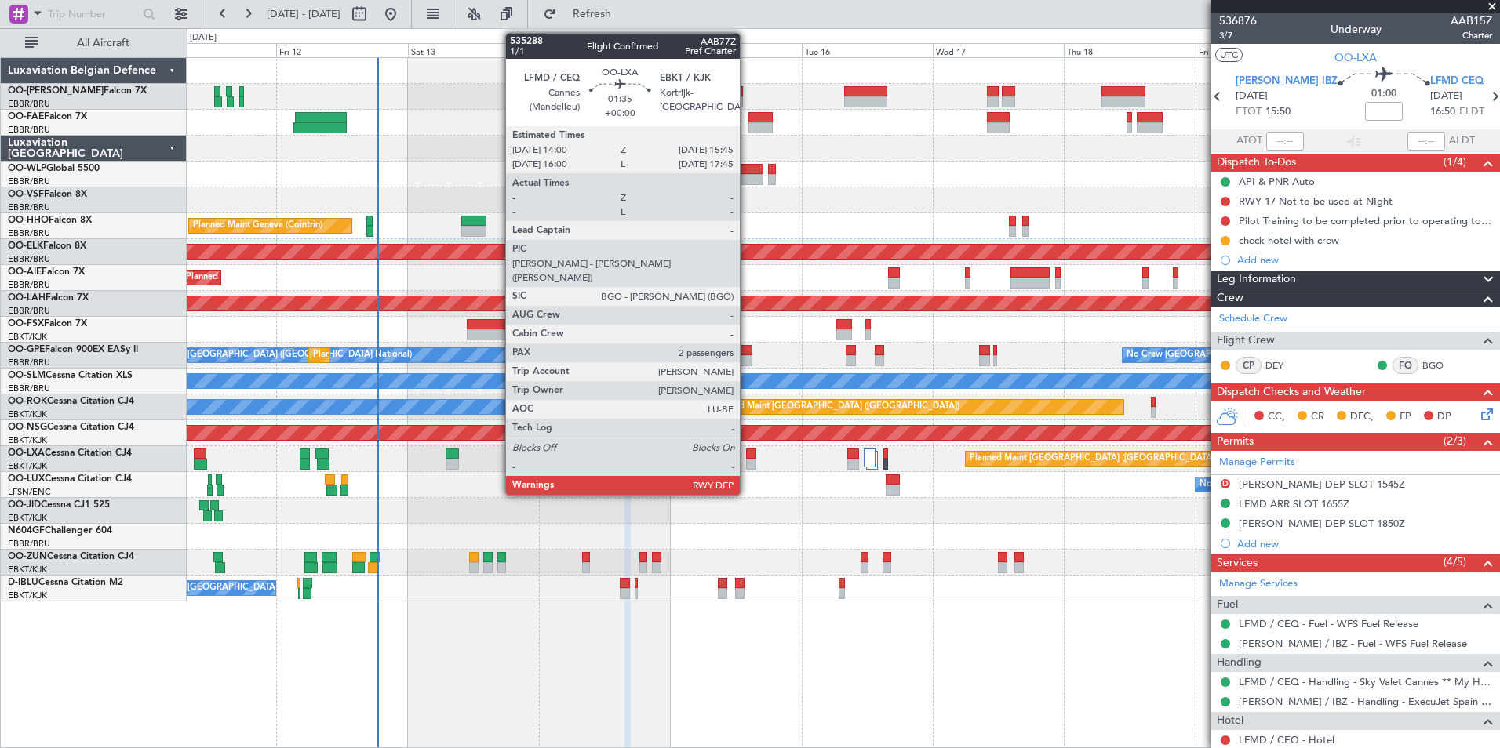
click at [747, 460] on div at bounding box center [751, 464] width 10 height 11
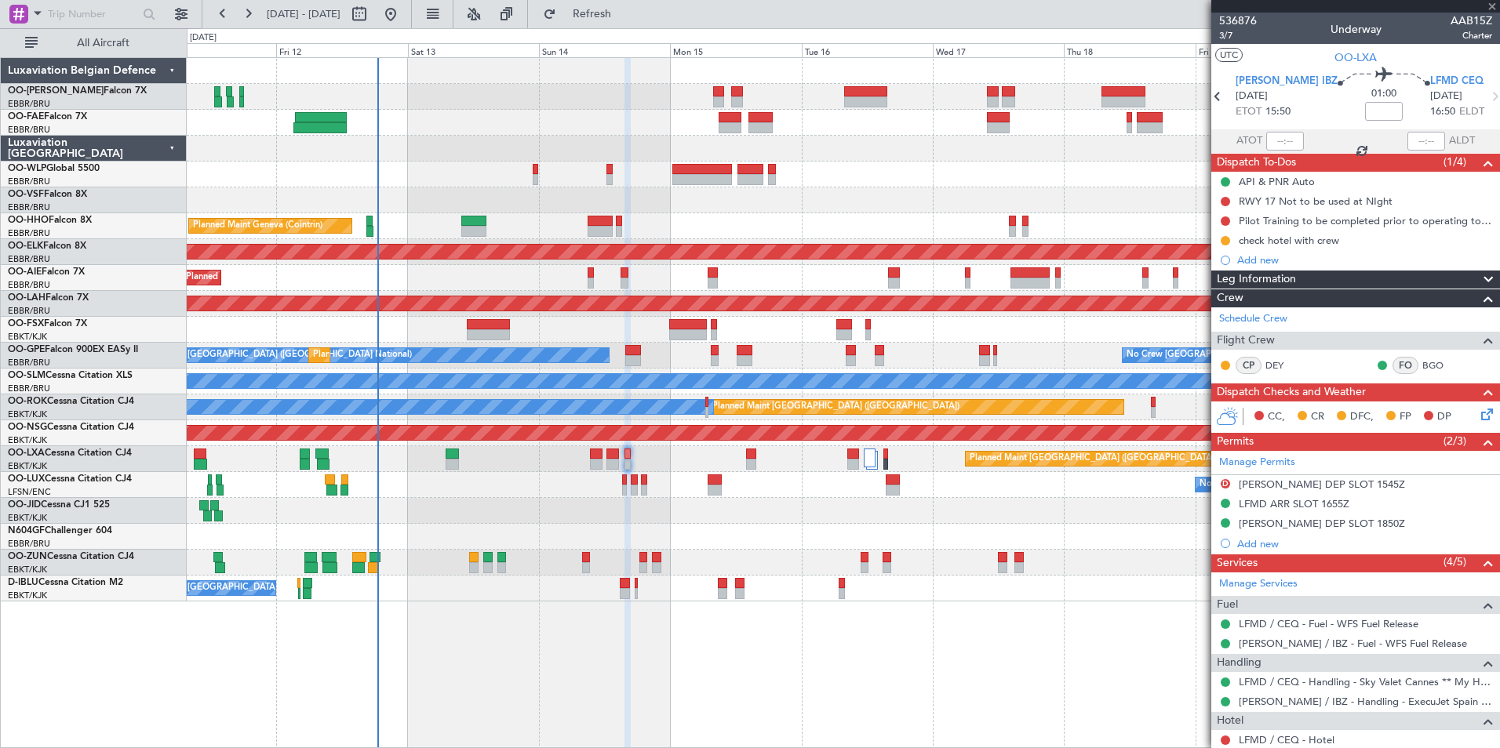
type input "2"
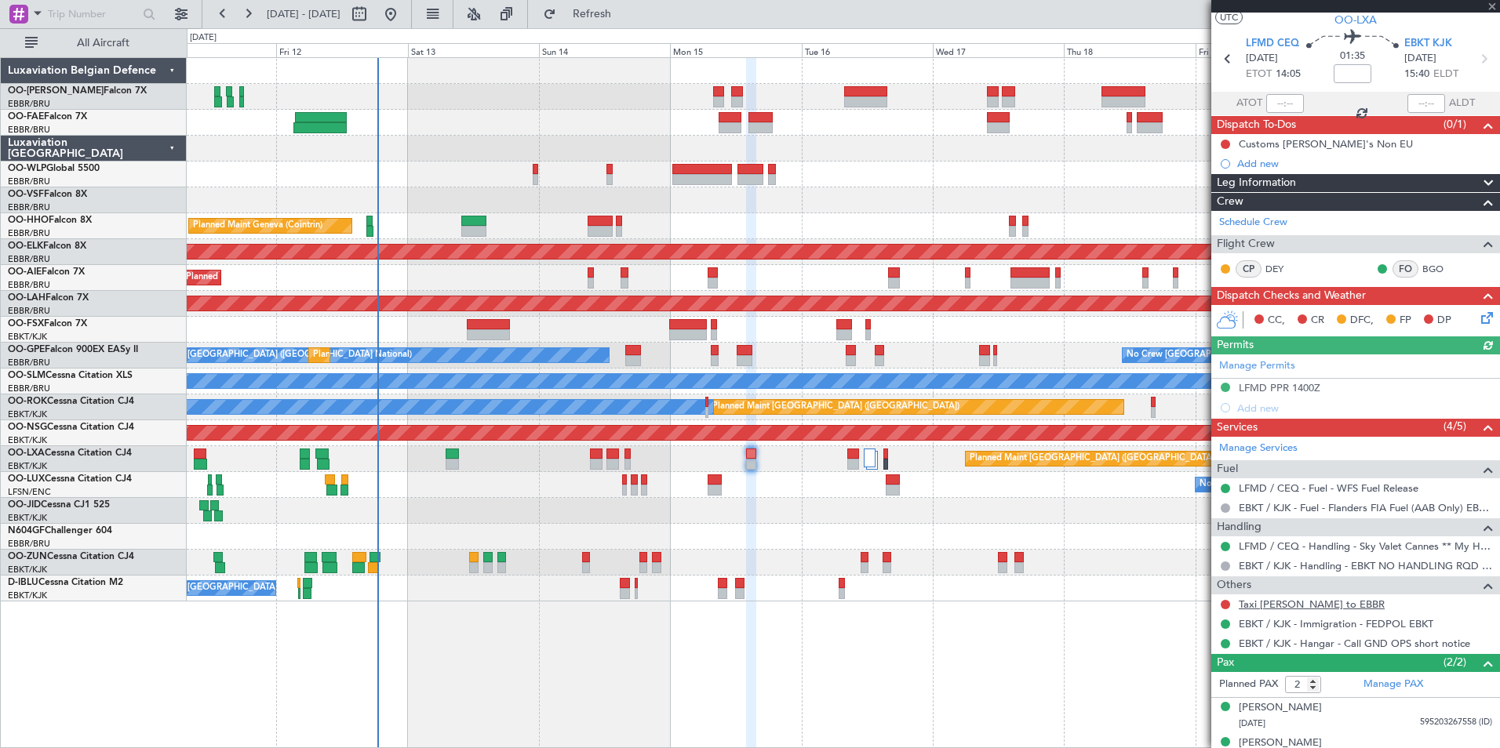
scroll to position [57, 0]
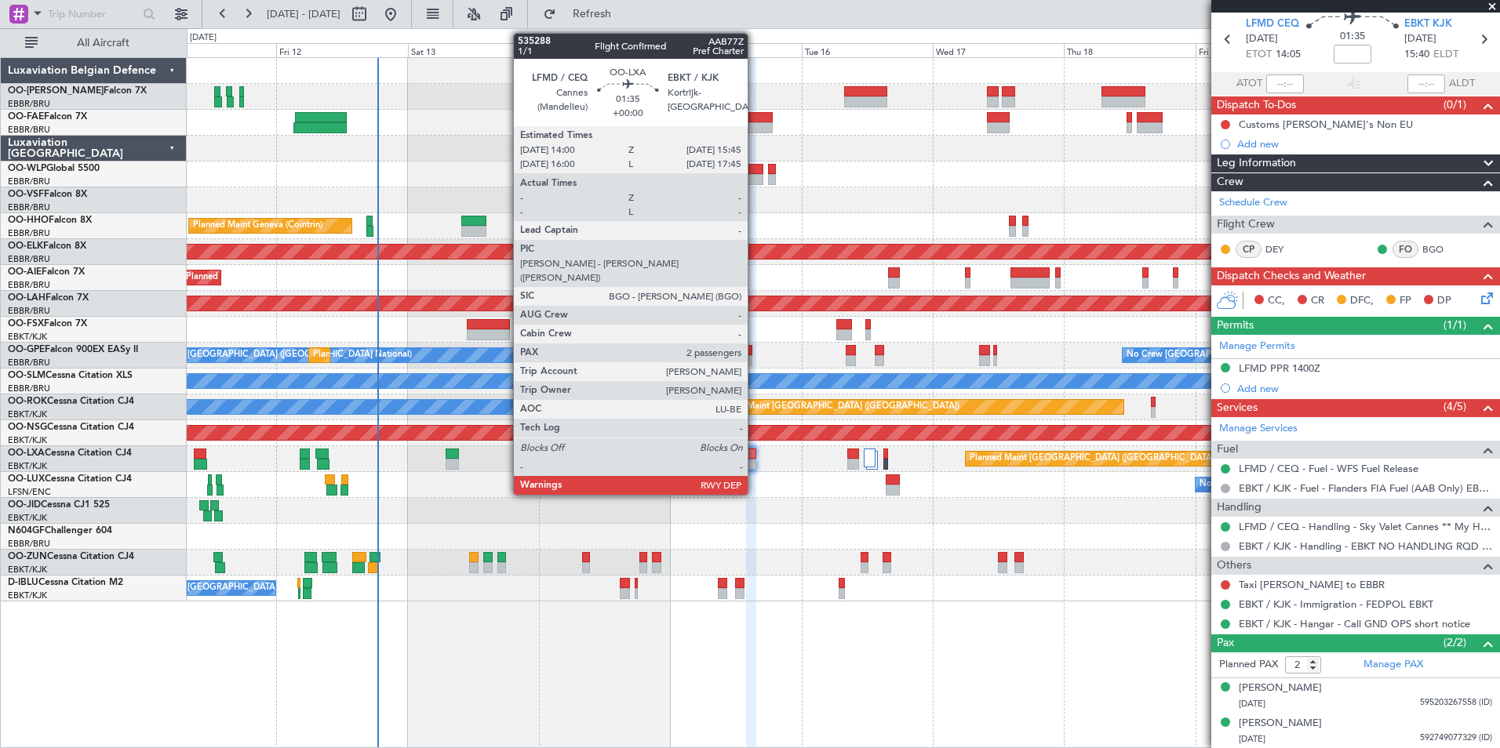
click at [751, 454] on div at bounding box center [751, 454] width 10 height 11
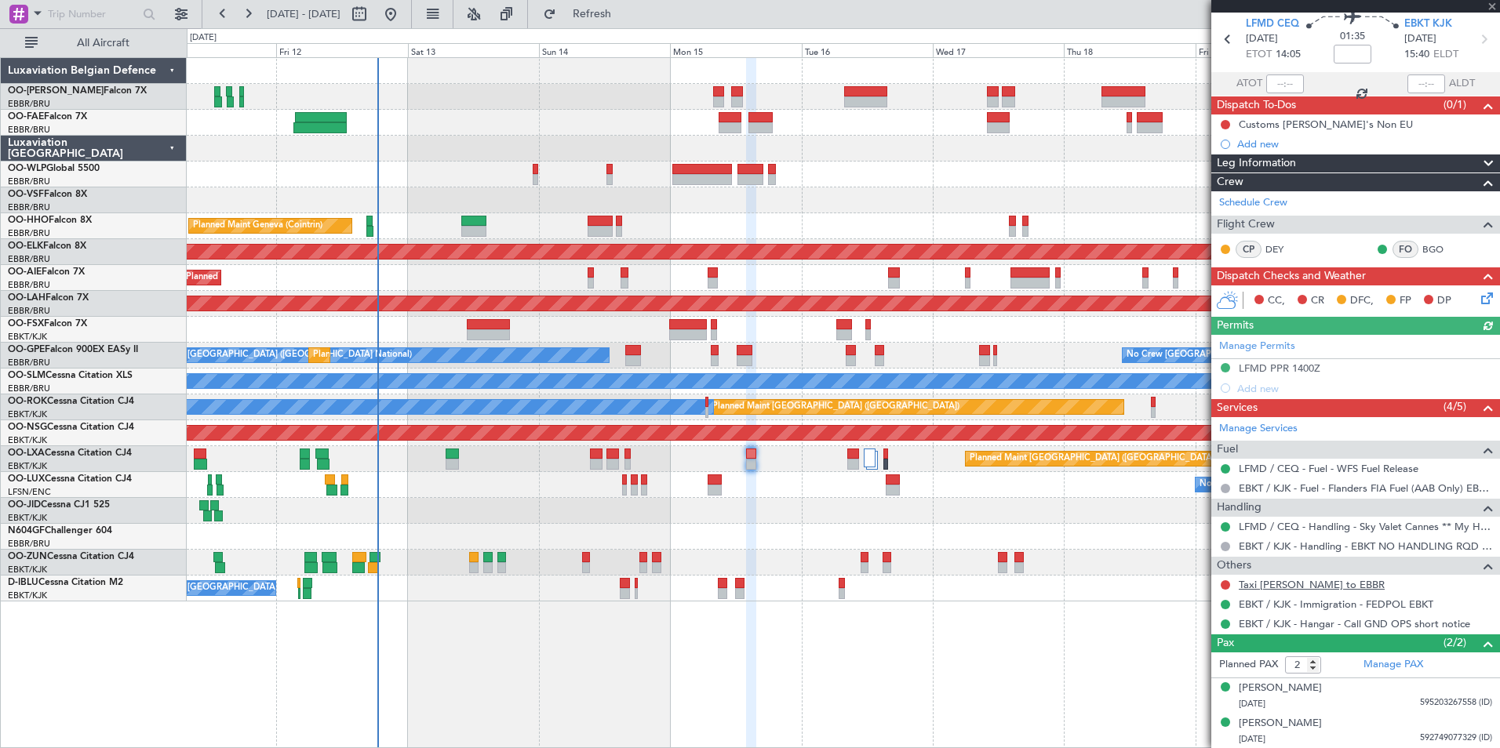
click at [1317, 587] on link "Taxi [PERSON_NAME] to EBBR" at bounding box center [1312, 584] width 146 height 13
click at [617, 18] on span "Refresh" at bounding box center [592, 14] width 66 height 11
click at [1228, 581] on button at bounding box center [1225, 585] width 9 height 9
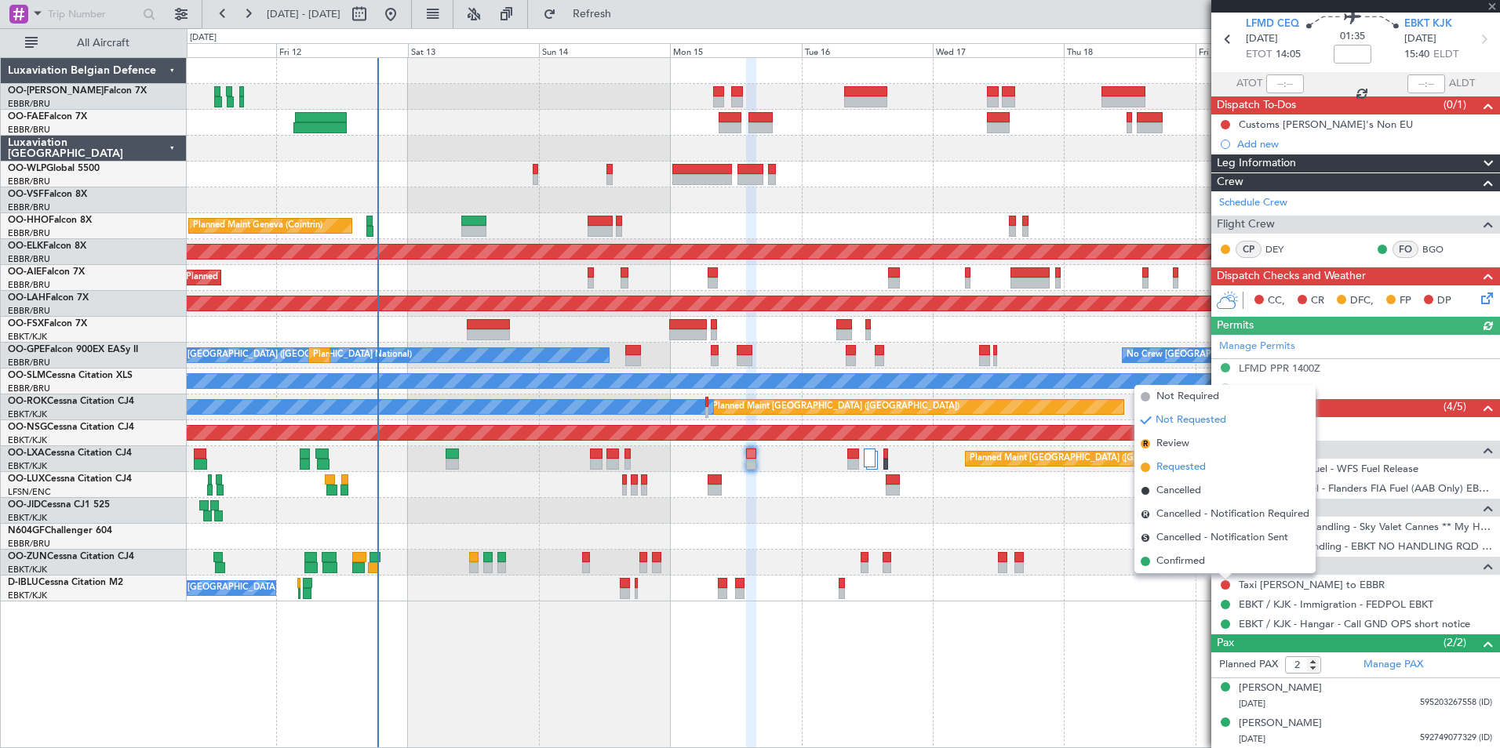
click at [1170, 467] on span "Requested" at bounding box center [1180, 468] width 49 height 16
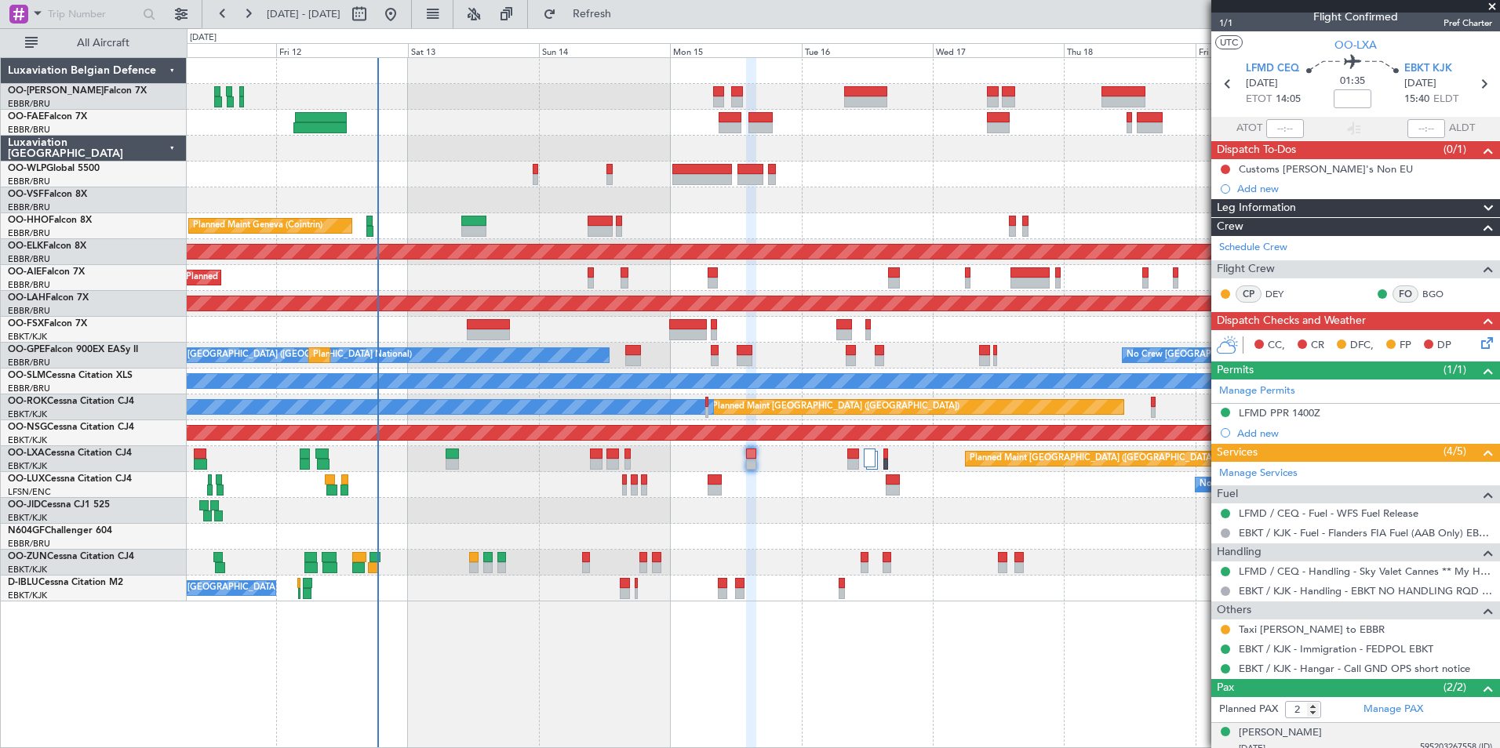
scroll to position [0, 0]
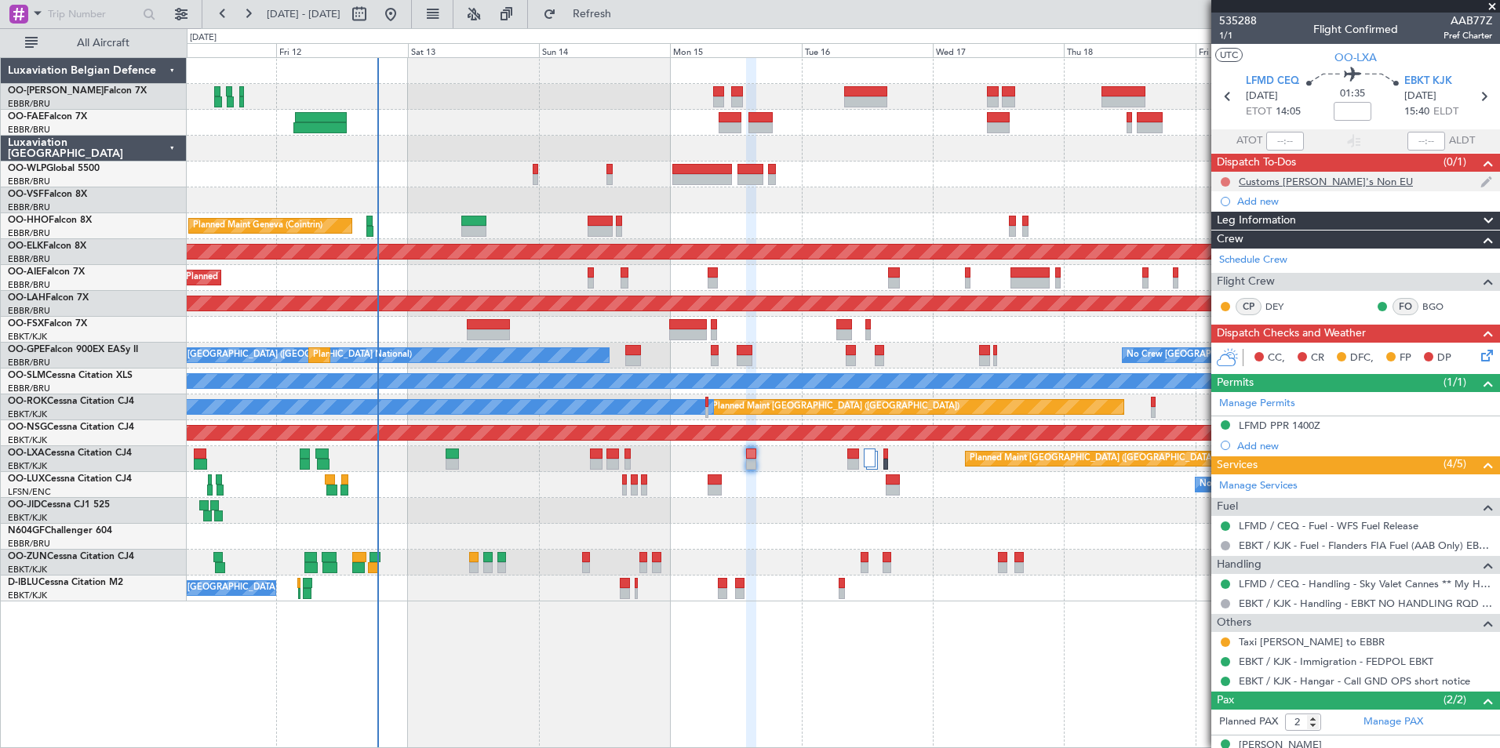
click at [1225, 184] on button at bounding box center [1225, 181] width 9 height 9
click at [1220, 276] on span "Cancelled" at bounding box center [1229, 275] width 45 height 16
click at [1226, 32] on span "1/1" at bounding box center [1238, 35] width 38 height 13
click at [625, 9] on span "Refresh" at bounding box center [592, 14] width 66 height 11
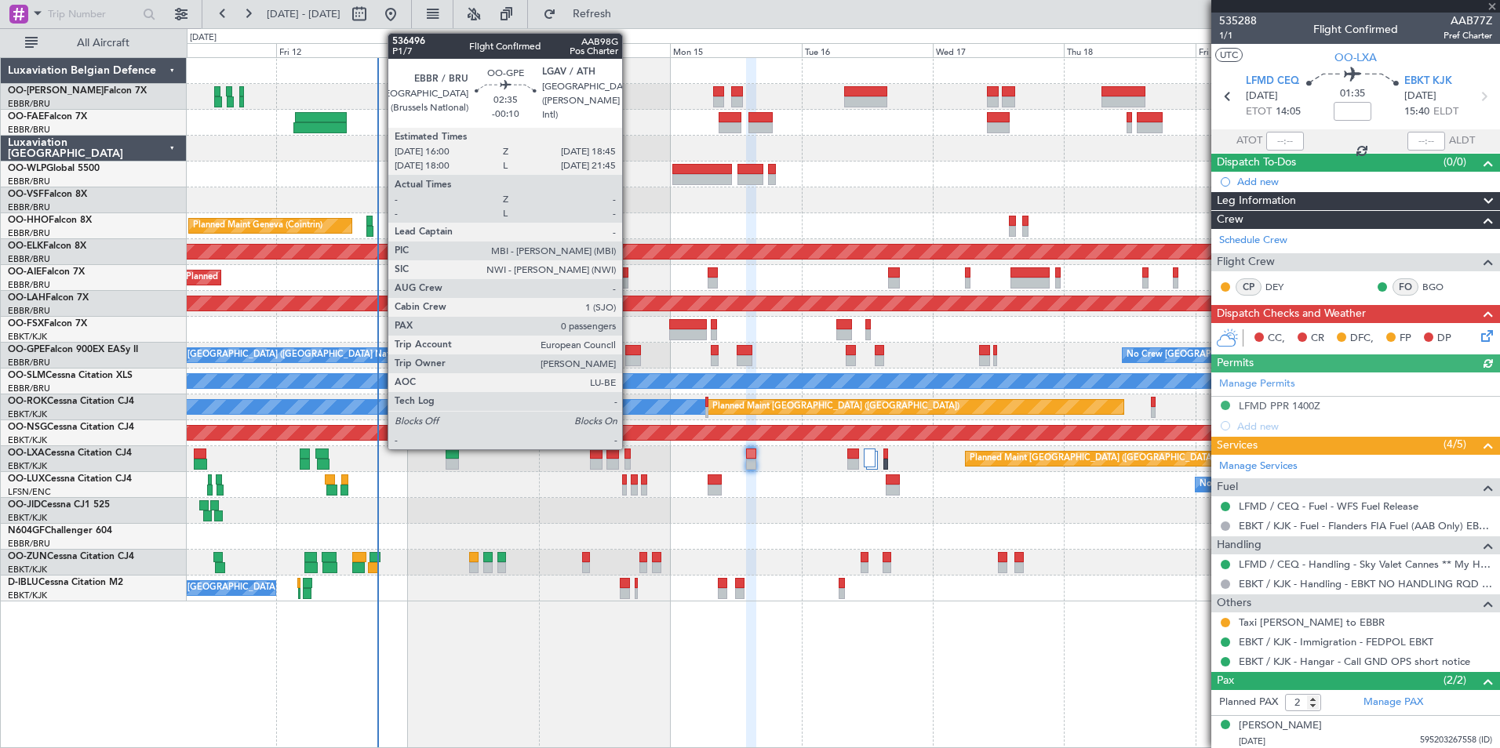
click at [629, 355] on div at bounding box center [633, 360] width 16 height 11
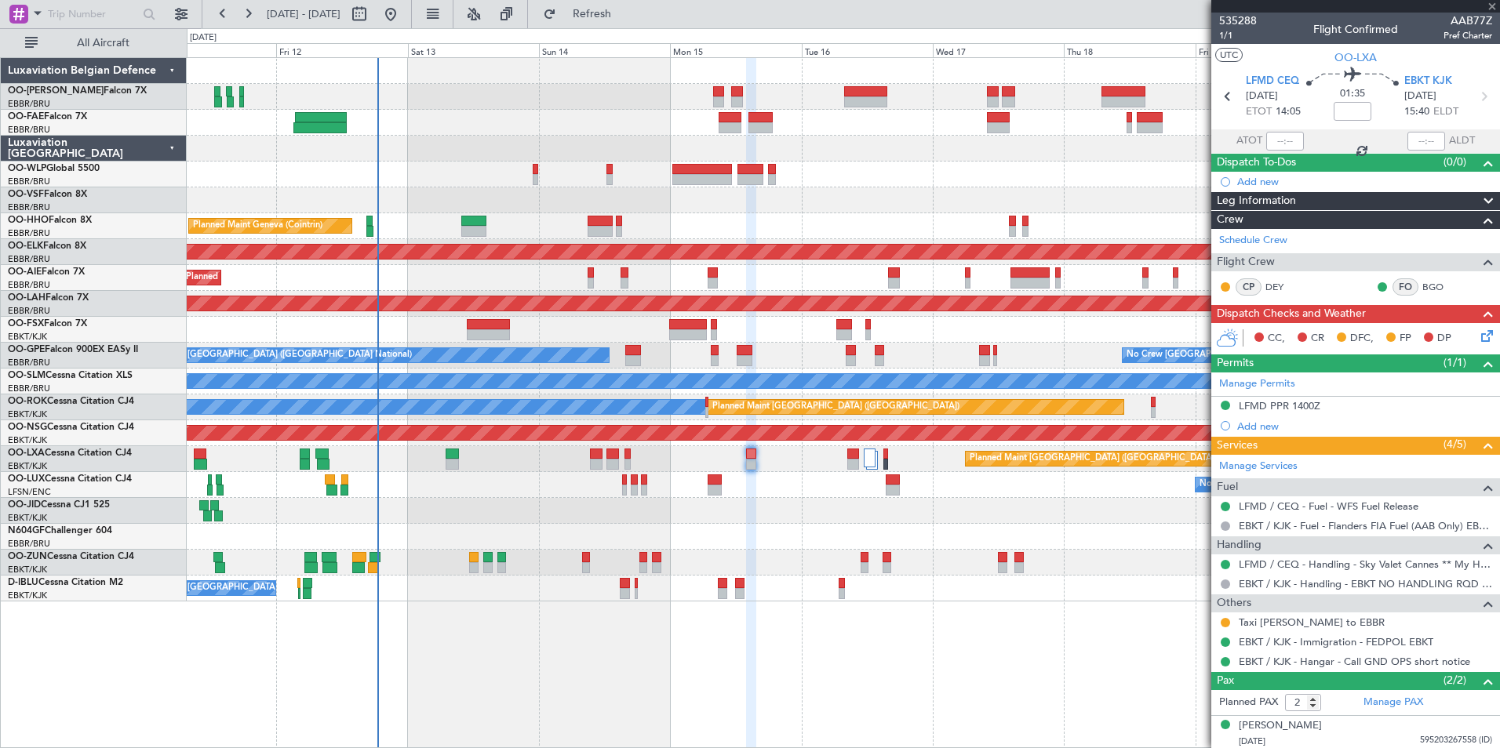
type input "-00:10"
type input "0"
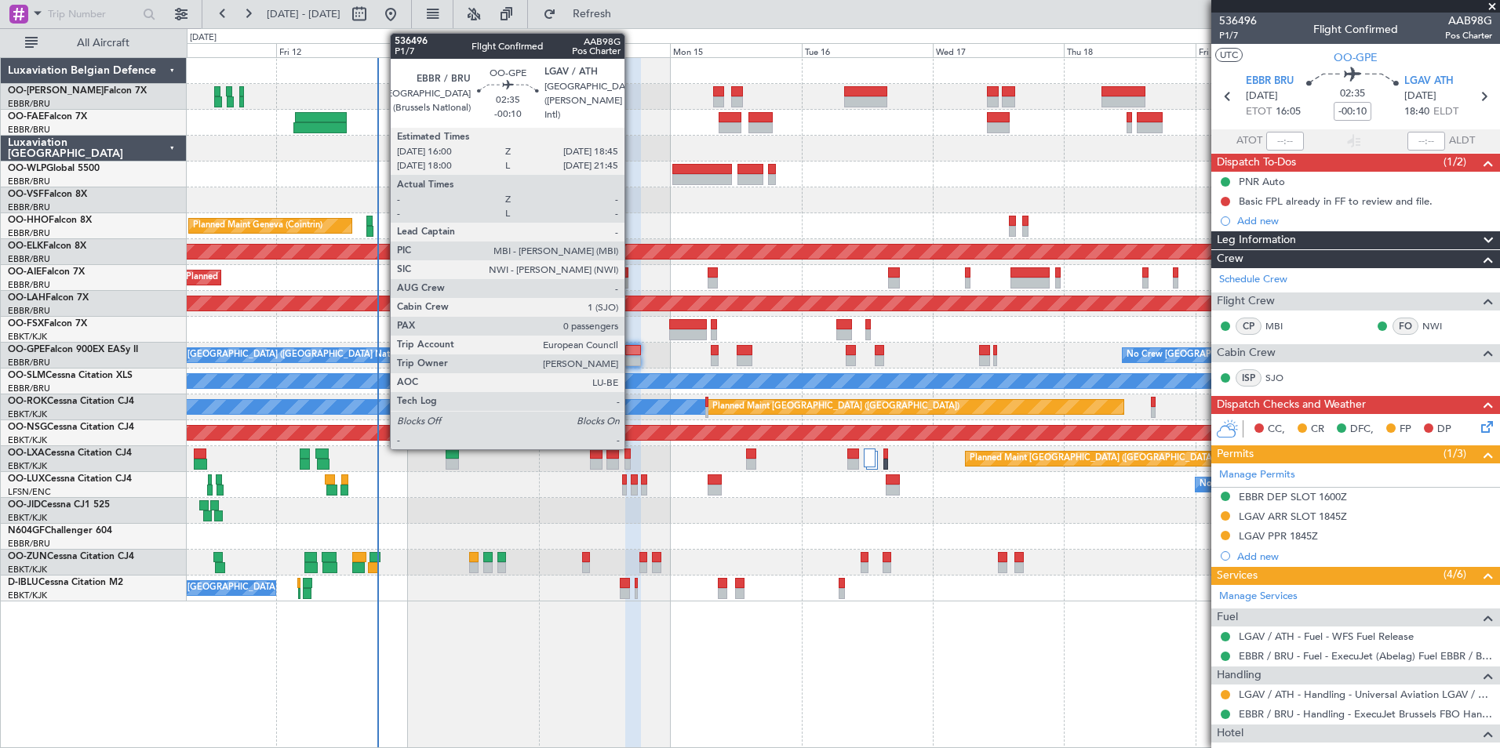
click at [632, 350] on div at bounding box center [633, 350] width 16 height 11
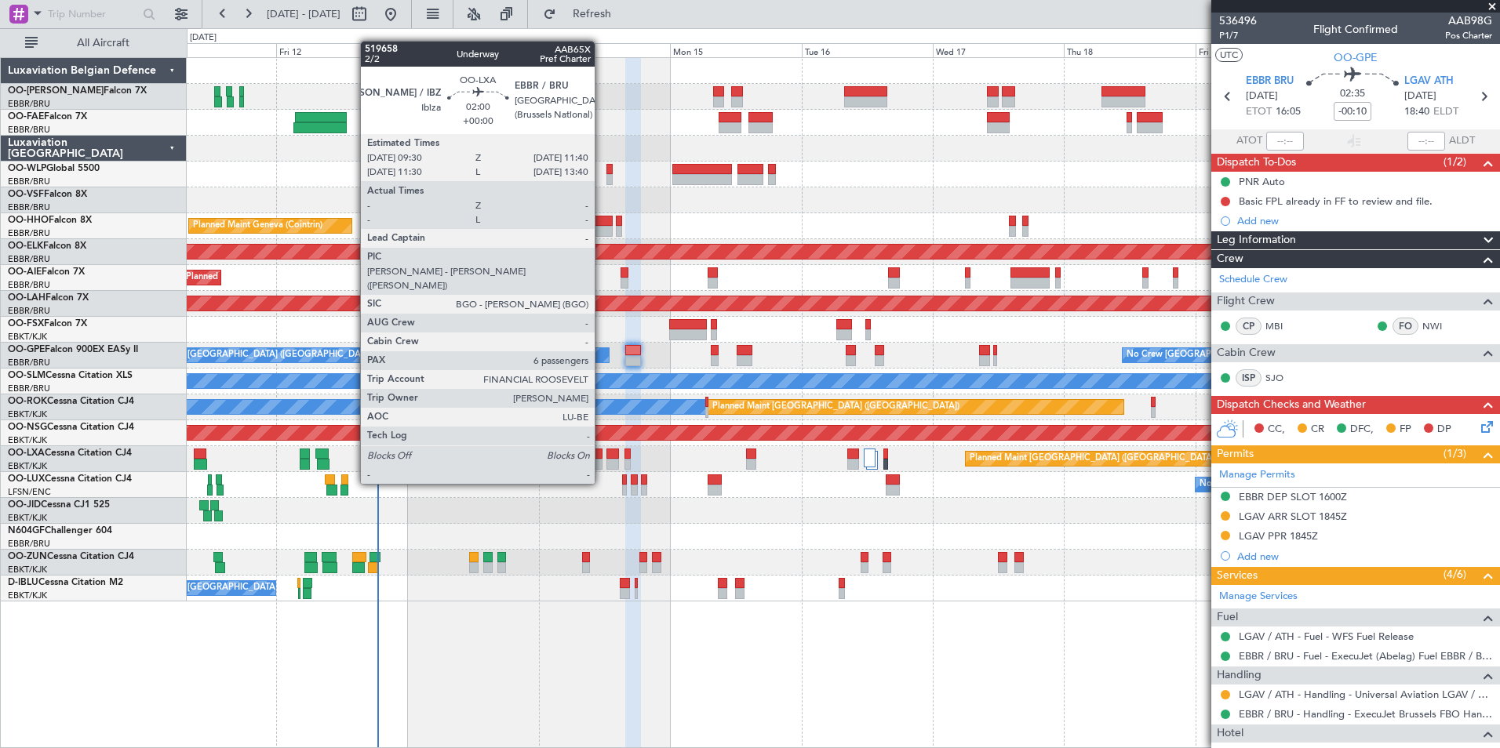
click at [599, 456] on div at bounding box center [596, 454] width 13 height 11
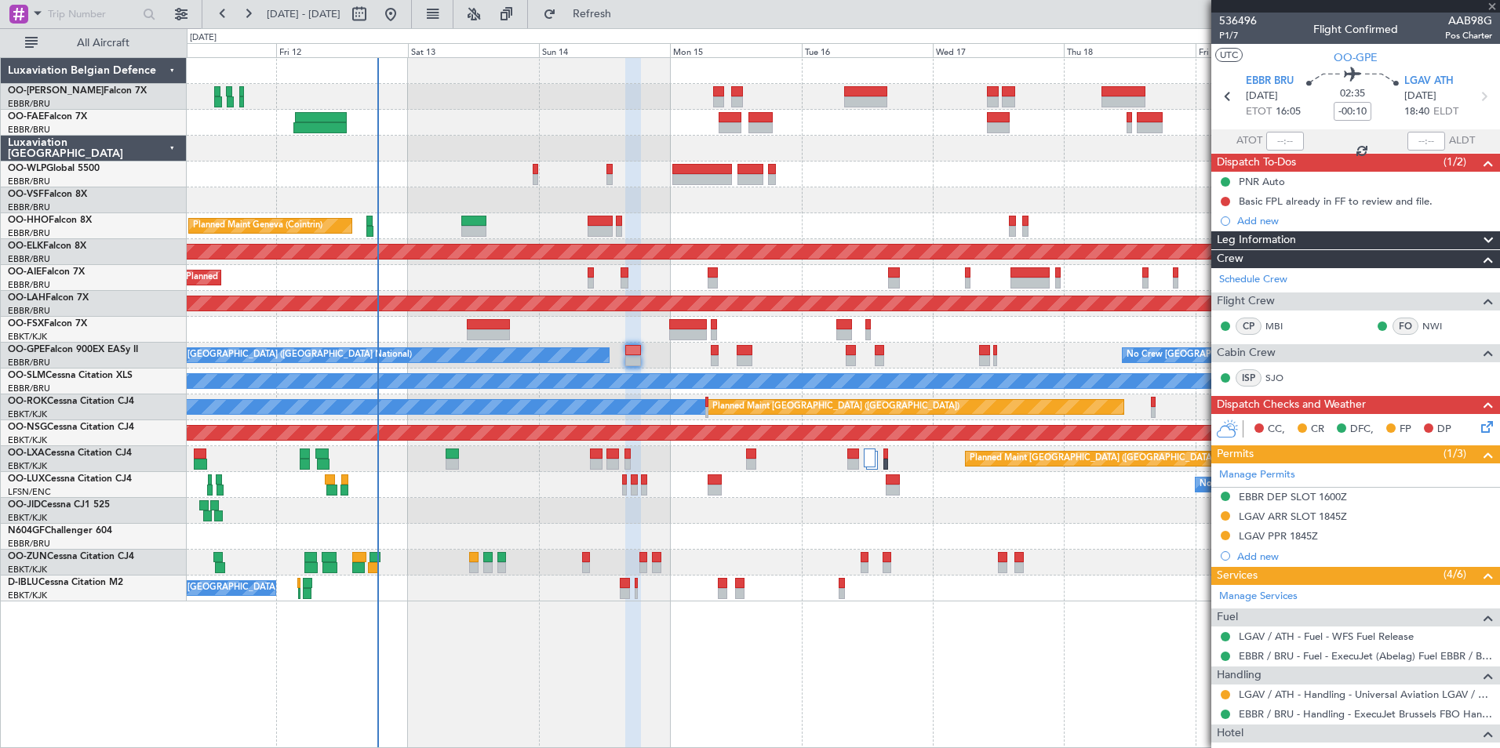
type input "6"
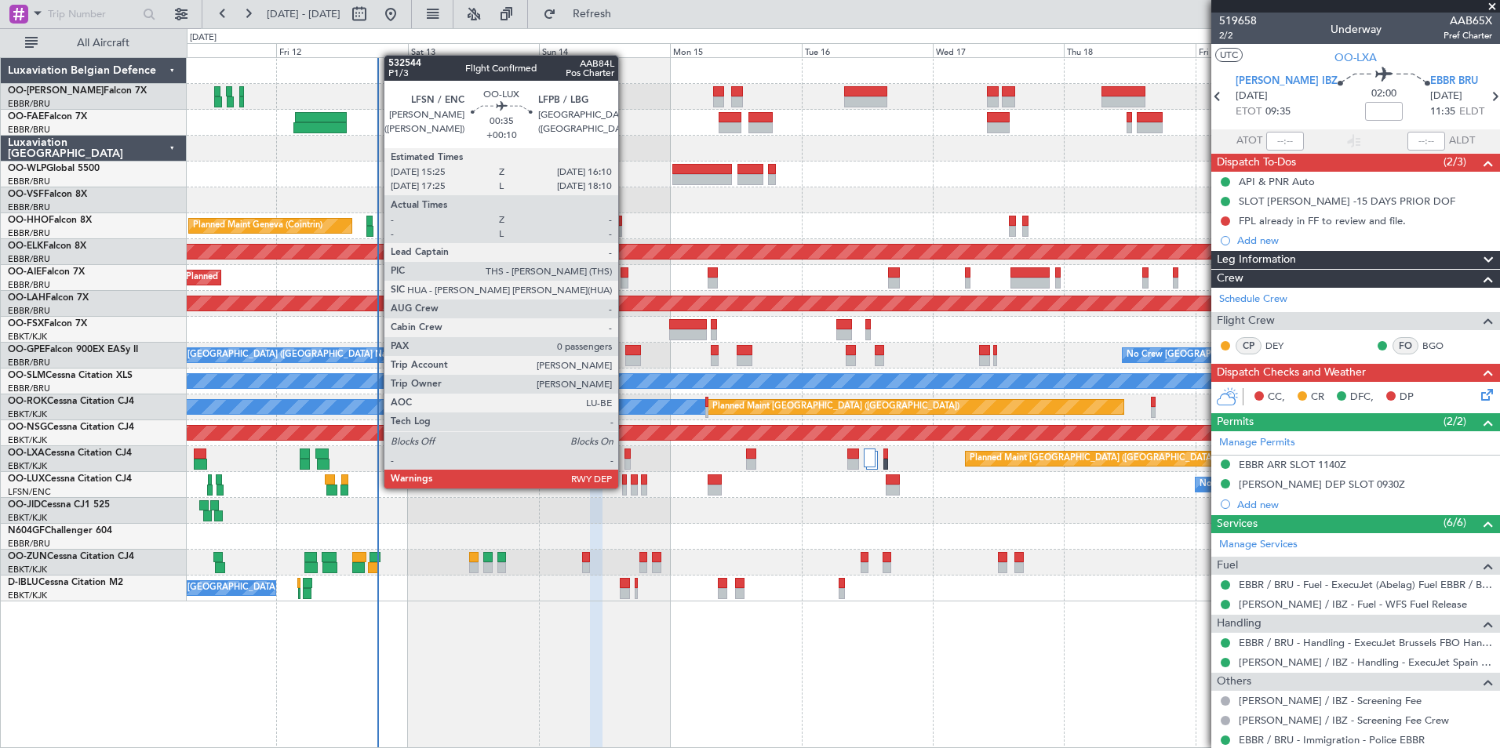
click at [625, 487] on div at bounding box center [624, 490] width 5 height 11
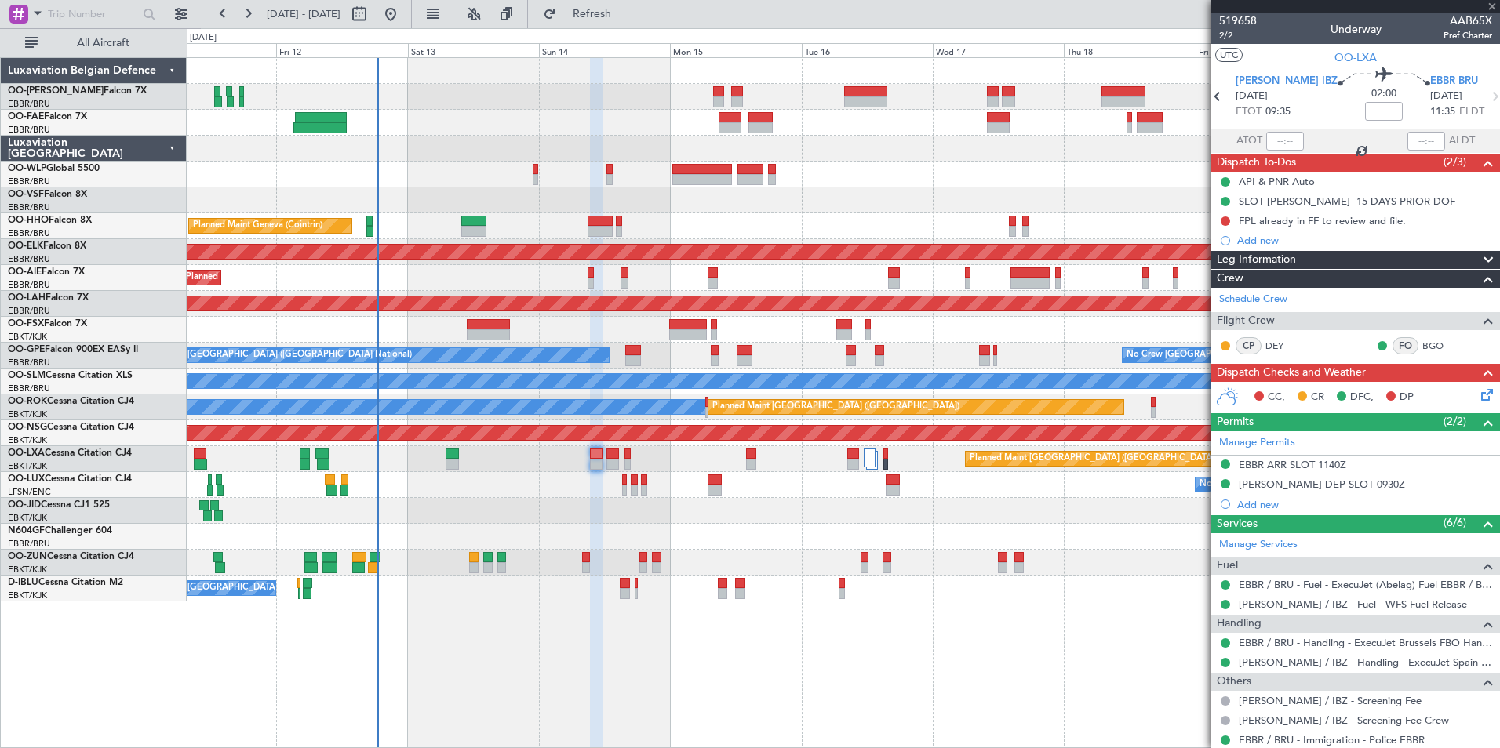
type input "+00:10"
type input "0"
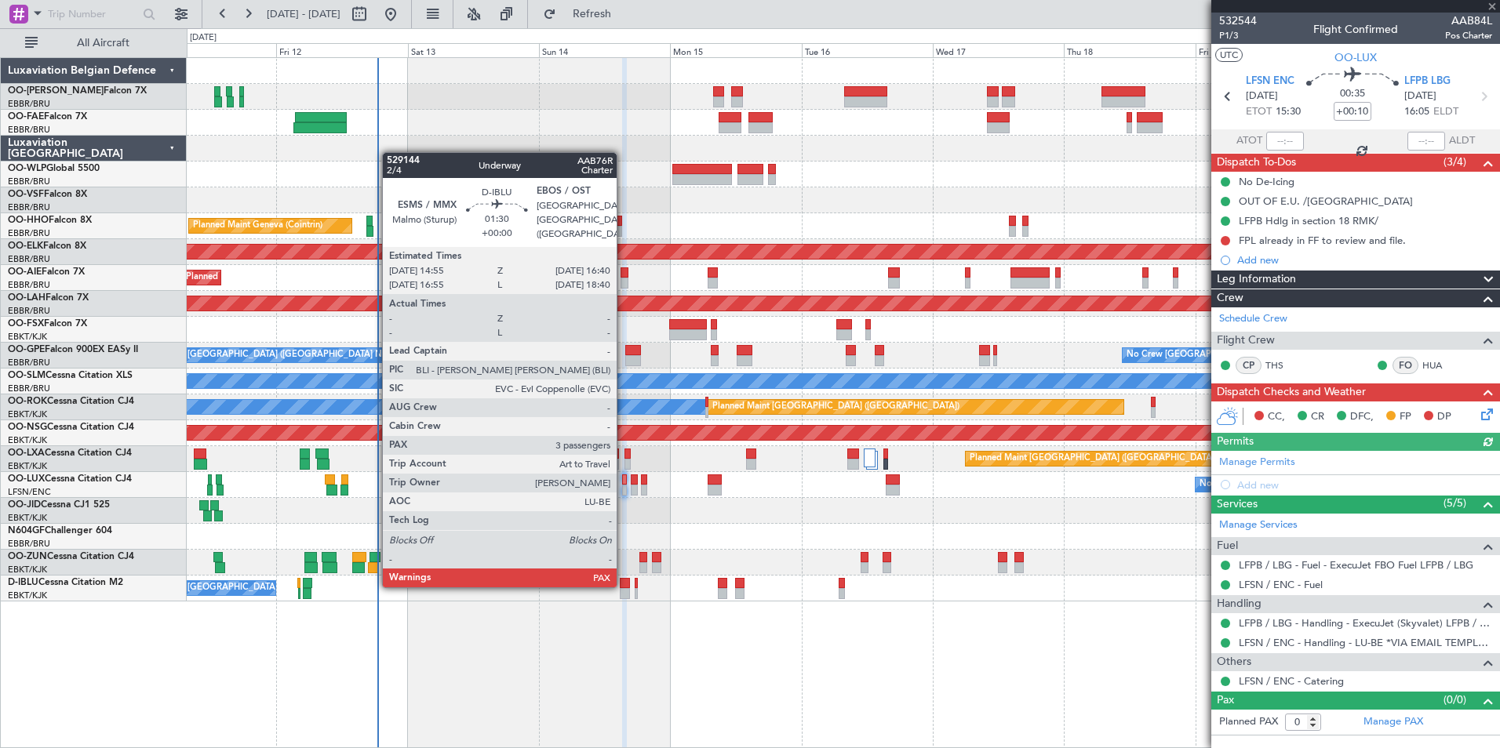
click at [624, 584] on div at bounding box center [625, 583] width 10 height 11
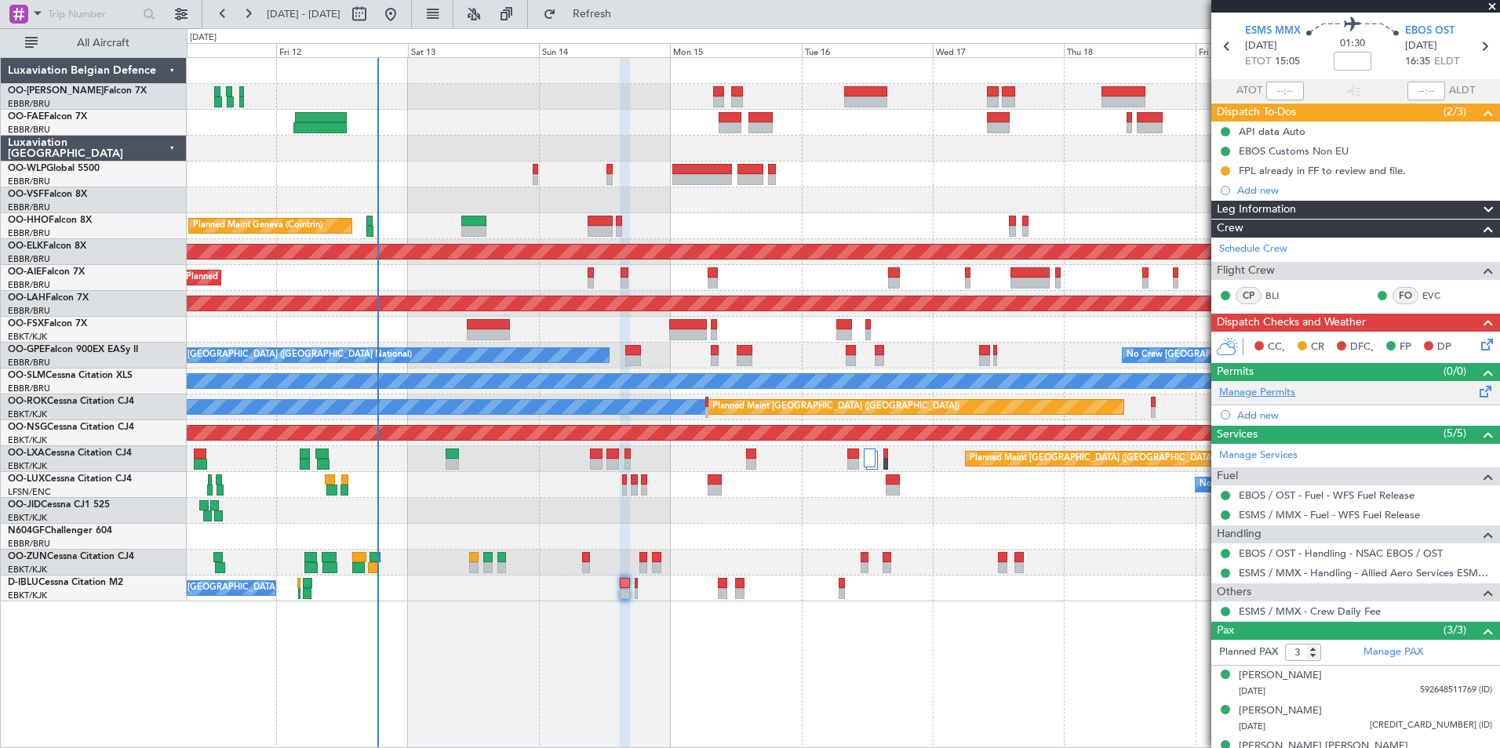
scroll to position [73, 0]
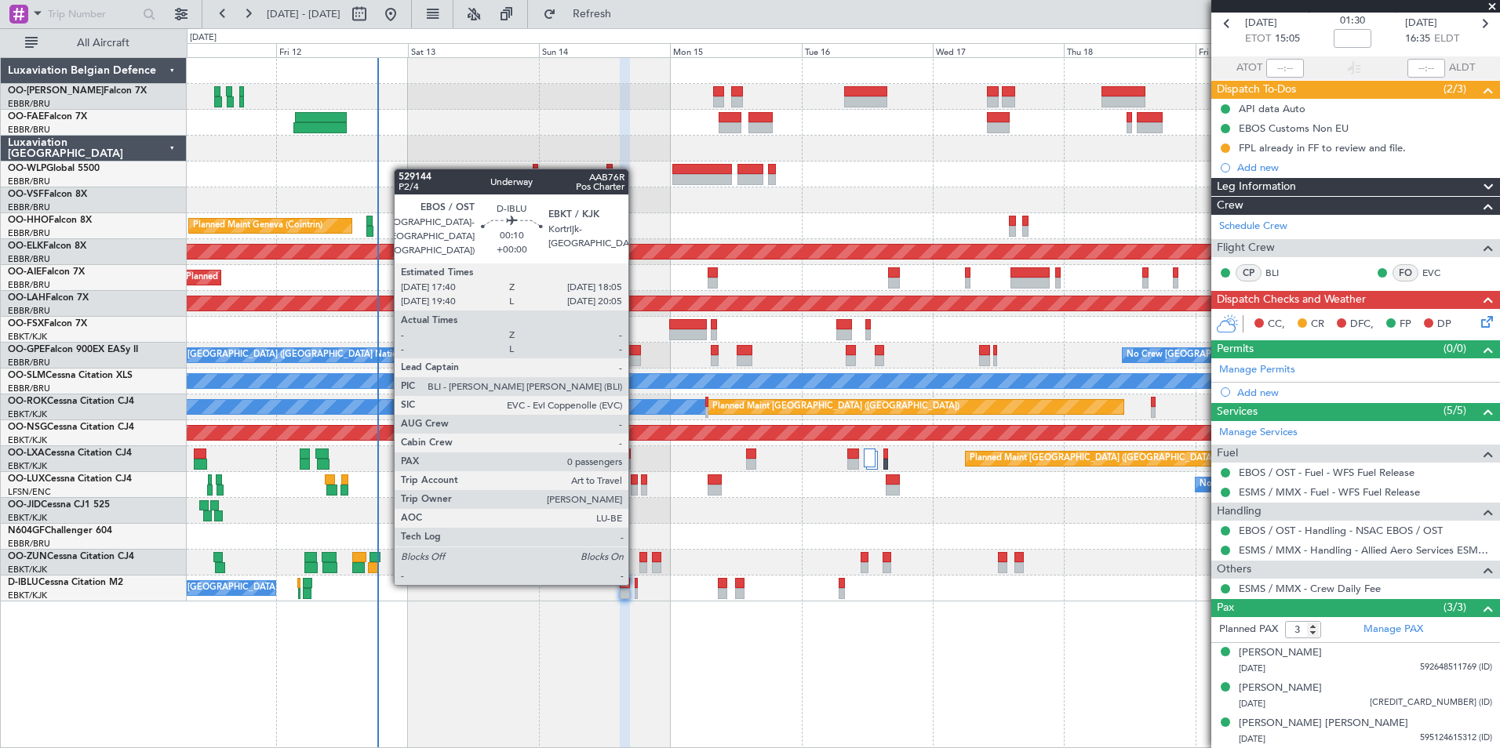
click at [635, 582] on div at bounding box center [636, 583] width 2 height 11
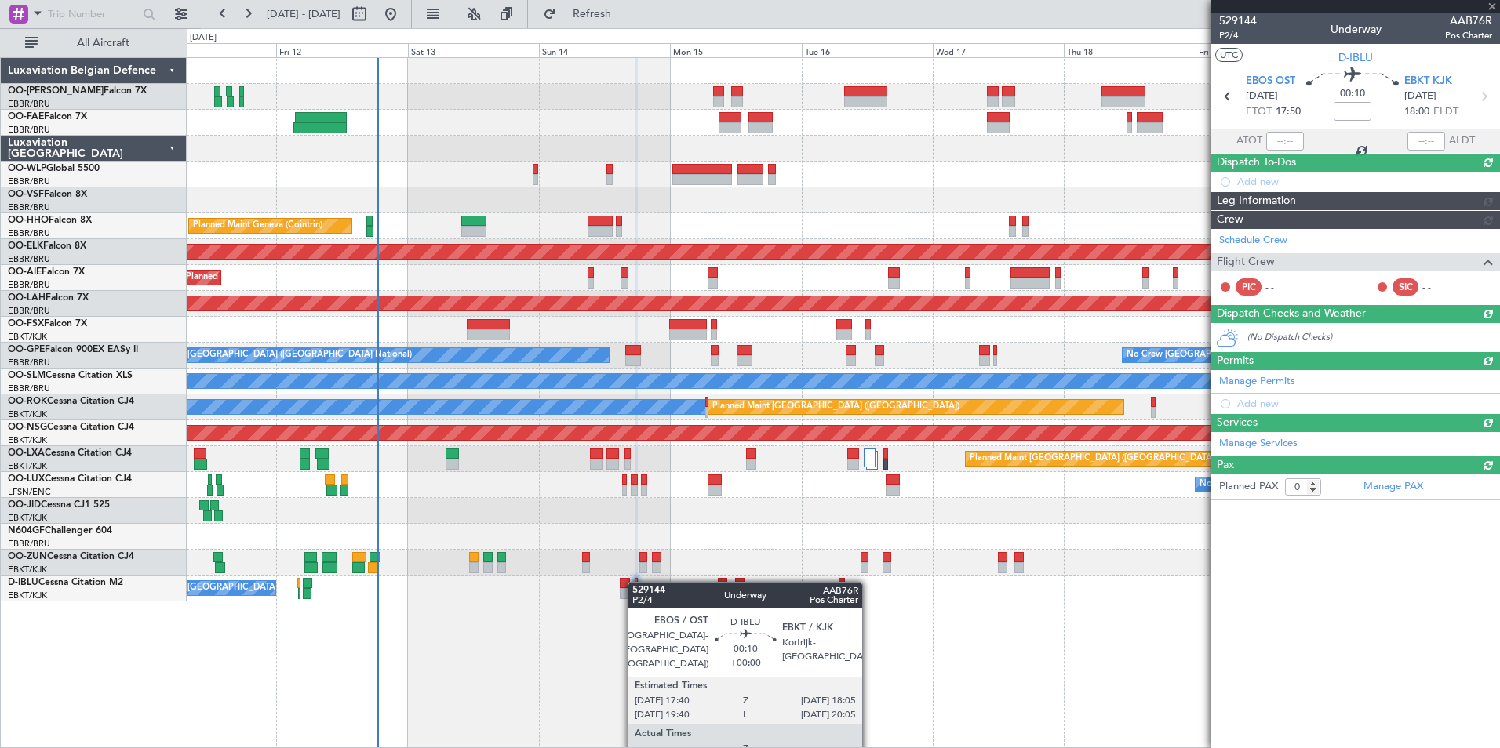
scroll to position [0, 0]
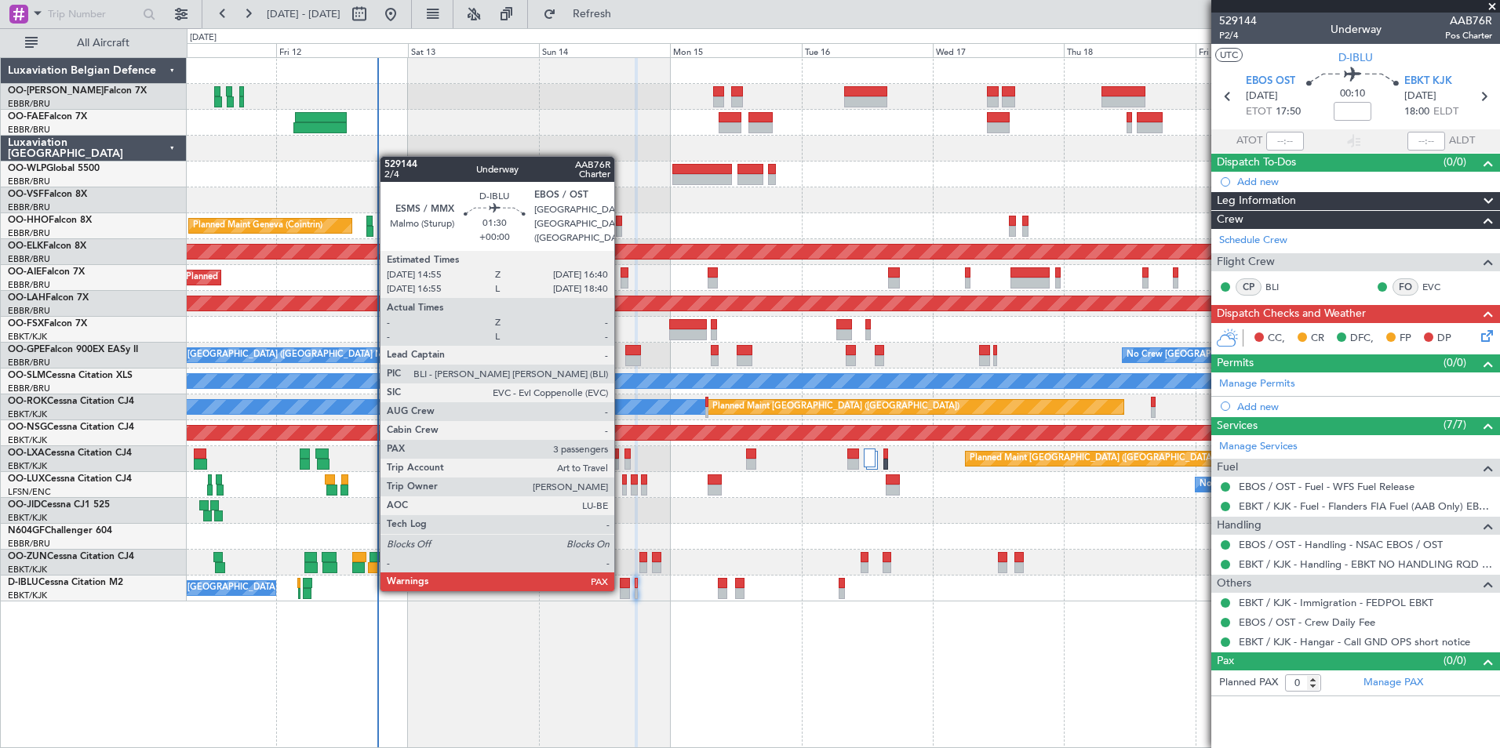
click at [621, 588] on div at bounding box center [625, 593] width 10 height 11
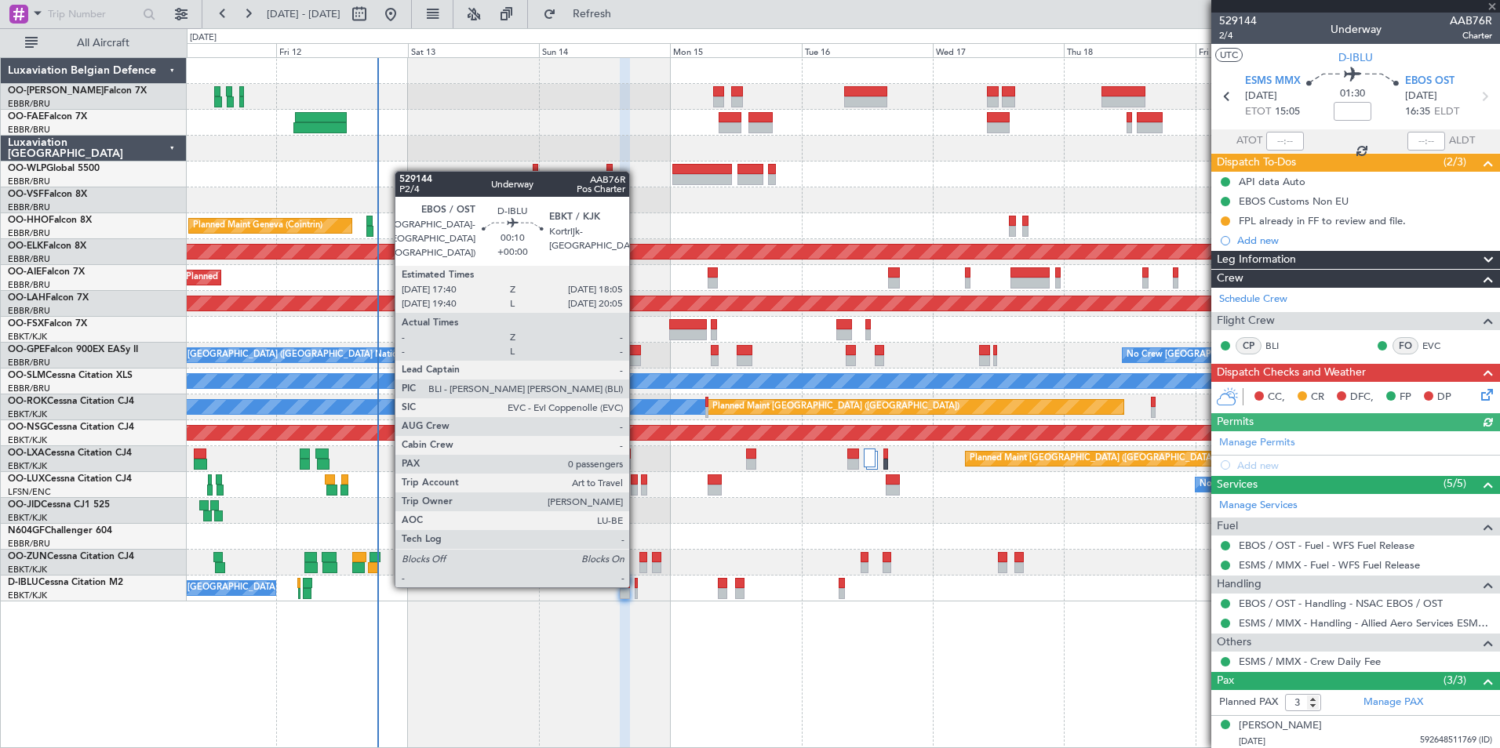
click at [636, 584] on div at bounding box center [636, 583] width 2 height 11
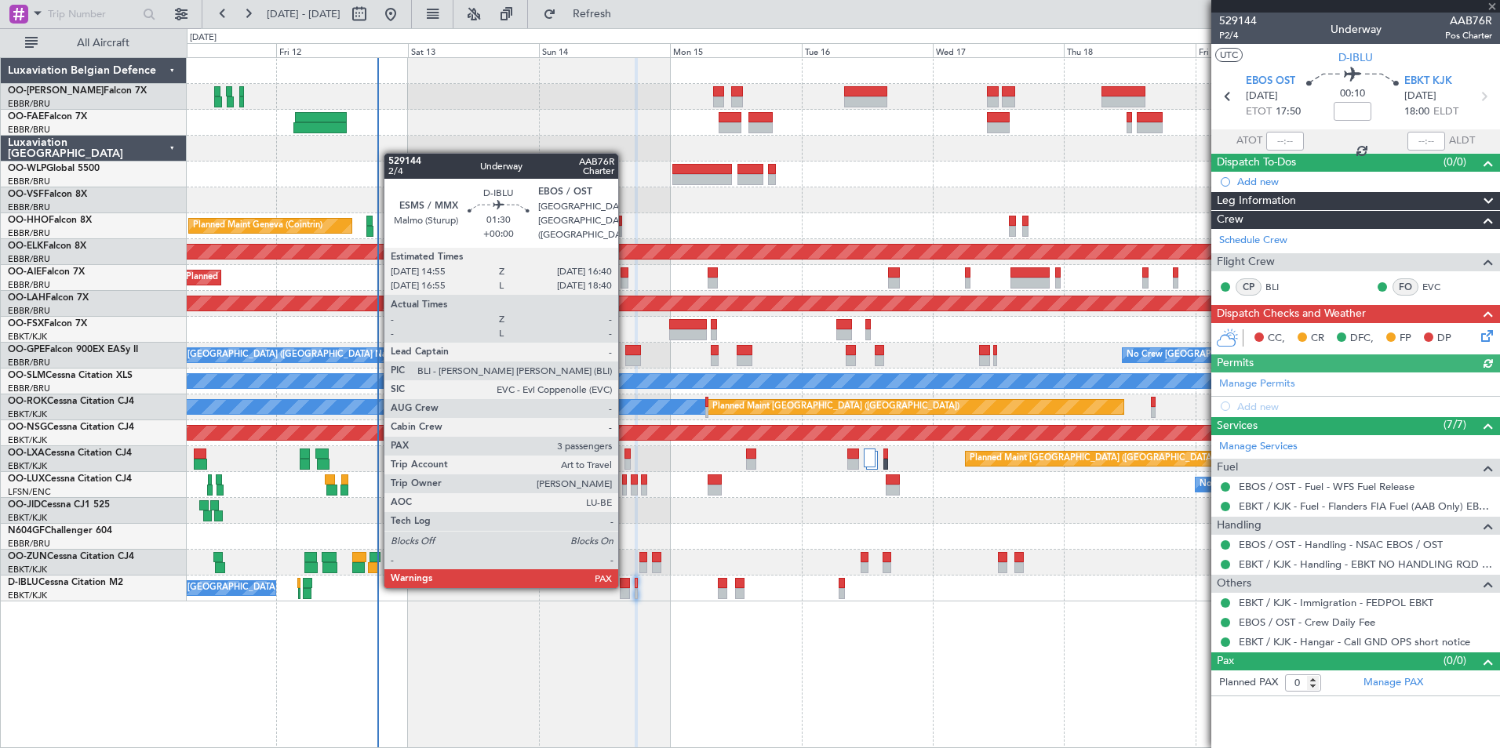
click at [625, 585] on div at bounding box center [625, 583] width 10 height 11
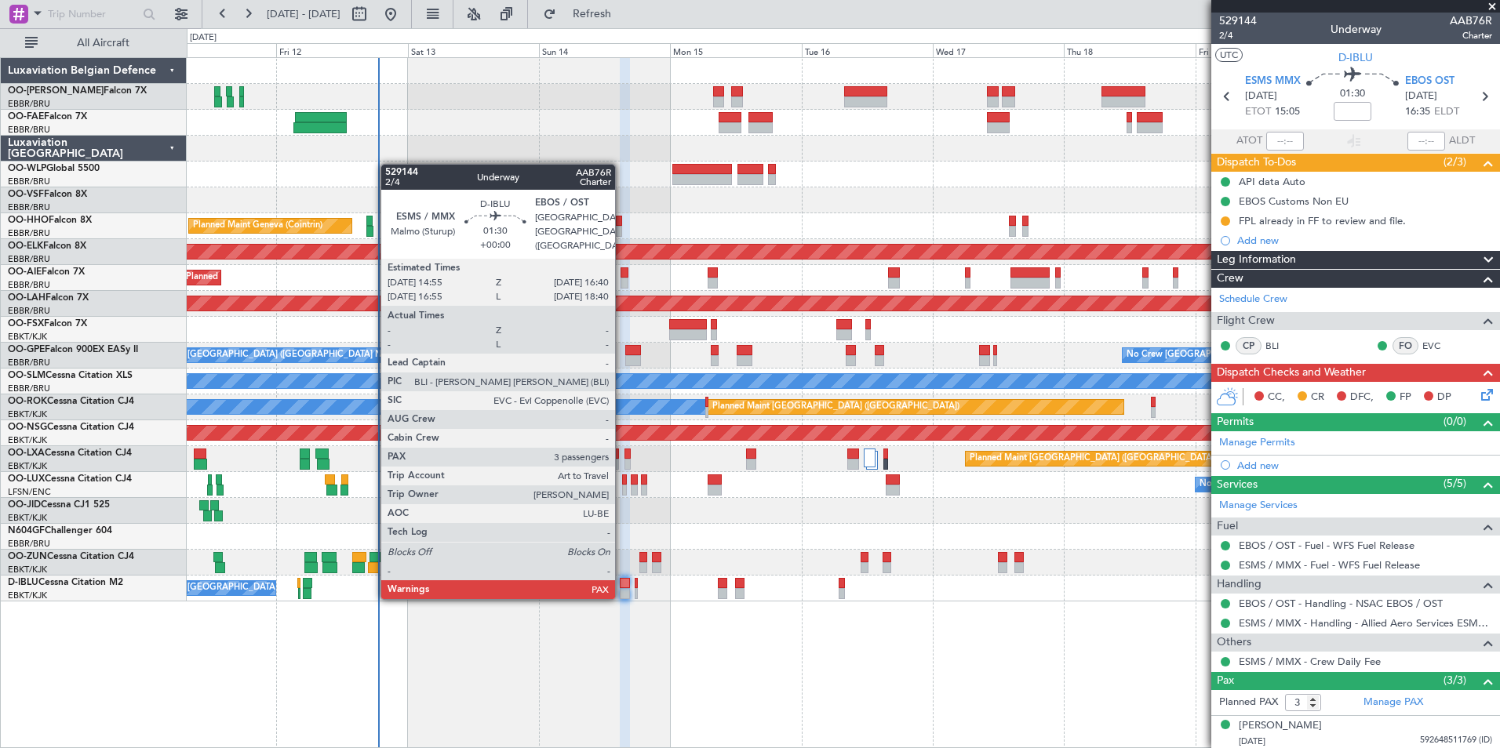
click at [622, 596] on div at bounding box center [625, 593] width 10 height 11
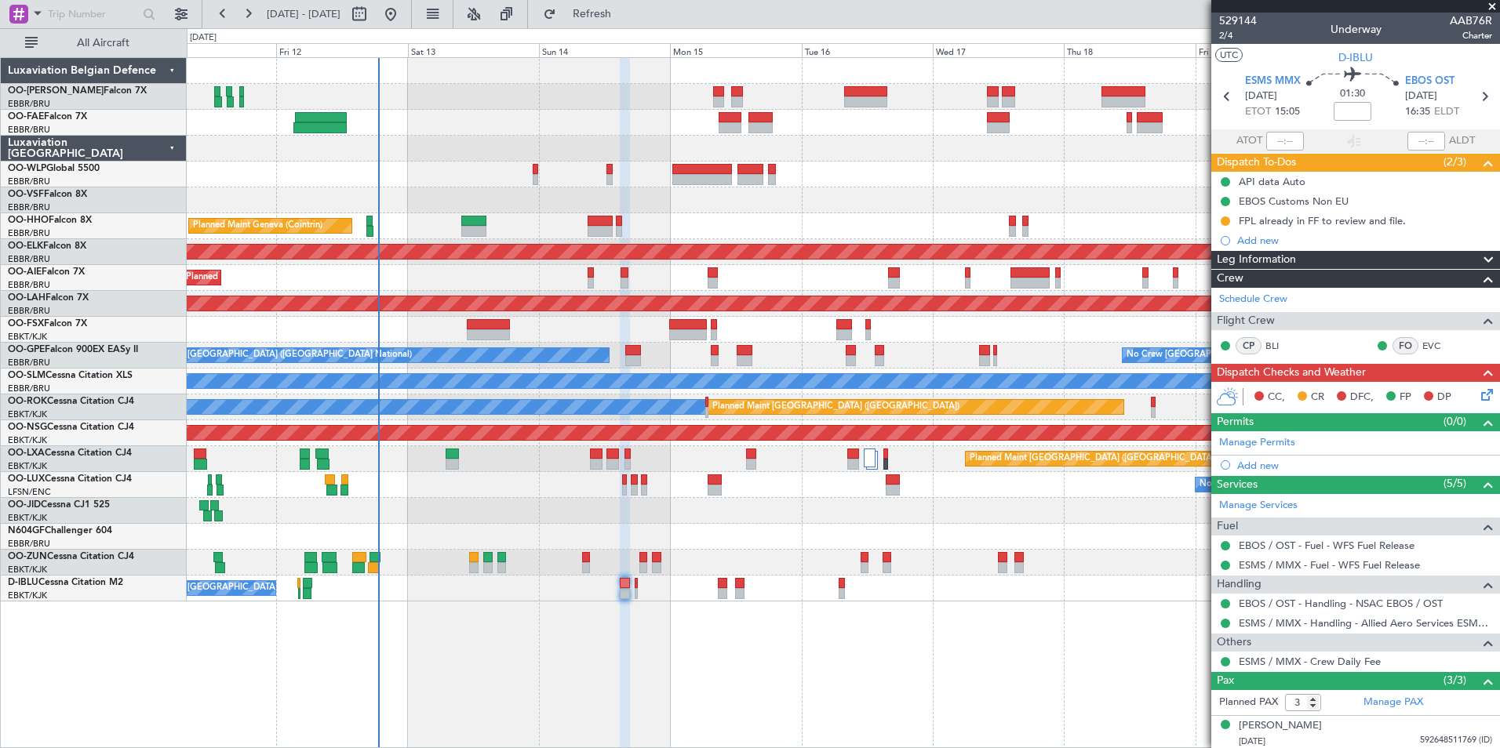
click at [639, 588] on div "No Crew [GEOGRAPHIC_DATA] ([GEOGRAPHIC_DATA] National)" at bounding box center [843, 589] width 1312 height 26
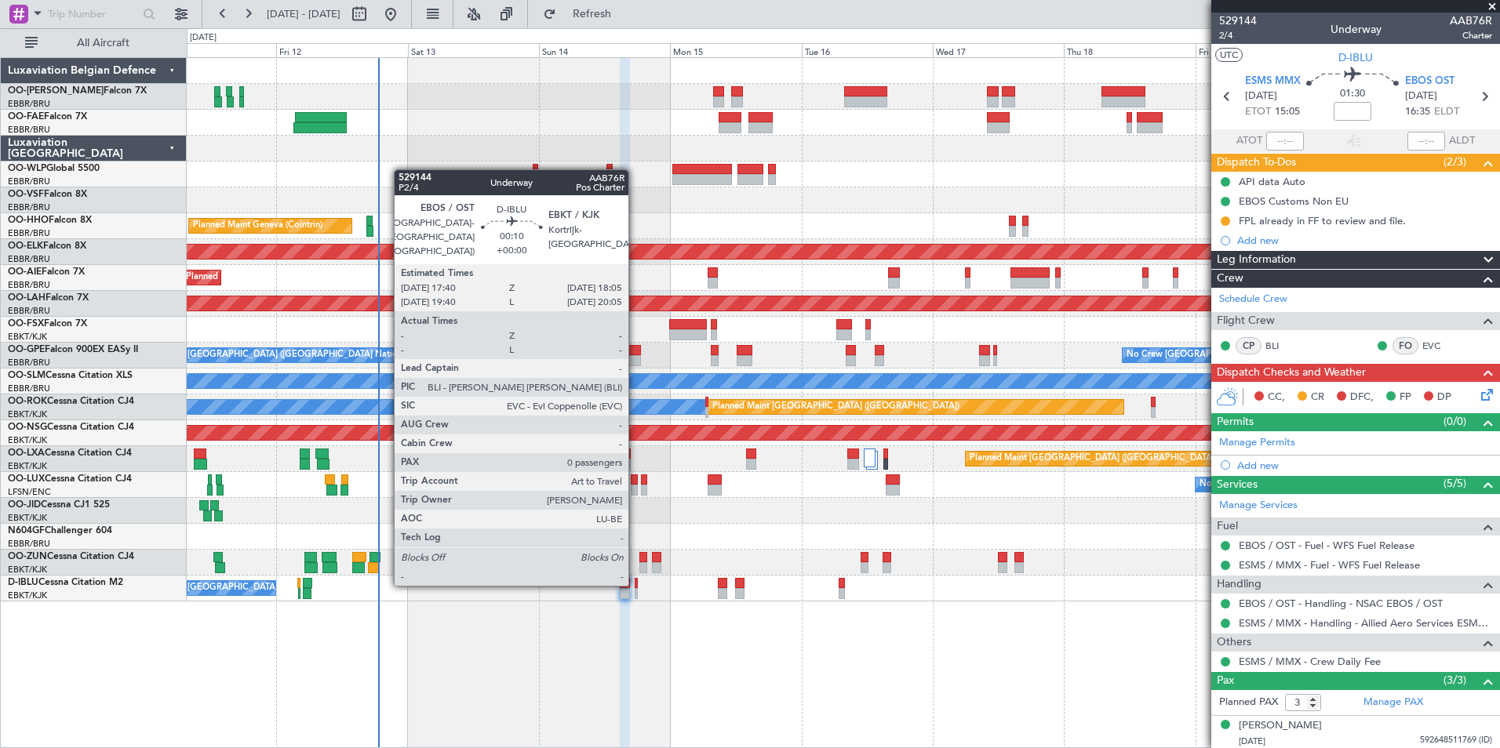
click at [635, 583] on div at bounding box center [636, 583] width 2 height 11
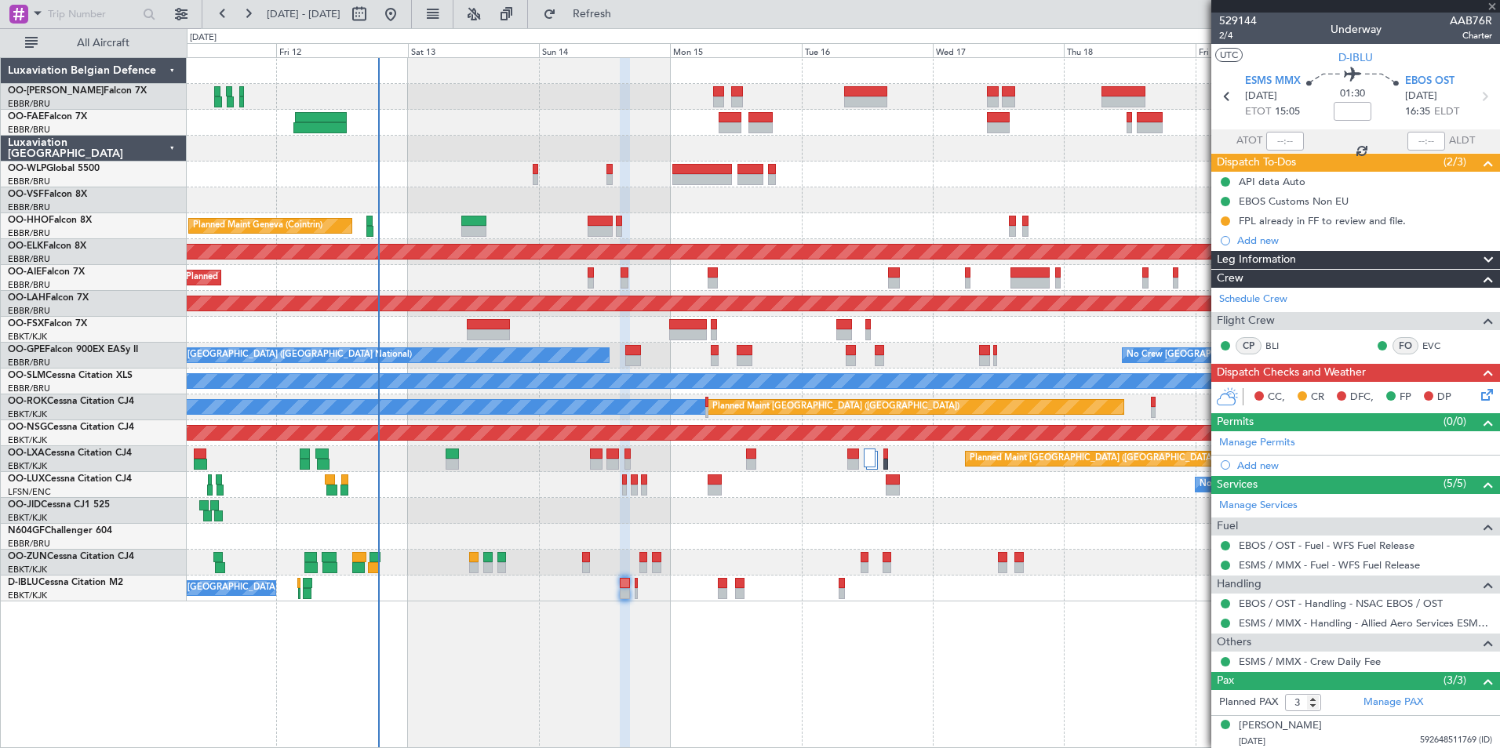
type input "0"
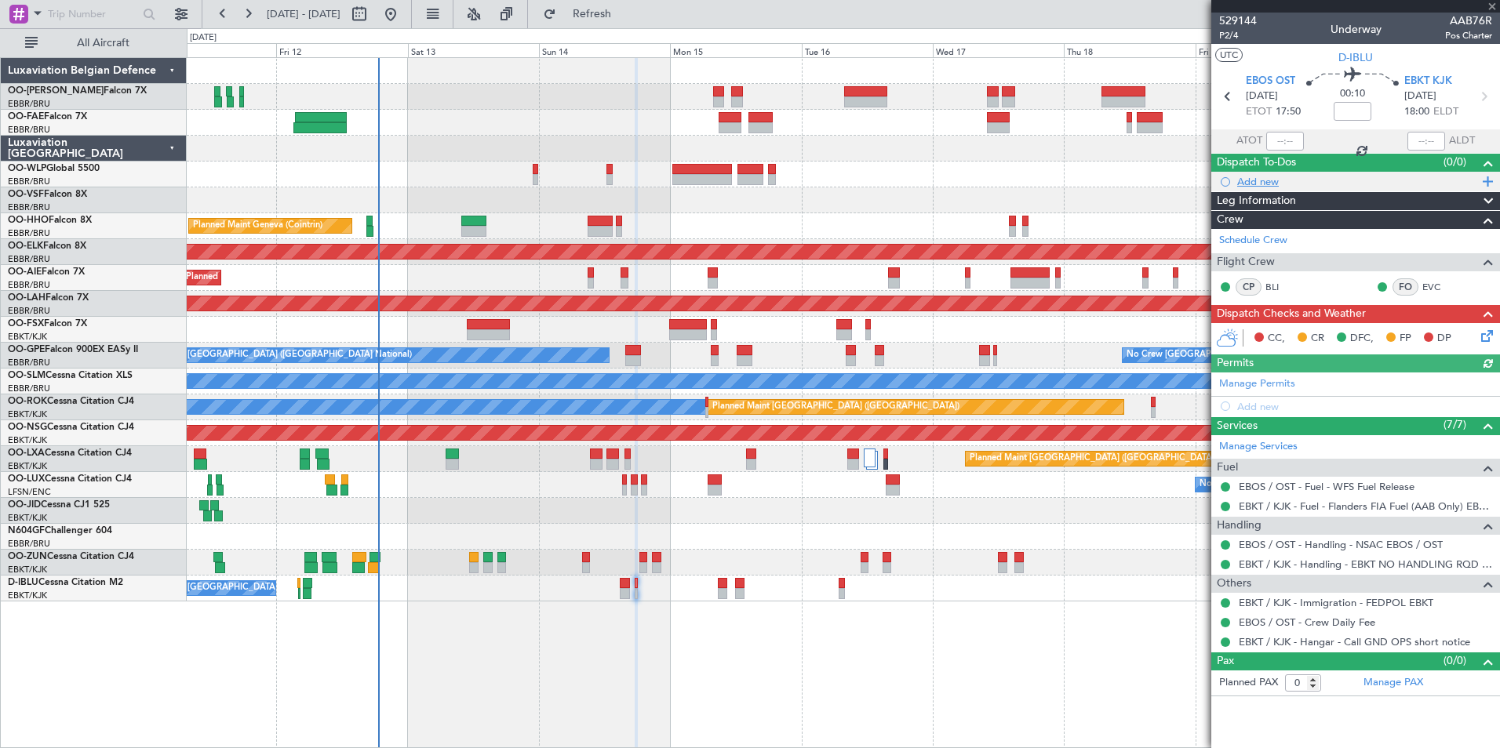
click at [1274, 184] on div "Add new" at bounding box center [1357, 181] width 241 height 13
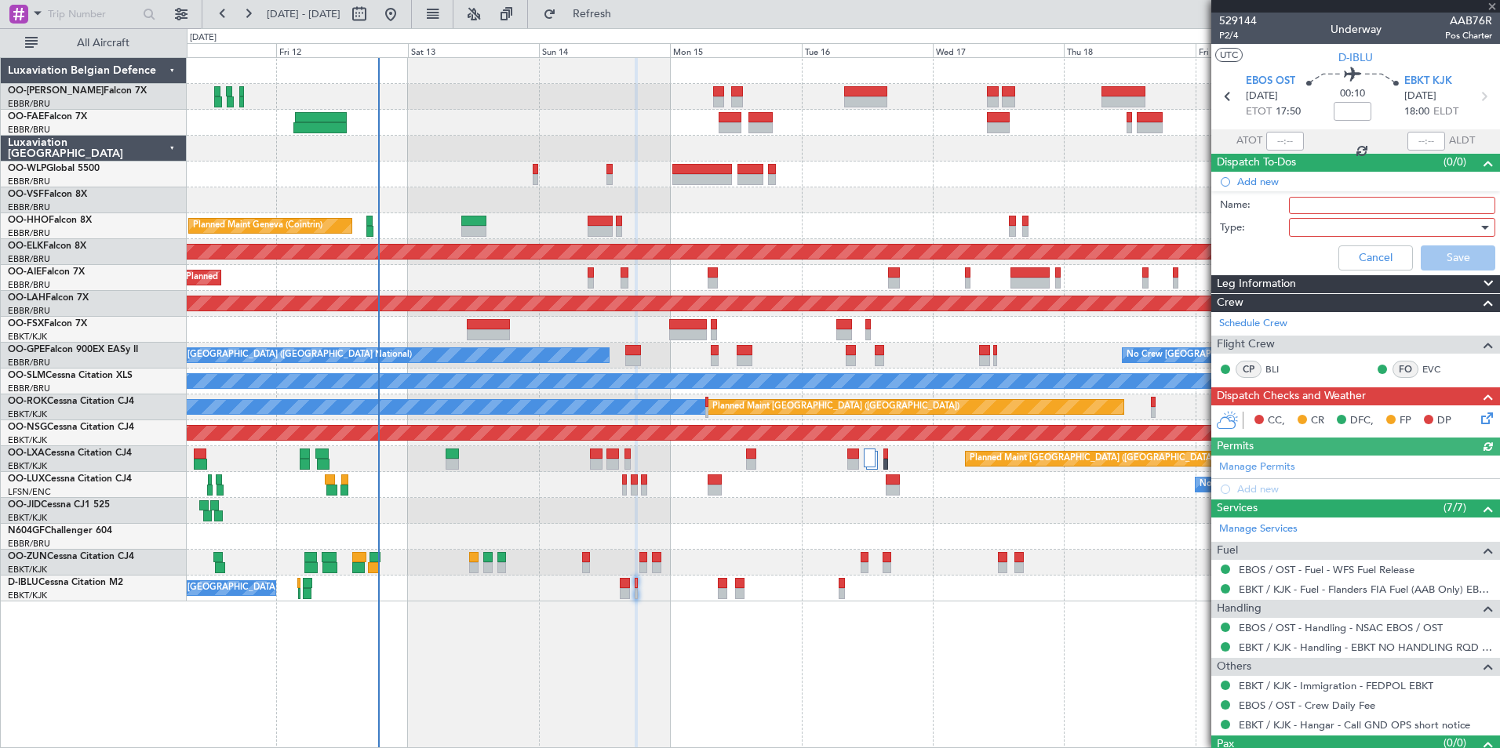
click at [1312, 204] on input "Name:" at bounding box center [1392, 205] width 206 height 17
type input "fp in ff"
click at [1318, 238] on div at bounding box center [1386, 228] width 183 height 24
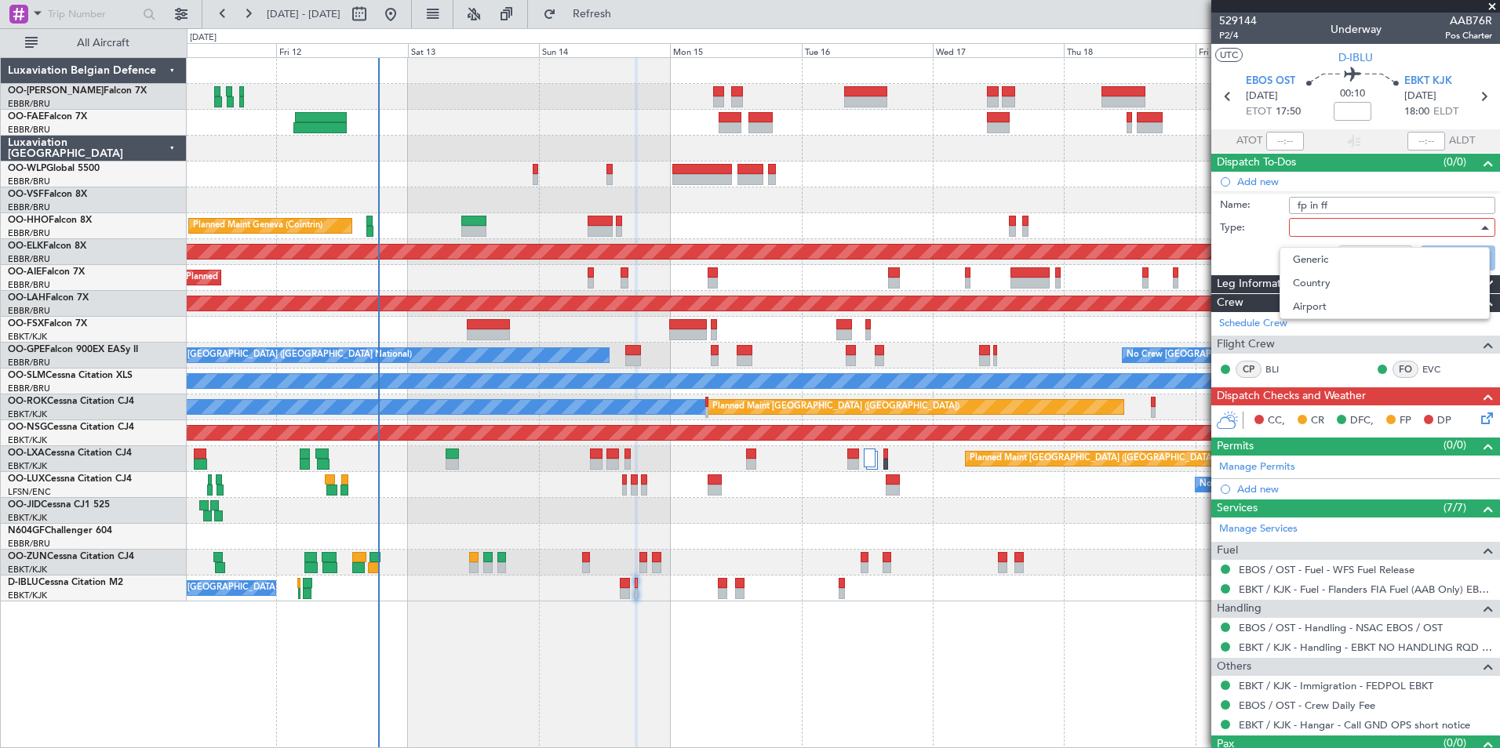
click at [1319, 226] on div at bounding box center [750, 374] width 1500 height 748
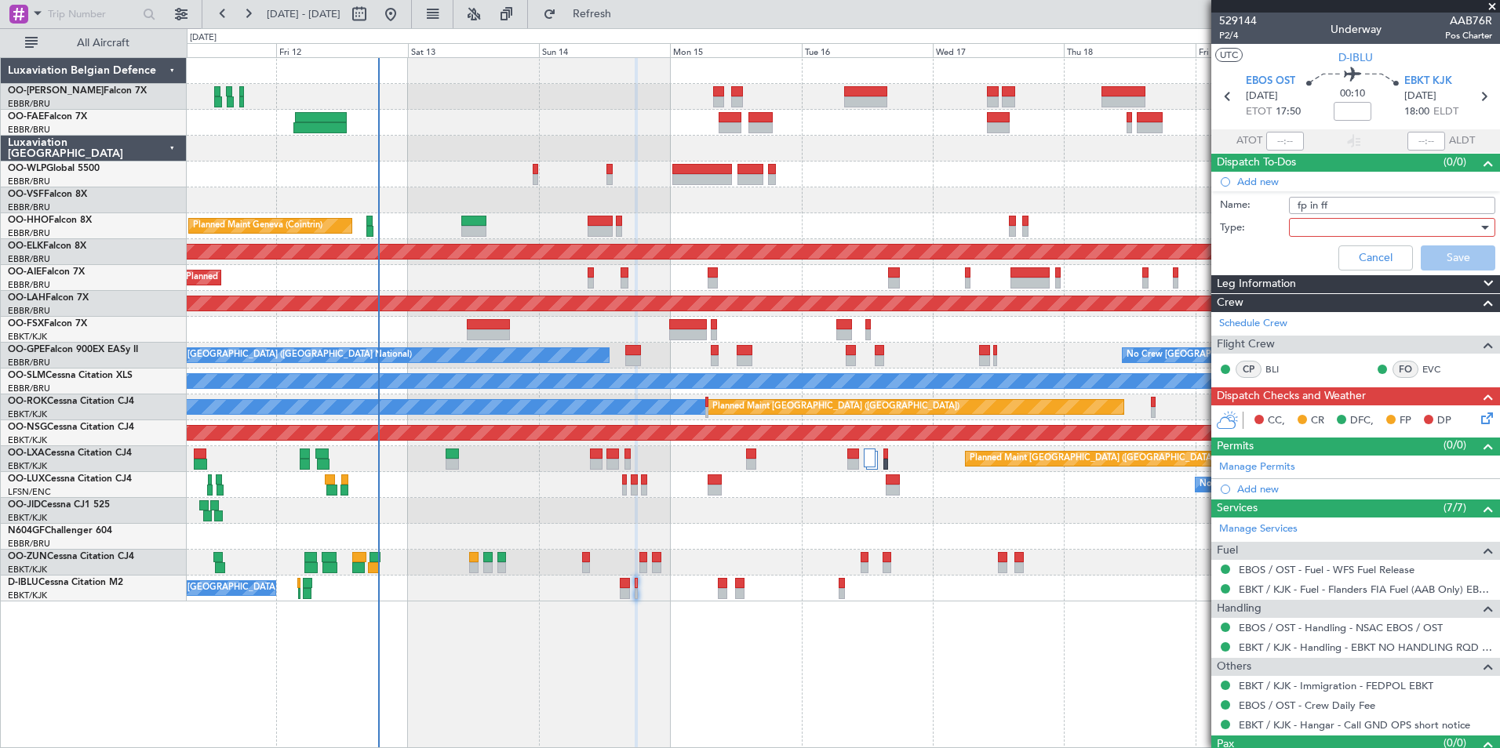
click at [1301, 231] on div at bounding box center [1386, 228] width 183 height 24
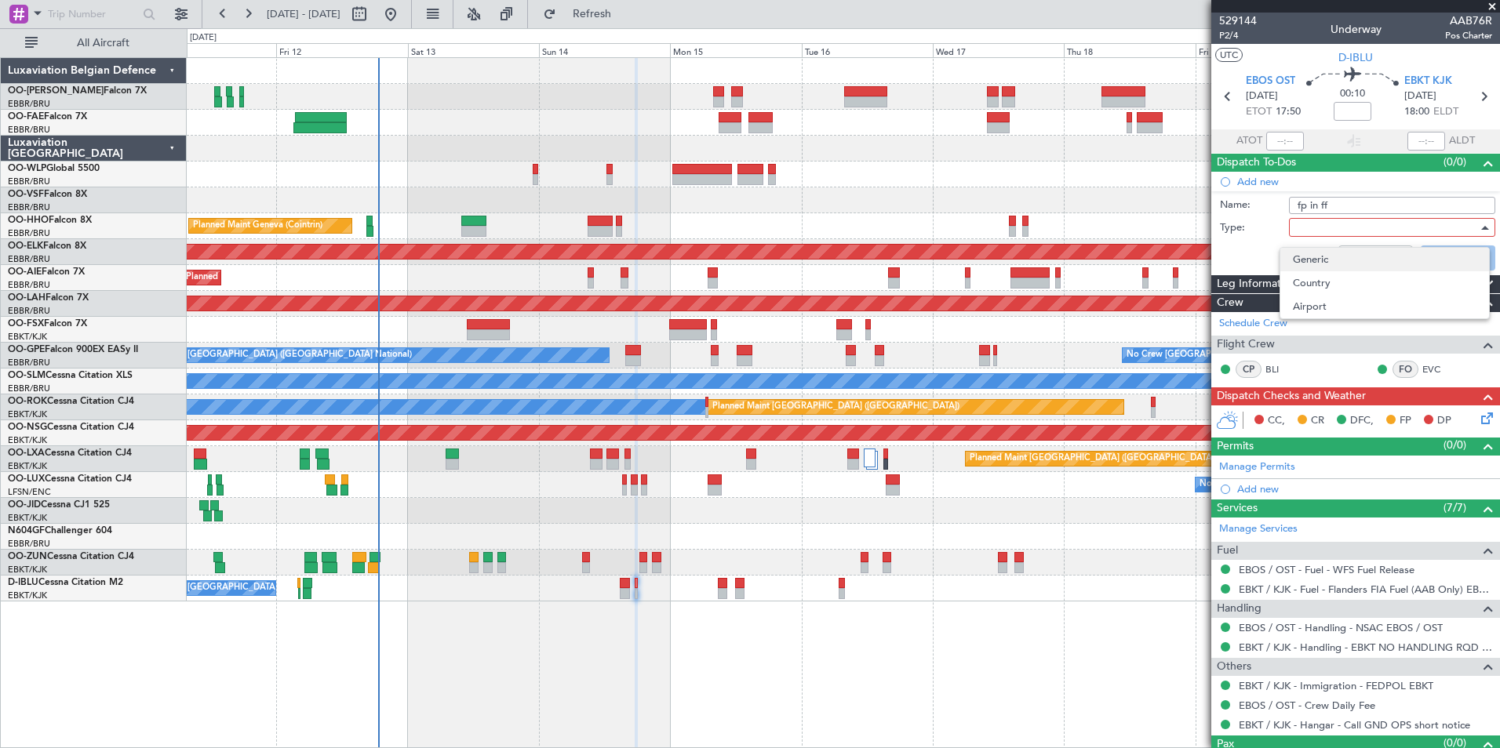
click at [1301, 260] on span "Generic" at bounding box center [1385, 260] width 184 height 24
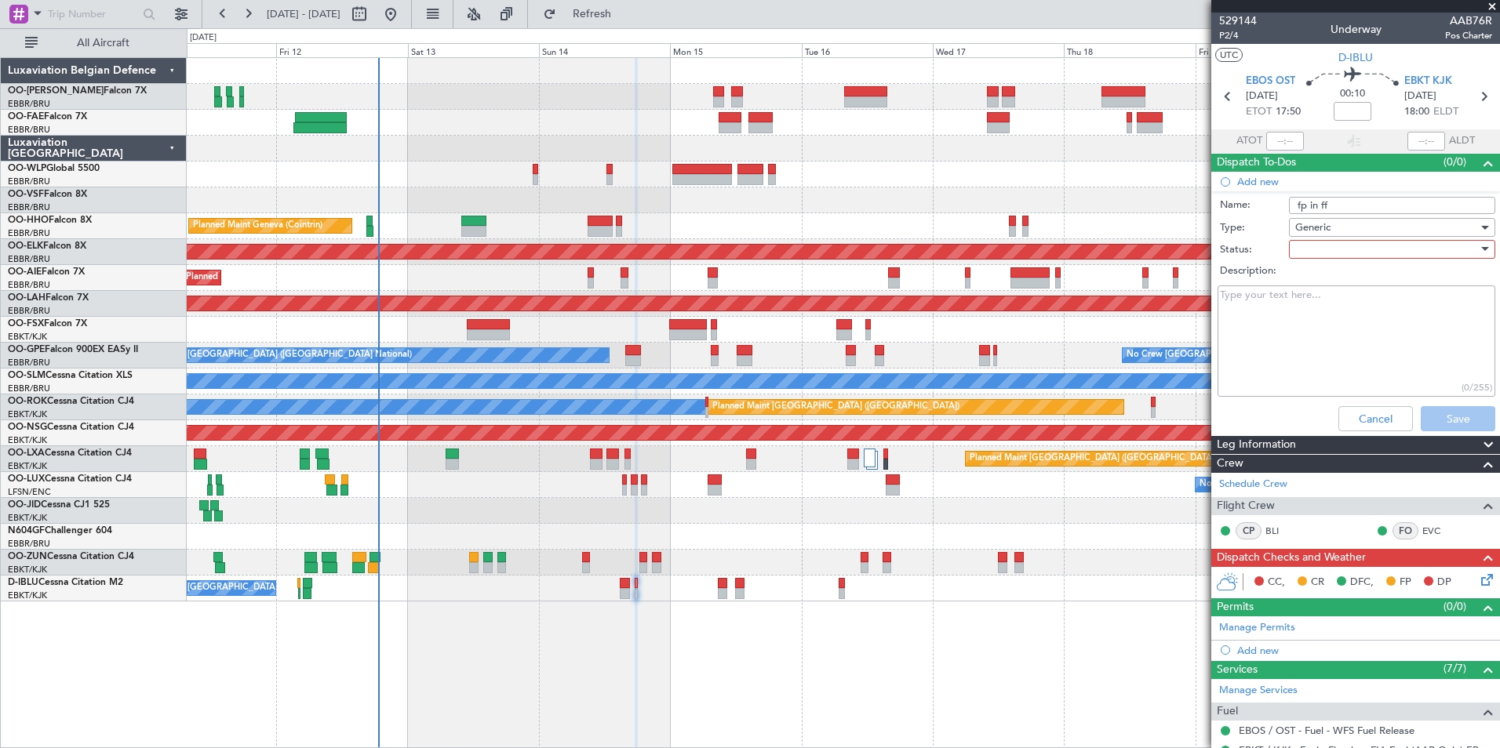
click at [1304, 257] on div at bounding box center [1386, 250] width 183 height 24
click at [1306, 308] on span "In Progress" at bounding box center [1385, 305] width 184 height 24
click at [1441, 418] on button "Save" at bounding box center [1458, 418] width 75 height 25
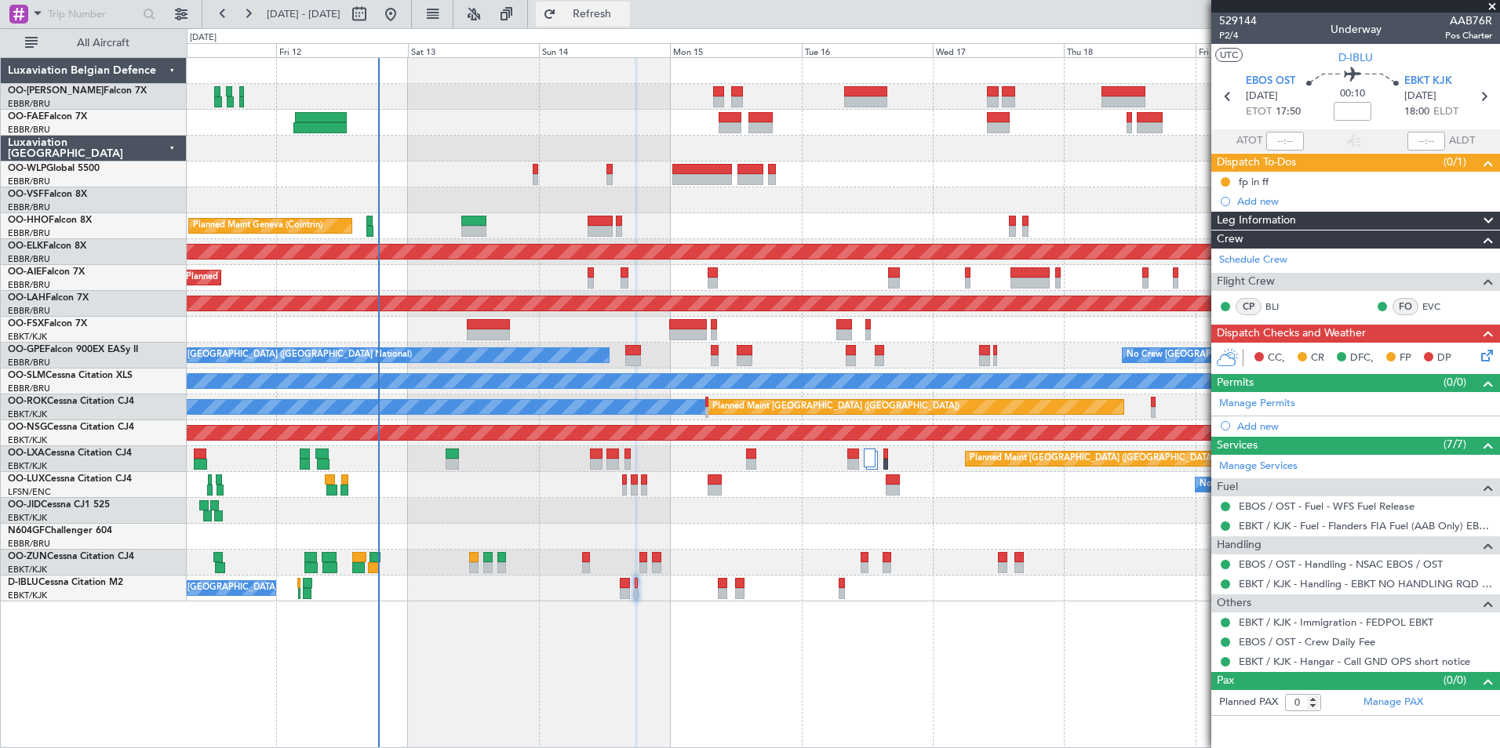
click at [625, 9] on span "Refresh" at bounding box center [592, 14] width 66 height 11
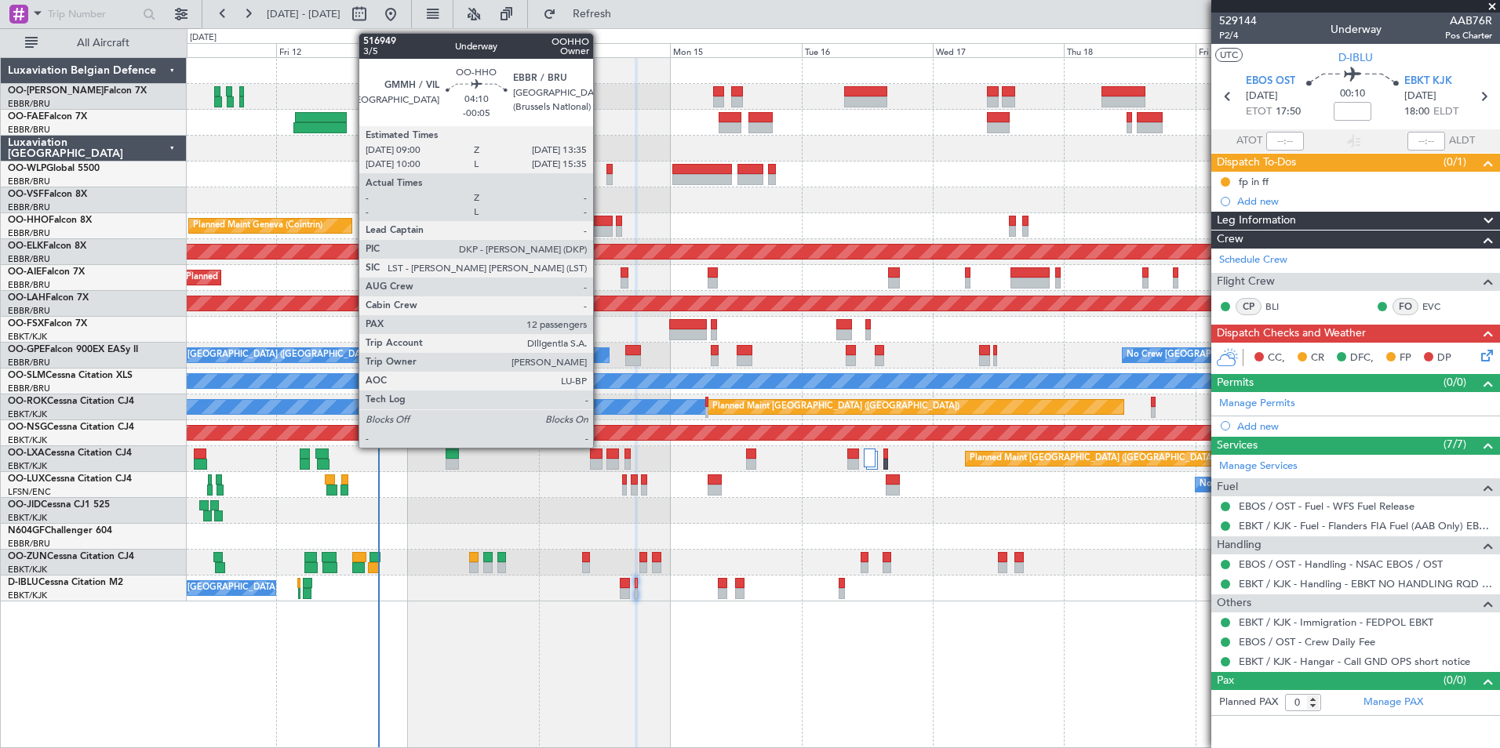
click at [600, 226] on div at bounding box center [600, 231] width 25 height 11
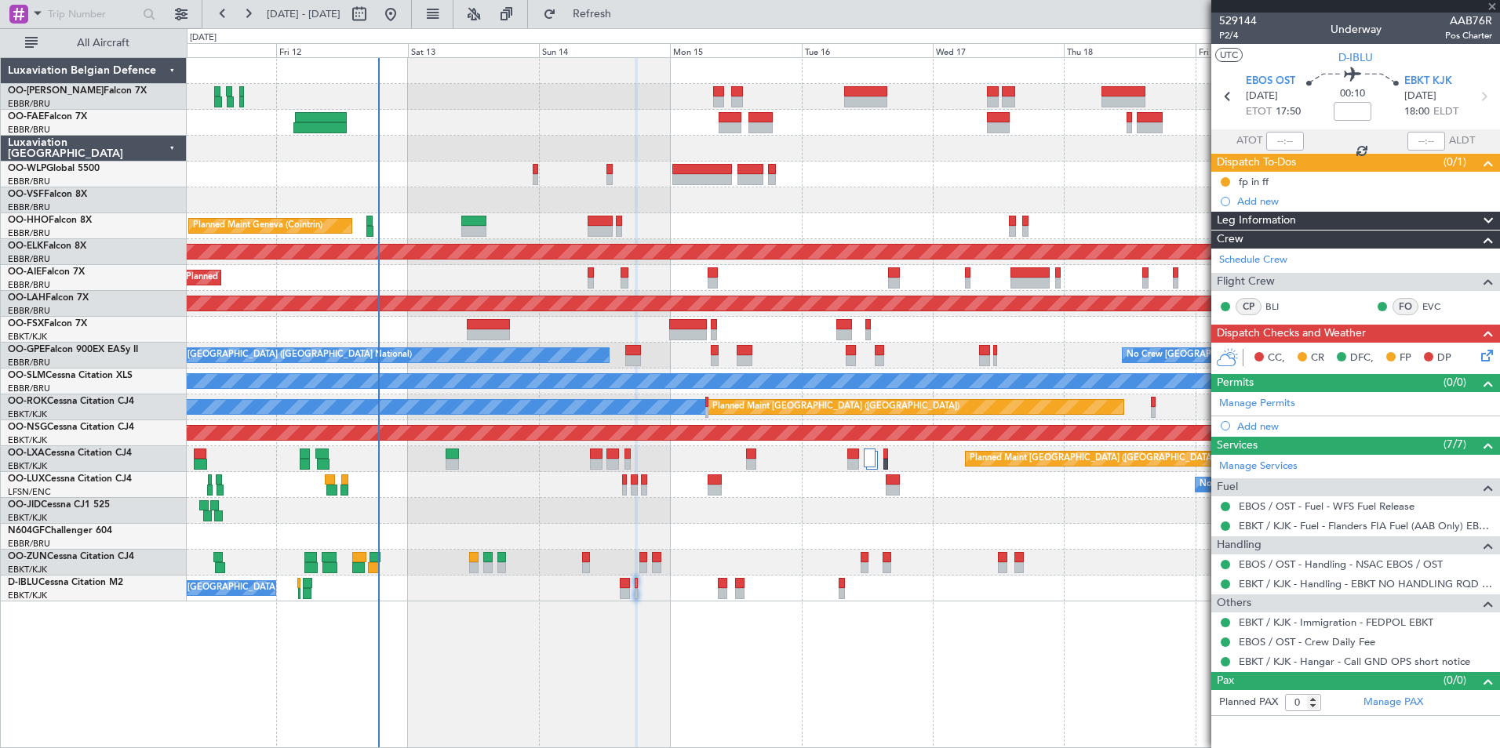
type input "-00:05"
type input "12"
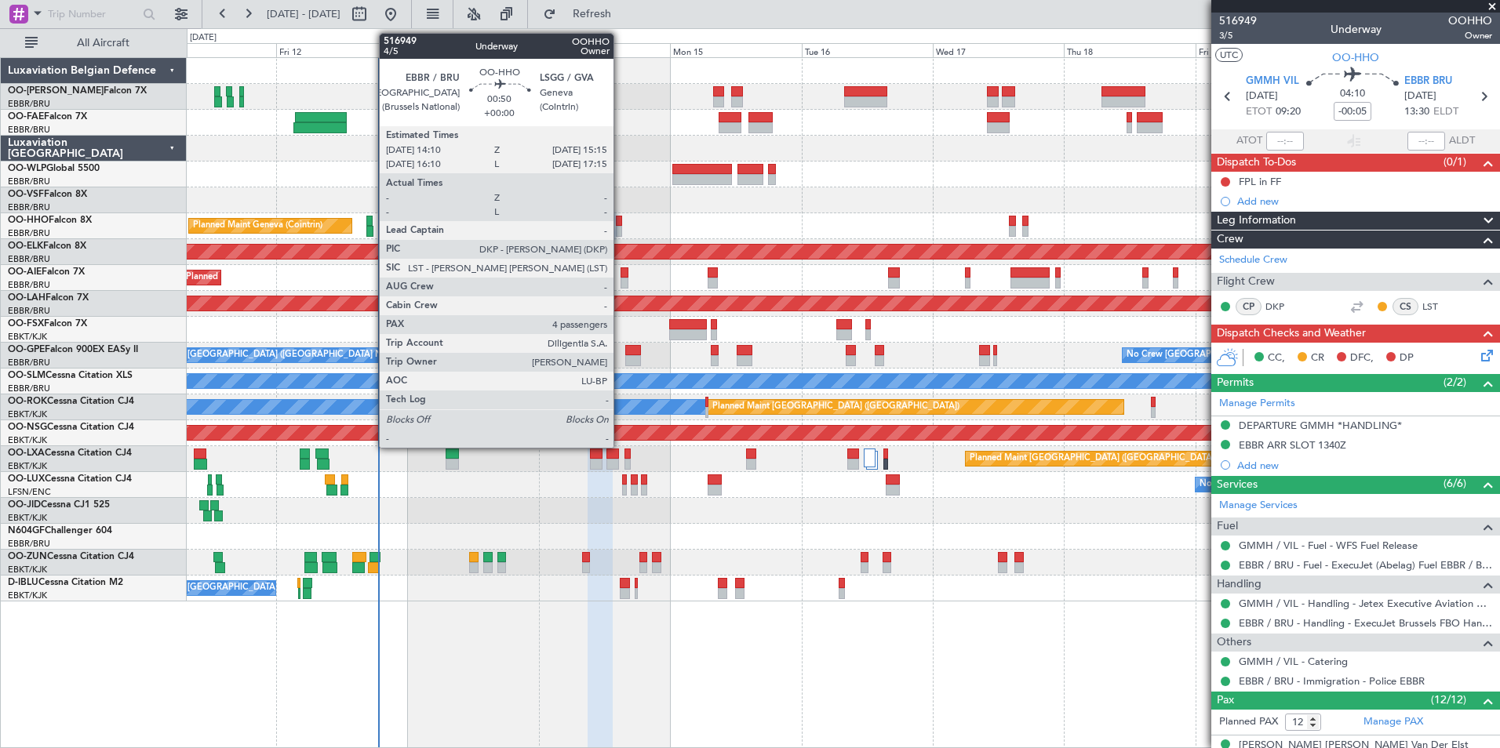
click at [621, 221] on div at bounding box center [619, 221] width 6 height 11
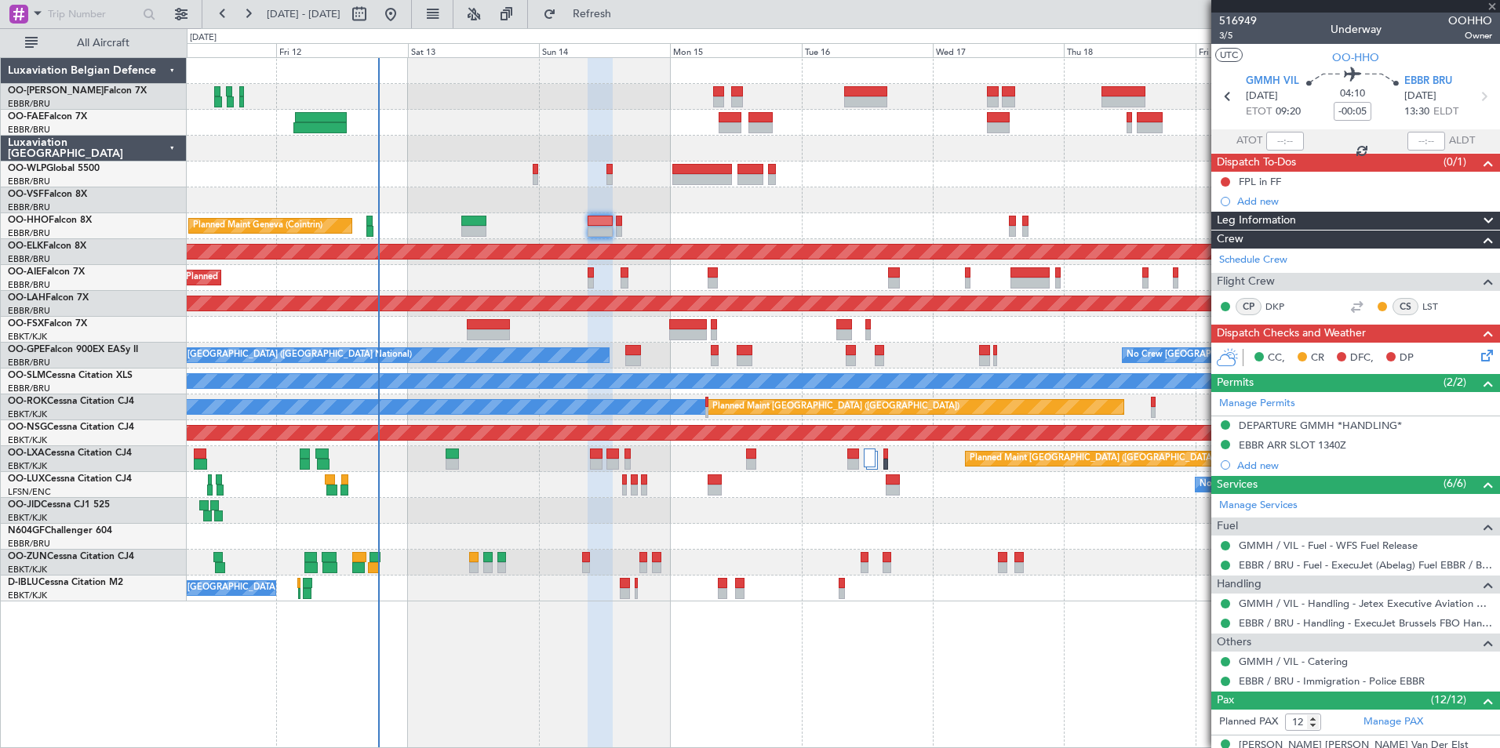
type input "4"
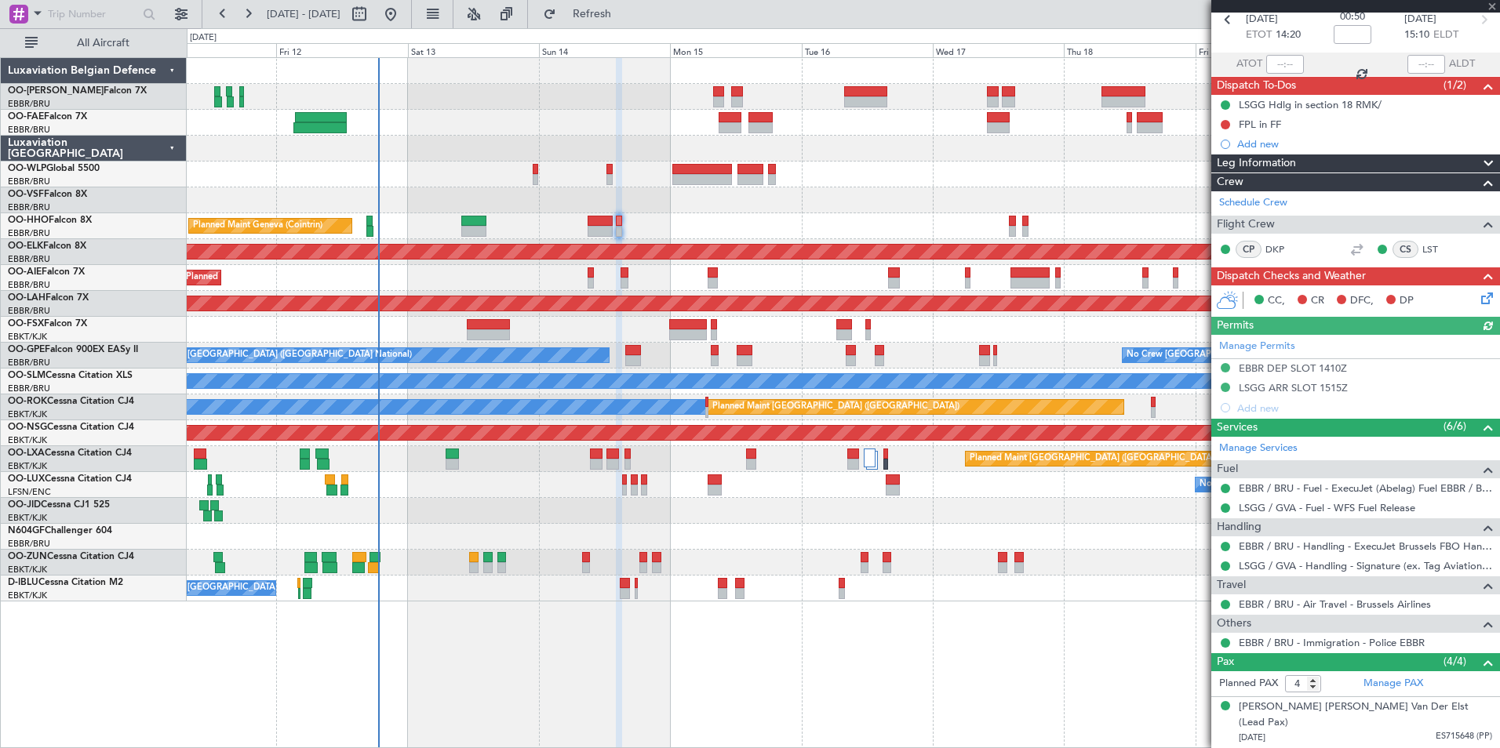
scroll to position [9, 0]
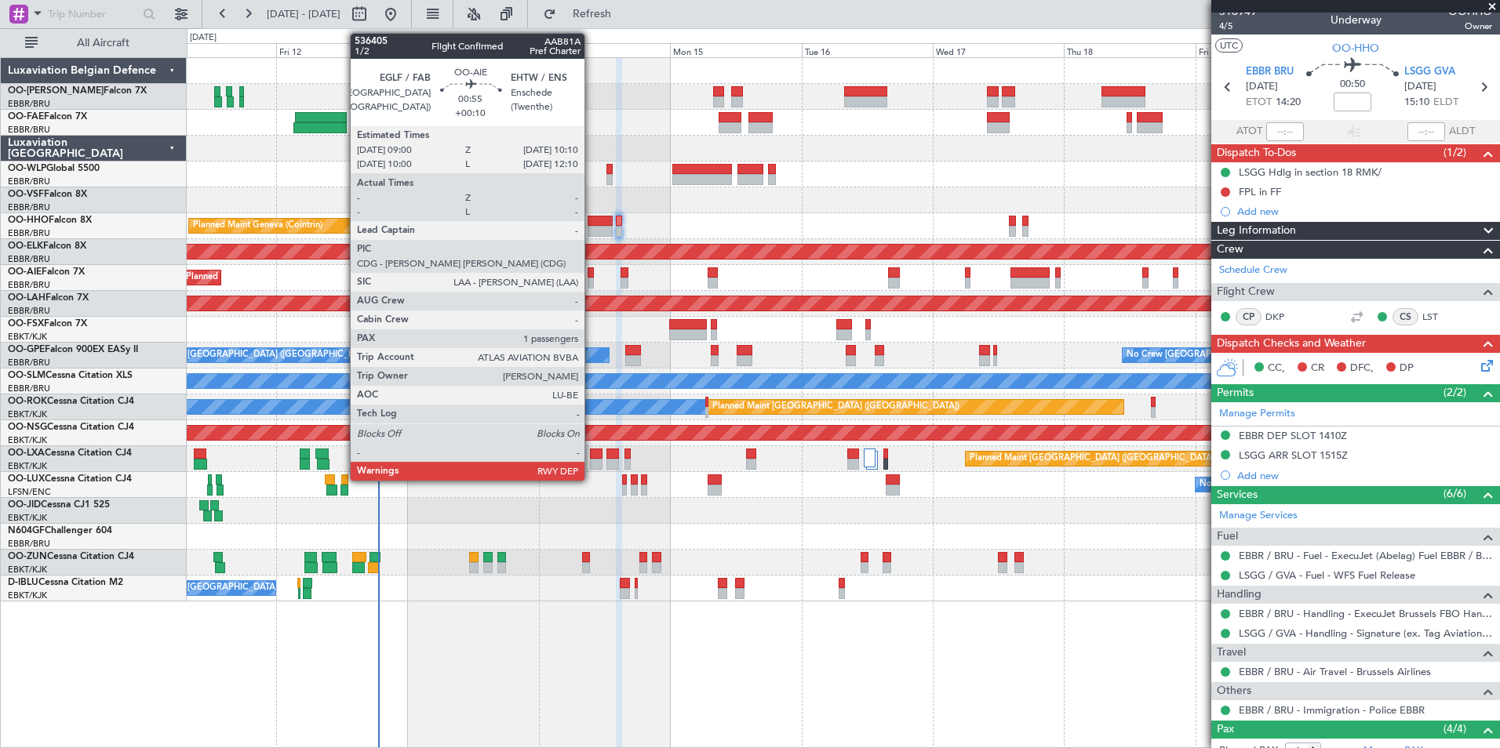
click at [592, 271] on div at bounding box center [591, 273] width 7 height 11
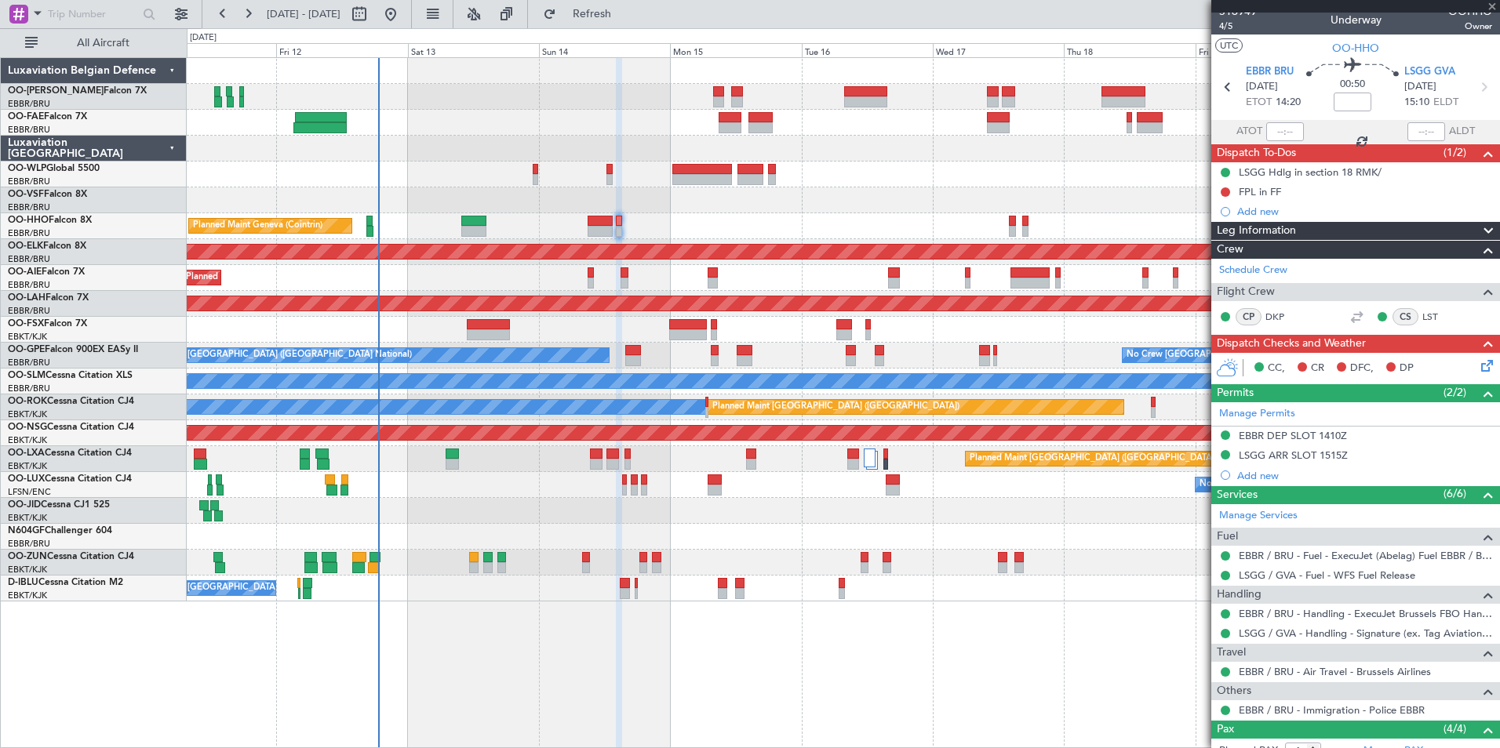
type input "+00:10"
type input "1"
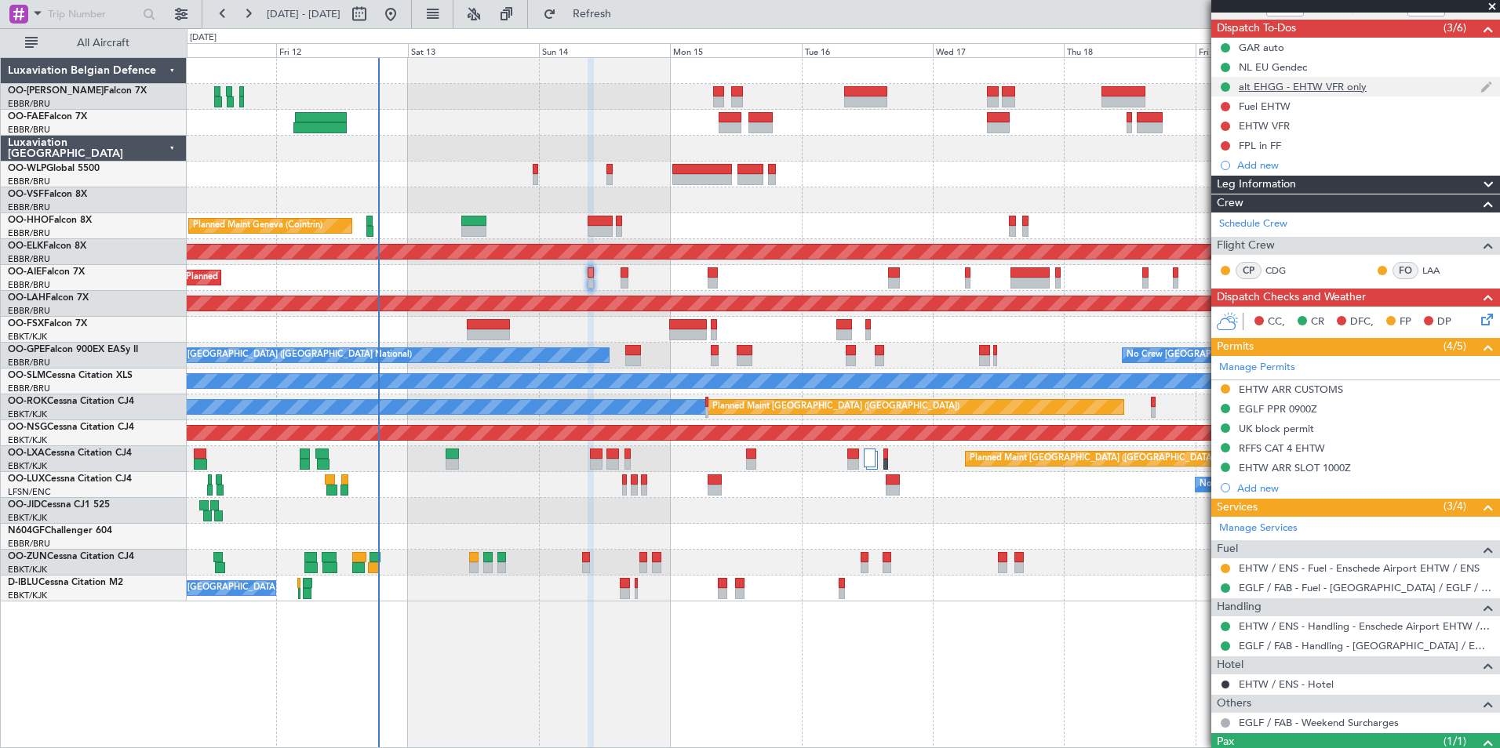
scroll to position [0, 0]
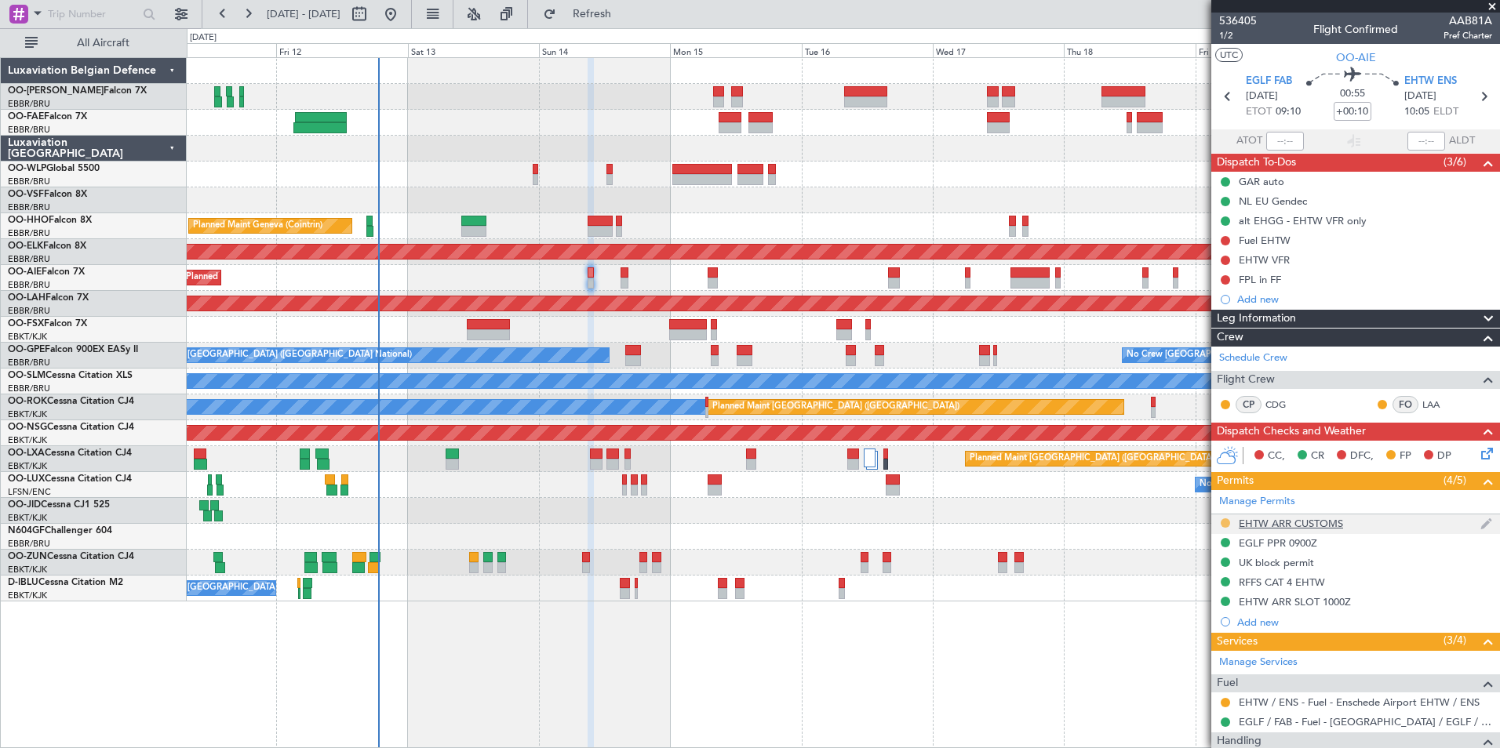
click at [1224, 525] on button at bounding box center [1225, 523] width 9 height 9
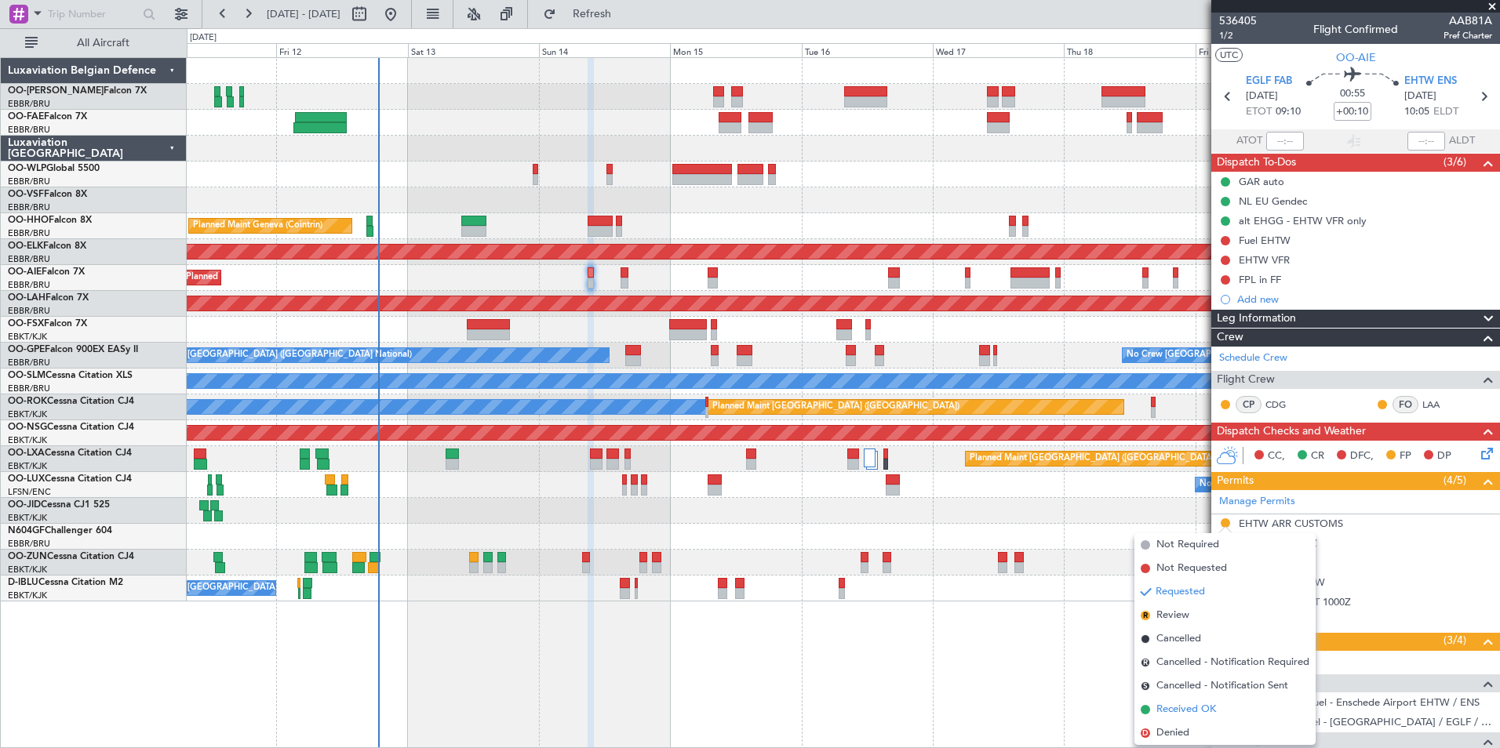
click at [1167, 704] on span "Received OK" at bounding box center [1186, 710] width 60 height 16
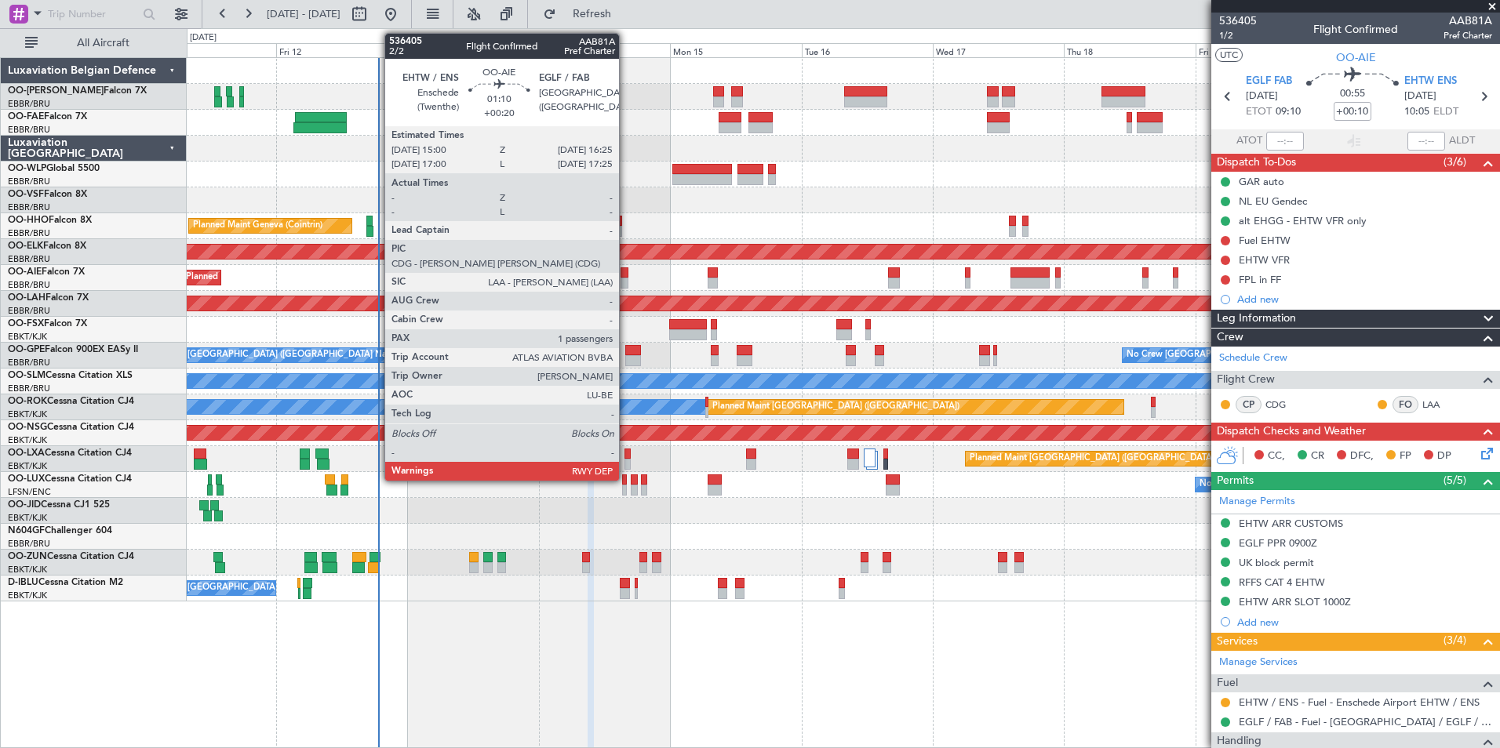
click at [626, 270] on div at bounding box center [625, 273] width 8 height 11
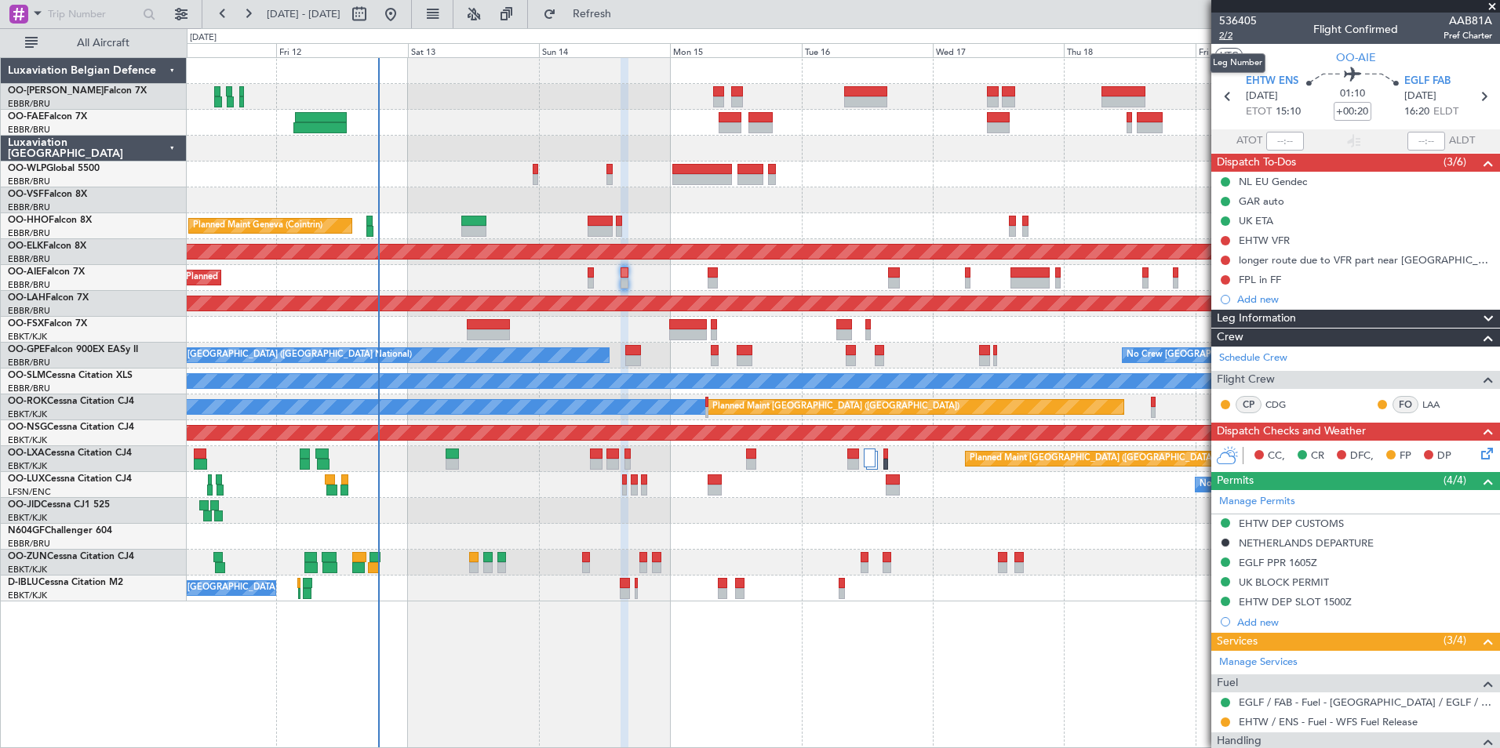
click at [1229, 35] on span "2/2" at bounding box center [1238, 35] width 38 height 13
click at [625, 17] on span "Refresh" at bounding box center [592, 14] width 66 height 11
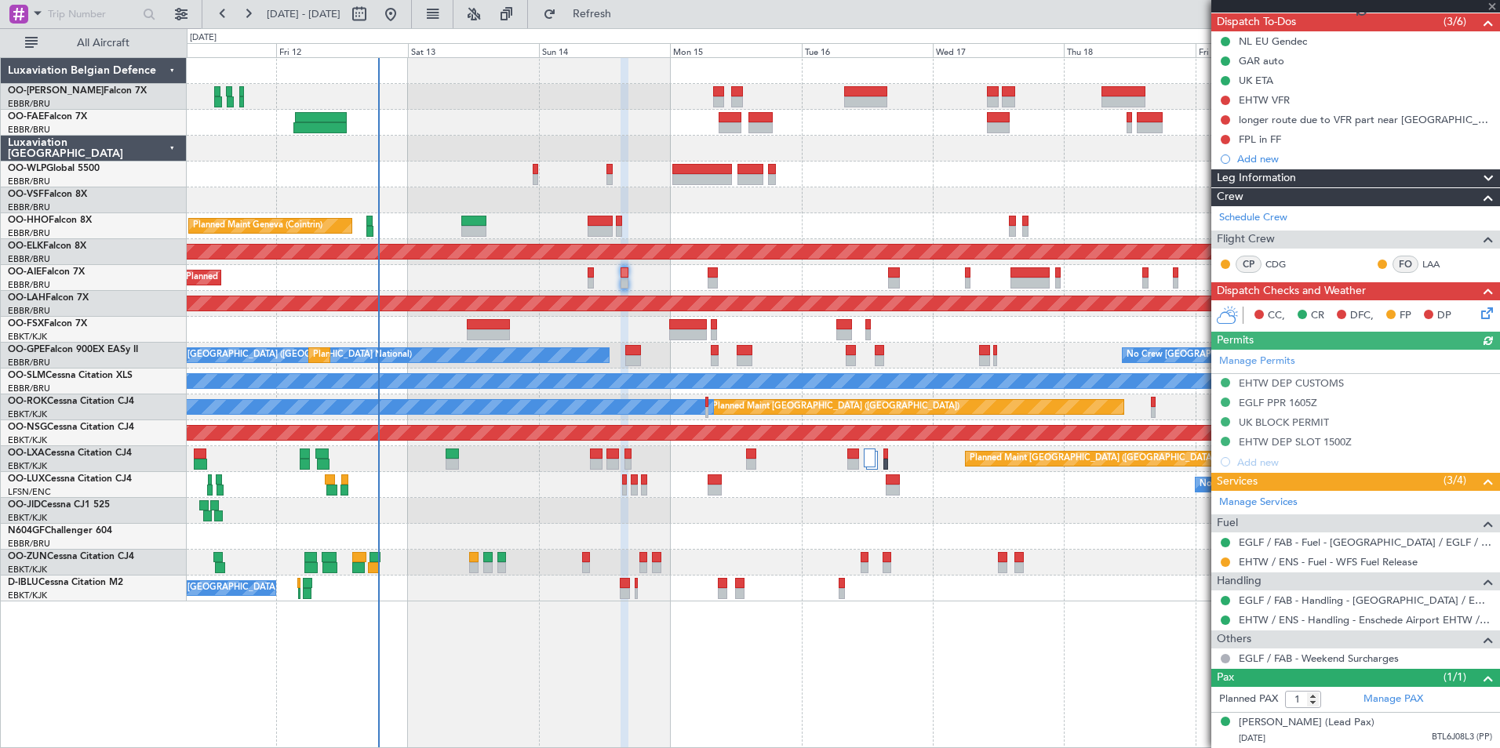
scroll to position [155, 0]
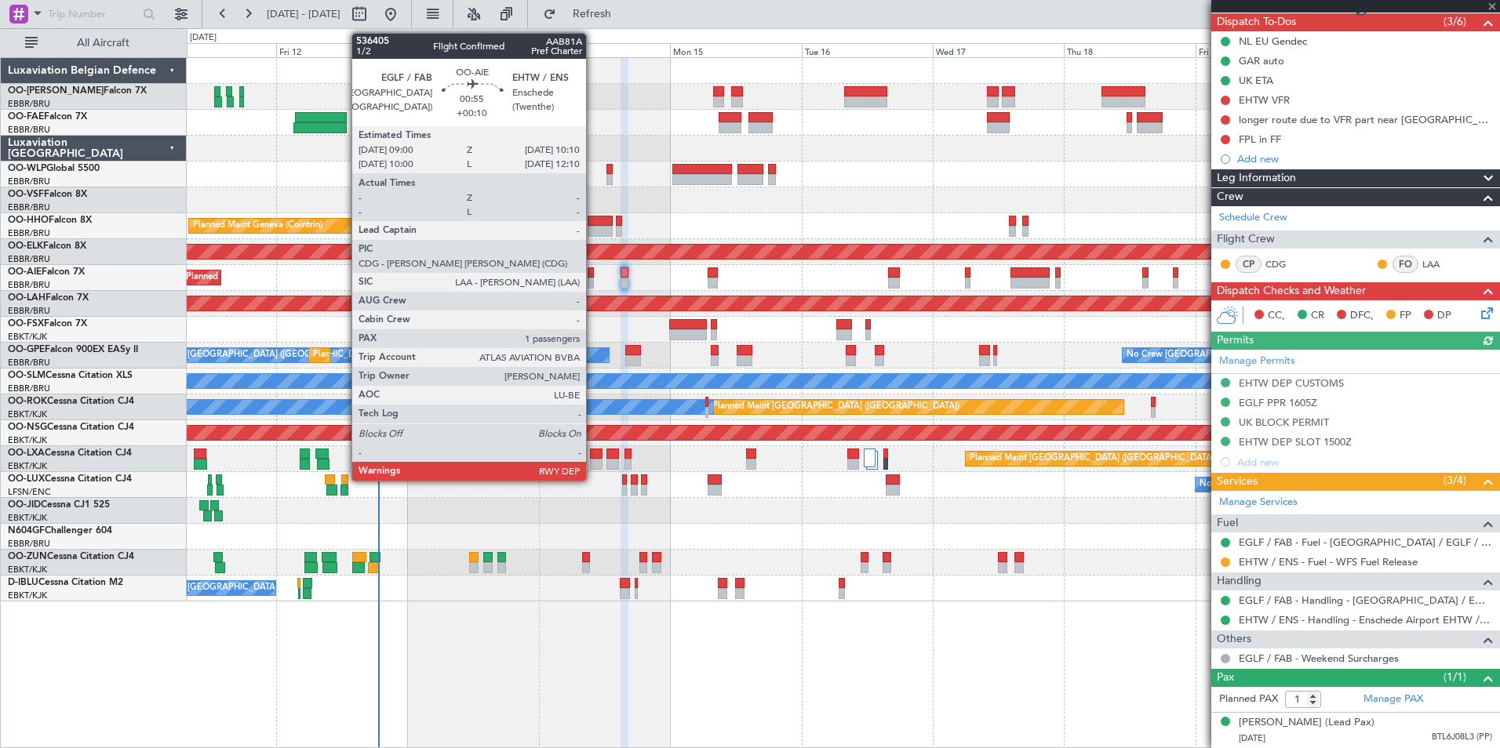
click at [593, 275] on div at bounding box center [591, 273] width 7 height 11
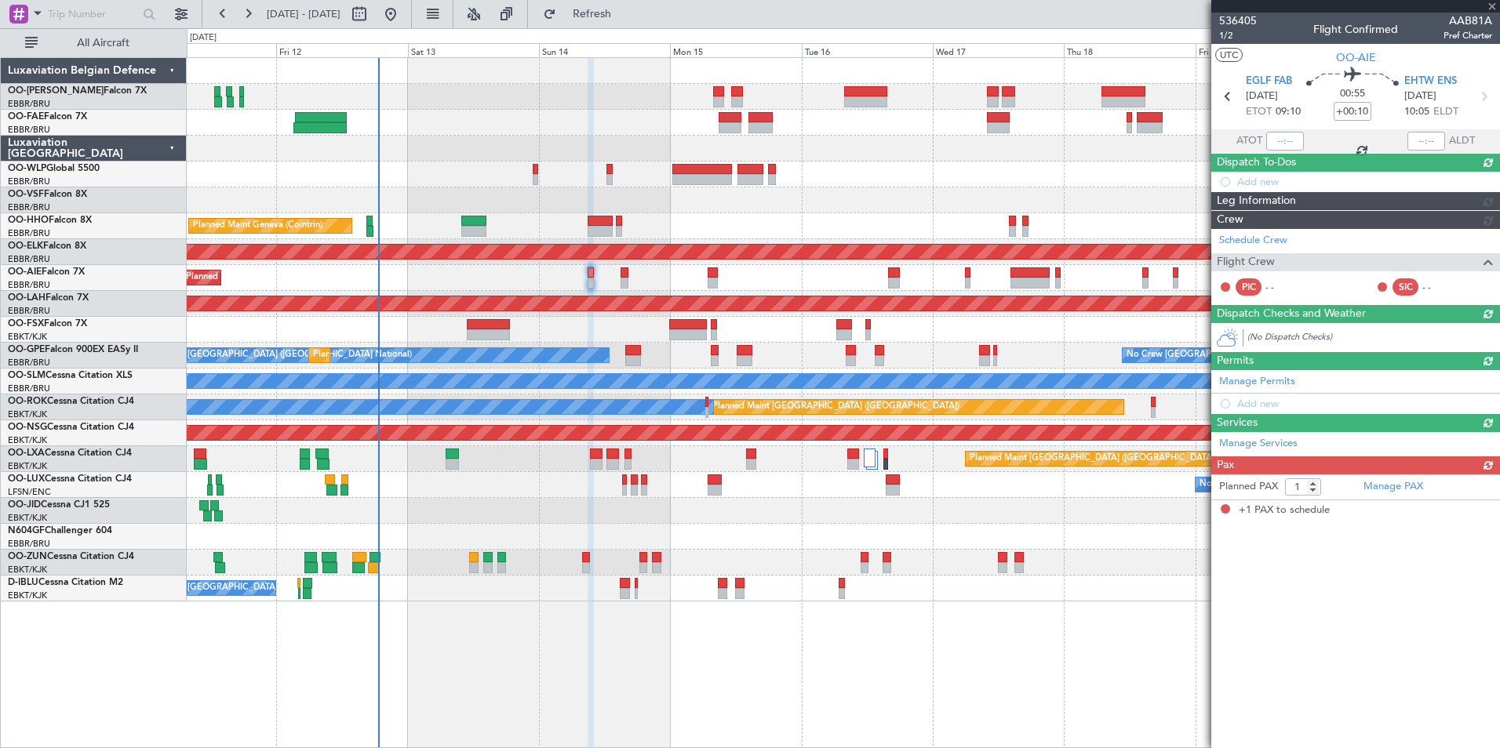
scroll to position [0, 0]
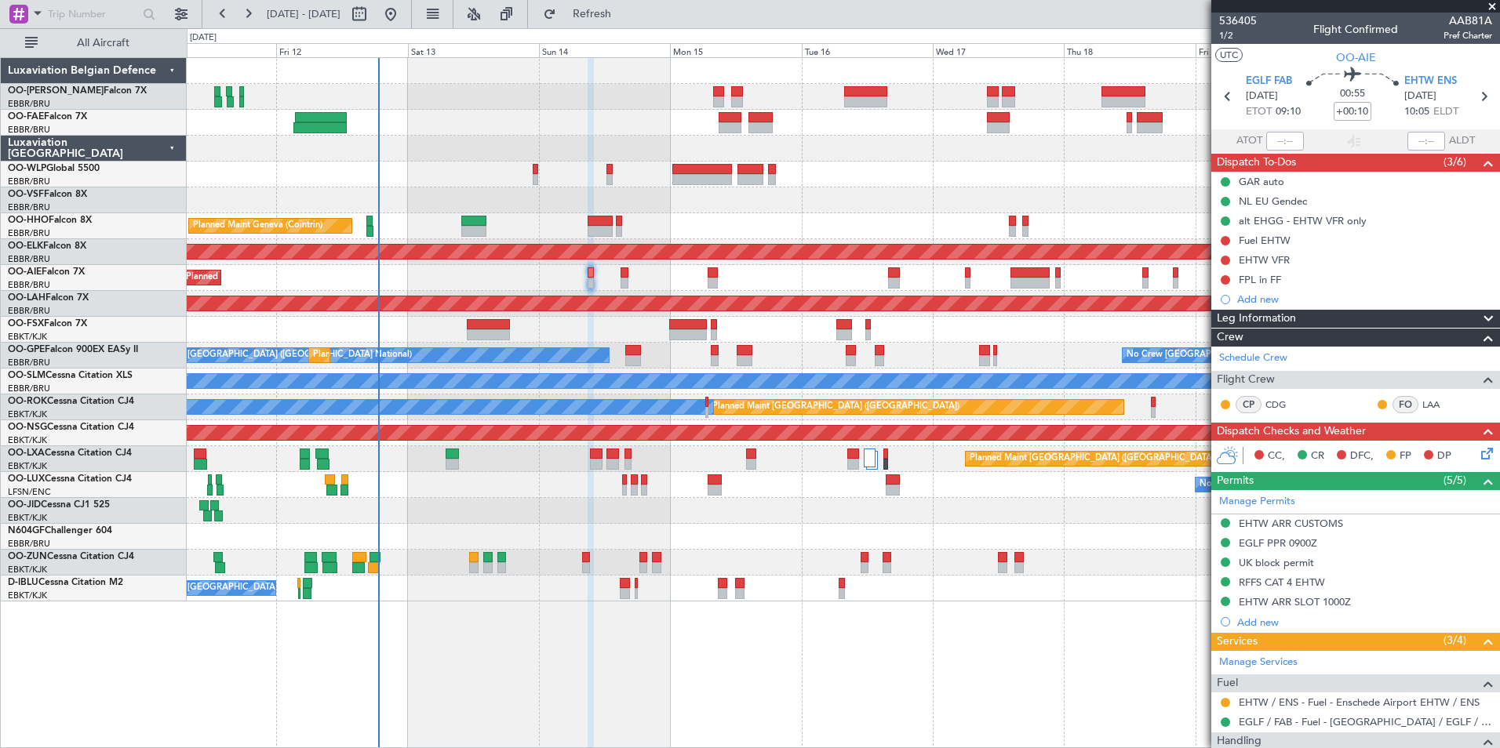
drag, startPoint x: 621, startPoint y: 20, endPoint x: 616, endPoint y: 64, distance: 43.5
click at [621, 20] on button "Refresh" at bounding box center [583, 14] width 94 height 25
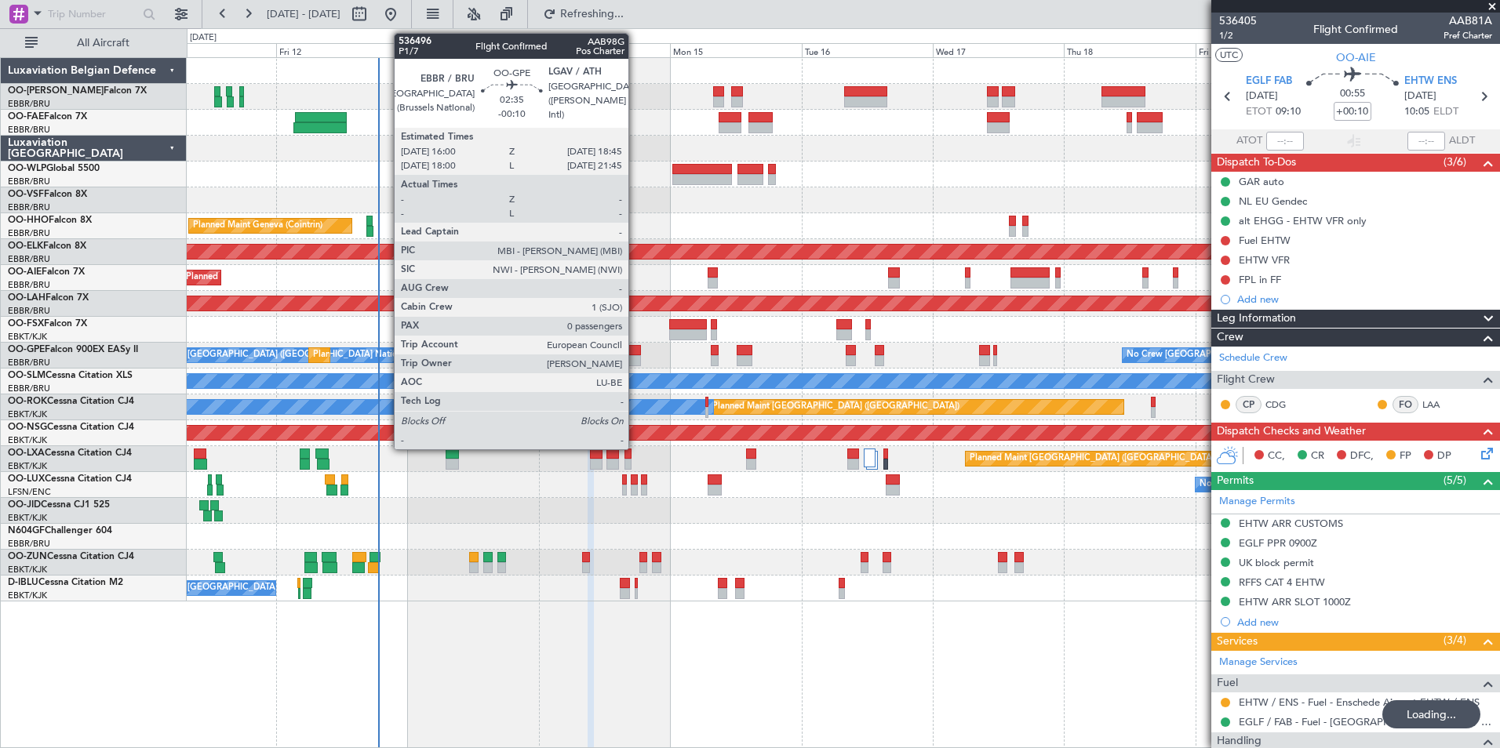
click at [635, 349] on div at bounding box center [633, 350] width 16 height 11
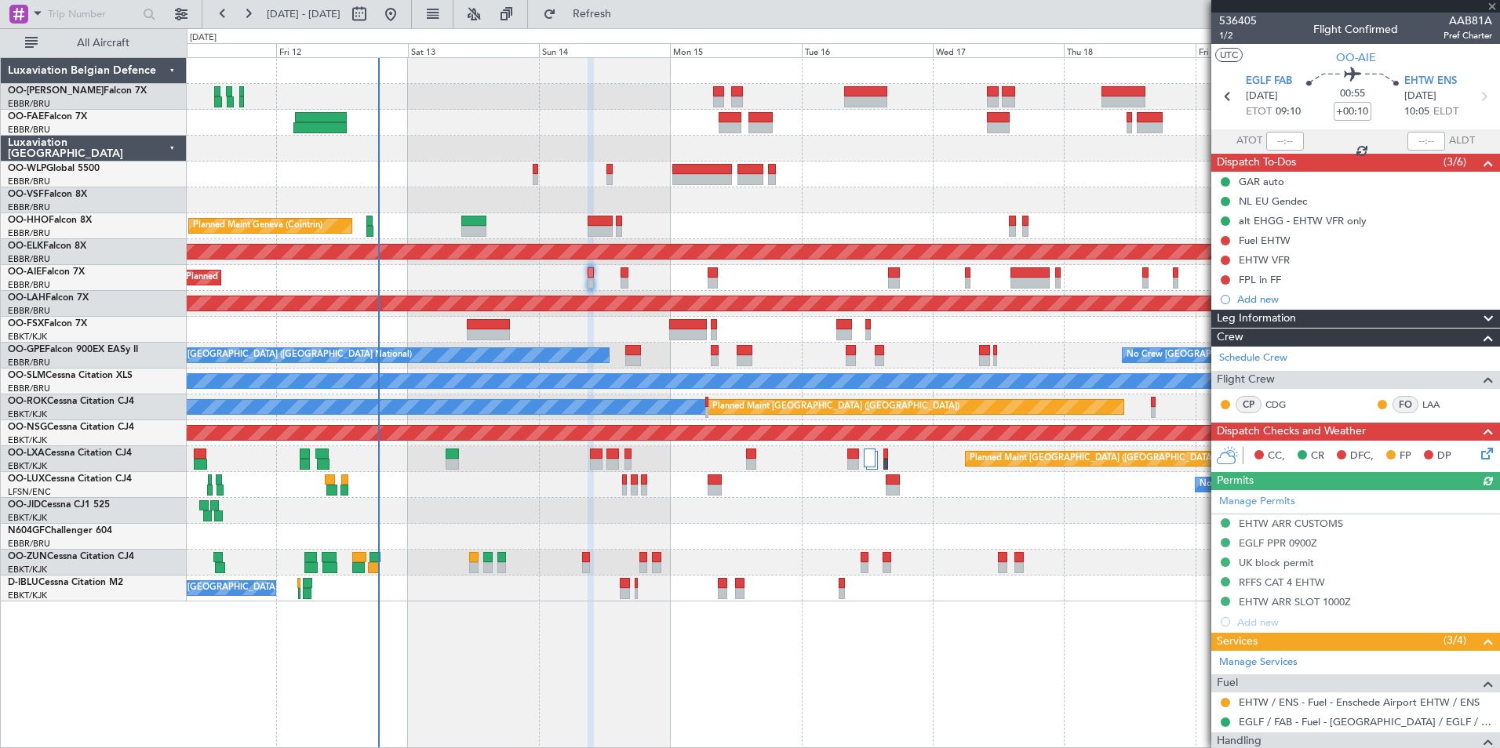
type input "-00:10"
type input "0"
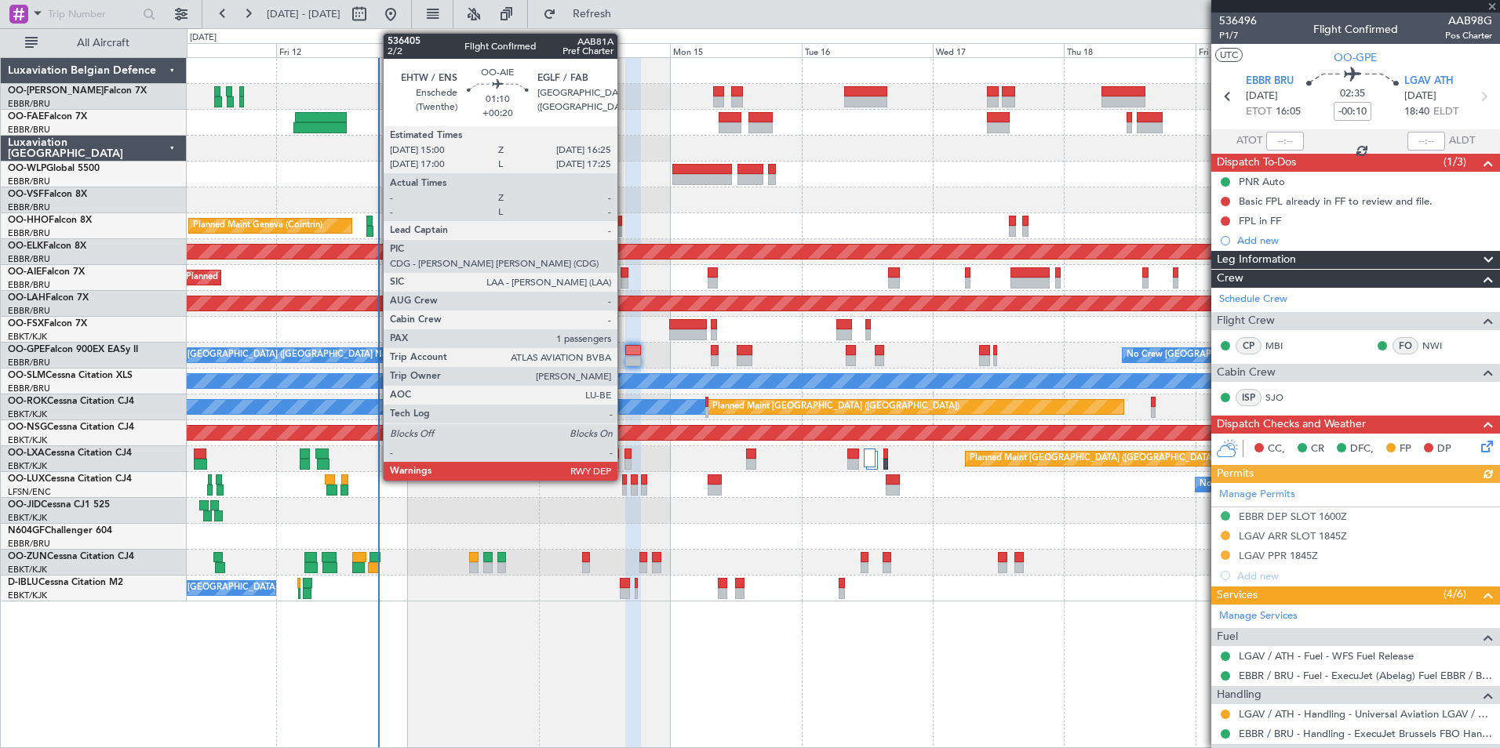
click at [624, 272] on div at bounding box center [625, 273] width 8 height 11
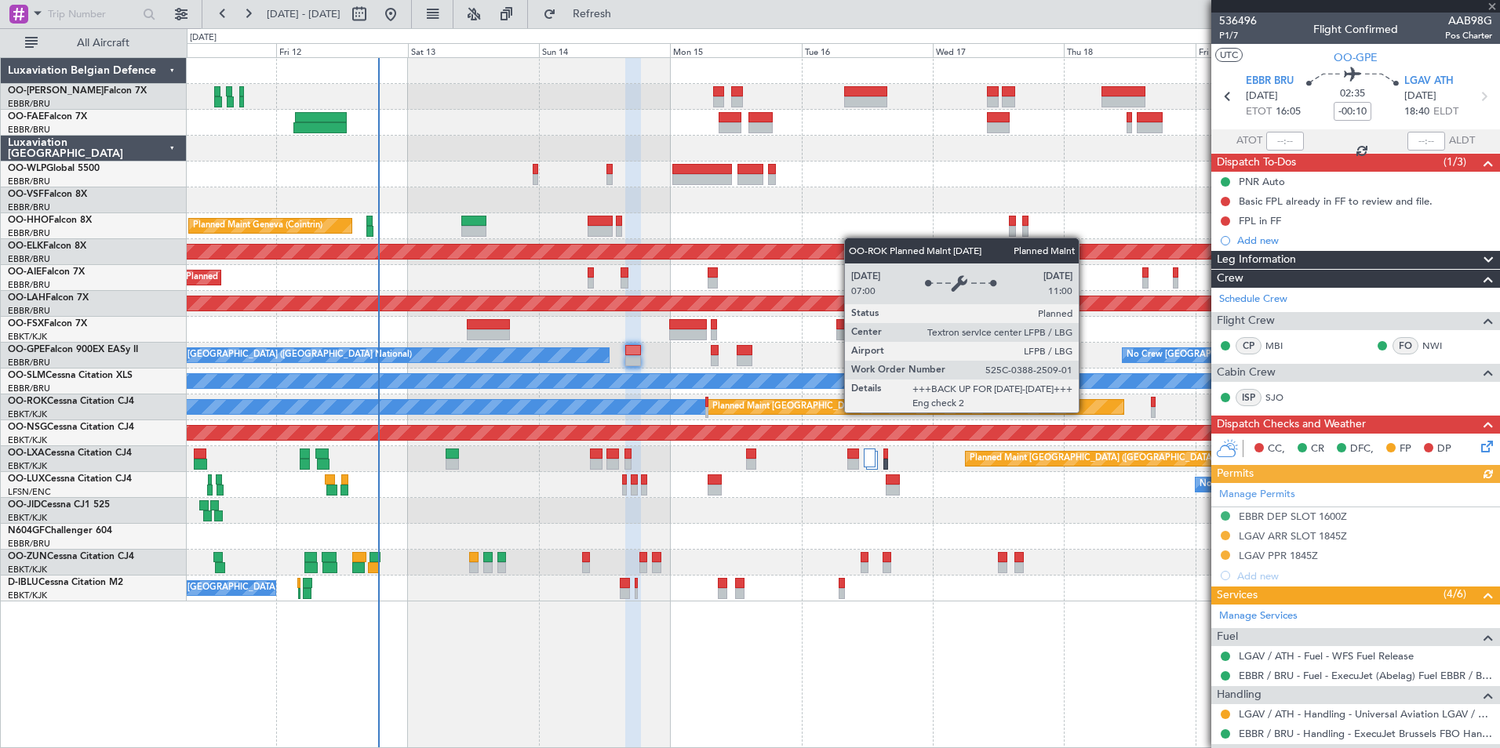
type input "+00:20"
type input "1"
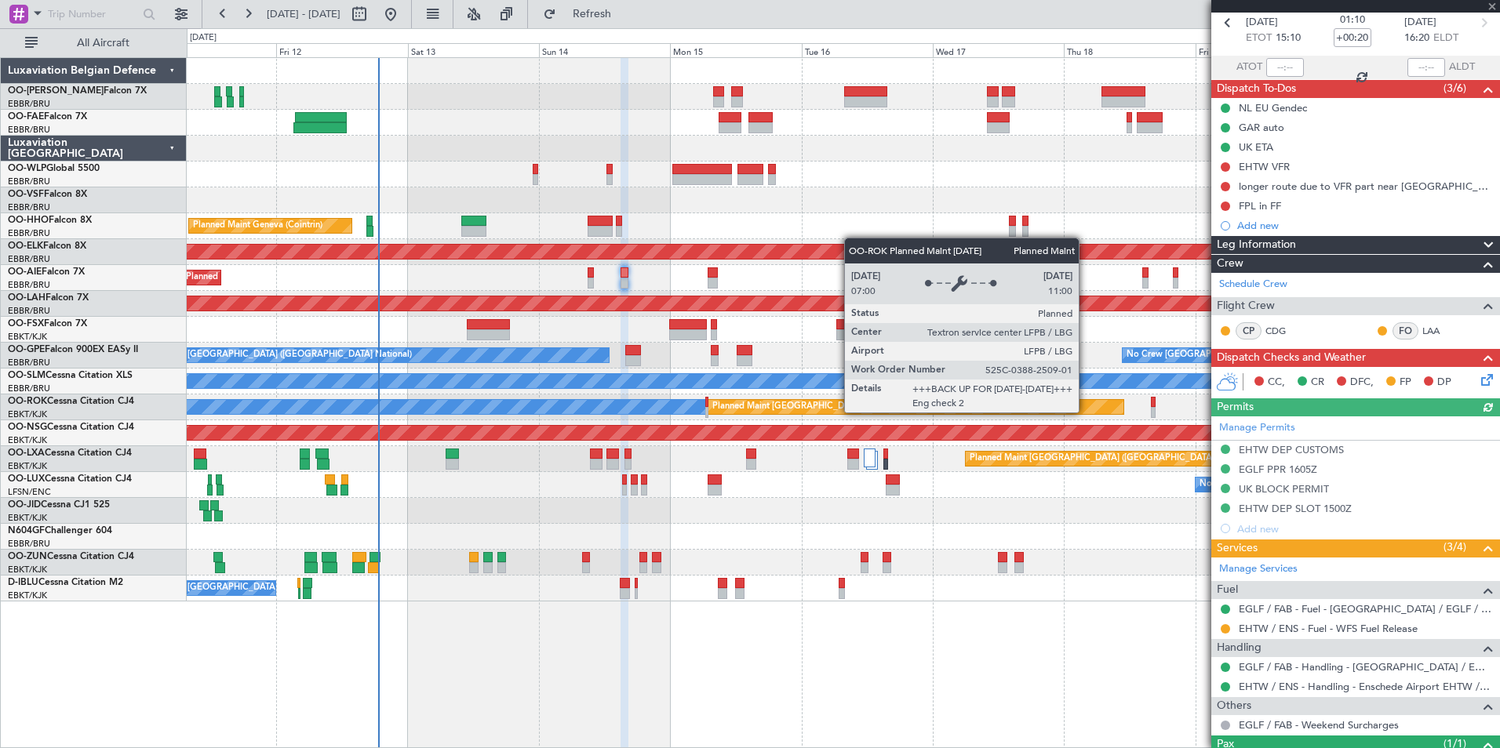
scroll to position [155, 0]
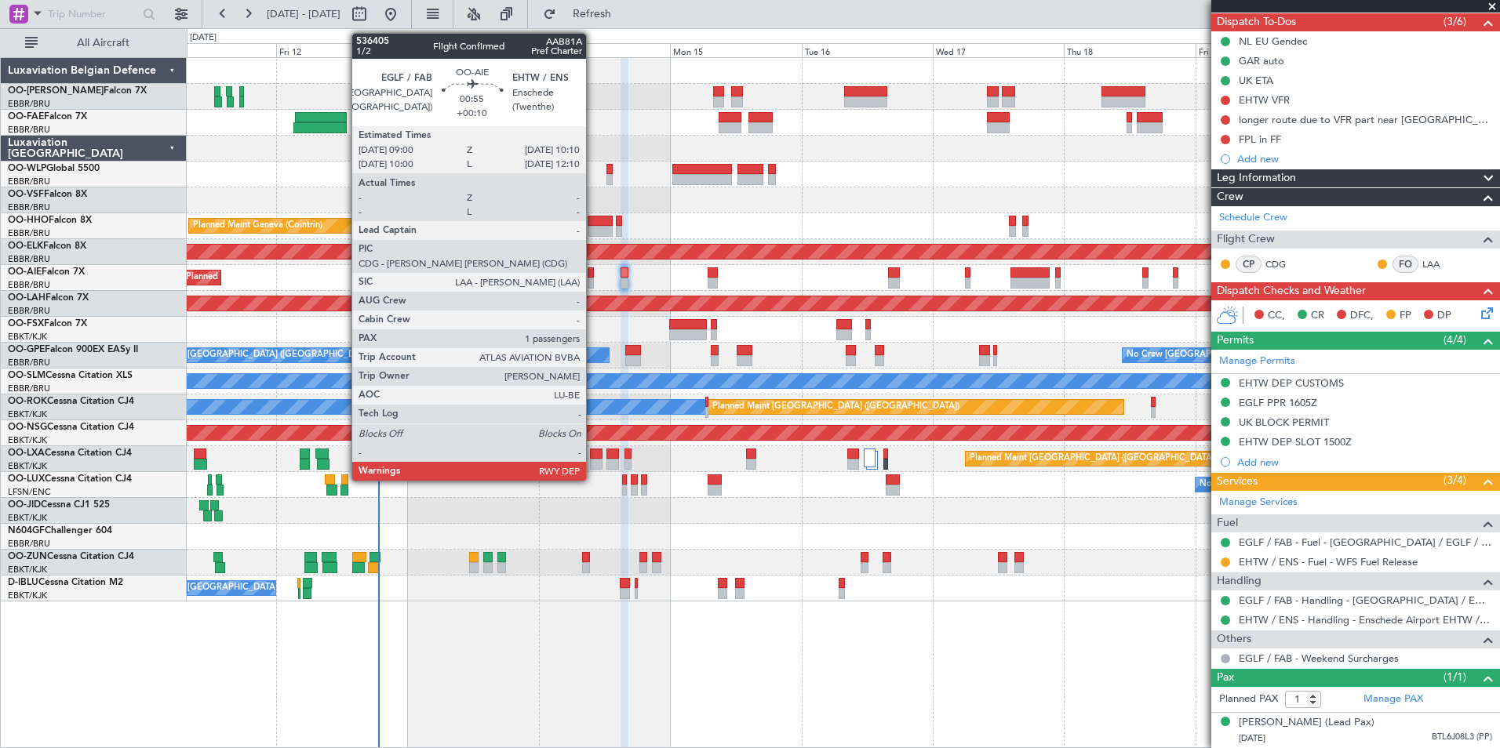
click at [593, 274] on div at bounding box center [591, 273] width 7 height 11
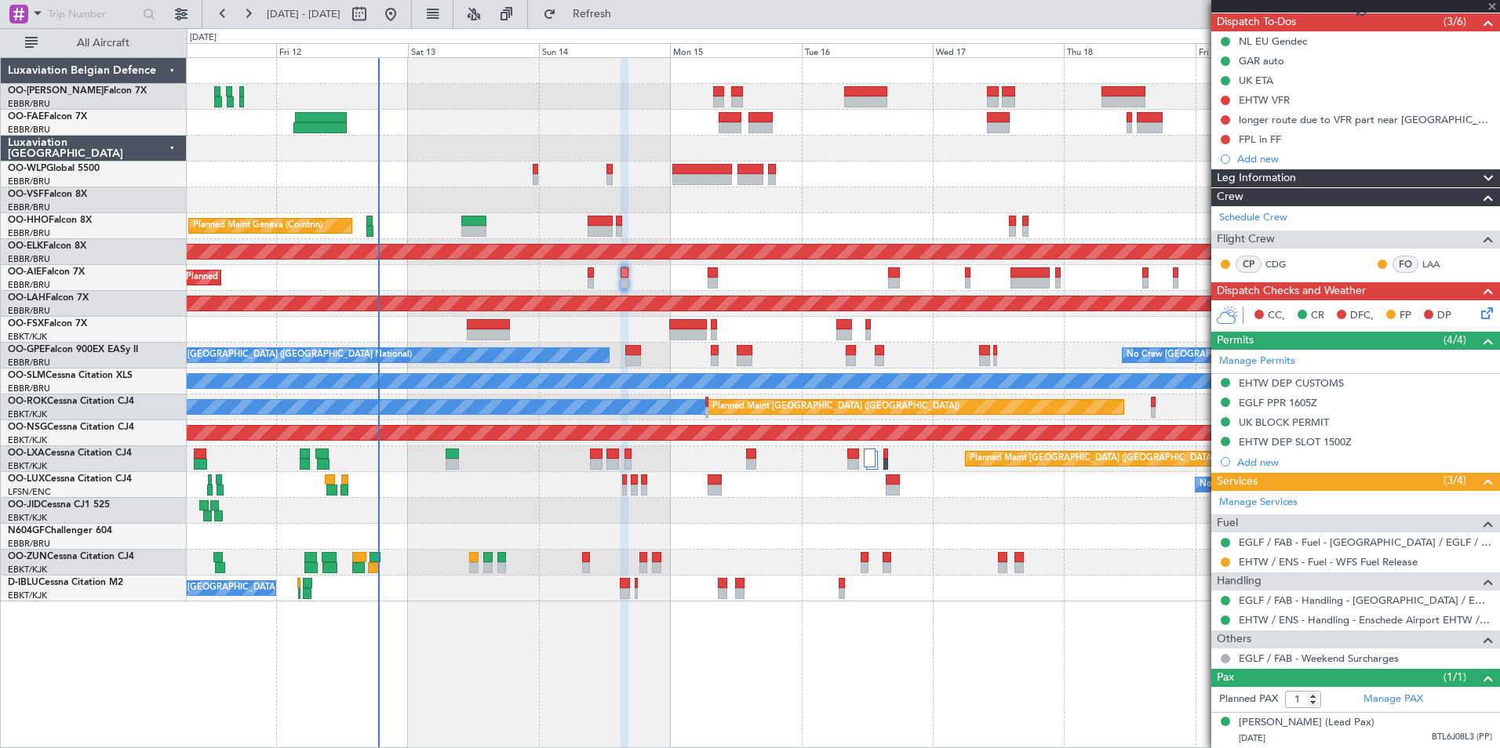
click at [593, 274] on div at bounding box center [591, 273] width 7 height 11
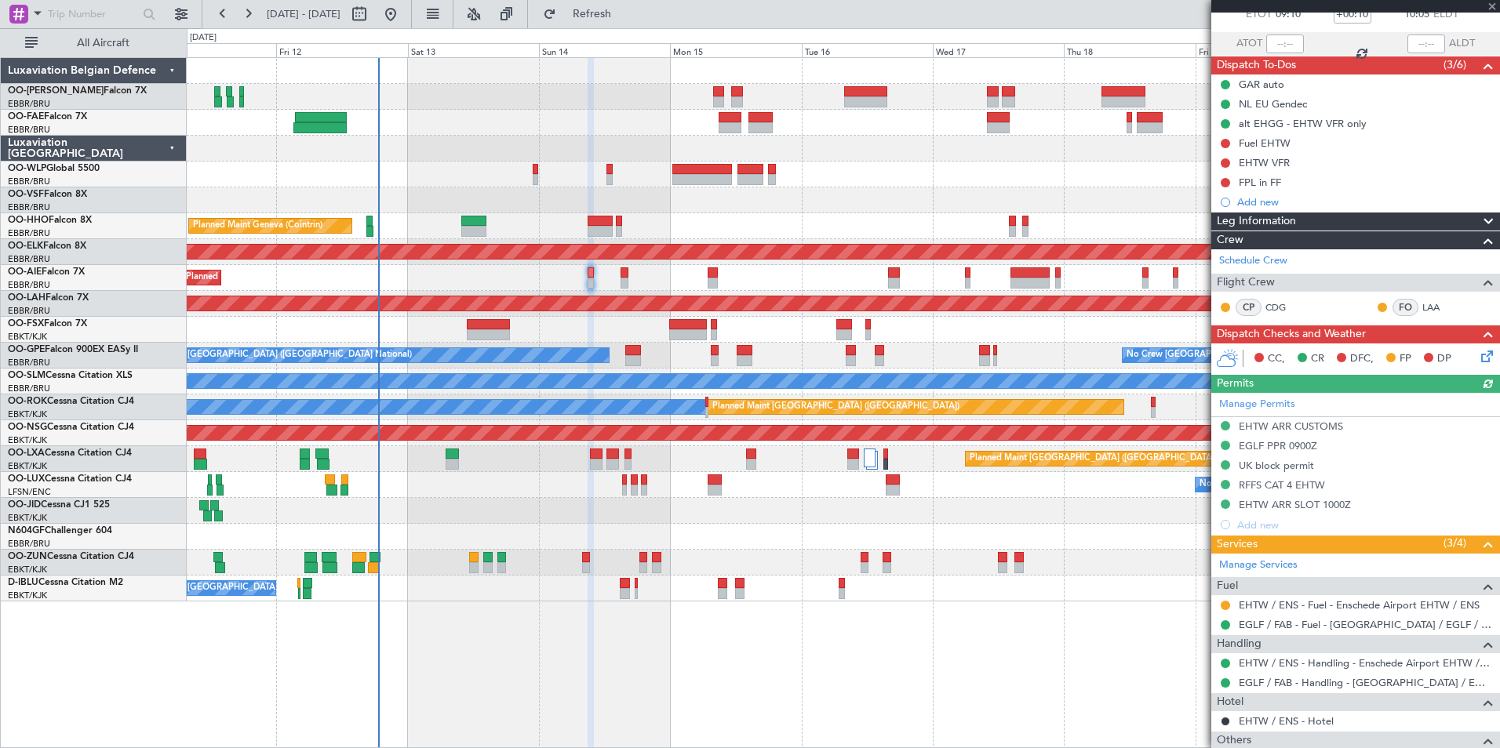
scroll to position [213, 0]
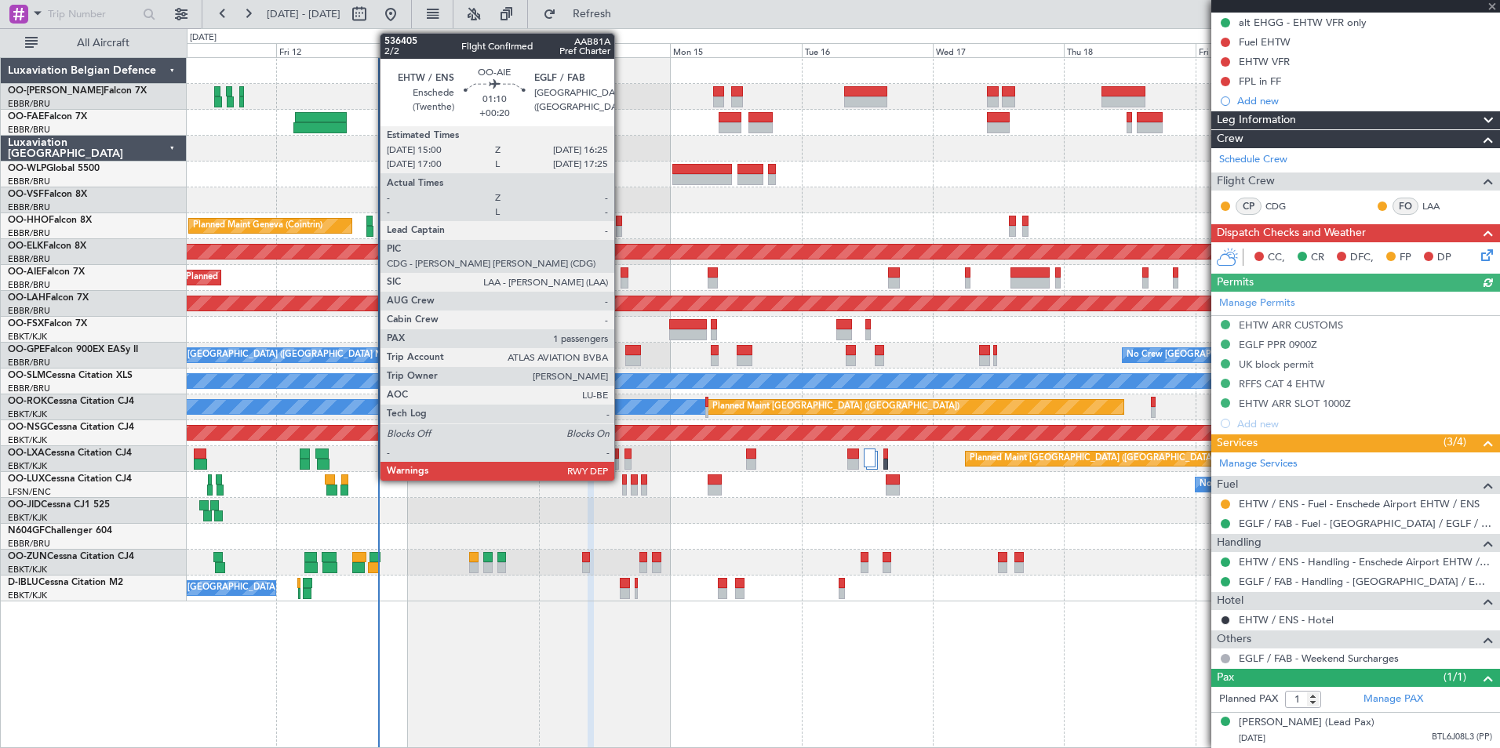
click at [621, 276] on div at bounding box center [625, 273] width 8 height 11
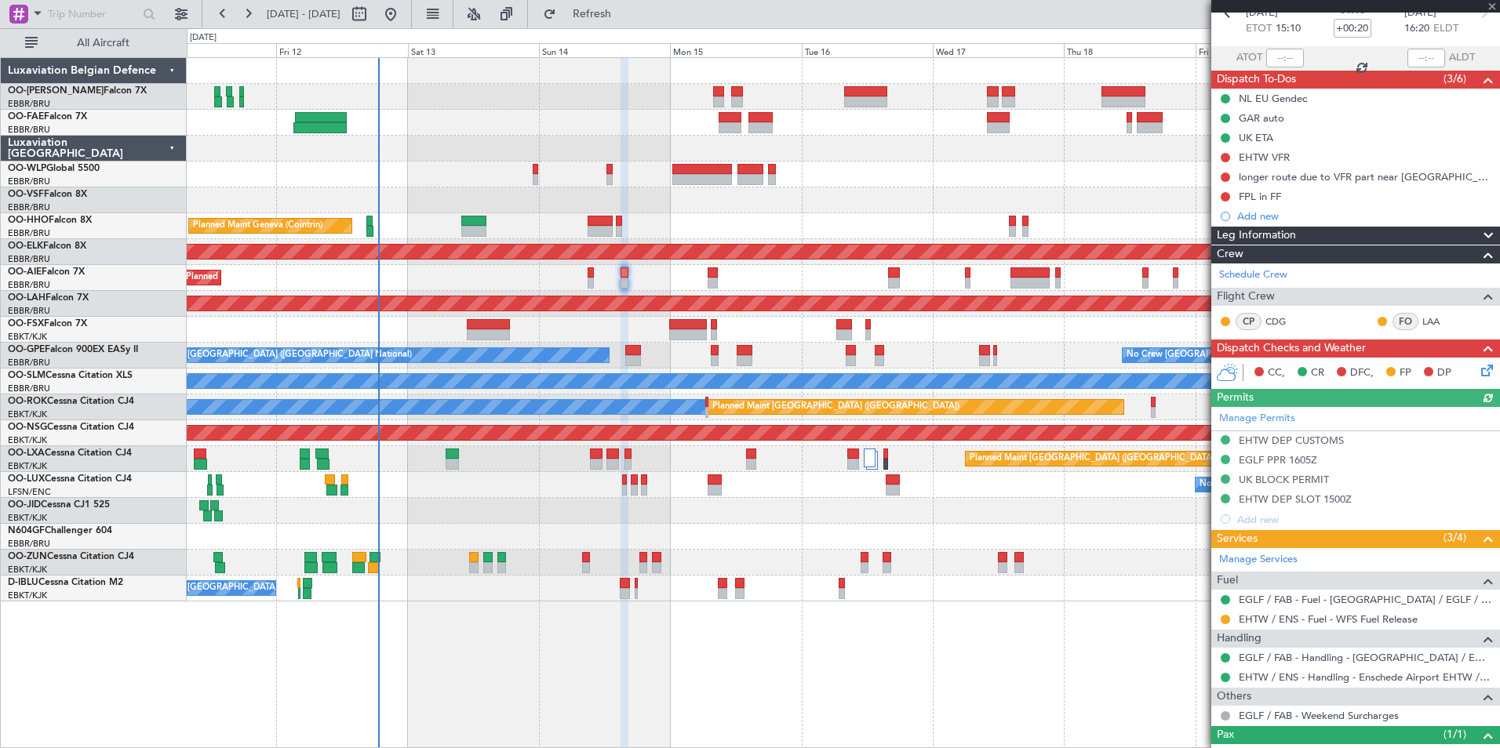
scroll to position [155, 0]
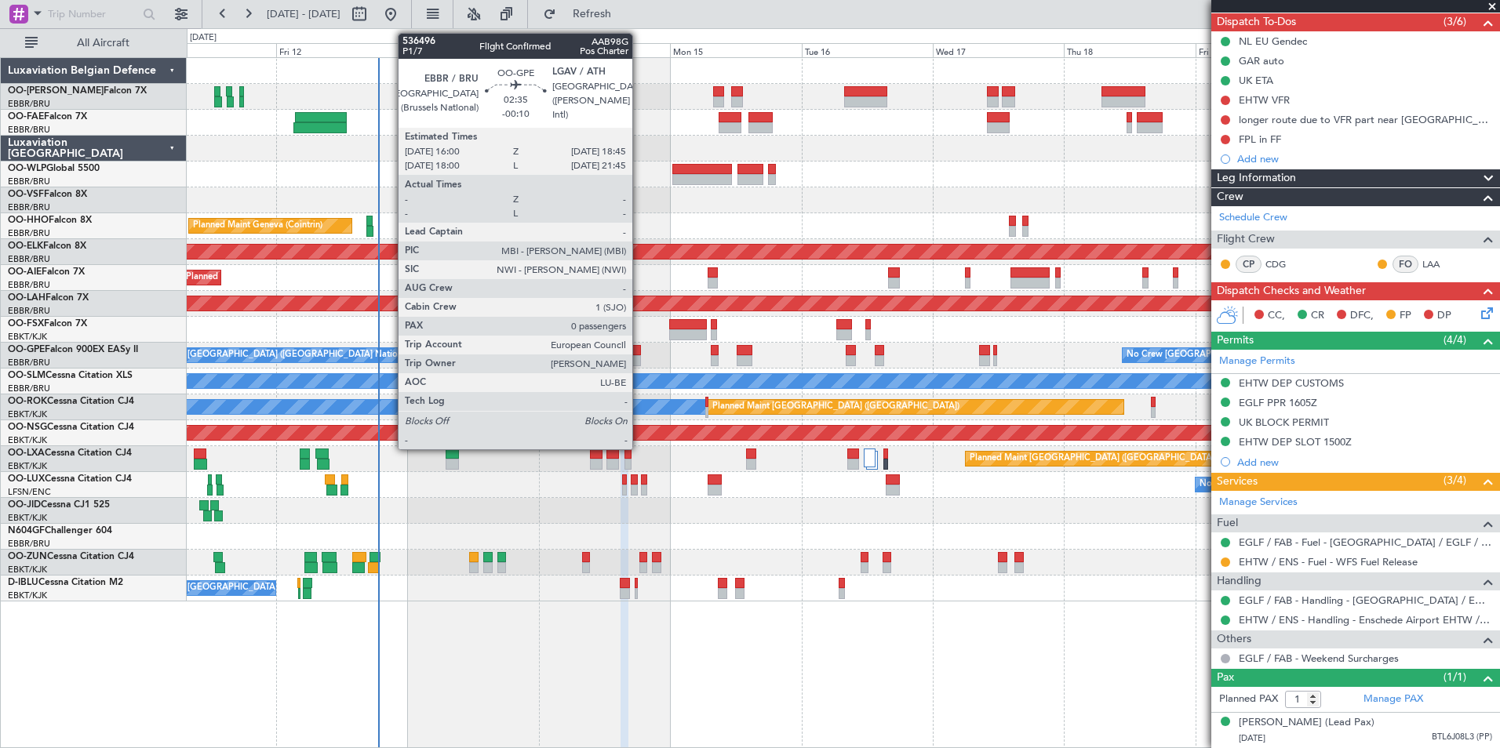
click at [639, 358] on div at bounding box center [633, 360] width 16 height 11
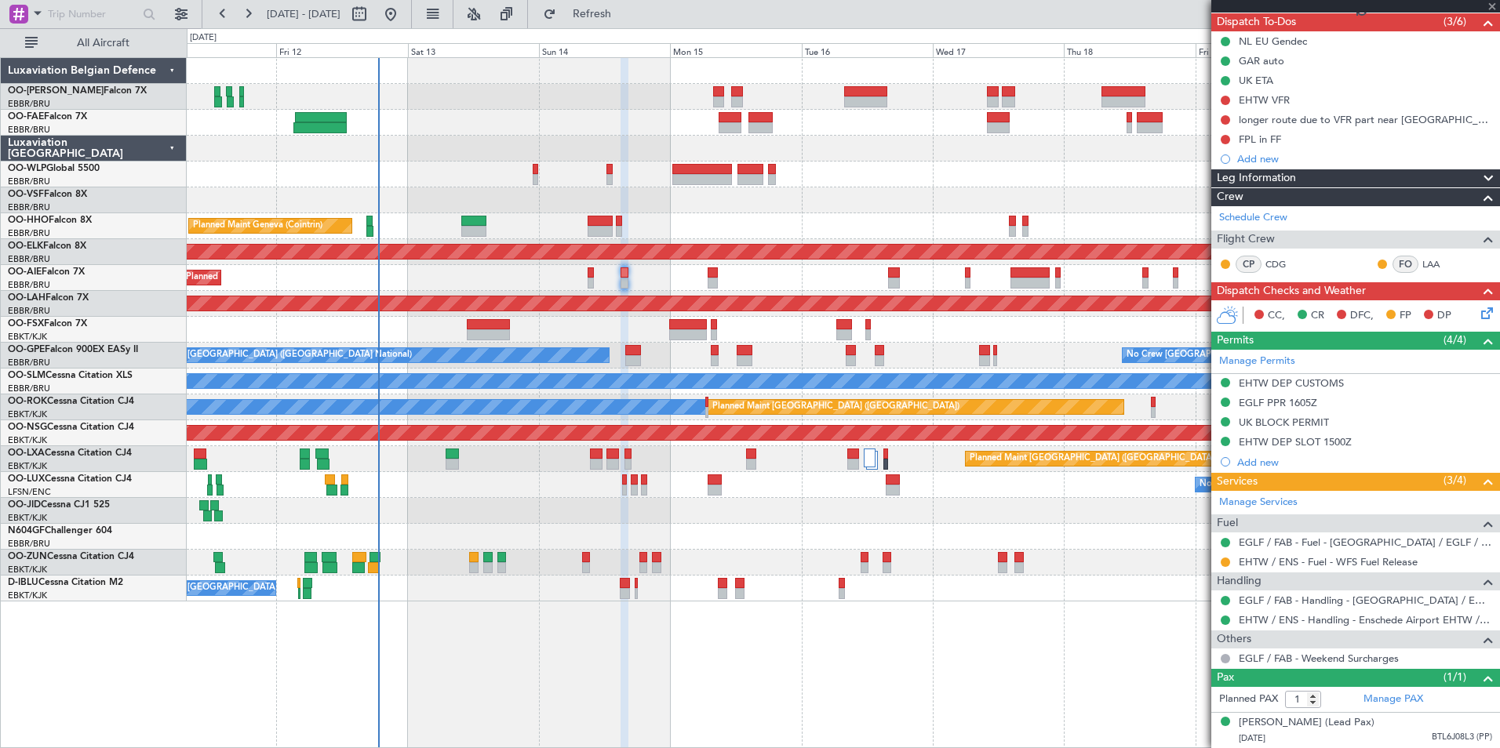
type input "-00:10"
type input "0"
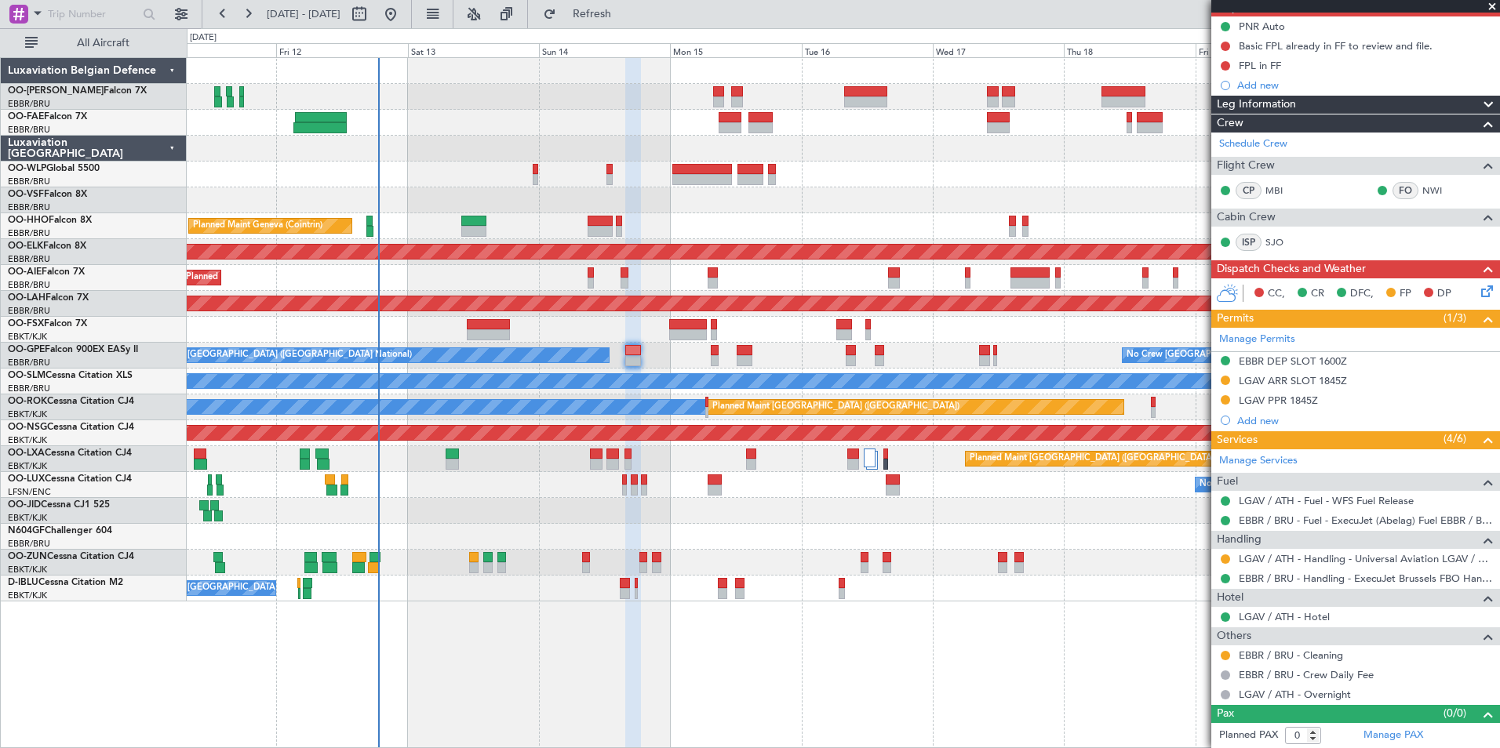
scroll to position [0, 0]
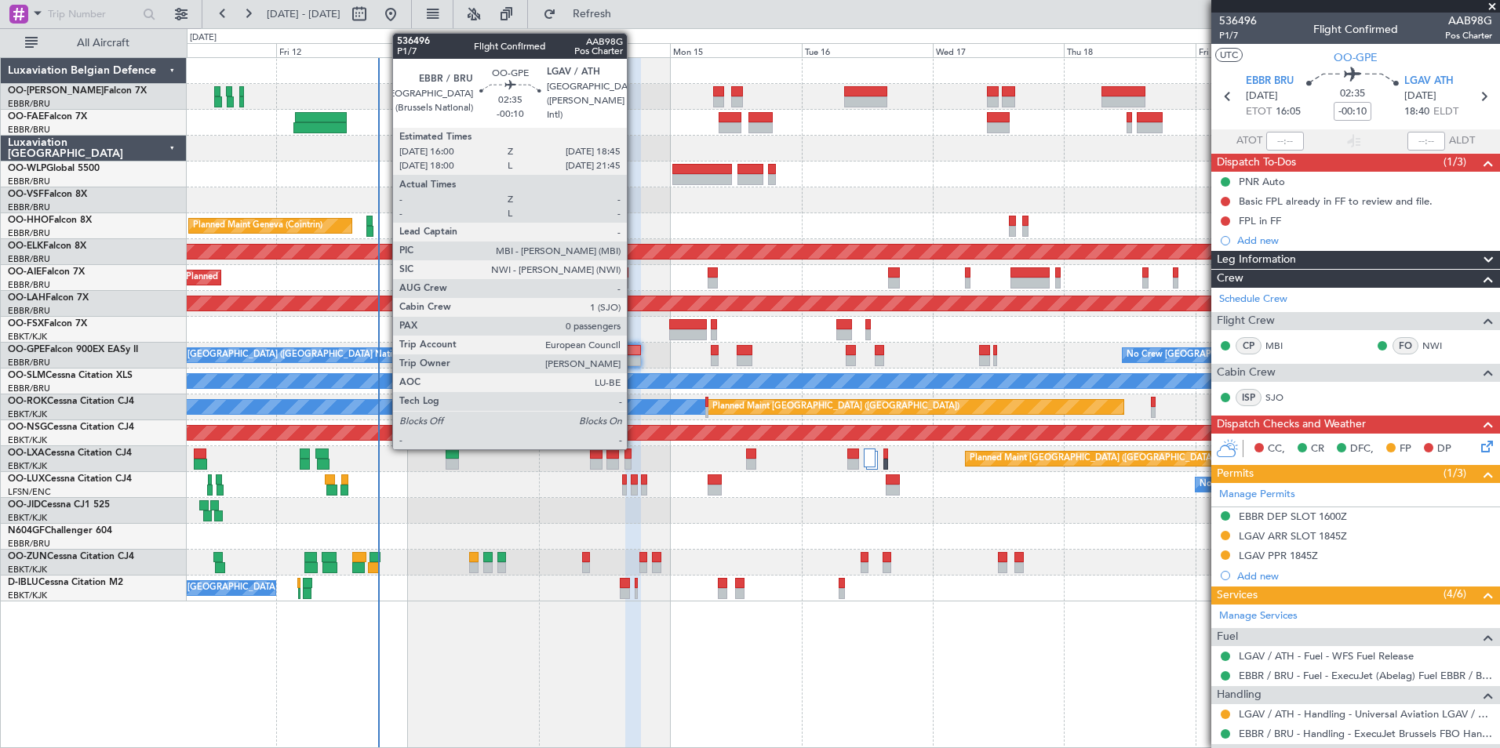
click at [629, 351] on div at bounding box center [633, 350] width 16 height 11
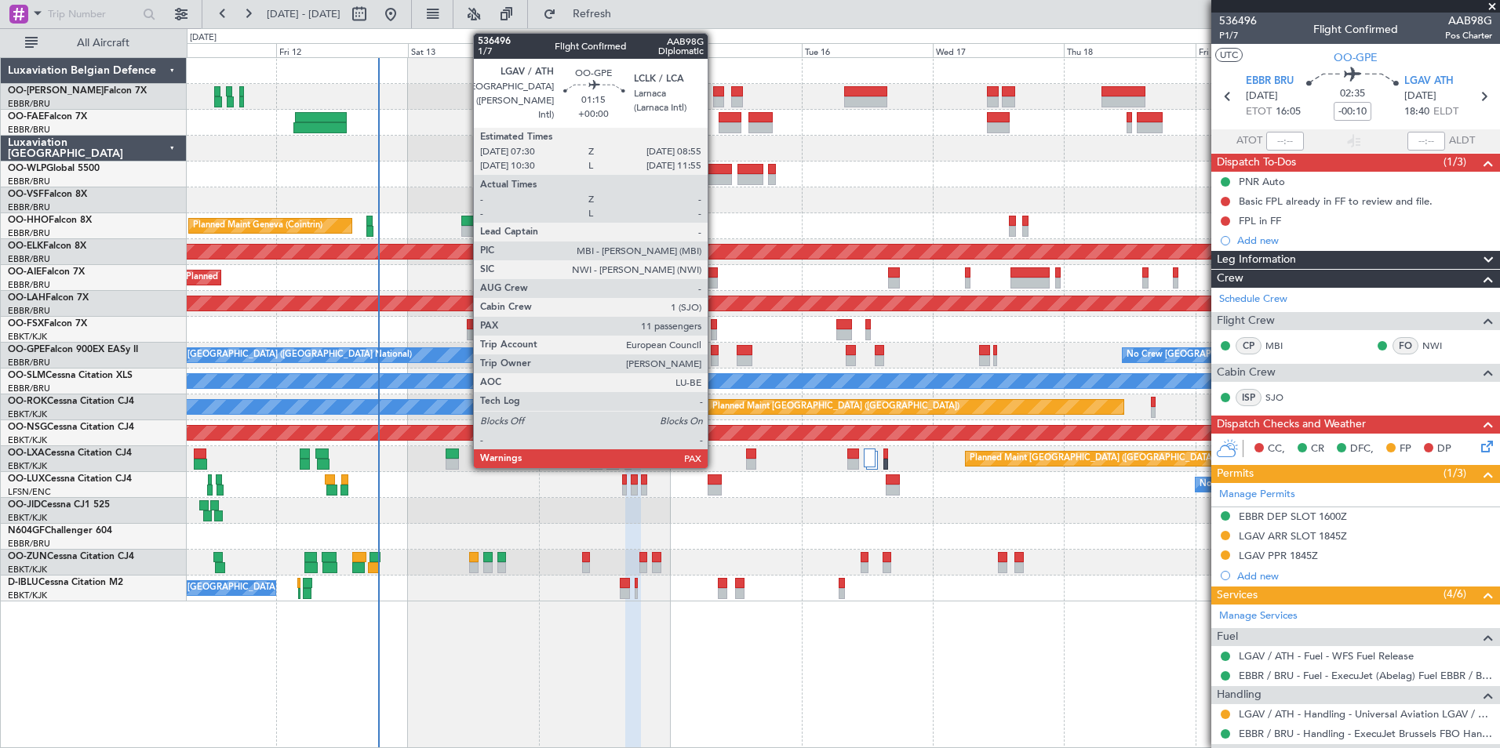
click at [715, 350] on div at bounding box center [715, 350] width 8 height 11
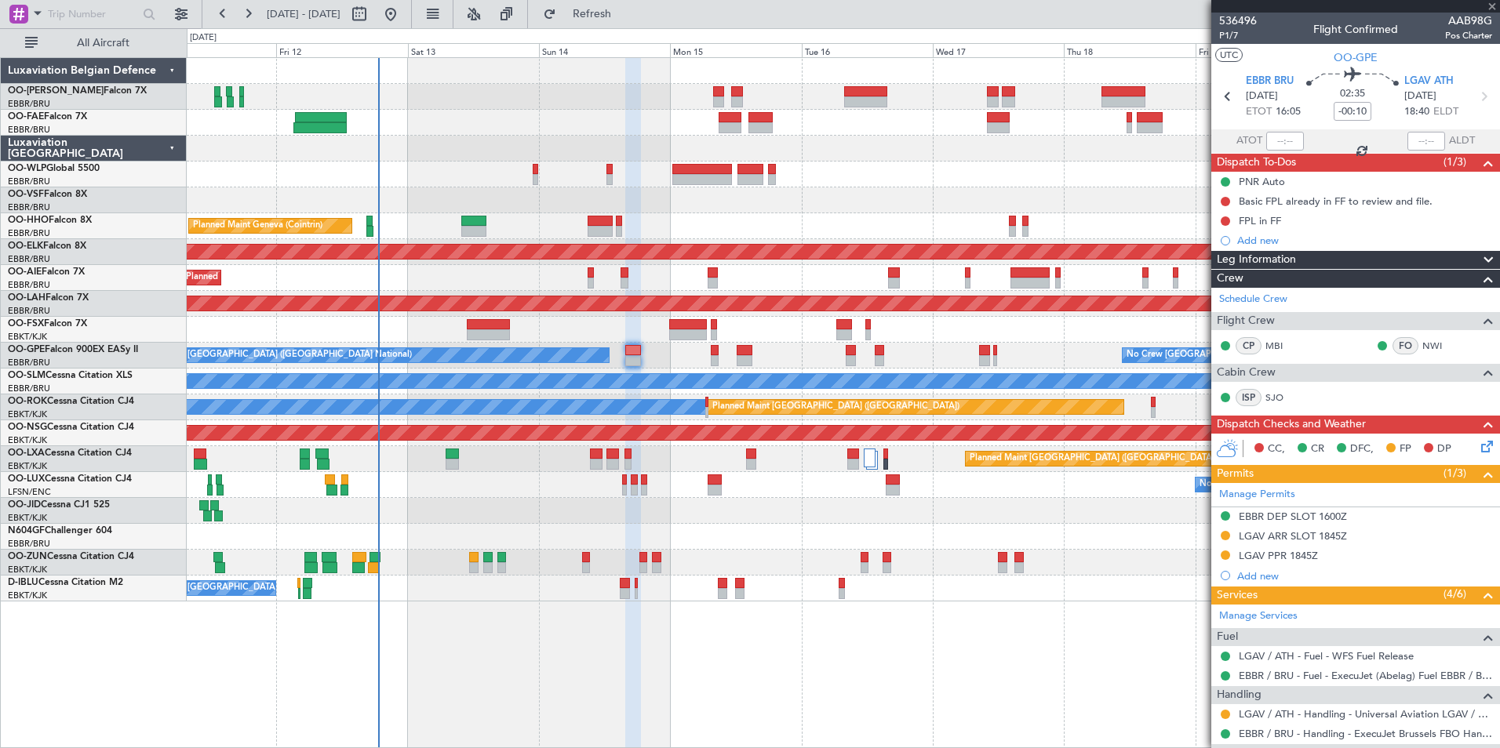
type input "11"
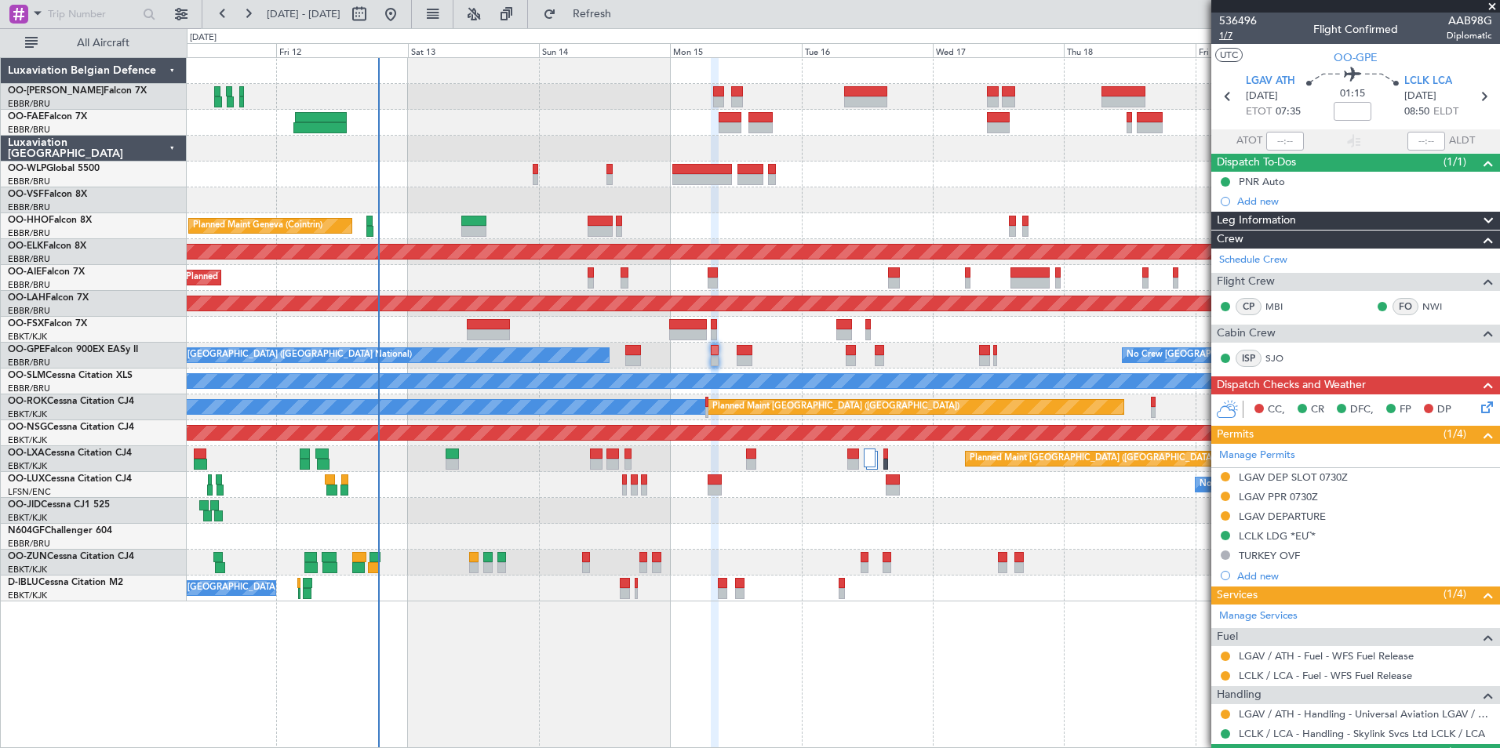
click at [1229, 33] on span "1/7" at bounding box center [1238, 35] width 38 height 13
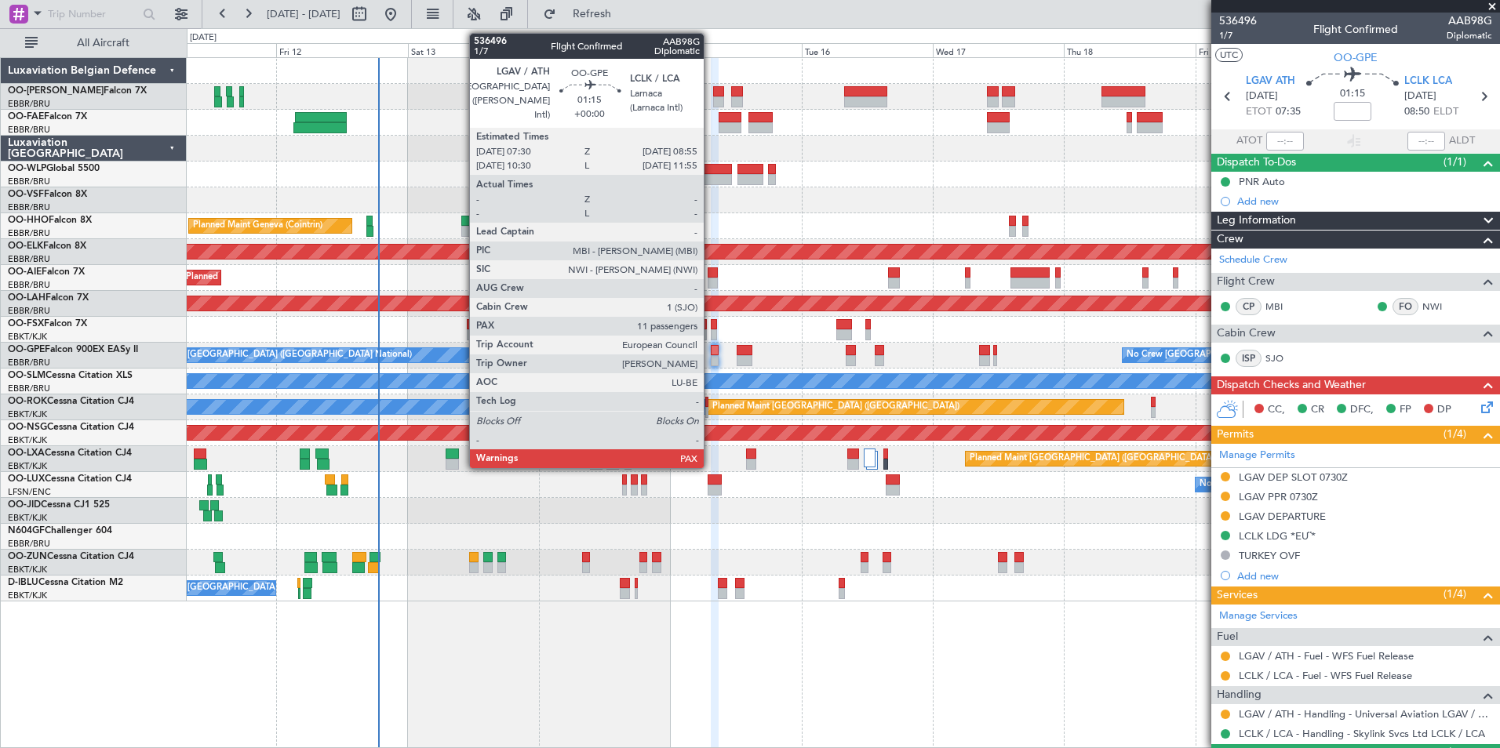
click at [711, 346] on div at bounding box center [715, 350] width 8 height 11
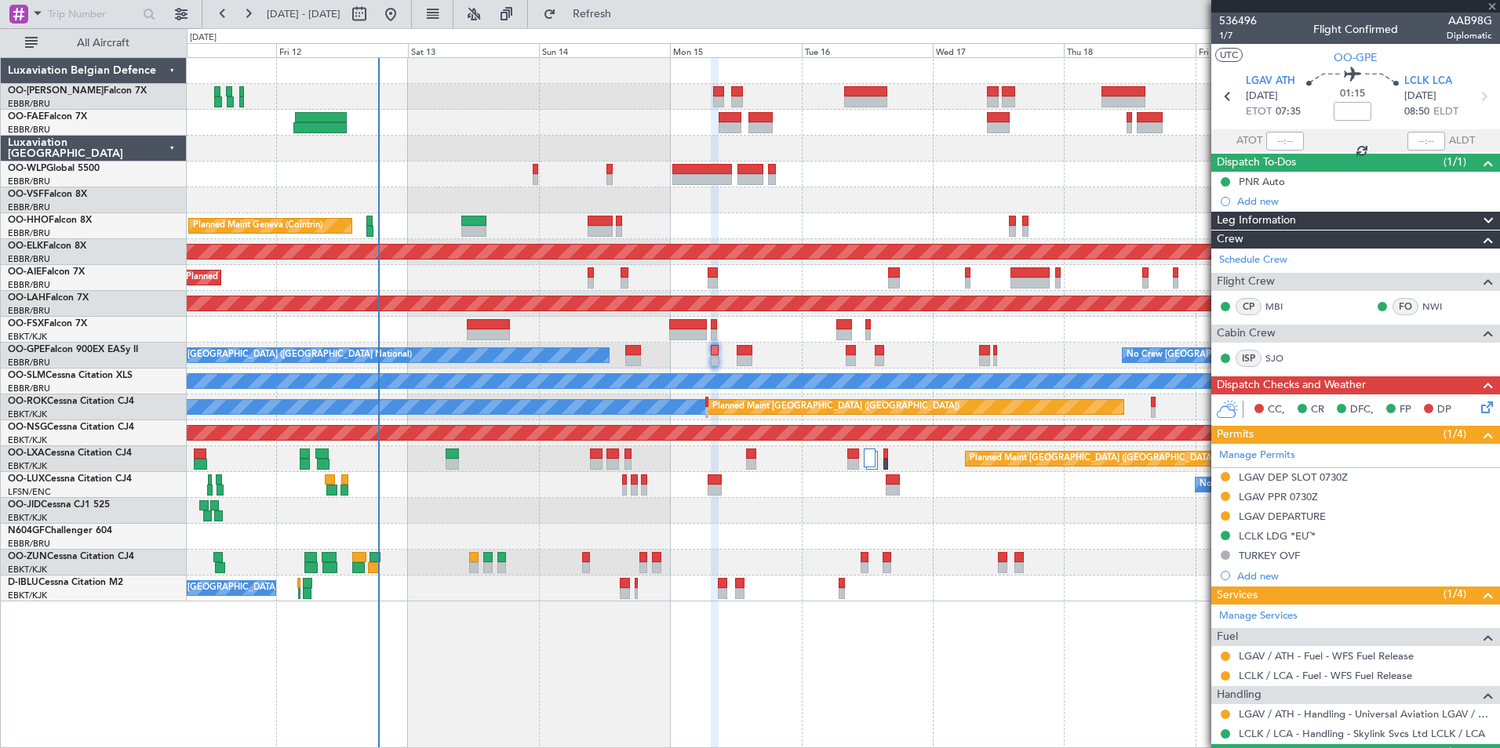
click at [716, 348] on div at bounding box center [715, 350] width 8 height 11
click at [1225, 37] on span "1/7" at bounding box center [1238, 35] width 38 height 13
click at [1478, 411] on icon at bounding box center [1484, 405] width 13 height 13
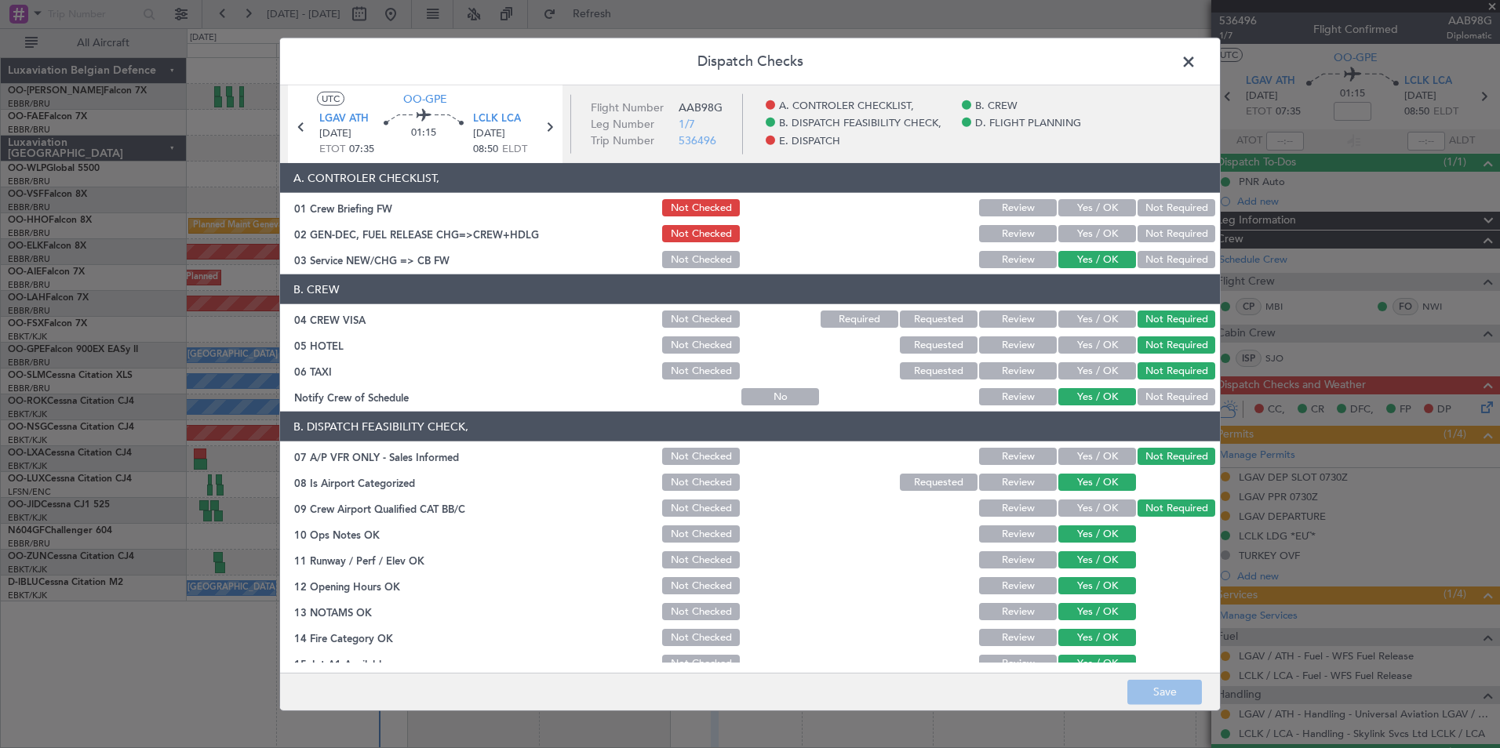
click at [1058, 238] on button "Yes / OK" at bounding box center [1097, 233] width 78 height 17
click at [1153, 689] on button "Save" at bounding box center [1164, 691] width 75 height 25
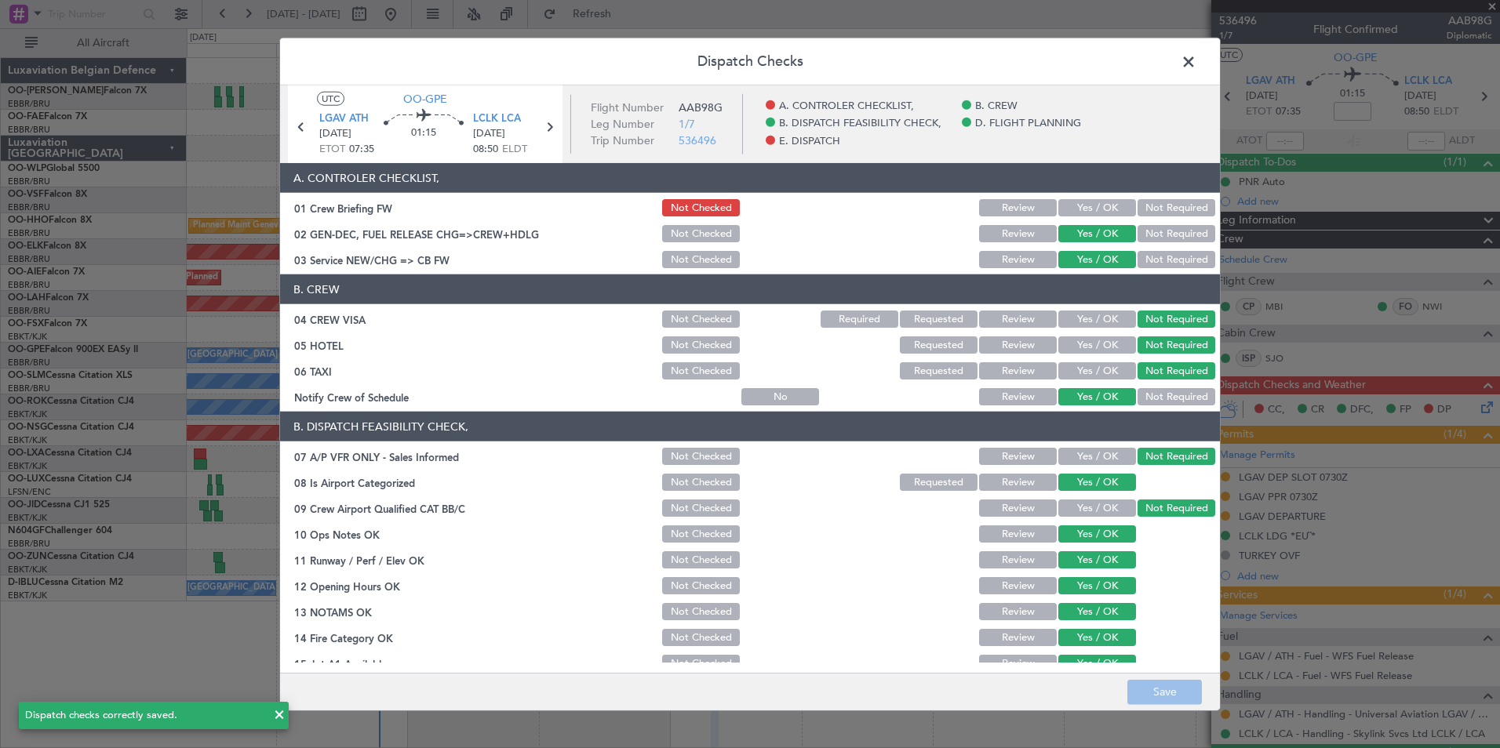
drag, startPoint x: 1189, startPoint y: 58, endPoint x: 797, endPoint y: 39, distance: 392.7
click at [1196, 63] on span at bounding box center [1196, 65] width 0 height 31
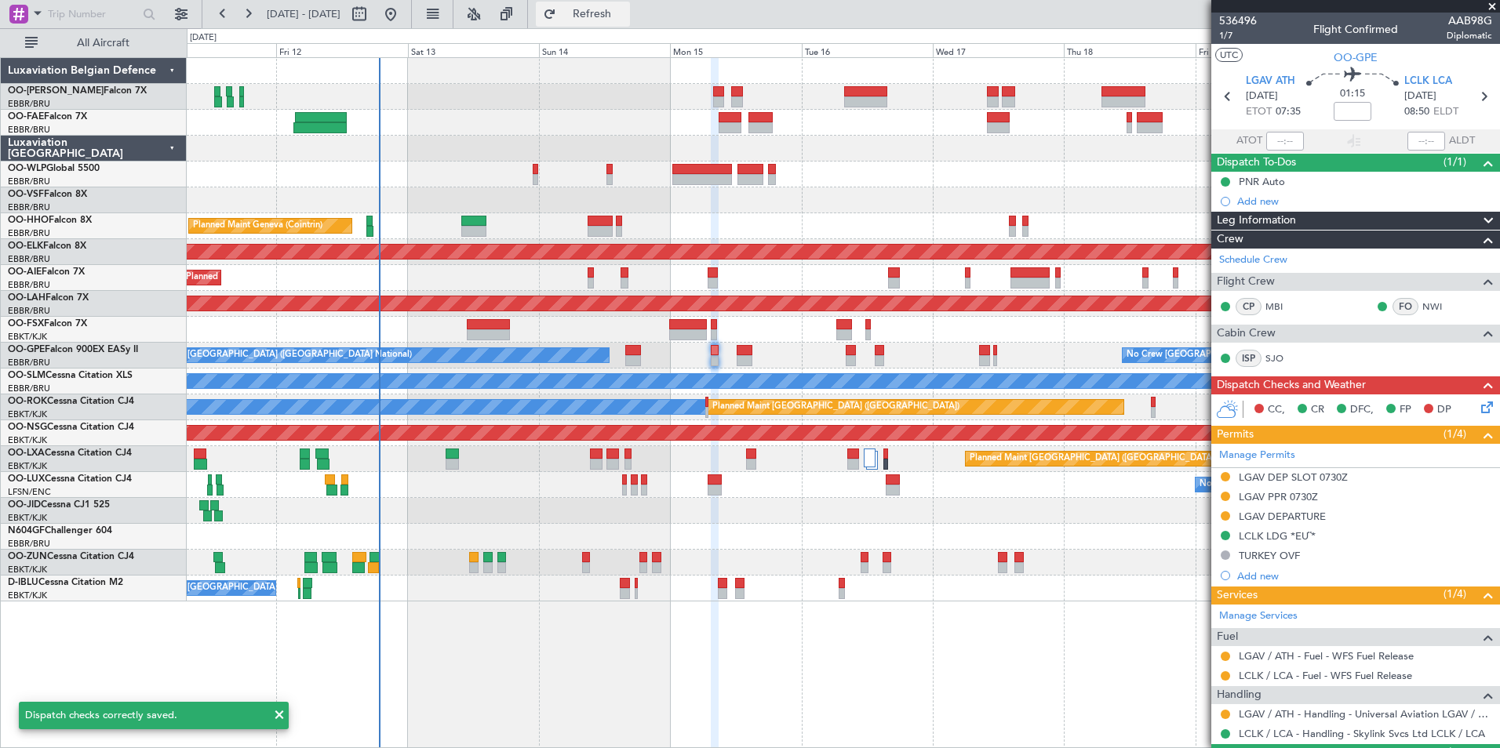
click at [622, 18] on span "Refresh" at bounding box center [592, 14] width 66 height 11
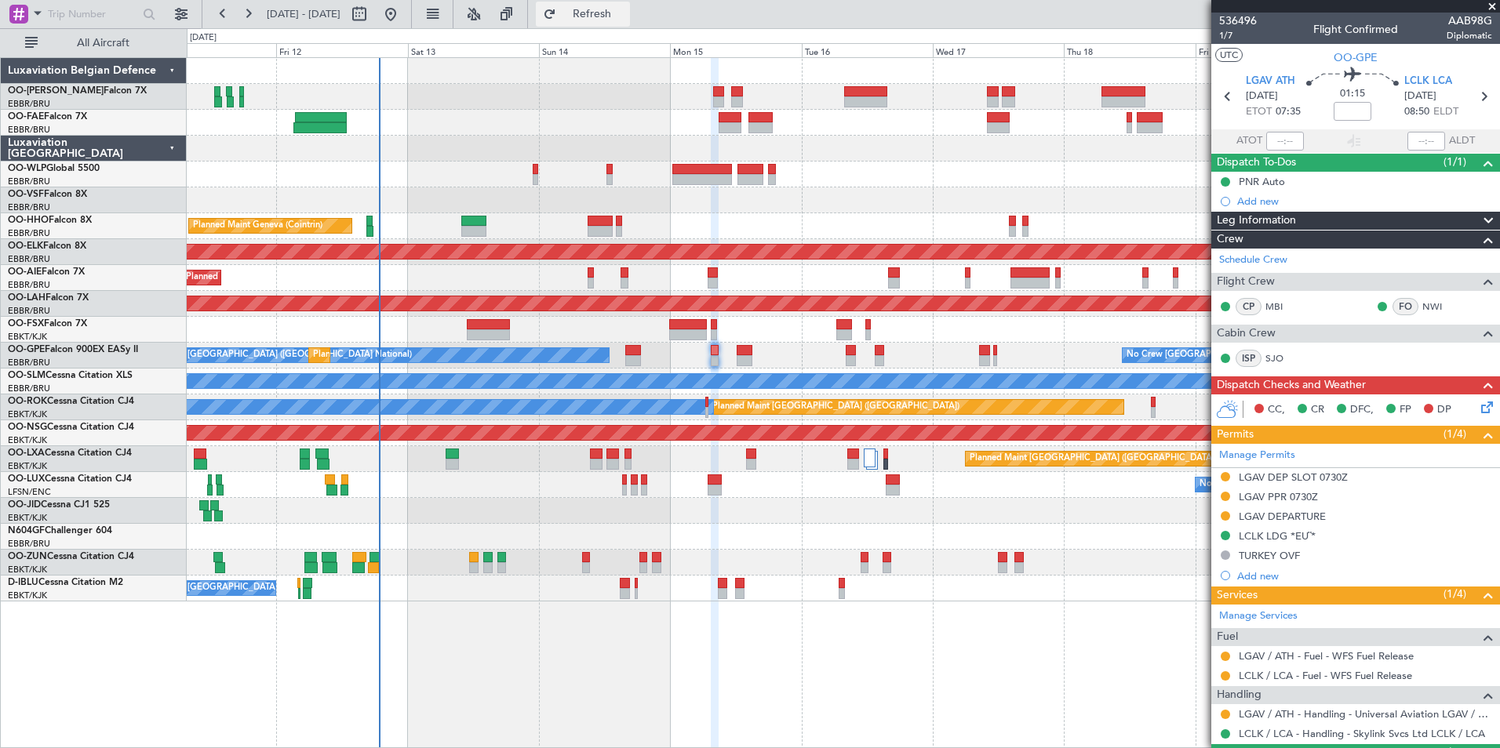
click at [613, 19] on span "Refresh" at bounding box center [592, 14] width 66 height 11
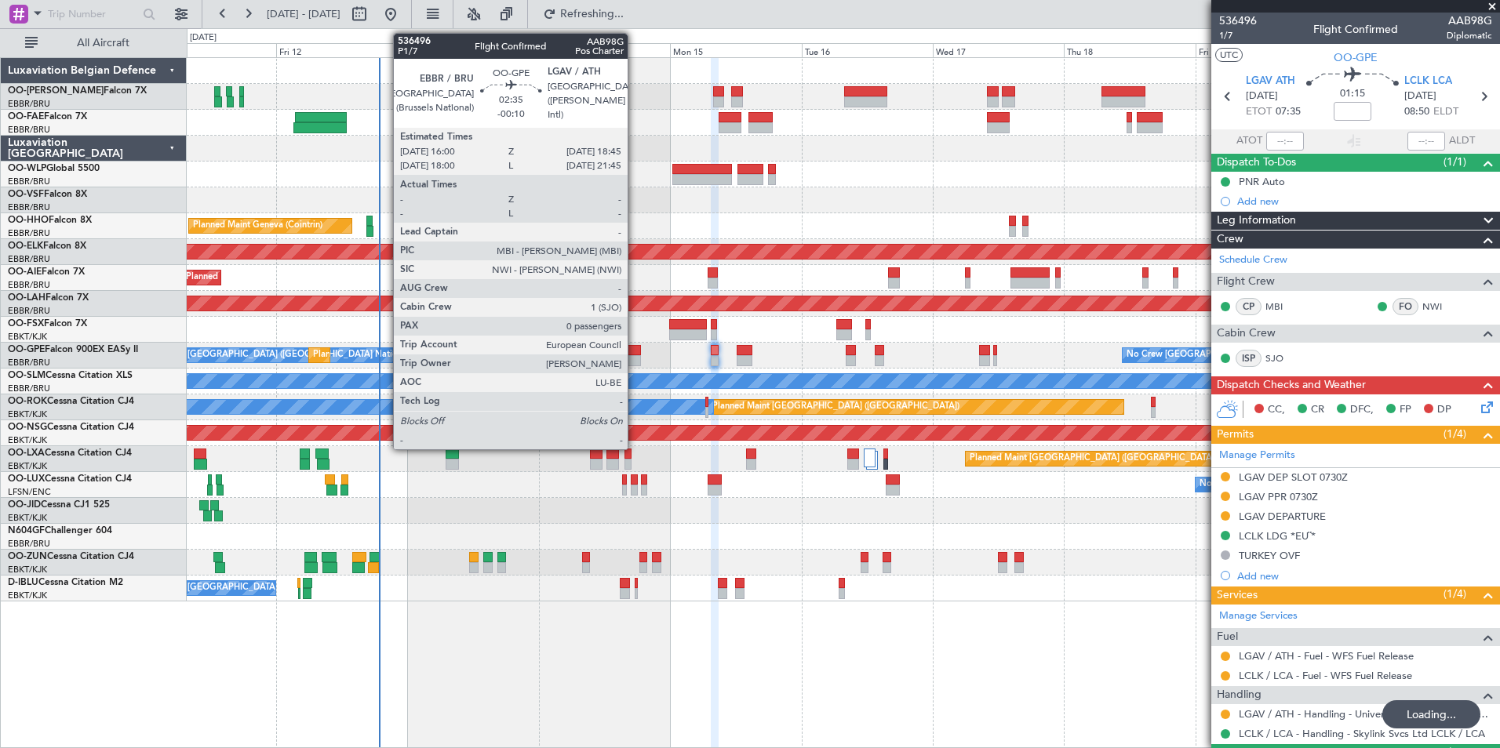
click at [635, 358] on div at bounding box center [633, 360] width 16 height 11
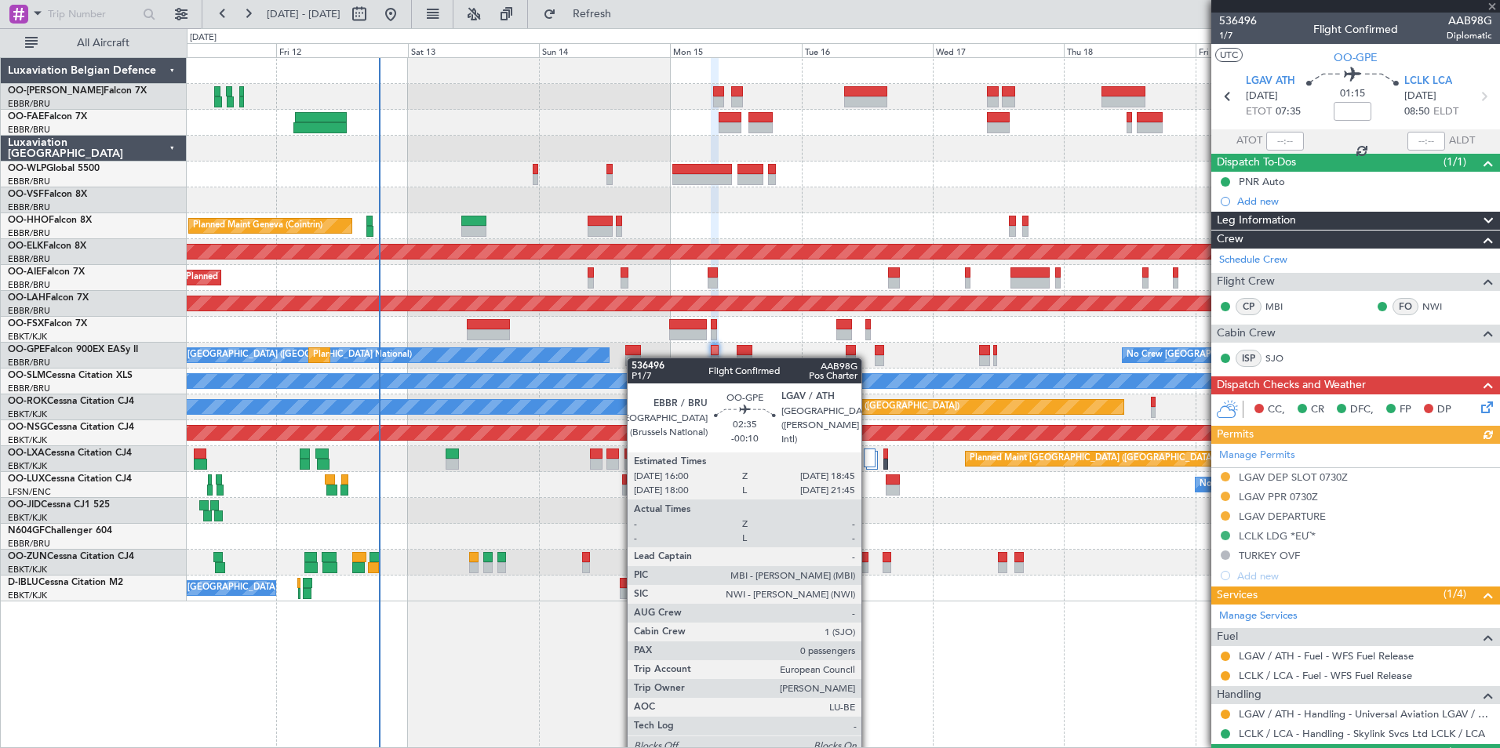
type input "-00:10"
type input "0"
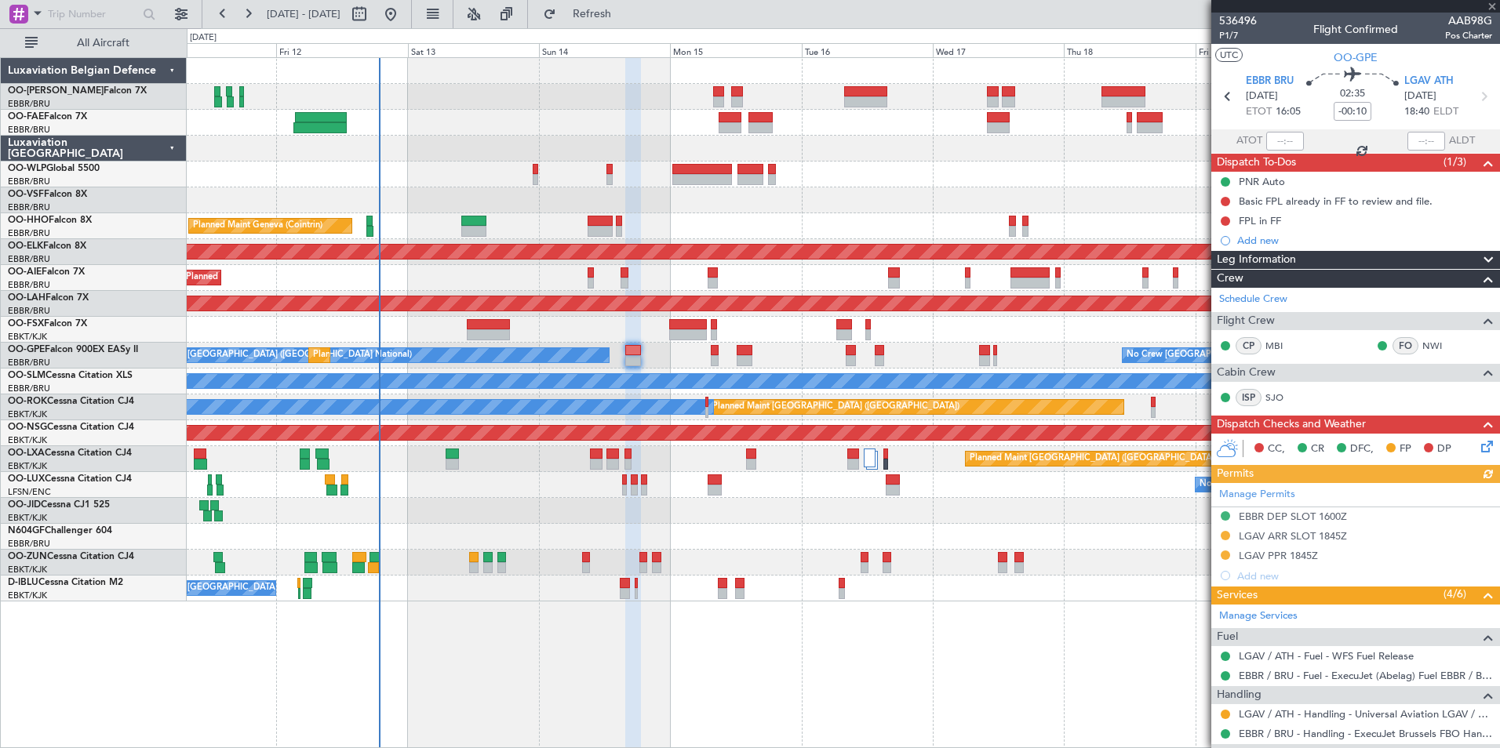
click at [1478, 447] on icon at bounding box center [1484, 444] width 13 height 13
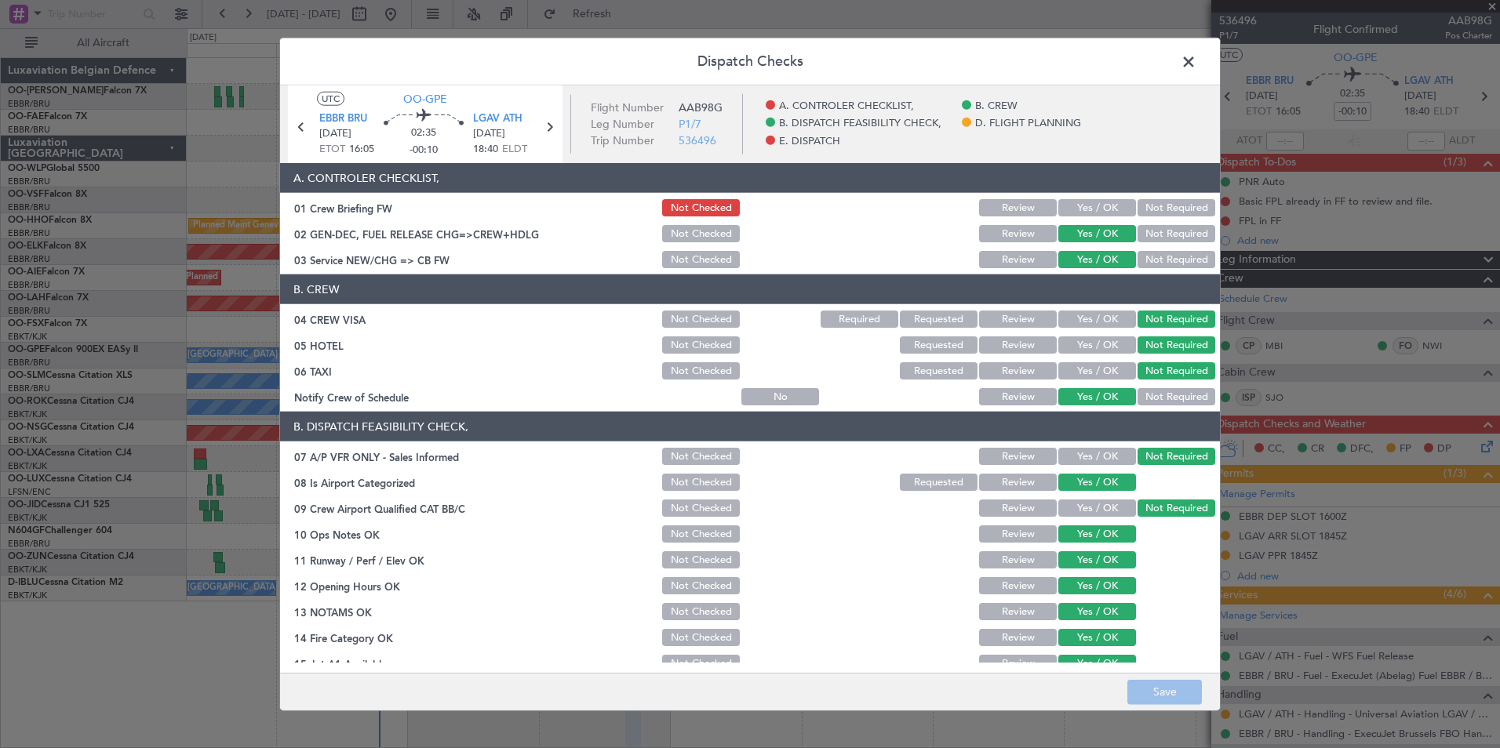
click at [1196, 64] on span at bounding box center [1196, 65] width 0 height 31
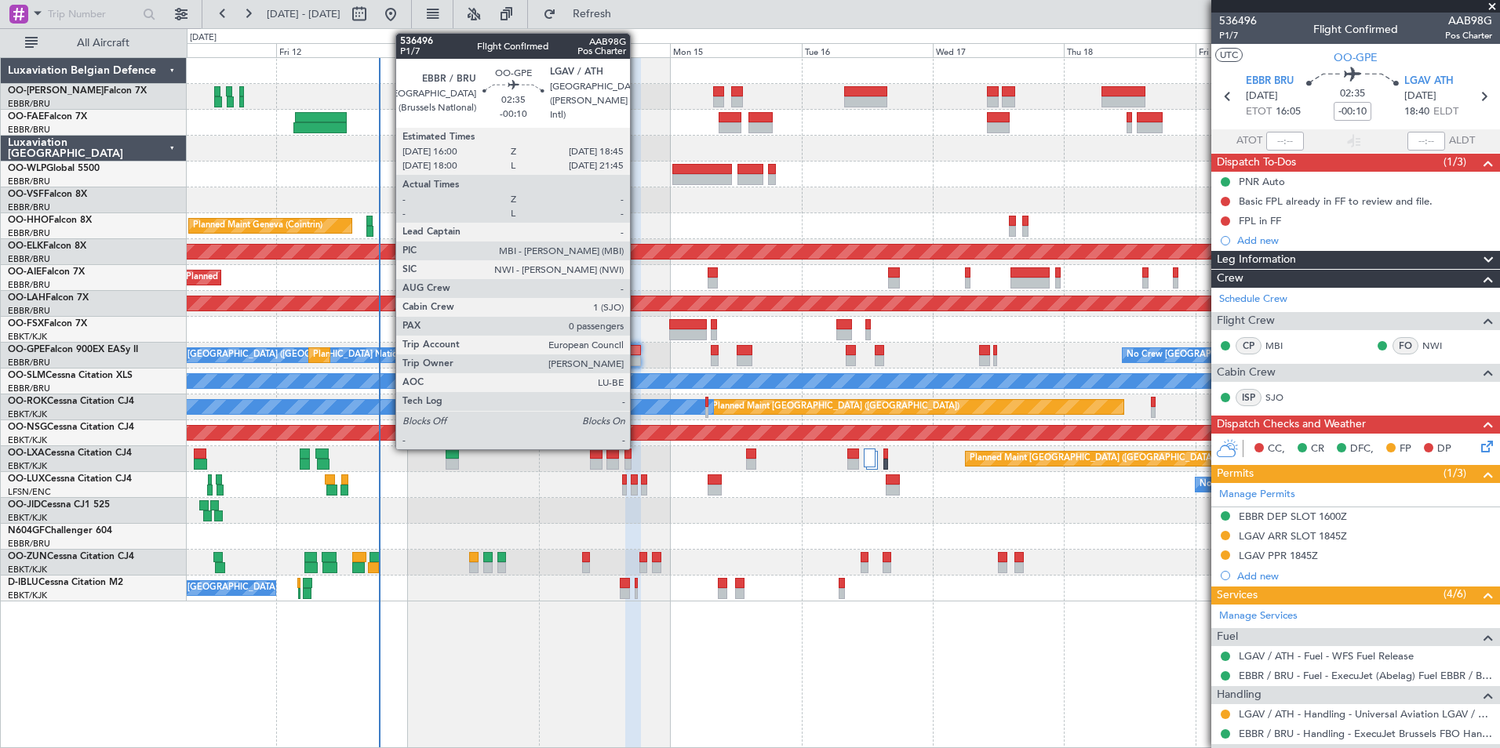
click at [635, 346] on div at bounding box center [633, 350] width 16 height 11
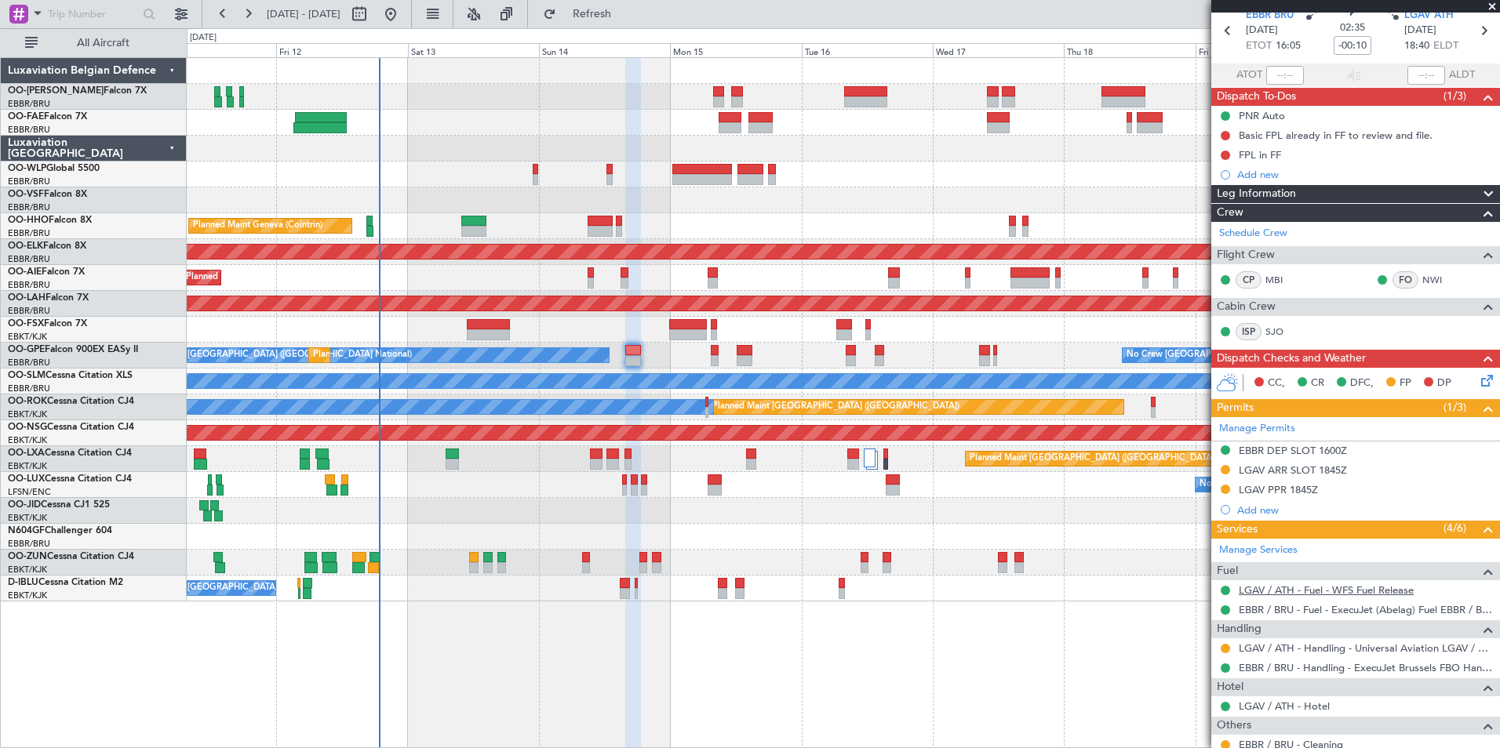
scroll to position [155, 0]
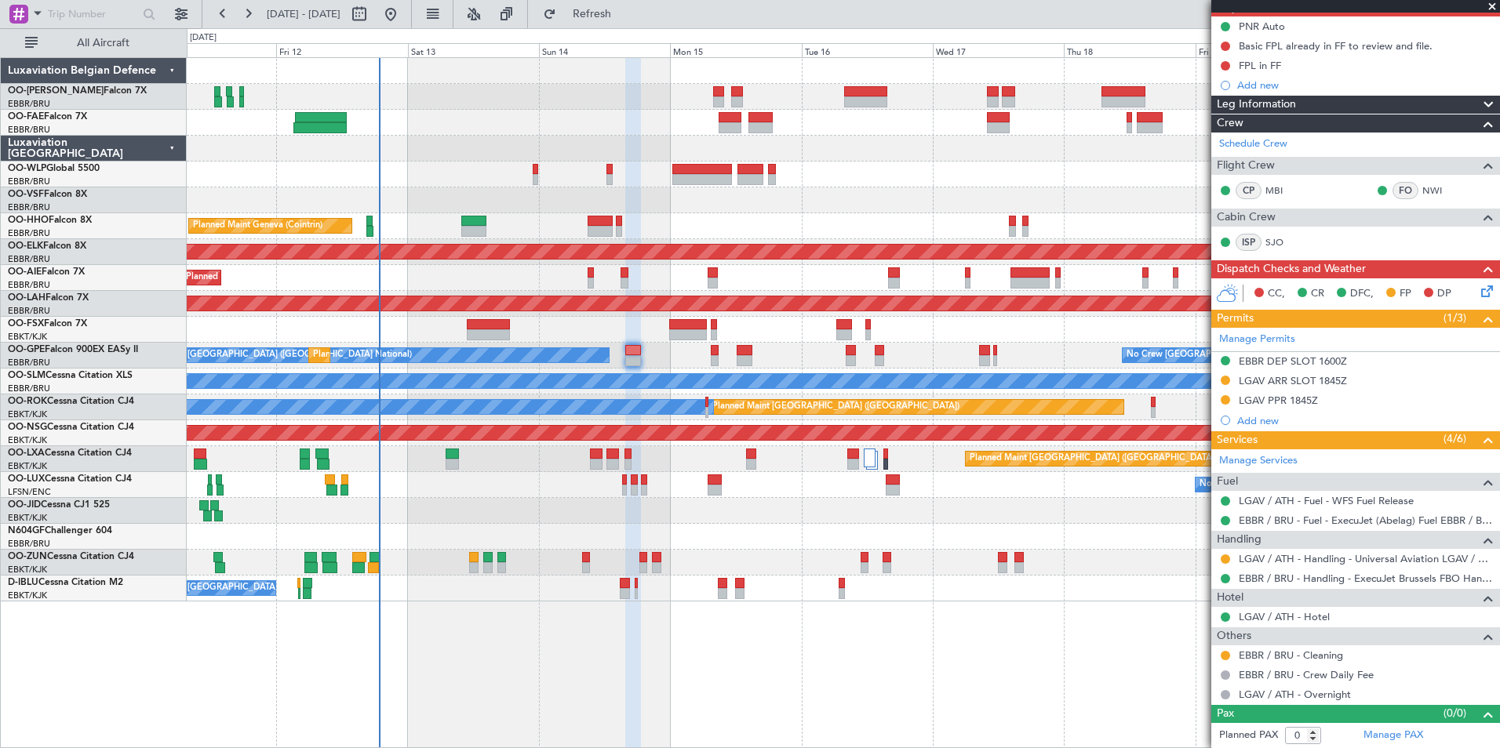
click at [1478, 295] on icon at bounding box center [1484, 288] width 13 height 13
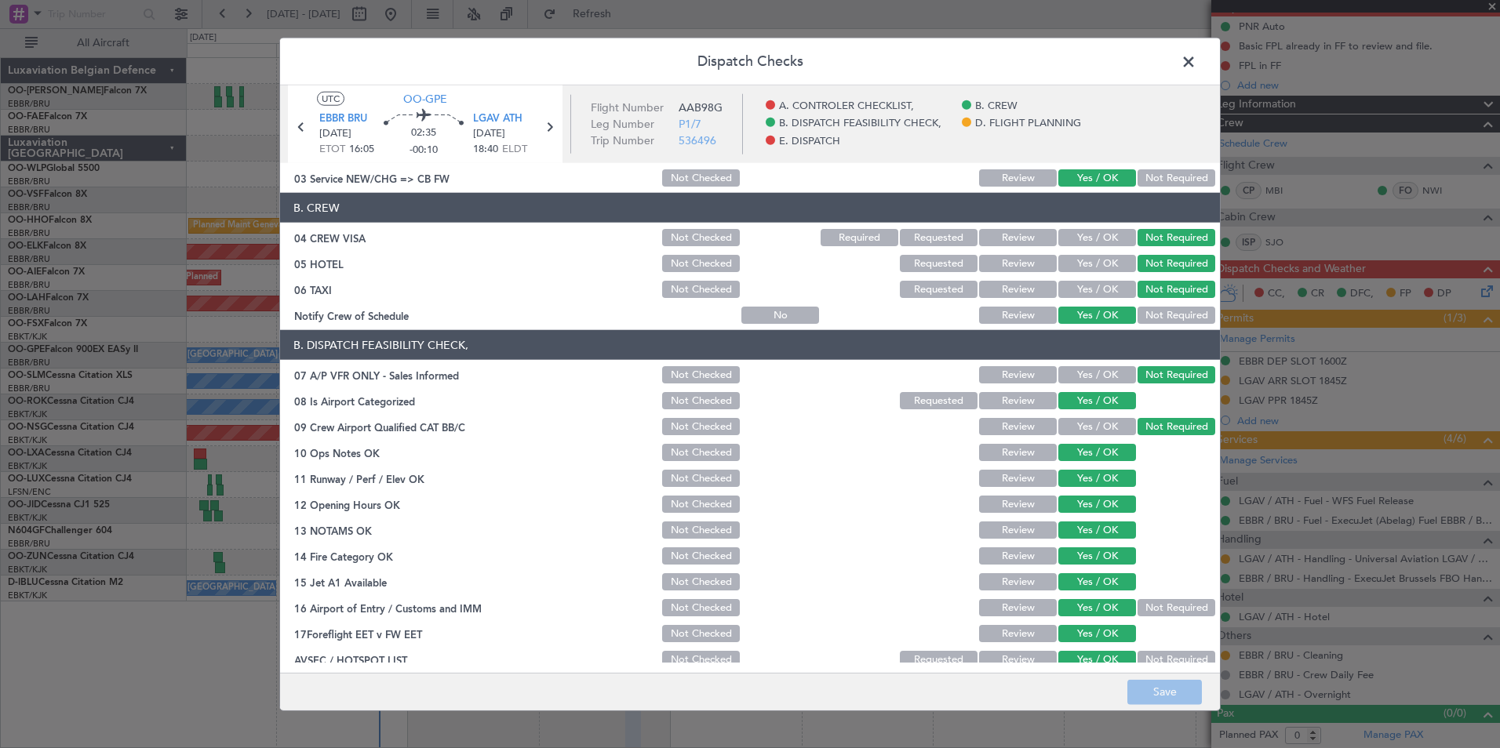
scroll to position [0, 0]
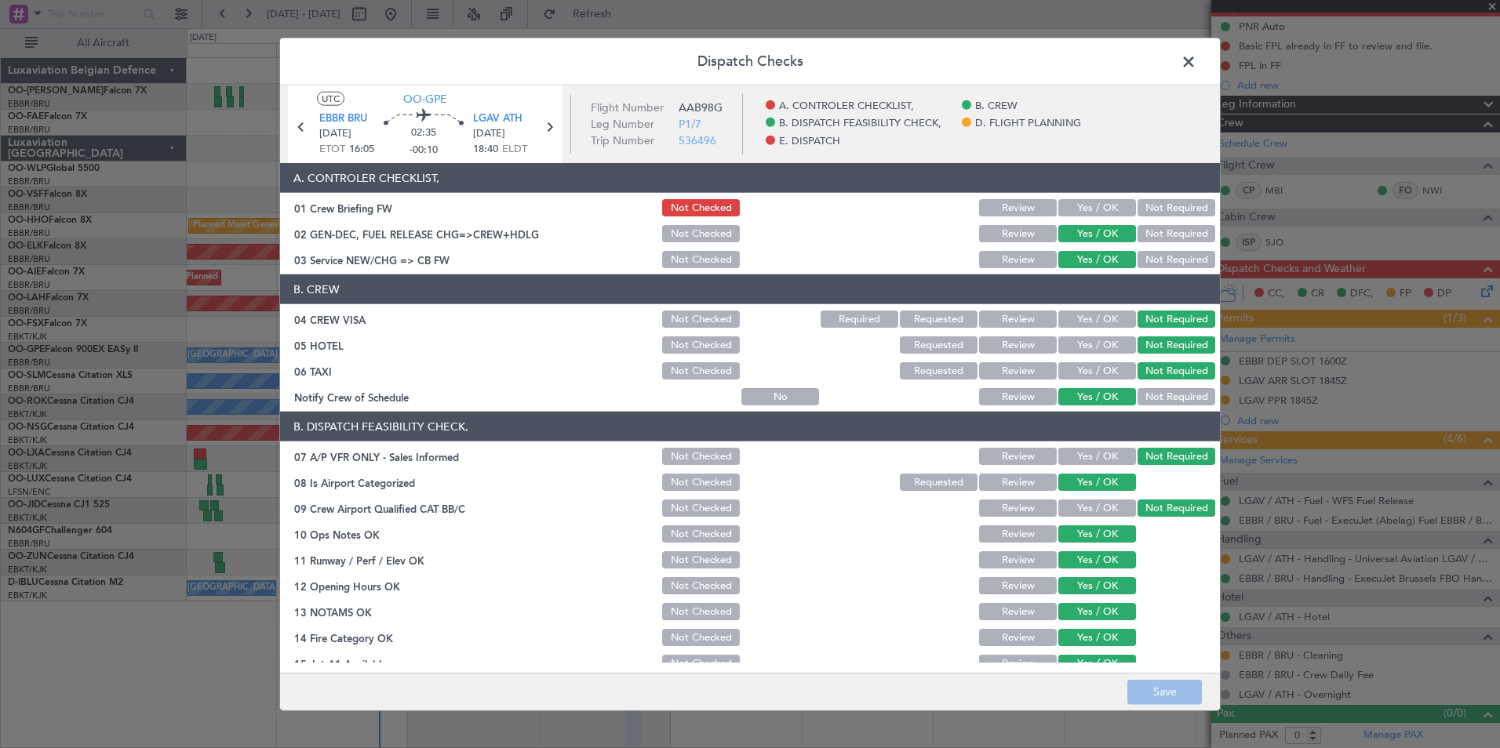
drag, startPoint x: 1187, startPoint y: 57, endPoint x: 1124, endPoint y: 100, distance: 75.7
click at [1196, 60] on span at bounding box center [1196, 65] width 0 height 31
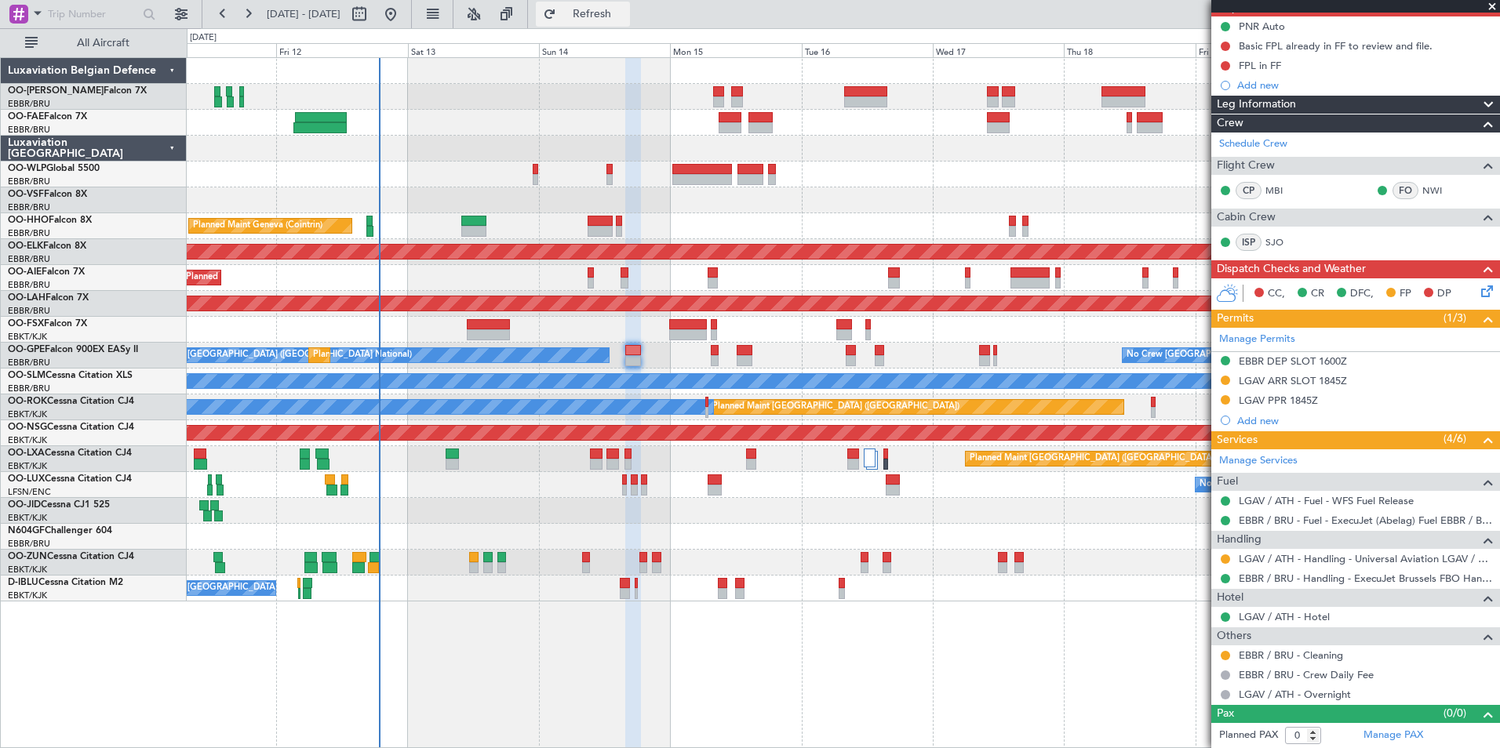
click at [625, 12] on span "Refresh" at bounding box center [592, 14] width 66 height 11
click at [625, 15] on span "Refresh" at bounding box center [592, 14] width 66 height 11
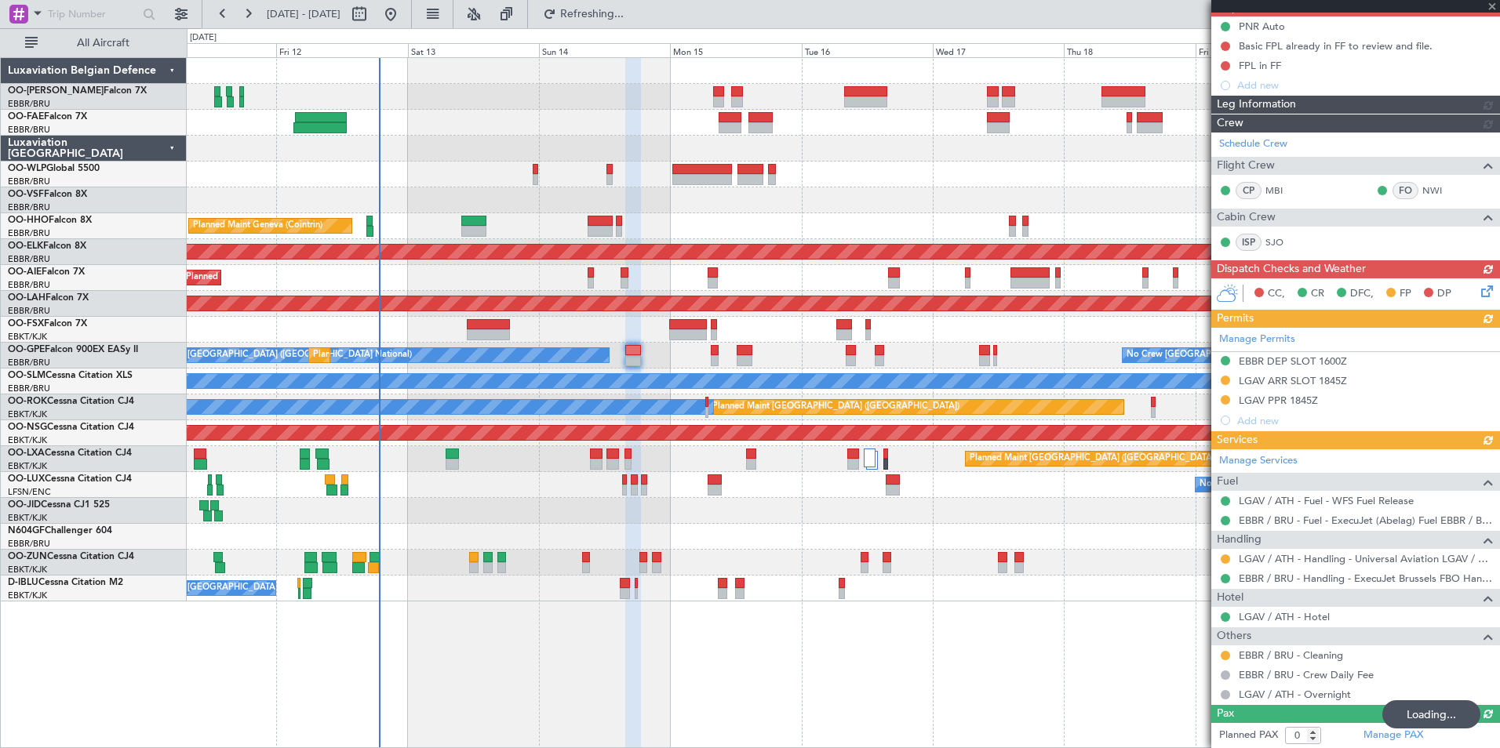
click at [1474, 285] on div "CC, CR DFC, FP DP" at bounding box center [1355, 293] width 289 height 31
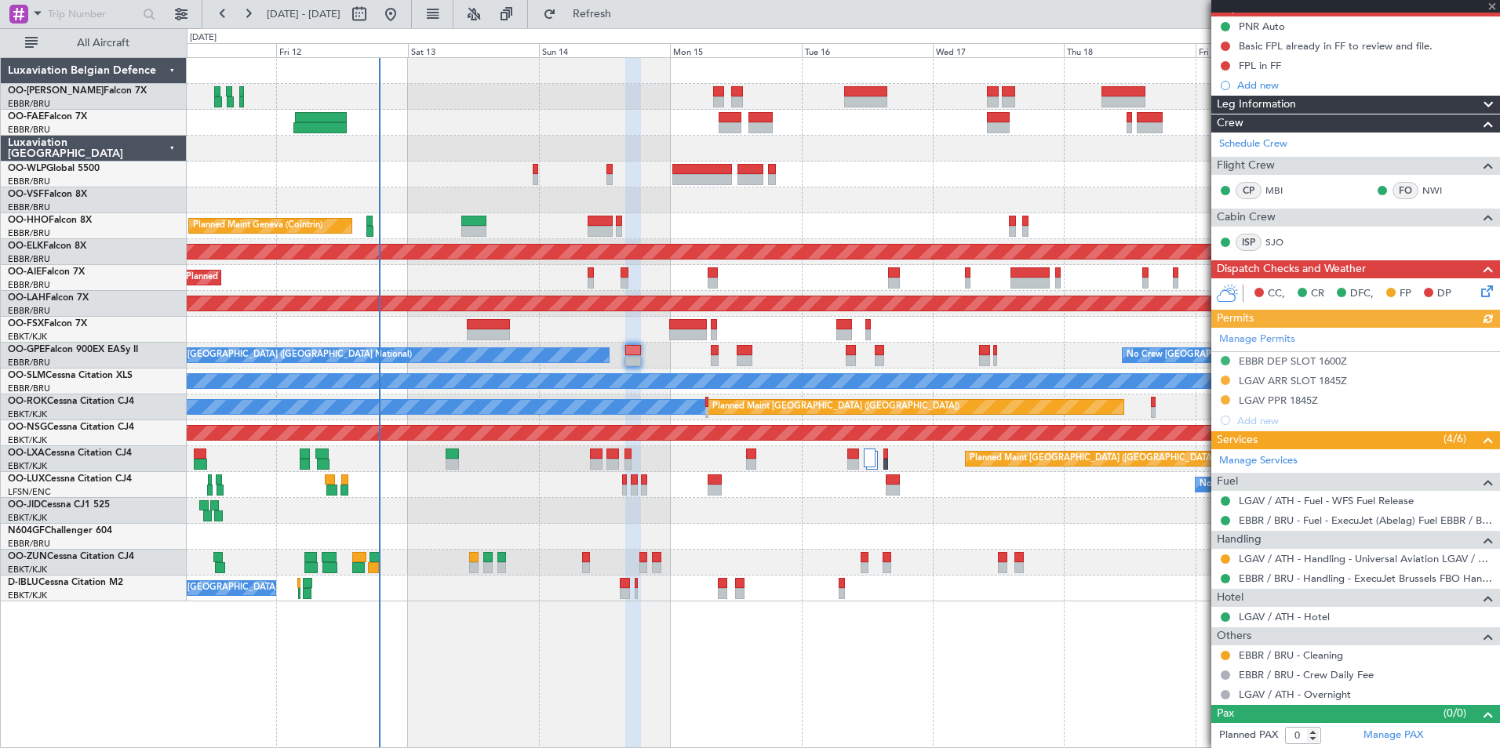
click at [1478, 286] on icon at bounding box center [1484, 288] width 13 height 13
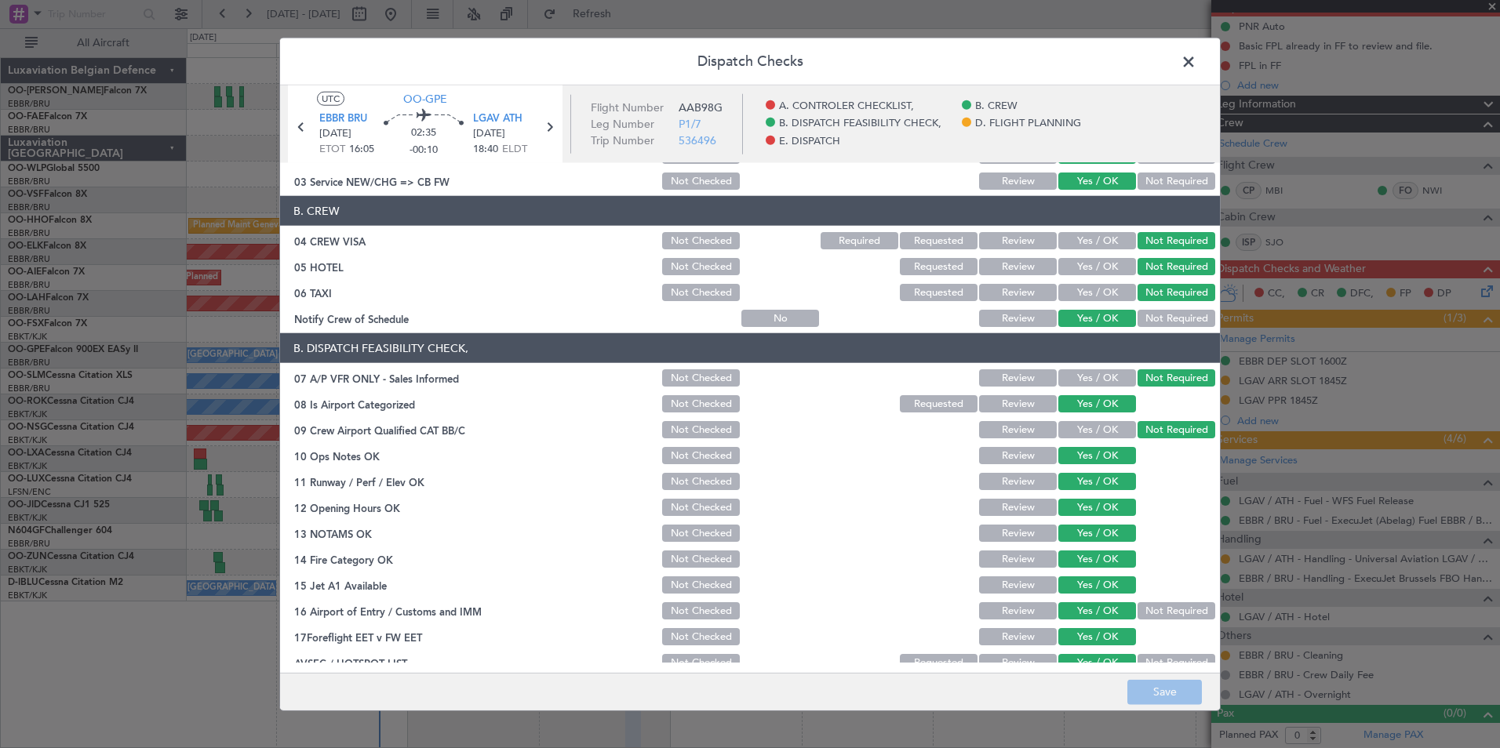
scroll to position [290, 0]
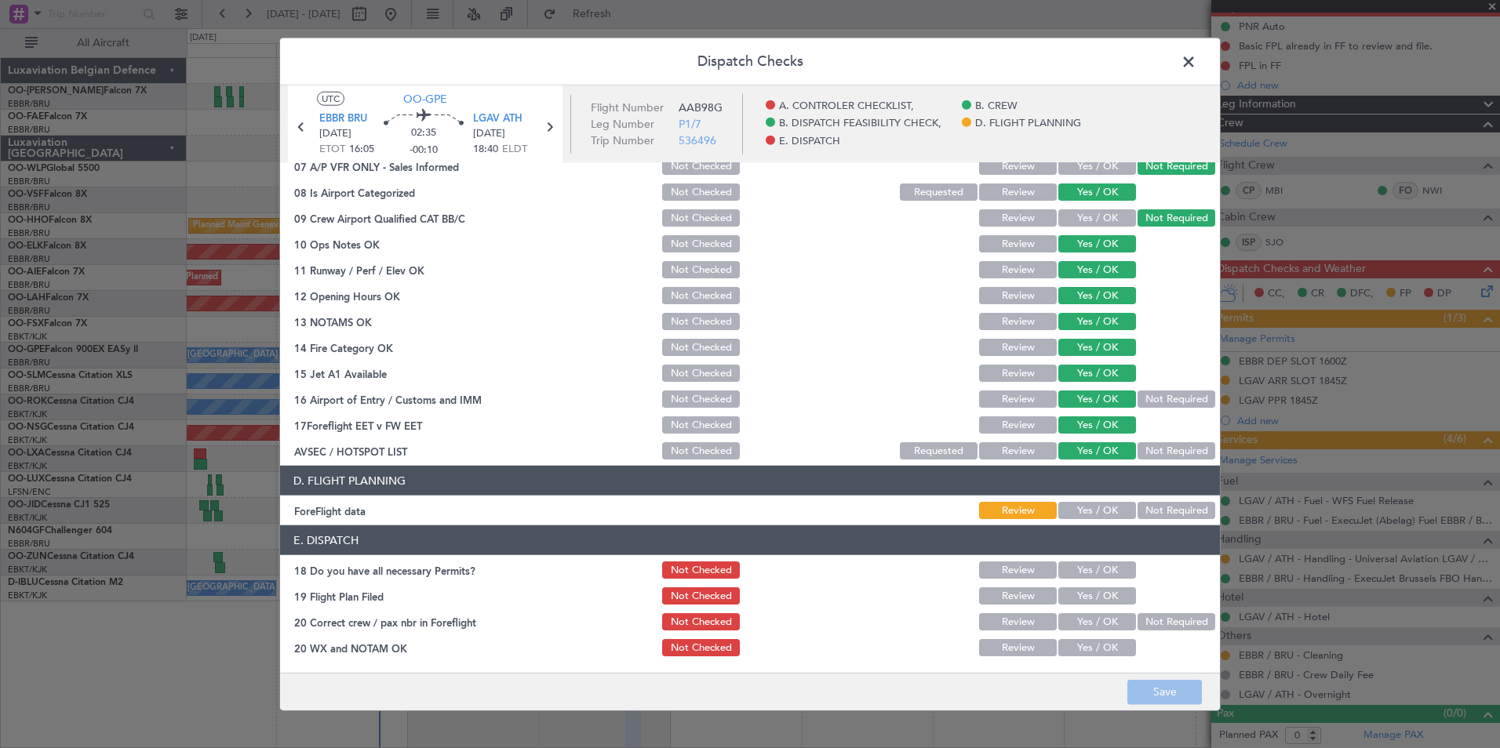
click at [1167, 511] on button "Not Required" at bounding box center [1177, 510] width 78 height 17
drag, startPoint x: 1145, startPoint y: 687, endPoint x: 1138, endPoint y: 682, distance: 8.3
click at [1144, 689] on button "Save" at bounding box center [1164, 691] width 75 height 25
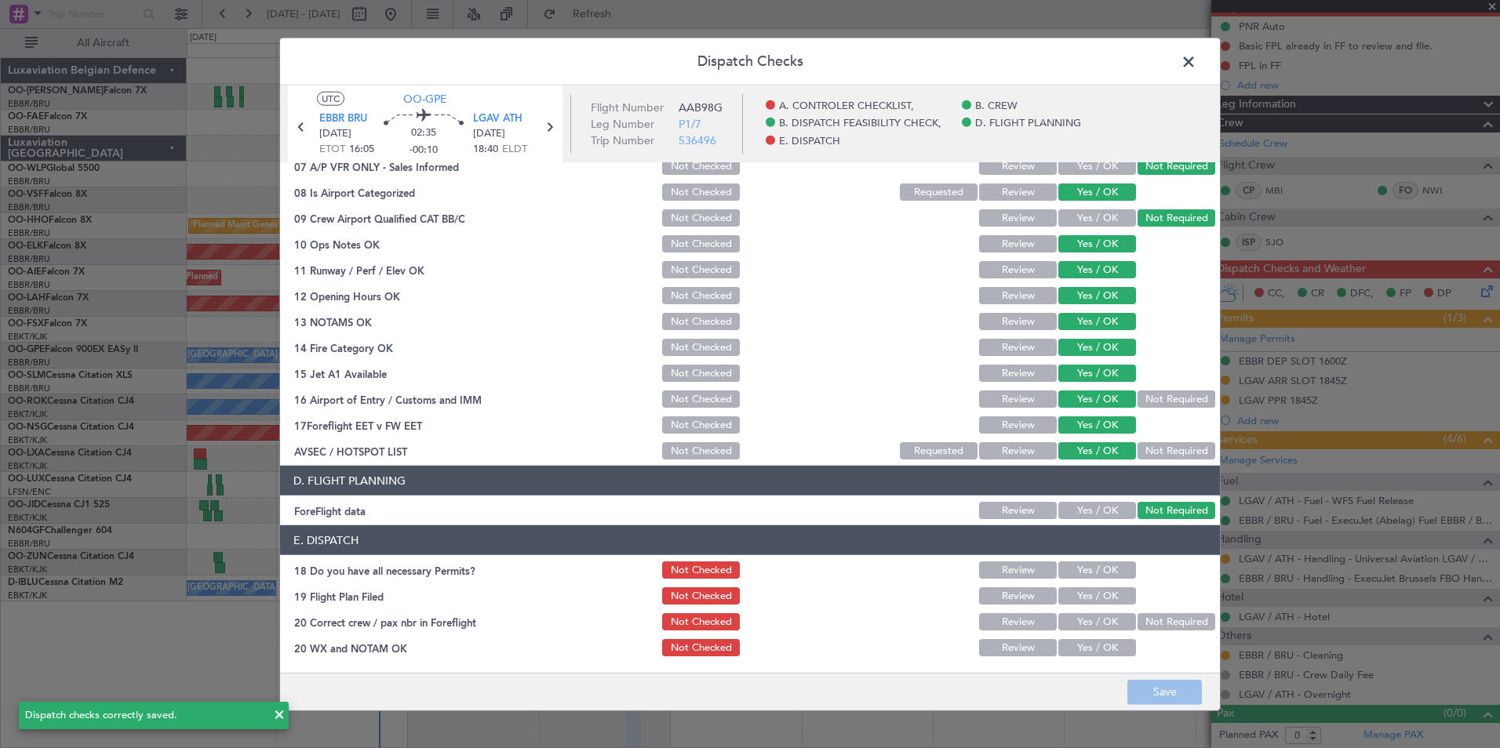
drag, startPoint x: 1193, startPoint y: 63, endPoint x: 899, endPoint y: 70, distance: 294.3
click at [1196, 63] on span at bounding box center [1196, 65] width 0 height 31
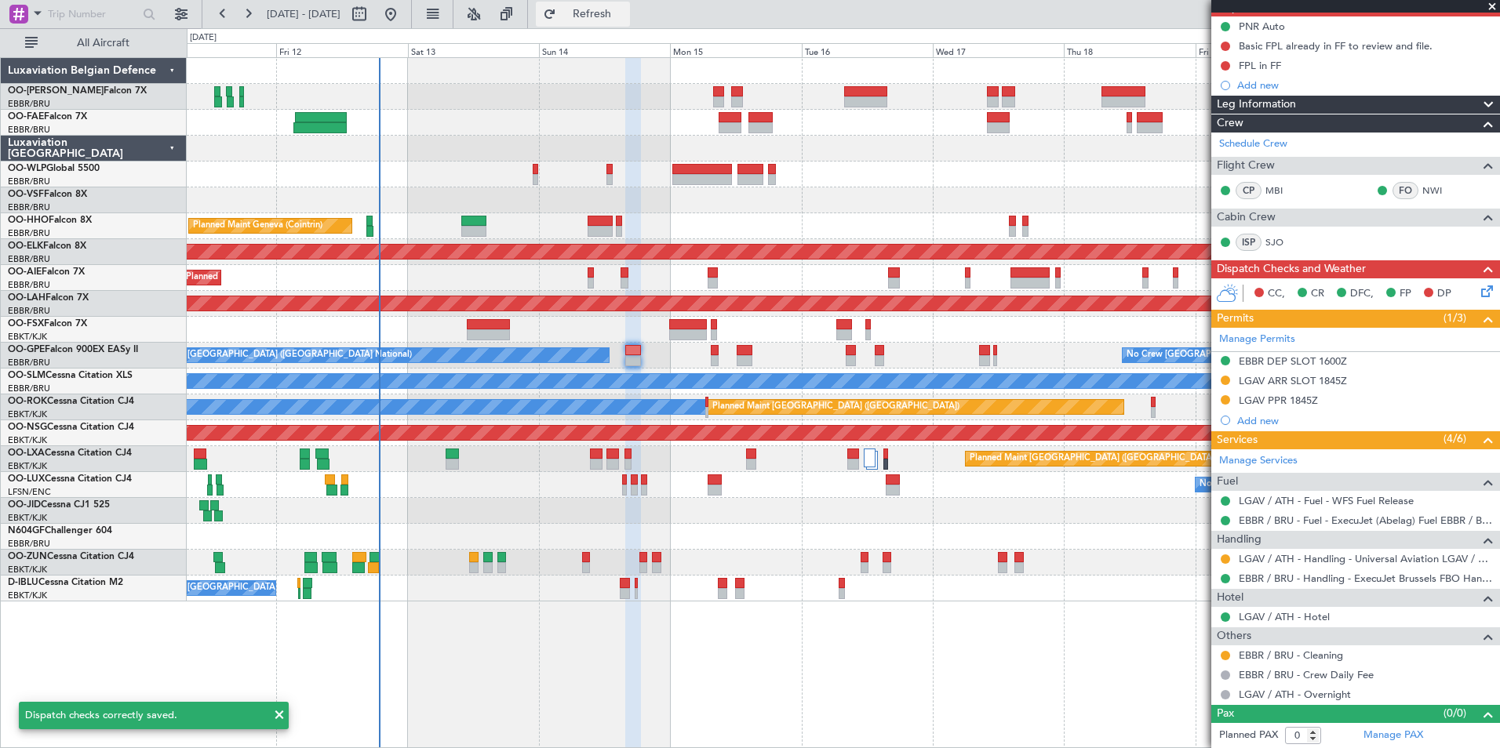
click at [630, 23] on button "Refresh" at bounding box center [583, 14] width 94 height 25
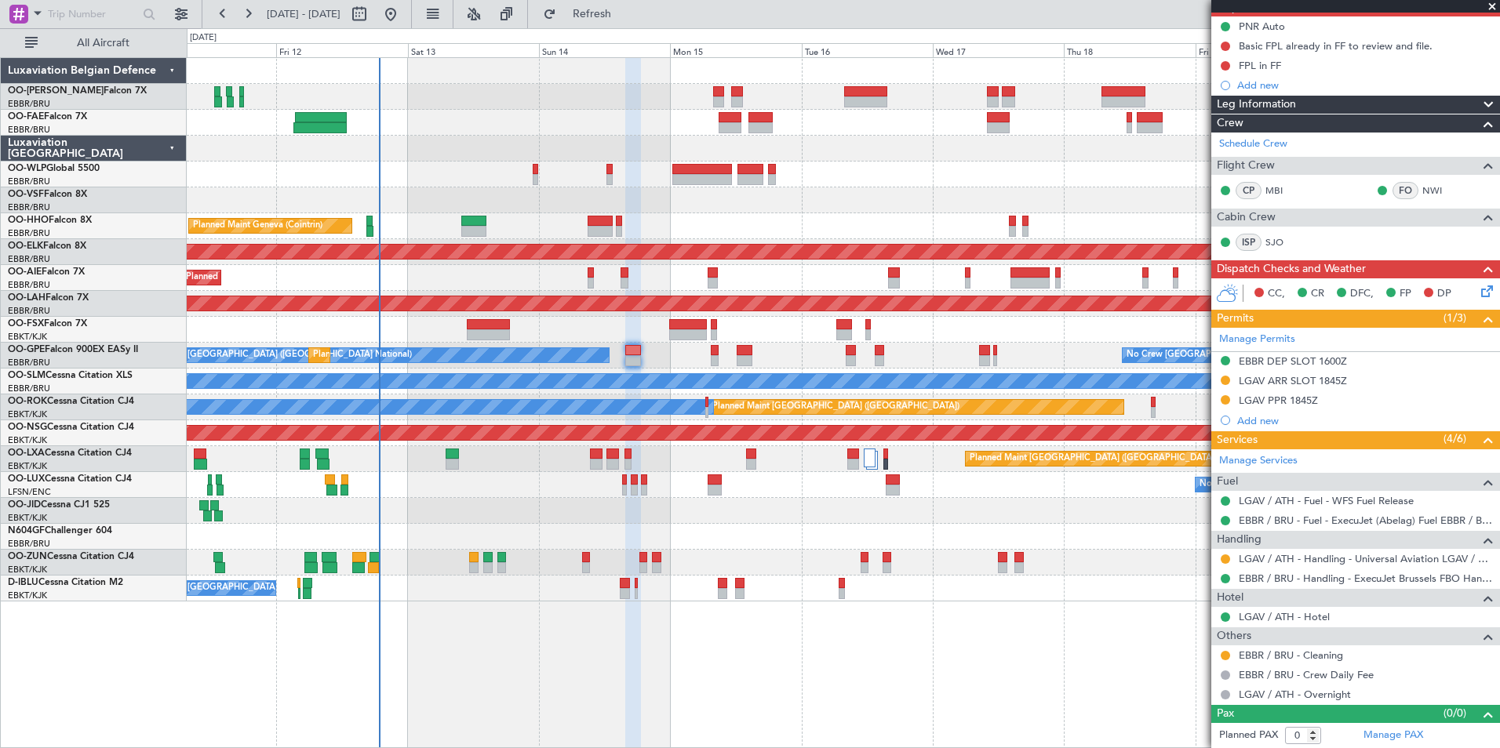
drag, startPoint x: 623, startPoint y: 2, endPoint x: 628, endPoint y: 86, distance: 84.9
click at [623, 2] on button "Refresh" at bounding box center [583, 14] width 94 height 25
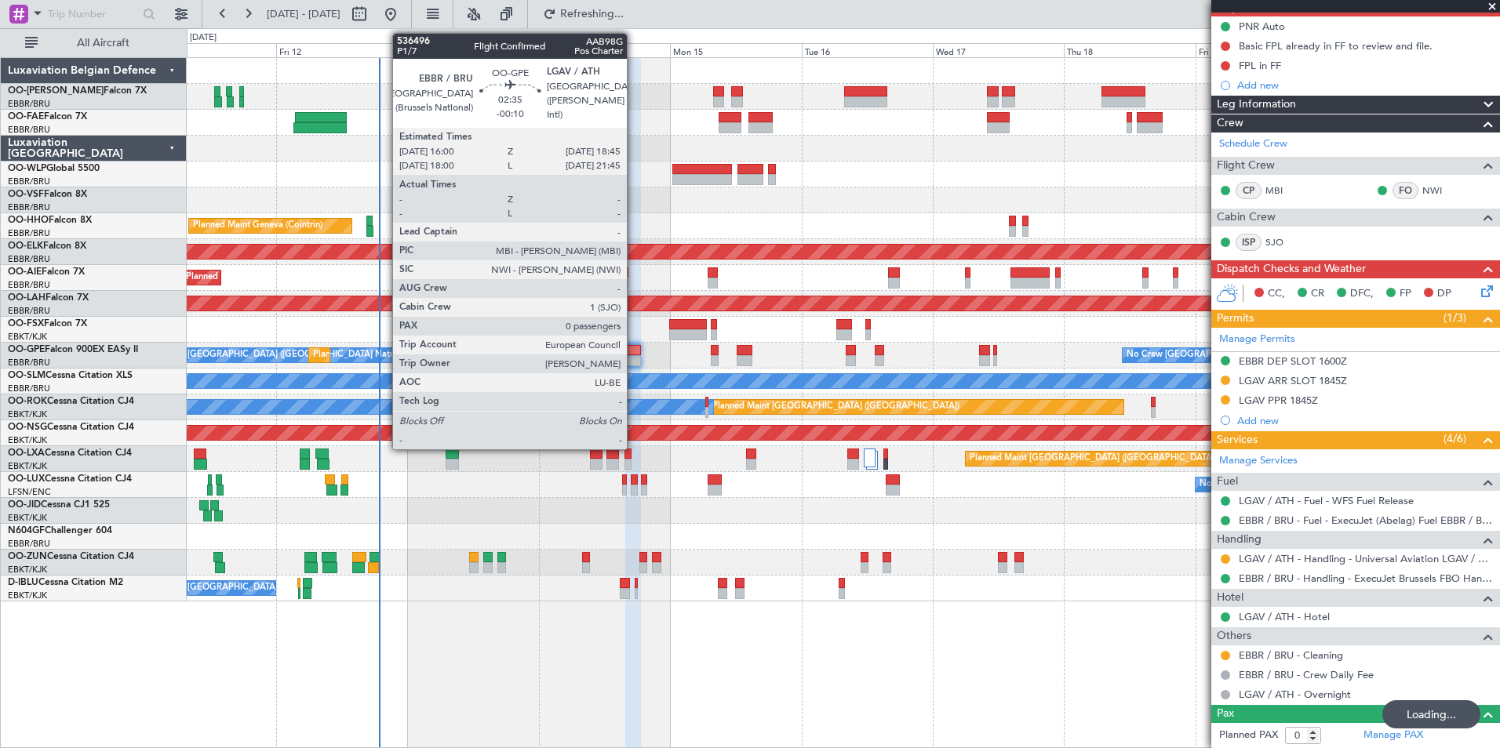
click at [632, 352] on div at bounding box center [633, 350] width 16 height 11
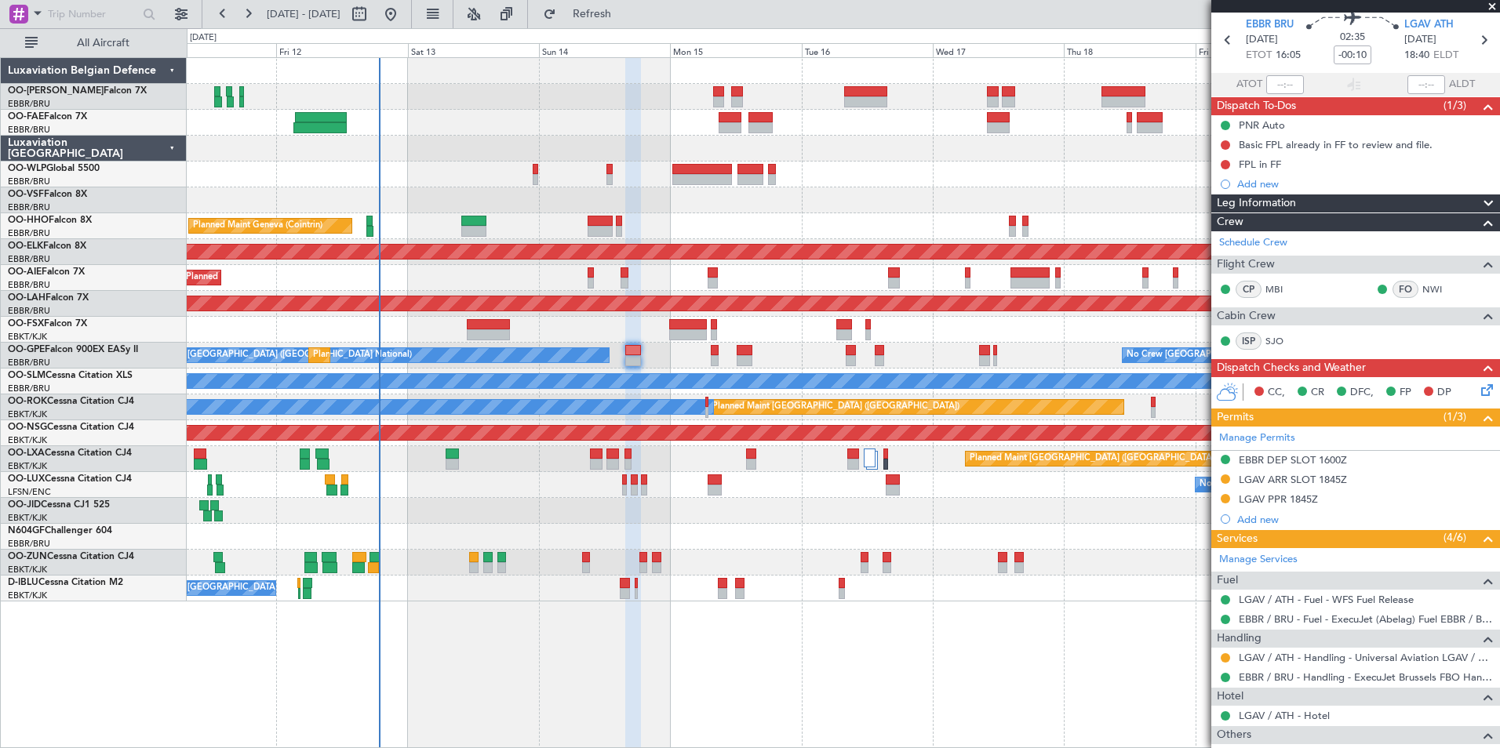
scroll to position [0, 0]
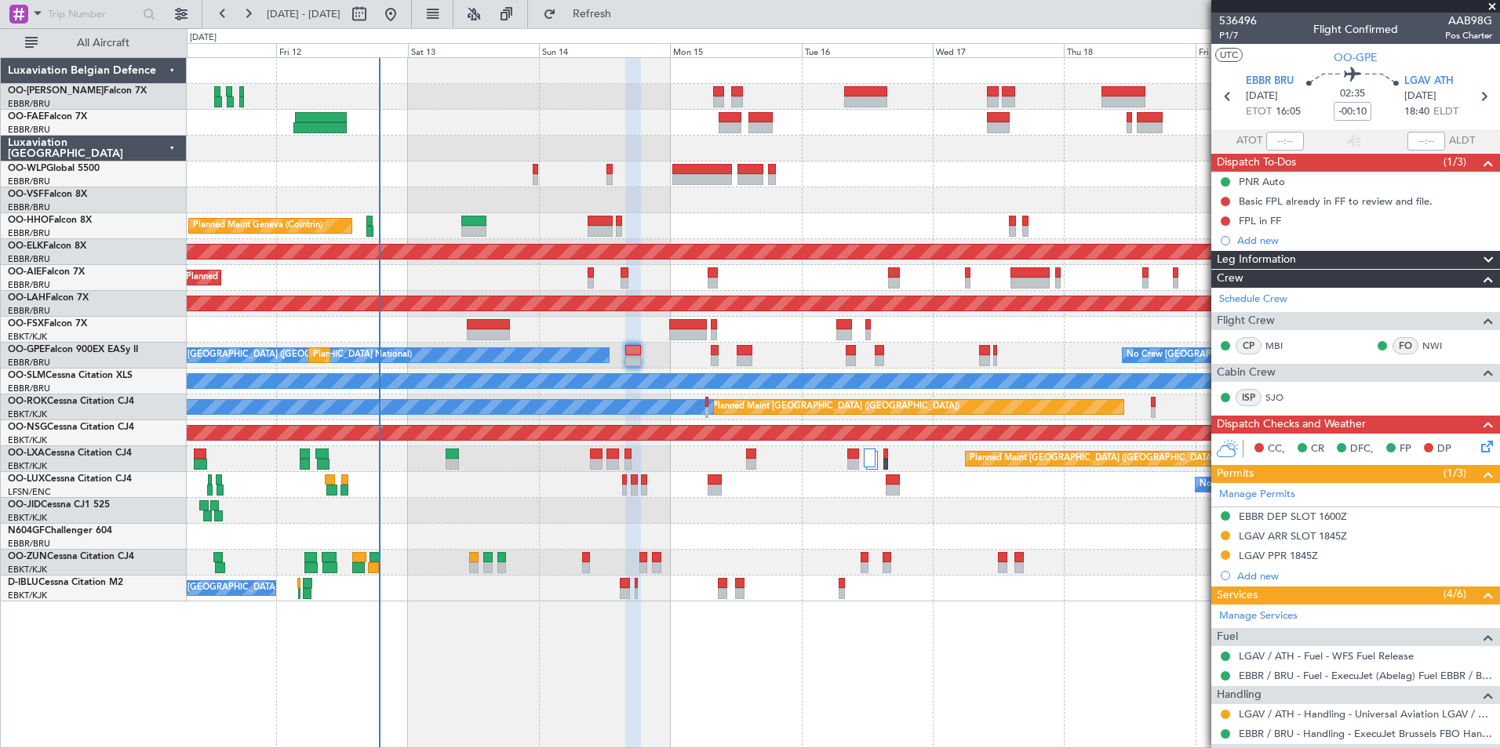
click at [1478, 449] on icon at bounding box center [1484, 444] width 13 height 13
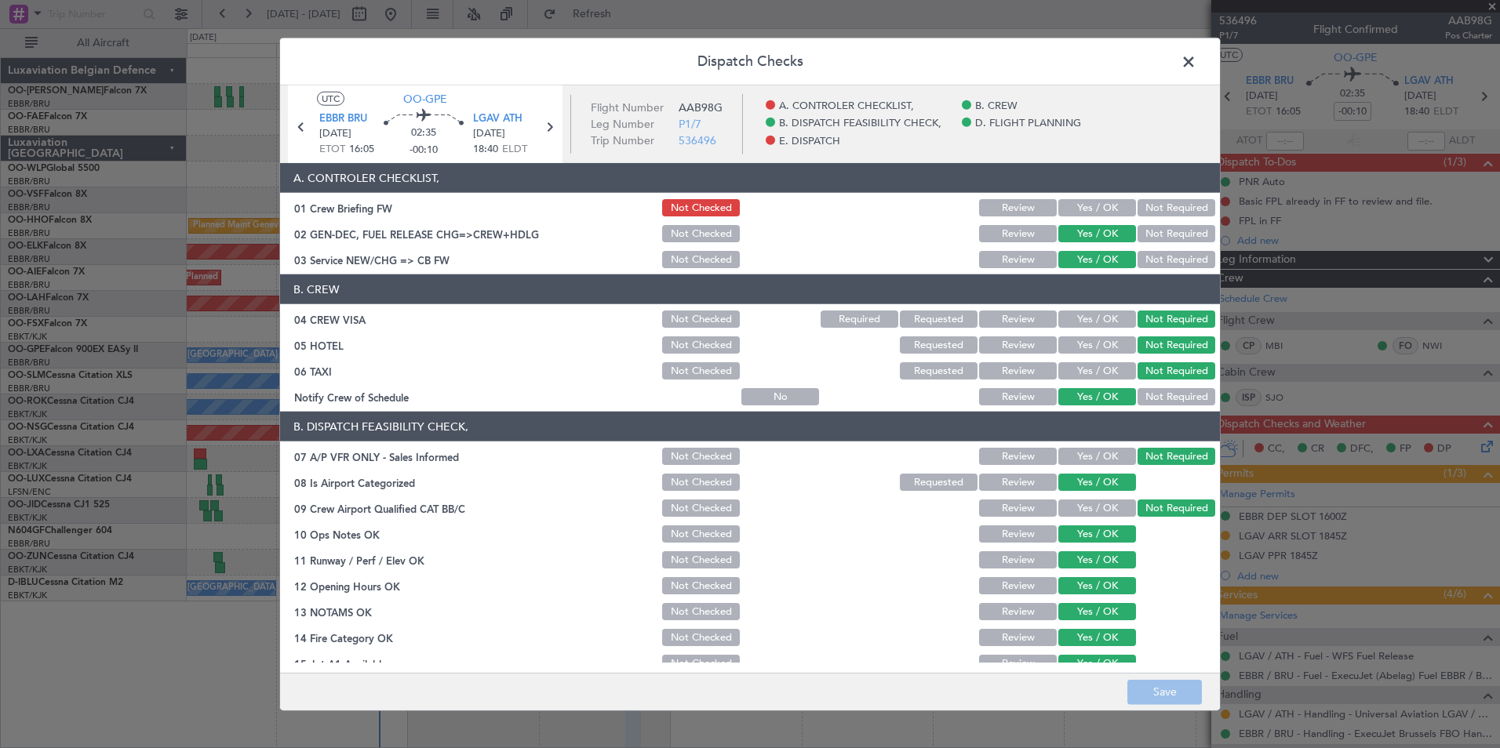
click at [1196, 61] on span at bounding box center [1196, 65] width 0 height 31
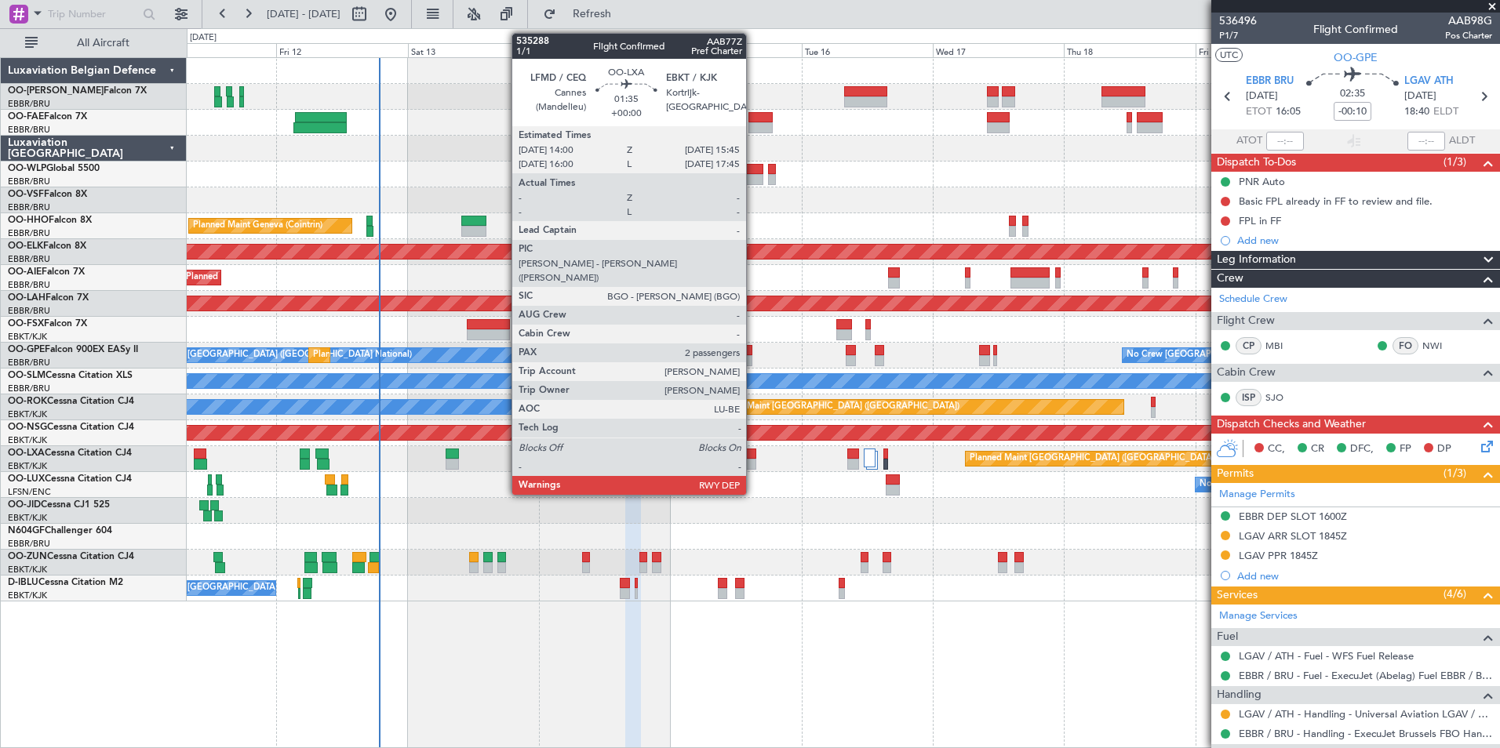
click at [753, 454] on div at bounding box center [751, 454] width 10 height 11
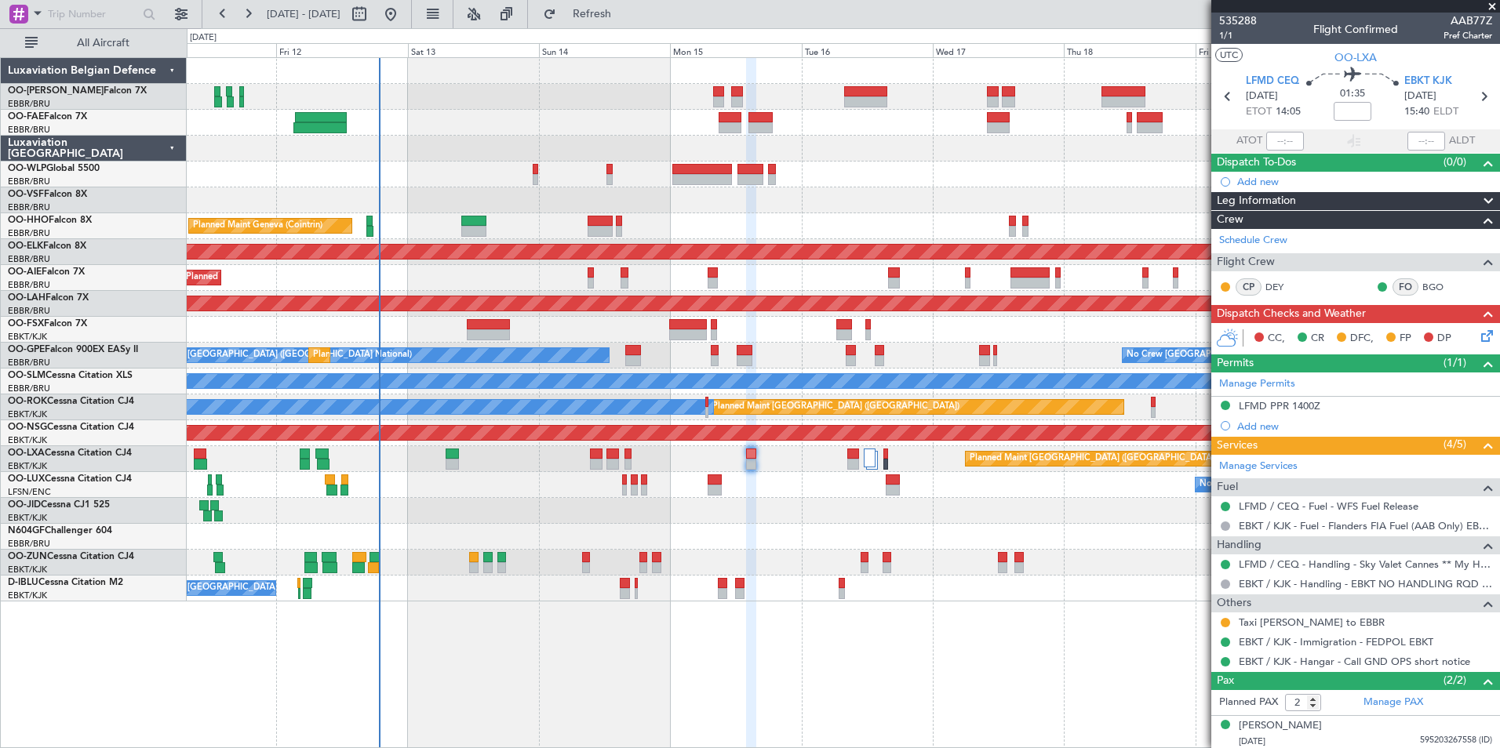
drag, startPoint x: 1225, startPoint y: 621, endPoint x: 1213, endPoint y: 636, distance: 19.5
click at [1225, 622] on button at bounding box center [1225, 622] width 9 height 9
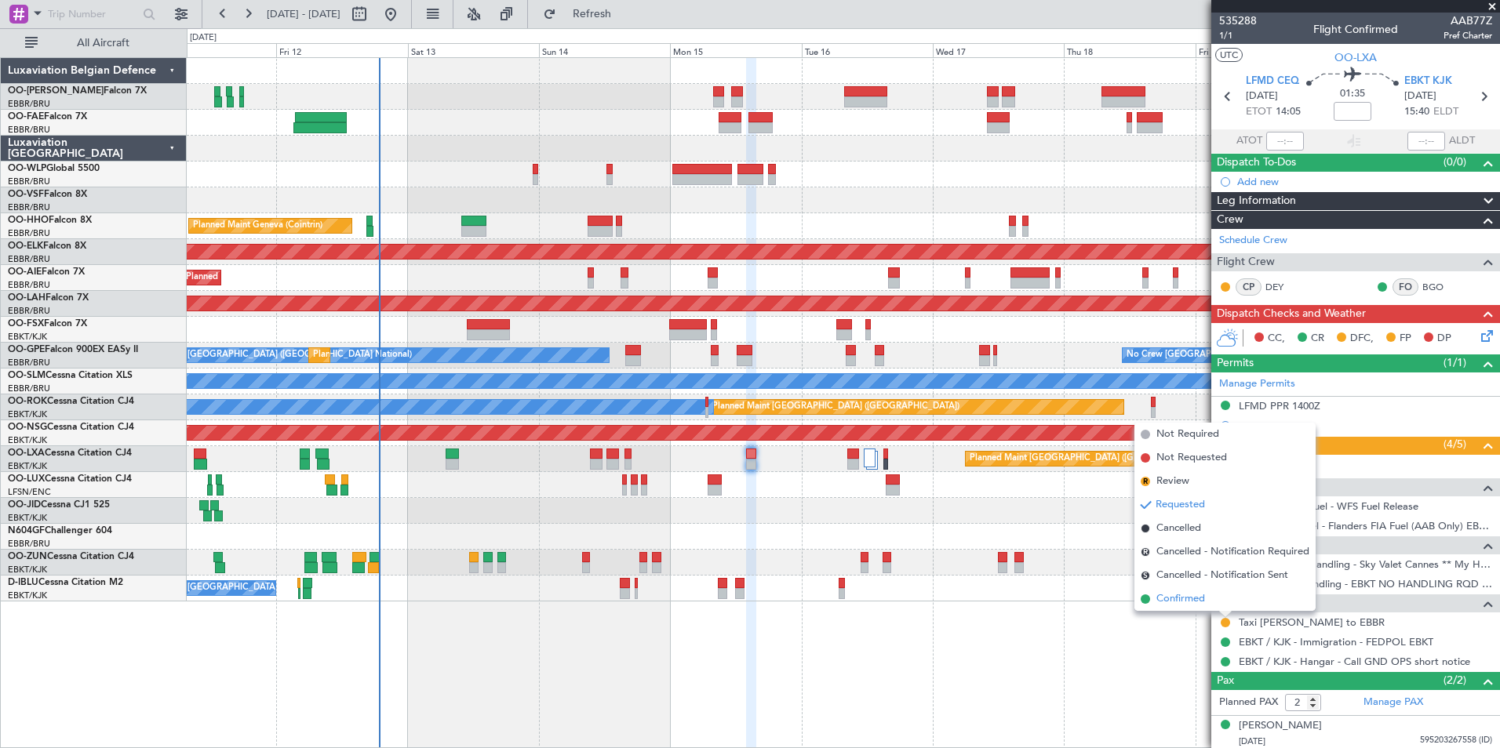
click at [1190, 603] on span "Confirmed" at bounding box center [1180, 600] width 49 height 16
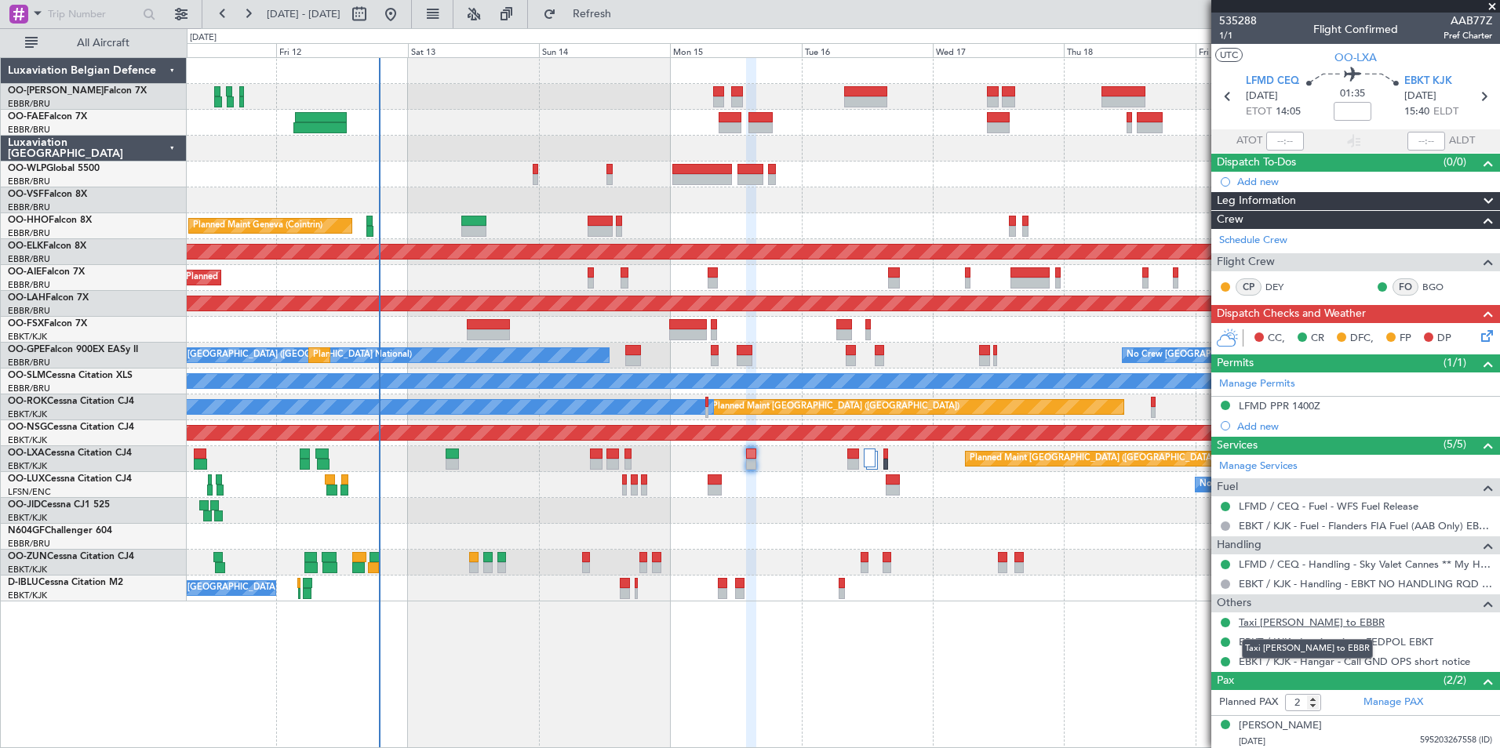
click at [1309, 621] on link "Taxi Sam to EBBR" at bounding box center [1312, 622] width 146 height 13
click at [625, 15] on span "Refresh" at bounding box center [592, 14] width 66 height 11
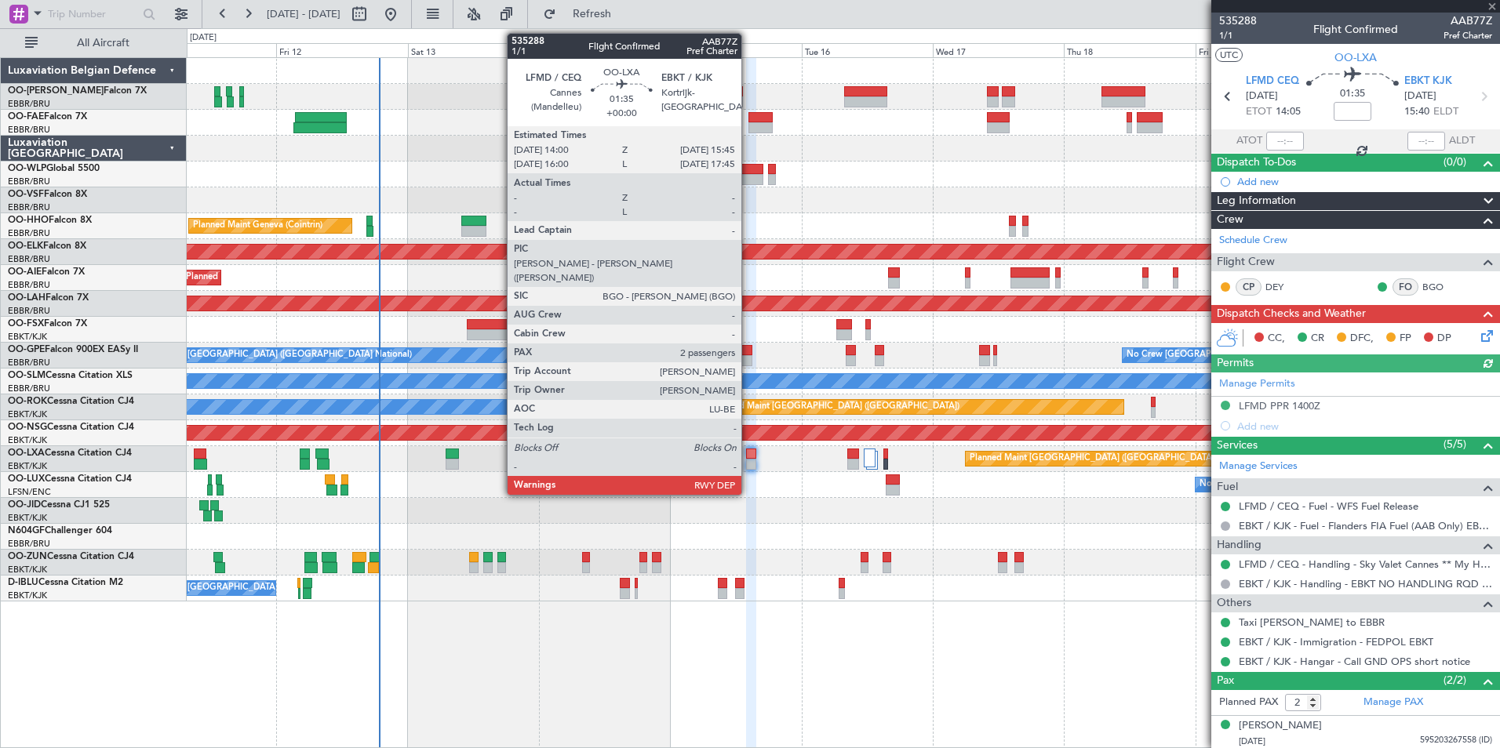
click at [748, 457] on div at bounding box center [751, 454] width 10 height 11
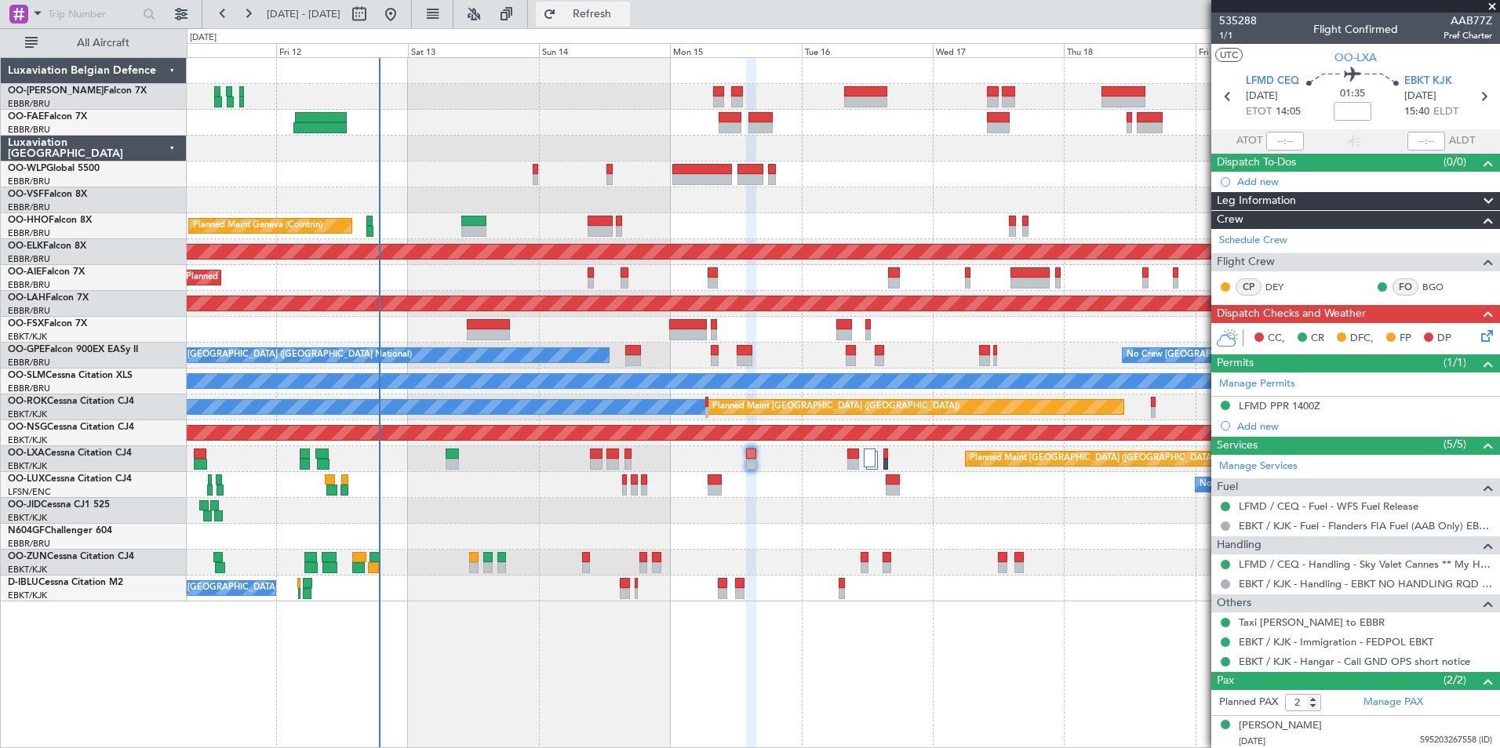
click at [625, 13] on span "Refresh" at bounding box center [592, 14] width 66 height 11
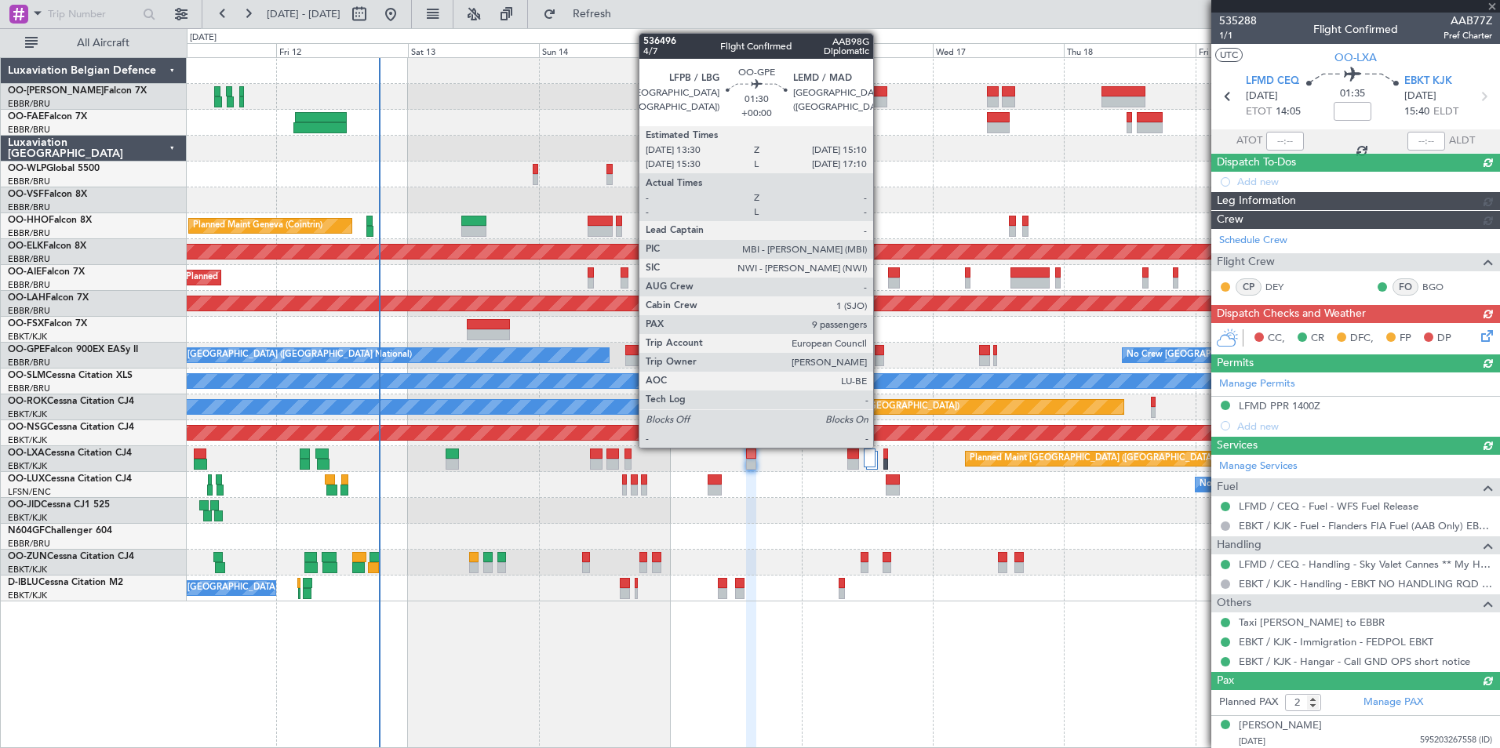
click at [880, 359] on div at bounding box center [879, 360] width 9 height 11
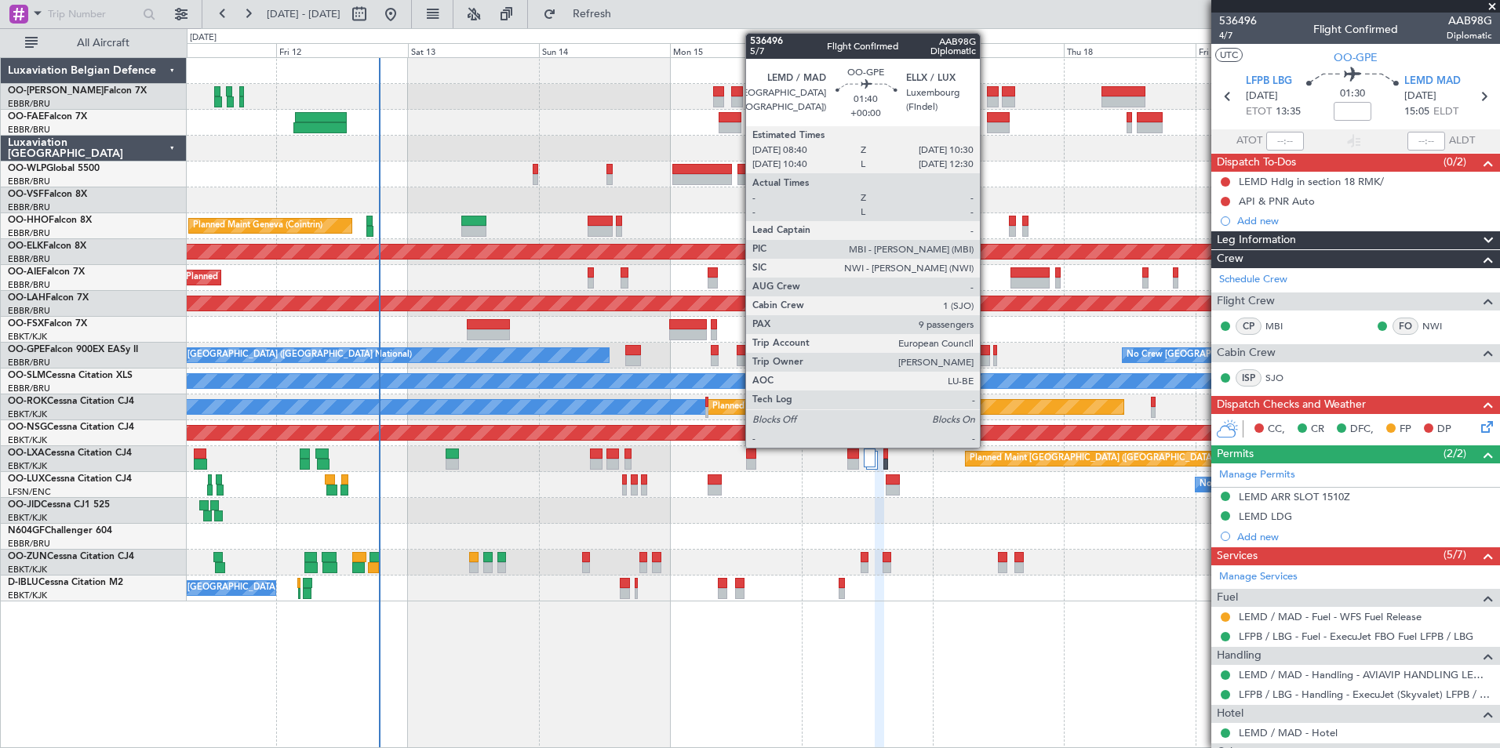
click at [987, 348] on div at bounding box center [984, 350] width 10 height 11
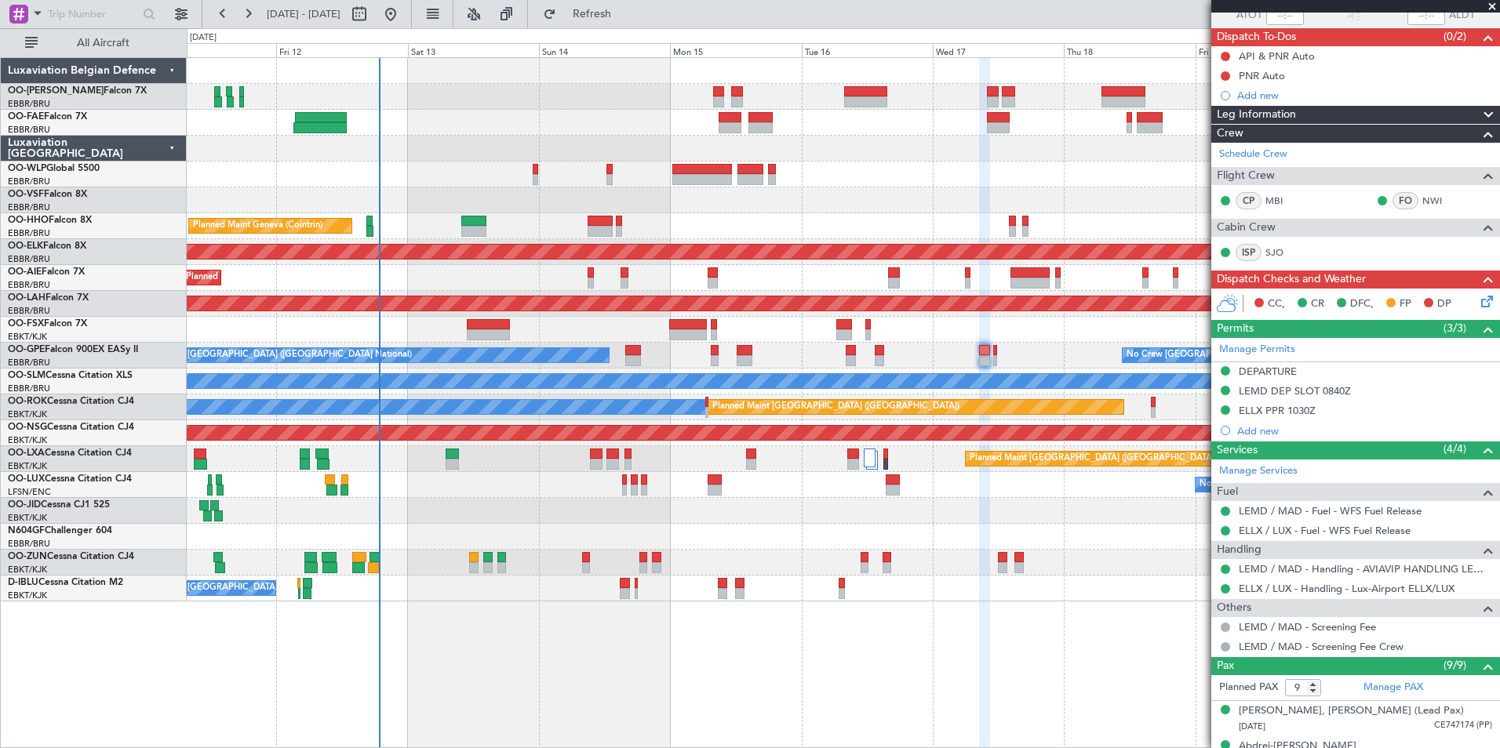
scroll to position [78, 0]
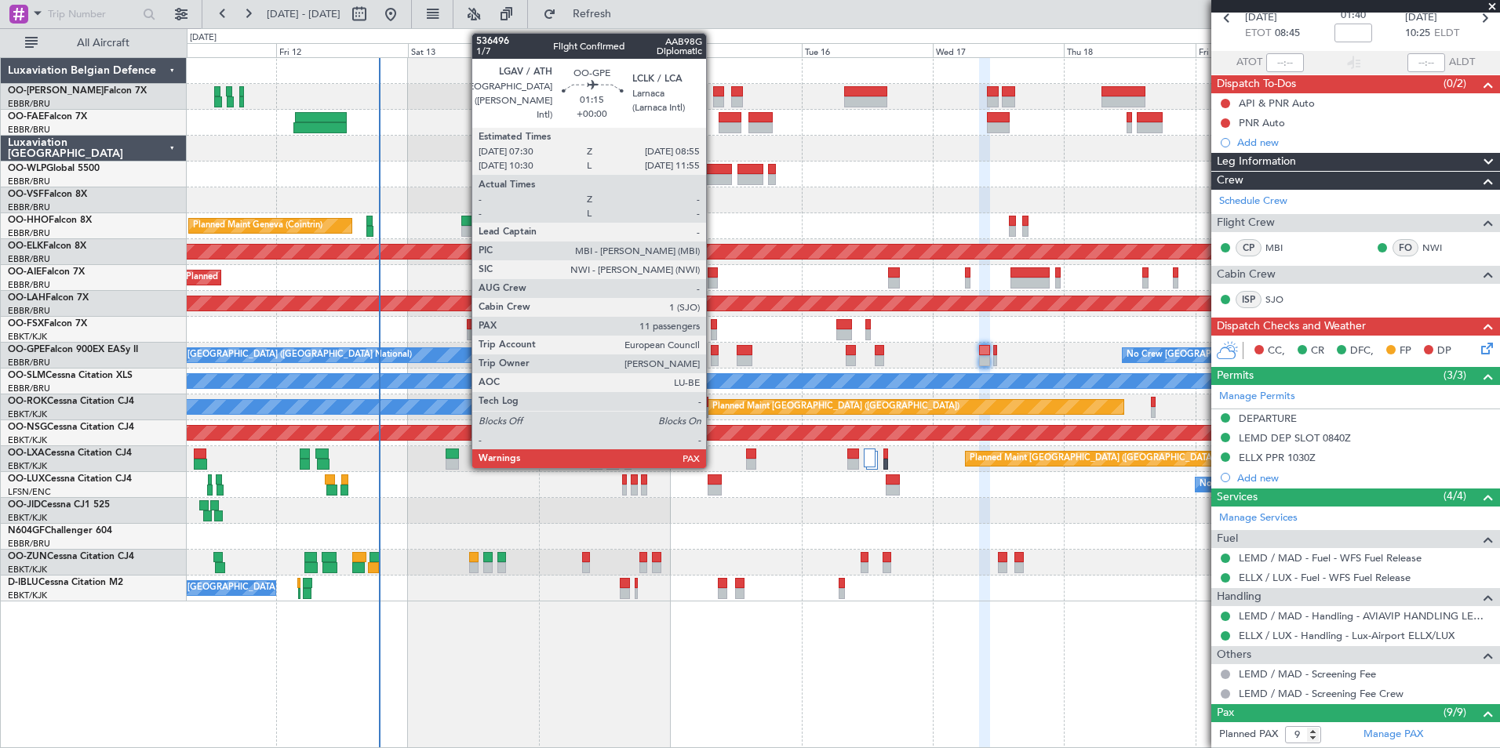
click at [713, 362] on div at bounding box center [715, 360] width 8 height 11
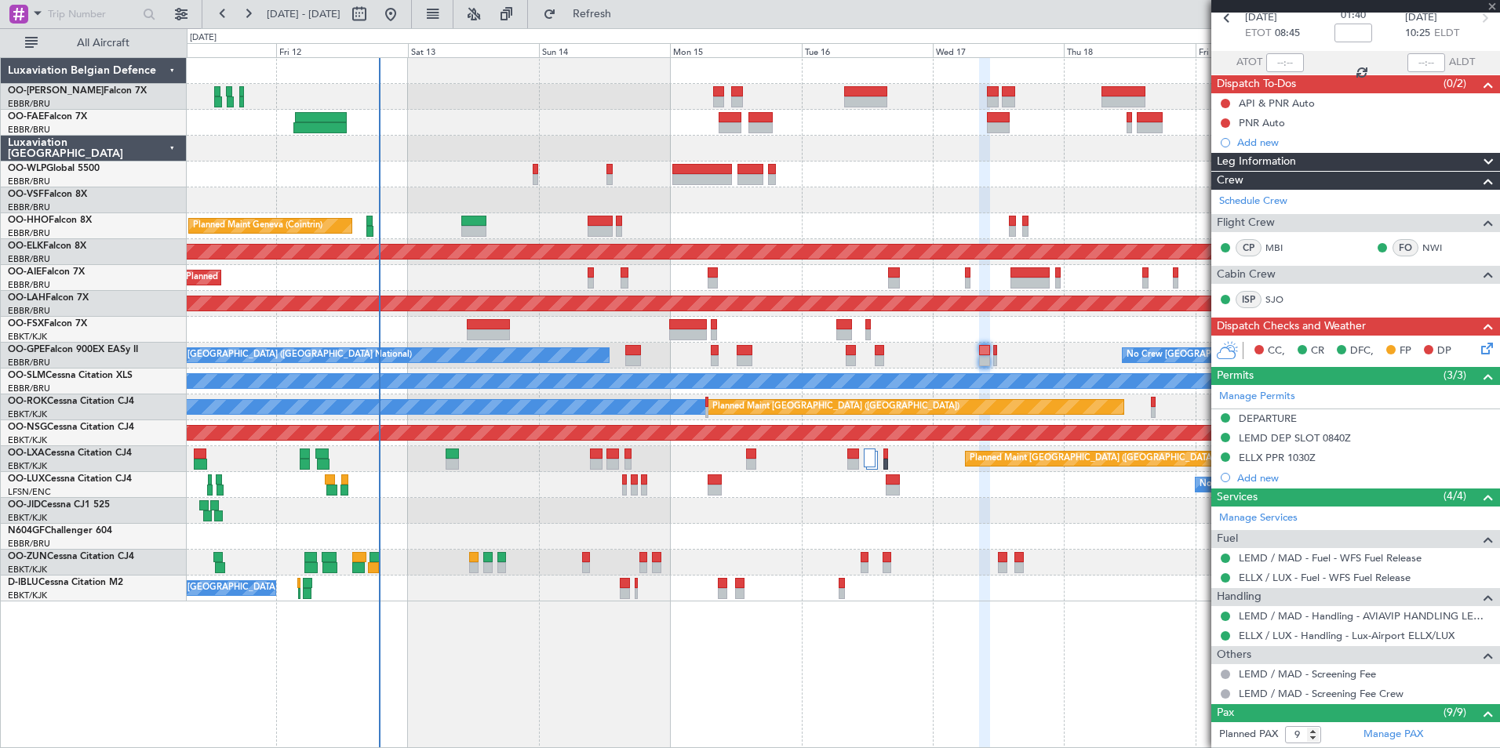
type input "11"
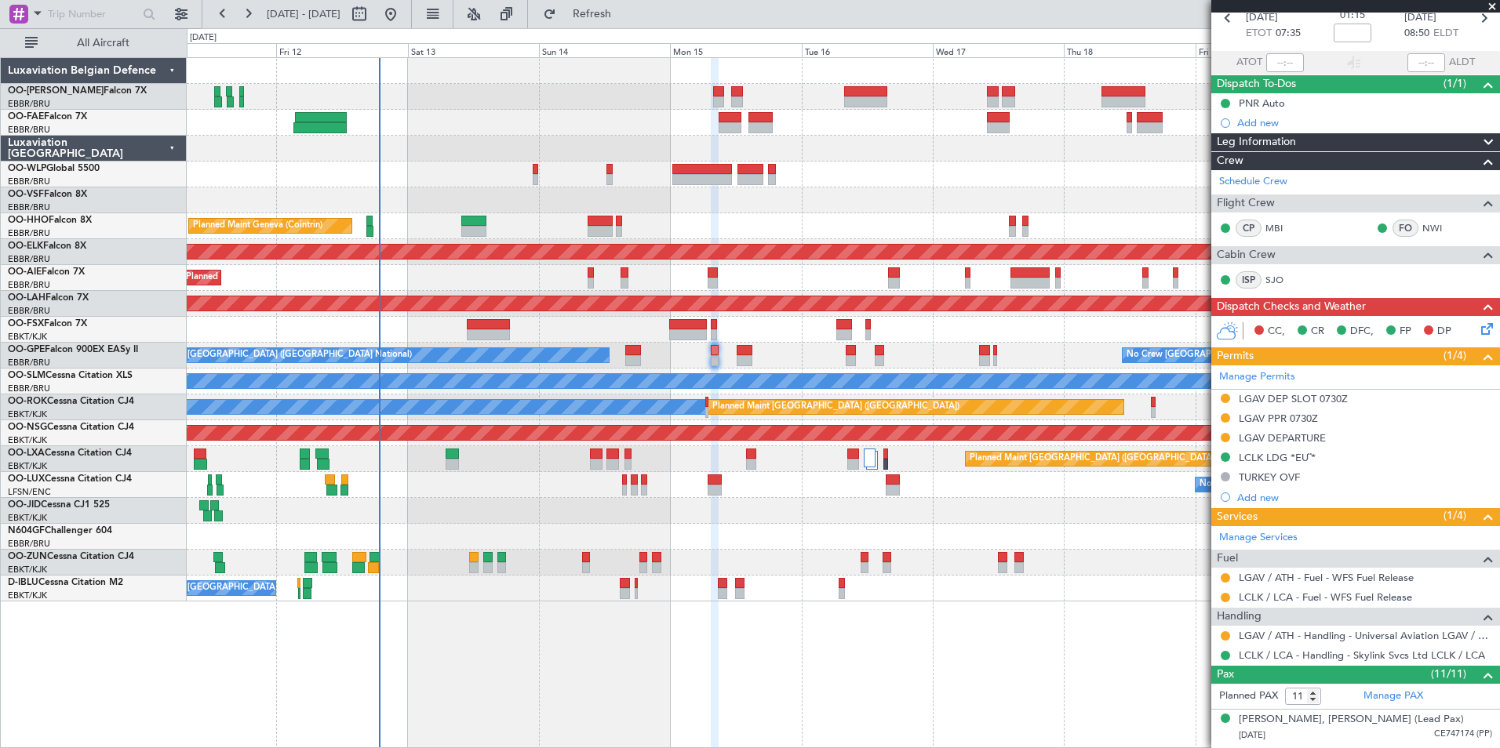
scroll to position [157, 0]
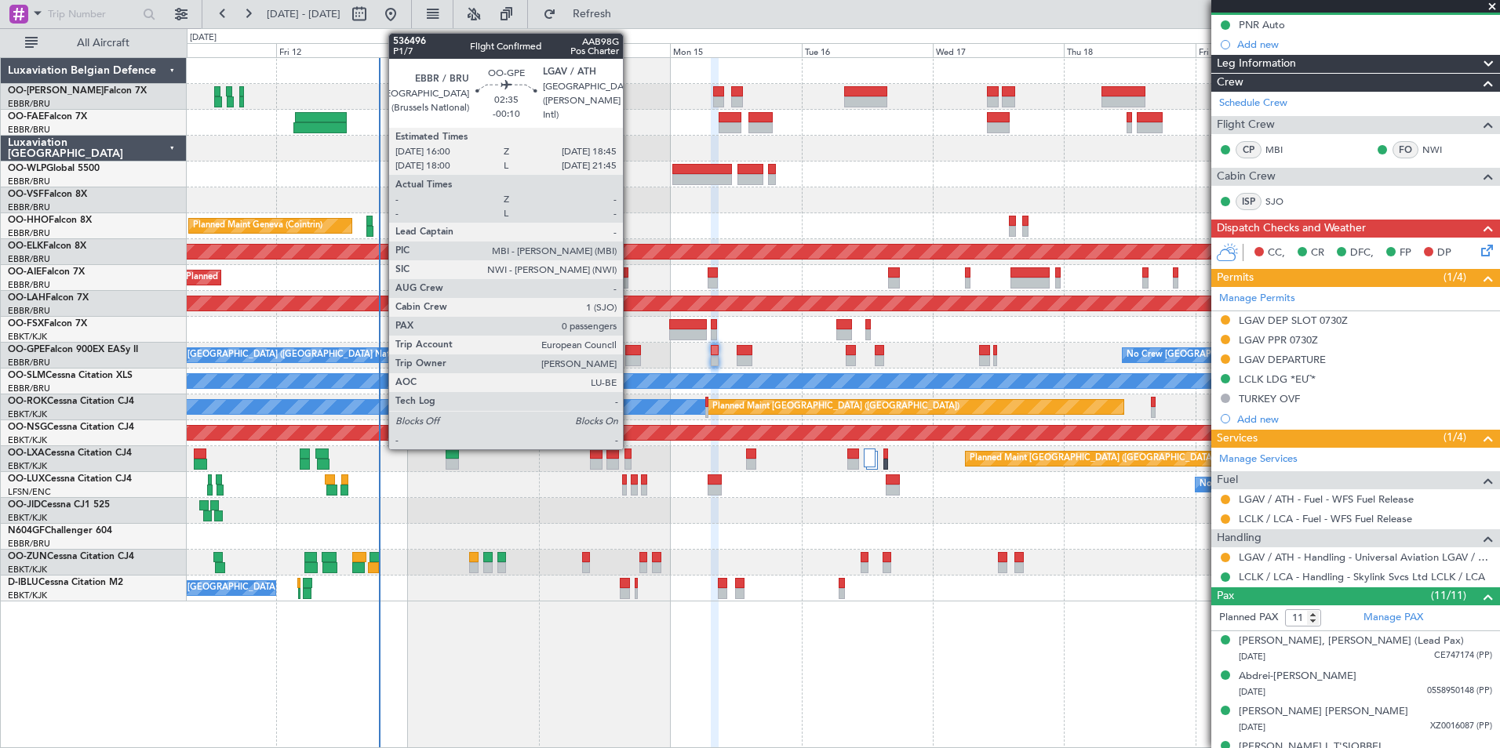
click at [630, 357] on div at bounding box center [633, 360] width 16 height 11
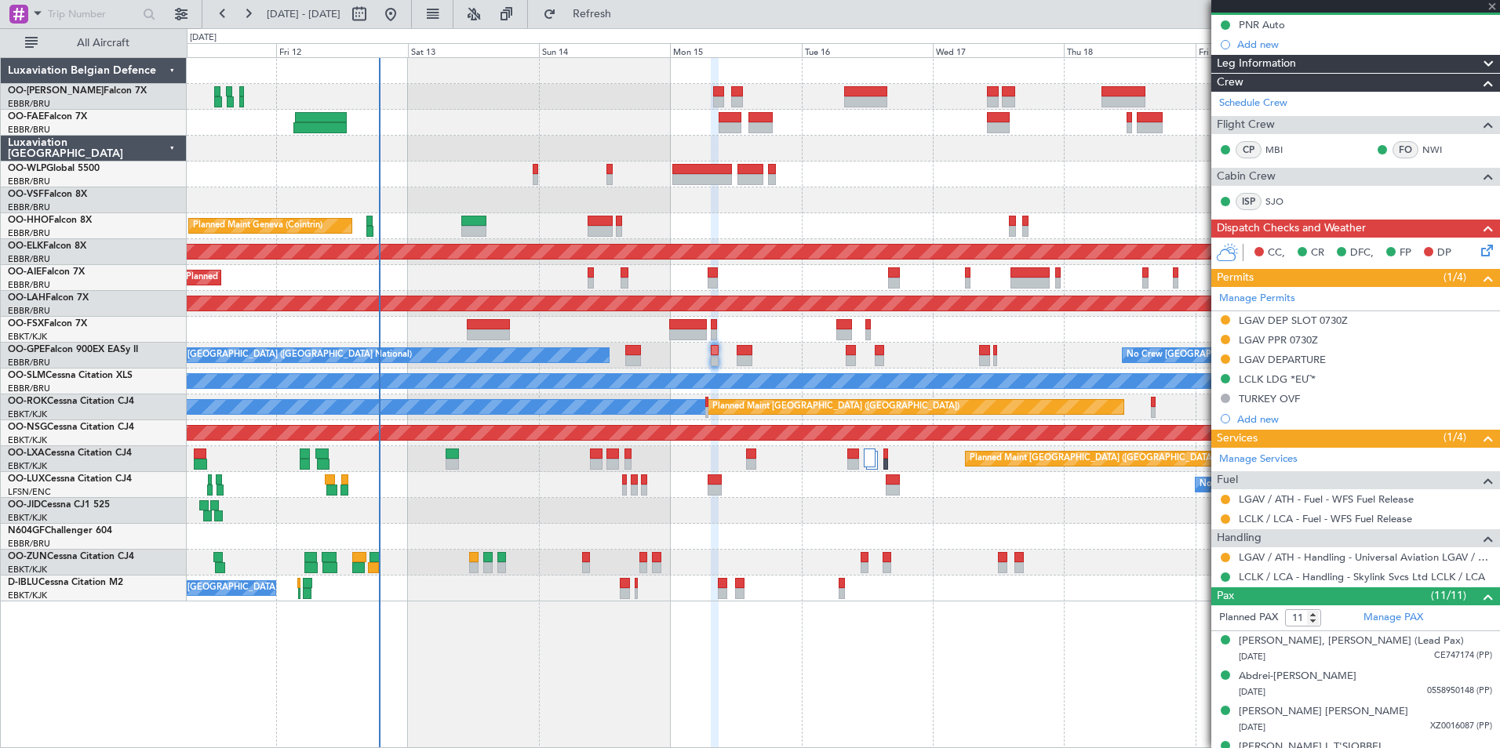
type input "-00:10"
type input "0"
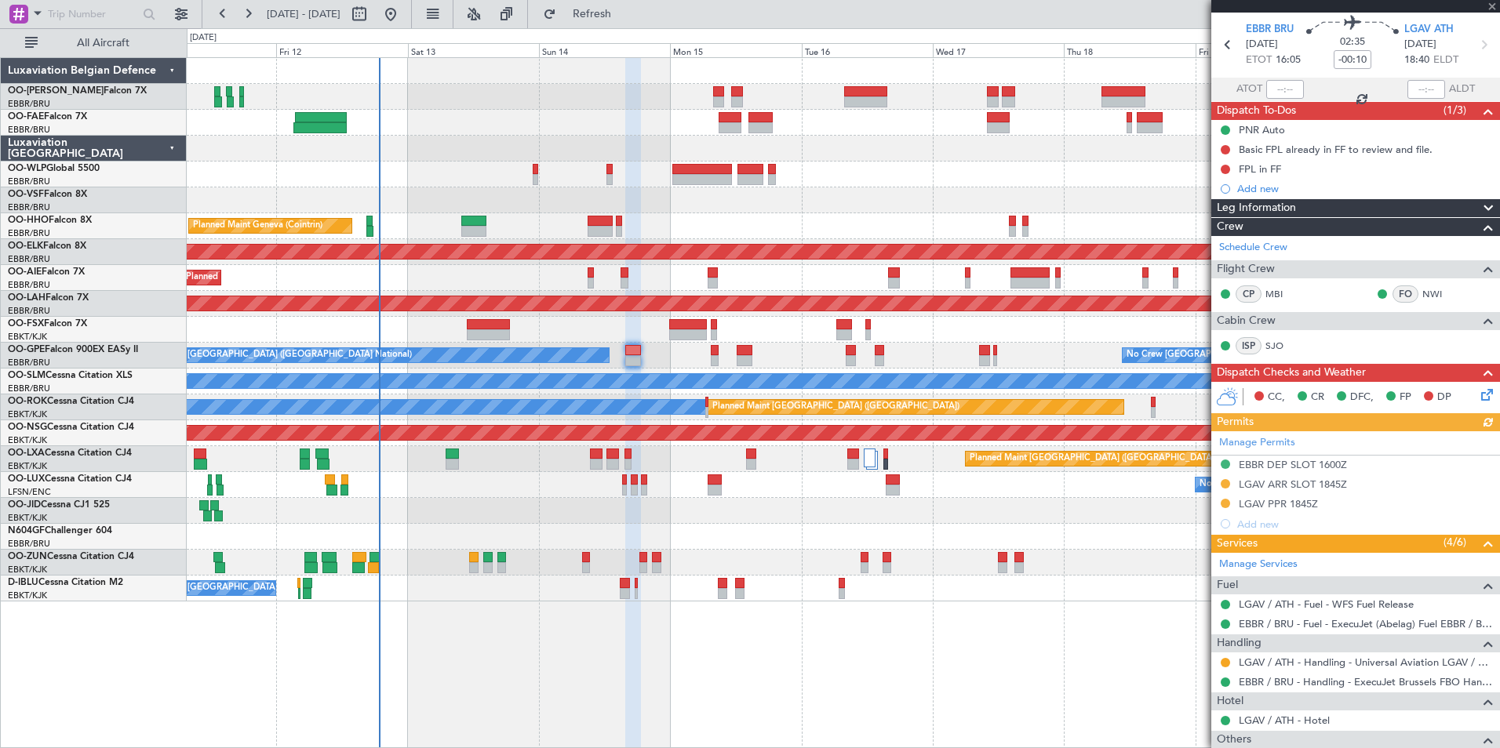
scroll to position [78, 0]
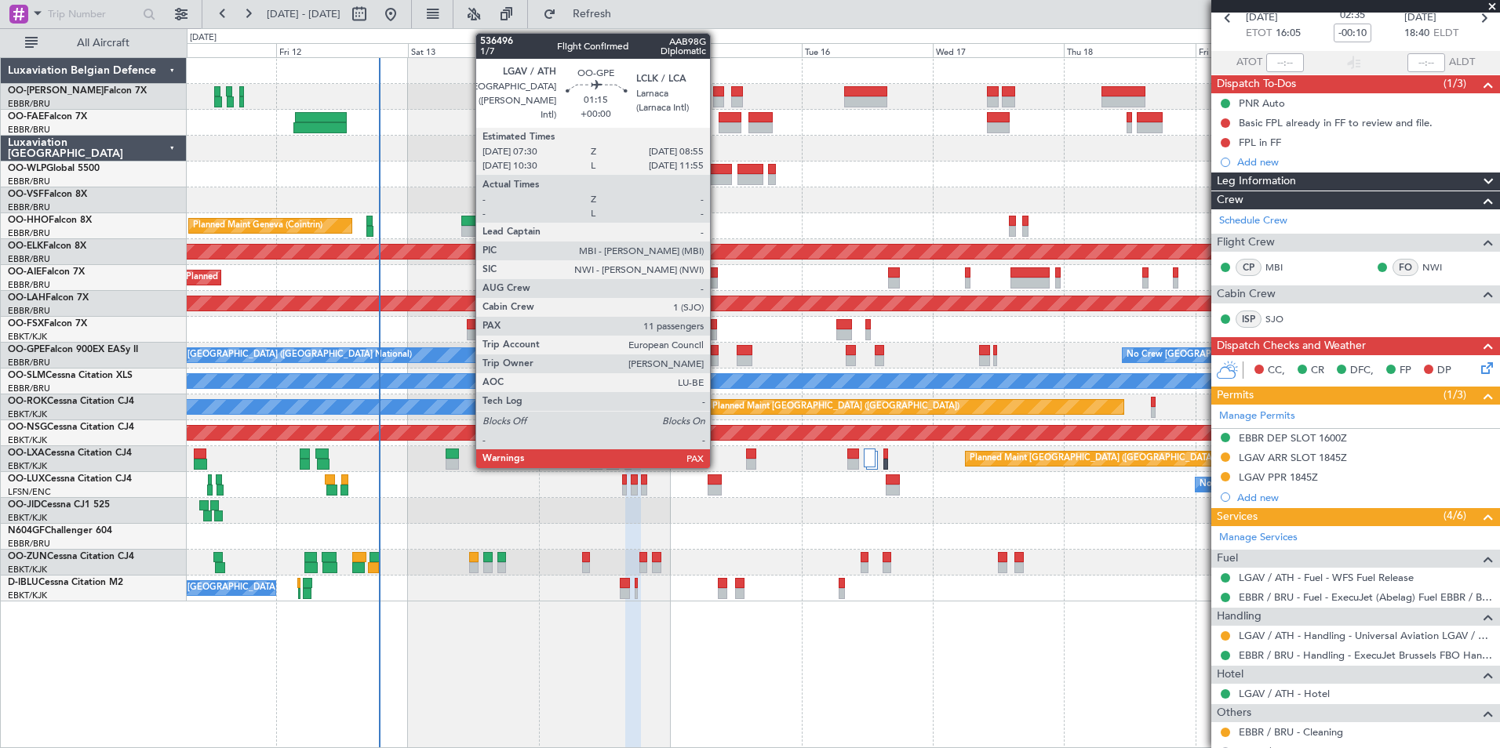
click at [717, 355] on div at bounding box center [715, 350] width 8 height 11
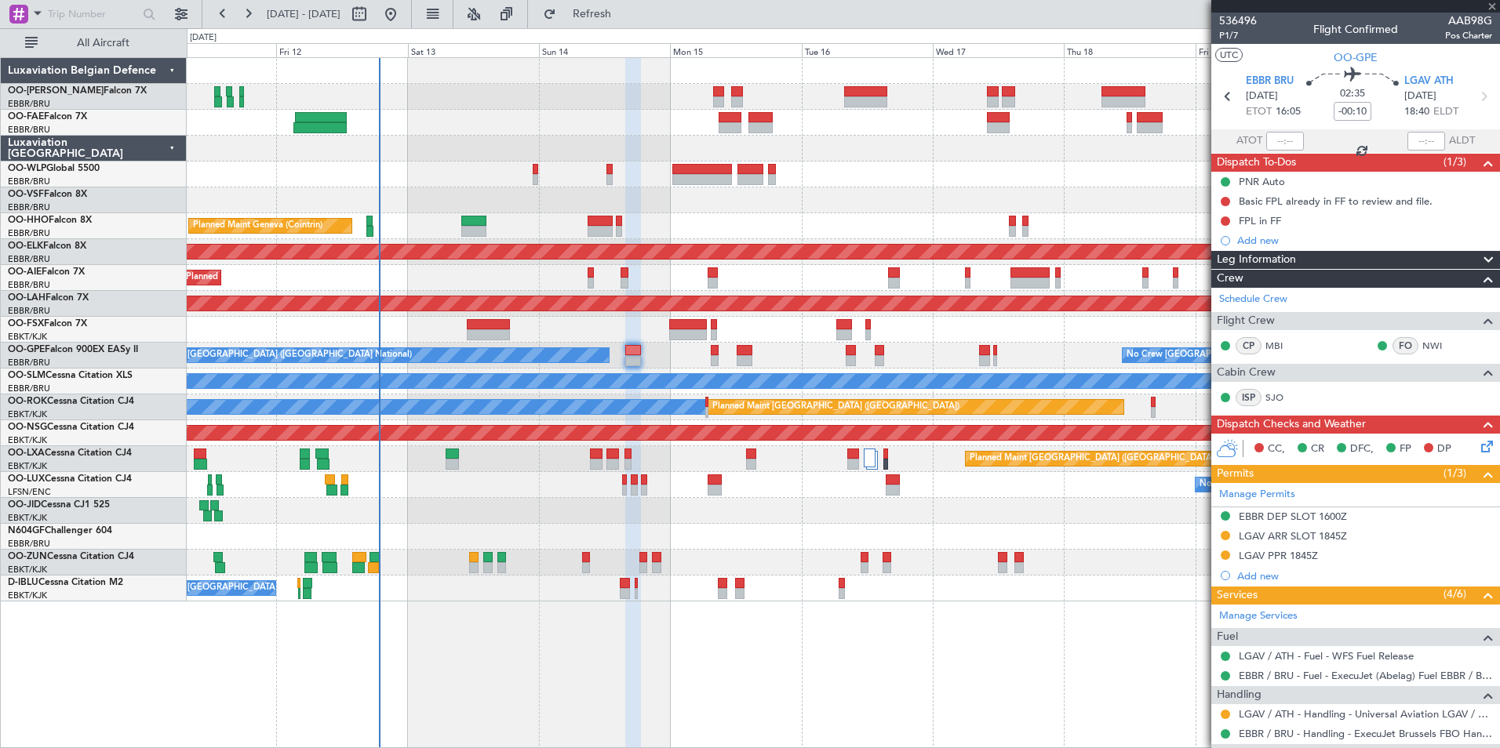
type input "11"
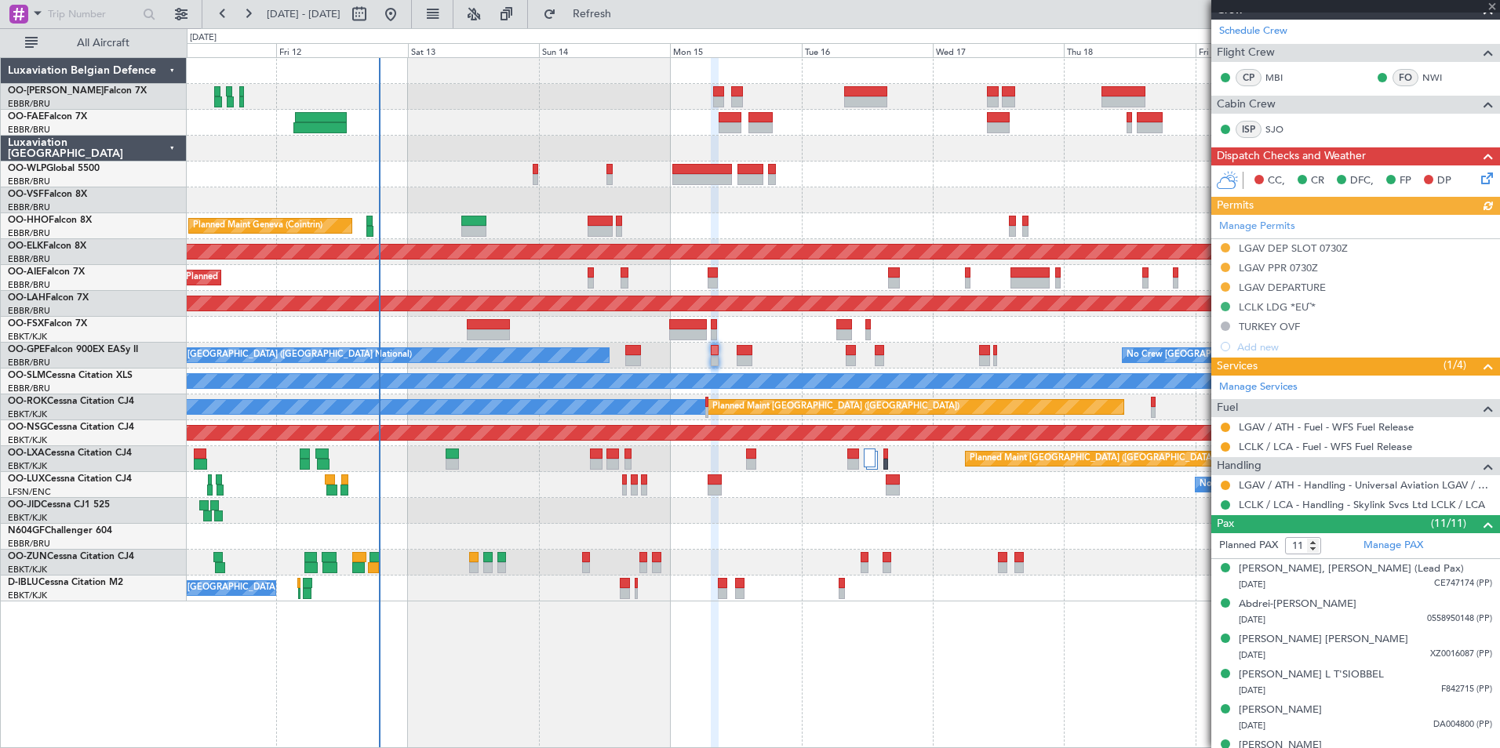
scroll to position [235, 0]
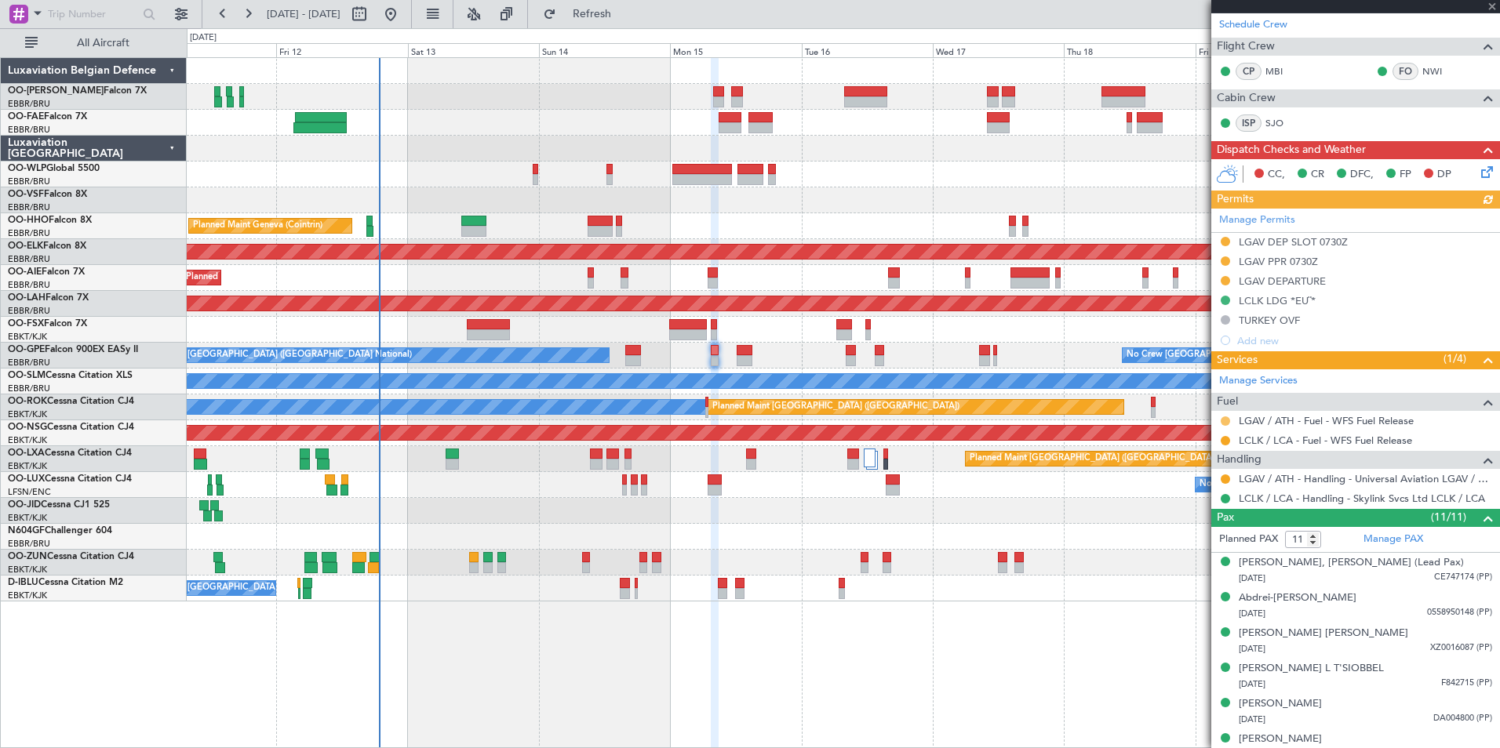
click at [1223, 418] on button at bounding box center [1225, 421] width 9 height 9
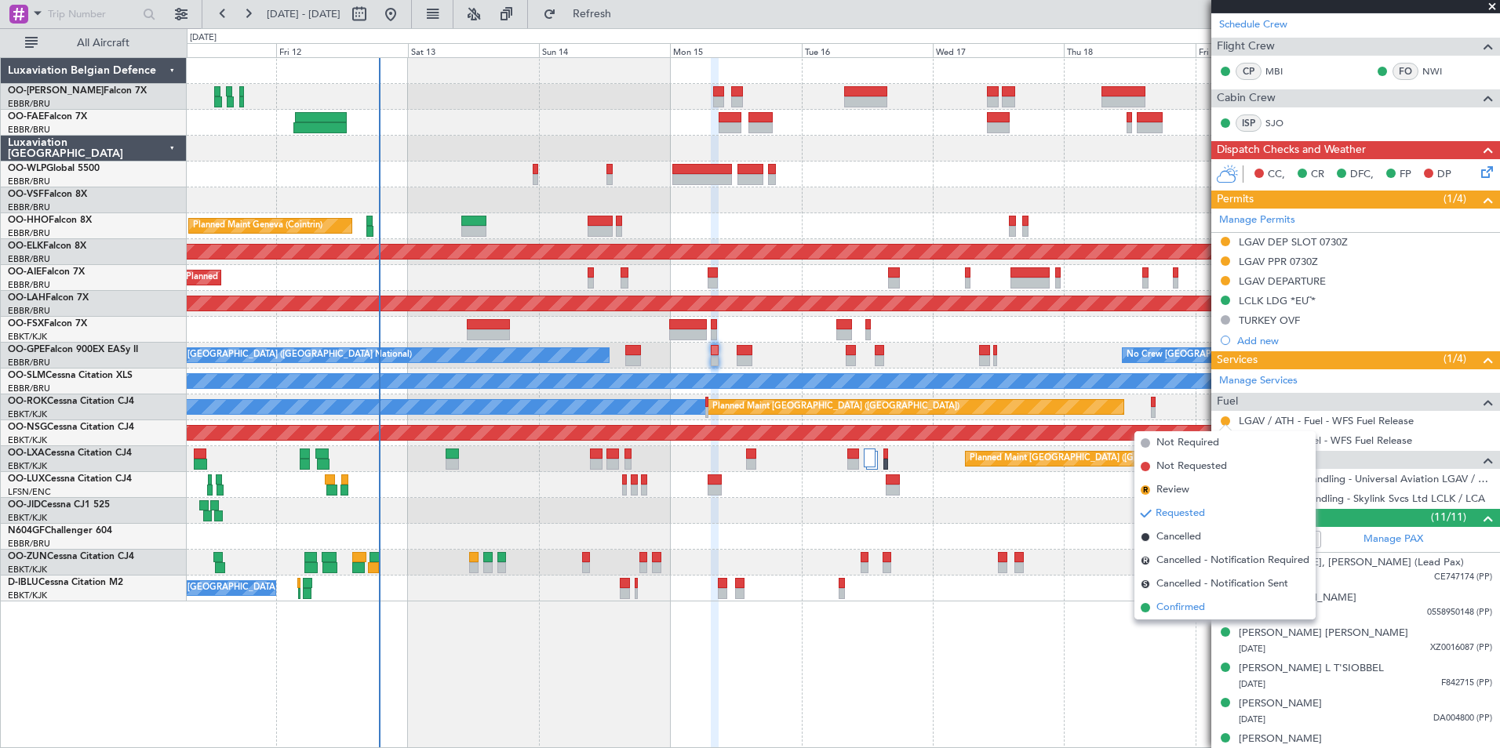
click at [1175, 609] on span "Confirmed" at bounding box center [1180, 608] width 49 height 16
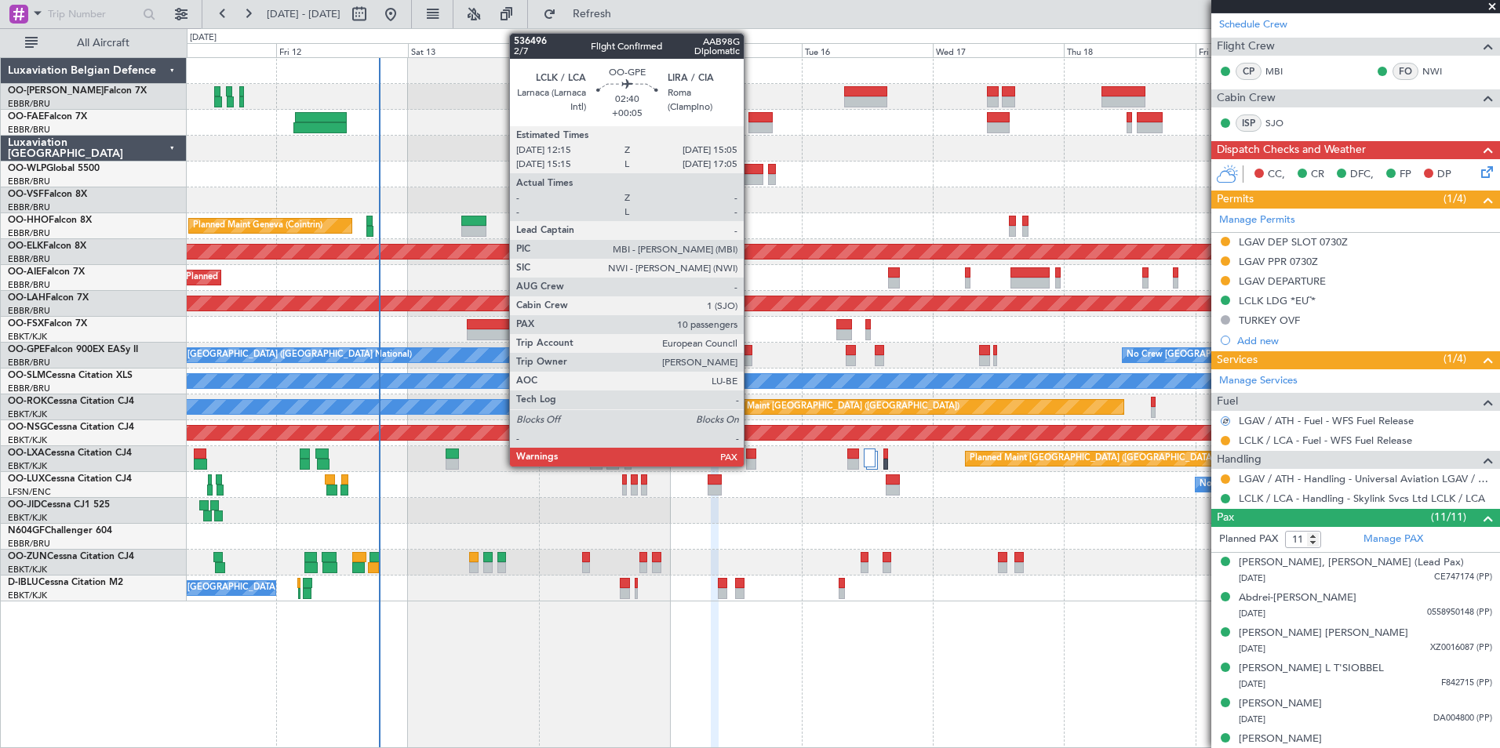
click at [748, 354] on div at bounding box center [745, 350] width 16 height 11
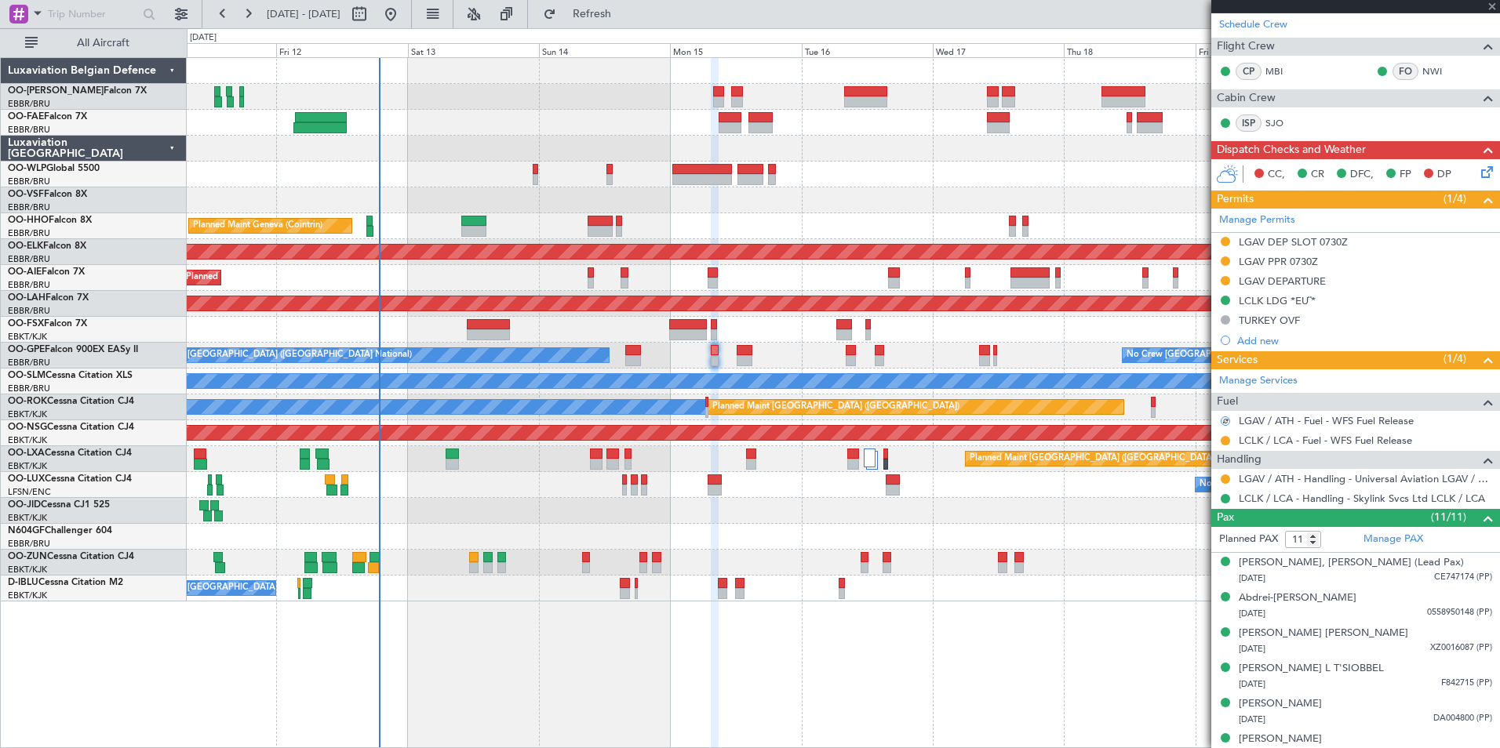
type input "+00:05"
type input "10"
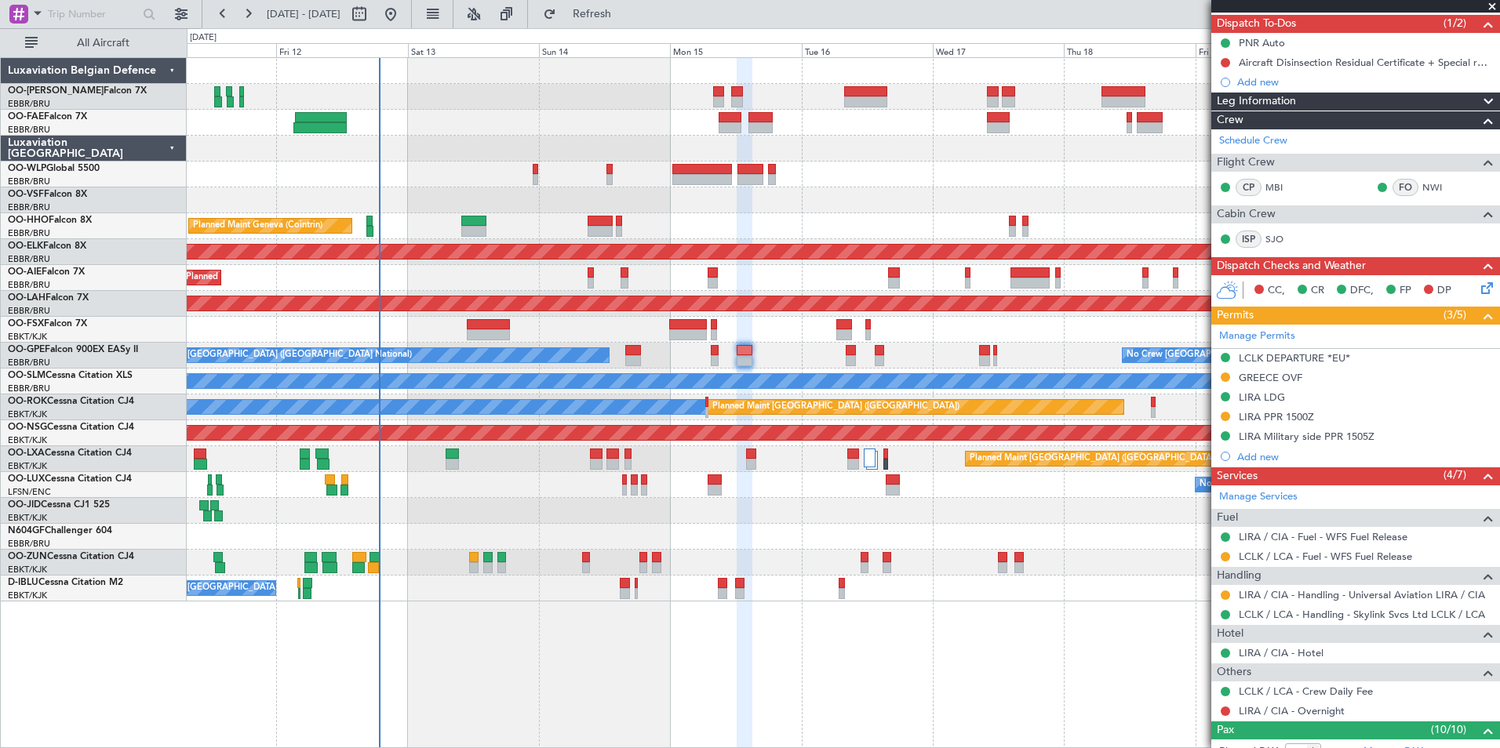
scroll to position [157, 0]
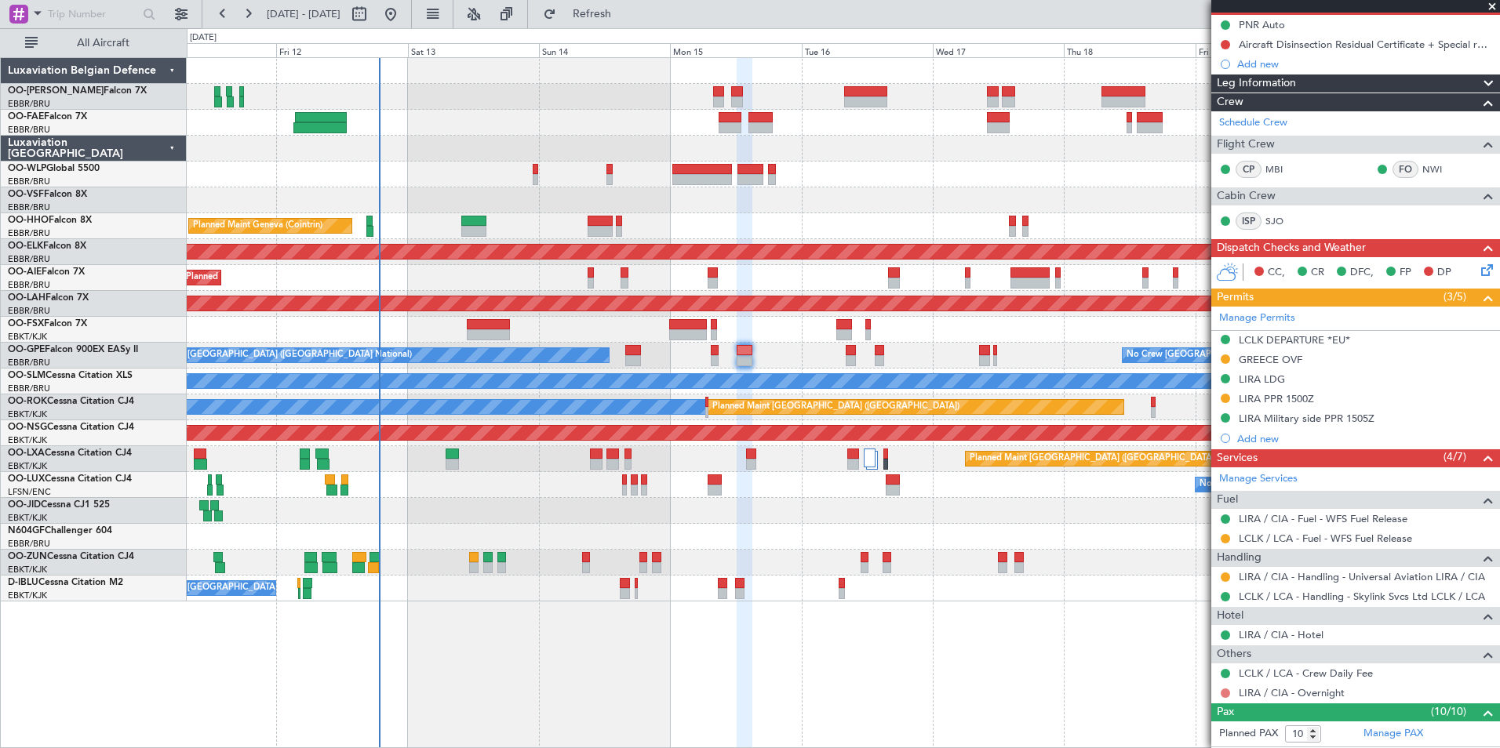
click at [1226, 690] on button at bounding box center [1225, 693] width 9 height 9
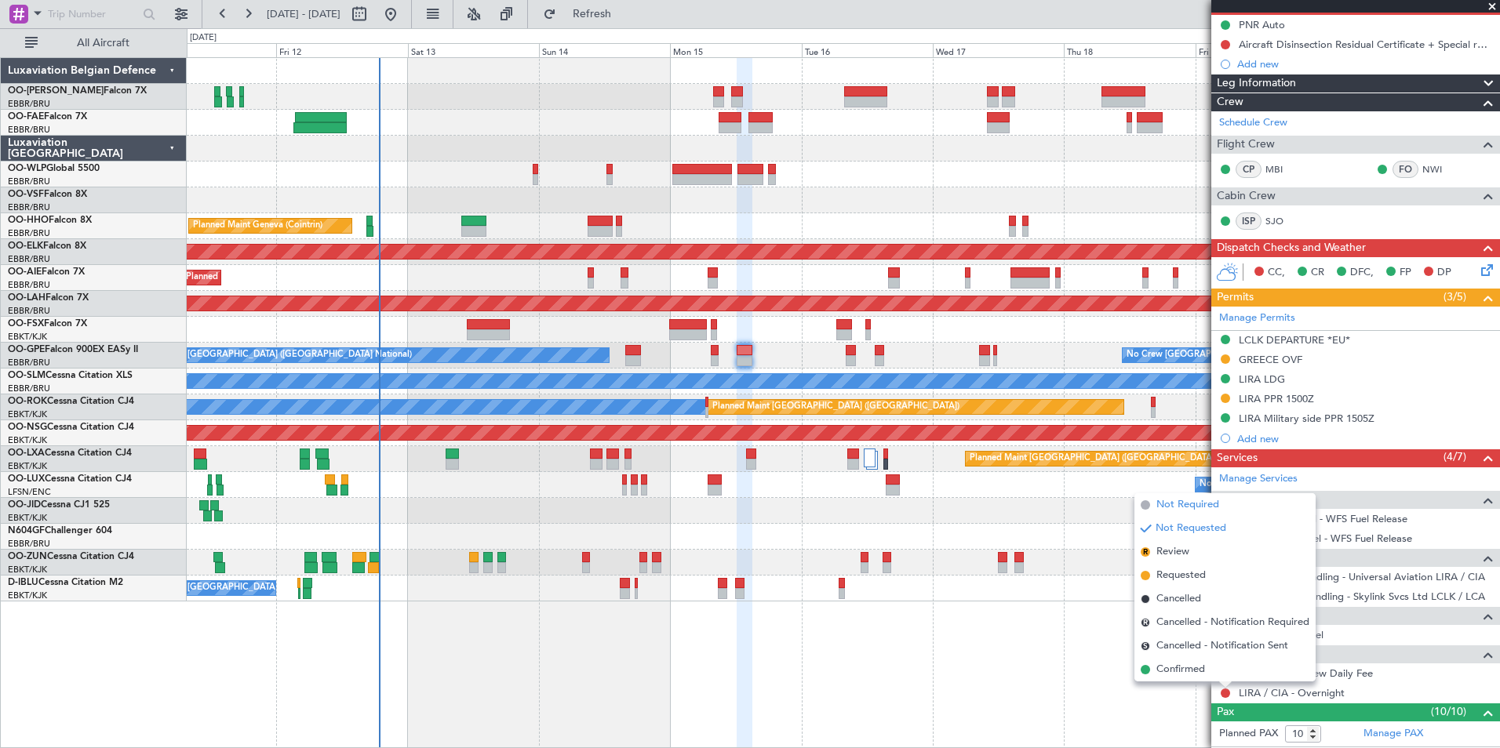
click at [1187, 507] on span "Not Required" at bounding box center [1187, 505] width 63 height 16
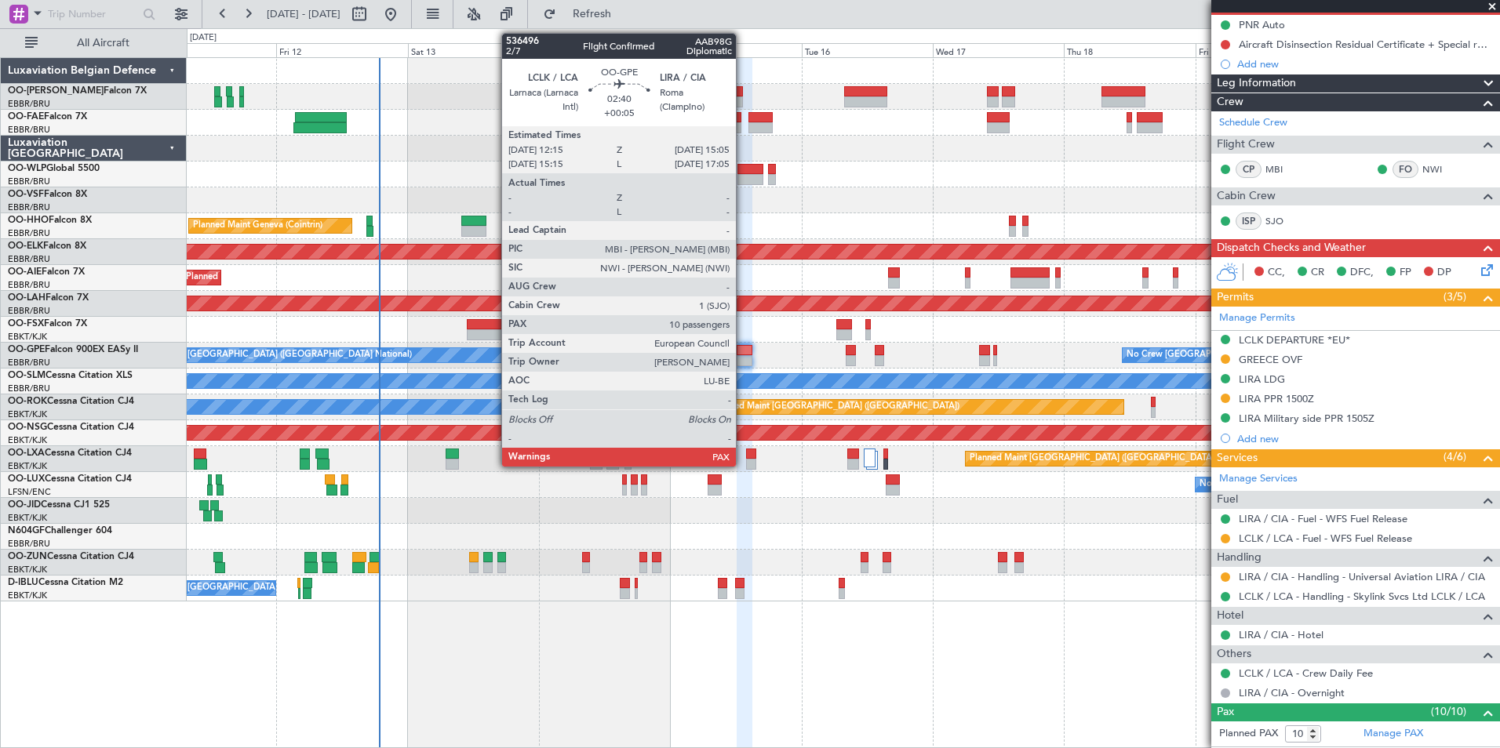
click at [743, 354] on div at bounding box center [745, 350] width 16 height 11
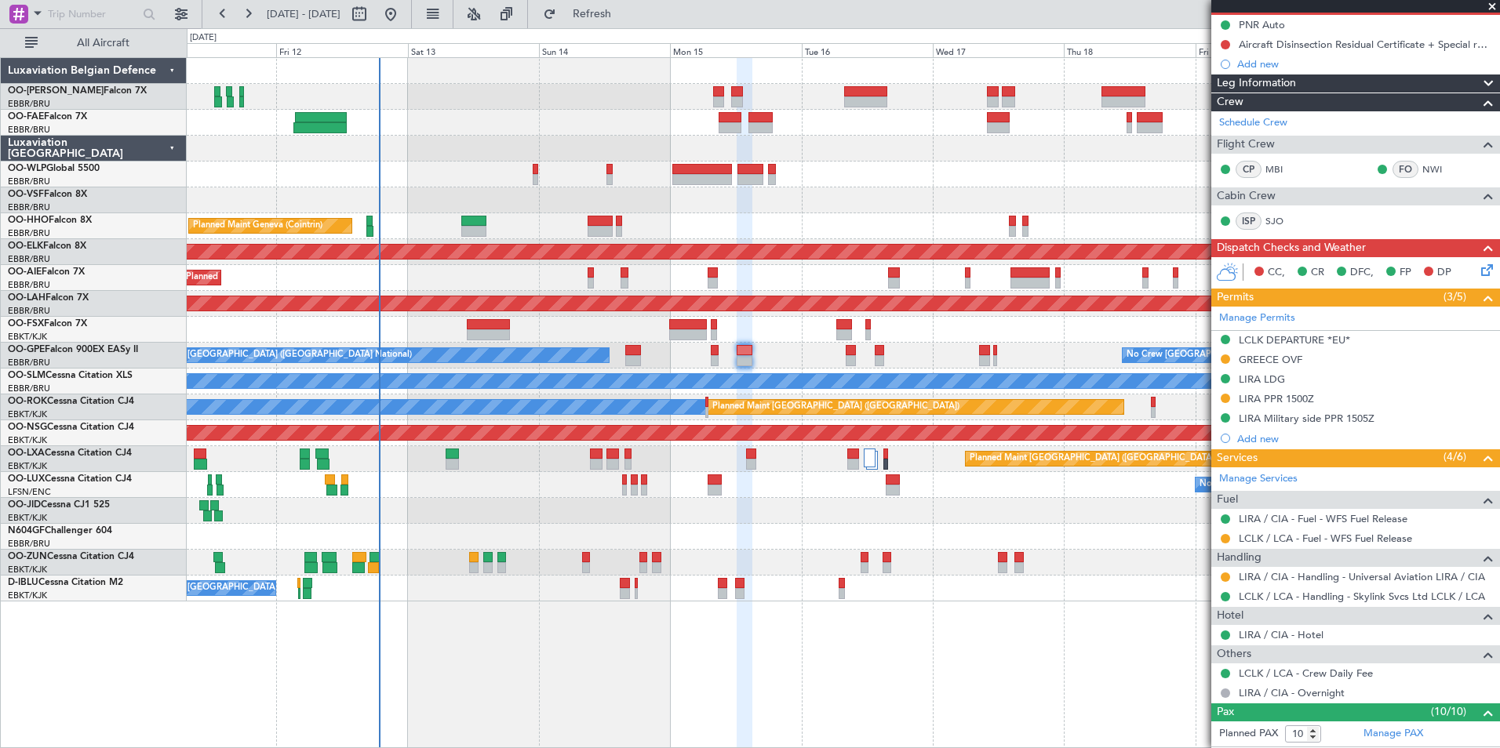
click at [1220, 535] on div at bounding box center [1225, 539] width 13 height 13
click at [1223, 536] on button at bounding box center [1225, 538] width 9 height 9
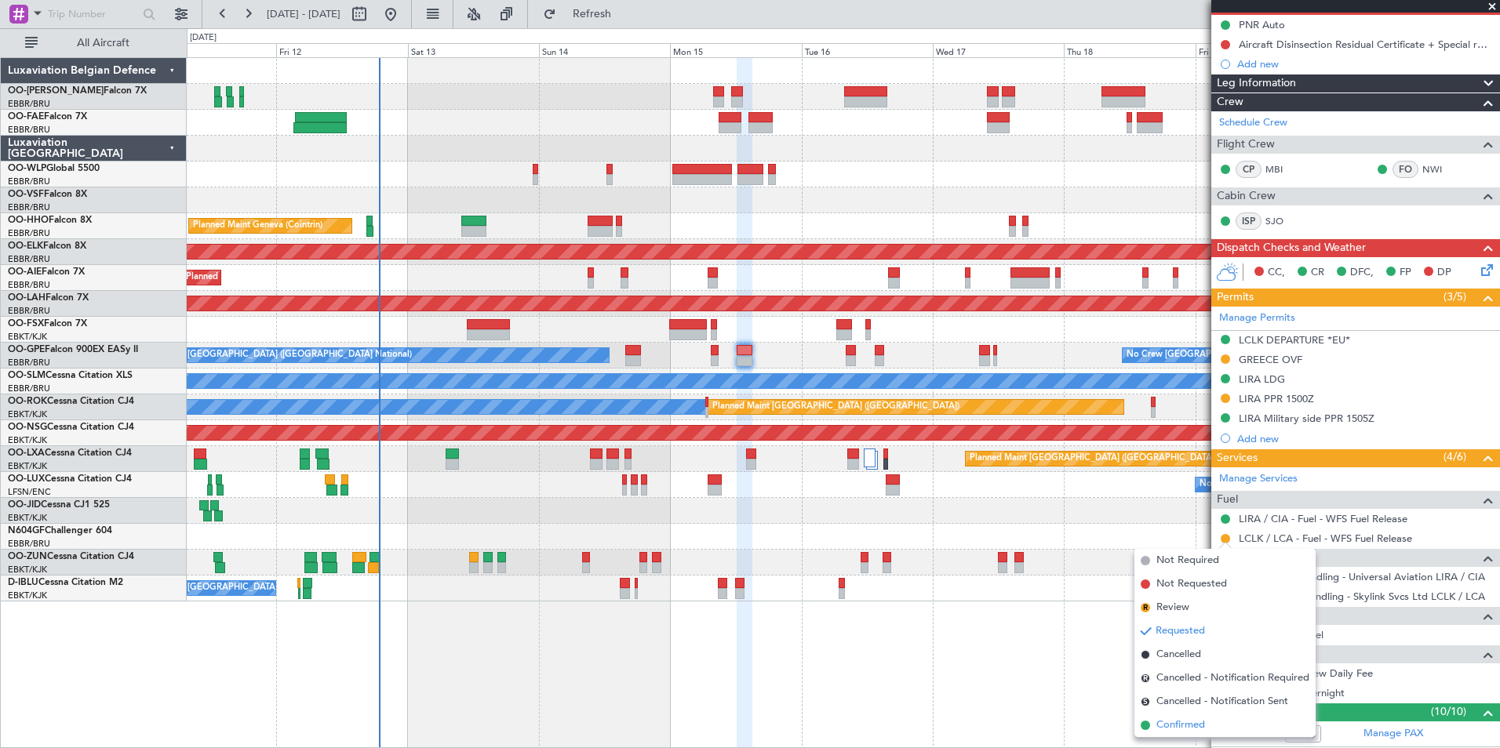
click at [1181, 724] on span "Confirmed" at bounding box center [1180, 726] width 49 height 16
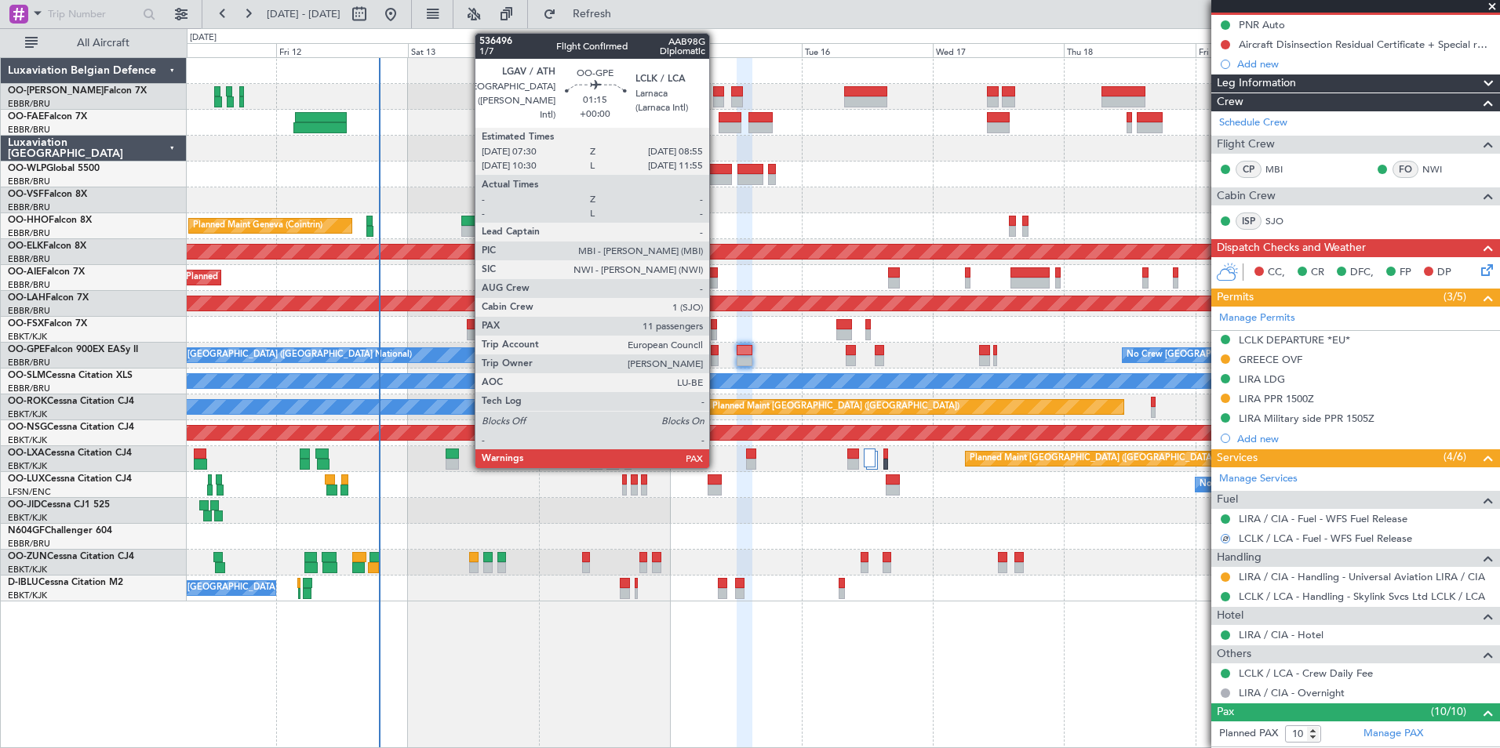
click at [716, 348] on div at bounding box center [715, 350] width 8 height 11
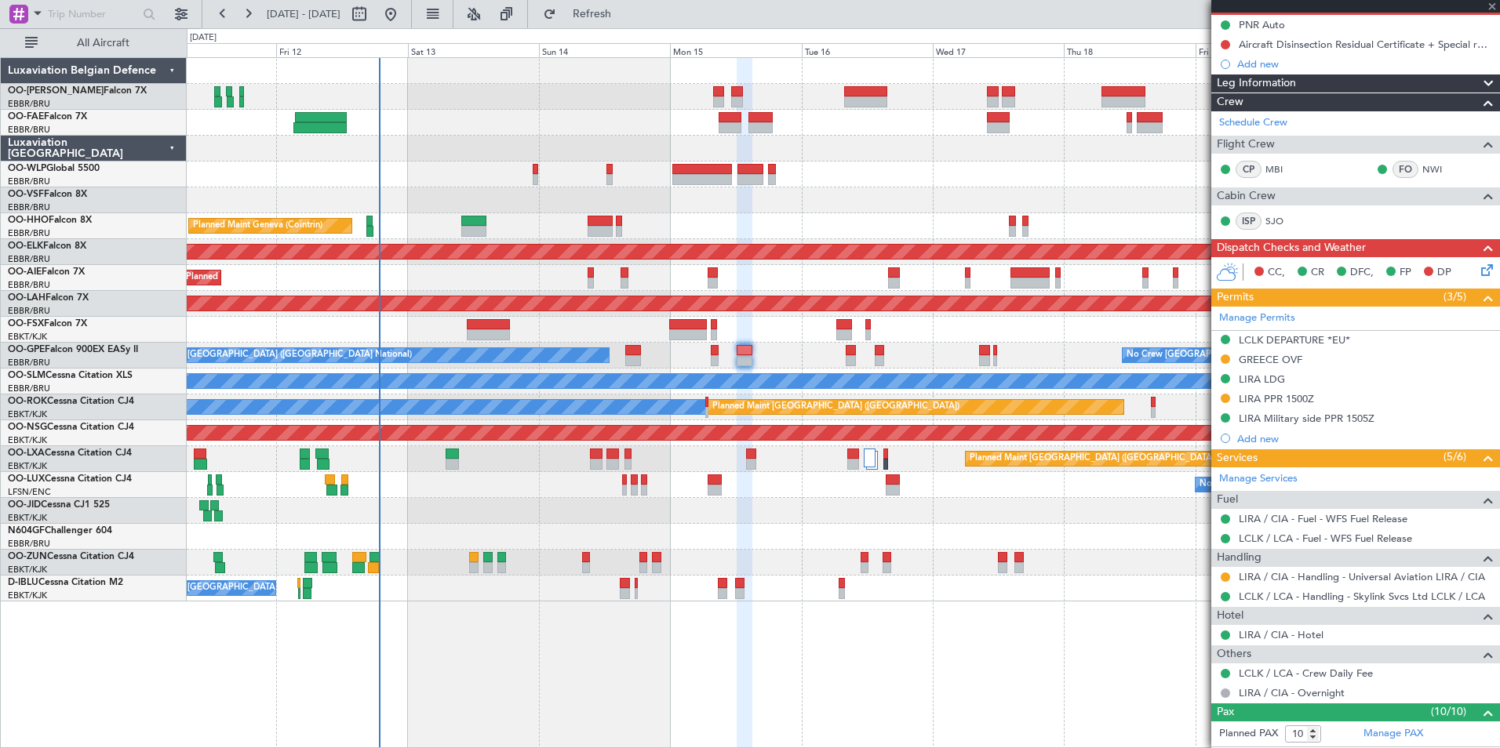
type input "11"
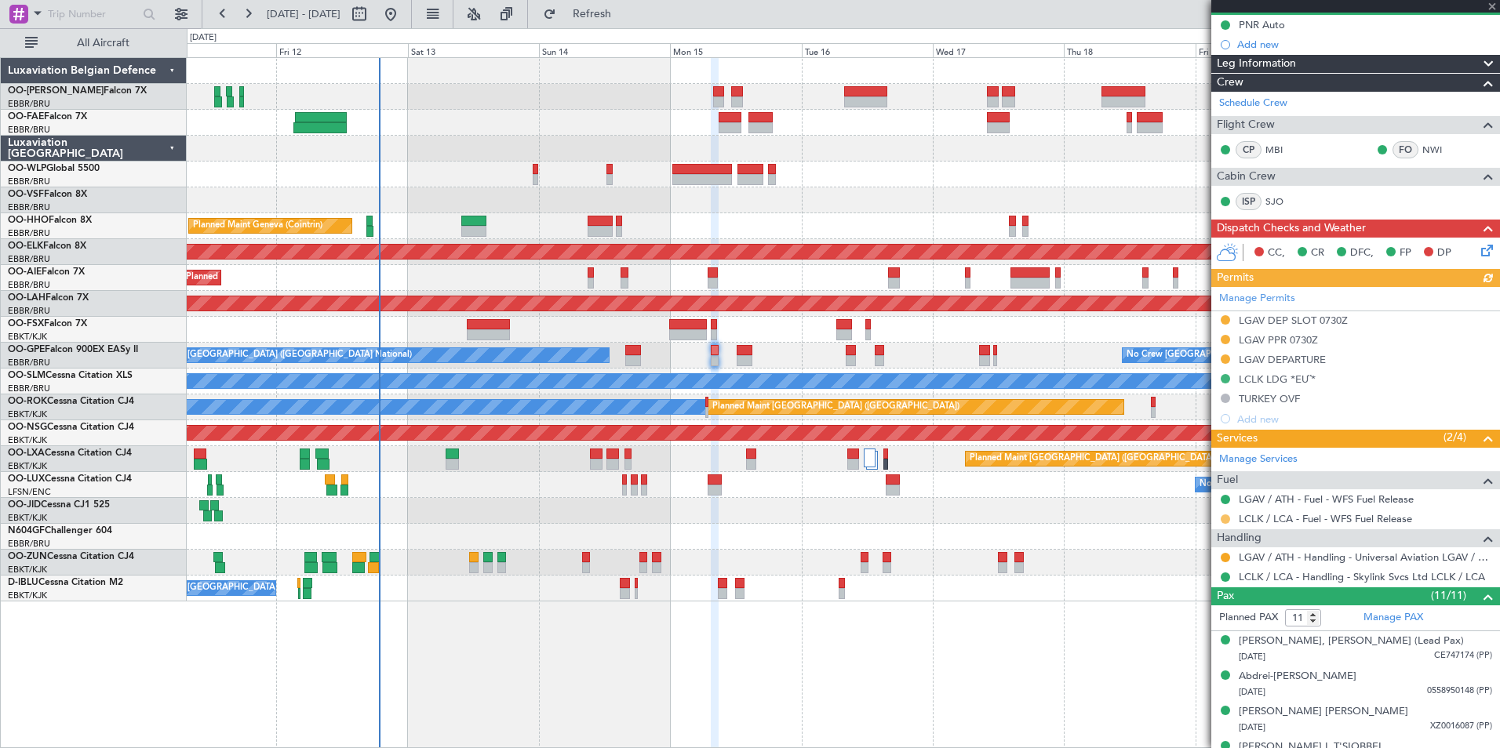
click at [1227, 520] on button at bounding box center [1225, 519] width 9 height 9
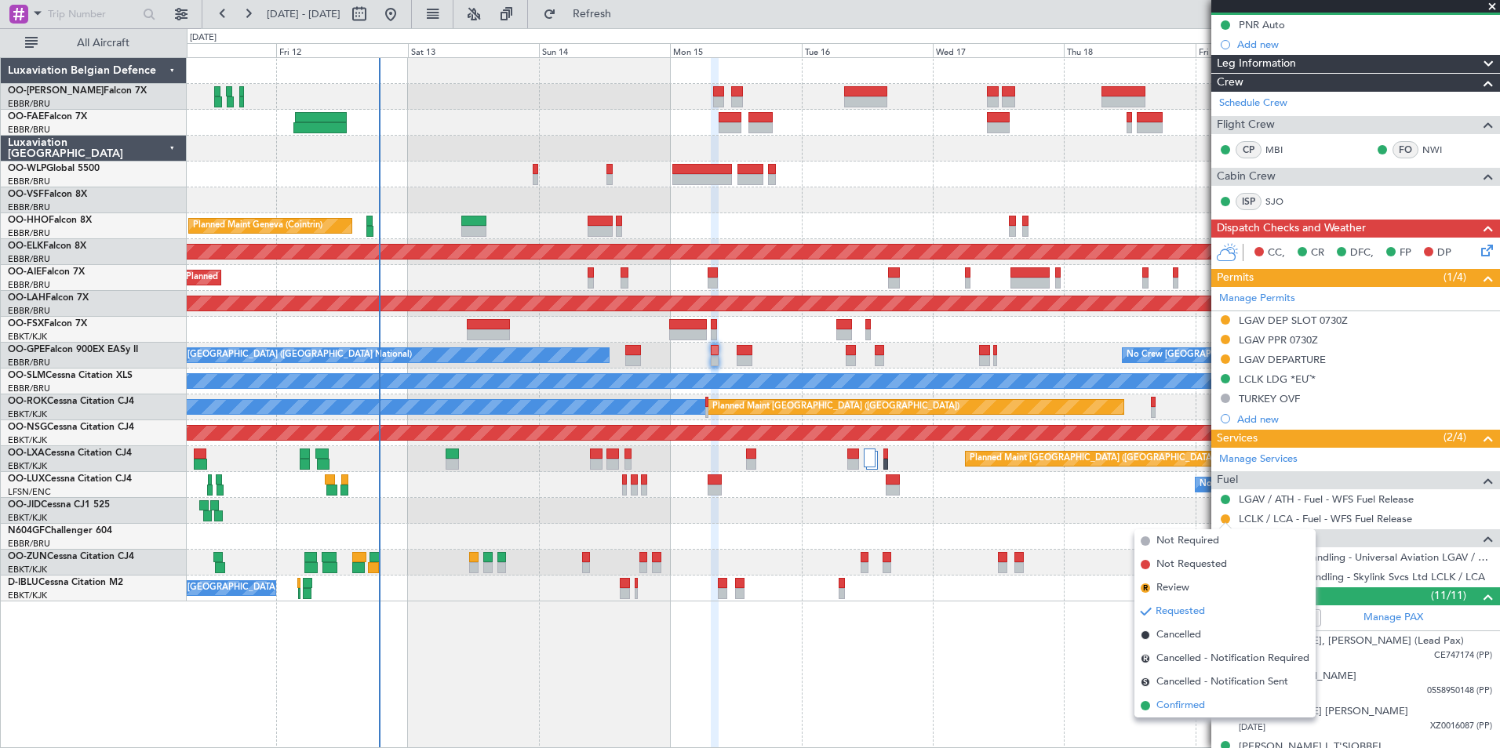
click at [1186, 697] on li "Confirmed" at bounding box center [1224, 706] width 181 height 24
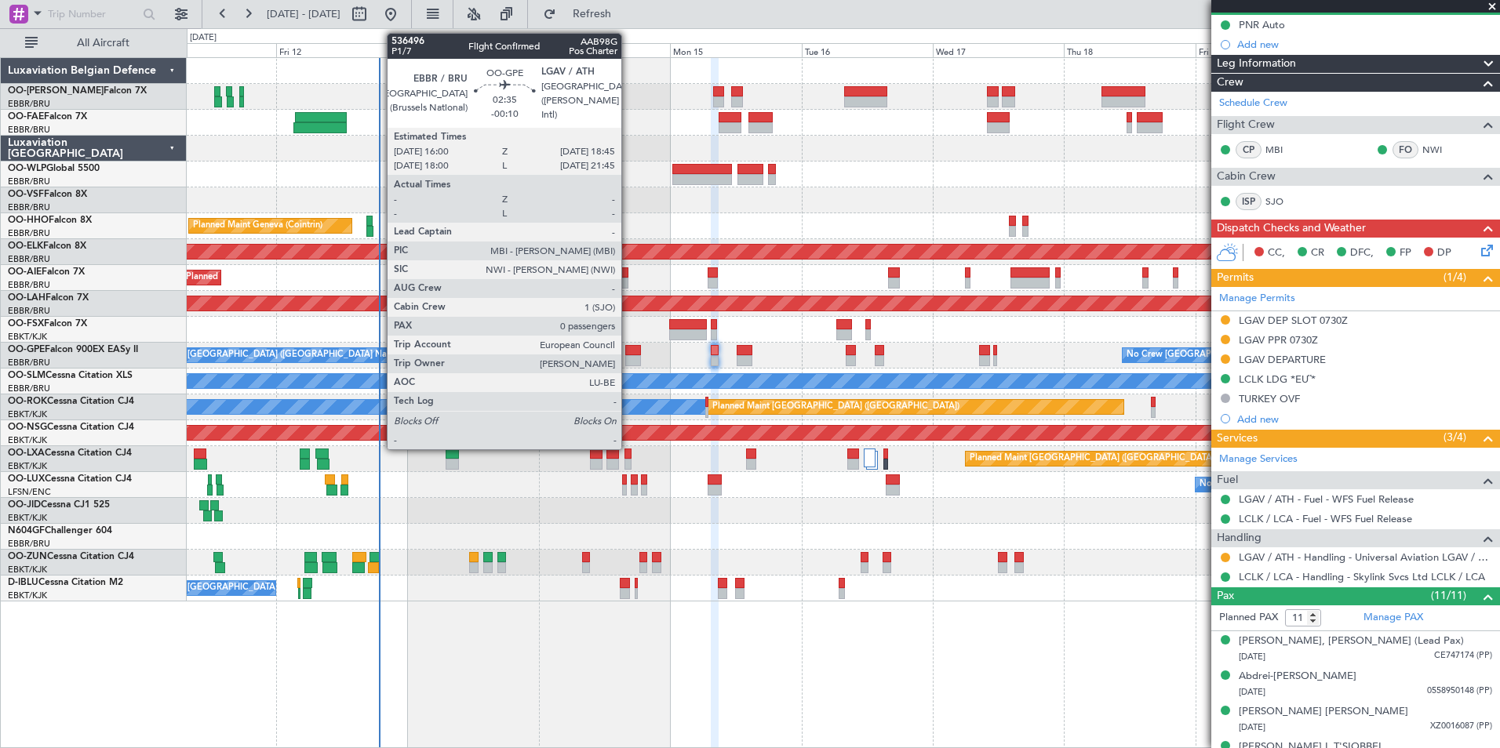
click at [628, 352] on div at bounding box center [633, 350] width 16 height 11
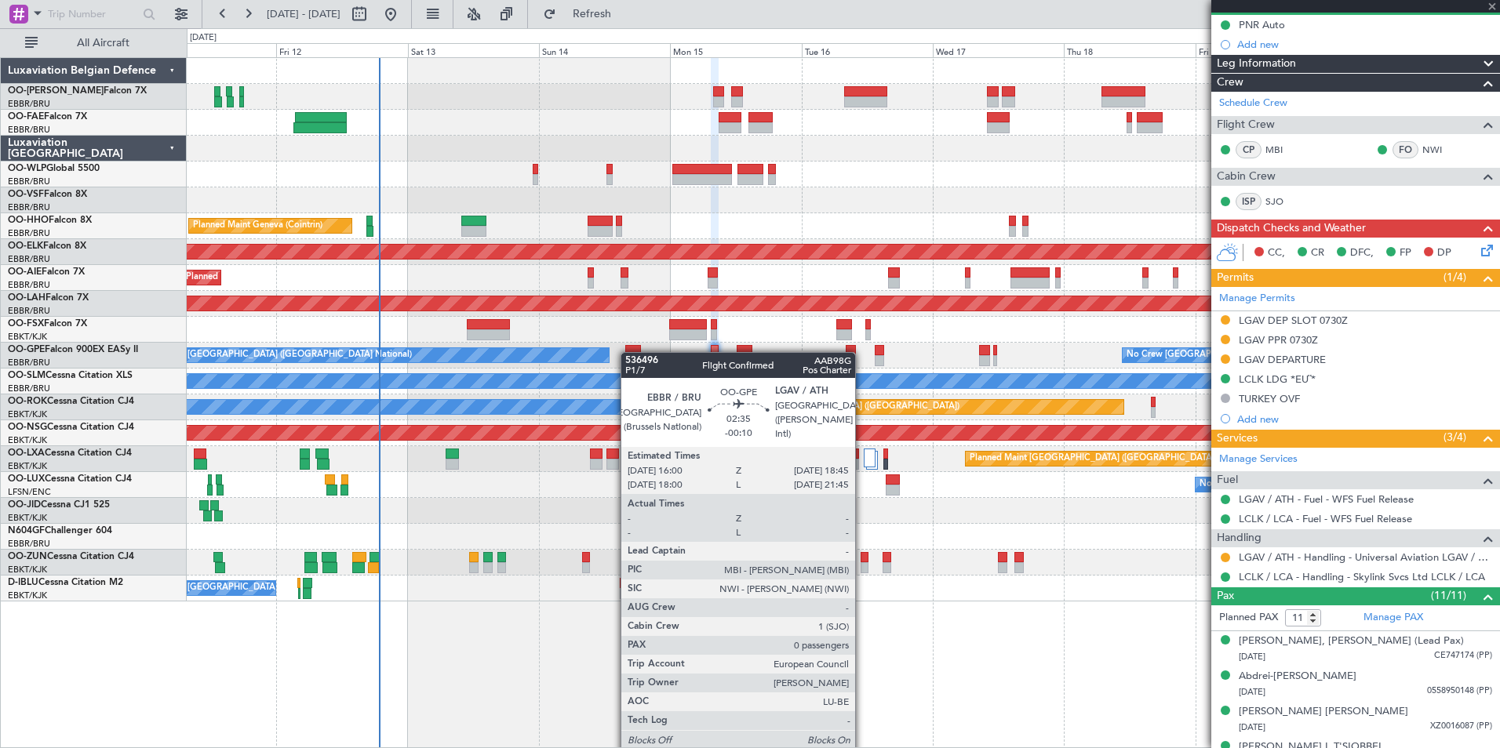
type input "-00:10"
type input "0"
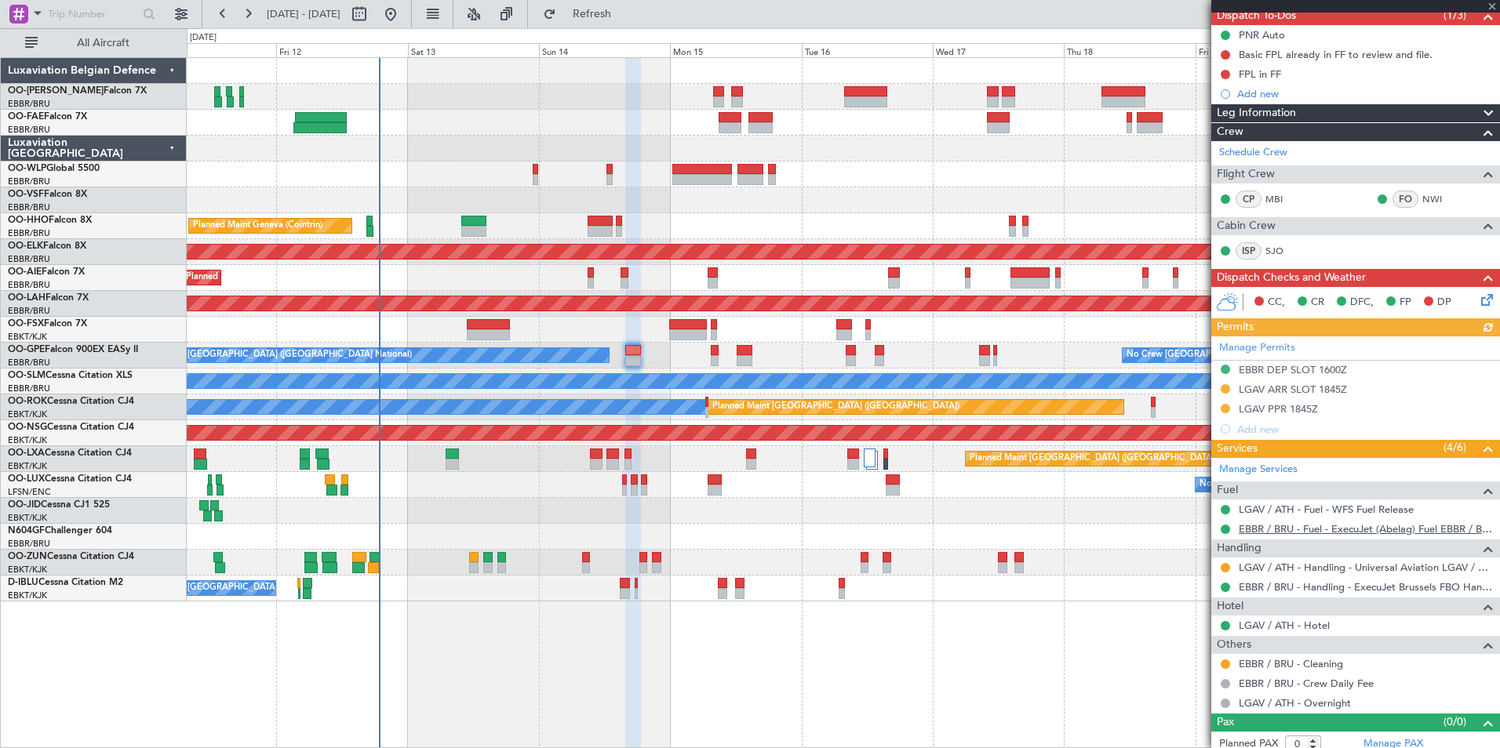
scroll to position [155, 0]
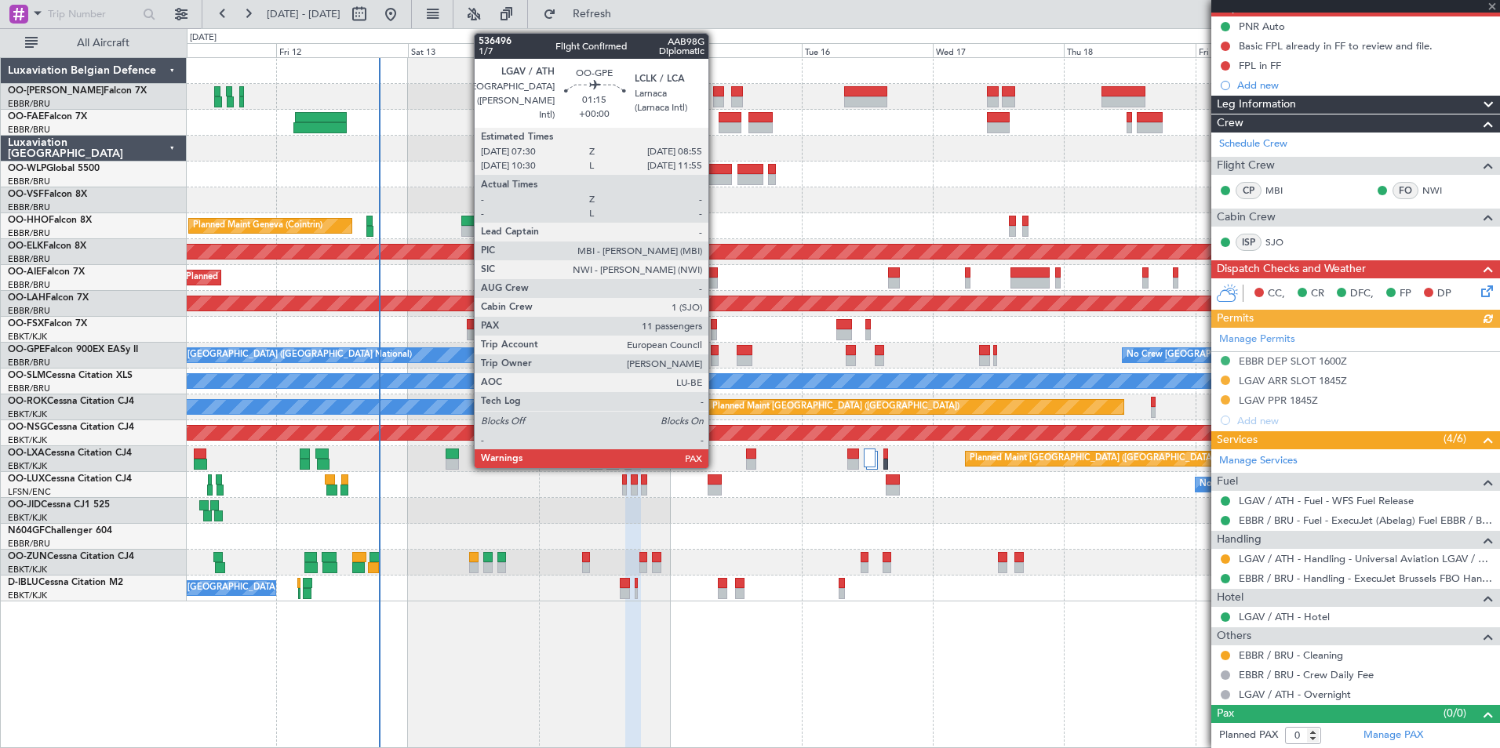
click at [715, 352] on div at bounding box center [715, 350] width 8 height 11
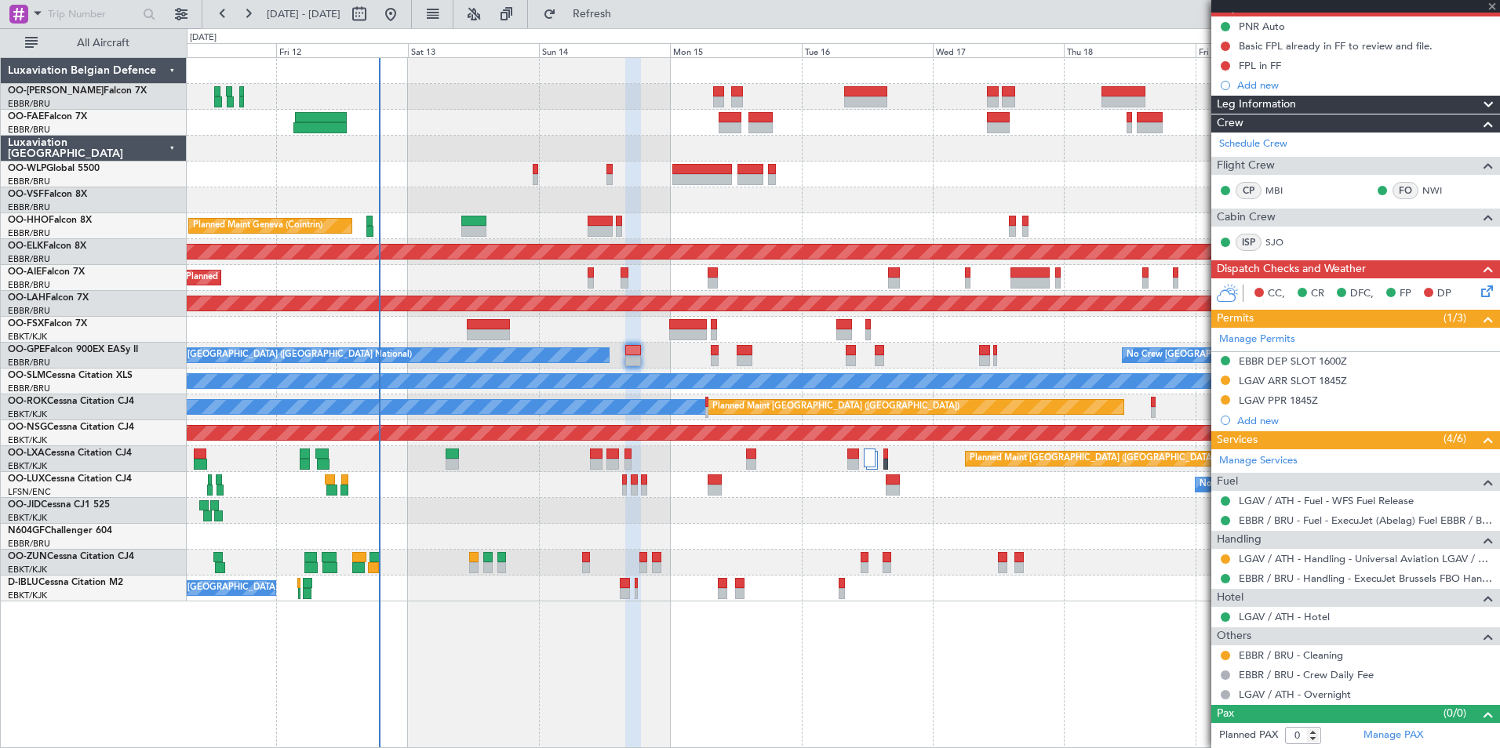
type input "11"
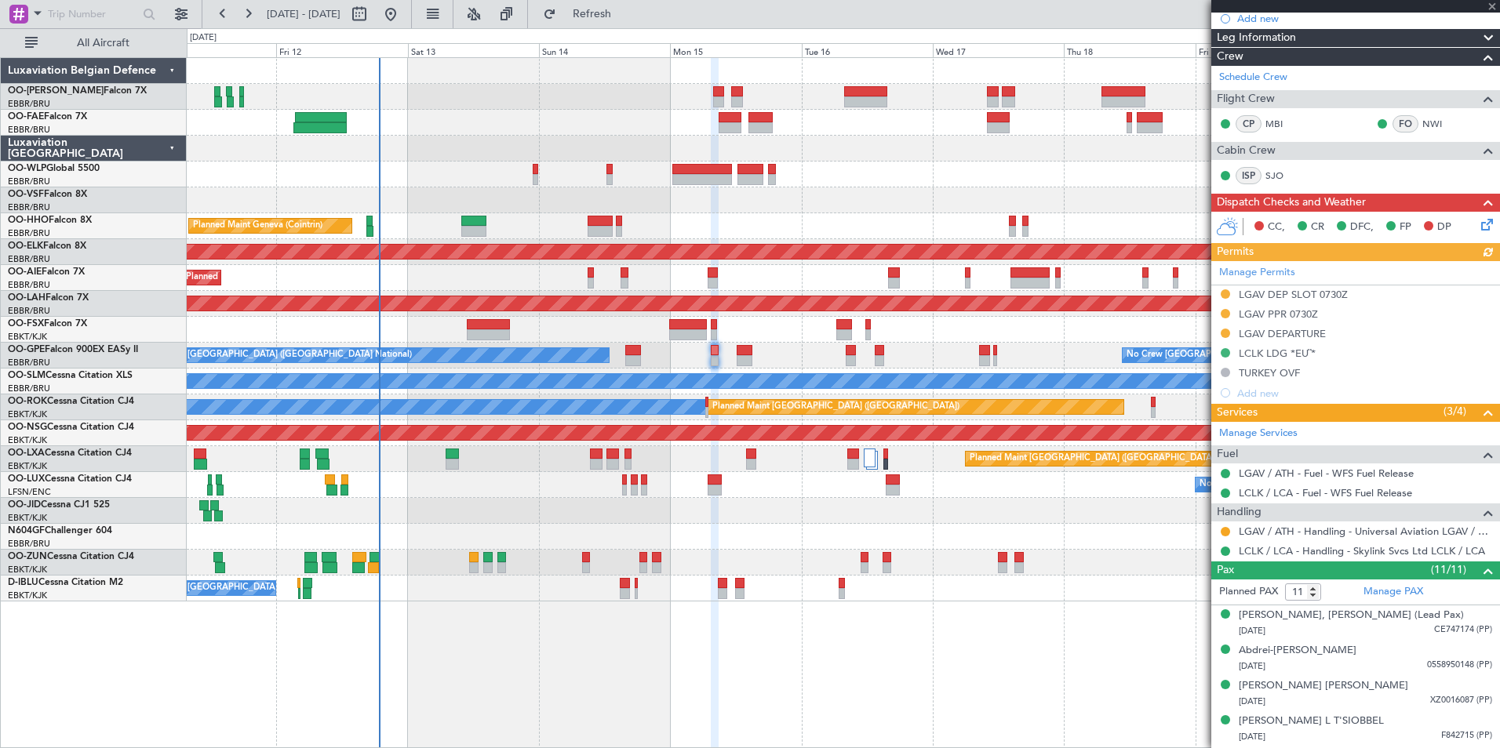
scroll to position [235, 0]
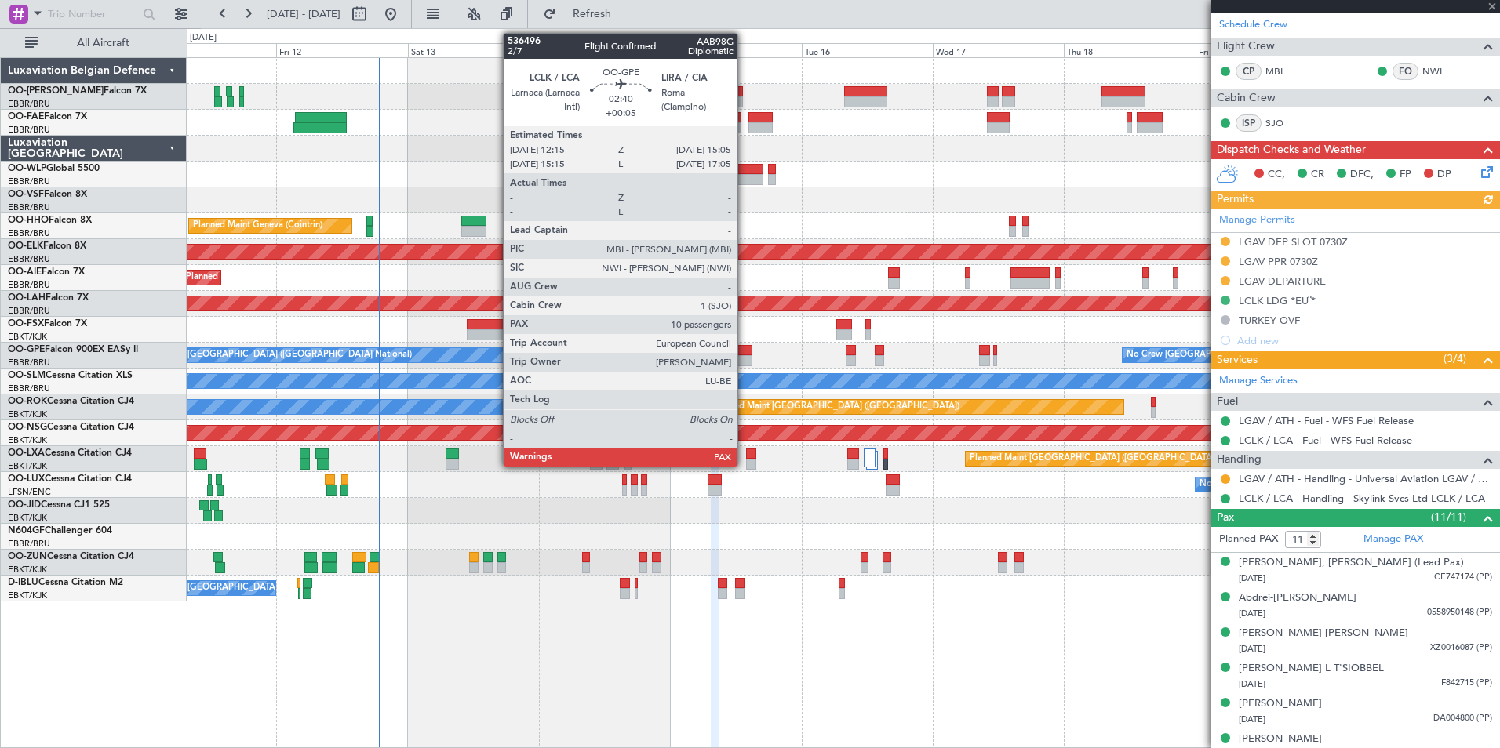
click at [744, 354] on div at bounding box center [745, 350] width 16 height 11
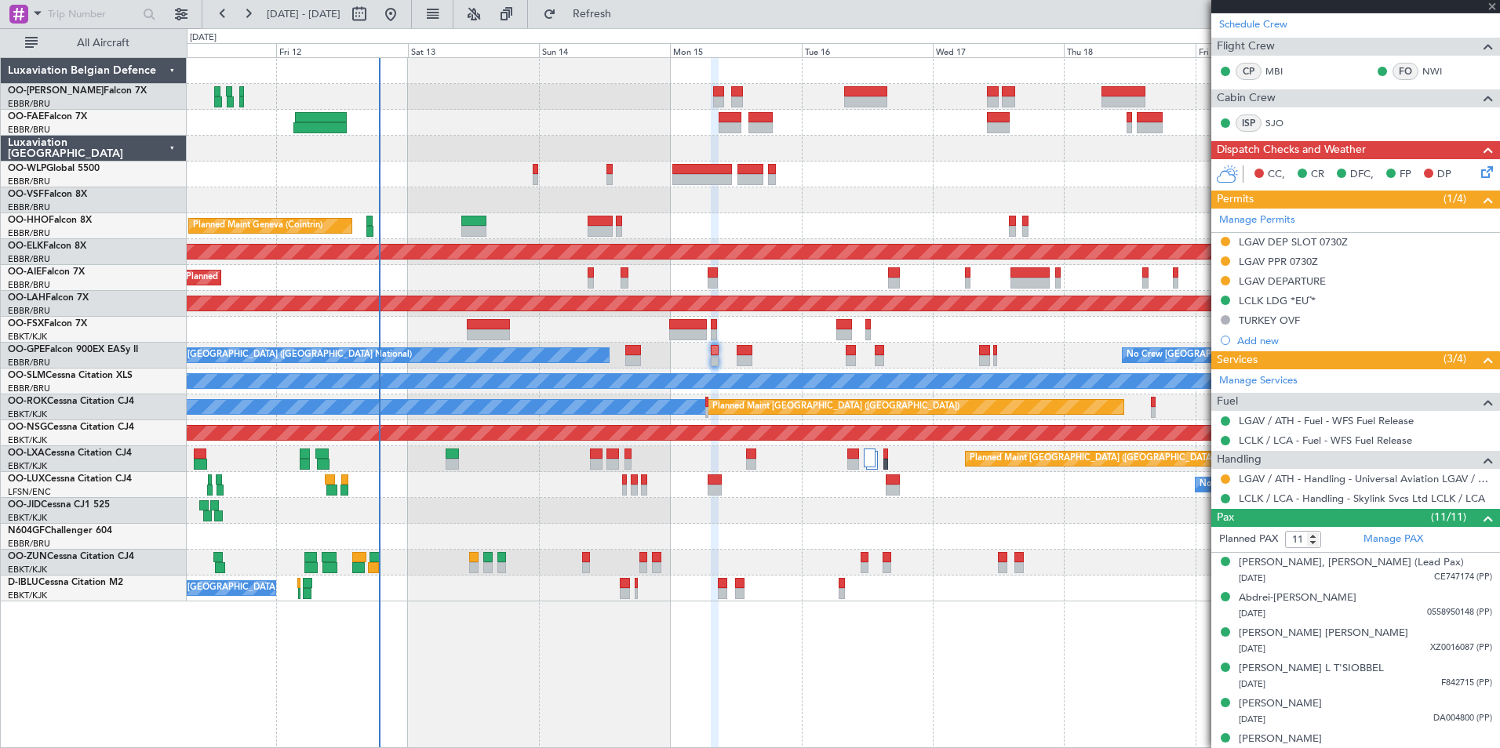
type input "+00:05"
type input "10"
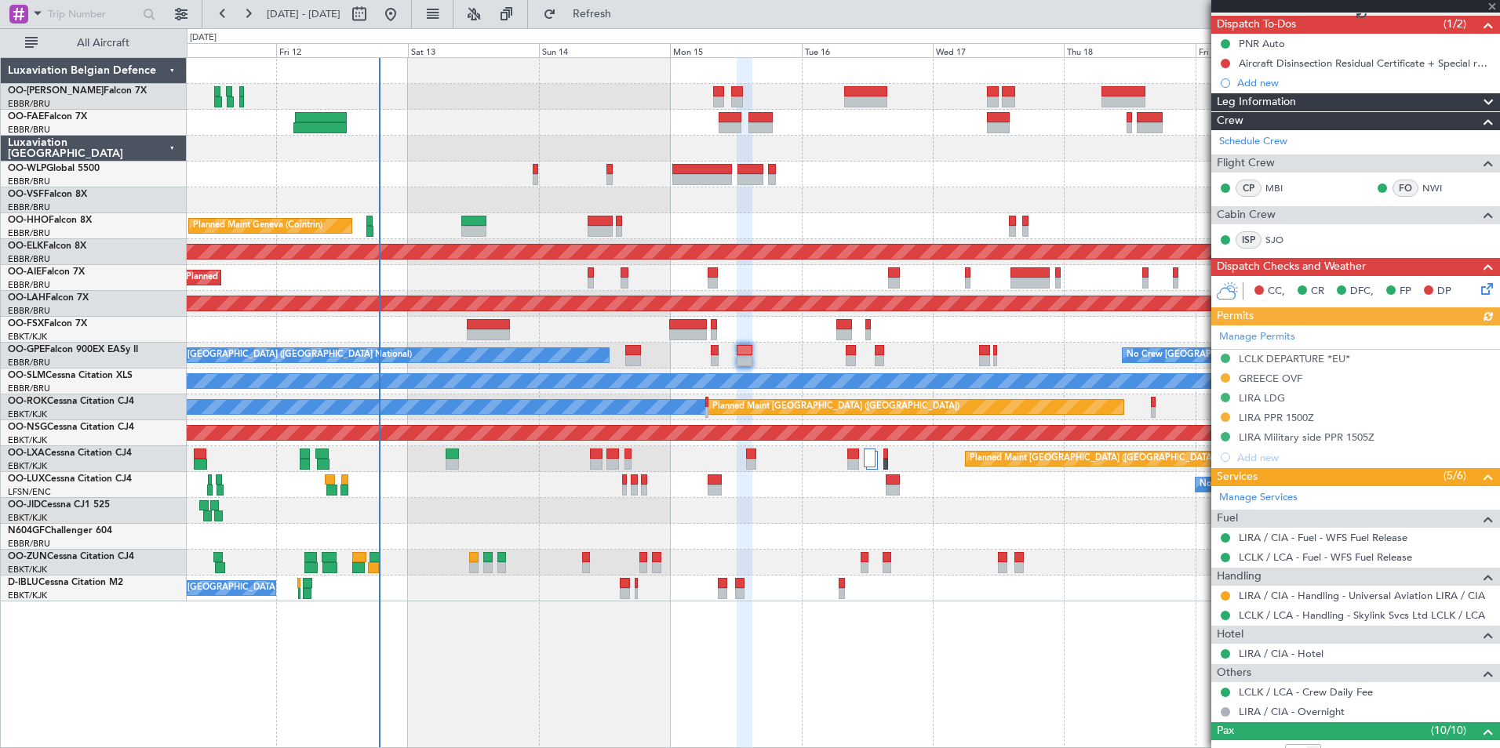
scroll to position [157, 0]
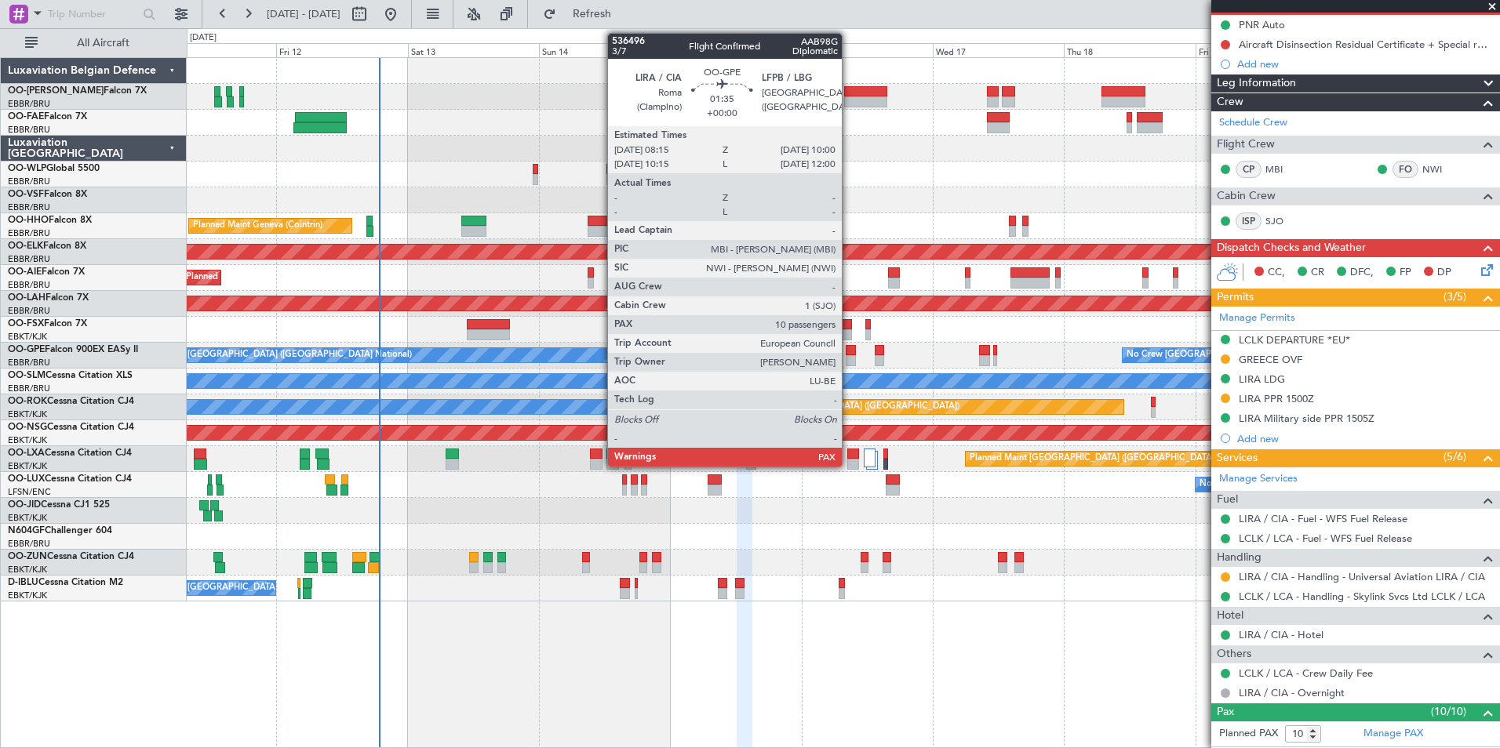
click at [849, 349] on div at bounding box center [851, 350] width 10 height 11
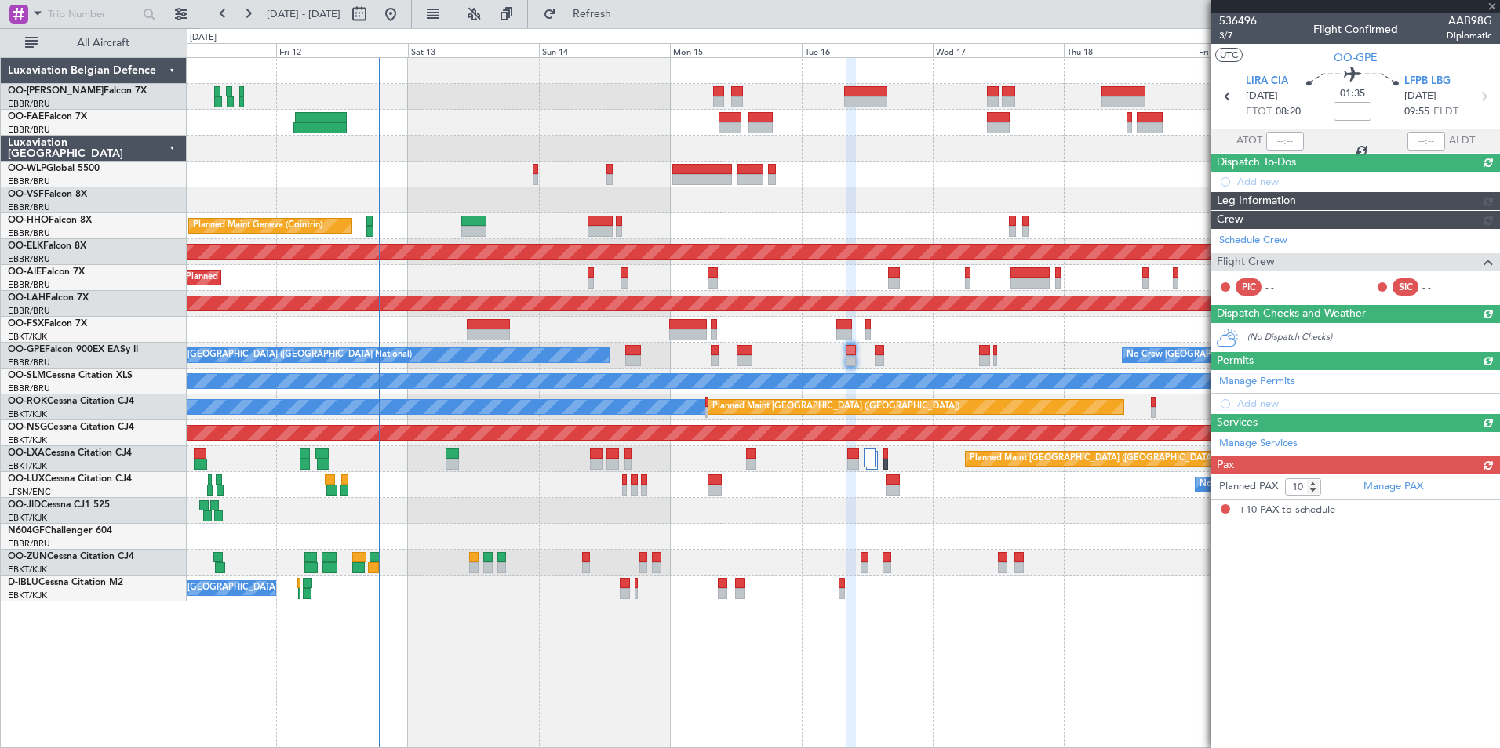
scroll to position [0, 0]
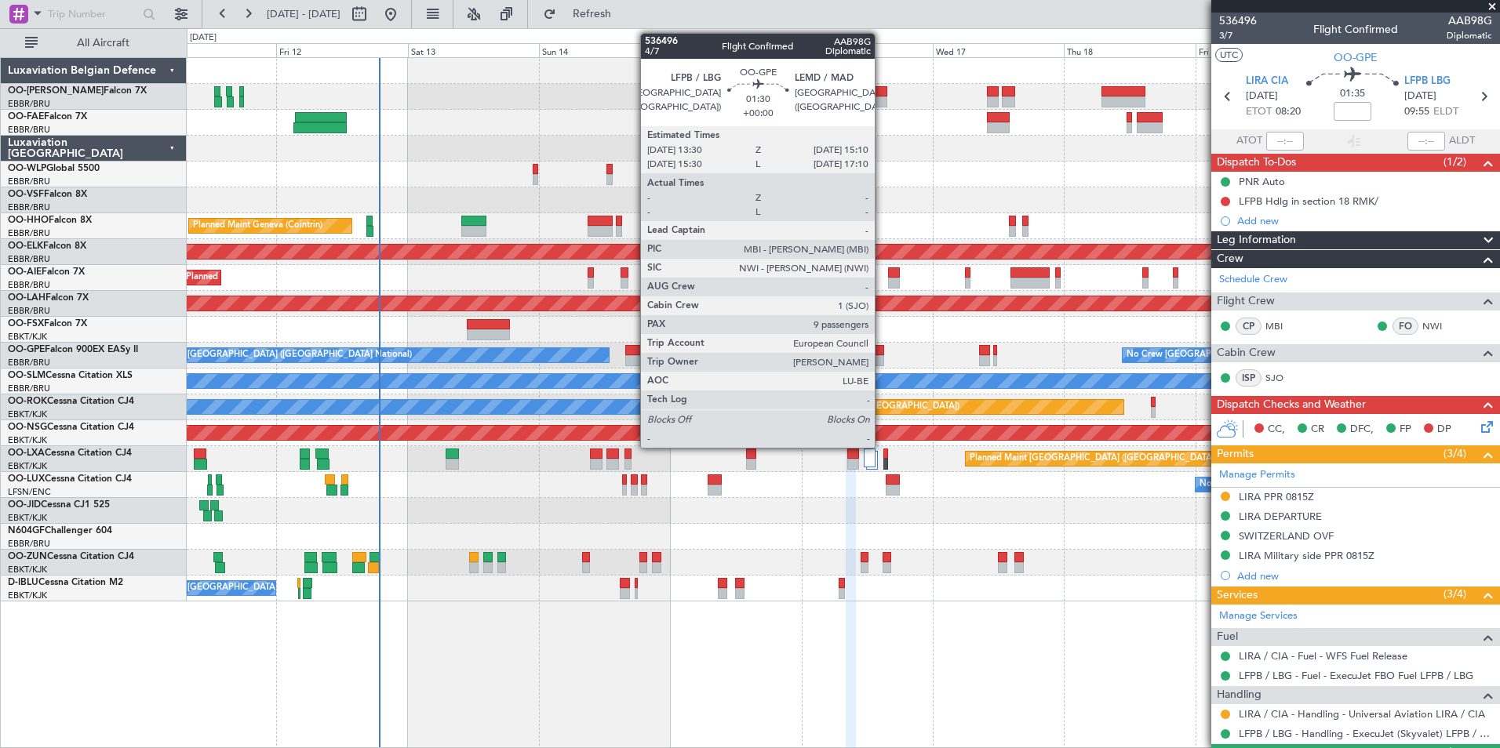
click at [882, 348] on div at bounding box center [879, 350] width 9 height 11
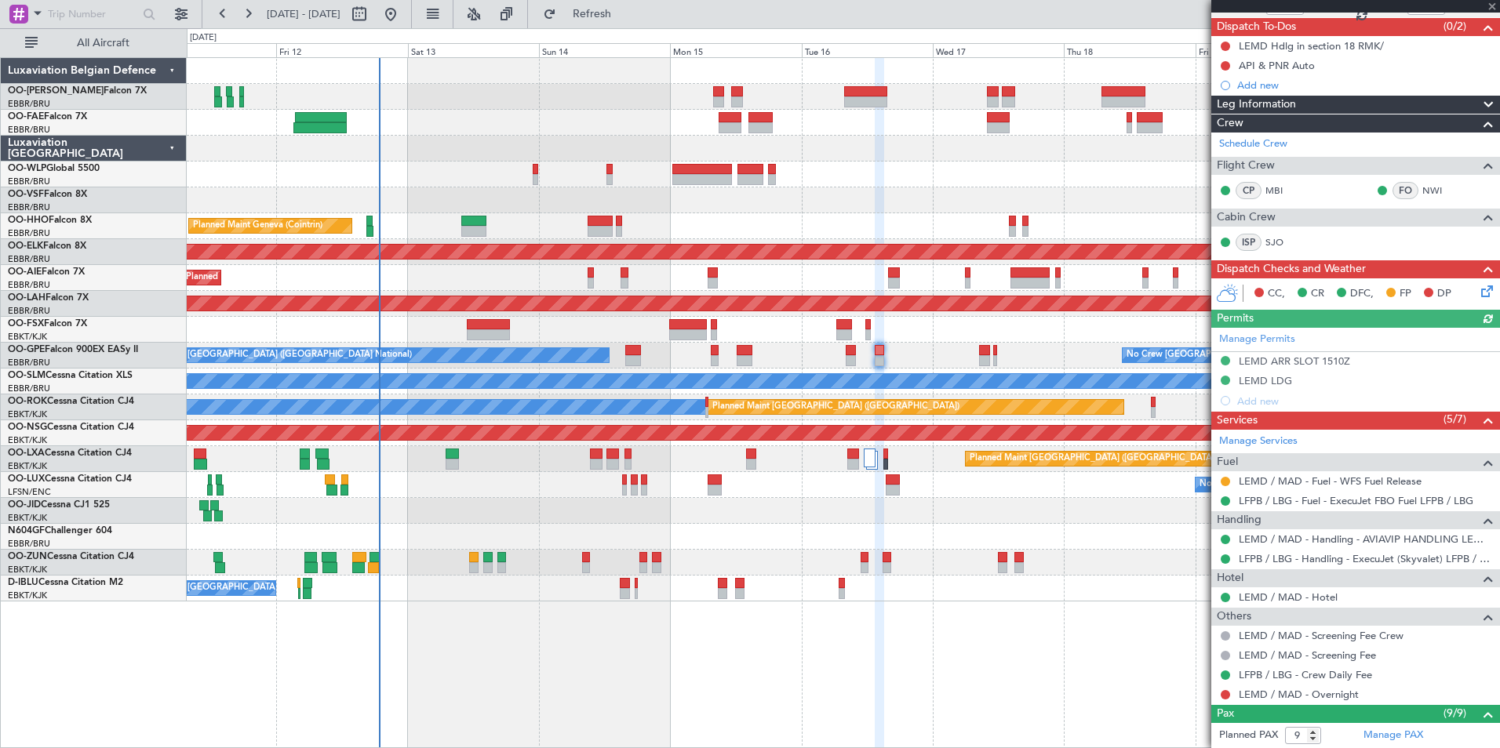
scroll to position [157, 0]
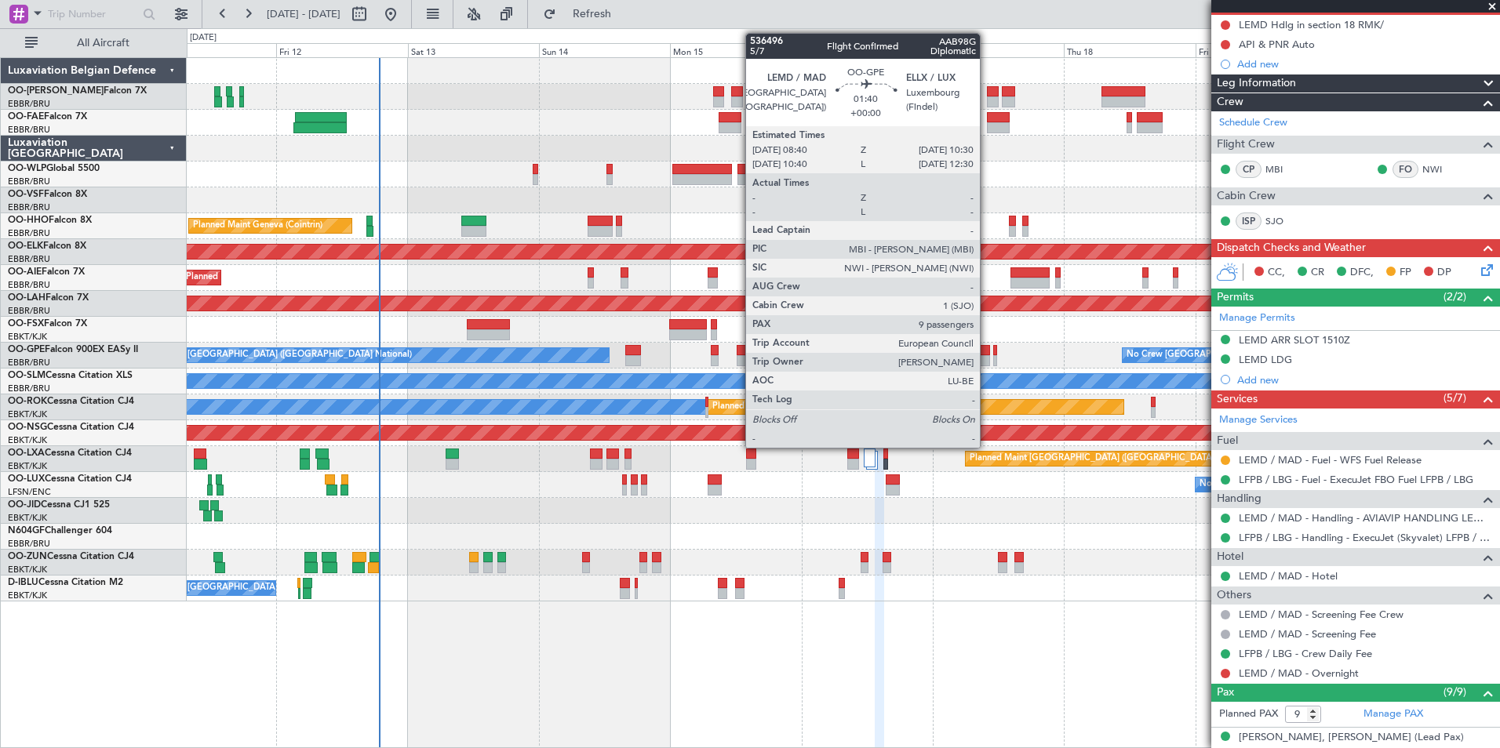
click at [987, 354] on div at bounding box center [984, 350] width 10 height 11
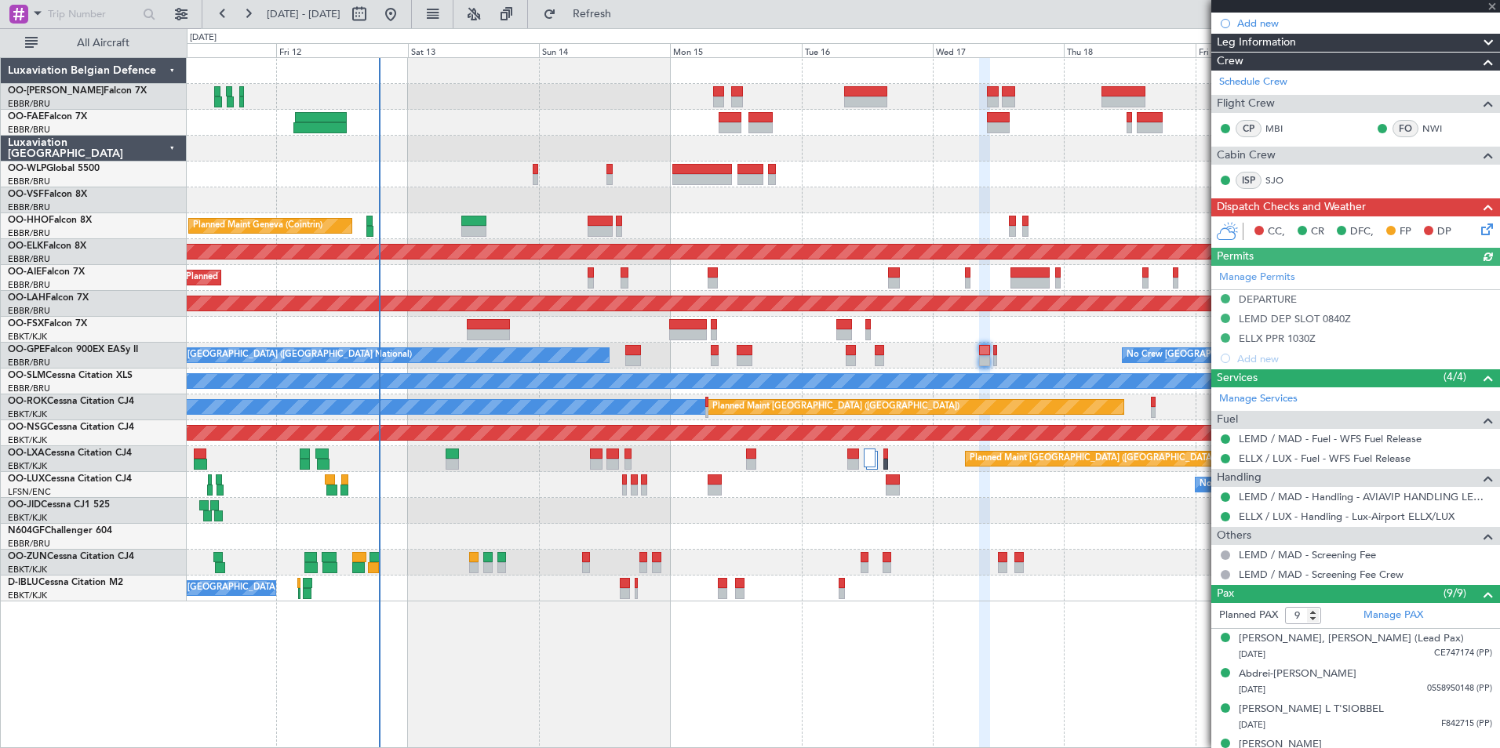
scroll to position [235, 0]
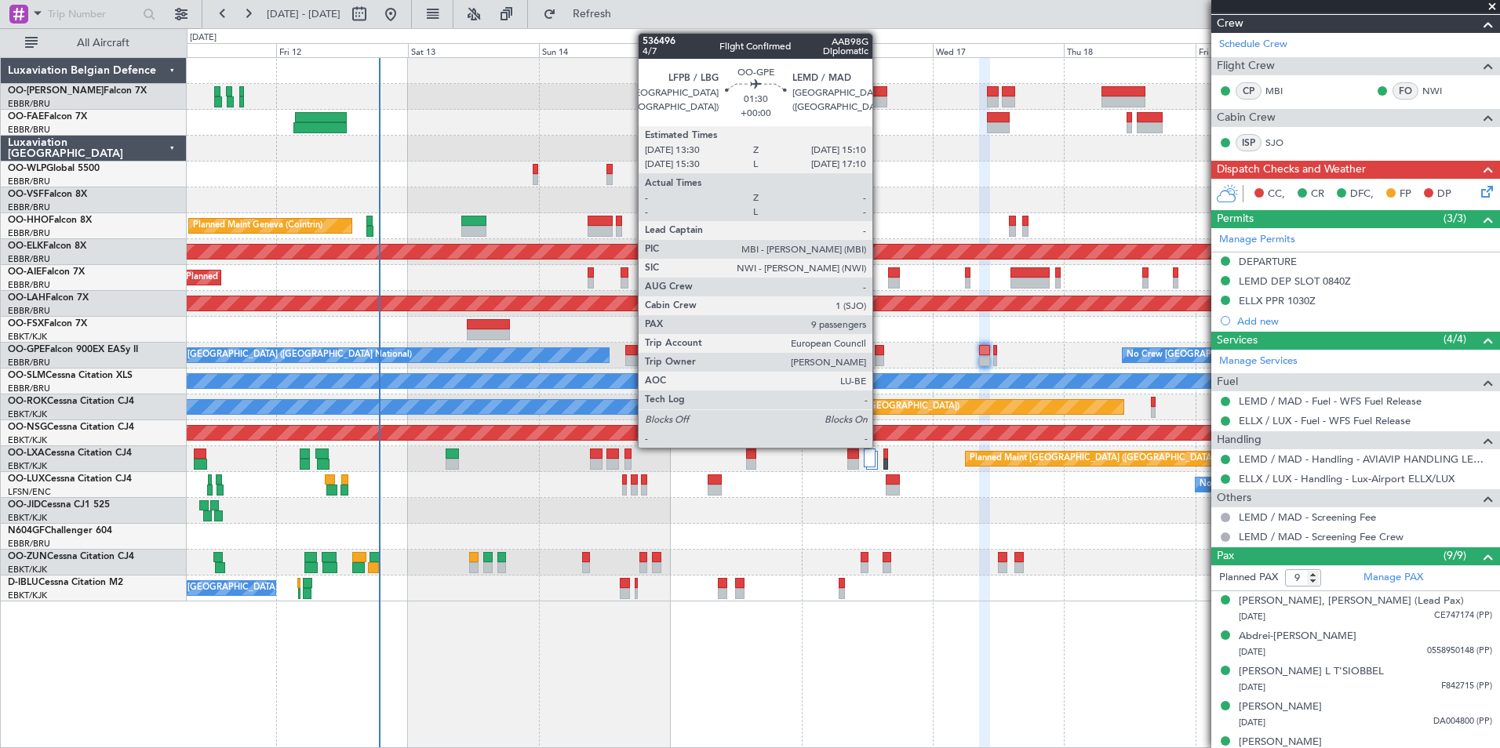
click at [879, 351] on div at bounding box center [879, 350] width 9 height 11
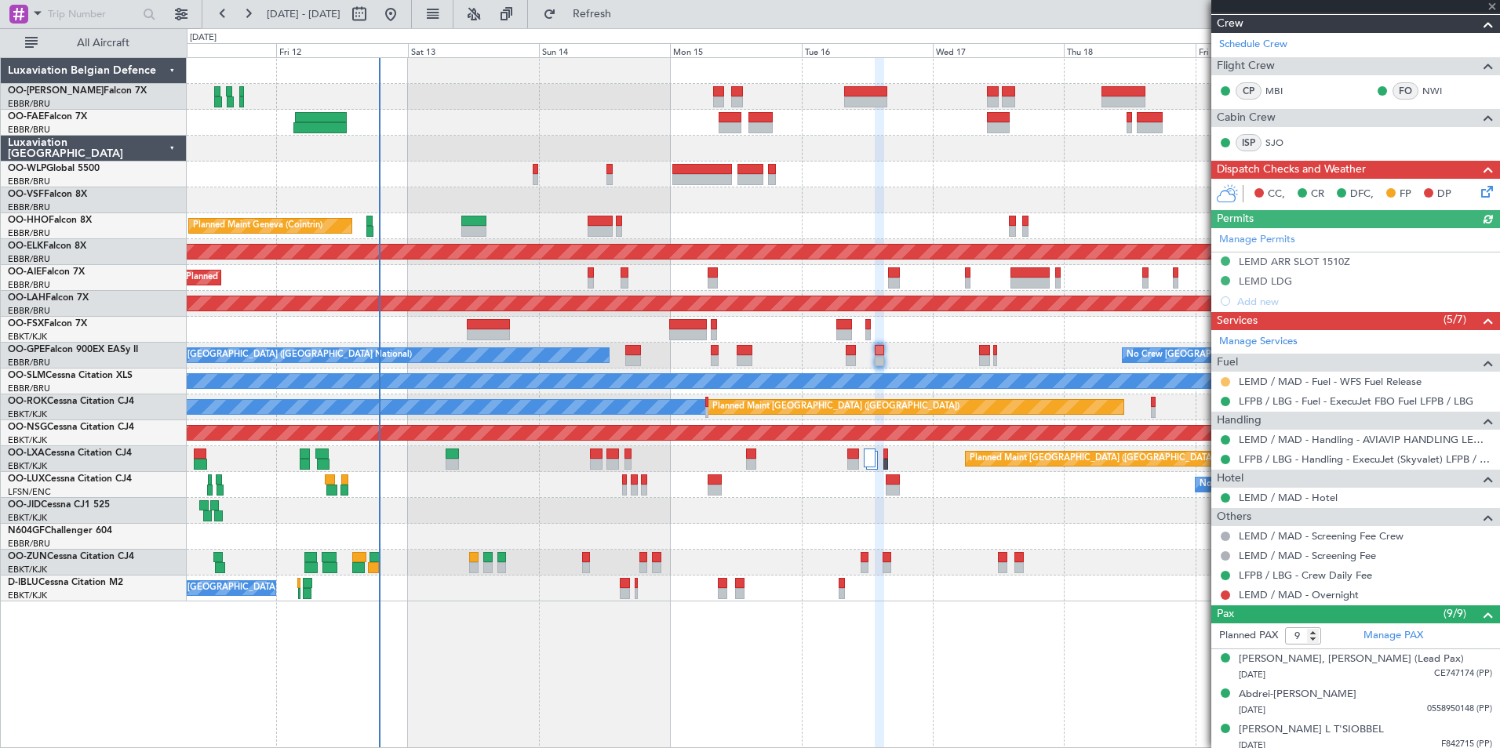
click at [1226, 381] on button at bounding box center [1225, 381] width 9 height 9
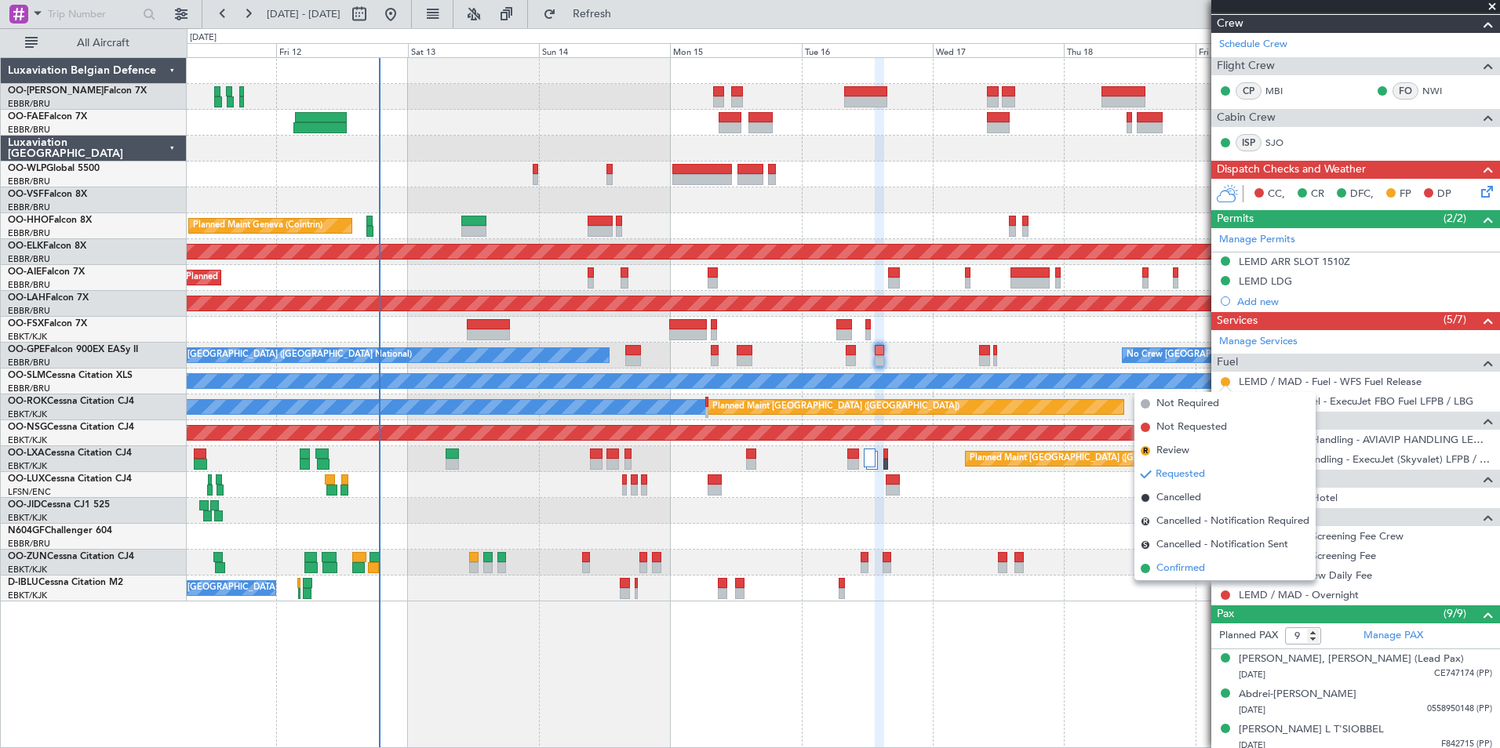
click at [1181, 573] on span "Confirmed" at bounding box center [1180, 569] width 49 height 16
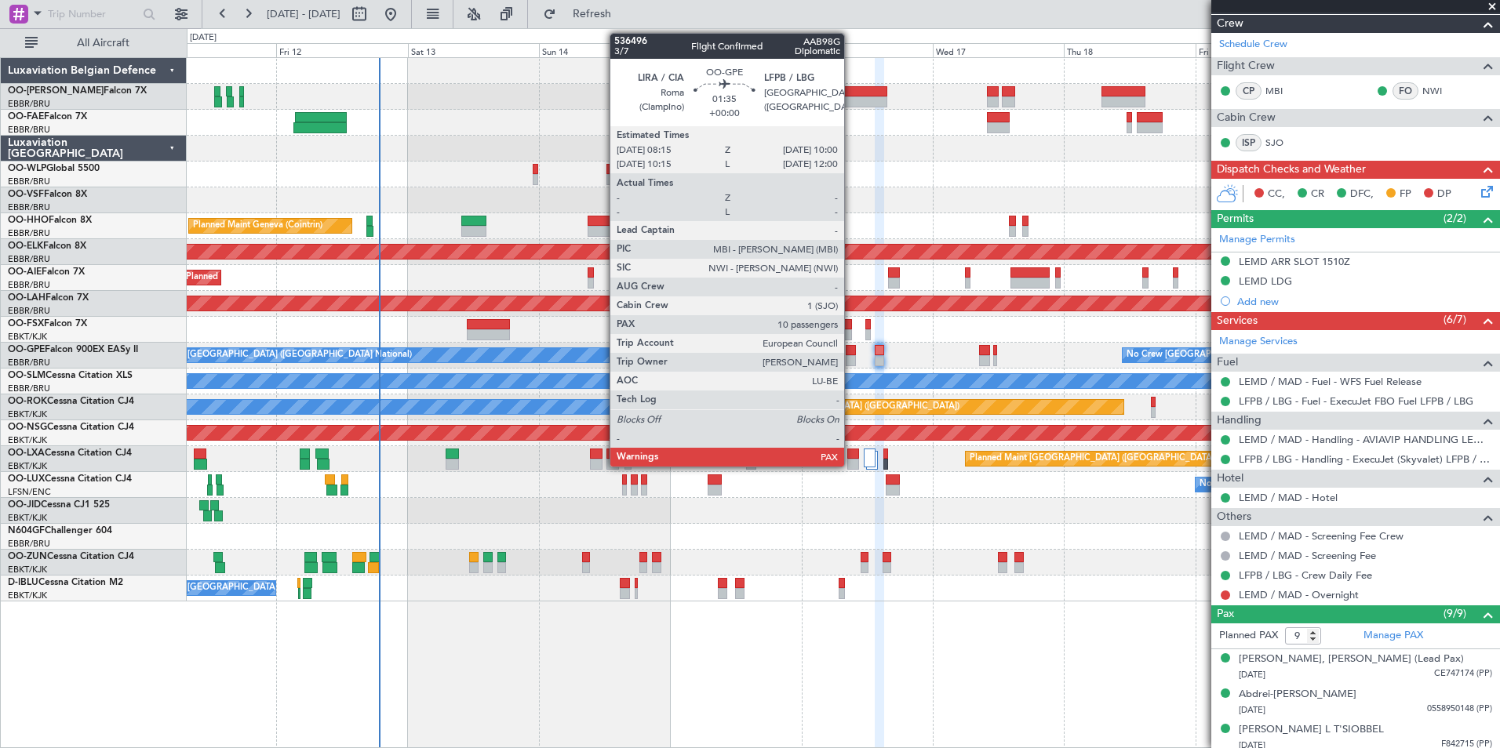
click at [851, 348] on div at bounding box center [851, 350] width 10 height 11
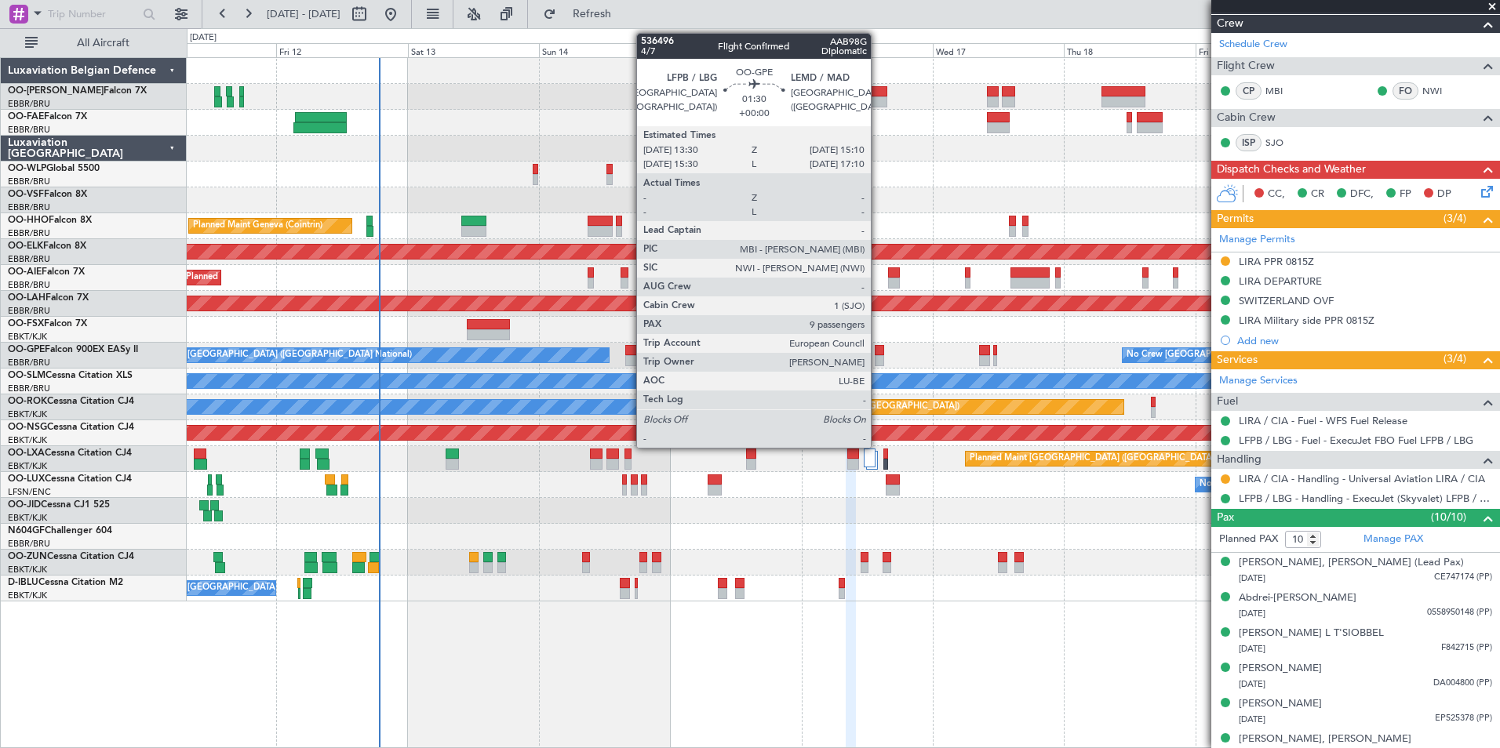
click at [878, 349] on div at bounding box center [879, 350] width 9 height 11
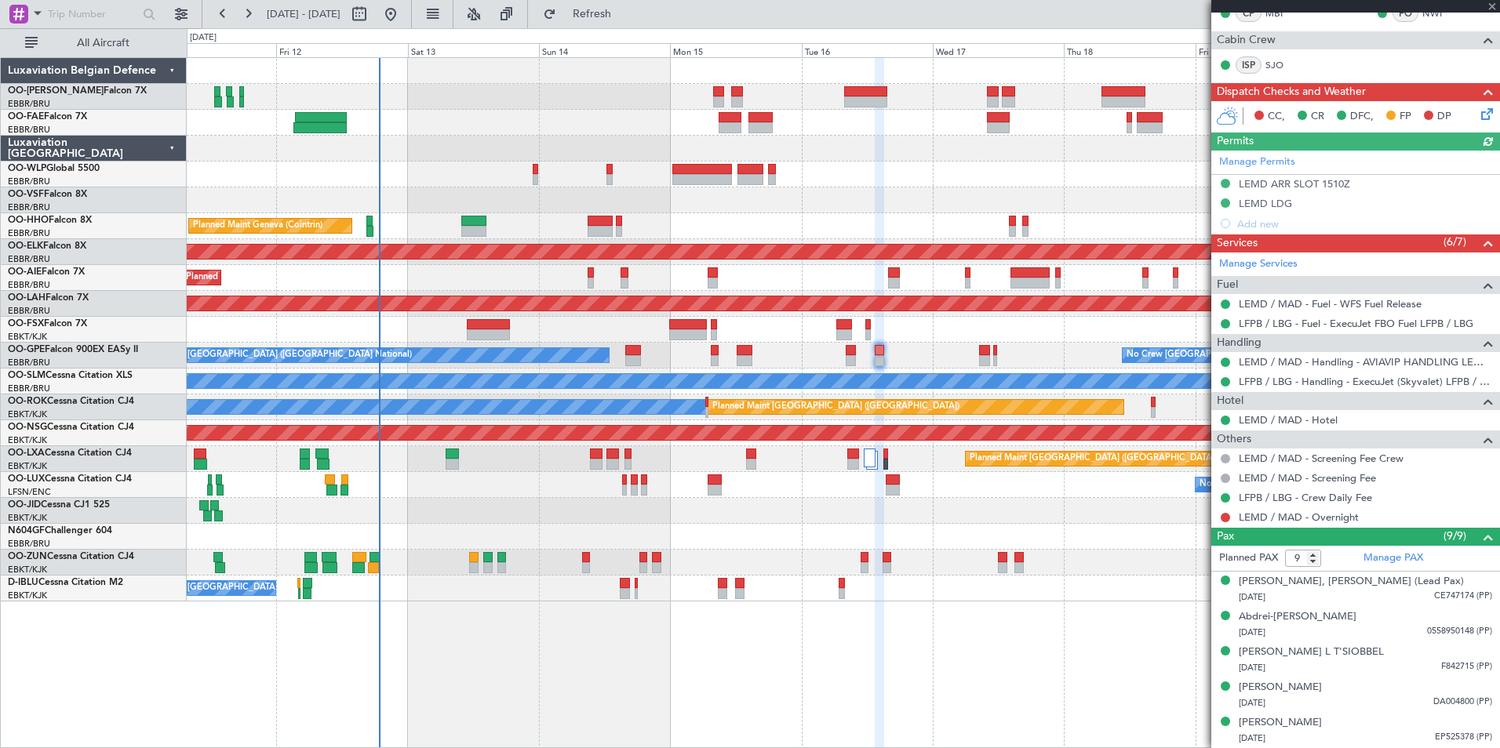
scroll to position [314, 0]
click at [1226, 515] on button at bounding box center [1225, 516] width 9 height 9
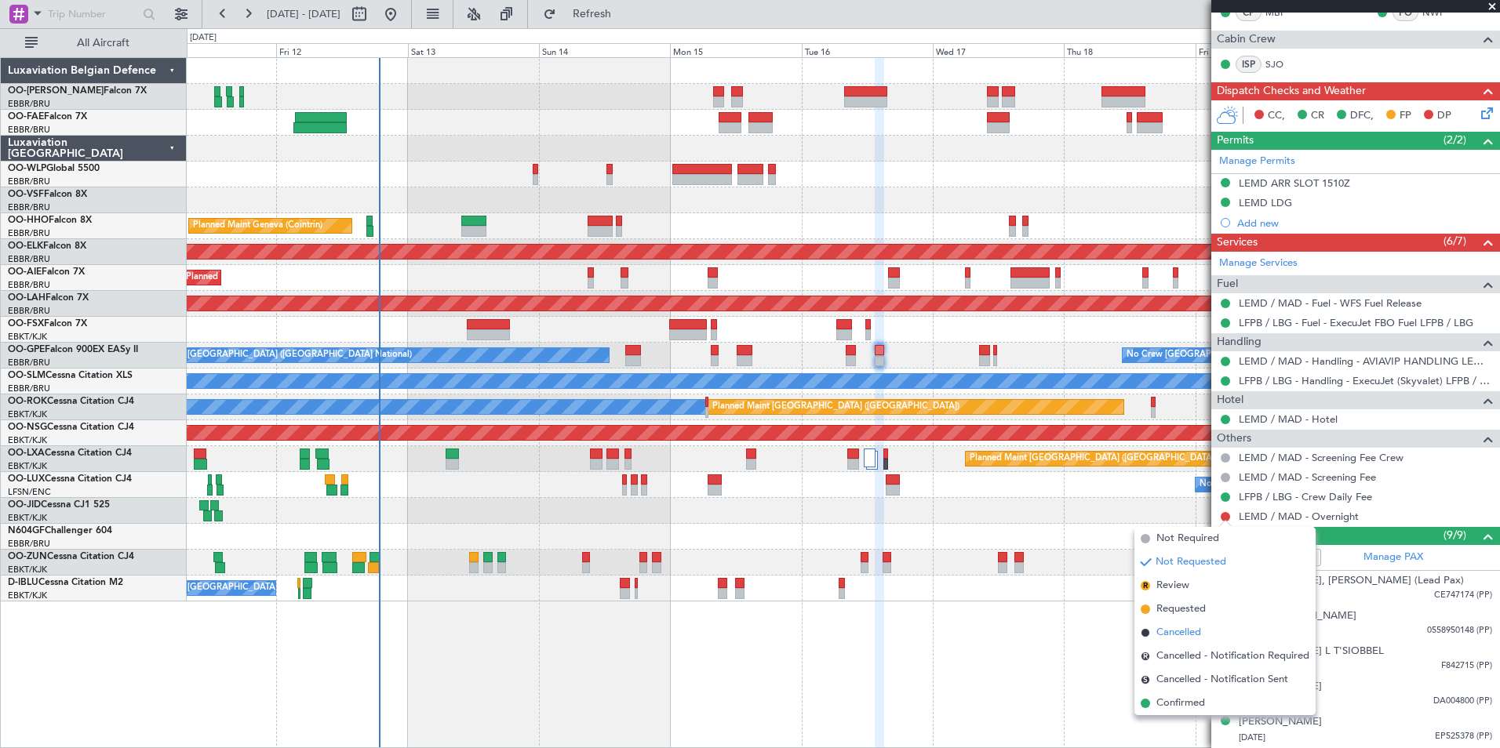
click at [1190, 630] on span "Cancelled" at bounding box center [1178, 633] width 45 height 16
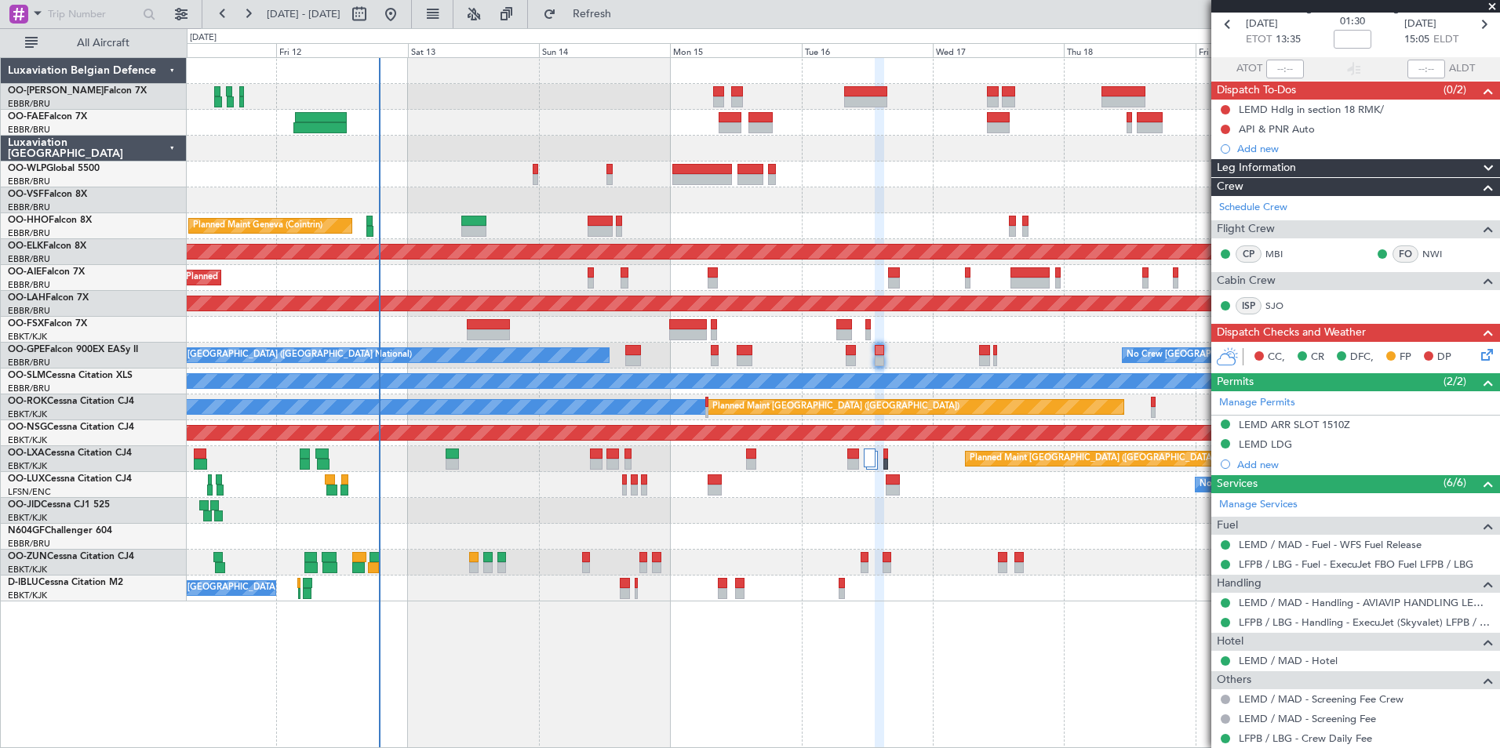
scroll to position [0, 0]
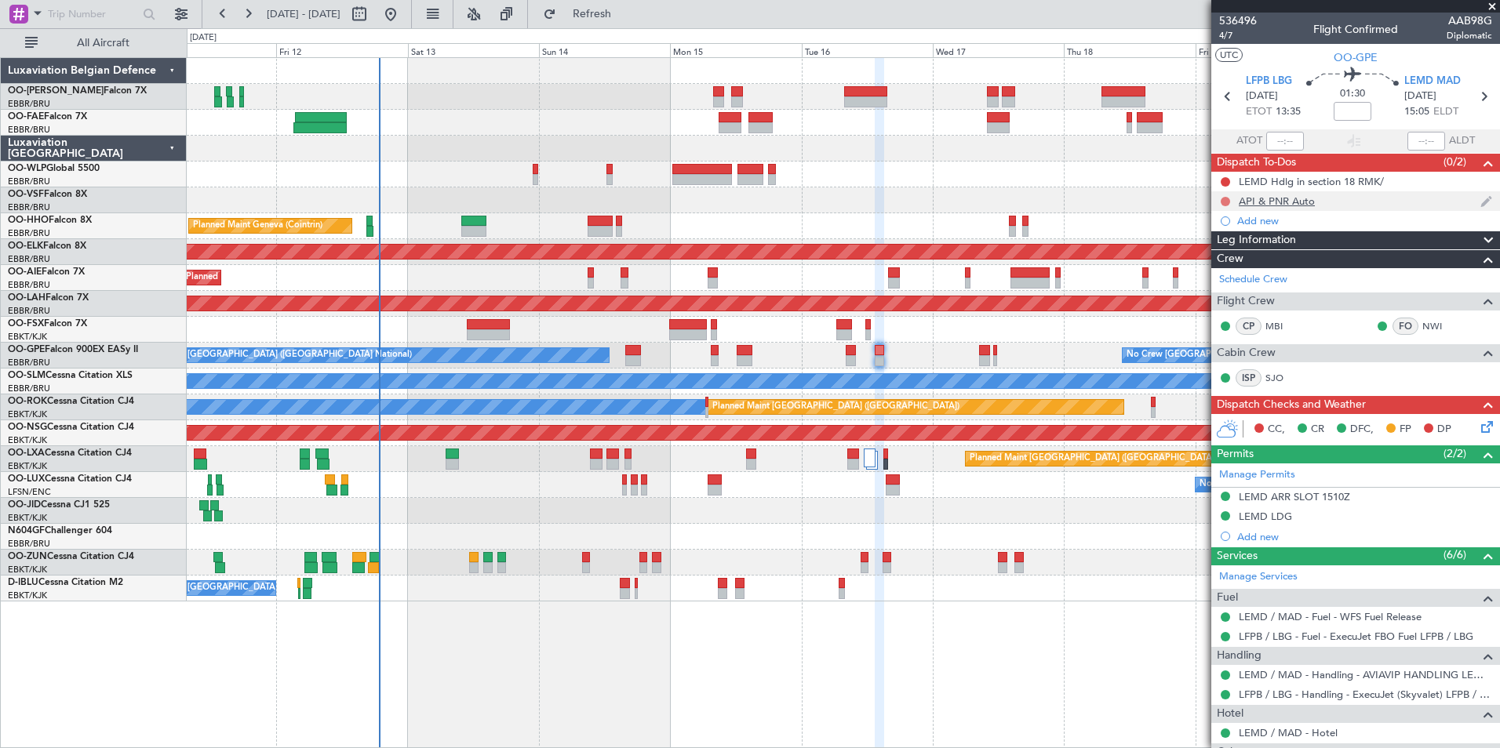
click at [1225, 201] on button at bounding box center [1225, 201] width 9 height 9
click at [1232, 268] on span "Completed" at bounding box center [1233, 271] width 52 height 16
click at [1228, 35] on span "4/7" at bounding box center [1238, 35] width 38 height 13
click at [625, 16] on span "Refresh" at bounding box center [592, 14] width 66 height 11
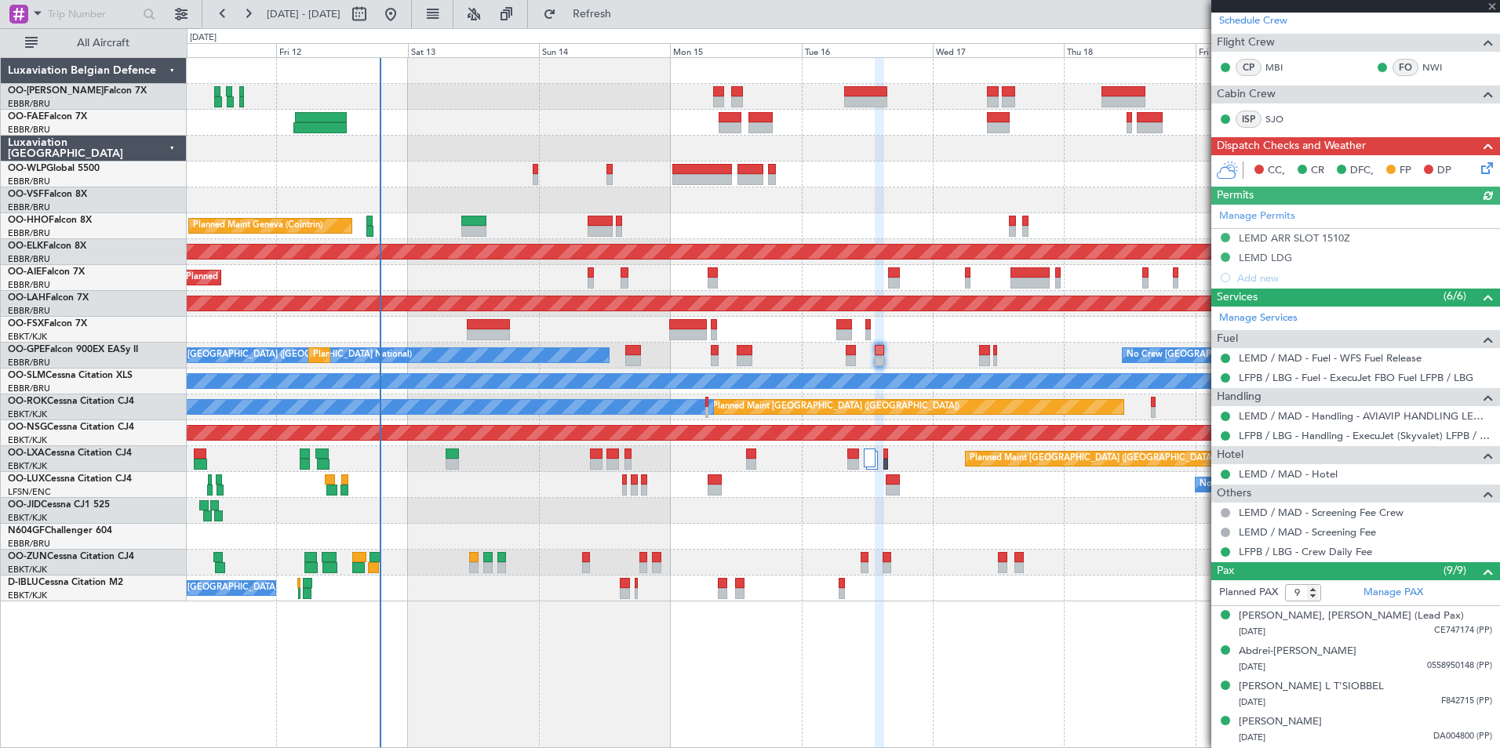
scroll to position [157, 0]
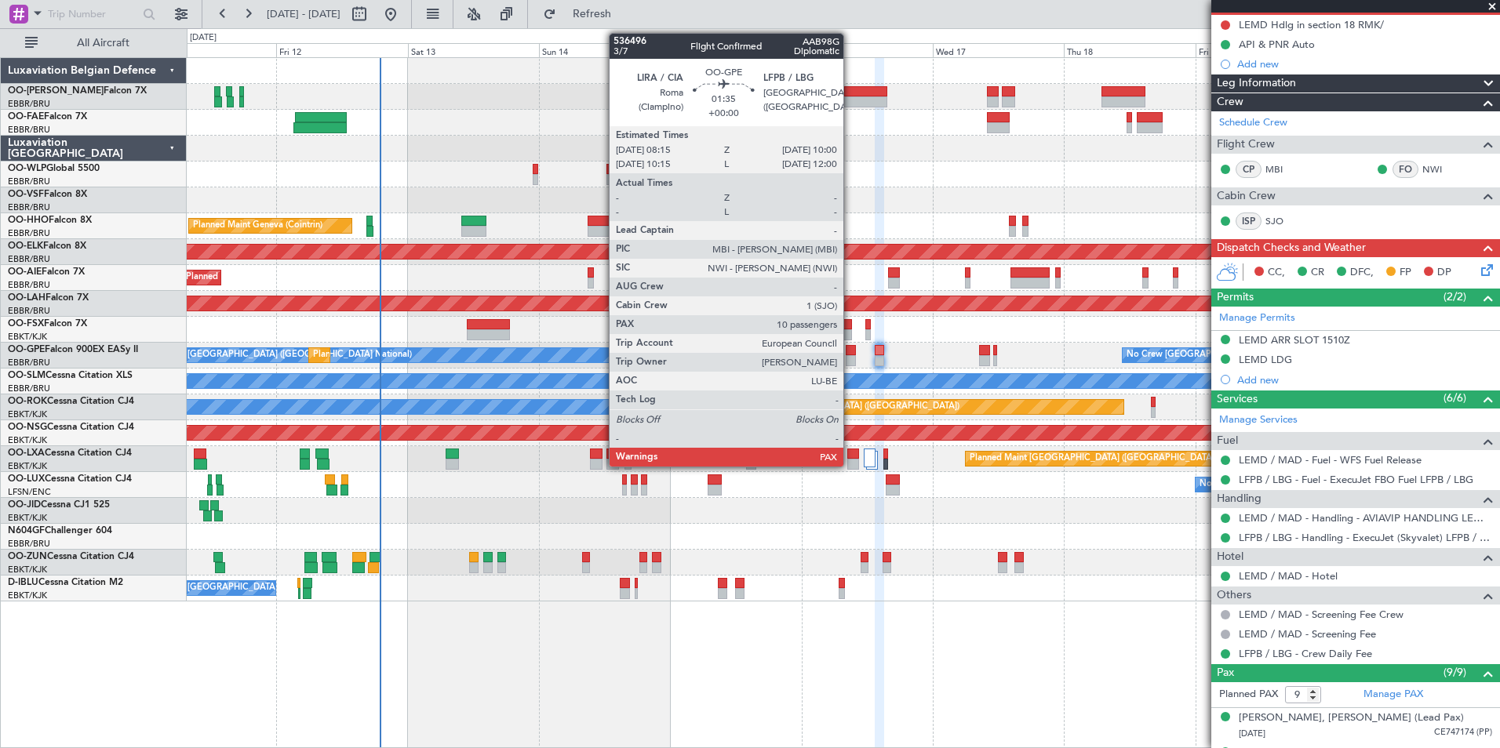
click at [850, 354] on div at bounding box center [851, 350] width 10 height 11
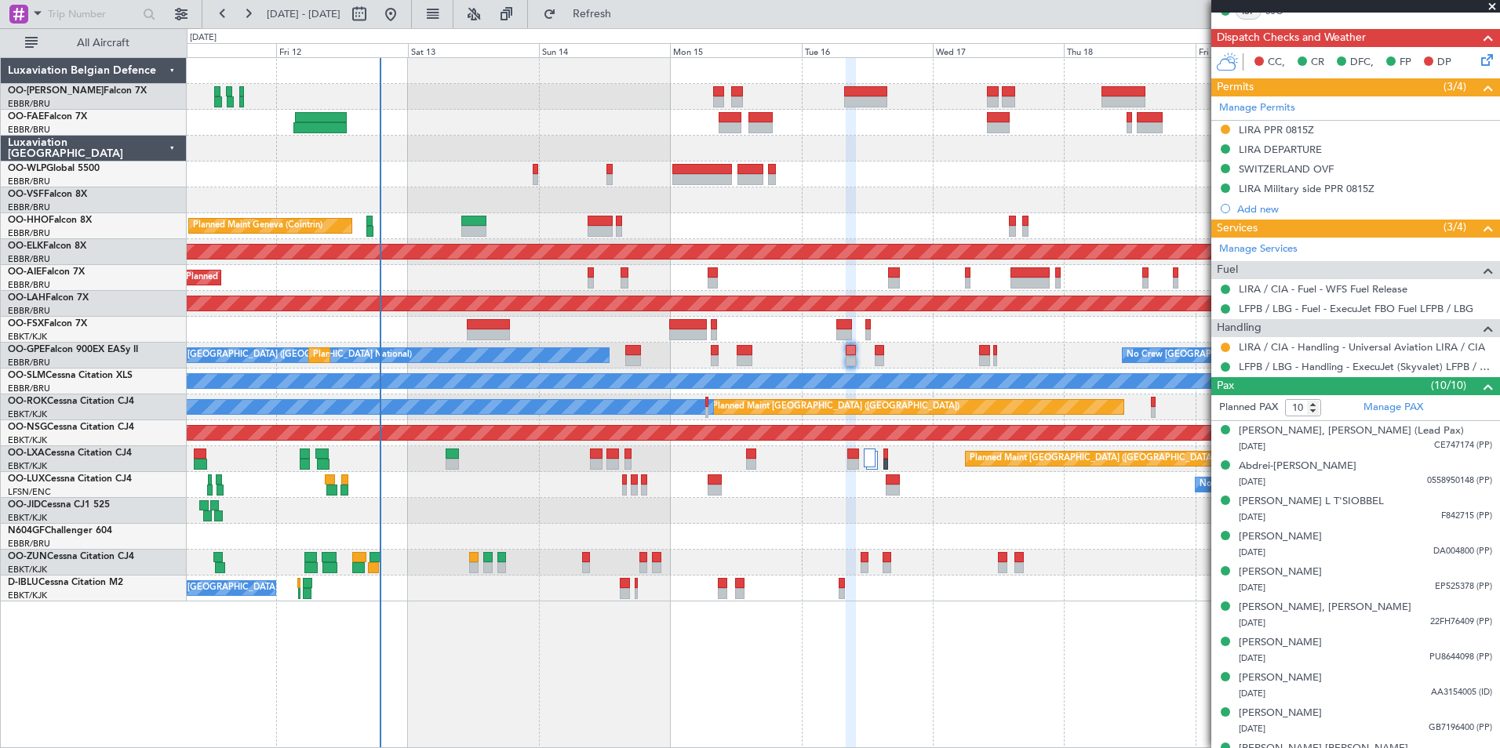
scroll to position [392, 0]
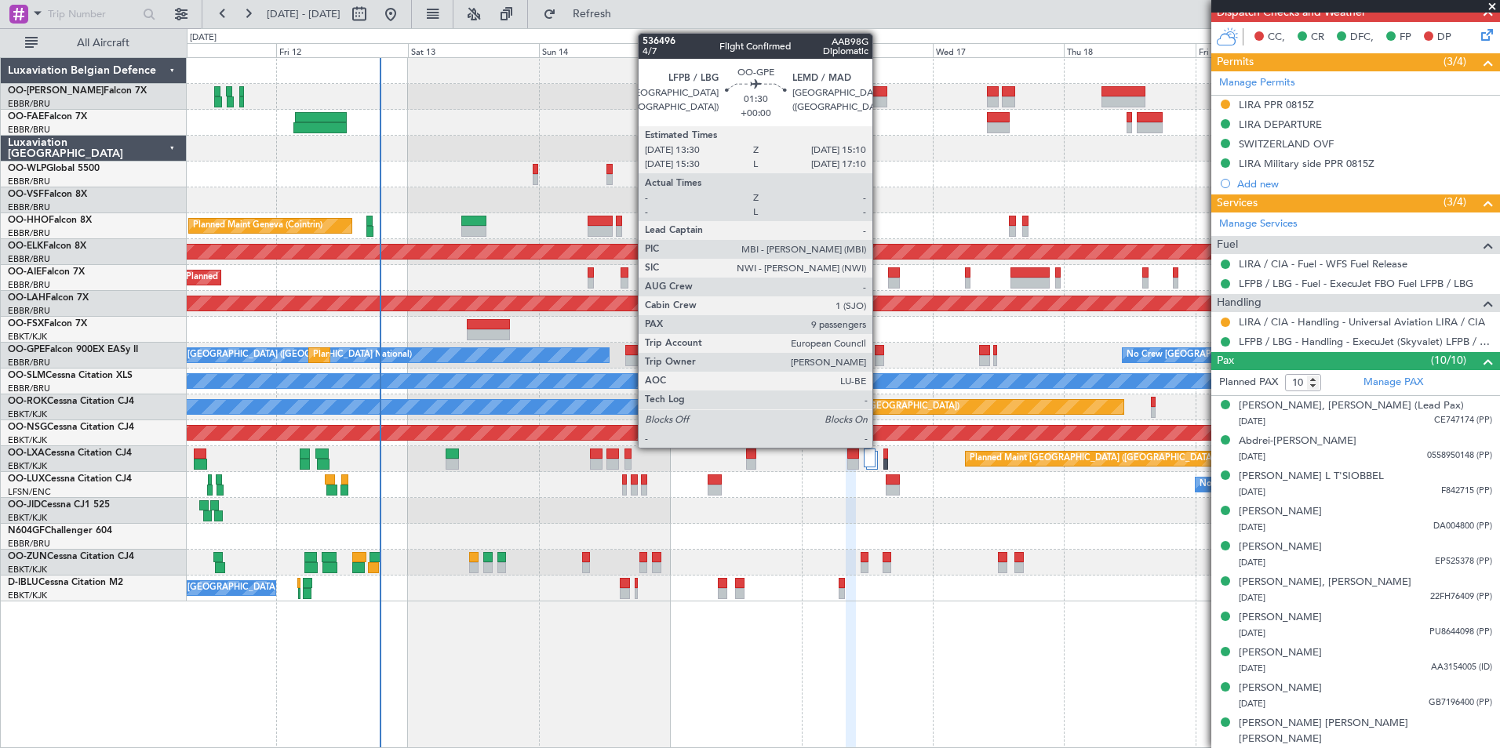
click at [879, 347] on div at bounding box center [879, 350] width 9 height 11
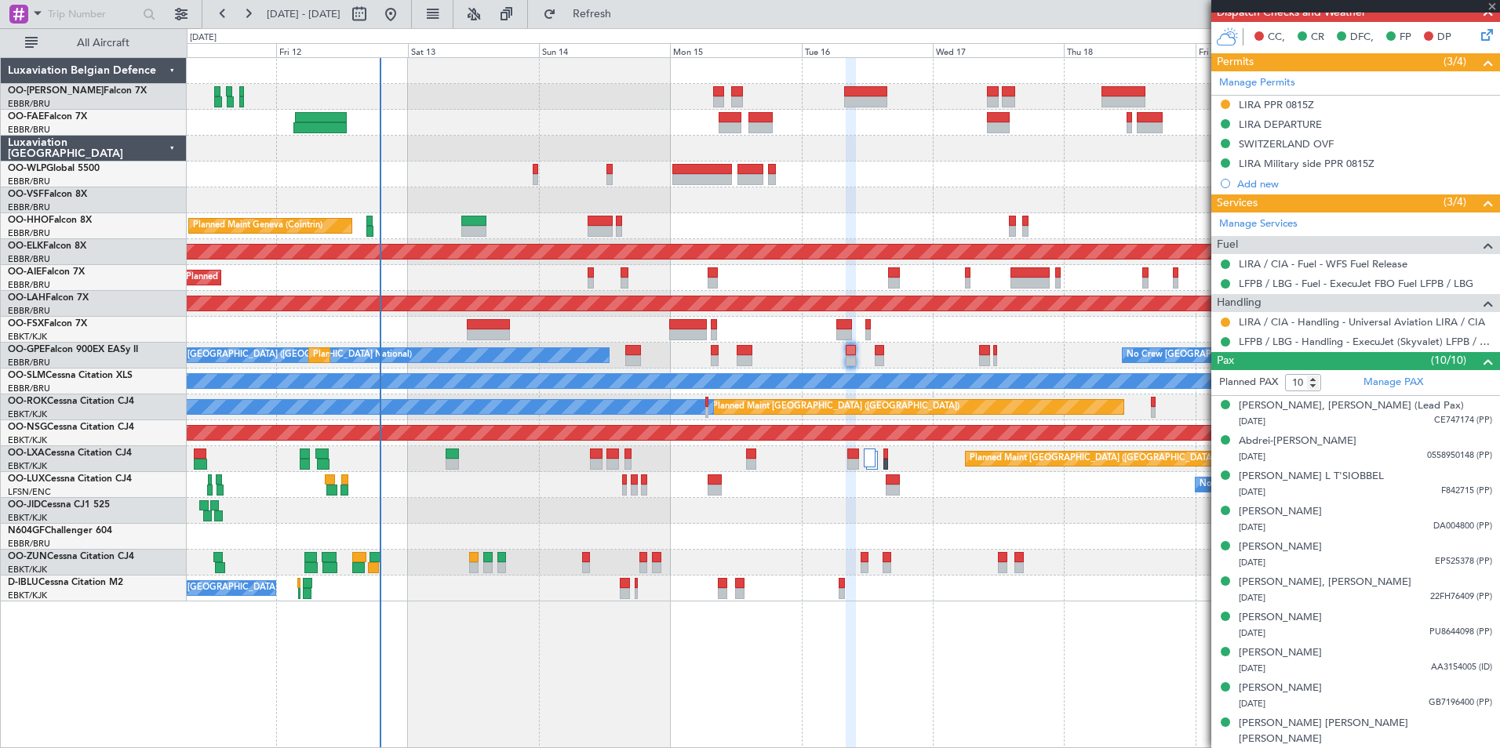
type input "9"
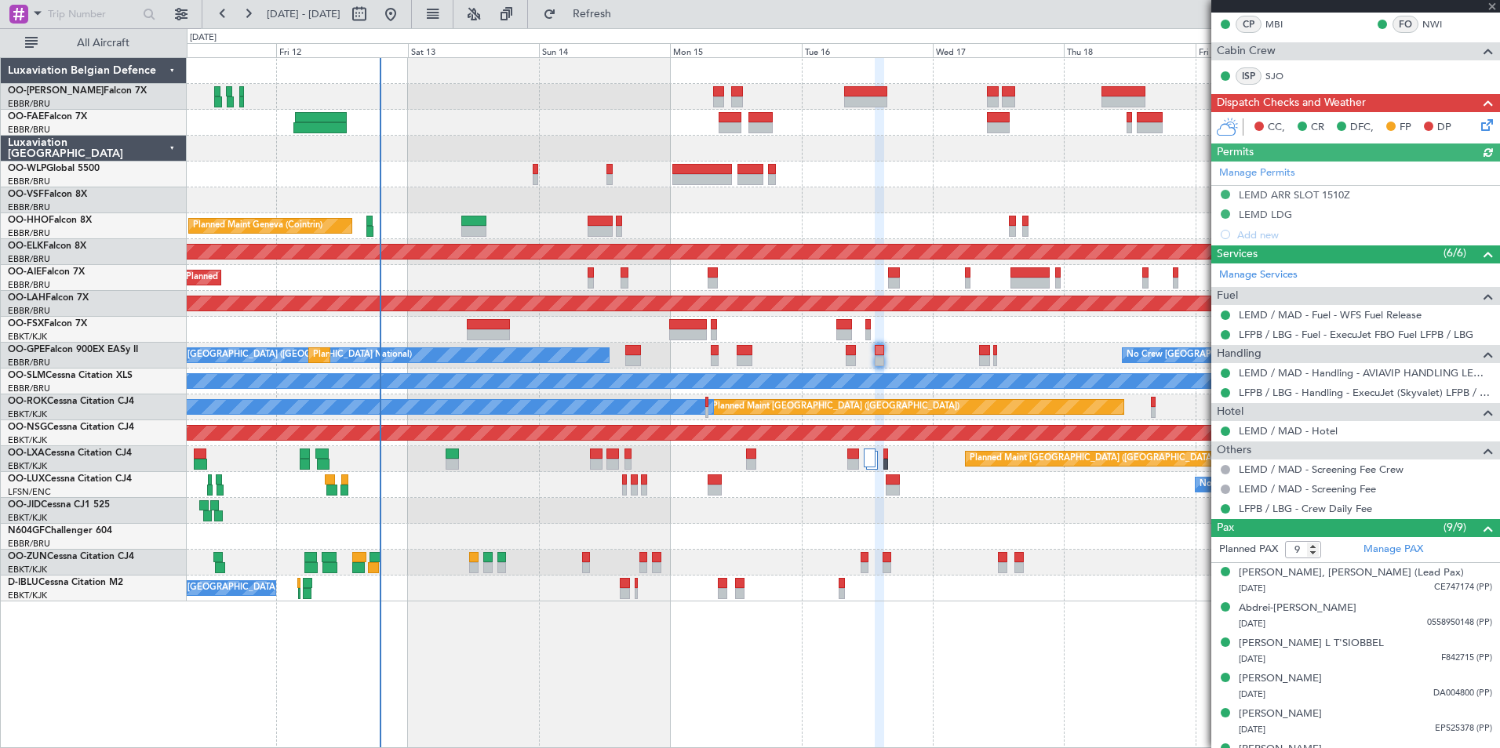
scroll to position [314, 0]
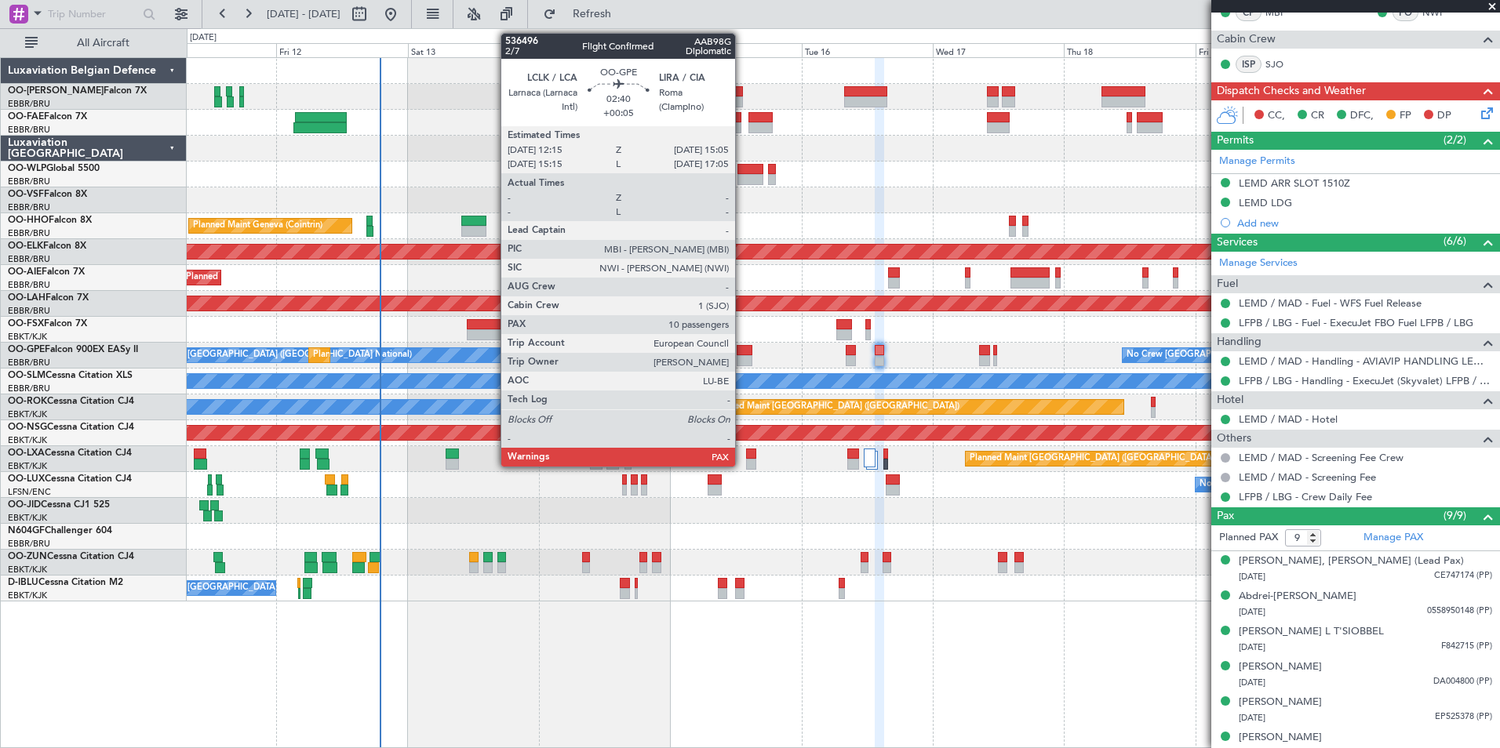
click at [740, 355] on div at bounding box center [745, 360] width 16 height 11
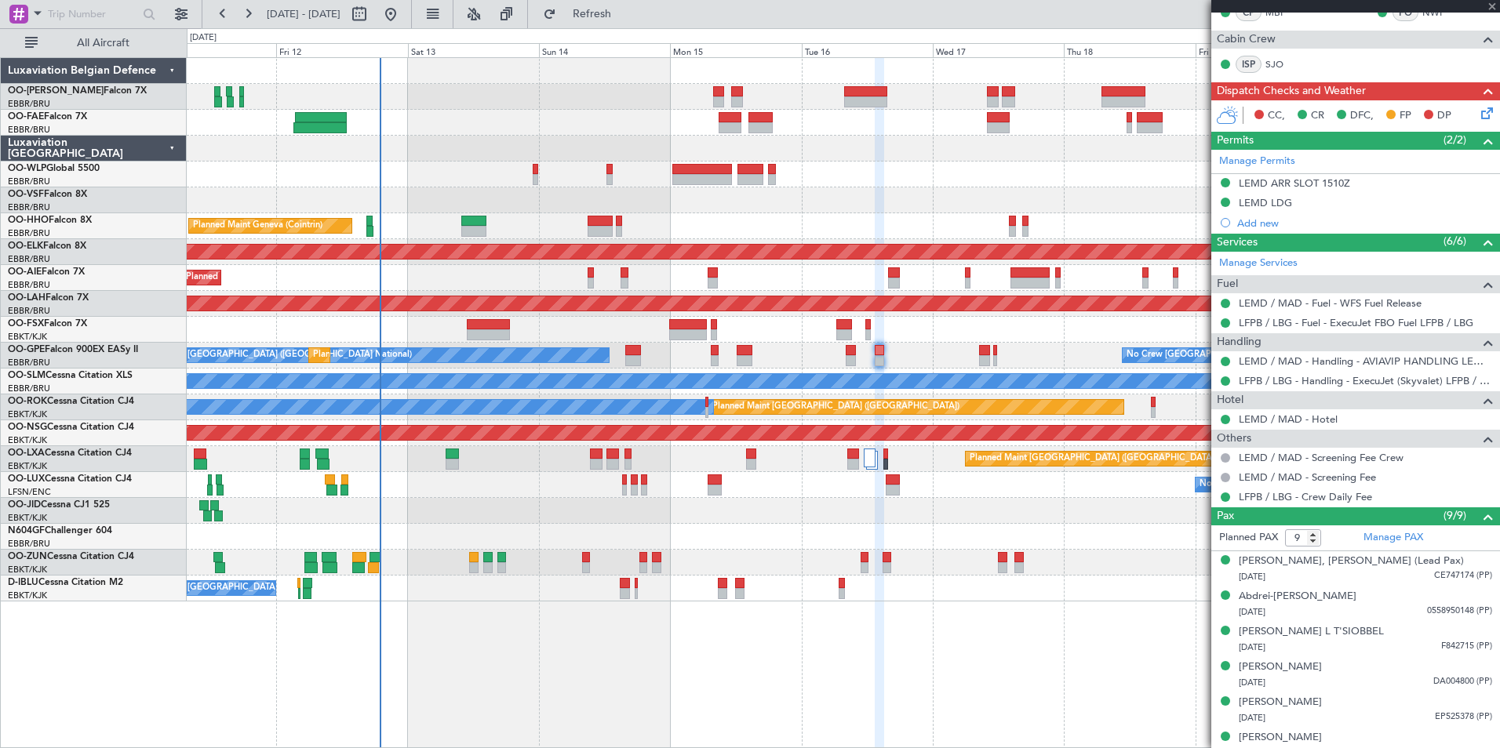
type input "+00:05"
type input "10"
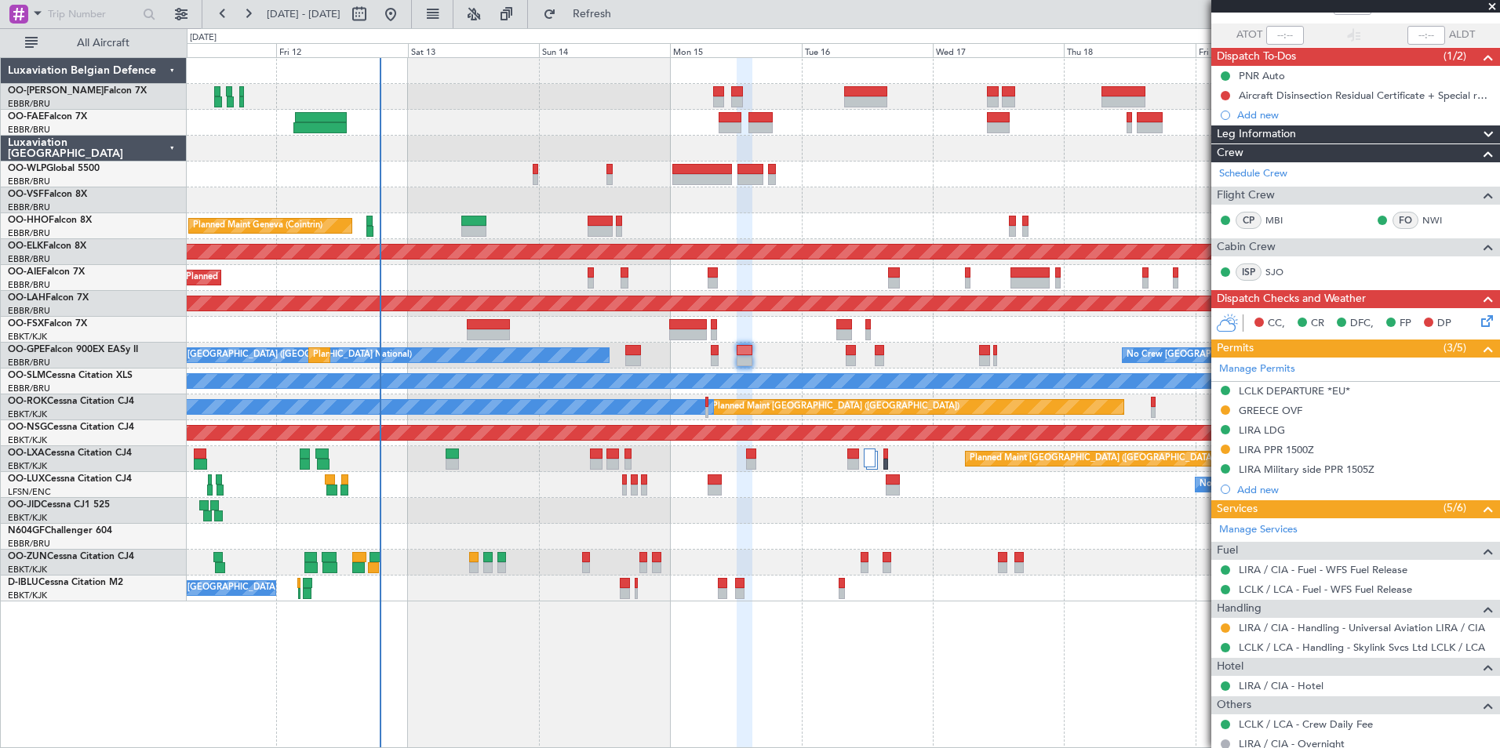
scroll to position [0, 0]
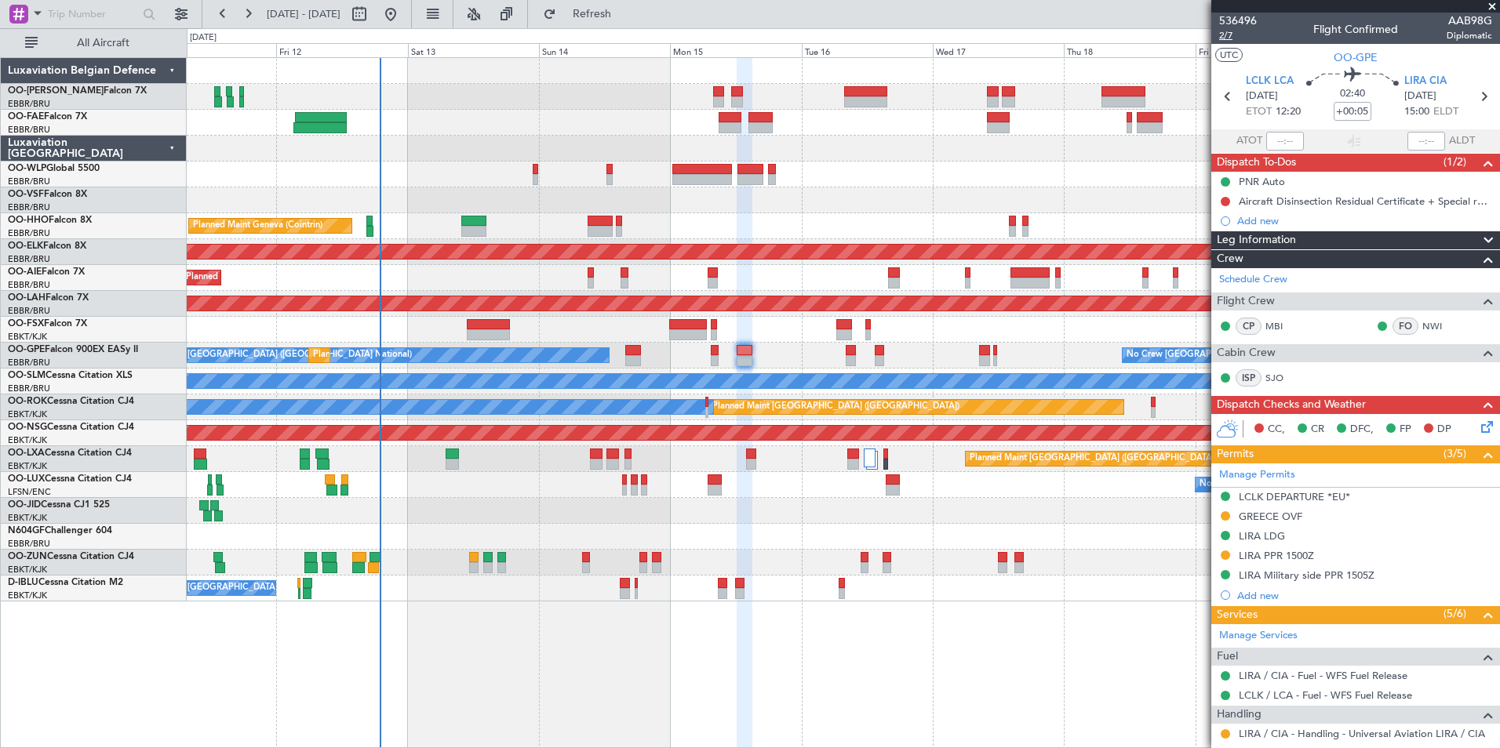
click at [1225, 36] on span "2/7" at bounding box center [1238, 35] width 38 height 13
click at [625, 15] on span "Refresh" at bounding box center [592, 14] width 66 height 11
click at [603, 9] on button "Refresh" at bounding box center [583, 14] width 94 height 25
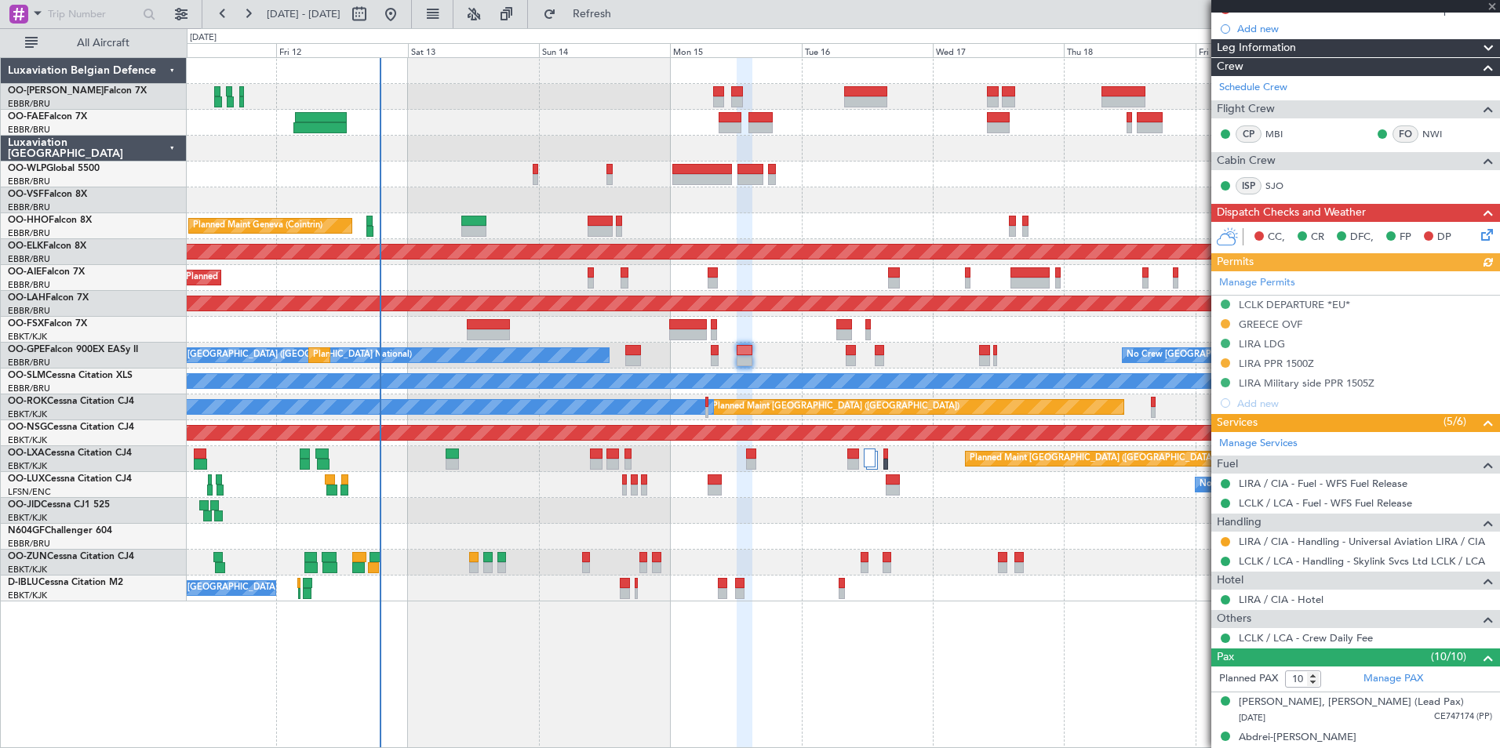
scroll to position [235, 0]
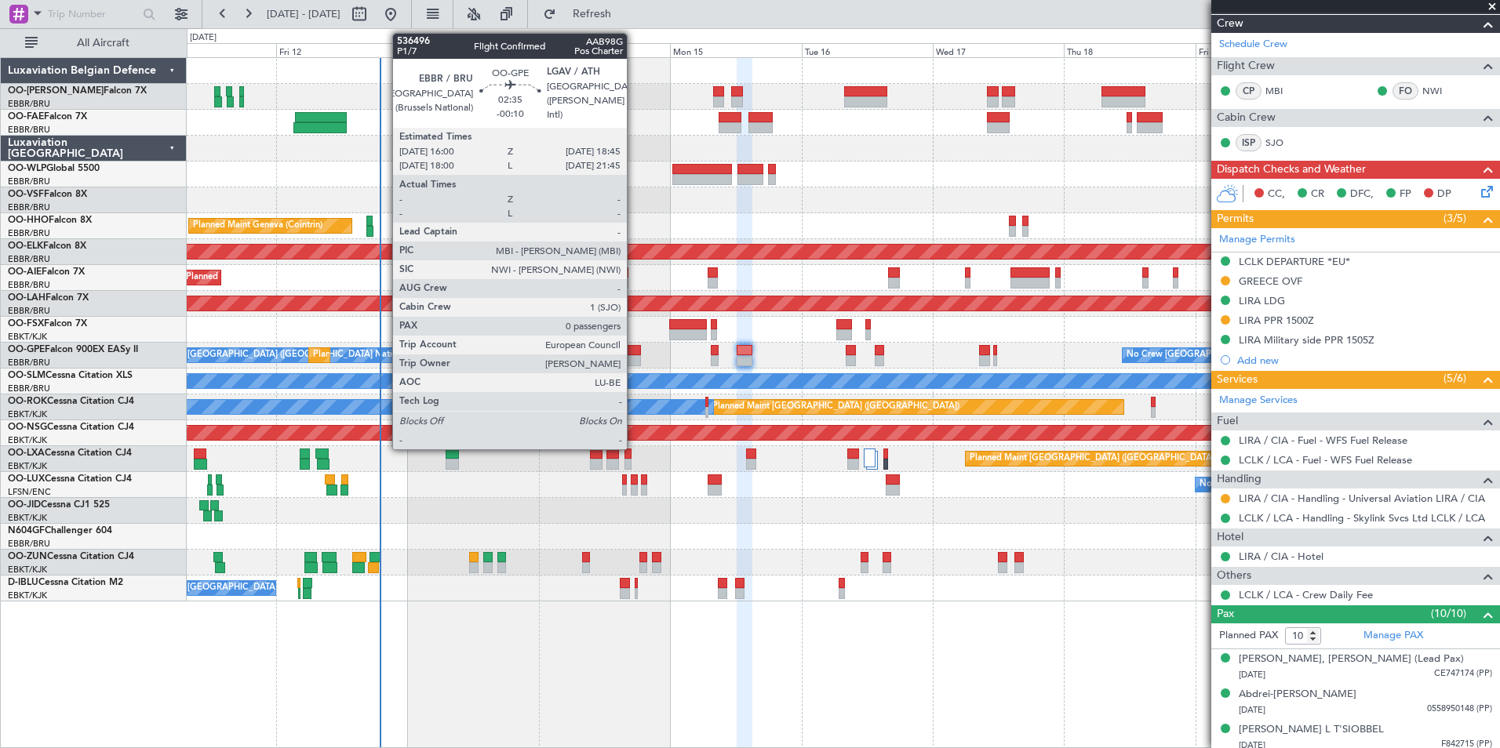
click at [634, 351] on div at bounding box center [633, 350] width 16 height 11
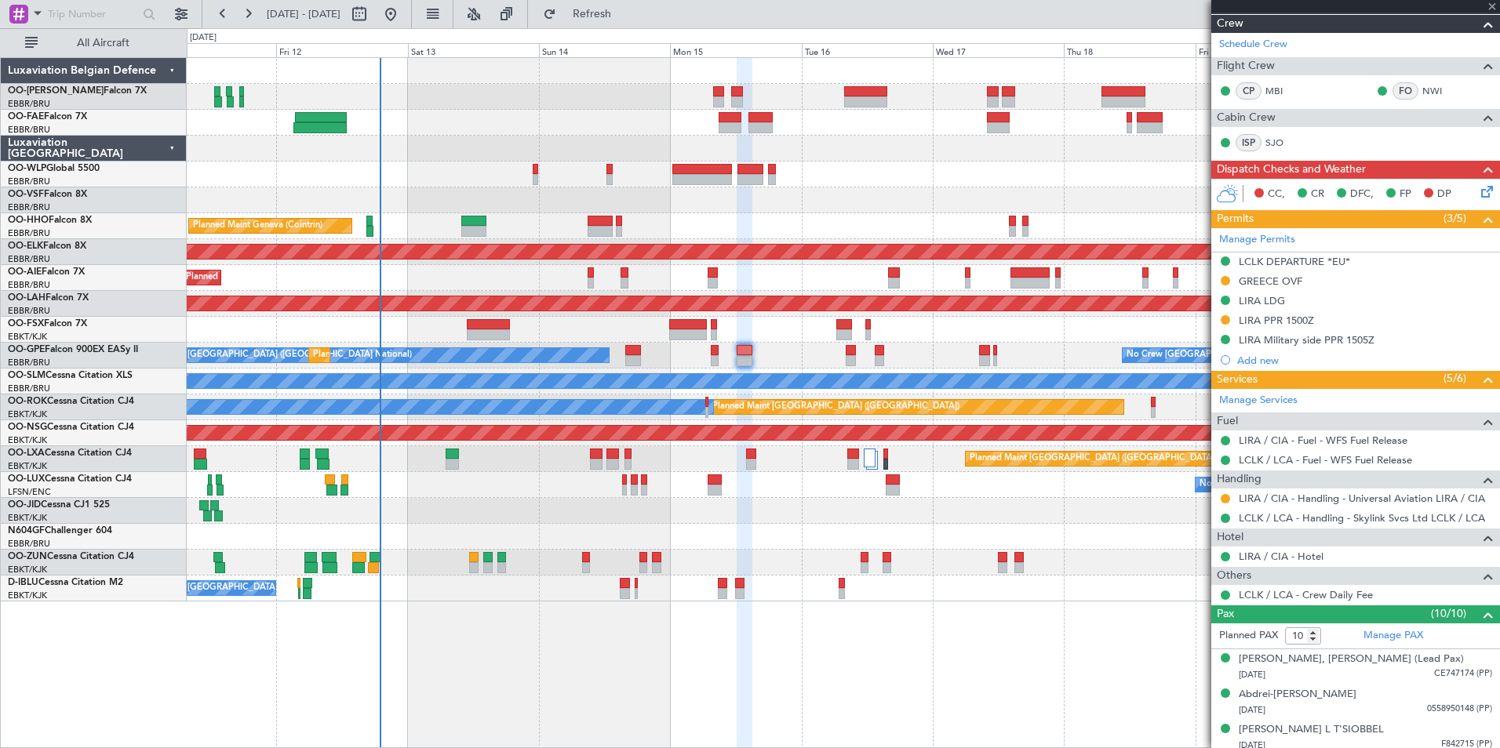
type input "-00:10"
type input "0"
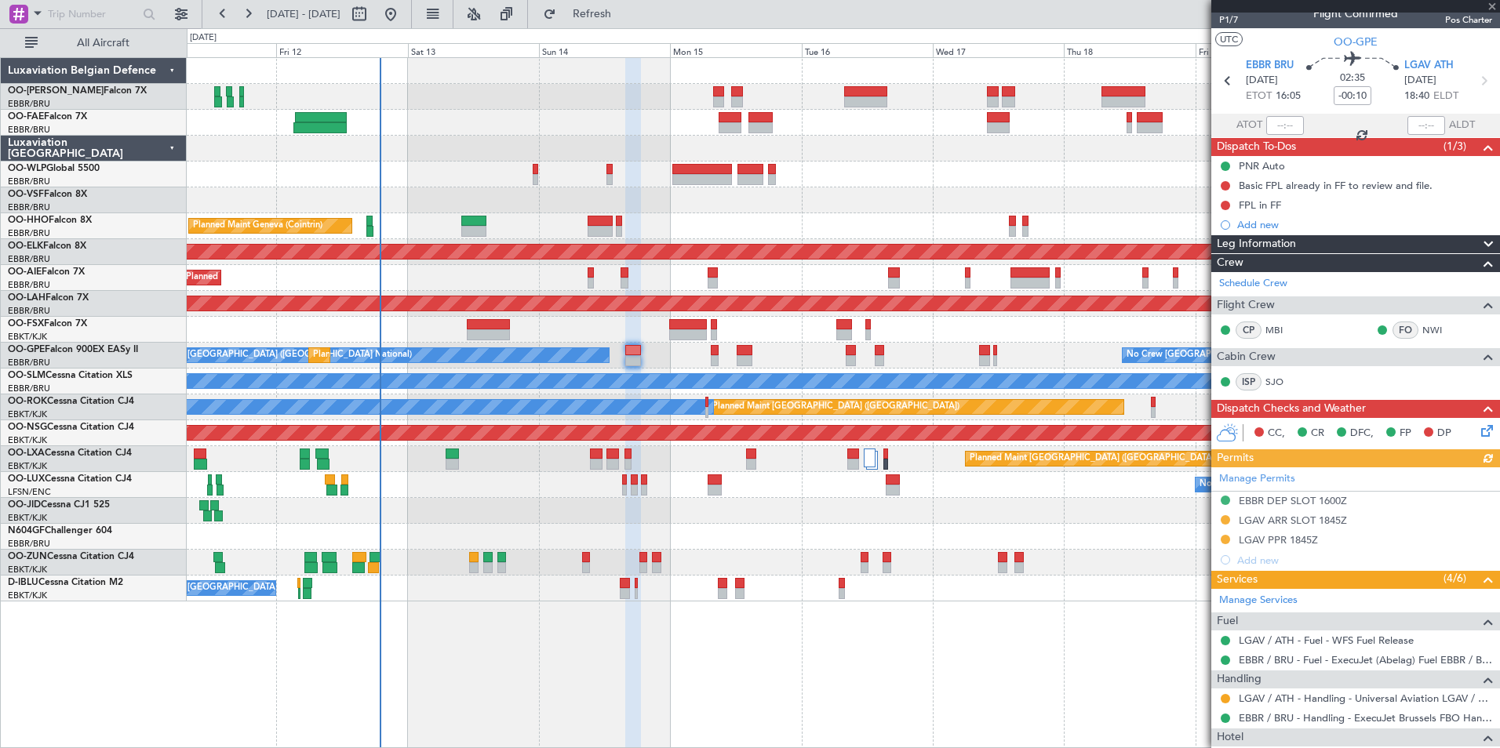
scroll to position [0, 0]
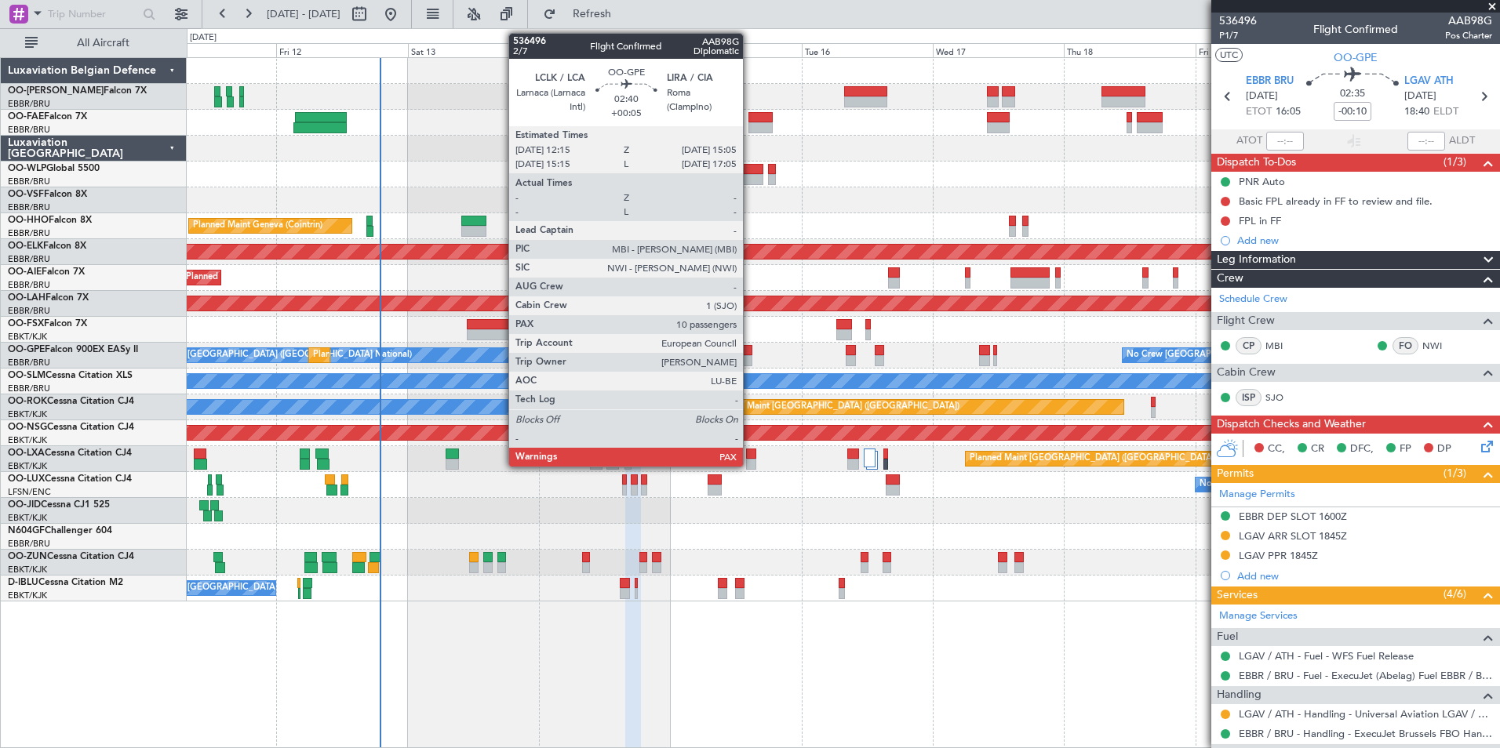
click at [744, 346] on div at bounding box center [745, 350] width 16 height 11
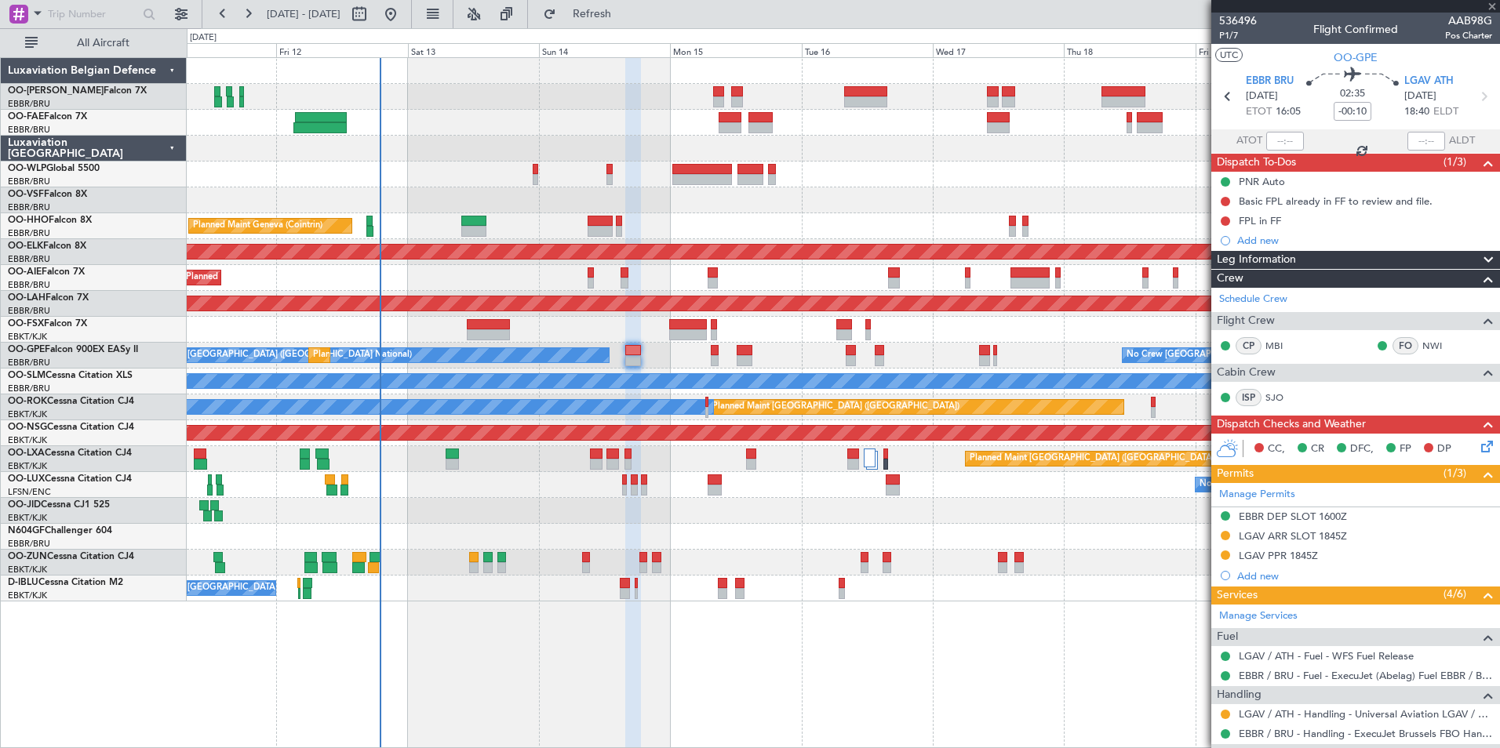
type input "+00:05"
type input "10"
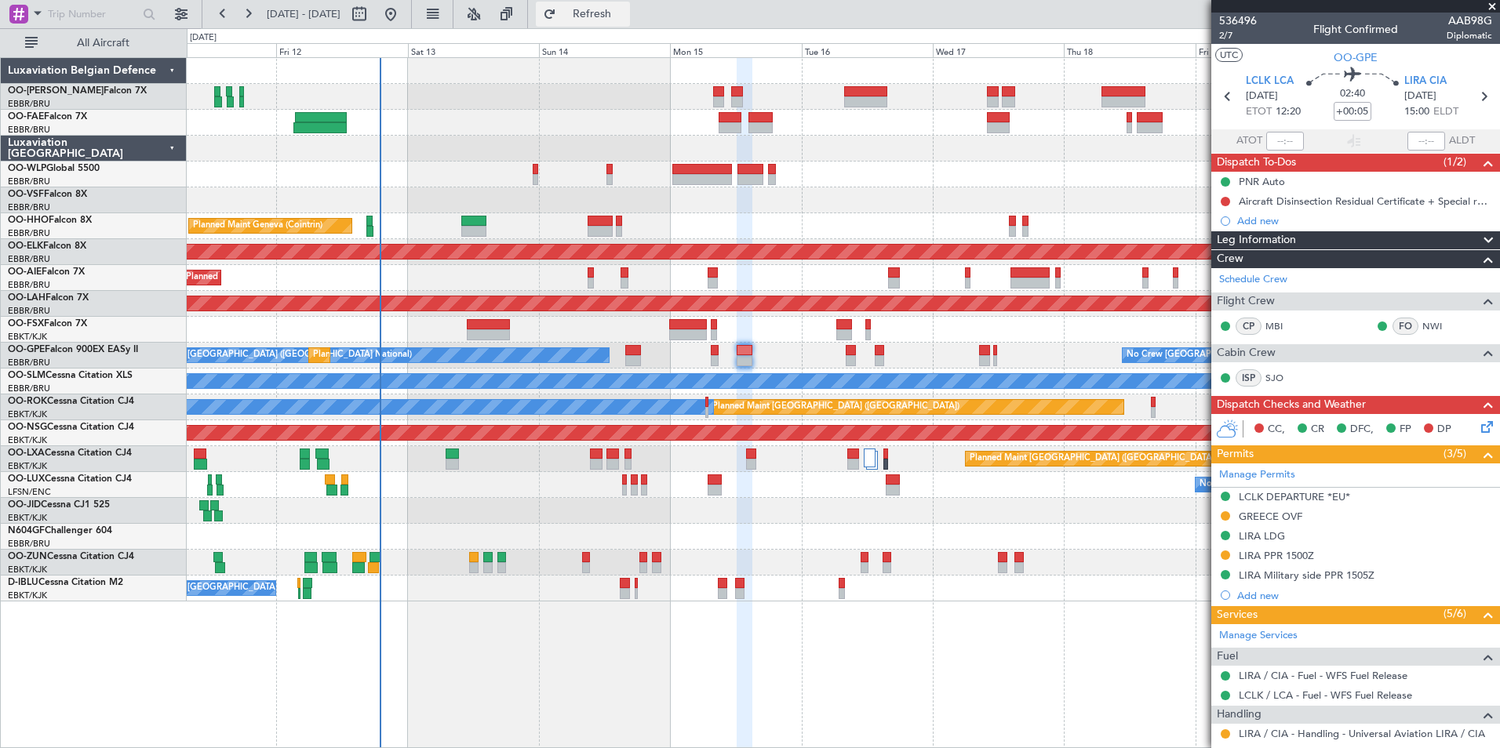
click at [625, 9] on span "Refresh" at bounding box center [592, 14] width 66 height 11
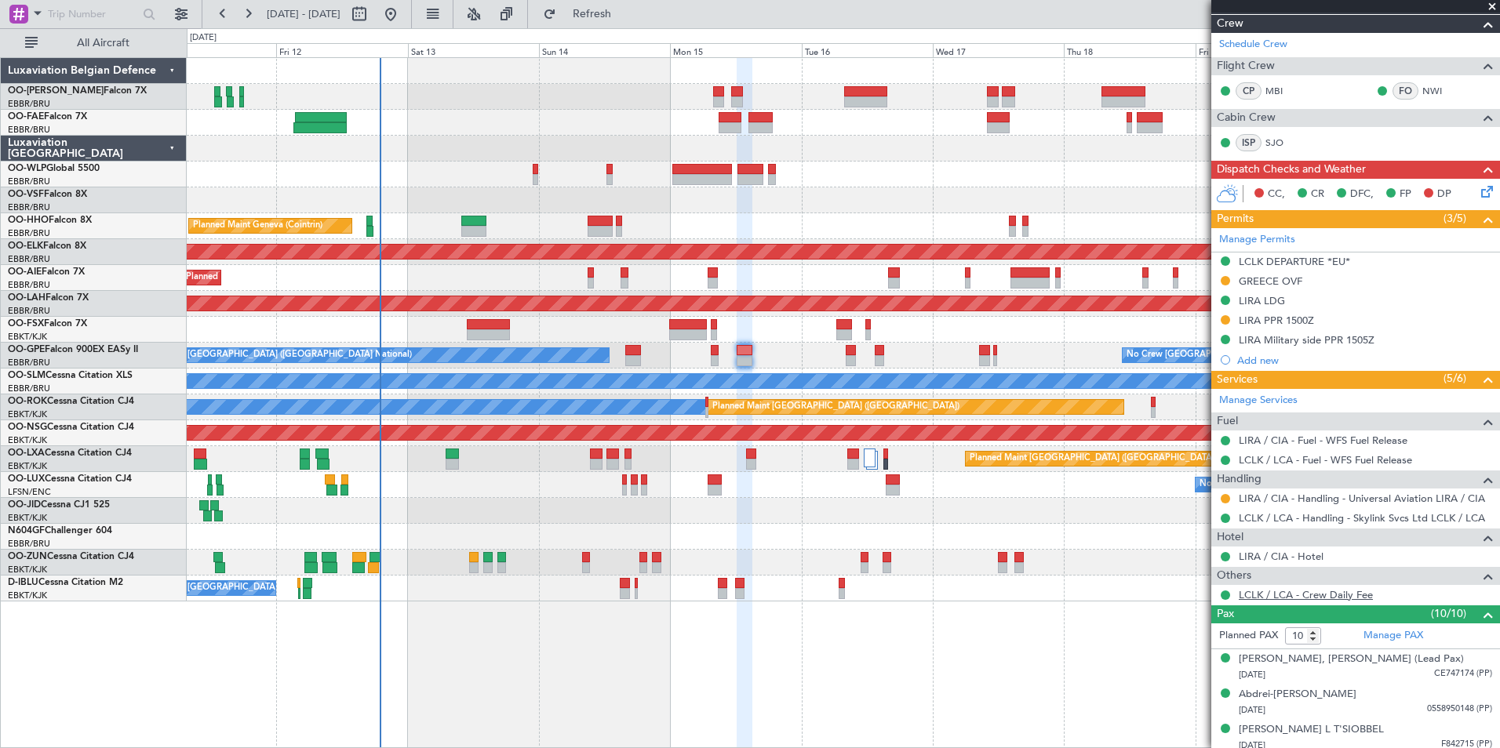
scroll to position [392, 0]
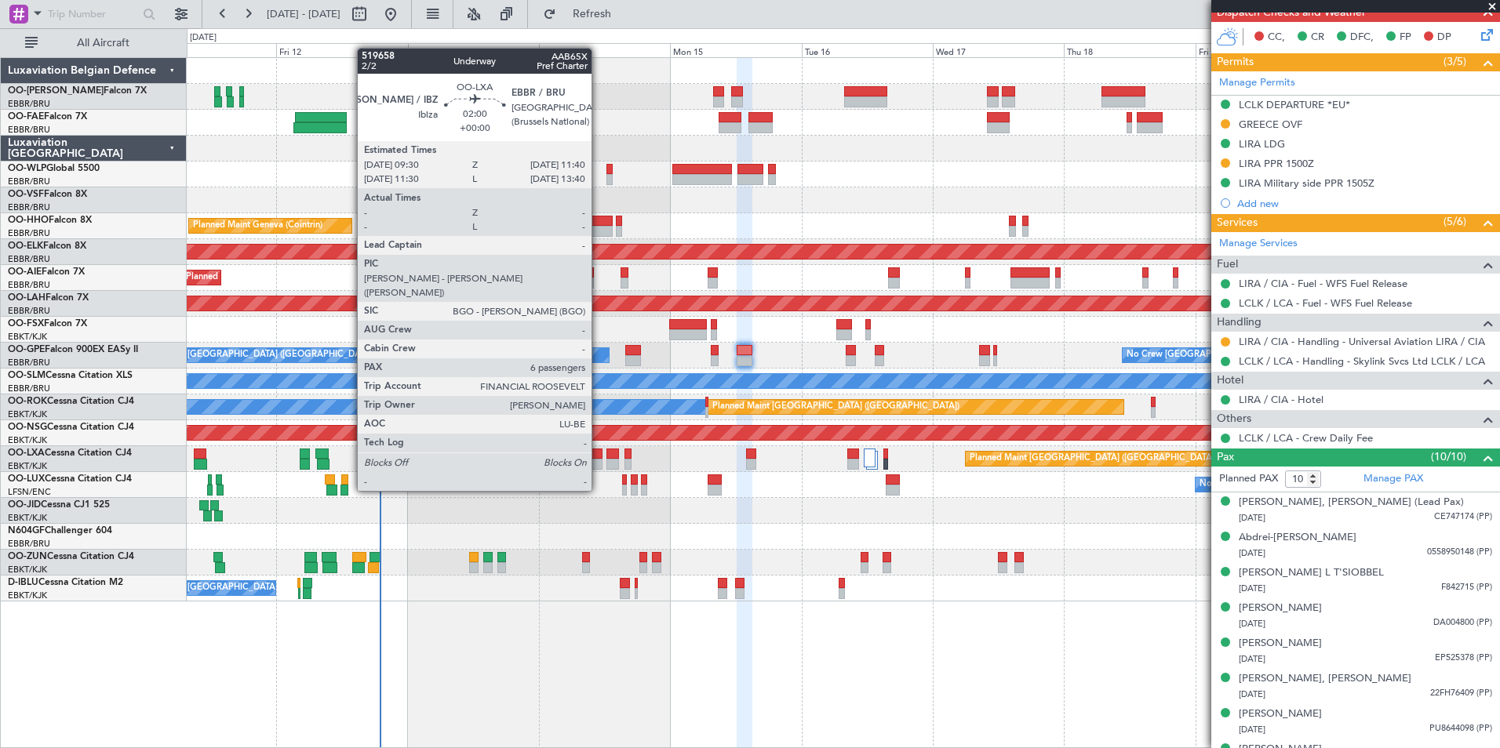
click at [599, 463] on div at bounding box center [596, 464] width 13 height 11
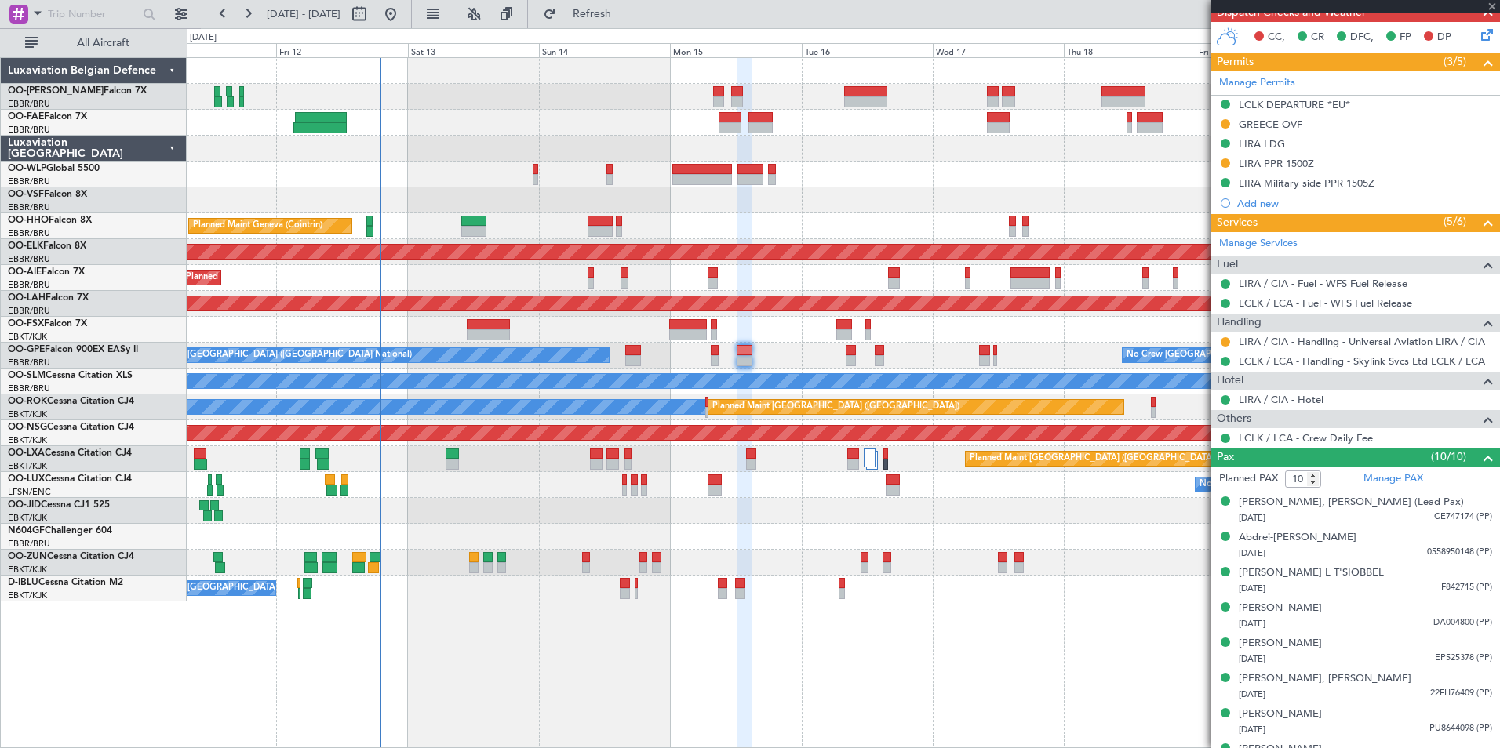
type input "6"
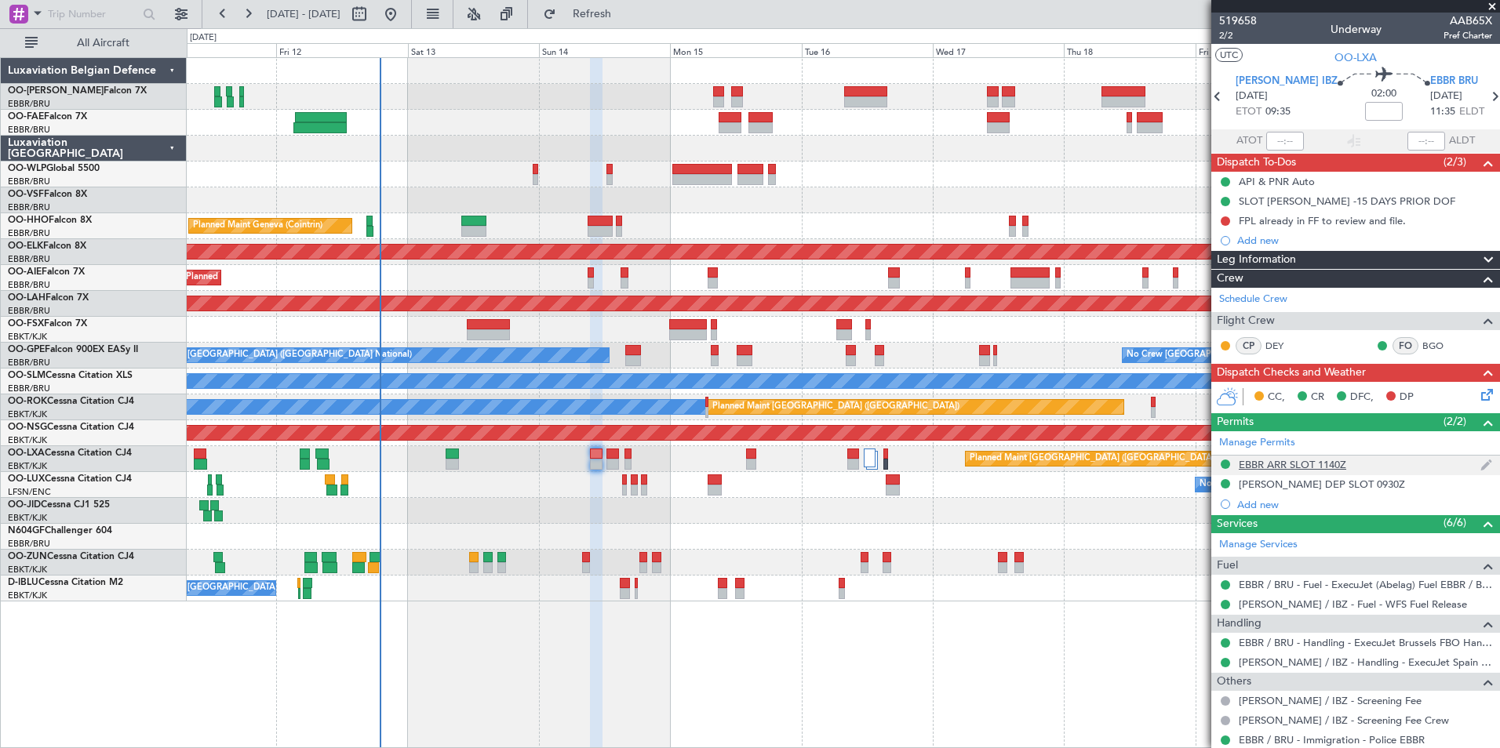
click at [1338, 471] on div "EBBR ARR SLOT 1140Z" at bounding box center [1355, 466] width 289 height 20
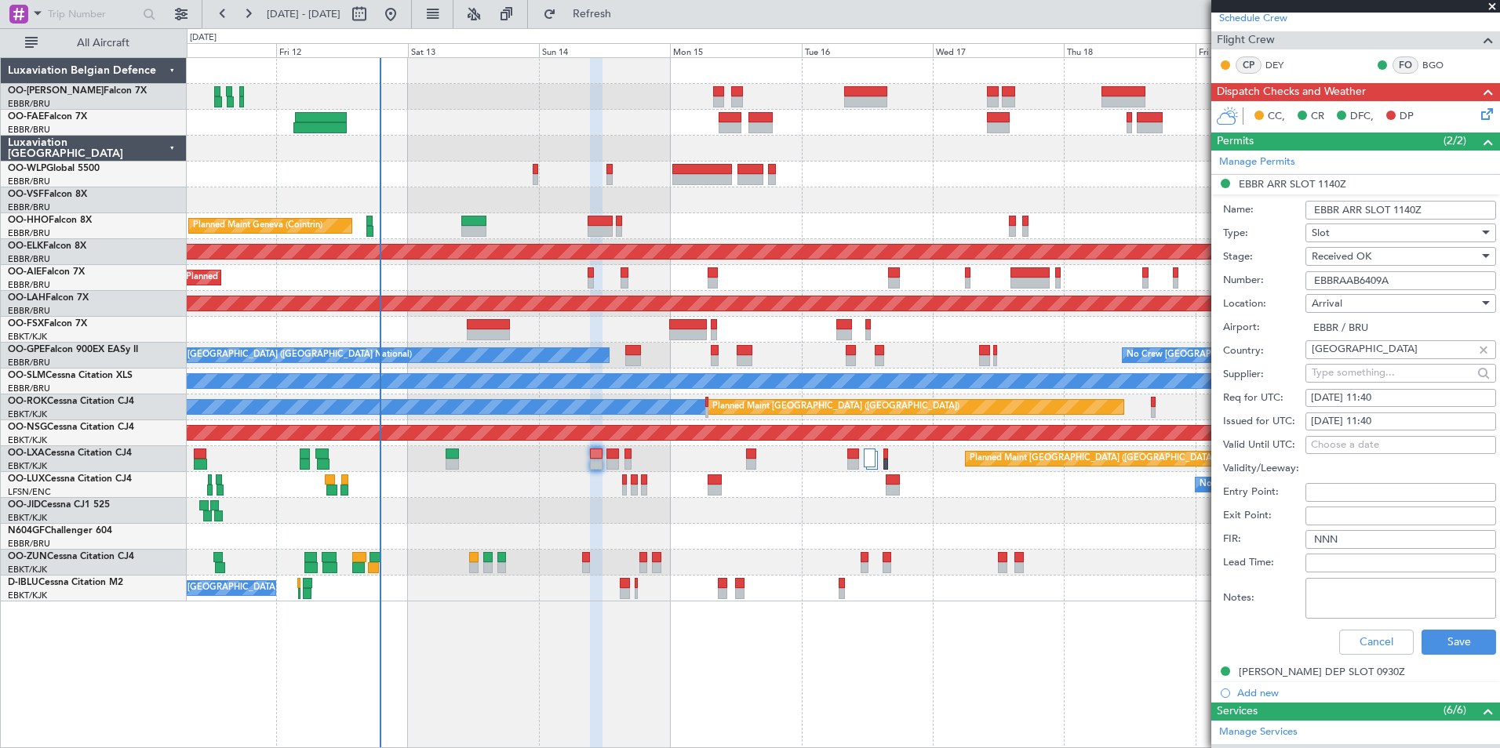
scroll to position [314, 0]
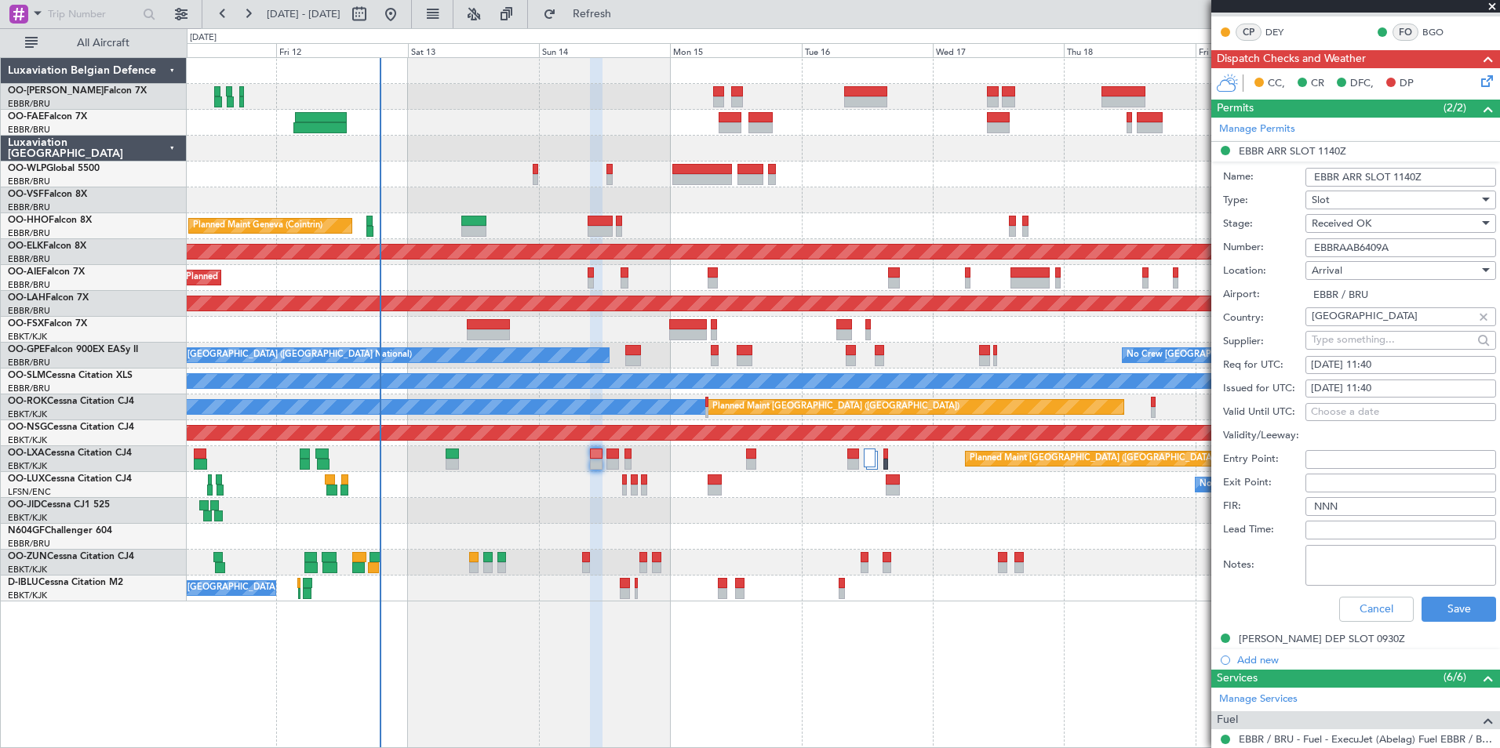
click at [1421, 248] on input "EBBRAAB6409A" at bounding box center [1400, 247] width 191 height 19
type input "EBBRAAB6409A00"
click at [1438, 605] on button "Save" at bounding box center [1459, 609] width 75 height 25
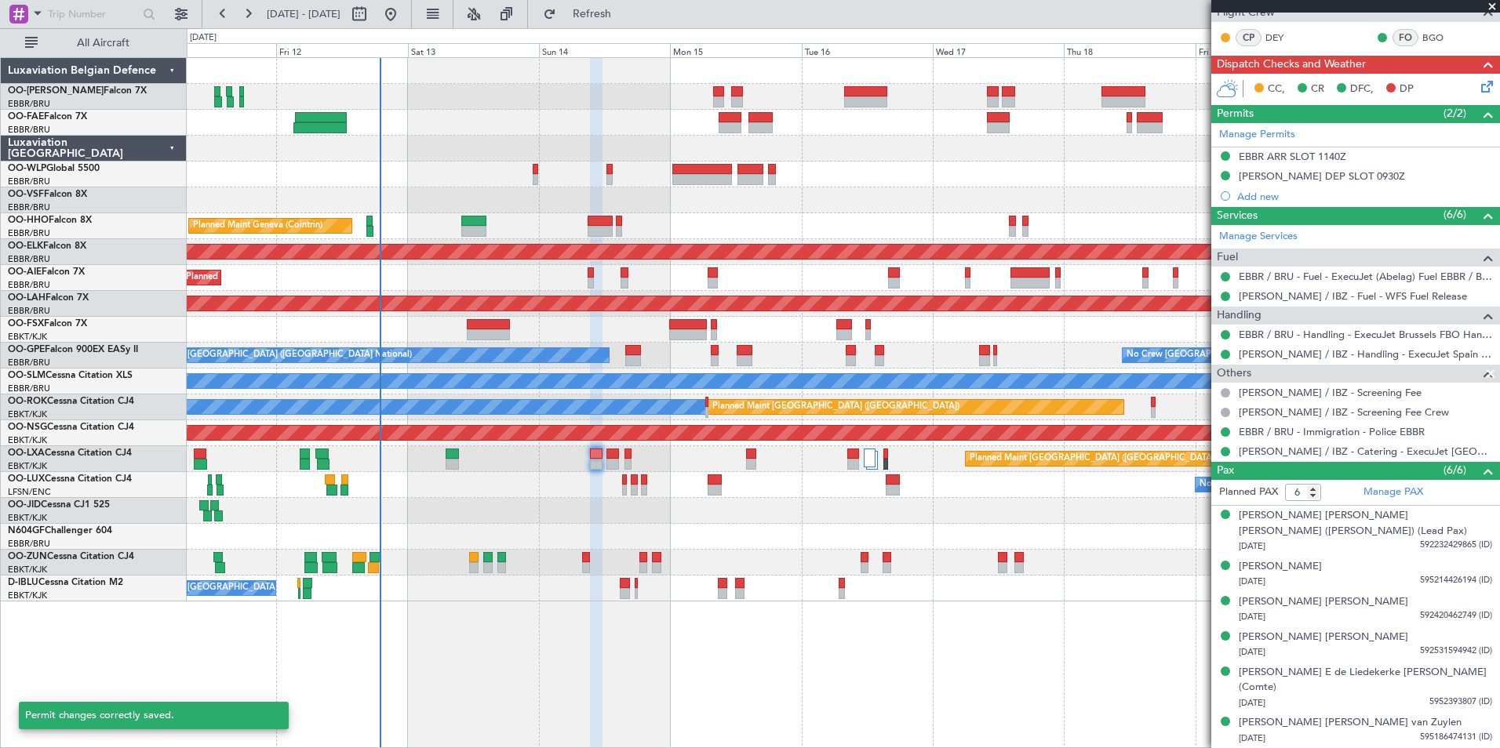
scroll to position [293, 0]
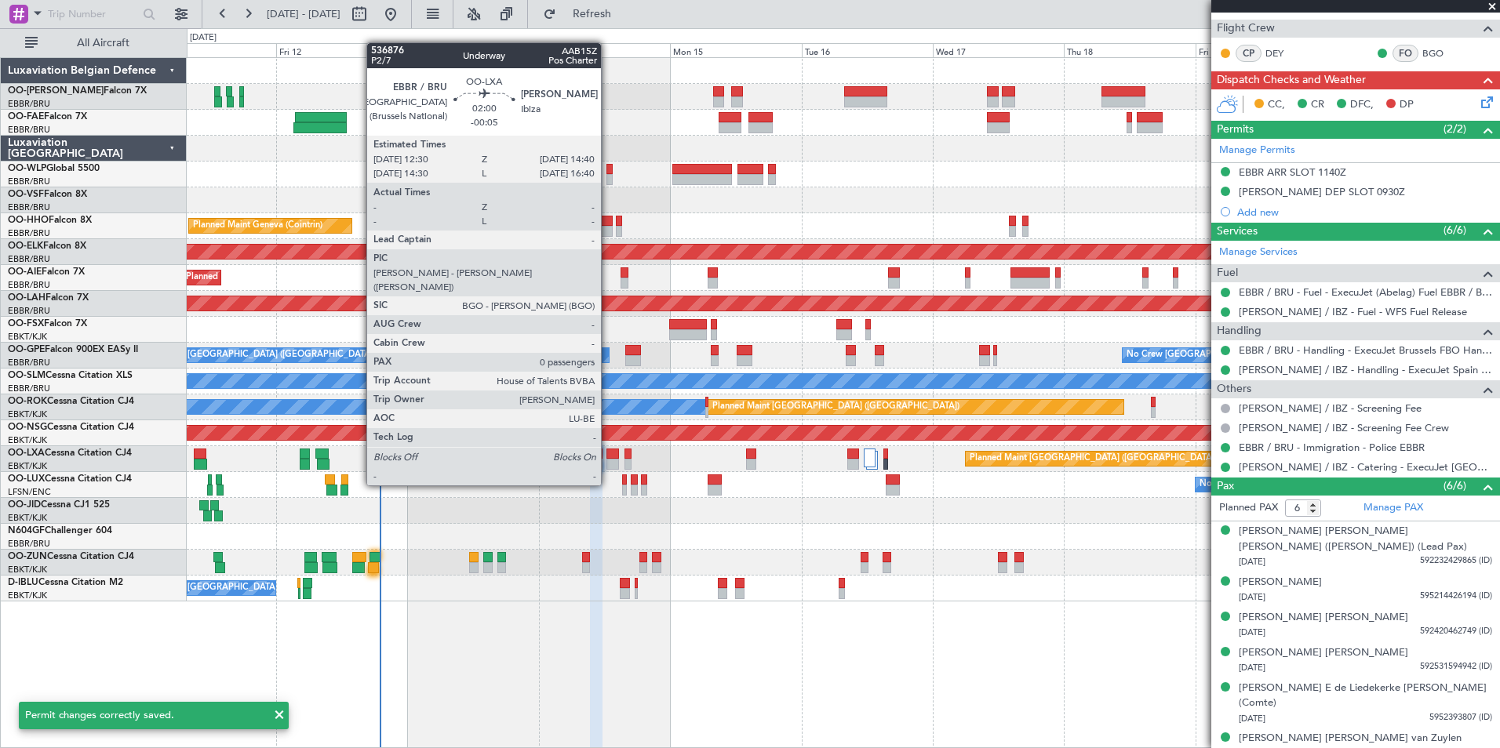
click at [608, 457] on div at bounding box center [612, 454] width 13 height 11
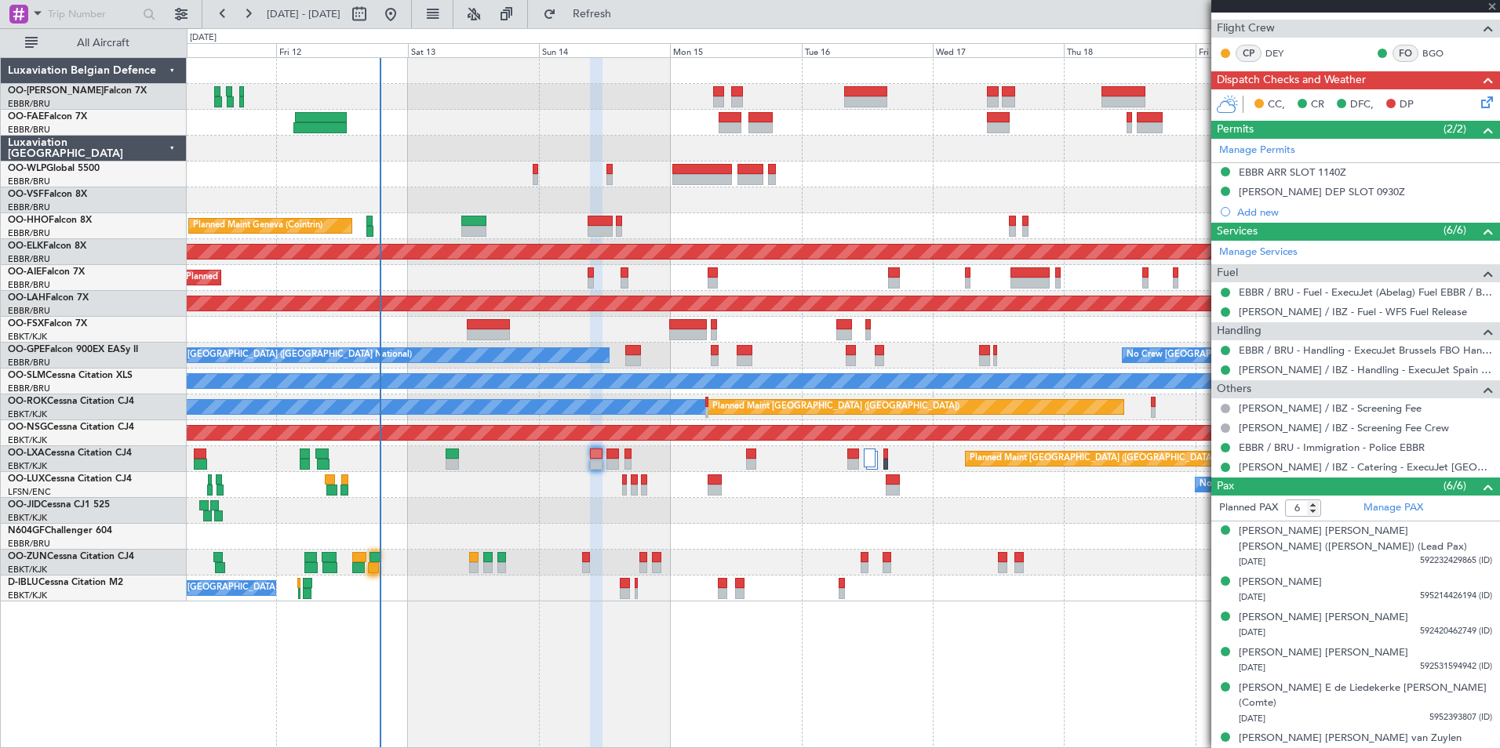
type input "-00:05"
type input "0"
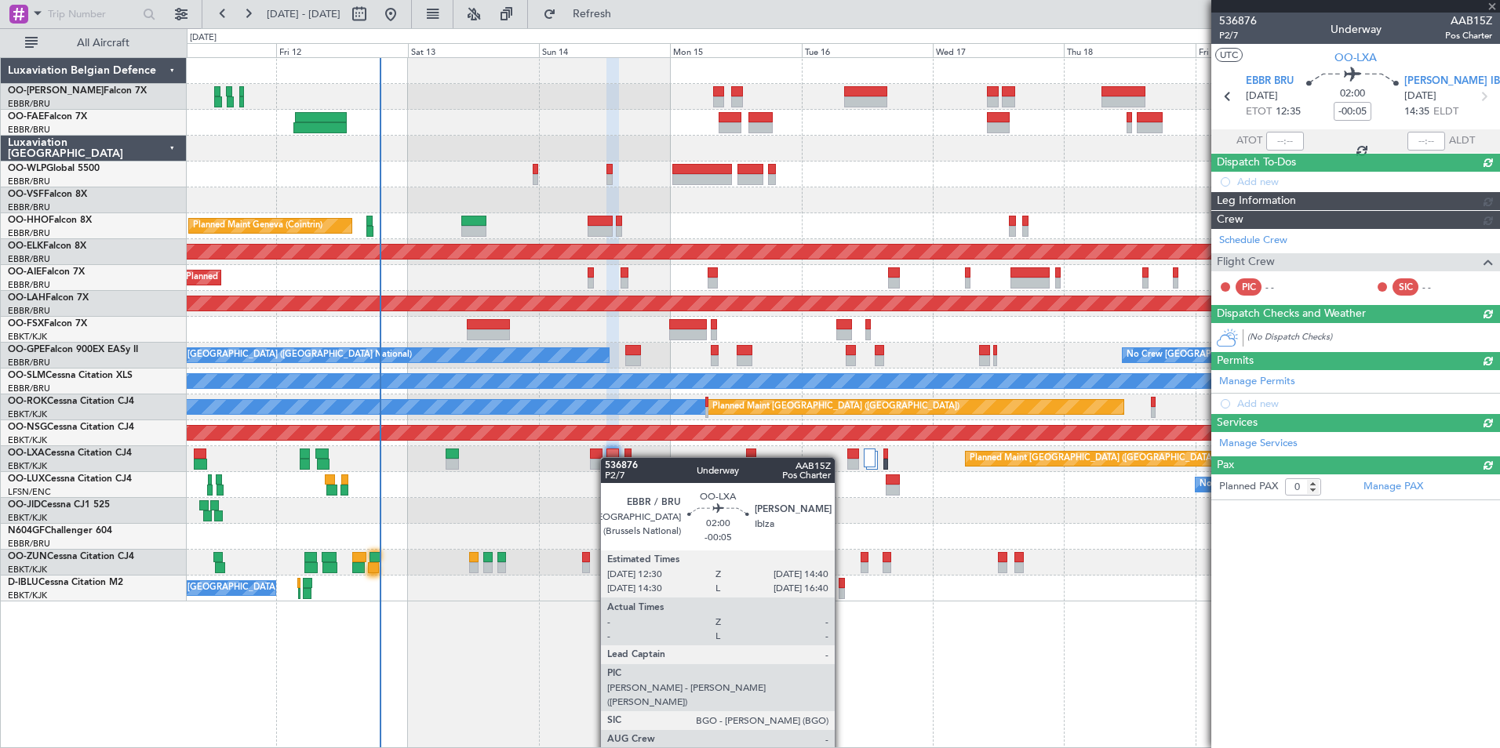
scroll to position [0, 0]
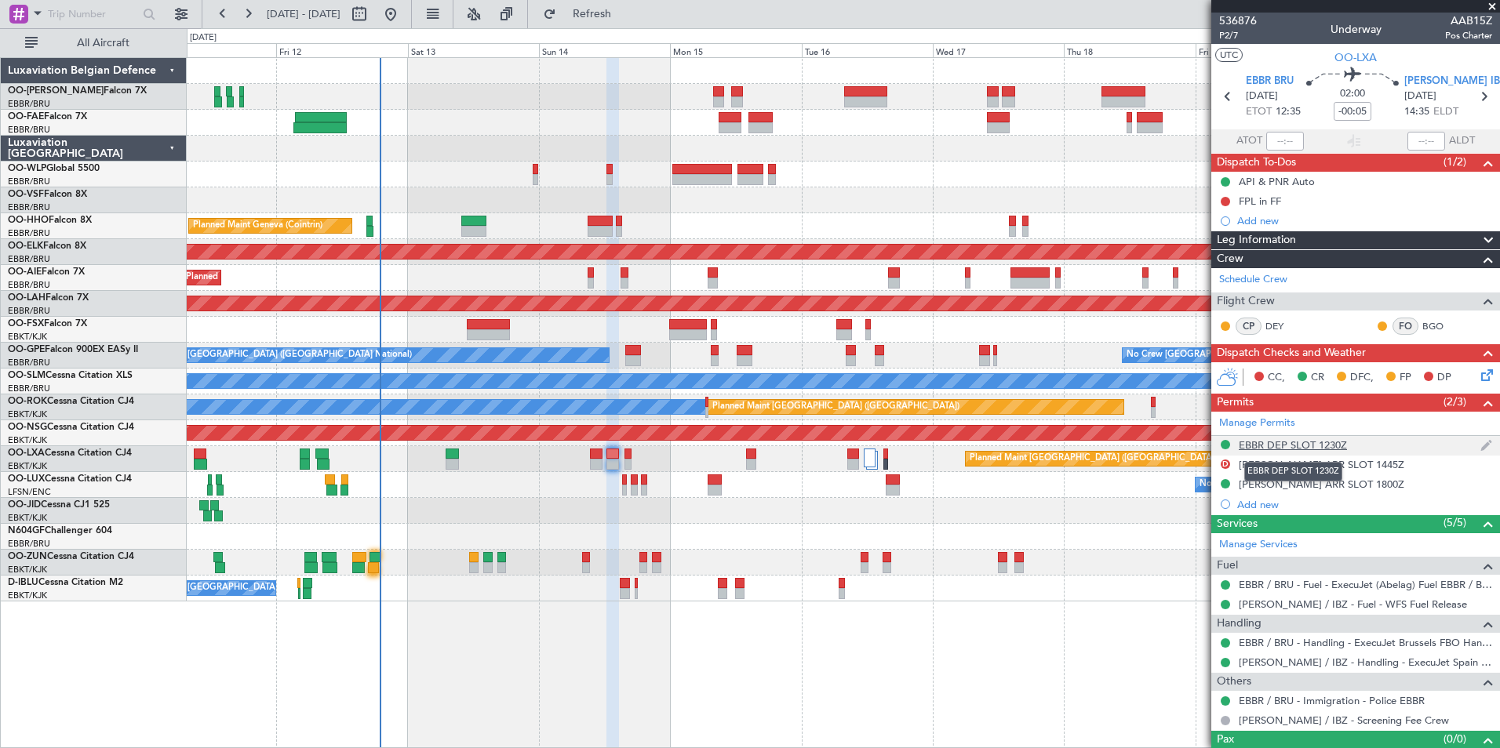
click at [1322, 449] on div "EBBR DEP SLOT 1230Z" at bounding box center [1293, 445] width 108 height 13
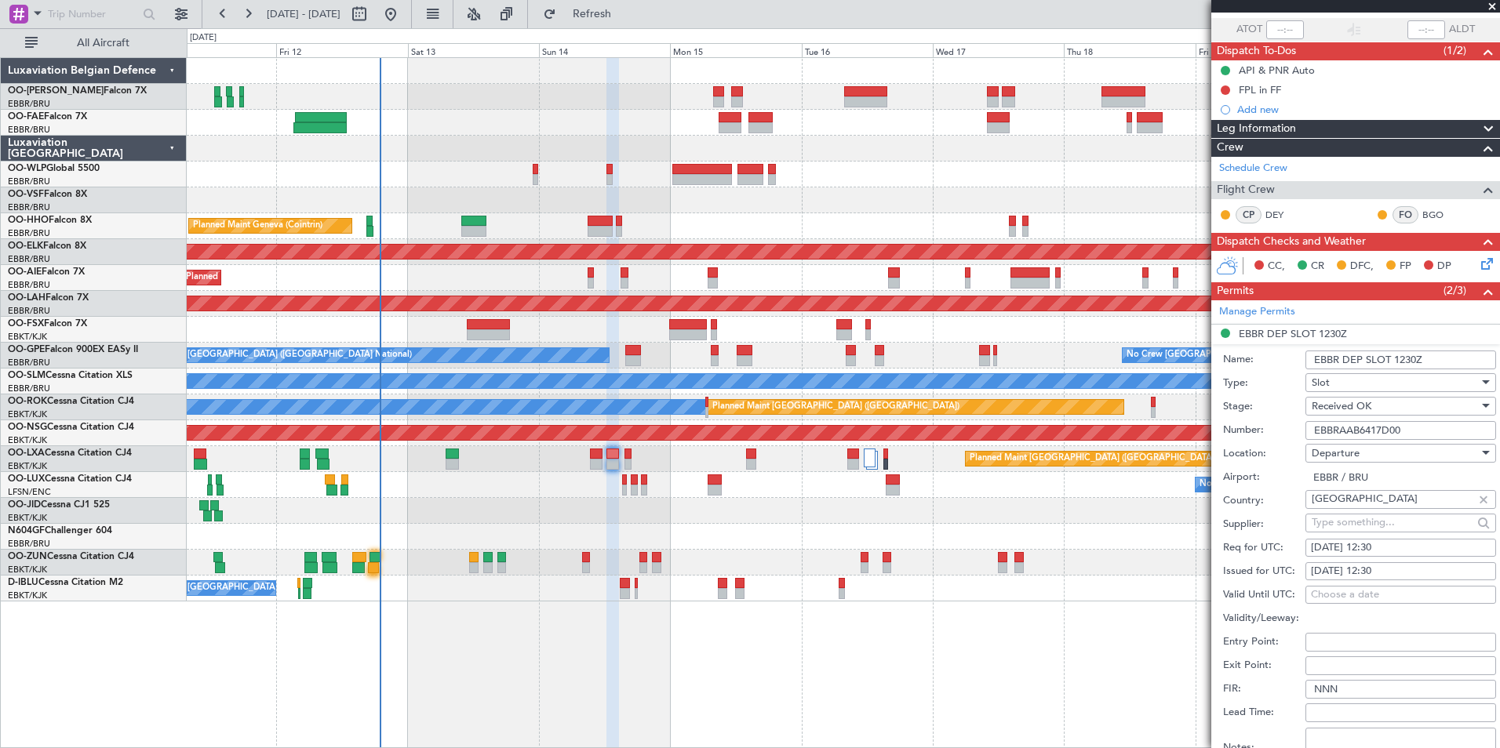
scroll to position [157, 0]
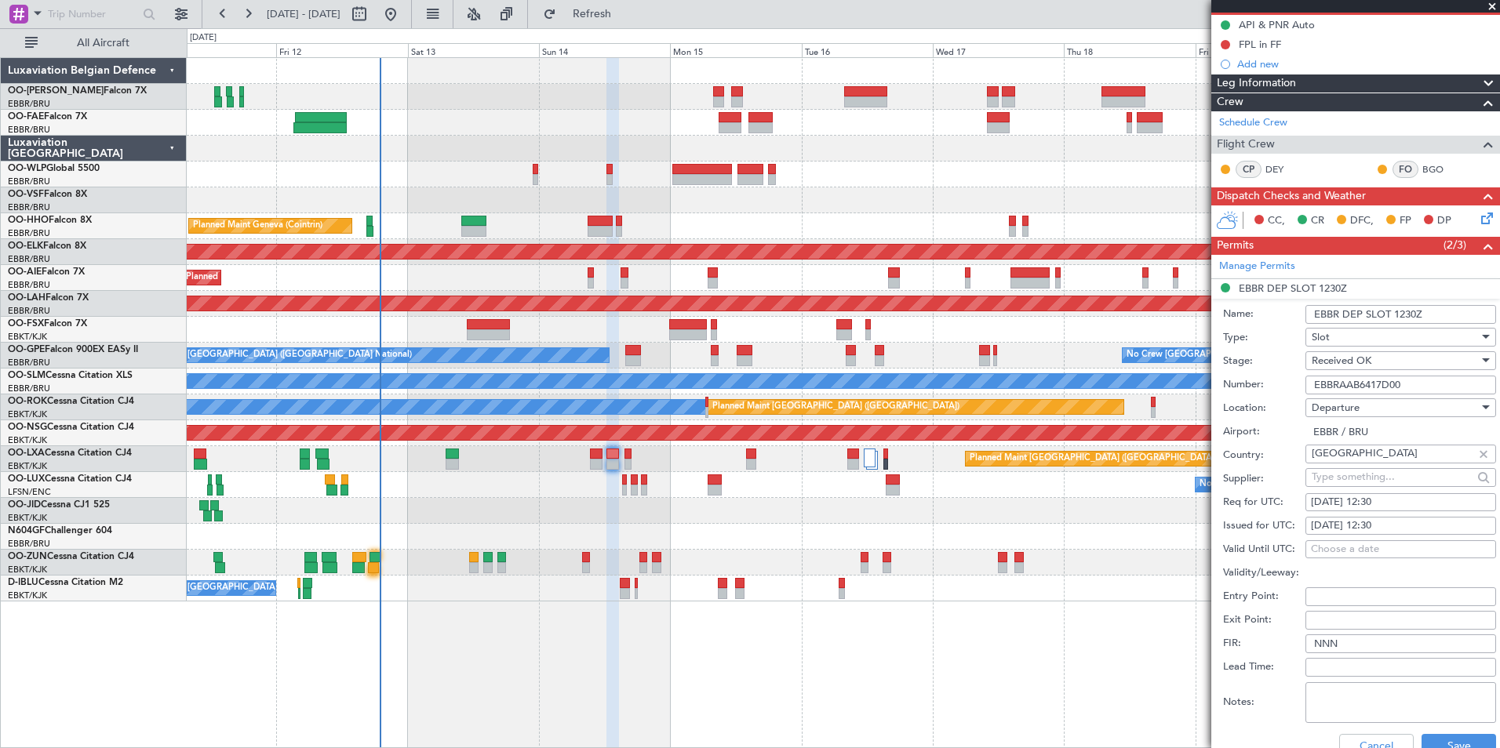
click at [1447, 732] on div "Cancel Save" at bounding box center [1359, 746] width 273 height 41
click at [1450, 737] on button "Save" at bounding box center [1459, 746] width 75 height 25
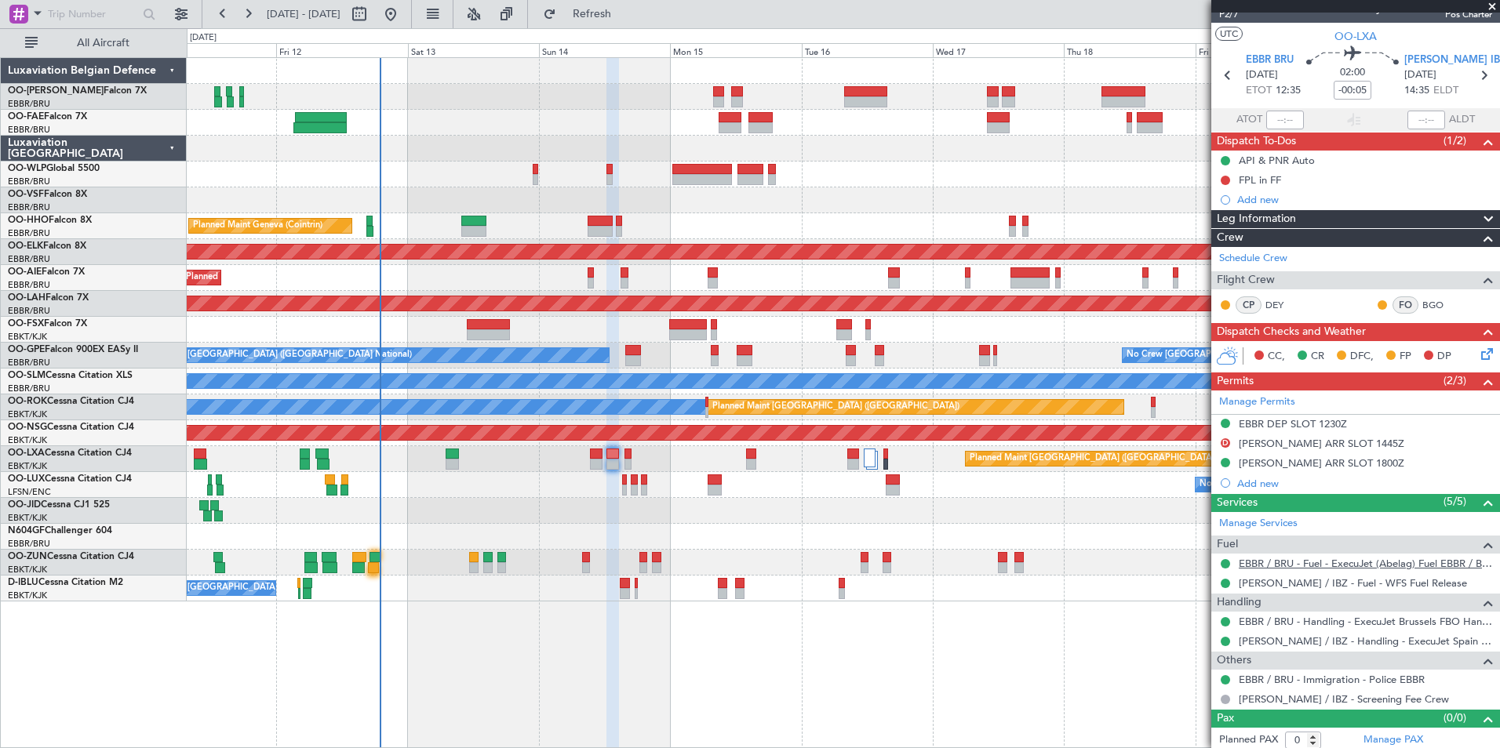
scroll to position [26, 0]
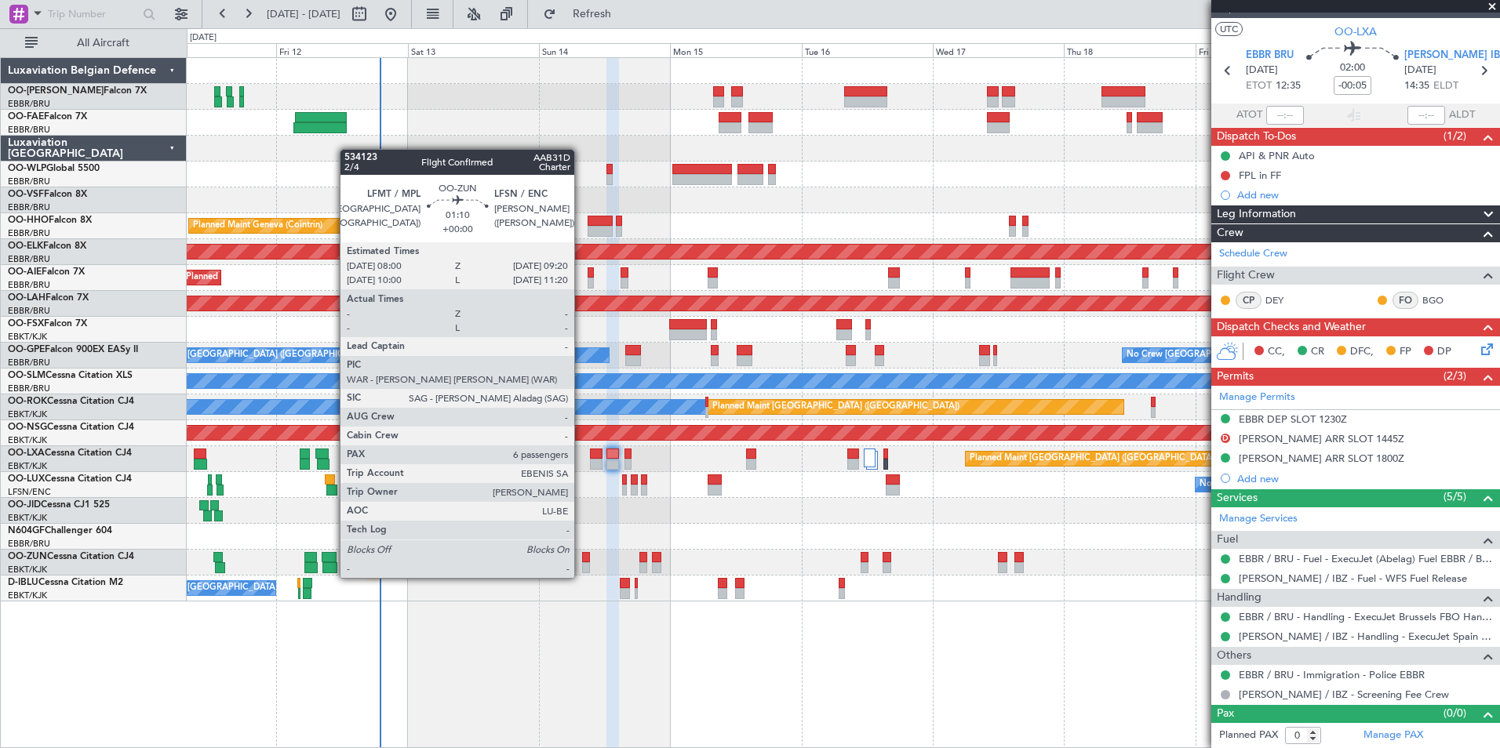
click at [582, 562] on div at bounding box center [586, 567] width 8 height 11
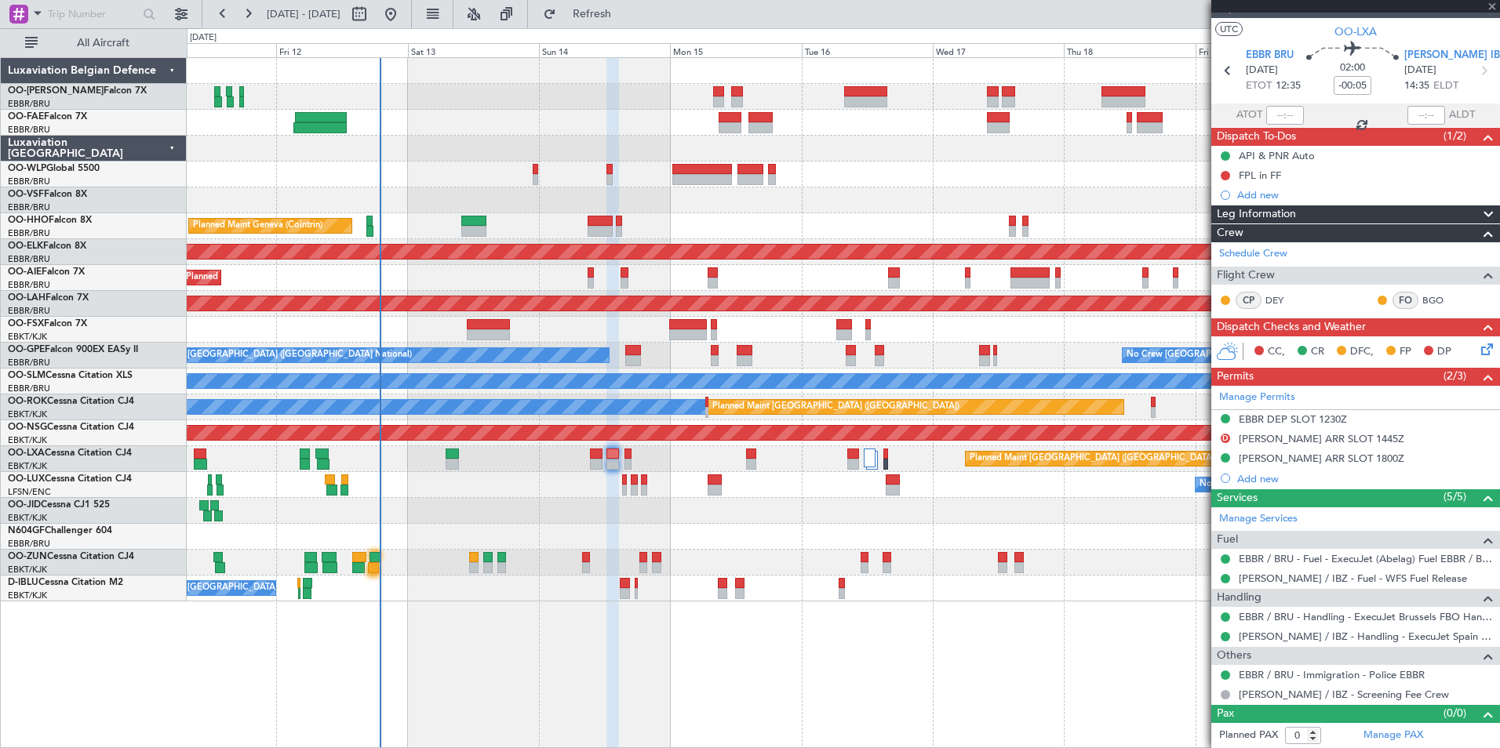
type input "6"
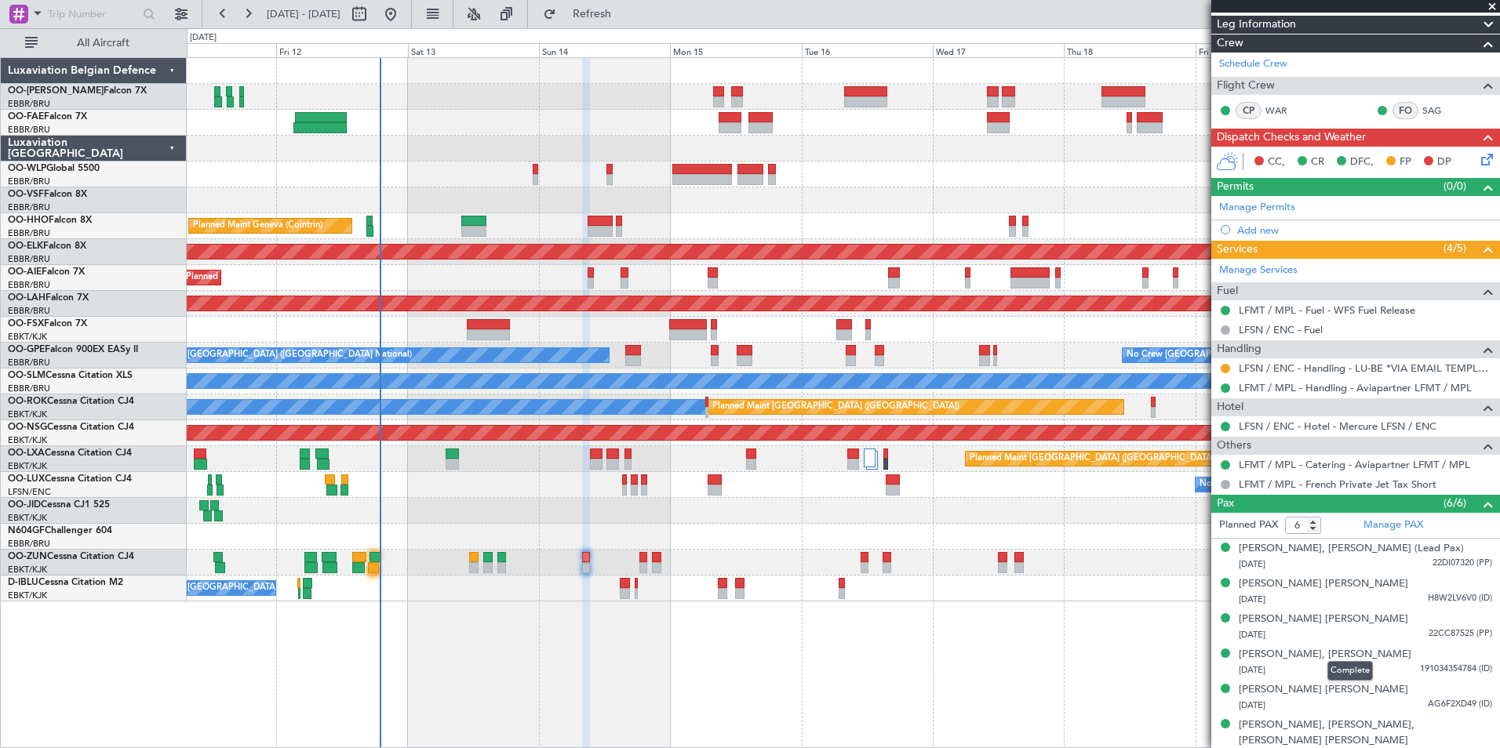
scroll to position [198, 0]
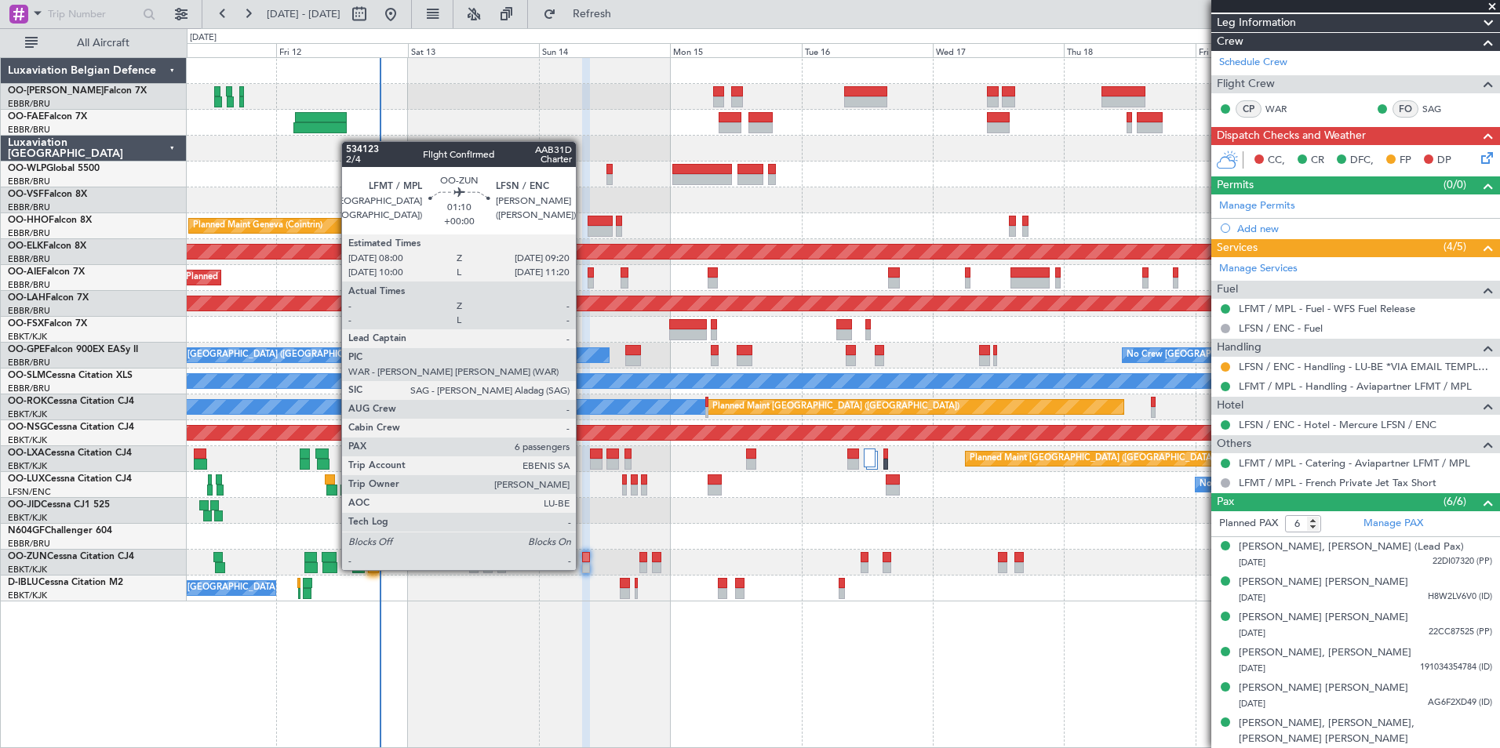
click at [583, 555] on div at bounding box center [586, 557] width 8 height 11
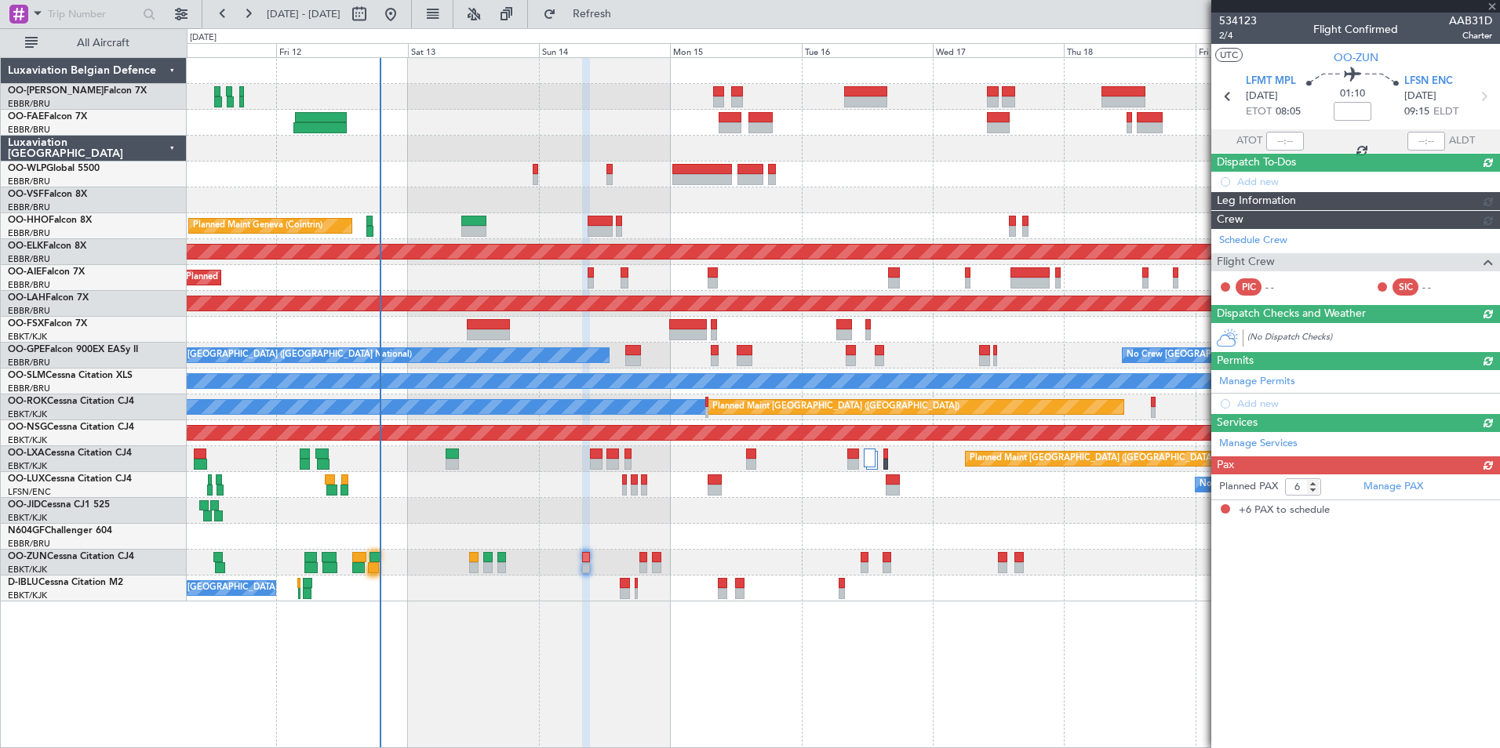
scroll to position [0, 0]
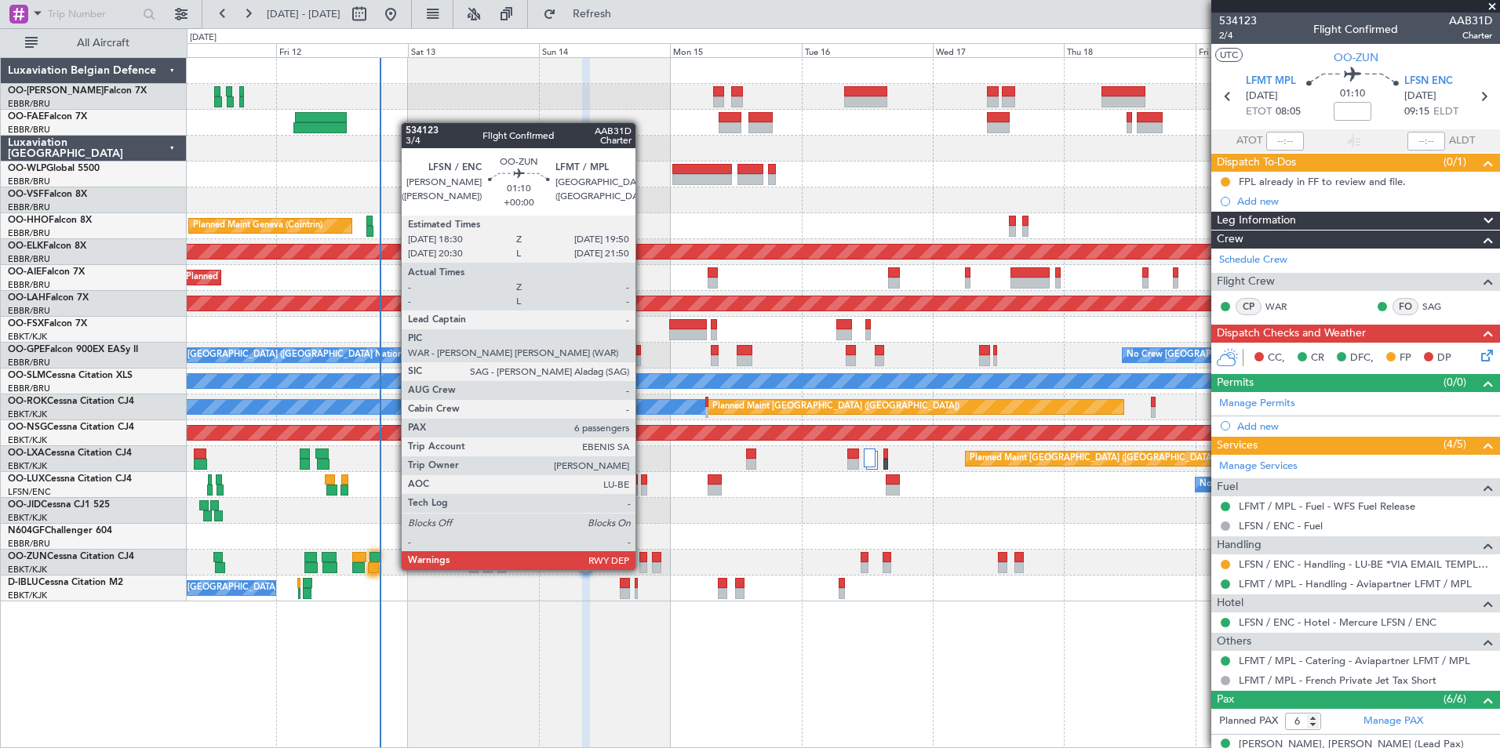
click at [643, 555] on div at bounding box center [643, 557] width 8 height 11
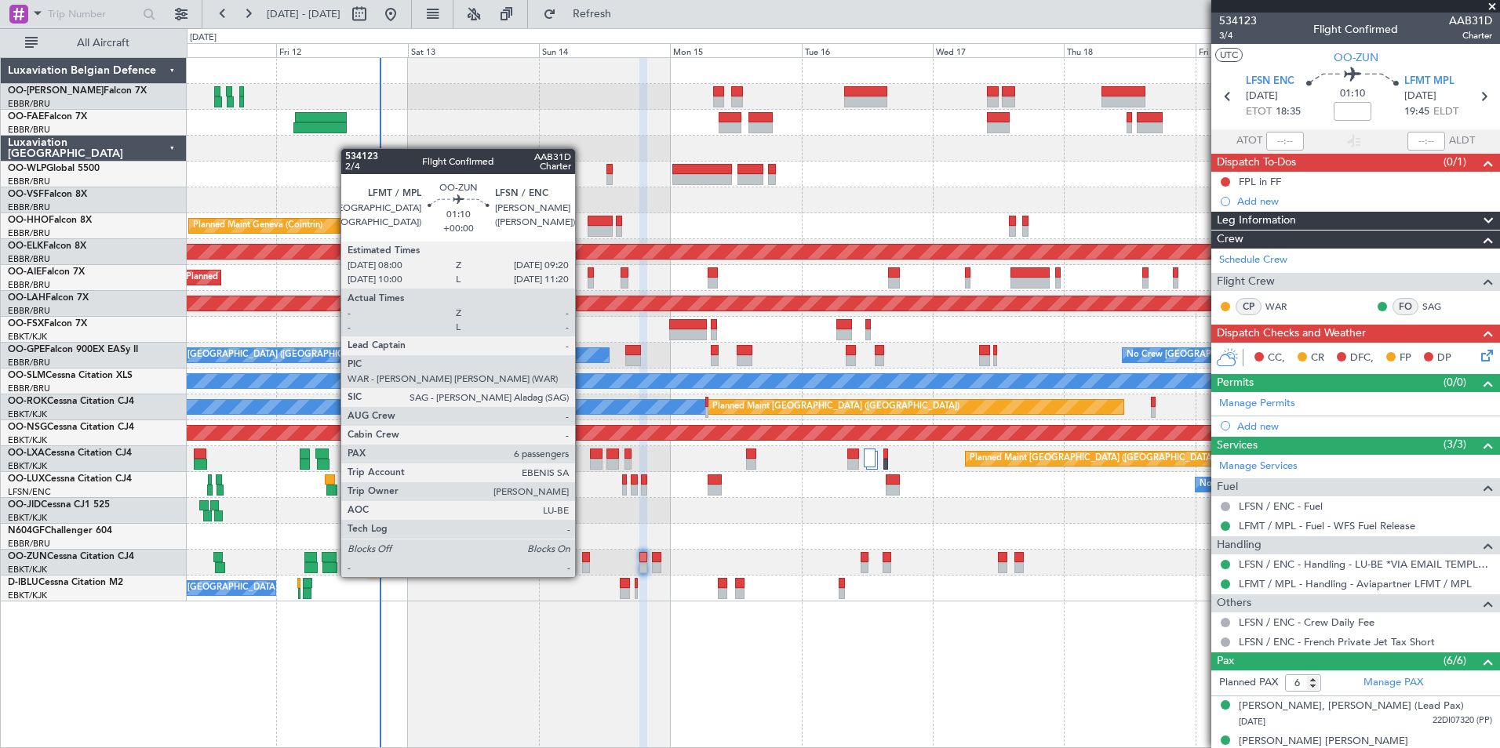
click at [582, 562] on div at bounding box center [586, 557] width 8 height 11
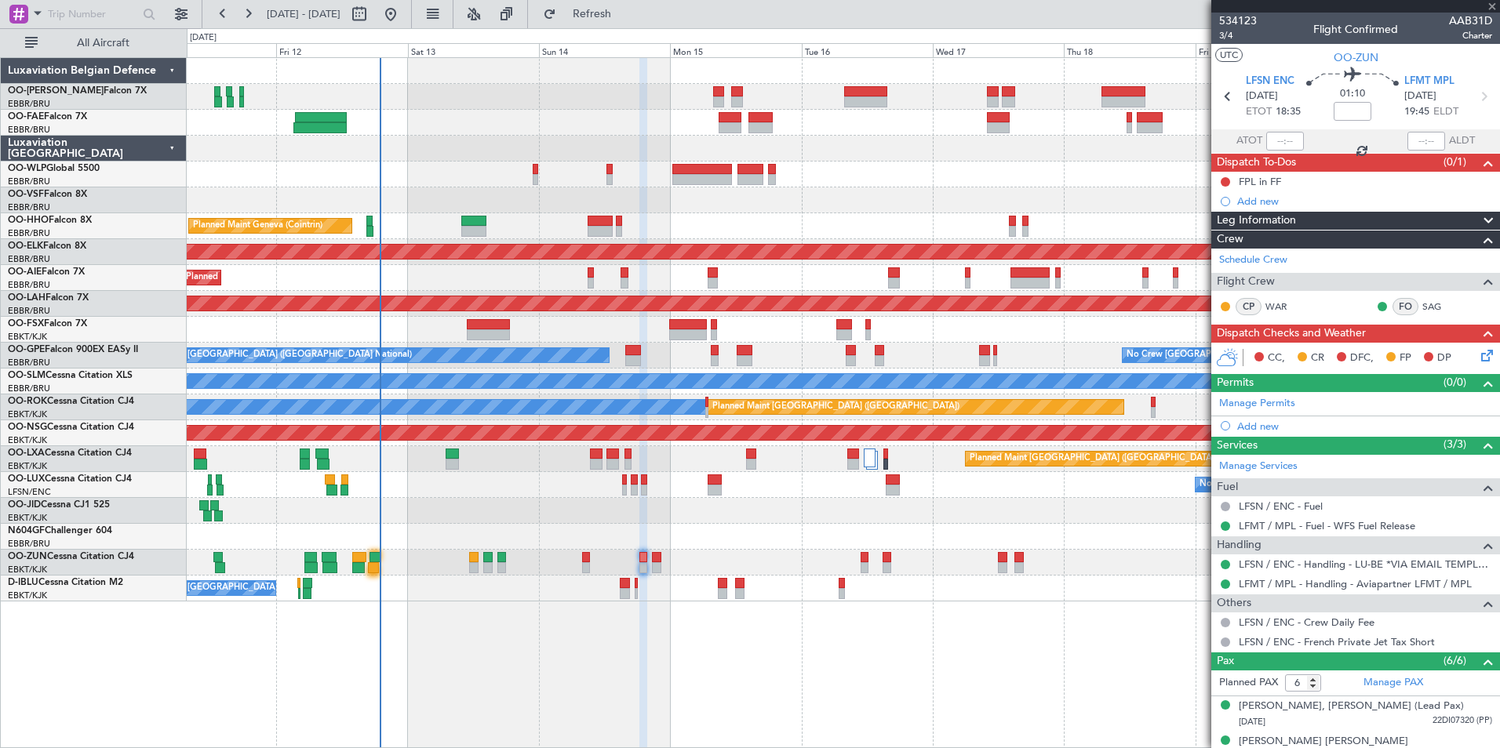
click at [584, 560] on div at bounding box center [586, 557] width 8 height 11
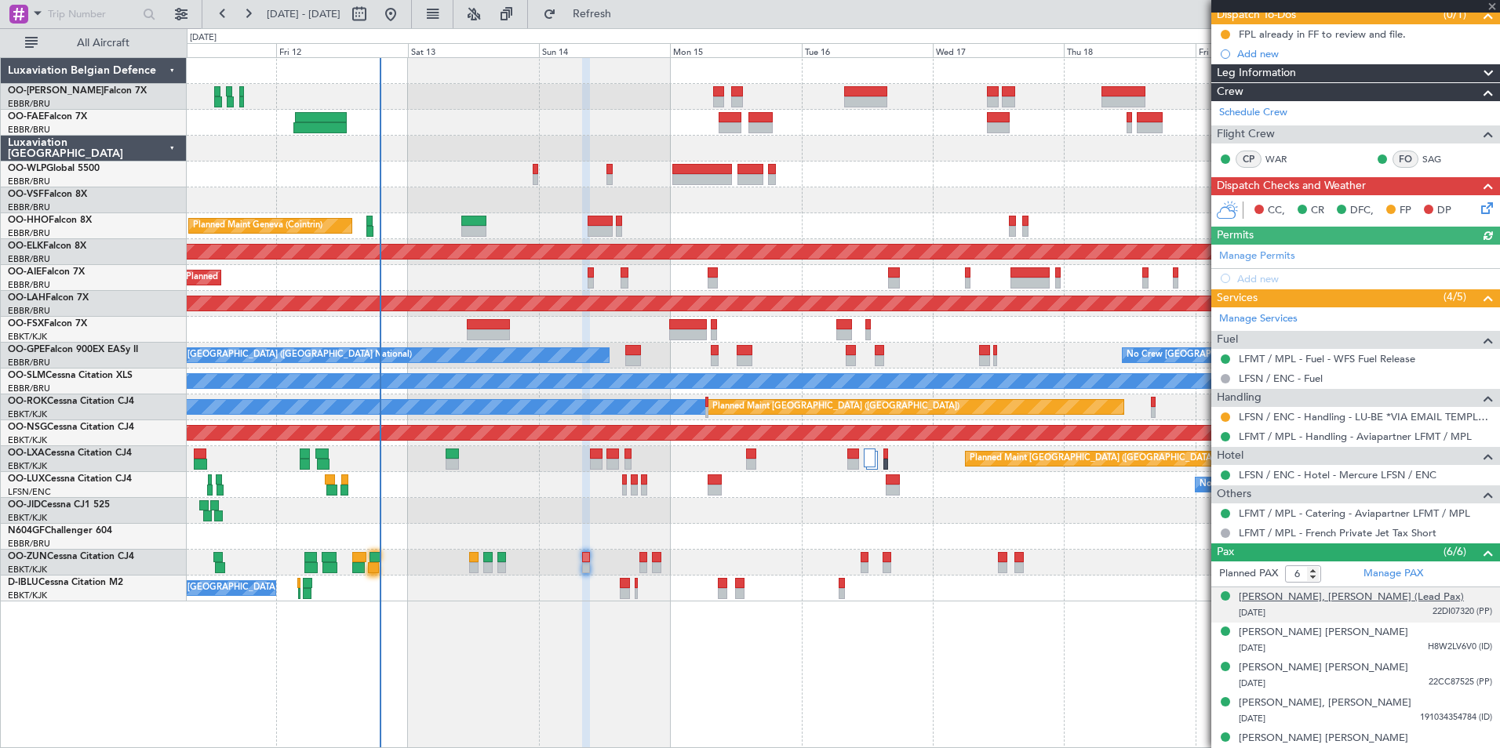
scroll to position [157, 0]
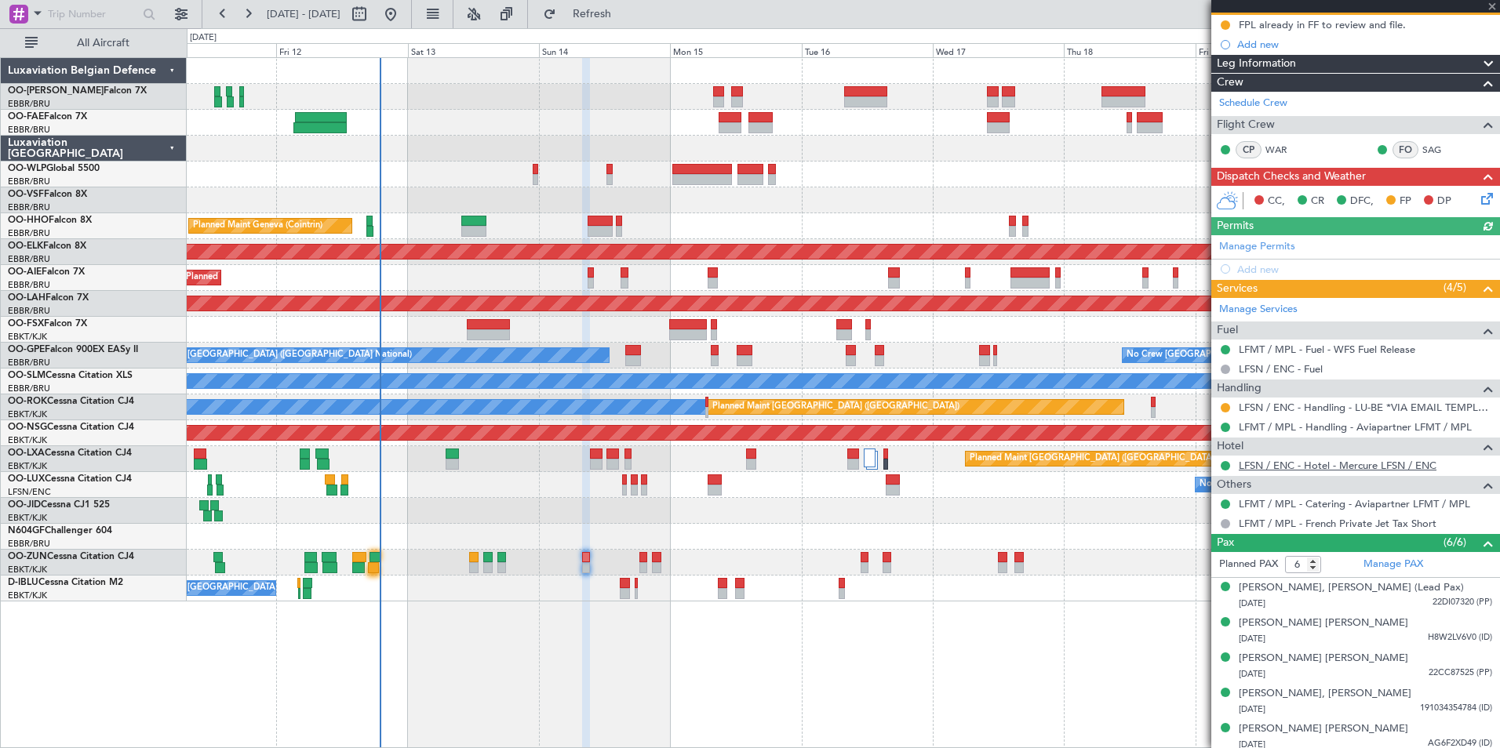
click at [1349, 464] on link "LFSN / ENC - Hotel - Mercure LFSN / ENC" at bounding box center [1338, 465] width 198 height 13
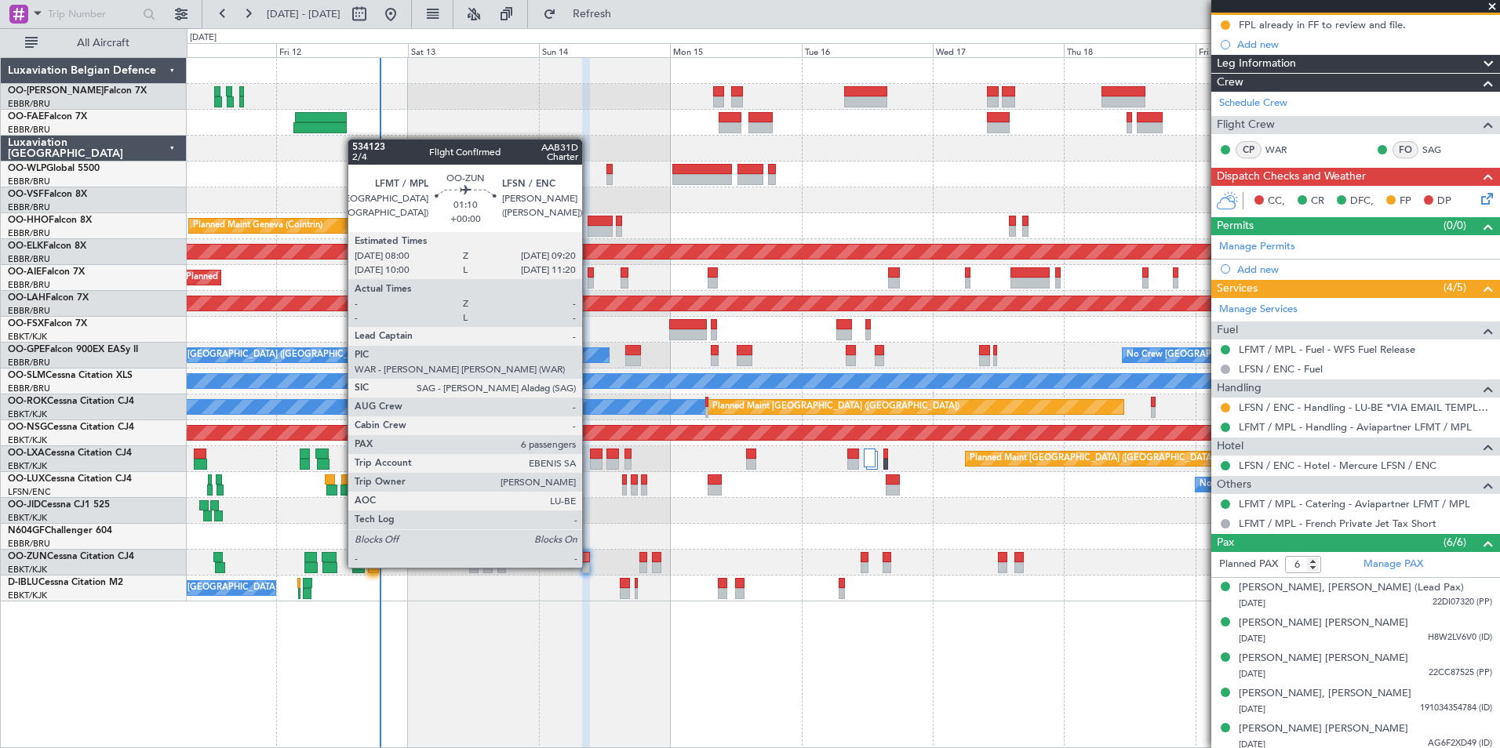
click at [589, 552] on div at bounding box center [586, 557] width 8 height 11
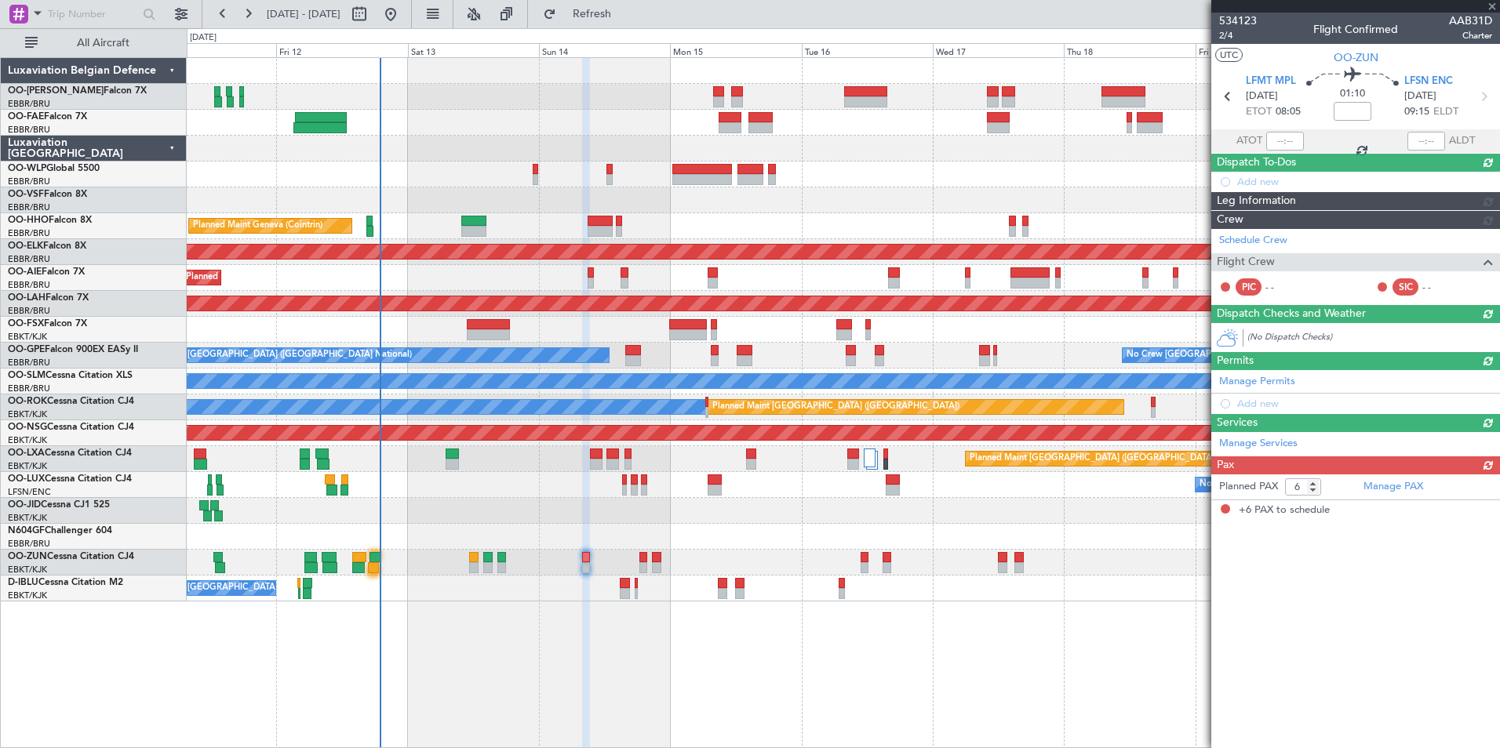
scroll to position [0, 0]
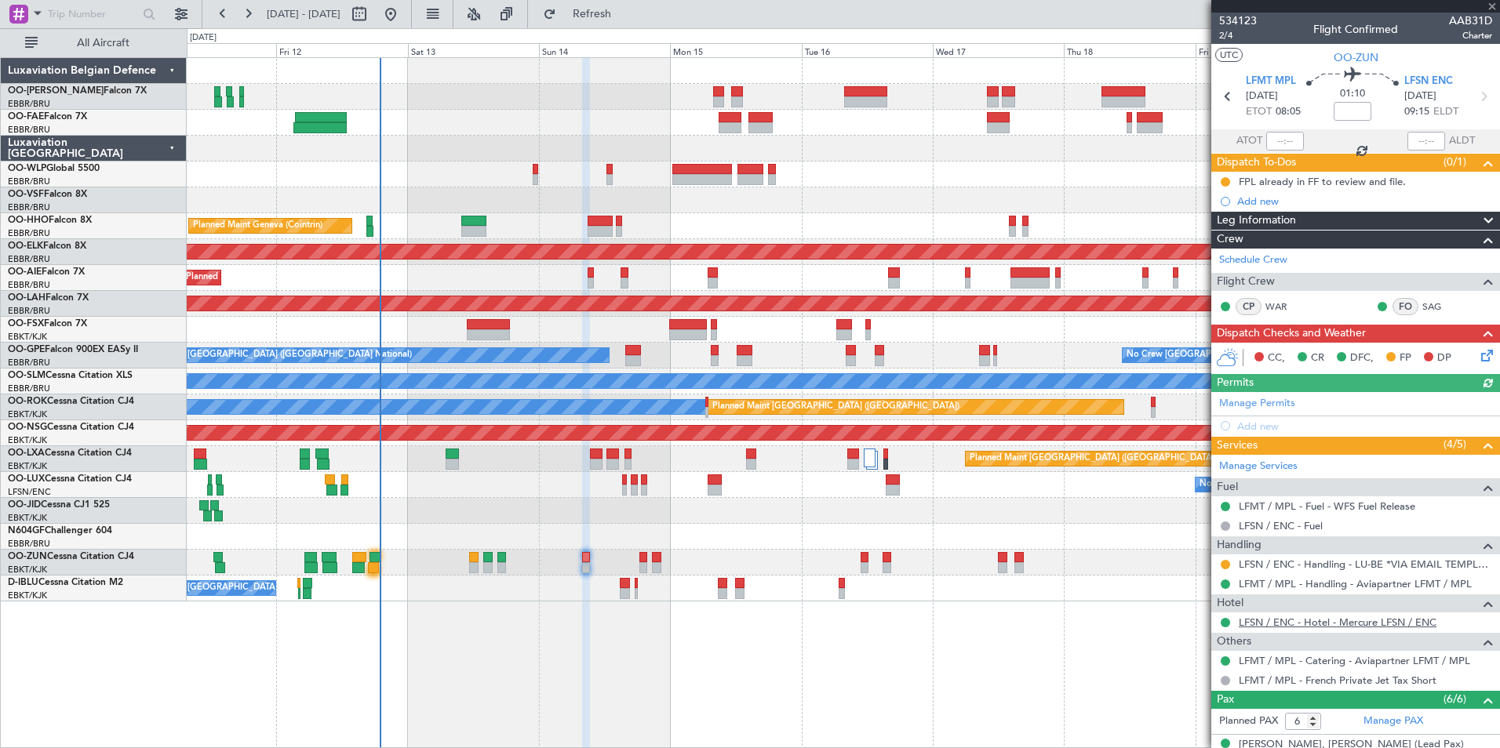
click at [1349, 620] on link "LFSN / ENC - Hotel - Mercure LFSN / ENC" at bounding box center [1338, 622] width 198 height 13
click at [630, 24] on button "Refresh" at bounding box center [583, 14] width 94 height 25
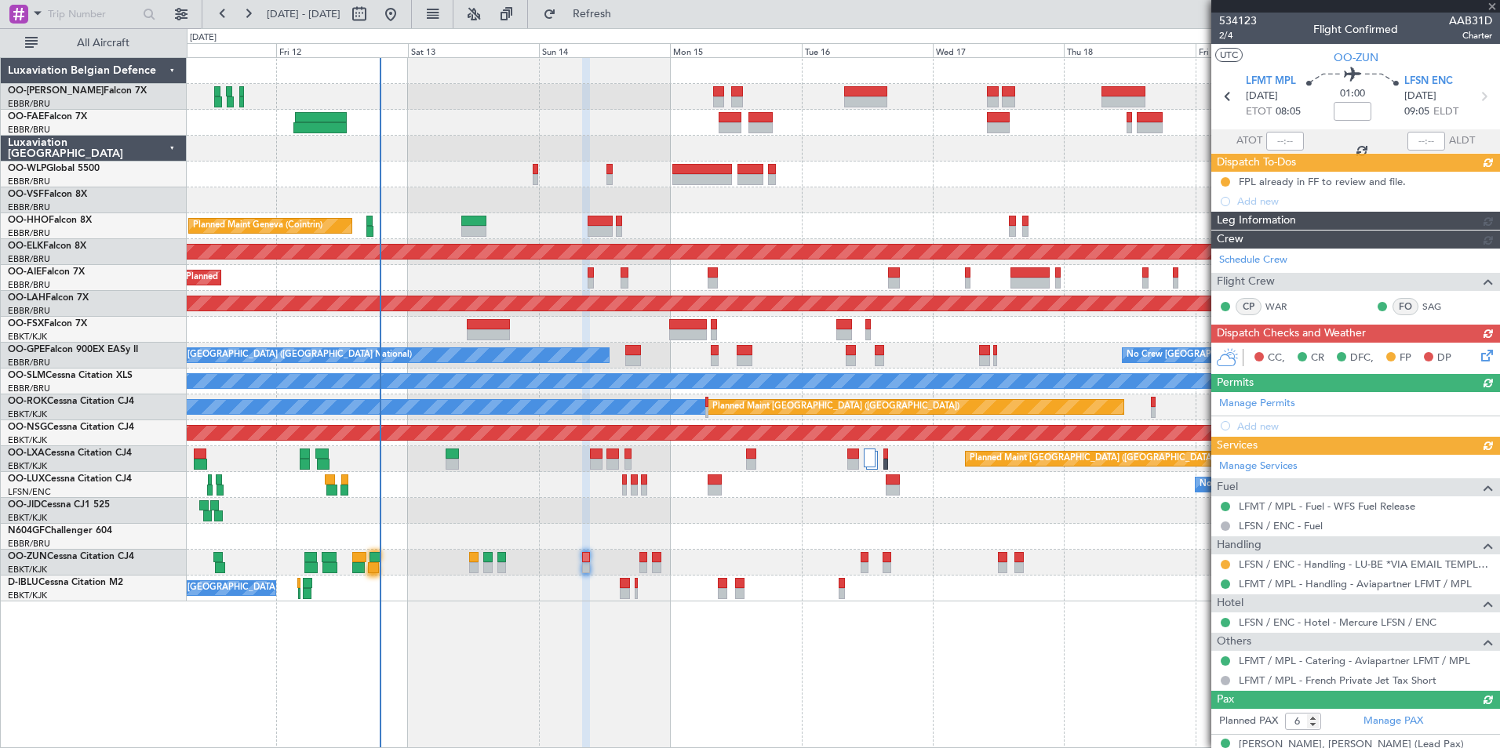
type input "-00:10"
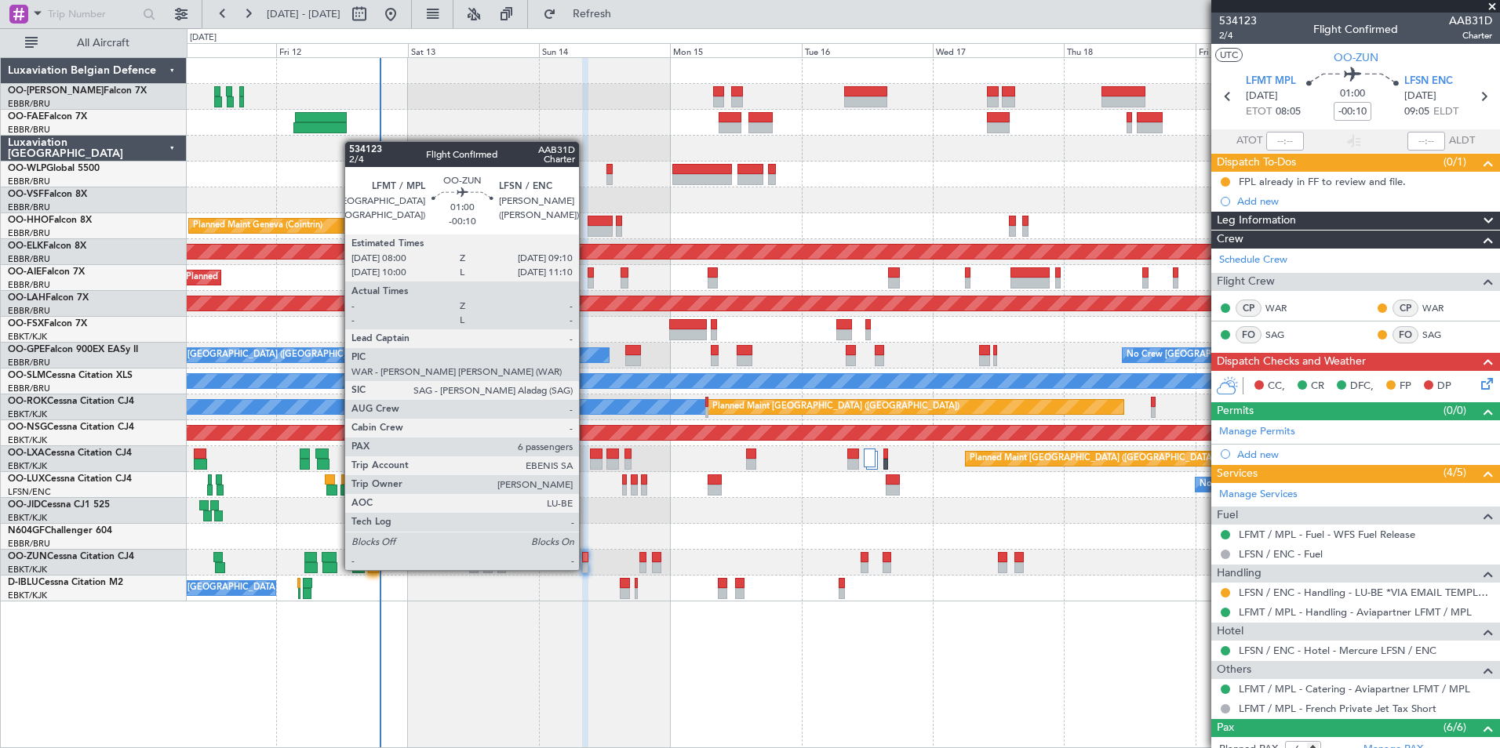
click at [586, 555] on div at bounding box center [585, 557] width 7 height 11
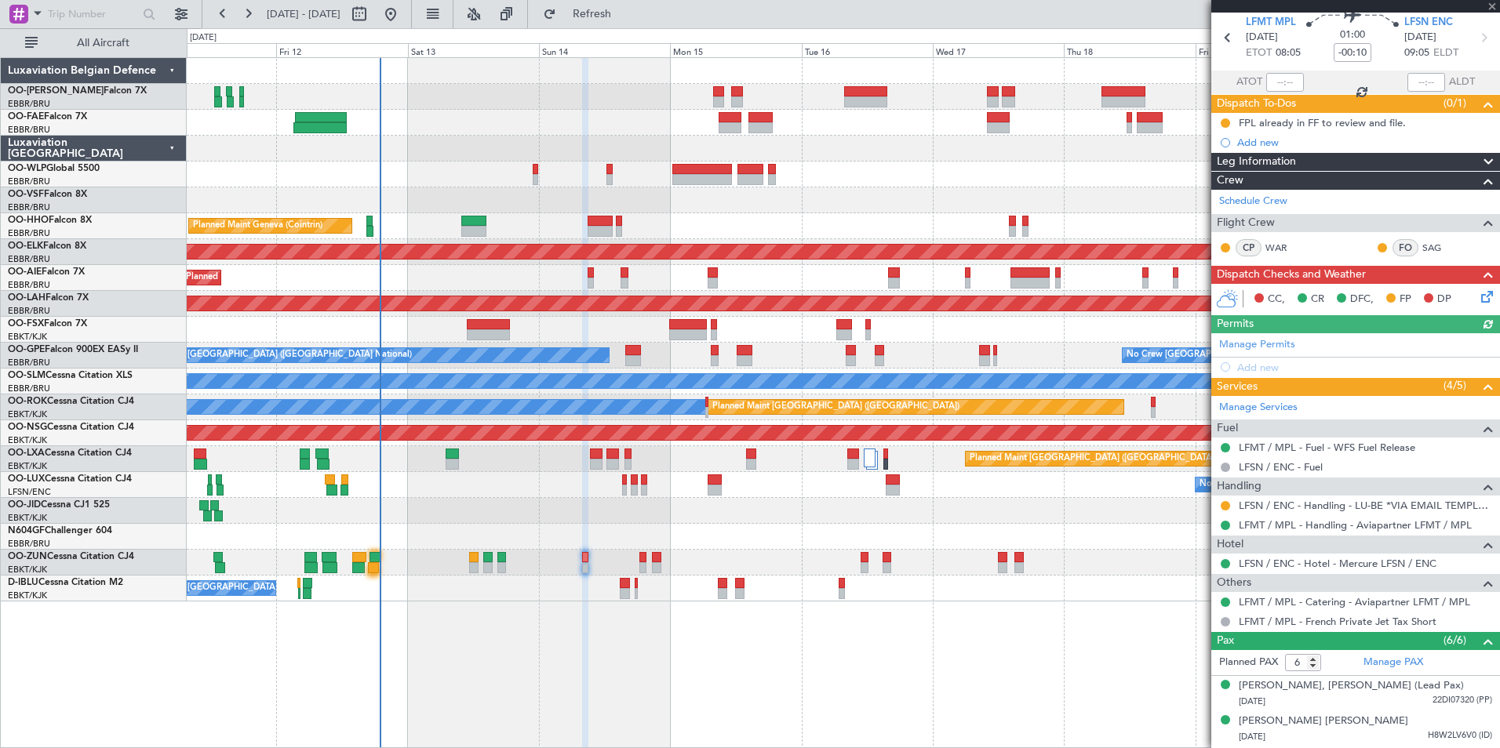
scroll to position [198, 0]
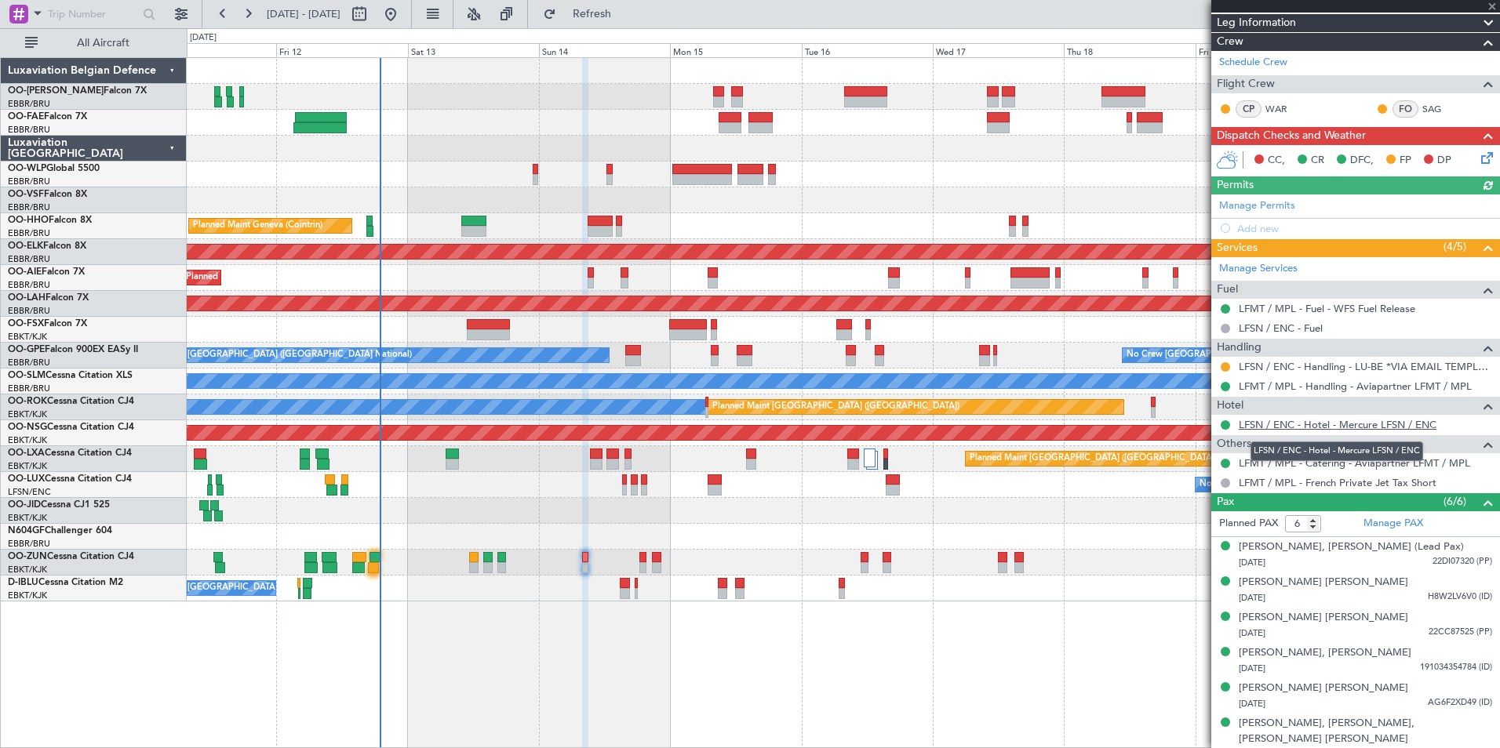
click at [1309, 425] on link "LFSN / ENC - Hotel - Mercure LFSN / ENC" at bounding box center [1338, 424] width 198 height 13
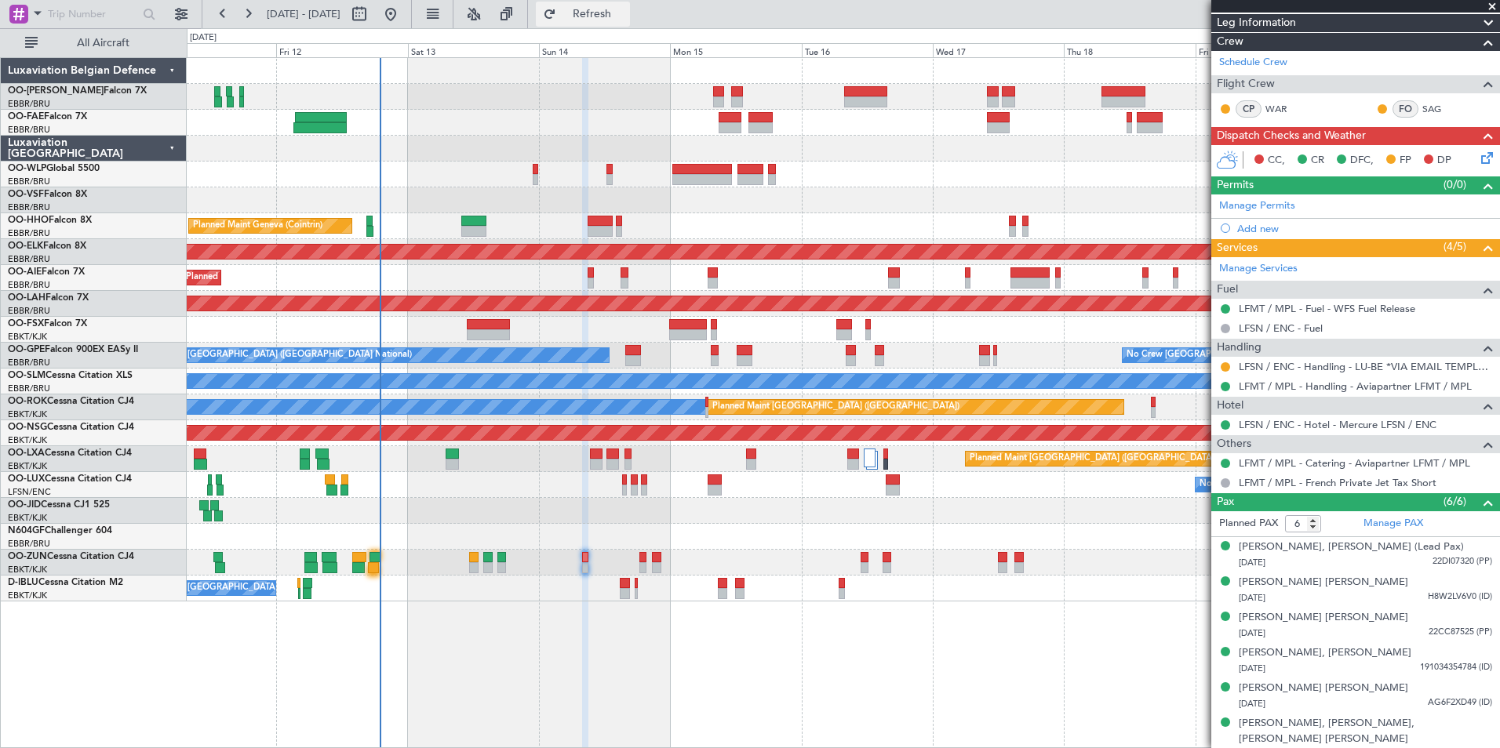
click at [625, 13] on span "Refresh" at bounding box center [592, 14] width 66 height 11
click at [624, 23] on button "Refresh" at bounding box center [583, 14] width 94 height 25
click at [657, 475] on div "No Crew [PERSON_NAME] ([PERSON_NAME]) No Crew [PERSON_NAME] ([PERSON_NAME])" at bounding box center [843, 485] width 1312 height 26
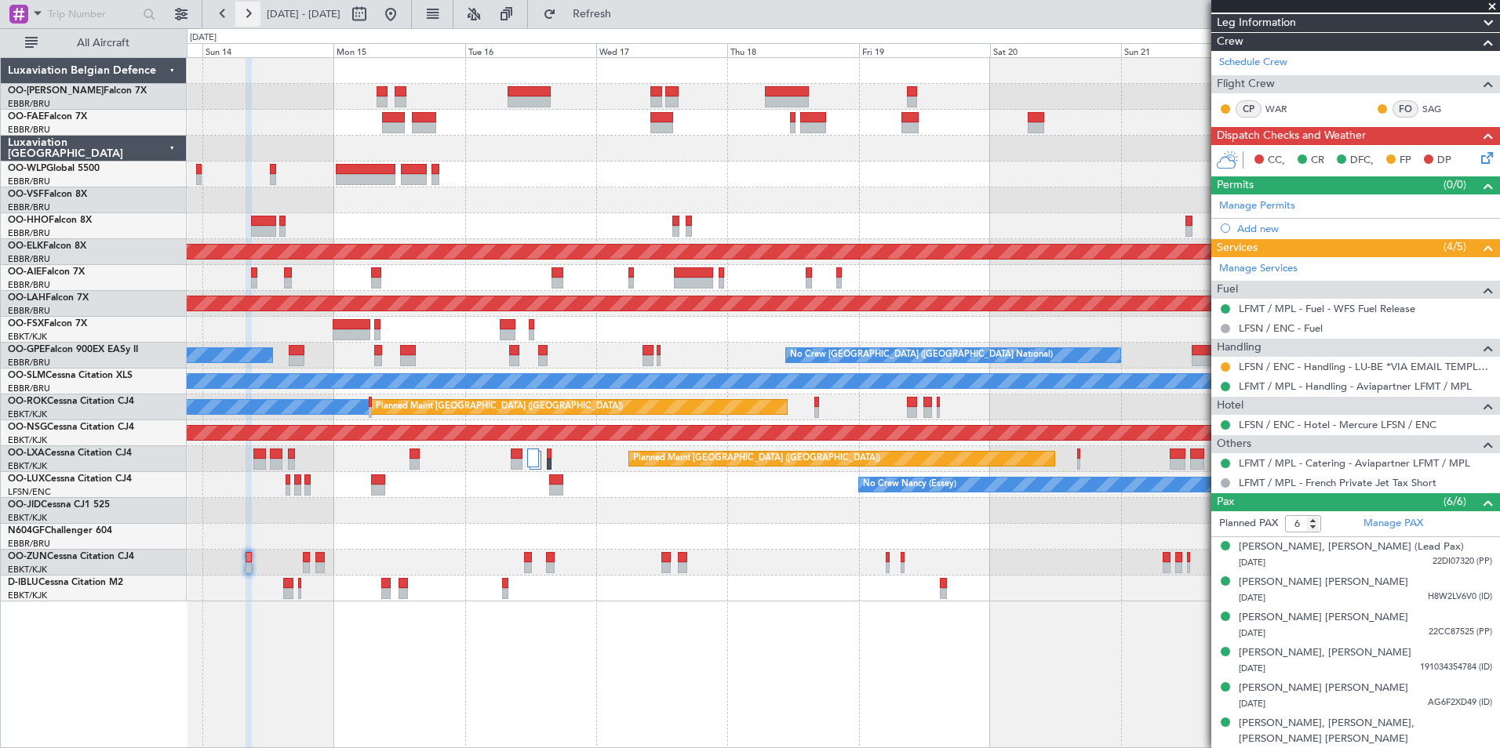
click at [249, 11] on button at bounding box center [247, 14] width 25 height 25
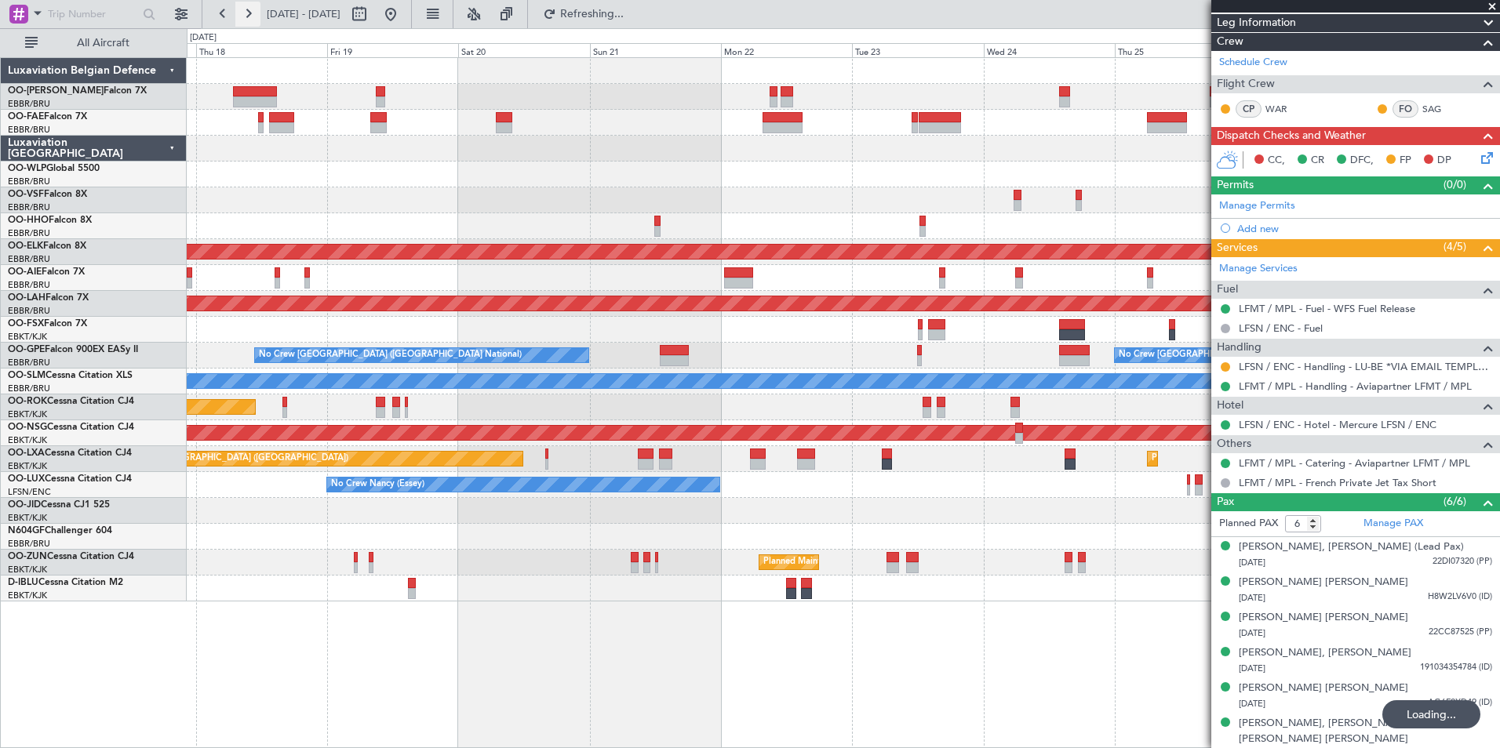
click at [249, 11] on button at bounding box center [247, 14] width 25 height 25
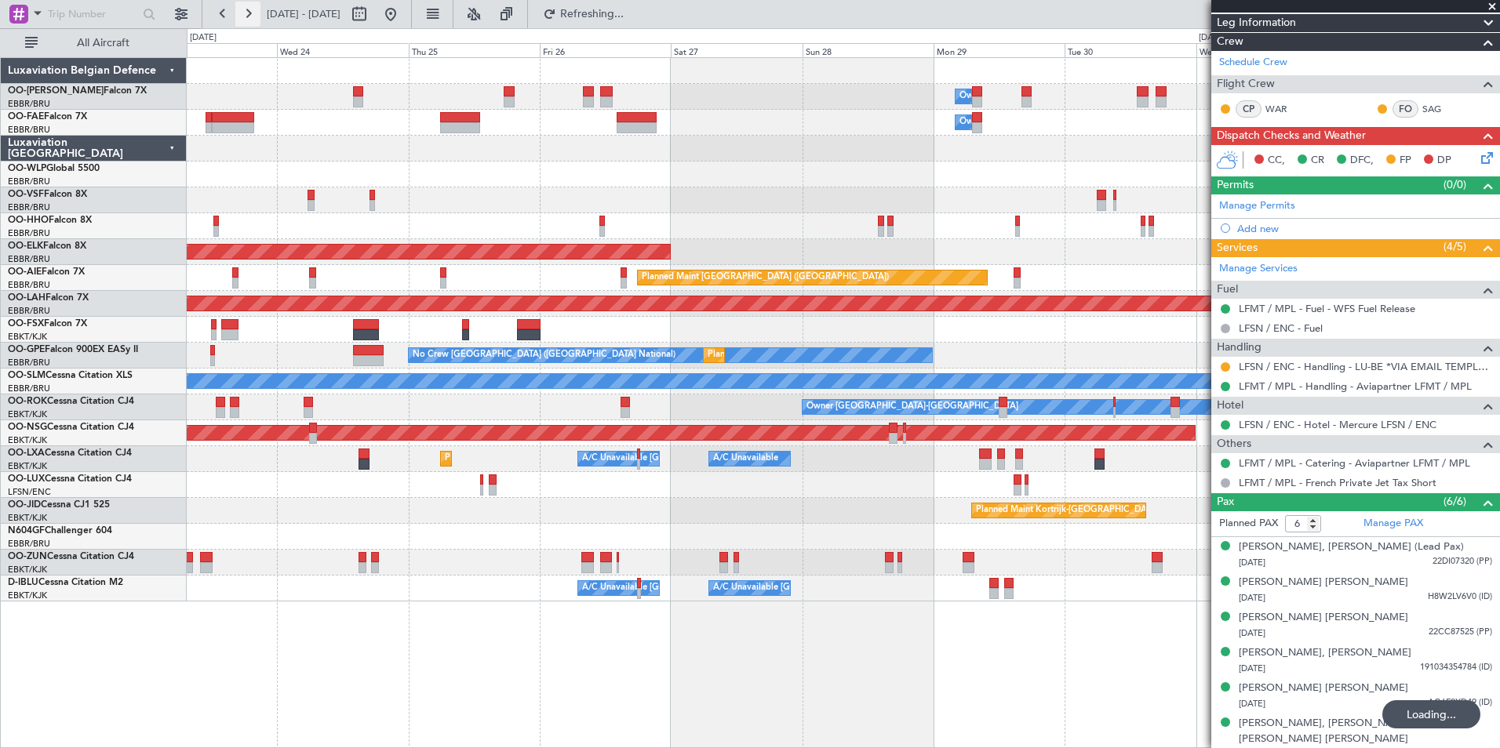
click at [249, 11] on button at bounding box center [247, 14] width 25 height 25
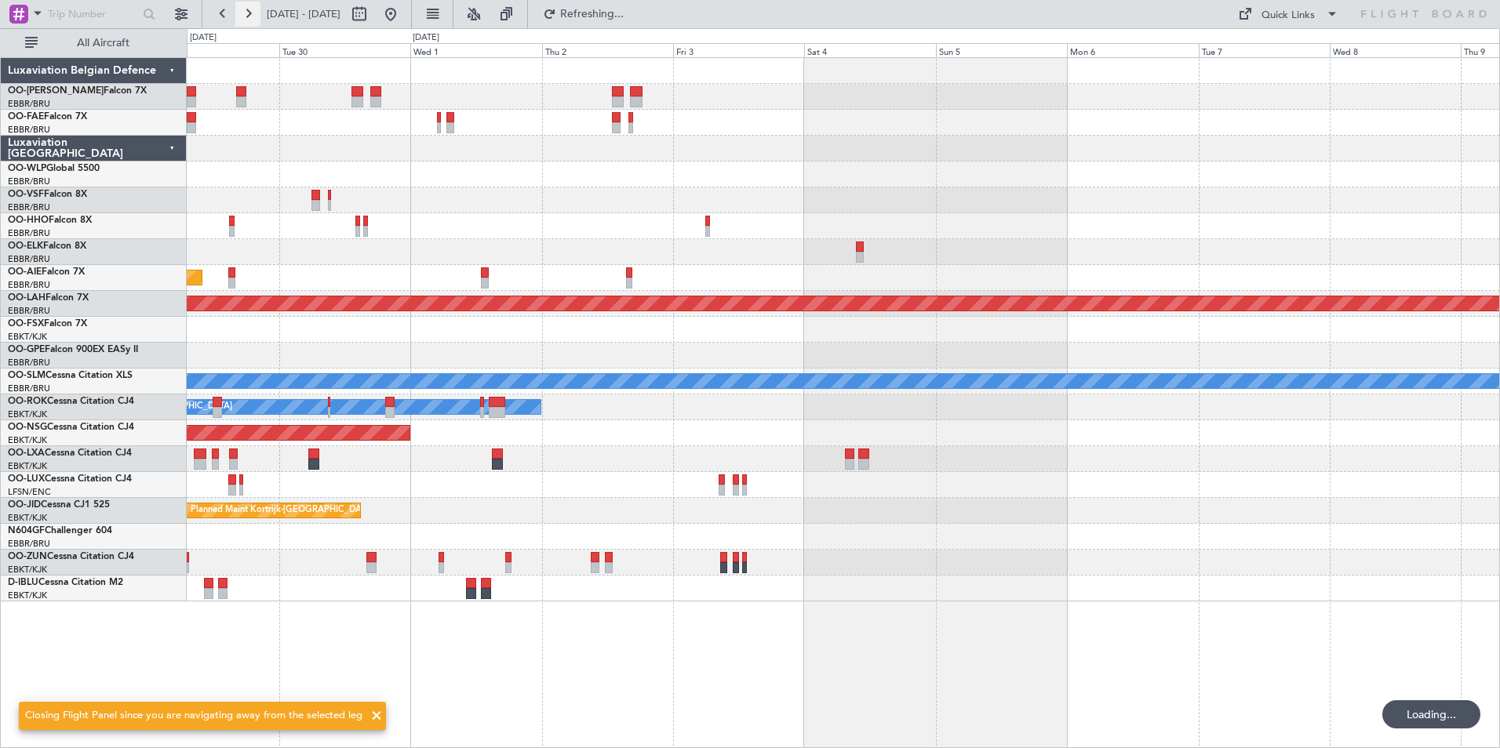
scroll to position [0, 0]
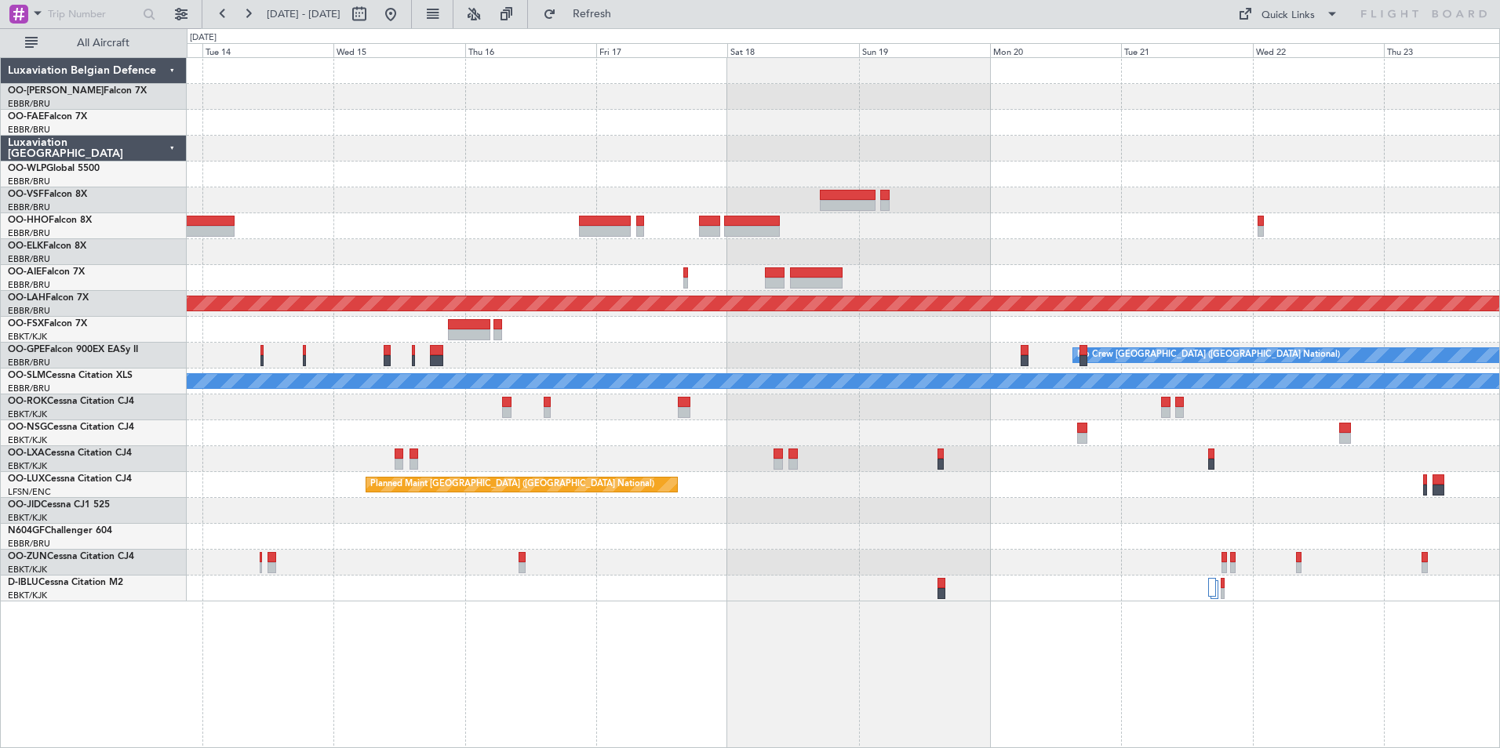
click at [412, 16] on fb-range-datepicker "[DATE] - [DATE]" at bounding box center [307, 14] width 210 height 28
click at [403, 8] on button at bounding box center [390, 14] width 25 height 25
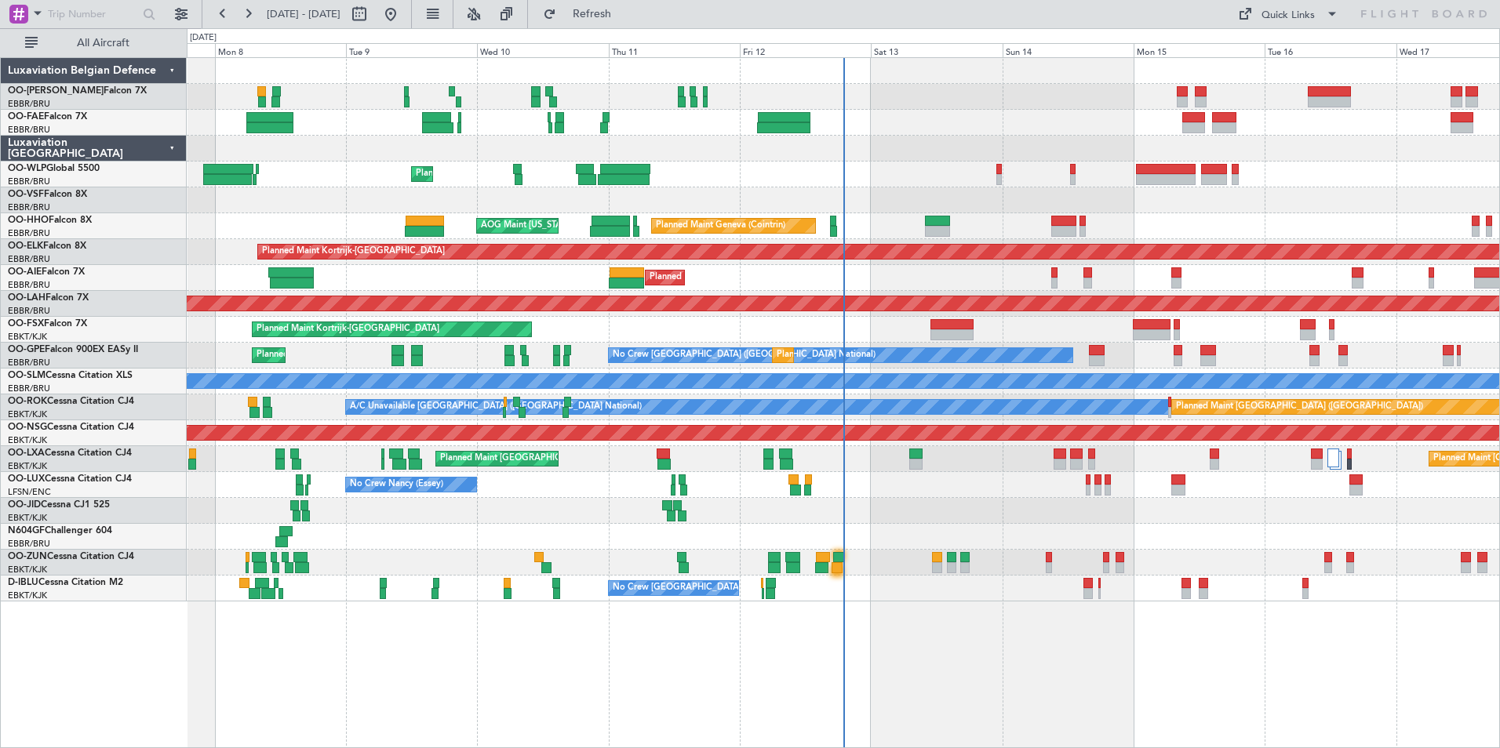
click at [786, 649] on div "Planned Maint Liege Planned Maint Geneva ([GEOGRAPHIC_DATA]) AOG Maint [US_STAT…" at bounding box center [843, 402] width 1313 height 691
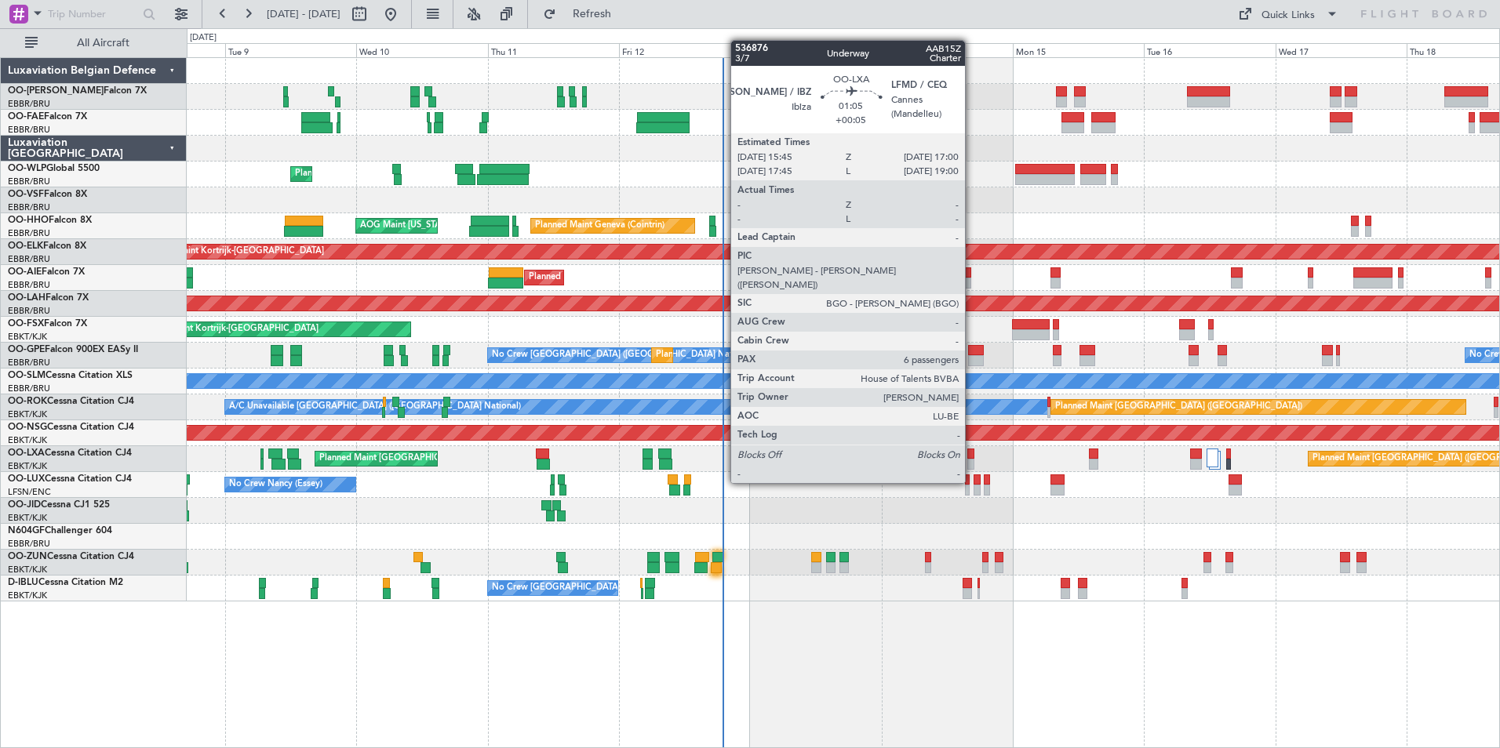
click at [972, 453] on div at bounding box center [970, 454] width 7 height 11
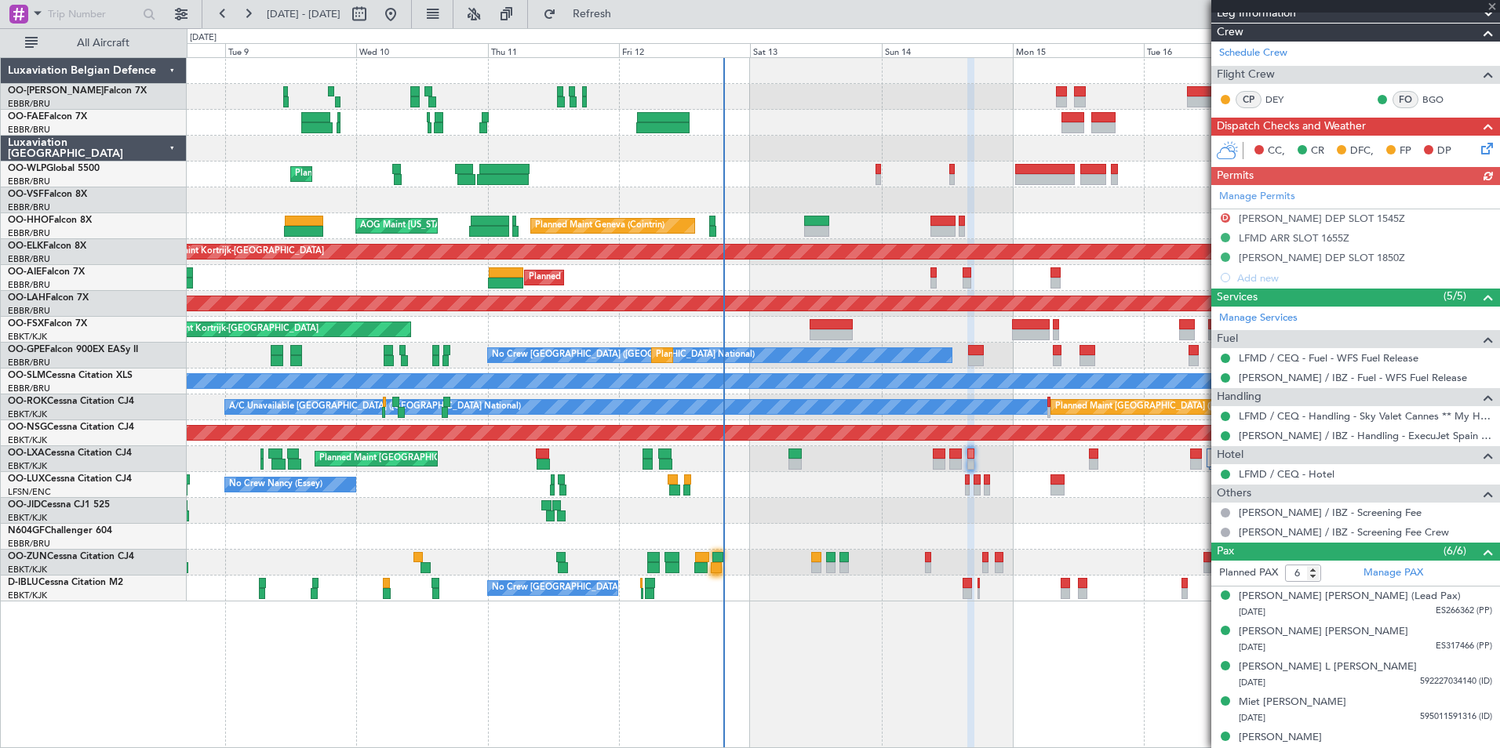
scroll to position [335, 0]
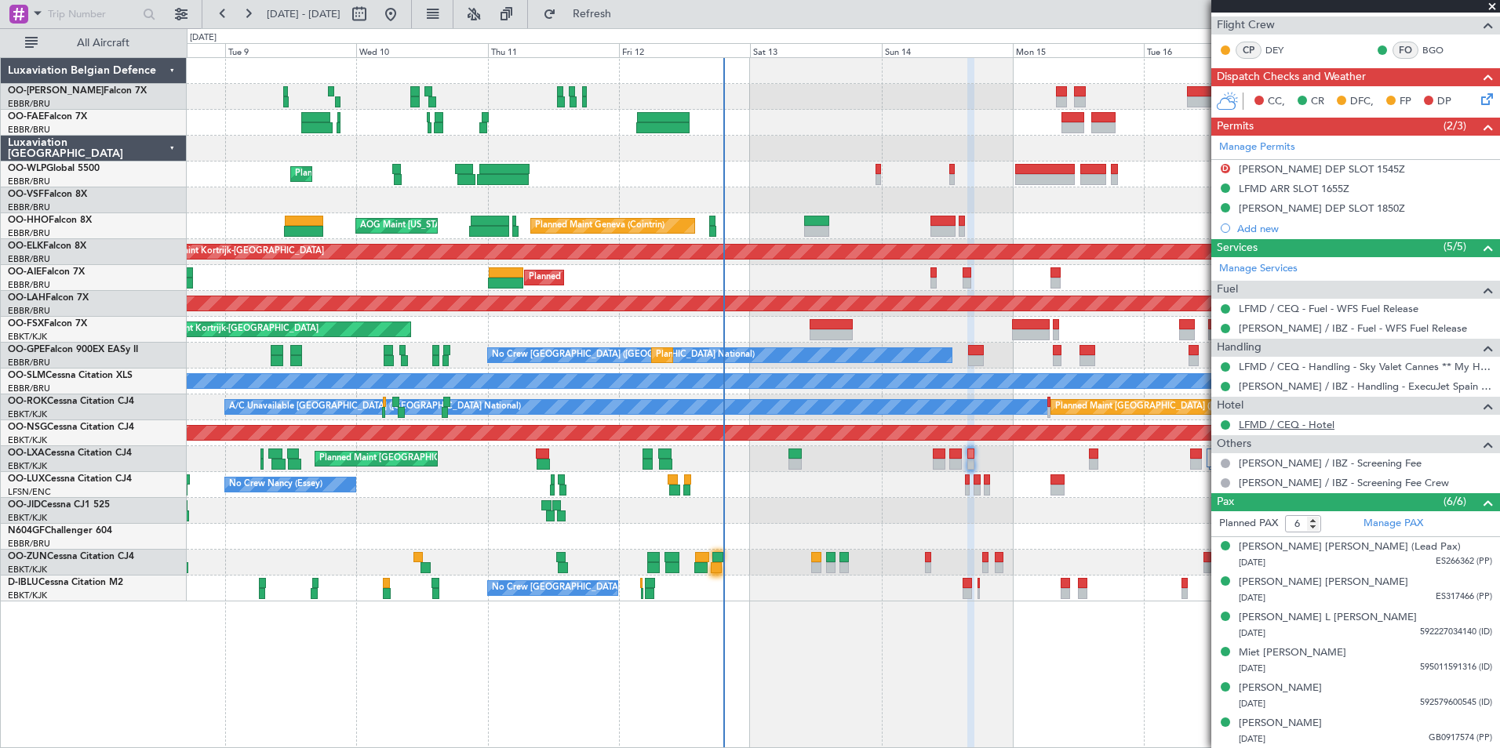
click at [1304, 425] on link "LFMD / CEQ - Hotel" at bounding box center [1287, 424] width 96 height 13
click at [1328, 426] on link "LFMD / CEQ - Hotel" at bounding box center [1287, 424] width 96 height 13
click at [619, 20] on button "Refresh" at bounding box center [583, 14] width 94 height 25
click at [638, 19] on fb-refresh-button "Refresh" at bounding box center [583, 14] width 110 height 28
click at [625, 19] on span "Refresh" at bounding box center [592, 14] width 66 height 11
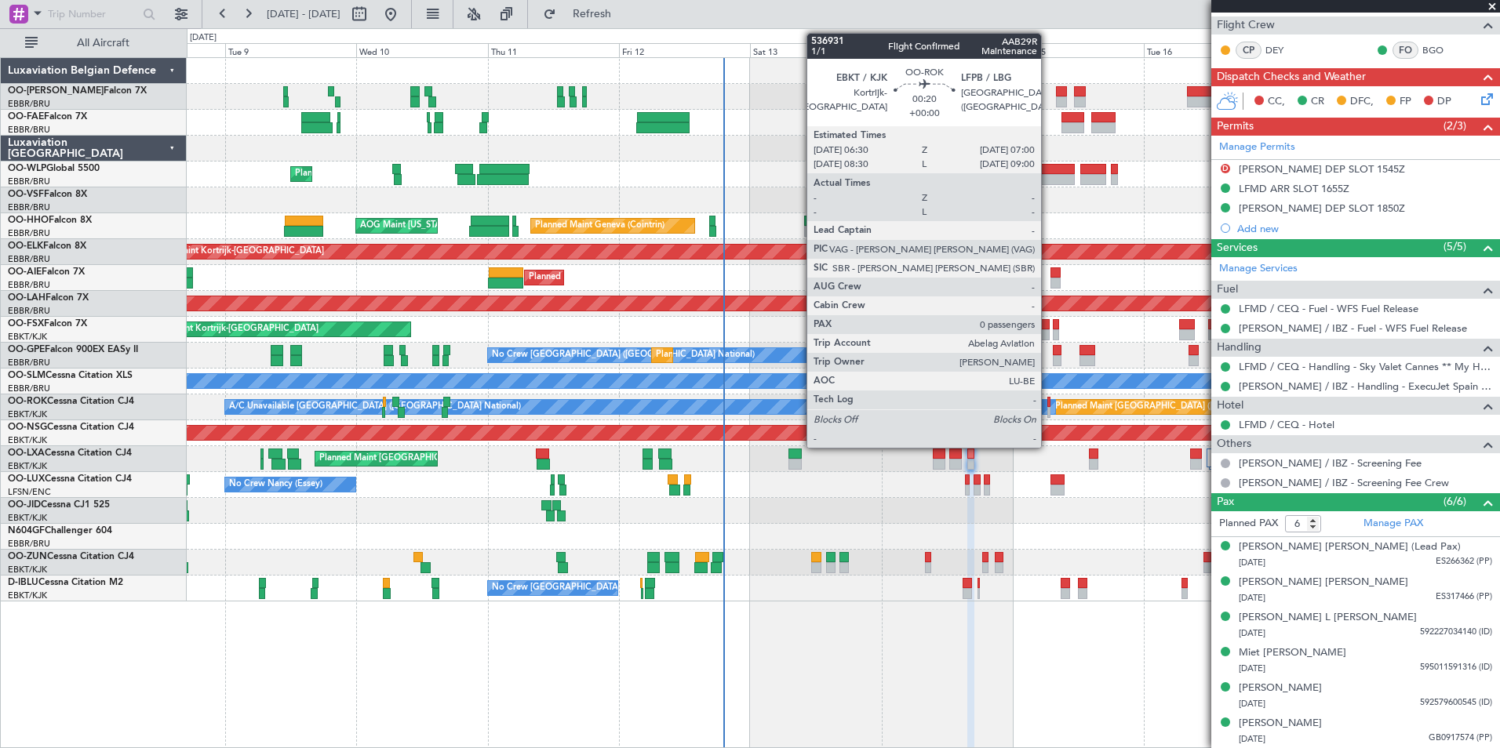
click at [1048, 399] on div at bounding box center [1048, 402] width 3 height 11
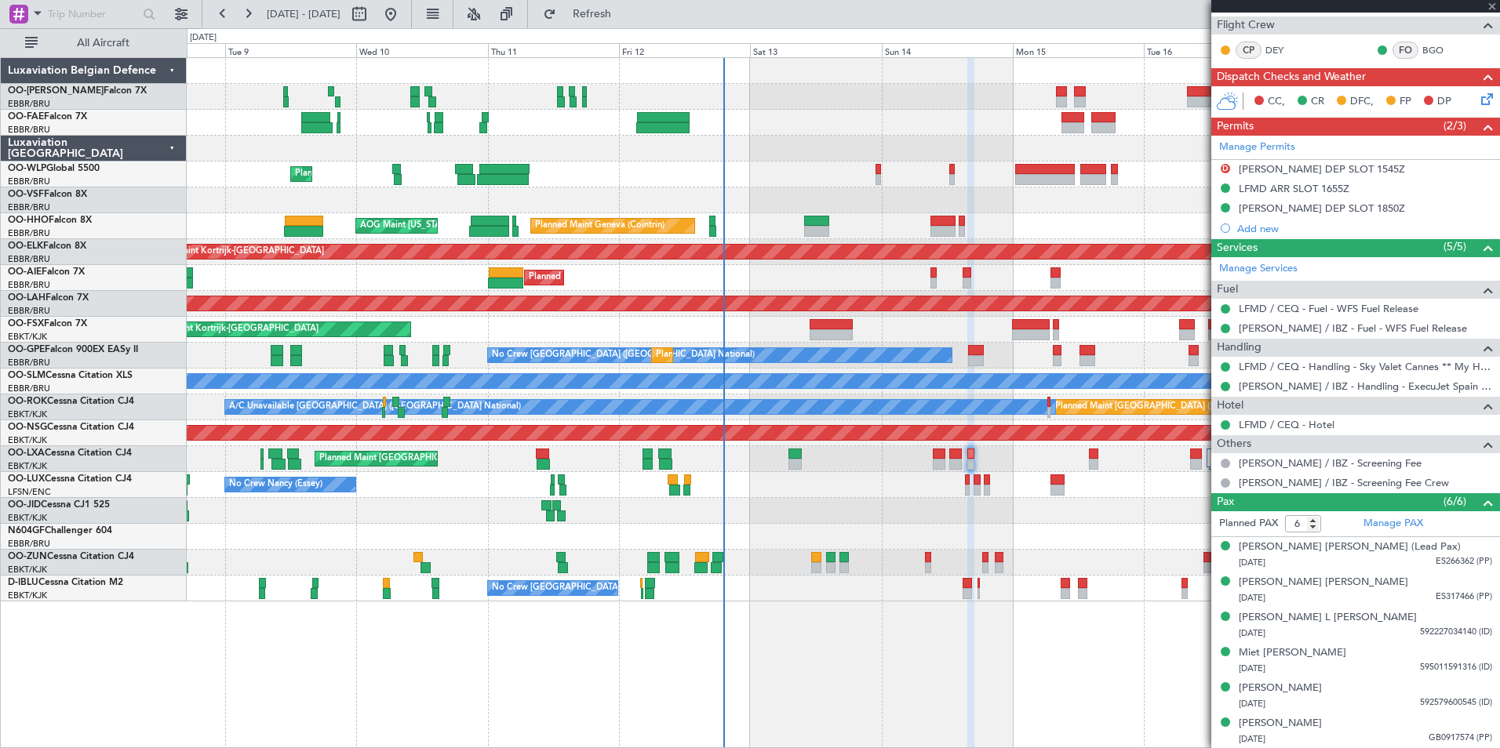
type input "0"
